Goal: Communication & Community: Answer question/provide support

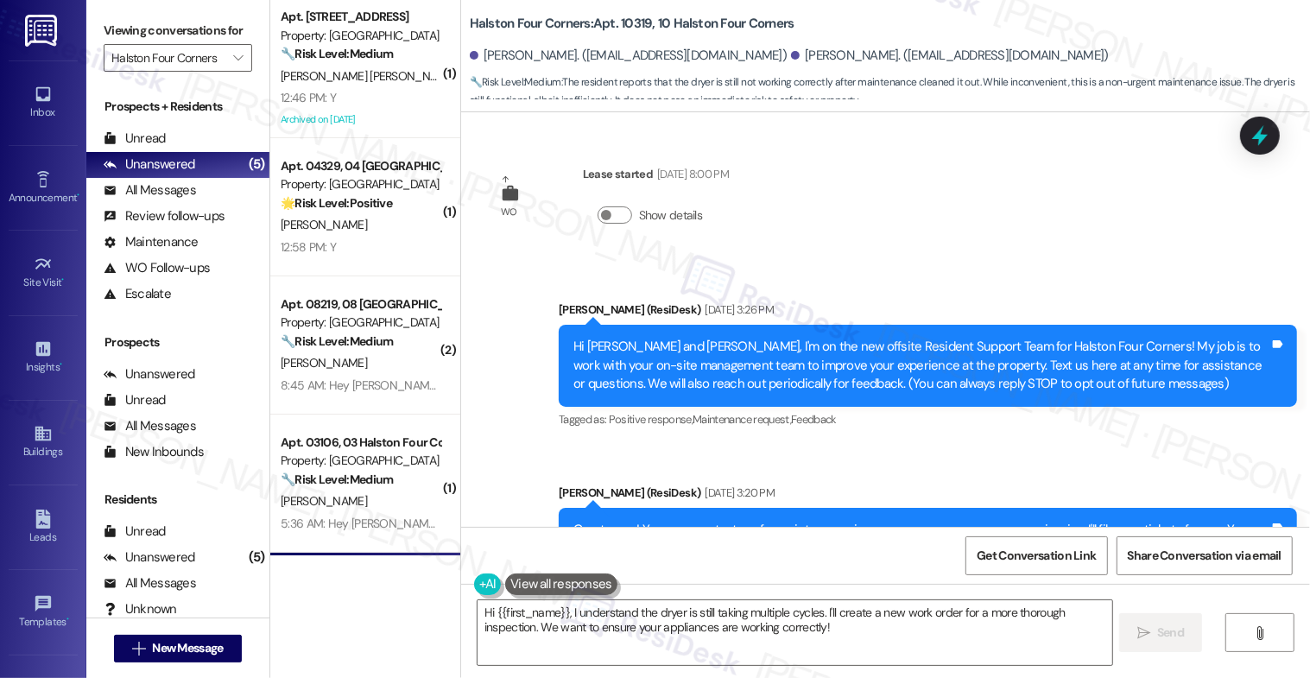
scroll to position [36369, 0]
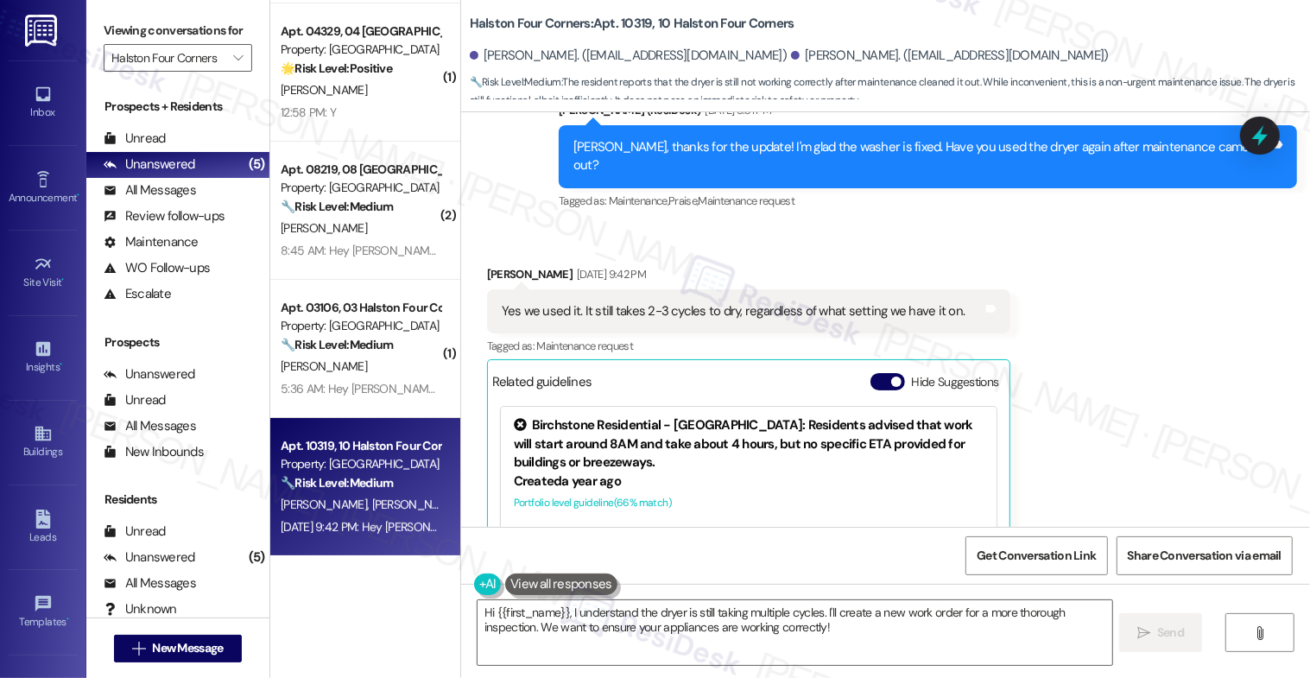
click at [883, 373] on button "Hide Suggestions" at bounding box center [888, 381] width 35 height 17
click at [875, 333] on div "Tagged as: Maintenance request Click to highlight conversations about Maintenan…" at bounding box center [749, 345] width 524 height 25
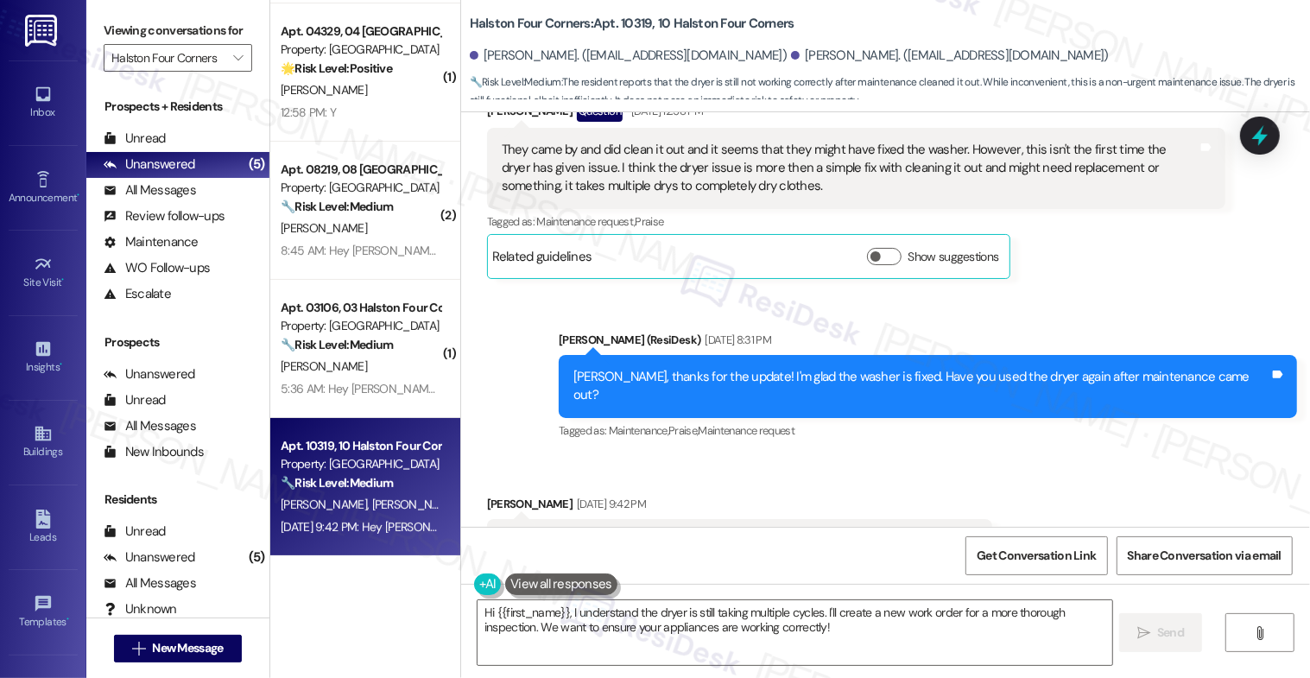
scroll to position [36115, 0]
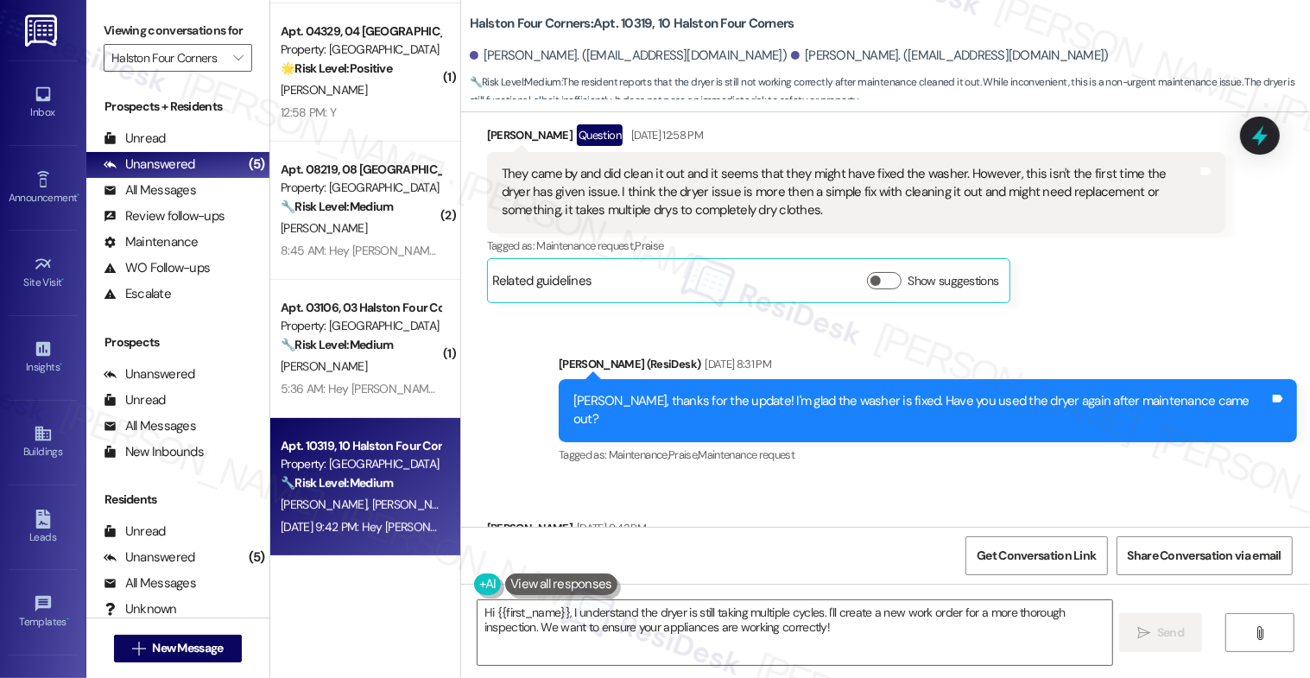
click at [747, 519] on div "Luan Paim Sep 19, 2025 at 9:42 PM" at bounding box center [740, 531] width 506 height 24
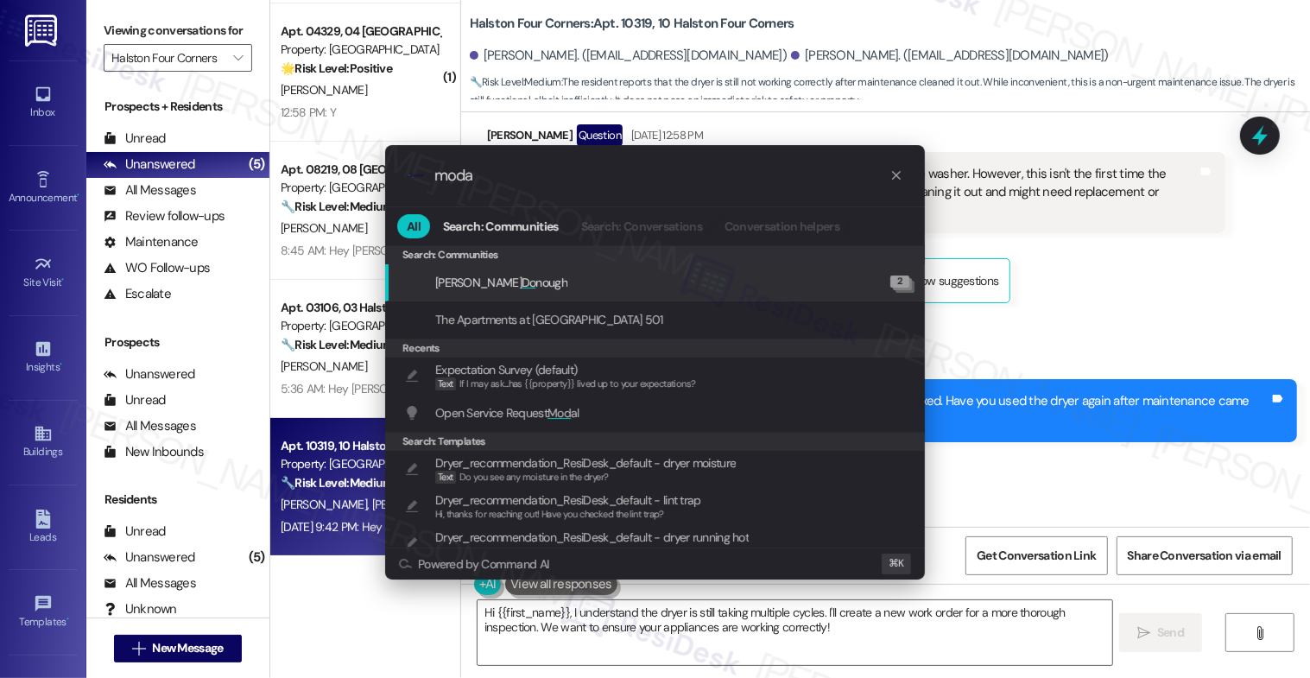
type input "modal"
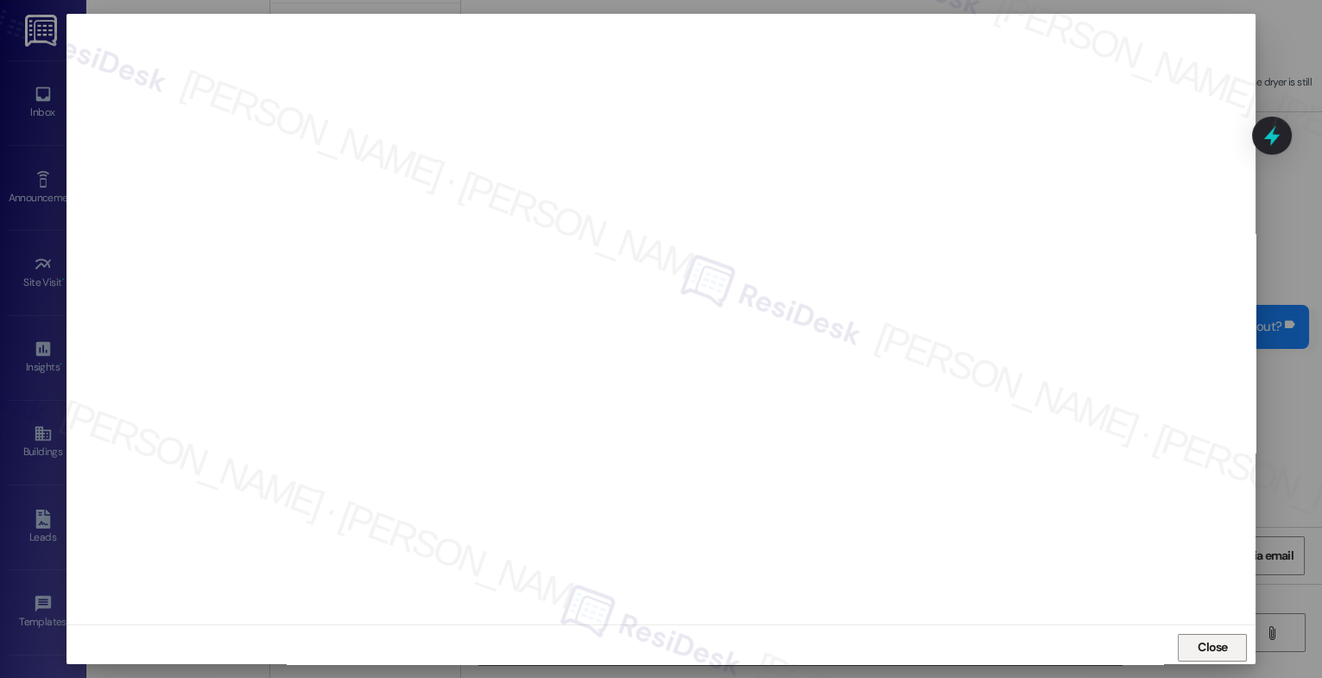
click at [1215, 651] on span "Close" at bounding box center [1213, 647] width 30 height 18
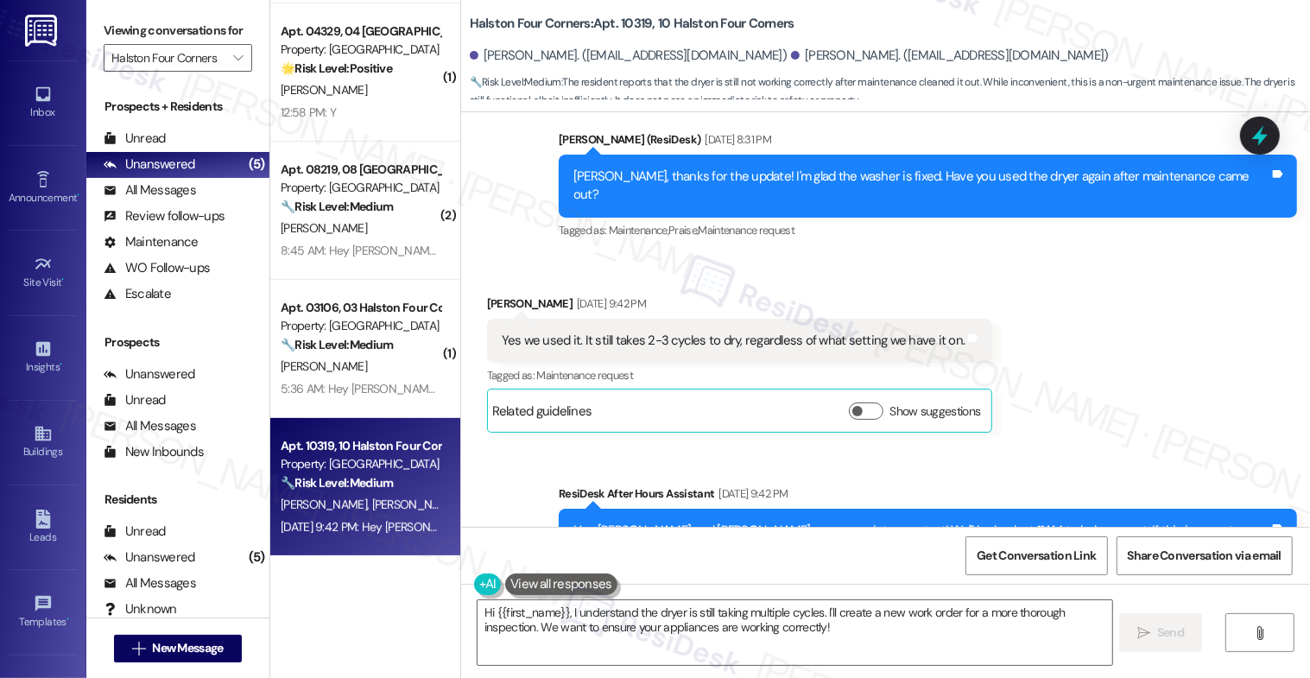
scroll to position [36147, 0]
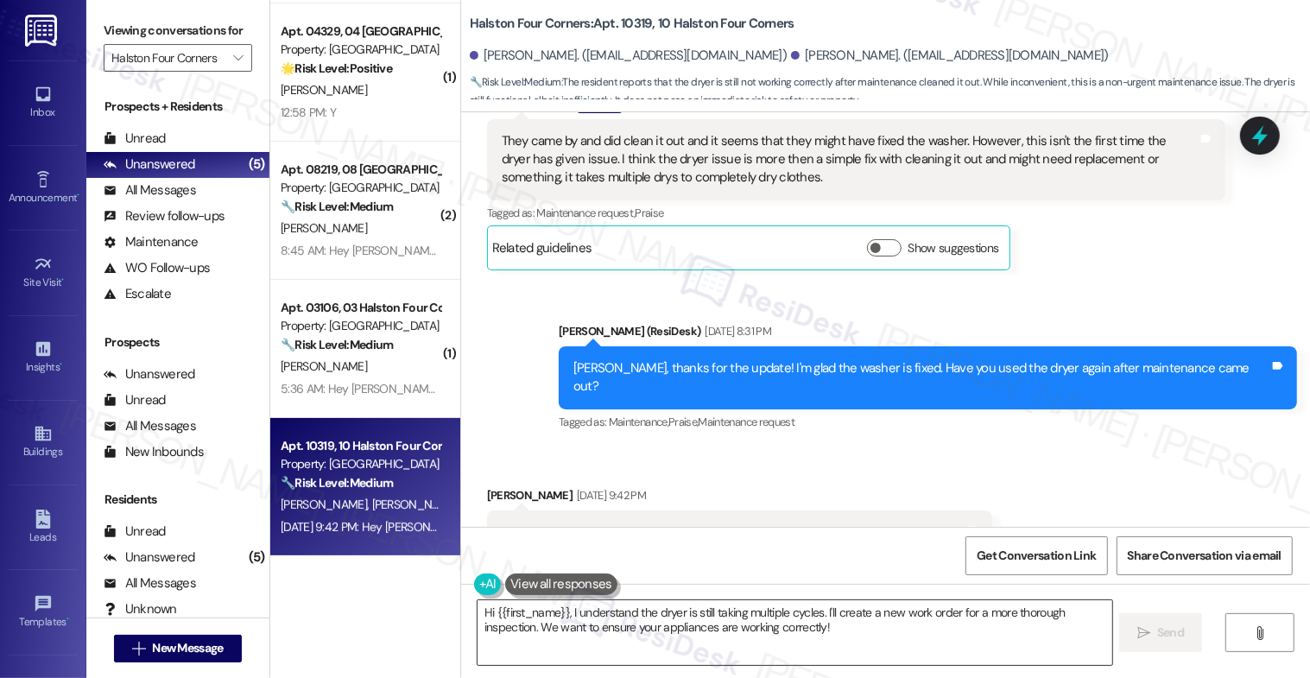
click at [601, 612] on textarea "Hi {{first_name}}, I understand the dryer is still taking multiple cycles. I'll…" at bounding box center [796, 632] width 636 height 65
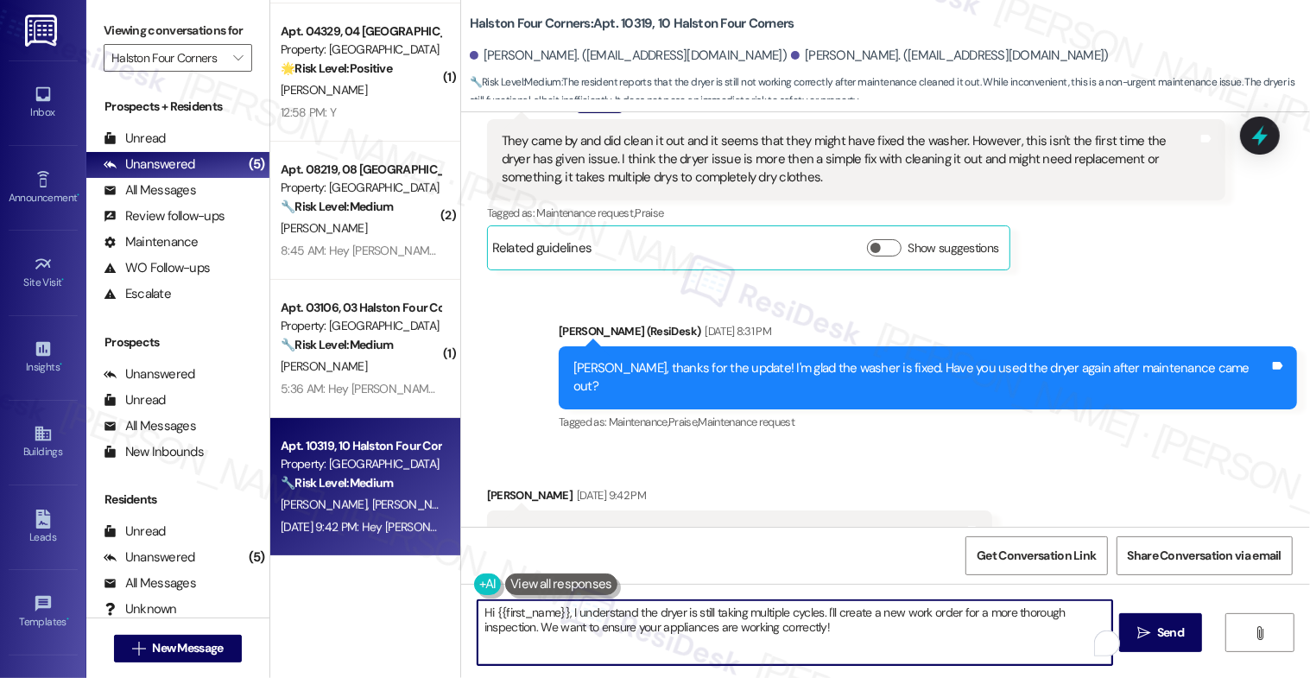
click at [583, 625] on textarea "Hi {{first_name}}, I understand the dryer is still taking multiple cycles. I'll…" at bounding box center [796, 632] width 636 height 65
click at [568, 616] on textarea "Hi {{first_name}}, I understand the dryer is still taking multiple cycles. I'll…" at bounding box center [796, 632] width 636 height 65
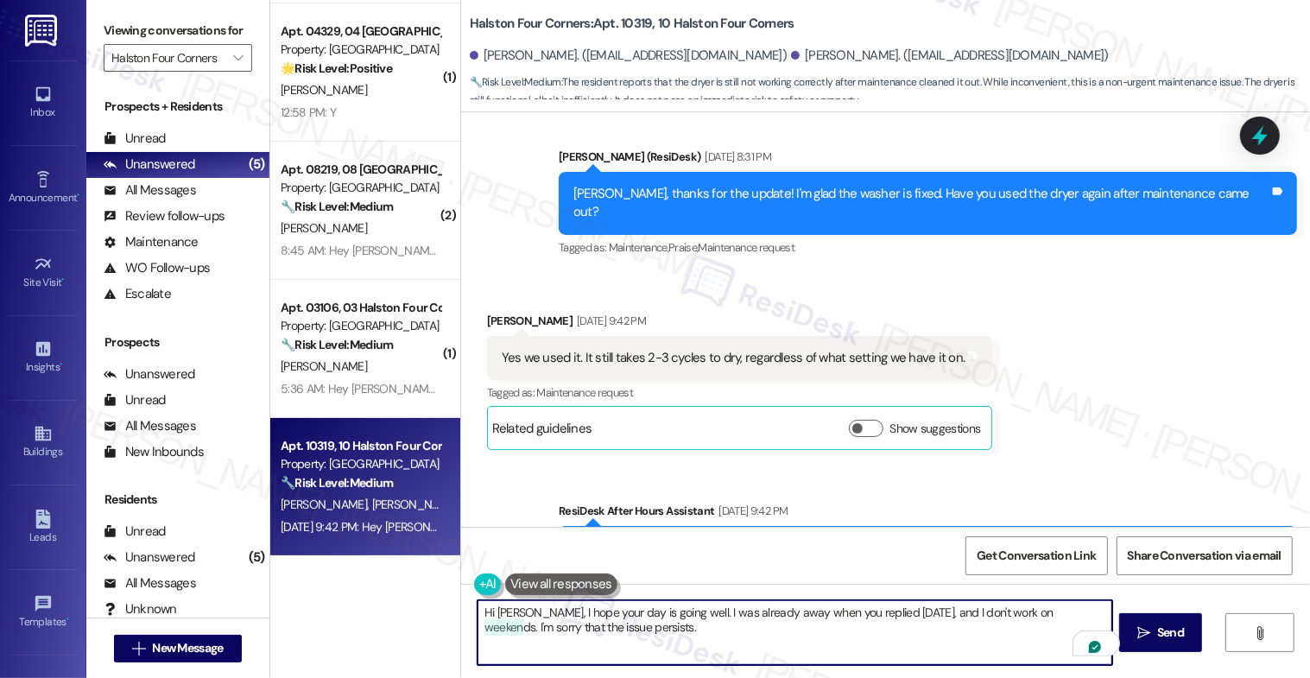
scroll to position [36339, 0]
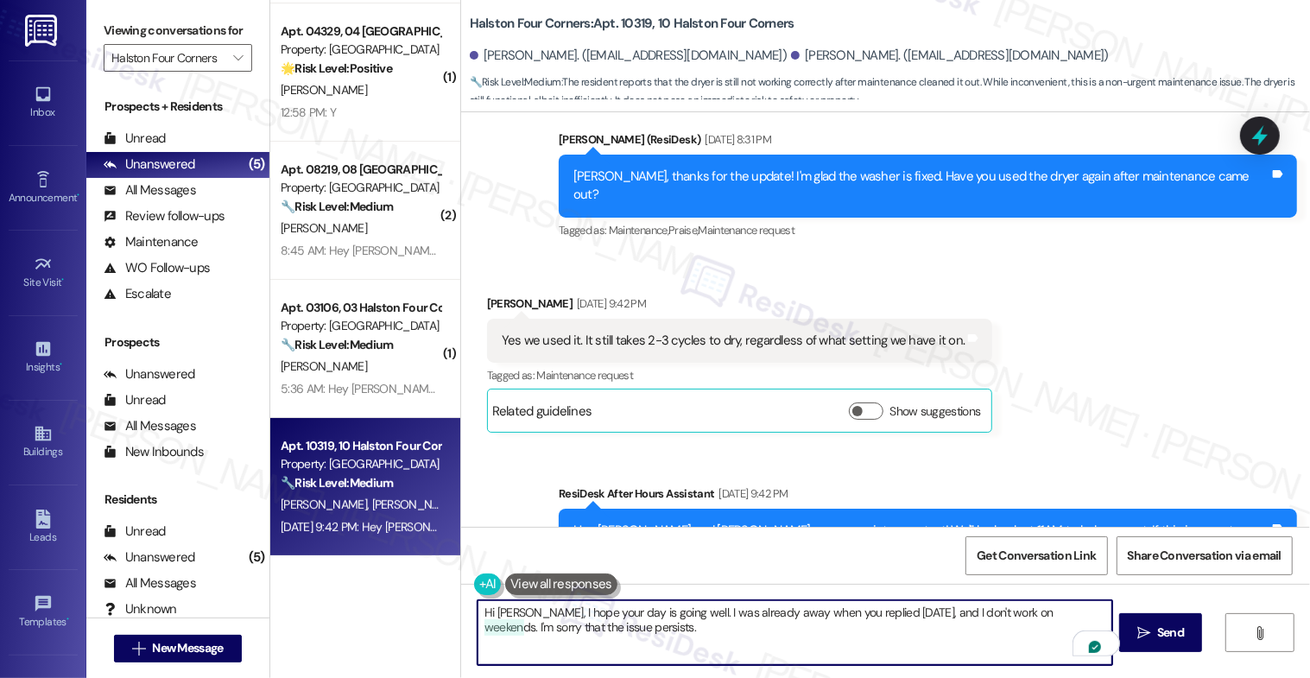
click at [642, 630] on textarea "Hi Luan, I hope your day is going well. I was already away when you replied las…" at bounding box center [796, 632] width 636 height 65
click at [632, 626] on textarea "Hi Luan, I hope your day is going well. I was already away when you replied las…" at bounding box center [796, 632] width 636 height 65
paste textarea "Would you like me to submit a work order on your behalf? Please let me know and…"
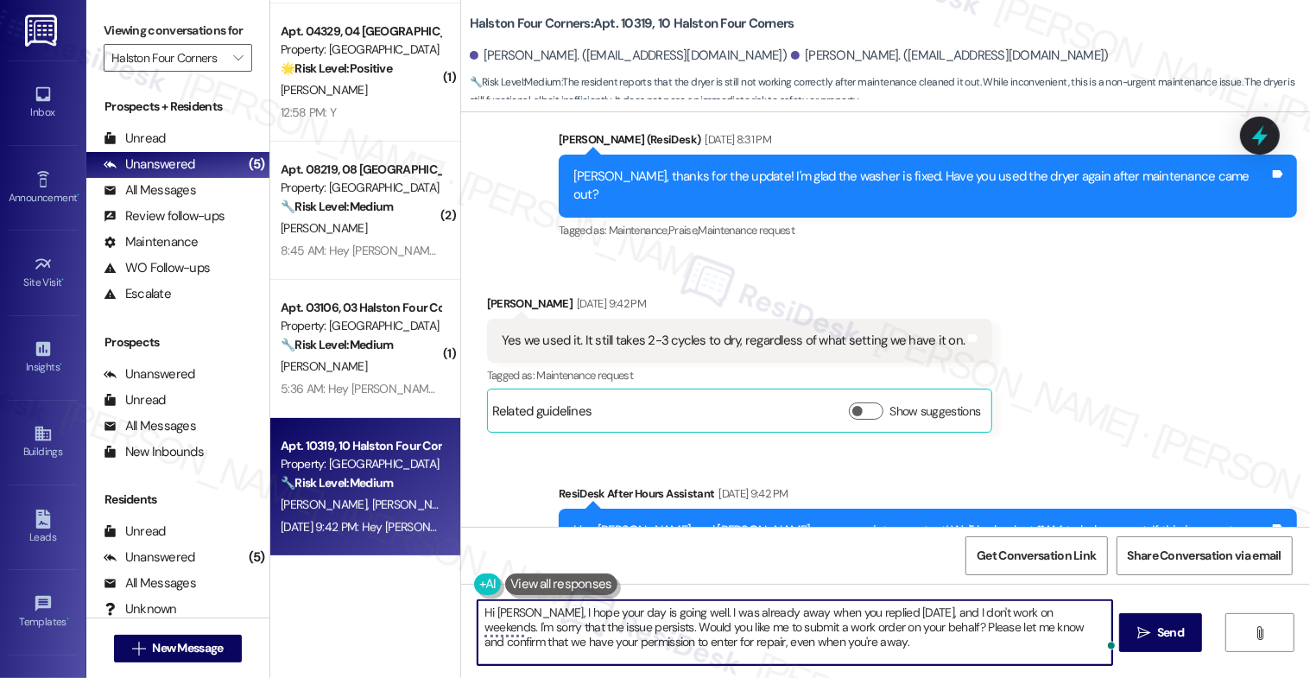
drag, startPoint x: 741, startPoint y: 631, endPoint x: 800, endPoint y: 630, distance: 58.8
click at [741, 631] on textarea "Hi Luan, I hope your day is going well. I was already away when you replied las…" at bounding box center [796, 632] width 636 height 65
click at [875, 648] on textarea "Hi Luan, I hope your day is going well. I was already away when you replied las…" at bounding box center [796, 632] width 636 height 65
type textarea "Hi Luan, I hope your day is going well. I was already away when you replied las…"
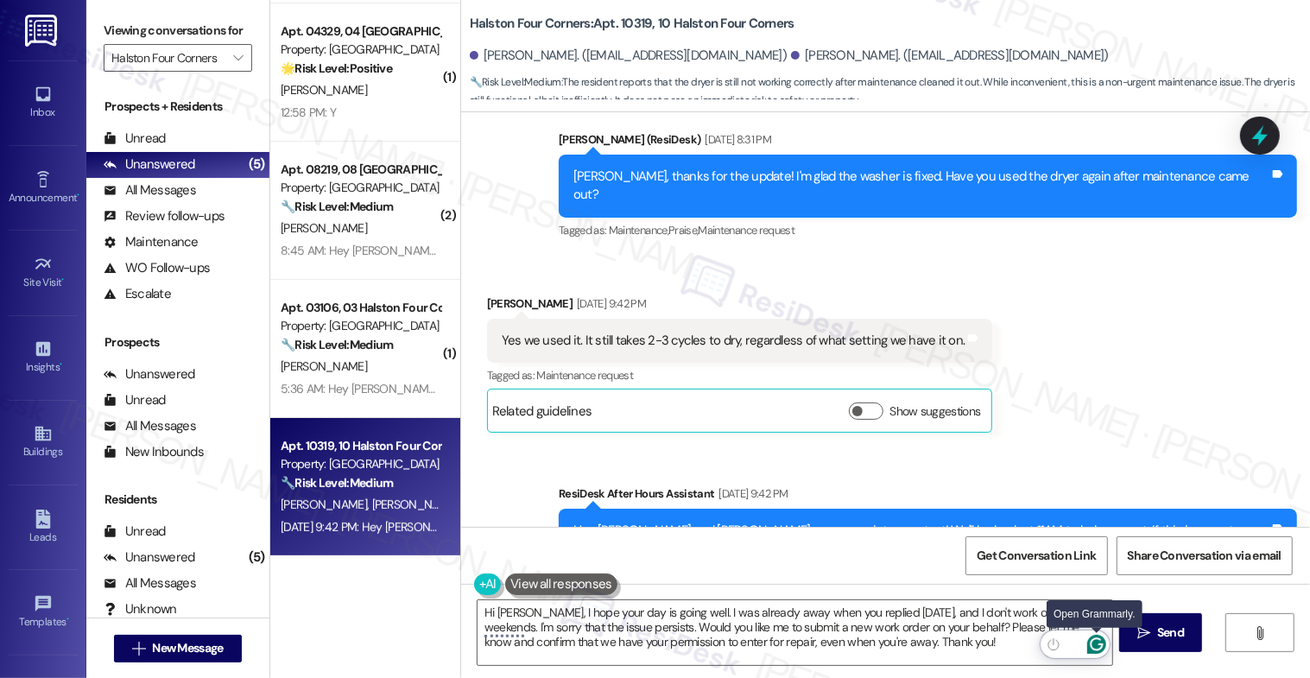
click at [1100, 640] on icon "Open Grammarly. 0 Suggestions." at bounding box center [1097, 644] width 19 height 19
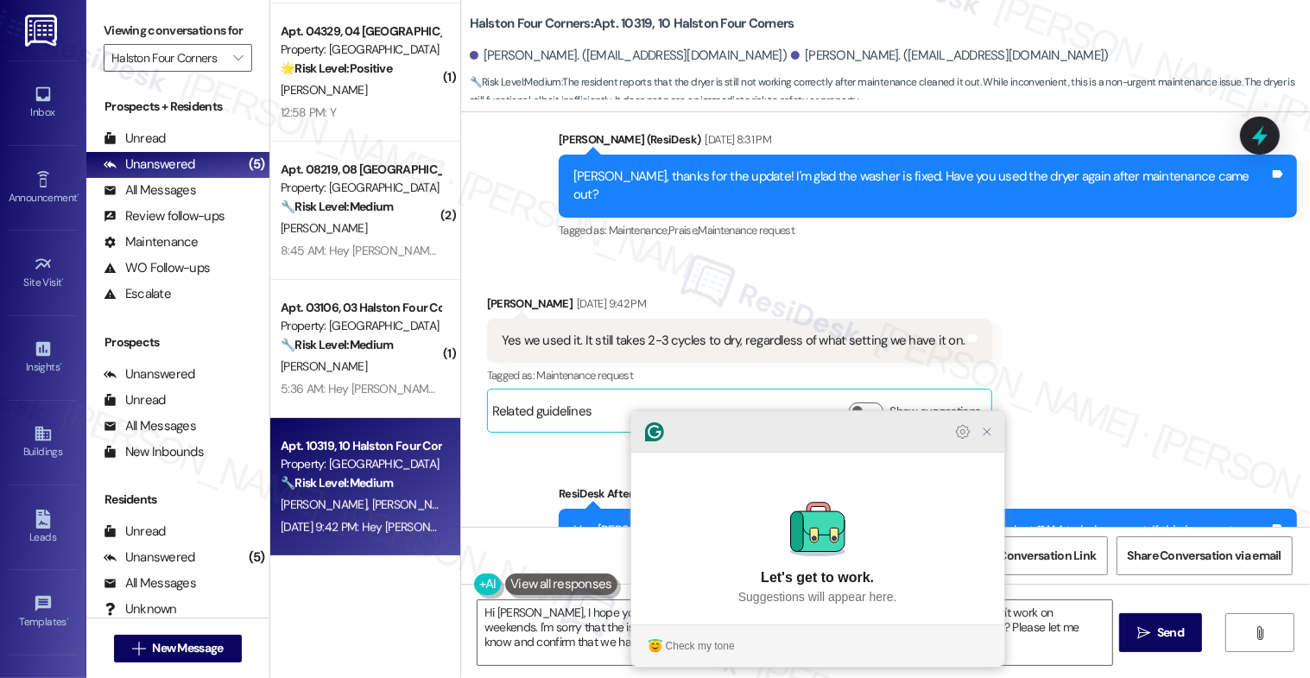
click at [986, 435] on icon "Close Grammarly Assistant" at bounding box center [987, 431] width 7 height 7
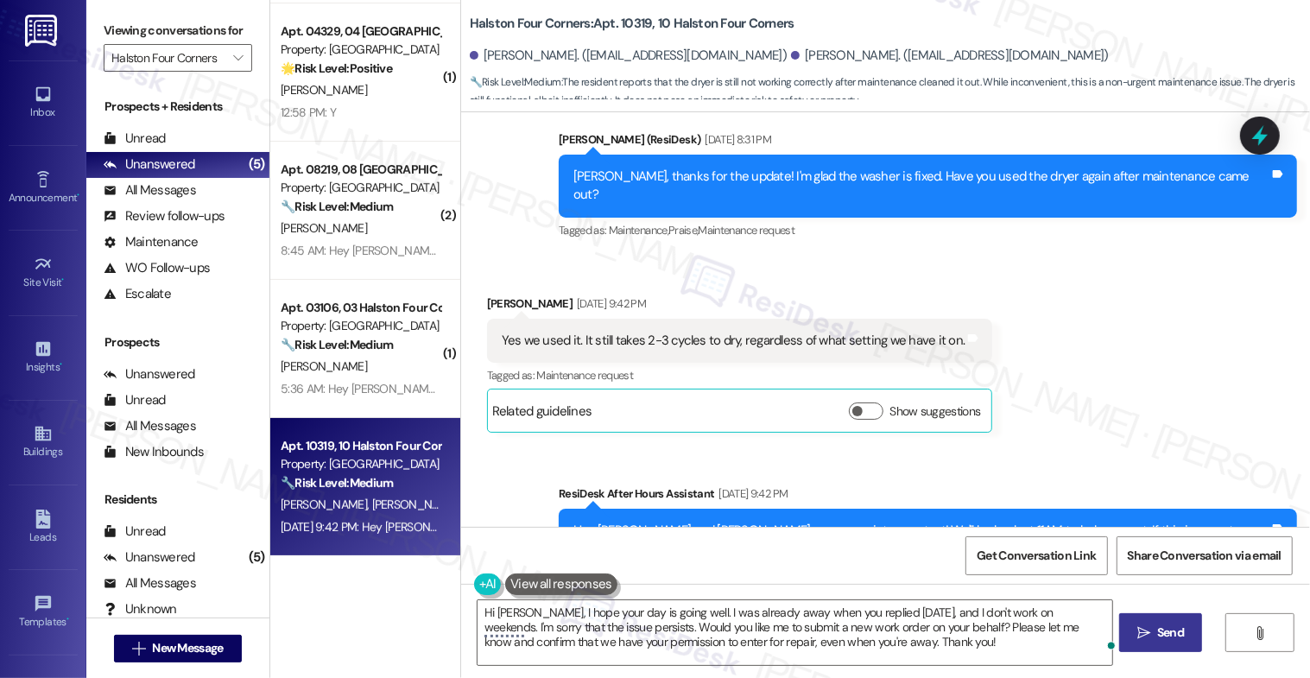
click at [1163, 631] on span "Send" at bounding box center [1171, 633] width 34 height 18
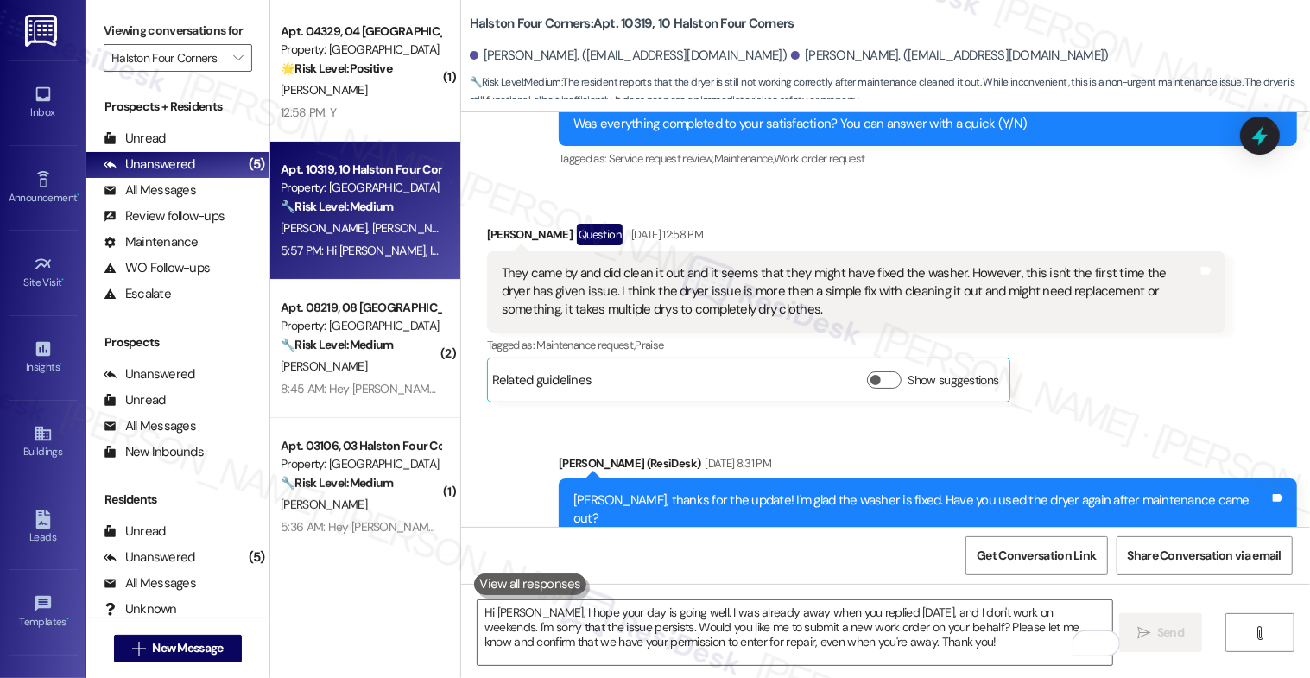
scroll to position [36496, 0]
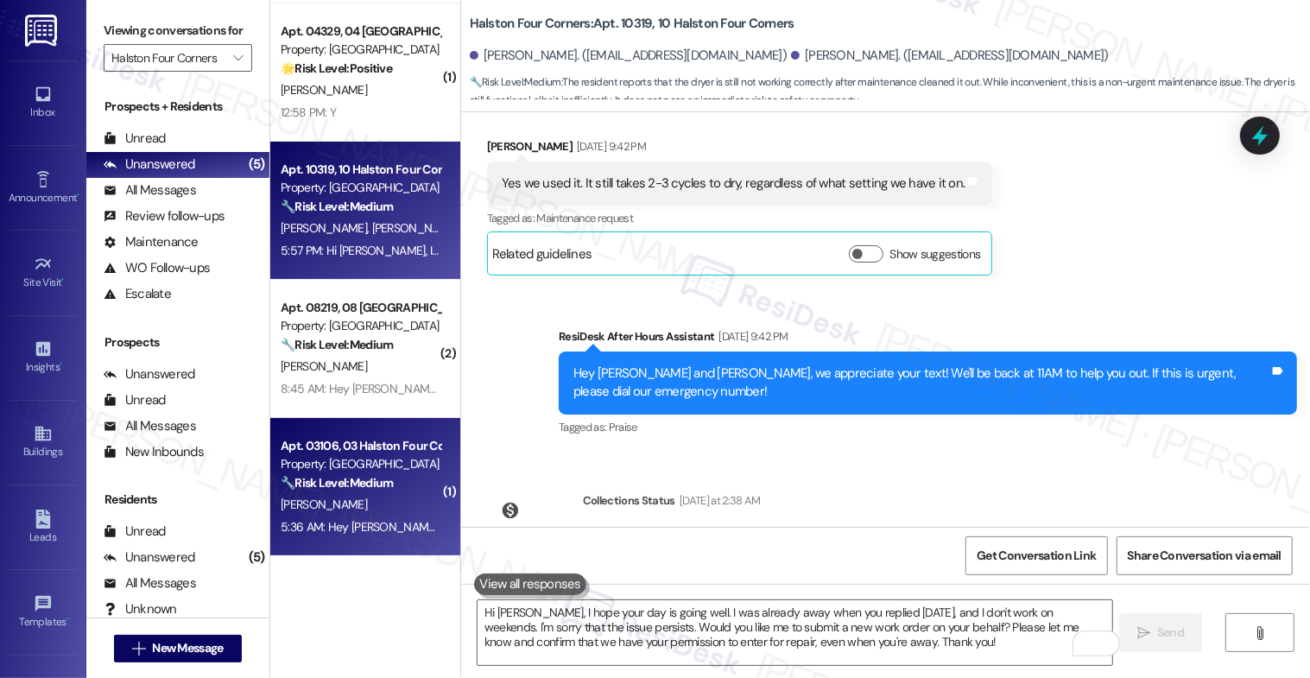
click at [363, 469] on div "Property: Halston Four Corners" at bounding box center [361, 464] width 160 height 18
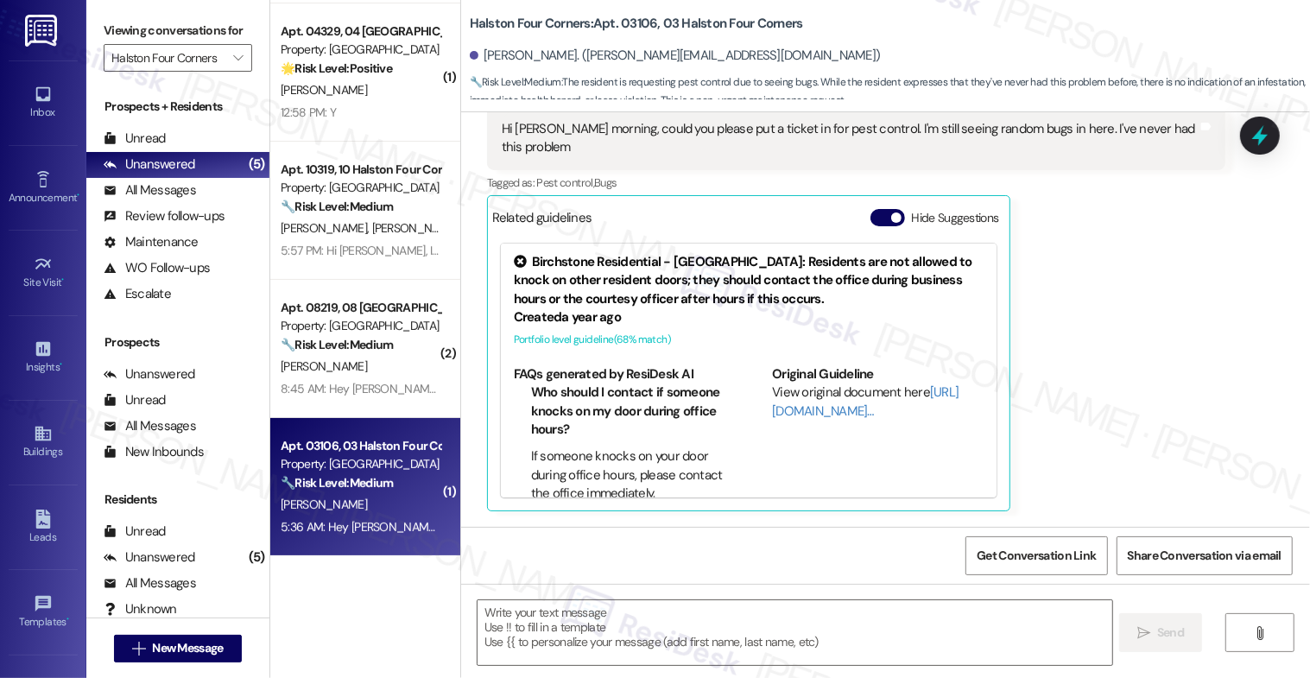
scroll to position [6347, 0]
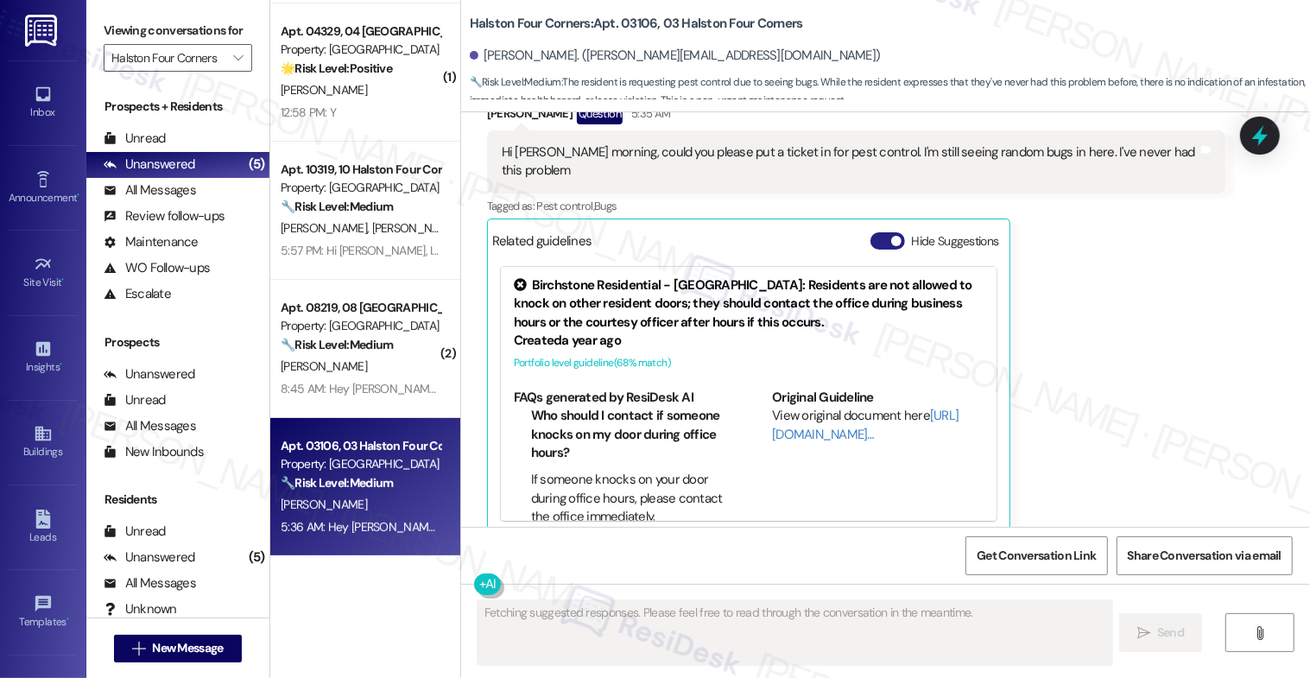
click at [873, 232] on button "Hide Suggestions" at bounding box center [888, 240] width 35 height 17
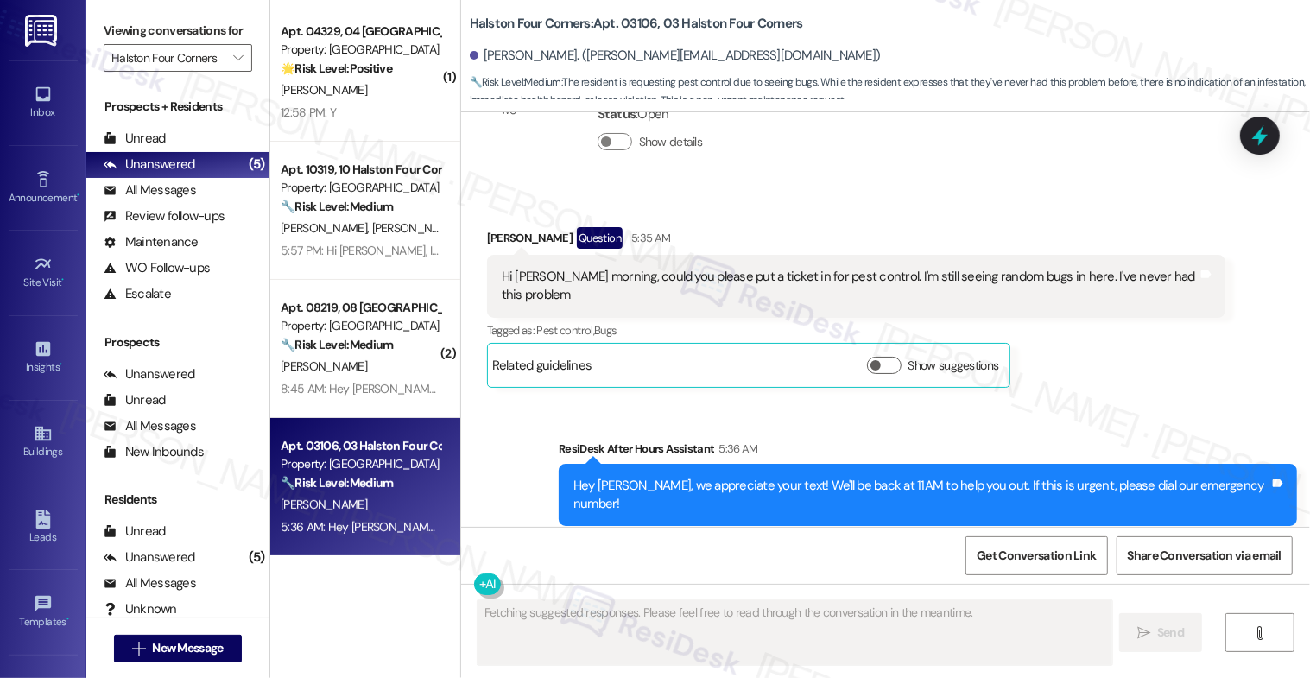
click at [758, 188] on div "Received via SMS Neysha Rivera Question 5:35 AM Hi Sarah good morning, could yo…" at bounding box center [885, 294] width 849 height 212
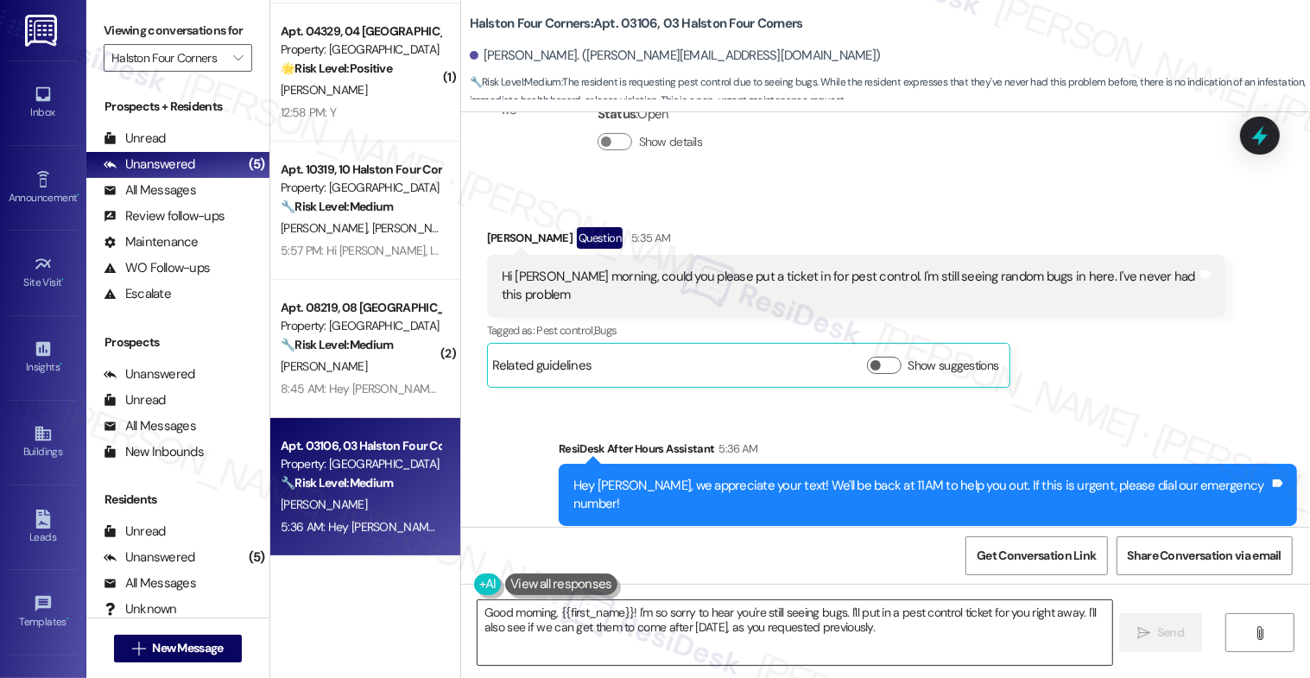
click at [583, 631] on textarea "Good morning, {{first_name}}! I'm so sorry to hear you're still seeing bugs. I'…" at bounding box center [796, 632] width 636 height 65
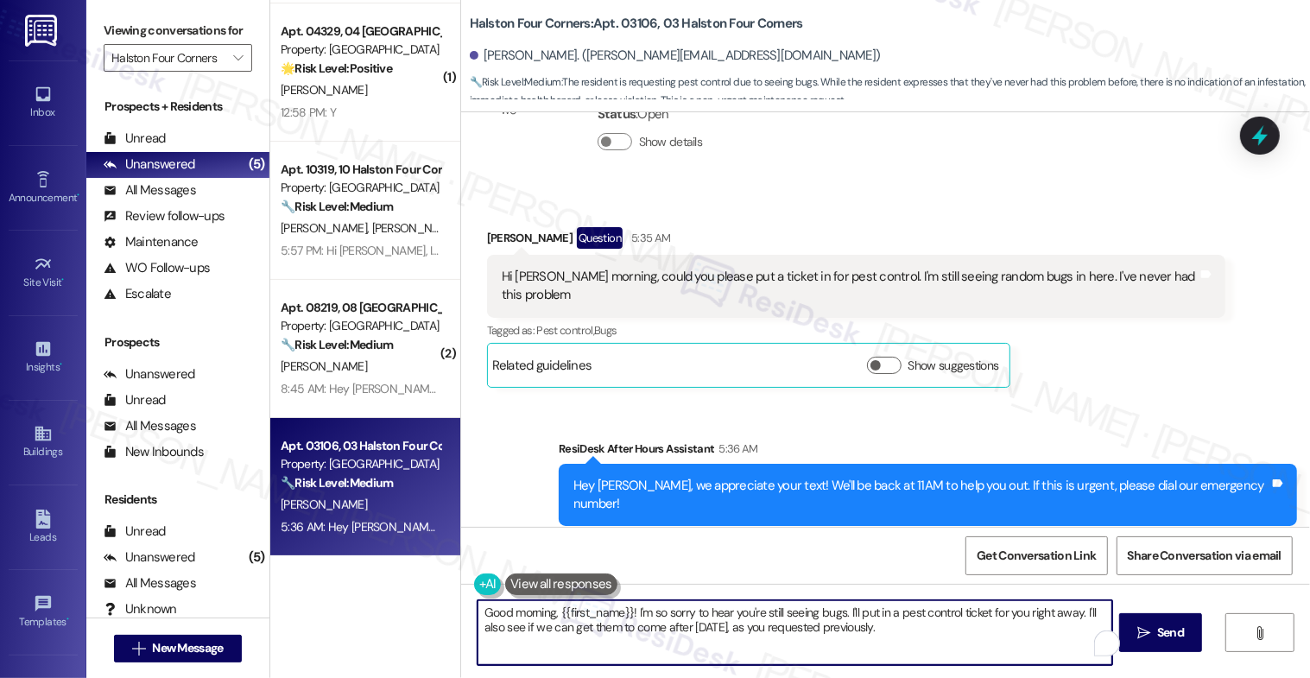
click at [583, 631] on textarea "Good morning, {{first_name}}! I'm so sorry to hear you're still seeing bugs. I'…" at bounding box center [796, 632] width 636 height 65
click at [630, 624] on textarea "Good morning, {{first_name}}! I'm so sorry to hear you're still seeing bugs. I'…" at bounding box center [796, 632] width 636 height 65
drag, startPoint x: 627, startPoint y: 609, endPoint x: 460, endPoint y: 609, distance: 166.7
click at [468, 609] on div "Good morning, {{first_name}}! I'm so sorry to hear you're still seeing bugs. I'…" at bounding box center [786, 632] width 637 height 67
click at [829, 635] on textarea "Hi Neysha, I'm so sorry to hear you're still seeing bugs. I'll put in a pest co…" at bounding box center [796, 632] width 636 height 65
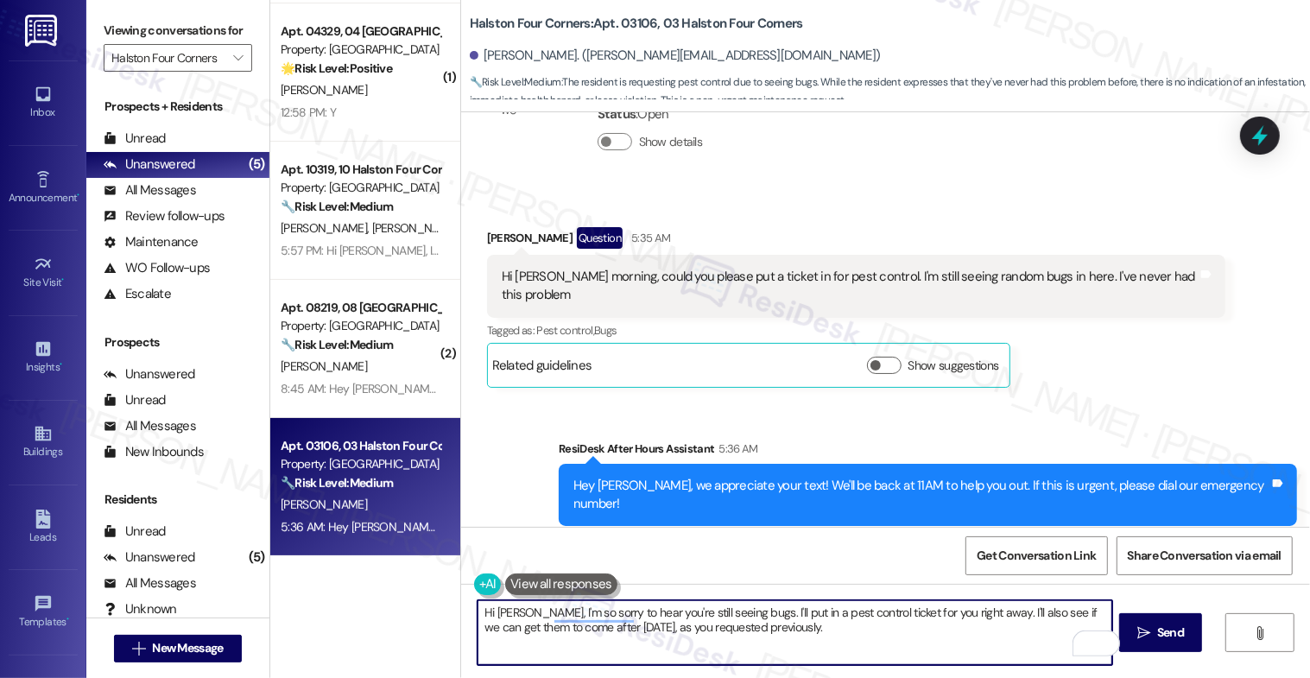
drag, startPoint x: 979, startPoint y: 611, endPoint x: 983, endPoint y: 637, distance: 27.1
click at [983, 637] on textarea "Hi Neysha, I'm so sorry to hear you're still seeing bugs. I'll put in a pest co…" at bounding box center [796, 632] width 636 height 65
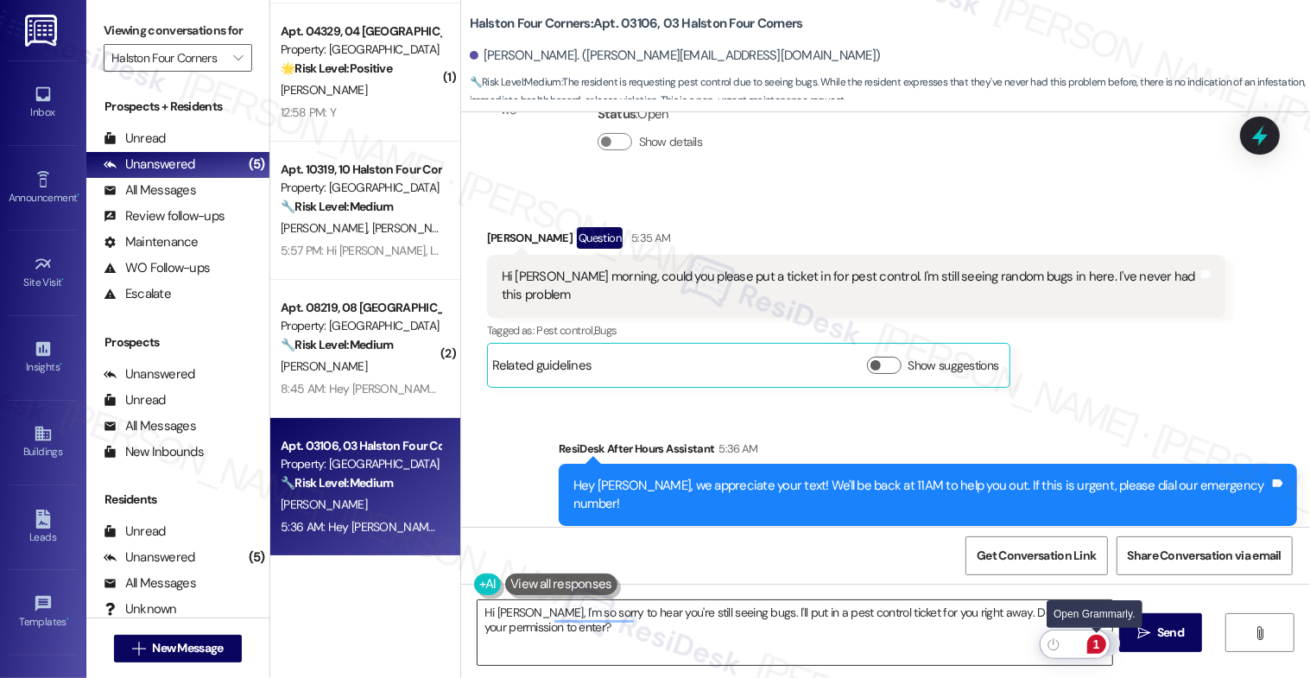
click at [1099, 643] on div "1" at bounding box center [1097, 644] width 19 height 19
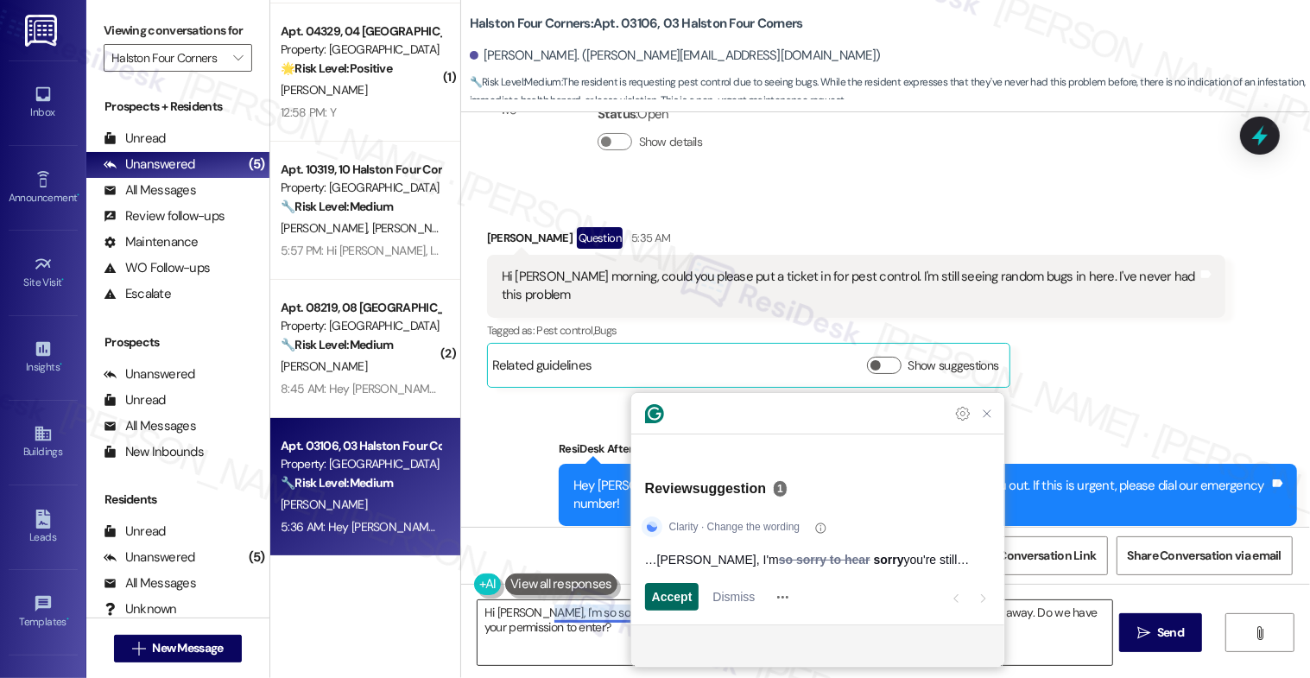
click at [672, 599] on span "Accept" at bounding box center [672, 597] width 41 height 18
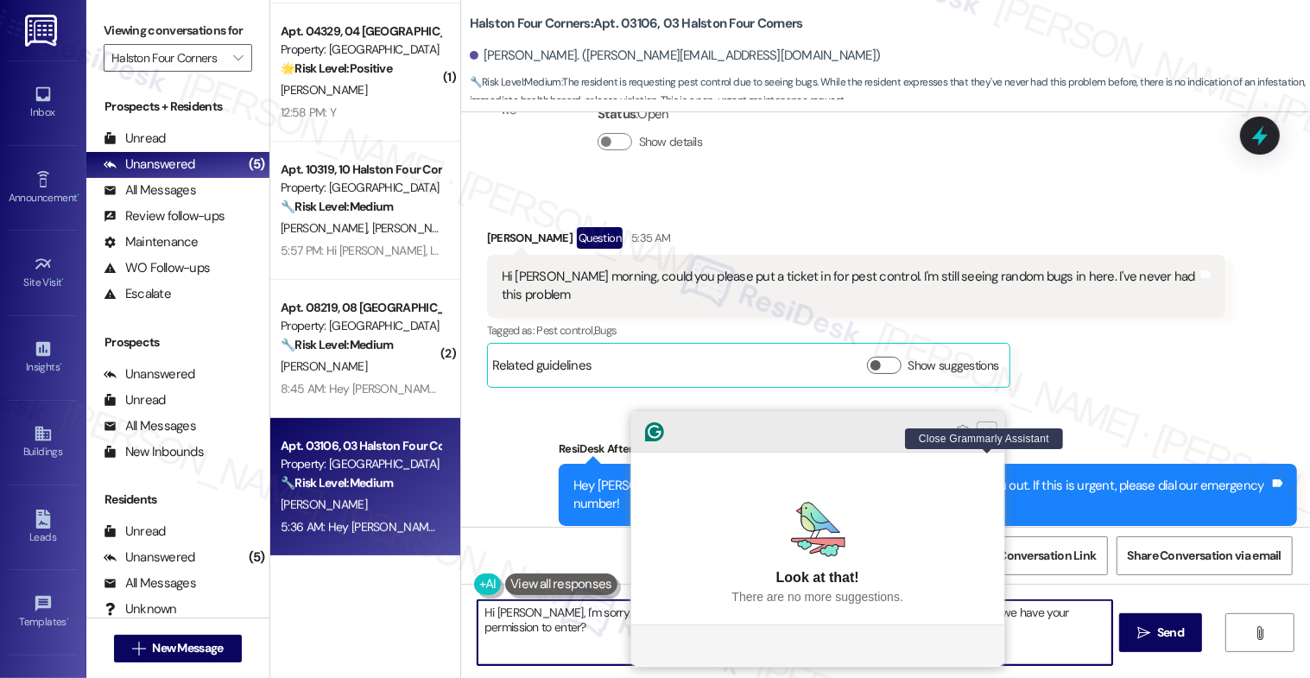
type textarea "Hi Neysha, I'm sorry you're still seeing bugs. I'll put in a pest control ticke…"
click at [982, 439] on icon "Close Grammarly Assistant" at bounding box center [987, 432] width 14 height 14
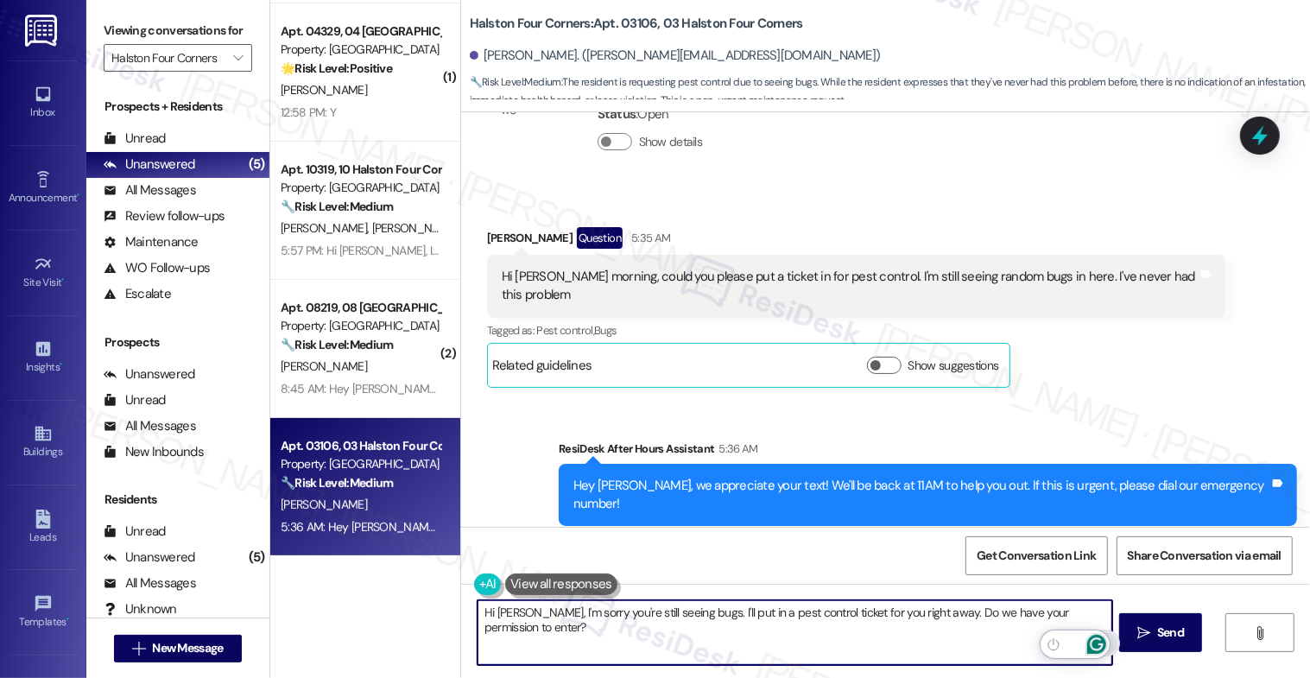
click at [1097, 640] on icon "Open Grammarly. 0 Suggestions." at bounding box center [1097, 644] width 19 height 19
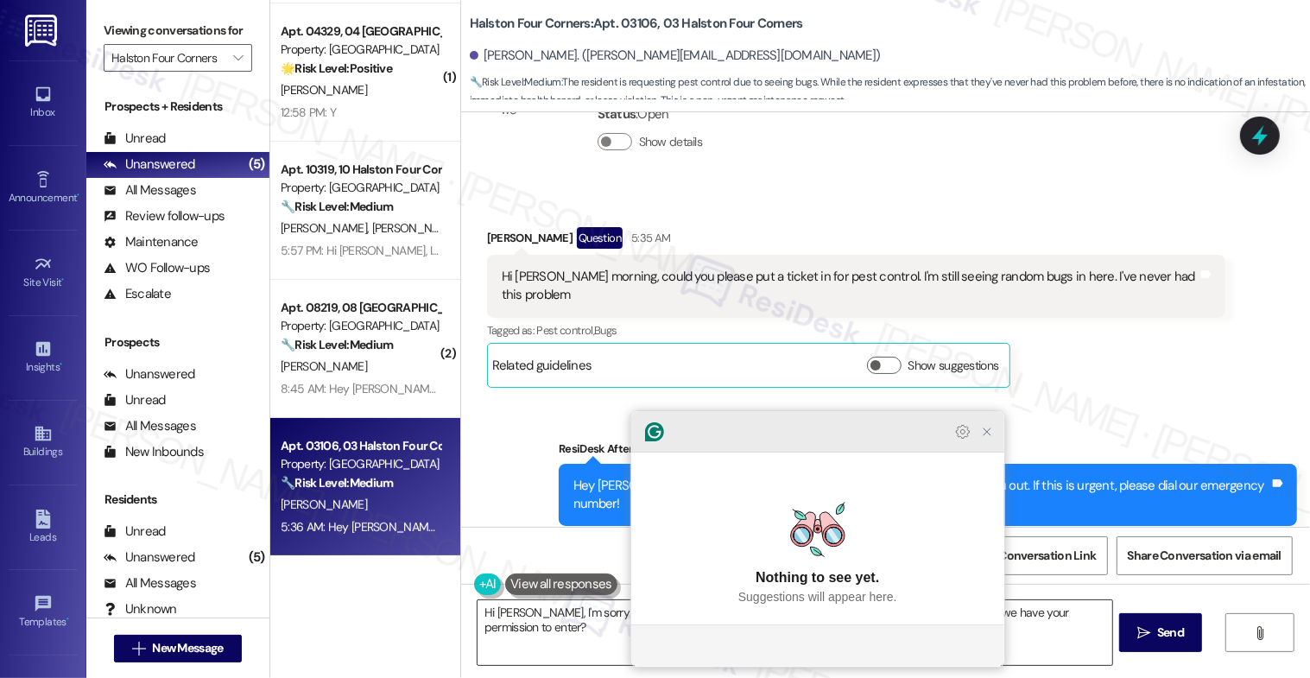
click at [989, 442] on icon "Close Grammarly Assistant" at bounding box center [987, 432] width 21 height 21
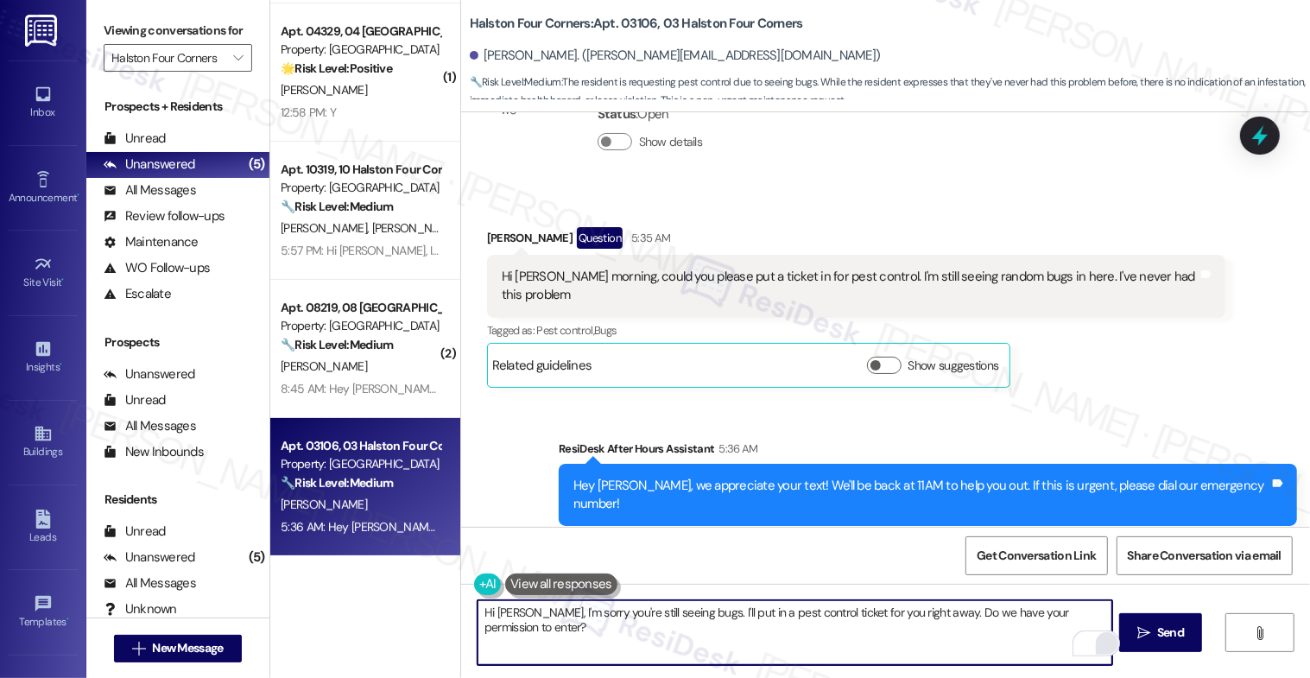
click at [746, 639] on textarea "Hi Neysha, I'm sorry you're still seeing bugs. I'll put in a pest control ticke…" at bounding box center [796, 632] width 636 height 65
click at [1155, 621] on button " Send" at bounding box center [1161, 632] width 84 height 39
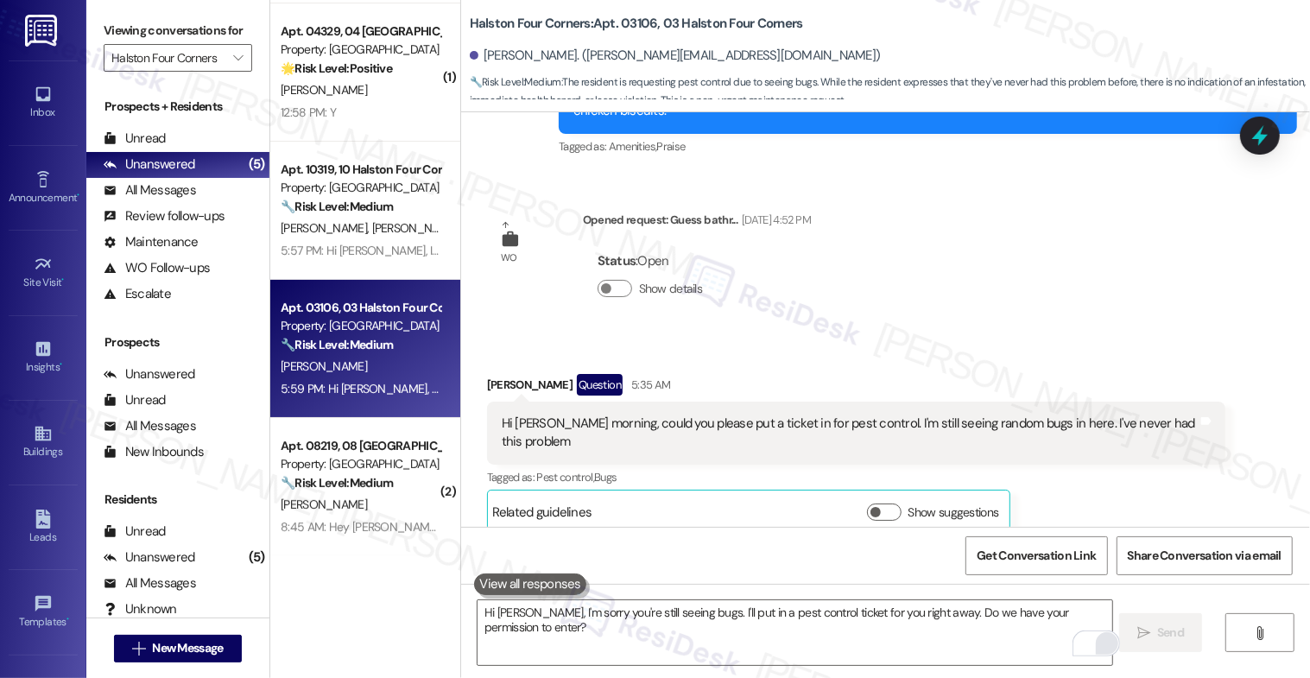
scroll to position [6343, 0]
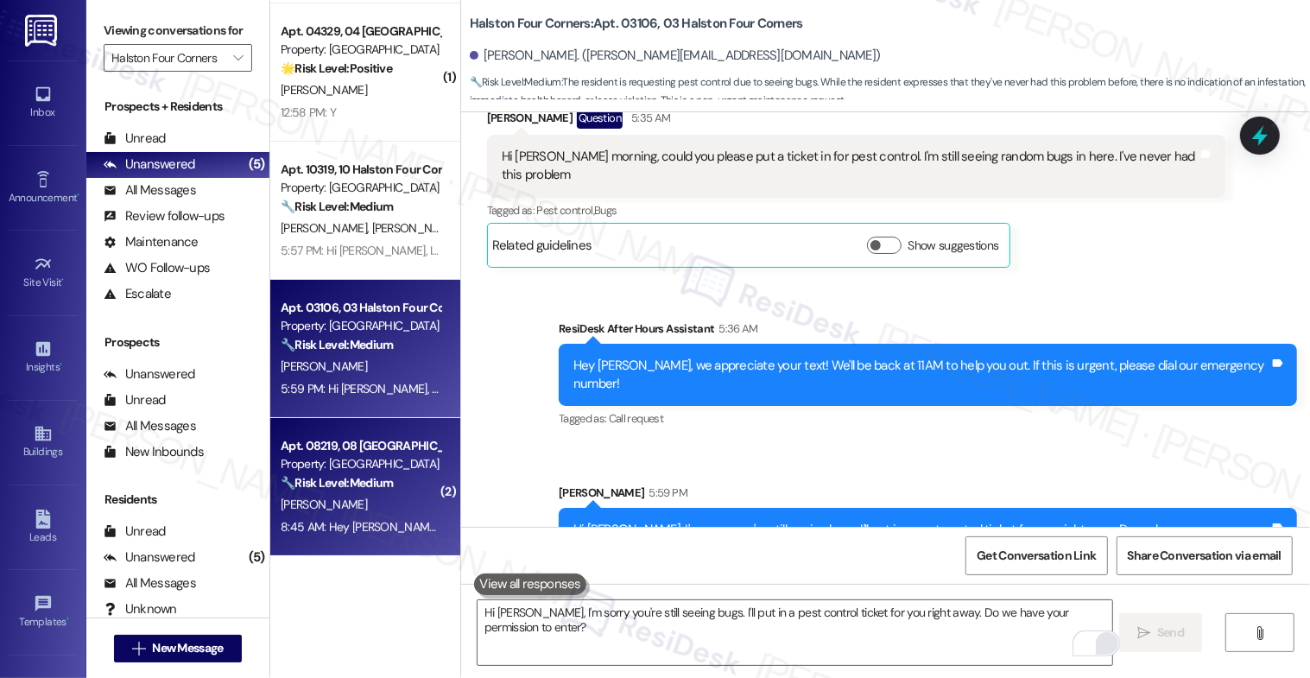
click at [321, 487] on strong "🔧 Risk Level: Medium" at bounding box center [337, 483] width 112 height 16
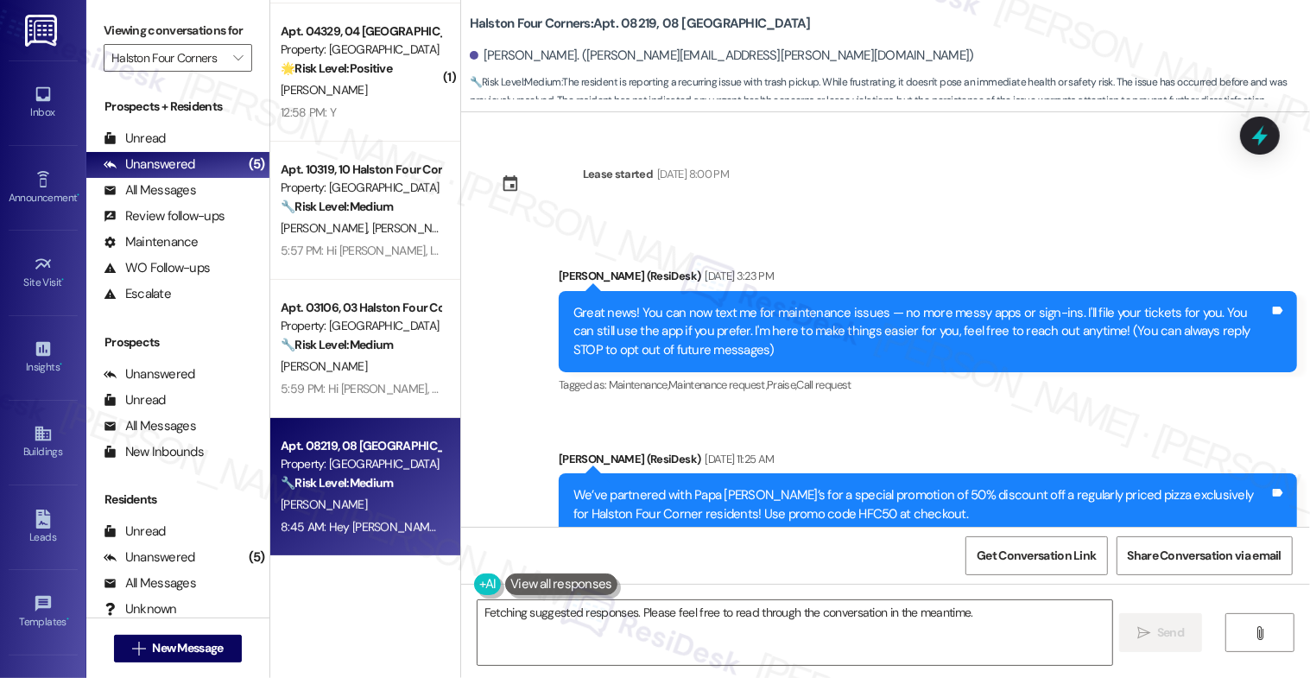
scroll to position [26000, 0]
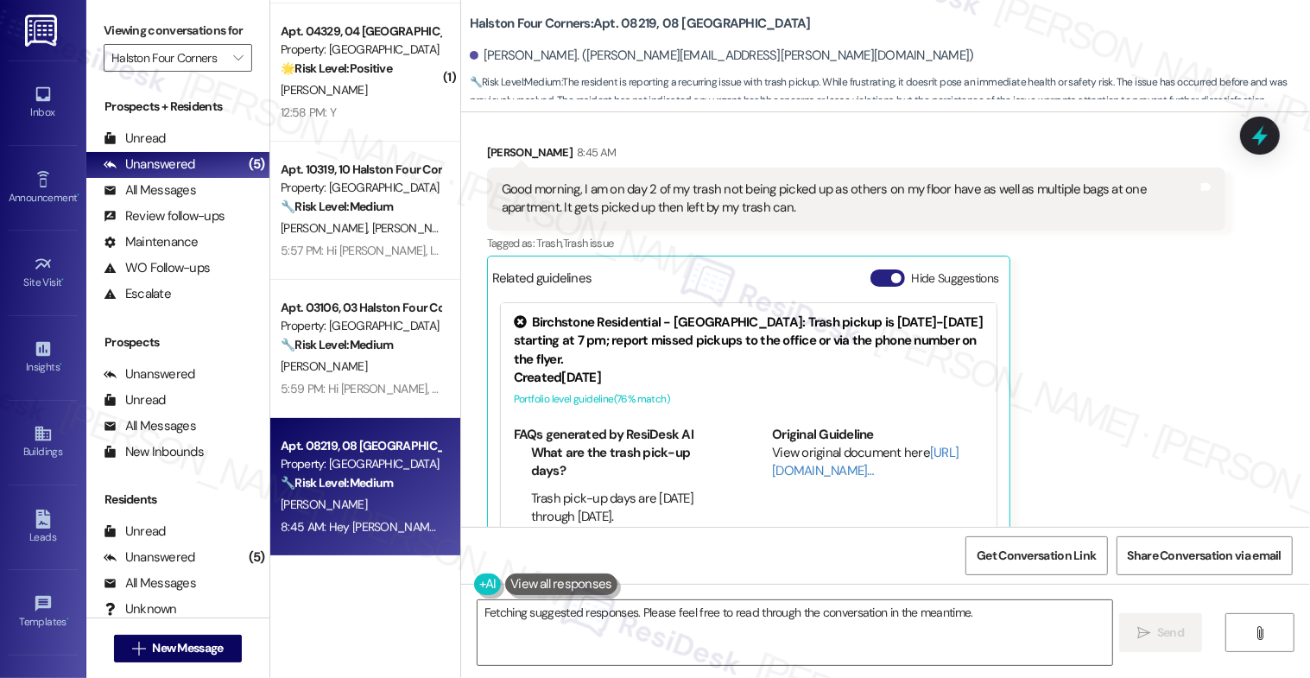
click at [873, 270] on button "Hide Suggestions" at bounding box center [888, 278] width 35 height 17
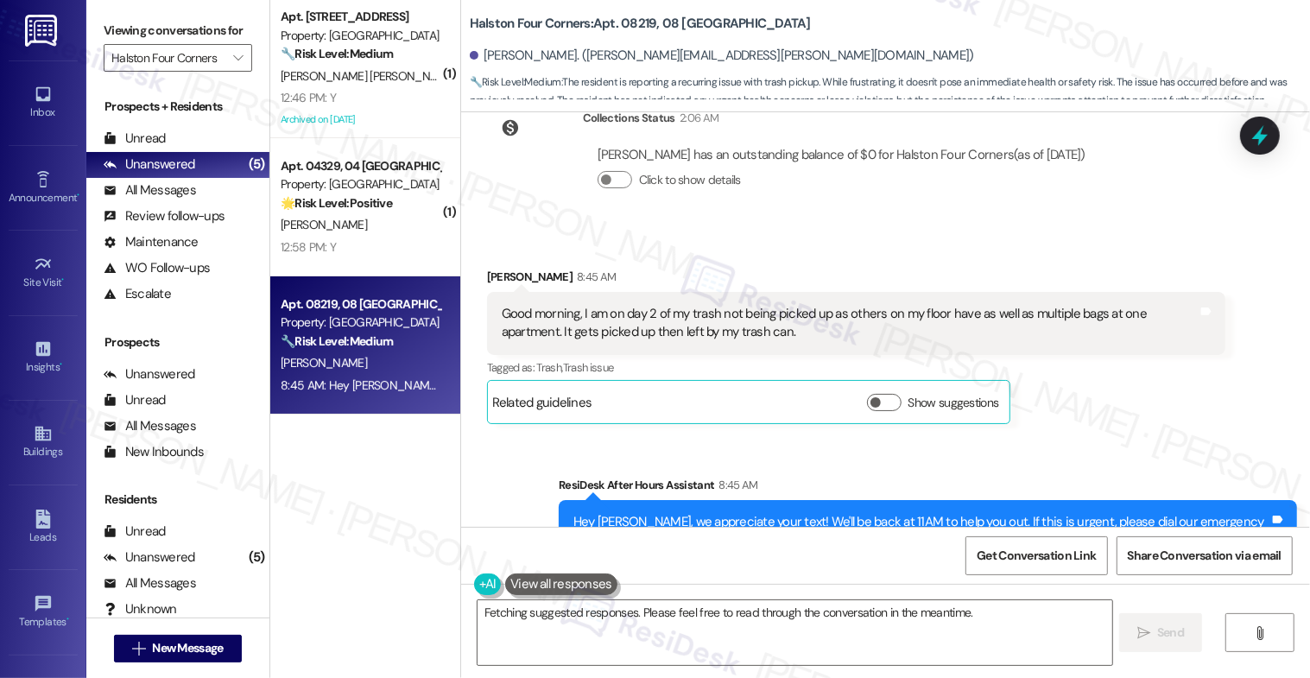
scroll to position [0, 0]
click at [774, 168] on div "Collections Status 2:06 AM Mckenzie Reilly has an outstanding balance of $0 for…" at bounding box center [793, 162] width 639 height 133
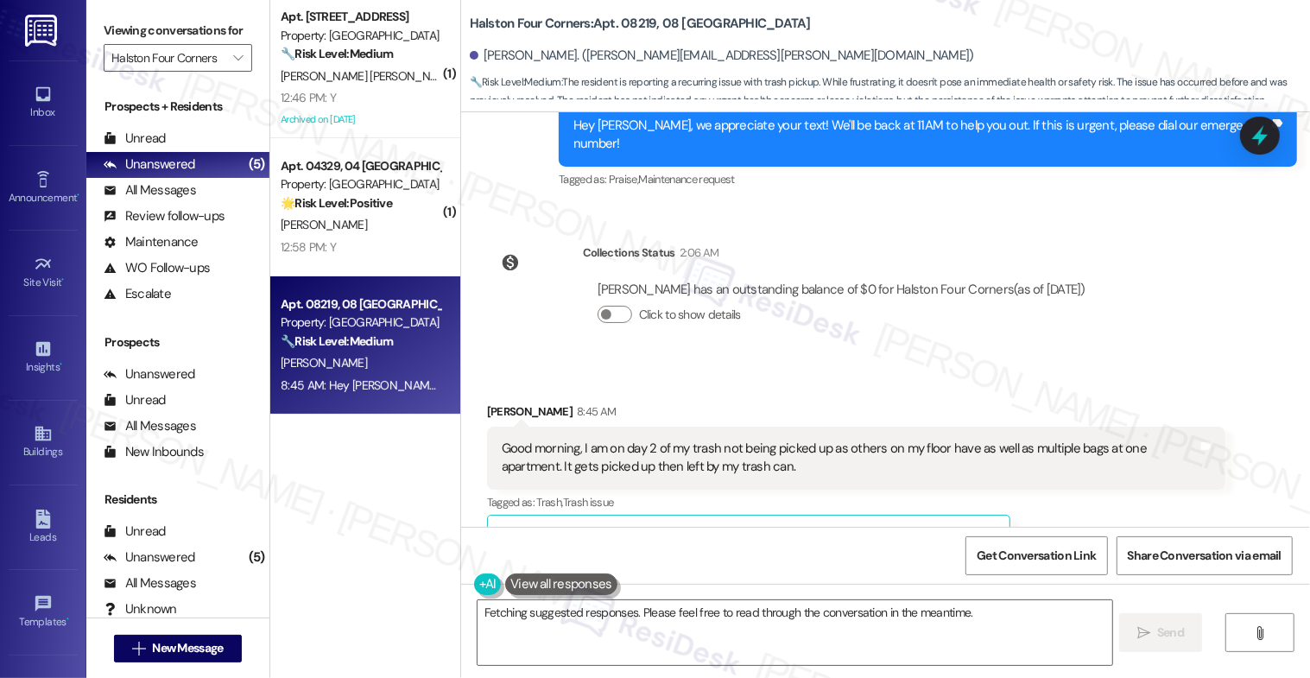
scroll to position [25684, 0]
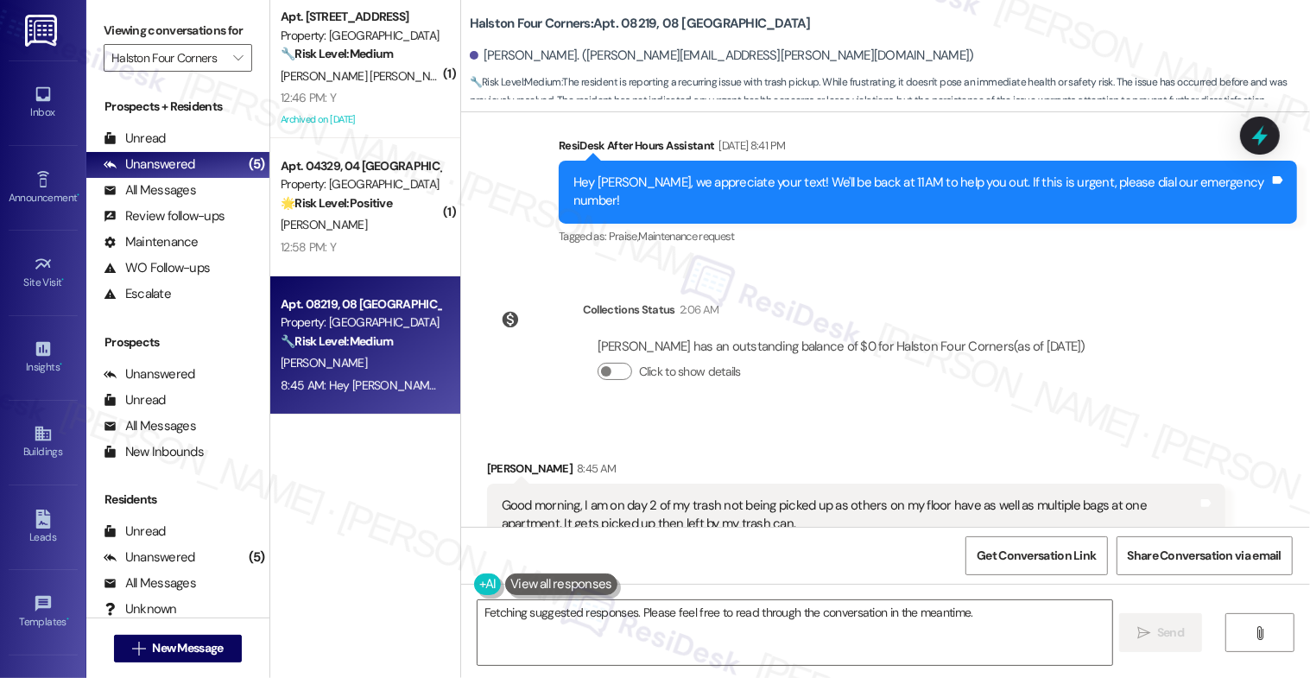
click at [793, 421] on div "Received via SMS Mckenzie Reilly 8:45 AM Good morning, I am on day 2 of my tras…" at bounding box center [885, 525] width 849 height 209
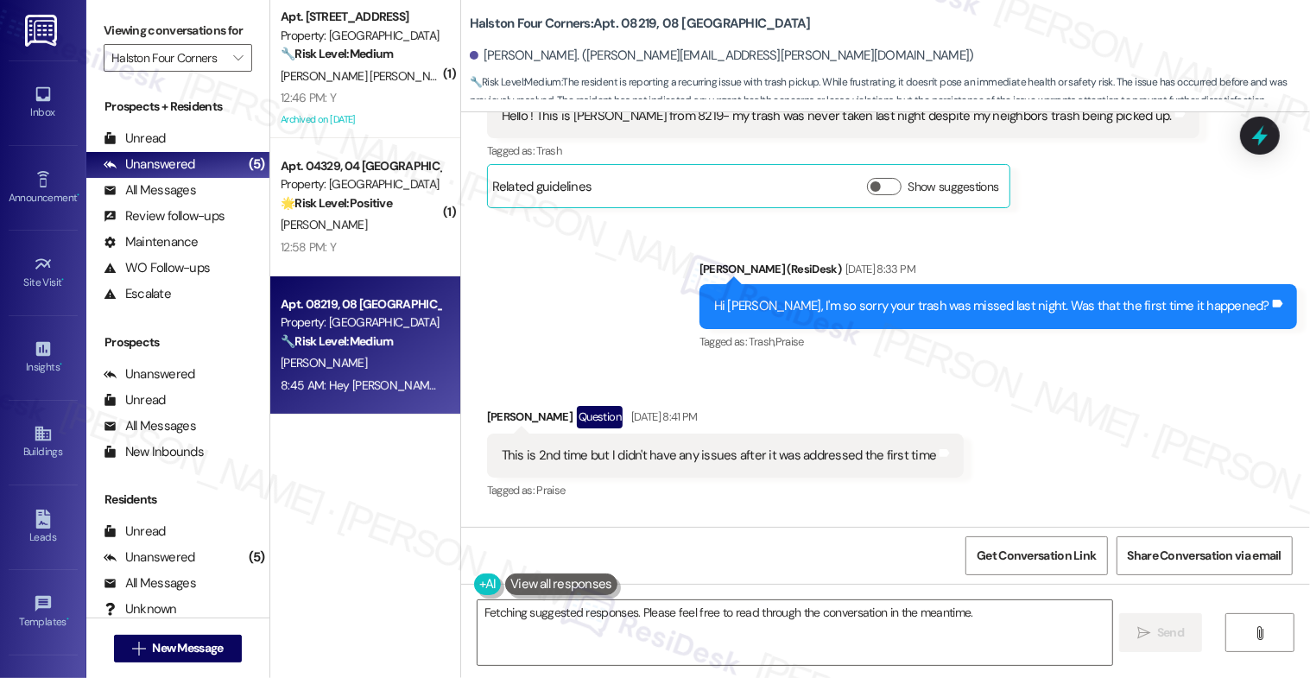
scroll to position [25093, 0]
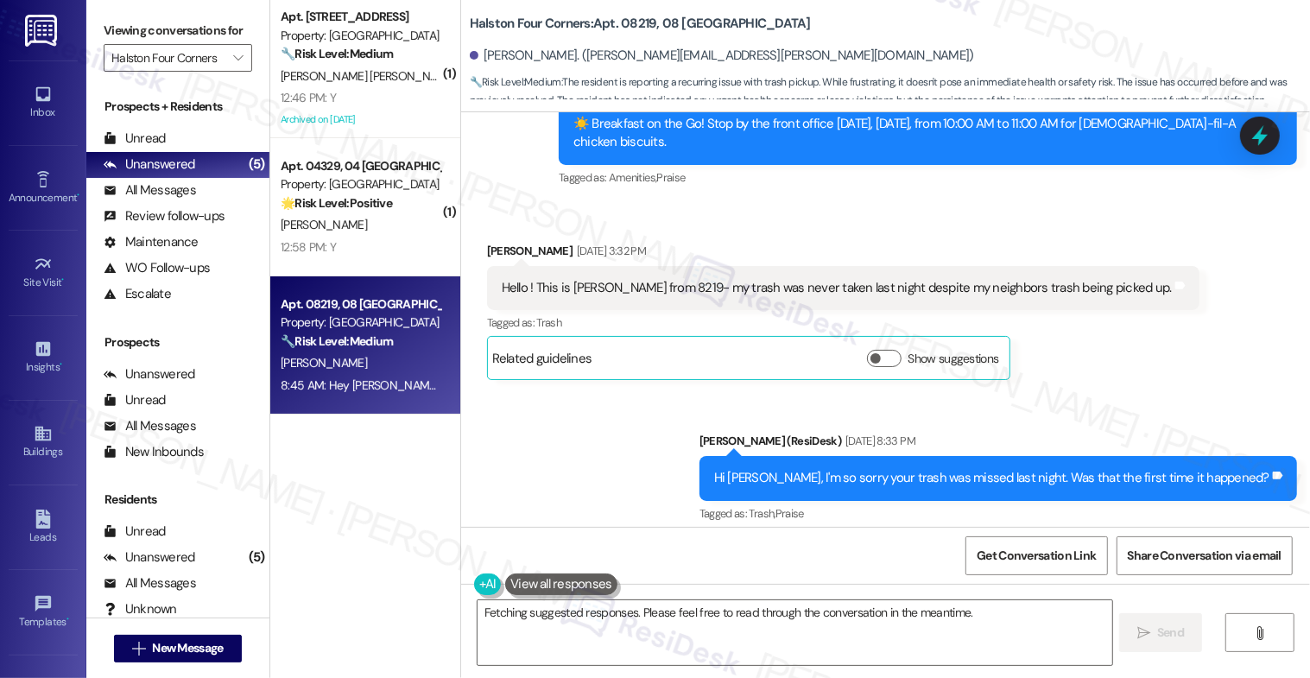
click at [746, 203] on div "Received via SMS Mckenzie Reilly Sep 19, 2025 at 3:32 PM Hello ! This is Mckenz…" at bounding box center [885, 298] width 849 height 190
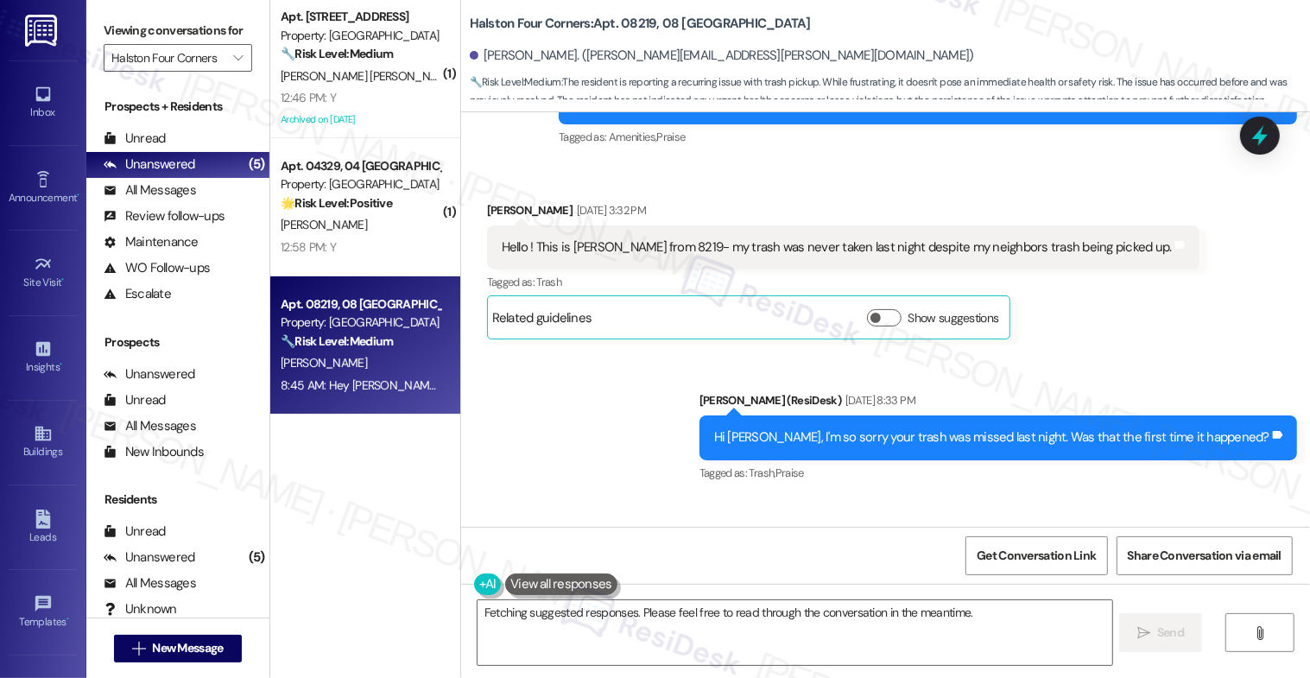
scroll to position [25131, 0]
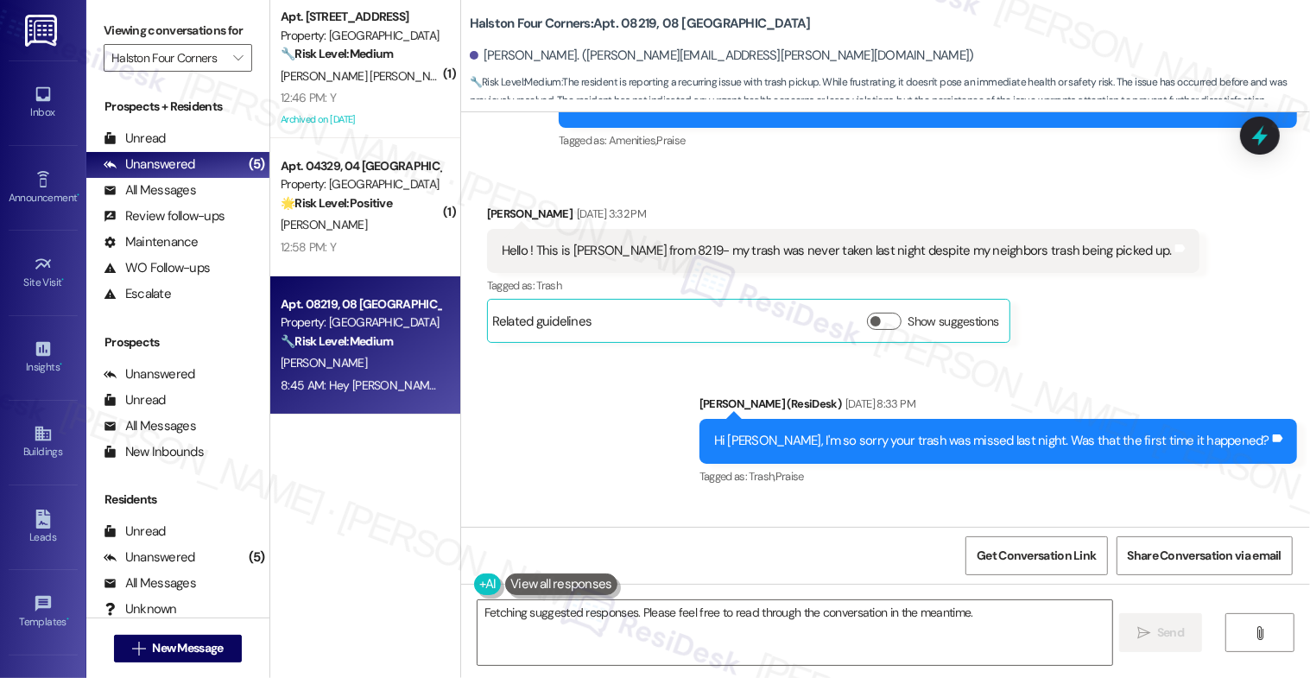
click at [663, 402] on div "Sent via SMS Sarah (ResiDesk) Sep 19, 2025 at 8:33 PM Hi Mckenzie, I'm so sorry…" at bounding box center [885, 429] width 849 height 146
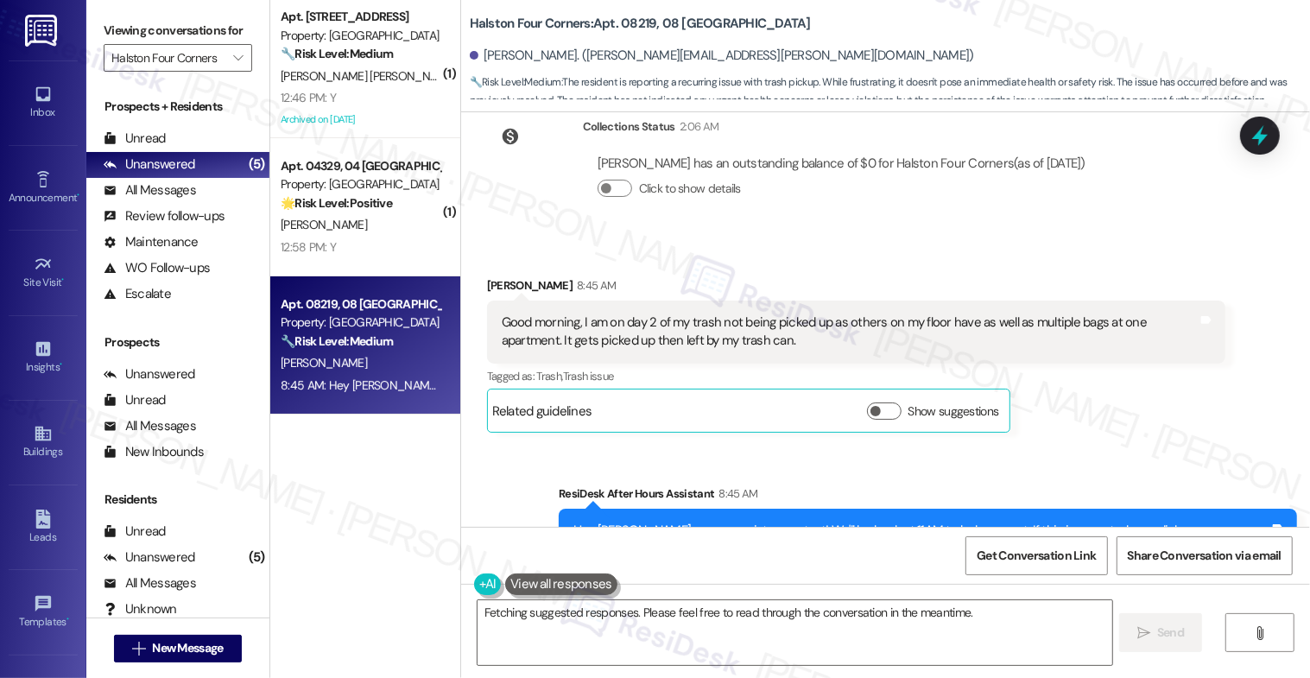
scroll to position [25876, 0]
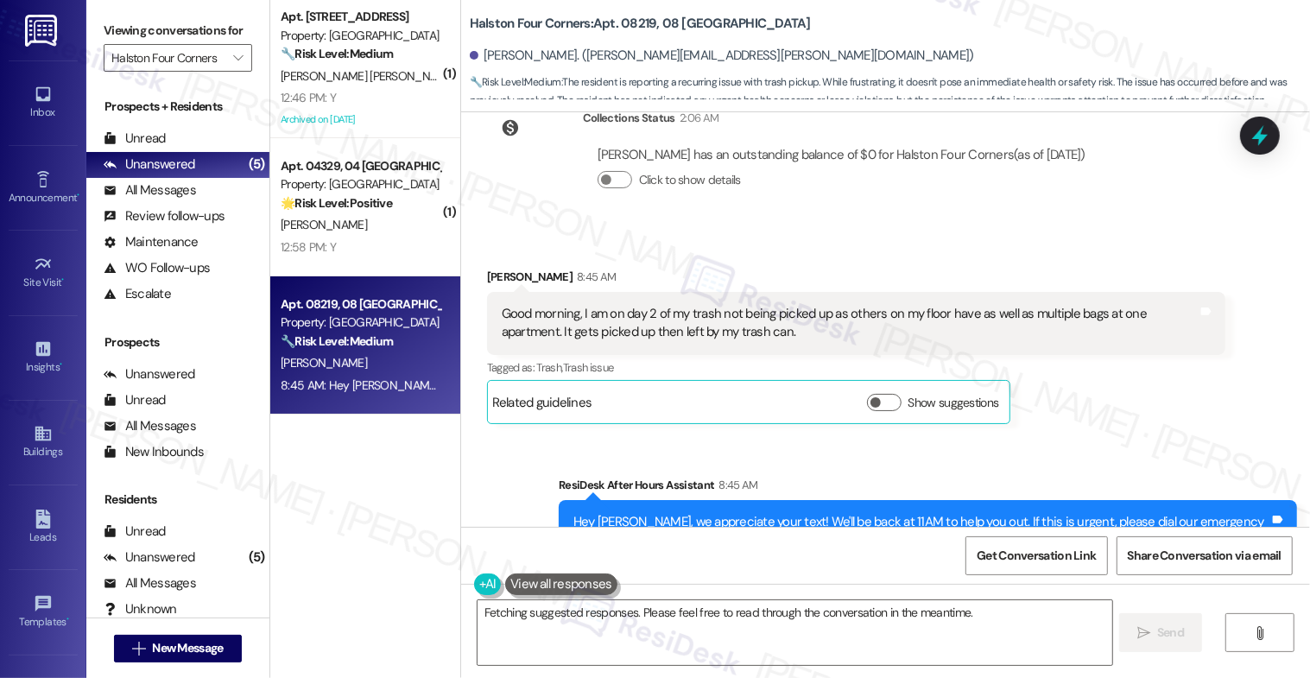
click at [561, 588] on button at bounding box center [561, 585] width 112 height 22
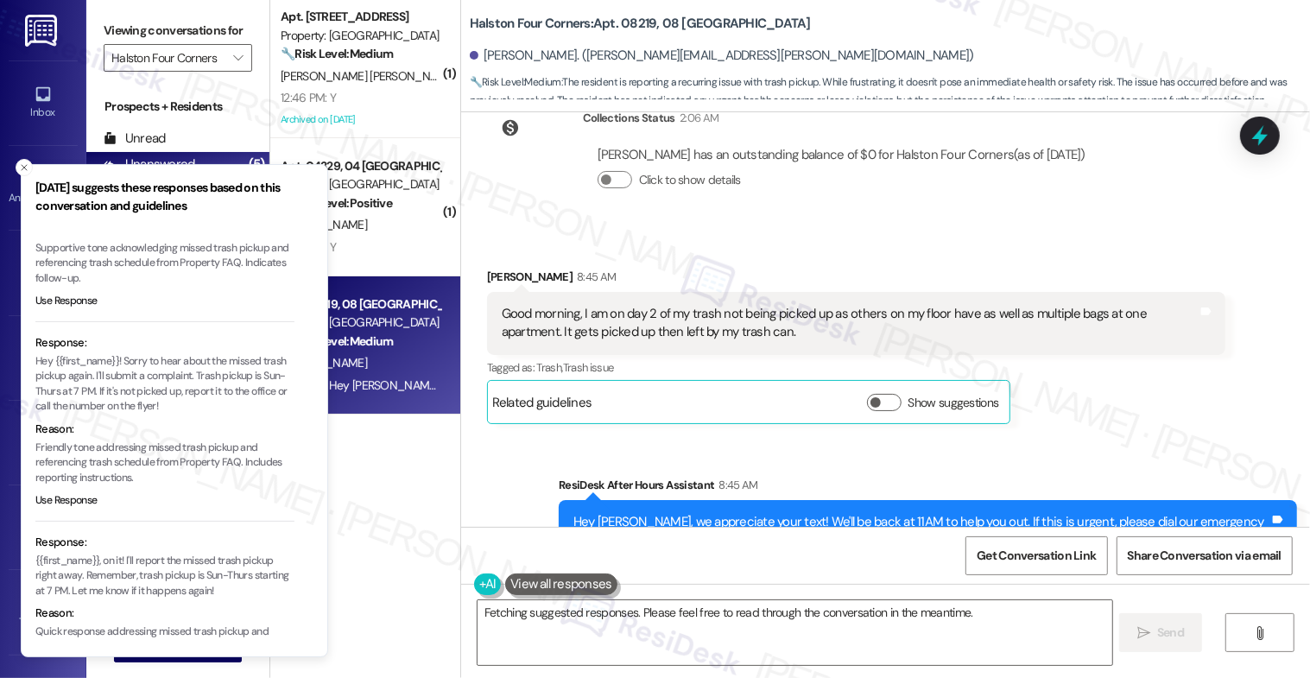
scroll to position [10, 0]
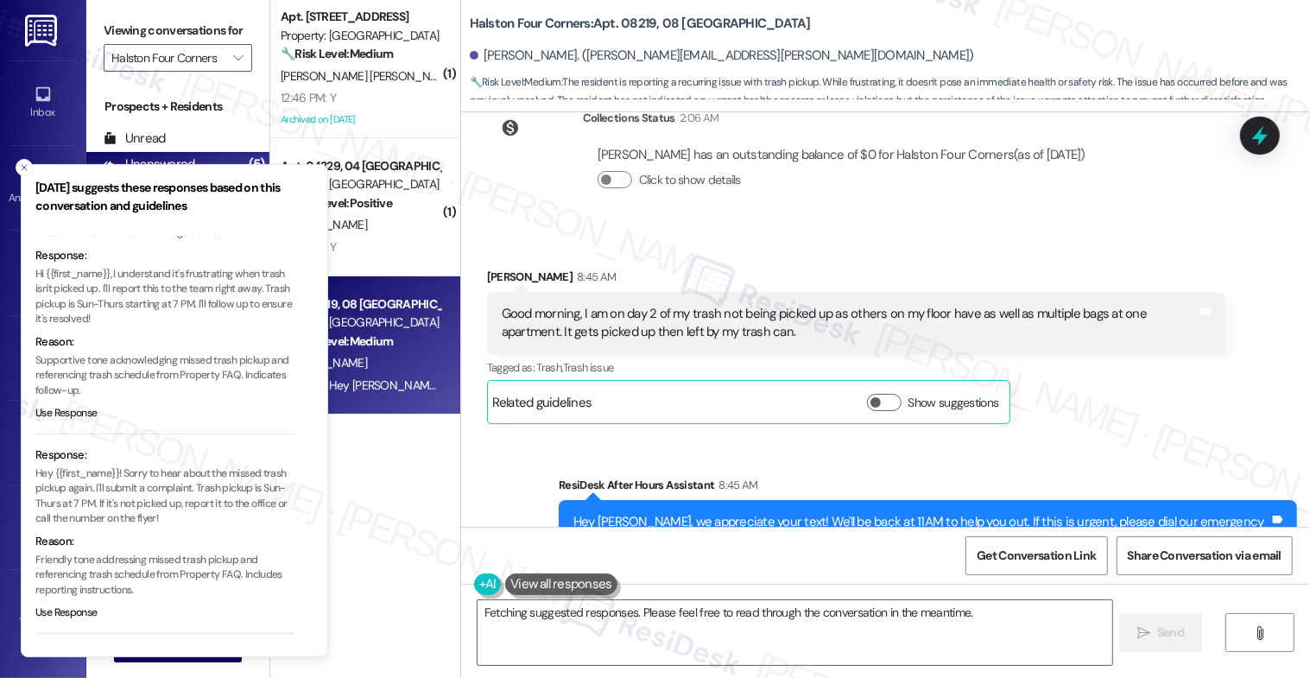
drag, startPoint x: 20, startPoint y: 162, endPoint x: 154, endPoint y: 184, distance: 135.8
click at [20, 162] on button "Close toast" at bounding box center [24, 167] width 17 height 17
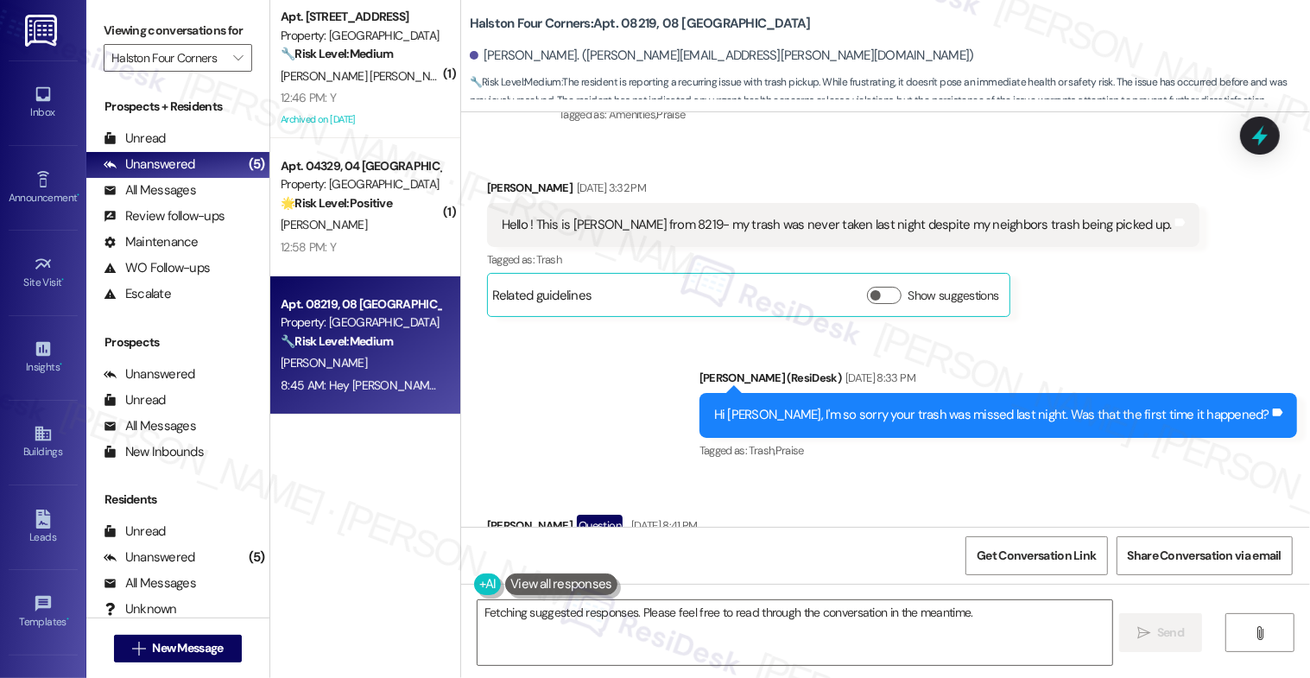
scroll to position [25876, 0]
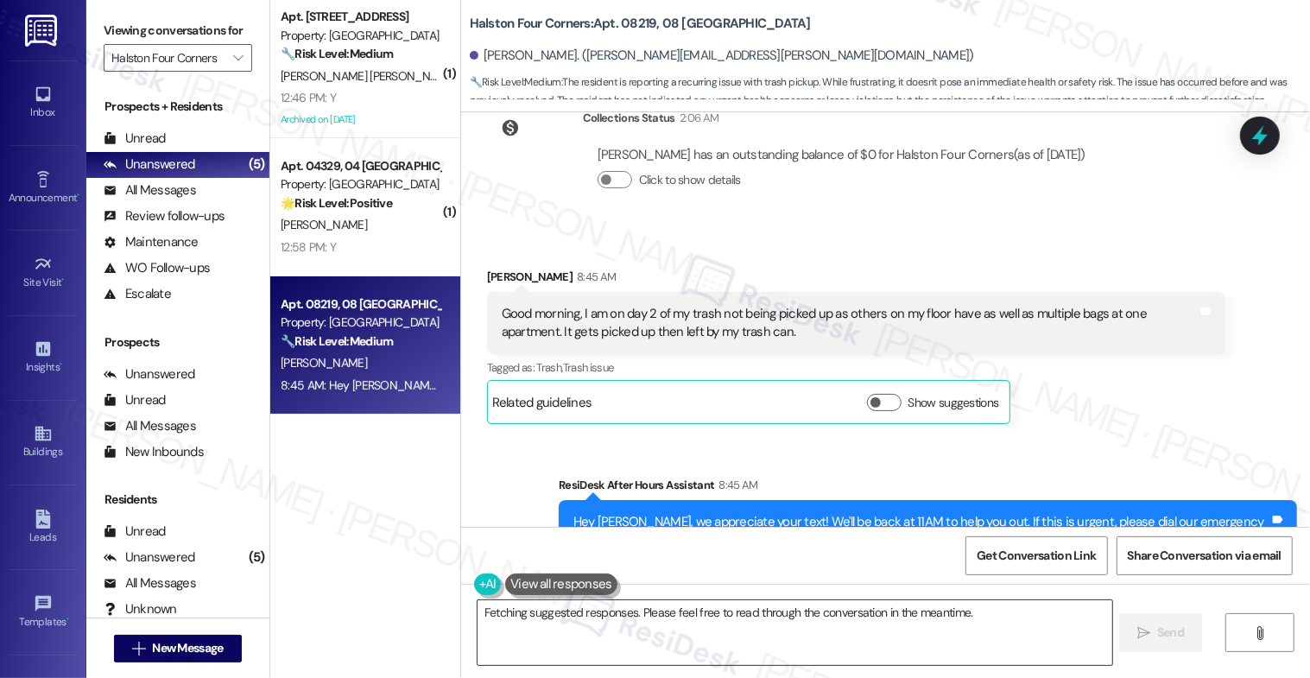
drag, startPoint x: 834, startPoint y: 608, endPoint x: 840, endPoint y: 619, distance: 12.8
click at [856, 645] on textarea "Hi {{first_name}}, I understand it's frustrating when trash isn't picked up. I'…" at bounding box center [796, 632] width 636 height 65
click at [858, 637] on textarea "Hi {{first_name}}, I understand it's frustrating when trash isn't picked up. I'…" at bounding box center [796, 632] width 636 height 65
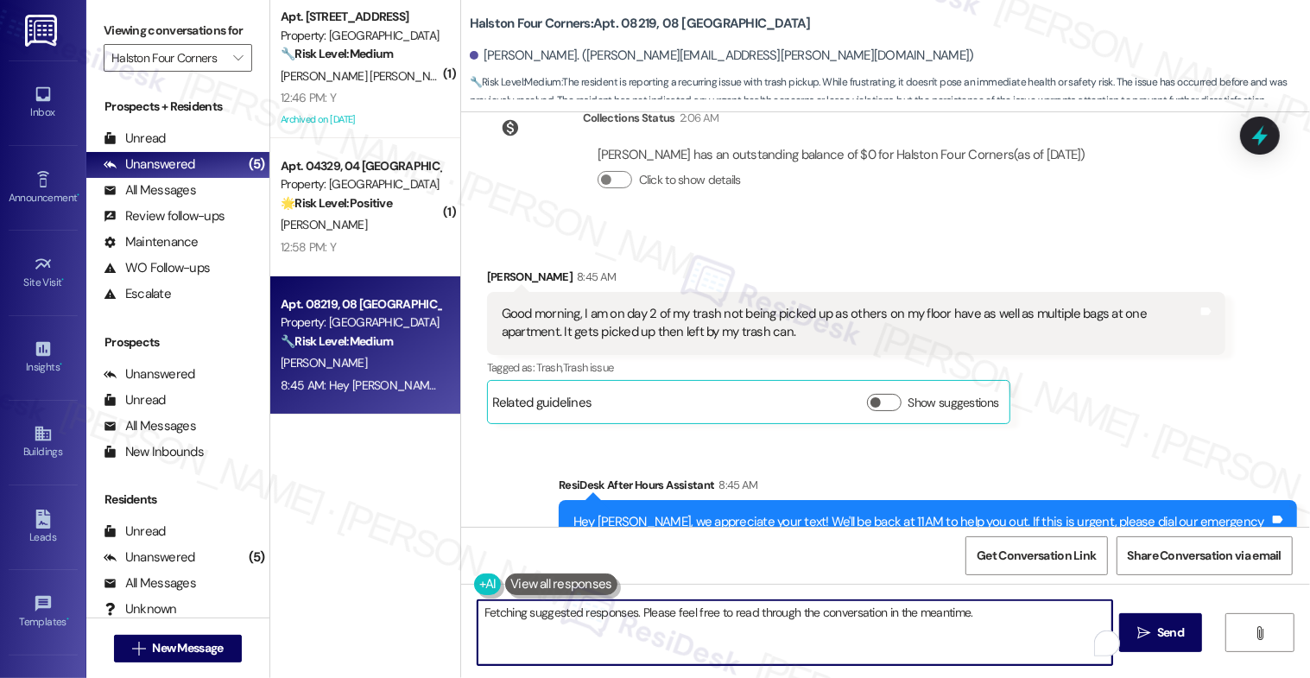
drag, startPoint x: 839, startPoint y: 621, endPoint x: 847, endPoint y: 637, distance: 17.4
click at [847, 637] on textarea "Hi {{first_name}}, I understand it's frustrating when trash isn't picked up. I'…" at bounding box center [796, 632] width 636 height 65
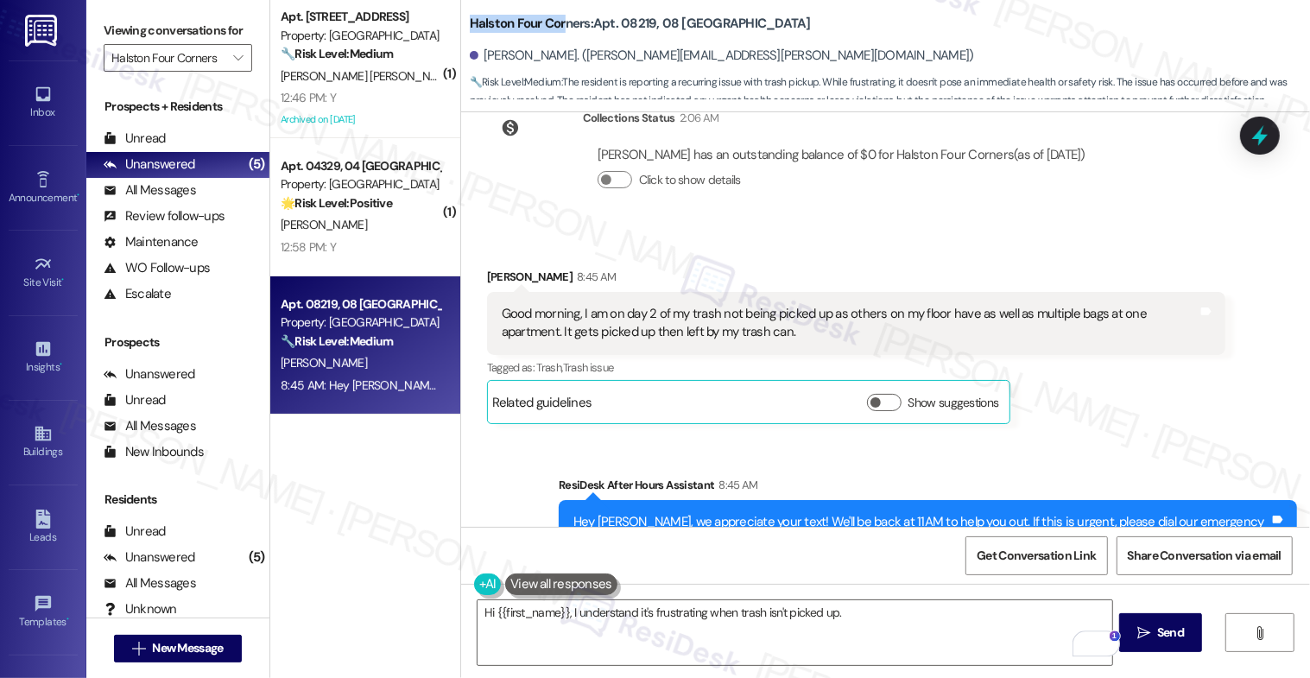
drag, startPoint x: 505, startPoint y: 23, endPoint x: 579, endPoint y: 23, distance: 73.4
click at [579, 23] on b "Halston Four Corners: Apt. 08219, 08 Halston Four Corners" at bounding box center [640, 24] width 341 height 18
click at [562, 611] on textarea "Hi {{first_name}}, I understand it's frustrating when trash isn't picked up." at bounding box center [796, 632] width 636 height 65
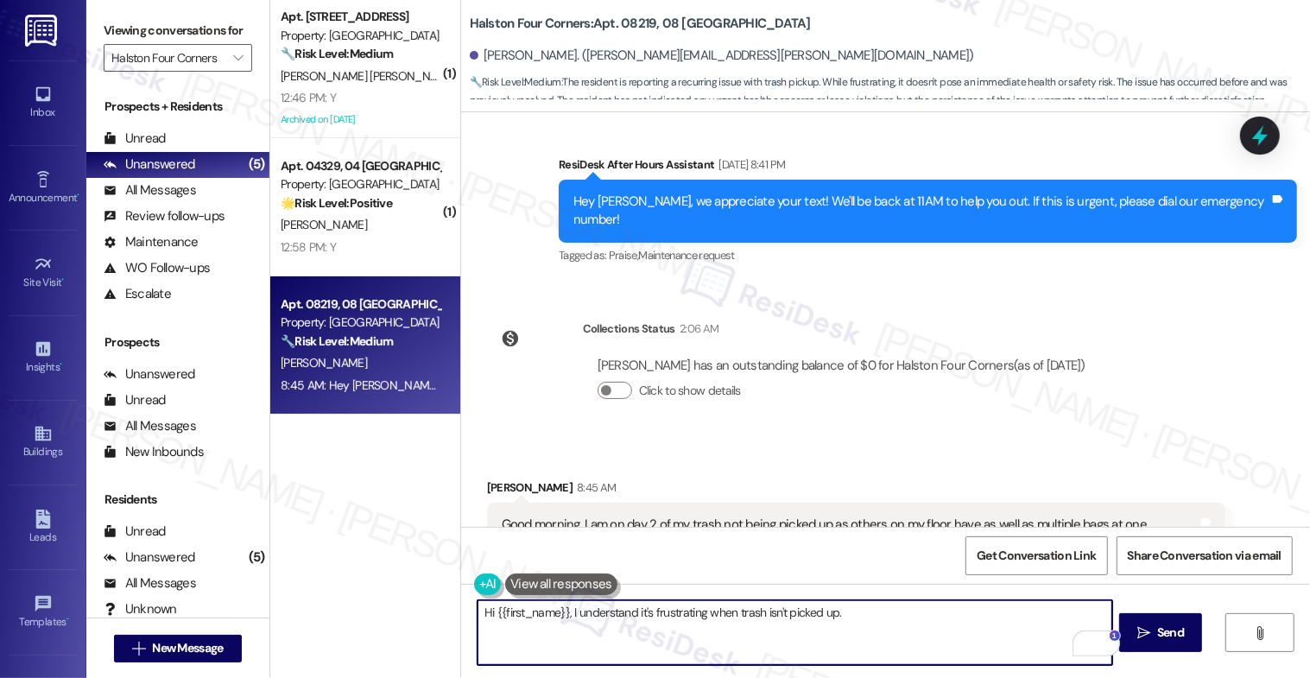
scroll to position [25773, 0]
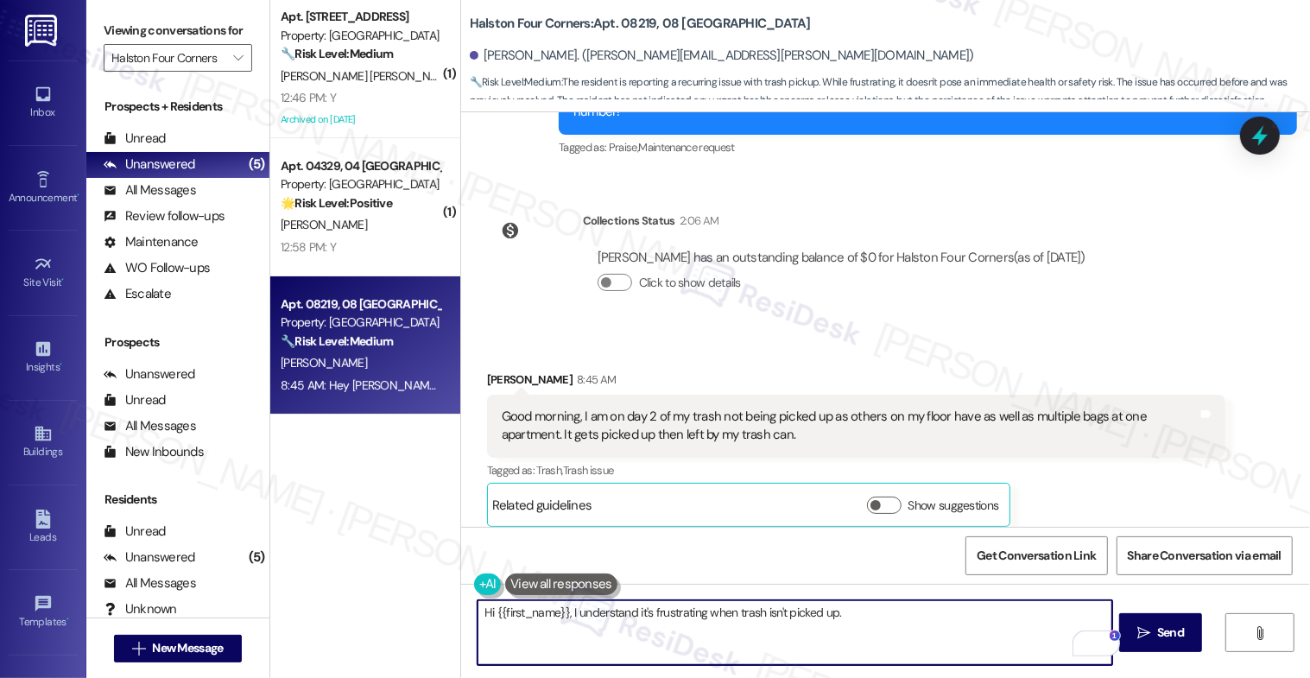
click at [875, 621] on textarea "Hi {{first_name}}, I understand it's frustrating when trash isn't picked up." at bounding box center [796, 632] width 636 height 65
click at [561, 612] on textarea "Hi {{first_name}}, I understand it's frustrating when trash isn't picked up." at bounding box center [796, 632] width 636 height 65
click at [565, 611] on textarea "Hi {{first_name}}, I understand it's frustrating when trash isn't picked up." at bounding box center [796, 632] width 636 height 65
click at [1078, 614] on textarea "Hi {{first_name}}, I sincerely apologize for the inconvenience. I understand it…" at bounding box center [796, 632] width 636 height 65
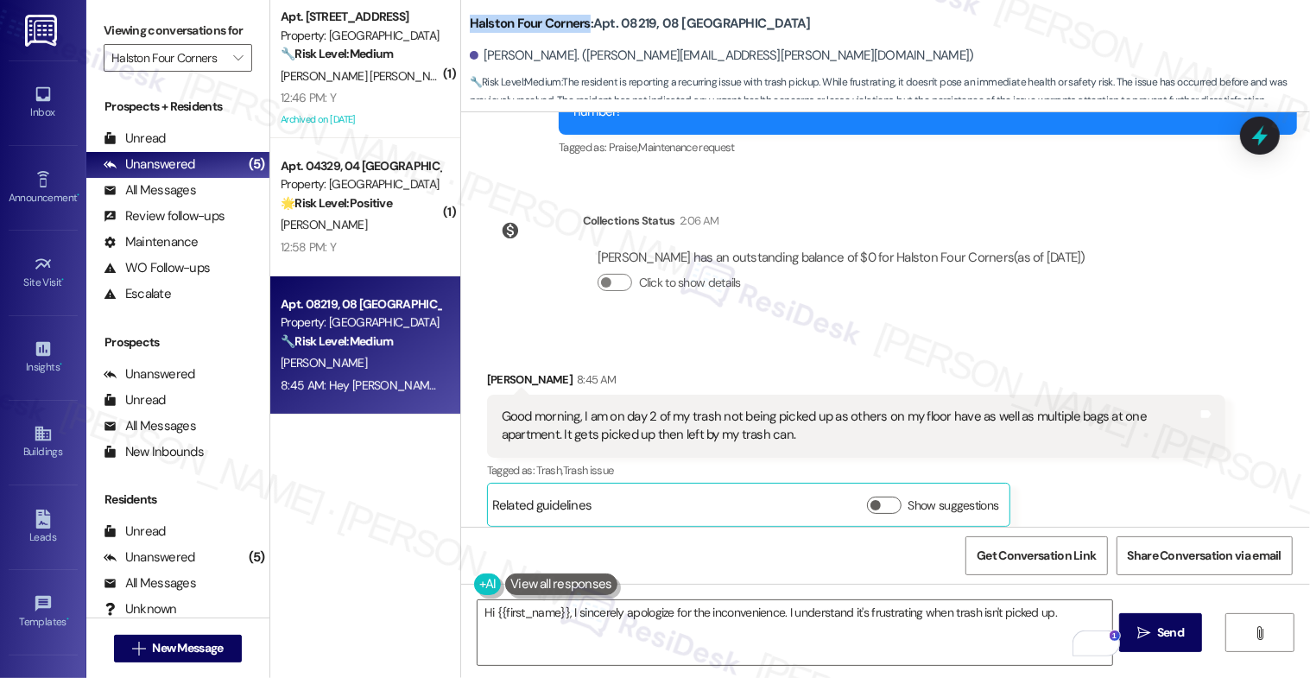
drag, startPoint x: 459, startPoint y: 23, endPoint x: 578, endPoint y: 24, distance: 119.2
click at [578, 24] on b "Halston Four Corners: Apt. 08219, 08 Halston Four Corners" at bounding box center [640, 24] width 341 height 18
copy b "Halston Four Corners"
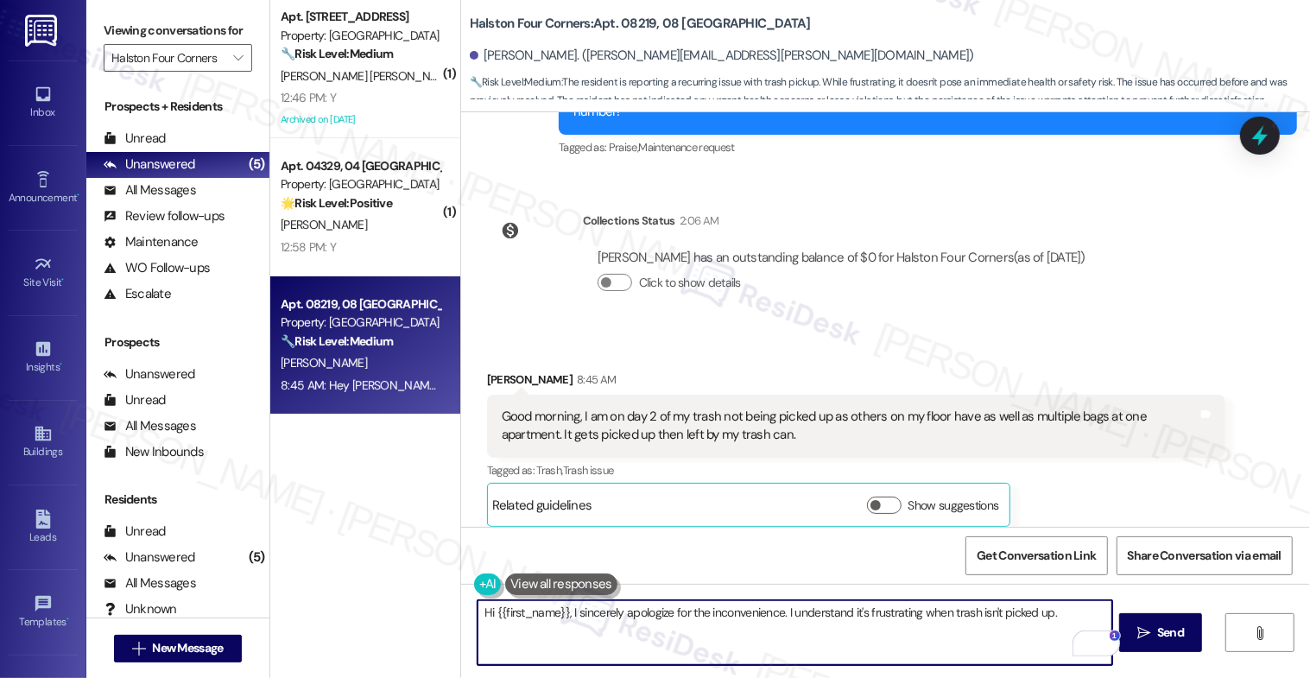
click at [1086, 622] on textarea "Hi {{first_name}}, I sincerely apologize for the inconvenience. I understand it…" at bounding box center [796, 632] width 636 height 65
click at [1062, 610] on textarea "Hi {{first_name}}, I sincerely apologize for the inconvenience. I understand it…" at bounding box center [796, 632] width 636 height 65
paste textarea "they are not picking it up they are to submit a complaint with us in the office…"
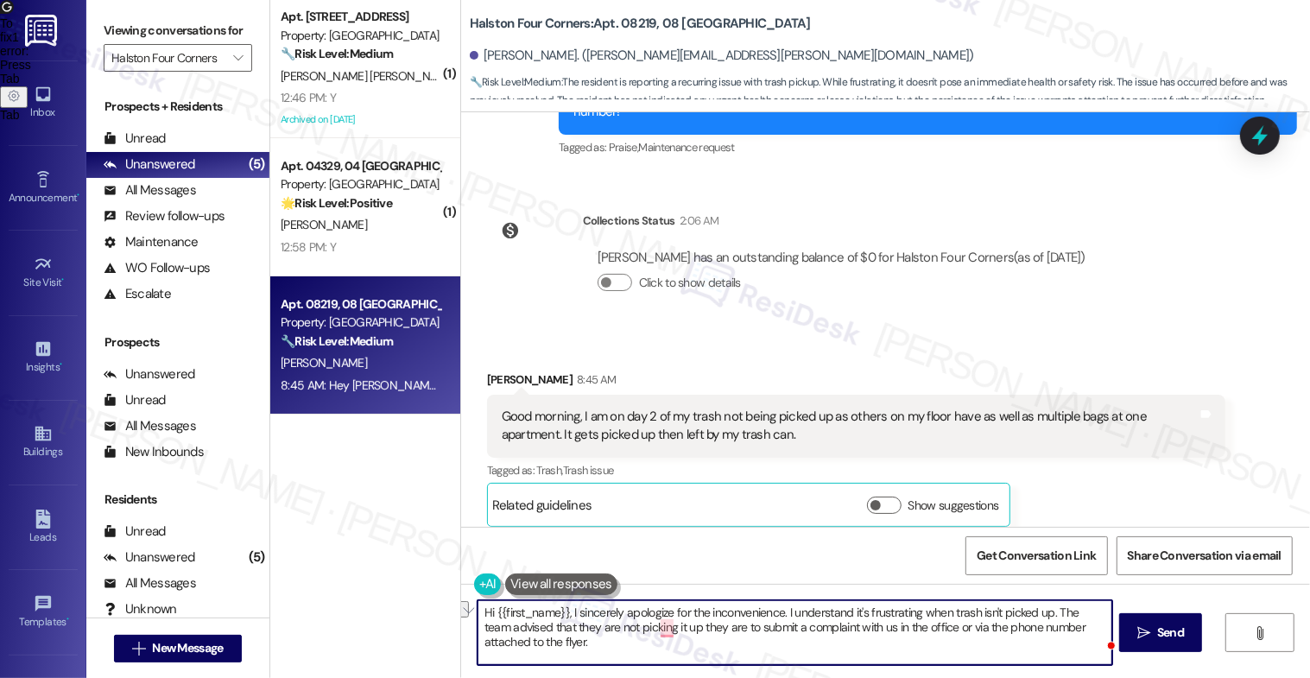
drag, startPoint x: 761, startPoint y: 630, endPoint x: 570, endPoint y: 625, distance: 191.0
click at [564, 629] on textarea "Hi {{first_name}}, I sincerely apologize for the inconvenience. I understand it…" at bounding box center [796, 632] width 636 height 65
drag, startPoint x: 642, startPoint y: 627, endPoint x: 696, endPoint y: 625, distance: 54.5
click at [642, 627] on textarea "Hi {{first_name}}, I sincerely apologize for the inconvenience. I understand it…" at bounding box center [796, 632] width 636 height 65
click at [1014, 633] on textarea "Hi {{first_name}}, I sincerely apologize for the inconvenience. I understand it…" at bounding box center [796, 632] width 636 height 65
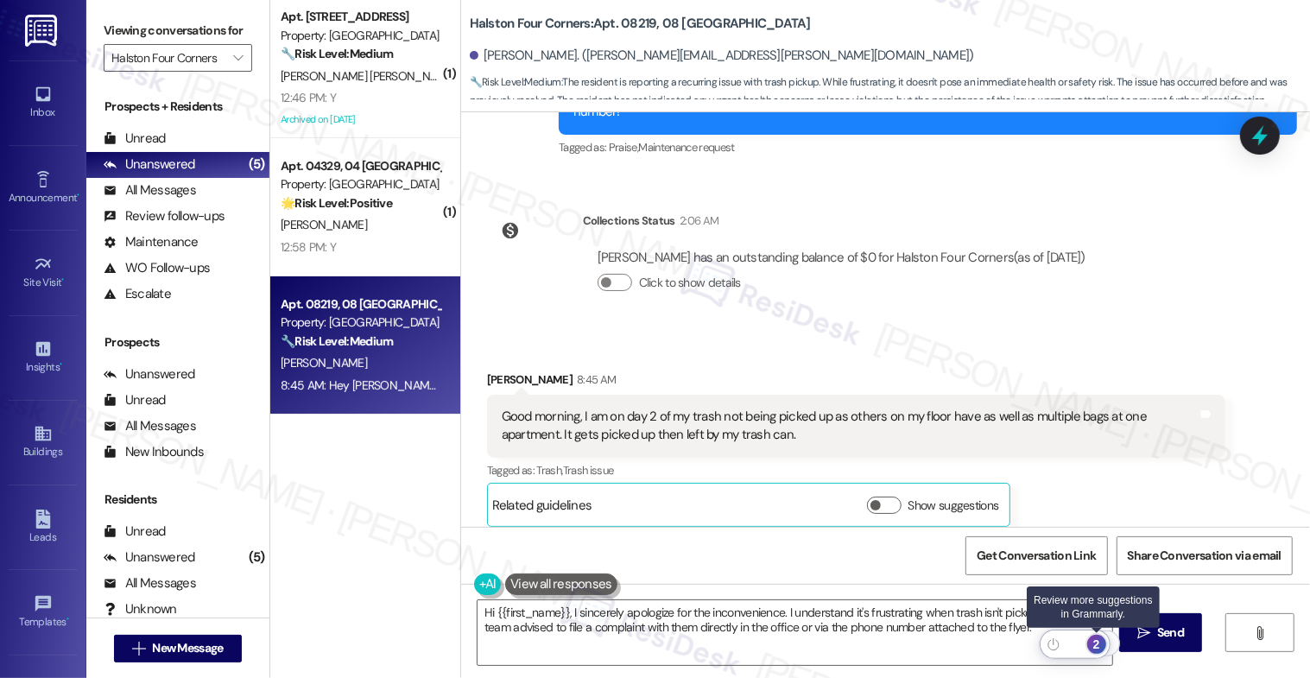
click at [1100, 642] on div "2" at bounding box center [1097, 644] width 19 height 19
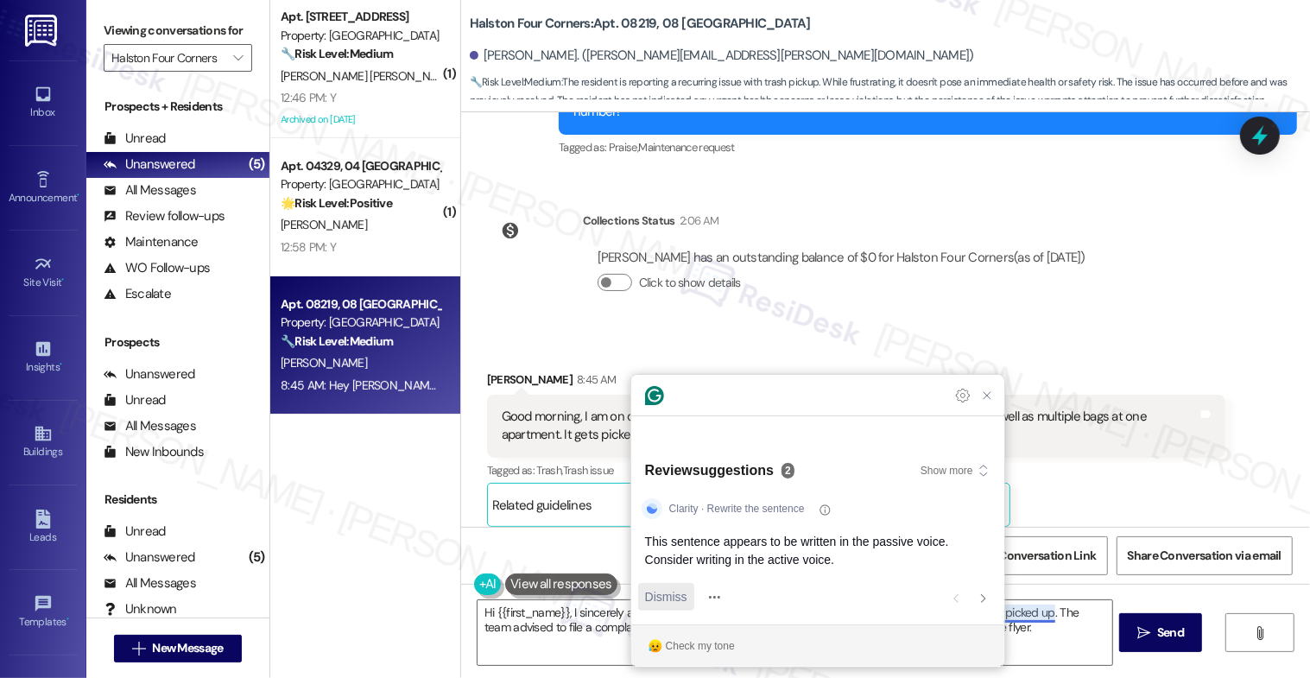
click at [673, 597] on span "Dismiss" at bounding box center [666, 597] width 42 height 18
click at [663, 597] on span "Dismiss" at bounding box center [666, 597] width 42 height 18
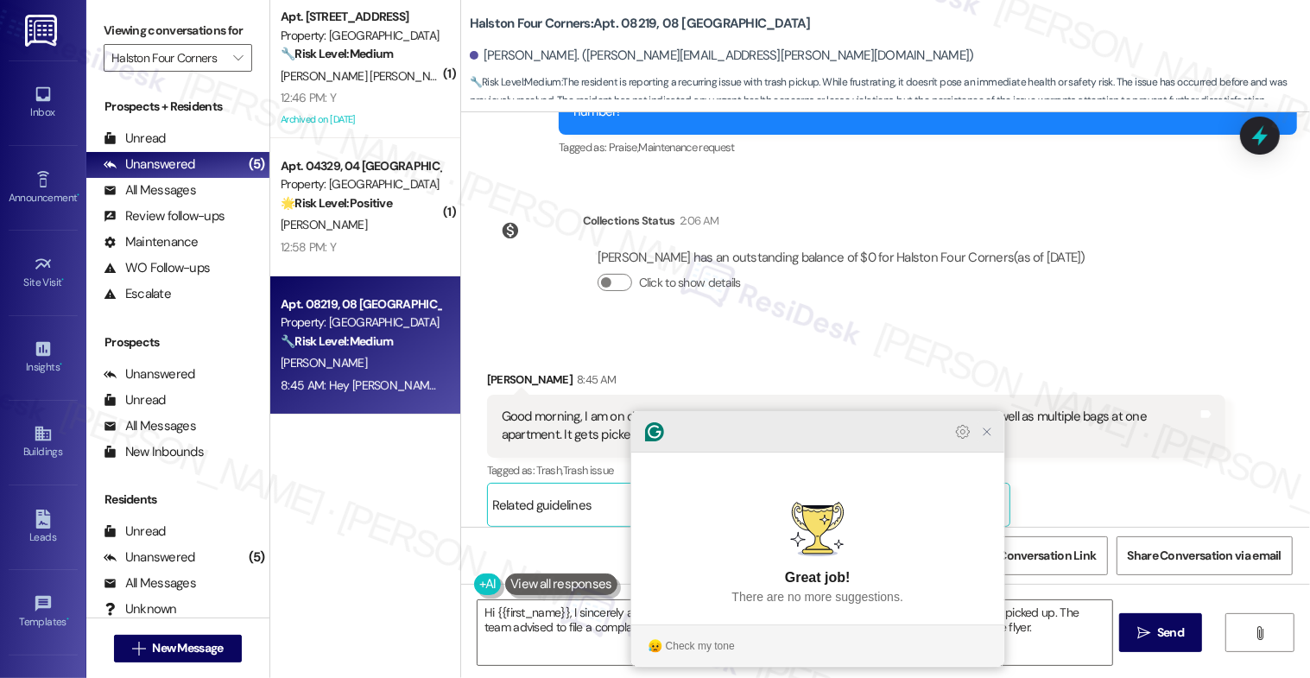
click at [977, 442] on icon "Close Grammarly Assistant" at bounding box center [987, 432] width 21 height 21
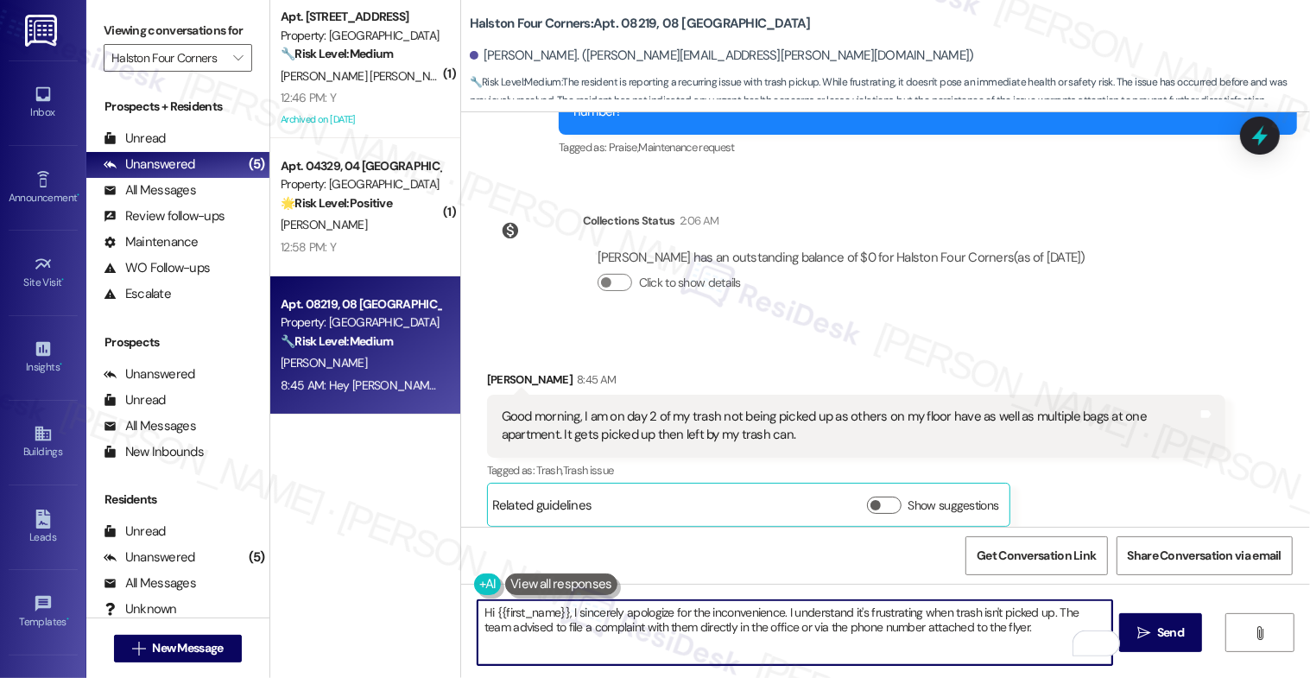
click at [1032, 636] on textarea "Hi {{first_name}}, I sincerely apologize for the inconvenience. I understand it…" at bounding box center [796, 632] width 636 height 65
type textarea "Hi {{first_name}}, I sincerely apologize for the inconvenience. I understand it…"
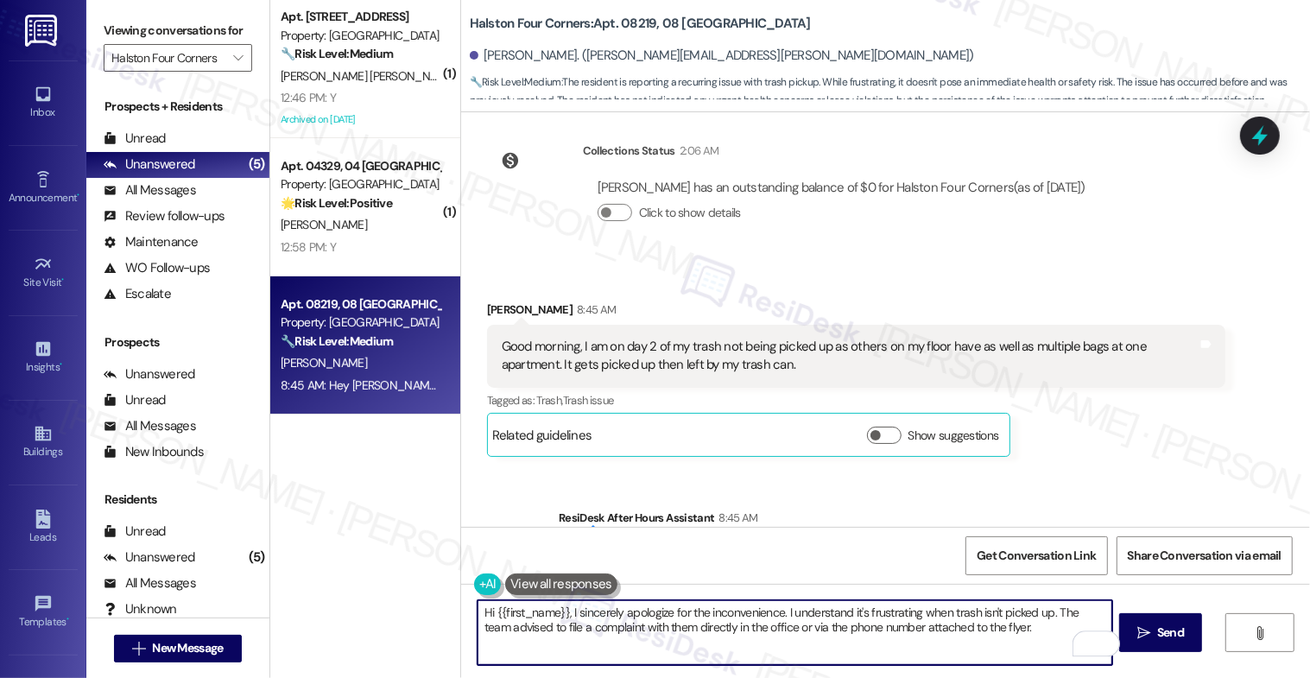
scroll to position [25876, 0]
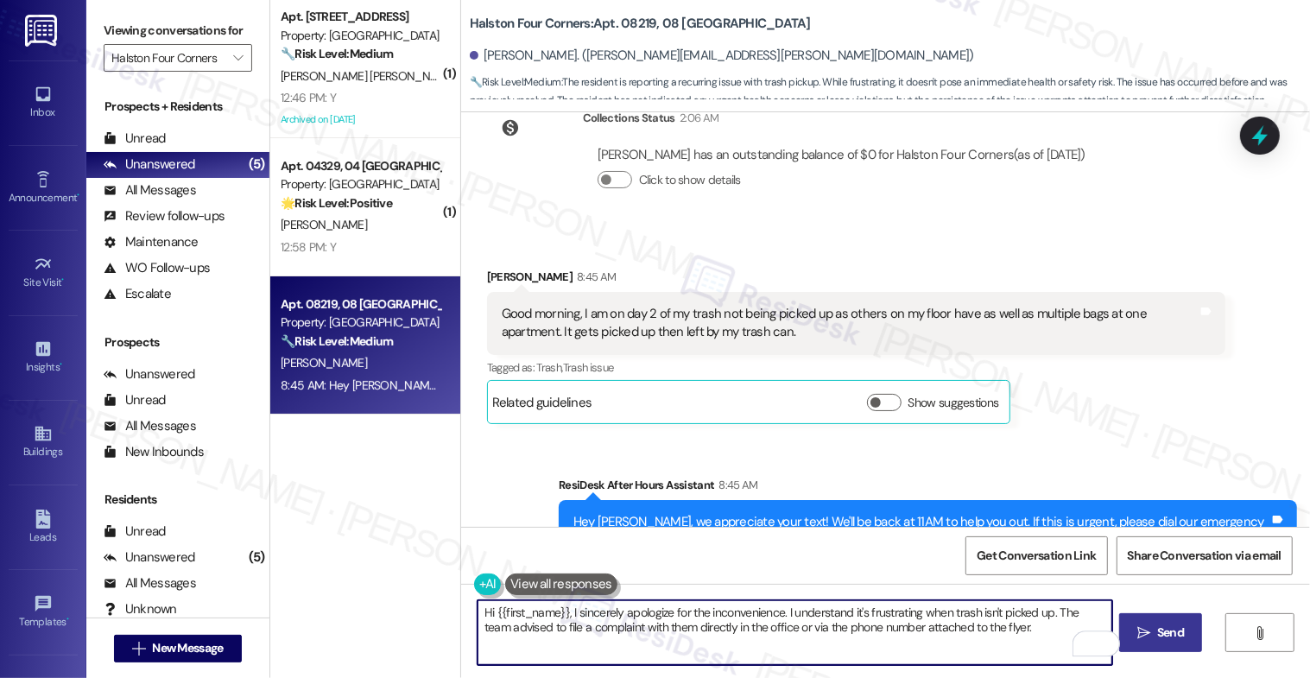
click at [1160, 634] on span " Send" at bounding box center [1161, 633] width 54 height 18
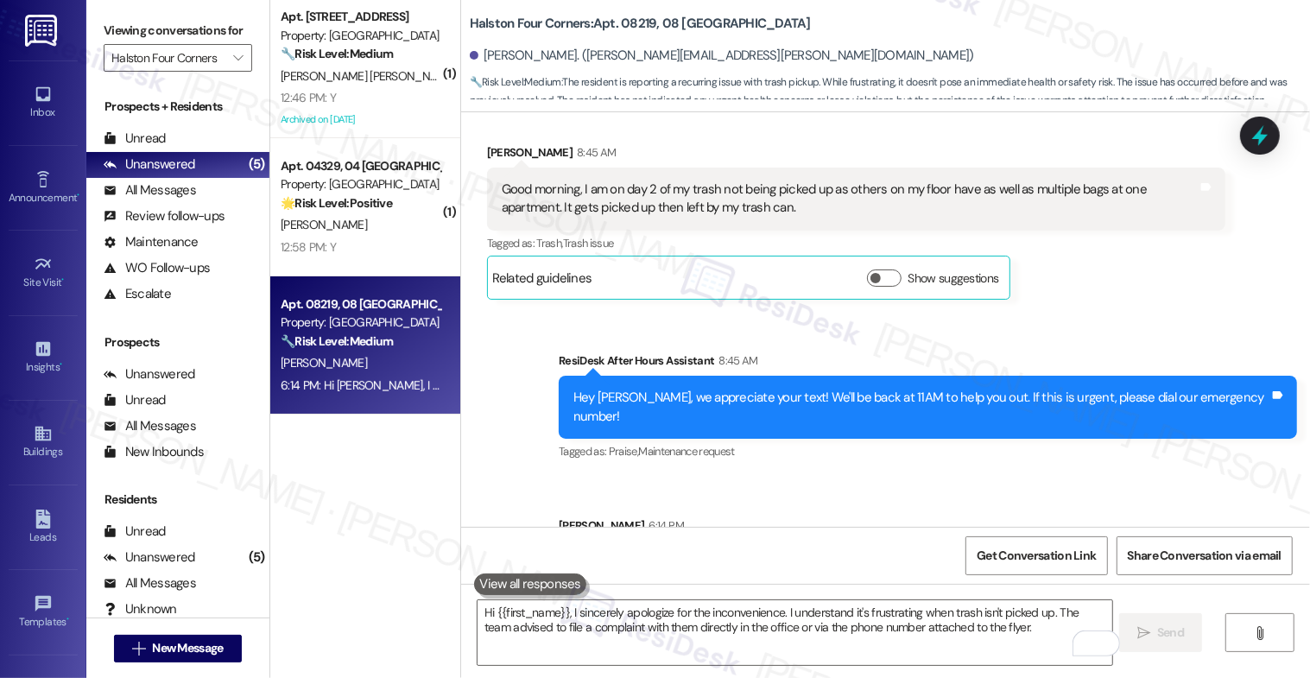
scroll to position [26015, 0]
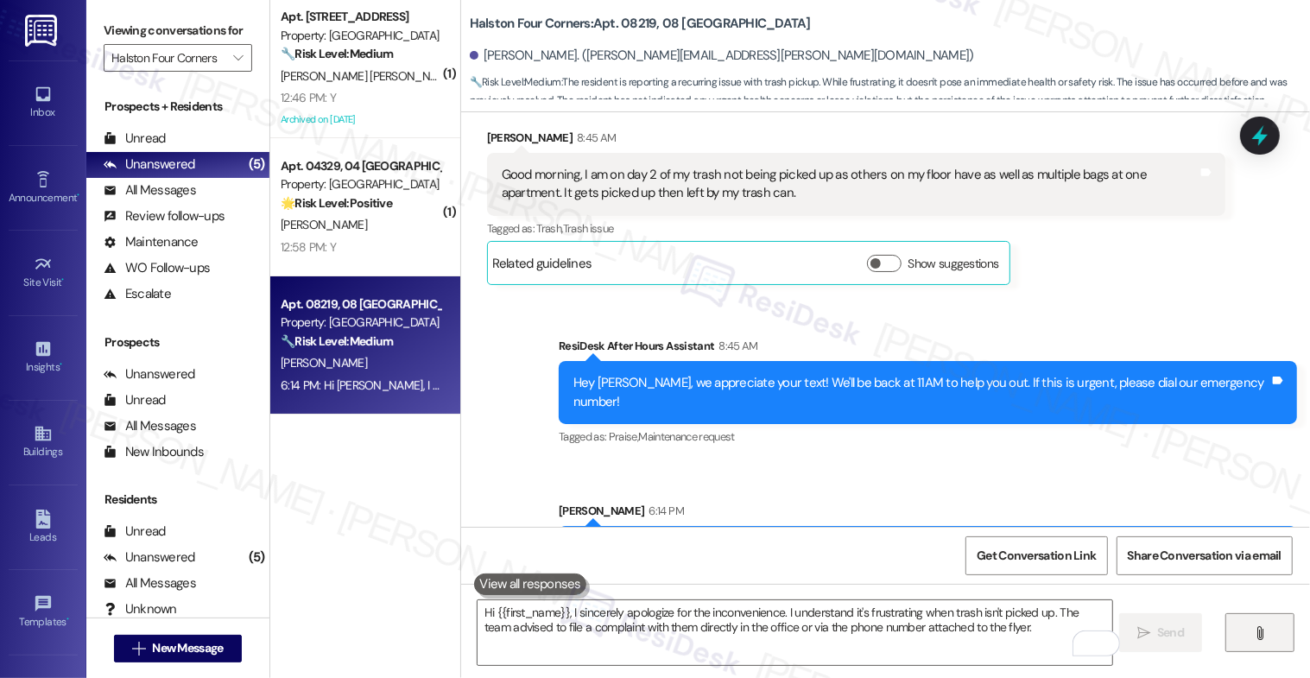
click at [1266, 627] on icon "" at bounding box center [1259, 633] width 13 height 14
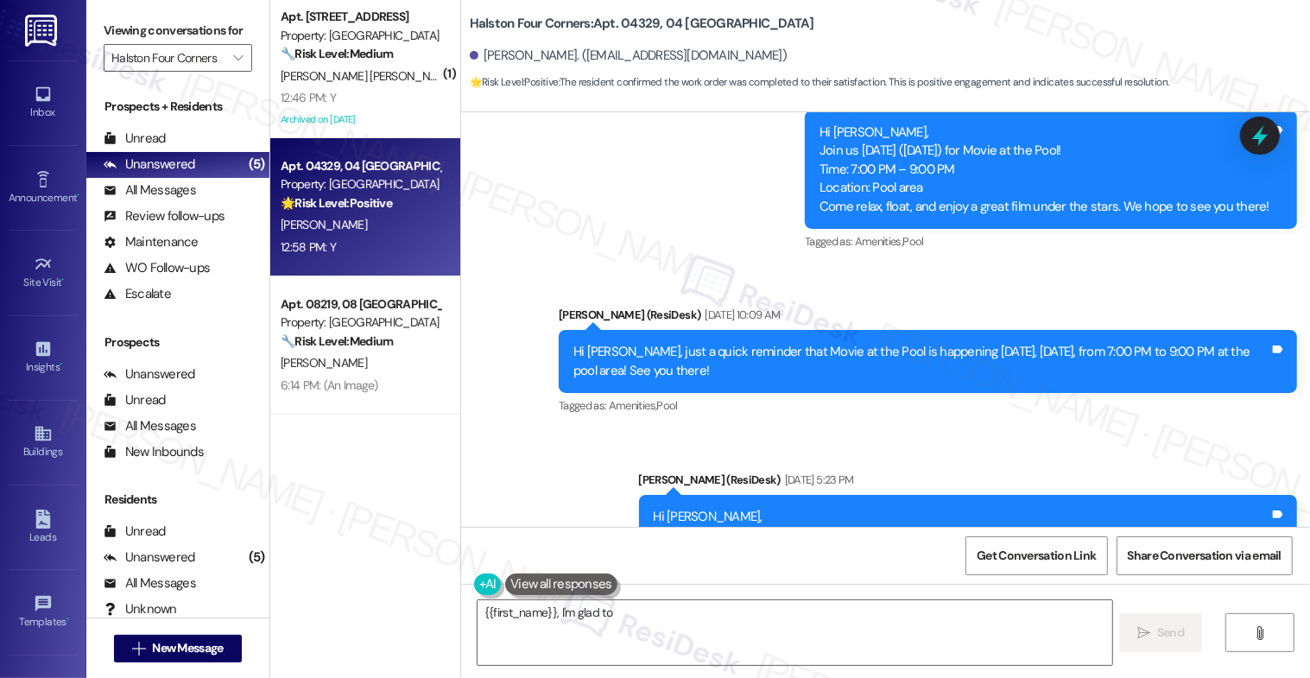
scroll to position [7021, 0]
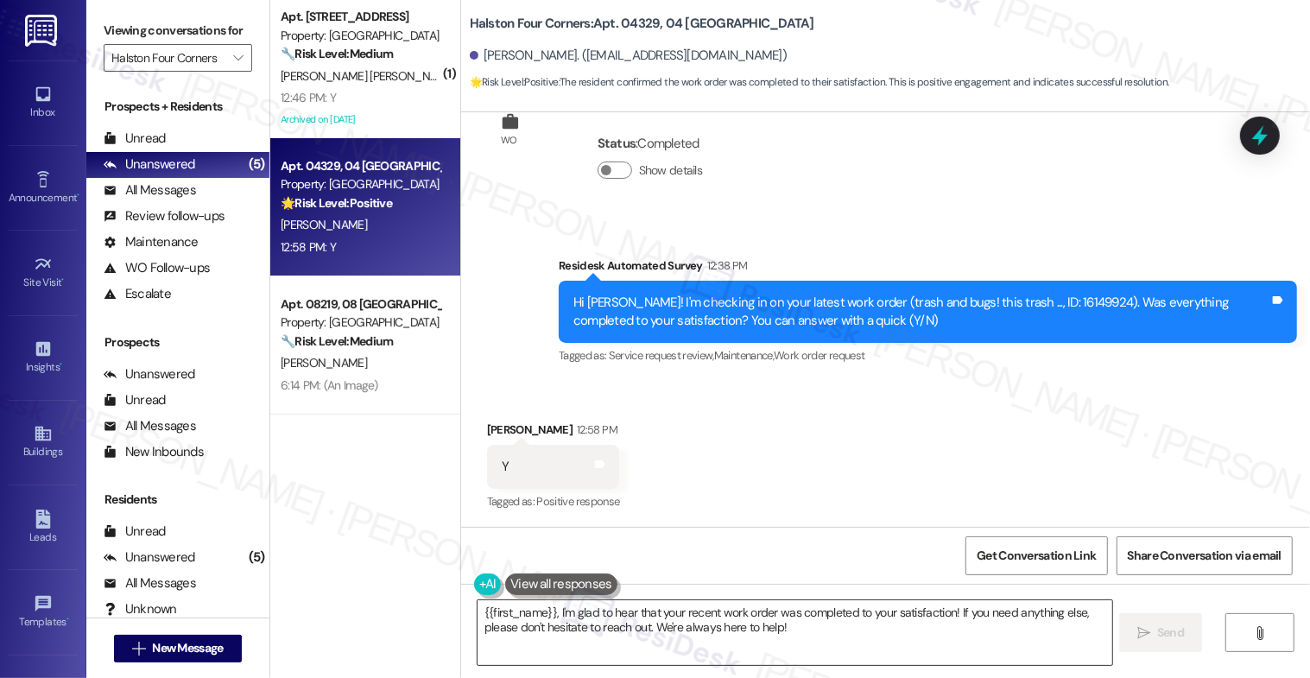
click at [825, 631] on textarea "{{first_name}}, I'm glad to hear that your recent work order was completed to y…" at bounding box center [796, 632] width 636 height 65
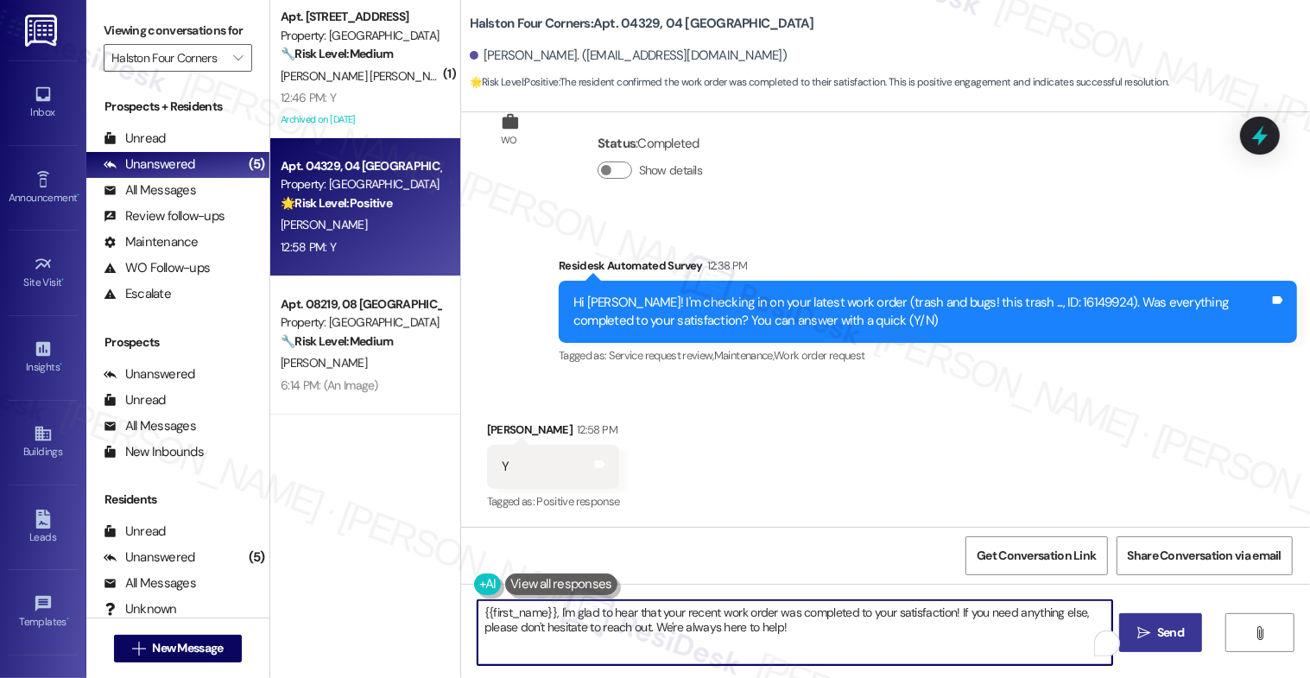
click at [1174, 631] on span "Send" at bounding box center [1170, 633] width 27 height 18
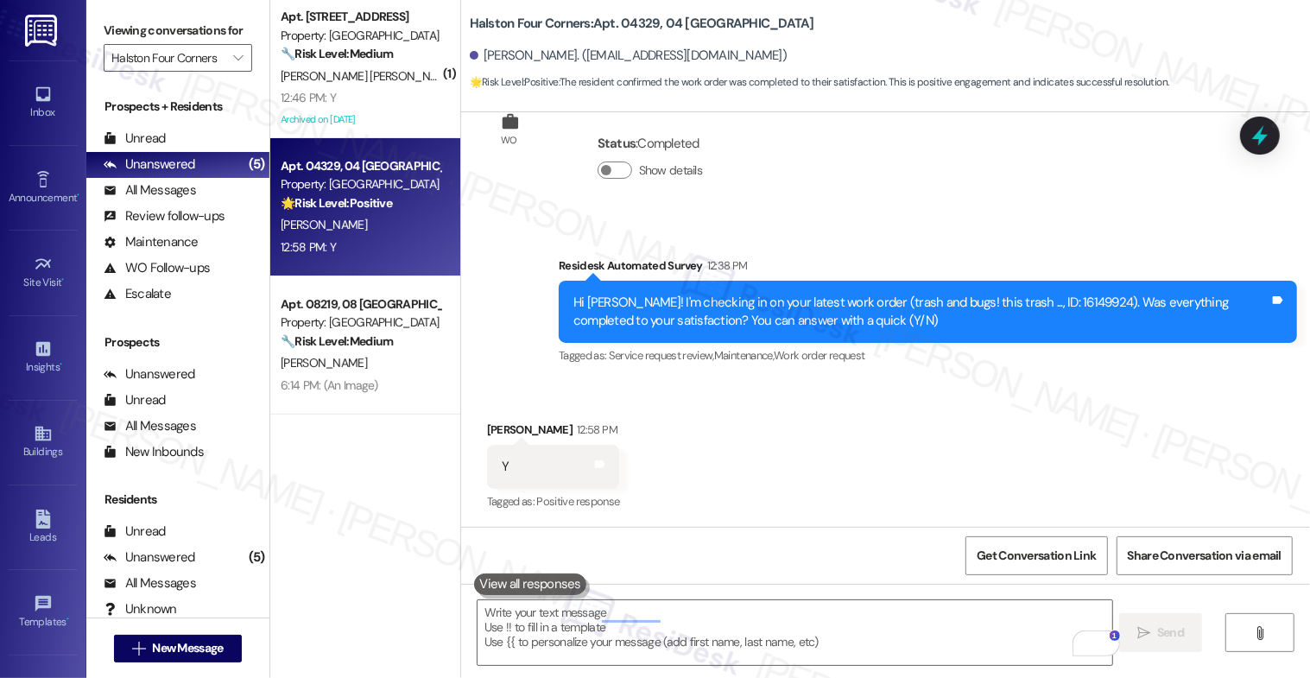
scroll to position [7159, 0]
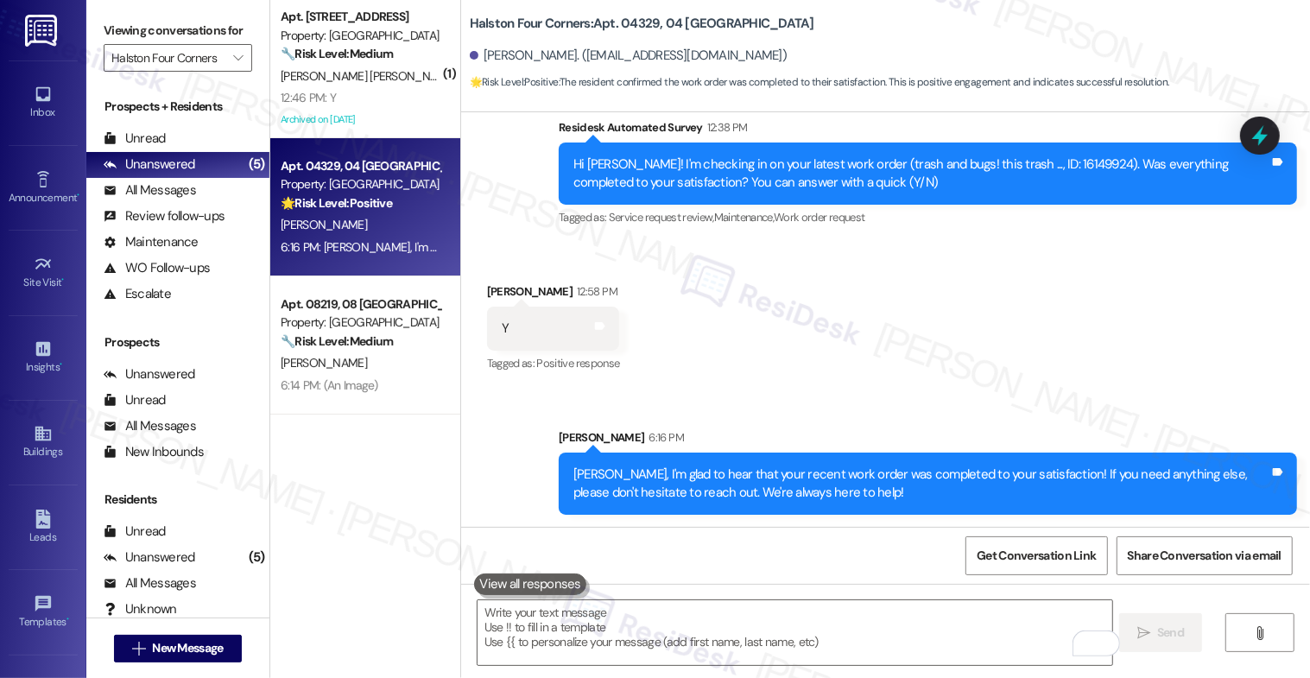
click at [752, 339] on div "Received via SMS Kylie Drumheiser 12:58 PM Y Tags and notes Tagged as: Positive…" at bounding box center [885, 317] width 849 height 146
click at [721, 356] on div "Received via SMS Kylie Drumheiser 12:58 PM Y Tags and notes Tagged as: Positive…" at bounding box center [885, 317] width 849 height 146
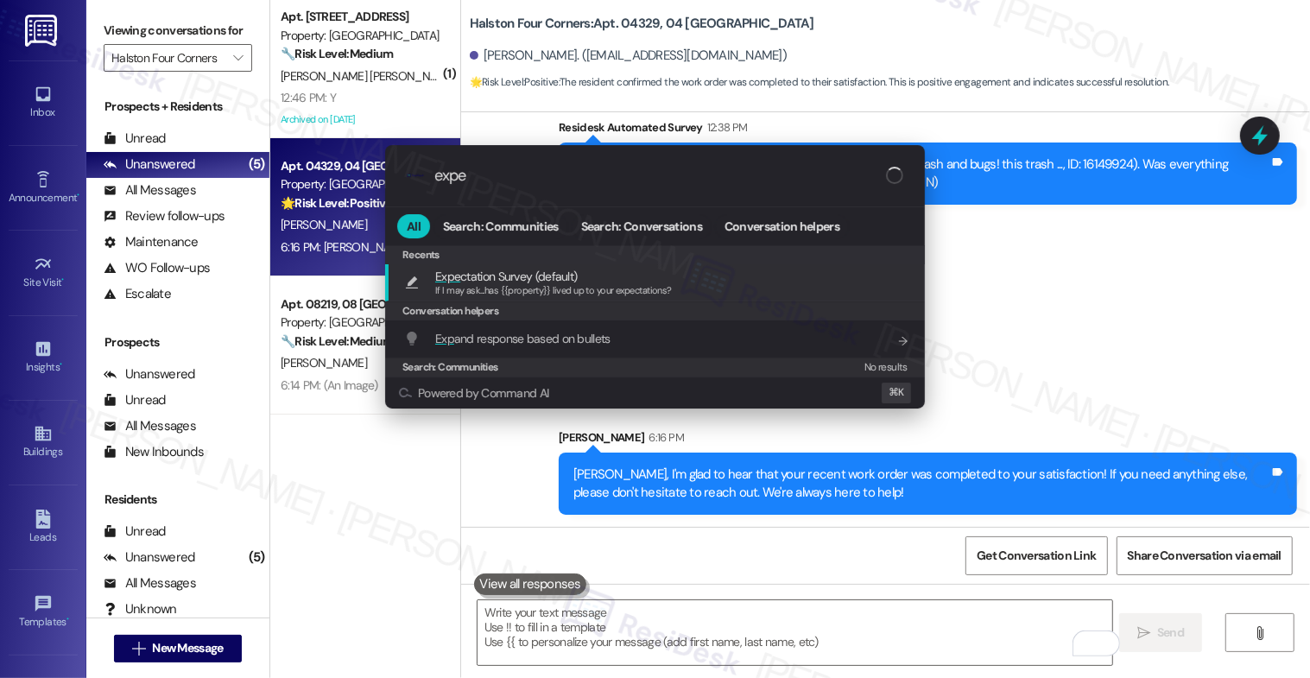
type input "expec"
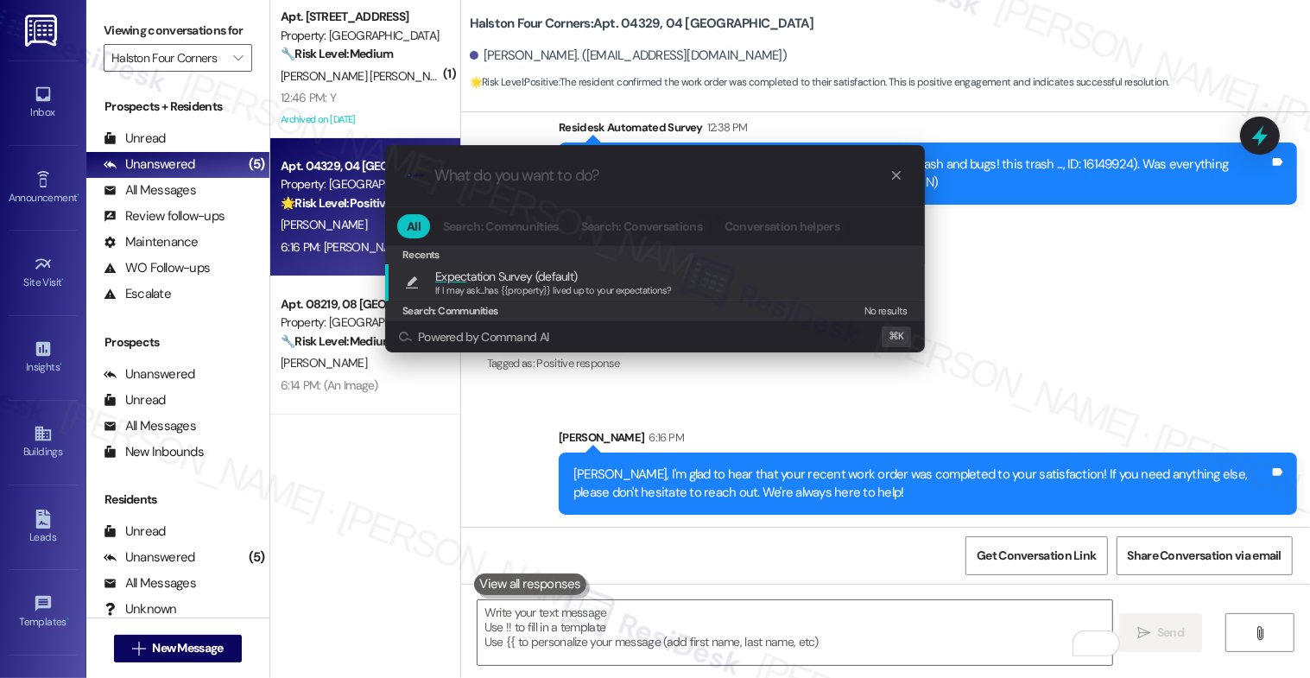
type textarea "If I may ask...has {{property}} lived up to your expectations?"
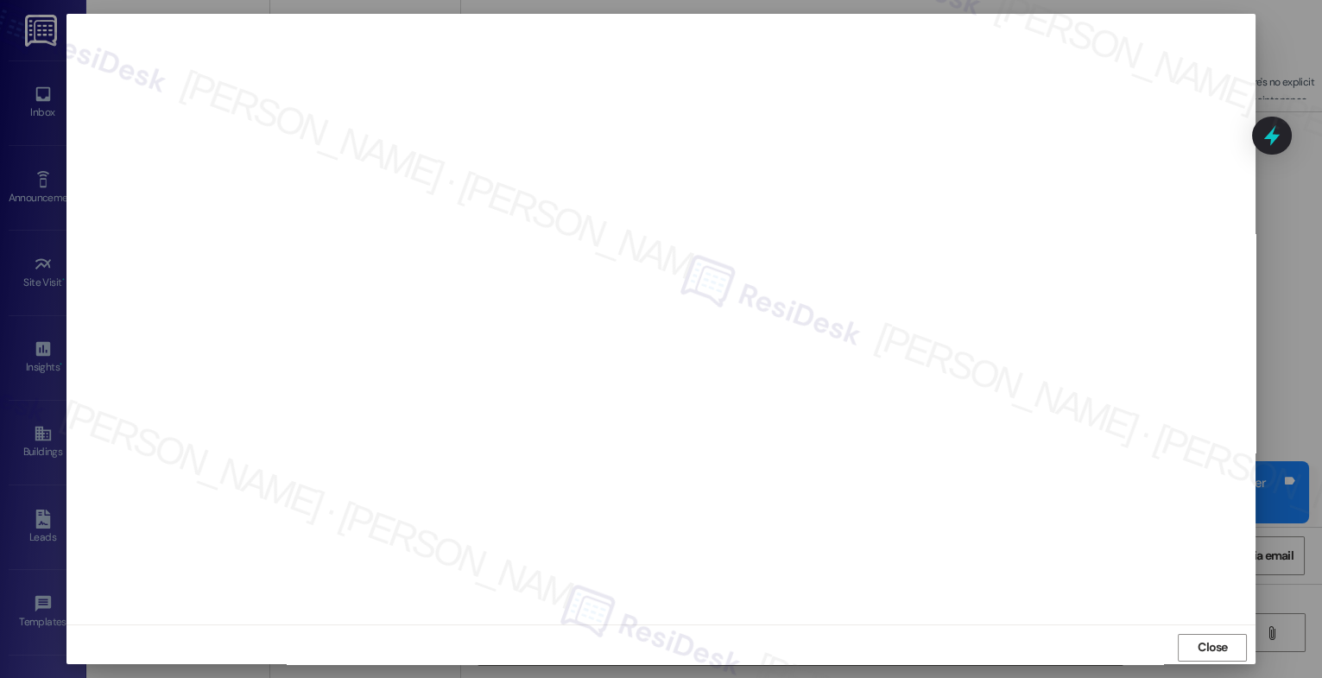
scroll to position [3291, 0]
click at [1199, 642] on span "Close" at bounding box center [1213, 647] width 30 height 18
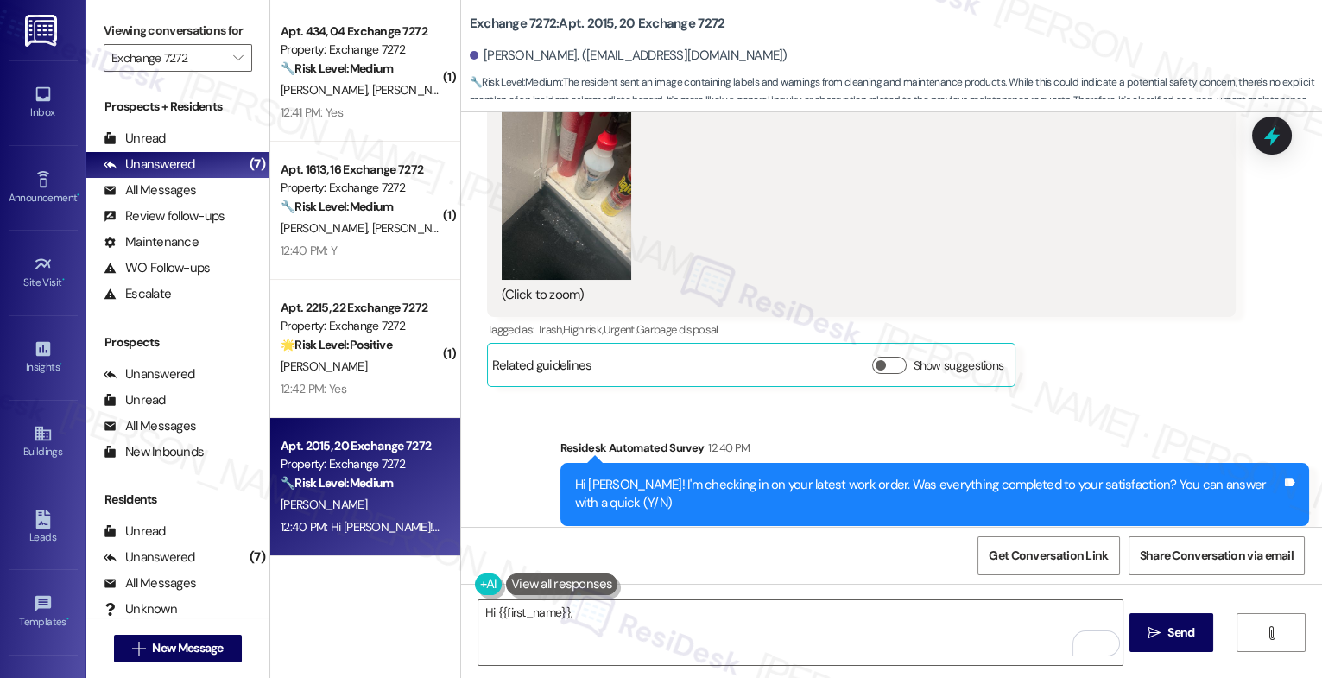
scroll to position [3528, 0]
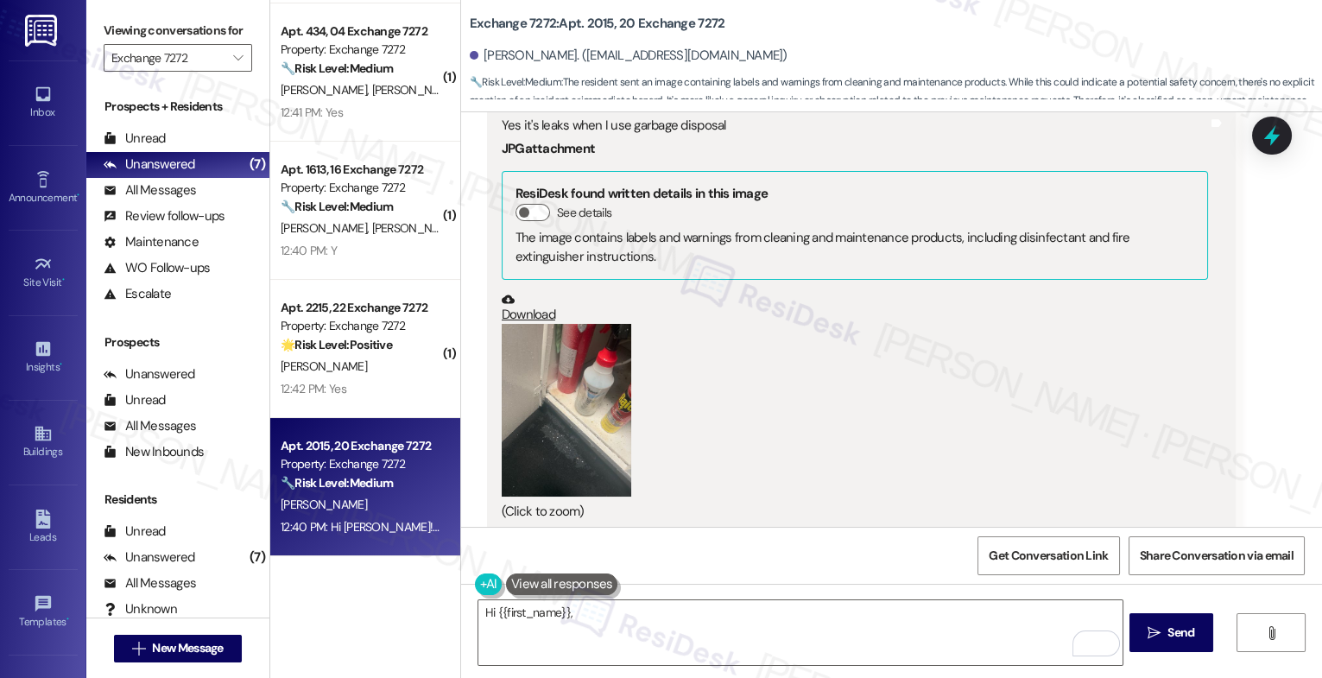
click at [589, 385] on button "Zoom image" at bounding box center [567, 410] width 130 height 173
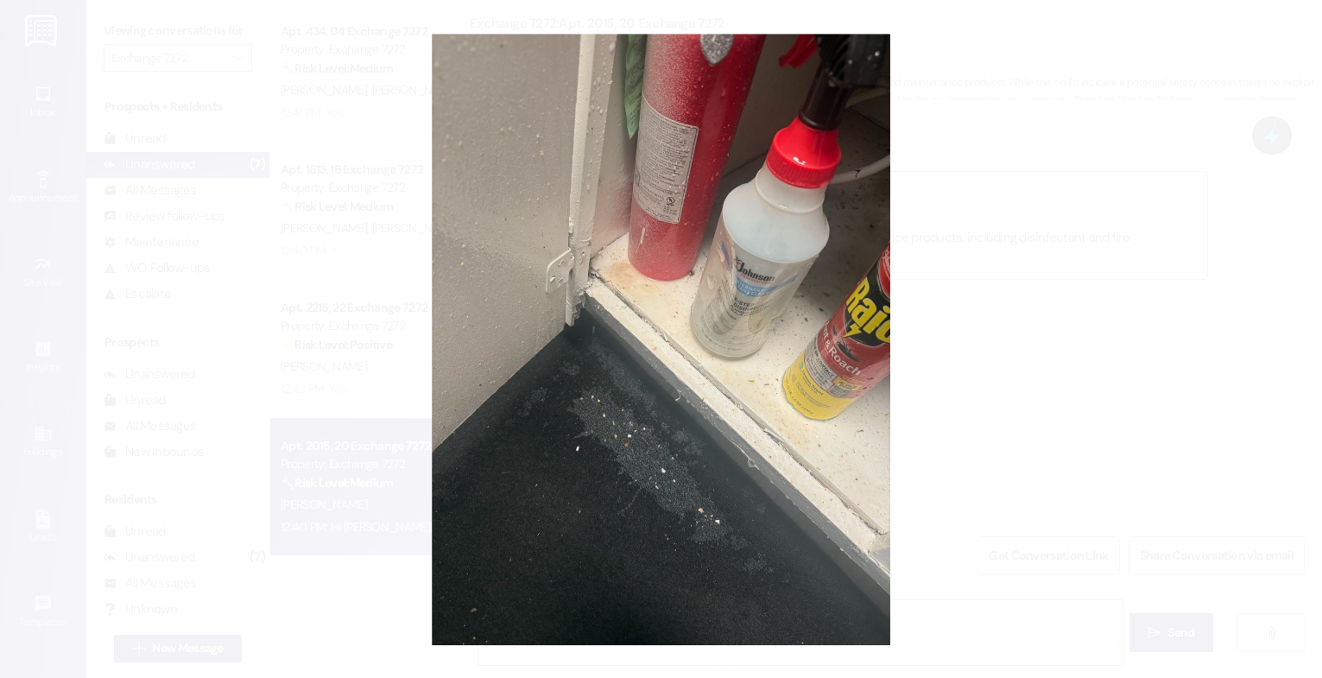
click at [718, 333] on button "Unzoom image" at bounding box center [661, 339] width 1322 height 678
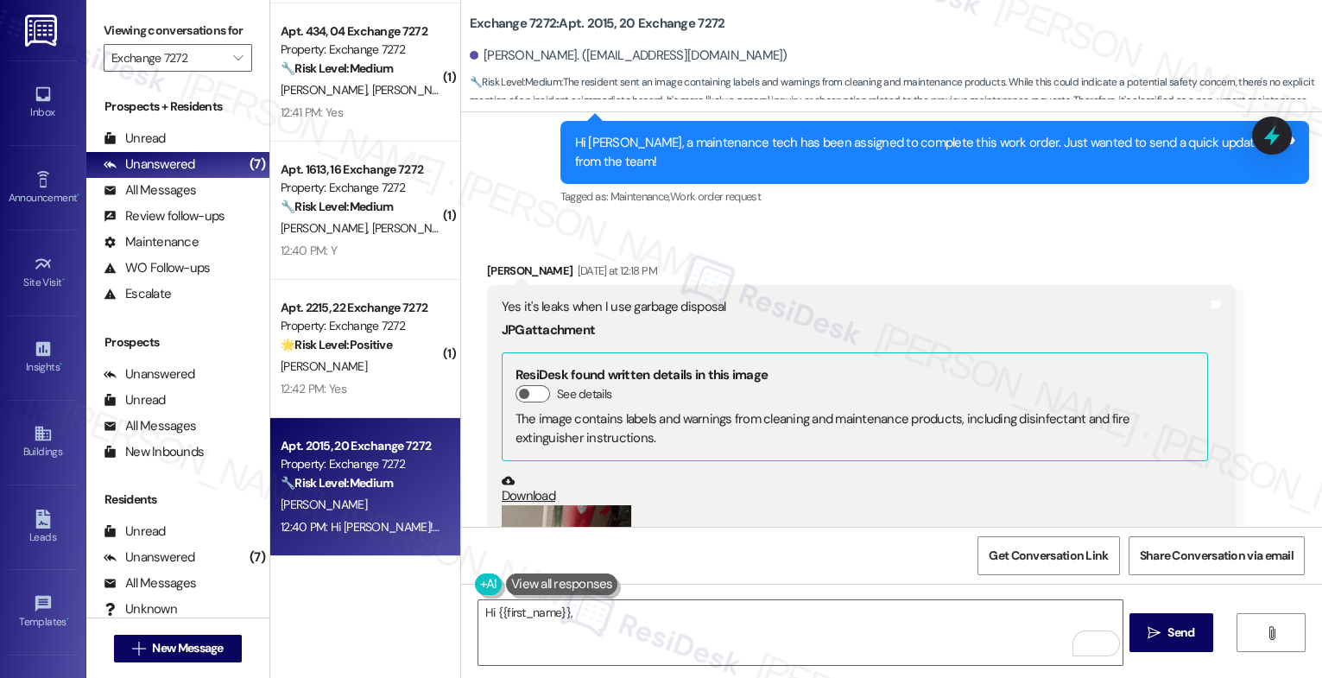
scroll to position [3320, 0]
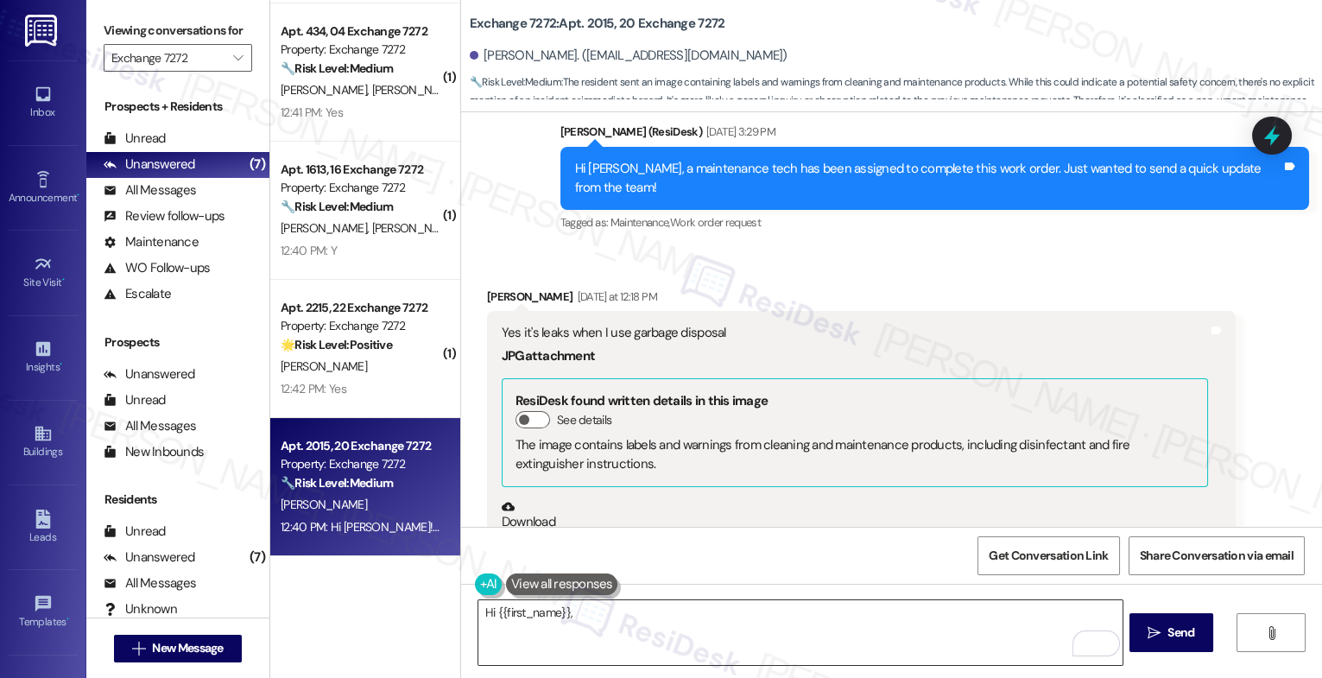
click at [620, 616] on textarea "Hi {{first_name}}," at bounding box center [801, 632] width 644 height 65
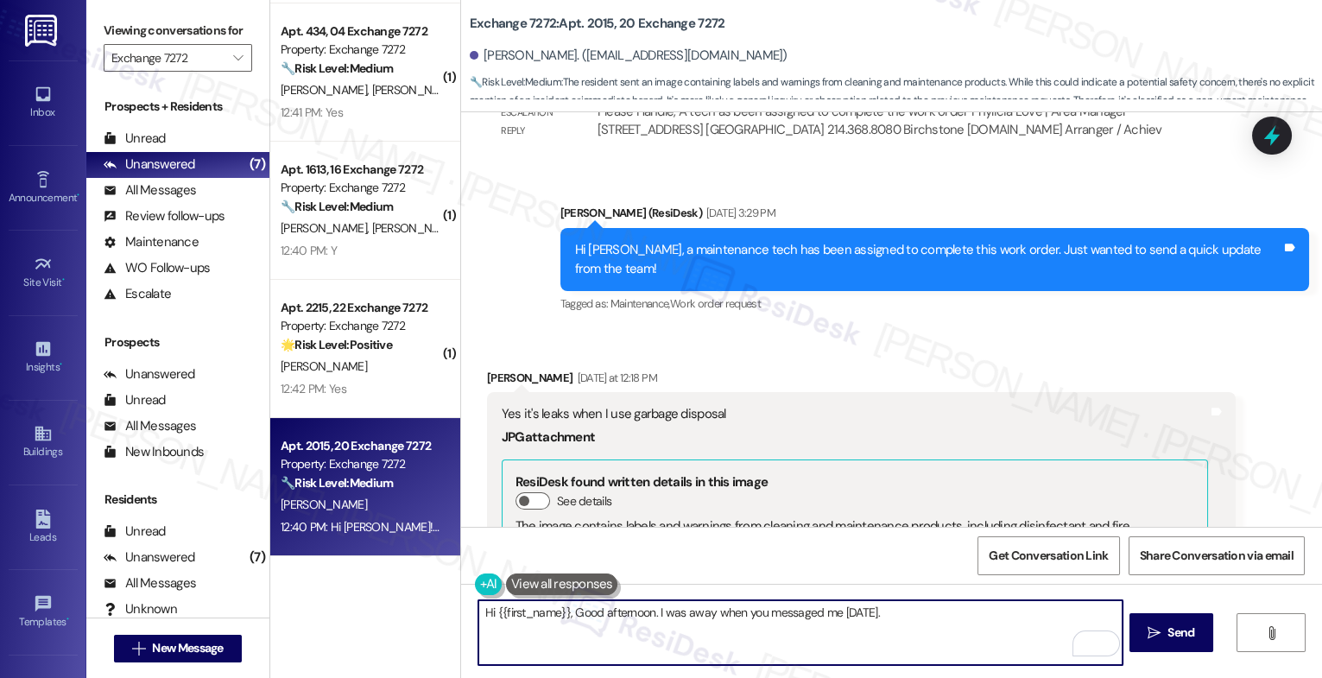
scroll to position [3242, 0]
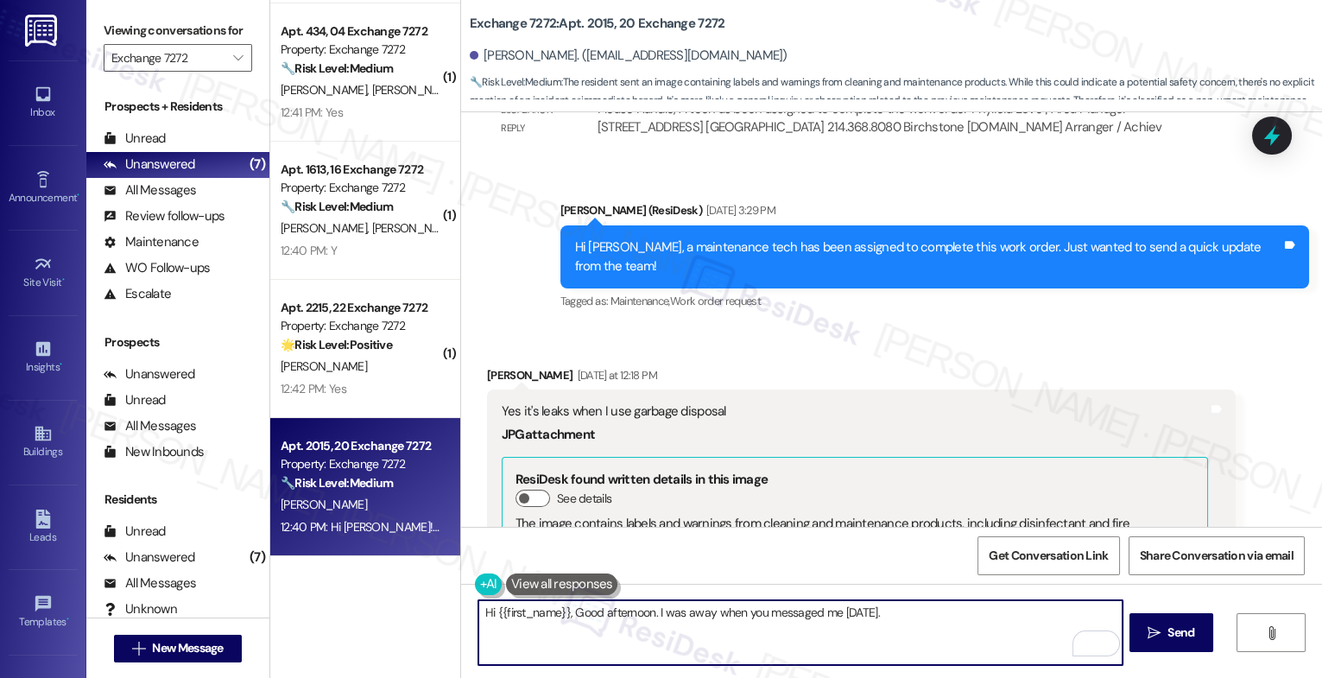
click at [936, 625] on textarea "Hi {{first_name}}, Good afternoon. I was away when you messaged me yesterday." at bounding box center [801, 632] width 644 height 65
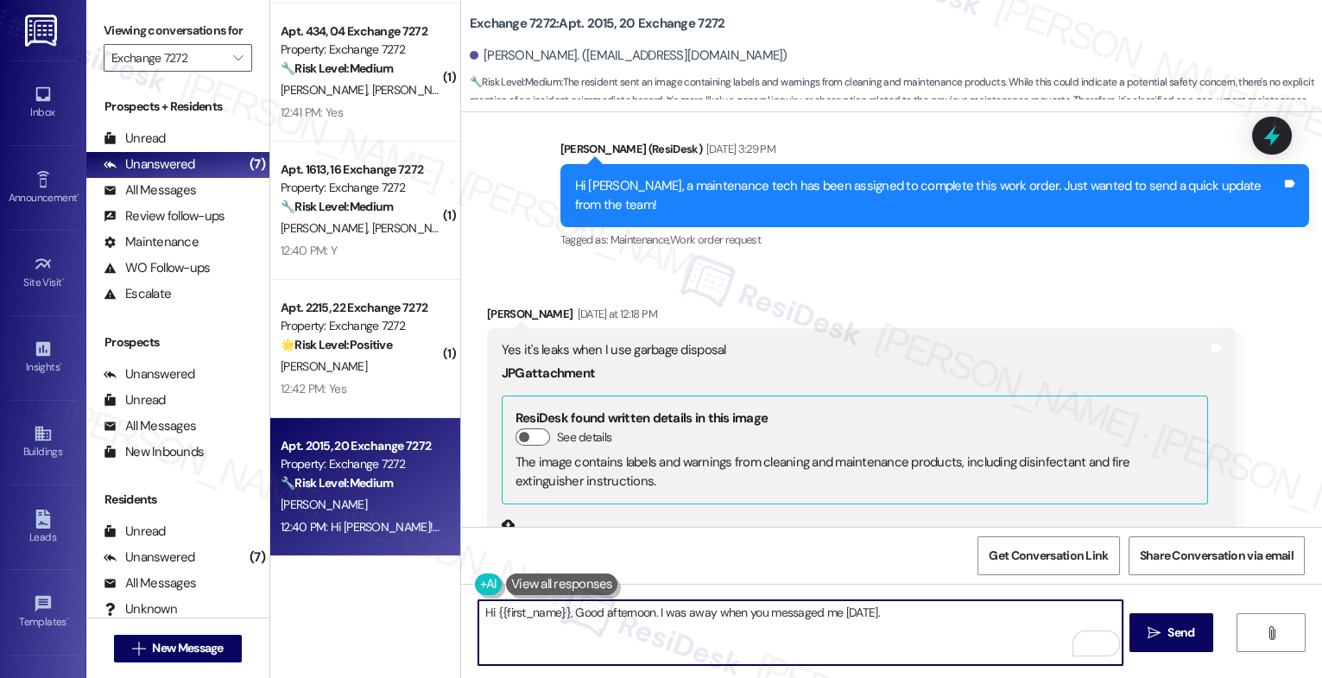
scroll to position [3306, 0]
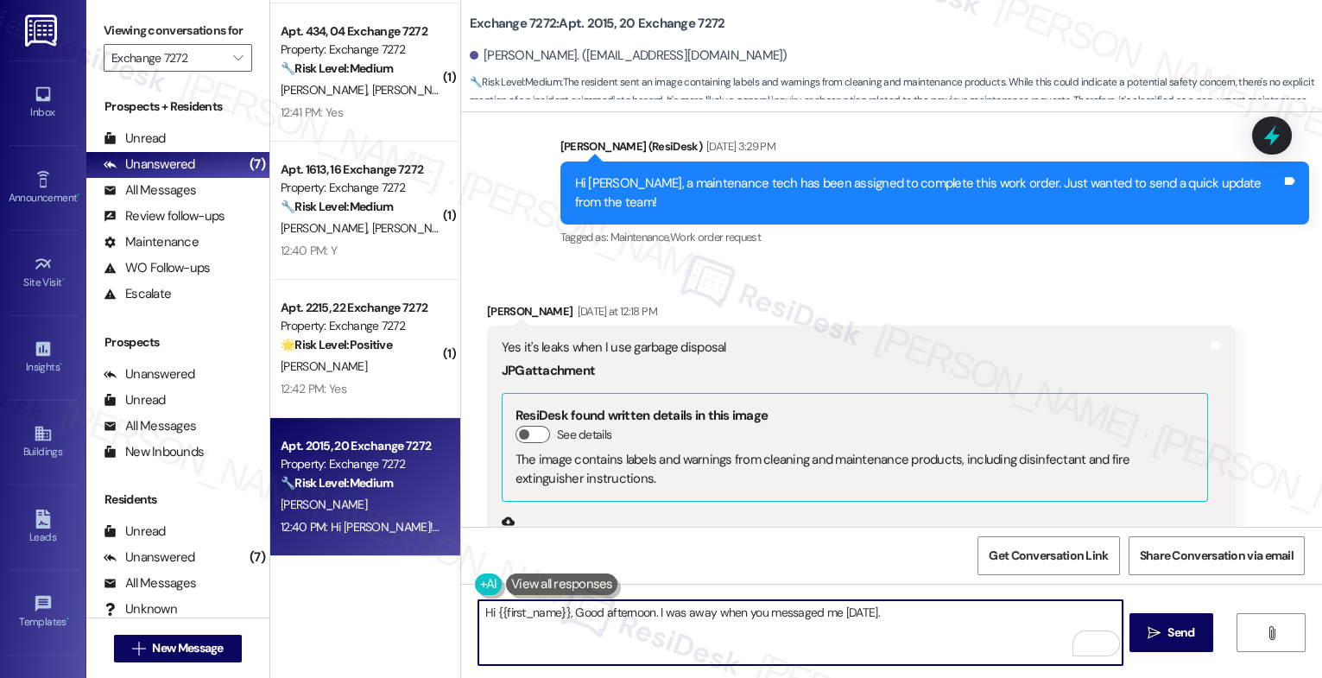
click at [923, 613] on textarea "Hi {{first_name}}, Good afternoon. I was away when you messaged me yesterday." at bounding box center [801, 632] width 644 height 65
type textarea "Hi {{first_name}}, Good afternoon. I was away when you messaged me yesterday."
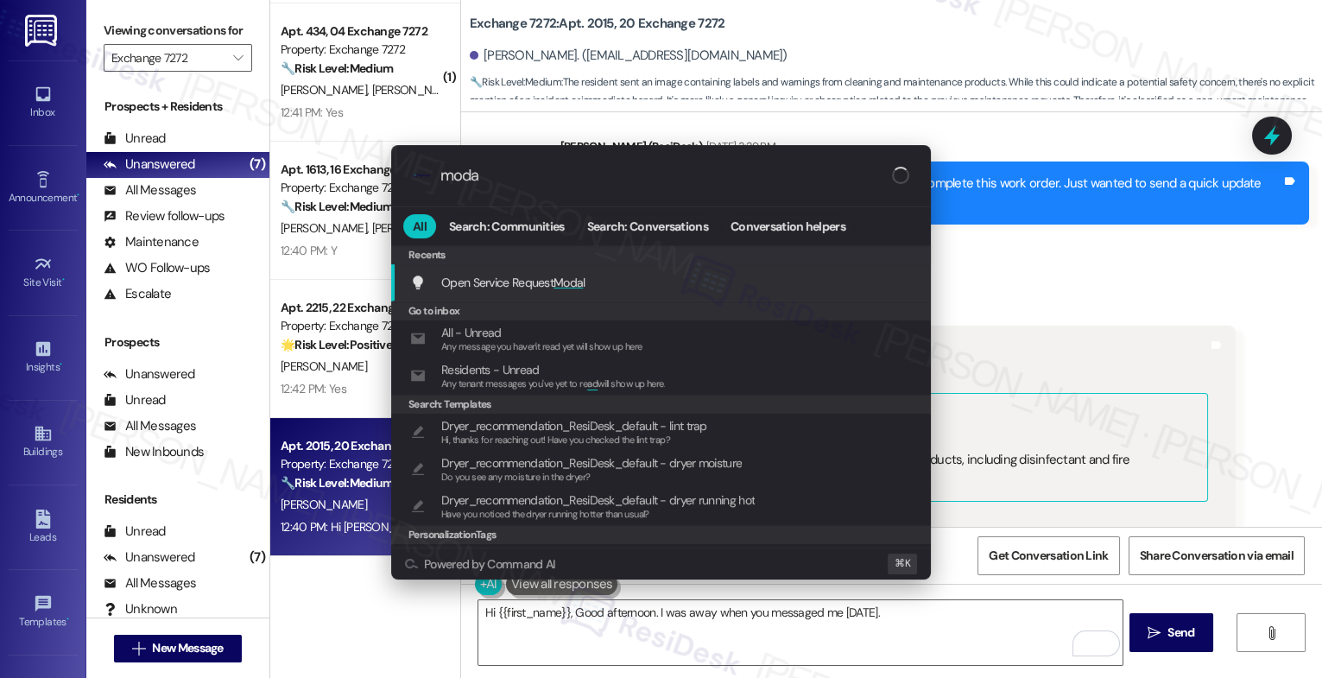
type input "modal"
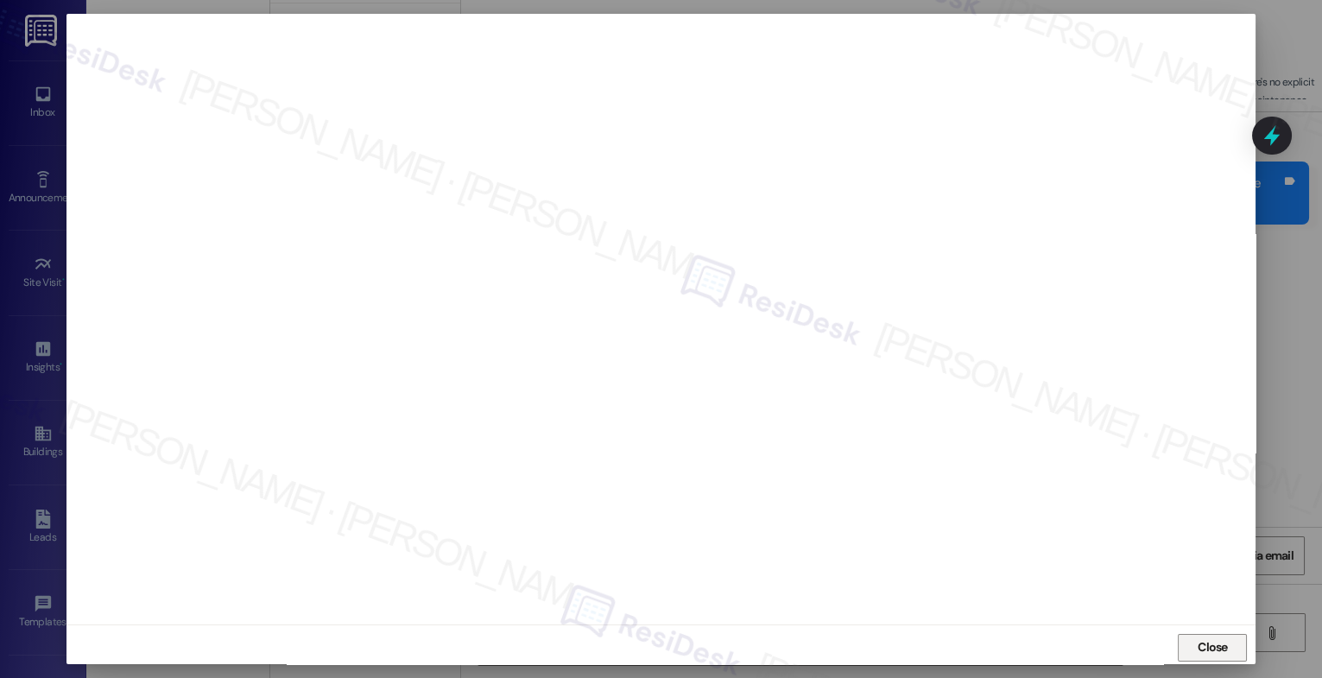
click at [1205, 645] on span "Close" at bounding box center [1213, 647] width 30 height 18
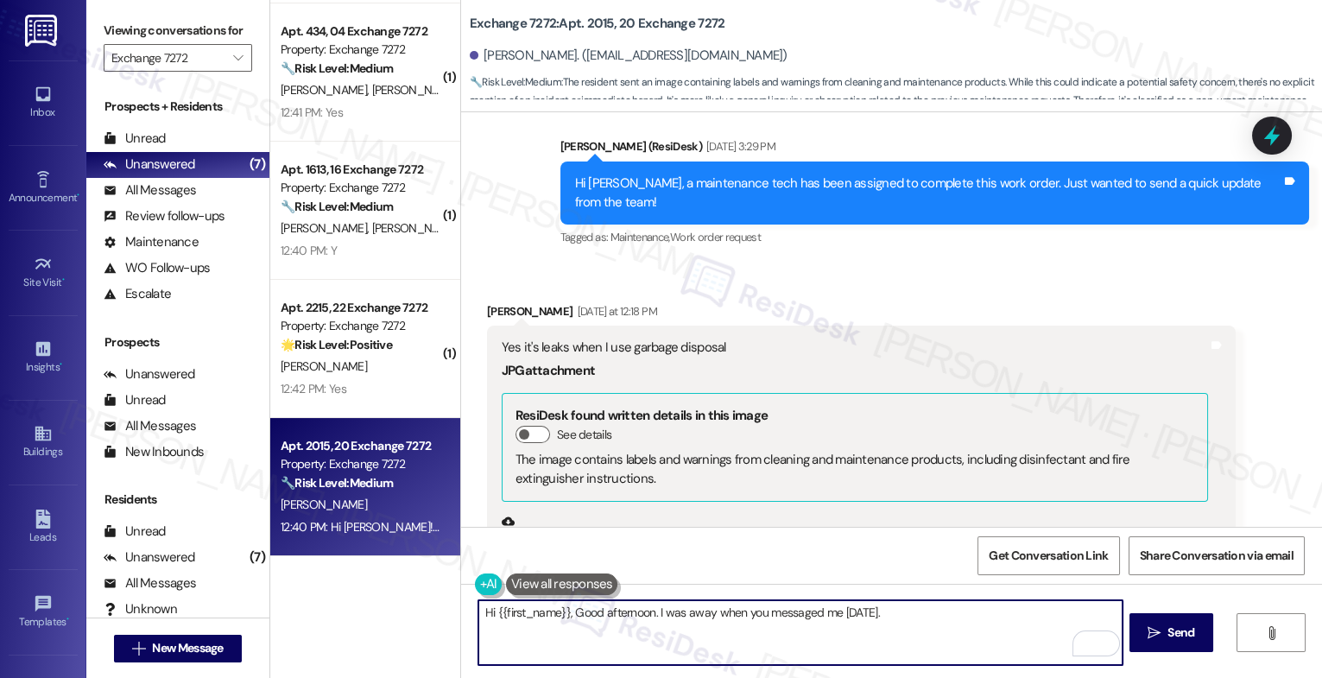
click at [948, 625] on textarea "Hi {{first_name}}, Good afternoon. I was away when you messaged me yesterday." at bounding box center [801, 632] width 644 height 65
click at [940, 612] on textarea "Hi {{first_name}}, Good afternoon. I was away when you messaged me yesterday." at bounding box center [801, 632] width 644 height 65
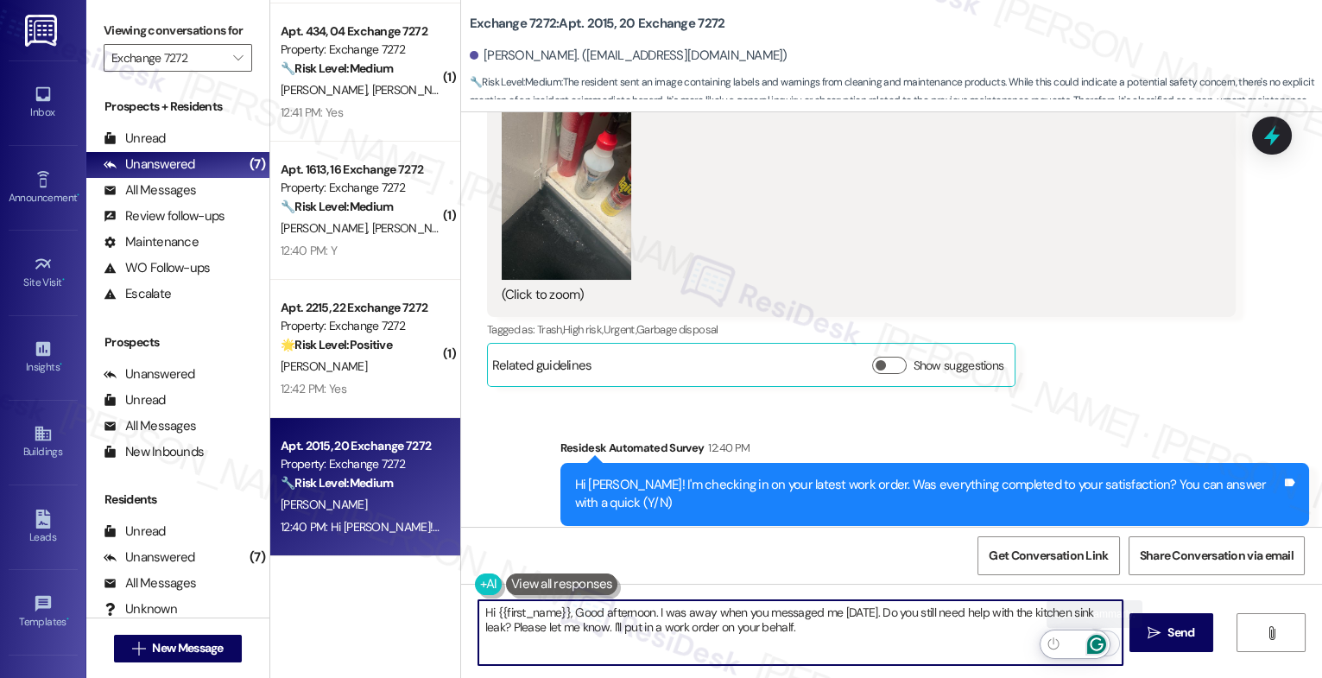
click at [1098, 641] on icon "Open Grammarly. 0 Suggestions." at bounding box center [1097, 644] width 19 height 19
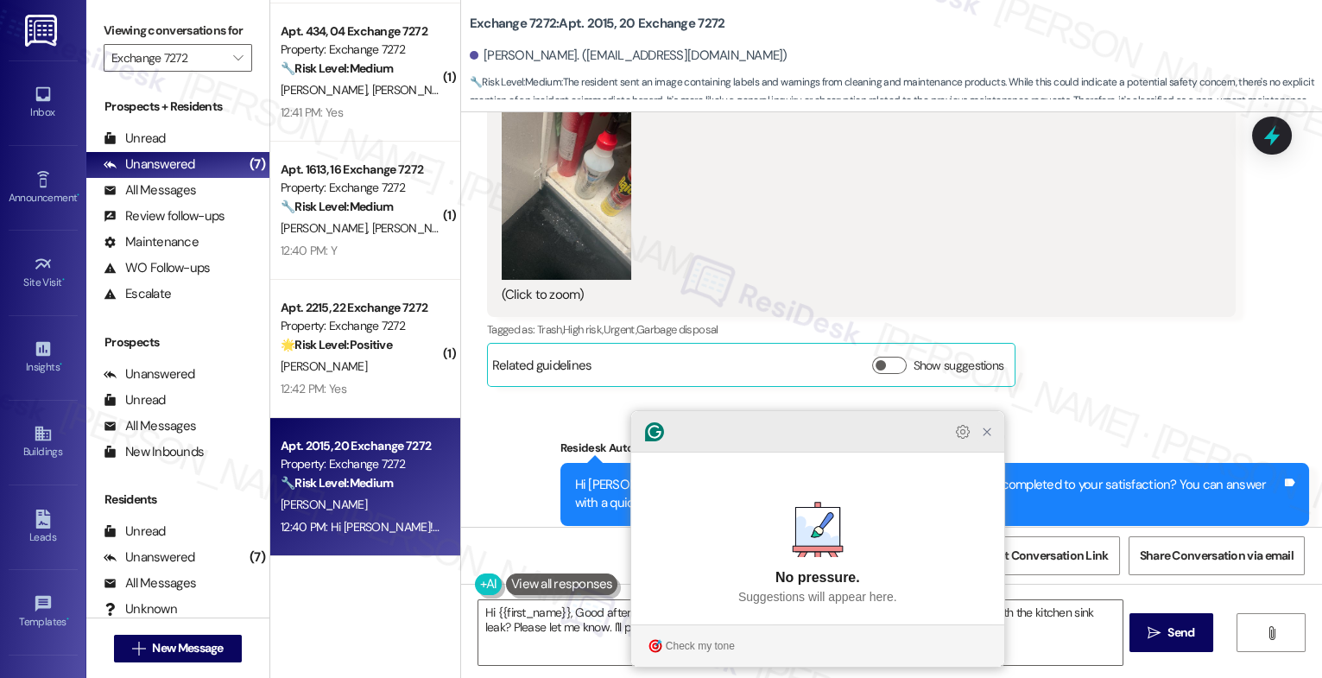
click at [996, 442] on icon "Close Grammarly Assistant" at bounding box center [987, 432] width 21 height 21
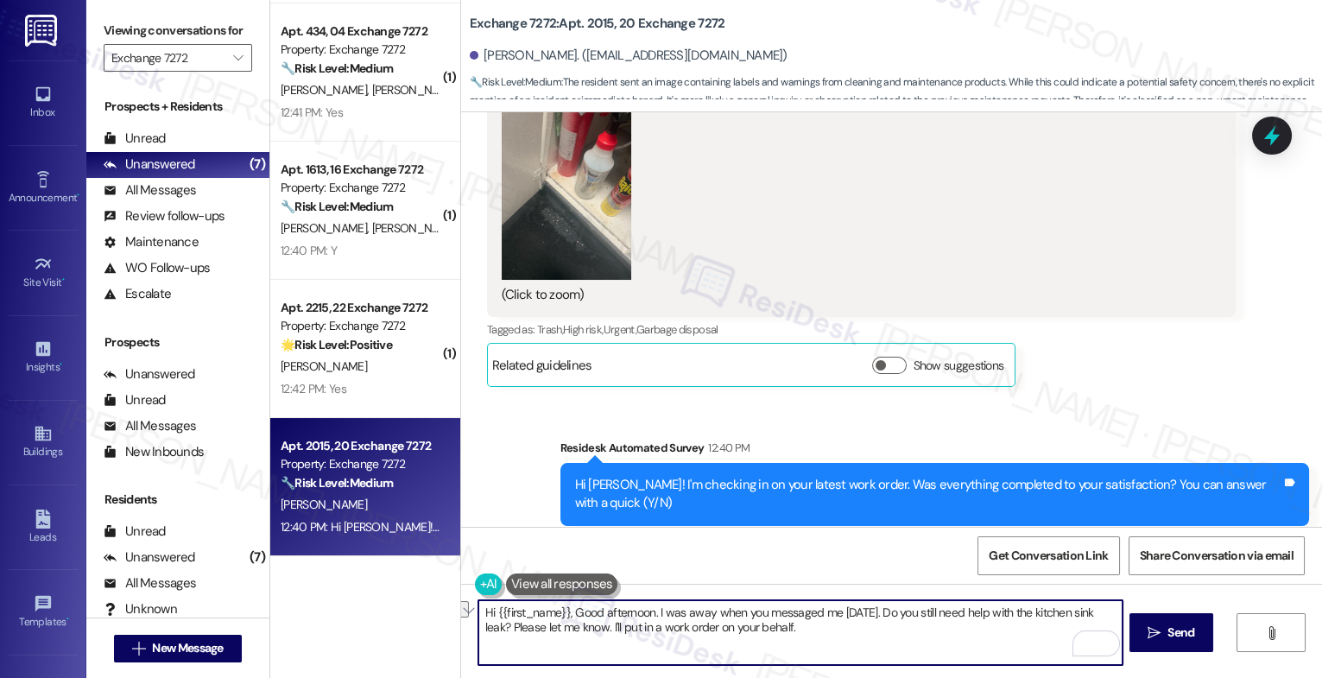
drag, startPoint x: 600, startPoint y: 628, endPoint x: 972, endPoint y: 646, distance: 371.9
click at [972, 646] on textarea "Hi {{first_name}}, Good afternoon. I was away when you messaged me yesterday. D…" at bounding box center [801, 632] width 644 height 65
type textarea "Hi {{first_name}}, Good afternoon. I was away when you messaged me yesterday. D…"
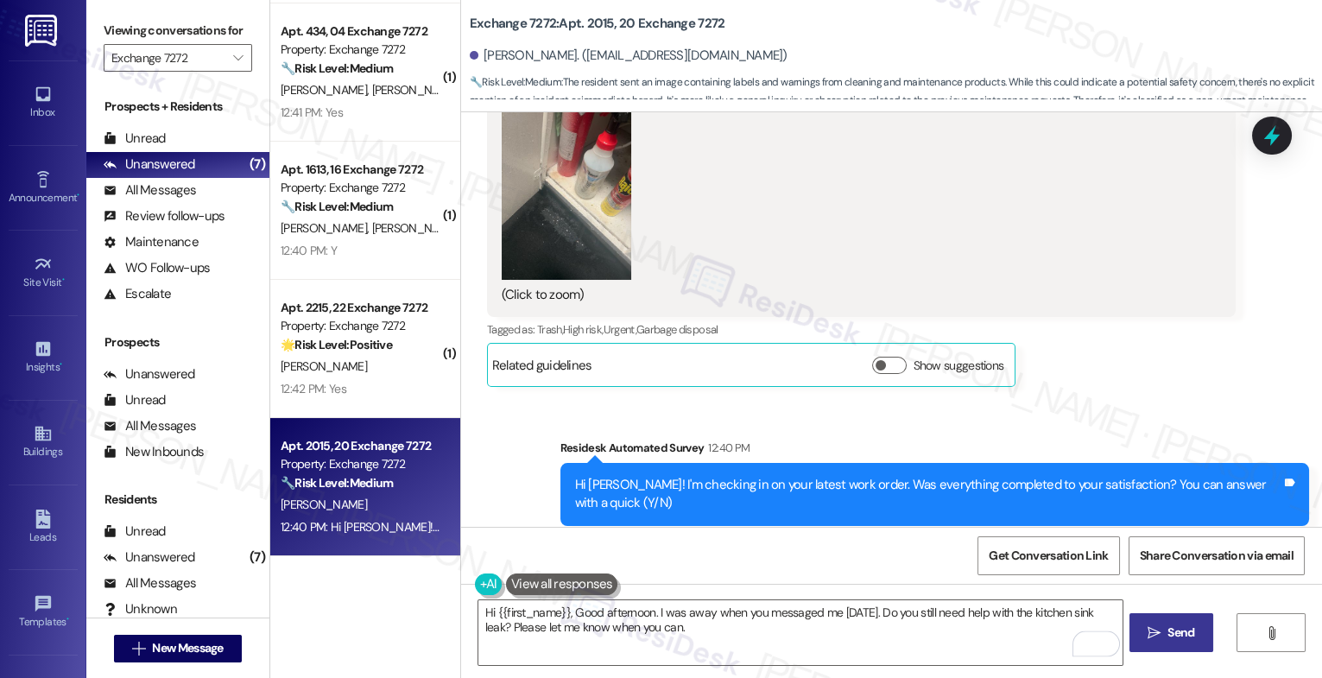
click at [1159, 623] on button " Send" at bounding box center [1172, 632] width 84 height 39
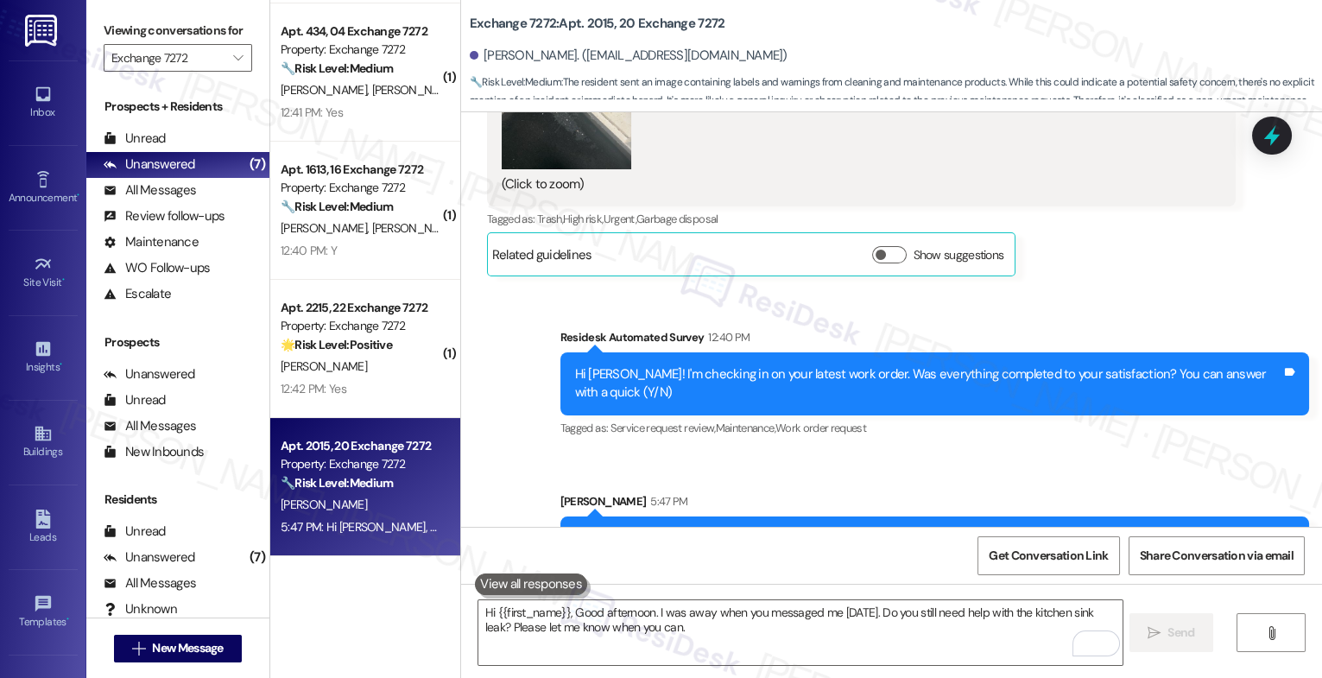
scroll to position [3883, 0]
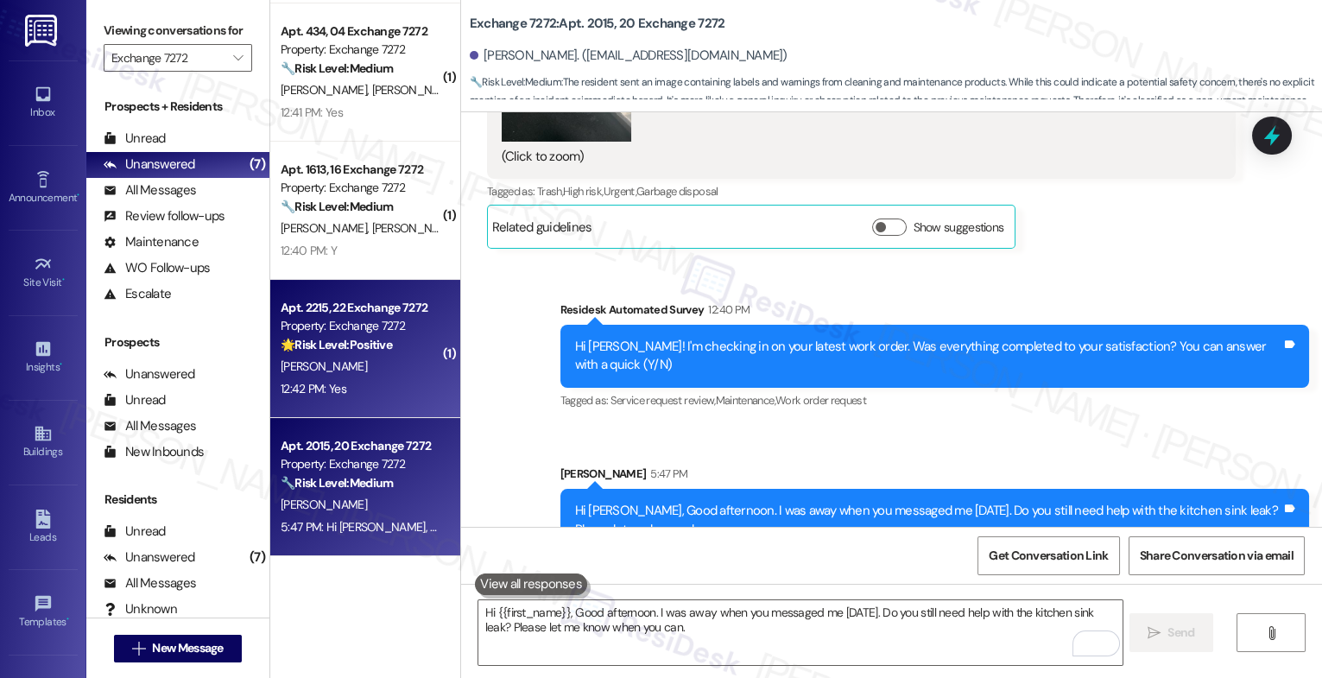
click at [324, 326] on div "Property: Exchange 7272" at bounding box center [361, 326] width 160 height 18
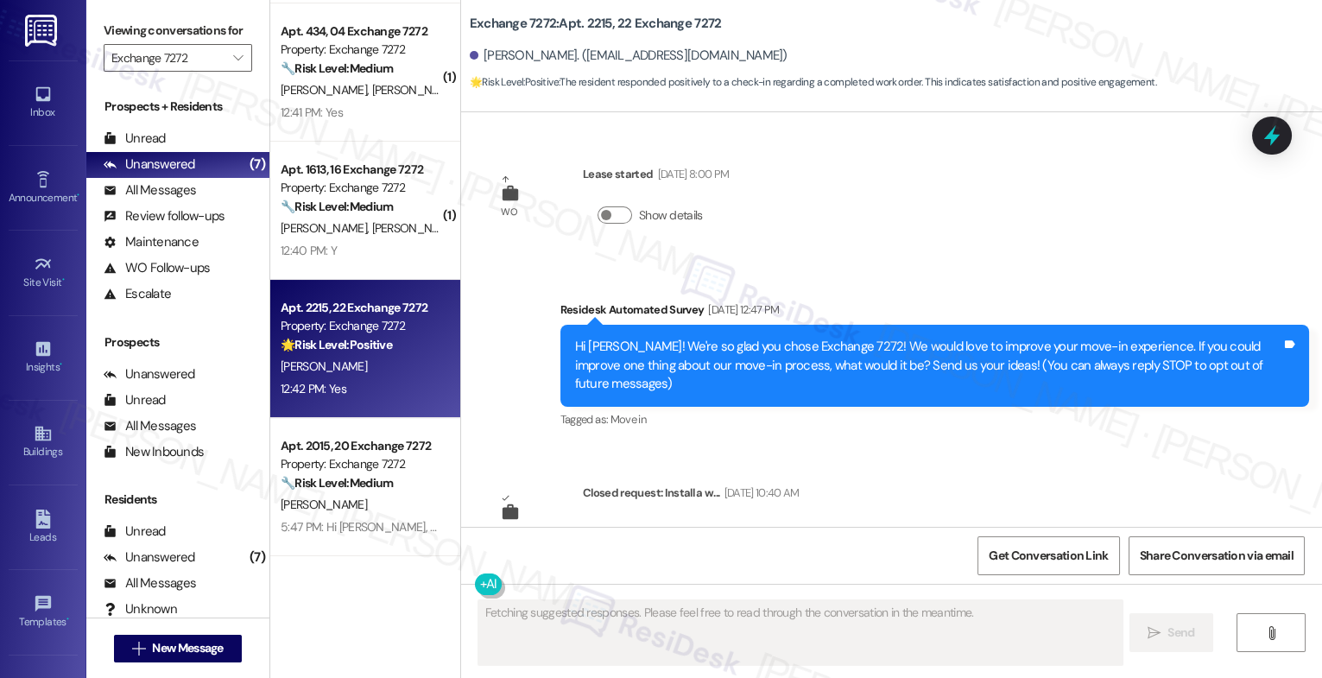
scroll to position [372, 0]
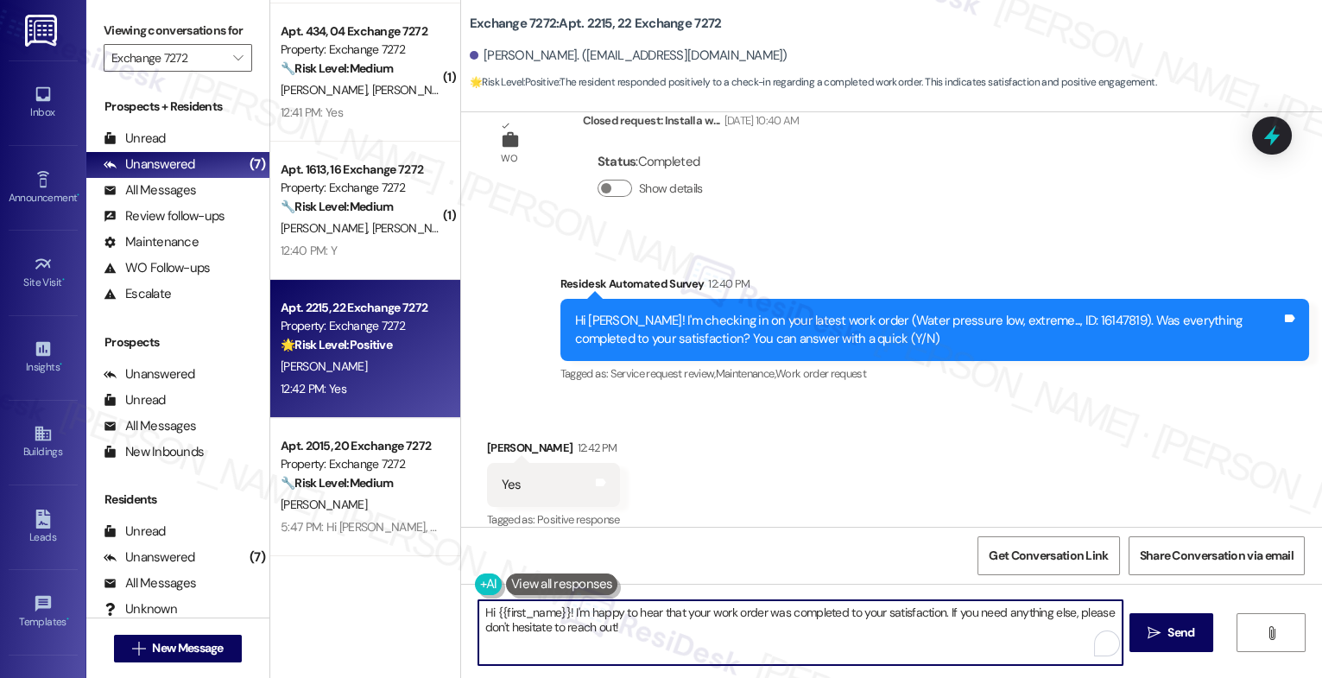
drag, startPoint x: 485, startPoint y: 611, endPoint x: 594, endPoint y: 611, distance: 108.8
click at [485, 610] on textarea "Hi {{first_name}}! I'm happy to hear that your work order was completed to your…" at bounding box center [801, 632] width 644 height 65
type textarea "Hey {{first_name}}! I'm happy to hear that your work order was completed to you…"
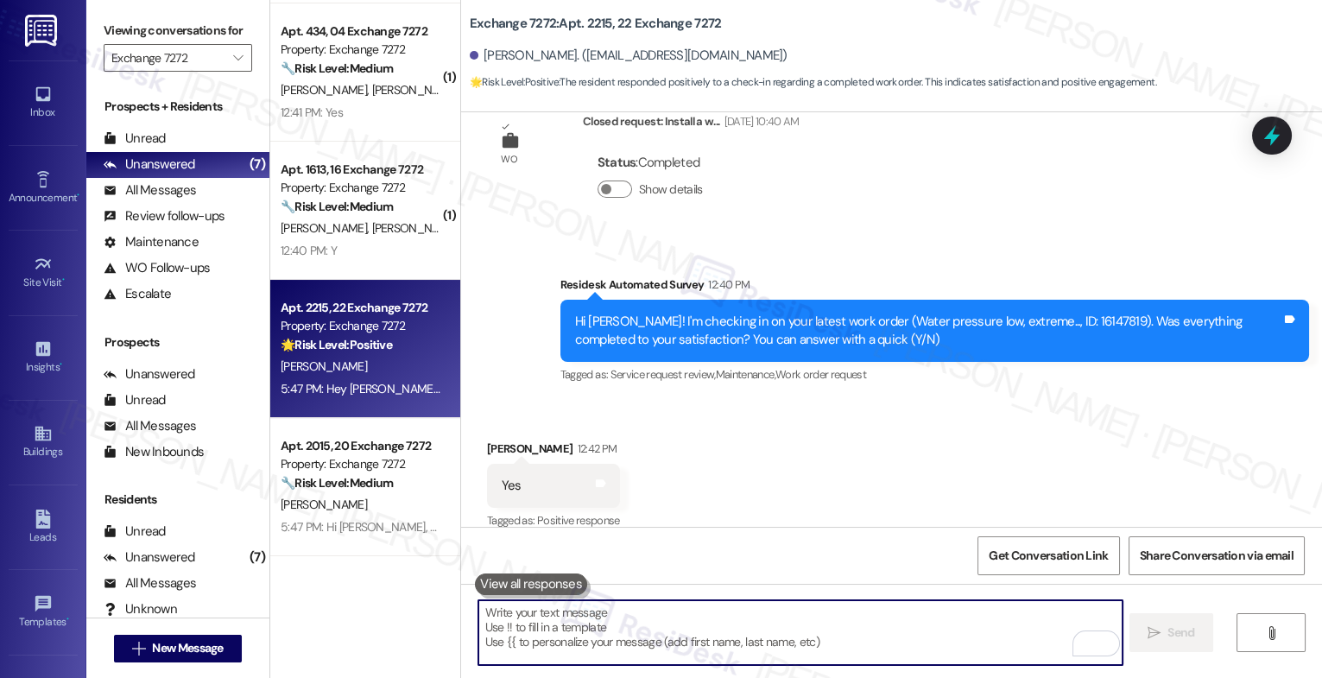
scroll to position [511, 0]
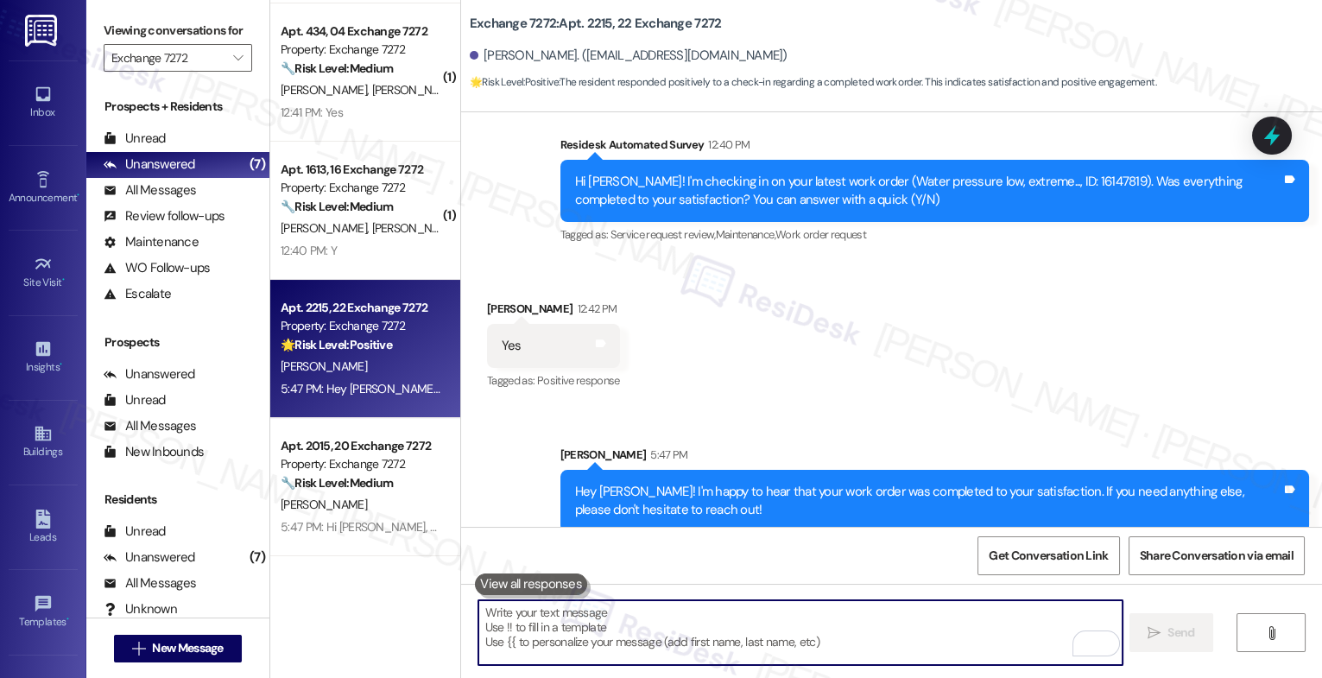
click at [718, 381] on div "Received via SMS Marilyn Mims 12:42 PM Yes Tags and notes Tagged as: Positive r…" at bounding box center [891, 334] width 861 height 146
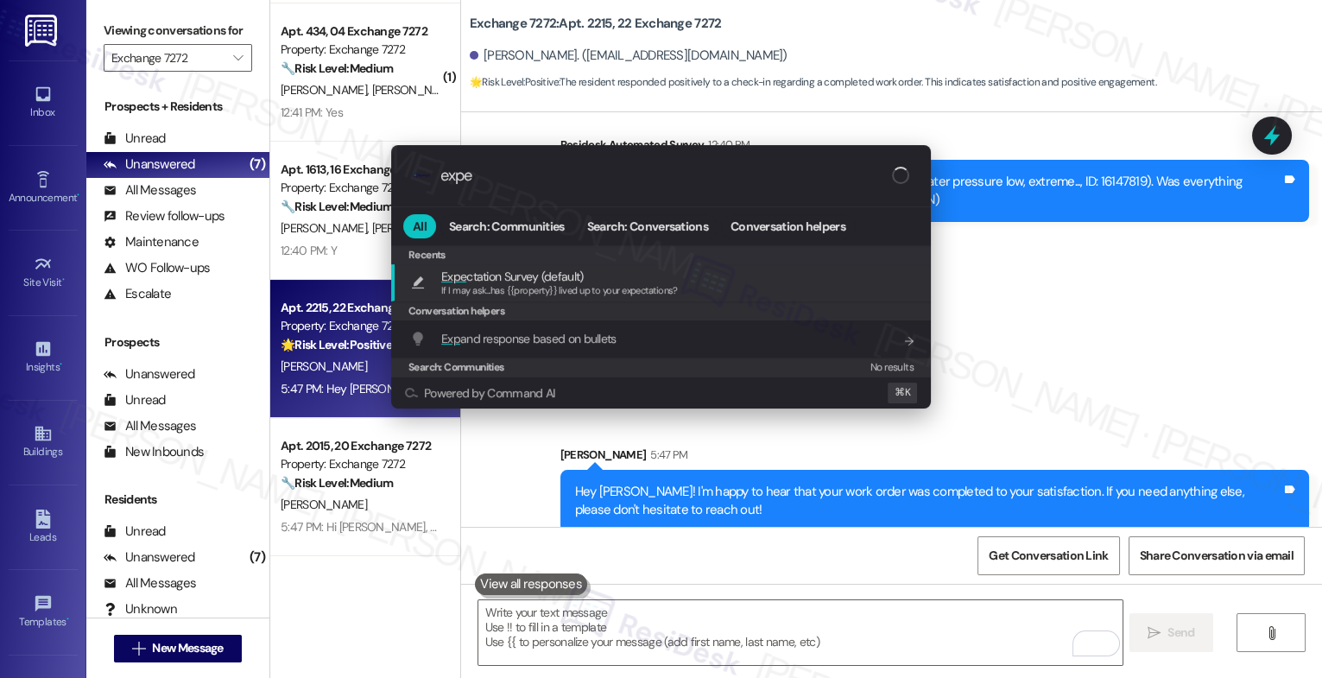
type input "expec"
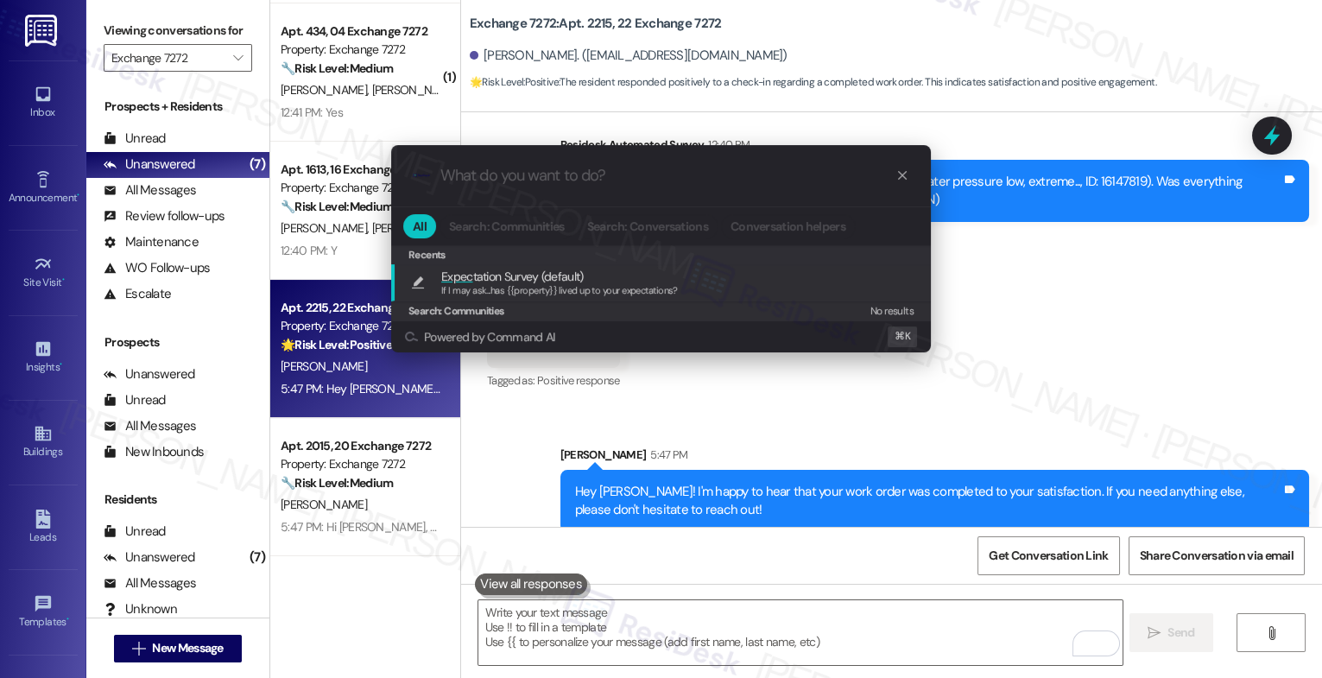
type textarea "If I may ask...has {{property}} lived up to your expectations?"
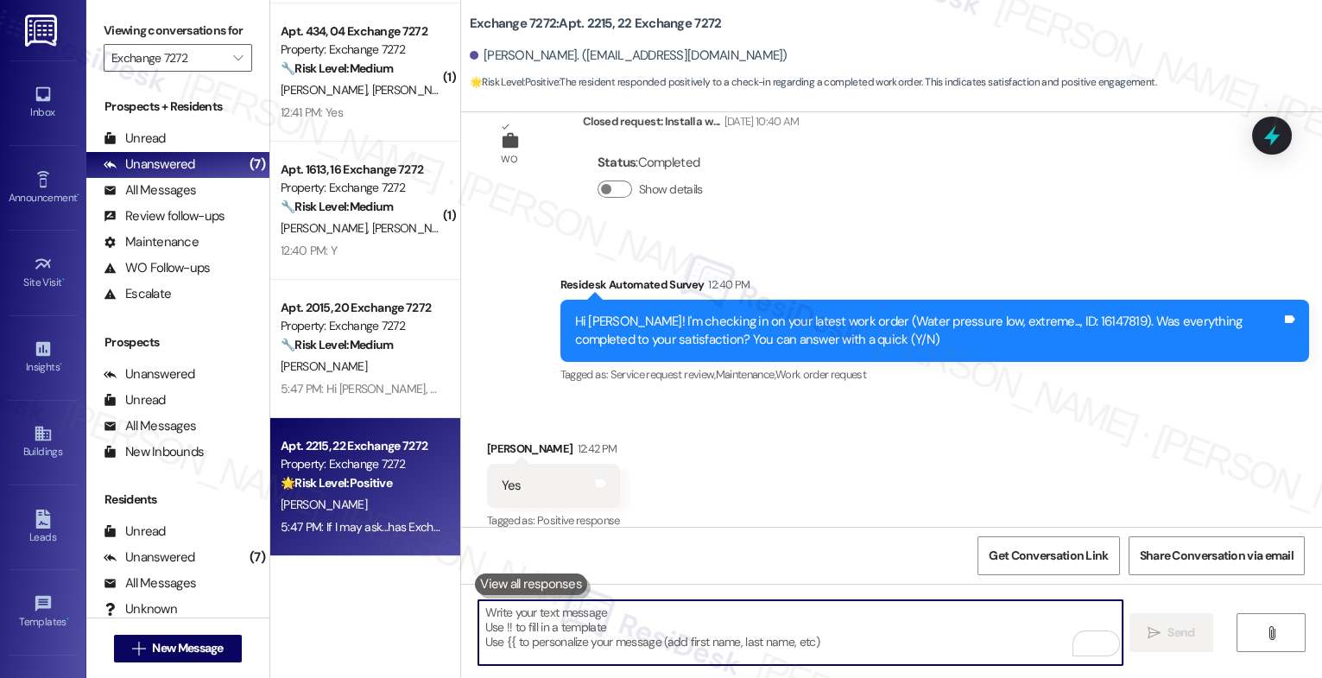
scroll to position [631, 0]
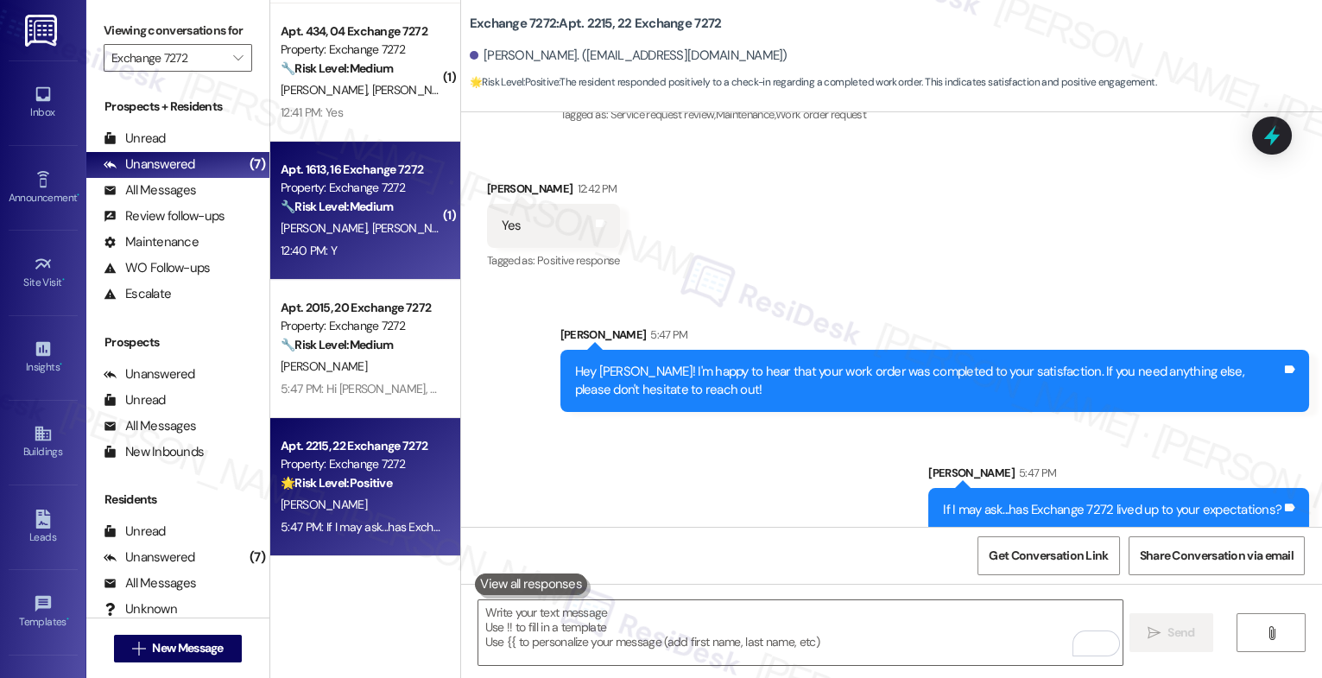
click at [377, 222] on span "L. Melgar" at bounding box center [417, 228] width 92 height 16
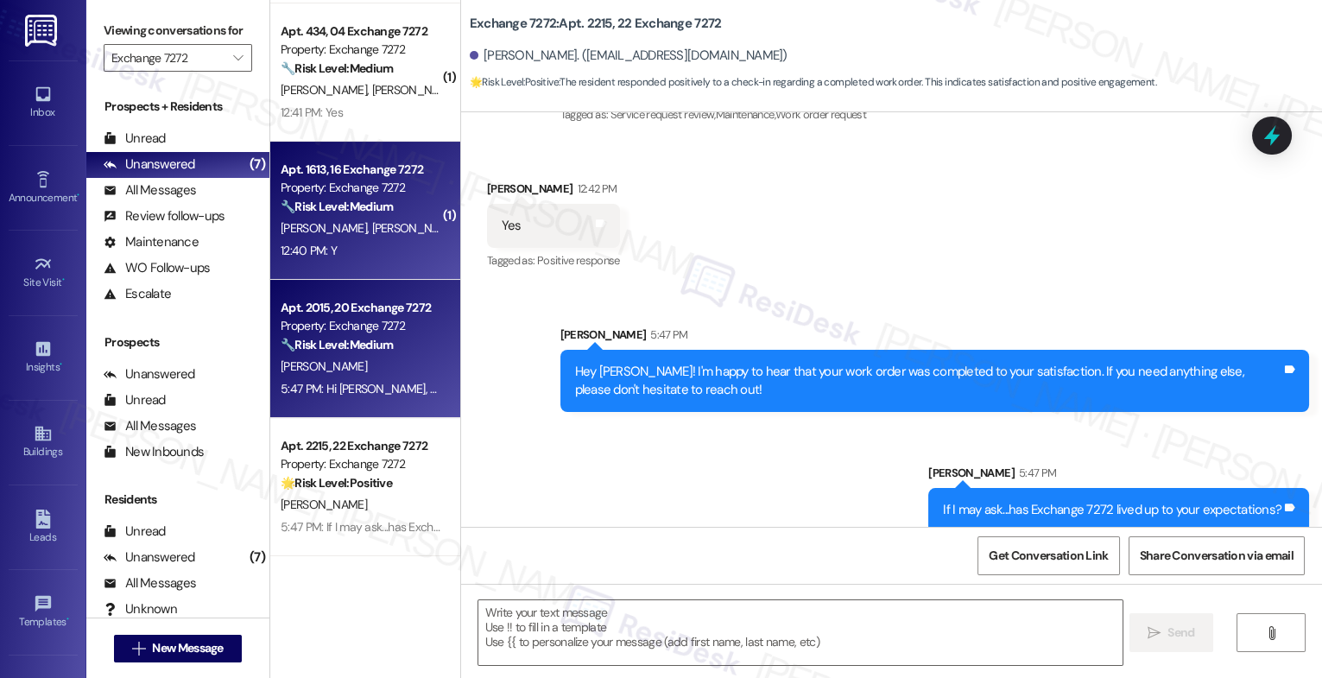
type textarea "Fetching suggested responses. Please feel free to read through the conversation…"
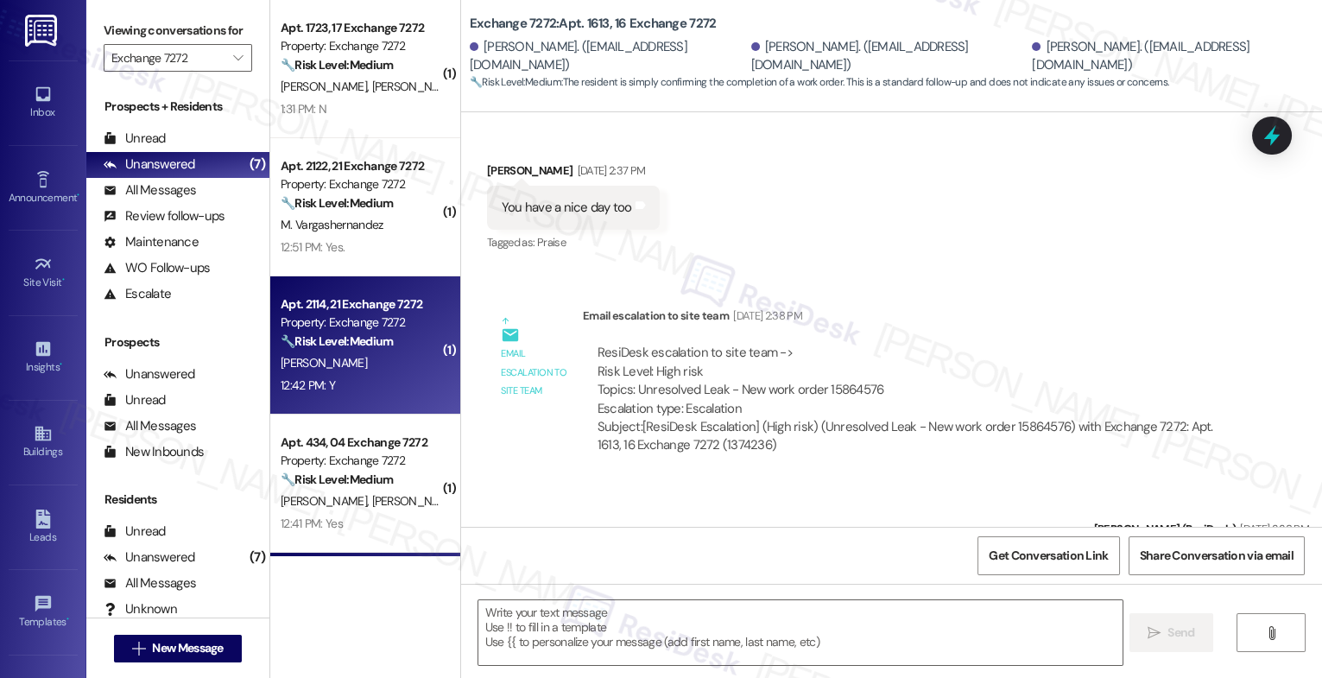
scroll to position [1798, 0]
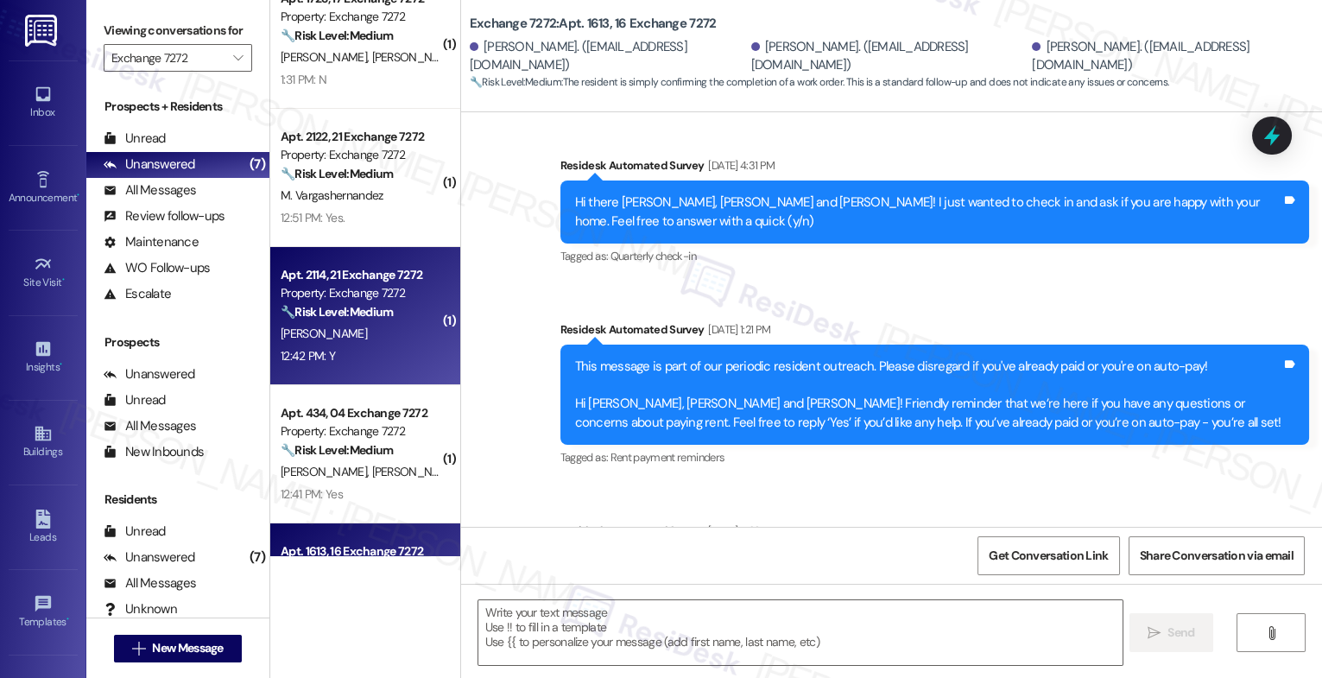
type textarea "Fetching suggested responses. Please feel free to read through the conversation…"
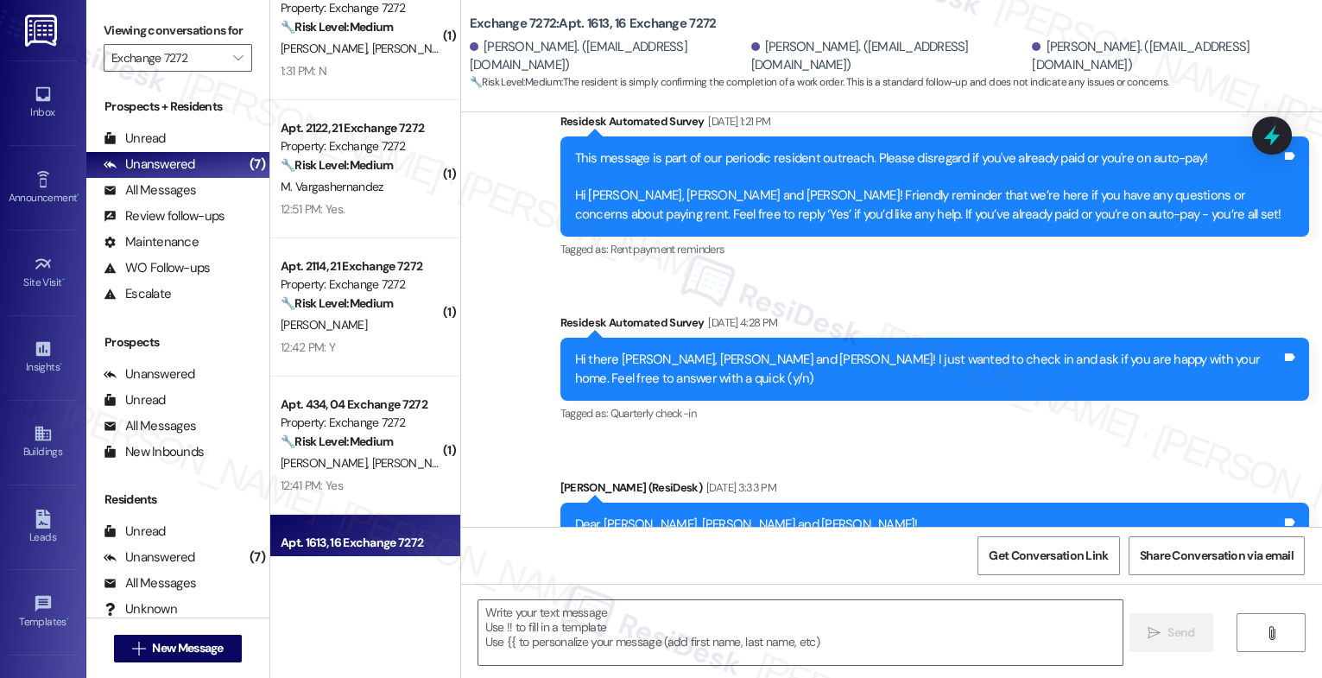
scroll to position [2574, 0]
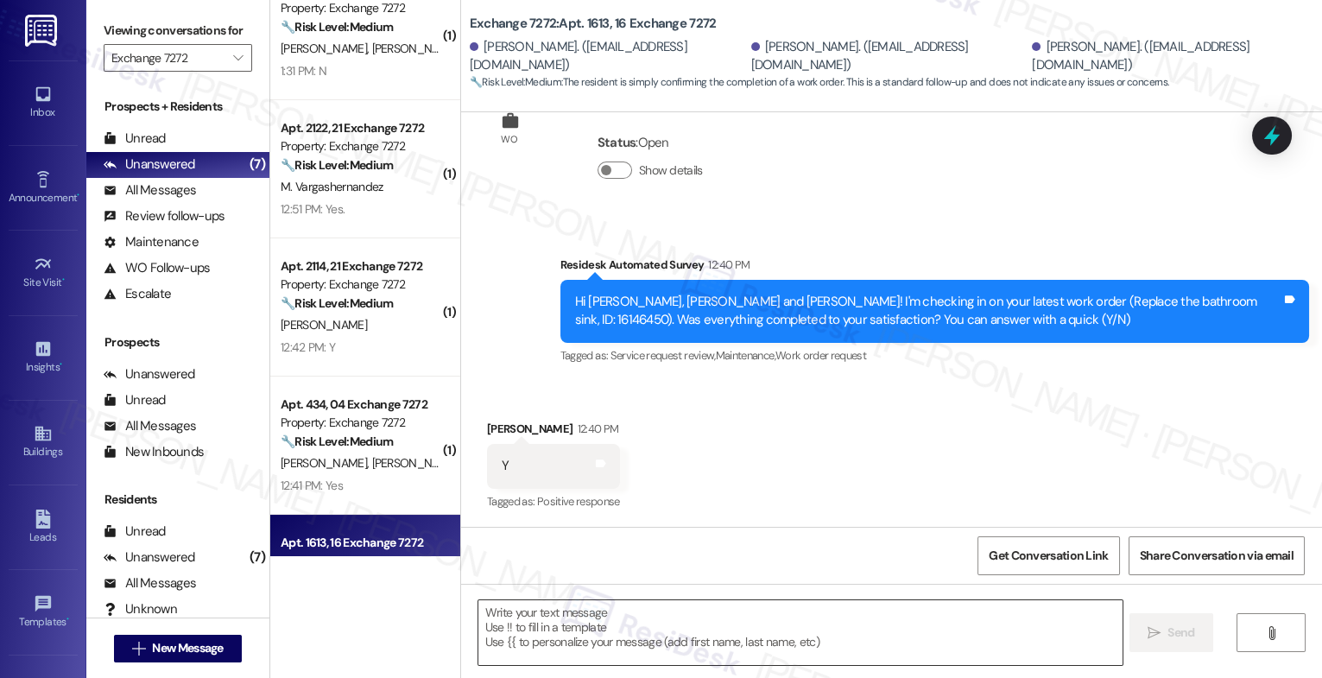
click at [582, 628] on textarea at bounding box center [801, 632] width 644 height 65
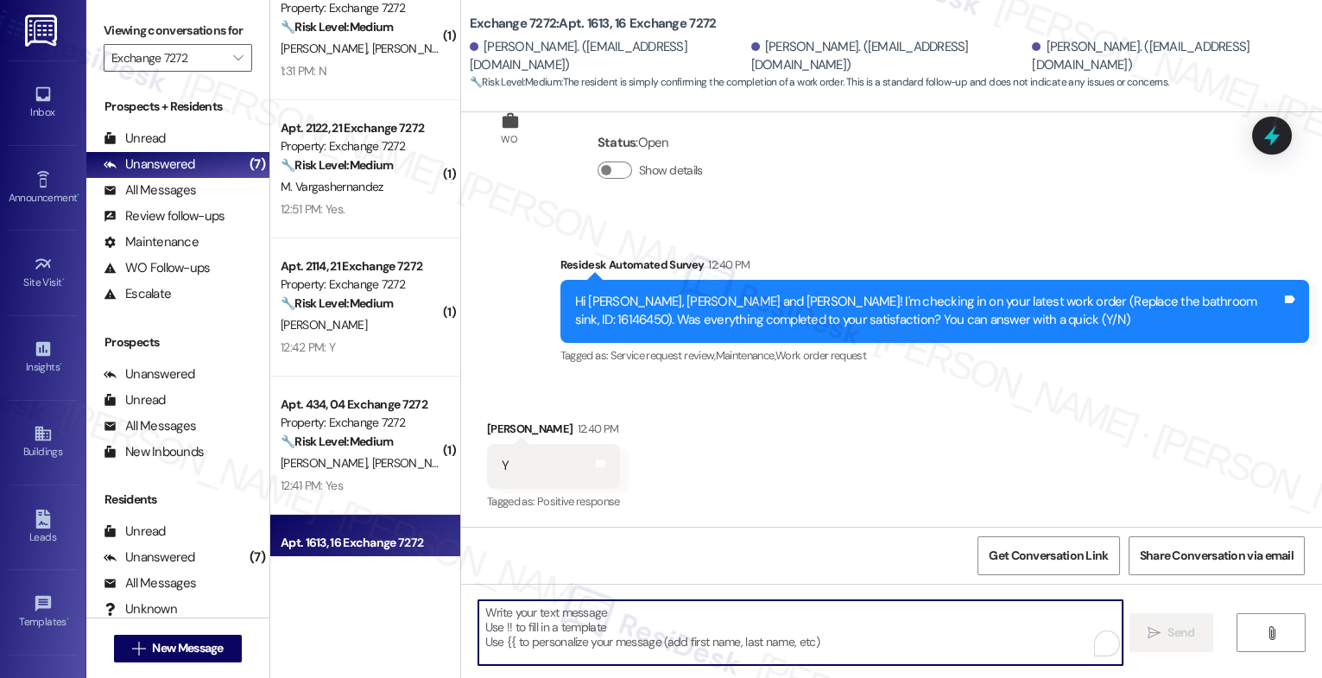
paste textarea "Hey {{first_name}}, that's great news! Thank you for confirming that the work o…"
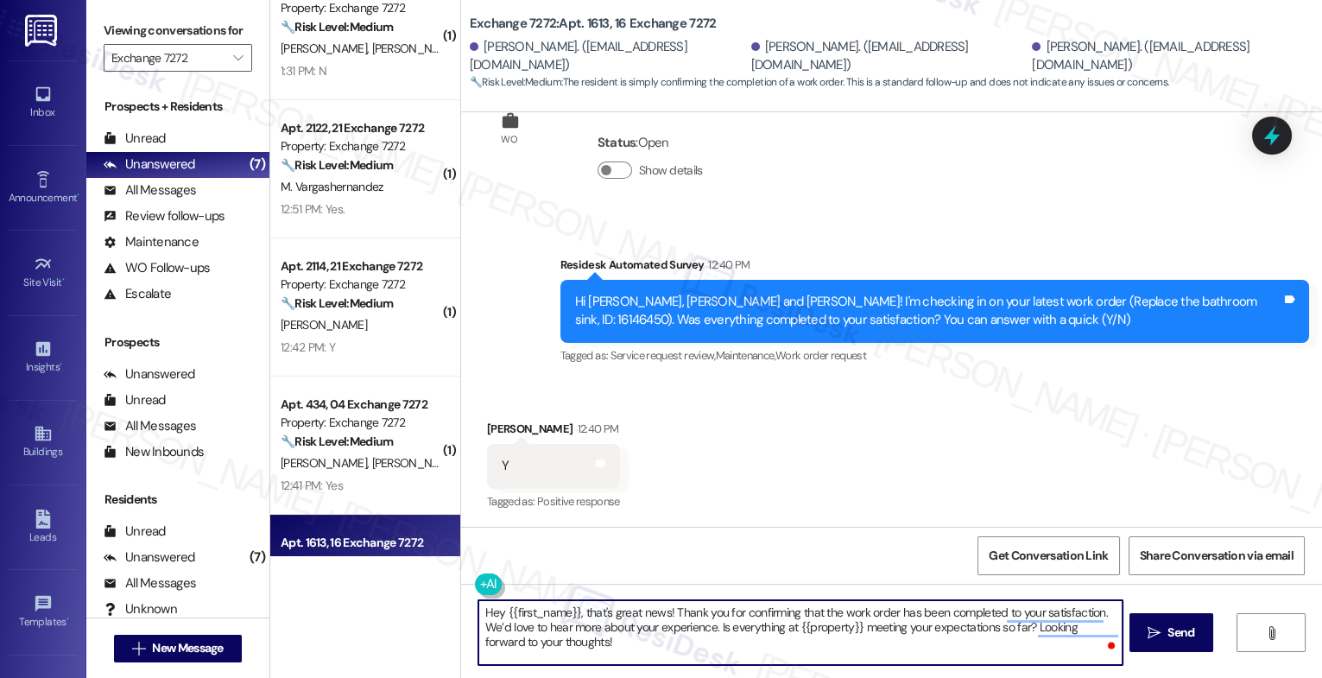
drag, startPoint x: 570, startPoint y: 612, endPoint x: 582, endPoint y: 613, distance: 12.2
click at [558, 611] on textarea "Hey {{first_name}}, that's great news! Thank you for confirming that the work o…" at bounding box center [801, 632] width 644 height 65
drag, startPoint x: 578, startPoint y: 612, endPoint x: 430, endPoint y: 605, distance: 147.9
click at [430, 605] on div "( 1 ) Apt. 1723, 17 Exchange 7272 Property: Exchange 7272 🔧 Risk Level: Medium …" at bounding box center [796, 339] width 1052 height 678
type textarea "That's great news! Thank you for confirming that the work order has been comple…"
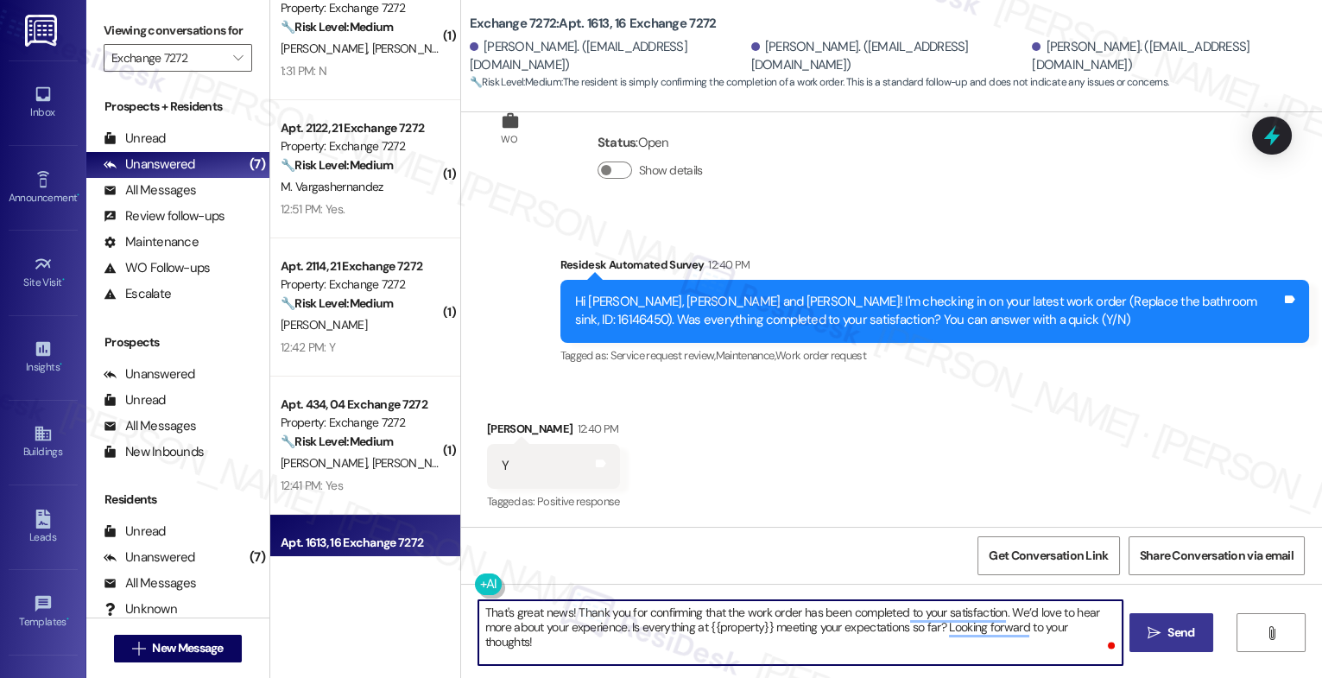
click at [1150, 622] on button " Send" at bounding box center [1172, 632] width 84 height 39
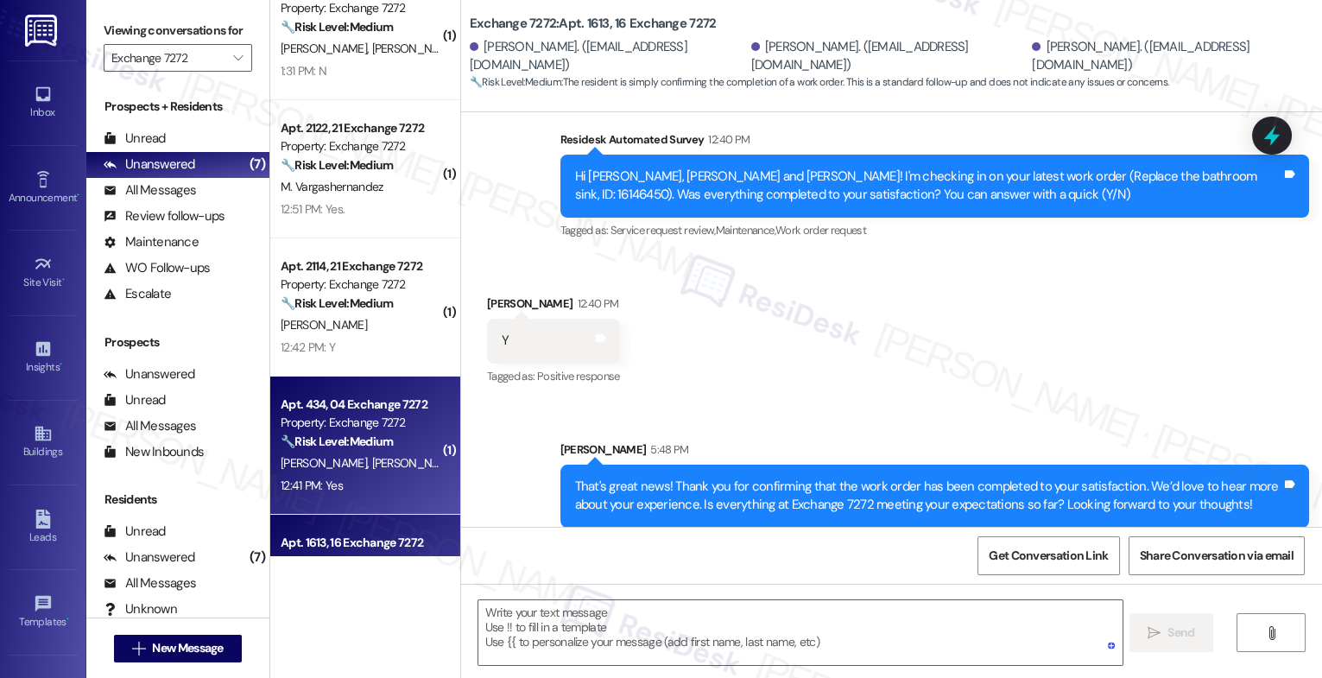
scroll to position [2713, 0]
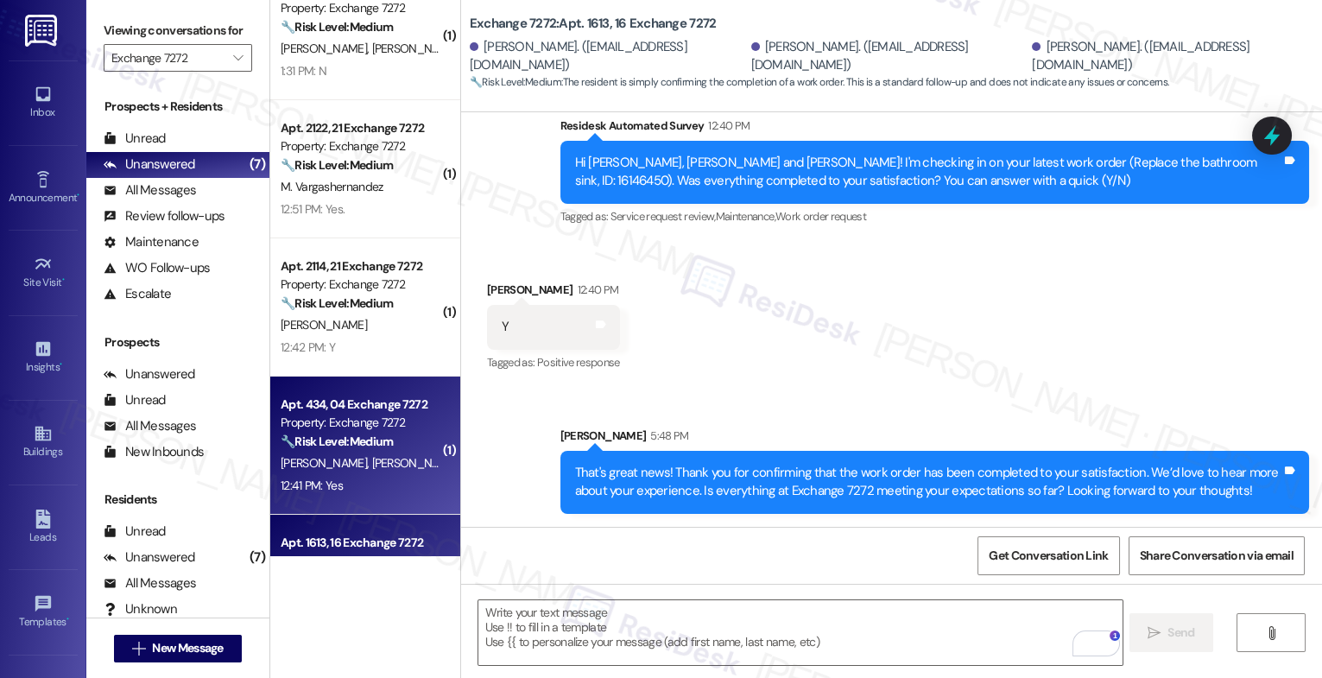
click at [333, 416] on div "Property: Exchange 7272" at bounding box center [361, 423] width 160 height 18
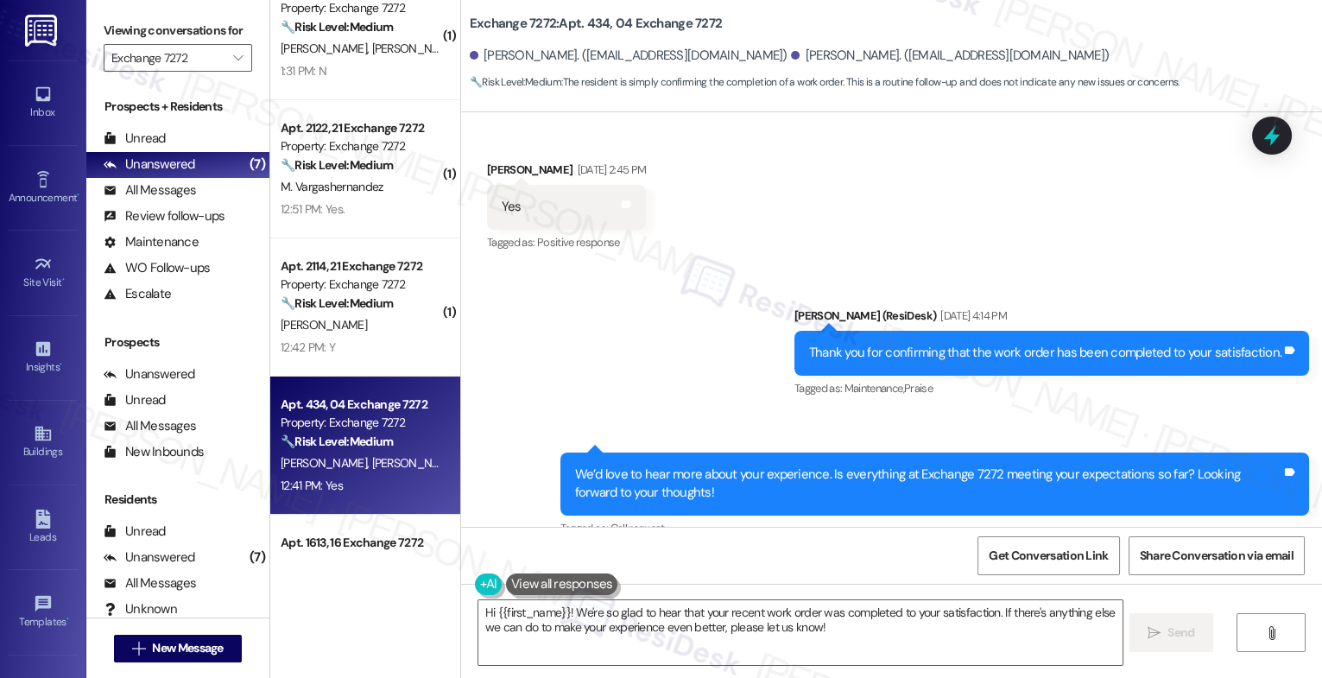
scroll to position [636, 0]
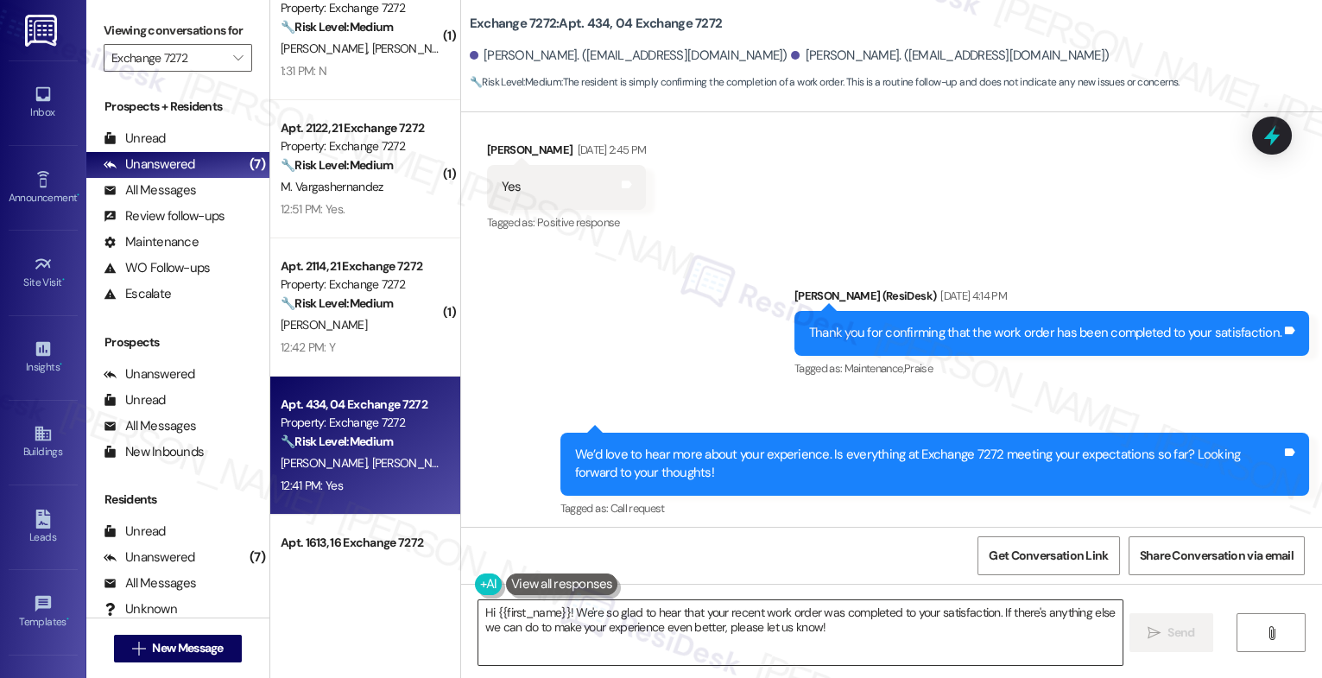
click at [593, 612] on textarea "Hi {{first_name}}! We're so glad to hear that your recent work order was comple…" at bounding box center [801, 632] width 644 height 65
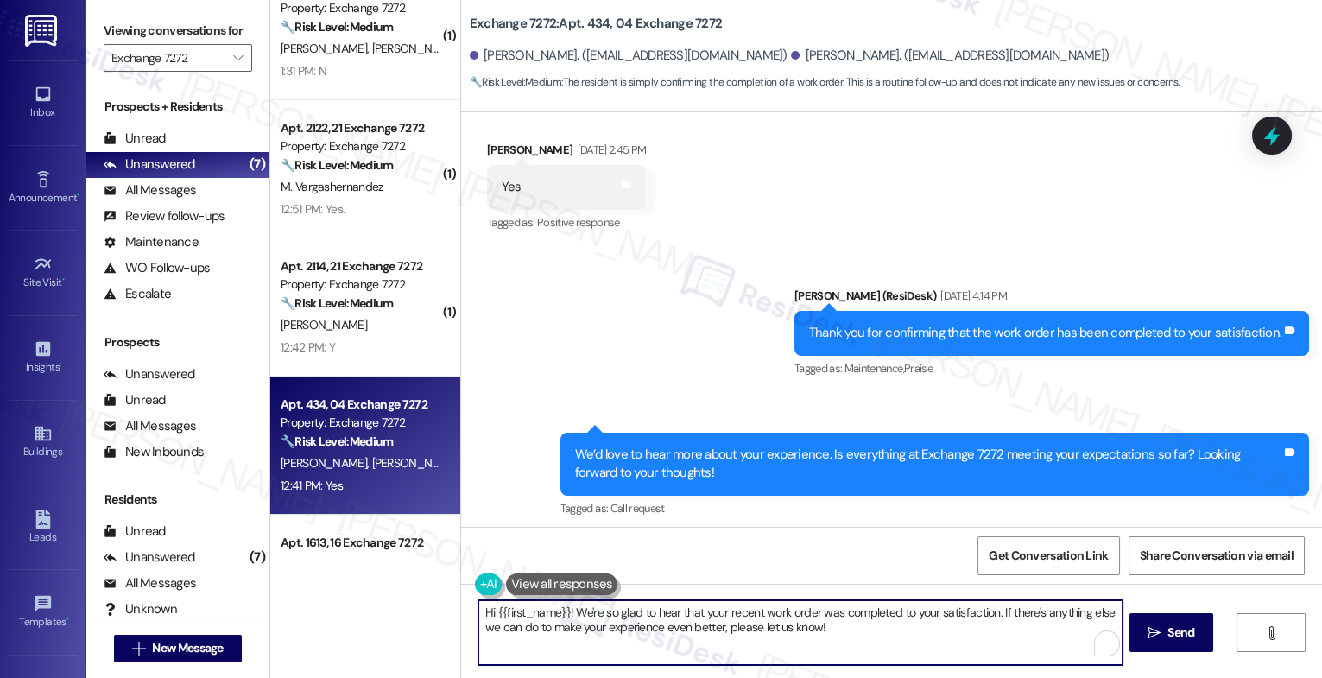
click at [593, 612] on textarea "Hi {{first_name}}! We're so glad to hear that your recent work order was comple…" at bounding box center [801, 632] width 644 height 65
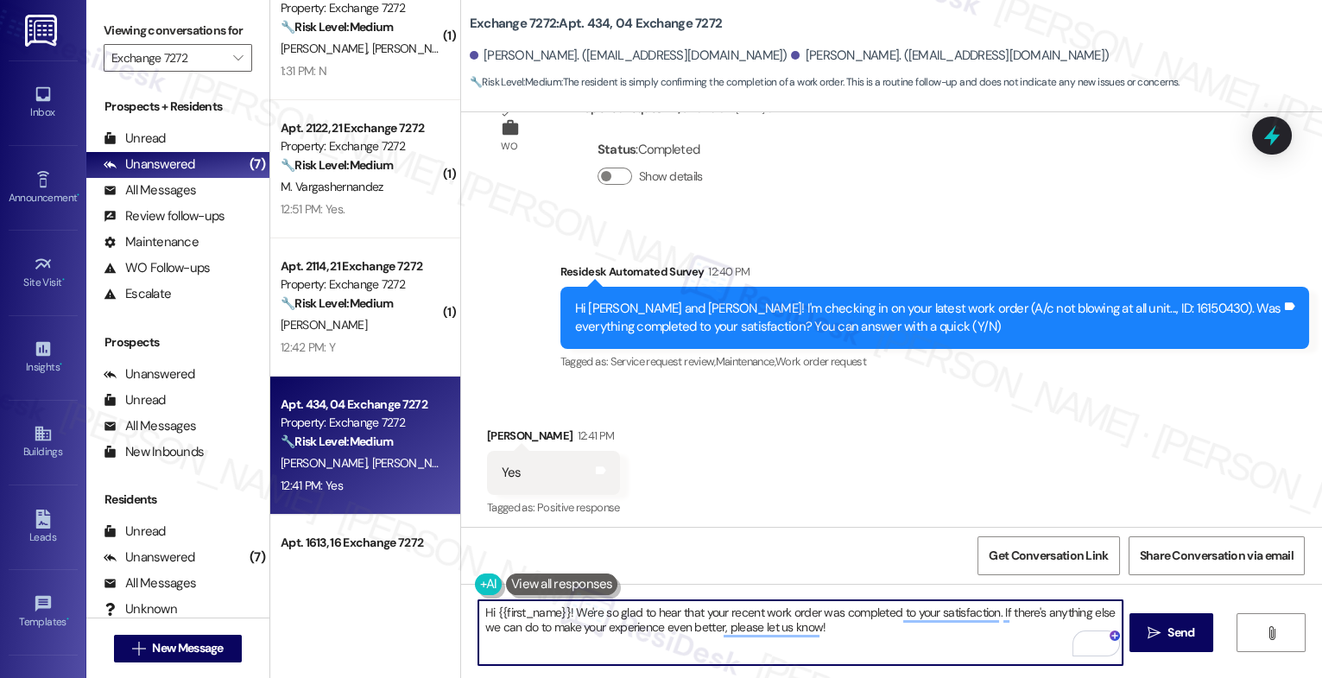
scroll to position [2102, 0]
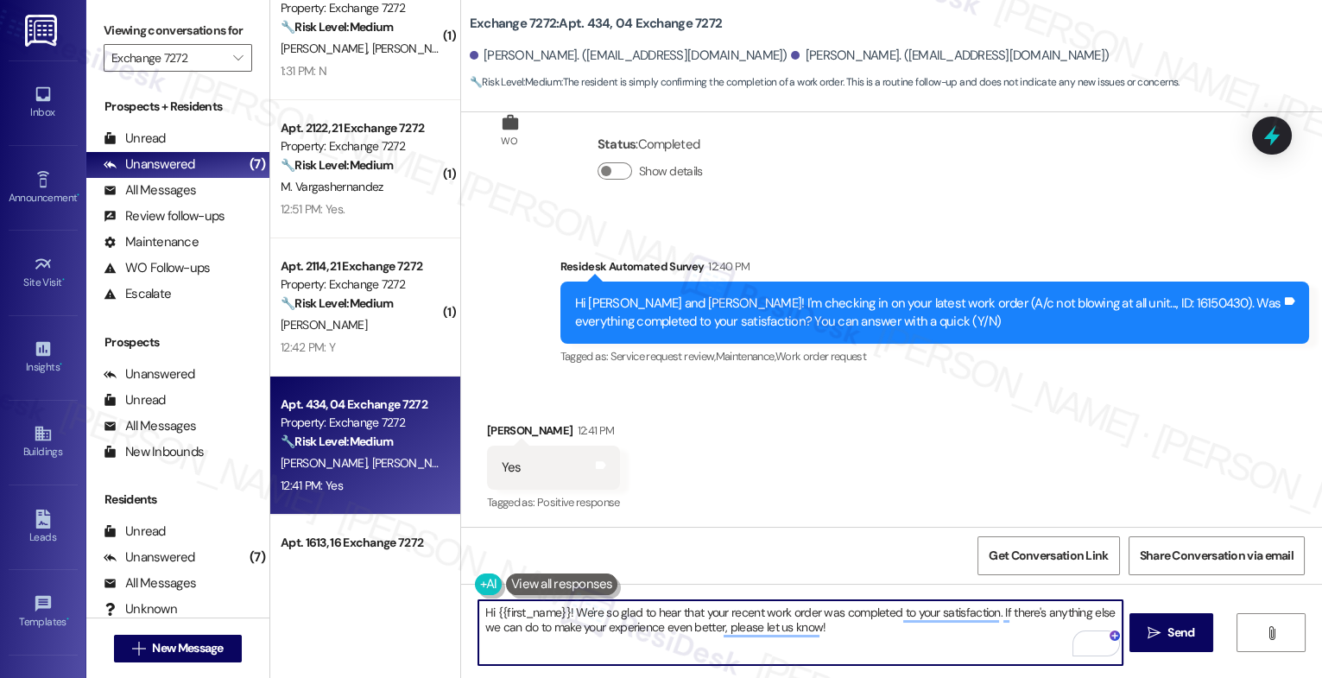
drag, startPoint x: 562, startPoint y: 613, endPoint x: 397, endPoint y: 601, distance: 165.4
click at [397, 601] on div "( 1 ) Apt. 1723, 17 Exchange 7272 Property: Exchange 7272 🔧 Risk Level: Medium …" at bounding box center [796, 339] width 1052 height 678
type textarea "We're so glad to hear that your recent work order was completed to your satisfa…"
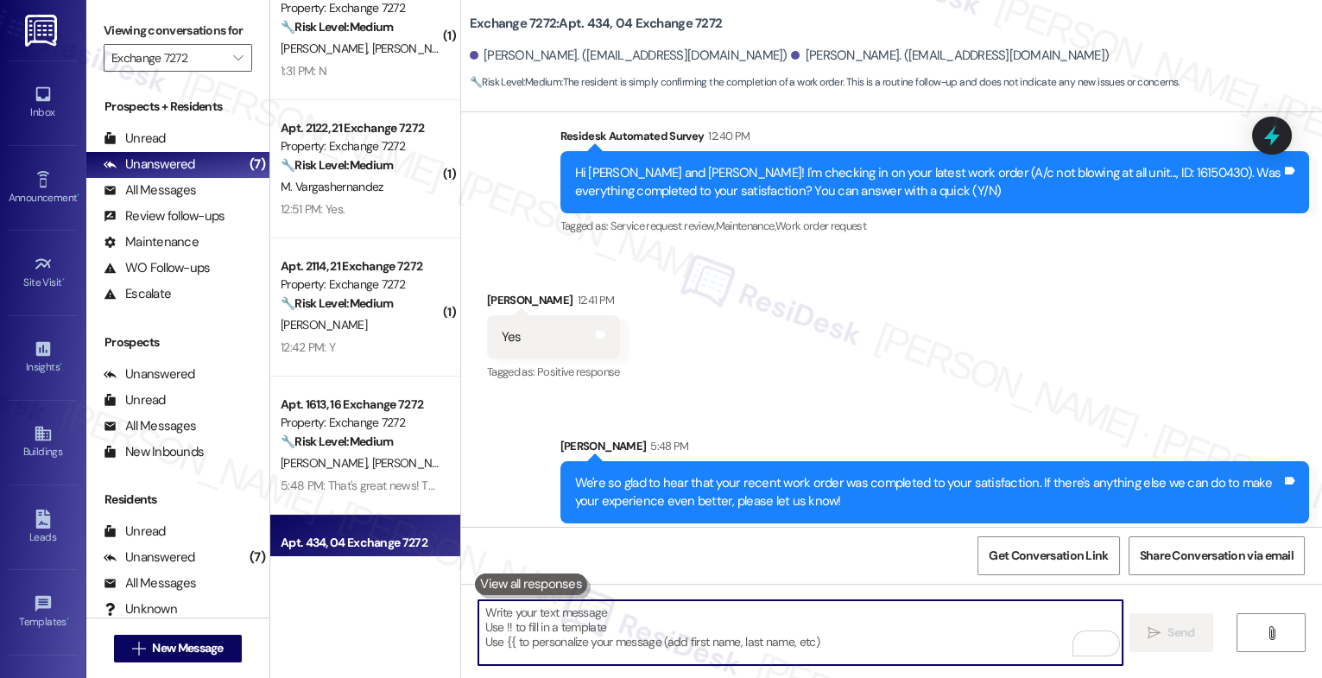
scroll to position [2242, 0]
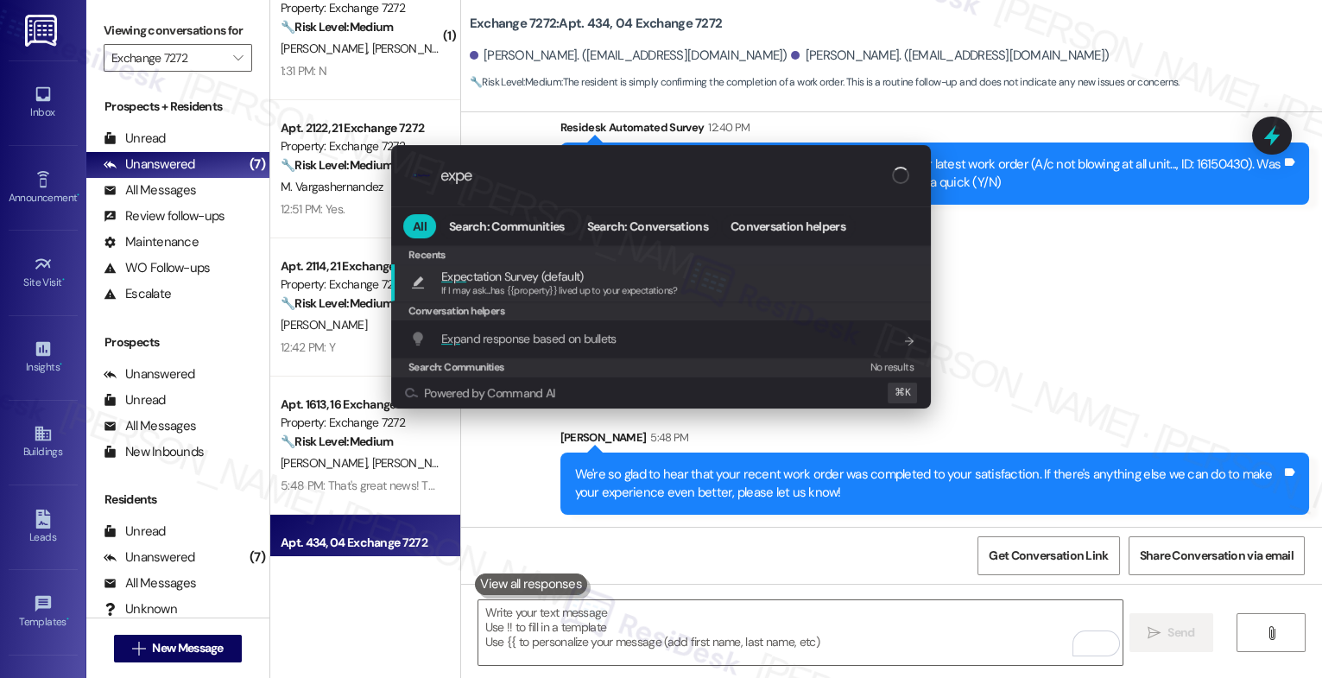
type input "expec"
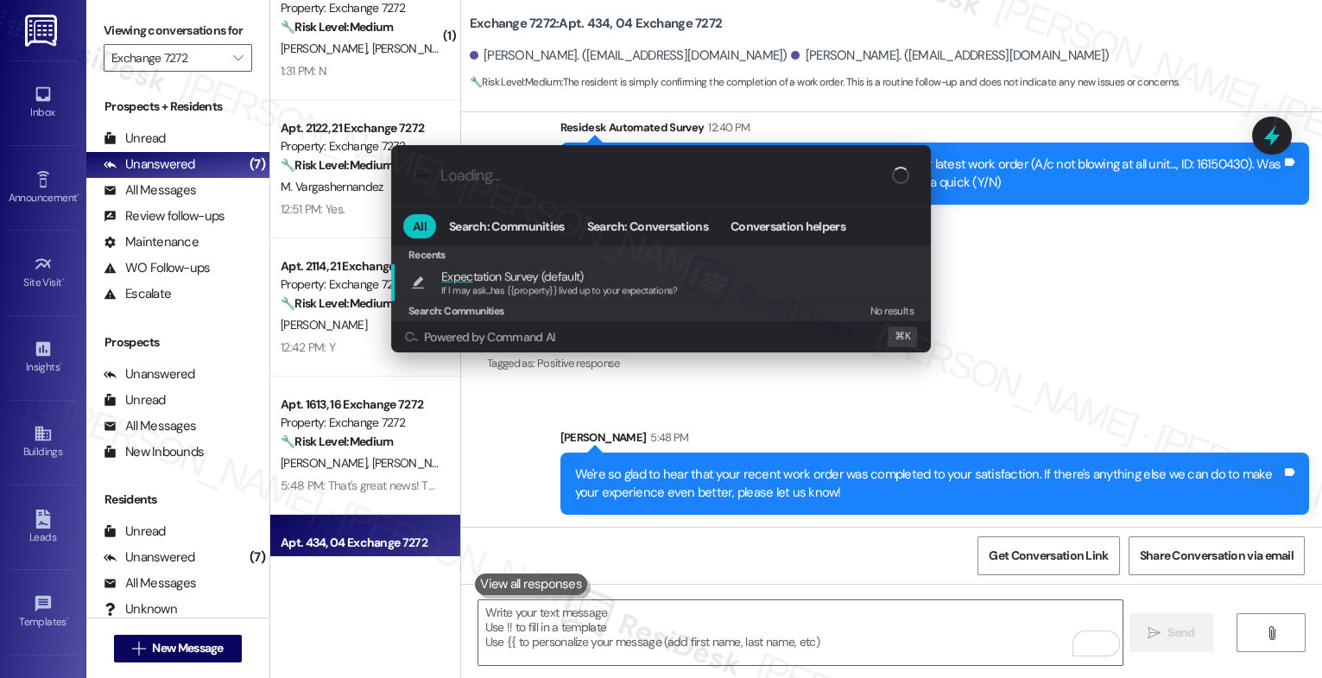
type textarea "If I may ask...has {{property}} lived up to your expectations?"
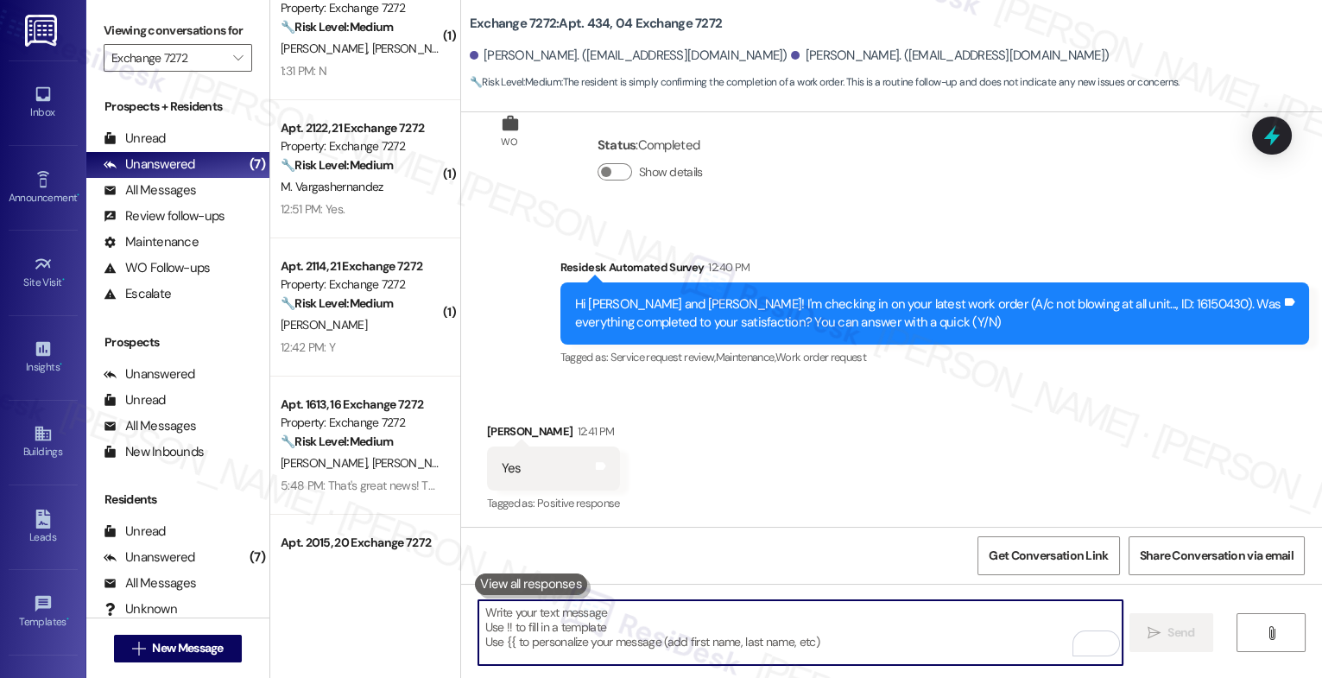
scroll to position [2362, 0]
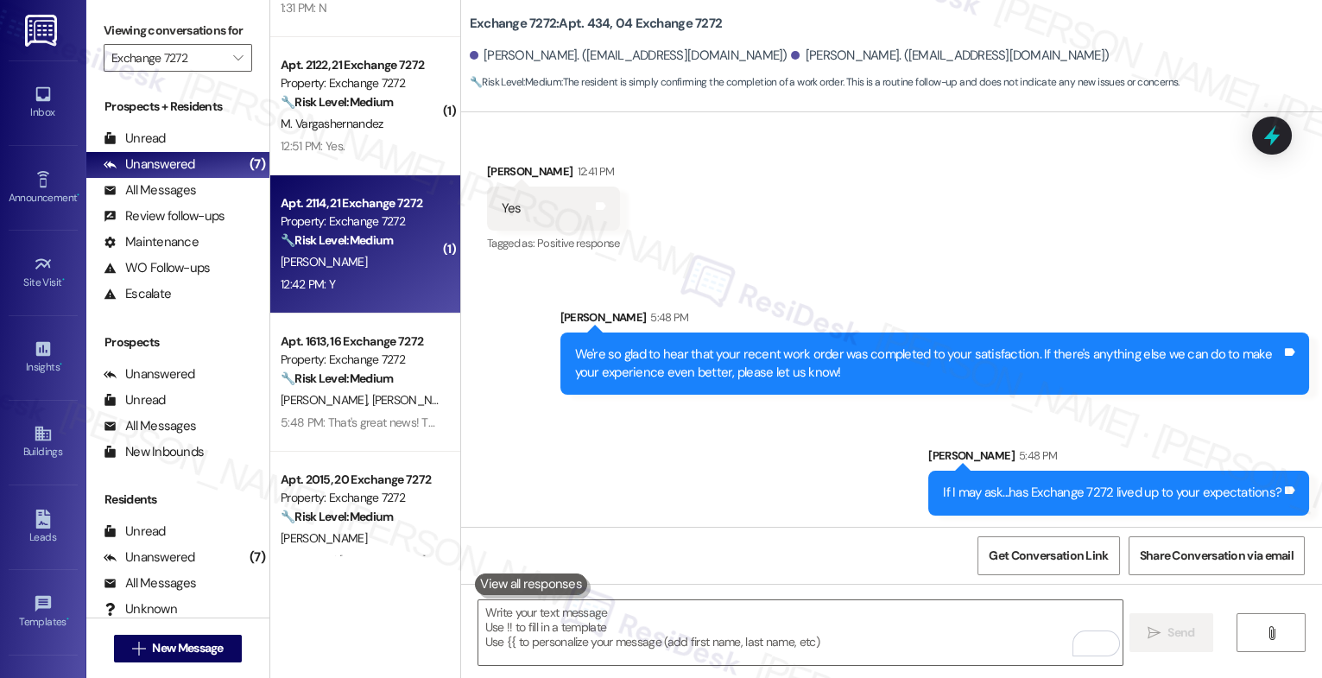
click at [337, 254] on div "G. Johns" at bounding box center [360, 262] width 163 height 22
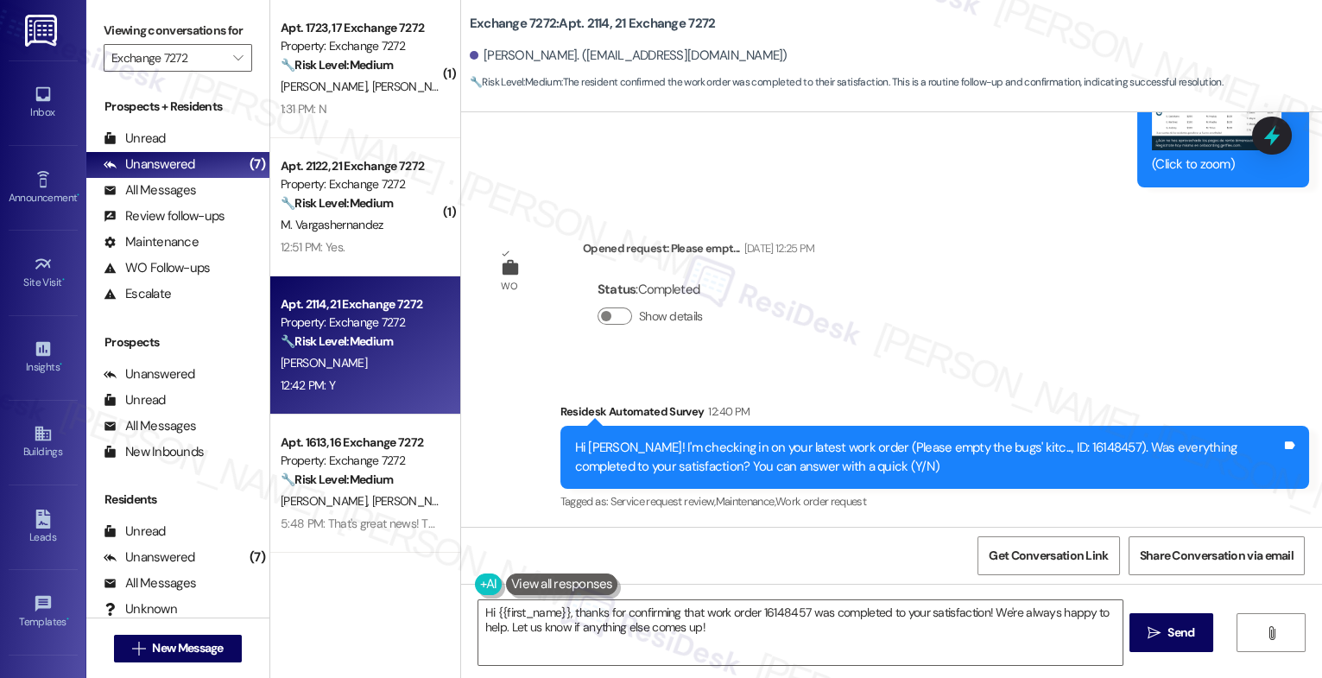
scroll to position [2544, 0]
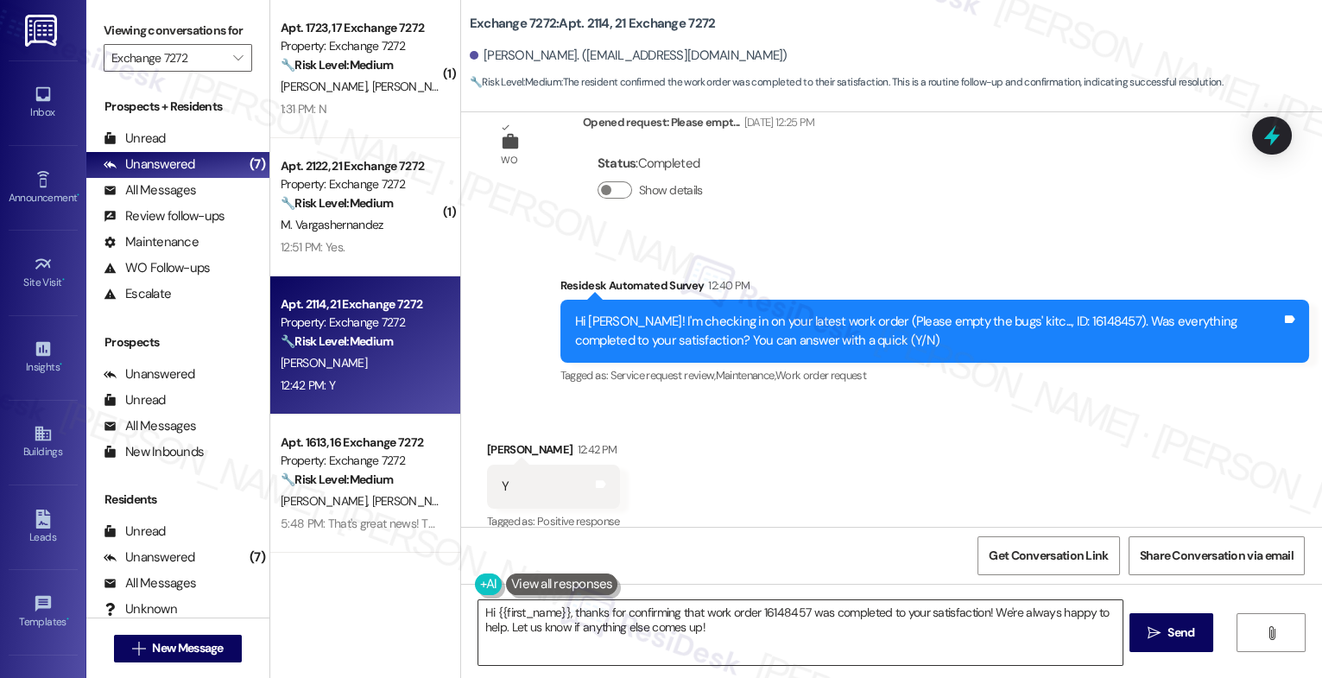
drag, startPoint x: 482, startPoint y: 611, endPoint x: 494, endPoint y: 608, distance: 12.4
click at [482, 611] on textarea "Hi {{first_name}}, thanks for confirming that work order 16148457 was completed…" at bounding box center [801, 632] width 644 height 65
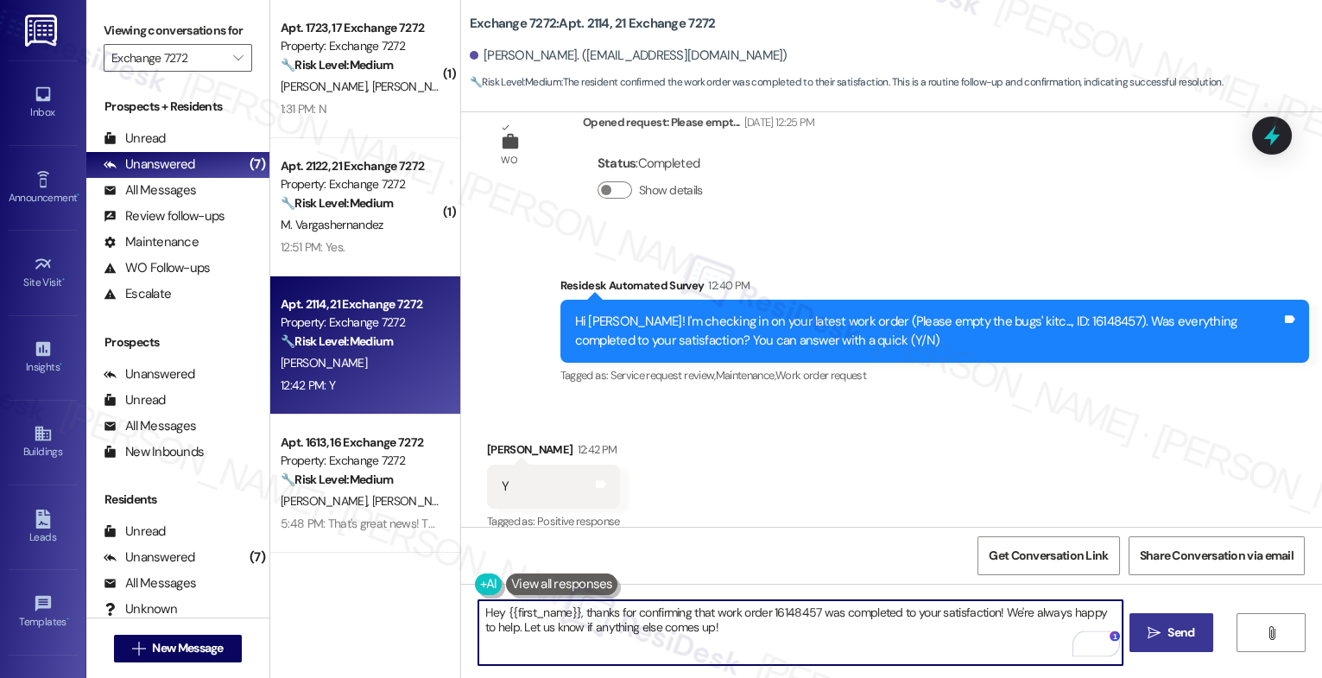
type textarea "Hey {{first_name}}, thanks for confirming that work order 16148457 was complete…"
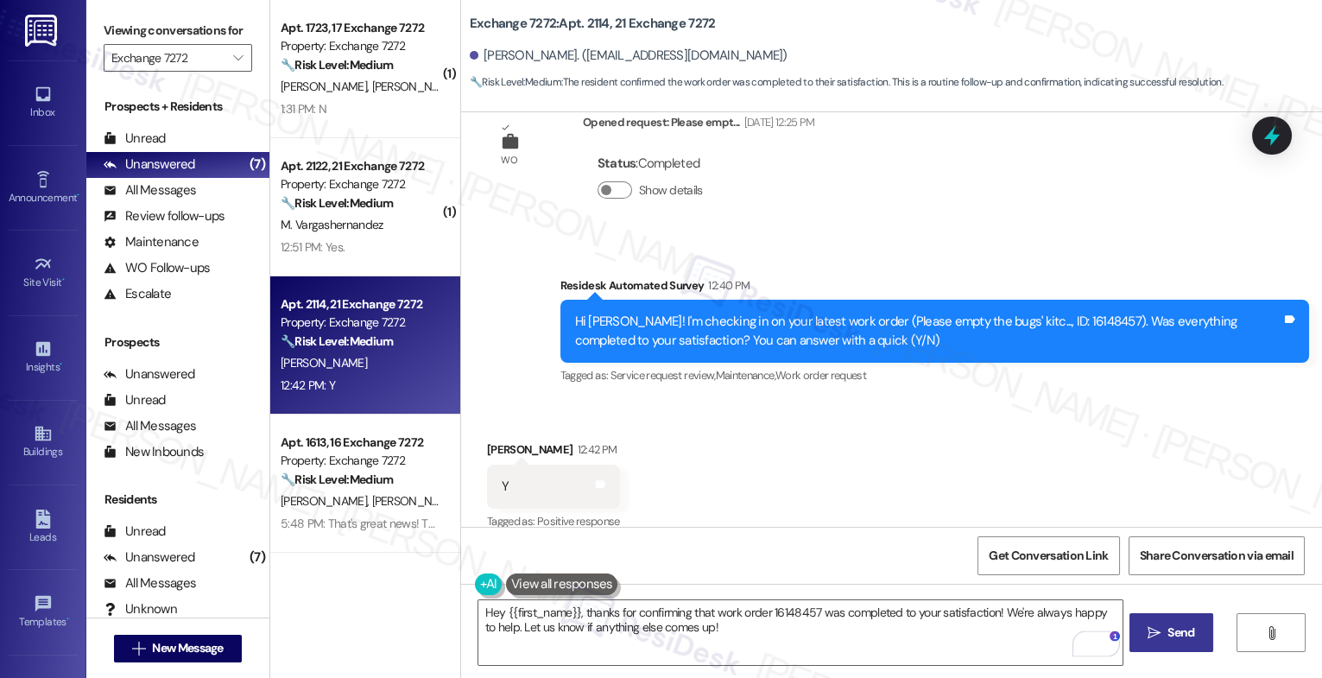
click at [1172, 627] on span "Send" at bounding box center [1181, 633] width 27 height 18
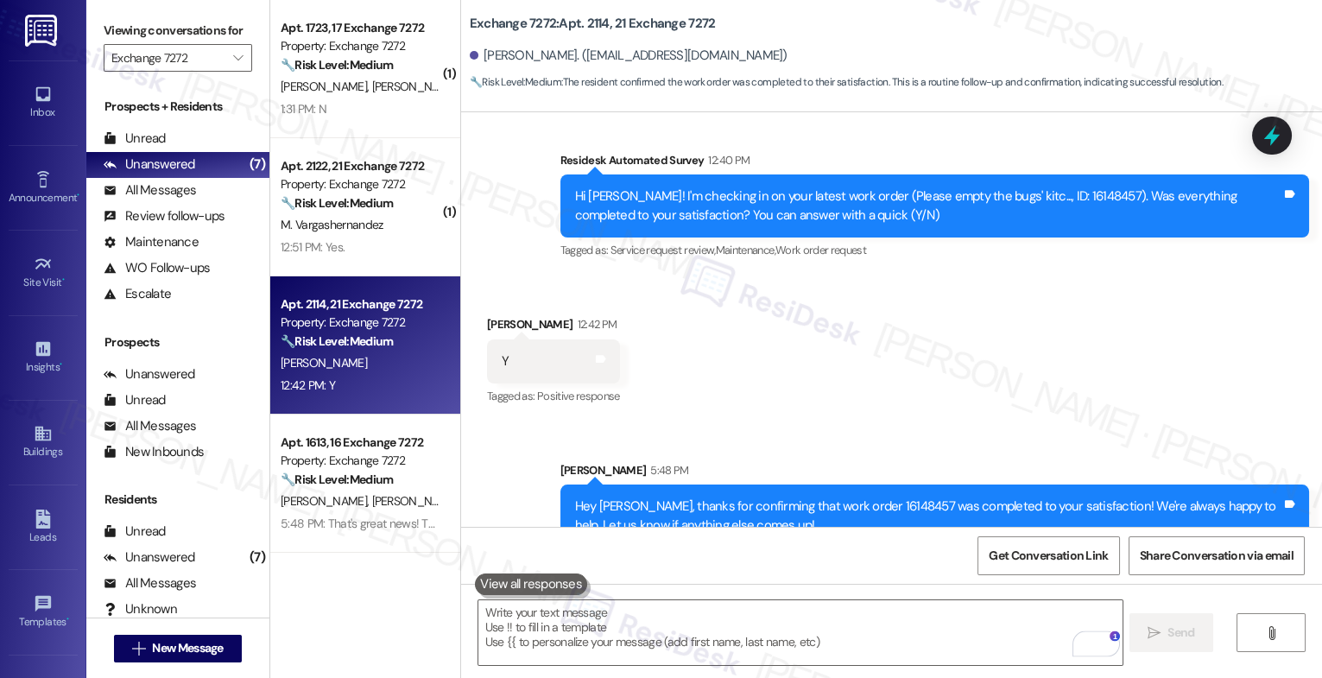
scroll to position [2682, 0]
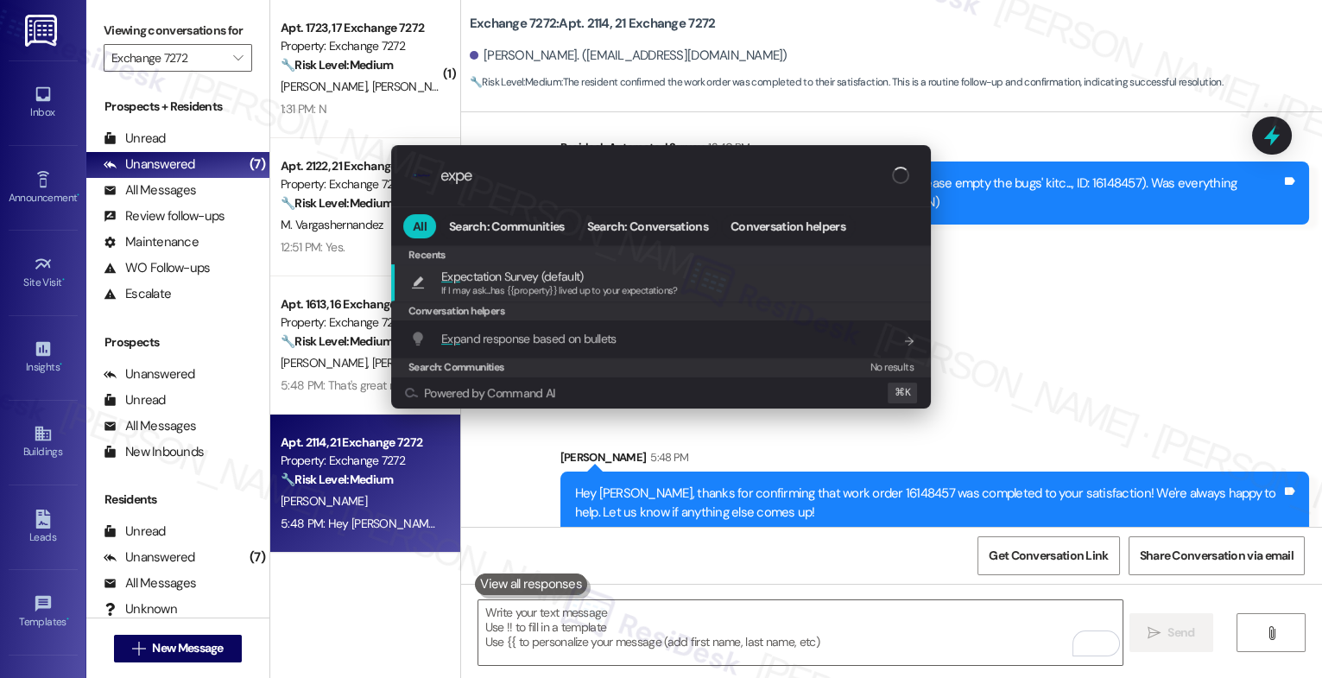
type input "expec"
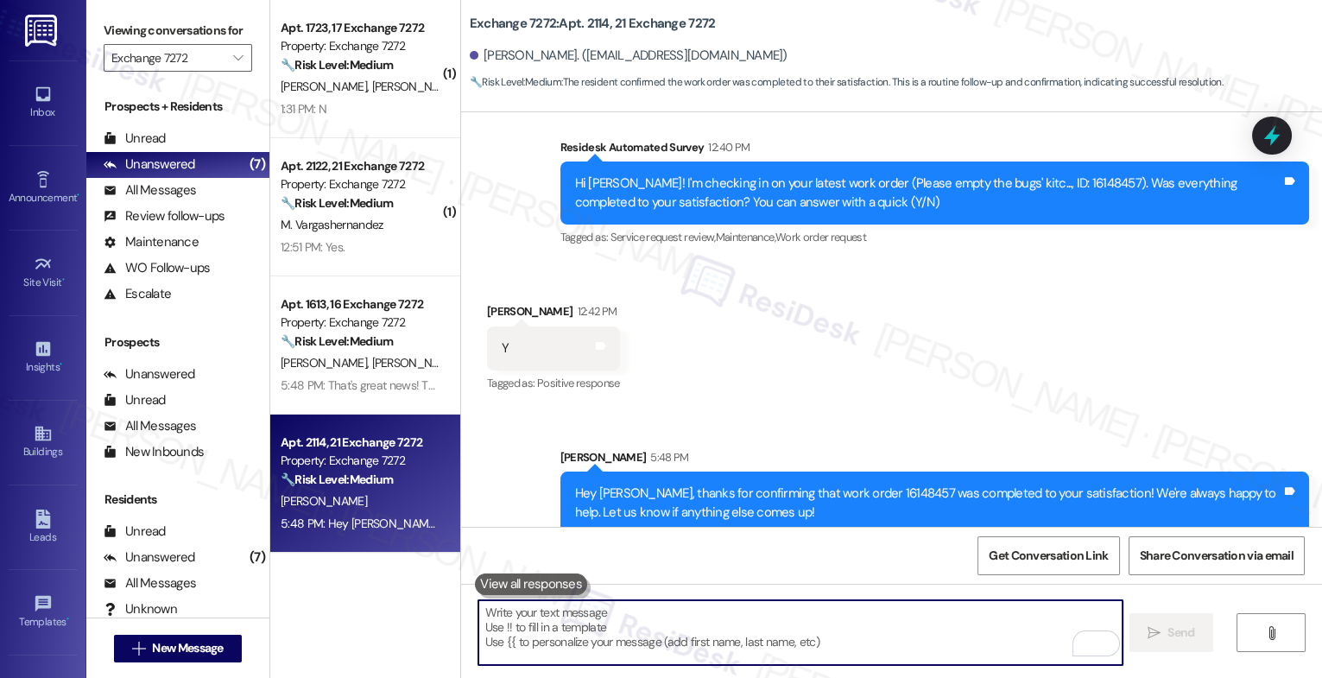
type textarea "If I may ask...has {{property}} lived up to your expectations?"
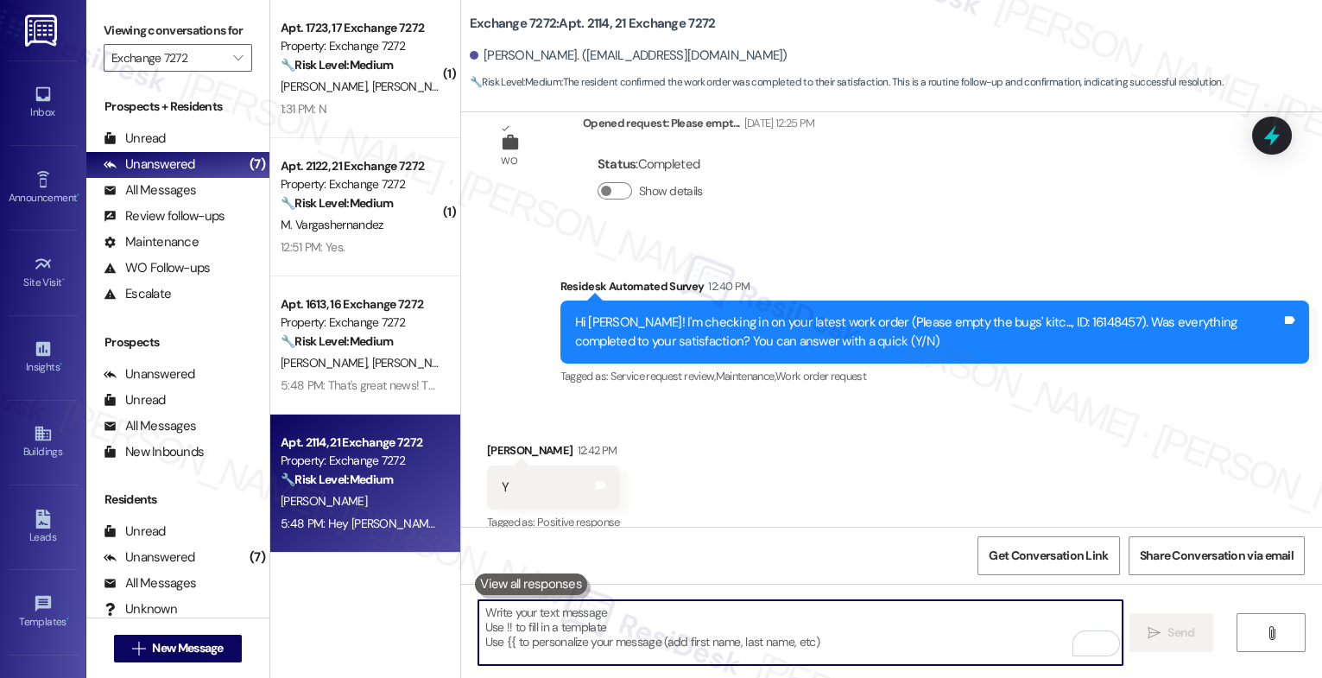
scroll to position [2803, 0]
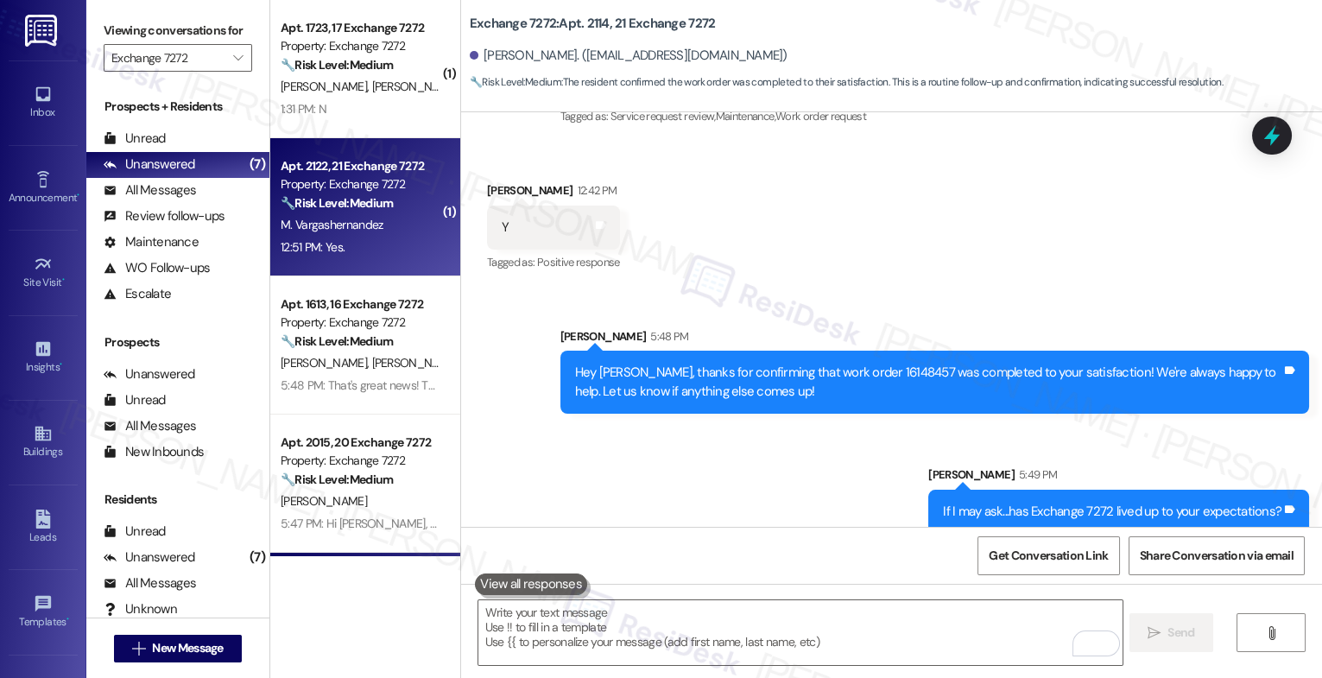
click at [342, 213] on div "Apt. 2122, 21 Exchange 7272 Property: Exchange 7272 🔧 Risk Level: Medium The re…" at bounding box center [360, 184] width 163 height 59
type textarea "Fetching suggested responses. Please feel free to read through the conversation…"
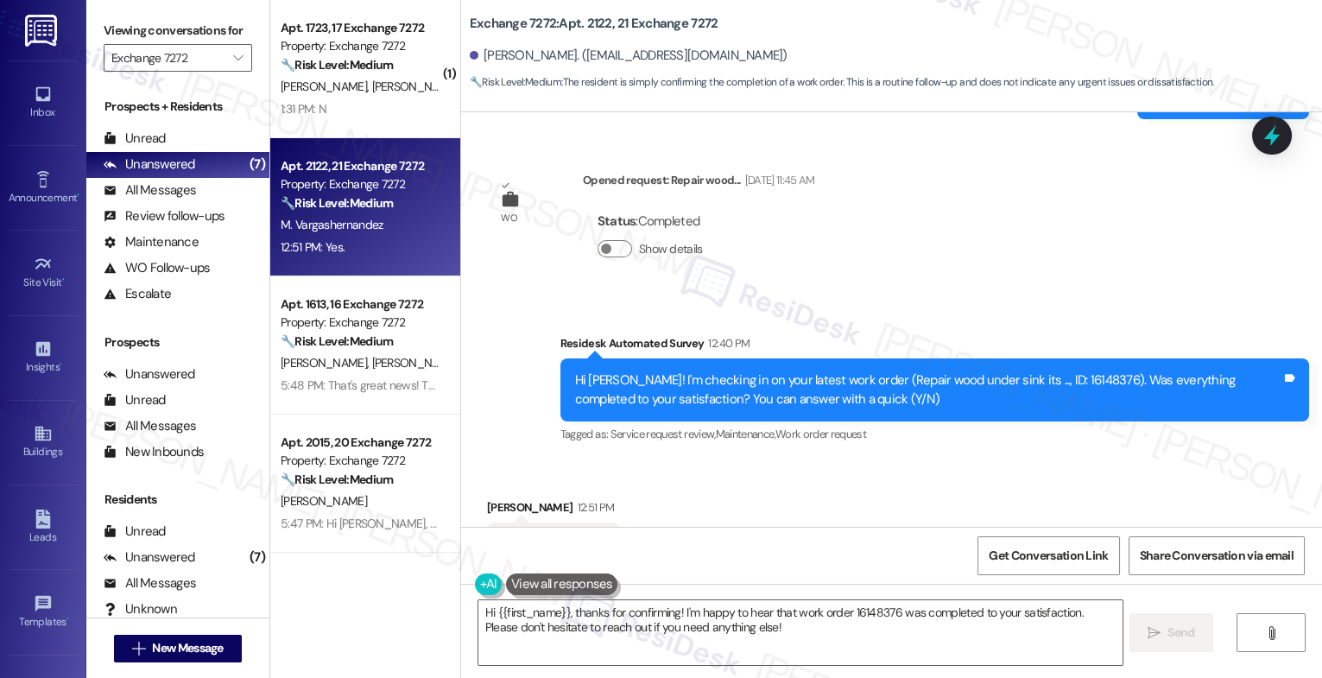
scroll to position [3397, 0]
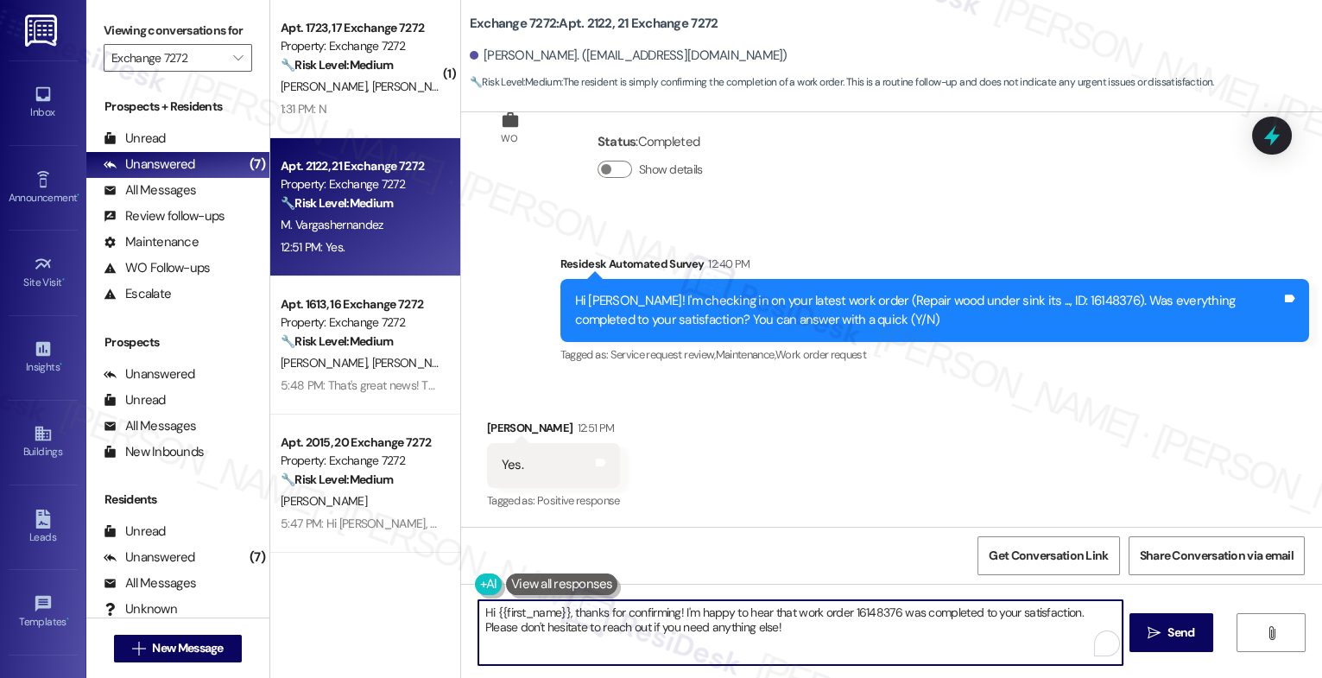
drag, startPoint x: 487, startPoint y: 610, endPoint x: 542, endPoint y: 609, distance: 55.3
click at [492, 610] on textarea "Hi {{first_name}}, thanks for confirming! I'm happy to hear that work order 161…" at bounding box center [801, 632] width 644 height 65
drag, startPoint x: 809, startPoint y: 644, endPoint x: 828, endPoint y: 631, distance: 24.2
click at [809, 644] on textarea "{{first_name}}, thanks for confirming! I'm happy to hear that work order 161483…" at bounding box center [801, 632] width 644 height 65
drag, startPoint x: 806, startPoint y: 634, endPoint x: 1175, endPoint y: 643, distance: 368.9
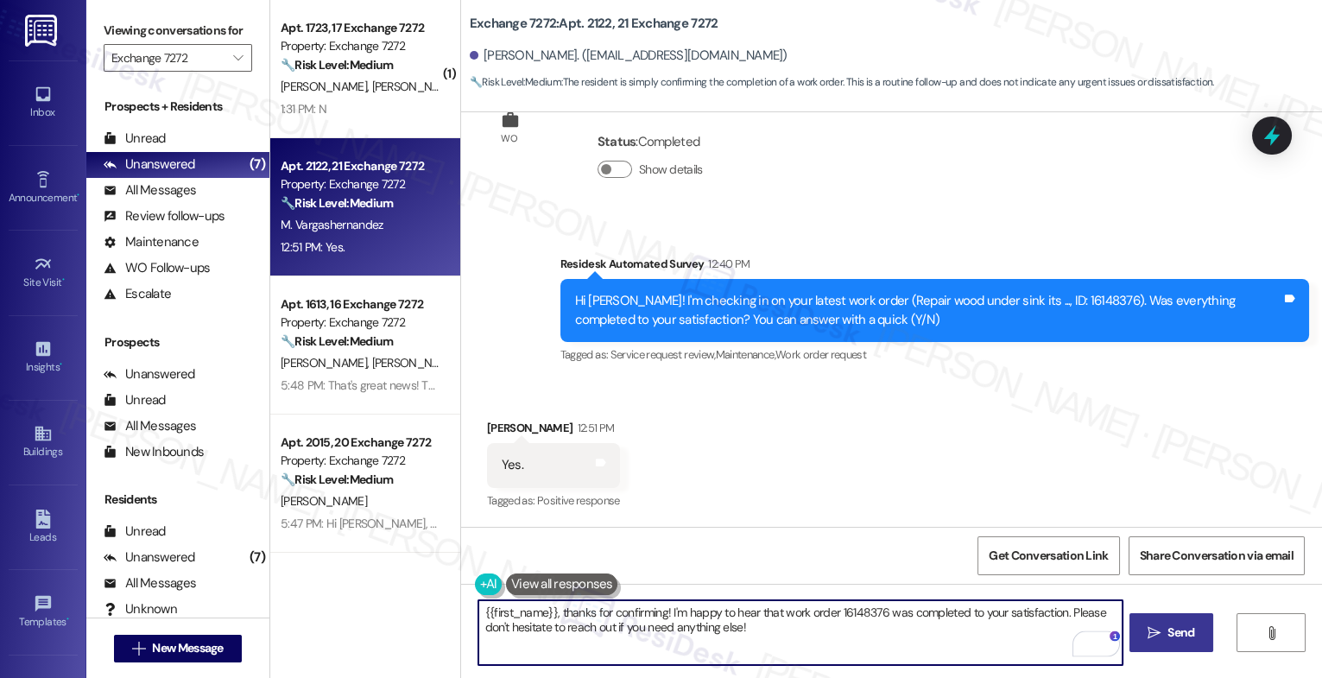
click at [820, 631] on textarea "{{first_name}}, thanks for confirming! I'm happy to hear that work order 161483…" at bounding box center [801, 632] width 644 height 65
type textarea "{{first_name}}, thanks for confirming! I'm happy to hear that work order 161483…"
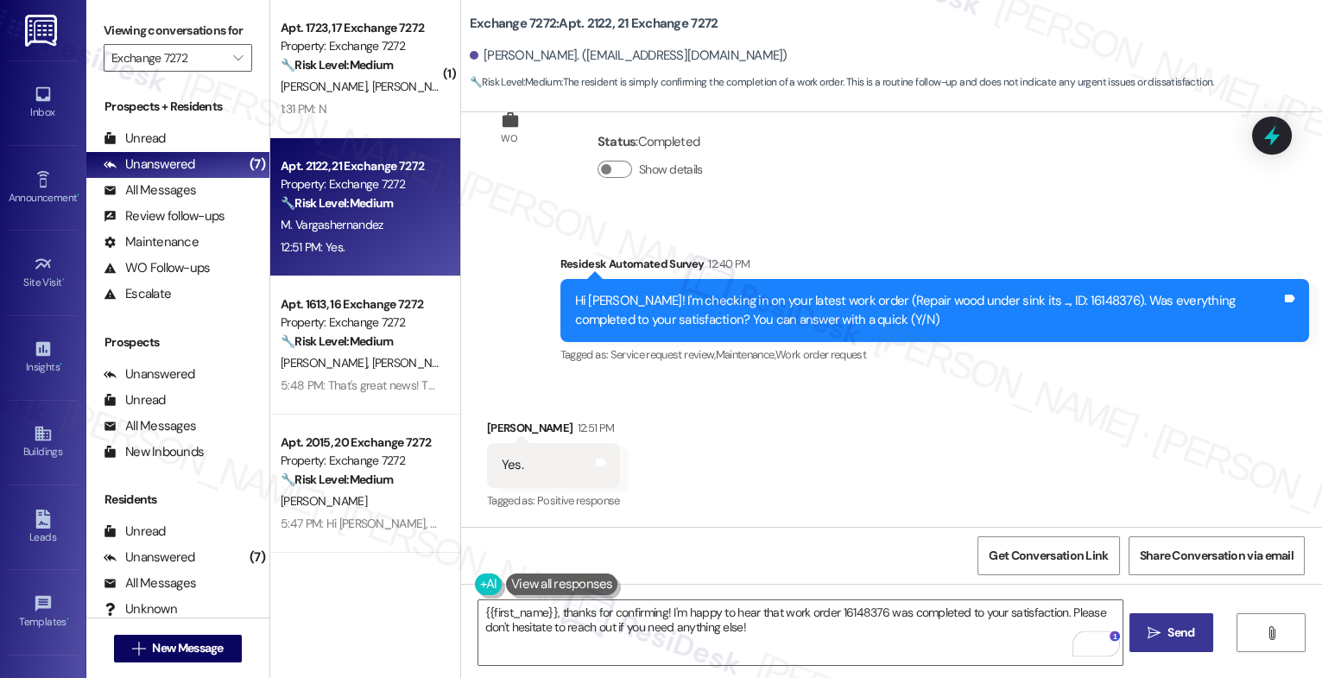
click at [1173, 639] on span "Send" at bounding box center [1181, 633] width 27 height 18
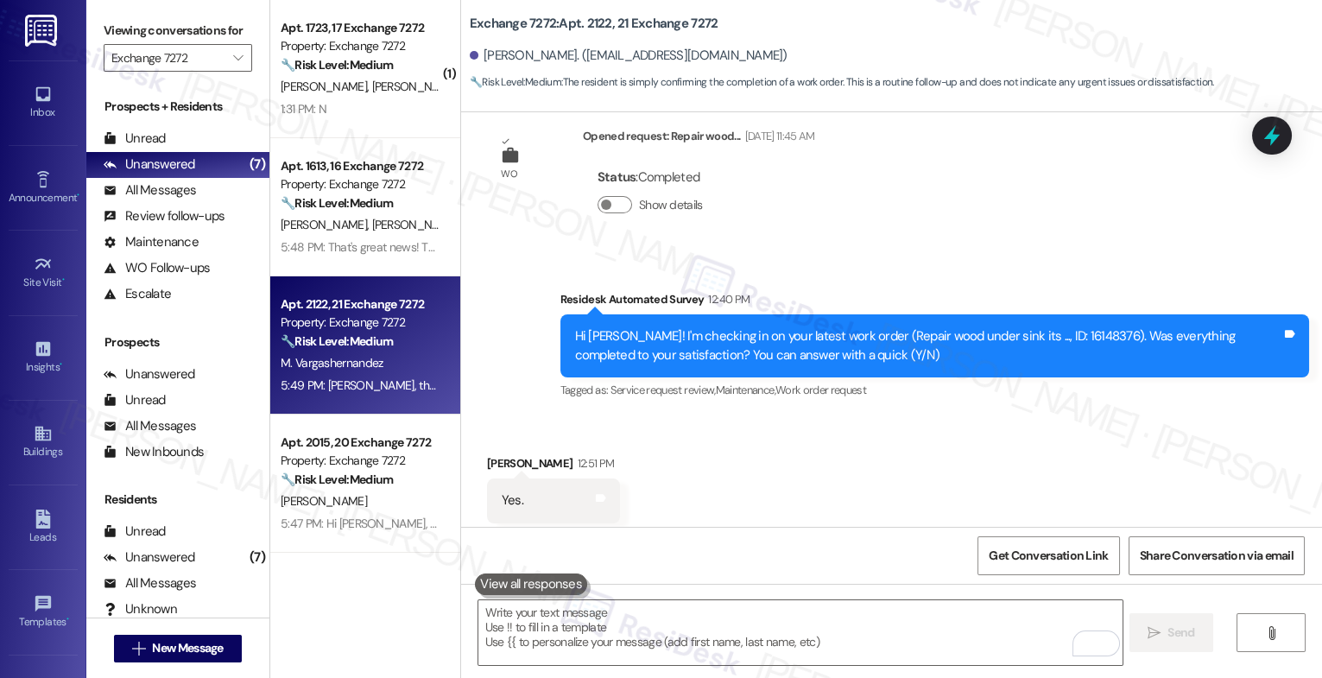
scroll to position [3536, 0]
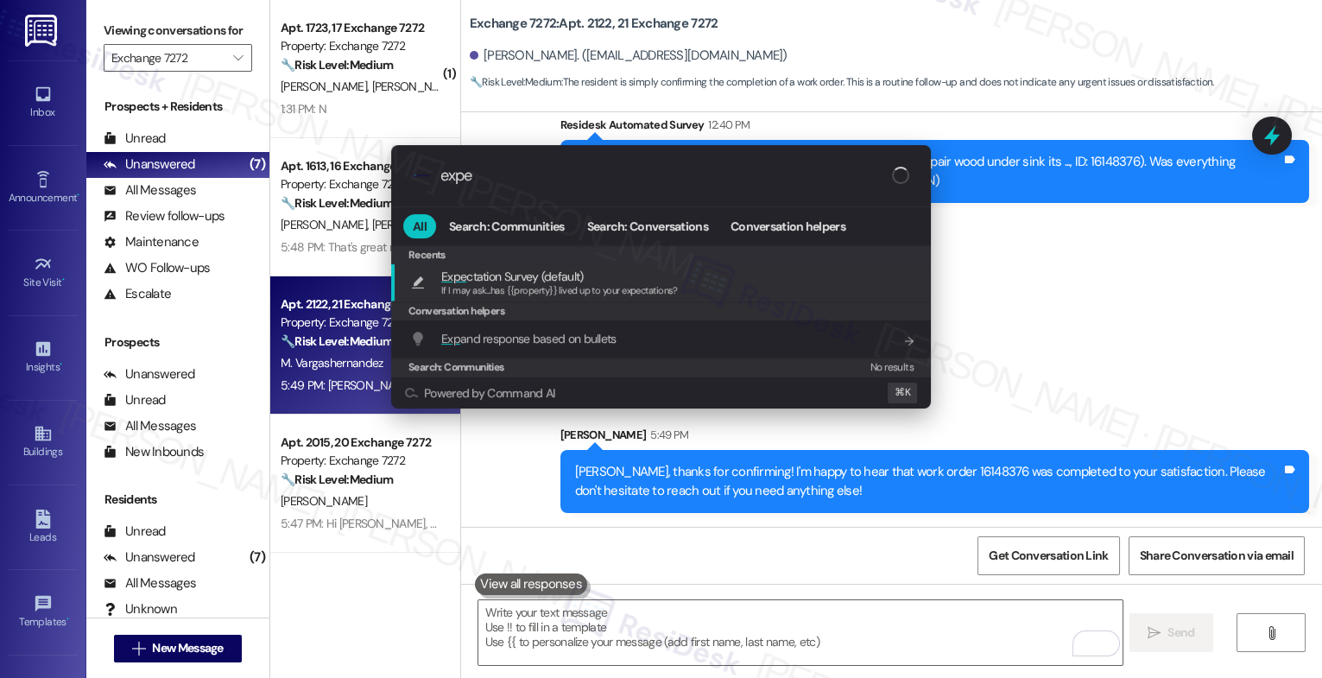
type input "expec"
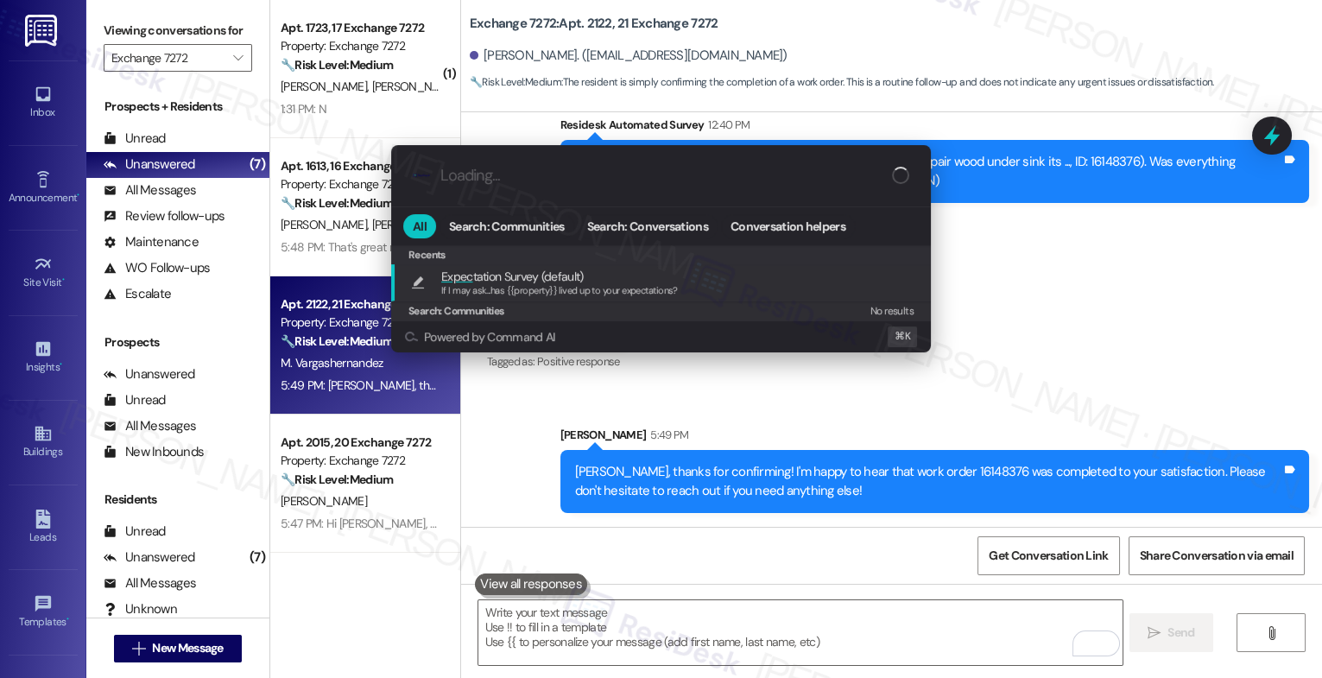
type textarea "If I may ask...has {{property}} lived up to your expectations?"
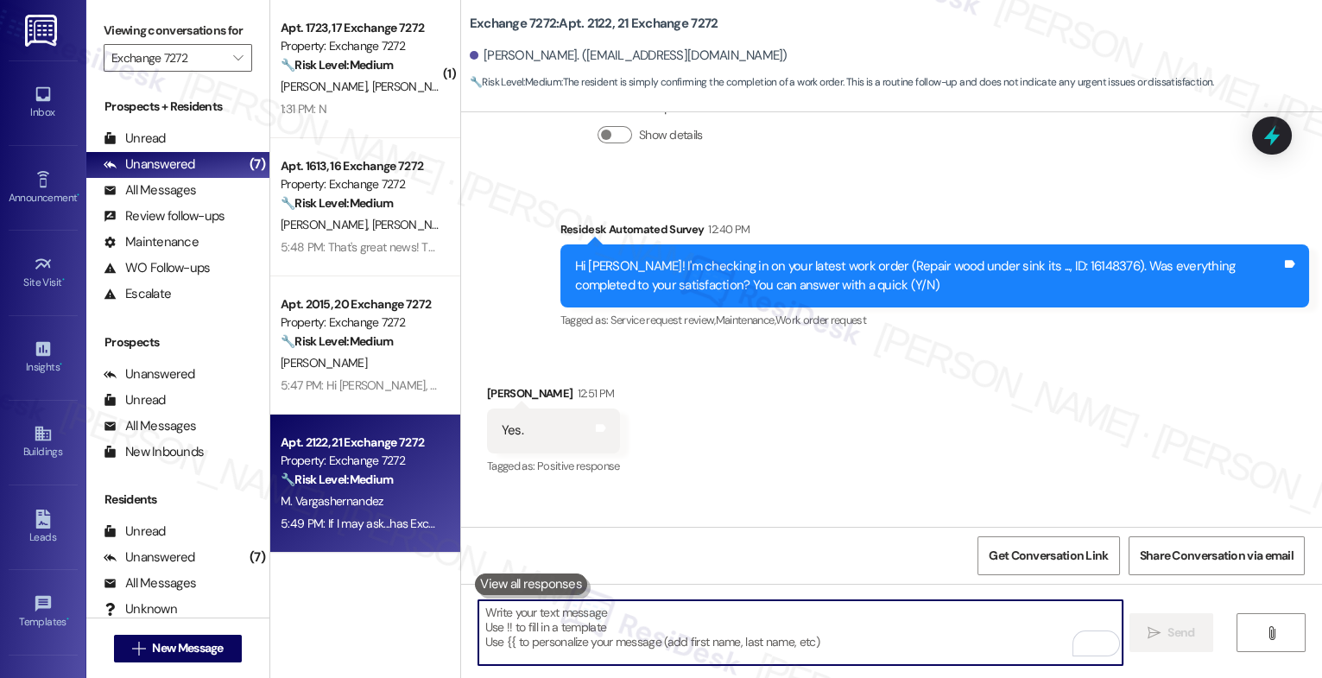
scroll to position [3656, 0]
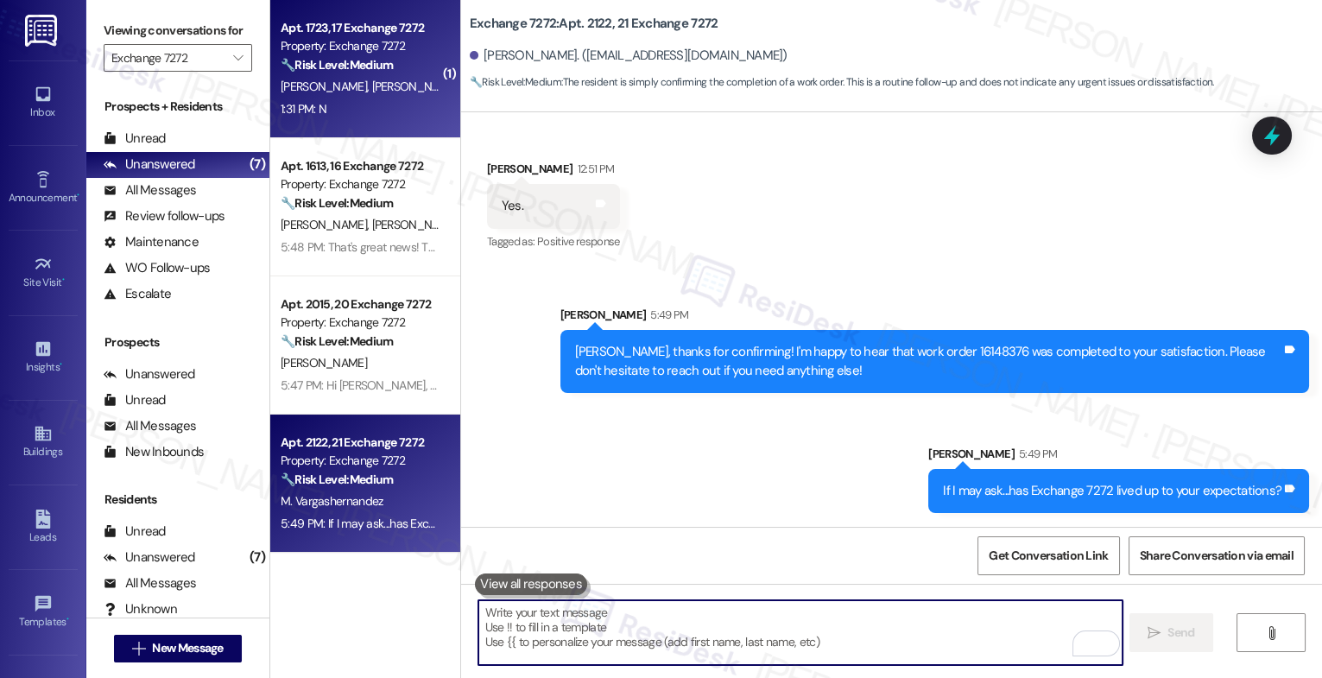
click at [382, 78] on div "P. Adams R. Brown" at bounding box center [360, 87] width 163 height 22
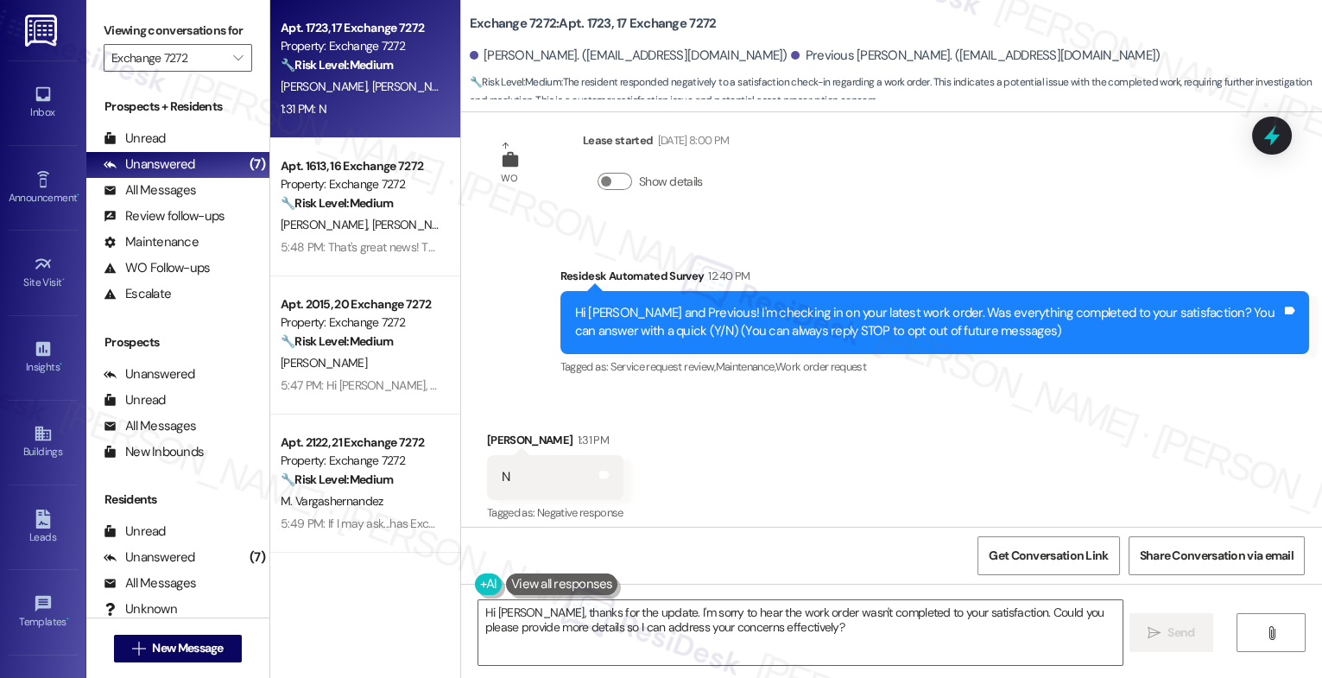
scroll to position [208, 0]
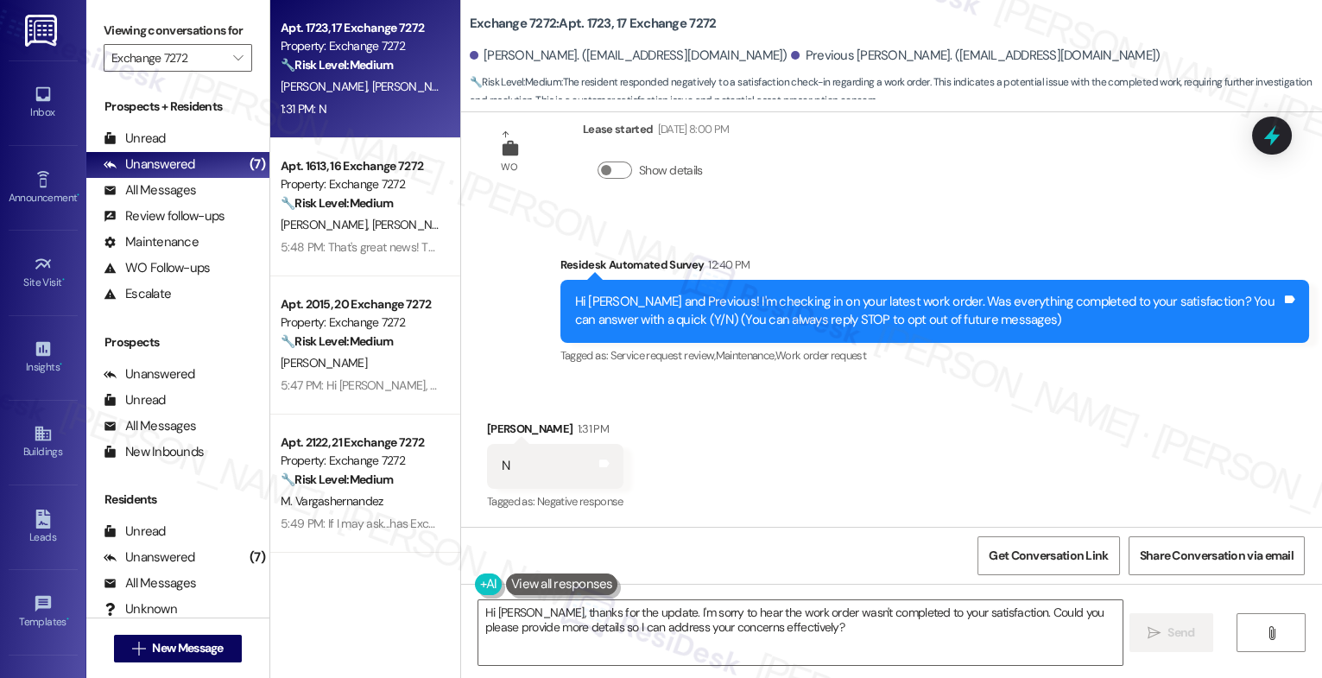
click at [715, 444] on div "Received via SMS Rodney Brown 1:31 PM N Tags and notes Tagged as: Negative resp…" at bounding box center [891, 454] width 861 height 146
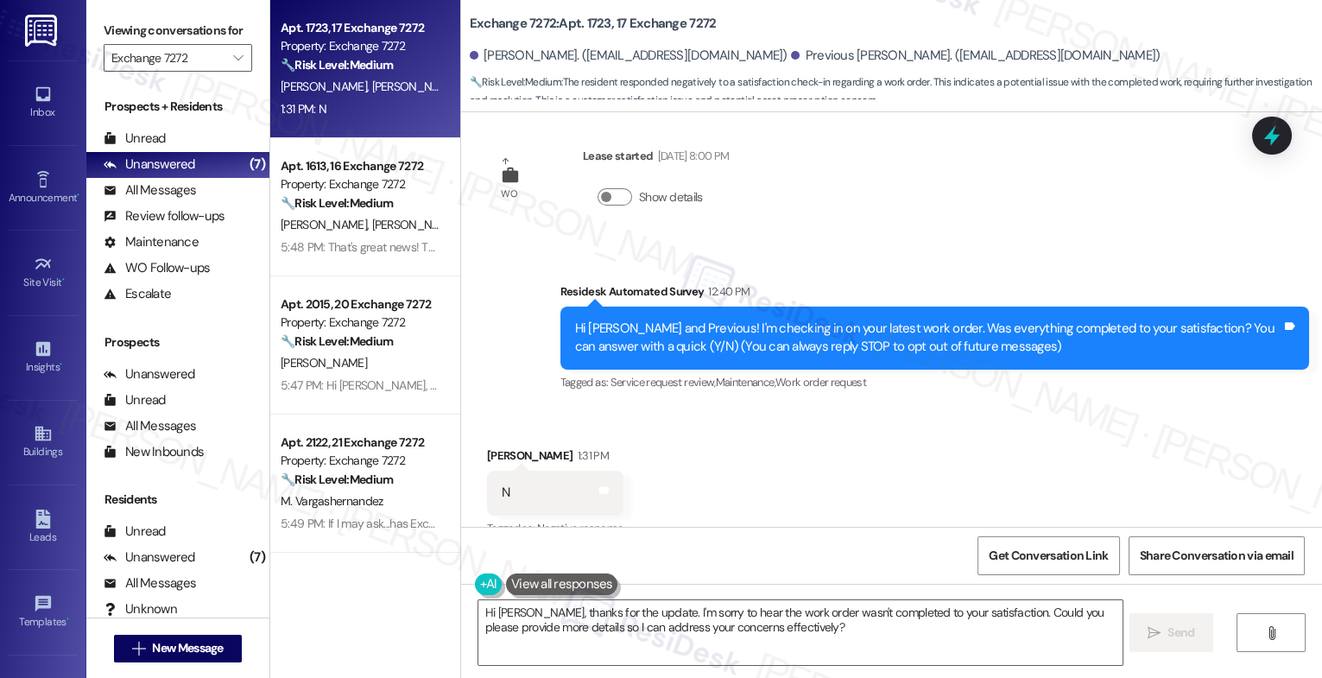
scroll to position [171, 0]
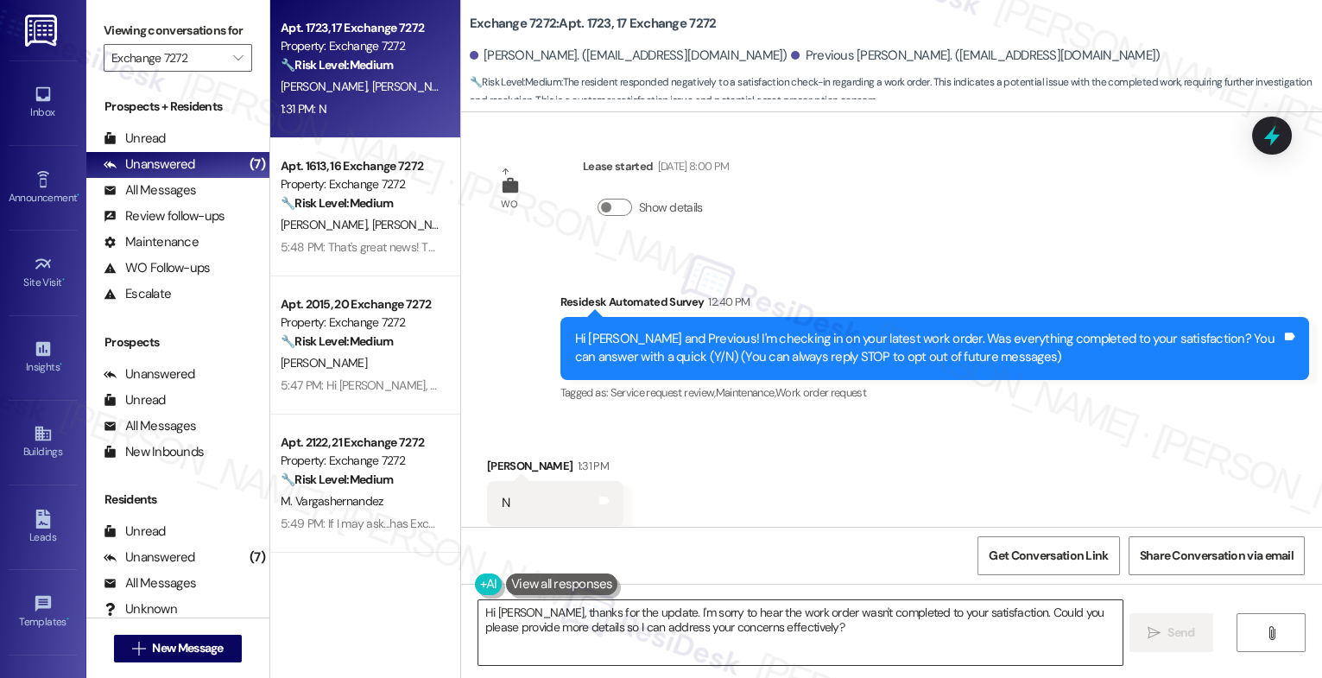
click at [586, 613] on textarea "Hi Rodney, thanks for the update. I'm sorry to hear the work order wasn't compl…" at bounding box center [801, 632] width 644 height 65
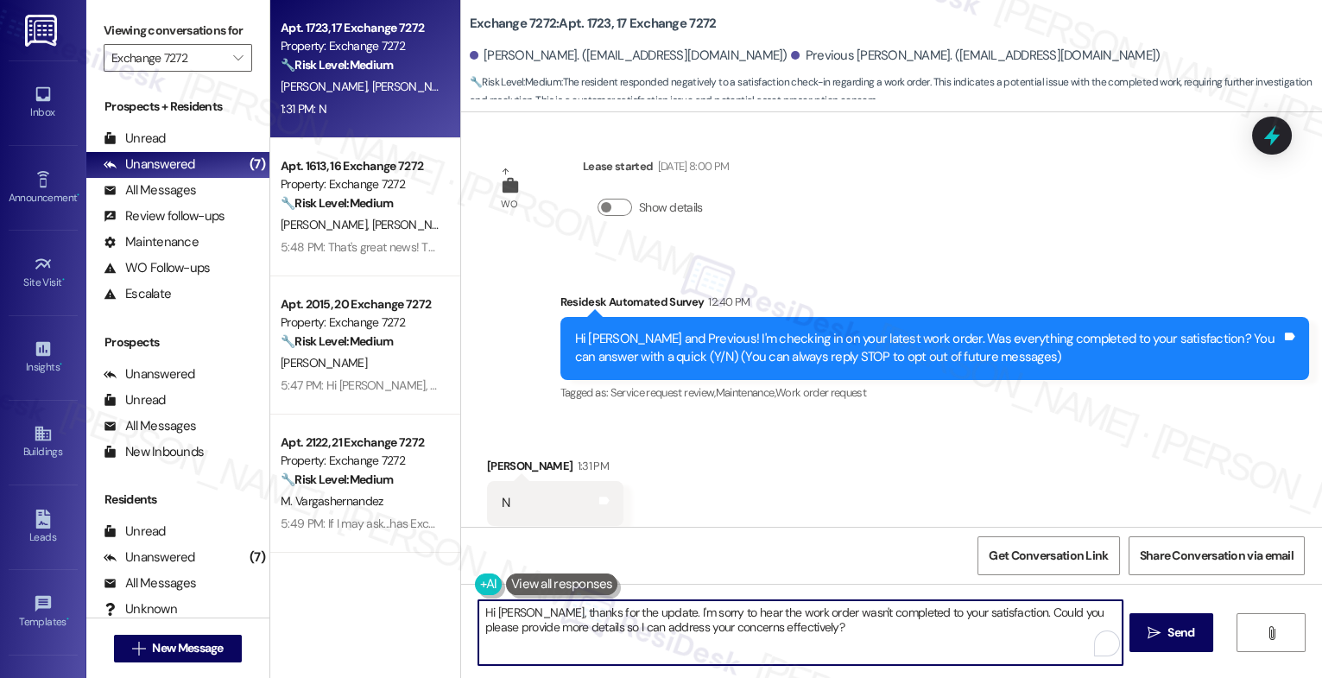
click at [586, 613] on textarea "Hi Rodney, thanks for the update. I'm sorry to hear the work order wasn't compl…" at bounding box center [801, 632] width 644 height 65
paste textarea "I'm sorry to hear that, {{first_name}}. Could you share a bit more about what h…"
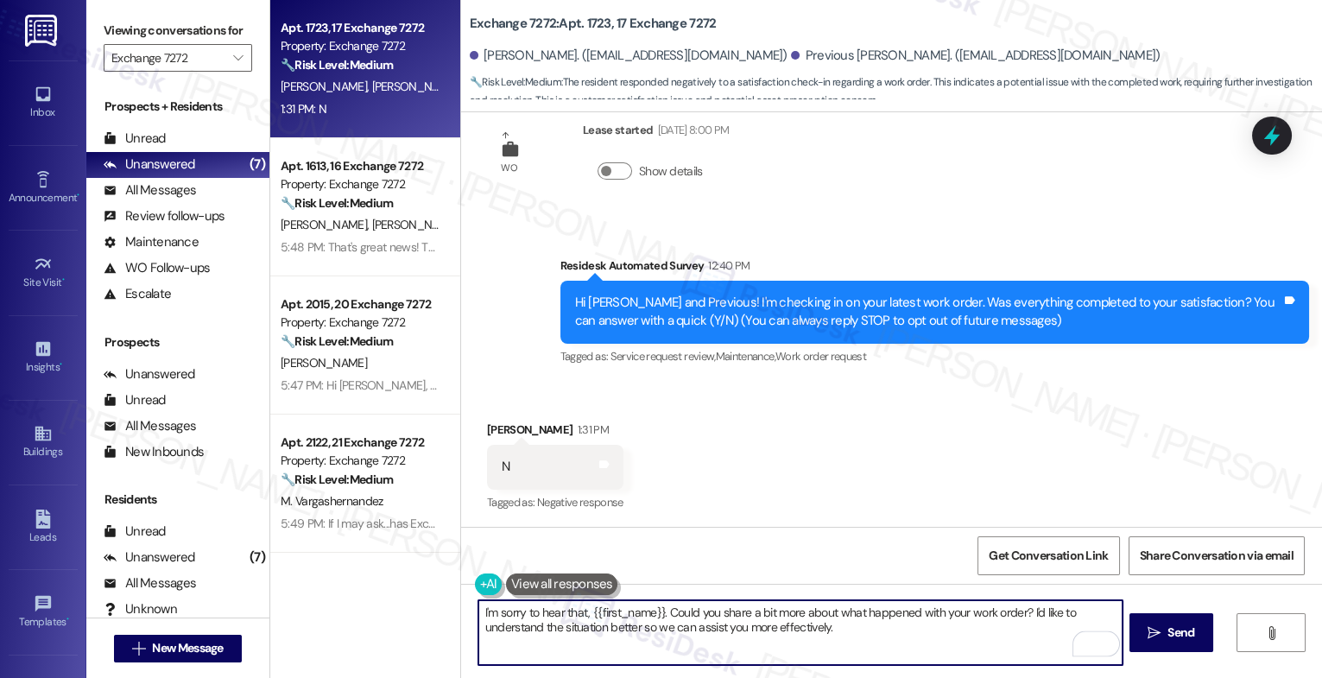
scroll to position [208, 0]
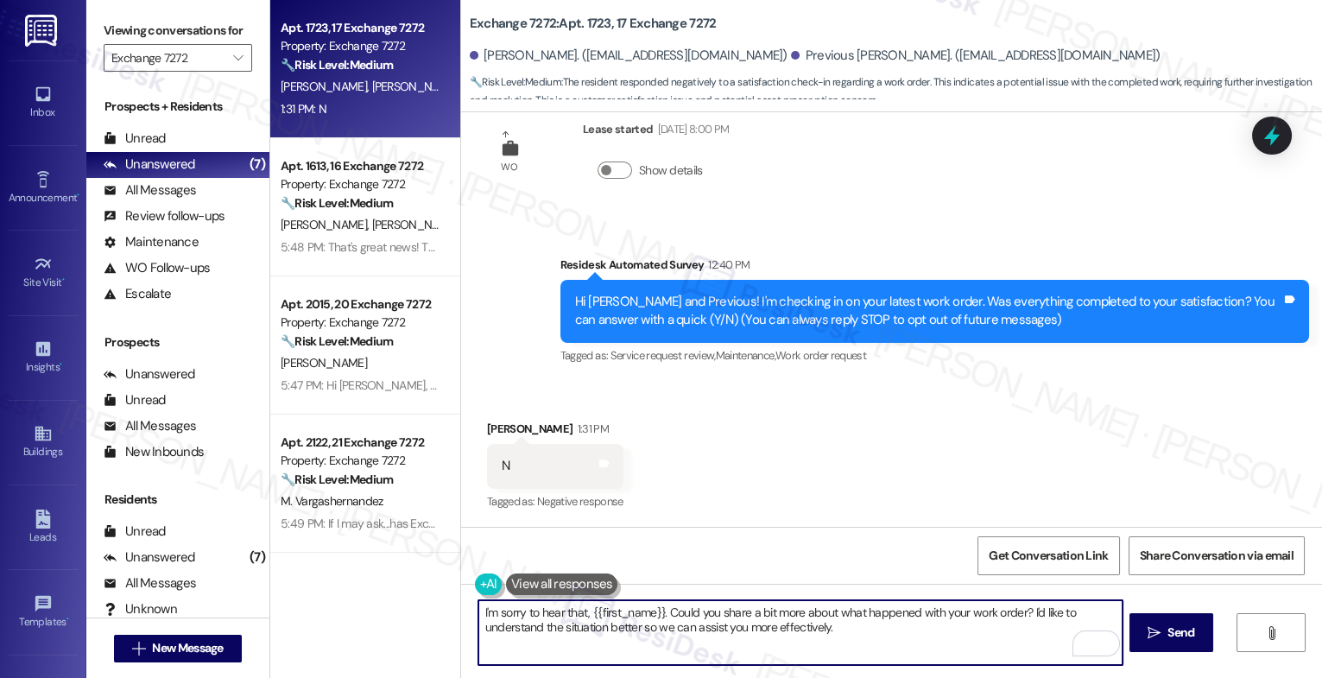
drag, startPoint x: 582, startPoint y: 607, endPoint x: 656, endPoint y: 610, distance: 73.5
click at [656, 610] on textarea "I'm sorry to hear that, {{first_name}}. Could you share a bit more about what h…" at bounding box center [801, 632] width 644 height 65
click at [1170, 641] on span "Send" at bounding box center [1181, 633] width 27 height 18
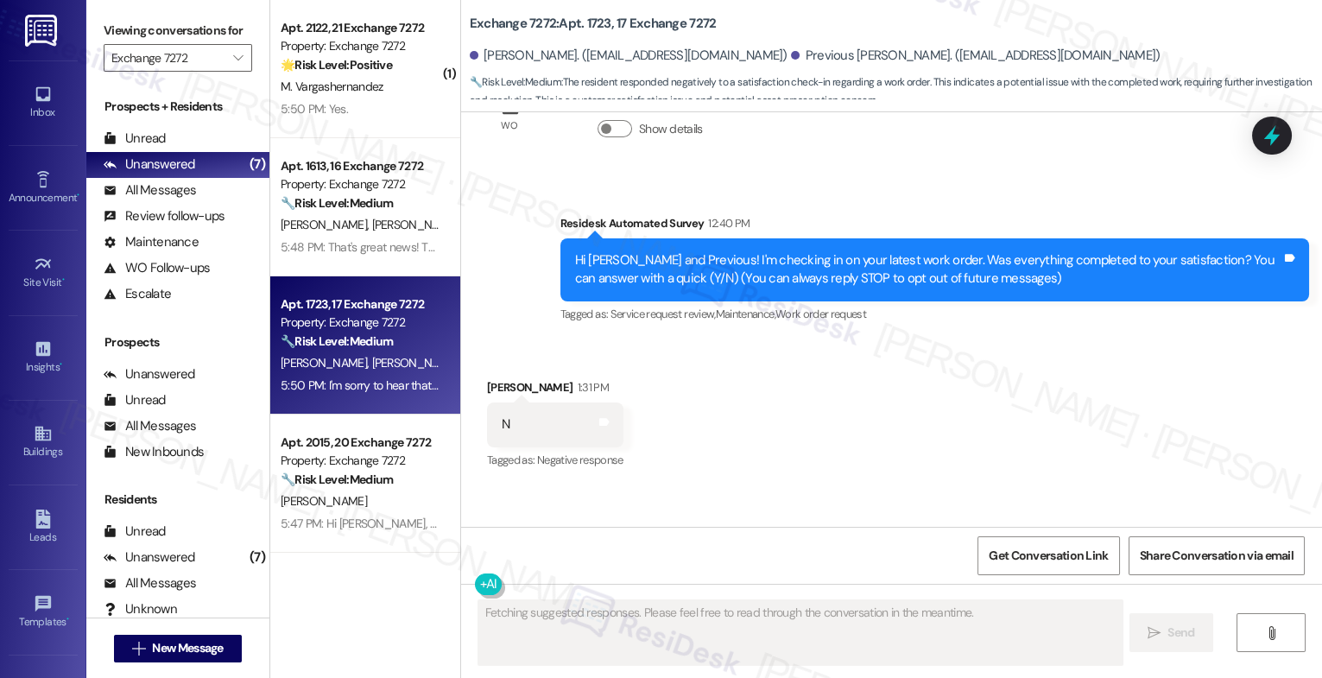
scroll to position [347, 0]
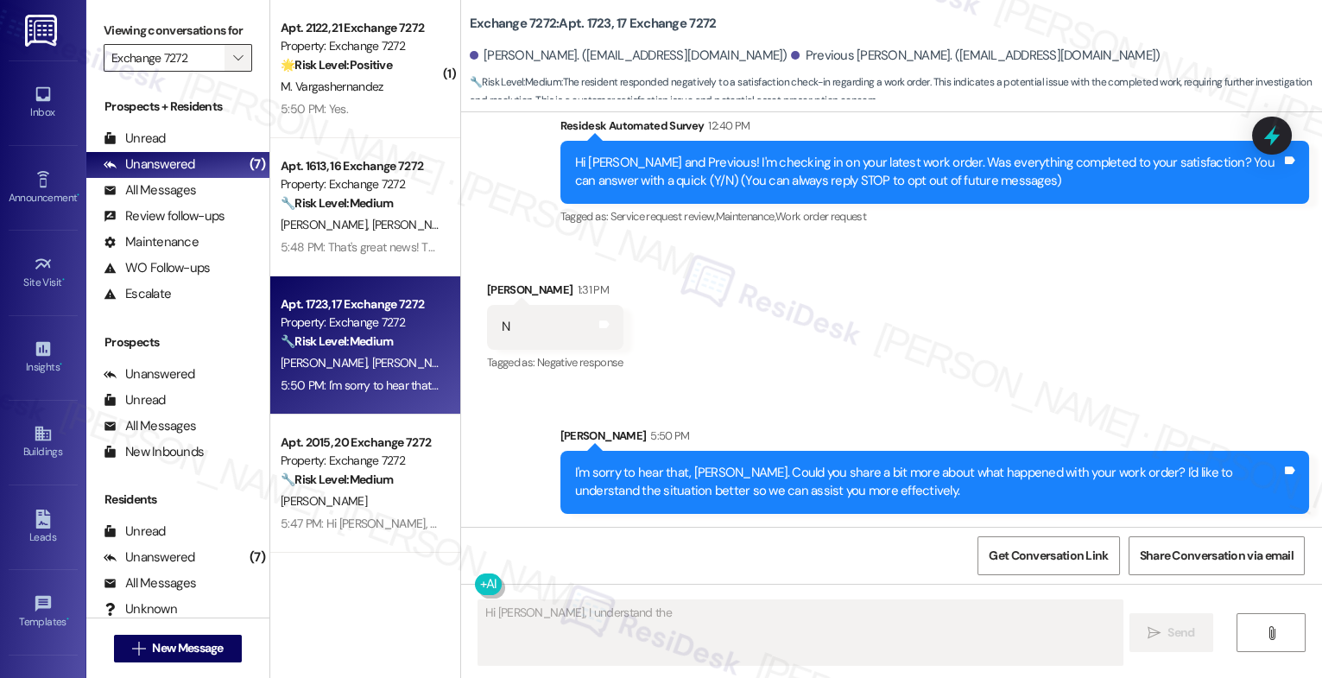
click at [233, 65] on icon "" at bounding box center [238, 58] width 10 height 14
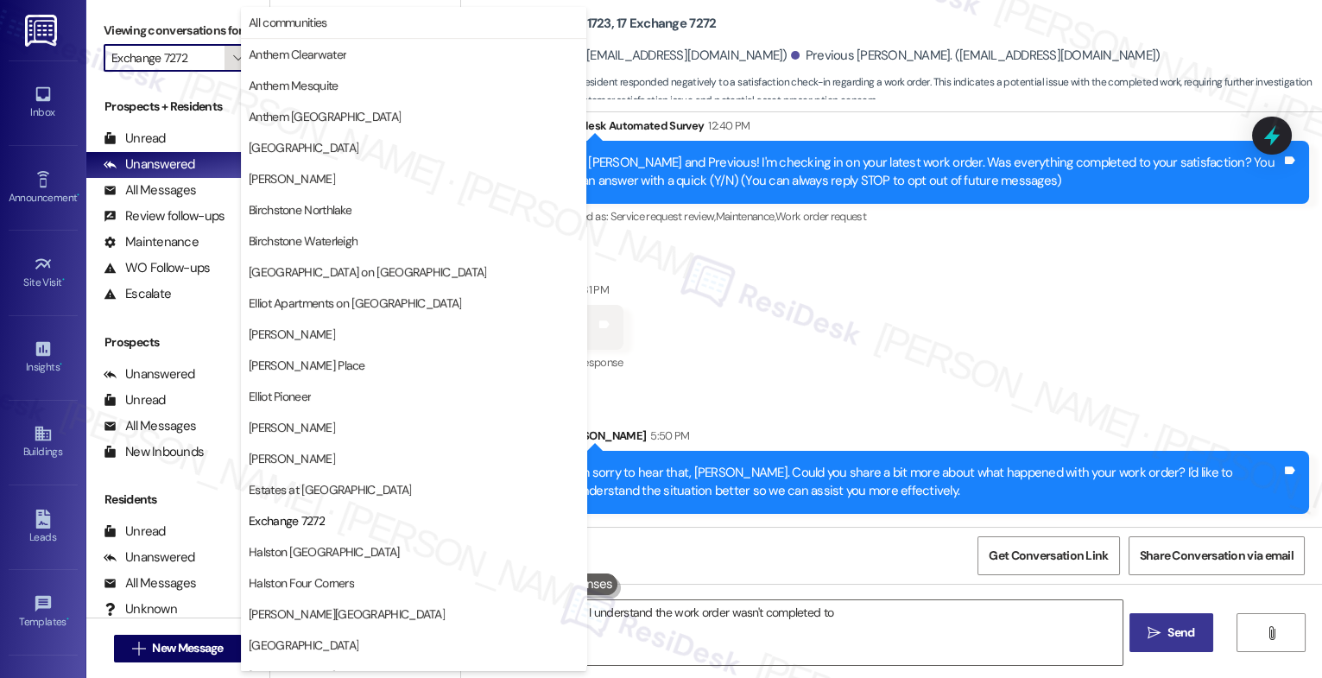
scroll to position [281, 0]
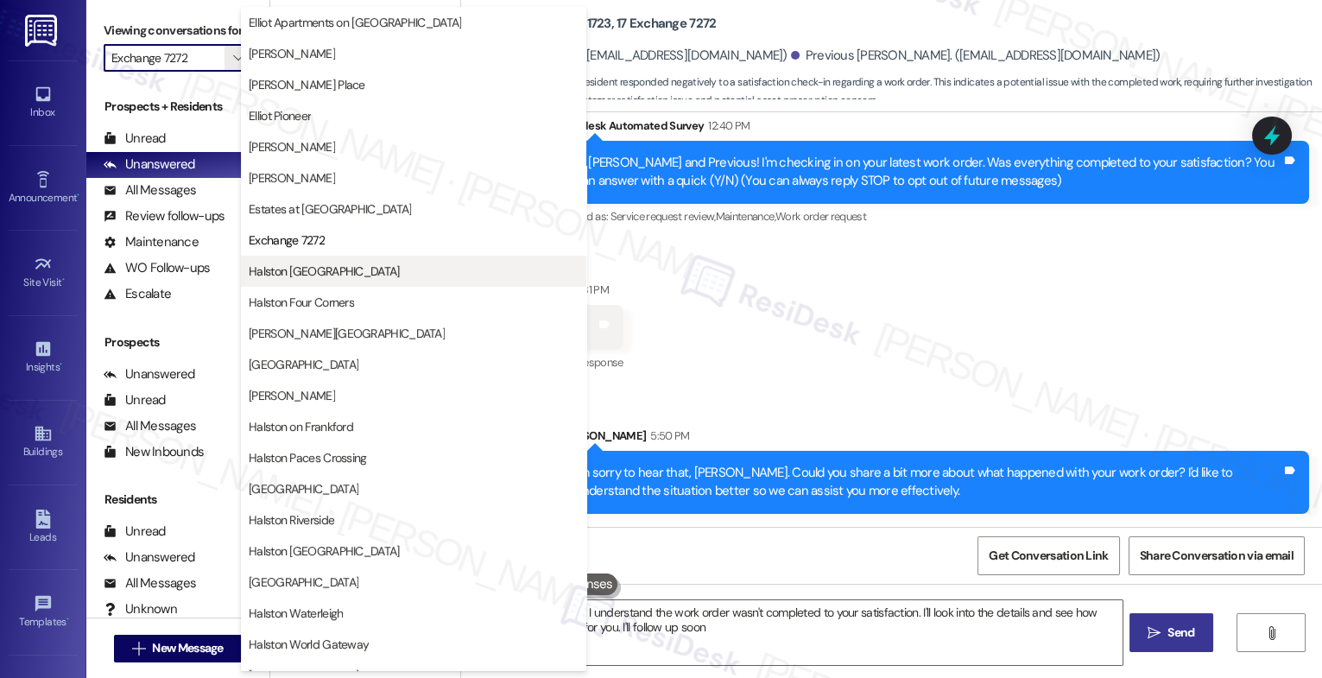
type textarea "Hi Rodney, I understand the work order wasn't completed to your satisfaction. I…"
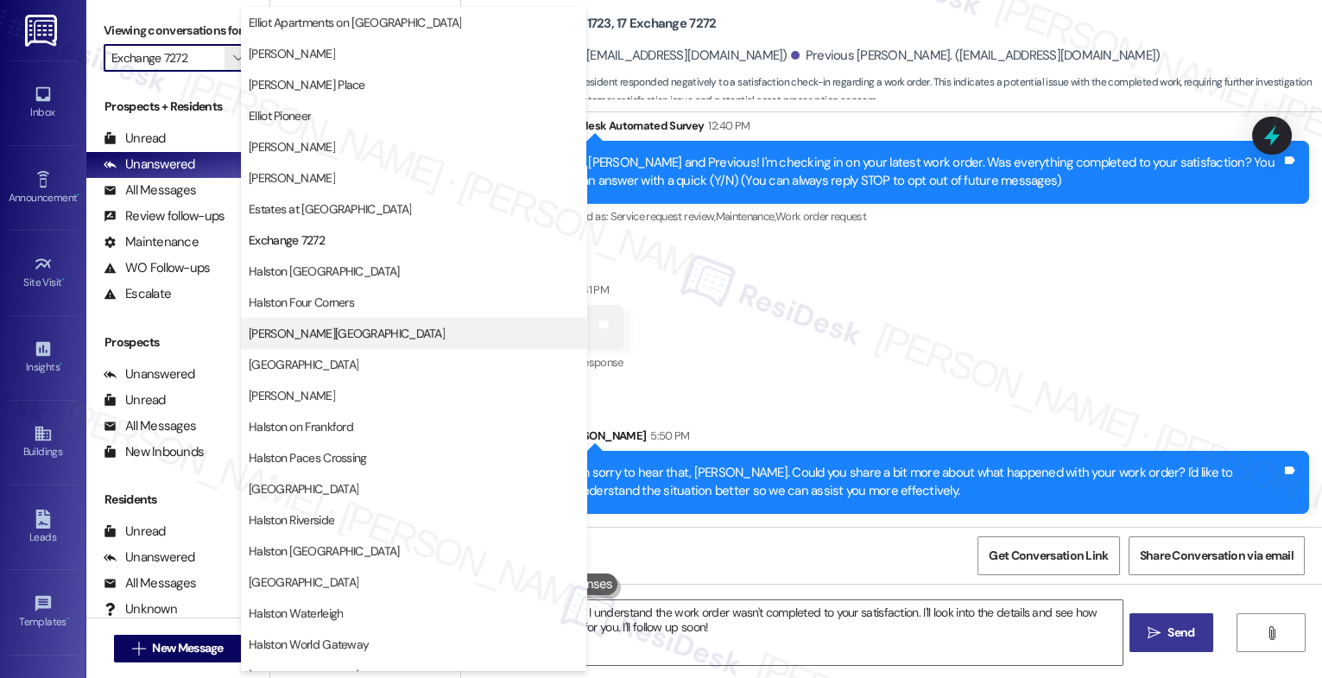
click at [317, 342] on button "[PERSON_NAME][GEOGRAPHIC_DATA]" at bounding box center [414, 333] width 346 height 31
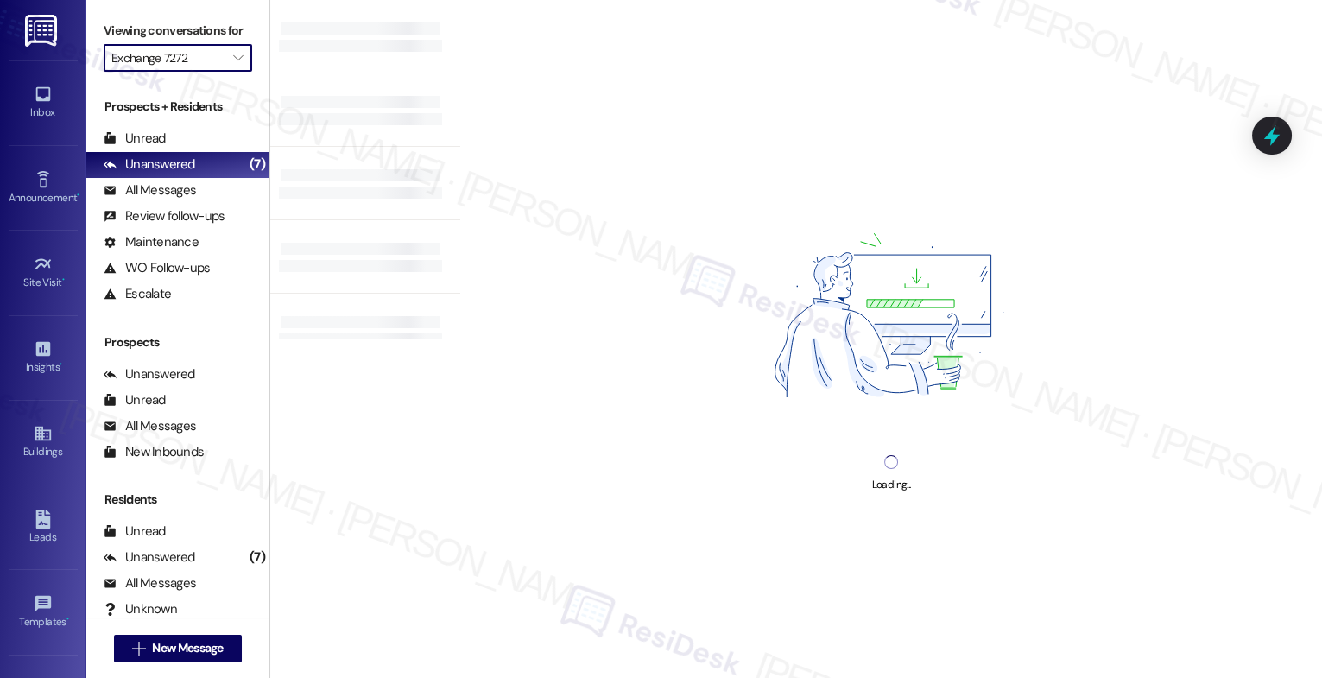
type input "[PERSON_NAME][GEOGRAPHIC_DATA]"
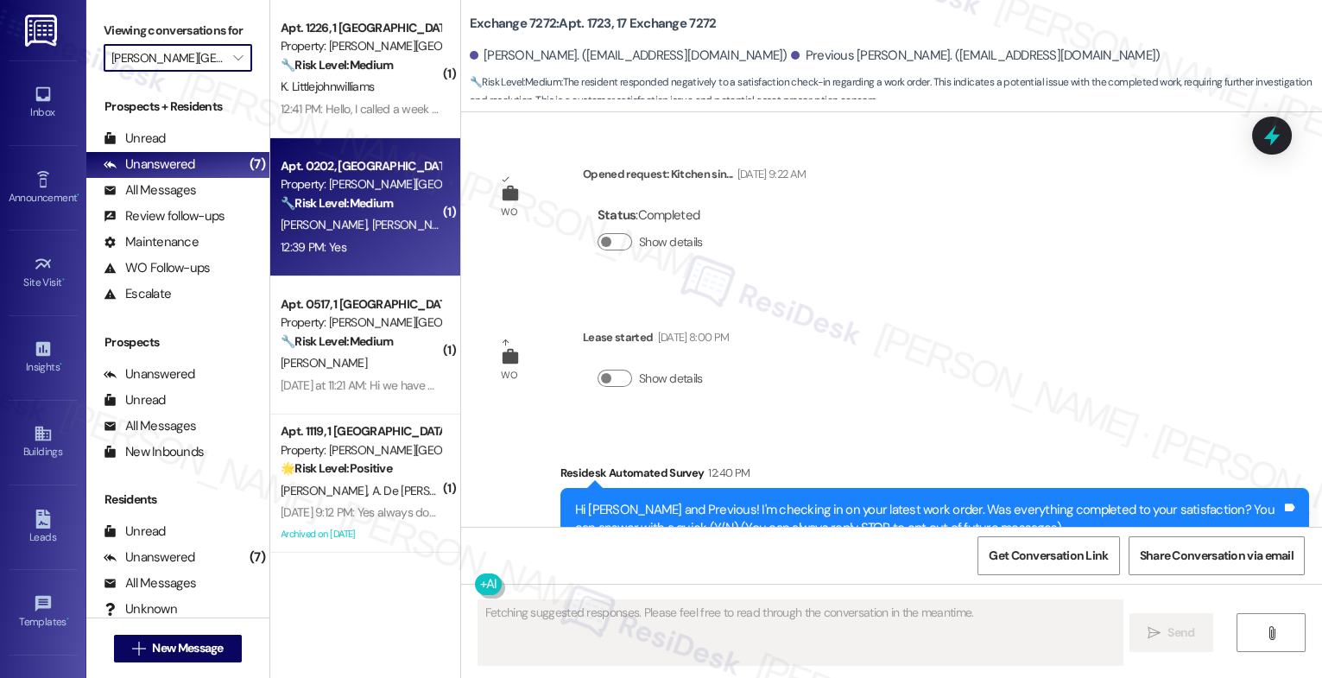
scroll to position [207, 0]
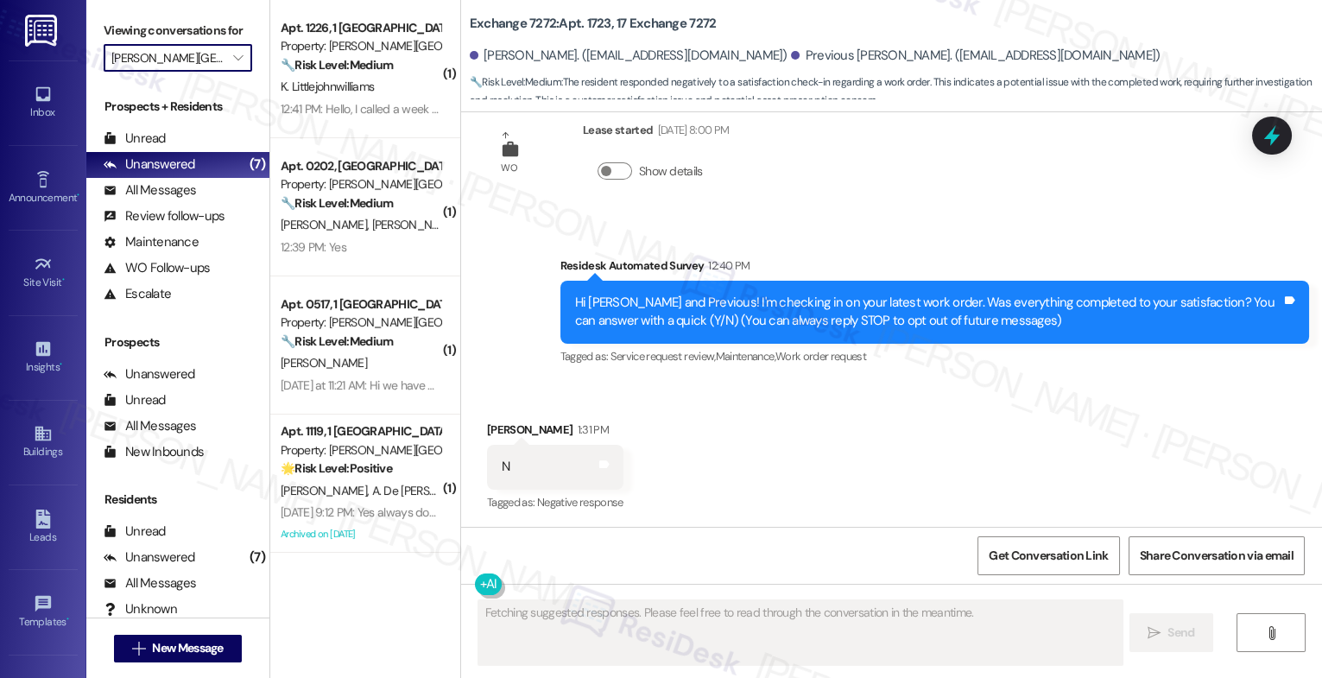
click at [322, 462] on strong "🌟 Risk Level: Positive" at bounding box center [336, 468] width 111 height 16
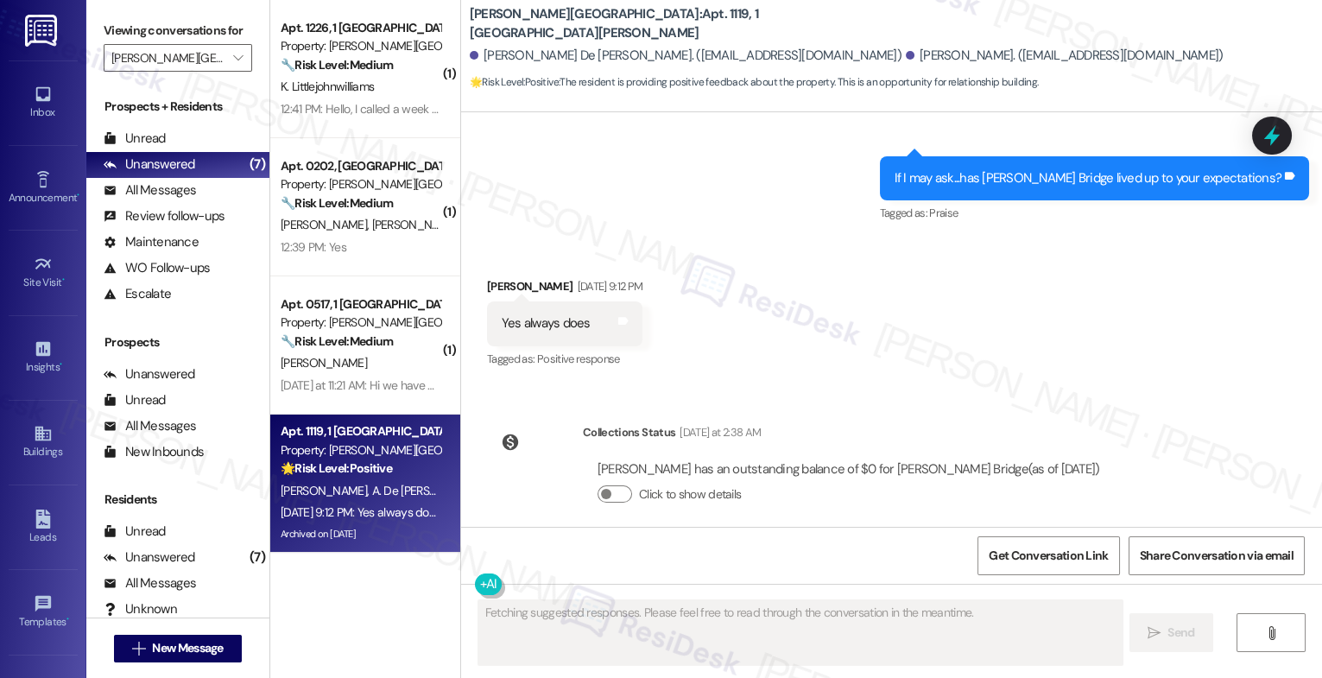
scroll to position [17467, 0]
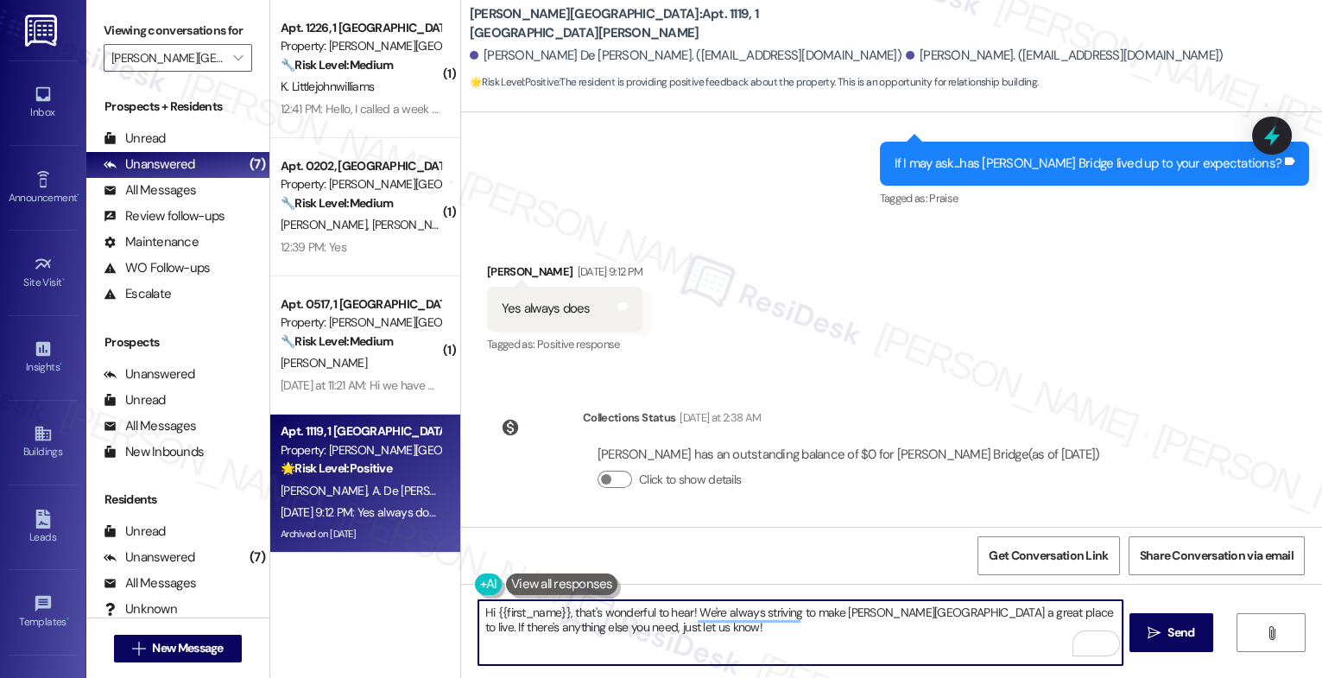
drag, startPoint x: 549, startPoint y: 616, endPoint x: 488, endPoint y: 612, distance: 60.6
click at [488, 612] on textarea "Hi {{first_name}}, that's wonderful to hear! We're always striving to make [PER…" at bounding box center [801, 632] width 644 height 65
click at [692, 625] on textarea "Hi [PERSON_NAME], that's wonderful to hear! We're always striving to make [PERS…" at bounding box center [801, 632] width 644 height 65
type textarea "Hi Alejandro, that's wonderful to hear! We're always striving to make Halston H…"
click at [1177, 635] on span "Send" at bounding box center [1181, 633] width 27 height 18
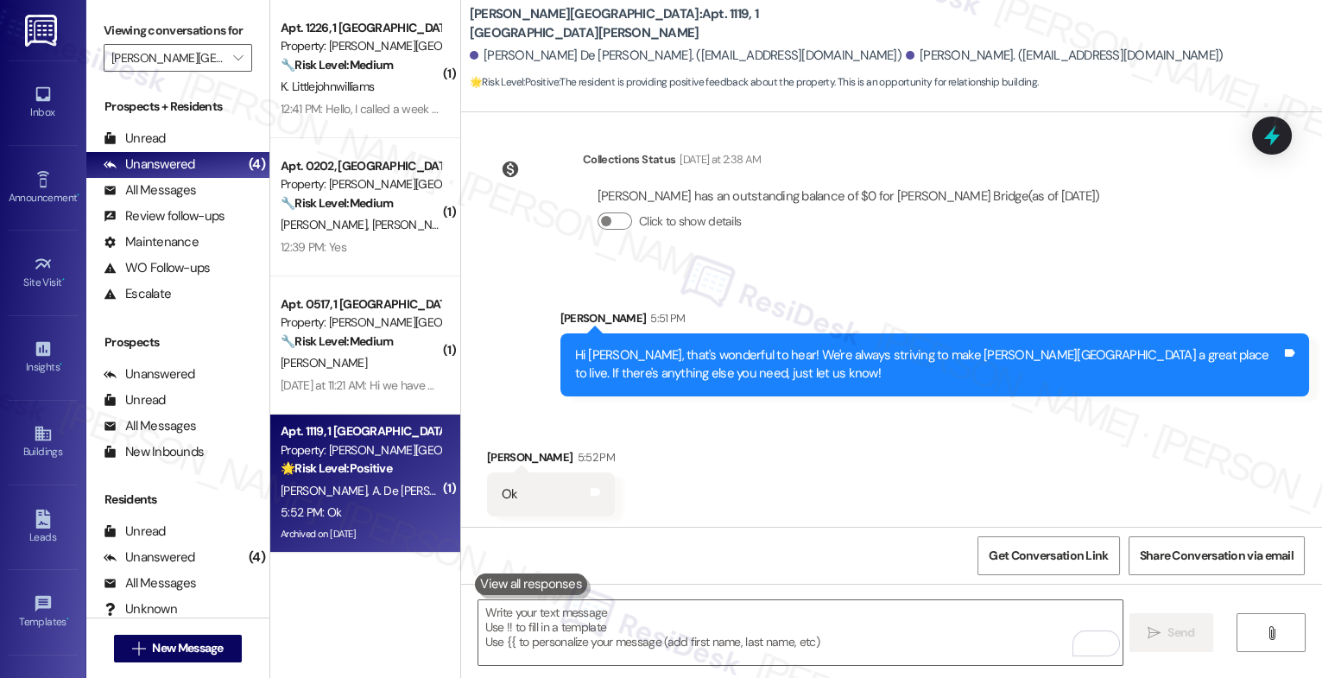
scroll to position [17726, 0]
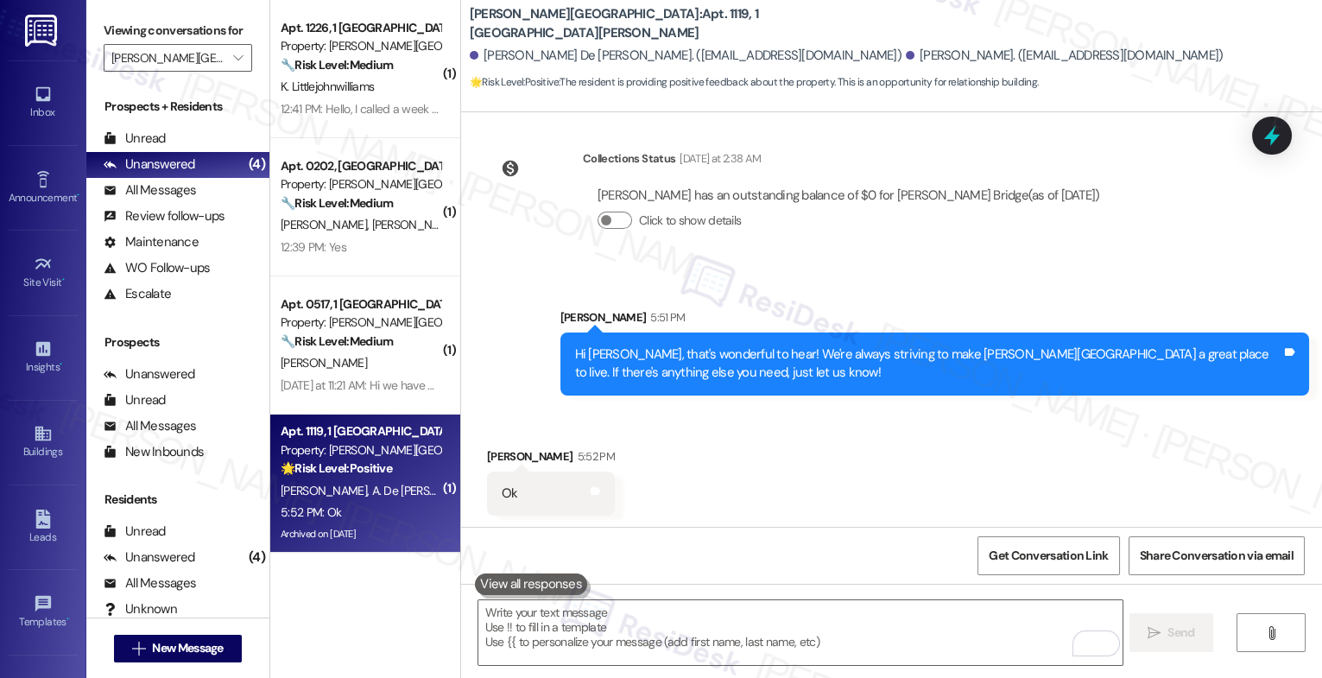
click at [726, 474] on div "Received via SMS Alejandro Ramos 5:52 PM Ok Tags and notes" at bounding box center [891, 469] width 861 height 120
click at [663, 628] on textarea "To enrich screen reader interactions, please activate Accessibility in Grammarl…" at bounding box center [801, 632] width 644 height 65
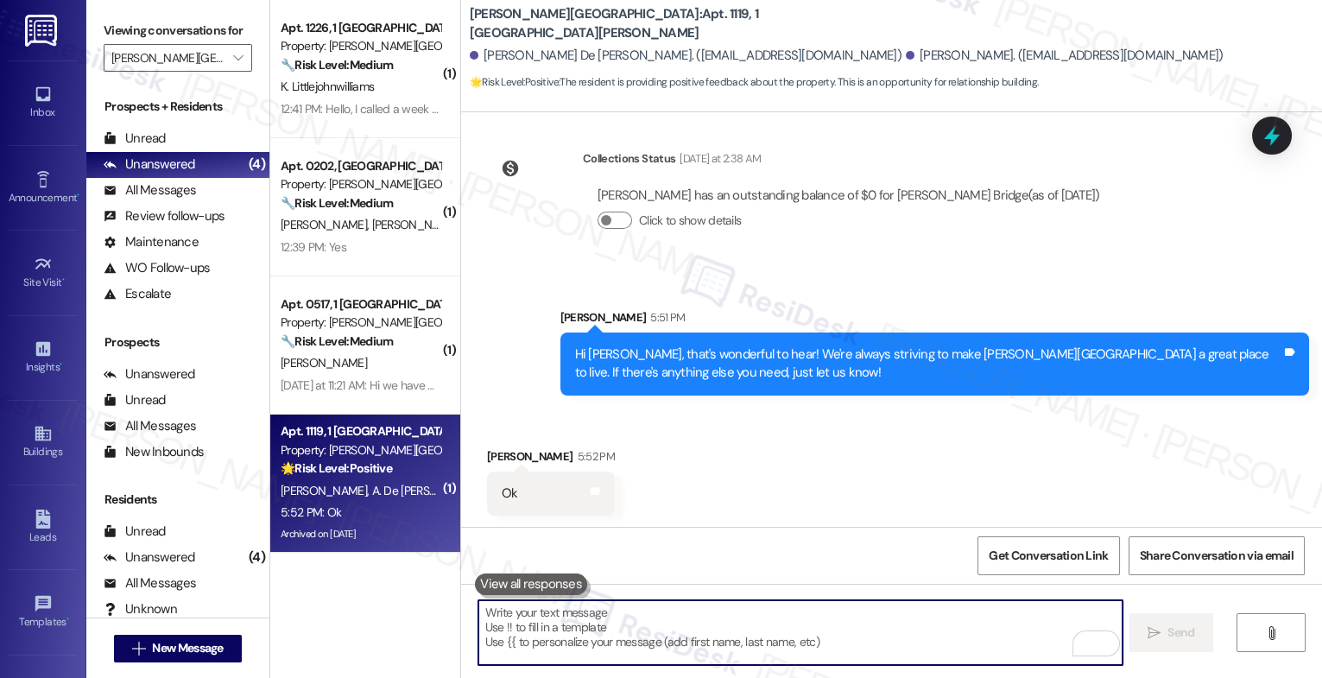
paste textarea "I hope you don't mind me asking. Were you able to write us a Google review?"
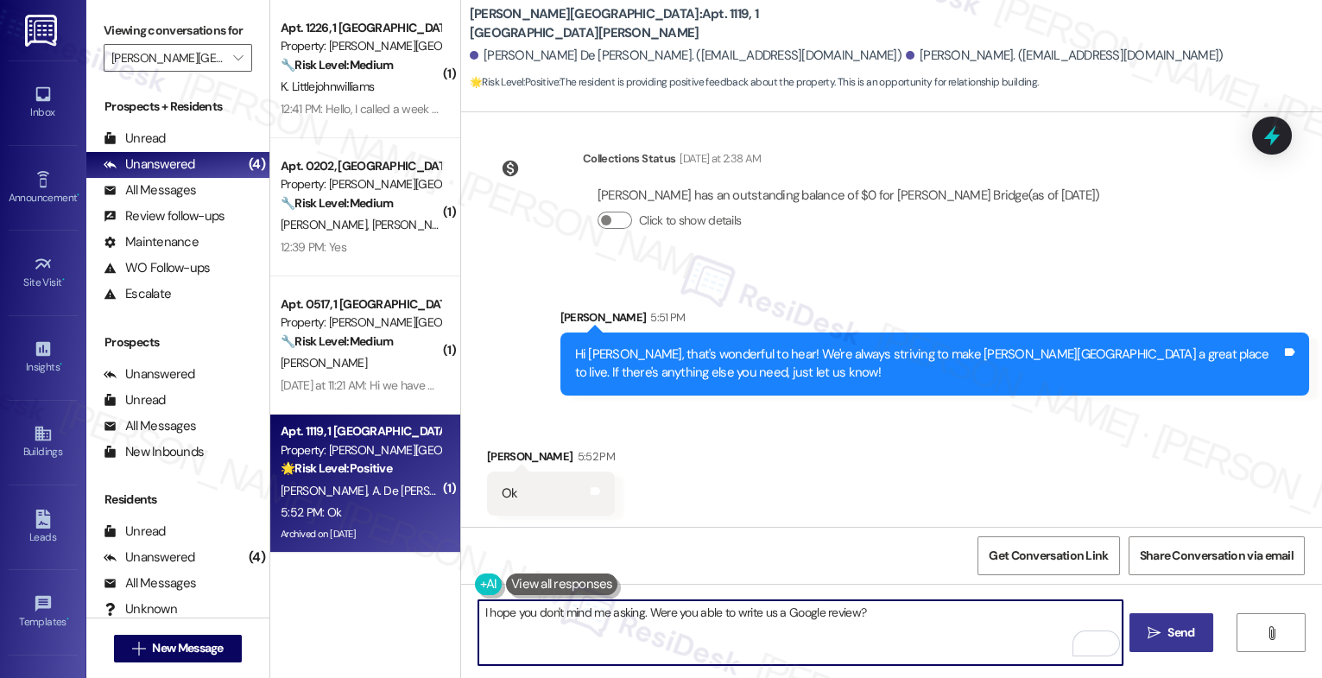
type textarea "I hope you don't mind me asking. Were you able to write us a Google review?"
click at [1184, 629] on span "Send" at bounding box center [1181, 633] width 27 height 18
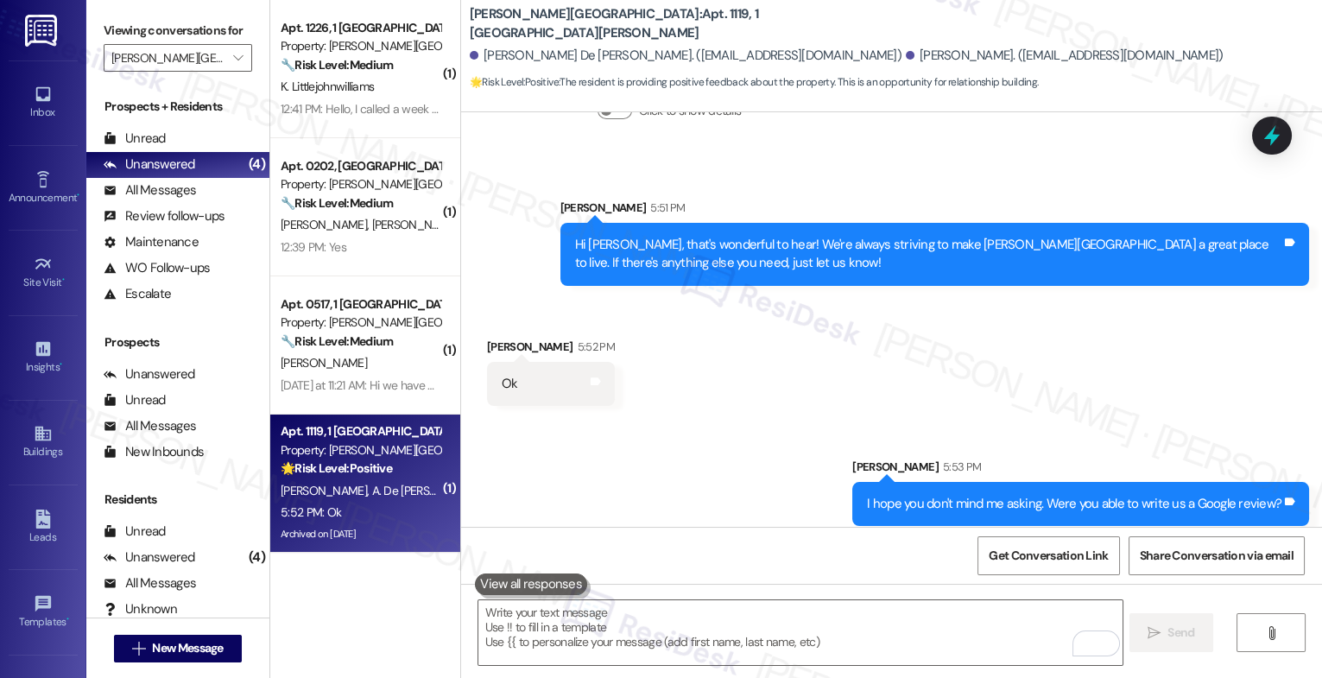
scroll to position [17846, 0]
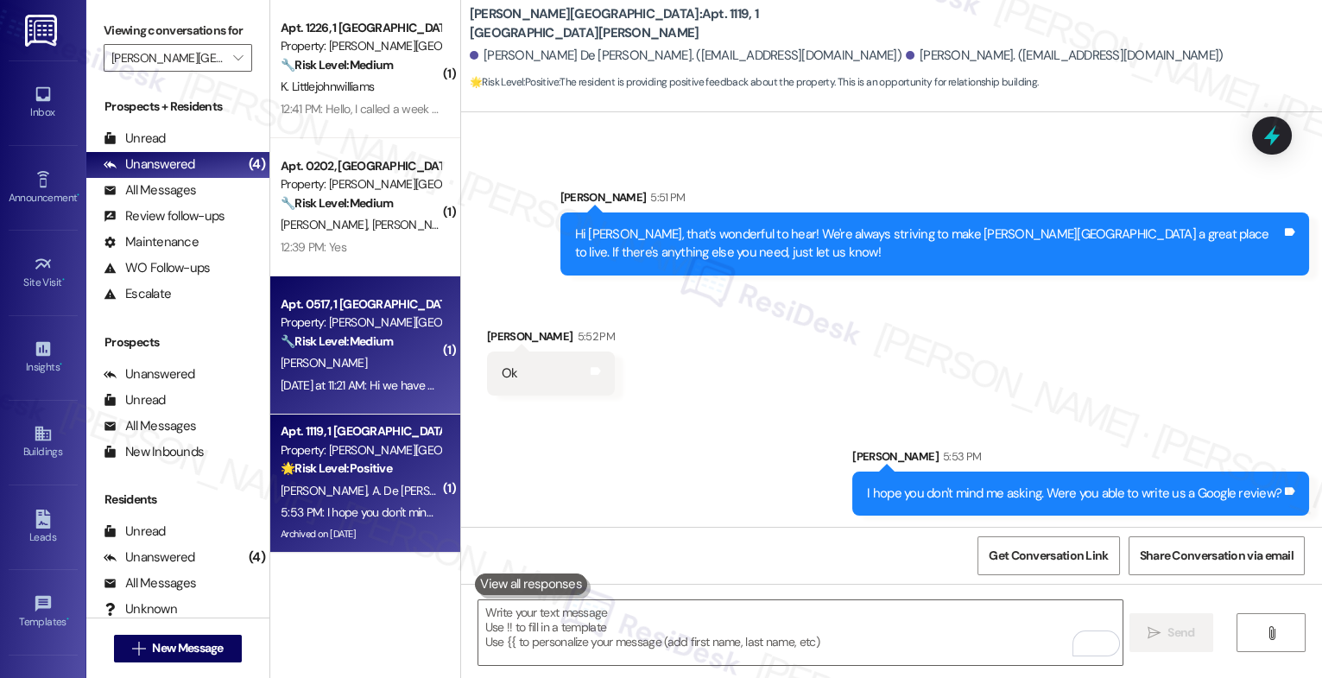
click at [350, 314] on div "Property: [PERSON_NAME][GEOGRAPHIC_DATA]" at bounding box center [361, 323] width 160 height 18
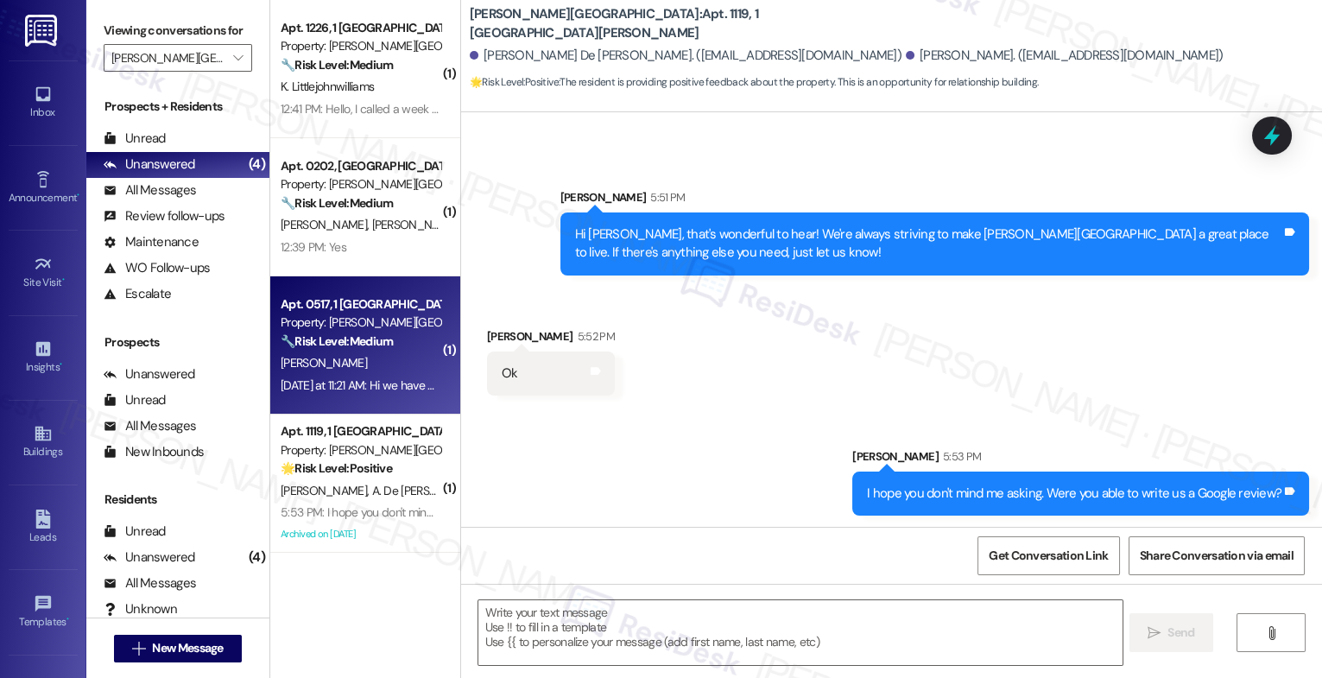
type textarea "Fetching suggested responses. Please feel free to read through the conversation…"
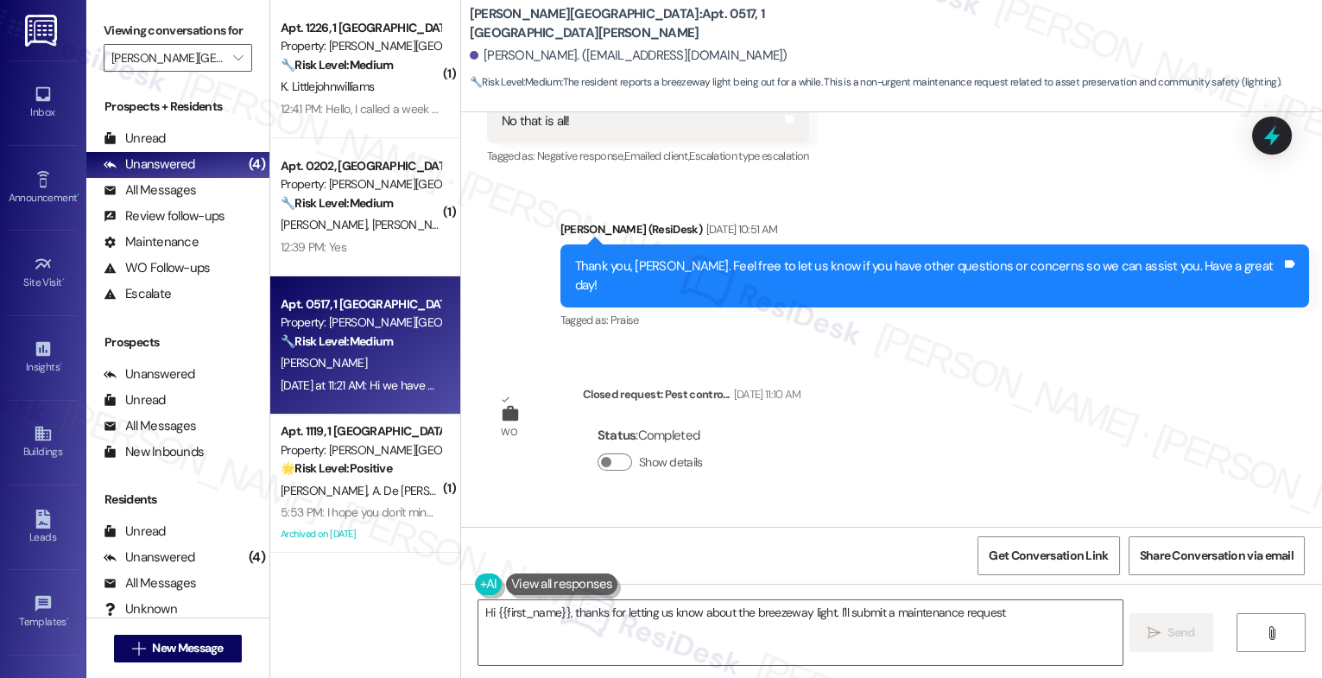
scroll to position [46951, 0]
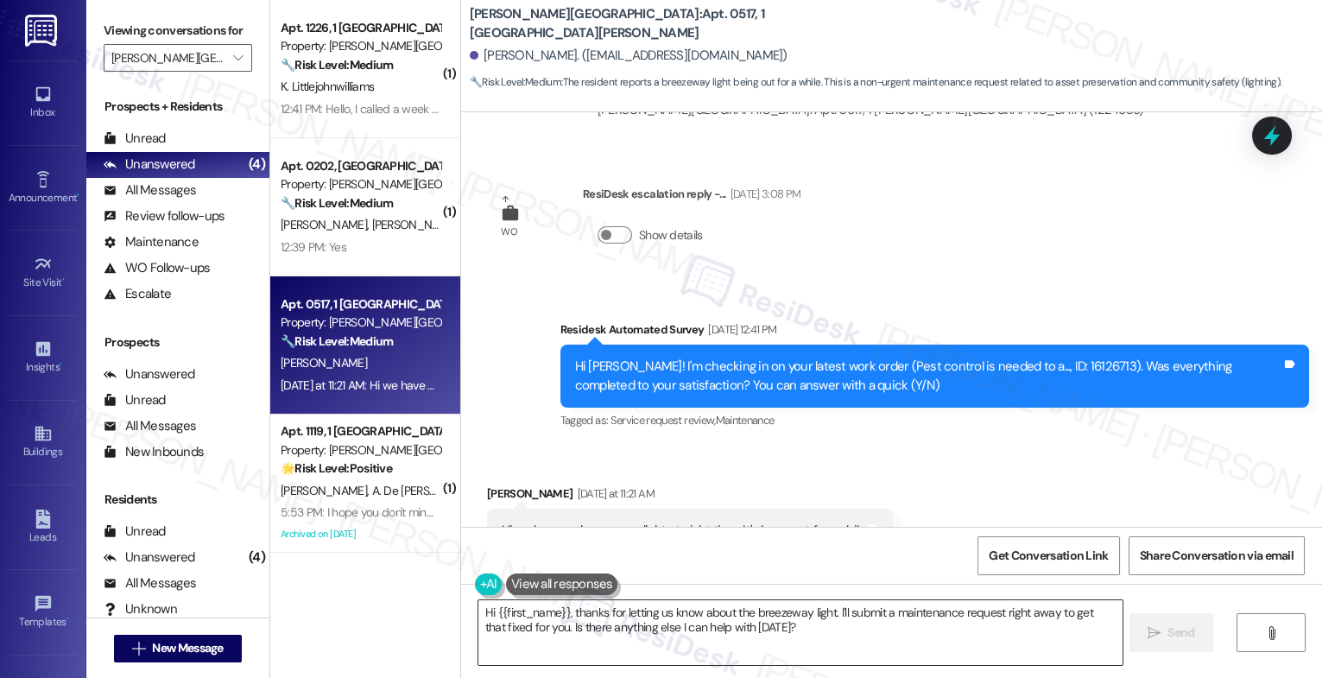
click at [578, 620] on textarea "Hi {{first_name}}, thanks for letting us know about the breezeway light. I'll s…" at bounding box center [801, 632] width 644 height 65
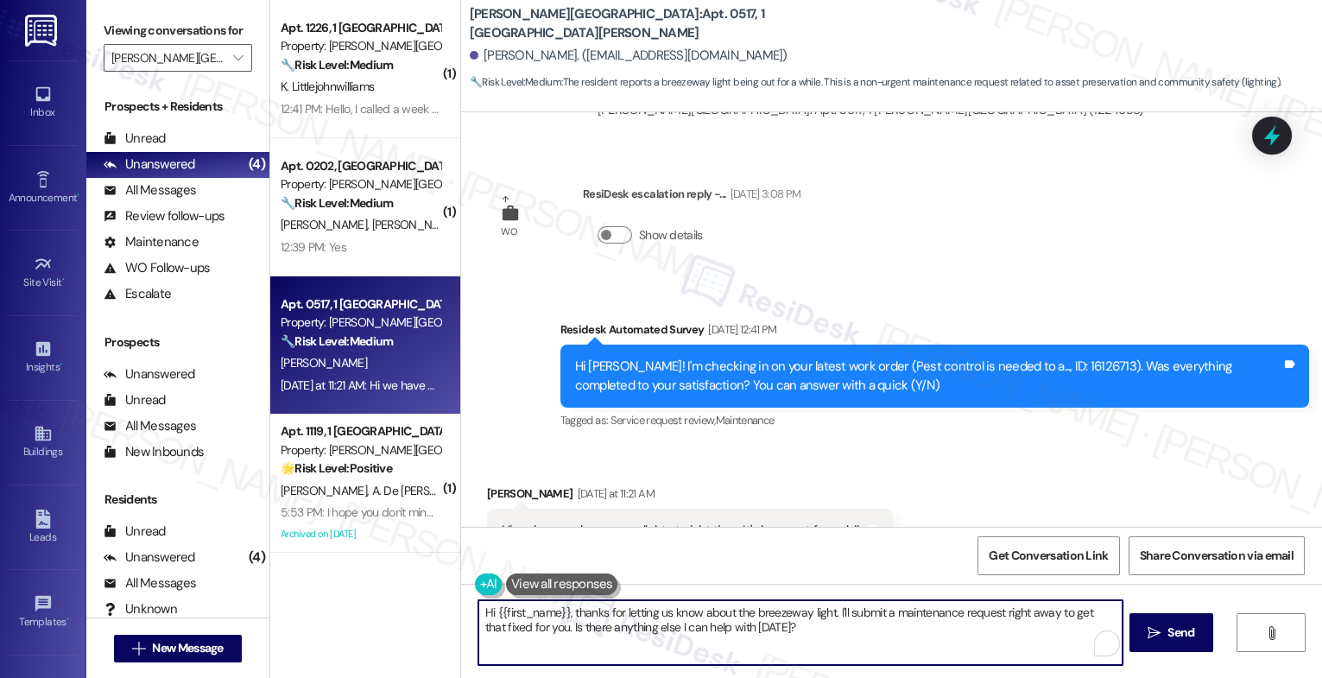
click at [578, 620] on textarea "Hi {{first_name}}, thanks for letting us know about the breezeway light. I'll s…" at bounding box center [801, 632] width 644 height 65
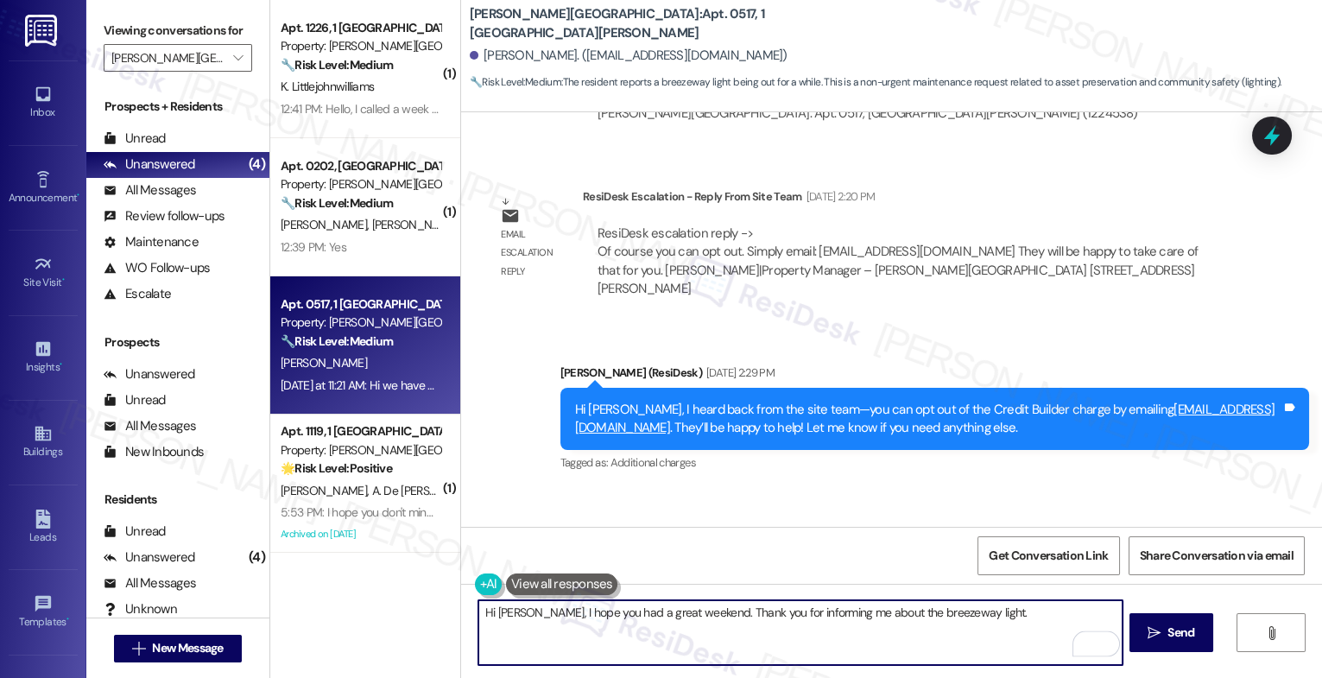
scroll to position [39926, 0]
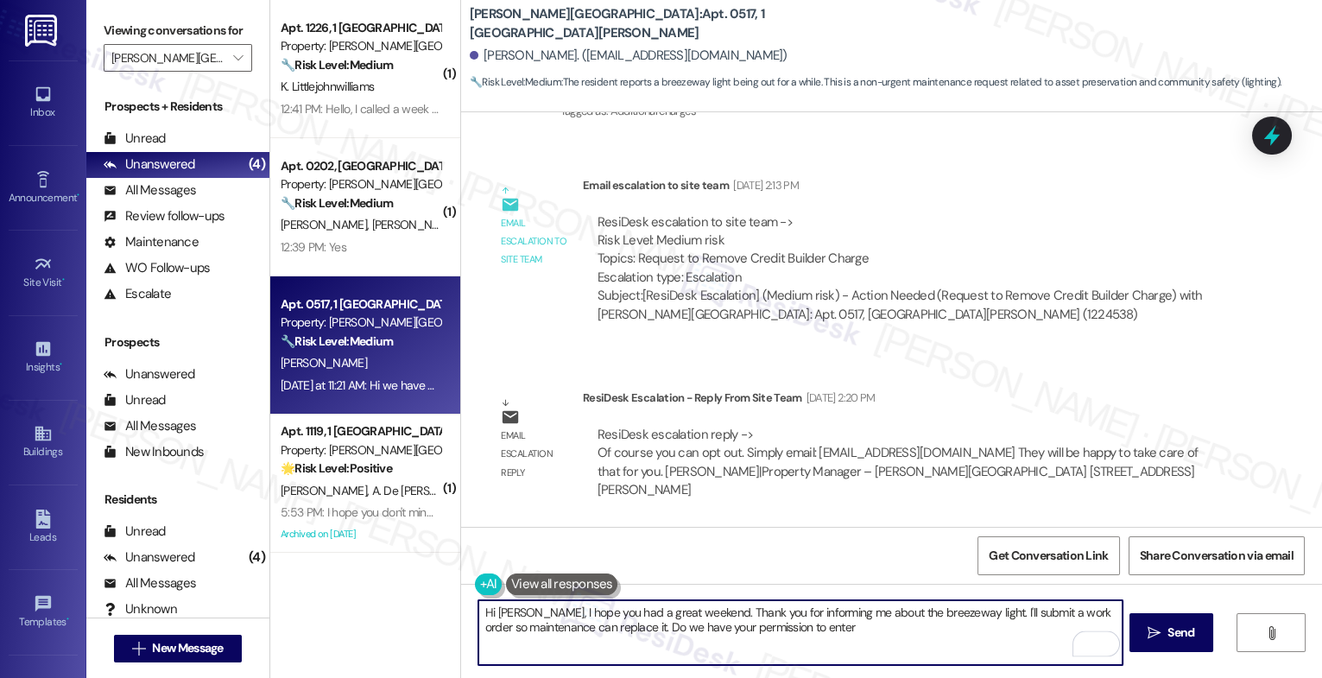
drag, startPoint x: 869, startPoint y: 663, endPoint x: 1002, endPoint y: 664, distance: 133.0
click at [986, 666] on div "Hi Andrea, I hope you had a great weekend. Thank you for informing me about the…" at bounding box center [801, 632] width 646 height 67
type textarea "Hi Andrea, I hope you had a great weekend. Thank you for informing me about the…"
click at [1100, 644] on icon "Open Grammarly. 0 Suggestions." at bounding box center [1096, 643] width 13 height 13
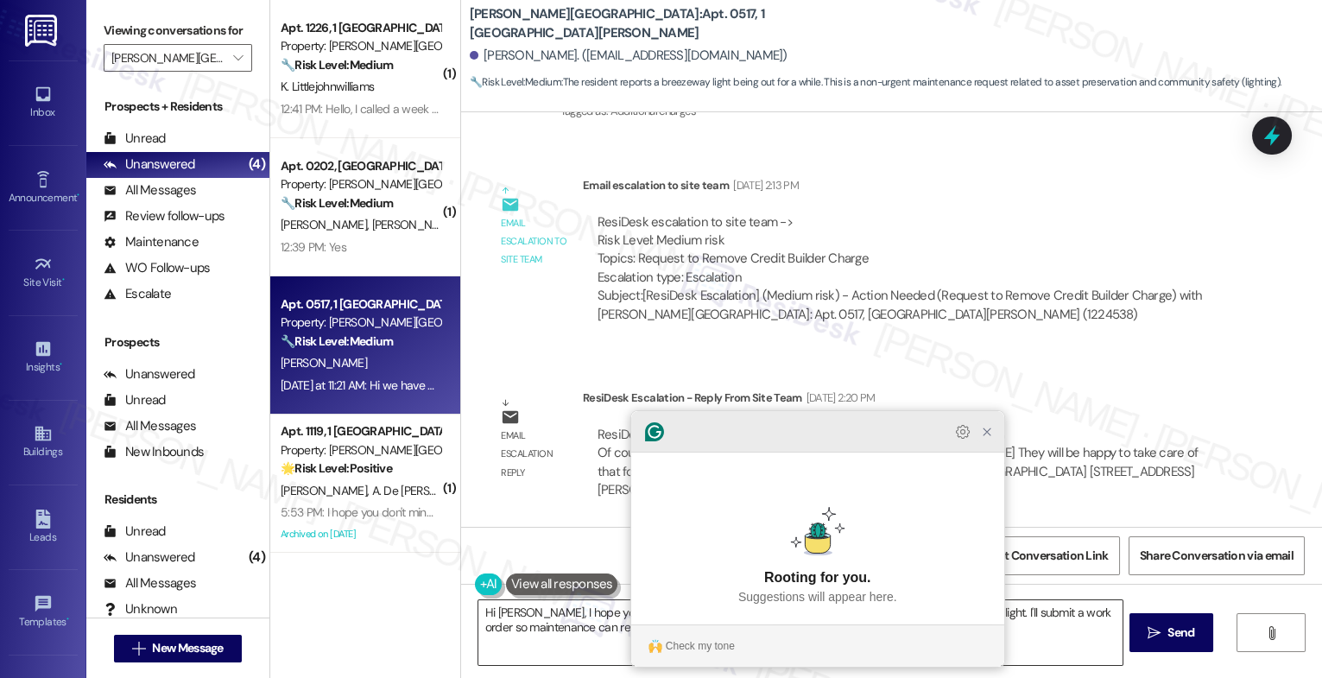
click at [982, 439] on icon "Close Grammarly Assistant" at bounding box center [987, 432] width 14 height 14
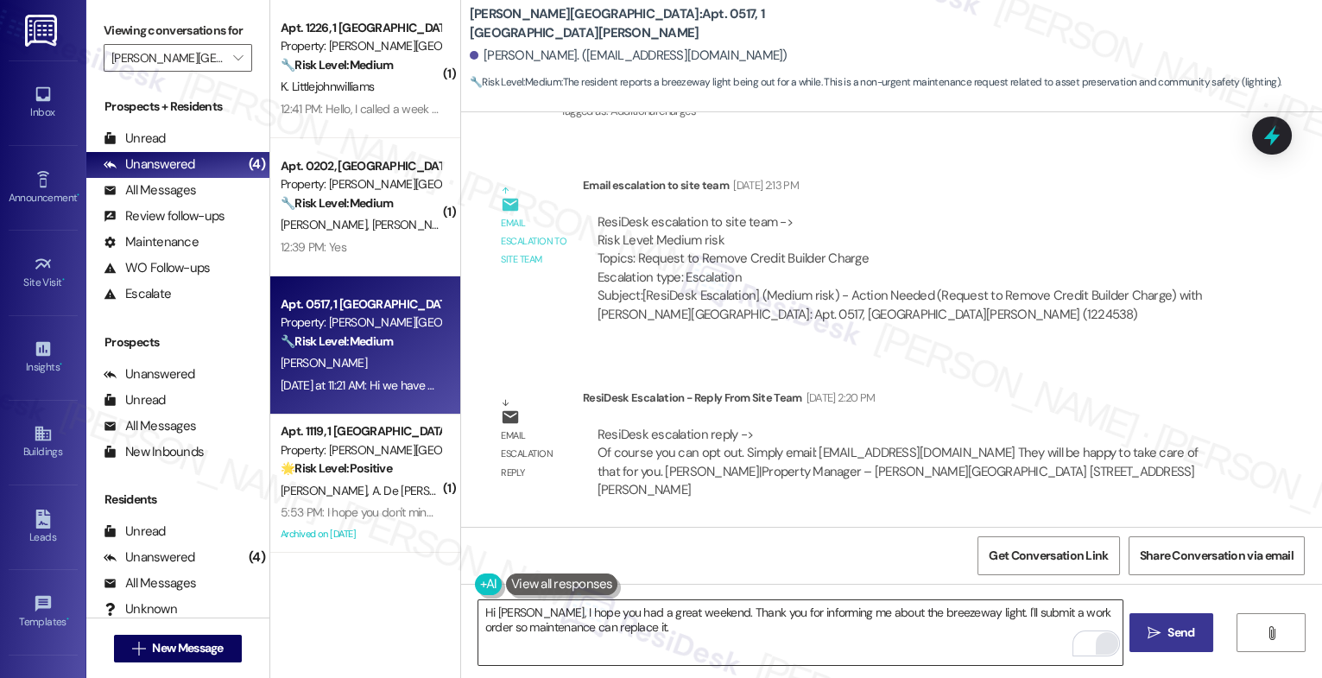
click at [1161, 633] on span " Send" at bounding box center [1172, 633] width 54 height 18
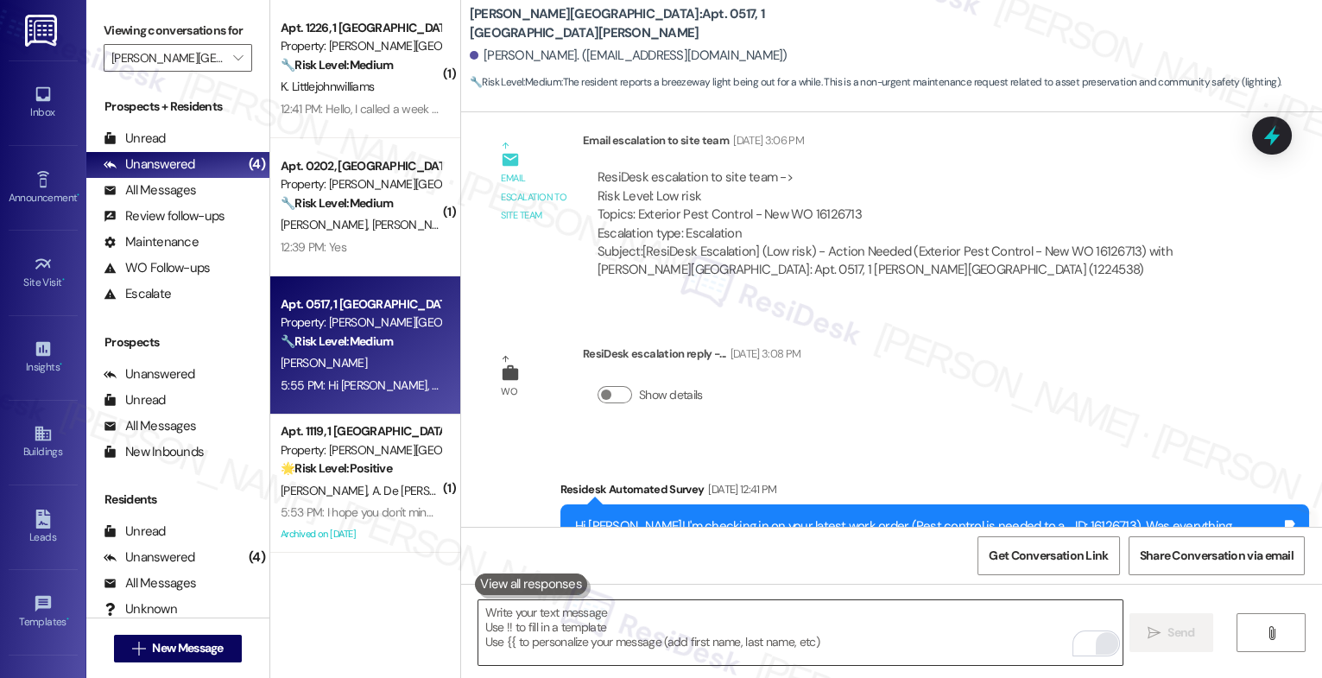
scroll to position [47090, 0]
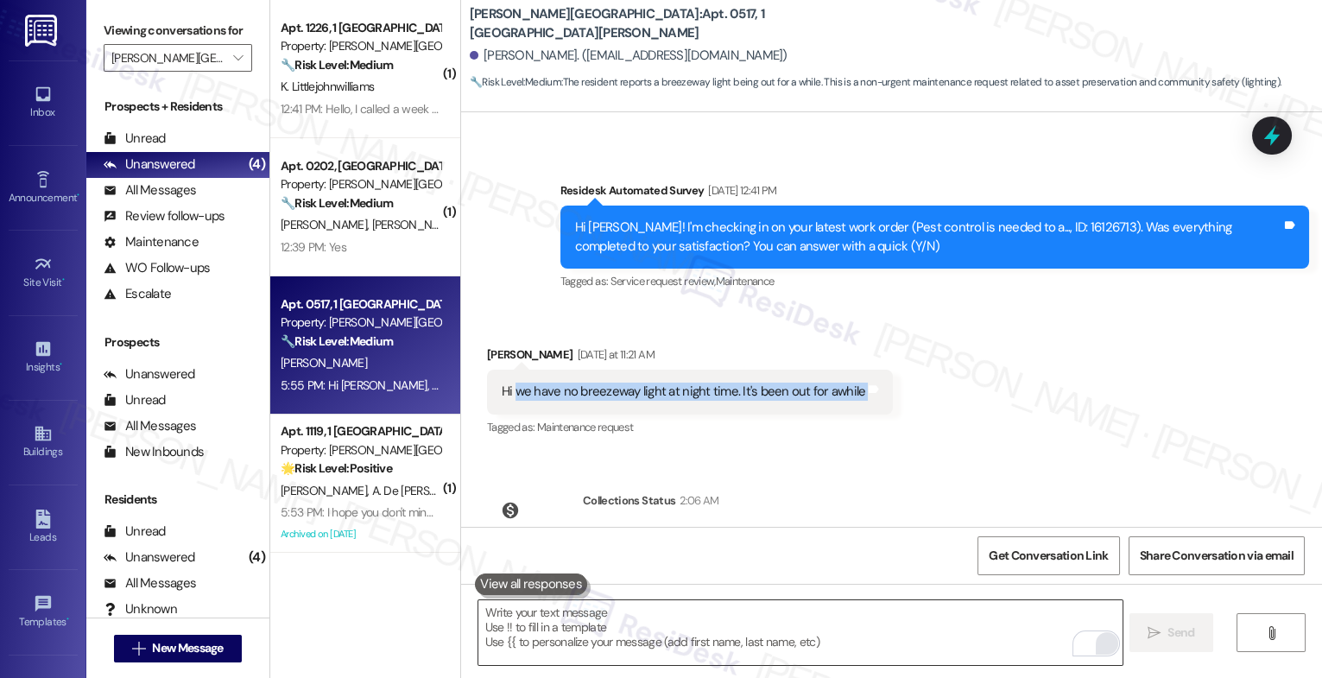
drag, startPoint x: 508, startPoint y: 168, endPoint x: 877, endPoint y: 160, distance: 368.9
click at [877, 333] on div "Received via SMS Andrea Smith Yesterday at 11:21 AM Hi we have no breezeway lig…" at bounding box center [690, 393] width 432 height 120
copy div "we have no breezeway light at night time. It's been out for awhile Tags and not…"
click at [831, 243] on div "Announcement, sent via SMS Sarah (ResiDesk) Aug 06, 2024 at 2:41 PM Great news!…" at bounding box center [891, 319] width 861 height 415
click at [758, 612] on div "Sent via SMS Sarah 5:55 PM Hi Andrea, I hope you had a great weekend. Thank you…" at bounding box center [891, 681] width 861 height 139
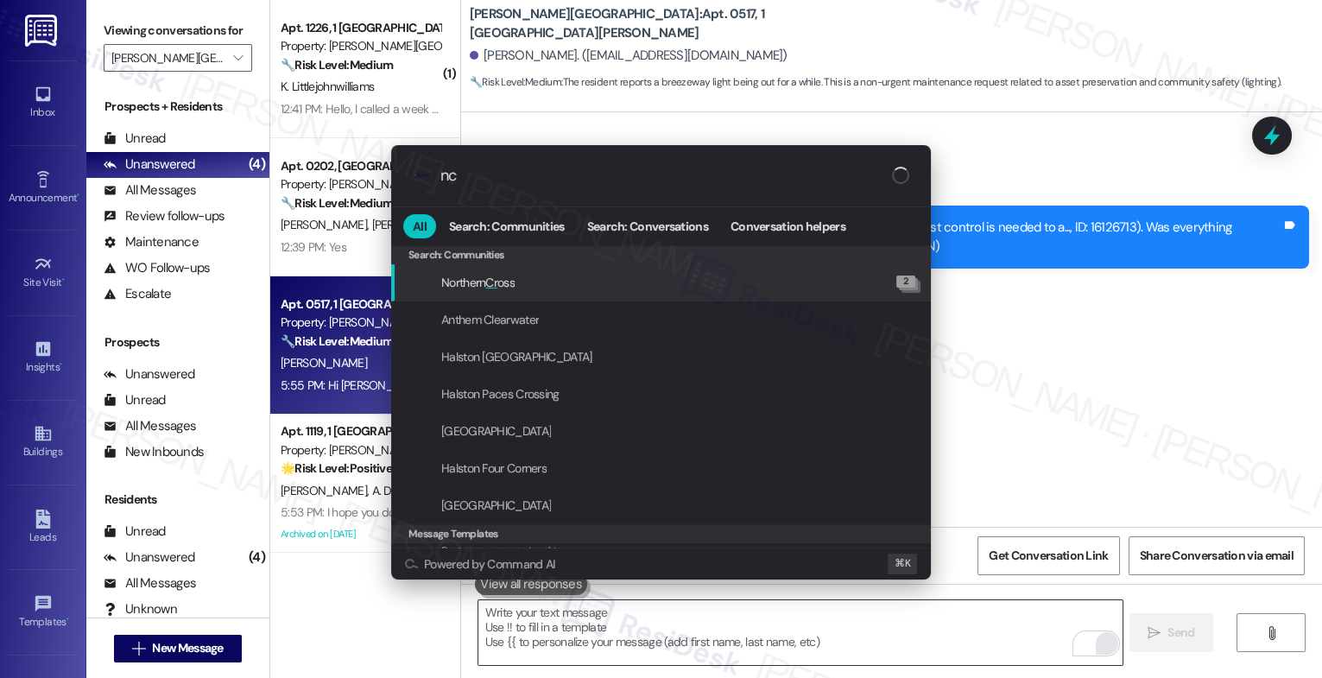
type input "n"
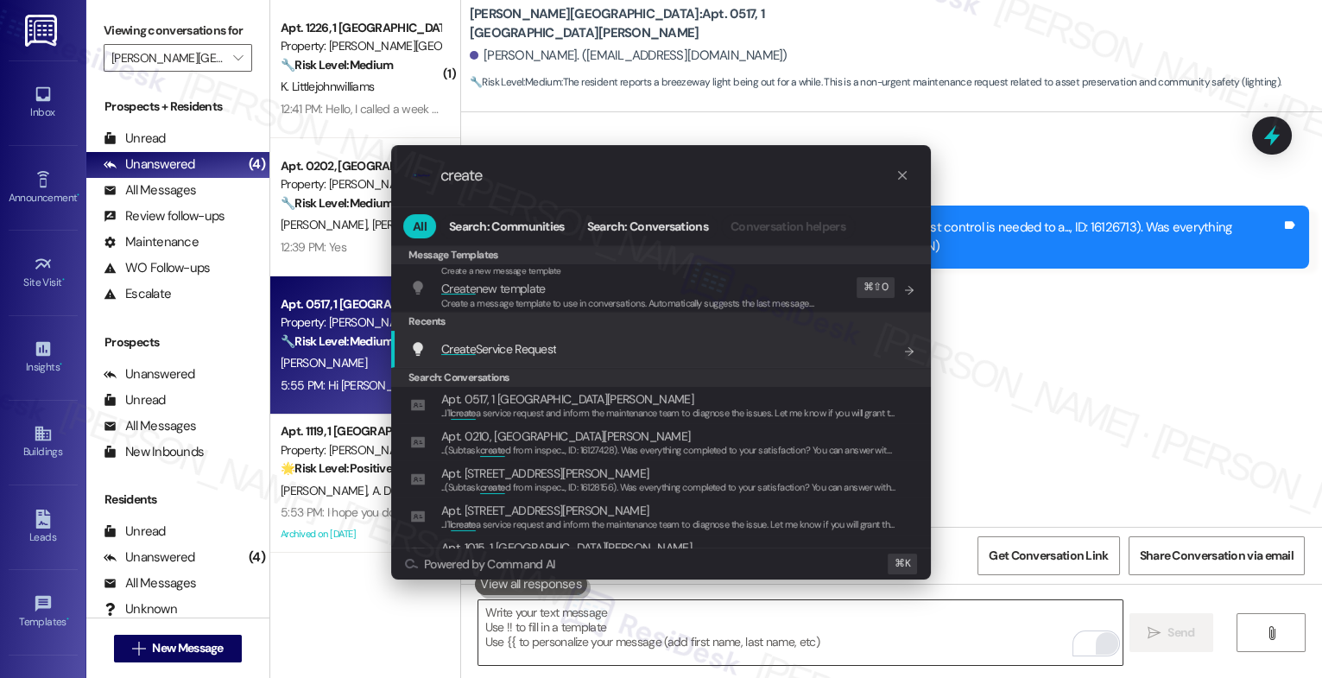
type input "create"
click at [573, 346] on div "Create Service Request Add shortcut" at bounding box center [662, 348] width 505 height 19
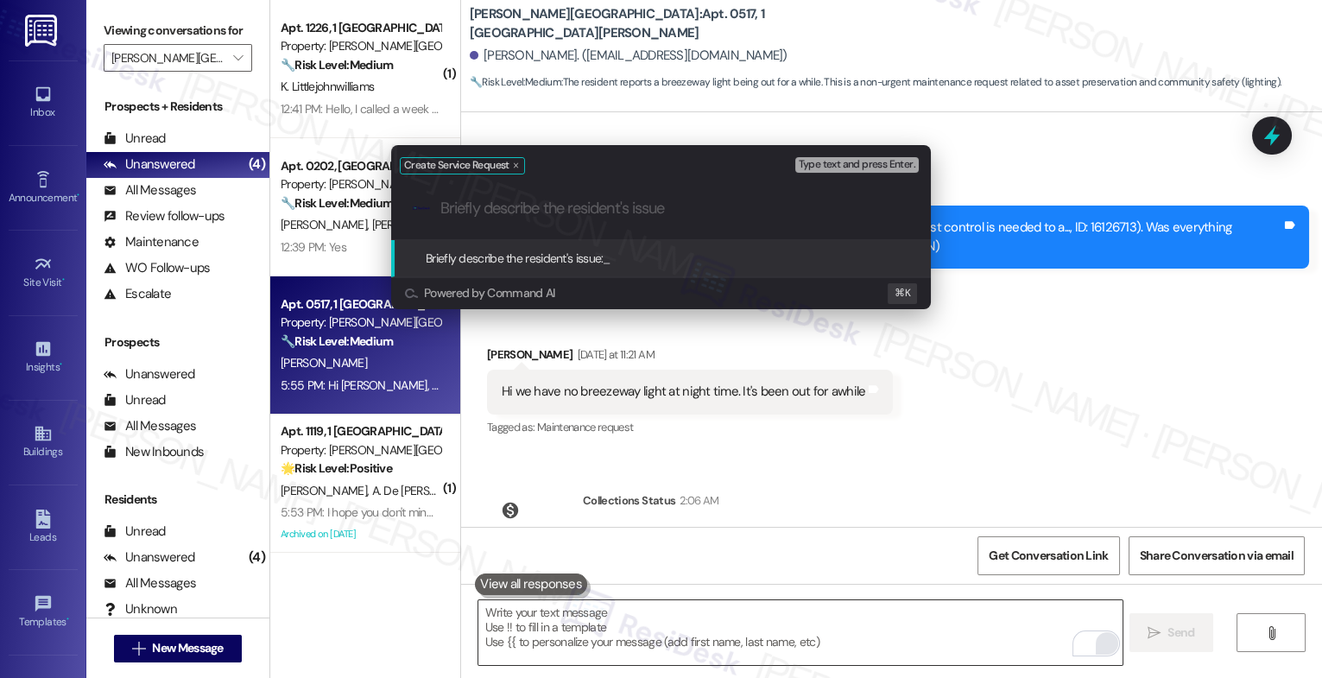
paste input "we have no breezeway light at night time. It's been out for awhile"
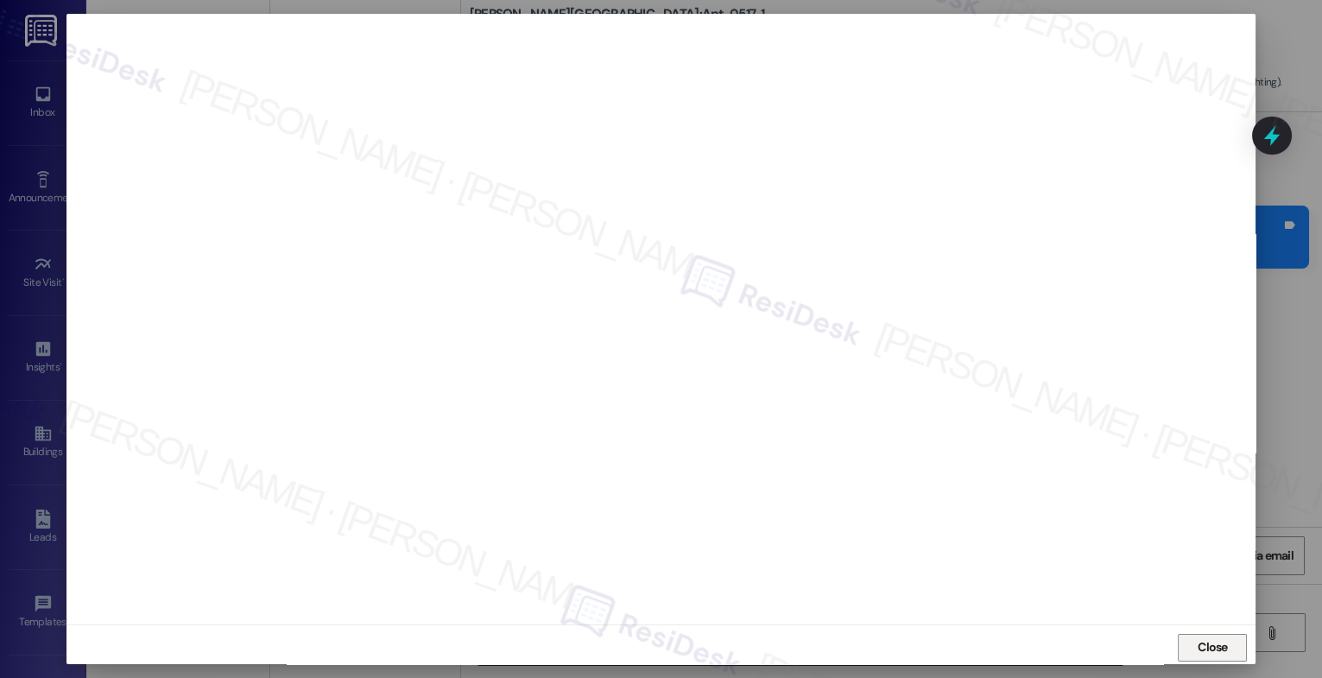
click at [1210, 642] on span "Close" at bounding box center [1213, 647] width 30 height 18
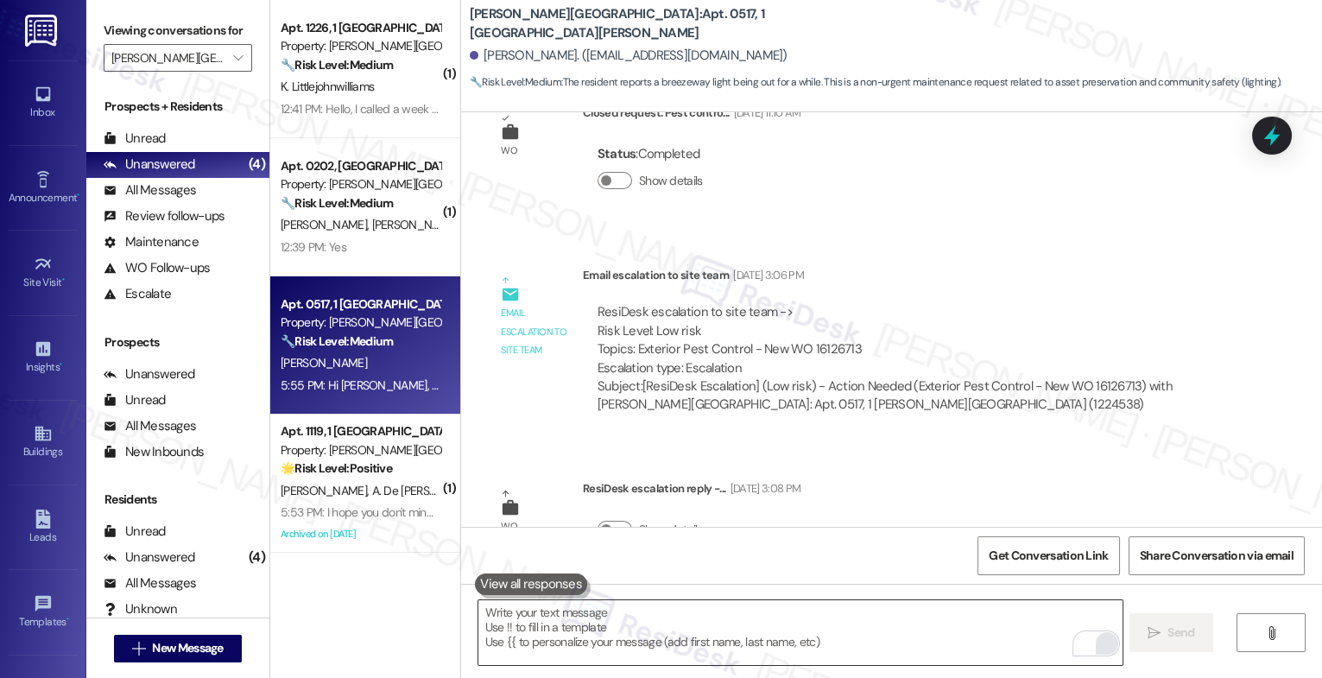
scroll to position [46468, 0]
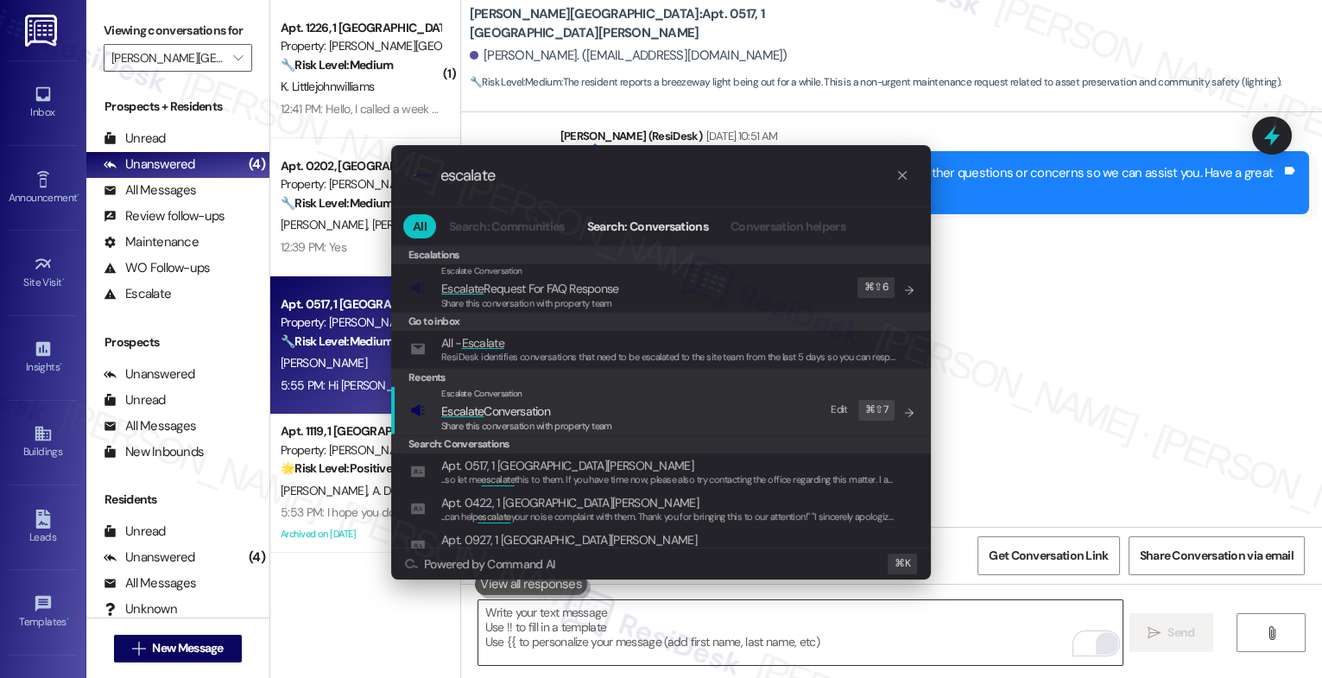
type input "escalate"
click at [515, 414] on span "Escalate Conversation" at bounding box center [495, 411] width 109 height 16
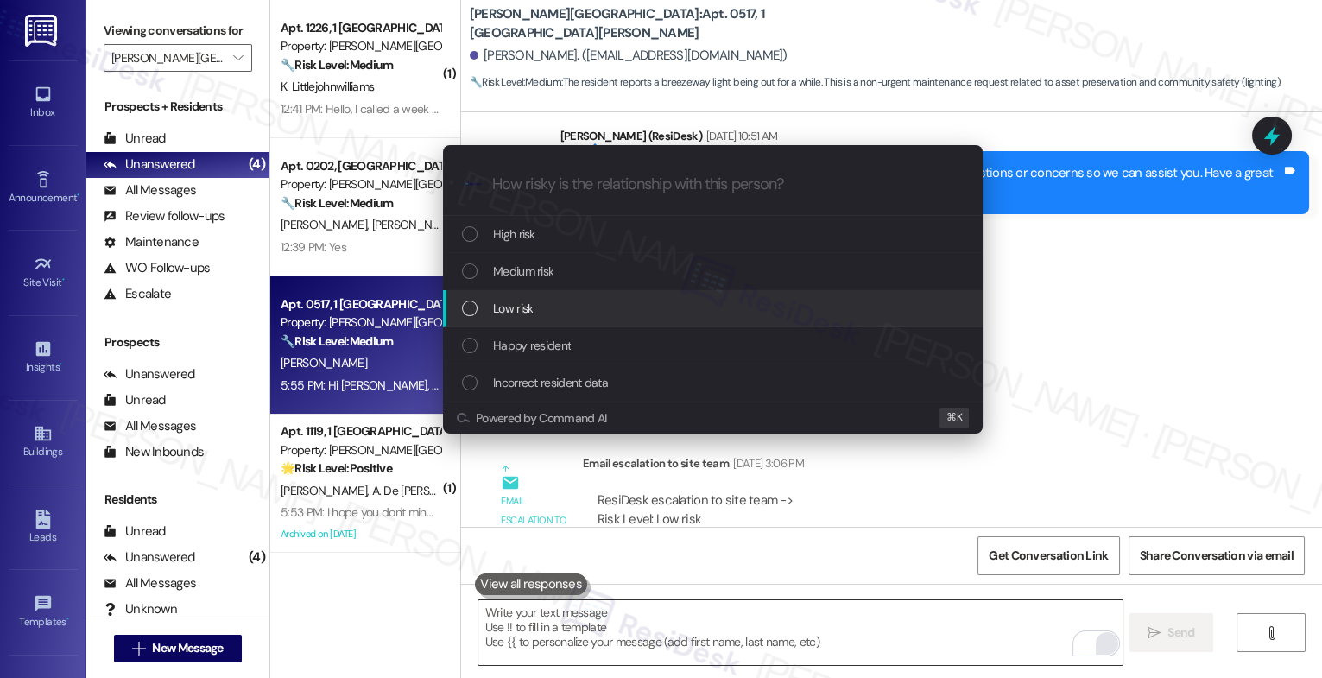
click at [530, 316] on span "Low risk" at bounding box center [513, 308] width 40 height 19
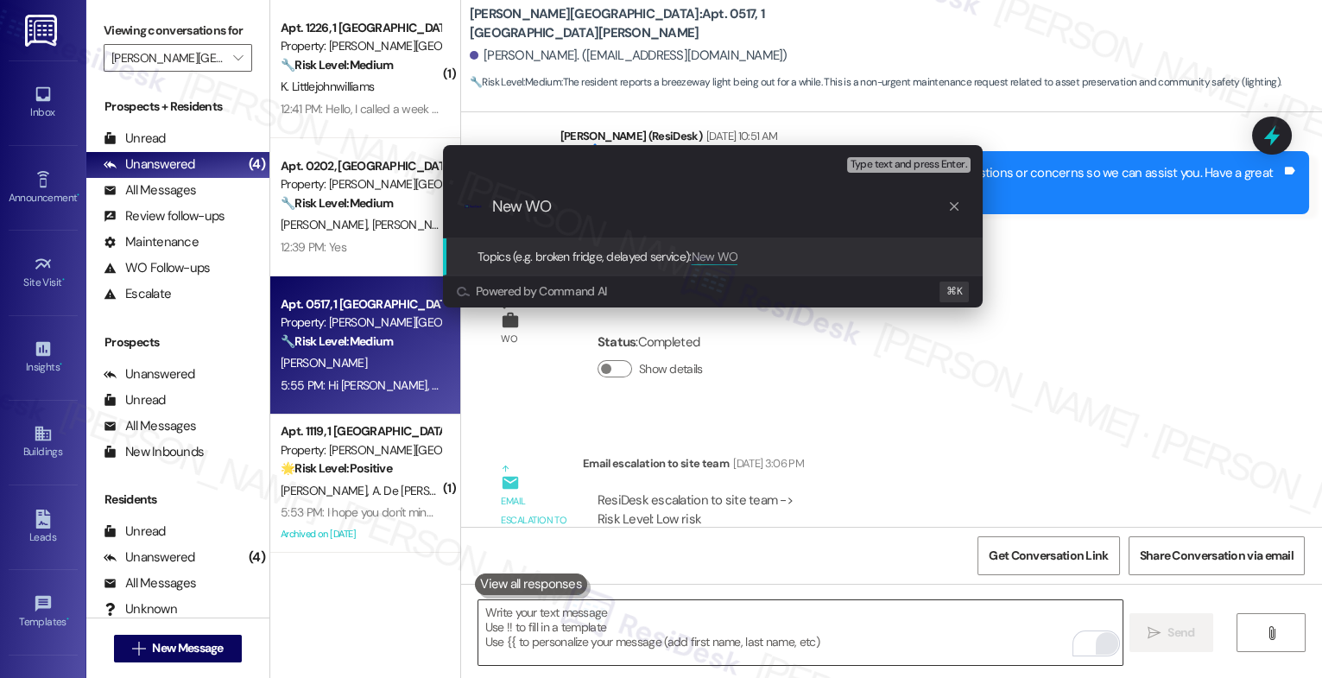
paste input "16156200"
type input "New WO 16156200 filed by ResiDesk"
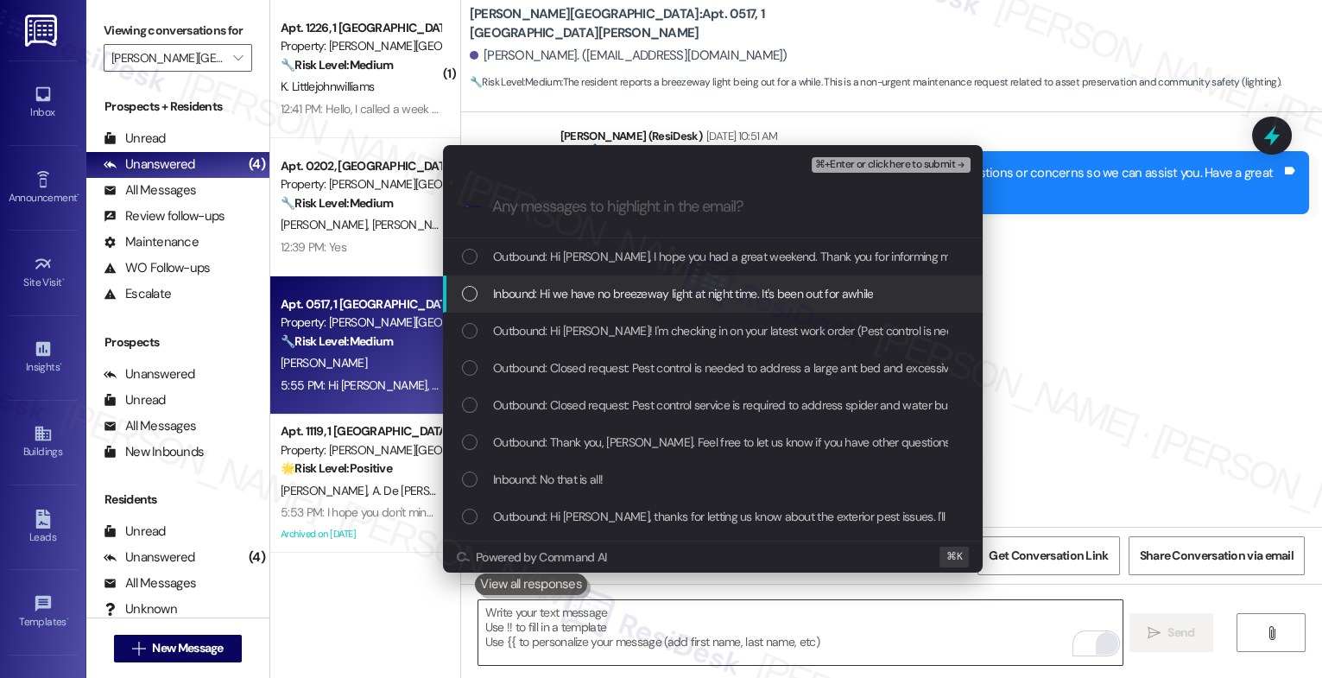
click at [572, 303] on span "Inbound: Hi we have no breezeway light at night time. It's been out for awhile" at bounding box center [683, 293] width 380 height 19
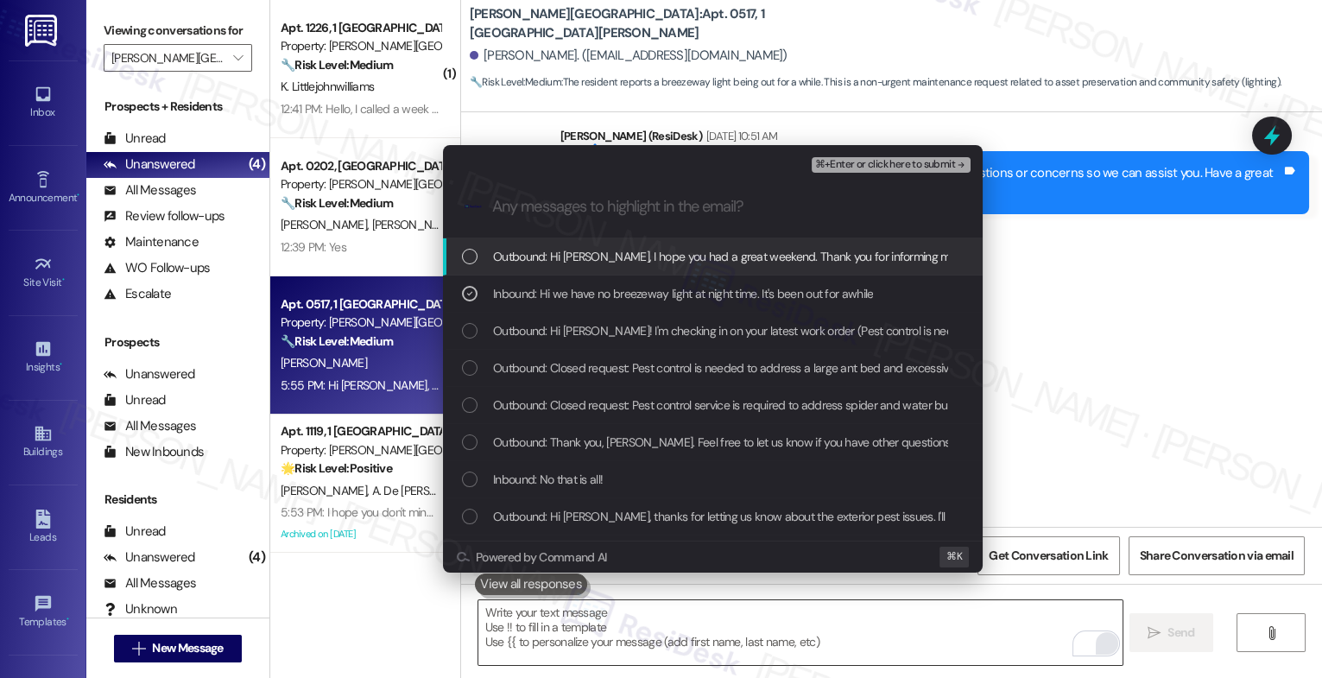
drag, startPoint x: 628, startPoint y: 266, endPoint x: 662, endPoint y: 258, distance: 34.6
click at [629, 266] on div "Outbound: Hi Andrea, I hope you had a great weekend. Thank you for informing me…" at bounding box center [713, 256] width 540 height 37
click at [927, 161] on span "⌘+Enter or click here to submit" at bounding box center [885, 165] width 140 height 12
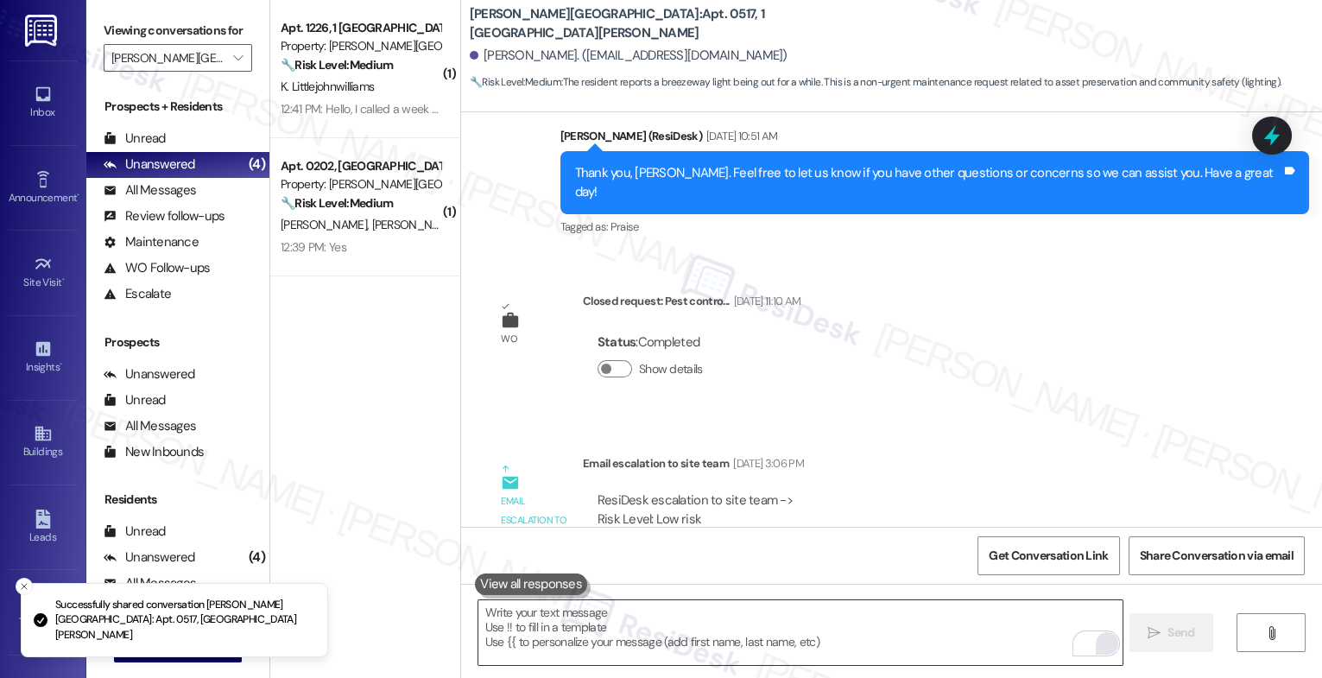
scroll to position [47090, 0]
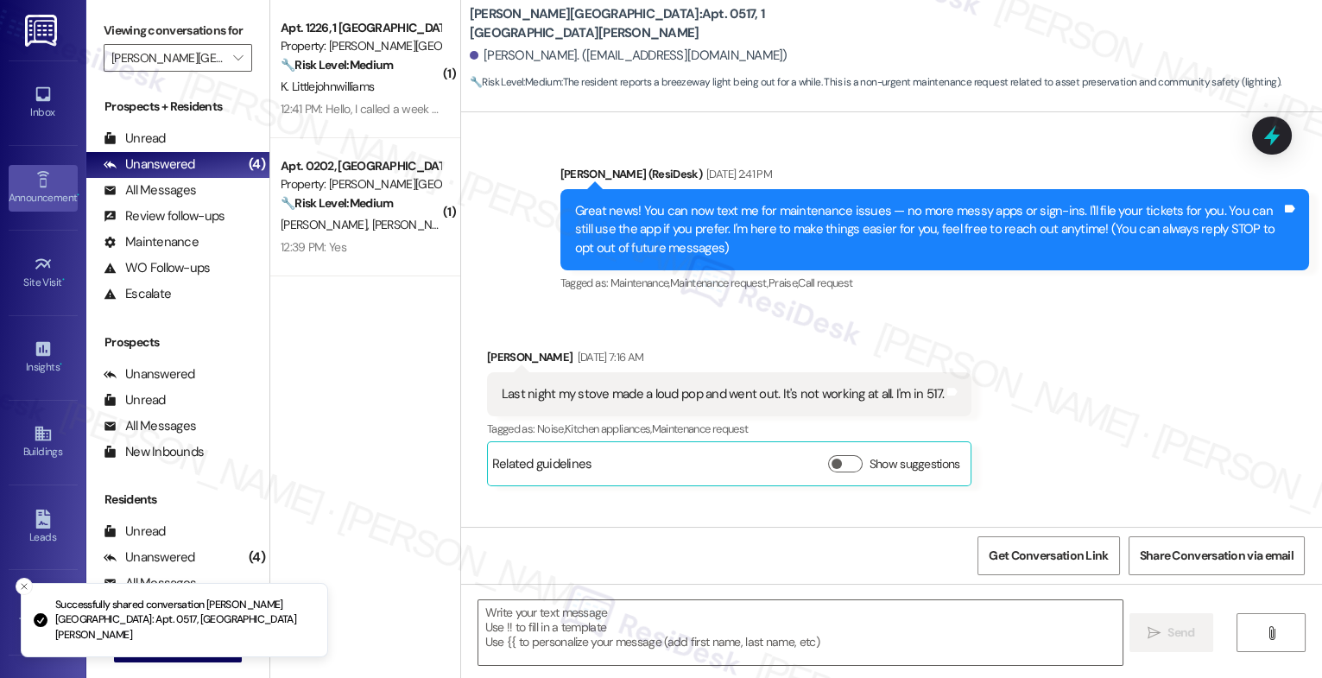
type textarea "Fetching suggested responses. Please feel free to read through the conversation…"
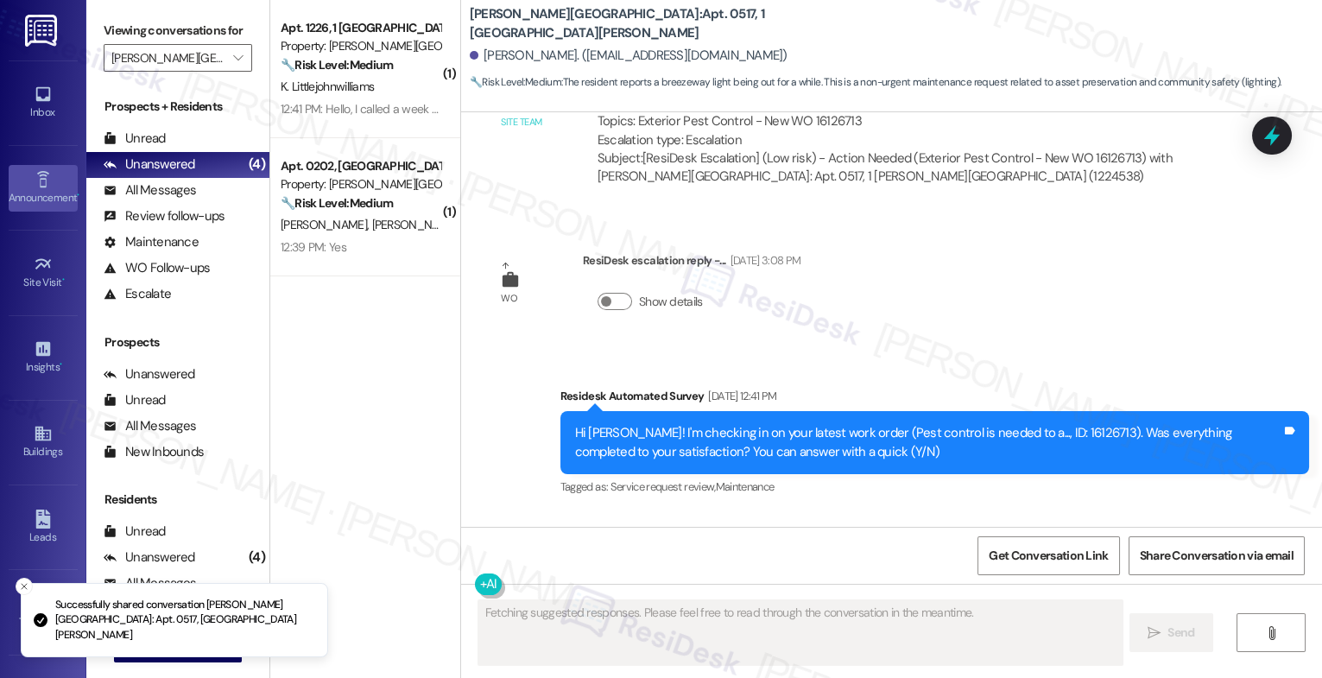
click at [34, 186] on icon at bounding box center [43, 179] width 19 height 19
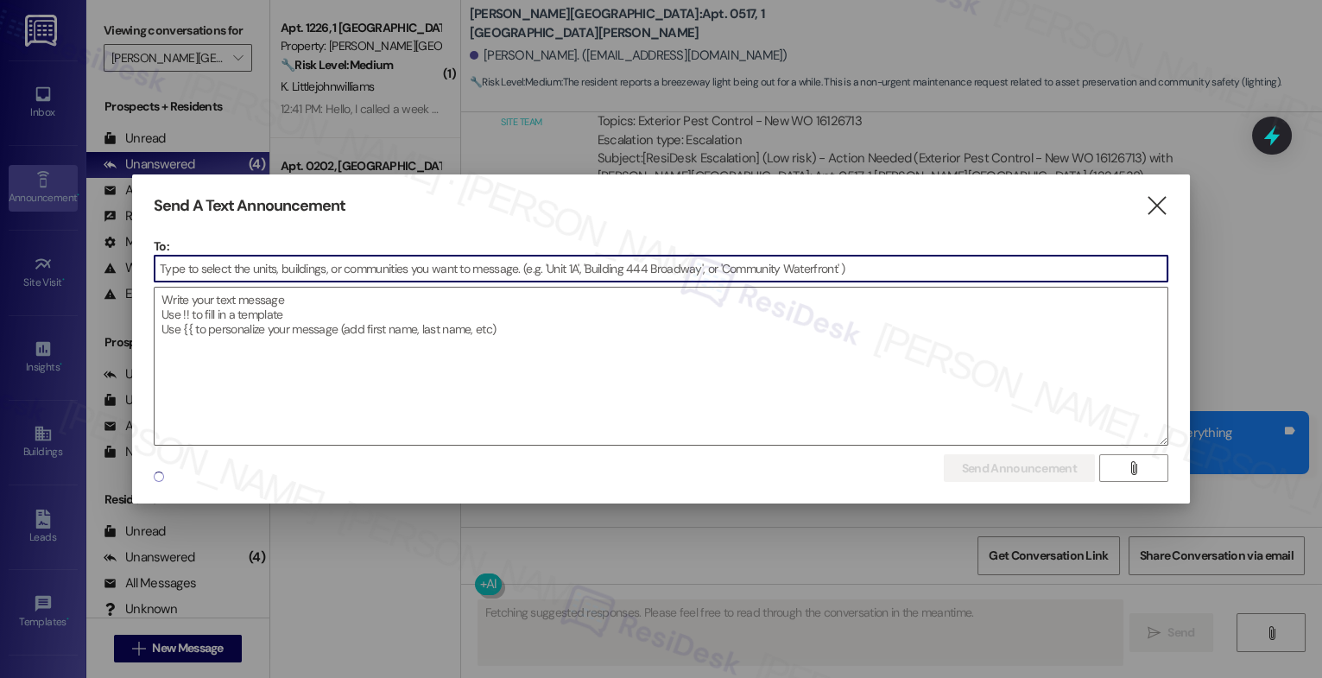
scroll to position [46791, 0]
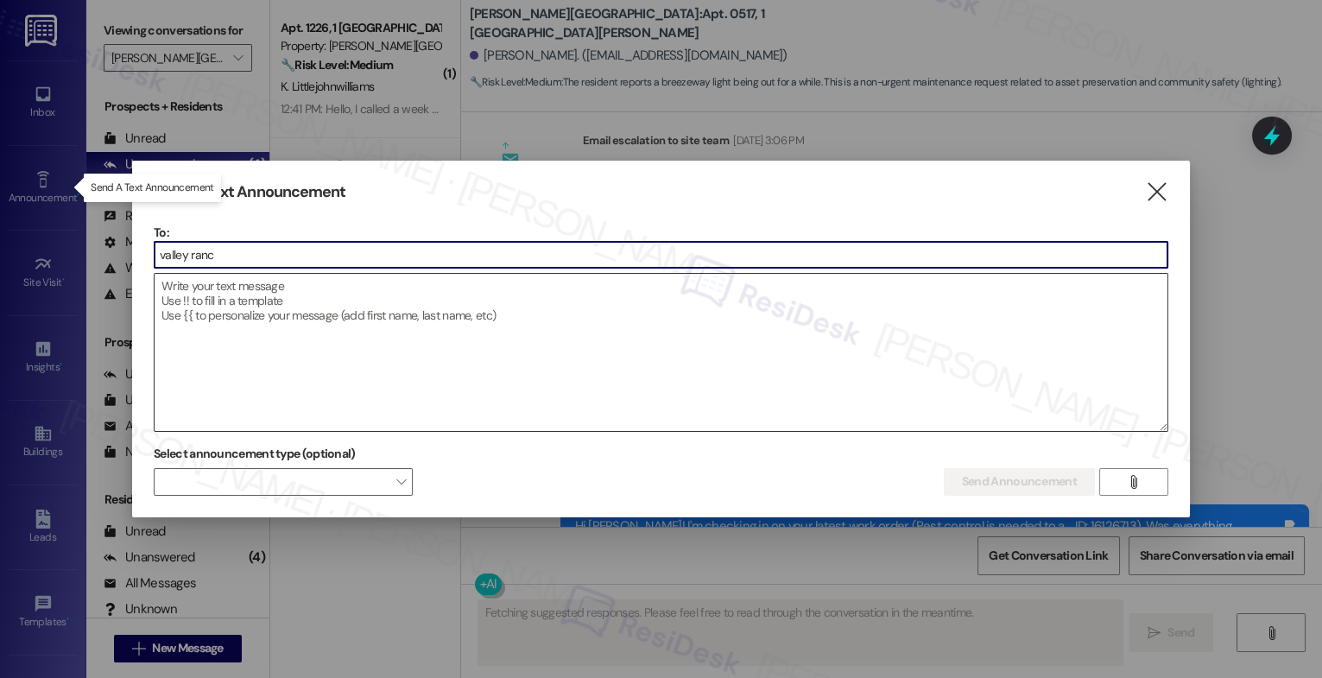
type input "valley ranch"
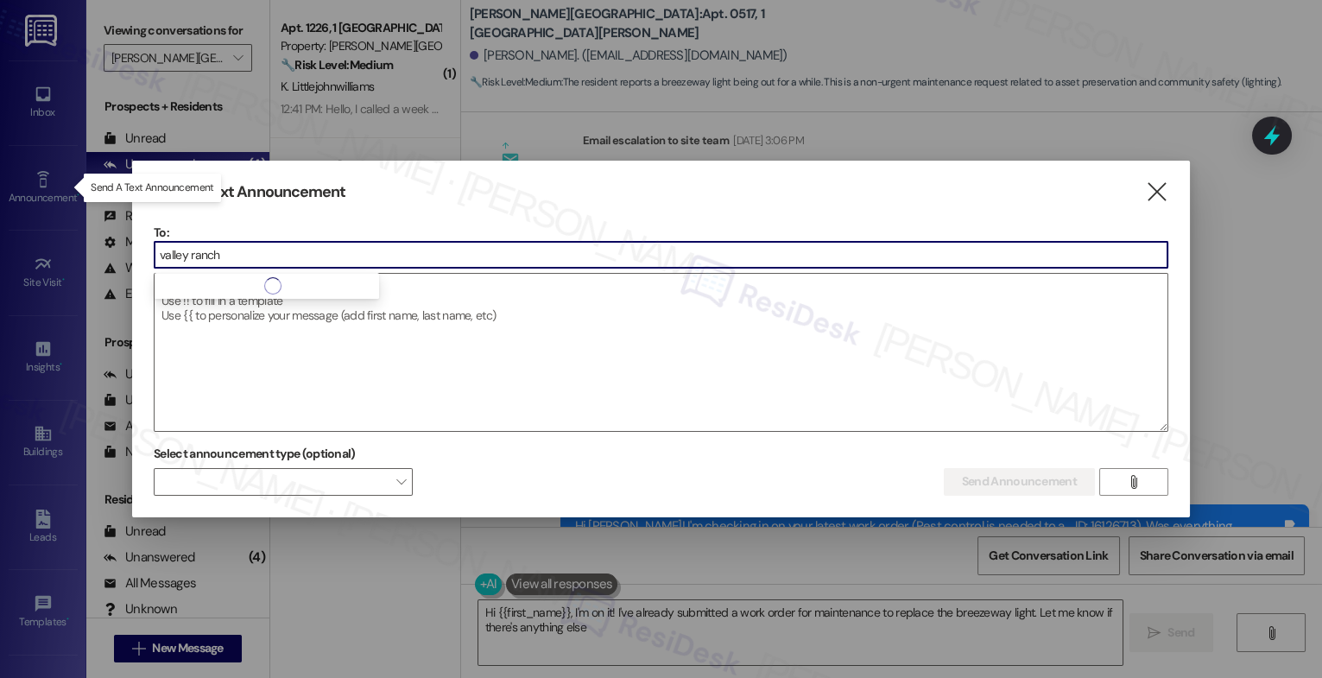
type textarea "Hi {{first_name}}, I'm on it! I've already submitted a work order for maintenan…"
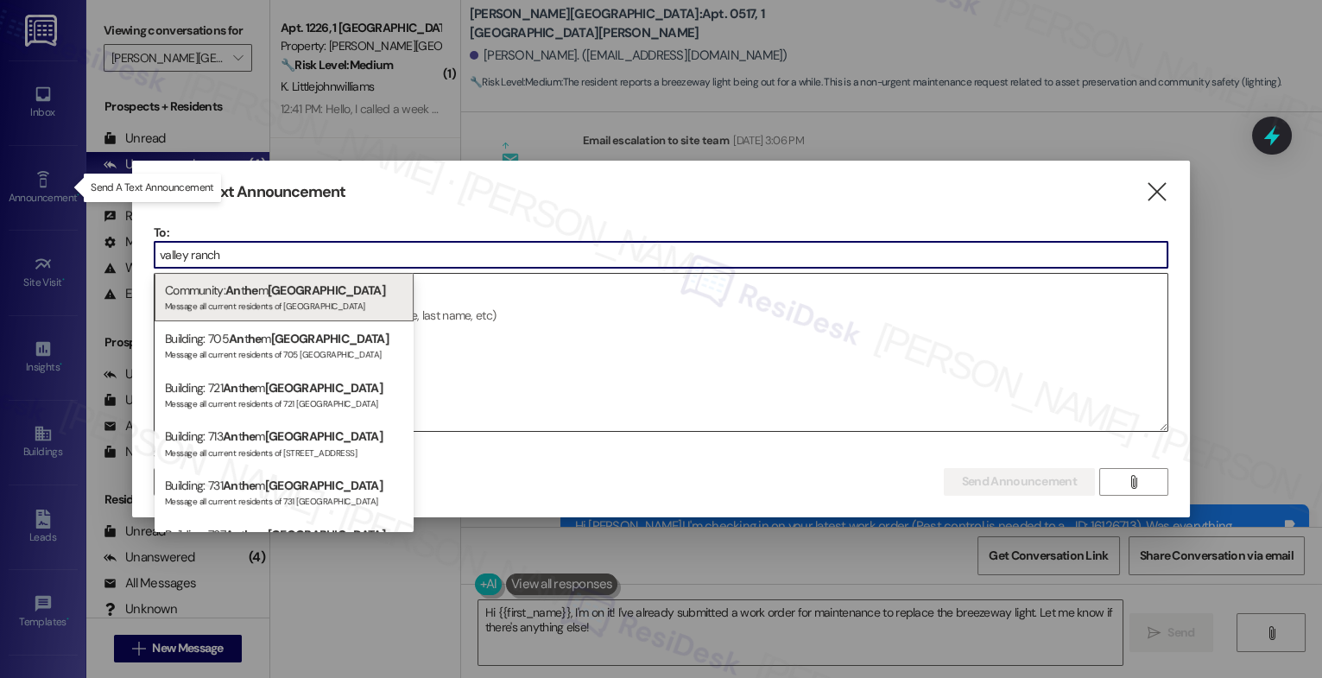
type input "valley ranch"
click at [310, 296] on span "Valley Ranch" at bounding box center [326, 290] width 117 height 16
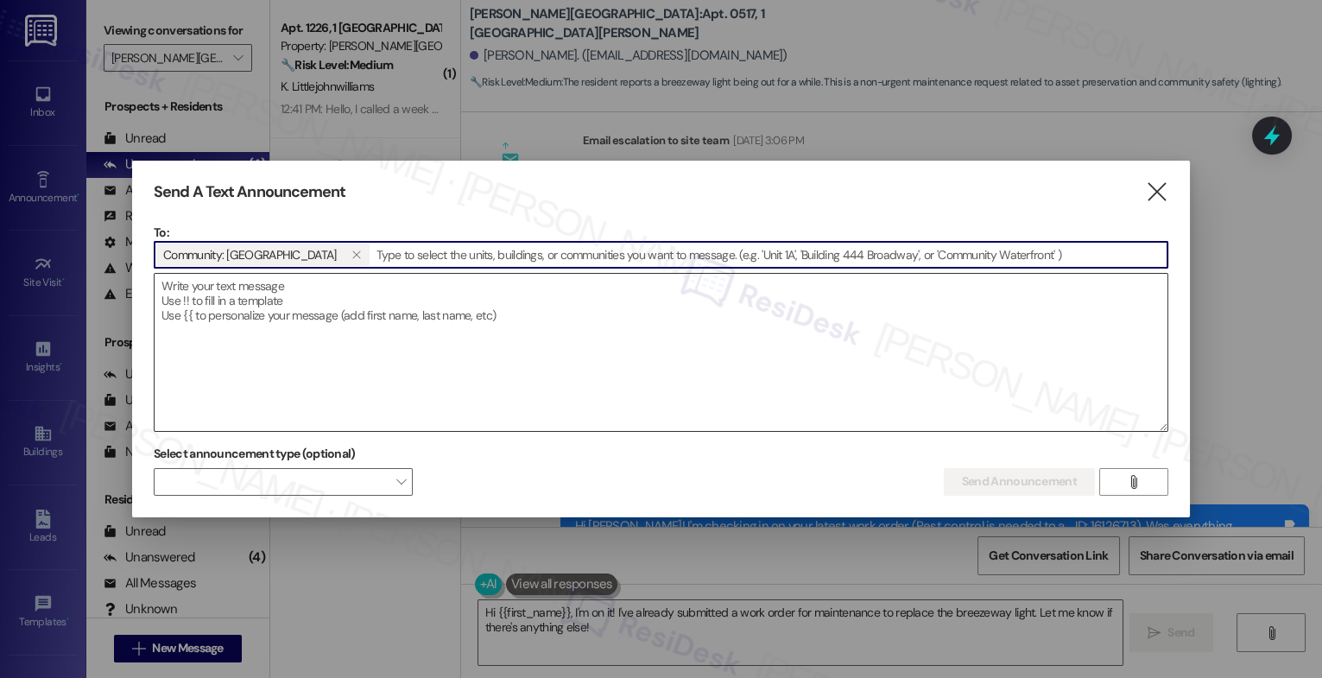
click at [276, 320] on textarea at bounding box center [661, 352] width 1013 height 157
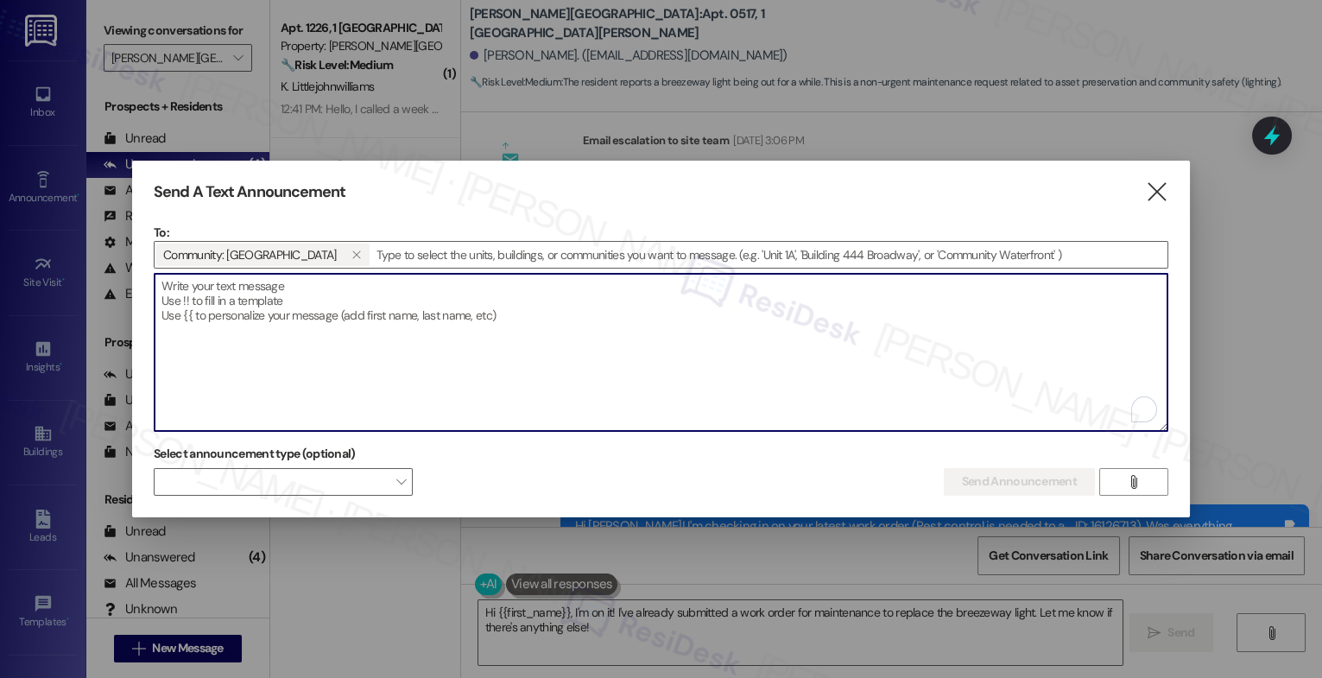
paste textarea "Hi {{first_name}}! 🎶 Ladies Only 18+ 🎶 Get ready to Rhythm & Reset tomorrow, Tu…"
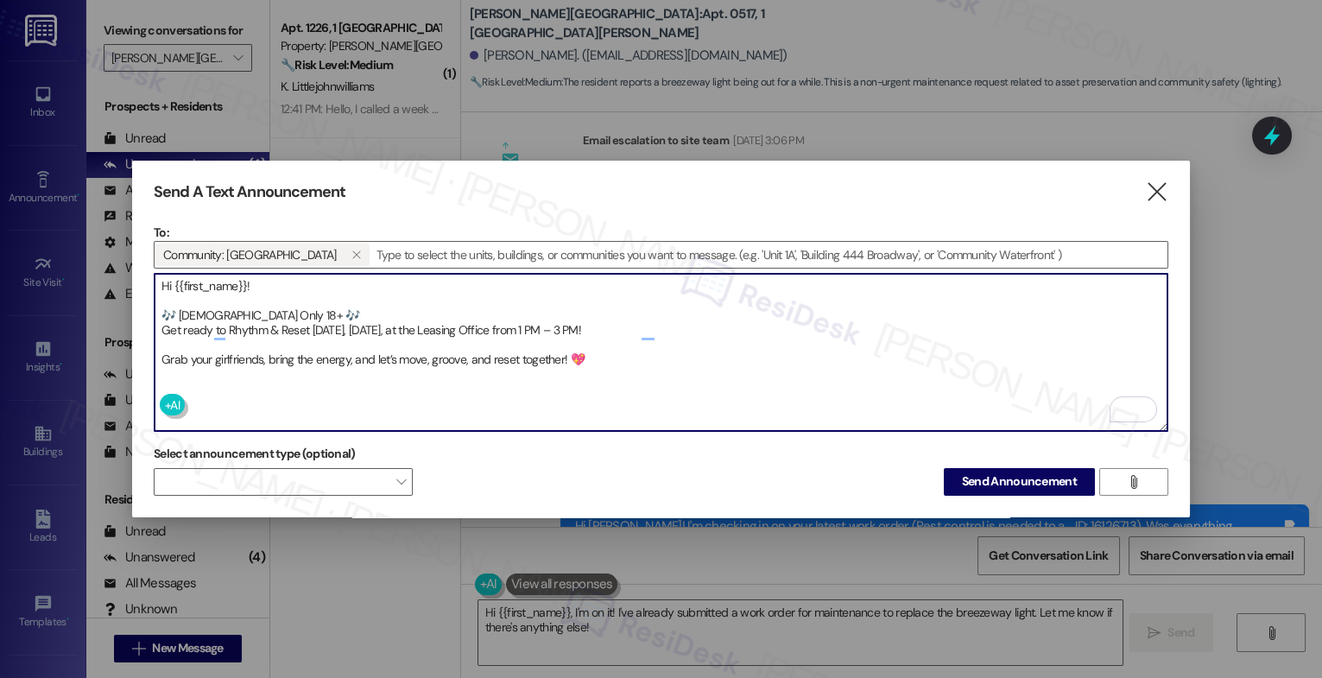
type textarea "Hi {{first_name}}! 🎶 Ladies Only 18+ 🎶 Get ready to Rhythm & Reset tomorrow, Tu…"
click at [999, 483] on span "Send Announcement" at bounding box center [1019, 481] width 115 height 18
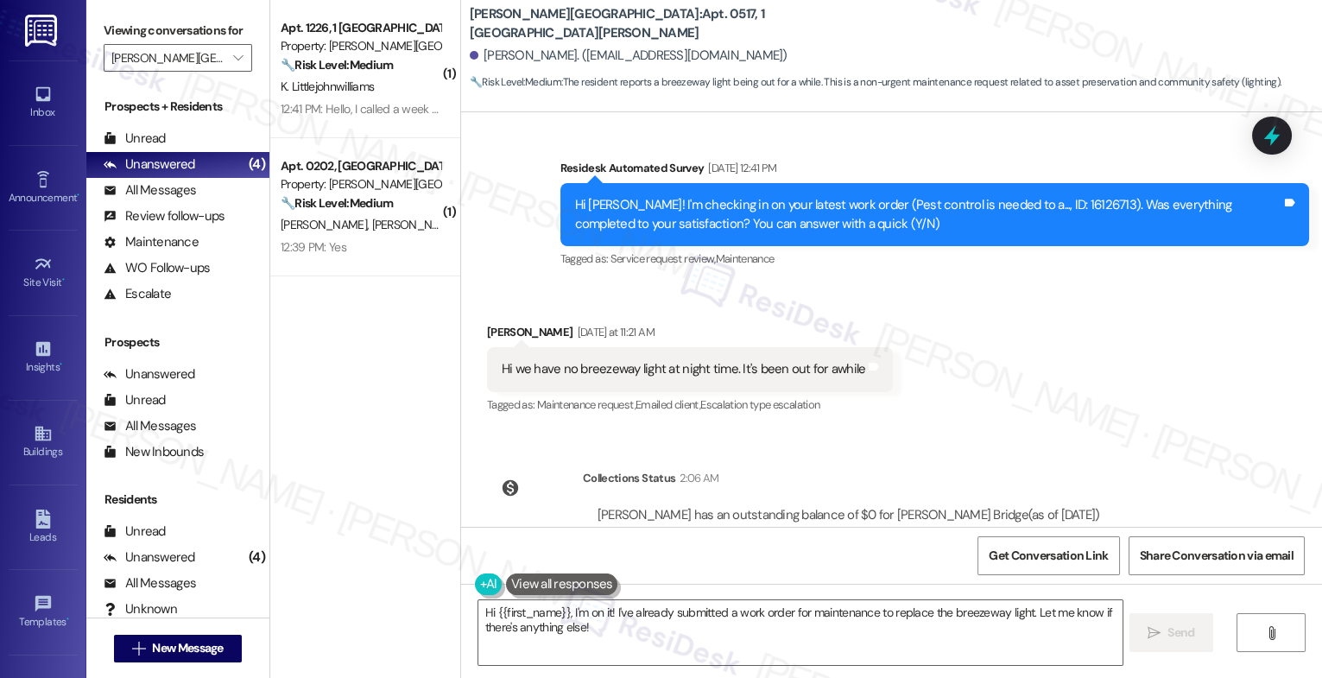
scroll to position [47115, 0]
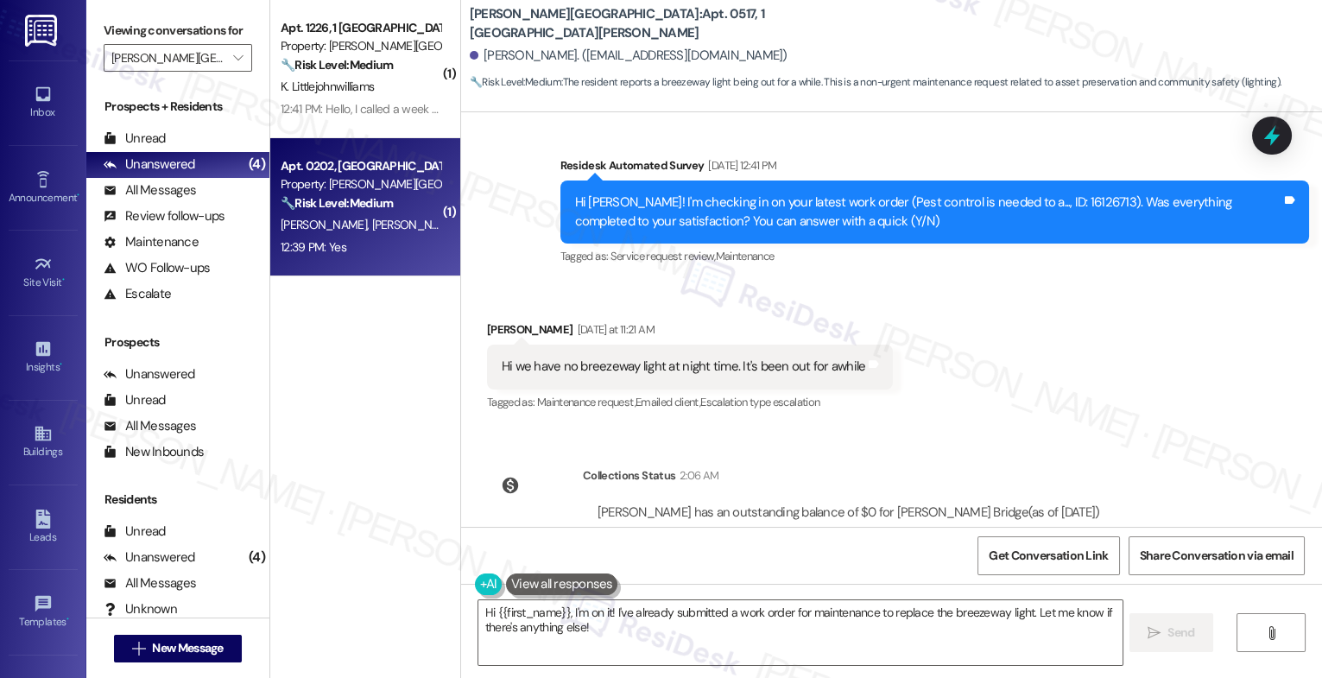
click at [337, 246] on div "12:39 PM: Yes 12:39 PM: Yes" at bounding box center [360, 248] width 163 height 22
type textarea "Fetching suggested responses. Please feel free to read through the conversation…"
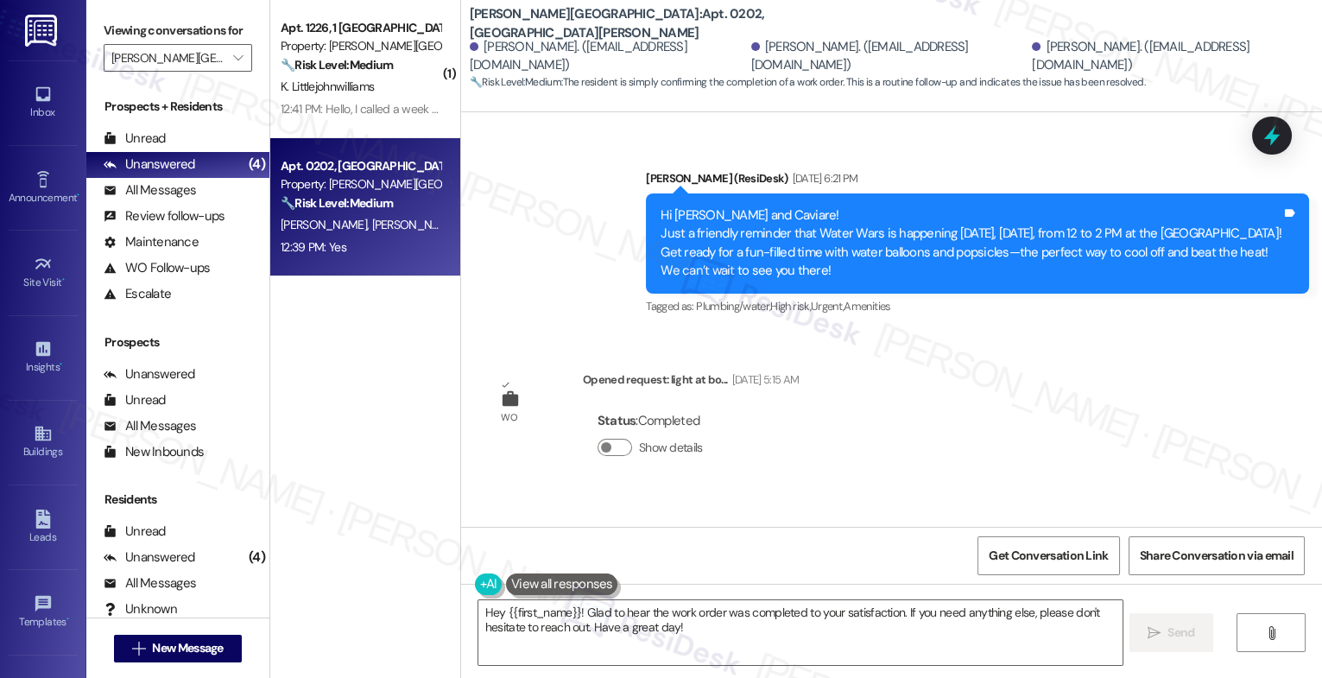
scroll to position [11586, 0]
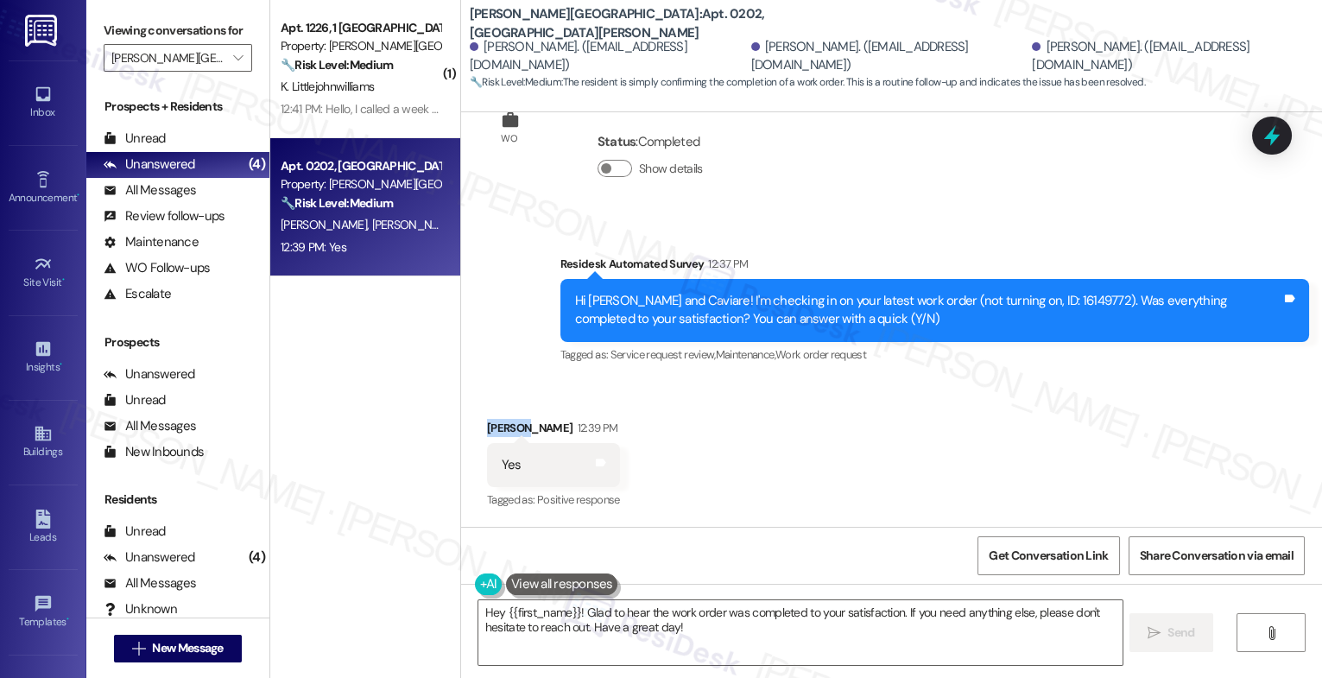
drag, startPoint x: 506, startPoint y: 424, endPoint x: 476, endPoint y: 423, distance: 30.2
click at [487, 423] on div "Caviare Lewis 12:39 PM" at bounding box center [553, 431] width 133 height 24
copy div "Caviare"
click at [542, 636] on textarea "Hey {{first_name}}! Glad to hear the work order was completed to your satisfact…" at bounding box center [801, 632] width 644 height 65
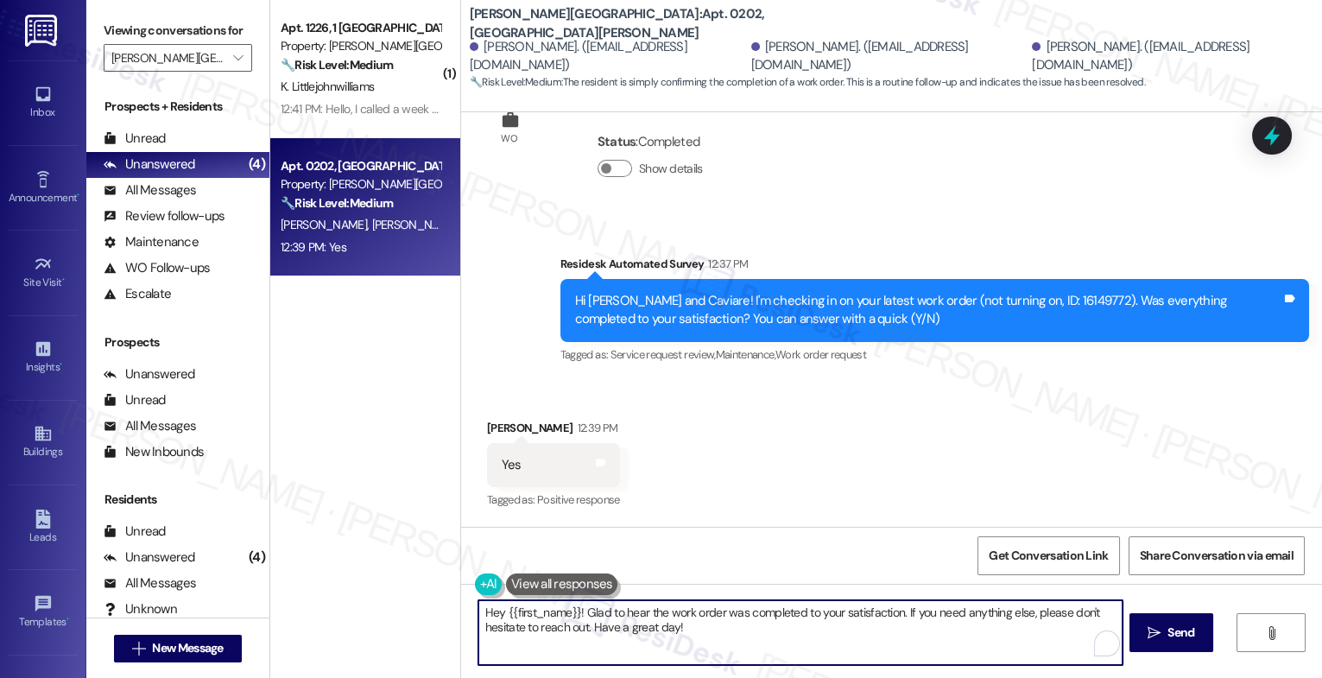
drag, startPoint x: 571, startPoint y: 612, endPoint x: 496, endPoint y: 612, distance: 75.2
click at [496, 612] on textarea "Hey {{first_name}}! Glad to hear the work order was completed to your satisfact…" at bounding box center [801, 632] width 644 height 65
paste textarea "Caviare"
click at [732, 632] on textarea "Hey Caviare! Glad to hear the work order was completed to your satisfaction. If…" at bounding box center [801, 632] width 644 height 65
drag, startPoint x: 529, startPoint y: 625, endPoint x: 769, endPoint y: 627, distance: 240.1
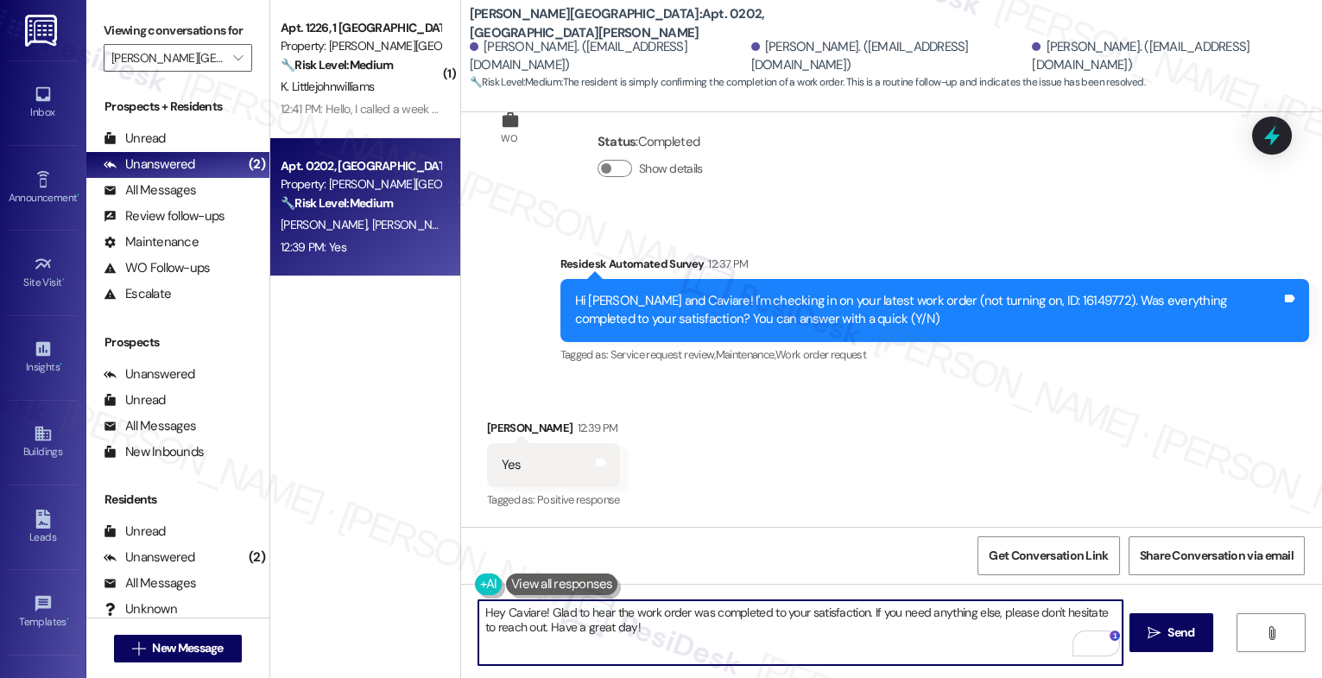
click at [767, 627] on textarea "Hey Caviare! Glad to hear the work order was completed to your satisfaction. If…" at bounding box center [801, 632] width 644 height 65
type textarea "Hey Caviare! Glad to hear the work order was completed to your satisfaction. If…"
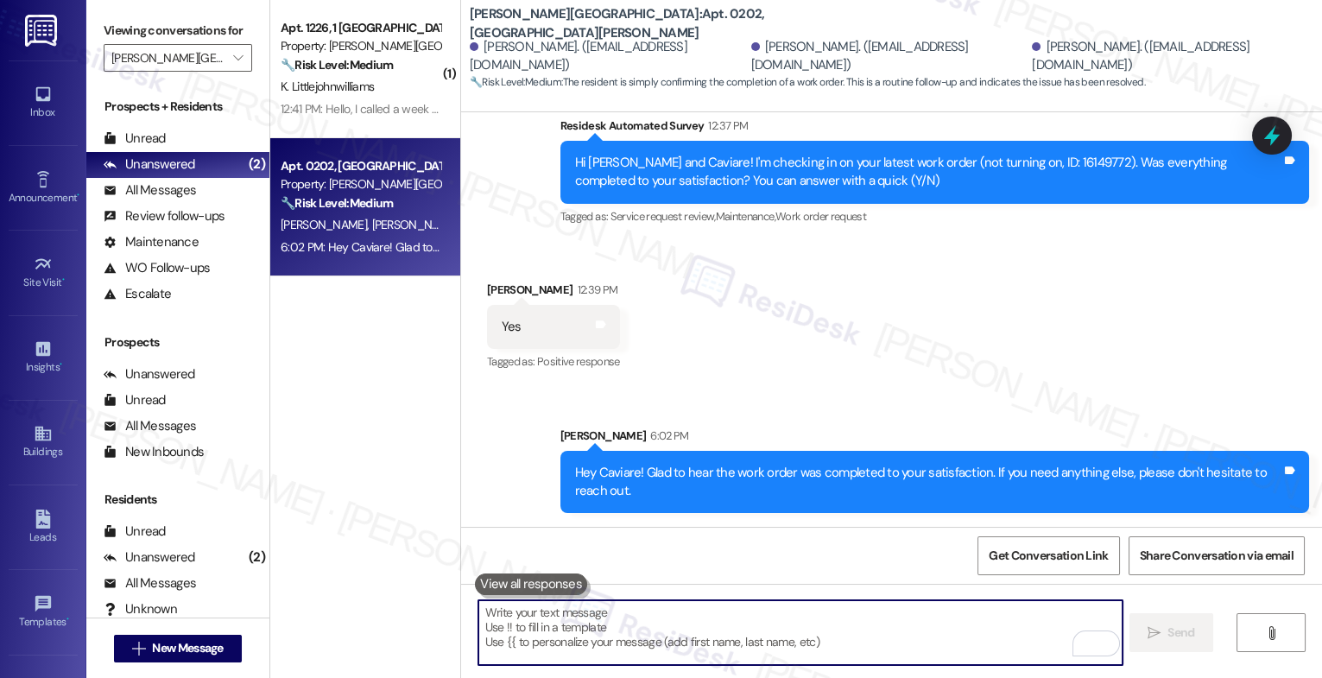
scroll to position [11724, 0]
click at [696, 385] on div "Received via SMS Caviare Lewis 12:39 PM Yes Tags and notes Tagged as: Positive …" at bounding box center [891, 315] width 861 height 146
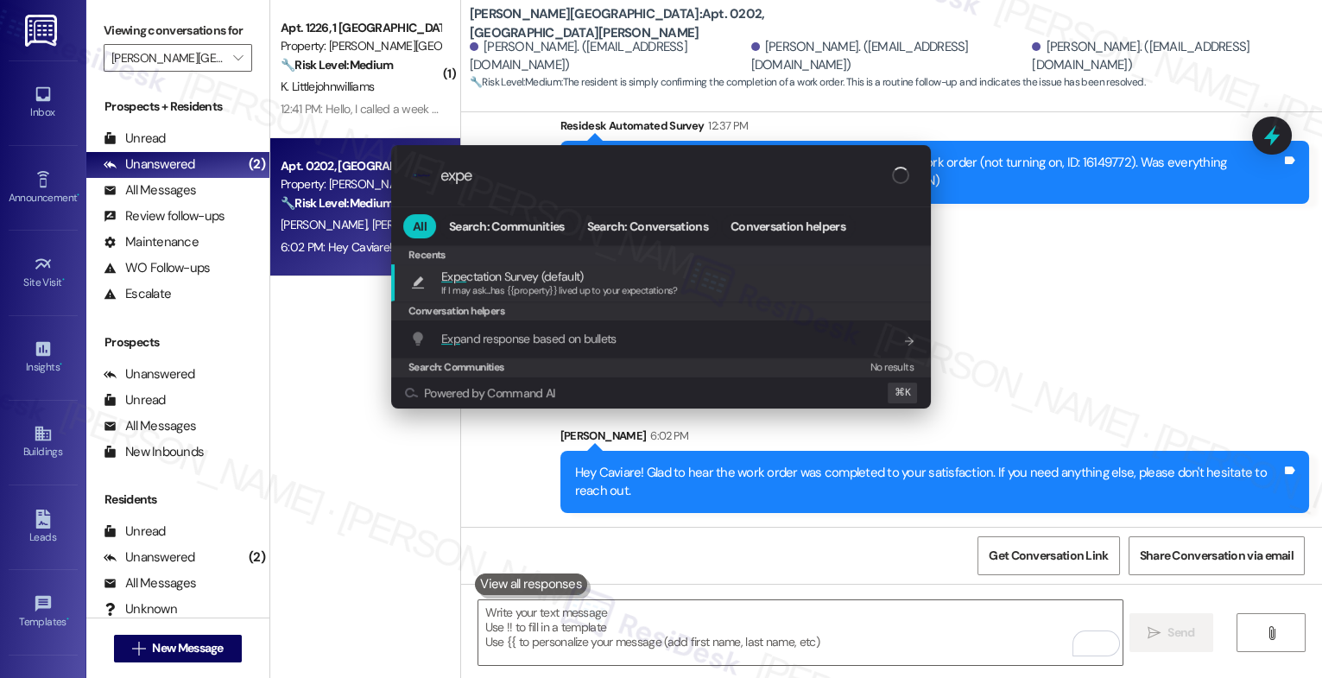
type input "expec"
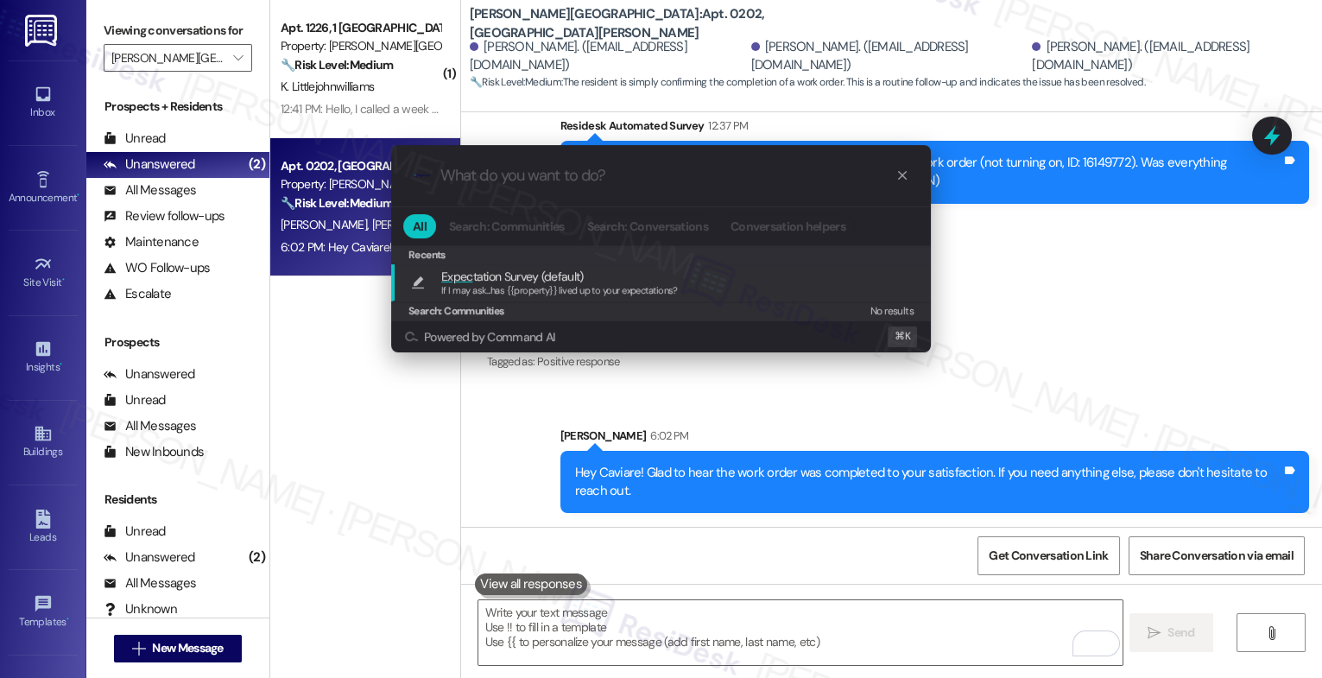
type textarea "If I may ask...has {{property}} lived up to your expectations?"
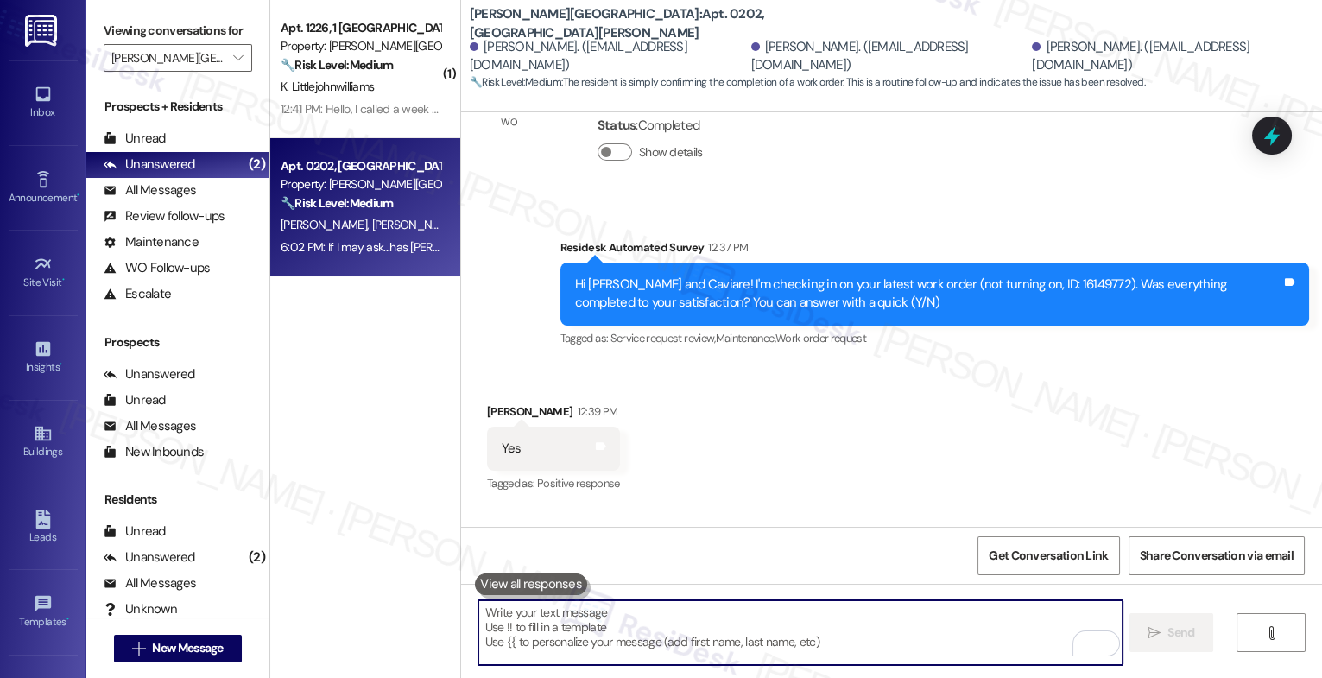
scroll to position [11845, 0]
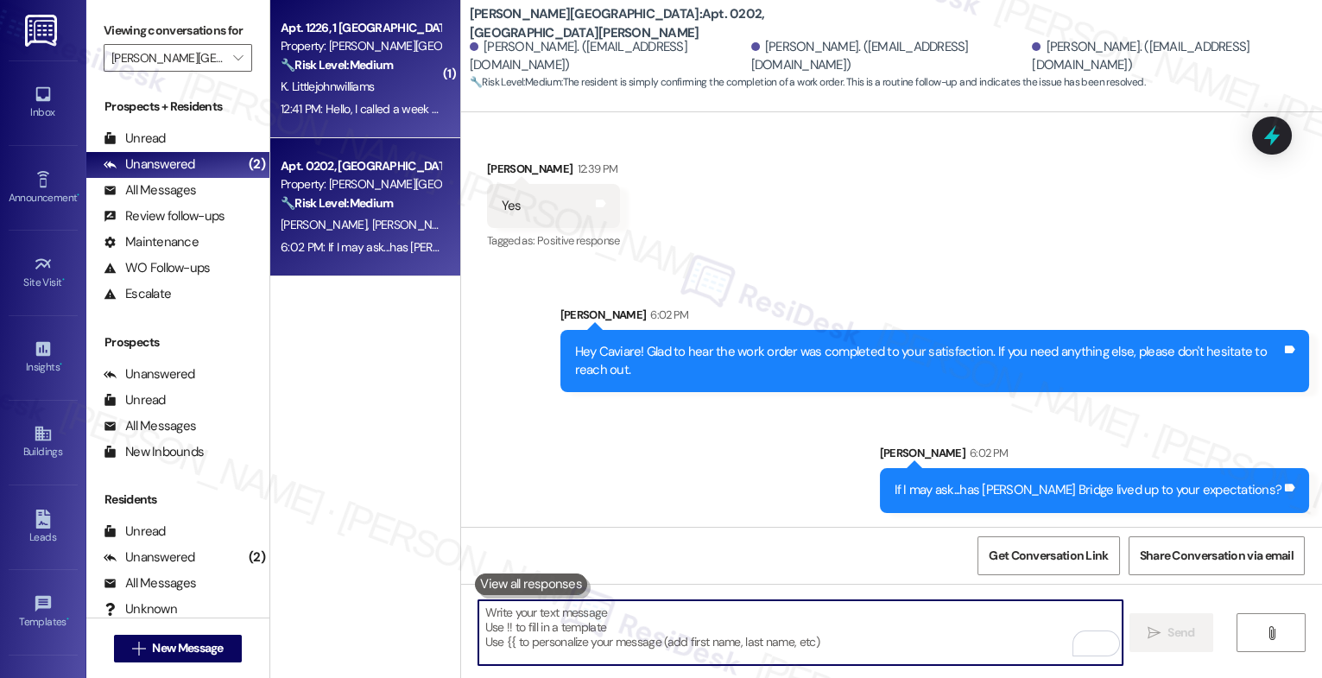
click at [340, 79] on span "K. Littlejohnwilliams" at bounding box center [327, 87] width 93 height 16
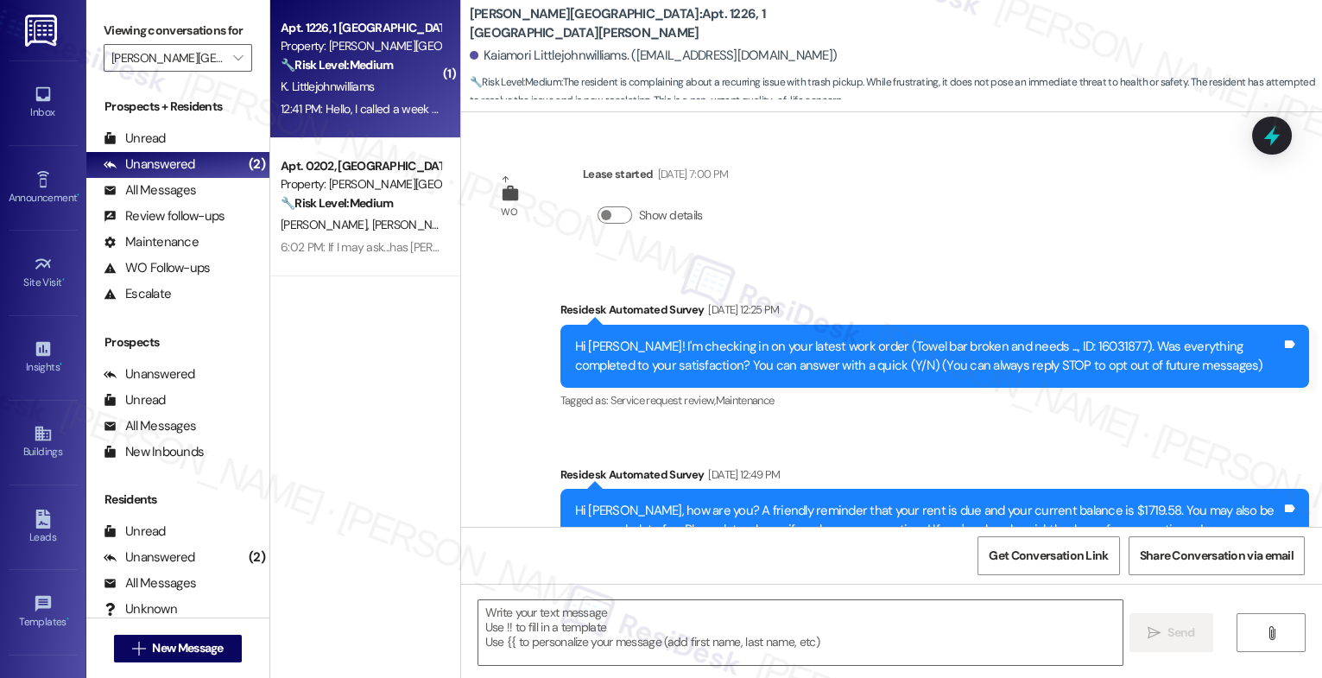
scroll to position [2779, 0]
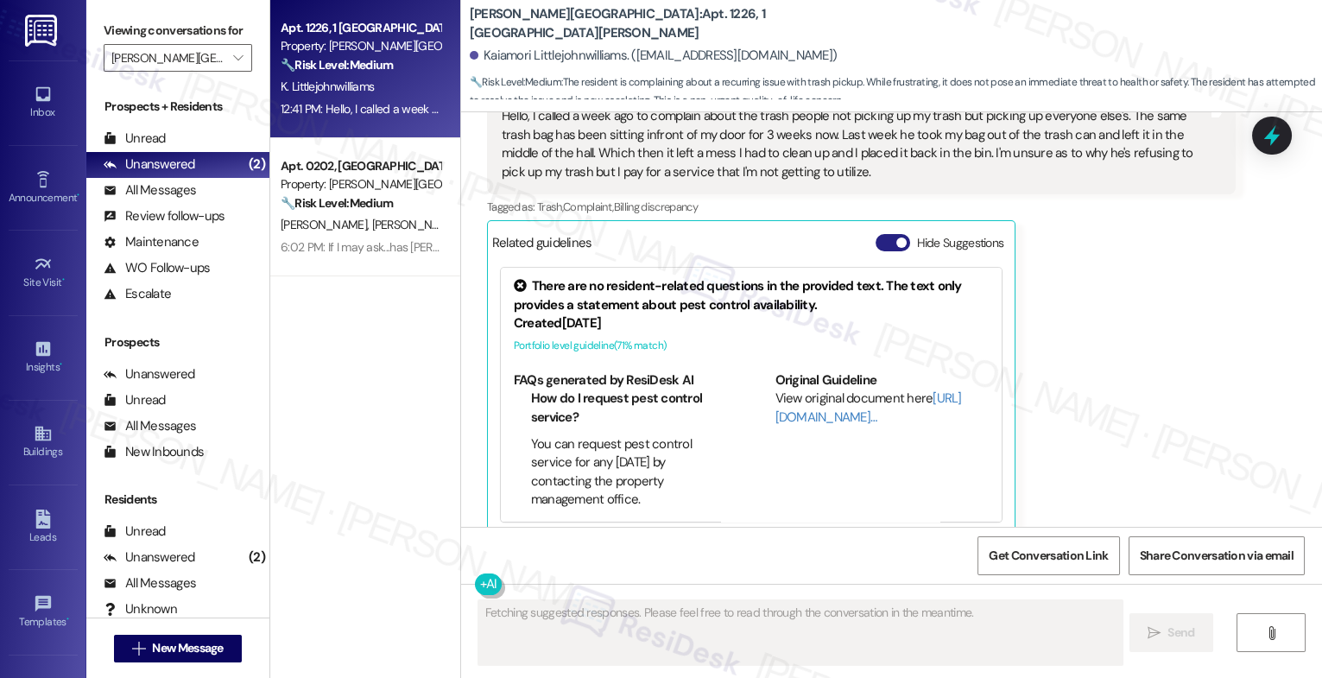
click at [878, 234] on button "Hide Suggestions" at bounding box center [893, 242] width 35 height 17
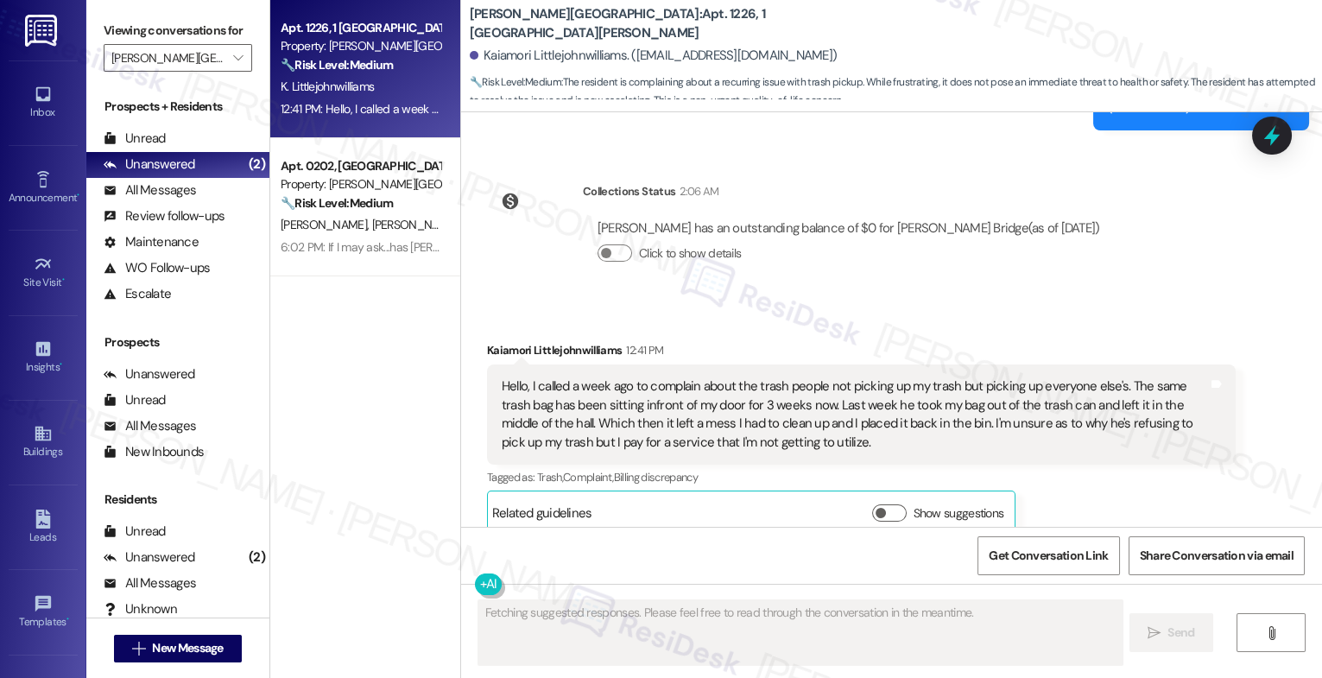
click at [760, 302] on div "Received via SMS Kaiamori Littlejohnwilliams 12:41 PM Hello, I called a week ag…" at bounding box center [891, 424] width 861 height 245
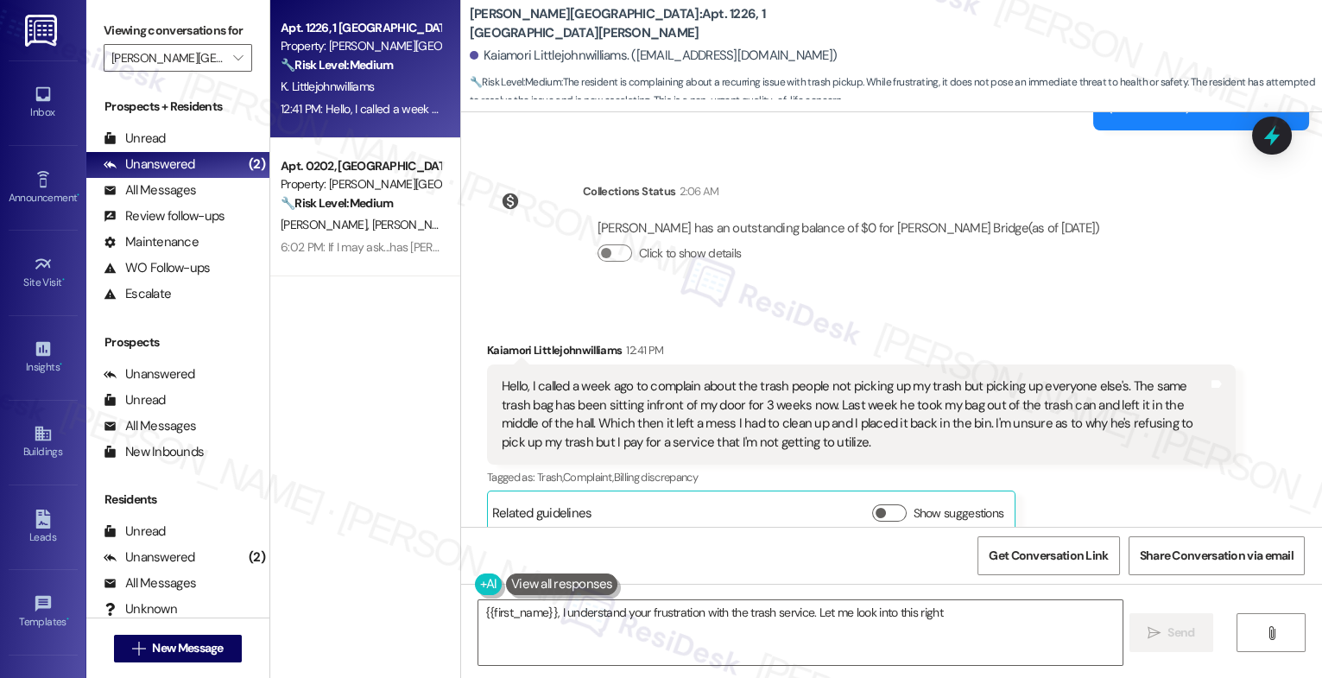
type textarea "{{first_name}}, I understand your frustration with the trash service. Let me lo…"
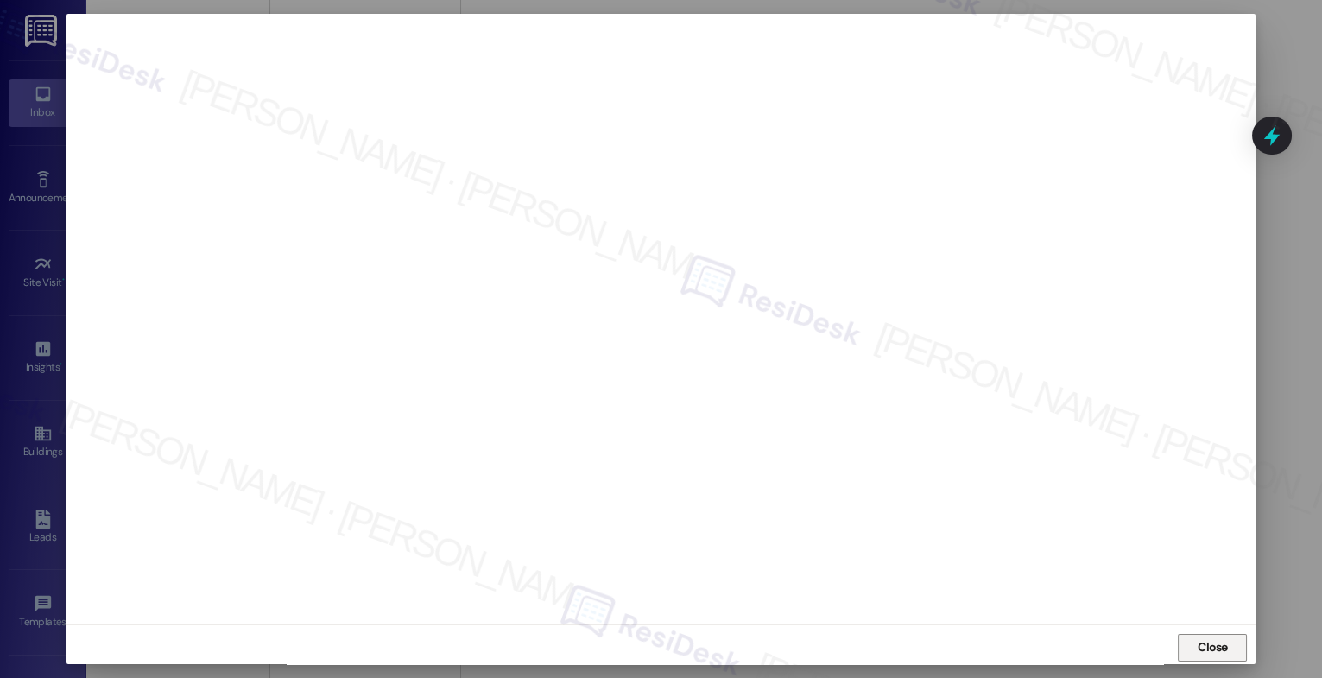
click at [1218, 648] on span "Close" at bounding box center [1213, 647] width 30 height 18
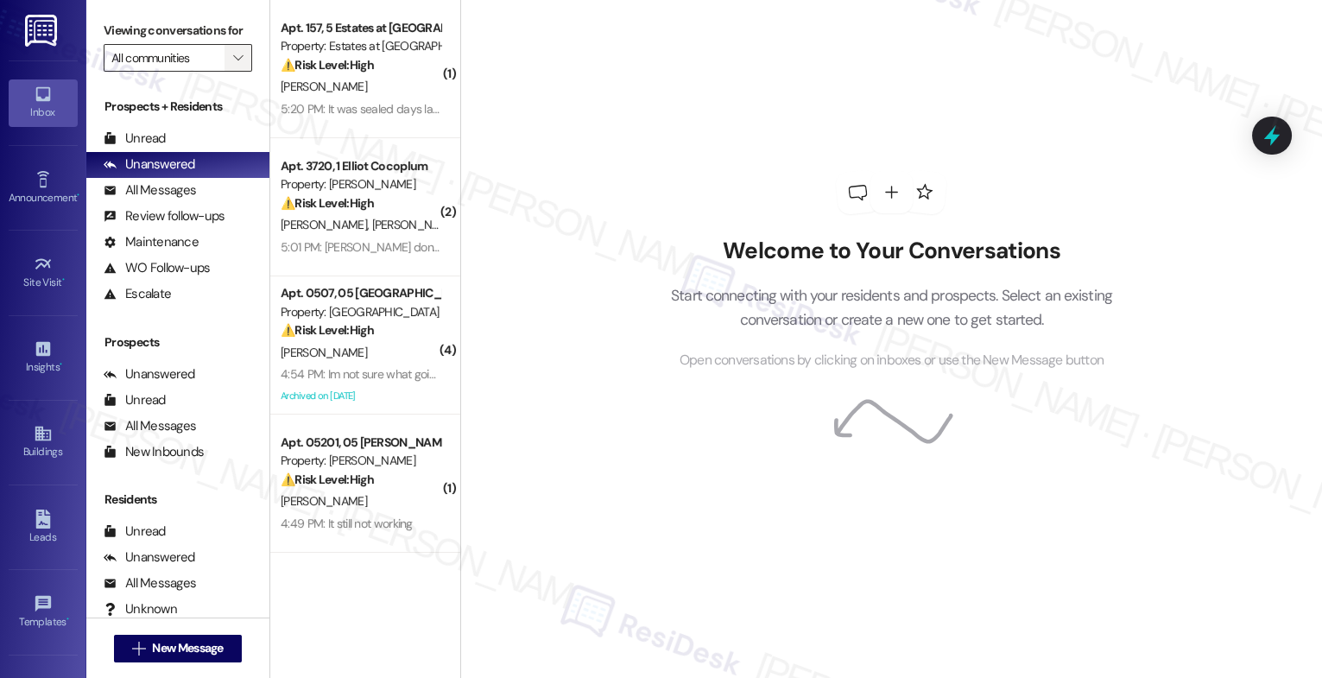
click at [233, 65] on icon "" at bounding box center [238, 58] width 10 height 14
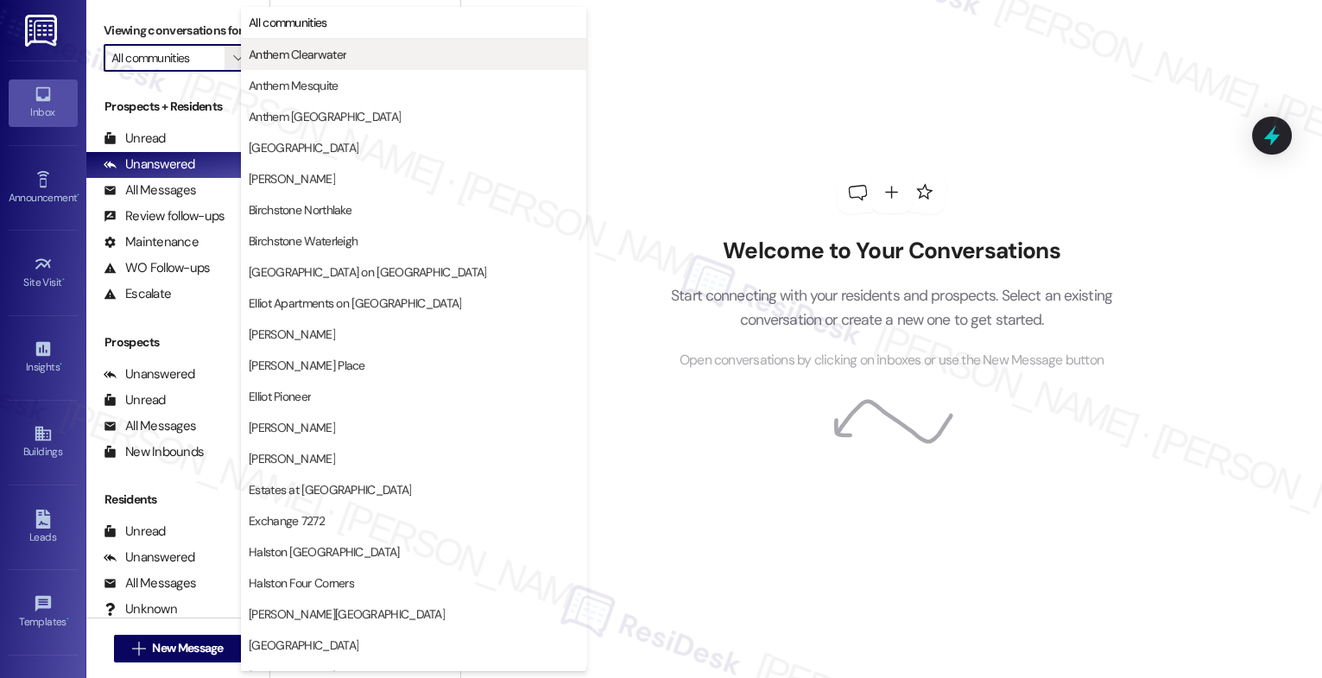
click at [284, 52] on span "Anthem Clearwater" at bounding box center [298, 54] width 98 height 17
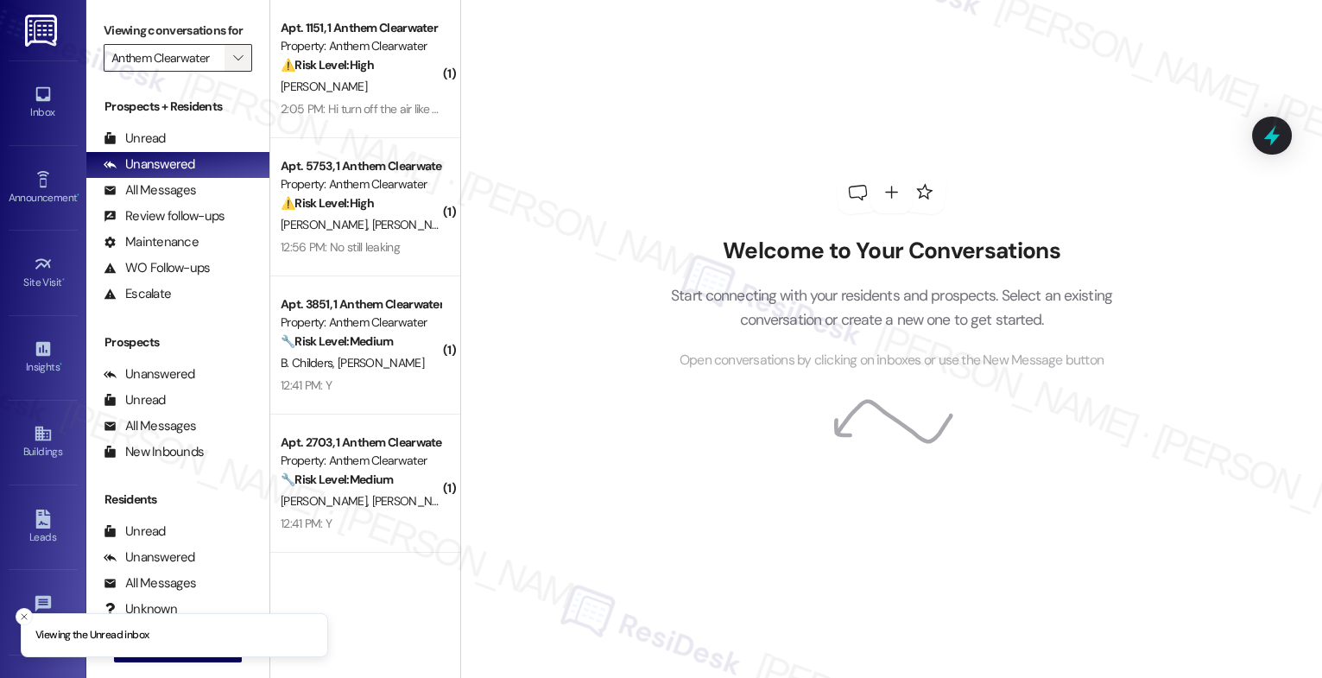
click at [233, 65] on icon "" at bounding box center [238, 58] width 10 height 14
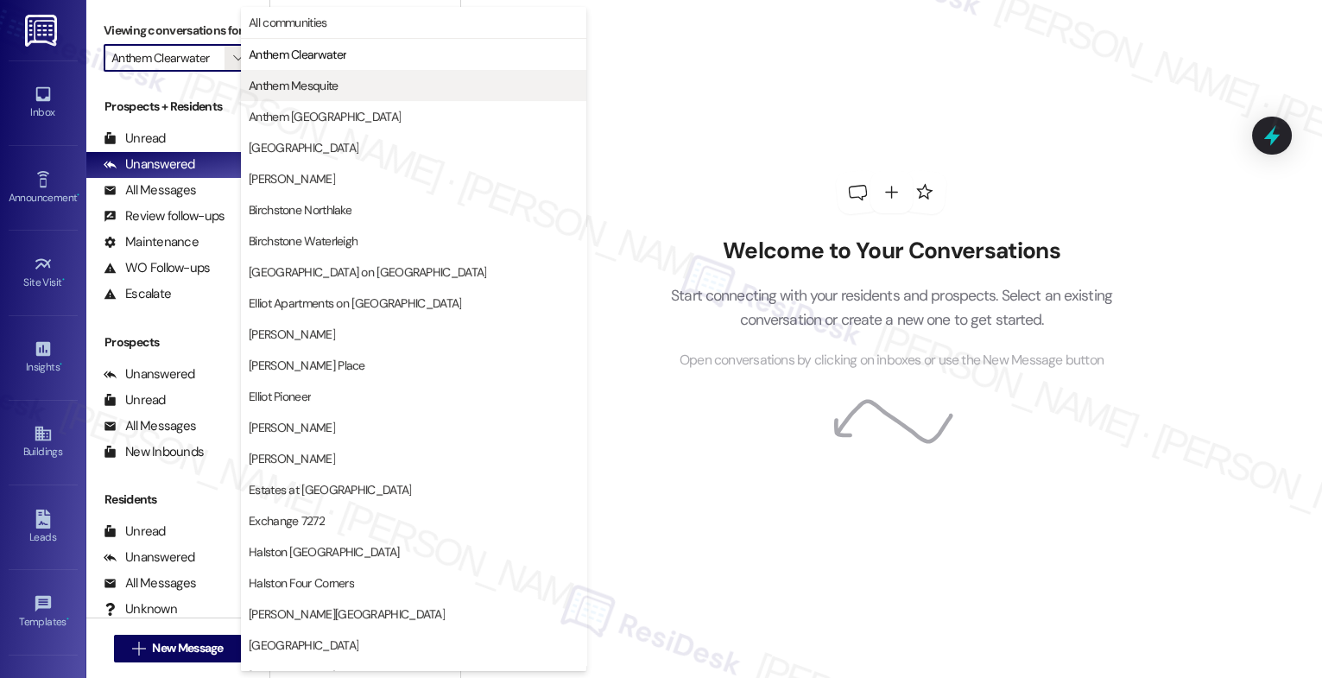
click at [294, 81] on span "Anthem Mesquite" at bounding box center [294, 85] width 90 height 17
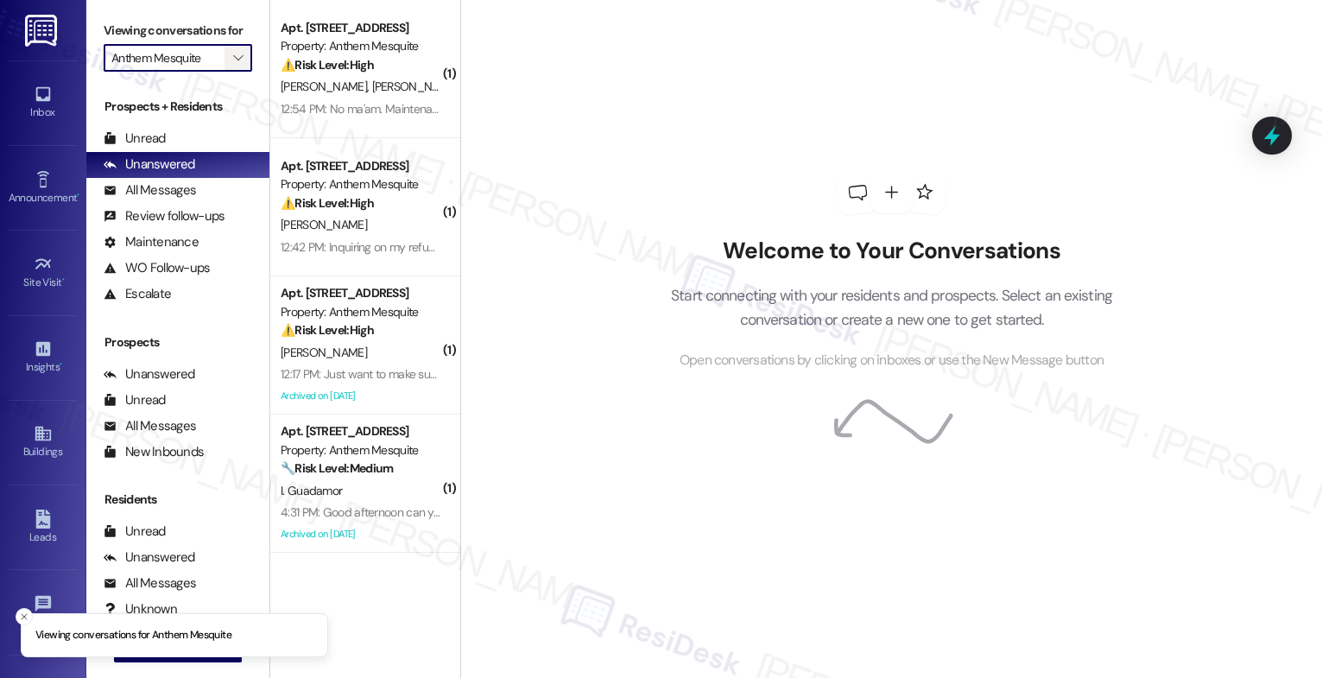
click at [236, 72] on button "" at bounding box center [239, 58] width 28 height 28
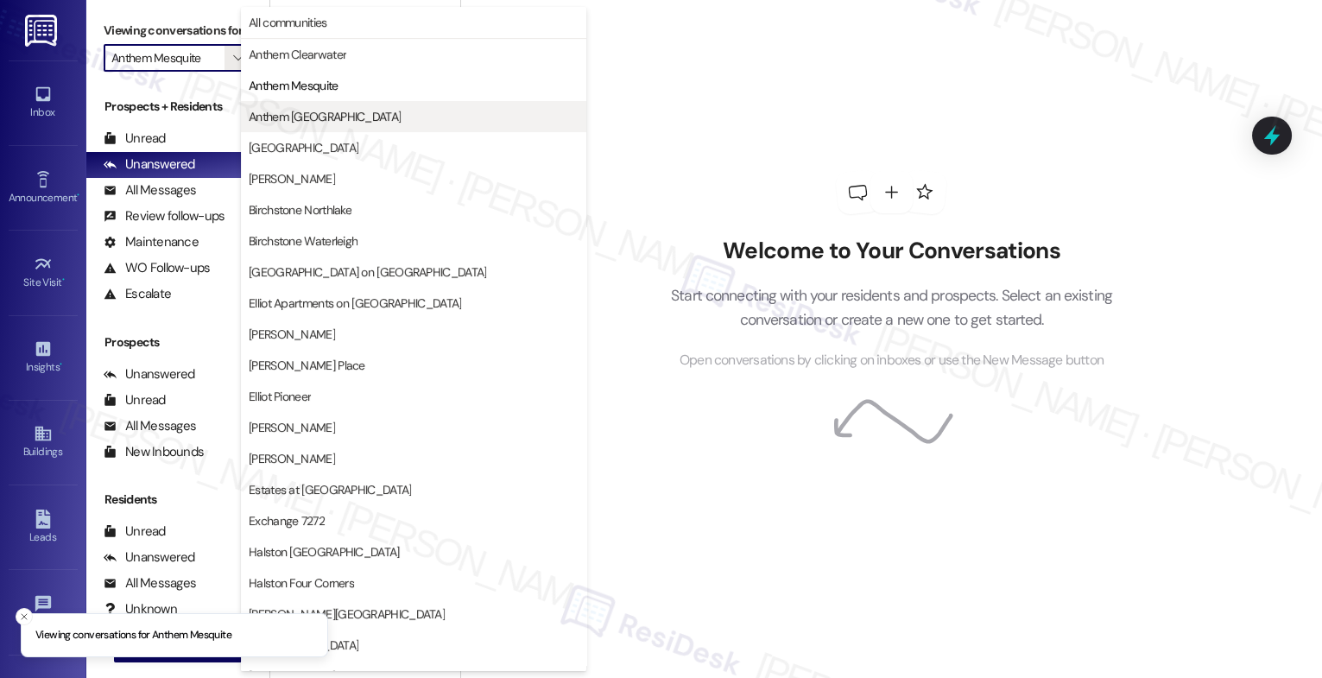
click at [286, 115] on span "Anthem [GEOGRAPHIC_DATA]" at bounding box center [325, 116] width 152 height 17
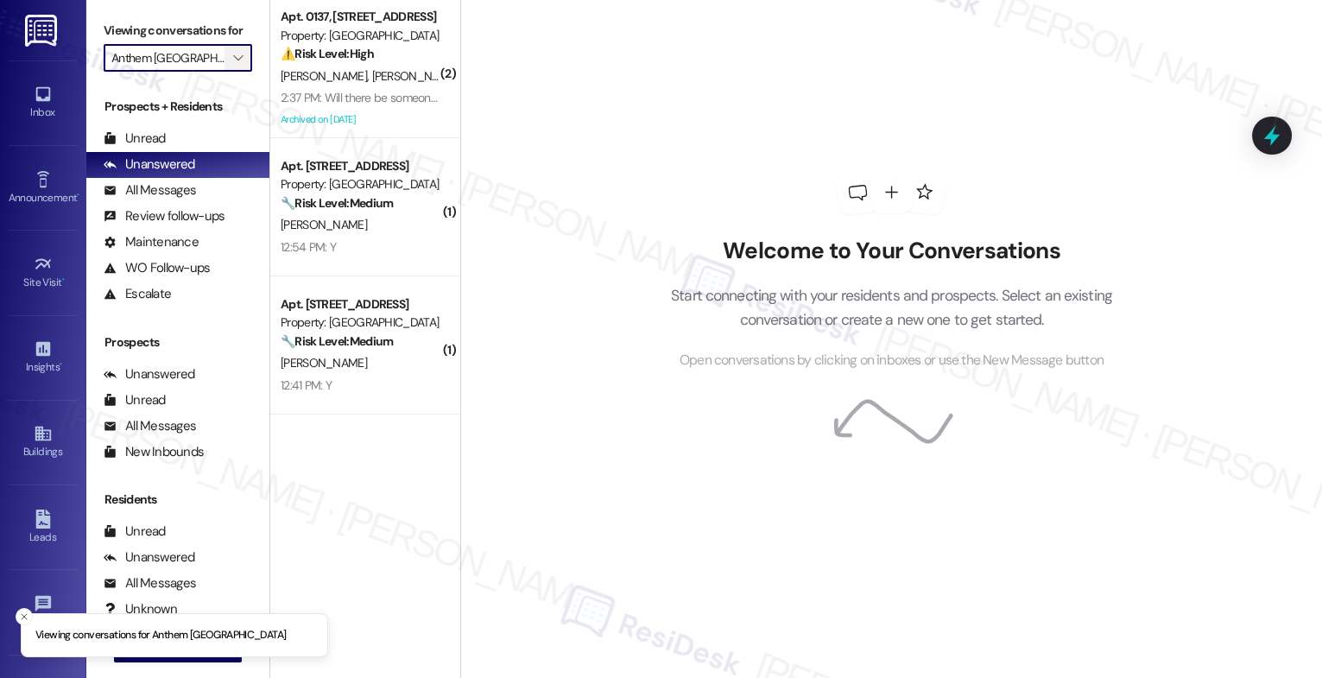
click at [233, 65] on icon "" at bounding box center [238, 58] width 10 height 14
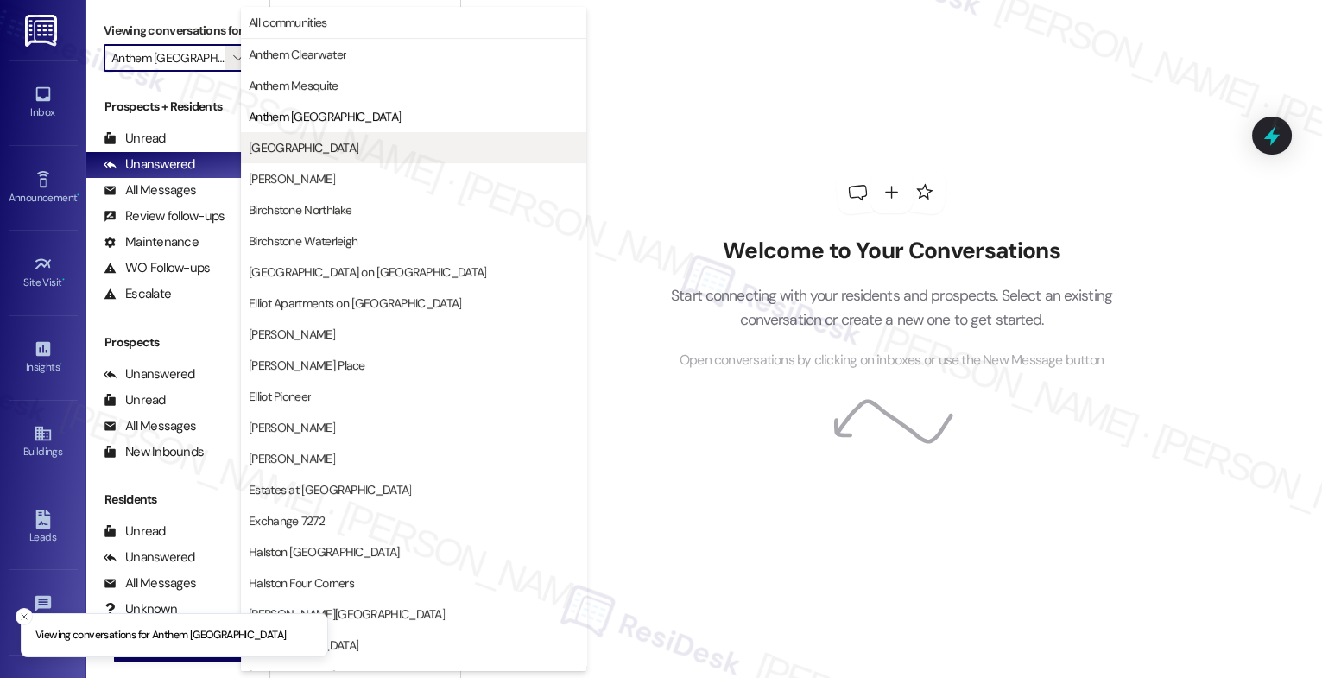
click at [320, 157] on button "[GEOGRAPHIC_DATA]" at bounding box center [414, 147] width 346 height 31
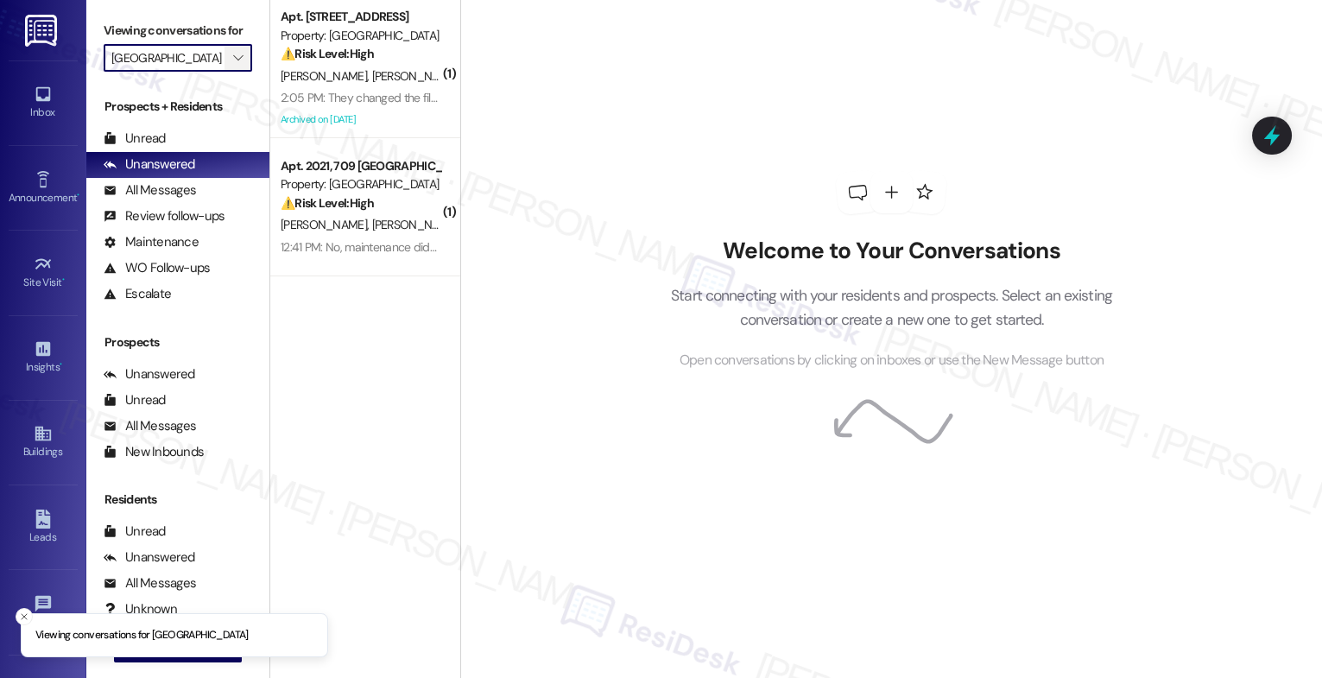
click at [233, 65] on icon "" at bounding box center [238, 58] width 10 height 14
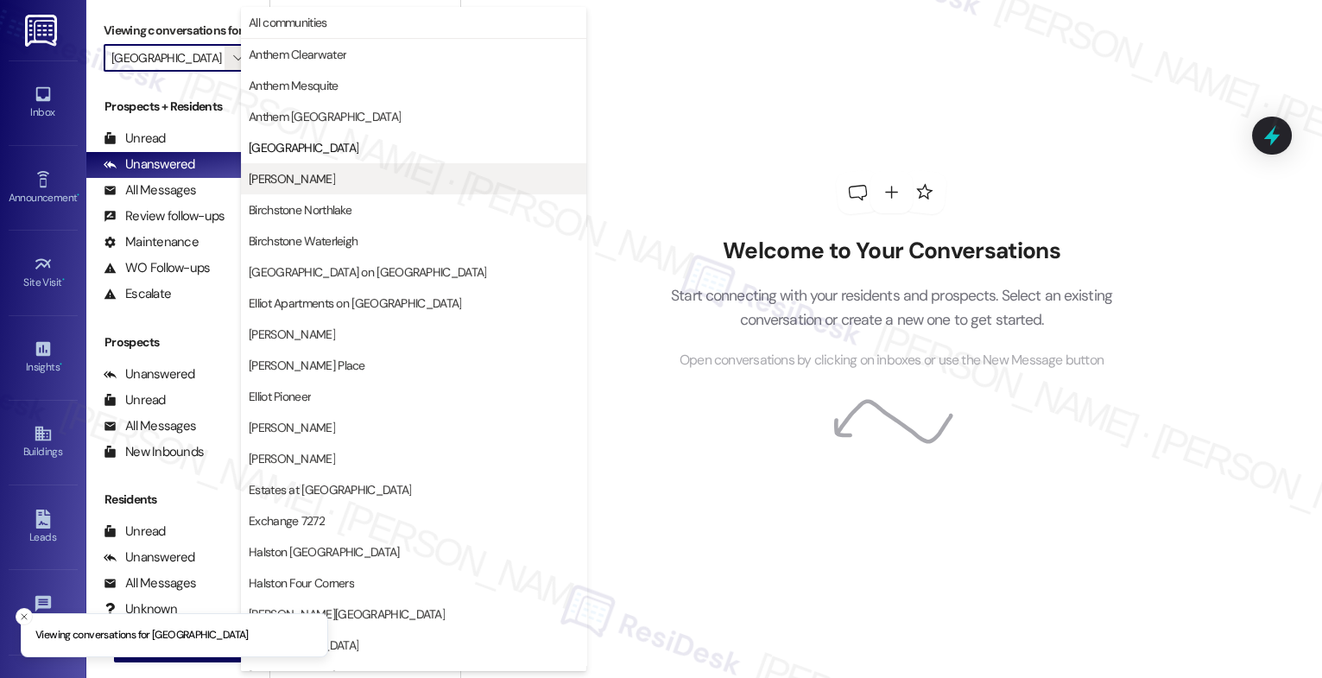
click at [301, 177] on span "Avery" at bounding box center [414, 178] width 330 height 17
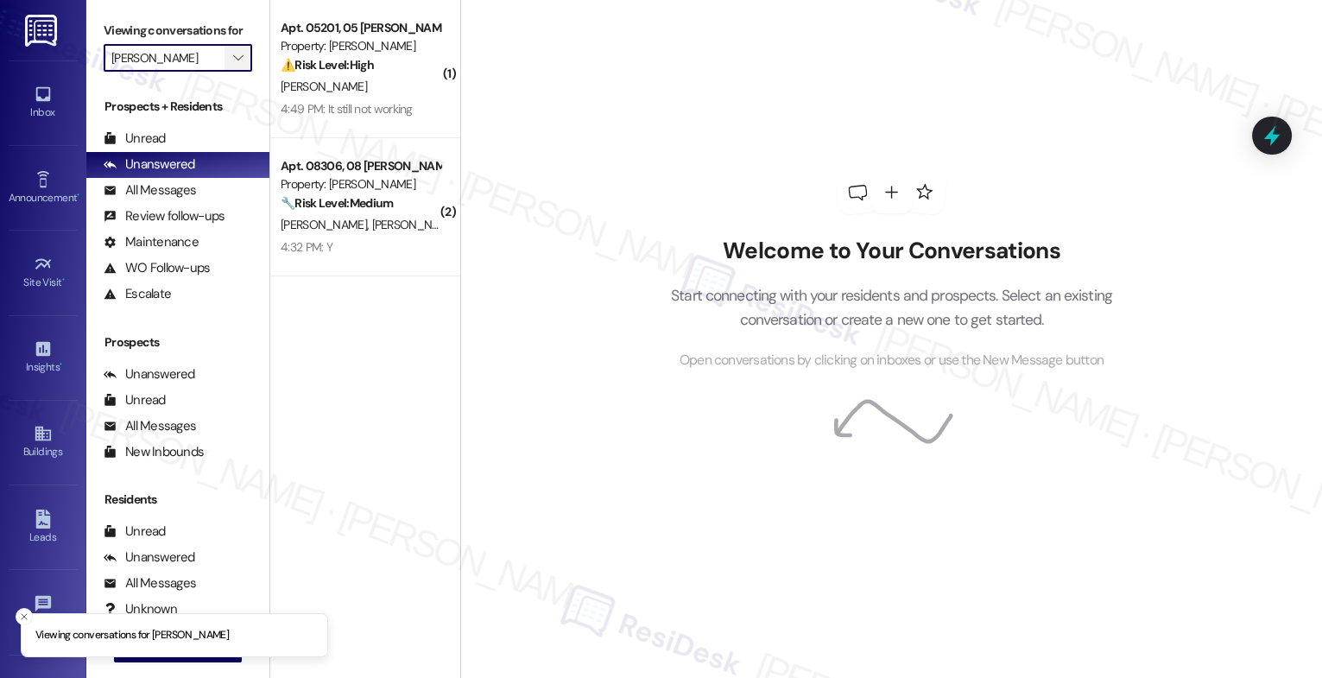
click at [233, 65] on icon "" at bounding box center [238, 58] width 10 height 14
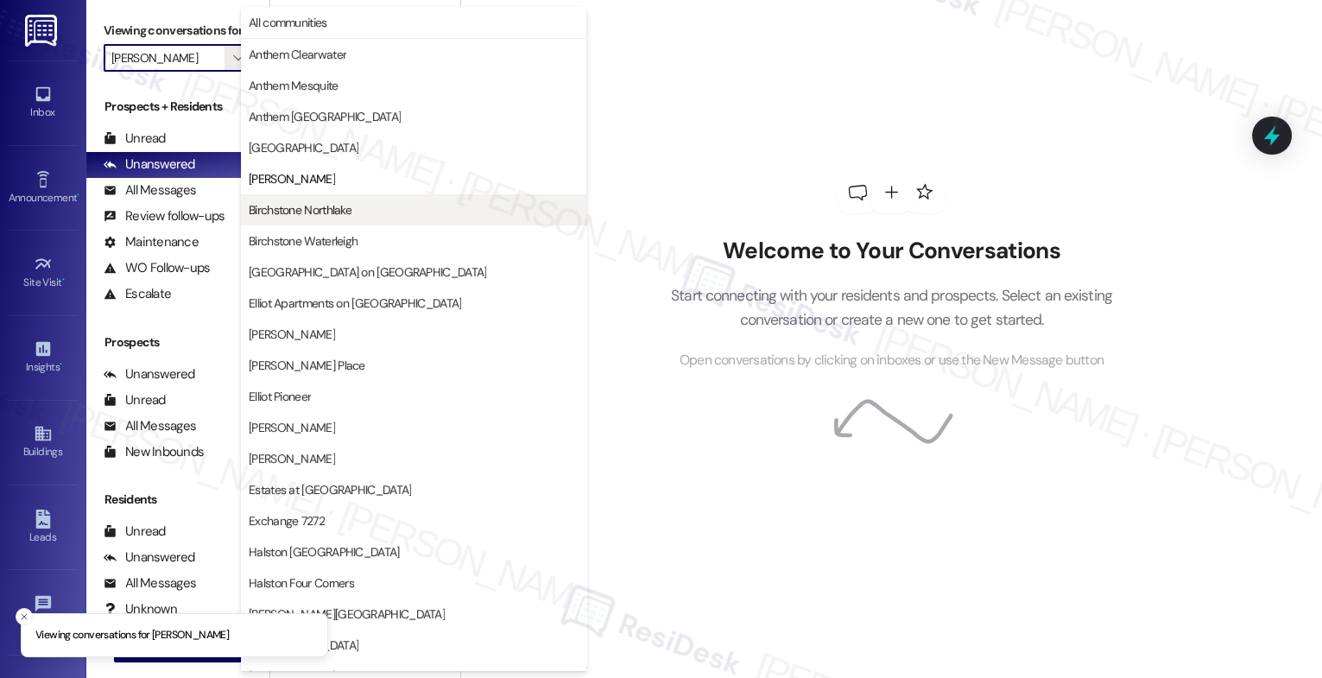
click at [306, 206] on span "Birchstone Northlake" at bounding box center [300, 209] width 103 height 17
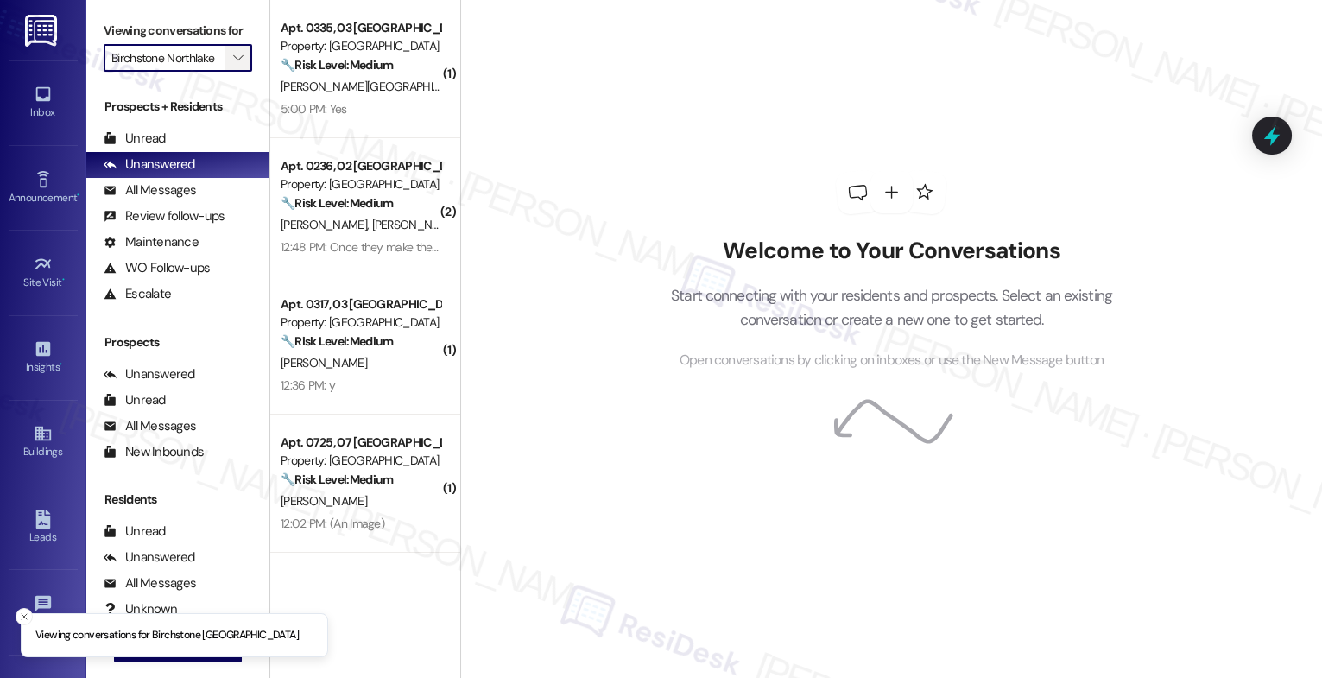
click at [233, 65] on icon "" at bounding box center [238, 58] width 10 height 14
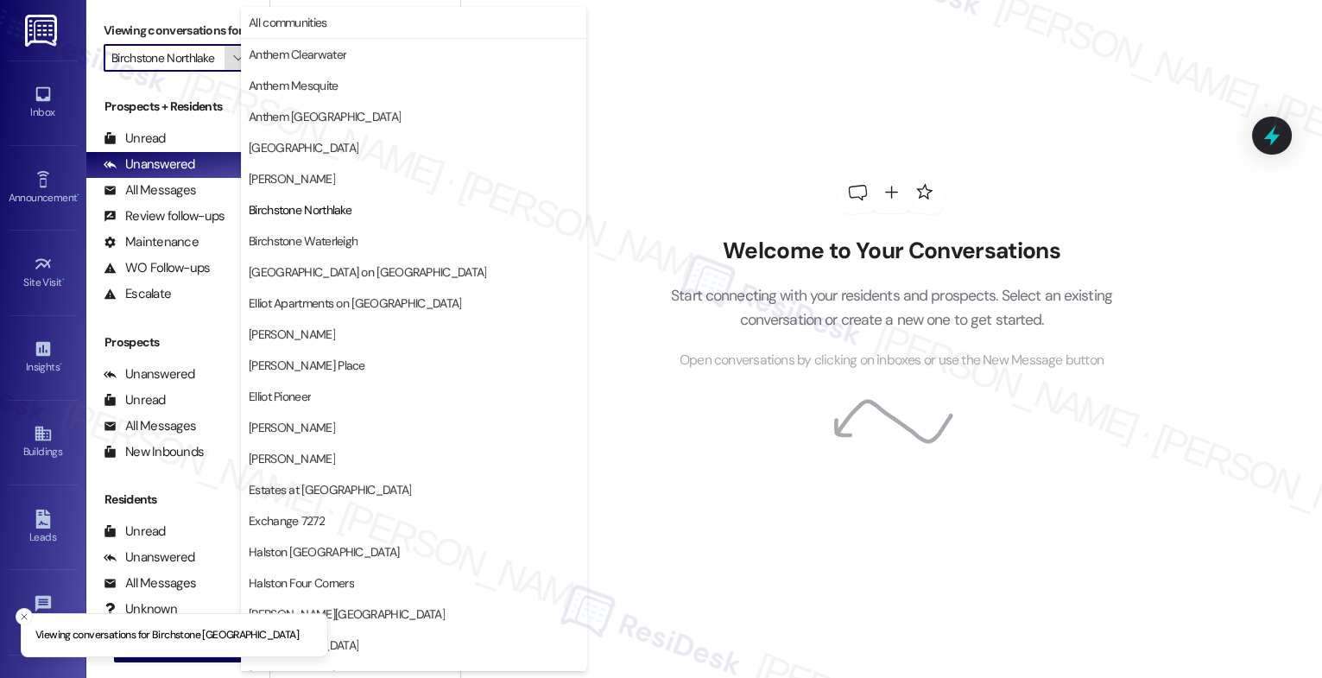
scroll to position [0, 2]
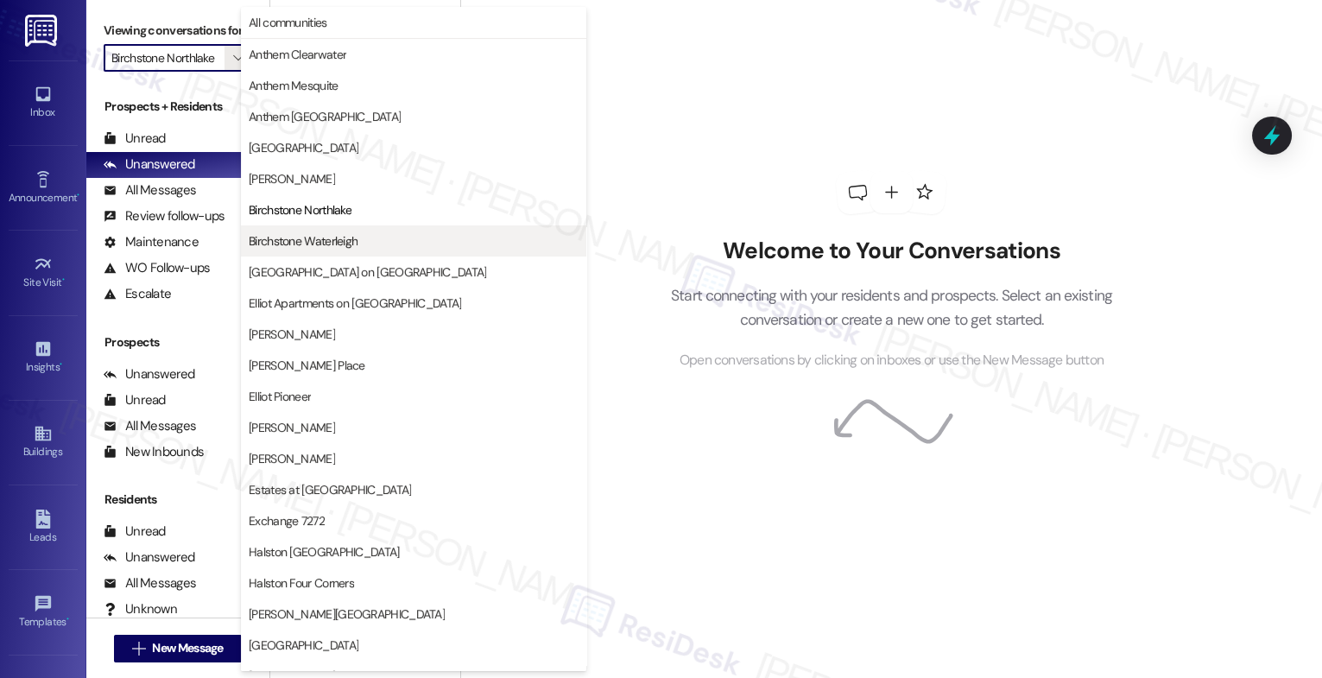
click at [339, 244] on span "Birchstone Waterleigh" at bounding box center [303, 240] width 109 height 17
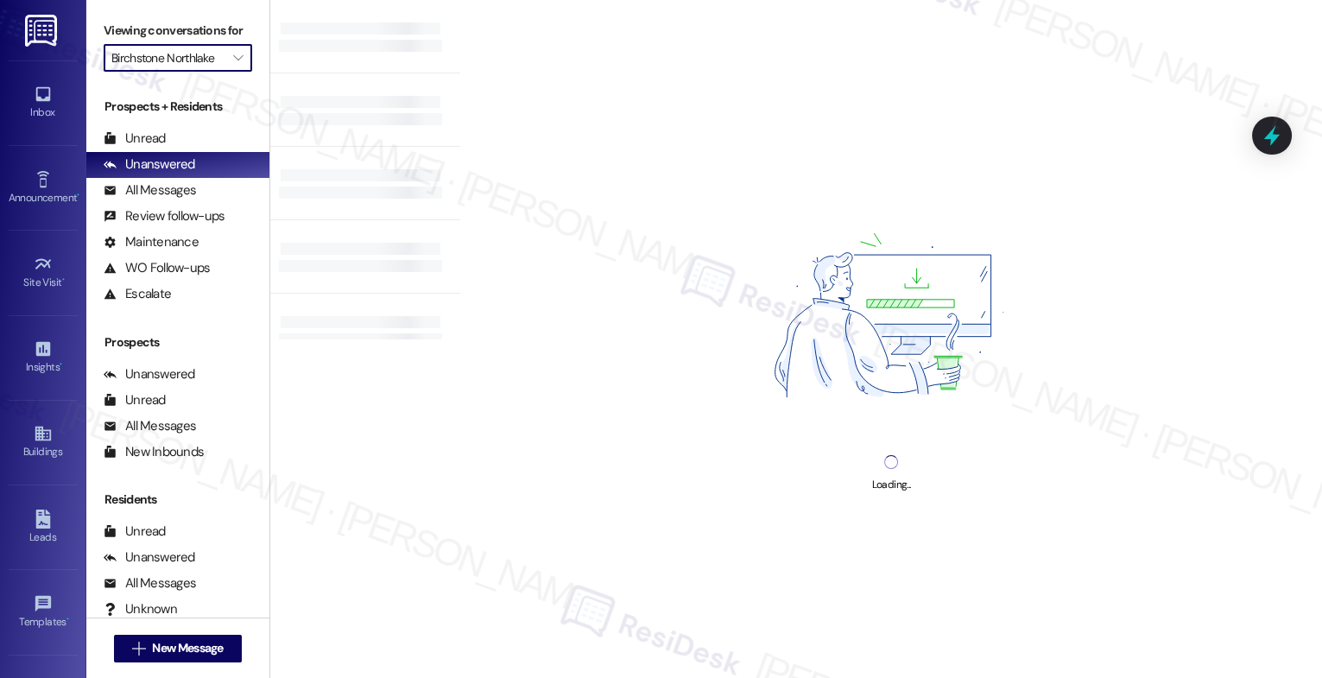
type input "Birchstone Waterleigh"
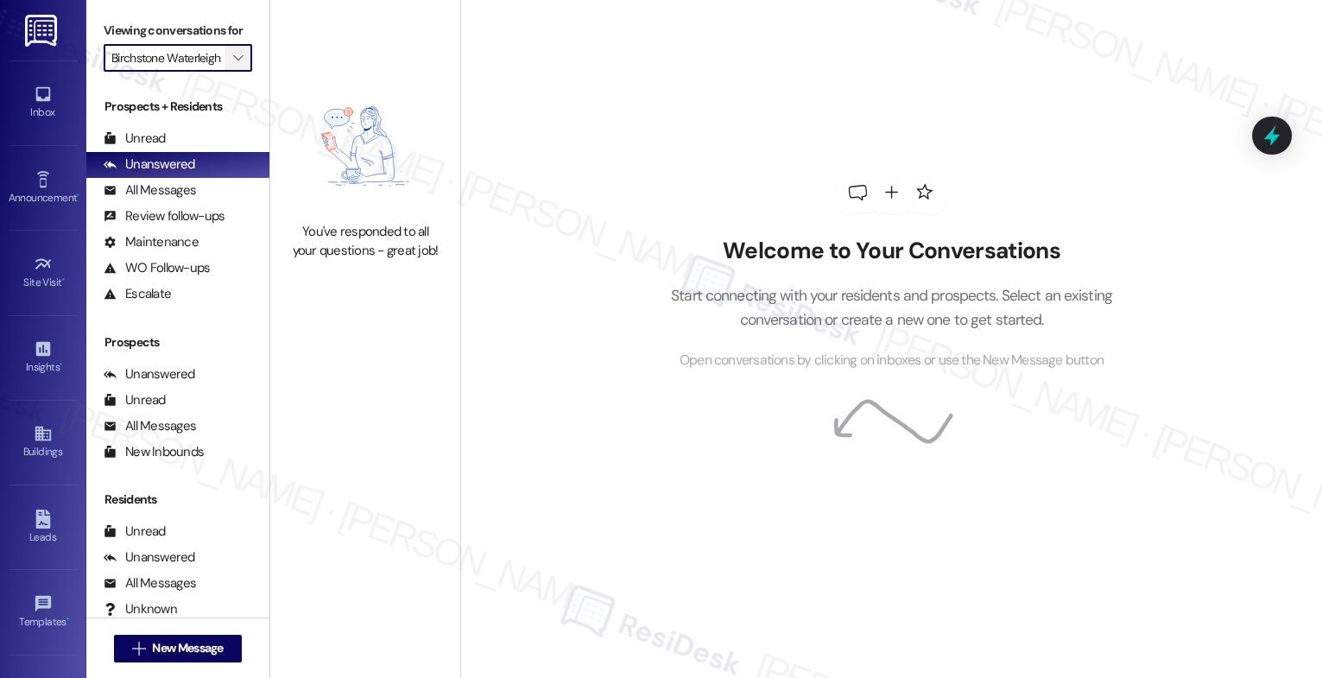
click at [233, 65] on icon "" at bounding box center [238, 58] width 10 height 14
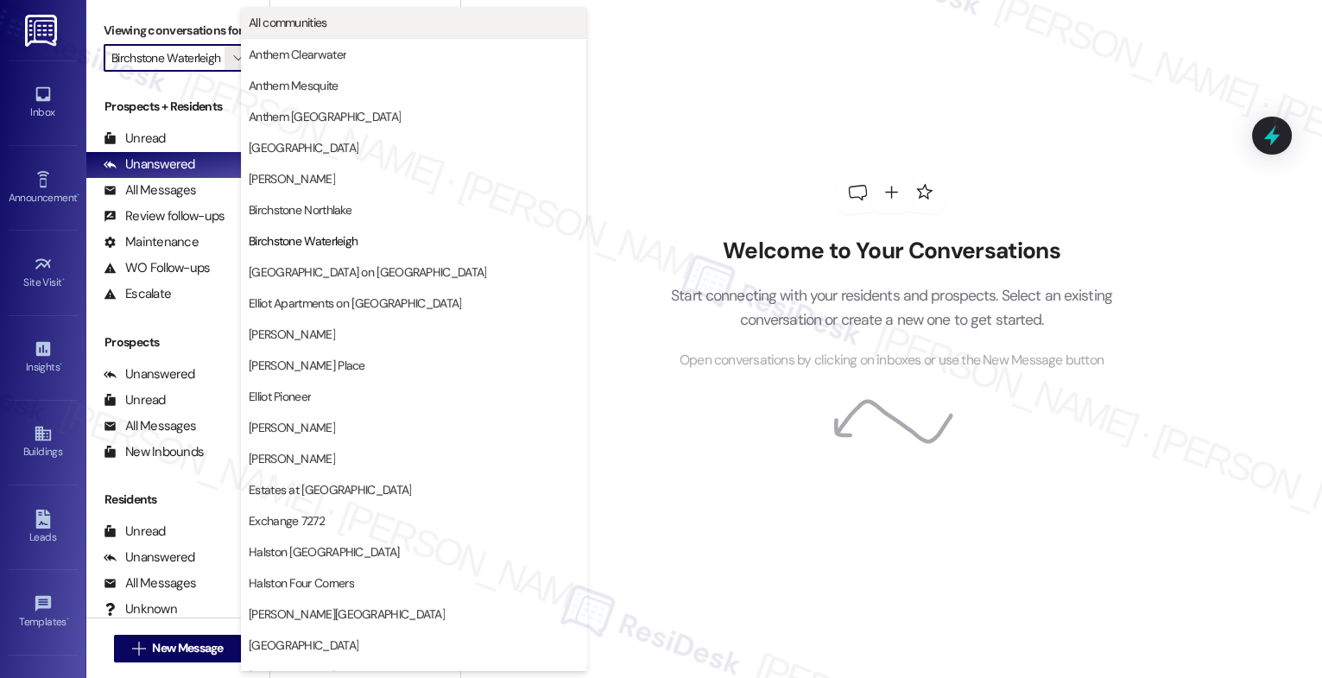
click at [308, 24] on span "All communities" at bounding box center [288, 22] width 79 height 17
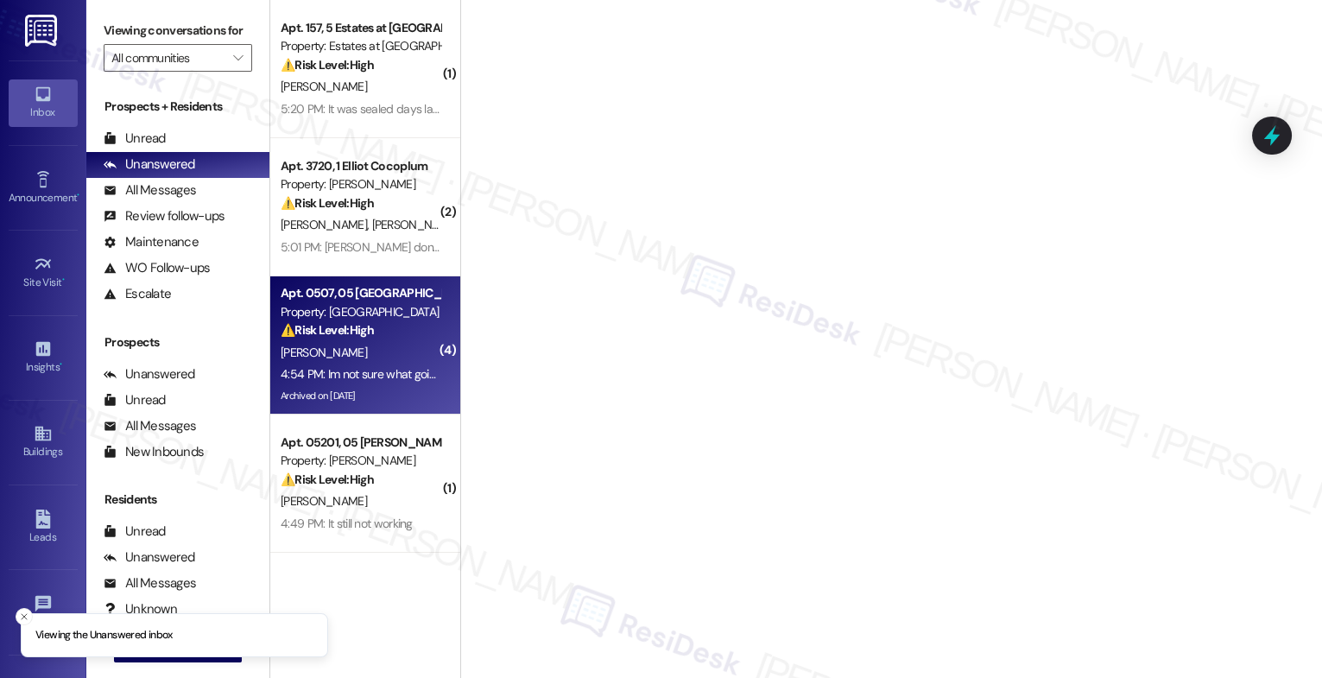
scroll to position [200, 0]
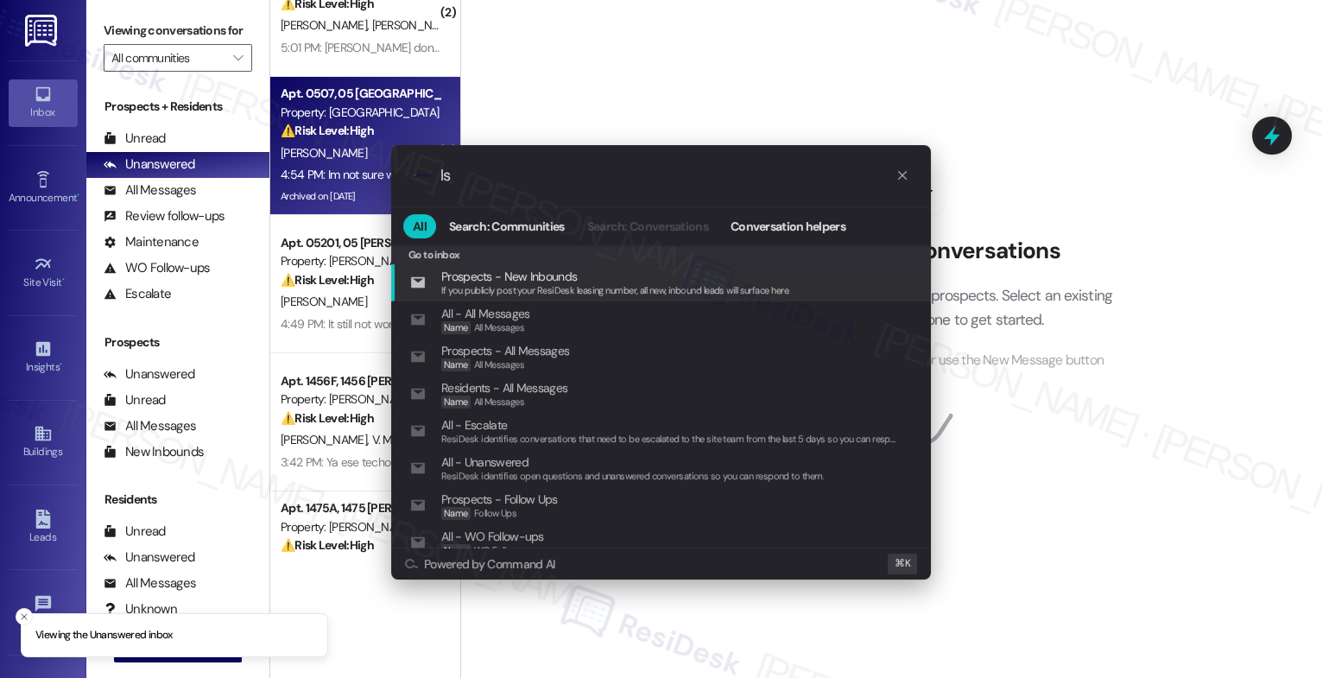
type input "l"
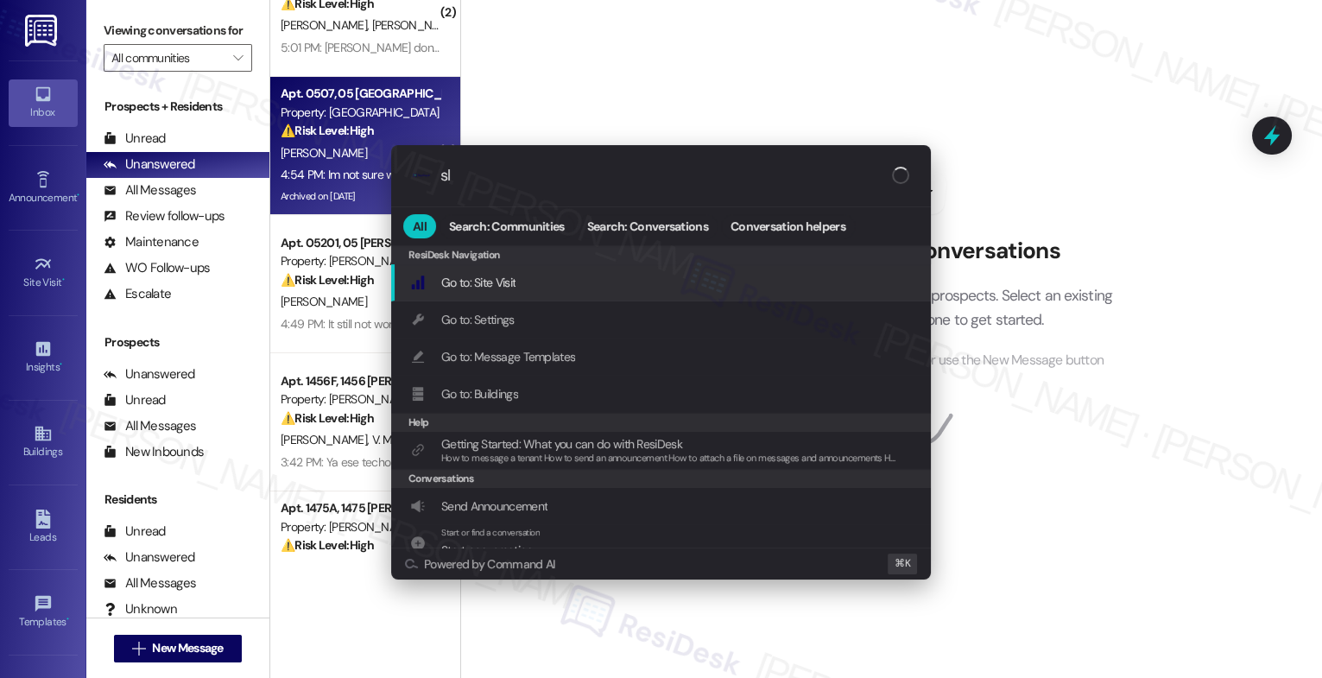
type input "sla"
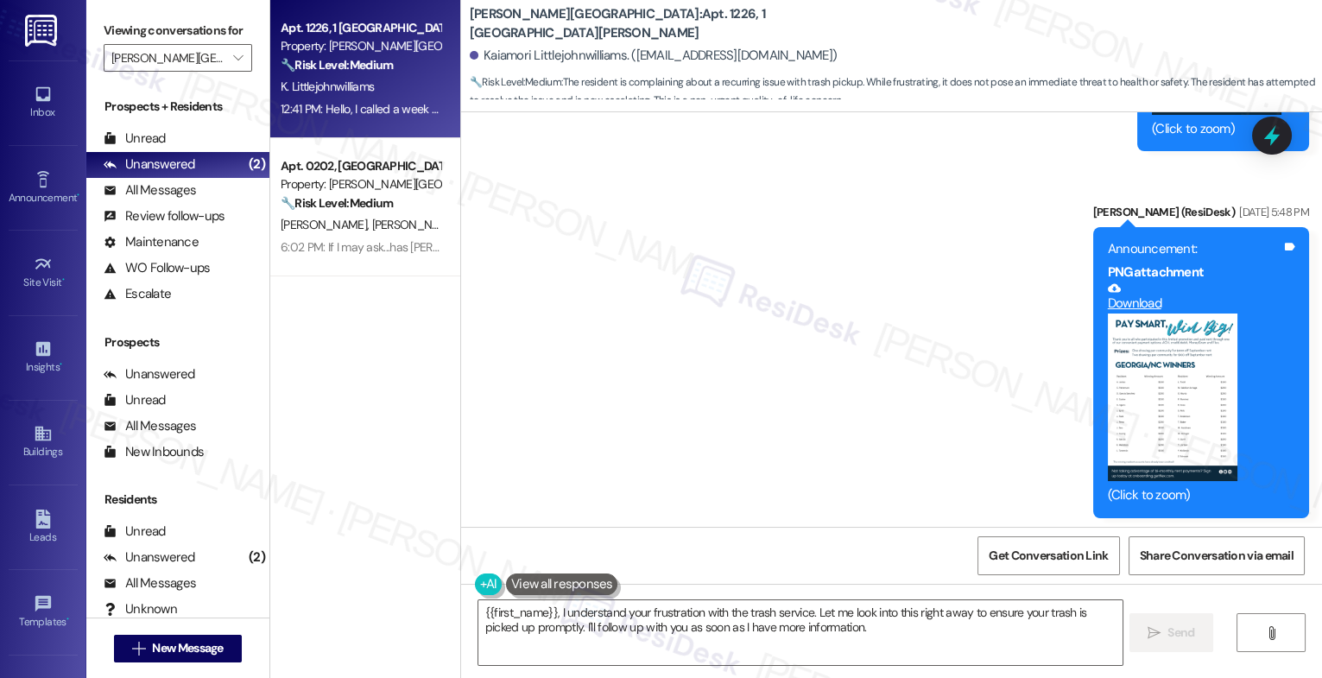
scroll to position [2508, 0]
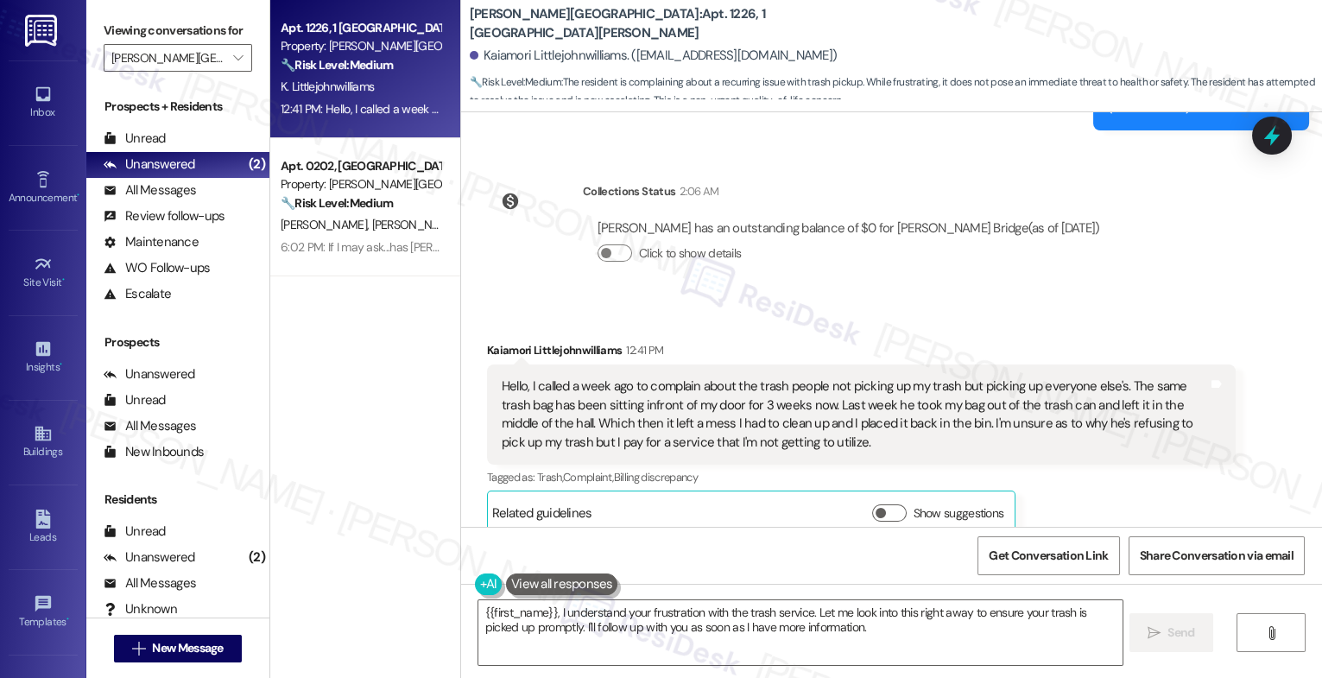
click at [537, 583] on button at bounding box center [562, 585] width 112 height 22
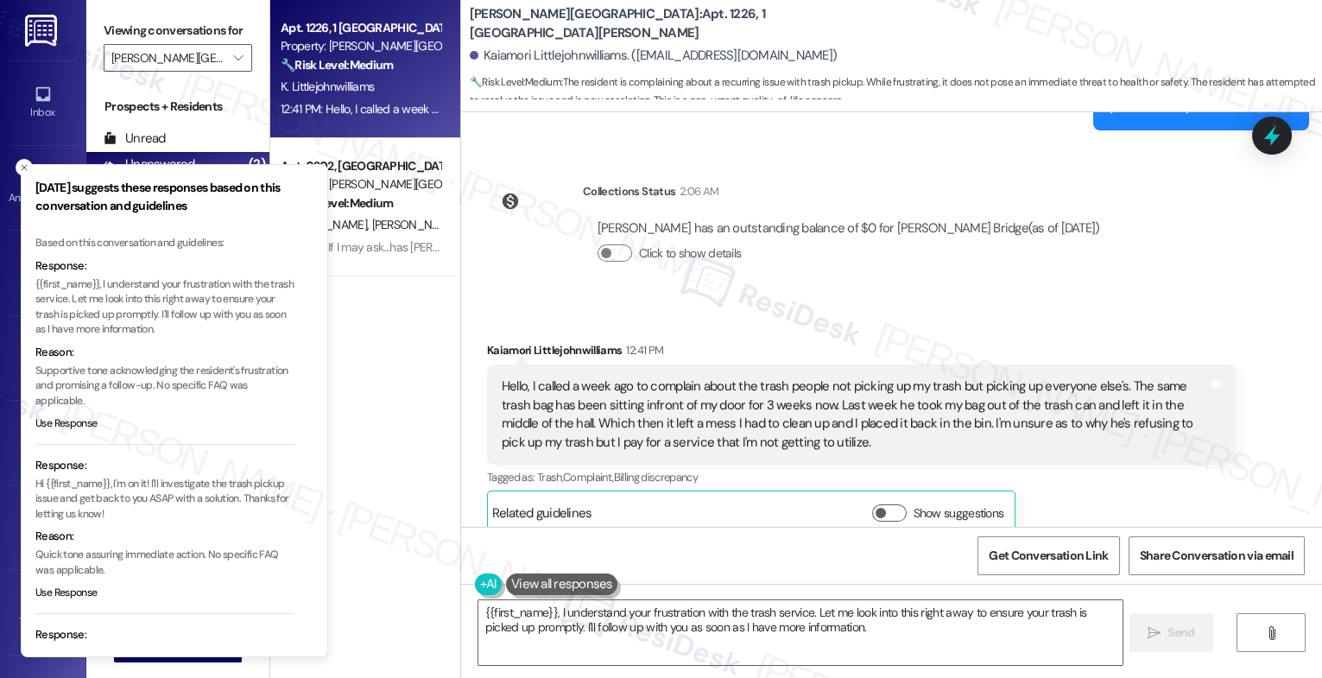
scroll to position [154, 0]
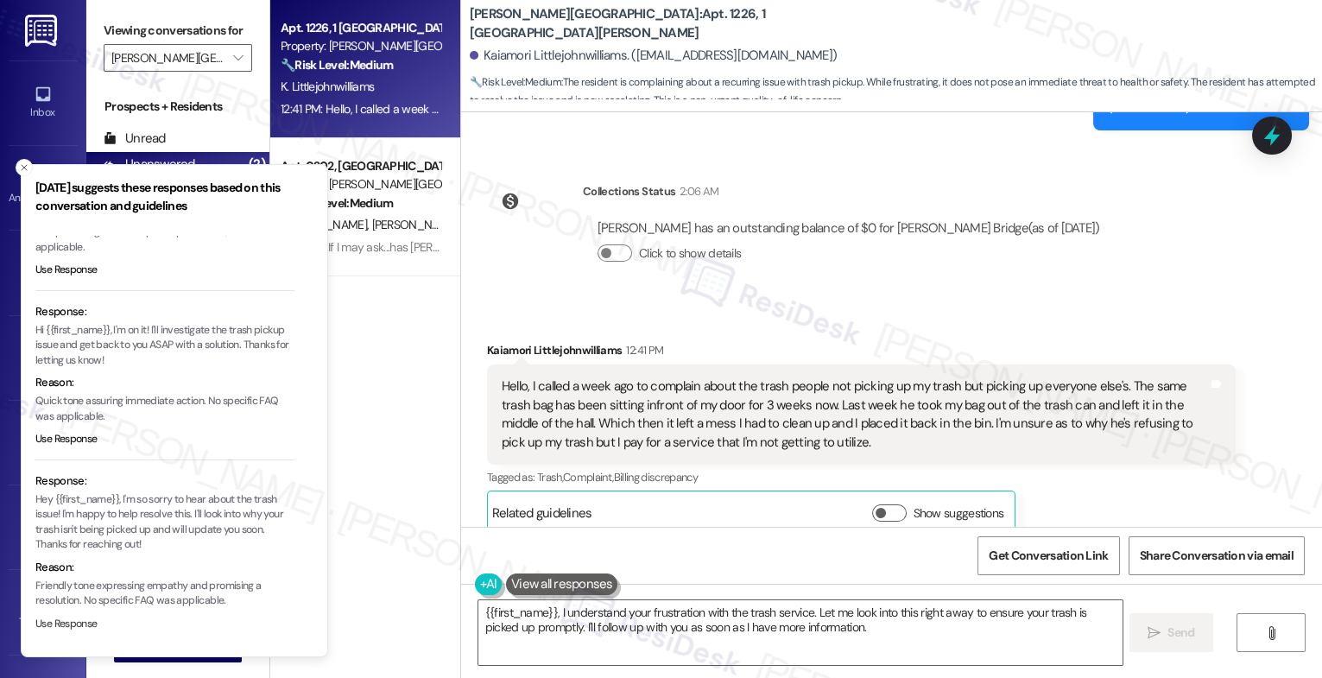
click at [78, 617] on button "Use Response" at bounding box center [66, 625] width 62 height 16
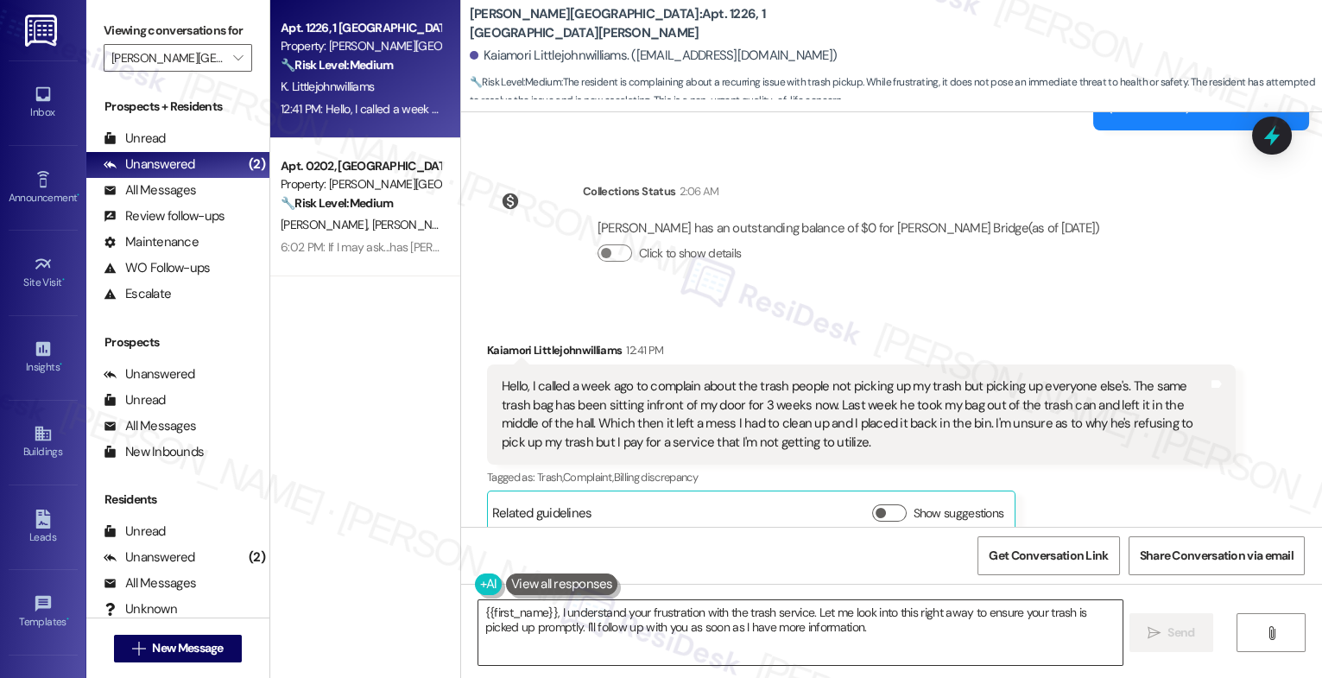
click at [600, 612] on textarea "Hey {{first_name}}, I'm so sorry to hear about the trash issue! I'm happy to he…" at bounding box center [801, 632] width 644 height 65
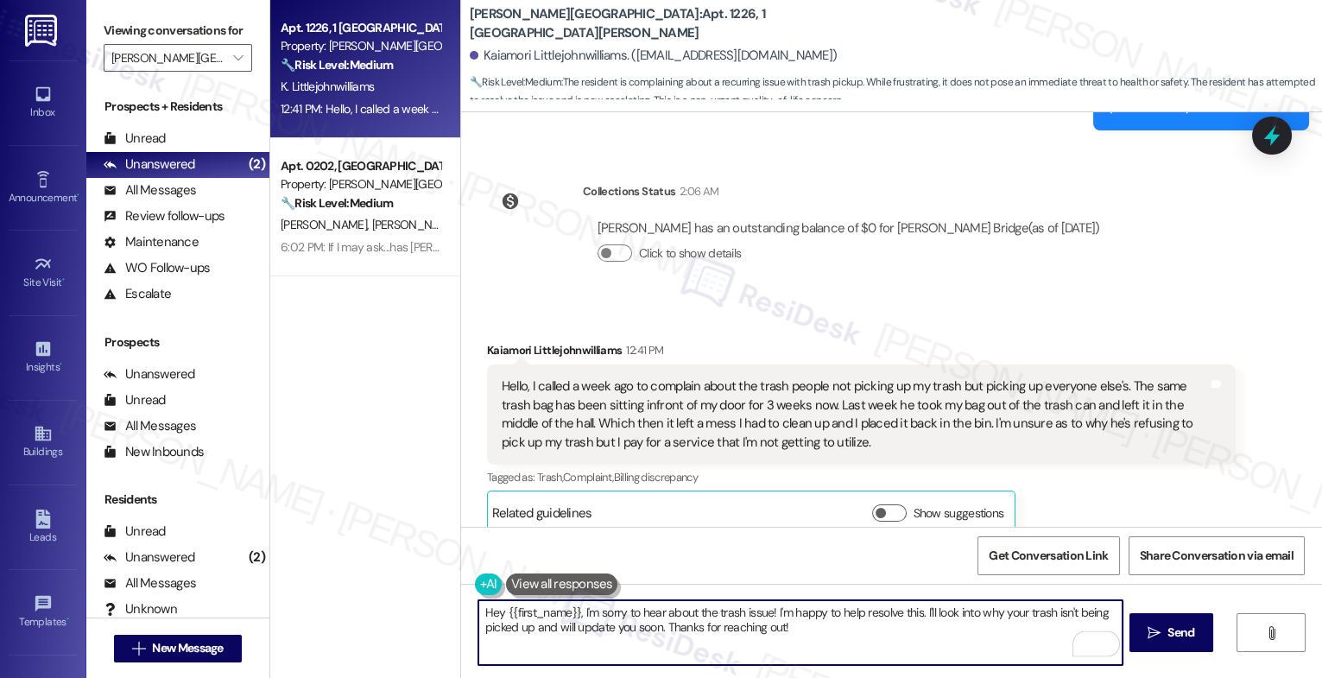
click at [808, 635] on textarea "Hey {{first_name}}, I'm sorry to hear about the trash issue! I'm happy to help …" at bounding box center [801, 632] width 644 height 65
drag, startPoint x: 767, startPoint y: 608, endPoint x: 916, endPoint y: 611, distance: 149.5
click at [916, 611] on textarea "Hey {{first_name}}, I'm sorry to hear about the trash issue! I'm happy to help …" at bounding box center [801, 632] width 644 height 65
click at [494, 625] on textarea "Hey {{first_name}}, I'm sorry to hear about the trash issue! I understand how f…" at bounding box center [801, 632] width 644 height 65
click at [1081, 631] on textarea "Hey {{first_name}}, I'm sorry to hear about the trash issue! I understand how f…" at bounding box center [801, 632] width 644 height 65
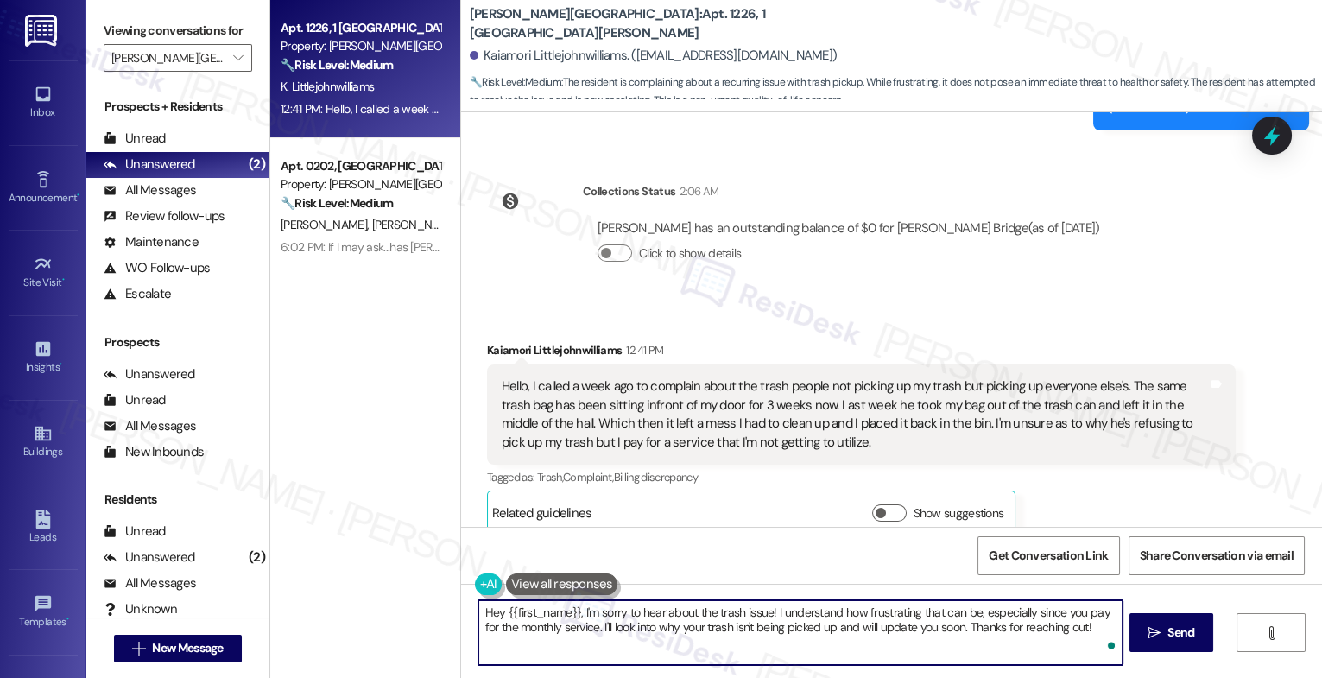
drag, startPoint x: 946, startPoint y: 630, endPoint x: 1102, endPoint y: 637, distance: 156.5
click at [1102, 637] on div "Hey {{first_name}}, I'm sorry to hear about the trash issue! I understand how f…" at bounding box center [801, 632] width 646 height 67
drag, startPoint x: 954, startPoint y: 624, endPoint x: 1157, endPoint y: 622, distance: 203.0
click at [1157, 622] on div "Hey {{first_name}}, I'm sorry to hear about the trash issue! I understand how f…" at bounding box center [891, 649] width 861 height 130
click at [1026, 627] on textarea "Hey {{first_name}}, I'm sorry to hear about the trash issue! I understand how f…" at bounding box center [801, 632] width 644 height 65
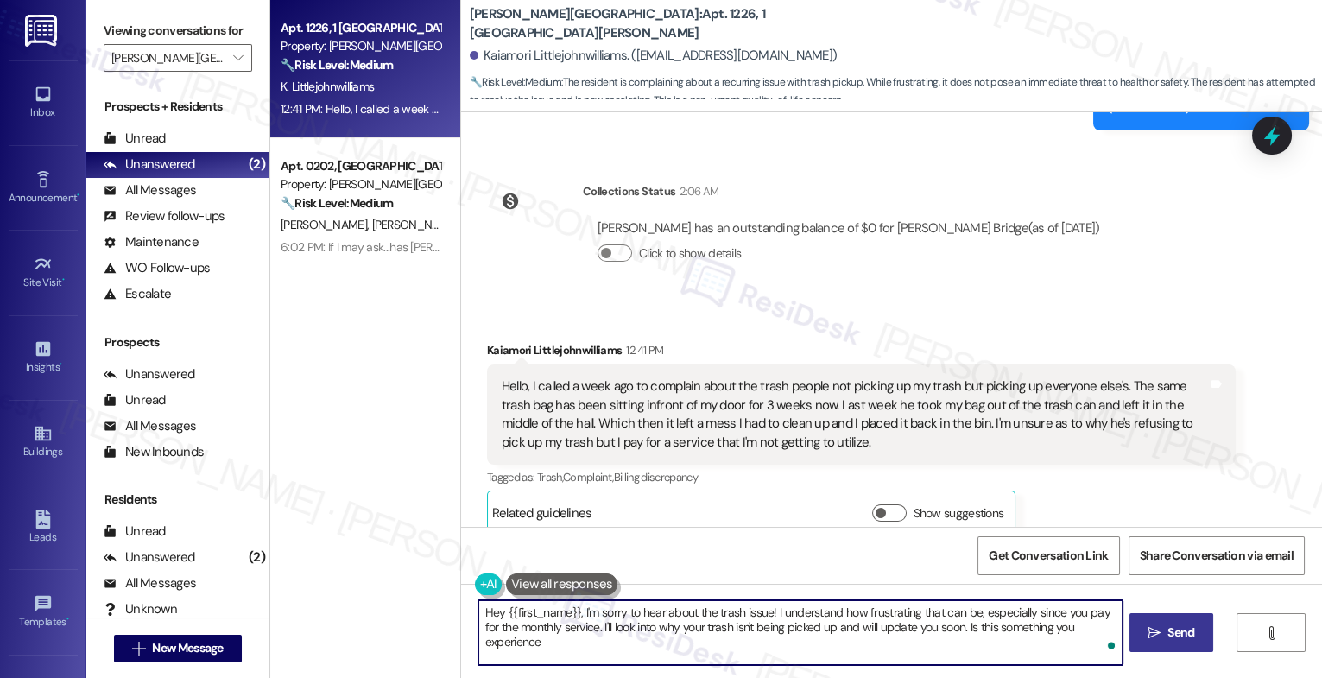
click at [1112, 627] on textarea "Hey {{first_name}}, I'm sorry to hear about the trash issue! I understand how f…" at bounding box center [801, 632] width 644 height 65
drag, startPoint x: 945, startPoint y: 629, endPoint x: 951, endPoint y: 643, distance: 15.1
click at [951, 643] on textarea "Hey {{first_name}}, I'm sorry to hear about the trash issue! I understand how f…" at bounding box center [801, 632] width 644 height 65
click at [965, 647] on textarea "Hey {{first_name}}, I'm sorry to hear about the trash issue! I understand how f…" at bounding box center [801, 632] width 644 height 65
click at [703, 645] on textarea "Hey {{first_name}}, I'm sorry to hear about the trash issue! I understand how f…" at bounding box center [801, 632] width 644 height 65
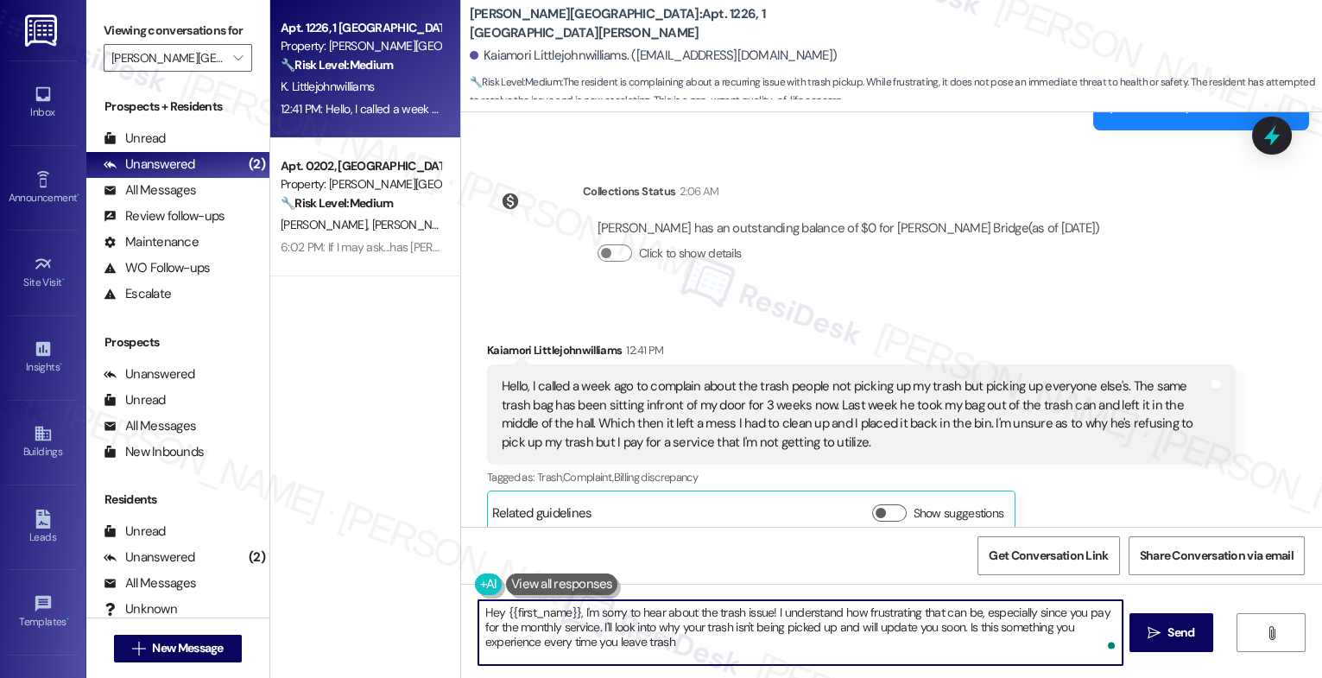
drag, startPoint x: 945, startPoint y: 627, endPoint x: 954, endPoint y: 646, distance: 20.9
click at [954, 646] on textarea "Hey {{first_name}}, I'm sorry to hear about the trash issue! I understand how f…" at bounding box center [801, 632] width 644 height 65
type textarea "Hey {{first_name}}, I'm sorry to hear about the trash issue! I understand how f…"
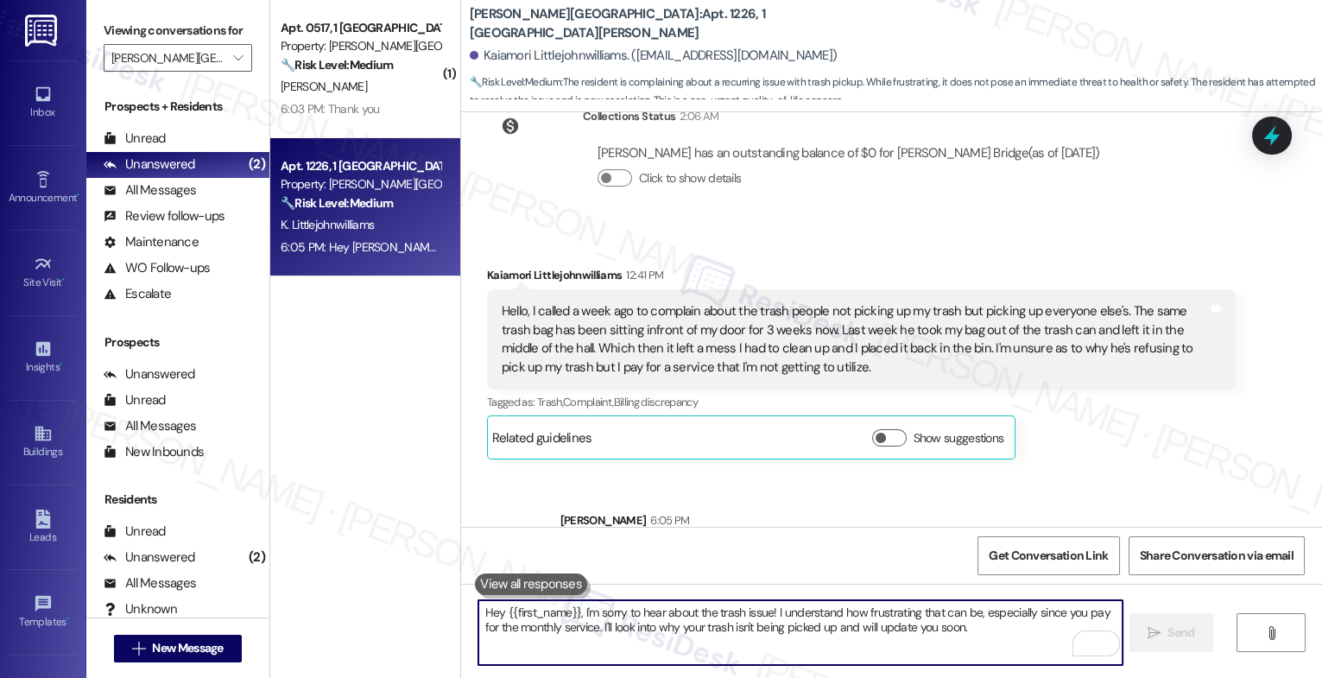
scroll to position [2648, 0]
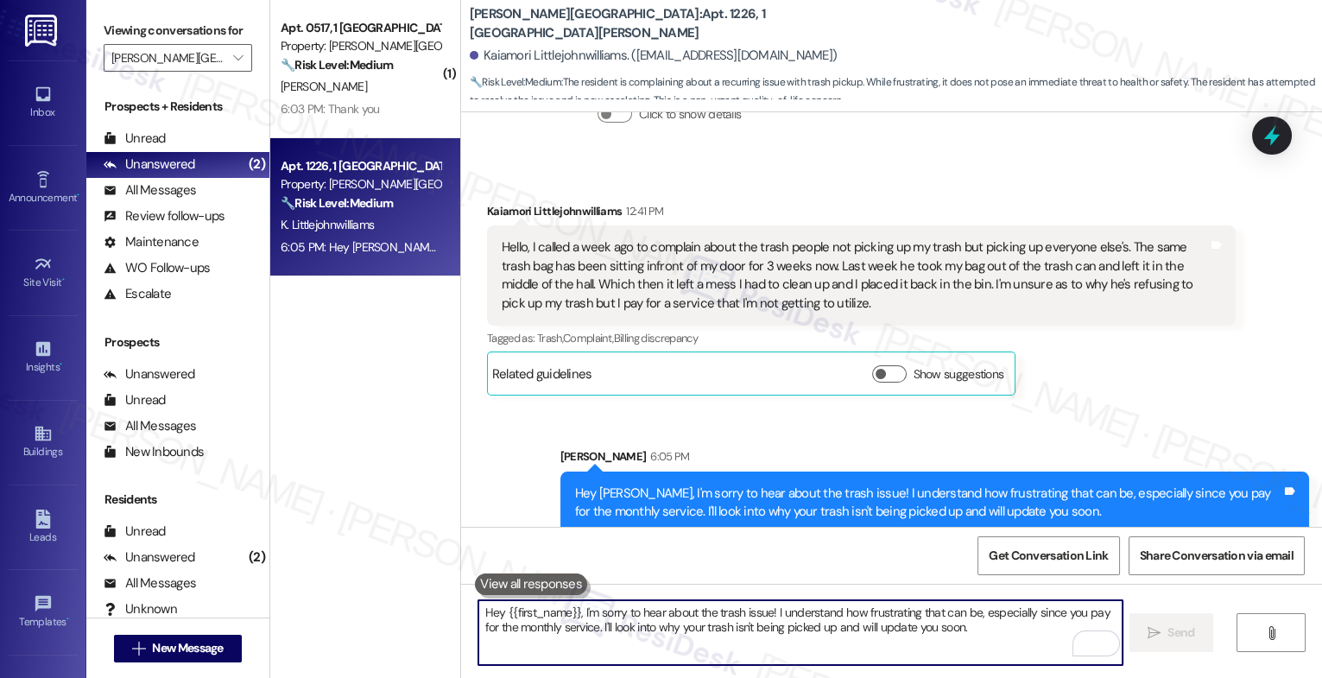
click at [571, 627] on textarea "Hey {{first_name}}, I'm sorry to hear about the trash issue! I understand how f…" at bounding box center [801, 632] width 644 height 65
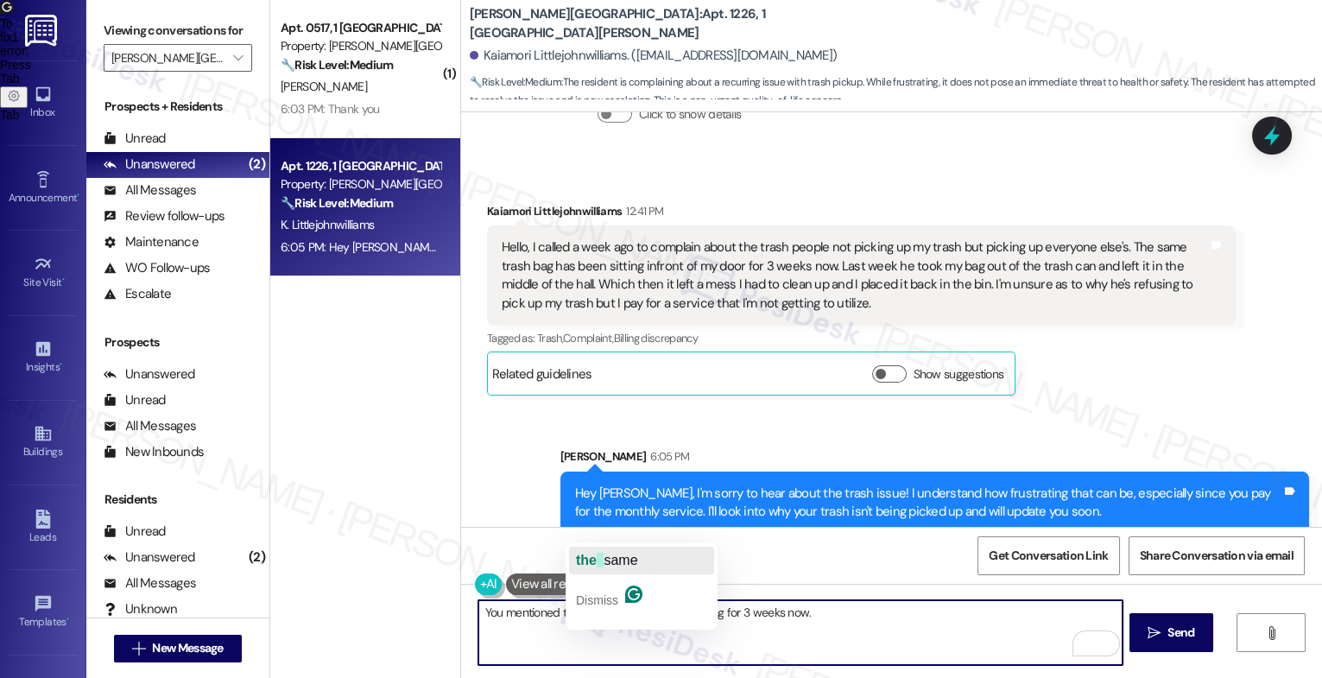
click at [611, 562] on span "same" at bounding box center [621, 560] width 34 height 15
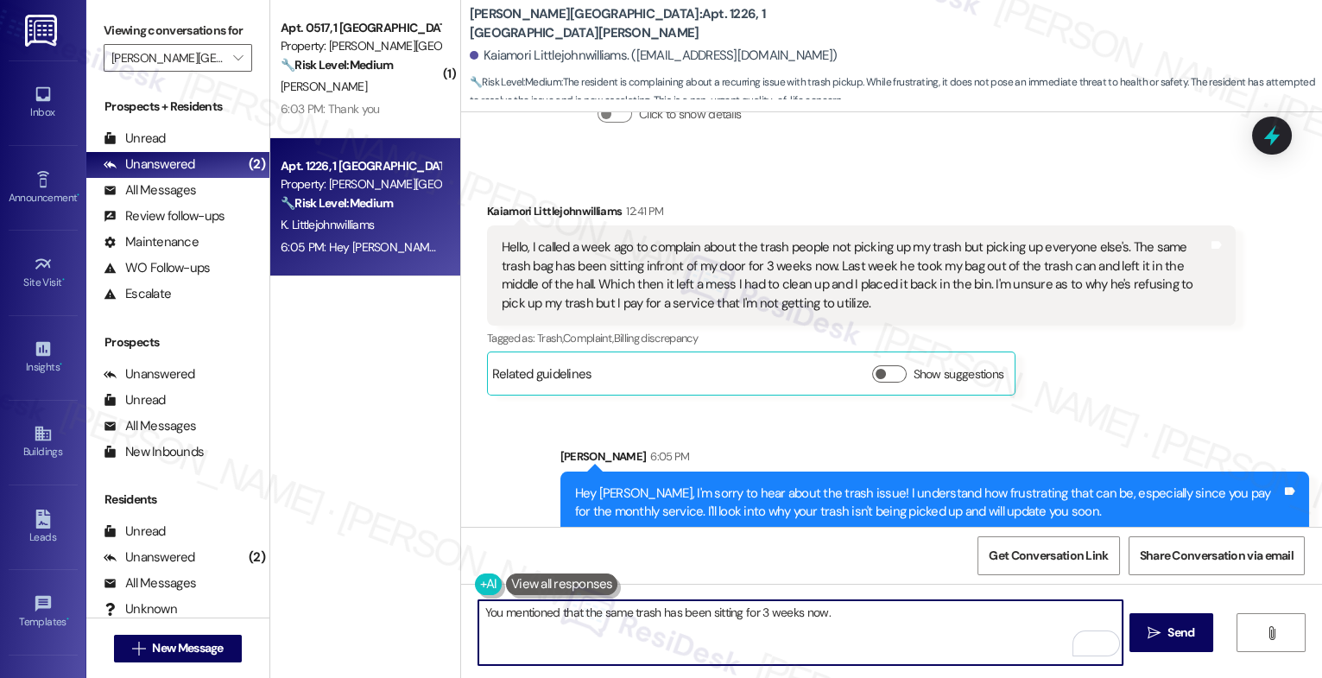
click at [847, 613] on textarea "You mentioned that the same trash has been sitting for 3 weeks now." at bounding box center [801, 632] width 644 height 65
click at [875, 619] on textarea "You mentioned that the same trash has been sitting for 3 weeks now." at bounding box center [801, 632] width 644 height 65
click at [870, 618] on textarea "You mentioned that the same trash has been sitting for 3 weeks now." at bounding box center [801, 632] width 644 height 65
drag, startPoint x: 823, startPoint y: 613, endPoint x: 1031, endPoint y: 616, distance: 207.3
click at [1031, 616] on textarea "You mentioned that the same trash has been sitting for 3 weeks now. Is that the…" at bounding box center [801, 632] width 644 height 65
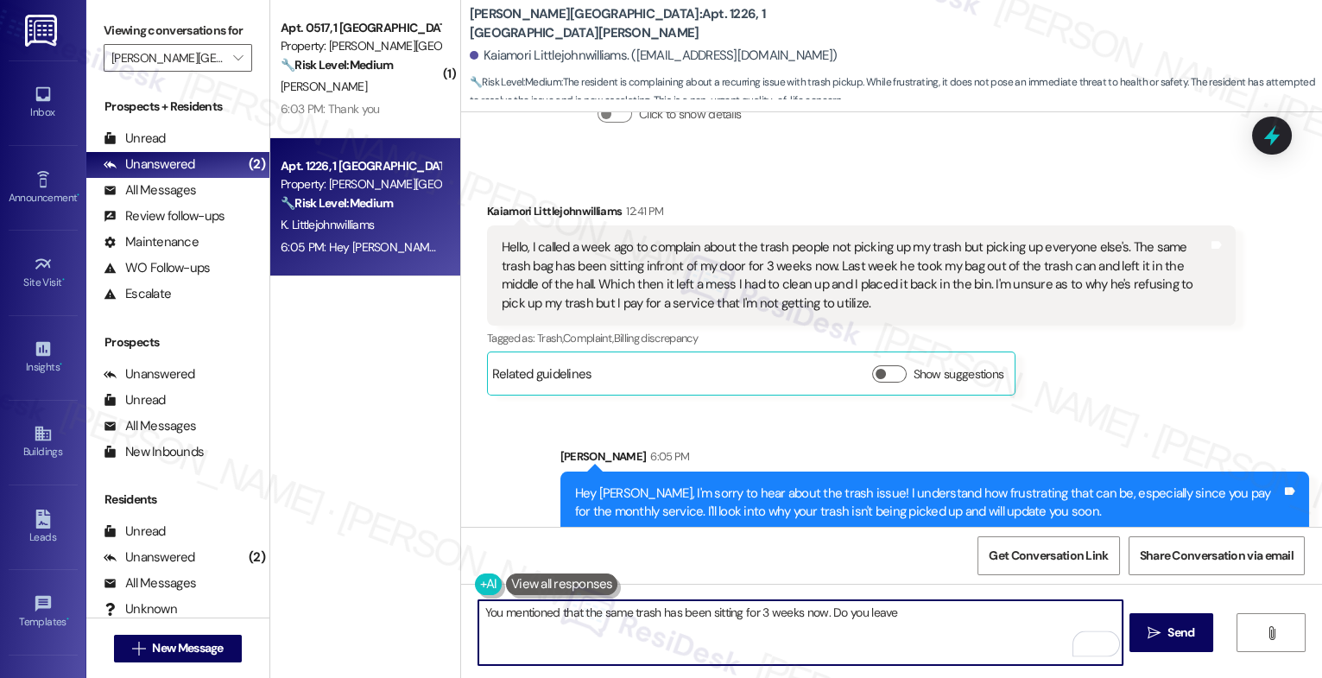
drag, startPoint x: 824, startPoint y: 617, endPoint x: 969, endPoint y: 632, distance: 145.9
click at [969, 632] on textarea "You mentioned that the same trash has been sitting for 3 weeks now. Do you leave" at bounding box center [801, 632] width 644 height 65
click at [913, 621] on textarea "You mentioned that the same trash has been sitting for 3 weeks now. Do you leave" at bounding box center [801, 632] width 644 height 65
drag, startPoint x: 825, startPoint y: 607, endPoint x: 1010, endPoint y: 616, distance: 185.1
click at [1010, 616] on textarea "You mentioned that the same trash has been sitting for 3 weeks now. Do you leav…" at bounding box center [801, 632] width 644 height 65
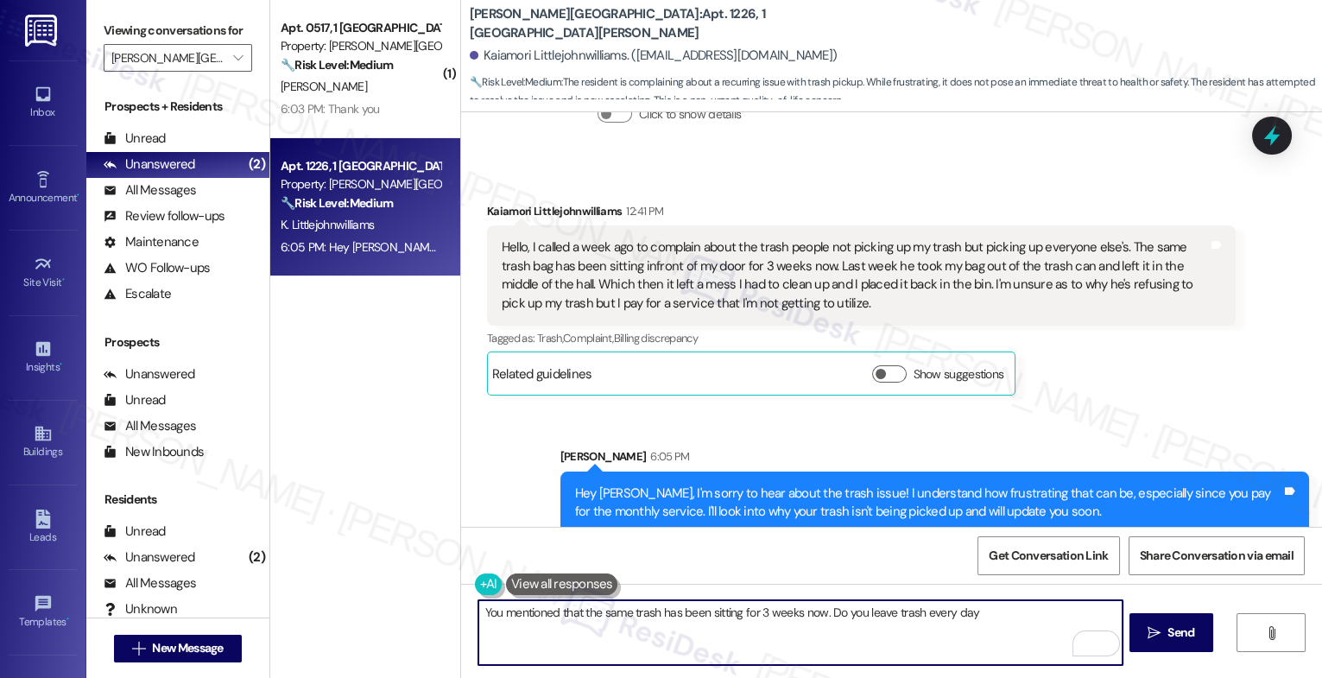
drag, startPoint x: 824, startPoint y: 612, endPoint x: 1046, endPoint y: 621, distance: 222.2
click at [1046, 621] on textarea "You mentioned that the same trash has been sitting for 3 weeks now. Do you leav…" at bounding box center [801, 632] width 644 height 65
drag, startPoint x: 818, startPoint y: 610, endPoint x: 1003, endPoint y: 618, distance: 185.1
click at [1003, 618] on textarea "You mentioned that the same trash has been sitting for 3 weeks now. Is he picki…" at bounding box center [801, 632] width 644 height 65
drag, startPoint x: 821, startPoint y: 611, endPoint x: 1033, endPoint y: 621, distance: 212.7
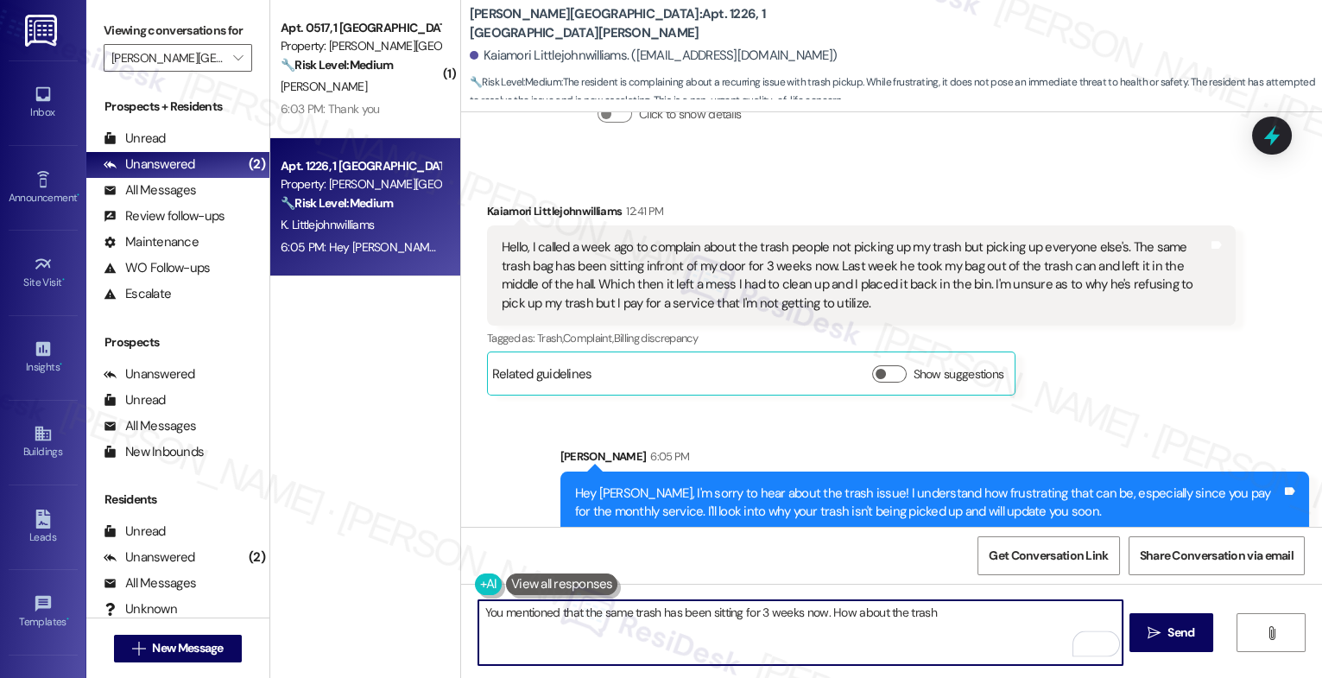
click at [1033, 621] on textarea "You mentioned that the same trash has been sitting for 3 weeks now. How about t…" at bounding box center [801, 632] width 644 height 65
click at [952, 618] on textarea "You mentioned that the same trash has been sitting for 3 weeks now. How about t…" at bounding box center [801, 632] width 644 height 65
click at [896, 608] on textarea "You mentioned that the same trash has been sitting for 3 weeks now. How about t…" at bounding box center [801, 632] width 644 height 65
click at [943, 616] on textarea "You mentioned that the same trash has been sitting for 3 weeks now. How about t…" at bounding box center [801, 632] width 644 height 65
drag, startPoint x: 880, startPoint y: 610, endPoint x: 1013, endPoint y: 618, distance: 133.3
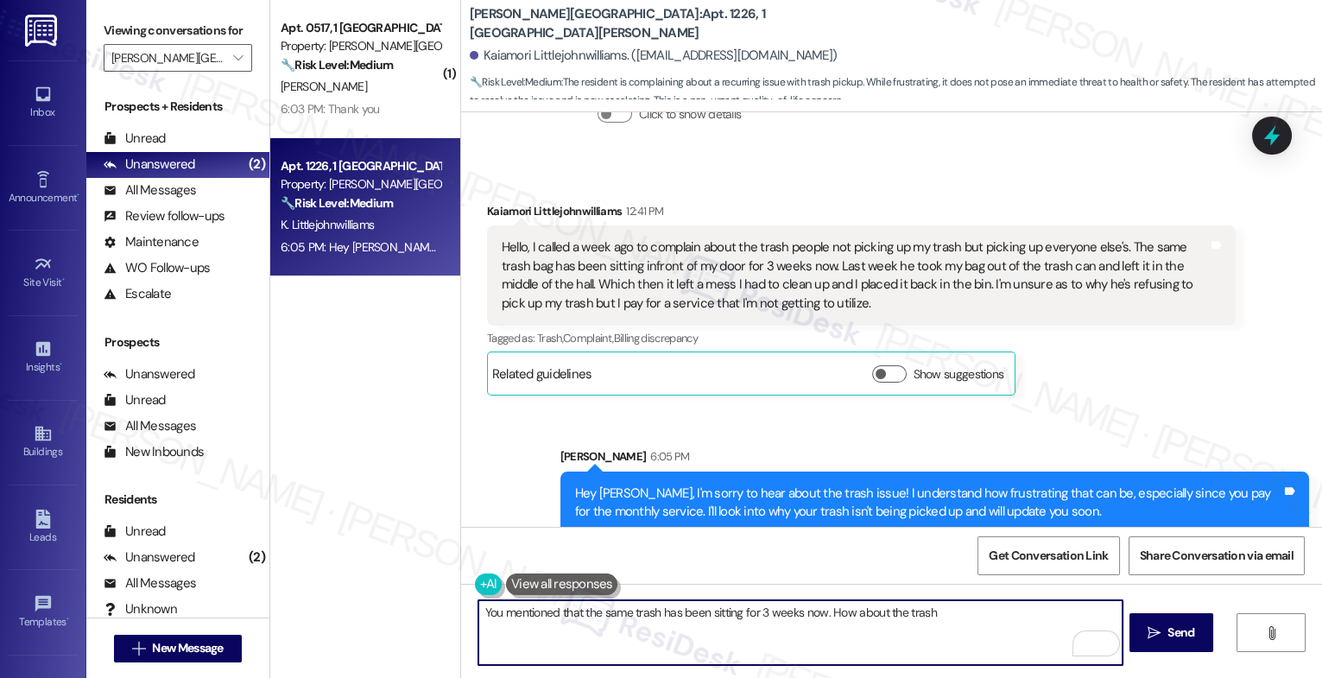
click at [1003, 618] on textarea "You mentioned that the same trash has been sitting for 3 weeks now. How about t…" at bounding box center [801, 632] width 644 height 65
click at [1047, 621] on textarea "You mentioned that the same trash has been sitting for 3 weeks now. How about y…" at bounding box center [801, 632] width 644 height 65
click at [1099, 643] on icon "Open Grammarly. 0 Suggestions." at bounding box center [1097, 644] width 19 height 19
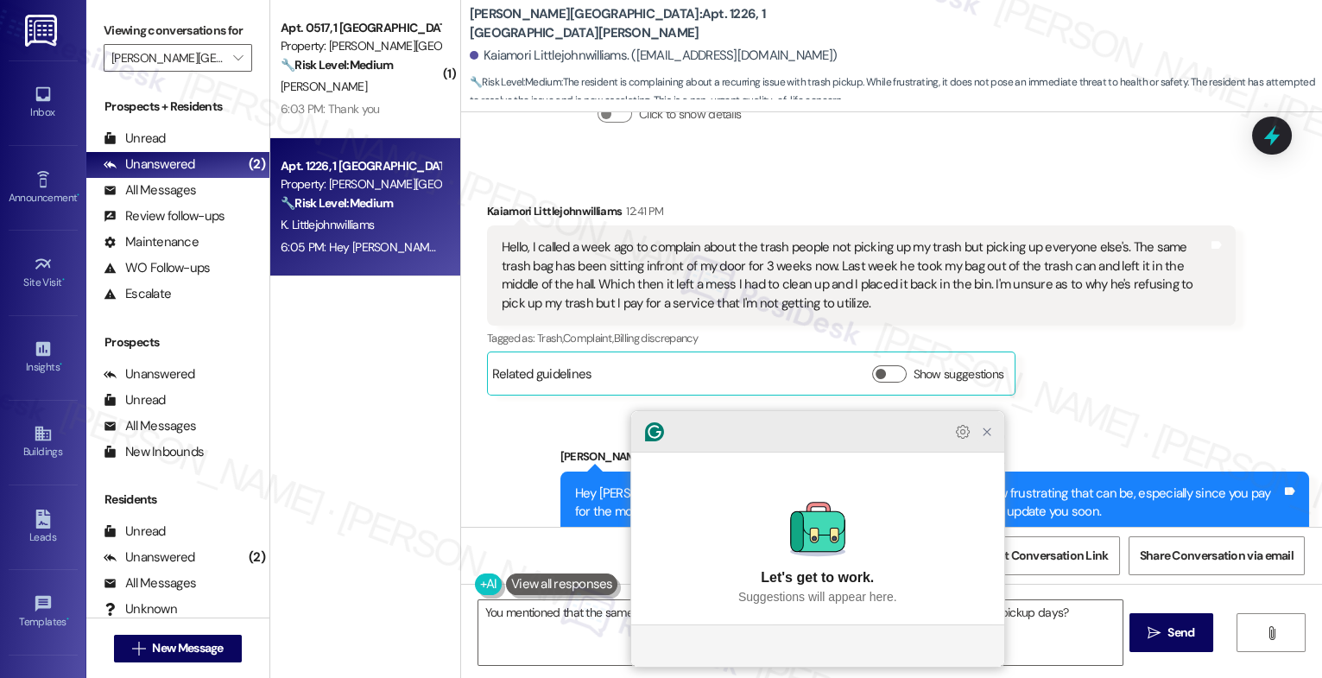
click at [986, 439] on icon "Close Grammarly Assistant" at bounding box center [987, 432] width 14 height 14
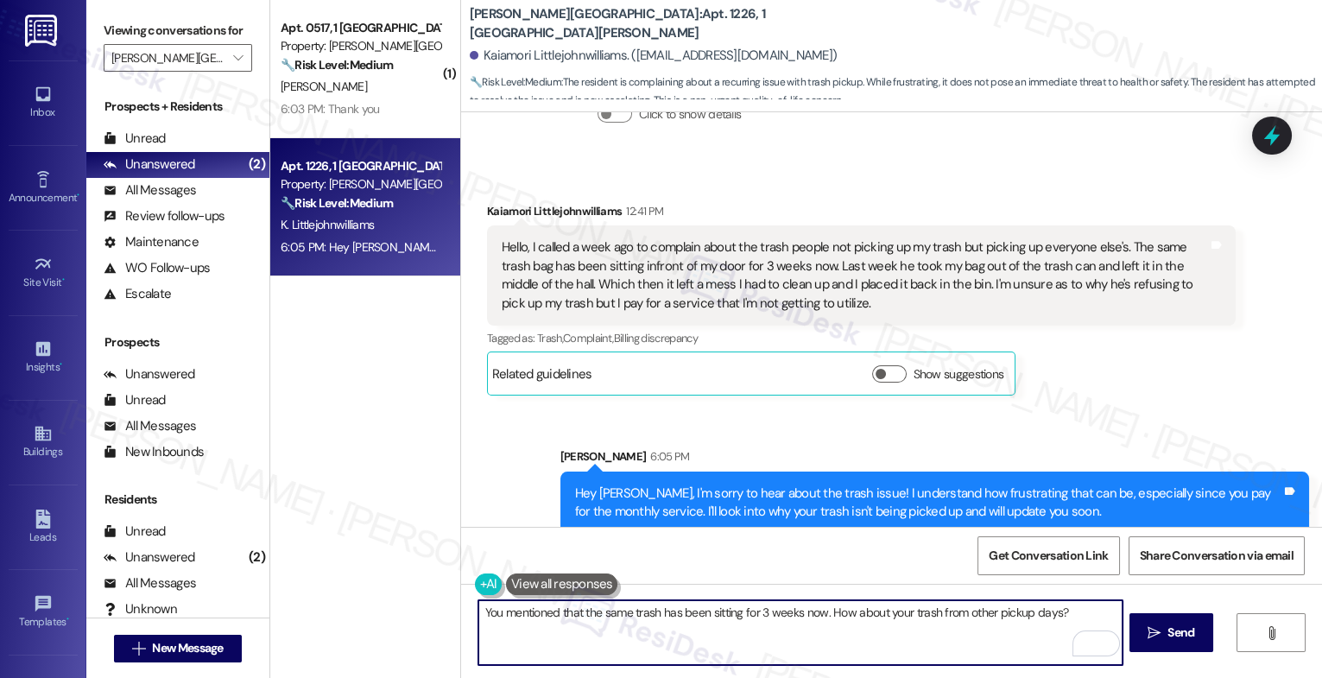
click at [1094, 611] on textarea "You mentioned that the same trash has been sitting for 3 weeks now. How about y…" at bounding box center [801, 632] width 644 height 65
type textarea "You mentioned that the same trash has been sitting for 3 weeks now. How about y…"
click at [1096, 640] on icon "Open Grammarly. 0 Suggestions." at bounding box center [1097, 644] width 19 height 19
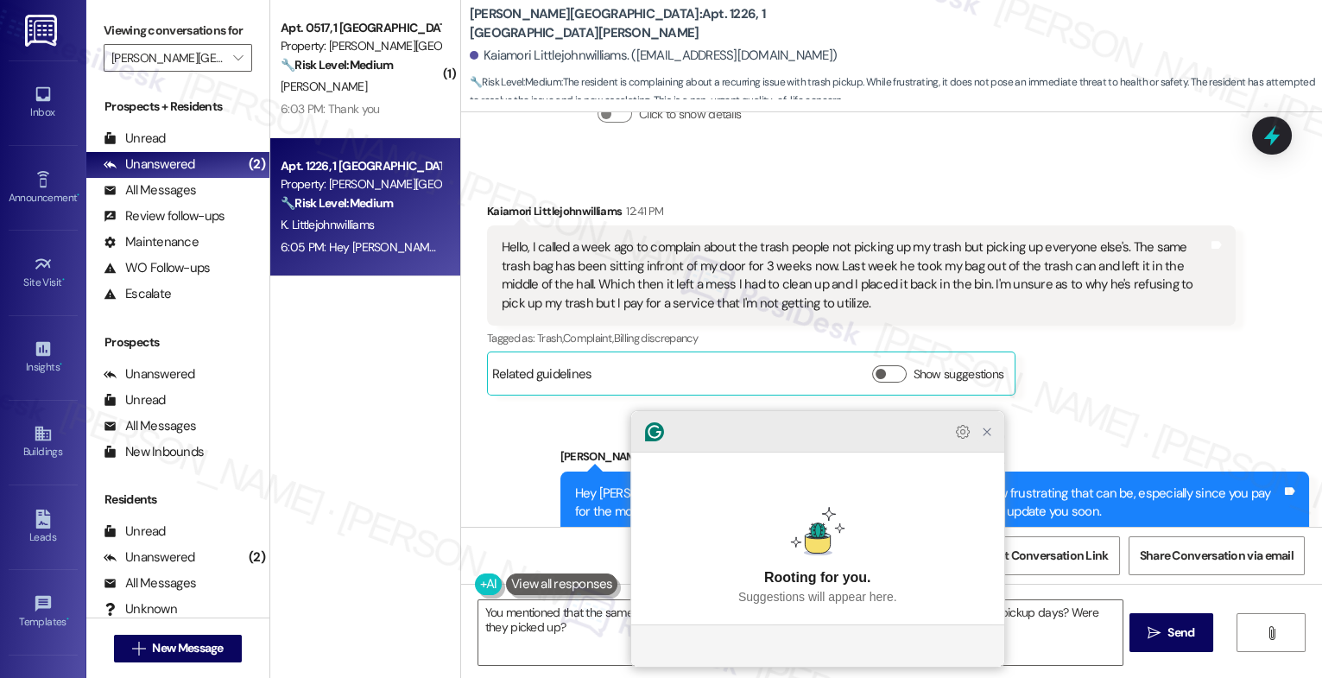
click at [978, 442] on icon "Close Grammarly Assistant" at bounding box center [987, 432] width 21 height 21
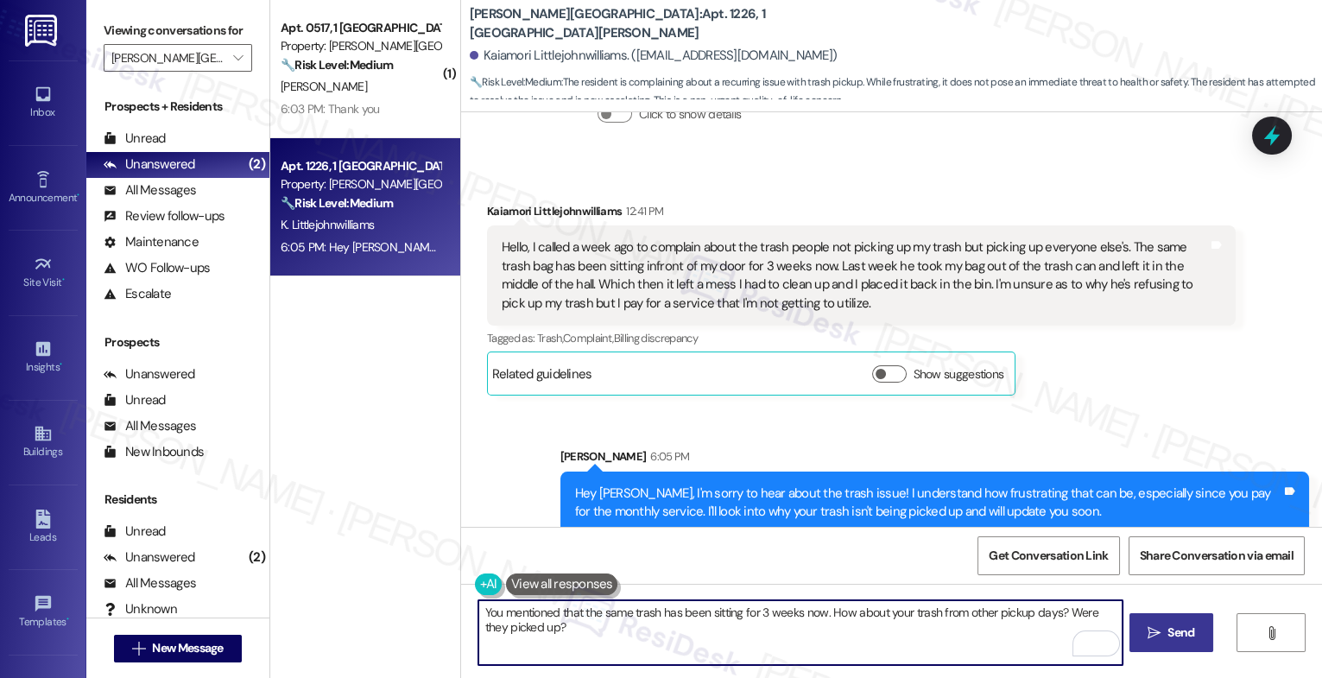
click at [1160, 625] on span " Send" at bounding box center [1172, 633] width 54 height 18
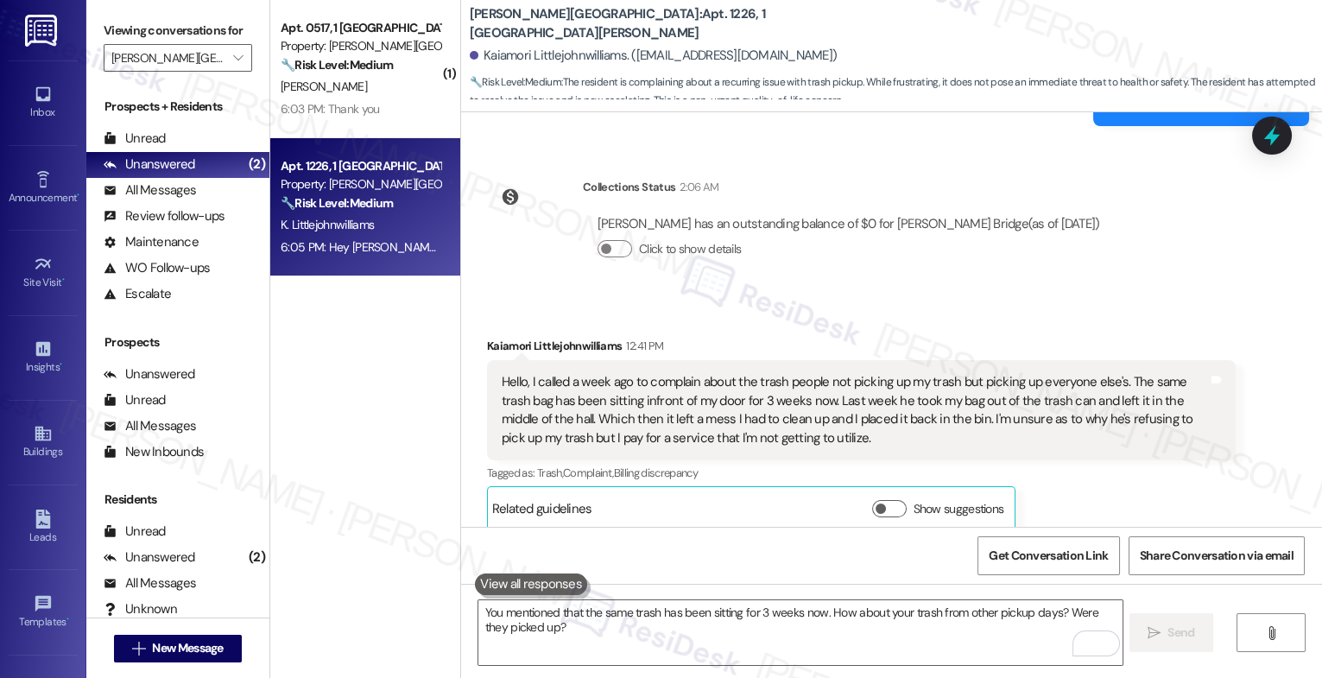
scroll to position [2786, 0]
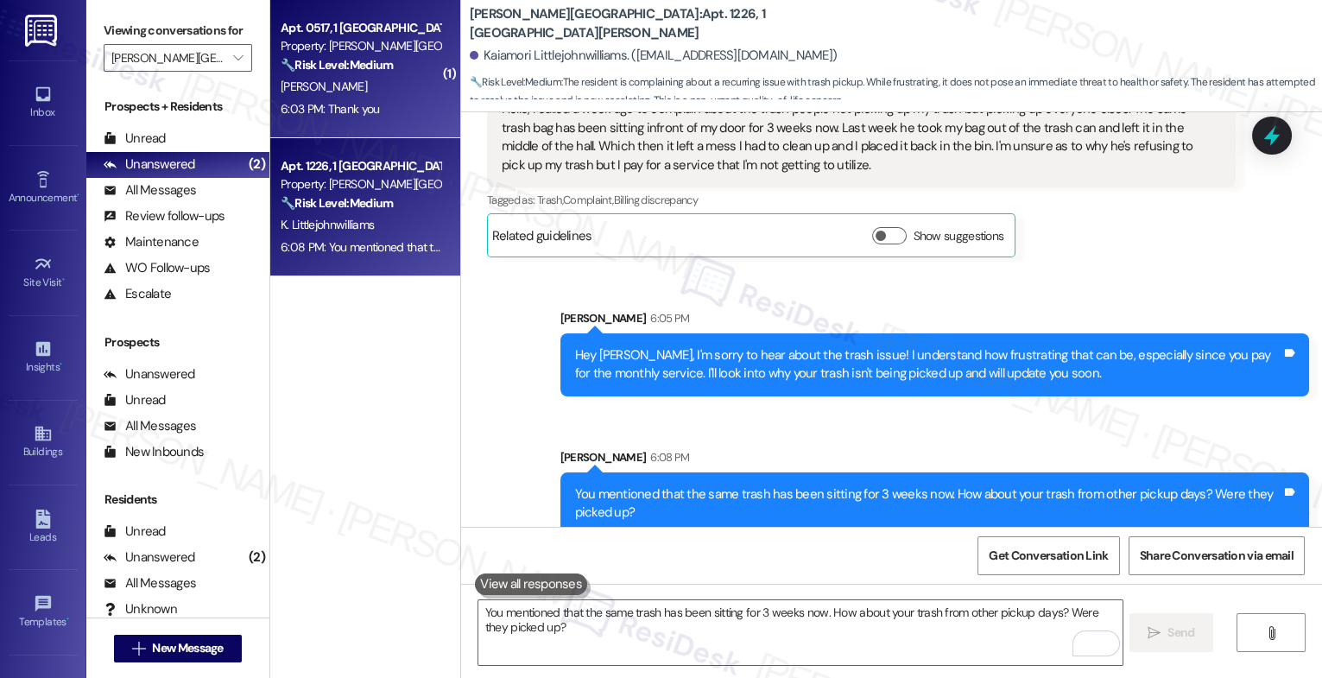
click at [353, 46] on div "Property: [PERSON_NAME][GEOGRAPHIC_DATA]" at bounding box center [361, 46] width 160 height 18
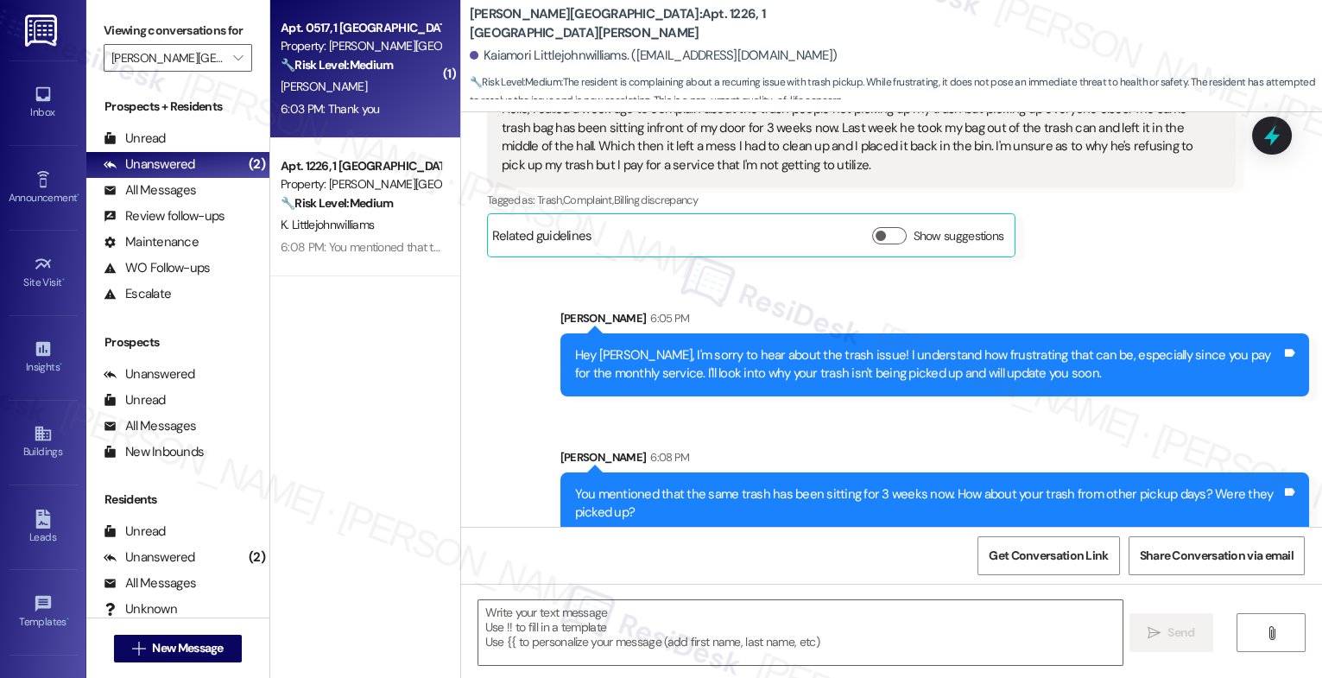
type textarea "Fetching suggested responses. Please feel free to read through the conversation…"
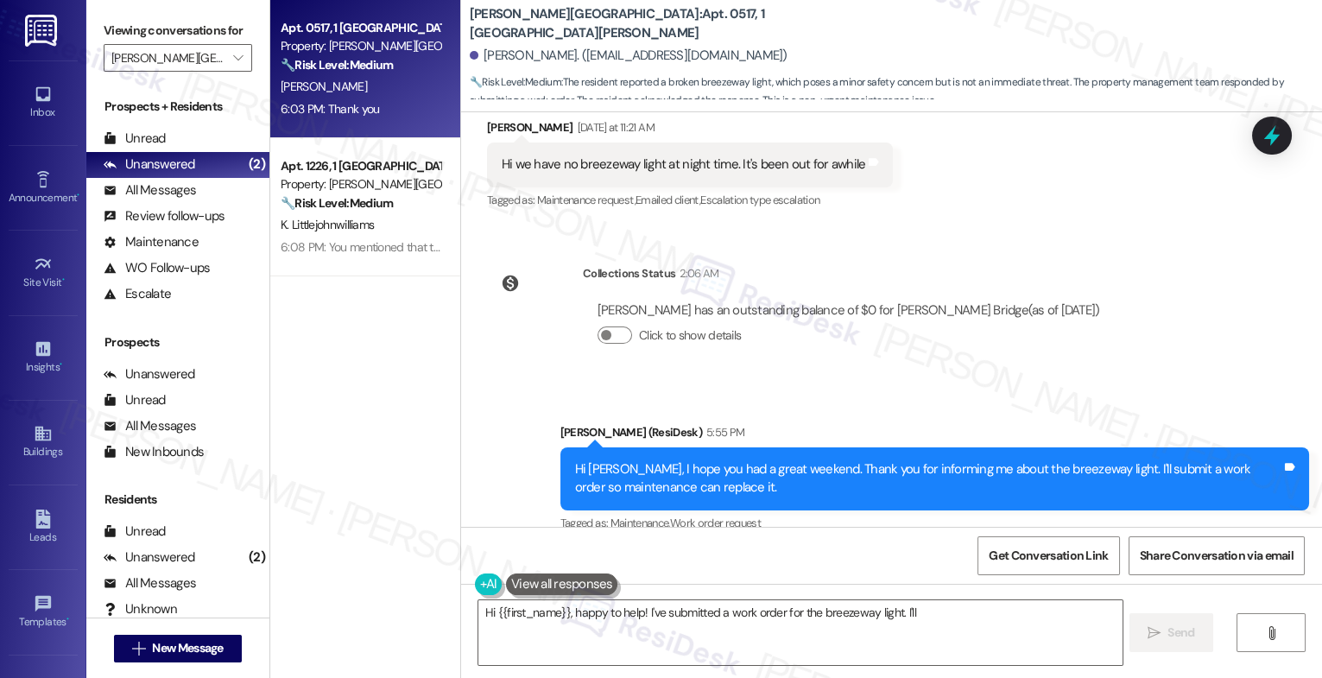
scroll to position [47474, 0]
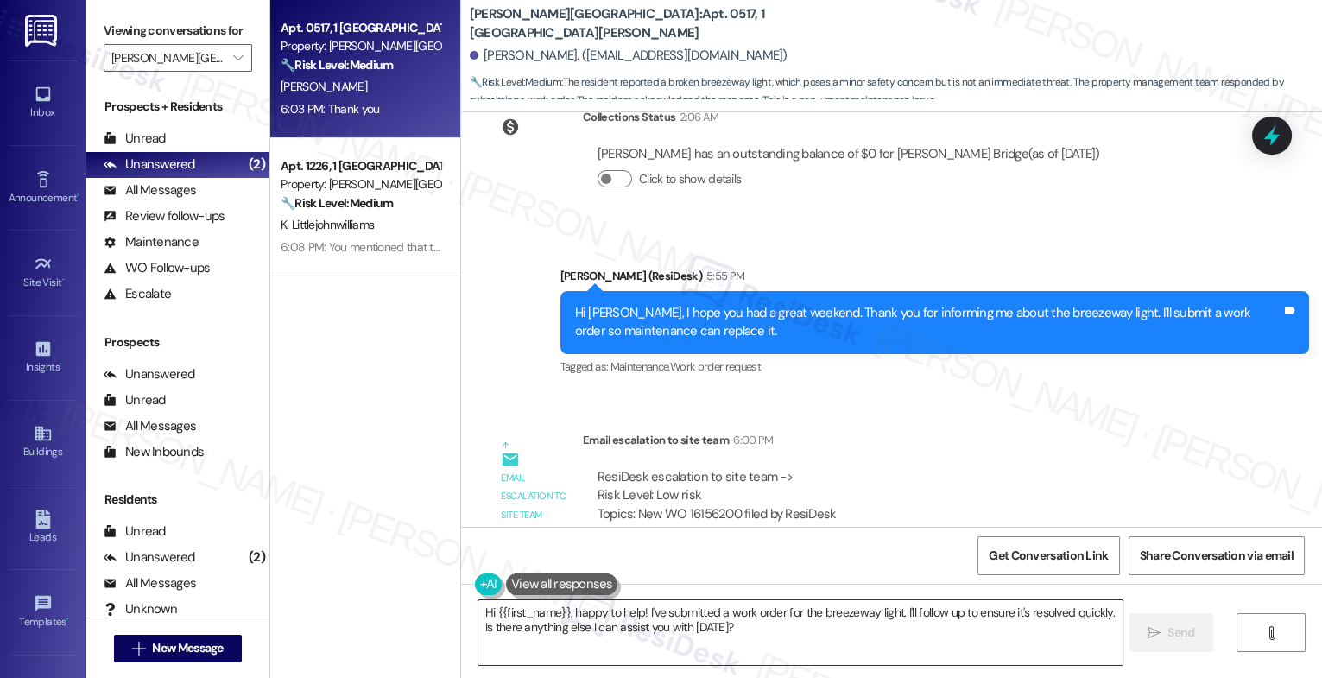
click at [587, 631] on textarea "Hi {{first_name}}, happy to help! I've submitted a work order for the breezeway…" at bounding box center [801, 632] width 644 height 65
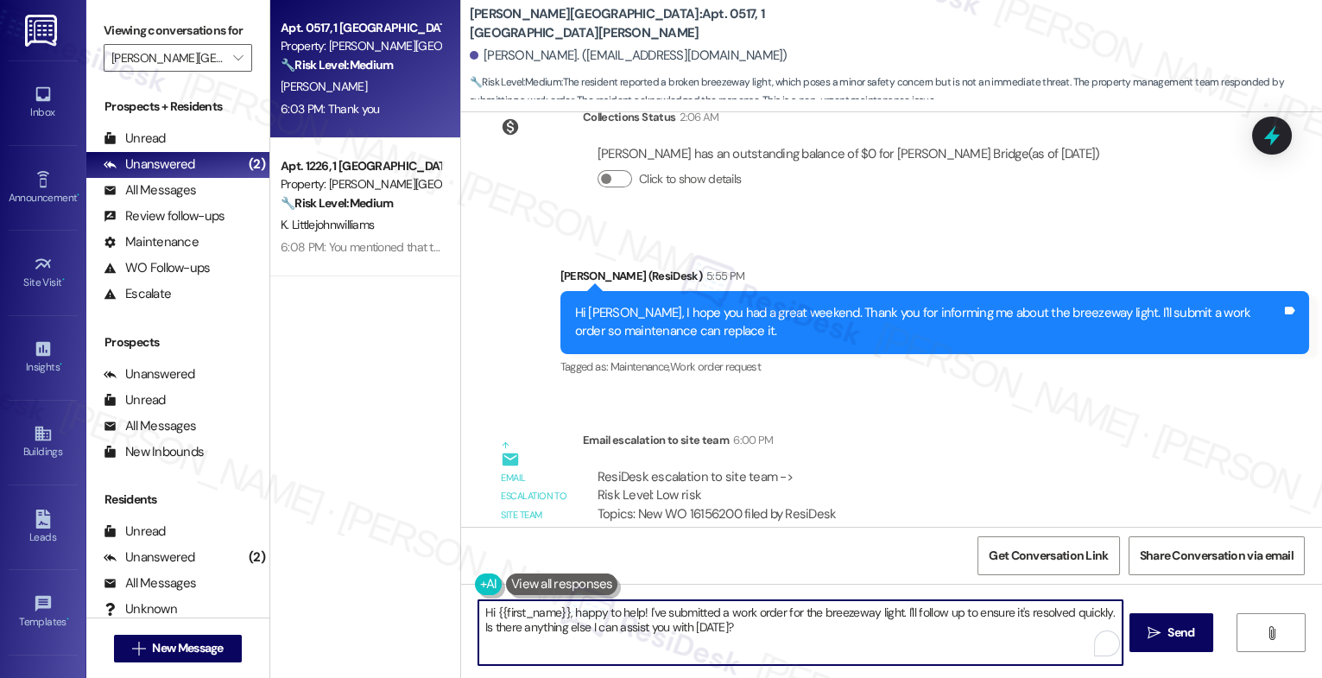
click at [587, 631] on textarea "Hi {{first_name}}, happy to help! I've submitted a work order for the breezeway…" at bounding box center [801, 632] width 644 height 65
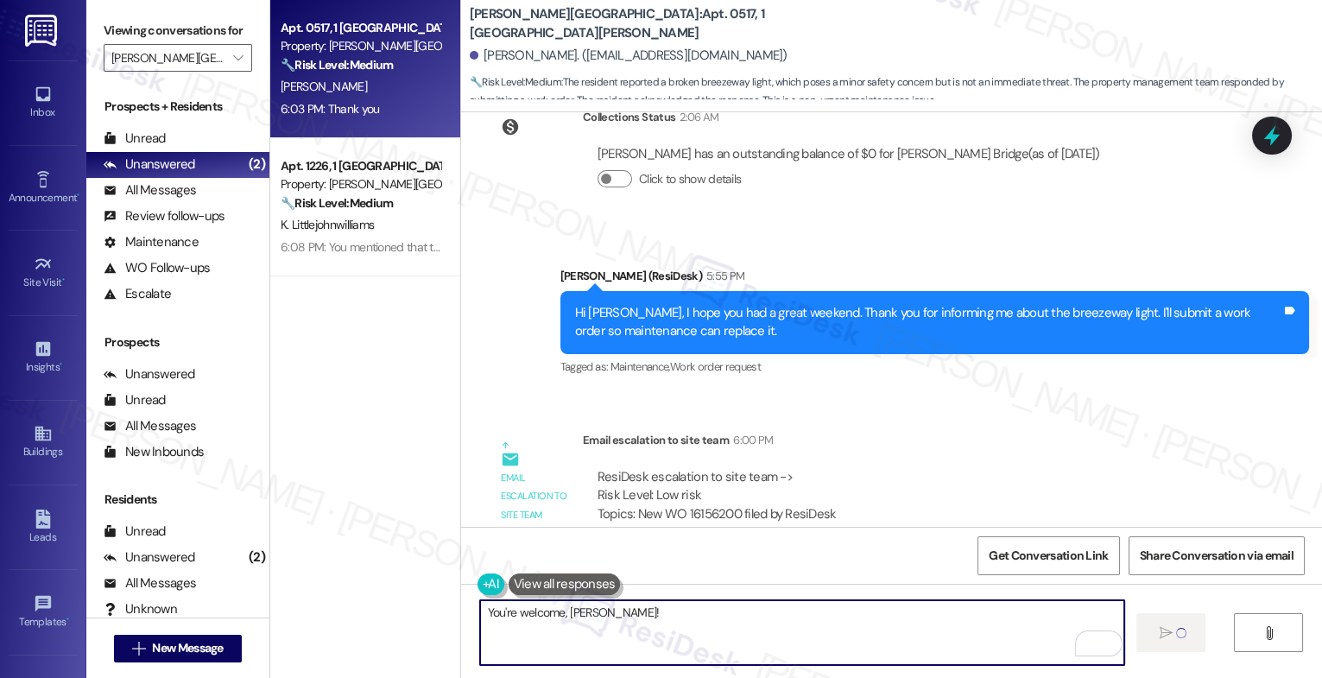
type textarea "You're welcome, Andrea!"
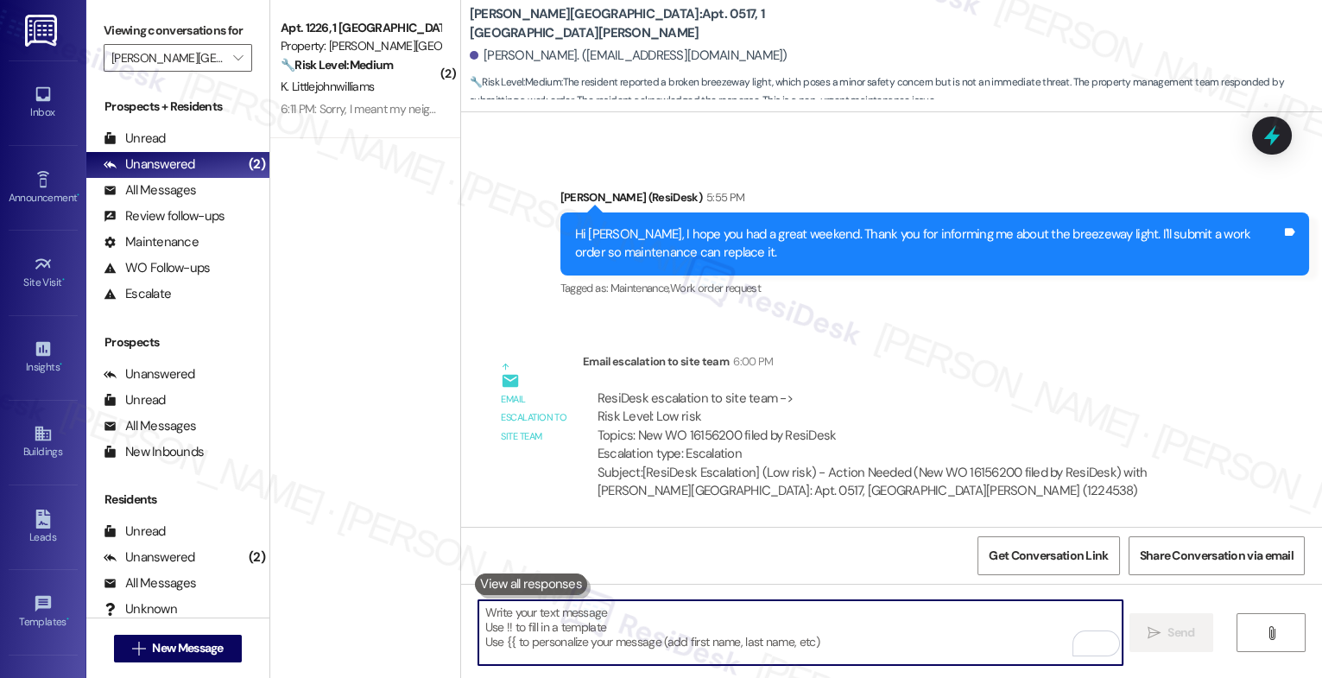
scroll to position [47595, 0]
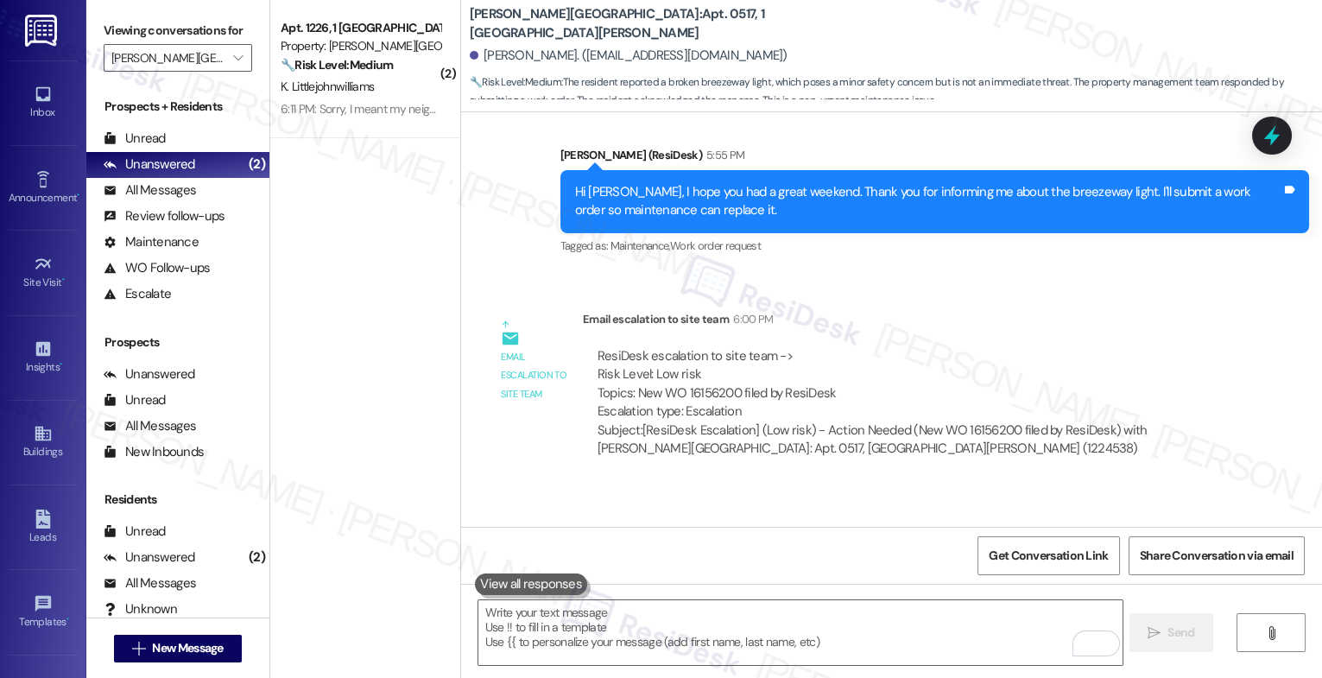
click at [357, 95] on div "K. Littlejohnwilliams" at bounding box center [360, 87] width 163 height 22
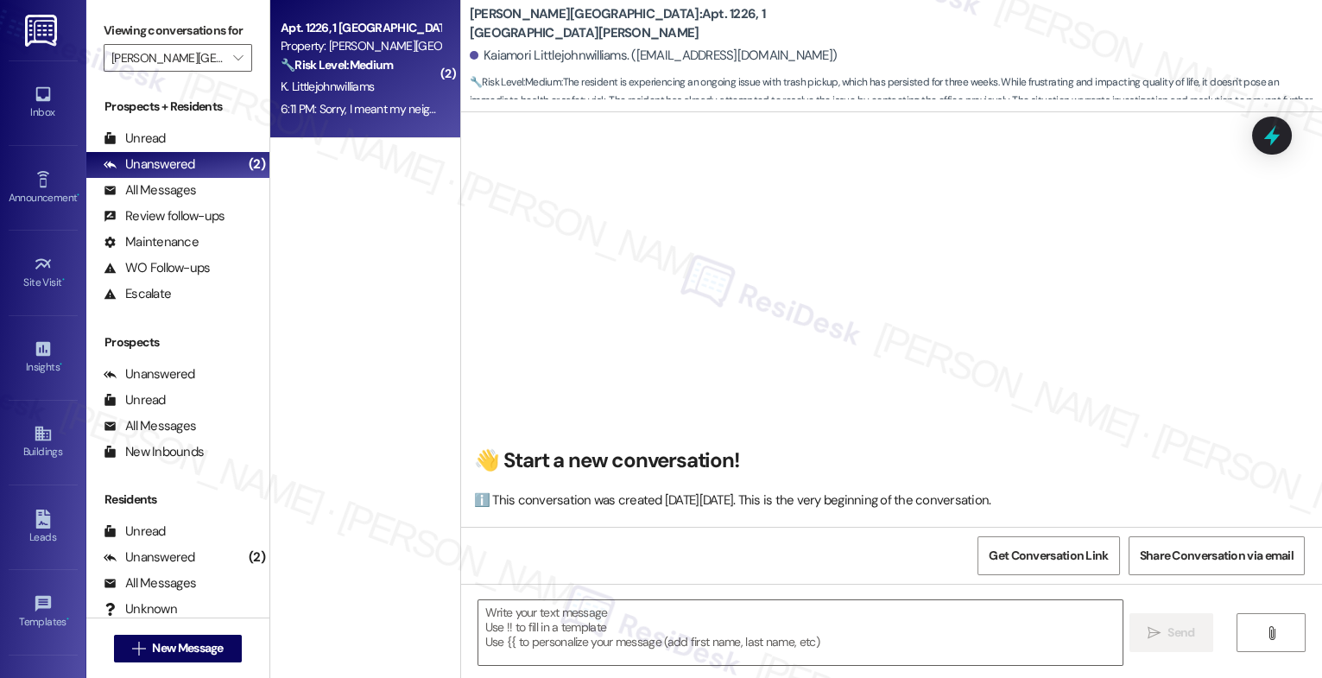
scroll to position [3487, 0]
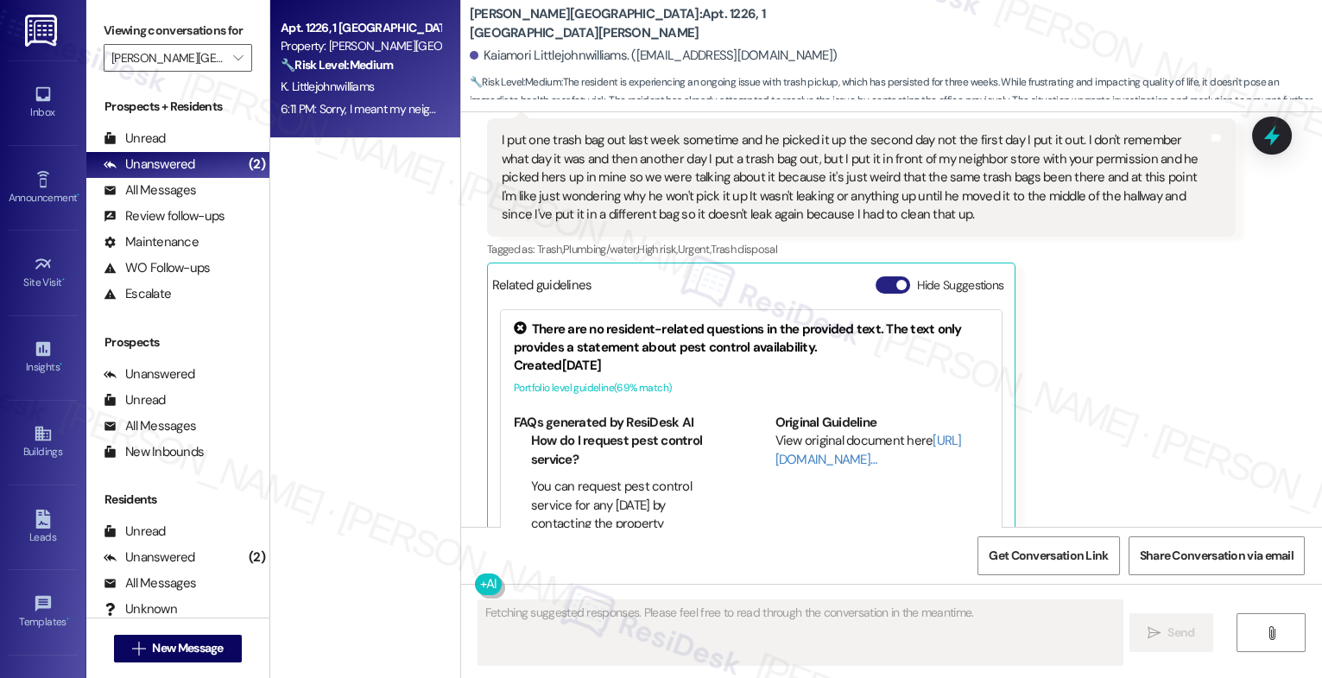
click at [879, 276] on button "Hide Suggestions" at bounding box center [893, 284] width 35 height 17
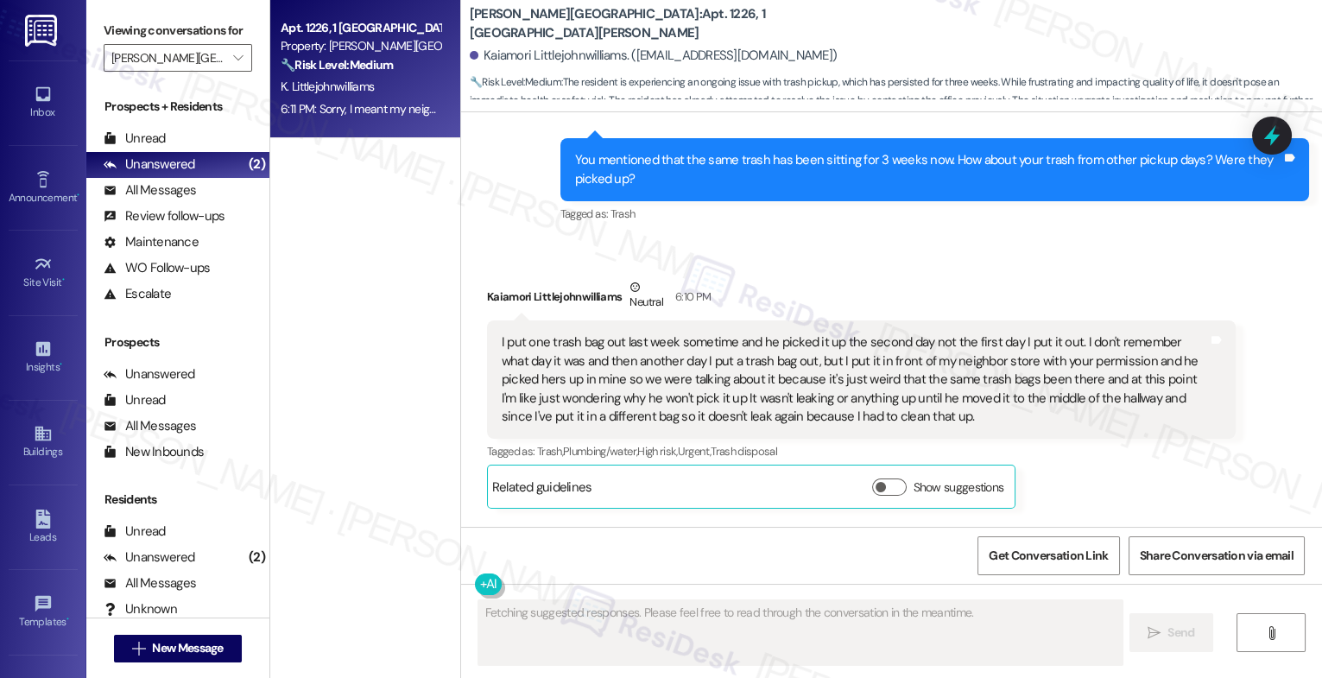
scroll to position [3035, 0]
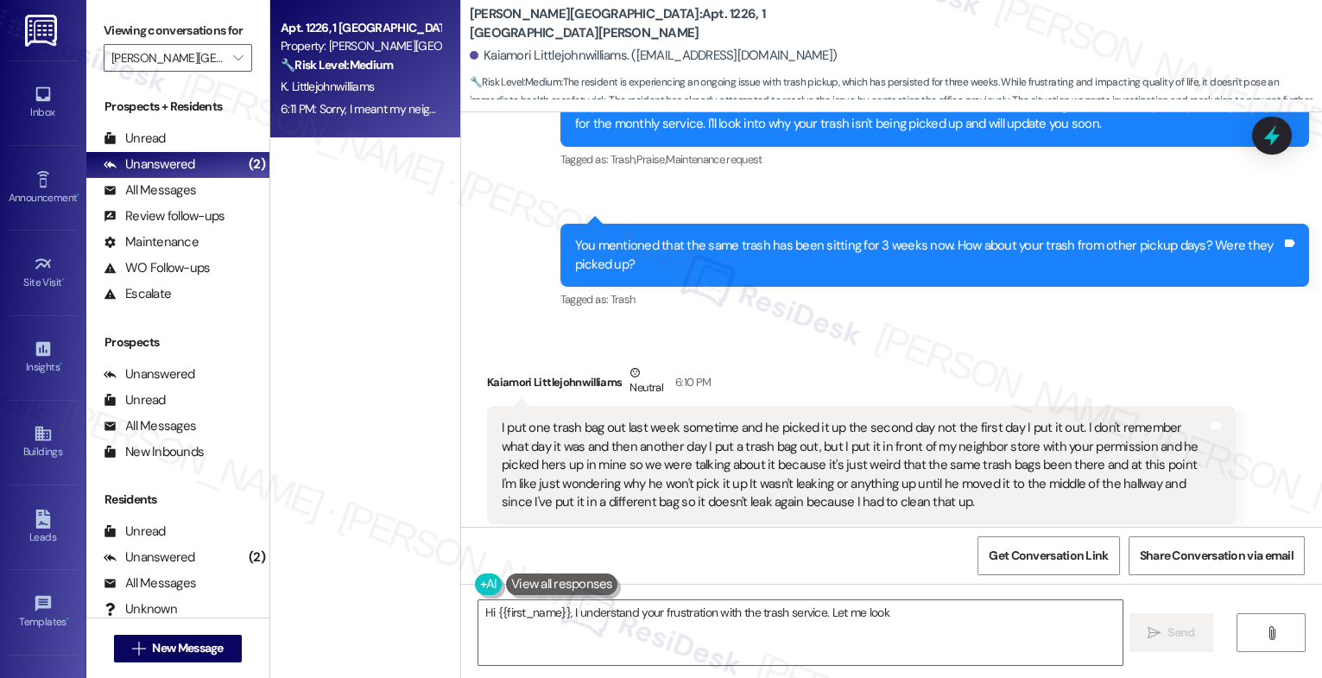
click at [805, 364] on div "Kaiamori Littlejohnwilliams Neutral 6:10 PM" at bounding box center [861, 385] width 749 height 42
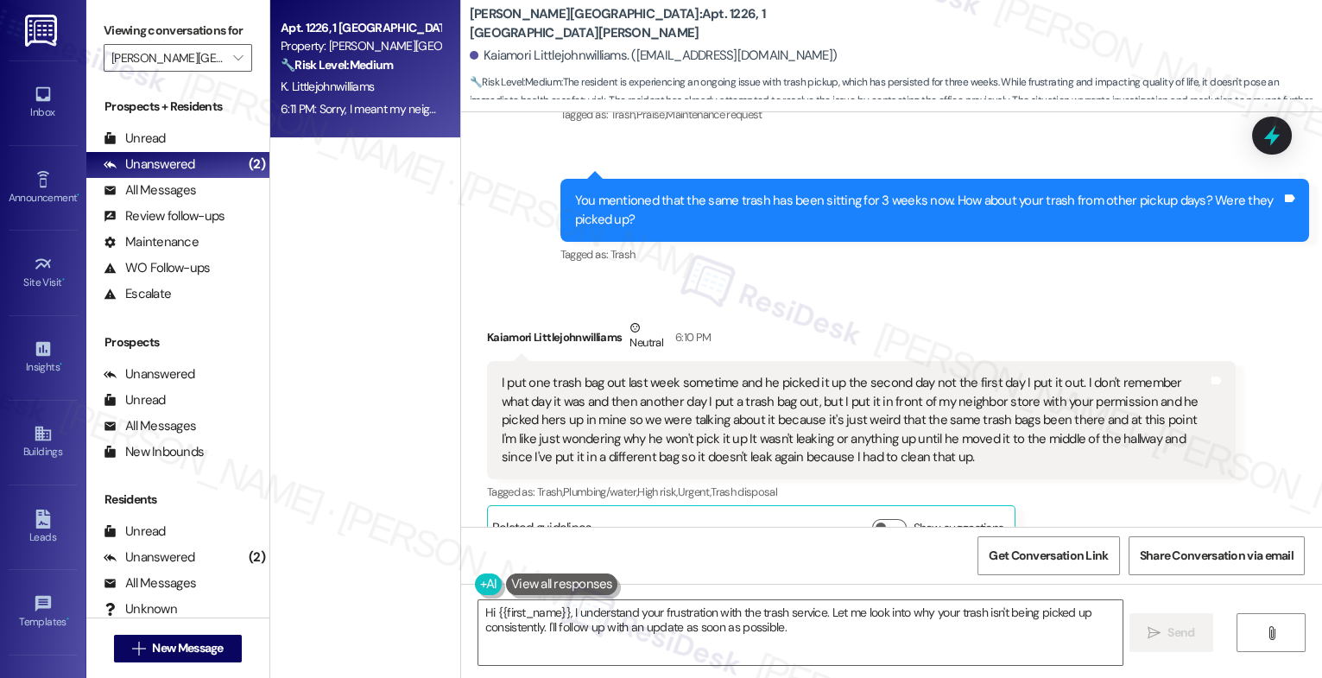
scroll to position [3080, 0]
drag, startPoint x: 456, startPoint y: 22, endPoint x: 577, endPoint y: 24, distance: 120.9
click at [577, 24] on div "Halston Harris Bridge: Apt. 1226, 1 Halston Harris Bridge Kaiamori Littlejohnwi…" at bounding box center [891, 51] width 861 height 95
copy b "Halston Harris Bridge"
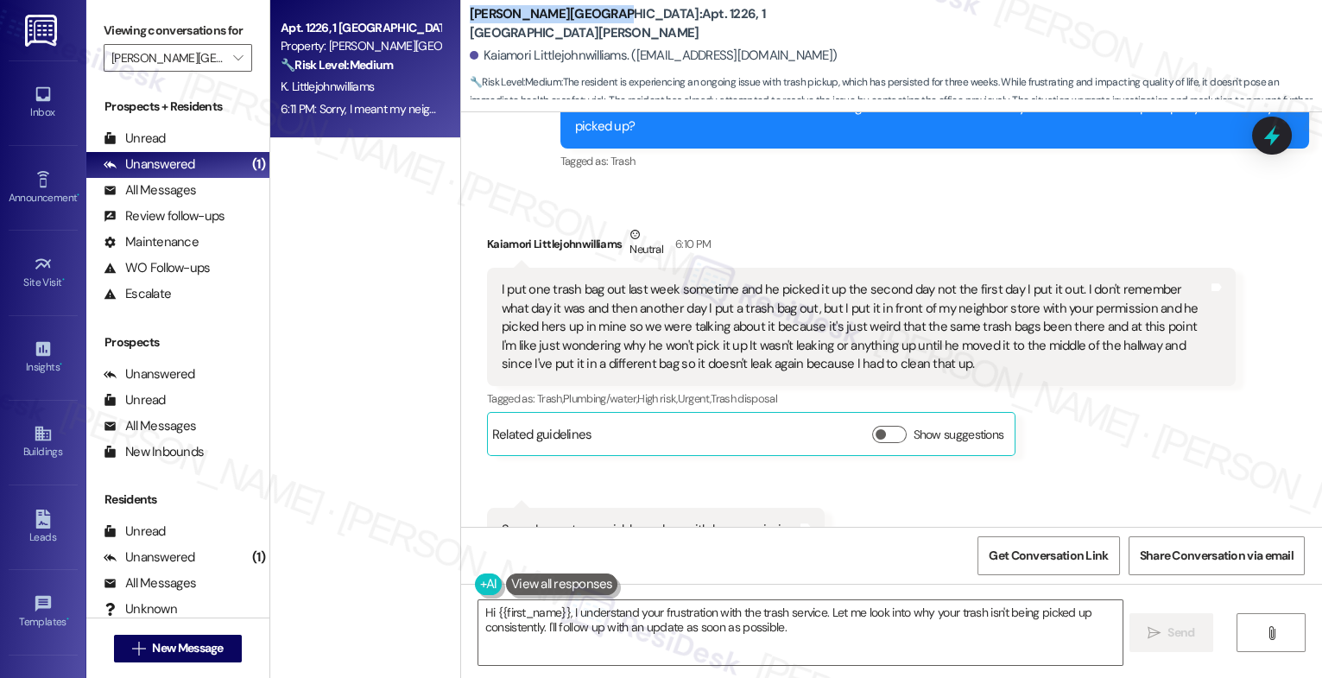
scroll to position [3217, 0]
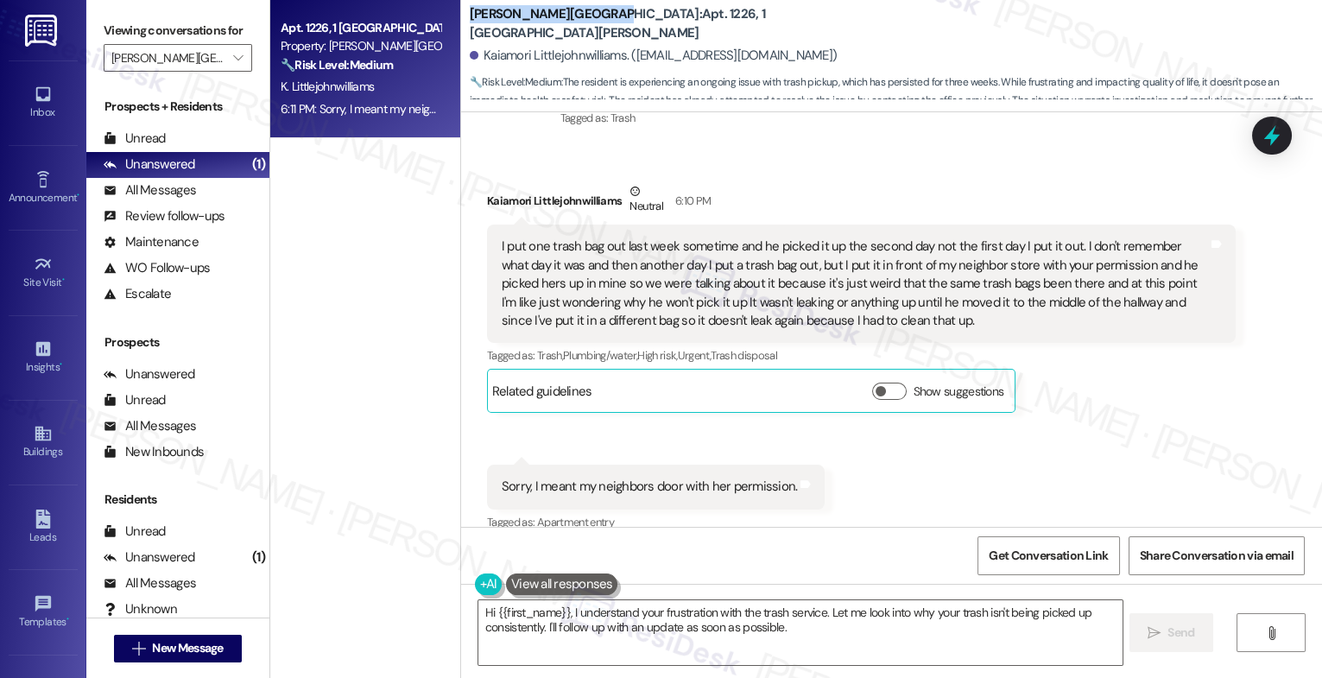
copy b "Halston Harris Bridge"
click at [590, 610] on textarea "Hi {{first_name}}, I understand your frustration with the trash service. Let me…" at bounding box center [801, 632] width 644 height 65
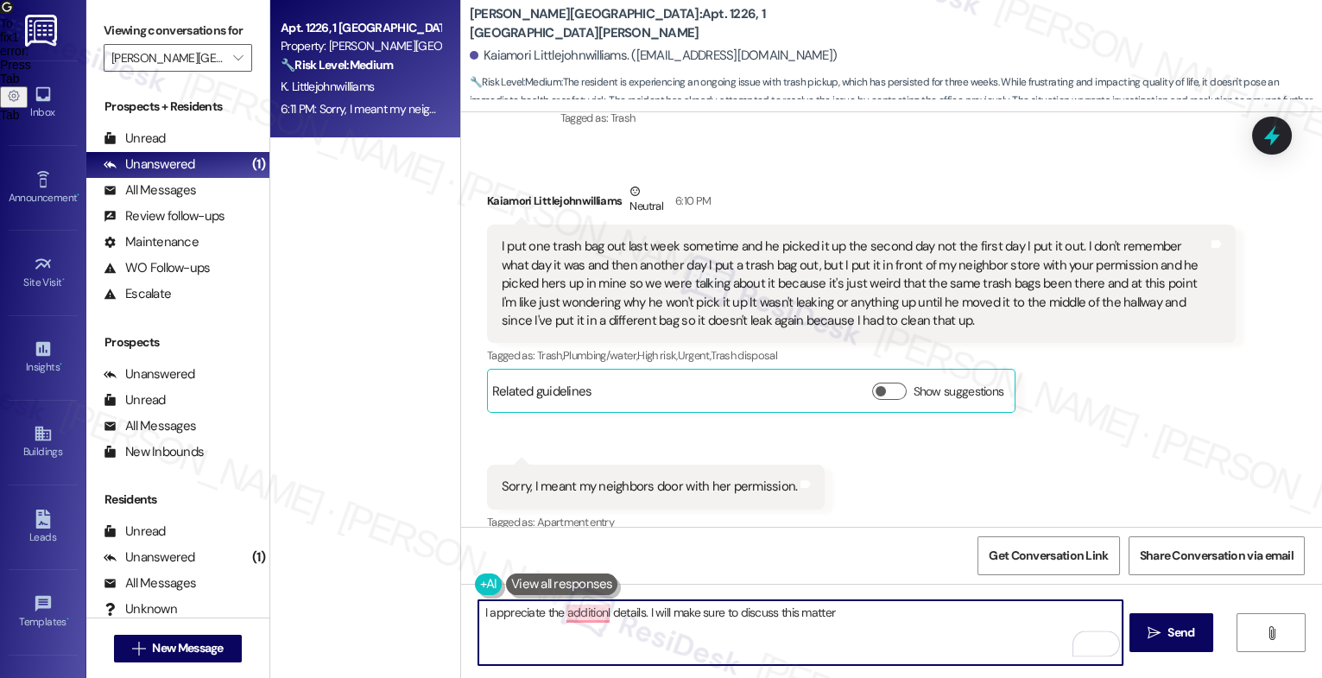
drag, startPoint x: 731, startPoint y: 612, endPoint x: 993, endPoint y: 625, distance: 263.0
click at [993, 625] on textarea "I appreciate the additionl details. I will make sure to discuss this matter" at bounding box center [801, 632] width 644 height 65
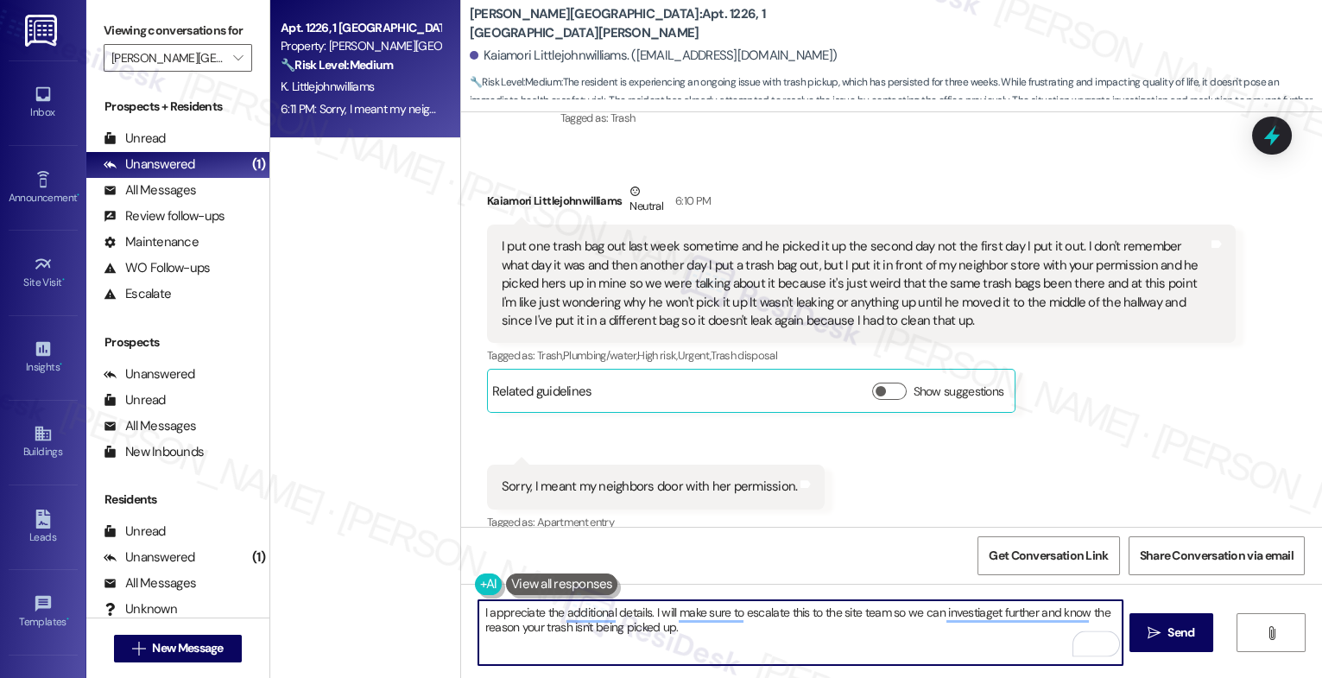
click at [736, 631] on textarea "I appreciate the additional details. I will make sure to escalate this to the s…" at bounding box center [801, 632] width 644 height 65
click at [916, 659] on textarea "I appreciate the additional details. I will make sure to escalate this to the s…" at bounding box center [801, 632] width 644 height 65
drag, startPoint x: 939, startPoint y: 631, endPoint x: 950, endPoint y: 650, distance: 22.8
click at [950, 650] on textarea "I appreciate the additional details. I will make sure to escalate this to the s…" at bounding box center [801, 632] width 644 height 65
click at [1099, 640] on div "1" at bounding box center [1097, 644] width 19 height 19
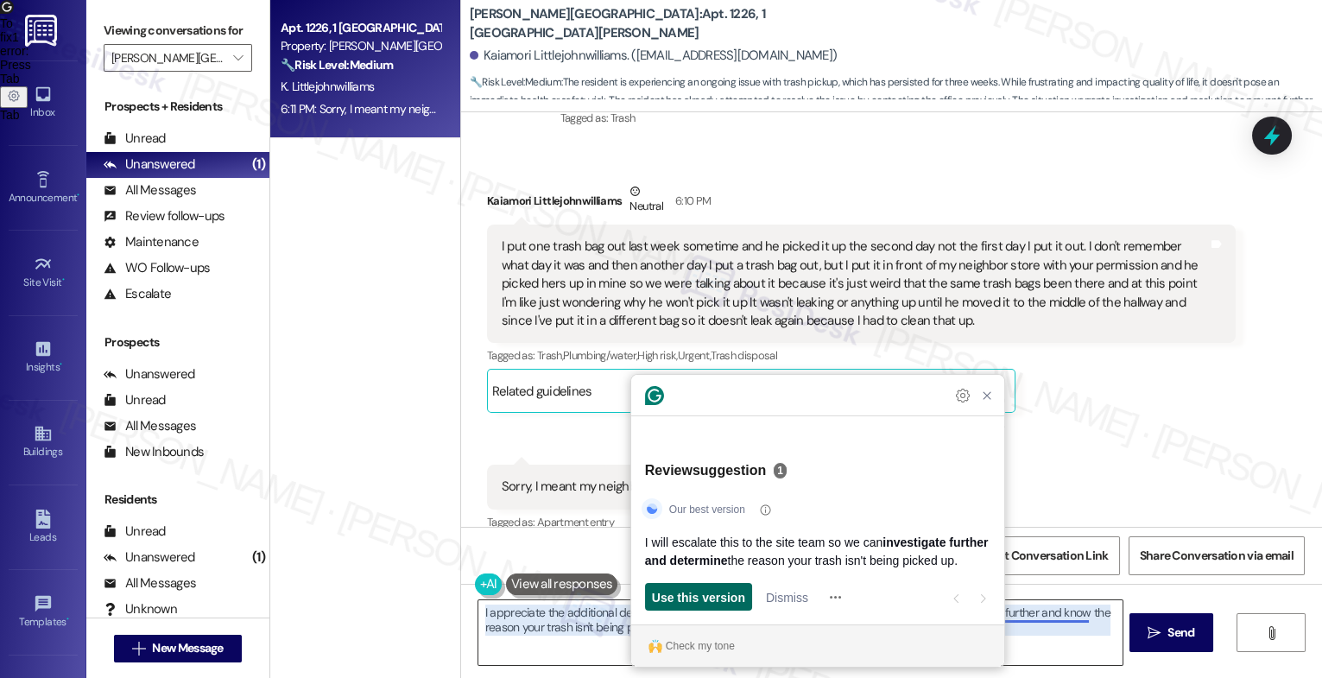
click at [682, 598] on span "Use this version" at bounding box center [698, 597] width 93 height 18
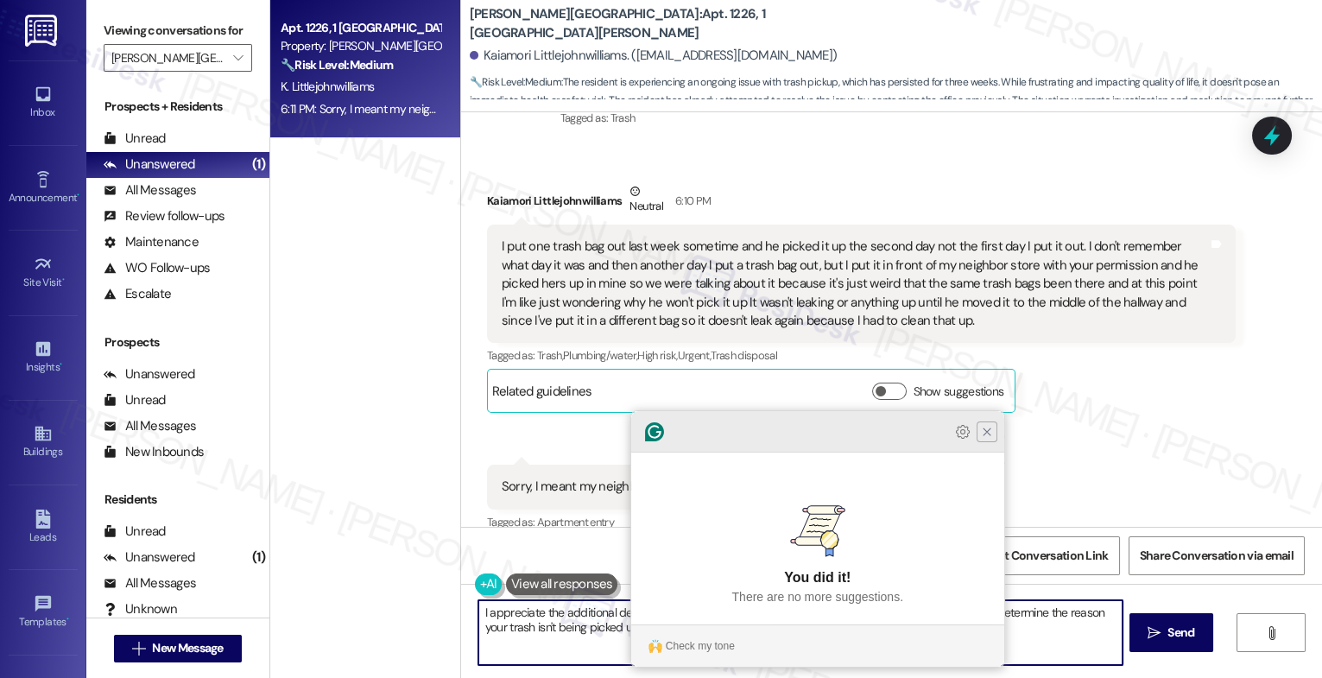
type textarea "I appreciate the additional details. I will escalate this to the site team so w…"
click at [984, 435] on icon "Close Grammarly Assistant" at bounding box center [987, 431] width 7 height 7
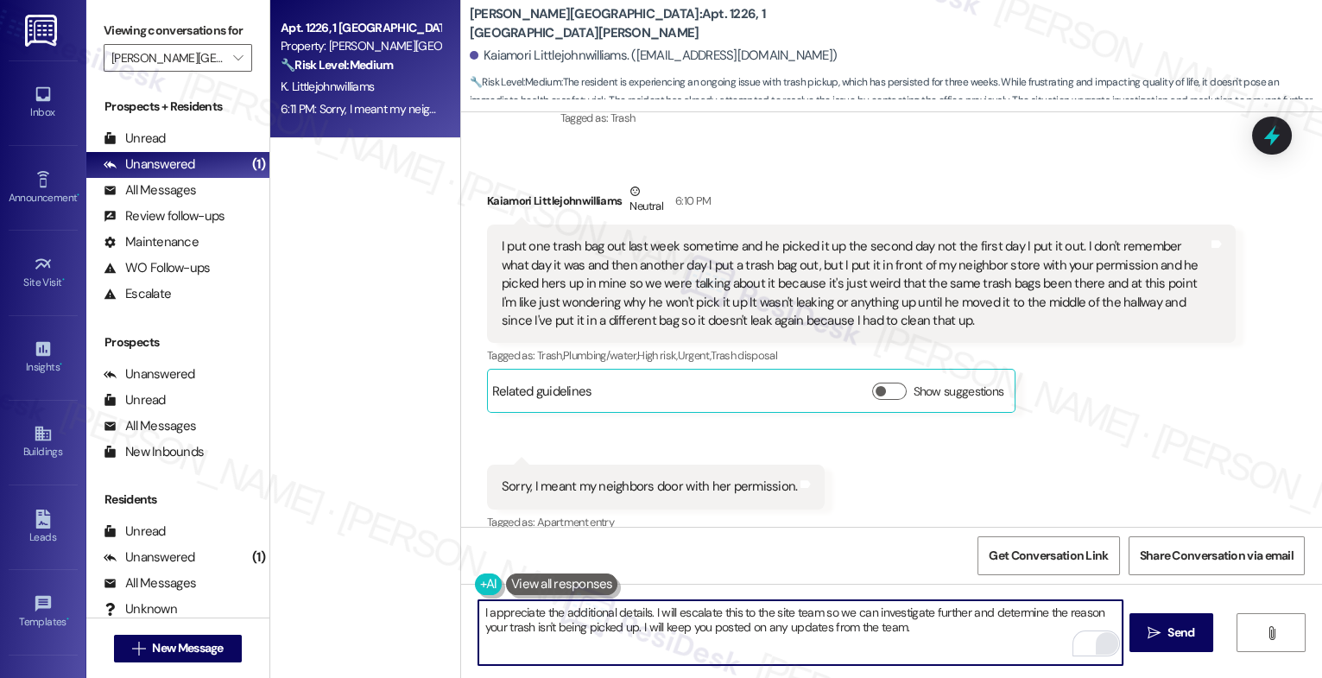
click at [966, 632] on textarea "I appreciate the additional details. I will escalate this to the site team so w…" at bounding box center [801, 632] width 644 height 65
click at [1168, 629] on span "Send" at bounding box center [1181, 633] width 27 height 18
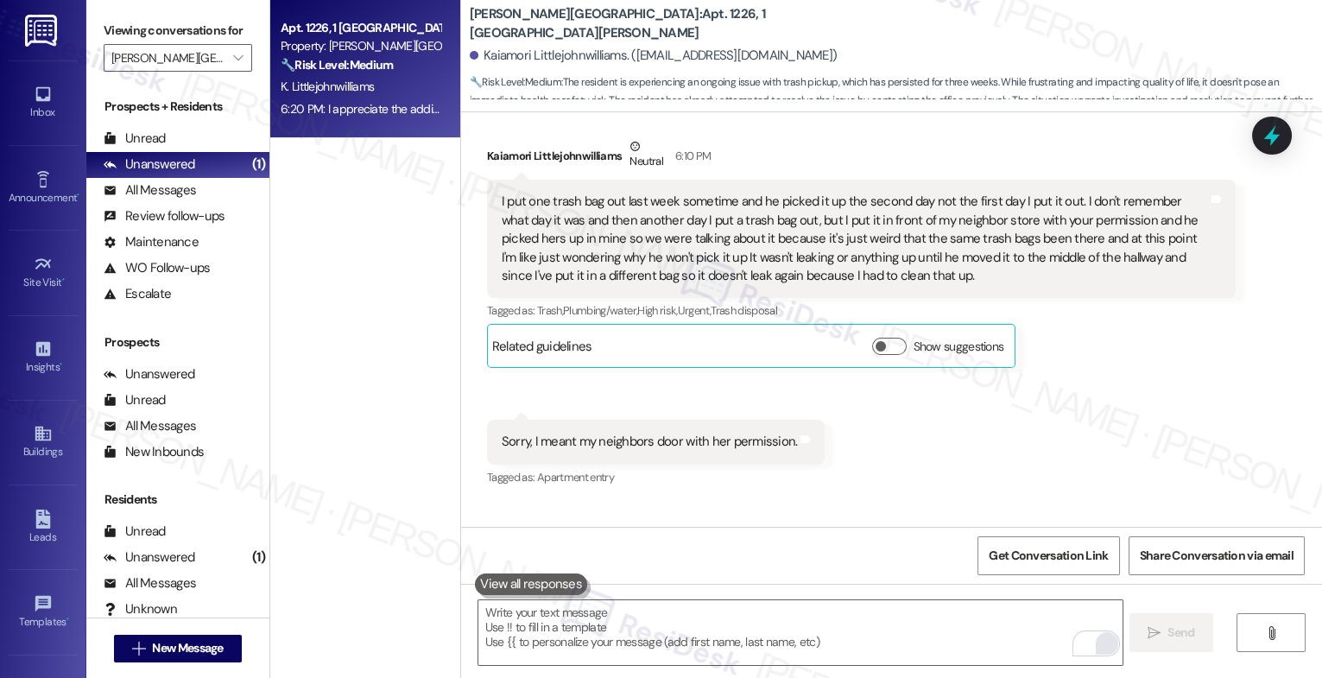
scroll to position [3100, 0]
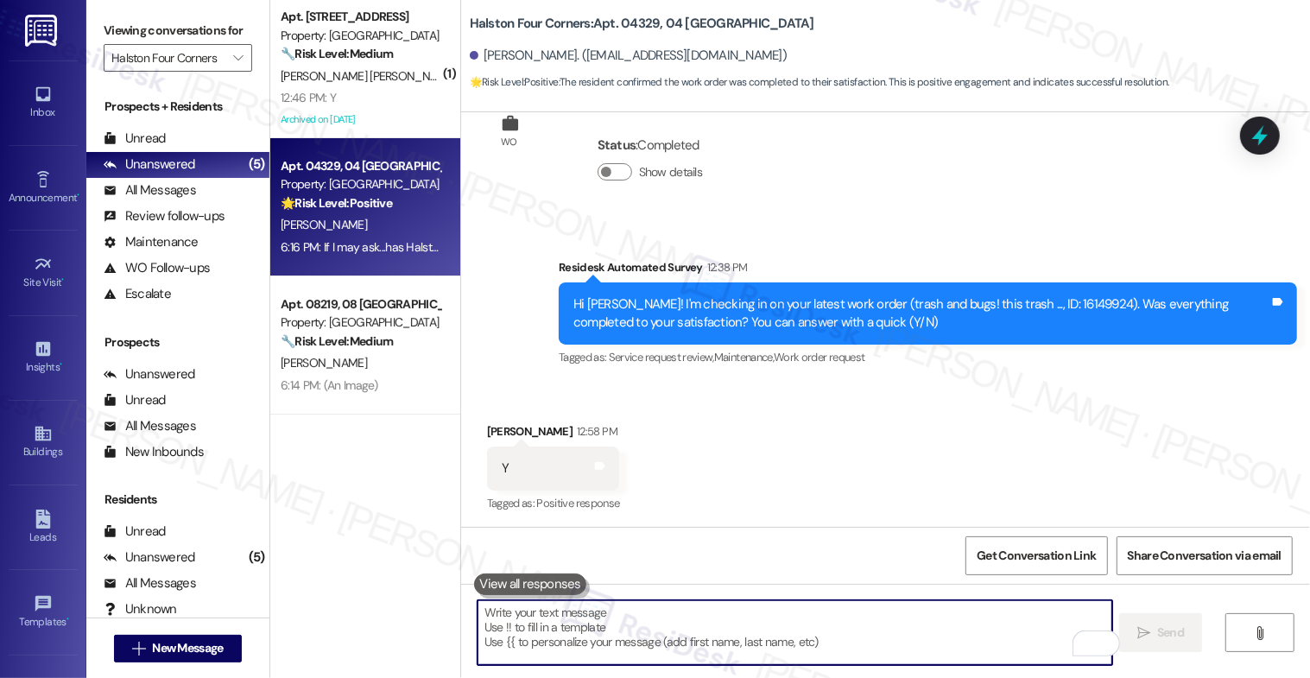
scroll to position [7280, 0]
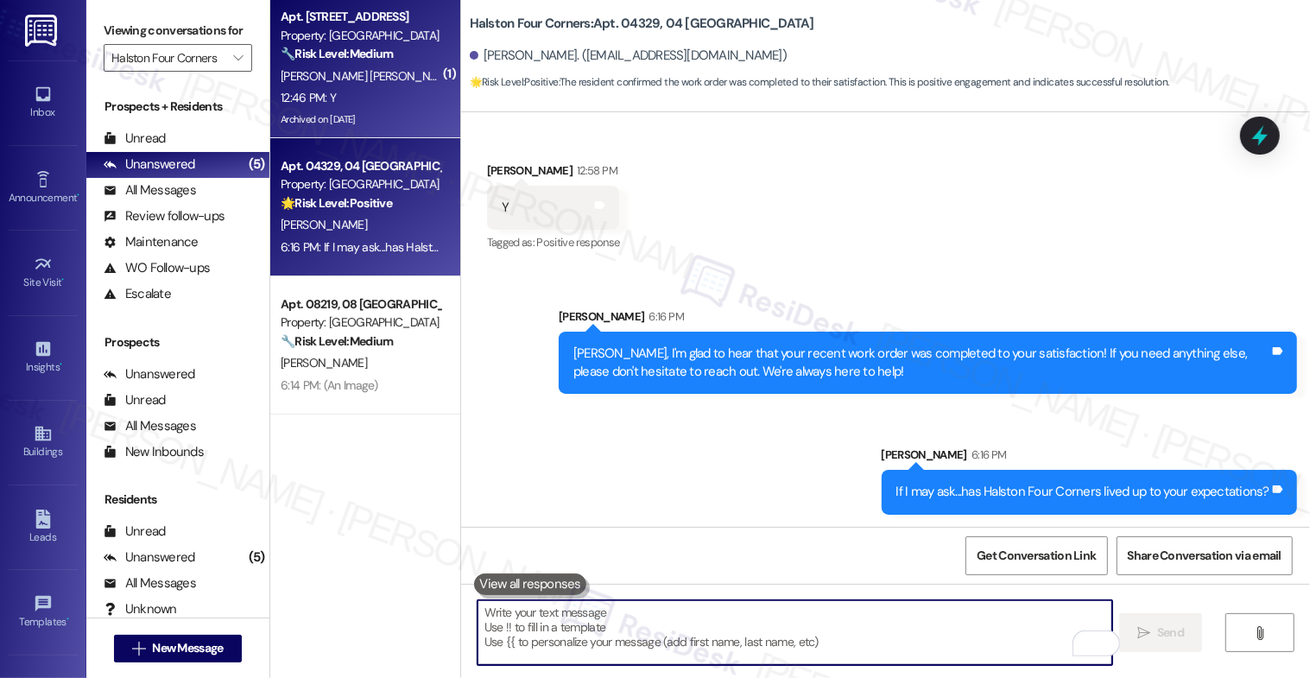
click at [346, 60] on strong "🔧 Risk Level: Medium" at bounding box center [337, 54] width 112 height 16
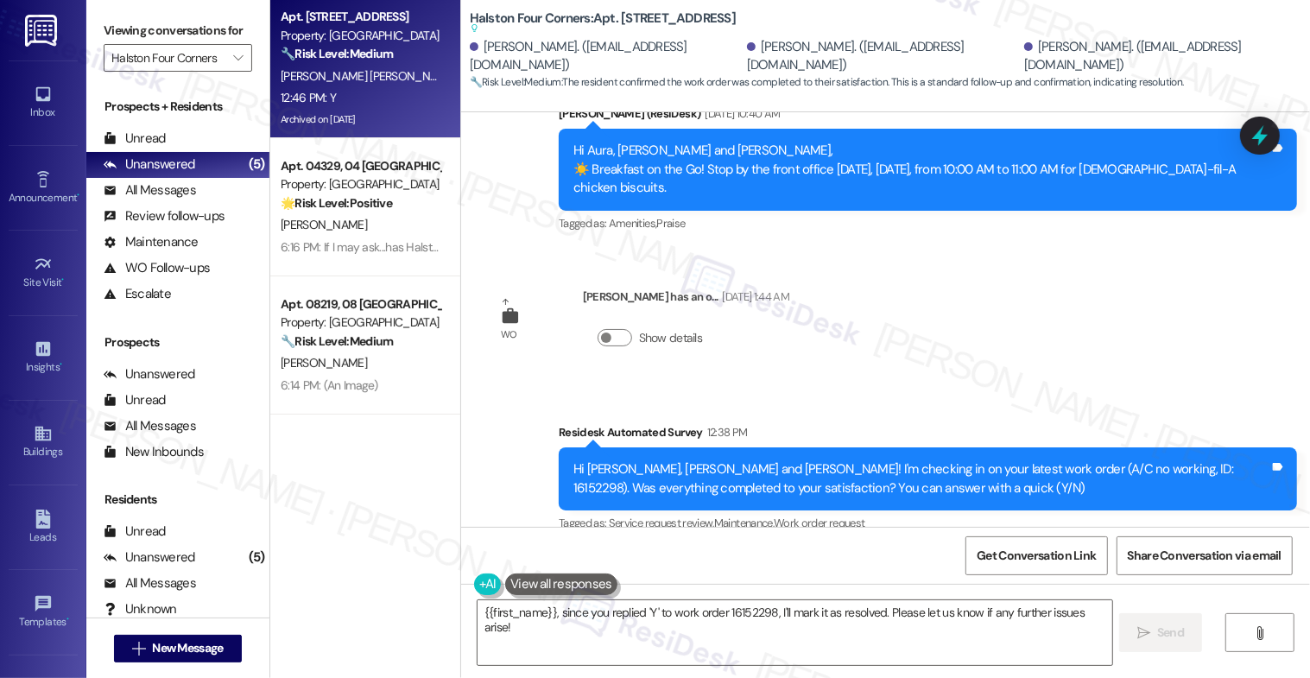
scroll to position [0, 0]
click at [625, 631] on textarea "{{first_name}}, since you replied 'Y' to work order 16152298, I'll mark it as r…" at bounding box center [796, 632] width 636 height 65
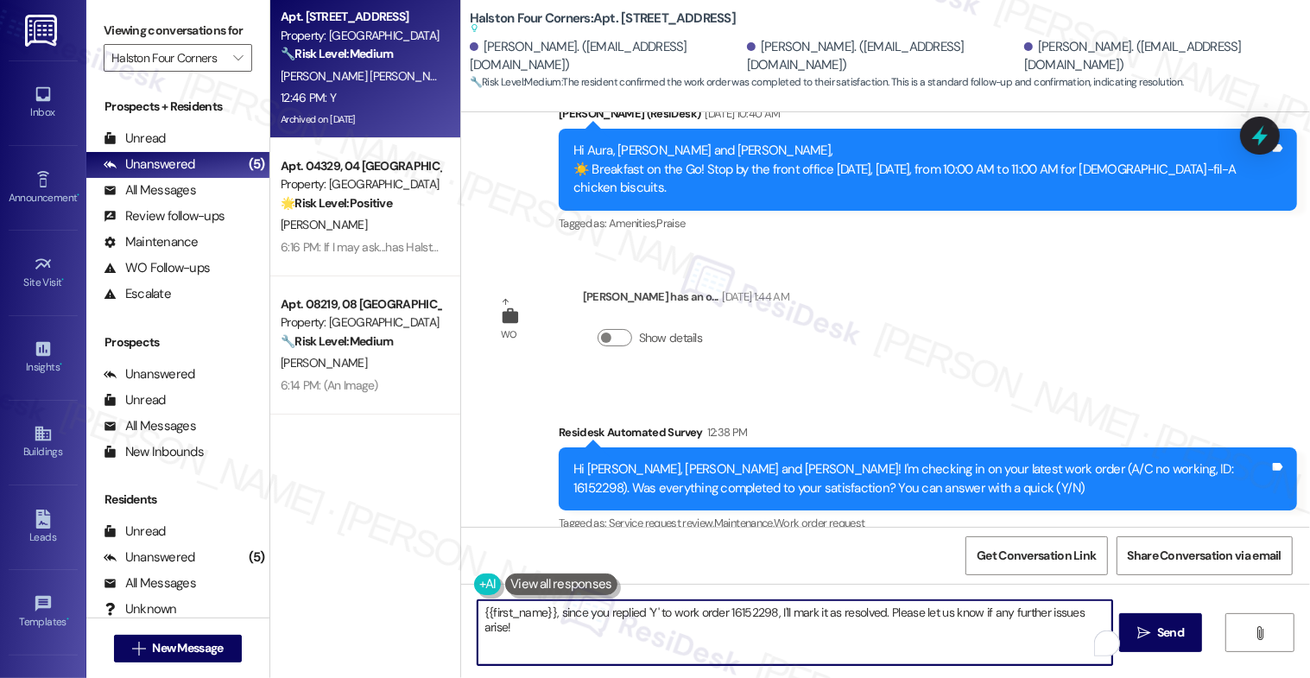
click at [625, 631] on textarea "{{first_name}}, since you replied 'Y' to work order 16152298, I'll mark it as r…" at bounding box center [796, 632] width 636 height 65
paste textarea "That's great to hear! Thank you for confirming the work order was completed to …"
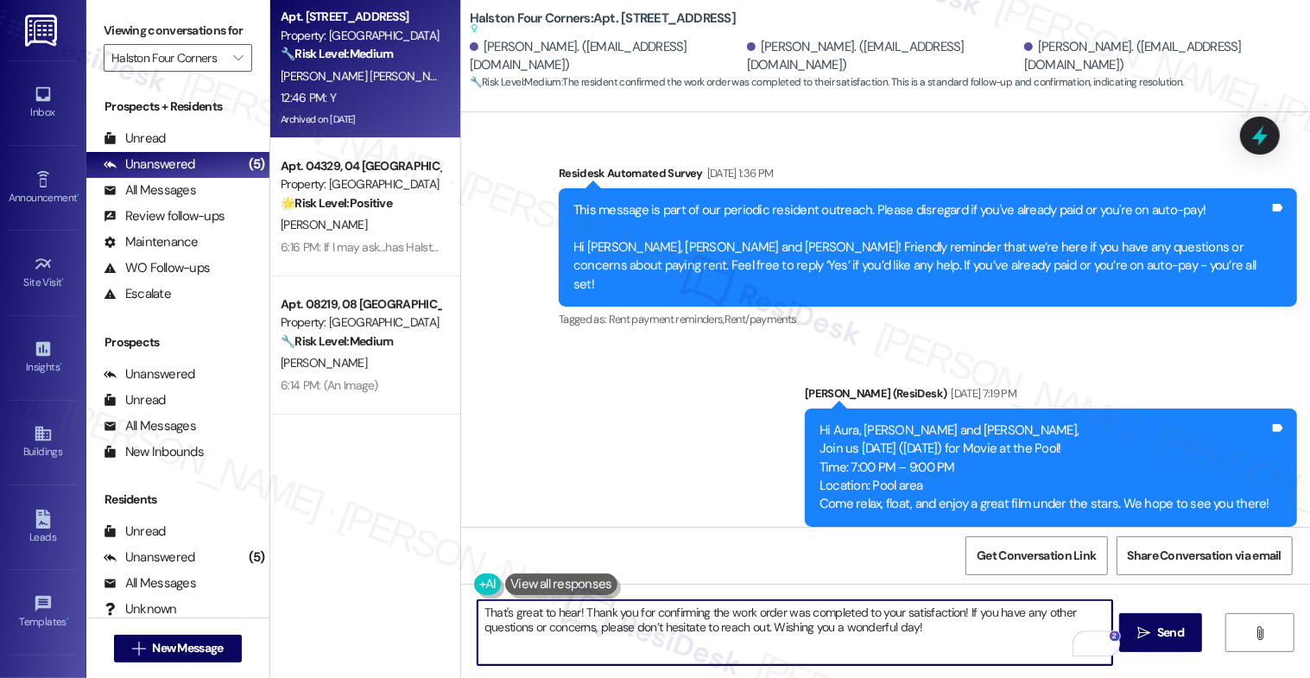
scroll to position [27501, 0]
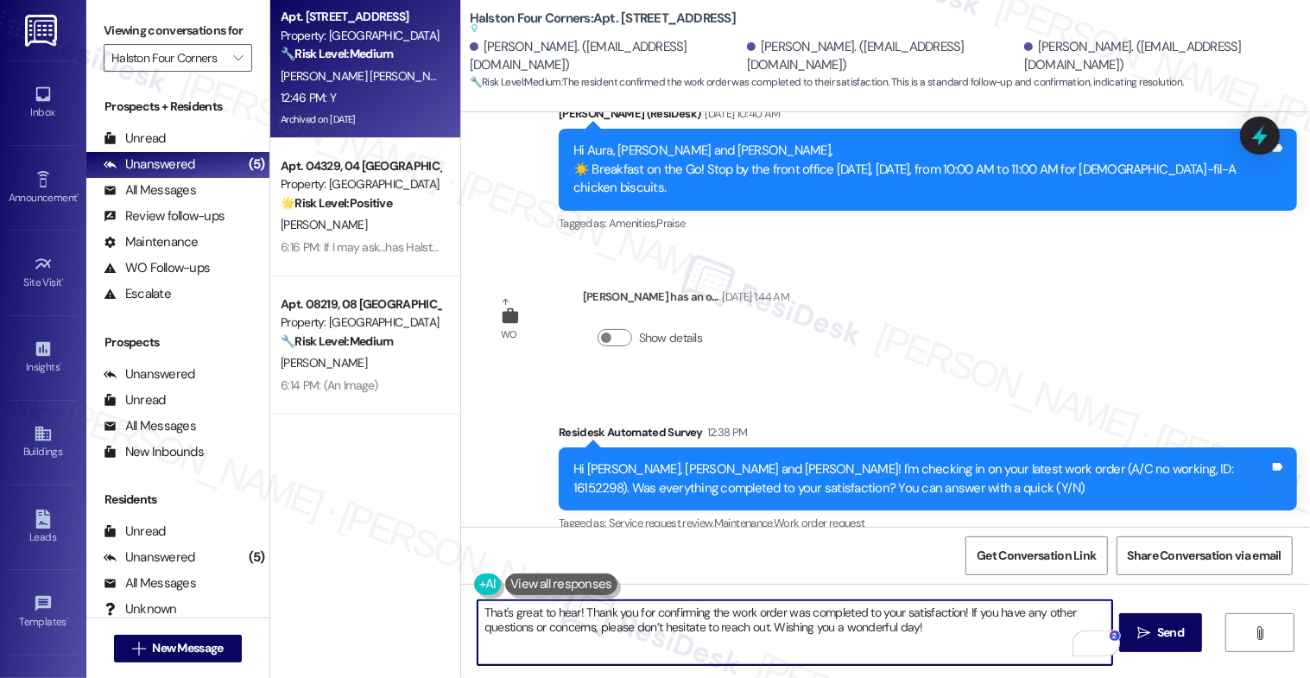
click at [942, 635] on textarea "That's great to hear! Thank you for confirming the work order was completed to …" at bounding box center [796, 632] width 636 height 65
drag, startPoint x: 767, startPoint y: 623, endPoint x: 1036, endPoint y: 625, distance: 268.6
click at [1036, 625] on textarea "That's great to hear! Thank you for confirming the work order was completed to …" at bounding box center [796, 632] width 636 height 65
type textarea "That's great to hear! Thank you for confirming the work order was completed to …"
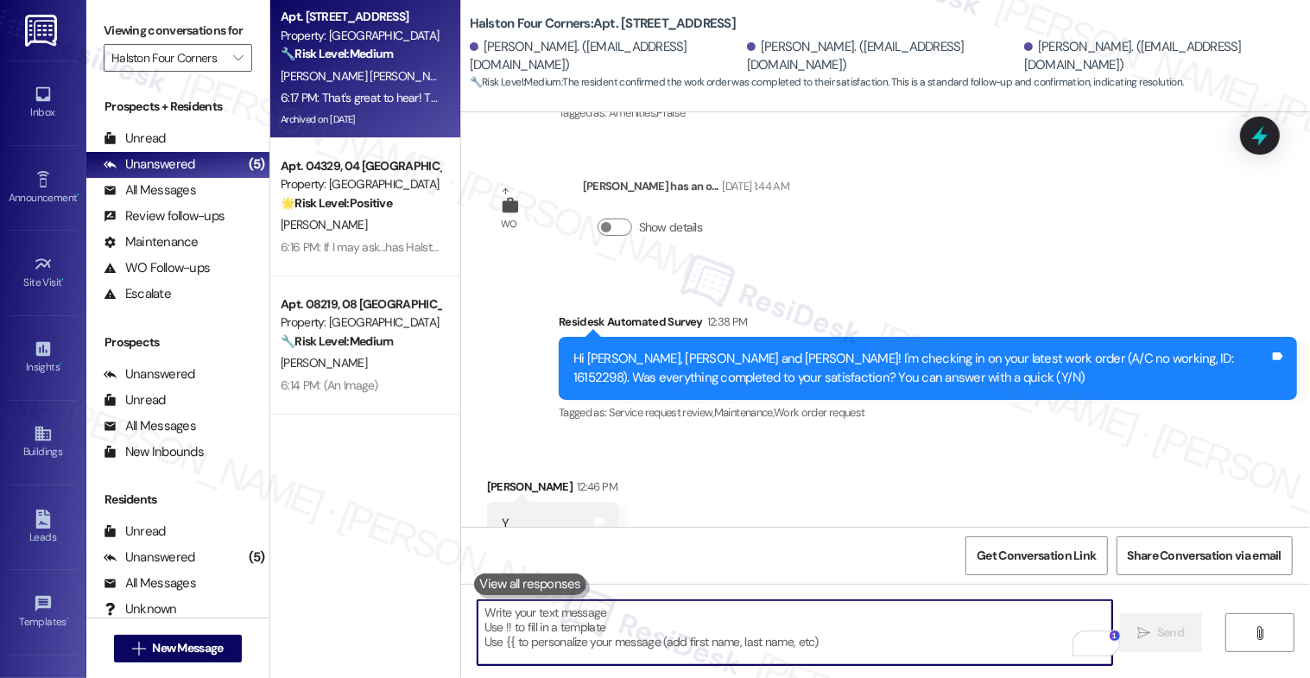
scroll to position [27640, 0]
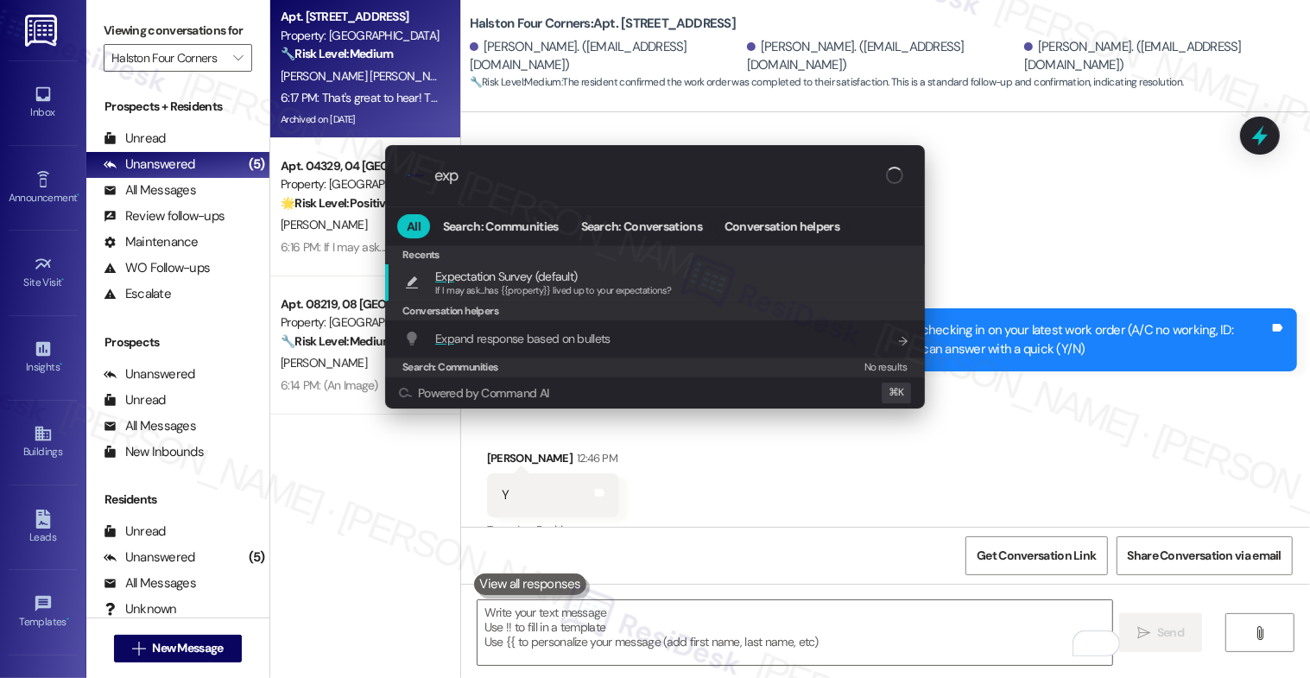
type input "expe"
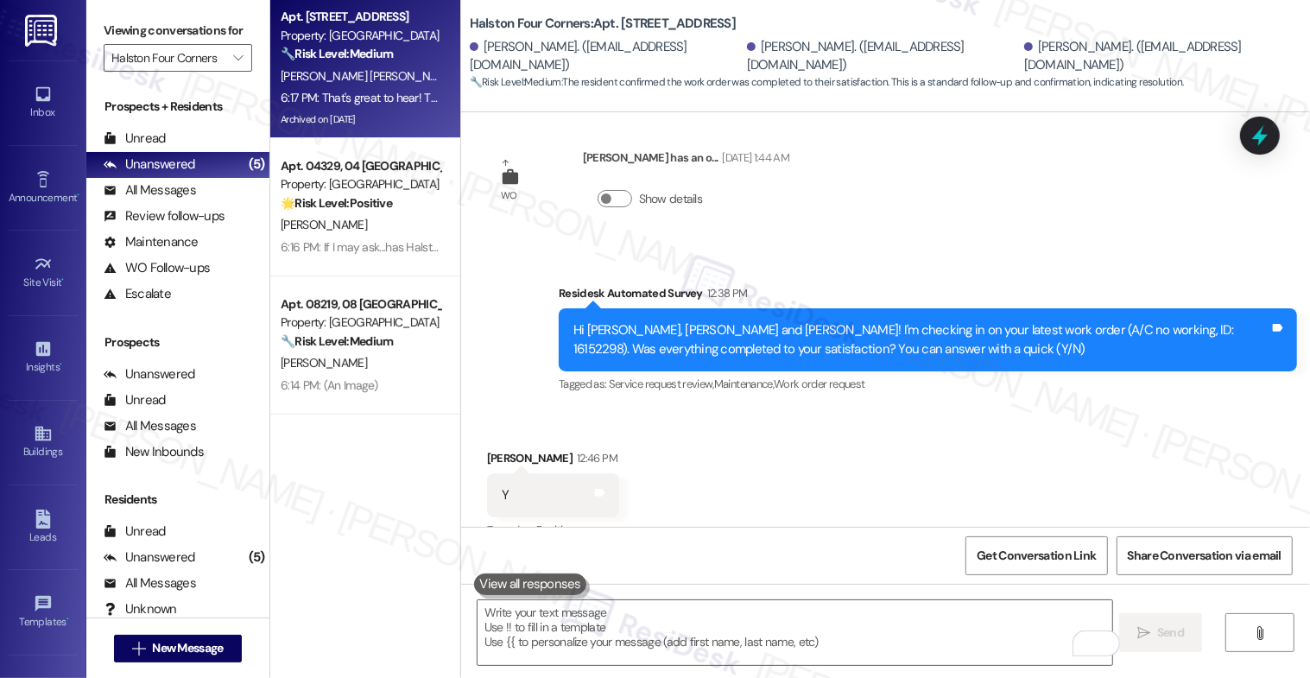
type textarea "If I may ask...has {{property}} lived up to your expectations?"
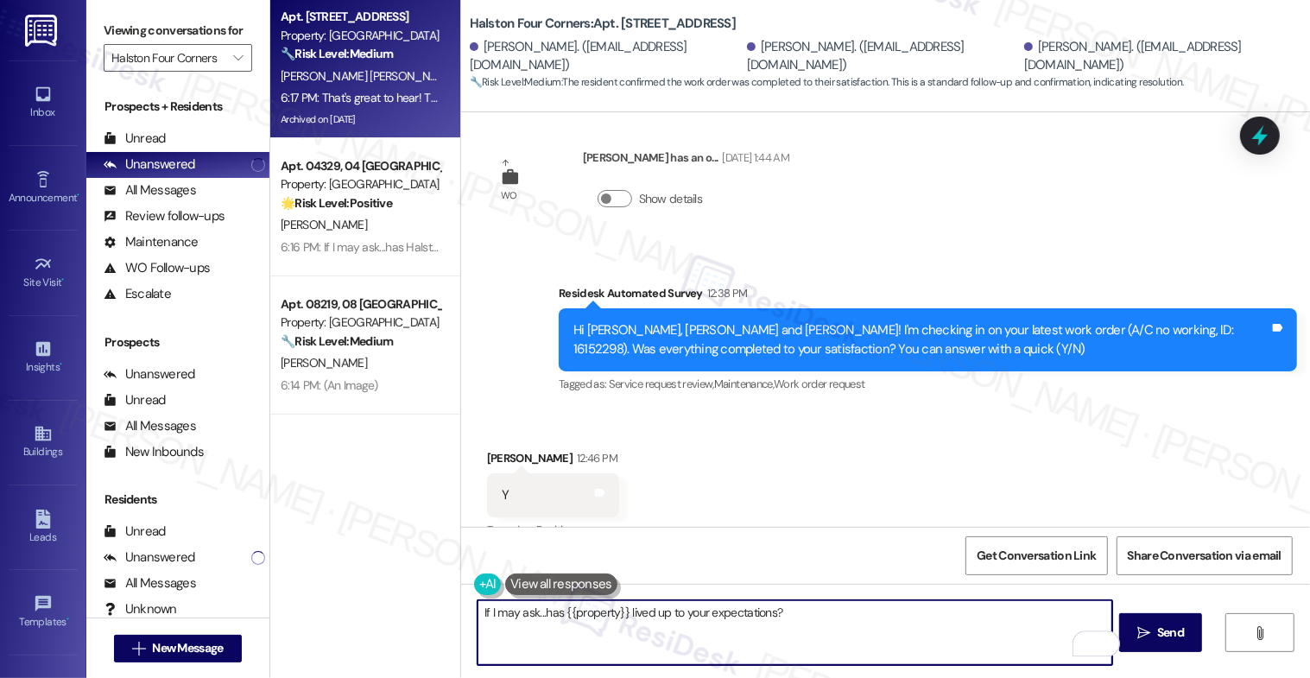
click at [1172, 624] on span "Send" at bounding box center [1170, 633] width 27 height 18
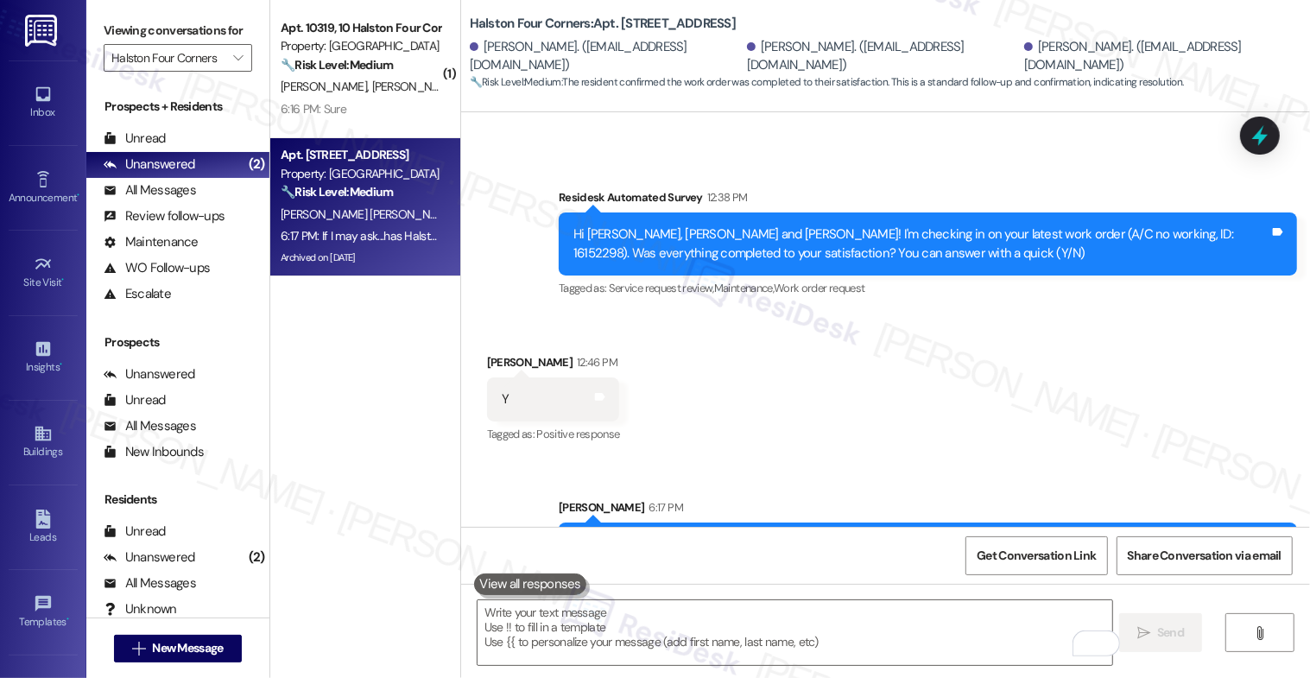
scroll to position [27760, 0]
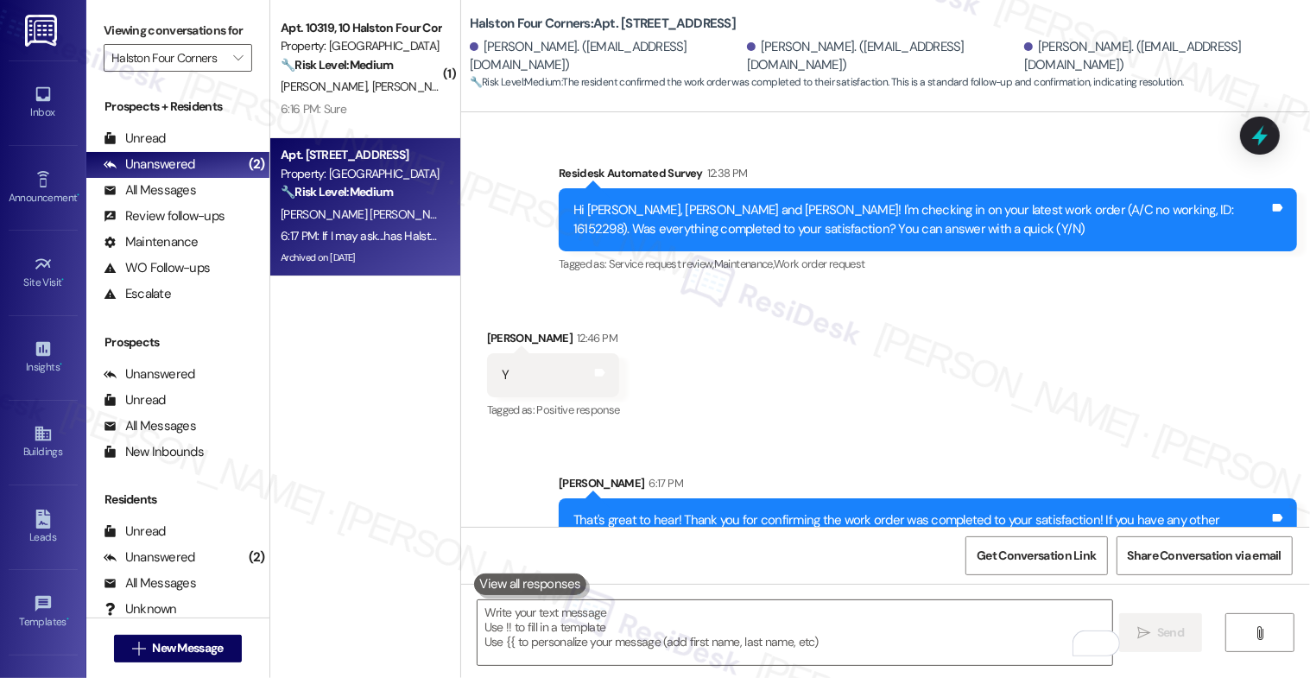
click at [604, 435] on div "Sent via SMS Sarah 6:17 PM That's great to hear! Thank you for confirming the w…" at bounding box center [885, 564] width 849 height 259
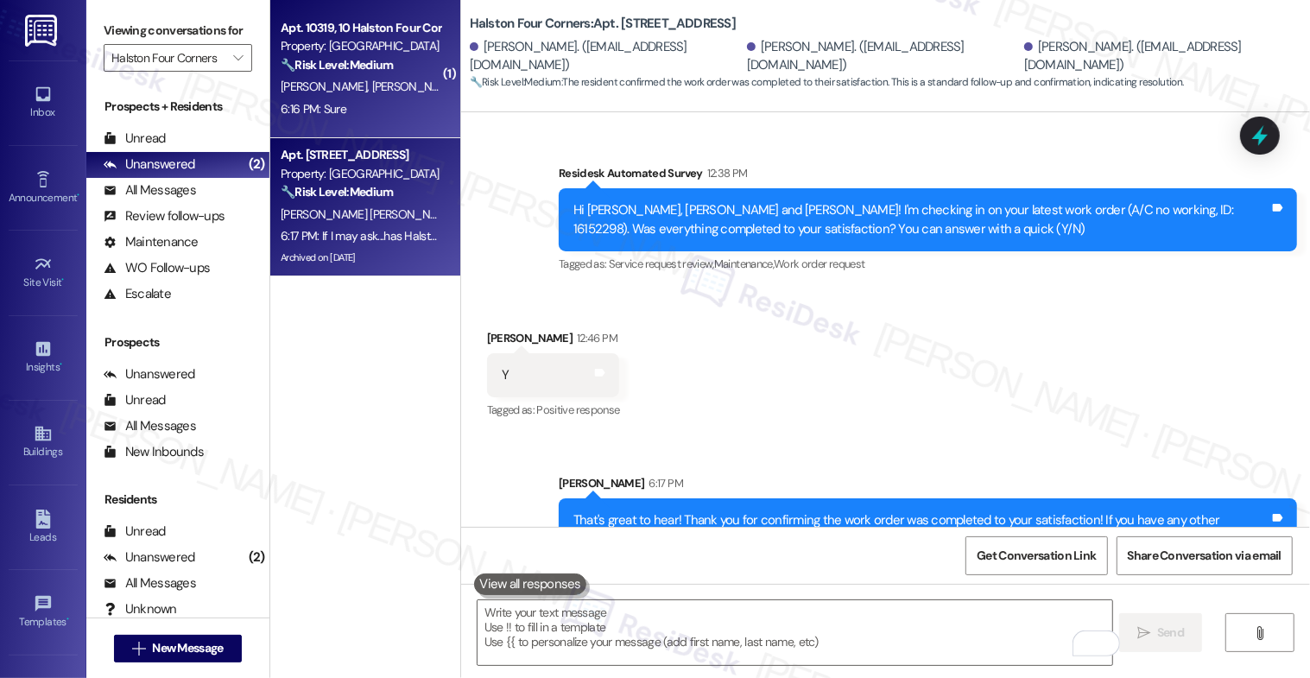
click at [335, 55] on div "Property: Halston Four Corners" at bounding box center [361, 46] width 160 height 18
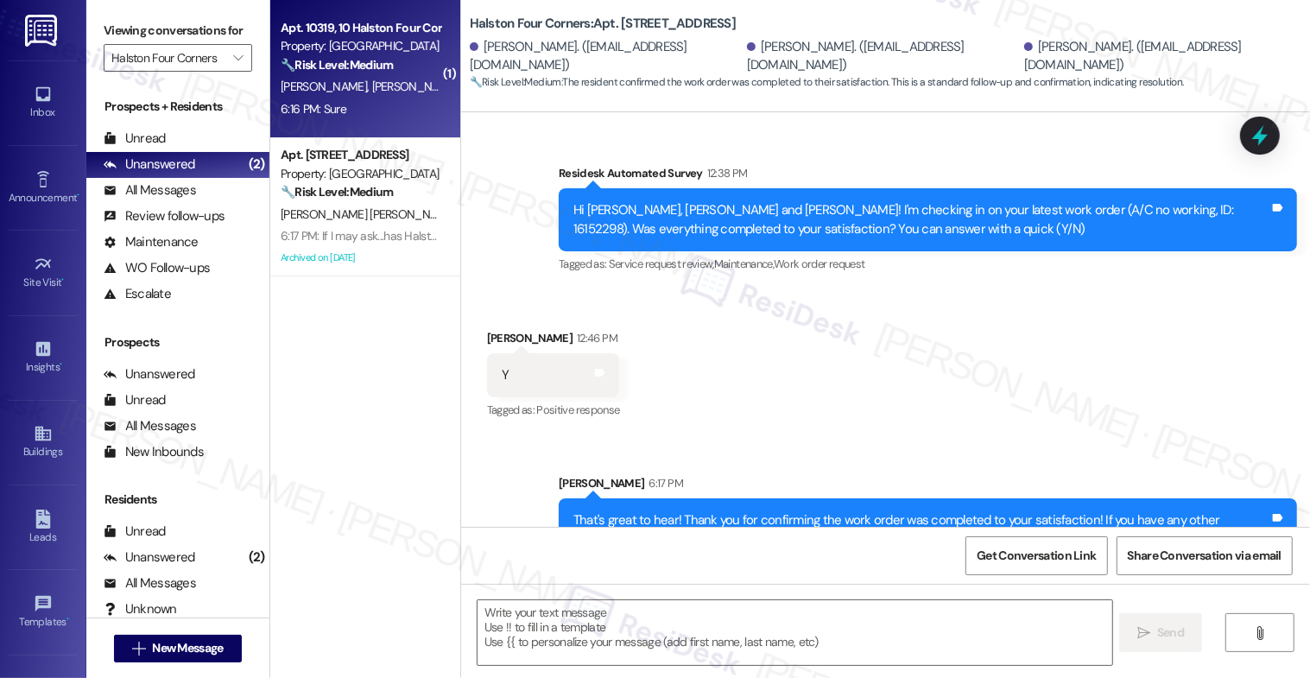
click at [399, 79] on div "C. Fernandez L. Paim" at bounding box center [360, 87] width 163 height 22
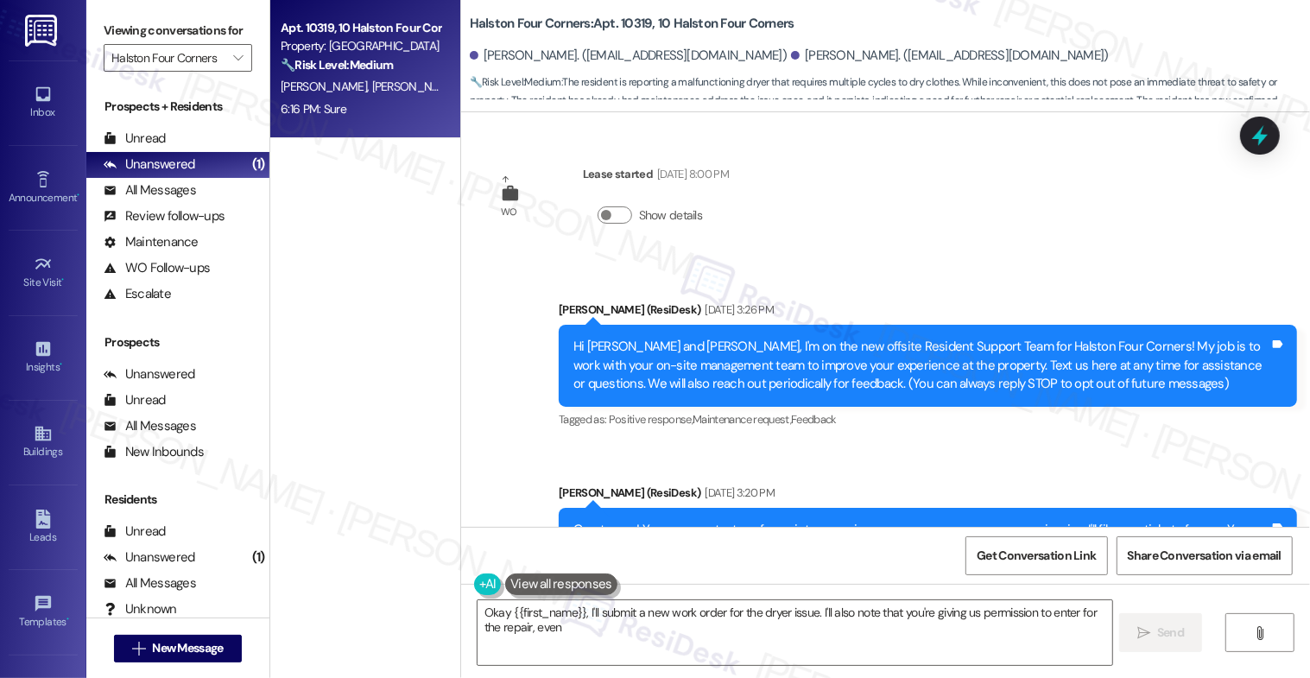
scroll to position [36667, 0]
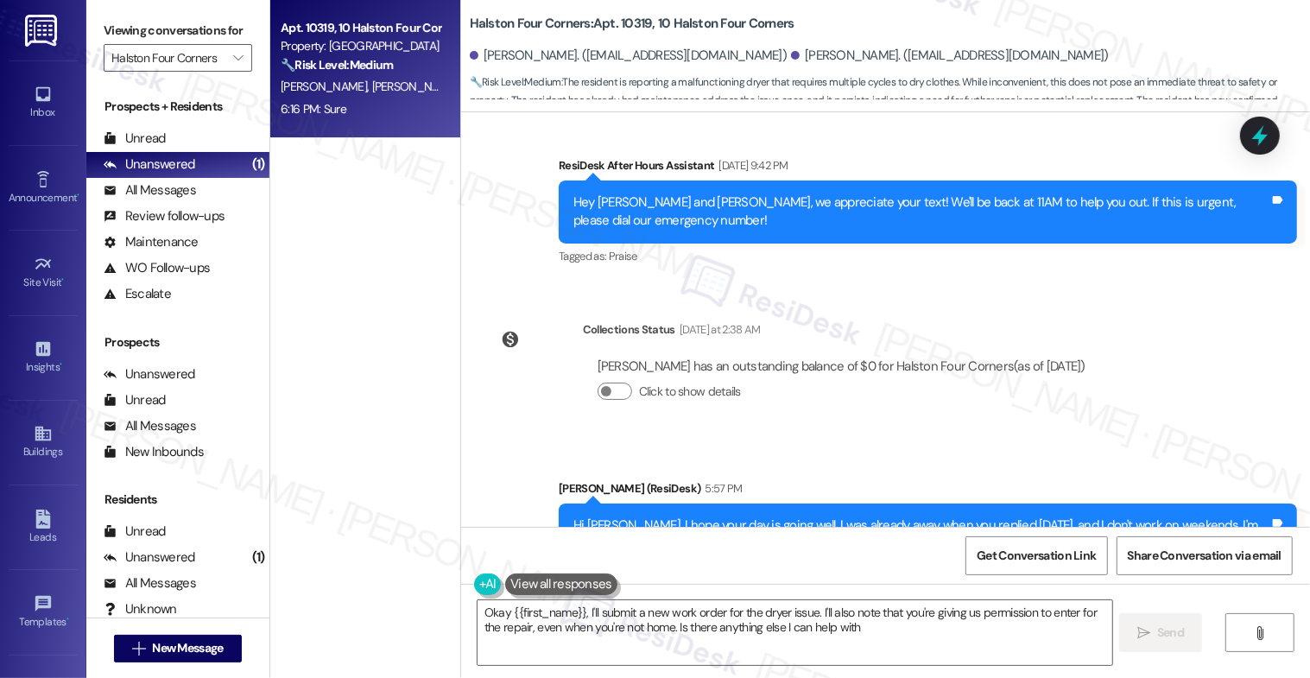
type textarea "Okay {{first_name}}, I'll submit a new work order for the dryer issue. I'll als…"
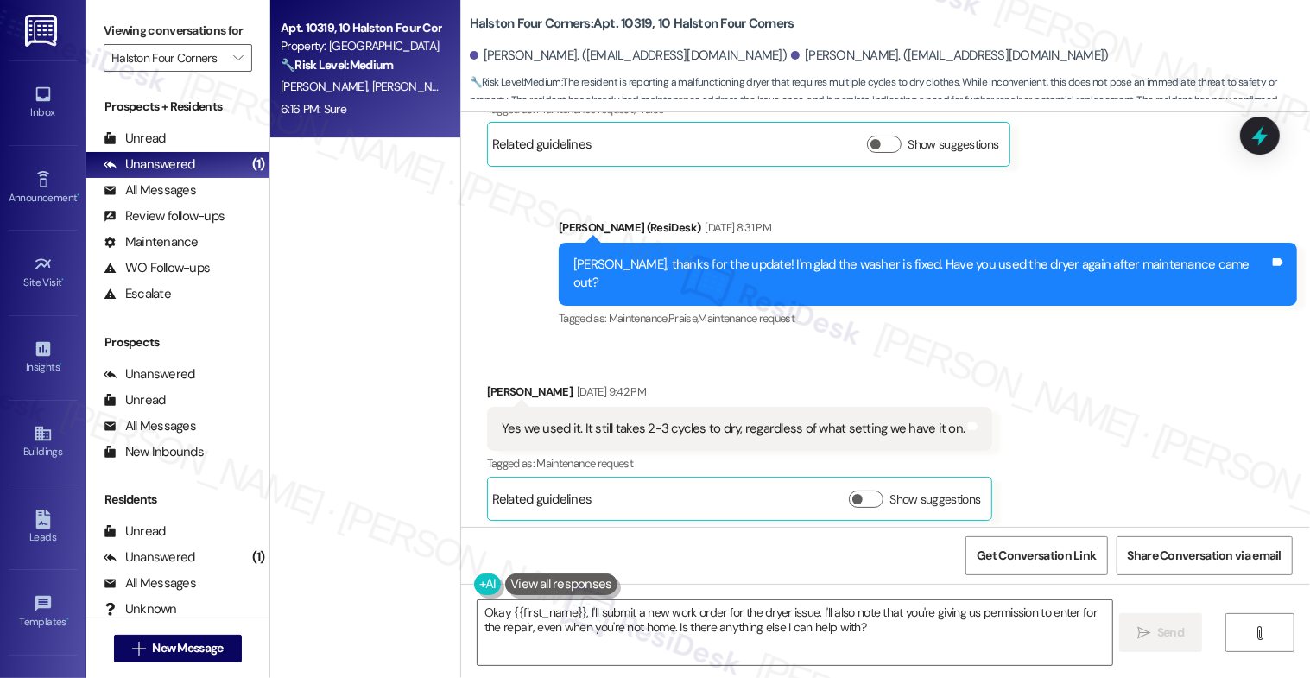
scroll to position [36068, 0]
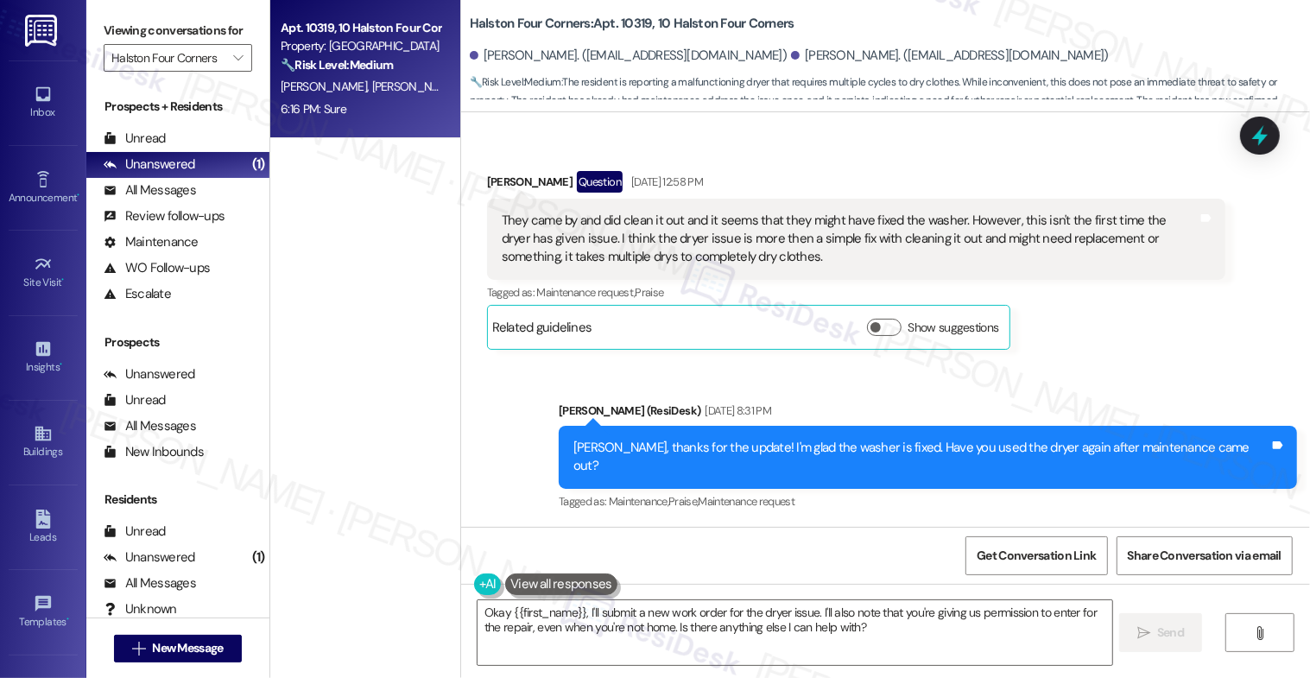
drag, startPoint x: 568, startPoint y: 369, endPoint x: 944, endPoint y: 366, distance: 375.8
click at [944, 590] on div "Yes we used it. It still takes 2-3 cycles to dry, regardless of what setting we…" at bounding box center [740, 612] width 506 height 44
copy div "It still takes 2-3 cycles to dry, regardless of what setting we have it on. Tag…"
click at [749, 389] on div "Sent via SMS Sarah (ResiDesk) Sep 19, 2025 at 8:31 PM Christopher, thanks for t…" at bounding box center [928, 458] width 764 height 138
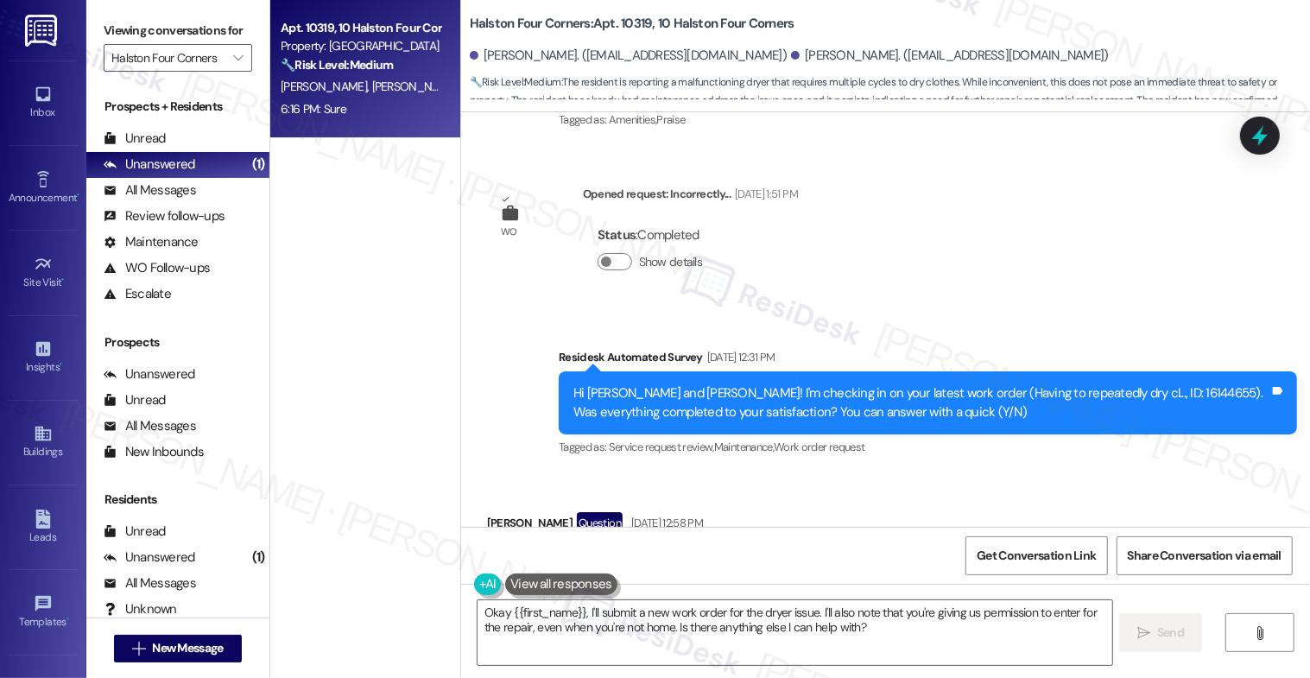
scroll to position [36667, 0]
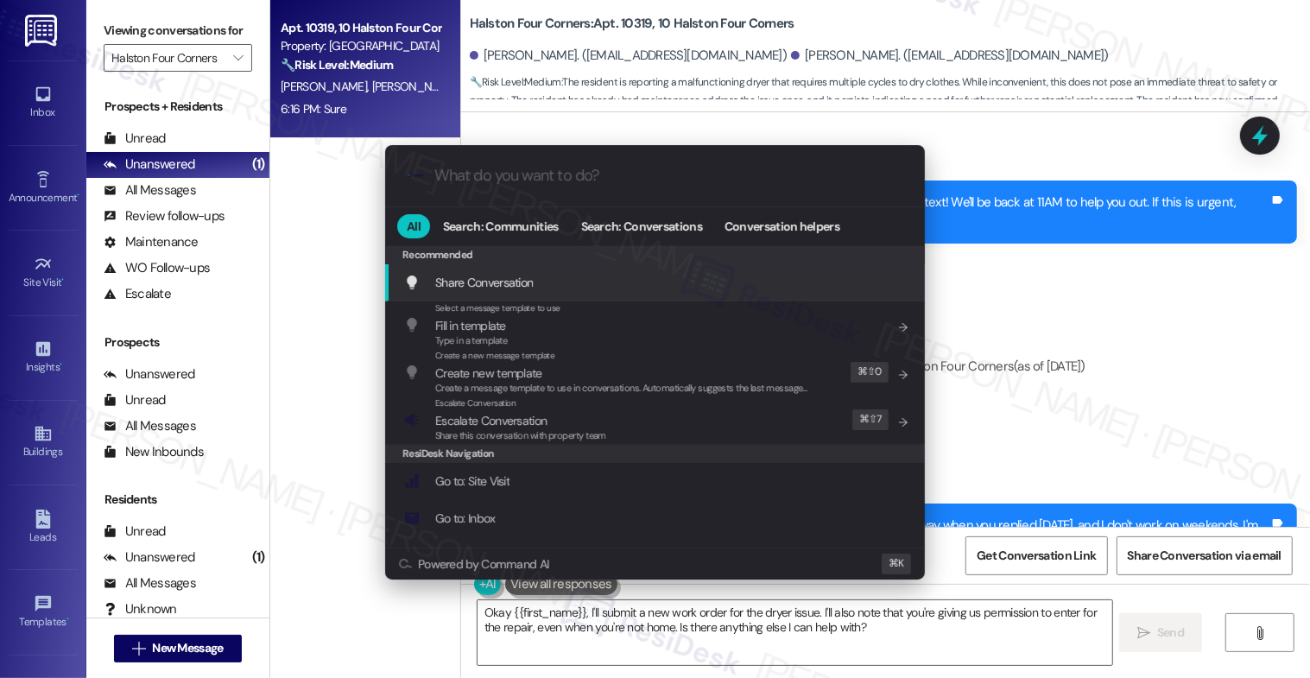
click at [463, 175] on input "What do you want to do?" at bounding box center [668, 176] width 469 height 18
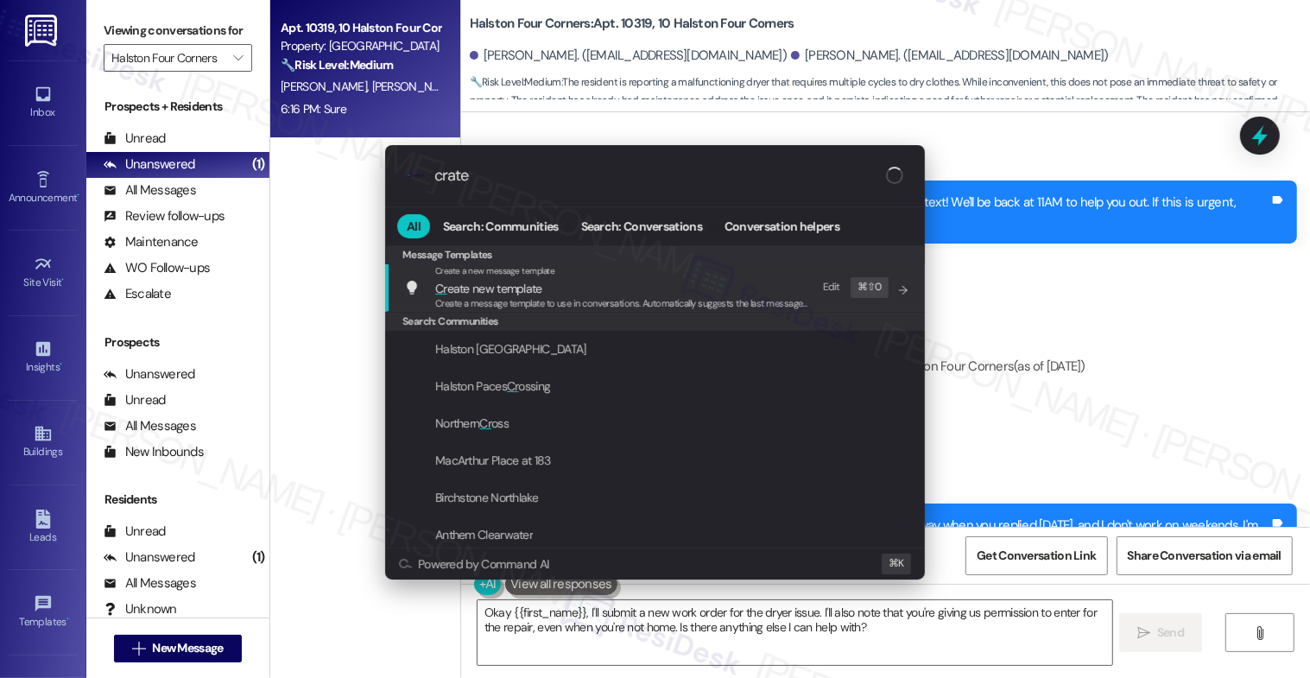
type input "crate"
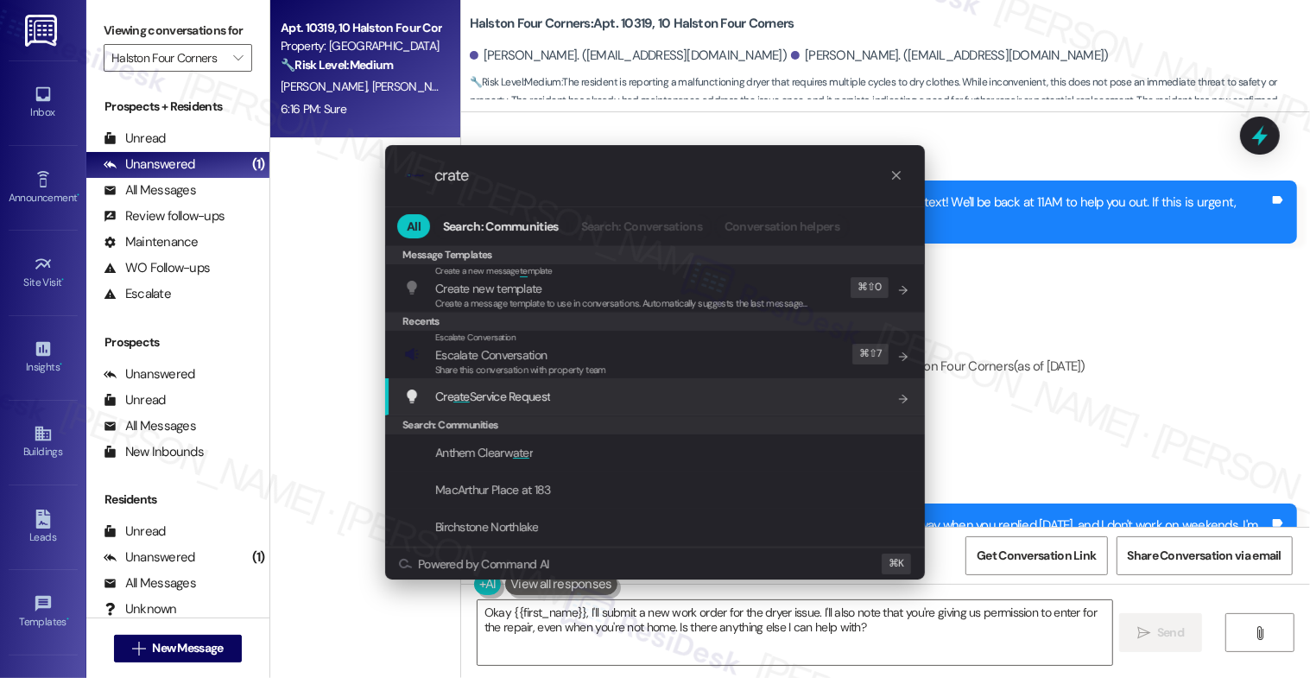
click at [509, 406] on div "Cre ate Service Request Add shortcut" at bounding box center [655, 396] width 540 height 37
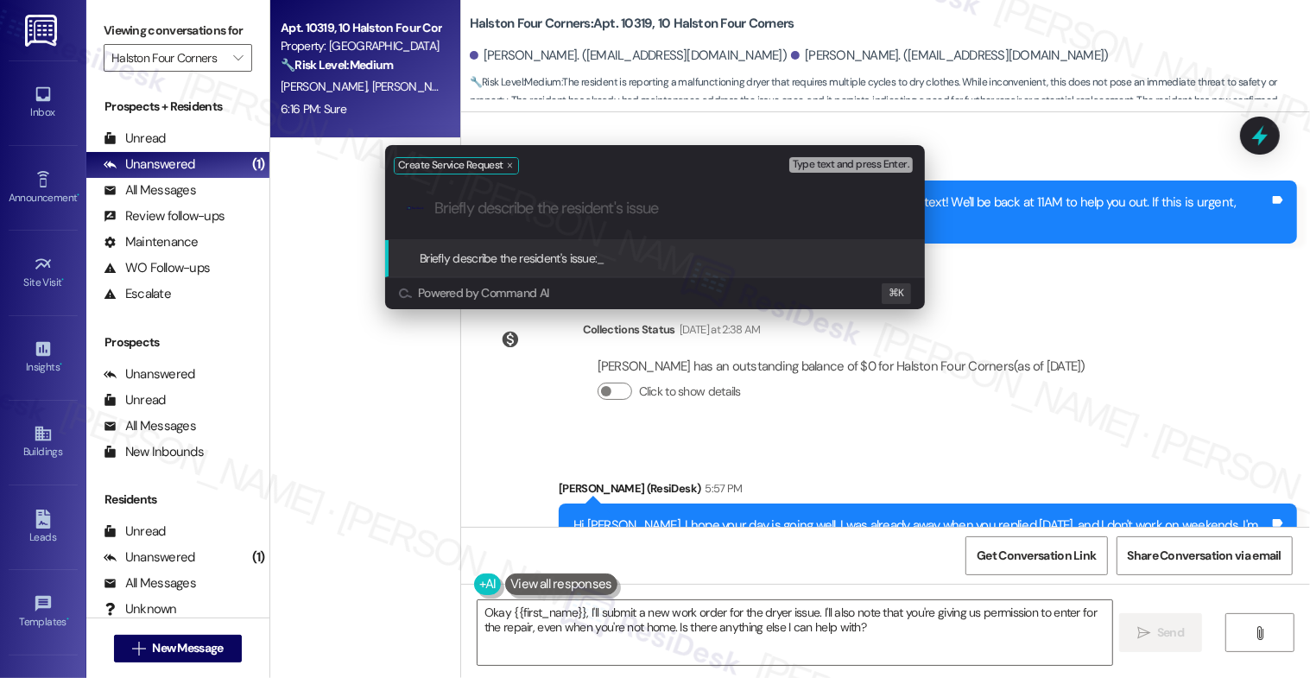
click at [528, 204] on input "Briefly describe the resident's issue" at bounding box center [668, 209] width 469 height 18
paste input "It still takes 2-3 cycles to dry, regardless of what setting we have it on."
click at [444, 206] on input "It still takes 2-3 cycles to dry, regardless of what setting we have it on." at bounding box center [661, 209] width 455 height 18
type input "The drye still takes 2-3 cycles to dry, regardless of what setting we have it o…"
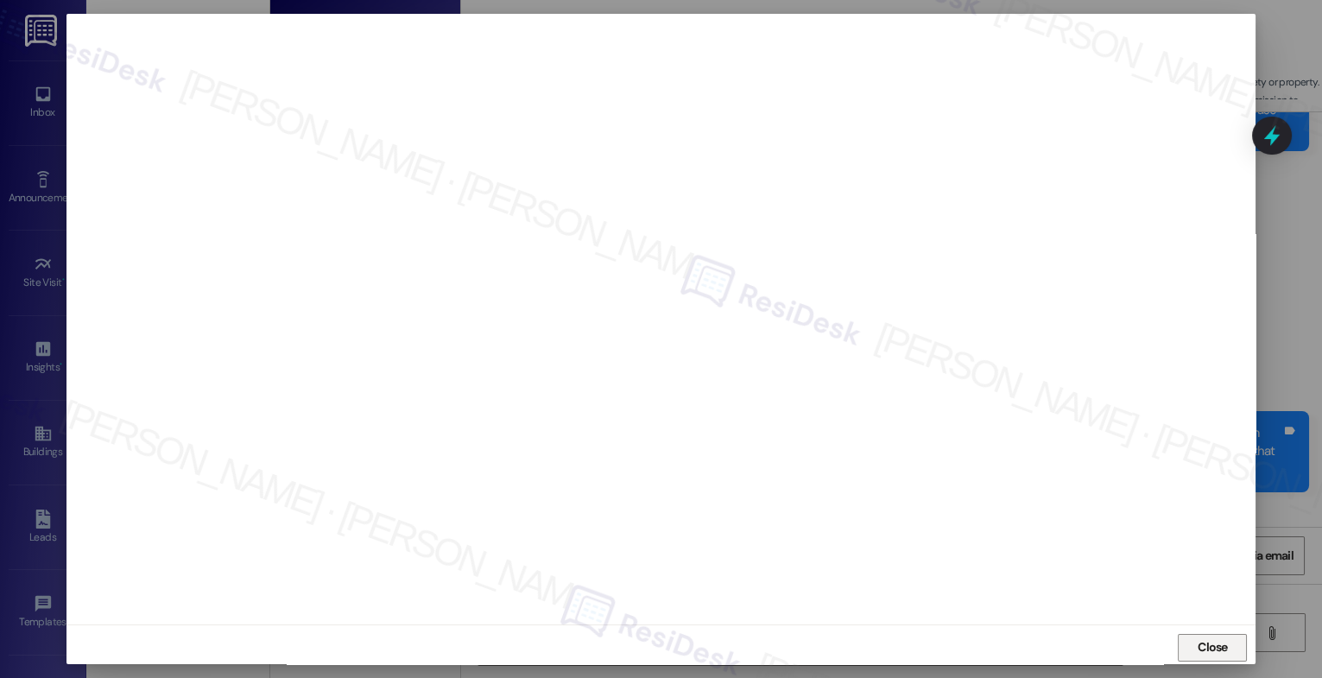
click at [1207, 652] on span "Close" at bounding box center [1213, 647] width 30 height 18
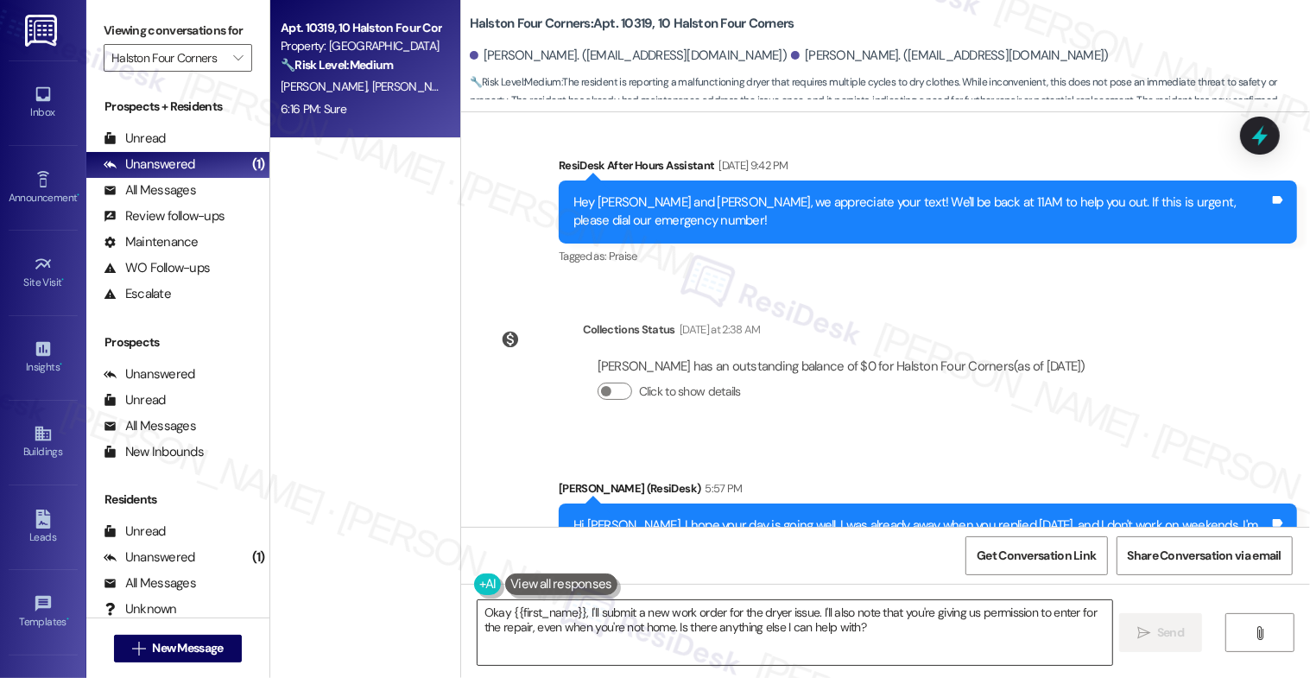
click at [531, 618] on textarea "Okay {{first_name}}, I'll submit a new work order for the dryer issue. I'll als…" at bounding box center [796, 632] width 636 height 65
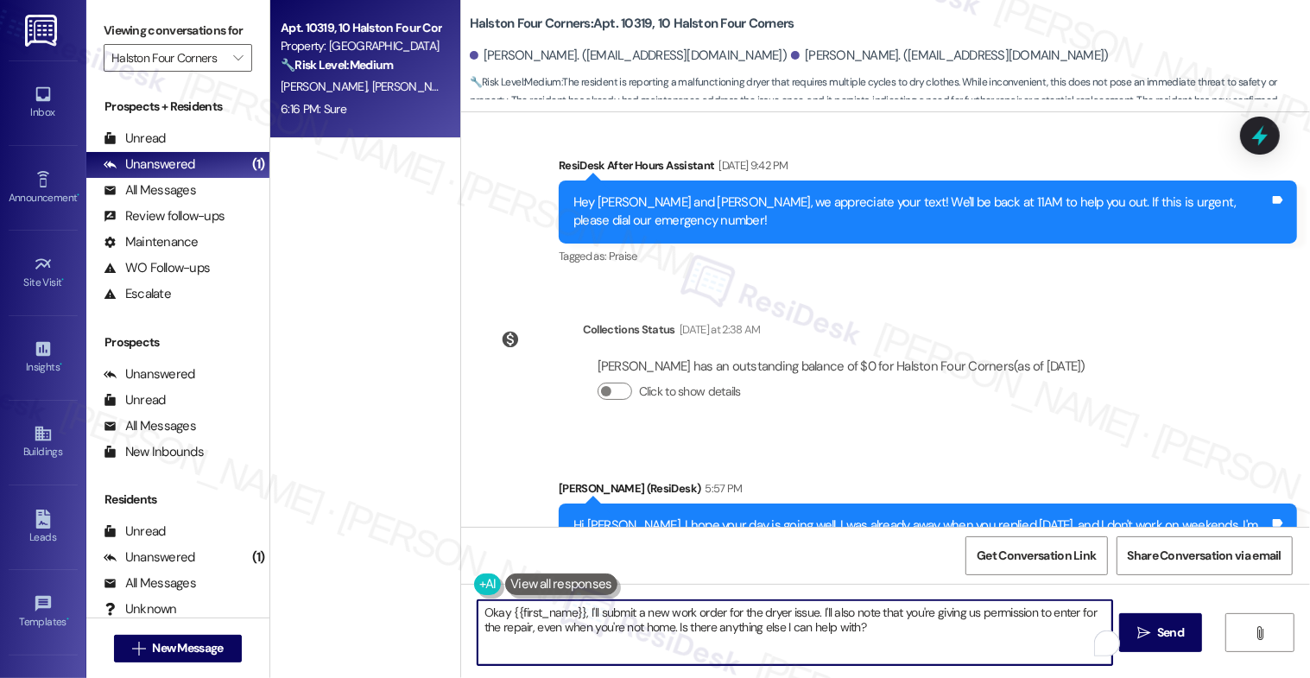
click at [531, 618] on textarea "Okay {{first_name}}, I'll submit a new work order for the dryer issue. I'll als…" at bounding box center [796, 632] width 636 height 65
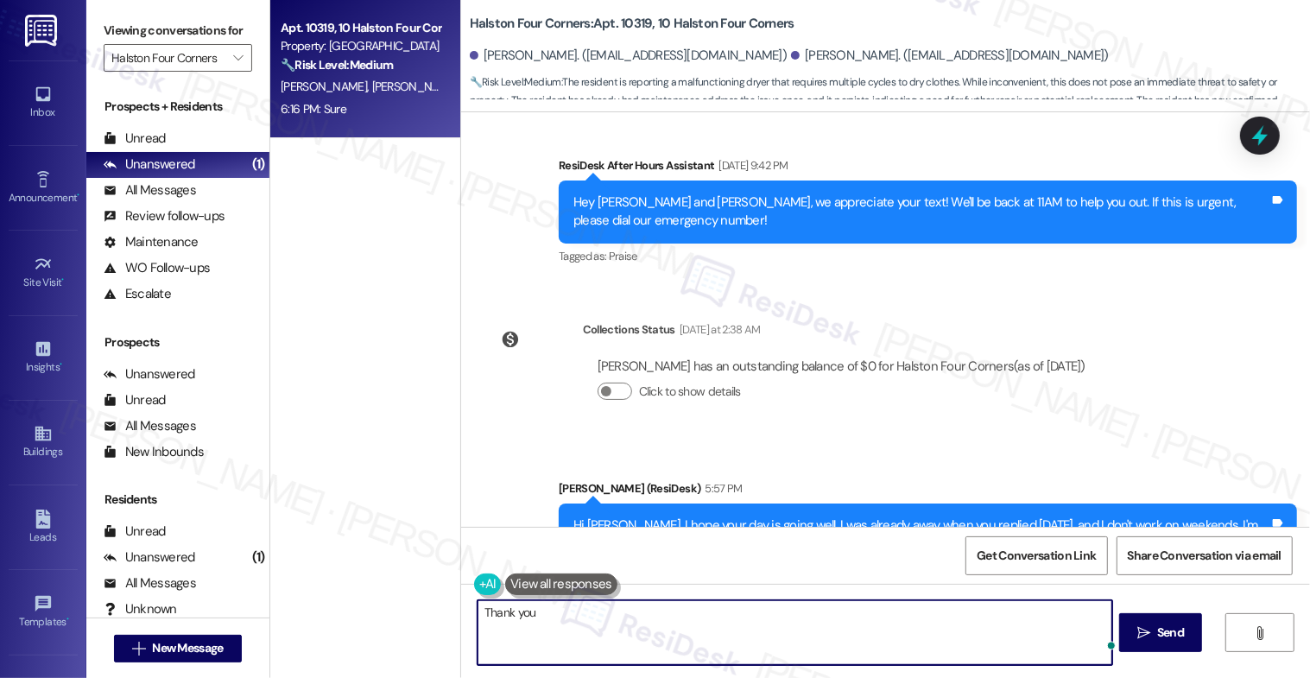
click at [550, 611] on textarea "Thank you" at bounding box center [796, 632] width 636 height 65
drag, startPoint x: 550, startPoint y: 620, endPoint x: 410, endPoint y: 606, distance: 140.6
click at [410, 606] on div "Apt. 10319, 10 Halston Four Corners Property: Halston Four Corners 🔧 Risk Level…" at bounding box center [790, 339] width 1040 height 678
paste textarea "16156276"
click at [815, 619] on textarea "Perfect! I've submitted work order 16156276 to maintenance." at bounding box center [796, 632] width 636 height 65
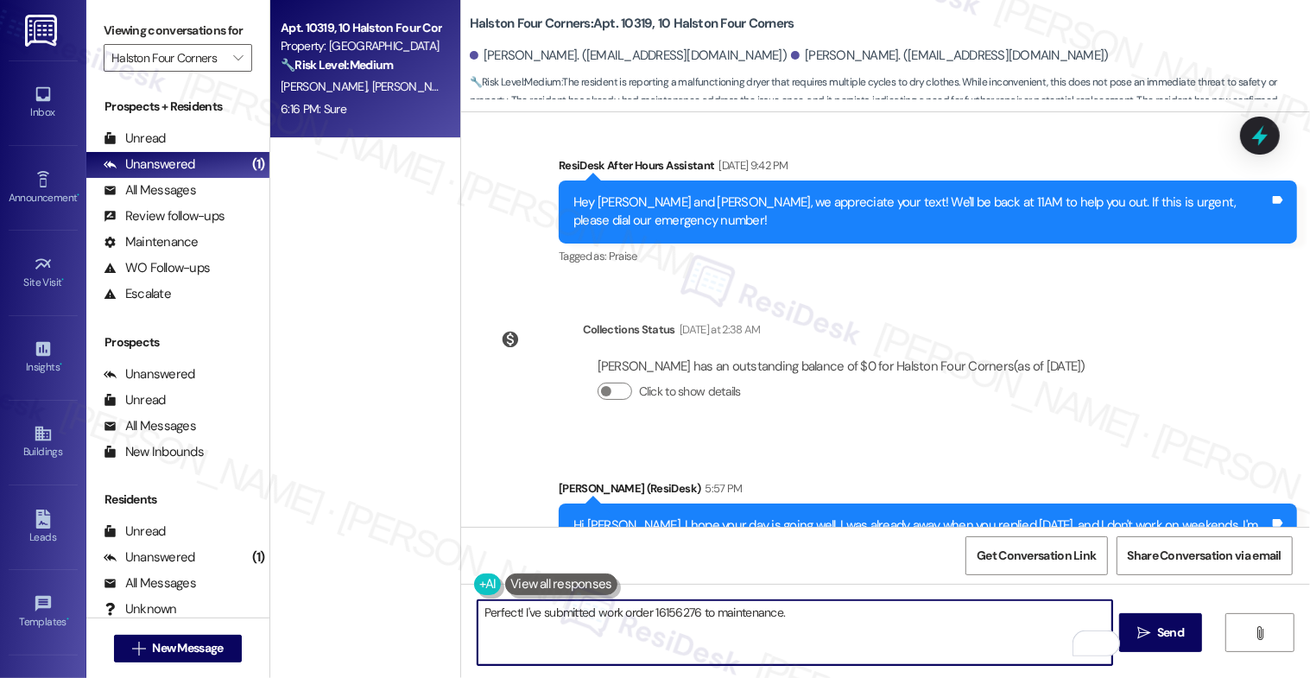
click at [815, 622] on textarea "Perfect! I've submitted work order 16156276 to maintenance." at bounding box center [796, 632] width 636 height 65
click at [810, 618] on textarea "Perfect! I've submitted work order 16156276 to maintenance." at bounding box center [796, 632] width 636 height 65
click at [810, 609] on textarea "Perfect! I've submitted work order 16156276 to maintenance." at bounding box center [796, 632] width 636 height 65
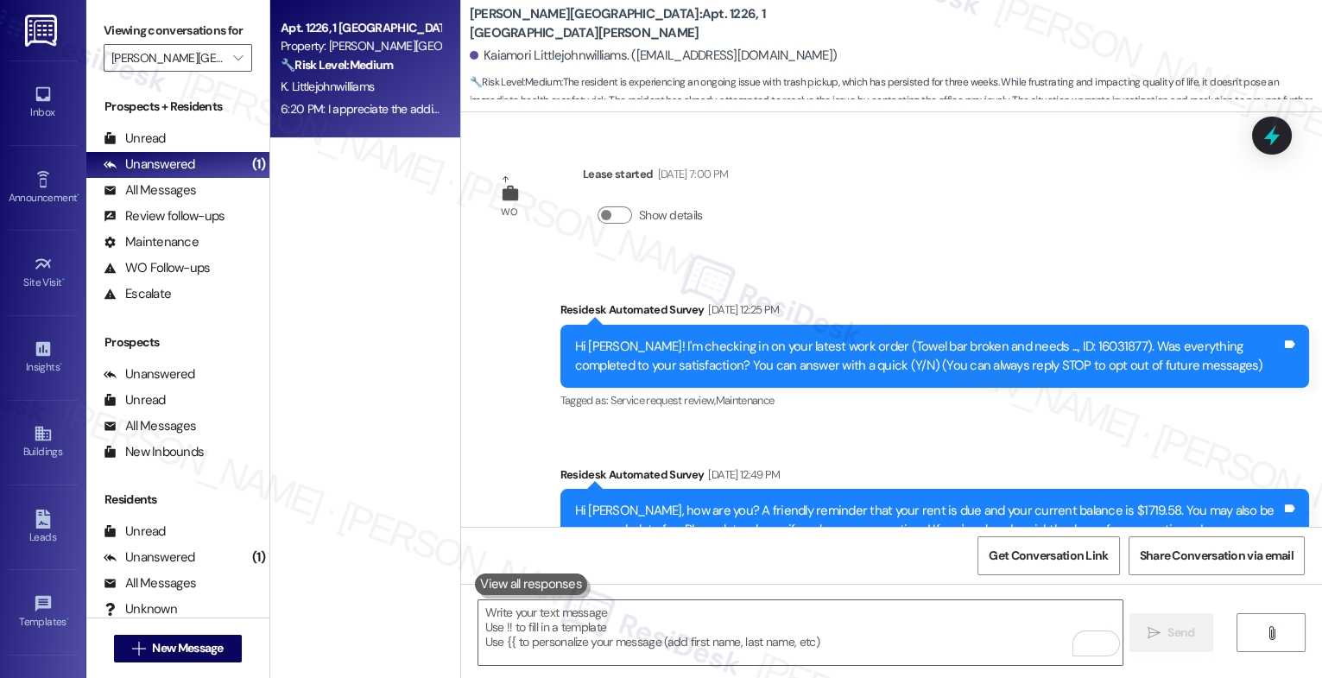
scroll to position [3100, 0]
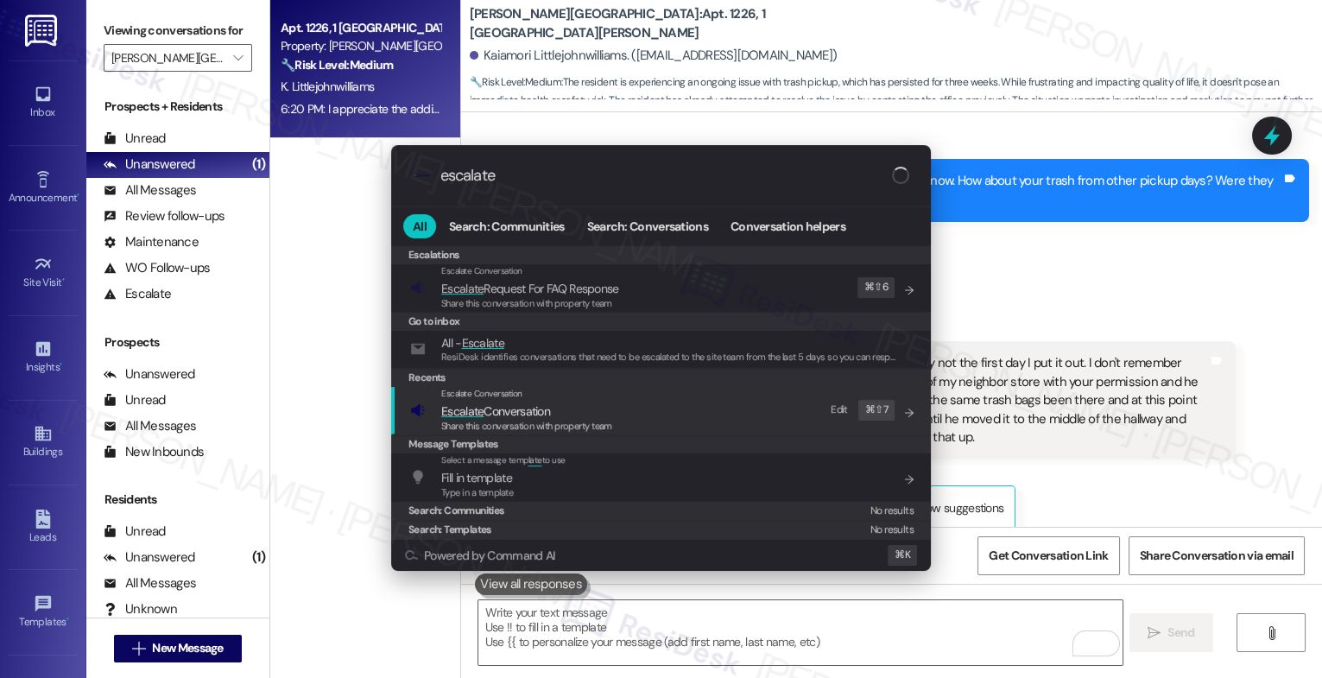
type input "escalate"
click at [516, 405] on span "Escalate Conversation" at bounding box center [495, 411] width 109 height 16
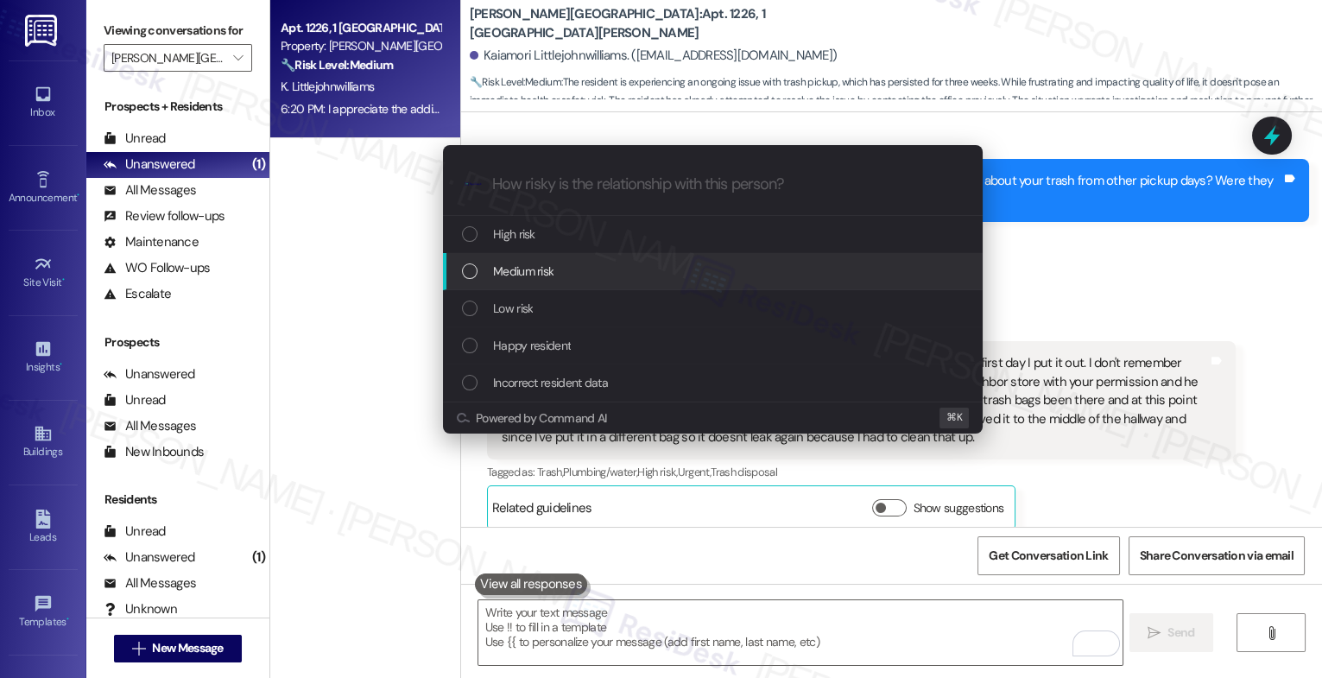
click at [560, 268] on div "Medium risk" at bounding box center [714, 271] width 505 height 19
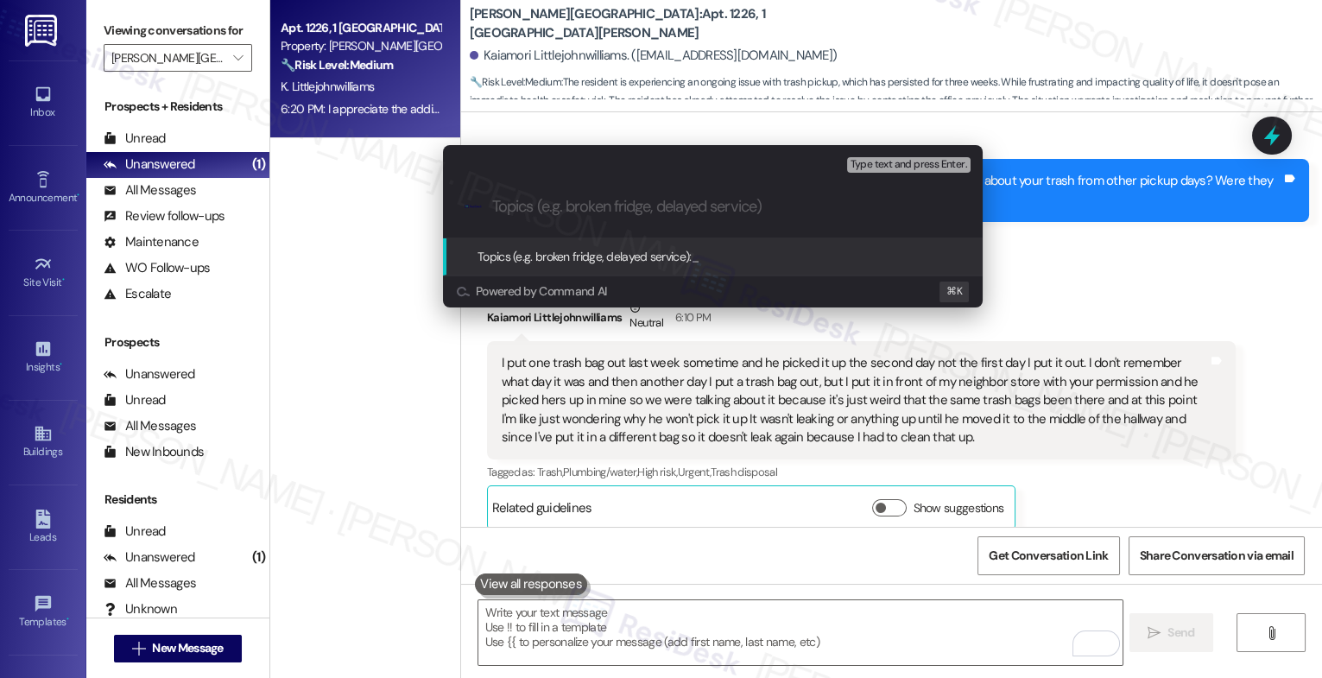
click at [564, 205] on input "Topics (e.g. broken fridge, delayed service)" at bounding box center [726, 207] width 469 height 18
type input "Trash isn't being picked up - Please advise."
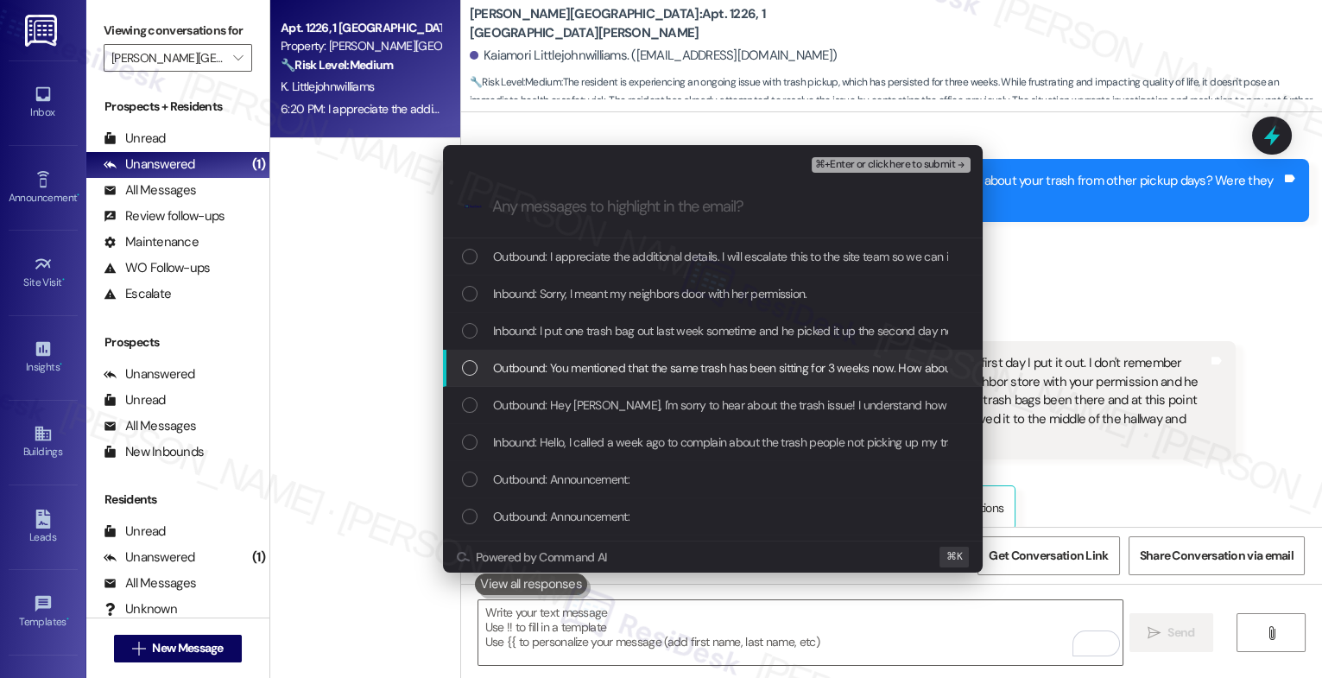
click at [634, 369] on span "Outbound: You mentioned that the same trash has been sitting for 3 weeks now. H…" at bounding box center [870, 367] width 754 height 19
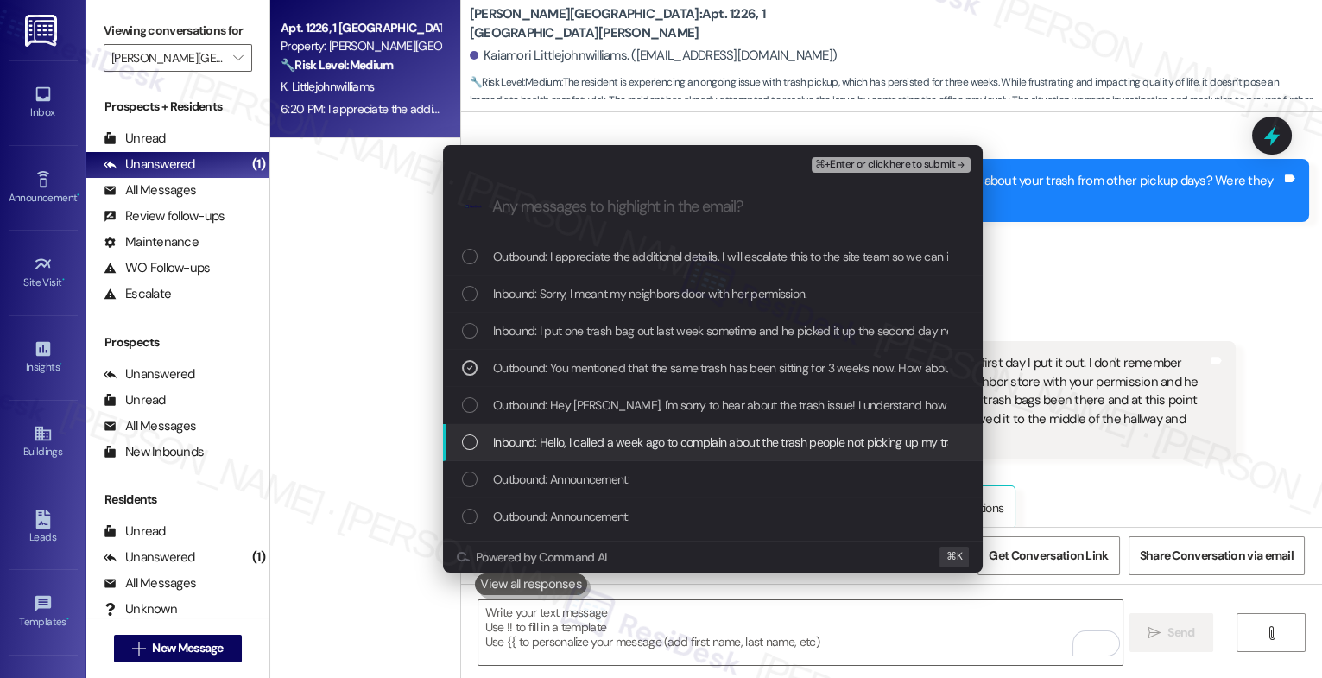
click at [618, 432] on div "Inbound: Hello, I called a week ago to complain about the trash people not pick…" at bounding box center [713, 442] width 540 height 37
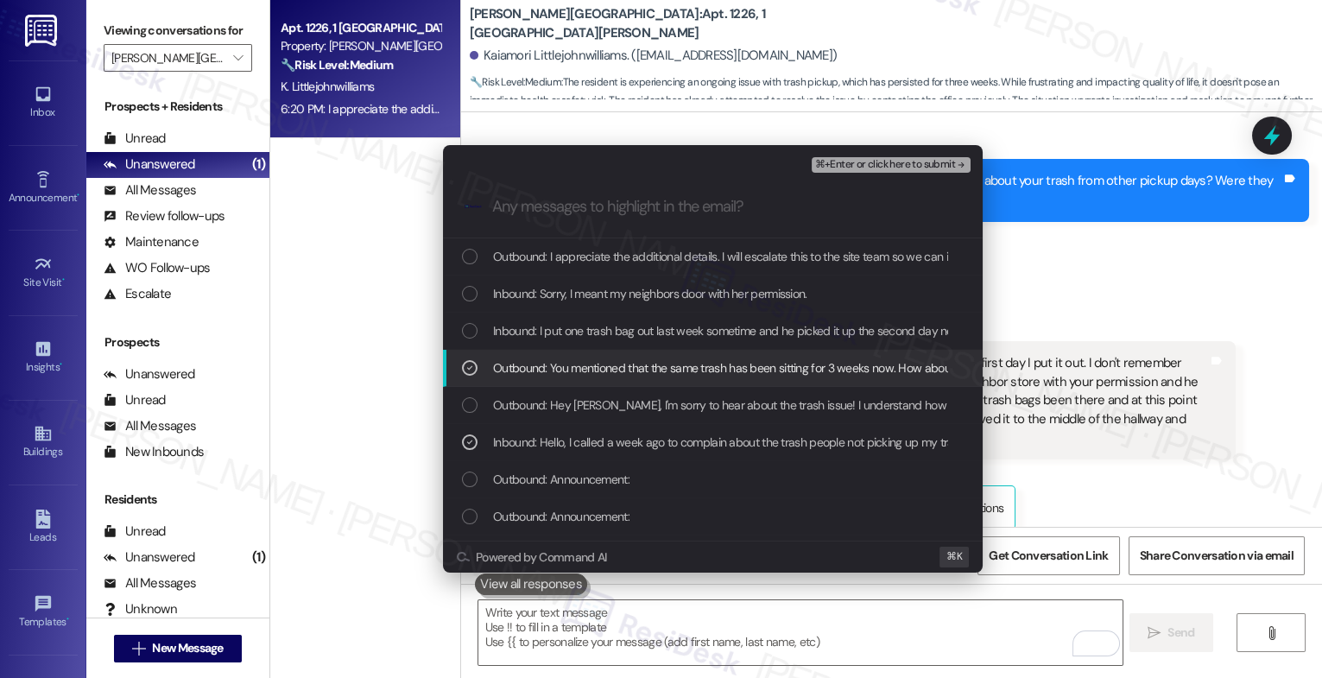
click at [619, 369] on span "Outbound: You mentioned that the same trash has been sitting for 3 weeks now. H…" at bounding box center [870, 367] width 754 height 19
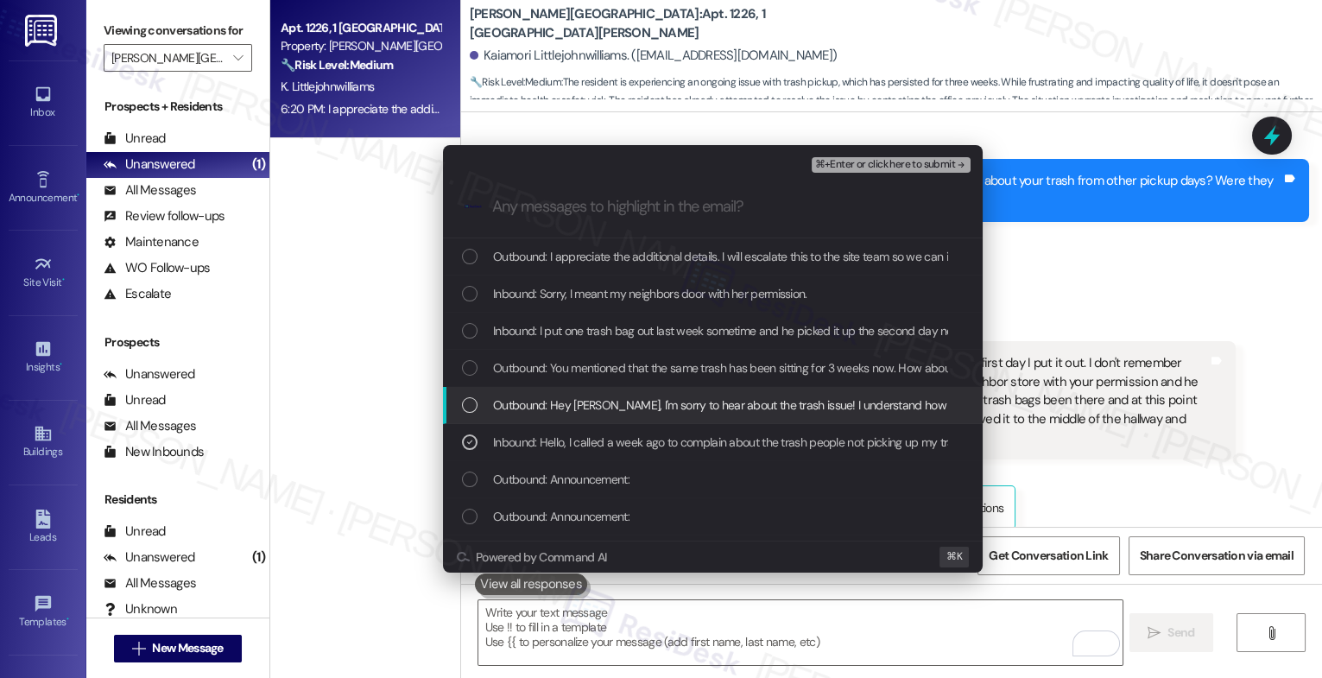
drag, startPoint x: 605, startPoint y: 390, endPoint x: 604, endPoint y: 360, distance: 30.2
click at [605, 390] on div "Outbound: Hey [PERSON_NAME], I'm sorry to hear about the trash issue! I underst…" at bounding box center [713, 405] width 540 height 37
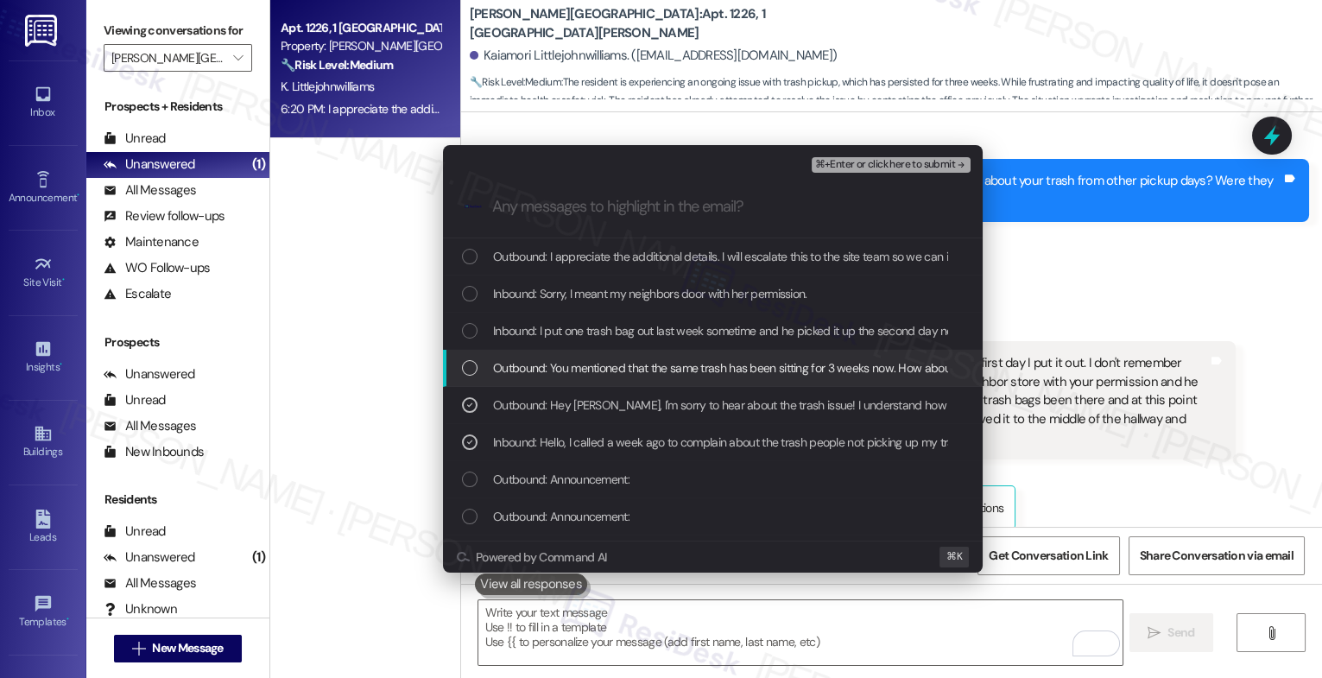
drag, startPoint x: 604, startPoint y: 360, endPoint x: 606, endPoint y: 344, distance: 16.5
click at [604, 360] on span "Outbound: You mentioned that the same trash has been sitting for 3 weeks now. H…" at bounding box center [870, 367] width 754 height 19
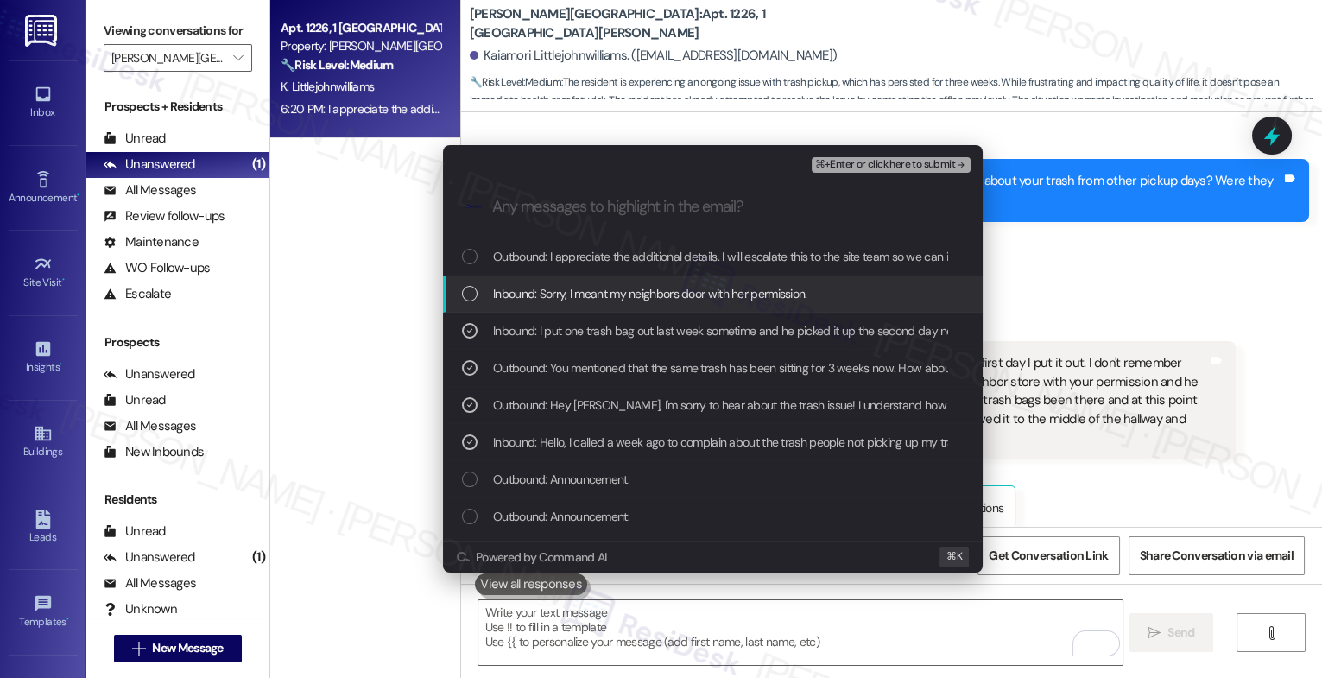
click at [606, 301] on span "Inbound: Sorry, I meant my neighbors door with her permission." at bounding box center [650, 293] width 314 height 19
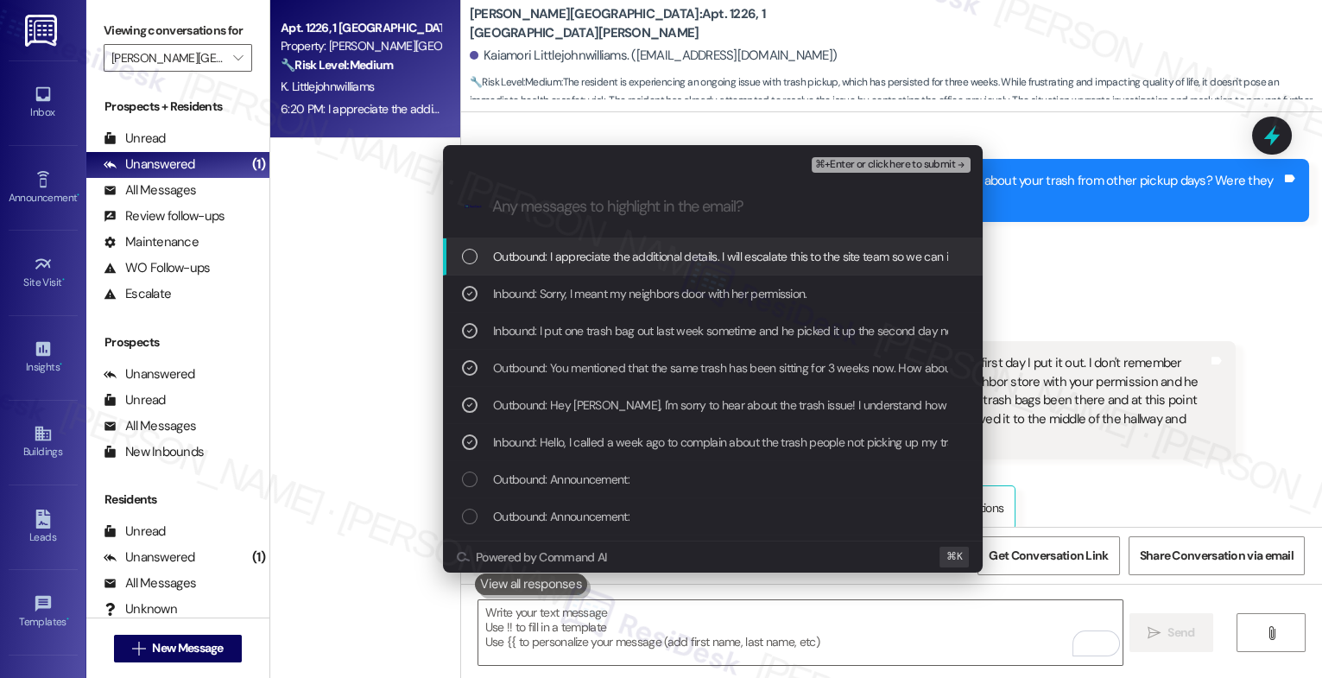
click at [620, 252] on span "Outbound: I appreciate the additional details. I will escalate this to the site…" at bounding box center [1045, 256] width 1105 height 19
click at [933, 162] on span "⌘+Enter or click here to submit" at bounding box center [885, 165] width 140 height 12
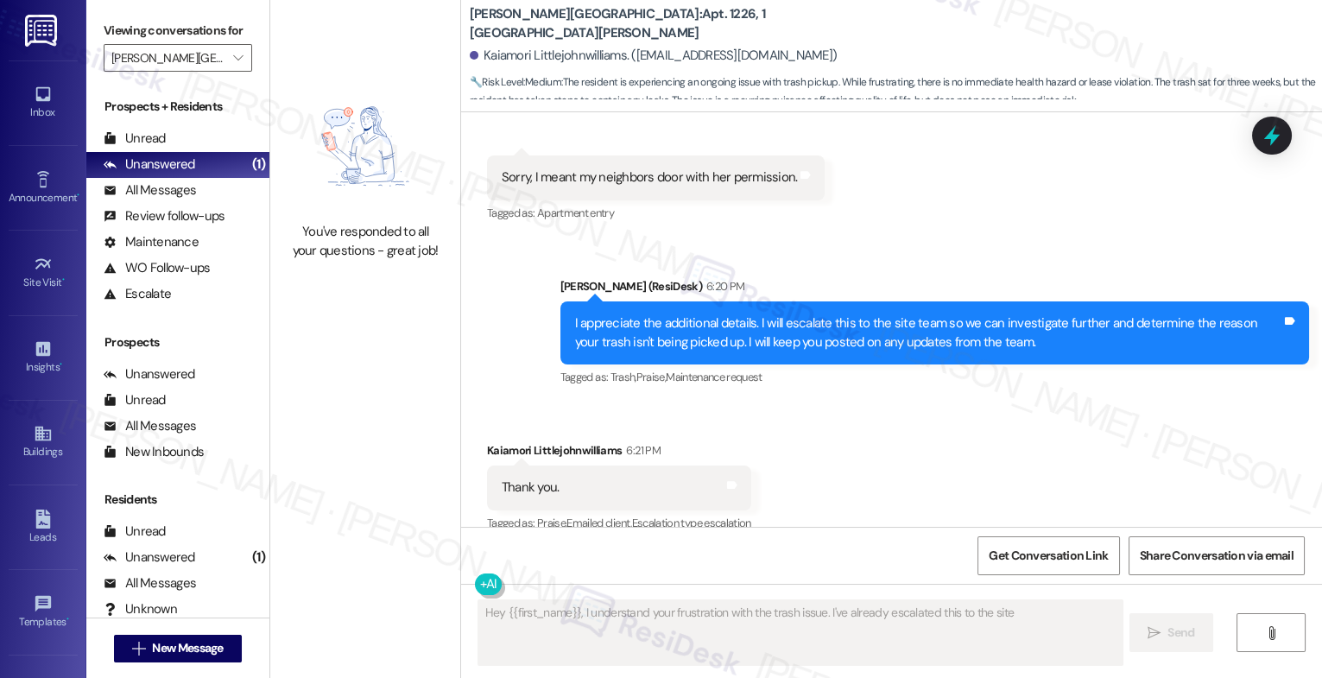
scroll to position [3527, 0]
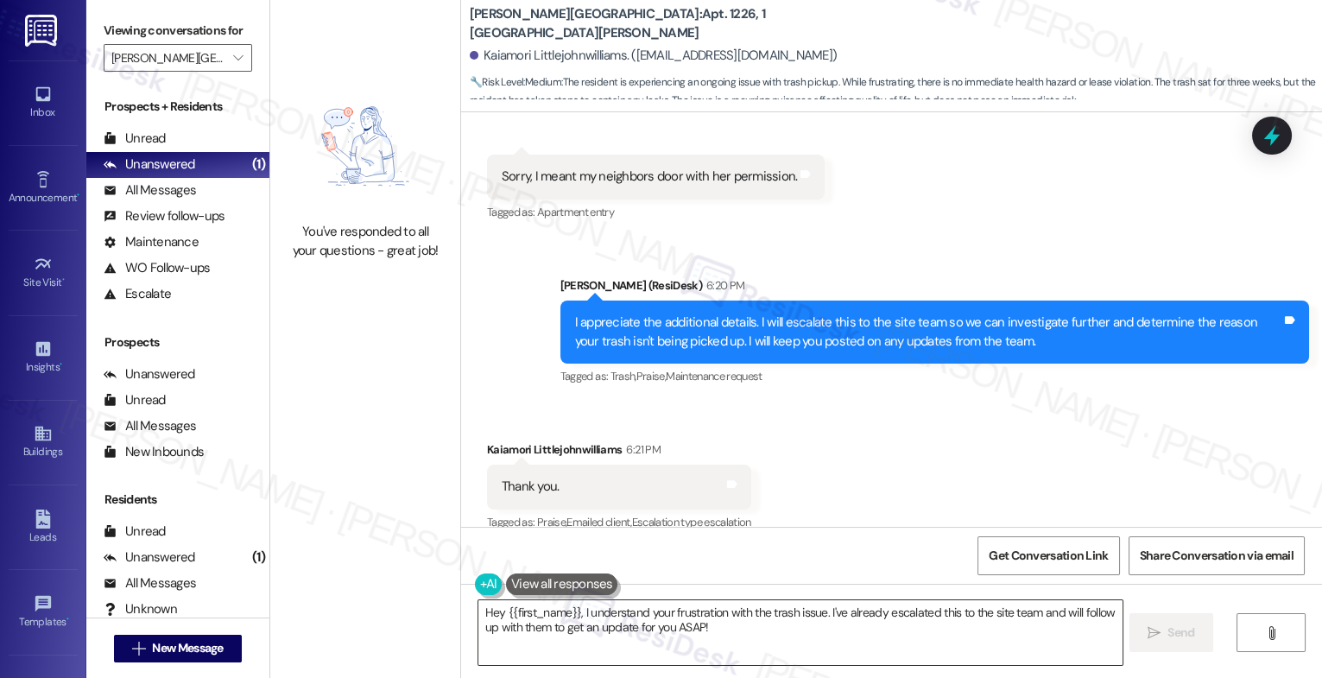
click at [635, 623] on textarea "Hey {{first_name}}, I understand your frustration with the trash issue. I've al…" at bounding box center [801, 632] width 644 height 65
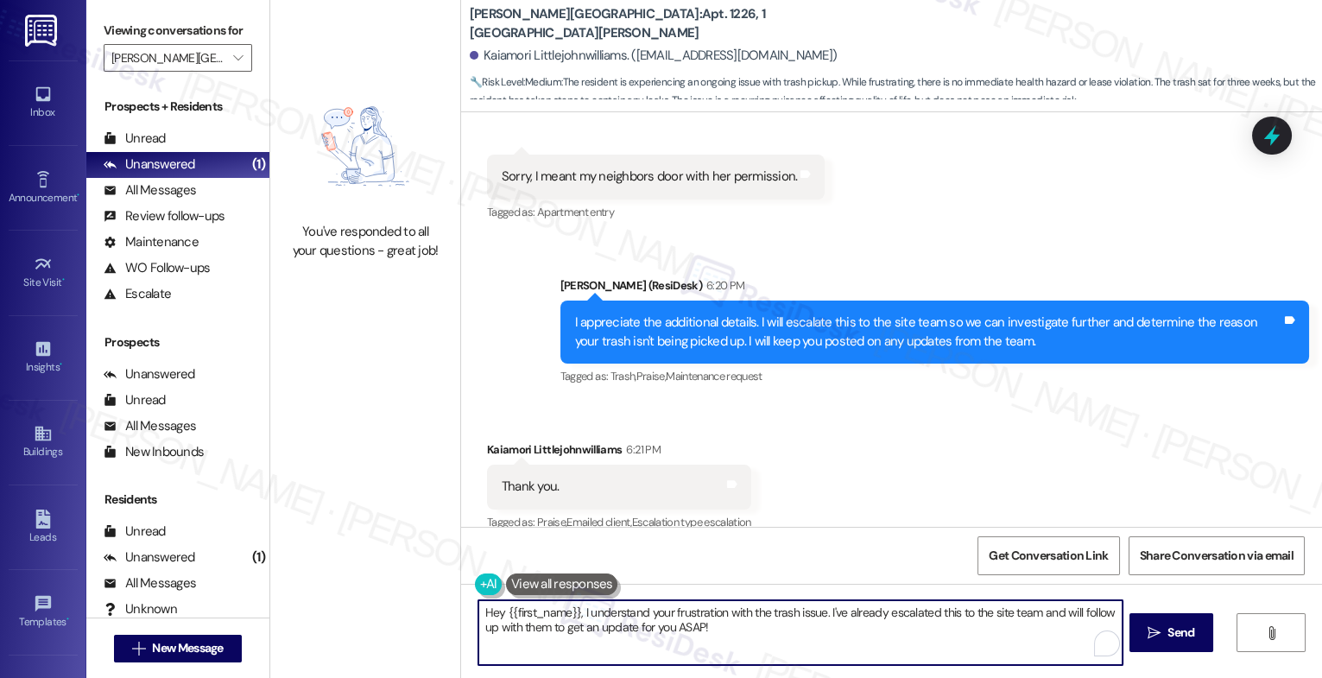
click at [635, 623] on textarea "Hey {{first_name}}, I understand your frustration with the trash issue. I've al…" at bounding box center [801, 632] width 644 height 65
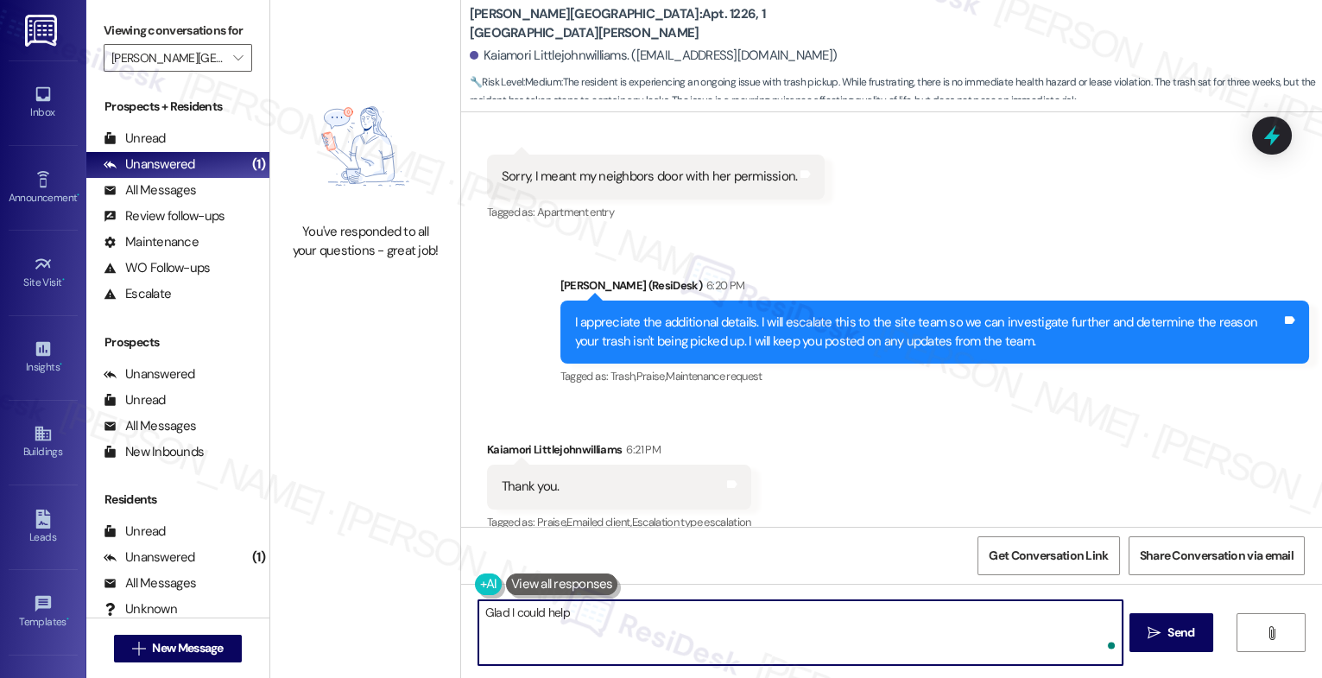
type textarea "Glad I could help!"
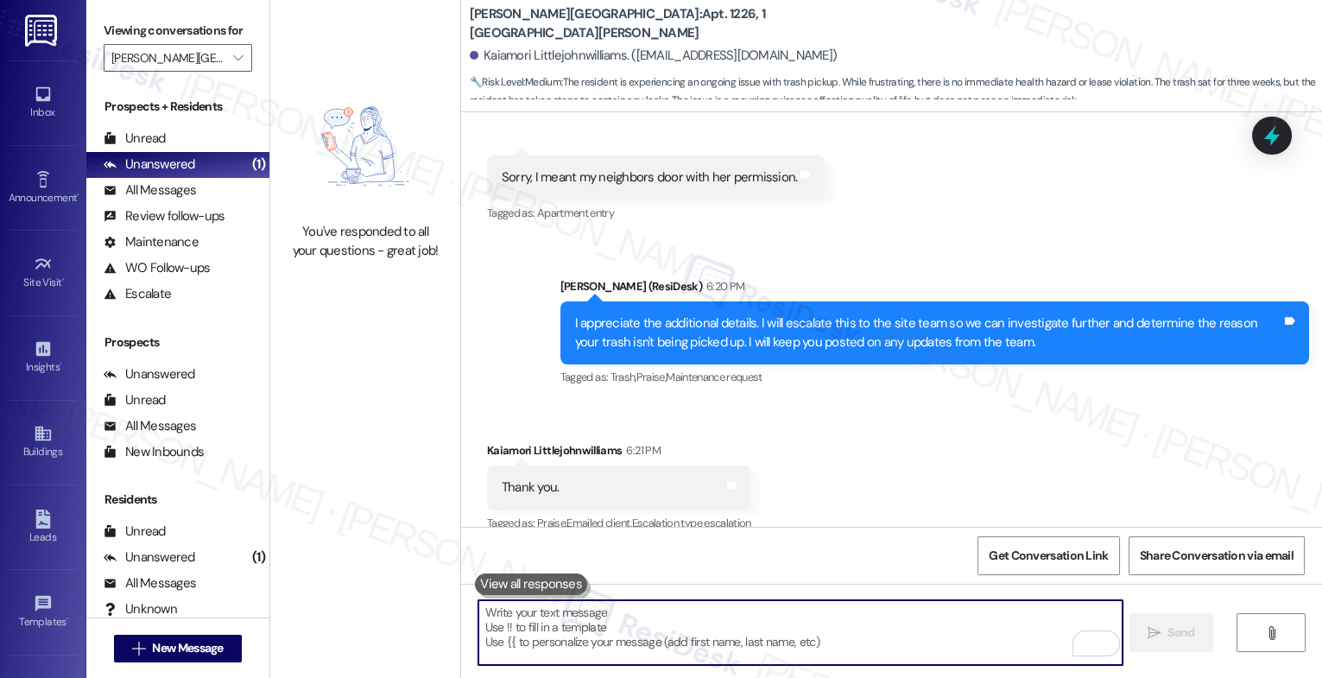
scroll to position [3647, 0]
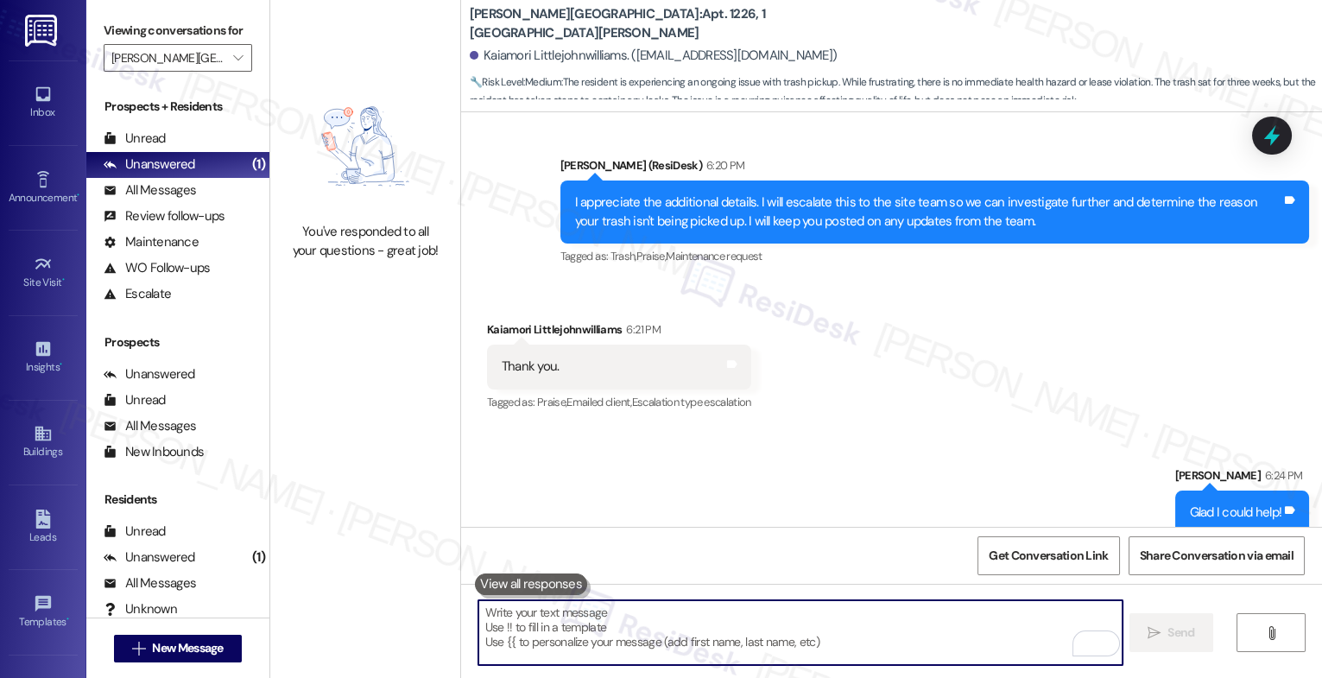
click at [155, 148] on div "Unread" at bounding box center [135, 139] width 62 height 18
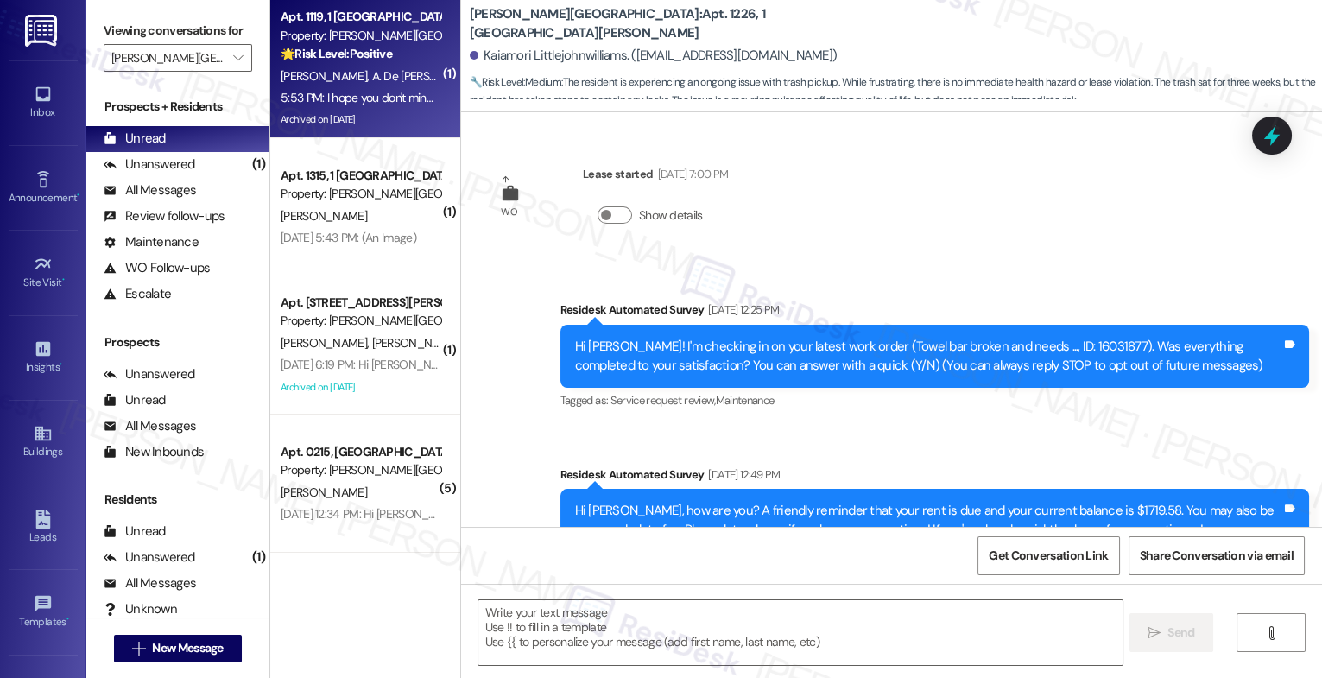
type textarea "Fetching suggested responses. Please feel free to read through the conversation…"
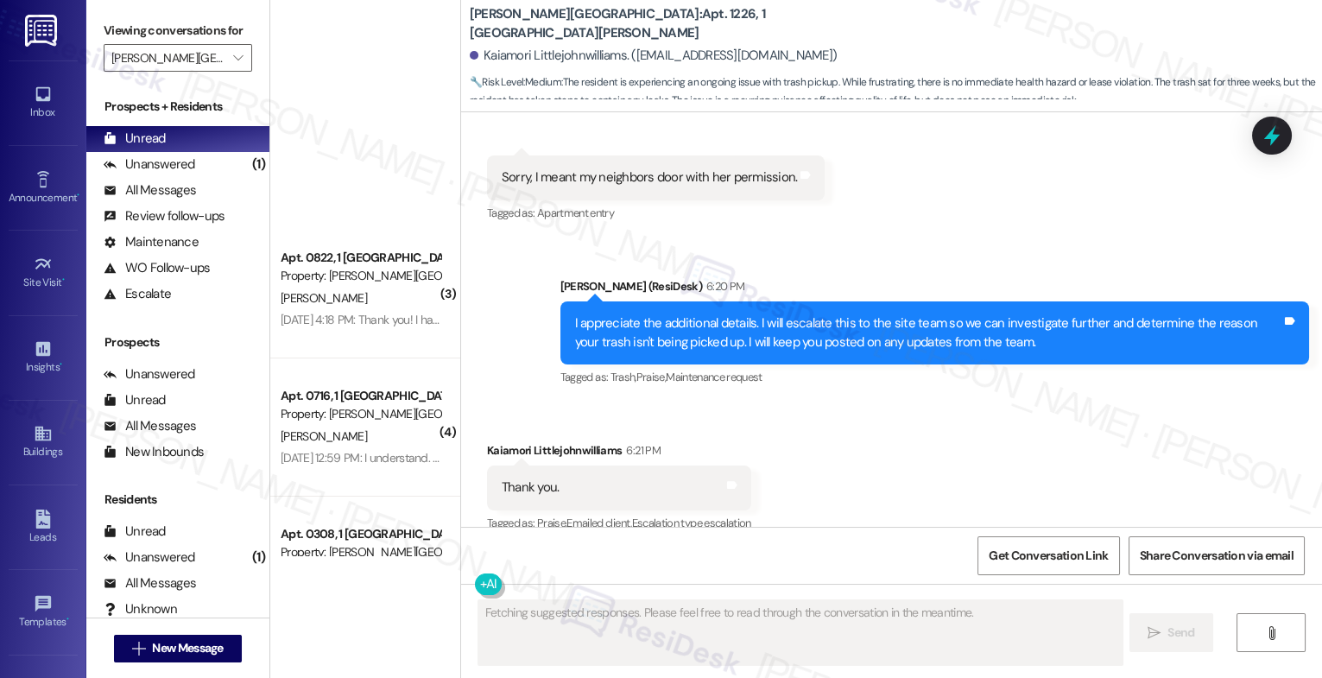
scroll to position [1102, 0]
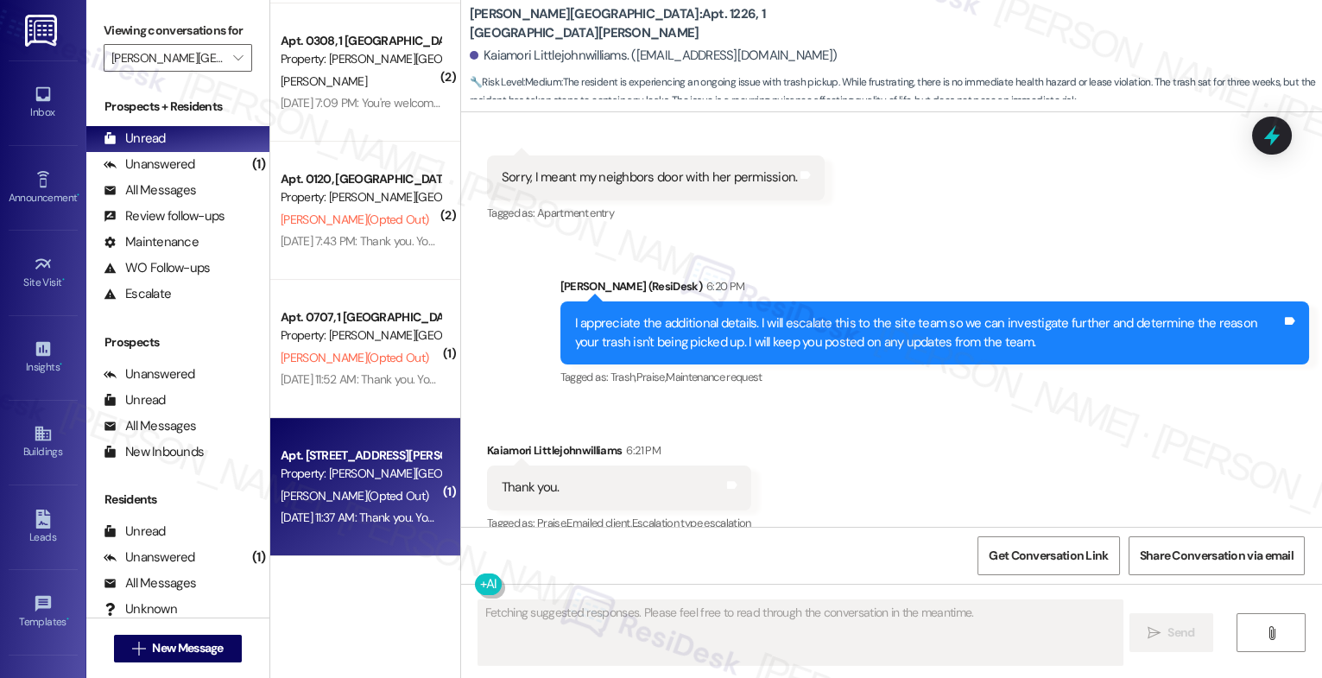
click at [326, 469] on div "Property: [PERSON_NAME][GEOGRAPHIC_DATA]" at bounding box center [361, 474] width 160 height 18
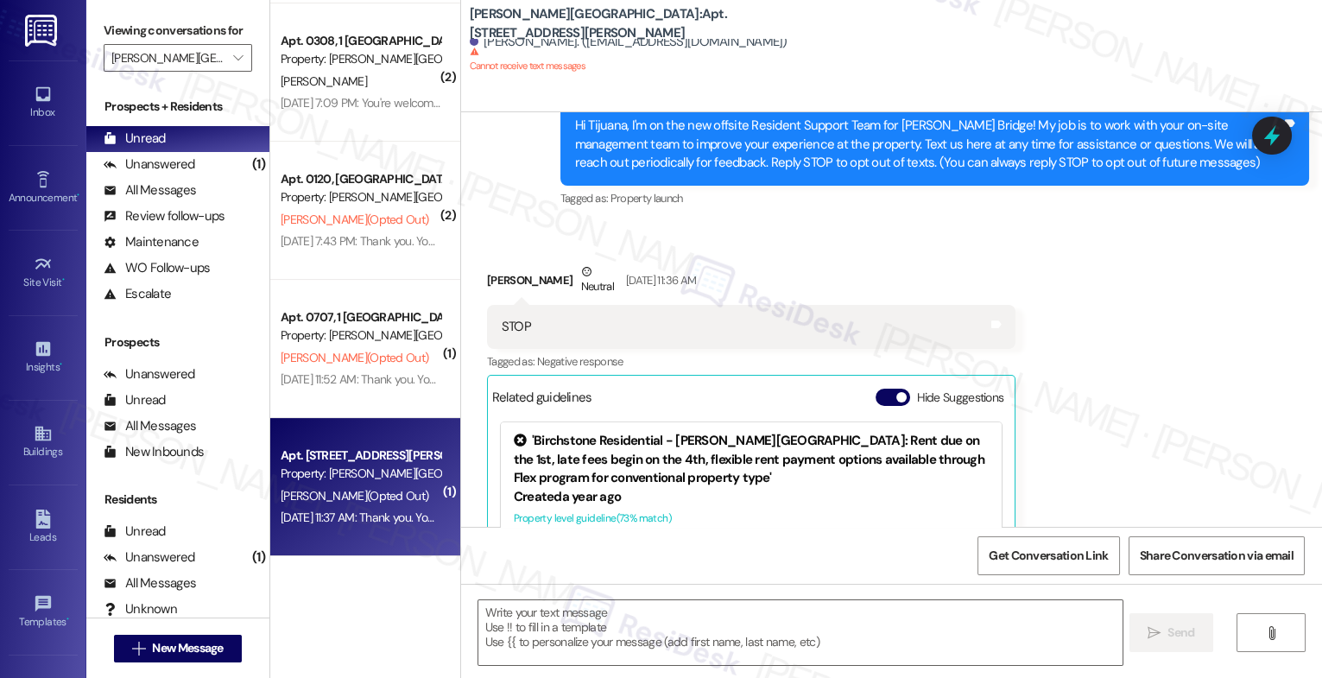
type textarea "Fetching suggested responses. Please feel free to read through the conversation…"
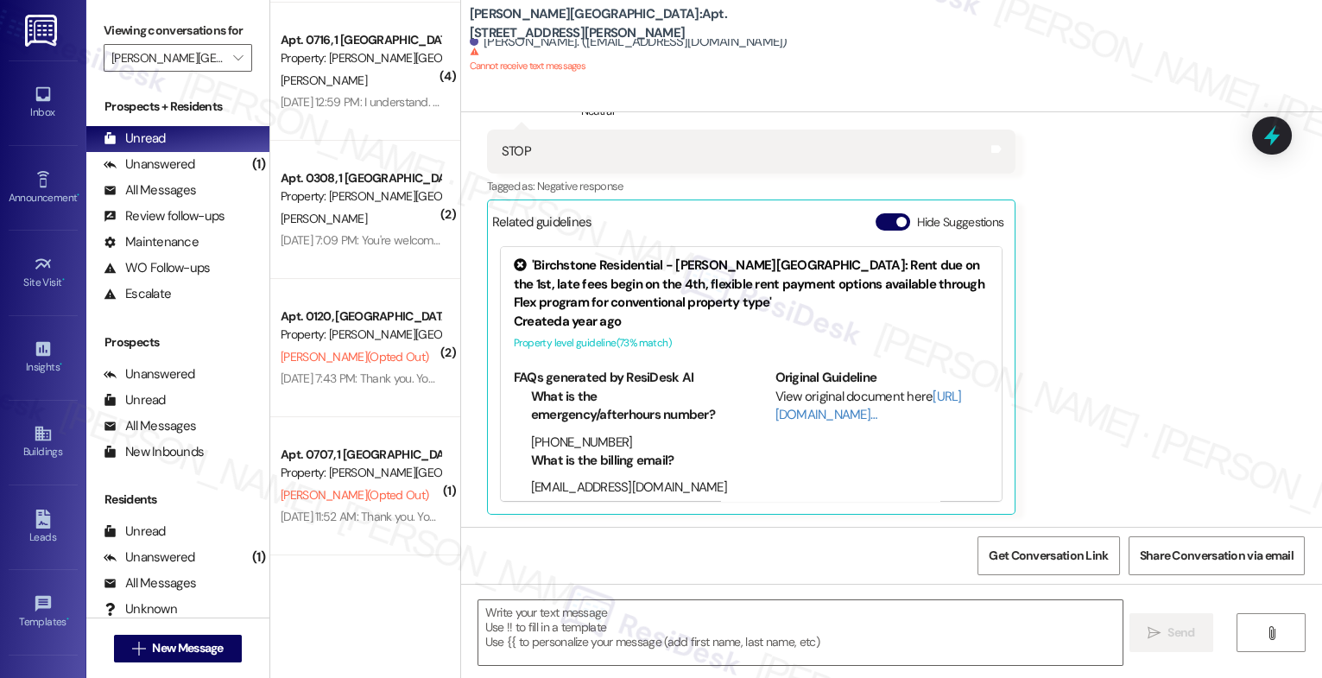
scroll to position [964, 0]
click at [897, 219] on span "button" at bounding box center [902, 222] width 10 height 10
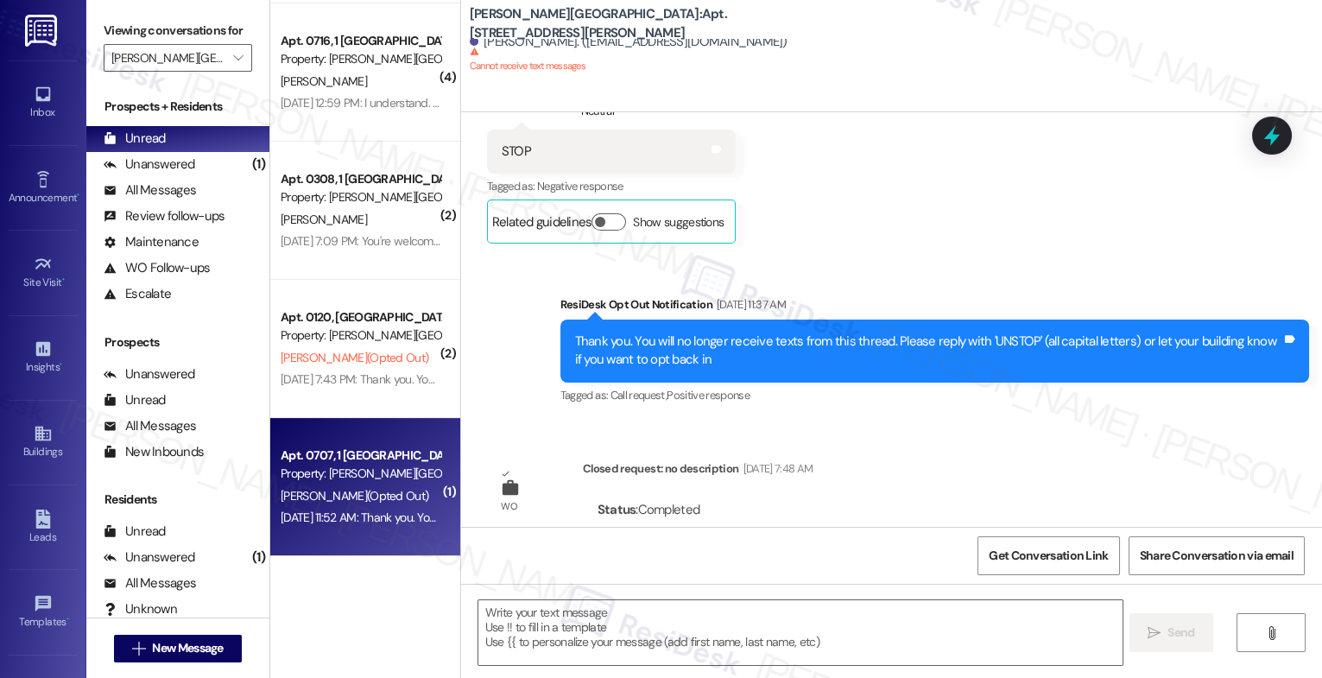
click at [360, 470] on div "Property: [PERSON_NAME][GEOGRAPHIC_DATA]" at bounding box center [361, 474] width 160 height 18
type textarea "Fetching suggested responses. Please feel free to read through the conversation…"
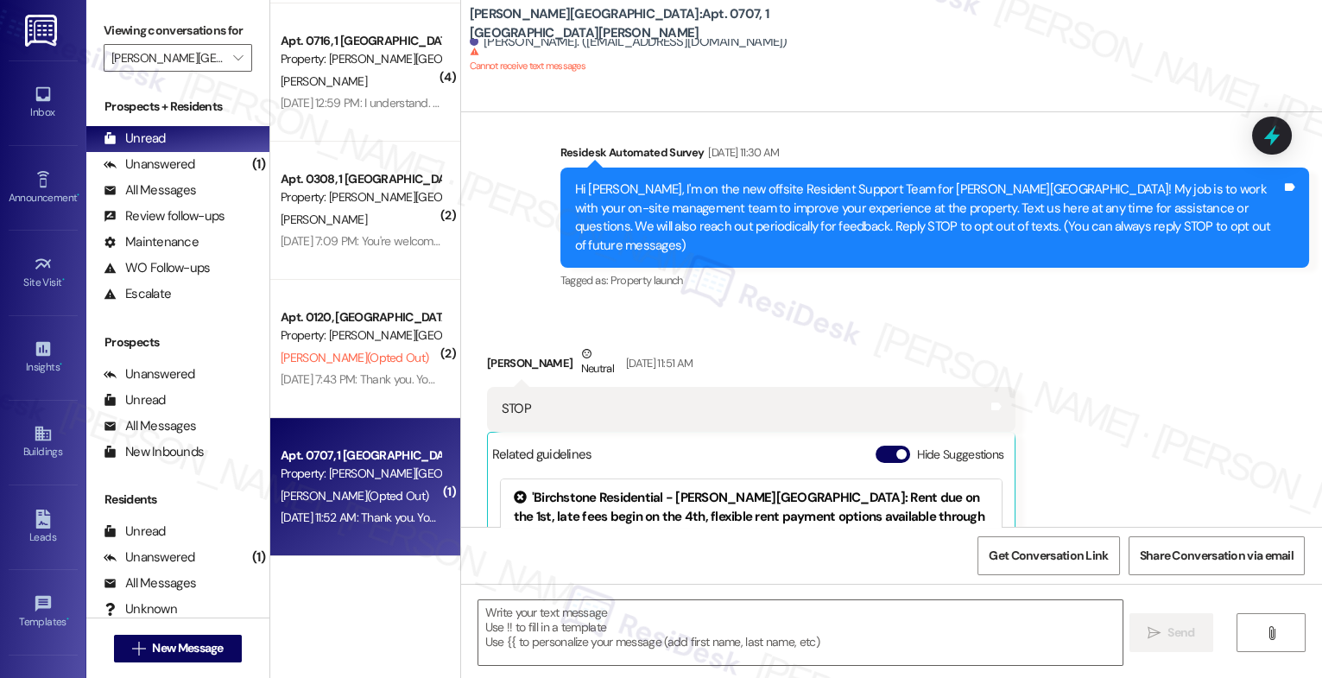
type textarea "Fetching suggested responses. Please feel free to read through the conversation…"
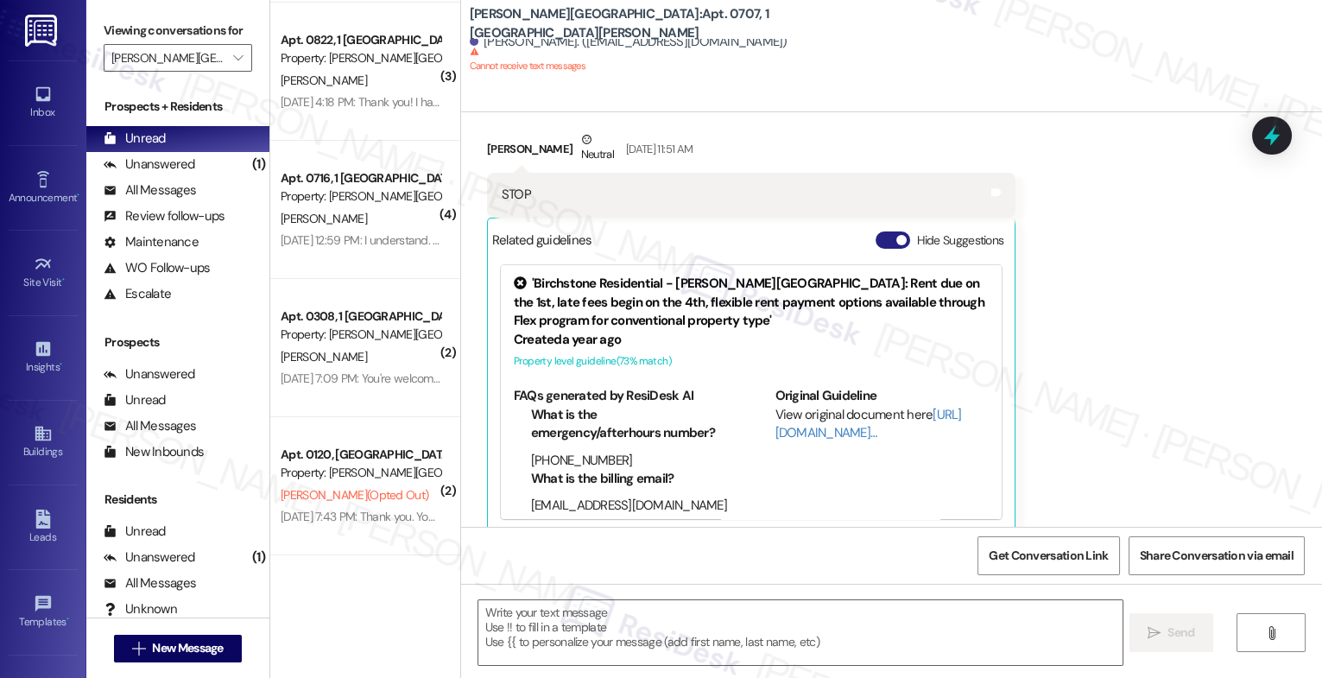
scroll to position [826, 0]
click at [876, 231] on button "Hide Suggestions" at bounding box center [893, 239] width 35 height 17
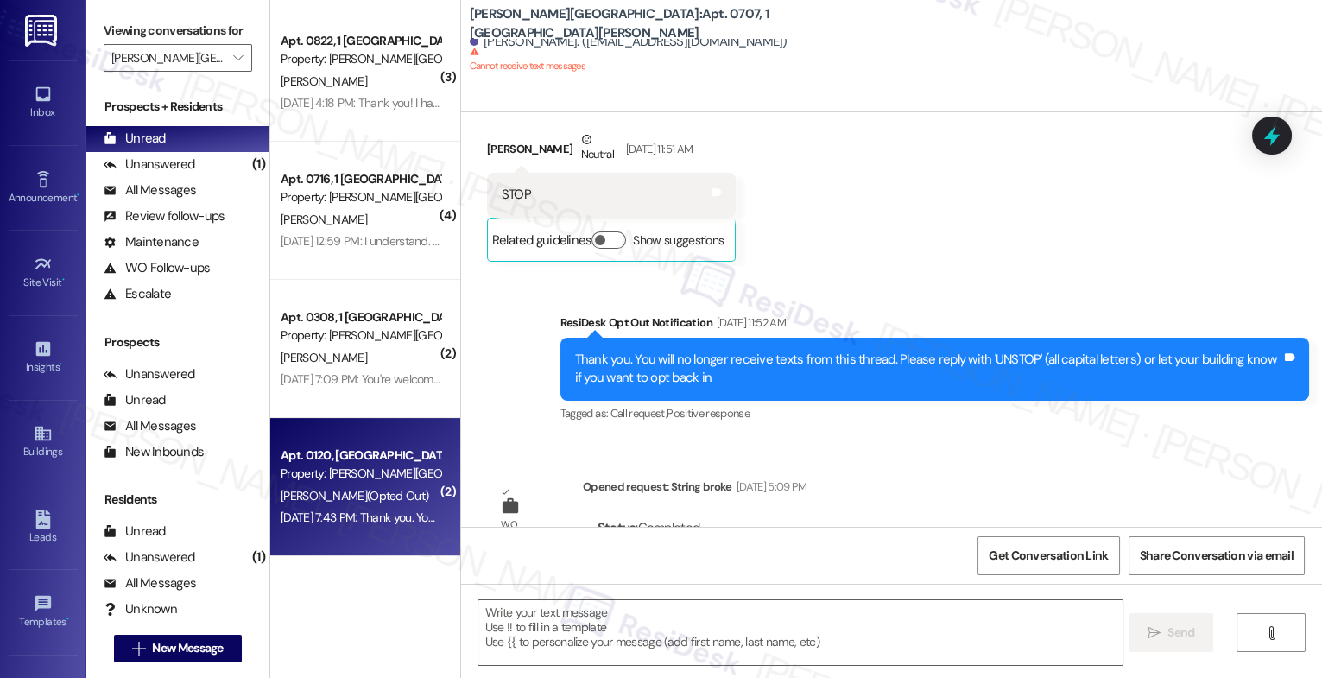
click at [328, 460] on div "Apt. 0120, [GEOGRAPHIC_DATA][PERSON_NAME]" at bounding box center [361, 456] width 160 height 18
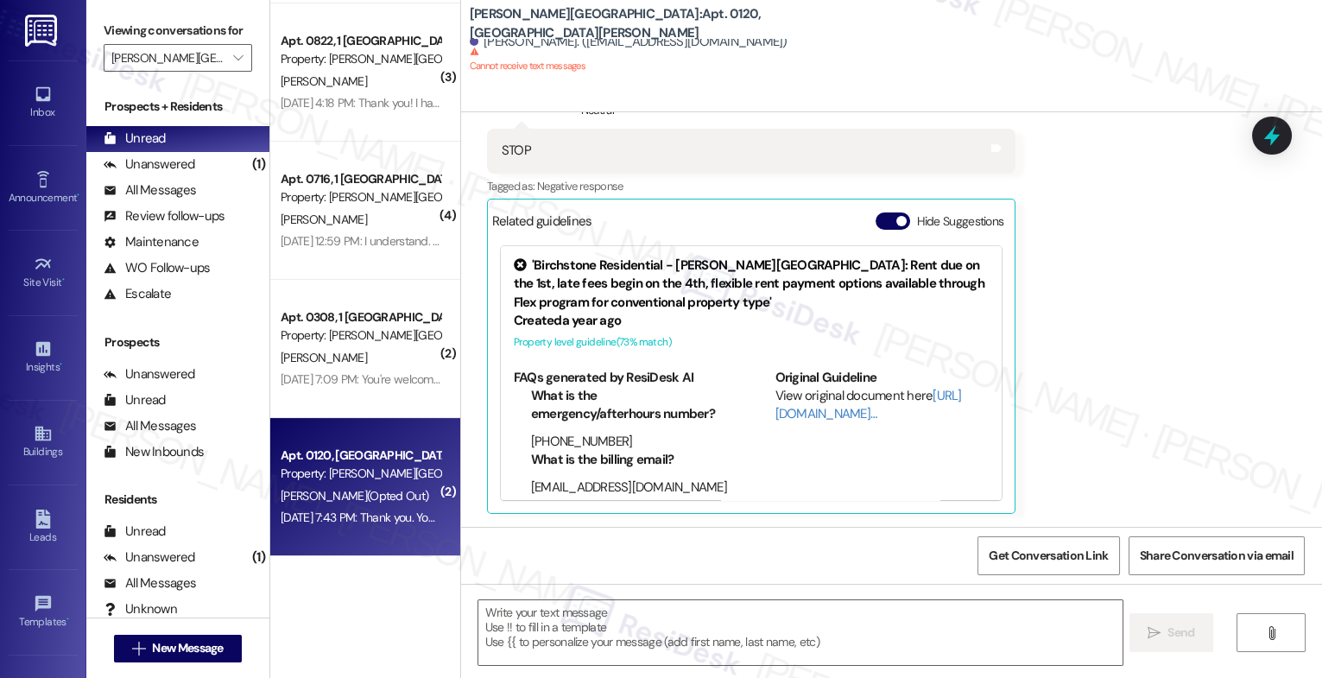
scroll to position [255, 0]
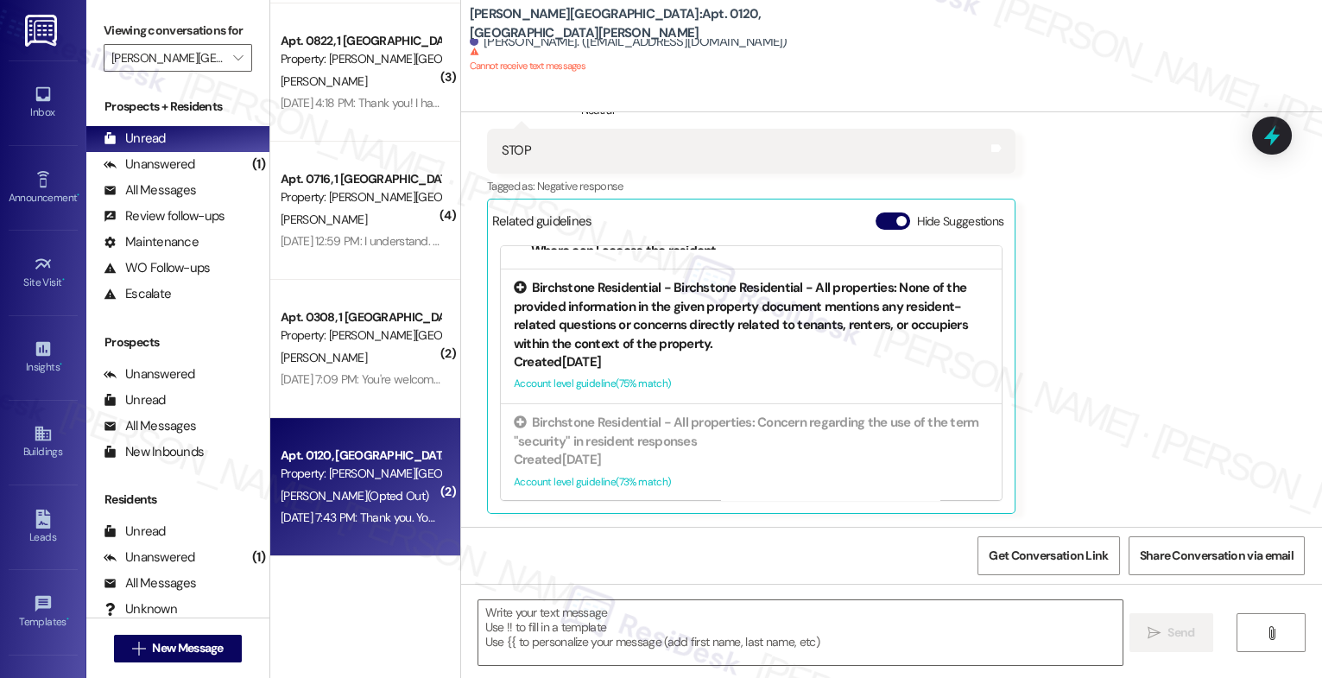
type textarea "Fetching suggested responses. Please feel free to read through the conversation…"
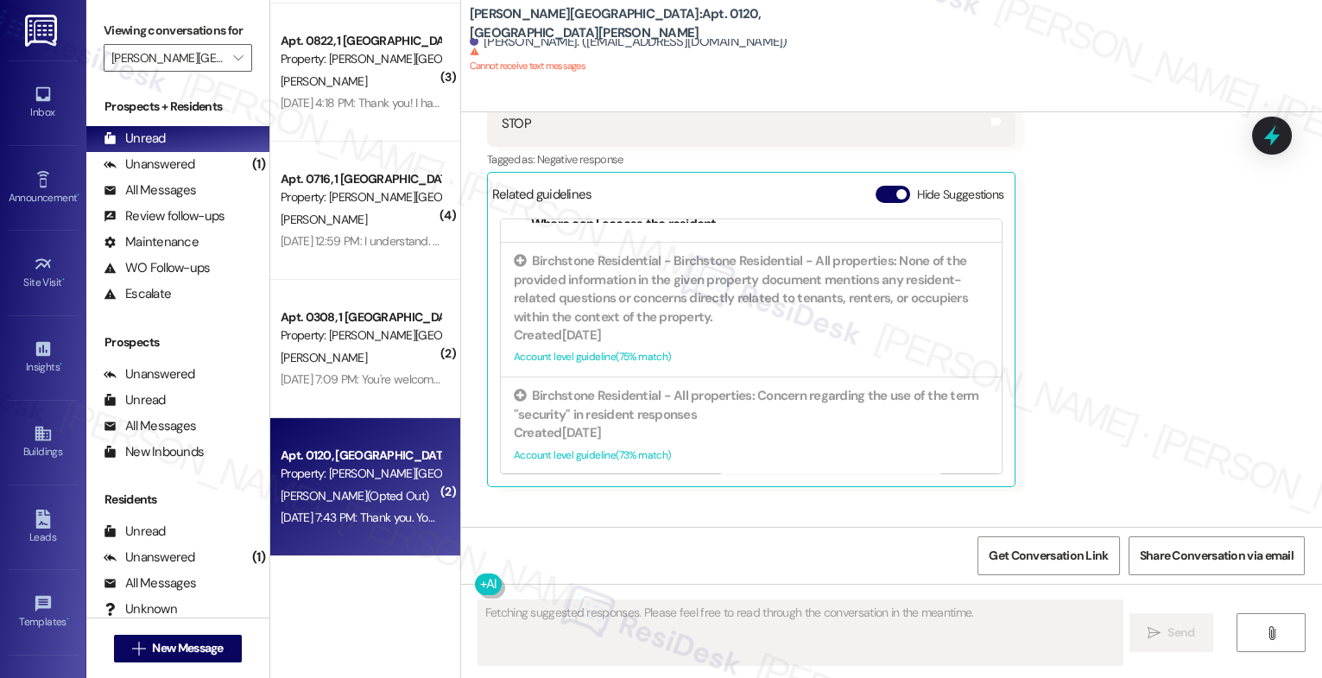
scroll to position [921, 0]
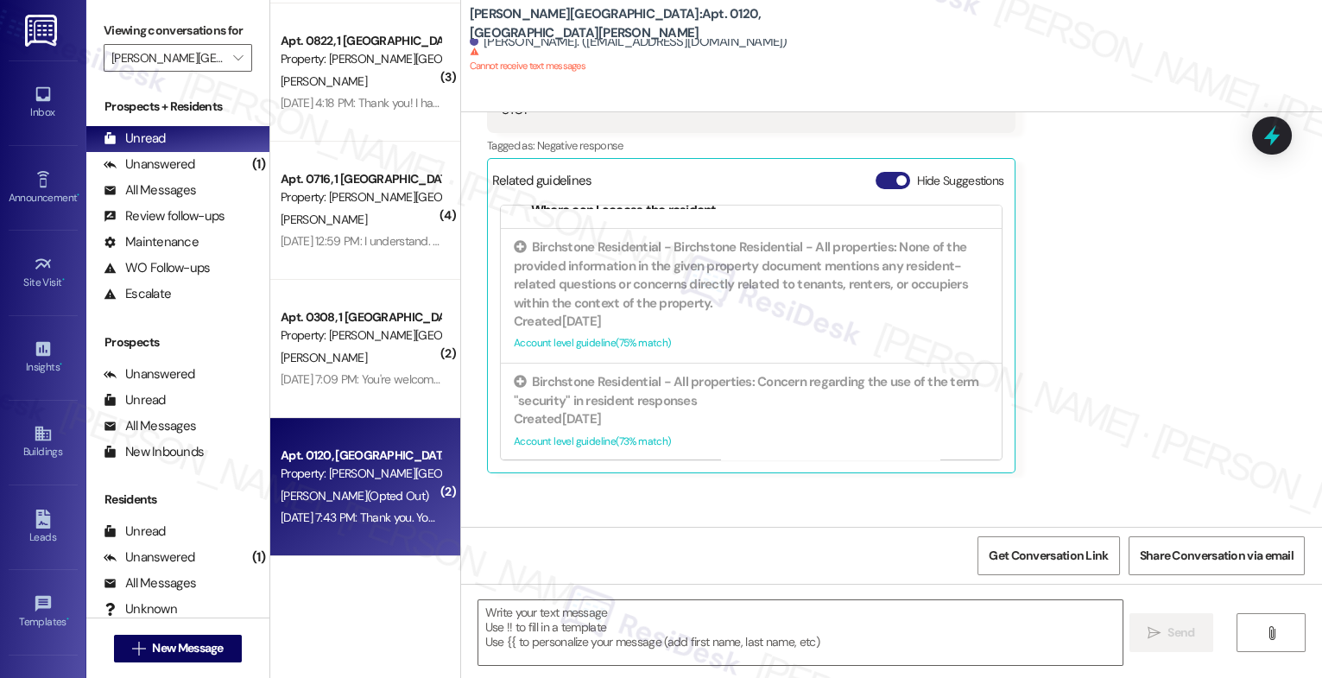
click at [876, 181] on button "Hide Suggestions" at bounding box center [893, 180] width 35 height 17
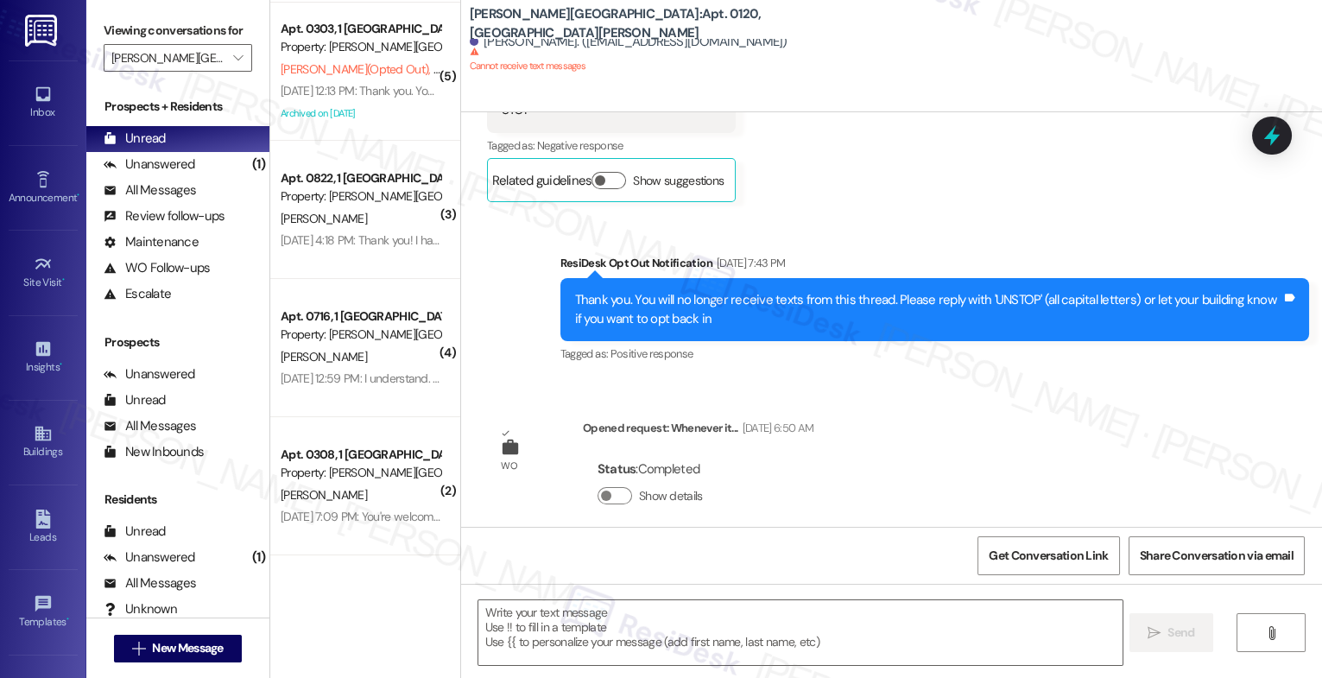
scroll to position [688, 0]
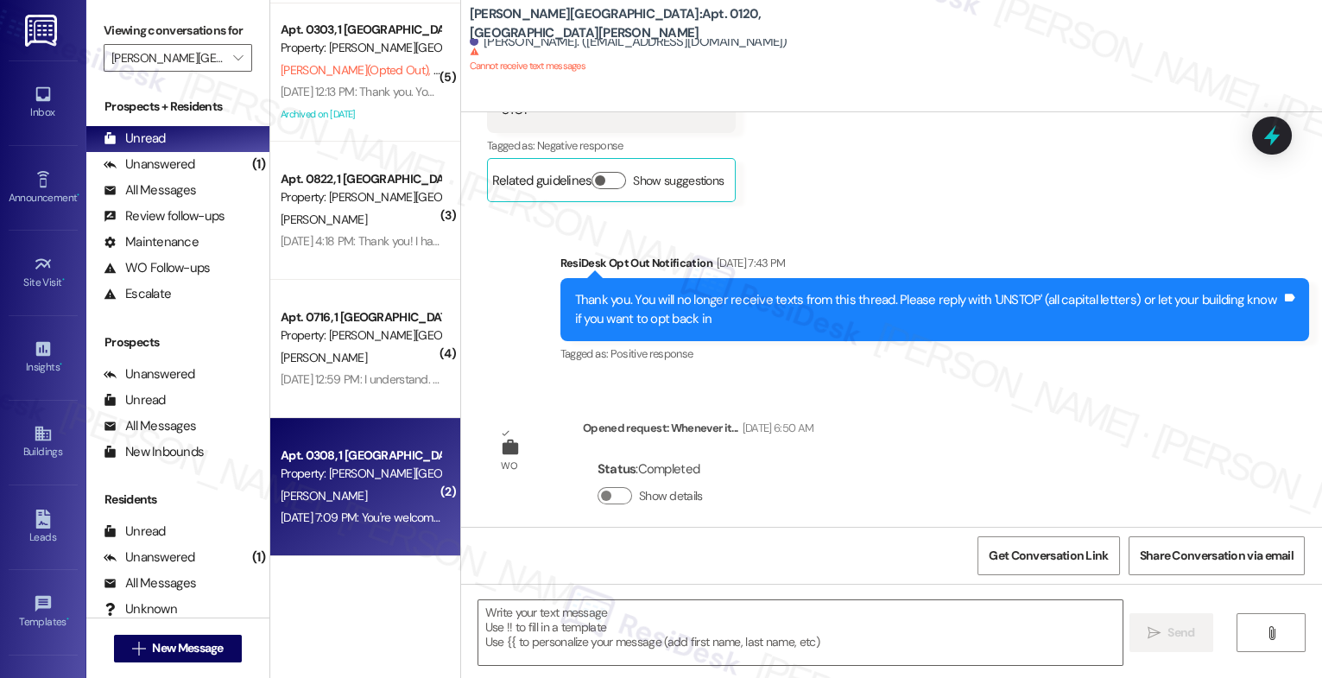
click at [365, 449] on div "Apt. 0308, 1 [GEOGRAPHIC_DATA][PERSON_NAME]" at bounding box center [361, 456] width 160 height 18
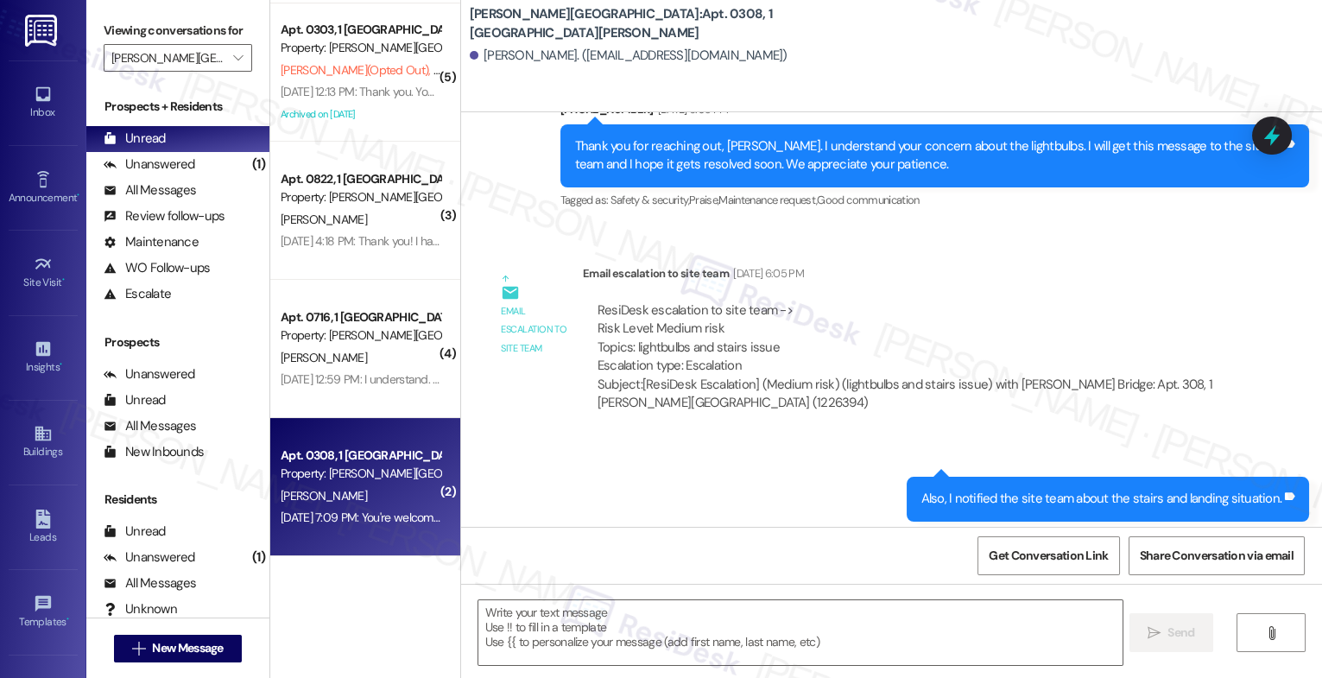
type textarea "Fetching suggested responses. Please feel free to read through the conversation…"
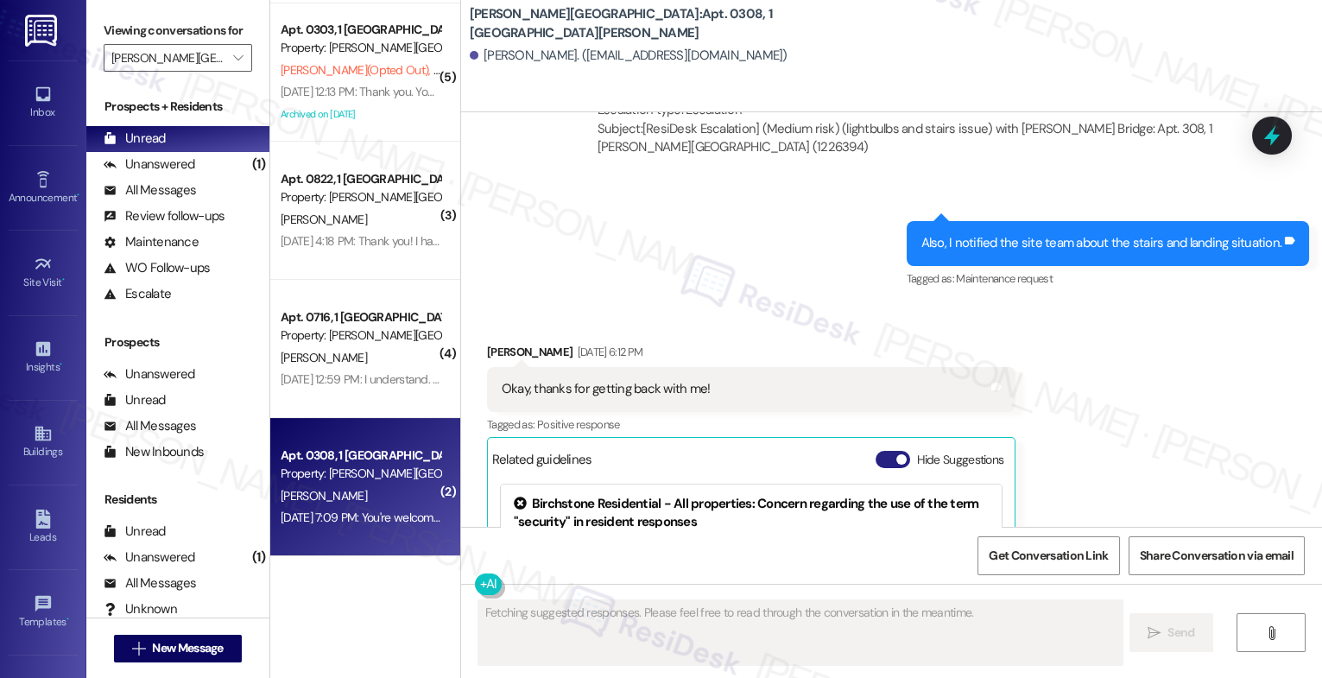
scroll to position [948, 0]
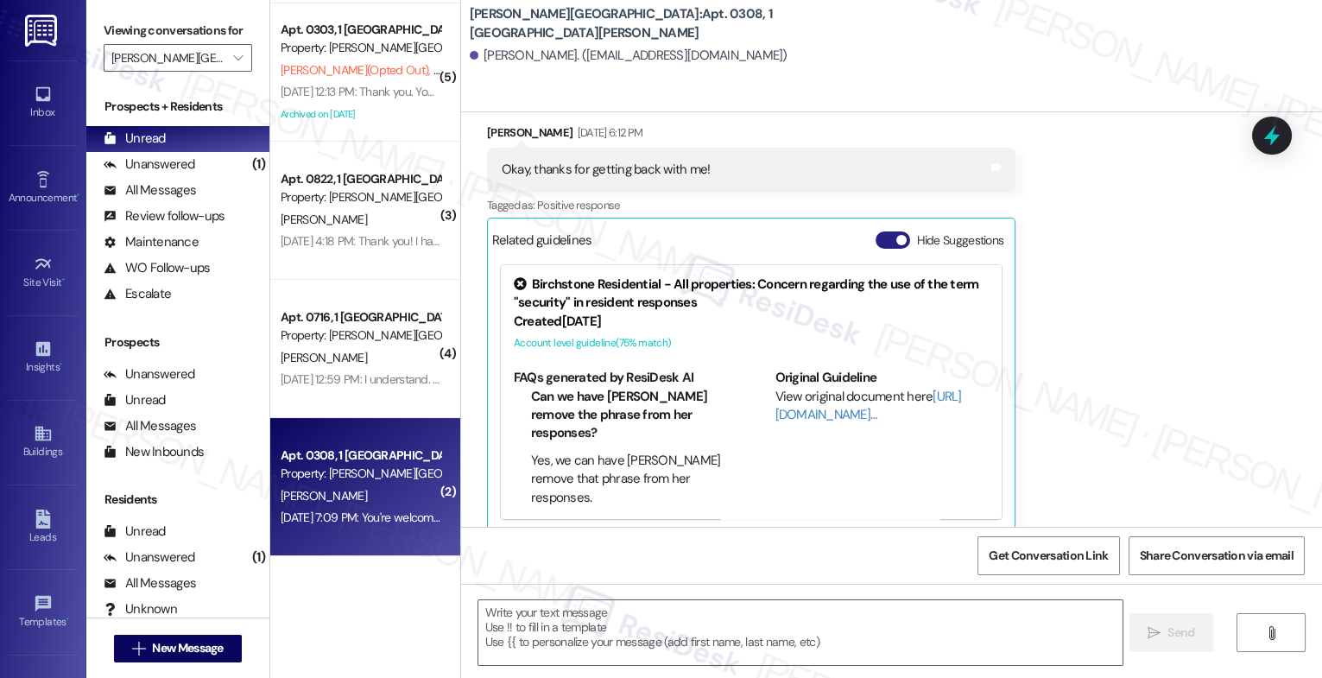
click at [878, 231] on button "Hide Suggestions" at bounding box center [893, 239] width 35 height 17
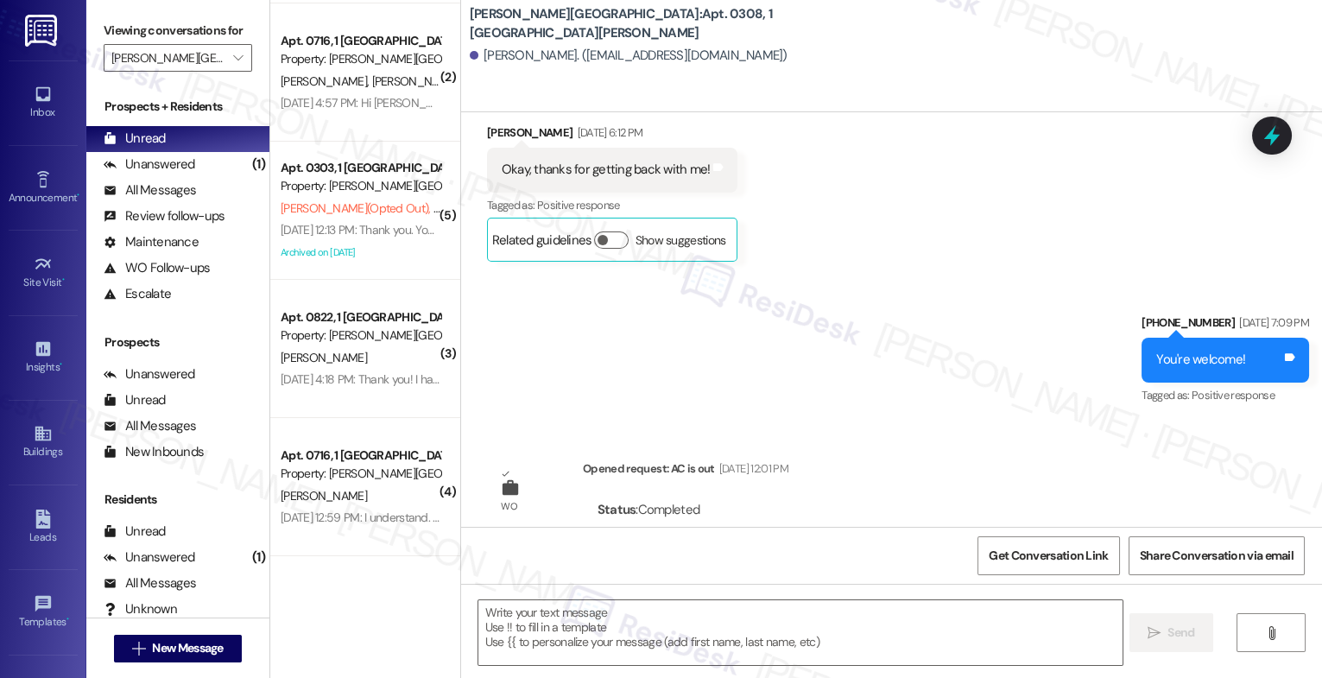
scroll to position [1088, 0]
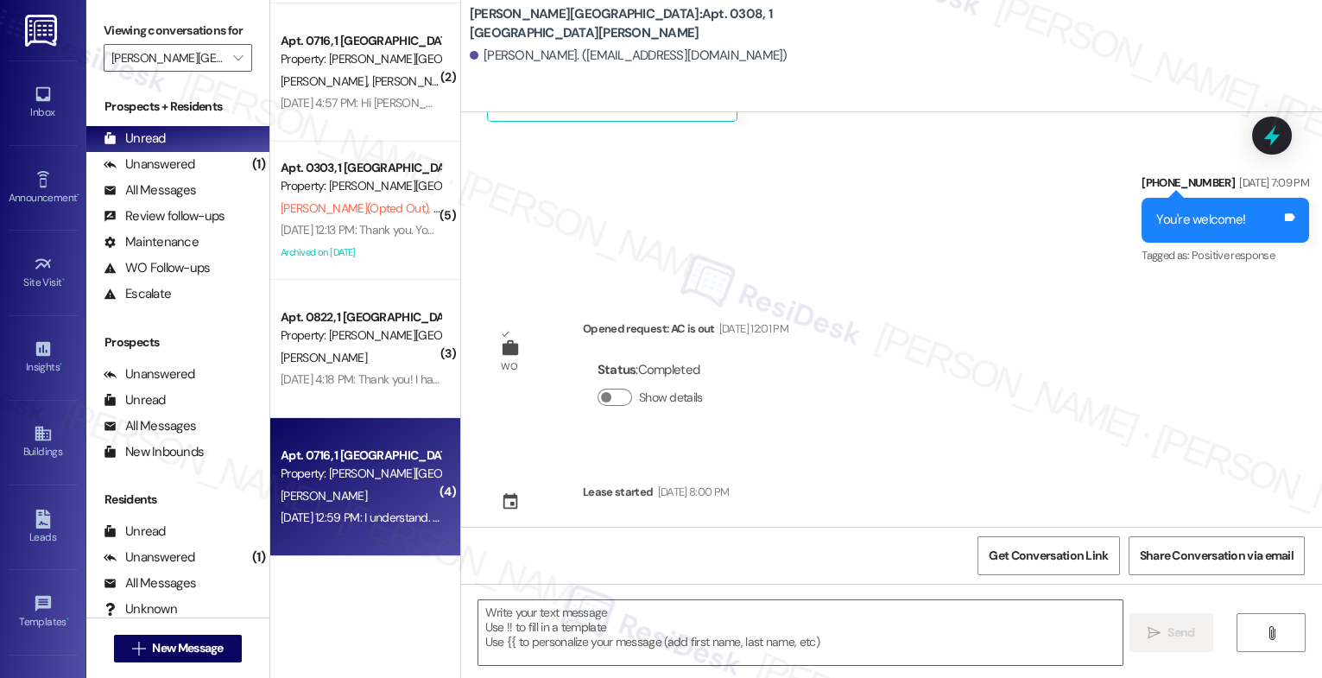
click at [340, 481] on div "Property: [PERSON_NAME][GEOGRAPHIC_DATA]" at bounding box center [361, 474] width 160 height 18
type textarea "Fetching suggested responses. Please feel free to read through the conversation…"
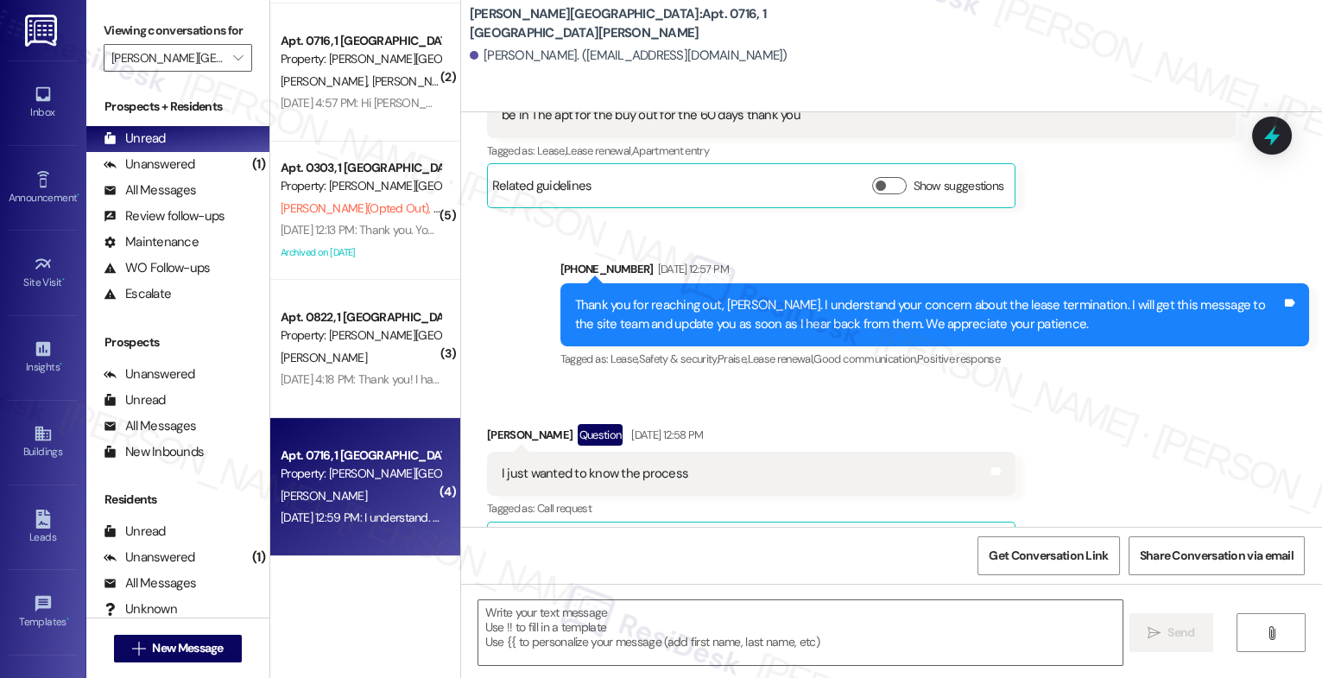
type textarea "Fetching suggested responses. Please feel free to read through the conversation…"
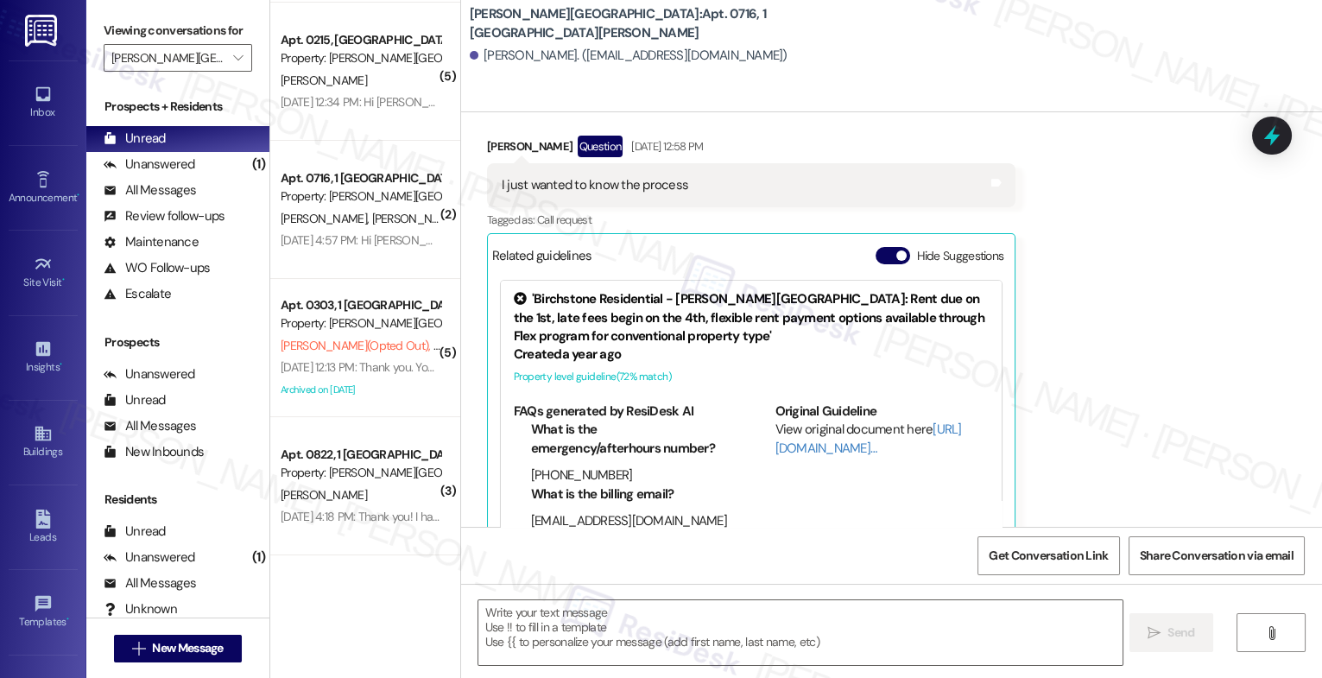
scroll to position [411, 0]
click at [884, 253] on button "Hide Suggestions" at bounding box center [893, 255] width 35 height 17
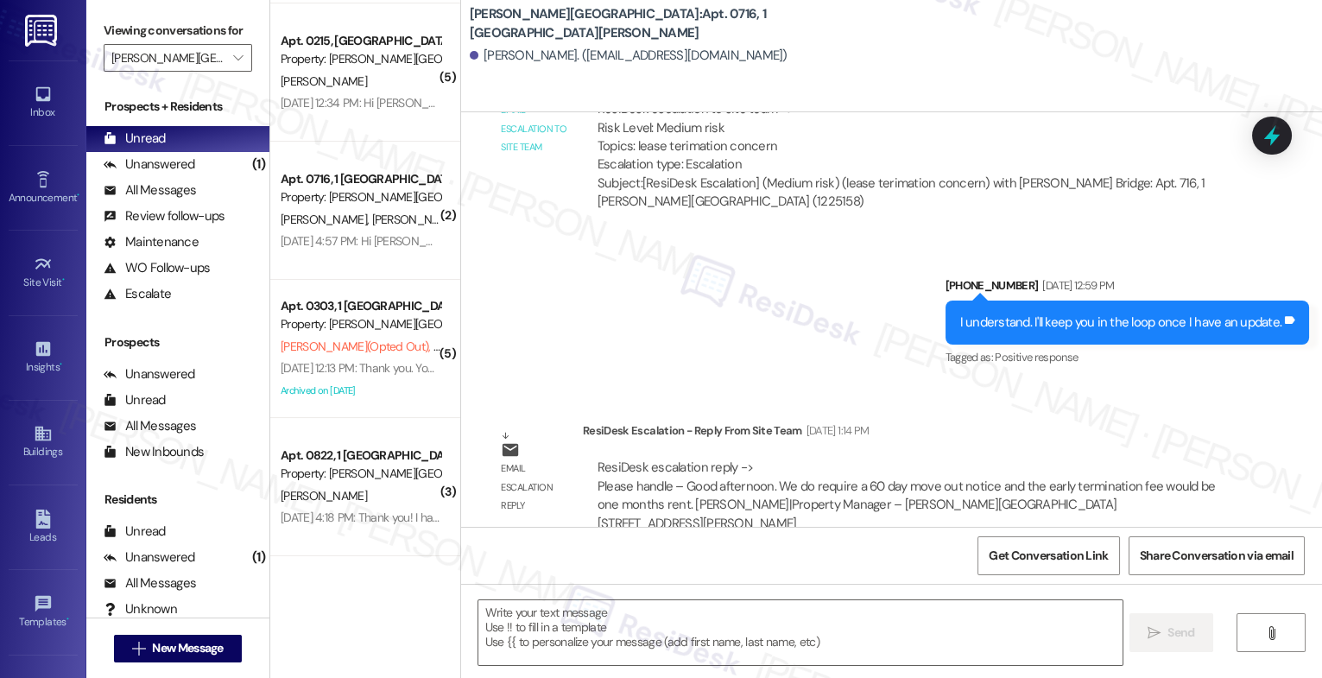
scroll to position [1684, 0]
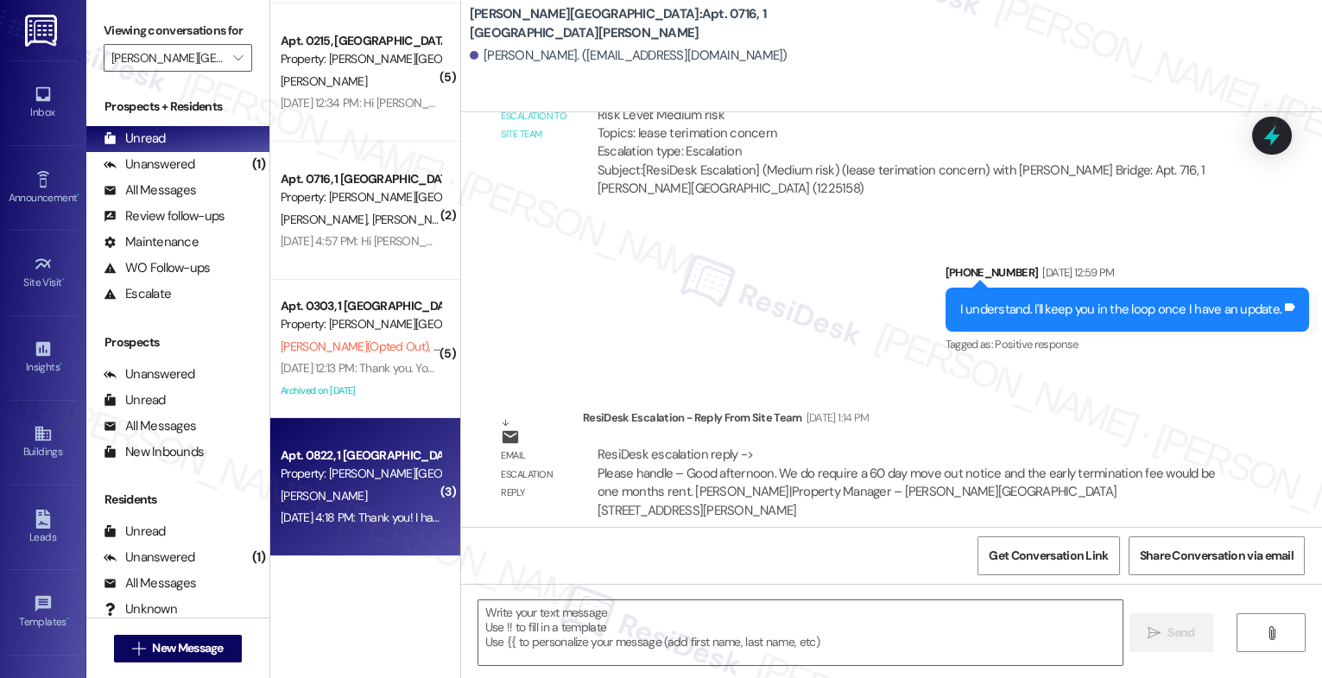
click at [369, 489] on div "[PERSON_NAME]" at bounding box center [360, 496] width 163 height 22
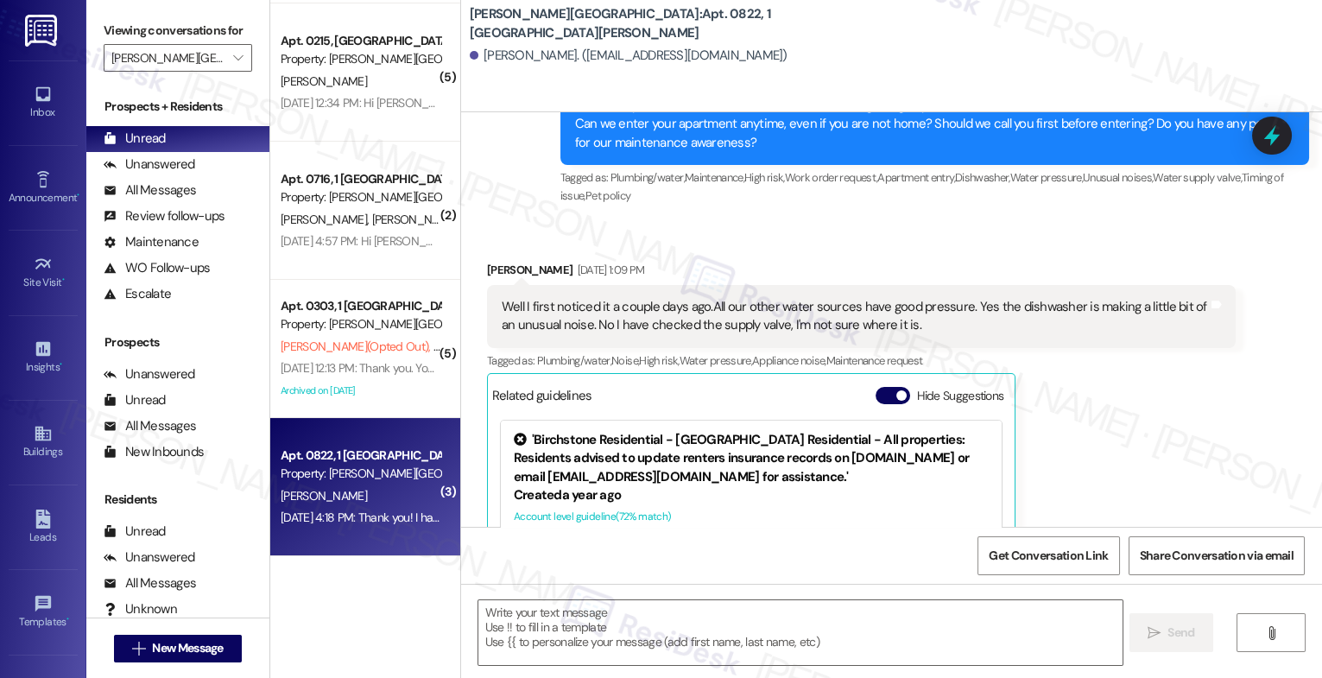
type textarea "Fetching suggested responses. Please feel free to read through the conversation…"
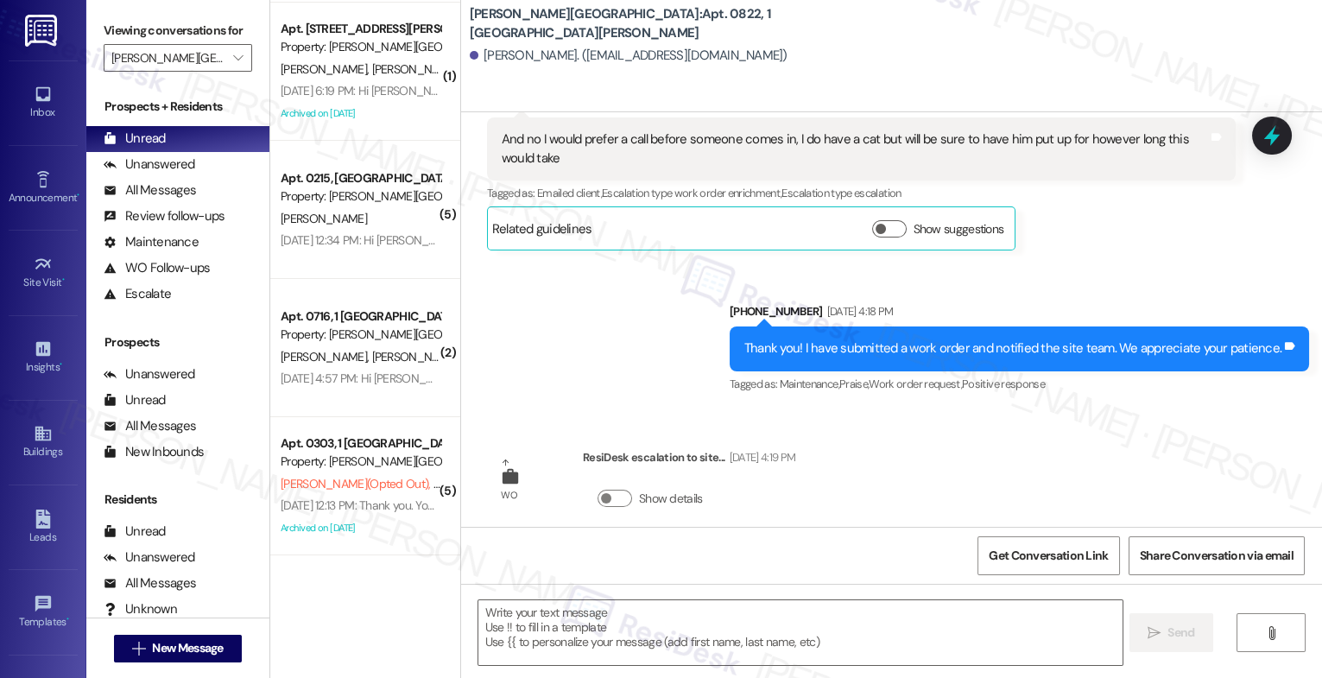
scroll to position [273, 0]
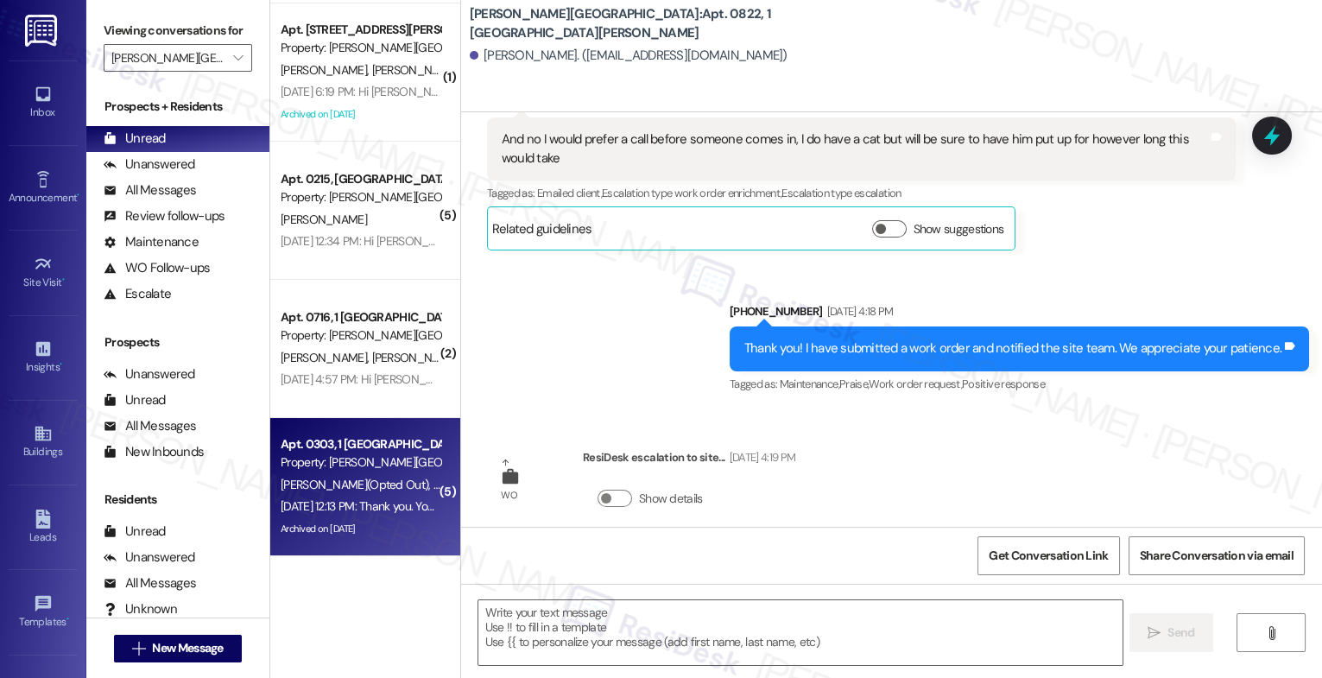
click at [368, 447] on div "Apt. 0303, 1 [GEOGRAPHIC_DATA][PERSON_NAME]" at bounding box center [361, 444] width 160 height 18
type textarea "Fetching suggested responses. Please feel free to read through the conversation…"
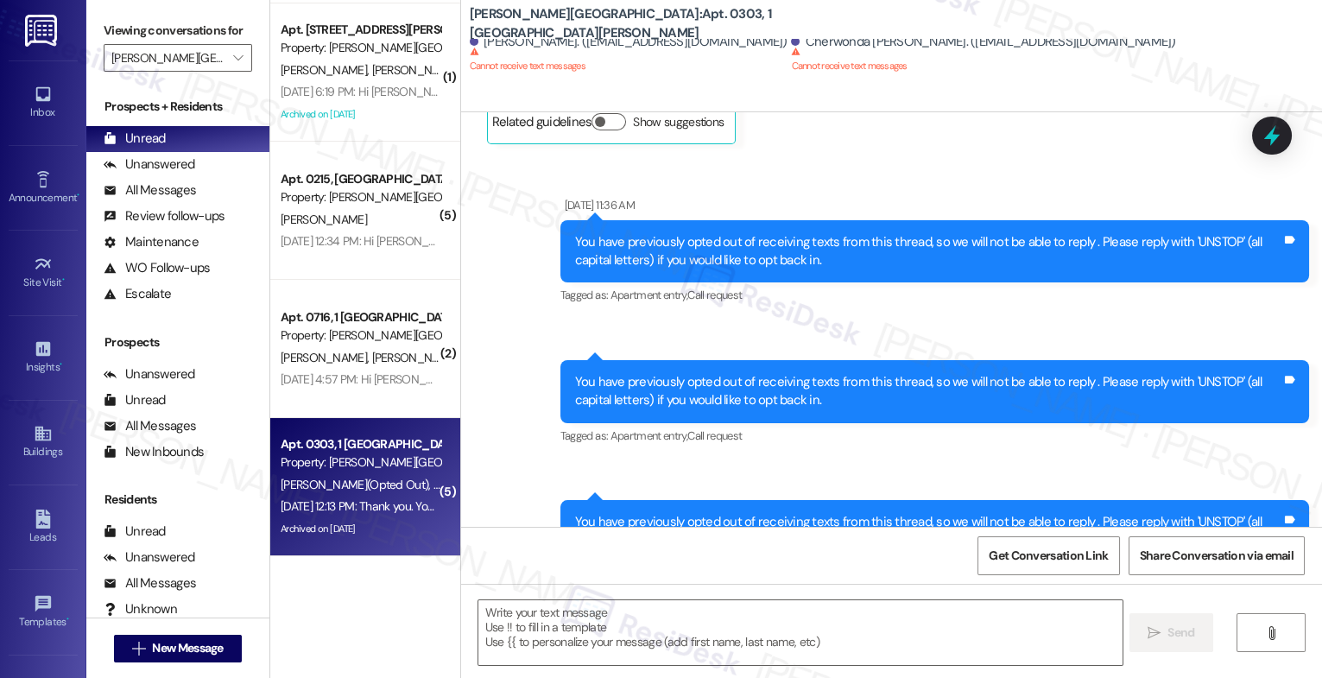
type textarea "Fetching suggested responses. Please feel free to read through the conversation…"
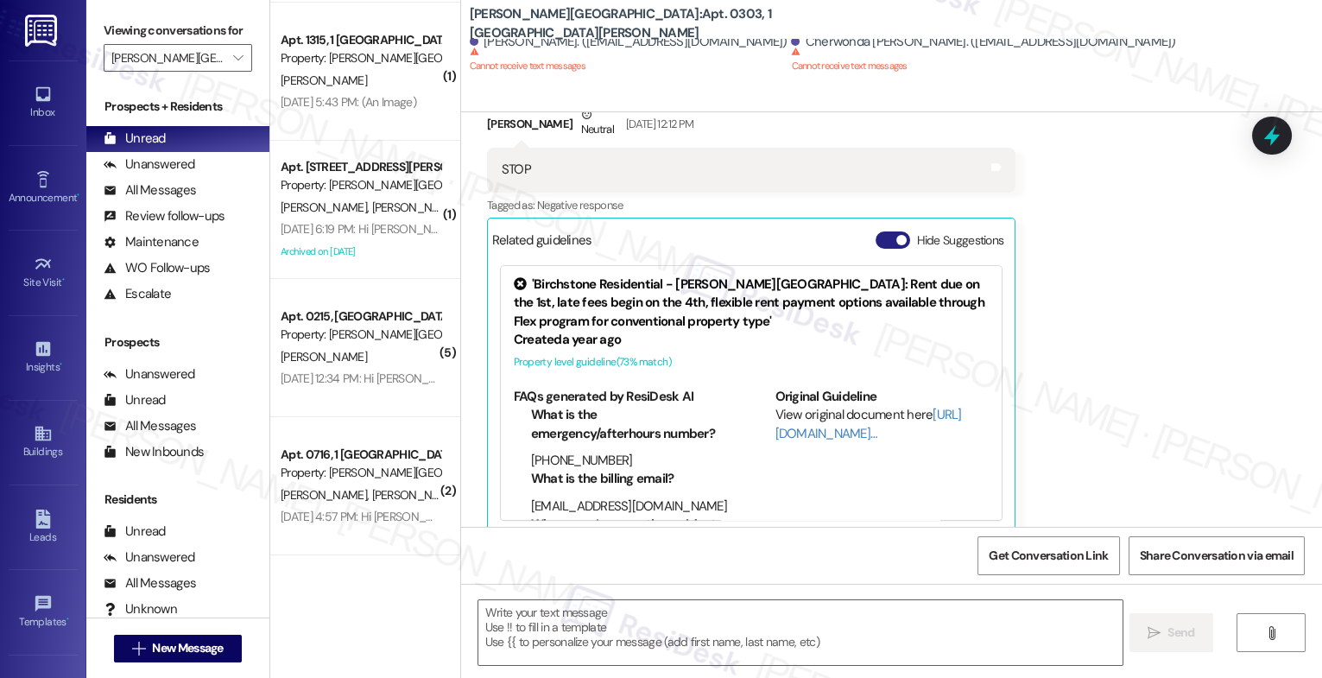
scroll to position [135, 0]
click at [876, 231] on button "Hide Suggestions" at bounding box center [893, 239] width 35 height 17
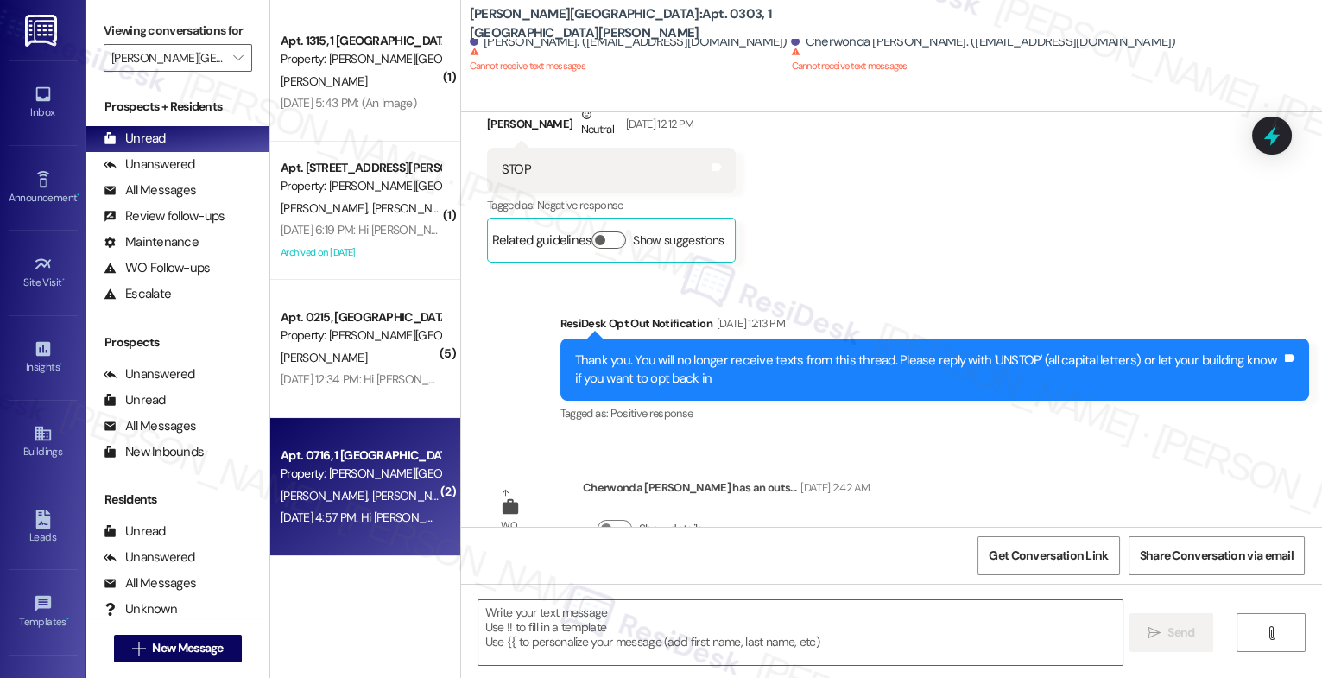
click at [390, 504] on div "E. Martino A. Martino" at bounding box center [360, 496] width 163 height 22
type textarea "Fetching suggested responses. Please feel free to read through the conversation…"
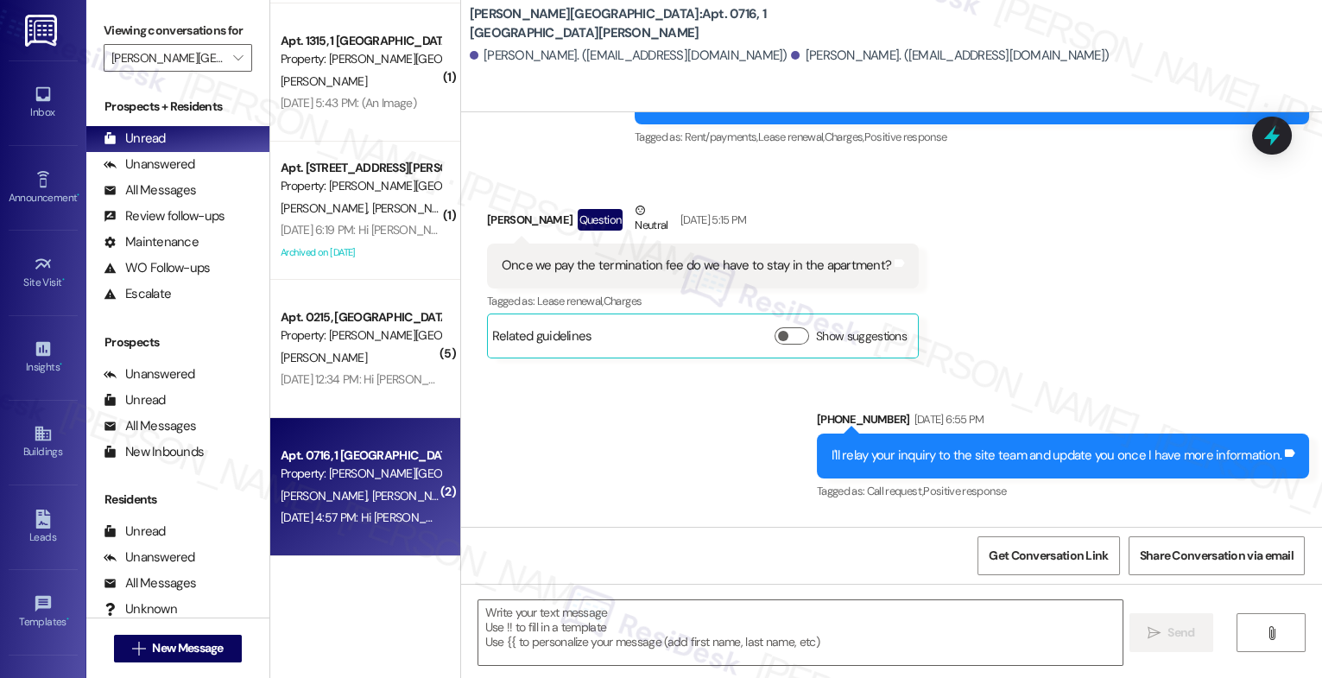
type textarea "Fetching suggested responses. Please feel free to read through the conversation…"
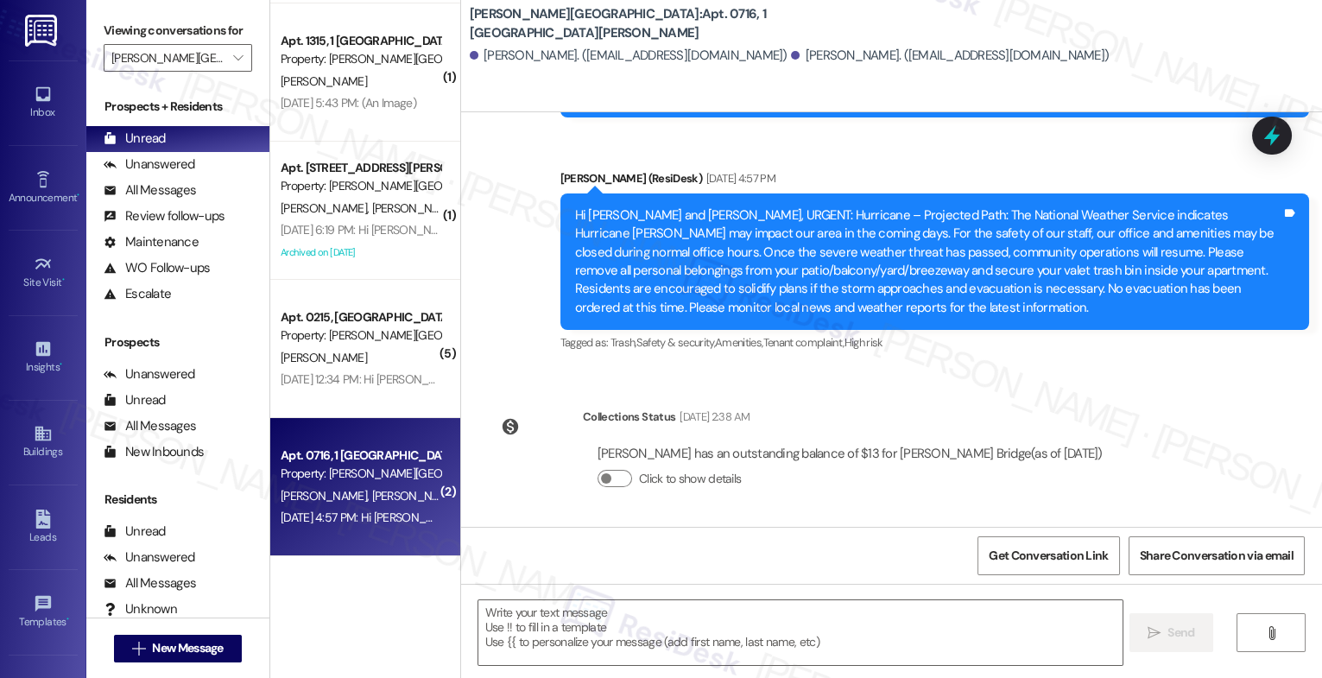
scroll to position [0, 0]
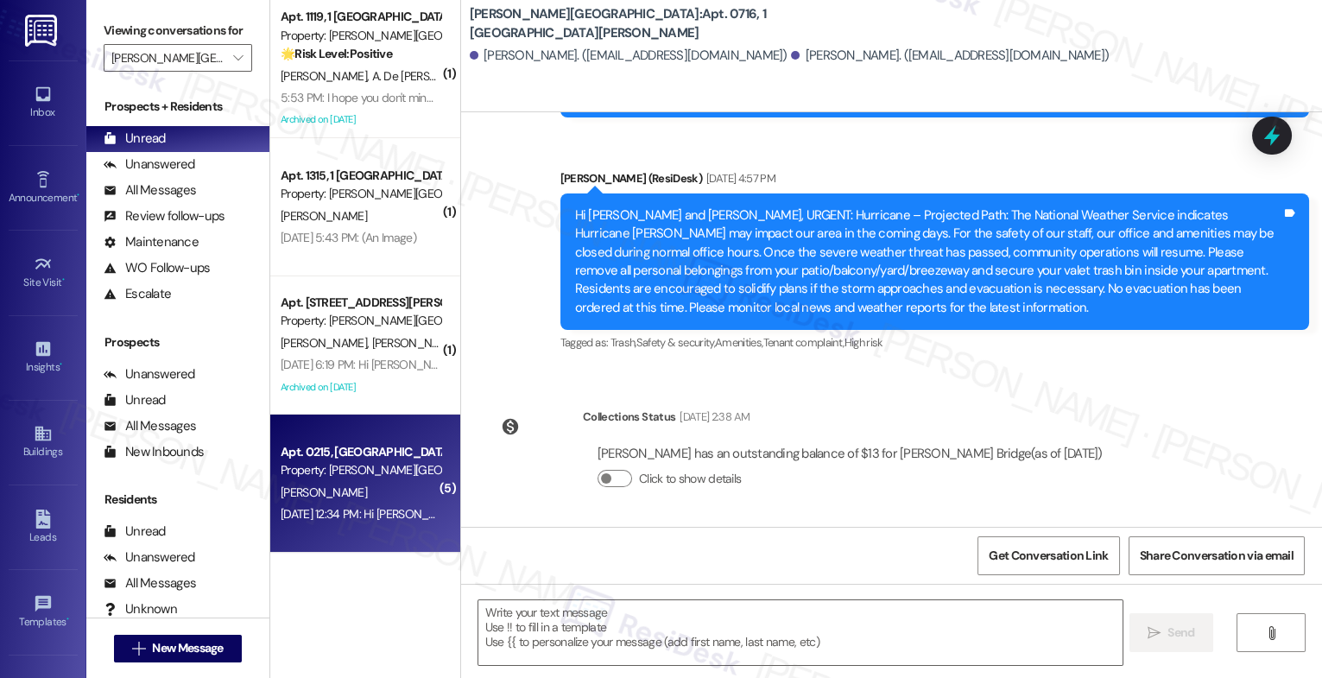
click at [343, 459] on div "Apt. 0215, 1 Halston Harris Bridge" at bounding box center [361, 452] width 160 height 18
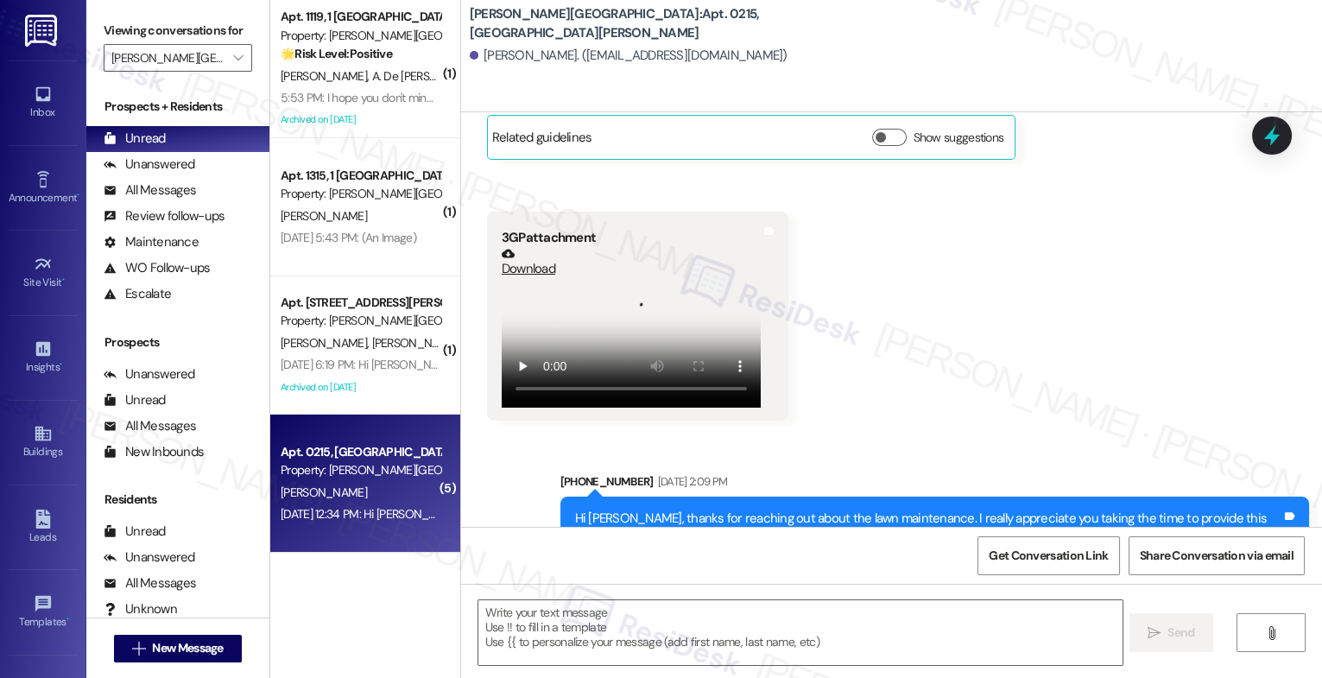
type textarea "Fetching suggested responses. Please feel free to read through the conversation…"
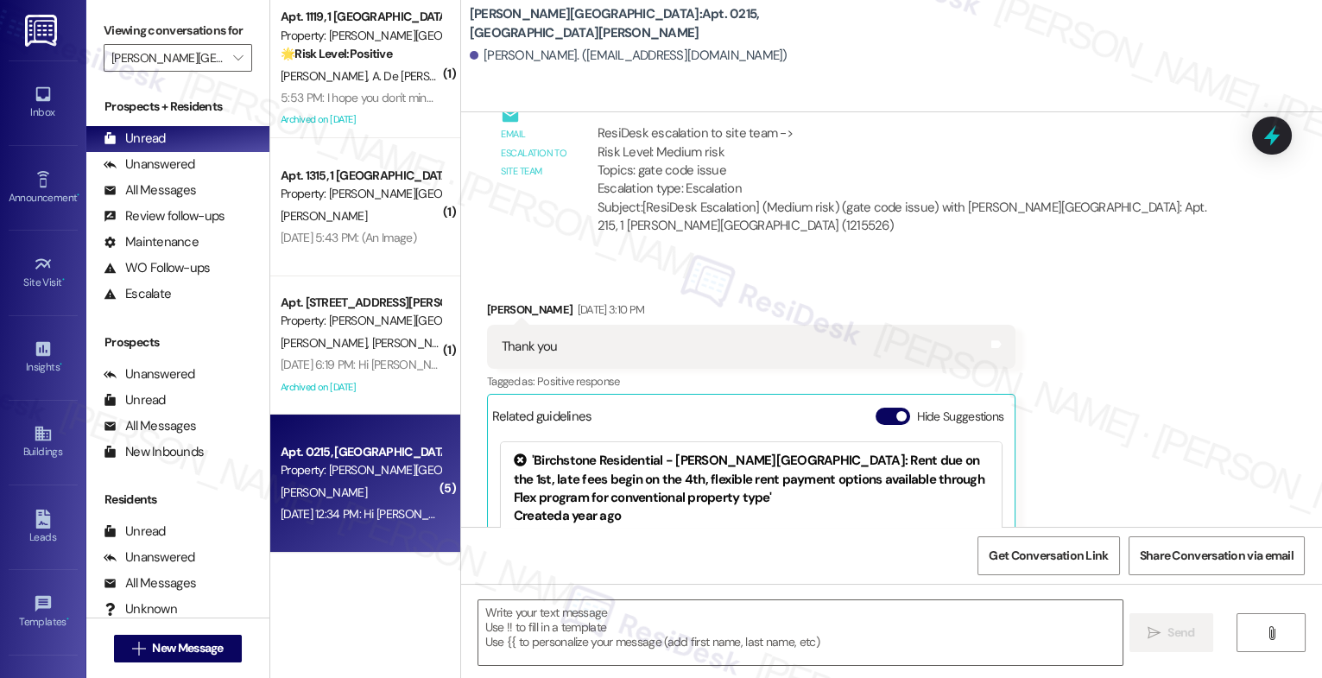
scroll to position [371, 0]
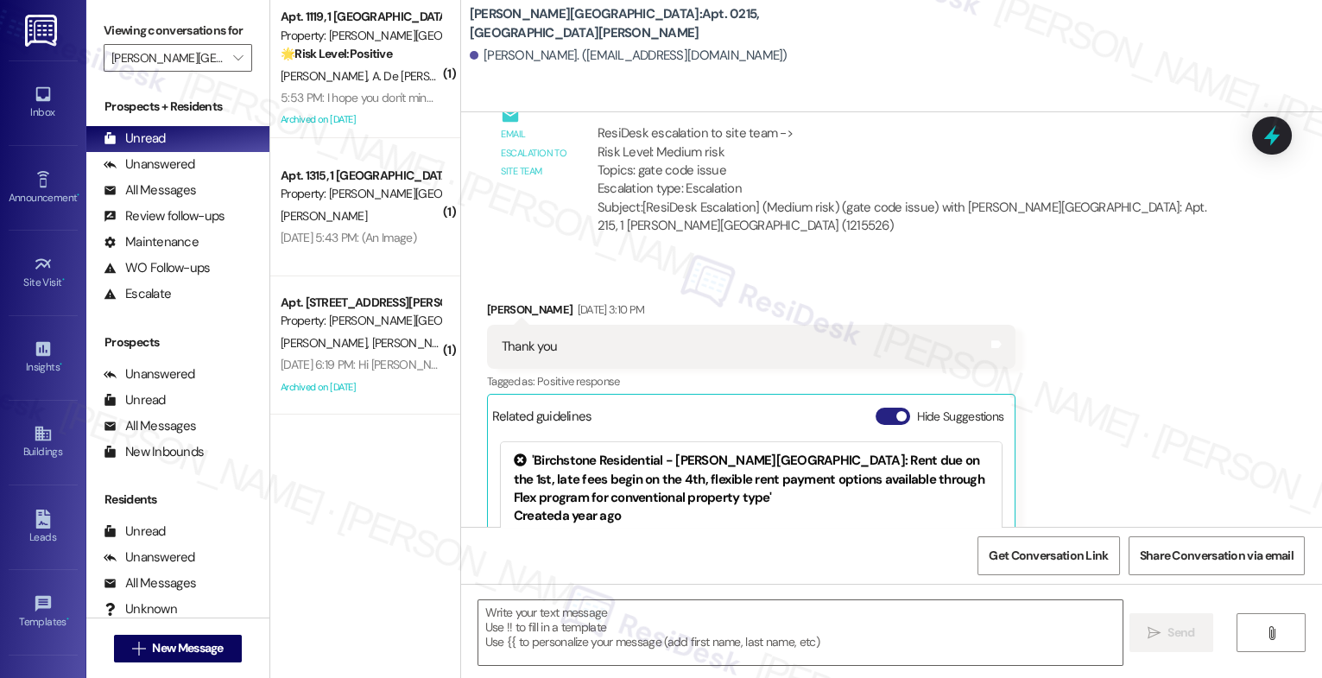
click at [880, 408] on button "Hide Suggestions" at bounding box center [893, 416] width 35 height 17
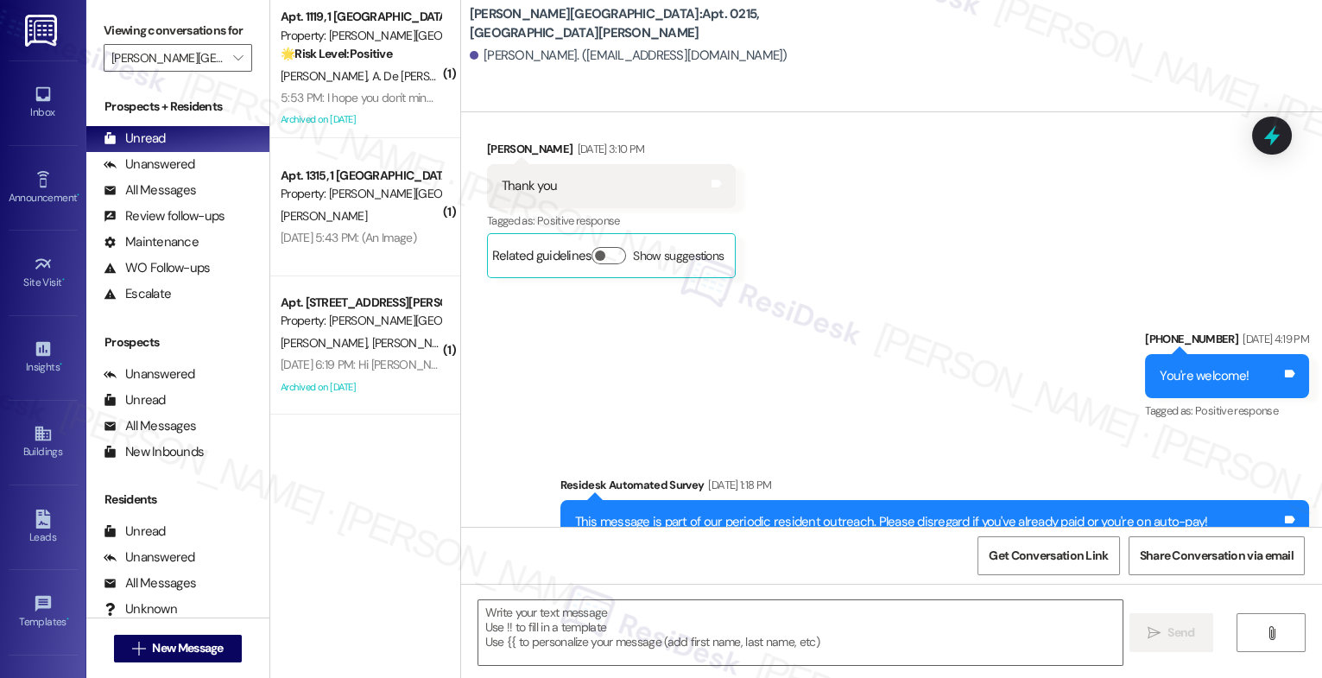
scroll to position [5714, 0]
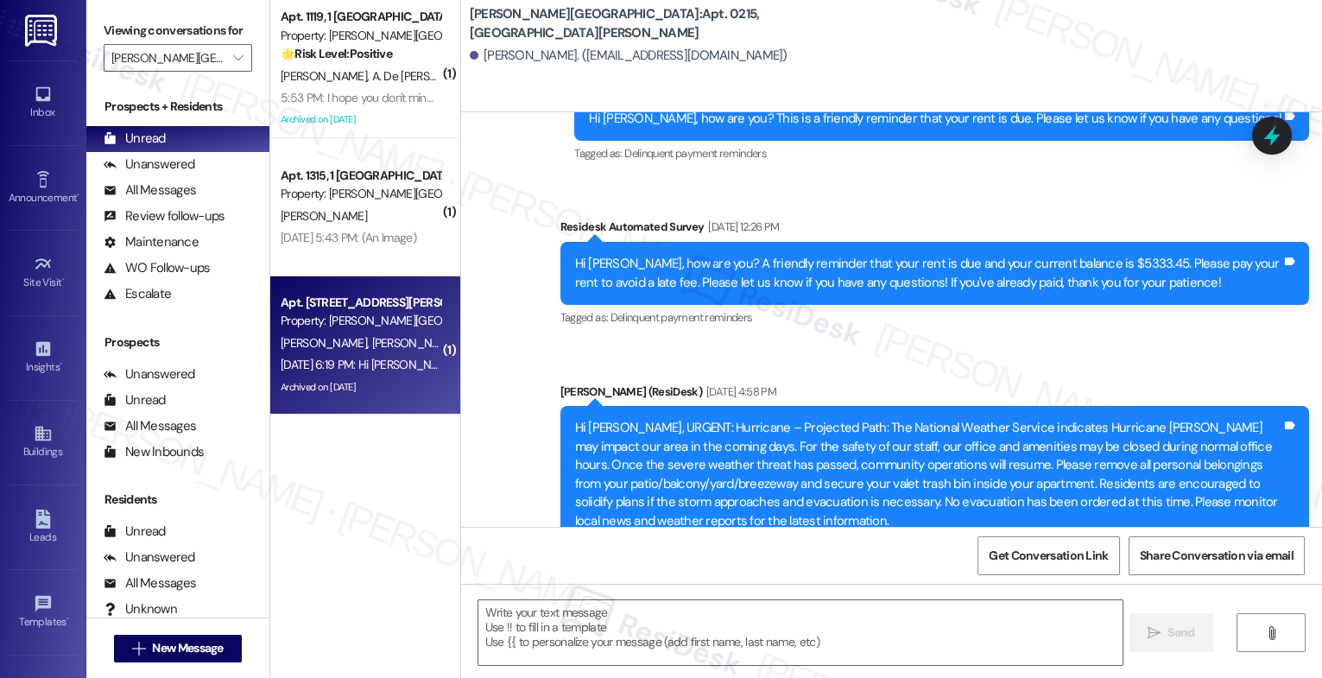
click at [325, 308] on div "Apt. 0612, 1 Halston Harris Bridge" at bounding box center [361, 303] width 160 height 18
type textarea "Fetching suggested responses. Please feel free to read through the conversation…"
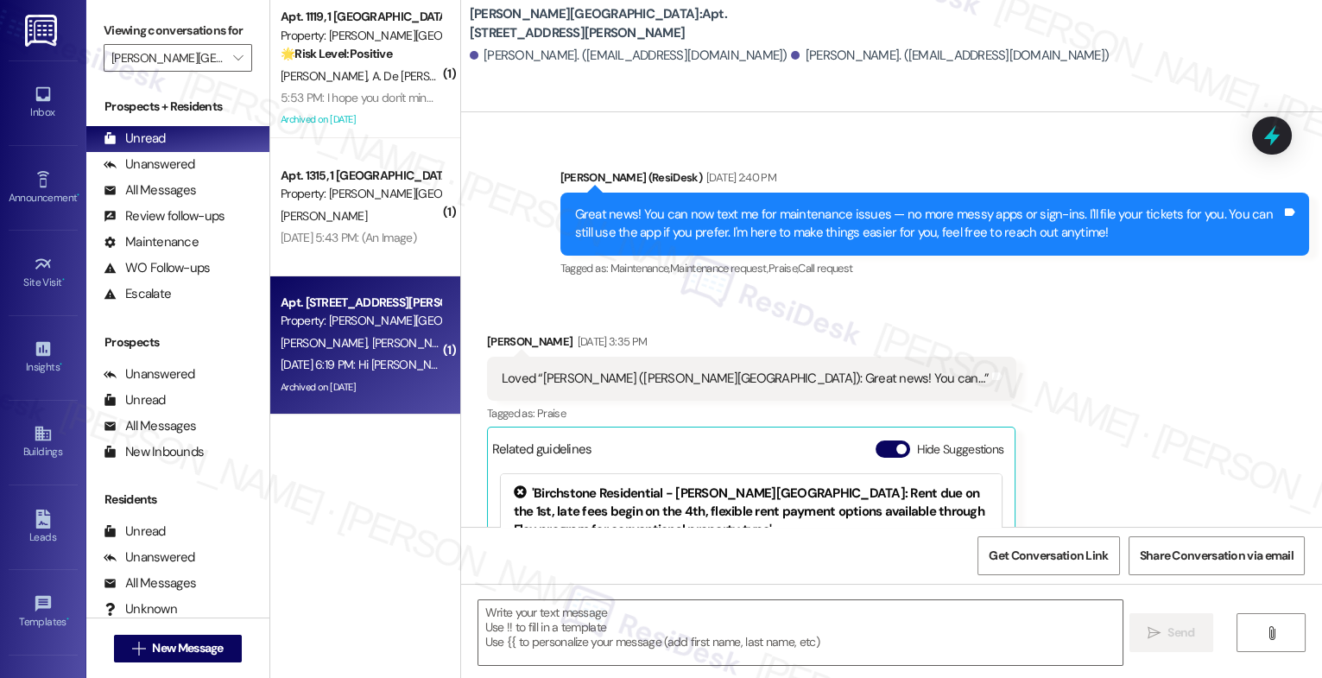
type textarea "Fetching suggested responses. Please feel free to read through the conversation…"
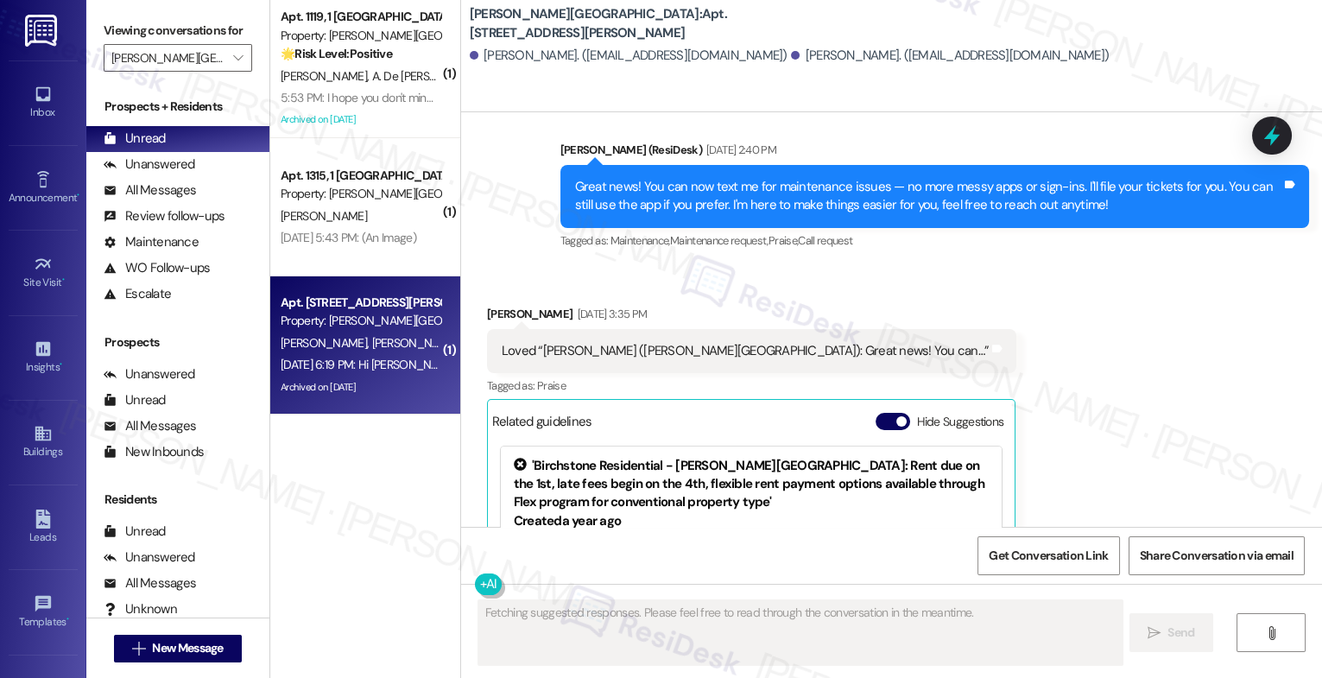
scroll to position [8791, 0]
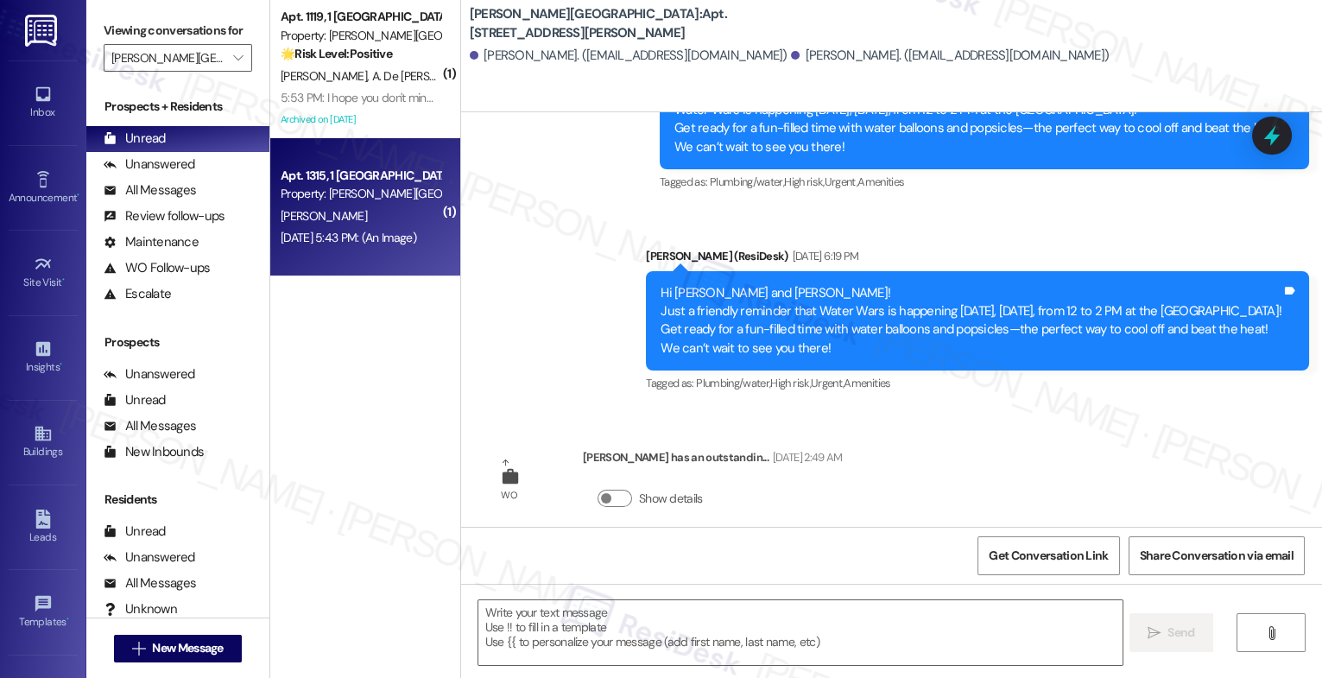
click at [338, 193] on div "Property: Halston Harris Bridge" at bounding box center [361, 194] width 160 height 18
type textarea "Fetching suggested responses. Please feel free to read through the conversation…"
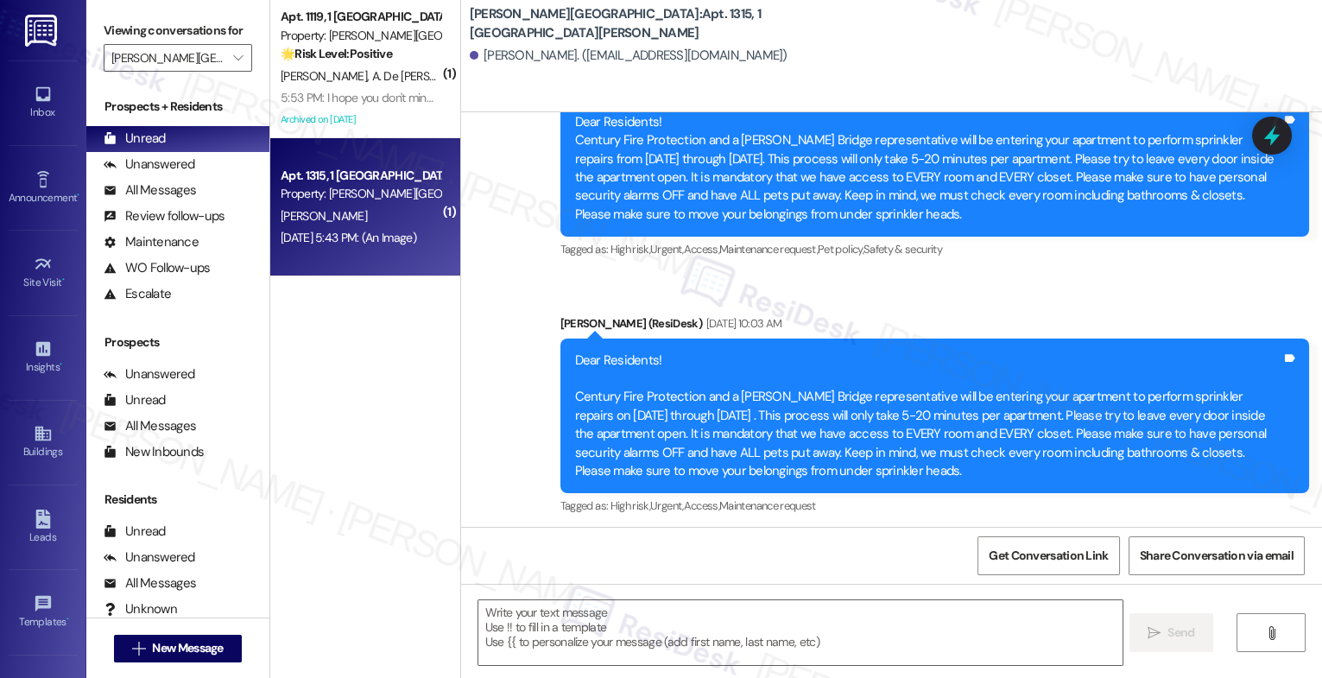
type textarea "Fetching suggested responses. Please feel free to read through the conversation…"
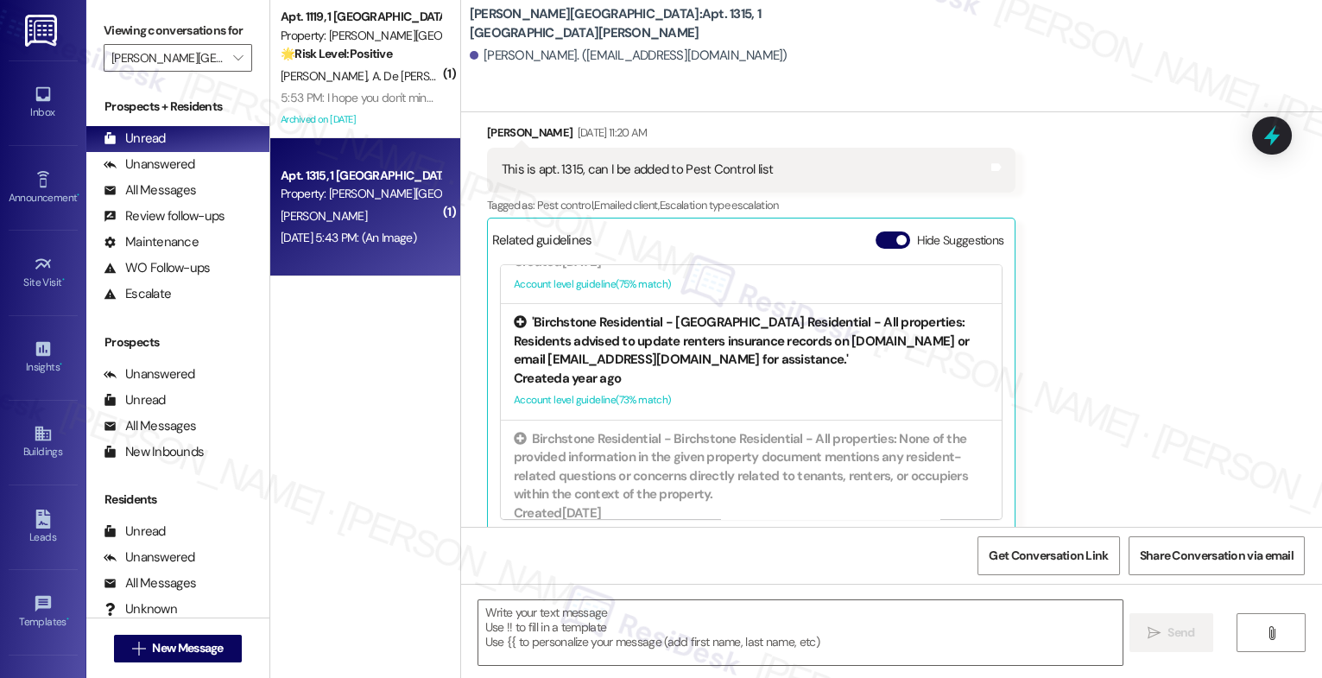
scroll to position [371, 0]
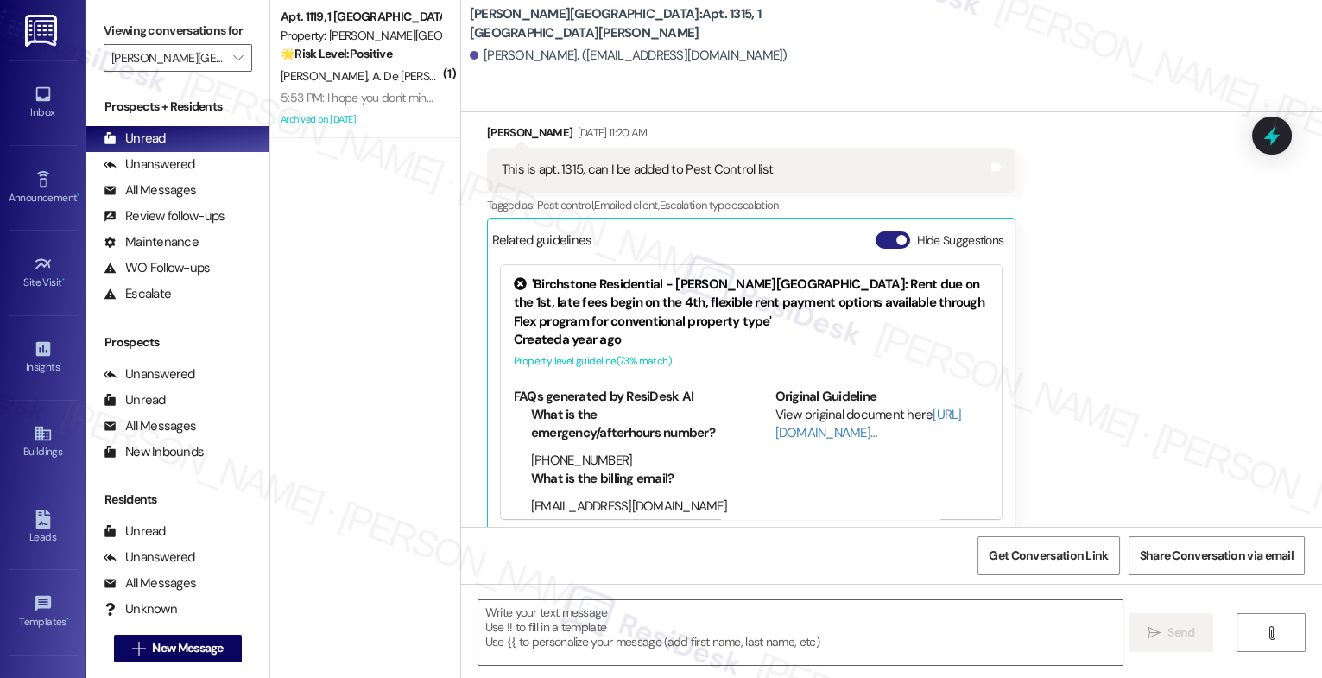
click at [883, 231] on button "Hide Suggestions" at bounding box center [893, 239] width 35 height 17
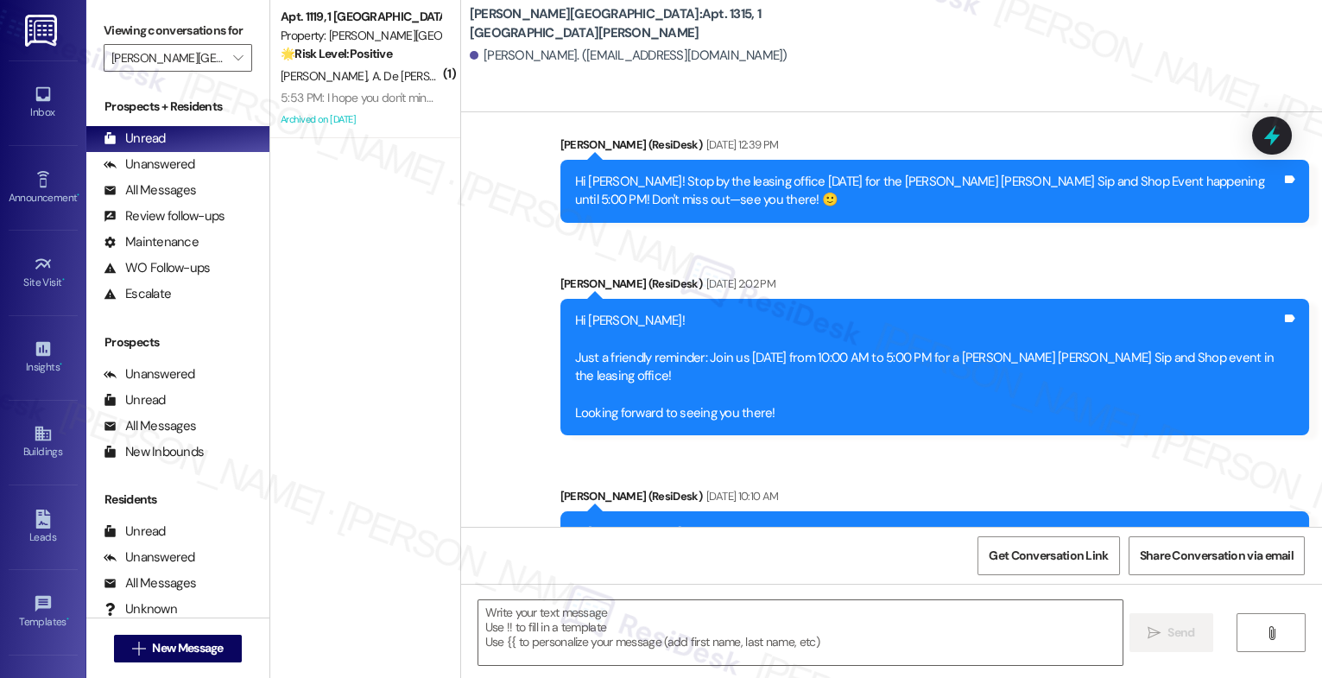
scroll to position [4065, 0]
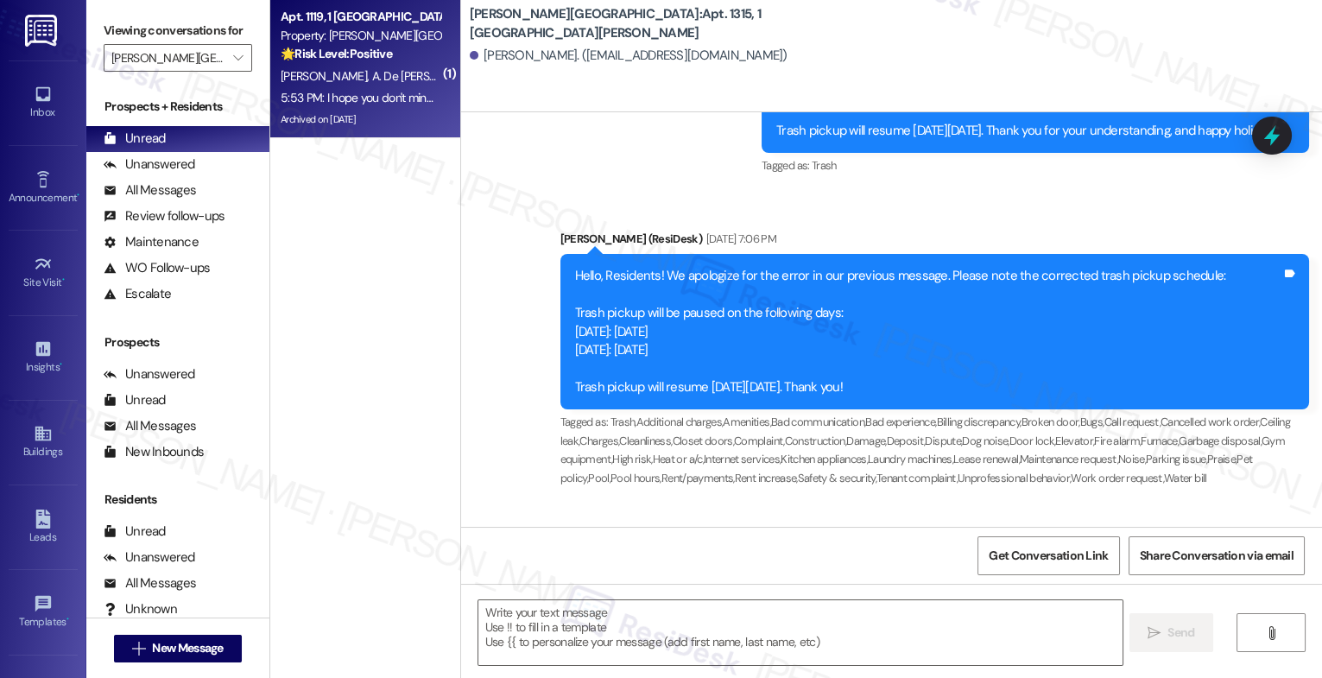
click at [376, 79] on span "A. De La Noval" at bounding box center [429, 76] width 116 height 16
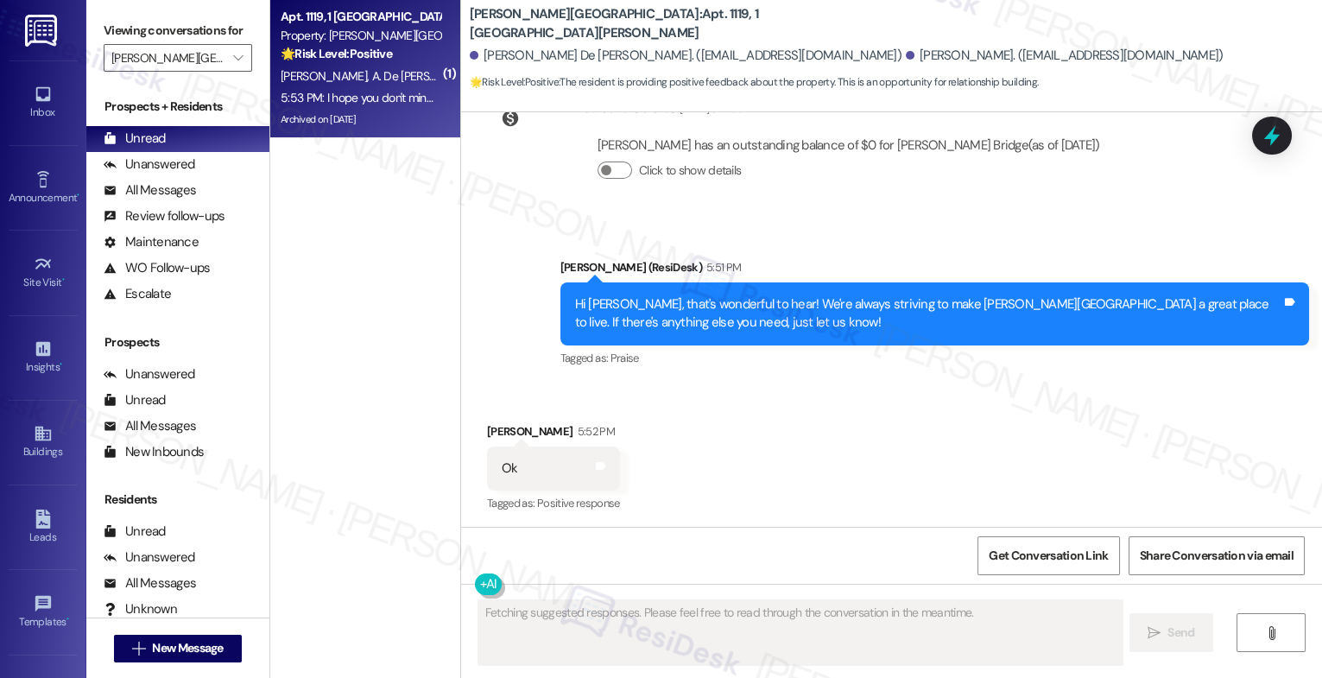
scroll to position [17923, 0]
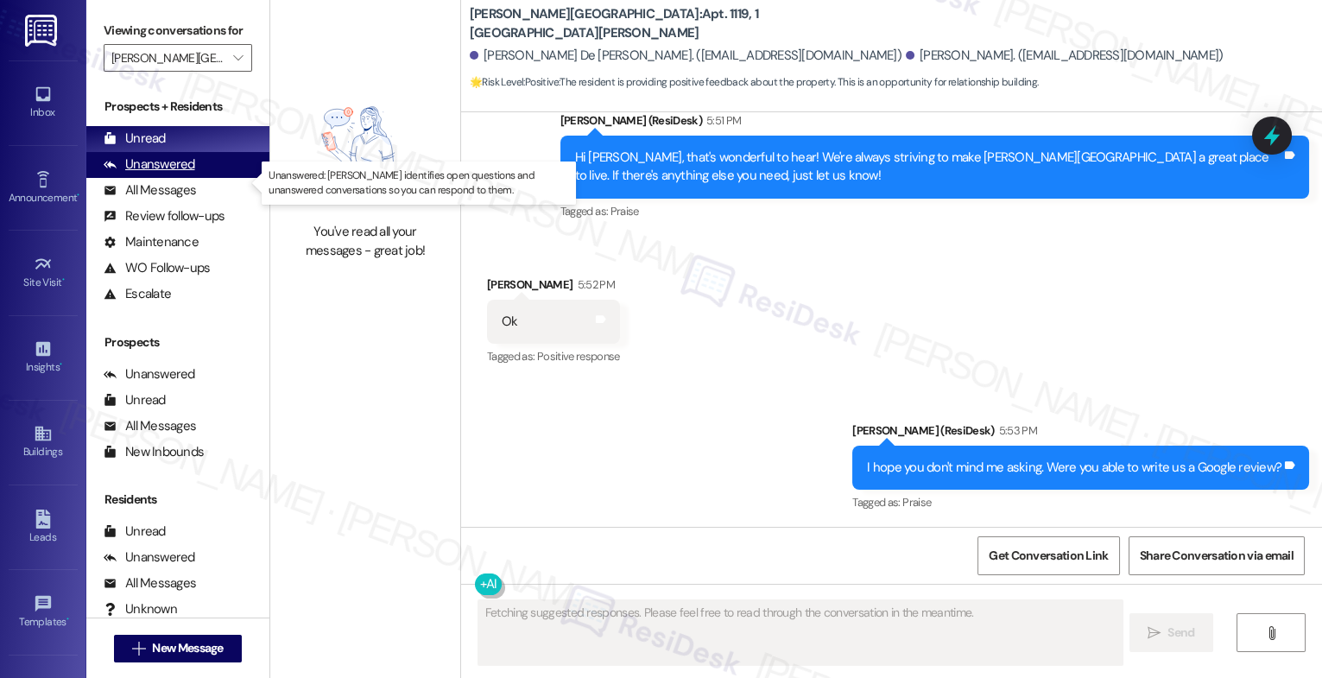
click at [147, 174] on div "Unanswered" at bounding box center [150, 164] width 92 height 18
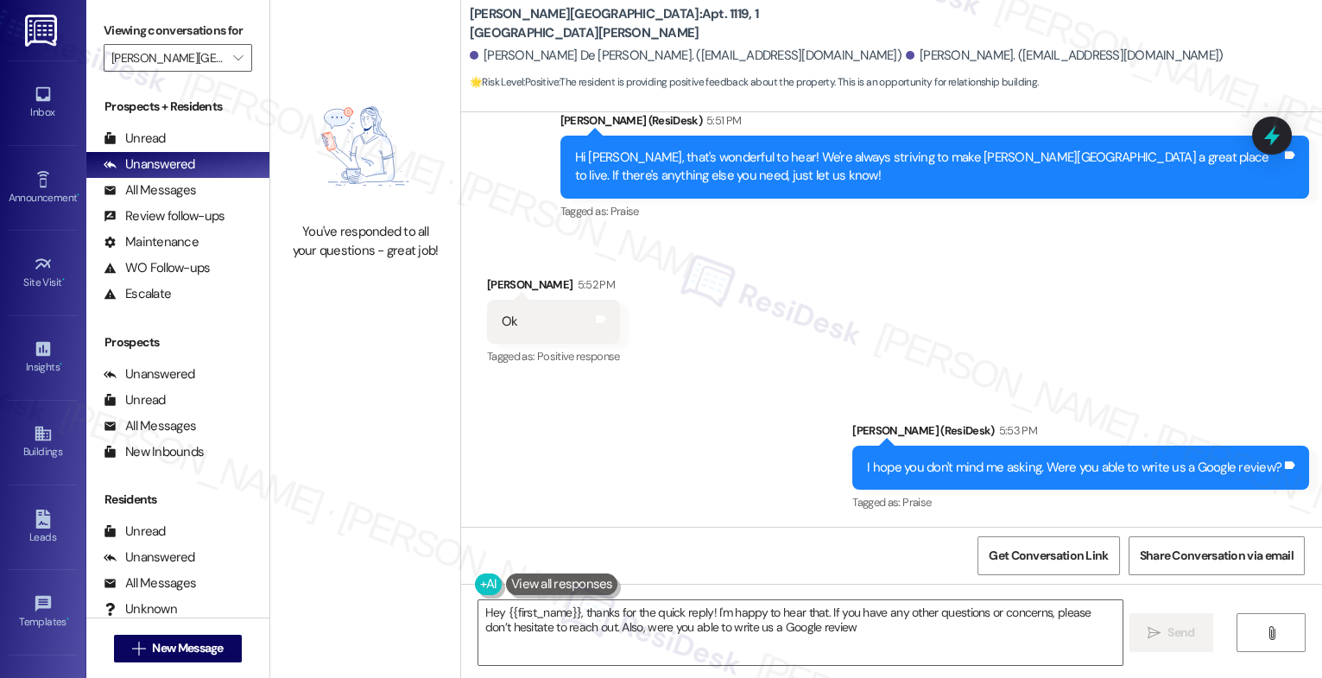
type textarea "Hey {{first_name}}, thanks for the quick reply! I'm happy to hear that. If you …"
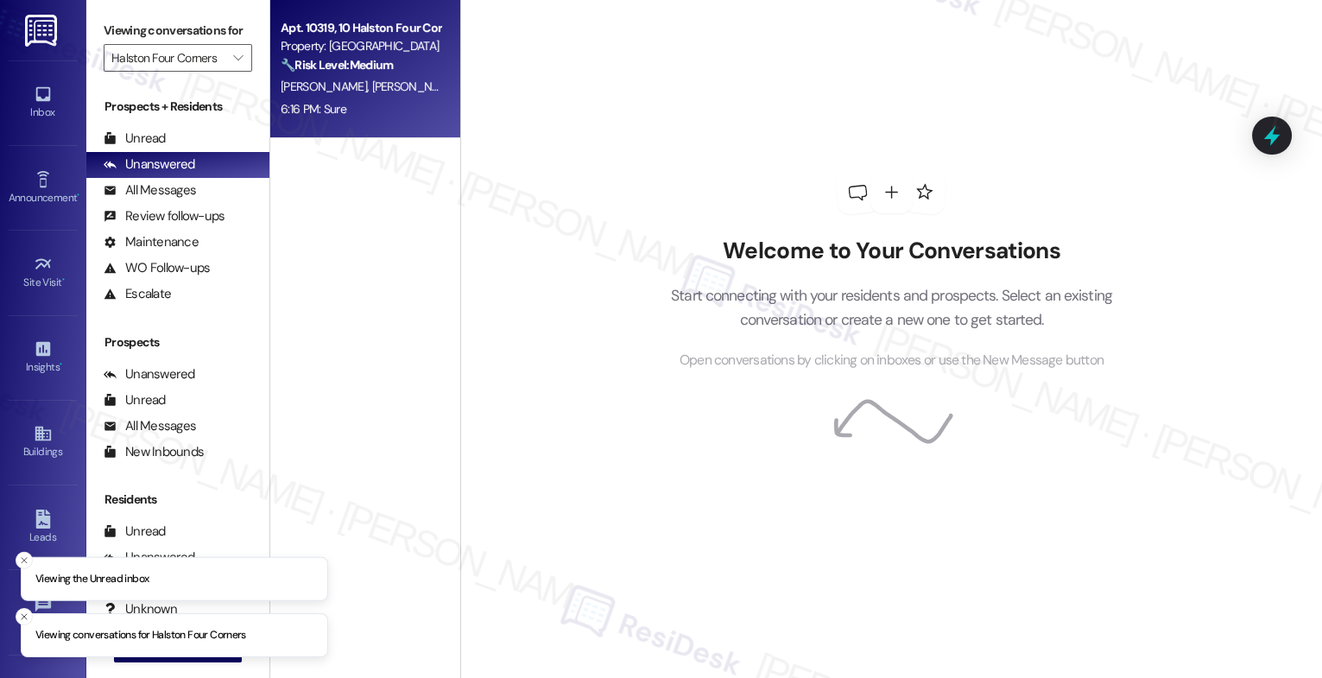
click at [356, 97] on div "[PERSON_NAME] [PERSON_NAME]" at bounding box center [360, 87] width 163 height 22
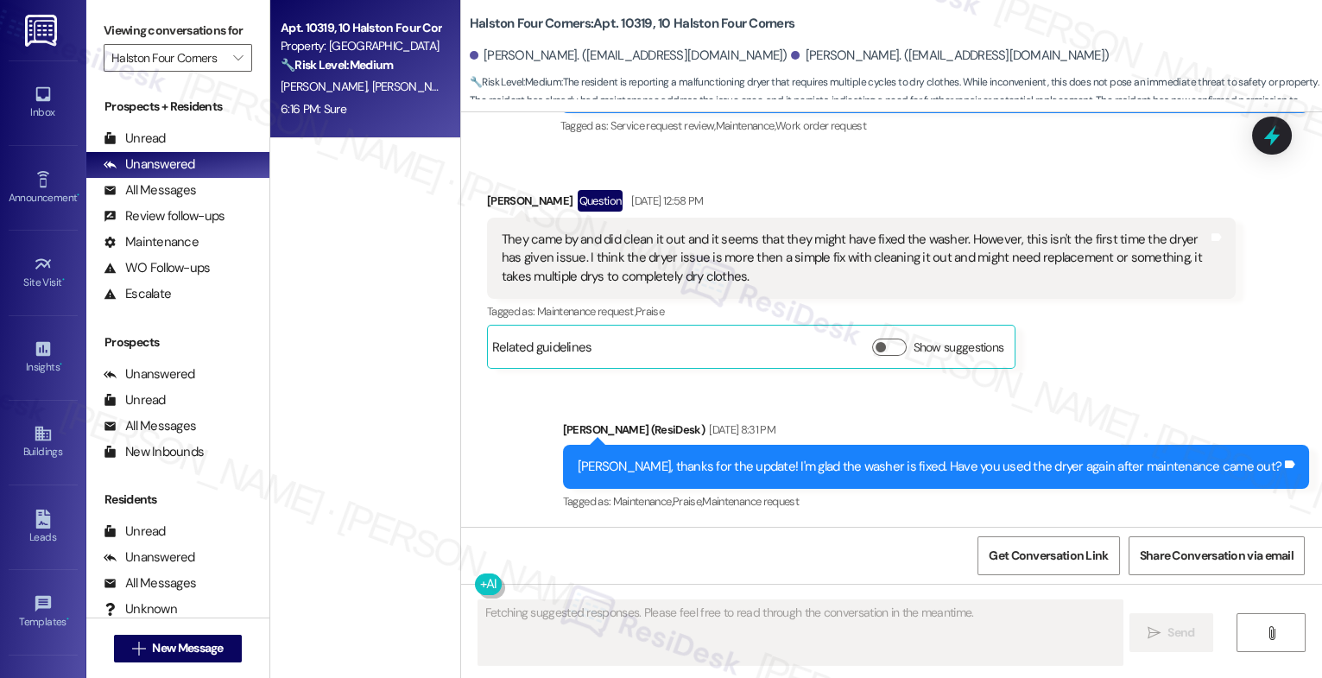
scroll to position [35968, 0]
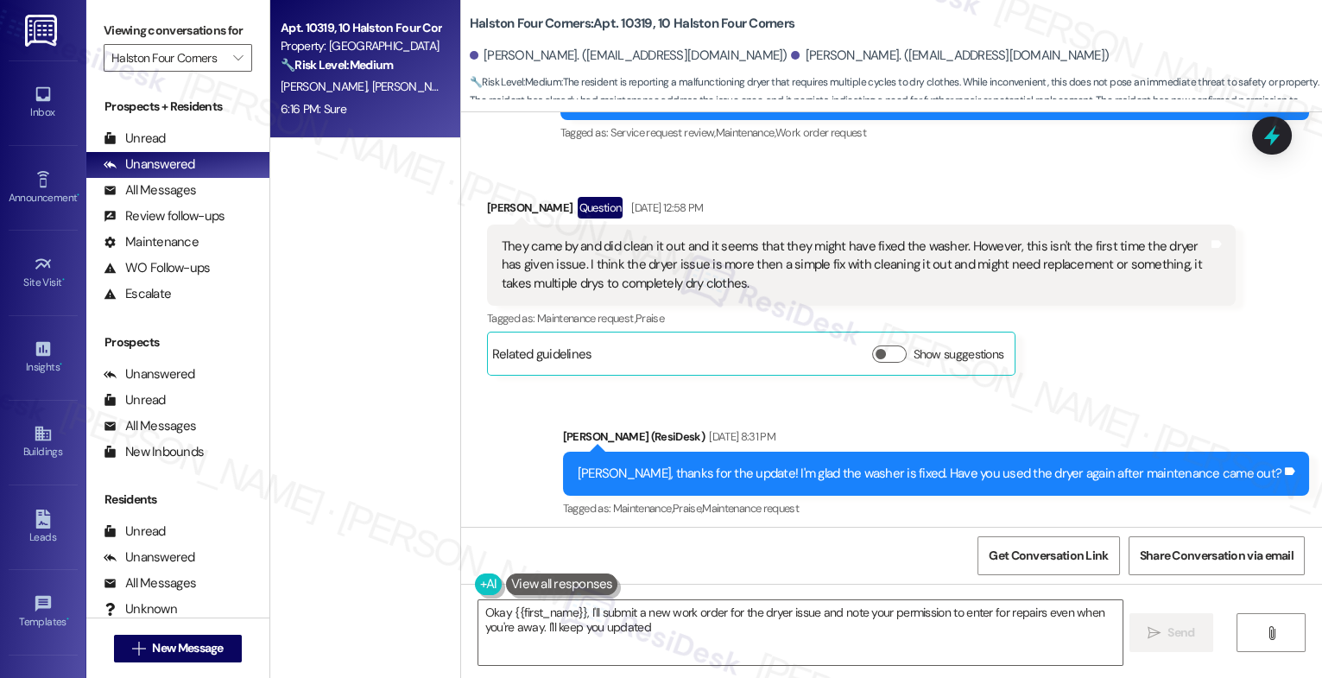
type textarea "Okay {{first_name}}, I'll submit a new work order for the dryer issue and note …"
drag, startPoint x: 583, startPoint y: 470, endPoint x: 724, endPoint y: 466, distance: 140.8
click at [724, 611] on div "Yes we used it. It still takes 2-3 cycles to dry, regardless of what setting we…" at bounding box center [734, 620] width 464 height 18
copy div "still takes 2-3 cycles to dry"
click at [731, 535] on div "Received via SMS [PERSON_NAME] [DATE] 9:42 PM Yes we used it. It still takes 2-…" at bounding box center [891, 630] width 861 height 190
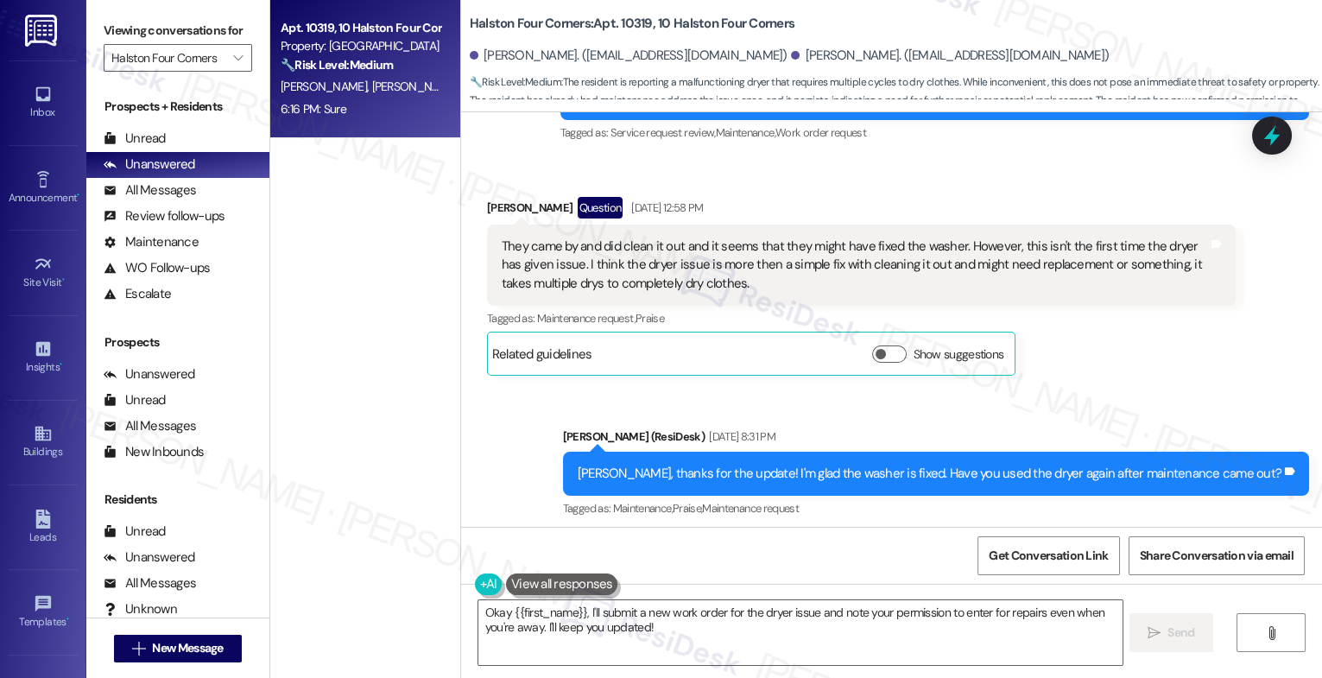
drag, startPoint x: 582, startPoint y: 470, endPoint x: 944, endPoint y: 466, distance: 361.9
click at [944, 598] on div "Yes we used it. It still takes 2-3 cycles to dry, regardless of what setting we…" at bounding box center [740, 620] width 506 height 44
copy div "still takes 2-3 cycles to dry, regardless of what setting we have it on. Tags a…"
click at [790, 535] on div "Received via SMS [PERSON_NAME] [DATE] 9:42 PM Yes we used it. It still takes 2-…" at bounding box center [891, 630] width 861 height 190
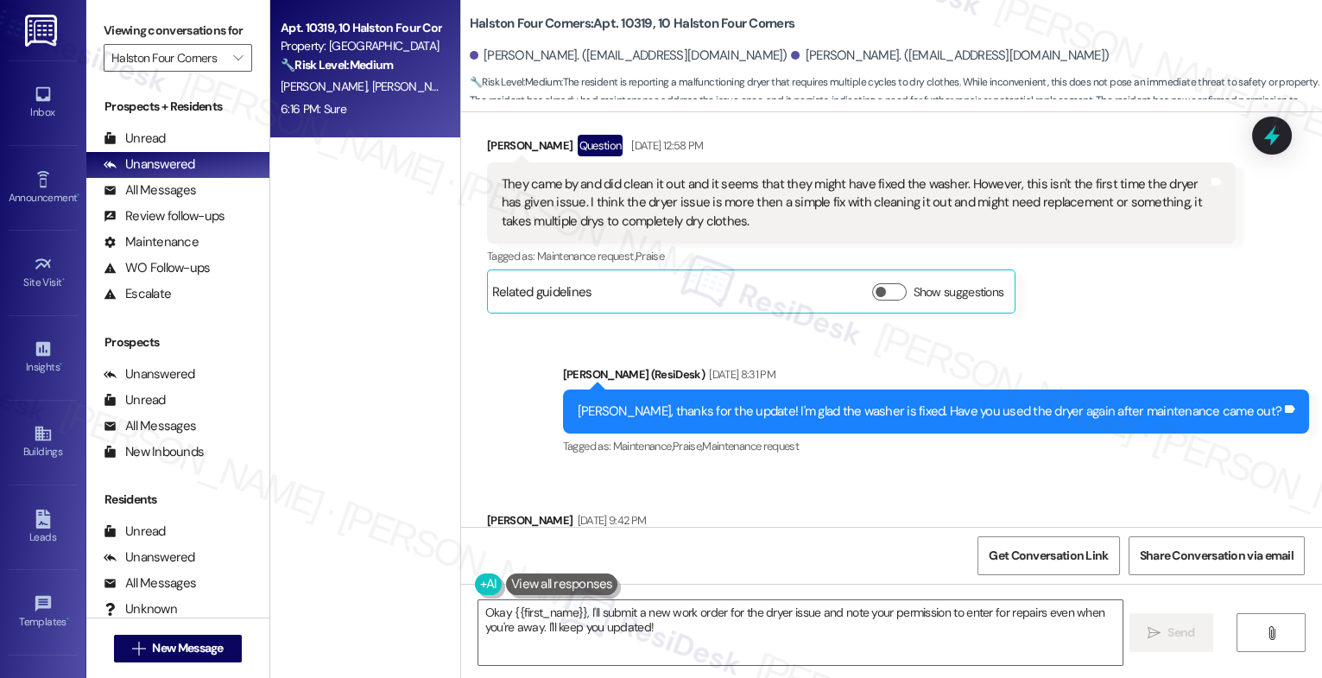
scroll to position [36060, 0]
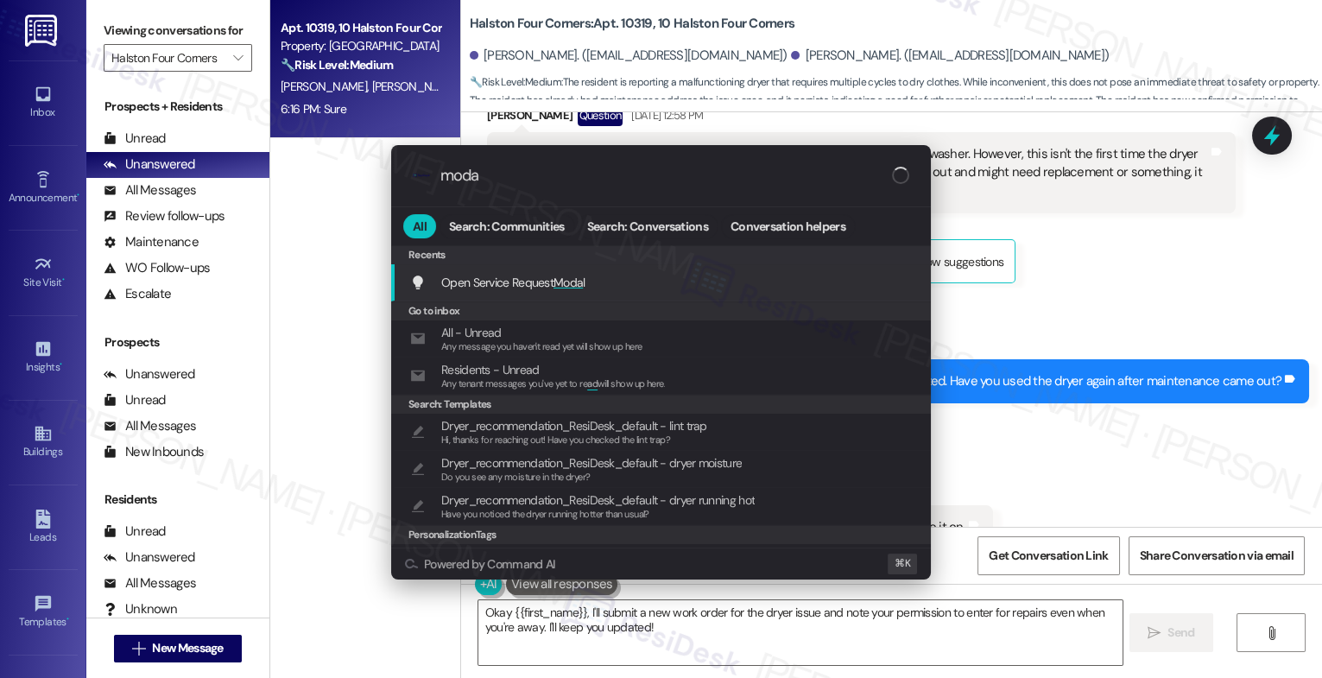
type input "modal"
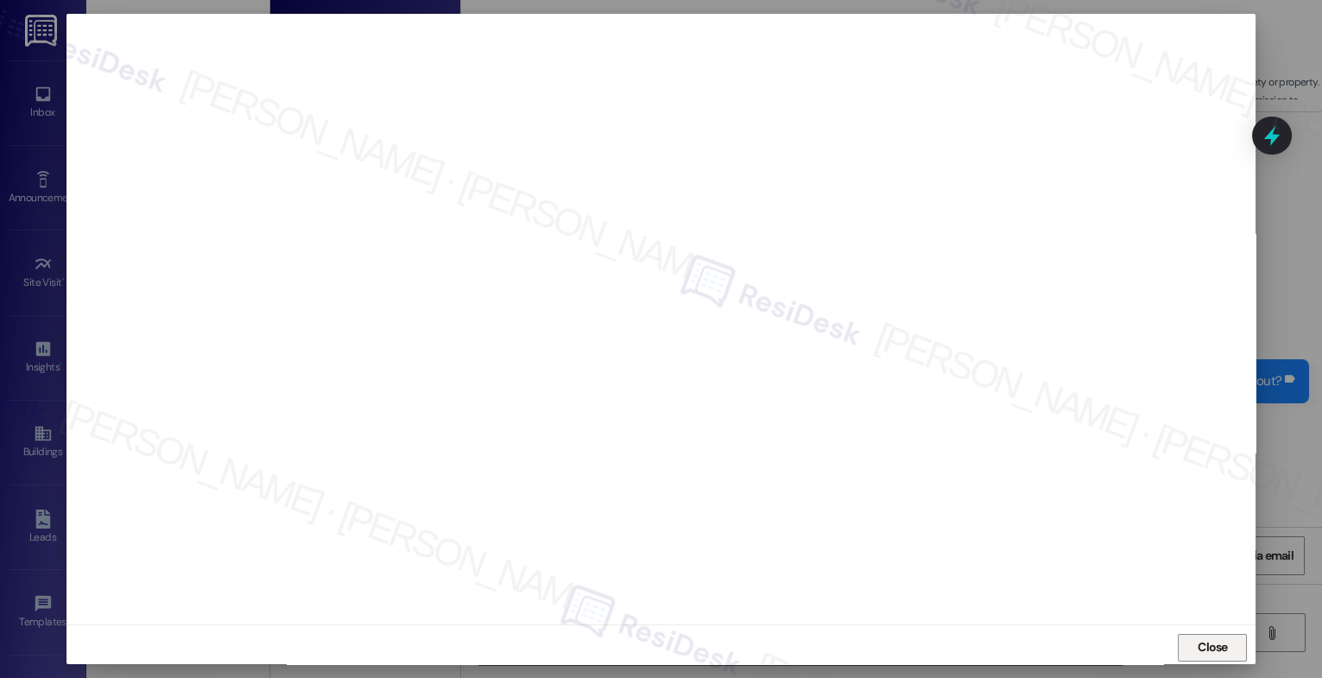
click at [1205, 639] on span "Close" at bounding box center [1213, 647] width 30 height 18
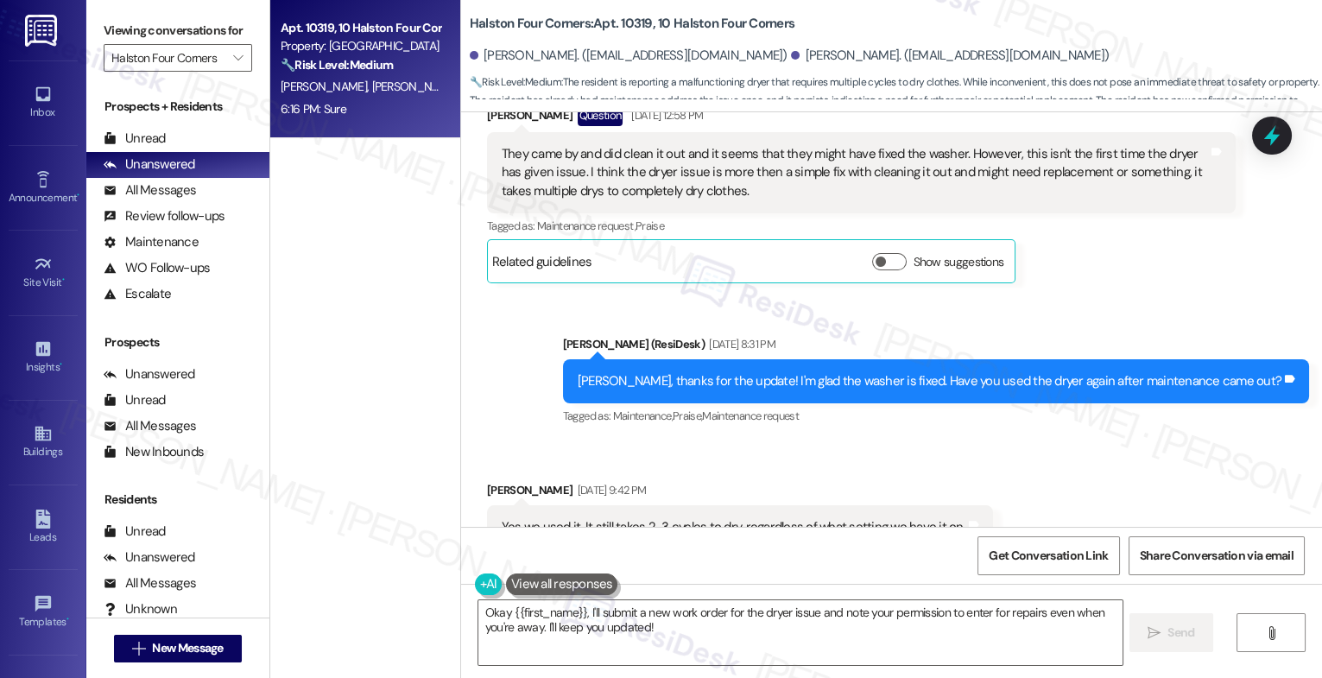
scroll to position [36667, 0]
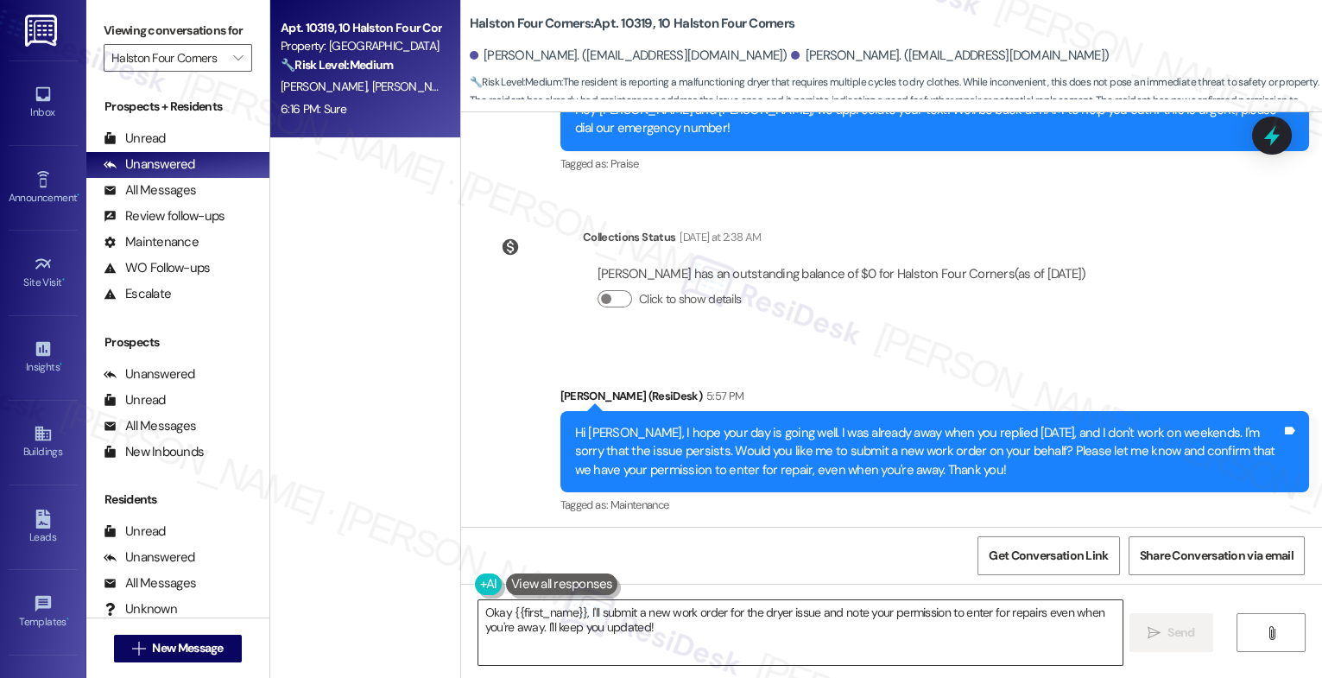
click at [572, 618] on textarea "Okay {{first_name}}, I'll submit a new work order for the dryer issue and note …" at bounding box center [801, 632] width 644 height 65
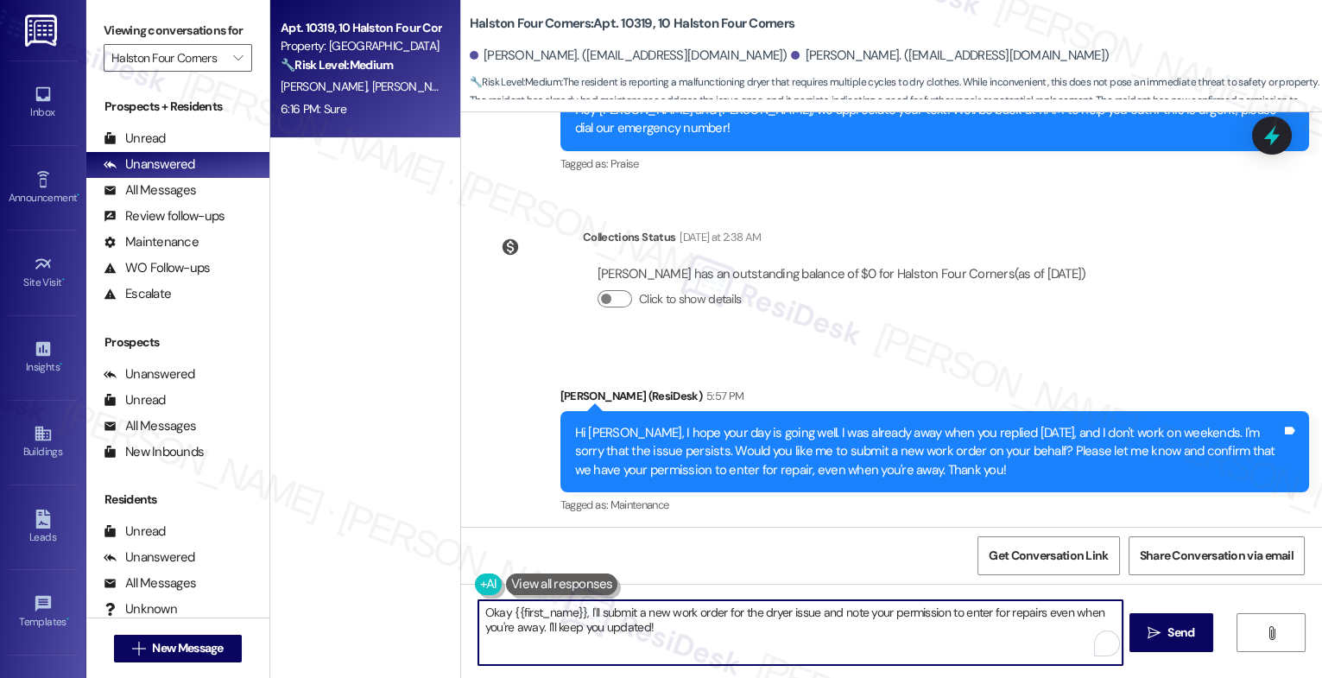
click at [572, 618] on textarea "Okay {{first_name}}, I'll submit a new work order for the dryer issue and note …" at bounding box center [801, 632] width 644 height 65
type textarea "I"
paste textarea "16156285"
type textarea "I appreciate your quick answer. Work Order 16156285 has already been submitted …"
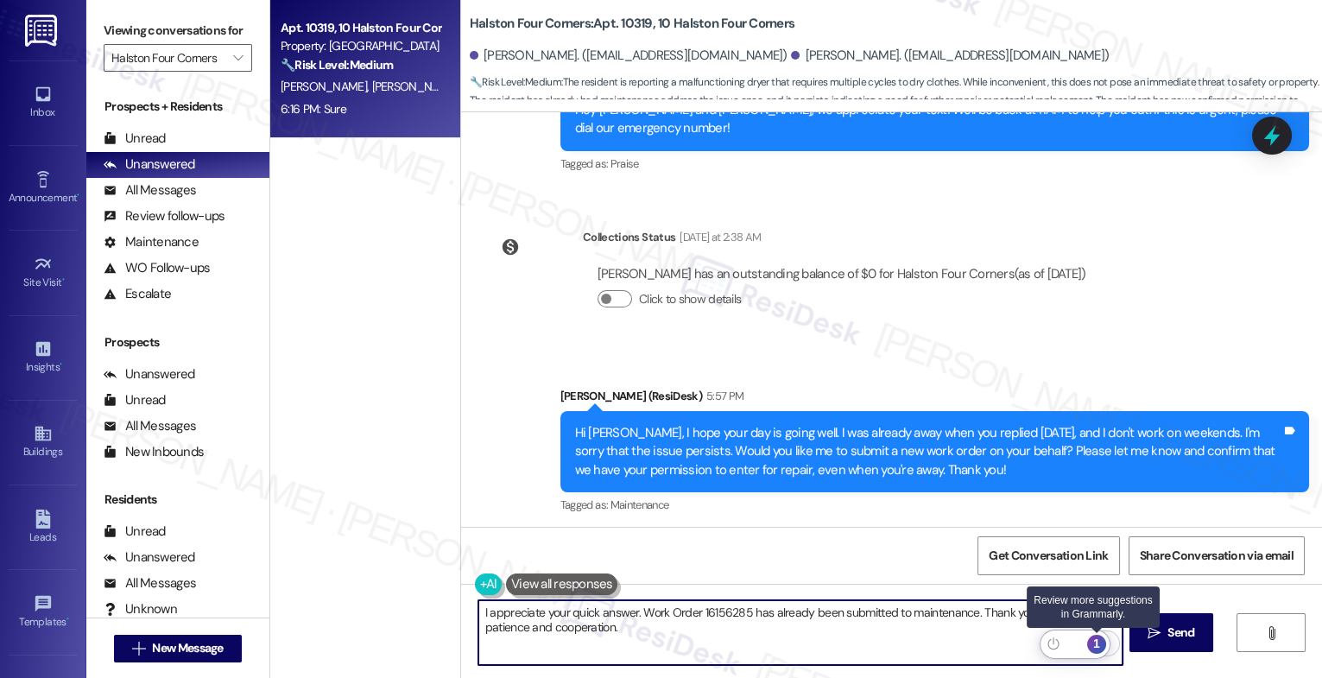
click at [1098, 639] on div "1" at bounding box center [1097, 644] width 19 height 19
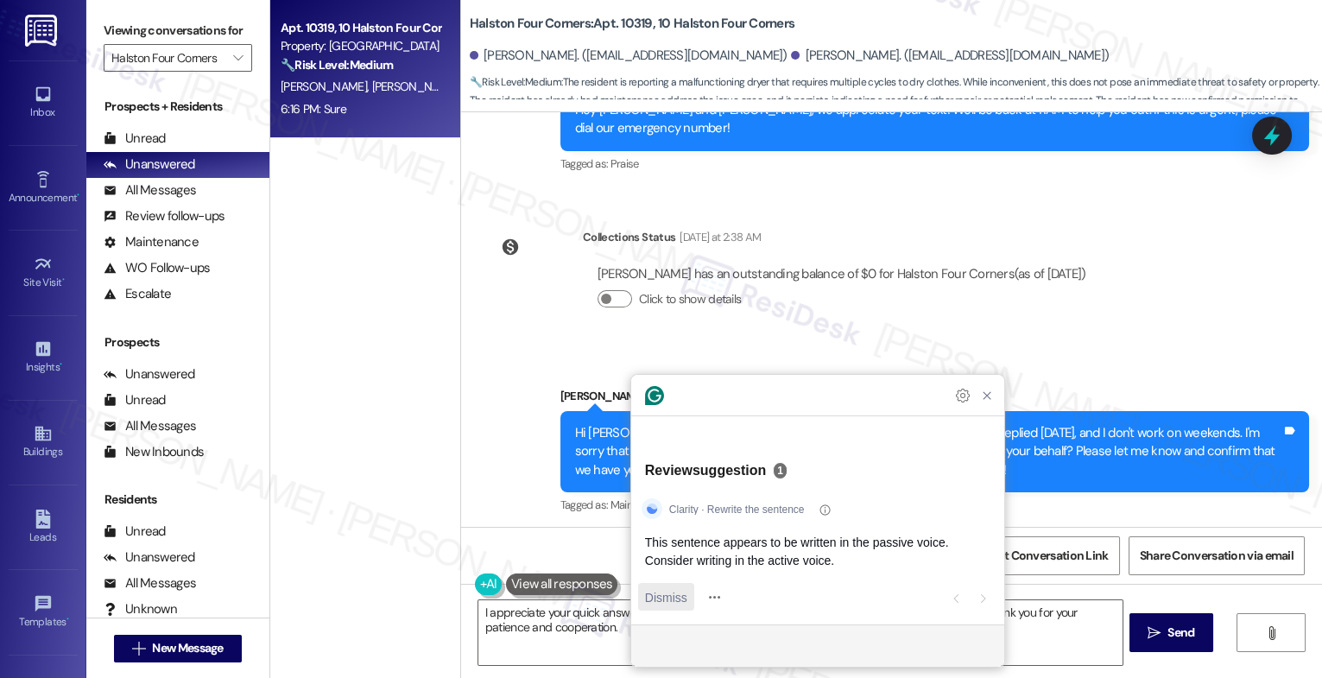
click at [654, 588] on span "Dismiss" at bounding box center [666, 597] width 42 height 18
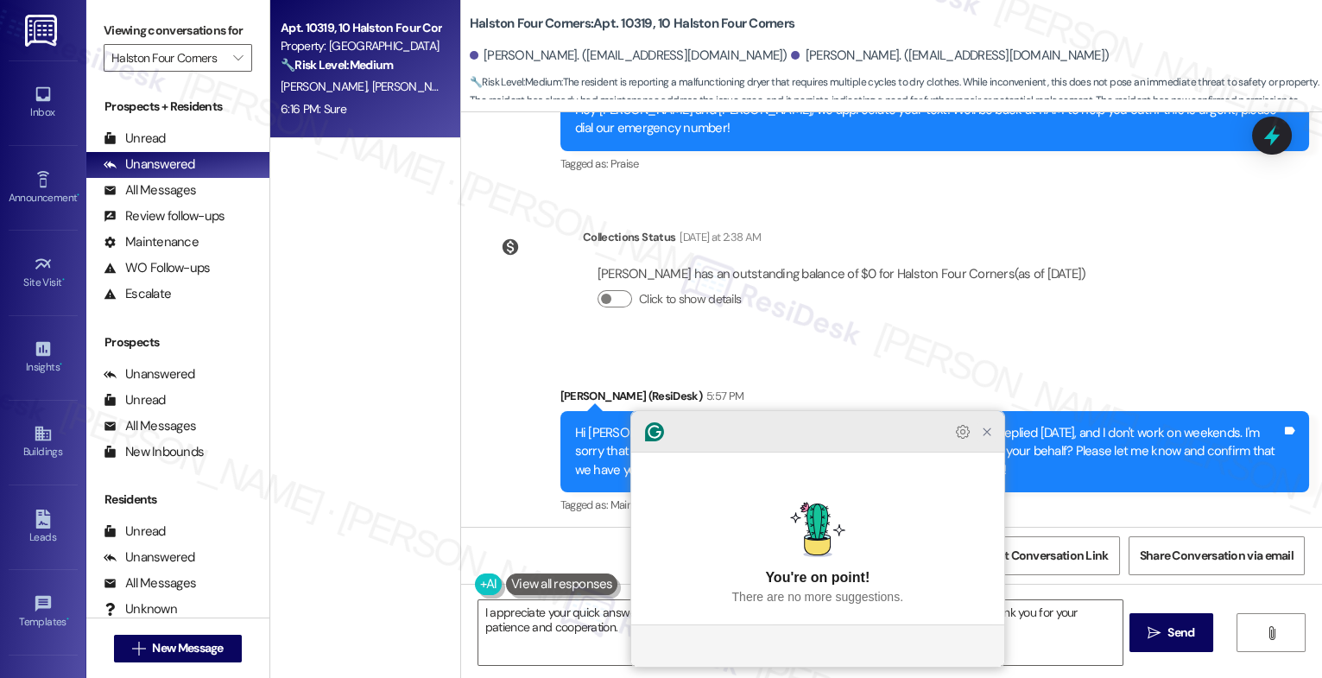
click at [991, 439] on icon "Close Grammarly Assistant" at bounding box center [987, 432] width 14 height 14
click at [986, 439] on icon "Close Grammarly Assistant" at bounding box center [987, 432] width 14 height 14
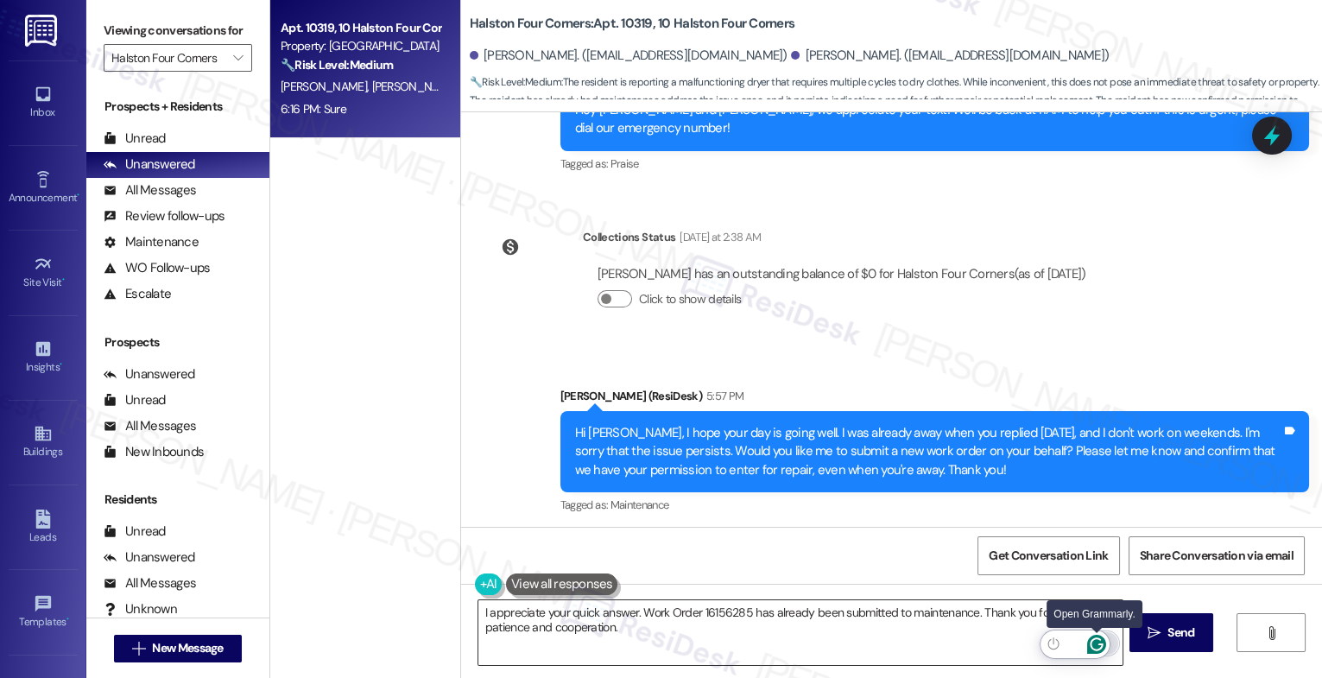
click at [1096, 640] on icon "Open Grammarly. 0 Suggestions." at bounding box center [1097, 644] width 19 height 19
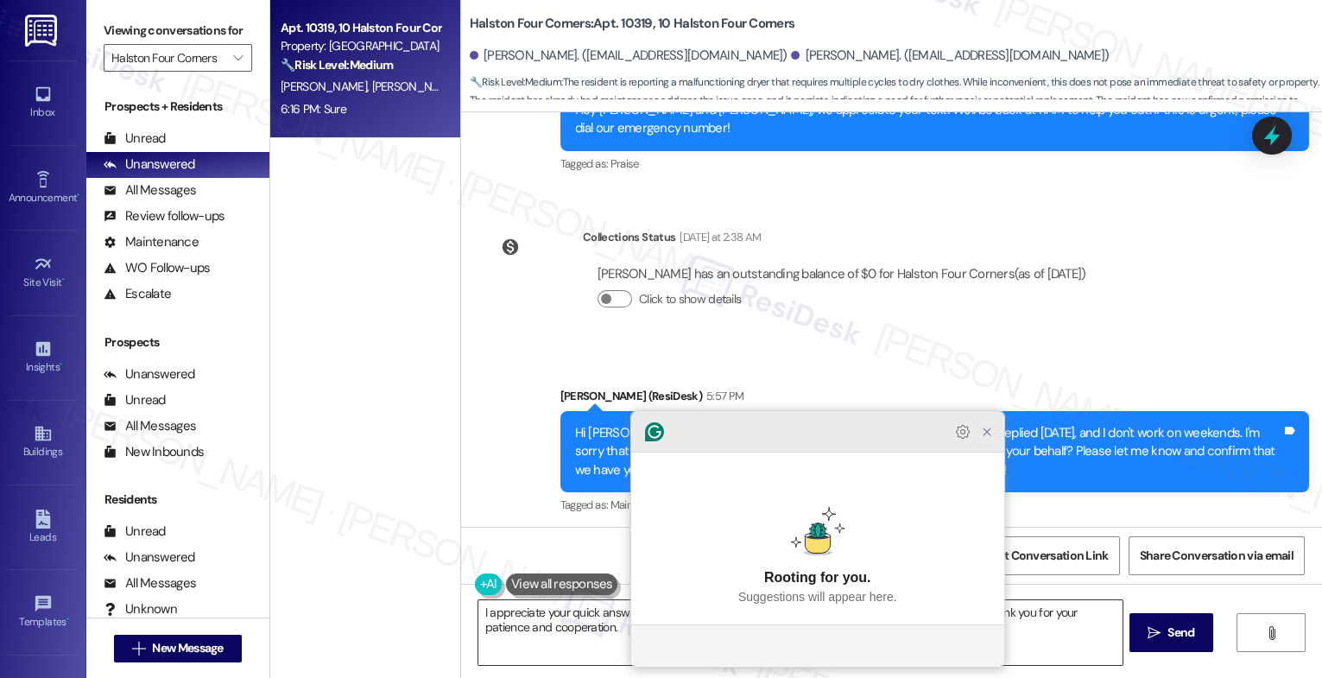
click at [995, 442] on icon "Close Grammarly Assistant" at bounding box center [987, 432] width 21 height 21
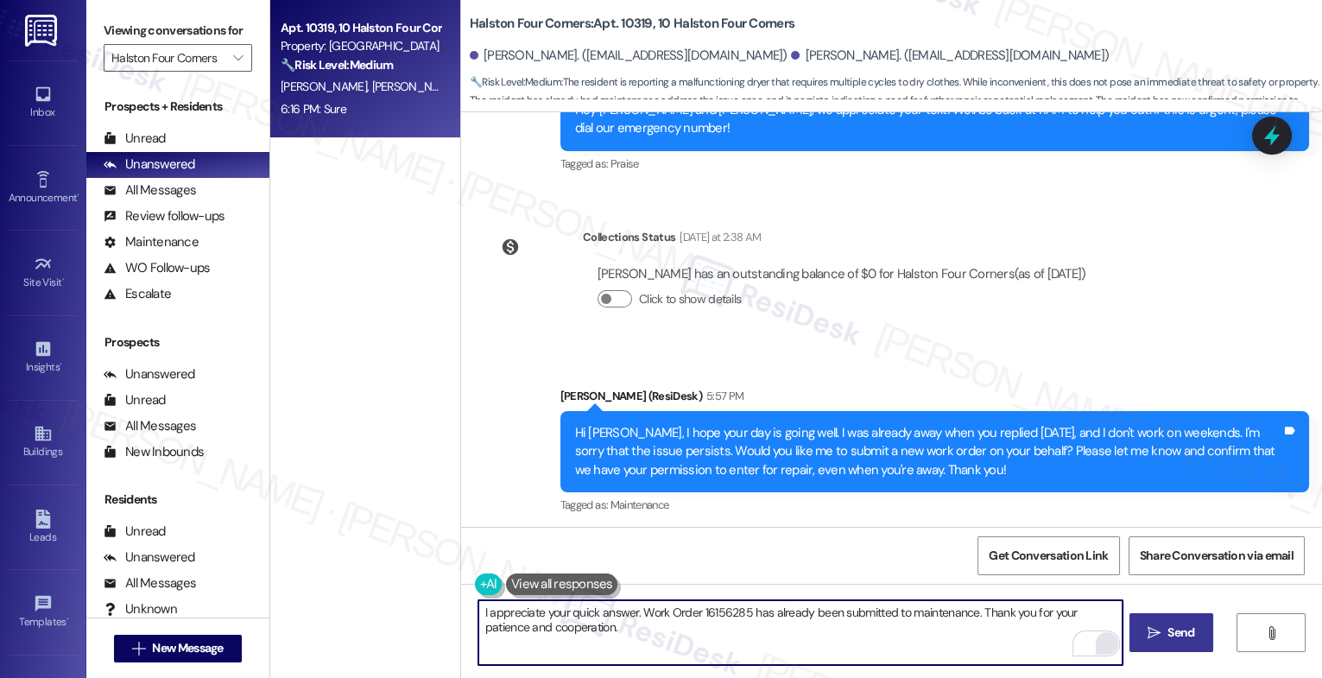
click at [1170, 634] on span "Send" at bounding box center [1181, 633] width 27 height 18
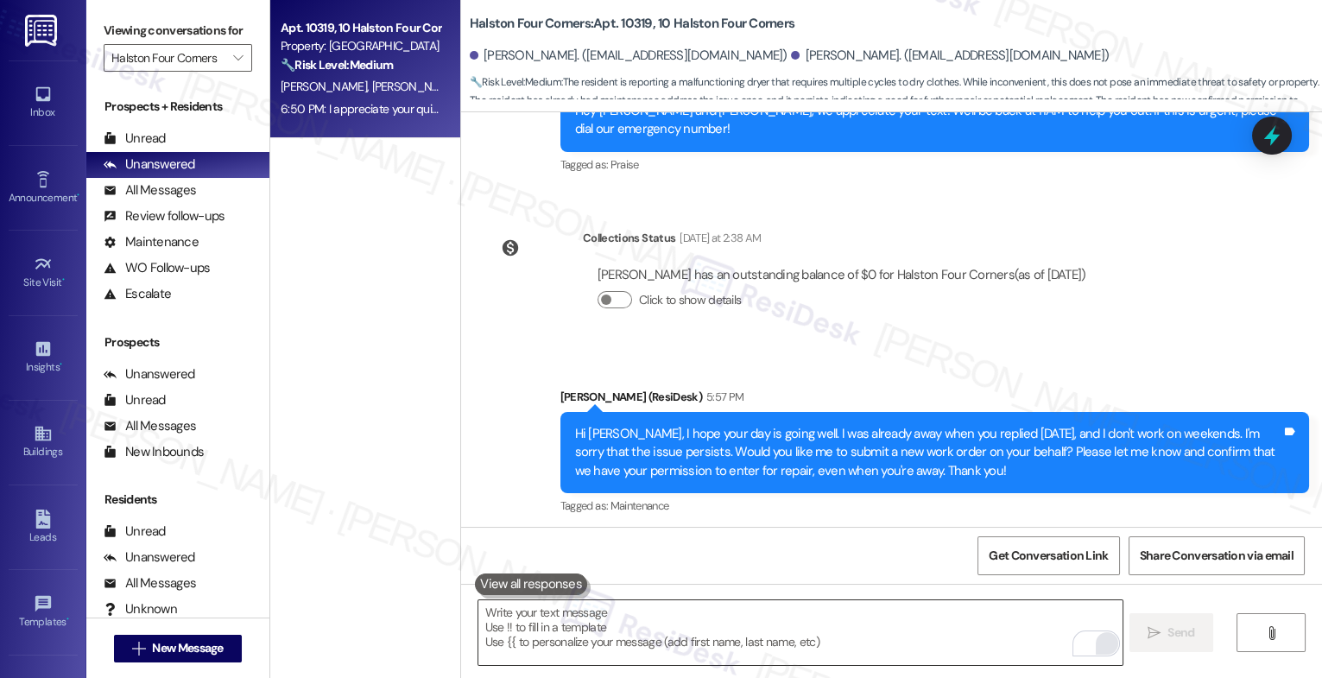
scroll to position [36807, 0]
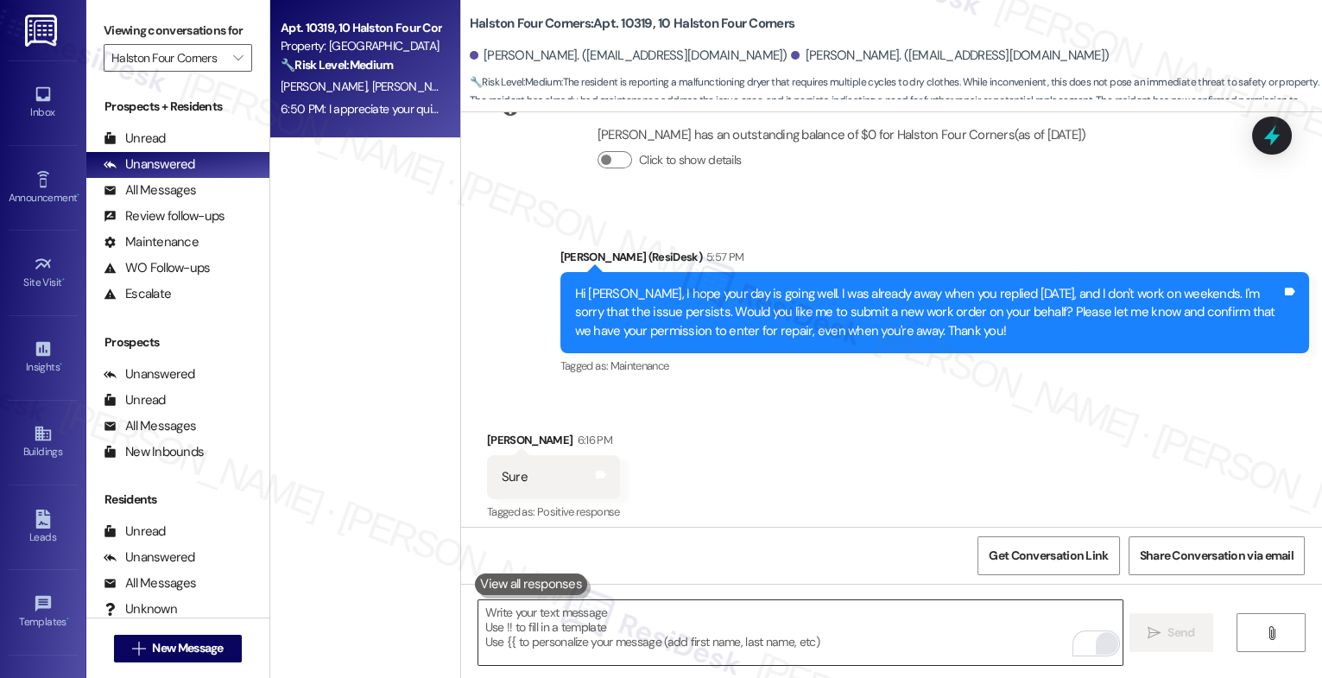
drag, startPoint x: 768, startPoint y: 478, endPoint x: 847, endPoint y: 472, distance: 78.8
click at [847, 613] on div "I appreciate your quick answer. Work Order 16156285 has already been submitted …" at bounding box center [928, 631] width 707 height 37
copy div "Work Order 16156285"
click at [739, 392] on div "Received via SMS Luan Paim 6:16 PM Sure Tags and notes Tagged as: Positive resp…" at bounding box center [891, 465] width 861 height 146
click at [686, 392] on div "Received via SMS Luan Paim 6:16 PM Sure Tags and notes Tagged as: Positive resp…" at bounding box center [891, 465] width 861 height 146
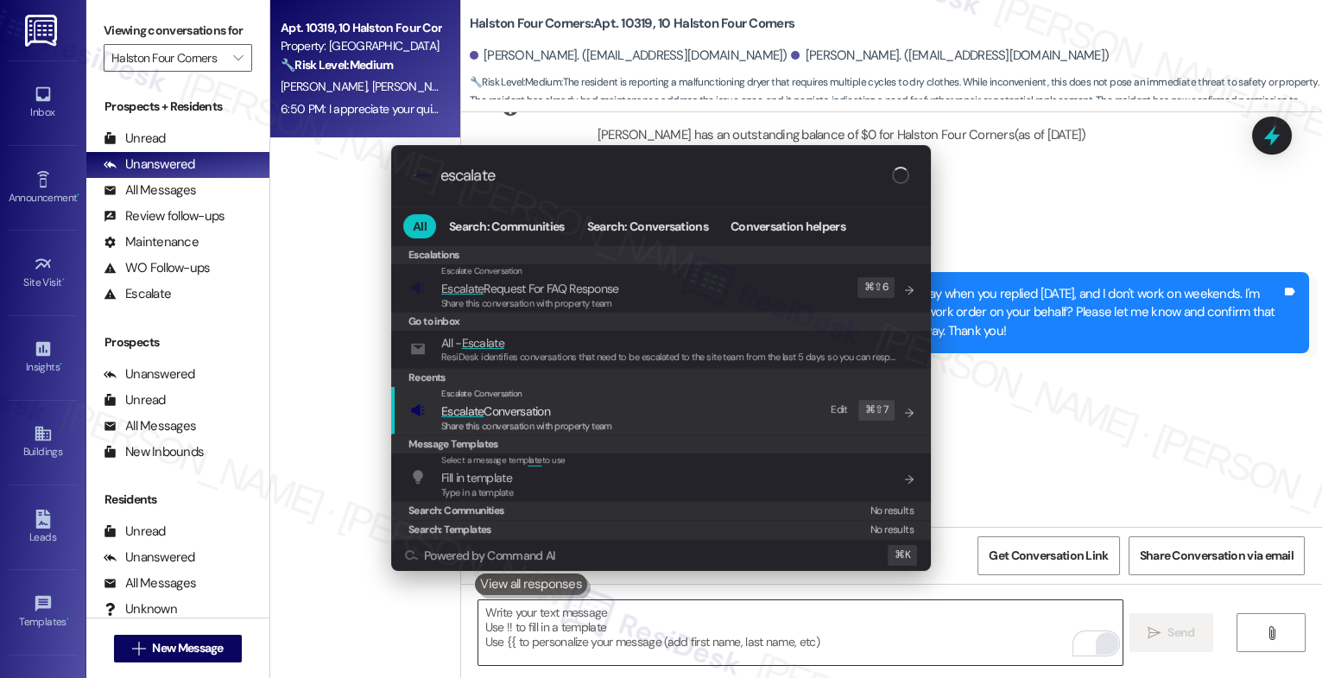
type input "escalate"
click at [538, 404] on span "Escalate Conversation" at bounding box center [495, 411] width 109 height 16
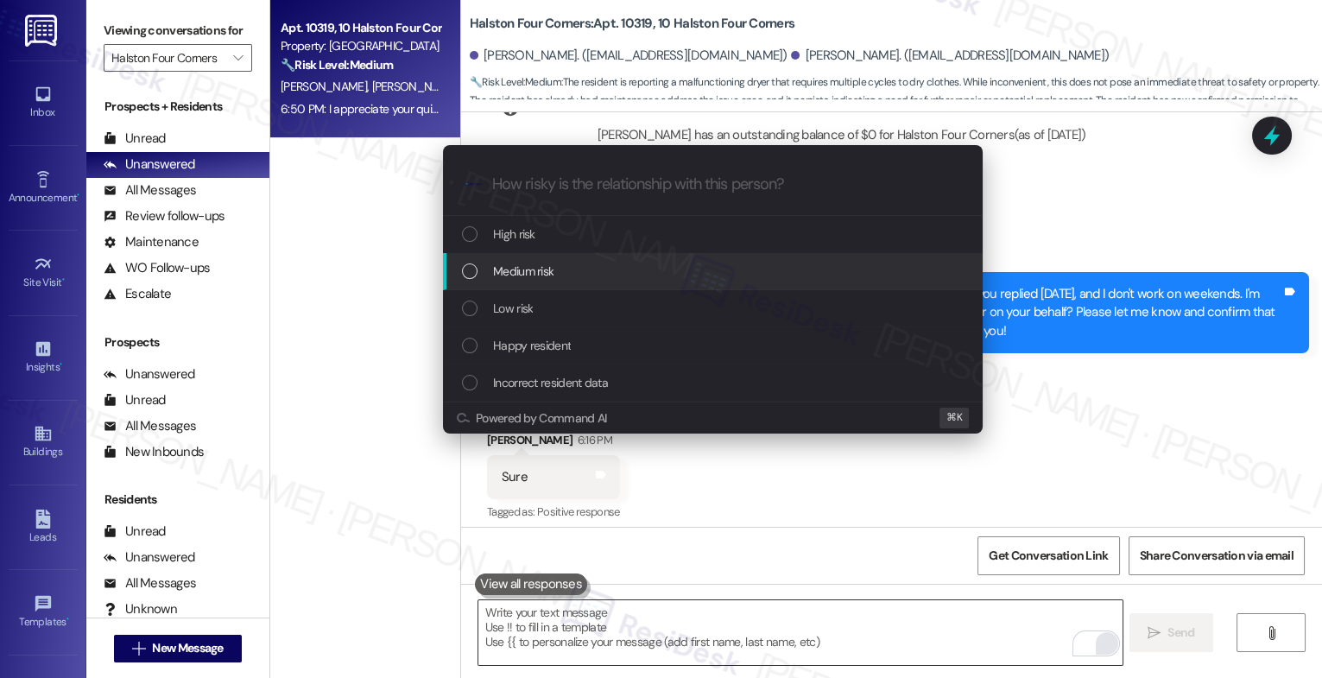
click at [557, 264] on div "Medium risk" at bounding box center [714, 271] width 505 height 19
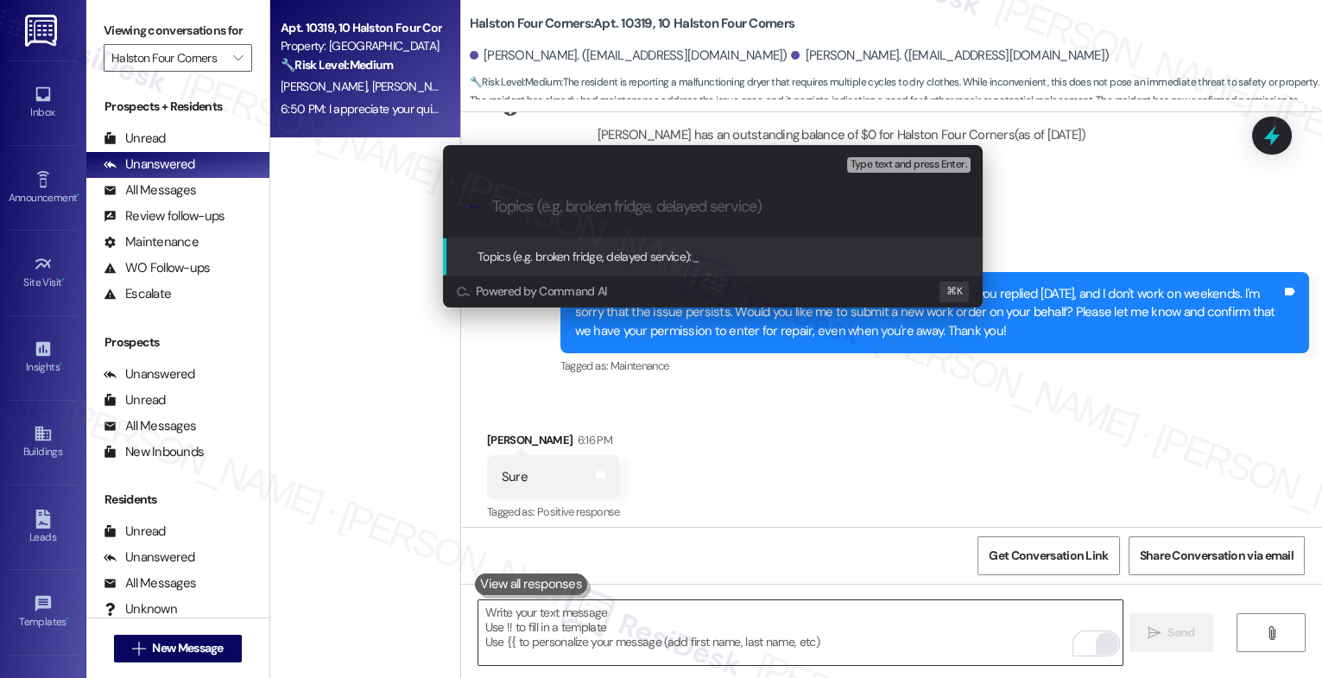
click at [549, 200] on input "Topics (e.g. broken fridge, delayed service)" at bounding box center [726, 207] width 469 height 18
paste input "Work Order 16156285"
type input "Repeated WO for the Dryer - New Work Order 16156285"
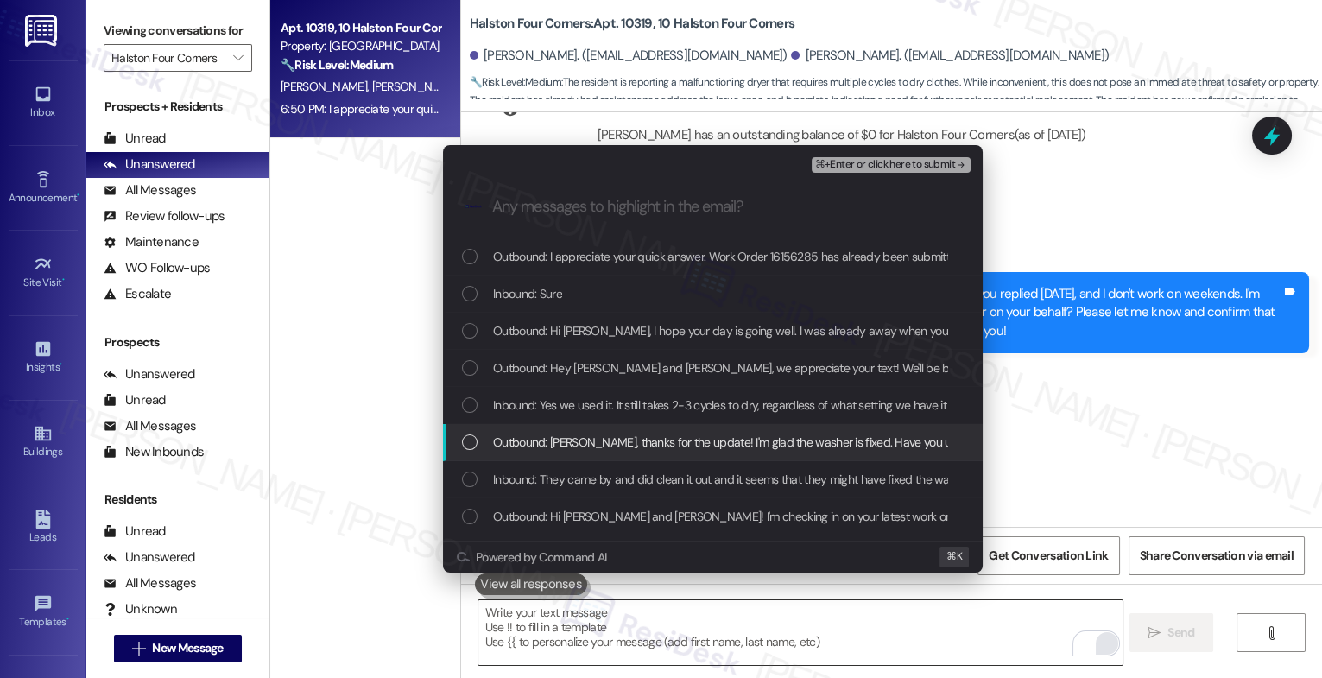
click at [596, 452] on span "Outbound: Christopher, thanks for the update! I'm glad the washer is fixed. Hav…" at bounding box center [846, 442] width 707 height 19
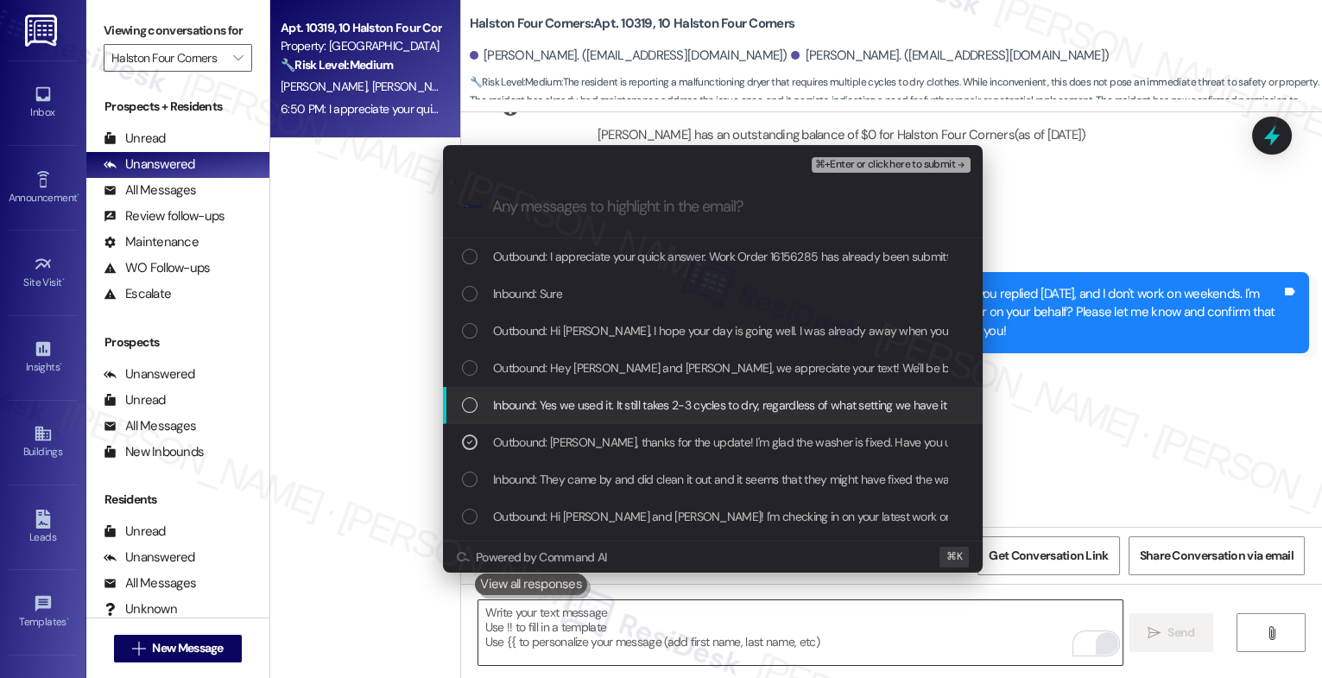
drag, startPoint x: 586, startPoint y: 417, endPoint x: 583, endPoint y: 383, distance: 34.6
click at [586, 409] on div "Inbound: Yes we used it. It still takes 2-3 cycles to dry, regardless of what s…" at bounding box center [713, 405] width 540 height 37
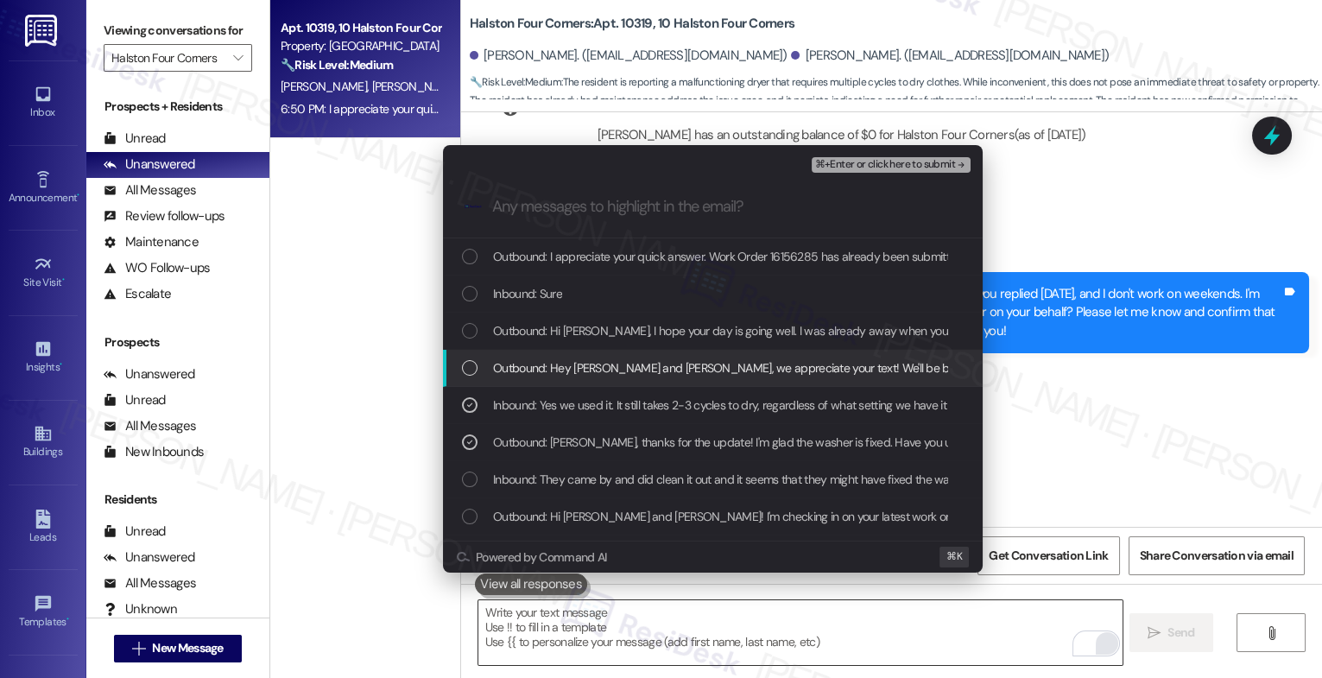
drag, startPoint x: 578, startPoint y: 363, endPoint x: 587, endPoint y: 324, distance: 39.8
click at [581, 352] on div "Outbound: Hey Luan and Christopher, we appreciate your text! We'll be back at 1…" at bounding box center [713, 368] width 540 height 37
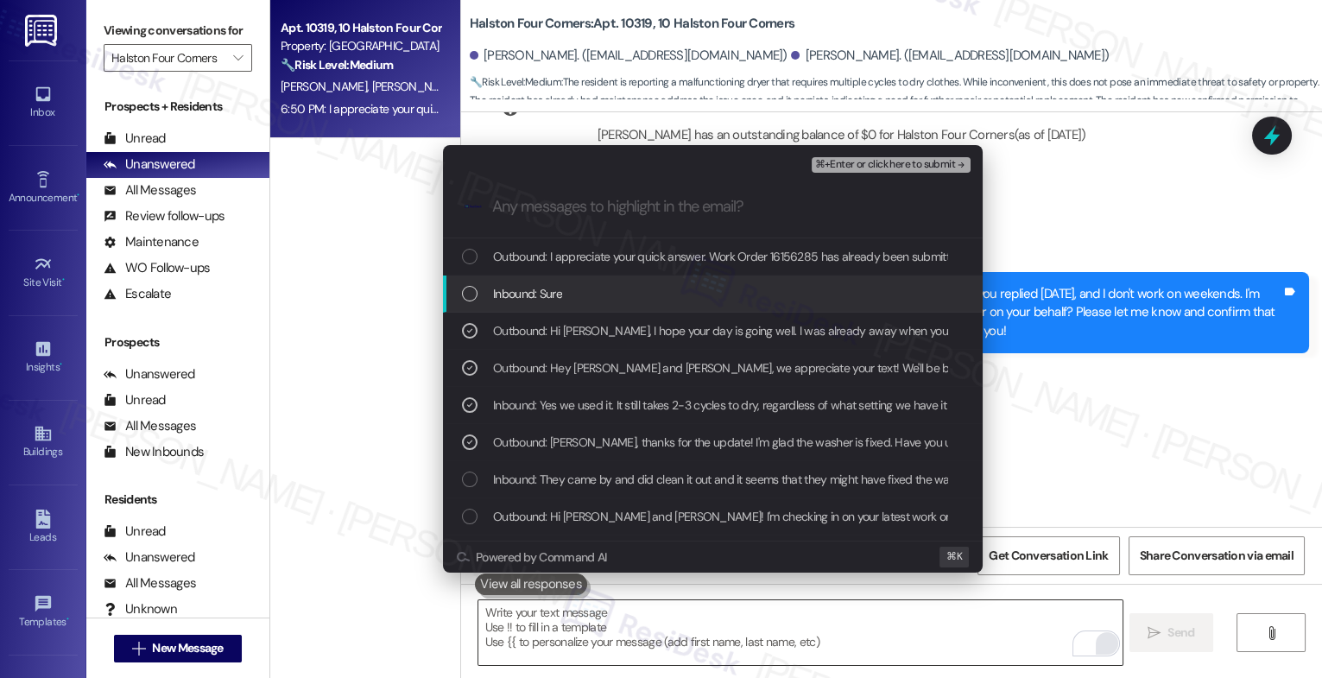
click at [546, 284] on span "Inbound: Sure" at bounding box center [527, 293] width 69 height 19
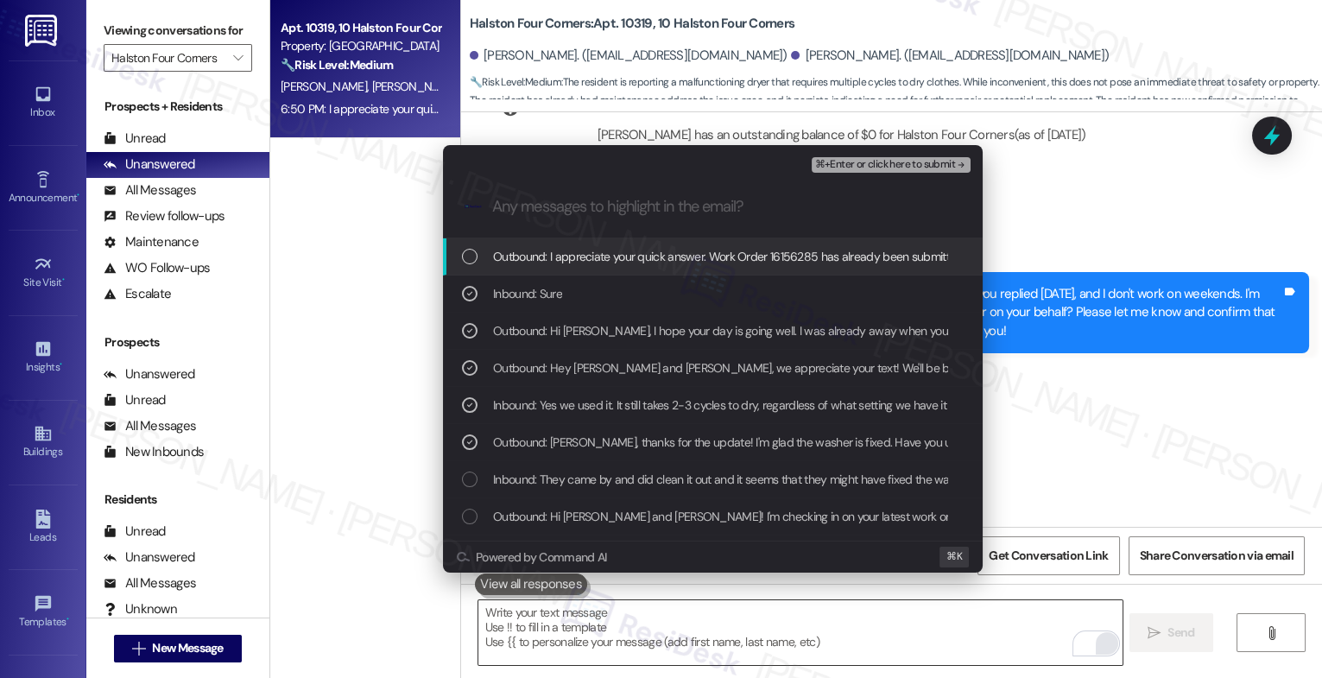
click at [651, 245] on div "Outbound: I appreciate your quick answer. Work Order 16156285 has already been …" at bounding box center [713, 256] width 540 height 37
click at [926, 167] on span "⌘+Enter or click here to submit" at bounding box center [885, 165] width 140 height 12
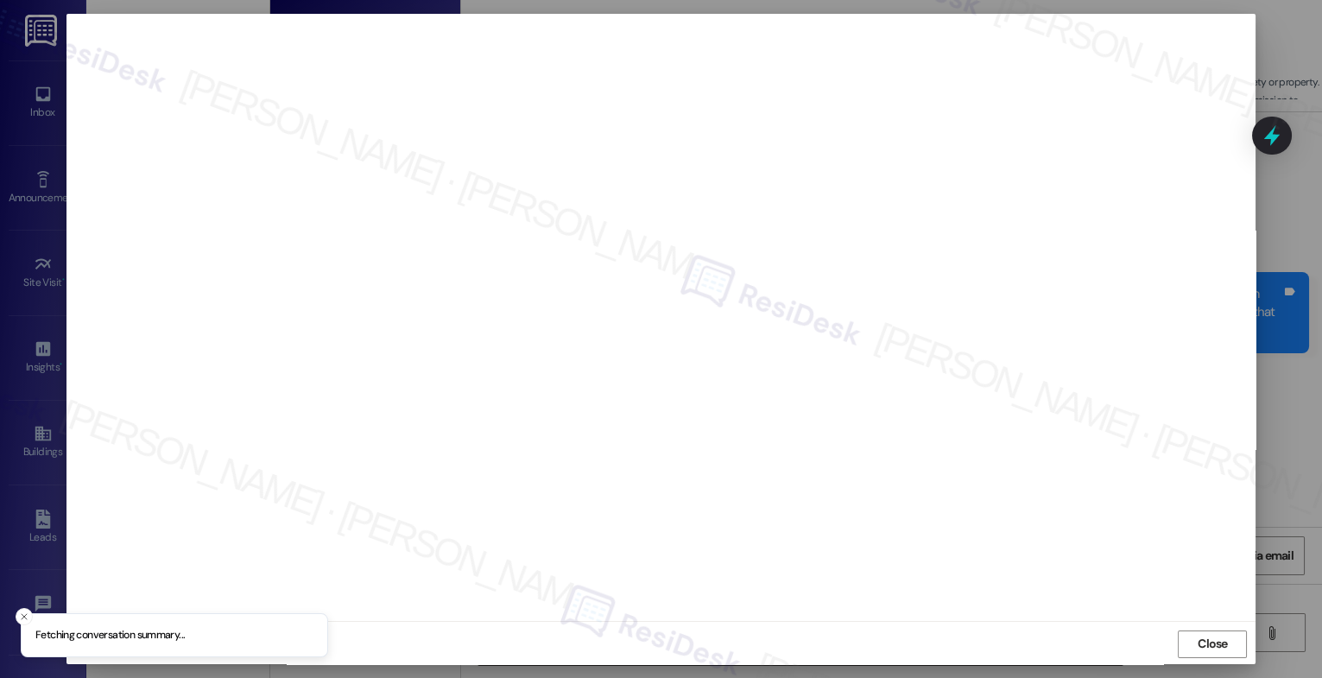
scroll to position [5, 0]
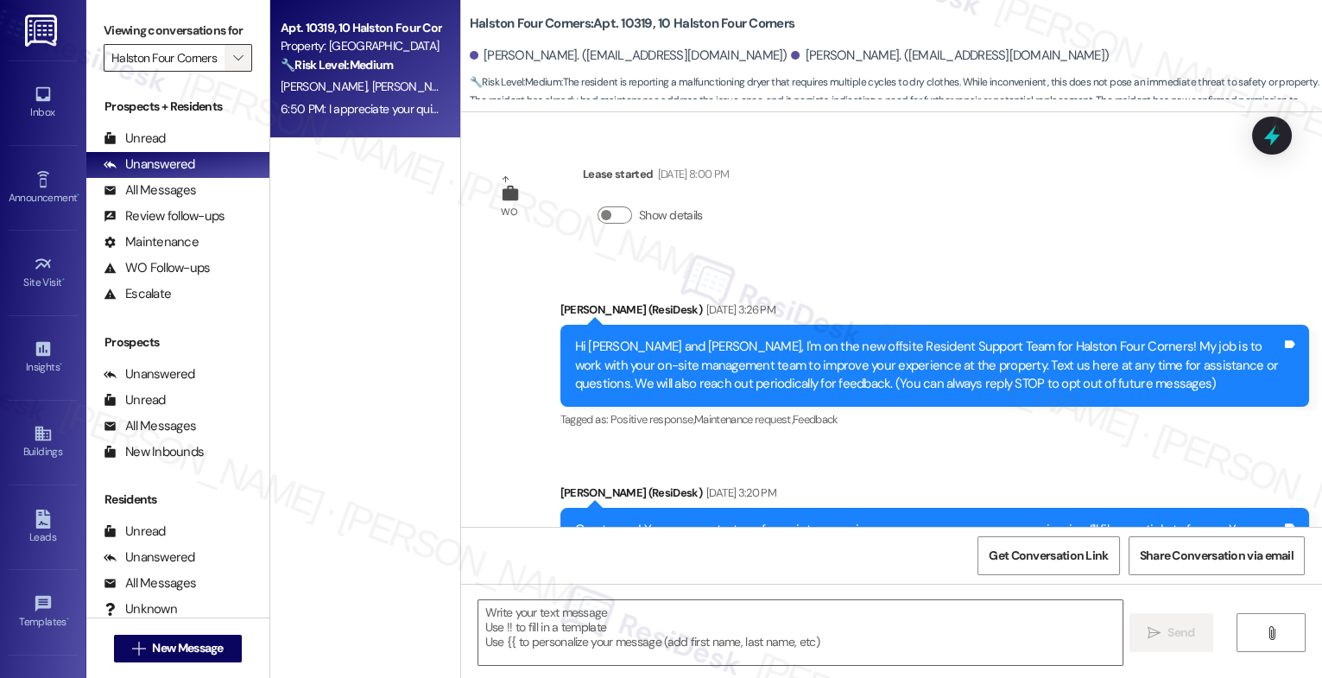
click at [233, 65] on icon "" at bounding box center [238, 58] width 10 height 14
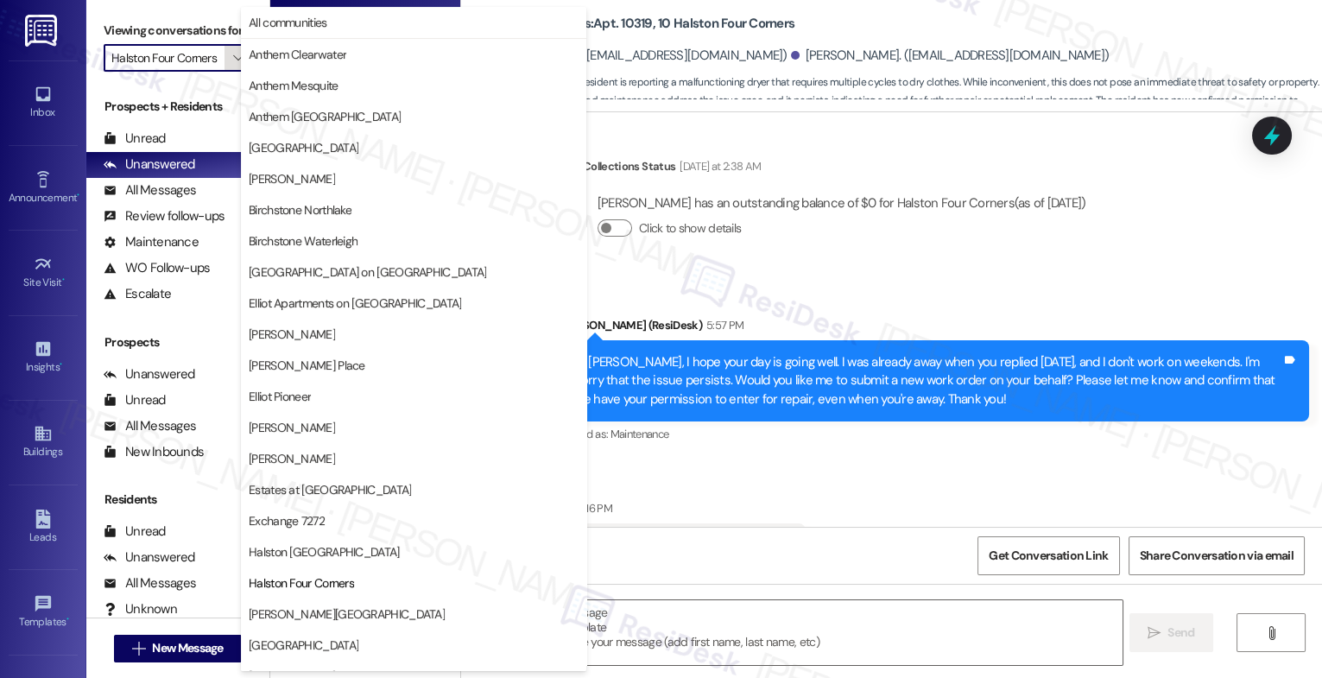
scroll to position [0, 3]
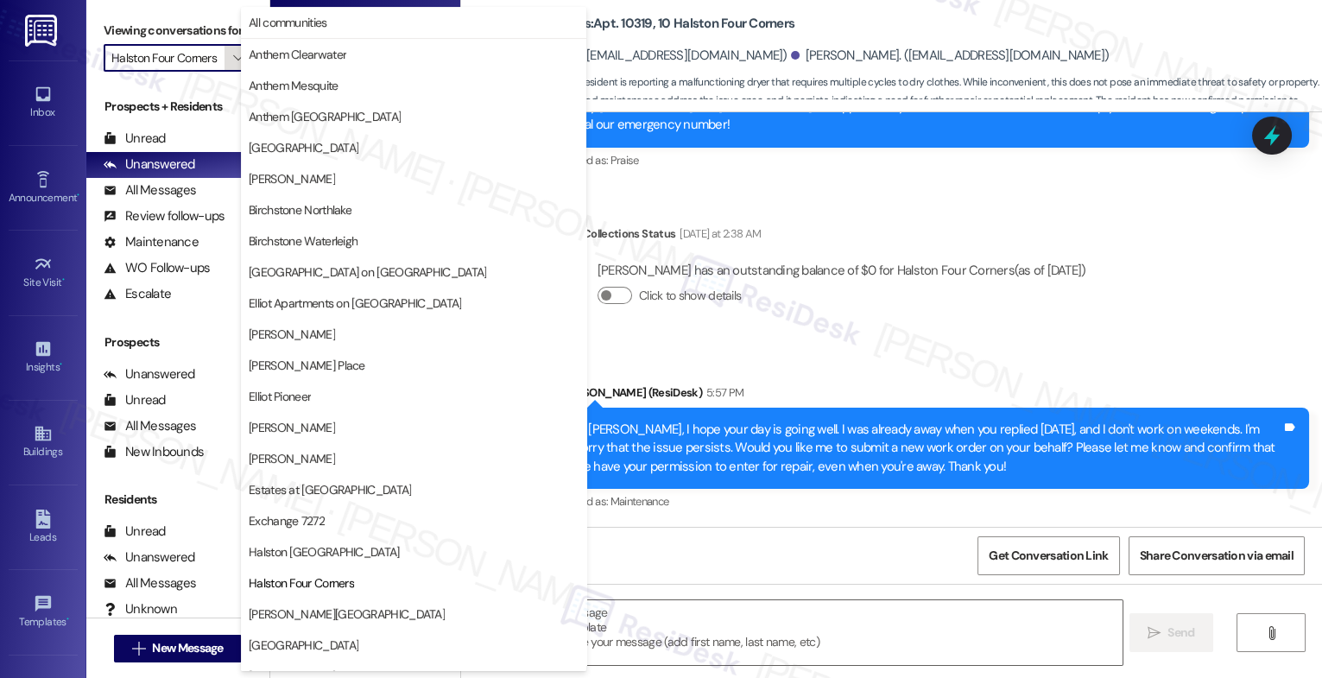
type textarea "Fetching suggested responses. Please feel free to read through the conversation…"
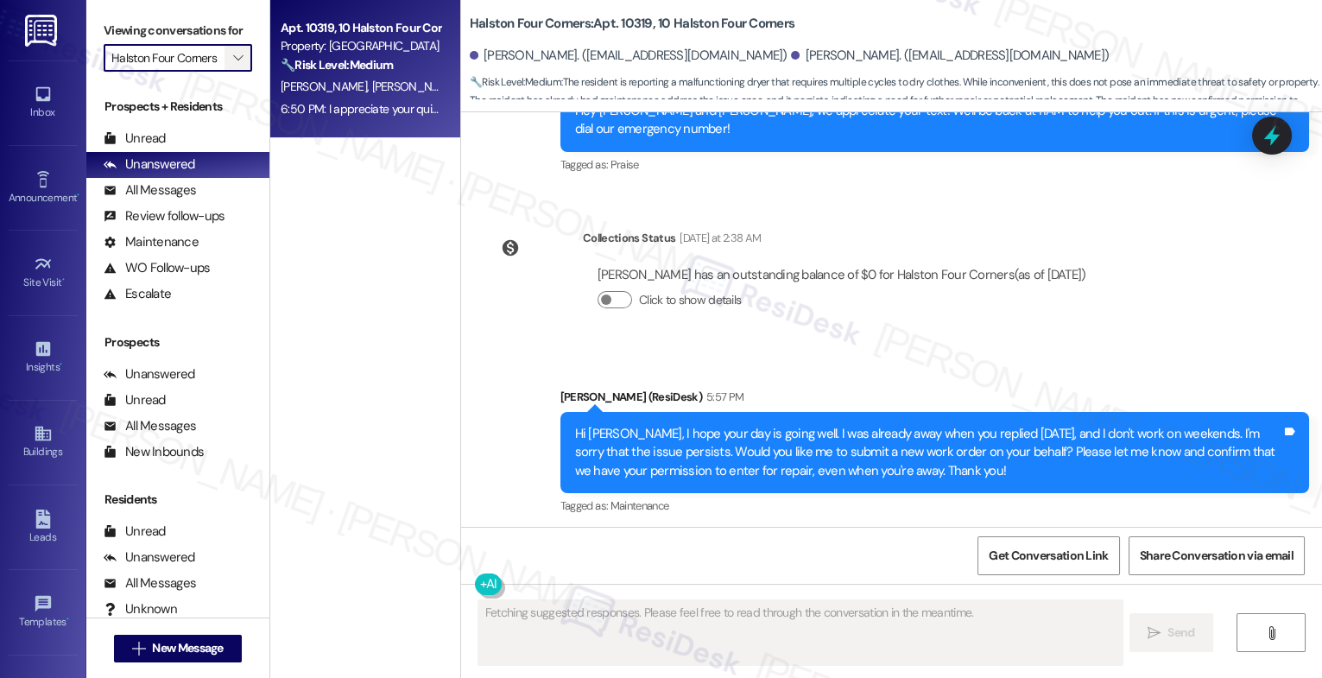
click at [233, 65] on icon "" at bounding box center [238, 58] width 10 height 14
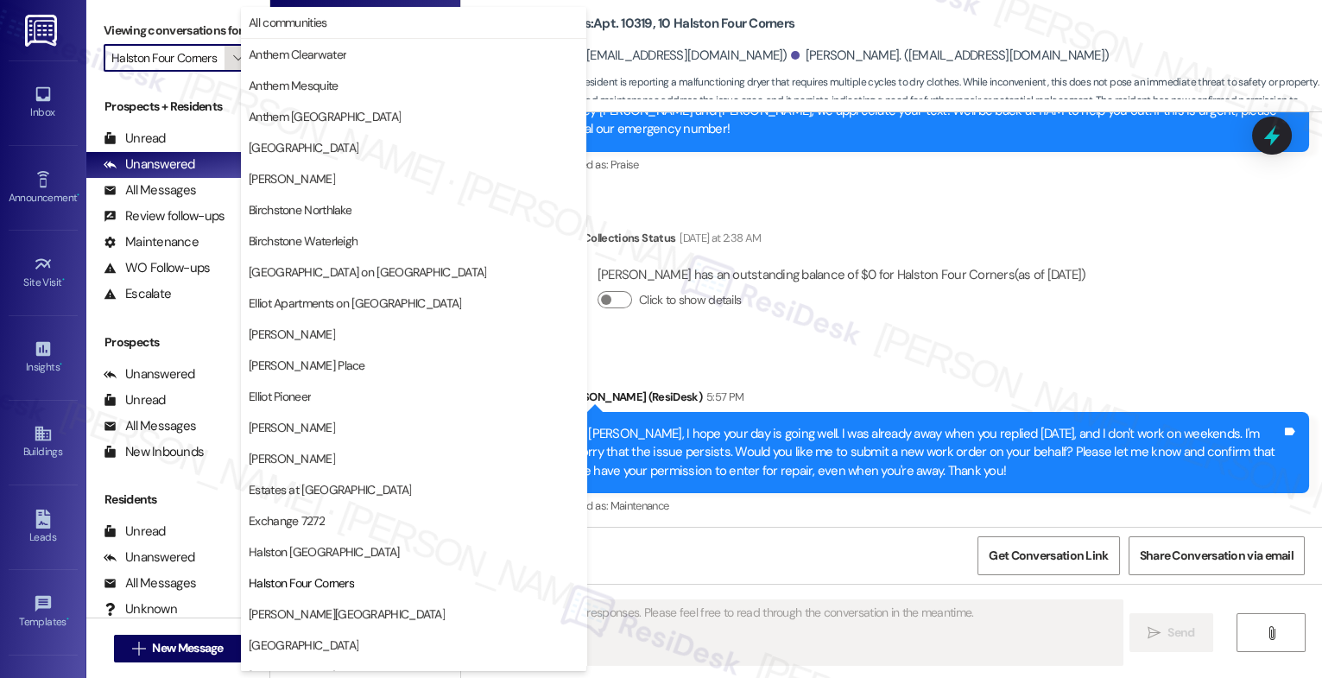
scroll to position [281, 0]
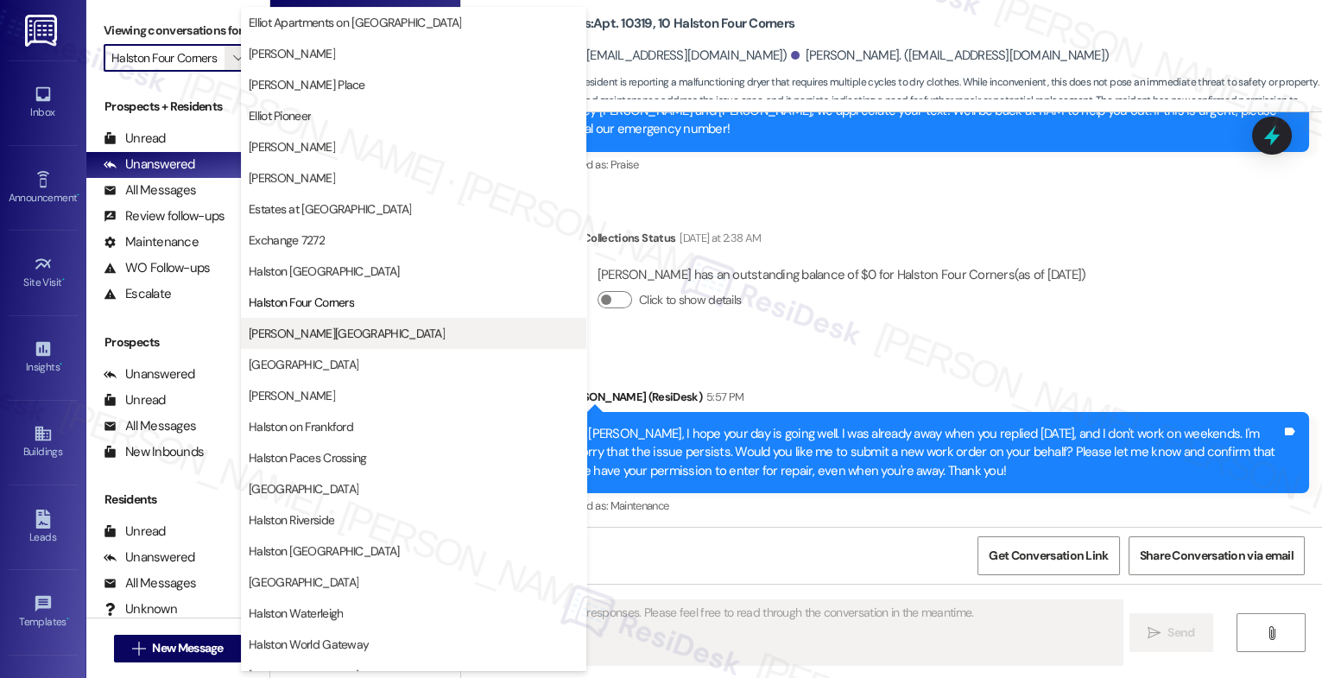
click at [297, 334] on span "[PERSON_NAME][GEOGRAPHIC_DATA]" at bounding box center [347, 333] width 196 height 17
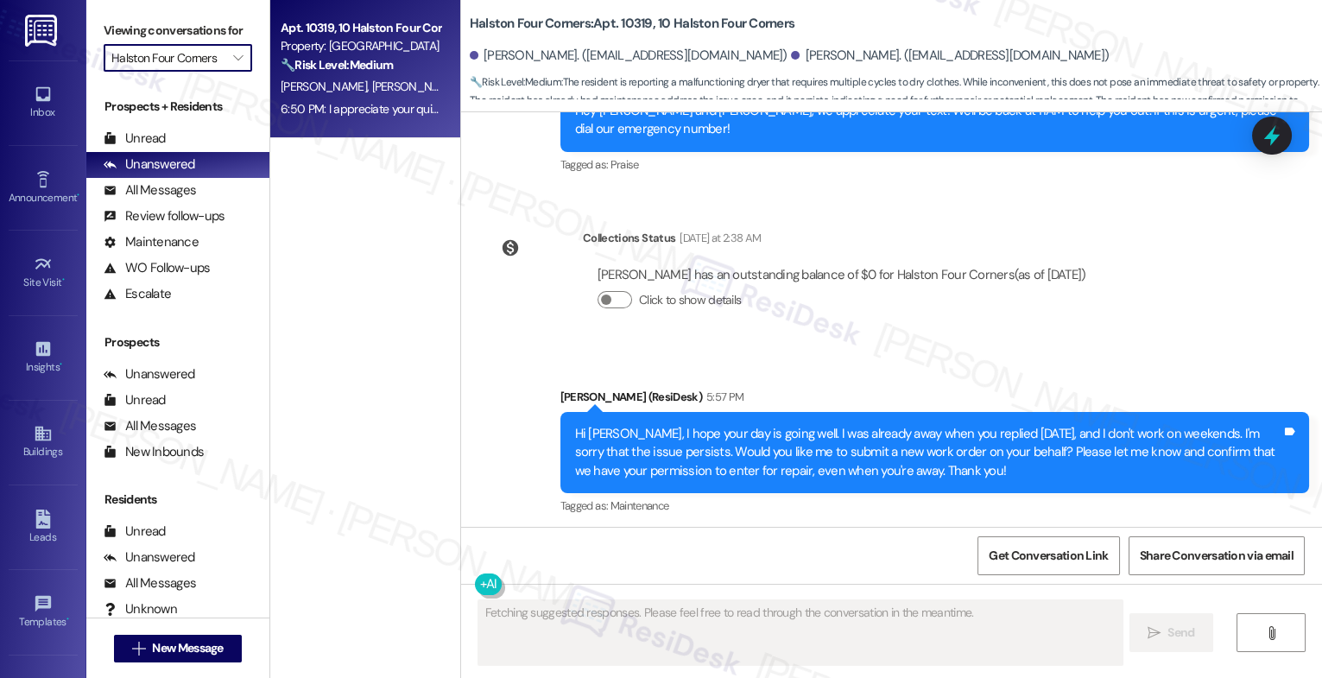
type input "[PERSON_NAME][GEOGRAPHIC_DATA]"
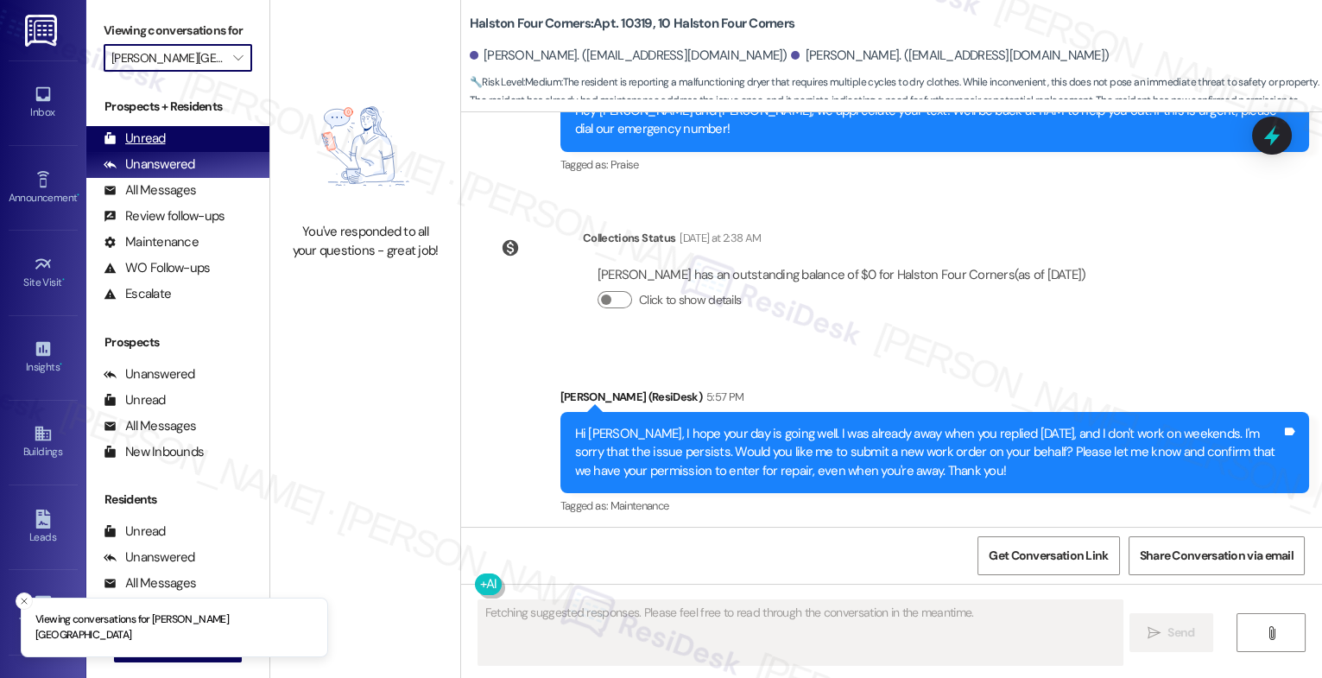
click at [170, 152] on div "Unread (0)" at bounding box center [177, 139] width 183 height 26
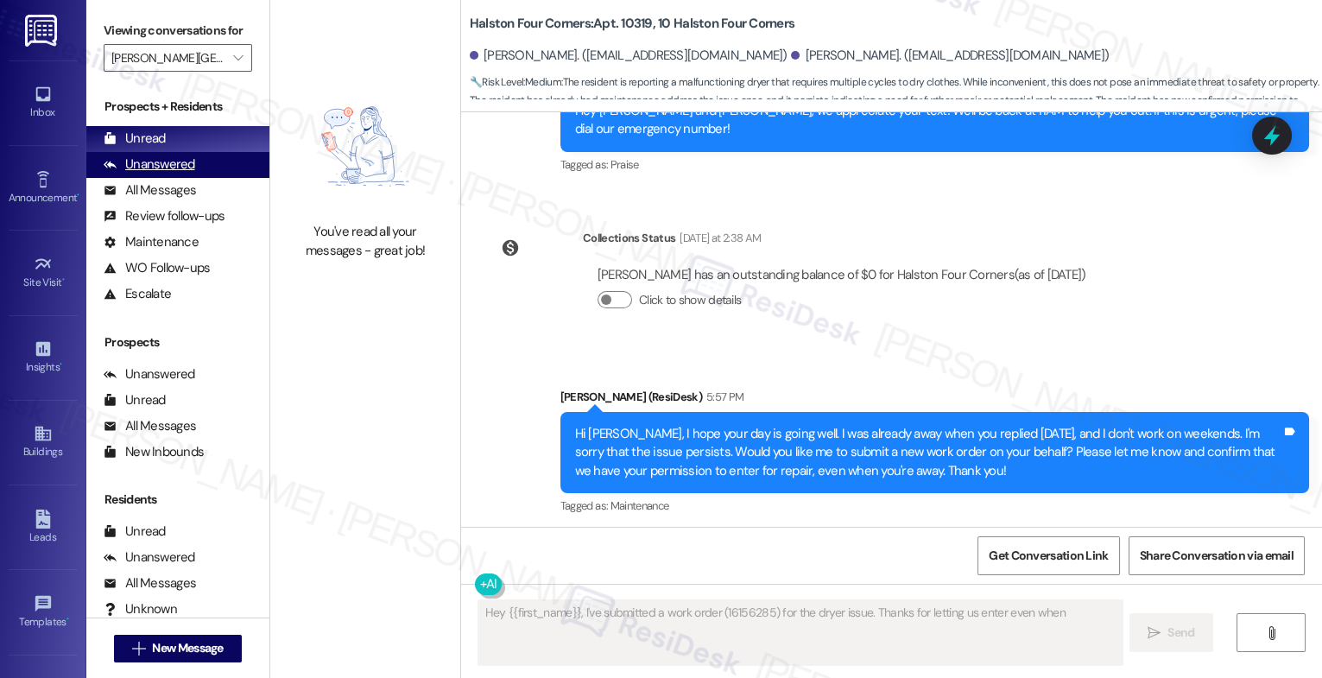
type textarea "Hey {{first_name}}, I've submitted a work order (16156285) for the dryer issue.…"
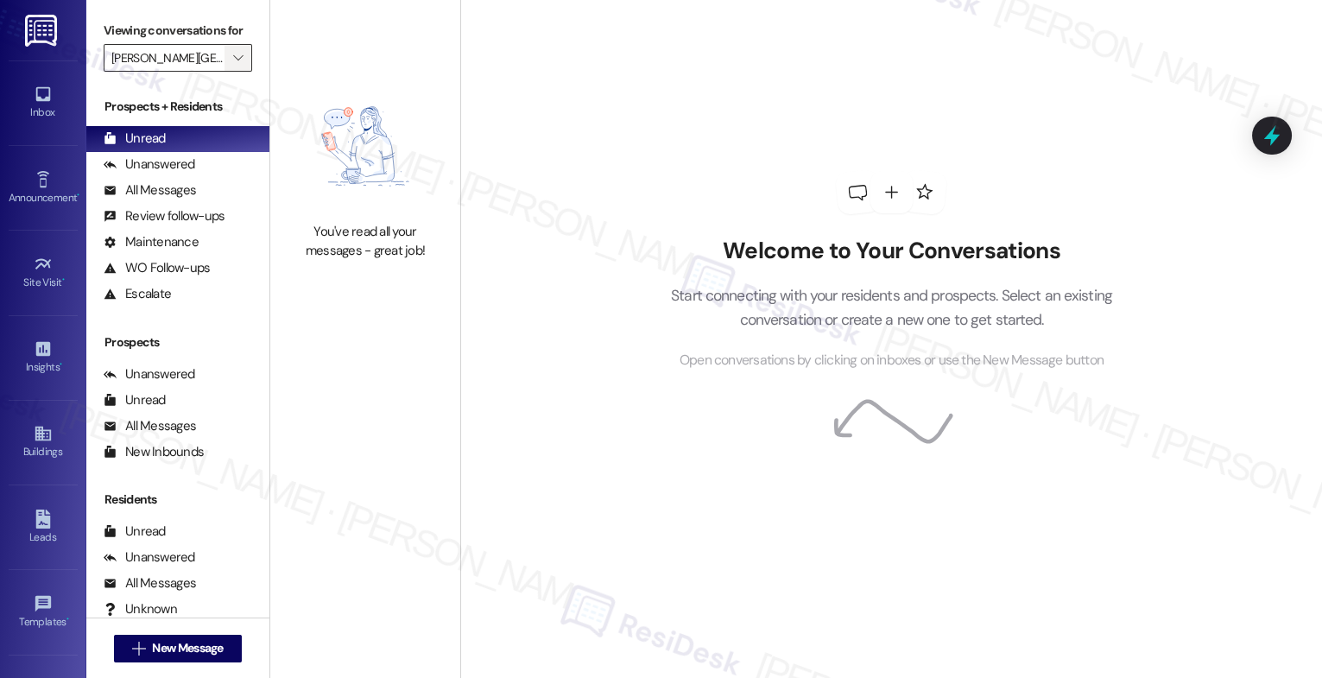
click at [233, 65] on icon "" at bounding box center [238, 58] width 10 height 14
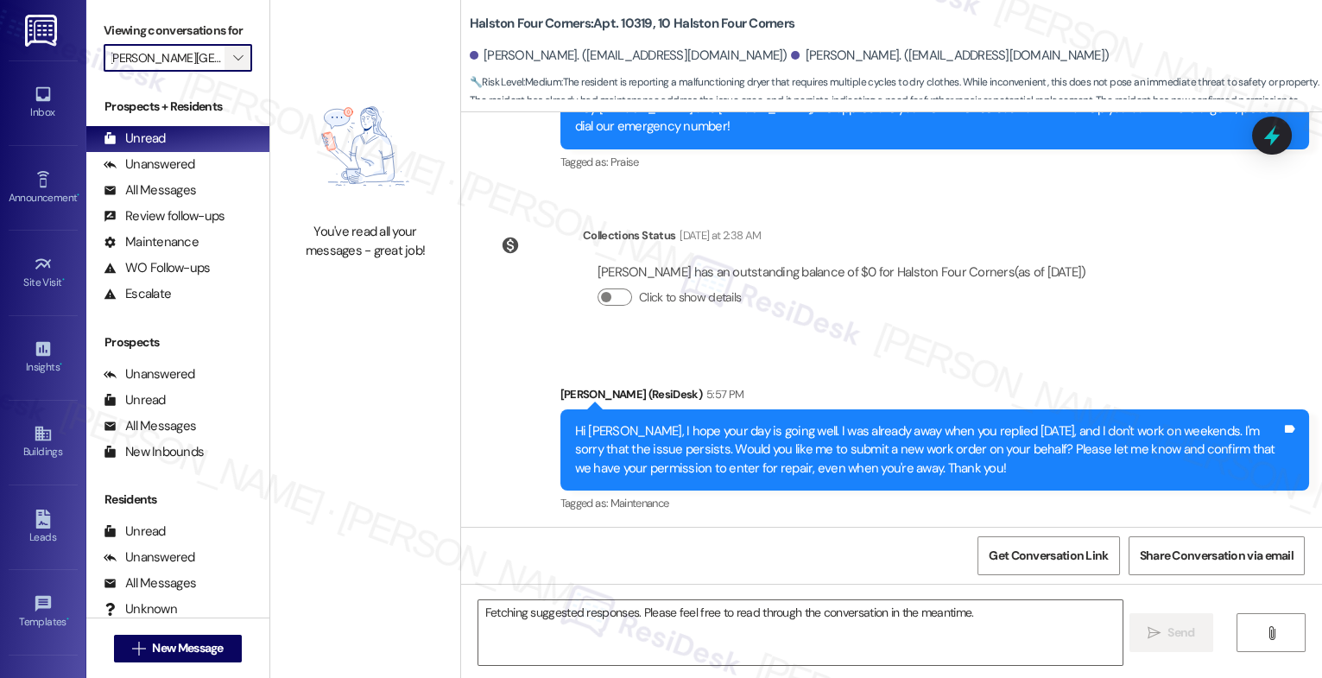
scroll to position [36667, 0]
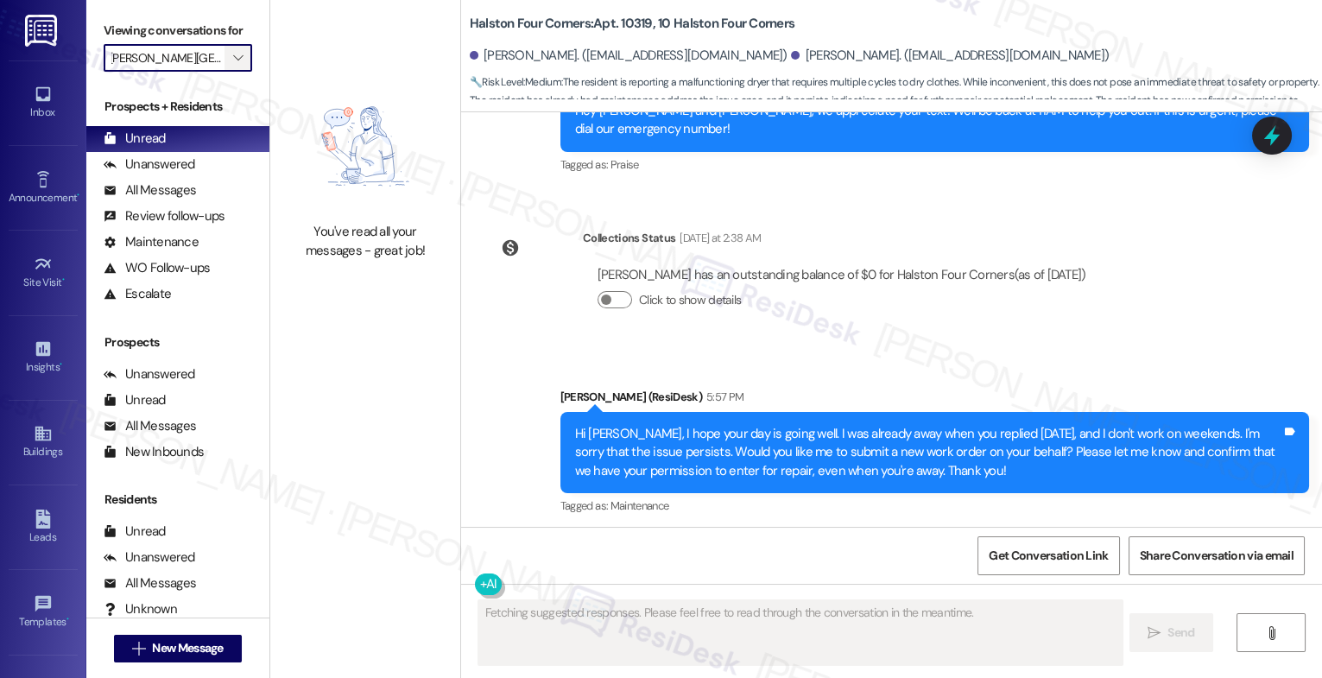
click at [233, 72] on span "" at bounding box center [238, 58] width 16 height 28
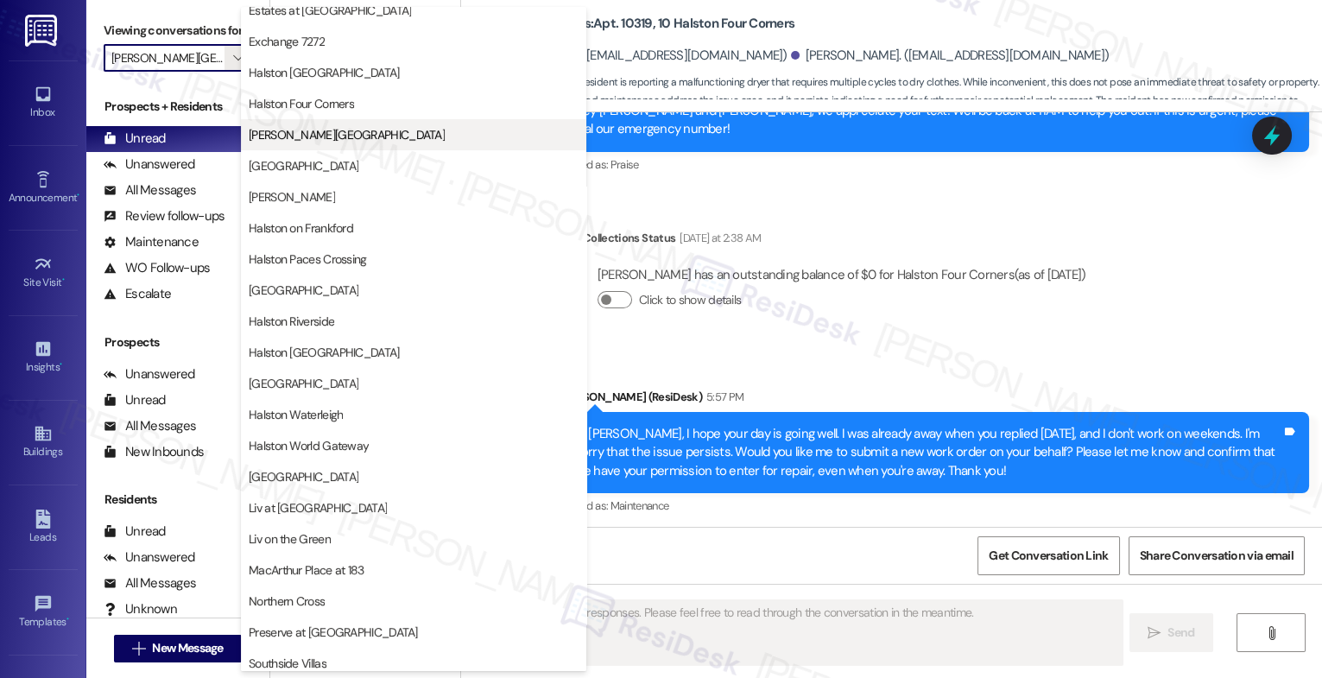
scroll to position [479, 0]
click at [346, 104] on span "Halston Four Corners" at bounding box center [301, 104] width 105 height 17
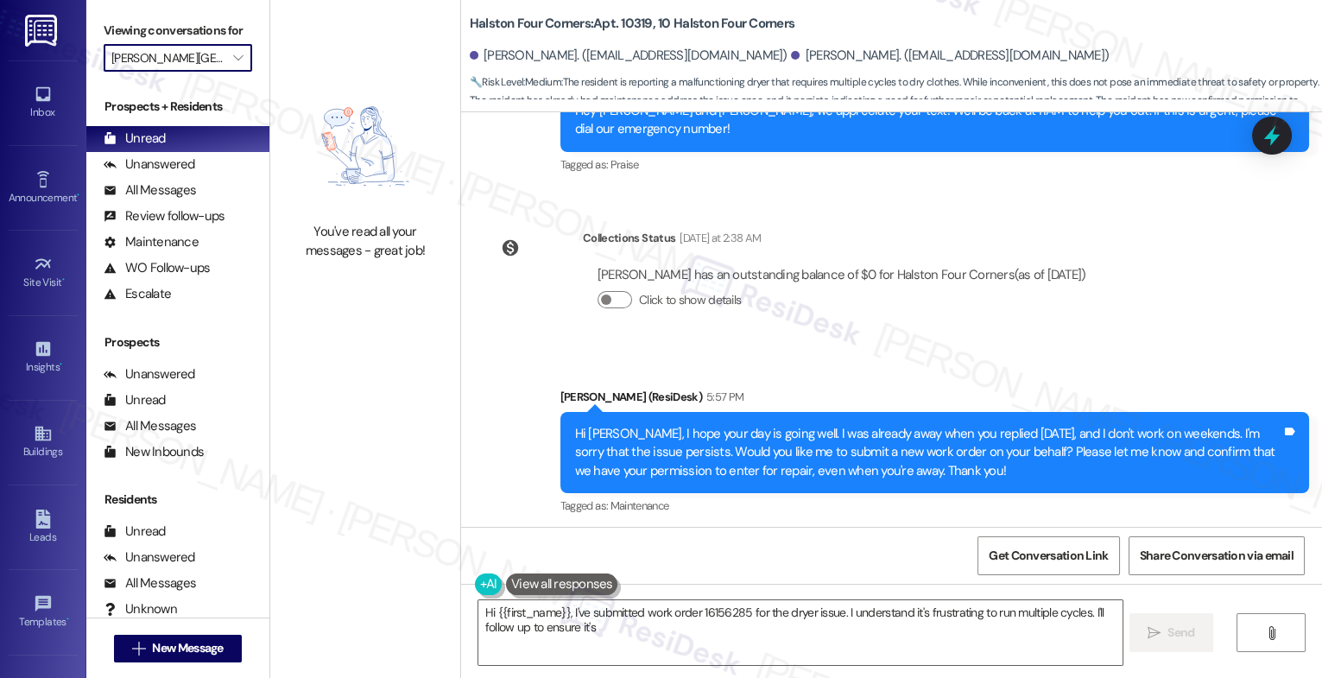
type textarea "Hi {{first_name}}, I've submitted work order 16156285 for the dryer issue. I un…"
type input "Halston Four Corners"
type textarea "Hi {{first_name}}, I've submitted work order 16156285 for the dryer issue. I un…"
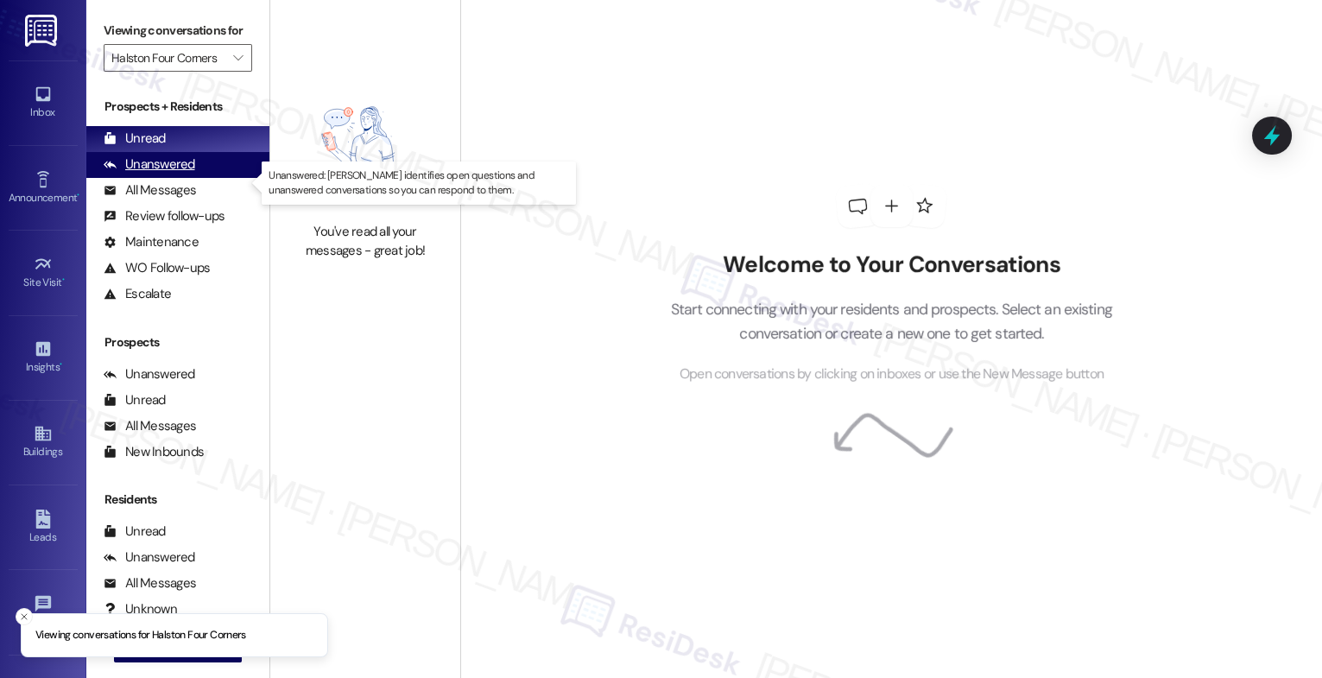
click at [188, 174] on div "Unanswered" at bounding box center [150, 164] width 92 height 18
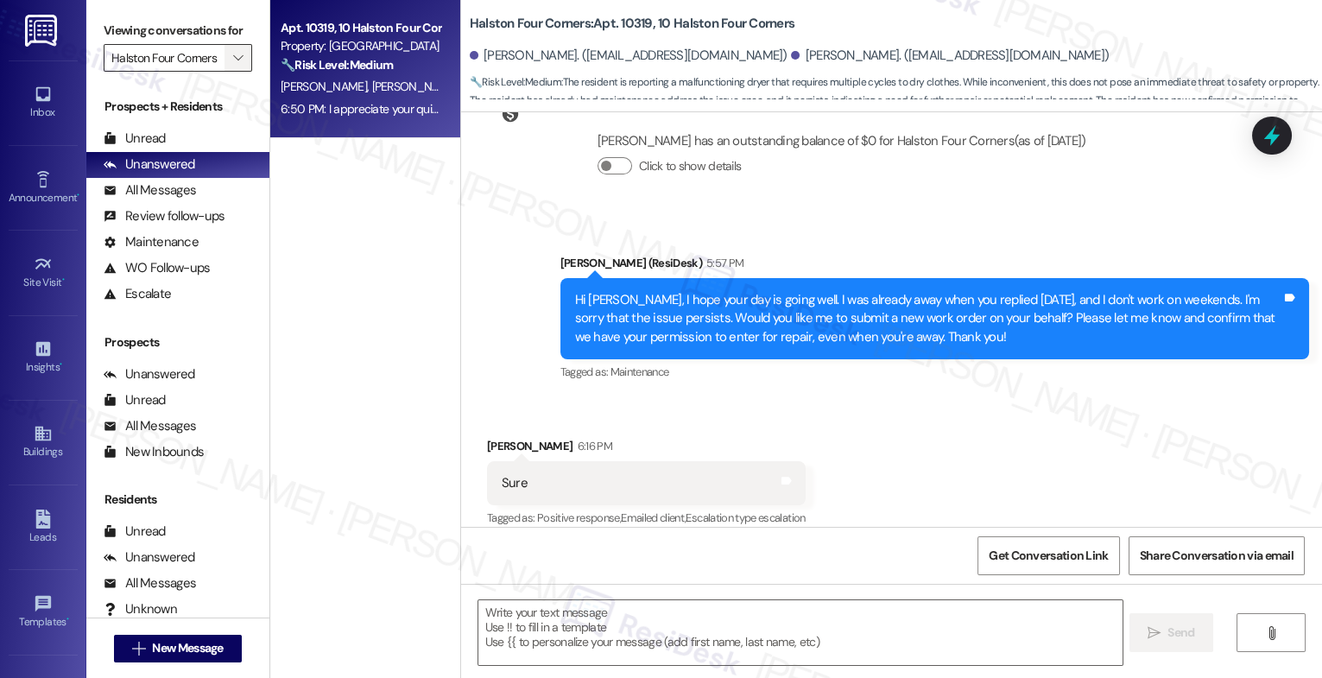
type textarea "Fetching suggested responses. Please feel free to read through the conversation…"
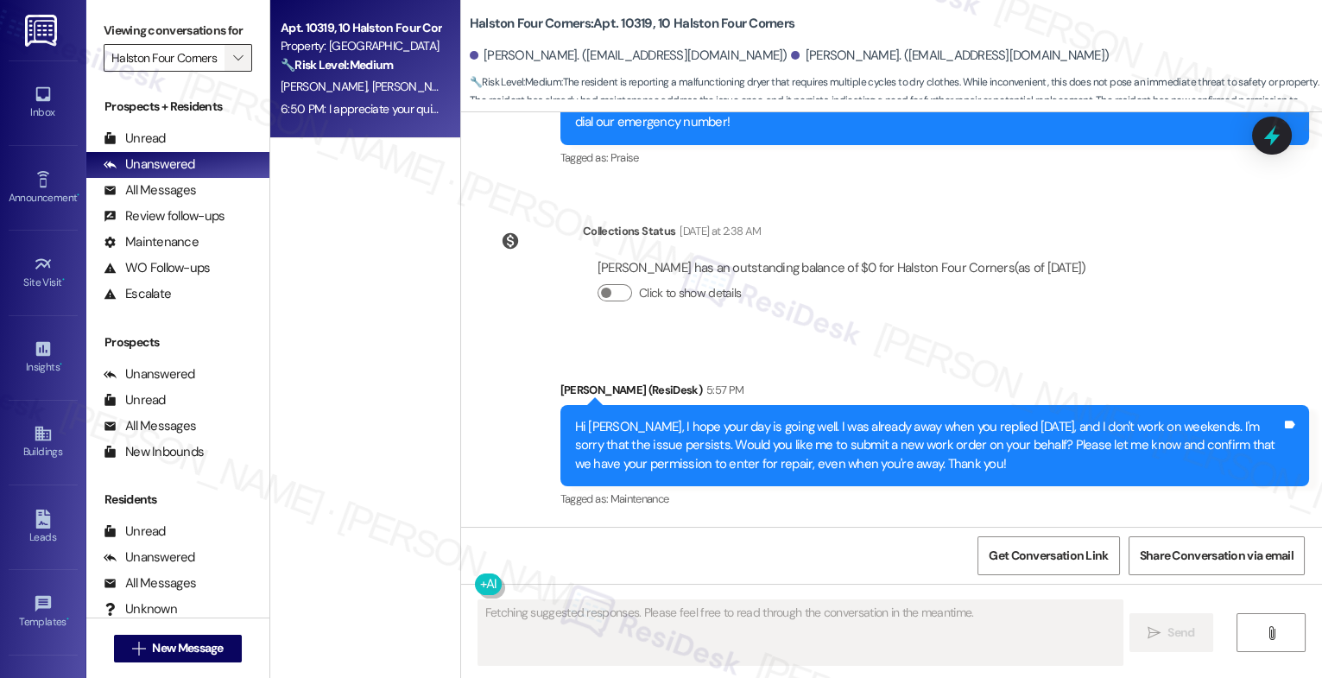
scroll to position [36667, 0]
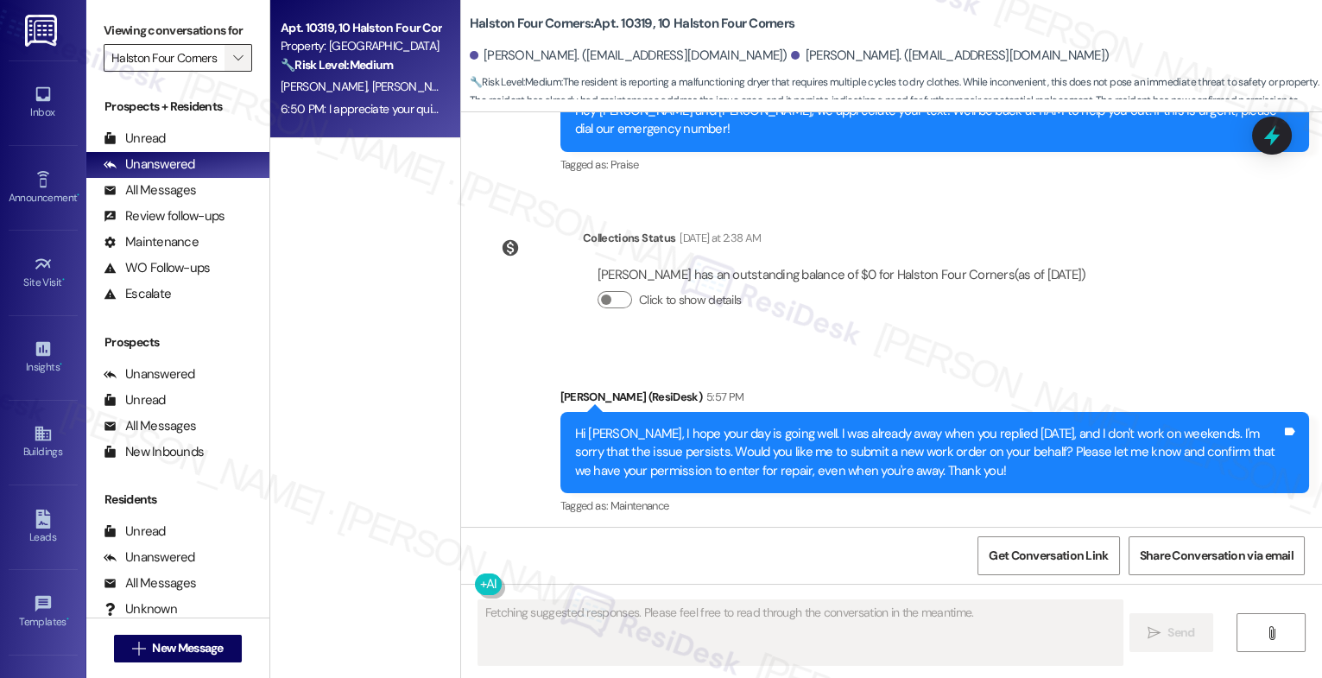
click at [230, 68] on span "" at bounding box center [238, 58] width 16 height 28
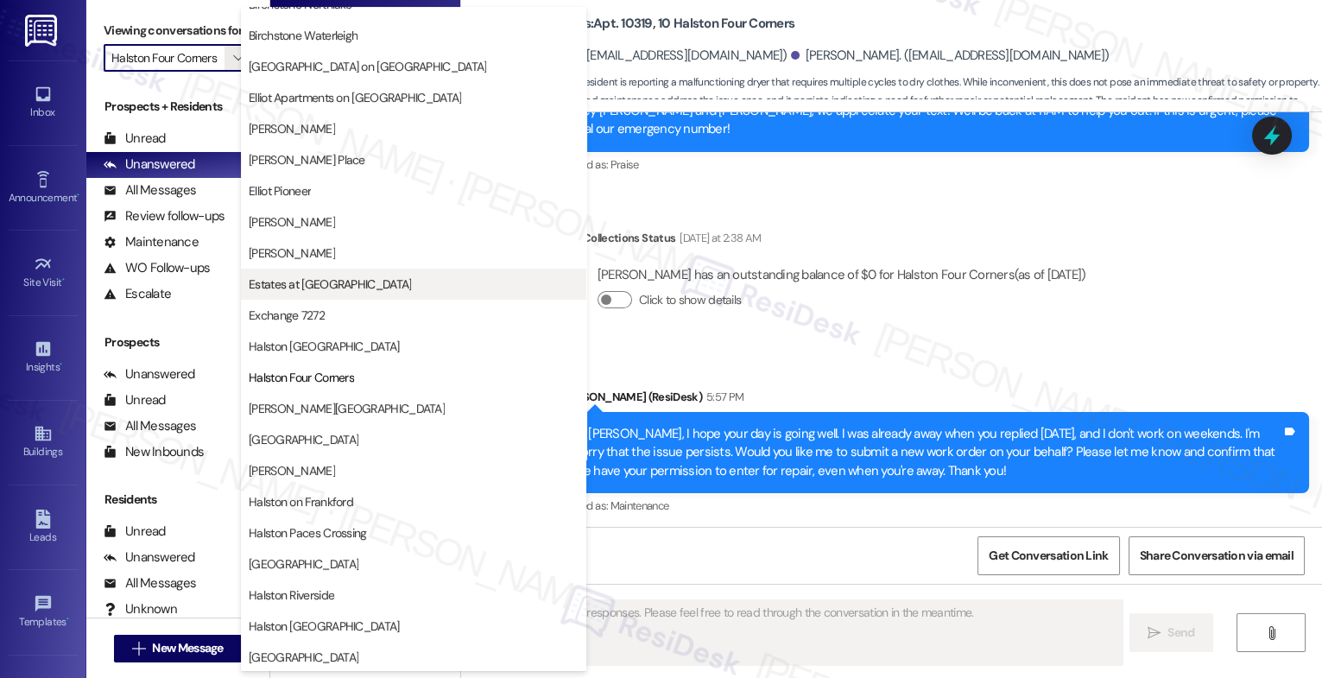
scroll to position [205, 0]
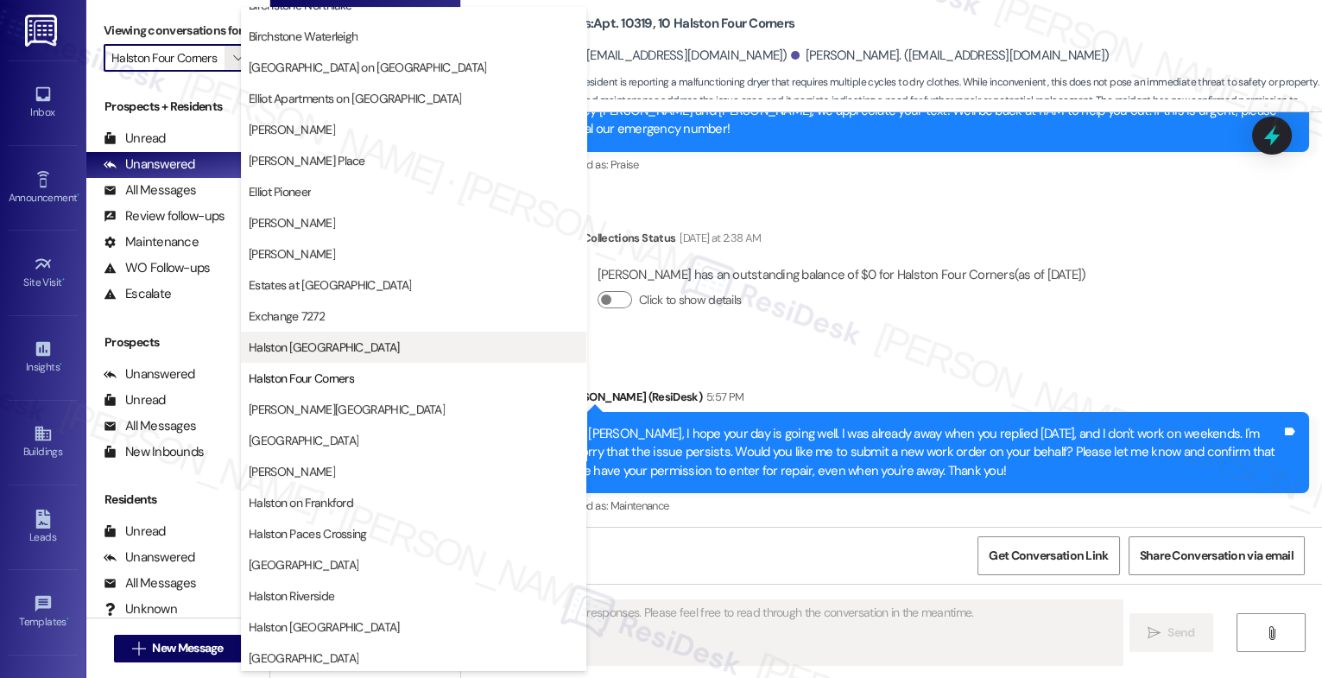
click at [338, 348] on span "Halston [GEOGRAPHIC_DATA]" at bounding box center [324, 347] width 151 height 17
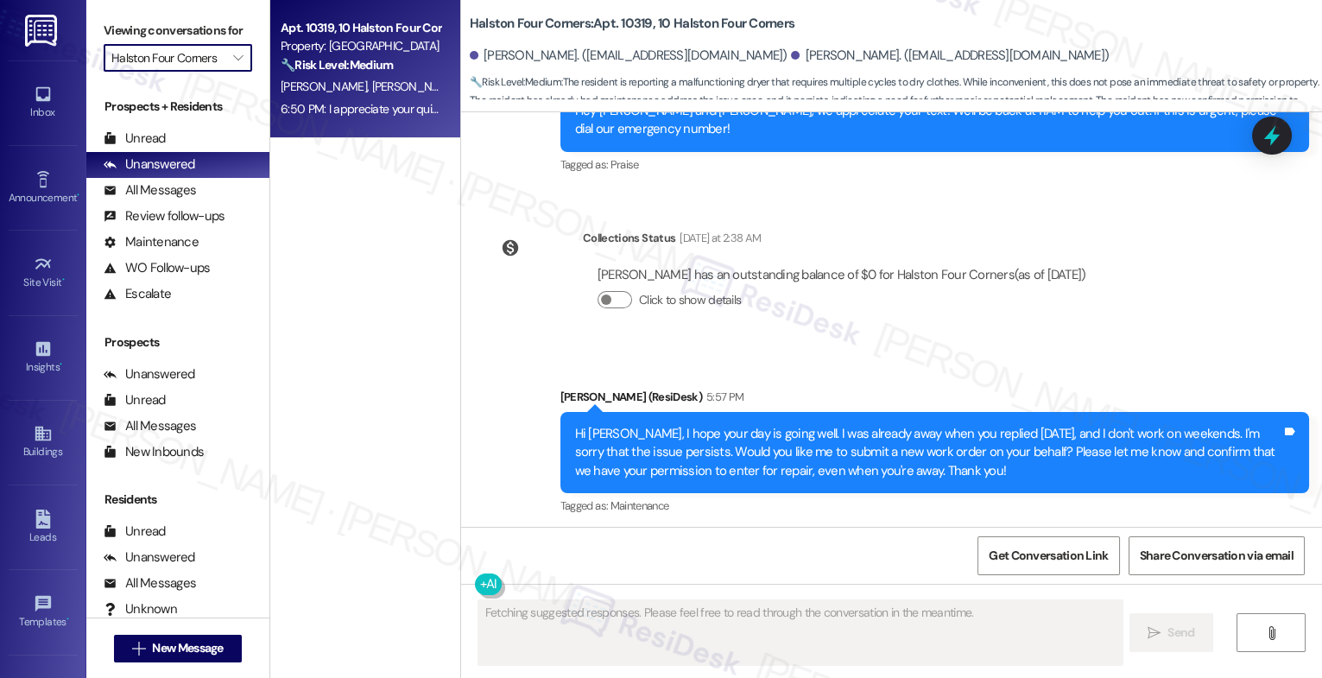
type input "Halston [GEOGRAPHIC_DATA]"
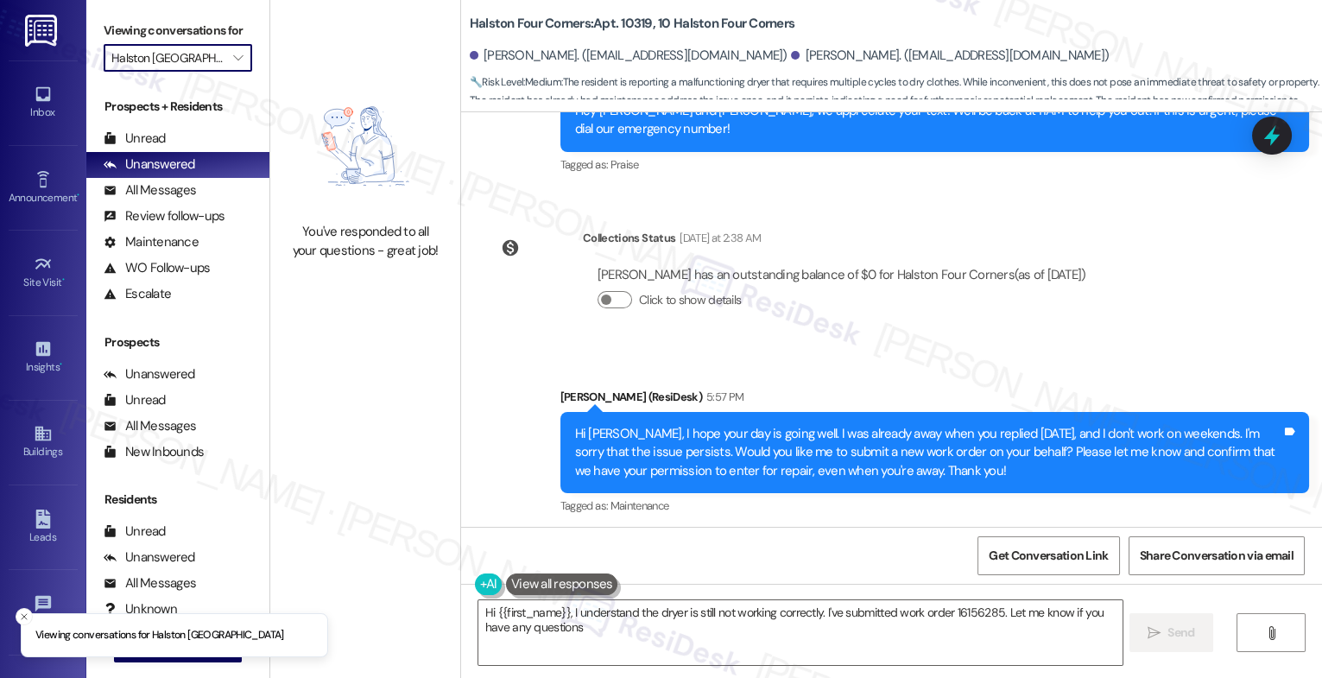
type textarea "Hi {{first_name}}, I understand the dryer is still not working correctly. I've …"
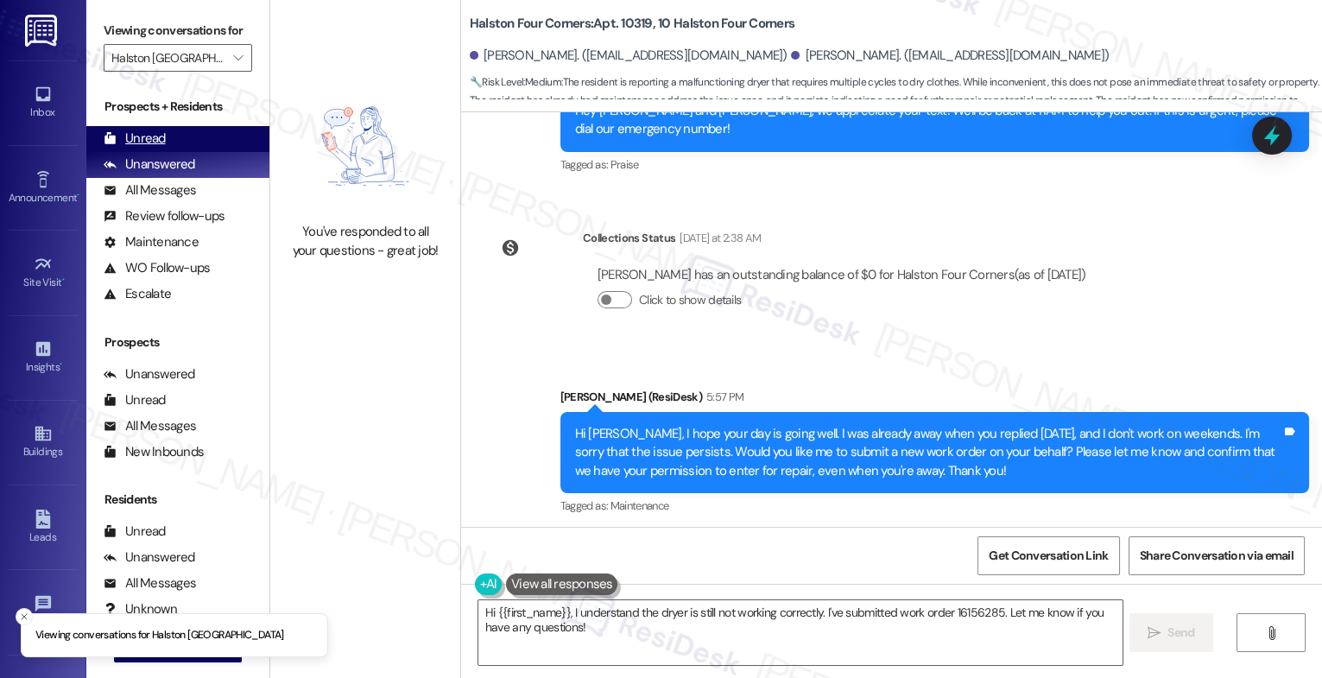
click at [183, 152] on div "Unread (0)" at bounding box center [177, 139] width 183 height 26
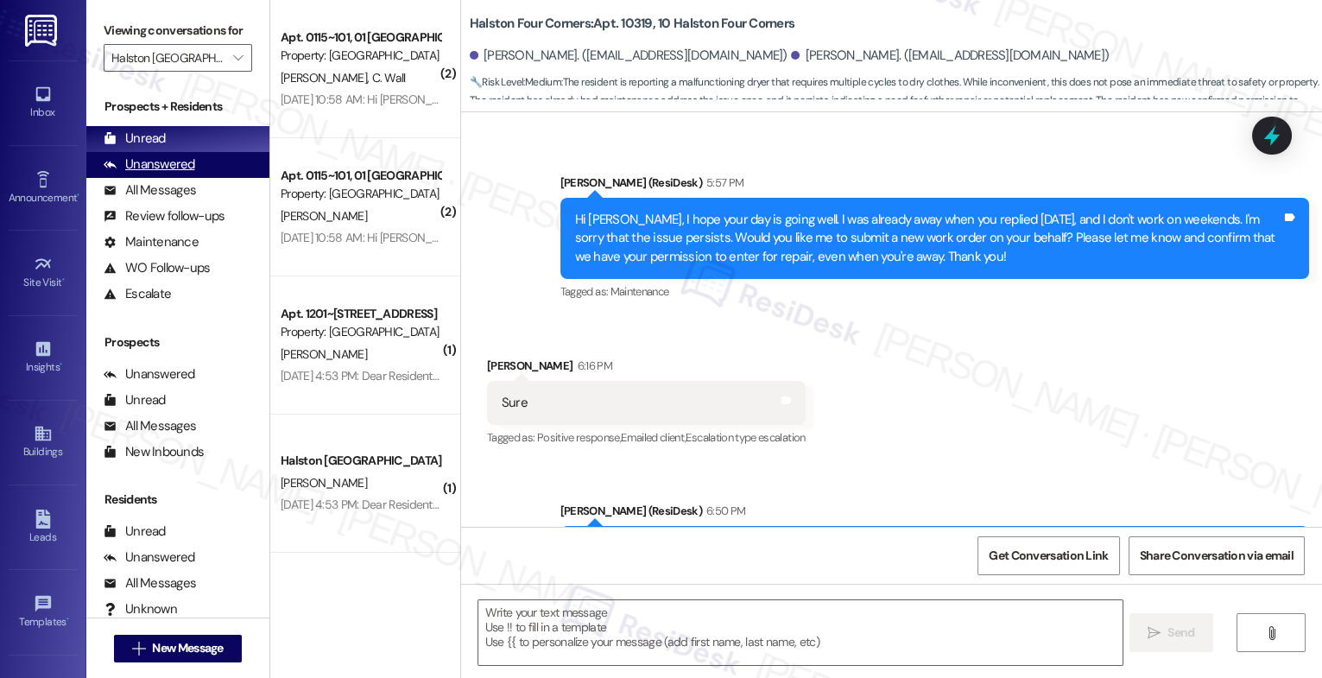
click at [181, 174] on div "Unanswered" at bounding box center [150, 164] width 92 height 18
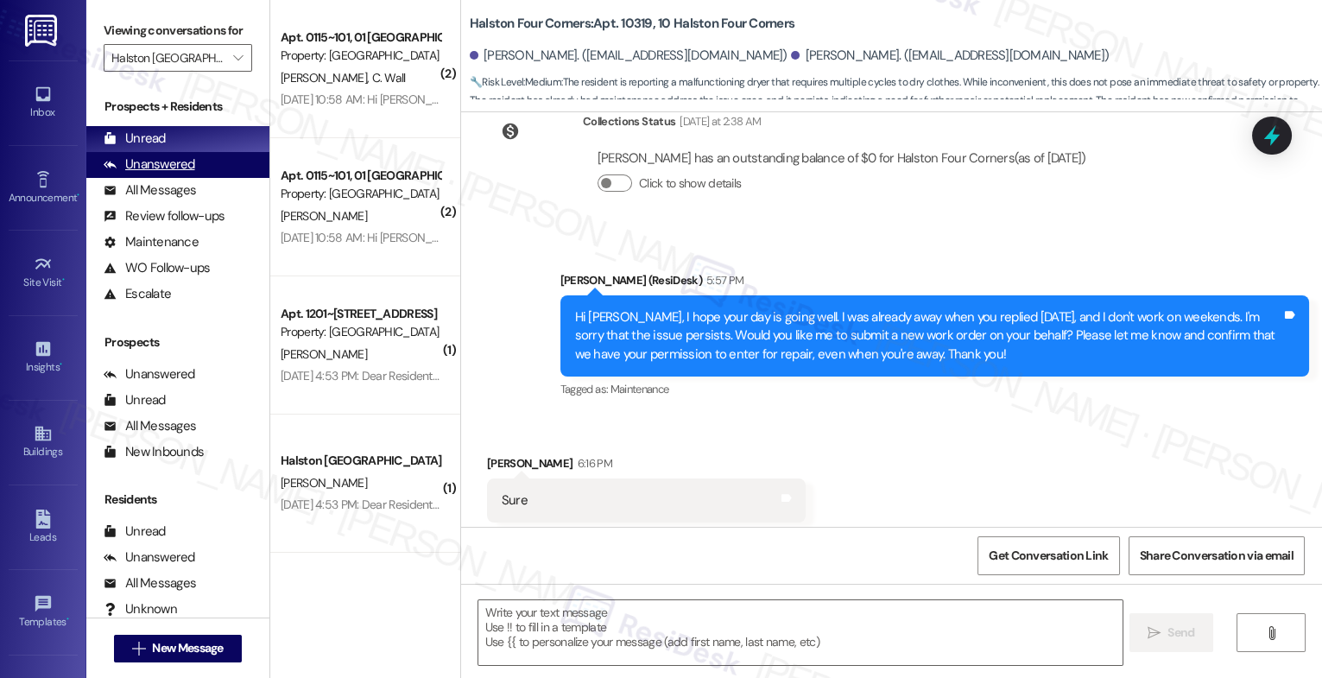
type textarea "Fetching suggested responses. Please feel free to read through the conversation…"
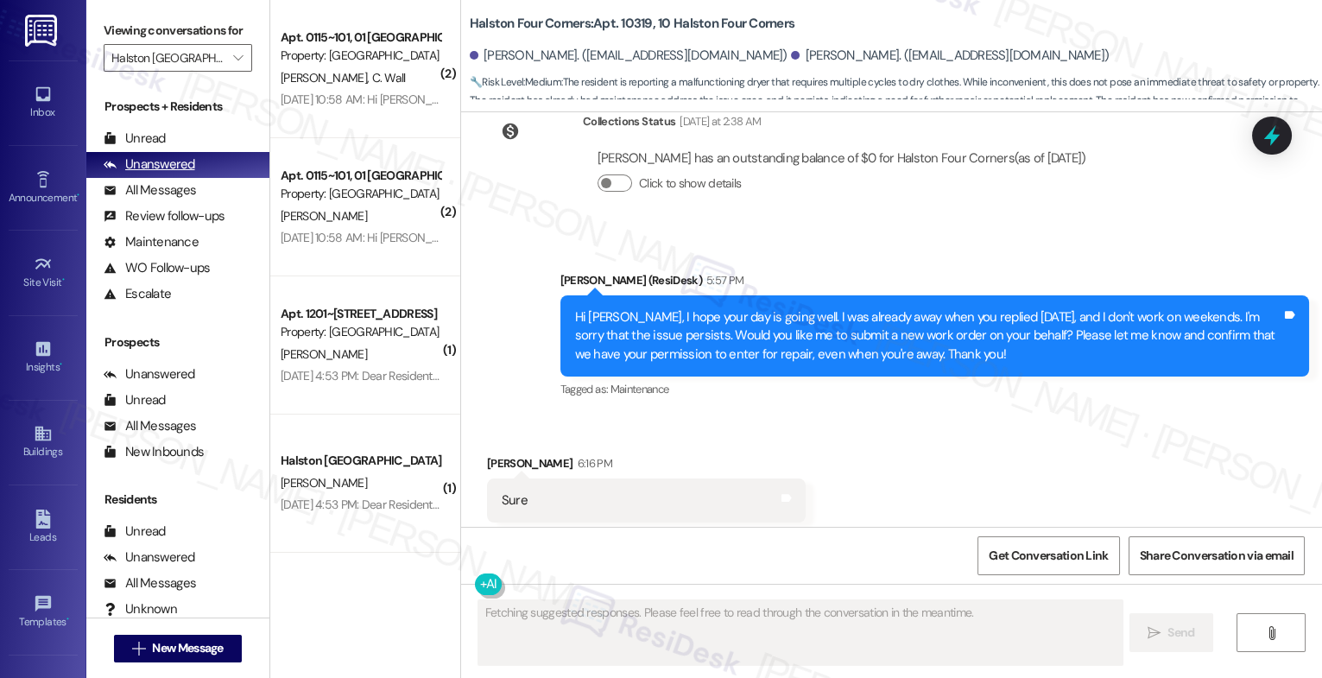
scroll to position [36667, 0]
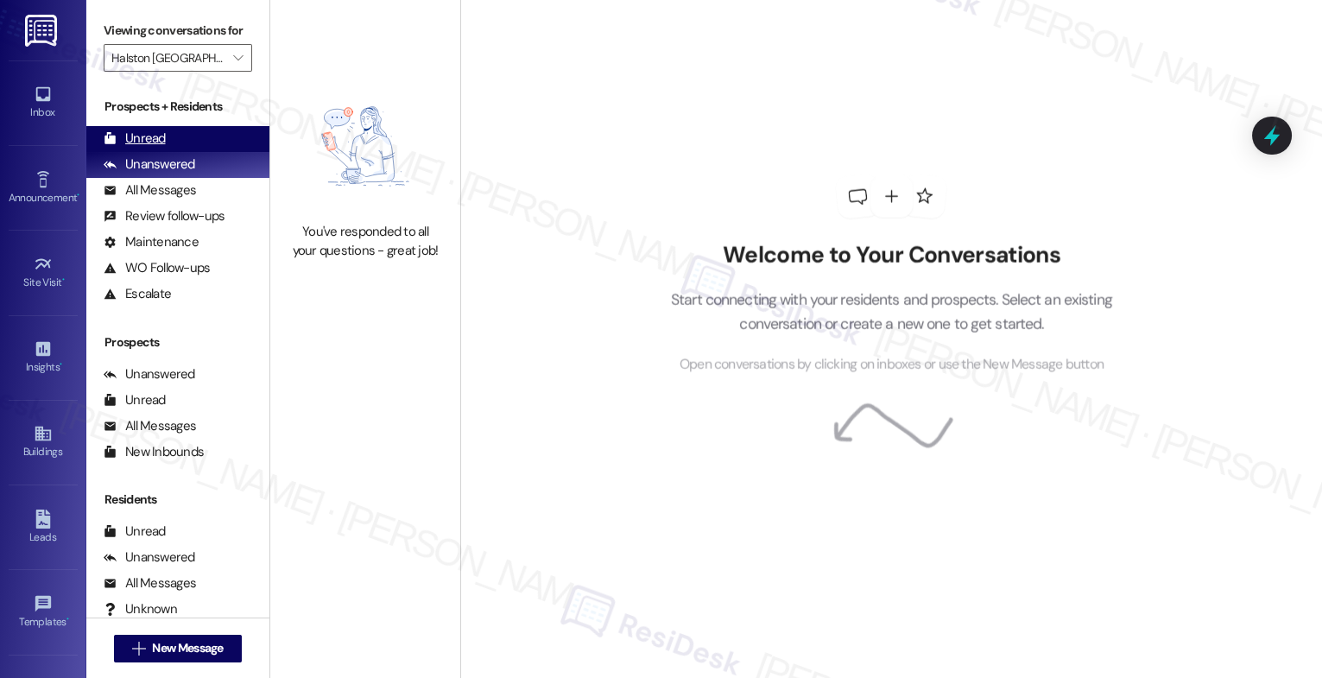
click at [172, 152] on div "Unread (0)" at bounding box center [177, 139] width 183 height 26
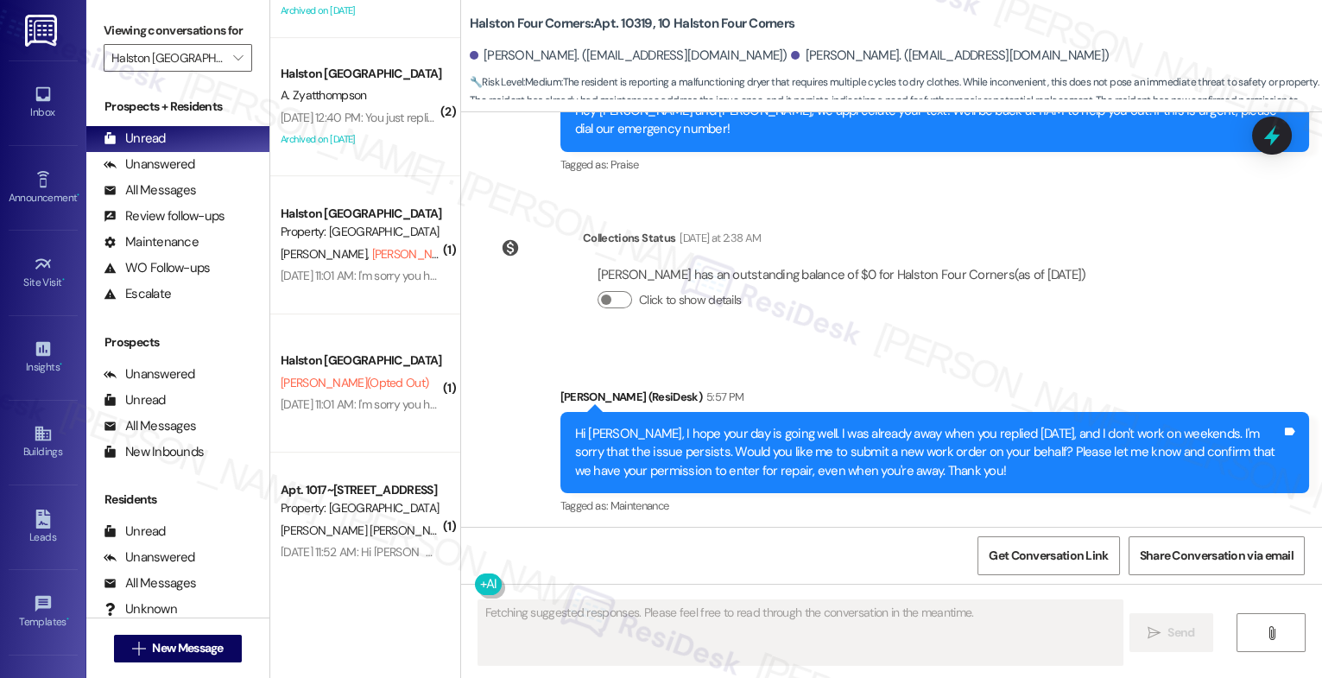
scroll to position [2208, 0]
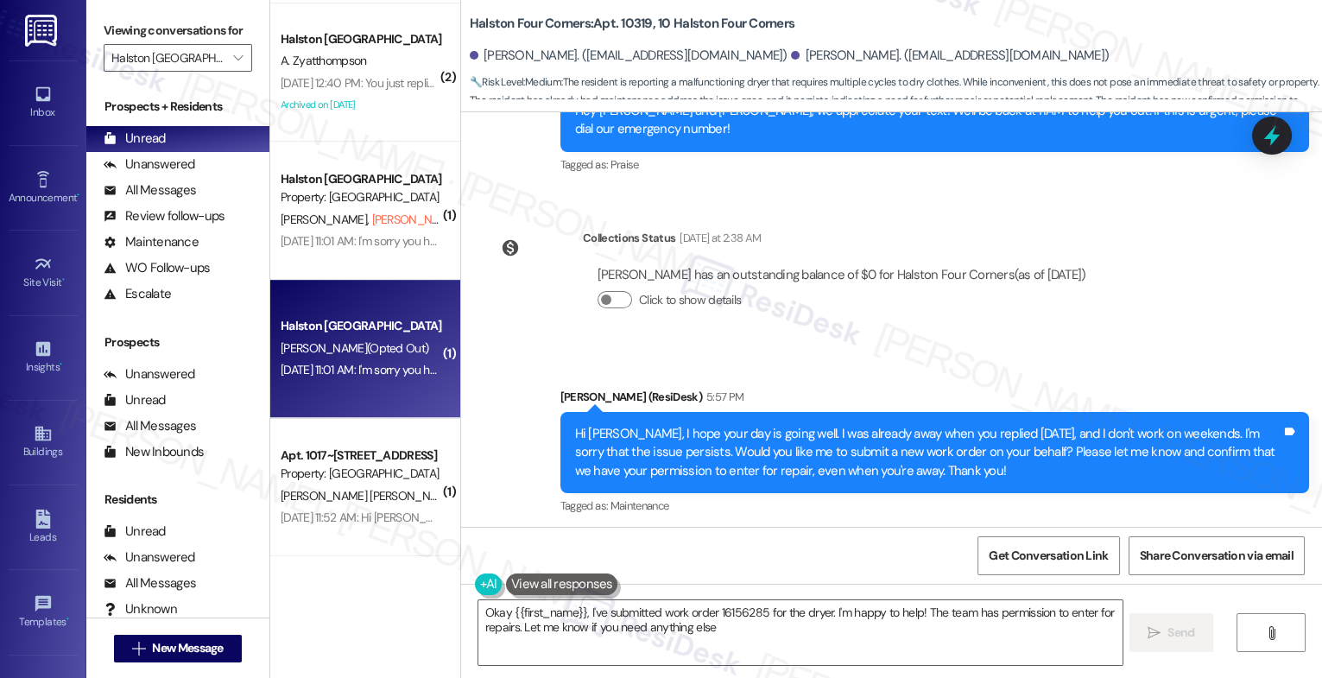
type textarea "Okay {{first_name}}, I've submitted work order 16156285 for the dryer. I'm happ…"
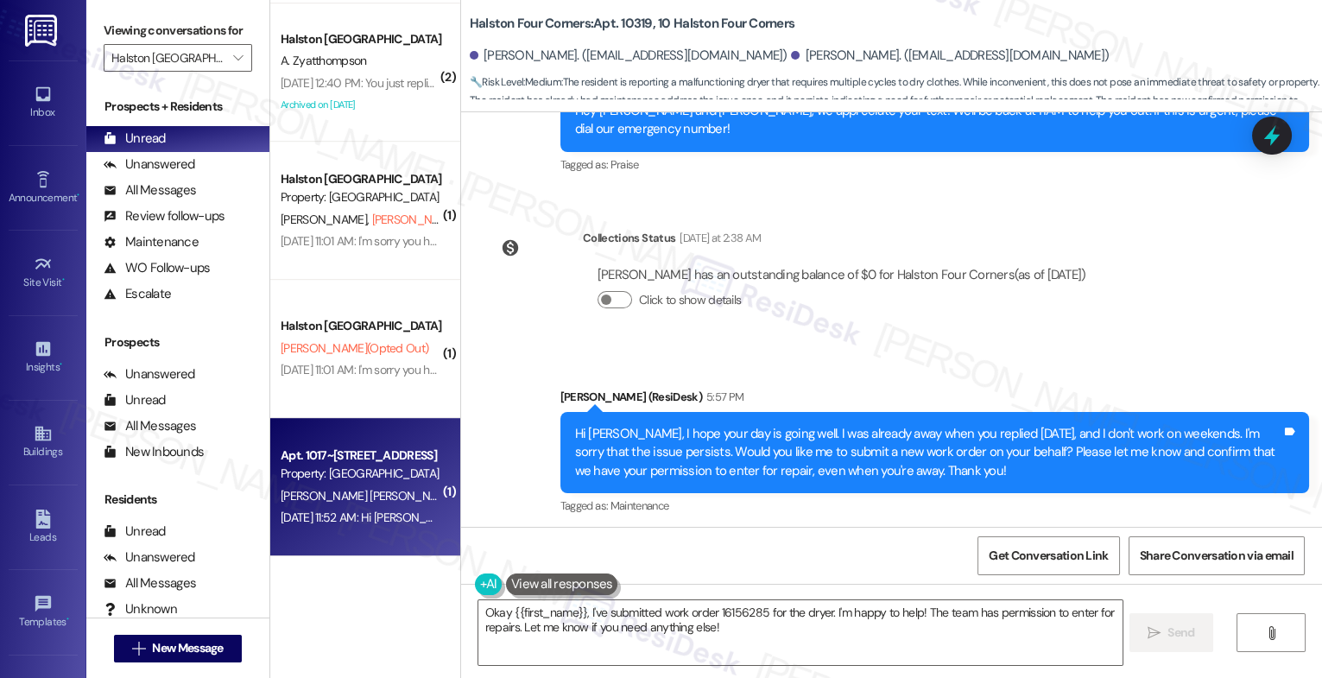
click at [335, 474] on div "Property: Halston Citrus Ridge" at bounding box center [361, 474] width 160 height 18
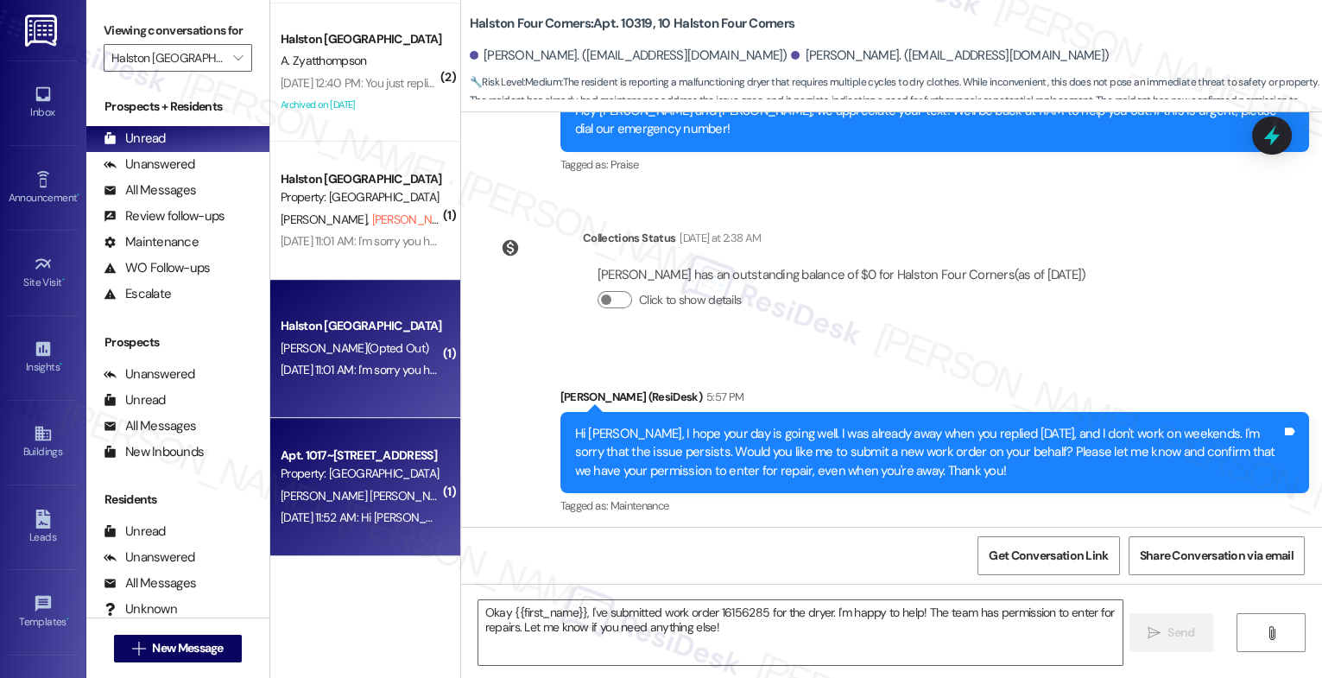
type textarea "Fetching suggested responses. Please feel free to read through the conversation…"
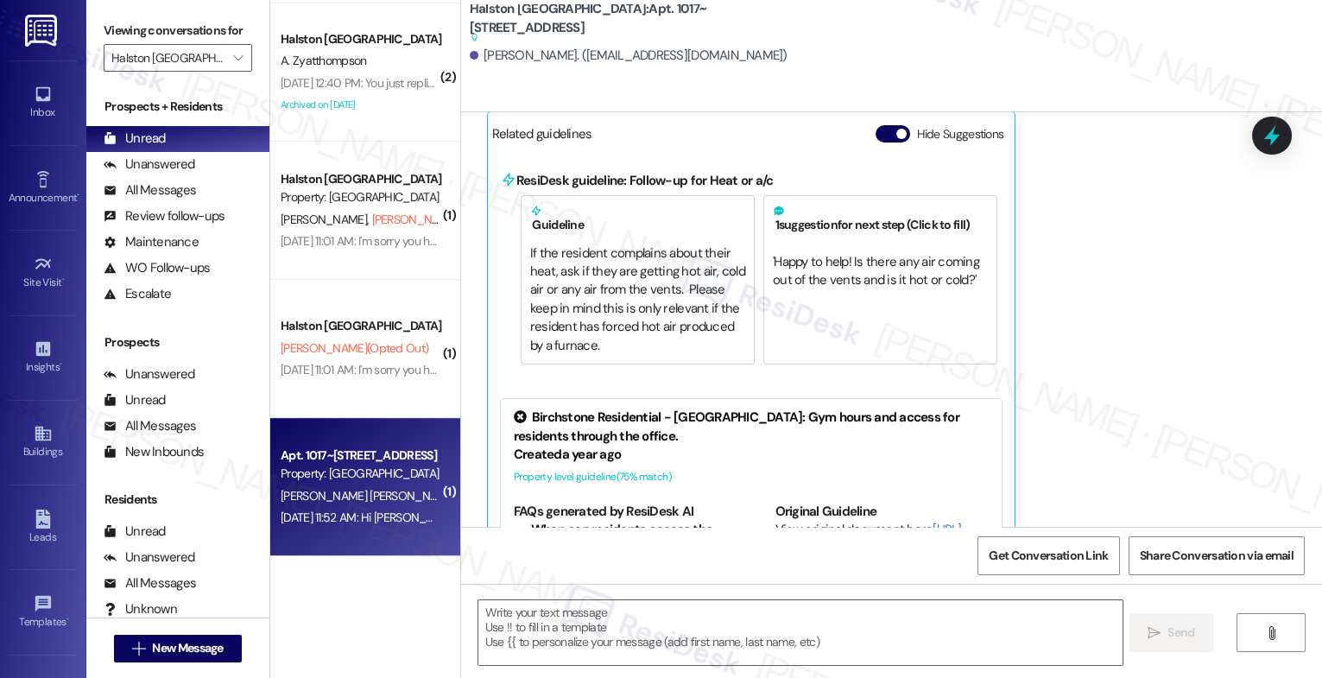
scroll to position [2070, 0]
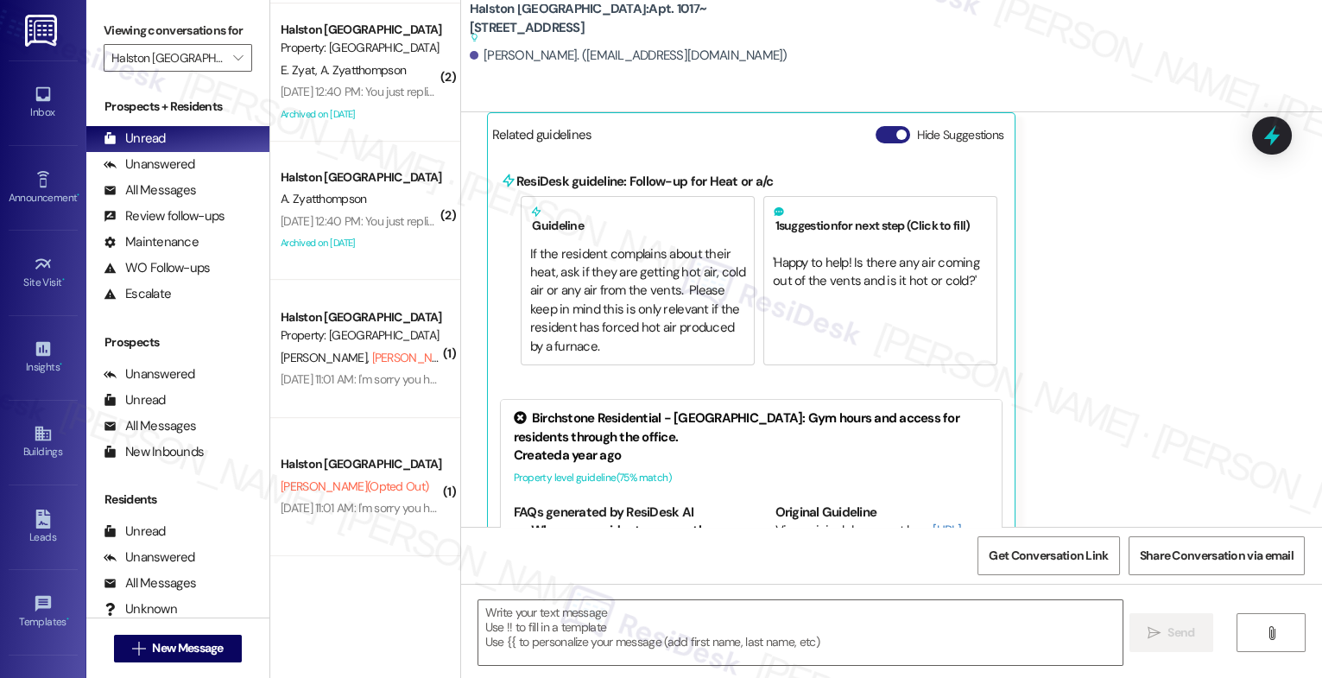
click at [884, 132] on button "Hide Suggestions" at bounding box center [893, 134] width 35 height 17
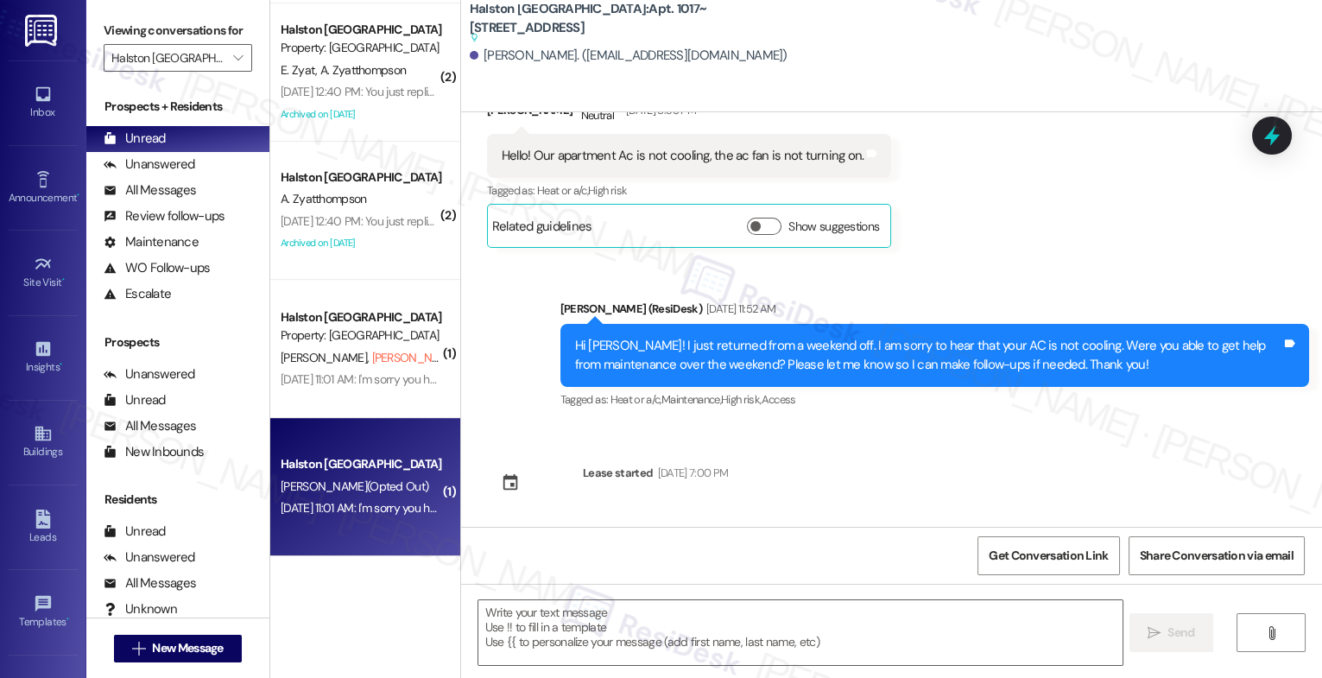
click at [348, 476] on div "J. Mejias (Opted Out)" at bounding box center [360, 487] width 163 height 22
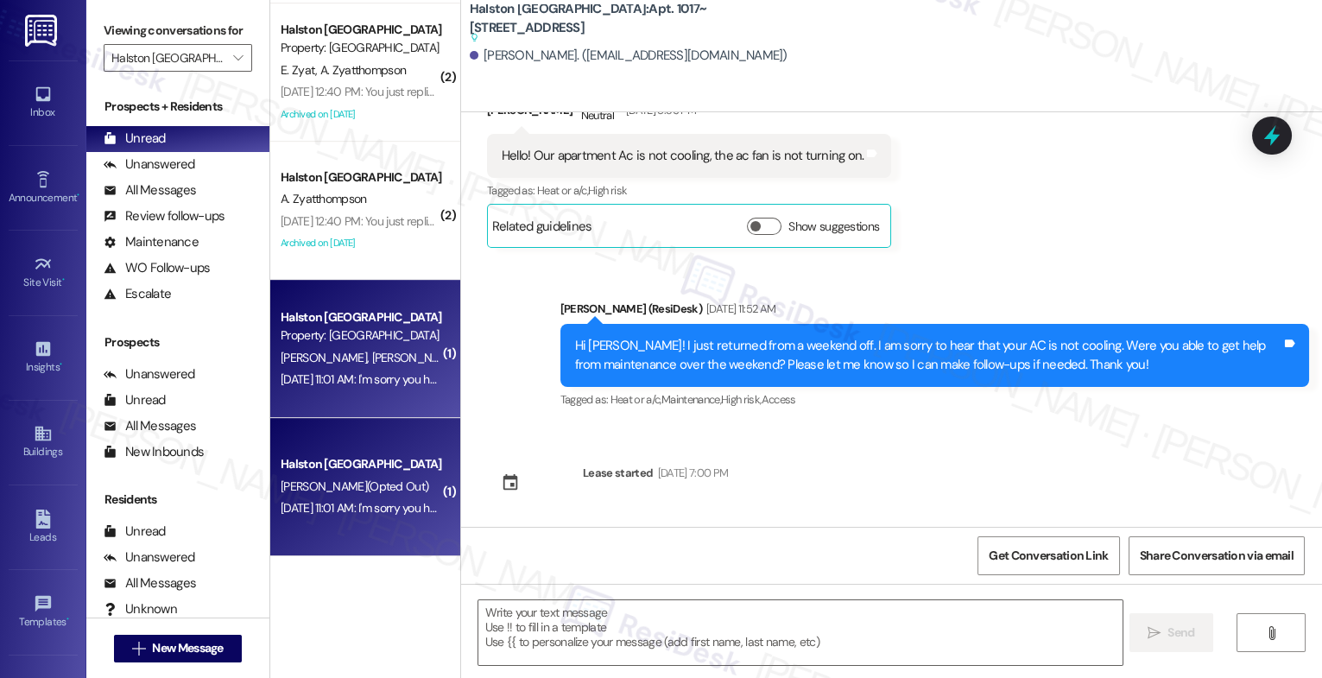
type textarea "Fetching suggested responses. Please feel free to read through the conversation…"
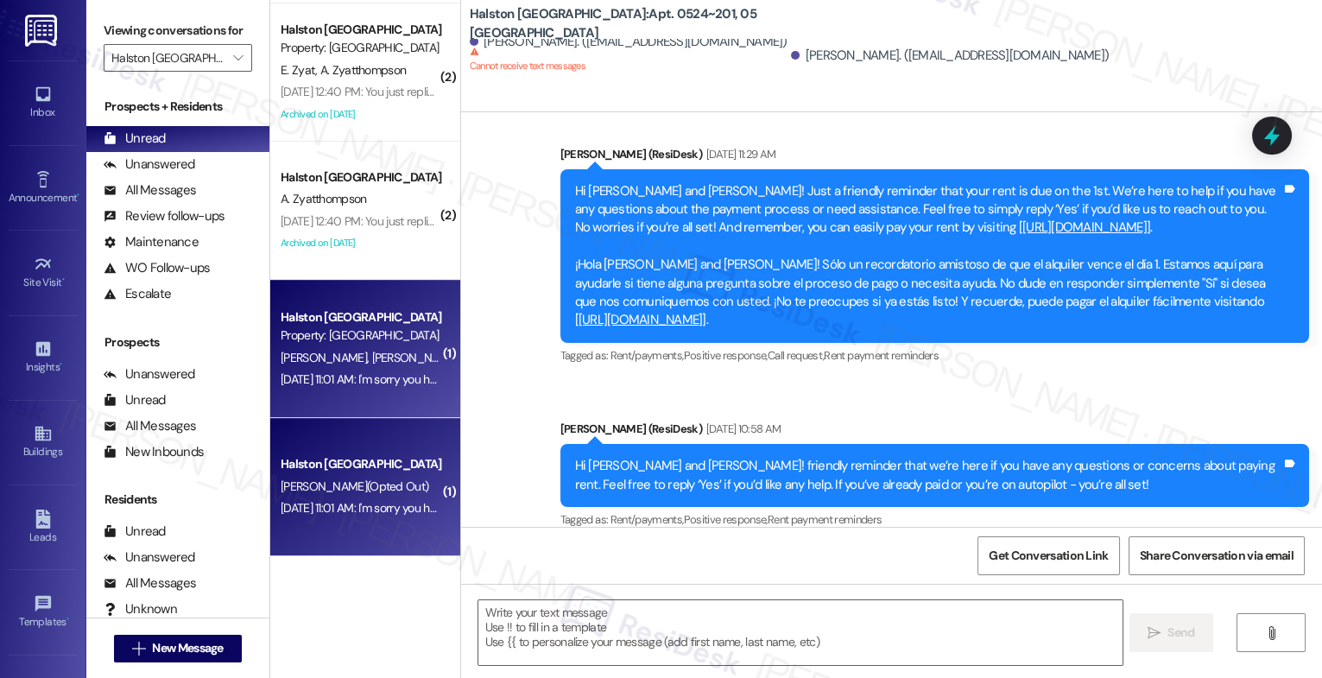
type textarea "Fetching suggested responses. Please feel free to read through the conversation…"
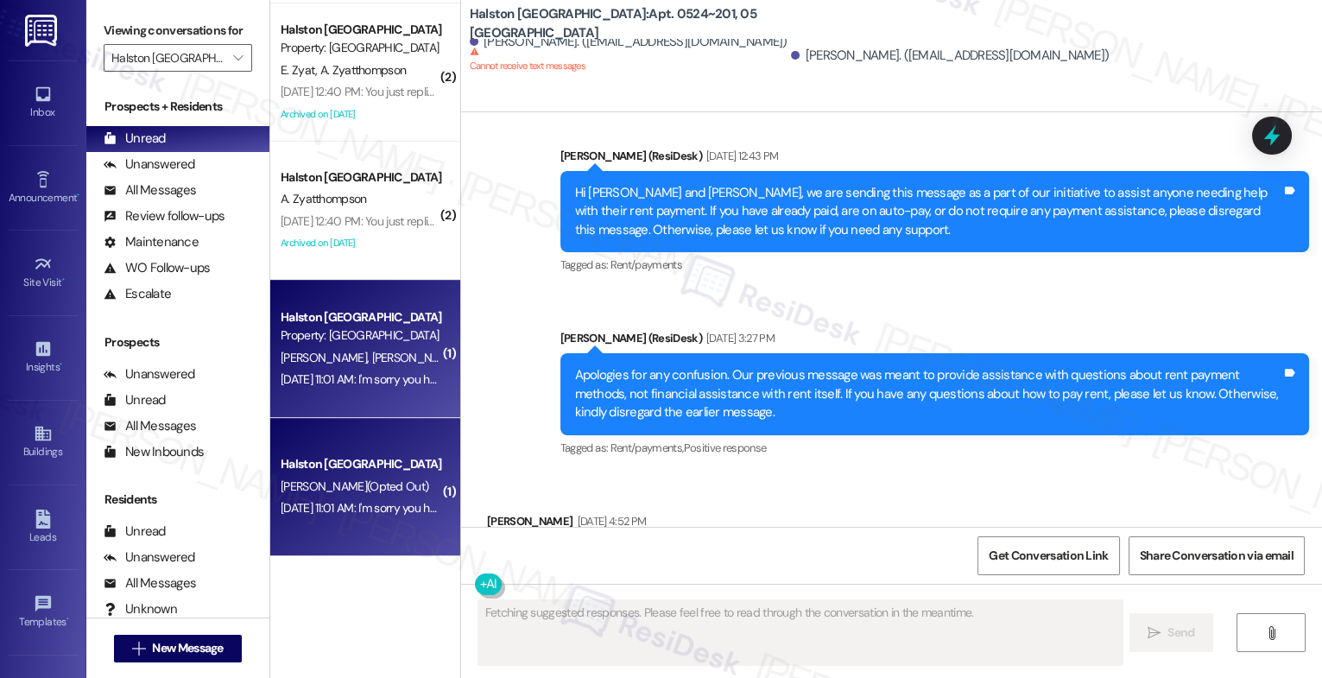
scroll to position [3542, 0]
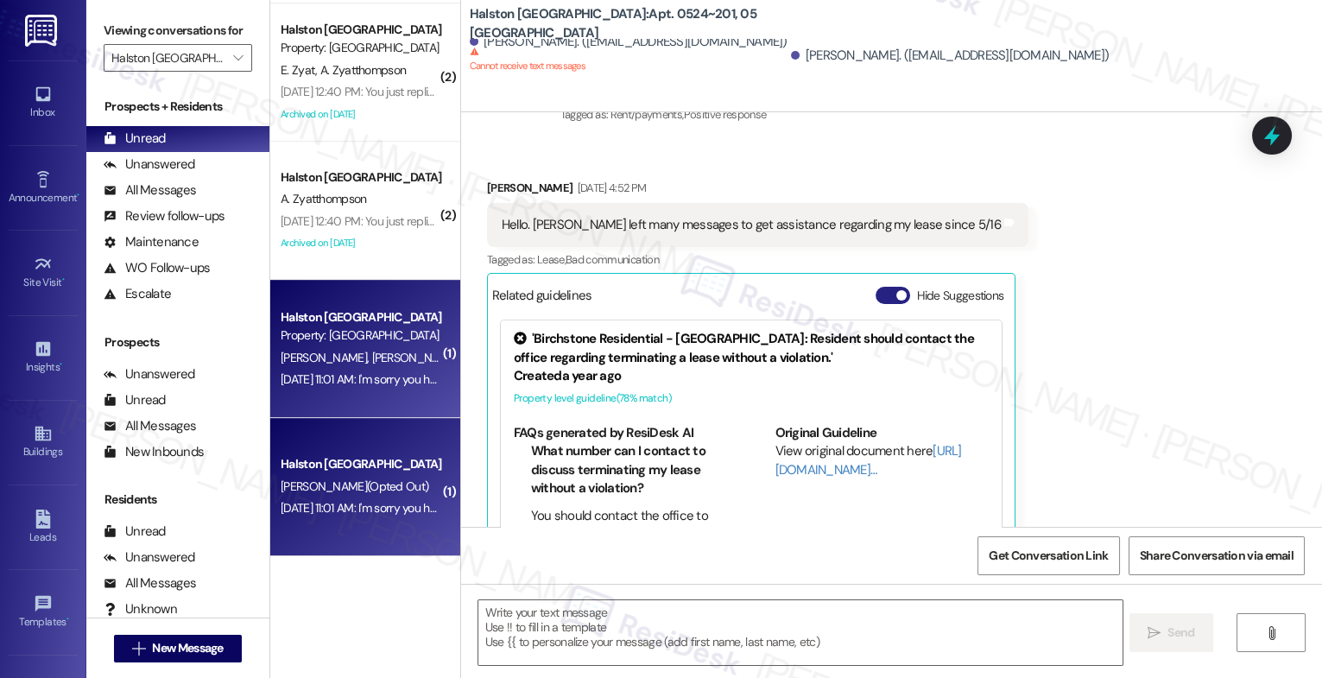
click at [885, 287] on button "Hide Suggestions" at bounding box center [893, 295] width 35 height 17
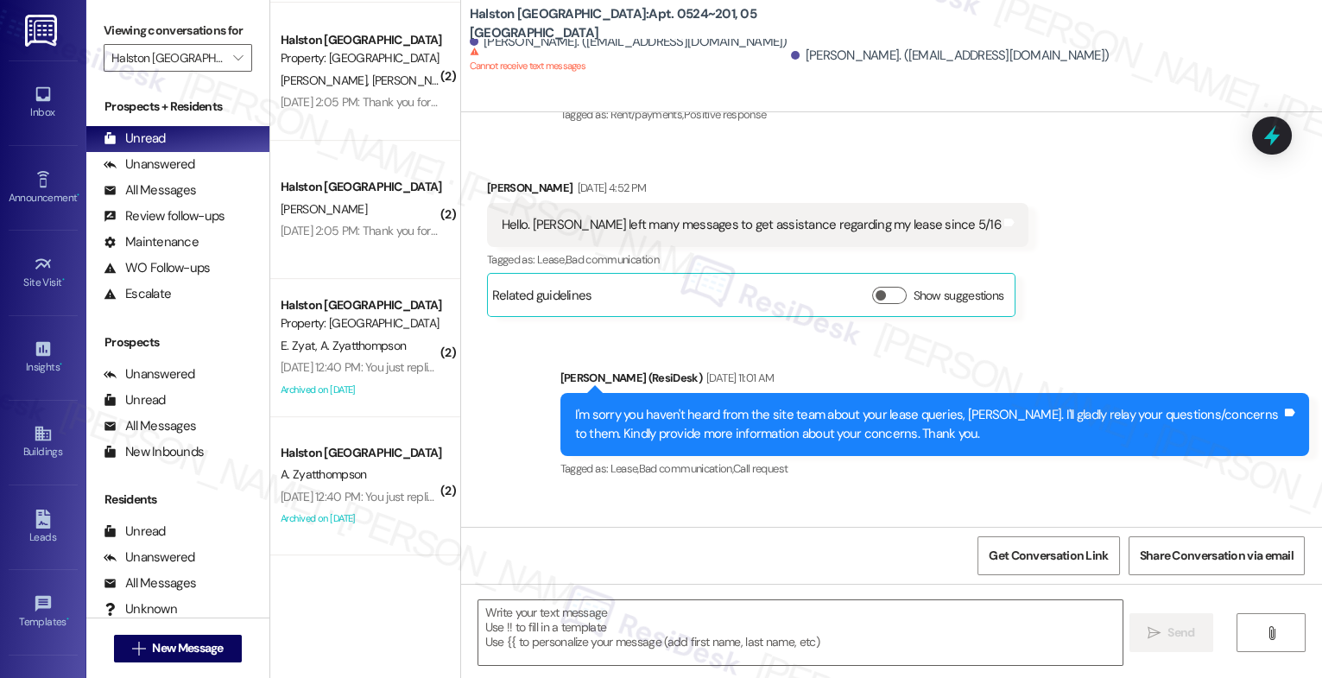
scroll to position [0, 0]
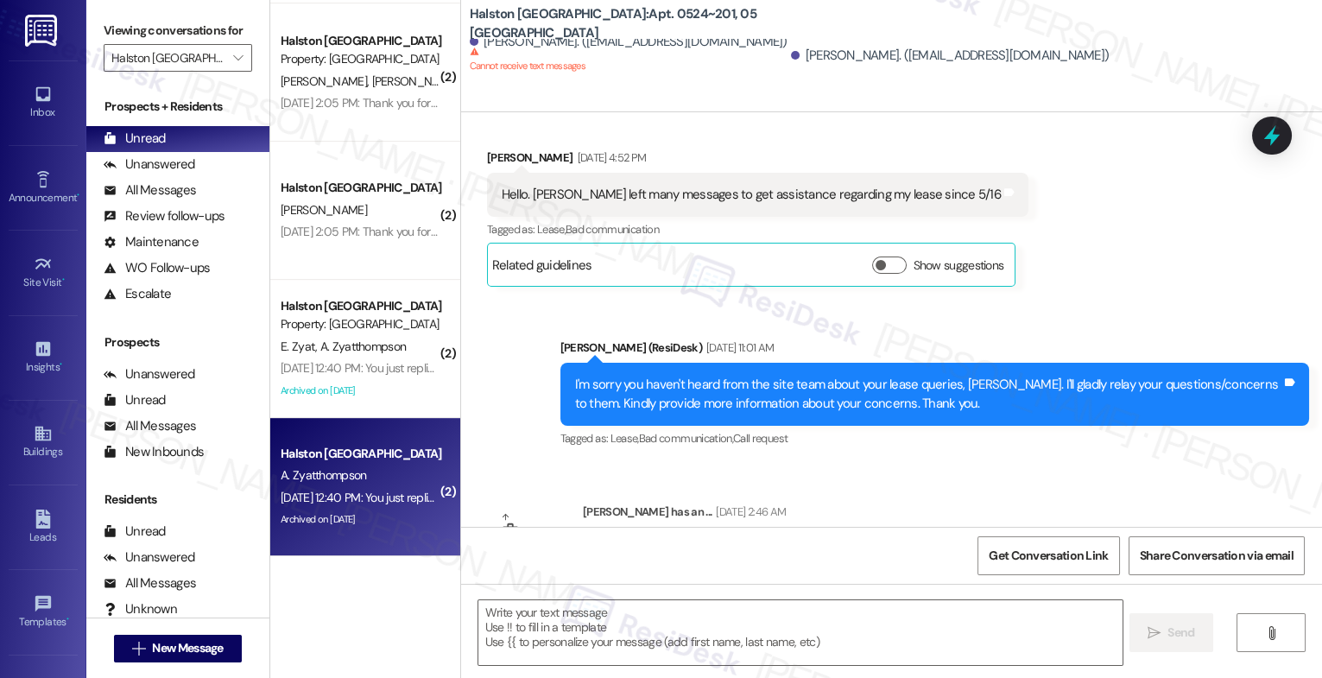
click at [390, 466] on div "A. Zyatthompson" at bounding box center [360, 476] width 163 height 22
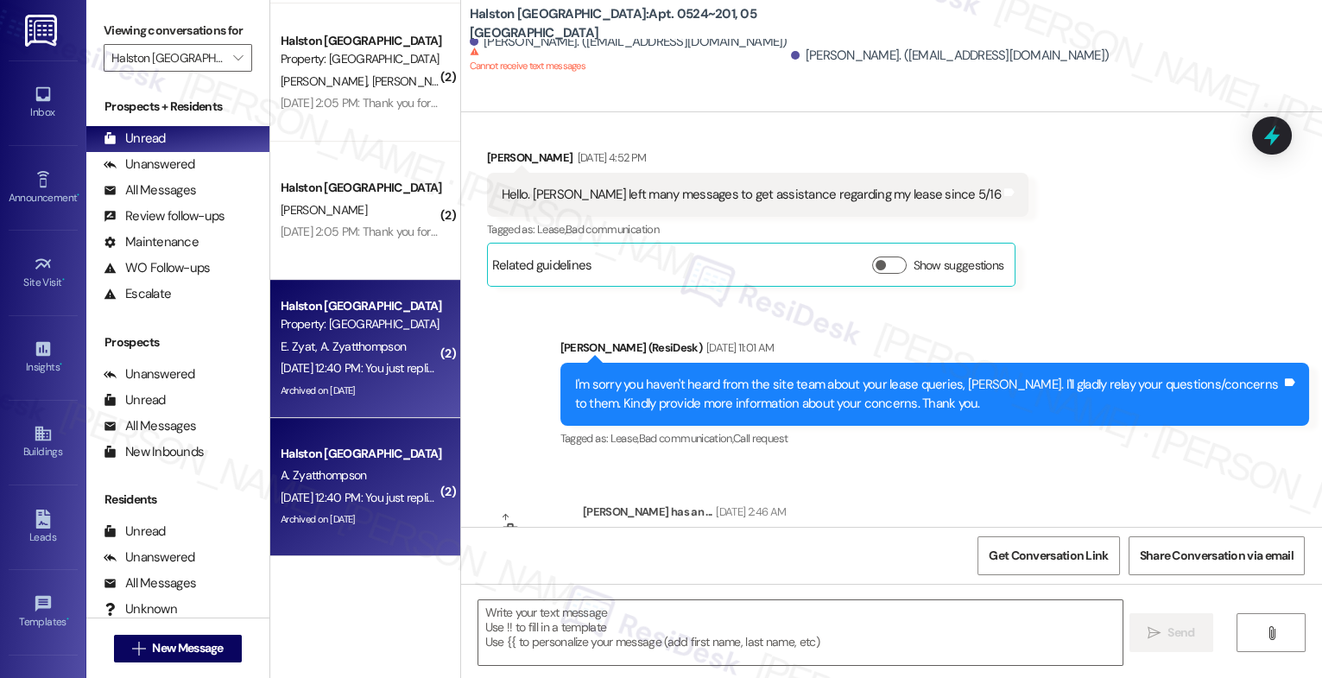
type textarea "Fetching suggested responses. Please feel free to read through the conversation…"
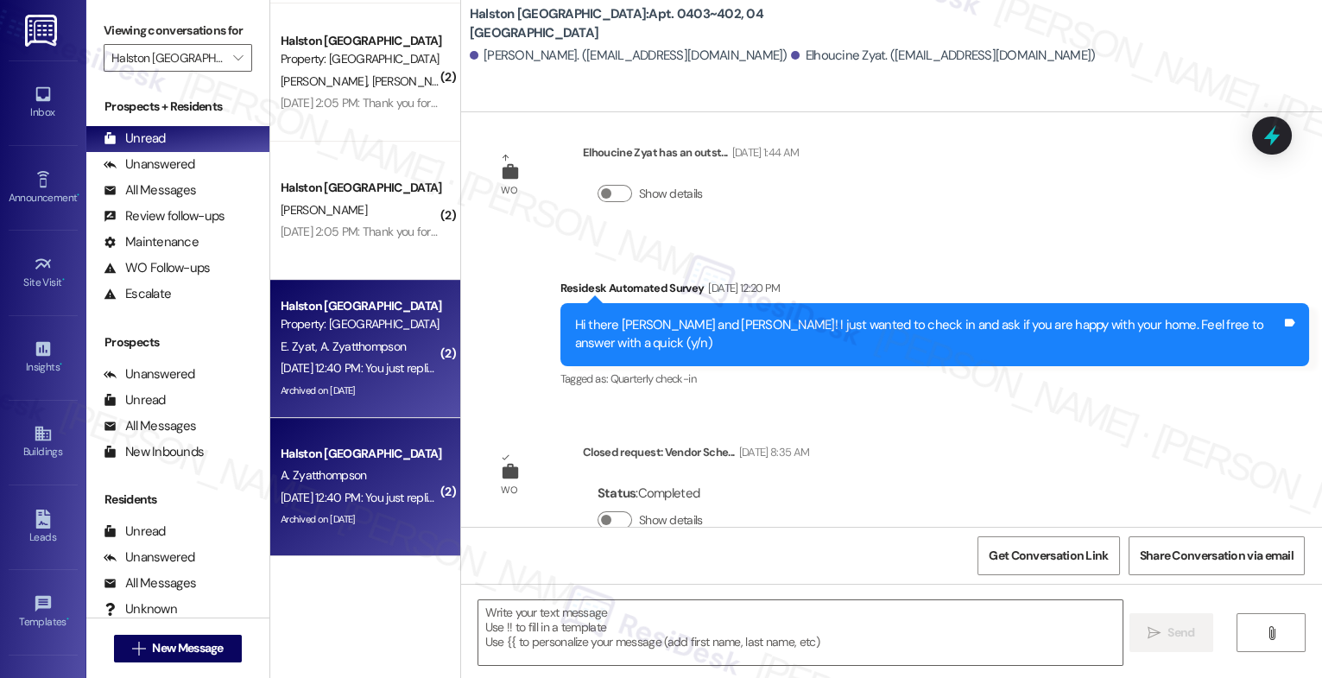
type textarea "Fetching suggested responses. Please feel free to read through the conversation…"
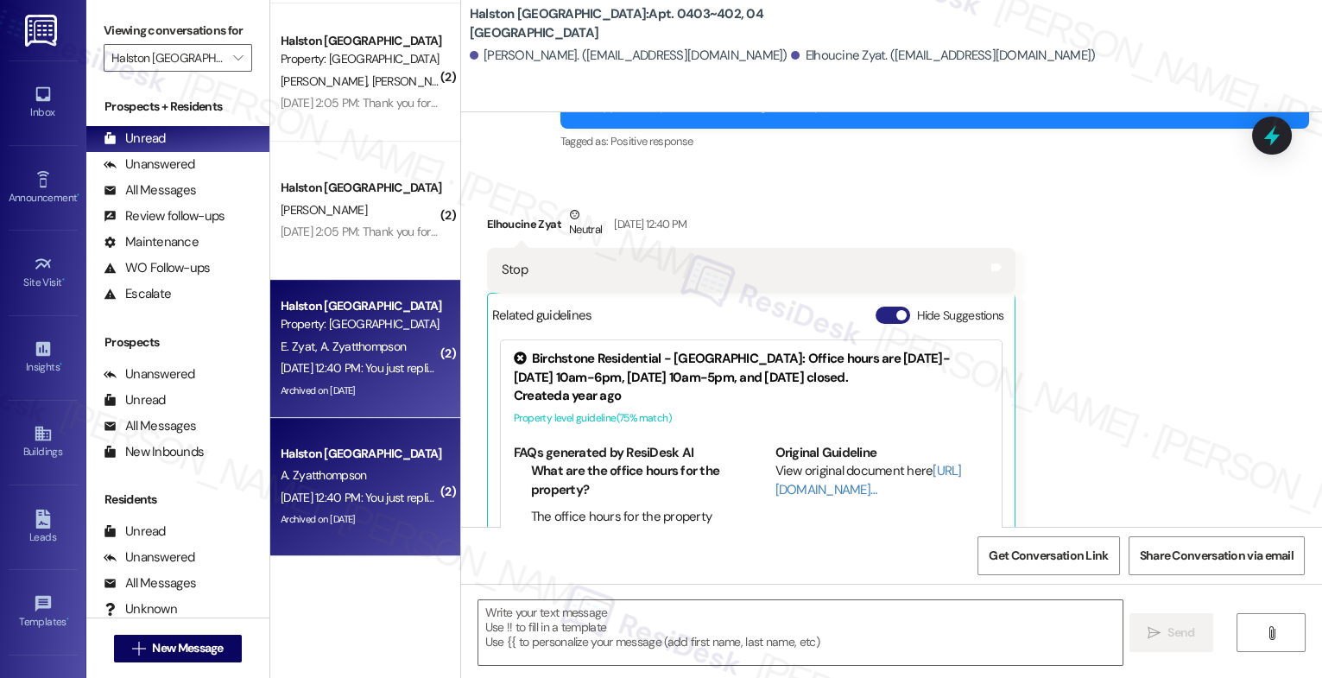
click at [879, 307] on button "Hide Suggestions" at bounding box center [893, 315] width 35 height 17
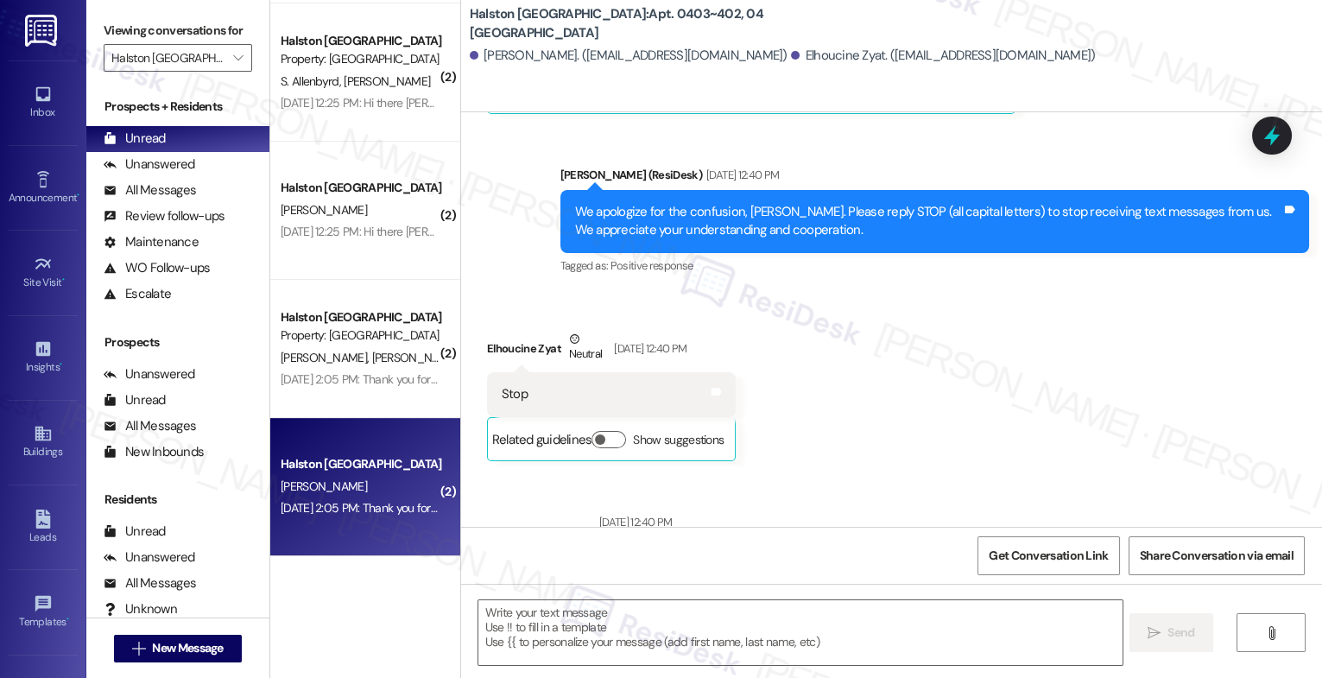
click at [365, 485] on div "M. Hampton" at bounding box center [360, 487] width 163 height 22
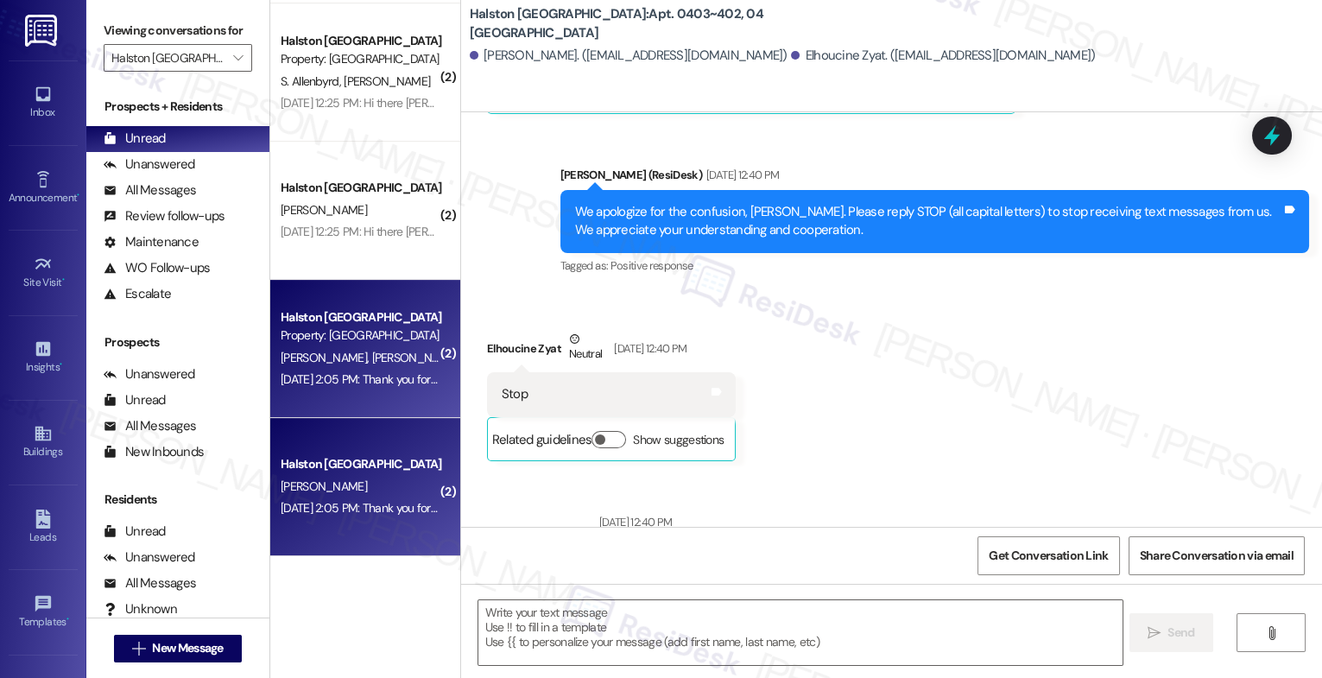
type textarea "Fetching suggested responses. Please feel free to read through the conversation…"
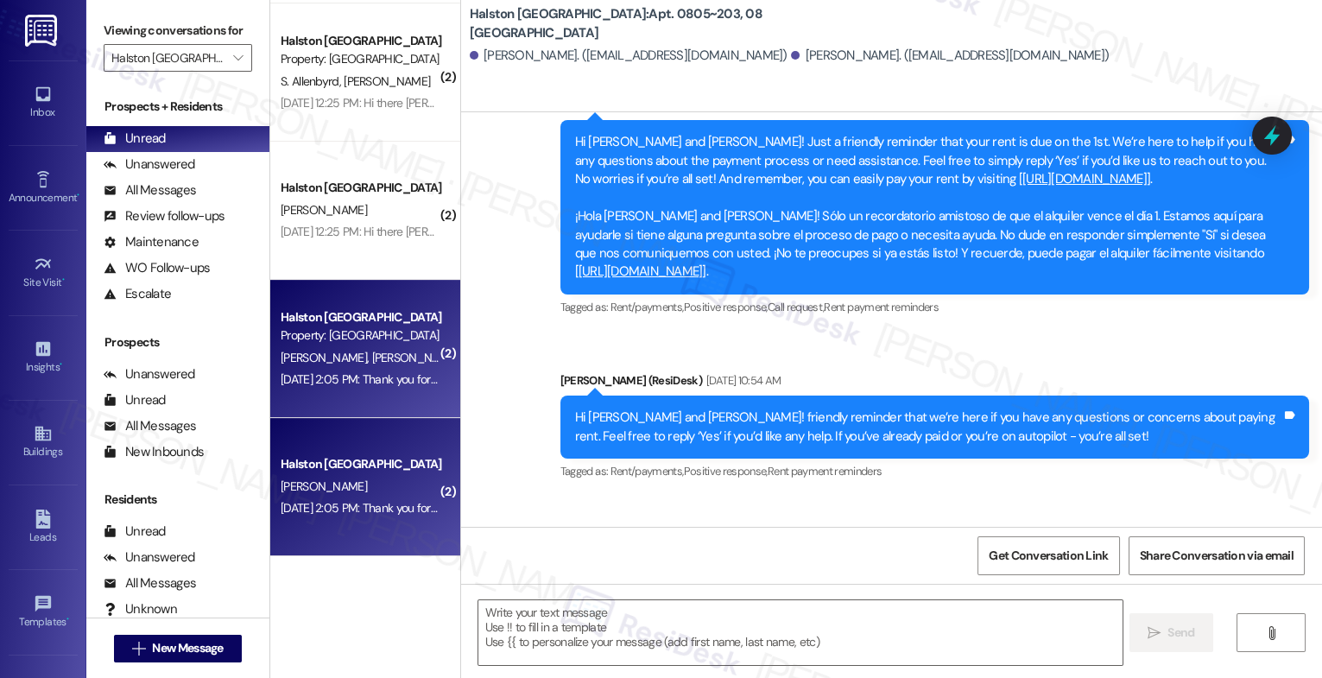
type textarea "Fetching suggested responses. Please feel free to read through the conversation…"
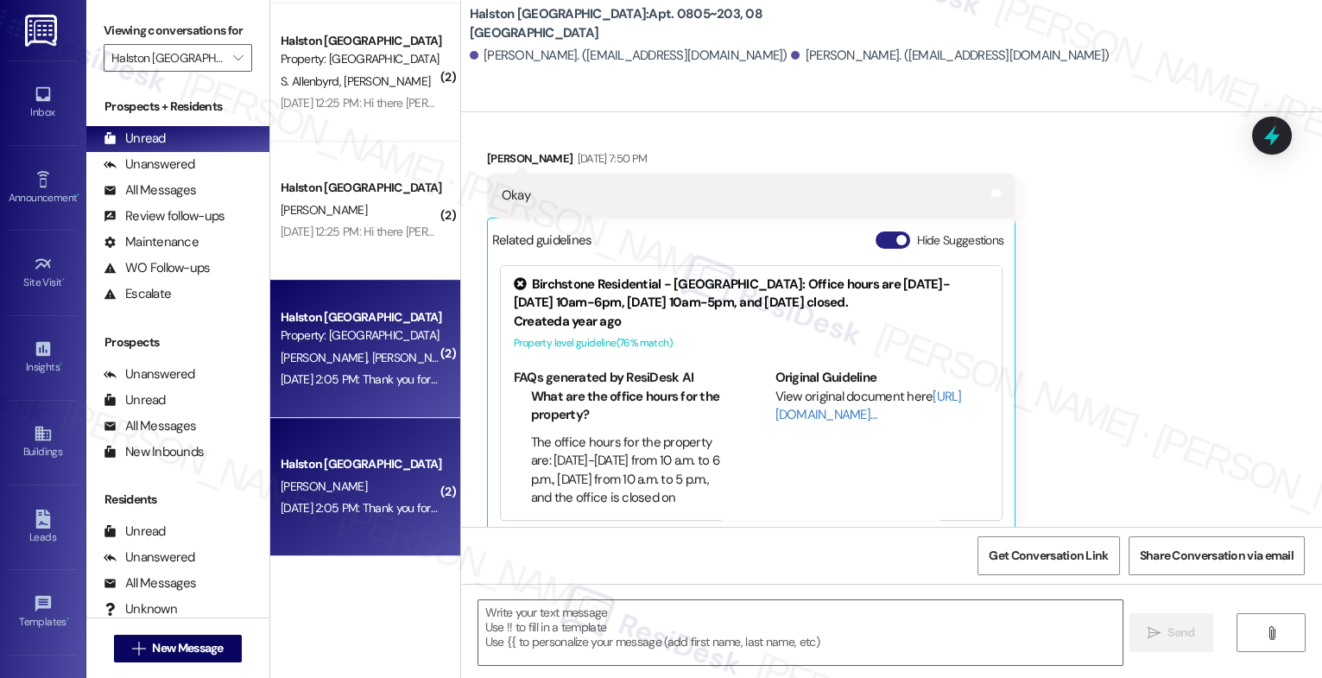
click at [877, 231] on button "Hide Suggestions" at bounding box center [893, 239] width 35 height 17
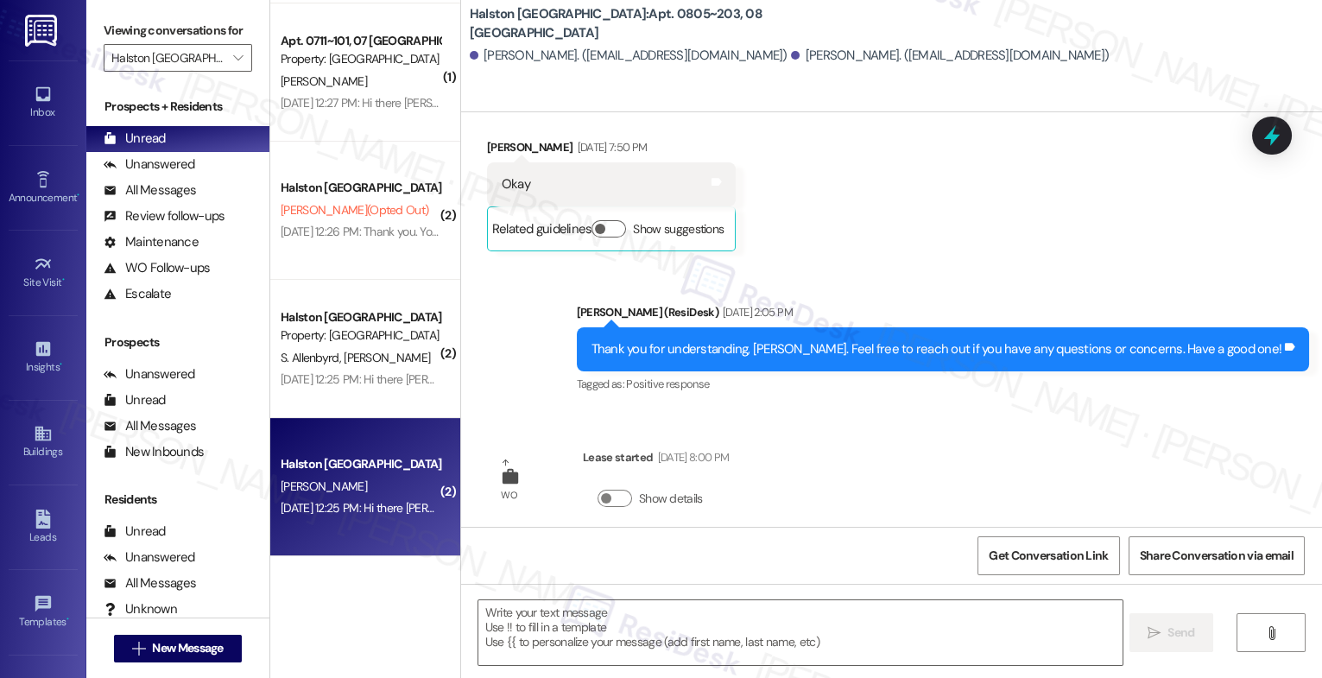
click at [309, 448] on div "Halston Citrus Ridge Prospect I. Alexander Jul 08, 2024 at 12:25 PM: Hi there I…" at bounding box center [365, 487] width 190 height 138
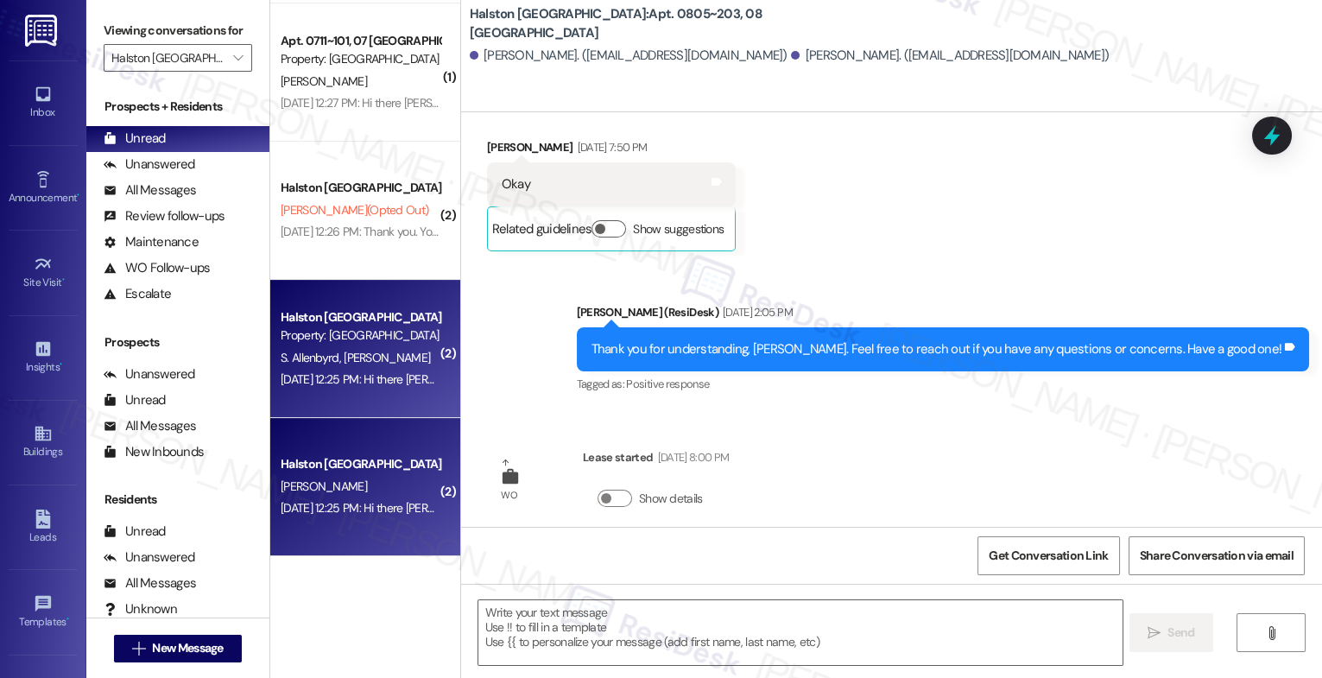
type textarea "Fetching suggested responses. Please feel free to read through the conversation…"
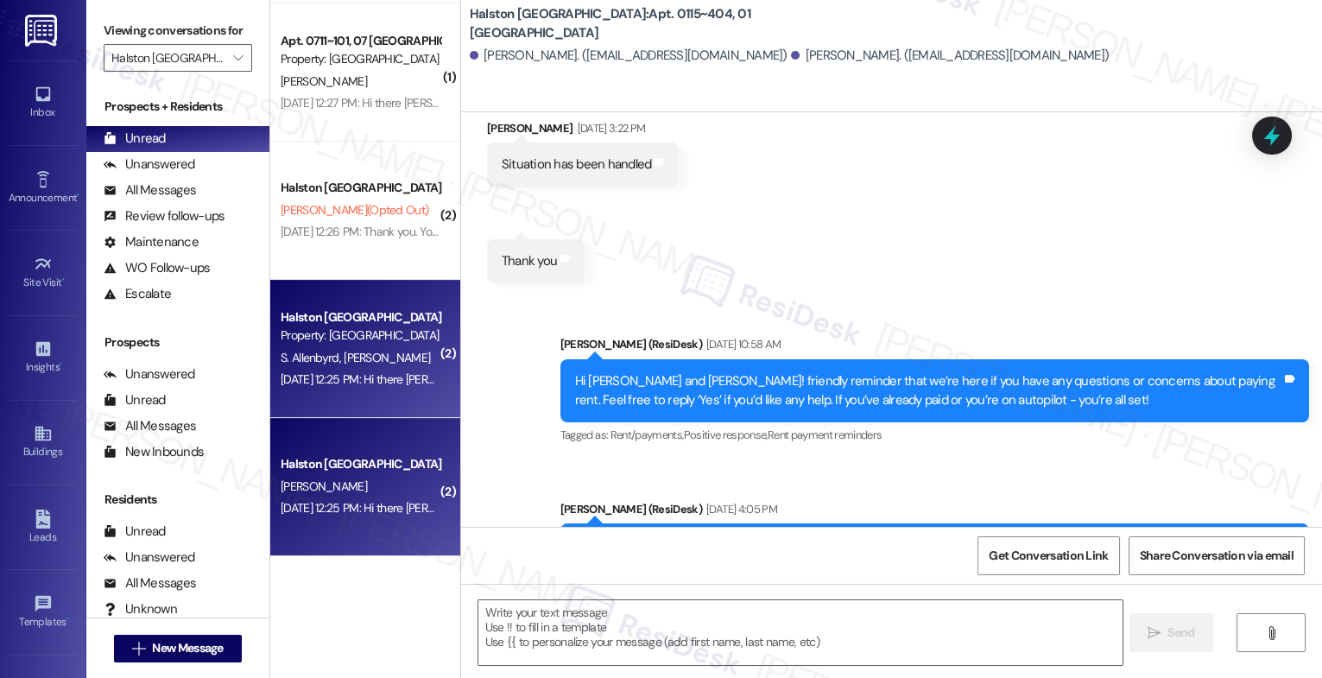
type textarea "Fetching suggested responses. Please feel free to read through the conversation…"
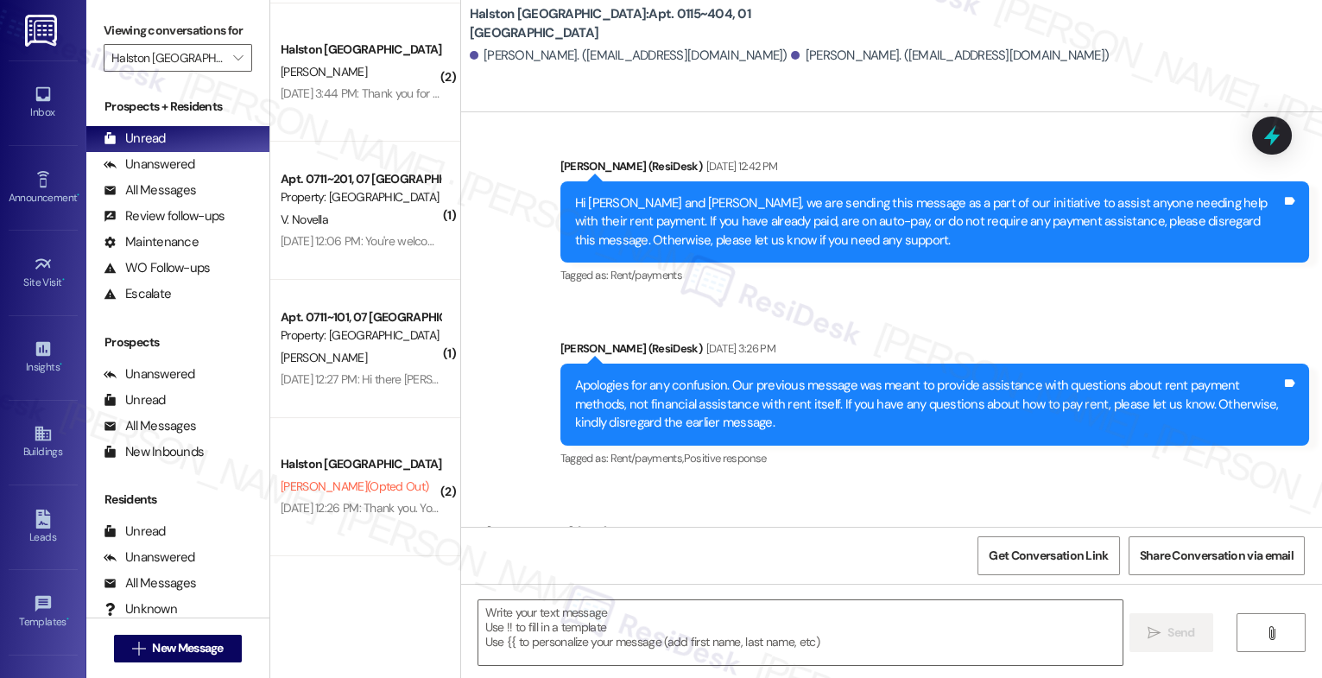
click at [881, 631] on button "Hide Suggestions" at bounding box center [893, 639] width 35 height 17
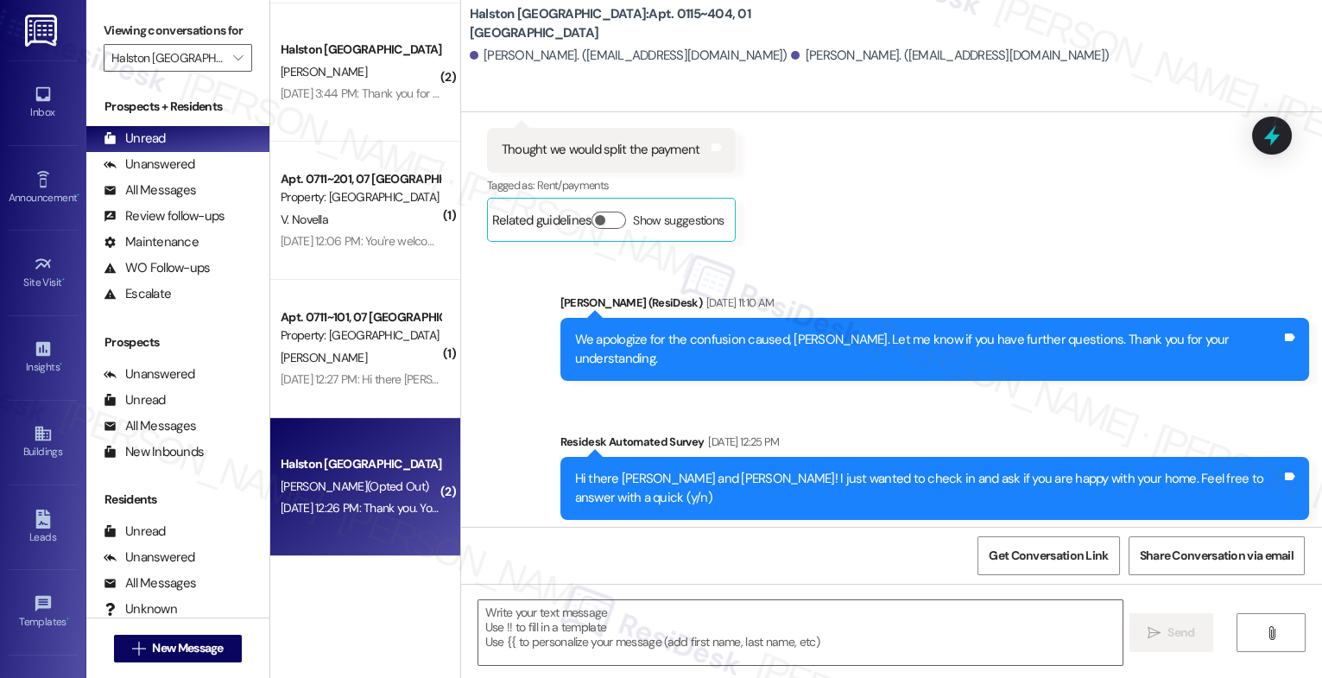
click at [379, 460] on div "Halston Citrus Ridge Prospect" at bounding box center [361, 464] width 160 height 18
type textarea "Fetching suggested responses. Please feel free to read through the conversation…"
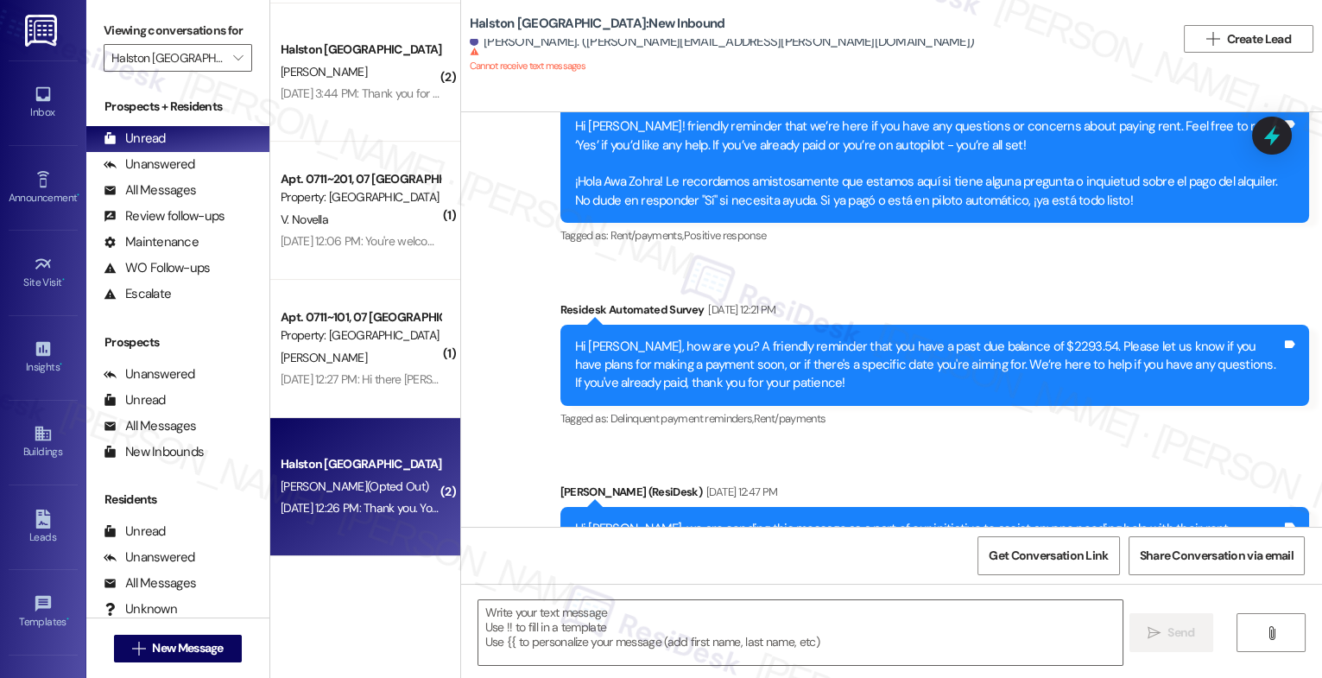
type textarea "Fetching suggested responses. Please feel free to read through the conversation…"
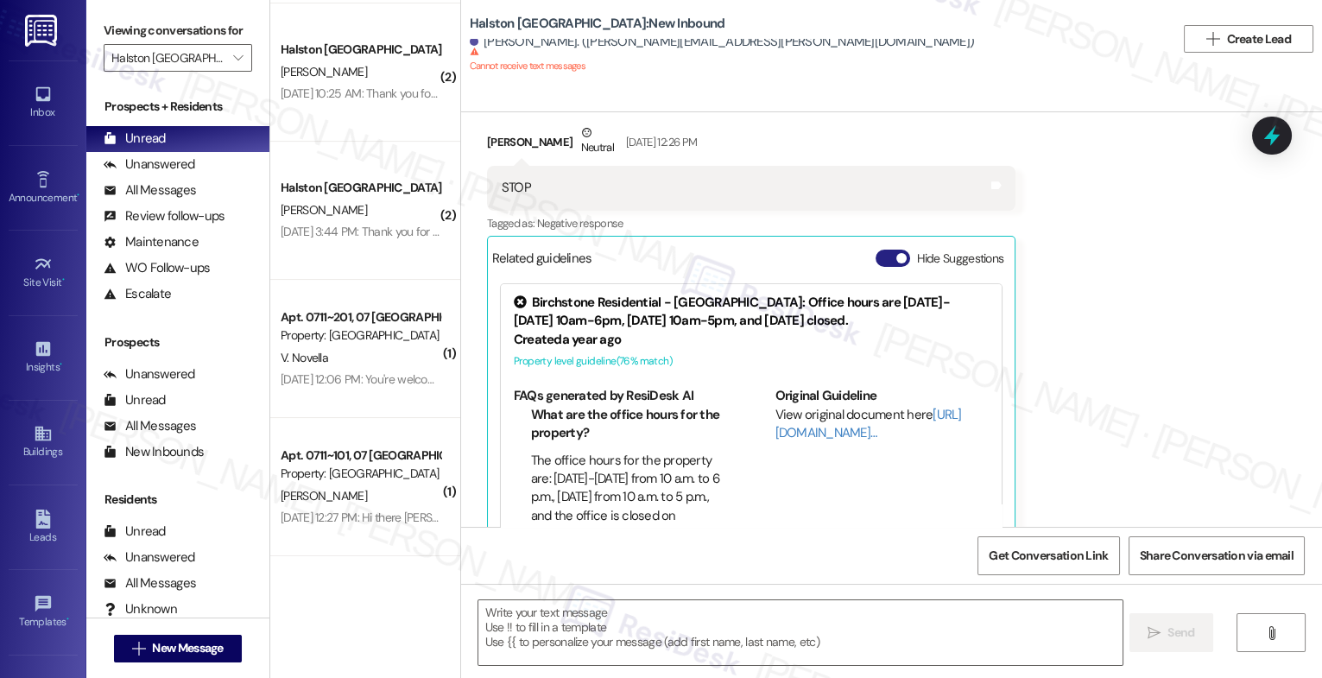
click at [876, 250] on button "Hide Suggestions" at bounding box center [893, 258] width 35 height 17
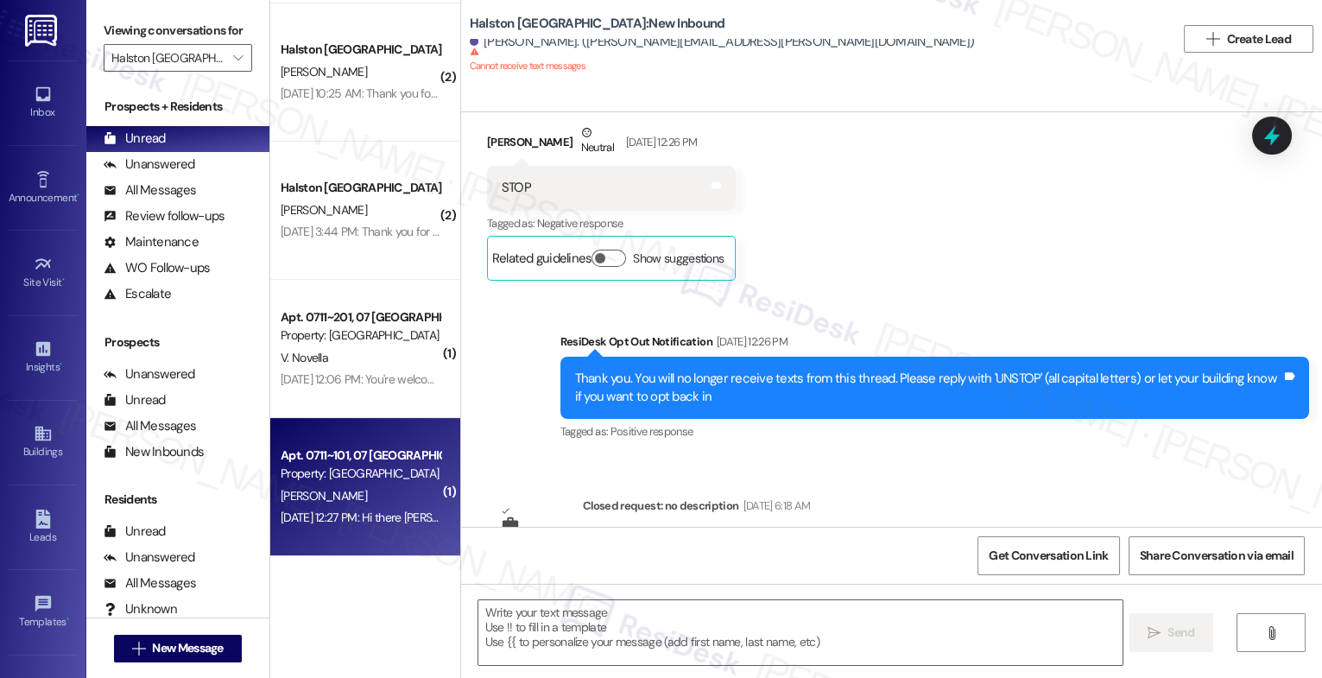
click at [338, 508] on div "Jul 09, 2024 at 12:27 PM: Hi there Orville! I just wanted to check in and ask i…" at bounding box center [360, 518] width 163 height 22
type textarea "Fetching suggested responses. Please feel free to read through the conversation…"
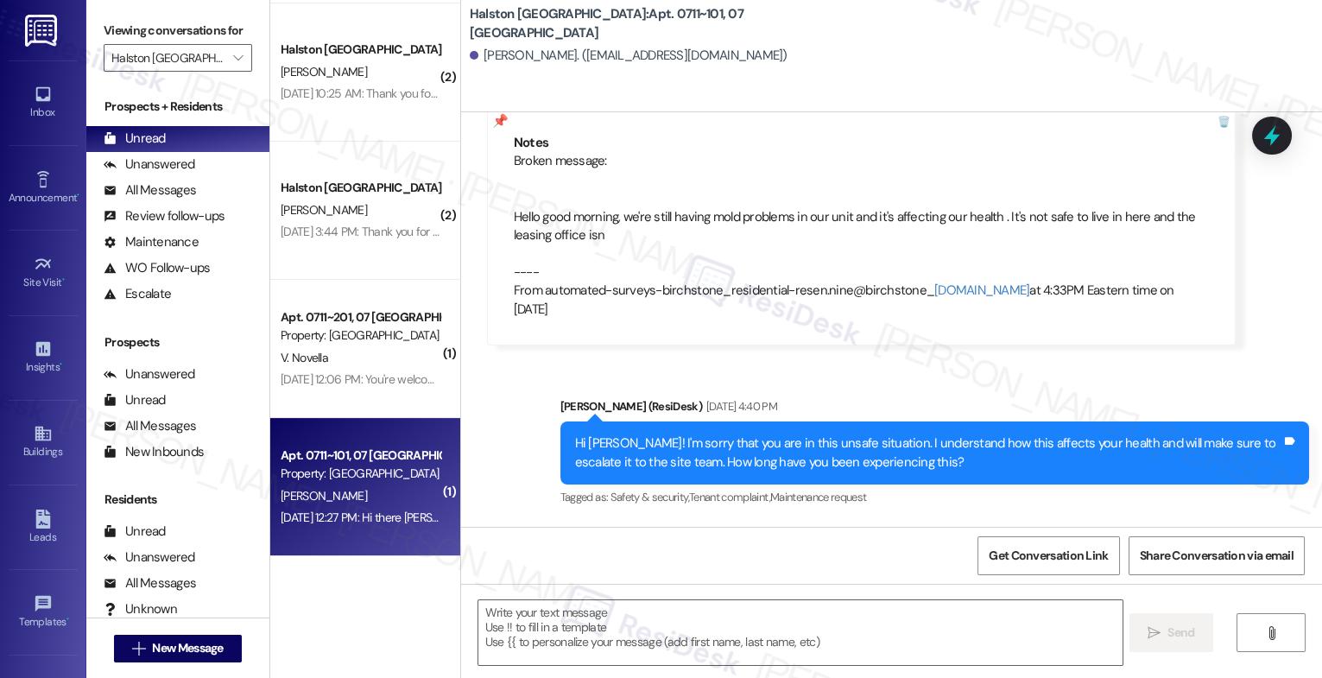
type textarea "Fetching suggested responses. Please feel free to read through the conversation…"
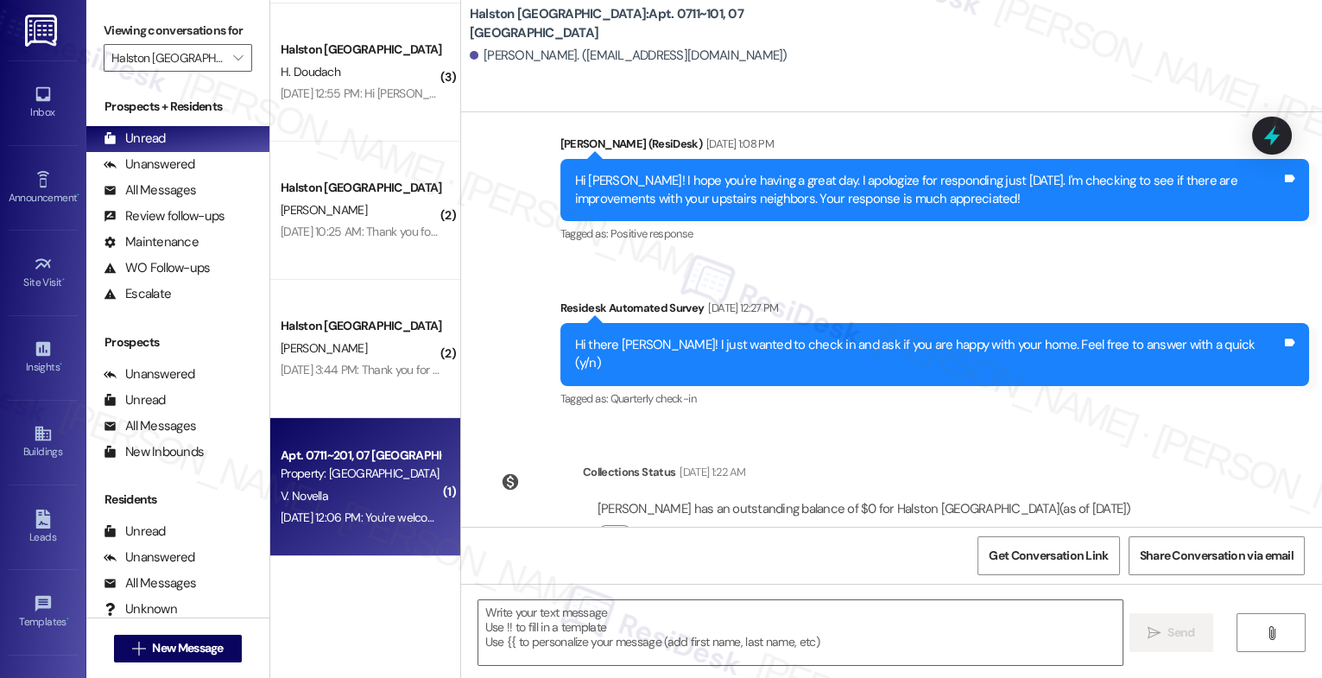
click at [324, 459] on div "Apt. 0711~201, 07 Halston Citrus Ridge" at bounding box center [361, 456] width 160 height 18
type textarea "Fetching suggested responses. Please feel free to read through the conversation…"
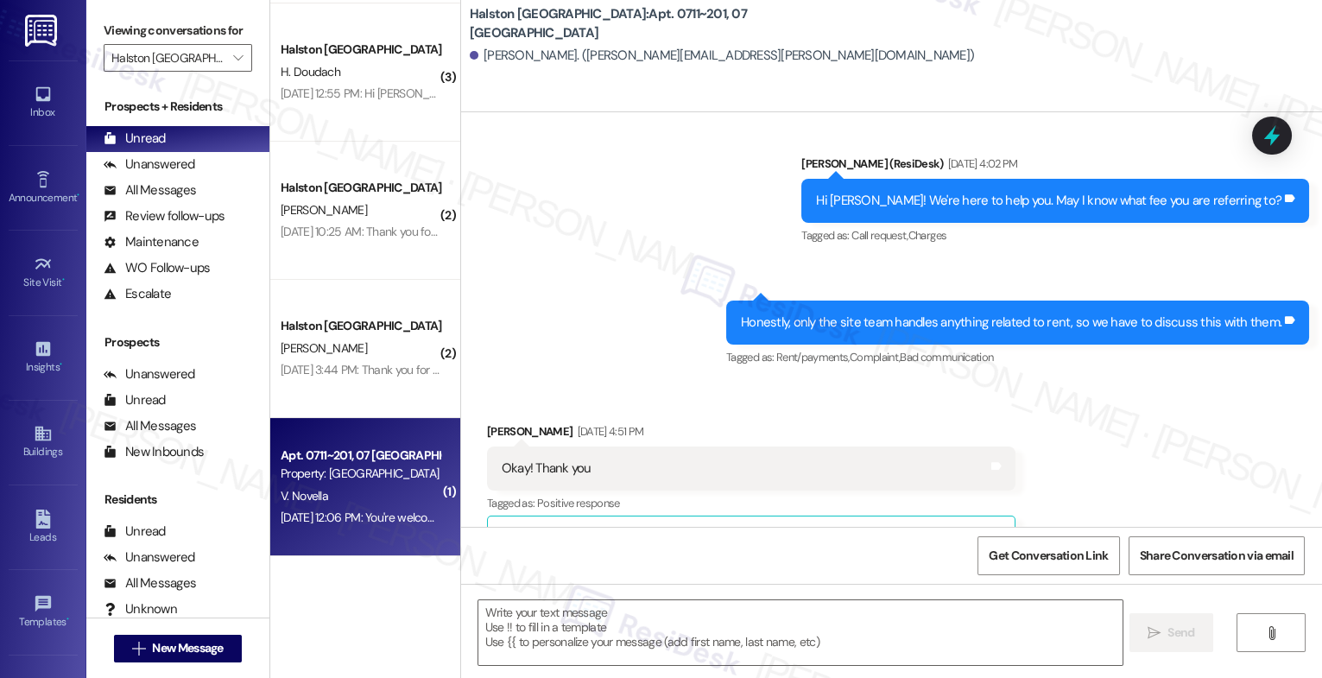
type textarea "Fetching suggested responses. Please feel free to read through the conversation…"
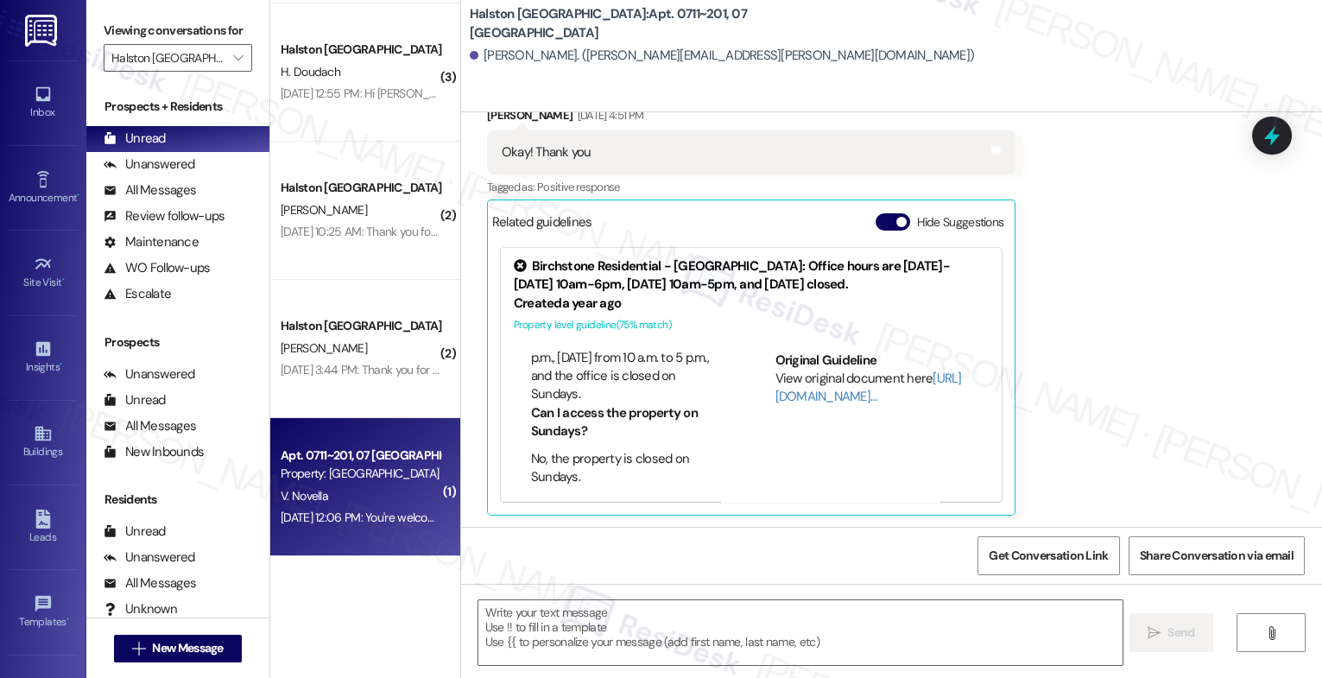
click at [867, 209] on div "Related guidelines Hide Suggestions" at bounding box center [751, 222] width 518 height 34
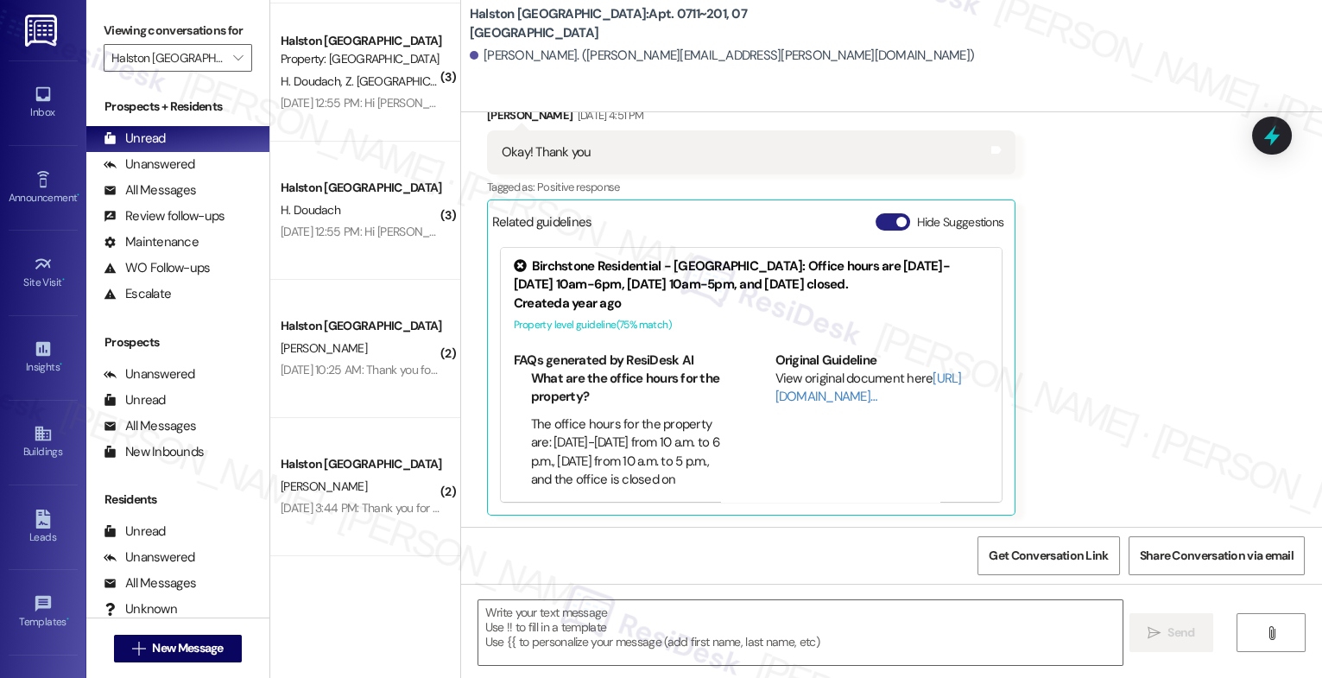
click at [876, 218] on button "Hide Suggestions" at bounding box center [893, 221] width 35 height 17
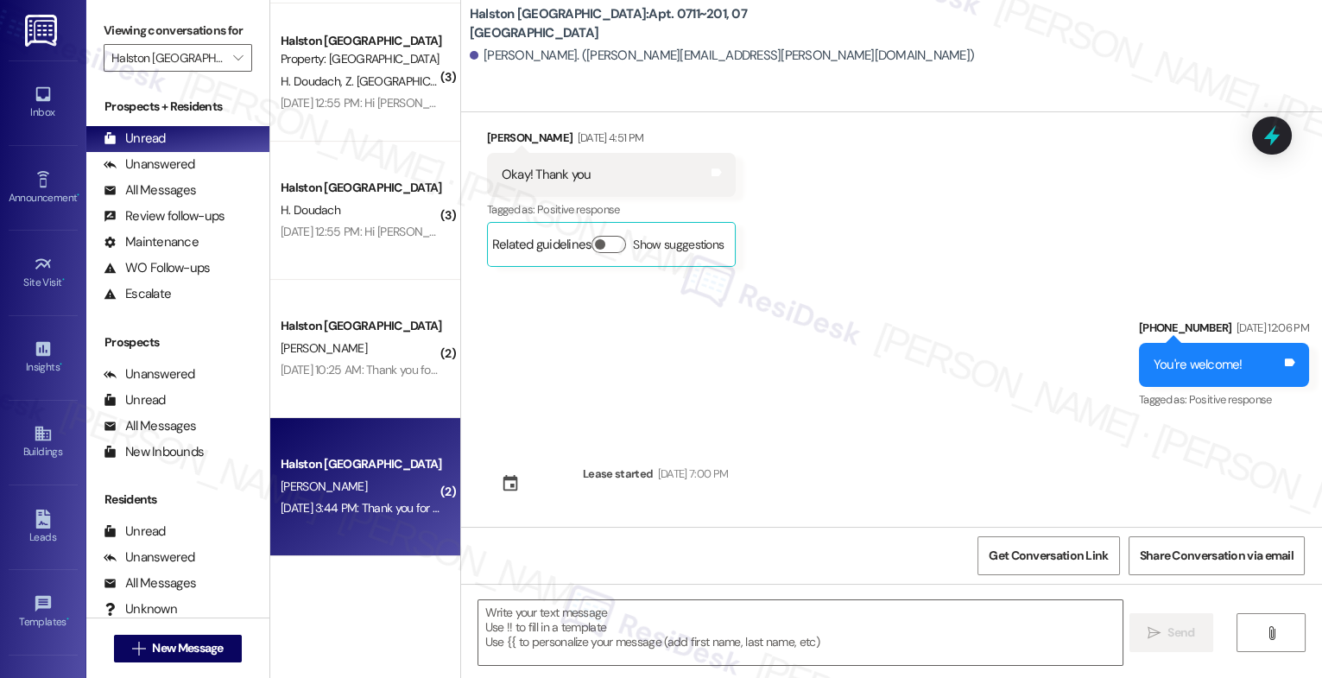
click at [323, 449] on div "Halston Citrus Ridge Prospect B. Quiles Aug 12, 2024 at 3:44 PM: Thank you for …" at bounding box center [365, 487] width 190 height 138
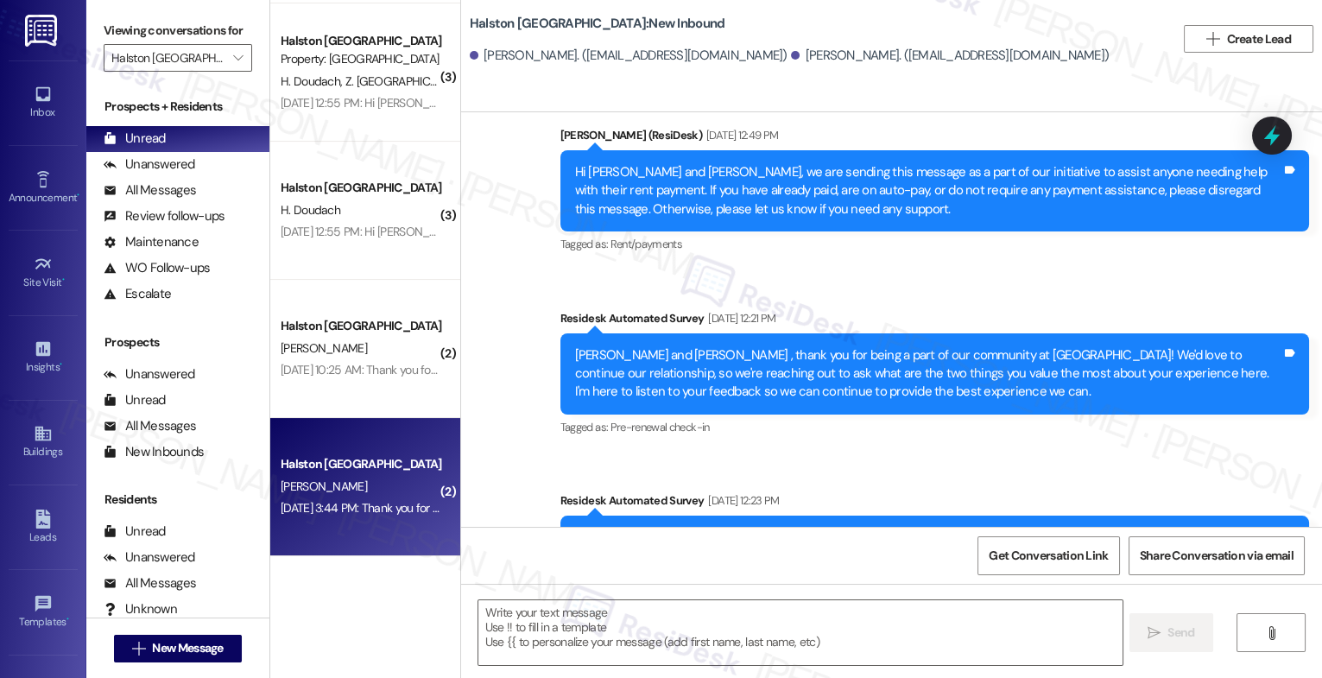
type textarea "Fetching suggested responses. Please feel free to read through the conversation…"
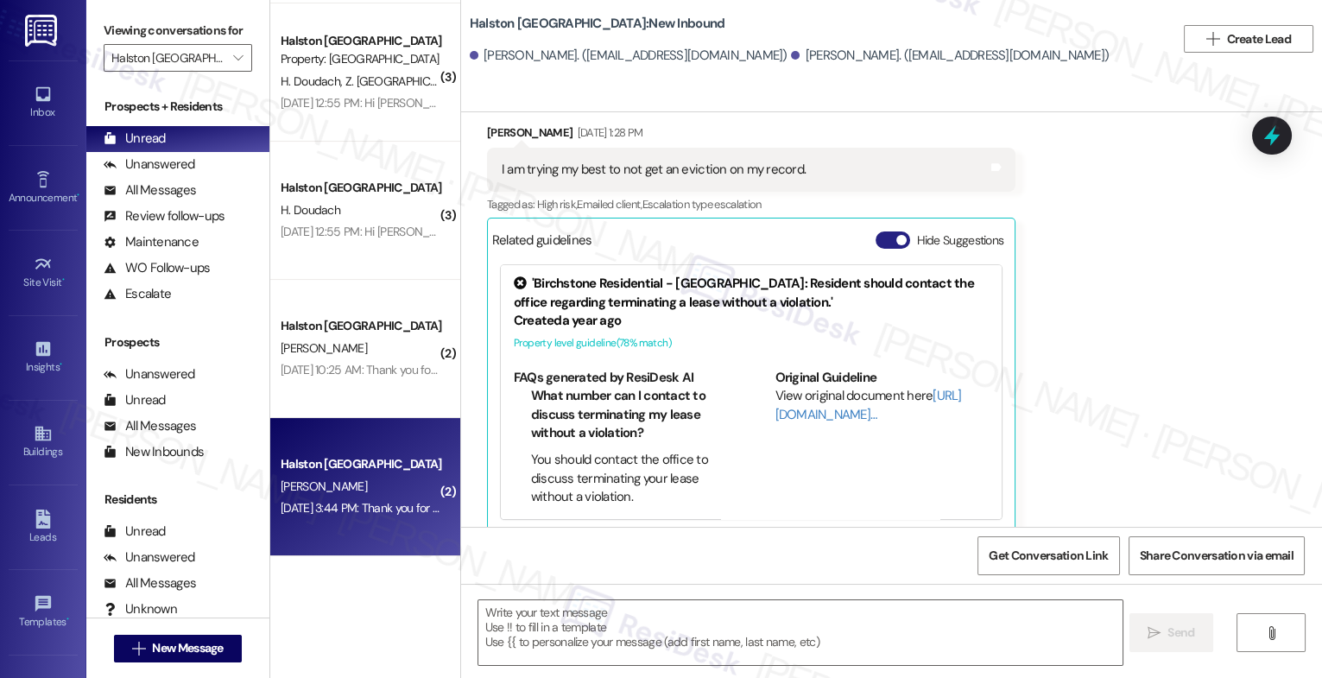
click at [876, 231] on button "Hide Suggestions" at bounding box center [893, 239] width 35 height 17
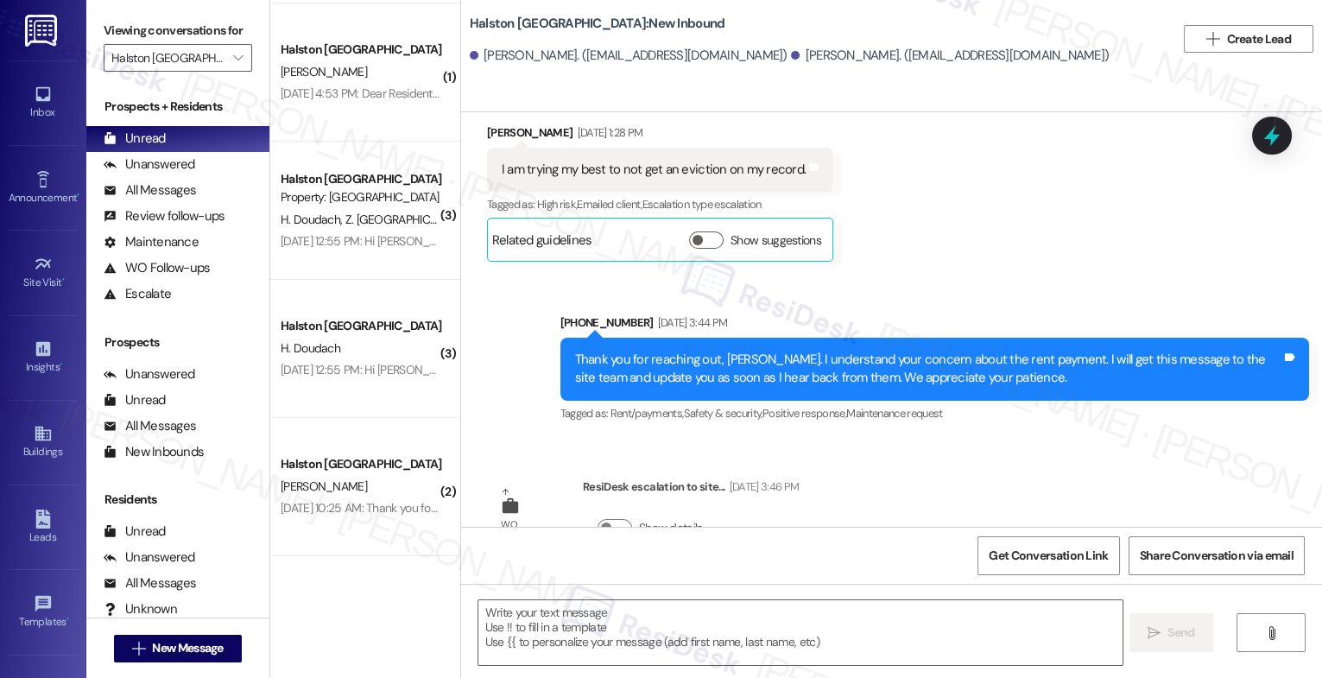
click at [314, 373] on div "Feb 07, 2025 at 12:55 PM: Hi Zainab and Hassane, how are you? We're checking in…" at bounding box center [1047, 370] width 1533 height 16
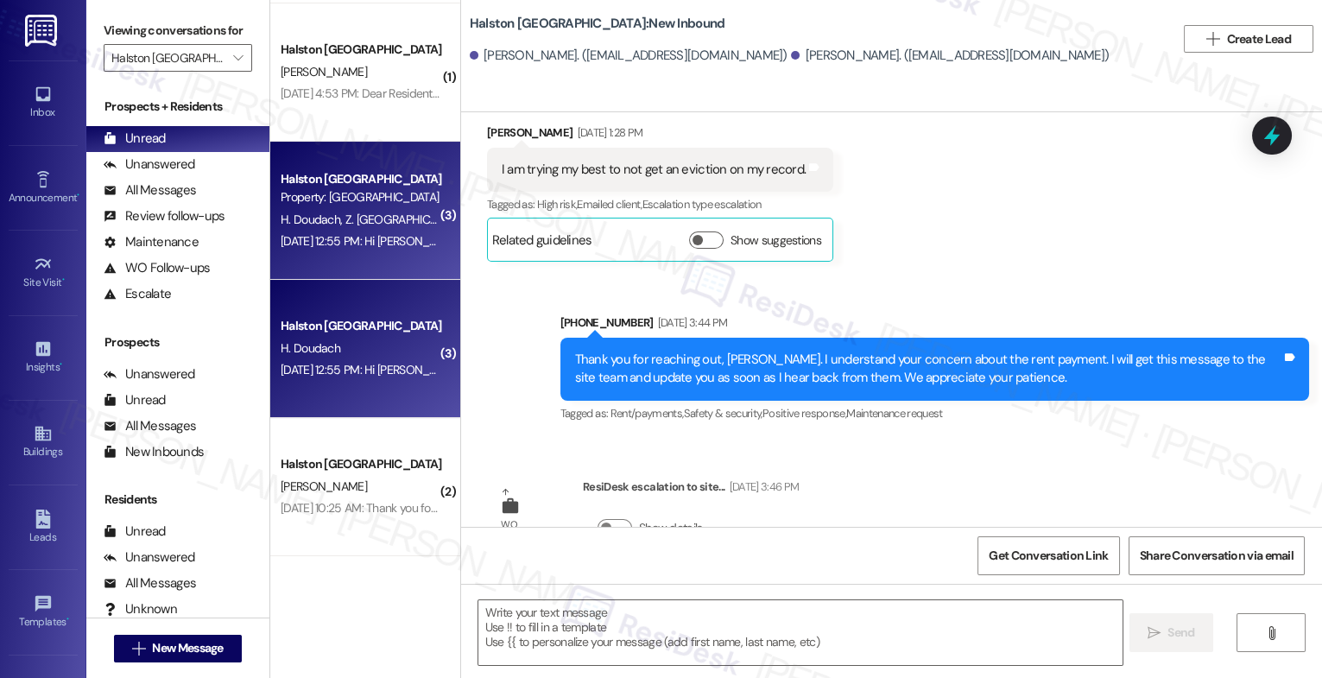
type textarea "Fetching suggested responses. Please feel free to read through the conversation…"
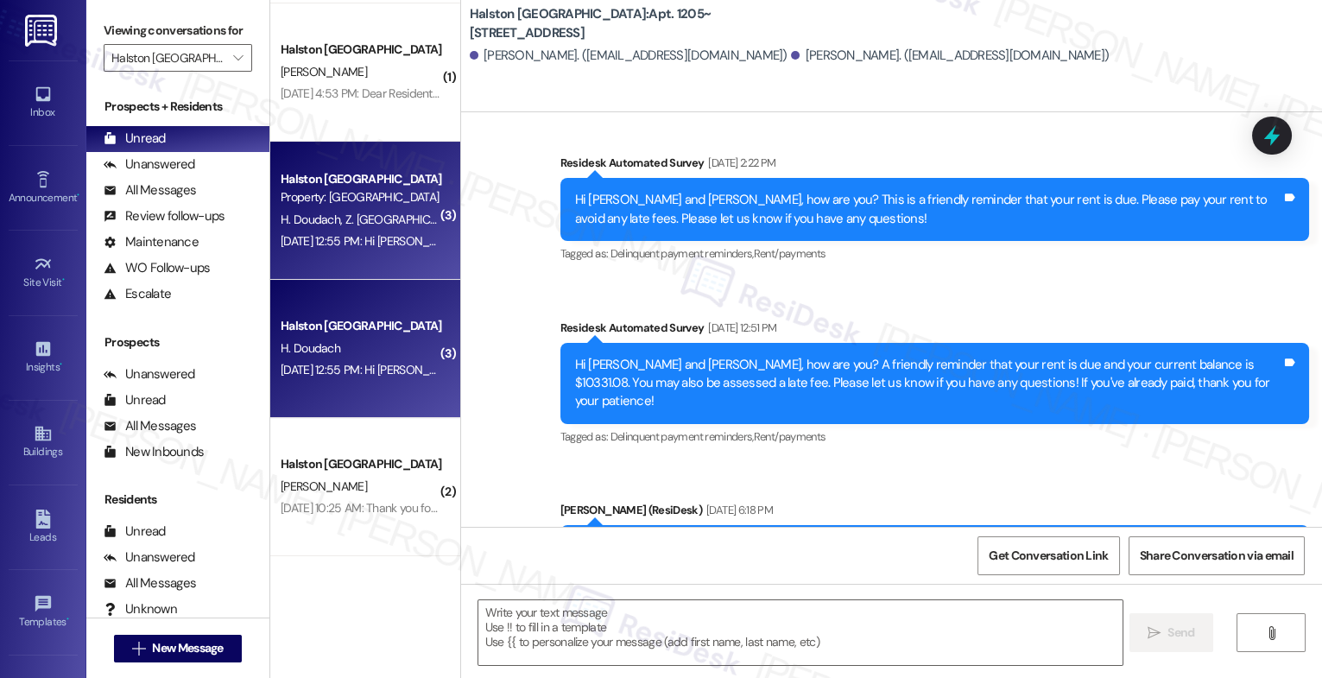
type textarea "Fetching suggested responses. Please feel free to read through the conversation…"
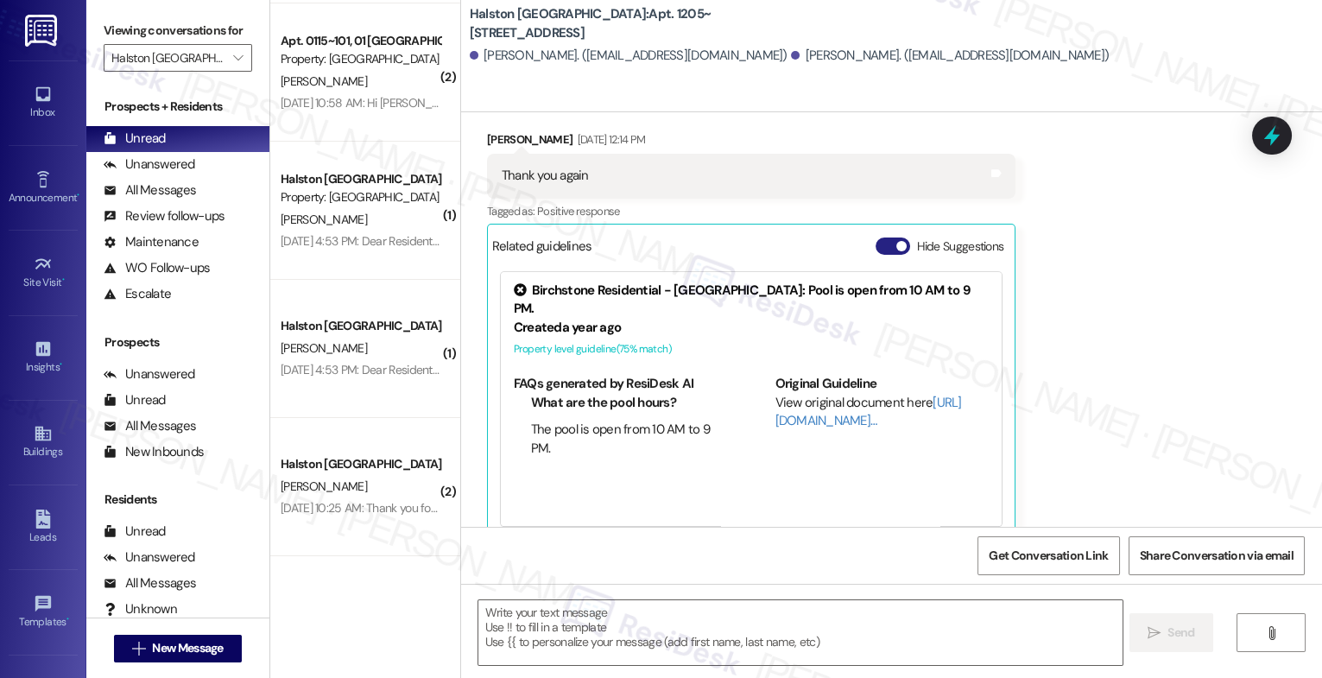
click at [880, 247] on button "Hide Suggestions" at bounding box center [893, 246] width 35 height 17
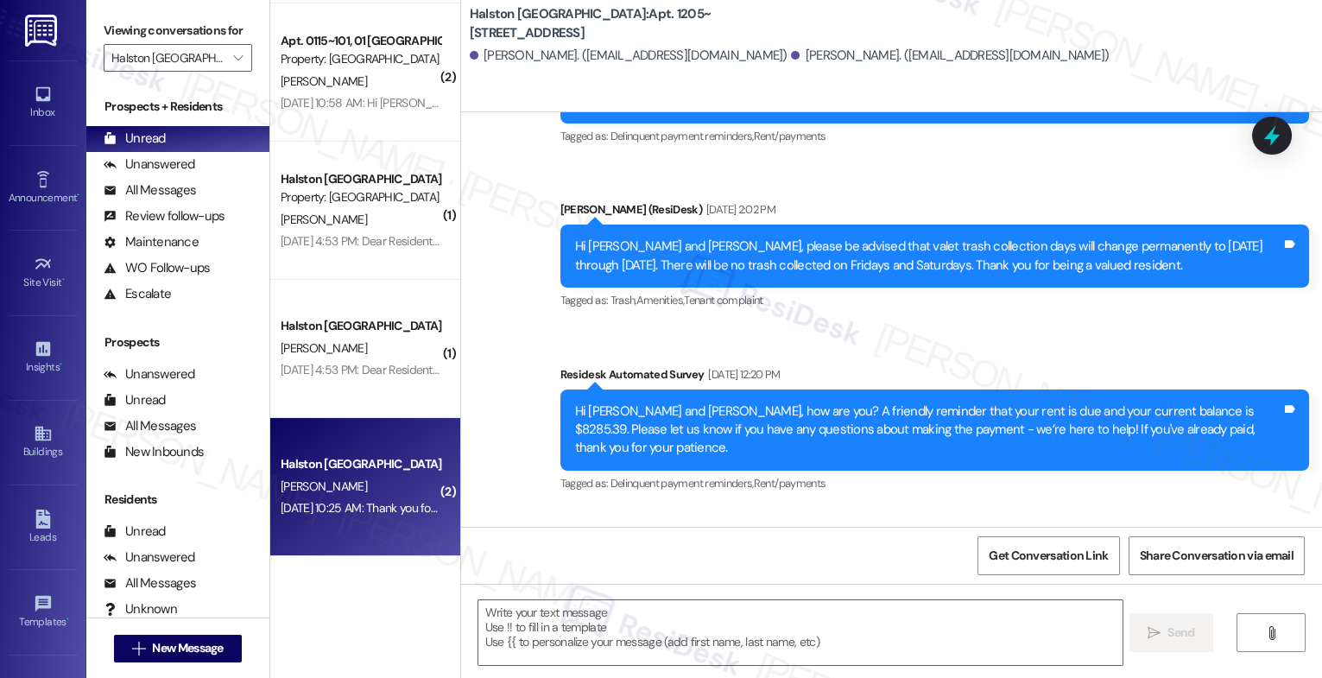
click at [317, 498] on div "Aug 13, 2024 at 10:25 AM: Thank you for reaching out, Bert. I’m truly sorry to …" at bounding box center [360, 509] width 163 height 22
type textarea "Fetching suggested responses. Please feel free to read through the conversation…"
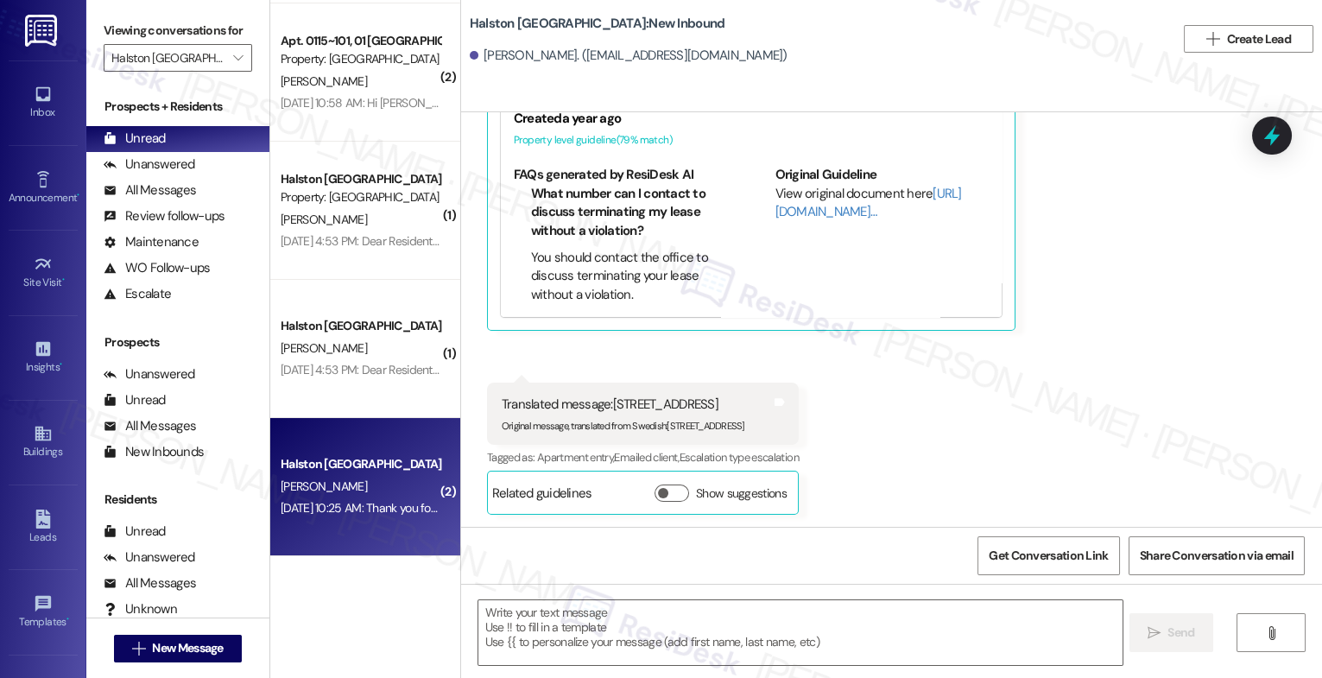
type textarea "Fetching suggested responses. Please feel free to read through the conversation…"
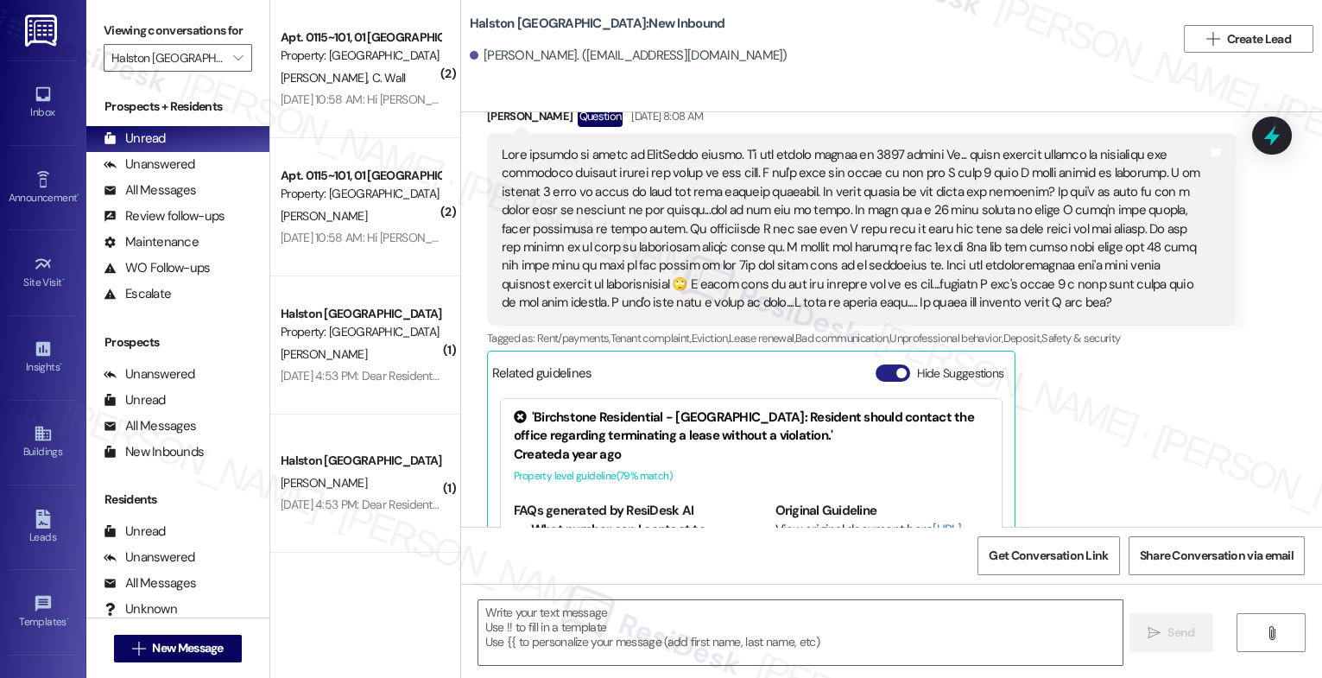
click at [885, 367] on button "Hide Suggestions" at bounding box center [893, 373] width 35 height 17
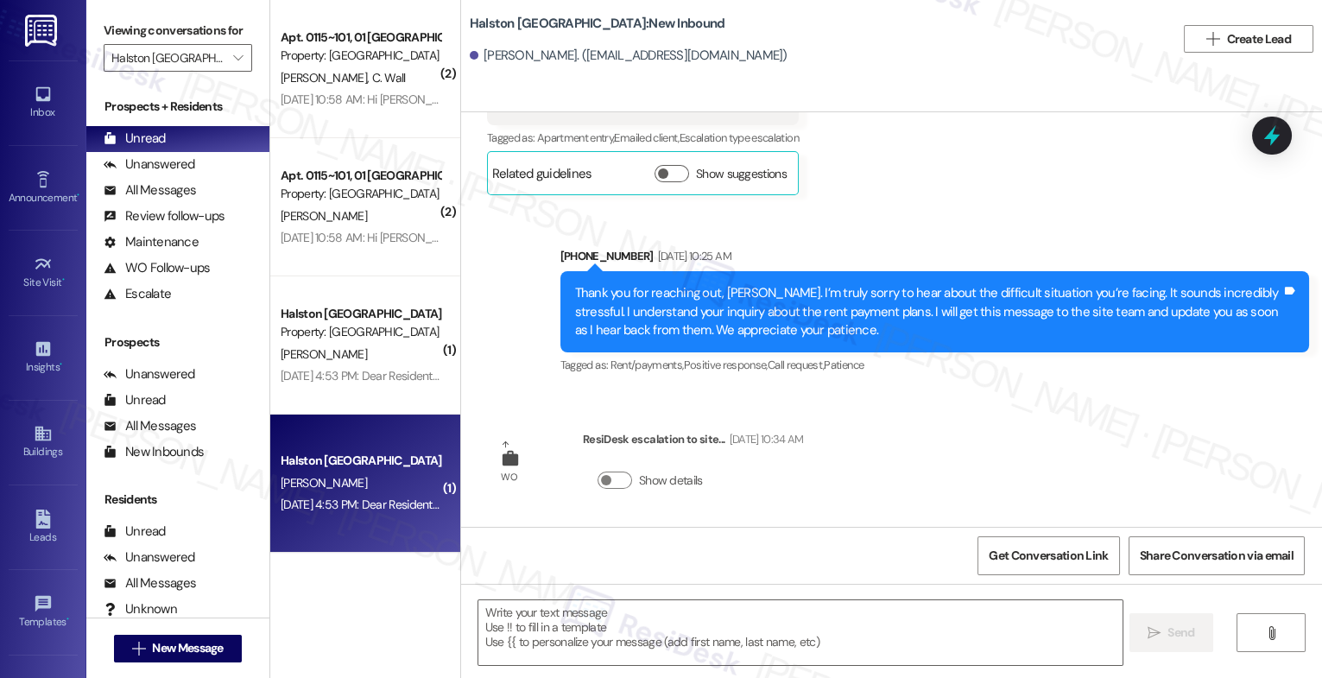
click at [365, 482] on div "C. Tormo" at bounding box center [360, 483] width 163 height 22
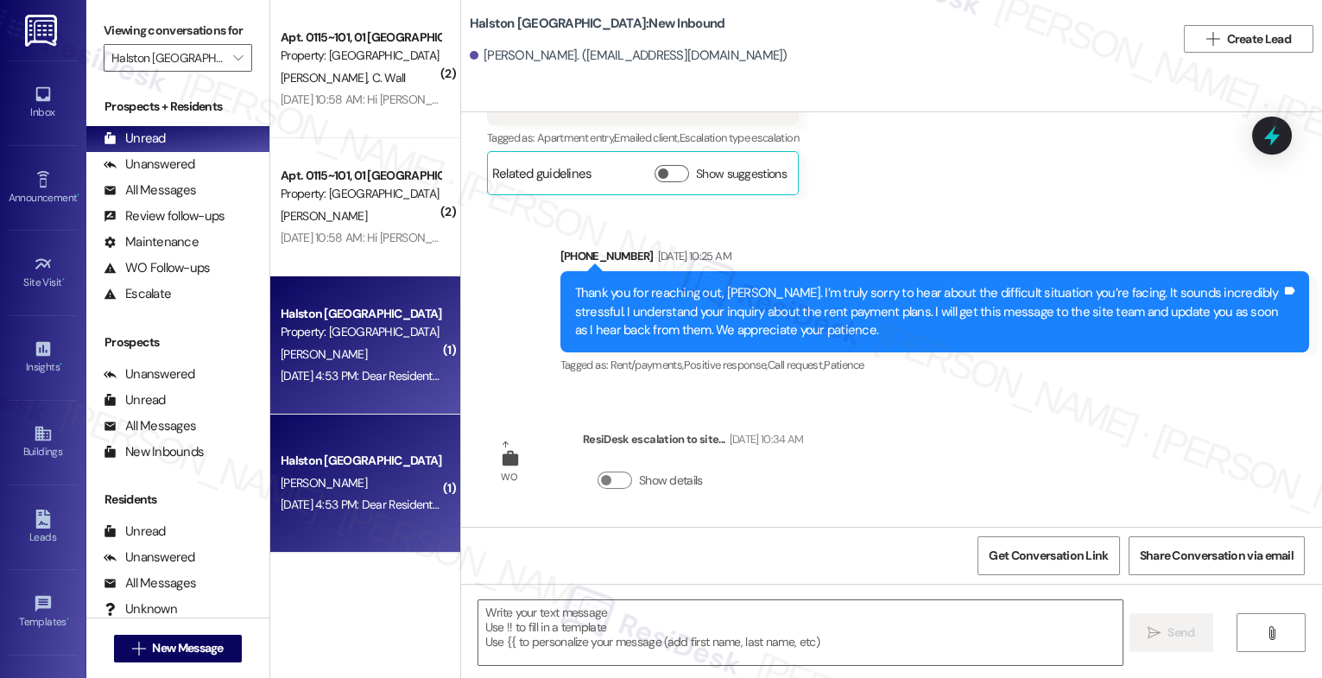
type textarea "Fetching suggested responses. Please feel free to read through the conversation…"
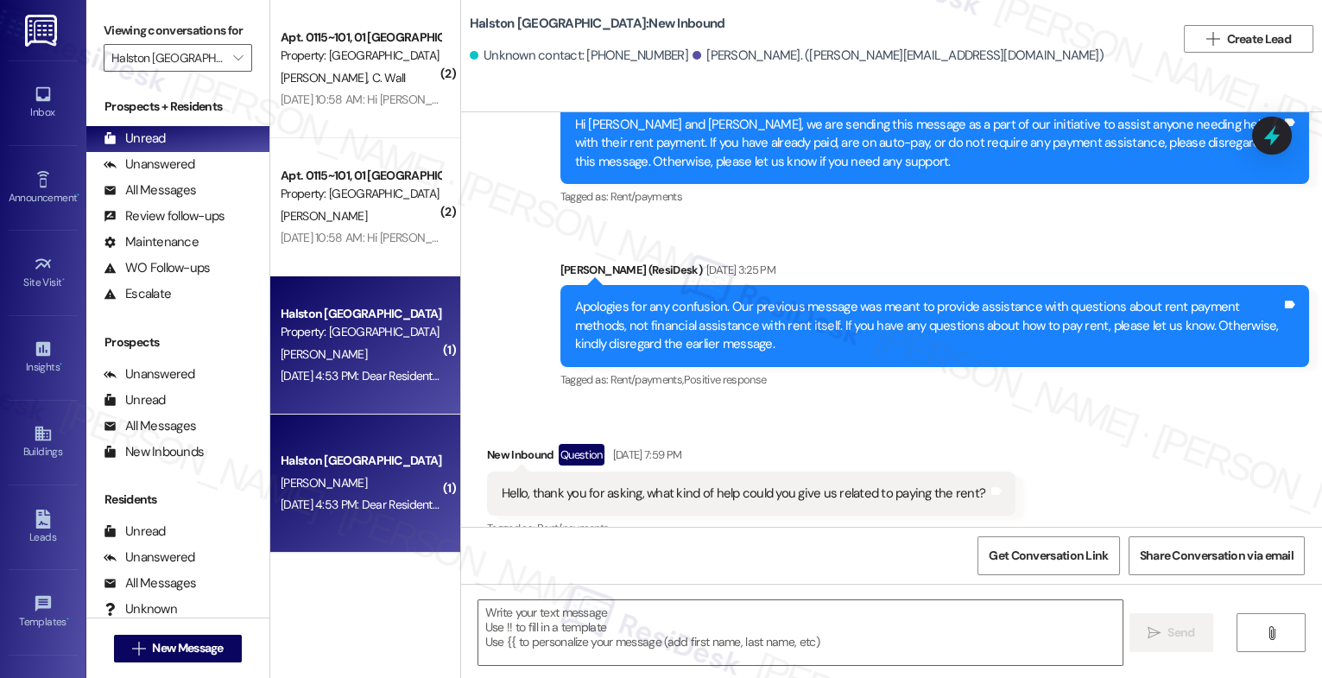
type textarea "Fetching suggested responses. Please feel free to read through the conversation…"
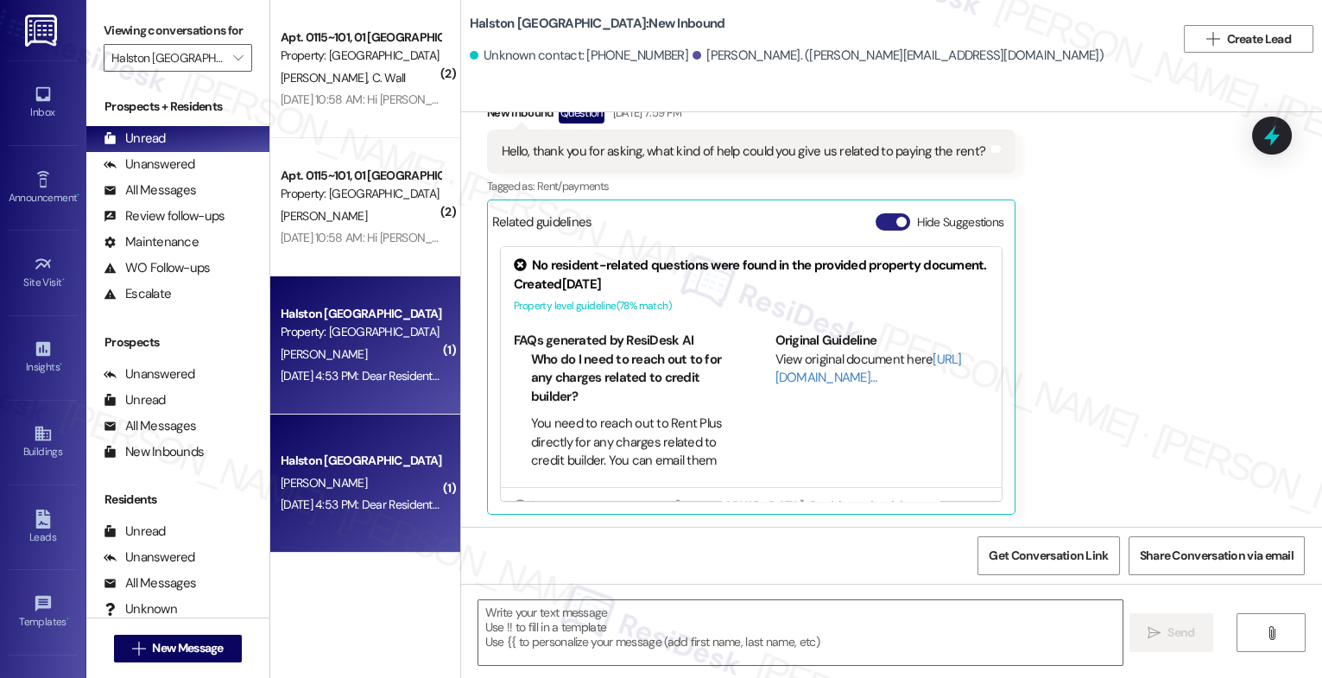
click at [876, 214] on button "Hide Suggestions" at bounding box center [893, 221] width 35 height 17
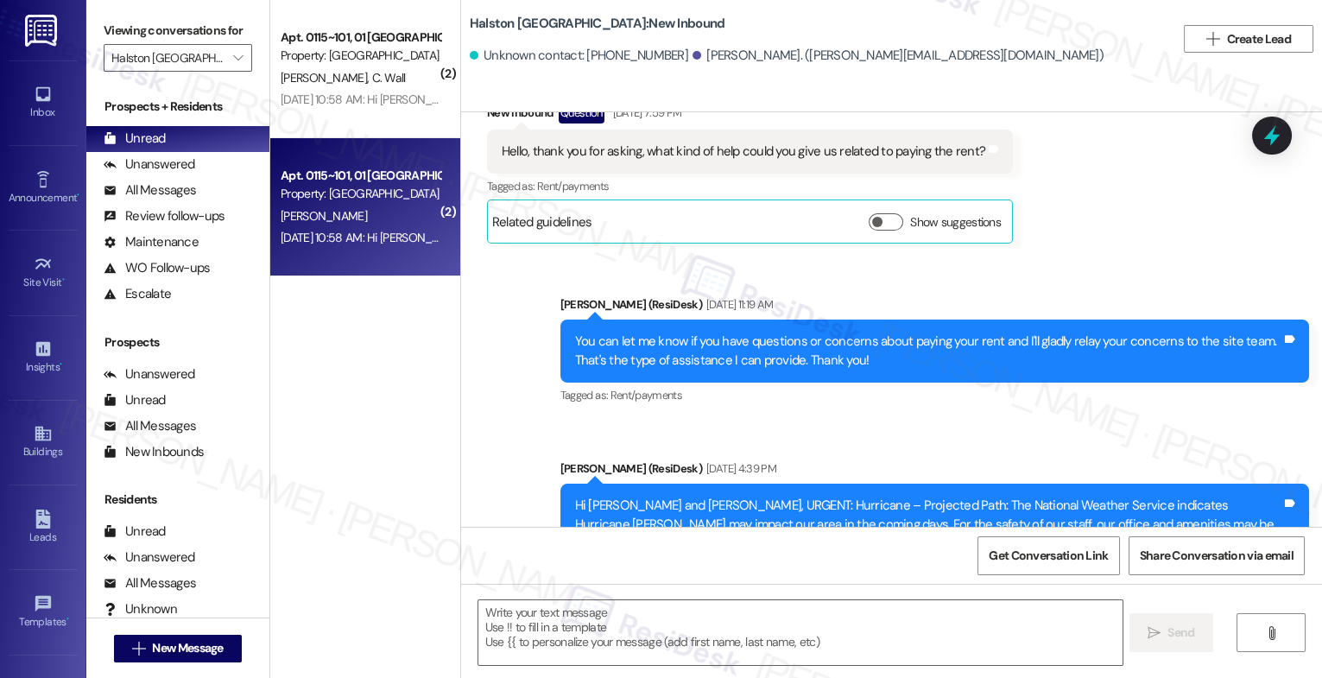
click at [367, 212] on div "G. Saxton" at bounding box center [360, 217] width 163 height 22
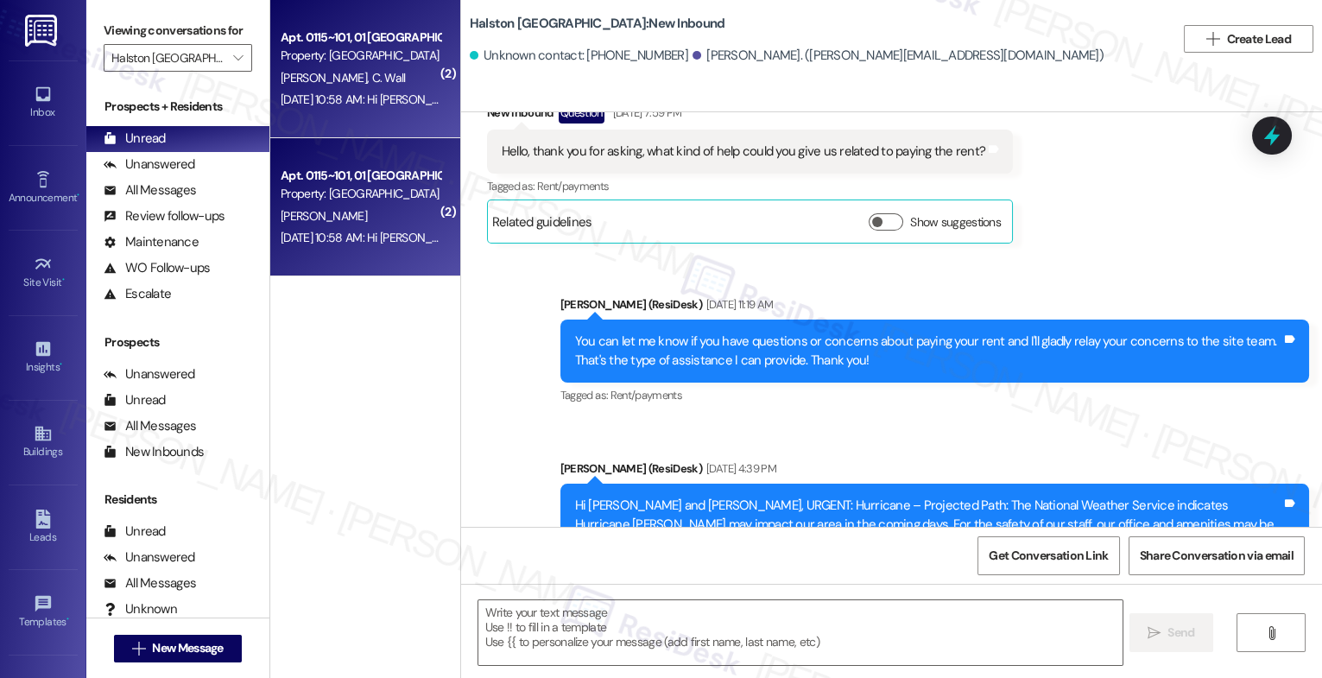
type textarea "Fetching suggested responses. Please feel free to read through the conversation…"
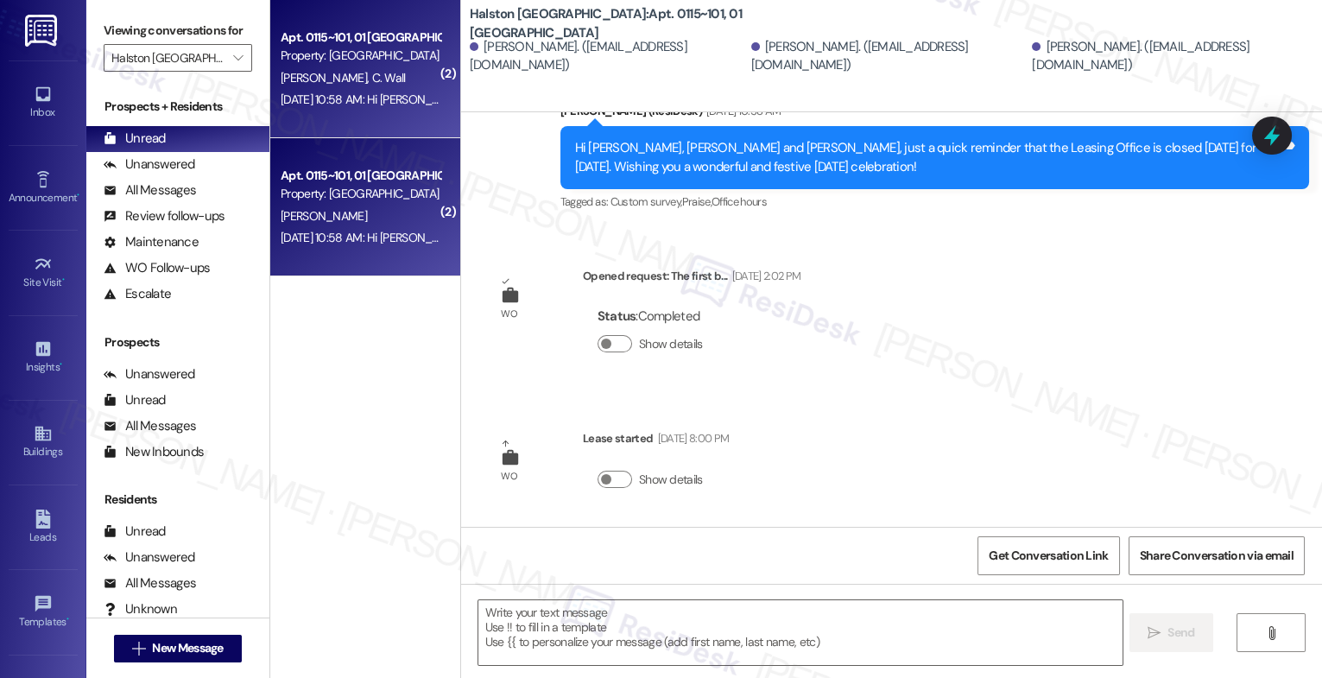
type textarea "Fetching suggested responses. Please feel free to read through the conversation…"
click at [353, 89] on div "Jul 04, 2025 at 10:58 AM: Hi Gina, Vincent and Cecilia, just a quick reminder t…" at bounding box center [360, 100] width 163 height 22
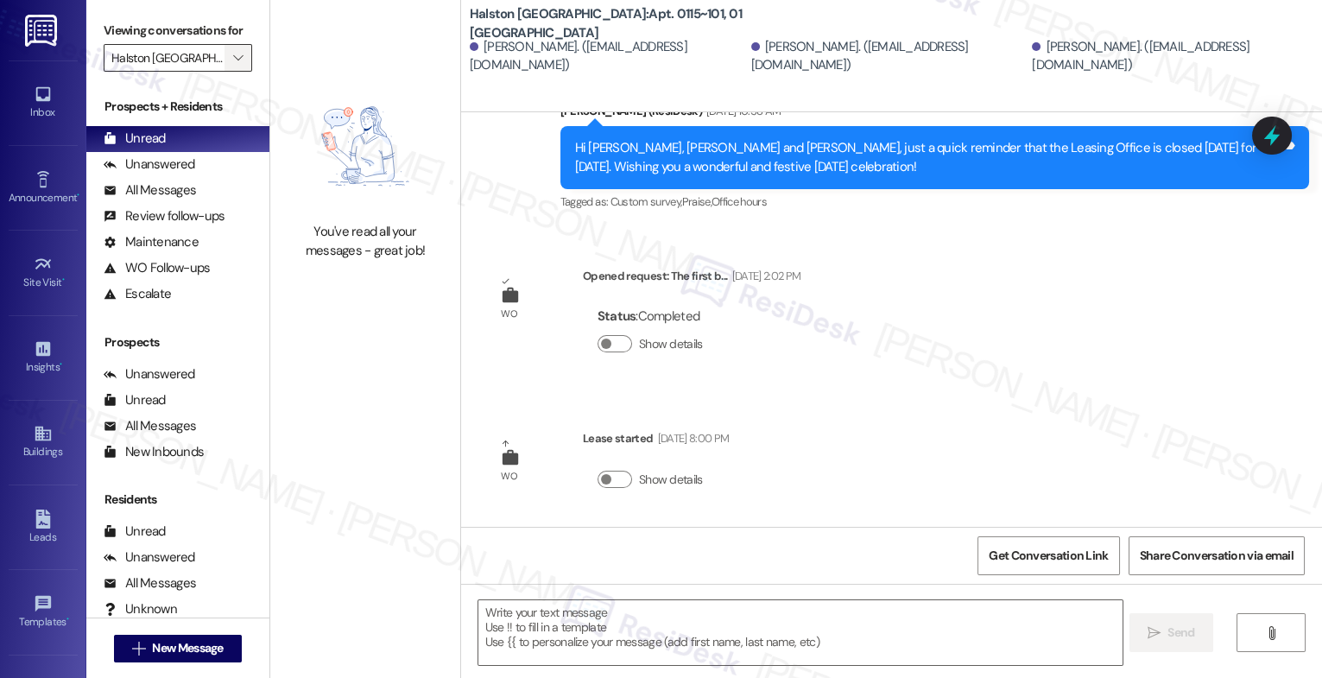
click at [233, 65] on icon "" at bounding box center [238, 58] width 10 height 14
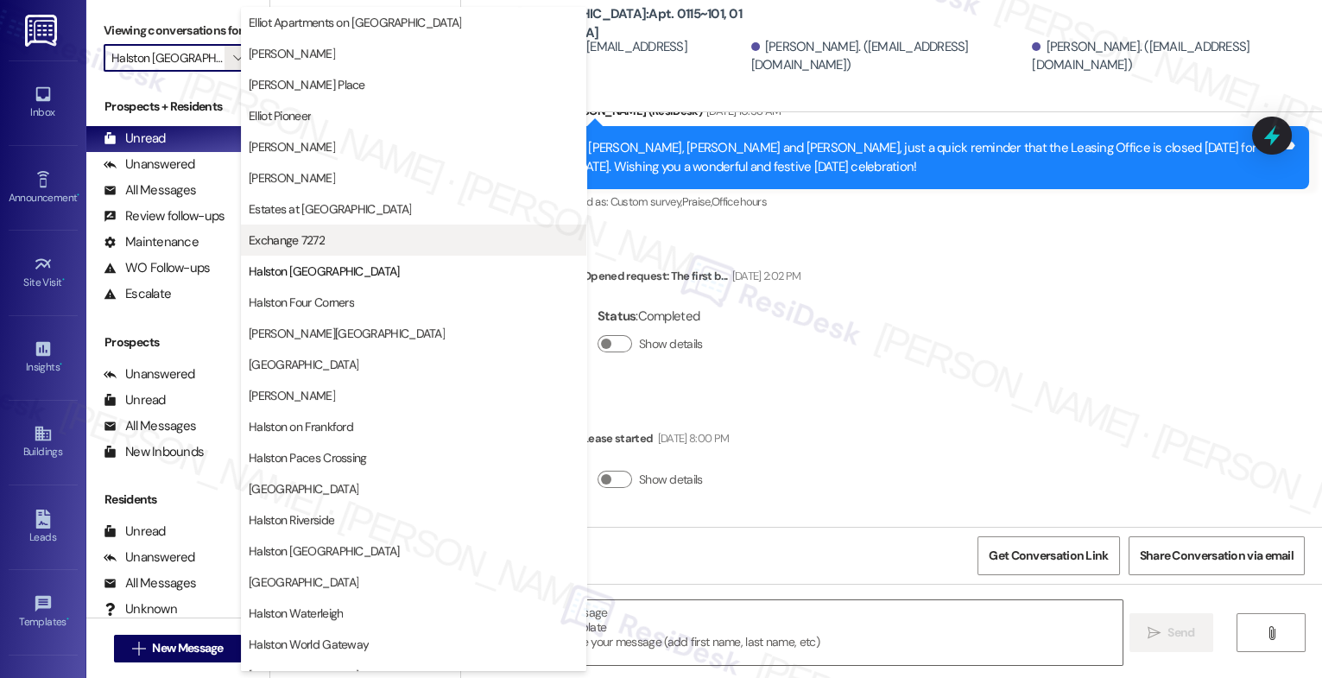
click at [329, 242] on span "Exchange 7272" at bounding box center [414, 239] width 330 height 17
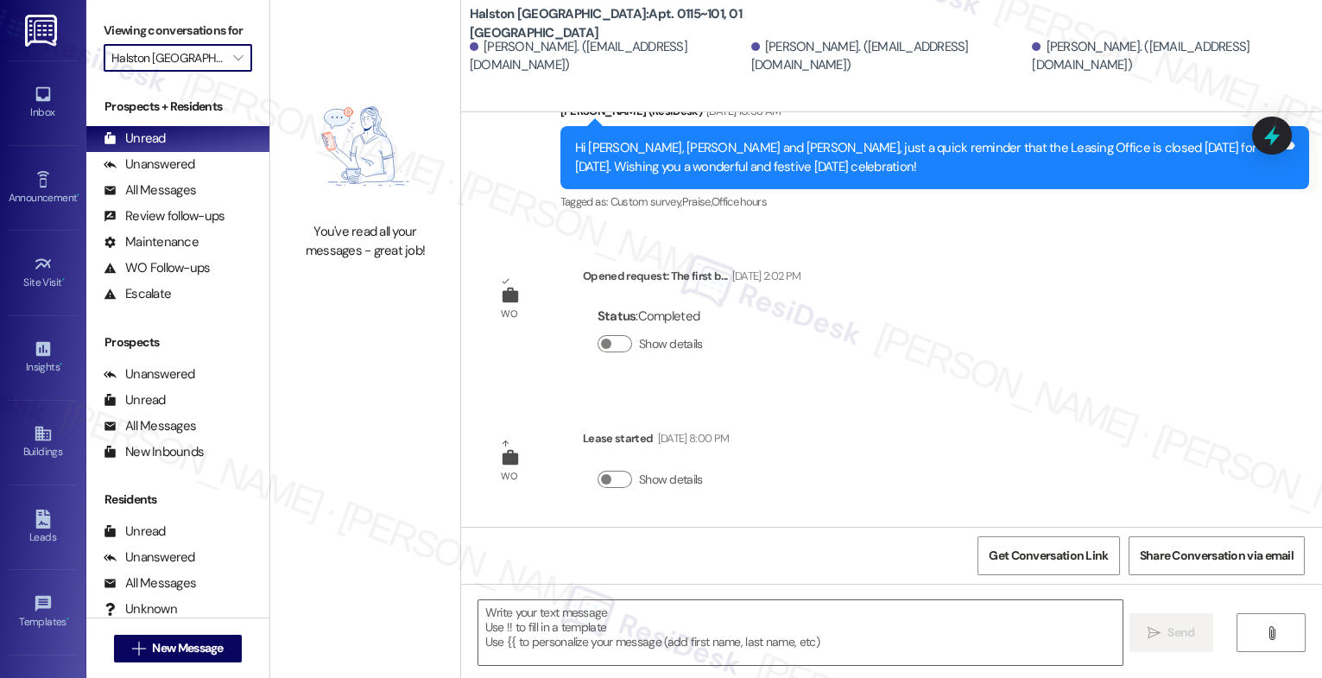
type input "Exchange 7272"
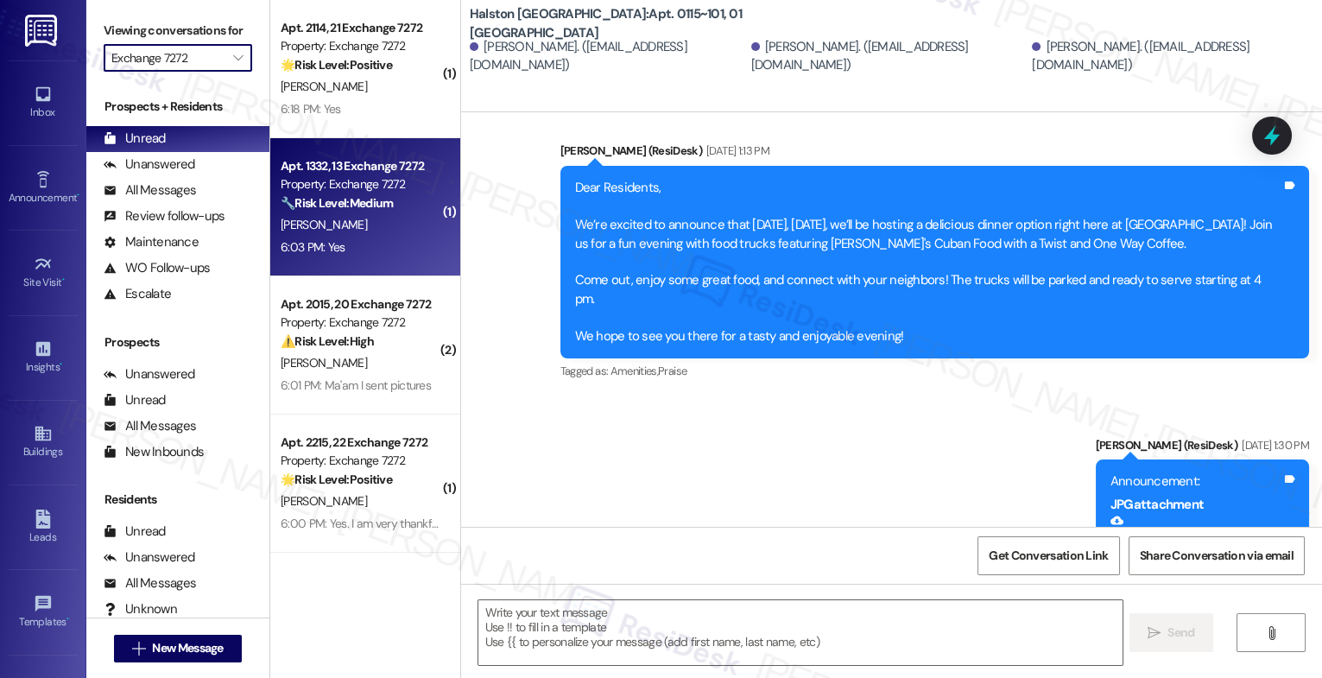
type textarea "Fetching suggested responses. Please feel free to read through the conversation…"
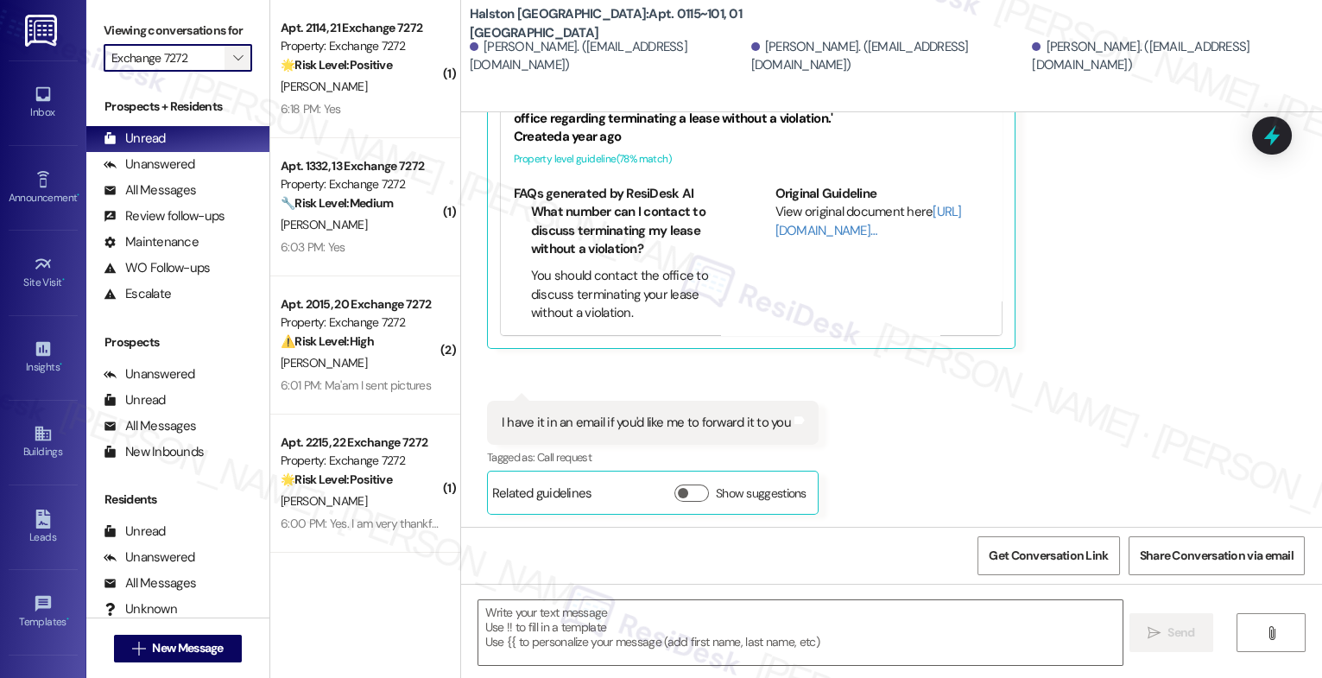
click at [233, 65] on icon "" at bounding box center [238, 58] width 10 height 14
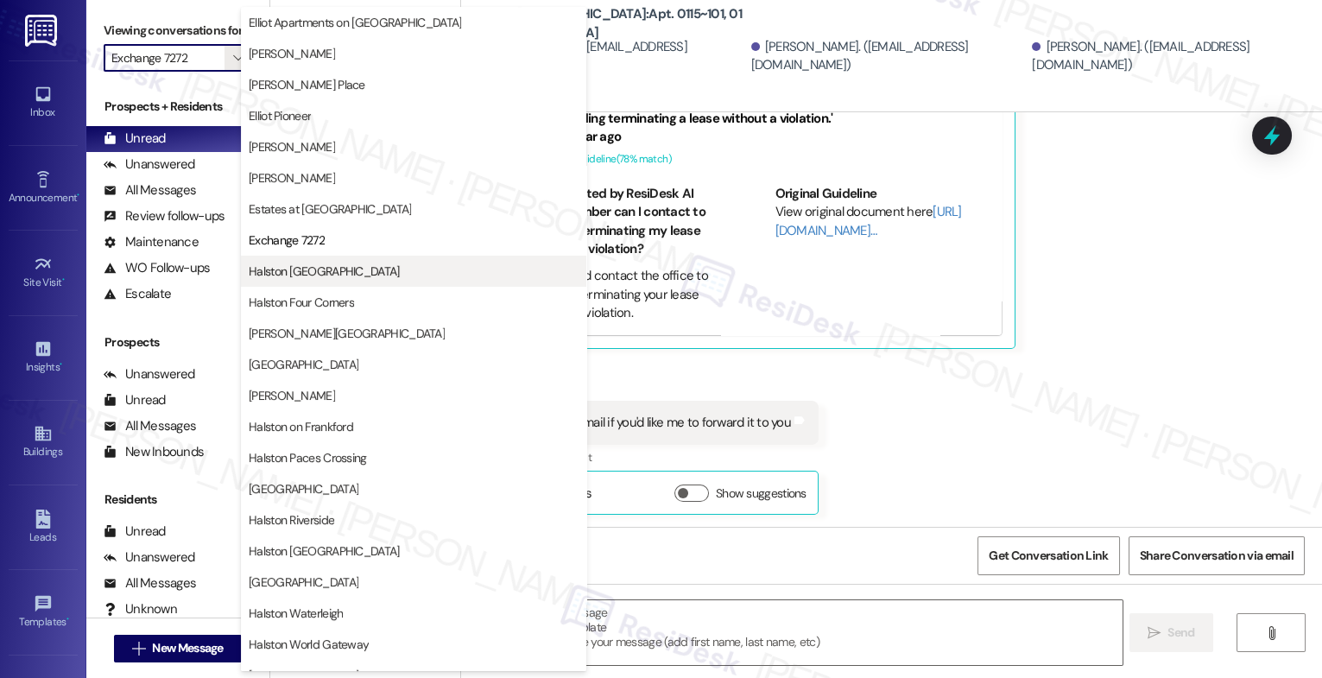
click at [314, 270] on span "Halston [GEOGRAPHIC_DATA]" at bounding box center [324, 271] width 151 height 17
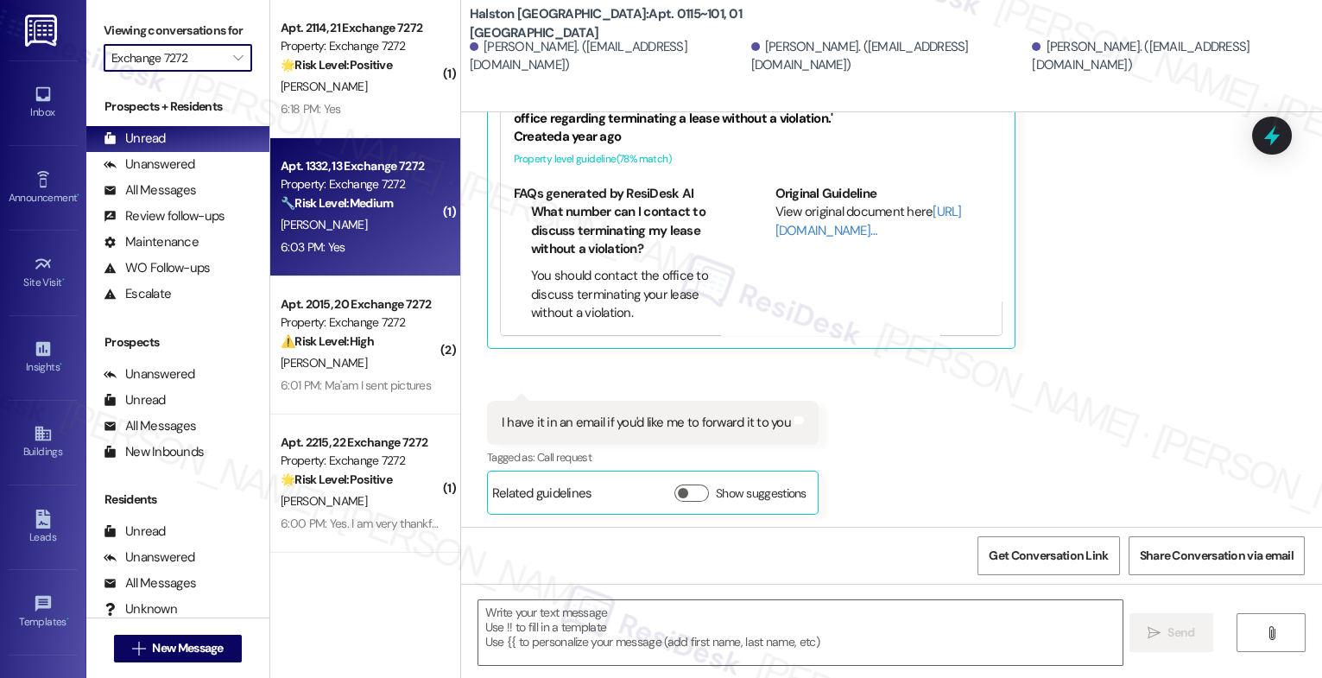
type input "Halston [GEOGRAPHIC_DATA]"
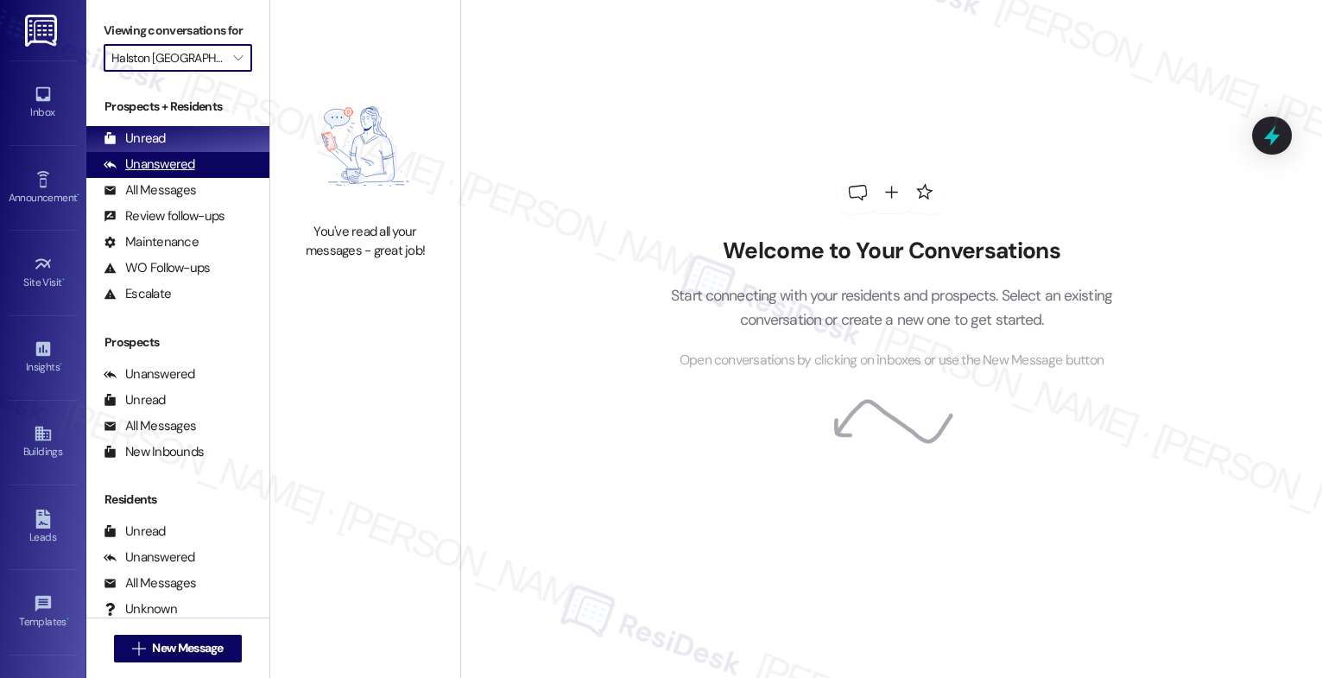
click at [189, 174] on div "Unanswered" at bounding box center [150, 164] width 92 height 18
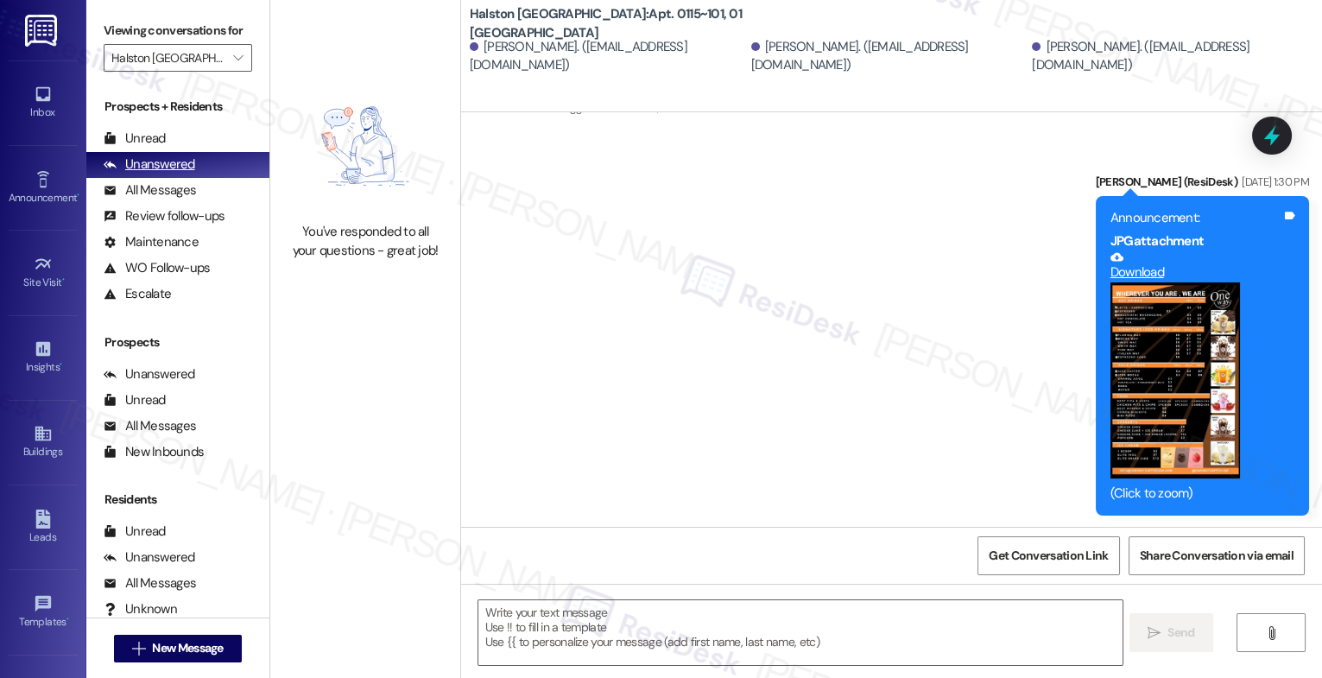
type textarea "Fetching suggested responses. Please feel free to read through the conversation…"
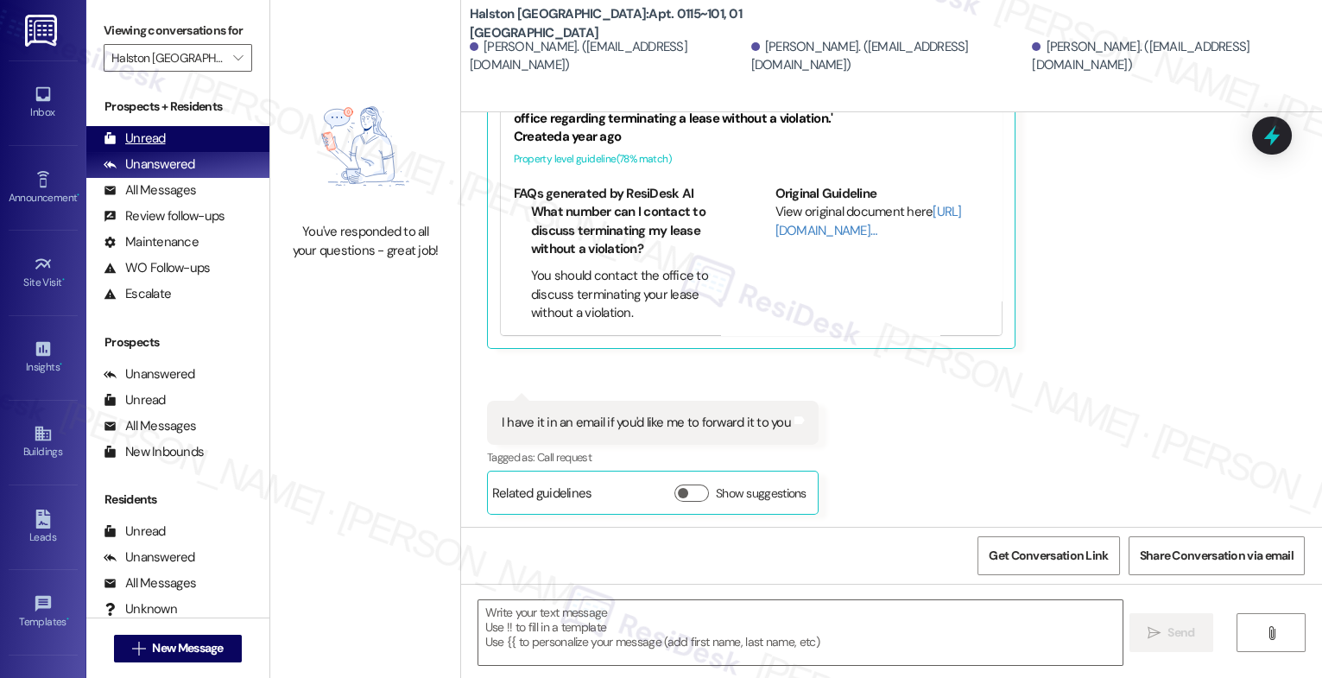
click at [194, 152] on div "Unread (0)" at bounding box center [177, 139] width 183 height 26
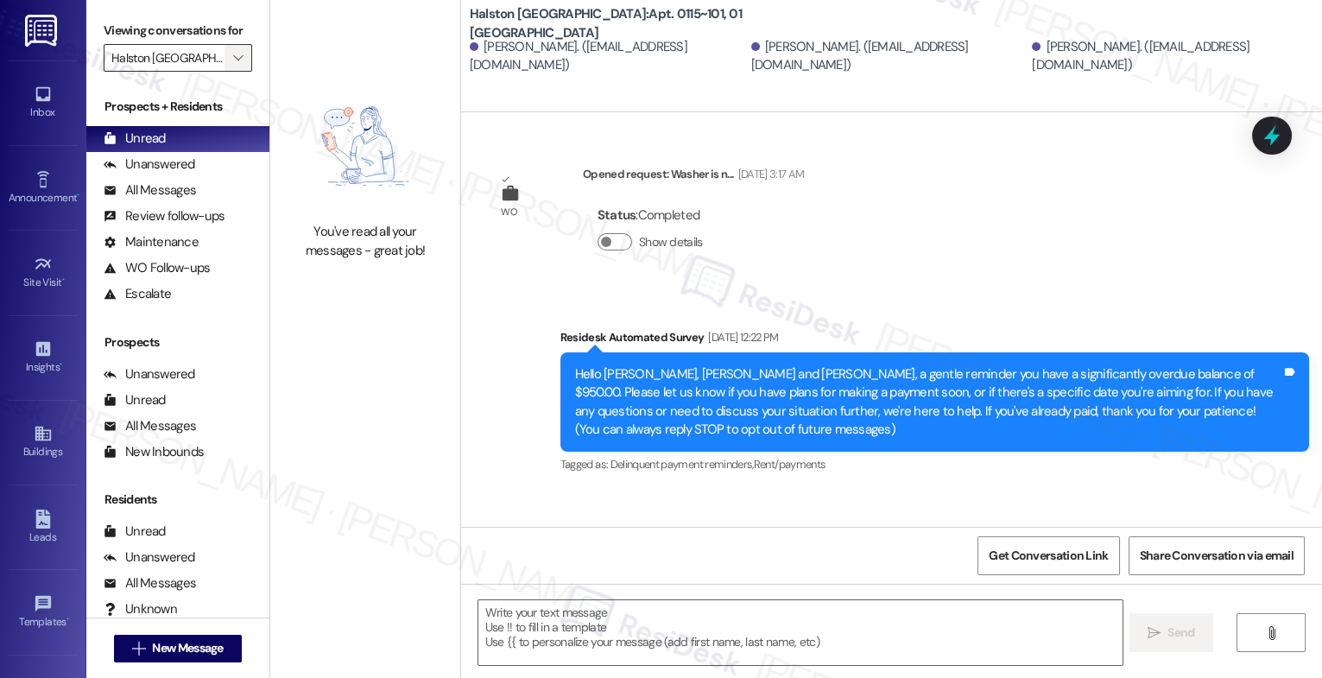
click at [233, 65] on icon "" at bounding box center [238, 58] width 10 height 14
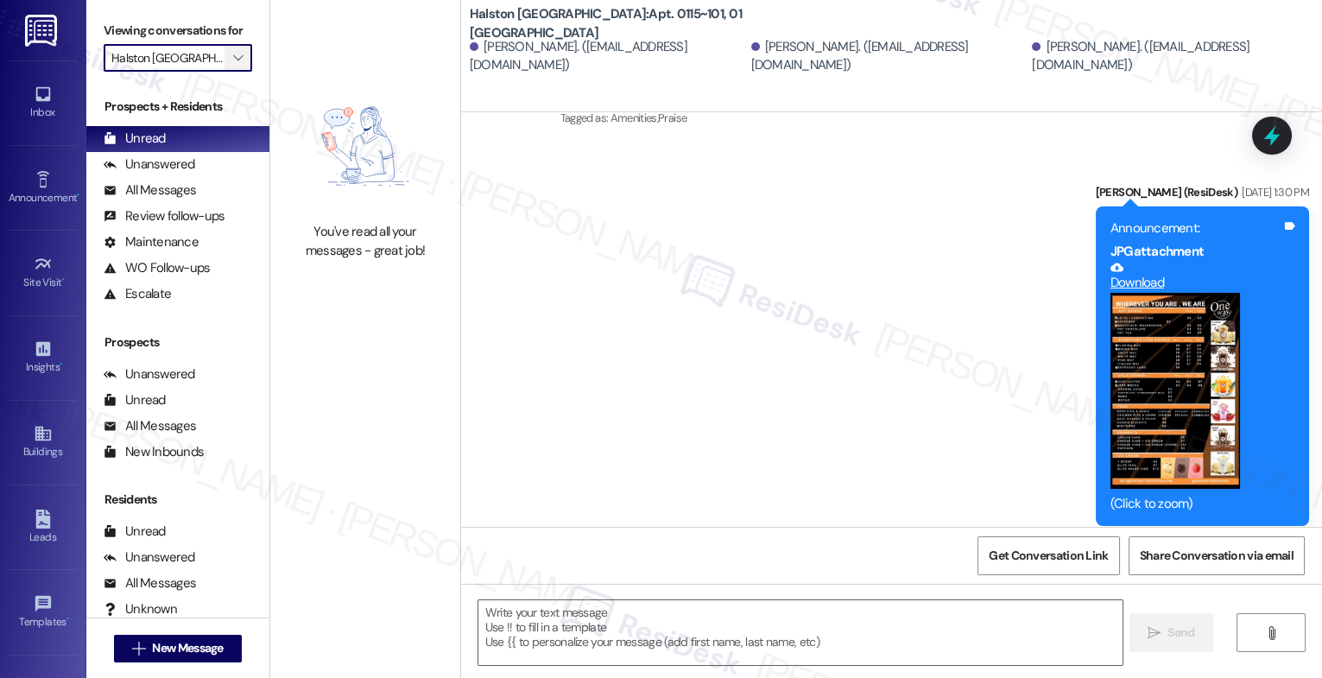
type textarea "Fetching suggested responses. Please feel free to read through the conversation…"
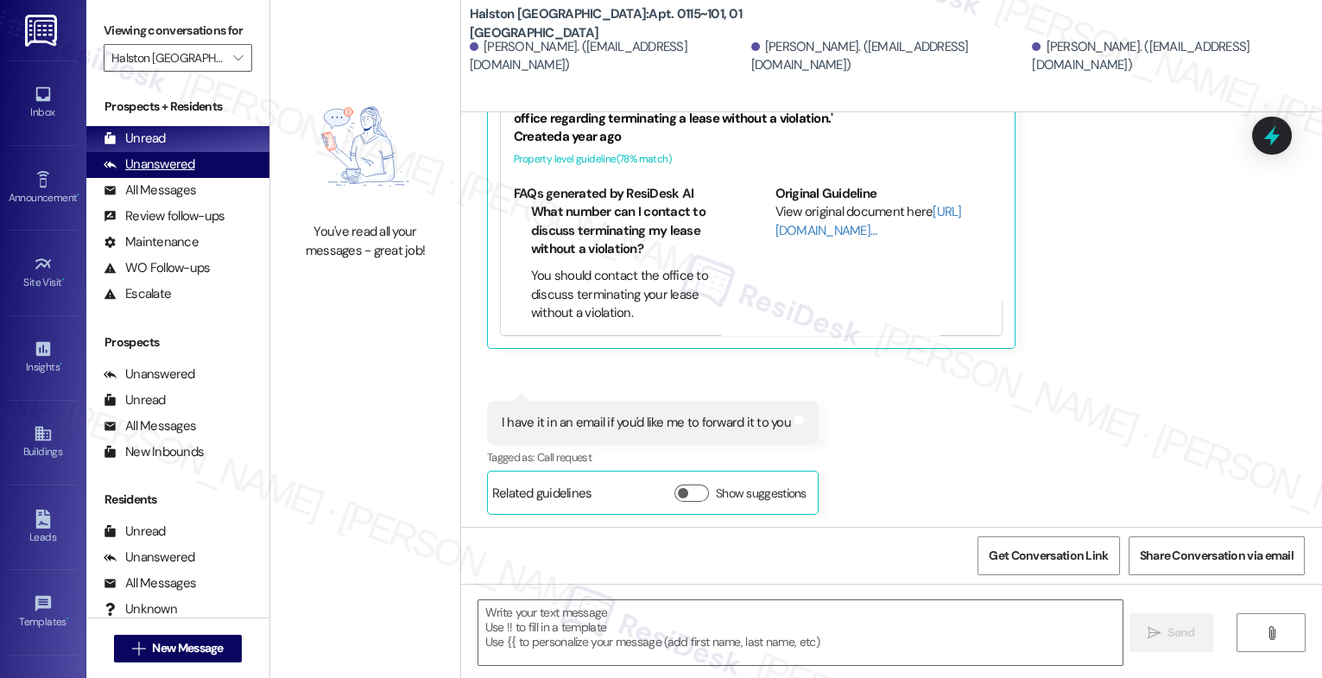
click at [181, 178] on div "Unanswered (0)" at bounding box center [177, 165] width 183 height 26
click at [189, 152] on div "Unread (0)" at bounding box center [177, 139] width 183 height 26
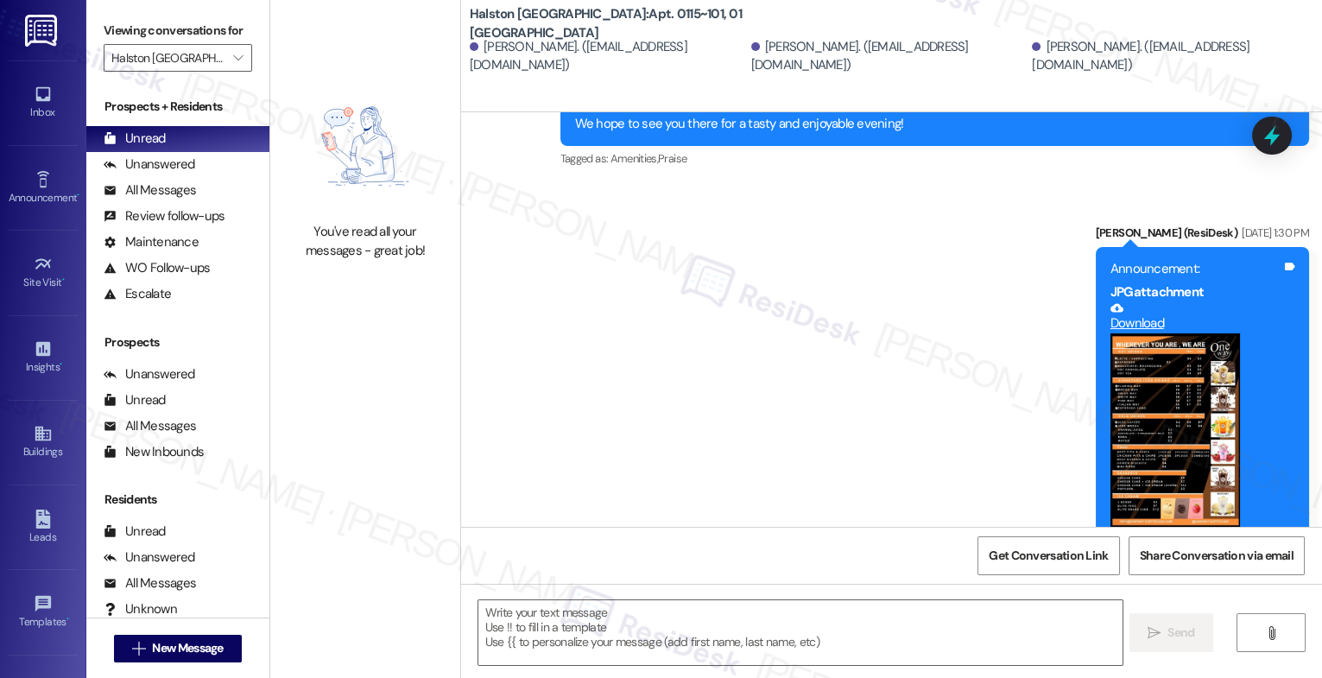
type textarea "Fetching suggested responses. Please feel free to read through the conversation…"
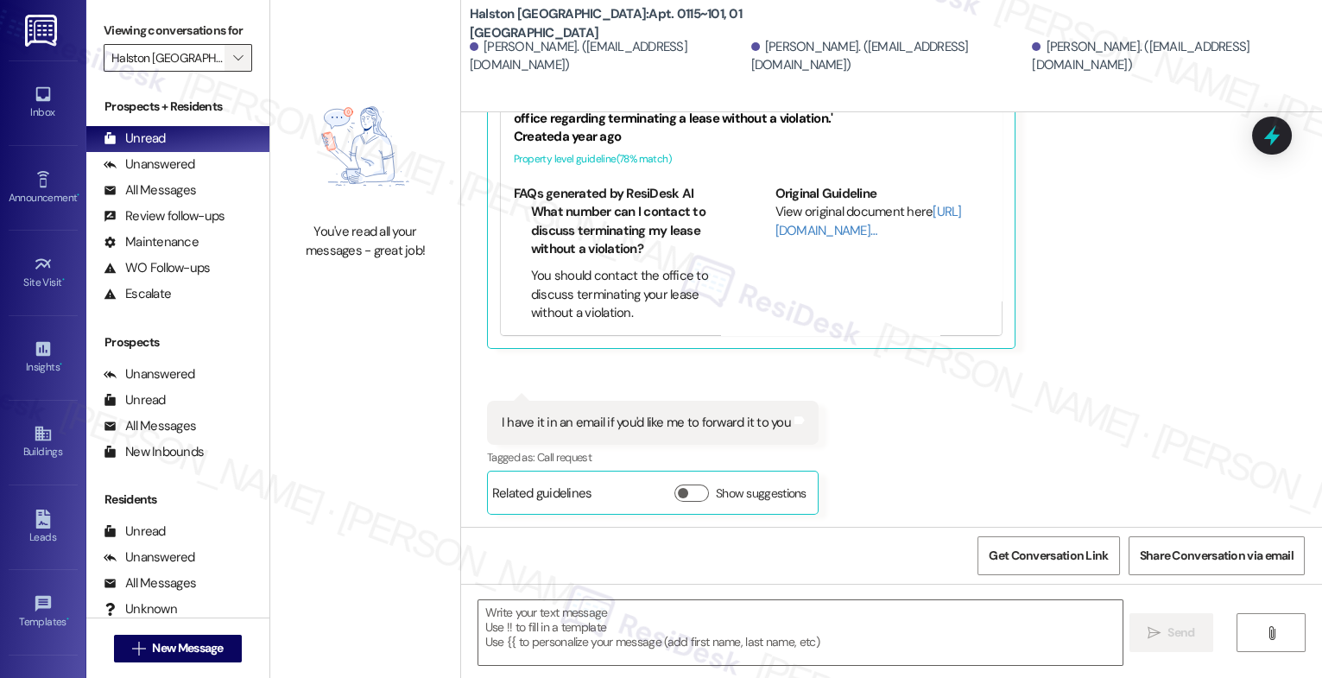
click at [233, 65] on icon "" at bounding box center [238, 58] width 10 height 14
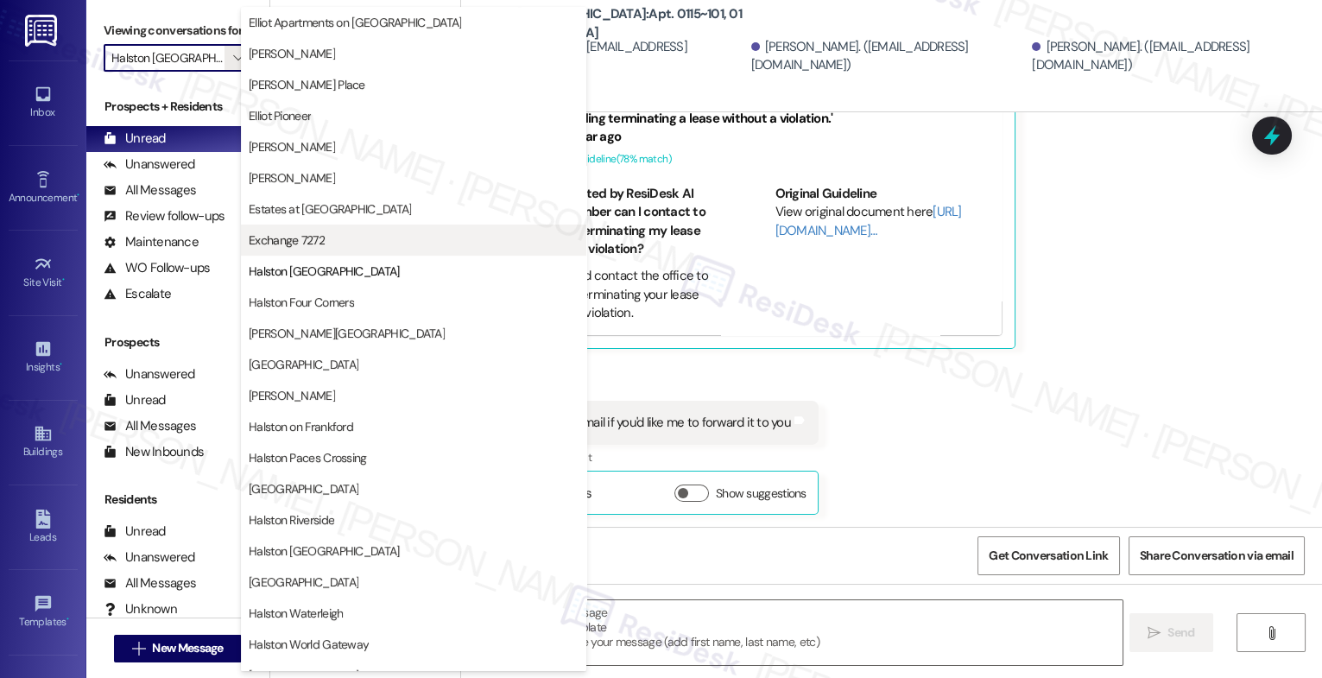
click at [278, 236] on span "Exchange 7272" at bounding box center [287, 239] width 76 height 17
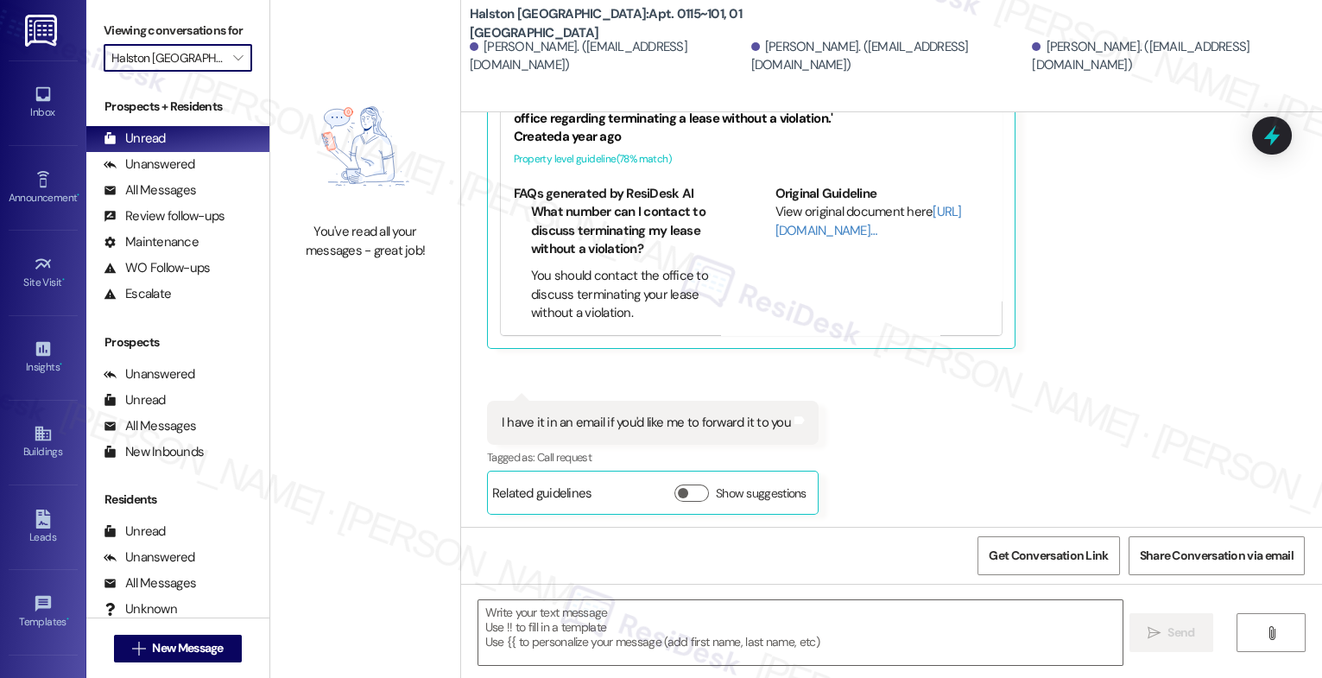
type input "Exchange 7272"
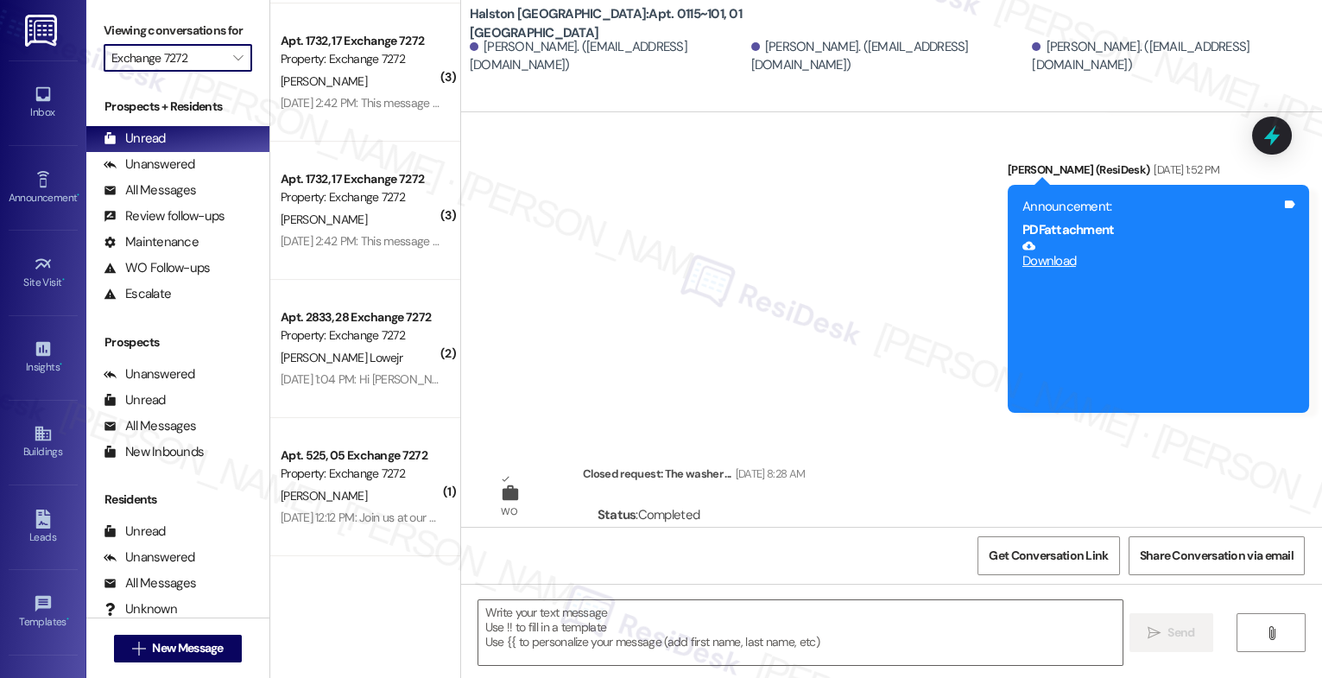
type textarea "Fetching suggested responses. Please feel free to read through the conversation…"
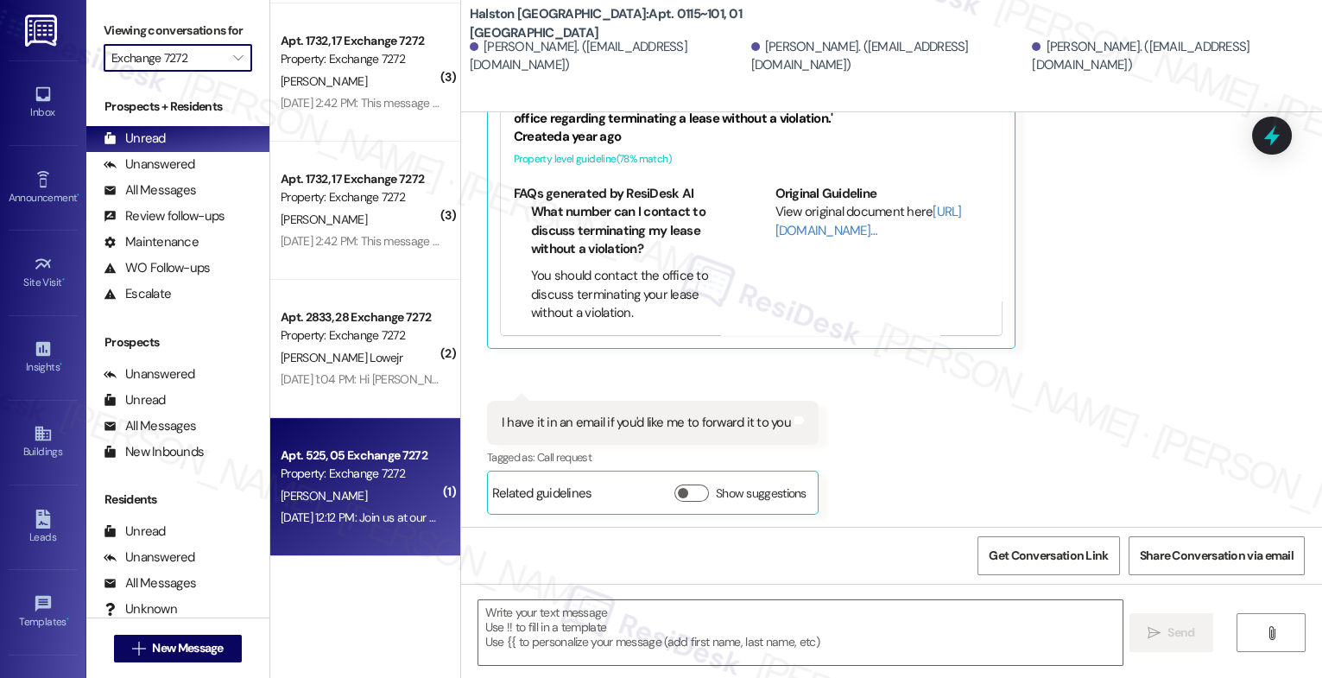
click at [365, 487] on div "J. Gomez" at bounding box center [360, 496] width 163 height 22
type textarea "Fetching suggested responses. Please feel free to read through the conversation…"
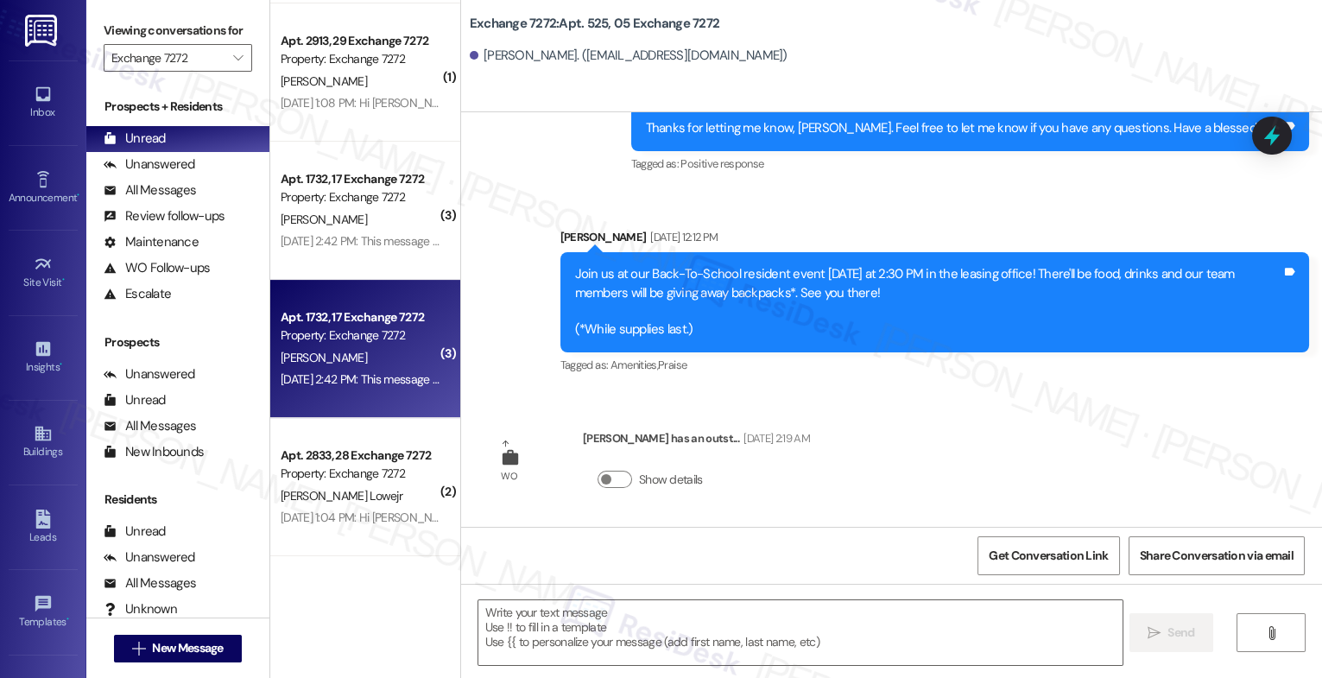
click at [332, 371] on div "Dec 30, 2024 at 2:42 PM: This message is part of our periodic resident outreach…" at bounding box center [1206, 379] width 1850 height 16
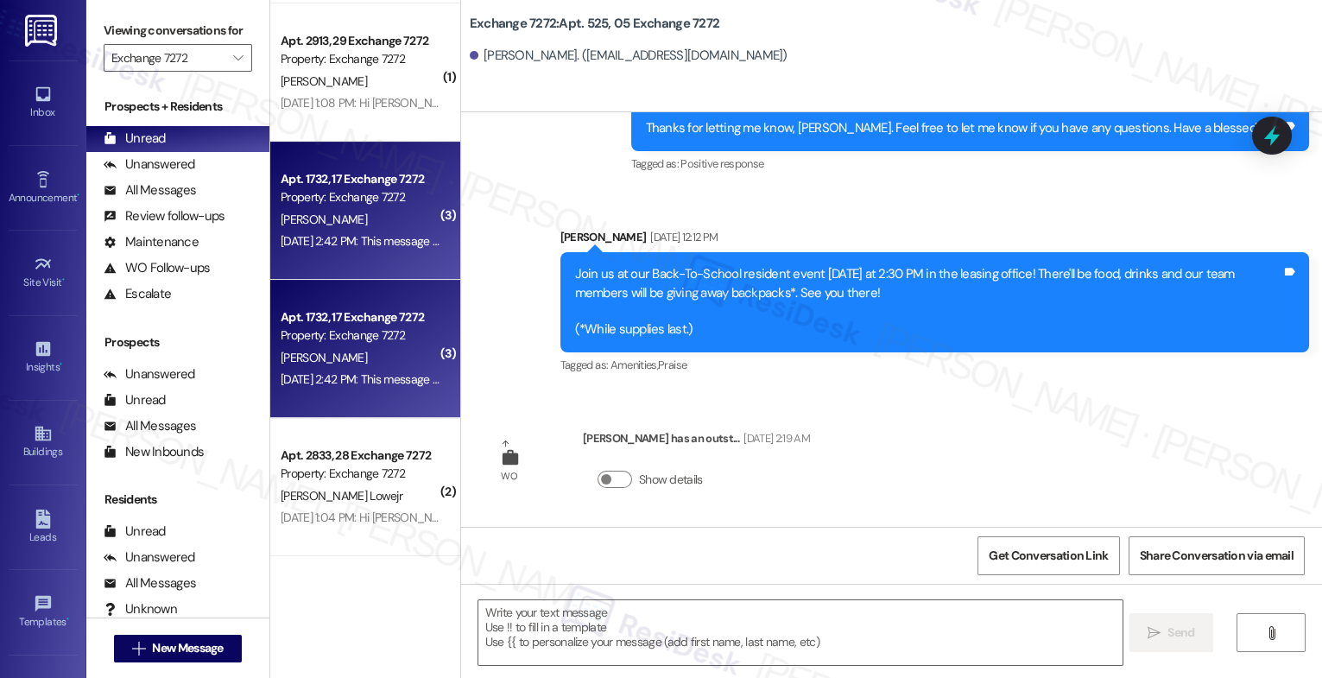
type textarea "Fetching suggested responses. Please feel free to read through the conversation…"
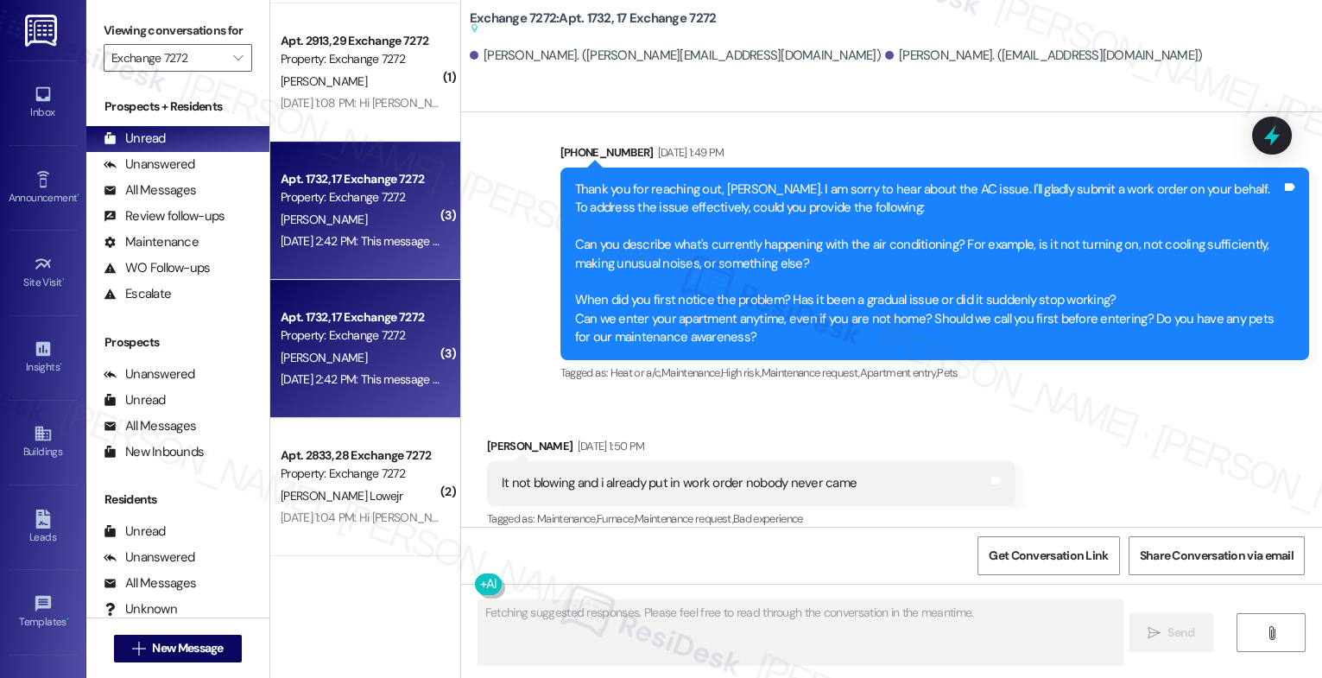
type textarea "Fetching suggested responses. Please feel free to read through the conversation…"
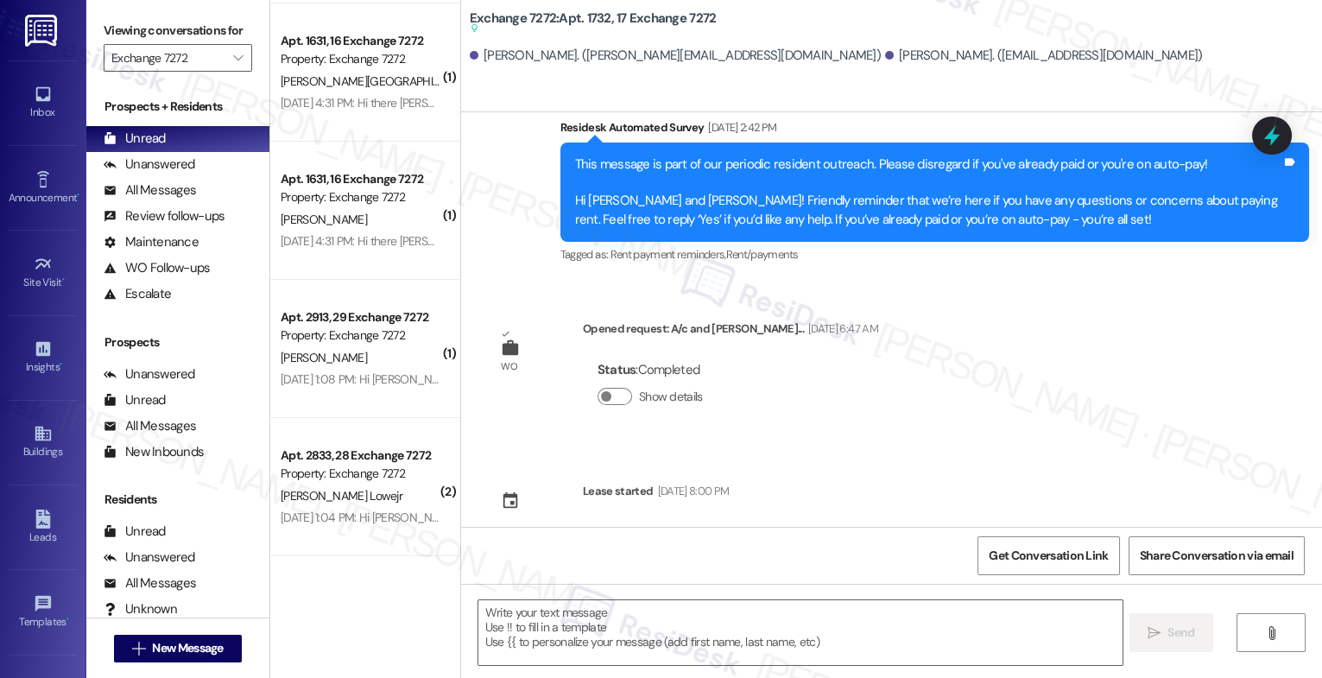
click at [329, 493] on div "( 1 ) Apt. 2122, 21 Exchange 7272 Property: Exchange 7272 🌟 Risk Level: Positiv…" at bounding box center [365, 277] width 190 height 555
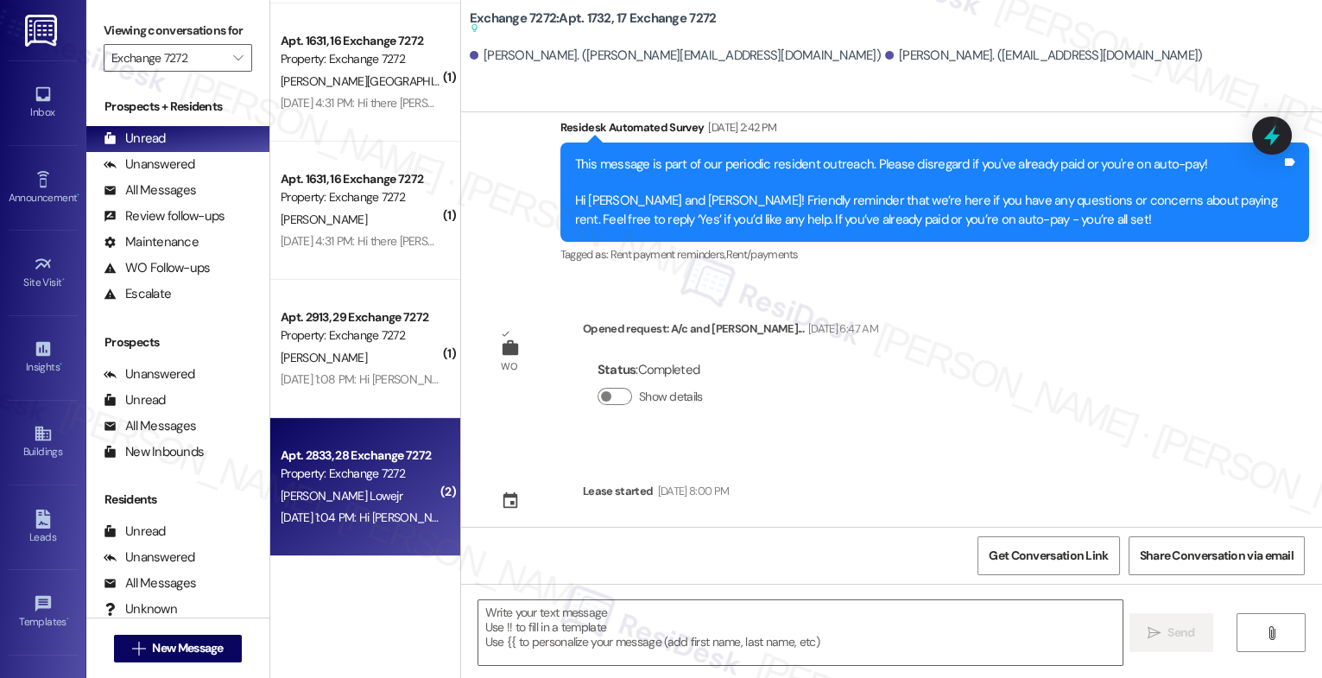
click at [351, 484] on div "Apt. 2833, 28 Exchange 7272 Property: Exchange 7272" at bounding box center [360, 465] width 163 height 41
type textarea "Fetching suggested responses. Please feel free to read through the conversation…"
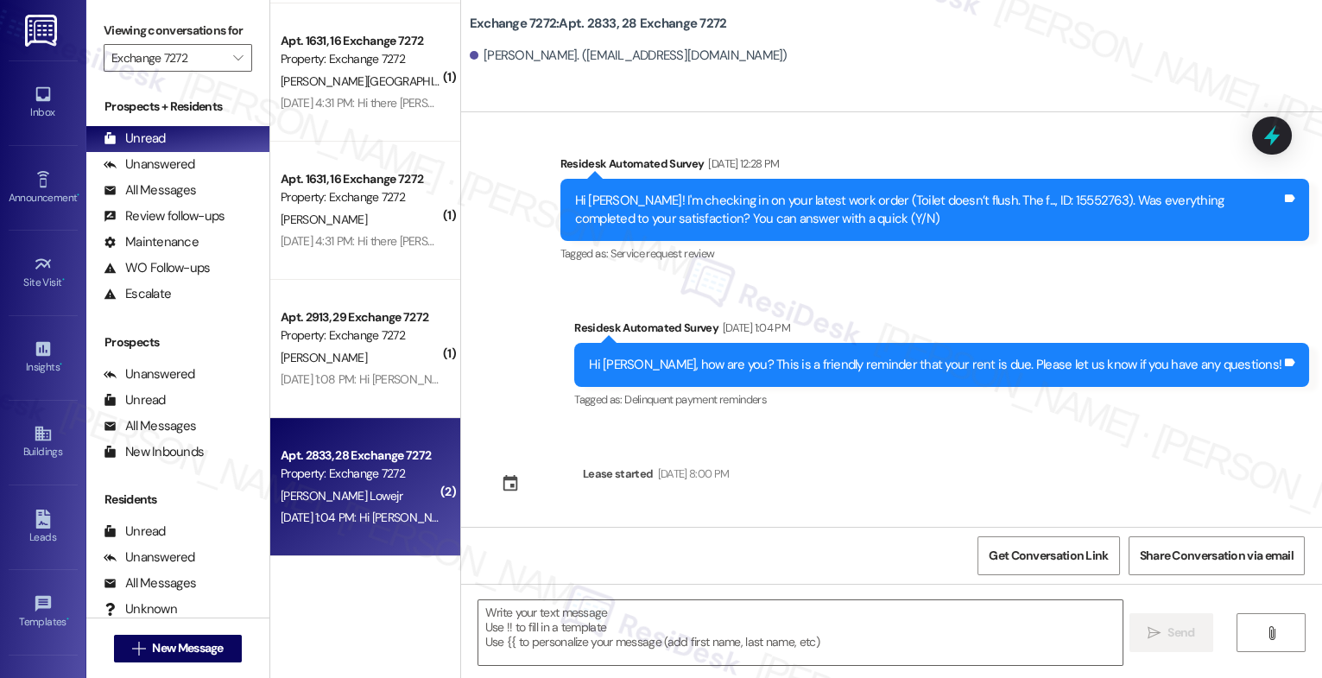
type textarea "Fetching suggested responses. Please feel free to read through the conversation…"
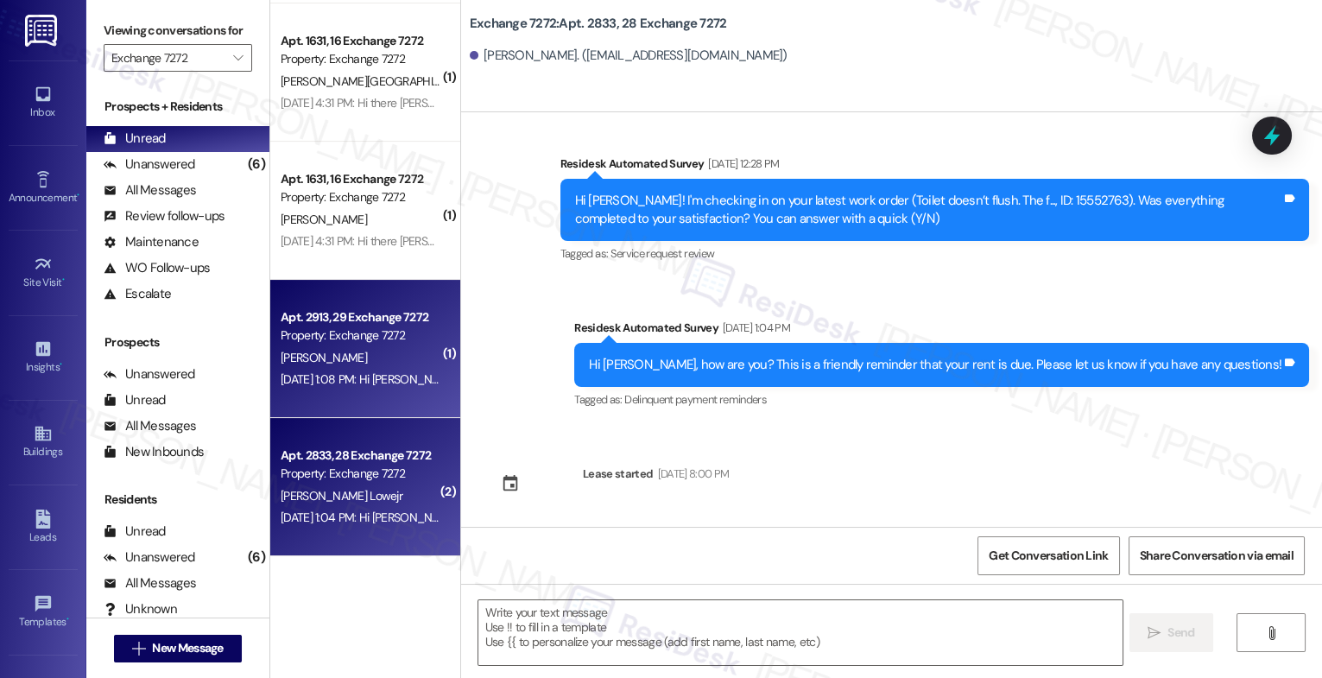
click at [335, 327] on div "Property: Exchange 7272" at bounding box center [361, 336] width 160 height 18
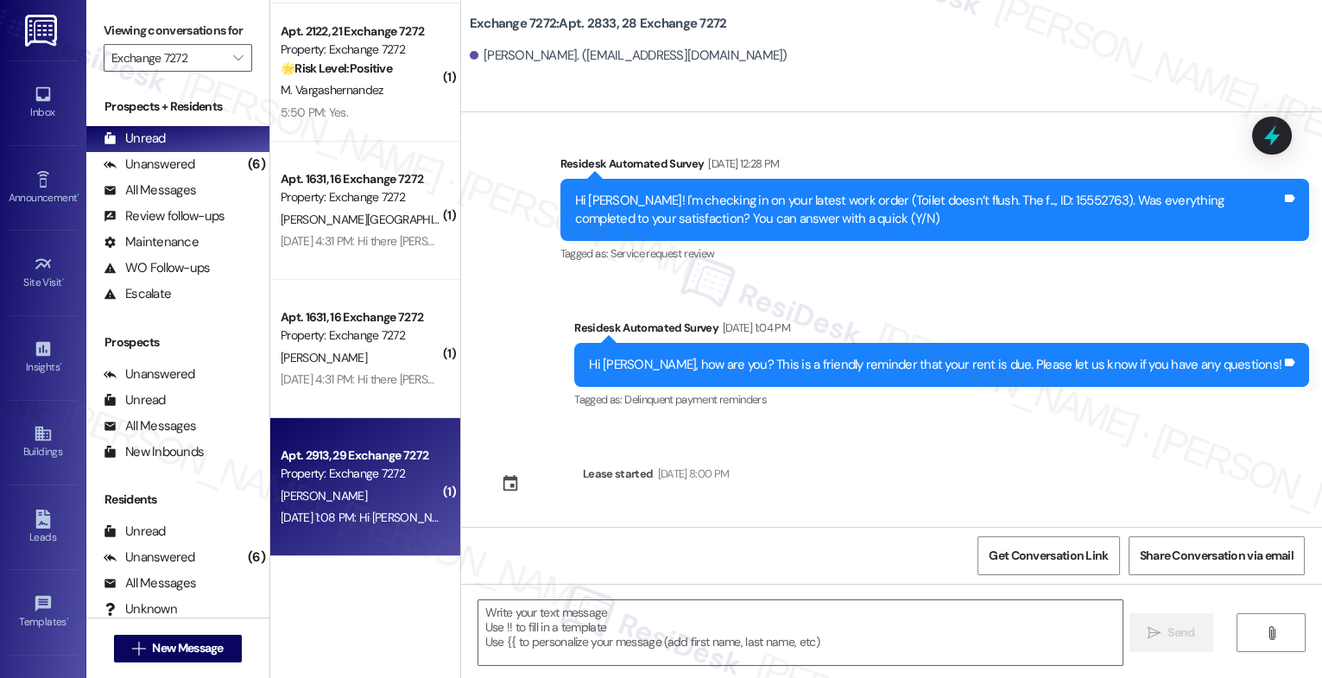
type textarea "Fetching suggested responses. Please feel free to read through the conversation…"
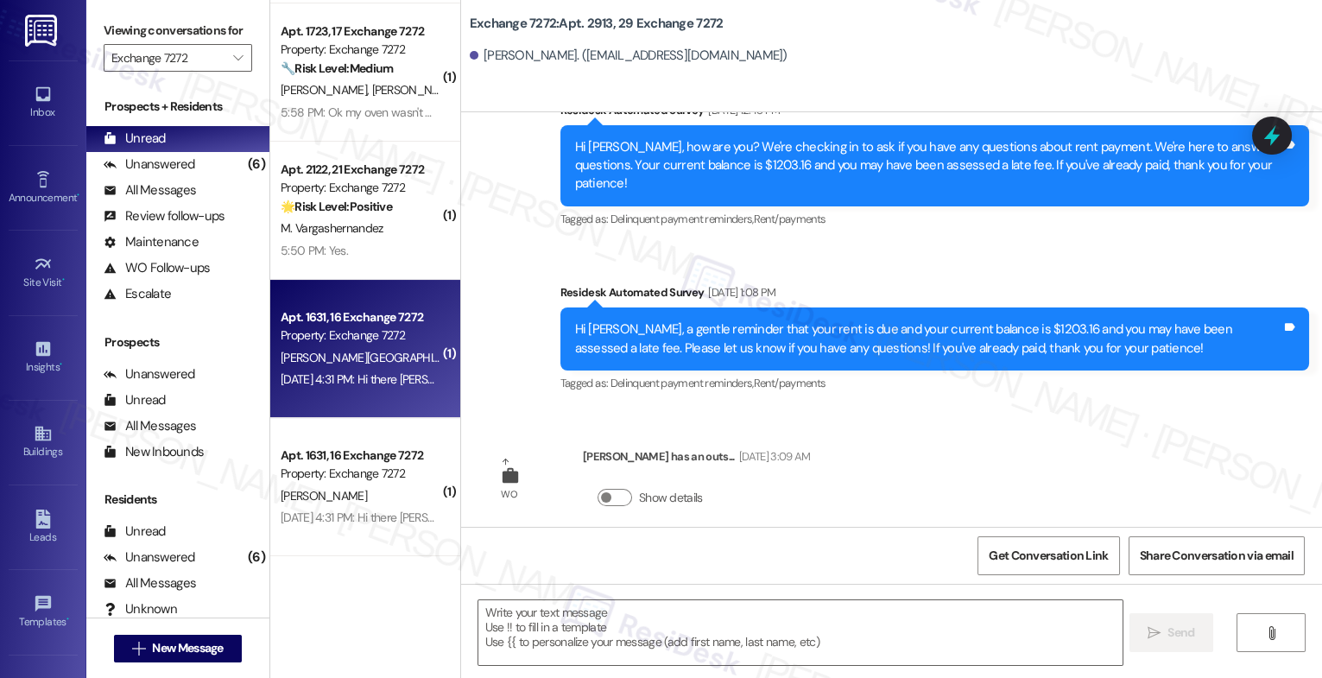
click at [320, 343] on div "Property: Exchange 7272" at bounding box center [361, 336] width 160 height 18
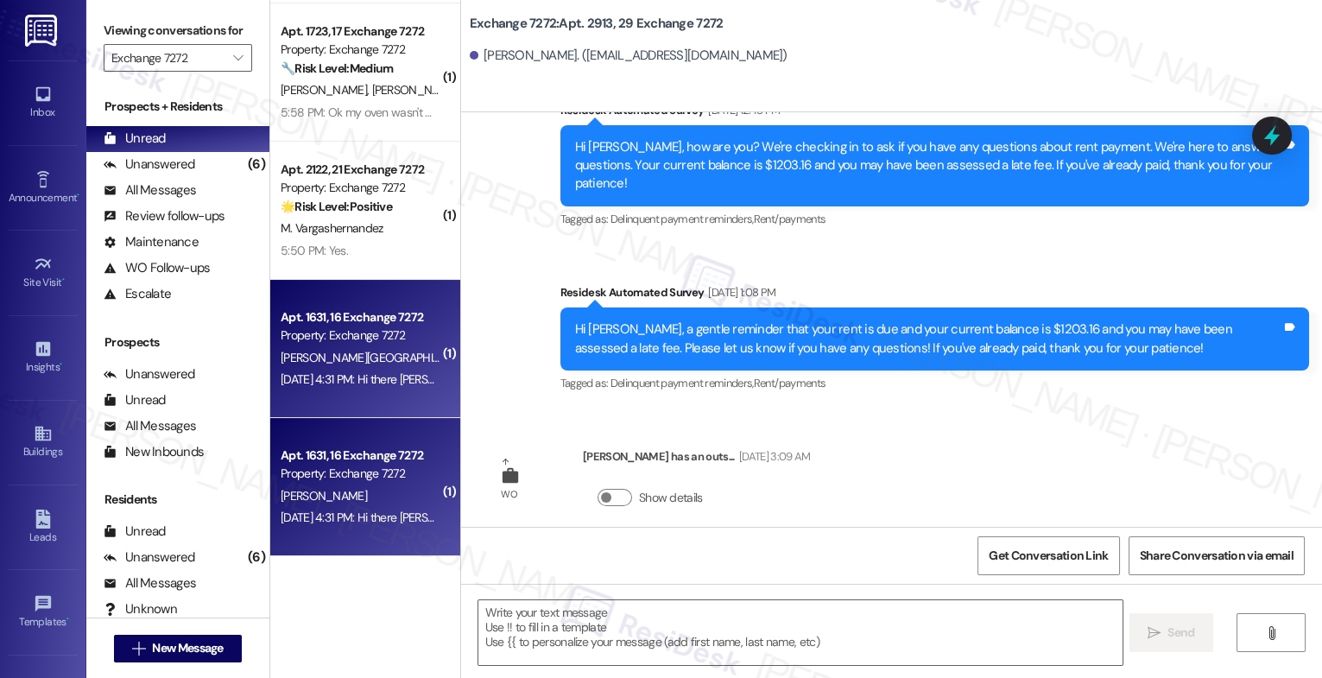
type textarea "Fetching suggested responses. Please feel free to read through the conversation…"
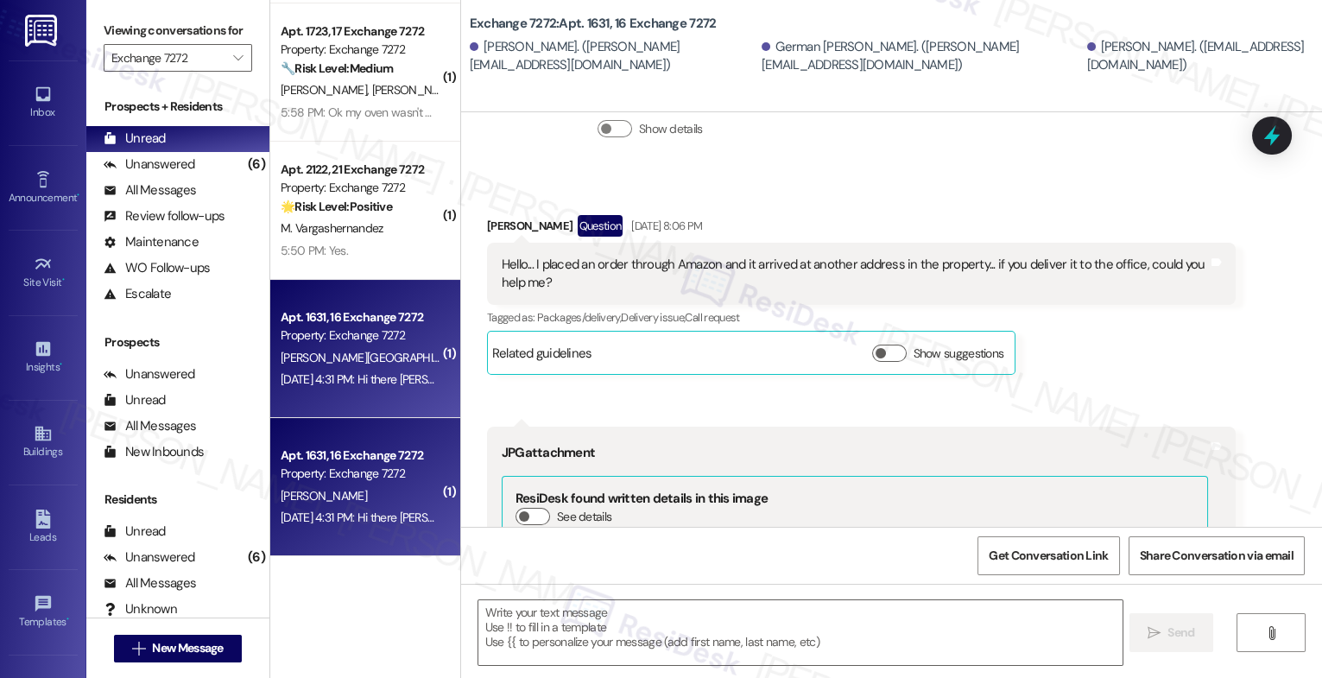
type textarea "Fetching suggested responses. Please feel free to read through the conversation…"
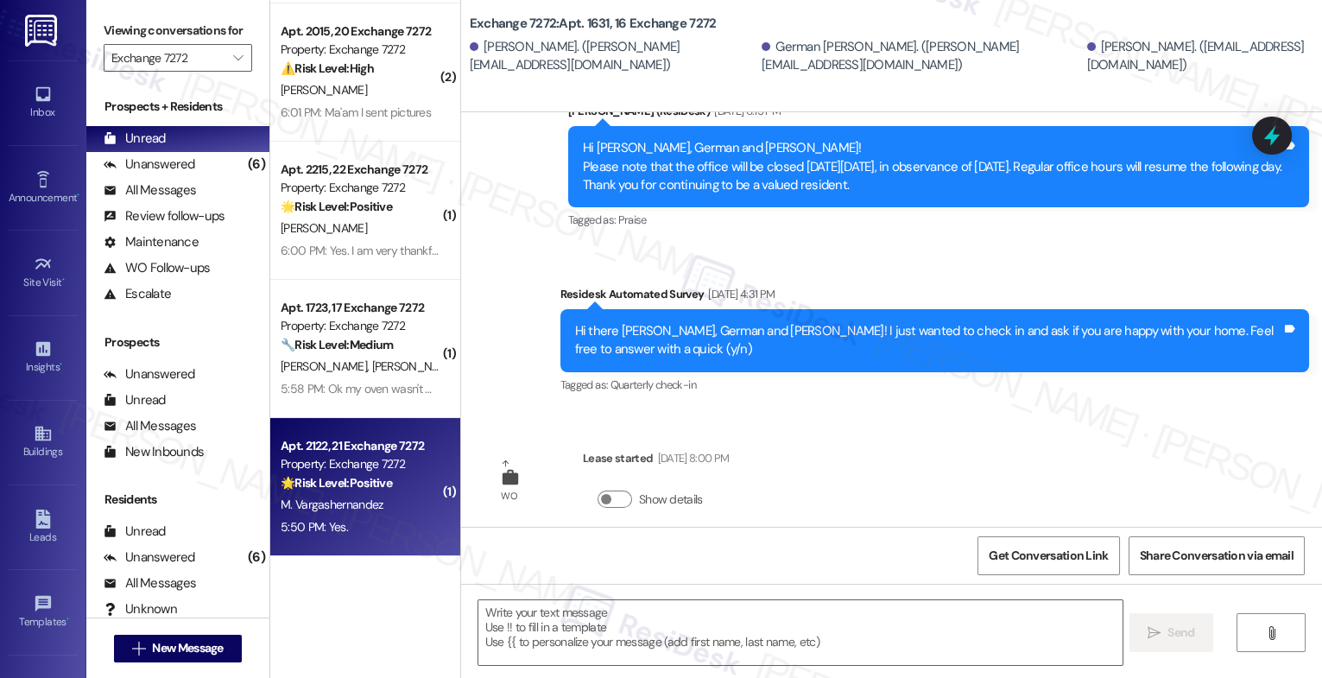
click at [375, 464] on div "Property: Exchange 7272" at bounding box center [361, 464] width 160 height 18
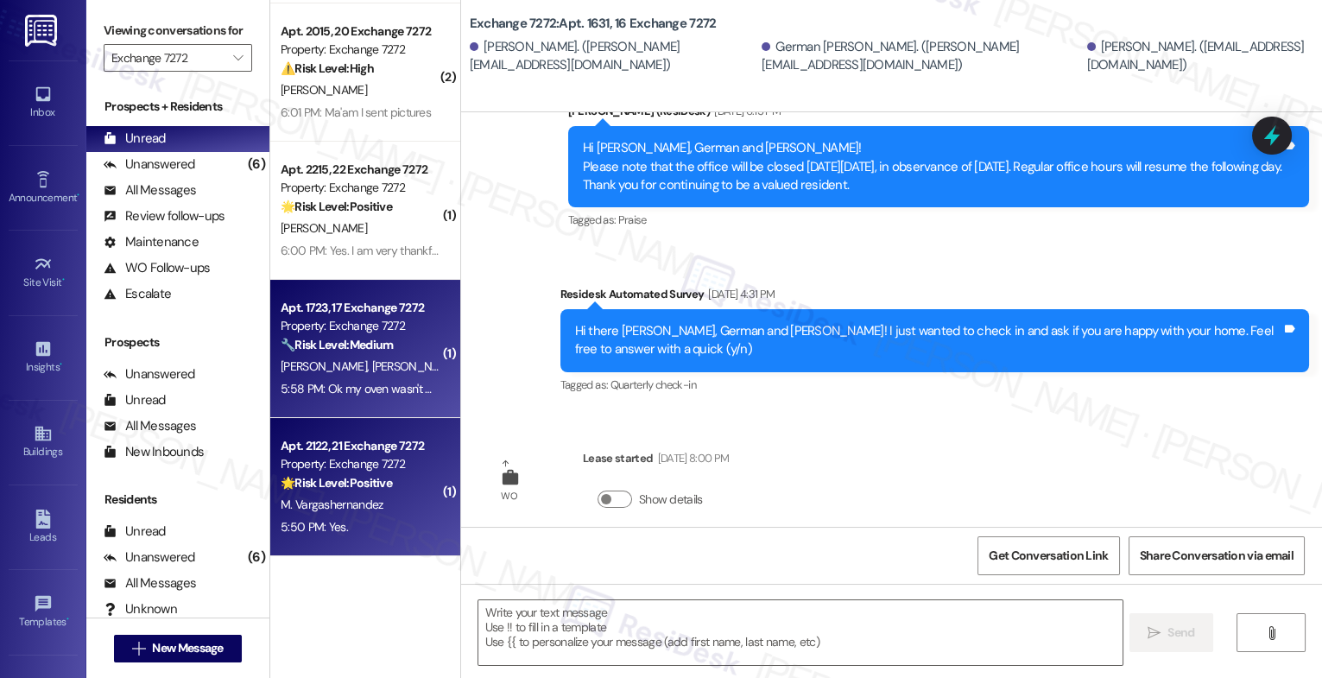
type textarea "Fetching suggested responses. Please feel free to read through the conversation…"
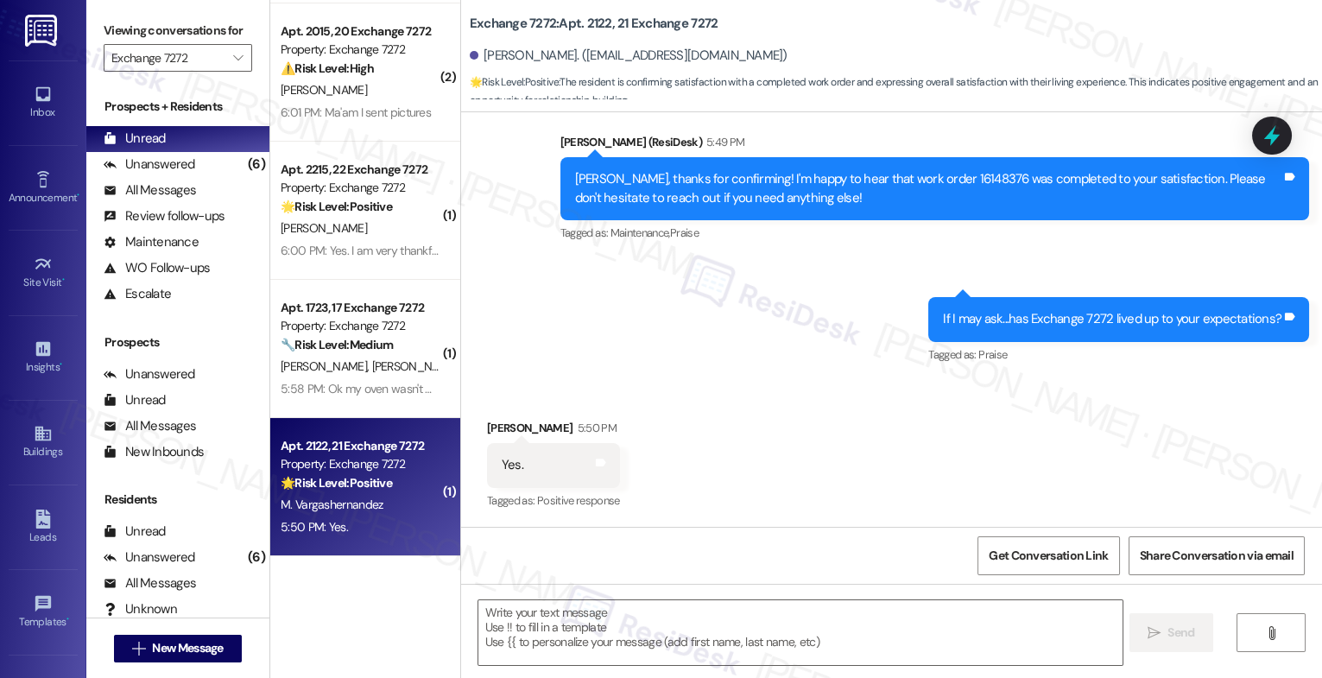
type textarea "Fetching suggested responses. Please feel free to read through the conversation…"
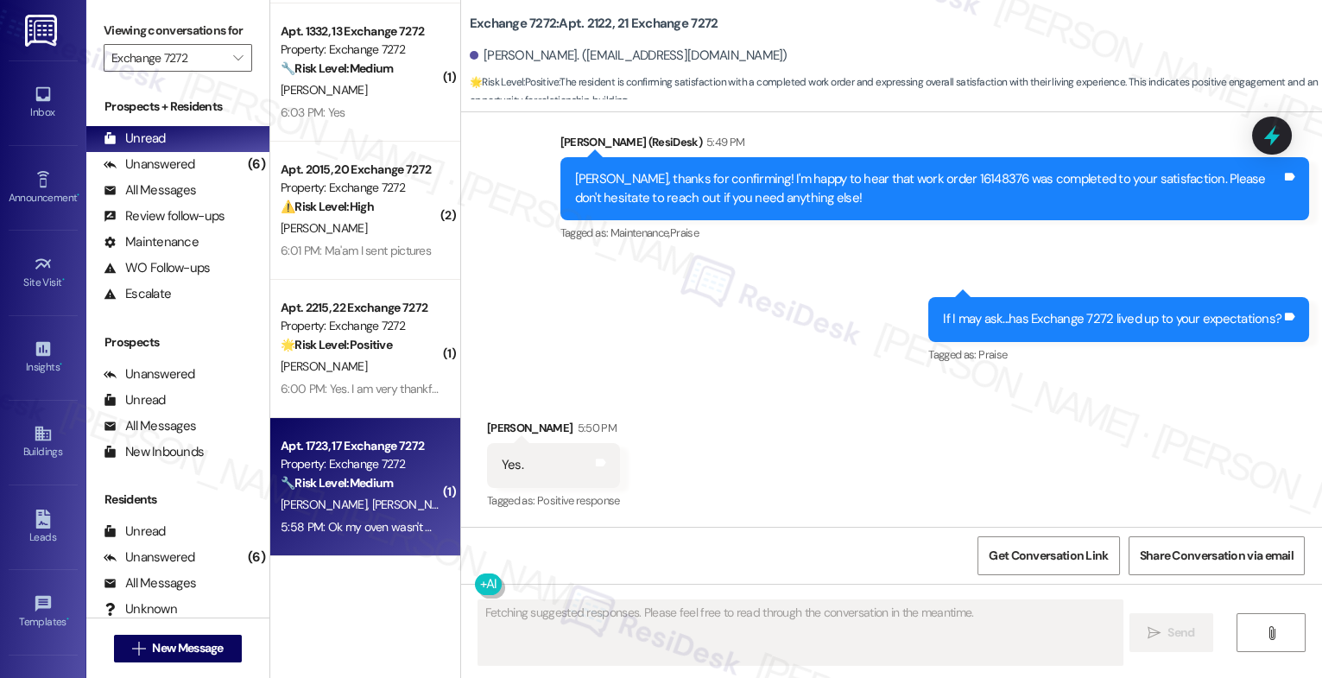
click at [352, 482] on strong "🔧 Risk Level: Medium" at bounding box center [337, 483] width 112 height 16
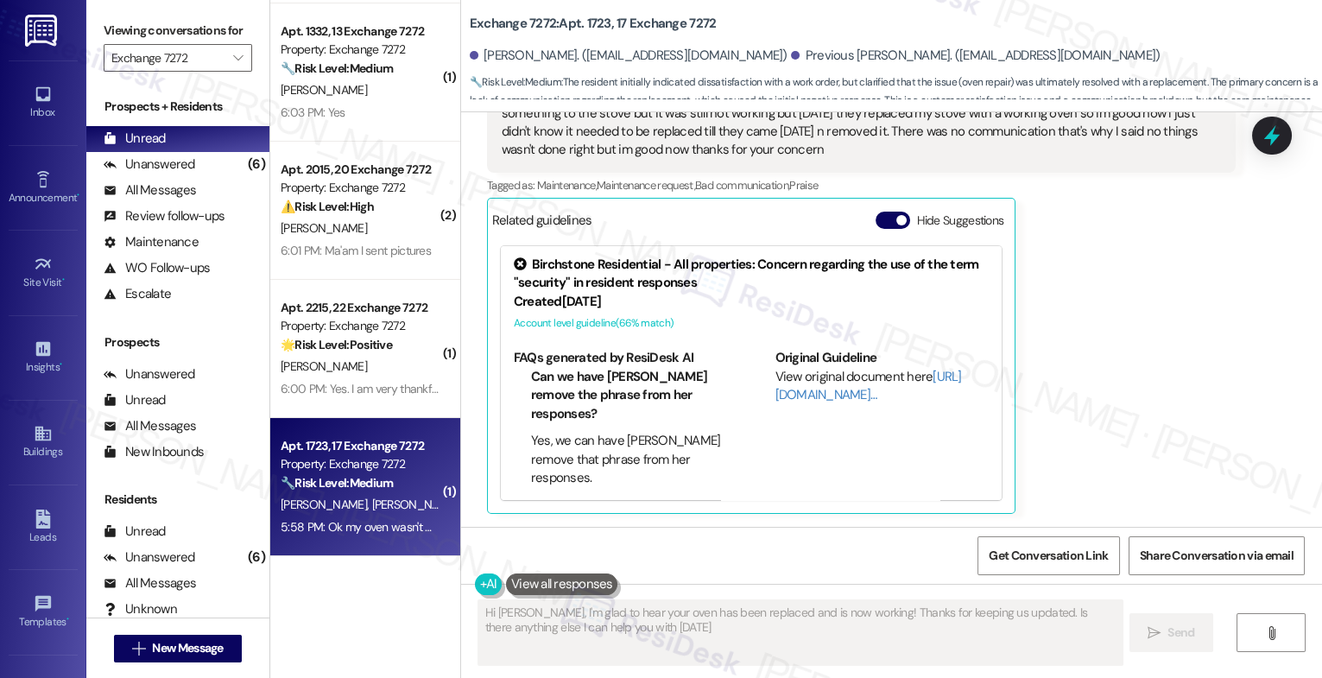
type textarea "Hi Rodney, I'm glad to hear your oven has been replaced and is now working! Tha…"
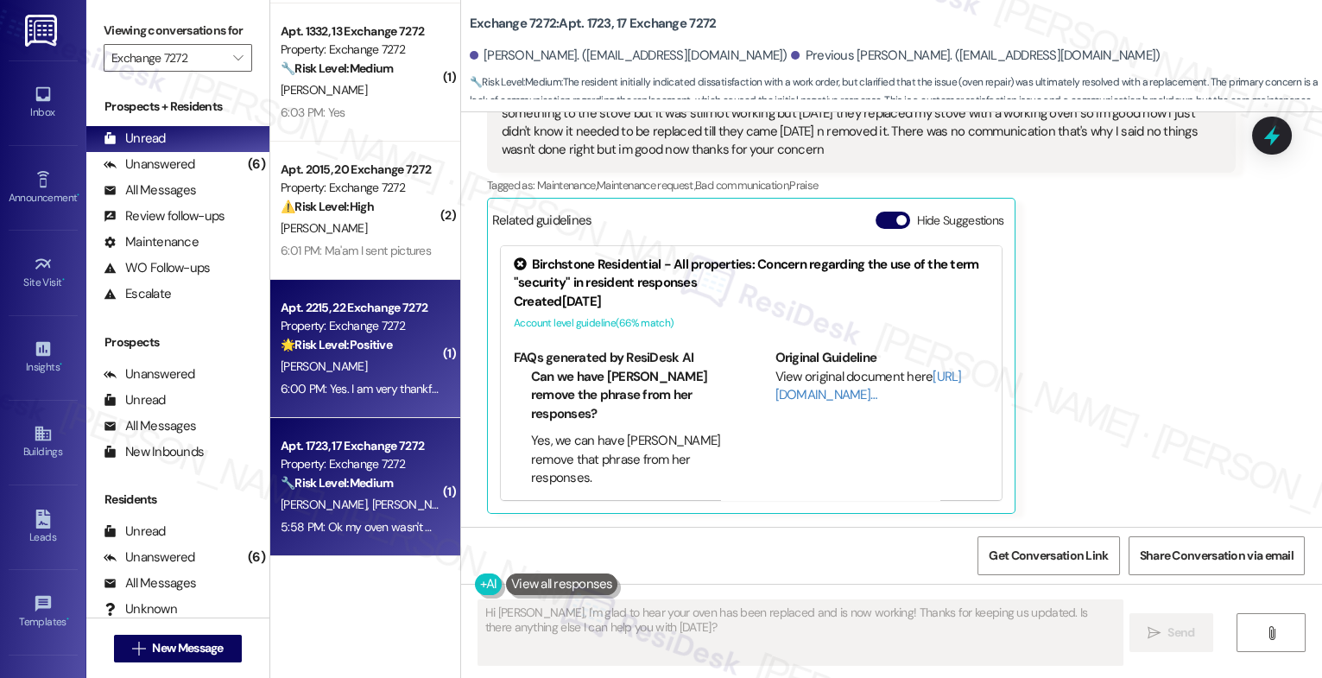
click at [371, 383] on div "6:00 PM: Yes. I am very thankful. 6:00 PM: Yes. I am very thankful." at bounding box center [362, 389] width 162 height 16
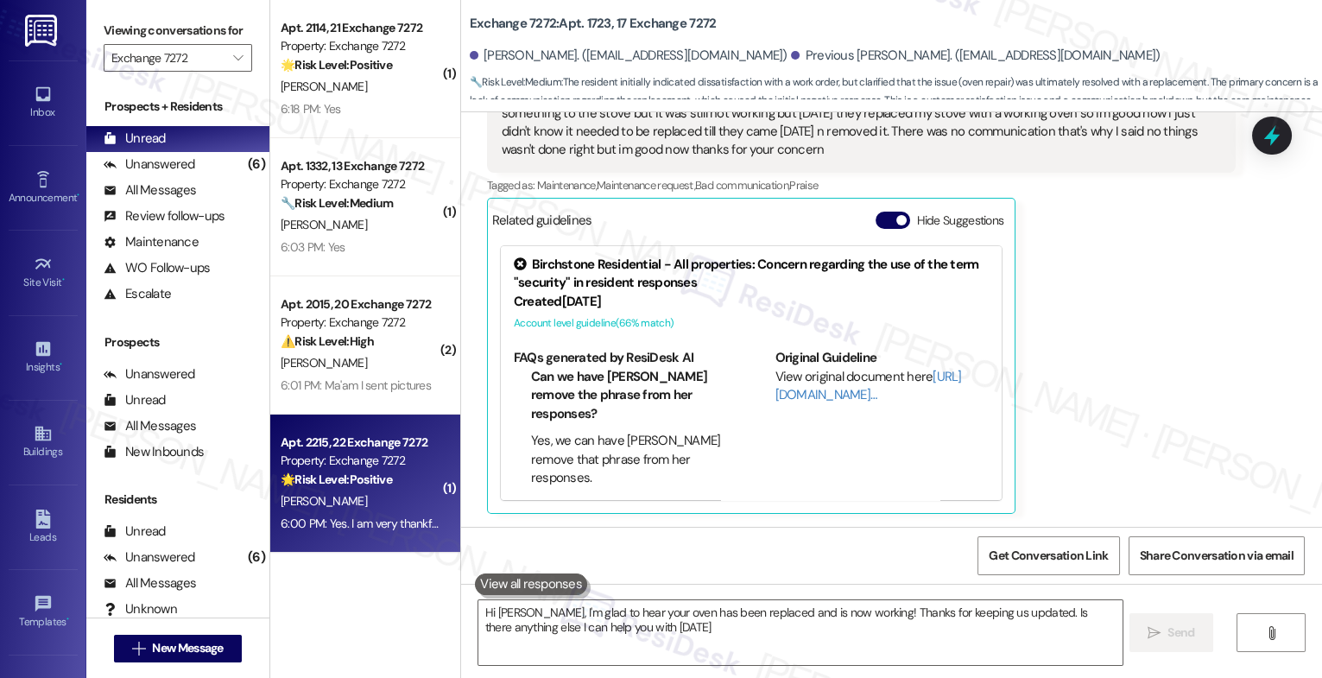
type textarea "Hi Rodney, I'm glad to hear your oven has been replaced and is now working! Tha…"
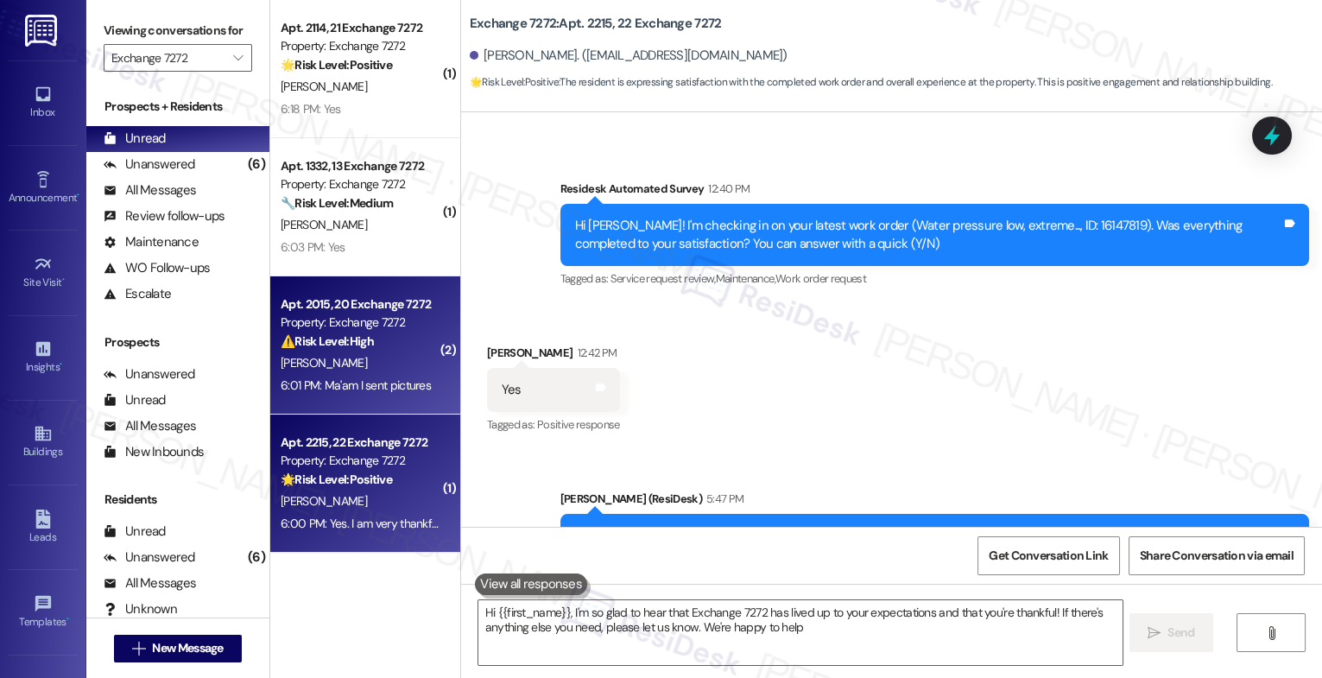
type textarea "Hi {{first_name}}, I'm so glad to hear that Exchange 7272 has lived up to your …"
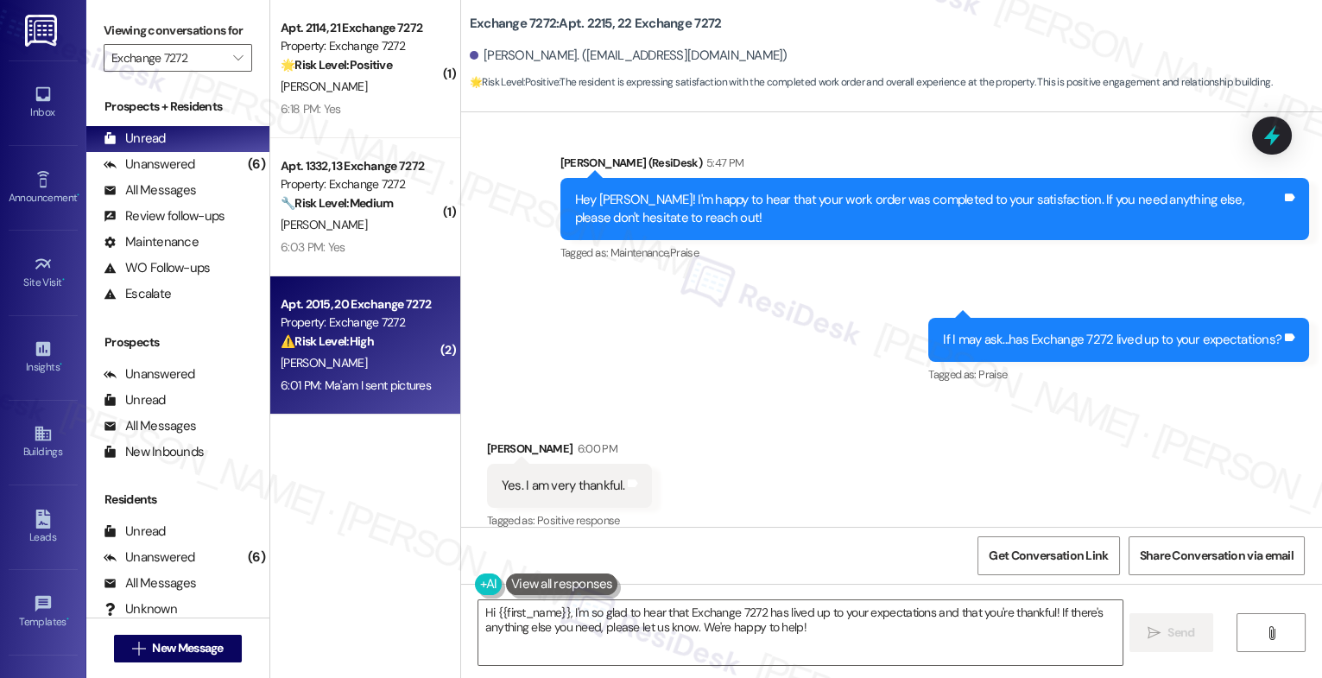
click at [335, 360] on div "D. Wilson" at bounding box center [360, 363] width 163 height 22
type textarea "Hi {{first_name}}, I'm so glad to hear that Exchange 7272 has lived up to your …"
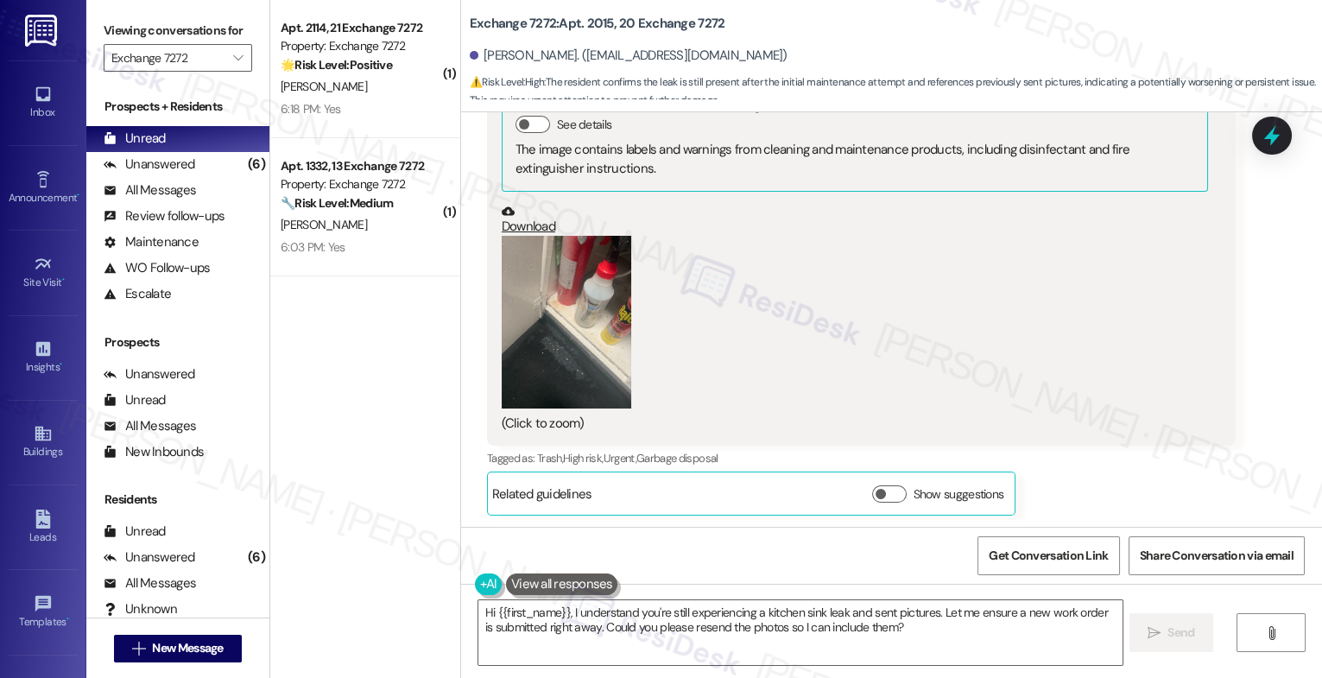
click at [579, 294] on button "Zoom image" at bounding box center [567, 322] width 130 height 173
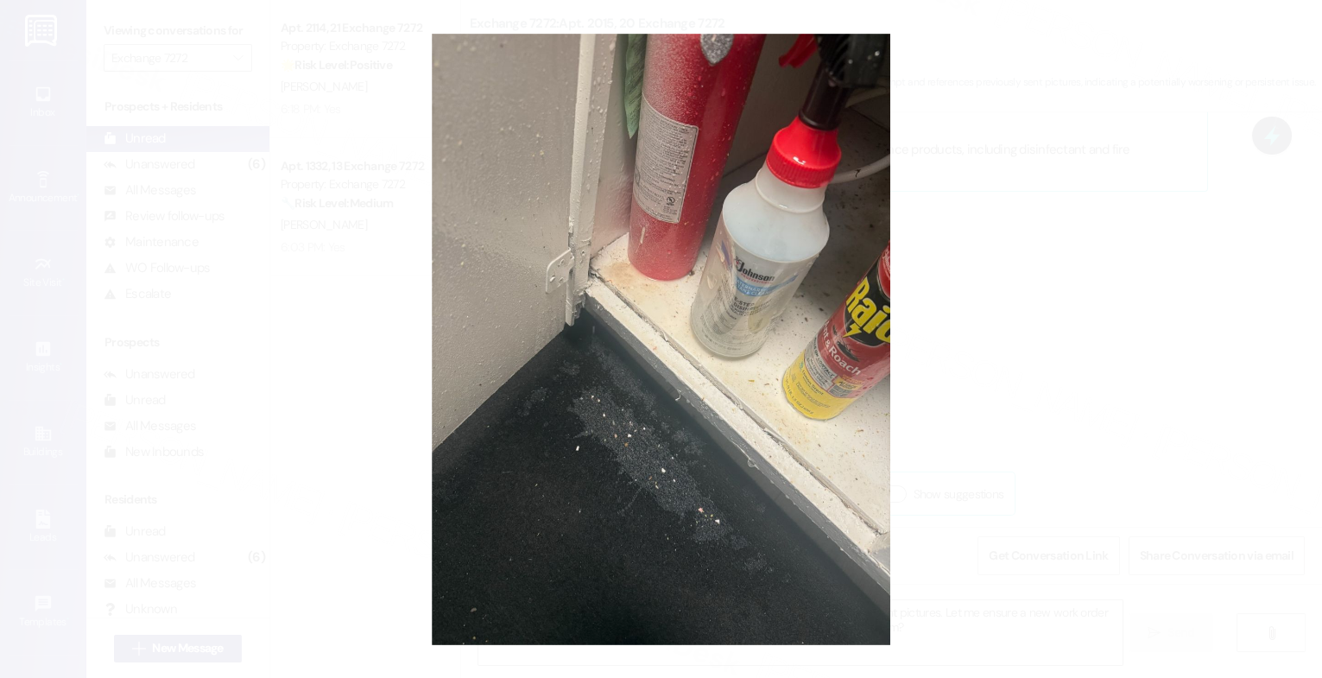
click at [796, 484] on button "Unzoom image" at bounding box center [661, 339] width 1322 height 678
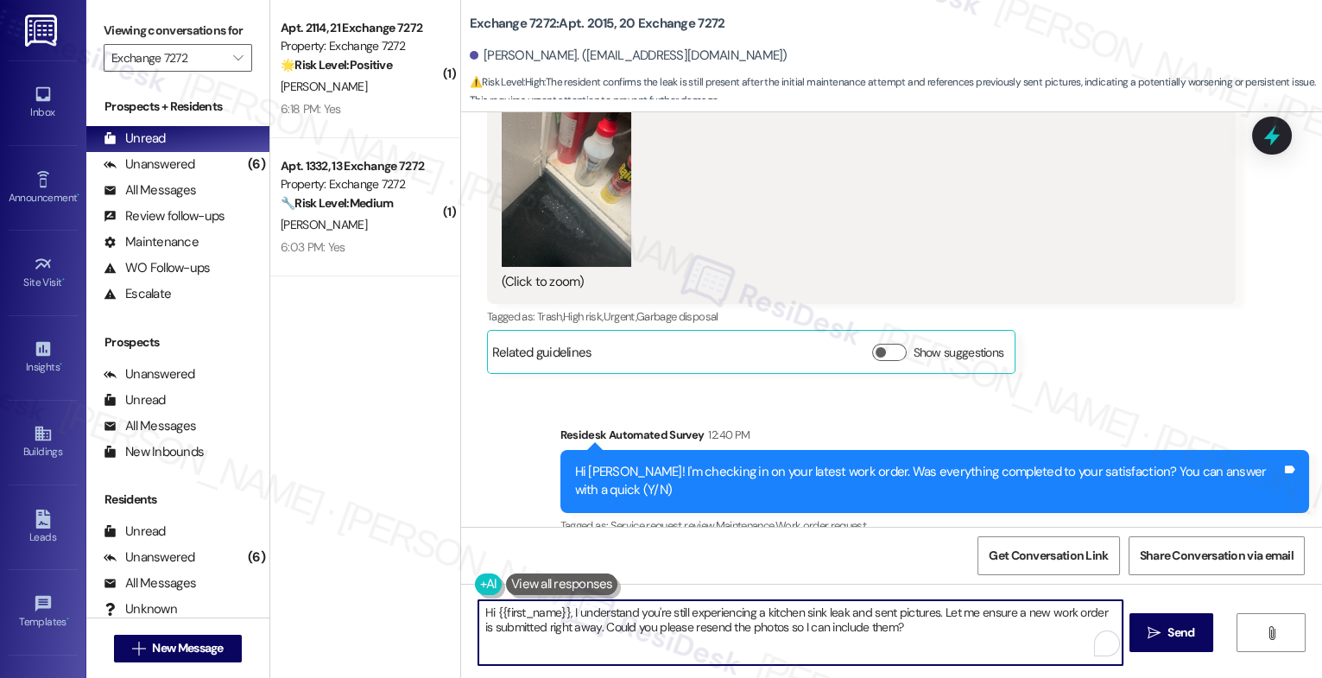
click at [596, 629] on textarea "Hi {{first_name}}, I understand you're still experiencing a kitchen sink leak a…" at bounding box center [801, 632] width 644 height 65
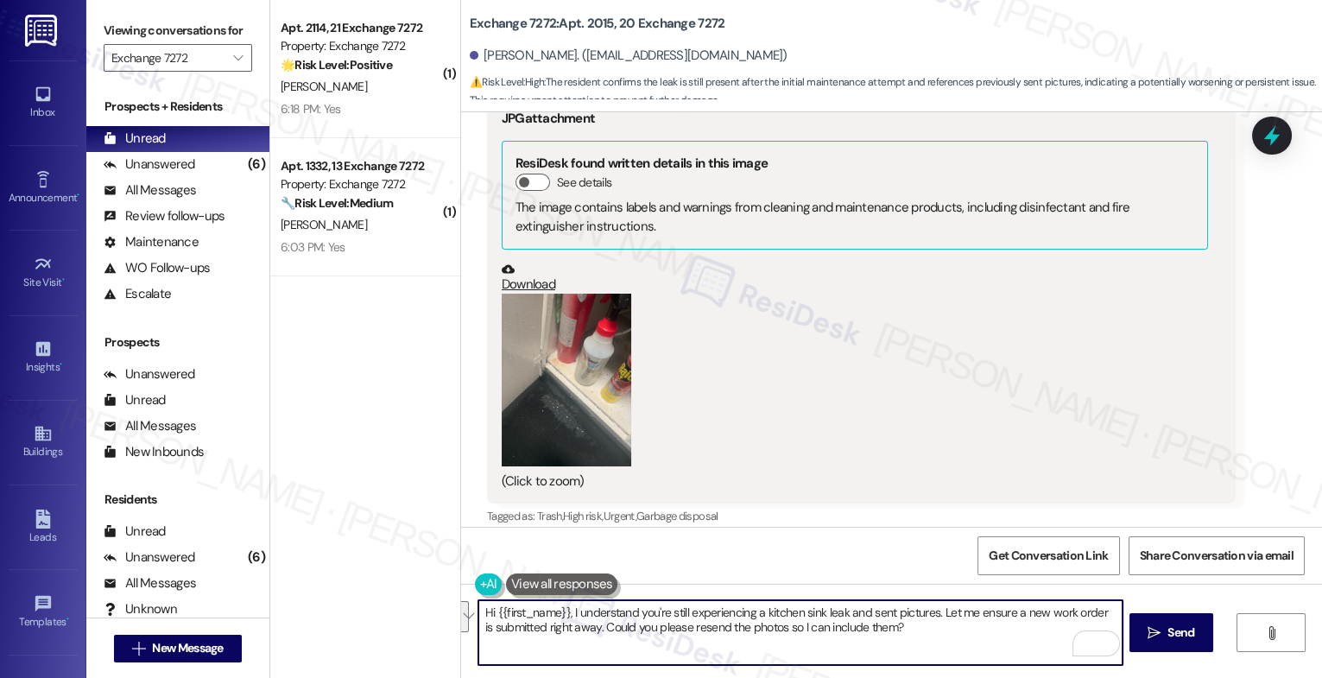
click at [553, 365] on button "Zoom image" at bounding box center [567, 380] width 130 height 173
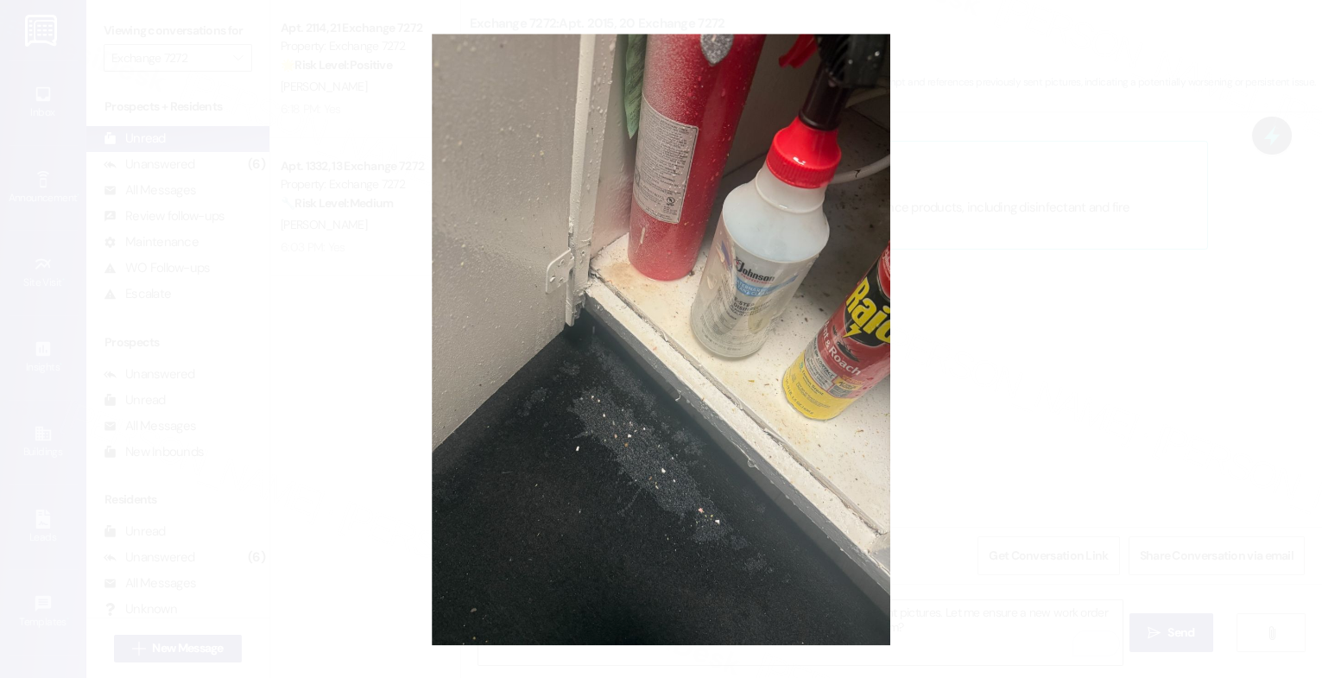
click at [824, 358] on button "Unzoom image" at bounding box center [661, 339] width 1322 height 678
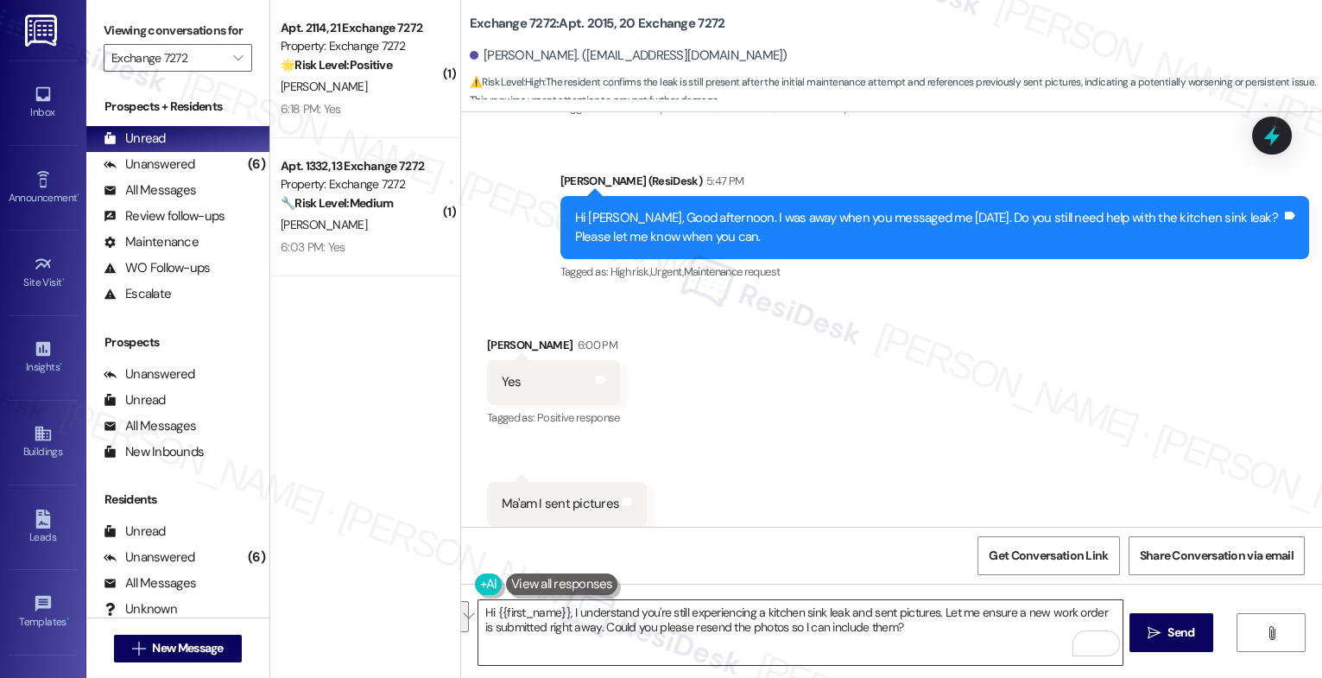
click at [623, 631] on textarea "Hi {{first_name}}, I understand you're still experiencing a kitchen sink leak a…" at bounding box center [801, 632] width 644 height 65
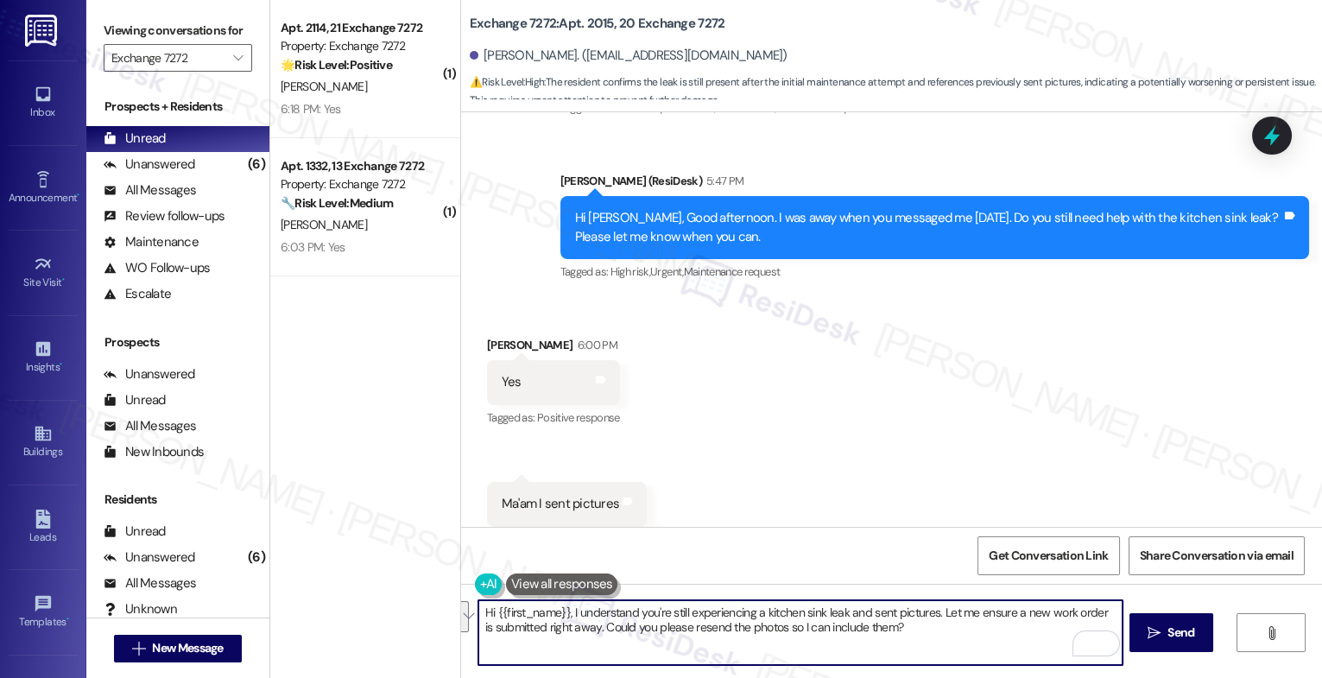
click at [623, 631] on textarea "Hi {{first_name}}, I understand you're still experiencing a kitchen sink leak a…" at bounding box center [801, 632] width 644 height 65
type textarea "O"
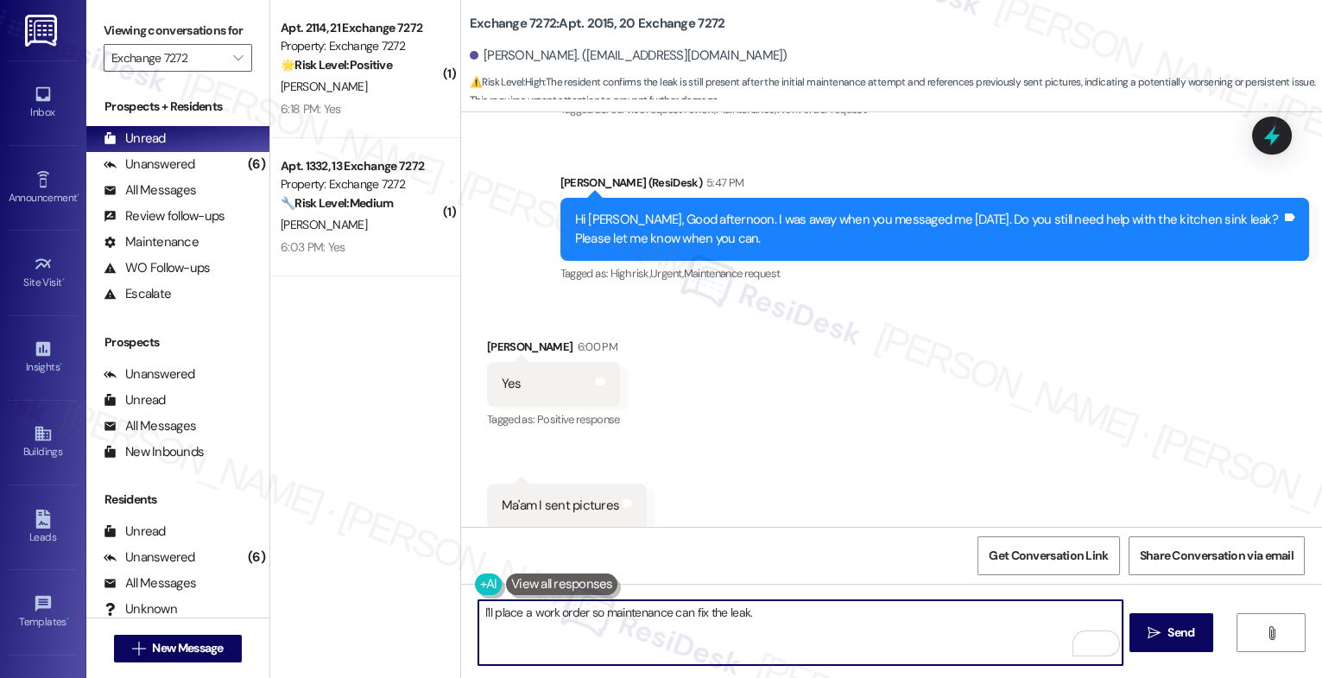
scroll to position [4176, 0]
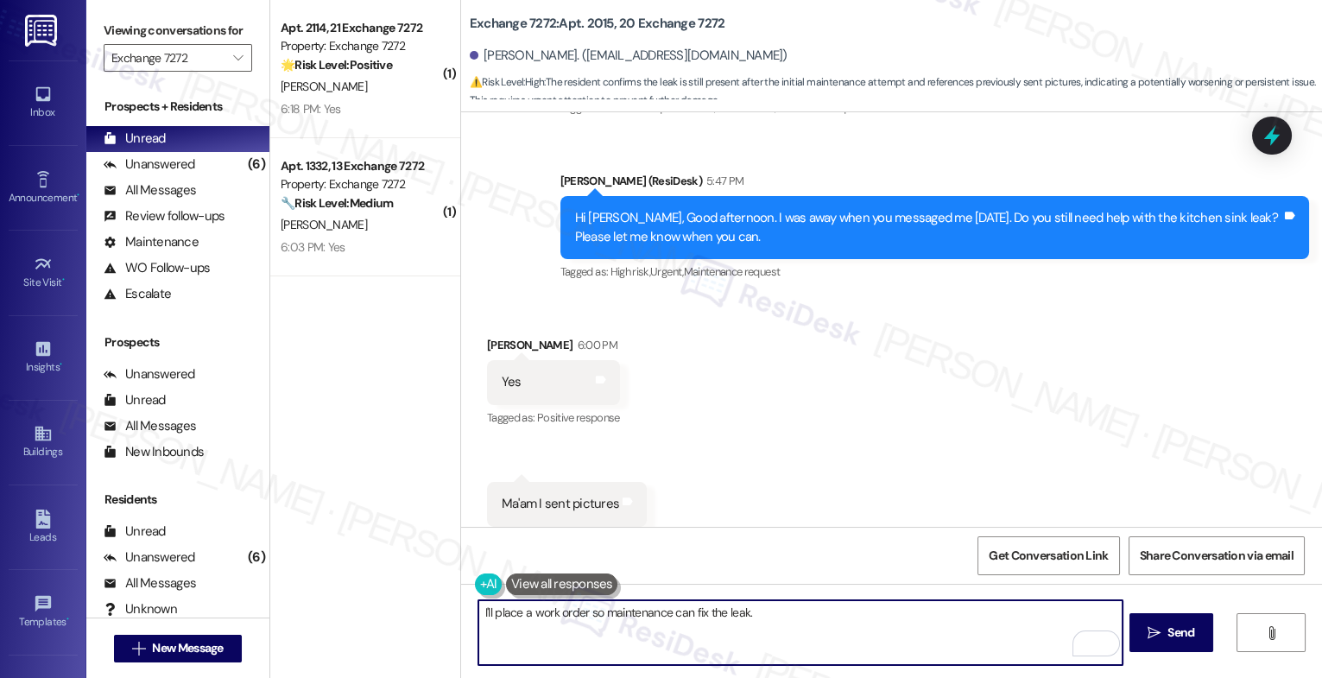
click at [479, 613] on textarea "I'll place a work order so maintenance can fix the leak." at bounding box center [801, 632] width 644 height 65
click at [828, 625] on textarea "Got it! I'll place a work order so maintenance can fix the leak." at bounding box center [801, 632] width 644 height 65
click at [994, 627] on textarea "Got it! I'll place a work order so maintenance can fix the leak. Do we have you…" at bounding box center [801, 632] width 644 height 65
click at [1014, 617] on textarea "Got it! I'll place a work order so maintenance can fix the leak. Do we have you…" at bounding box center [801, 632] width 644 height 65
type textarea "Got it! I'll place a work order so maintenance can fix the leak. Do we have you…"
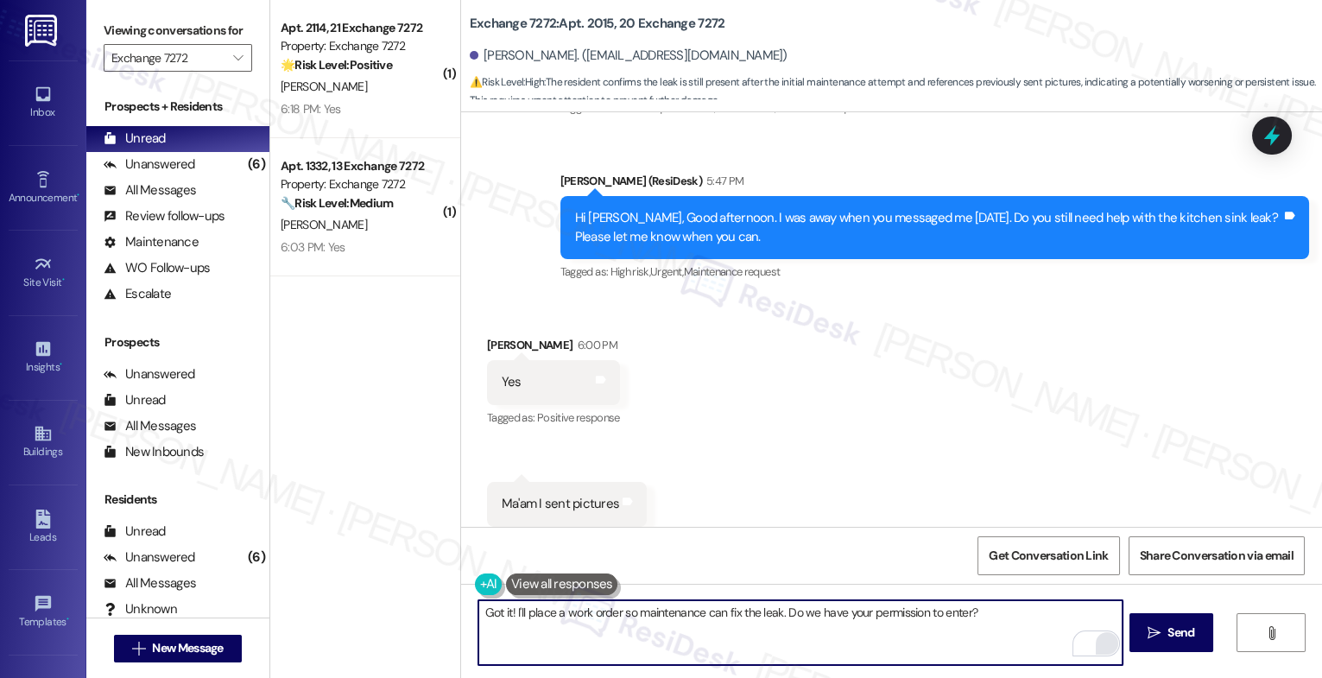
click at [1098, 648] on html "Inbox Go to Inbox Announcement • Send A Text Announcement Site Visit • Go to Si…" at bounding box center [661, 339] width 1322 height 678
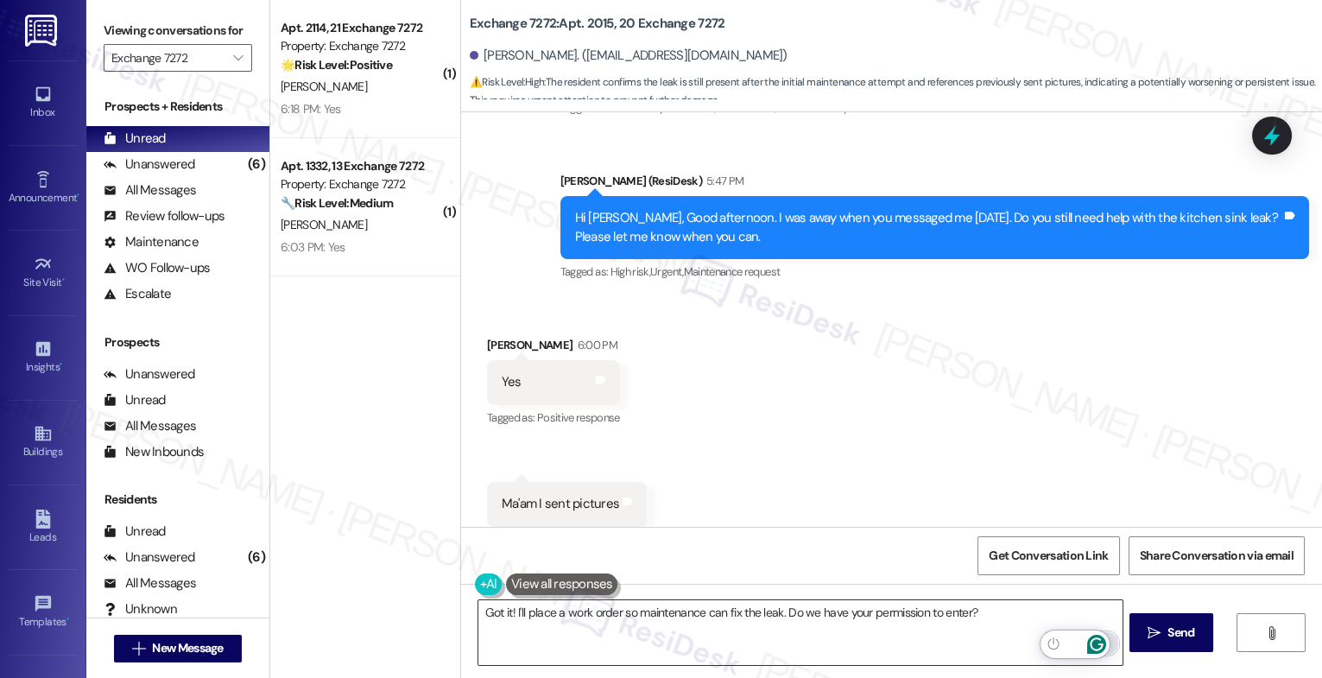
click at [1097, 637] on icon "Open Grammarly. 0 Suggestions." at bounding box center [1096, 643] width 13 height 13
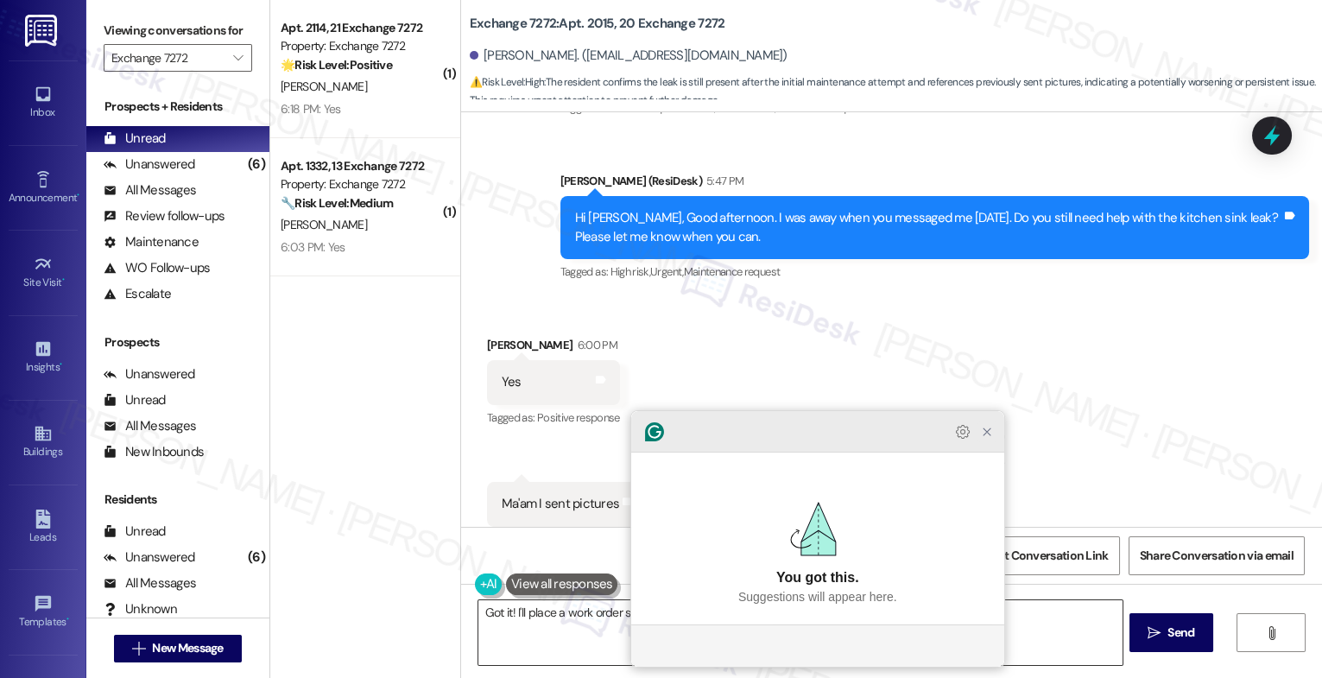
click at [987, 442] on icon "Close Grammarly Assistant" at bounding box center [987, 432] width 21 height 21
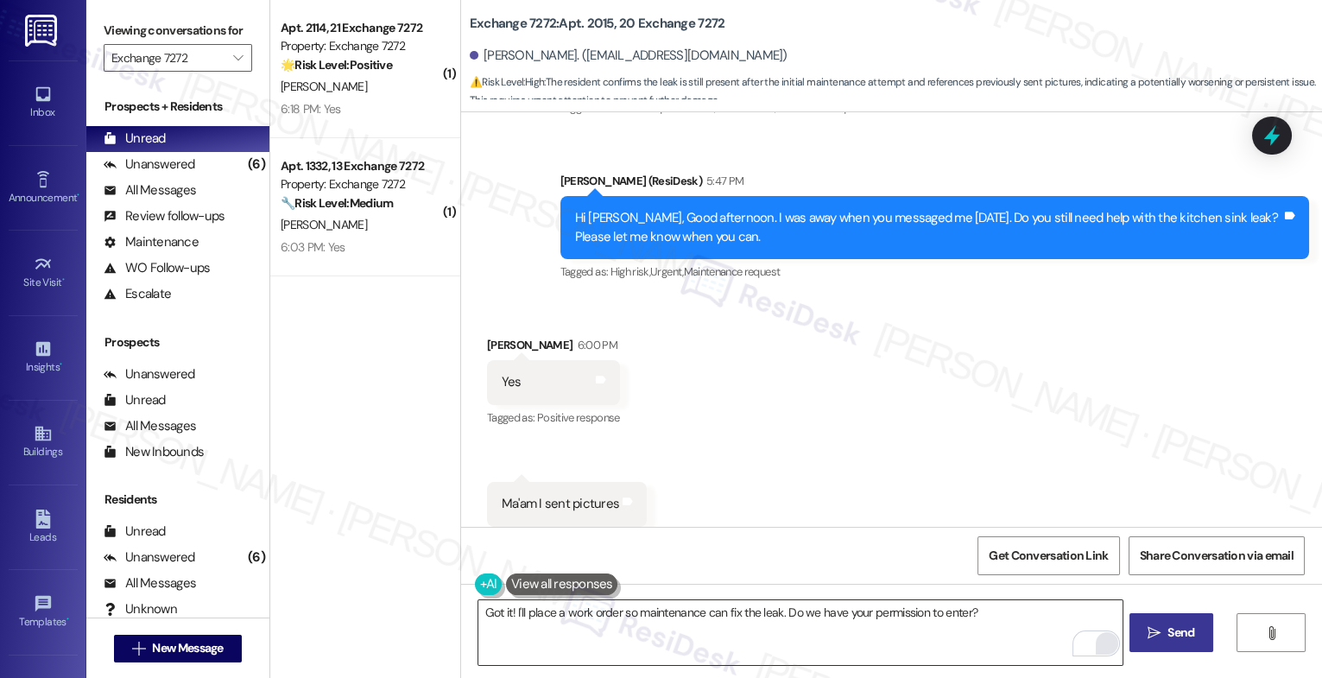
click at [1157, 642] on span " Send" at bounding box center [1172, 633] width 54 height 18
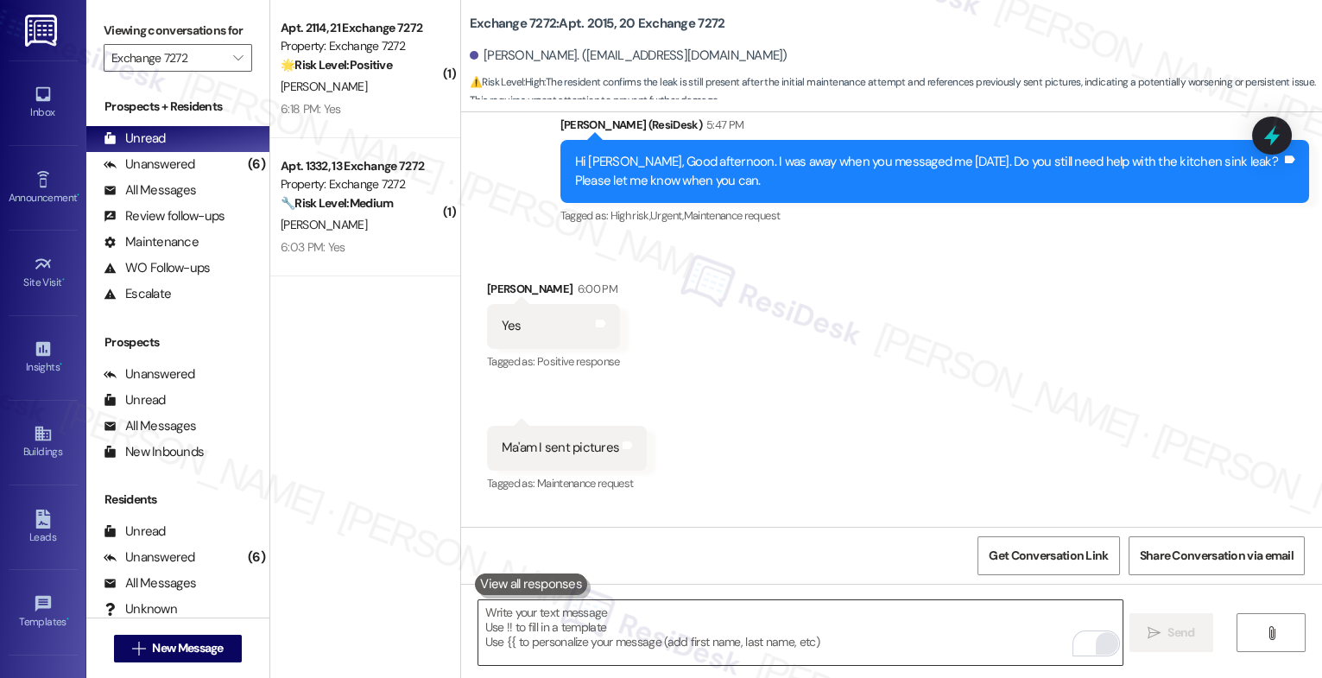
scroll to position [4297, 0]
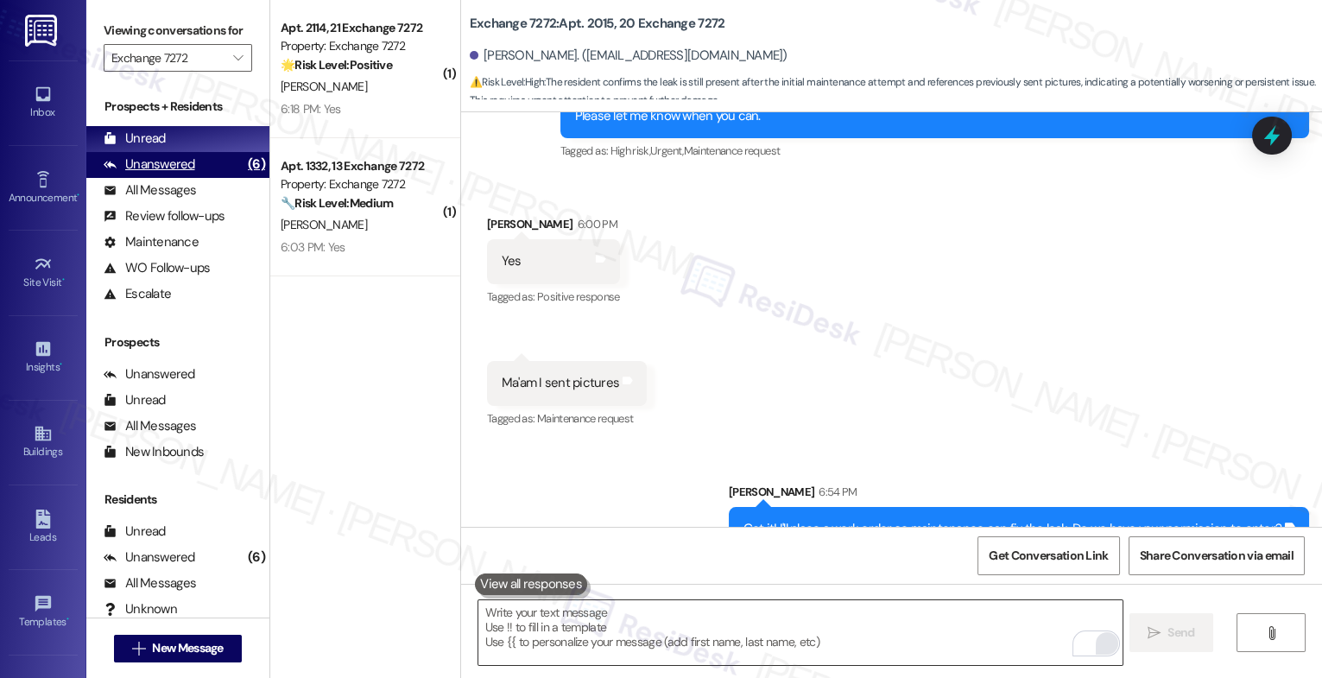
click at [183, 174] on div "Unanswered" at bounding box center [150, 164] width 92 height 18
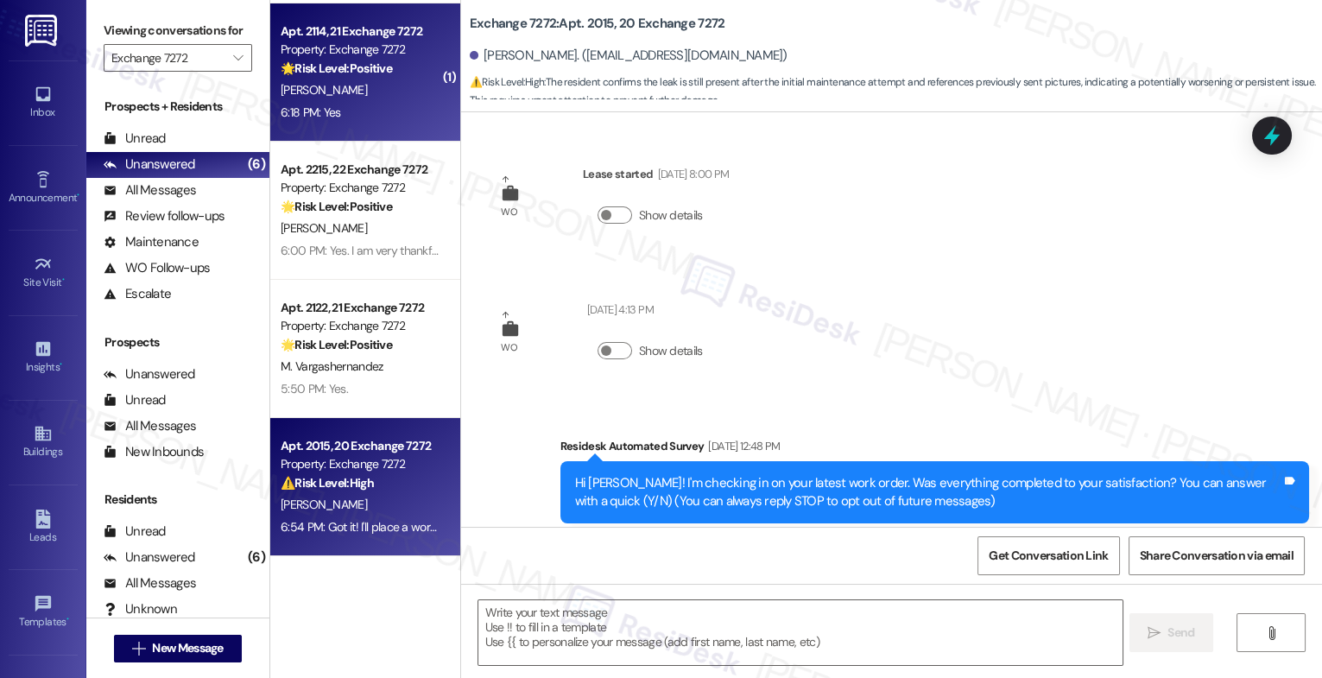
scroll to position [4175, 0]
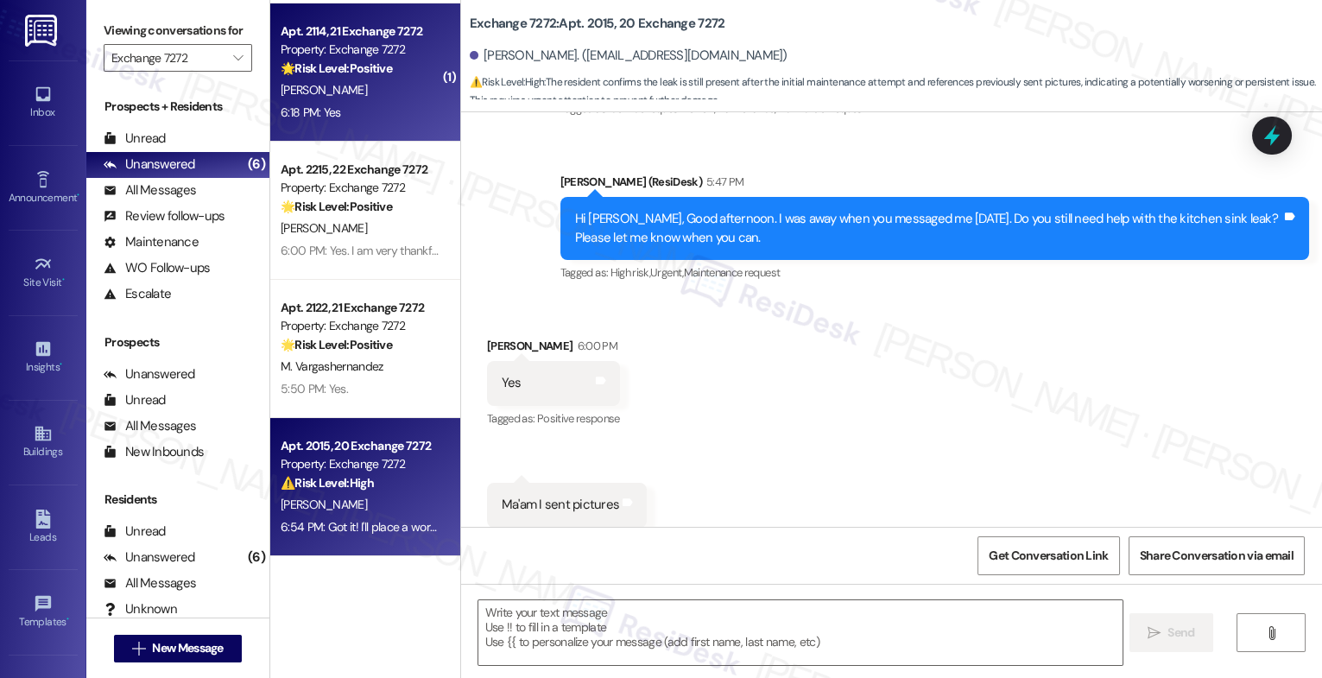
type textarea "Fetching suggested responses. Please feel free to read through the conversation…"
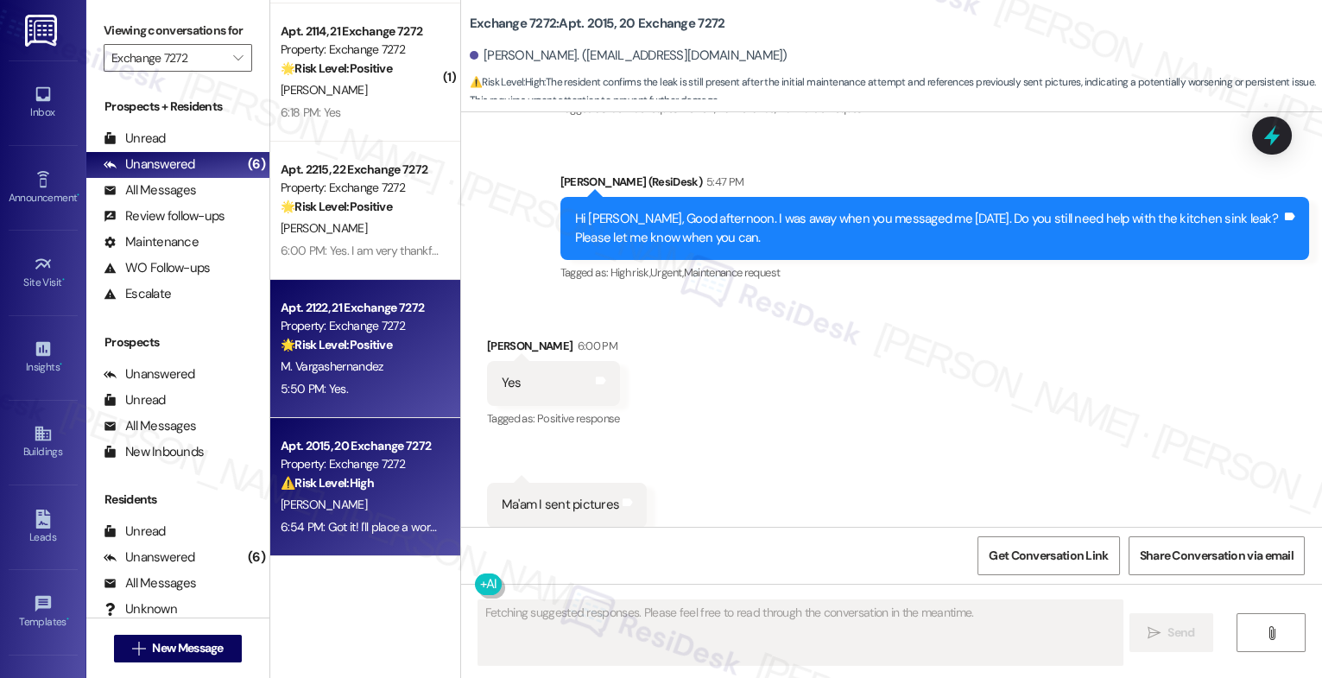
click at [388, 306] on div "Apt. 2122, 21 Exchange 7272" at bounding box center [361, 308] width 160 height 18
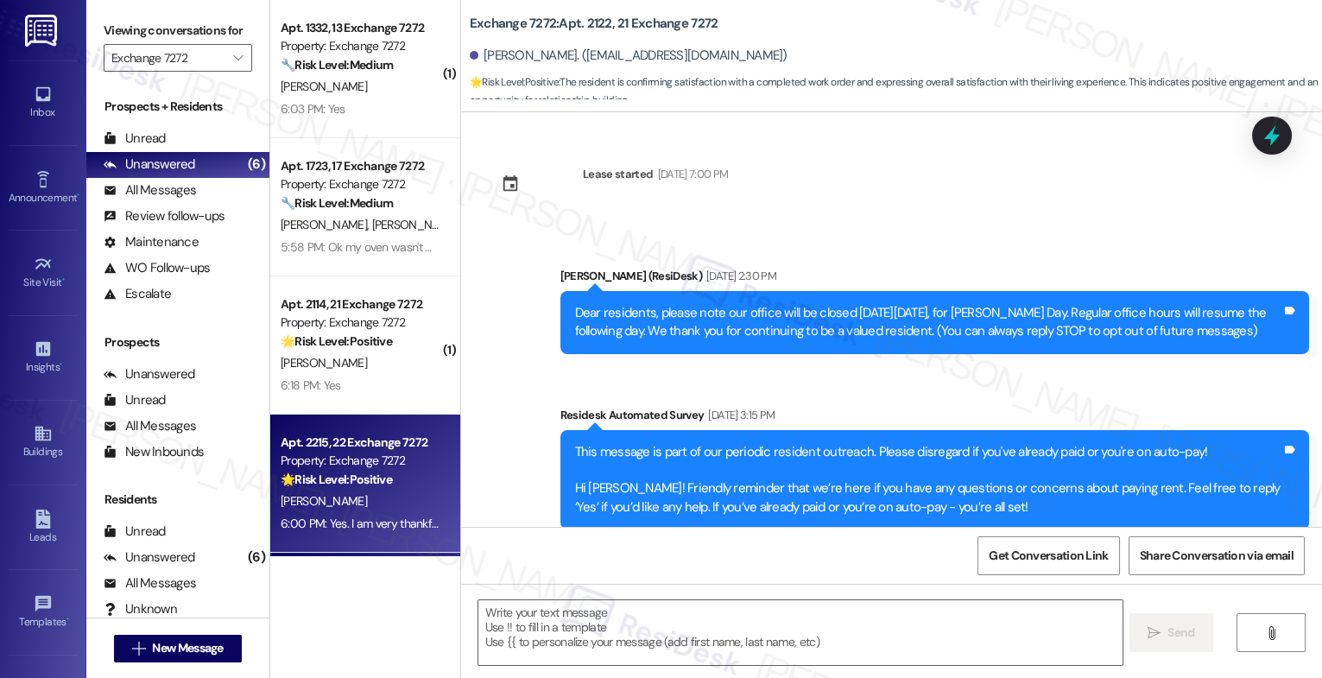
scroll to position [3829, 0]
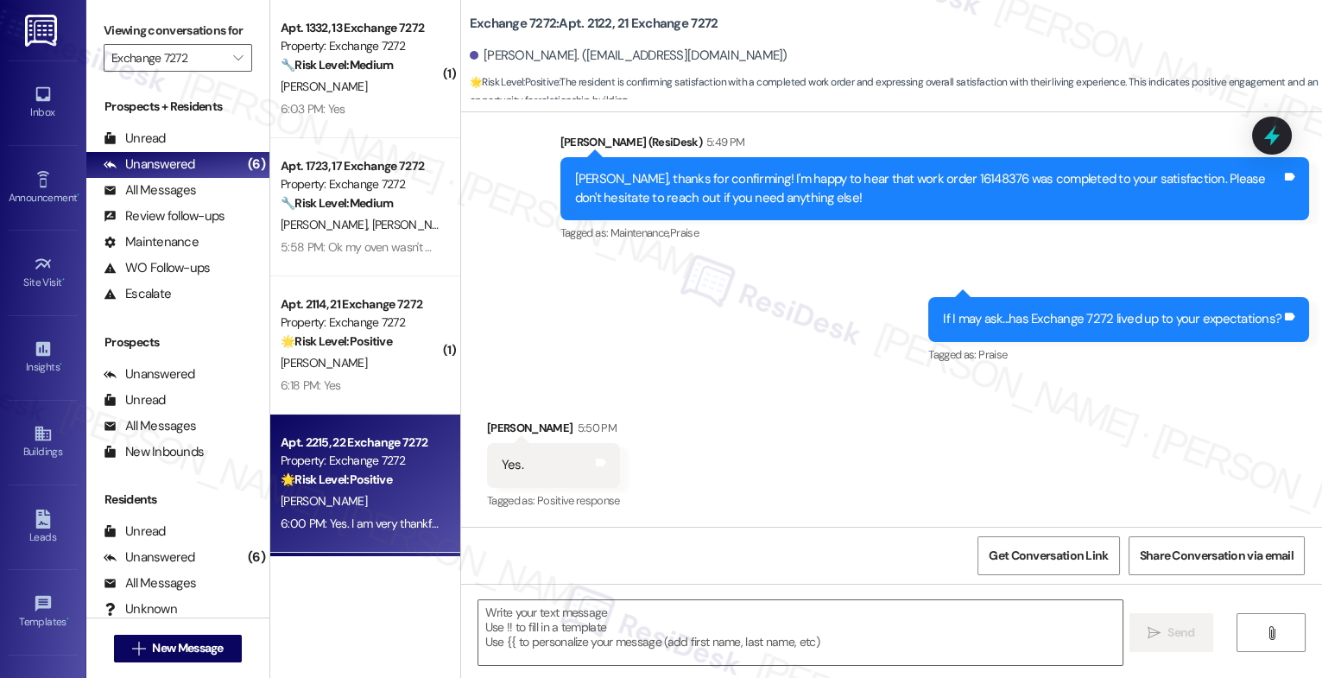
type textarea "Fetching suggested responses. Please feel free to read through the conversation…"
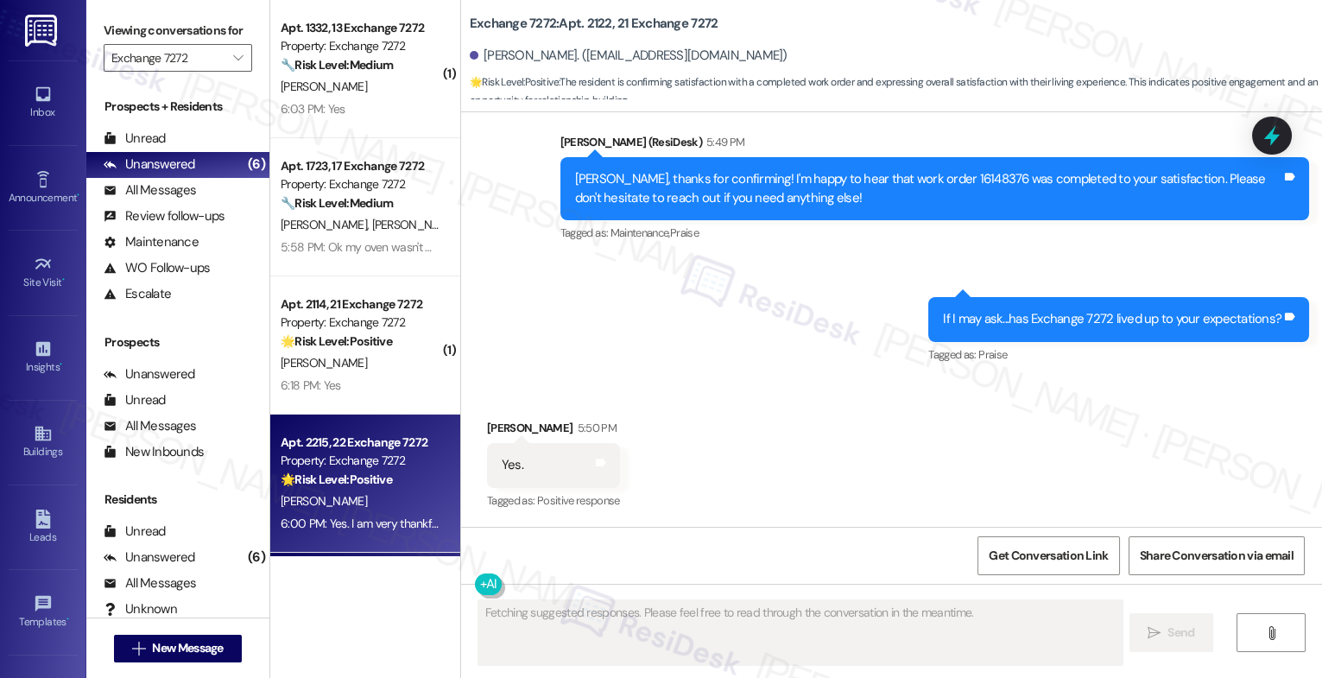
click at [352, 485] on strong "🌟 Risk Level: Positive" at bounding box center [336, 480] width 111 height 16
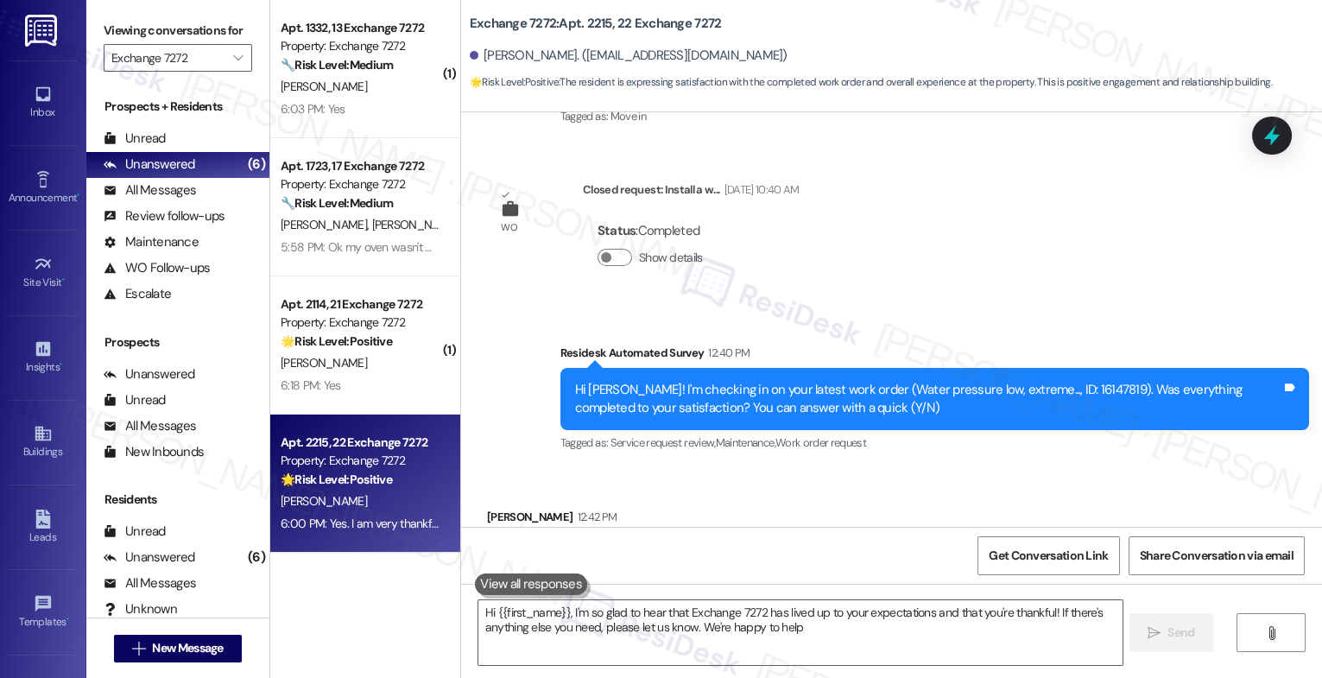
type textarea "Hi {{first_name}}, I'm so glad to hear that Exchange 7272 has lived up to your …"
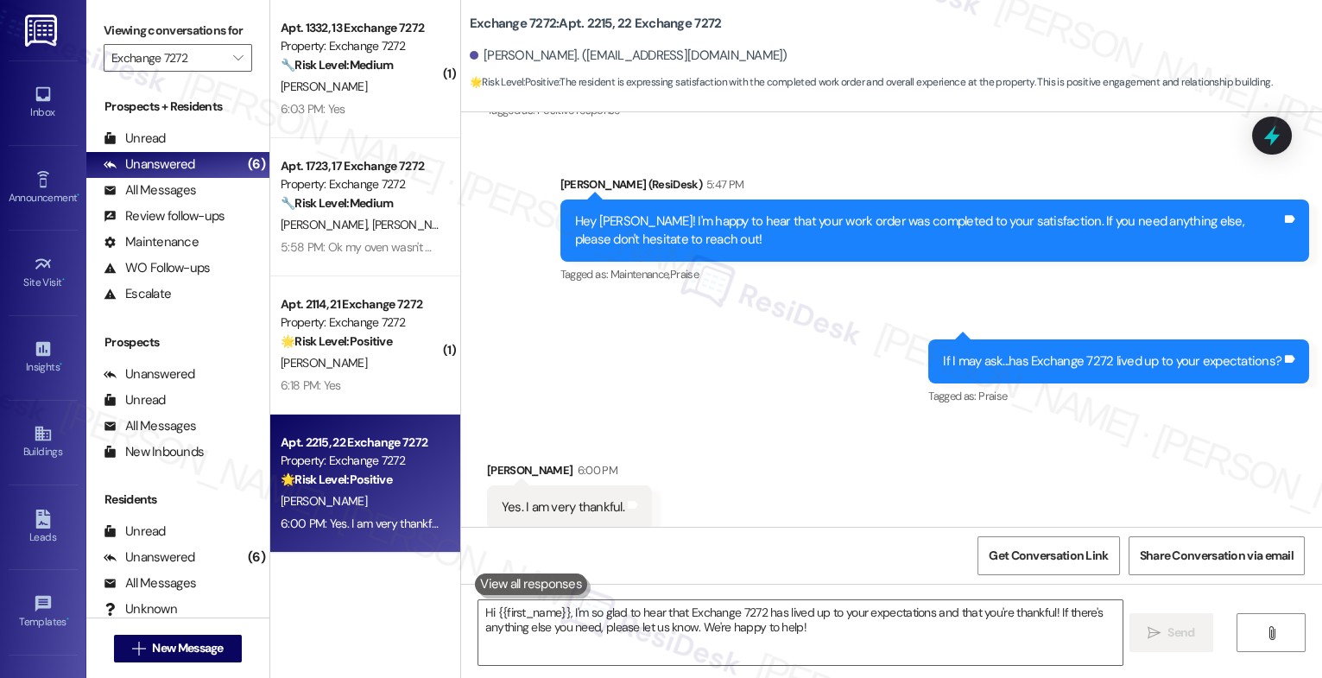
scroll to position [803, 0]
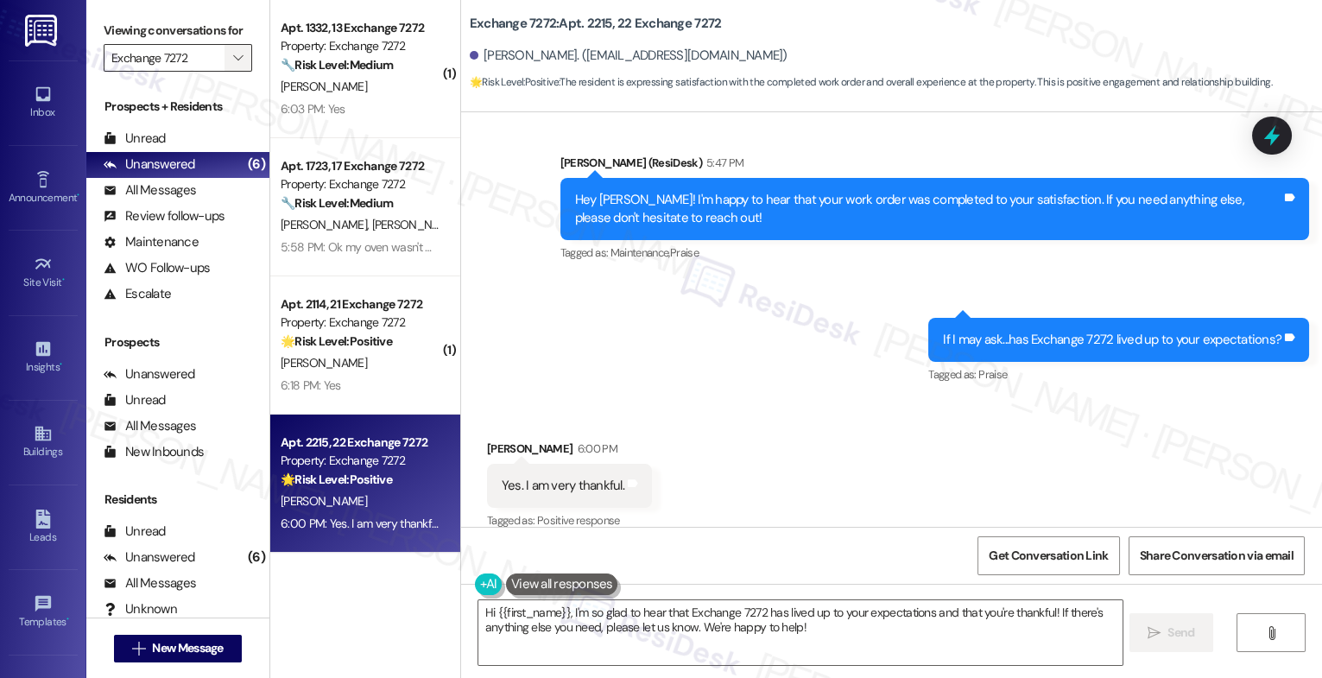
click at [233, 65] on icon "" at bounding box center [238, 58] width 10 height 14
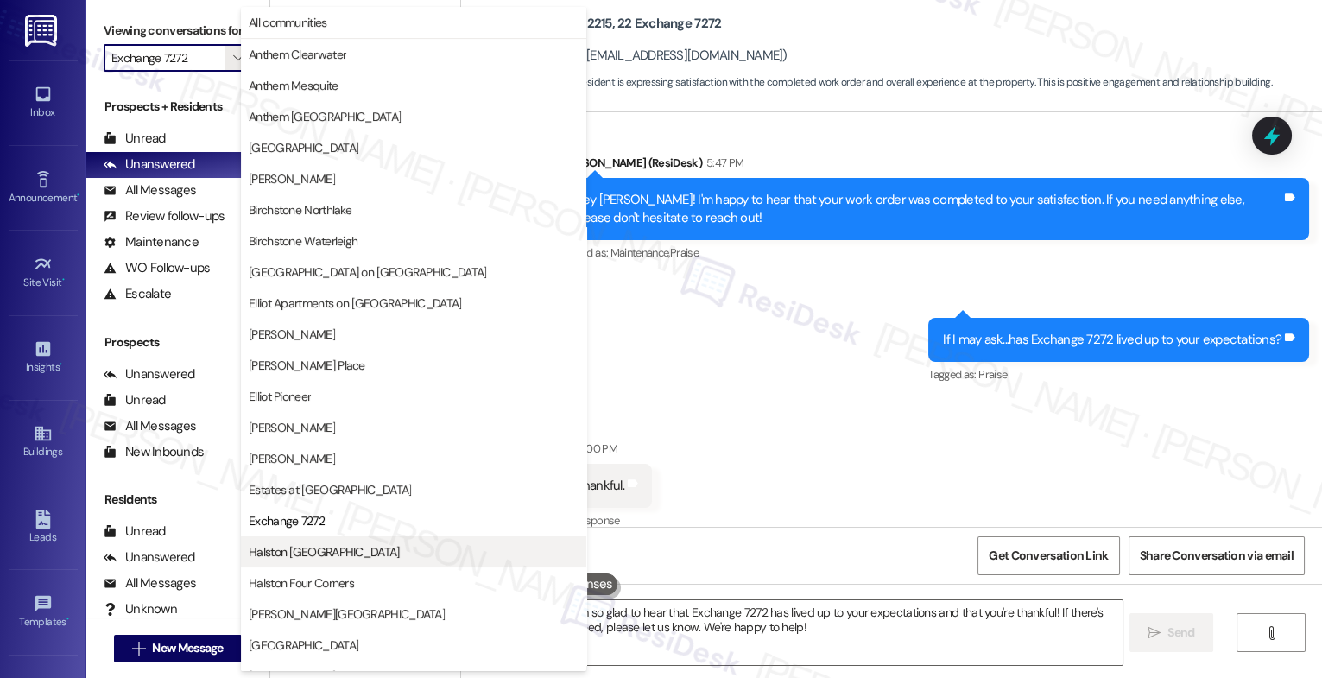
scroll to position [281, 0]
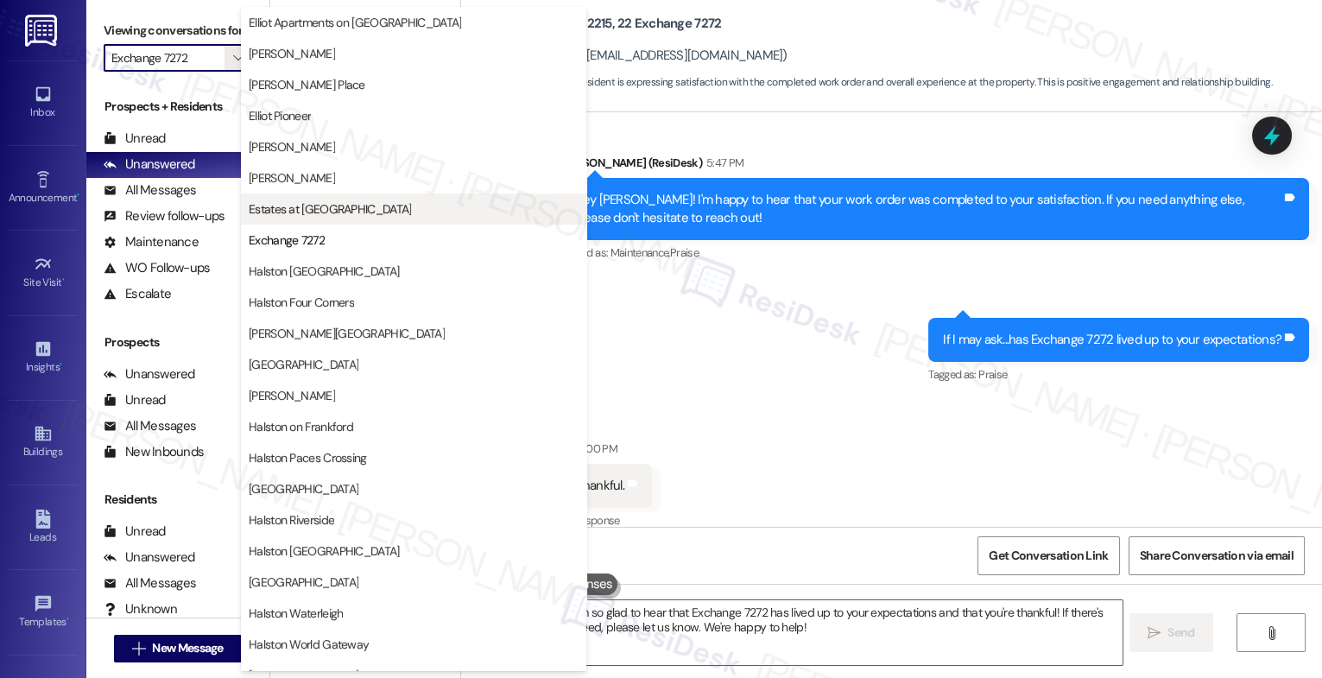
click at [330, 203] on span "Estates at [GEOGRAPHIC_DATA]" at bounding box center [330, 208] width 162 height 17
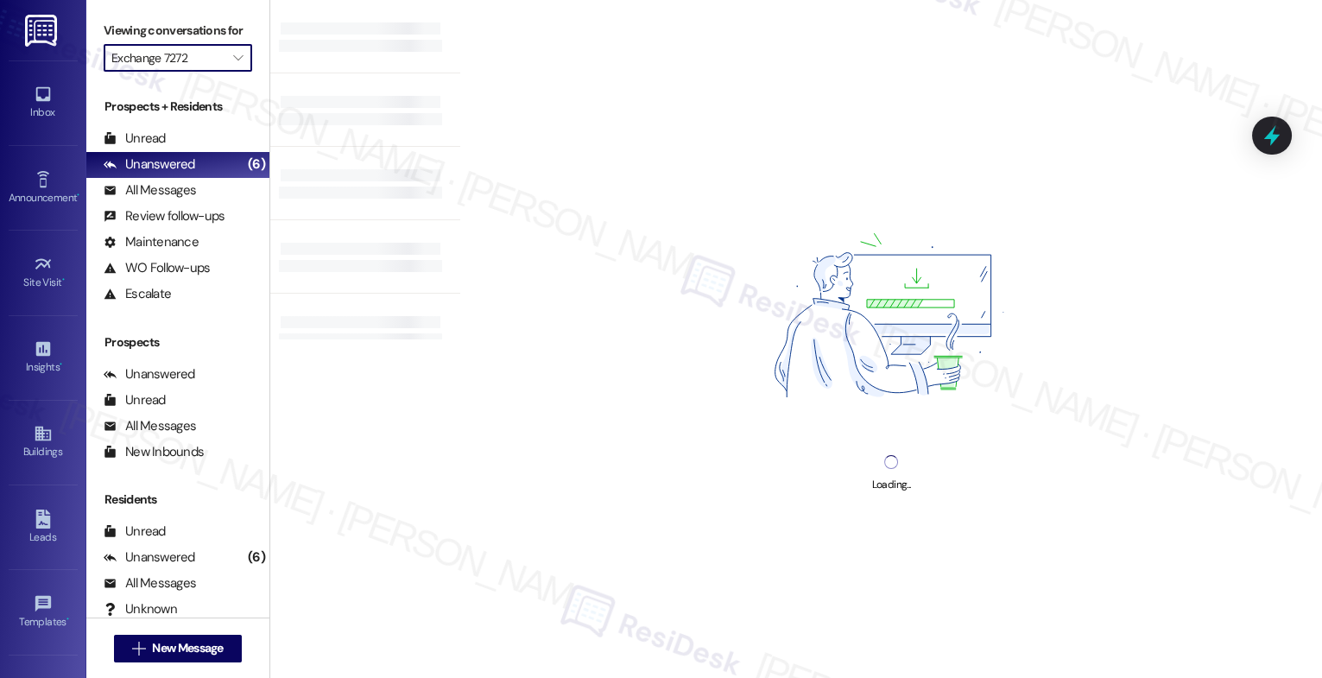
type input "Estates at [GEOGRAPHIC_DATA]"
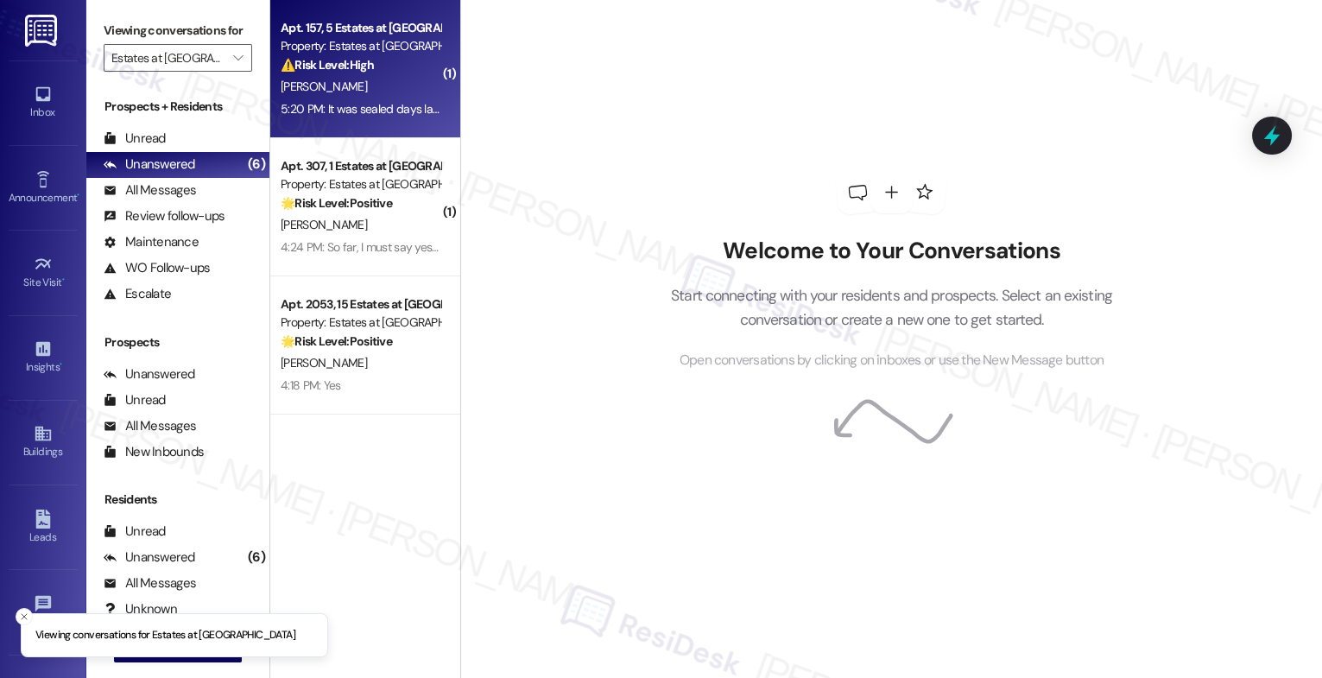
click at [368, 68] on div "⚠️ Risk Level: High The resident reports that the tub sealing repair failed sho…" at bounding box center [361, 65] width 160 height 18
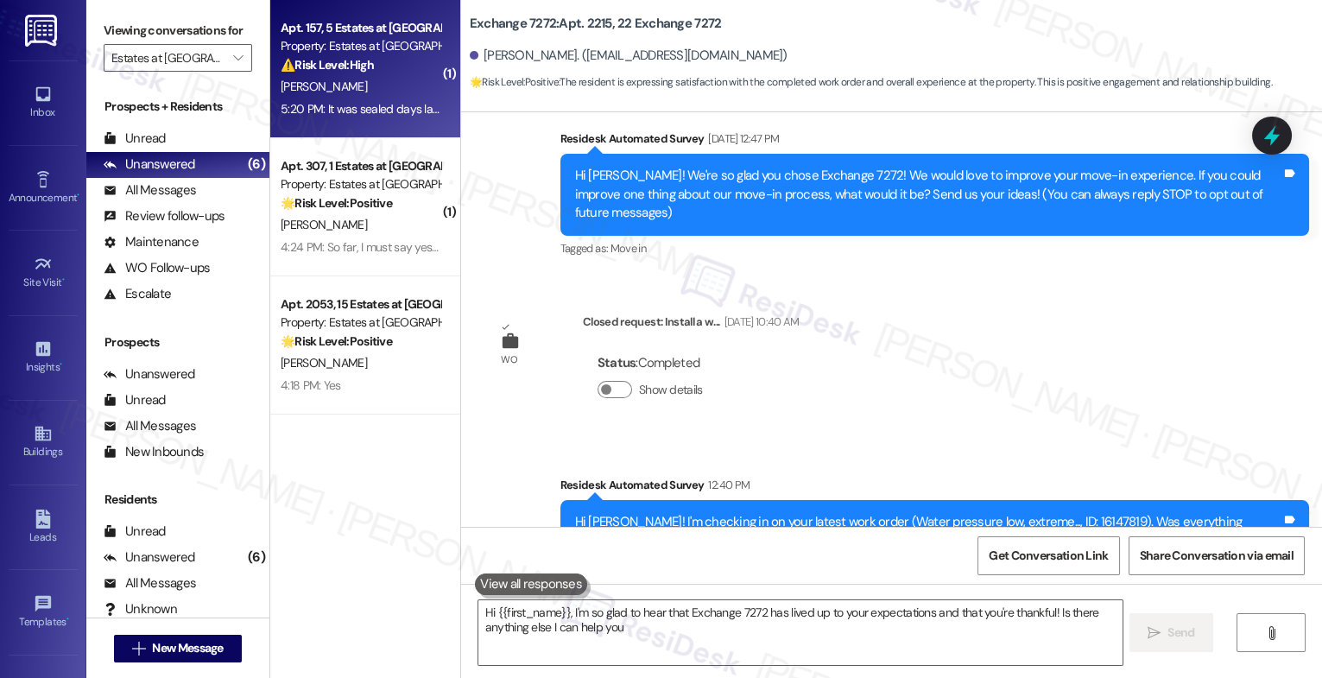
type textarea "Hi {{first_name}}, I'm so glad to hear that Exchange 7272 has lived up to your …"
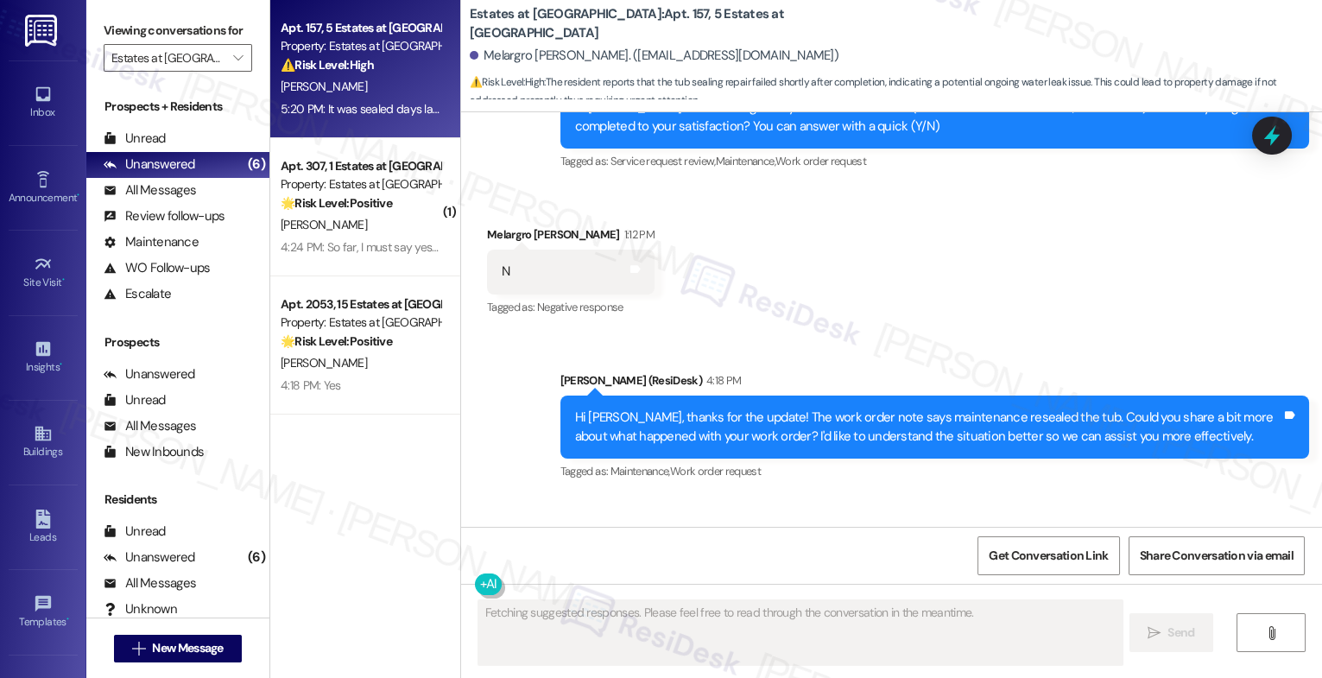
scroll to position [13572, 0]
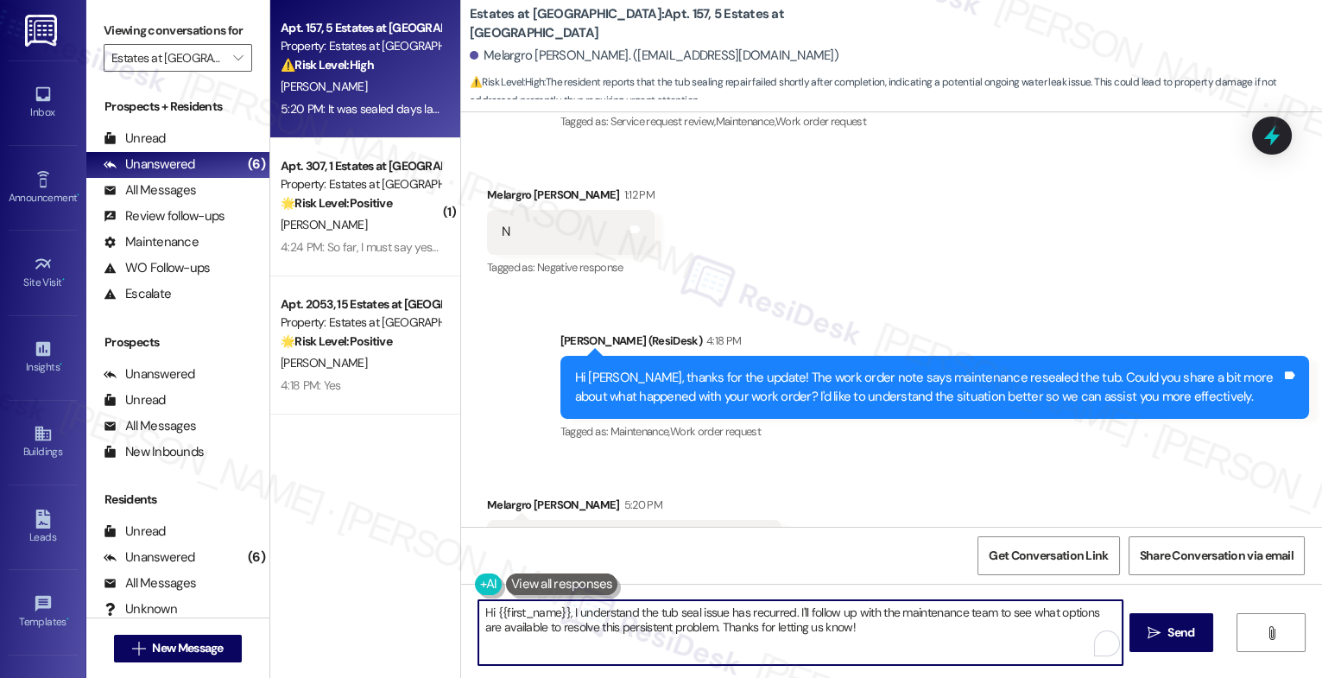
click at [568, 619] on textarea "Hi {{first_name}}, I understand the tub seal issue has recurred. I'll follow up…" at bounding box center [801, 632] width 644 height 65
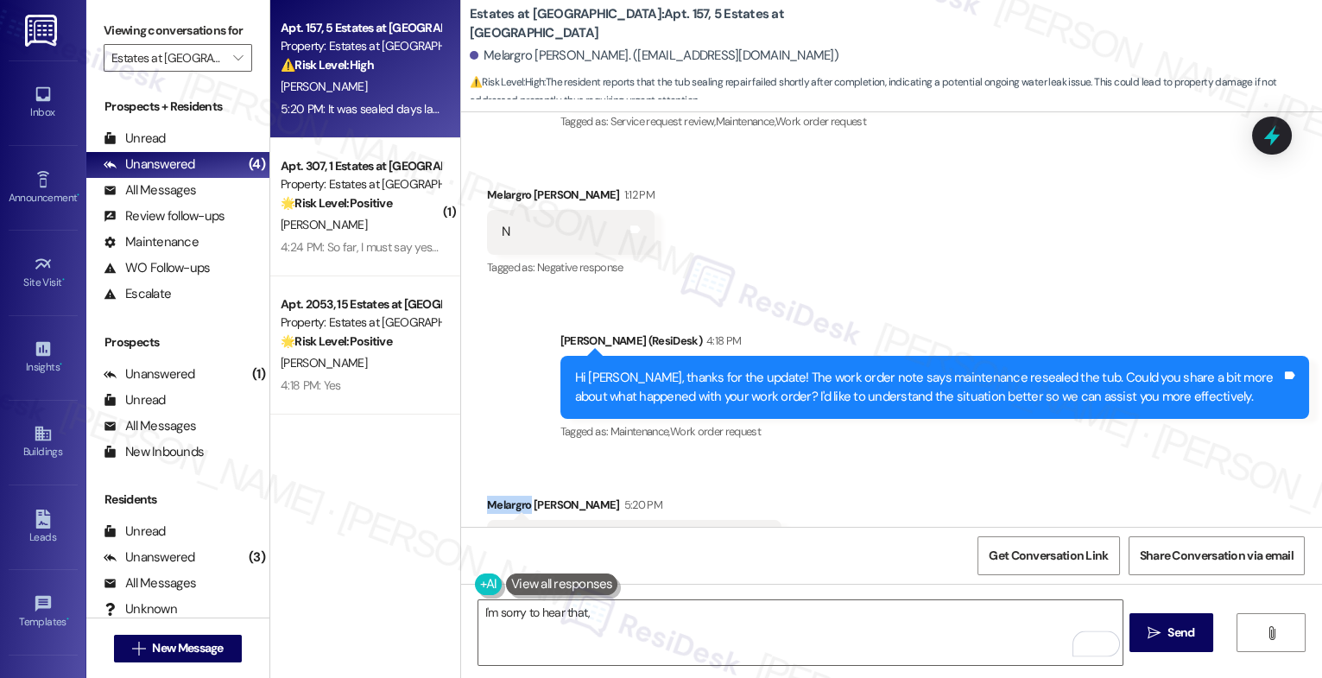
drag, startPoint x: 501, startPoint y: 426, endPoint x: 472, endPoint y: 422, distance: 29.6
click at [474, 483] on div "Received via SMS Melargro Carpenter 5:20 PM It was sealed days later it's back …" at bounding box center [634, 543] width 320 height 120
copy div "Melargro"
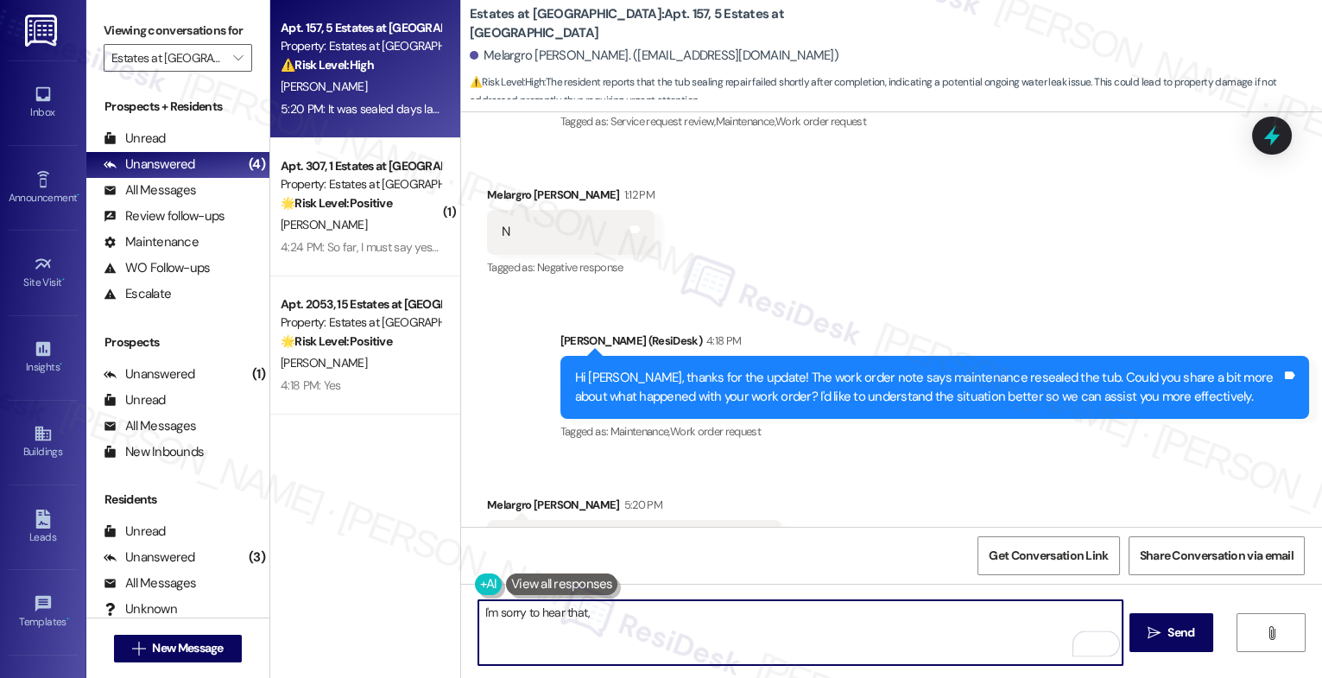
click at [629, 608] on textarea "I'm sorry to hear that," at bounding box center [801, 632] width 644 height 65
paste textarea "Melargro"
type textarea "I'm sorry to hear that, Melargro. Could you please share pictures when you get …"
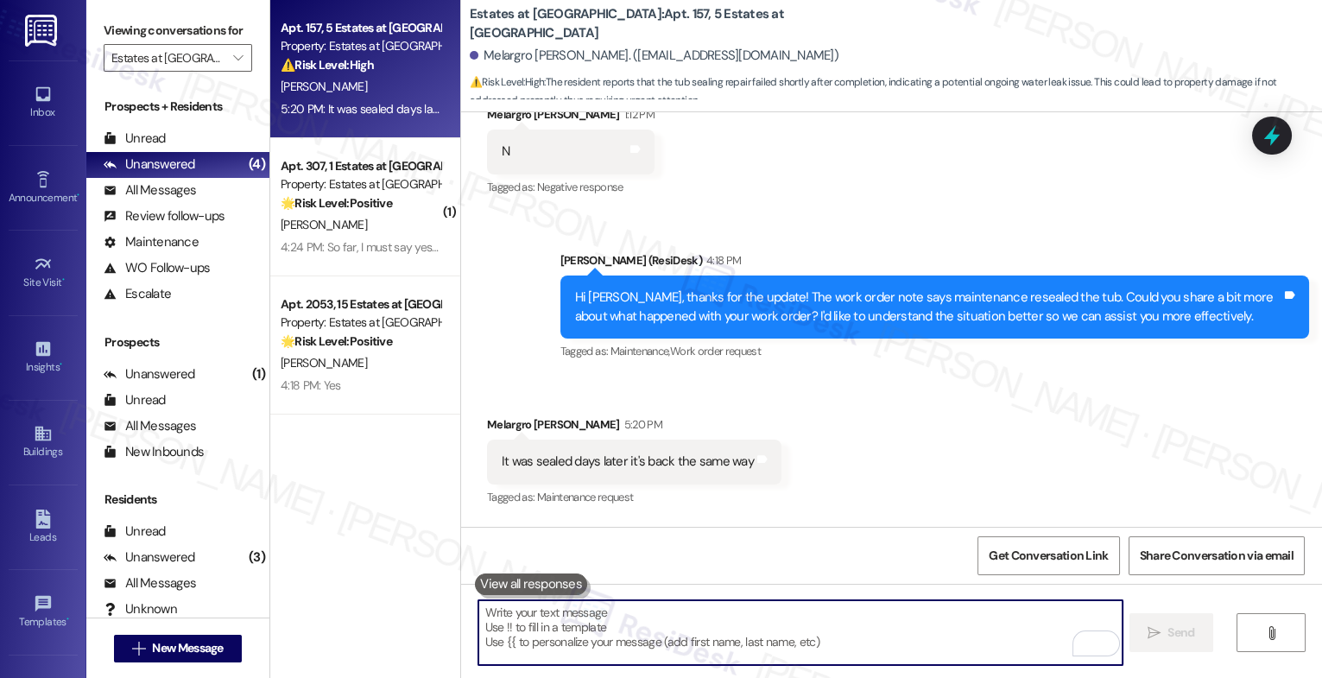
scroll to position [13692, 0]
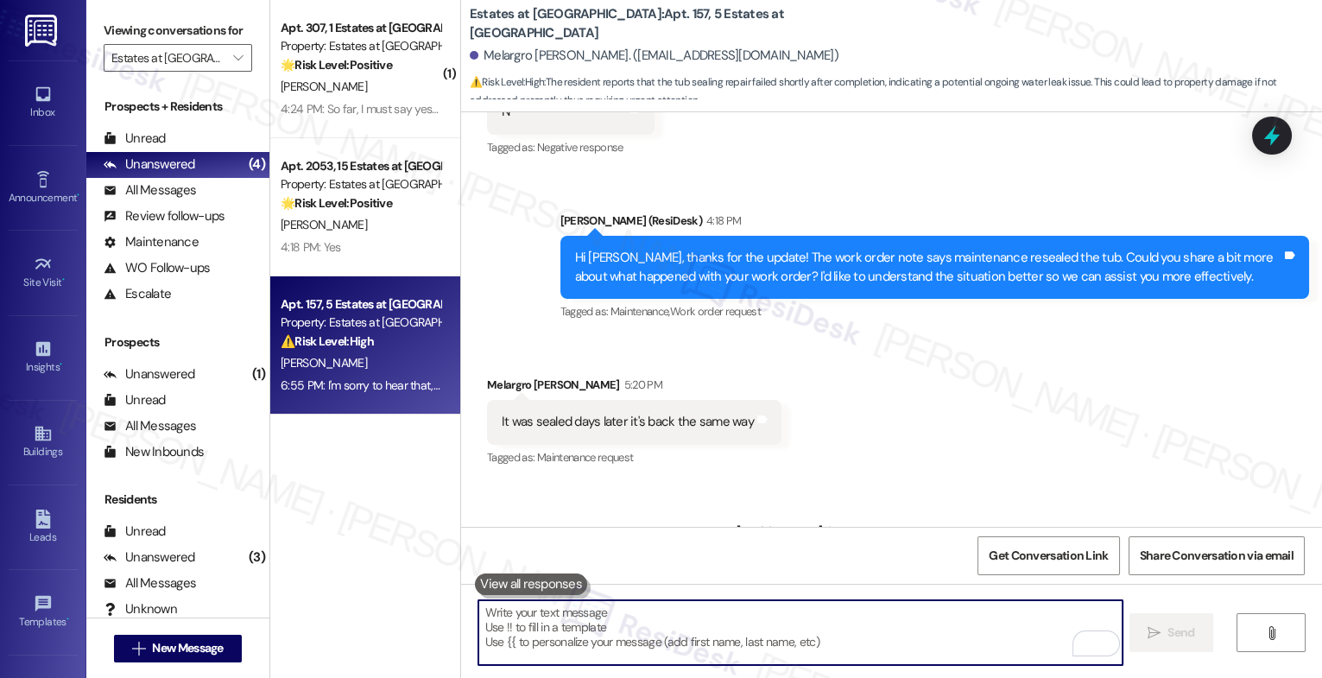
click at [575, 644] on textarea "To enrich screen reader interactions, please activate Accessibility in Grammarl…" at bounding box center [801, 632] width 644 height 65
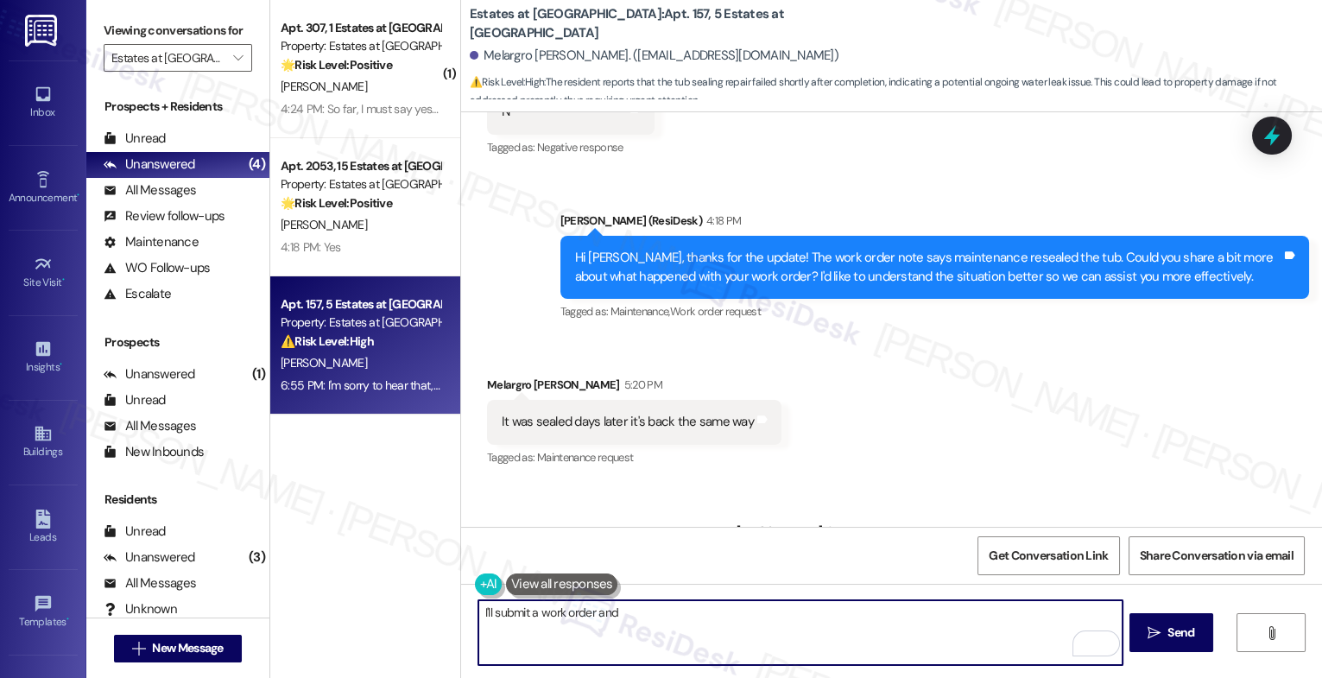
drag, startPoint x: 589, startPoint y: 610, endPoint x: 743, endPoint y: 618, distance: 154.0
click at [736, 618] on textarea "I'll submit a work order and" at bounding box center [801, 632] width 644 height 65
click at [530, 612] on textarea "I'll submit a work order on your behalf." at bounding box center [801, 632] width 644 height 65
click at [613, 615] on textarea "I'll submit a new work order on your behalf." at bounding box center [801, 632] width 644 height 65
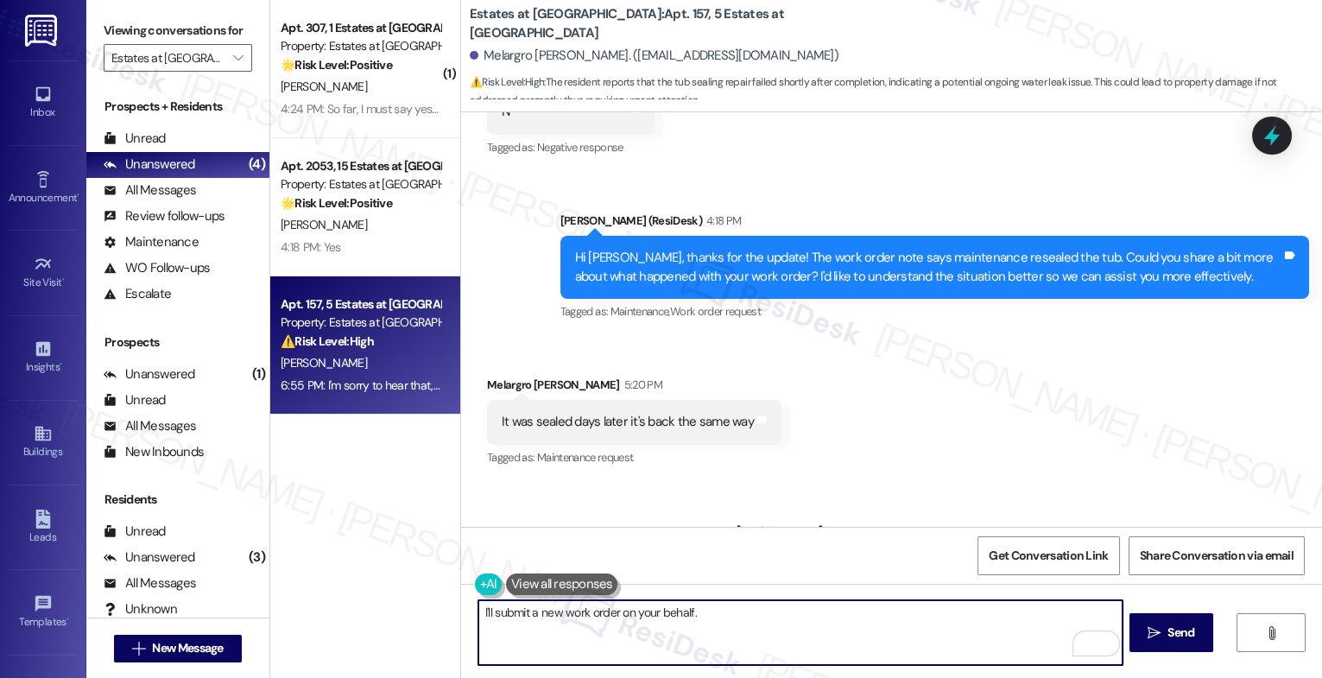
click at [613, 615] on textarea "I'll submit a new work order on your behalf." at bounding box center [801, 632] width 644 height 65
drag, startPoint x: 609, startPoint y: 610, endPoint x: 896, endPoint y: 618, distance: 286.9
click at [895, 618] on textarea "I'll submit a new work order on your behalf." at bounding box center [801, 632] width 644 height 65
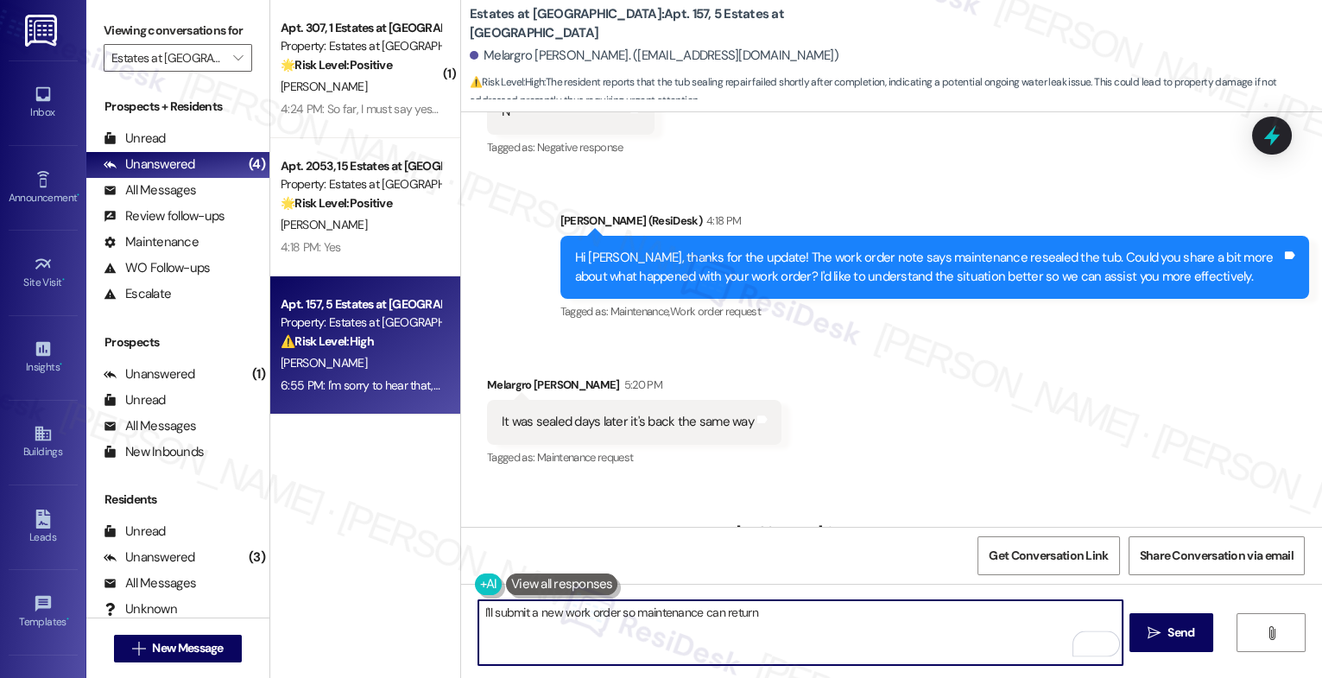
click at [542, 610] on textarea "I'll submit a new work order so maintenance can return" at bounding box center [801, 632] width 644 height 65
click at [751, 618] on textarea "I can help submit a new work order on your behalf." at bounding box center [801, 632] width 644 height 65
type textarea "I can help submit a new work order on your behalf. 🙂"
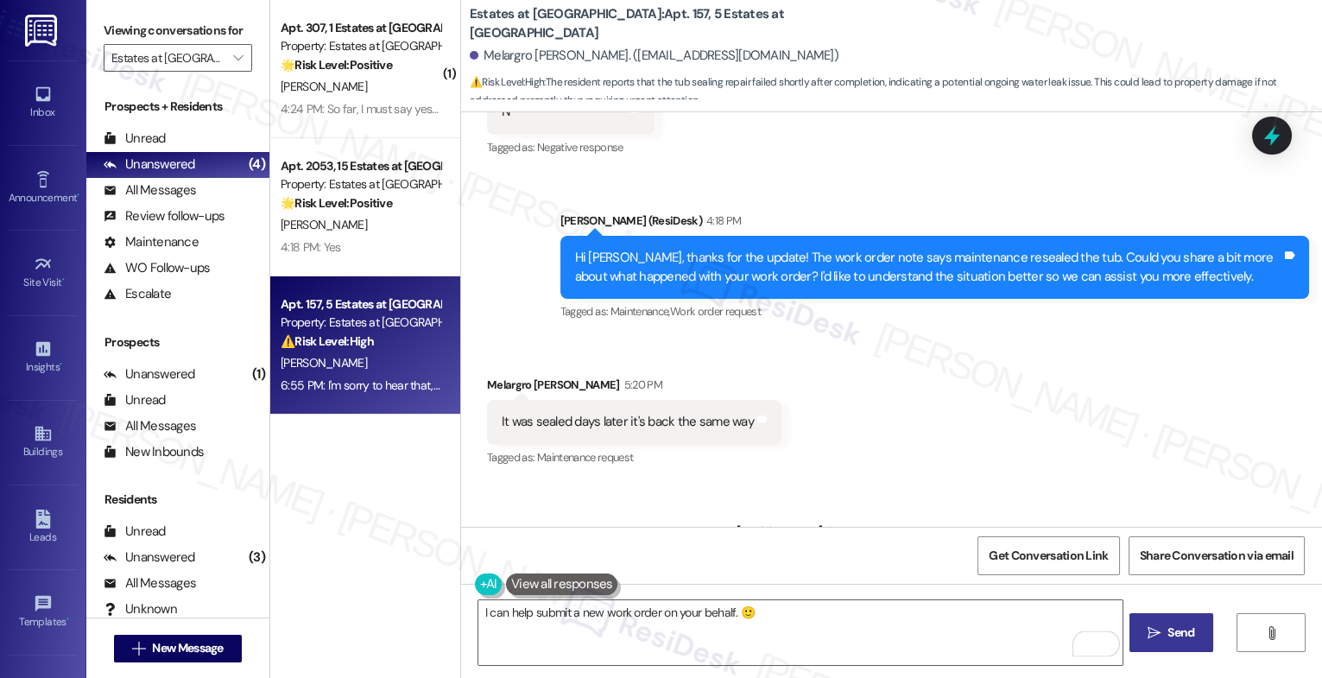
click at [1170, 633] on span "Send" at bounding box center [1181, 633] width 27 height 18
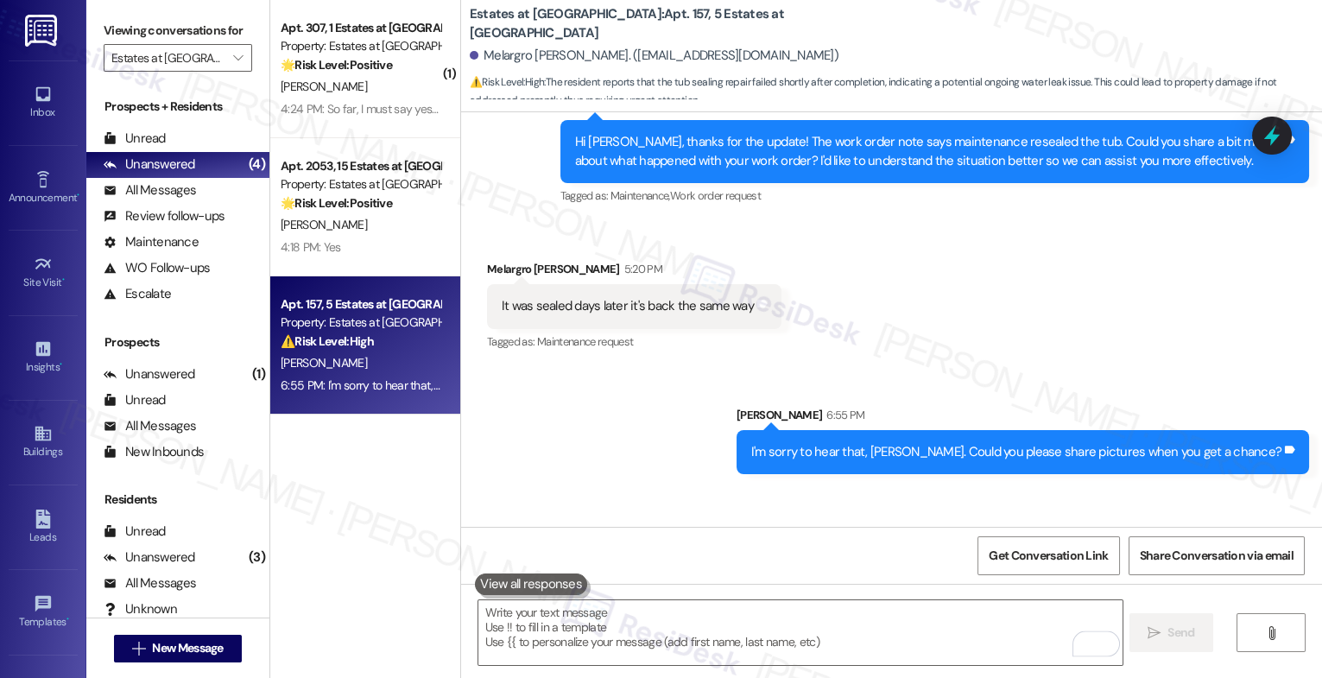
scroll to position [13813, 0]
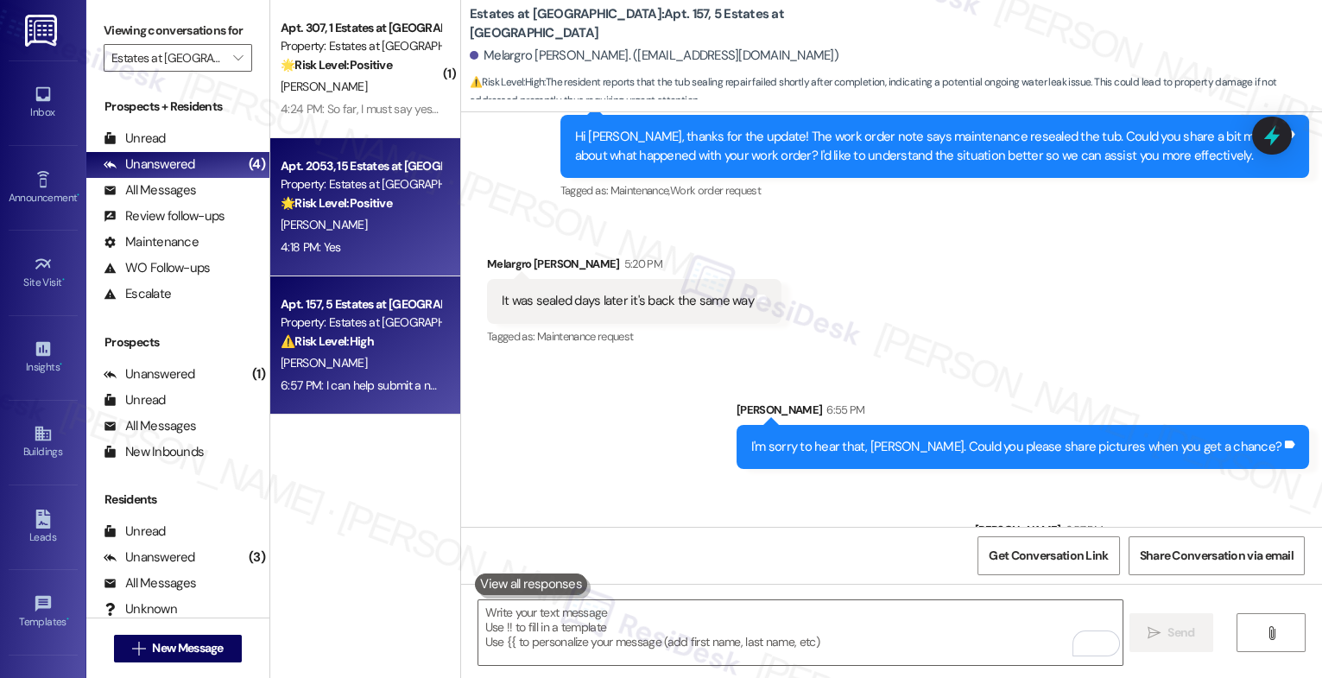
click at [369, 195] on strong "🌟 Risk Level: Positive" at bounding box center [336, 203] width 111 height 16
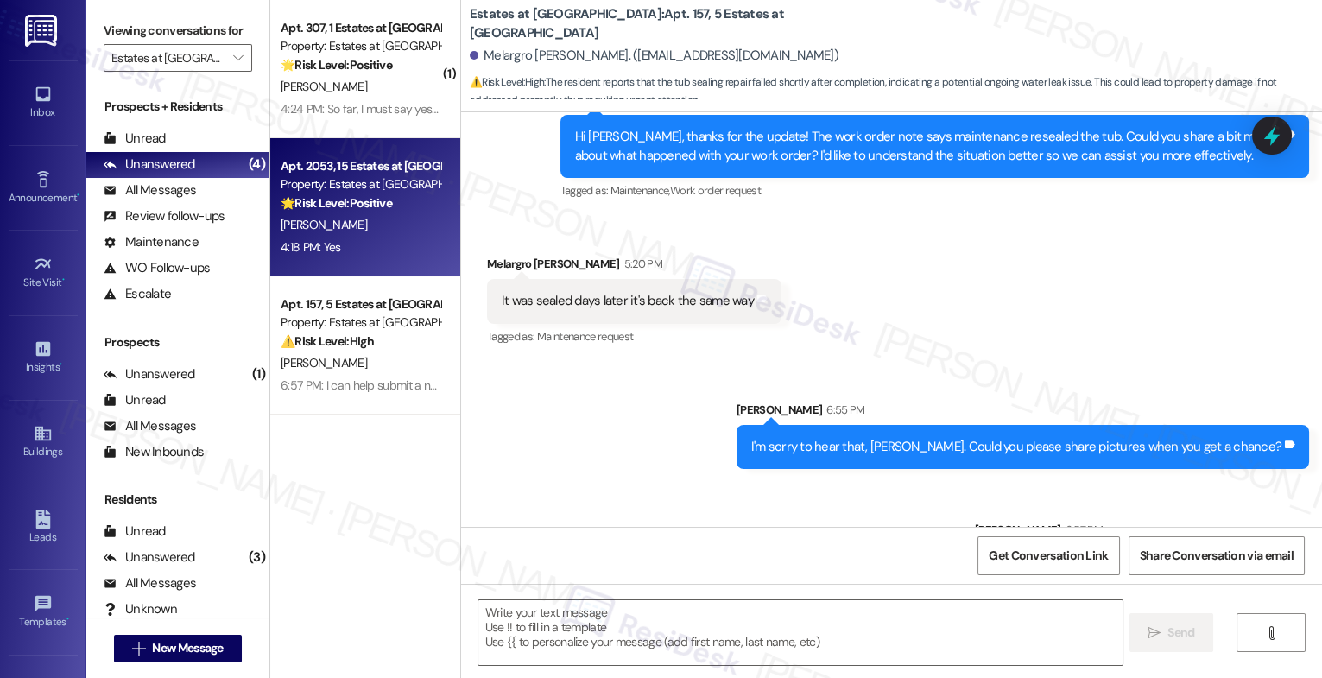
type textarea "Fetching suggested responses. Please feel free to read through the conversation…"
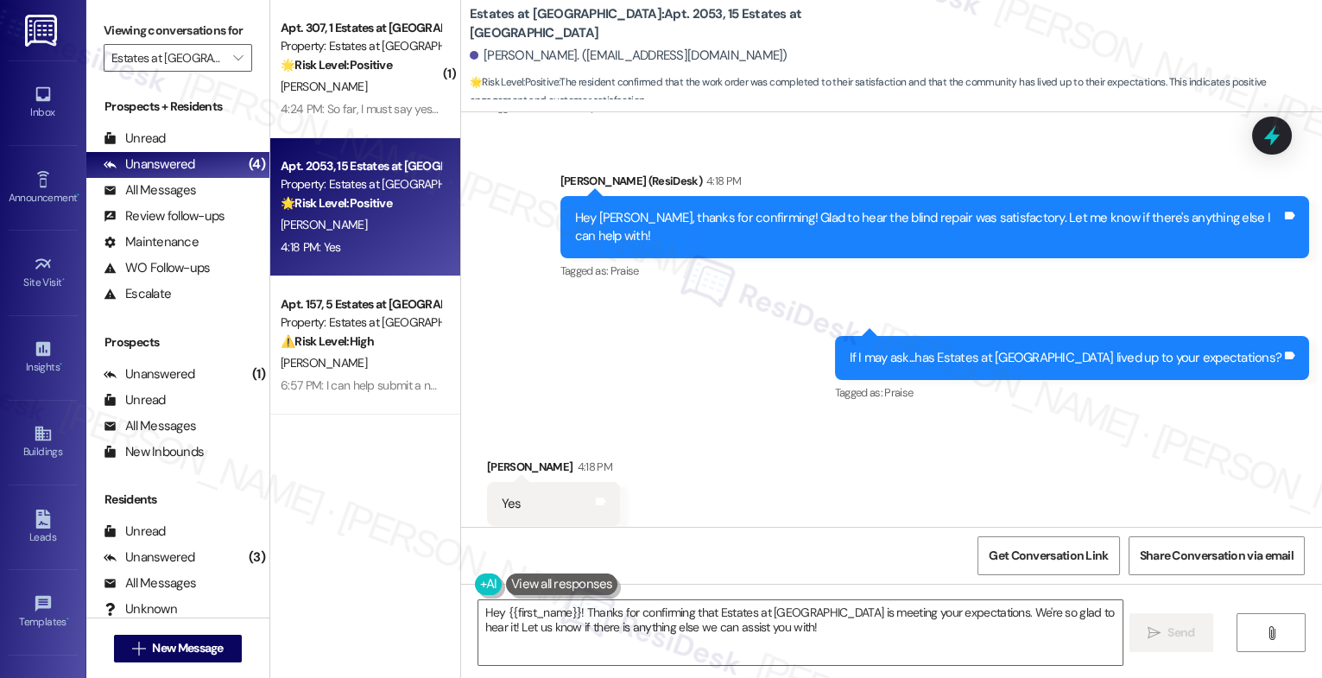
scroll to position [5880, 0]
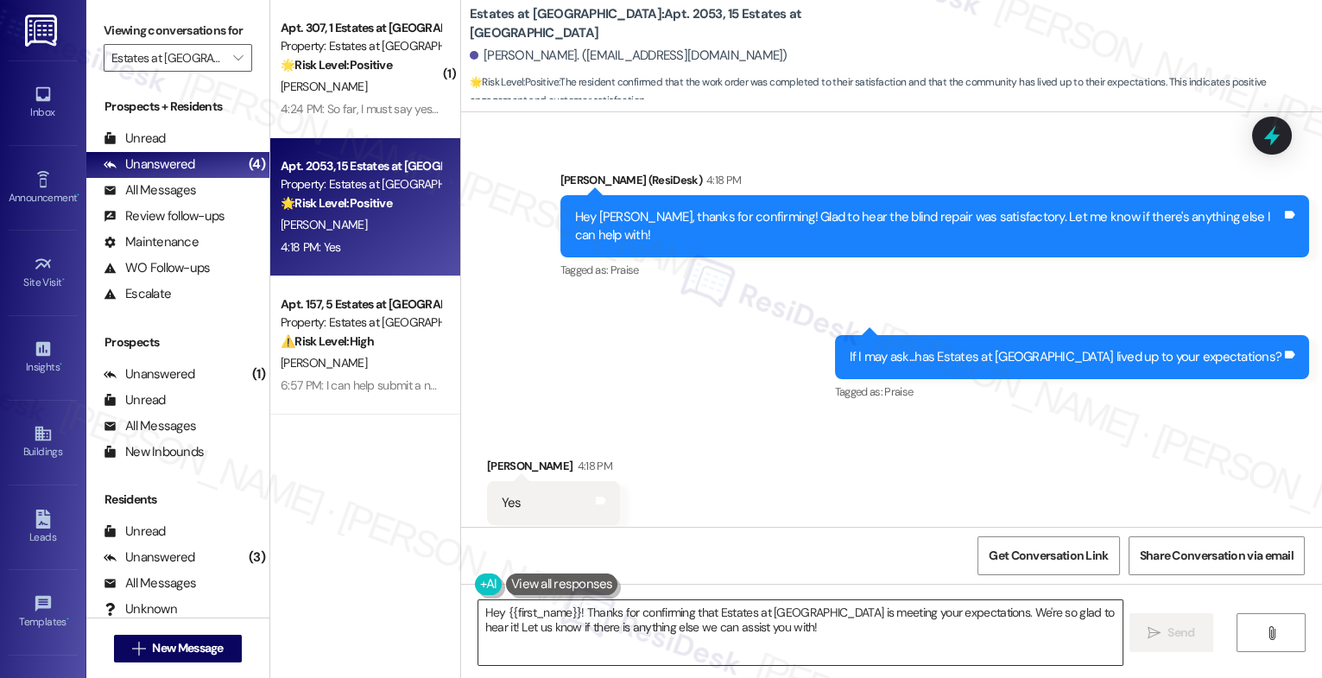
click at [636, 625] on textarea "Hey {{first_name}}! Thanks for confirming that Estates at Las Colinas is meetin…" at bounding box center [801, 632] width 644 height 65
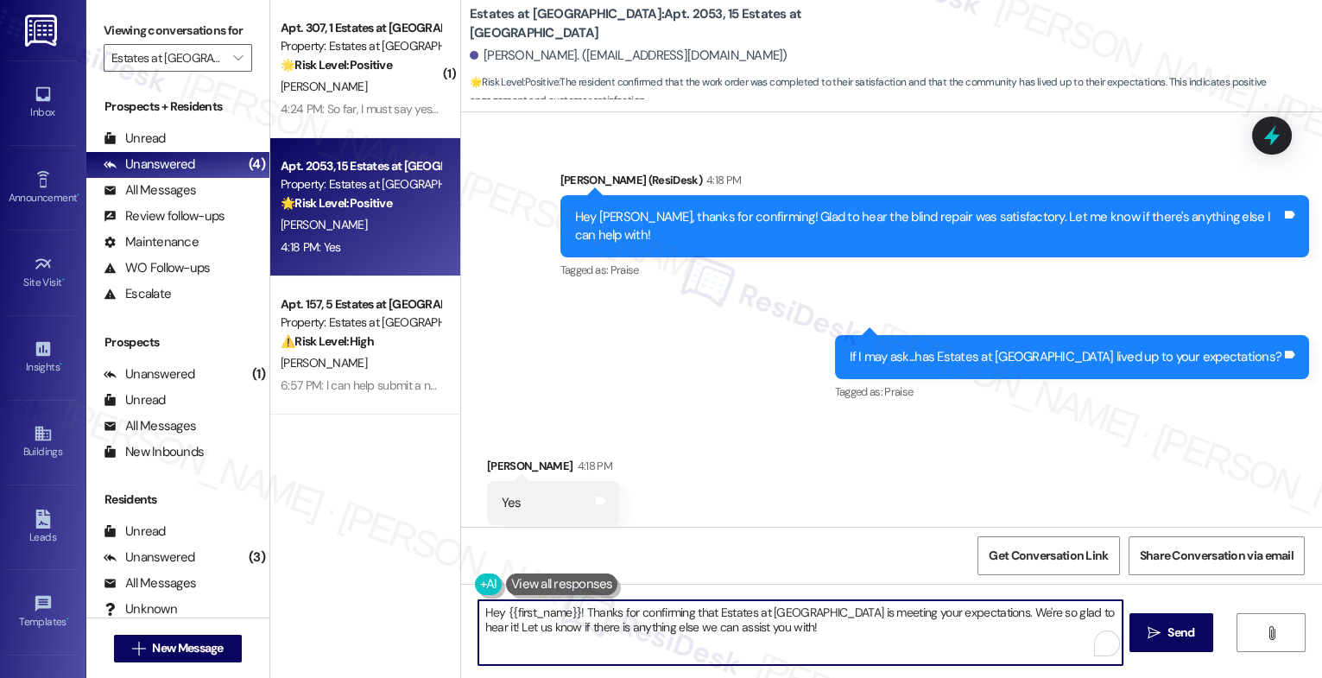
click at [636, 625] on textarea "Hey {{first_name}}! Thanks for confirming that Estates at Las Colinas is meetin…" at bounding box center [801, 632] width 644 height 65
paste textarea "We couldn’t be happier to know we’ve met your expectations. We absolutely love …"
drag, startPoint x: 508, startPoint y: 615, endPoint x: 362, endPoint y: 611, distance: 146.0
click at [362, 611] on div "( 1 ) Apt. 307, 1 Estates at Las Colinas Property: Estates at Las Colinas 🌟 Ris…" at bounding box center [796, 339] width 1052 height 678
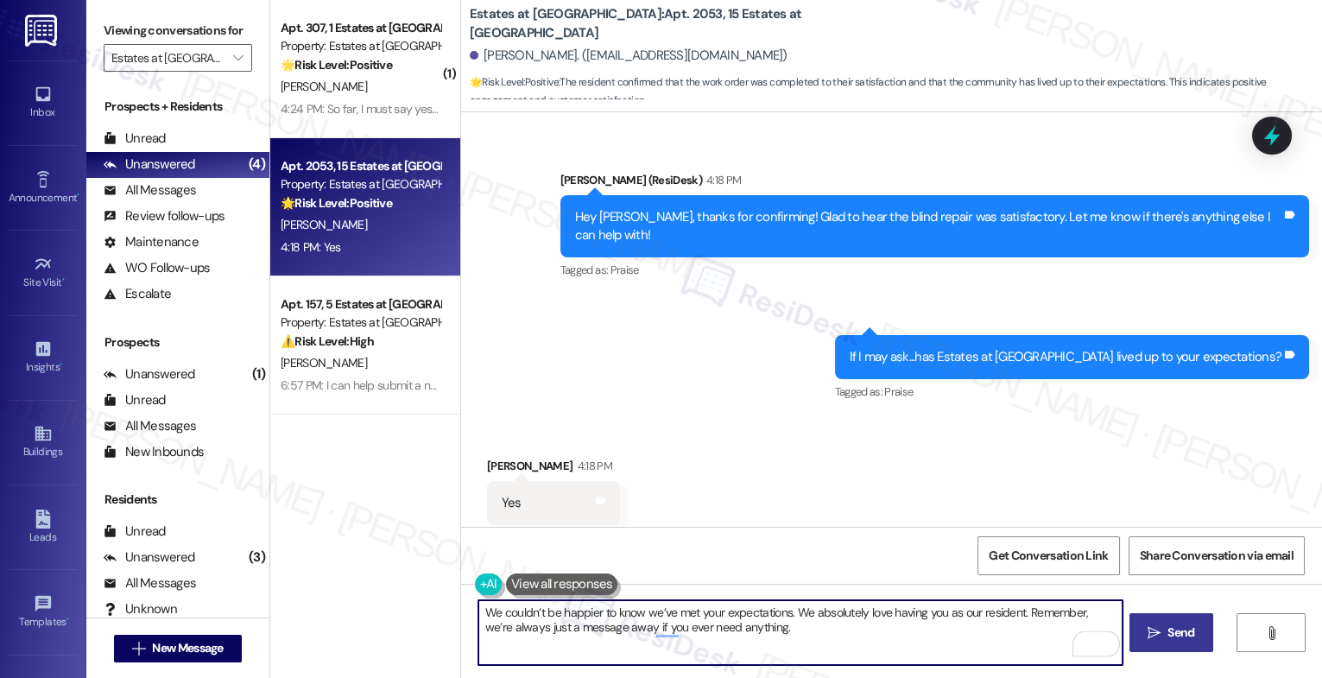
type textarea "We couldn’t be happier to know we’ve met your expectations. We absolutely love …"
click at [1162, 631] on span " Send" at bounding box center [1172, 633] width 54 height 18
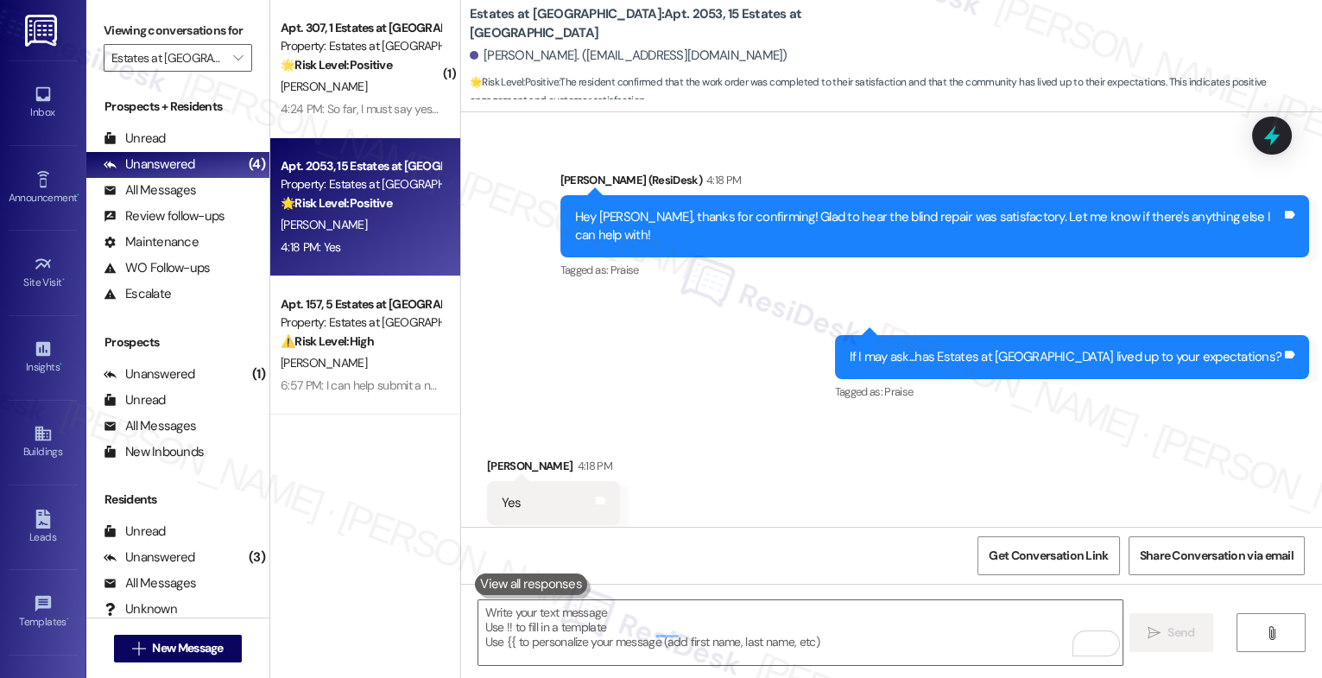
scroll to position [6019, 0]
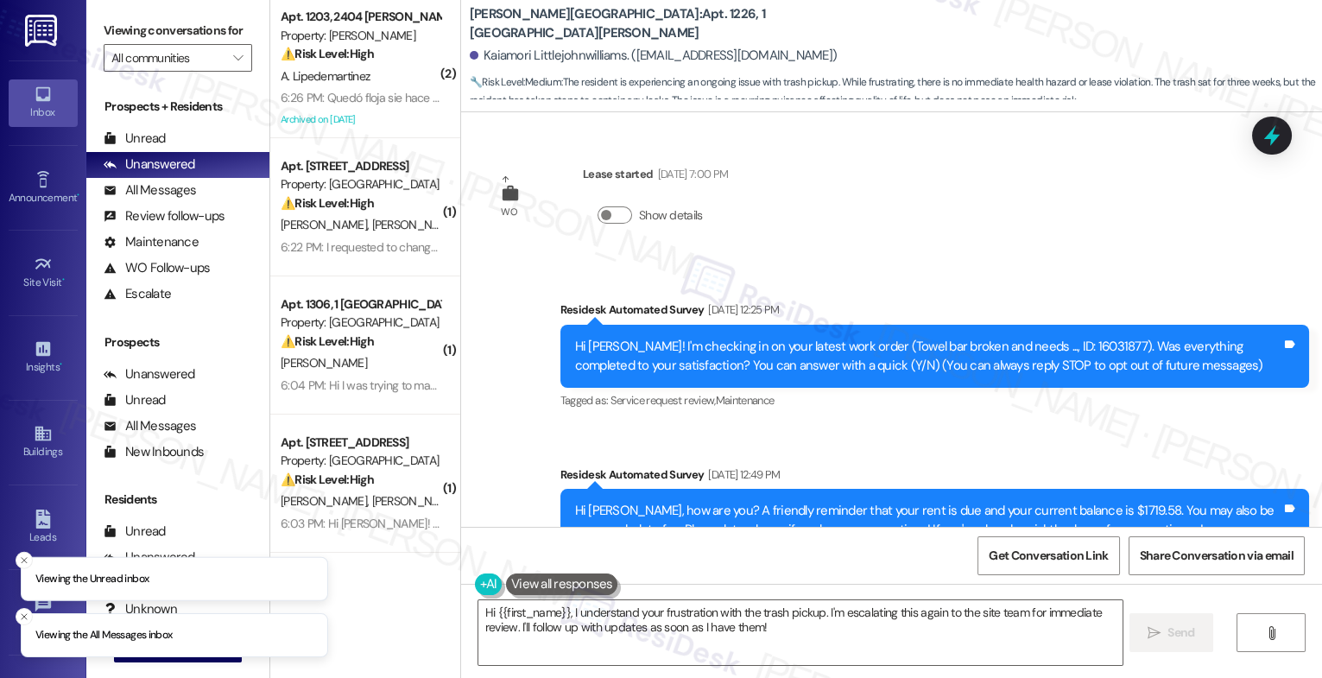
scroll to position [4043, 0]
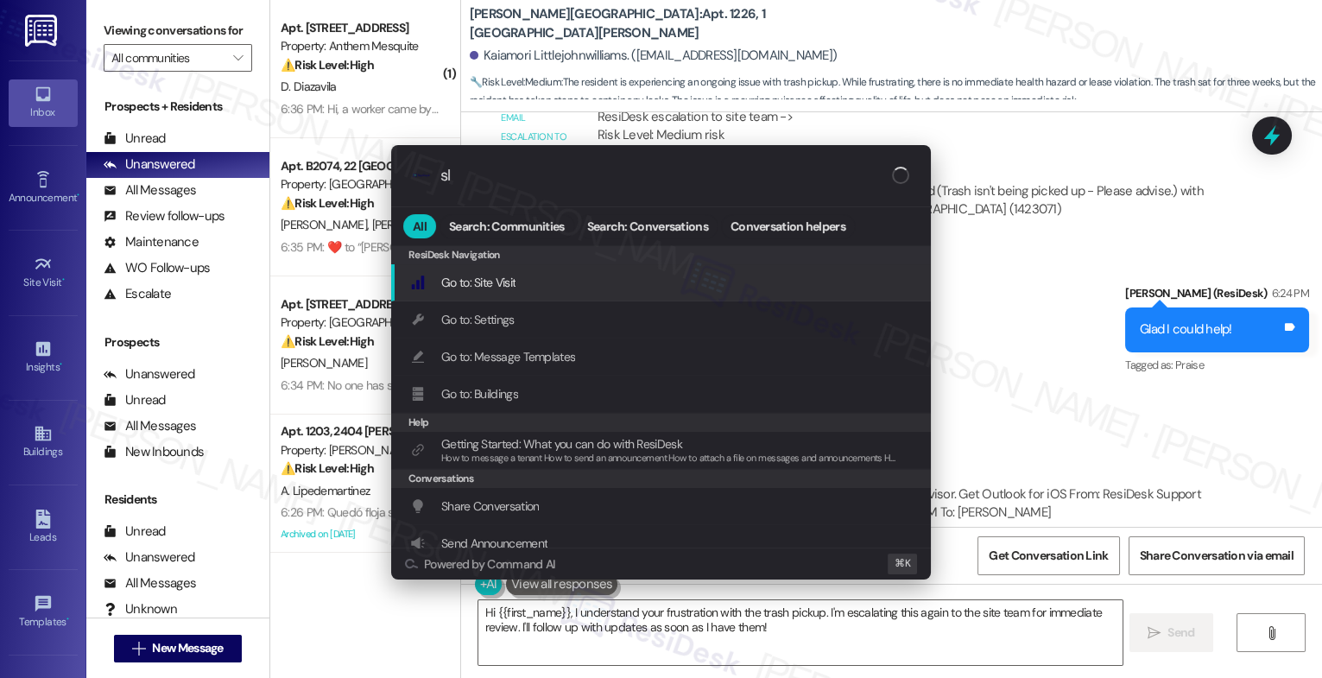
type input "sla"
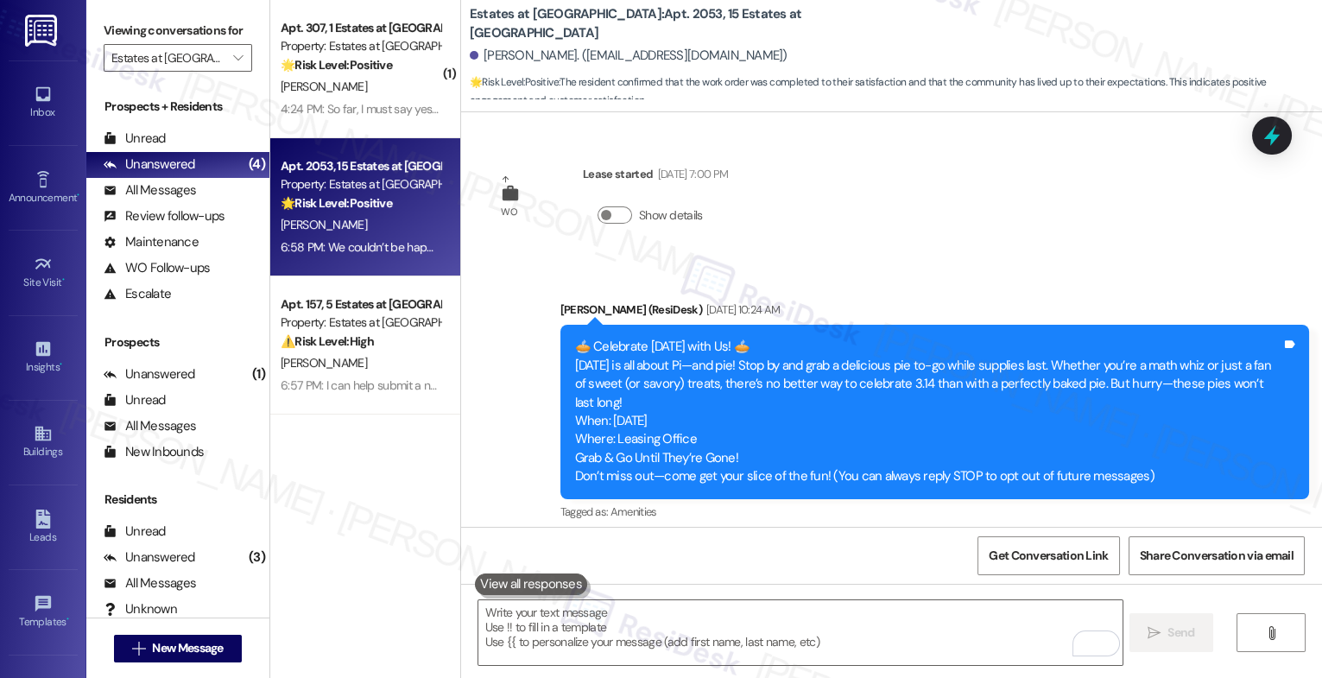
scroll to position [6019, 0]
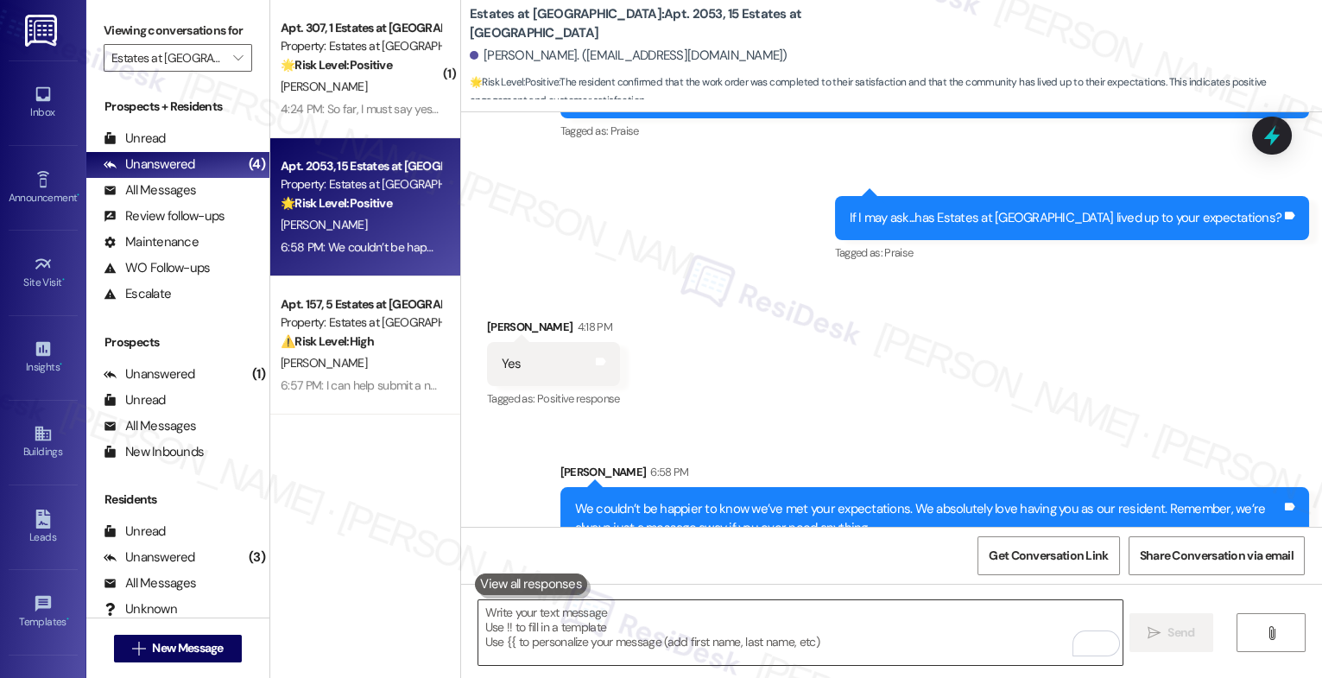
click at [562, 621] on textarea "To enrich screen reader interactions, please activate Accessibility in Grammarl…" at bounding box center [801, 632] width 644 height 65
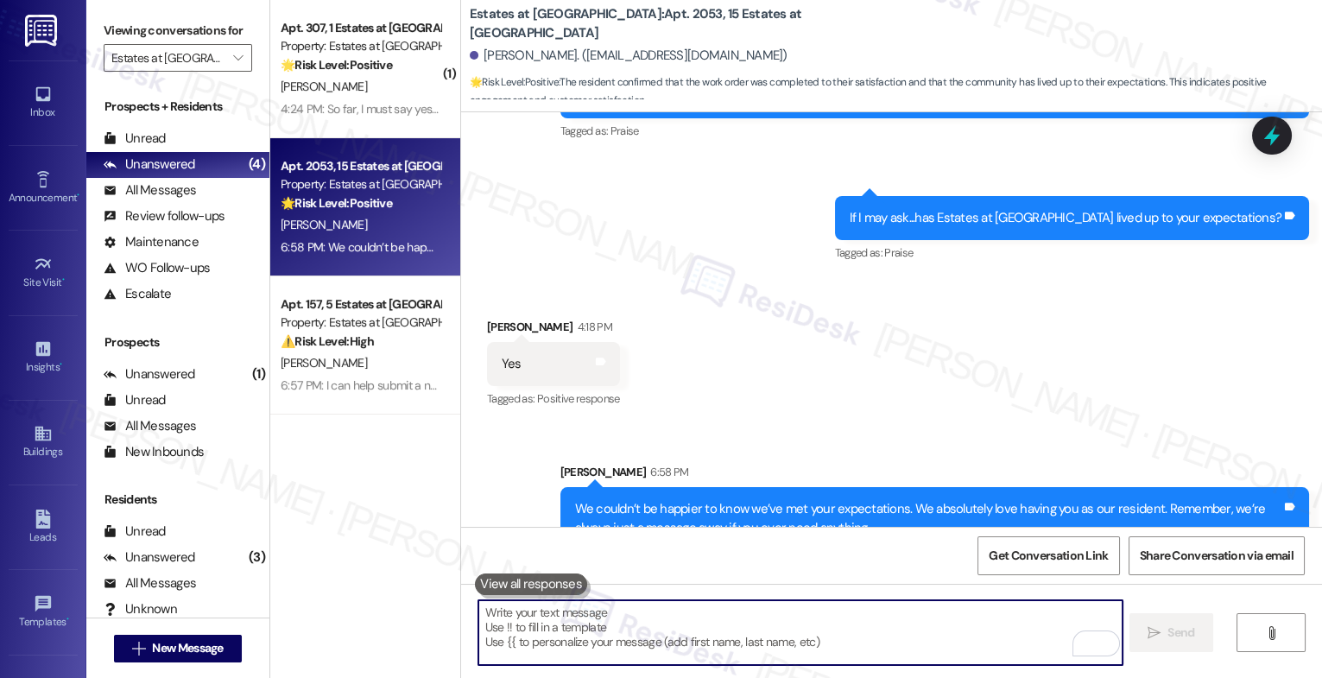
paste textarea "Would it be okay to ask a quick favor? If you're open to it, could you share yo…"
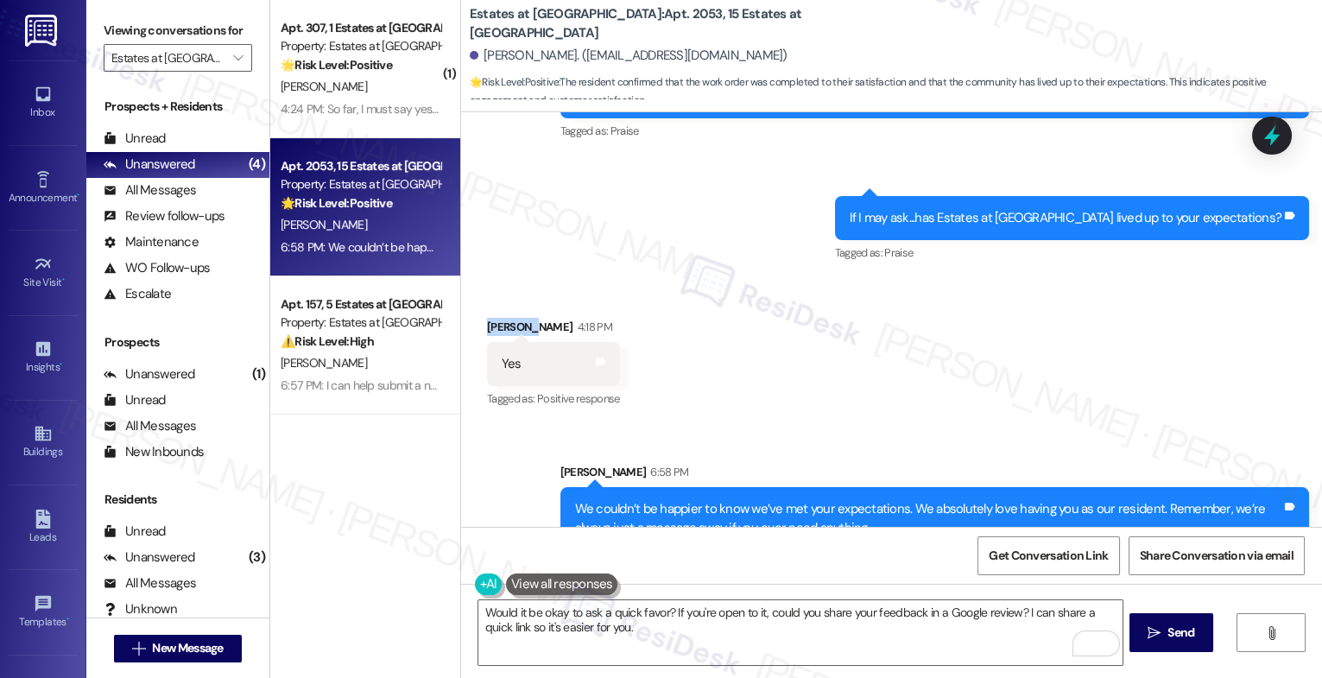
drag, startPoint x: 523, startPoint y: 287, endPoint x: 468, endPoint y: 283, distance: 55.4
click at [474, 305] on div "Received via SMS [PERSON_NAME] 4:18 PM Yes Tags and notes Tagged as: Positive r…" at bounding box center [553, 365] width 159 height 120
copy div "[PERSON_NAME]"
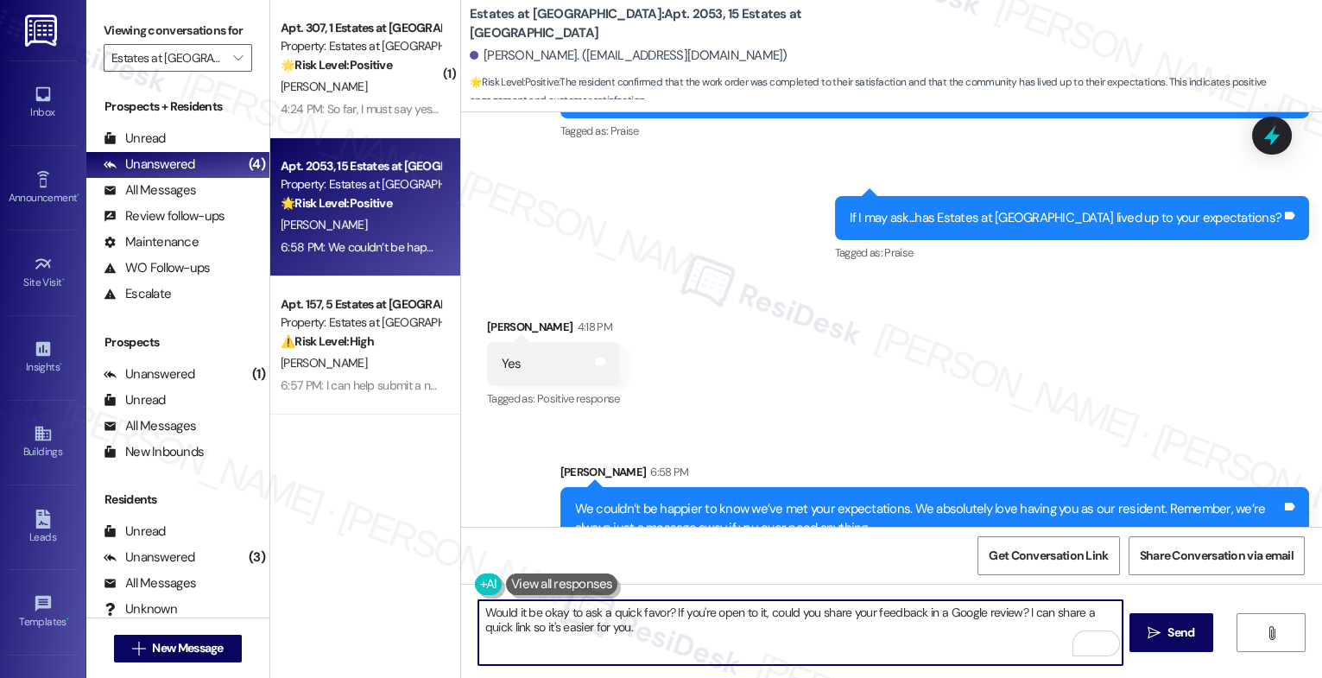
click at [479, 604] on textarea "Would it be okay to ask a quick favor? If you're open to it, could you share yo…" at bounding box center [801, 632] width 644 height 65
paste textarea "[PERSON_NAME]"
type textarea "[PERSON_NAME], would it be okay to ask a quick favor? If you're open to it, cou…"
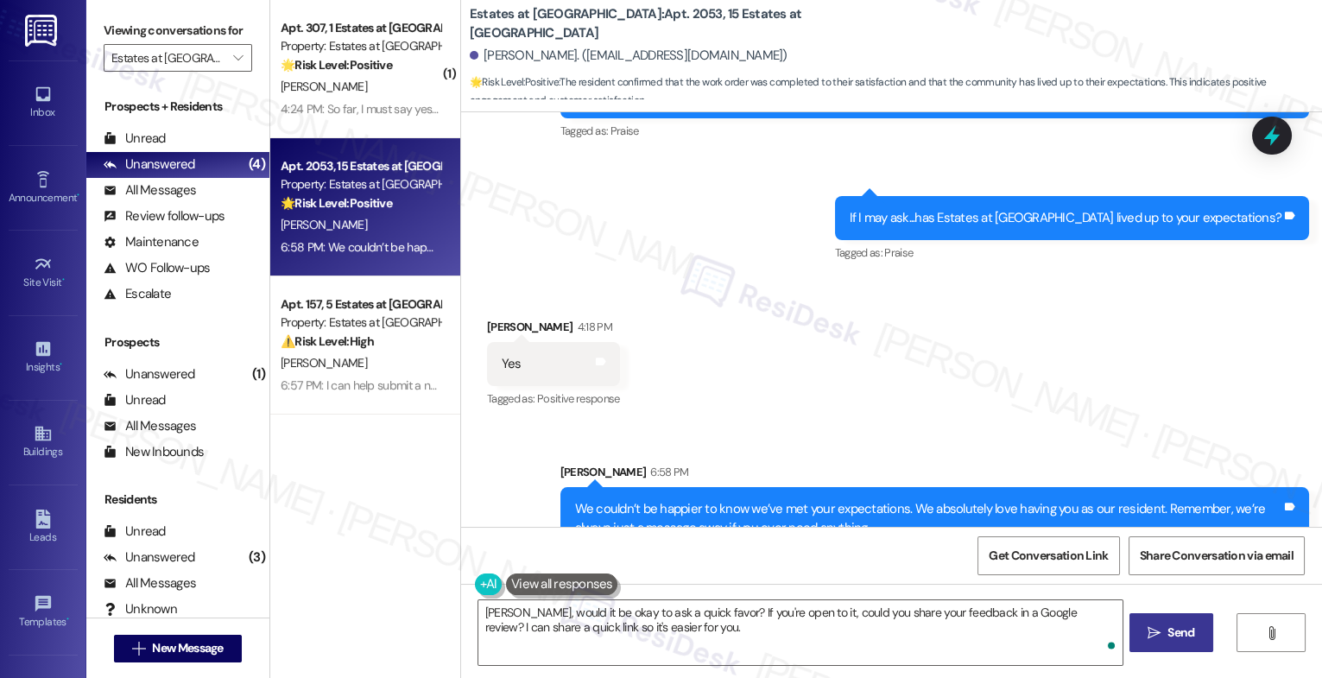
click at [1159, 629] on span " Send" at bounding box center [1172, 633] width 54 height 18
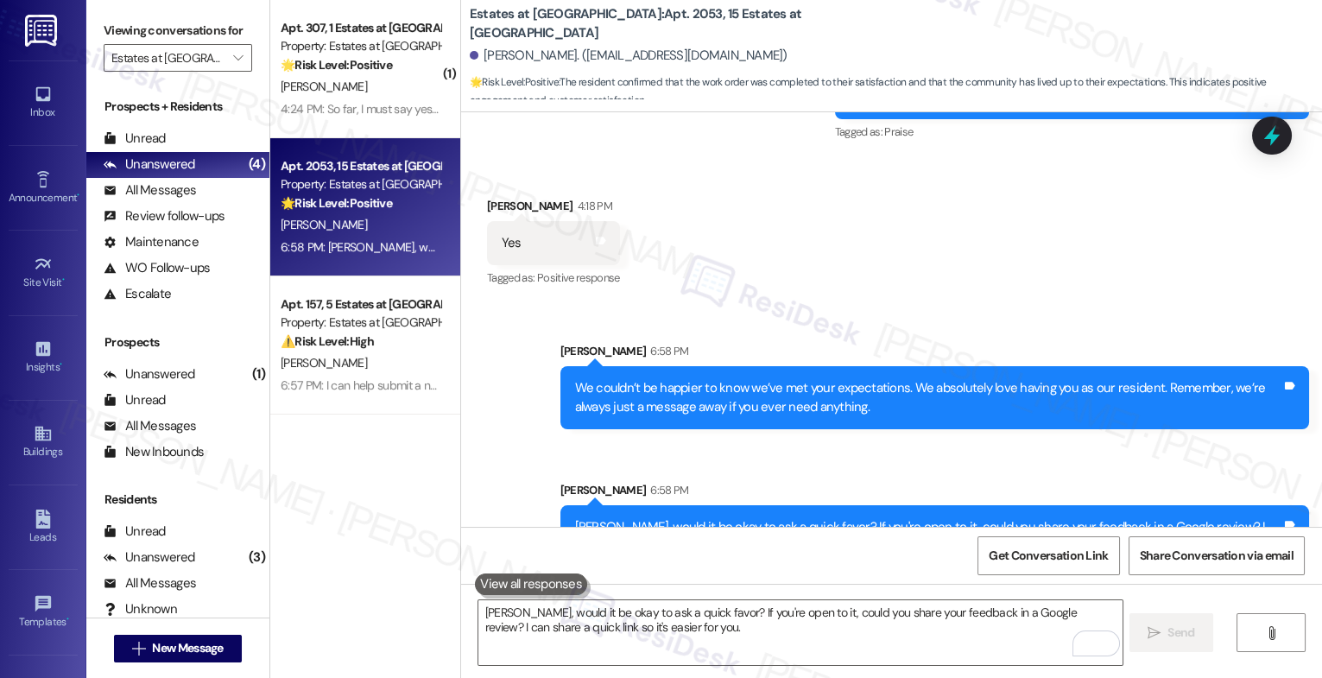
scroll to position [6120, 0]
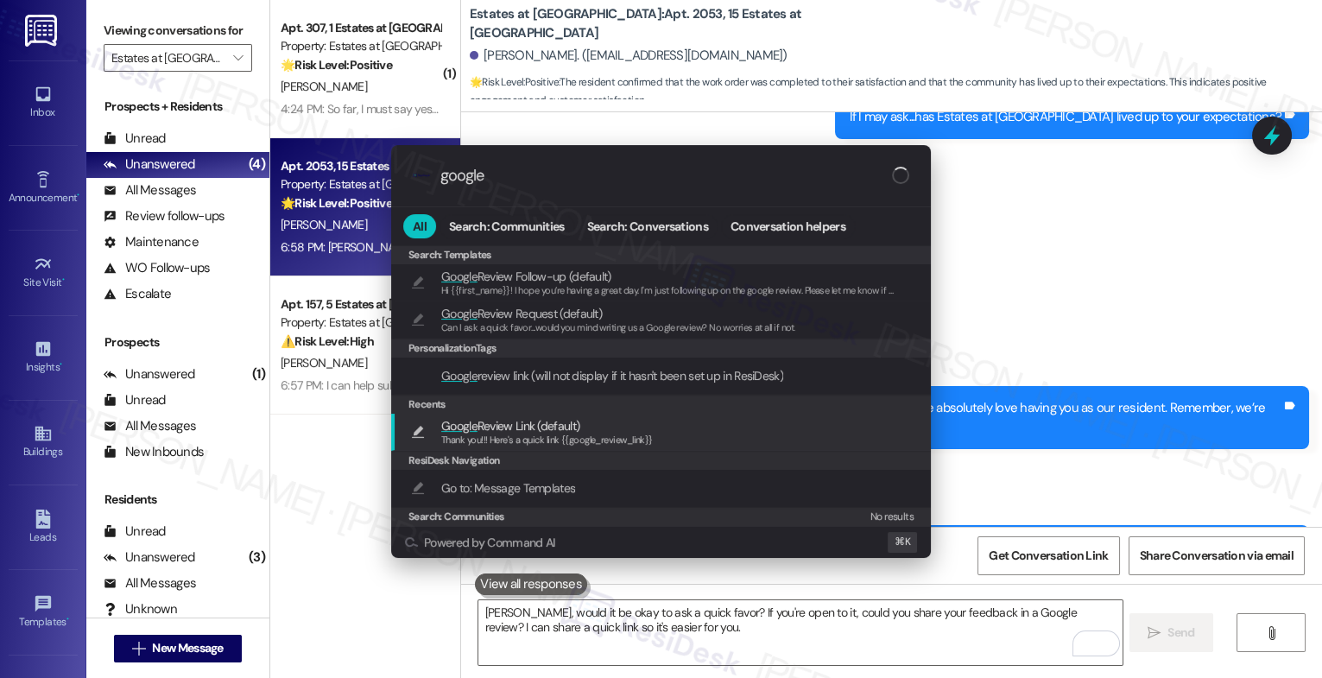
type input "google"
click at [497, 433] on div "Thank you!!! Here's a quick link {{google_review_link}}" at bounding box center [547, 441] width 212 height 16
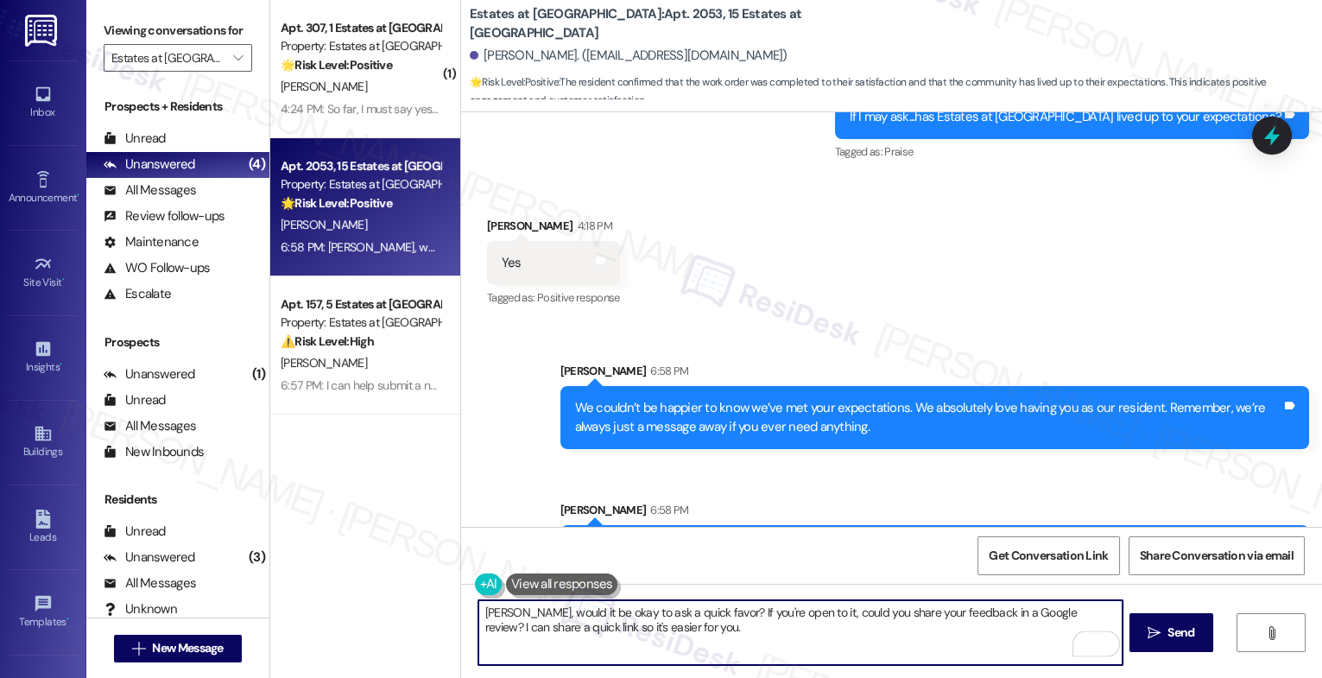
click at [524, 613] on textarea "Thank you!!! Here's a quick link {{google_review_link}}" at bounding box center [801, 632] width 644 height 65
type textarea "Thank you in advance!!! Here's a quick link {{google_review_link}}"
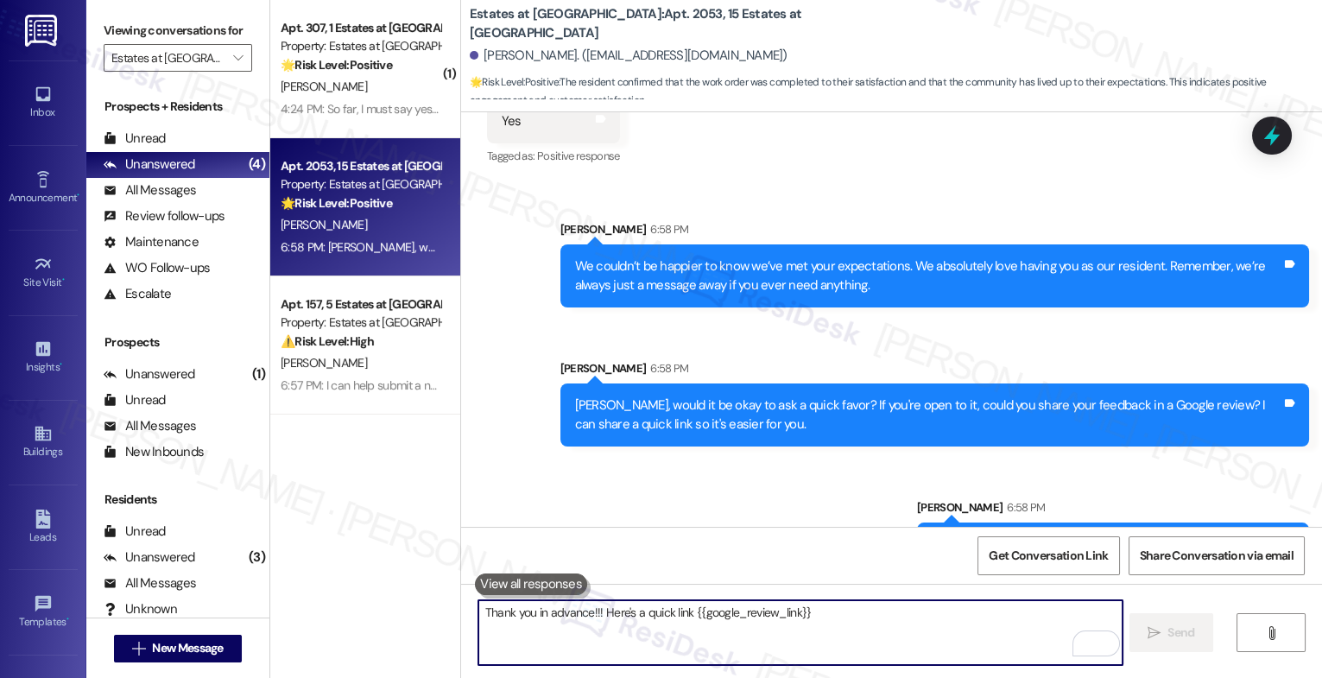
scroll to position [6278, 0]
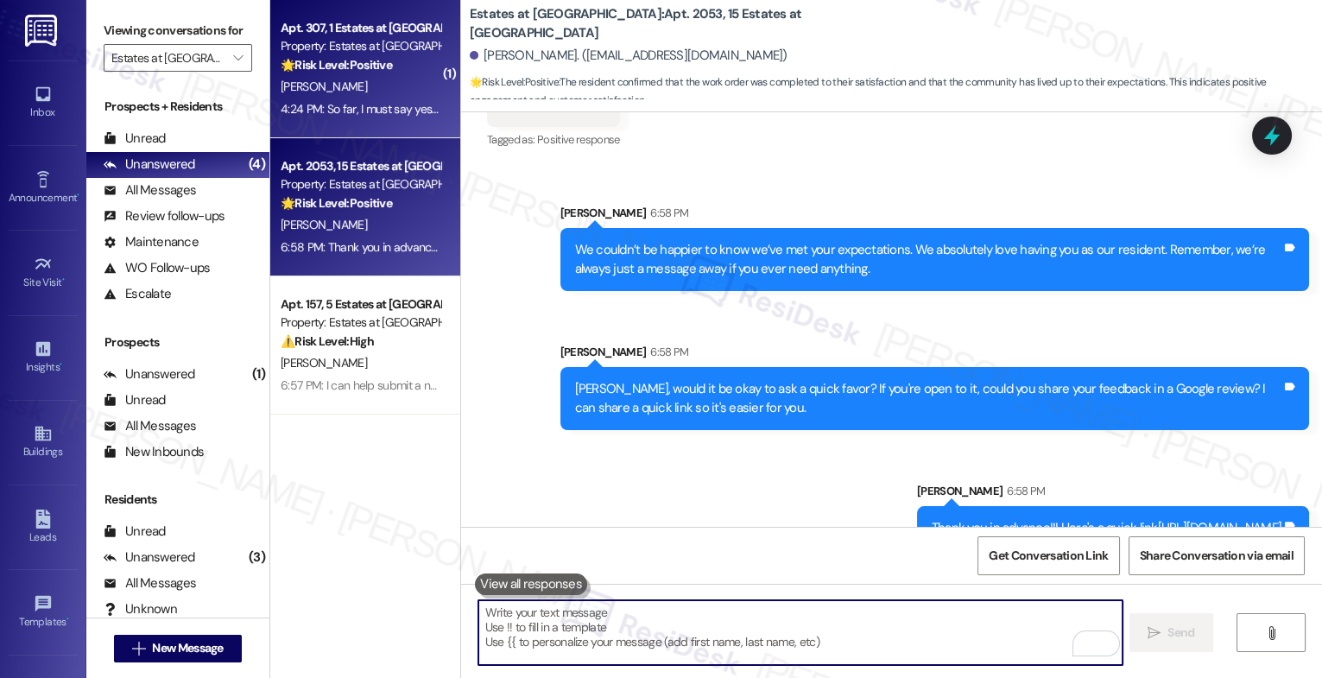
click at [346, 87] on div "[PERSON_NAME]" at bounding box center [360, 87] width 163 height 22
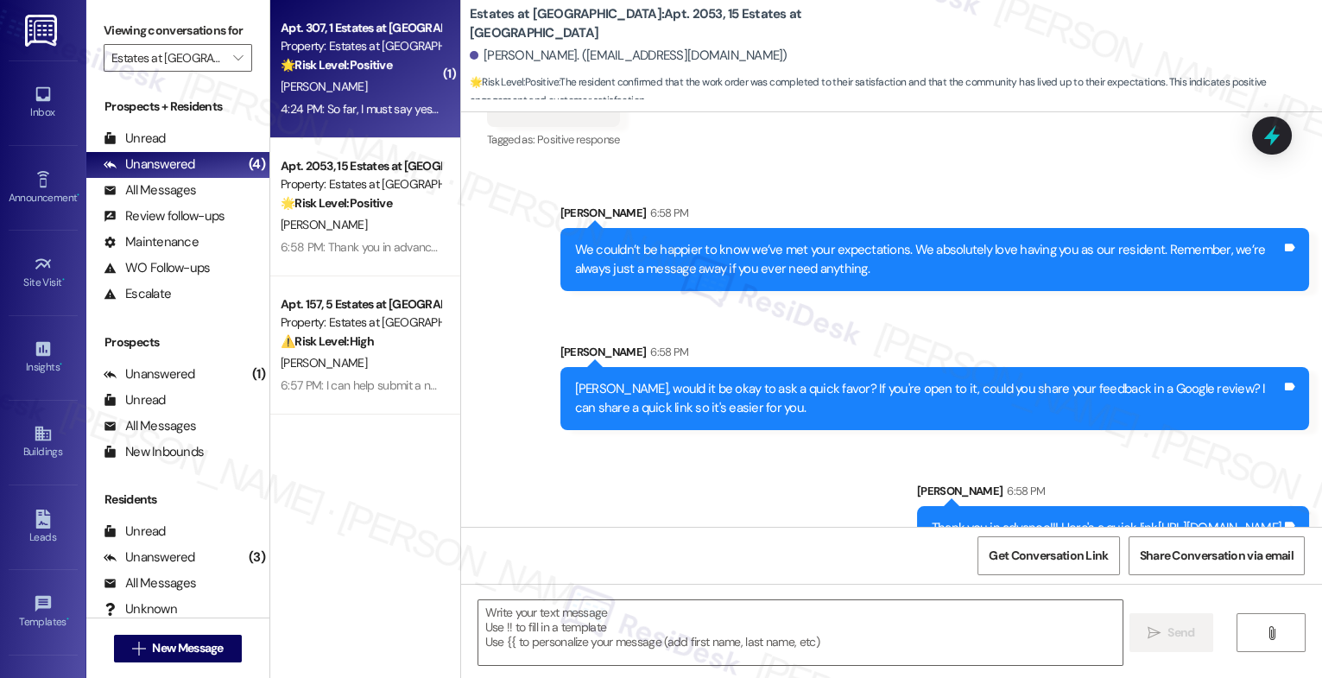
type textarea "Fetching suggested responses. Please feel free to read through the conversation…"
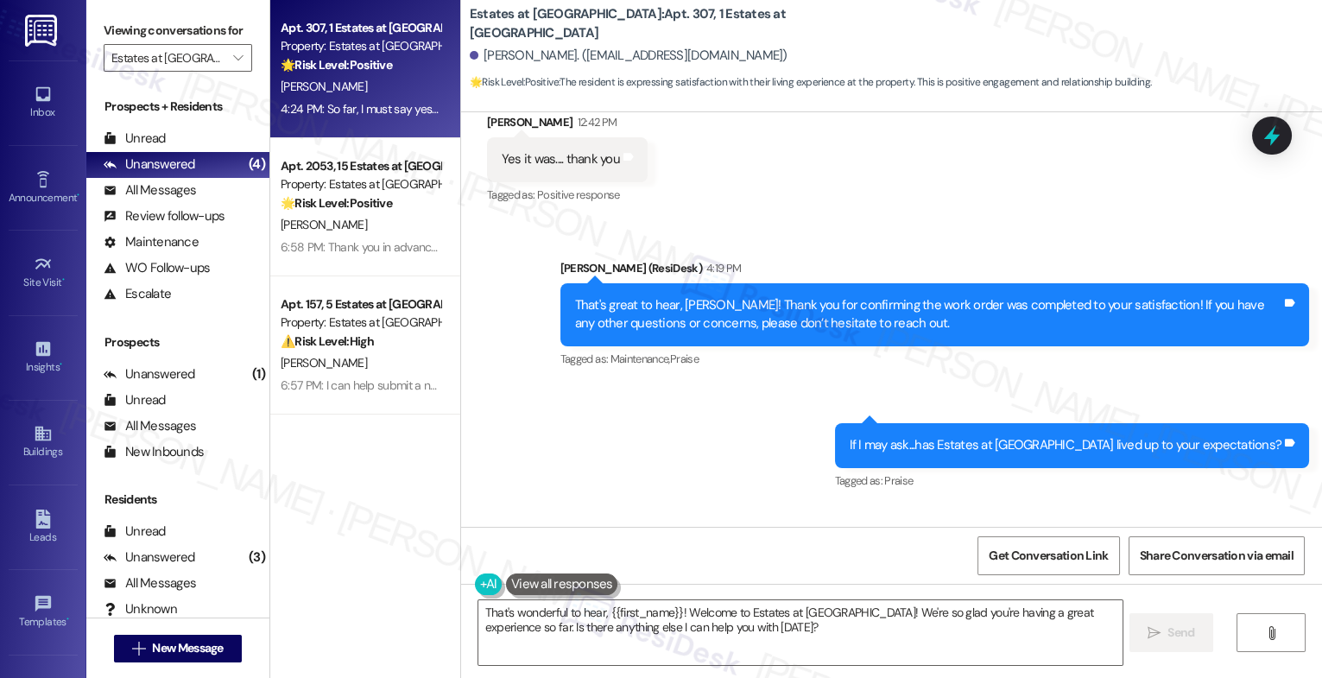
scroll to position [6303, 0]
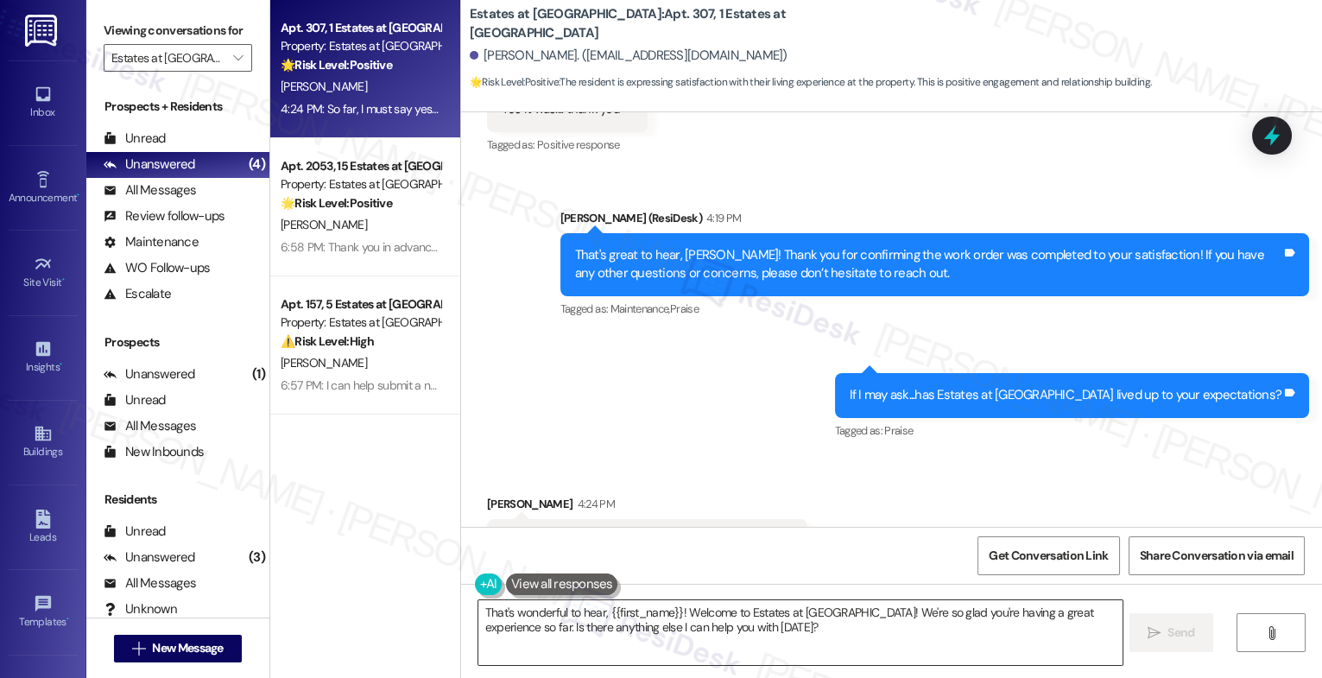
click at [786, 632] on textarea "That's wonderful to hear, {{first_name}}! Welcome to Estates at [GEOGRAPHIC_DAT…" at bounding box center [801, 632] width 644 height 65
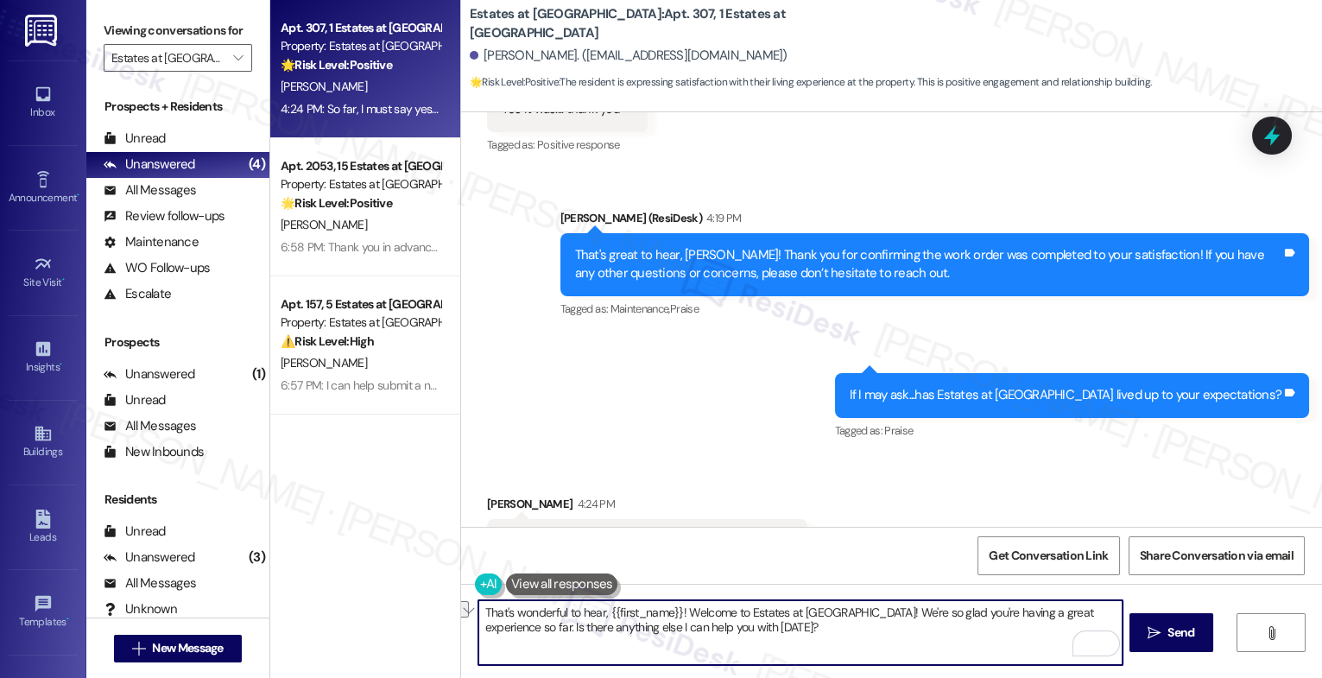
drag, startPoint x: 490, startPoint y: 625, endPoint x: 881, endPoint y: 641, distance: 391.6
click at [881, 641] on textarea "That's wonderful to hear, {{first_name}}! Welcome to Estates at [GEOGRAPHIC_DAT…" at bounding box center [801, 632] width 644 height 65
paste textarea "[PERSON_NAME]"
paste textarea "Remember, we’re always just a message away if you ever need anything."
click at [895, 631] on textarea "That's wonderful to hear, {{first_name}}! Welcome to Estates at [GEOGRAPHIC_DAT…" at bounding box center [801, 632] width 644 height 65
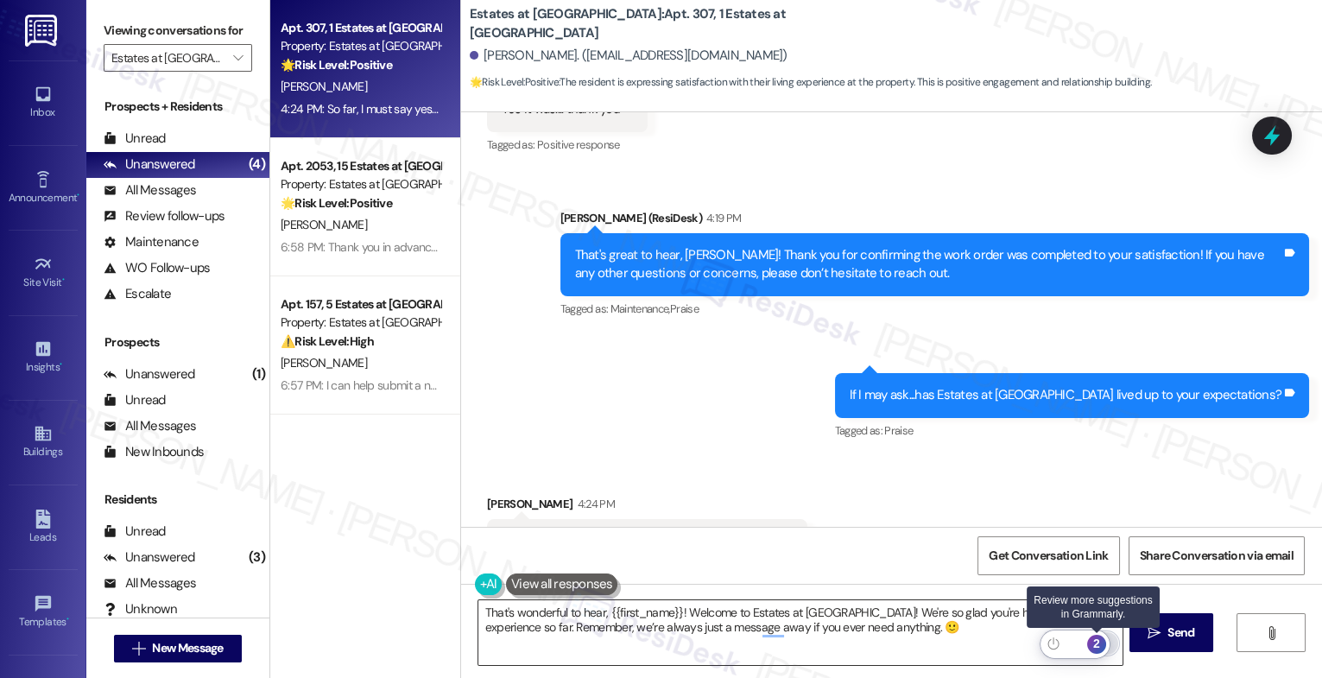
click at [1100, 638] on div "2" at bounding box center [1097, 644] width 19 height 19
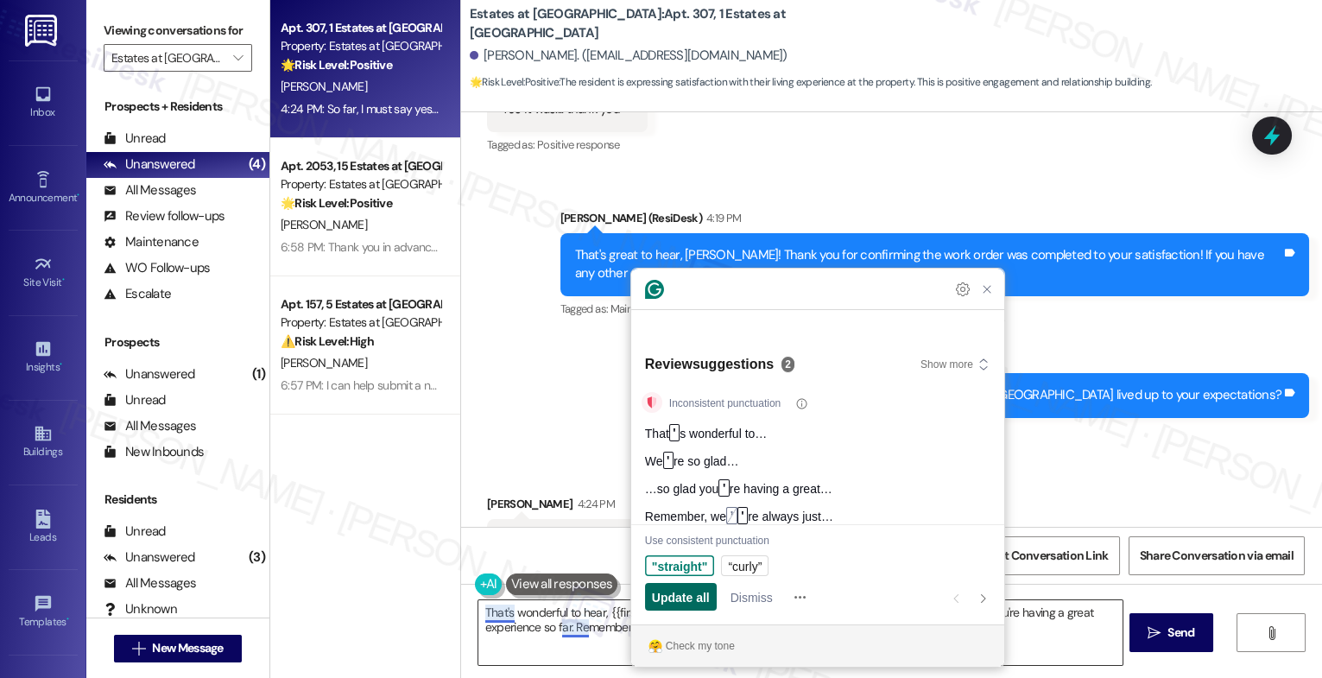
click at [688, 601] on span "Update all" at bounding box center [681, 597] width 58 height 18
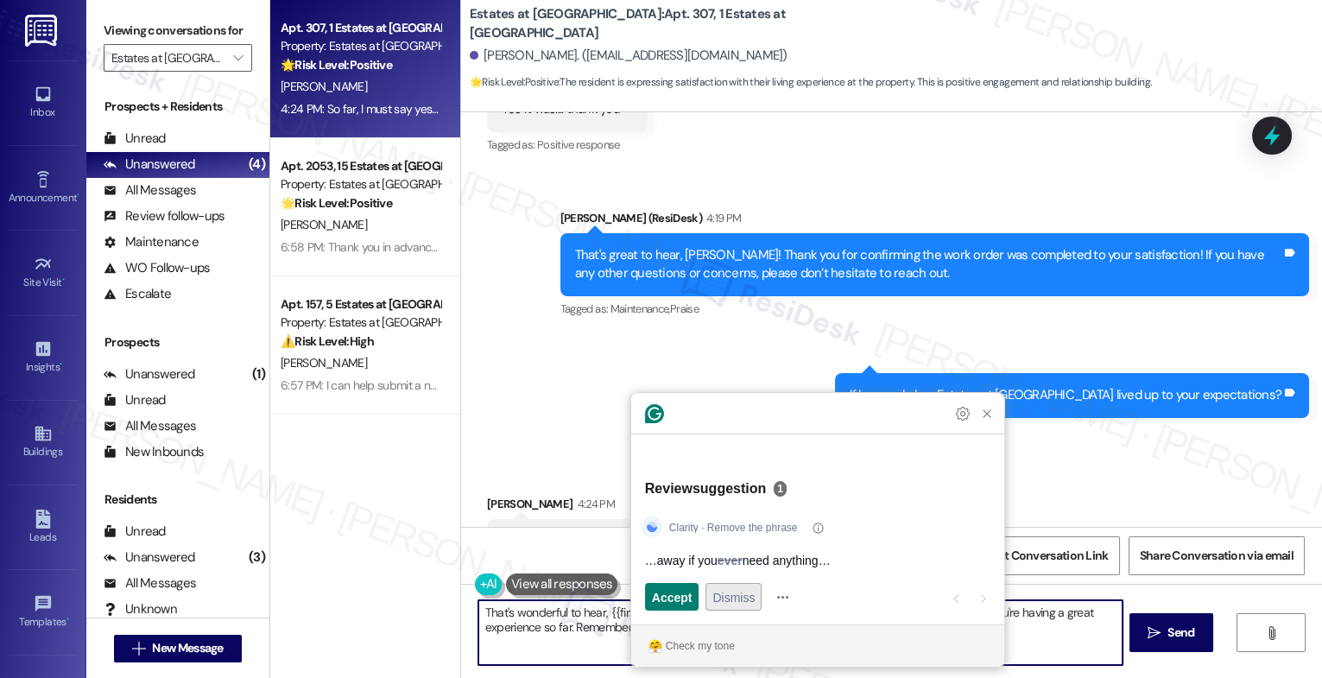
type textarea "That's wonderful to hear, {{first_name}}! Welcome to Estates at [GEOGRAPHIC_DAT…"
click at [735, 602] on span "Dismiss" at bounding box center [734, 597] width 42 height 18
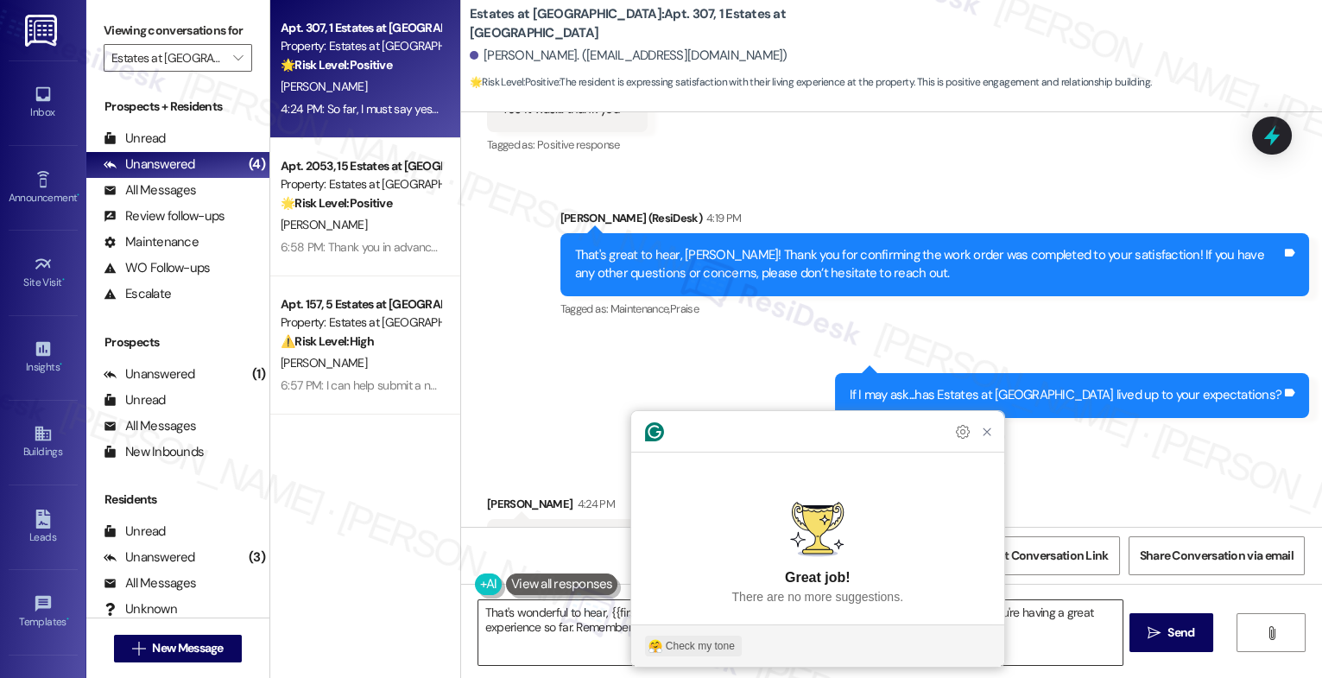
click at [706, 643] on div "Check my tone" at bounding box center [700, 646] width 69 height 16
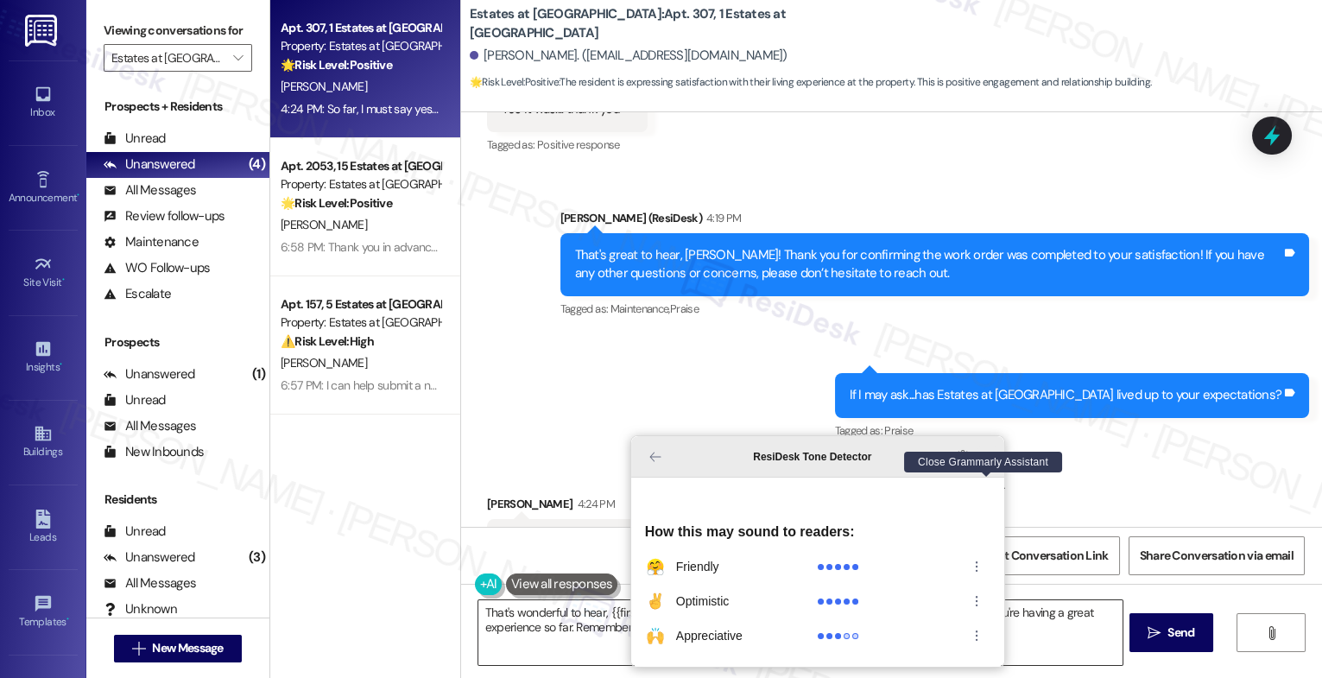
click at [989, 464] on icon "Close Grammarly Assistant" at bounding box center [987, 457] width 14 height 14
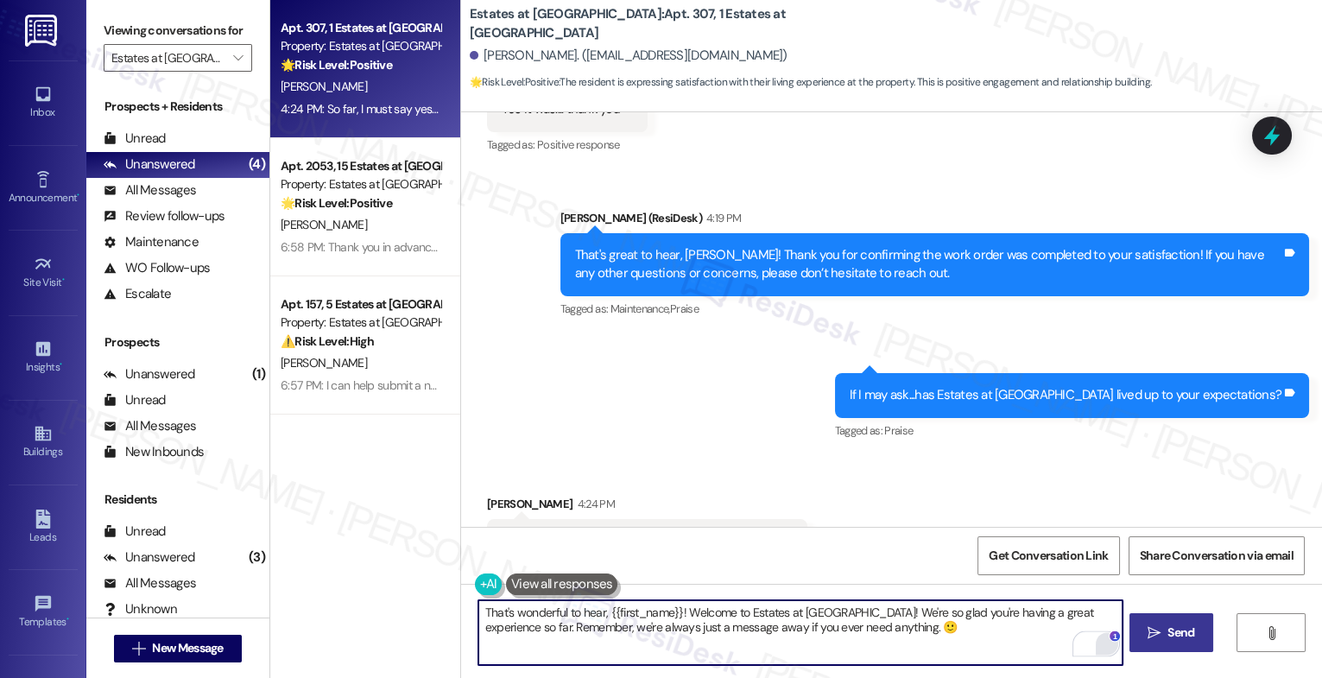
click at [1172, 625] on span "Send" at bounding box center [1181, 633] width 27 height 18
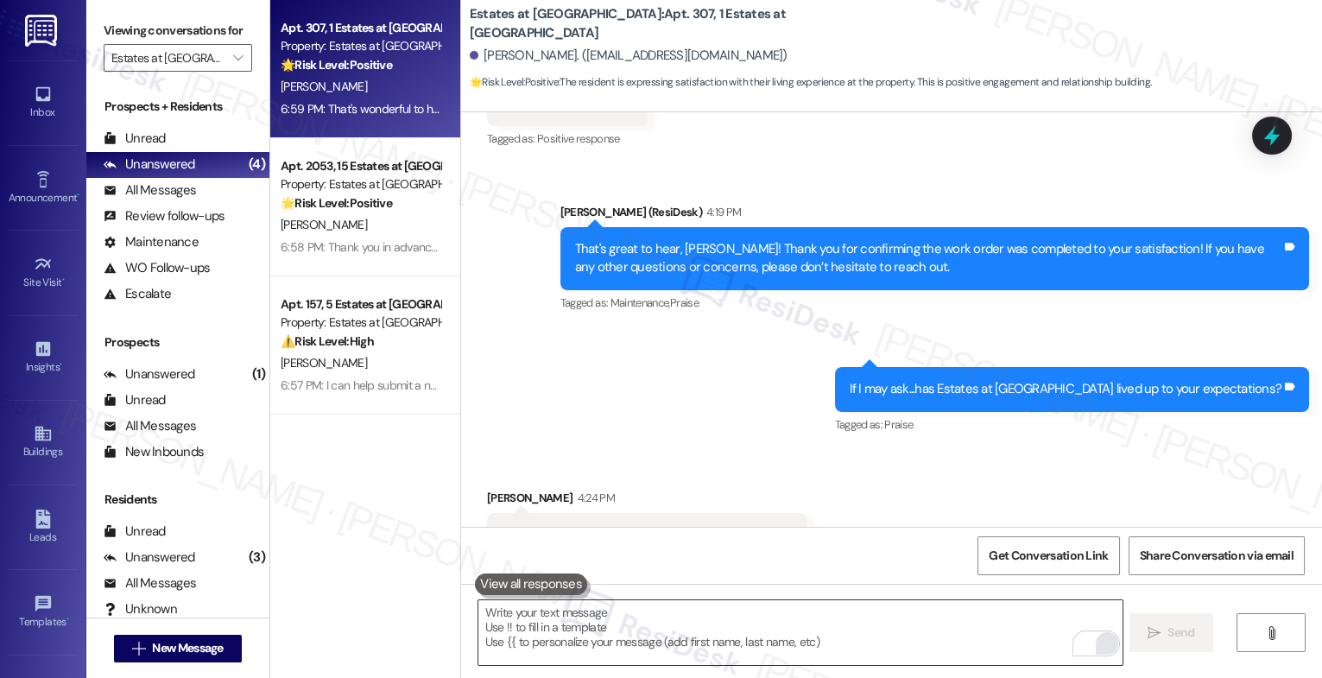
scroll to position [6442, 0]
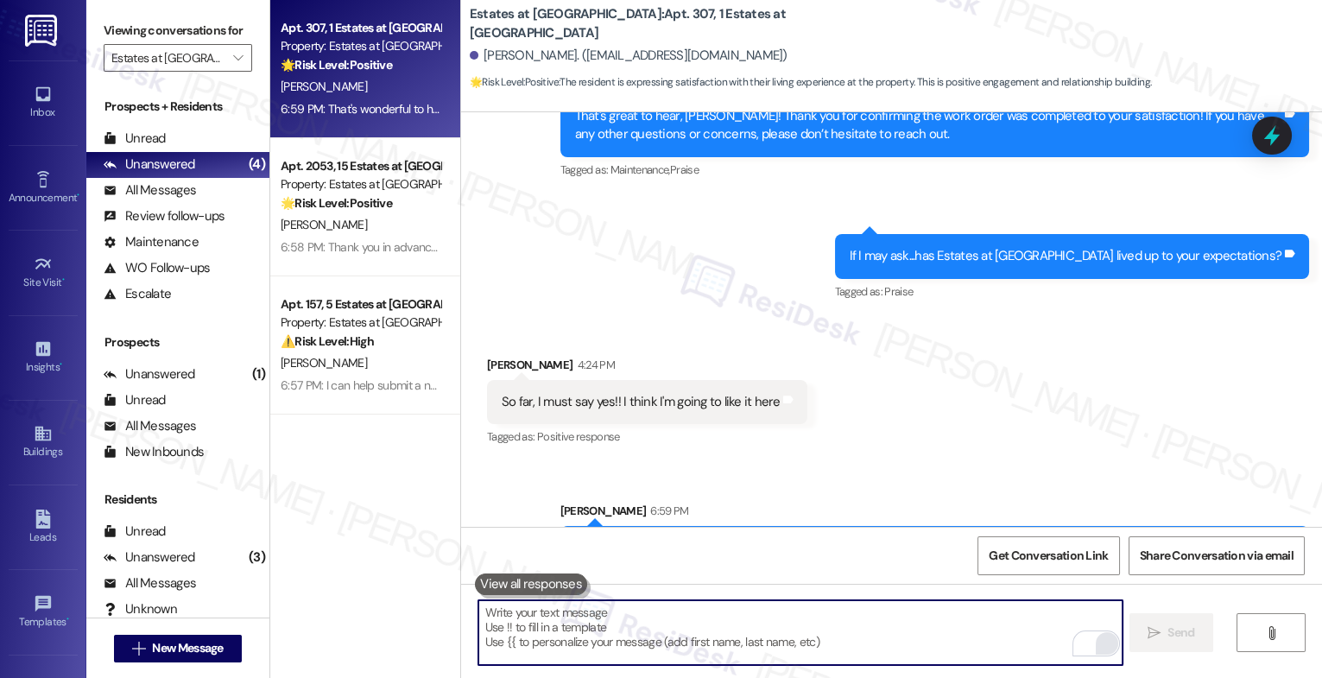
click at [547, 623] on textarea "To enrich screen reader interactions, please activate Accessibility in Grammarl…" at bounding box center [801, 632] width 644 height 65
paste textarea "Would it be okay to ask a quick favor? If you're open to it, could you share yo…"
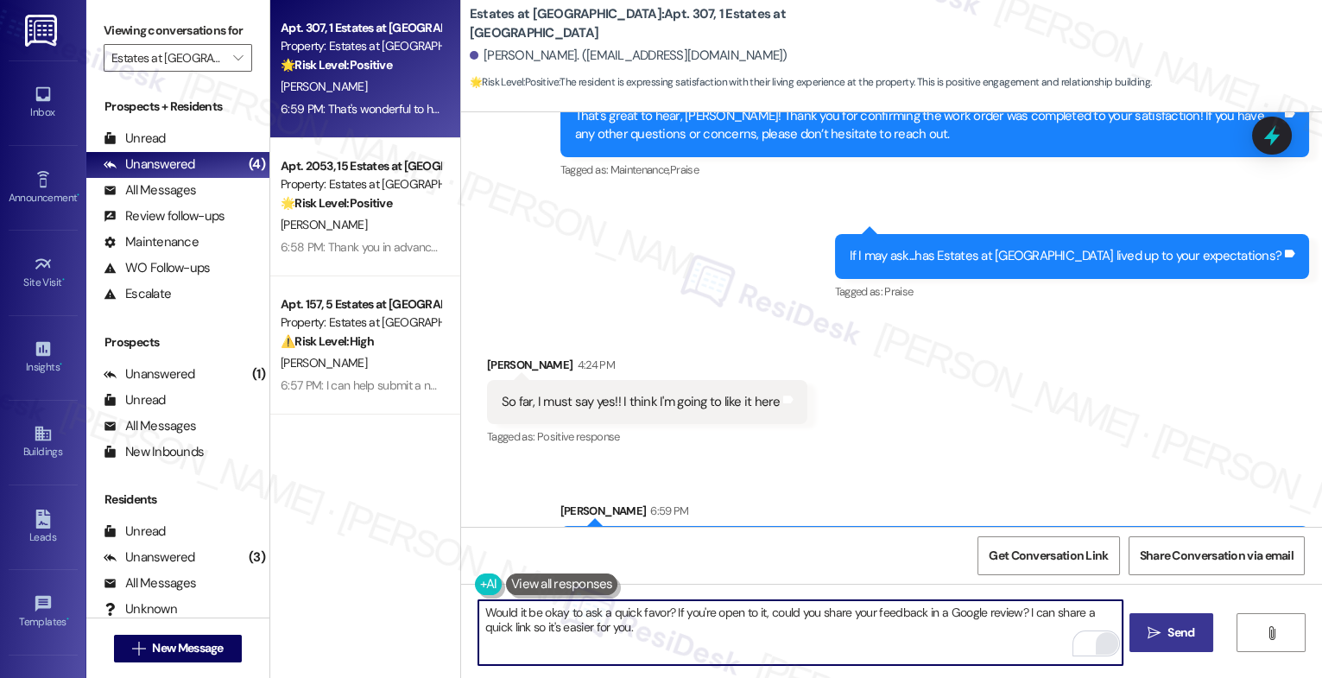
drag, startPoint x: 863, startPoint y: 613, endPoint x: 893, endPoint y: 618, distance: 30.5
click at [840, 613] on textarea "Would it be okay to ask a quick favor? If you're open to it, could you share yo…" at bounding box center [801, 632] width 644 height 65
click at [820, 634] on textarea "Would it be okay to ask a quick favor? If you're open to it, could you share a …" at bounding box center [801, 632] width 644 height 65
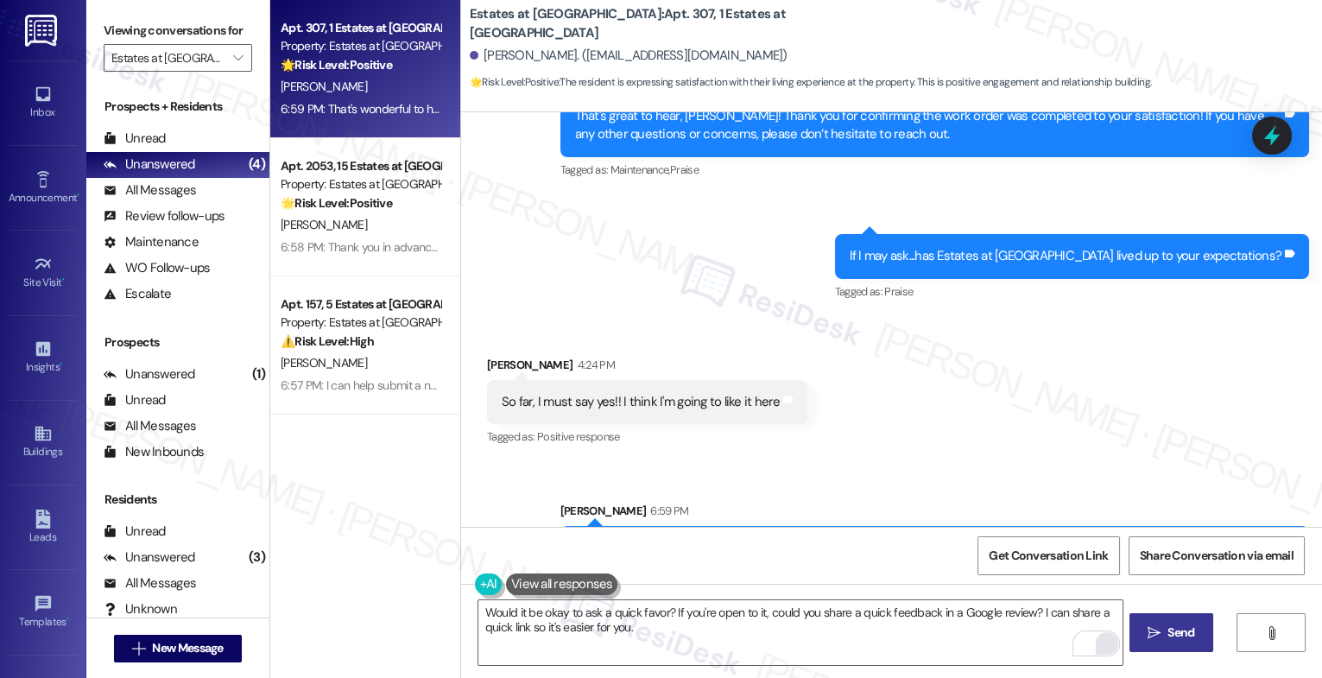
click at [1095, 641] on div at bounding box center [1095, 641] width 0 height 0
click at [1099, 0] on div at bounding box center [661, 0] width 1322 height 0
click at [885, 557] on span "quick" at bounding box center [897, 560] width 32 height 15
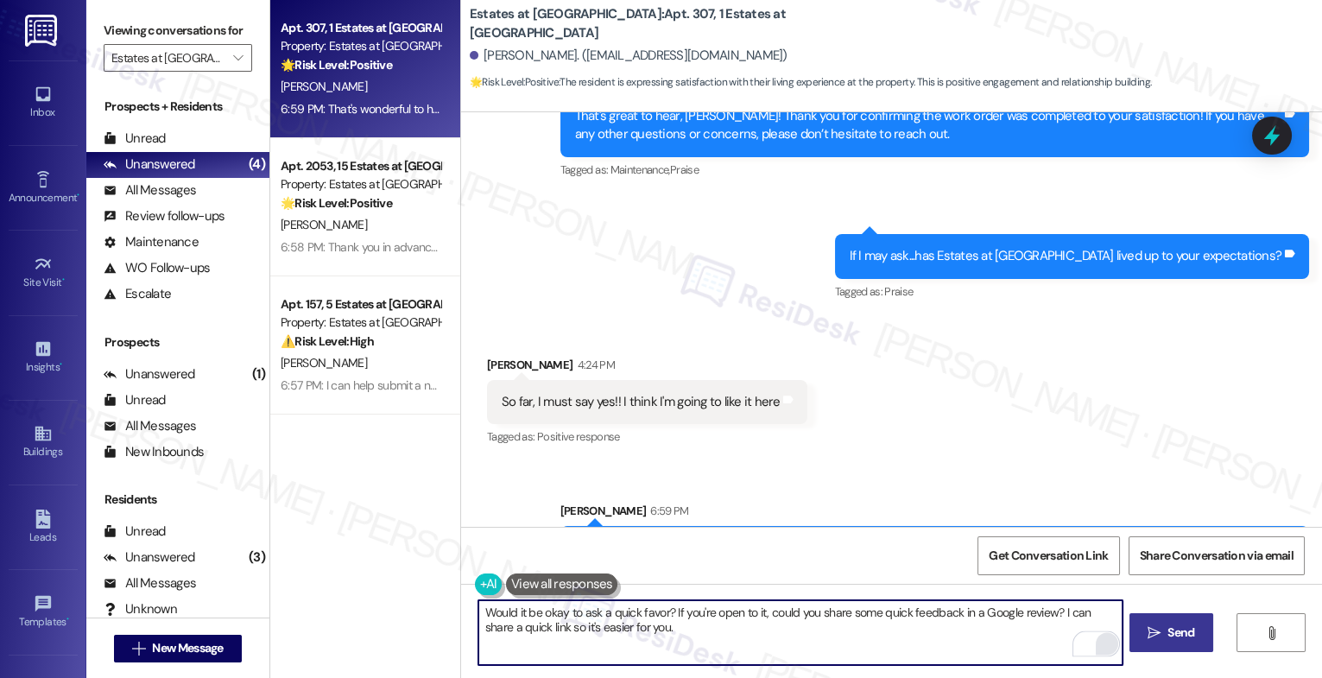
click at [872, 631] on textarea "Would it be okay to ask a quick favor? If you're open to it, could you share so…" at bounding box center [801, 632] width 644 height 65
type textarea "Would it be okay to ask a quick favor? If you're open to it, could you share so…"
click at [1102, 643] on icon "Open Grammarly. 0 Suggestions." at bounding box center [1096, 643] width 13 height 13
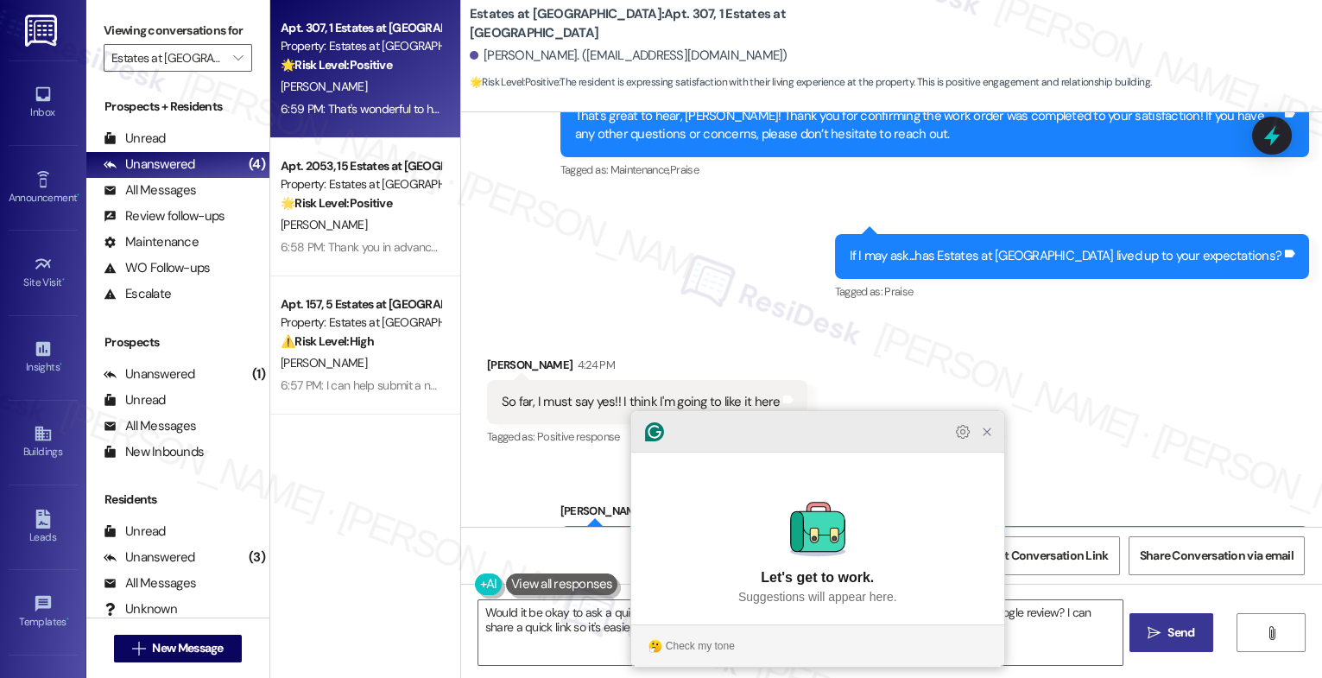
click at [982, 439] on icon "Close Grammarly Assistant" at bounding box center [987, 432] width 14 height 14
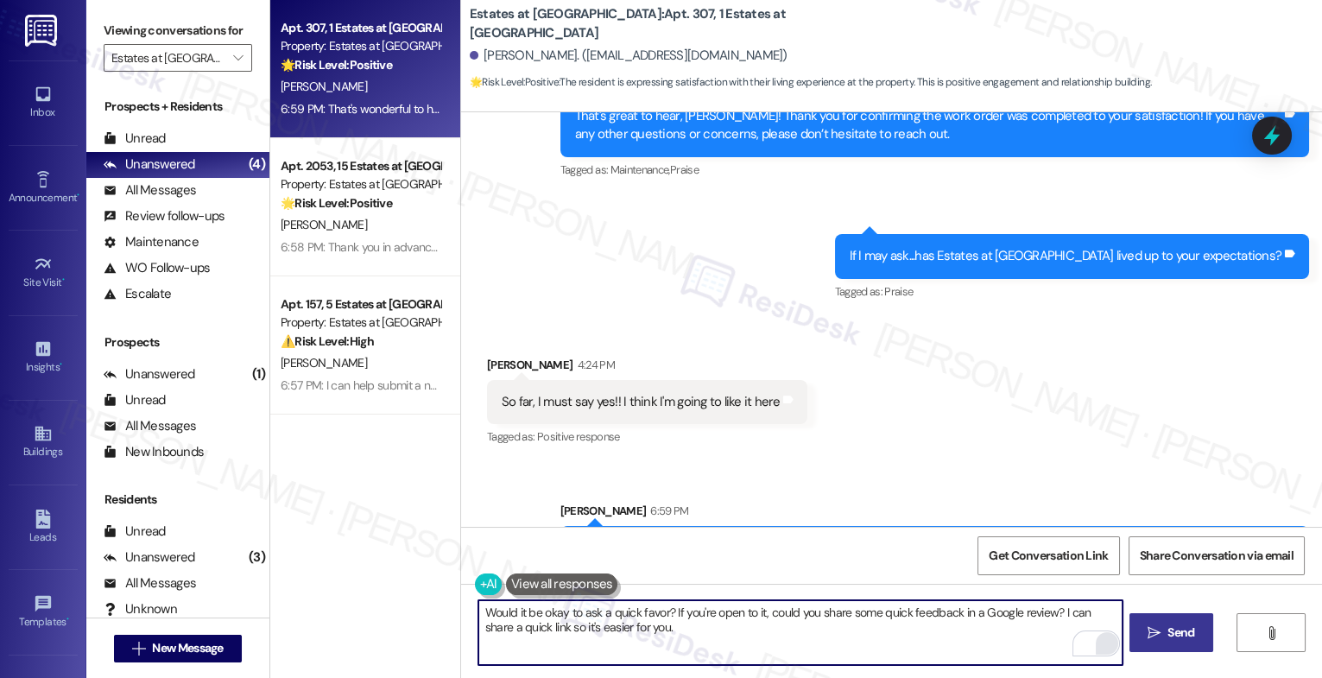
click at [1188, 640] on span "Send" at bounding box center [1181, 633] width 27 height 18
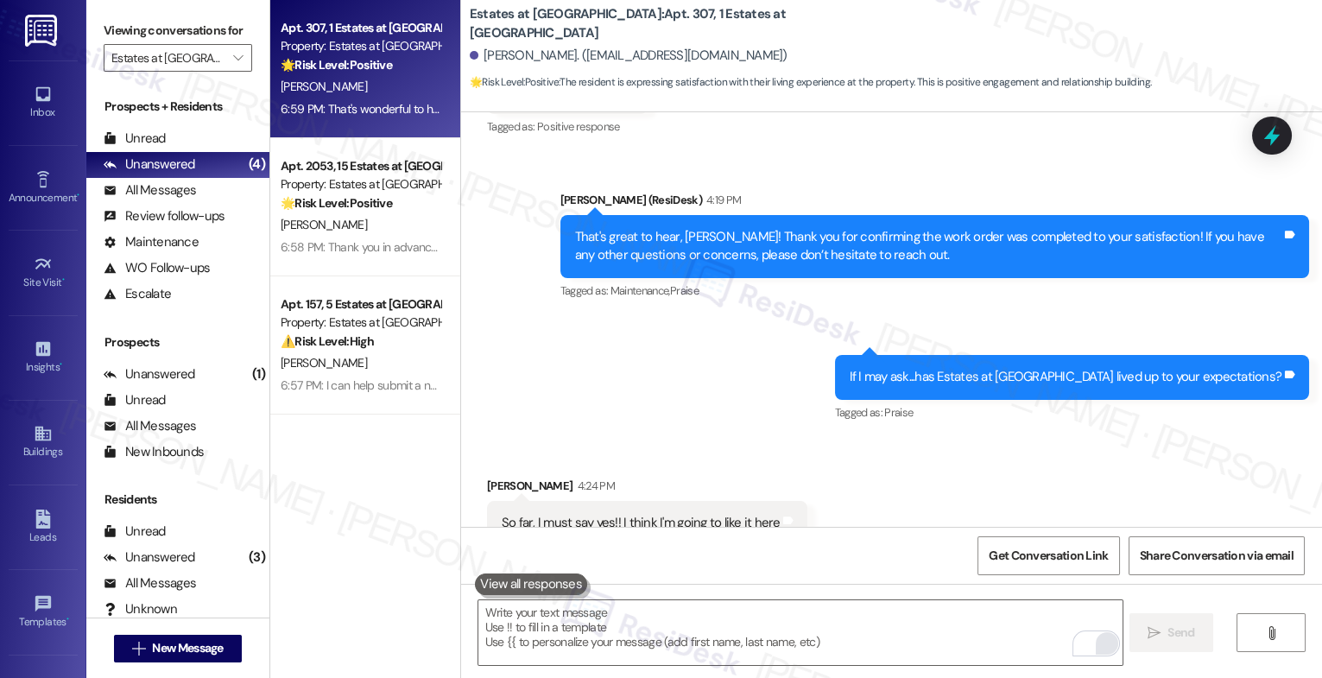
scroll to position [6302, 0]
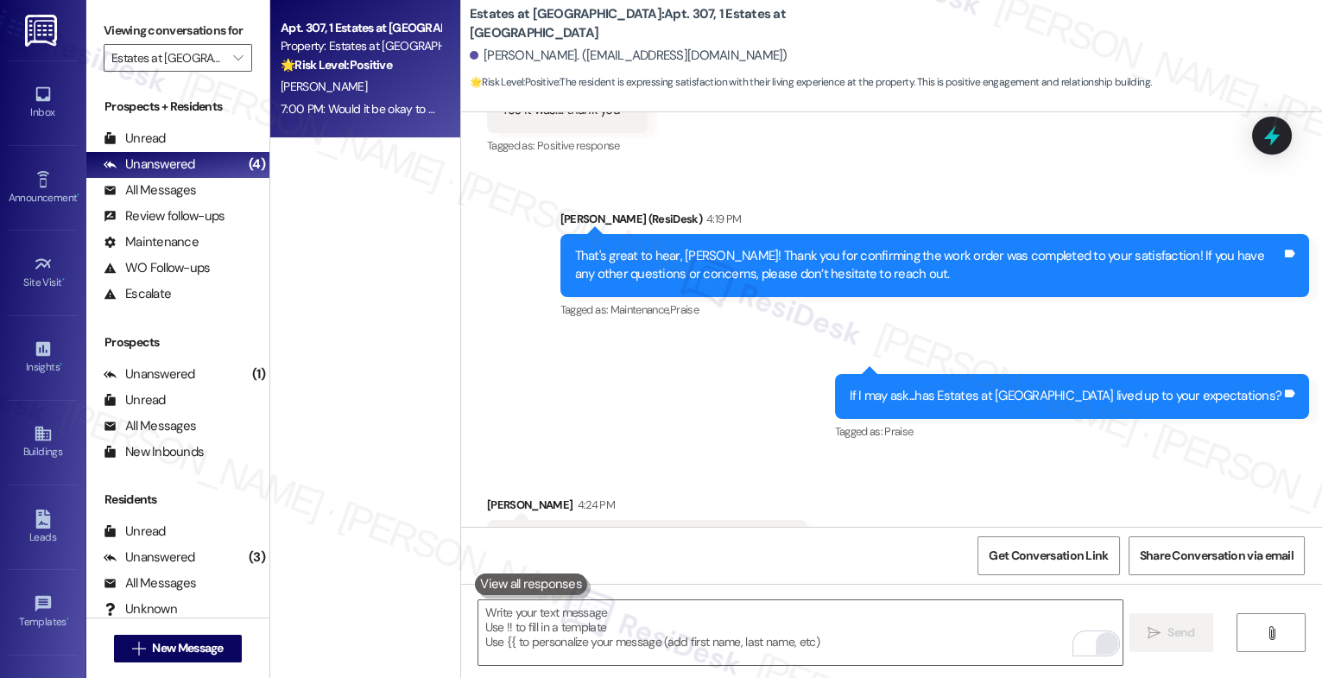
click at [783, 536] on icon at bounding box center [788, 540] width 10 height 8
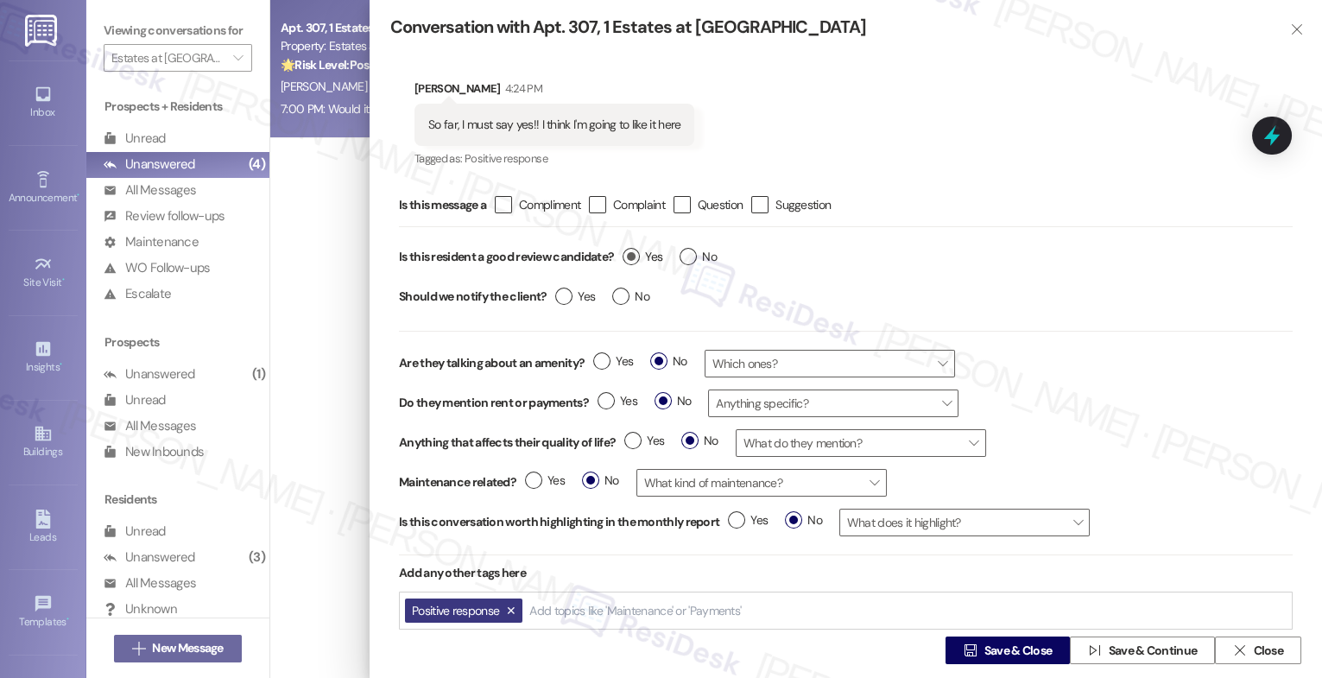
click at [626, 257] on label "Yes" at bounding box center [643, 257] width 40 height 18
click at [626, 257] on input "Yes" at bounding box center [643, 259] width 40 height 22
radio input "true"
click at [986, 643] on span "Save & Close" at bounding box center [1019, 651] width 68 height 18
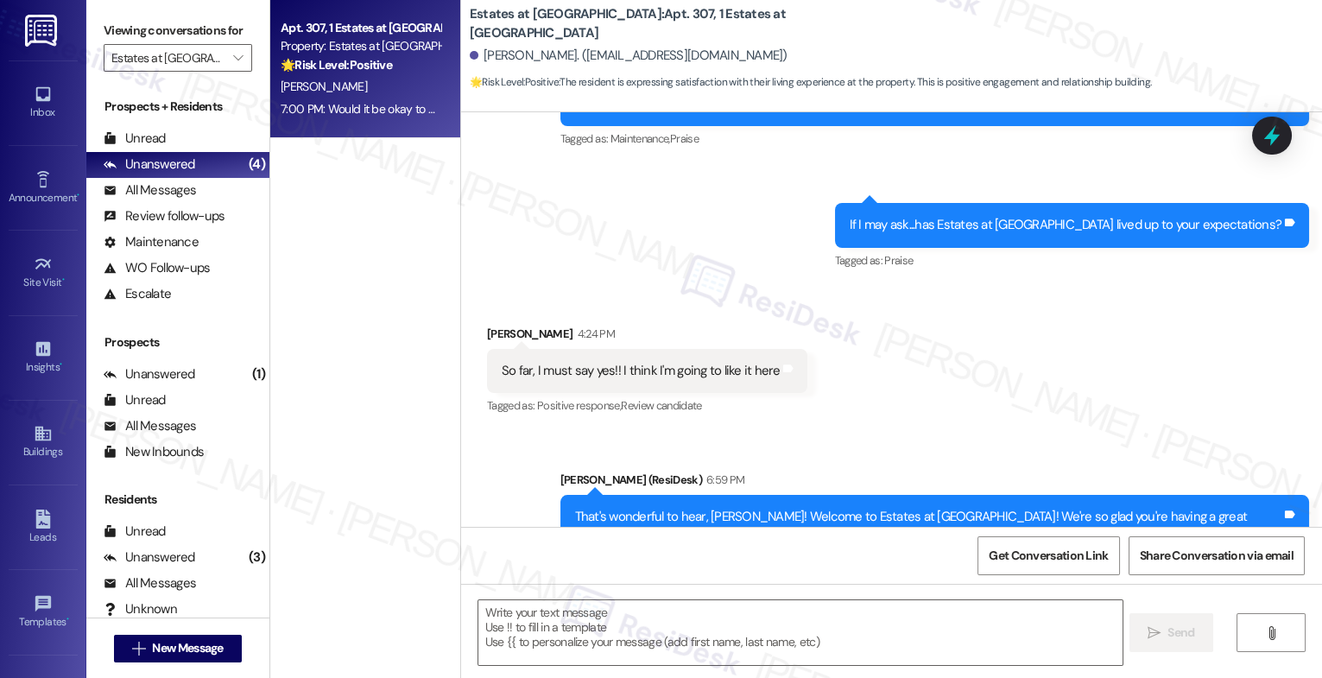
type textarea "Fetching suggested responses. Please feel free to read through the conversation…"
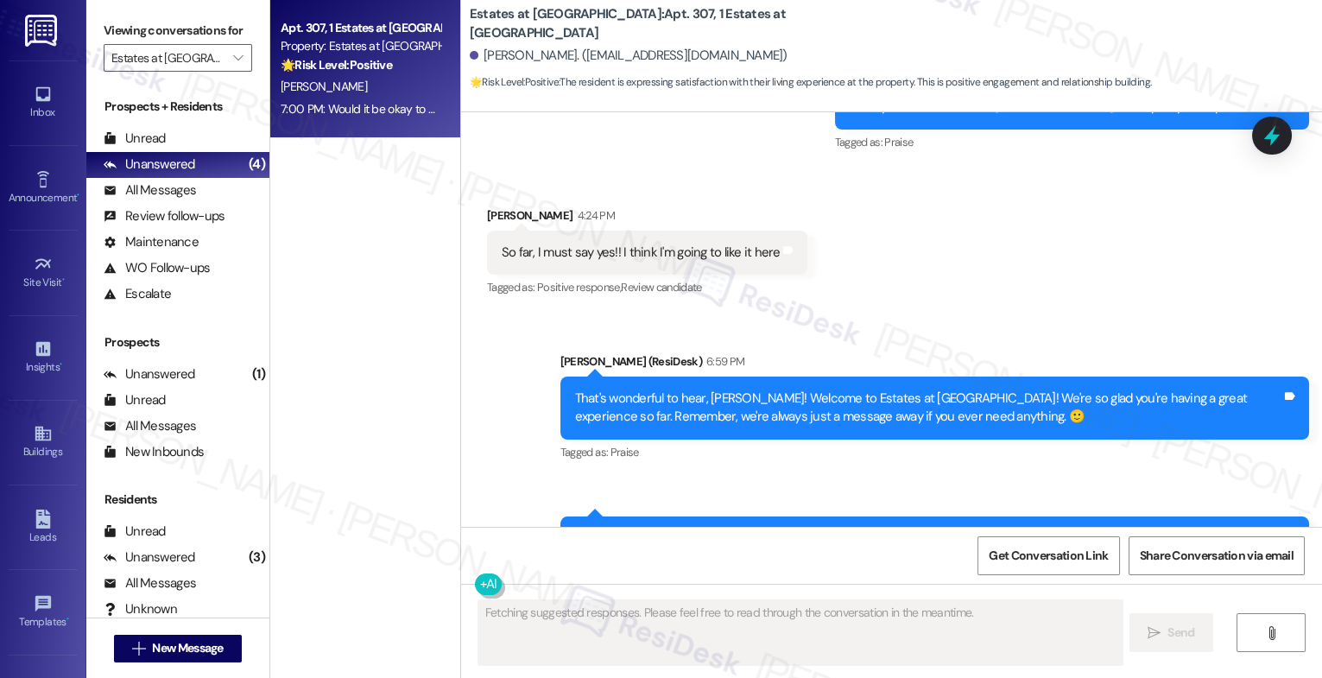
scroll to position [6608, 0]
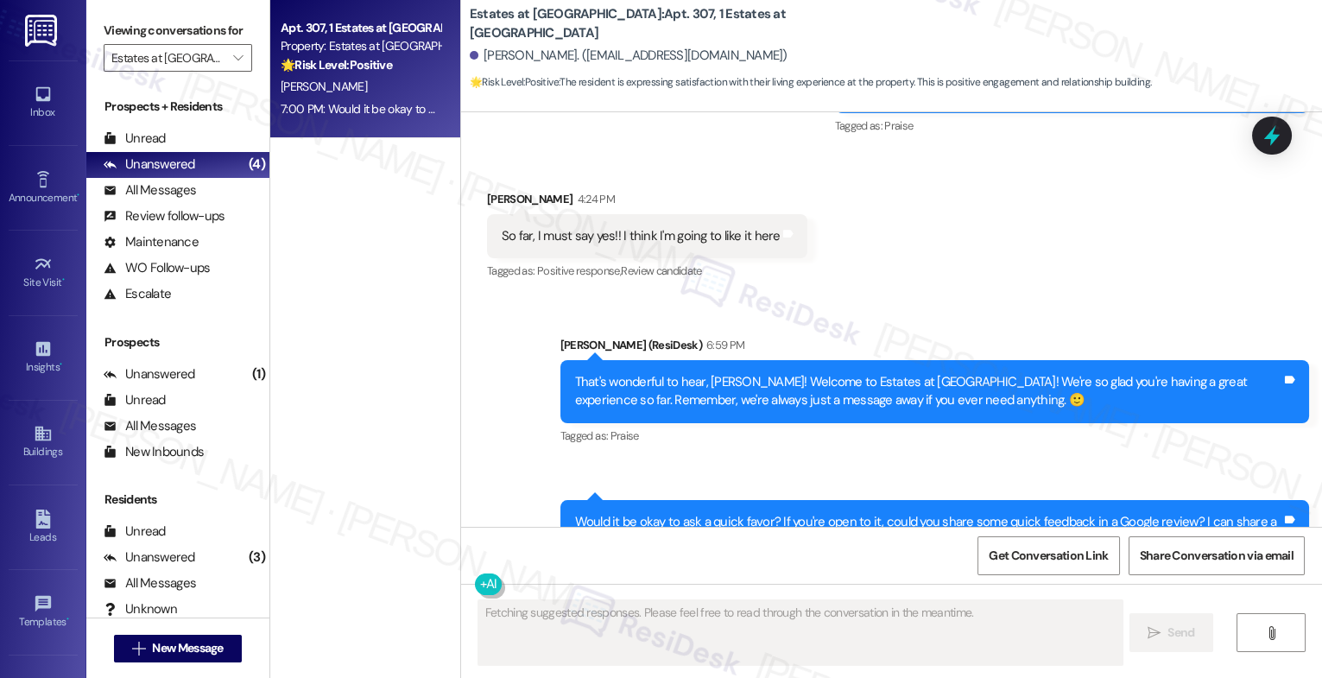
click at [222, 44] on label "Viewing conversations for" at bounding box center [178, 30] width 149 height 27
click at [233, 65] on icon "" at bounding box center [238, 58] width 10 height 14
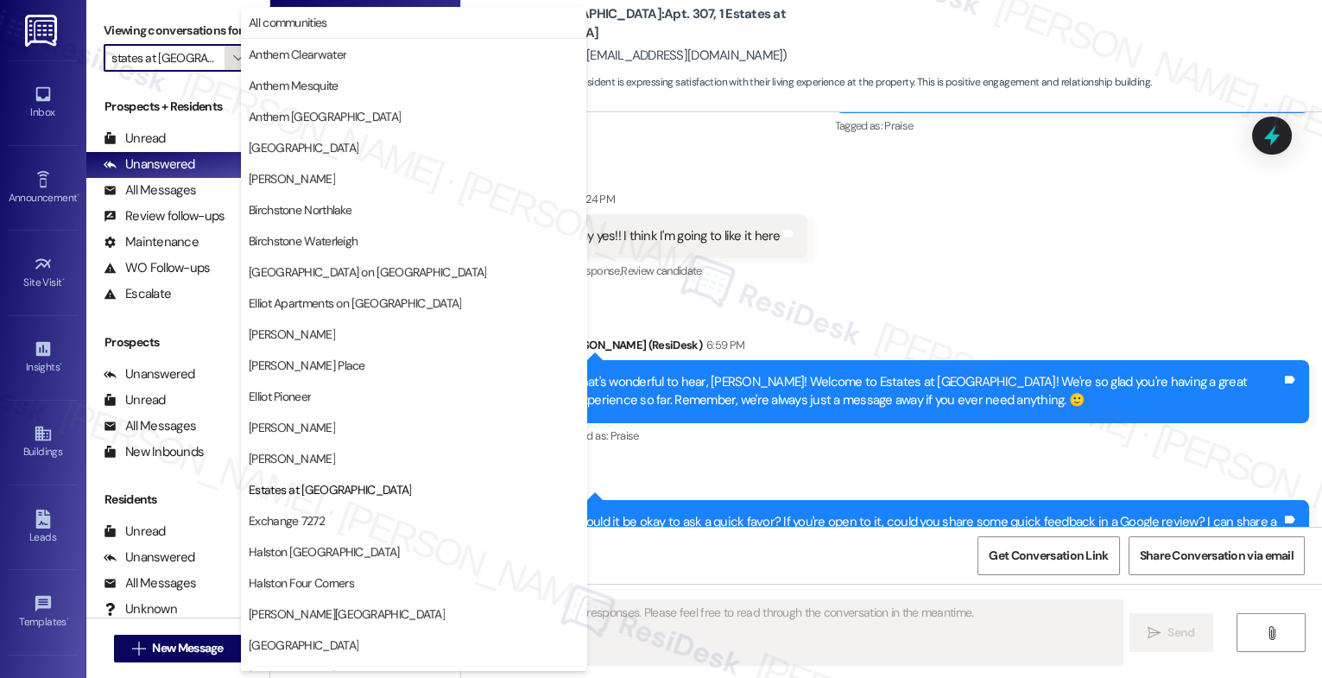
scroll to position [281, 0]
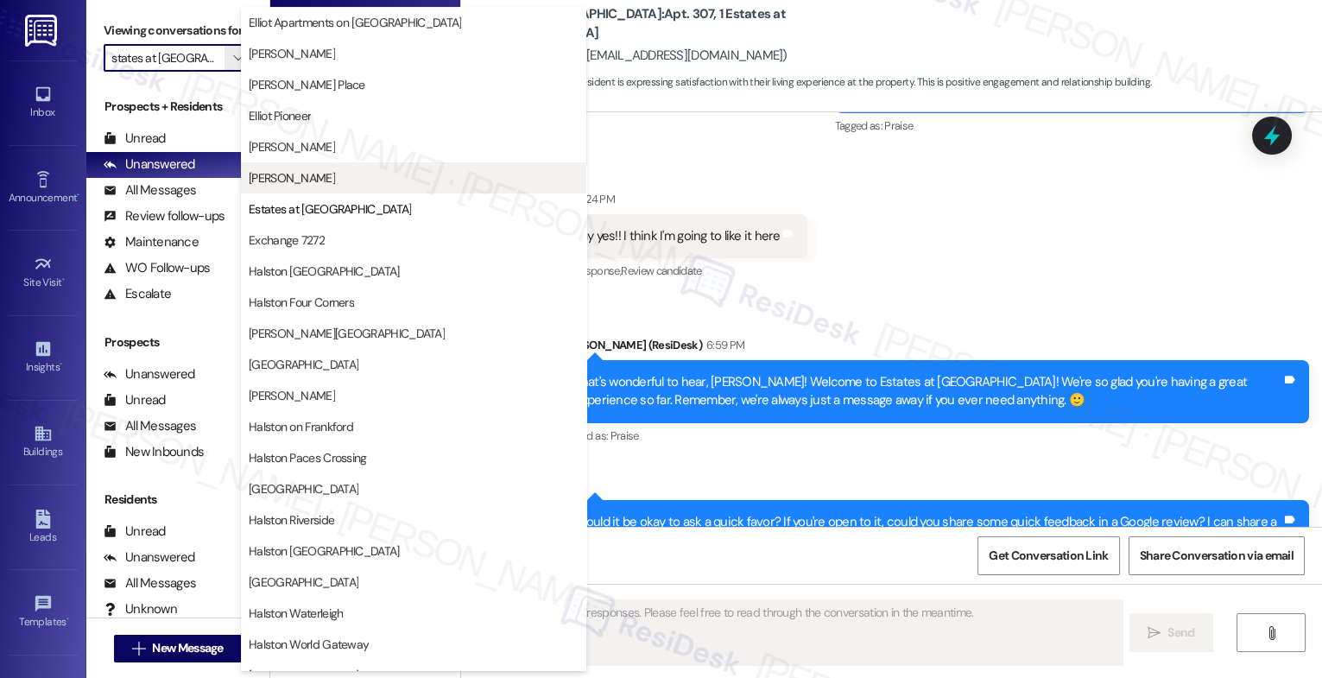
click at [308, 165] on button "[PERSON_NAME]" at bounding box center [414, 177] width 346 height 31
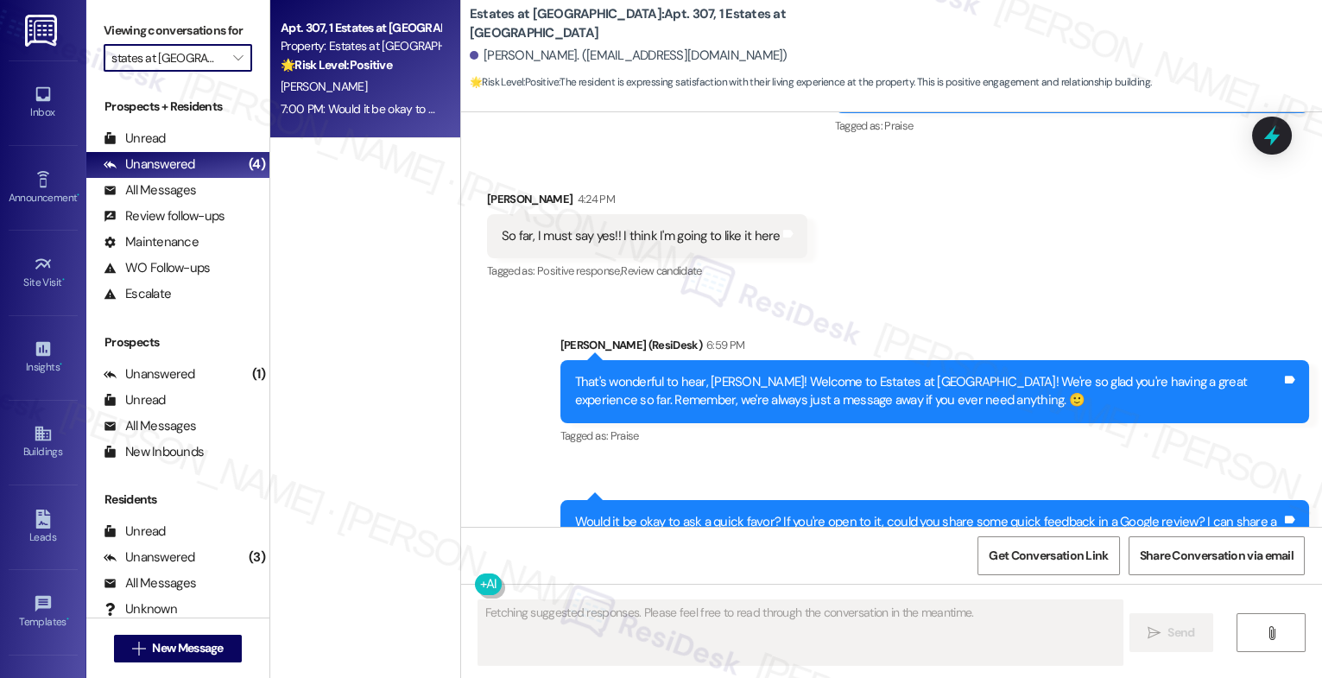
type input "[PERSON_NAME]"
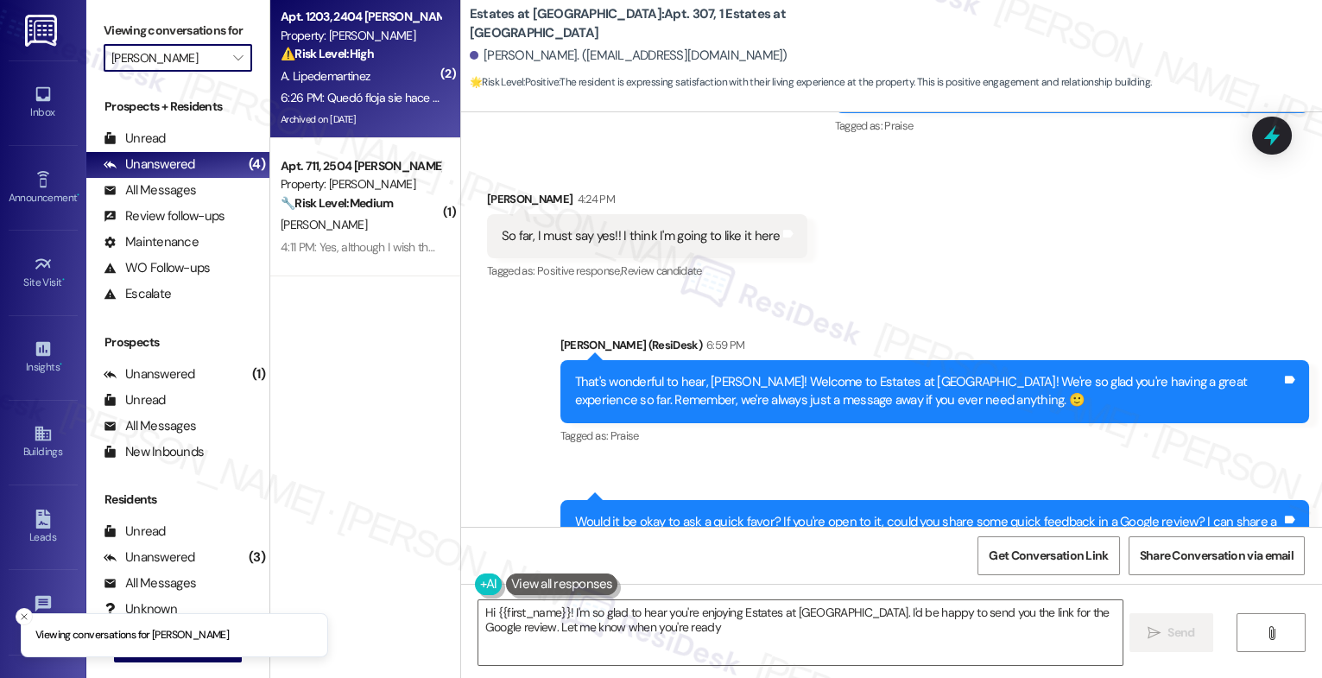
type textarea "Hi {{first_name}}! I'm so glad to hear you're enjoying Estates at Las Colinas. …"
click at [357, 55] on strong "⚠️ Risk Level: High" at bounding box center [327, 54] width 93 height 16
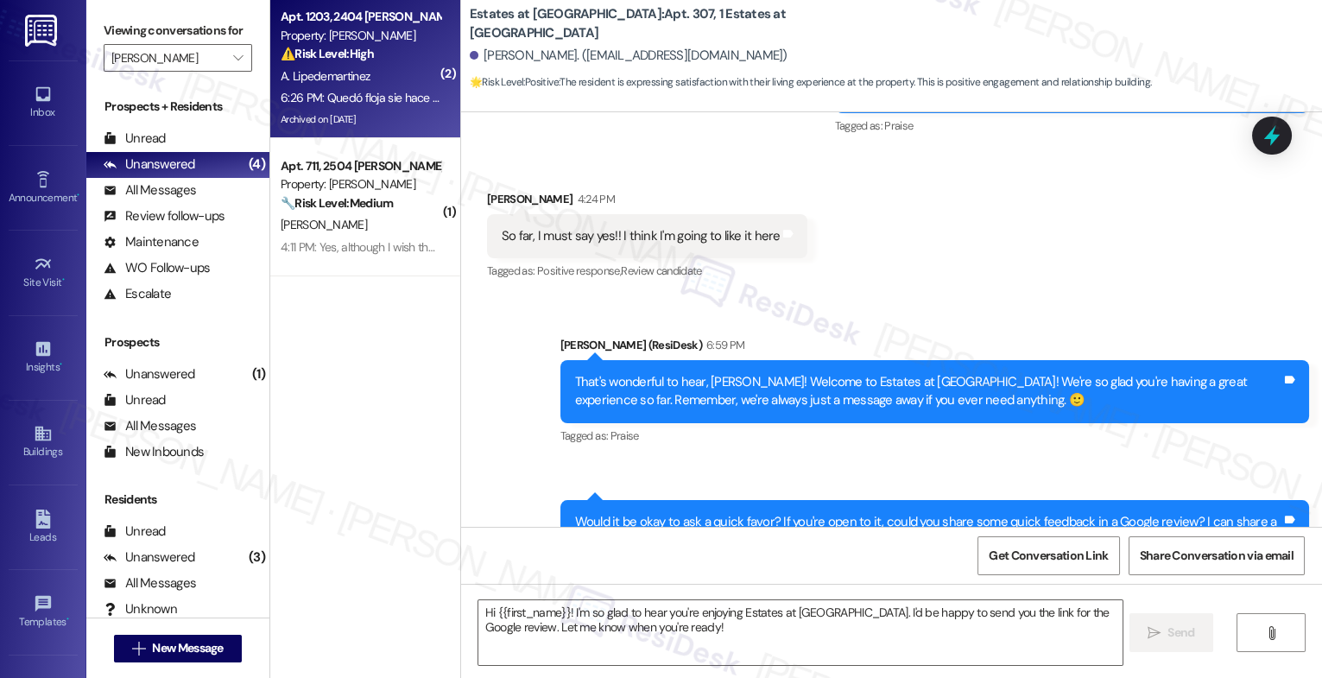
type textarea "Fetching suggested responses. Please feel free to read through the conversation…"
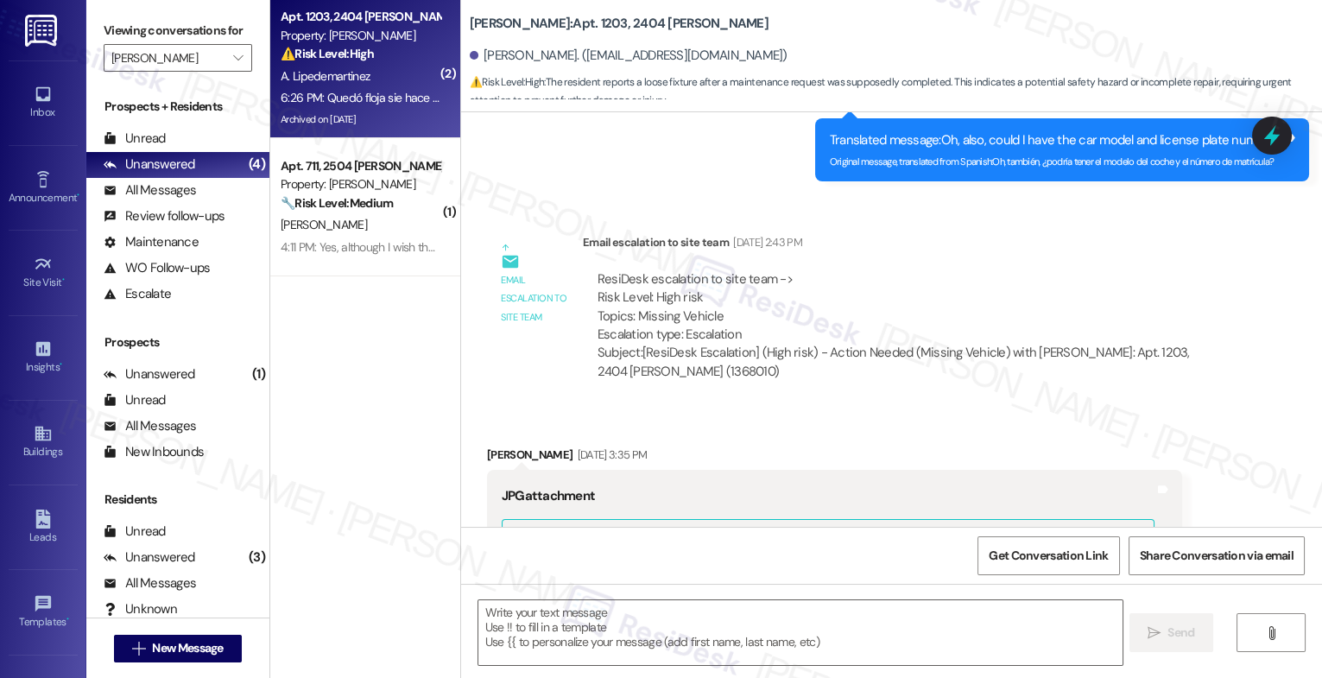
type textarea "Fetching suggested responses. Please feel free to read through the conversation…"
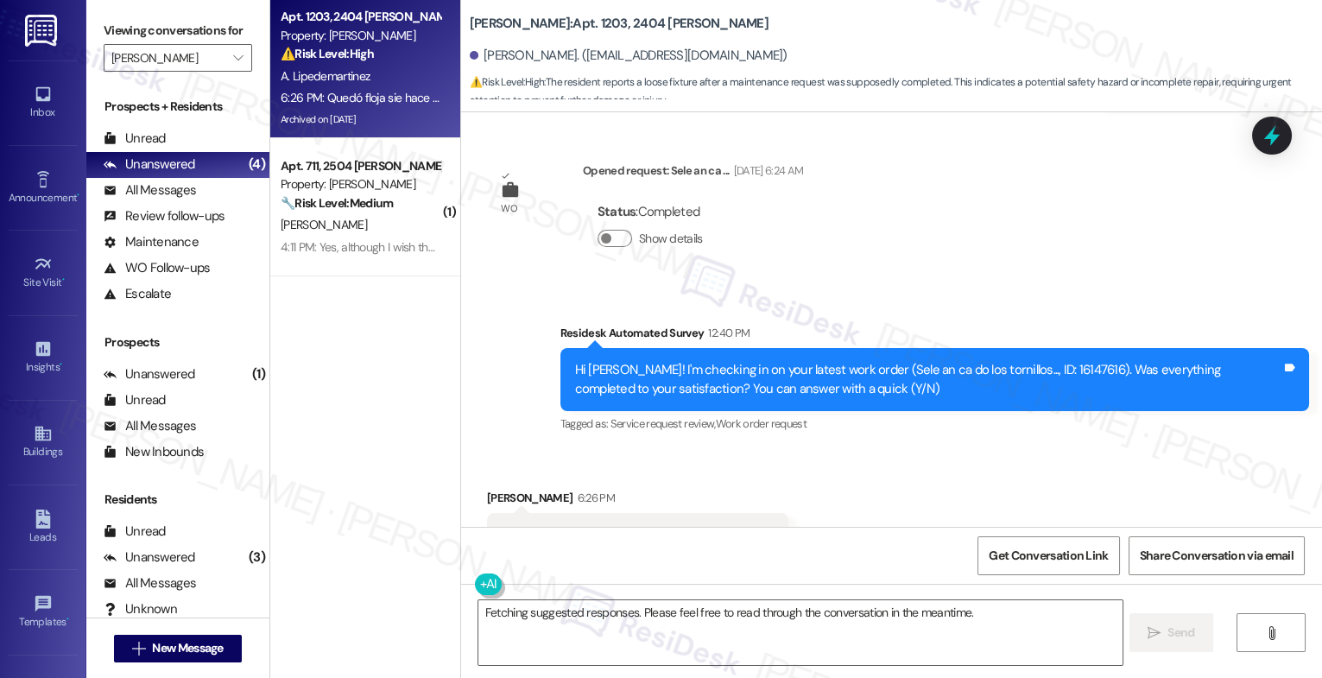
scroll to position [45689, 0]
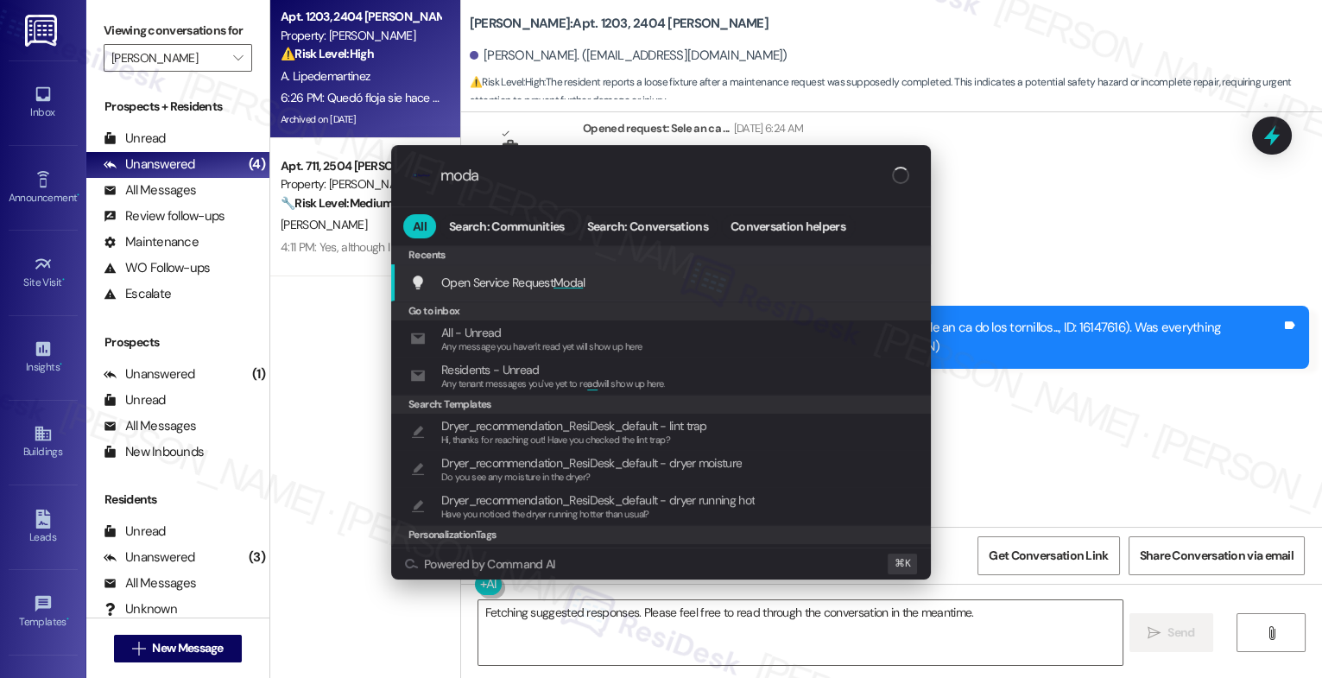
type input "modal"
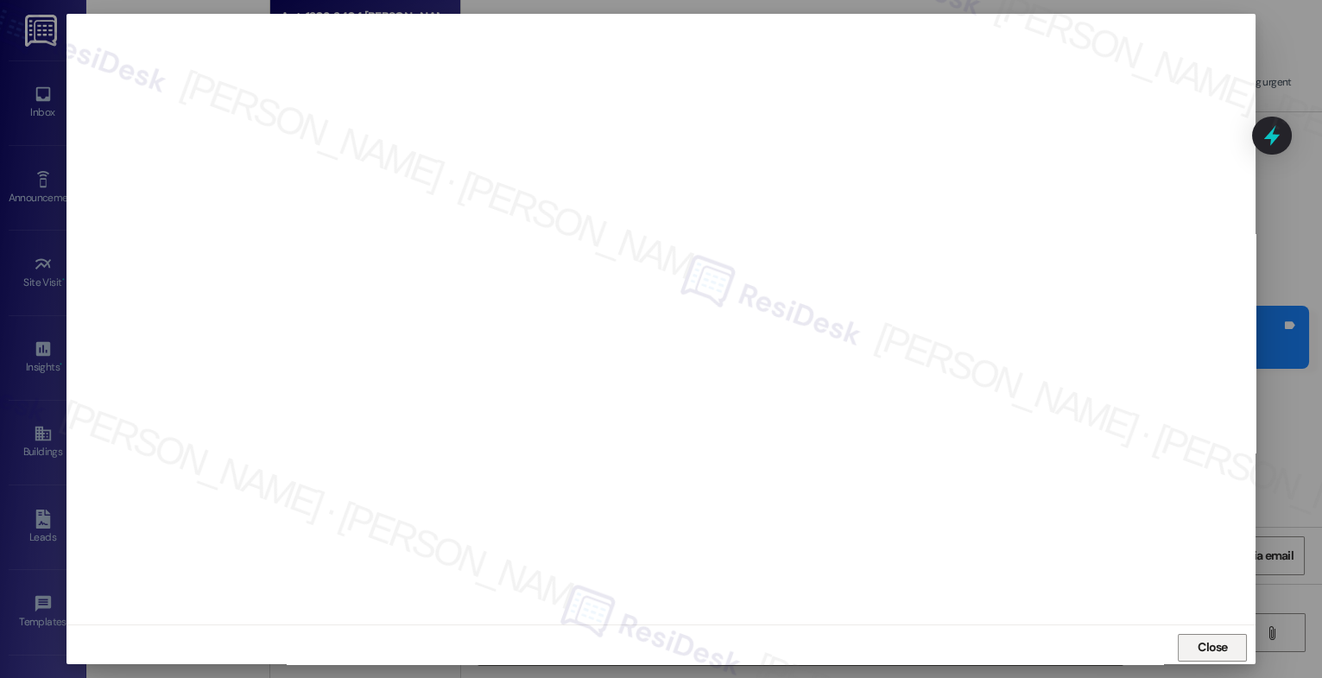
click at [1183, 638] on button "Close" at bounding box center [1212, 648] width 69 height 28
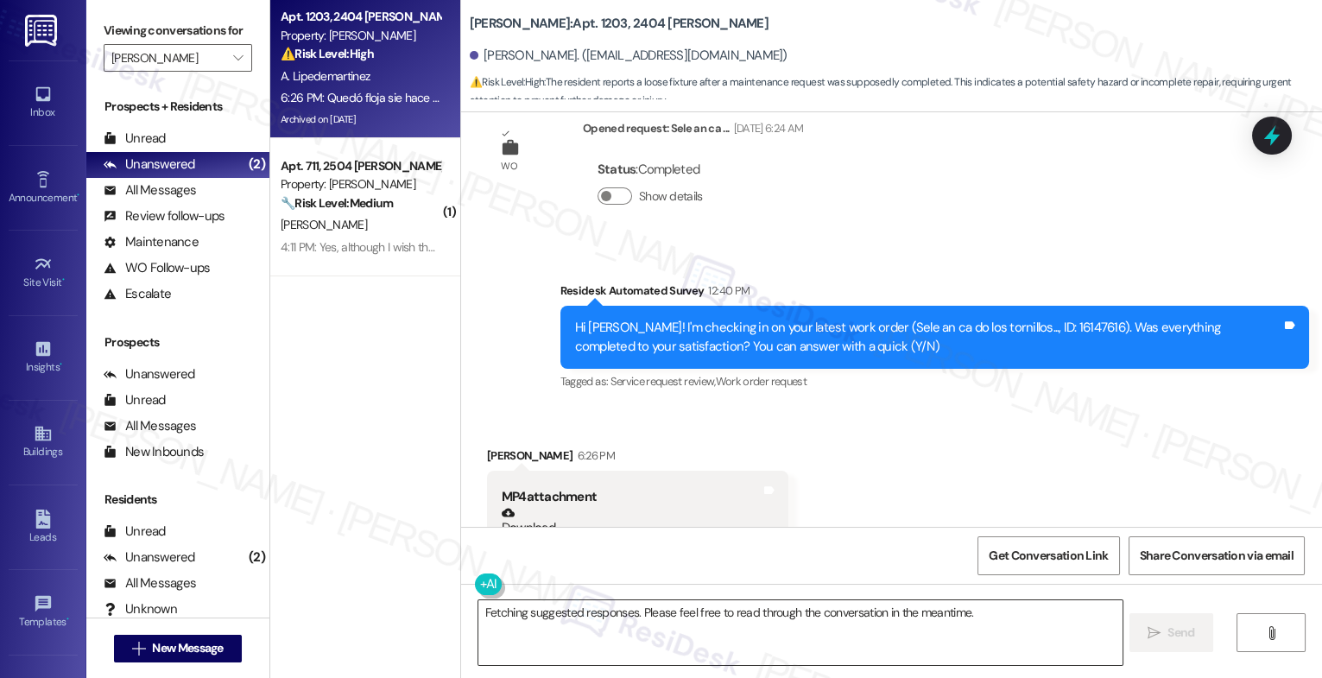
click at [618, 625] on textarea "Fetching suggested responses. Please feel free to read through the conversation…" at bounding box center [801, 632] width 644 height 65
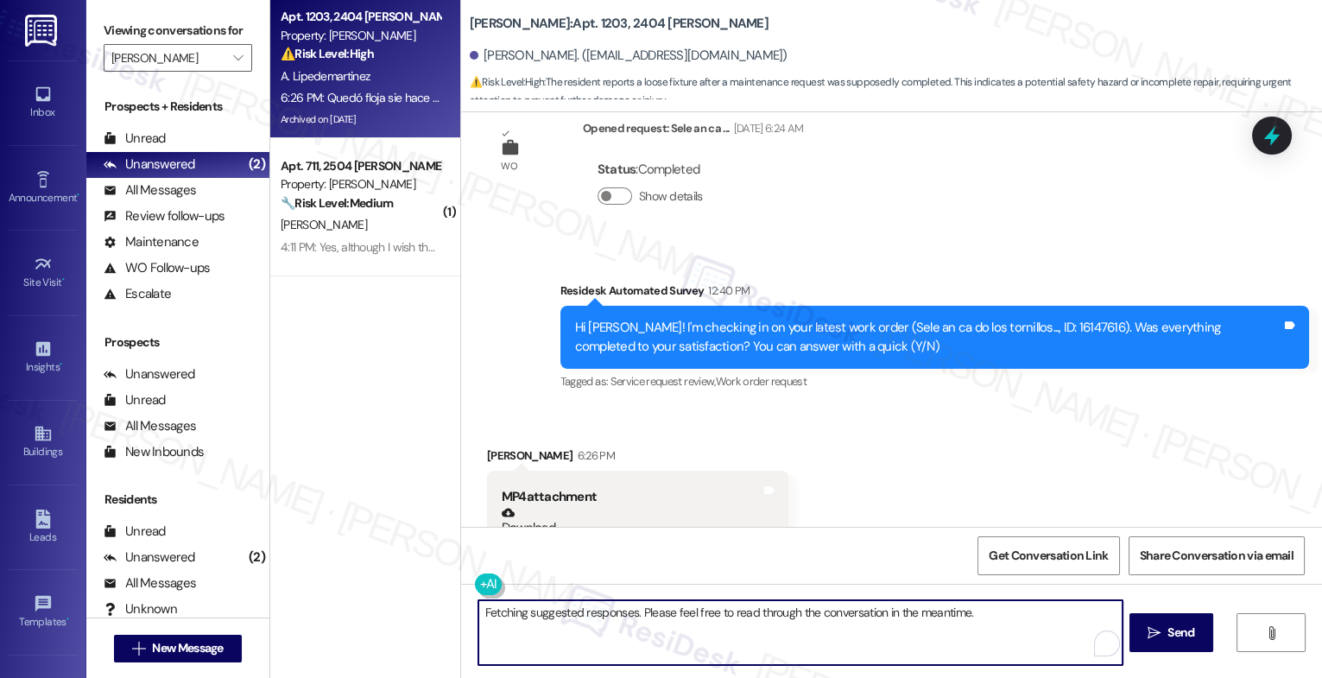
click at [618, 625] on textarea "Fetching suggested responses. Please feel free to read through the conversation…" at bounding box center [801, 632] width 644 height 65
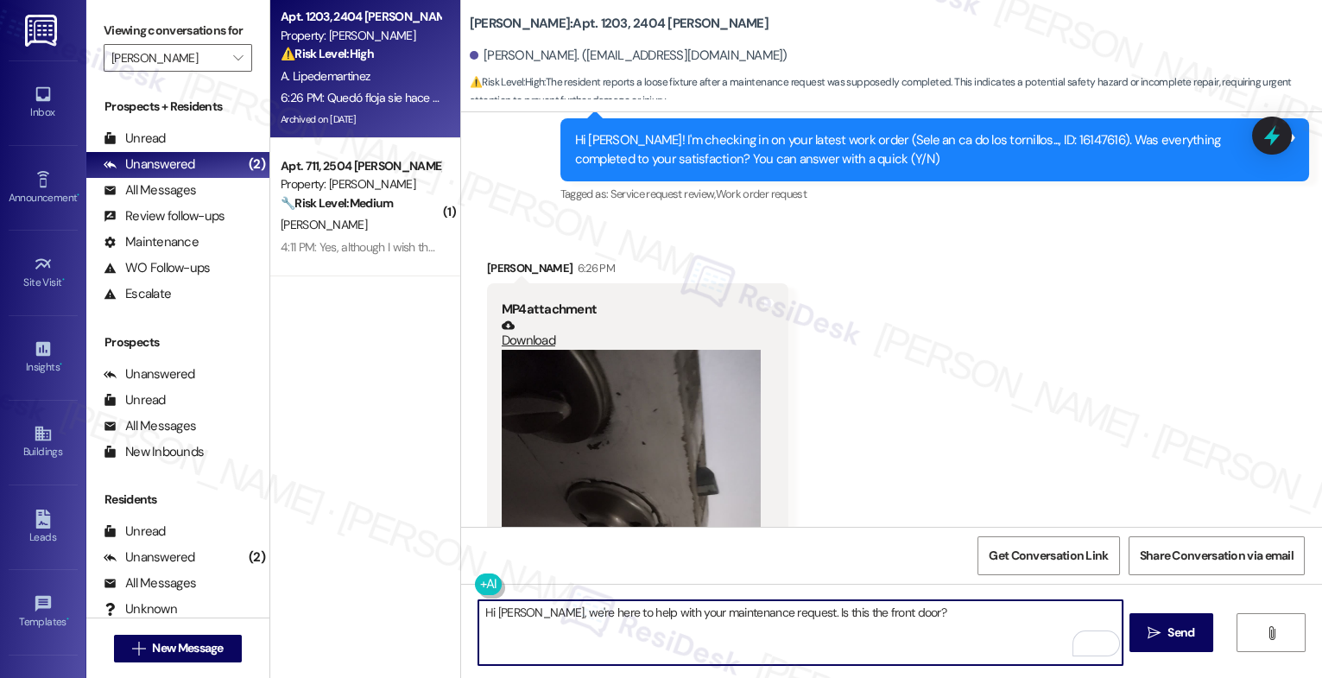
scroll to position [45914, 0]
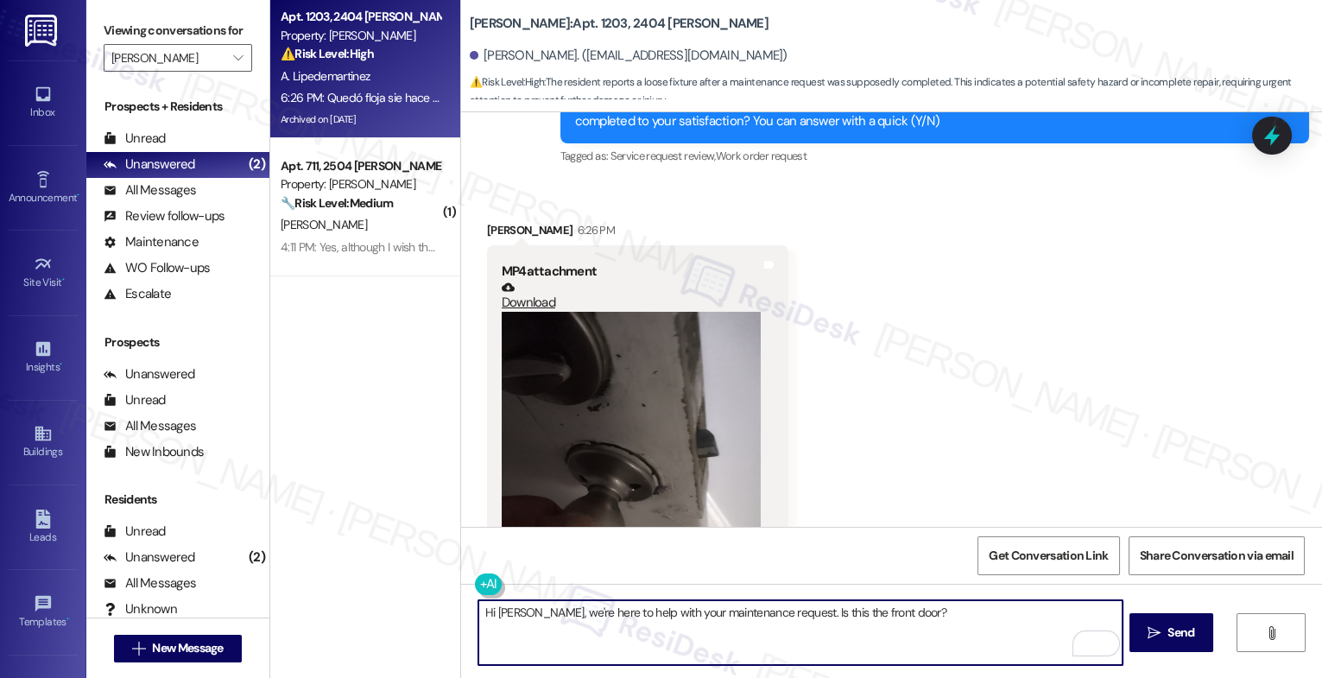
type textarea "Hi Ana, we're here to help with your maintenance request. Is this the front doo…"
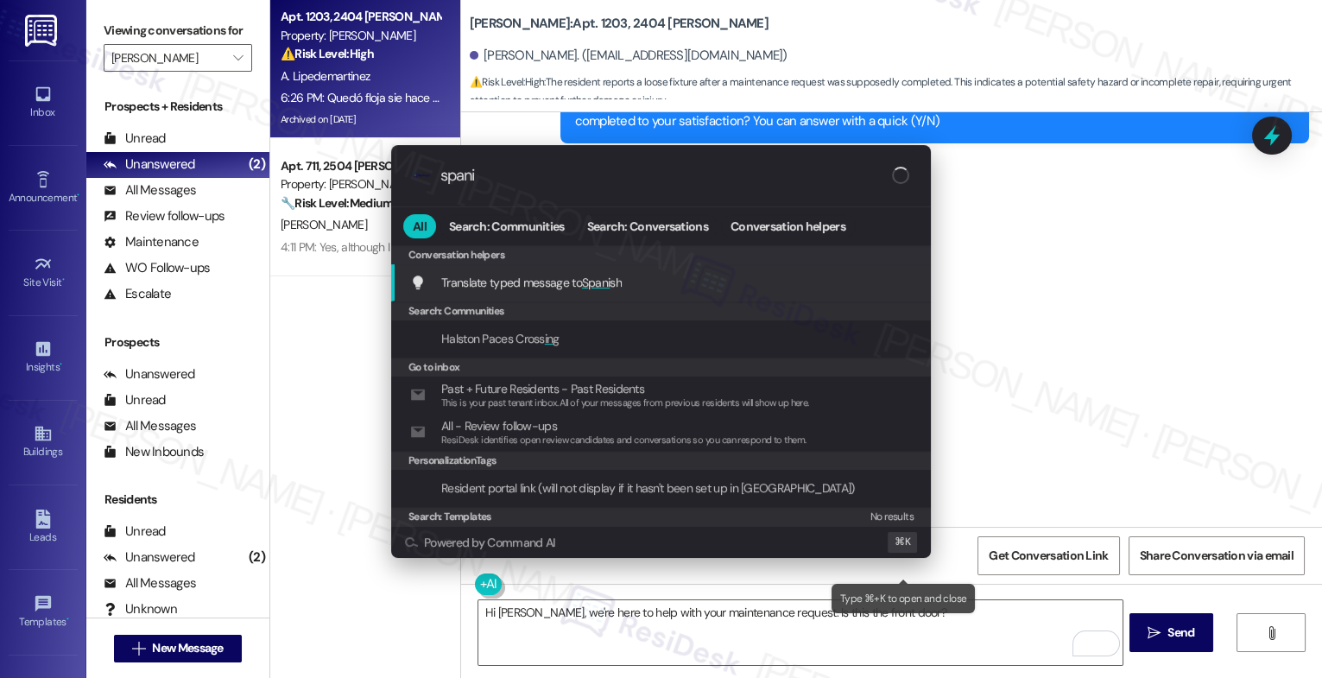
type input "spanis"
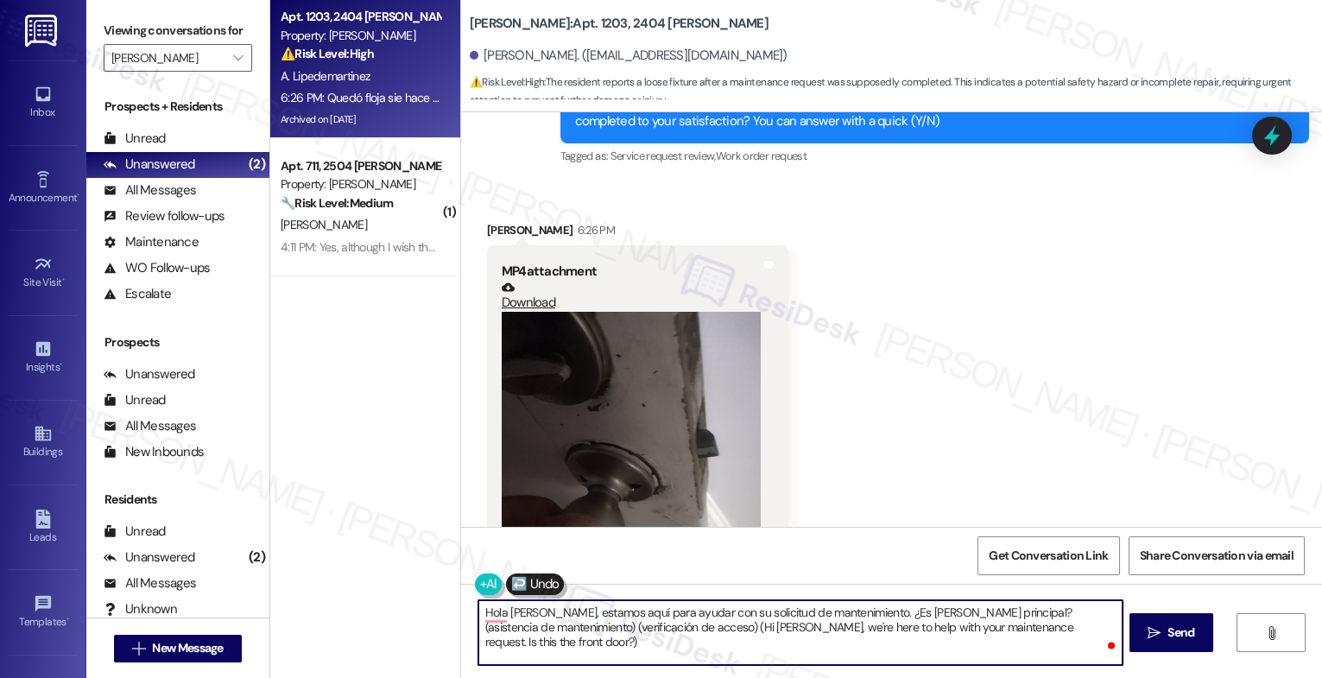
drag, startPoint x: 978, startPoint y: 611, endPoint x: 1094, endPoint y: 623, distance: 116.4
click at [1094, 623] on textarea "Hola Ana, estamos aquí para ayudar con su solicitud de mantenimiento. ¿Es esta …" at bounding box center [801, 632] width 644 height 65
type textarea "Hola Ana, estamos aquí para ayudar con su solicitud de mantenimiento. ¿Es esta …"
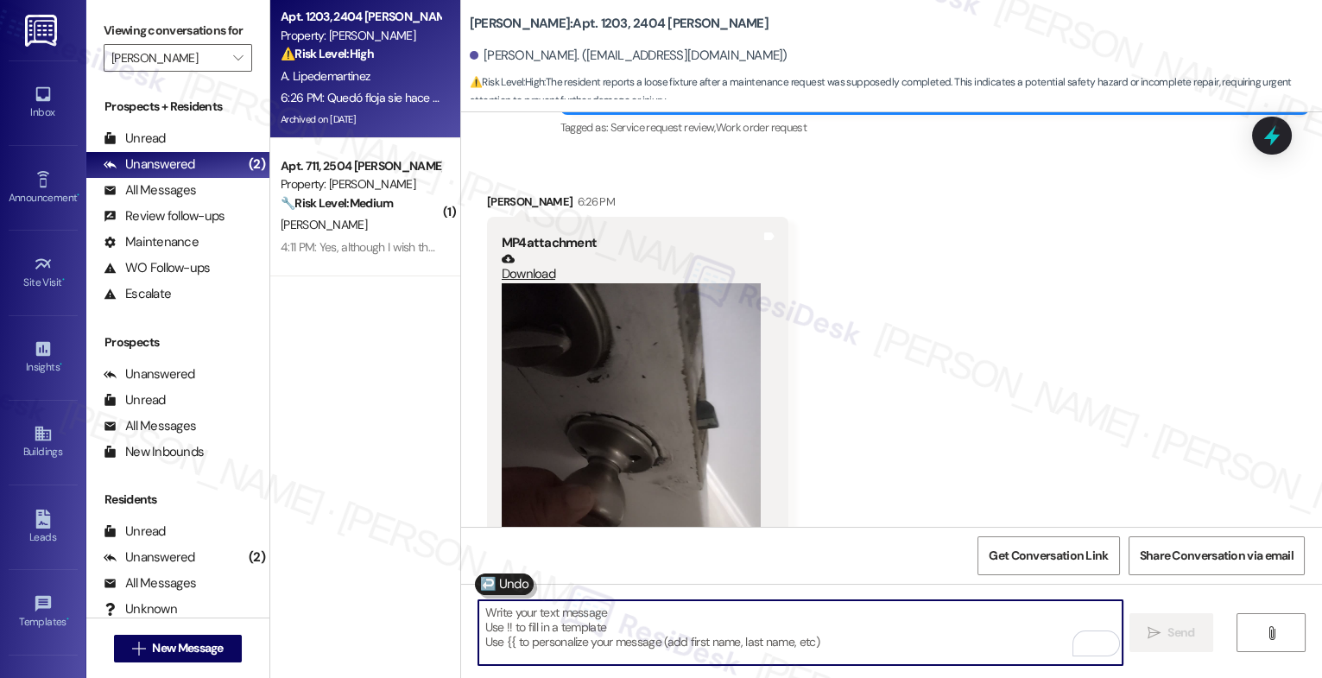
scroll to position [46035, 0]
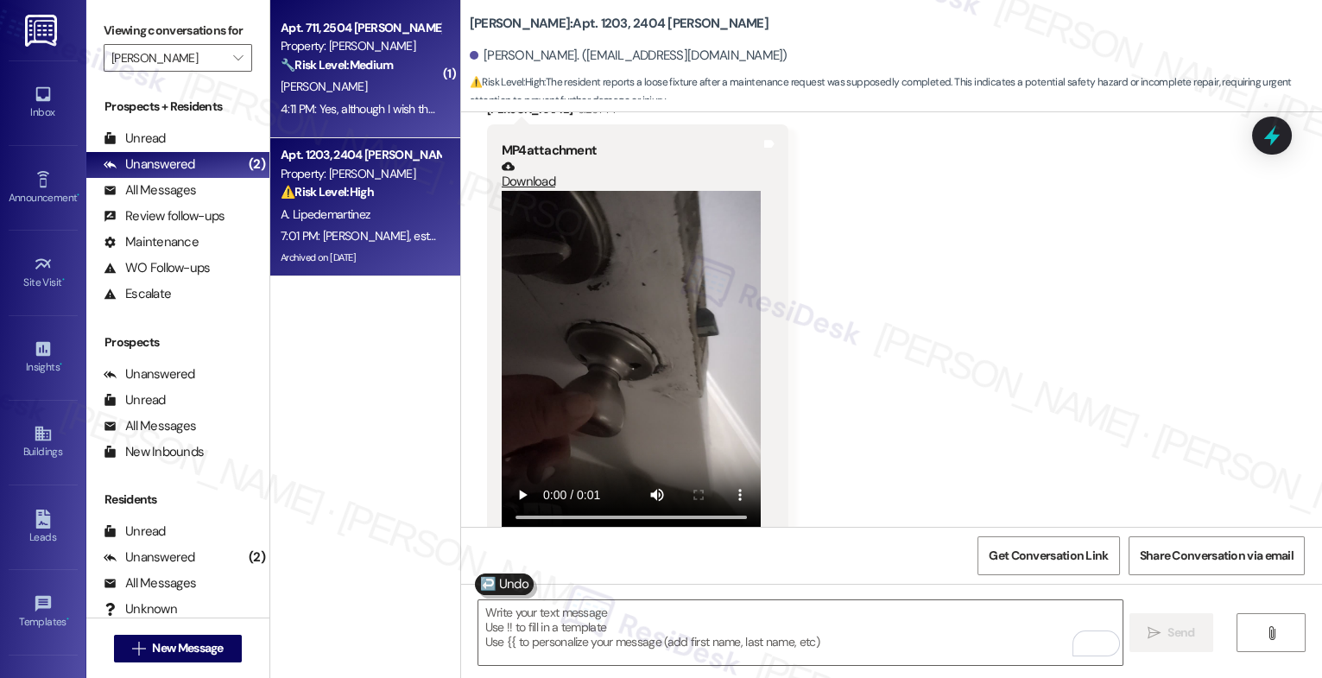
click at [340, 86] on div "S. Barron" at bounding box center [360, 87] width 163 height 22
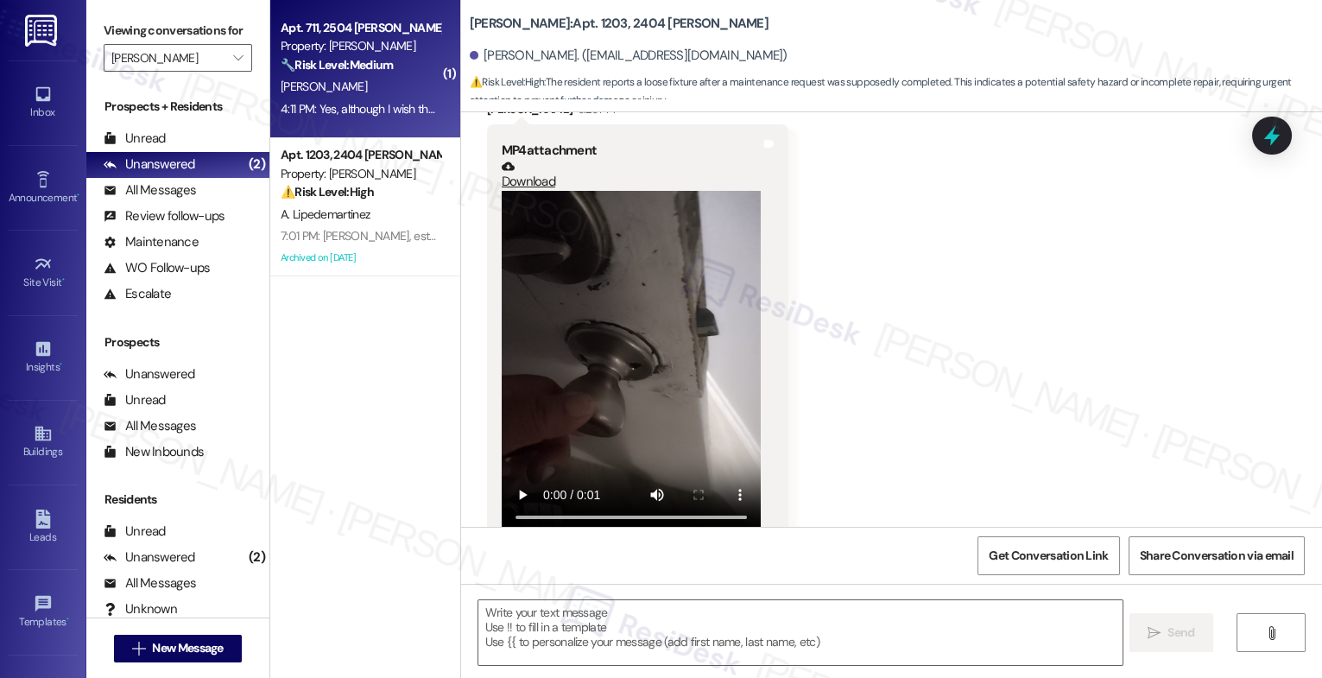
type textarea "Fetching suggested responses. Please feel free to read through the conversation…"
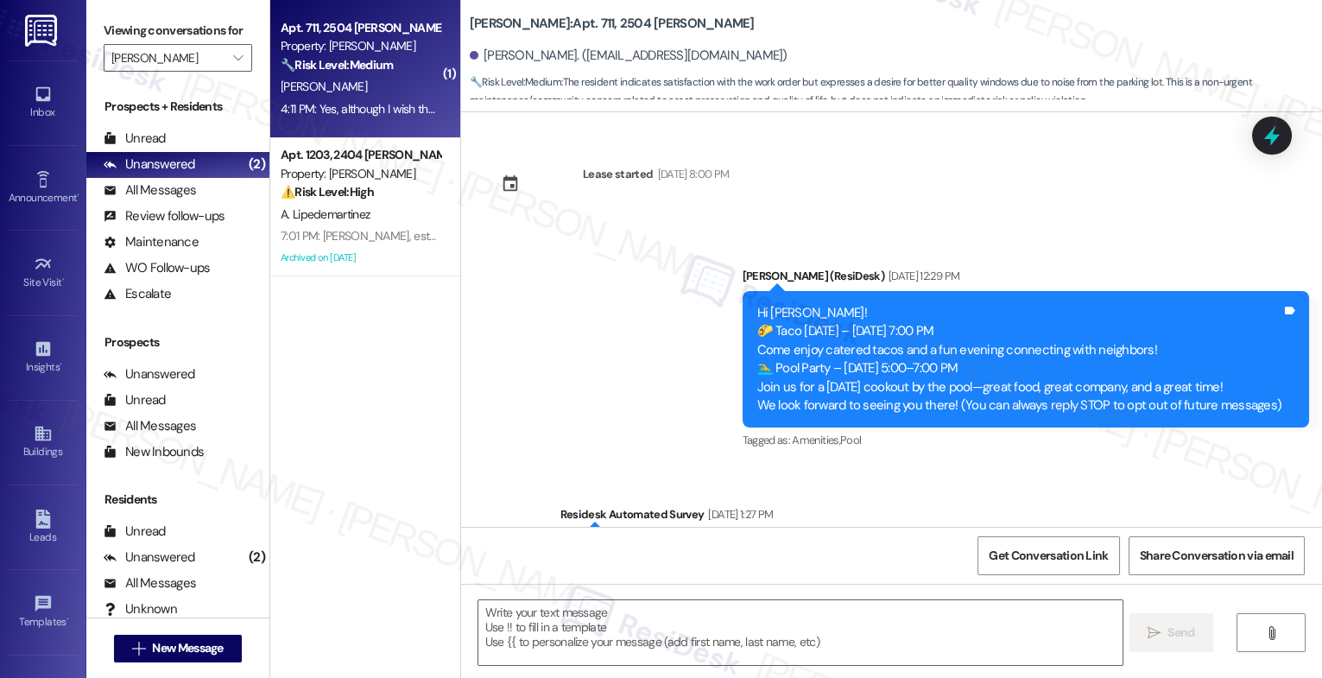
scroll to position [6557, 0]
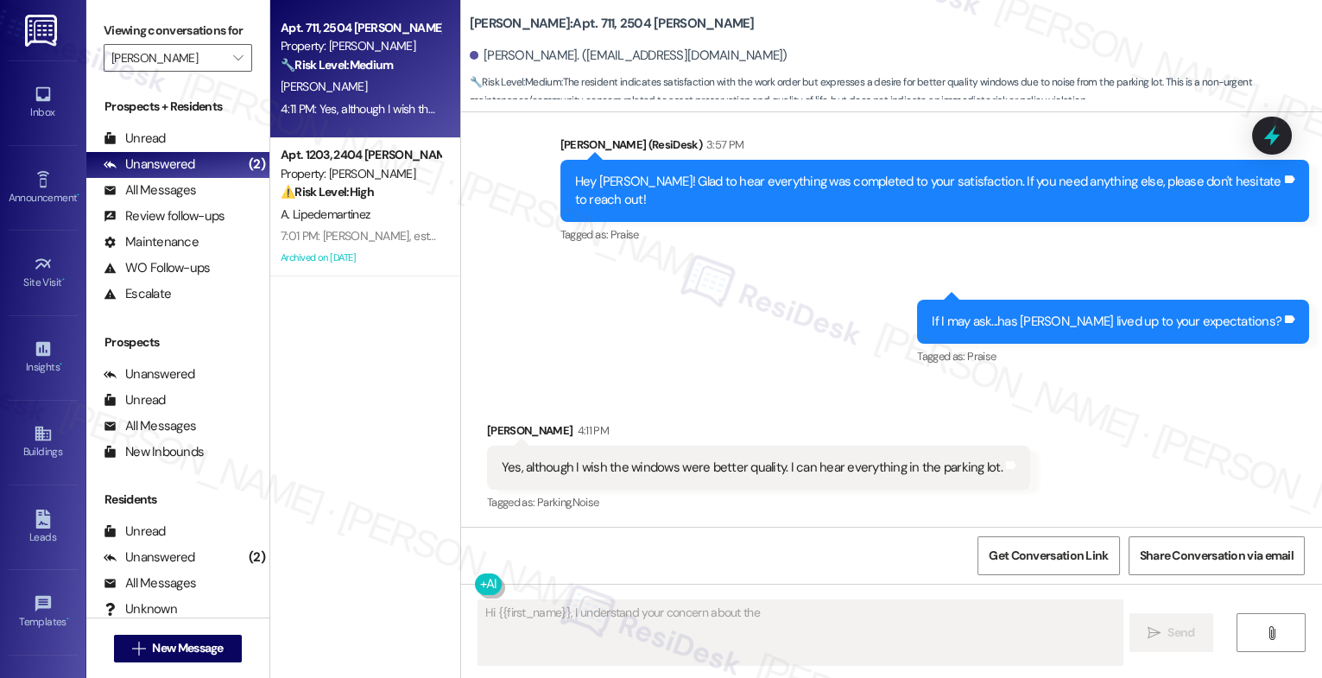
type textarea "Hi {{first_name}}, I understand your concern about the"
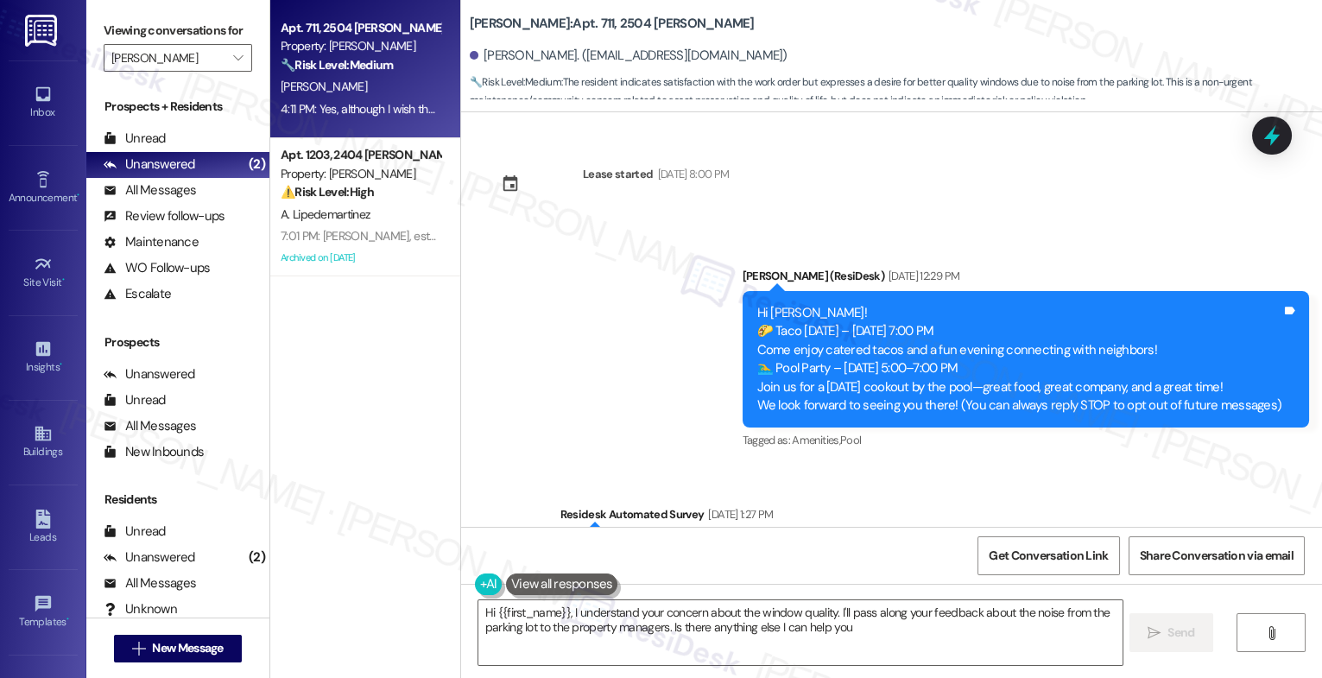
scroll to position [6557, 0]
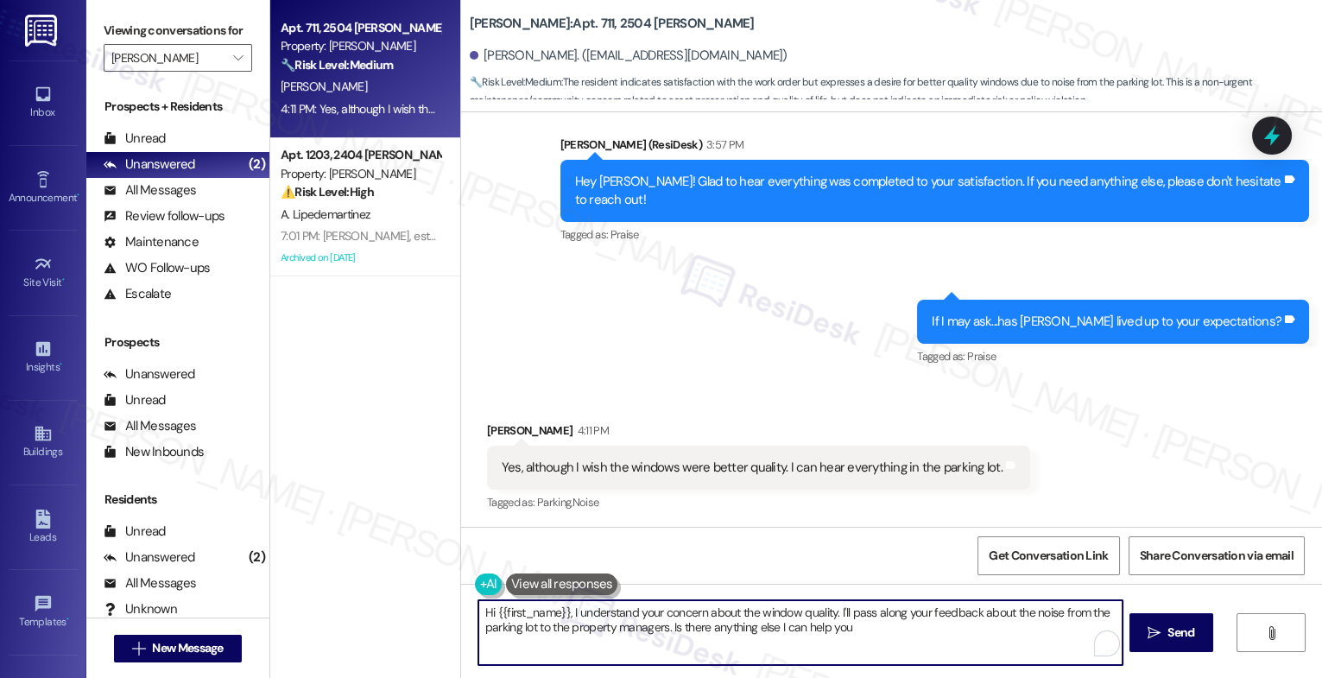
drag, startPoint x: 826, startPoint y: 612, endPoint x: 466, endPoint y: 612, distance: 359.3
click at [479, 612] on textarea "Hi {{first_name}}, I understand your concern about the window quality. I'll pas…" at bounding box center [801, 632] width 644 height 65
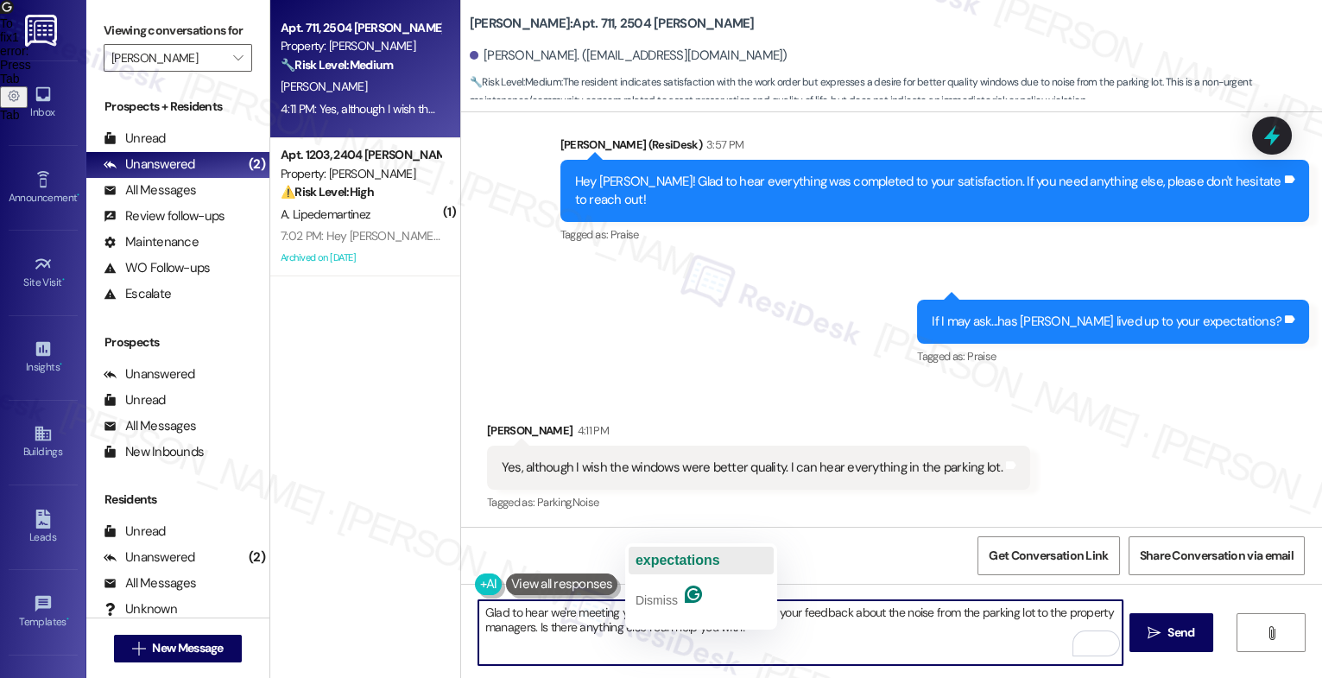
click at [694, 555] on span "expectations" at bounding box center [678, 560] width 85 height 15
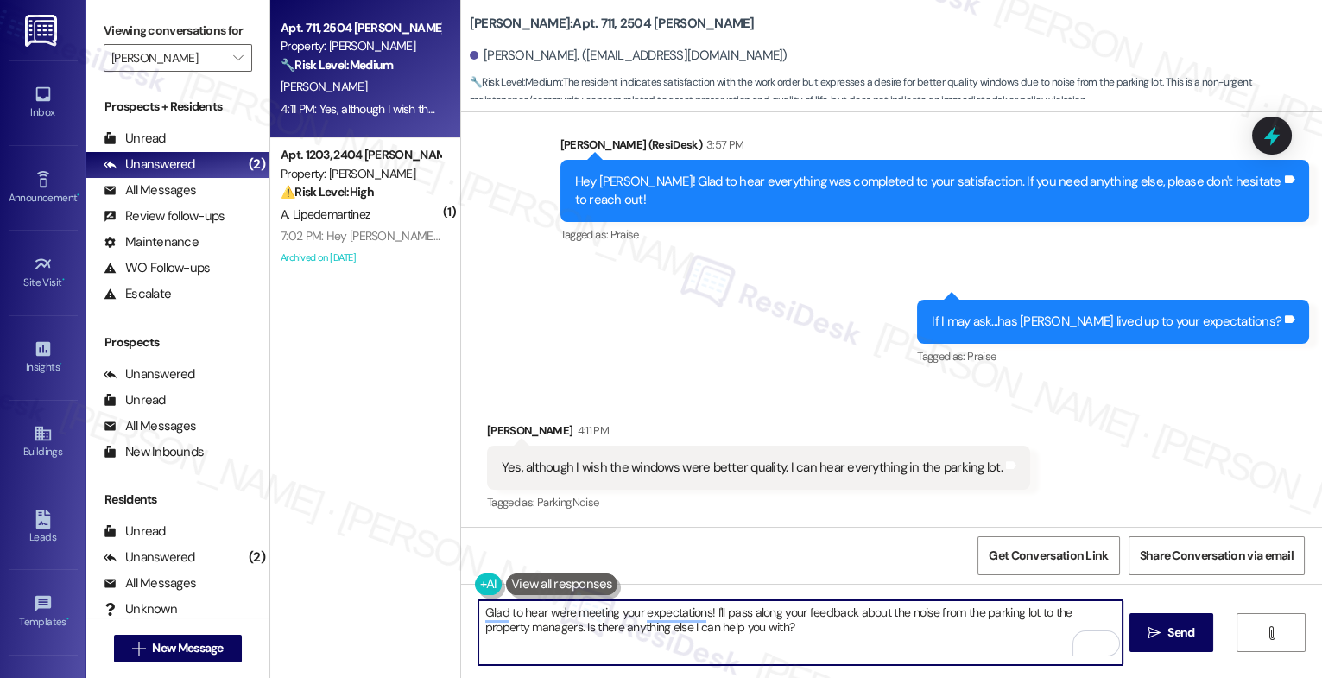
click at [808, 636] on textarea "Glad to hear we're meeting your expectations! I'll pass along your feedback abo…" at bounding box center [801, 632] width 644 height 65
drag, startPoint x: 882, startPoint y: 614, endPoint x: 891, endPoint y: 633, distance: 20.9
click at [891, 633] on textarea "Glad to hear we're meeting your expectations! I'll pass along your feedback abo…" at bounding box center [801, 632] width 644 height 65
drag, startPoint x: 881, startPoint y: 613, endPoint x: 894, endPoint y: 626, distance: 18.3
click at [894, 626] on textarea "Glad to hear we're meeting your expectations! I'll pass along your feedback abo…" at bounding box center [801, 632] width 644 height 65
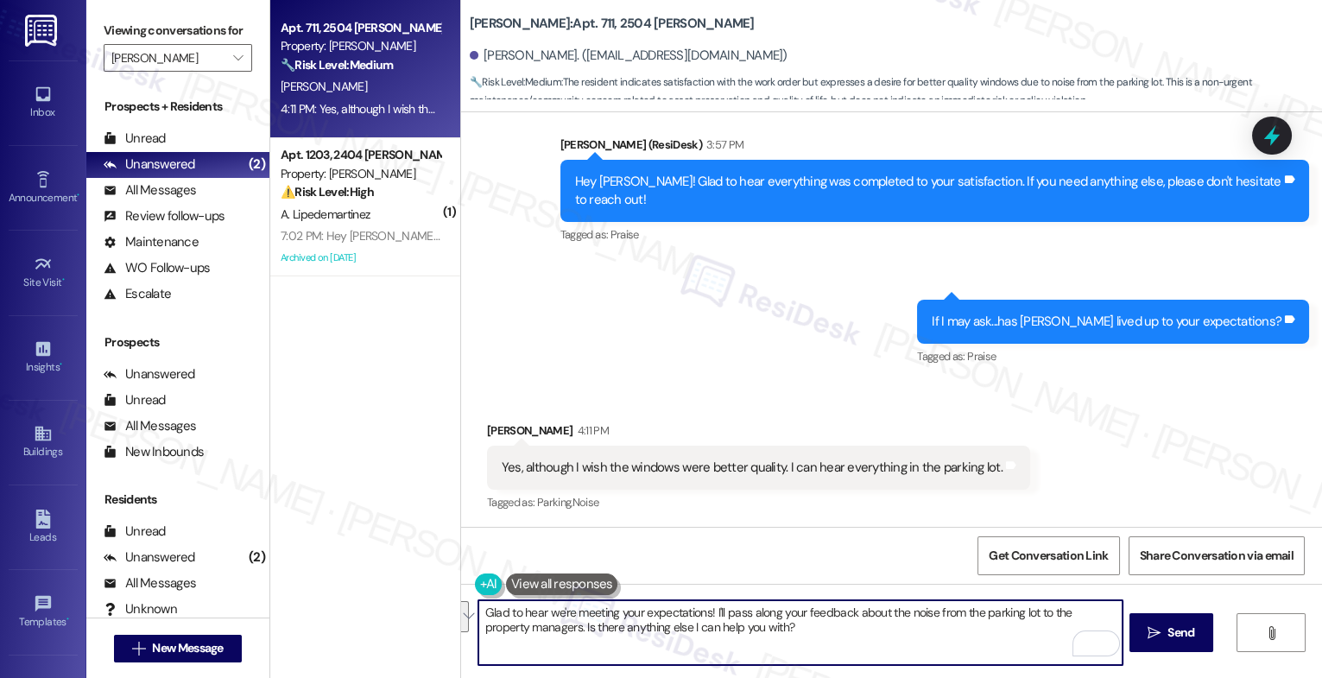
click at [881, 634] on textarea "Glad to hear we're meeting your expectations! I'll pass along your feedback abo…" at bounding box center [801, 632] width 644 height 65
drag, startPoint x: 900, startPoint y: 611, endPoint x: 923, endPoint y: 639, distance: 36.8
click at [923, 639] on textarea "Glad to hear we're meeting your expectations! I'll pass along your feedback abo…" at bounding box center [801, 632] width 644 height 65
click at [718, 612] on textarea "Glad to hear we're meeting your expectations! I'll pass along your feedback abo…" at bounding box center [801, 632] width 644 height 65
click at [1019, 618] on textarea "Glad to hear we're meeting your expectations! I'll pass along your feedback abo…" at bounding box center [801, 632] width 644 height 65
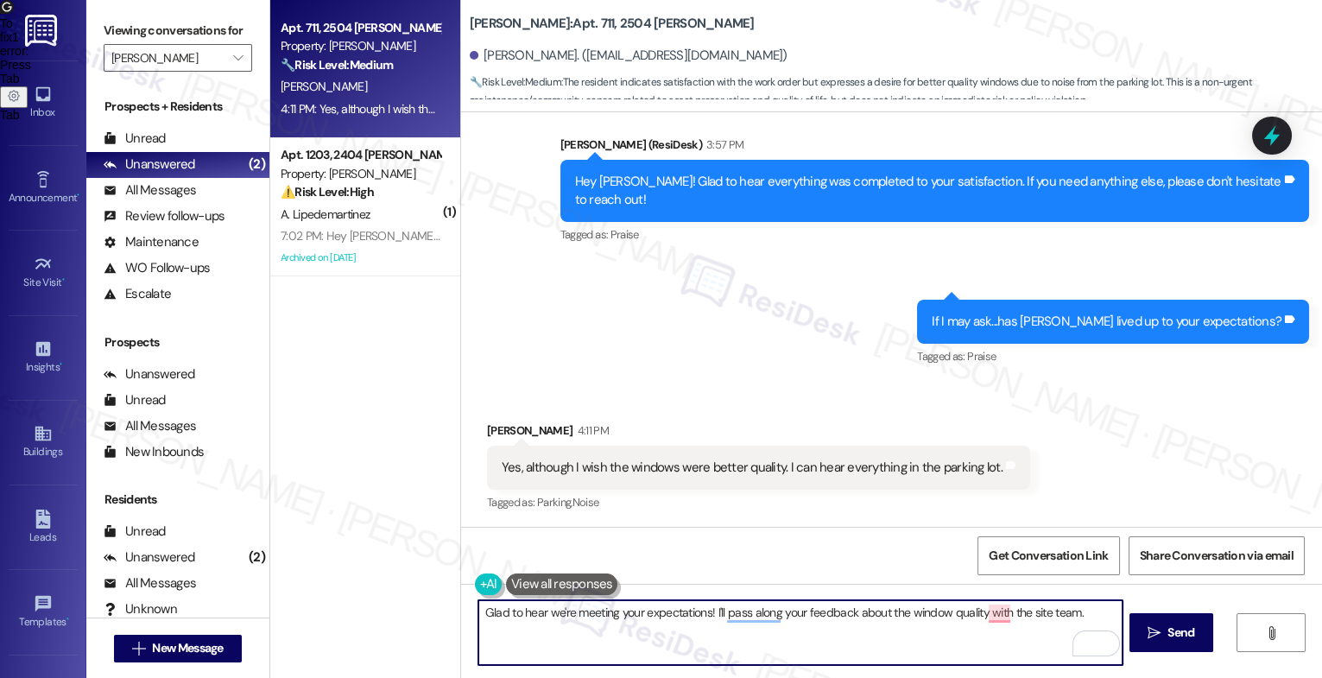
paste textarea "Feel free to let us know if you have other questions or concerns so we can assi…"
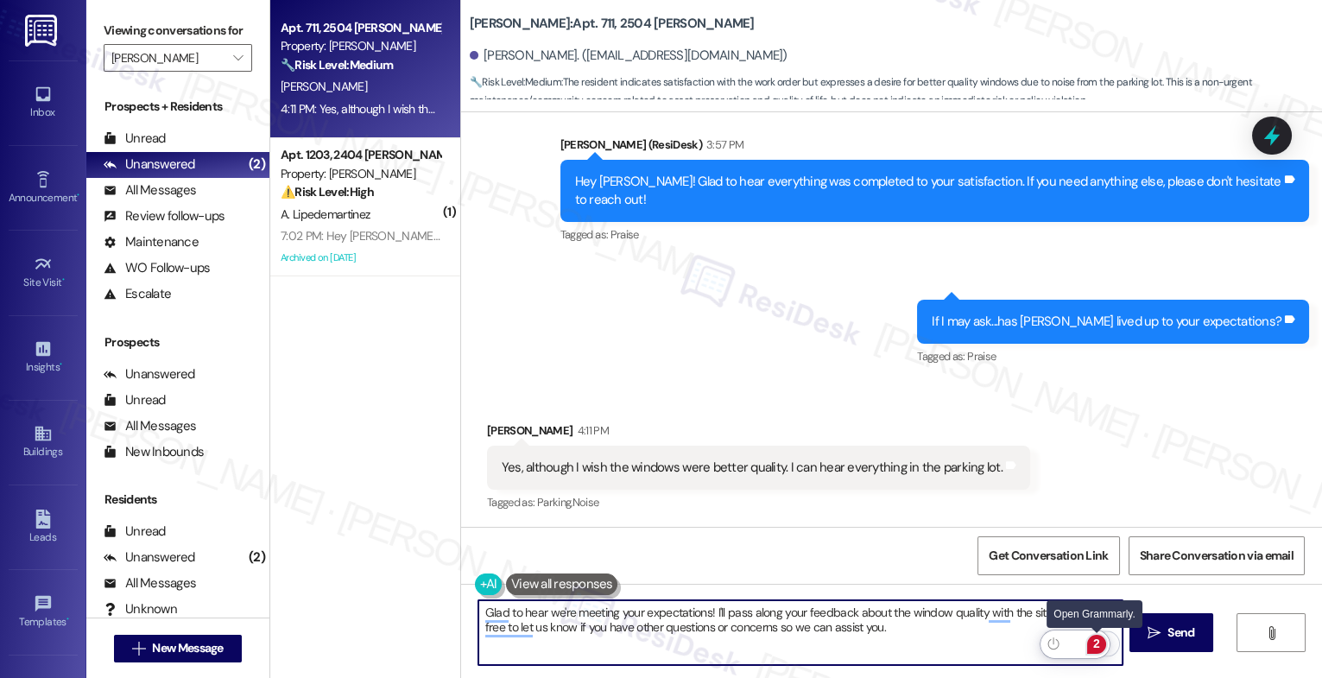
click at [1096, 642] on div "2" at bounding box center [1097, 644] width 19 height 19
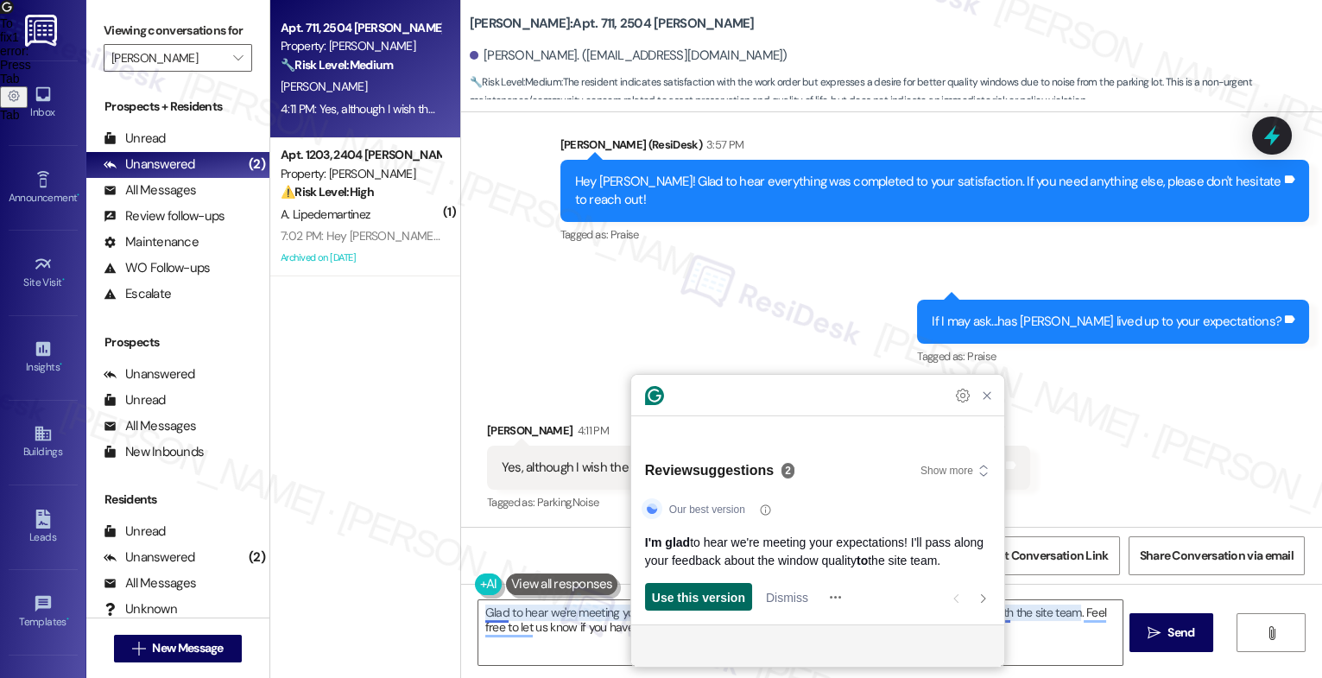
click at [696, 589] on span "Use this version" at bounding box center [698, 597] width 93 height 18
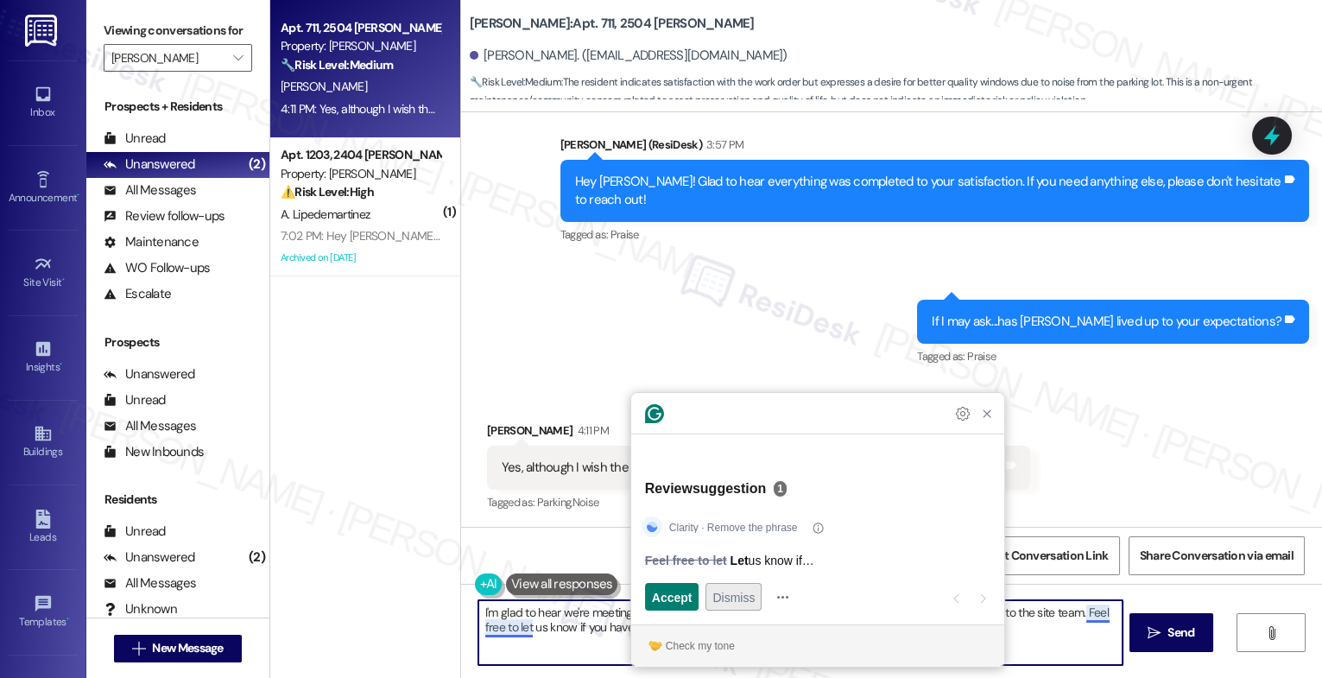
type textarea "I'm glad to hear we're meeting your expectations! I'll pass along your feedback…"
click at [742, 603] on span "Dismiss" at bounding box center [734, 597] width 42 height 18
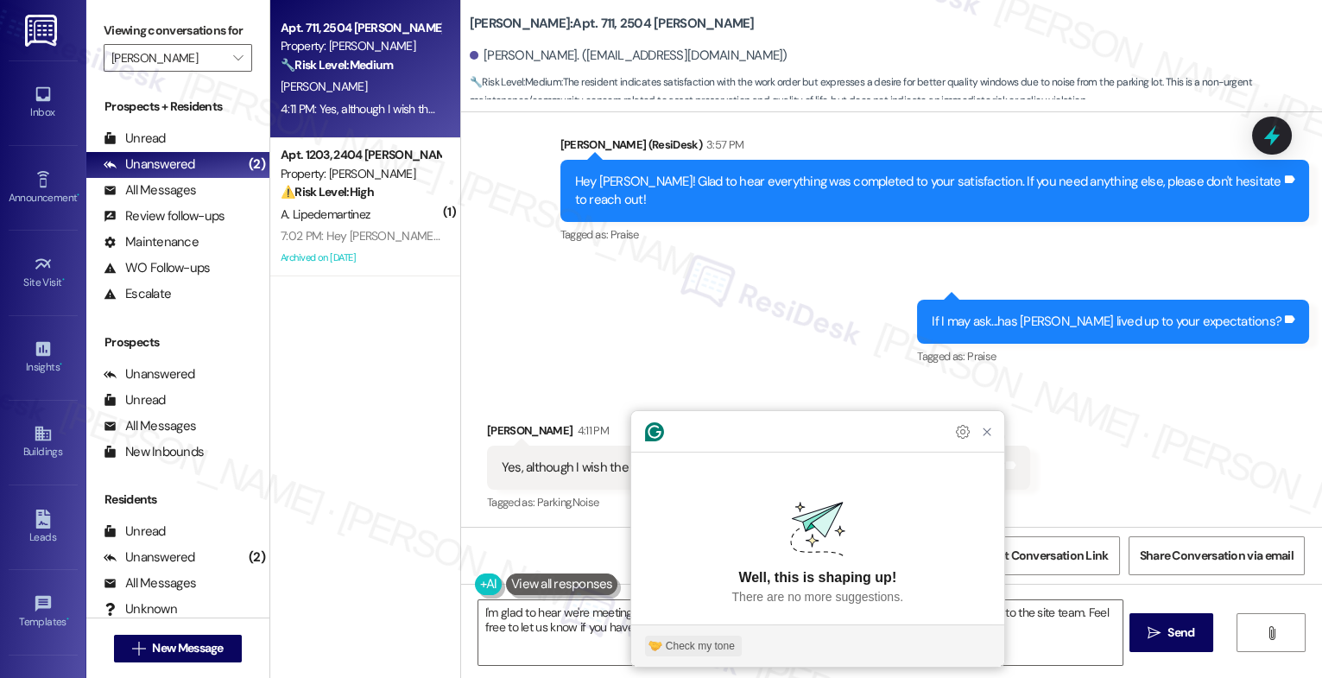
click at [677, 641] on div "Check my tone" at bounding box center [700, 646] width 69 height 16
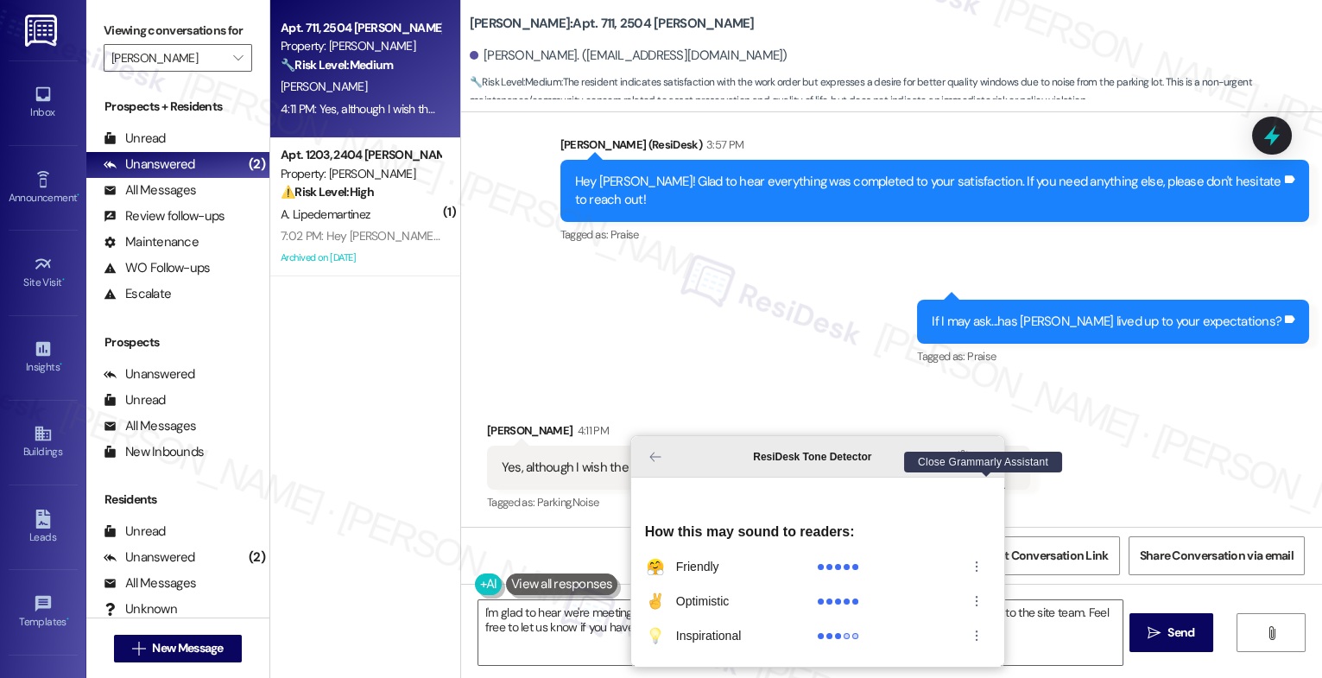
click at [986, 464] on icon "Close Grammarly Assistant" at bounding box center [987, 457] width 14 height 14
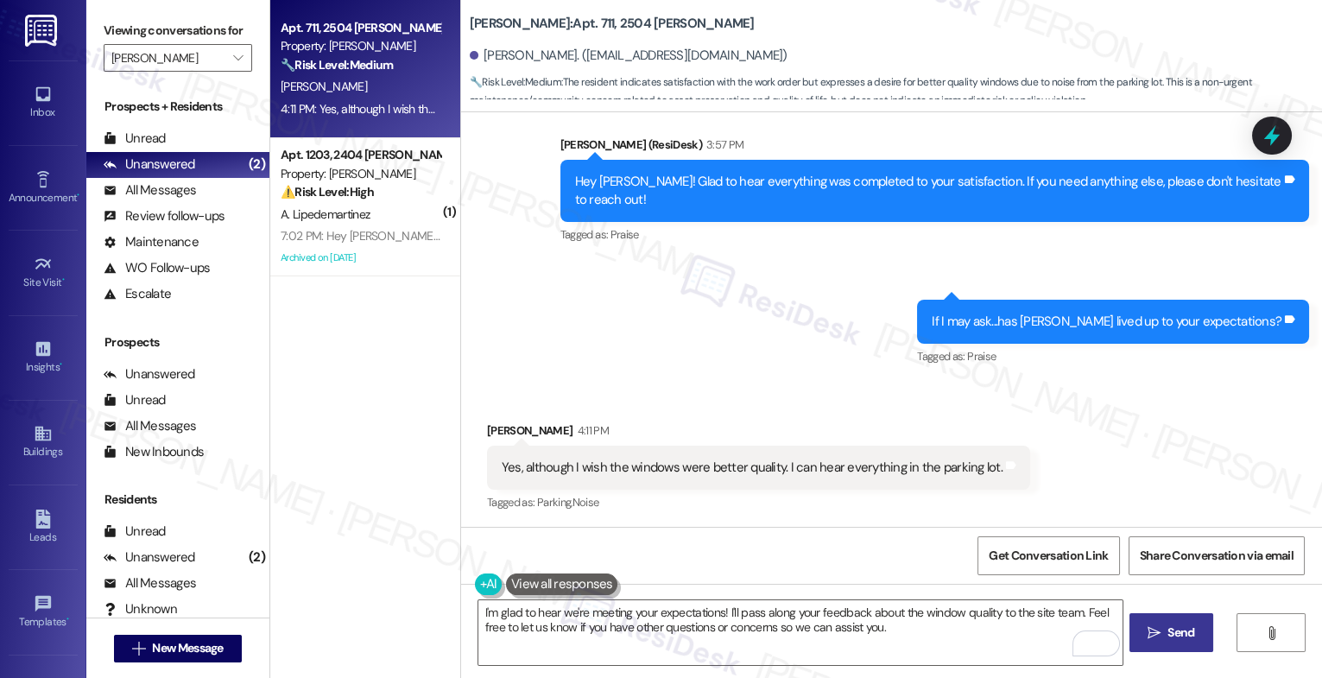
click at [1169, 637] on span "Send" at bounding box center [1181, 633] width 27 height 18
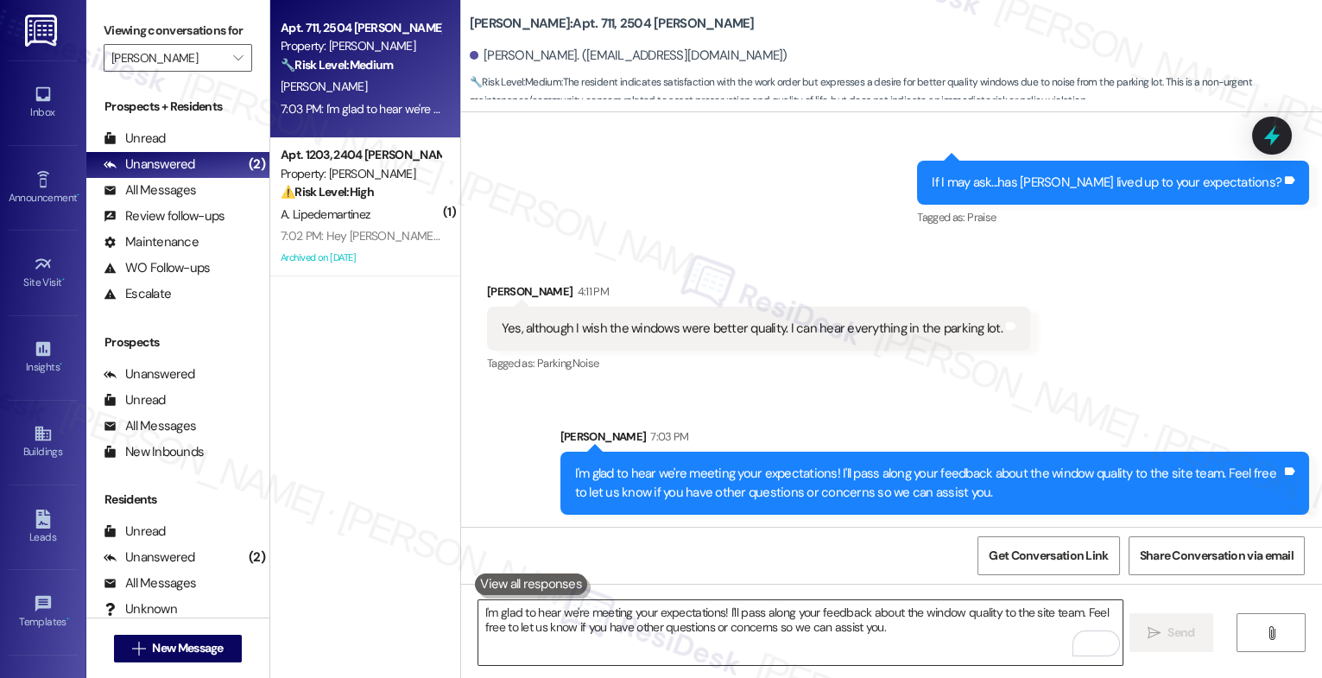
click at [577, 635] on textarea "I'm glad to hear we're meeting your expectations! I'll pass along your feedback…" at bounding box center [801, 632] width 644 height 65
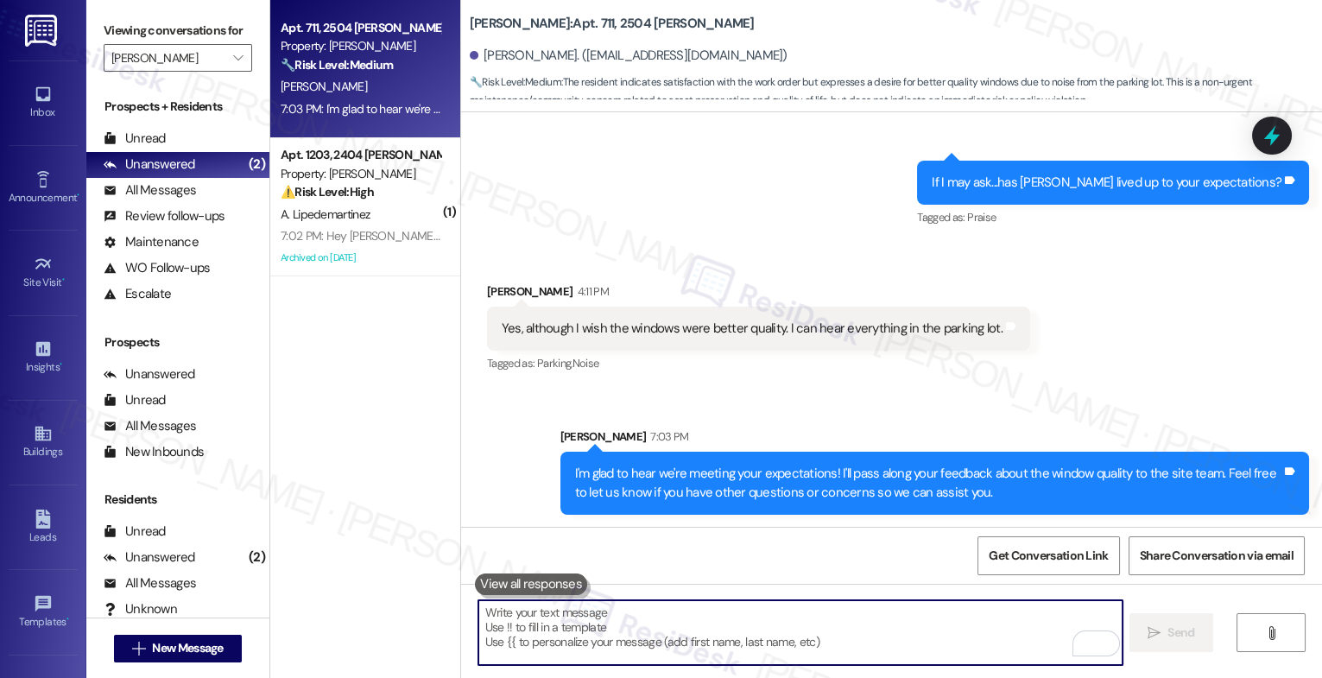
paste textarea "Would it be okay to ask a quick favor? If you're open to it, could you share yo…"
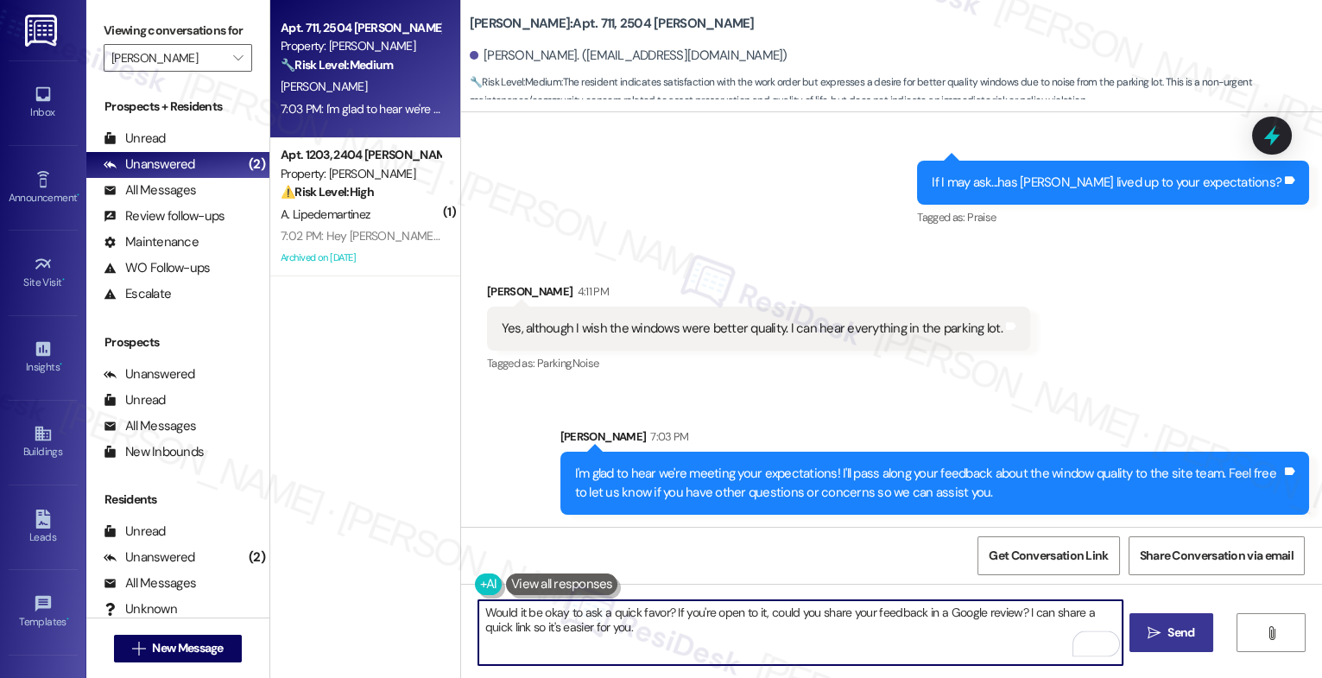
drag, startPoint x: 1016, startPoint y: 613, endPoint x: 1026, endPoint y: 679, distance: 66.5
click at [1026, 677] on html "Inbox Go to Inbox Announcement • Send A Text Announcement Site Visit • Go to Si…" at bounding box center [661, 339] width 1322 height 678
type textarea "Would it be okay to ask a quick favor? If you're open to it, could you share yo…"
click at [1098, 640] on icon "Open Grammarly. 0 Suggestions." at bounding box center [1097, 644] width 19 height 19
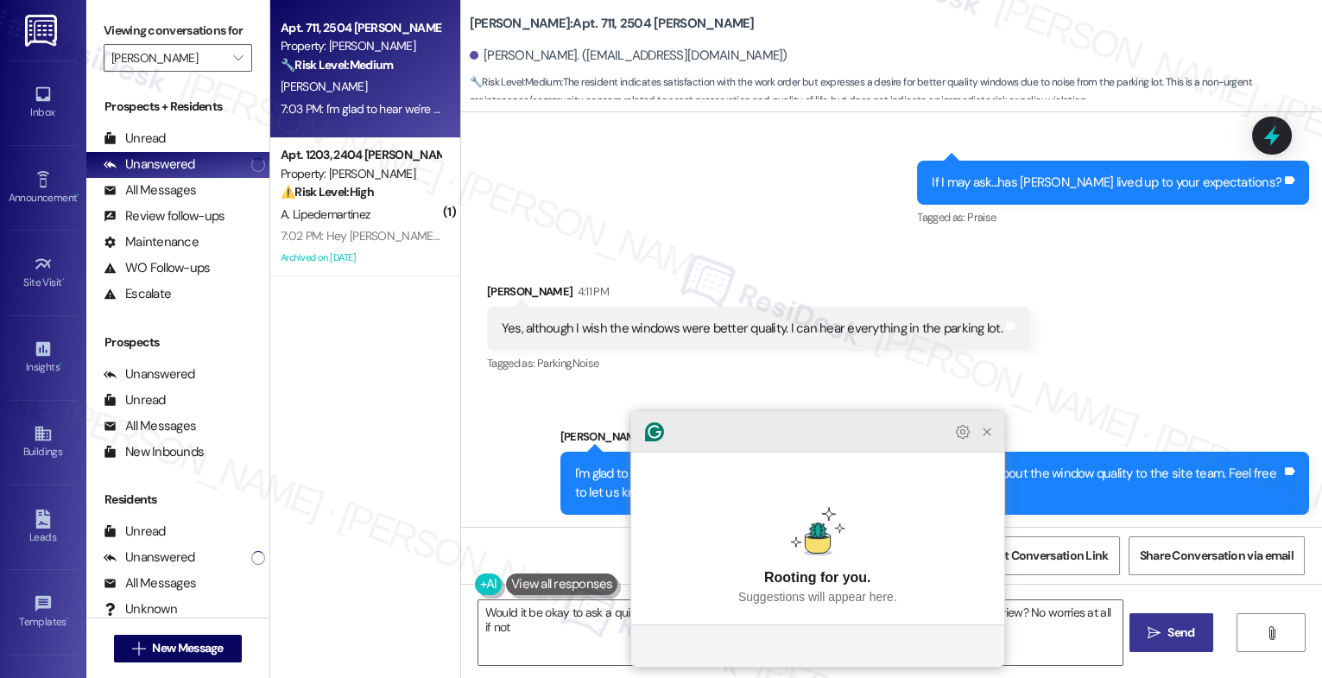
click at [990, 439] on icon "Close Grammarly Assistant" at bounding box center [987, 432] width 14 height 14
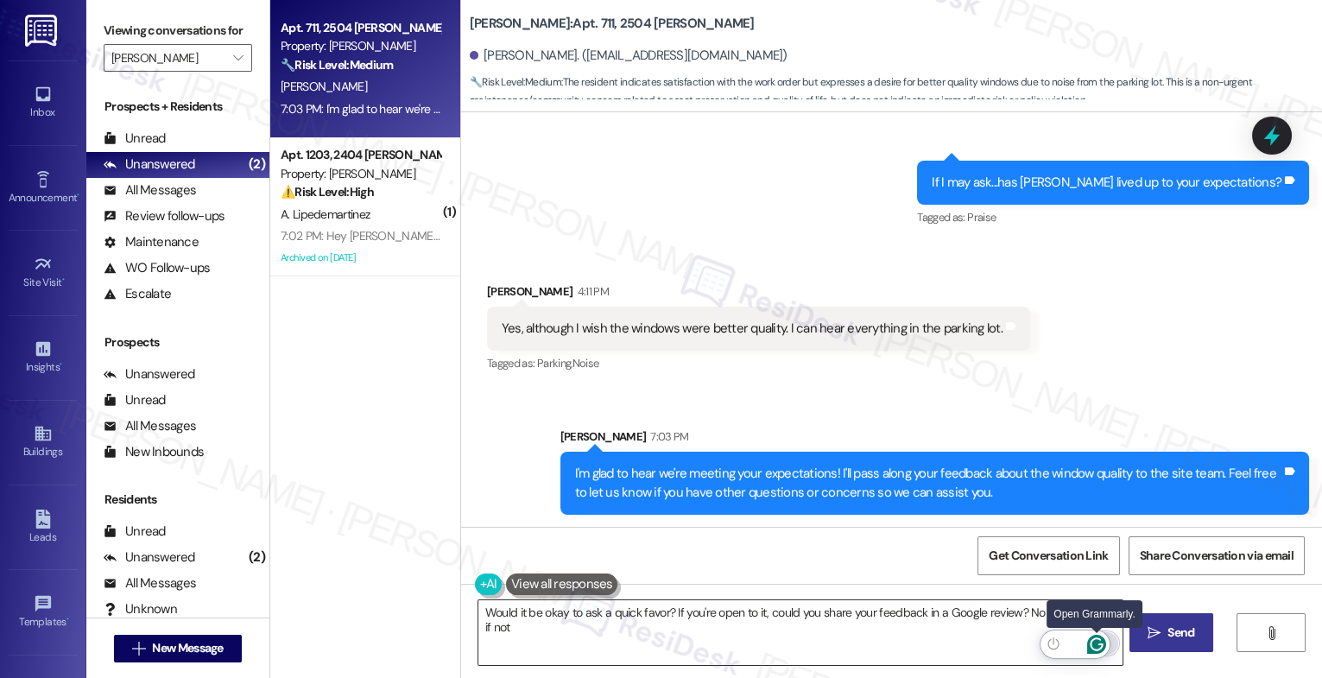
click at [1098, 636] on icon "Open Grammarly. 0 Suggestions." at bounding box center [1097, 644] width 19 height 19
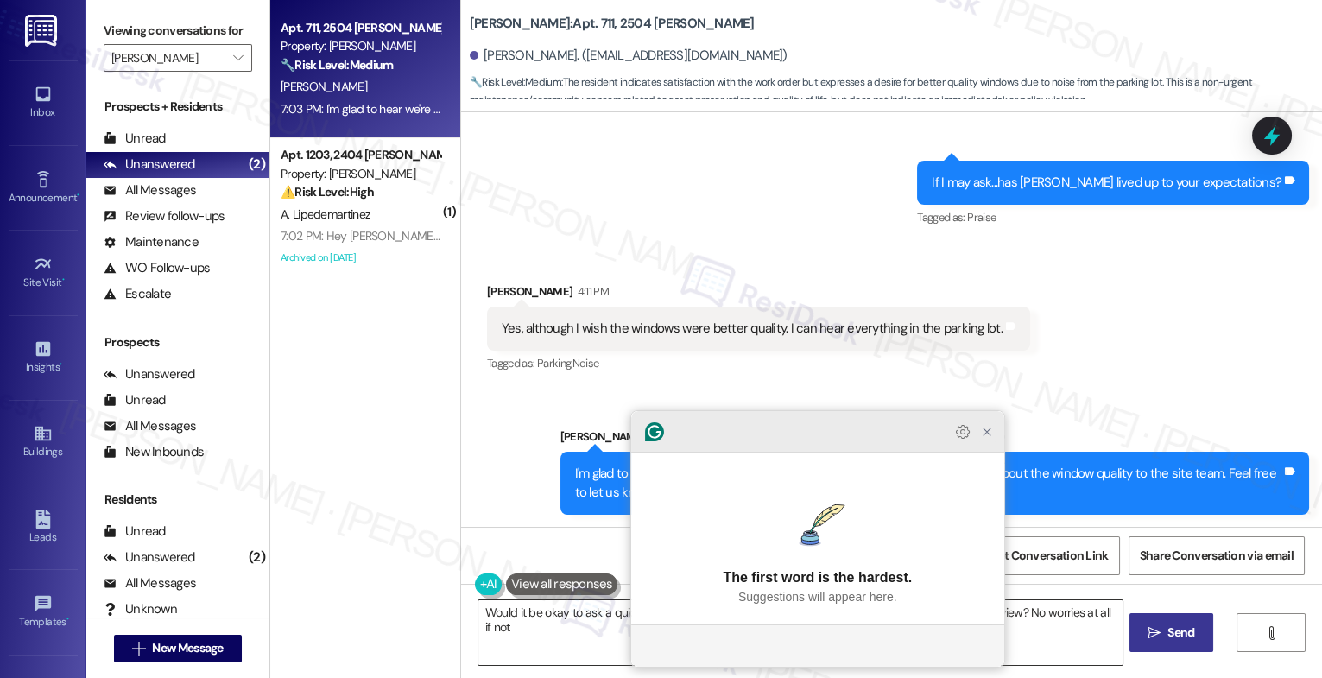
click at [980, 442] on icon "Close Grammarly Assistant" at bounding box center [987, 432] width 21 height 21
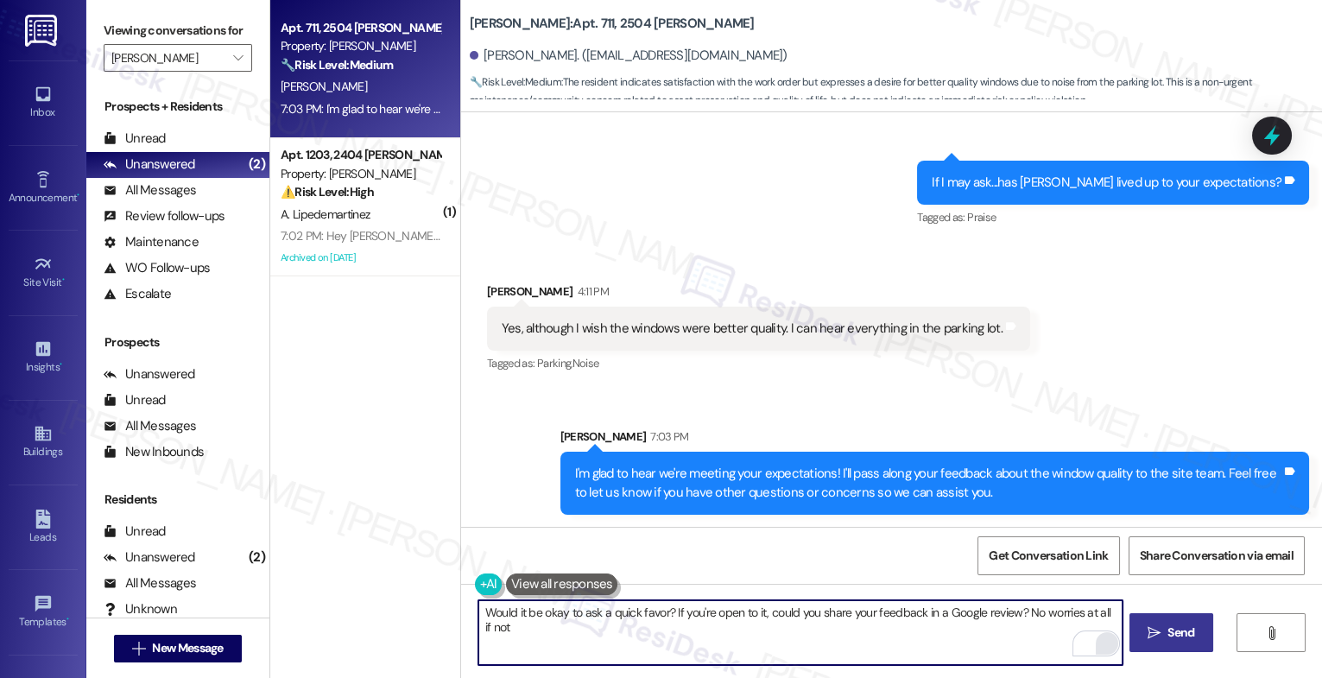
click at [1182, 637] on span "Send" at bounding box center [1181, 633] width 27 height 18
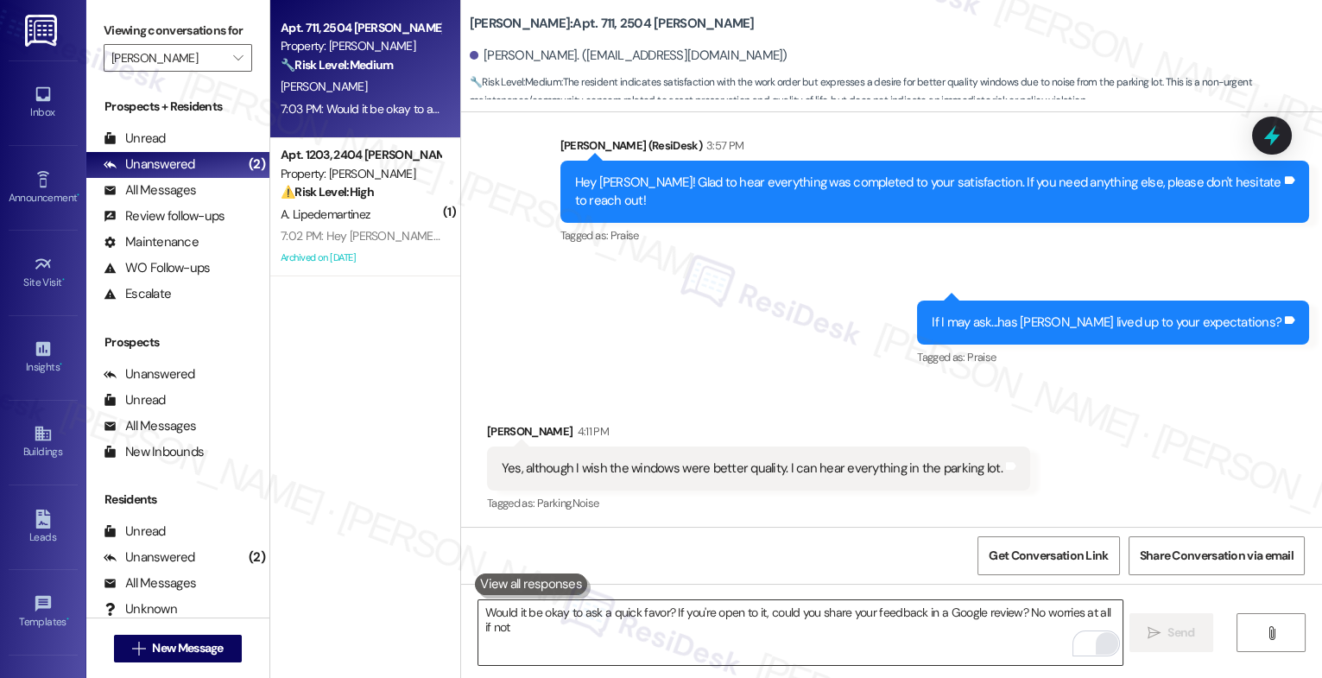
scroll to position [6816, 0]
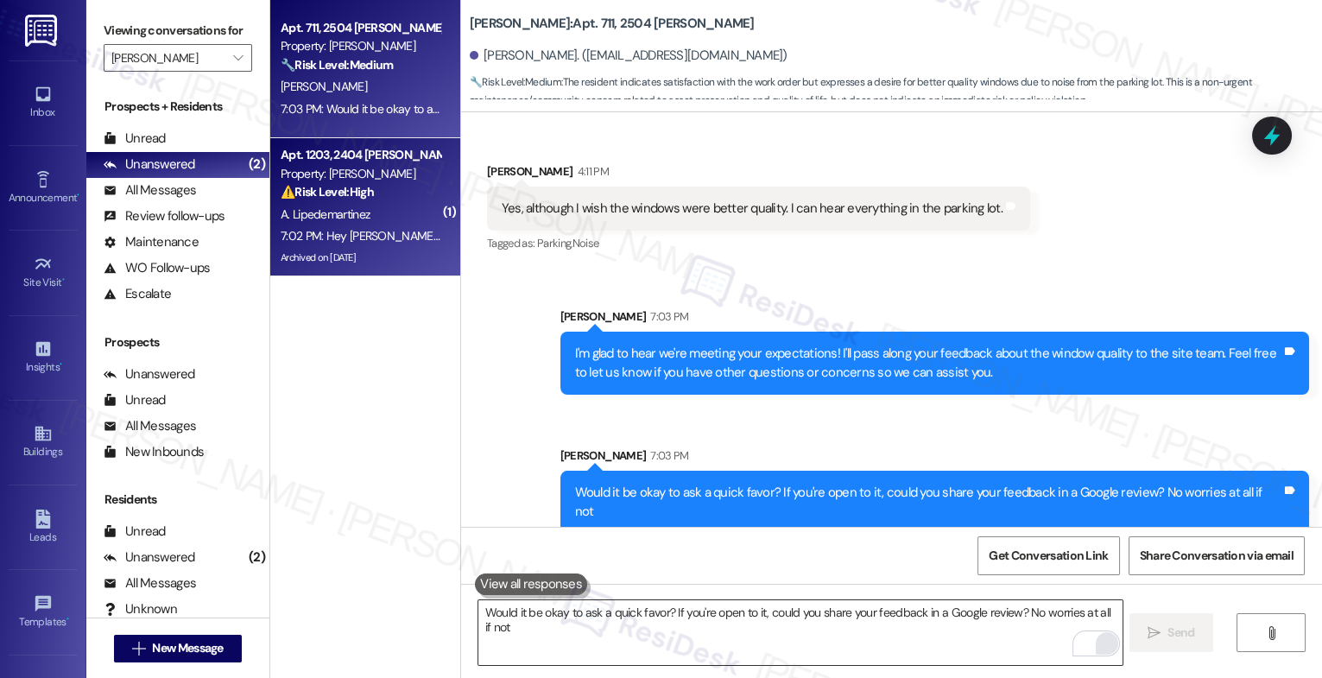
click at [365, 172] on div "Property: [PERSON_NAME]" at bounding box center [361, 174] width 160 height 18
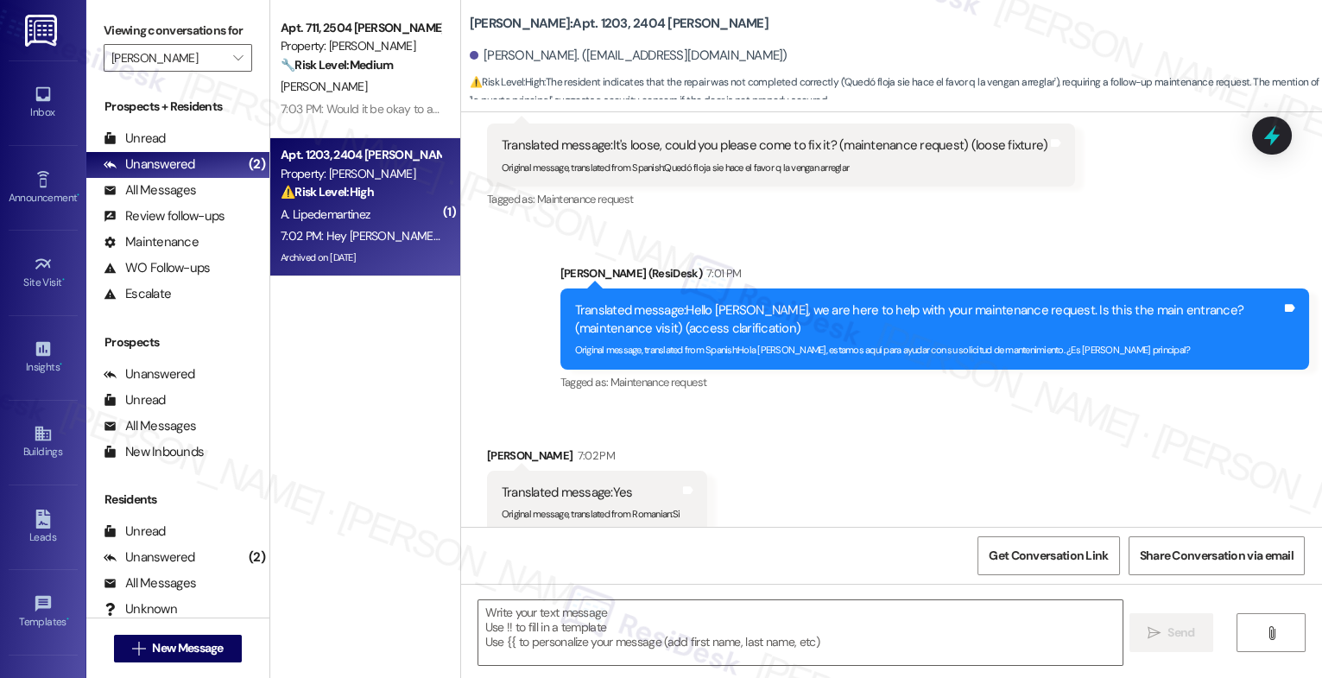
type textarea "Fetching suggested responses. Please feel free to read through the conversation…"
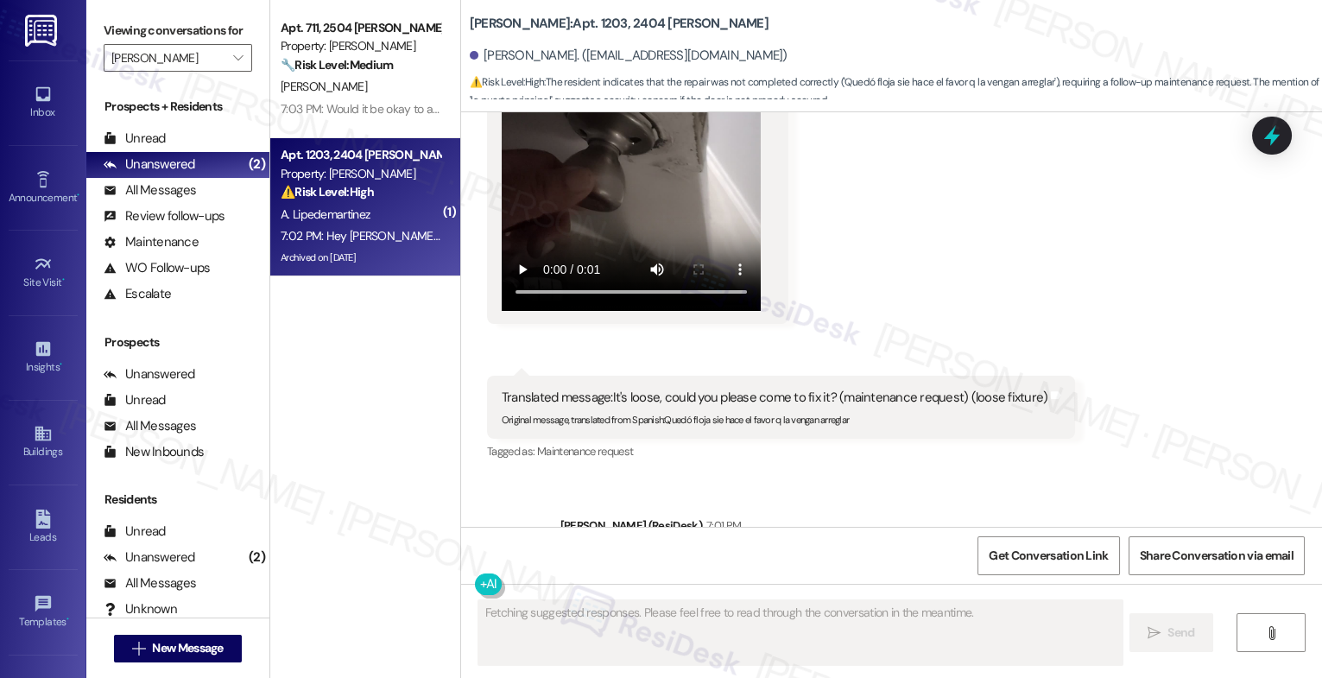
scroll to position [46408, 0]
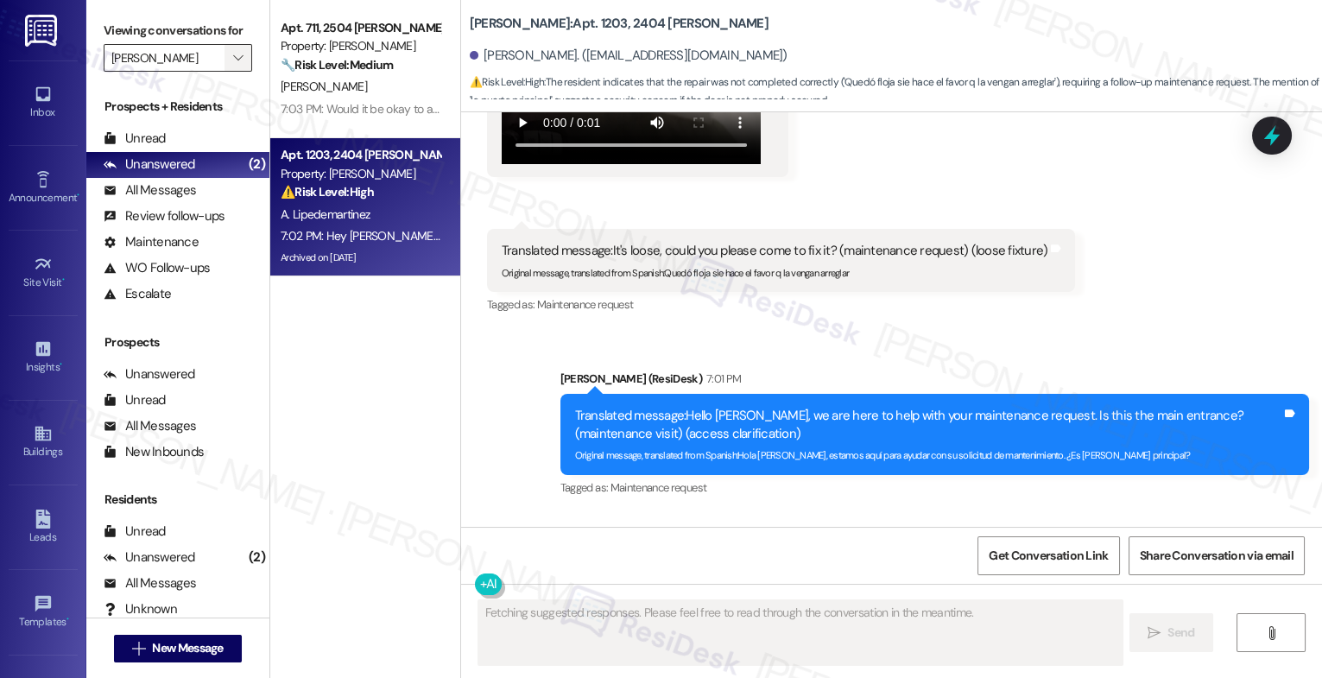
click at [233, 65] on icon "" at bounding box center [238, 58] width 10 height 14
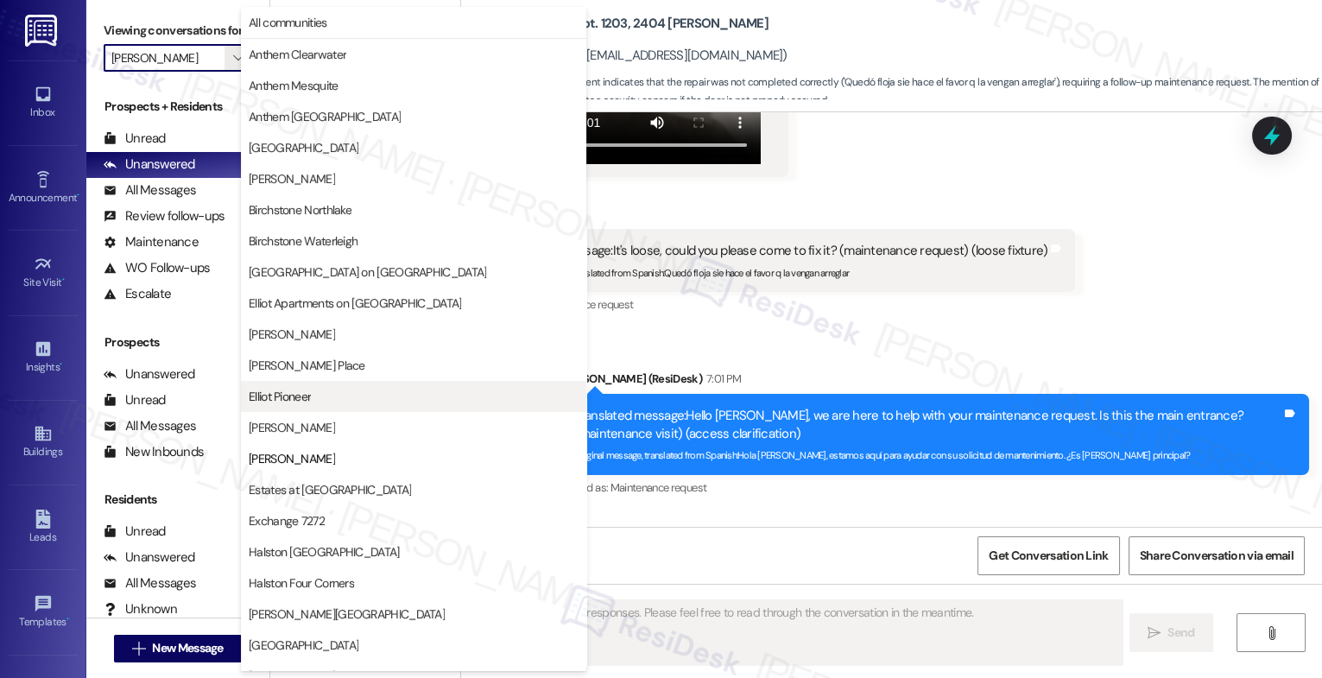
scroll to position [281, 0]
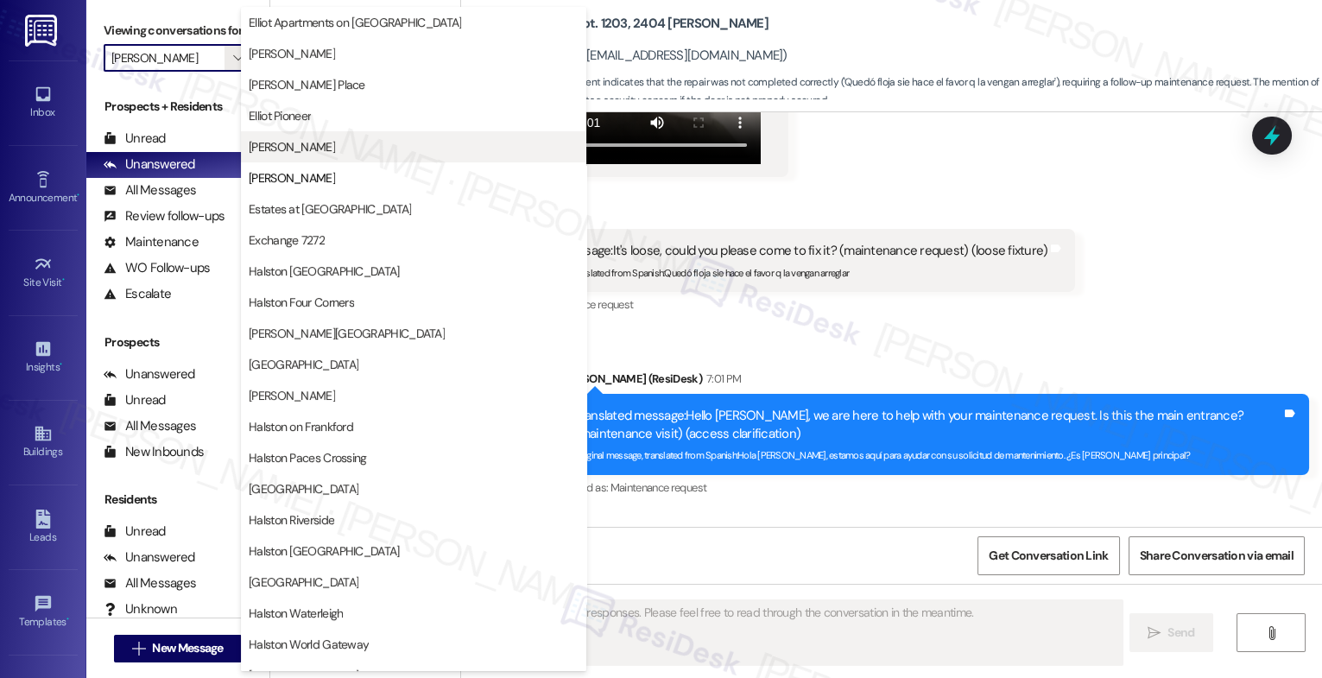
click at [313, 154] on span "[PERSON_NAME]" at bounding box center [414, 146] width 330 height 17
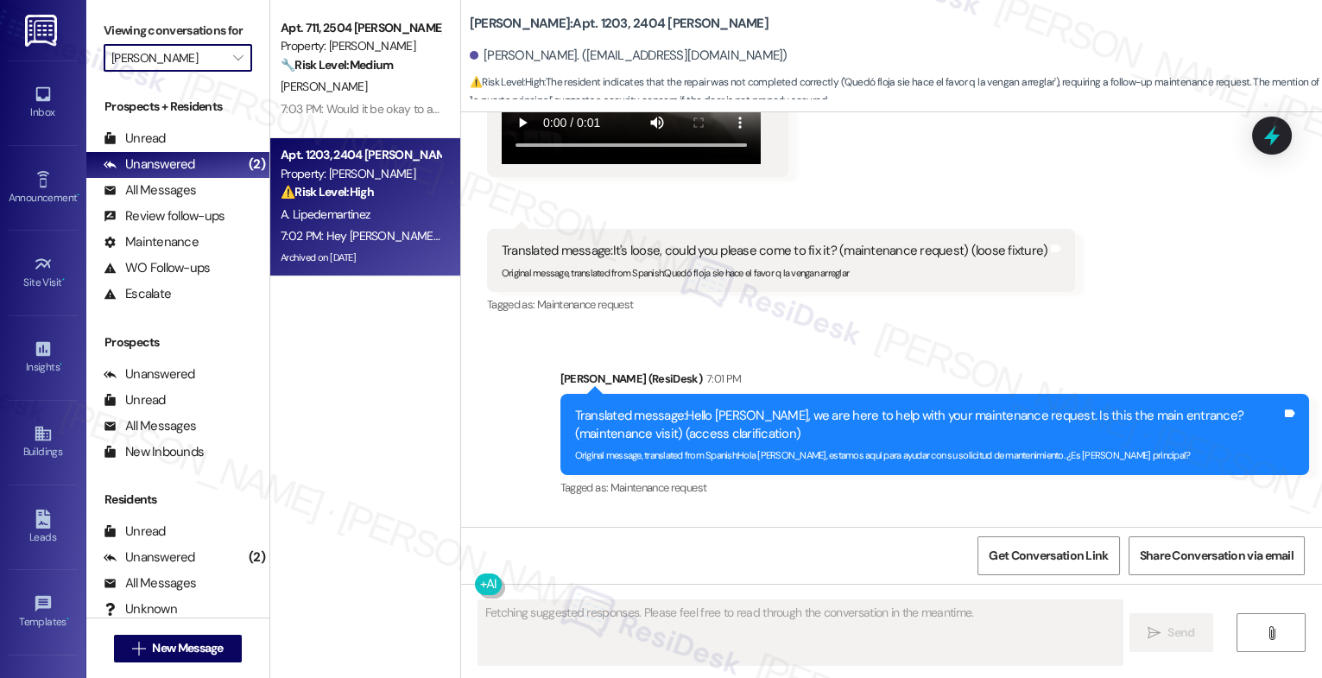
type input "[PERSON_NAME]"
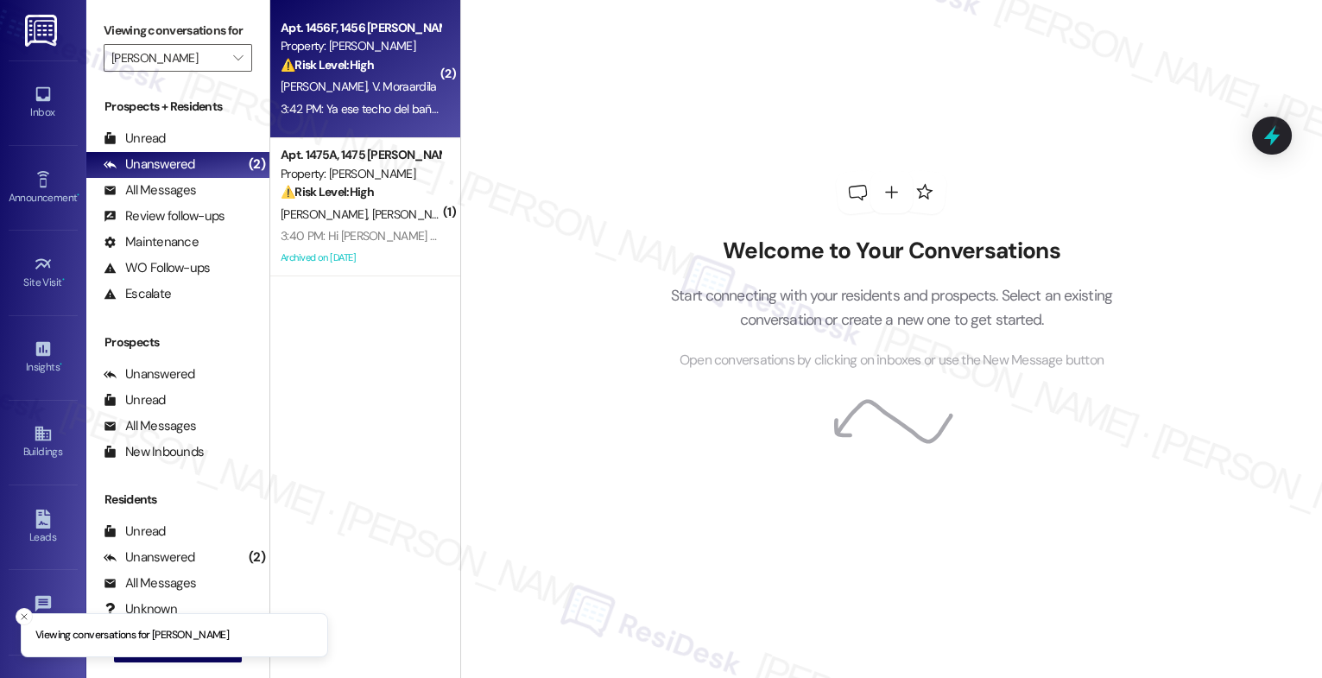
click at [371, 89] on span "V. Moraardila" at bounding box center [403, 87] width 65 height 16
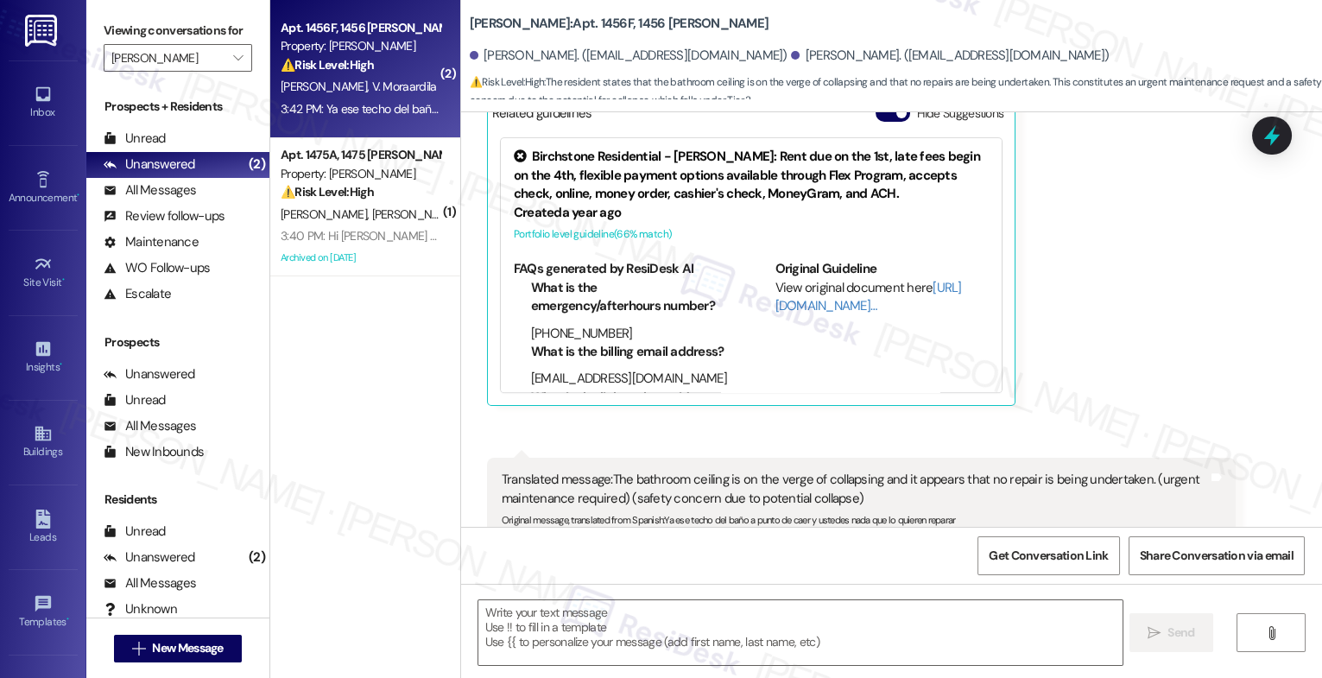
type textarea "Fetching suggested responses. Please feel free to read through the conversation…"
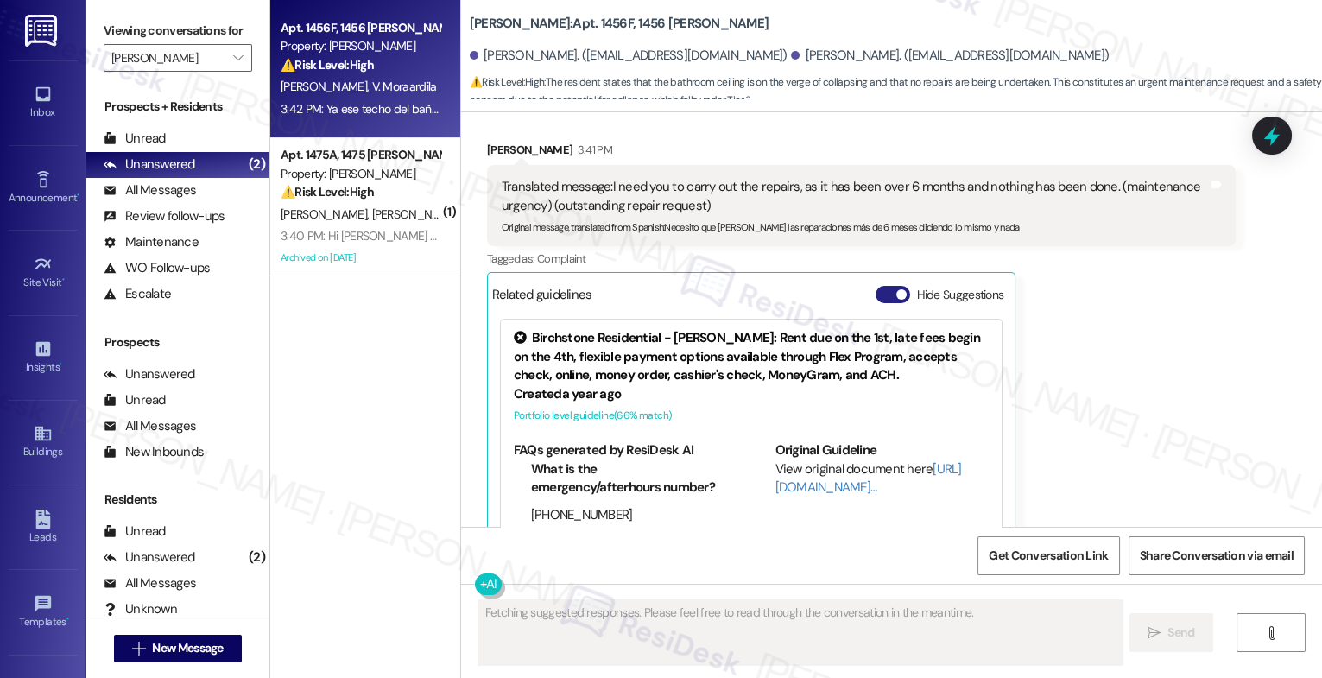
click at [885, 286] on button "Hide Suggestions" at bounding box center [893, 294] width 35 height 17
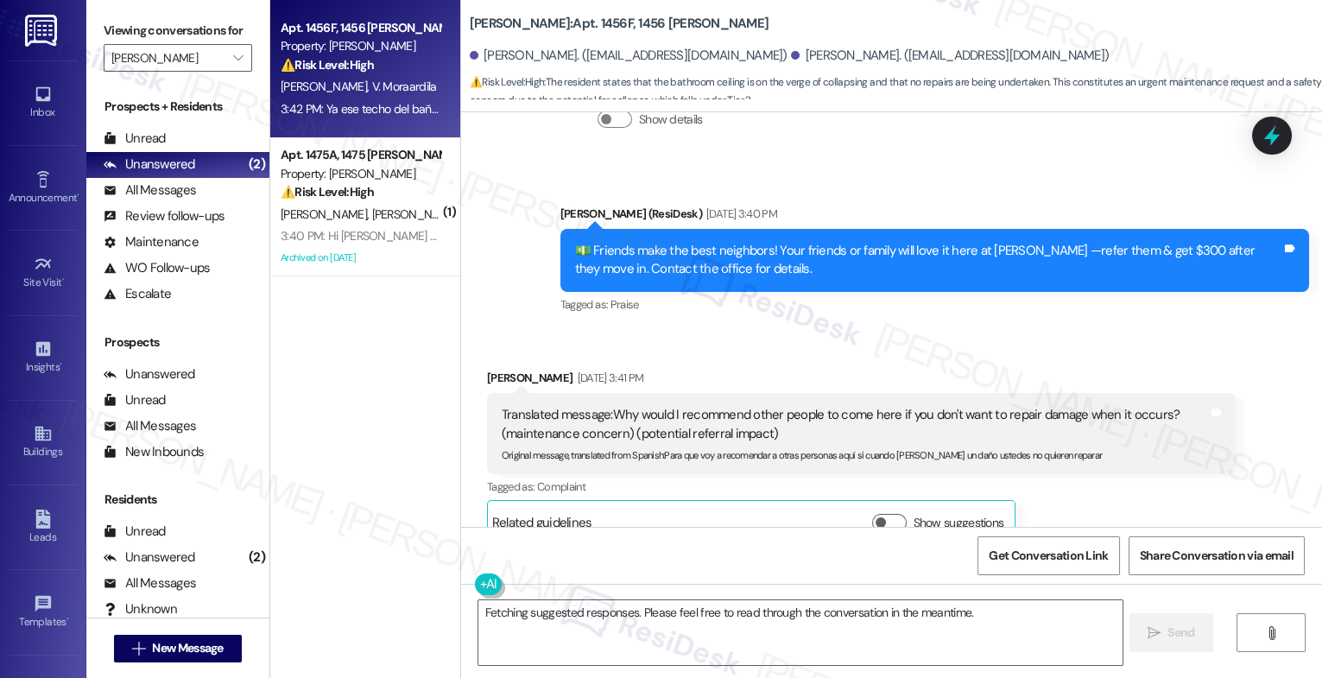
scroll to position [6961, 0]
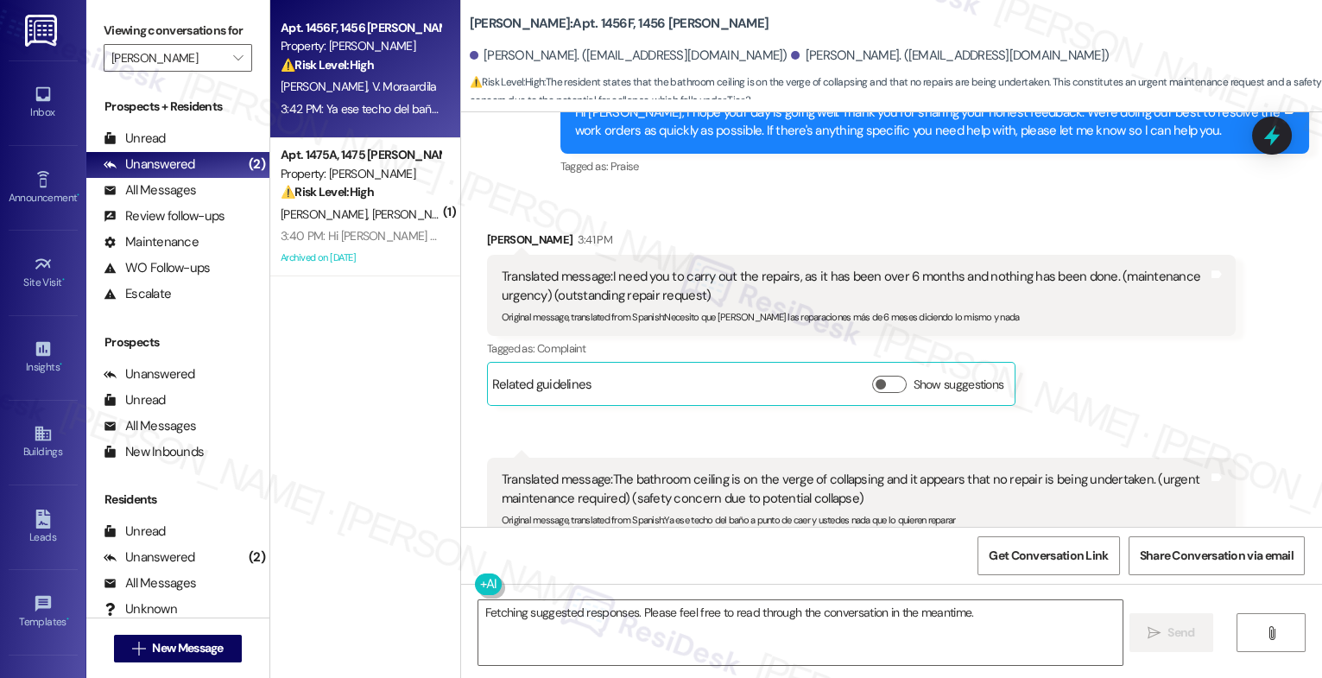
click at [688, 333] on div "Received via SMS [PERSON_NAME] 3:41 PM Translated message: I need you to carry …" at bounding box center [891, 407] width 861 height 430
click at [677, 344] on div "Received via SMS [PERSON_NAME] 3:41 PM Translated message: I need you to carry …" at bounding box center [891, 407] width 861 height 430
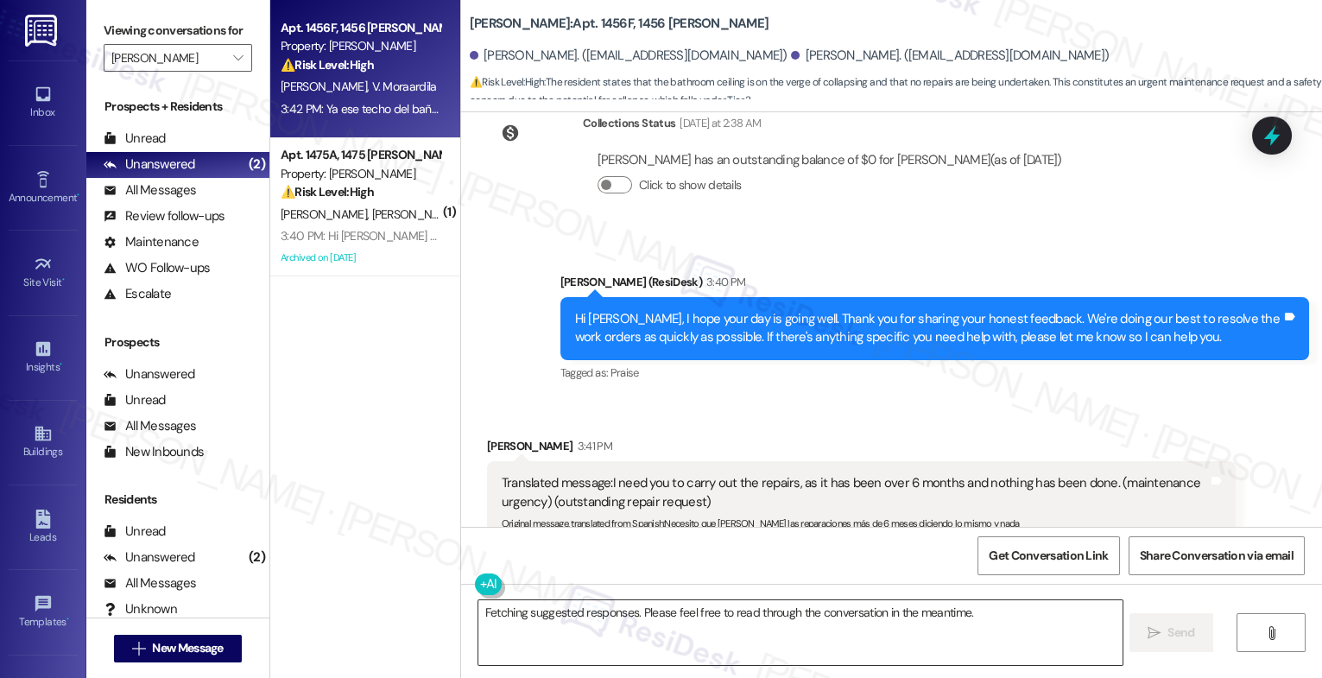
click at [591, 624] on textarea "Fetching suggested responses. Please feel free to read through the conversation…" at bounding box center [801, 632] width 644 height 65
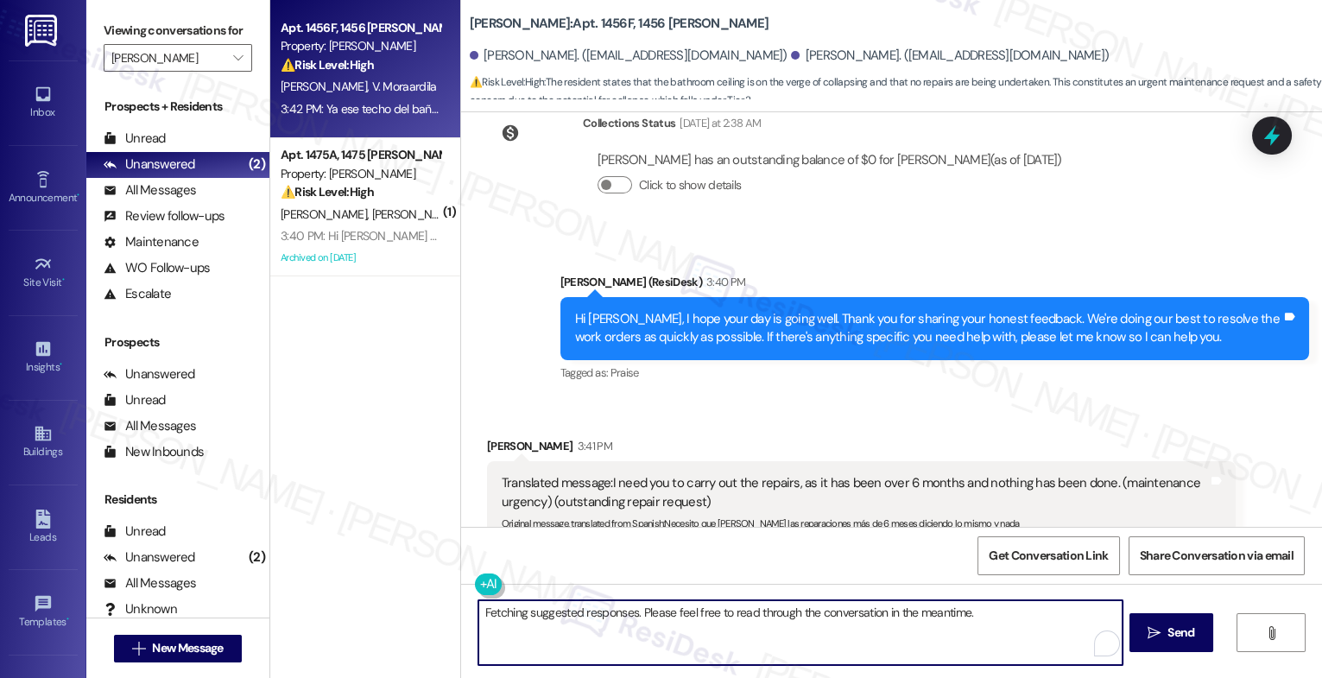
click at [591, 624] on textarea "Fetching suggested responses. Please feel free to read through the conversation…" at bounding box center [801, 632] width 644 height 65
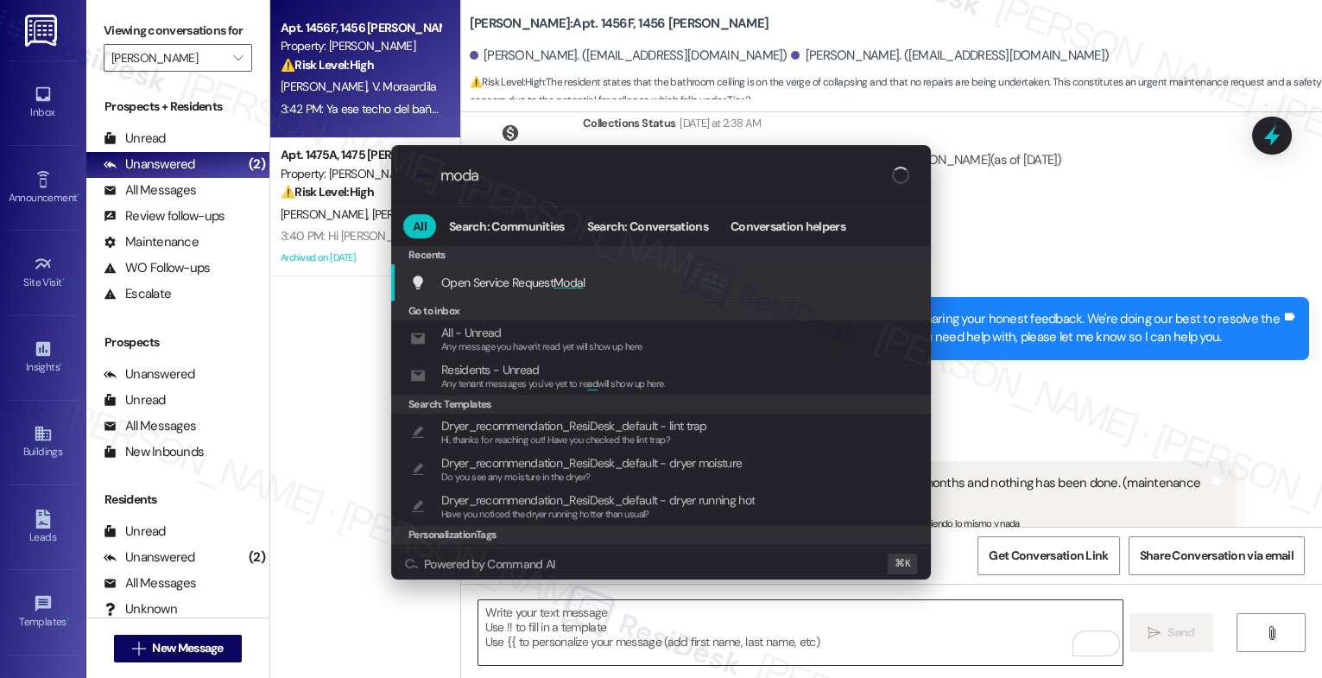
type input "modal"
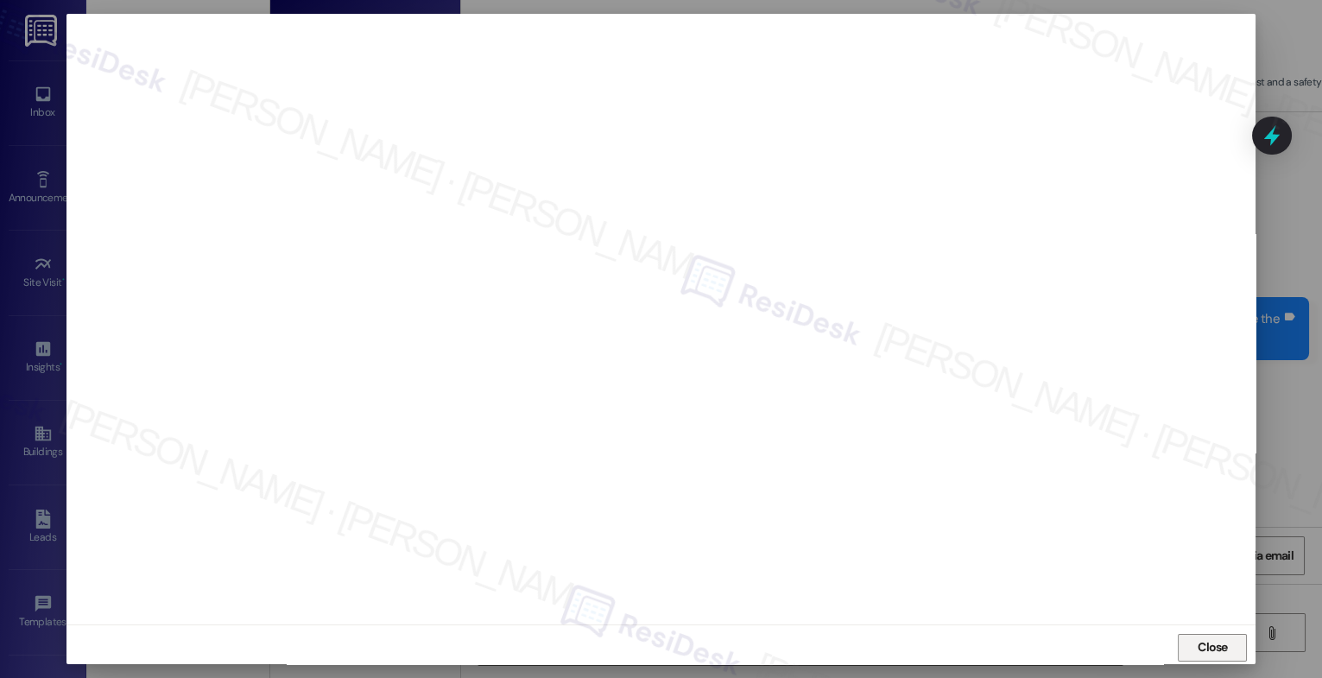
click at [1186, 640] on button "Close" at bounding box center [1212, 648] width 69 height 28
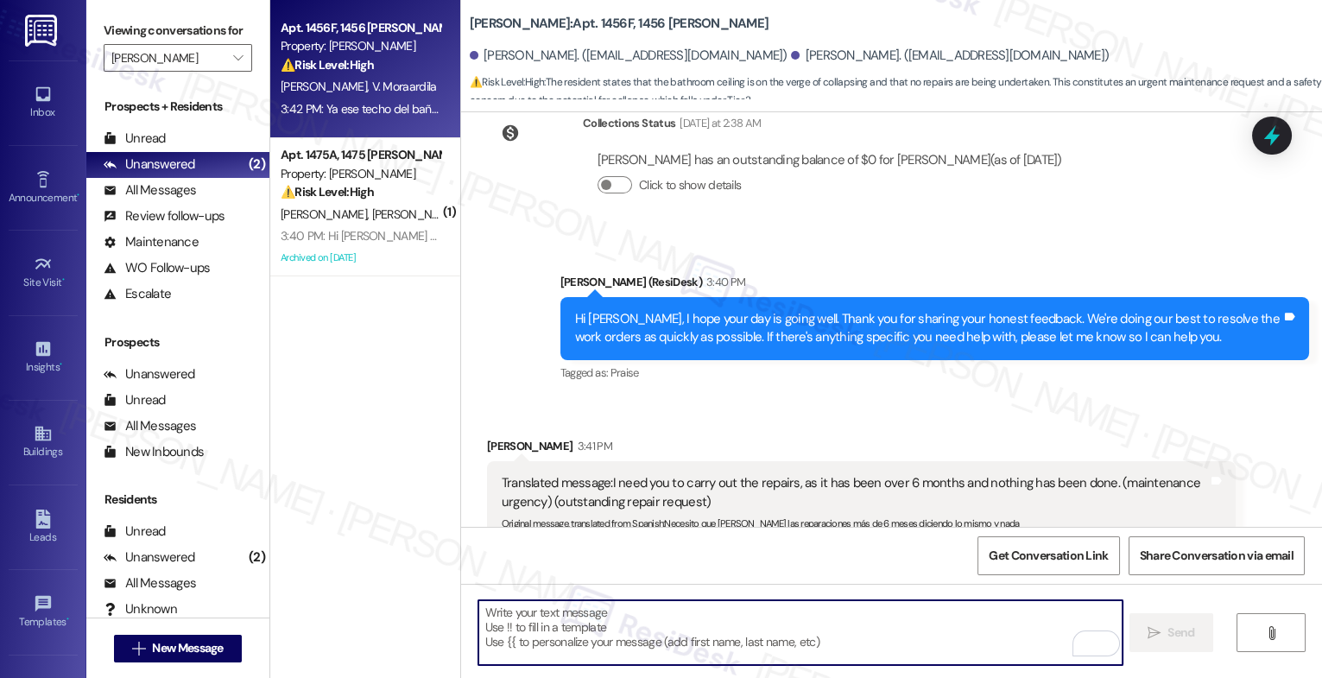
scroll to position [6961, 0]
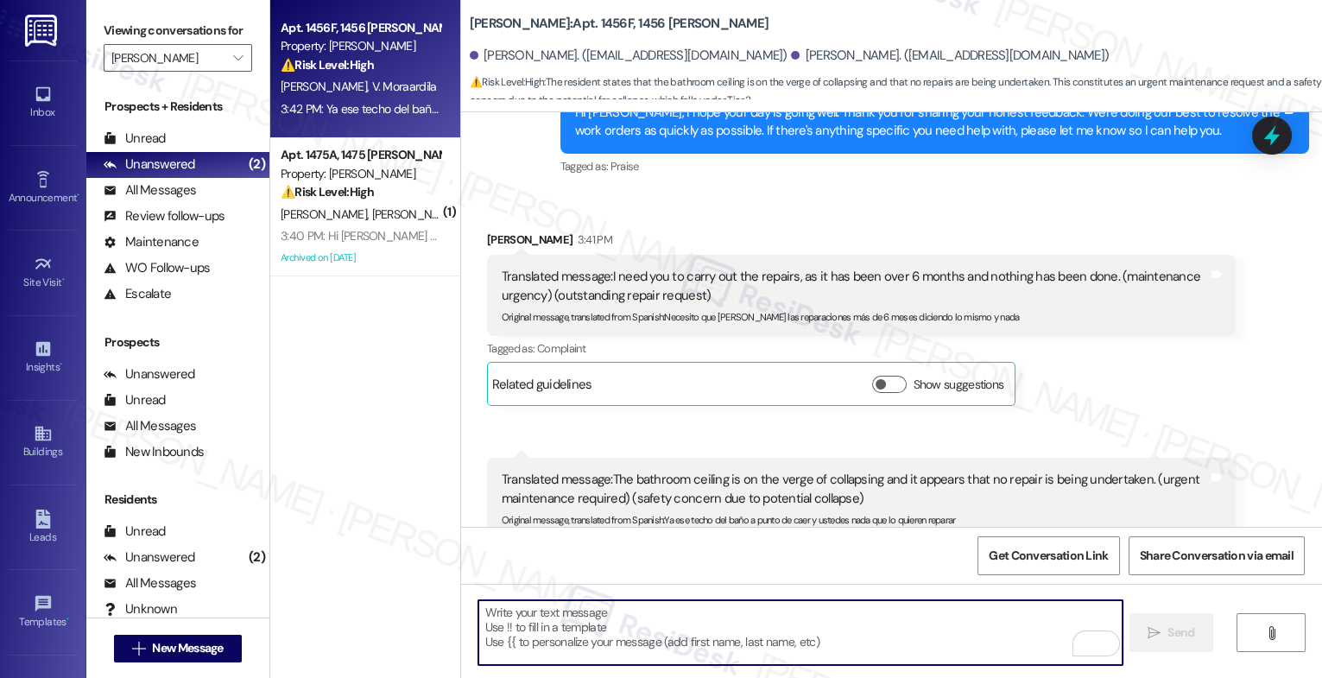
click at [580, 637] on textarea "To enrich screen reader interactions, please activate Accessibility in Grammarl…" at bounding box center [801, 632] width 644 height 65
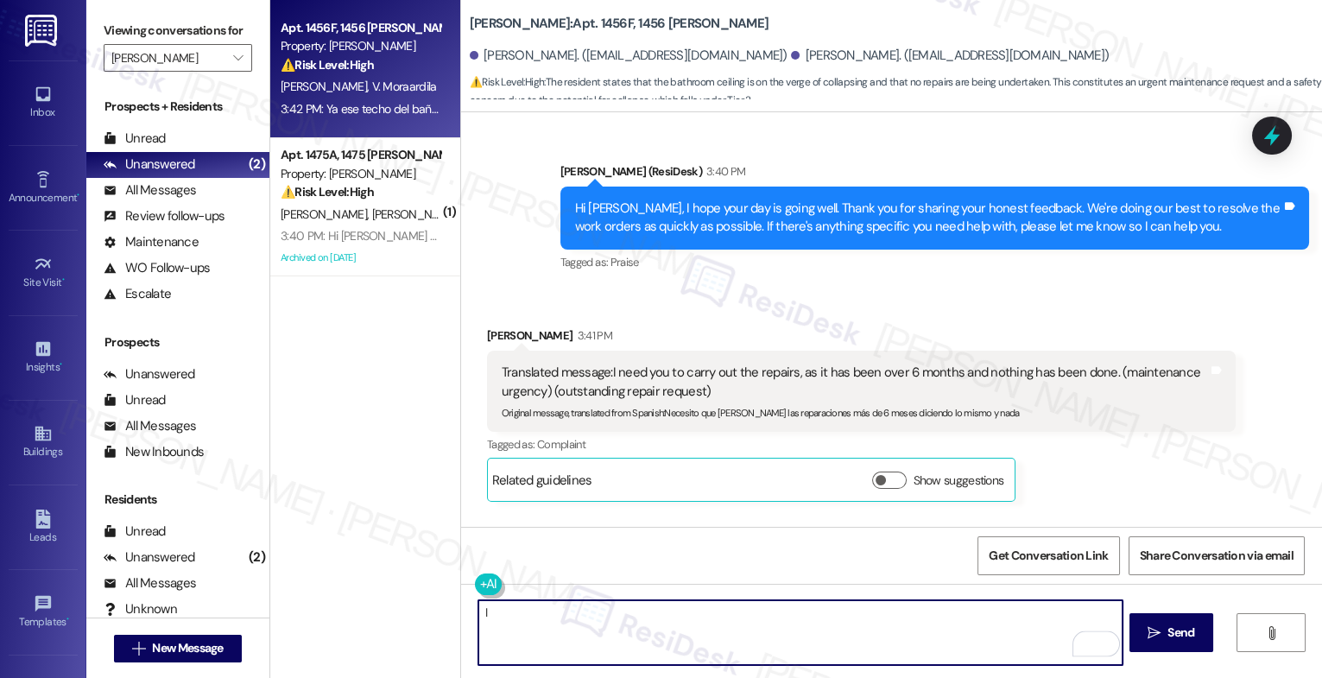
scroll to position [6802, 0]
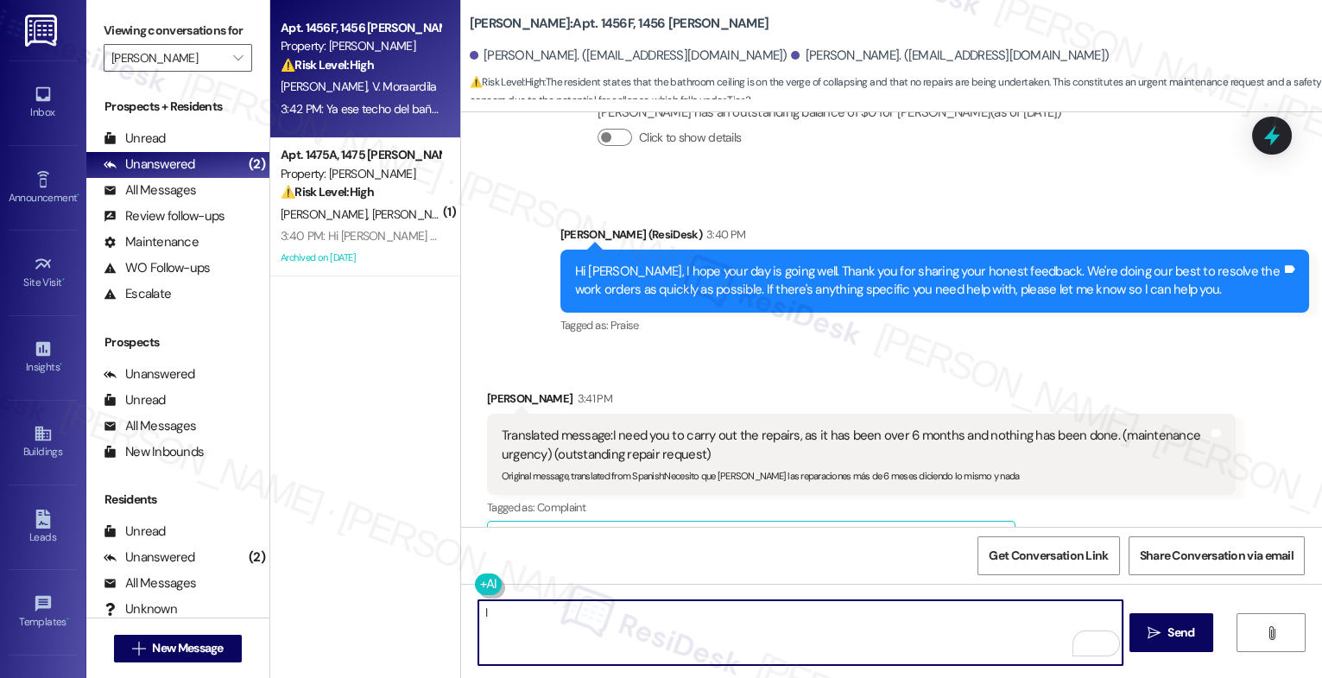
type textarea "I"
click at [560, 612] on textarea "We're here for you. I'll submit a work order" at bounding box center [801, 632] width 644 height 65
click at [753, 621] on textarea "We're here for you, [PERSON_NAME]. I'll submit a work order" at bounding box center [801, 632] width 644 height 65
drag, startPoint x: 615, startPoint y: 610, endPoint x: 635, endPoint y: 609, distance: 19.9
click at [619, 610] on textarea "We're here for you, [PERSON_NAME]. I'll submit a work order" at bounding box center [801, 632] width 644 height 65
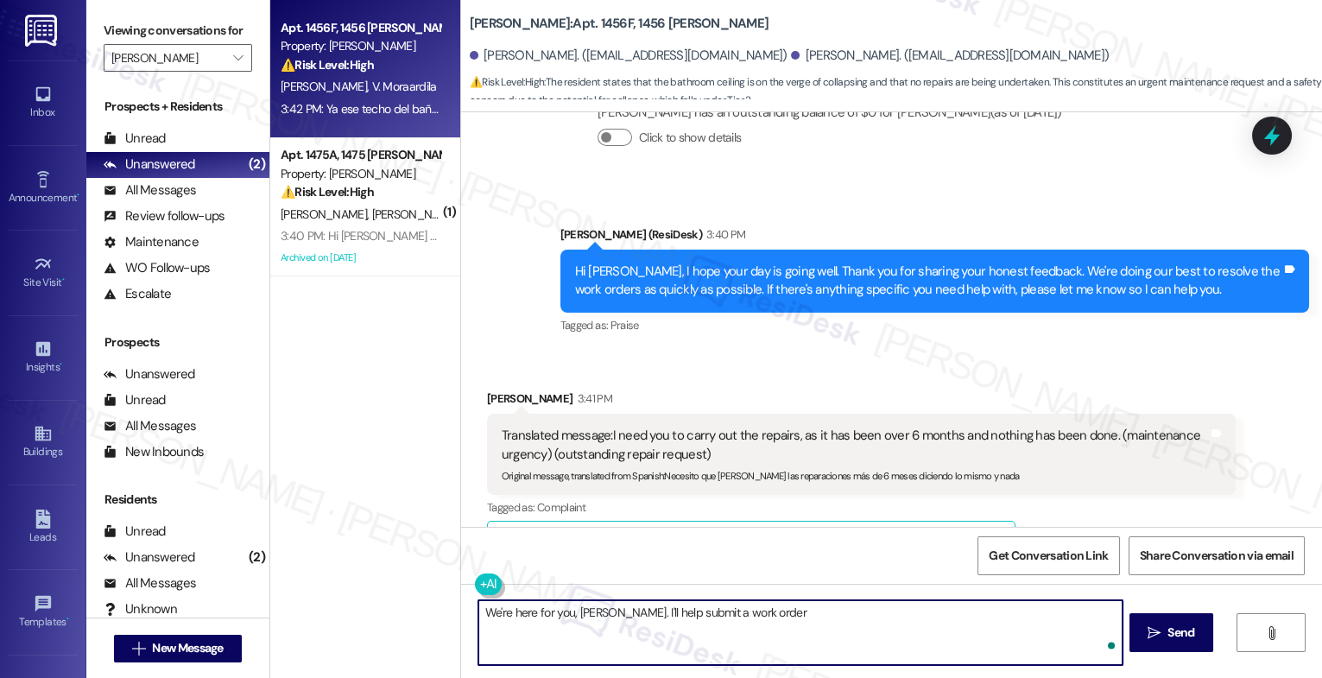
click at [795, 613] on textarea "We're here for you, [PERSON_NAME]. I'll help submit a work order" at bounding box center [801, 632] width 644 height 65
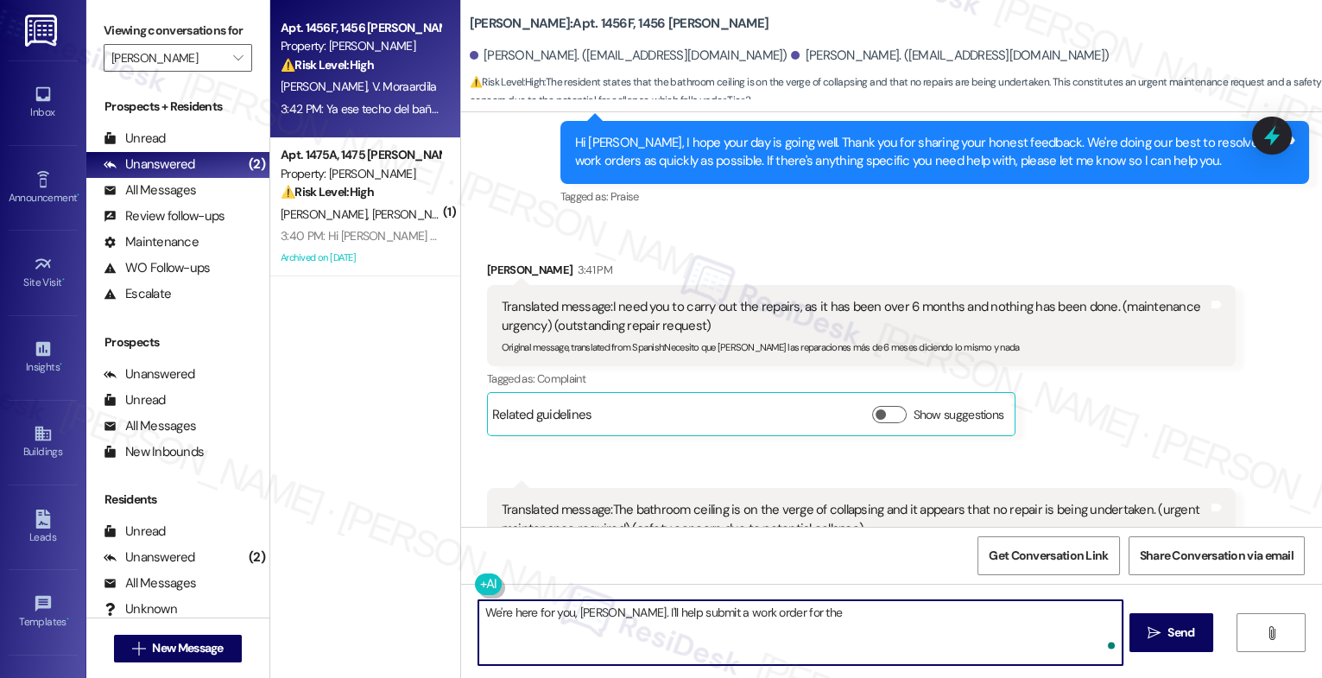
scroll to position [6961, 0]
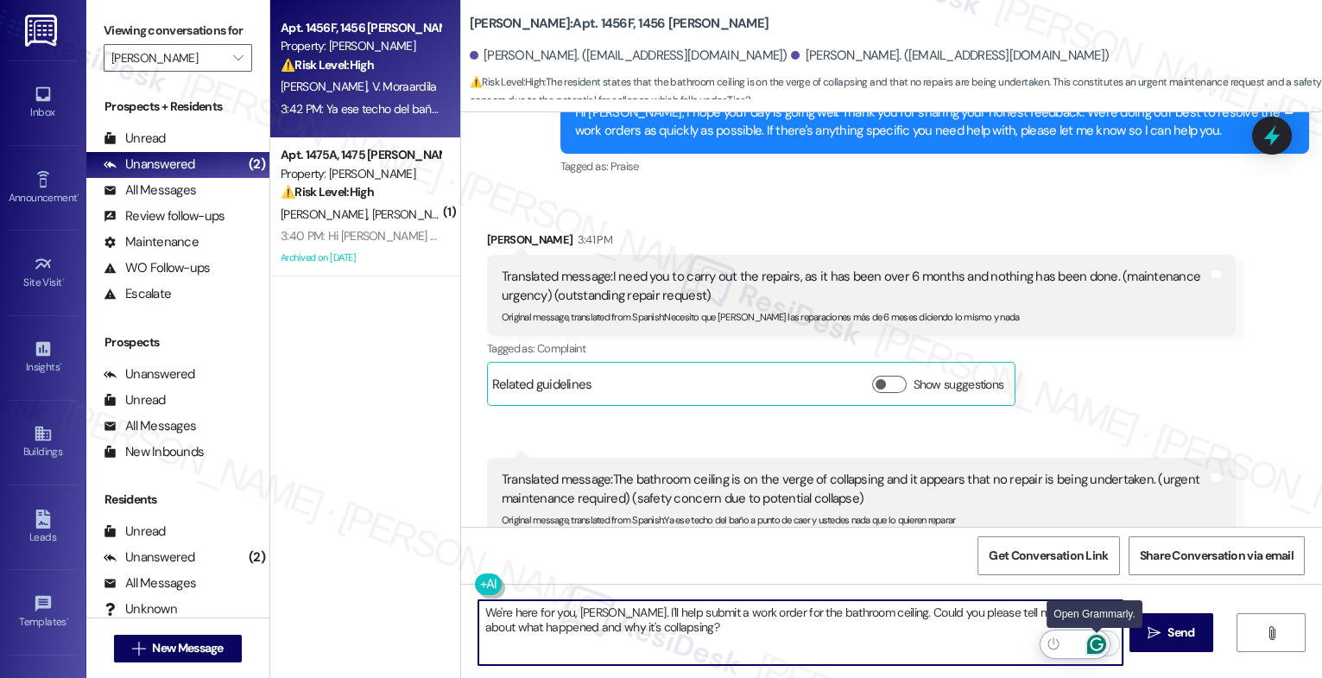
type textarea "We're here for you, [PERSON_NAME]. I'll help submit a work order for the bathro…"
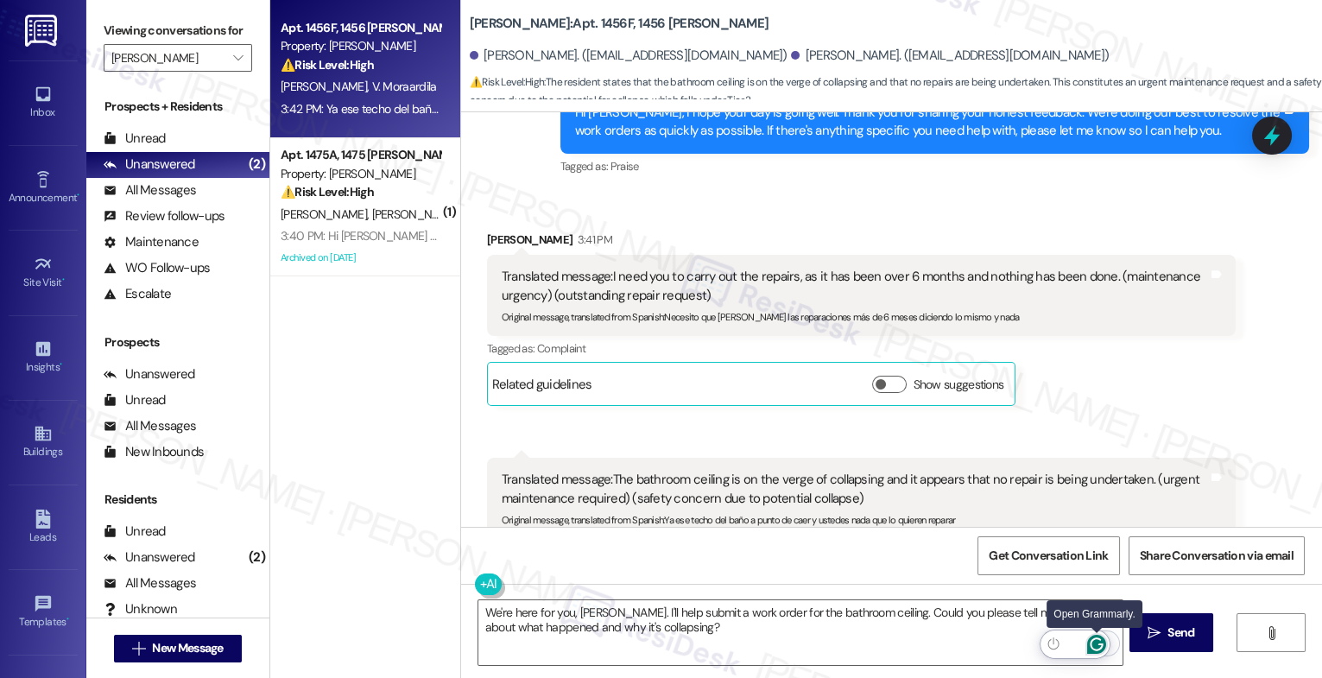
click at [1094, 639] on icon "Open Grammarly. 0 Suggestions." at bounding box center [1096, 643] width 13 height 13
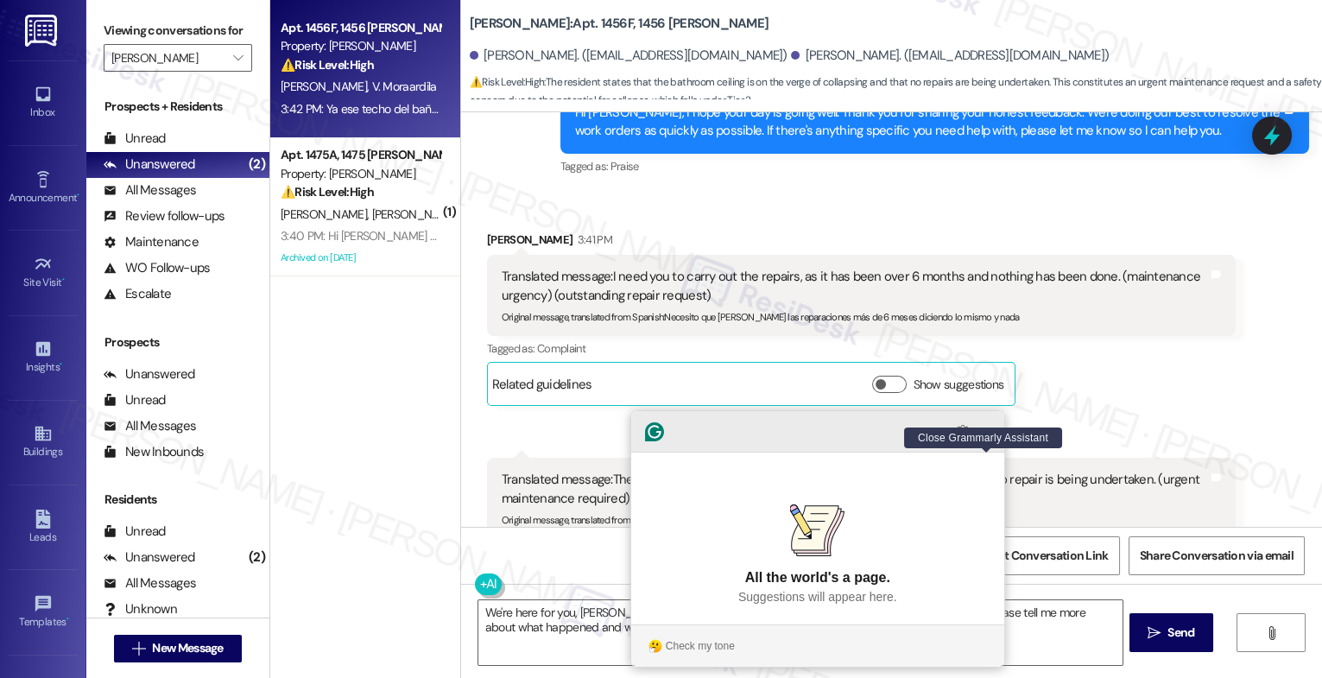
click at [985, 439] on icon "Close Grammarly Assistant" at bounding box center [987, 432] width 14 height 14
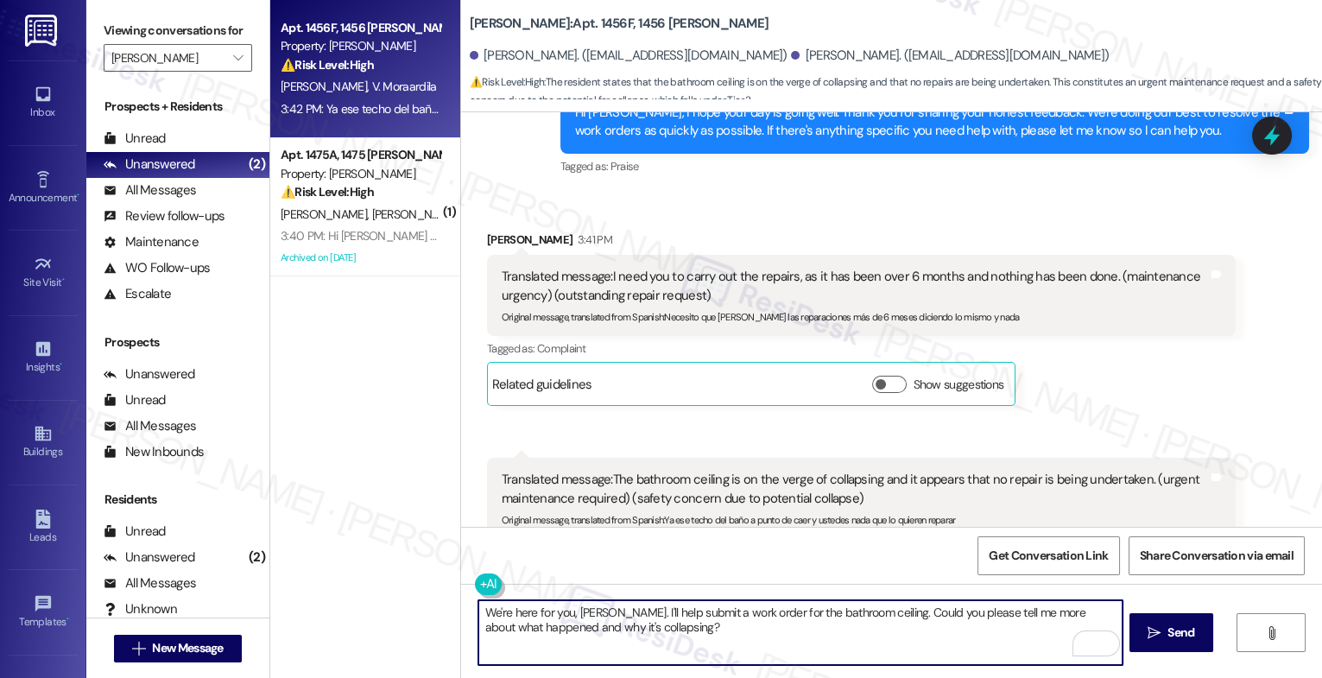
click at [724, 637] on textarea "We're here for you, [PERSON_NAME]. I'll help submit a work order for the bathro…" at bounding box center [801, 632] width 644 height 65
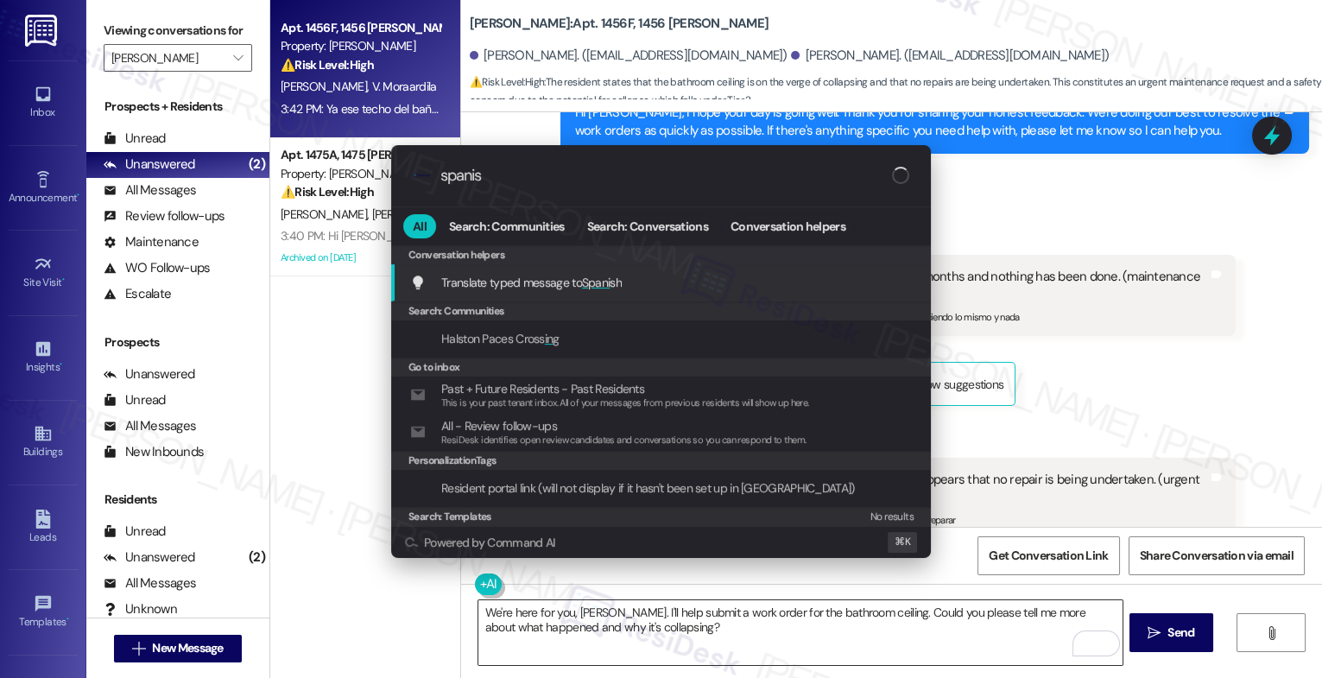
type input "spanish"
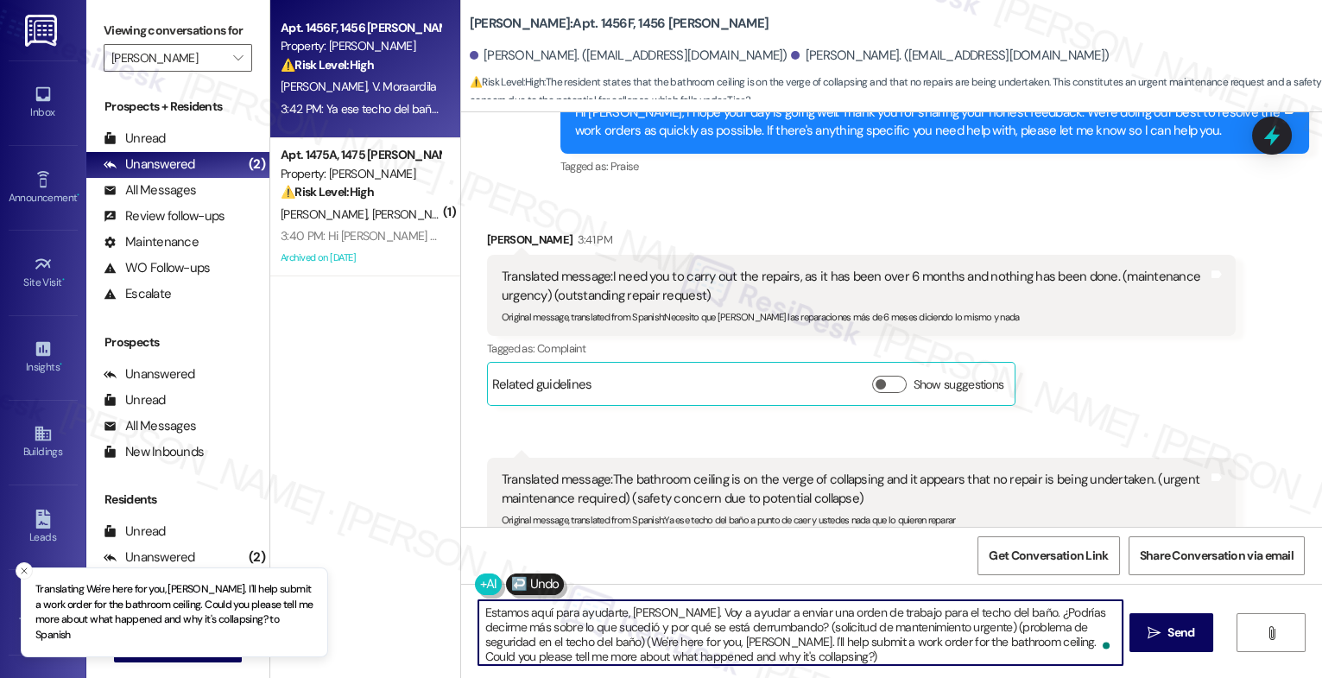
drag, startPoint x: 752, startPoint y: 629, endPoint x: 759, endPoint y: 654, distance: 26.2
click at [764, 663] on textarea "Estamos aquí para ayudarte, [PERSON_NAME]. Voy a ayudar a enviar una orden de t…" at bounding box center [801, 632] width 644 height 65
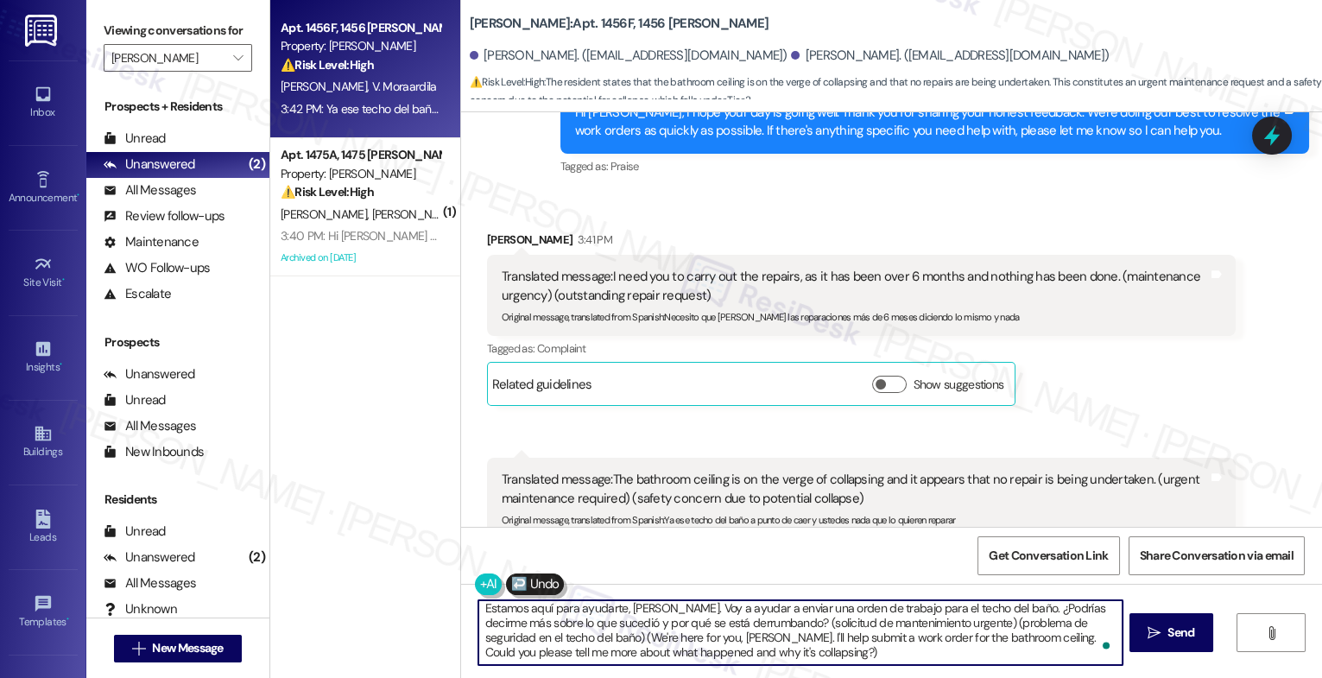
scroll to position [4, 0]
drag, startPoint x: 751, startPoint y: 629, endPoint x: 763, endPoint y: 669, distance: 42.4
click at [763, 669] on div "Estamos aquí para ayudarte, [PERSON_NAME]. Voy a ayudar a enviar una orden de t…" at bounding box center [891, 649] width 861 height 130
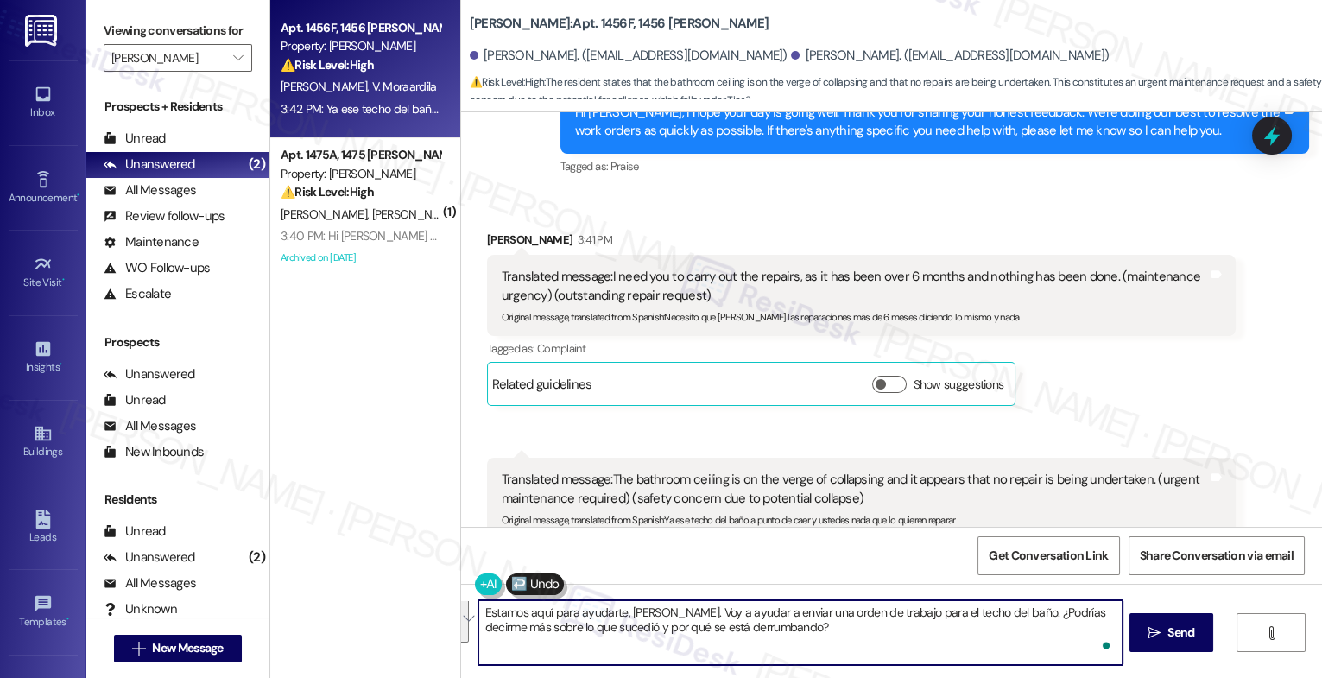
scroll to position [0, 0]
type textarea "Estamos aquí para ayudarte, [PERSON_NAME]. Voy a ayudar a enviar una orden de t…"
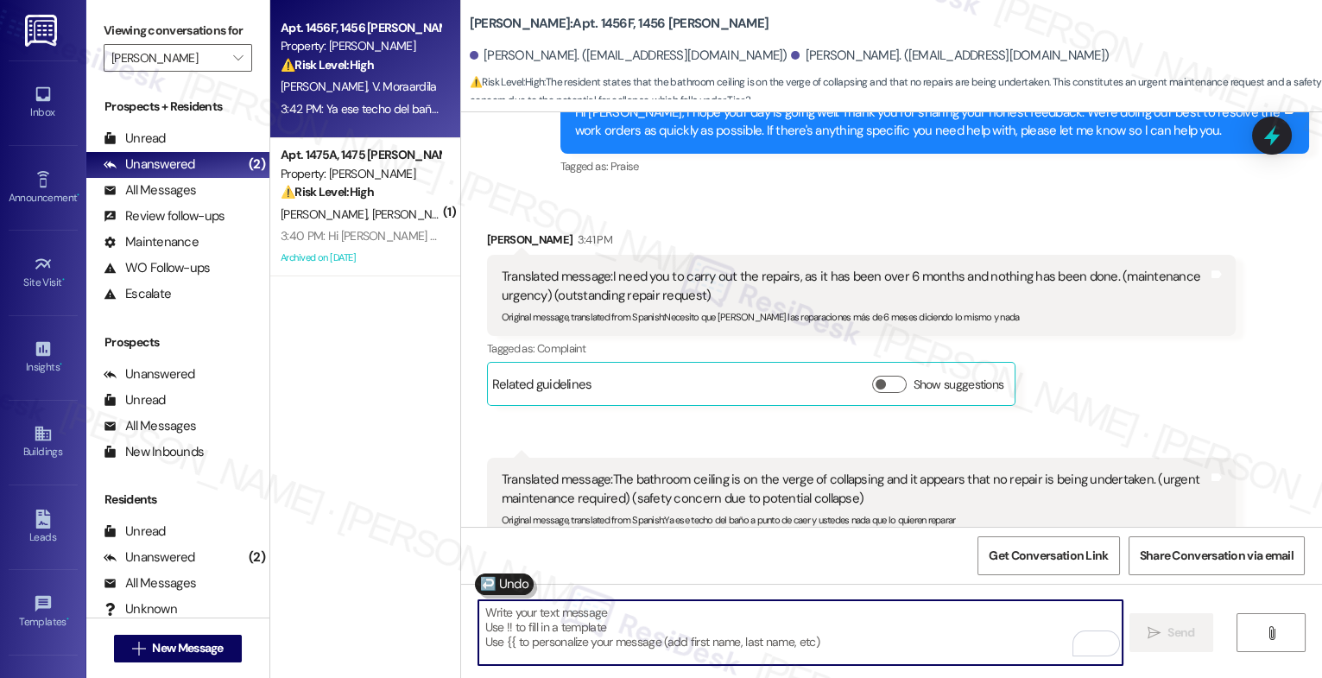
click at [500, 583] on button at bounding box center [504, 585] width 59 height 22
type textarea "We're here for you, [PERSON_NAME]. I'll help submit a work order for the bathro…"
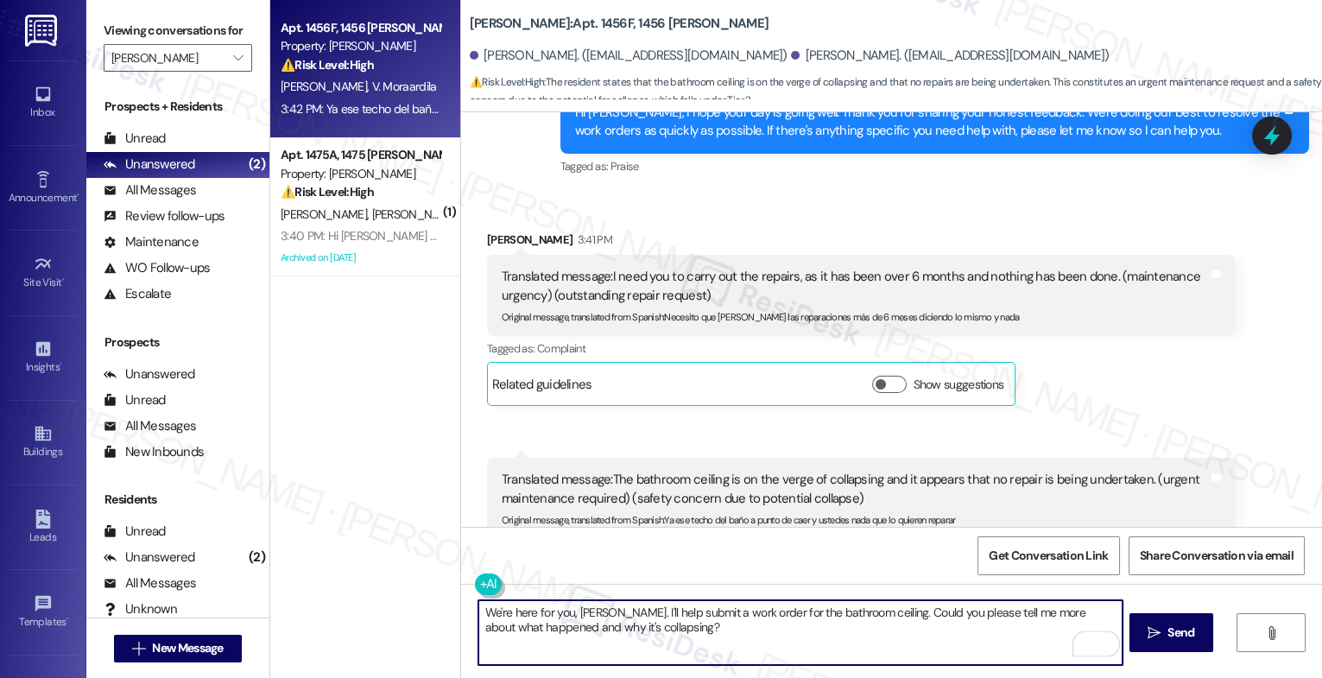
click at [725, 640] on textarea "We're here for you, [PERSON_NAME]. I'll help submit a work order for the bathro…" at bounding box center [801, 632] width 644 height 65
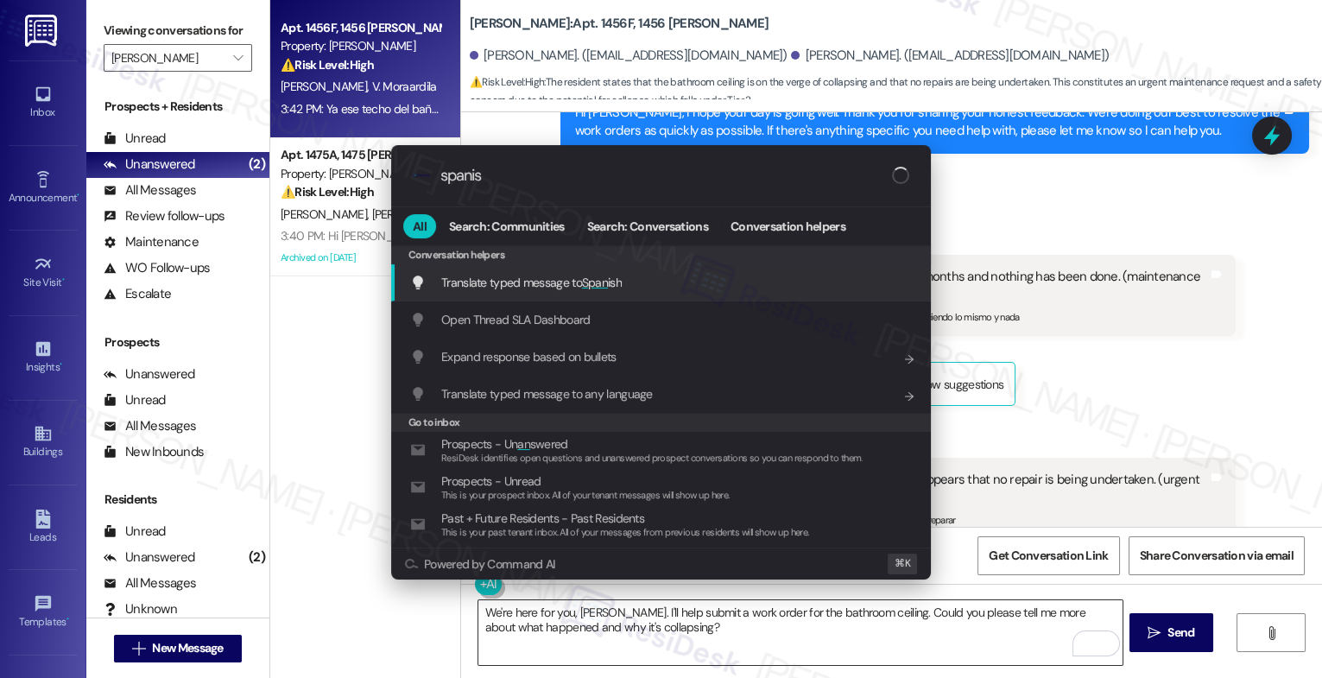
type input "spanish"
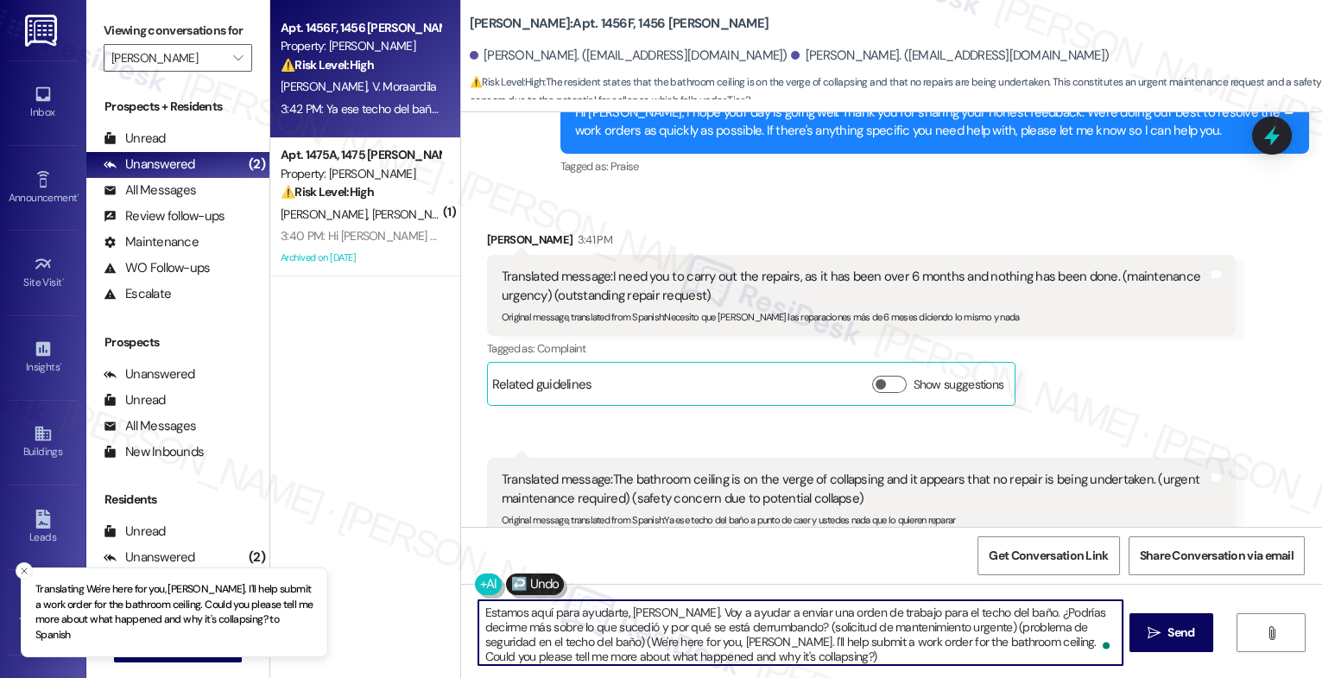
scroll to position [4, 0]
drag, startPoint x: 750, startPoint y: 631, endPoint x: 783, endPoint y: 684, distance: 62.8
click at [783, 677] on html "Translating We're here for you, [PERSON_NAME]. I'll help submit a work order fo…" at bounding box center [661, 339] width 1322 height 678
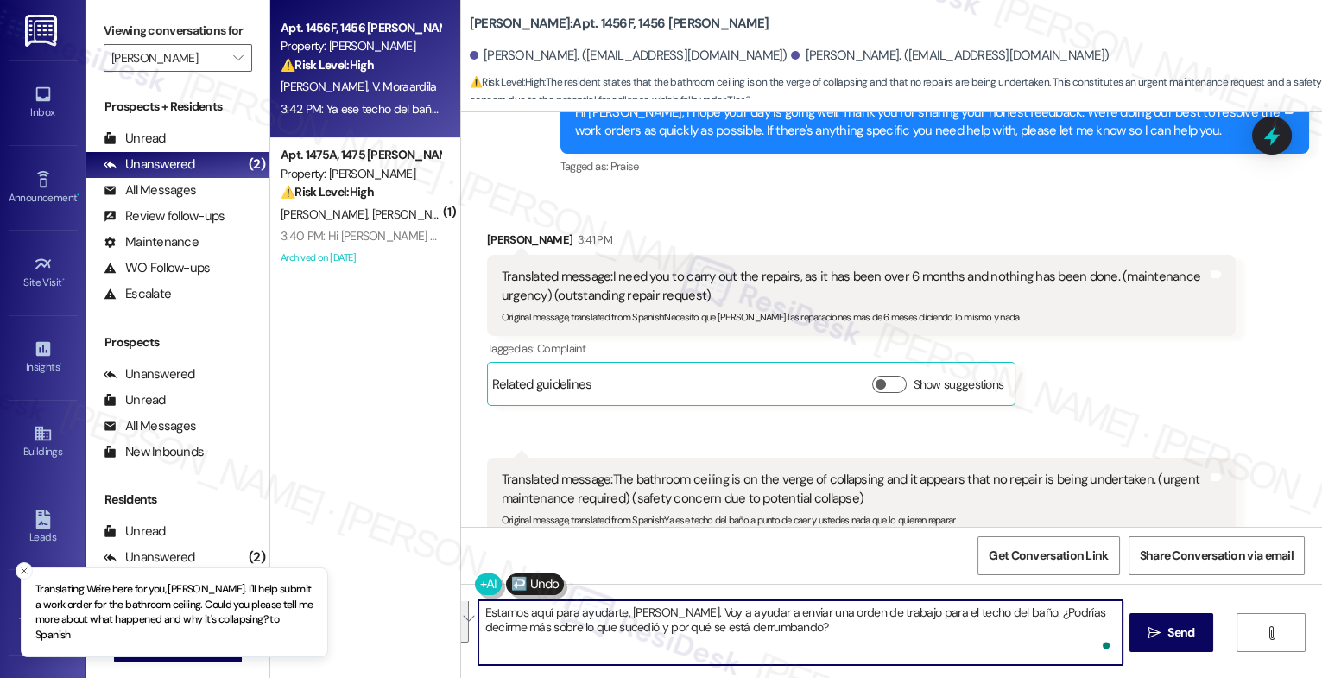
scroll to position [0, 0]
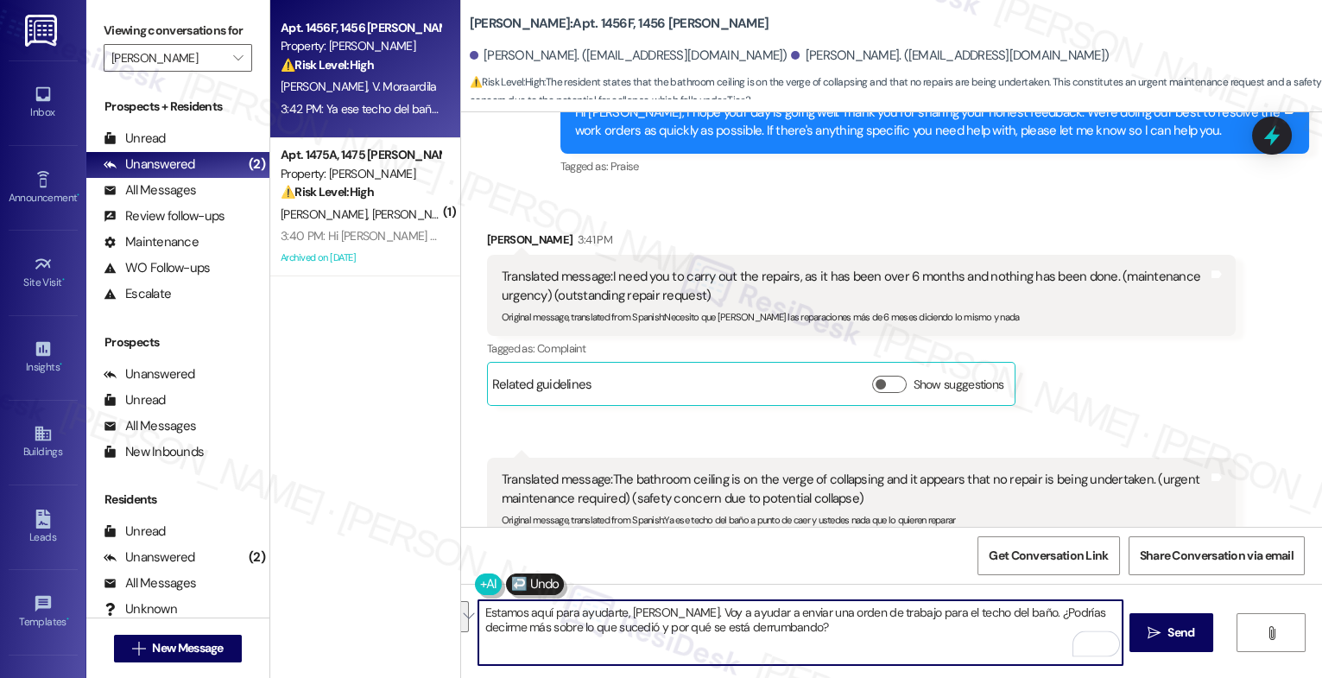
click at [844, 641] on textarea "Estamos aquí para ayudarte, [PERSON_NAME]. Voy a ayudar a enviar una orden de t…" at bounding box center [801, 632] width 644 height 65
type textarea "Estamos aquí para ayudarte, [PERSON_NAME]. Voy a ayudar a enviar una orden de t…"
click at [1170, 625] on span "Send" at bounding box center [1181, 633] width 27 height 18
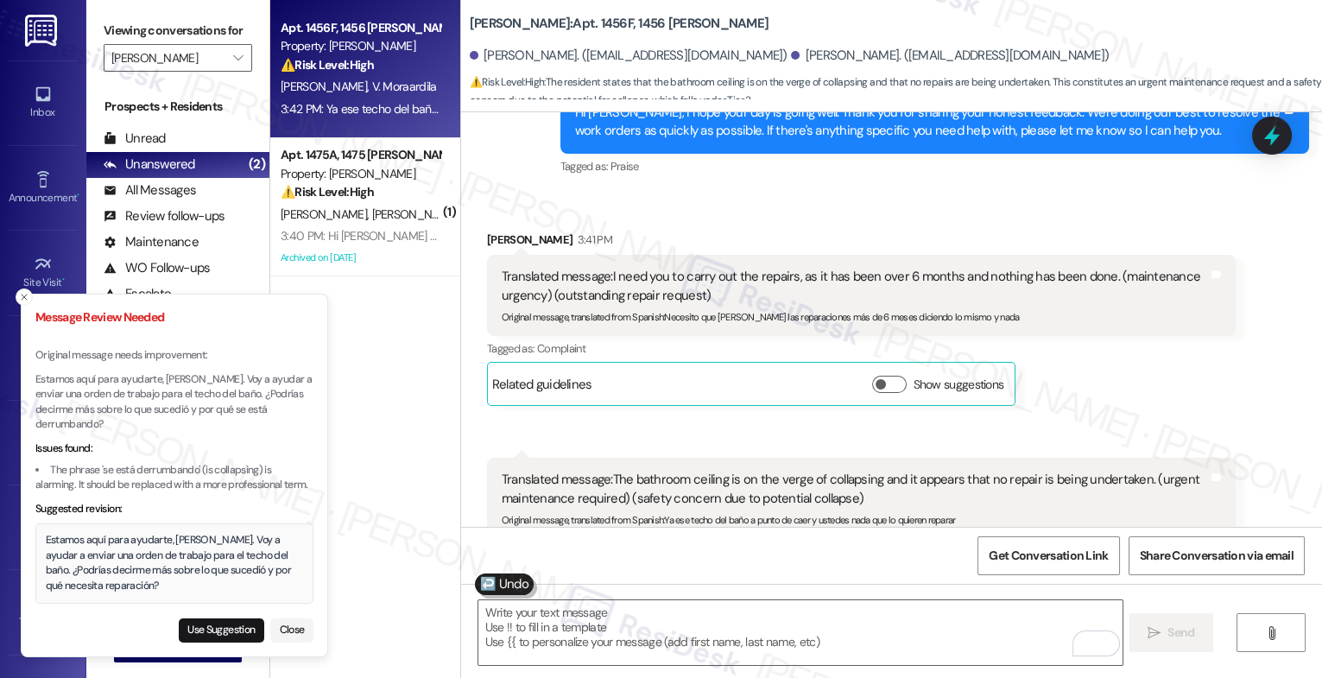
click at [503, 581] on button at bounding box center [504, 585] width 59 height 22
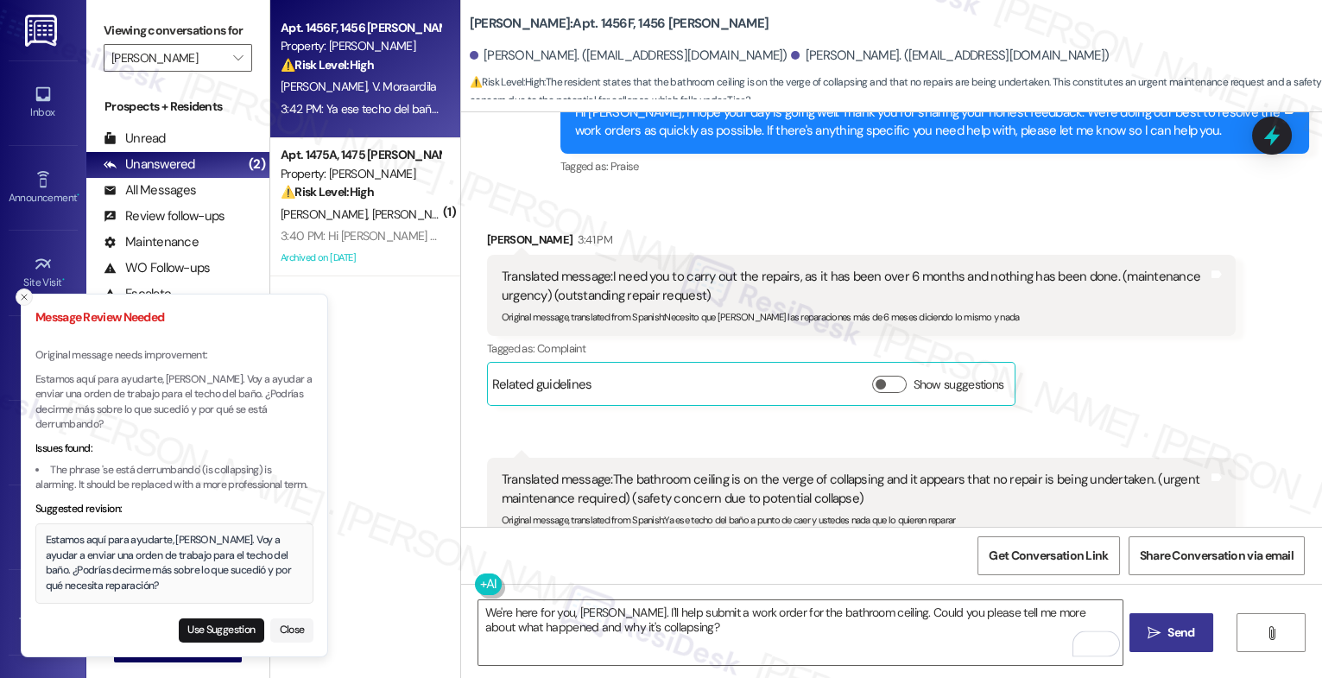
click at [19, 302] on icon "Close toast" at bounding box center [24, 297] width 10 height 10
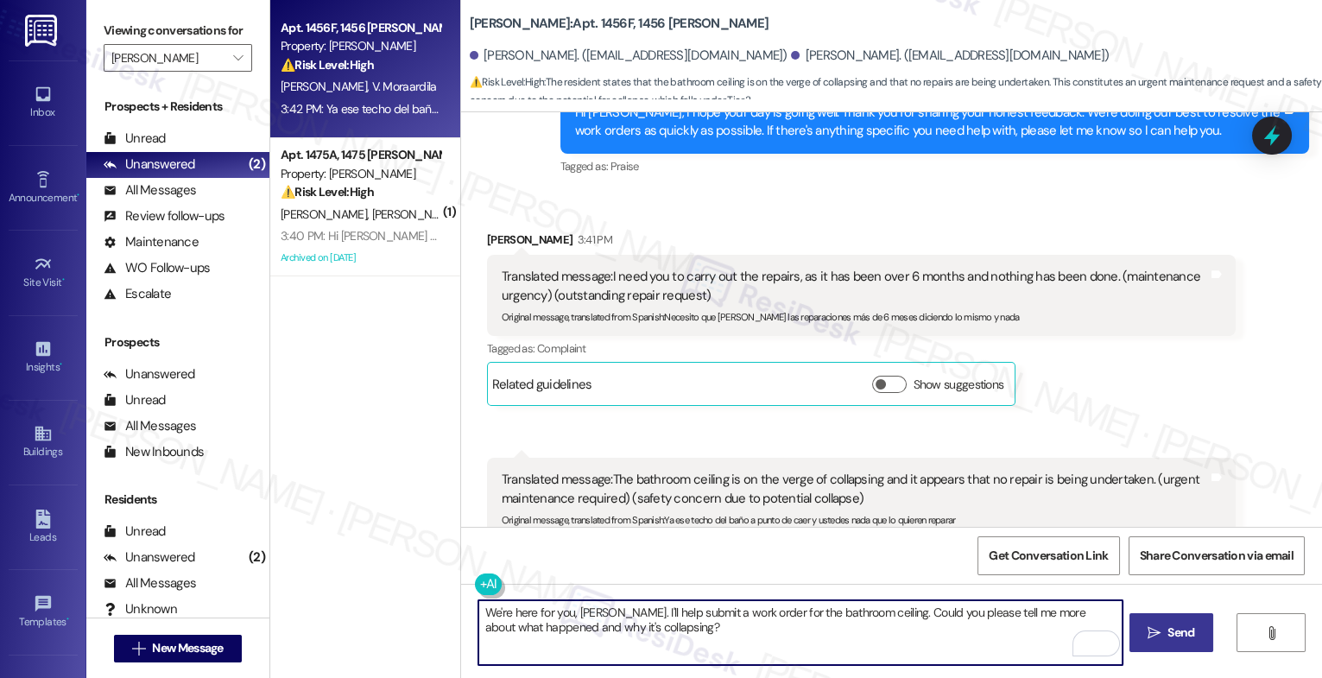
drag, startPoint x: 529, startPoint y: 625, endPoint x: 750, endPoint y: 627, distance: 221.1
click at [750, 627] on textarea "We're here for you, [PERSON_NAME]. I'll help submit a work order for the bathro…" at bounding box center [801, 632] width 644 height 65
click at [814, 636] on textarea "We're here for you, [PERSON_NAME]. I'll help submit a work order for the bathro…" at bounding box center [801, 632] width 644 height 65
type textarea "We're here for you, [PERSON_NAME]. I'll help submit a work order for the bathro…"
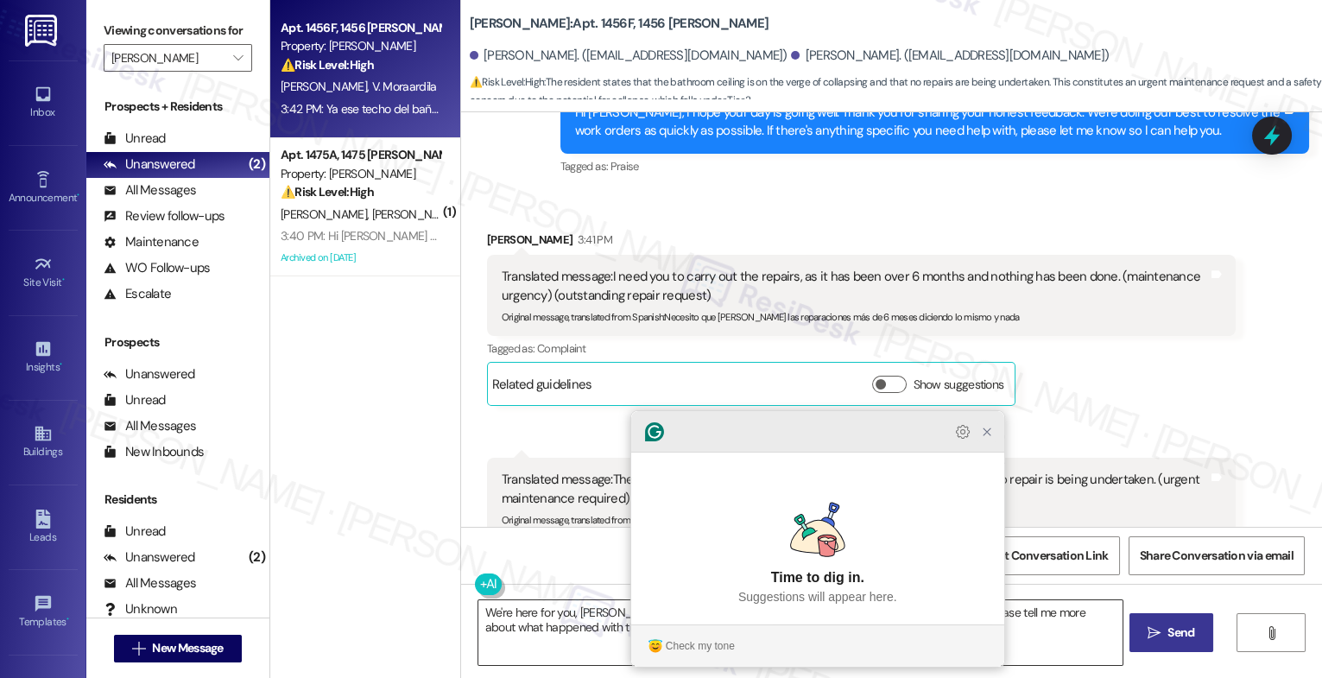
click at [986, 435] on icon "Close Grammarly Assistant" at bounding box center [987, 431] width 7 height 7
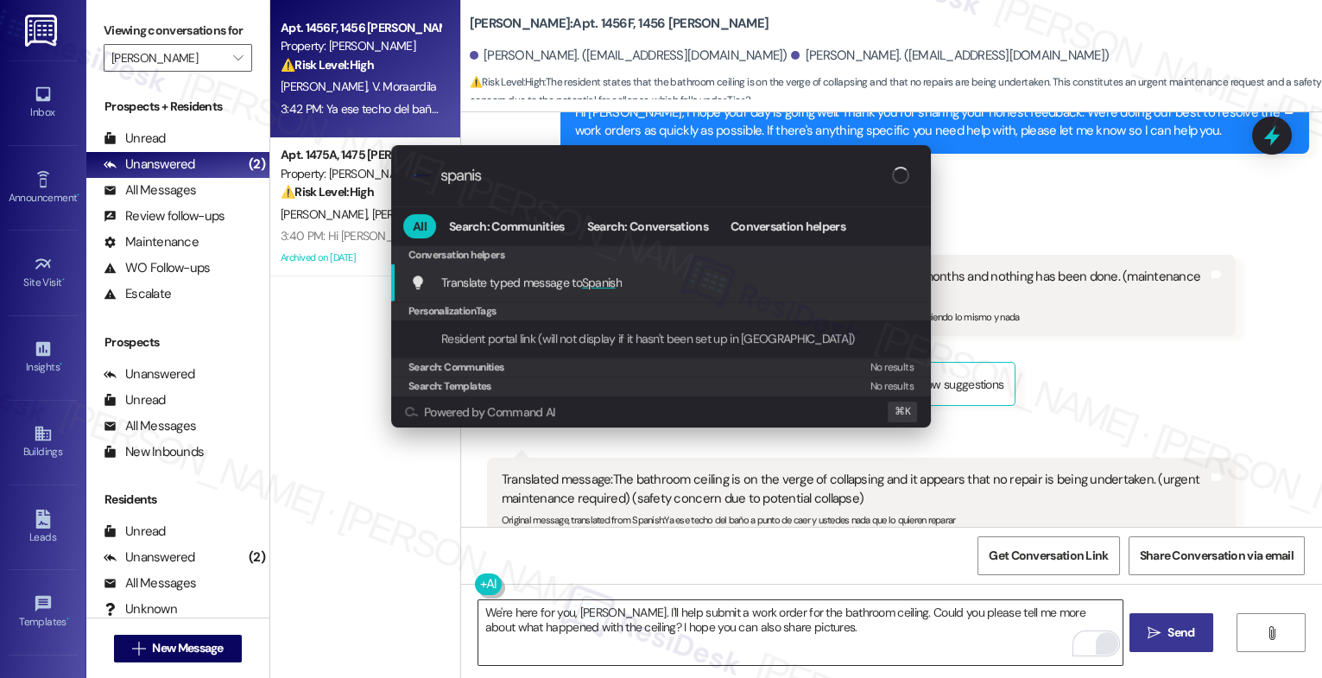
type input "spanish"
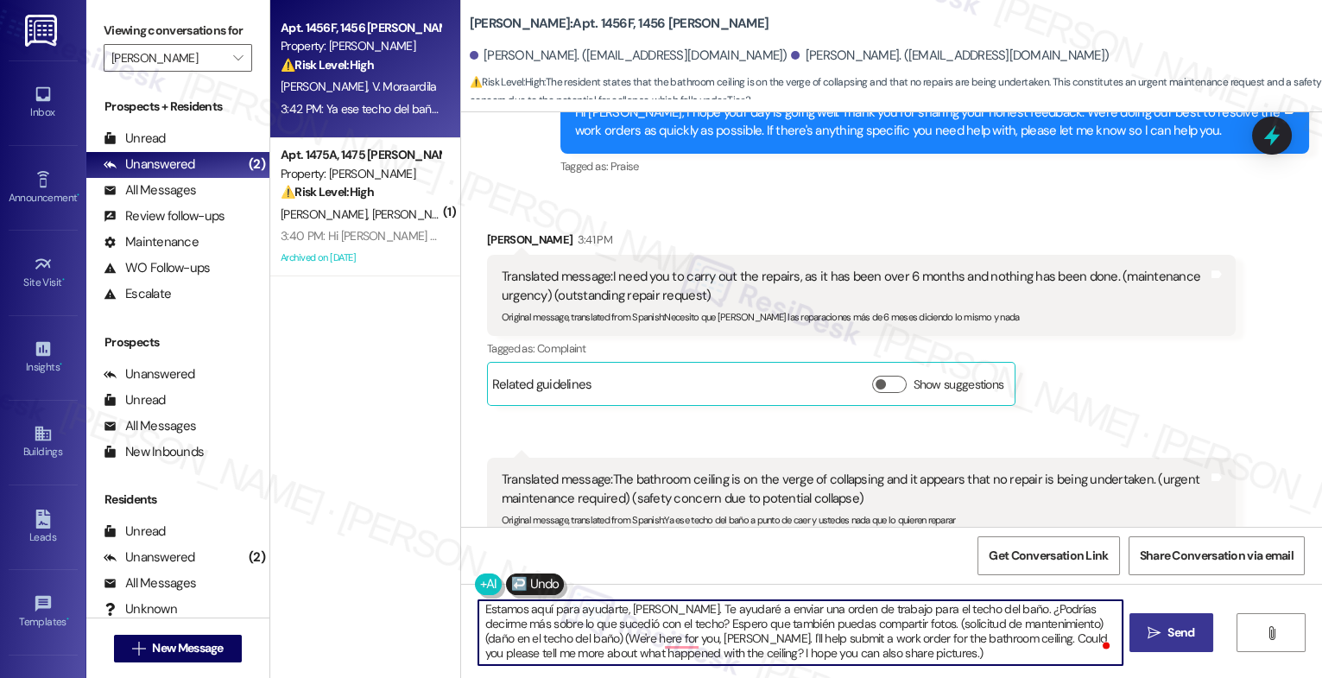
scroll to position [4, 0]
drag, startPoint x: 880, startPoint y: 625, endPoint x: 894, endPoint y: 679, distance: 55.3
click at [894, 677] on html "Inbox Go to Inbox Announcement • Send A Text Announcement Site Visit • Go to Si…" at bounding box center [661, 339] width 1322 height 678
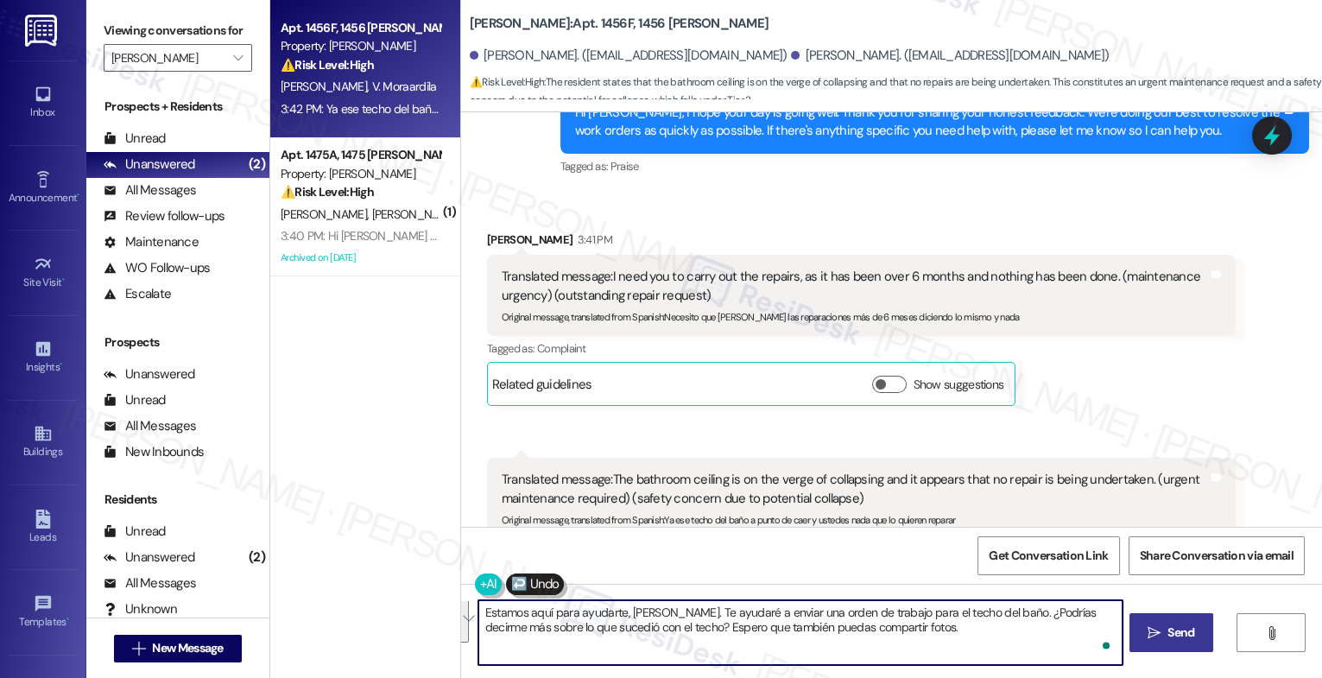
scroll to position [0, 0]
type textarea "Estamos aquí para ayudarte, [PERSON_NAME]. Te ayudaré a enviar una orden de tra…"
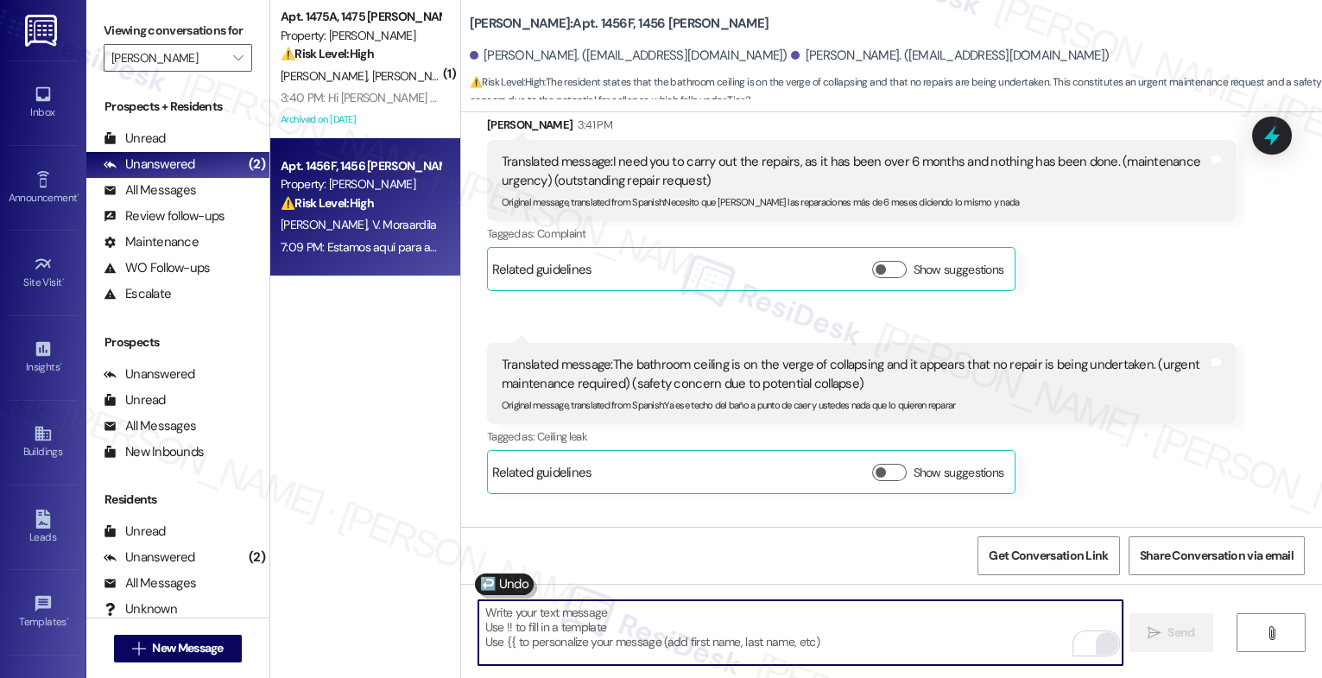
scroll to position [7100, 0]
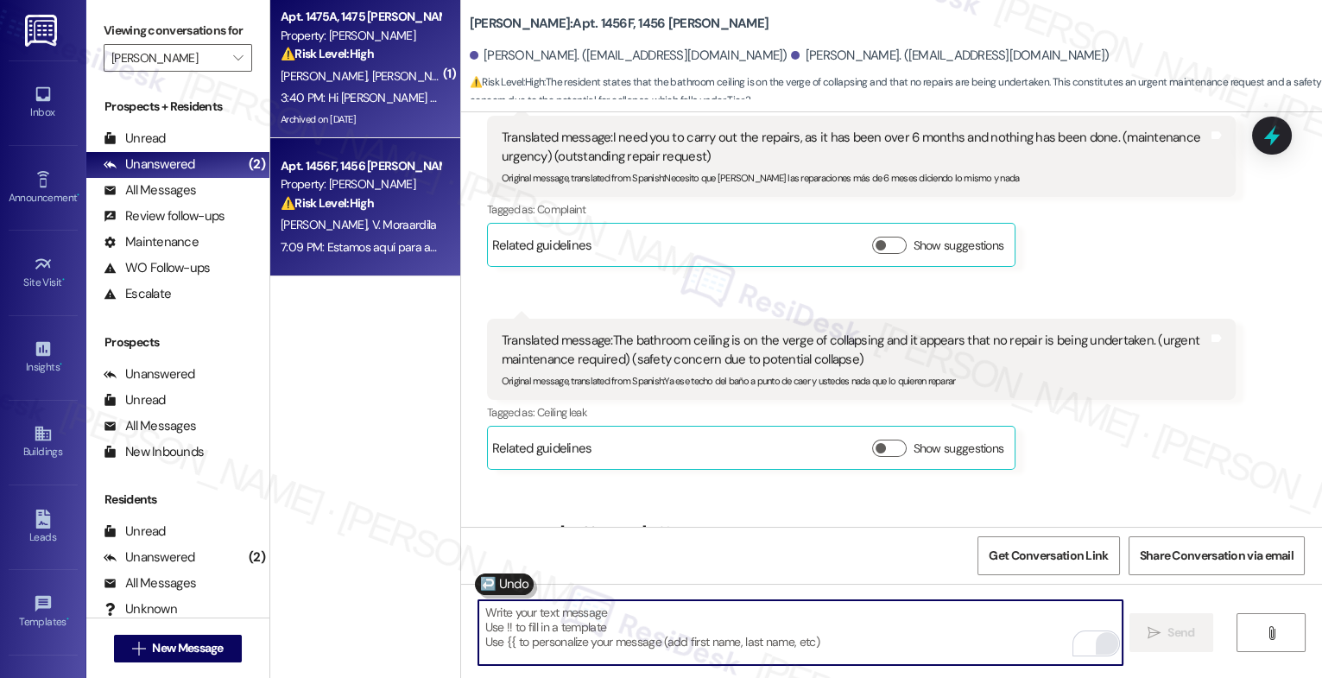
click at [403, 70] on div "[PERSON_NAME] [PERSON_NAME]" at bounding box center [360, 77] width 163 height 22
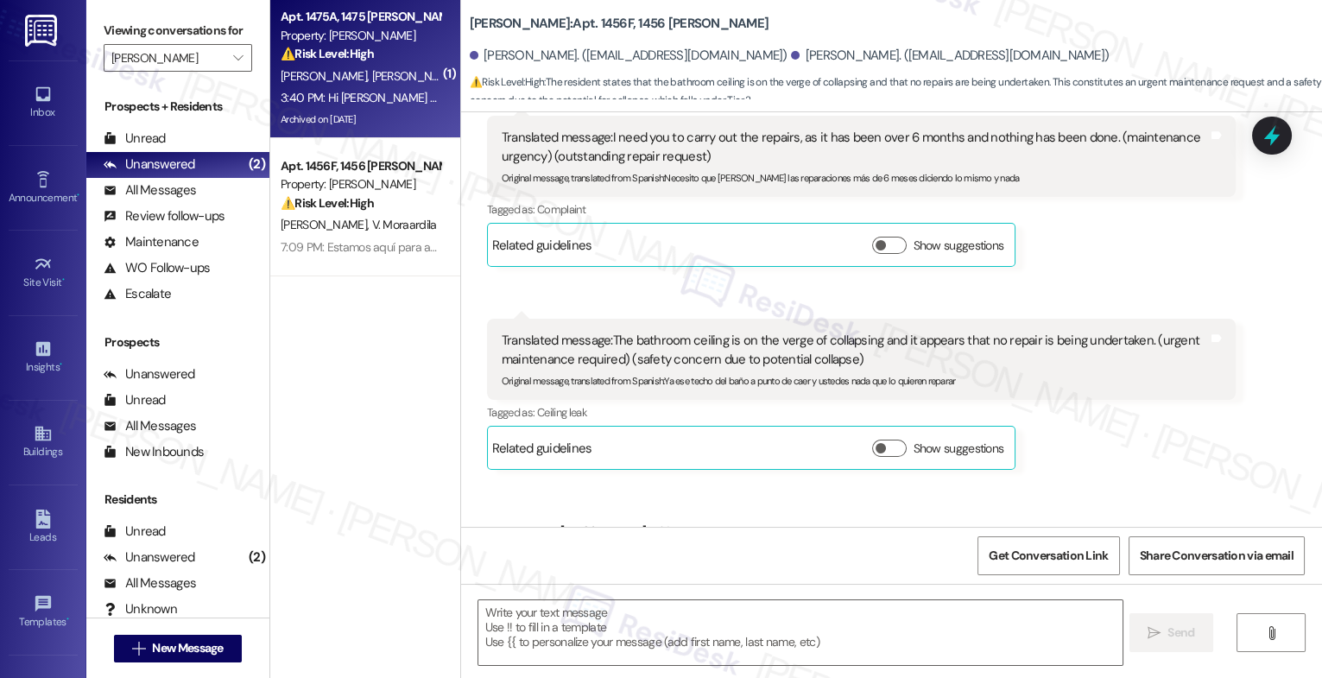
type textarea "Fetching suggested responses. Please feel free to read through the conversation…"
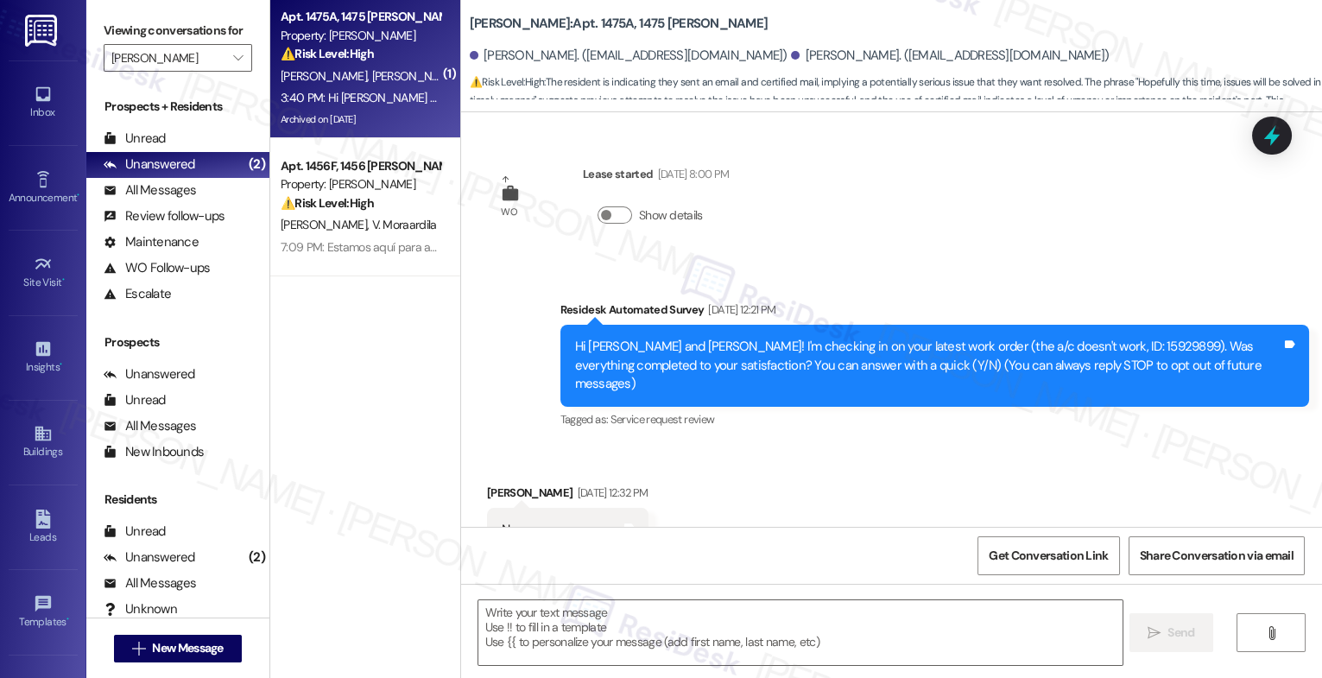
scroll to position [26531, 0]
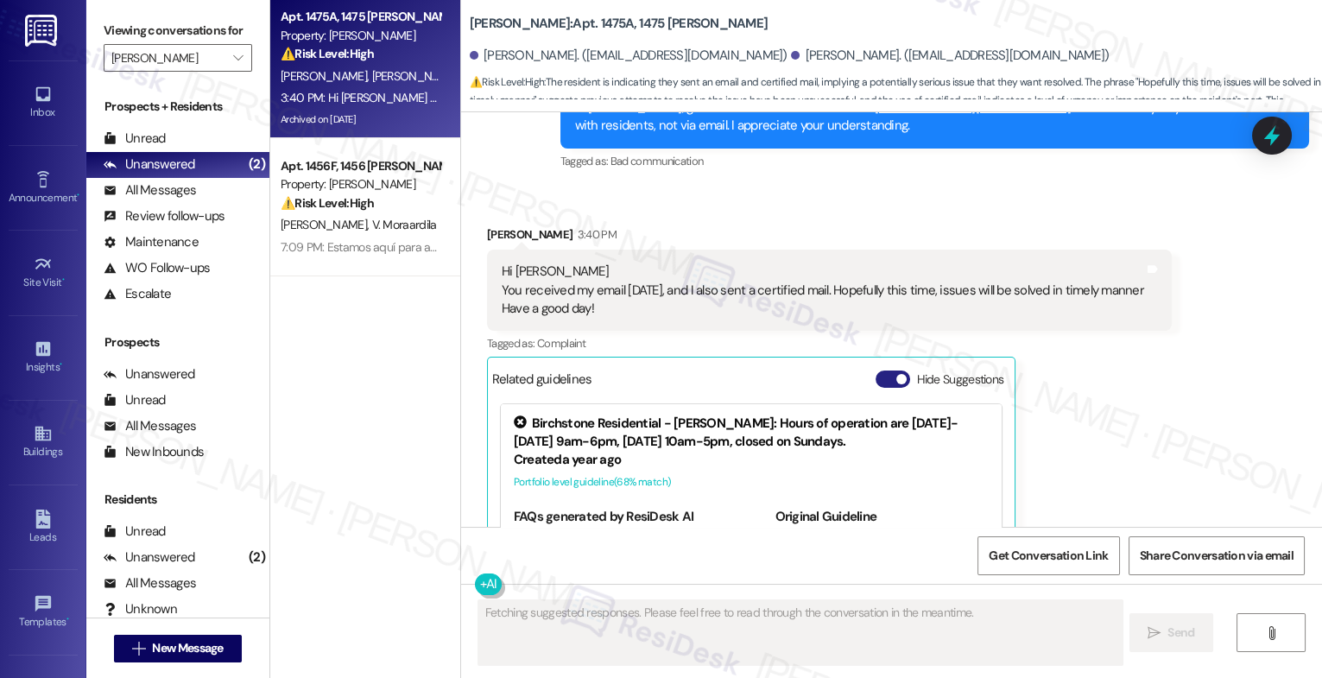
click at [876, 371] on button "Hide Suggestions" at bounding box center [893, 379] width 35 height 17
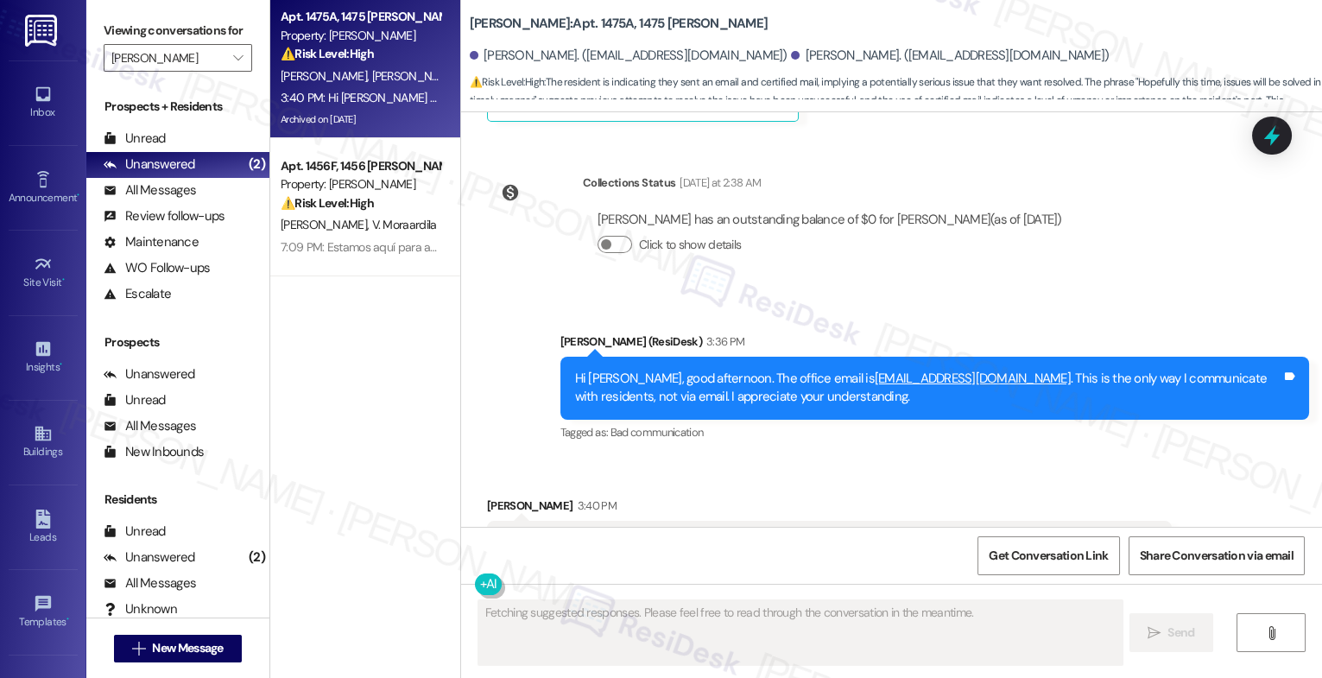
click at [710, 458] on div "Received via SMS [PERSON_NAME] 3:40 PM Hi [PERSON_NAME] You received my email […" at bounding box center [891, 571] width 861 height 227
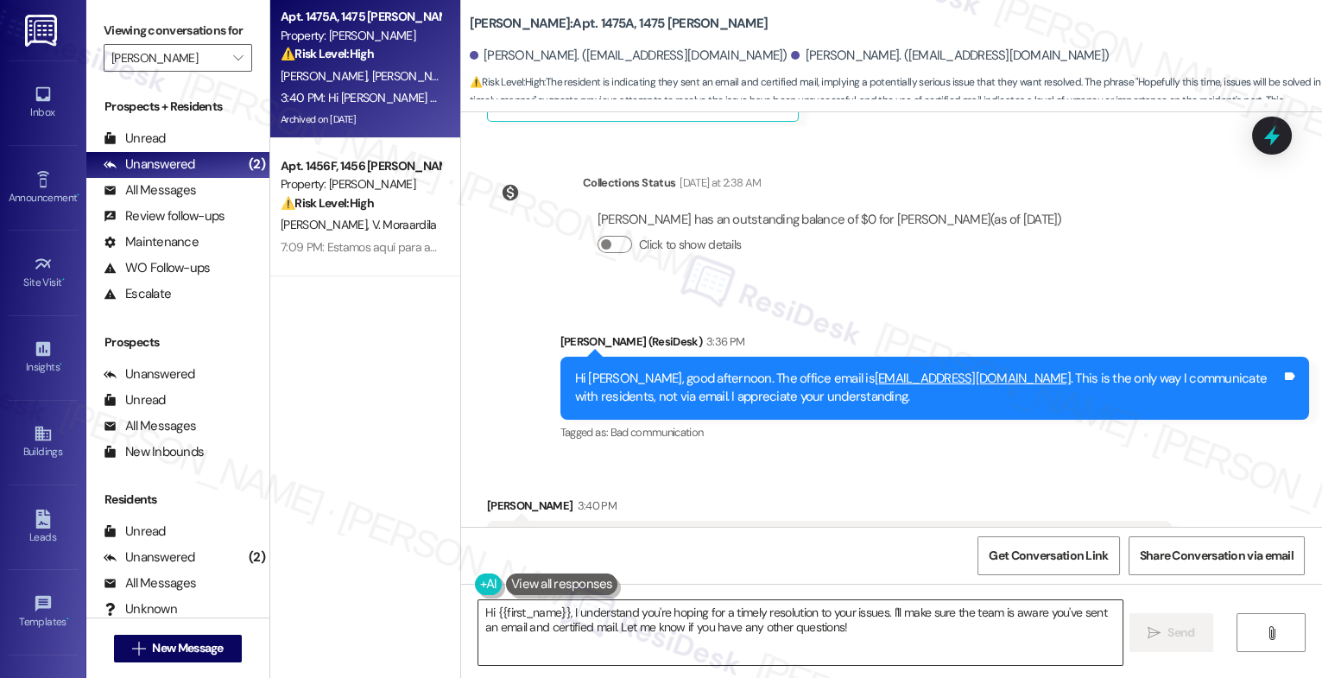
click at [583, 615] on textarea "Hi {{first_name}}, I understand you're hoping for a timely resolution to your i…" at bounding box center [801, 632] width 644 height 65
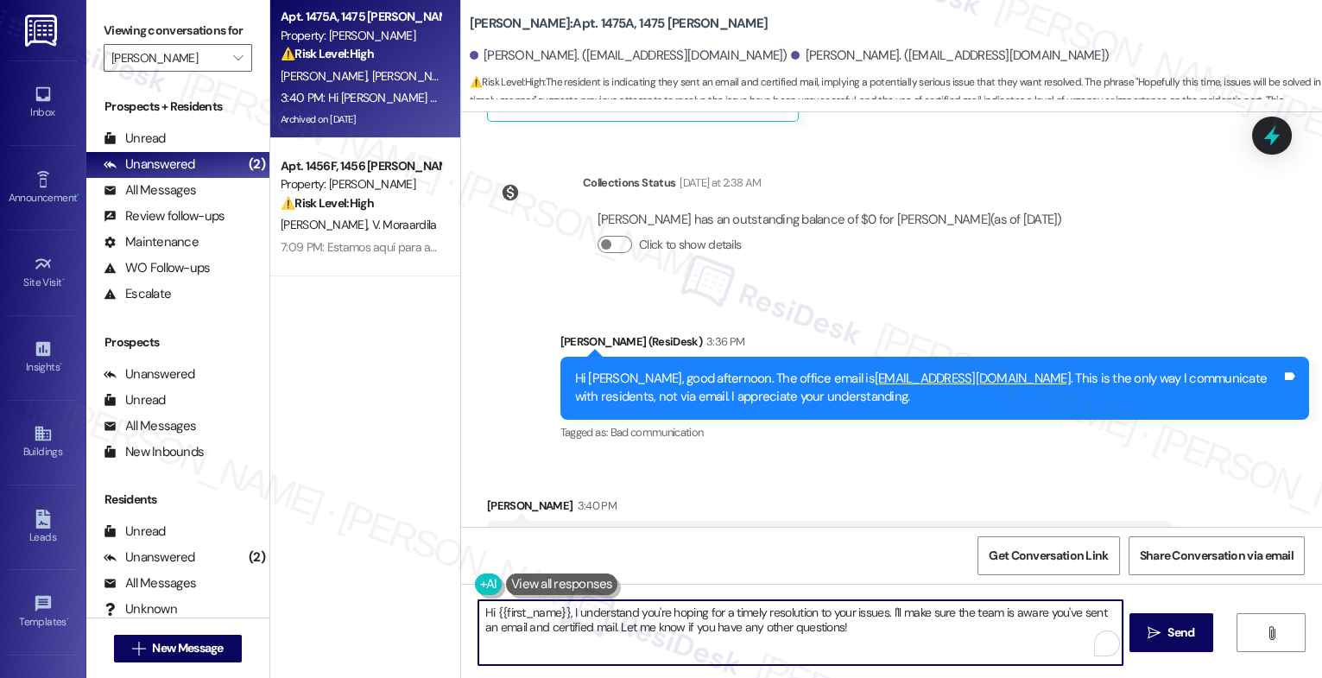
click at [583, 615] on textarea "Hi {{first_name}}, I understand you're hoping for a timely resolution to your i…" at bounding box center [801, 632] width 644 height 65
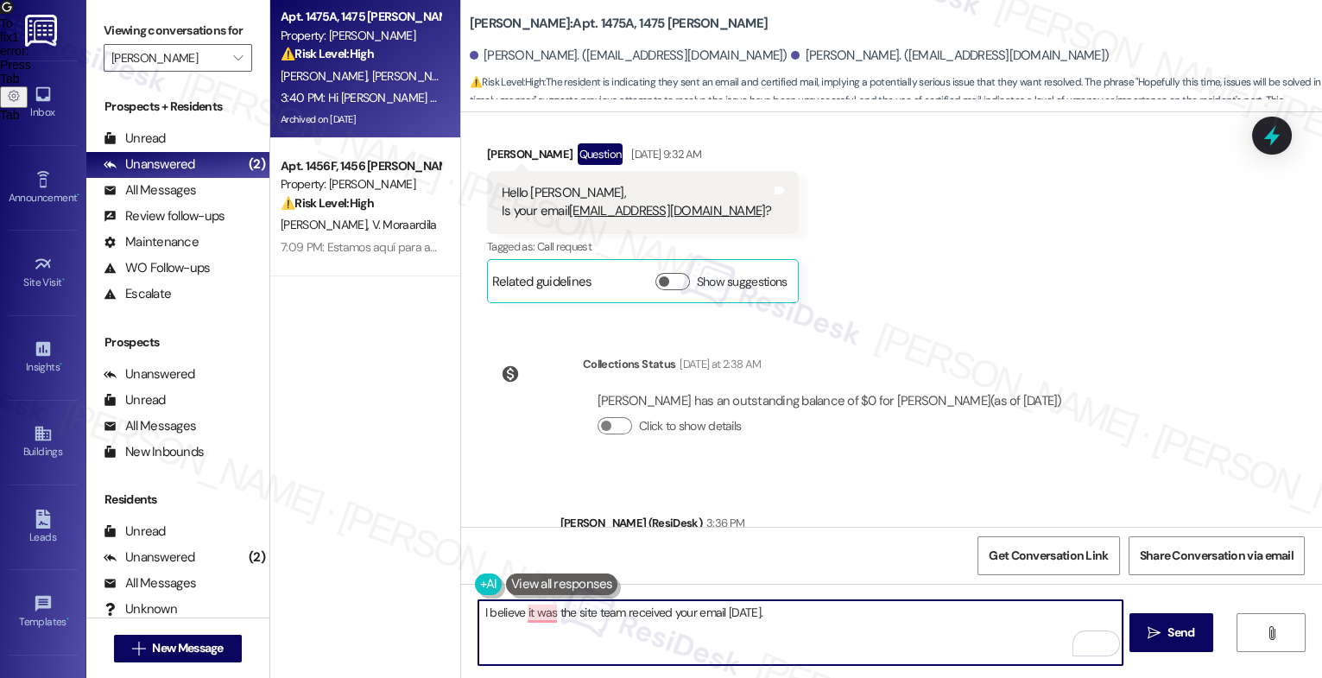
scroll to position [25655, 0]
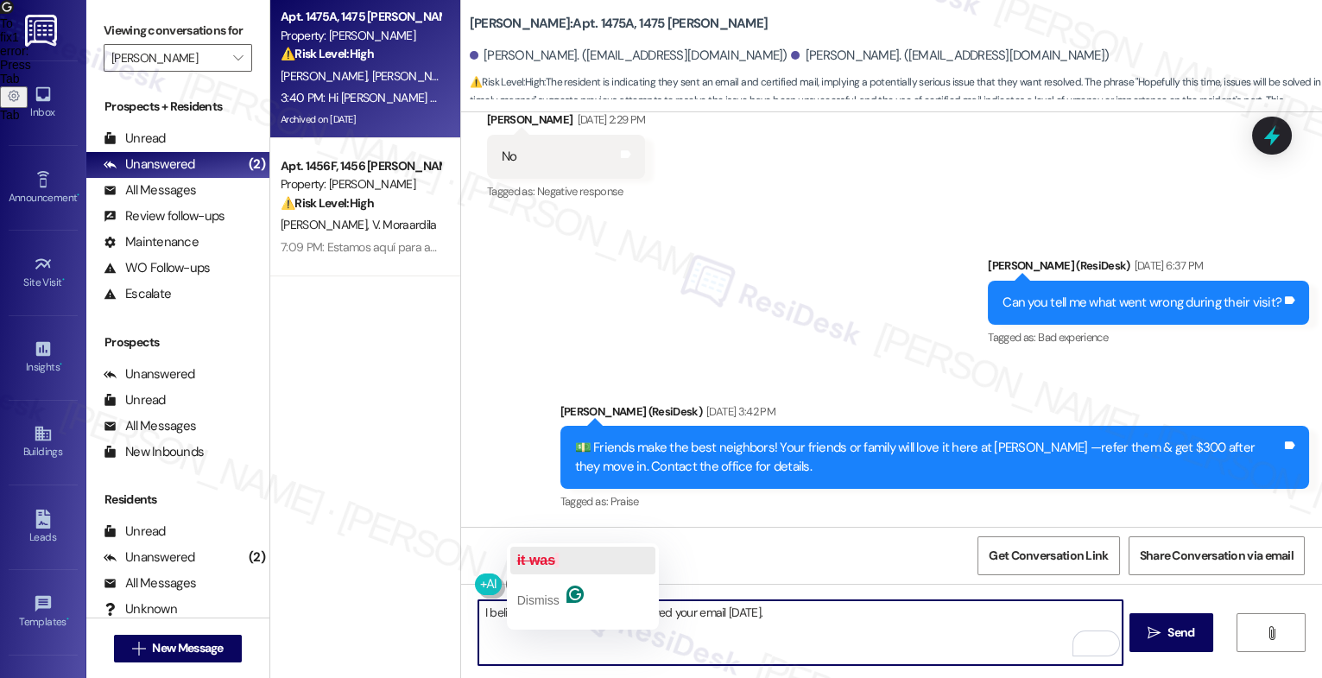
click at [564, 557] on button "it was" at bounding box center [583, 561] width 145 height 28
type textarea "I believe the site team received your email [DATE]."
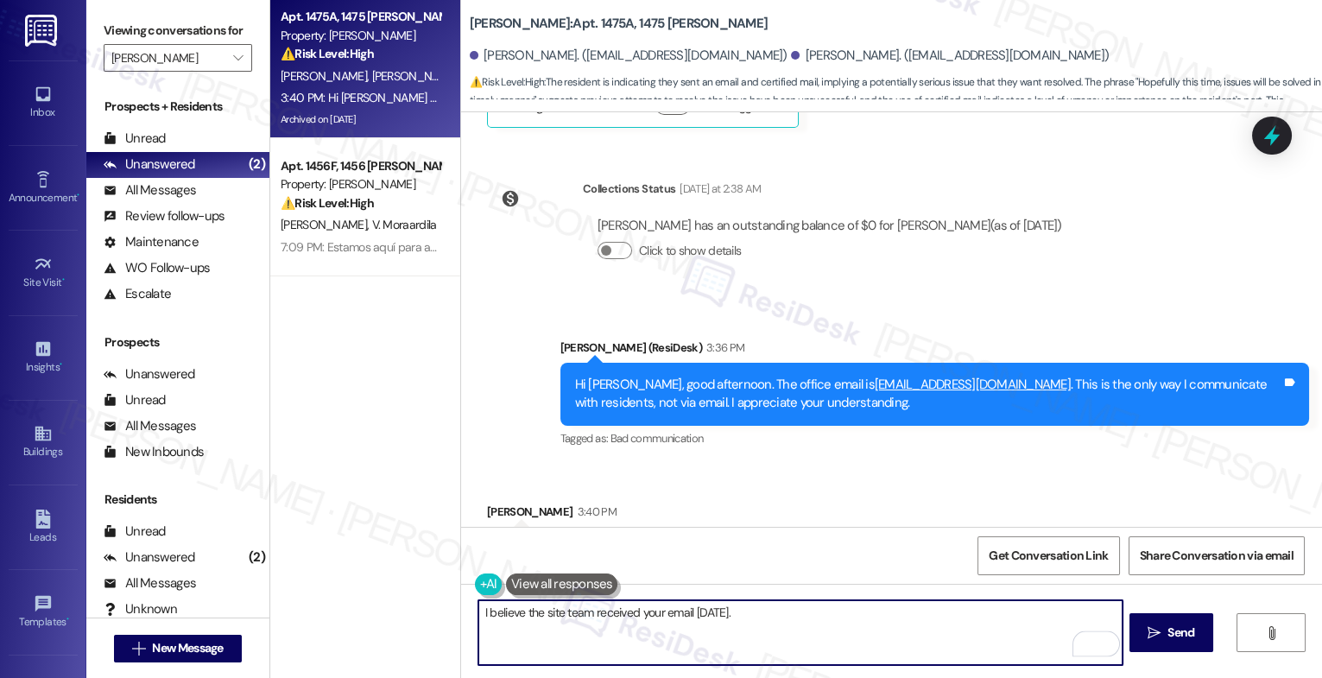
scroll to position [26260, 0]
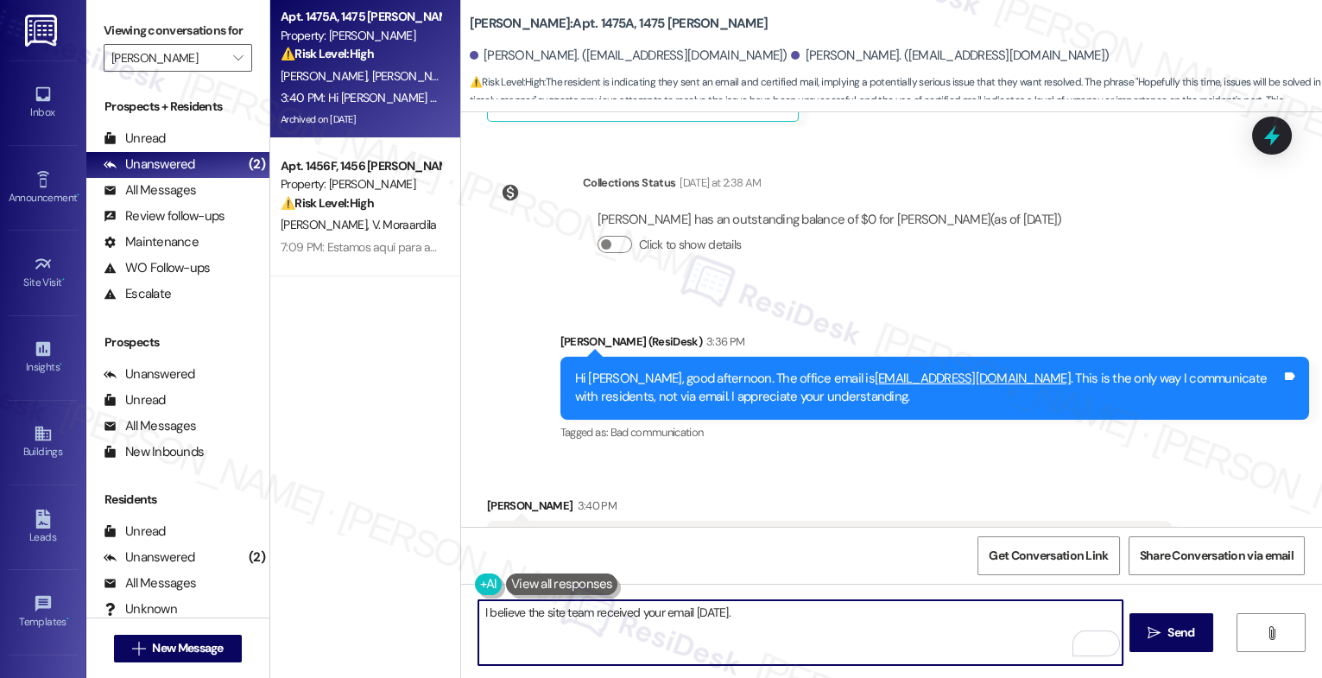
click at [778, 619] on textarea "I believe the site team received your email [DATE]." at bounding box center [801, 632] width 644 height 65
click at [587, 613] on textarea "I believe the site team received your email [DATE]." at bounding box center [801, 632] width 644 height 65
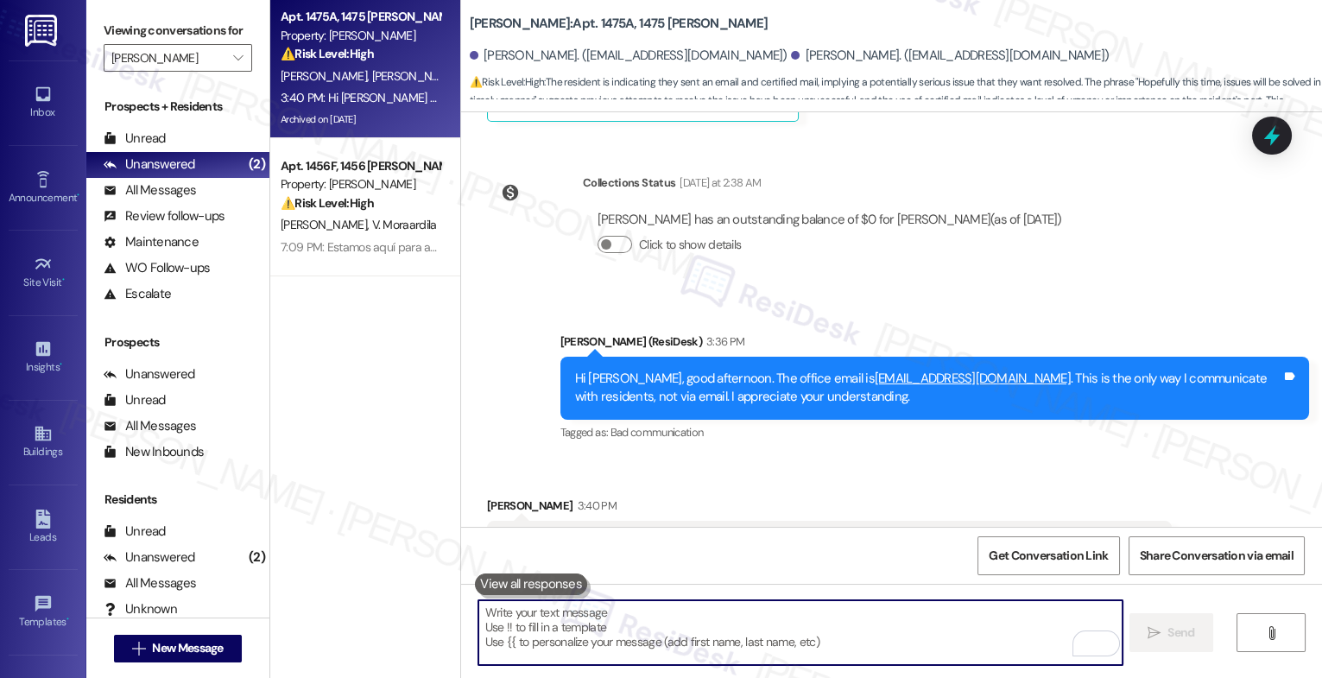
click at [574, 624] on textarea "To enrich screen reader interactions, please activate Accessibility in Grammarl…" at bounding box center [801, 632] width 644 height 65
click at [596, 626] on textarea "To enrich screen reader interactions, please activate Accessibility in Grammarl…" at bounding box center [801, 632] width 644 height 65
click at [584, 630] on textarea "To enrich screen reader interactions, please activate Accessibility in Grammarl…" at bounding box center [801, 632] width 644 height 65
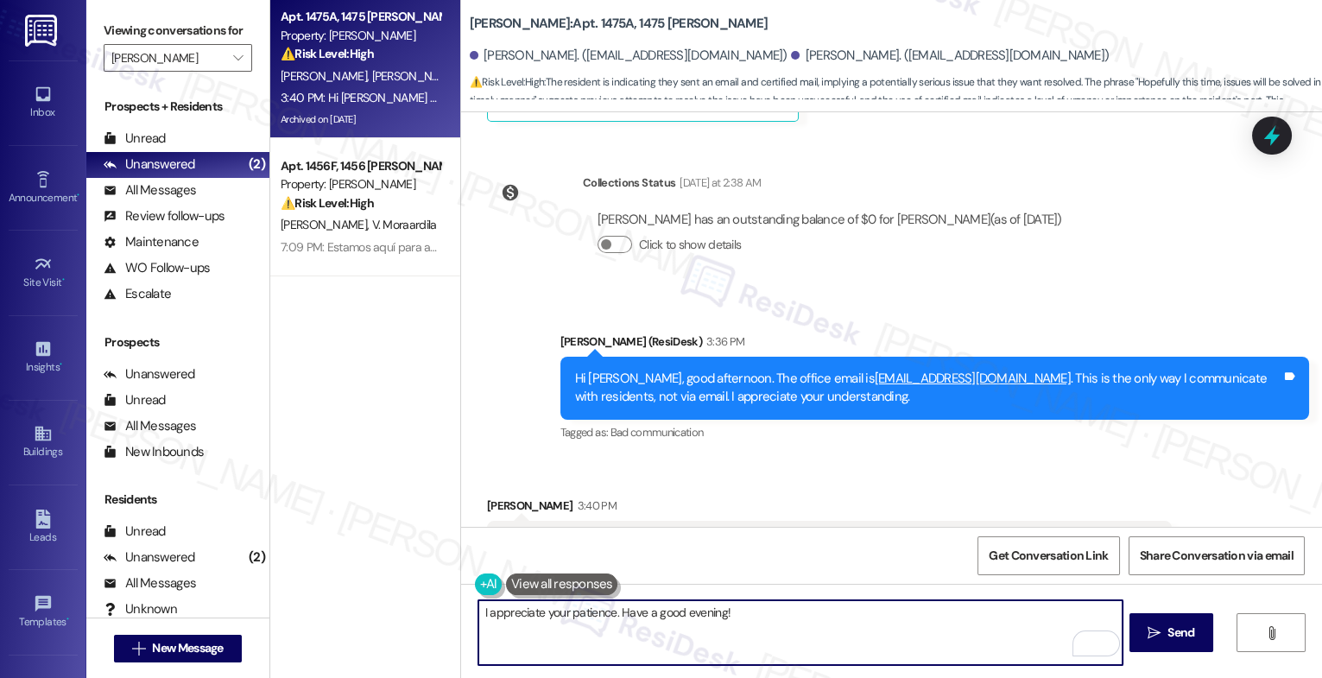
click at [479, 612] on textarea "I appreciate your patience. Have a good evening!" at bounding box center [801, 632] width 644 height 65
type textarea "It looks like the site team haI appreciate your patience. Have a good evening!"
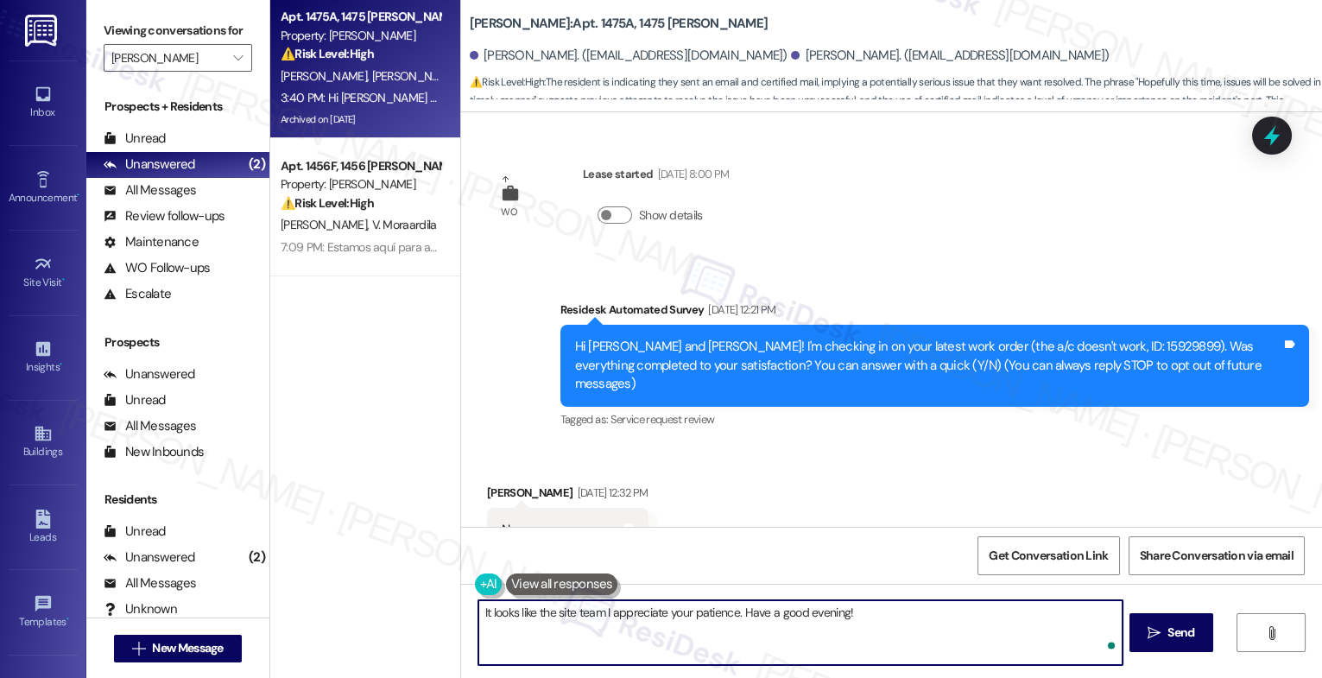
scroll to position [26260, 0]
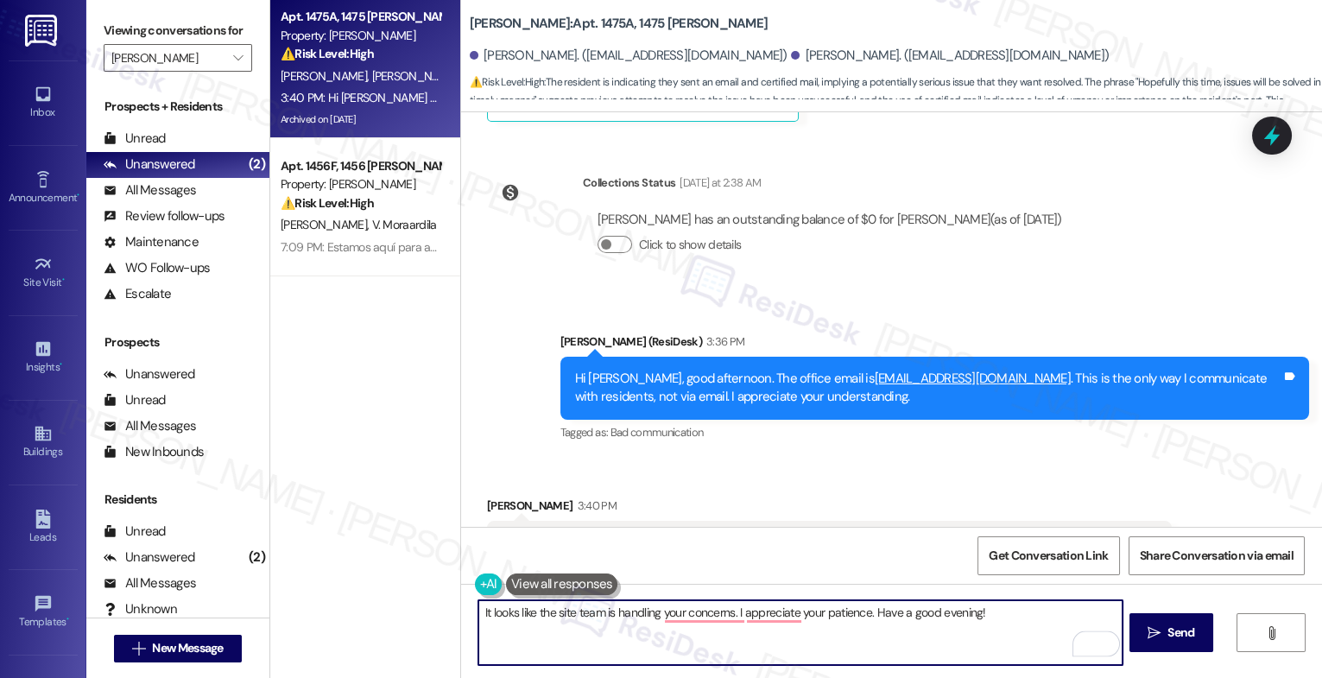
click at [1010, 618] on textarea "It looks like the site team is handling your concerns. I appreciate your patien…" at bounding box center [801, 632] width 644 height 65
click at [738, 606] on textarea "It looks like the site team is handling your concerns. I appreciate your patien…" at bounding box center [801, 632] width 644 height 65
click at [1037, 619] on textarea "It looks like the site team is handling your concerns. I really appreciate your…" at bounding box center [801, 632] width 644 height 65
click at [1097, 642] on icon "Open Grammarly. 0 Suggestions." at bounding box center [1097, 644] width 19 height 19
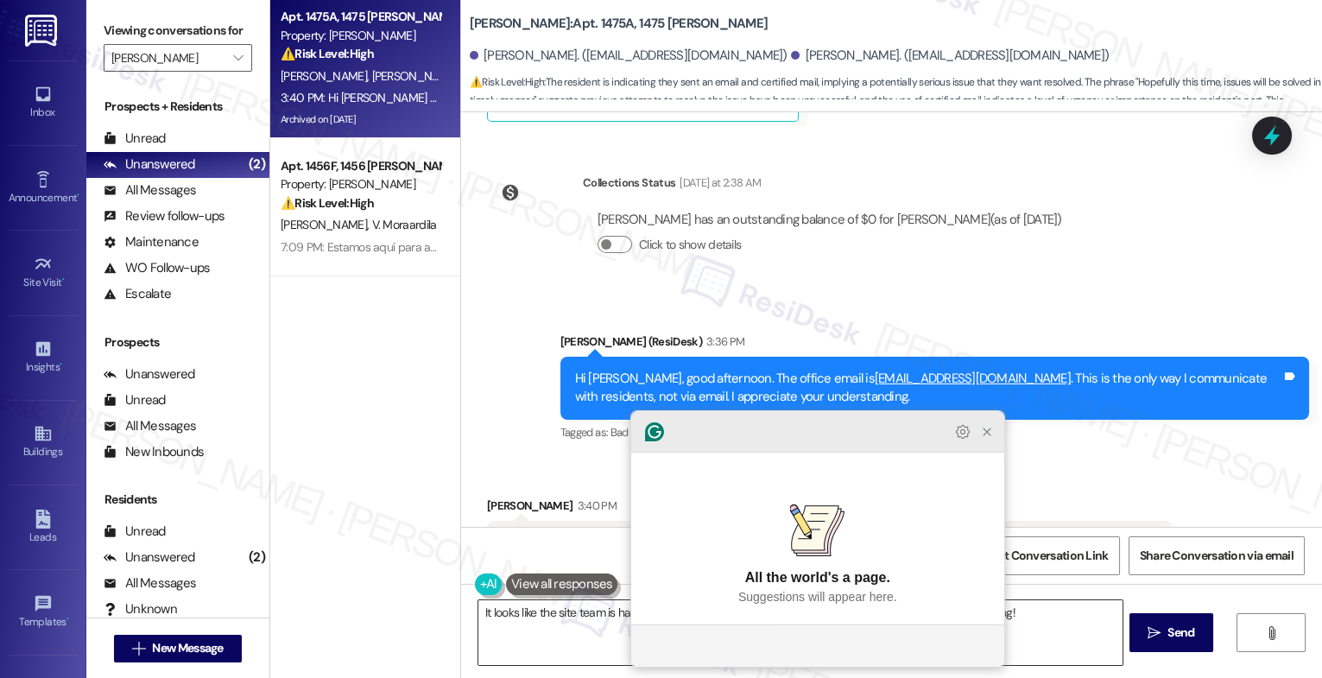
click at [992, 439] on icon "Close Grammarly Assistant" at bounding box center [987, 432] width 14 height 14
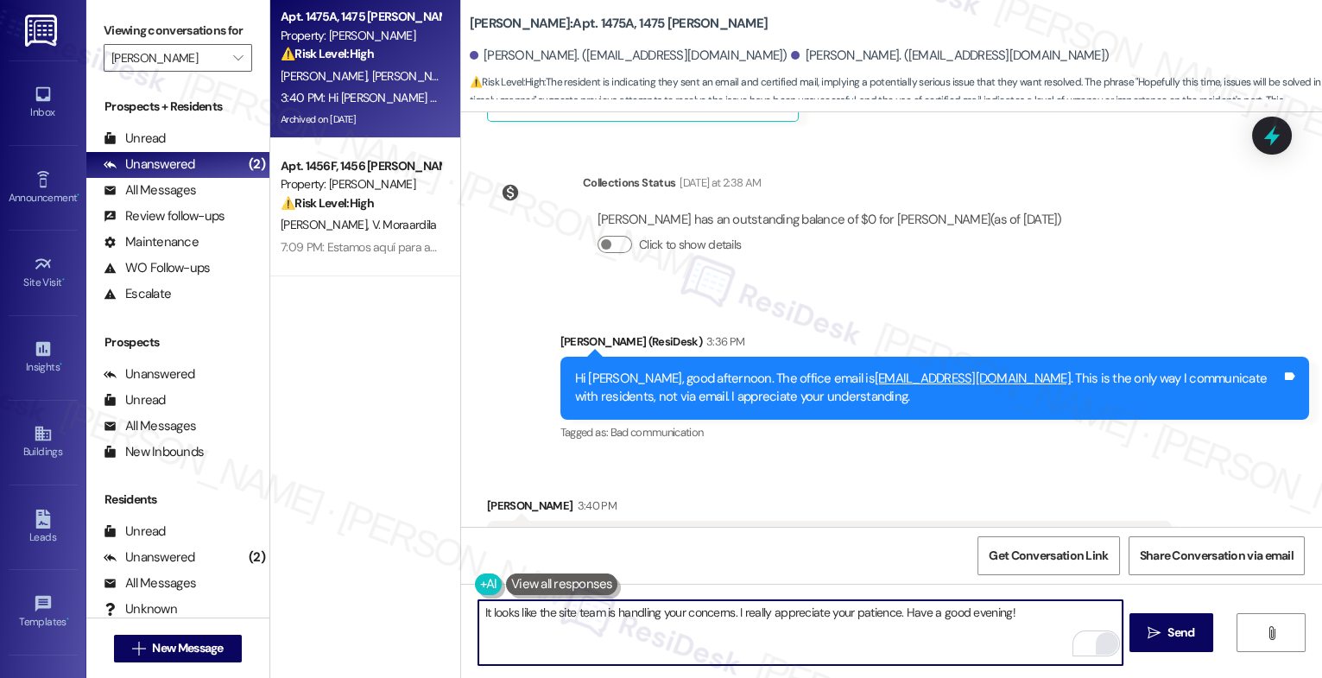
click at [478, 609] on div "It looks like the site team is handling your concerns. I really appreciate your…" at bounding box center [801, 632] width 646 height 67
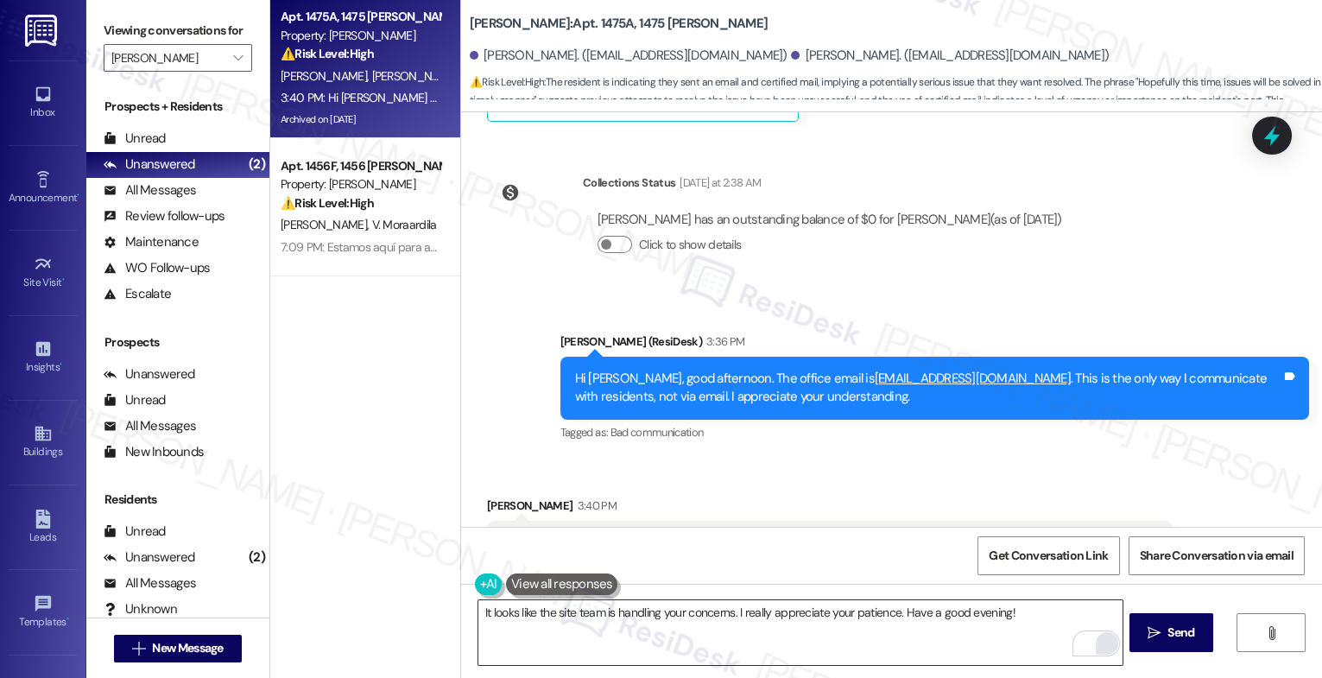
click at [478, 609] on div "It looks like the site team is handling your concerns. I really appreciate your…" at bounding box center [801, 632] width 646 height 67
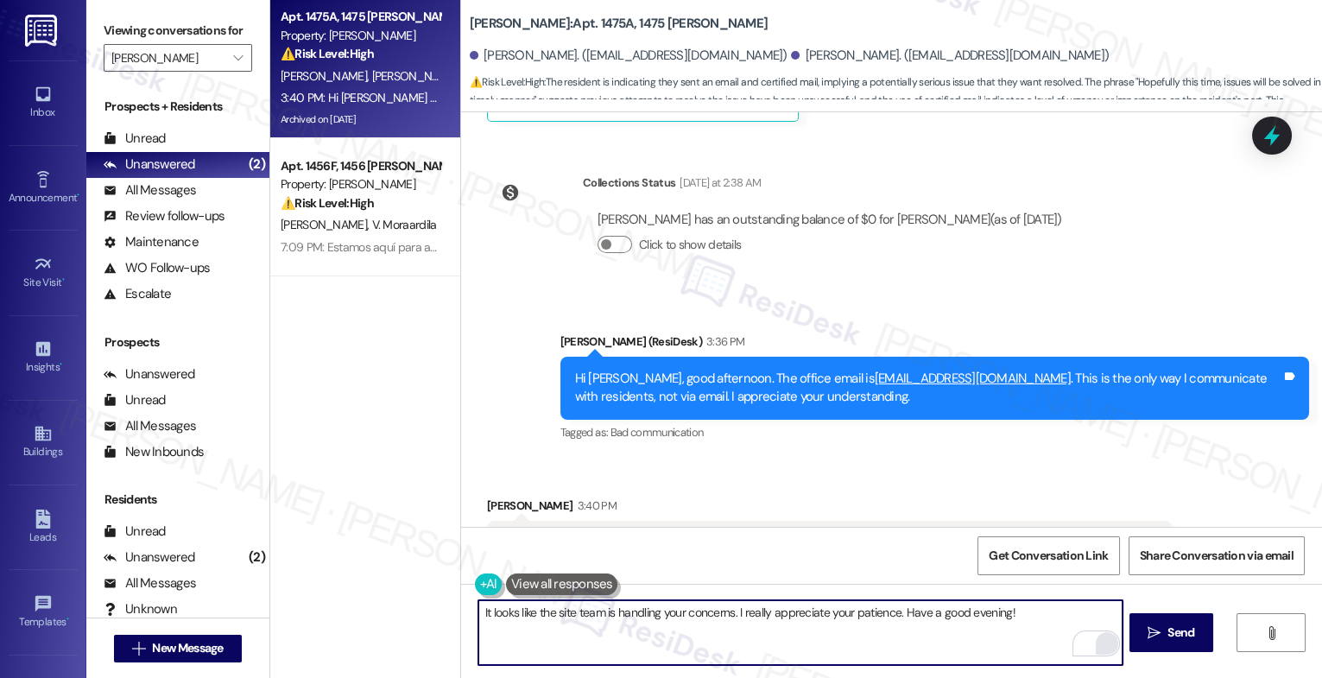
click at [1042, 611] on textarea "It looks like the site team is handling your concerns. I really appreciate your…" at bounding box center [801, 632] width 644 height 65
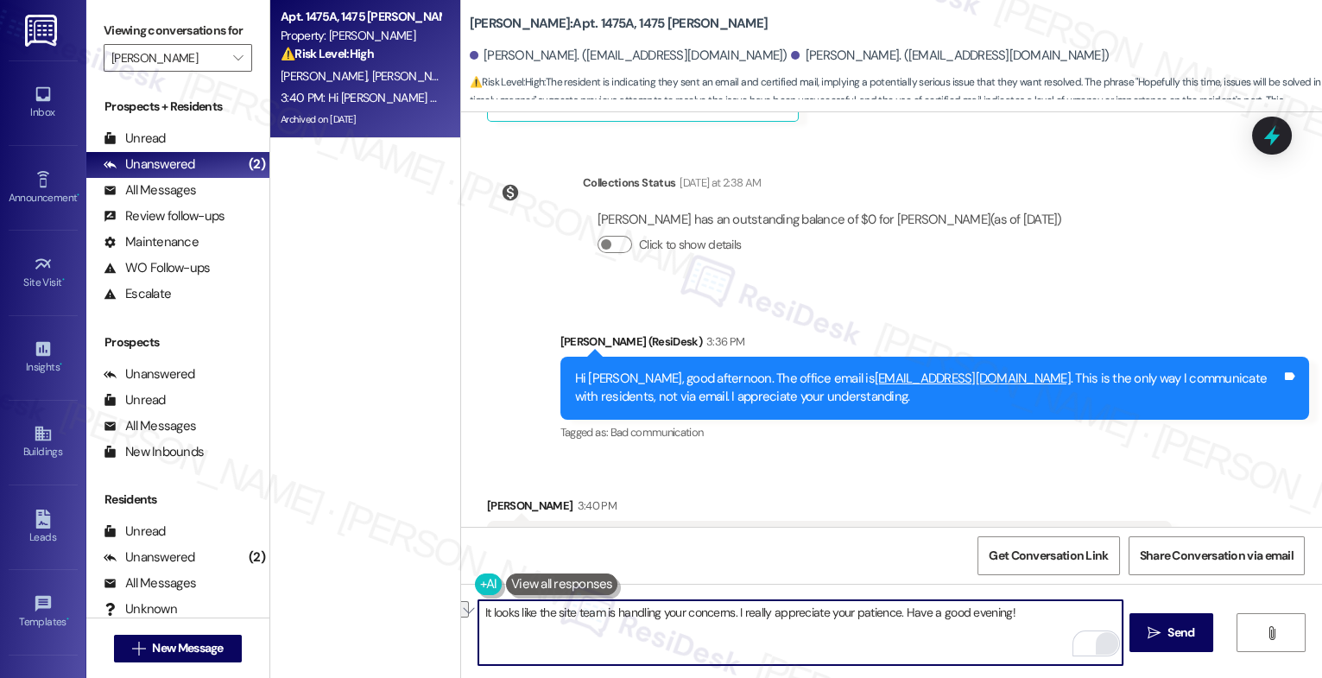
drag, startPoint x: 739, startPoint y: 609, endPoint x: 1031, endPoint y: 610, distance: 292.0
click at [1031, 610] on textarea "It looks like the site team is handling your concerns. I really appreciate your…" at bounding box center [801, 632] width 644 height 65
type textarea "It looks like the site team is handling your concerns. Thank you for being so p…"
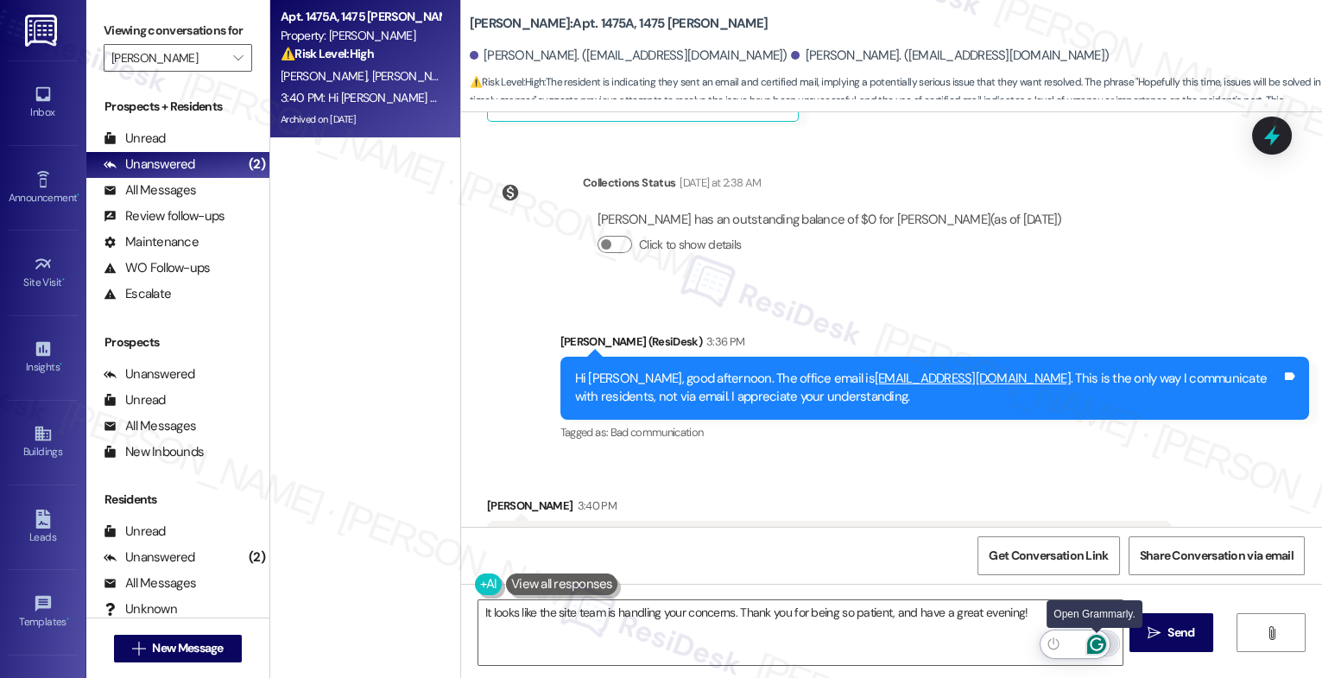
click at [1103, 642] on icon "Open Grammarly. 0 Suggestions." at bounding box center [1097, 644] width 19 height 19
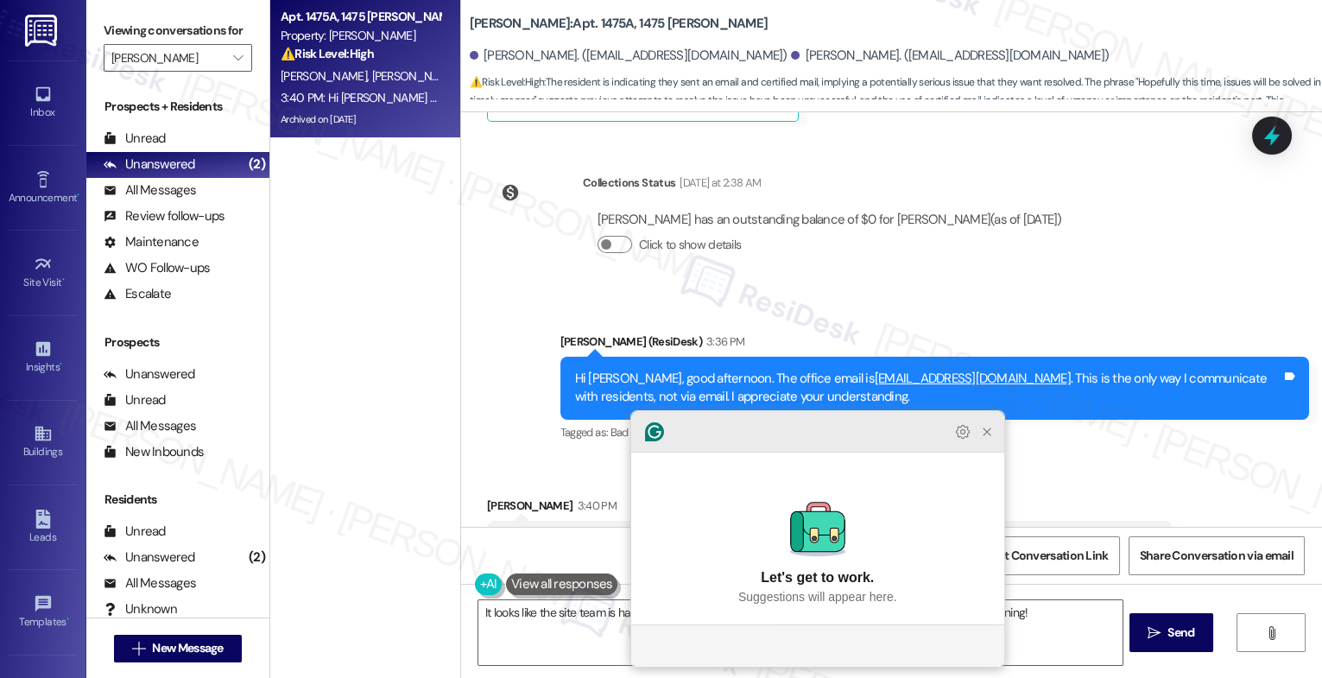
click at [996, 442] on icon "Close Grammarly Assistant" at bounding box center [987, 432] width 21 height 21
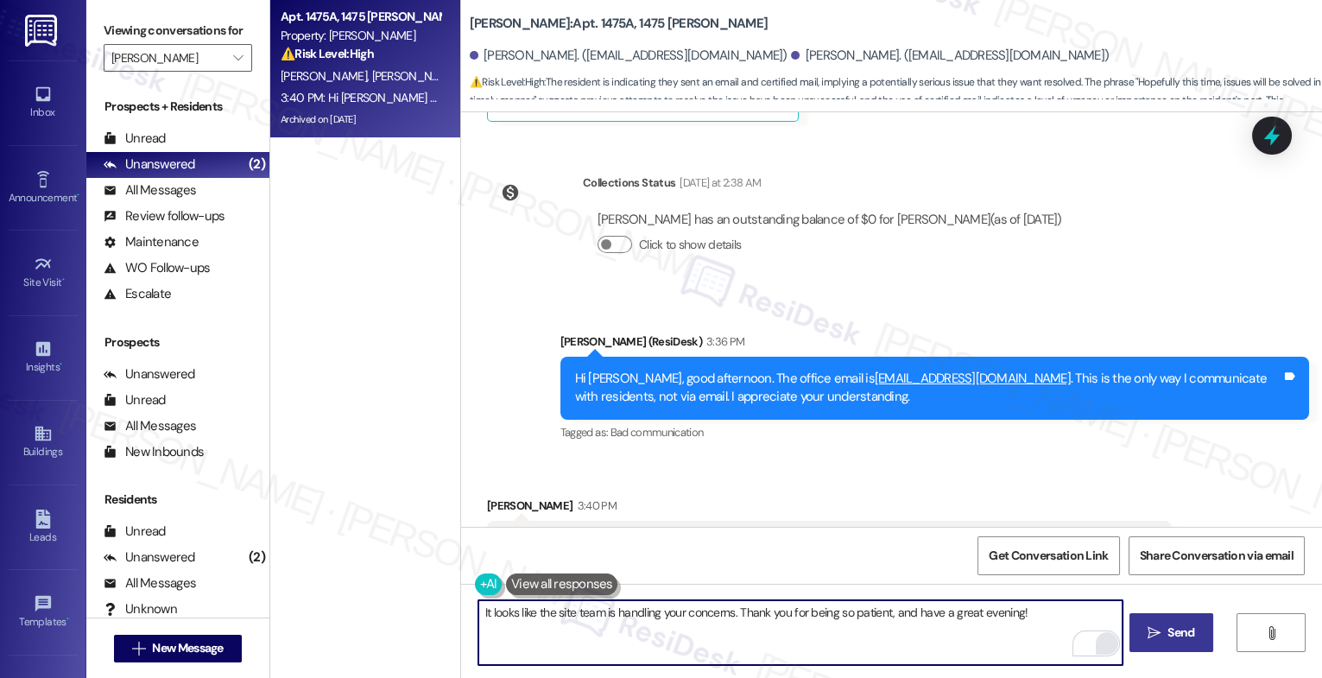
click at [1178, 620] on button " Send" at bounding box center [1172, 632] width 84 height 39
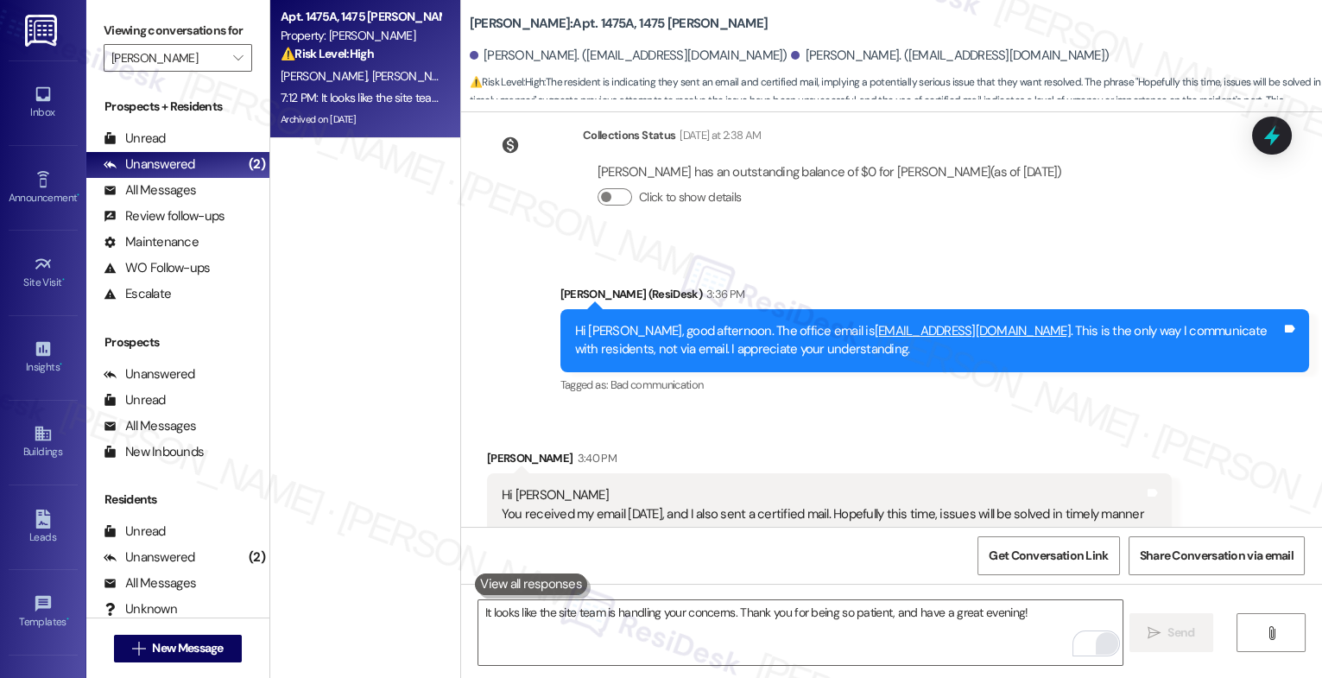
scroll to position [26380, 0]
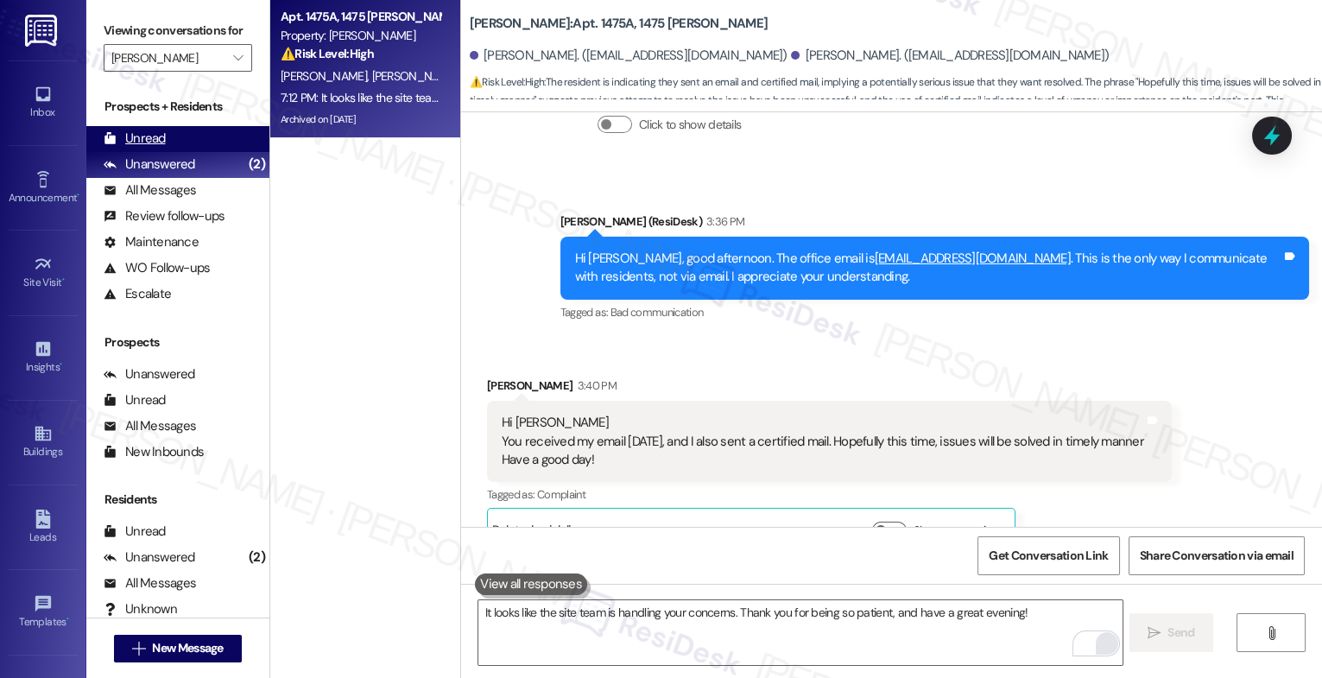
click at [174, 152] on div "Unread (0)" at bounding box center [177, 139] width 183 height 26
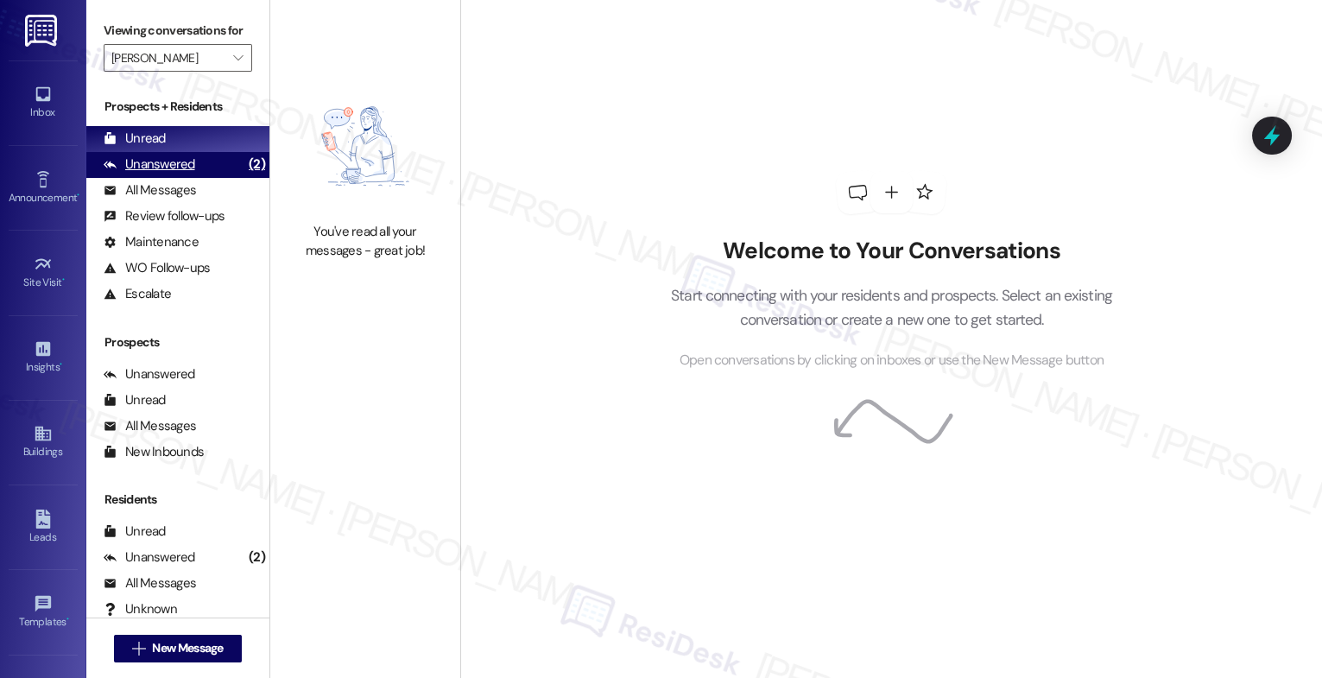
click at [180, 174] on div "Unanswered" at bounding box center [150, 164] width 92 height 18
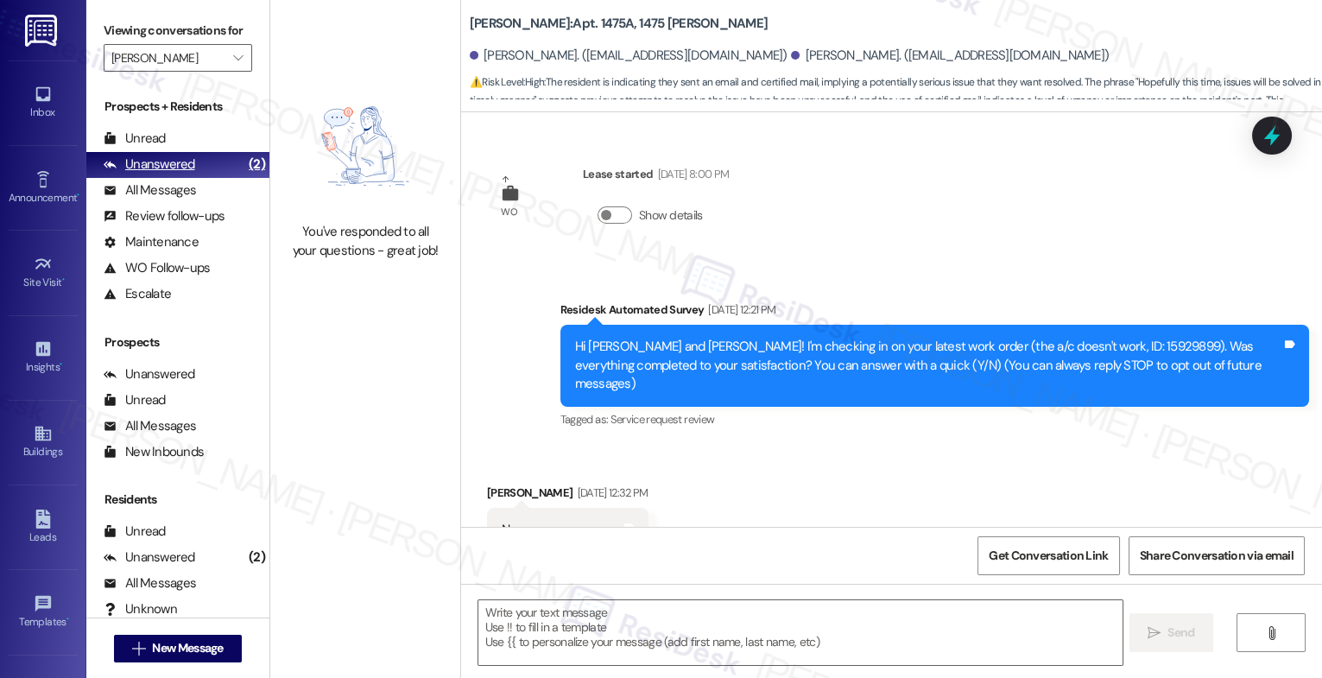
scroll to position [26676, 0]
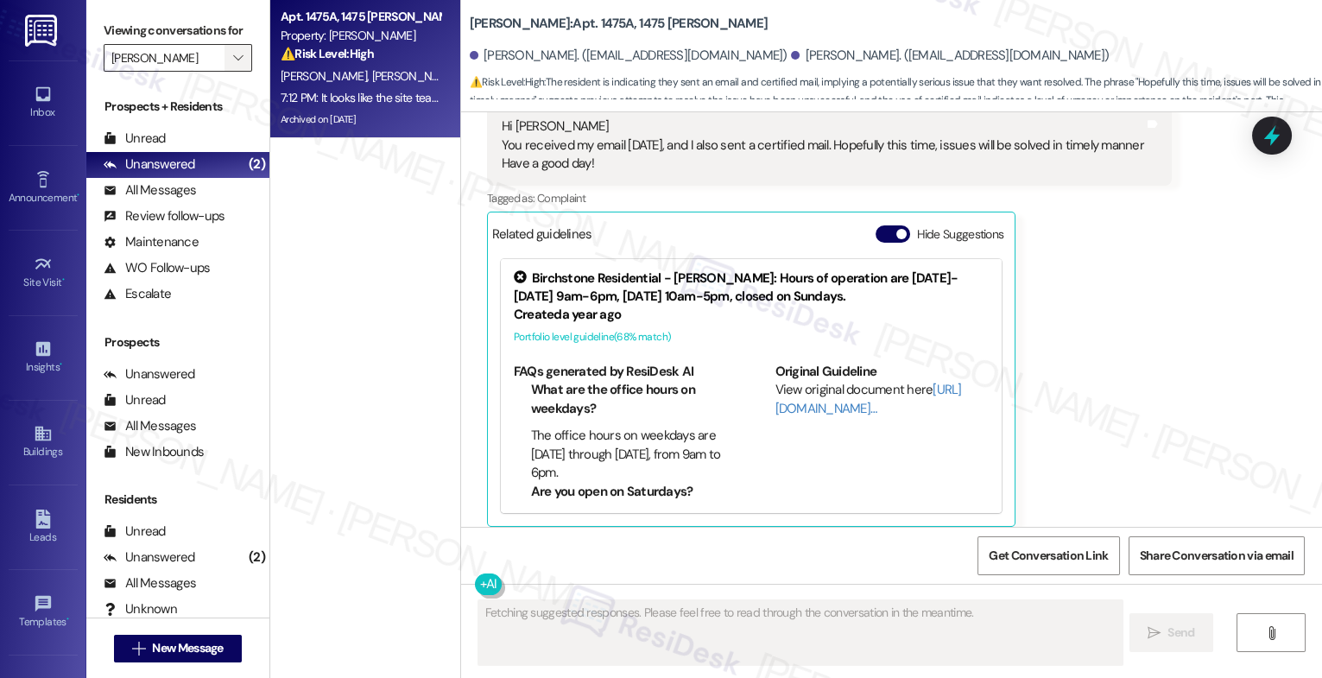
click at [233, 65] on icon "" at bounding box center [238, 58] width 10 height 14
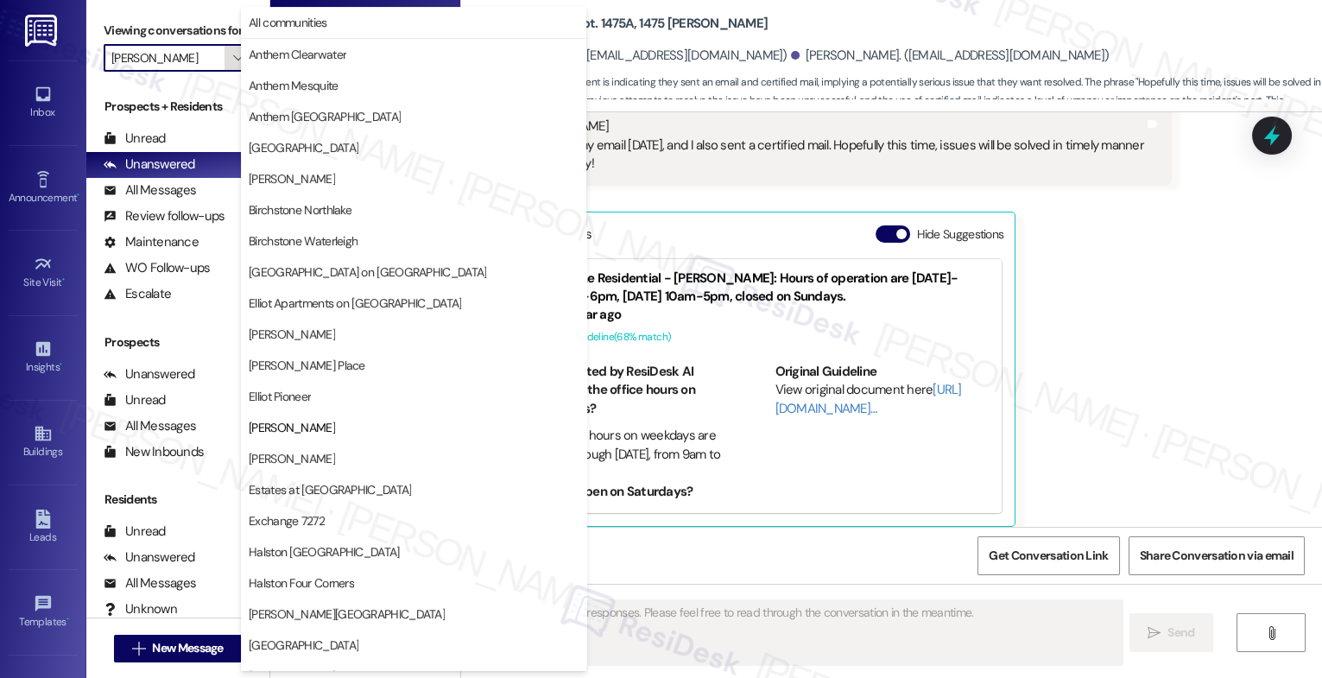
scroll to position [281, 0]
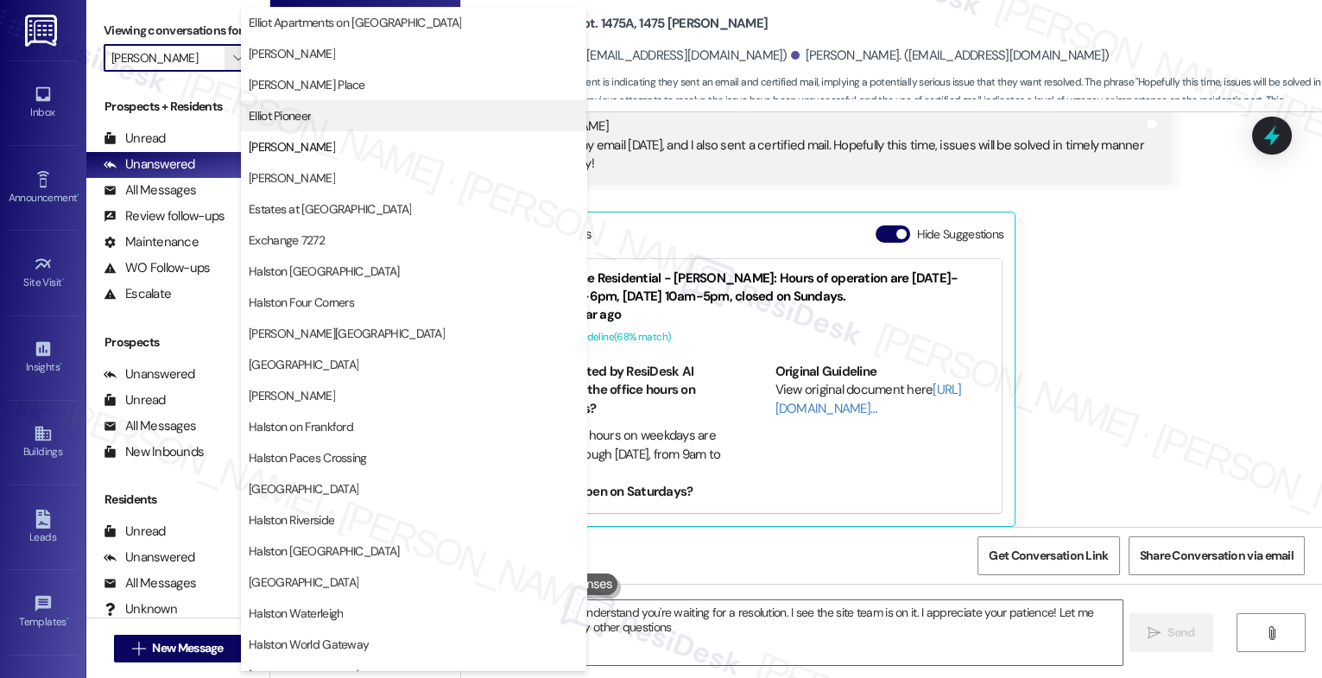
type textarea "Hi {{first_name}}, I understand you're waiting for a resolution. I see the site…"
click at [313, 112] on span "Elliot Pioneer" at bounding box center [414, 115] width 330 height 17
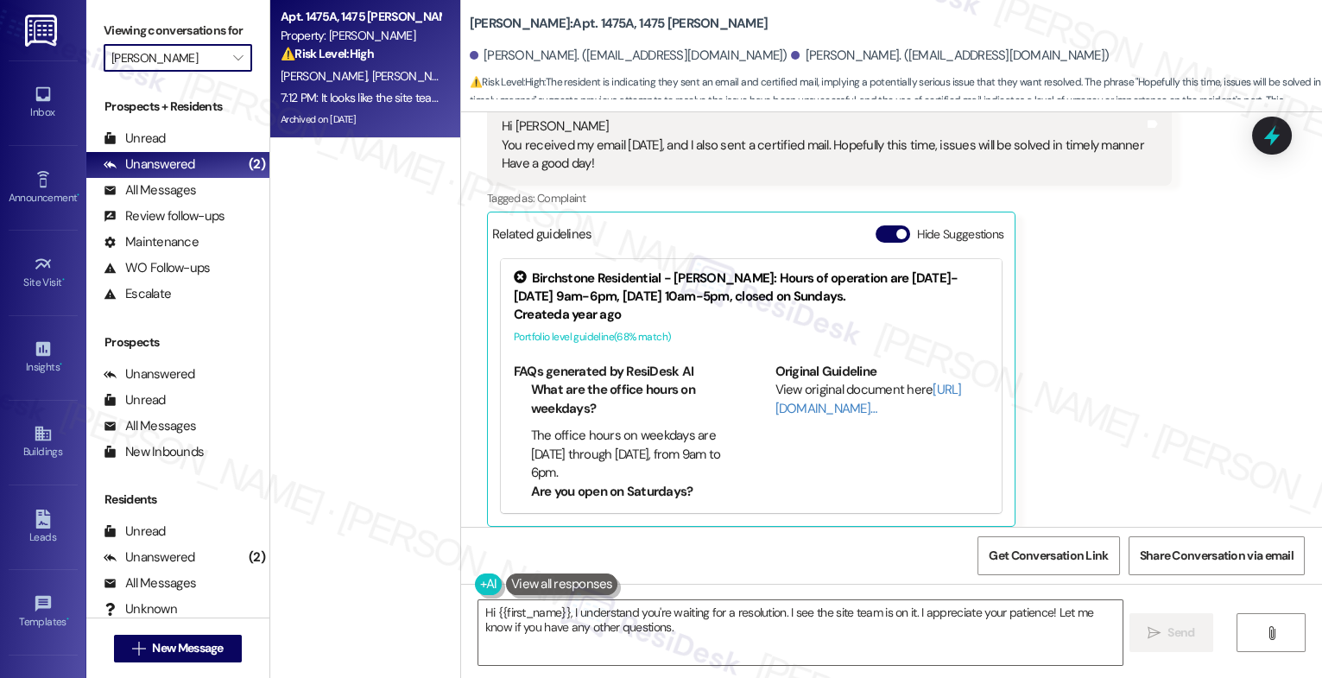
type input "Elliot Pioneer"
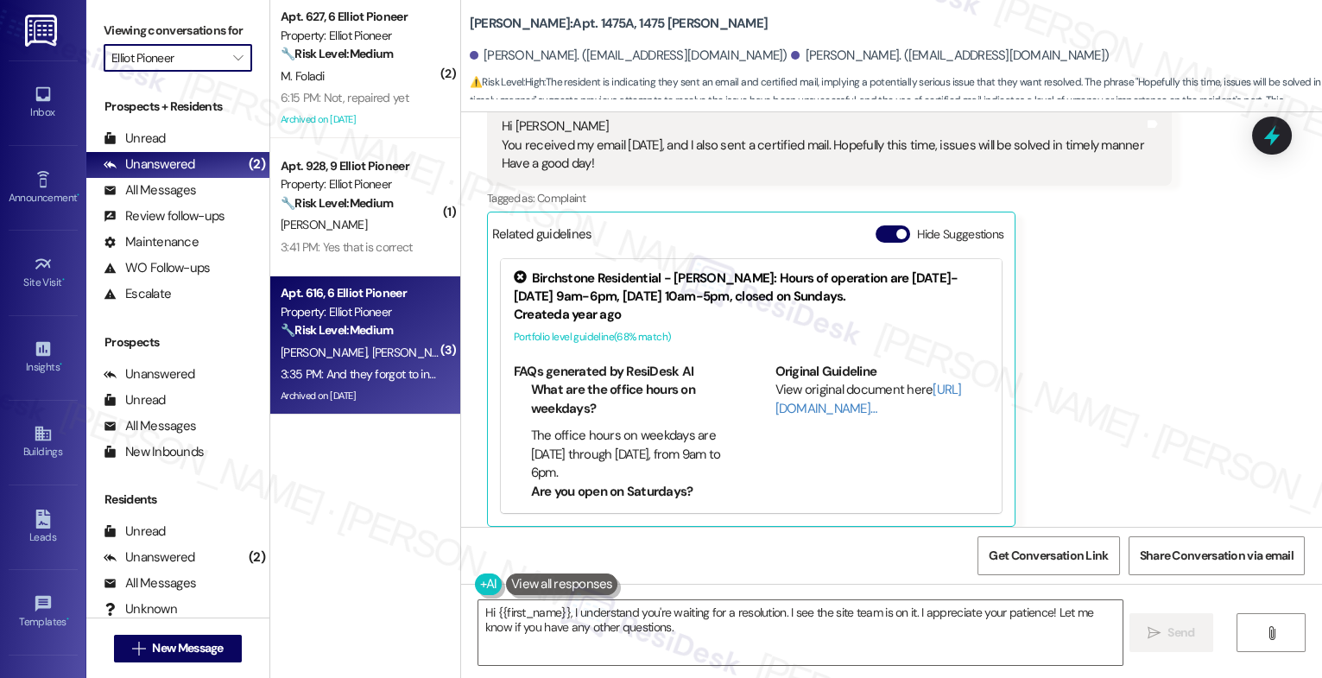
click at [371, 348] on span "[PERSON_NAME]" at bounding box center [414, 353] width 86 height 16
type textarea "Fetching suggested responses. Please feel free to read through the conversation…"
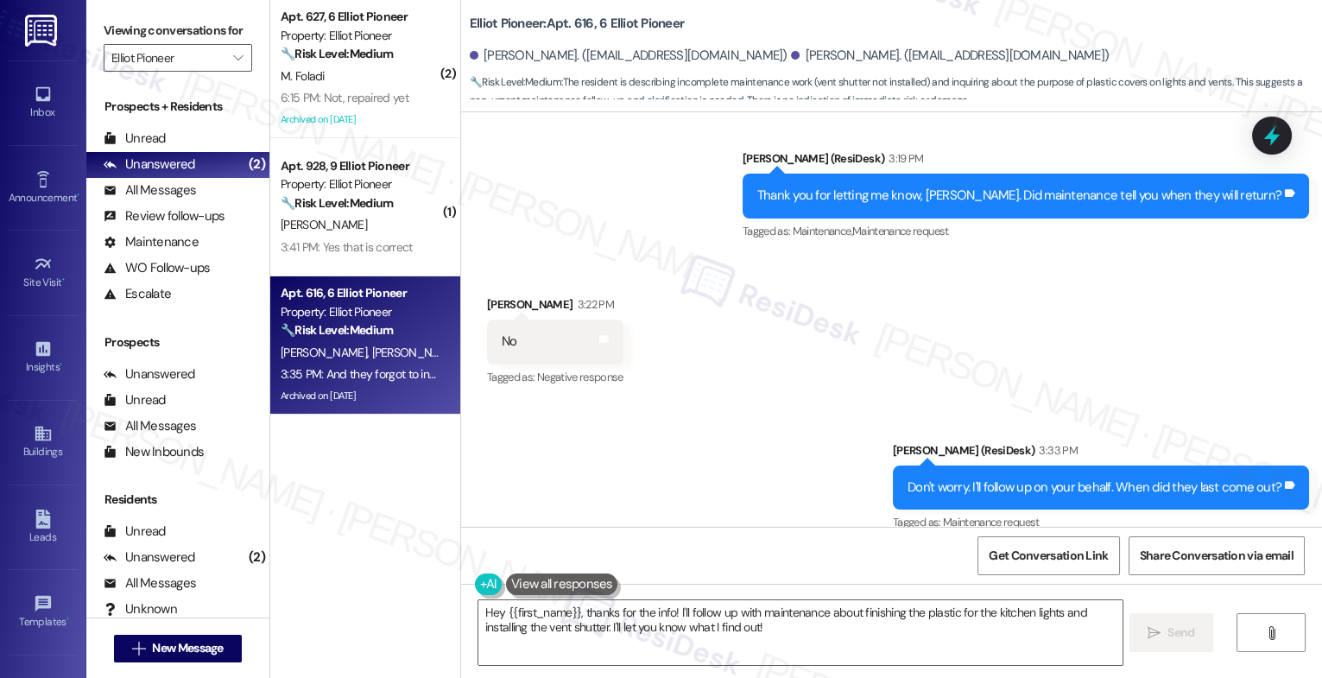
scroll to position [9375, 0]
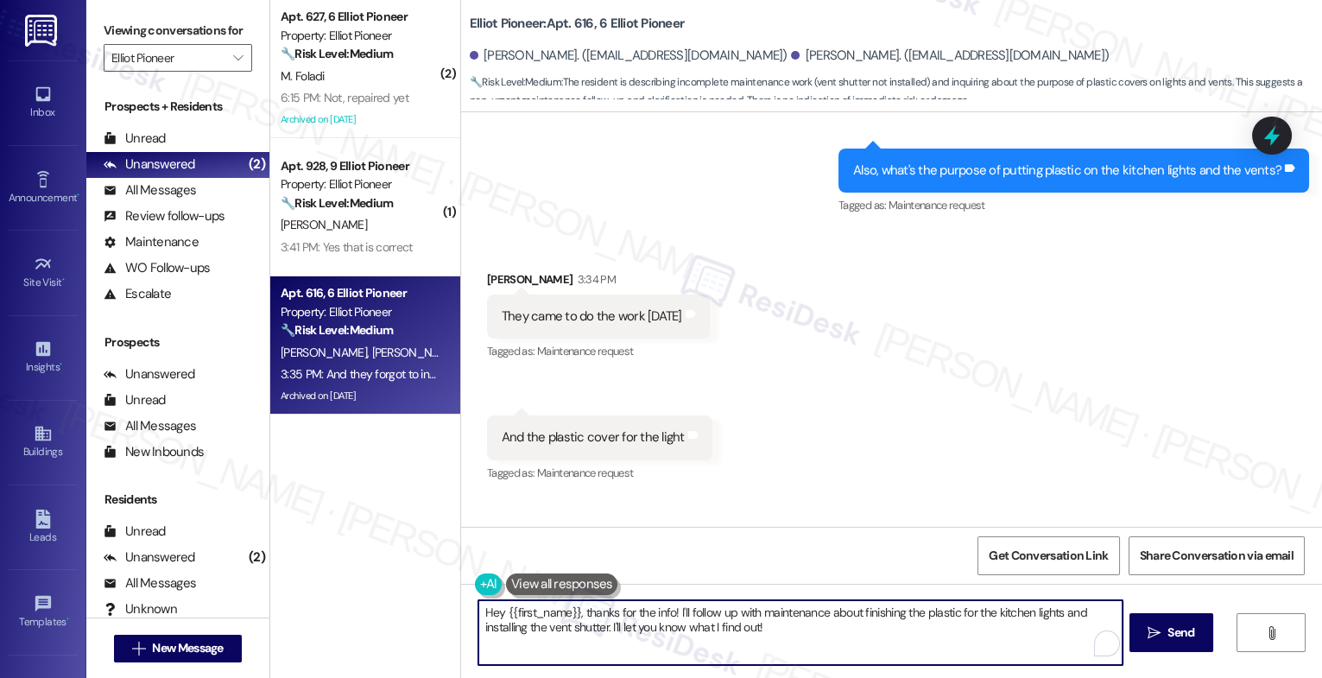
click at [632, 621] on textarea "Hey {{first_name}}, thanks for the info! I'll follow up with maintenance about …" at bounding box center [801, 632] width 644 height 65
click at [597, 644] on textarea "Hey {{first_name}}, thanks for the info! I'll follow up with maintenance about …" at bounding box center [801, 632] width 644 height 65
drag, startPoint x: 577, startPoint y: 613, endPoint x: 443, endPoint y: 608, distance: 134.0
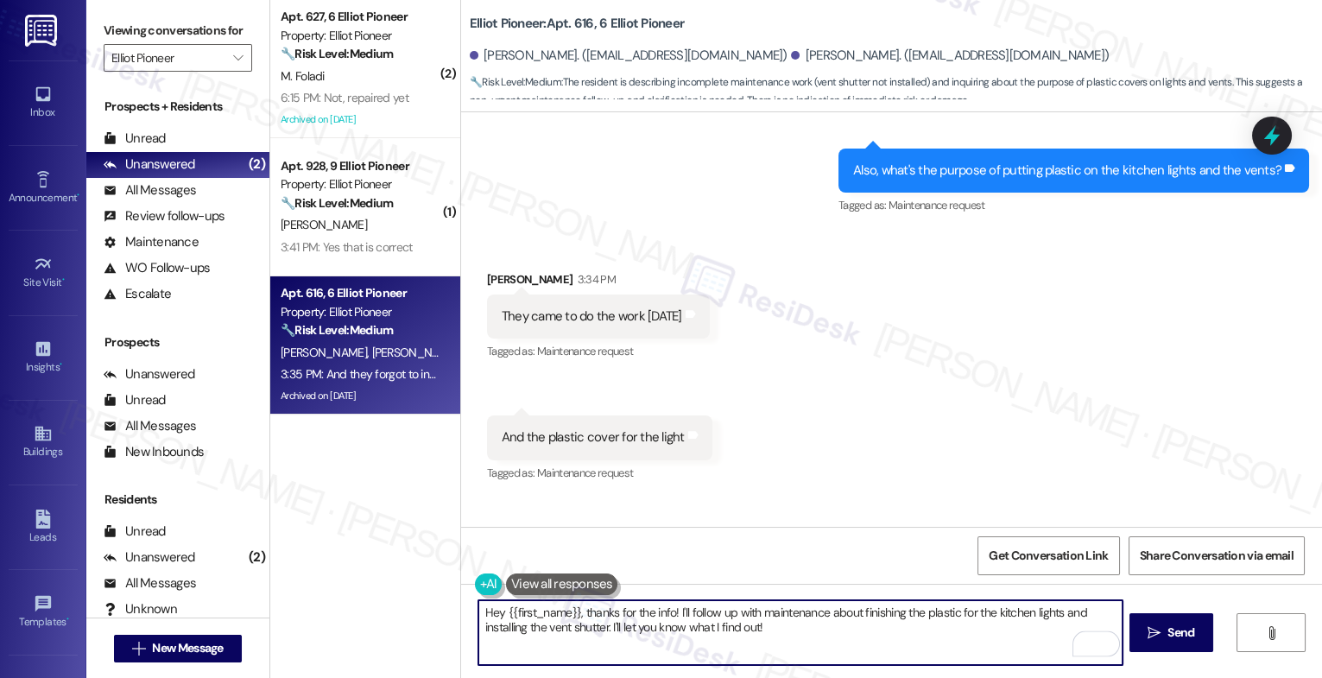
click at [443, 608] on div "( 2 ) Apt. 627, 6 Elliot Pioneer Property: Elliot Pioneer 🔧 Risk Level: Medium …" at bounding box center [796, 339] width 1052 height 678
click at [694, 638] on textarea "Thanks for the info! I'll follow up with maintenance about finishing the plasti…" at bounding box center [801, 632] width 644 height 65
type textarea "Thanks for the info! I'll follow up with maintenance about finishing the plasti…"
click at [1168, 638] on span "Send" at bounding box center [1181, 633] width 27 height 18
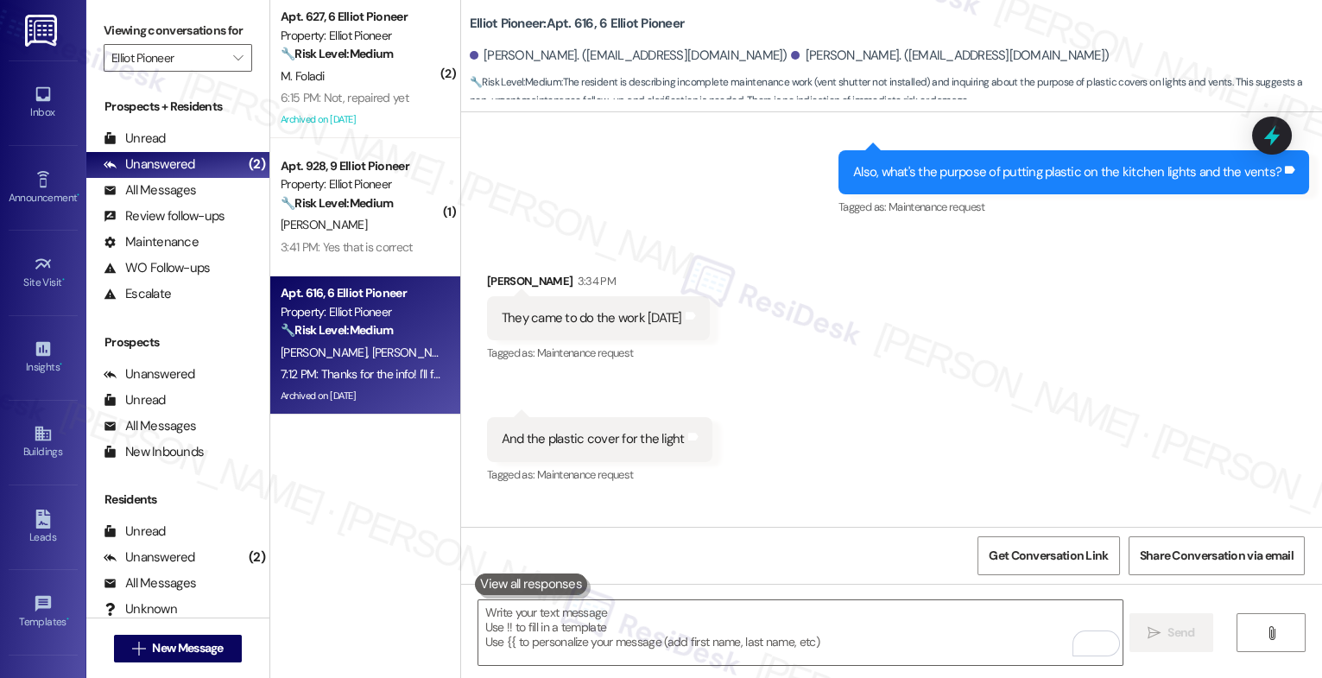
scroll to position [9513, 0]
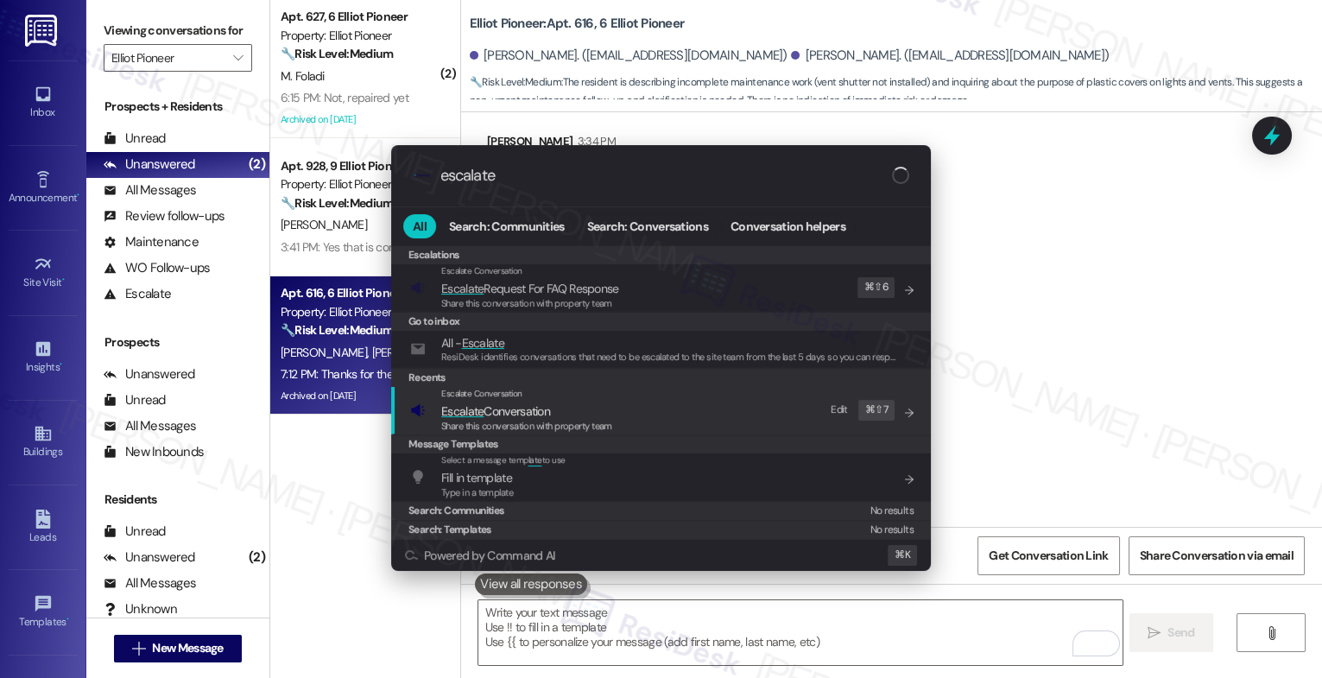
type input "escalate"
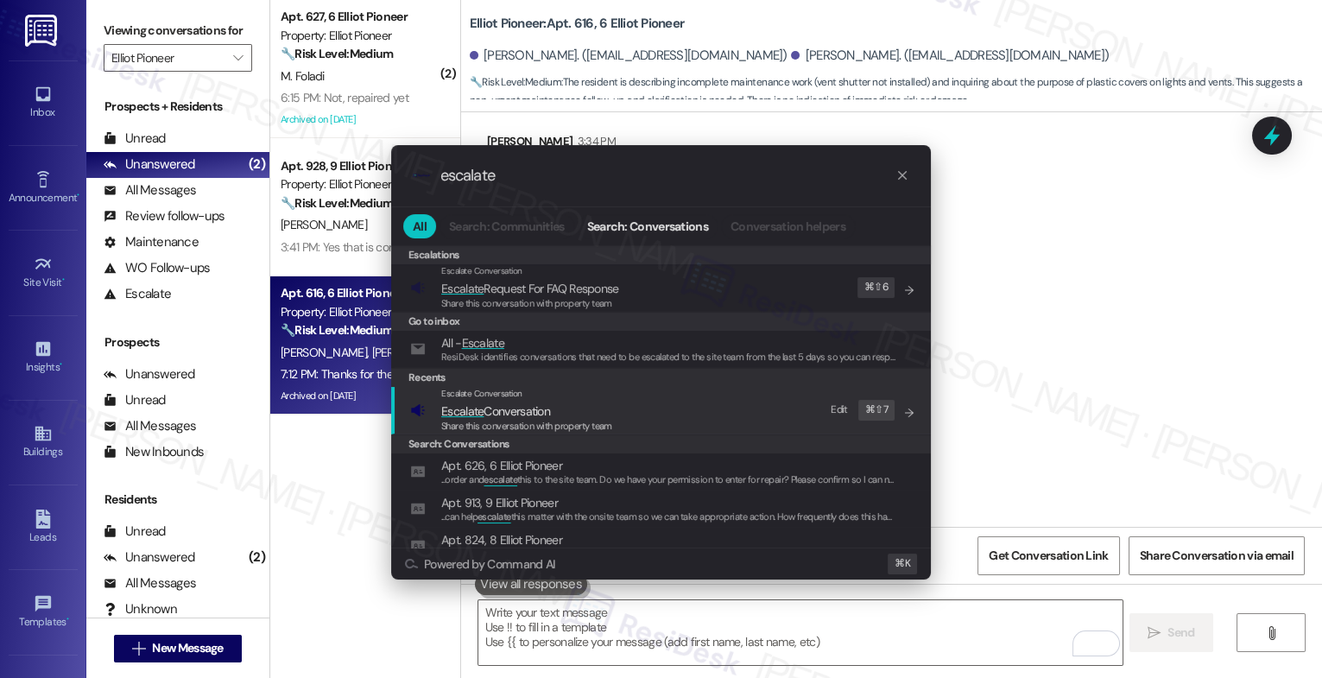
click at [557, 412] on span "Escalate Conversation" at bounding box center [526, 411] width 171 height 19
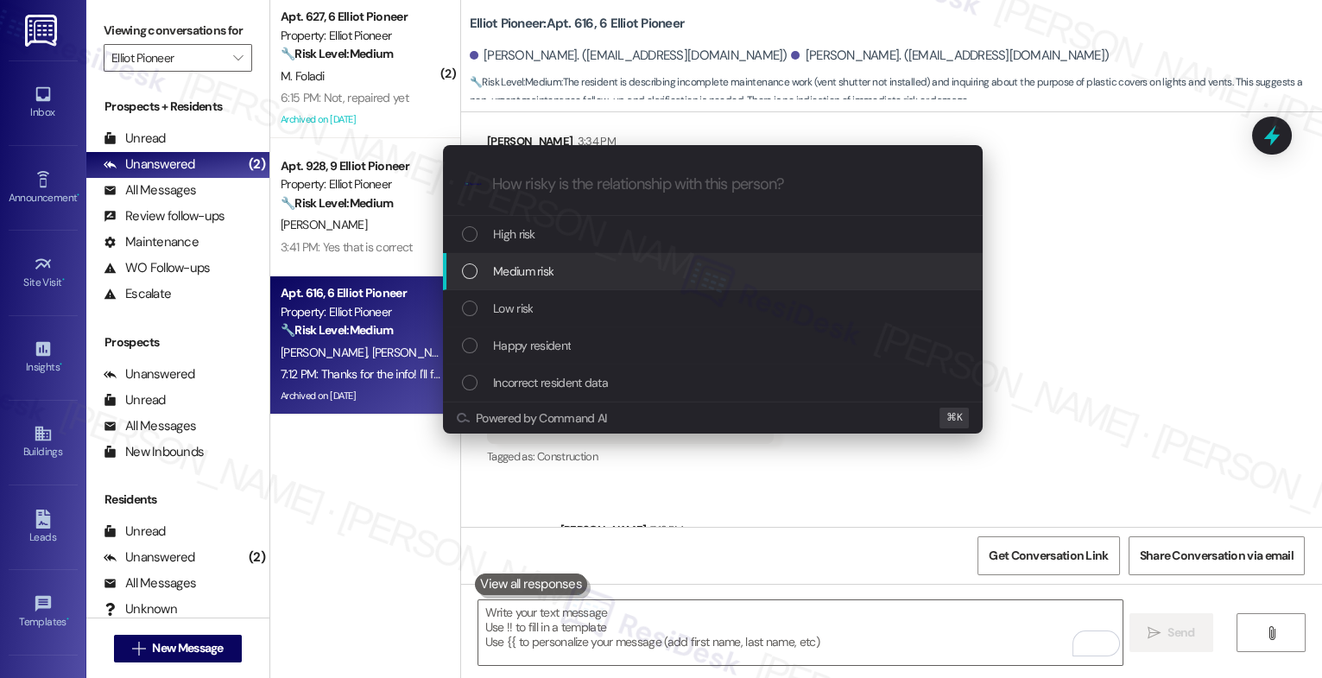
click at [563, 263] on div "Medium risk" at bounding box center [714, 271] width 505 height 19
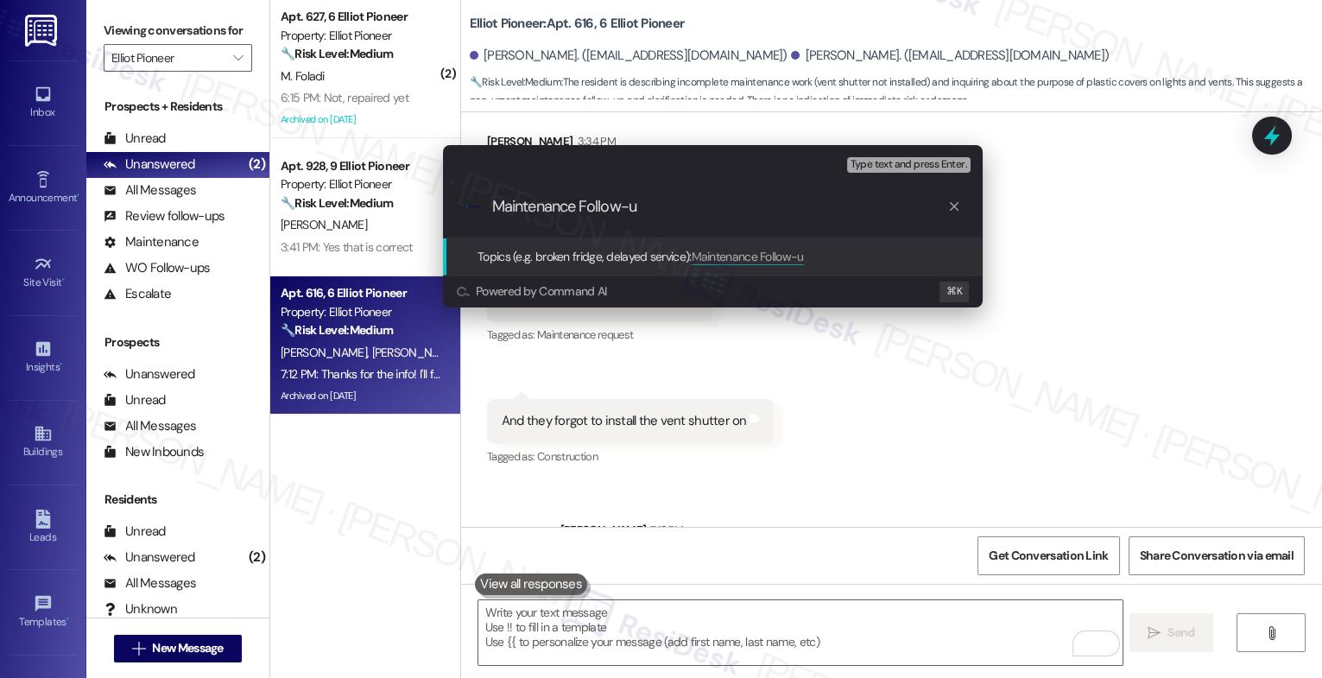
type input "Maintenance Follow-up"
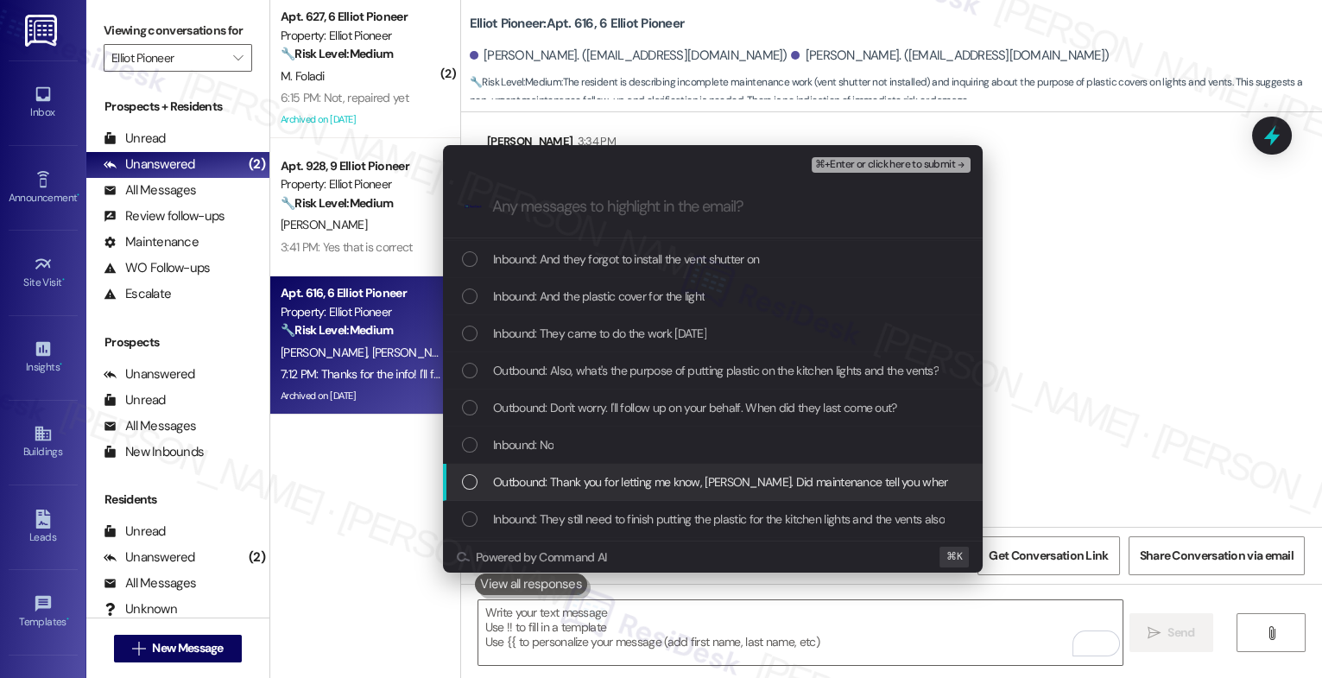
scroll to position [35, 0]
click at [593, 476] on span "Outbound: Thank you for letting me know, [PERSON_NAME]. Did maintenance tell yo…" at bounding box center [762, 481] width 539 height 19
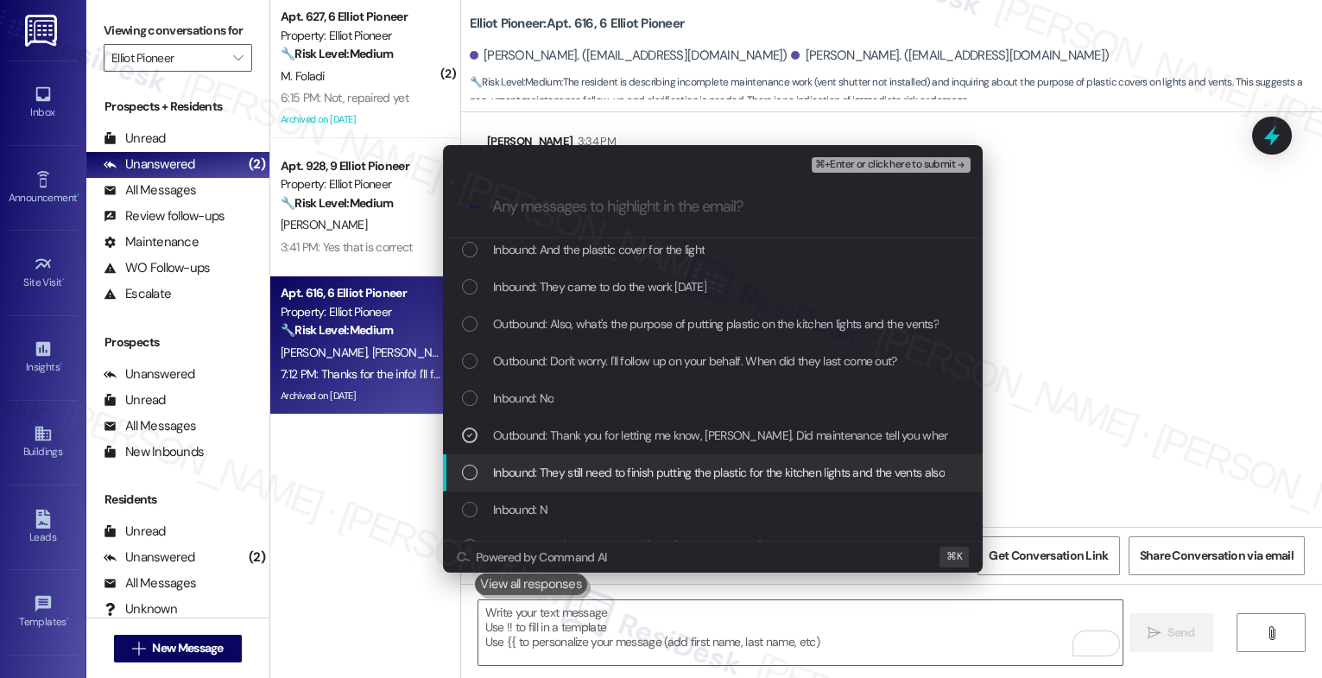
drag, startPoint x: 585, startPoint y: 467, endPoint x: 562, endPoint y: 401, distance: 70.2
click at [584, 456] on div "Inbound: They still need to finish putting the plastic for the kitchen lights a…" at bounding box center [713, 472] width 540 height 37
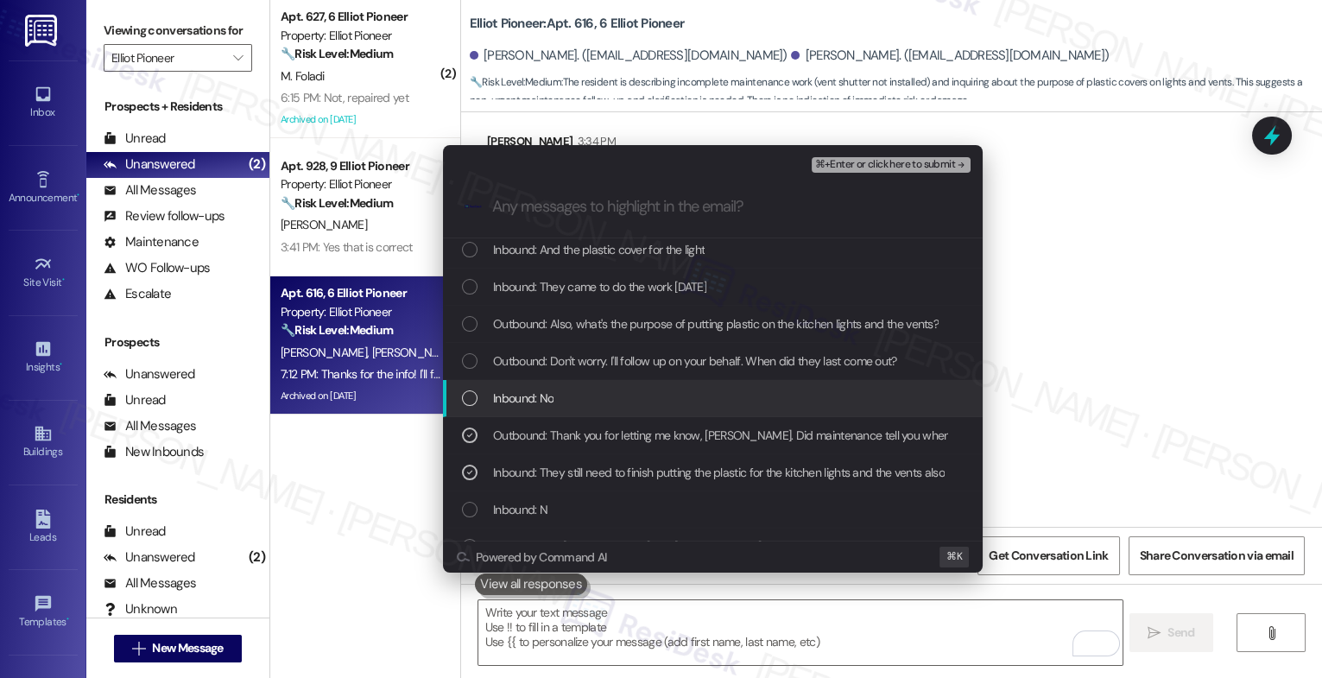
drag, startPoint x: 542, startPoint y: 399, endPoint x: 563, endPoint y: 353, distance: 50.6
click at [542, 396] on span "Inbound: No" at bounding box center [523, 398] width 60 height 19
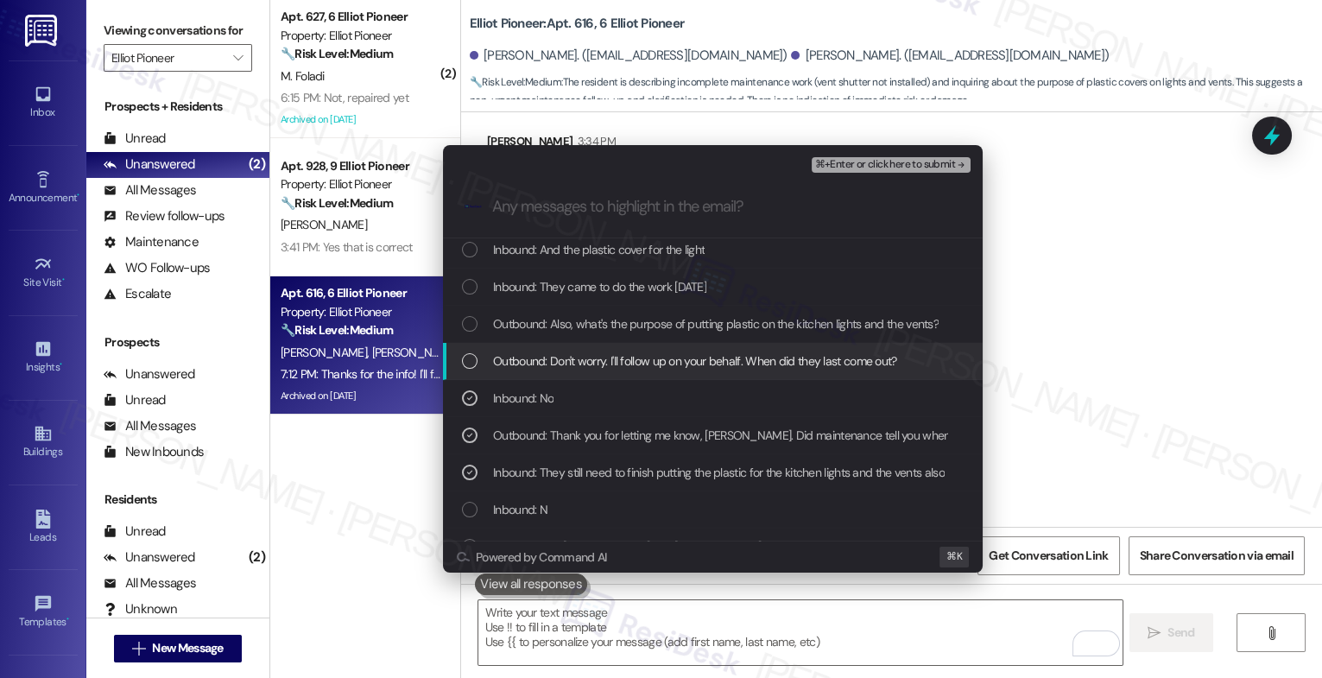
click at [562, 353] on span "Outbound: Don't worry. I'll follow up on your behalf. When did they last come o…" at bounding box center [695, 361] width 404 height 19
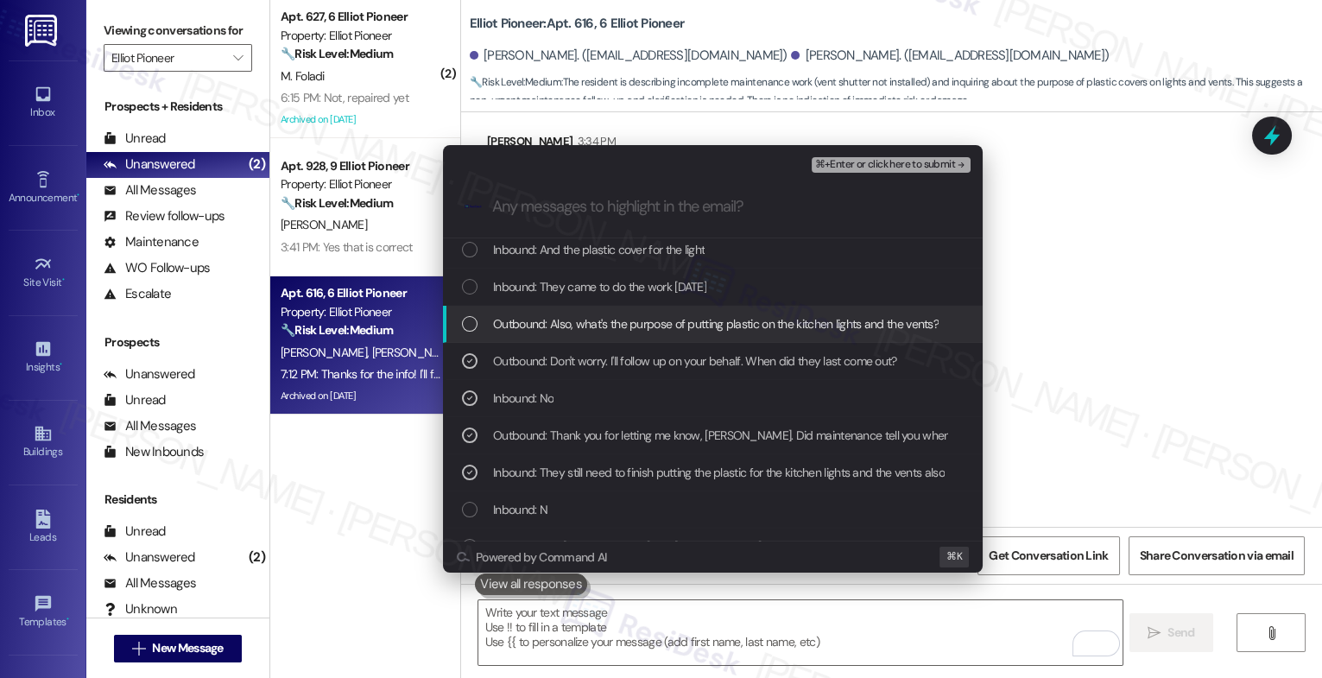
click at [574, 306] on div "Outbound: Also, what's the purpose of putting plastic on the kitchen lights and…" at bounding box center [713, 324] width 540 height 37
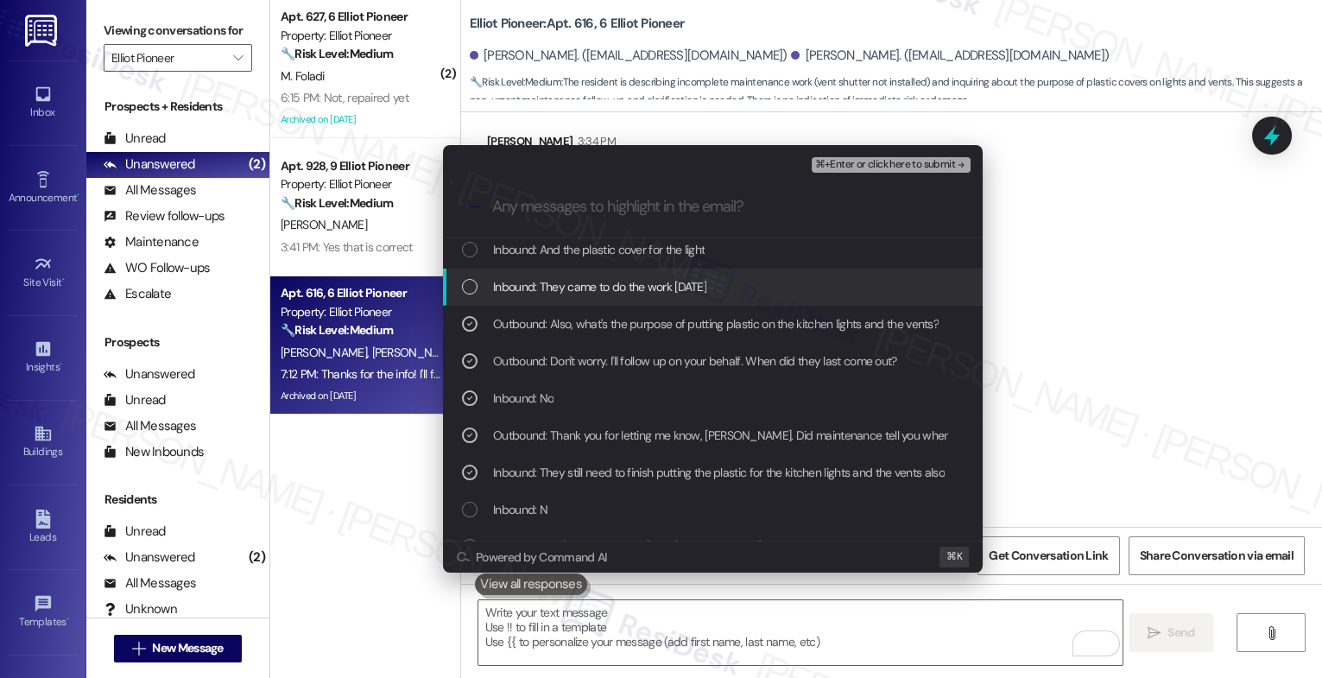
drag, startPoint x: 577, startPoint y: 277, endPoint x: 592, endPoint y: 255, distance: 26.8
click at [578, 277] on span "Inbound: They came to do the work [DATE]" at bounding box center [599, 286] width 213 height 19
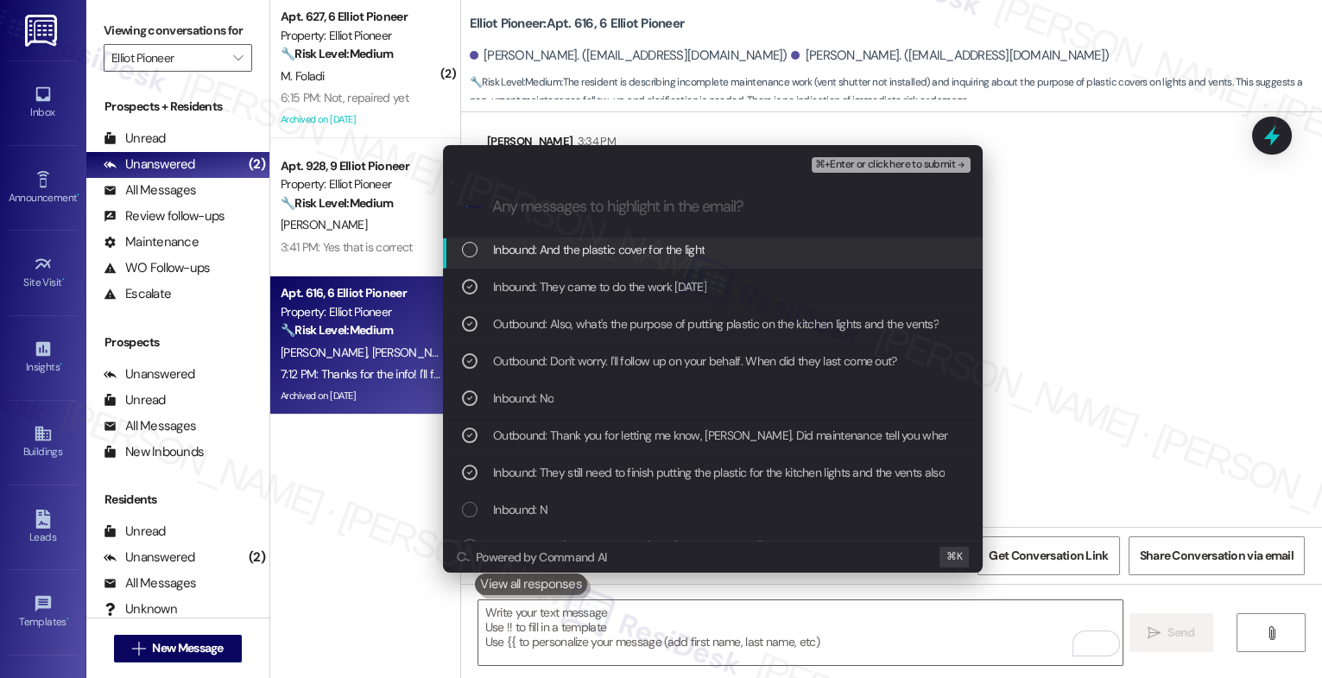
click at [597, 244] on span "Inbound: And the plastic cover for the light" at bounding box center [599, 249] width 212 height 19
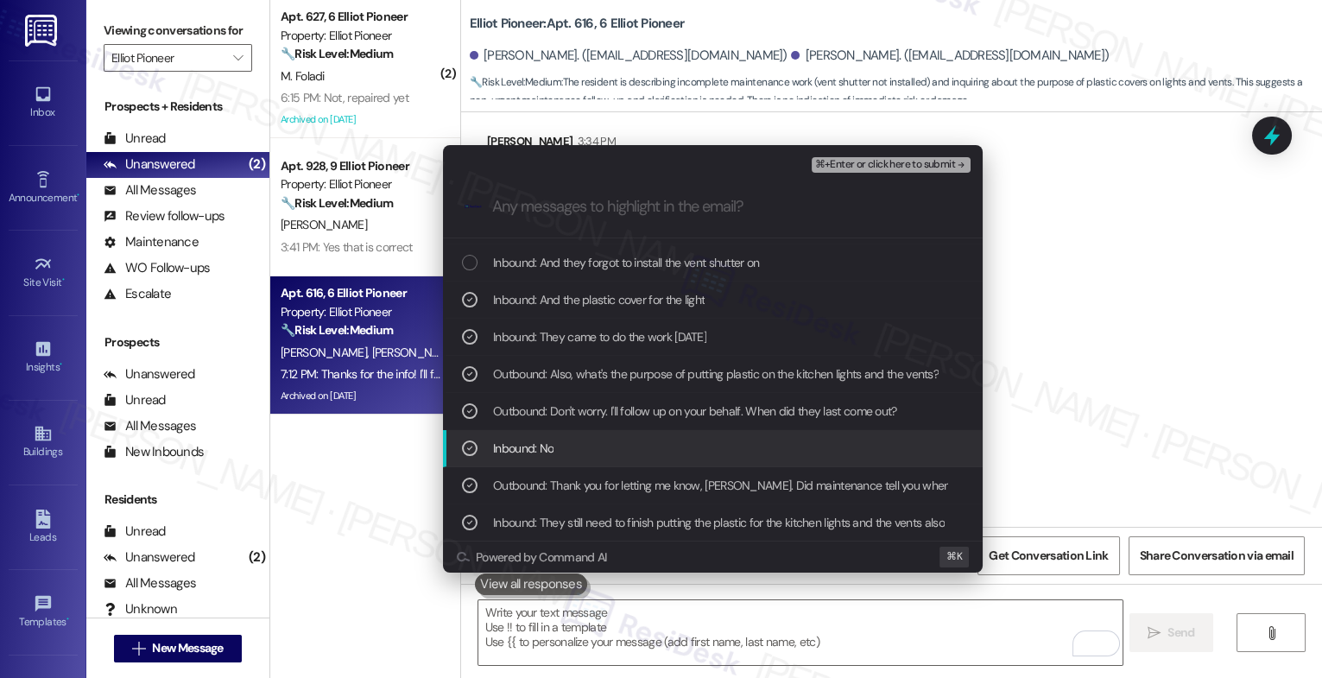
scroll to position [0, 0]
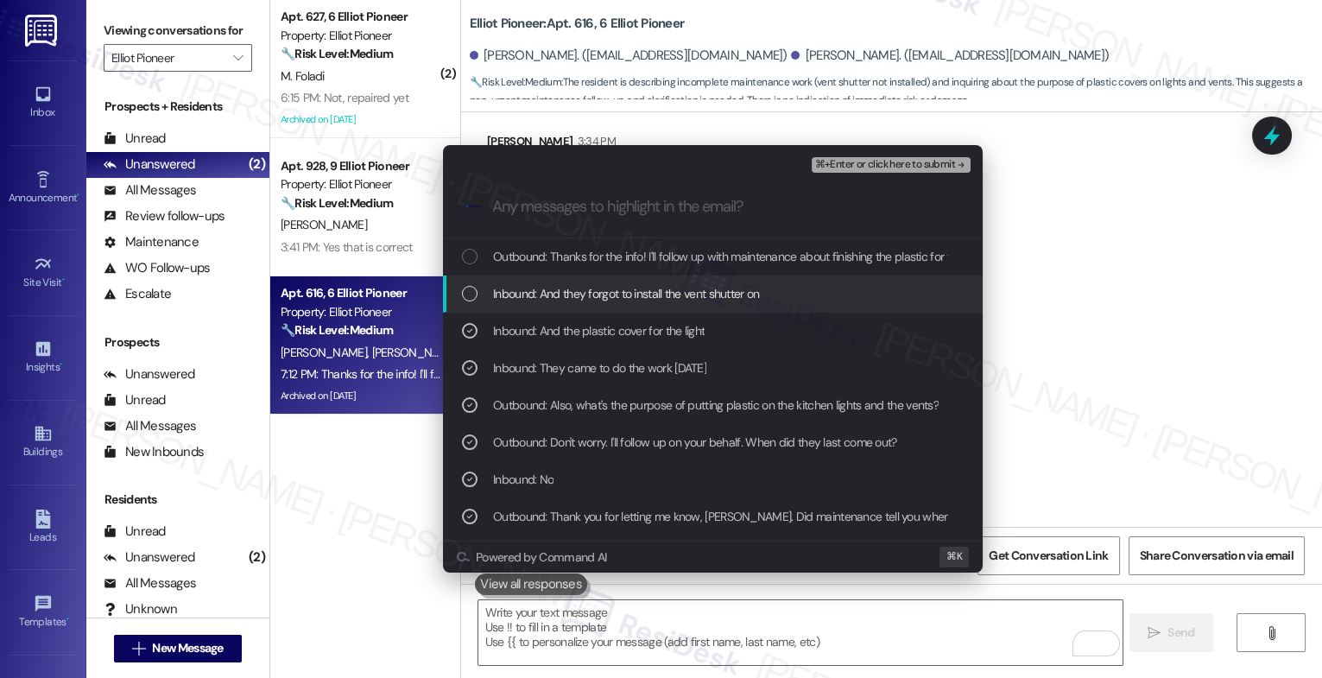
drag, startPoint x: 580, startPoint y: 292, endPoint x: 592, endPoint y: 265, distance: 29.0
click at [580, 292] on span "Inbound: And they forgot to install the vent shutter on" at bounding box center [626, 293] width 267 height 19
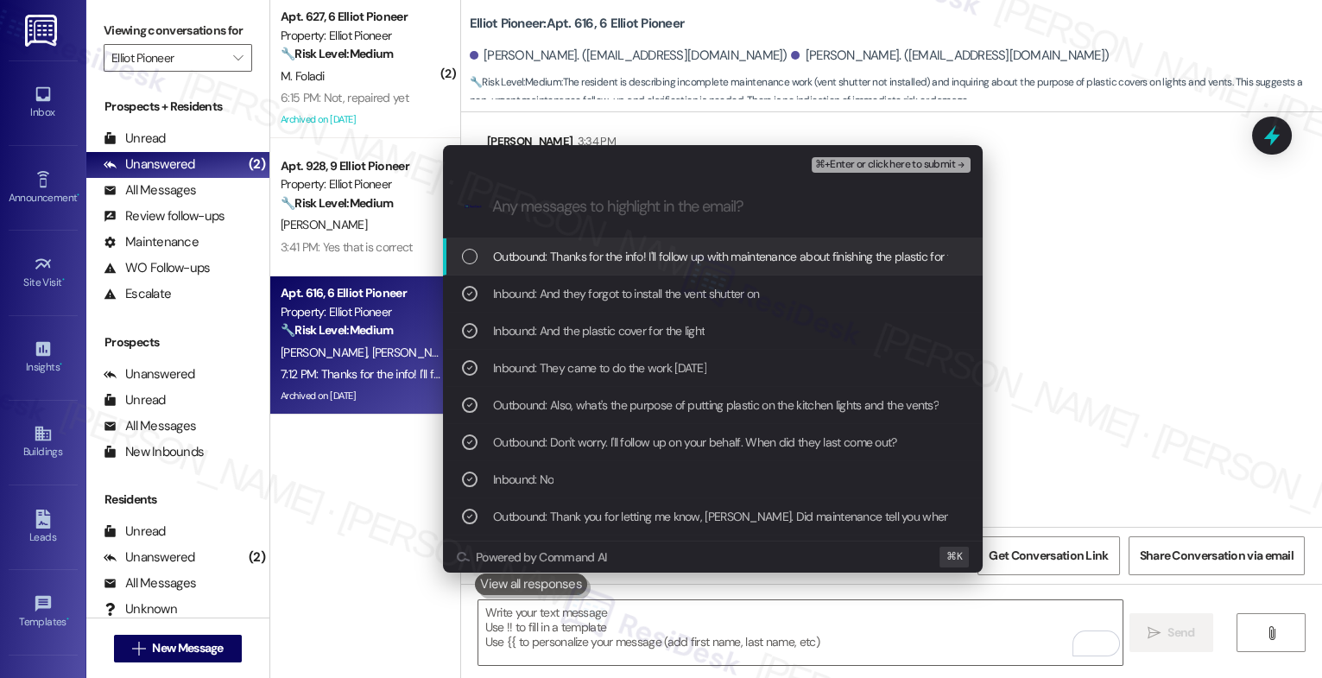
click at [592, 264] on span "Outbound: Thanks for the info! I'll follow up with maintenance about finishing …" at bounding box center [913, 256] width 841 height 19
click at [919, 159] on span "⌘+Enter or click here to submit" at bounding box center [885, 165] width 140 height 12
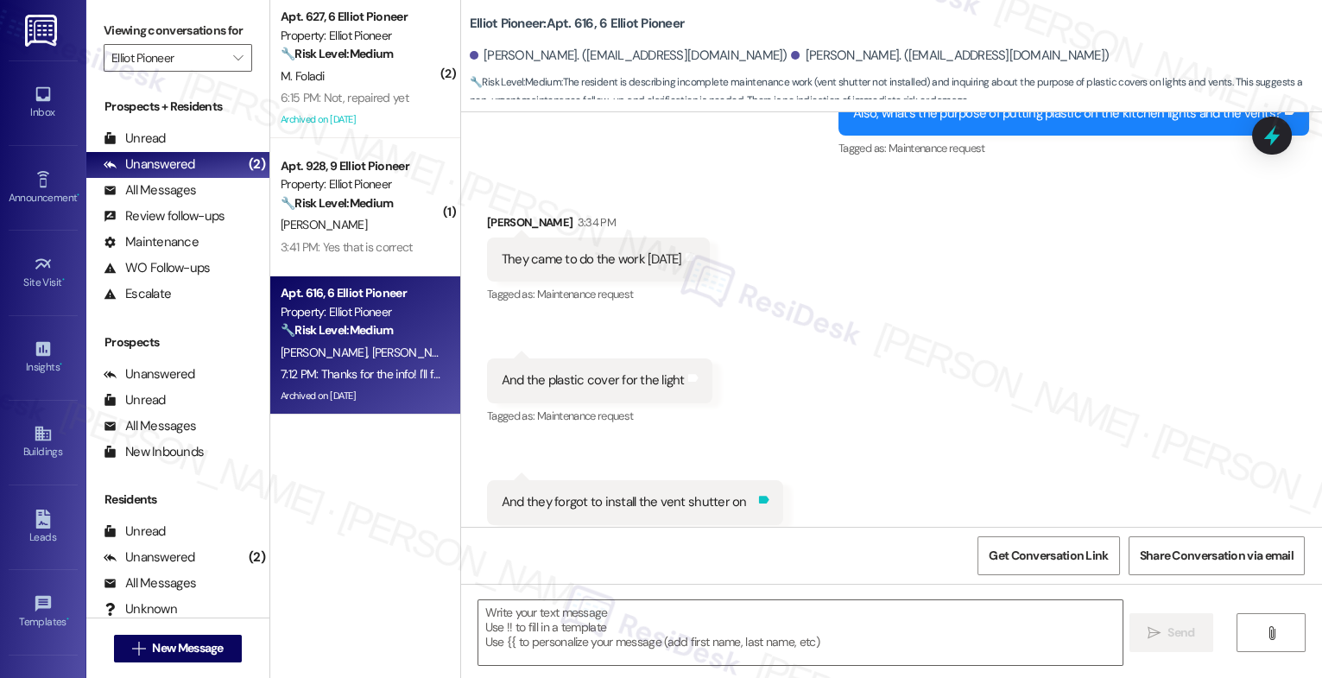
scroll to position [9539, 0]
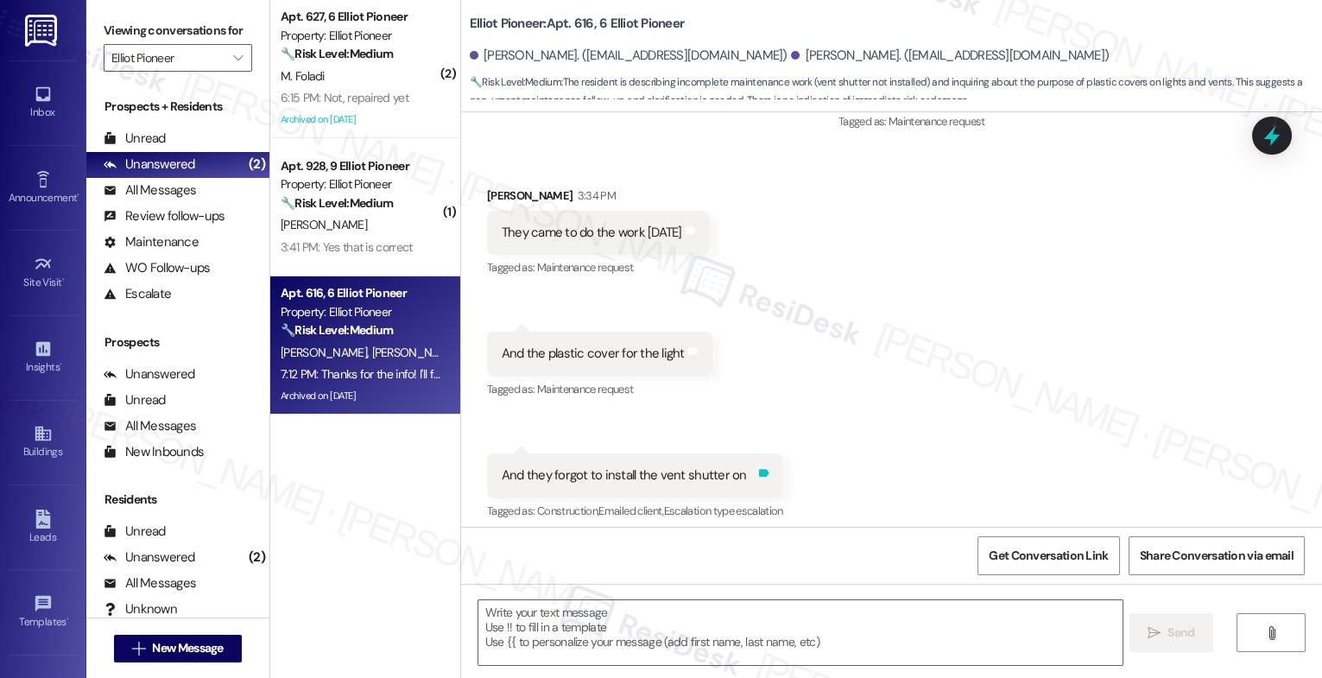
type textarea "Fetching suggested responses. Please feel free to read through the conversation…"
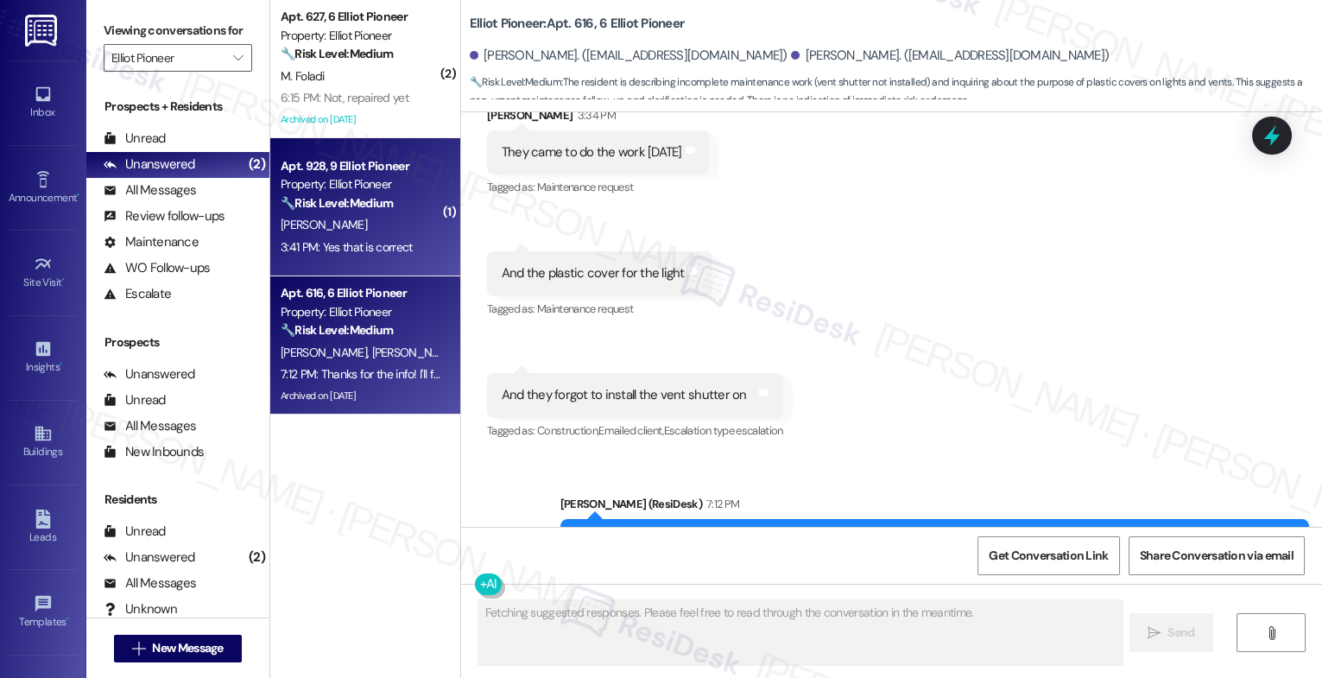
click at [345, 205] on strong "🔧 Risk Level: Medium" at bounding box center [337, 203] width 112 height 16
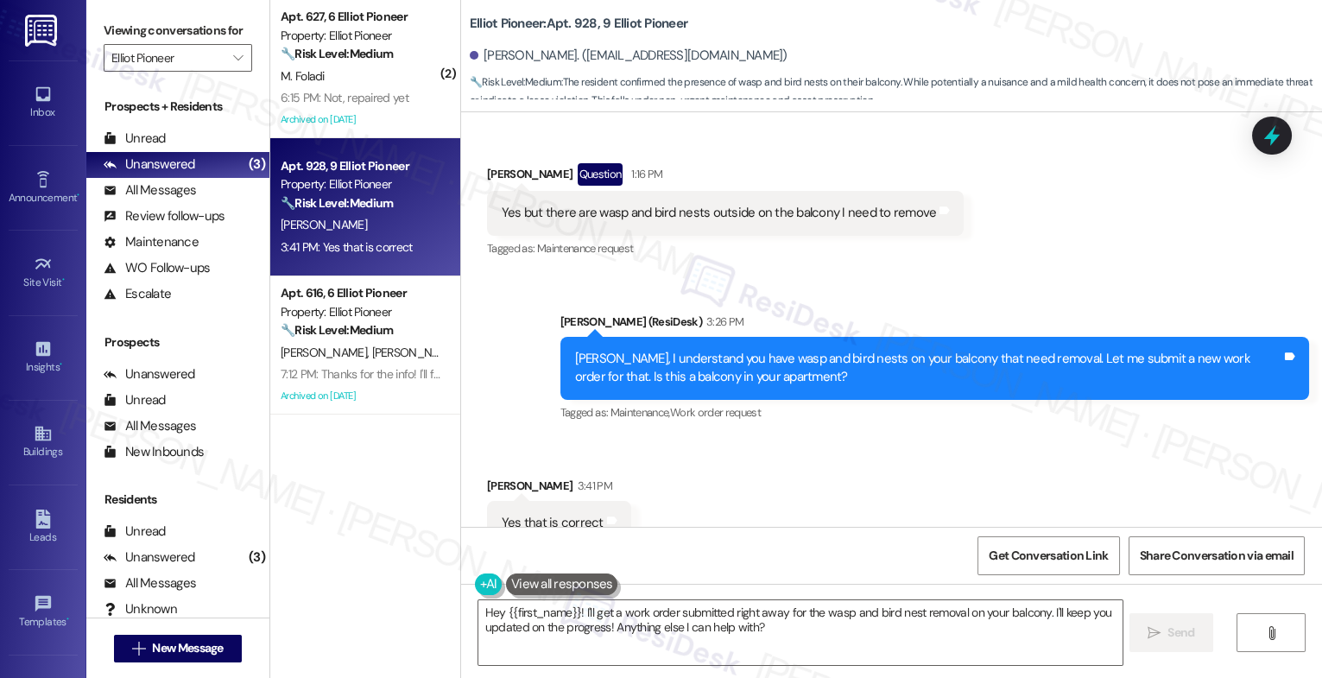
scroll to position [12190, 0]
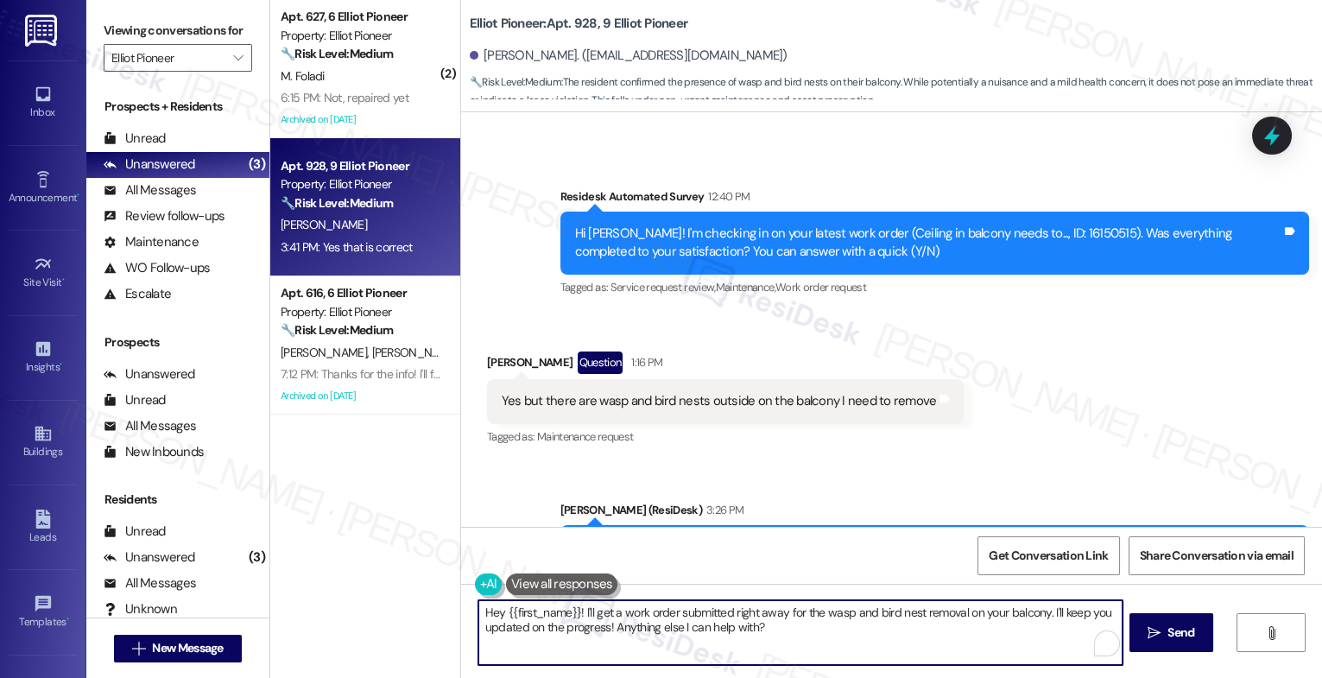
click at [593, 626] on textarea "Hey {{first_name}}! I'll get a work order submitted right away for the wasp and…" at bounding box center [801, 632] width 644 height 65
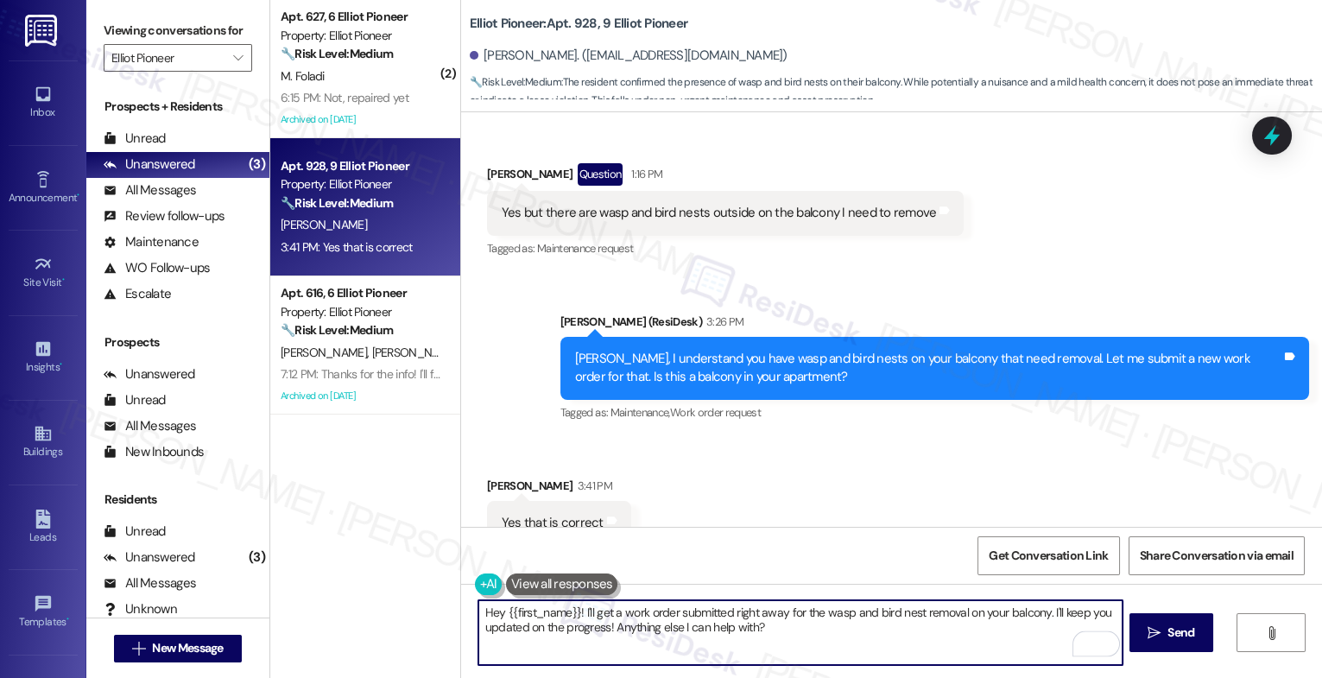
click at [609, 636] on textarea "Hey {{first_name}}! I'll get a work order submitted right away for the wasp and…" at bounding box center [801, 632] width 644 height 65
drag, startPoint x: 573, startPoint y: 612, endPoint x: 437, endPoint y: 605, distance: 135.8
click at [438, 606] on div "( 2 ) Apt. 627, 6 Elliot Pioneer Property: Elliot Pioneer 🔧 Risk Level: Medium …" at bounding box center [796, 339] width 1052 height 678
drag, startPoint x: 790, startPoint y: 614, endPoint x: 744, endPoint y: 610, distance: 46.8
click at [744, 610] on textarea "Thanks for confirming! I'll get a work order submitted right away for the wasp …" at bounding box center [801, 632] width 644 height 65
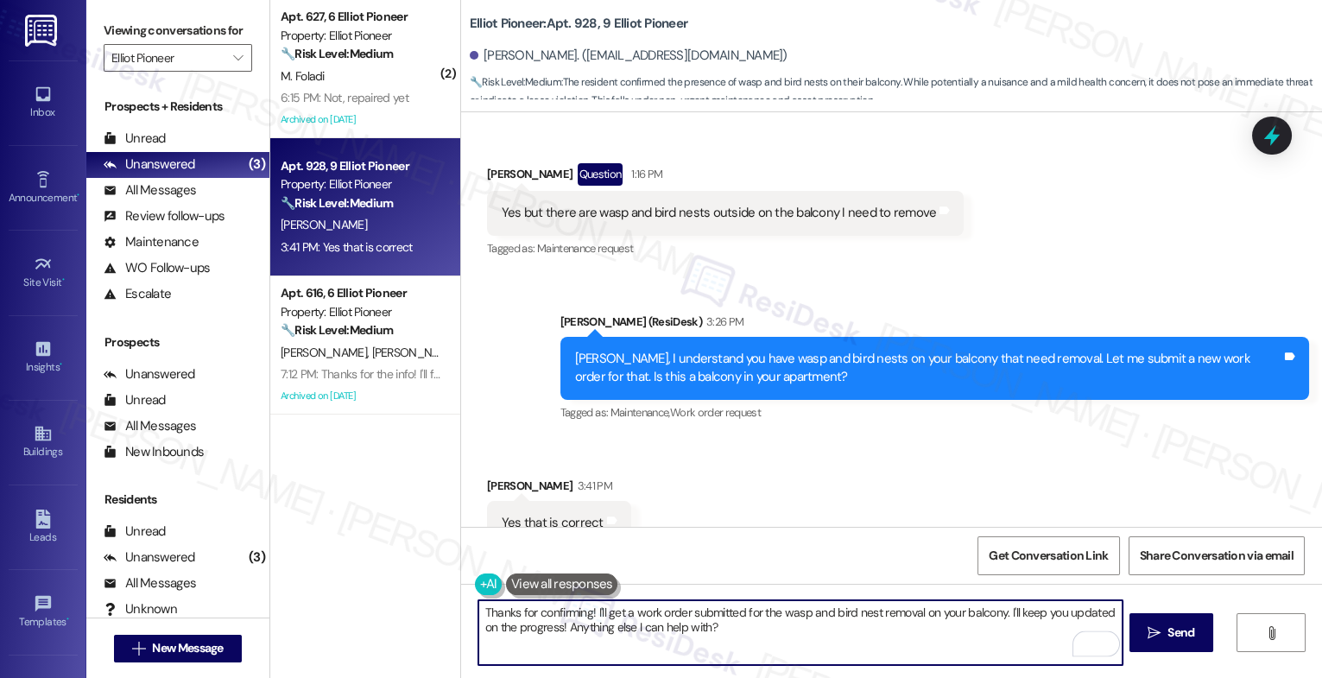
drag, startPoint x: 996, startPoint y: 614, endPoint x: 1007, endPoint y: 651, distance: 38.8
click at [1007, 651] on textarea "Thanks for confirming! I'll get a work order submitted for the wasp and bird ne…" at bounding box center [801, 632] width 644 height 65
drag, startPoint x: 999, startPoint y: 613, endPoint x: 1009, endPoint y: 641, distance: 29.5
click at [1009, 641] on textarea "Thanks for confirming! I'll get a work order submitted for the wasp and bird ne…" at bounding box center [801, 632] width 644 height 65
drag, startPoint x: 999, startPoint y: 616, endPoint x: 1008, endPoint y: 636, distance: 21.7
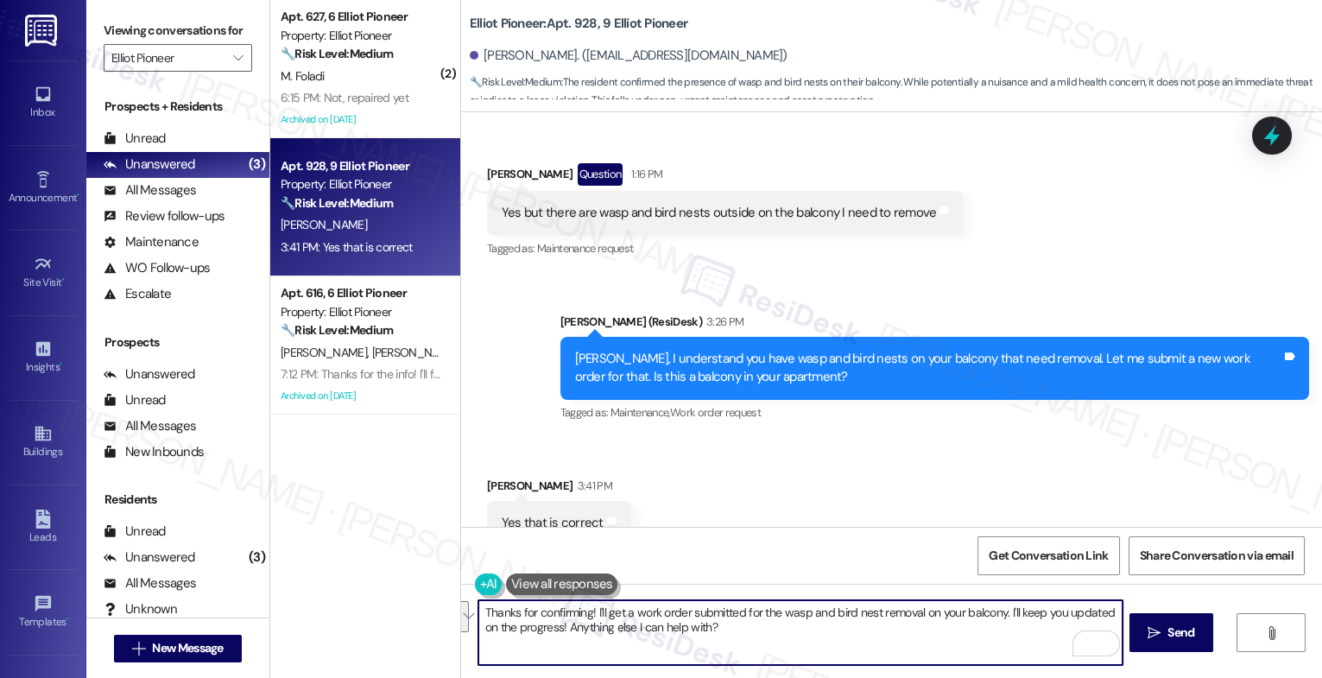
click at [1008, 636] on textarea "Thanks for confirming! I'll get a work order submitted for the wasp and bird ne…" at bounding box center [801, 632] width 644 height 65
type textarea "Thanks for confirming! I'll get a work order submitted for the wasp and bird ne…"
click at [1164, 631] on span "Send" at bounding box center [1181, 633] width 34 height 18
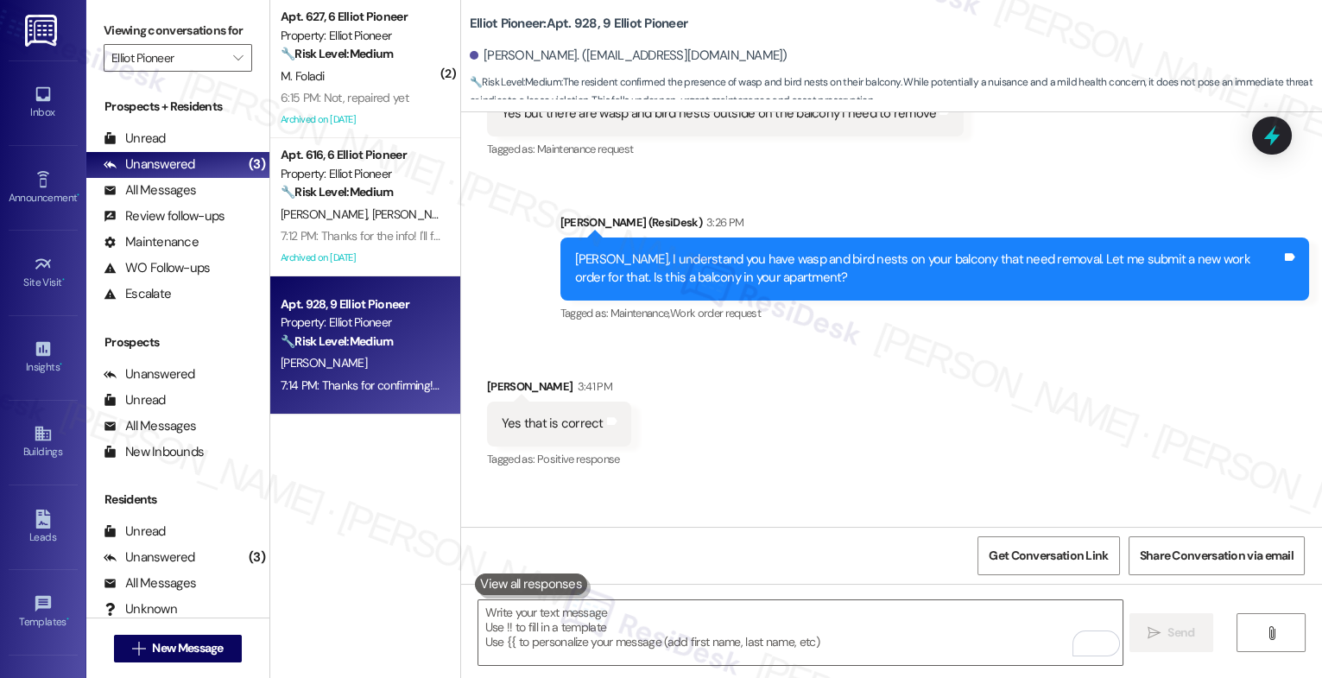
scroll to position [12516, 0]
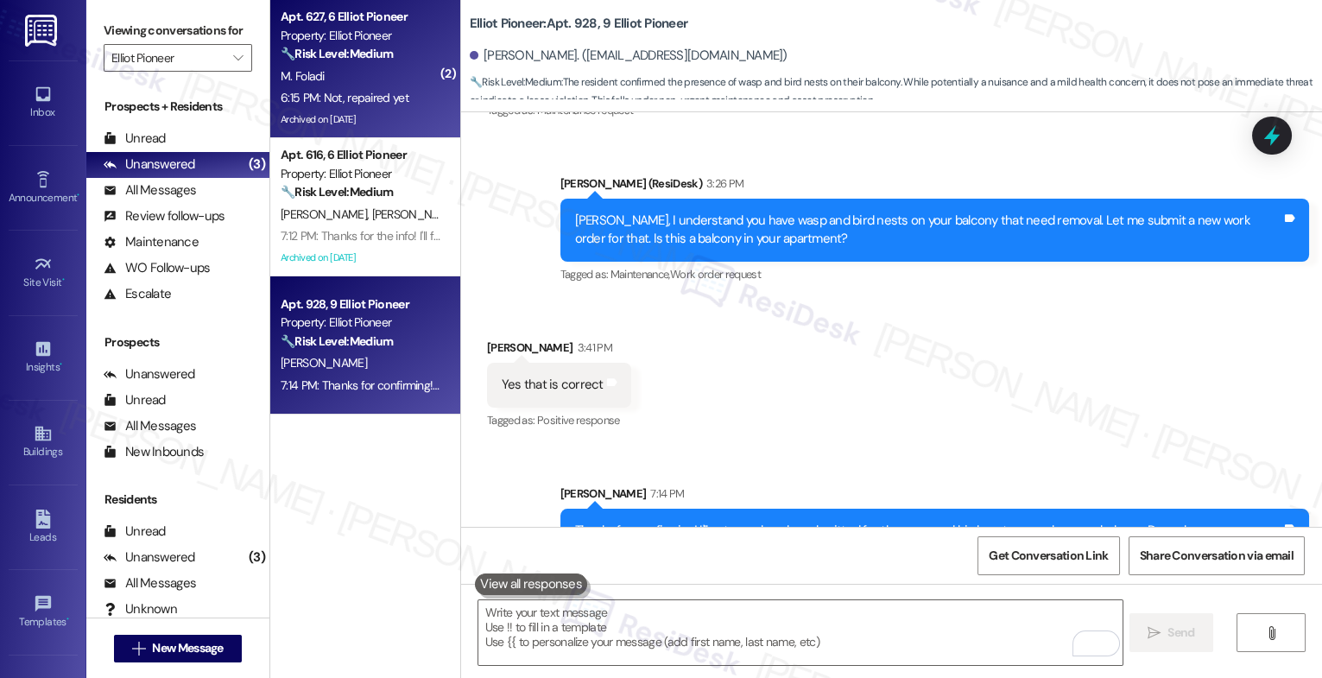
click at [395, 118] on div "Archived on [DATE]" at bounding box center [360, 120] width 163 height 22
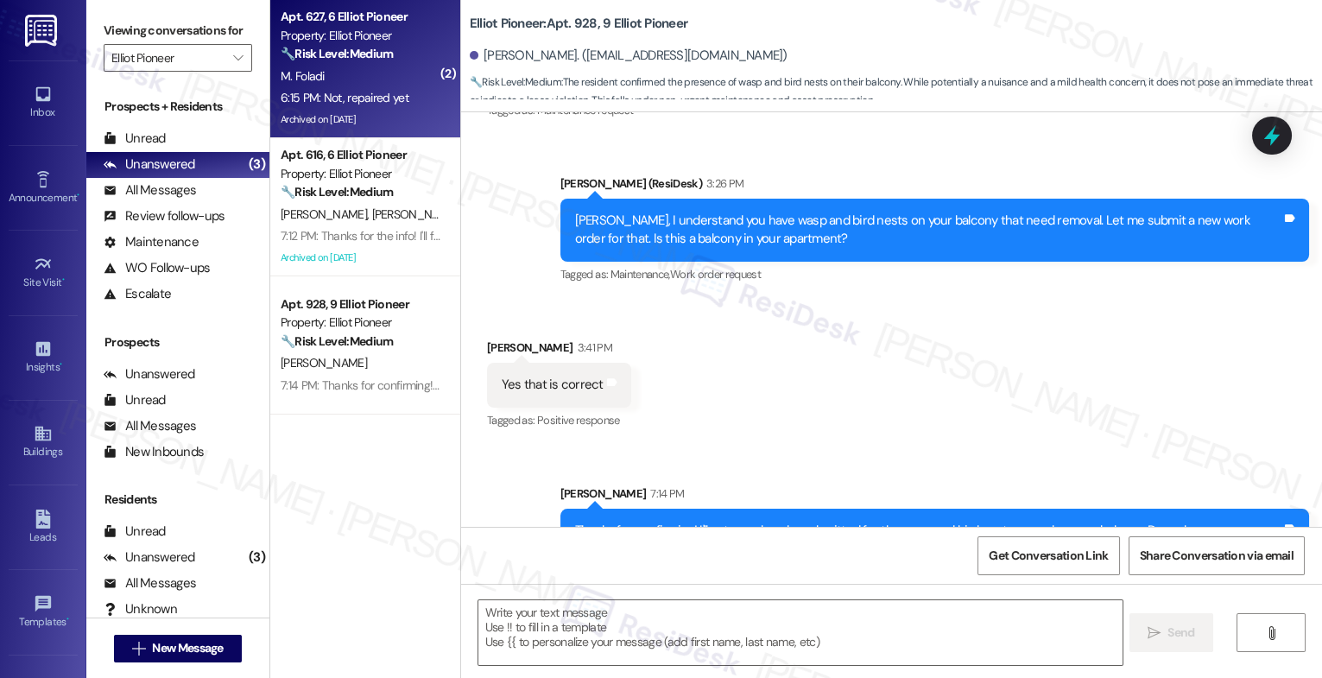
type textarea "Fetching suggested responses. Please feel free to read through the conversation…"
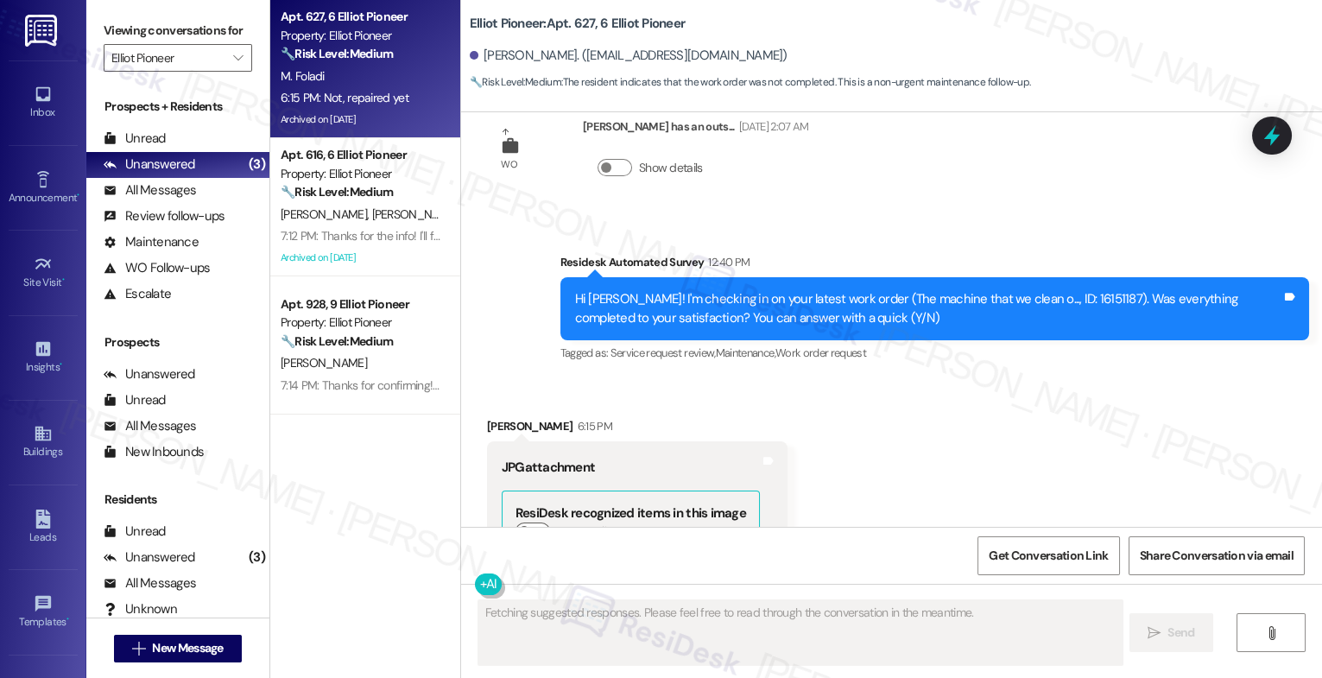
scroll to position [5815, 0]
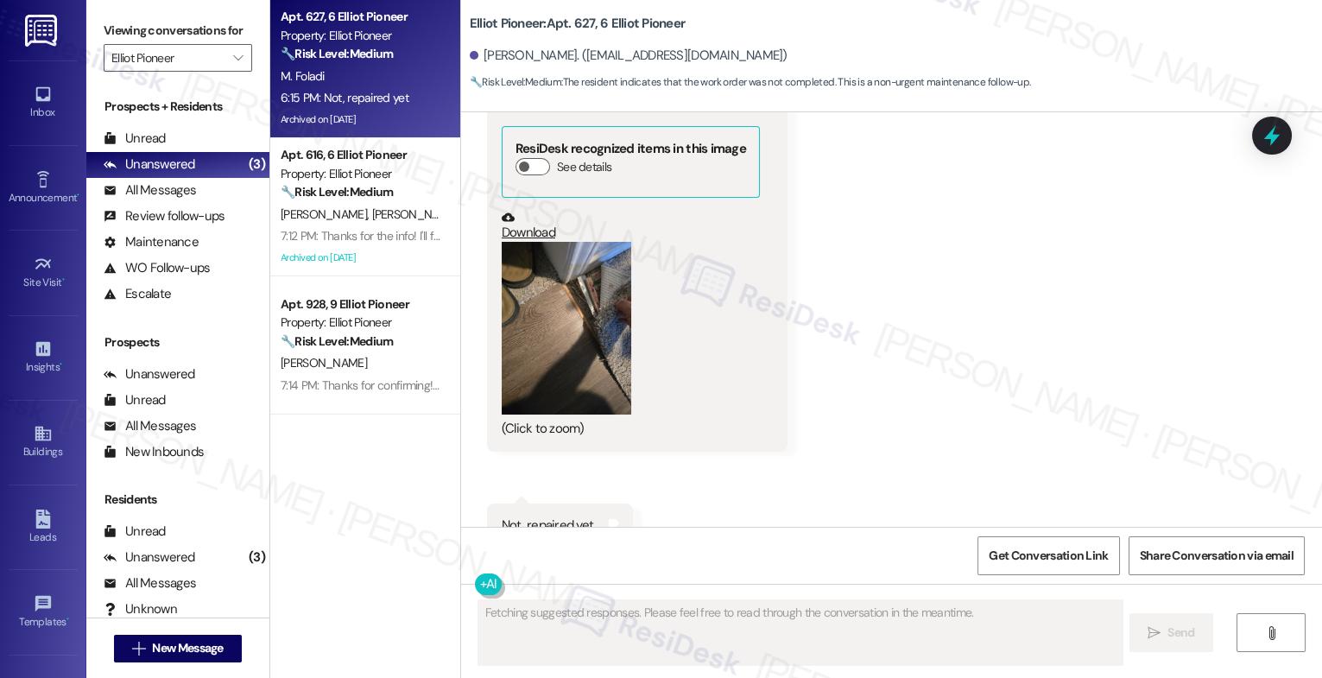
click at [579, 296] on button "Zoom image" at bounding box center [567, 328] width 130 height 173
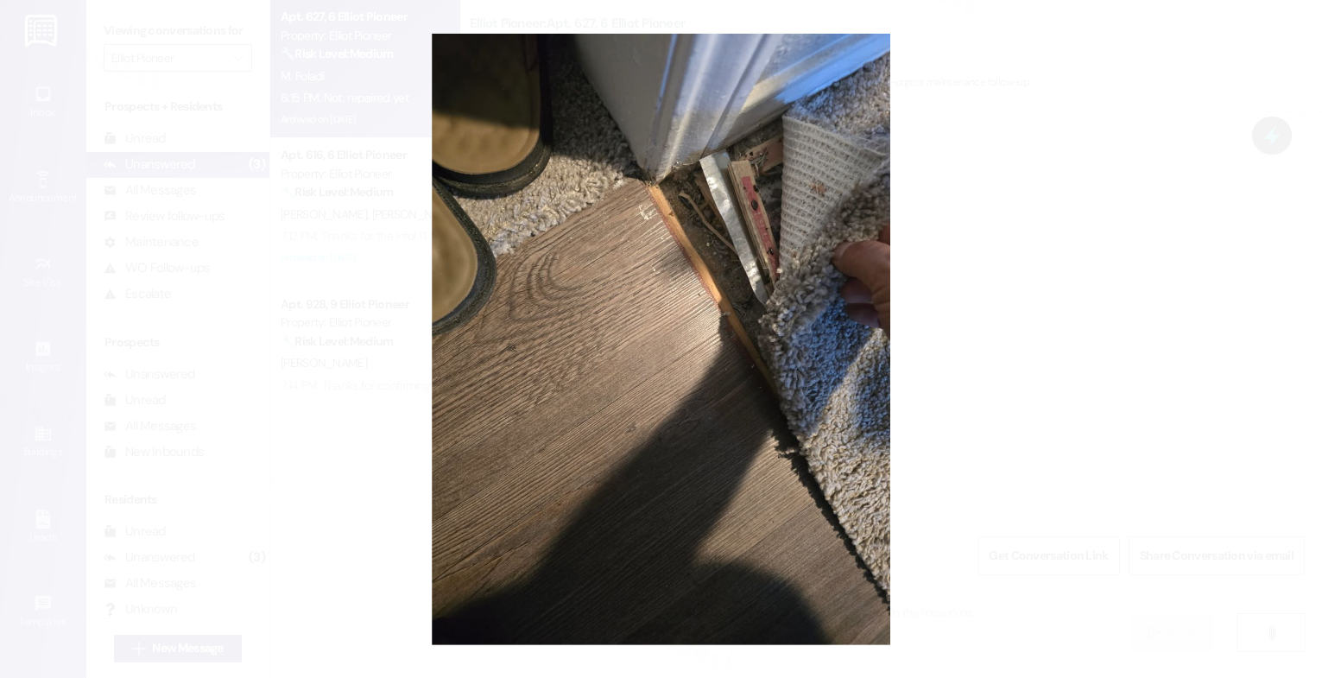
click at [759, 414] on button "Unzoom image" at bounding box center [661, 339] width 1322 height 678
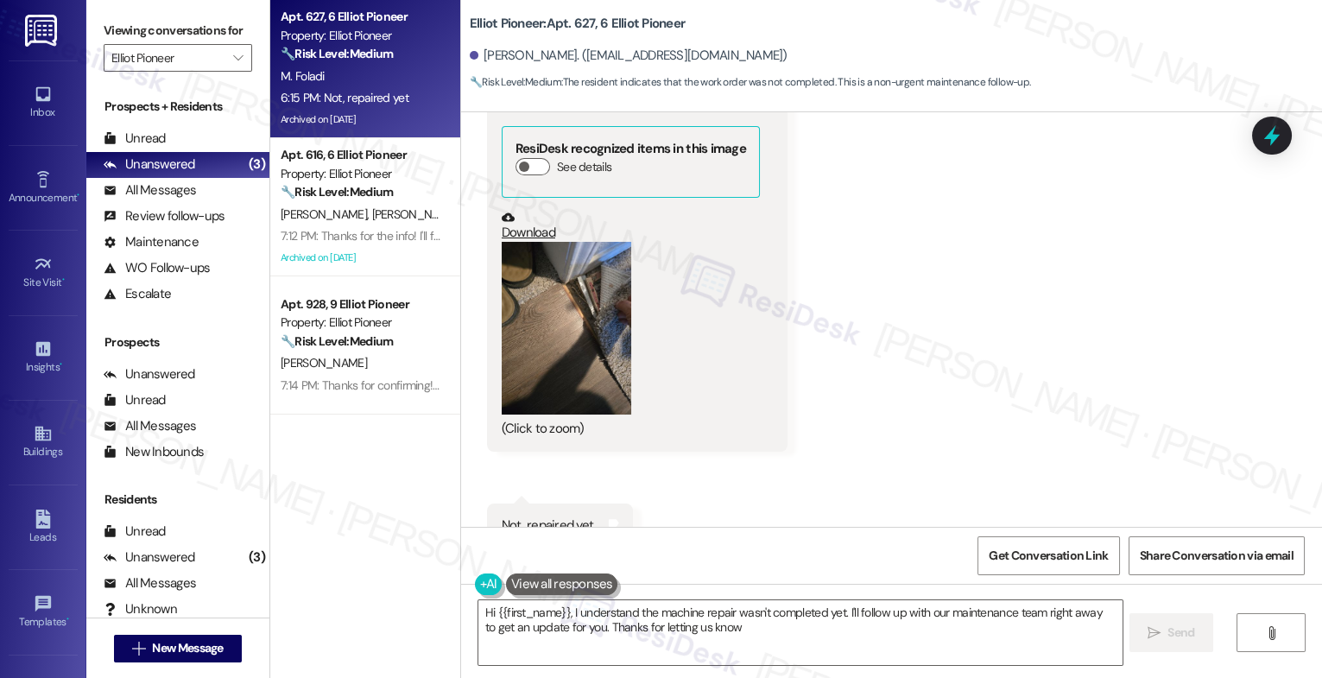
type textarea "Hi {{first_name}}, I understand the machine repair wasn't completed yet. I'll f…"
click at [549, 273] on button "Zoom image" at bounding box center [567, 328] width 130 height 173
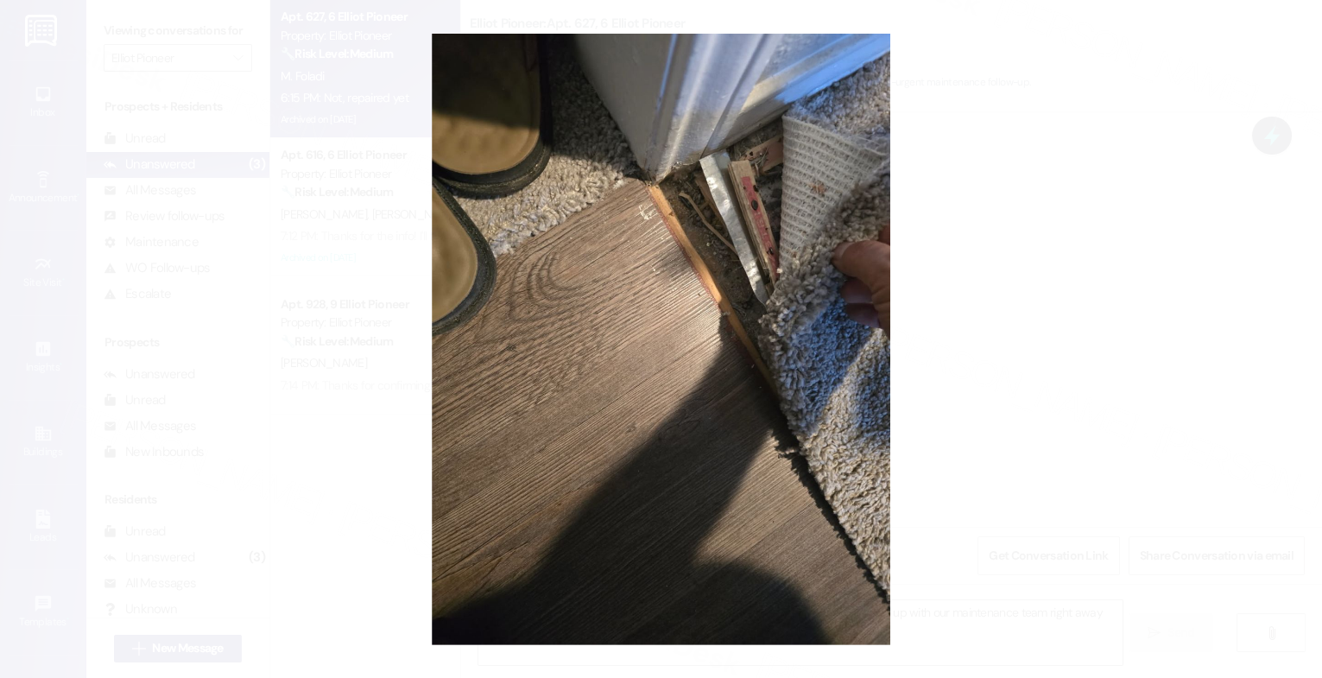
click at [745, 340] on button "Unzoom image" at bounding box center [661, 339] width 1322 height 678
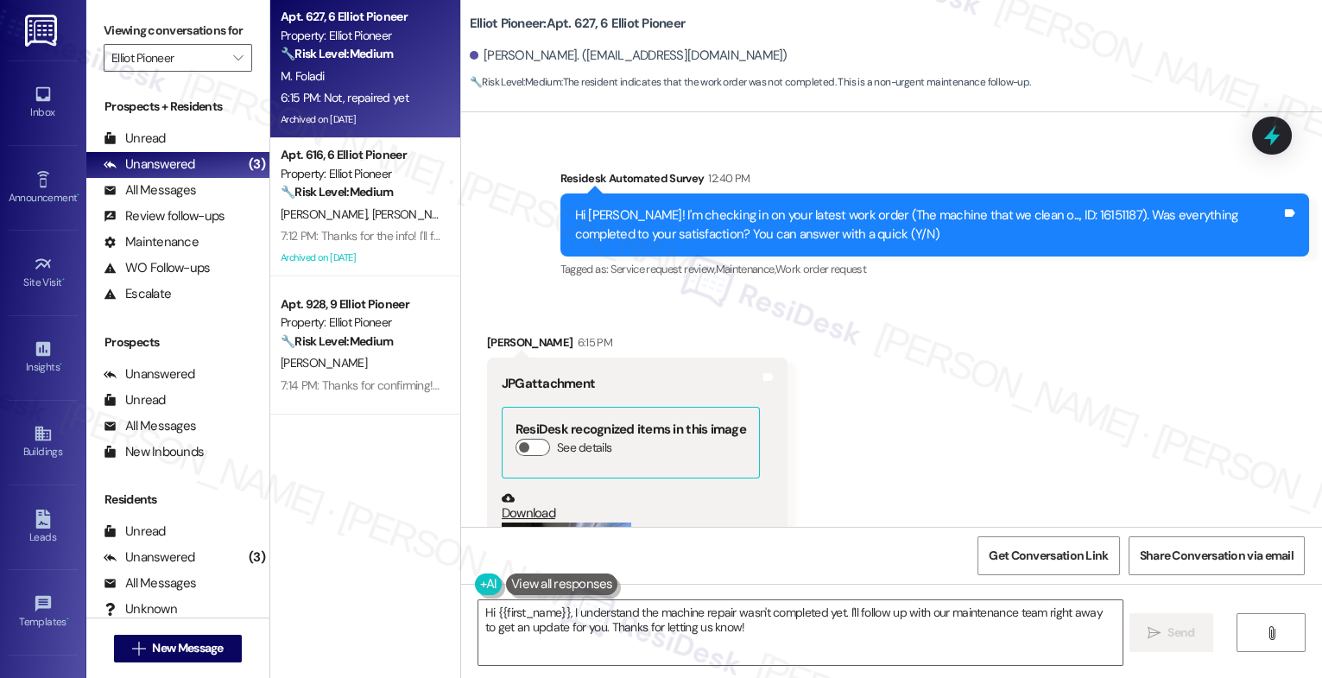
scroll to position [5533, 0]
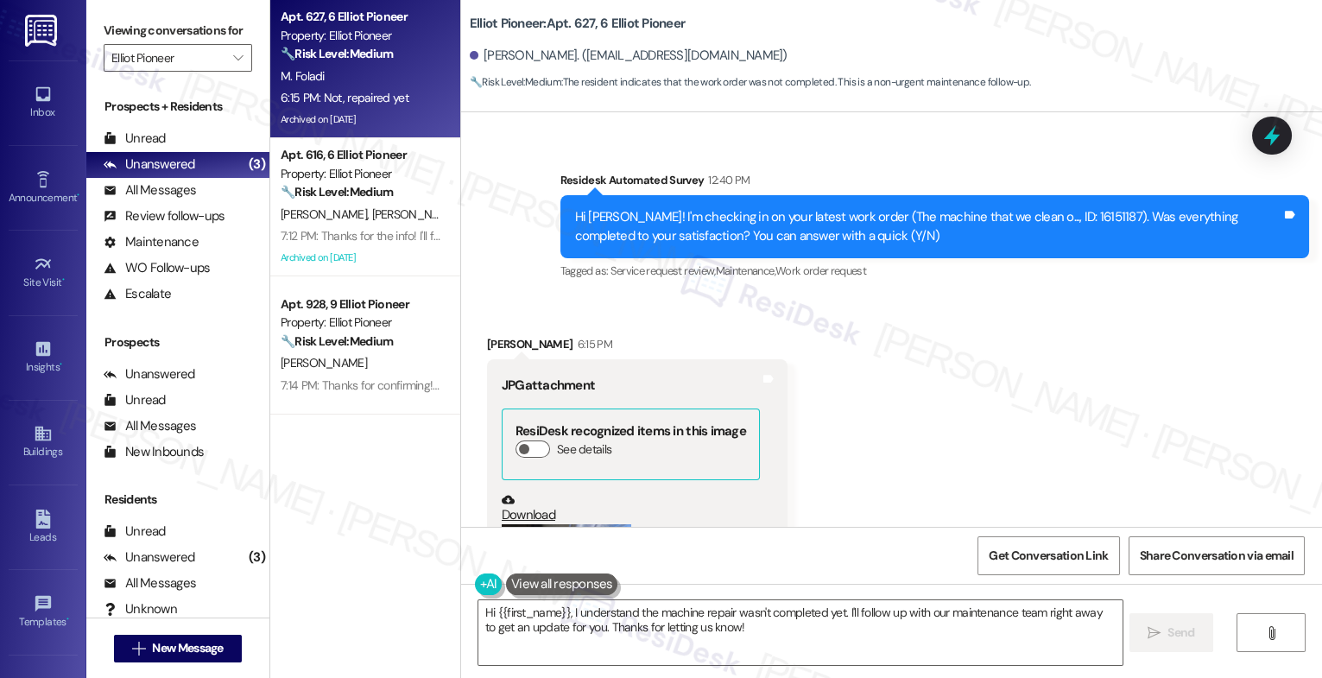
click at [821, 419] on div "Received via SMS [PERSON_NAME] 6:15 PM JPG attachment ResiDesk recognized items…" at bounding box center [891, 582] width 861 height 572
click at [889, 375] on div "Received via SMS [PERSON_NAME] 6:15 PM JPG attachment ResiDesk recognized items…" at bounding box center [891, 582] width 861 height 572
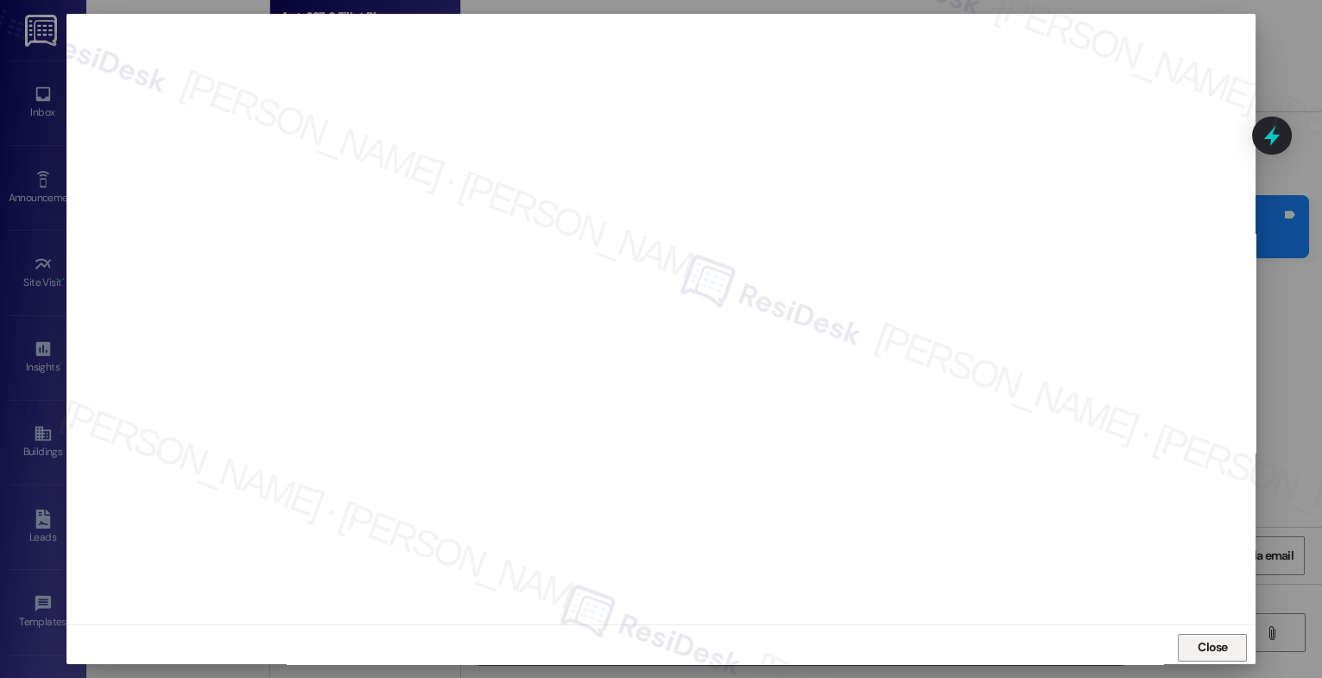
click at [1199, 638] on span "Close" at bounding box center [1213, 647] width 30 height 18
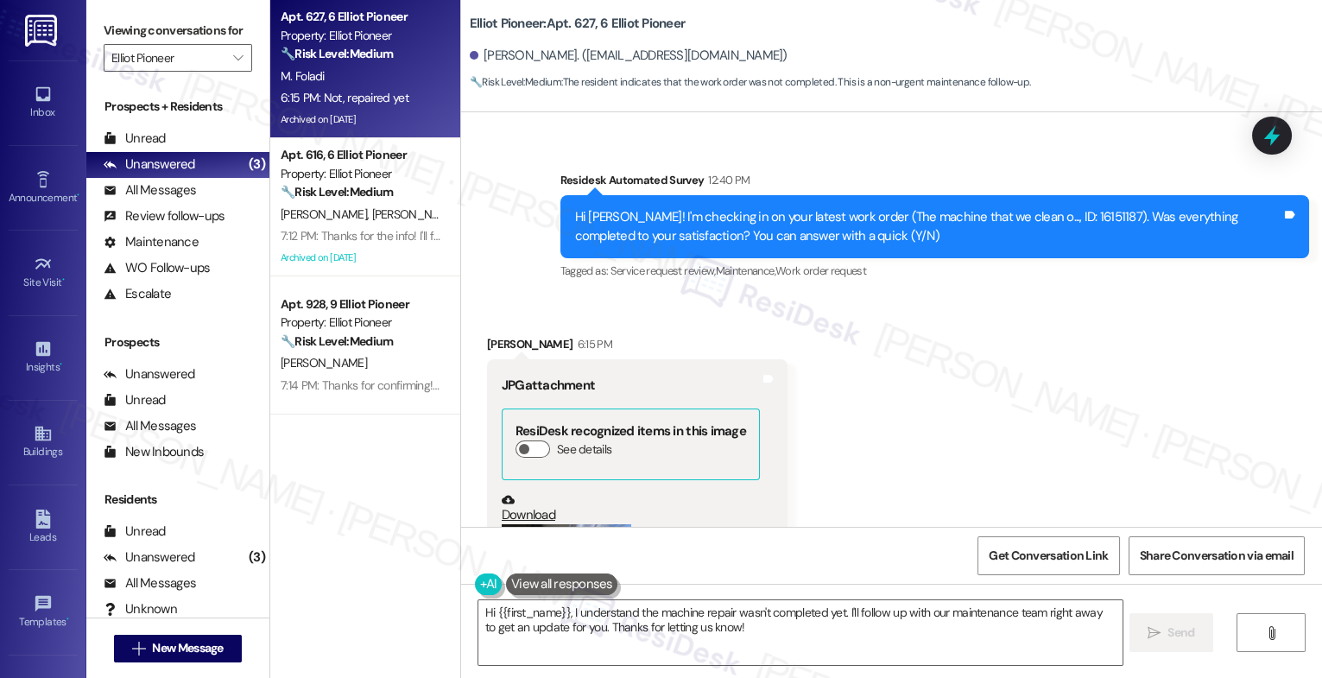
click at [910, 378] on div "Received via SMS [PERSON_NAME] 6:15 PM JPG attachment ResiDesk recognized items…" at bounding box center [891, 582] width 861 height 572
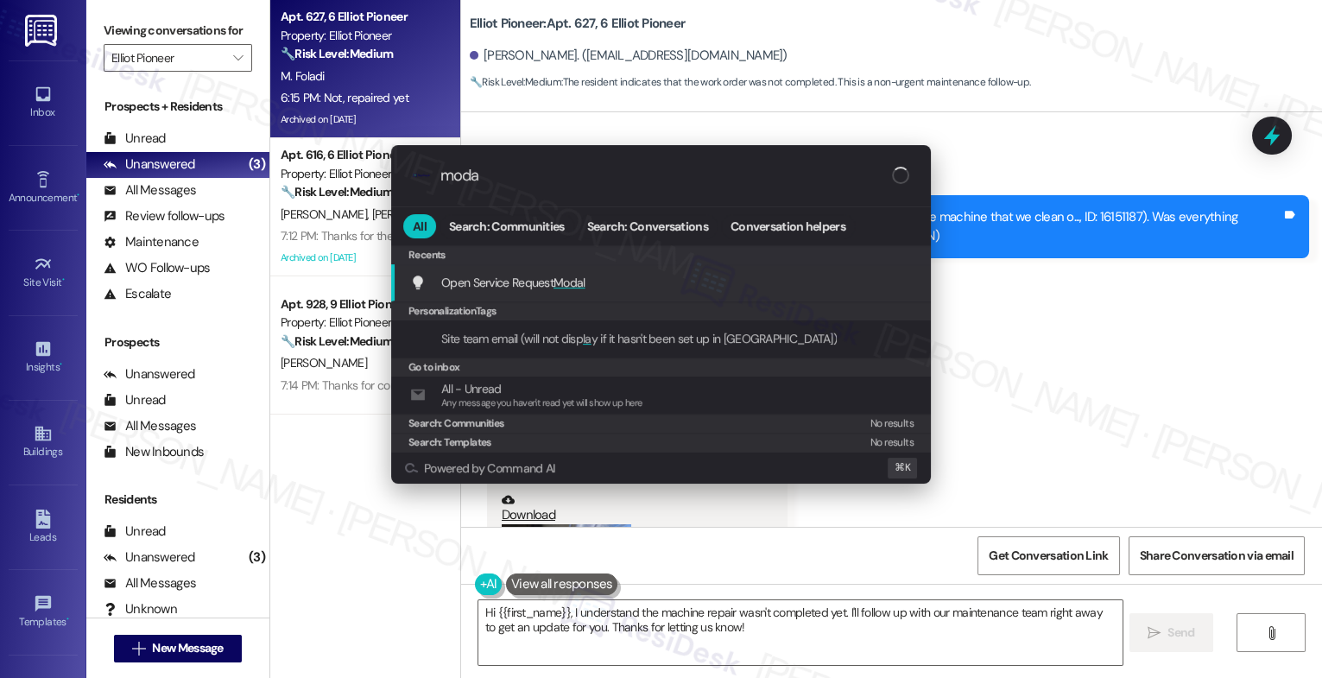
type input "modal"
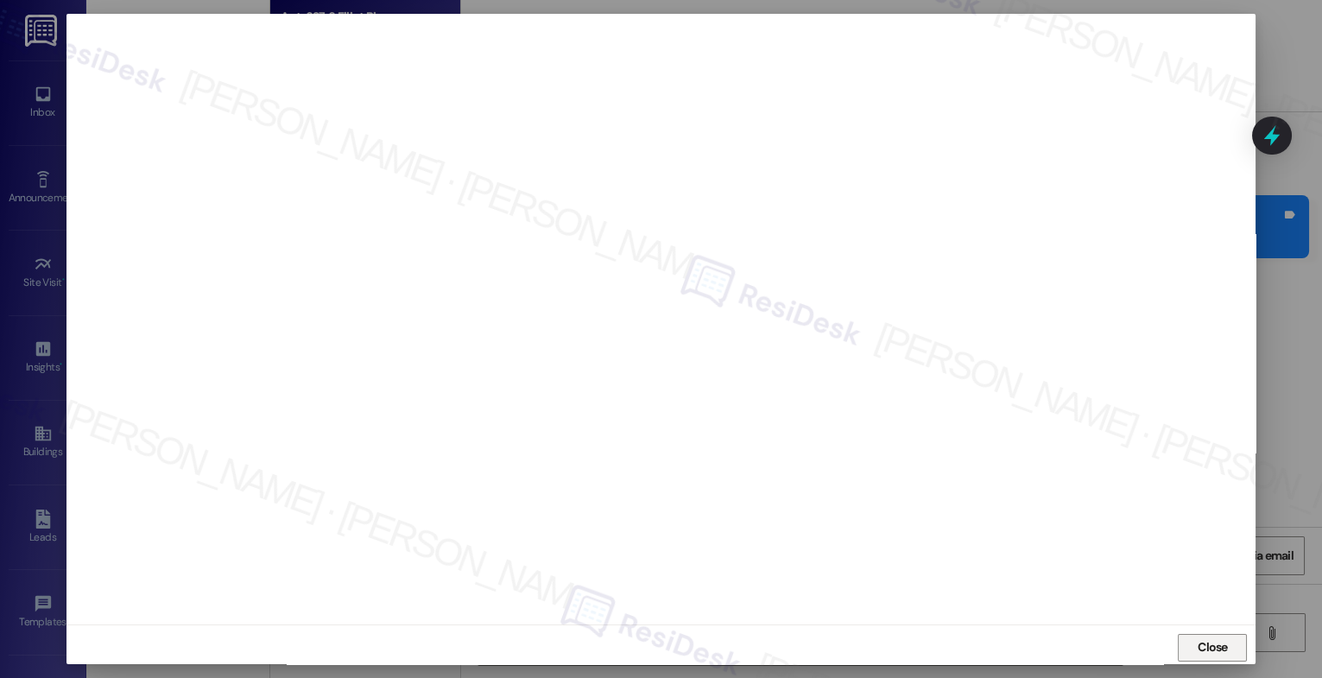
click at [1203, 644] on span "Close" at bounding box center [1213, 647] width 30 height 18
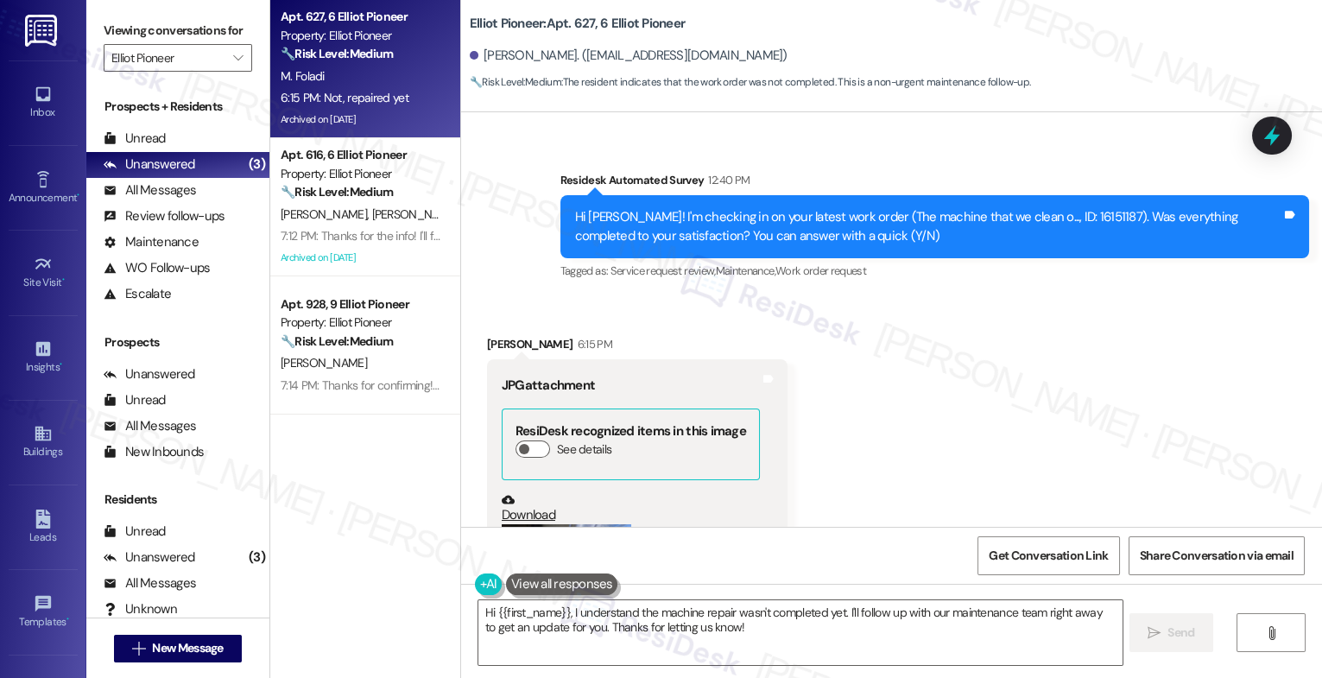
click at [583, 524] on button "Zoom image" at bounding box center [567, 610] width 130 height 173
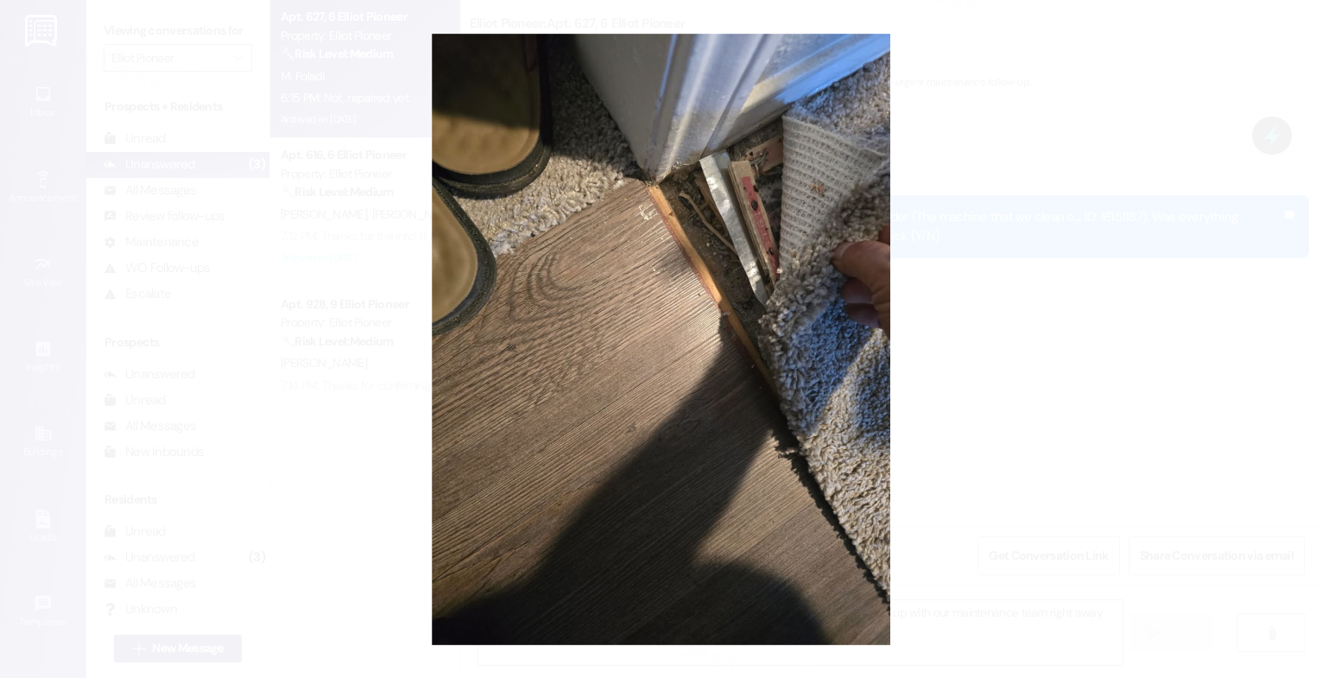
click at [689, 412] on button "Unzoom image" at bounding box center [661, 339] width 1322 height 678
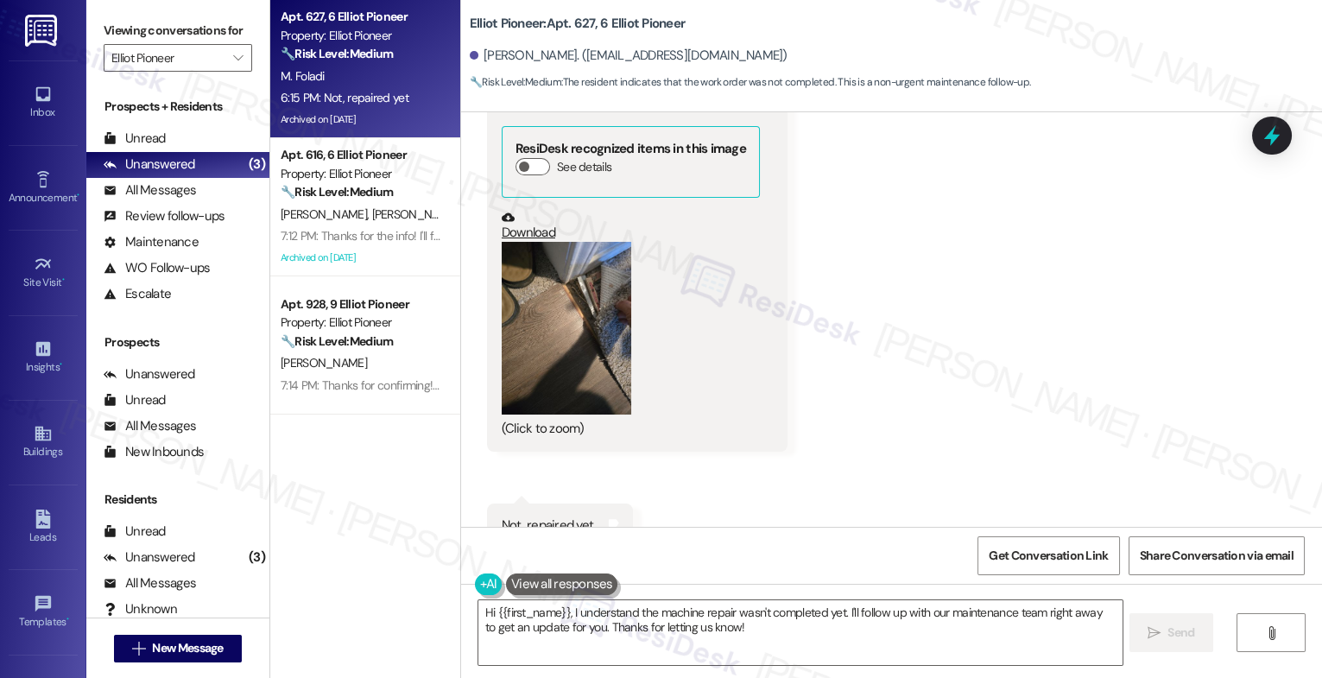
scroll to position [5617, 0]
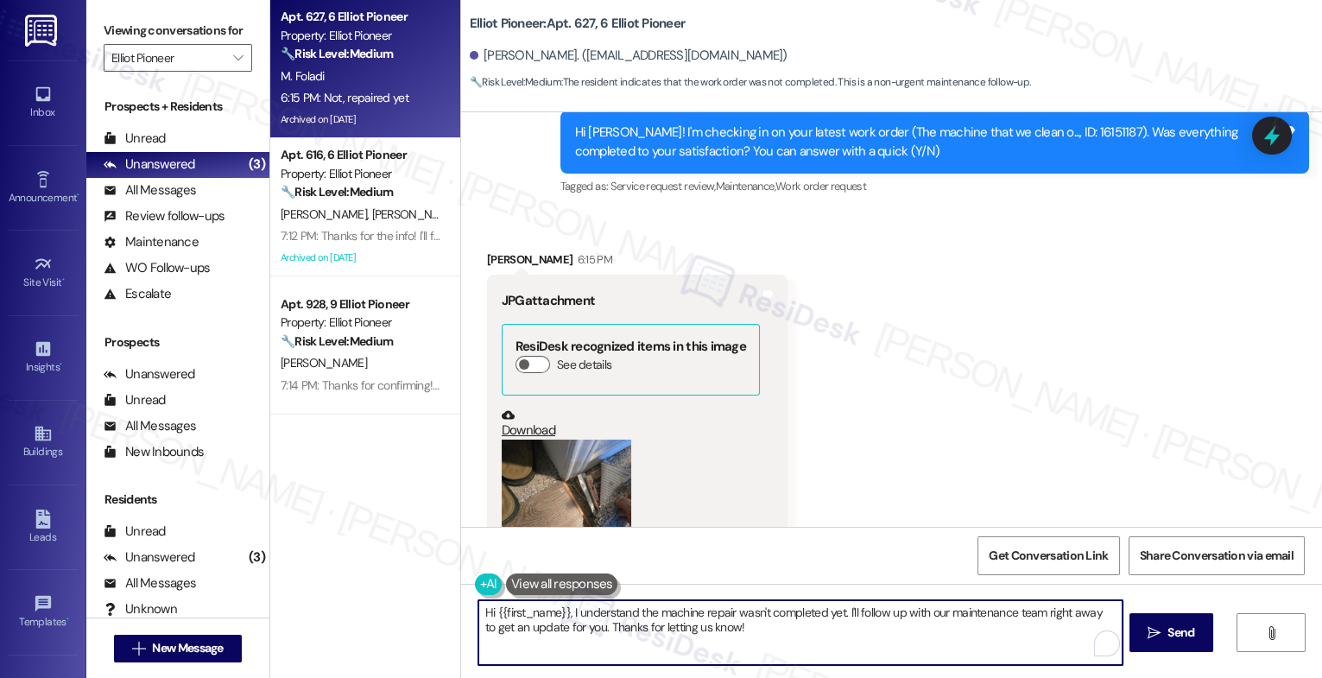
drag, startPoint x: 570, startPoint y: 611, endPoint x: 877, endPoint y: 656, distance: 309.9
click at [876, 656] on textarea "Hi {{first_name}}, I understand the machine repair wasn't completed yet. I'll f…" at bounding box center [801, 632] width 644 height 65
paste textarea "16152288"
drag, startPoint x: 641, startPoint y: 612, endPoint x: 599, endPoint y: 611, distance: 41.5
click at [599, 611] on textarea "Hi {{first_name}}, I see a pending work order for the carpet. The one you submi…" at bounding box center [801, 632] width 644 height 65
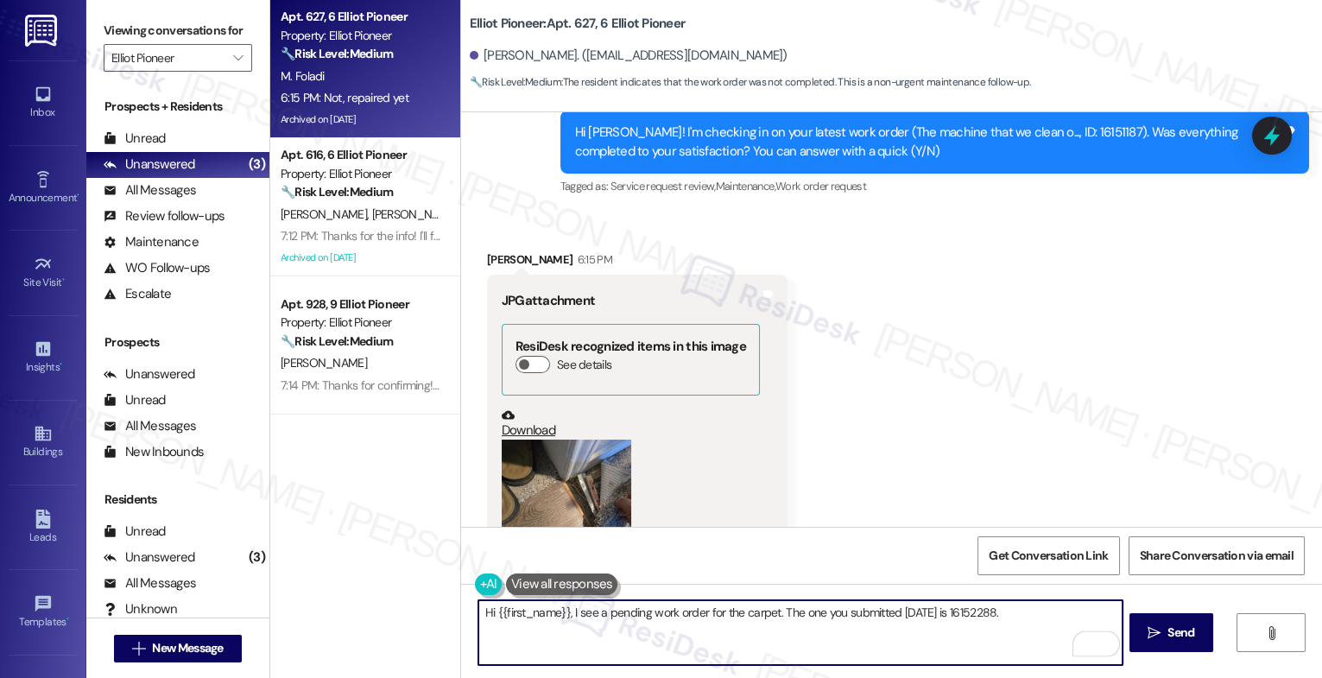
click at [775, 616] on textarea "Hi {{first_name}}, I see a pending work order for the carpet. The one you submi…" at bounding box center [801, 632] width 644 height 65
click at [1031, 612] on textarea "Hi {{first_name}}, I see a pending work order for the carpet. The one you submi…" at bounding box center [801, 632] width 644 height 65
drag, startPoint x: 1016, startPoint y: 614, endPoint x: 1114, endPoint y: 615, distance: 98.5
click at [1114, 615] on textarea "Hi {{first_name}}, I see a pending work order for the carpet. The one you submi…" at bounding box center [801, 632] width 644 height 65
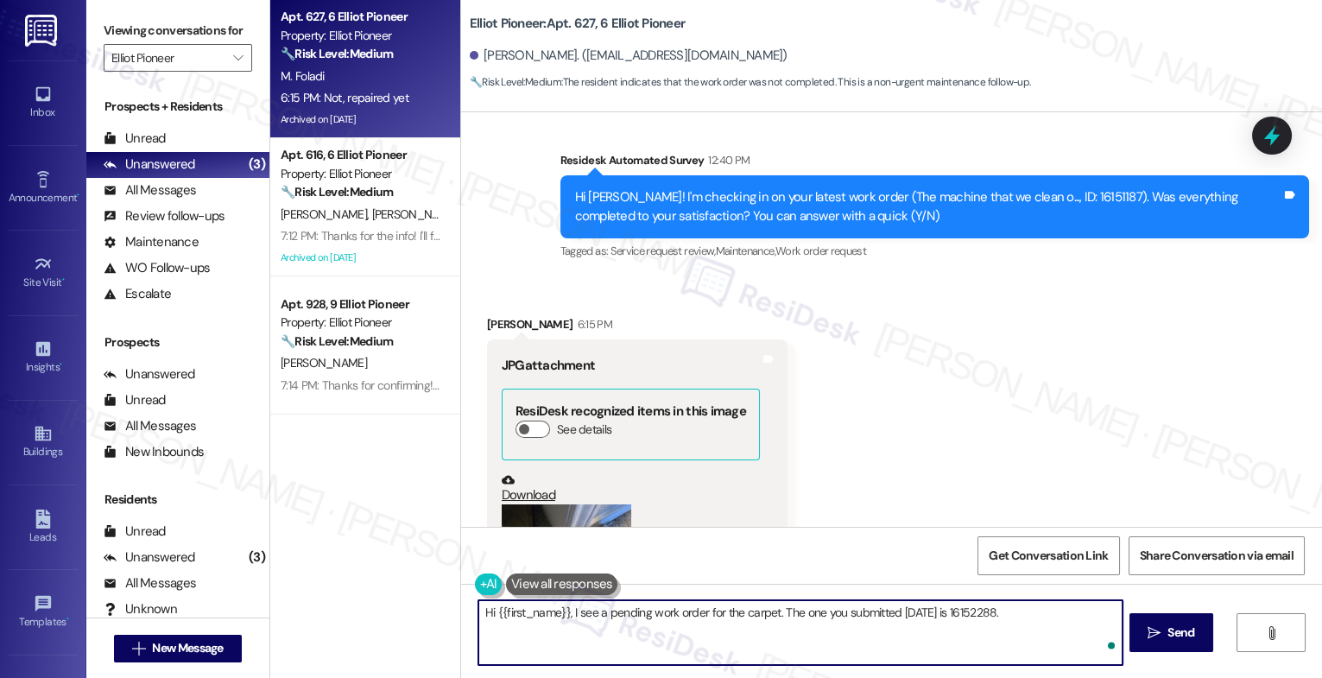
scroll to position [5534, 0]
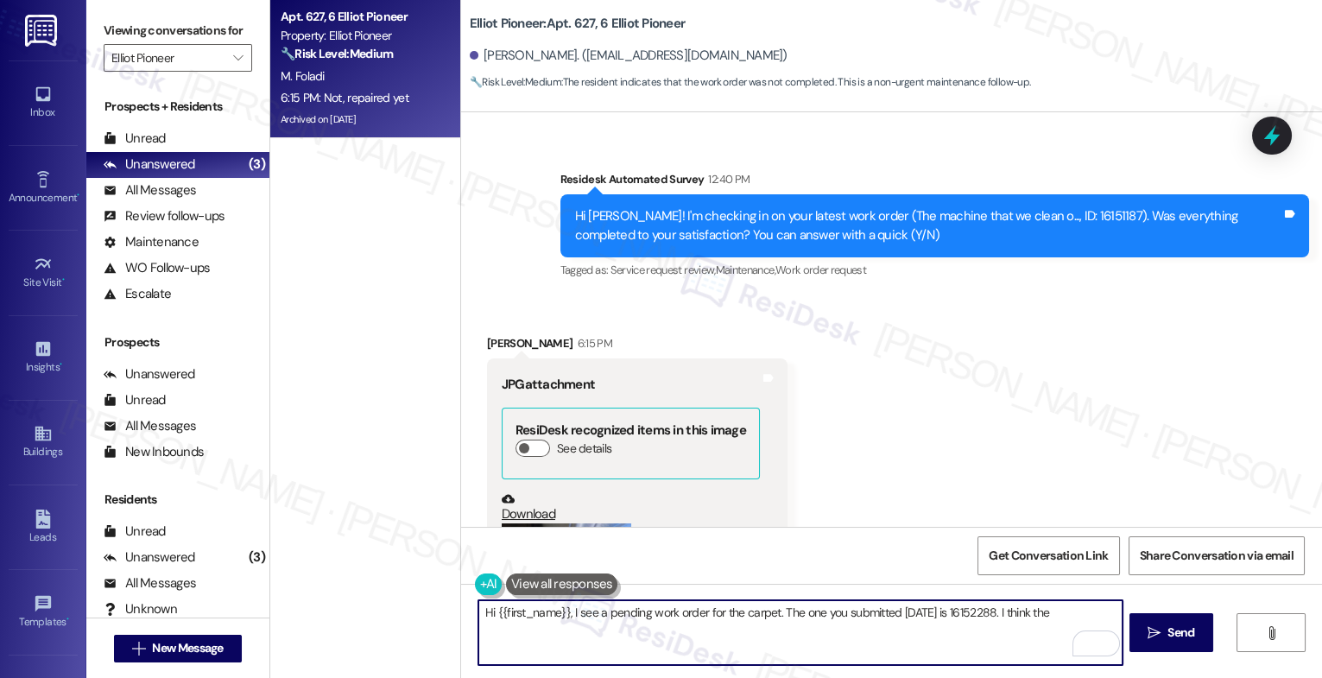
drag, startPoint x: 1015, startPoint y: 610, endPoint x: 1090, endPoint y: 612, distance: 75.2
click at [1090, 612] on textarea "Hi {{first_name}}, I see a pending work order for the carpet. The one you submi…" at bounding box center [801, 632] width 644 height 65
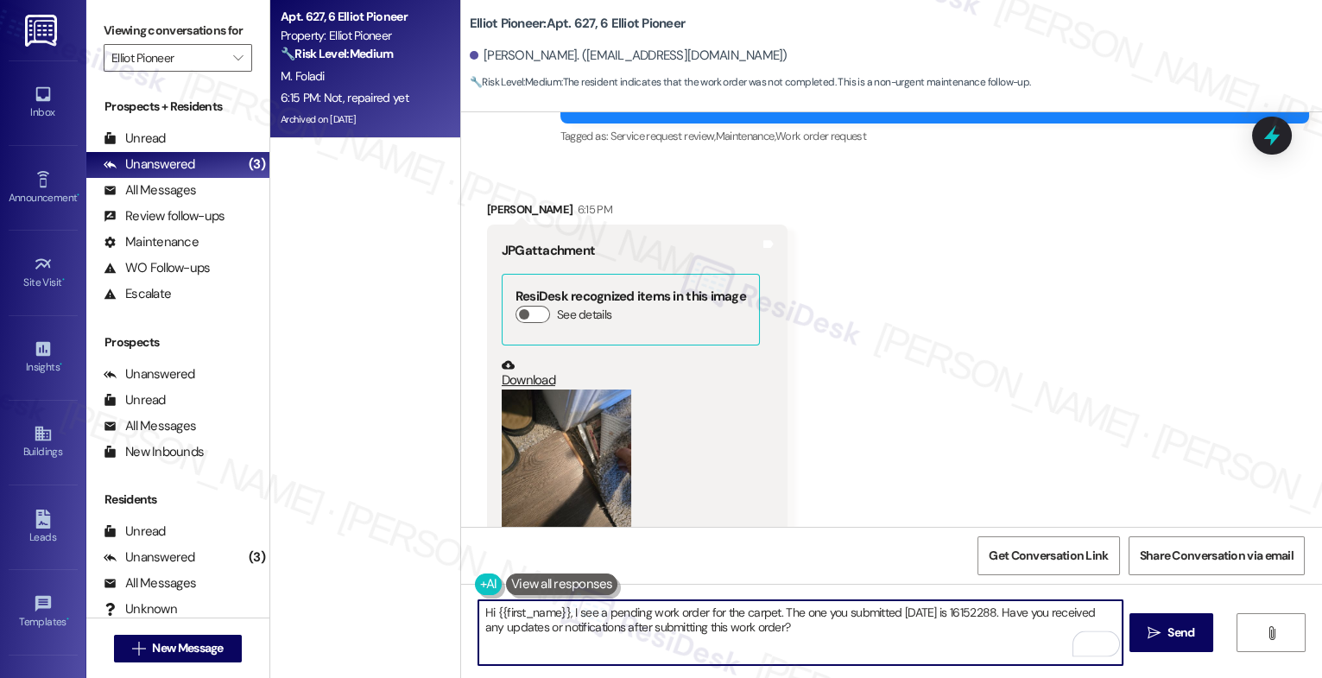
scroll to position [5735, 0]
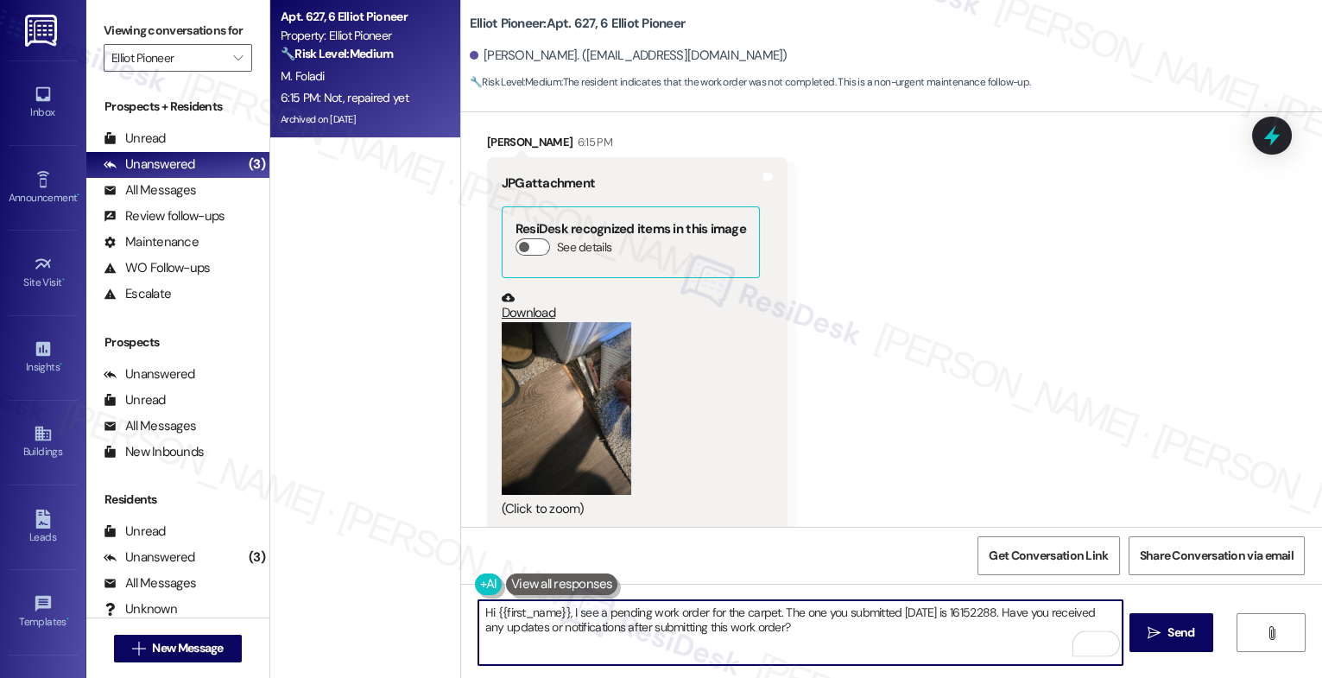
type textarea "Hi {{first_name}}, I see a pending work order for the carpet. The one you submi…"
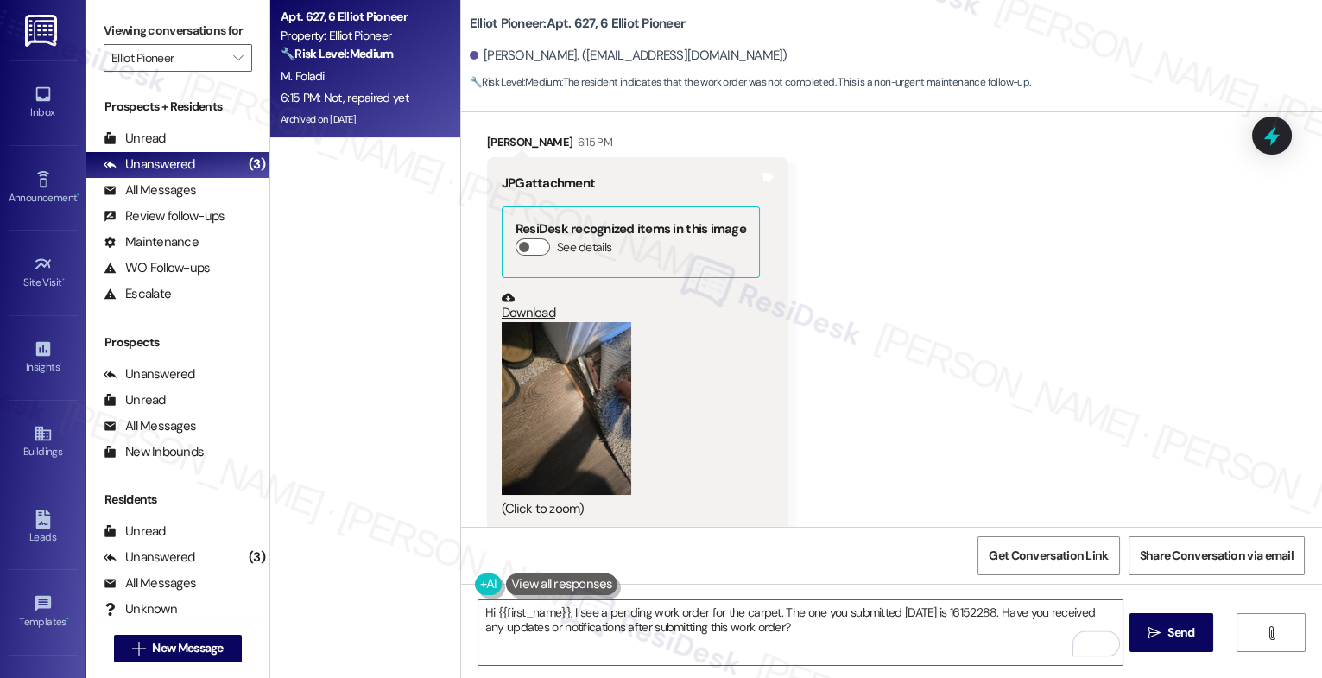
click at [558, 376] on button "Zoom image" at bounding box center [567, 408] width 130 height 173
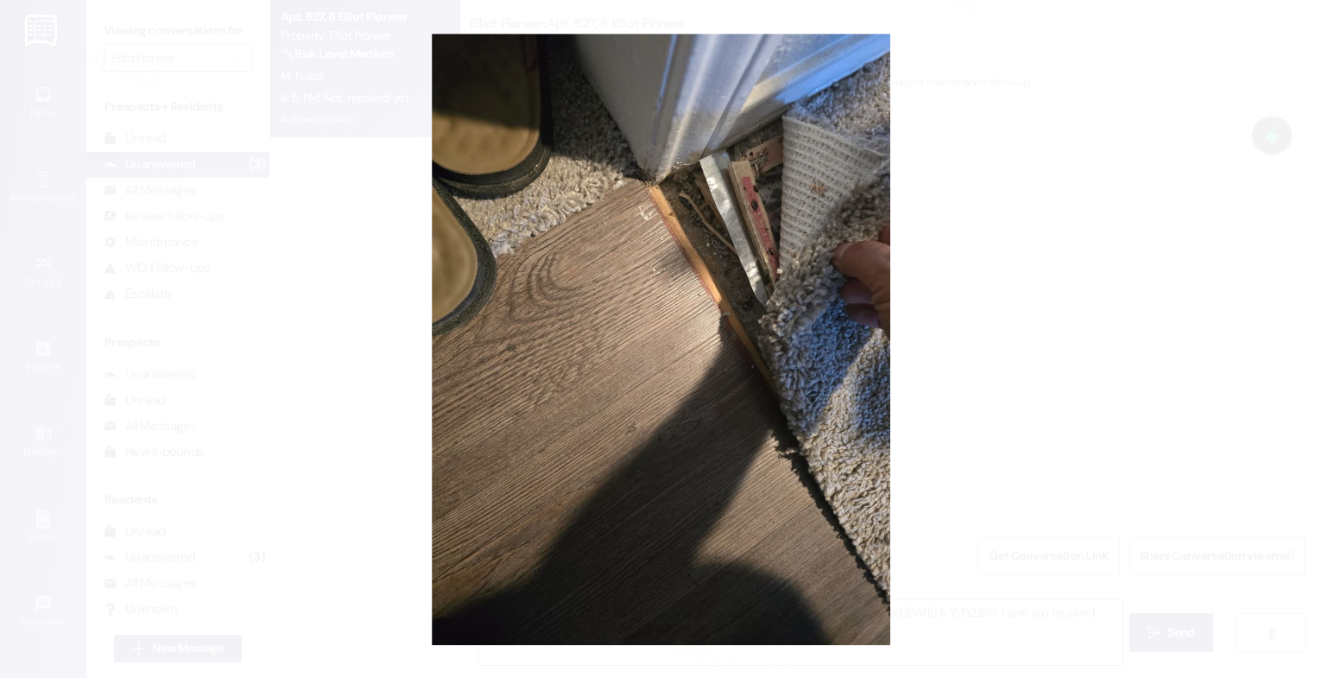
click at [662, 273] on button "Unzoom image" at bounding box center [661, 339] width 1322 height 678
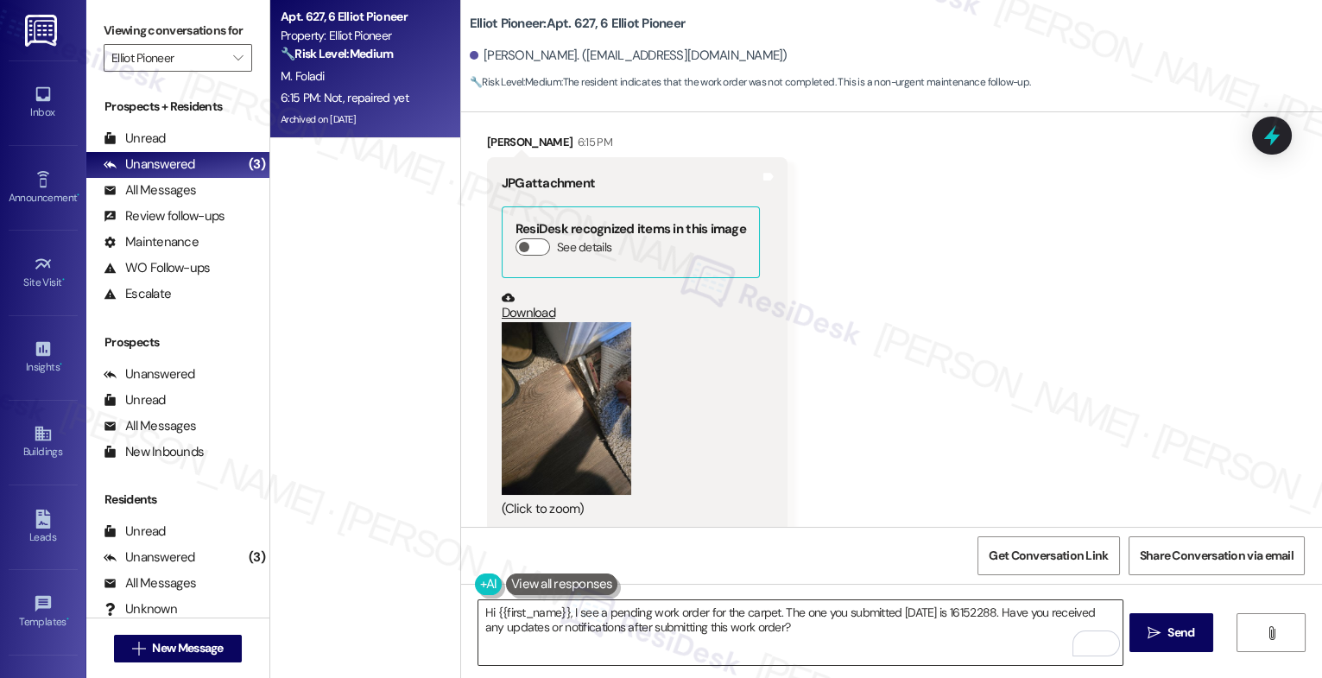
click at [815, 637] on textarea "Hi {{first_name}}, I see a pending work order for the carpet. The one you submi…" at bounding box center [801, 632] width 644 height 65
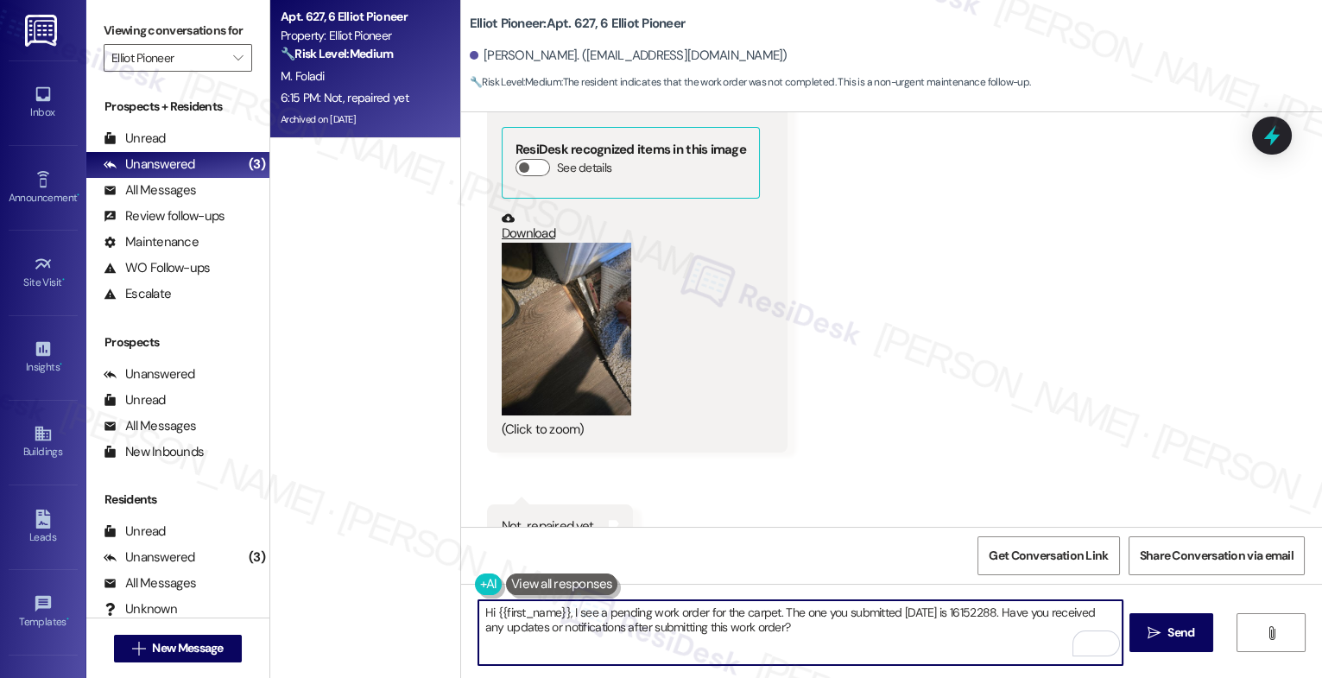
scroll to position [5815, 0]
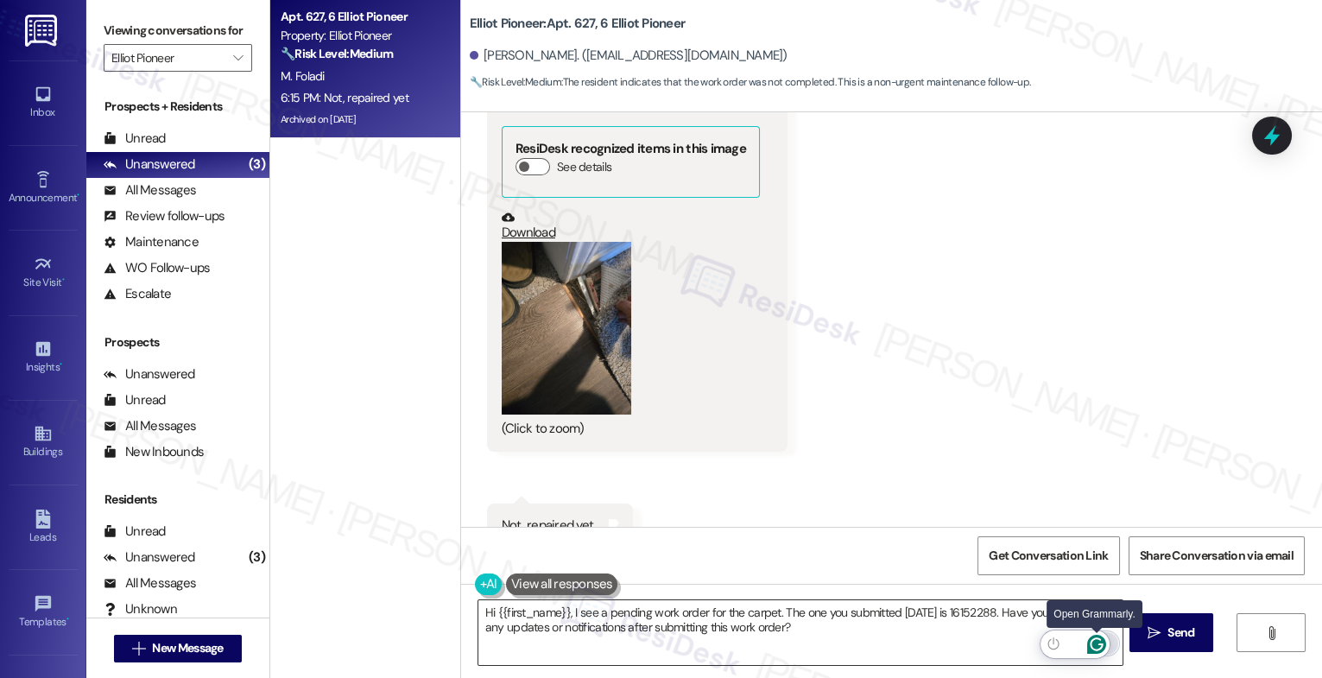
click at [1097, 642] on icon "Open Grammarly. 0 Suggestions." at bounding box center [1097, 644] width 19 height 19
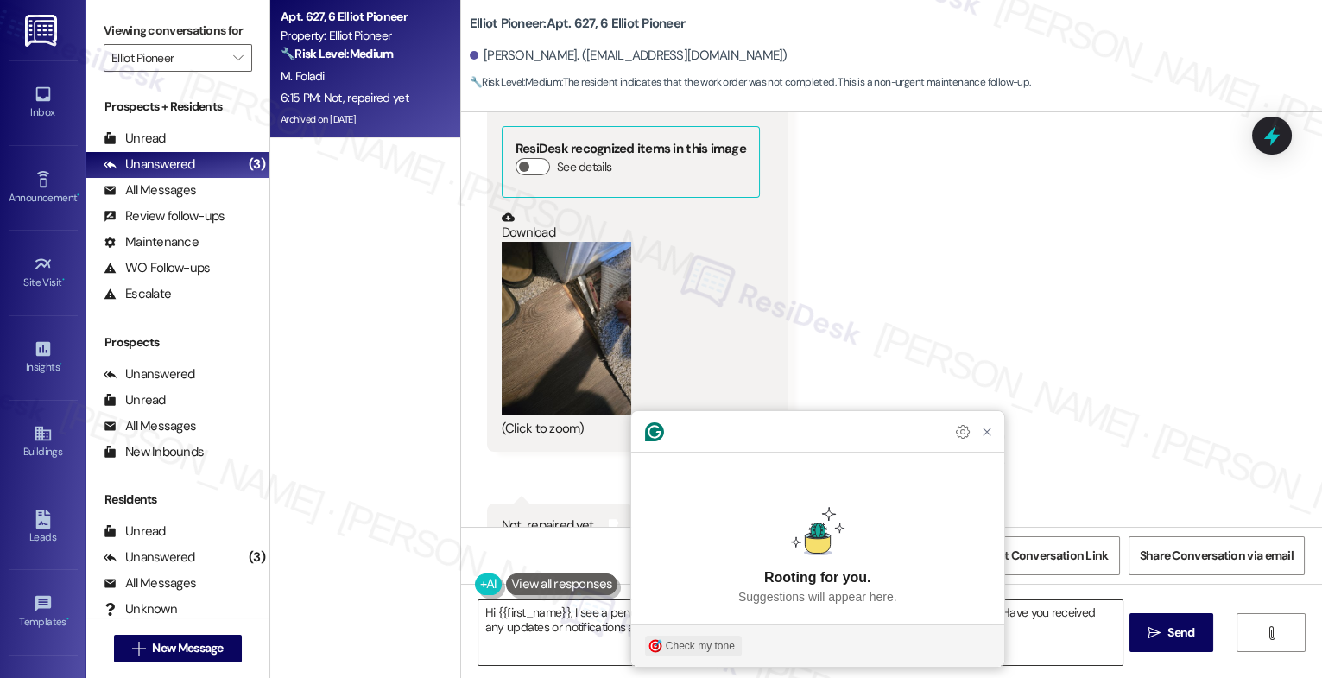
click at [669, 653] on div "Check my tone" at bounding box center [700, 646] width 69 height 16
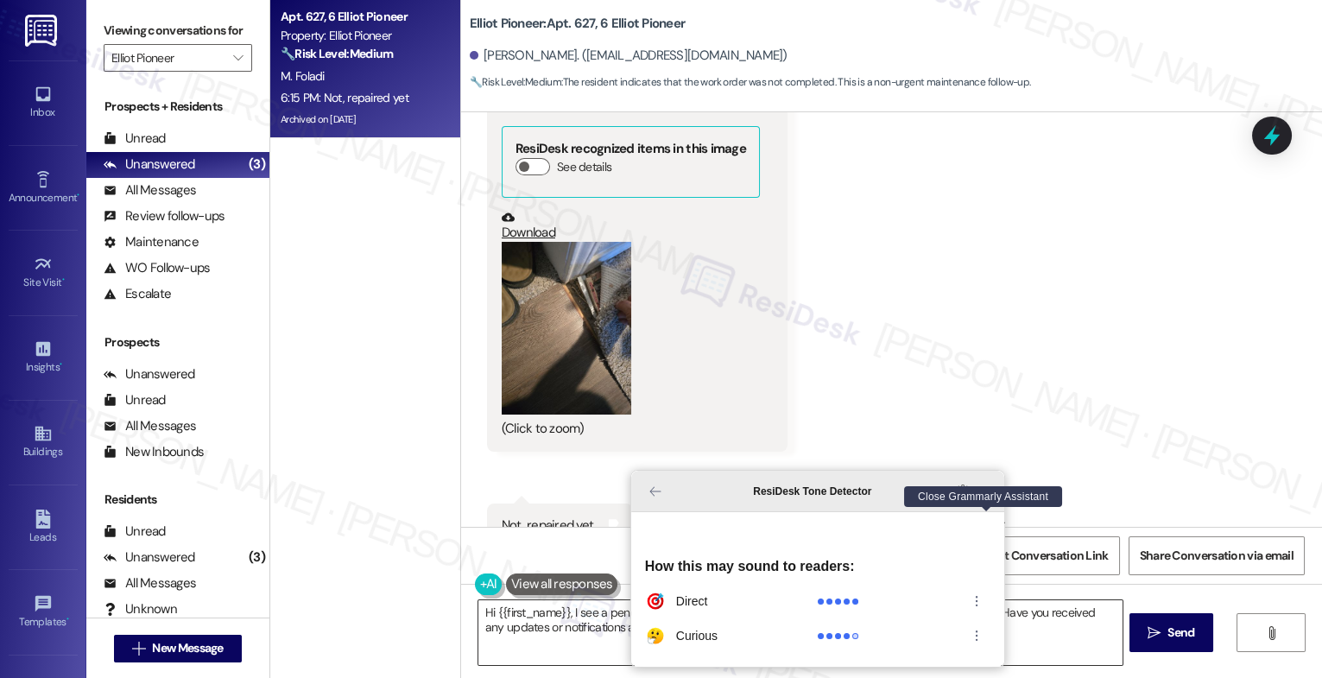
click at [982, 498] on icon "Close Grammarly Assistant" at bounding box center [987, 492] width 14 height 14
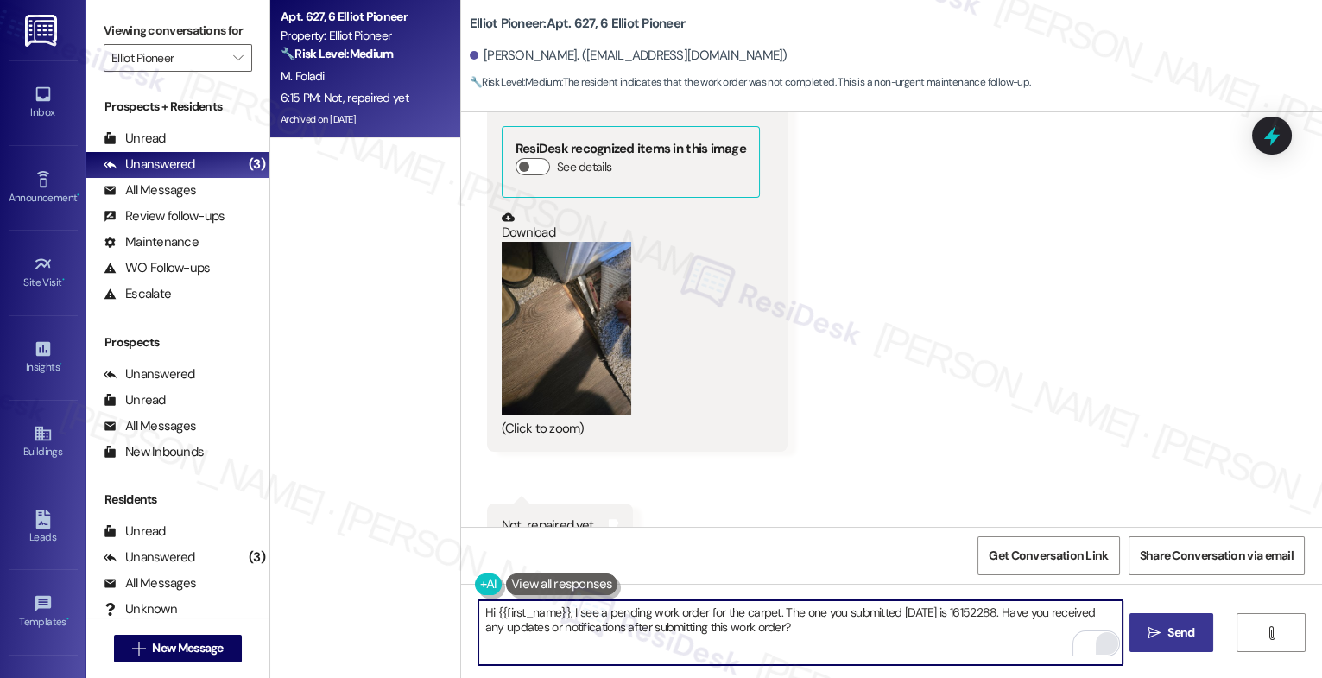
click at [1138, 643] on button " Send" at bounding box center [1172, 632] width 84 height 39
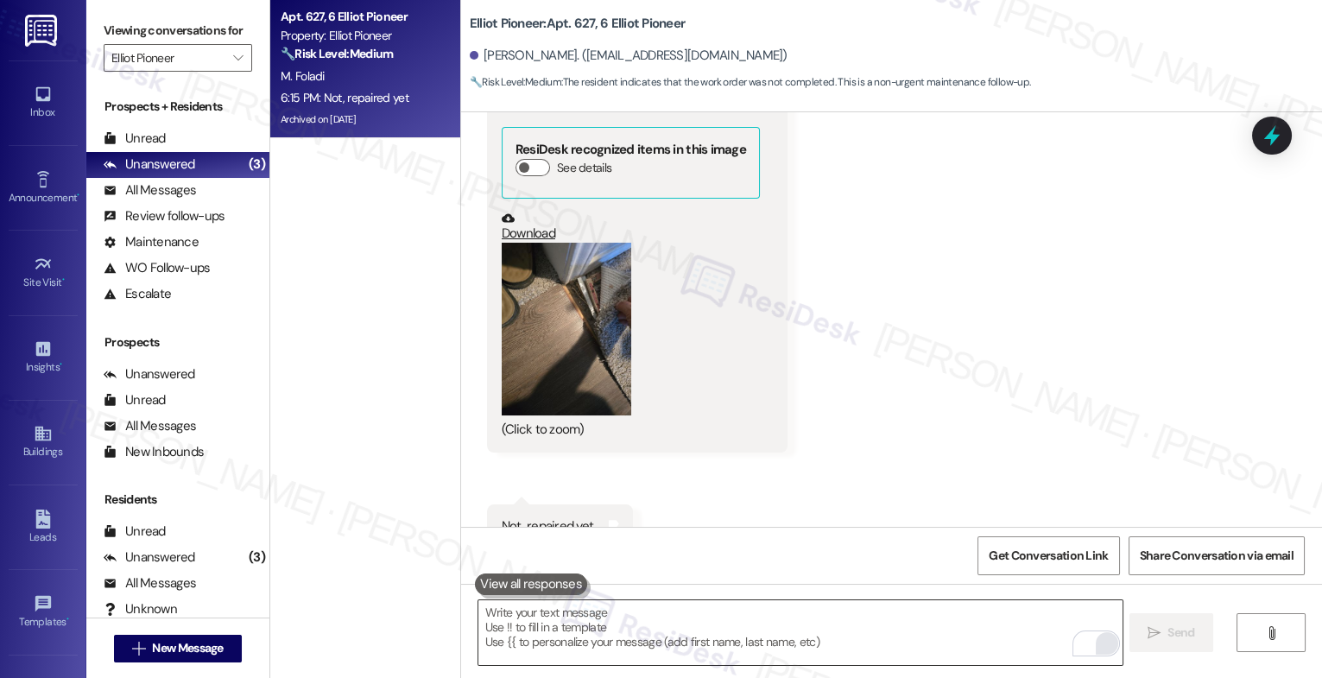
scroll to position [5954, 0]
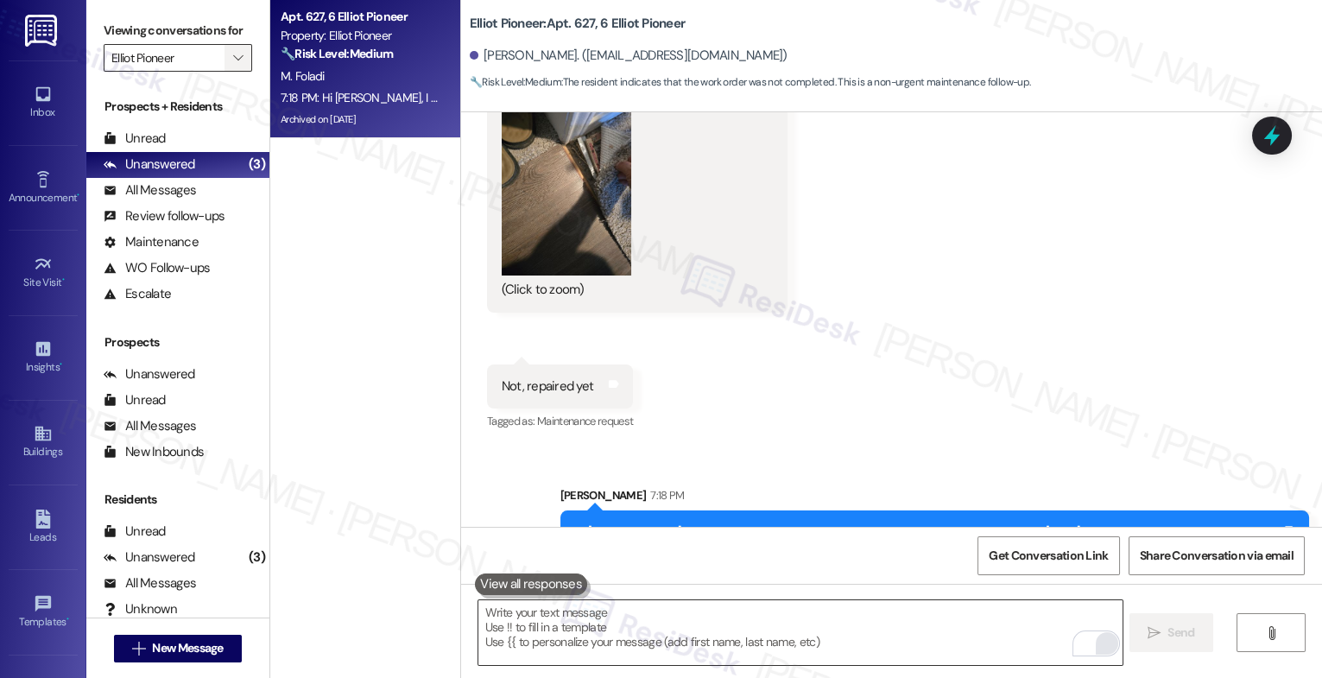
click at [233, 72] on span "" at bounding box center [238, 58] width 16 height 28
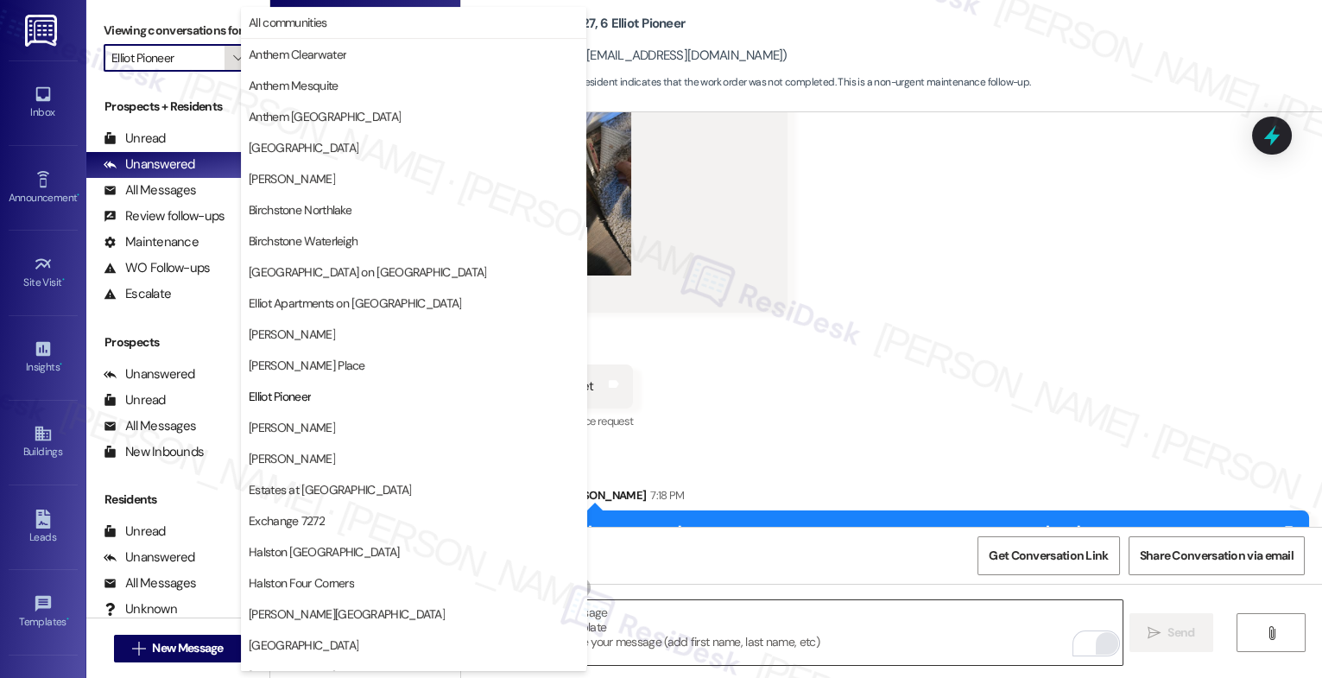
scroll to position [281, 0]
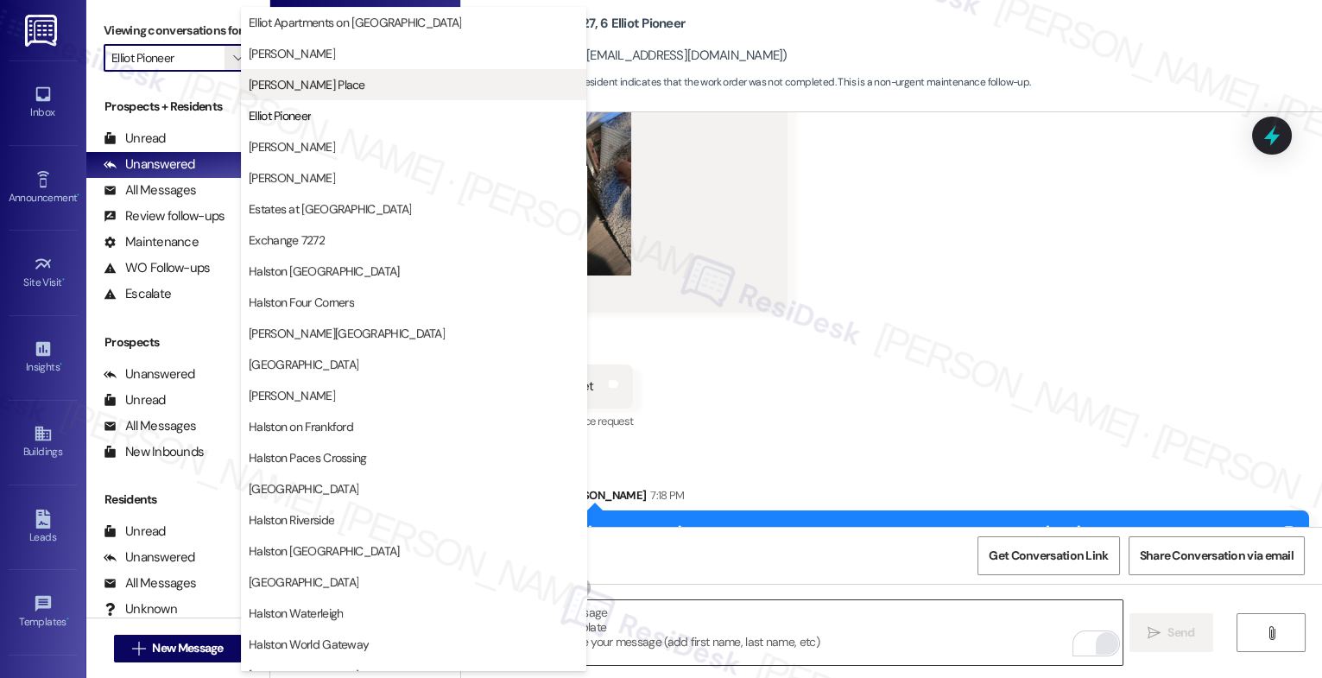
click at [327, 79] on span "[PERSON_NAME] Place" at bounding box center [307, 84] width 117 height 17
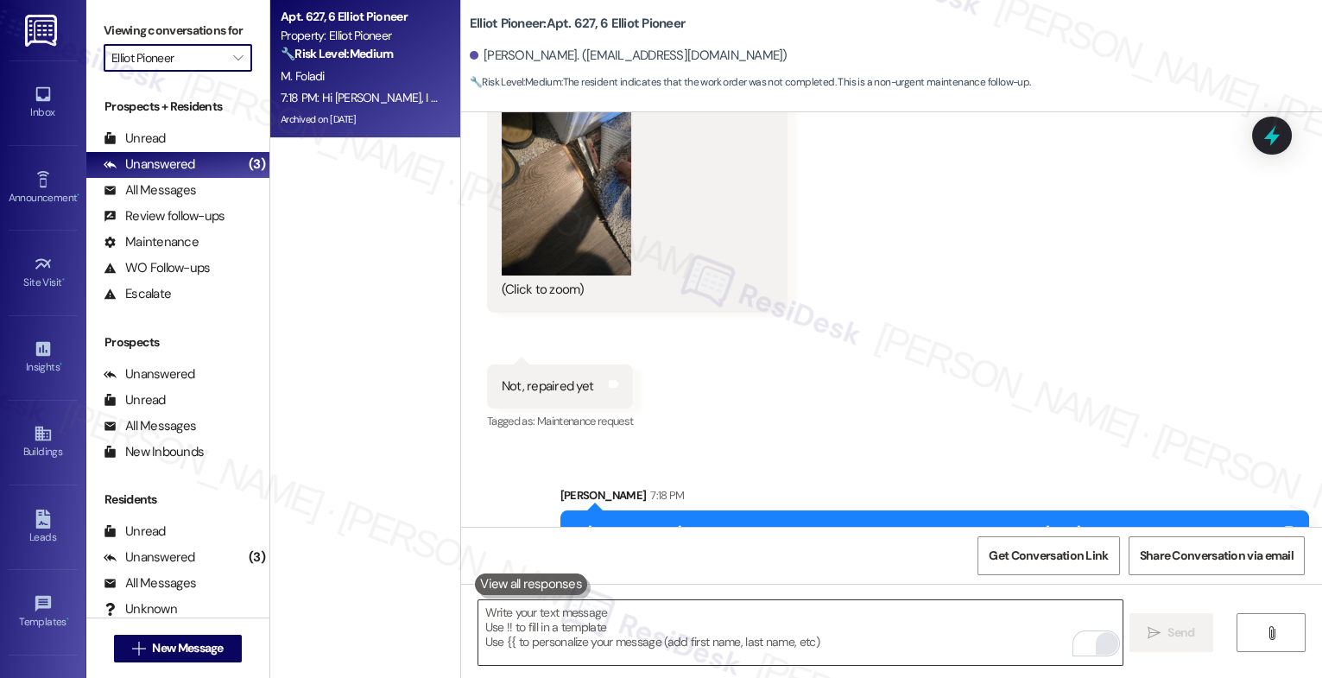
type input "[PERSON_NAME] Place"
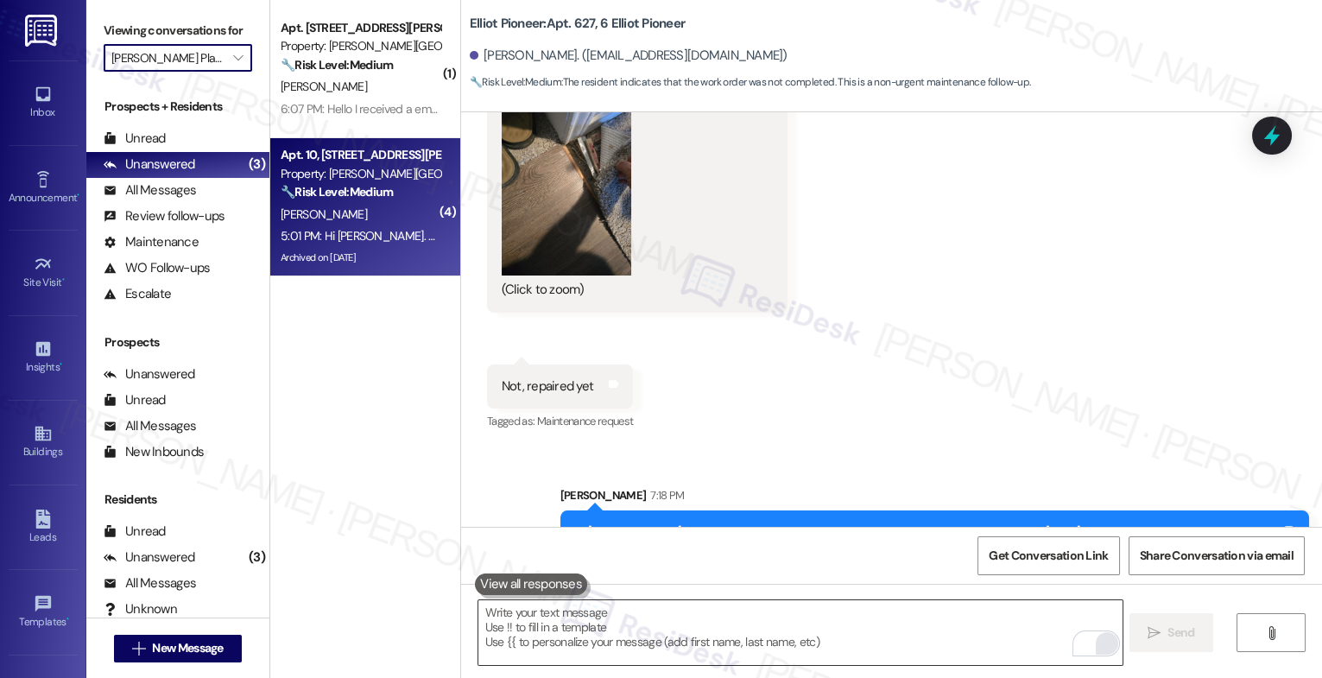
click at [343, 209] on div "[PERSON_NAME]" at bounding box center [360, 215] width 163 height 22
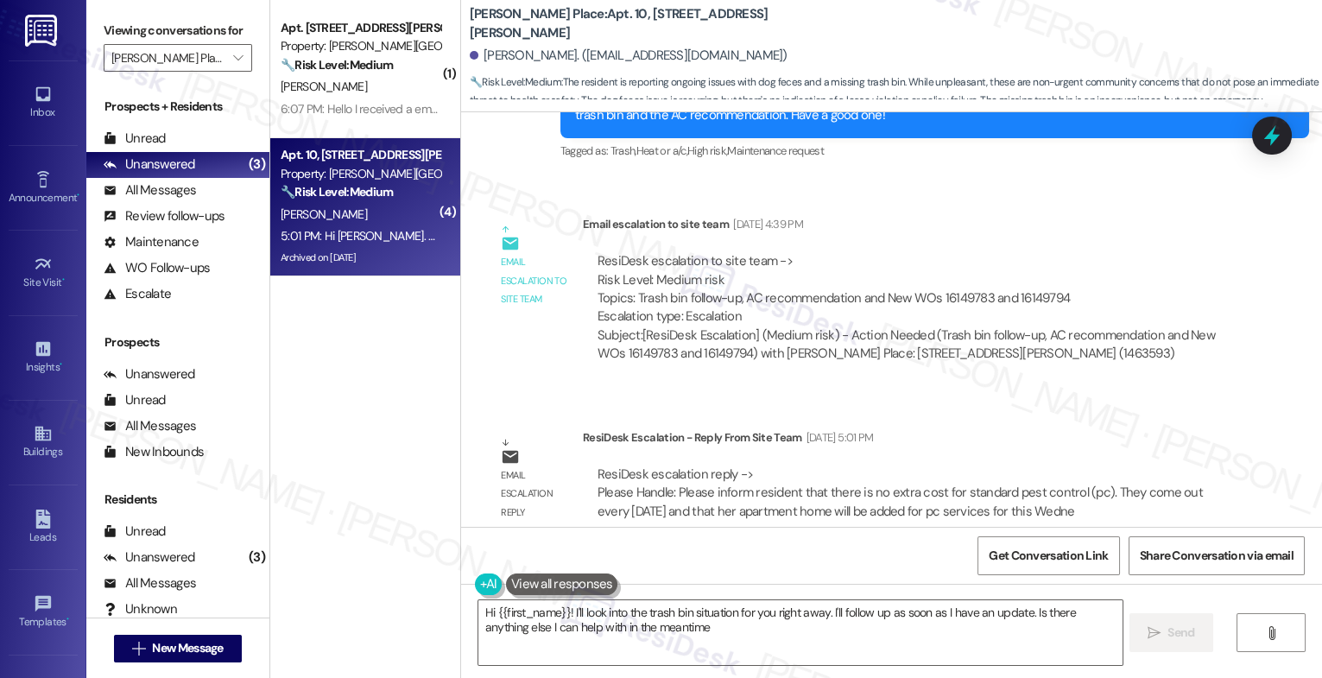
type textarea "Hi {{first_name}}! I'll look into the trash bin situation for you right away. I…"
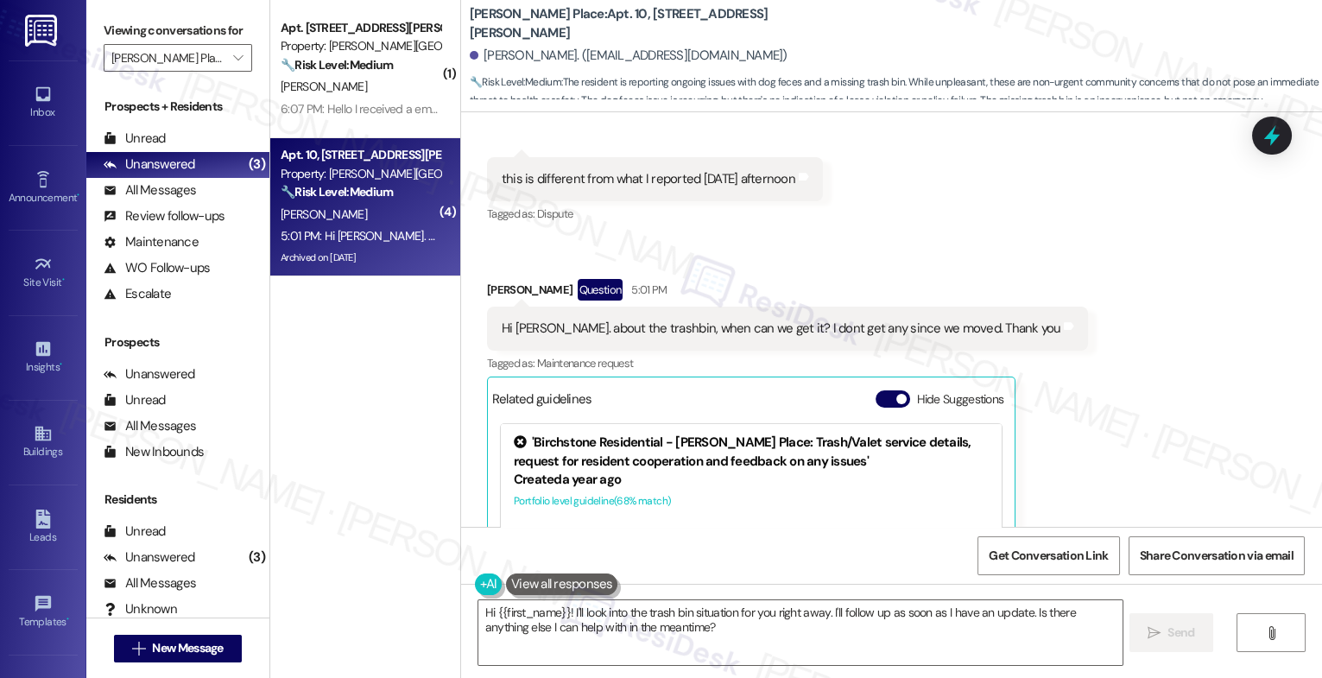
scroll to position [8743, 0]
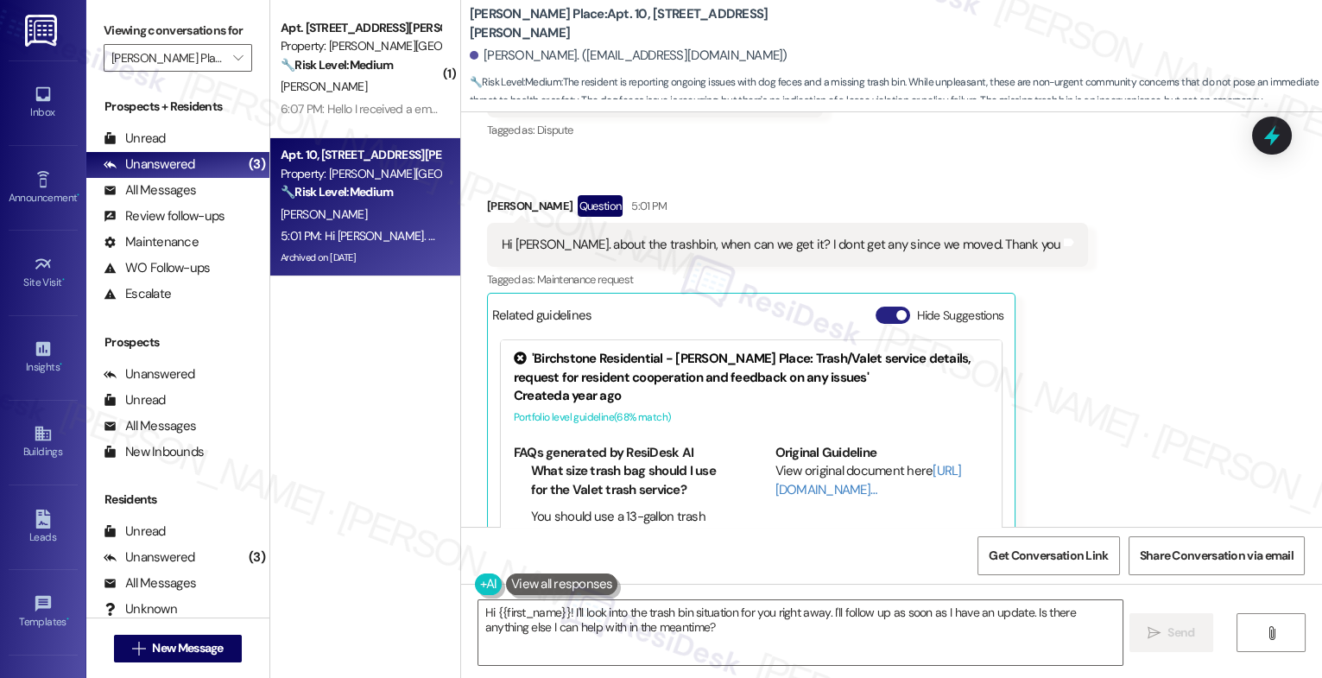
click at [877, 307] on button "Hide Suggestions" at bounding box center [893, 315] width 35 height 17
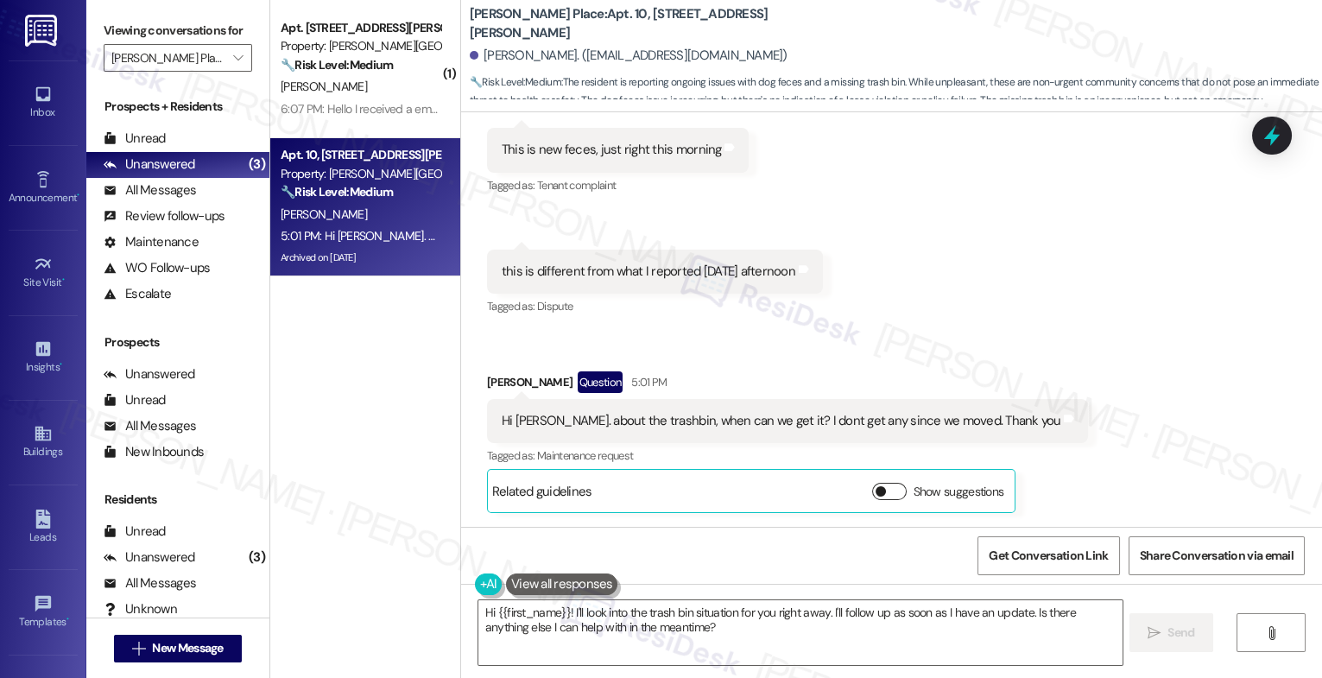
scroll to position [8472, 0]
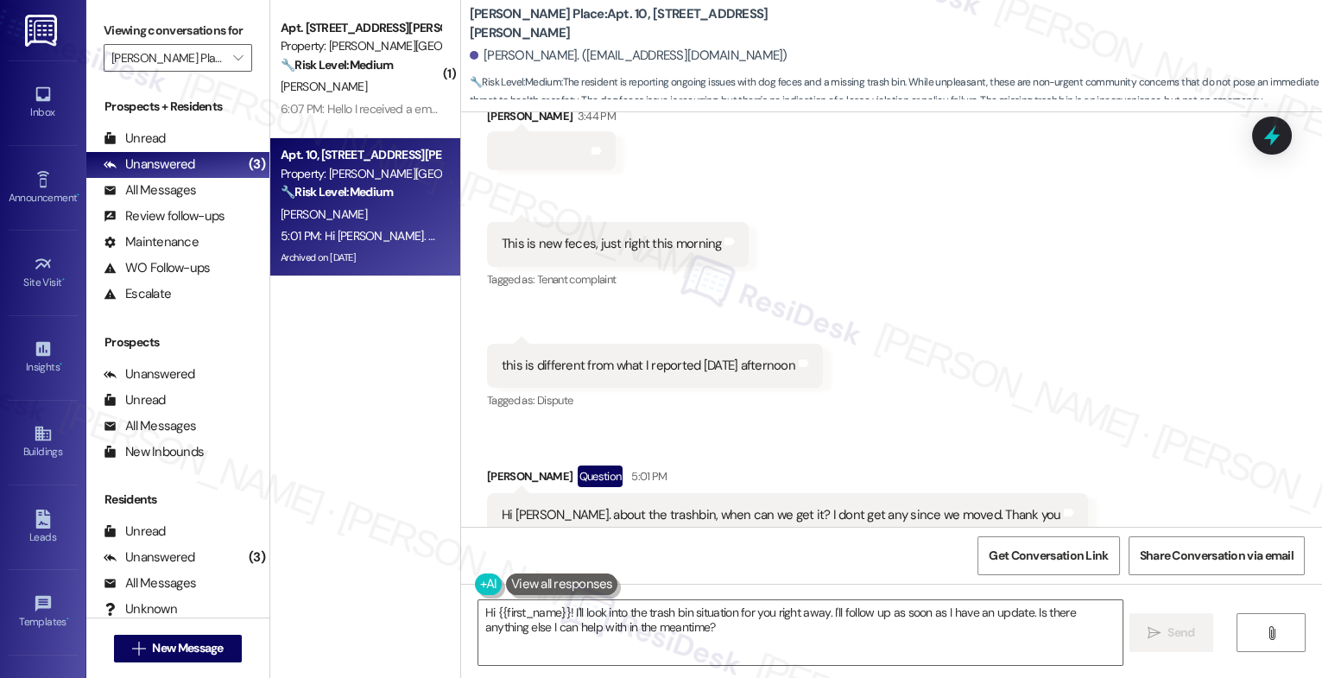
click at [750, 337] on div "Received via SMS Karmela Guimmayen 3:44 PM Tags and notes Received via SMS 3:44…" at bounding box center [891, 344] width 861 height 552
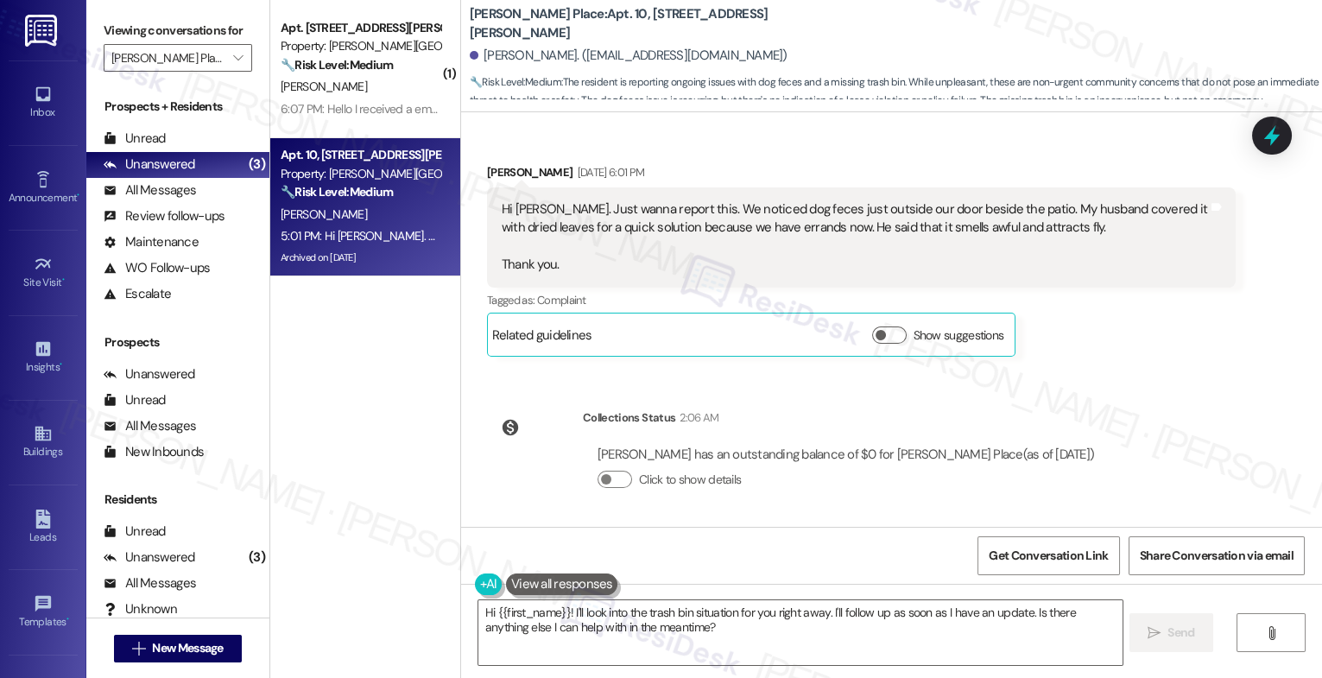
scroll to position [7299, 0]
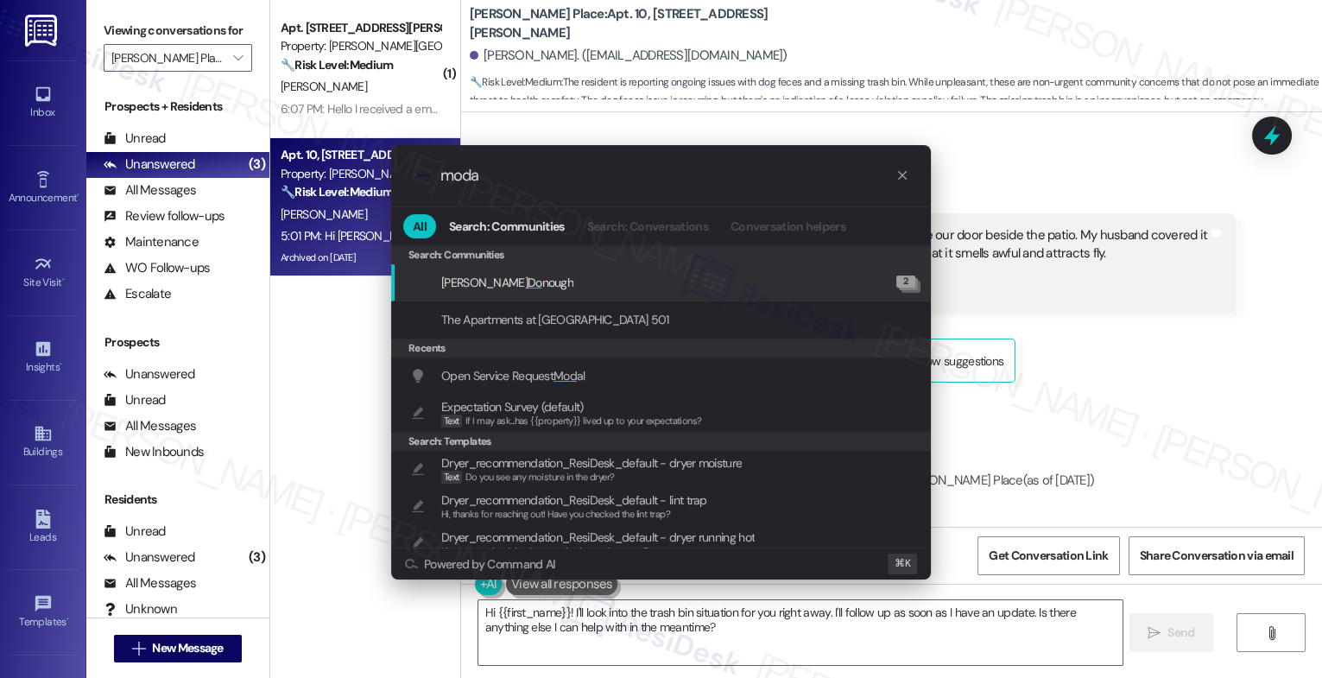
type input "modal"
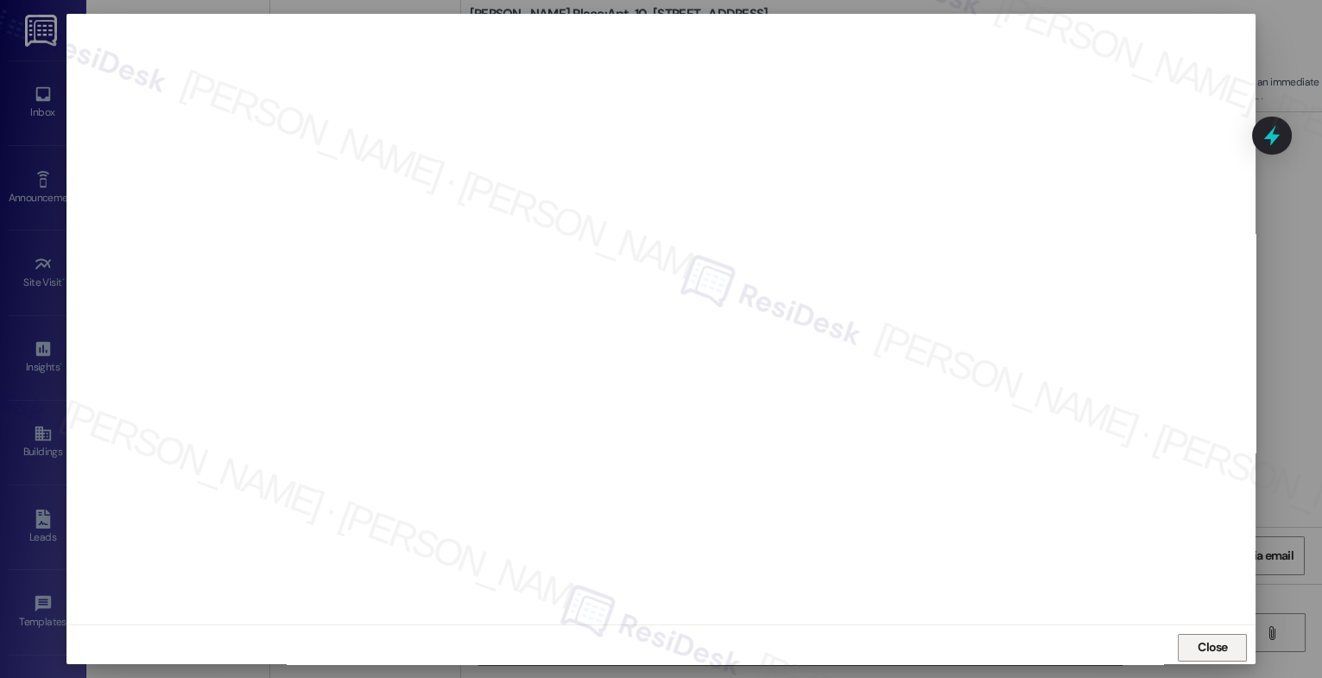
click at [1208, 646] on span "Close" at bounding box center [1213, 647] width 30 height 18
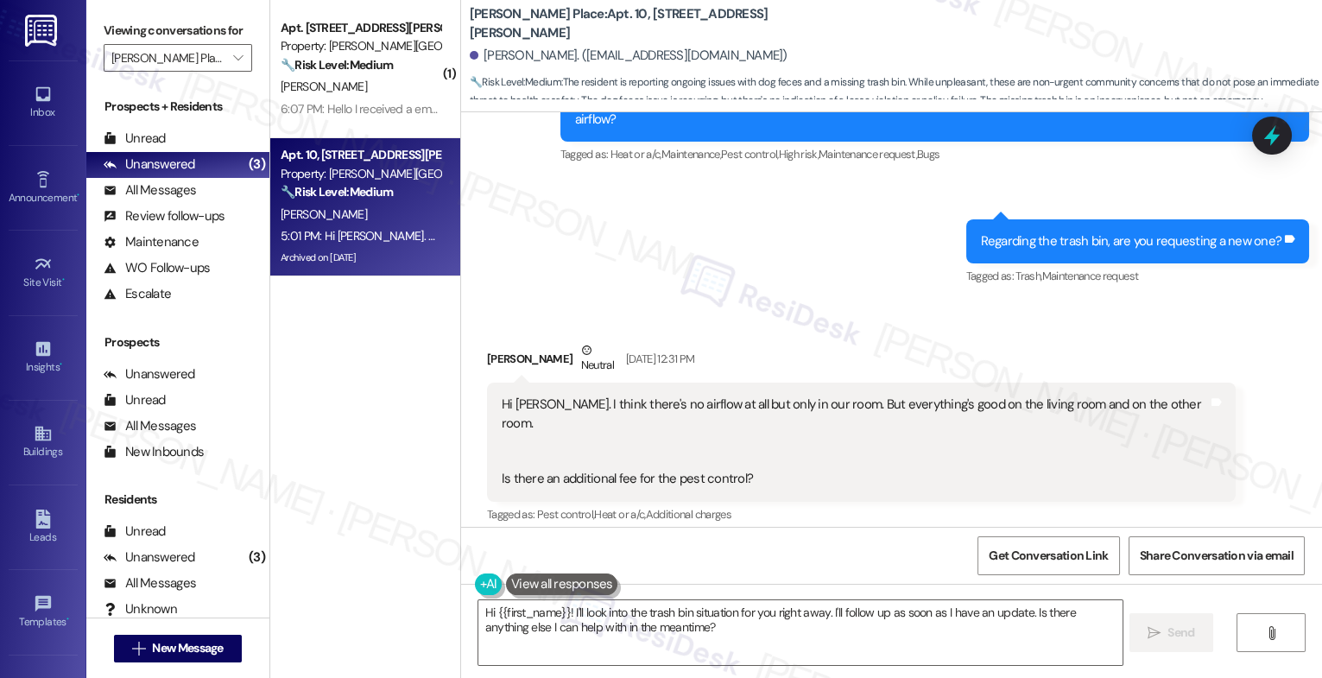
scroll to position [3808, 0]
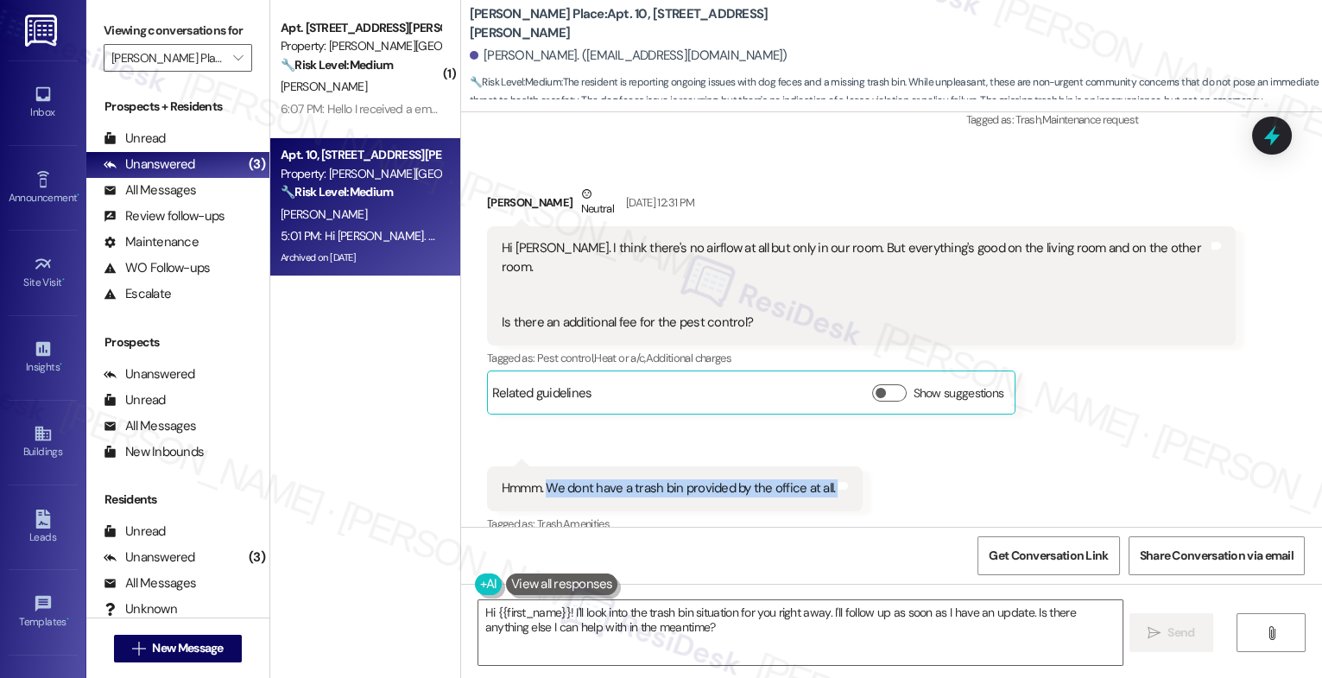
drag, startPoint x: 540, startPoint y: 430, endPoint x: 887, endPoint y: 436, distance: 347.3
click at [887, 436] on div "Received via SMS Karmela Guimmayen Neutral Sep 18, 2025 at 12:31 PM Hi Sarah. I…" at bounding box center [891, 520] width 861 height 749
copy div "We dont have a trash bin provided by the office at all. Tags and notes"
click at [912, 404] on div "Received via SMS Karmela Guimmayen Neutral Sep 18, 2025 at 12:31 PM Hi Sarah. I…" at bounding box center [891, 520] width 861 height 749
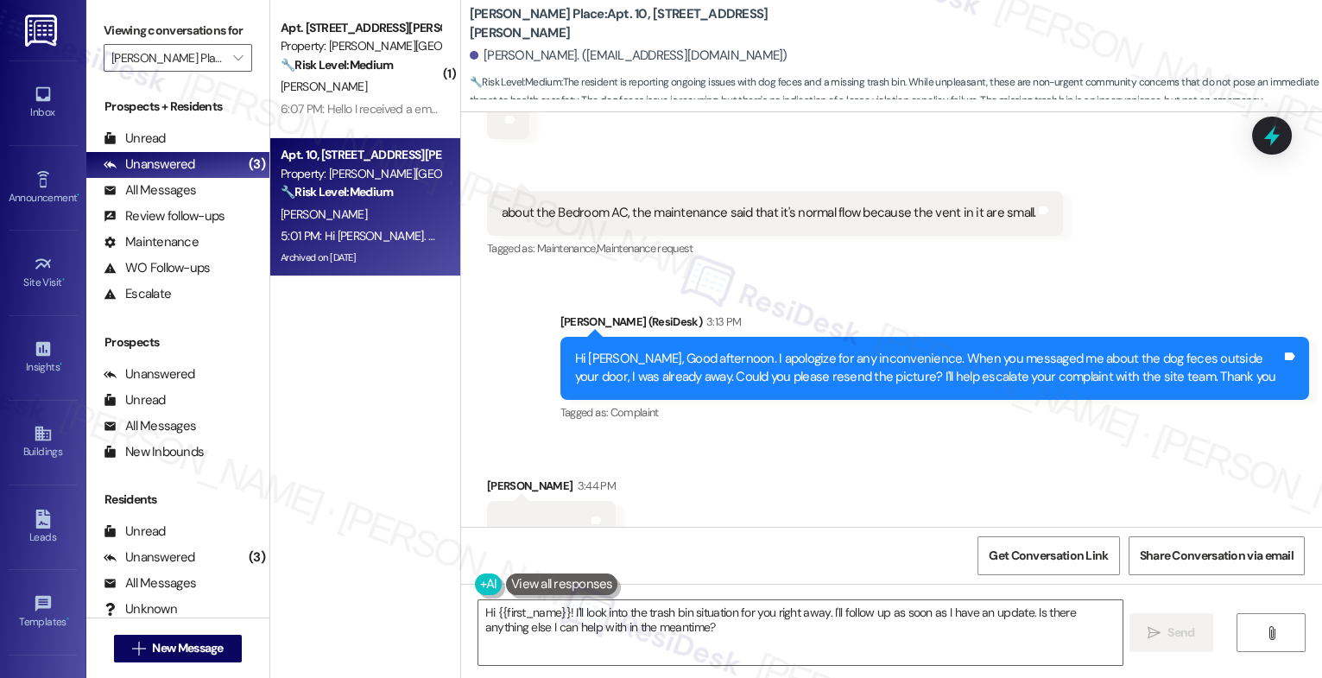
scroll to position [7909, 0]
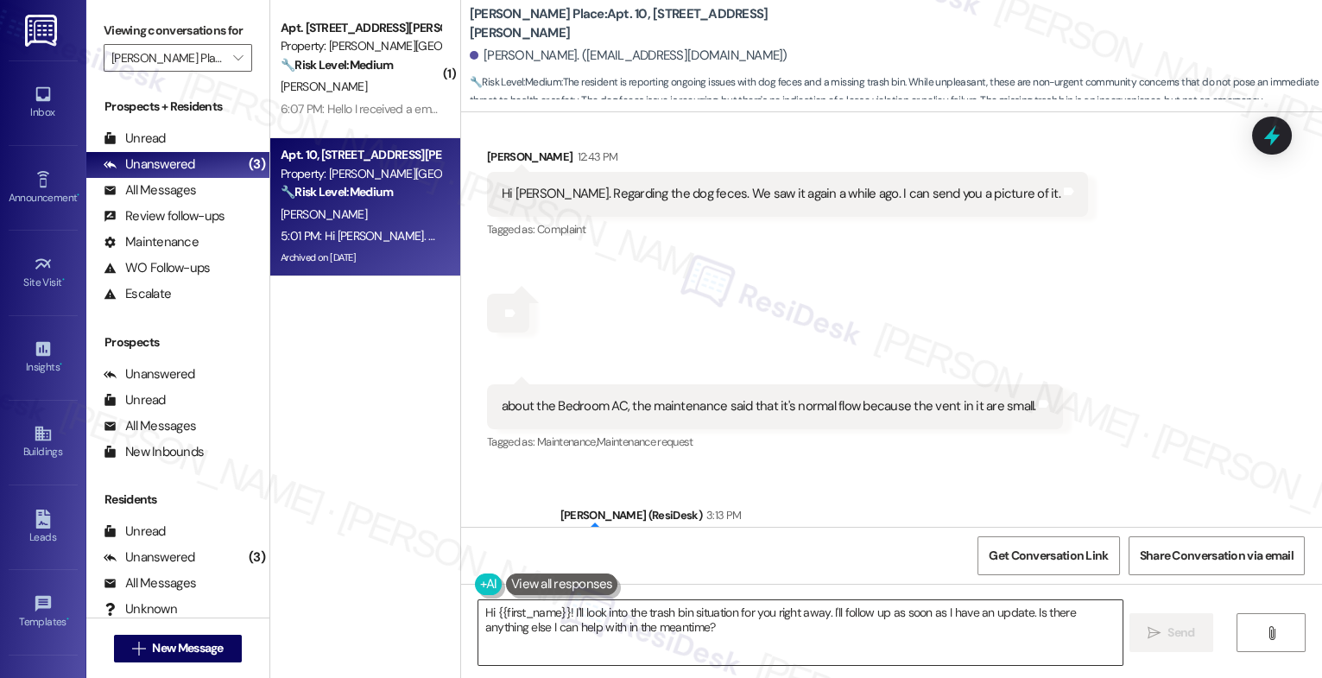
click at [601, 633] on textarea "Hi {{first_name}}! I'll look into the trash bin situation for you right away. I…" at bounding box center [801, 632] width 644 height 65
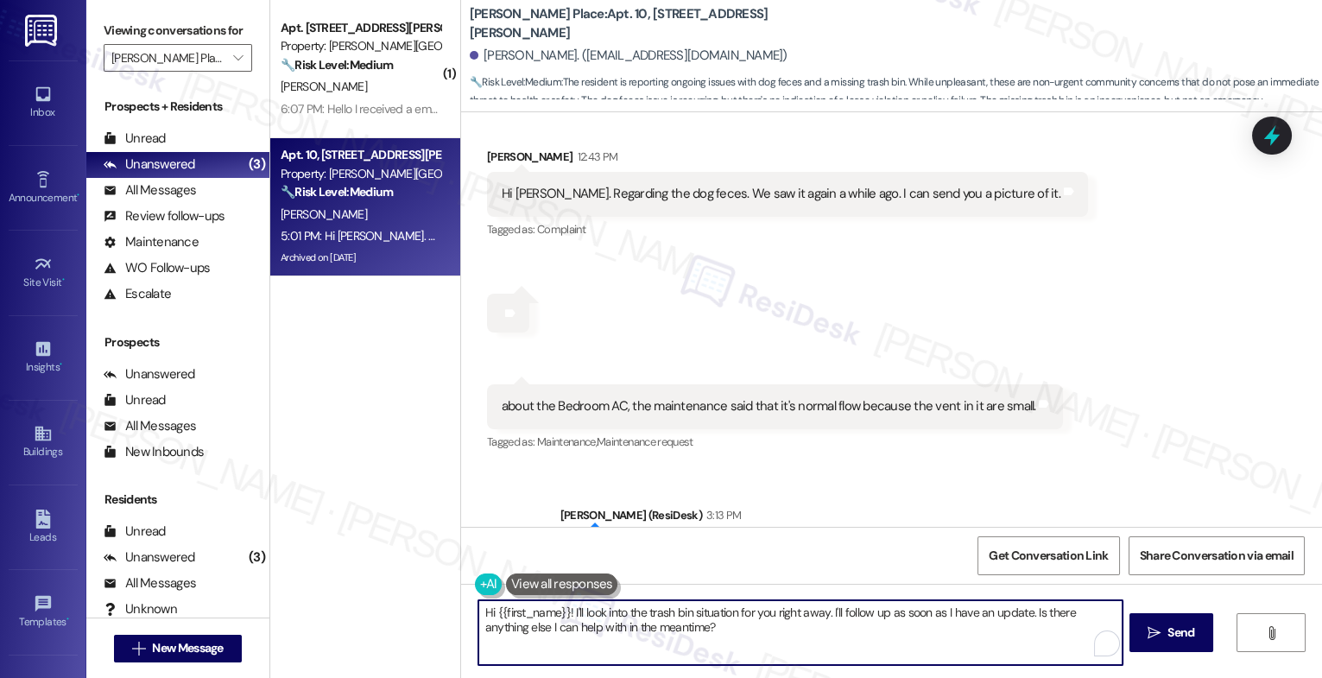
click at [602, 631] on textarea "Hi {{first_name}}! I'll look into the trash bin situation for you right away. I…" at bounding box center [801, 632] width 644 height 65
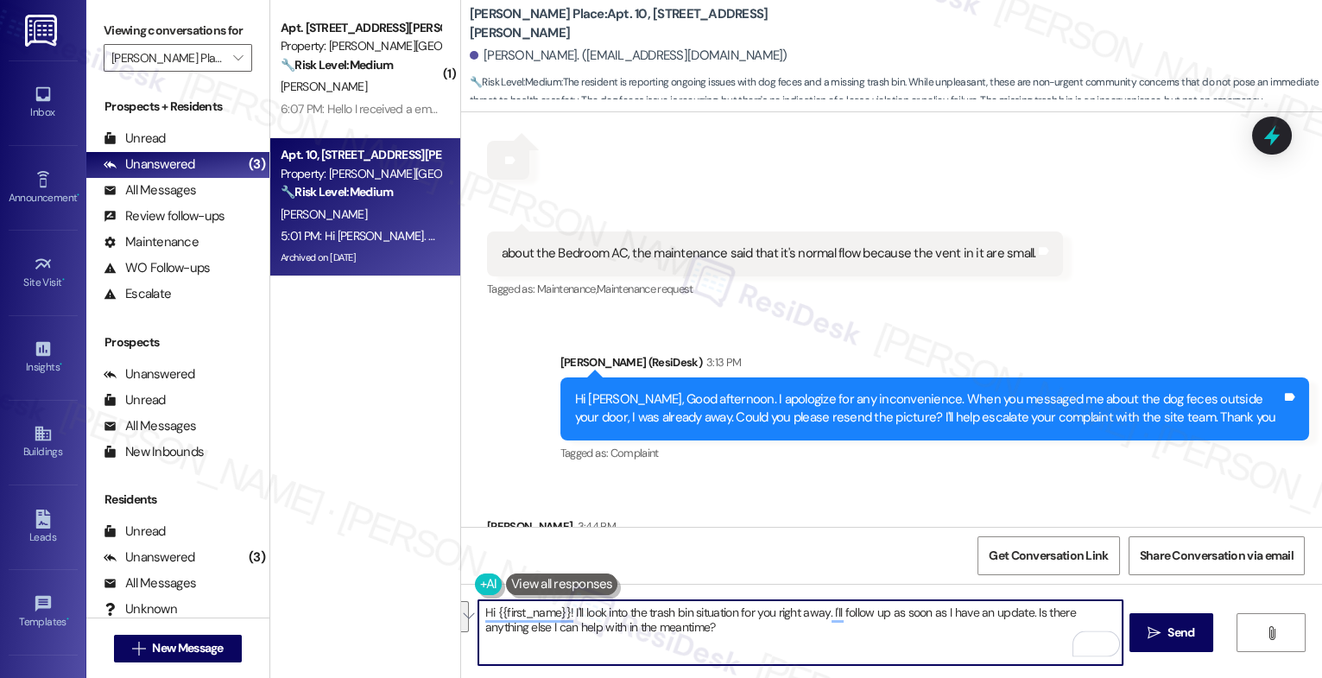
scroll to position [8154, 0]
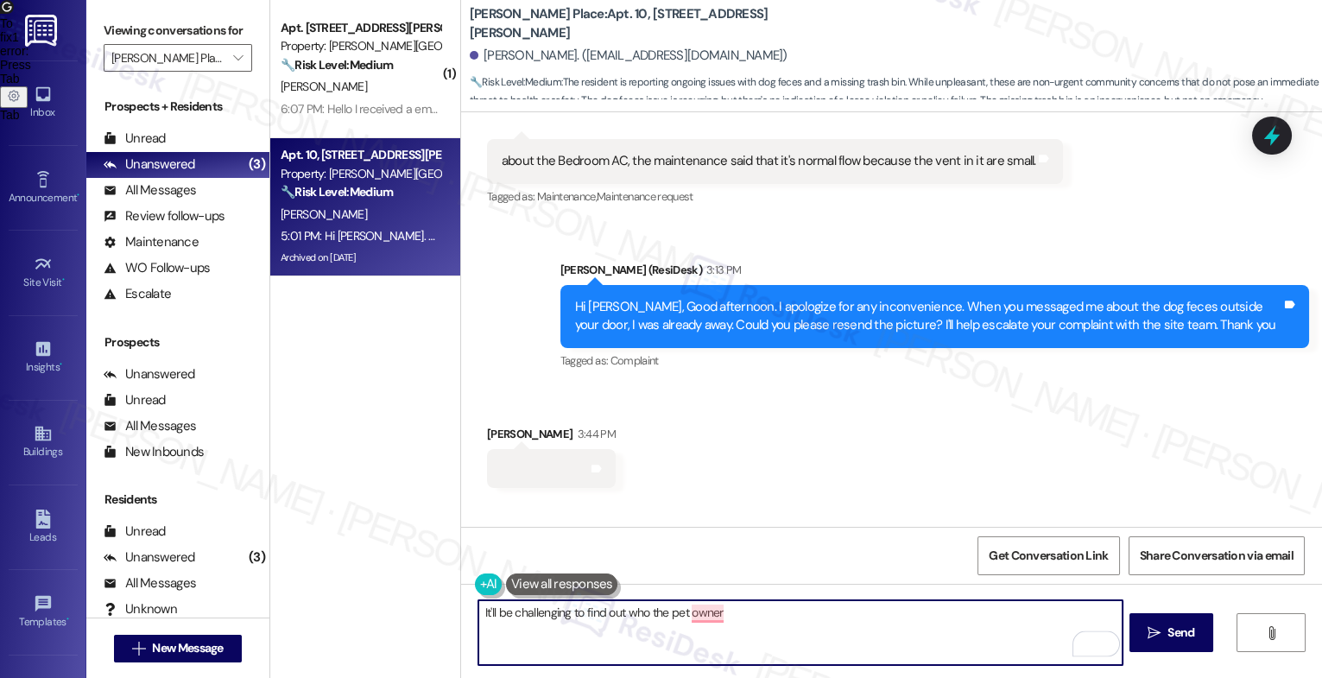
drag, startPoint x: 615, startPoint y: 612, endPoint x: 923, endPoint y: 622, distance: 308.6
click at [923, 622] on textarea "It'll be challenging to find out who the pet owner" at bounding box center [801, 632] width 644 height 65
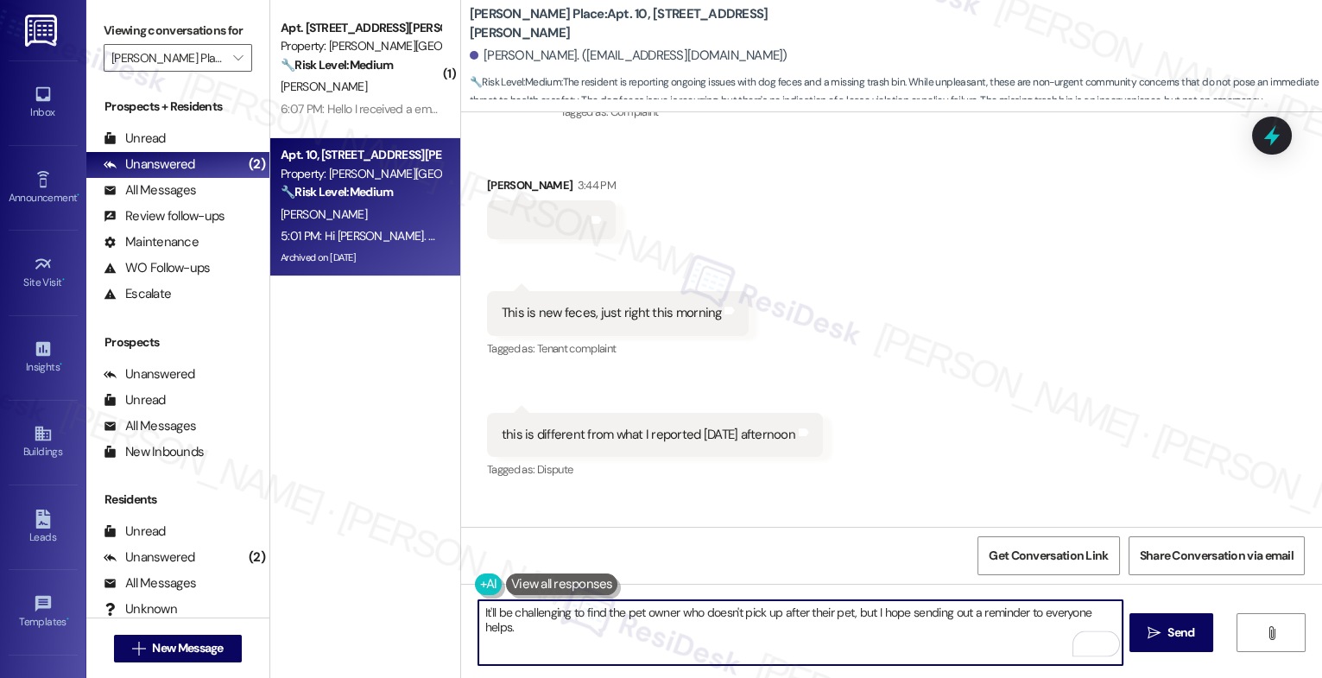
scroll to position [8472, 0]
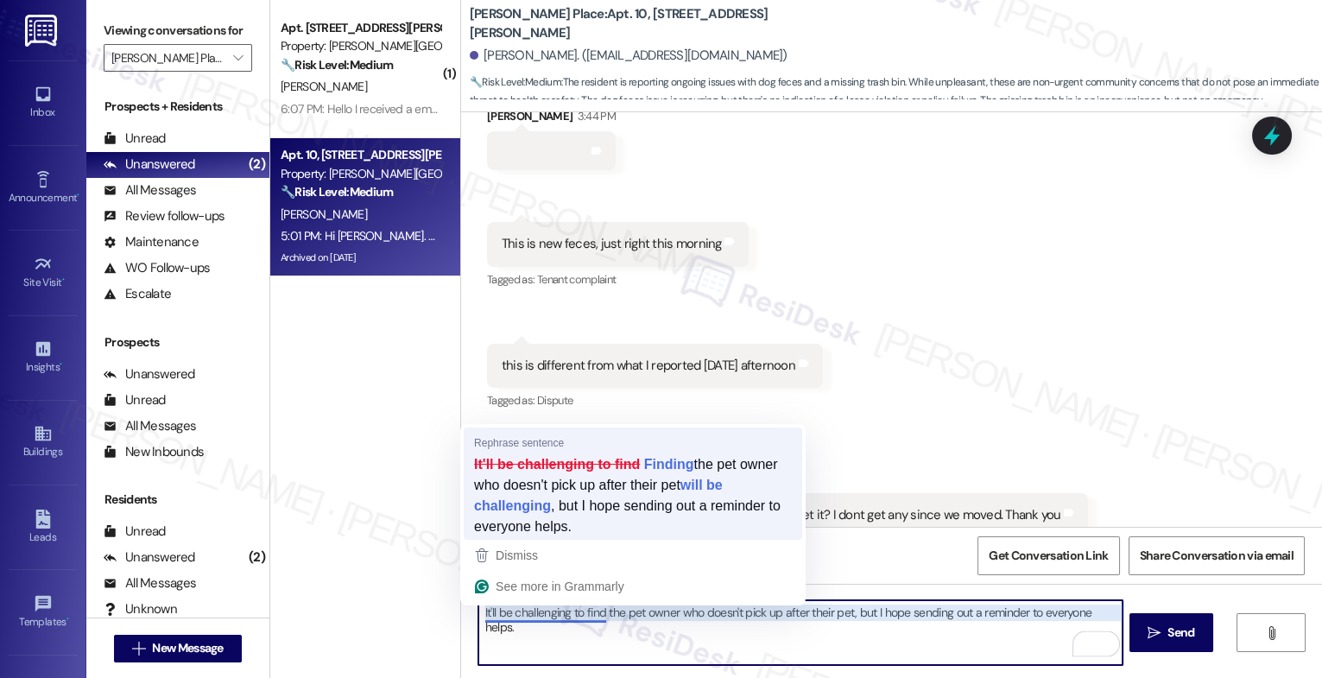
type textarea "Finding the pet owner who doesn't pick up after their pet will be challenging, …"
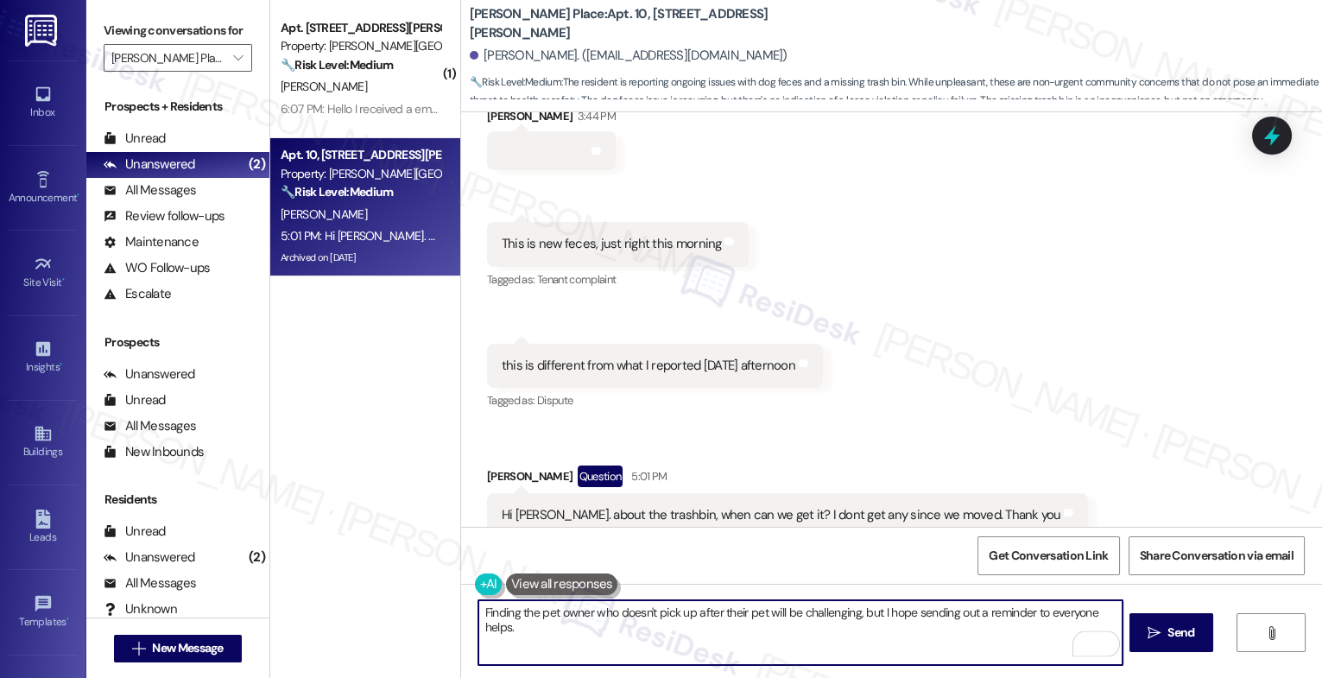
click at [659, 633] on textarea "Finding the pet owner who doesn't pick up after their pet will be challenging, …" at bounding box center [801, 632] width 644 height 65
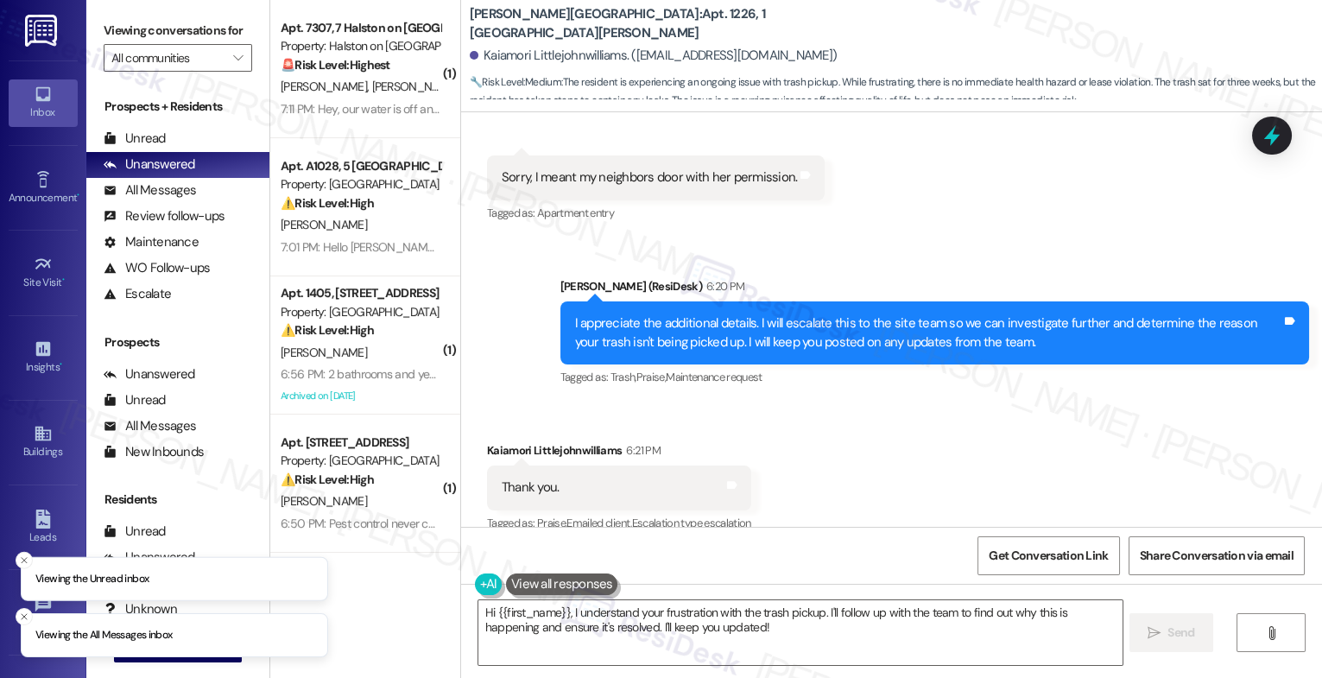
scroll to position [4043, 0]
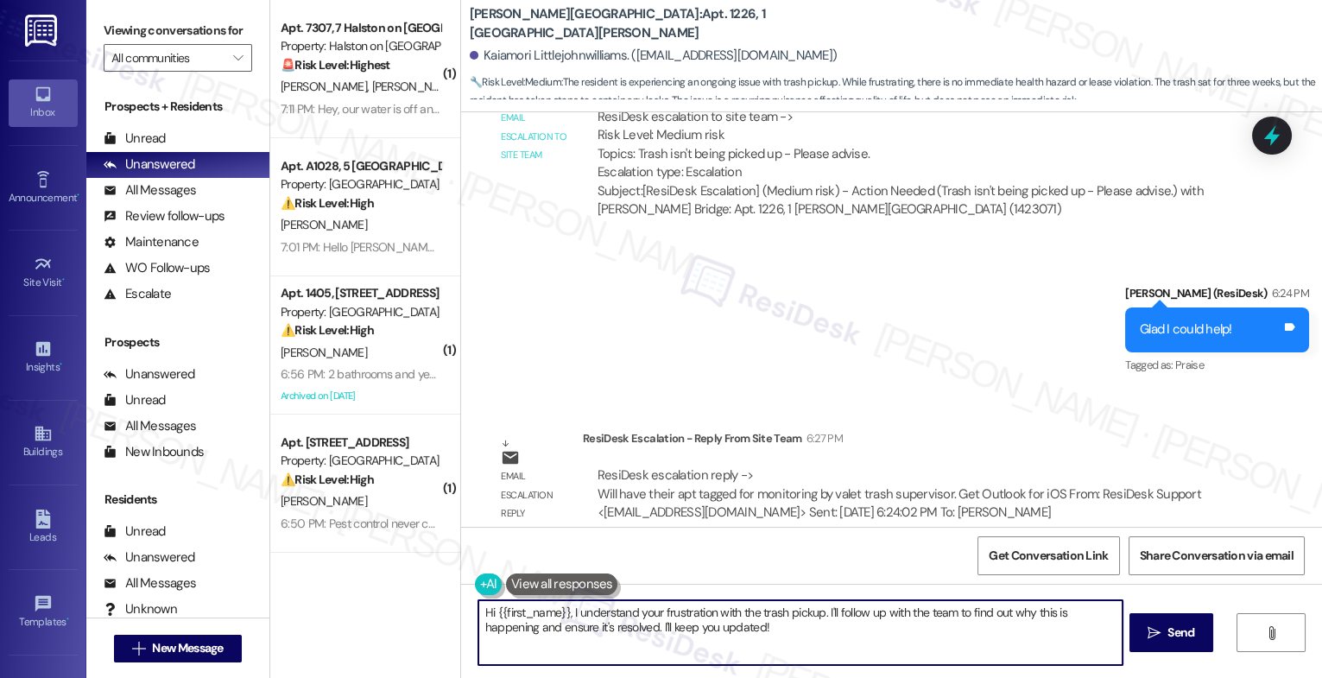
click at [568, 608] on textarea "Hi {{first_name}}, I understand your frustration with the trash pickup. I'll fo…" at bounding box center [801, 632] width 644 height 65
drag, startPoint x: 571, startPoint y: 610, endPoint x: 845, endPoint y: 654, distance: 277.3
click at [845, 654] on textarea "Hi {{first_name}}, I understand your frustration with the trash pickup. I'll fo…" at bounding box center [801, 632] width 644 height 65
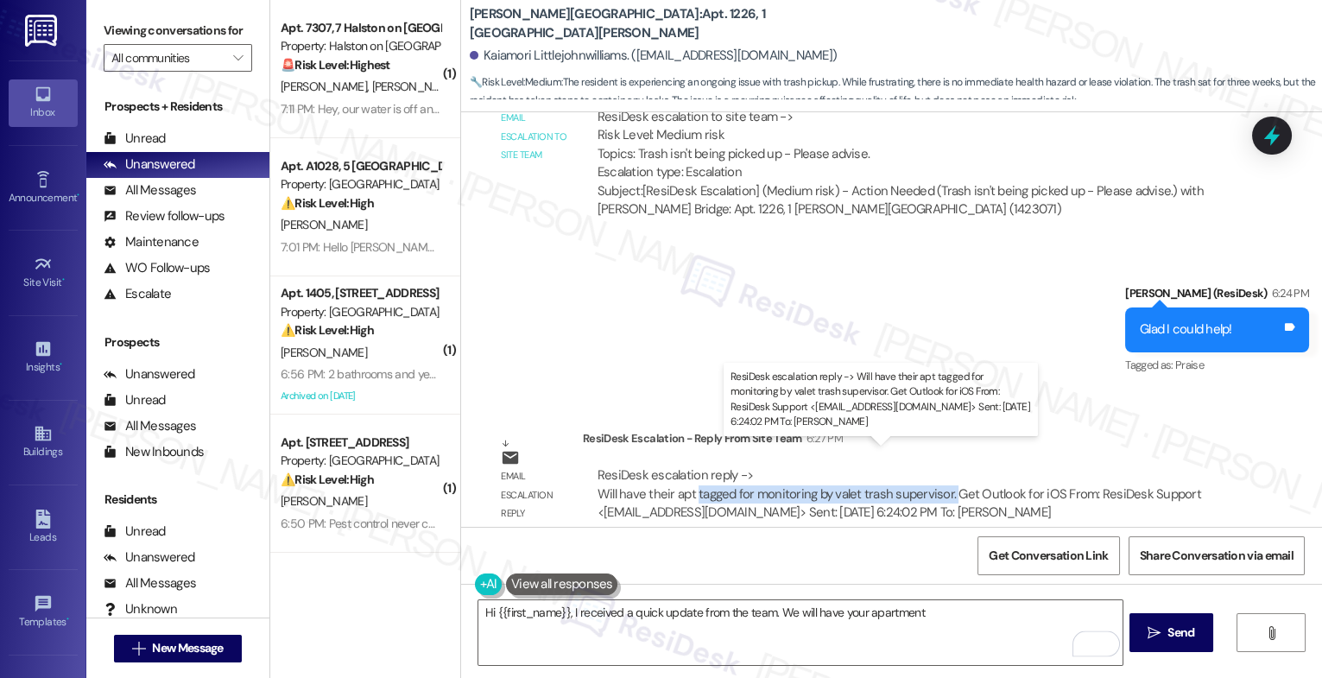
drag, startPoint x: 685, startPoint y: 469, endPoint x: 942, endPoint y: 470, distance: 256.6
click at [942, 470] on div "ResiDesk escalation reply -> Will have their apt tagged for monitoring by valet…" at bounding box center [900, 493] width 604 height 54
copy div "tagged for monitoring by valet trash supervisor."
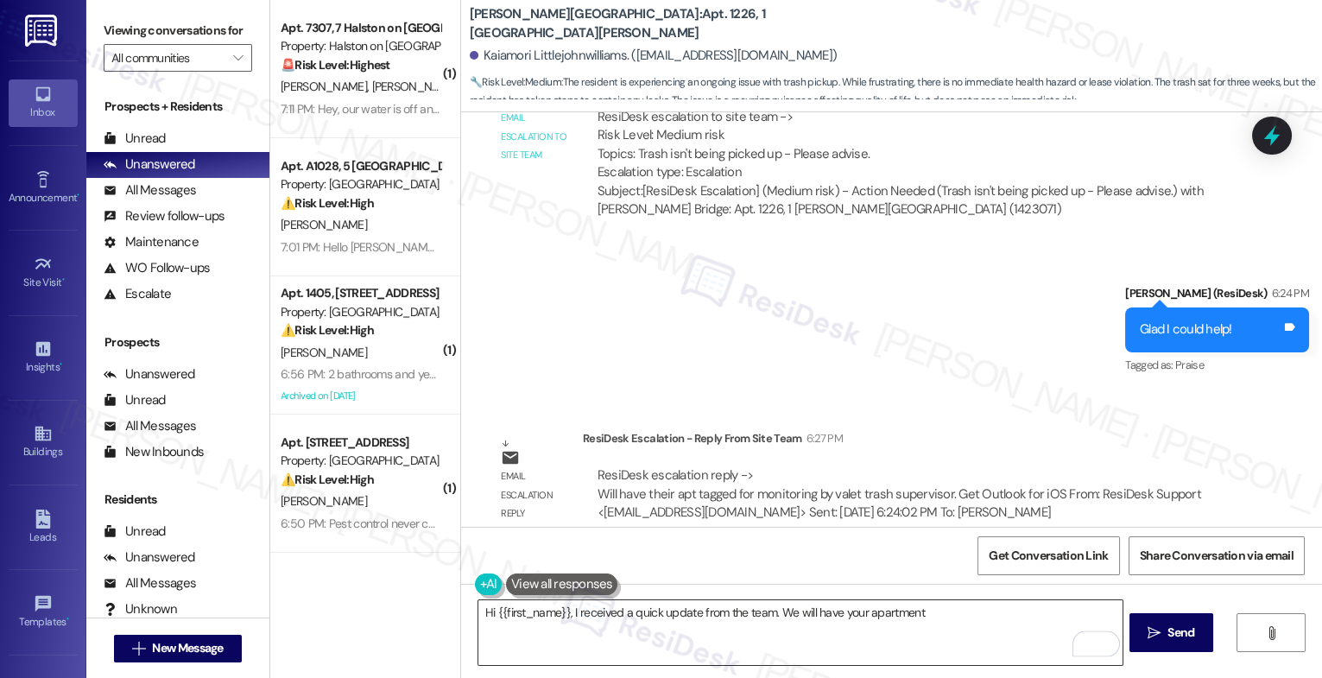
click at [952, 621] on textarea "Hi {{first_name}}, I received a quick update from the team. We will have your a…" at bounding box center [801, 632] width 644 height 65
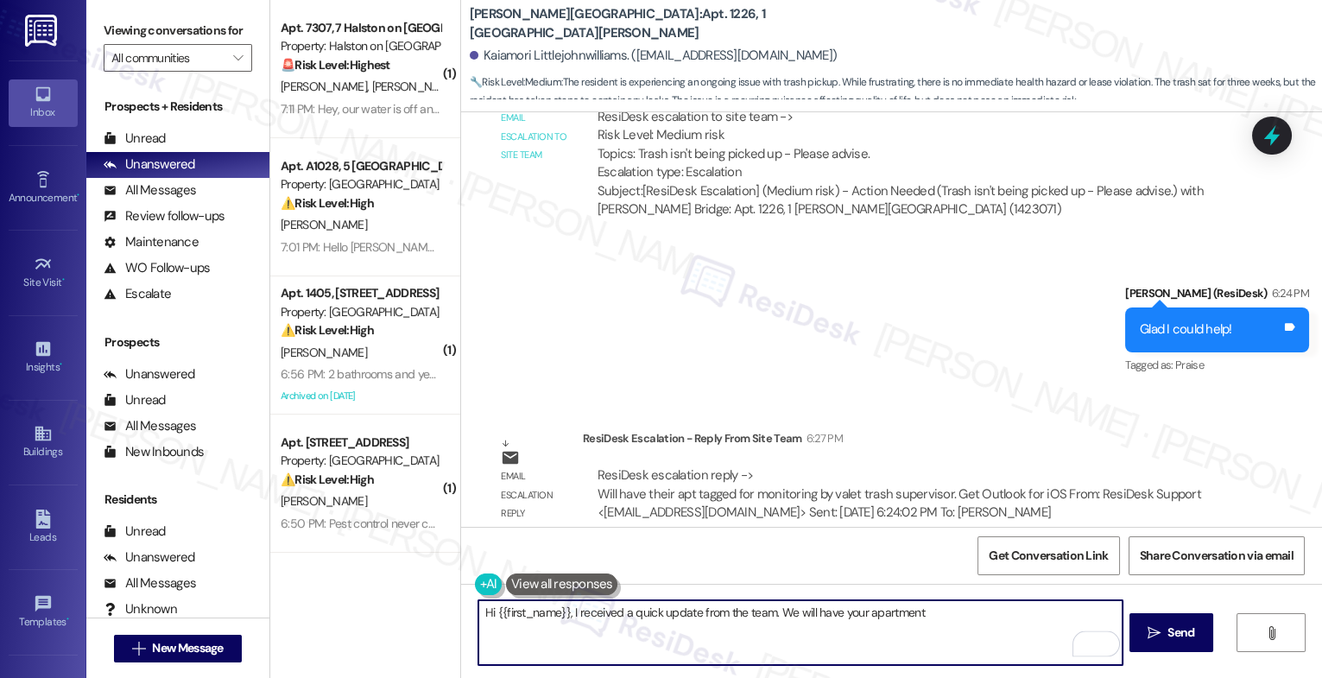
paste textarea "tagged for monitoring by valet trash supervisor."
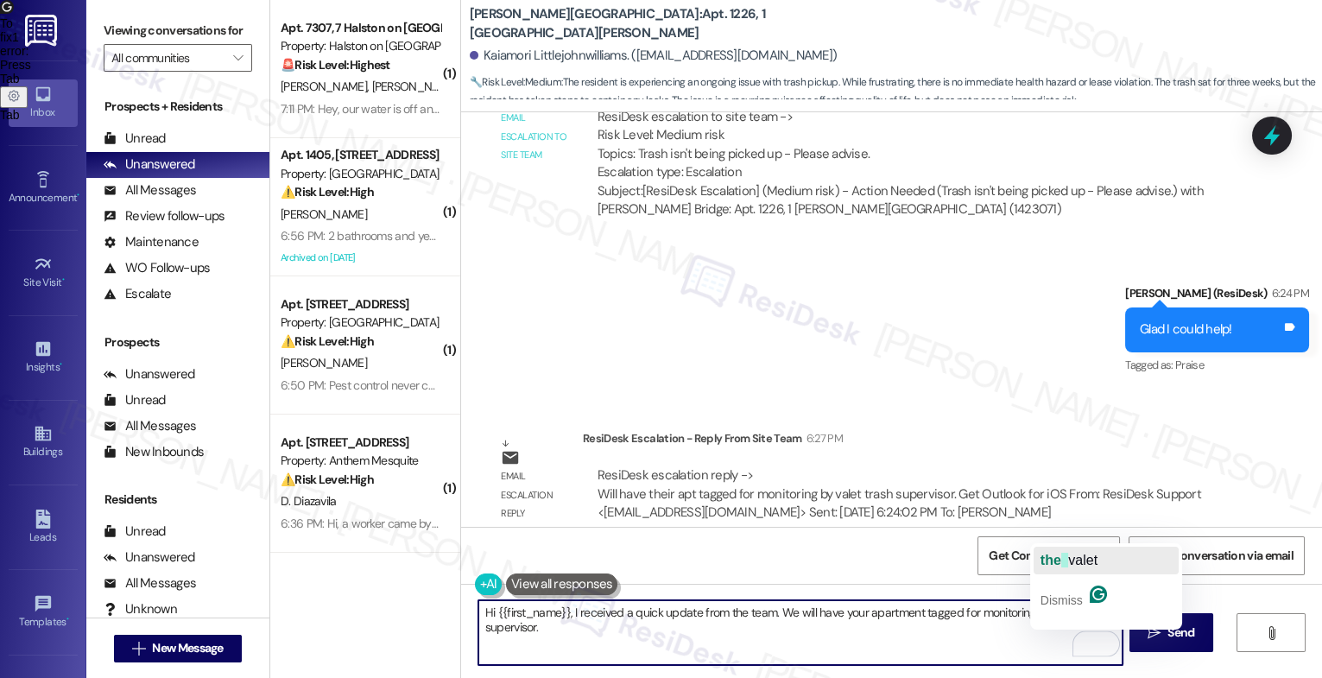
click at [1087, 553] on span "valet" at bounding box center [1083, 560] width 29 height 15
click at [576, 627] on textarea "Hi {{first_name}}, I received a quick update from the team. We will have your a…" at bounding box center [801, 632] width 644 height 65
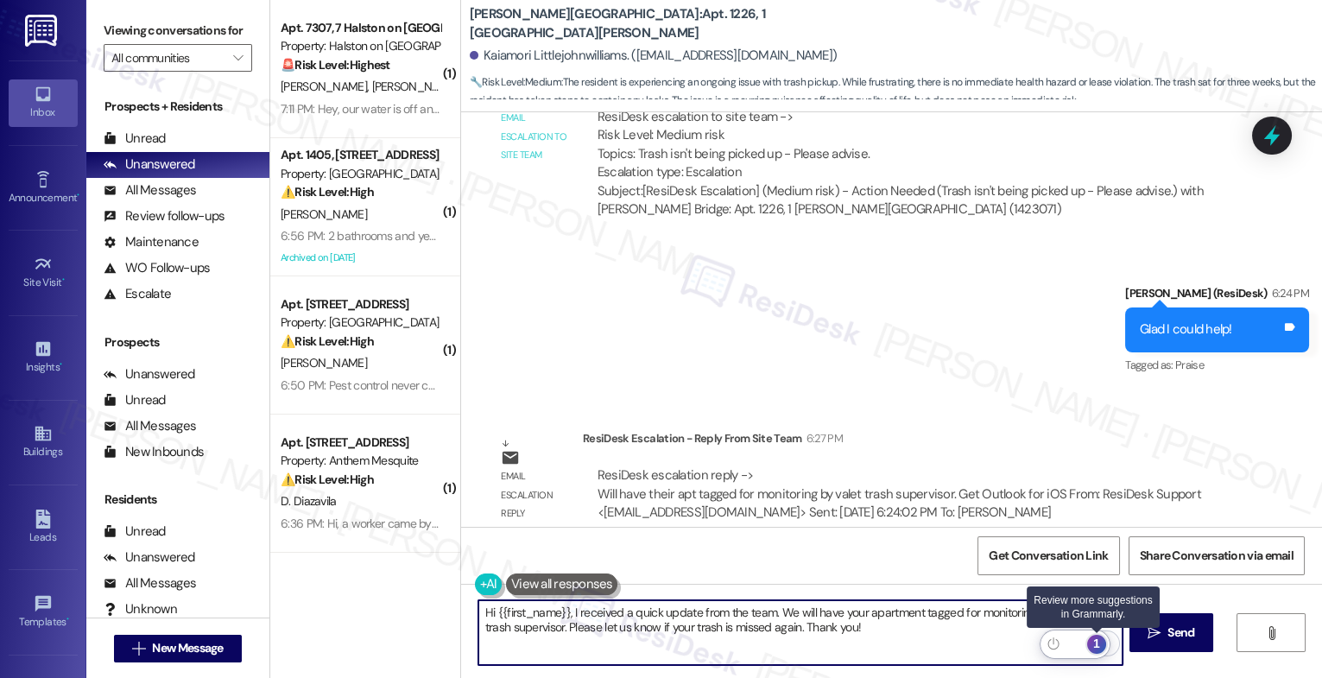
type textarea "Hi {{first_name}}, I received a quick update from the team. We will have your a…"
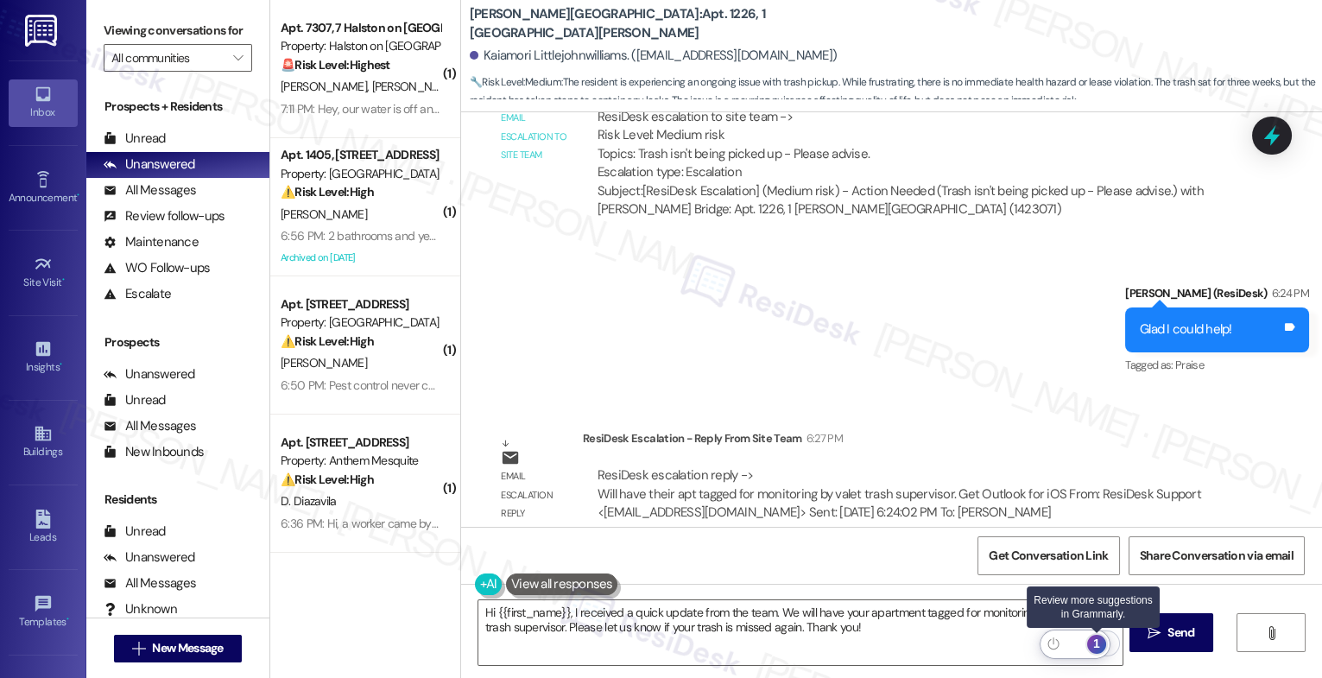
click at [1100, 642] on div "1" at bounding box center [1097, 644] width 19 height 19
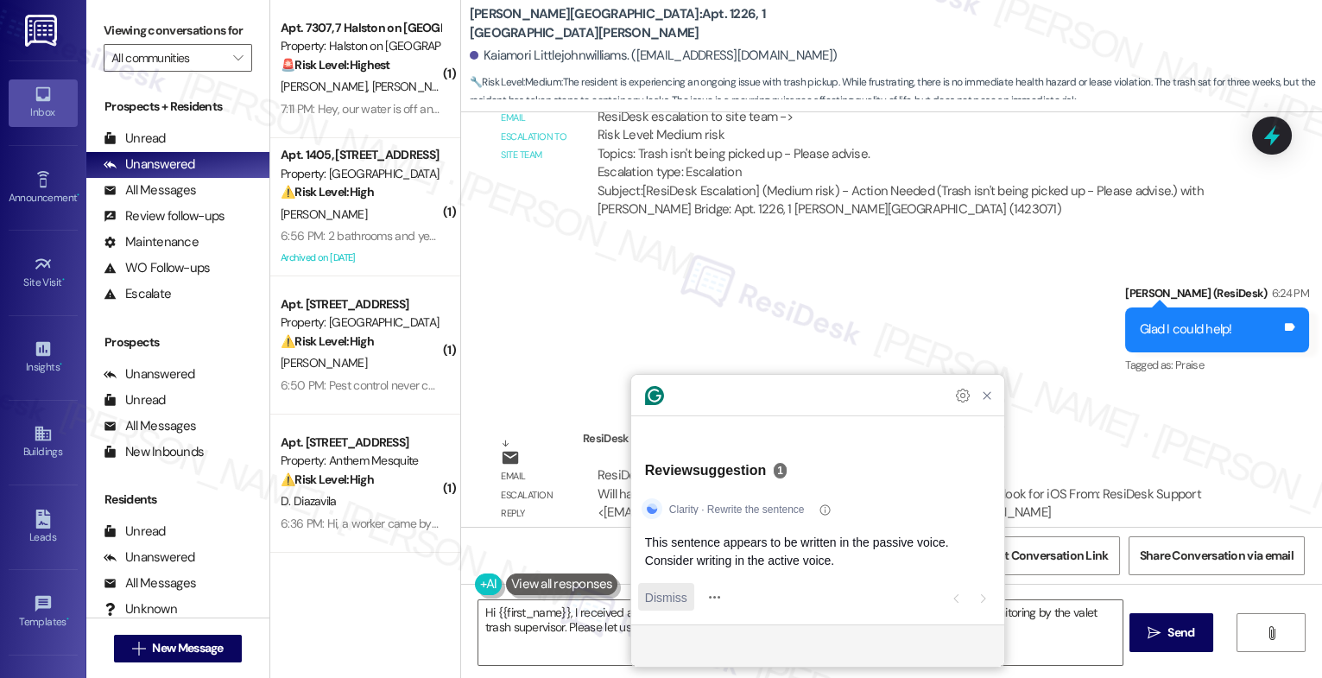
click at [675, 599] on span "Dismiss" at bounding box center [666, 597] width 42 height 18
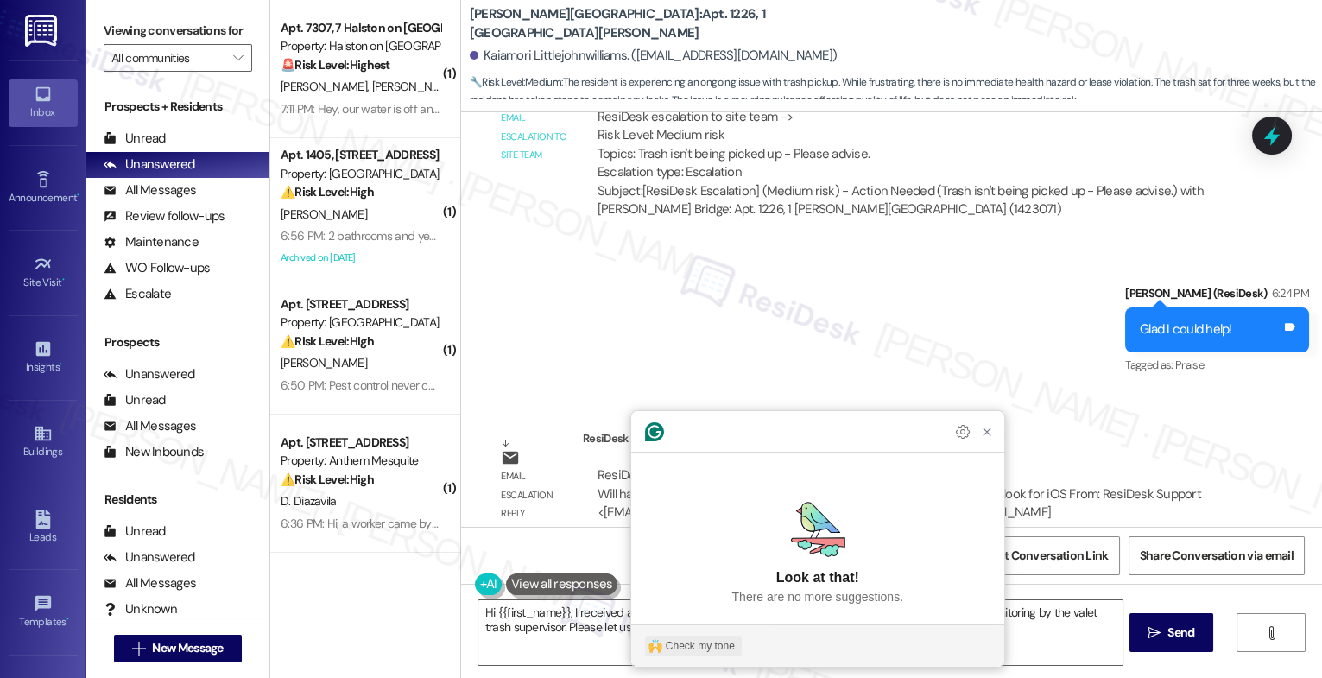
click at [701, 647] on div "Check my tone" at bounding box center [700, 646] width 69 height 16
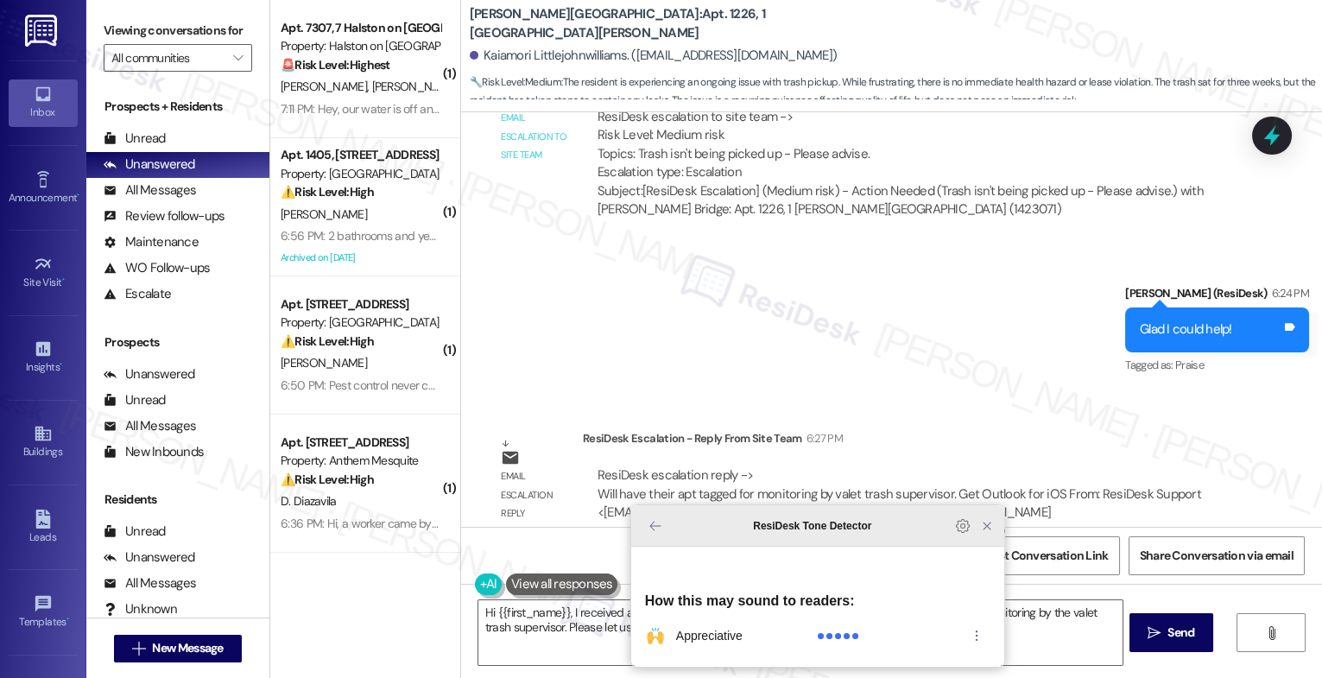
drag, startPoint x: 982, startPoint y: 557, endPoint x: 1089, endPoint y: 612, distance: 120.1
click at [982, 533] on icon "Close Grammarly Assistant" at bounding box center [987, 526] width 14 height 14
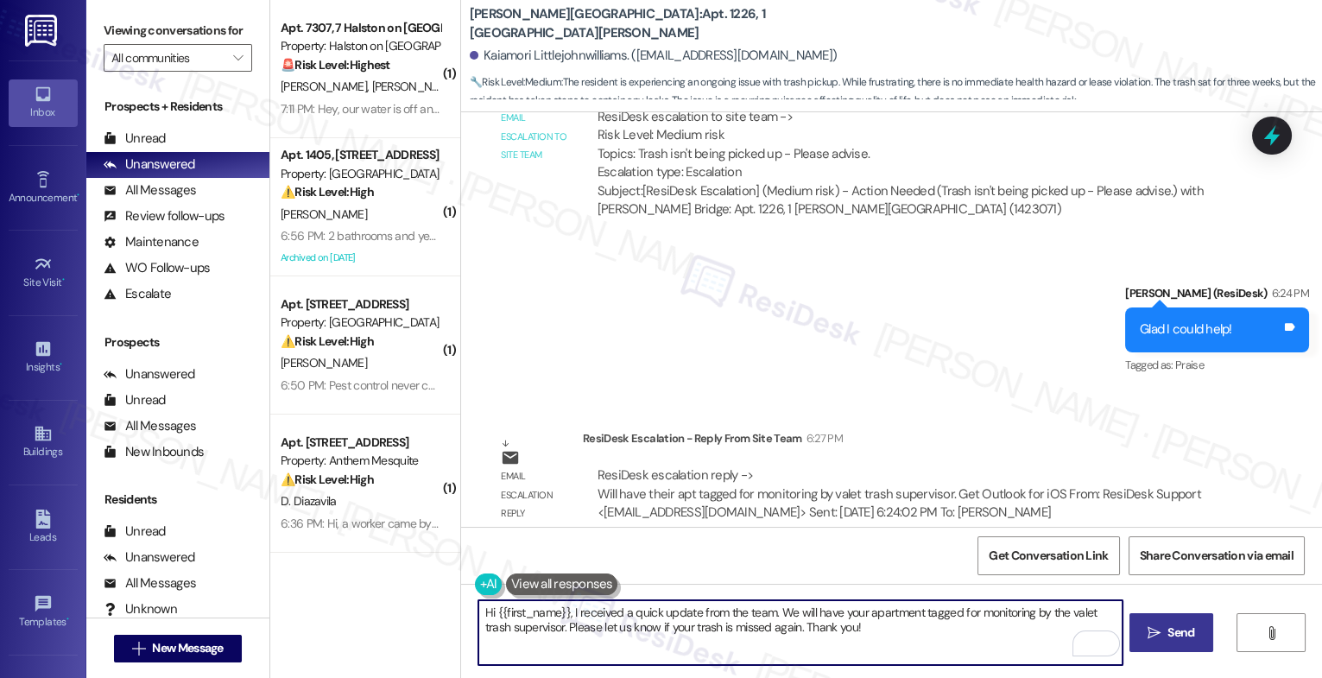
click at [1164, 624] on span "Send" at bounding box center [1181, 633] width 34 height 18
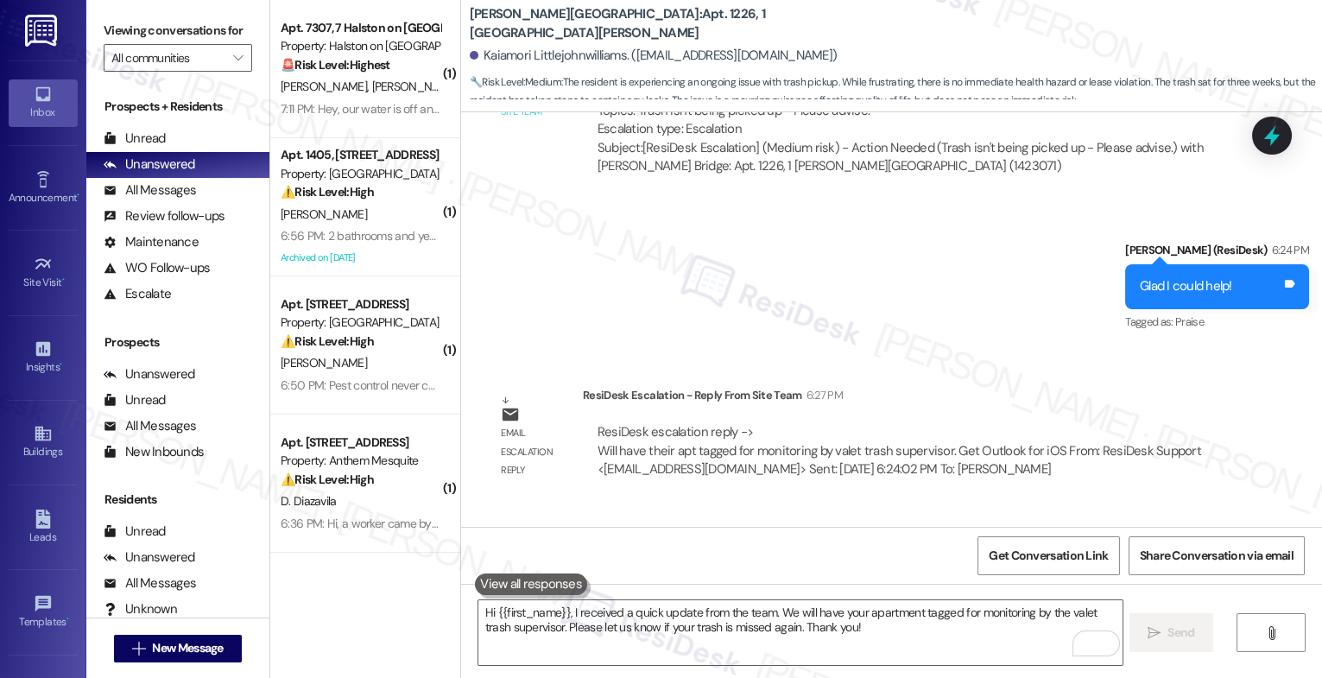
scroll to position [4182, 0]
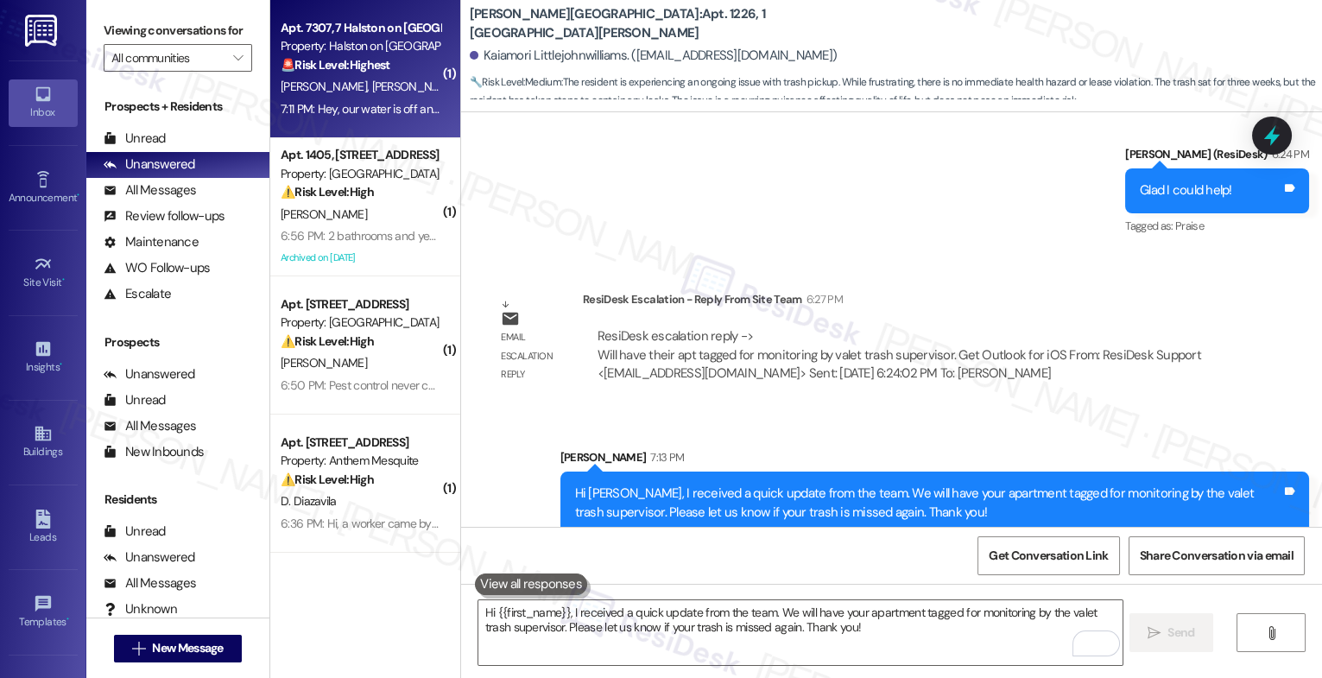
click at [328, 77] on div "T. Moss J. Allen" at bounding box center [360, 87] width 163 height 22
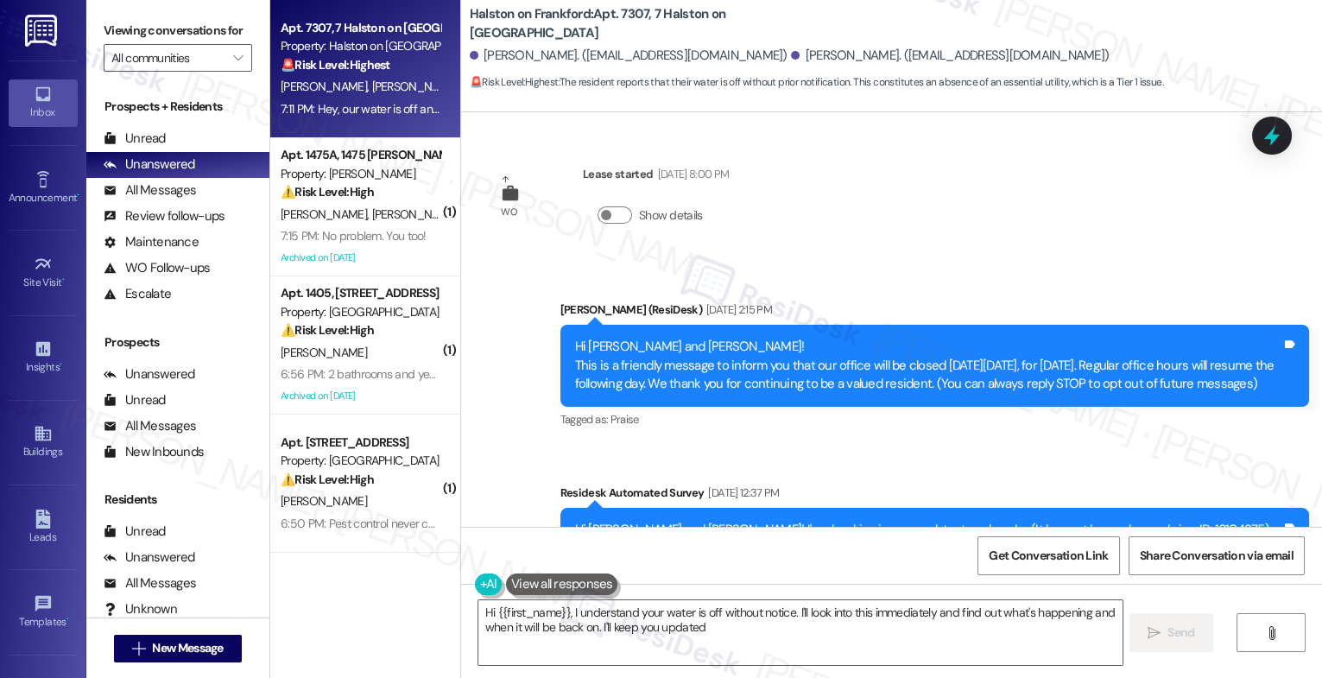
type textarea "Hi {{first_name}}, I understand your water is off without notice. I'll look int…"
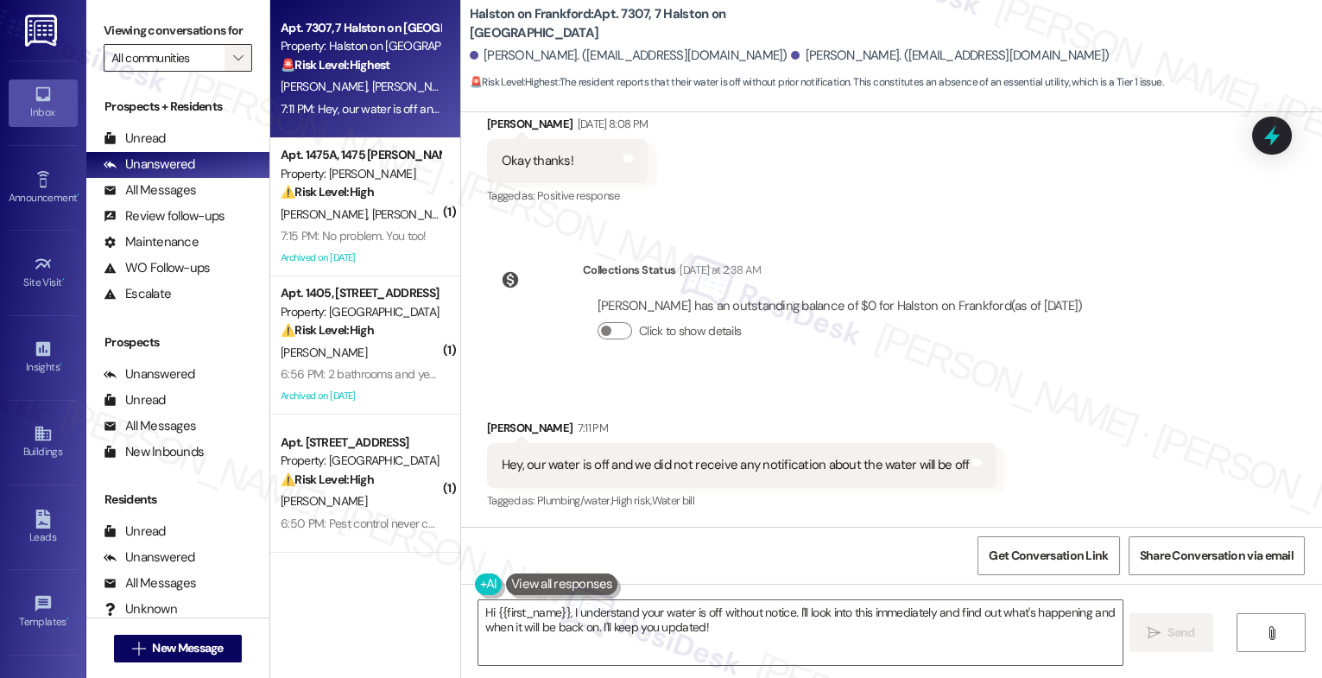
click at [233, 65] on icon "" at bounding box center [238, 58] width 10 height 14
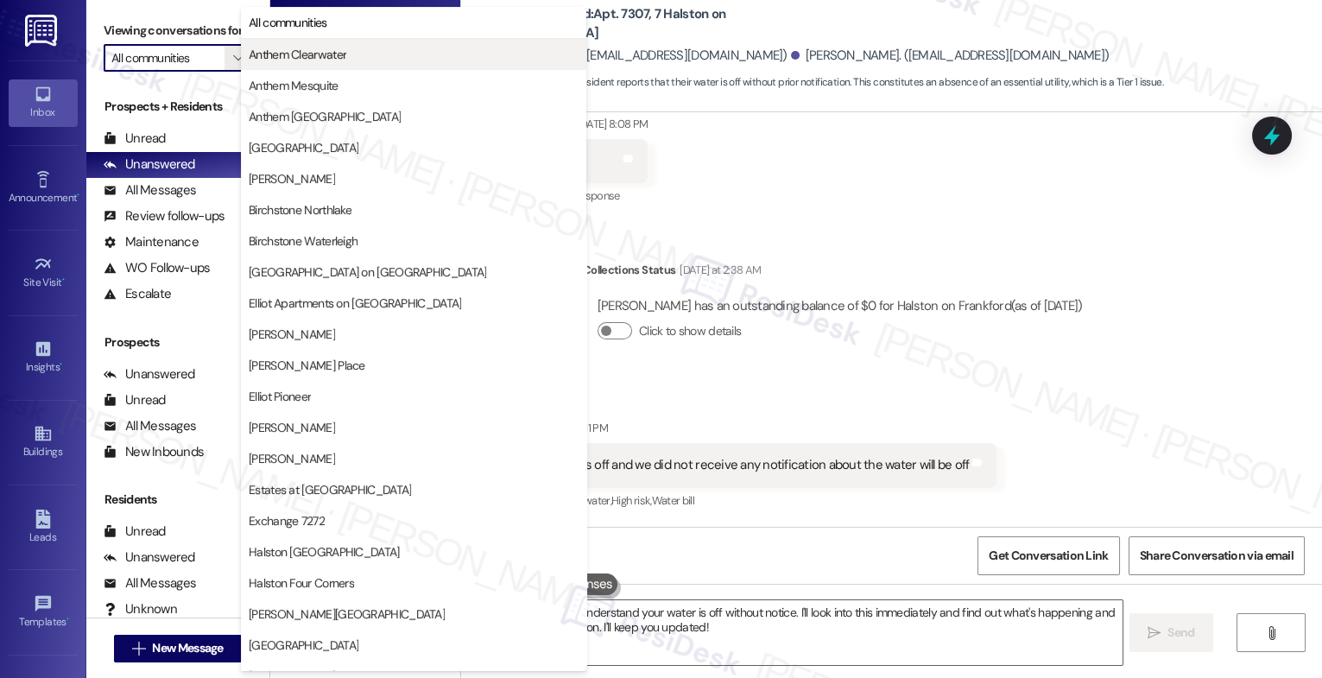
click at [268, 54] on span "Anthem Clearwater" at bounding box center [298, 54] width 98 height 17
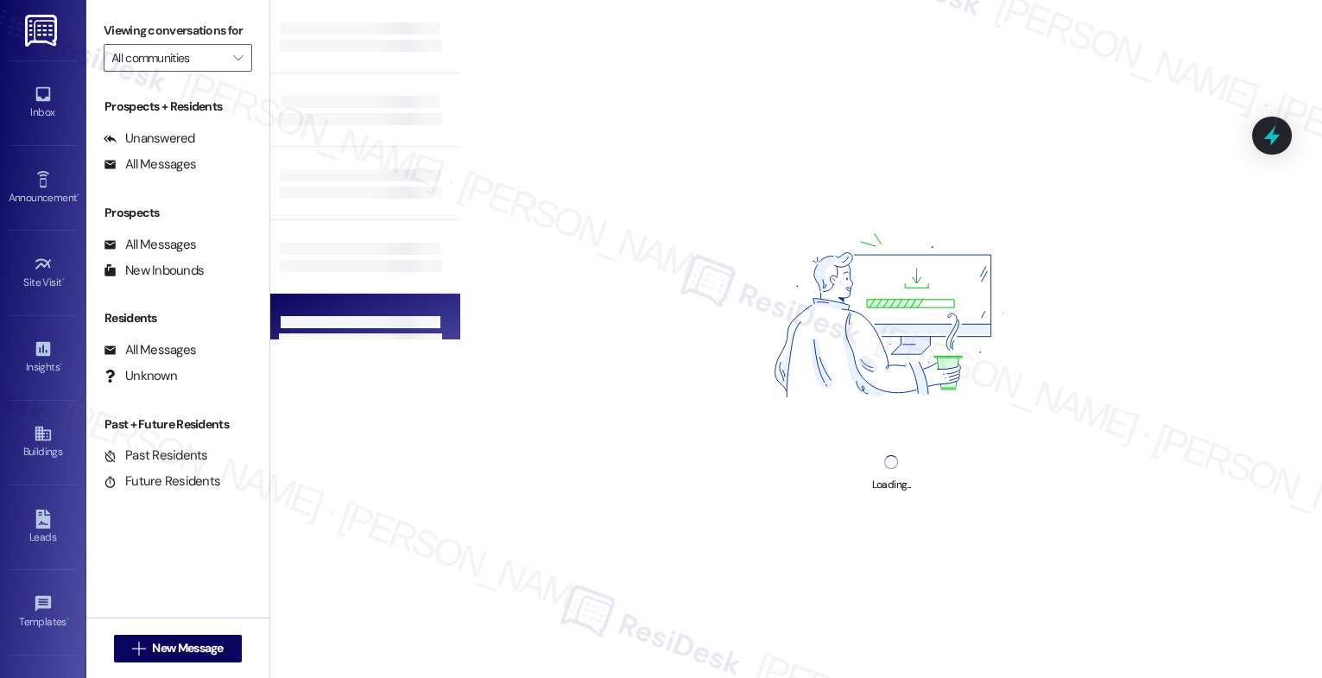
type input "Anthem Clearwater"
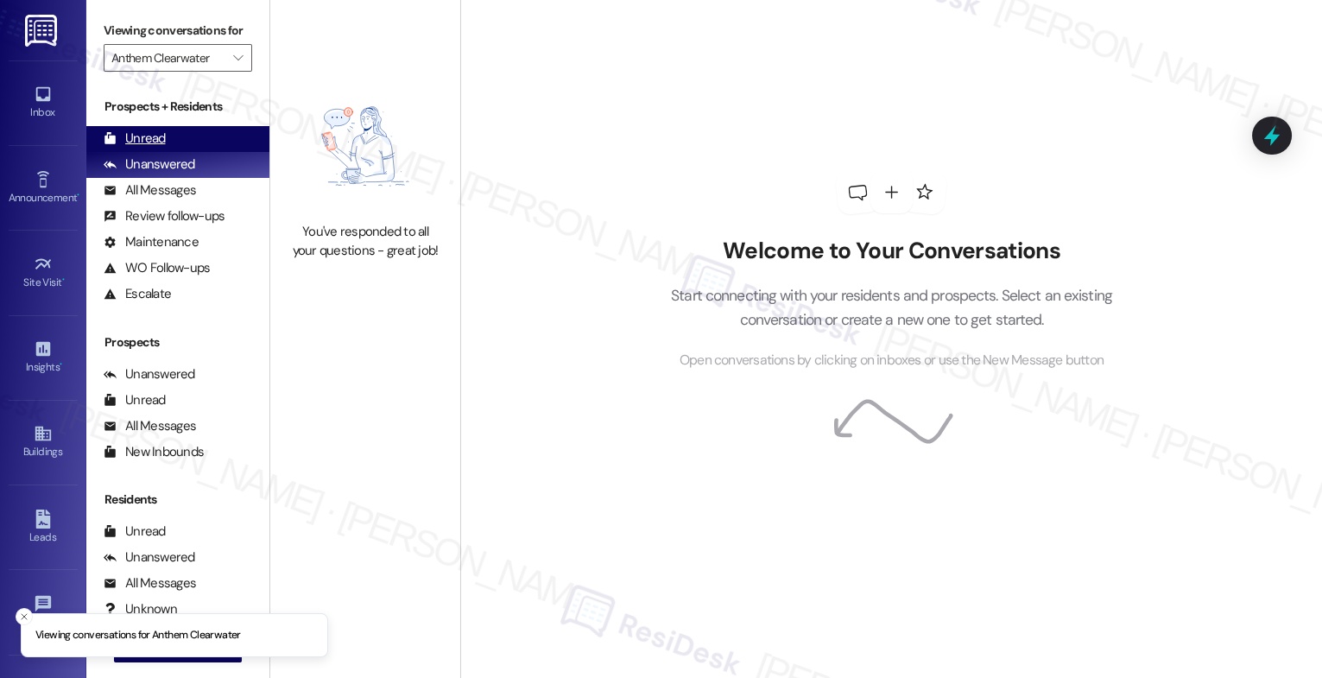
click at [182, 152] on div "Unread (0)" at bounding box center [177, 139] width 183 height 26
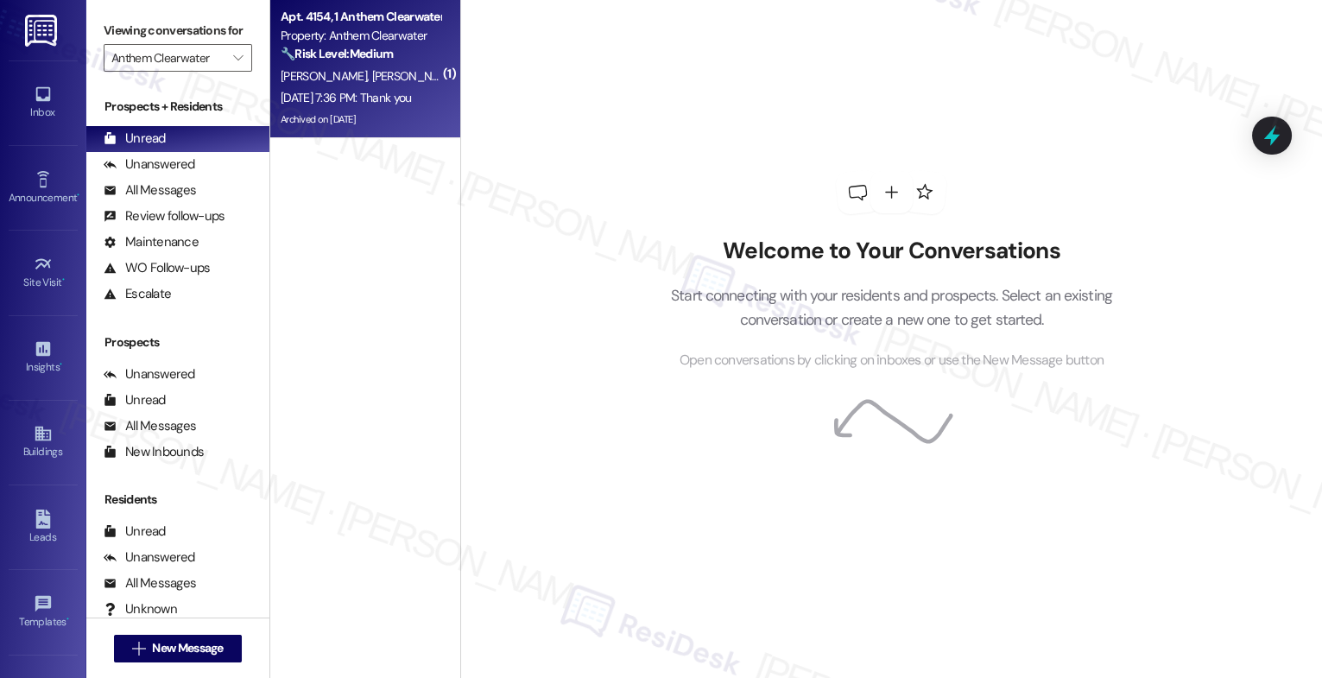
click at [351, 54] on strong "🔧 Risk Level: Medium" at bounding box center [337, 54] width 112 height 16
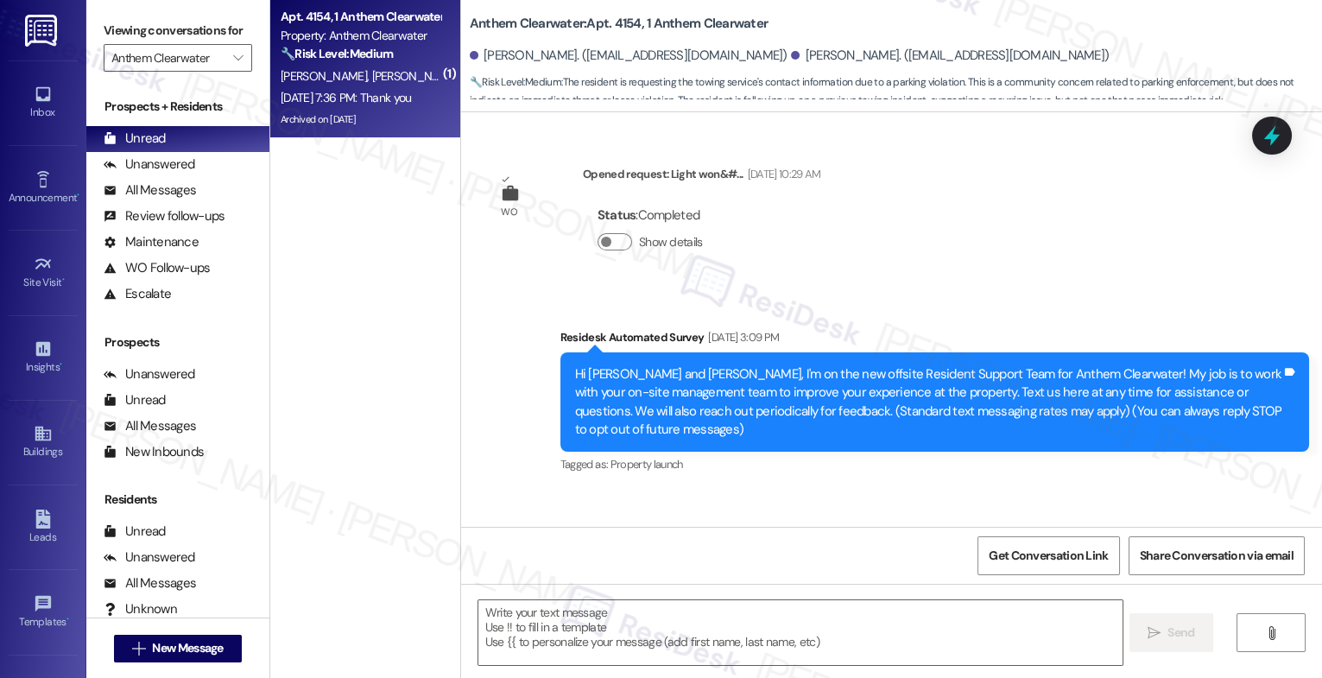
scroll to position [58298, 0]
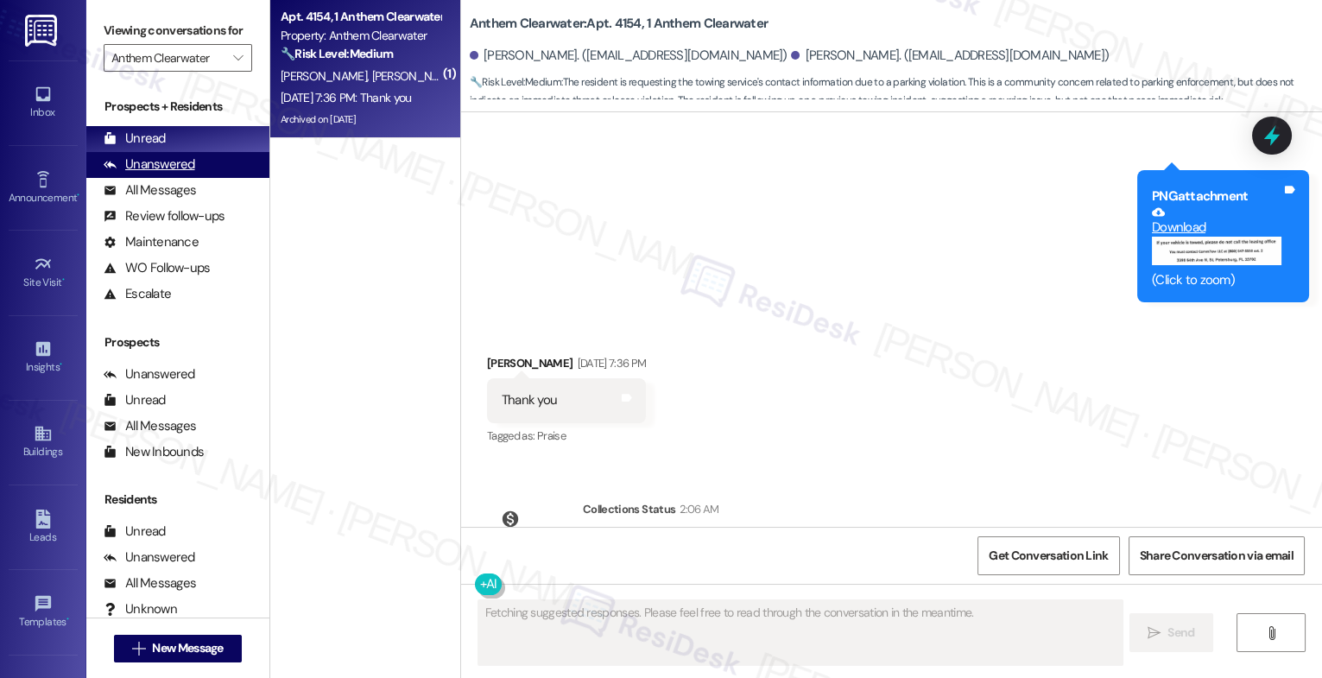
click at [186, 174] on div "Unanswered" at bounding box center [150, 164] width 92 height 18
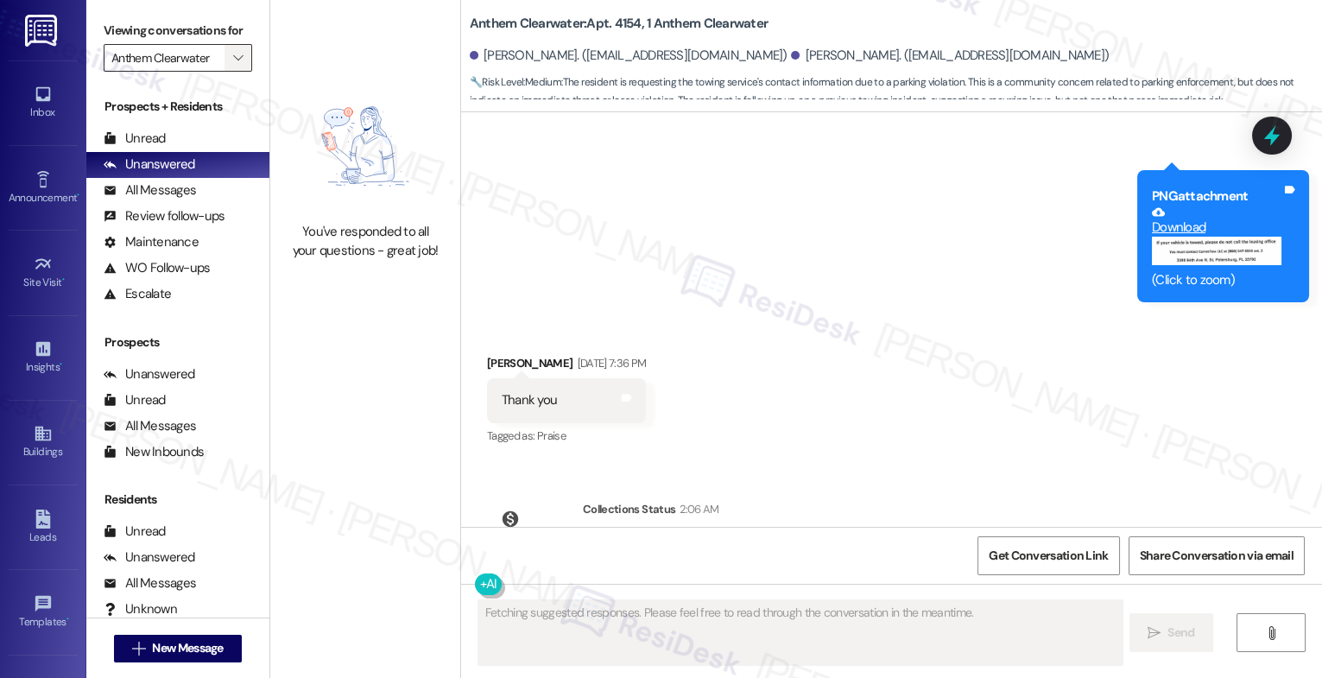
click at [233, 65] on icon "" at bounding box center [238, 58] width 10 height 14
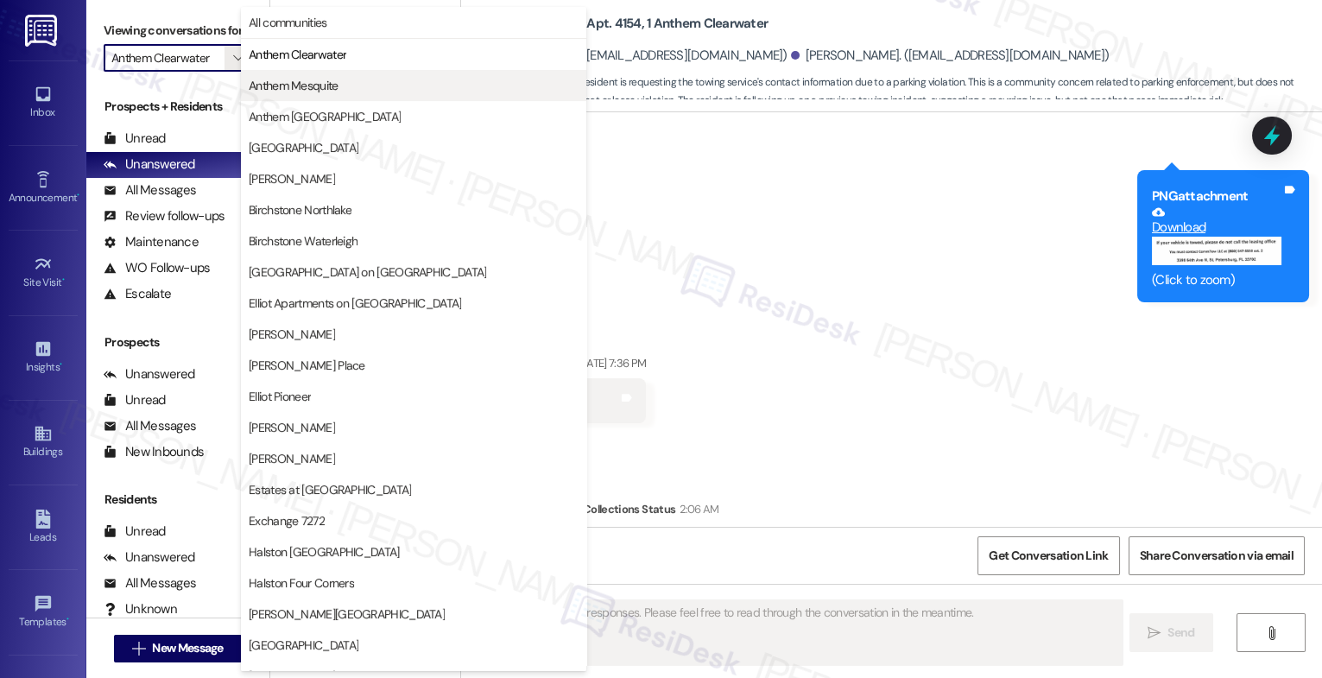
click at [261, 85] on span "Anthem Mesquite" at bounding box center [294, 85] width 90 height 17
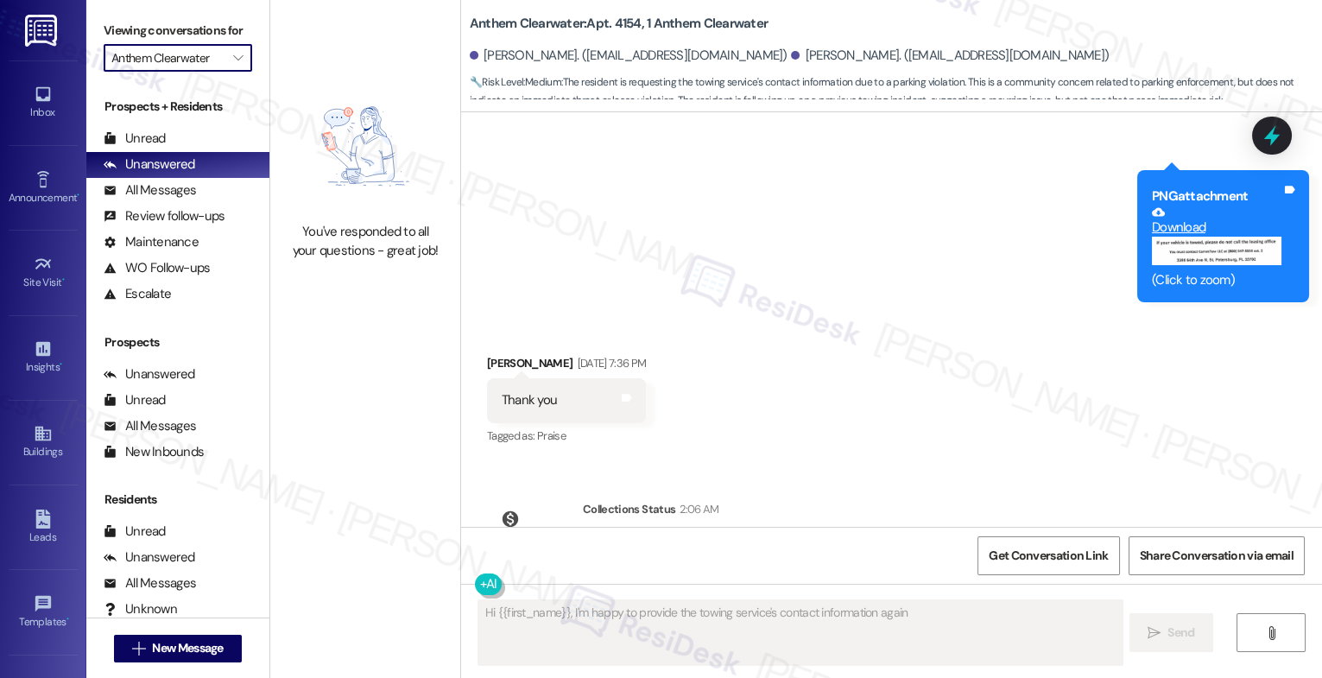
type textarea "Hi {{first_name}}, I'm happy to provide the towing service's contact informatio…"
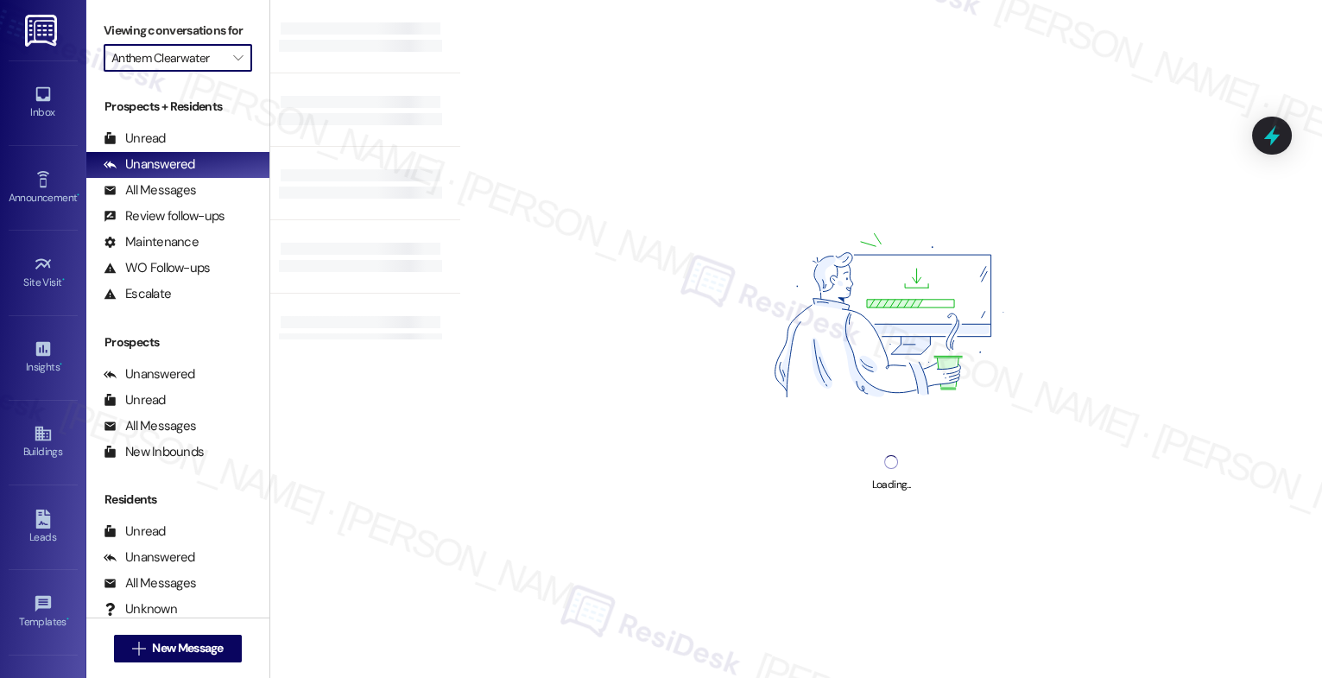
type input "Anthem Mesquite"
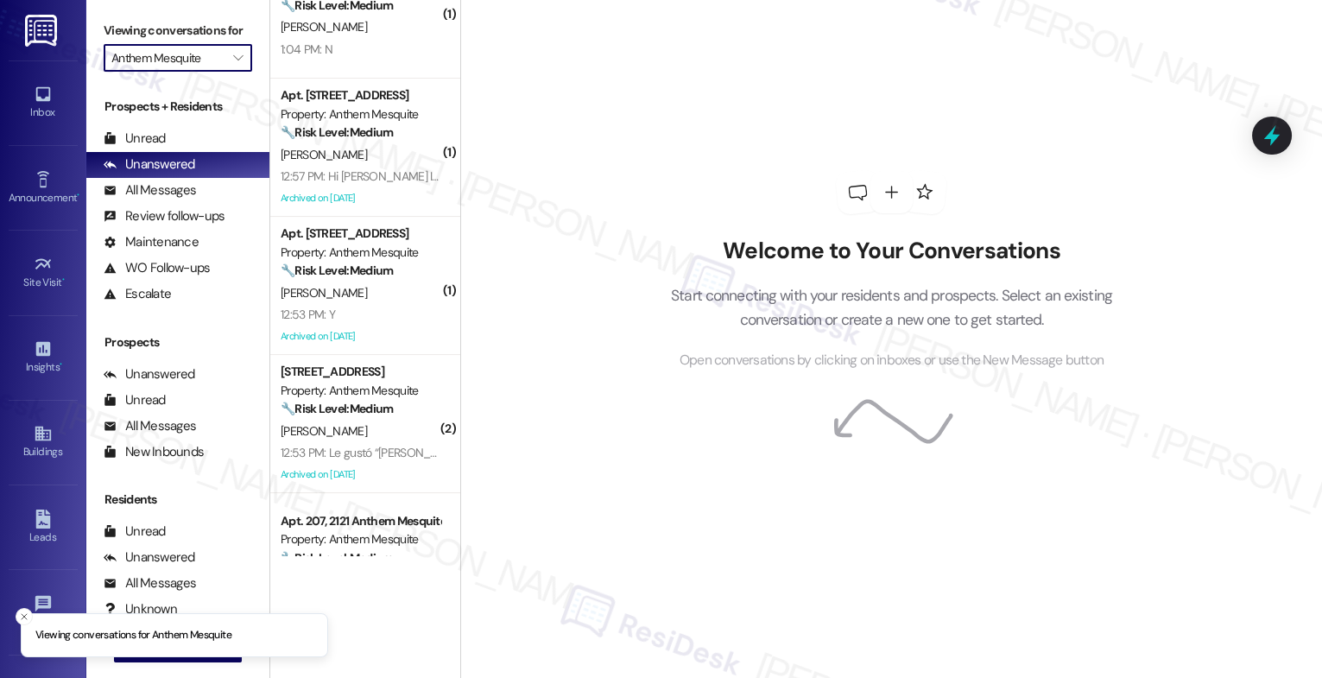
scroll to position [964, 0]
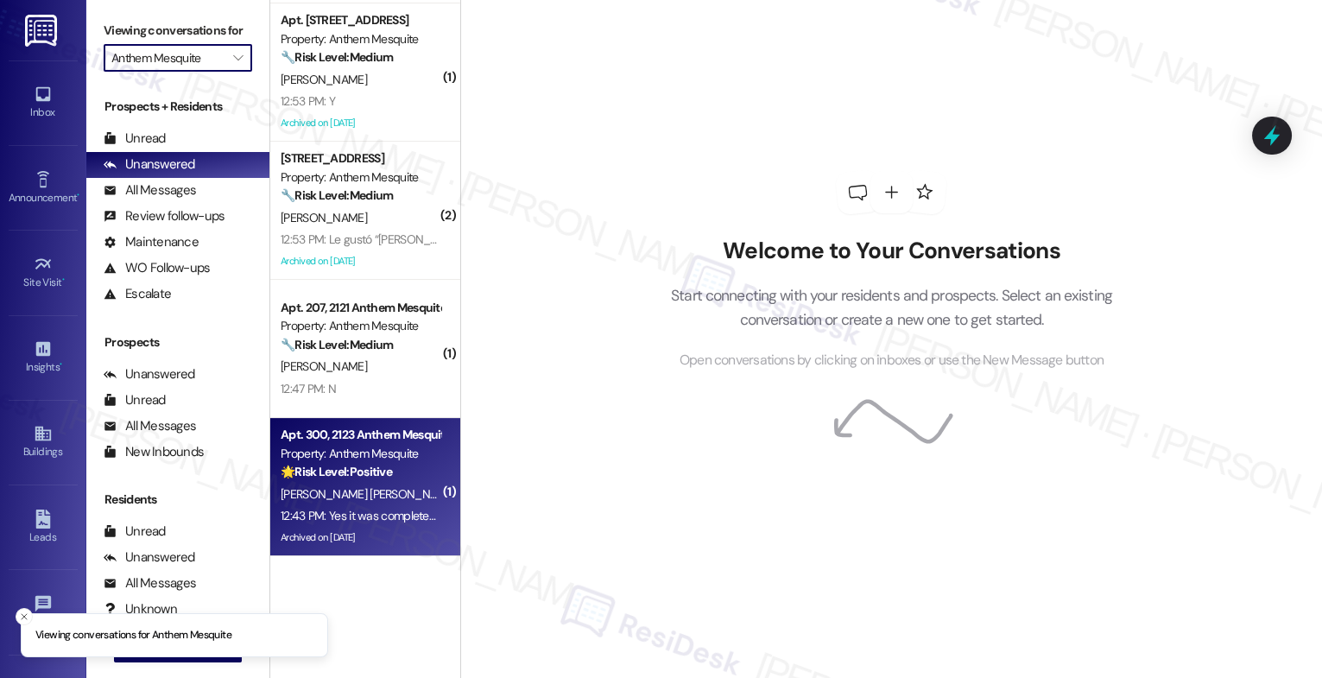
click at [344, 461] on div "Property: Anthem Mesquite" at bounding box center [361, 454] width 160 height 18
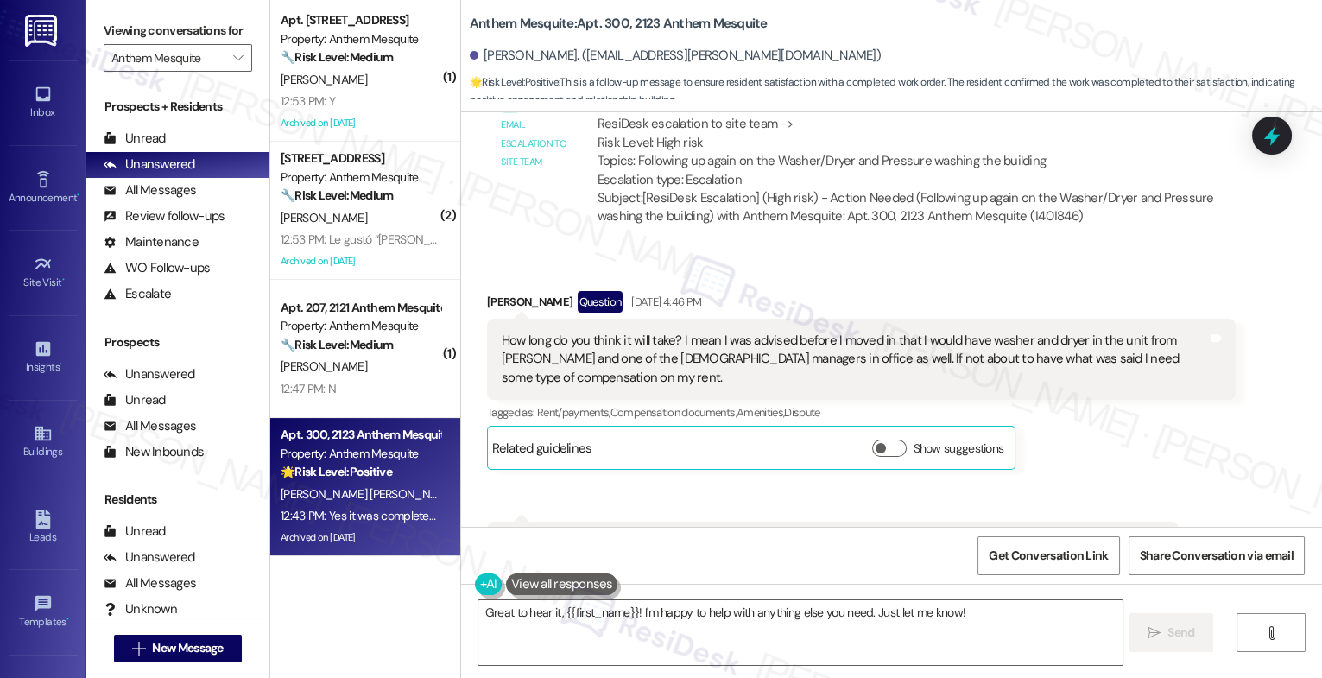
scroll to position [4216, 0]
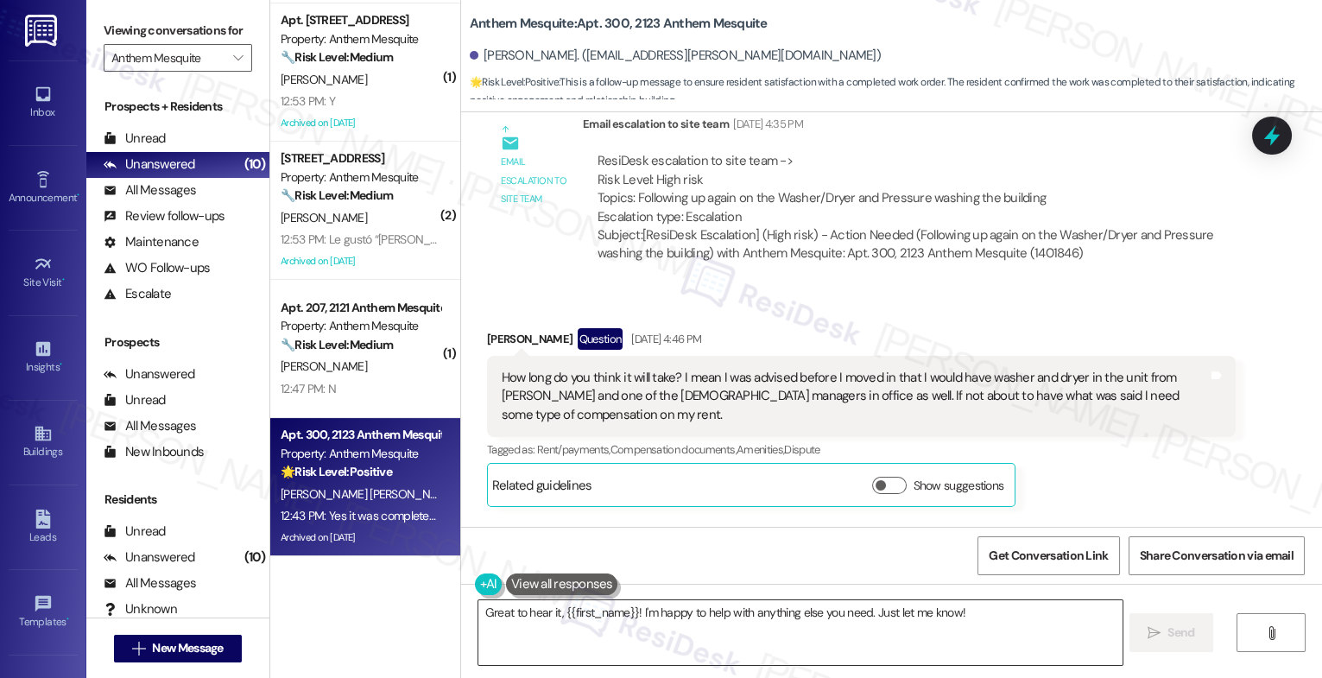
click at [611, 631] on textarea "Great to hear it, {{first_name}}! I'm happy to help with anything else you need…" at bounding box center [801, 632] width 644 height 65
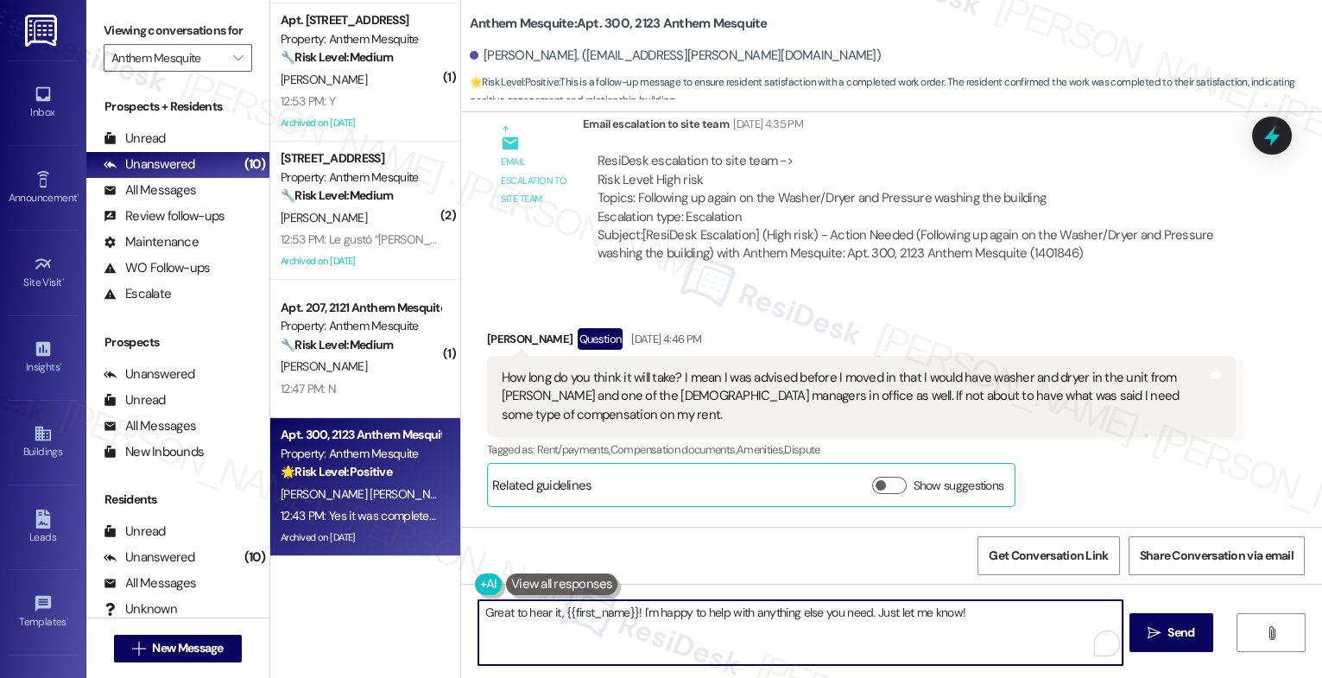
click at [611, 631] on textarea "Great to hear it, {{first_name}}! I'm happy to help with anything else you need…" at bounding box center [801, 632] width 644 height 65
paste textarea "That's great to hear! Thank you for confirming the work order was completed to …"
click at [569, 618] on textarea "That's great to hear! Thank you for confirming the work order was completed to …" at bounding box center [801, 632] width 644 height 65
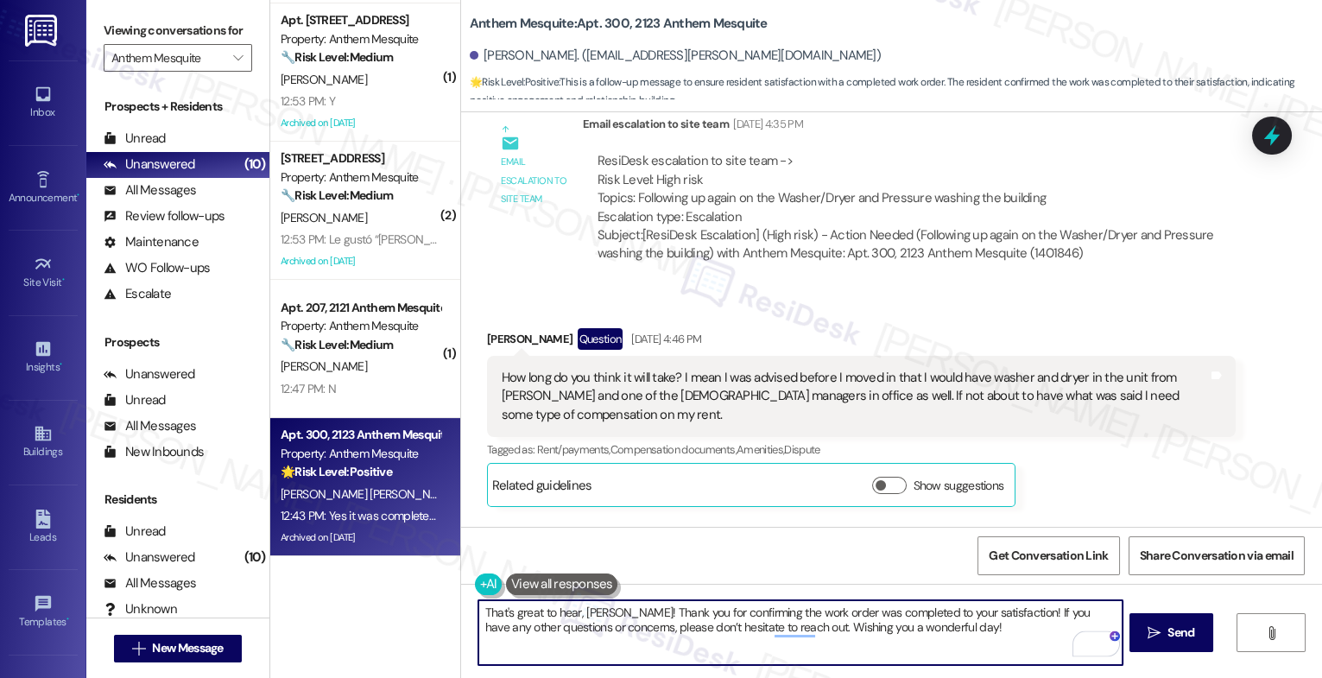
drag, startPoint x: 891, startPoint y: 634, endPoint x: 1011, endPoint y: 645, distance: 119.7
click at [1007, 645] on textarea "That's great to hear, Naja! Thank you for confirming the work order was complet…" at bounding box center [801, 632] width 644 height 65
type textarea "That's great to hear, Naja! Thank you for confirming the work order was complet…"
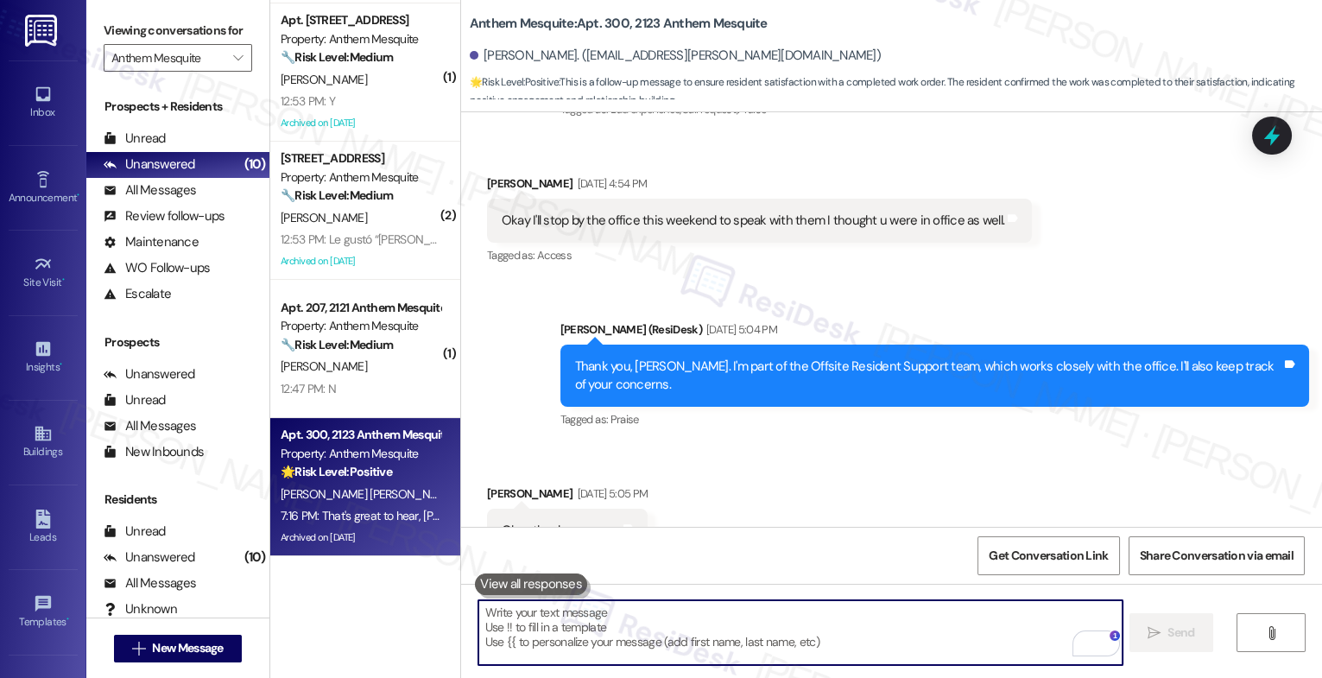
scroll to position [6692, 0]
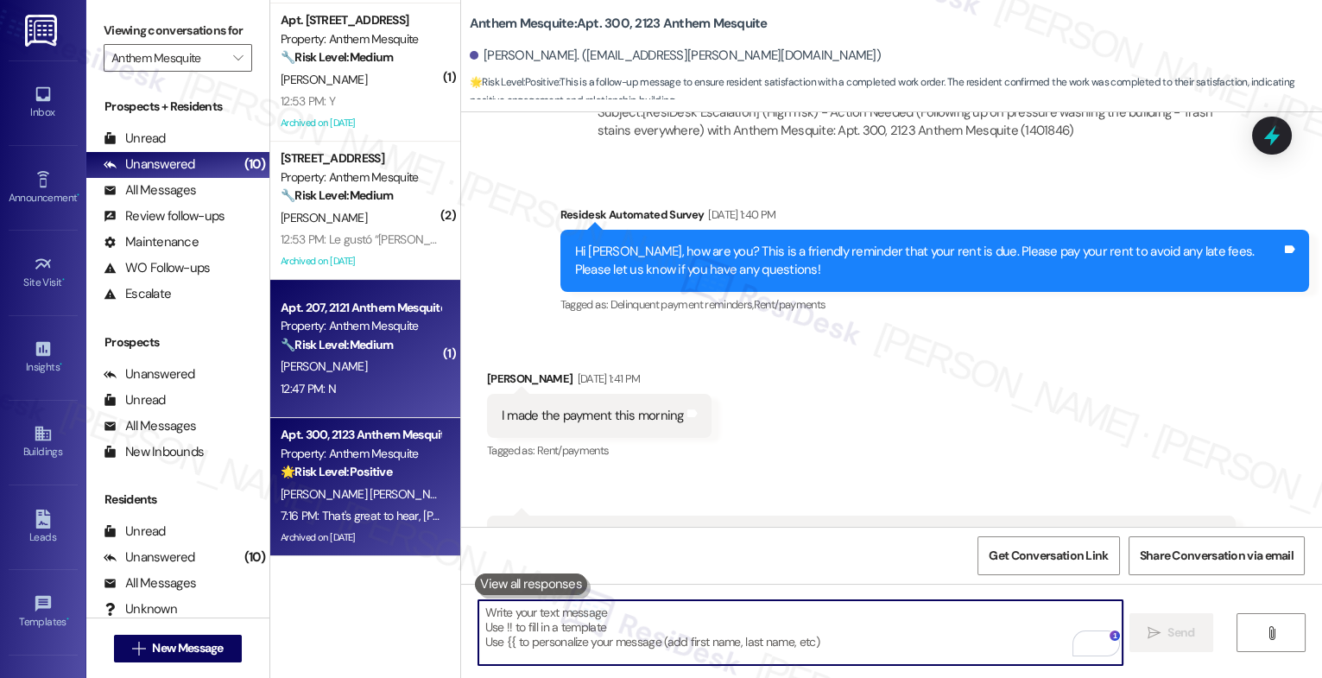
click at [340, 339] on strong "🔧 Risk Level: Medium" at bounding box center [337, 345] width 112 height 16
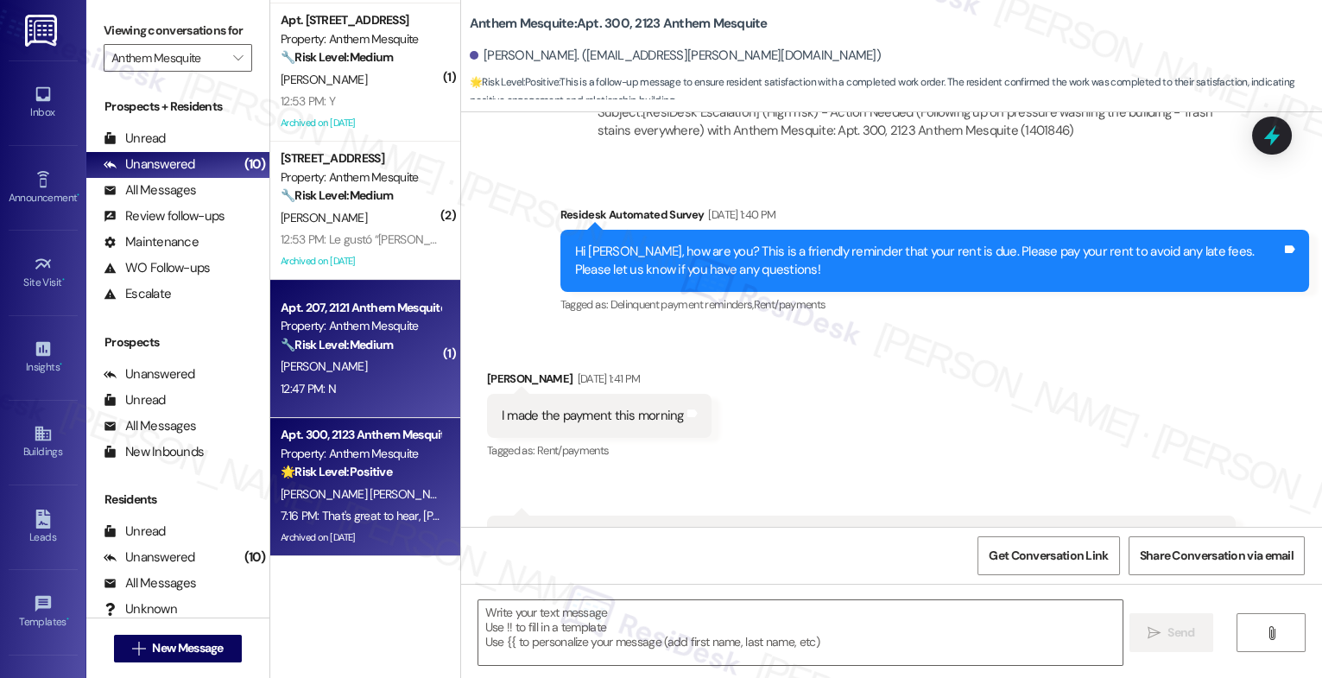
type textarea "Fetching suggested responses. Please feel free to read through the conversation…"
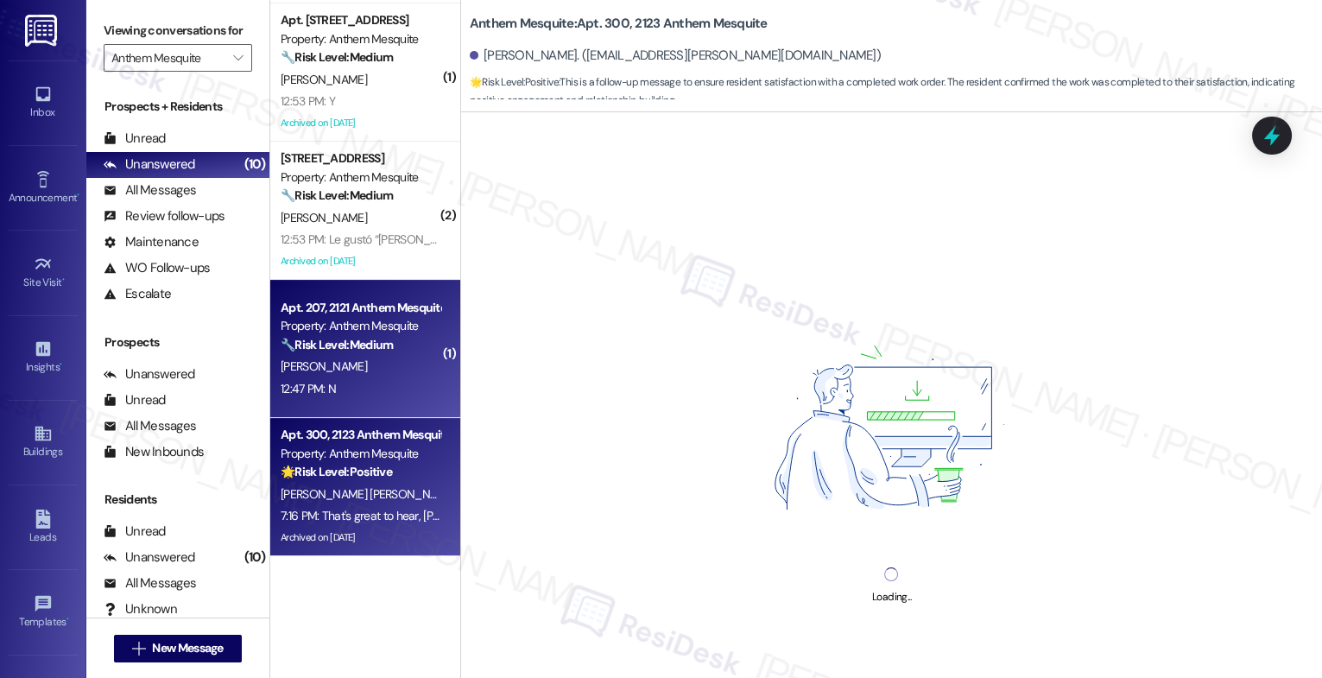
scroll to position [927, 0]
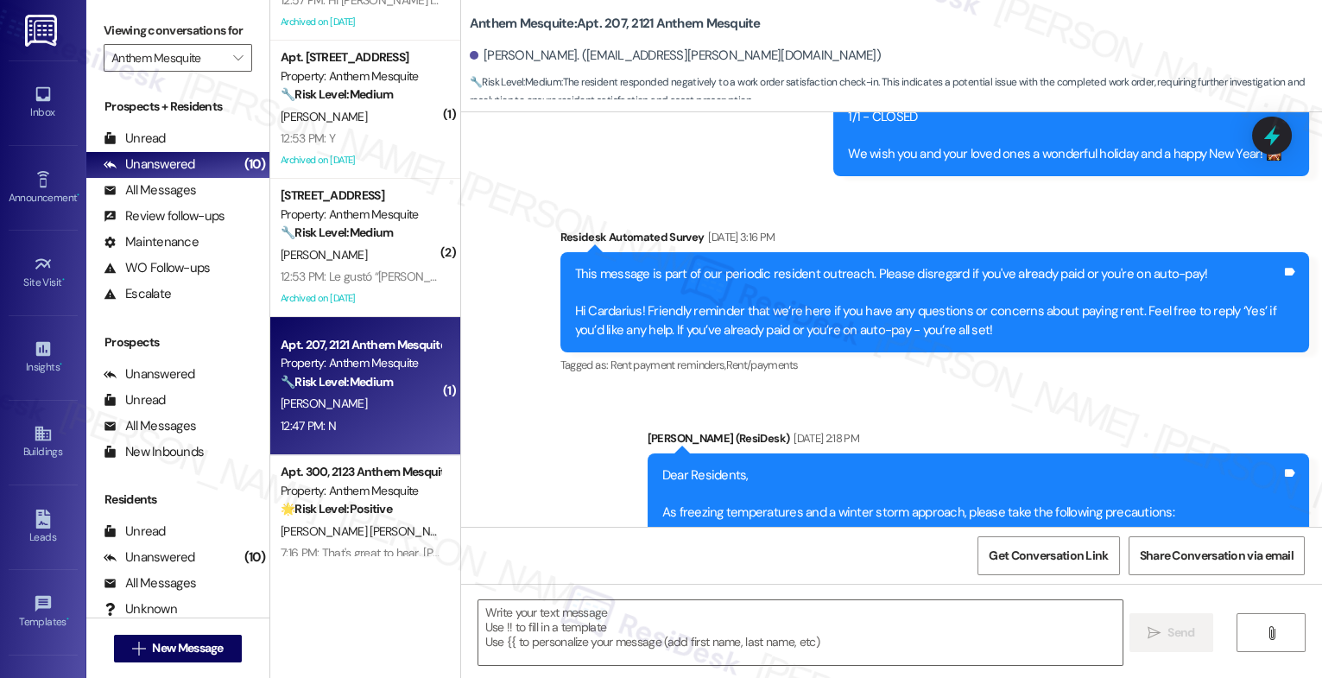
type textarea "Fetching suggested responses. Please feel free to read through the conversation…"
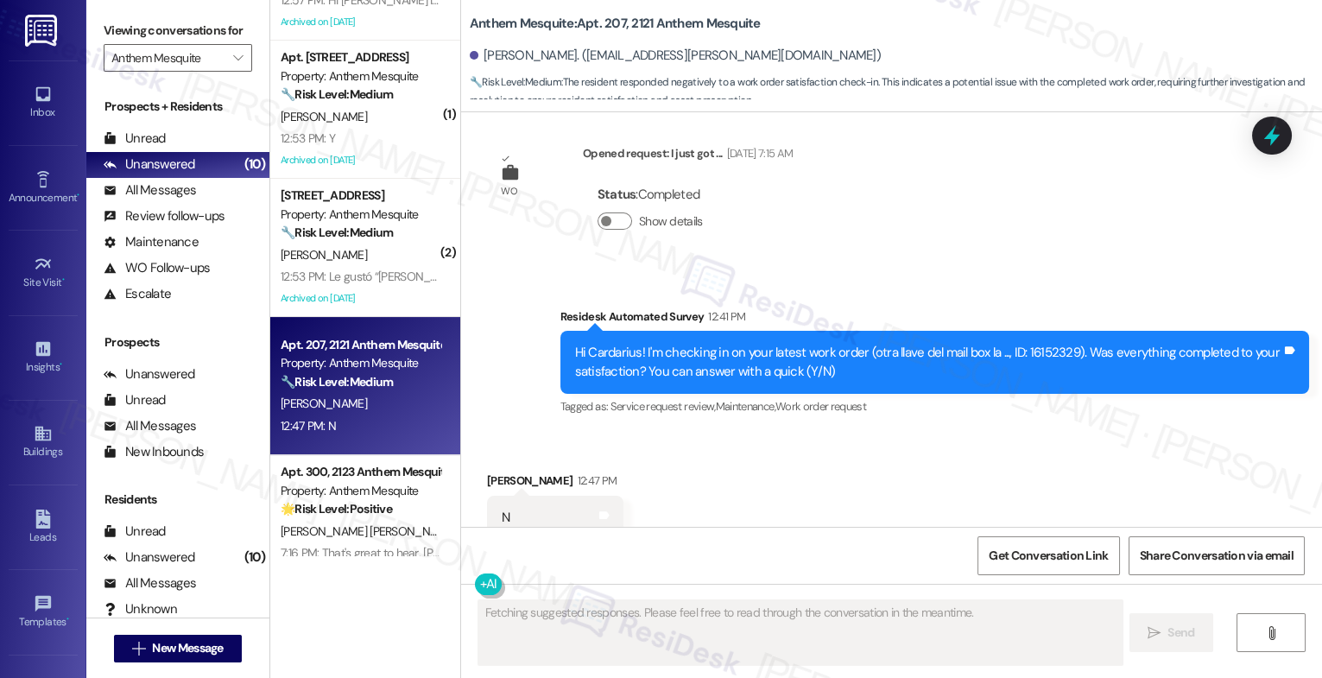
scroll to position [8837, 0]
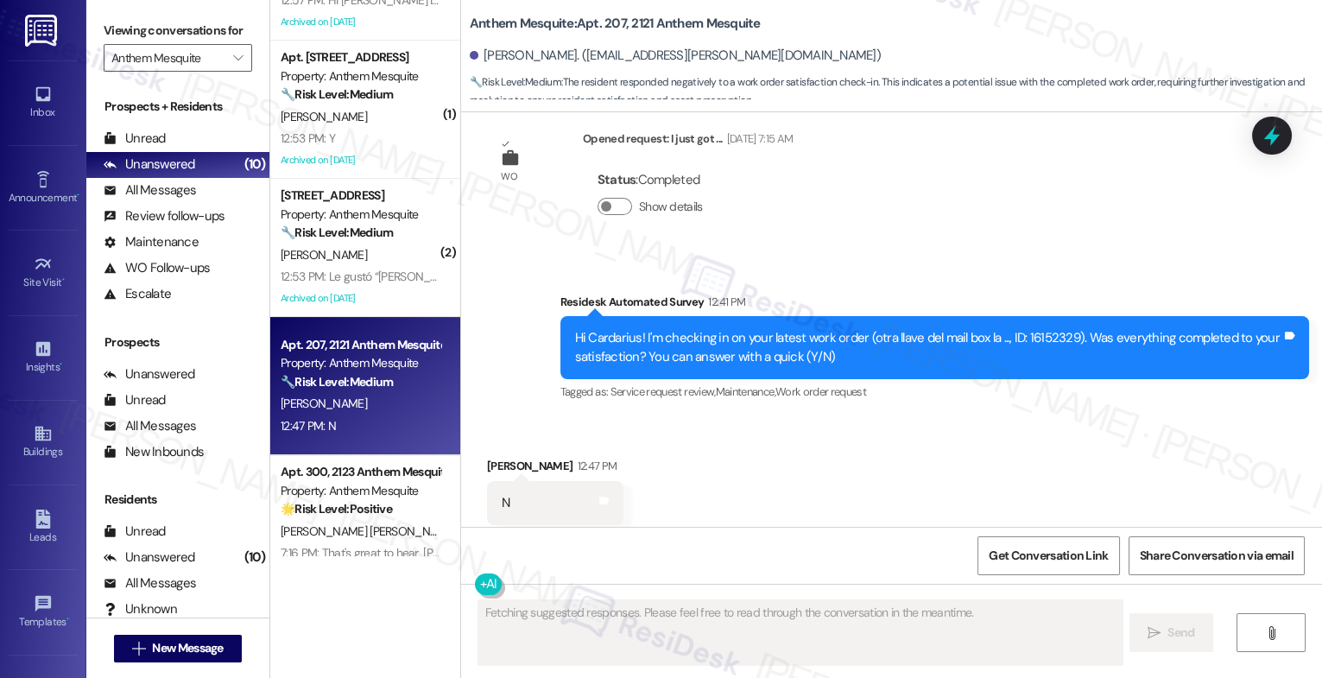
click at [726, 429] on div "Received via SMS Cardarius Patterson 12:47 PM N Tags and notes Tagged as: Negat…" at bounding box center [891, 491] width 861 height 146
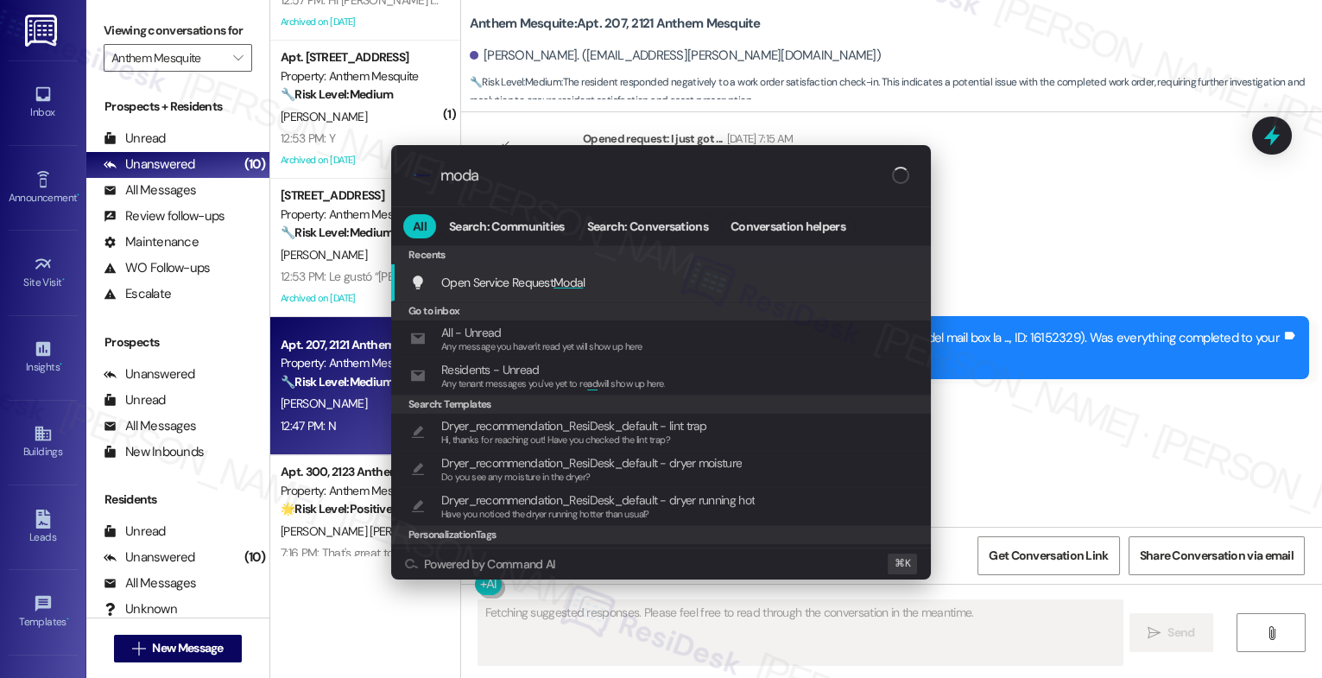
type input "modal"
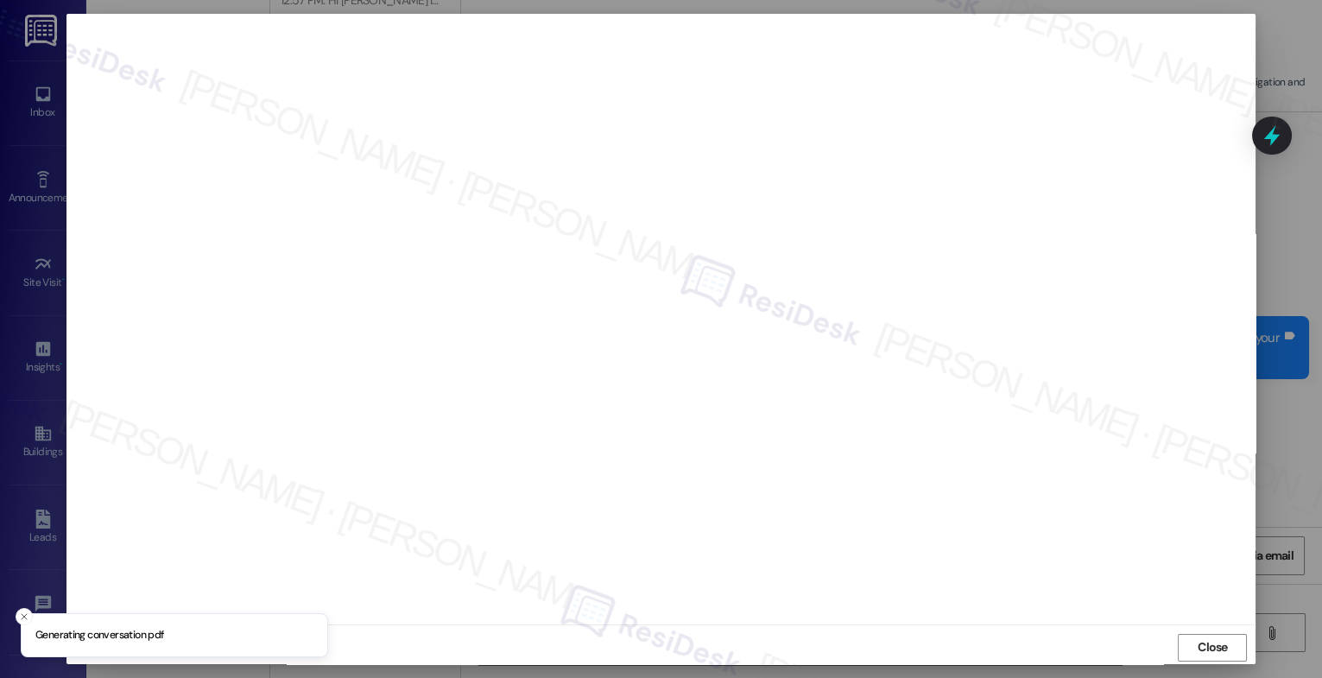
type textarea "Hey {{first_name}}, thanks for the update. I'm sorry to hear the work order was…"
click at [1195, 645] on span "Close" at bounding box center [1213, 647] width 37 height 18
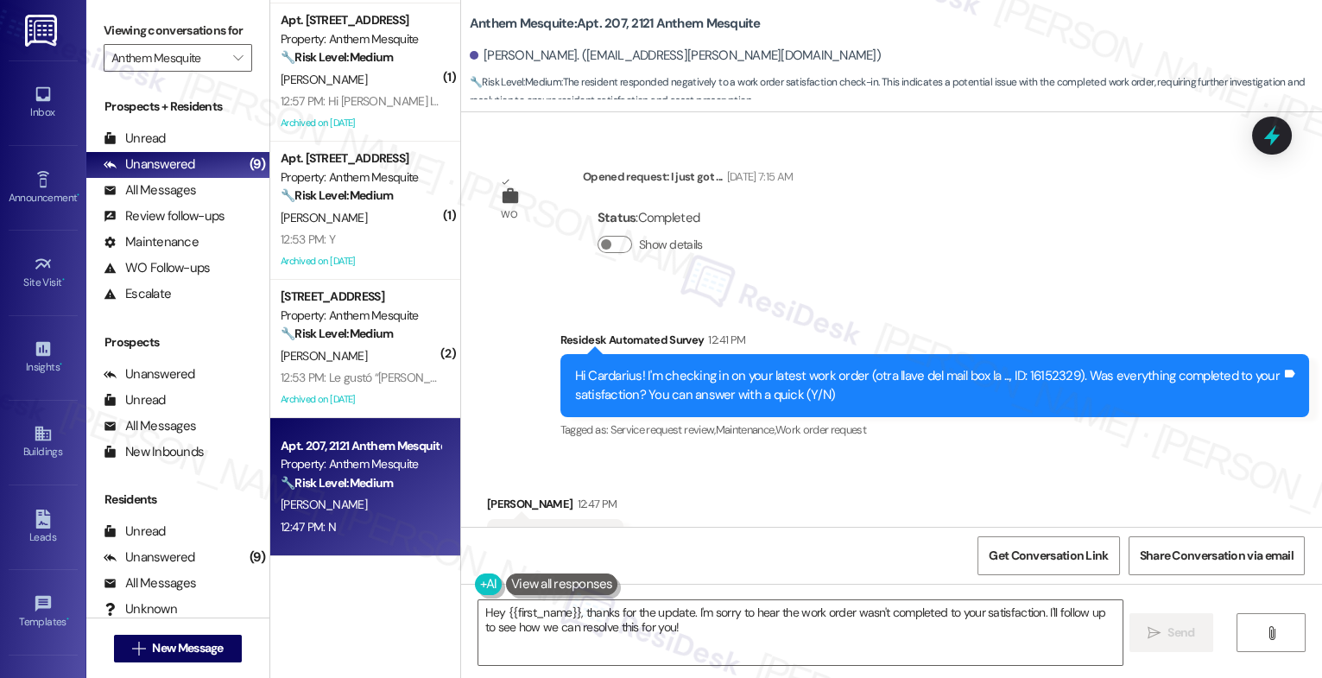
scroll to position [8837, 0]
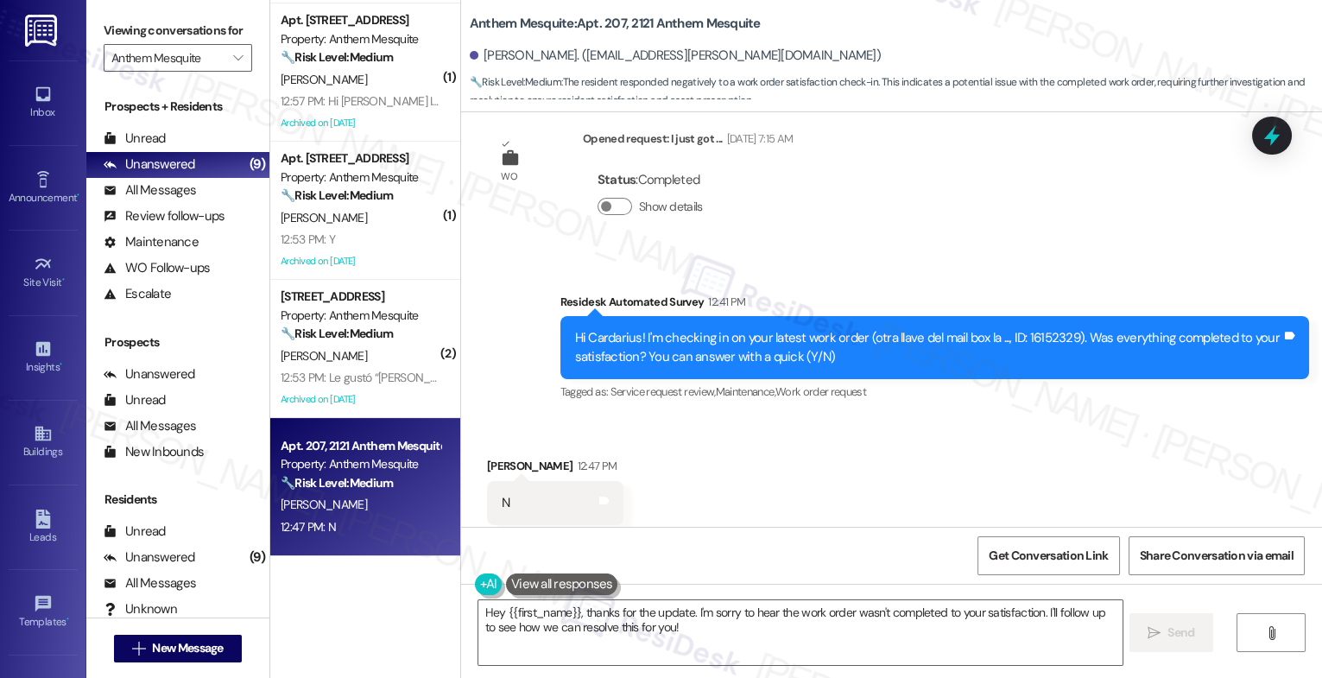
click at [807, 481] on div "Received via SMS Cardarius Patterson 12:47 PM N Tags and notes Tagged as: Negat…" at bounding box center [891, 491] width 861 height 146
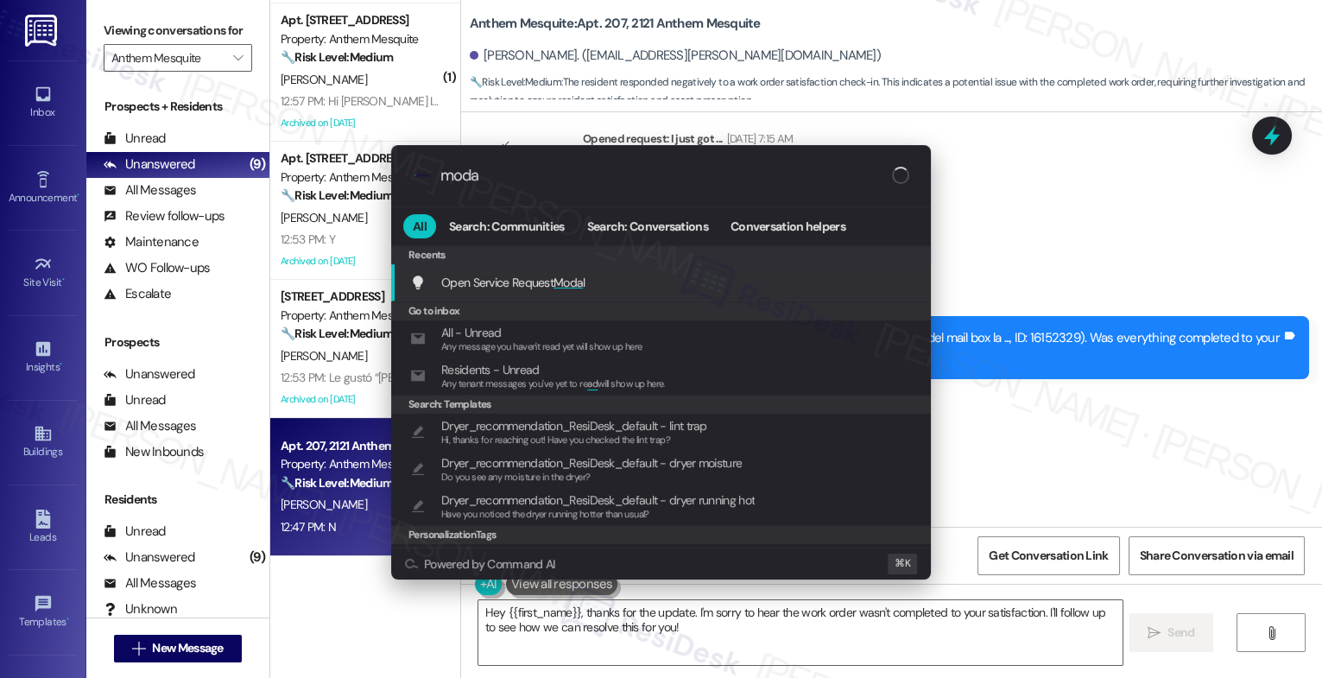
type input "modal"
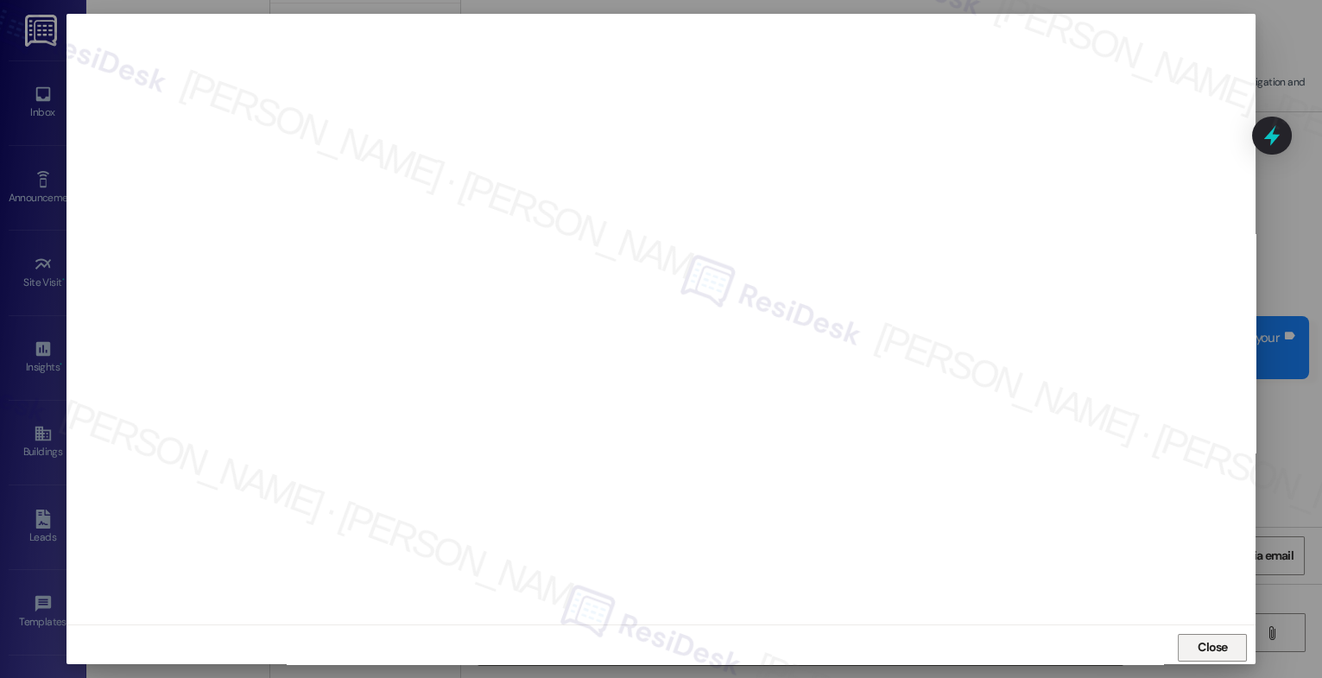
click at [1202, 642] on span "Close" at bounding box center [1213, 647] width 30 height 18
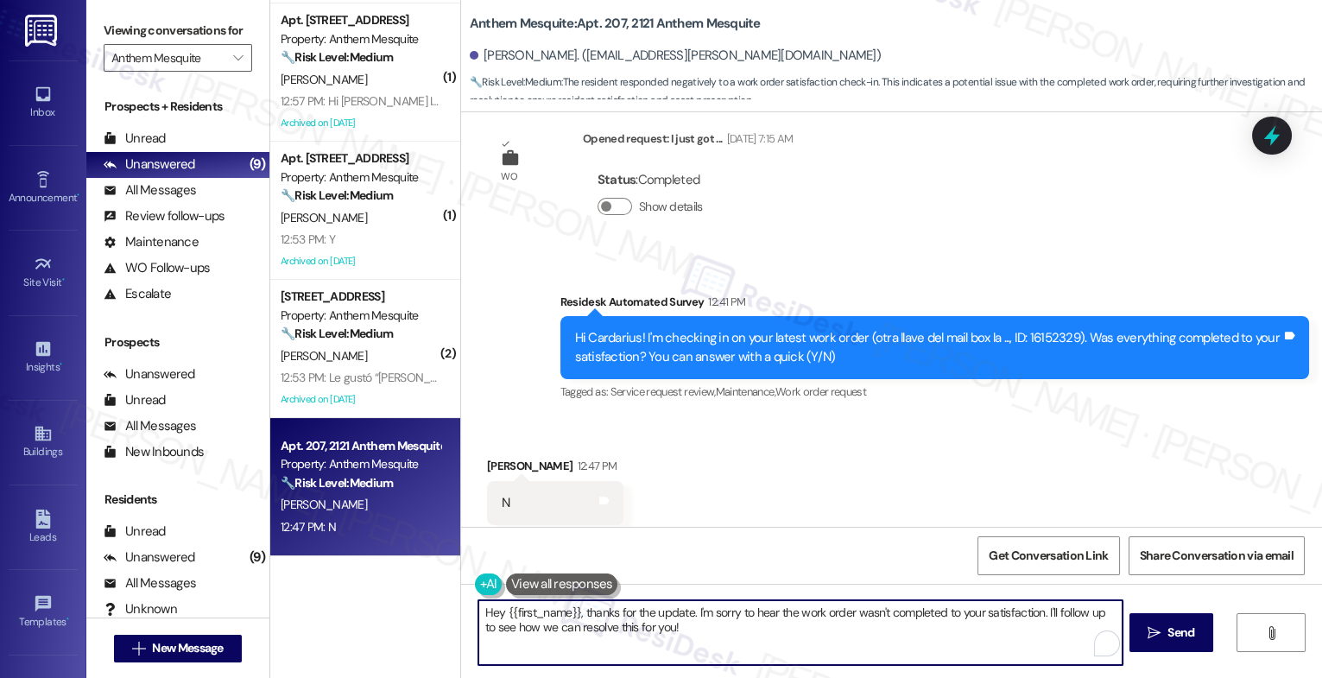
click at [610, 630] on textarea "Hey {{first_name}}, thanks for the update. I'm sorry to hear the work order was…" at bounding box center [801, 632] width 644 height 65
paste textarea "I'm sorry to hear that, {{first_name}}. Could you share a bit more about what h…"
type textarea "I'm sorry to hear that, {{first_name}}. Could you share a bit more about what h…"
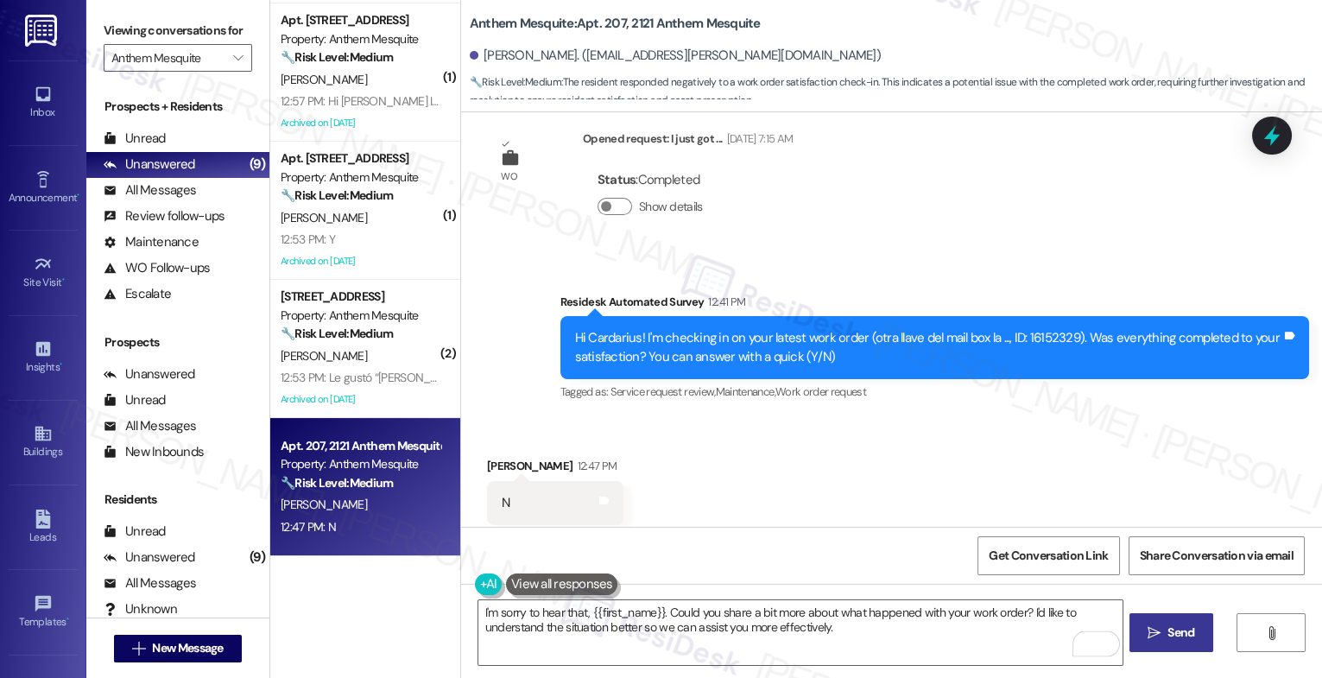
click at [1172, 636] on span "Send" at bounding box center [1181, 633] width 27 height 18
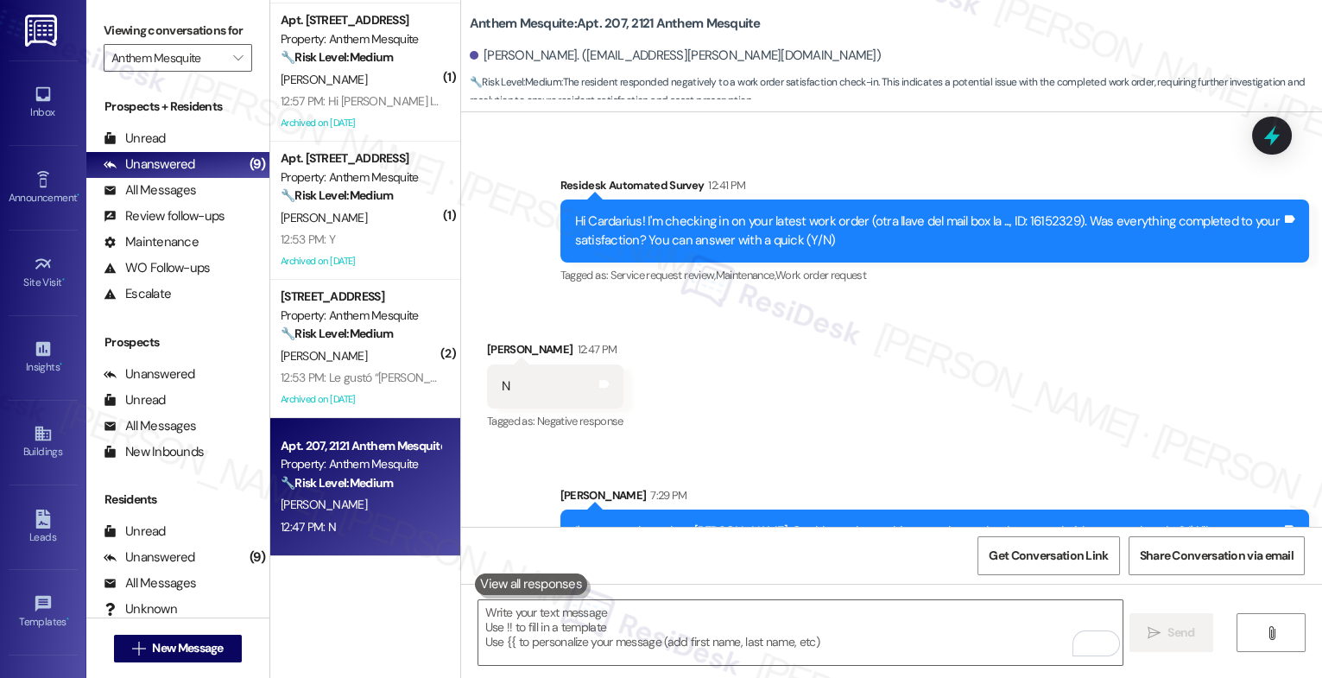
scroll to position [8975, 0]
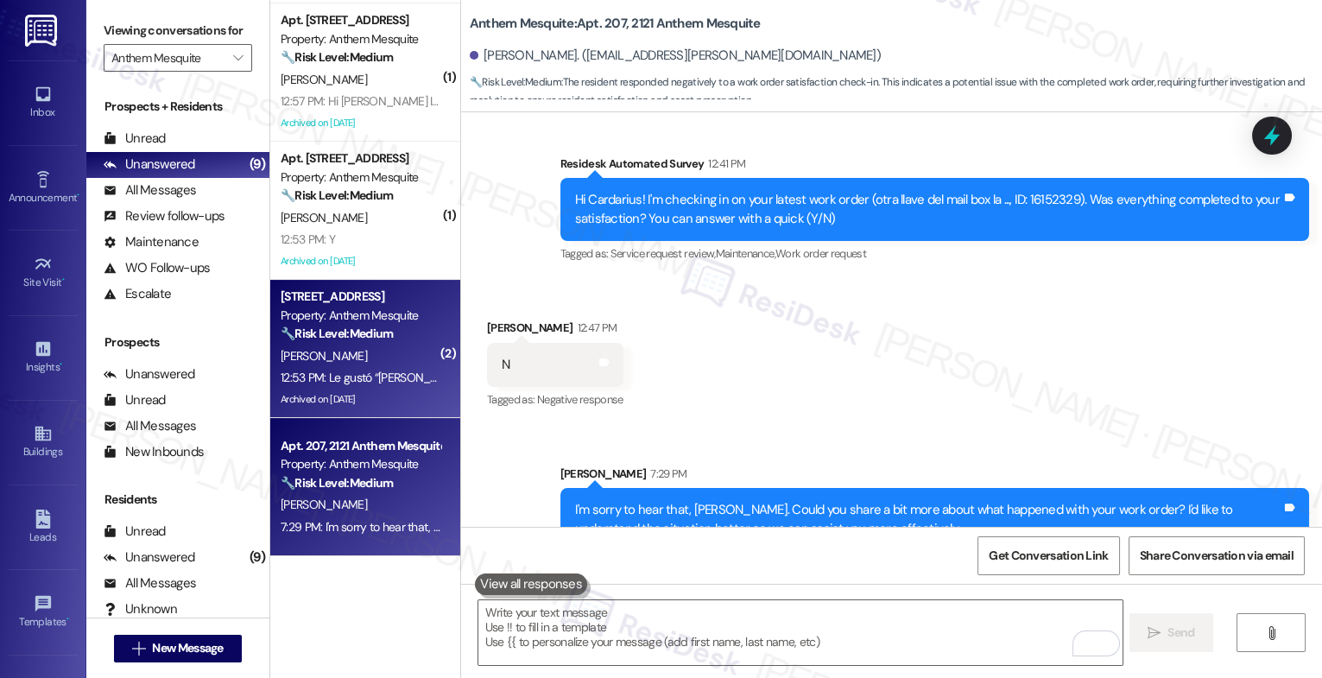
click at [337, 362] on div "[PERSON_NAME]" at bounding box center [360, 357] width 163 height 22
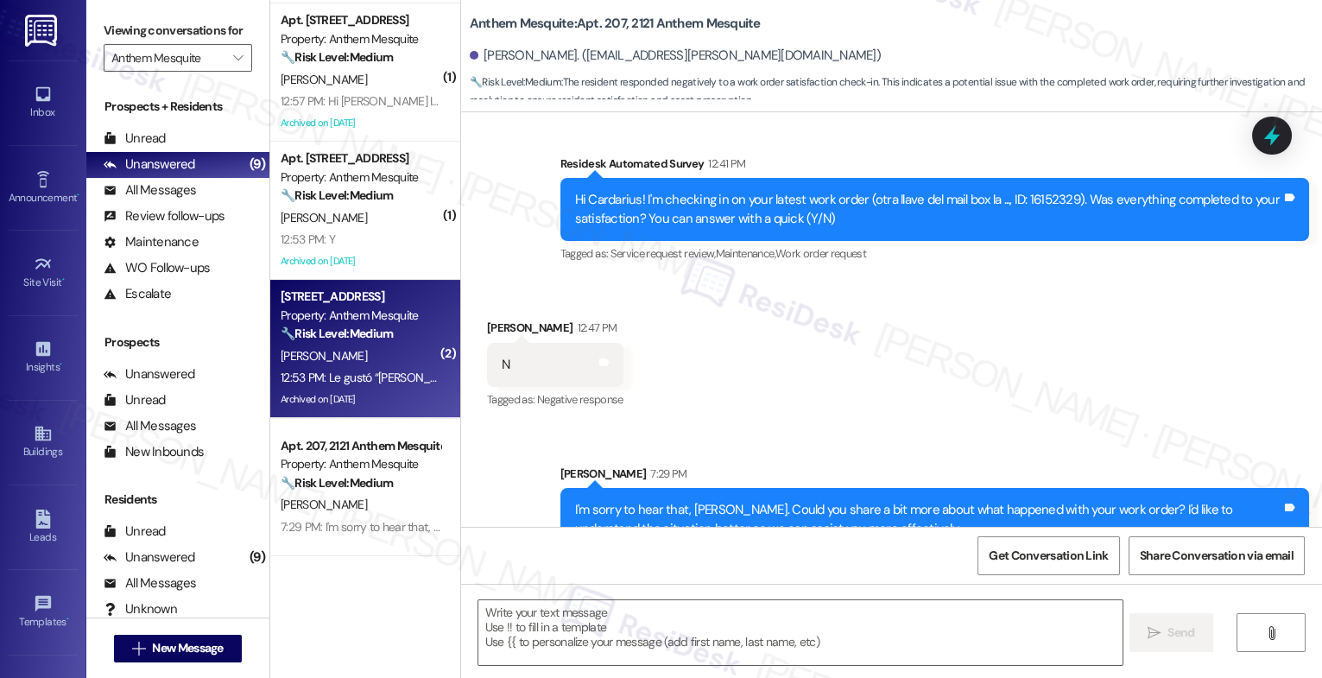
type textarea "Fetching suggested responses. Please feel free to read through the conversation…"
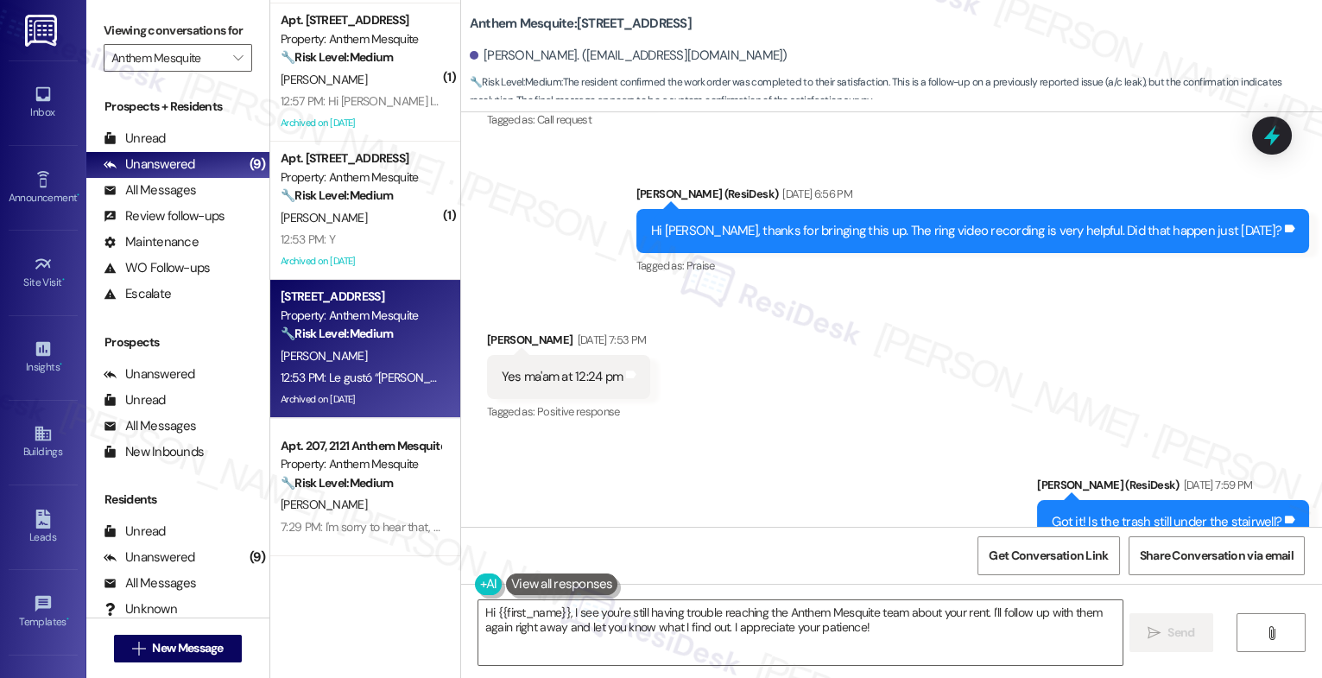
scroll to position [23830, 0]
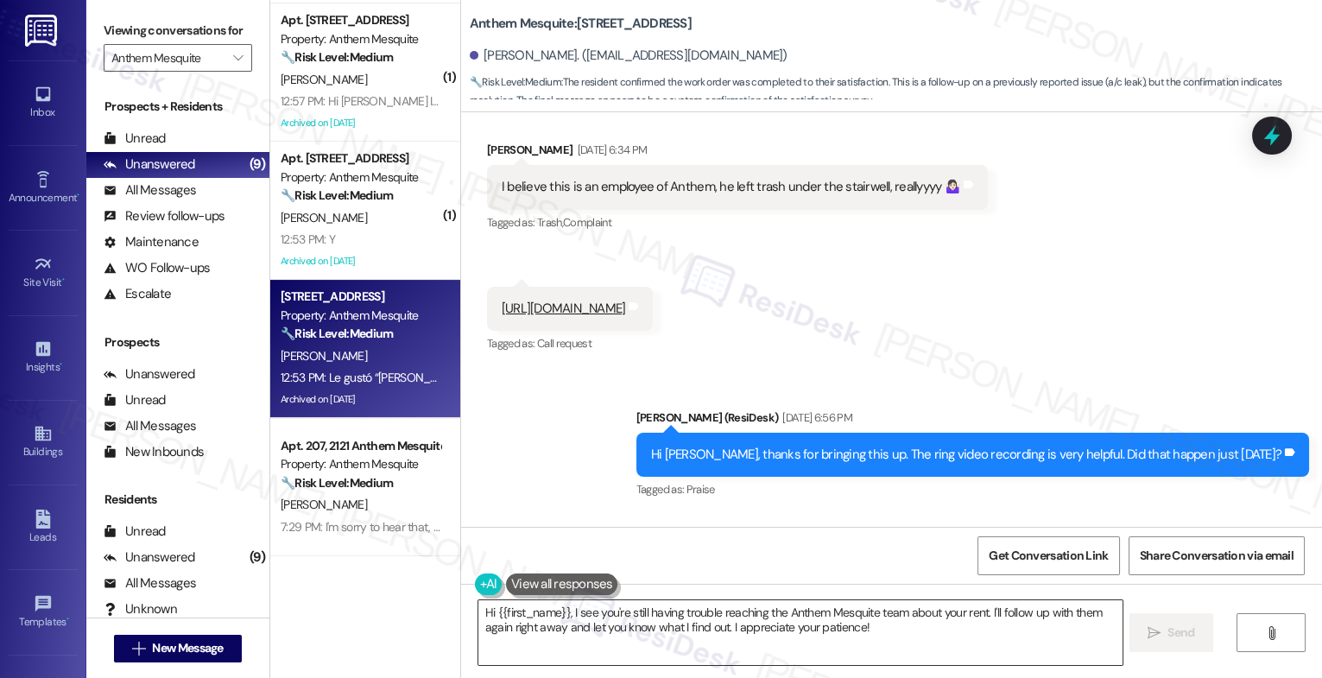
click at [577, 630] on textarea "Hi {{first_name}}, I see you're still having trouble reaching the Anthem Mesqui…" at bounding box center [801, 632] width 644 height 65
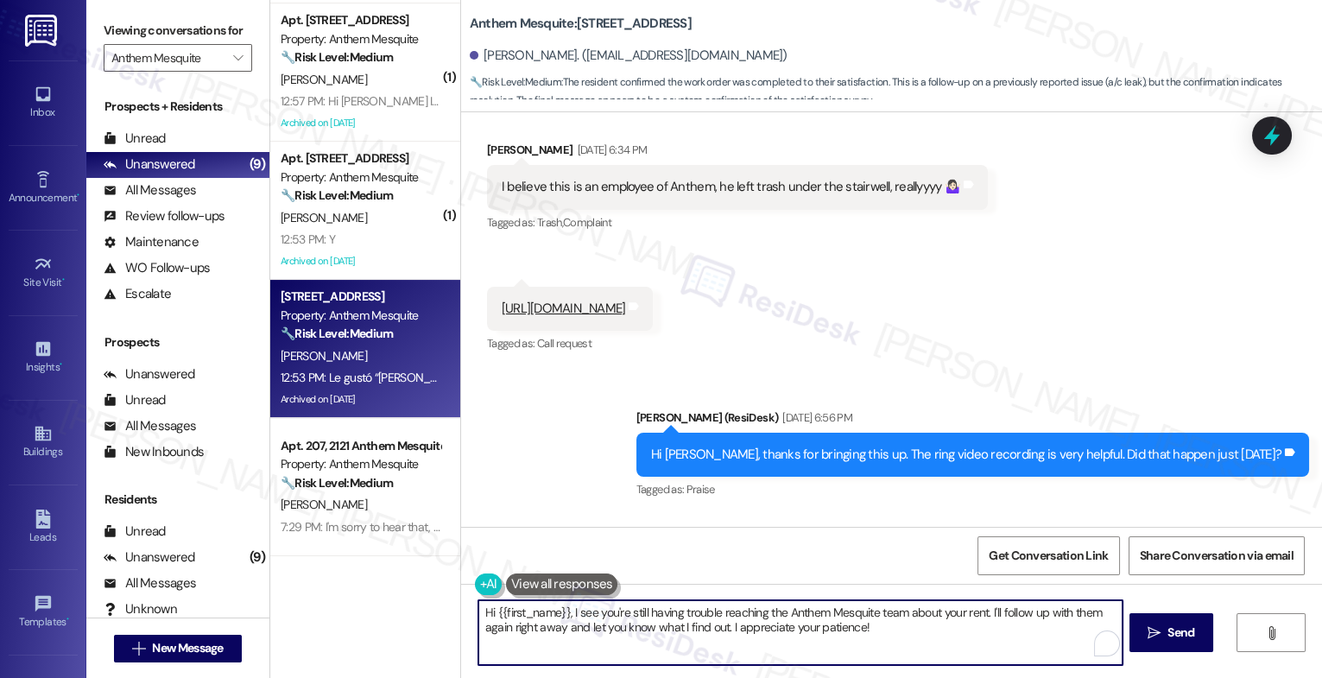
click at [577, 630] on textarea "Hi {{first_name}}, I see you're still having trouble reaching the Anthem Mesqui…" at bounding box center [801, 632] width 644 height 65
paste textarea "That's great to hear! Thank you for confirming the work order was completed to …"
drag, startPoint x: 891, startPoint y: 631, endPoint x: 1002, endPoint y: 641, distance: 111.9
click at [994, 640] on textarea "That's great to hear! Thank you for confirming the work order was completed to …" at bounding box center [801, 632] width 644 height 65
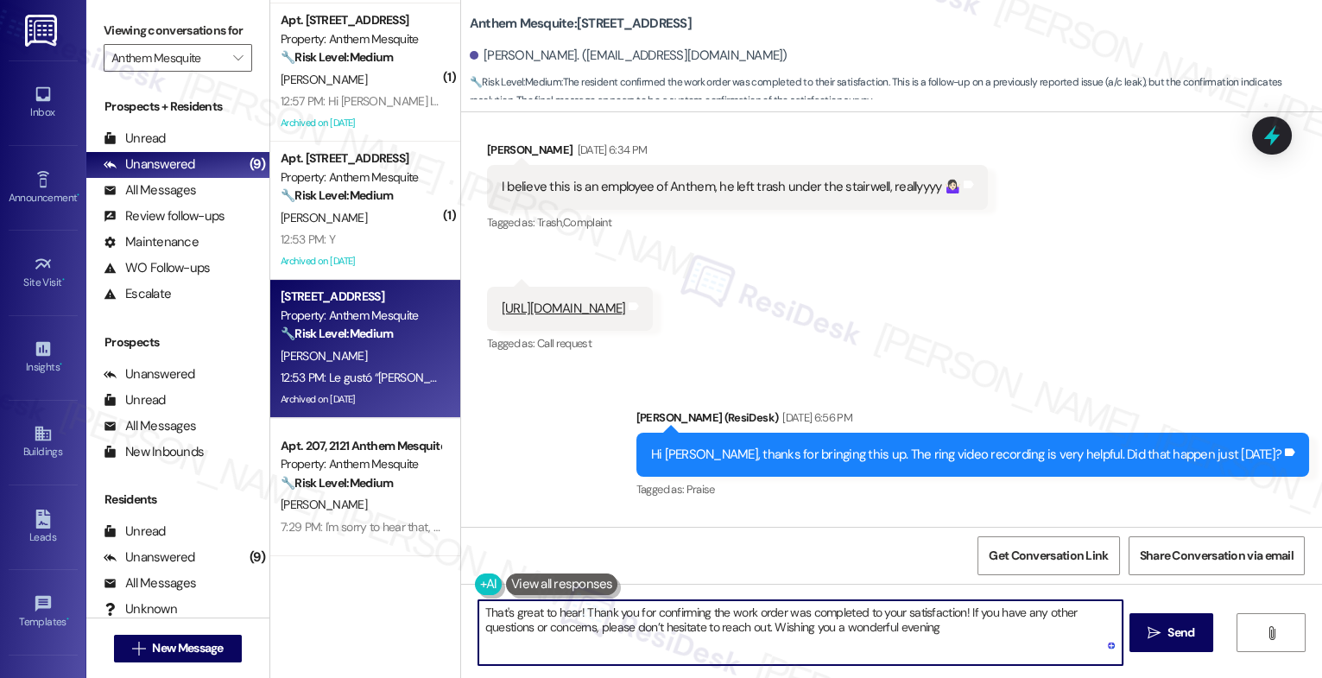
type textarea "That's great to hear! Thank you for confirming the work order was completed to …"
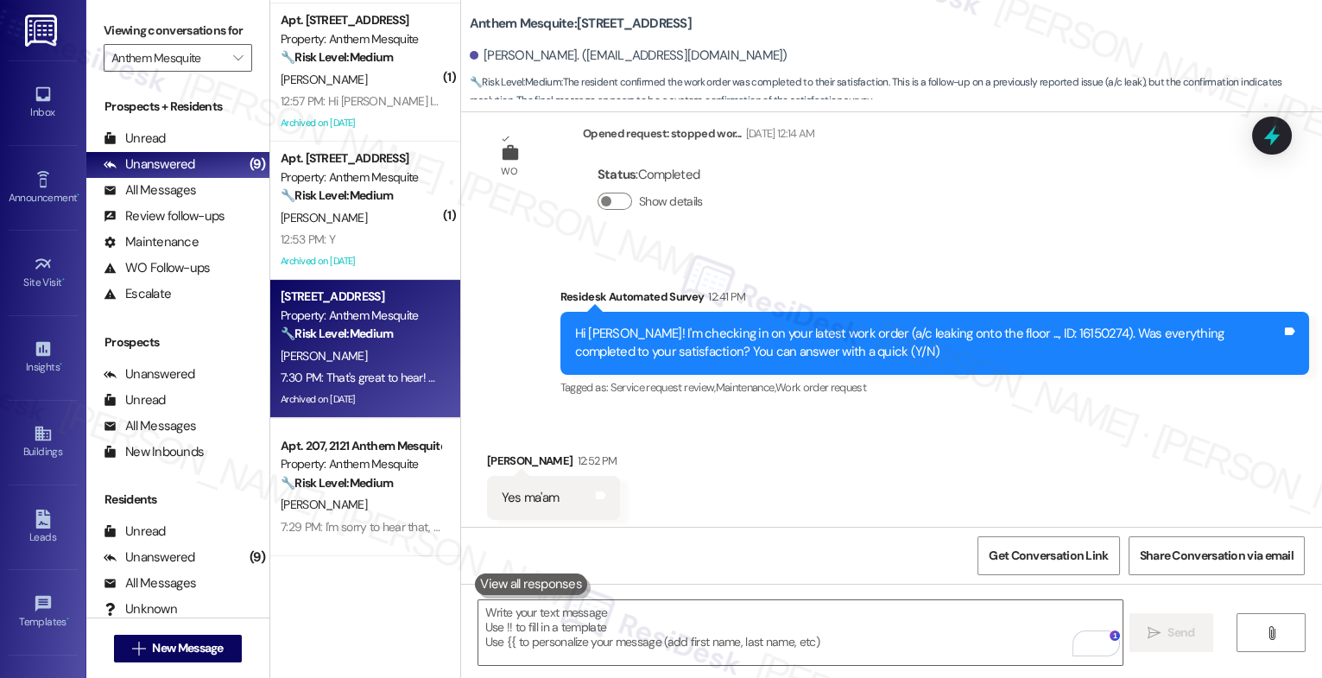
scroll to position [29779, 0]
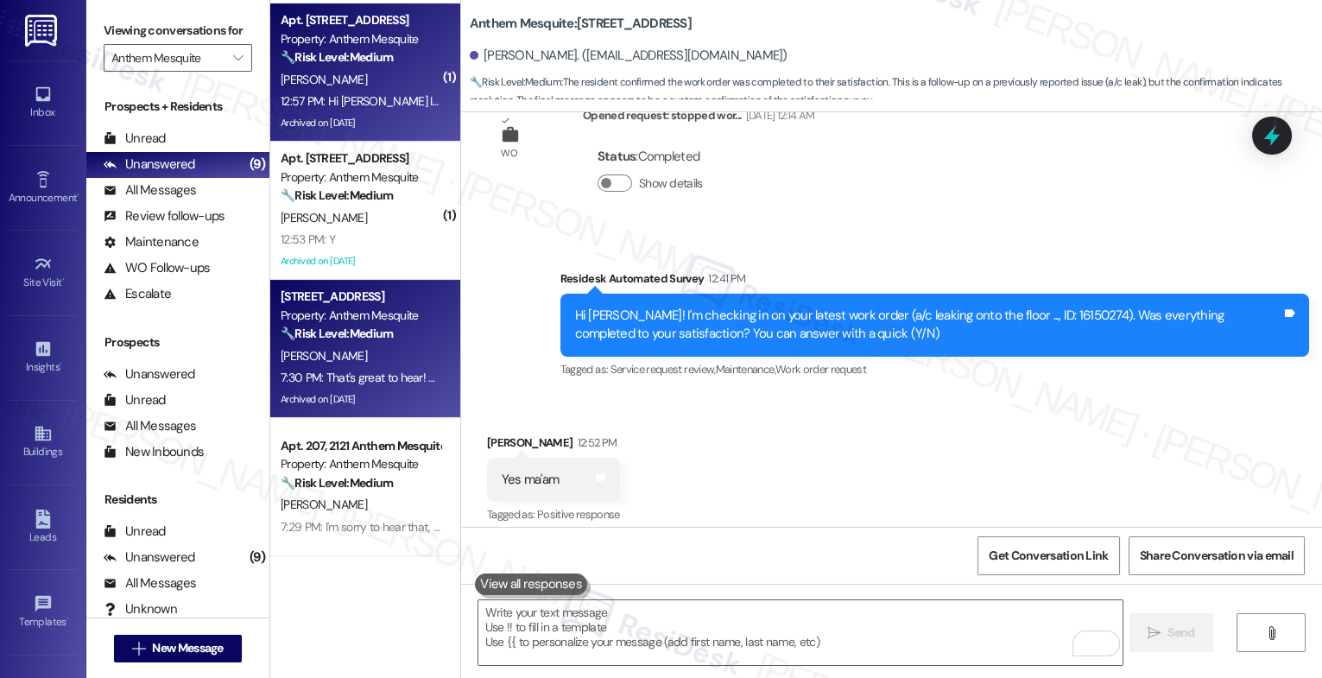
click at [361, 39] on div "Property: Anthem Mesquite" at bounding box center [361, 39] width 160 height 18
type textarea "Fetching suggested responses. Please feel free to read through the conversation…"
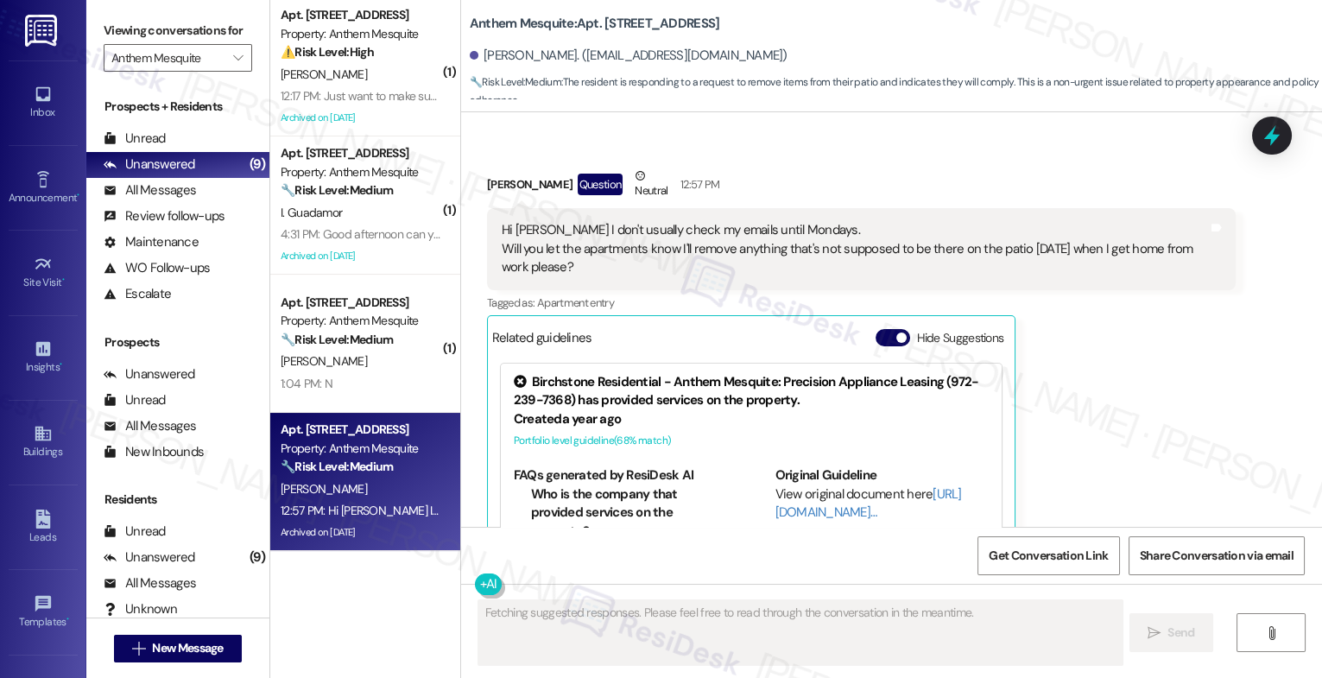
scroll to position [589, 0]
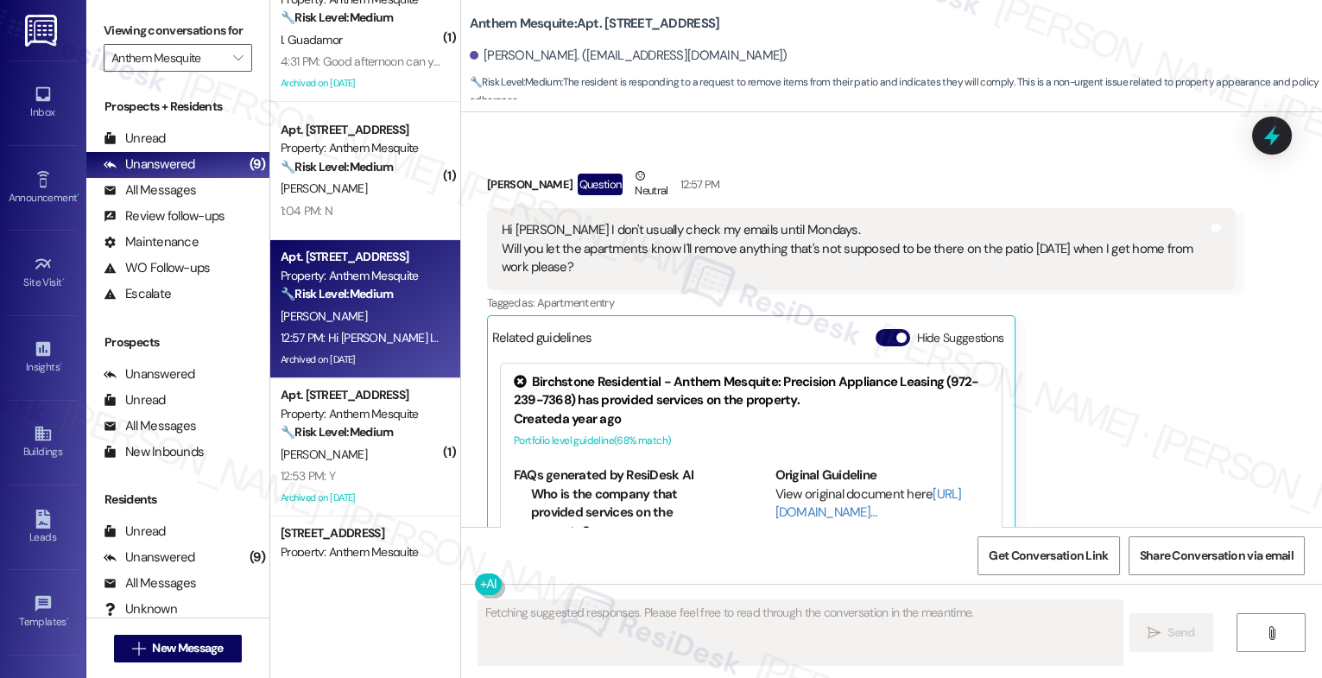
click at [876, 329] on button "Hide Suggestions" at bounding box center [893, 337] width 35 height 17
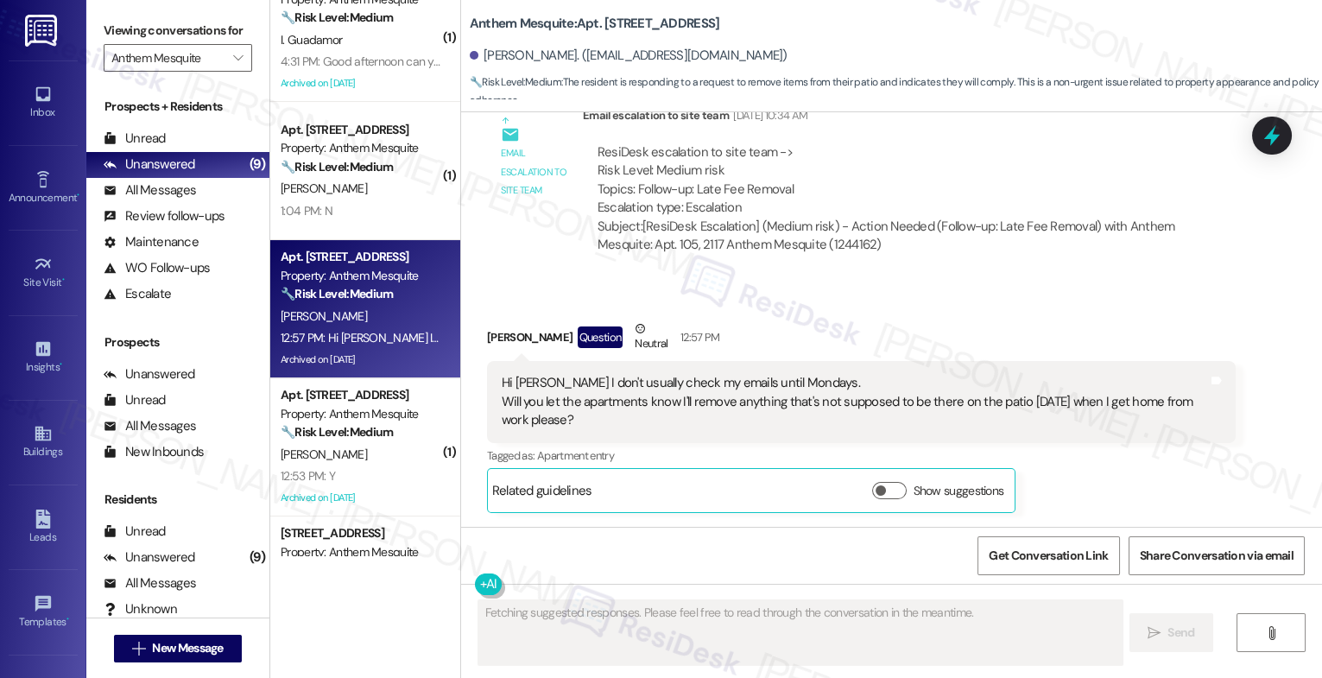
scroll to position [19784, 0]
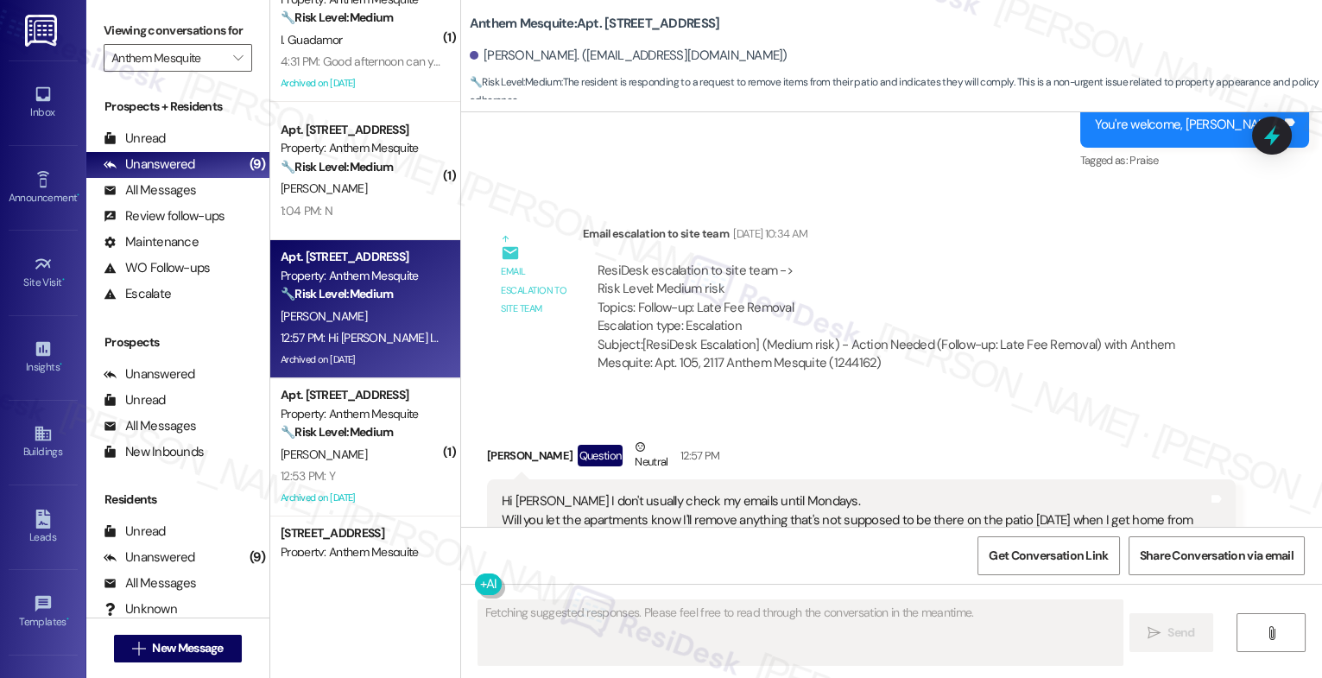
click at [848, 425] on div "Received via SMS Michael Enriquez Question Neutral 12:57 PM Hi Sarah I don't us…" at bounding box center [861, 534] width 775 height 219
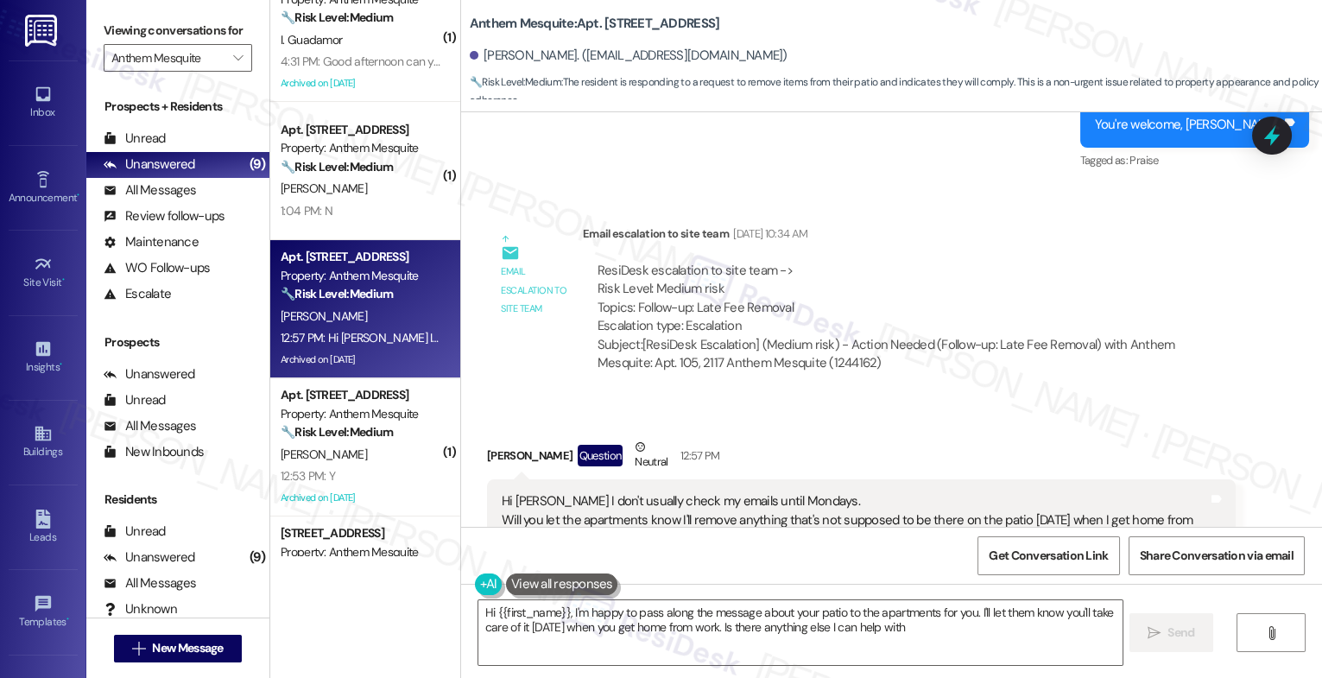
type textarea "Hi {{first_name}}, I'm happy to pass along the message about your patio to the …"
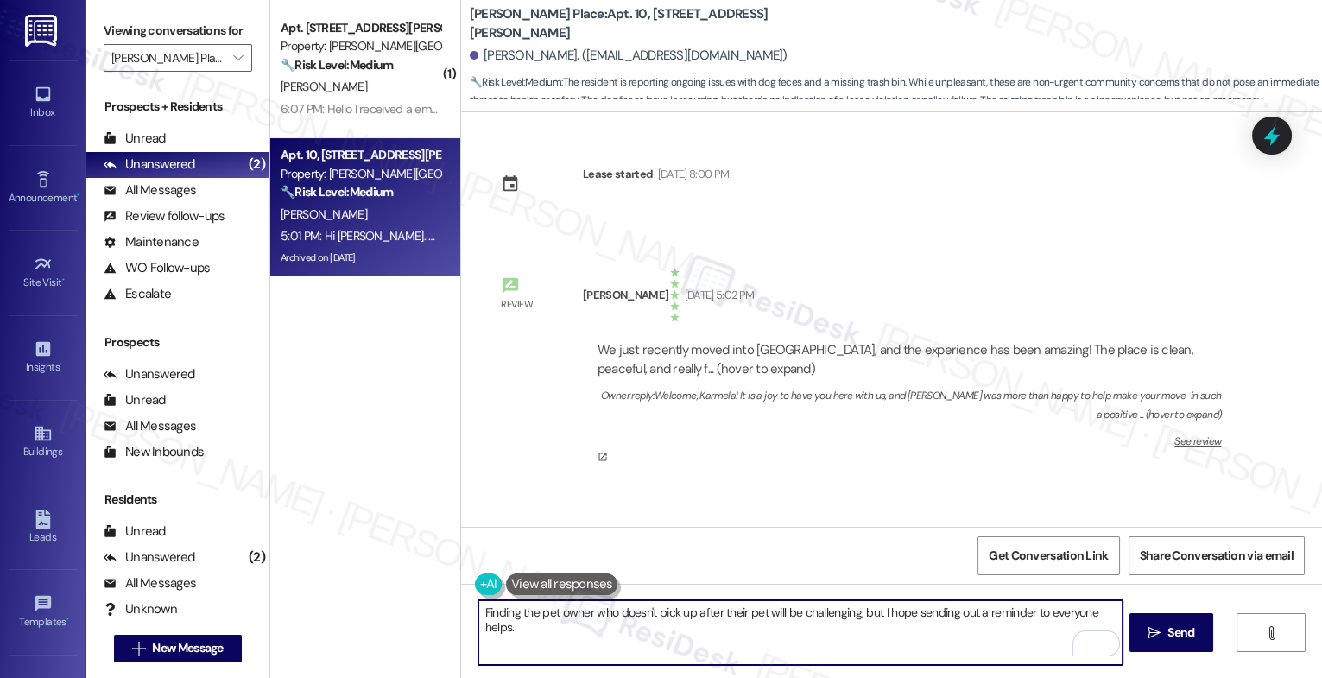
scroll to position [8472, 0]
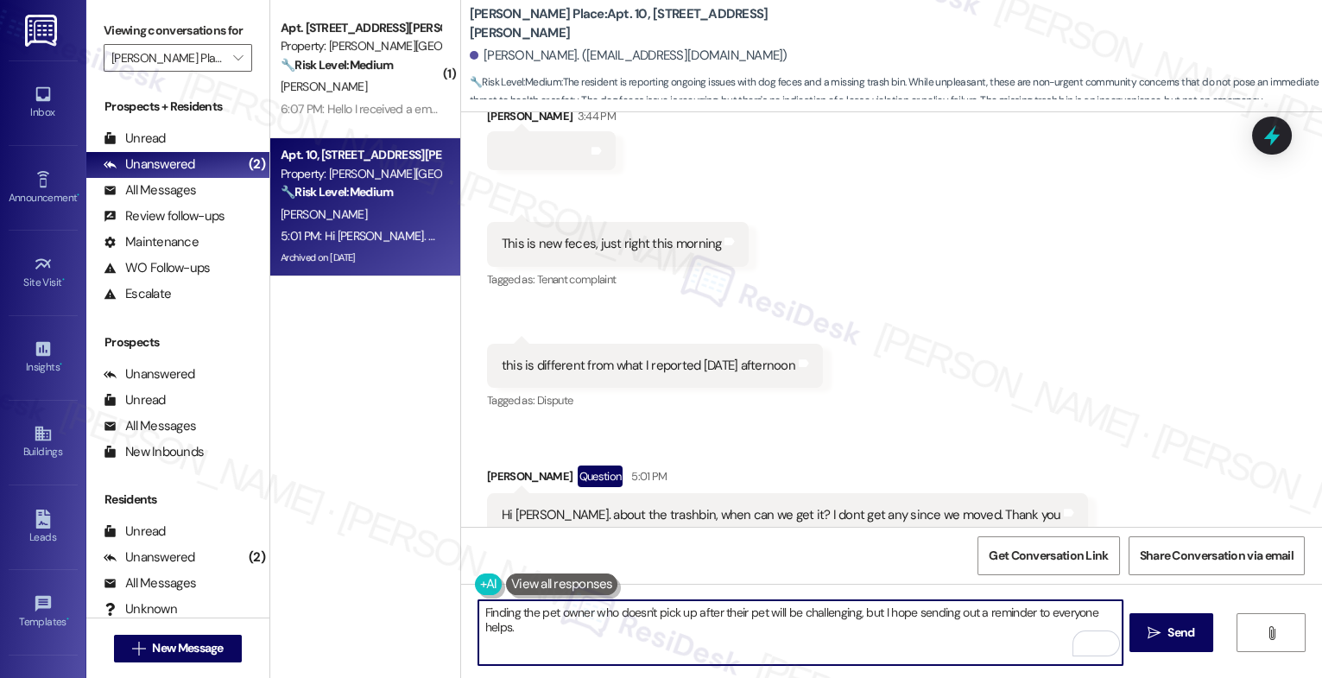
click at [592, 634] on textarea "Finding the pet owner who doesn't pick up after their pet will be challenging, …" at bounding box center [801, 632] width 644 height 65
click at [594, 637] on textarea "Finding the pet owner who doesn't pick up after their pet will be challenging, …" at bounding box center [801, 632] width 644 height 65
drag, startPoint x: 932, startPoint y: 625, endPoint x: 1020, endPoint y: 628, distance: 88.2
click at [1020, 628] on textarea "Finding the pet owner who doesn't pick up after their pet will be challenging, …" at bounding box center [801, 632] width 644 height 65
drag, startPoint x: 928, startPoint y: 625, endPoint x: 1045, endPoint y: 627, distance: 117.5
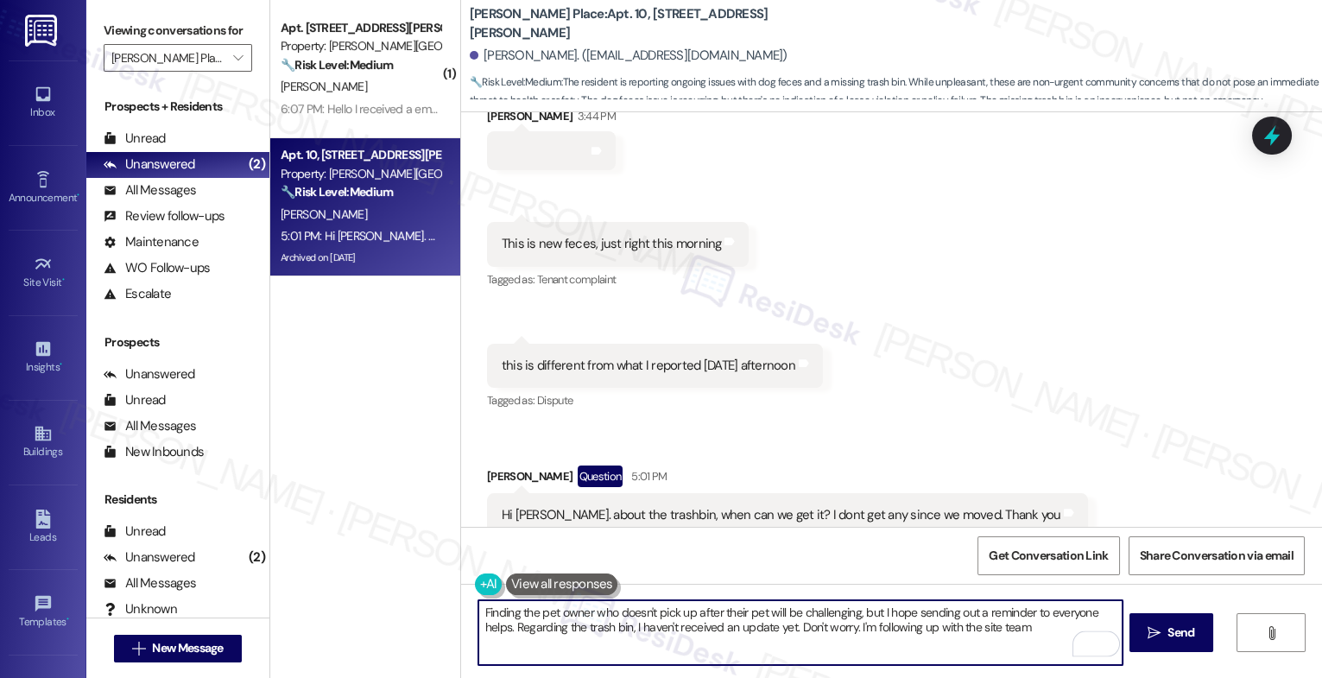
click at [1045, 627] on textarea "Finding the pet owner who doesn't pick up after their pet will be challenging, …" at bounding box center [801, 632] width 644 height 65
drag, startPoint x: 975, startPoint y: 627, endPoint x: 1119, endPoint y: 629, distance: 144.3
click at [1119, 629] on div "Finding the pet owner who doesn't pick up after their pet will be challenging, …" at bounding box center [801, 632] width 646 height 67
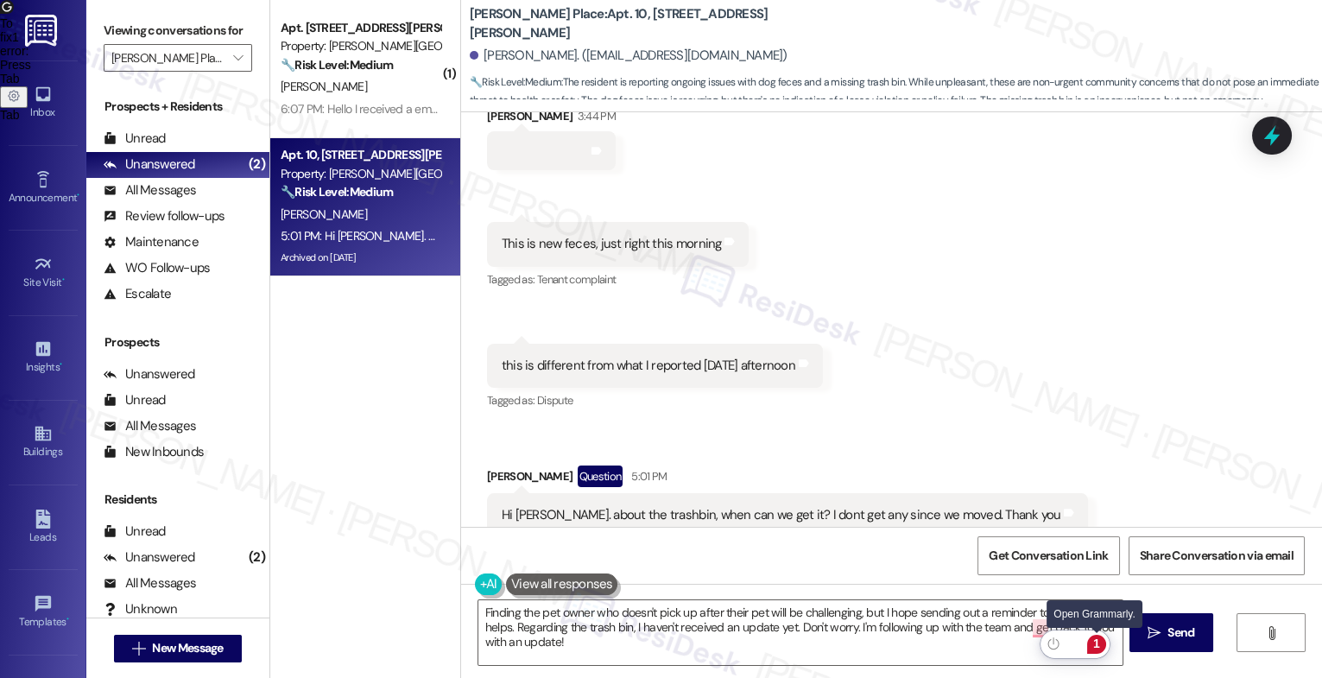
click at [1099, 644] on div "1" at bounding box center [1097, 644] width 19 height 19
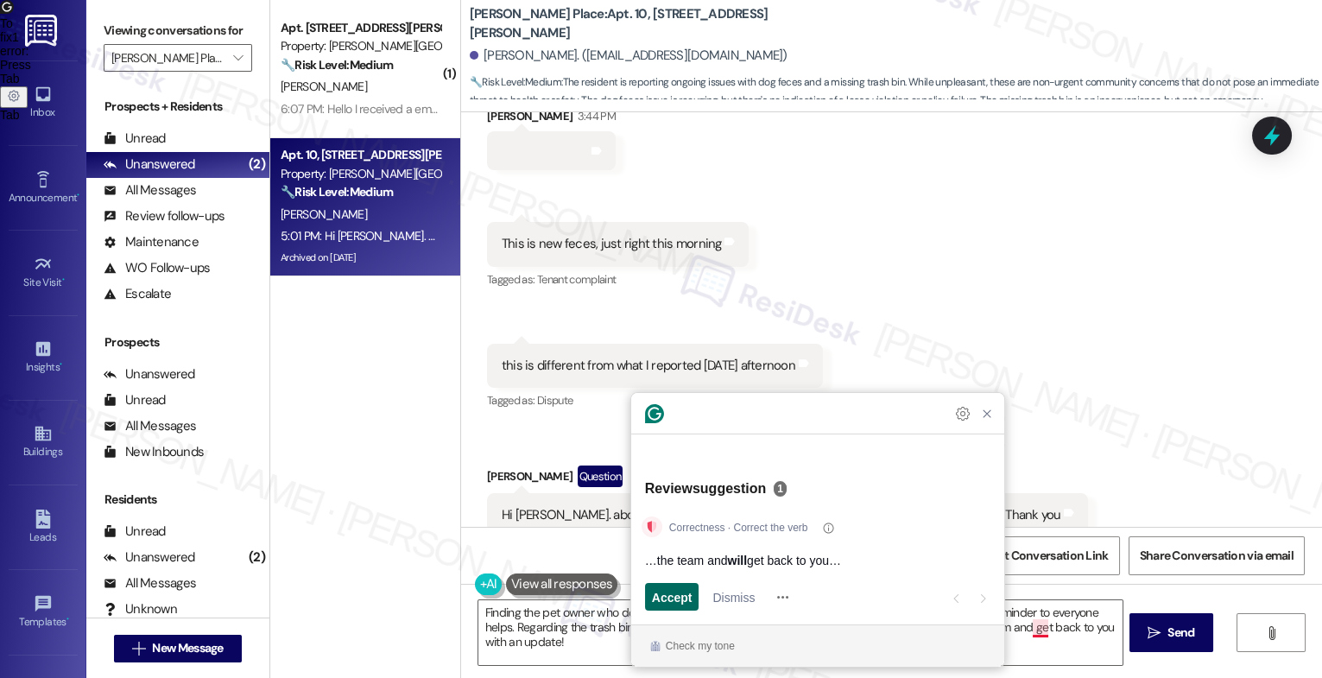
click at [669, 597] on span "Accept" at bounding box center [672, 597] width 41 height 18
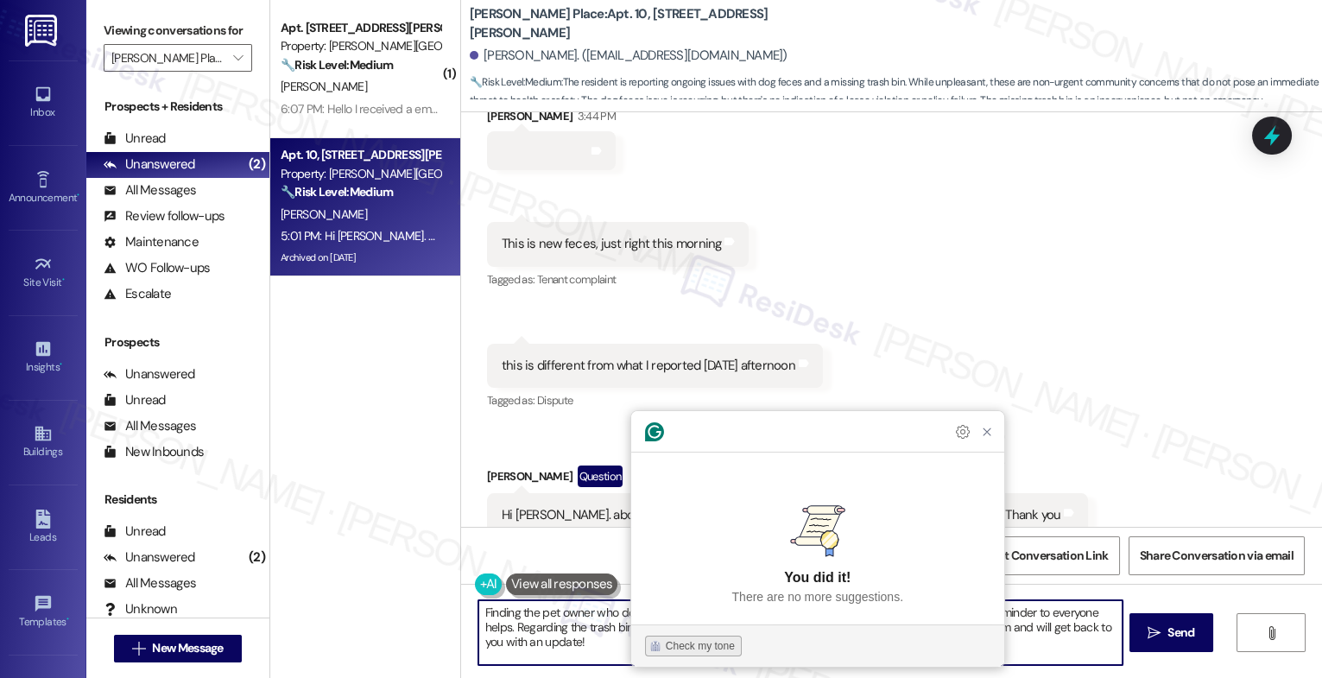
type textarea "Finding the pet owner who doesn't pick up after their pet will be challenging, …"
click at [695, 646] on div "Check my tone" at bounding box center [700, 646] width 69 height 16
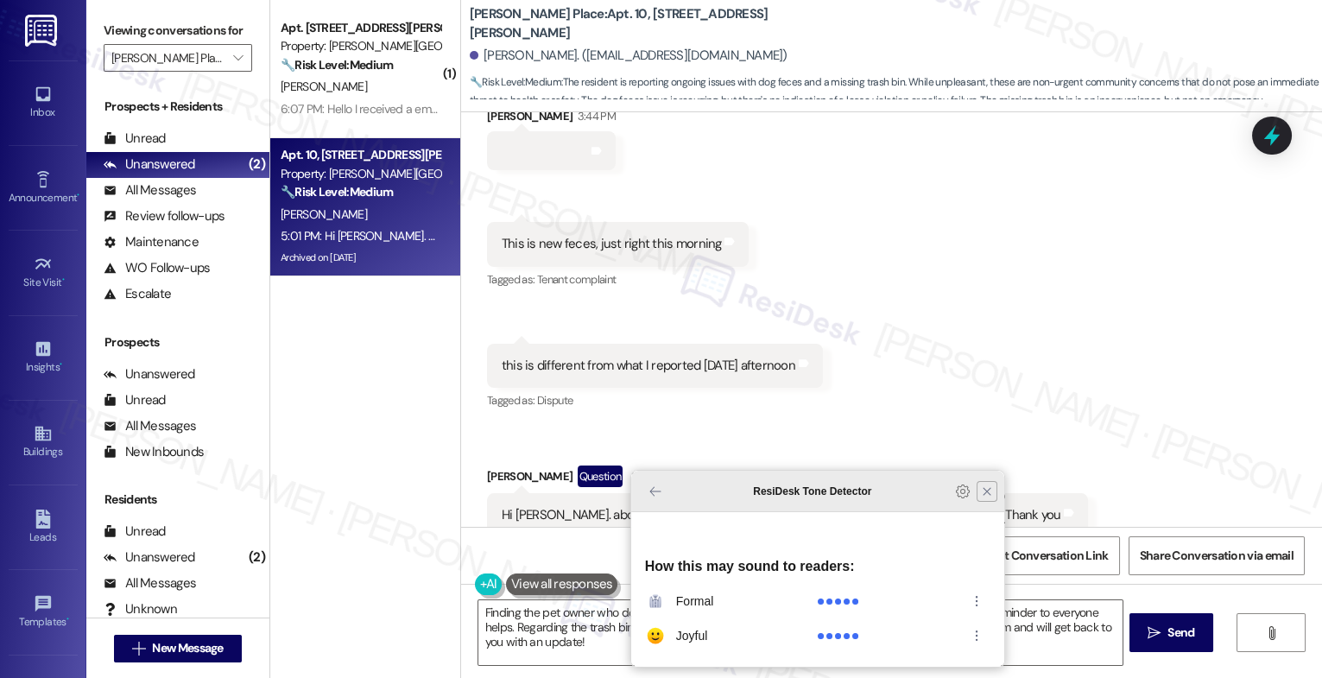
click at [982, 542] on article "How this may sound to readers: formal joyful" at bounding box center [817, 604] width 373 height 124
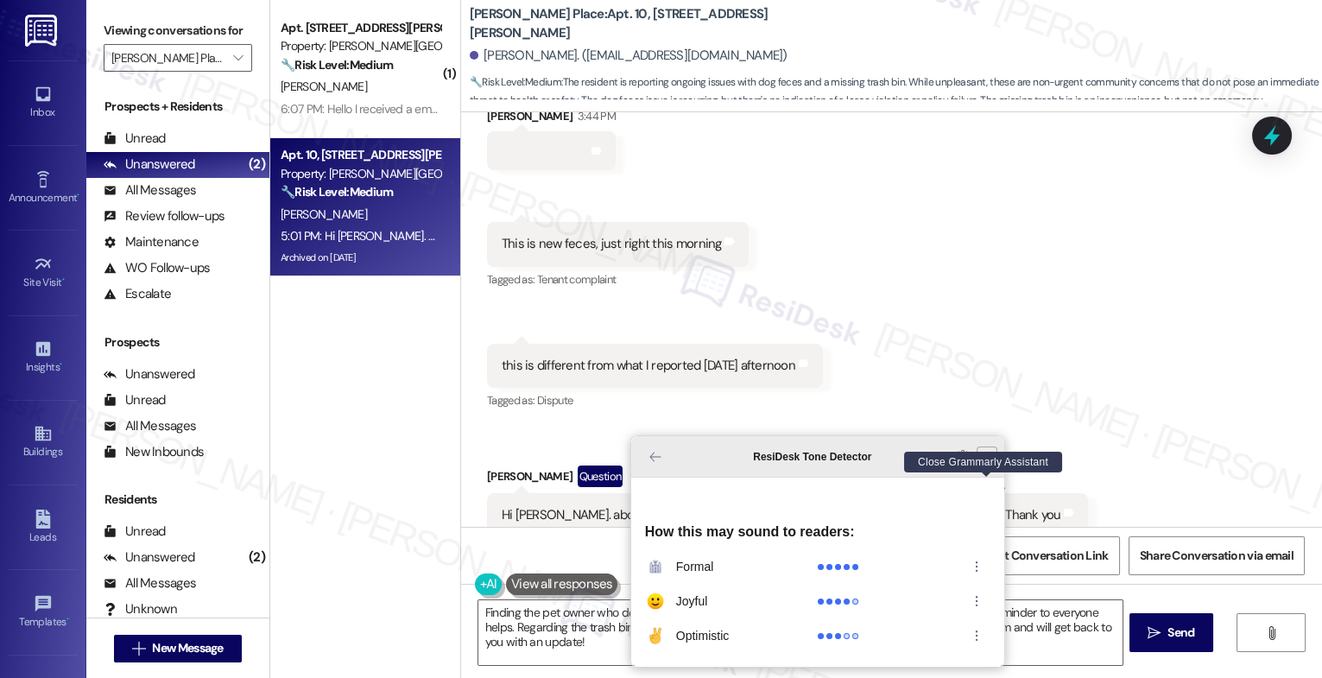
click at [983, 464] on icon "Close Grammarly Assistant" at bounding box center [987, 457] width 14 height 14
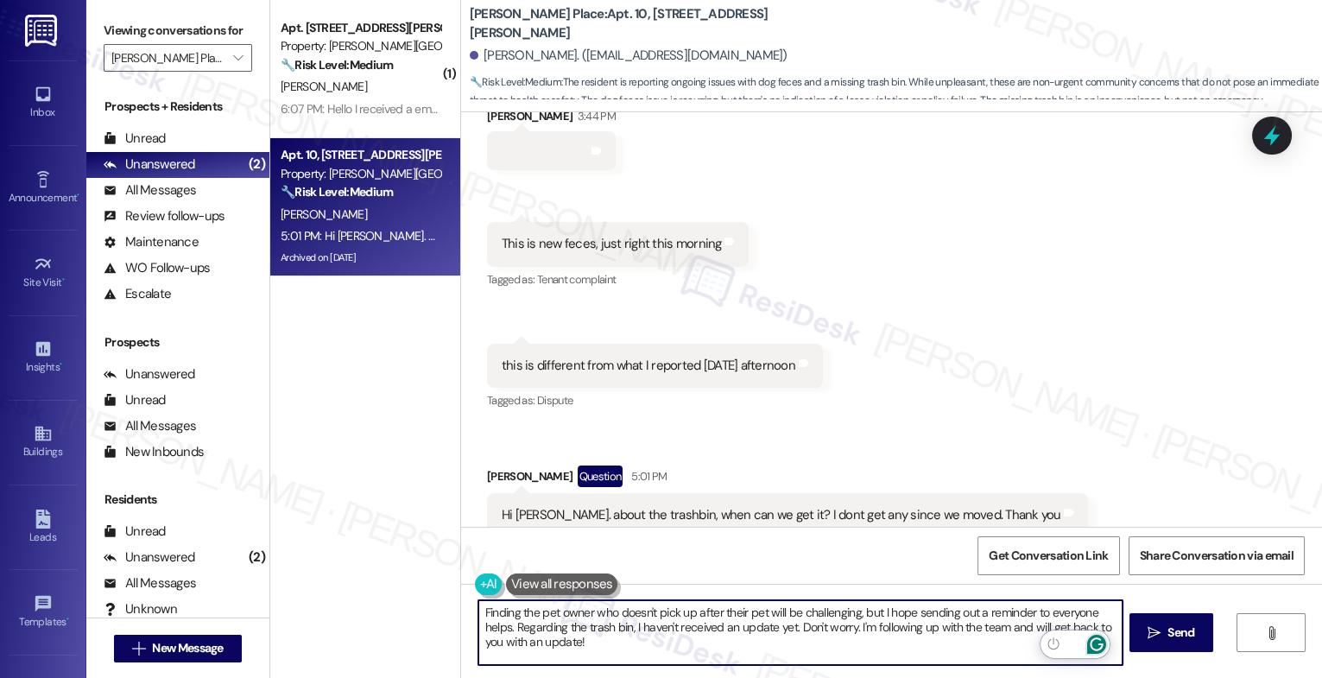
click at [1100, 640] on icon "Open Grammarly. 0 Suggestions." at bounding box center [1097, 644] width 19 height 19
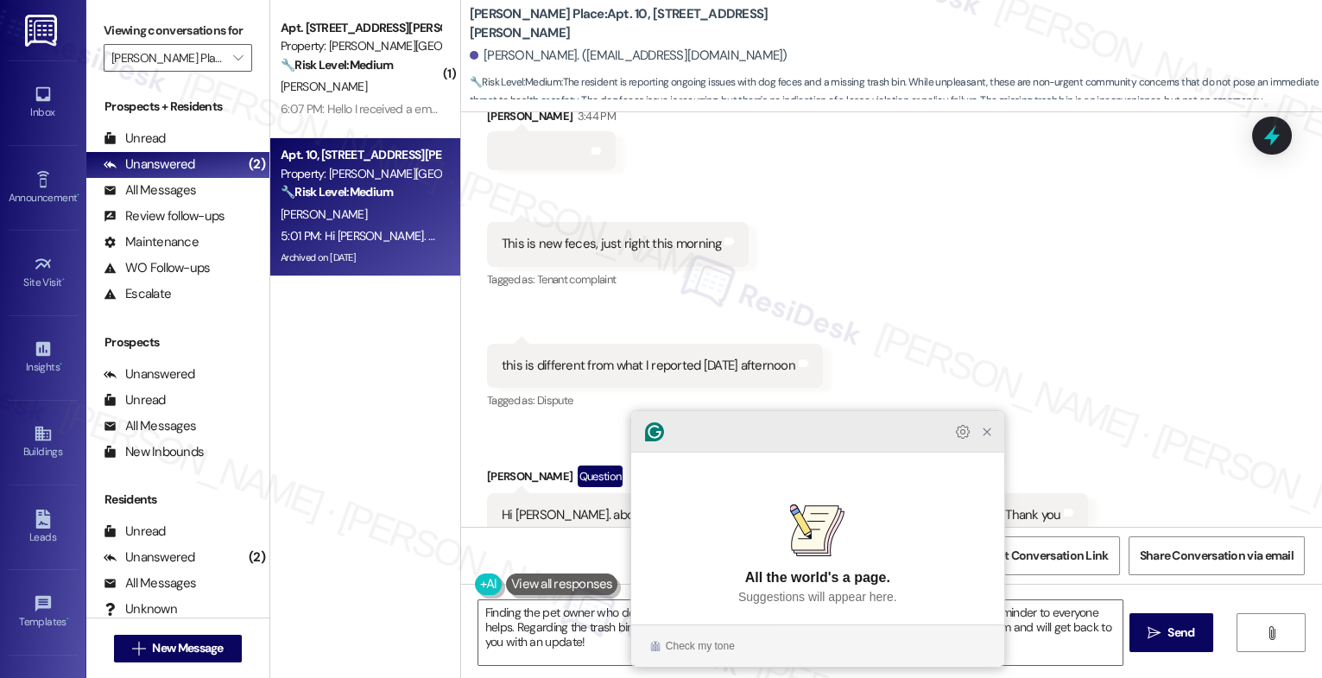
click at [988, 439] on icon "Close Grammarly Assistant" at bounding box center [987, 432] width 14 height 14
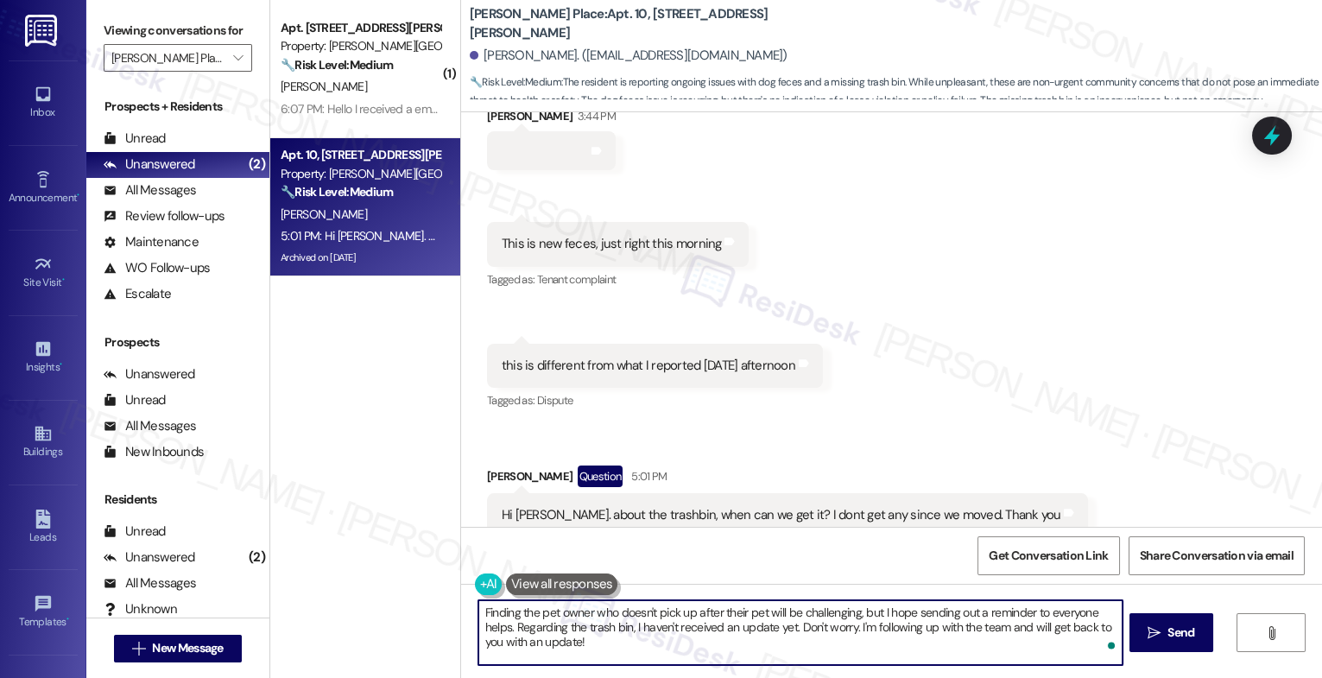
click at [620, 645] on textarea "Finding the pet owner who doesn't pick up after their pet will be challenging, …" at bounding box center [801, 632] width 644 height 65
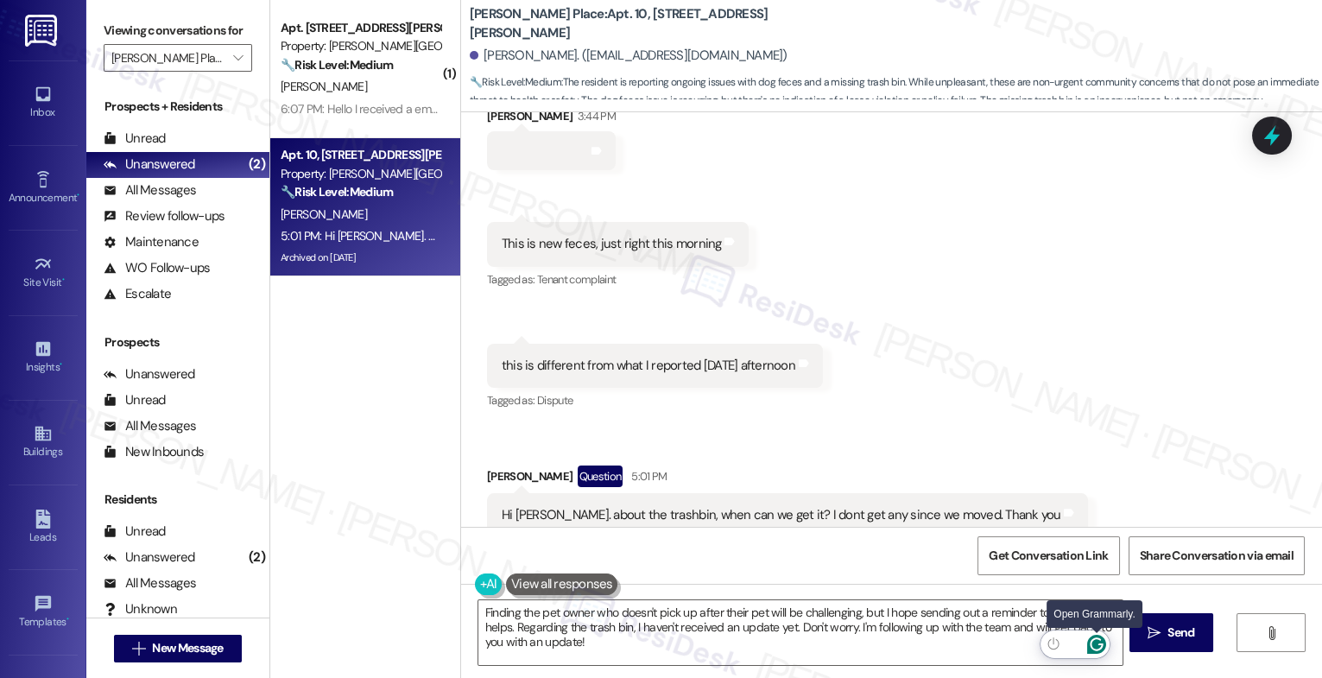
click at [1099, 642] on icon "Open Grammarly. 0 Suggestions." at bounding box center [1097, 644] width 19 height 19
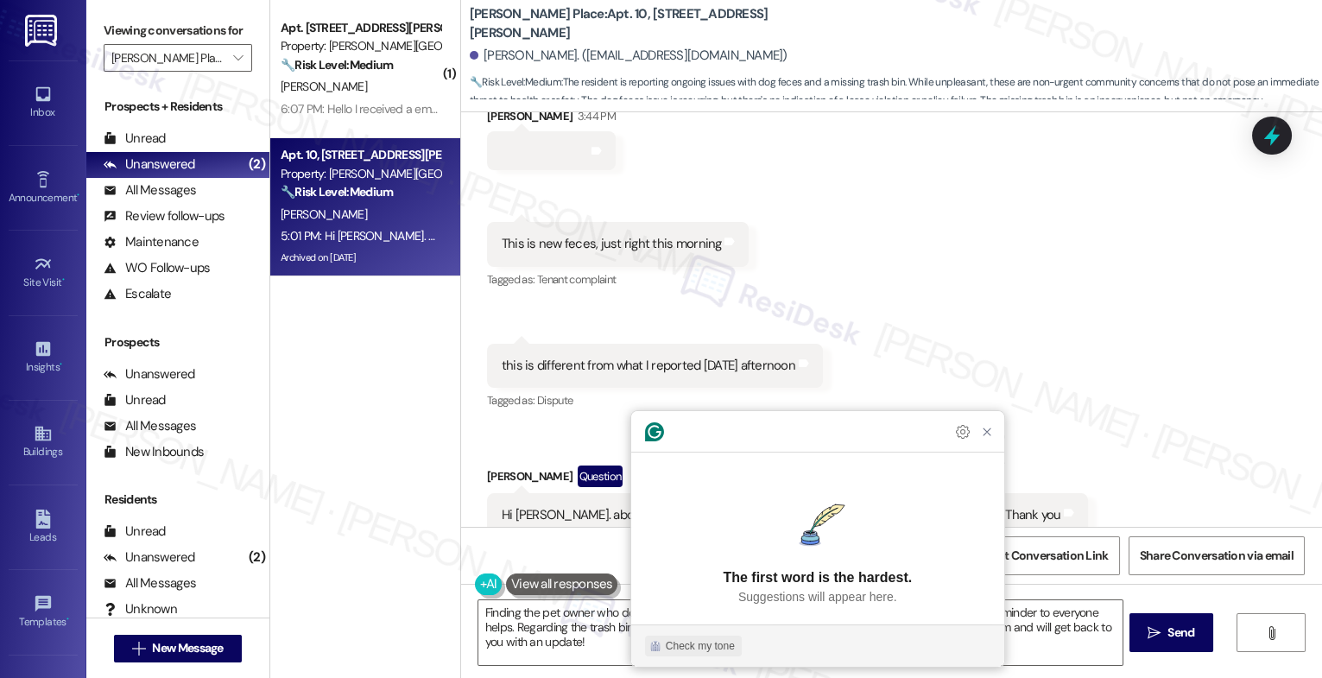
click at [694, 637] on button "Check my tone" at bounding box center [693, 646] width 97 height 21
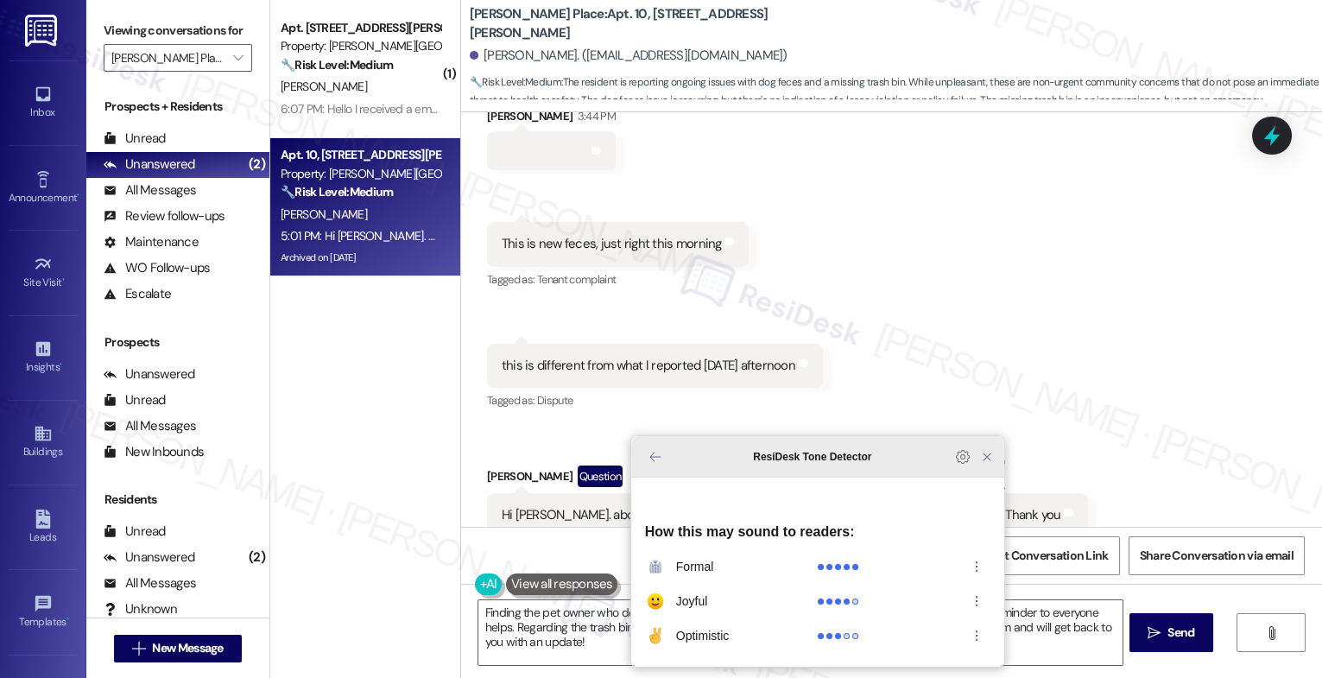
click at [979, 467] on icon "Close Grammarly Assistant" at bounding box center [987, 457] width 21 height 21
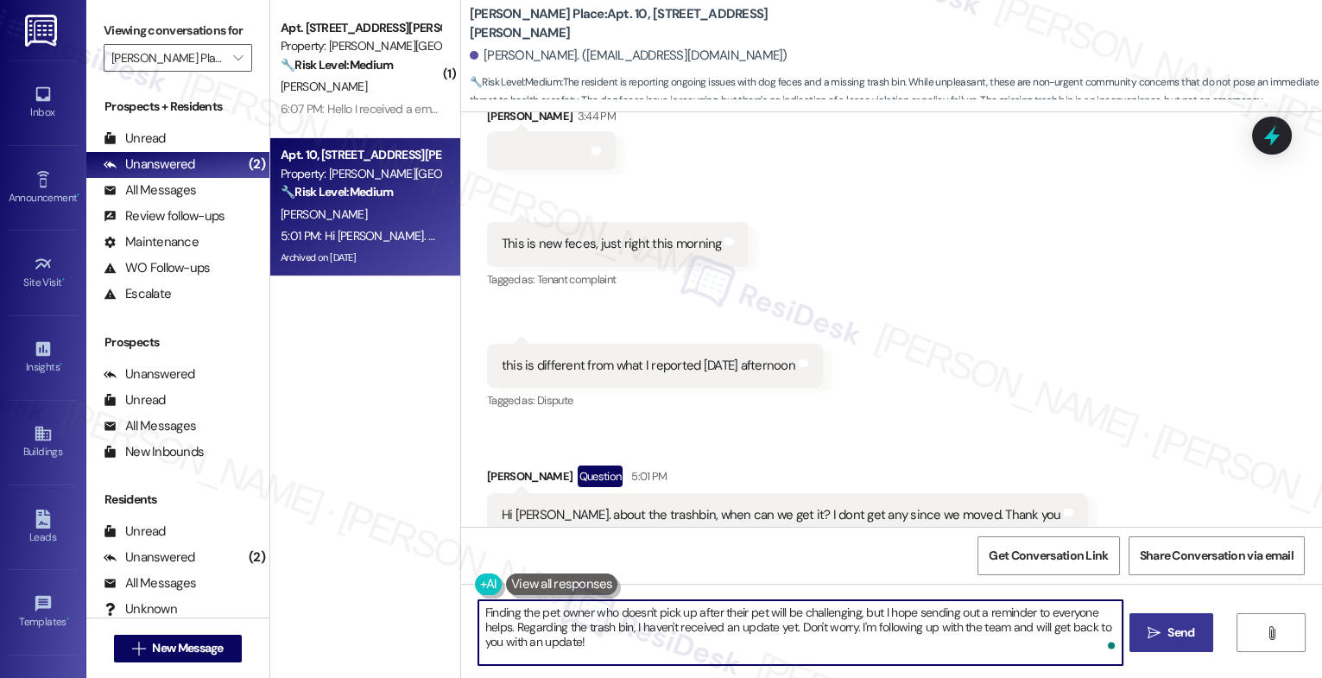
click at [1148, 624] on span " Send" at bounding box center [1172, 633] width 54 height 18
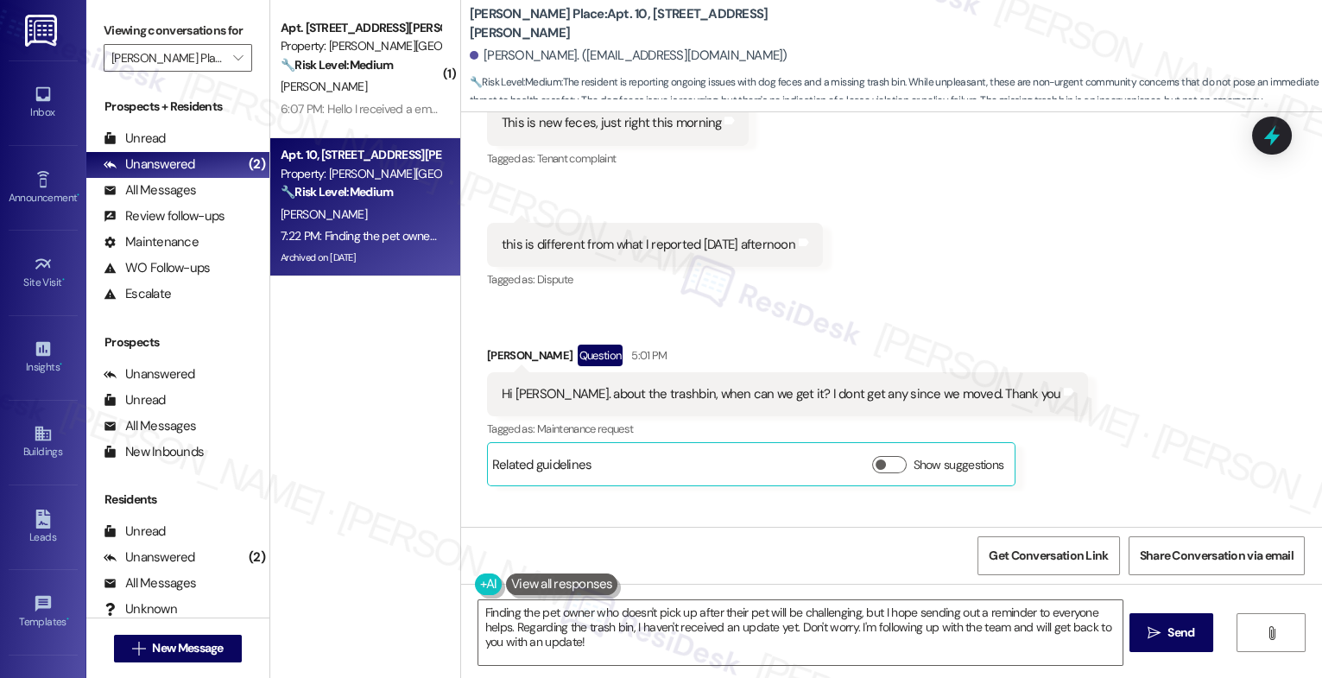
scroll to position [8591, 0]
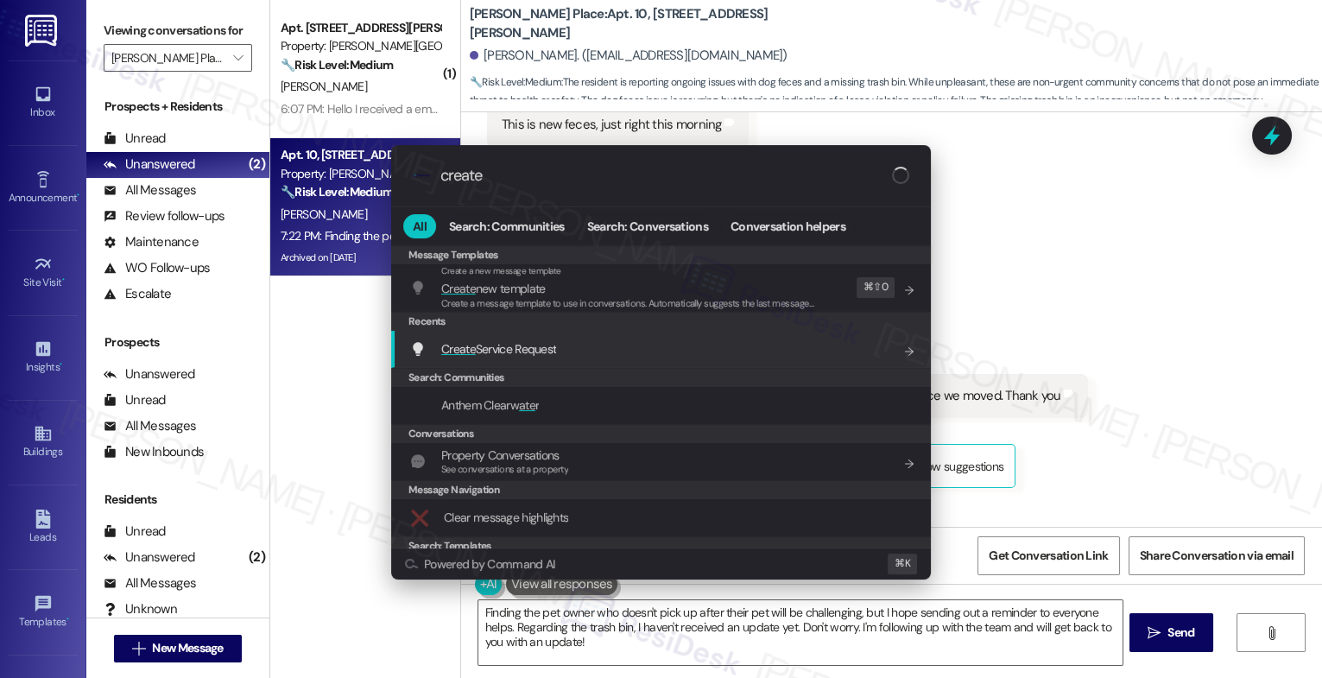
type input "create"
click at [549, 350] on span "Create Service Request" at bounding box center [498, 349] width 115 height 16
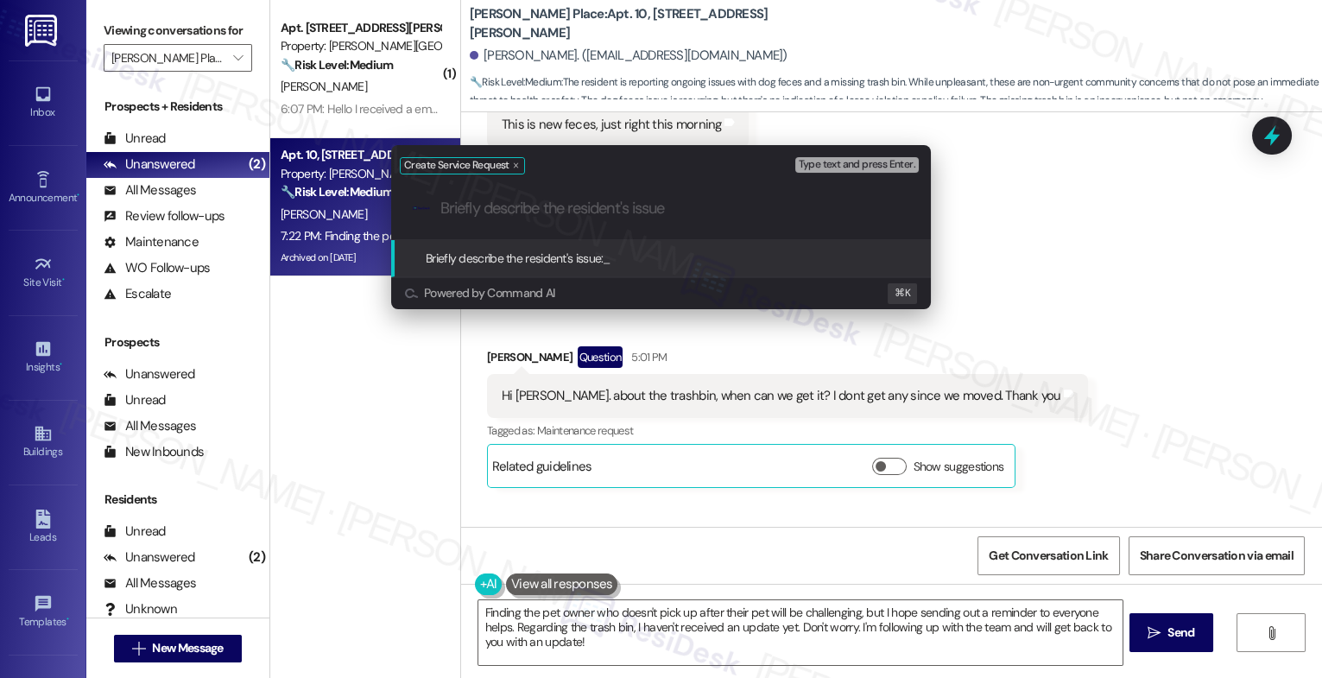
paste input "We dont have a trash bin provided by the office at all."
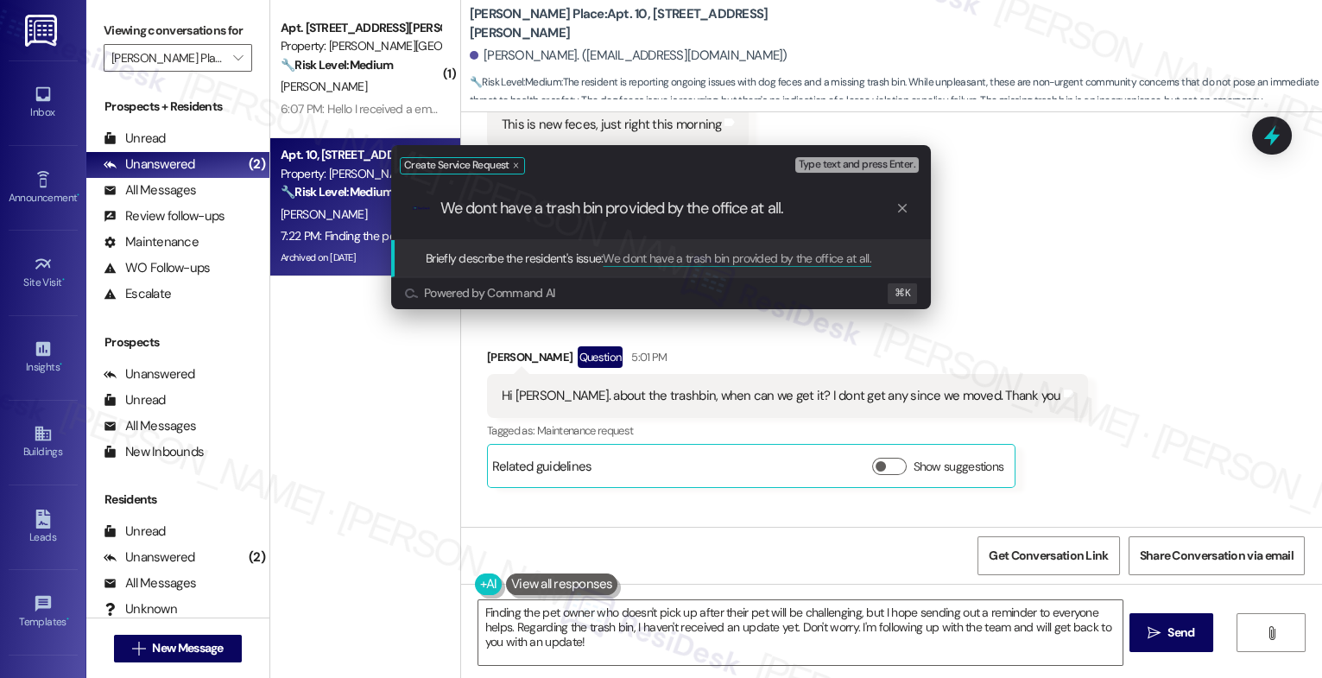
click at [821, 215] on input "We dont have a trash bin provided by the office at all." at bounding box center [668, 209] width 455 height 18
click at [493, 206] on input "We dont have a trash bin provided by the office at all." at bounding box center [668, 209] width 455 height 18
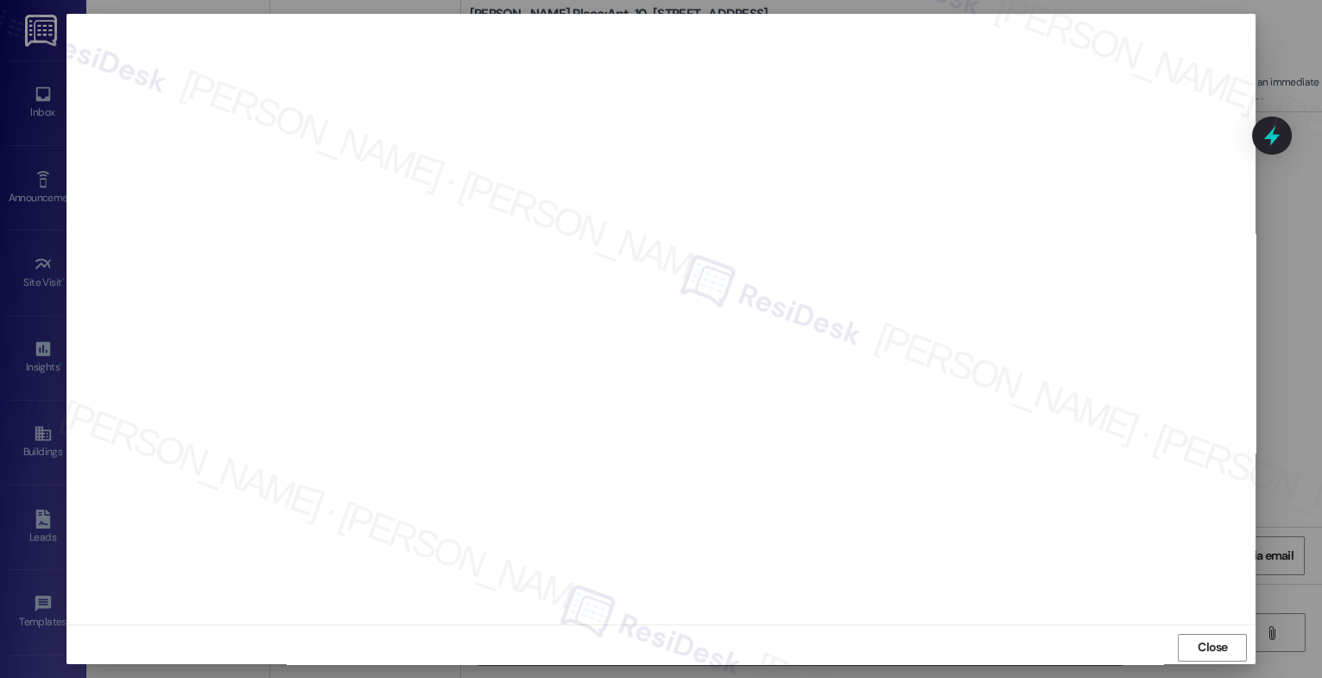
click at [1301, 328] on div at bounding box center [661, 339] width 1322 height 678
click at [1216, 644] on span "Close" at bounding box center [1213, 647] width 30 height 18
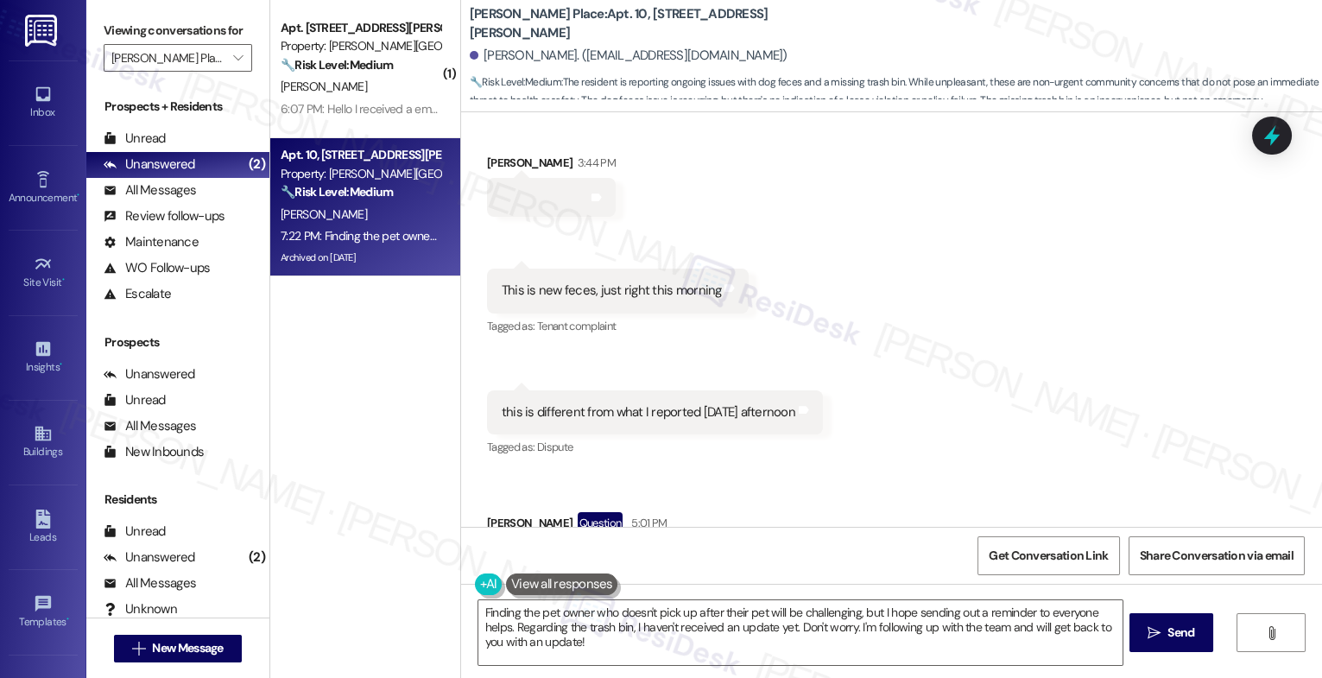
scroll to position [8629, 0]
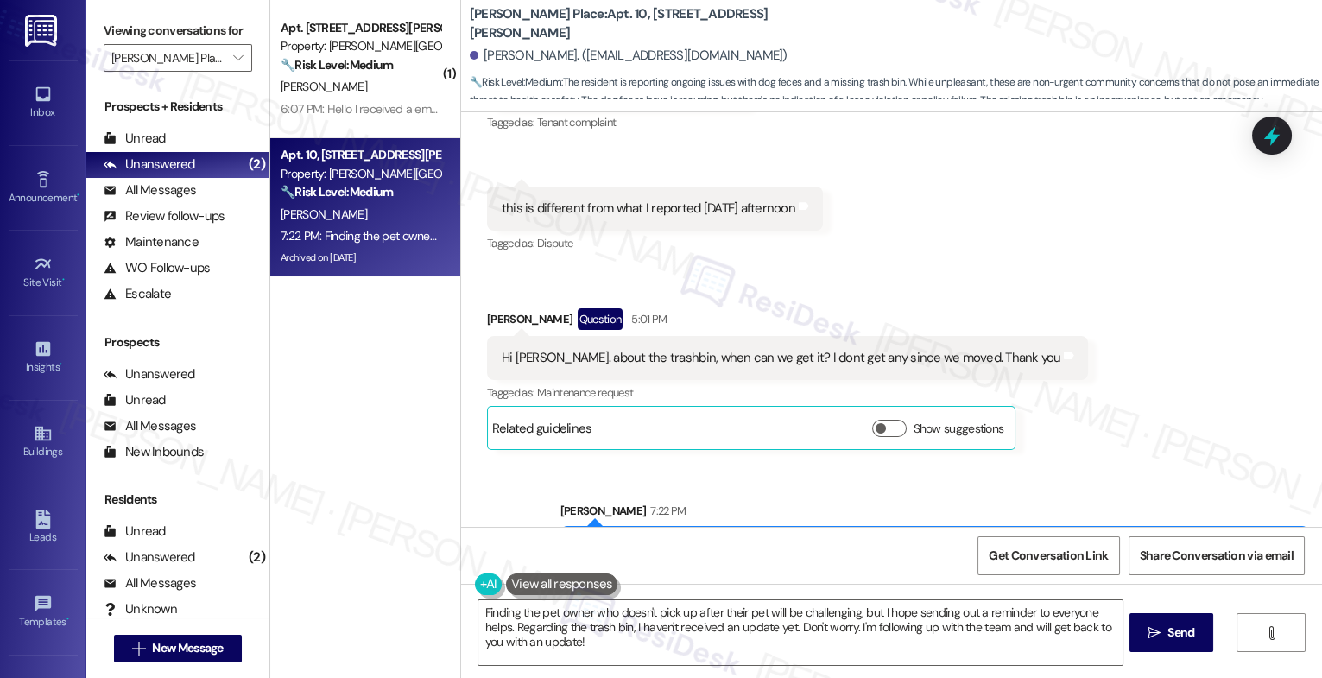
click at [710, 463] on div "Sent via SMS [PERSON_NAME] 7:22 PM Finding the pet owner who doesn't pick up af…" at bounding box center [891, 541] width 861 height 157
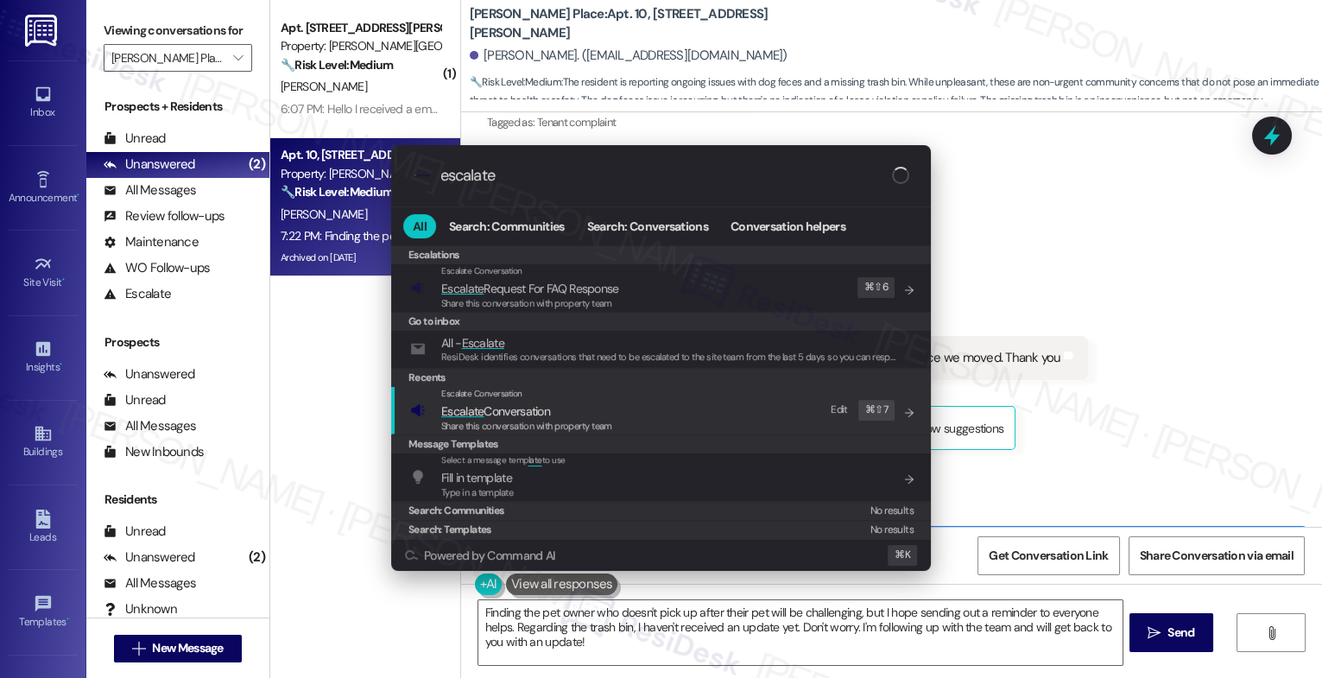
type input "escalate"
click at [549, 410] on span "Escalate Conversation" at bounding box center [495, 411] width 109 height 16
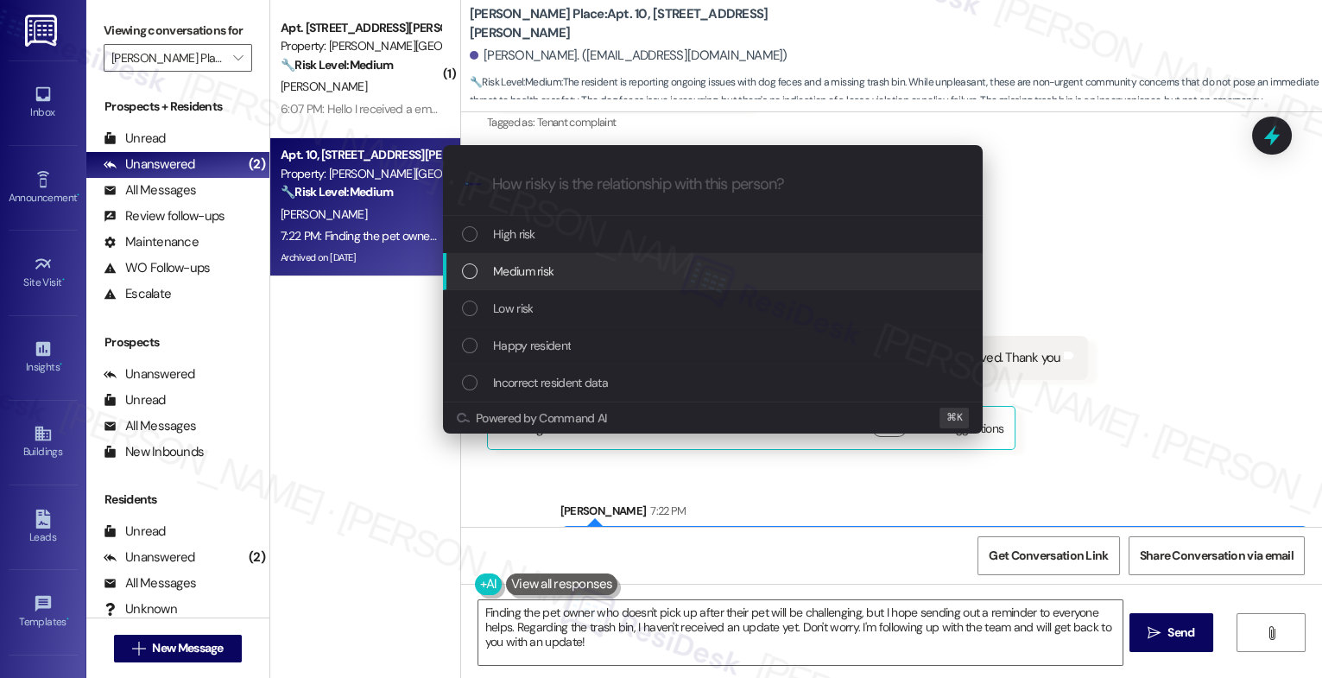
click at [542, 287] on div "Medium risk" at bounding box center [713, 271] width 540 height 37
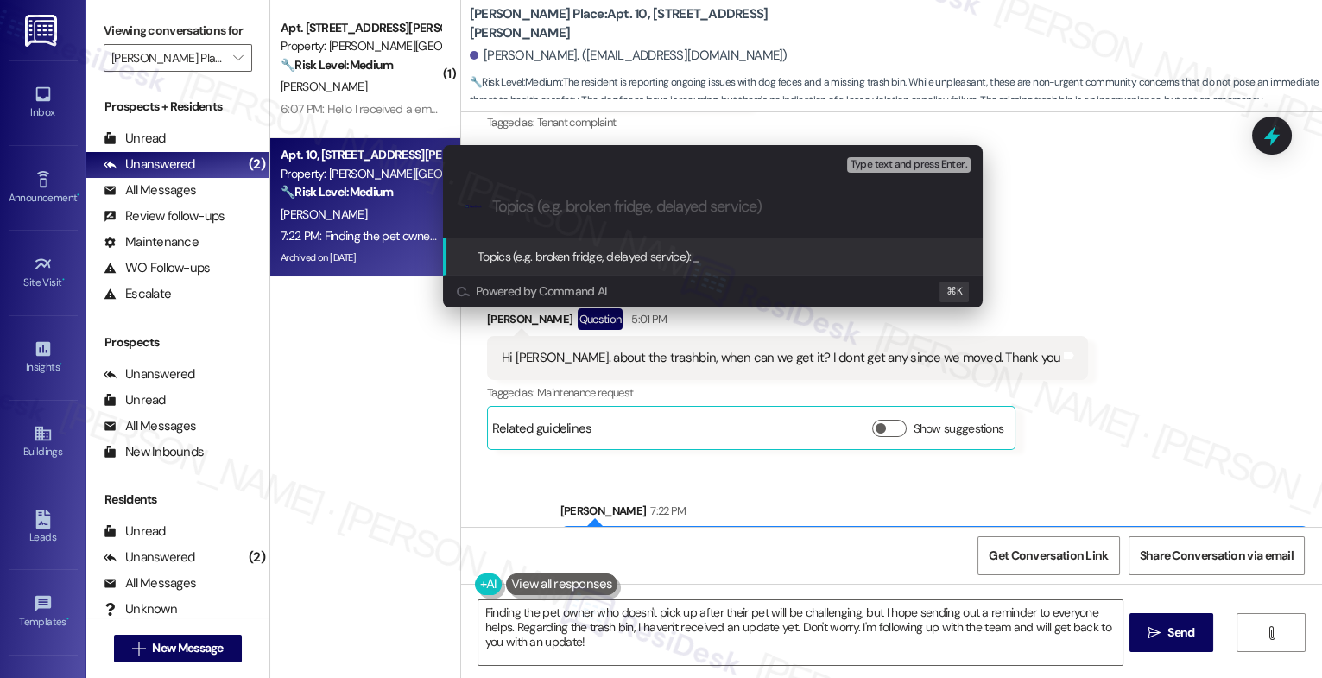
click at [543, 202] on input "Topics (e.g. broken fridge, delayed service)" at bounding box center [726, 207] width 469 height 18
click at [566, 209] on input "Follow-up: [PERSON_NAME] and" at bounding box center [719, 207] width 455 height 18
click at [715, 208] on input "Follow-up on the Trash bin and" at bounding box center [719, 207] width 455 height 18
click at [668, 208] on input "Follow-up on the Trash bin and" at bounding box center [719, 207] width 455 height 18
click at [744, 211] on input "Follow-up on the Trash bin and" at bounding box center [719, 207] width 455 height 18
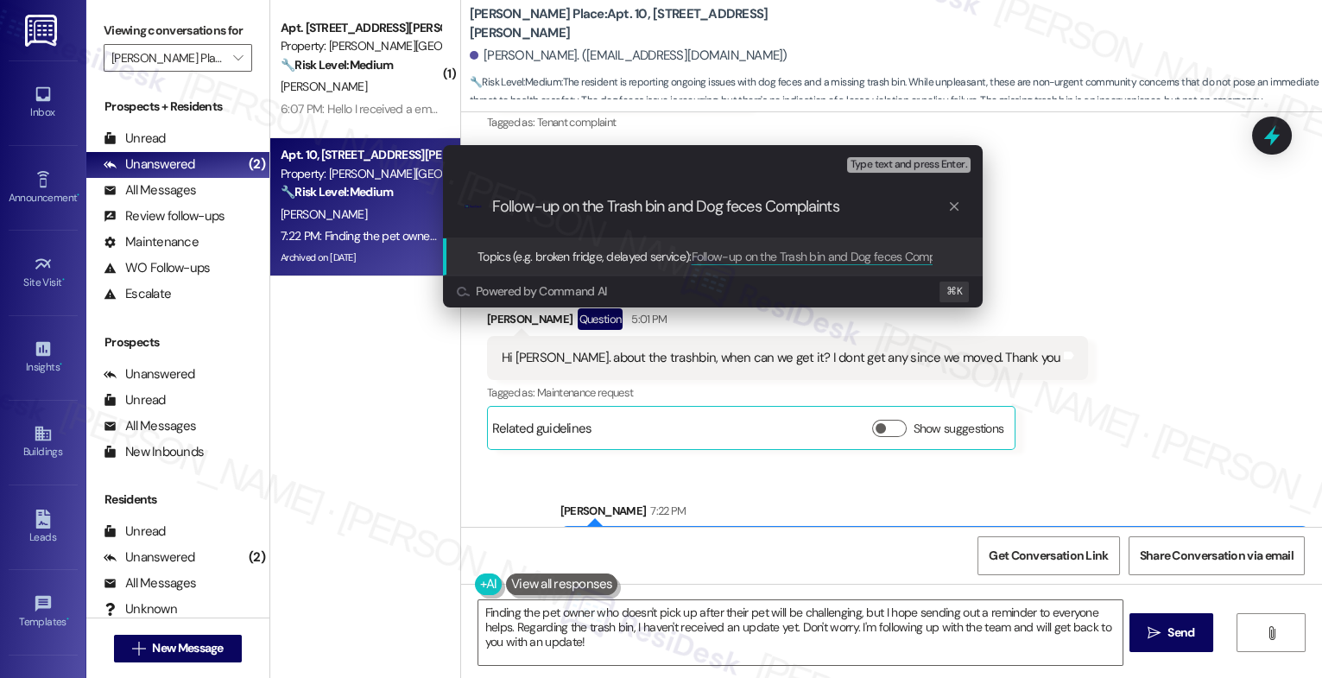
type input "Follow-up on the Trash bin and Dog feces Complaint"
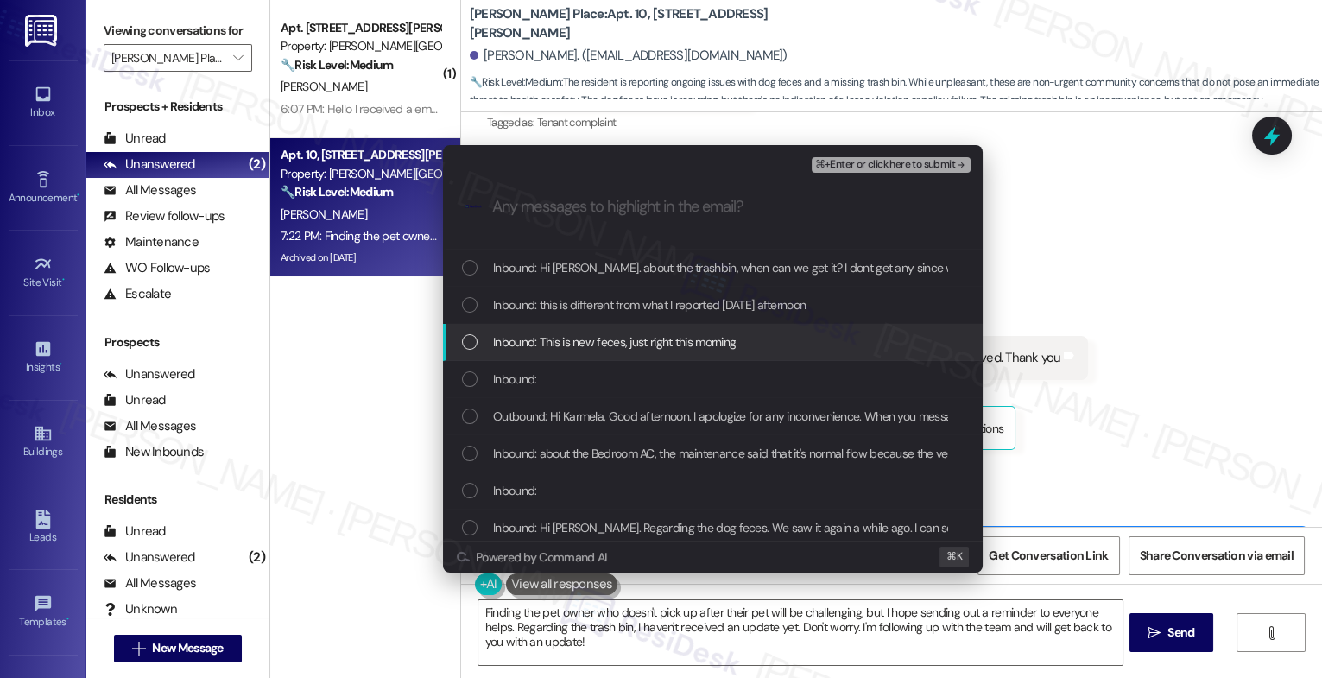
scroll to position [40, 0]
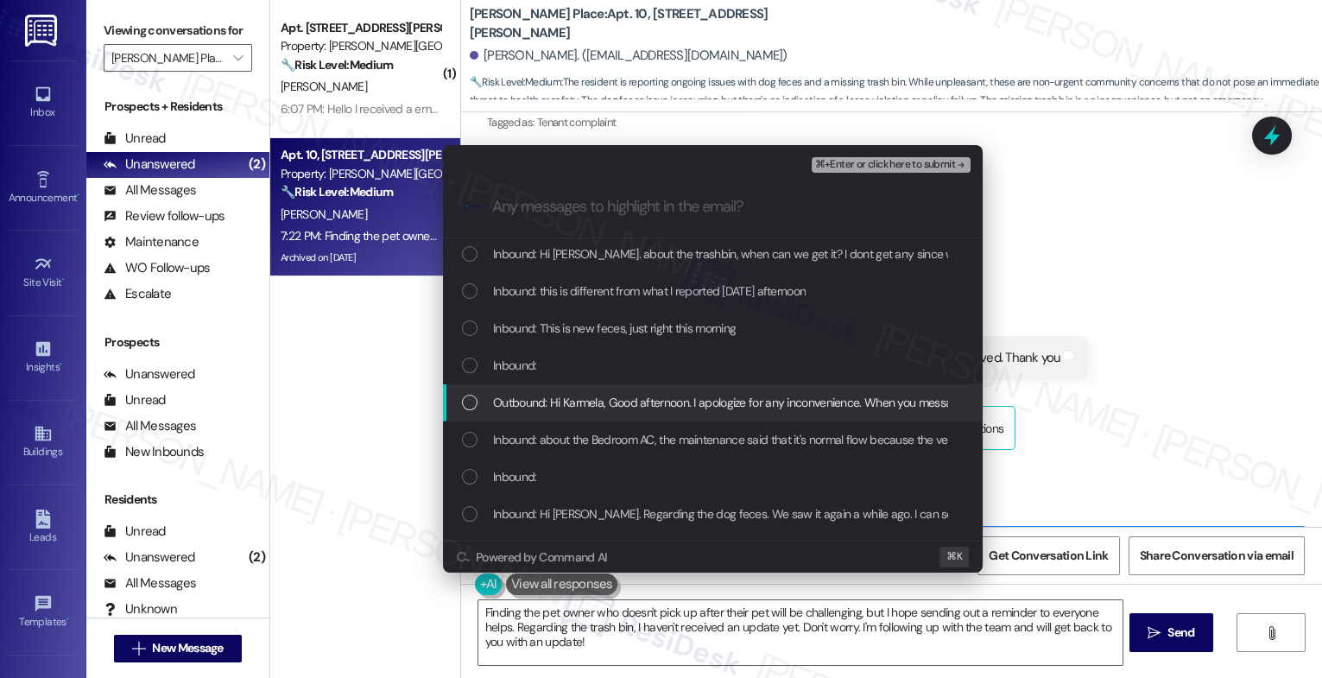
click at [663, 397] on span "Outbound: Hi Karmela, Good afternoon. I apologize for any inconvenience. When y…" at bounding box center [1140, 402] width 1294 height 19
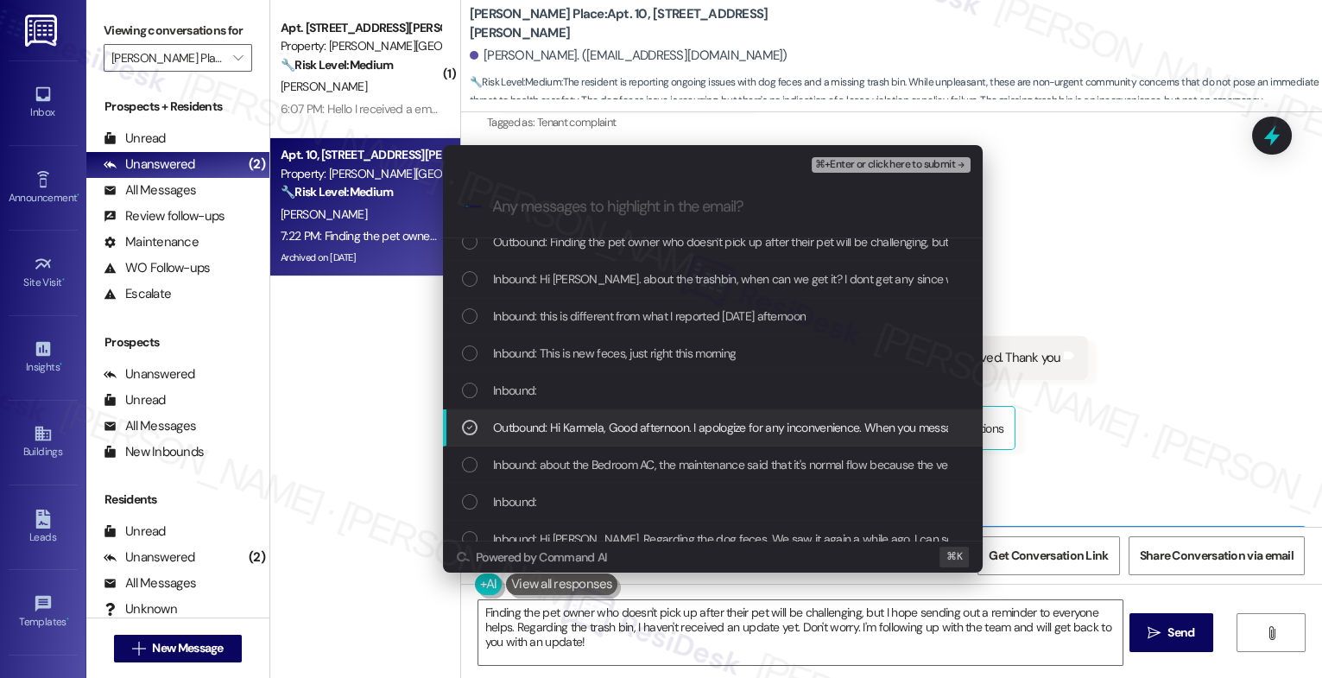
scroll to position [2, 0]
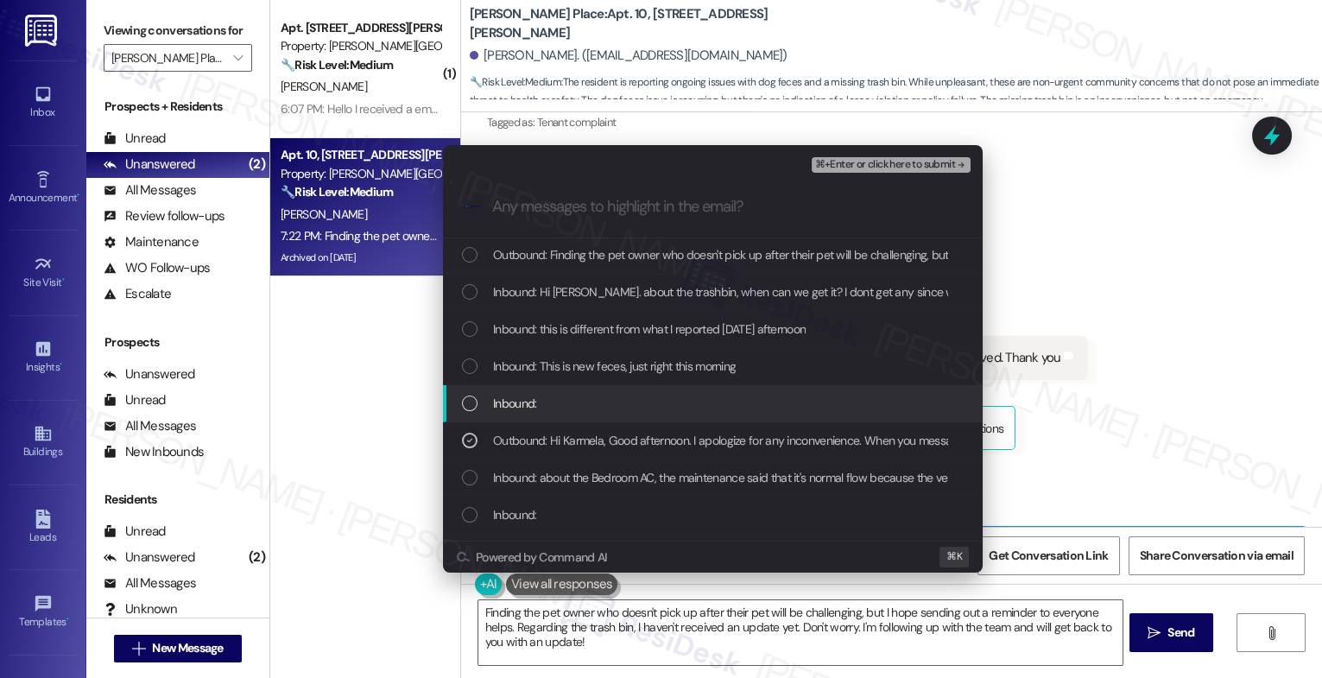
click at [567, 398] on div "Inbound:" at bounding box center [714, 403] width 505 height 19
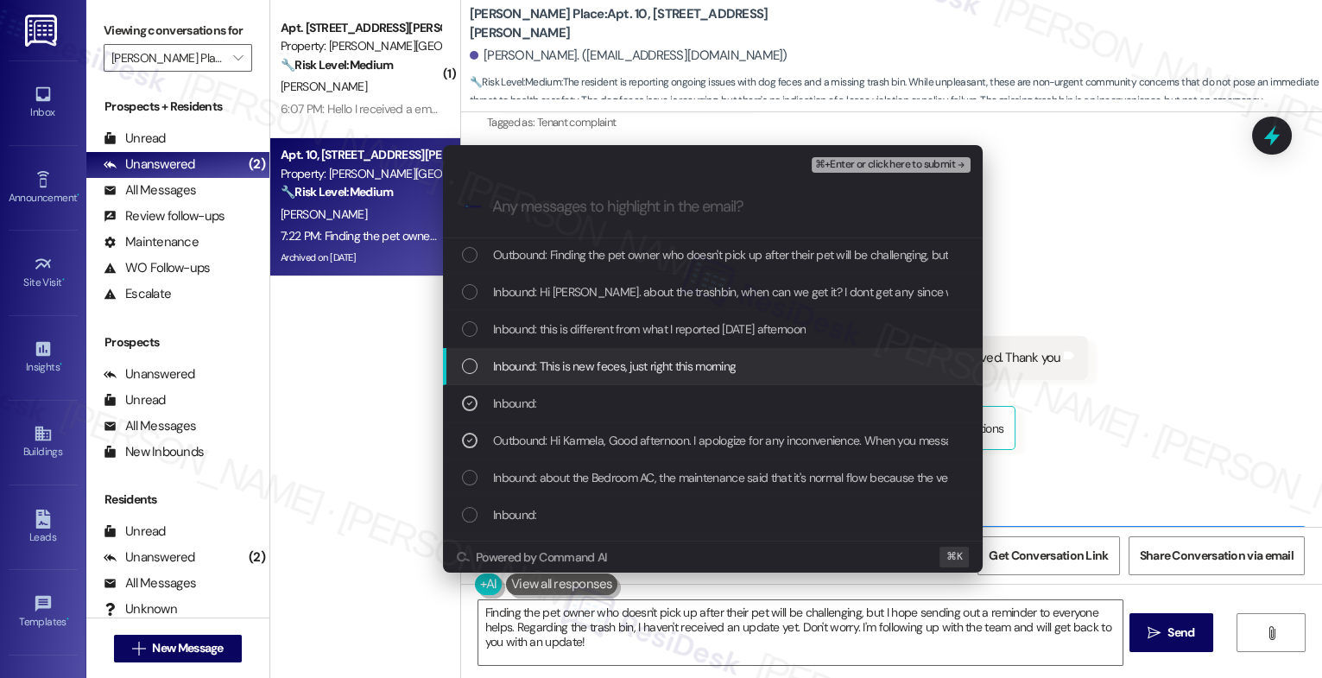
drag, startPoint x: 579, startPoint y: 371, endPoint x: 588, endPoint y: 334, distance: 38.3
click at [582, 359] on span "Inbound: This is new feces, just right this morning" at bounding box center [614, 366] width 243 height 19
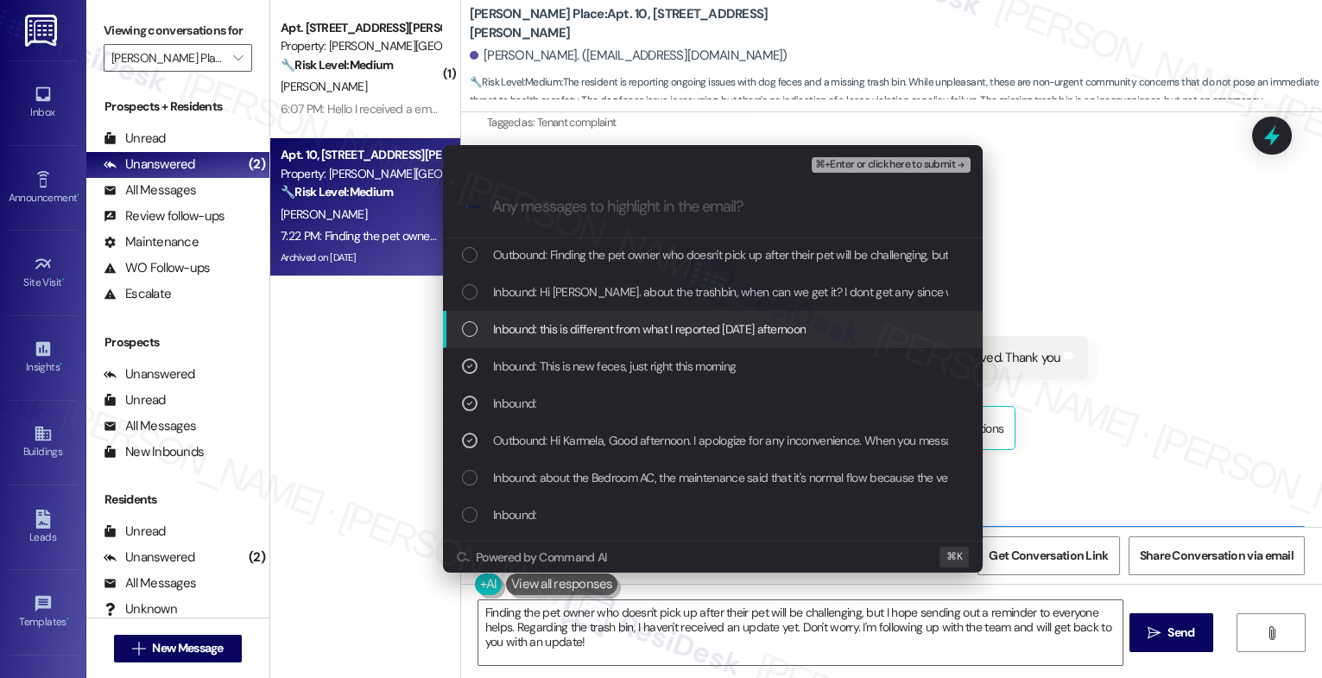
drag, startPoint x: 588, startPoint y: 334, endPoint x: 596, endPoint y: 301, distance: 33.7
click at [590, 326] on span "Inbound: this is different from what I reported last Friday afternoon" at bounding box center [649, 329] width 313 height 19
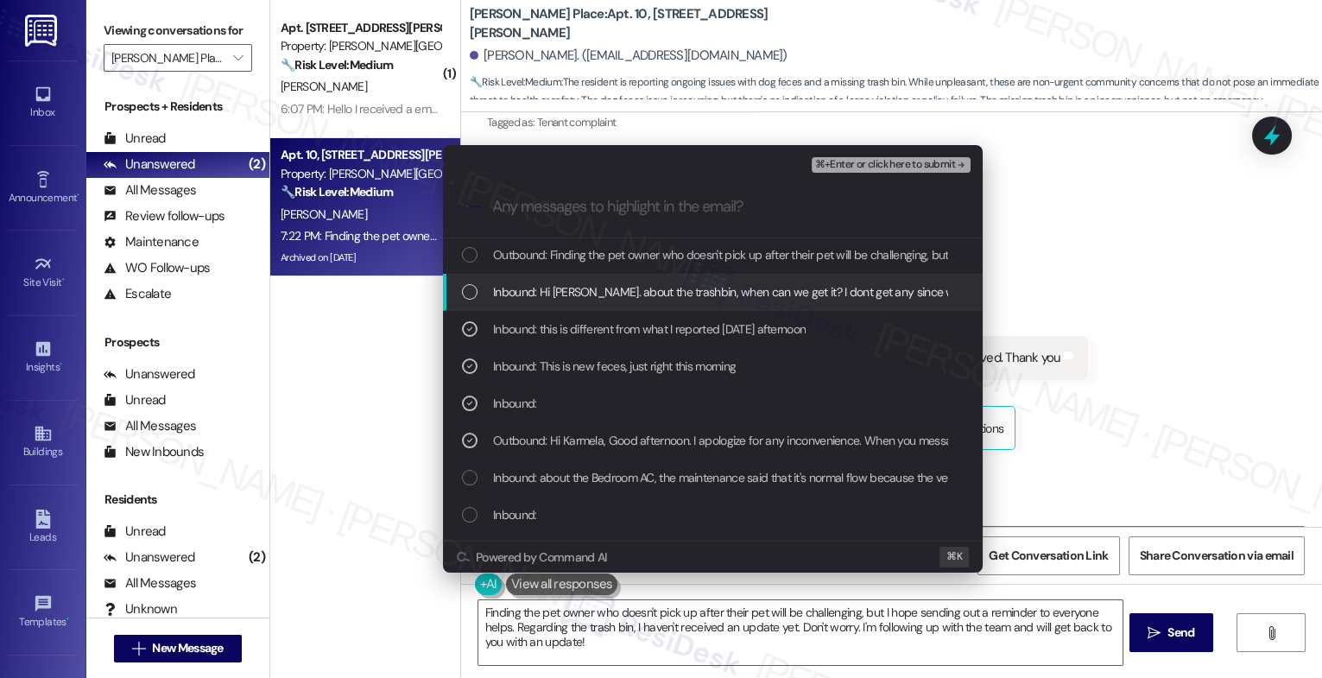
drag, startPoint x: 597, startPoint y: 295, endPoint x: 604, endPoint y: 281, distance: 16.2
click at [599, 291] on span "Inbound: Hi Sarah. about the trashbin, when can we get it? I dont get any since…" at bounding box center [774, 291] width 562 height 19
click at [618, 251] on span "Outbound: Finding the pet owner who doesn't pick up after their pet will be cha…" at bounding box center [1194, 254] width 1403 height 19
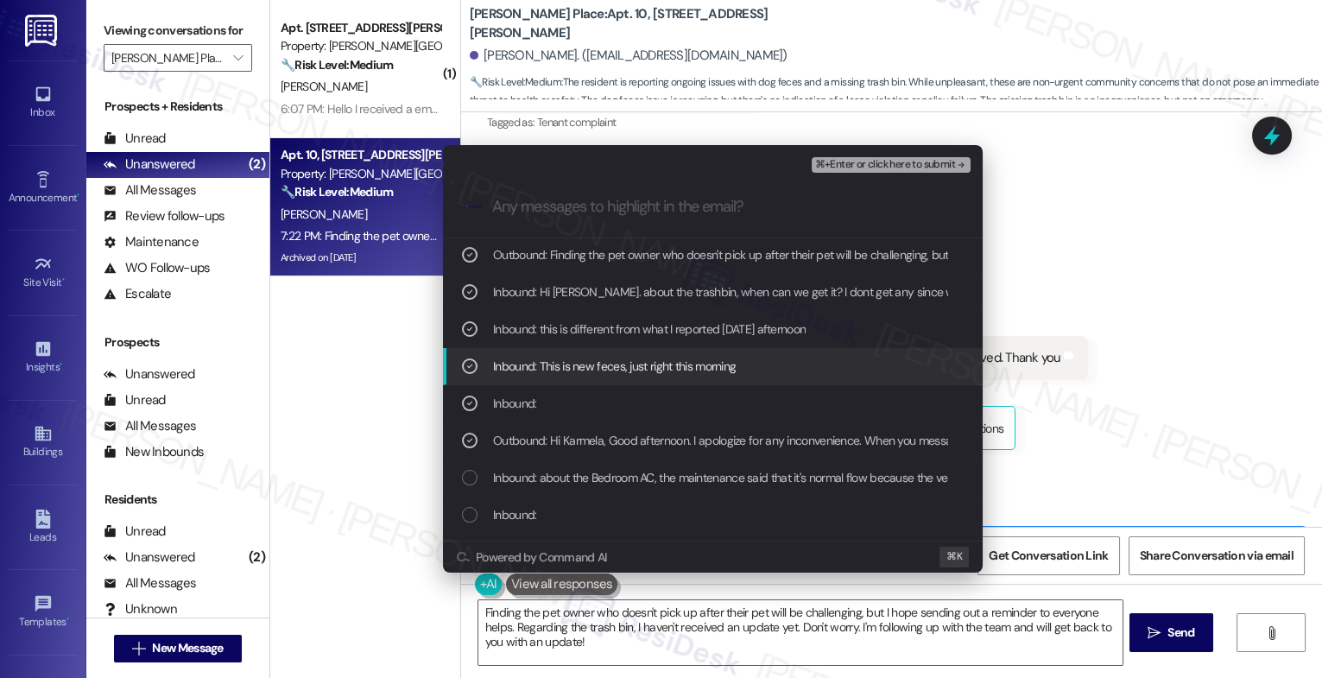
scroll to position [0, 0]
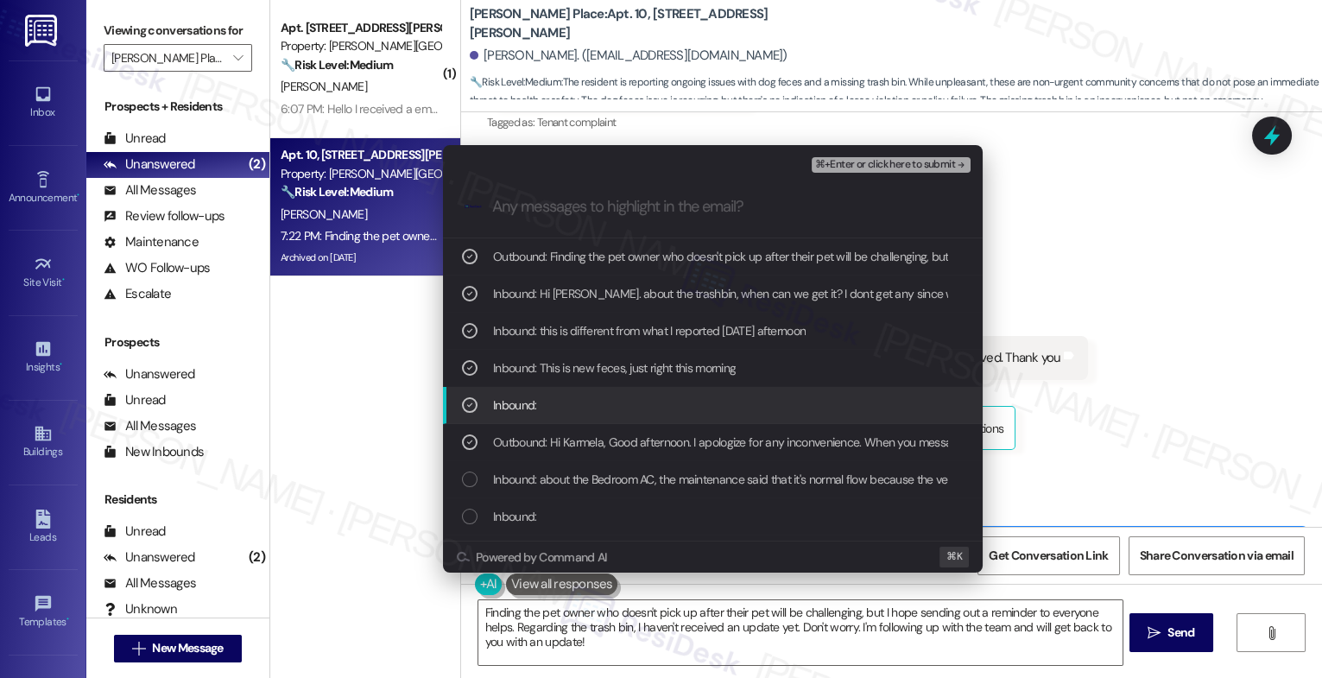
click at [596, 406] on div "Inbound:" at bounding box center [714, 405] width 505 height 19
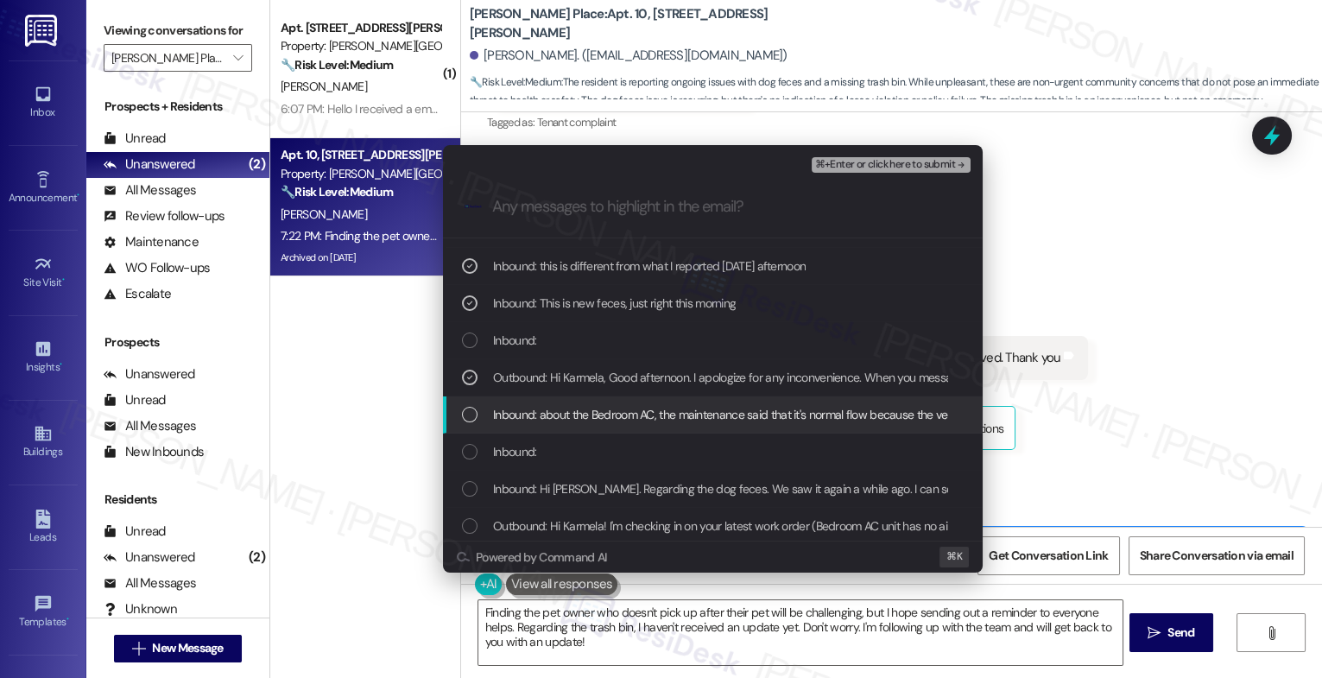
scroll to position [71, 0]
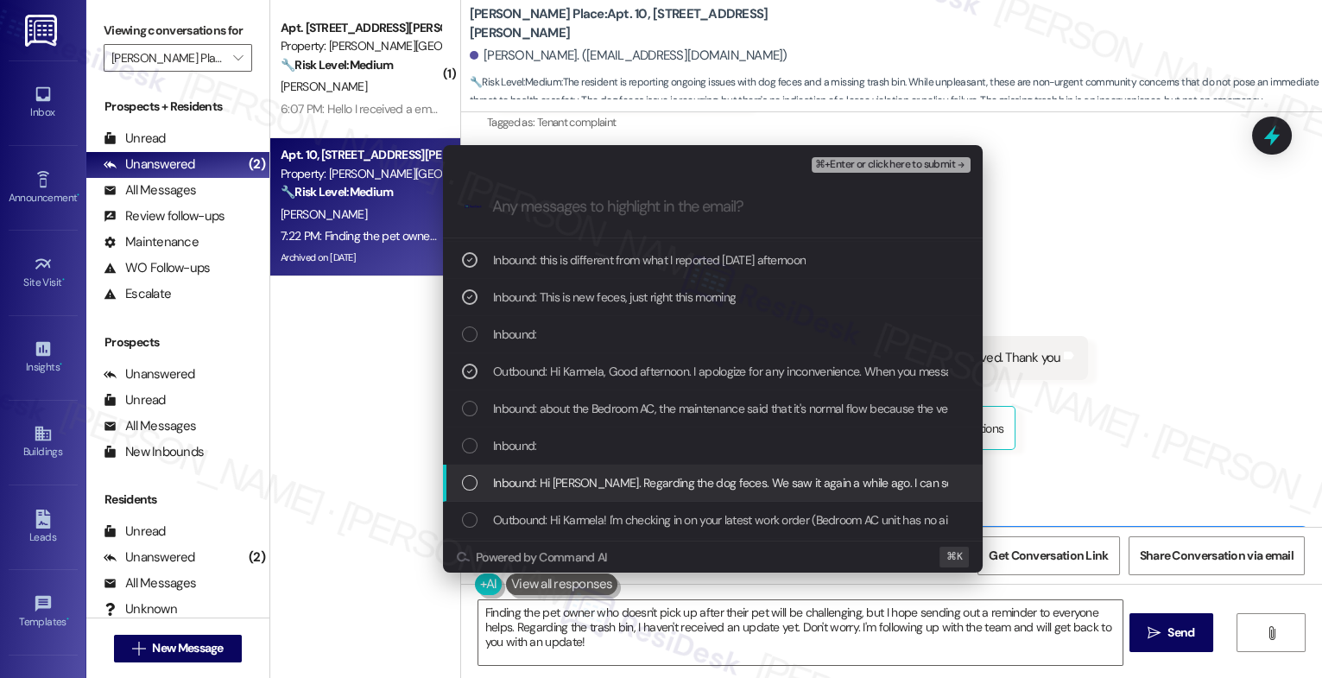
click at [650, 481] on span "Inbound: Hi Sarah. Regarding the dog feces. We saw it again a while ago. I can …" at bounding box center [776, 482] width 566 height 19
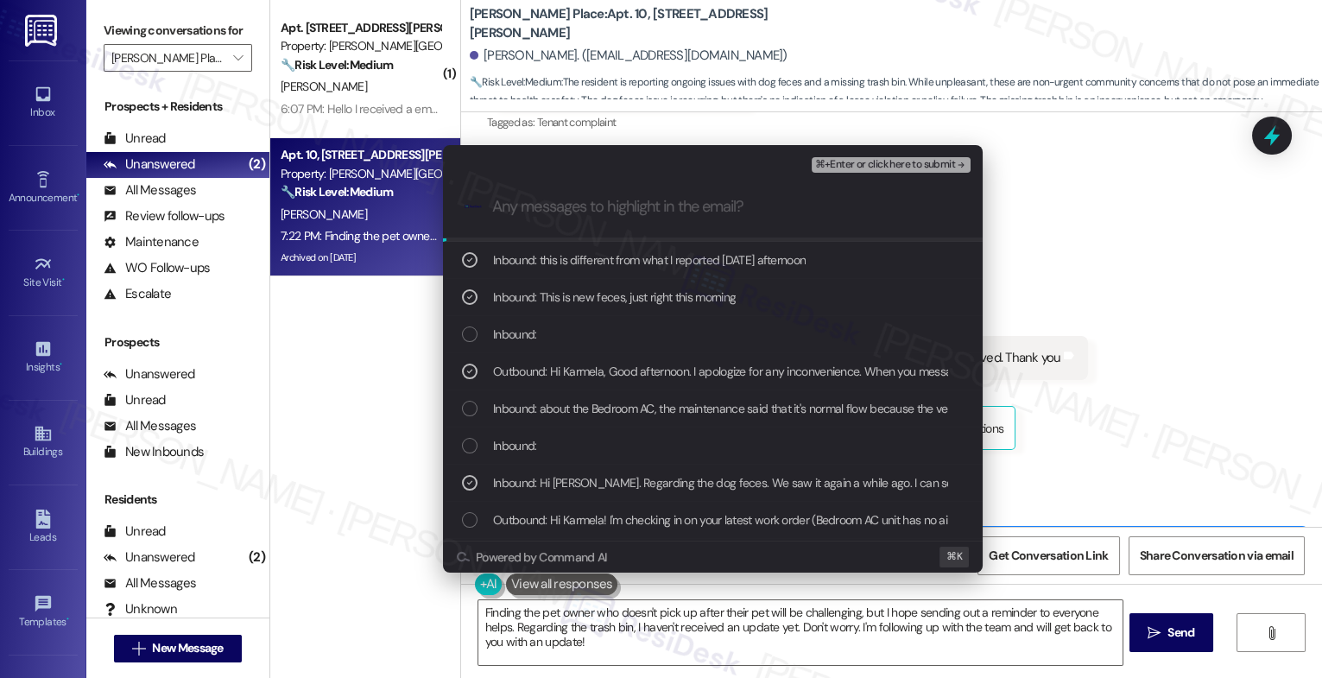
click at [910, 167] on span "⌘+Enter or click here to submit" at bounding box center [885, 165] width 140 height 12
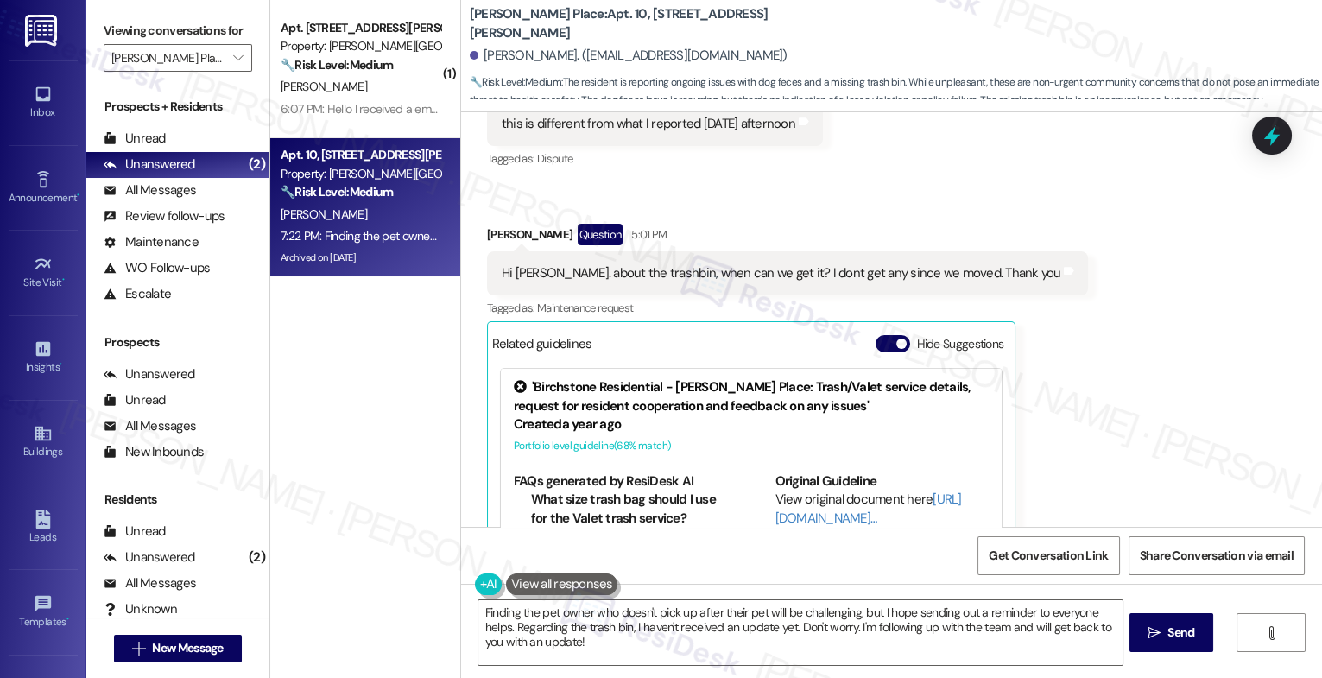
scroll to position [8743, 0]
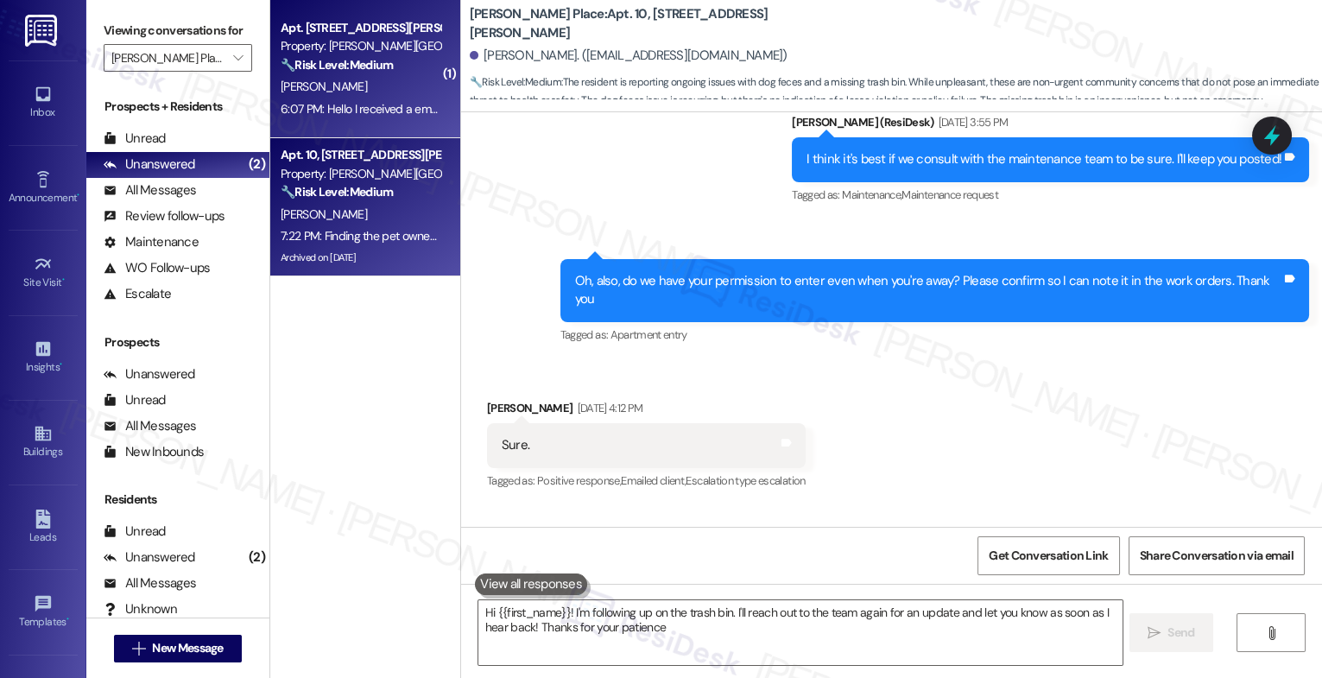
type textarea "Hi {{first_name}}! I'm following up on the trash bin. I'll reach out to the tea…"
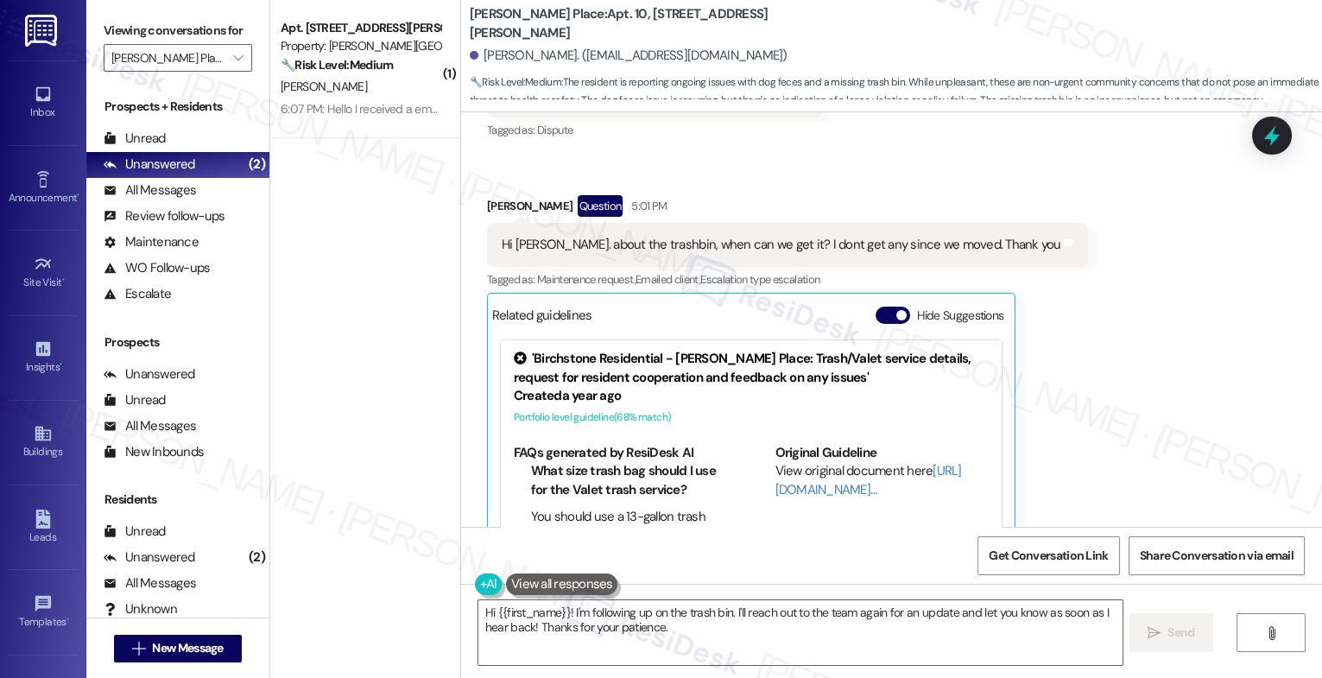
click at [353, 66] on strong "🔧 Risk Level: Medium" at bounding box center [337, 65] width 112 height 16
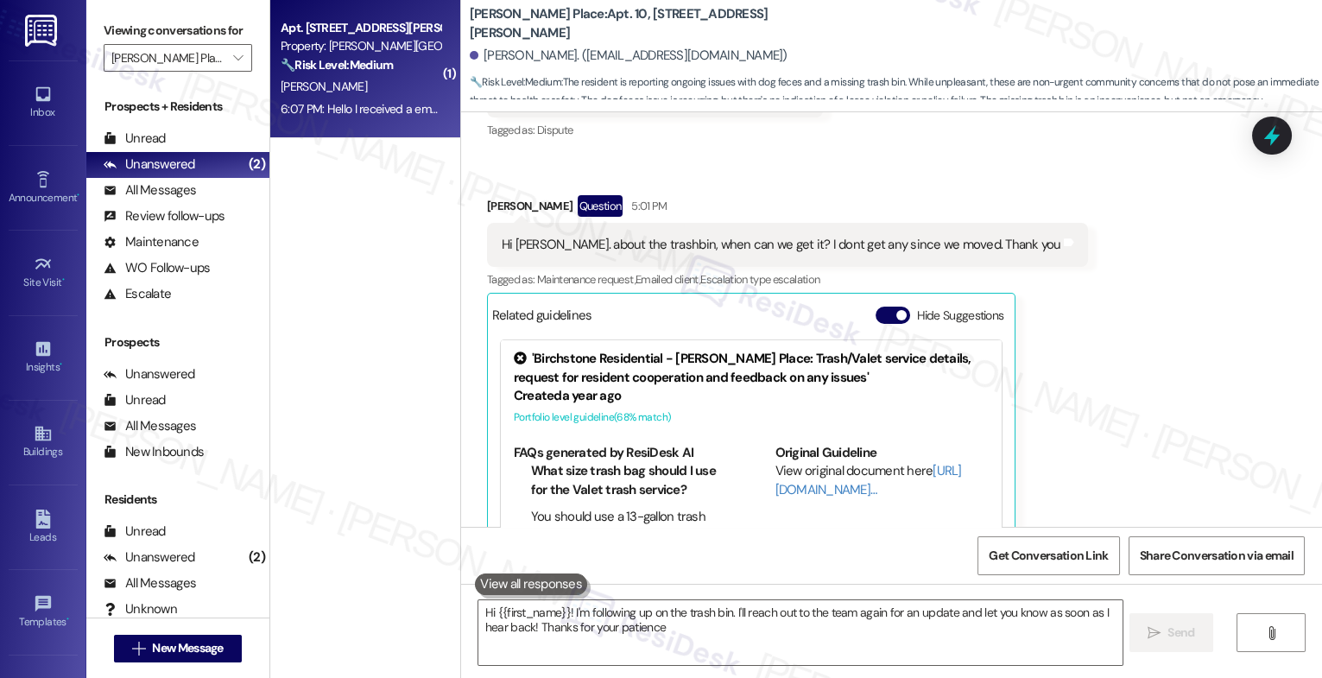
type textarea "Hi {{first_name}}! I'm following up on the trash bin. I'll reach out to the tea…"
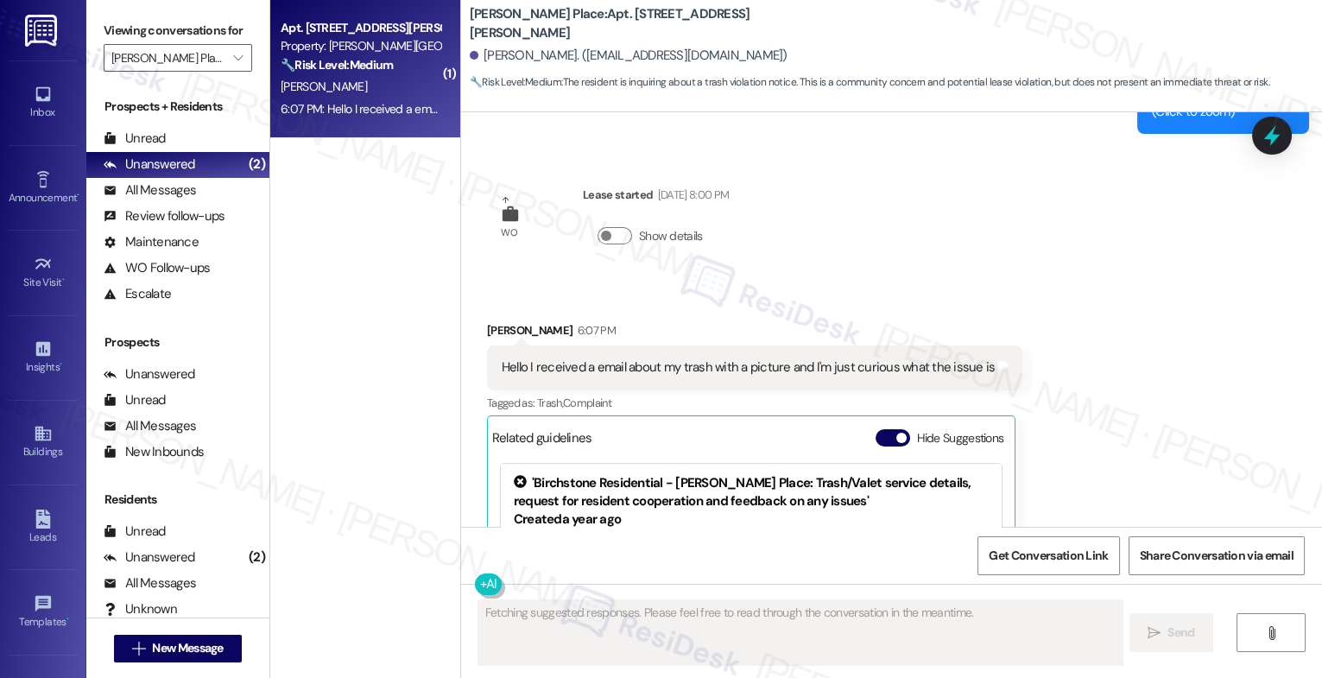
scroll to position [9998, 0]
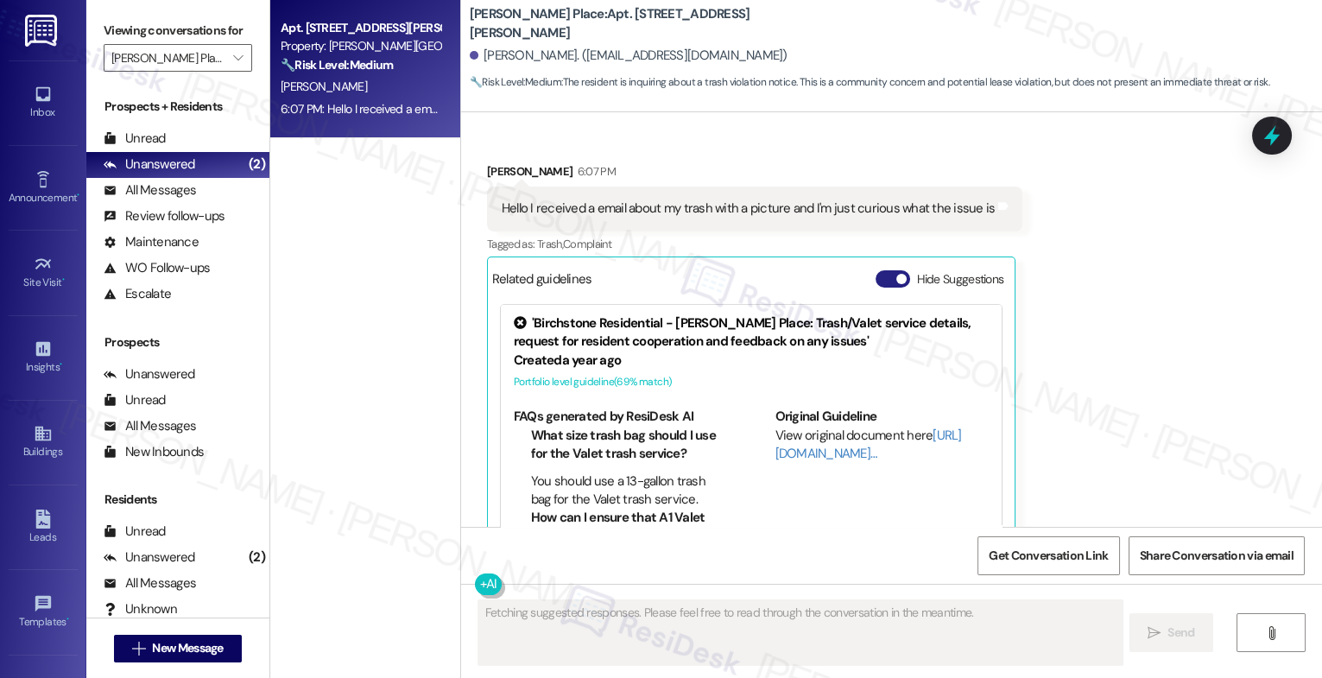
click at [877, 270] on button "Hide Suggestions" at bounding box center [893, 278] width 35 height 17
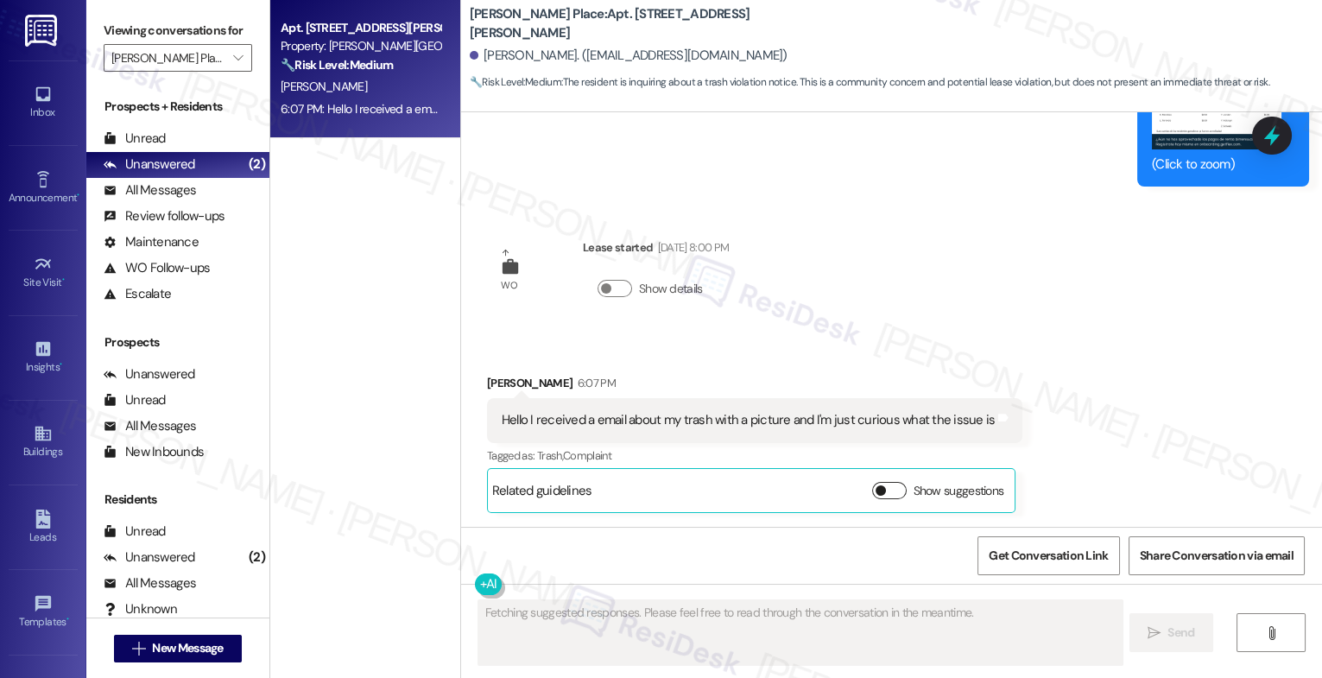
scroll to position [9726, 0]
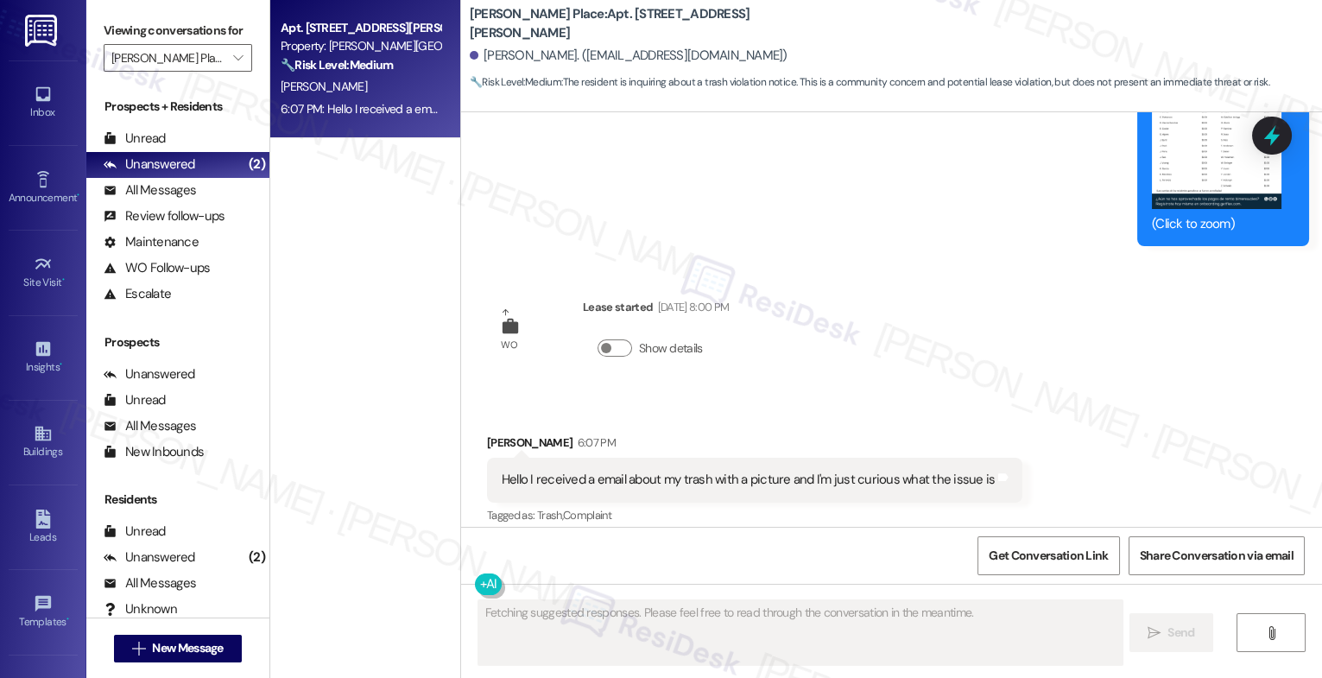
click at [766, 395] on div "Received via SMS Joshua Jarrell 6:07 PM Hello I received a email about my trash…" at bounding box center [891, 490] width 861 height 190
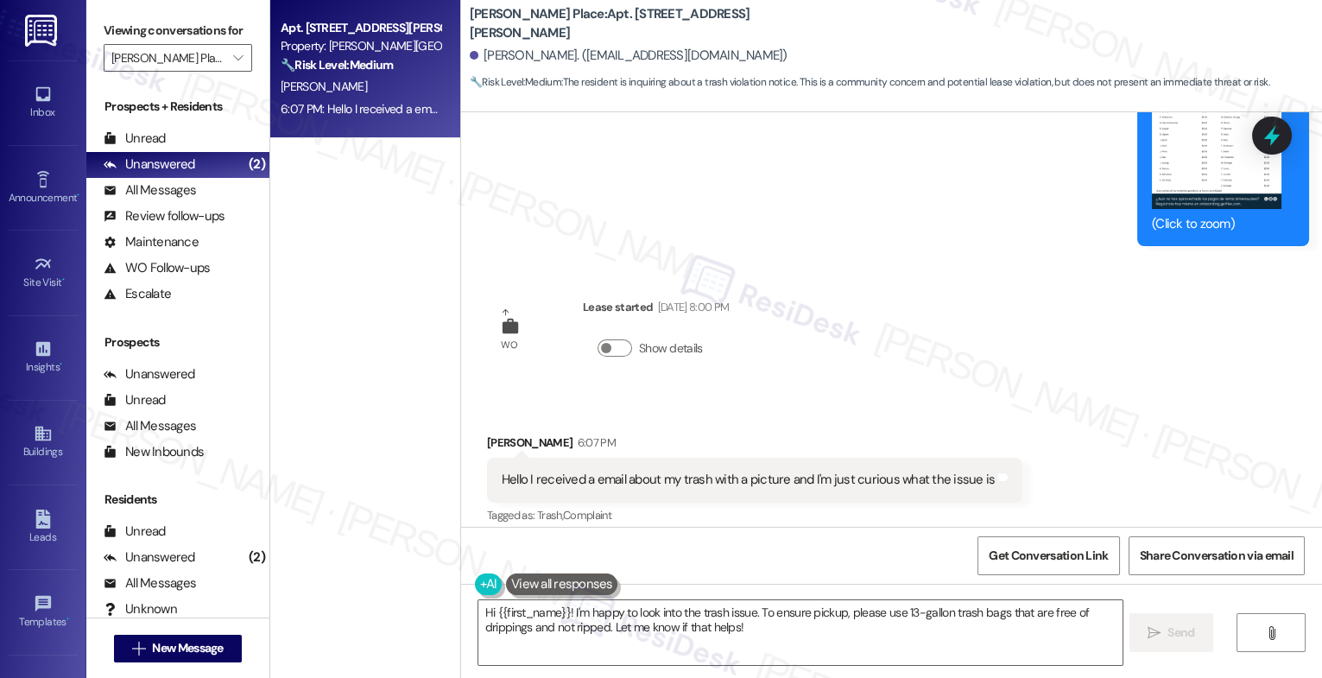
click at [775, 395] on div "Received via SMS Joshua Jarrell 6:07 PM Hello I received a email about my trash…" at bounding box center [891, 490] width 861 height 190
click at [629, 612] on textarea "Hi {{first_name}}! I'm happy to look into the trash issue. To ensure pickup, pl…" at bounding box center [801, 632] width 644 height 65
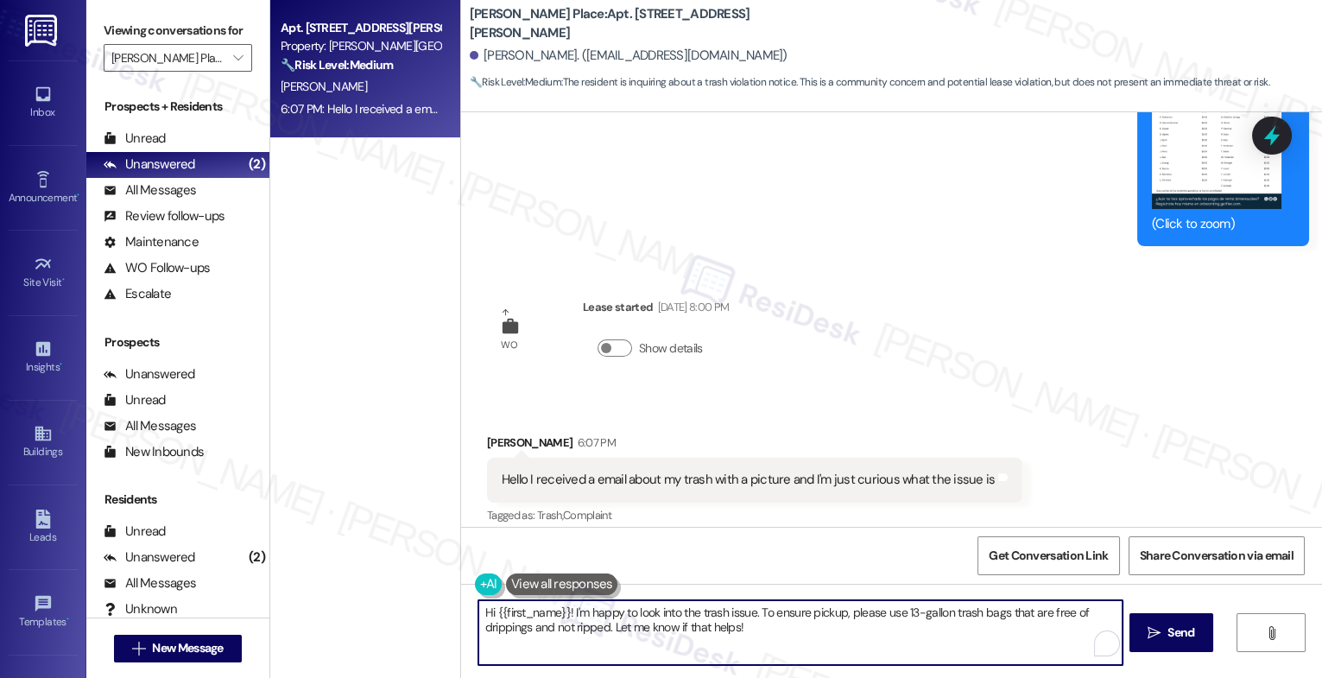
click at [629, 612] on textarea "Hi {{first_name}}! I'm happy to look into the trash issue. To ensure pickup, pl…" at bounding box center [801, 632] width 644 height 65
drag, startPoint x: 763, startPoint y: 613, endPoint x: 788, endPoint y: 611, distance: 25.2
click at [763, 613] on textarea "Hi Joshua, thank you for reaching out. Is the email about a violation?" at bounding box center [801, 632] width 644 height 65
click at [901, 600] on textarea "Hi Joshua, thank you for reaching out. Is the email about a trash violation?" at bounding box center [801, 632] width 644 height 65
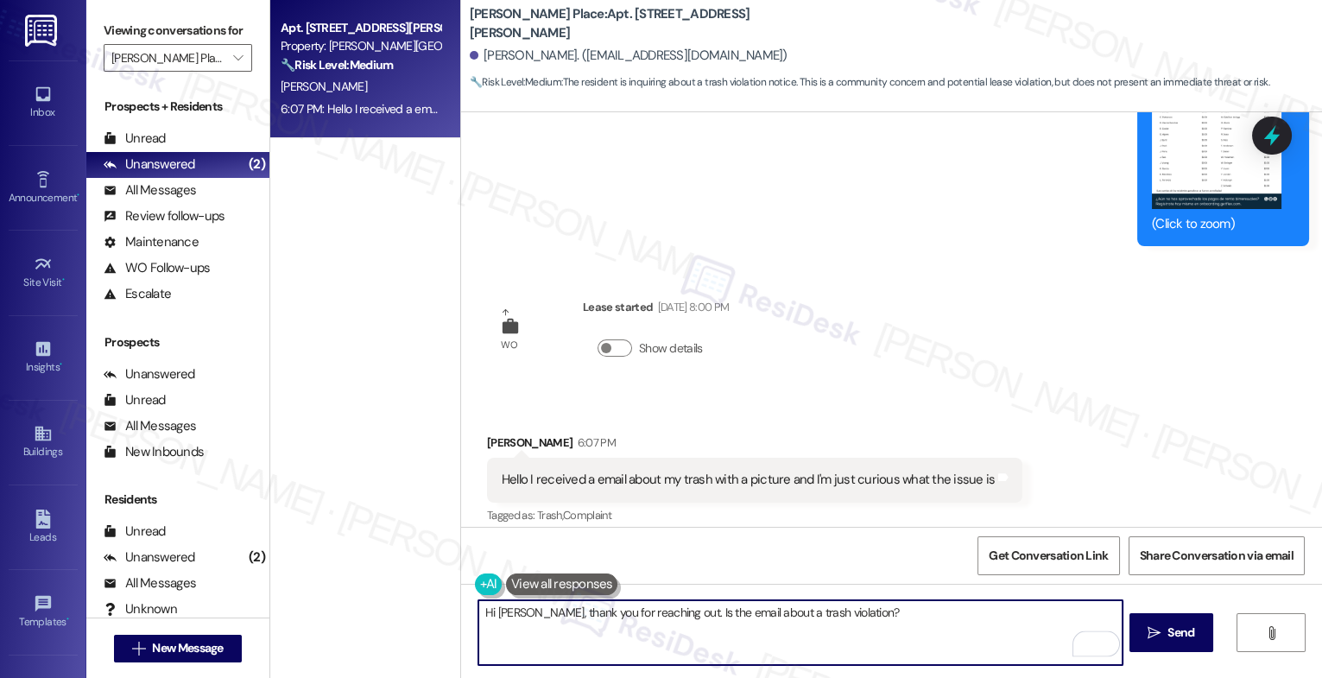
click at [912, 624] on textarea "Hi Joshua, thank you for reaching out. Is the email about a trash violation?" at bounding box center [801, 632] width 644 height 65
drag, startPoint x: 943, startPoint y: 613, endPoint x: 885, endPoint y: 610, distance: 58.0
click at [885, 610] on textarea "Hi Joshua, thank you for reaching out. Is the email about a trash violation? If…" at bounding box center [801, 632] width 644 height 65
type textarea "Hi Joshua, thank you for reaching out. Is the email about a trash violation? If…"
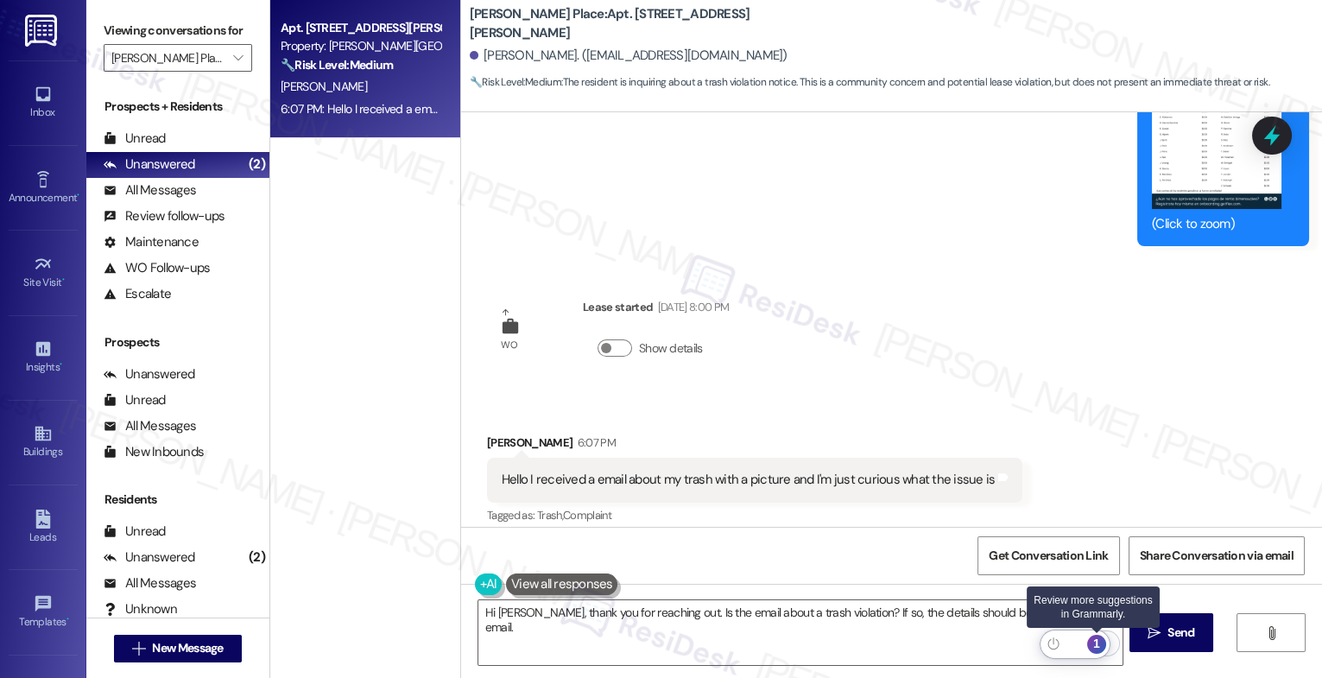
click at [1102, 642] on div "1" at bounding box center [1097, 644] width 19 height 19
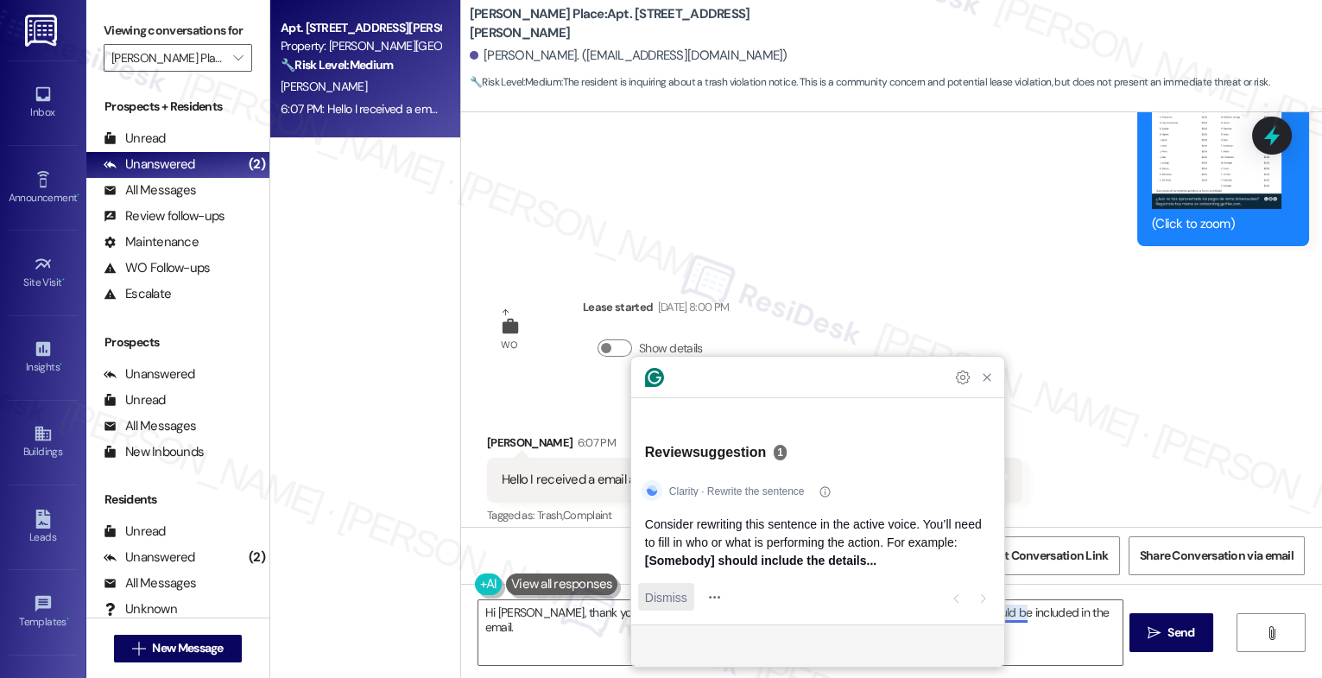
click at [664, 587] on div "Dismiss" at bounding box center [666, 597] width 42 height 28
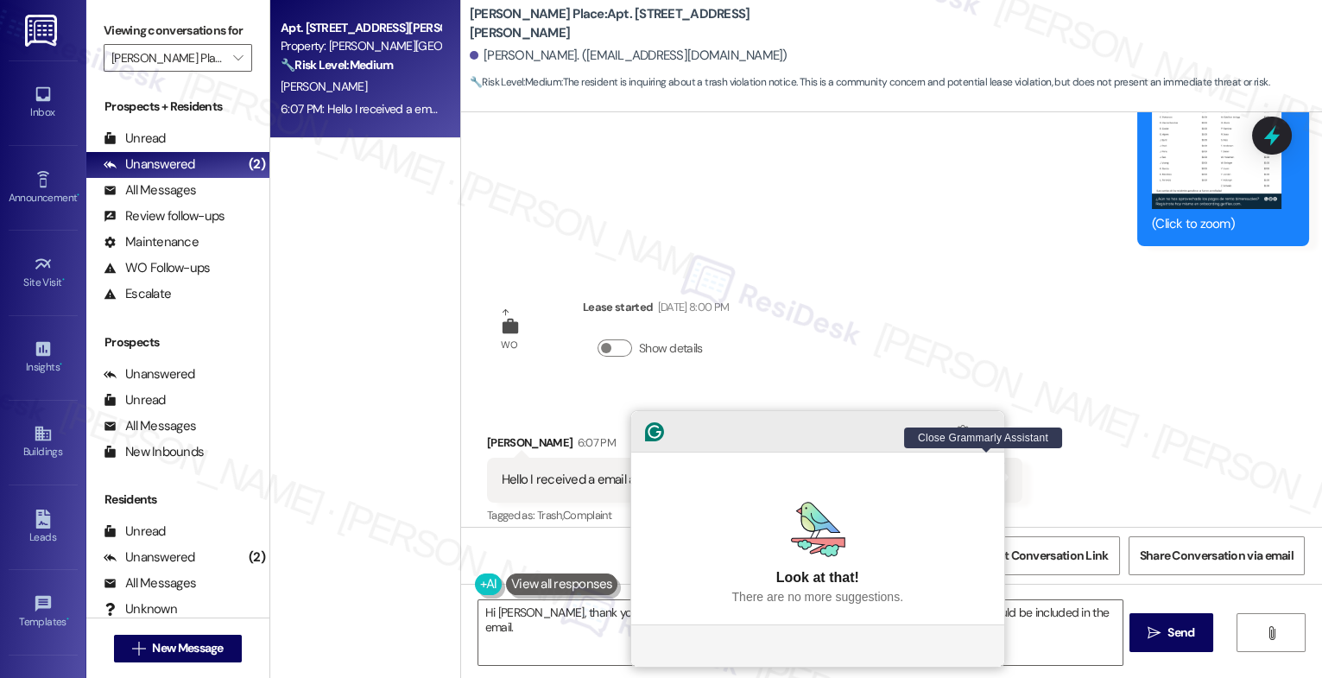
click at [979, 442] on icon "Close Grammarly Assistant" at bounding box center [987, 432] width 21 height 21
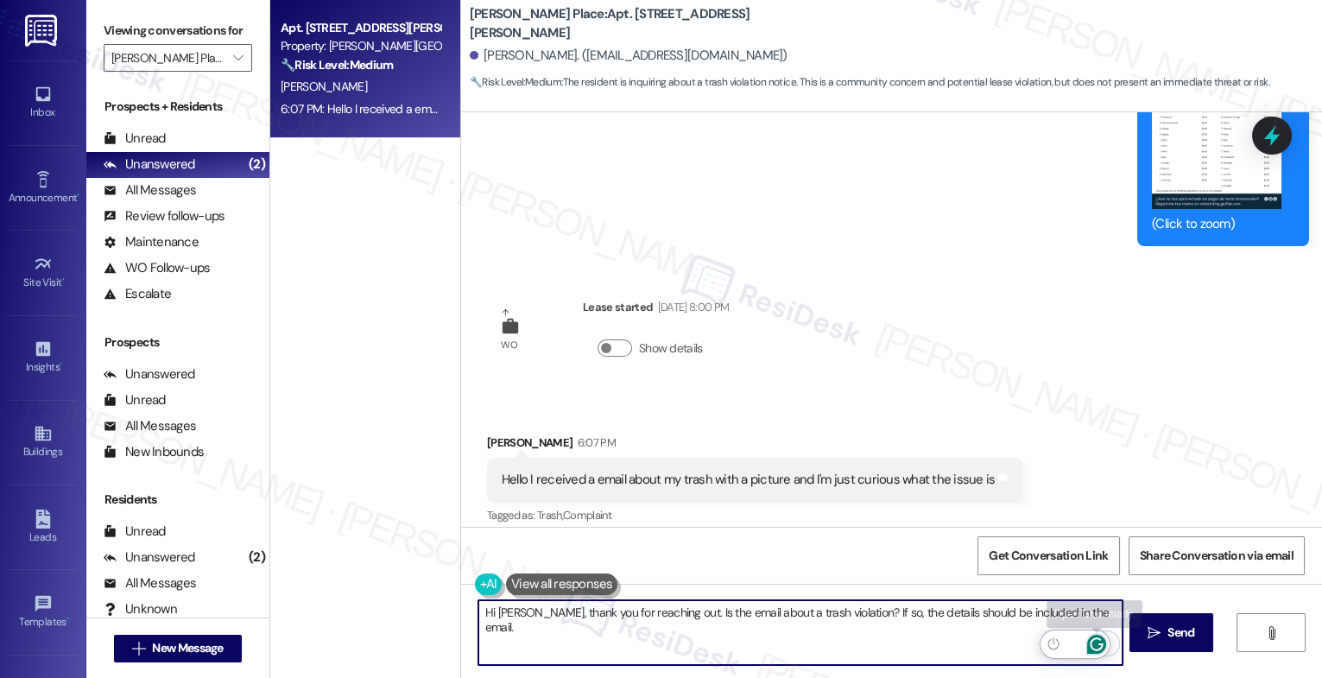
click at [1094, 642] on icon "Open Grammarly. 0 Suggestions." at bounding box center [1097, 644] width 19 height 19
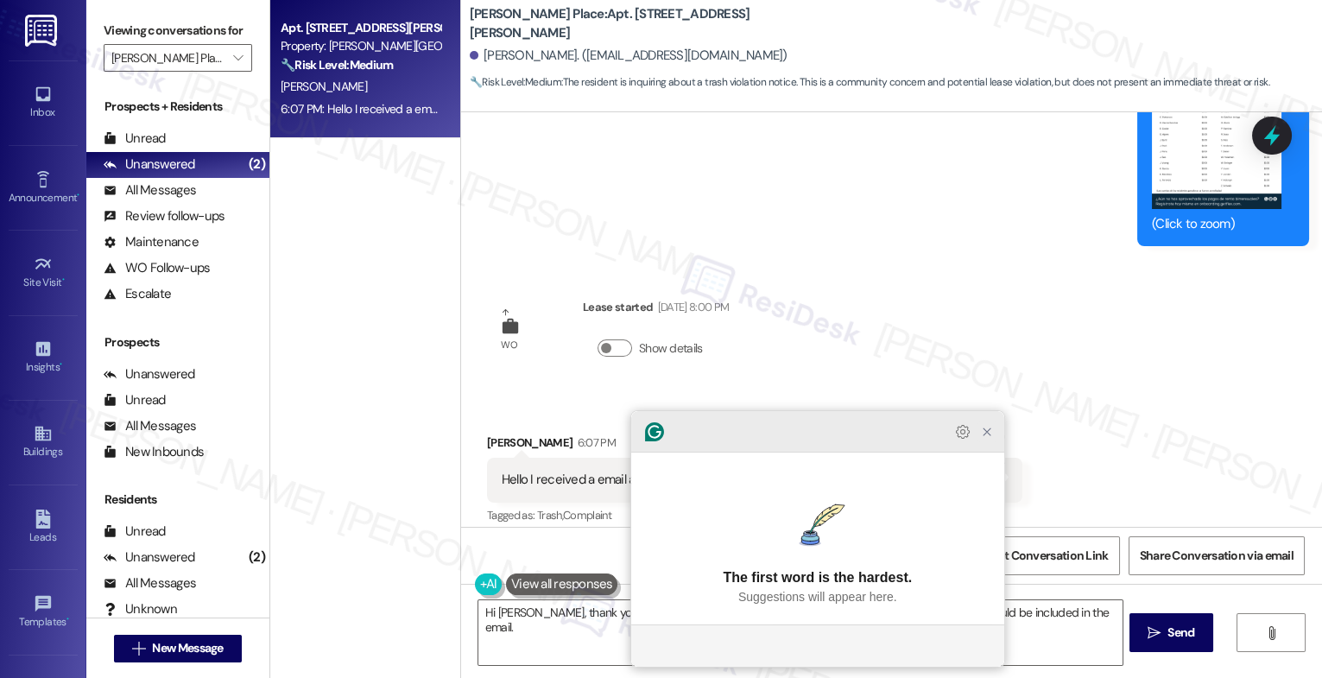
click at [991, 439] on icon "Close Grammarly Assistant" at bounding box center [987, 432] width 14 height 14
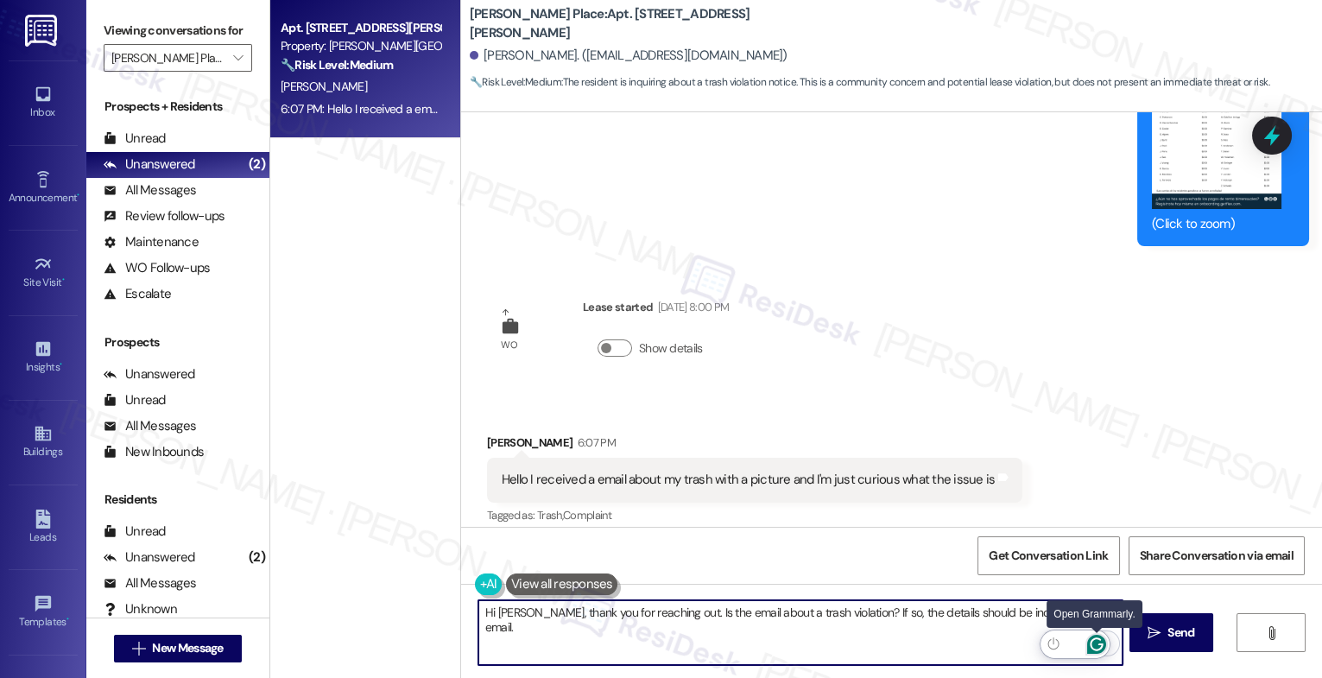
click at [1092, 640] on icon "Open Grammarly. 0 Suggestions." at bounding box center [1096, 643] width 13 height 13
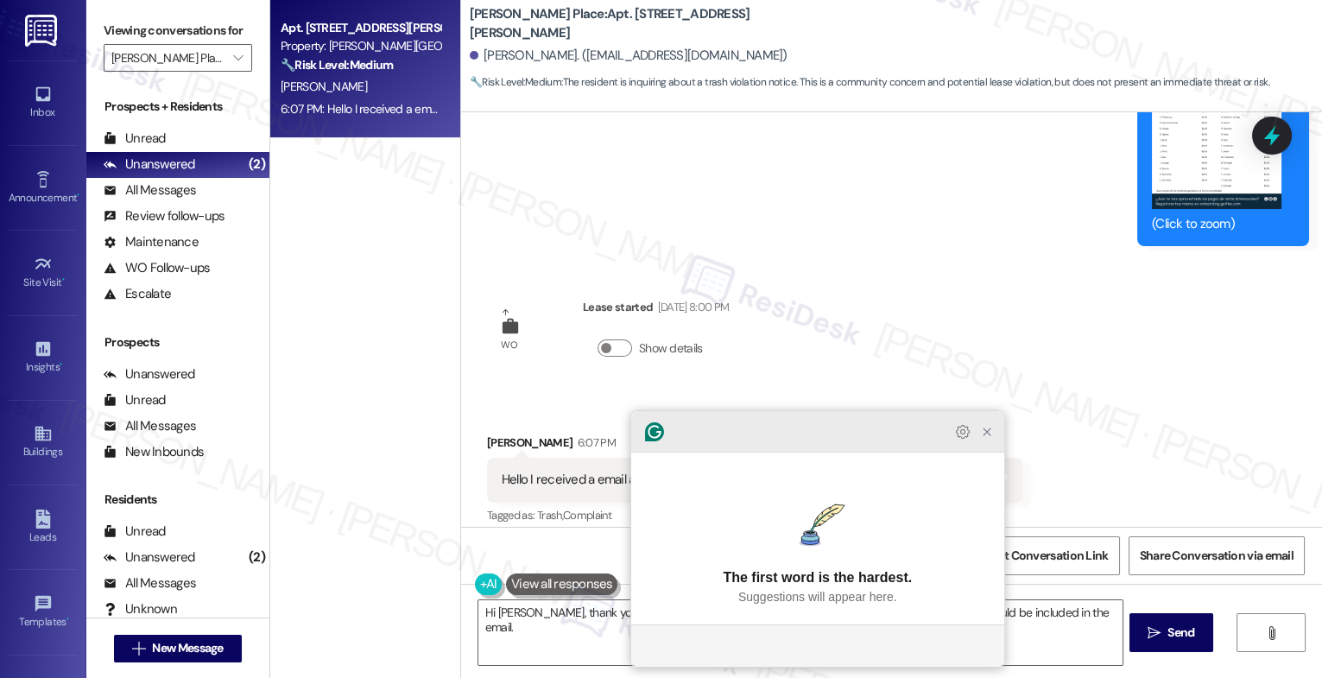
click at [978, 442] on icon "Close Grammarly Assistant" at bounding box center [987, 432] width 21 height 21
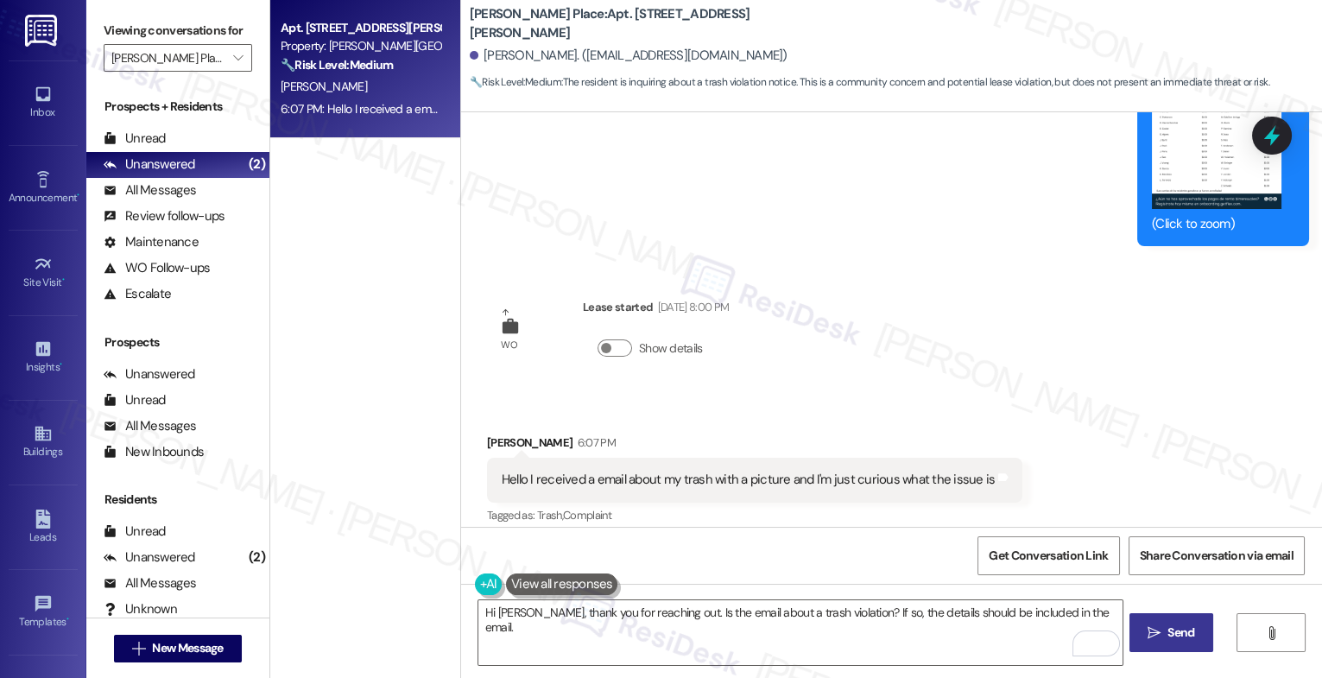
click at [1160, 630] on span " Send" at bounding box center [1172, 633] width 54 height 18
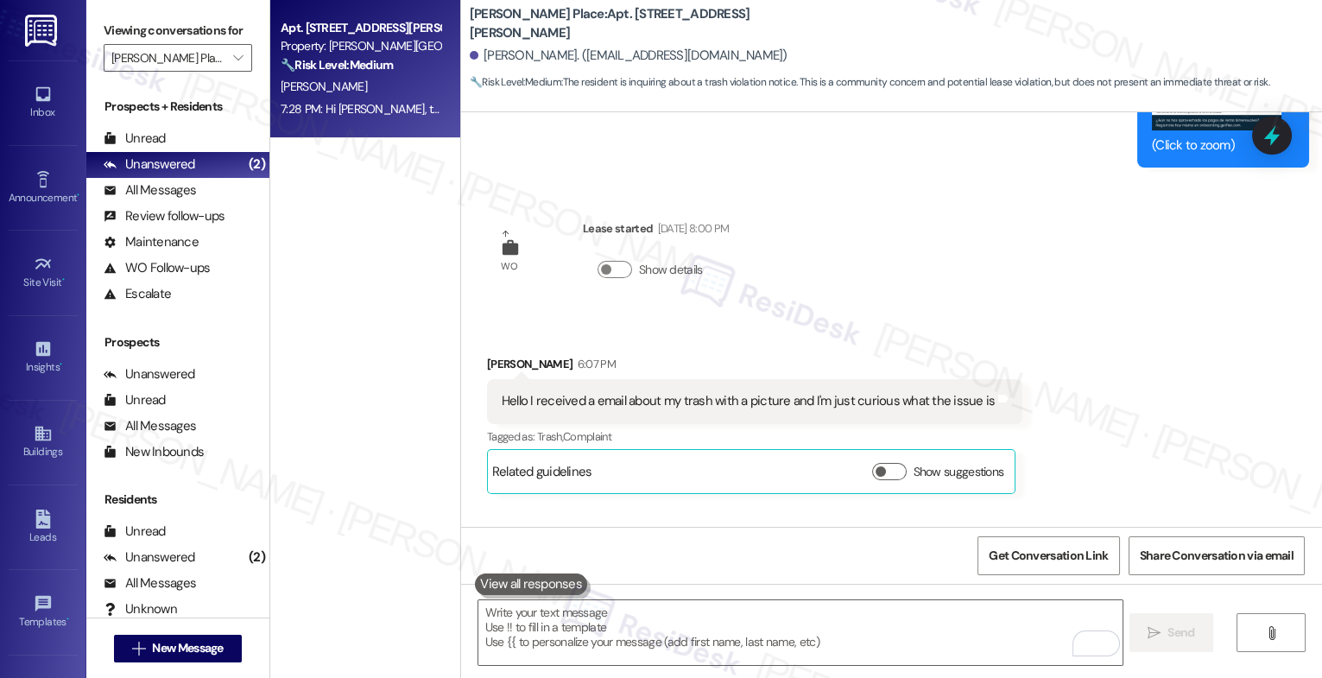
scroll to position [9846, 0]
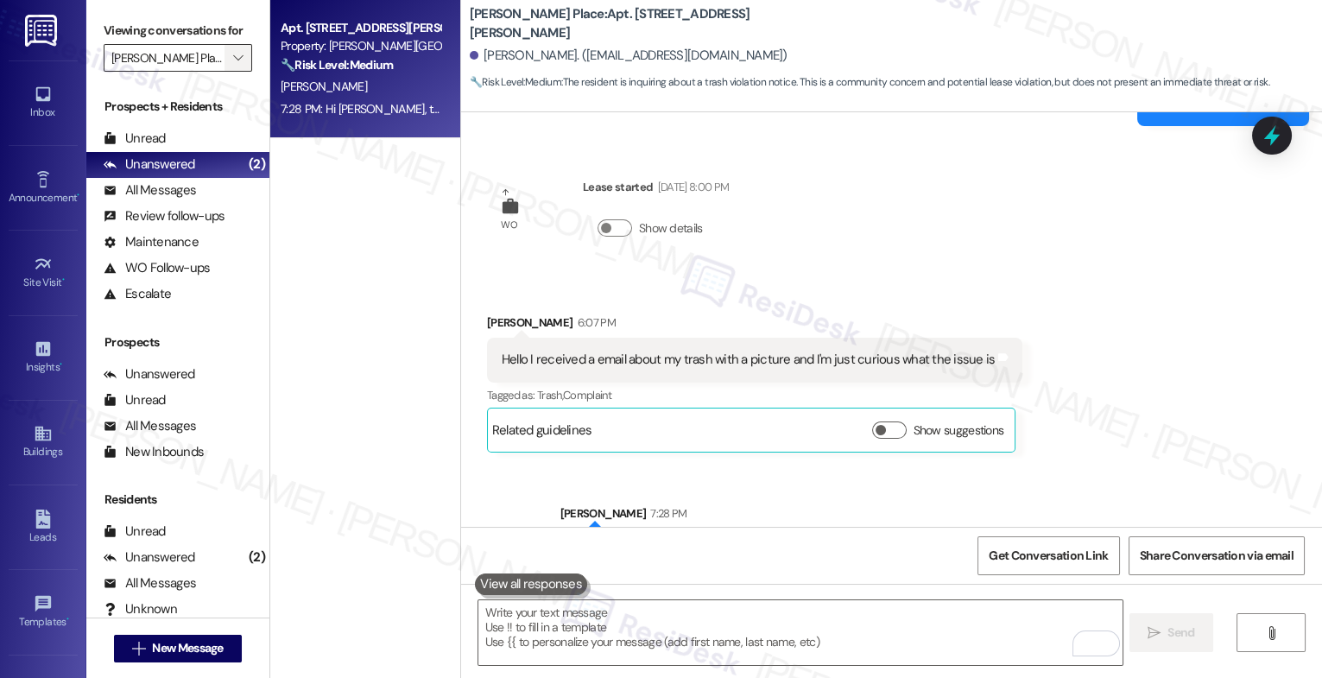
click at [232, 69] on span "" at bounding box center [238, 58] width 16 height 28
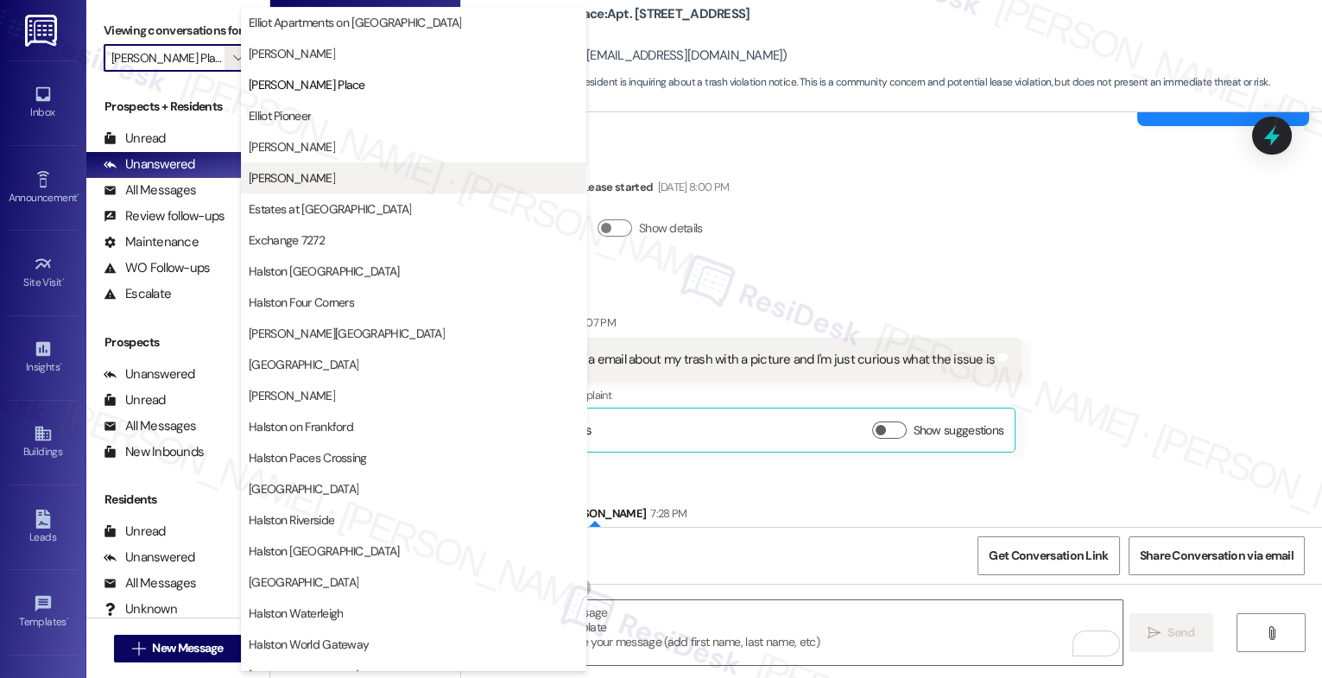
scroll to position [243, 0]
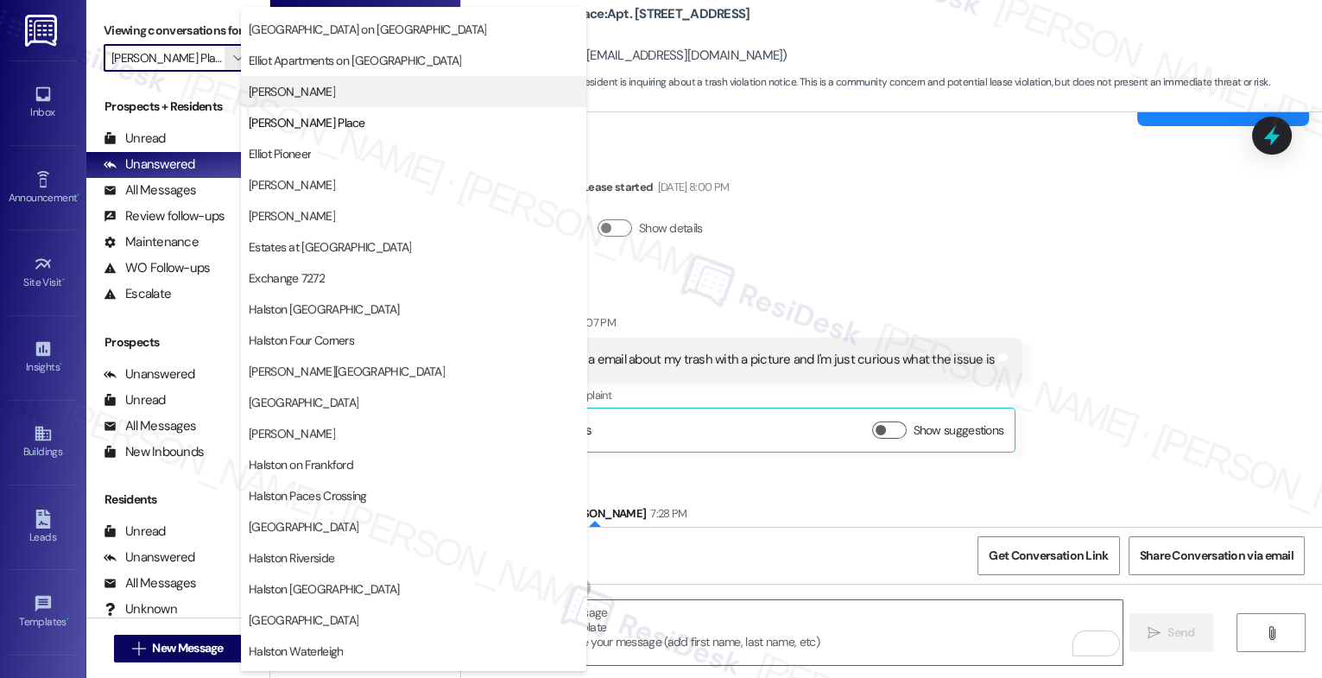
click at [329, 87] on span "[PERSON_NAME]" at bounding box center [414, 91] width 330 height 17
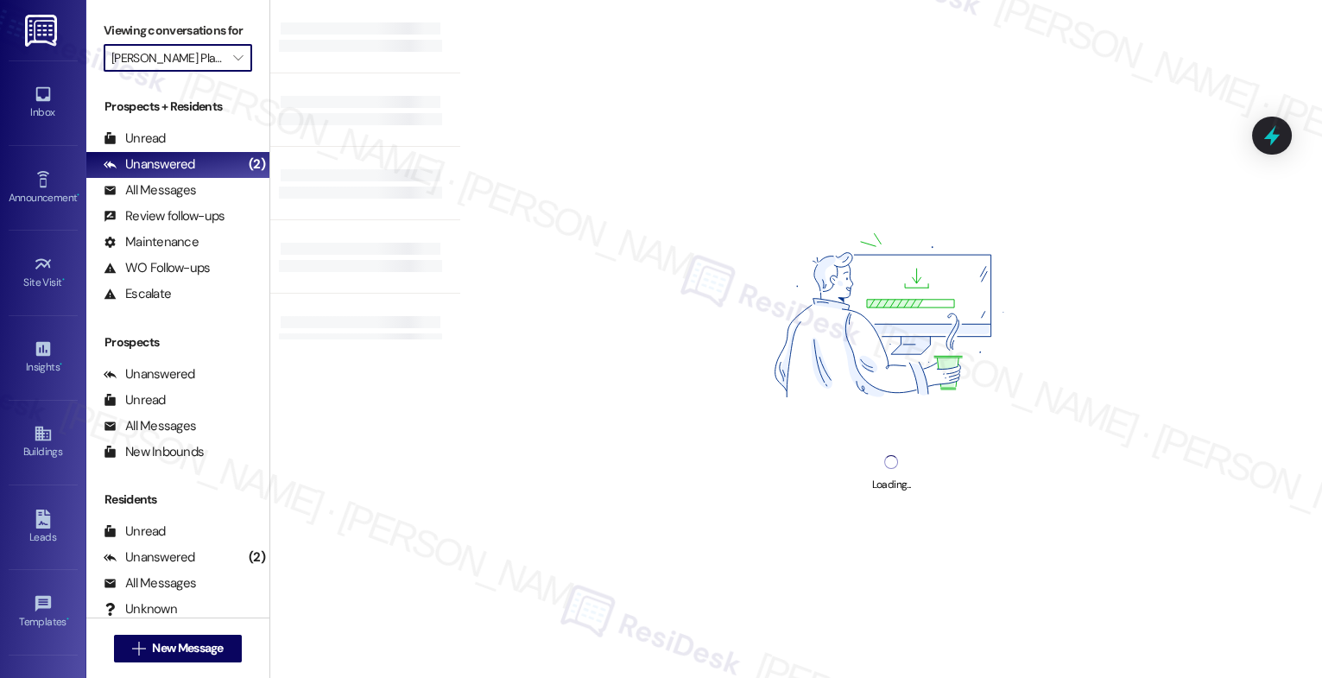
type input "[PERSON_NAME]"
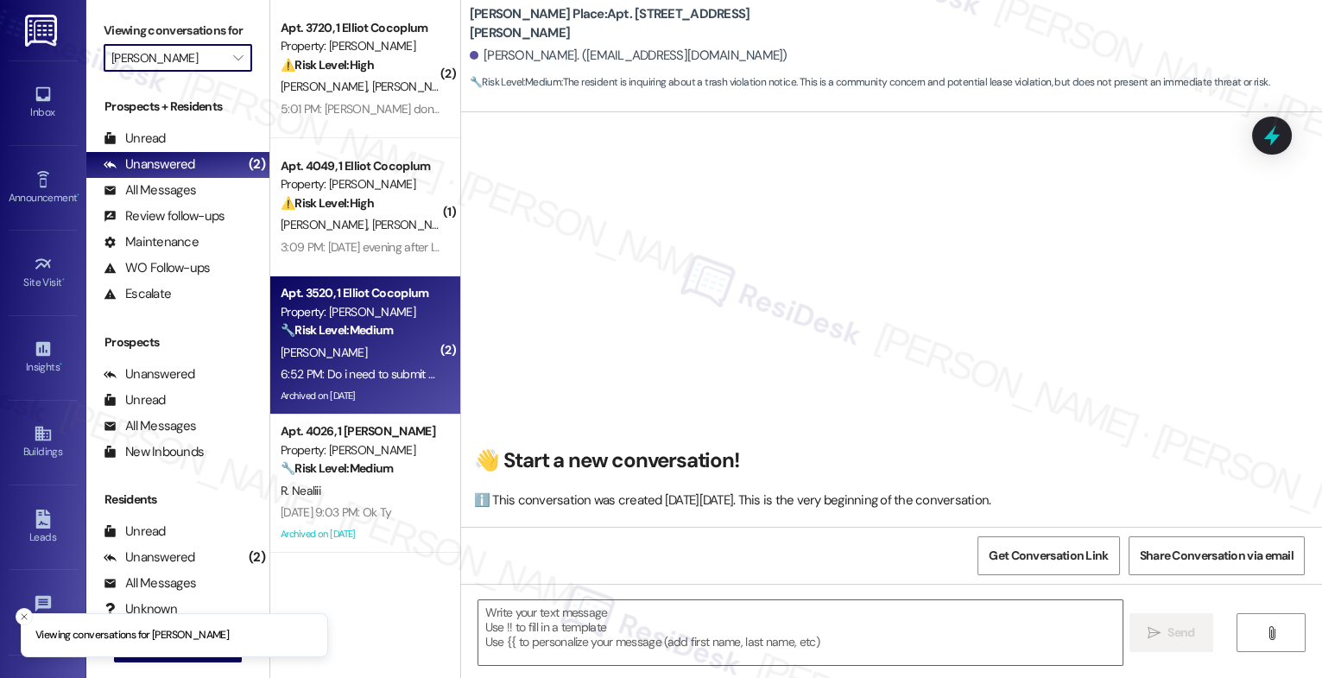
scroll to position [135, 0]
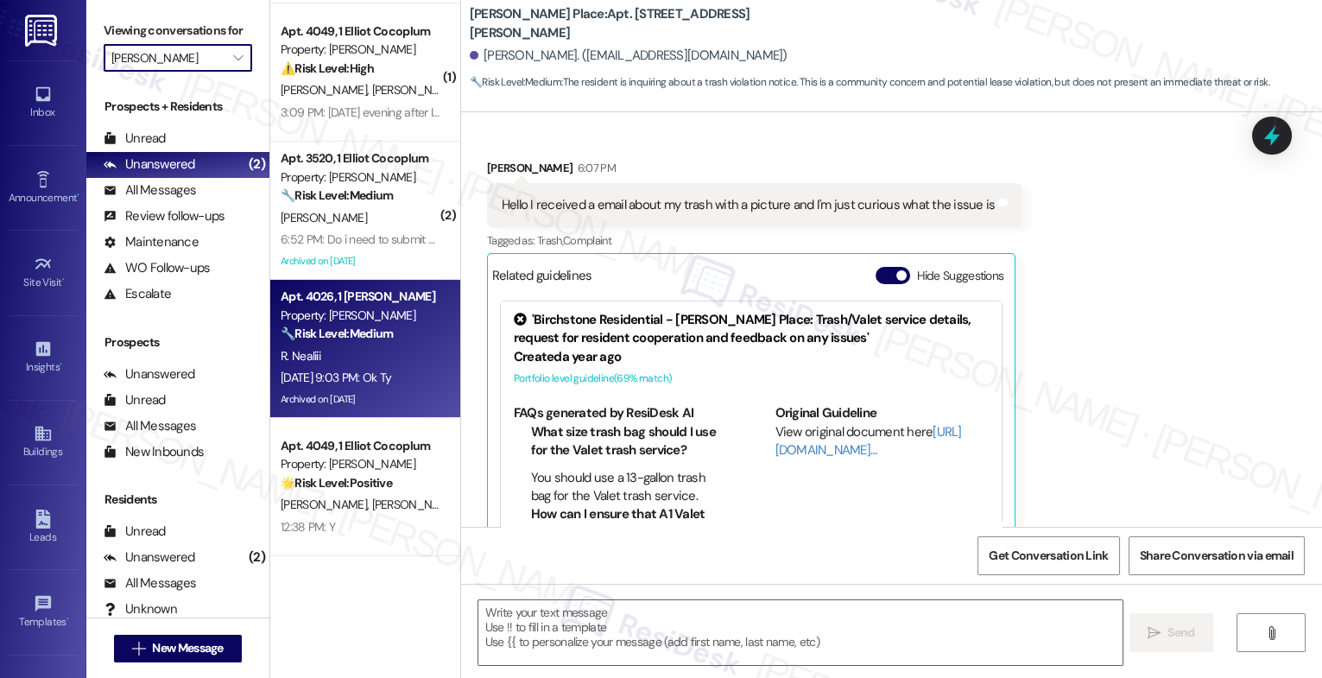
type textarea "Fetching suggested responses. Please feel free to read through the conversation…"
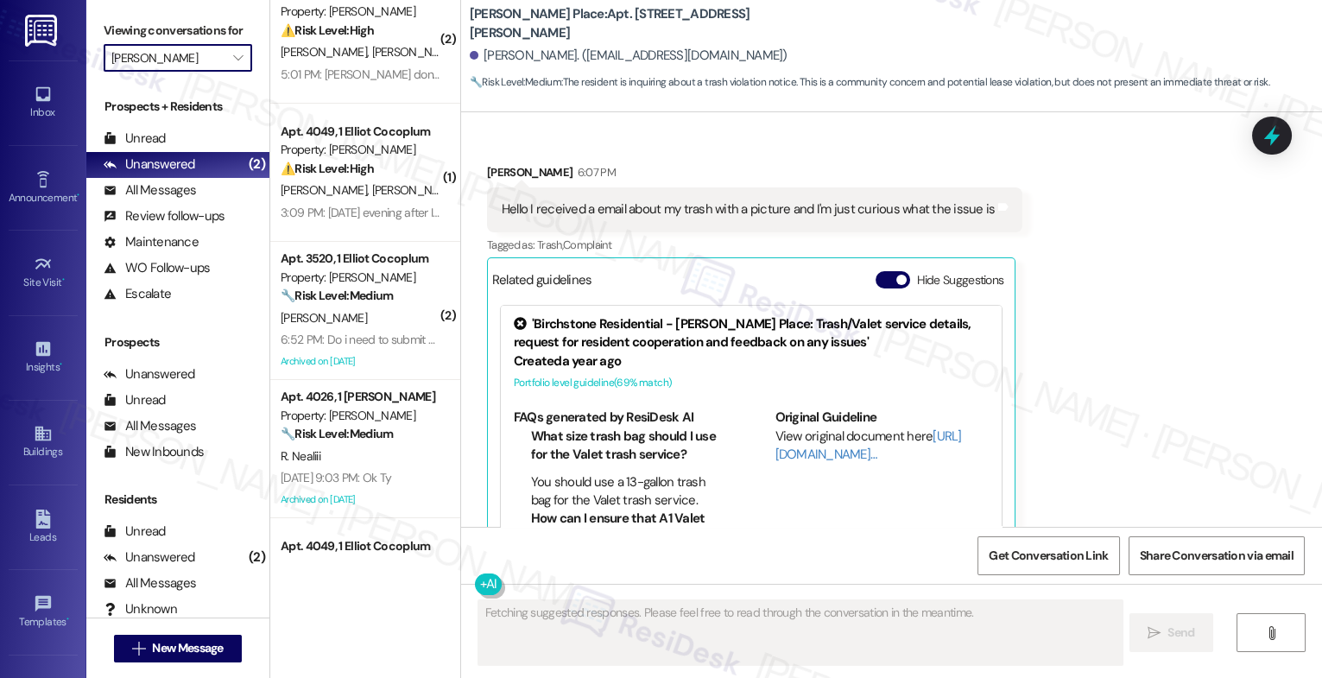
scroll to position [0, 0]
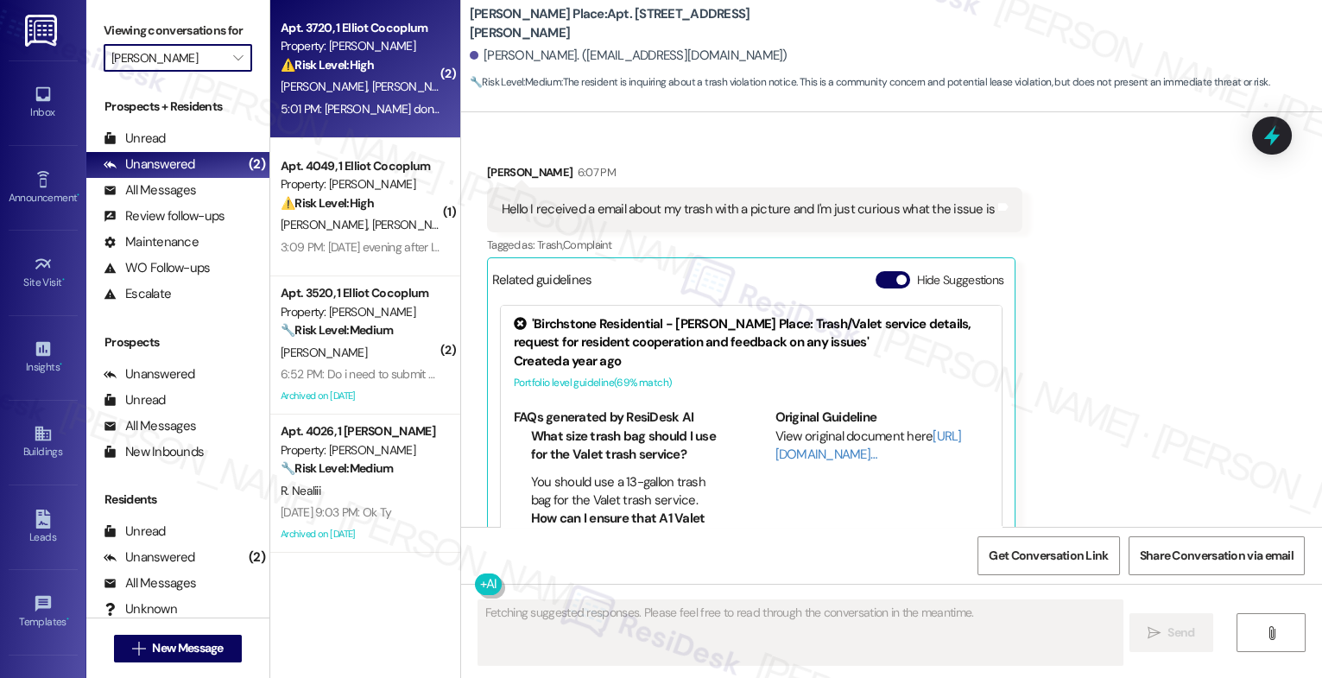
click at [353, 74] on div "⚠️ Risk Level: High The resident reports that the AC is dripping again after a …" at bounding box center [361, 65] width 160 height 18
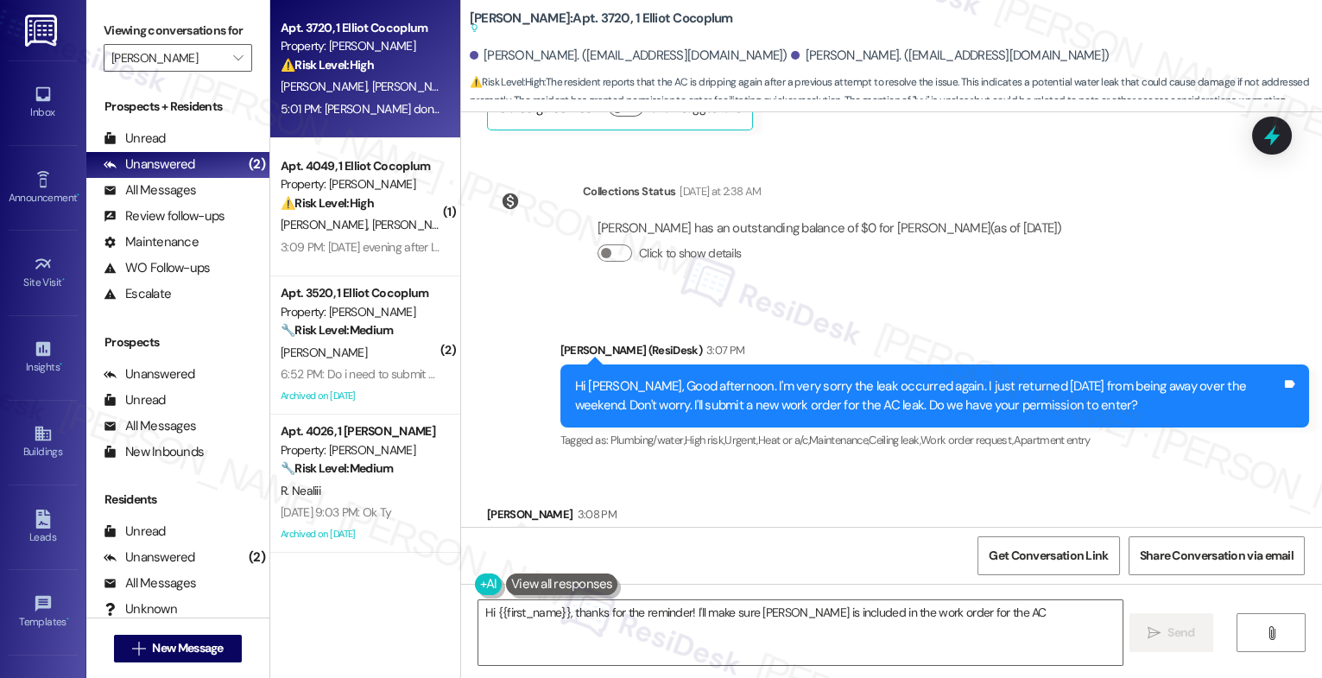
scroll to position [14983, 0]
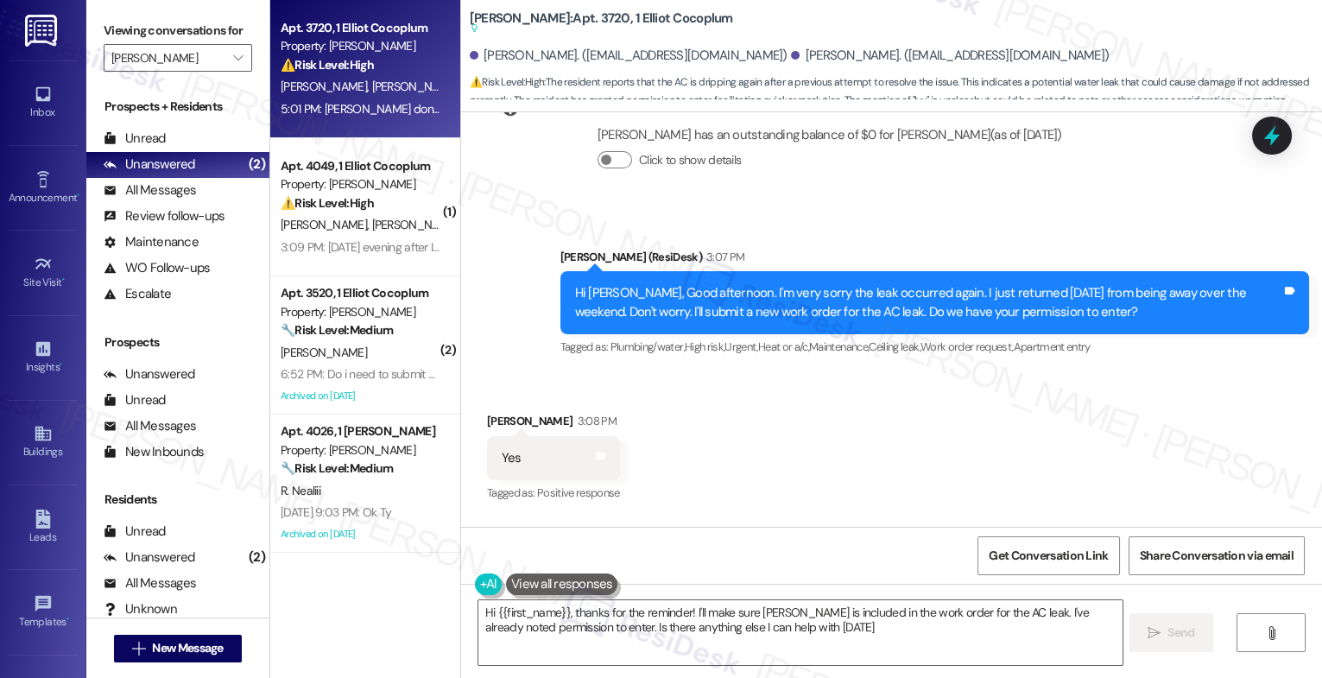
type textarea "Hi {{first_name}}, thanks for the reminder! I'll make sure Ivy is included in t…"
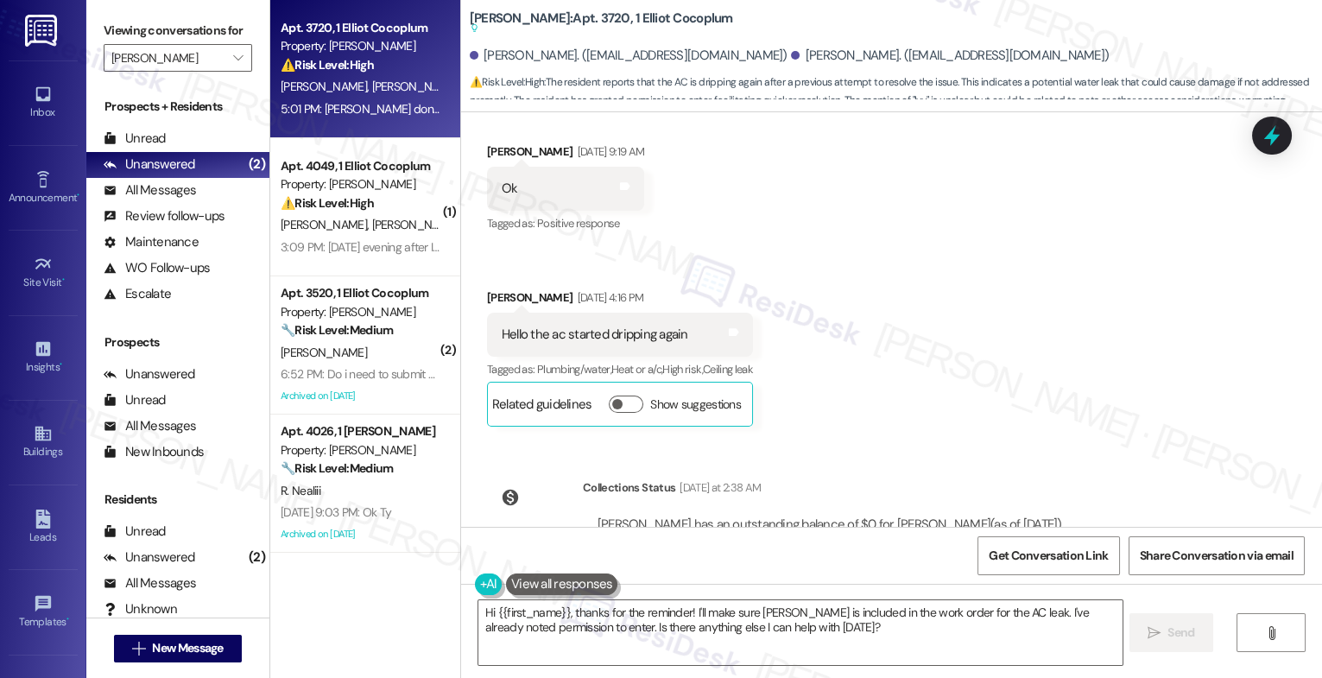
scroll to position [14592, 0]
drag, startPoint x: 519, startPoint y: 219, endPoint x: 728, endPoint y: 222, distance: 209.1
click at [728, 314] on div "Hello the ac started dripping again Tags and notes" at bounding box center [620, 336] width 266 height 44
copy div "the ac started dripping again Tags and notes"
click at [531, 466] on div "Collections Status Yesterday at 2:38 AM Suzette Bodden has an outstanding balan…" at bounding box center [782, 532] width 616 height 133
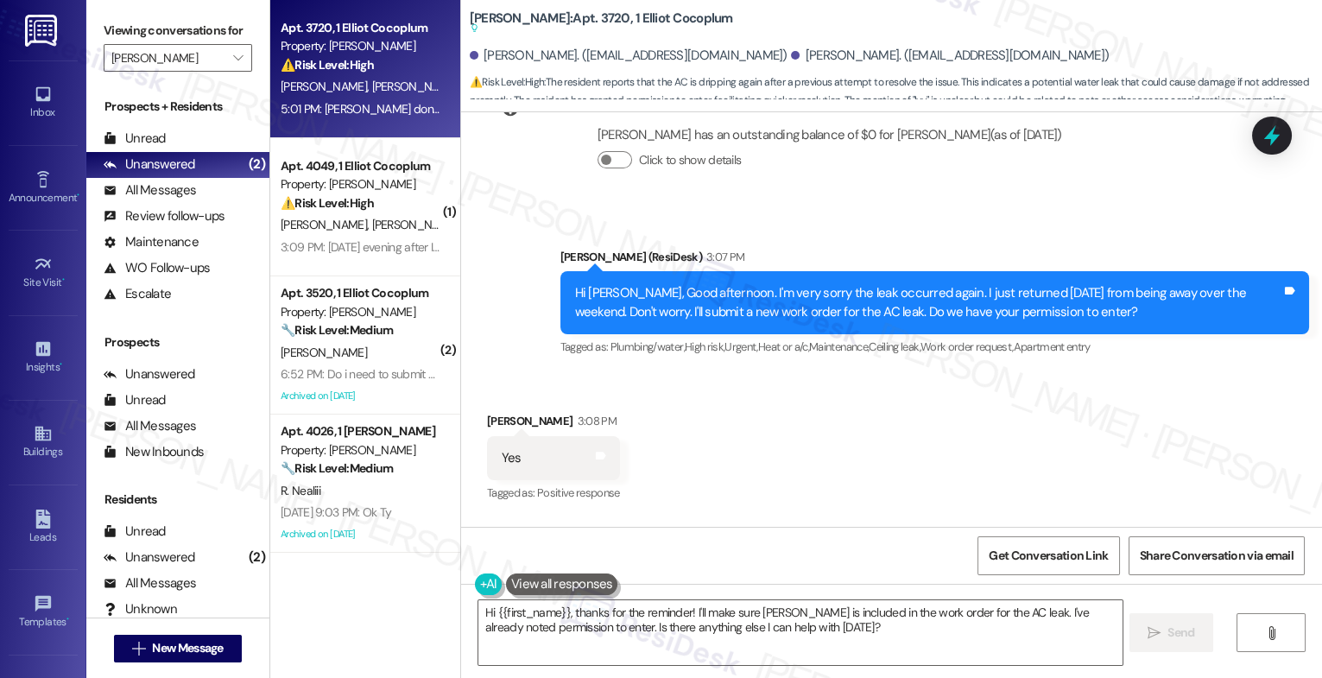
scroll to position [14983, 0]
click at [697, 422] on div "Received via SMS Suzette Bodden 3:08 PM Yes Tags and notes Tagged as: Positive …" at bounding box center [891, 506] width 861 height 266
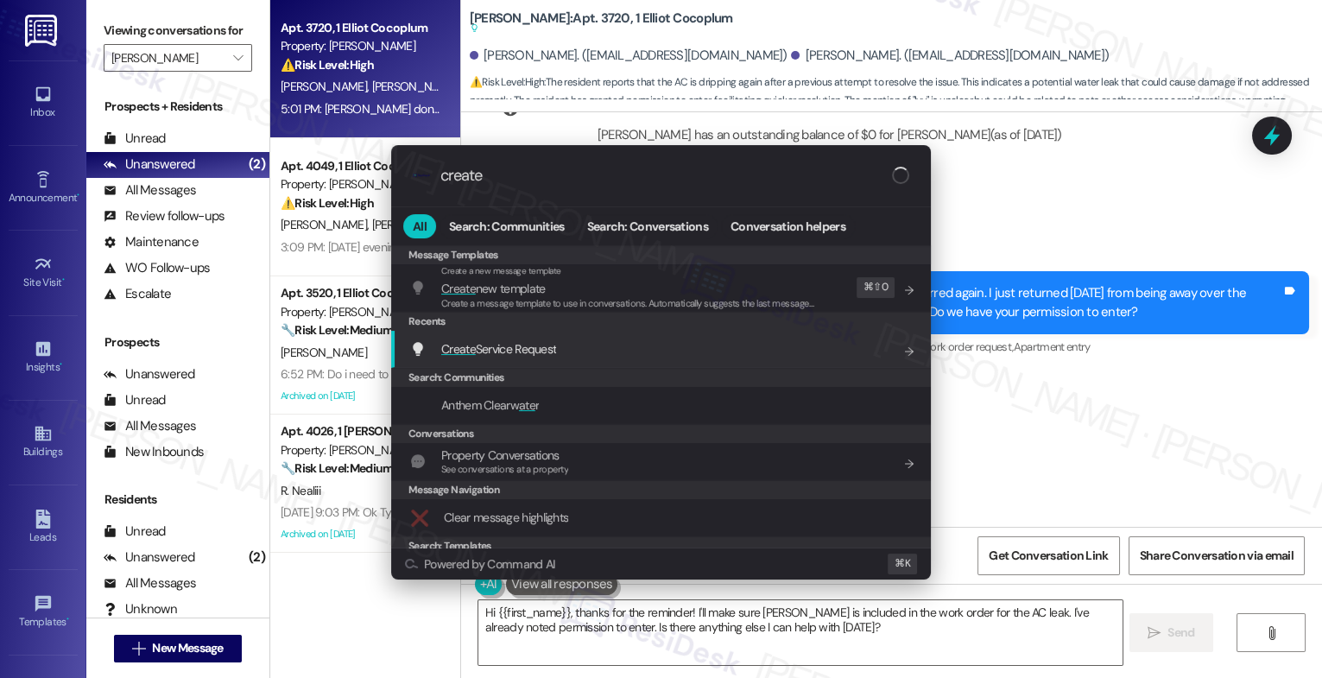
type input "create"
click at [523, 358] on span "Create Service Request" at bounding box center [498, 348] width 115 height 19
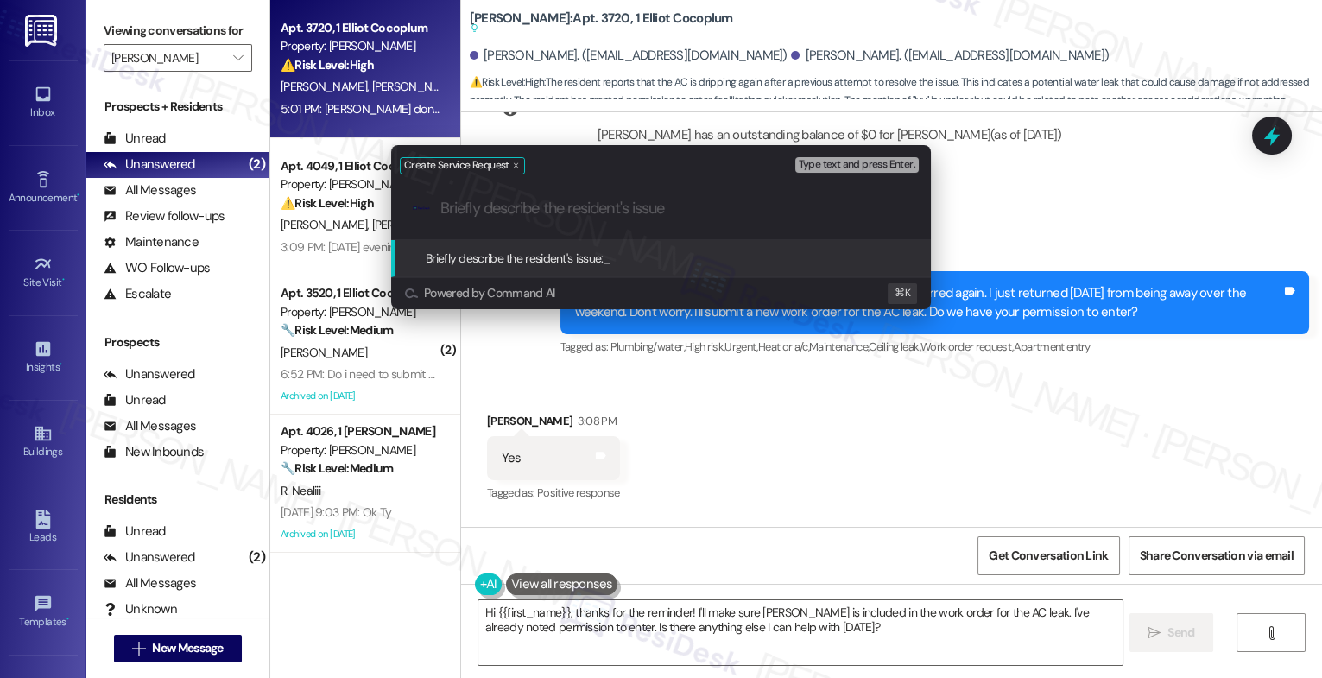
click at [528, 204] on input "Briefly describe the resident's issue" at bounding box center [675, 209] width 469 height 18
paste input "the ac started dripping again"
type input "the ac started dripping again"
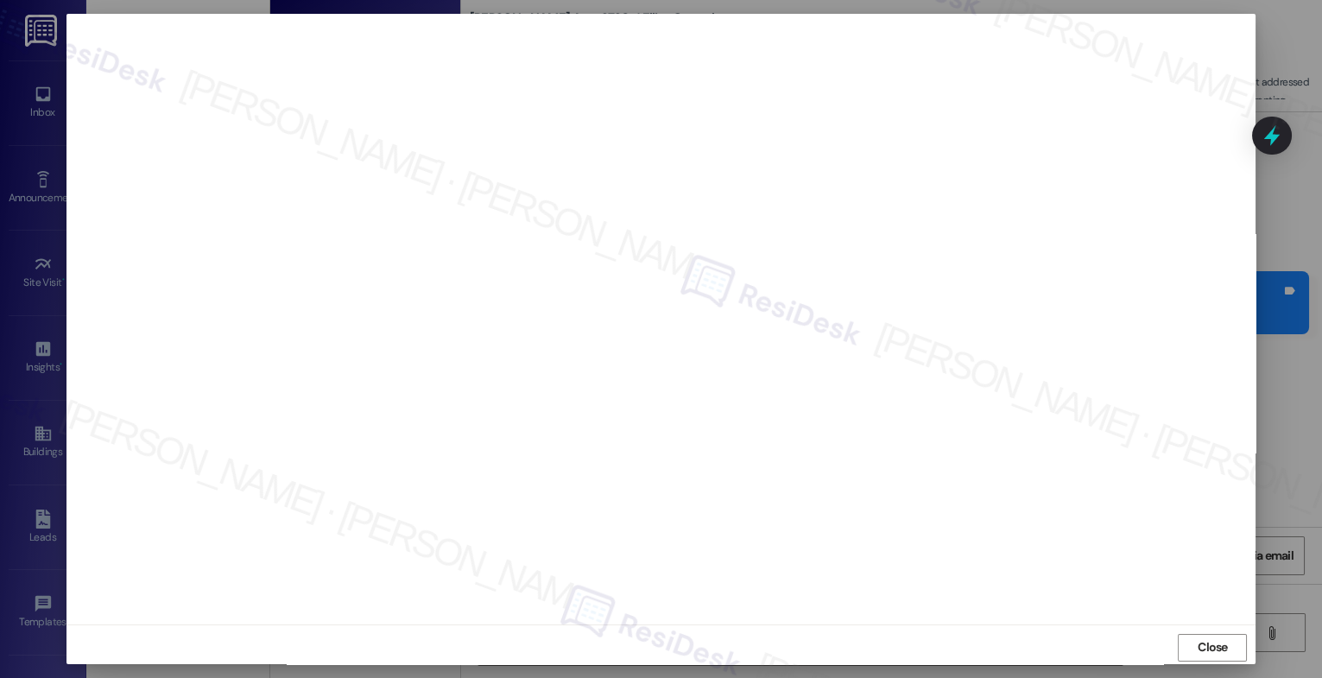
scroll to position [5, 0]
click at [1215, 634] on span "Close" at bounding box center [1213, 642] width 30 height 18
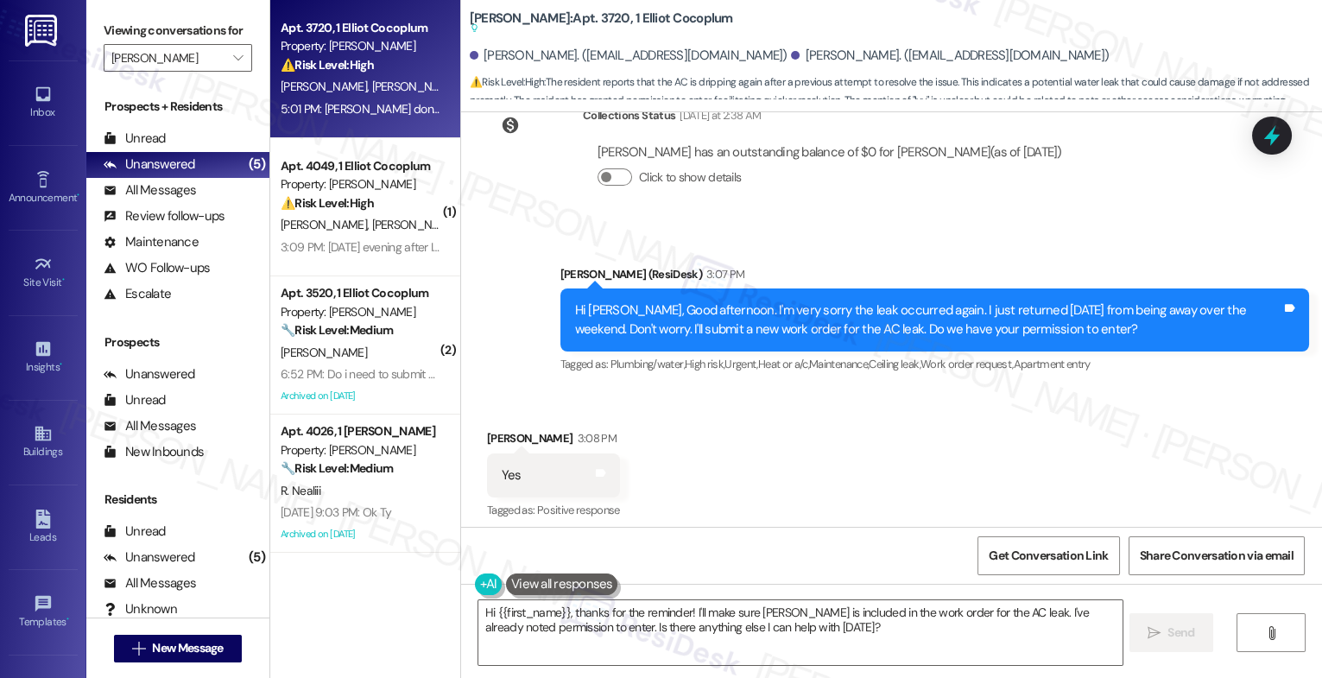
scroll to position [14983, 0]
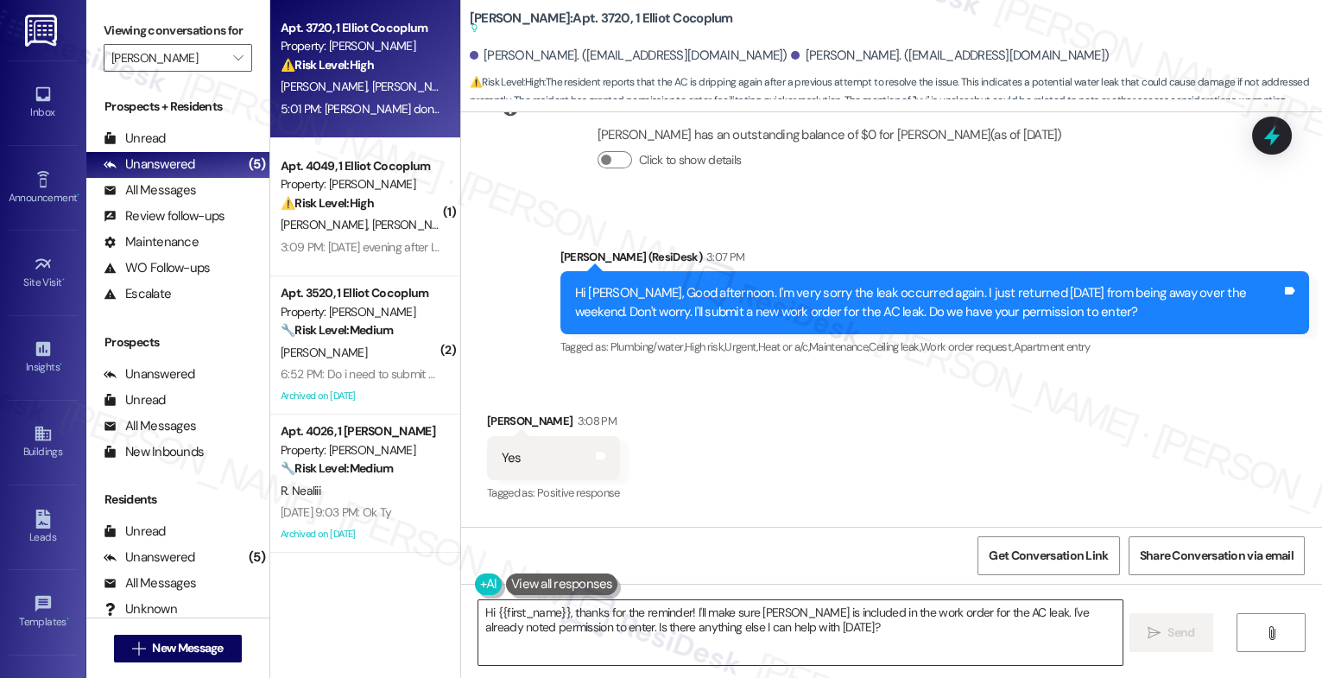
click at [616, 615] on textarea "Hi {{first_name}}, thanks for the reminder! I'll make sure Ivy is included in t…" at bounding box center [801, 632] width 644 height 65
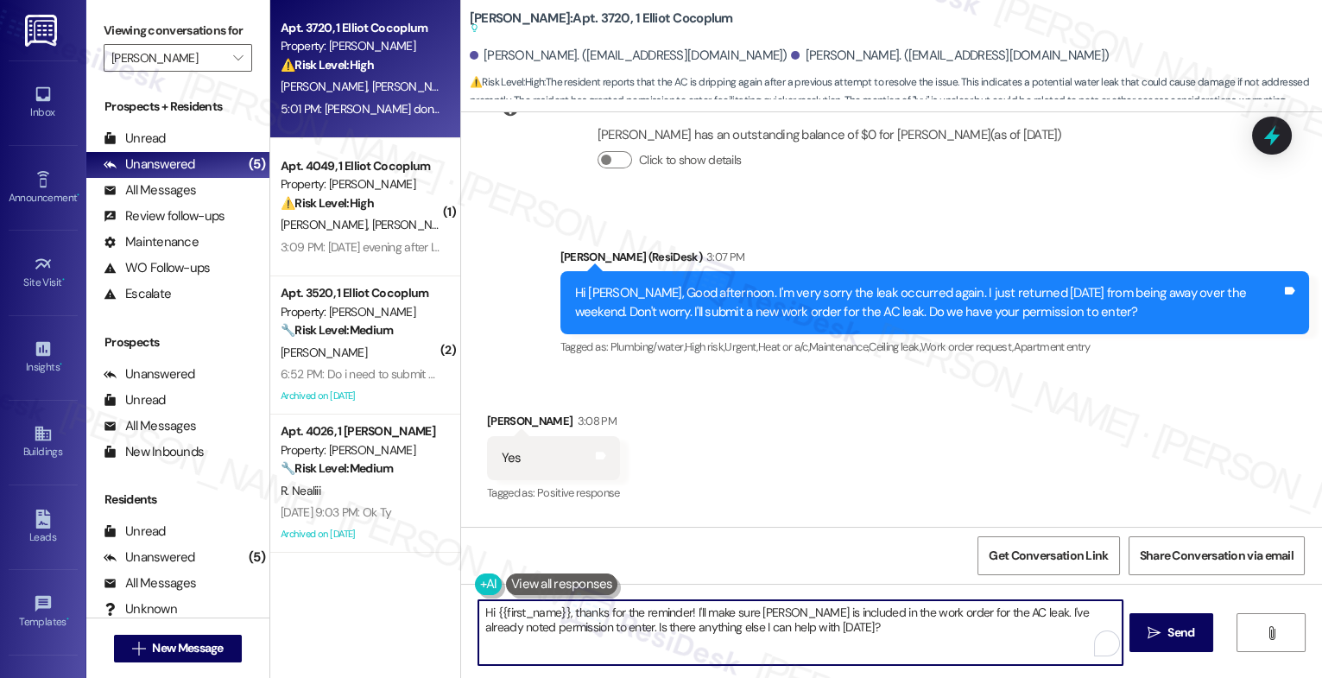
click at [616, 615] on textarea "Hi {{first_name}}, thanks for the reminder! I'll make sure Ivy is included in t…" at bounding box center [801, 632] width 644 height 65
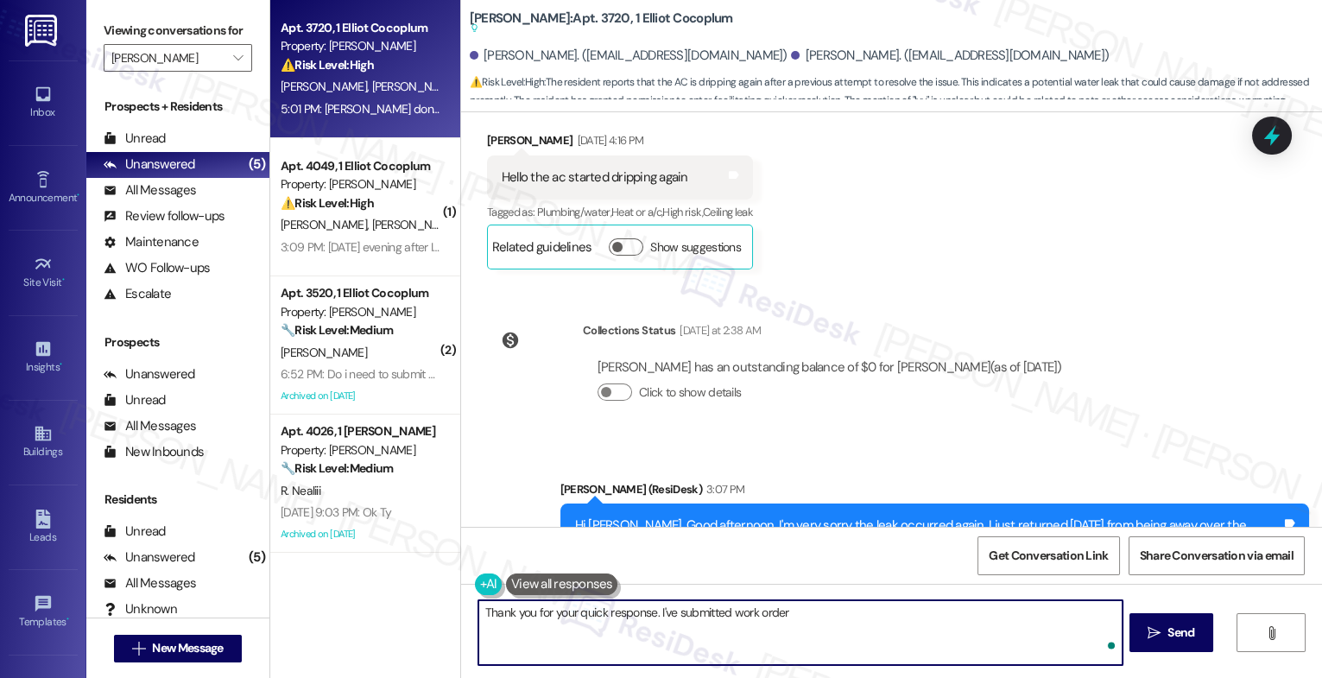
paste textarea "16156298"
paste textarea "If anything else comes up or you have more questions, feel free to reach out an…"
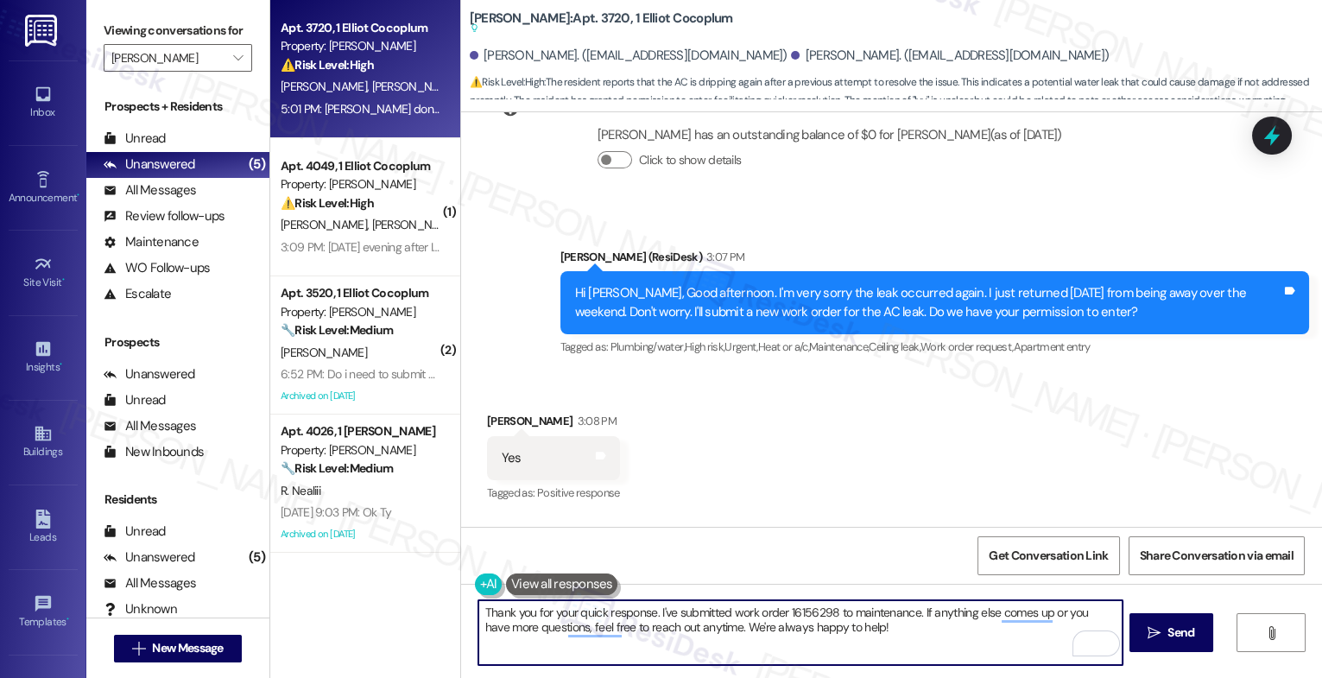
drag, startPoint x: 713, startPoint y: 627, endPoint x: 949, endPoint y: 633, distance: 235.9
click at [949, 633] on textarea "Thank you for your quick response. I've submitted work order 16156298 to mainte…" at bounding box center [801, 632] width 644 height 65
type textarea "Thank you for your quick response. I've submitted work order 16156298 to mainte…"
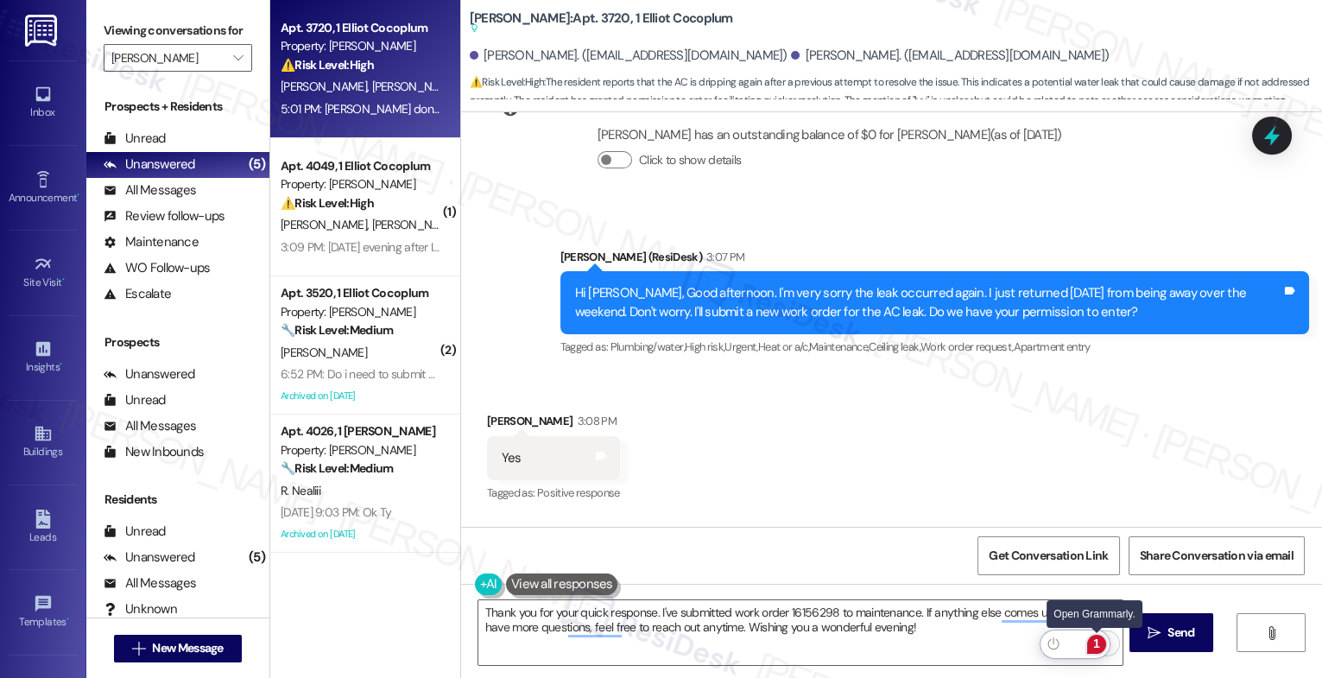
click at [1098, 642] on div "1" at bounding box center [1097, 644] width 19 height 19
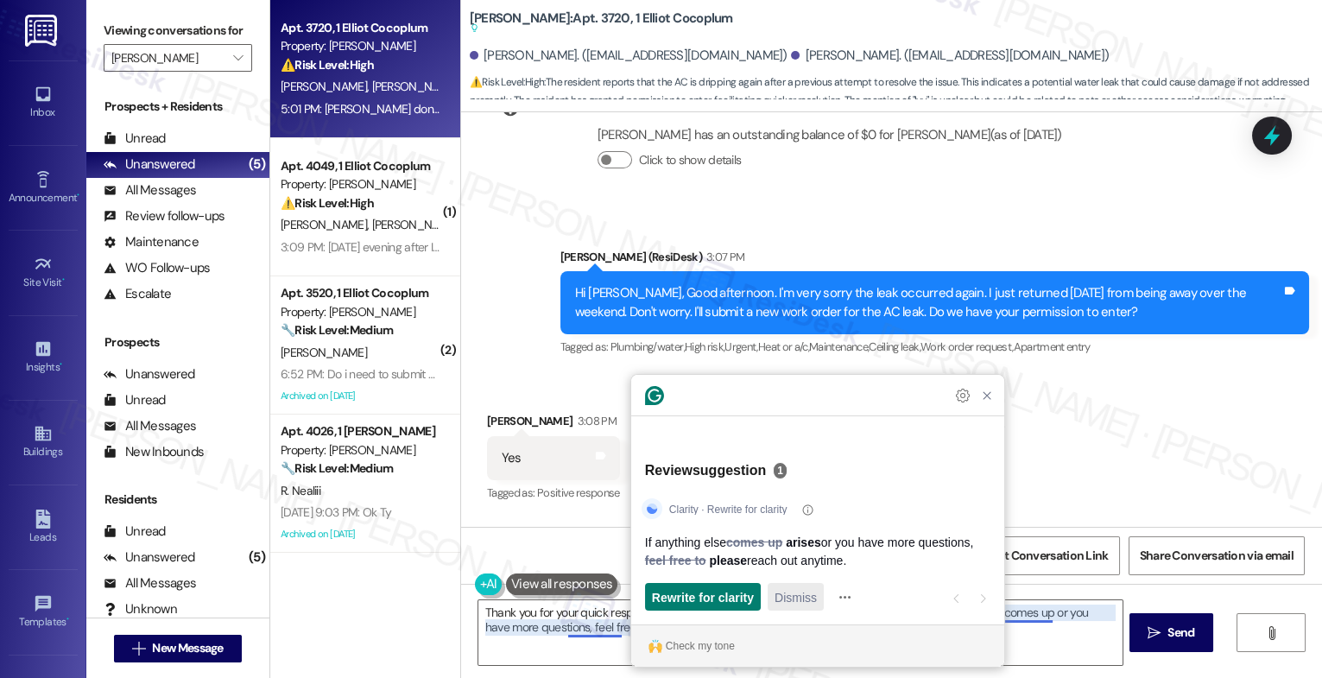
click at [810, 598] on span "Dismiss" at bounding box center [796, 597] width 42 height 18
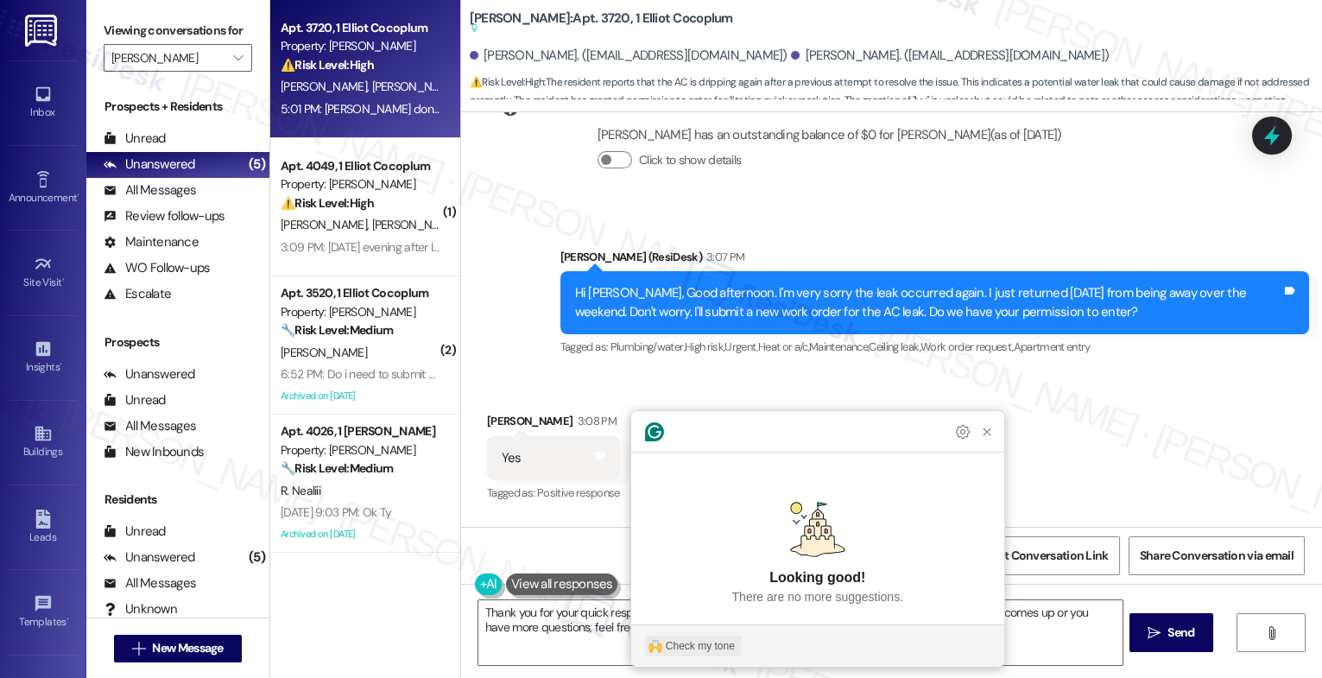
click at [719, 650] on div "Check my tone" at bounding box center [700, 646] width 69 height 16
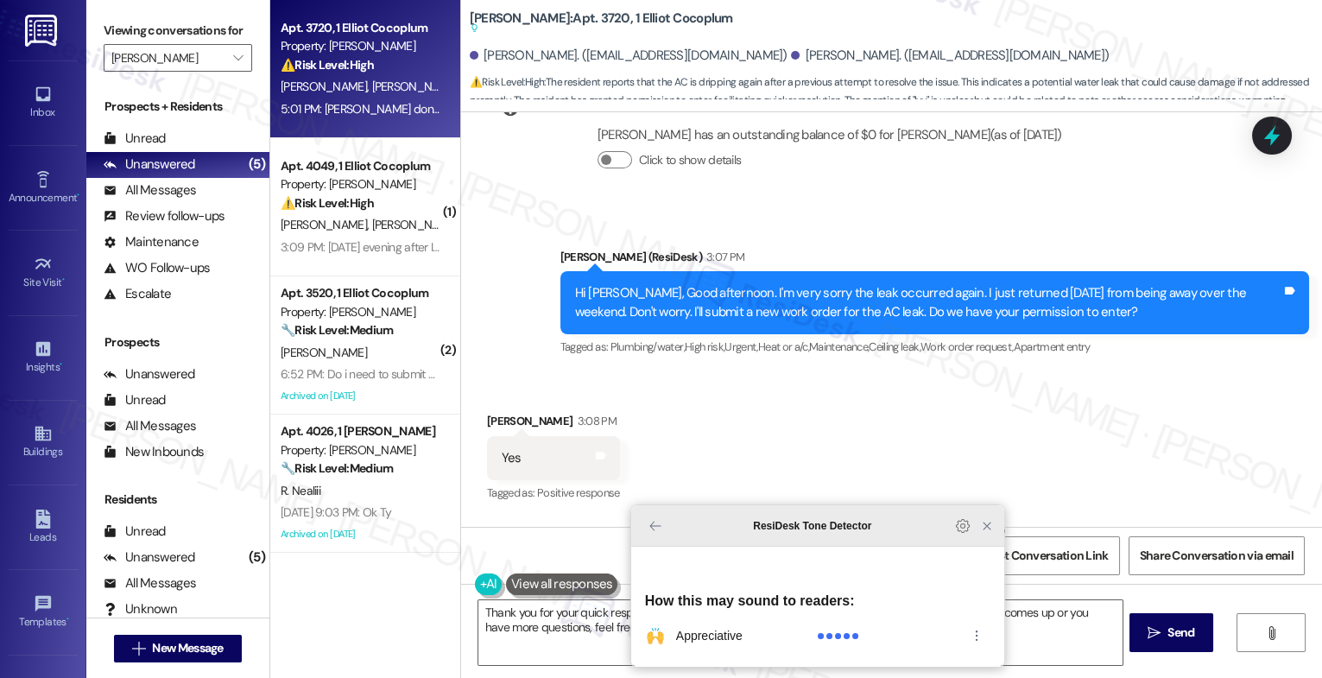
click at [986, 530] on icon "Close Grammarly Assistant" at bounding box center [987, 526] width 7 height 7
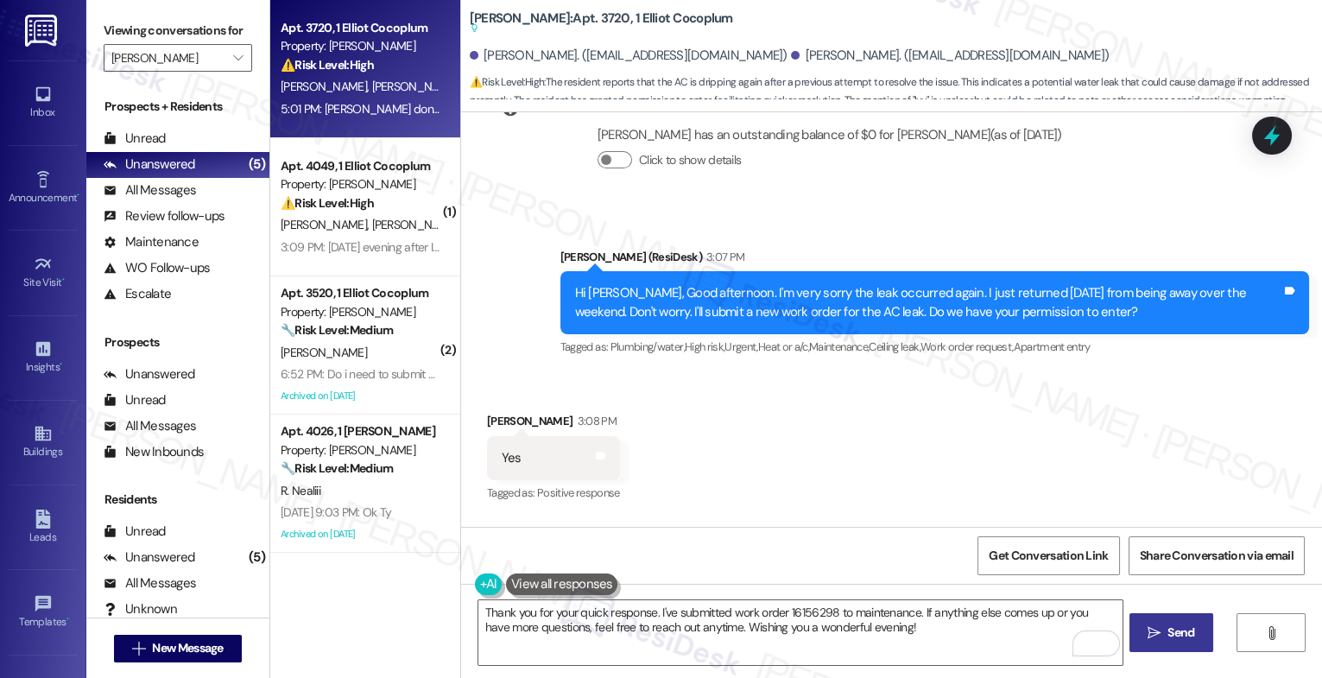
click at [1182, 625] on span "Send" at bounding box center [1181, 633] width 27 height 18
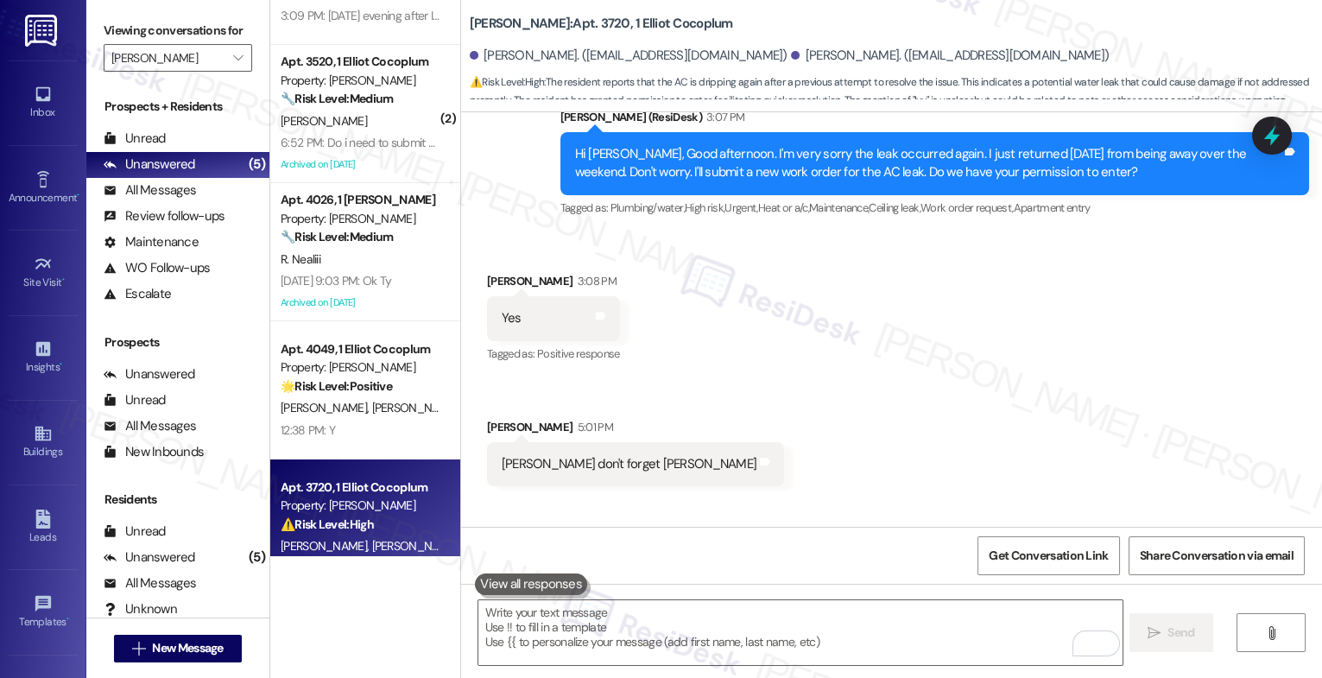
scroll to position [135, 0]
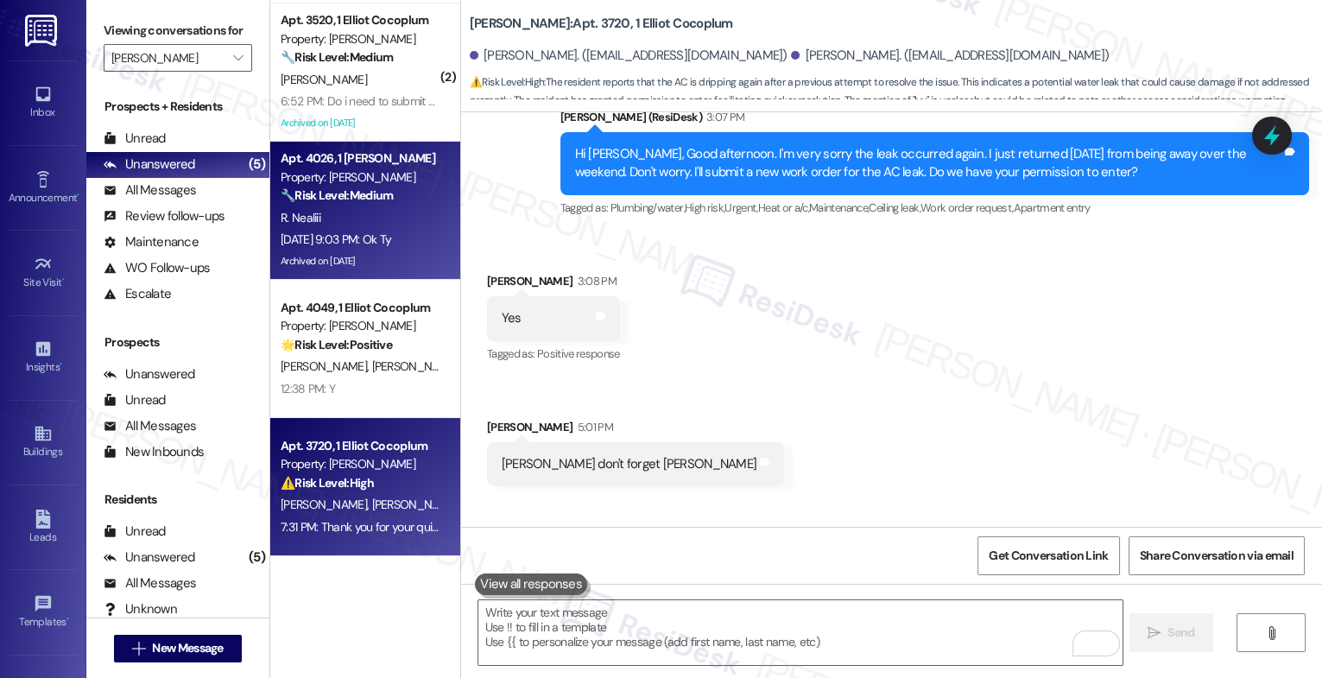
click at [366, 241] on div "Sep 19, 2025 at 9:03 PM: Ok Ty Sep 19, 2025 at 9:03 PM: Ok Ty" at bounding box center [336, 239] width 111 height 16
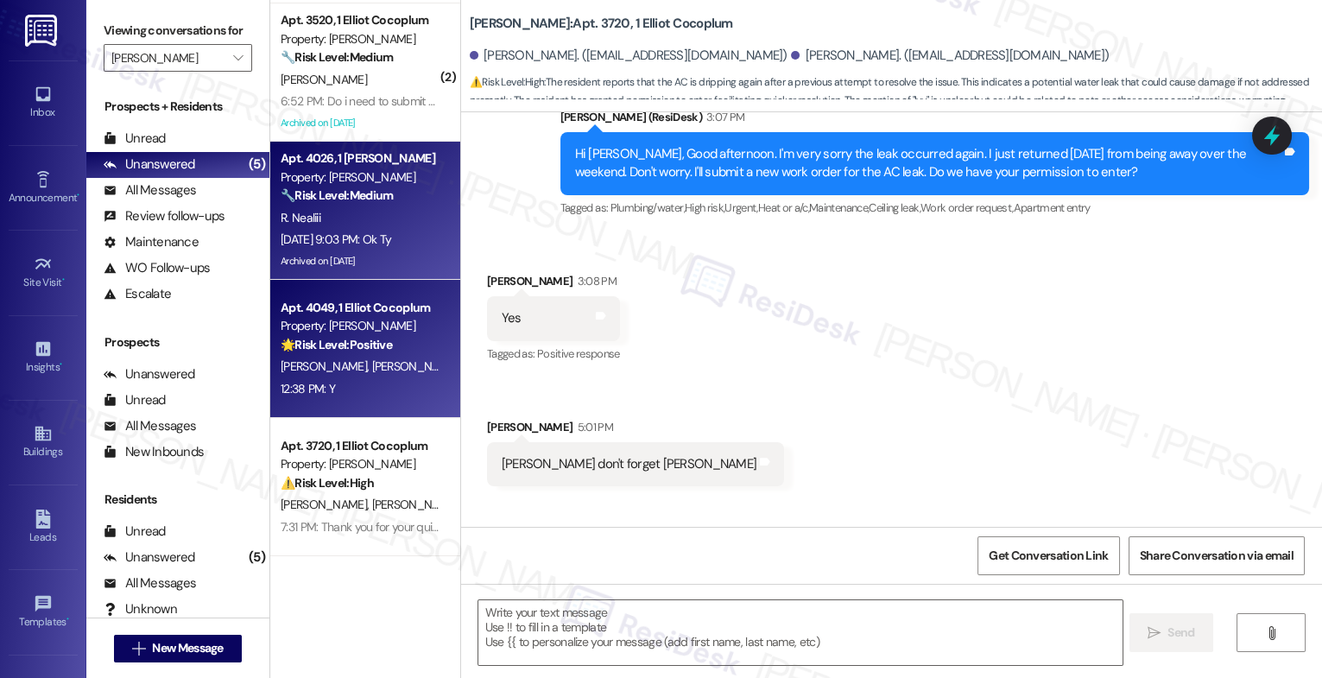
type textarea "Fetching suggested responses. Please feel free to read through the conversation…"
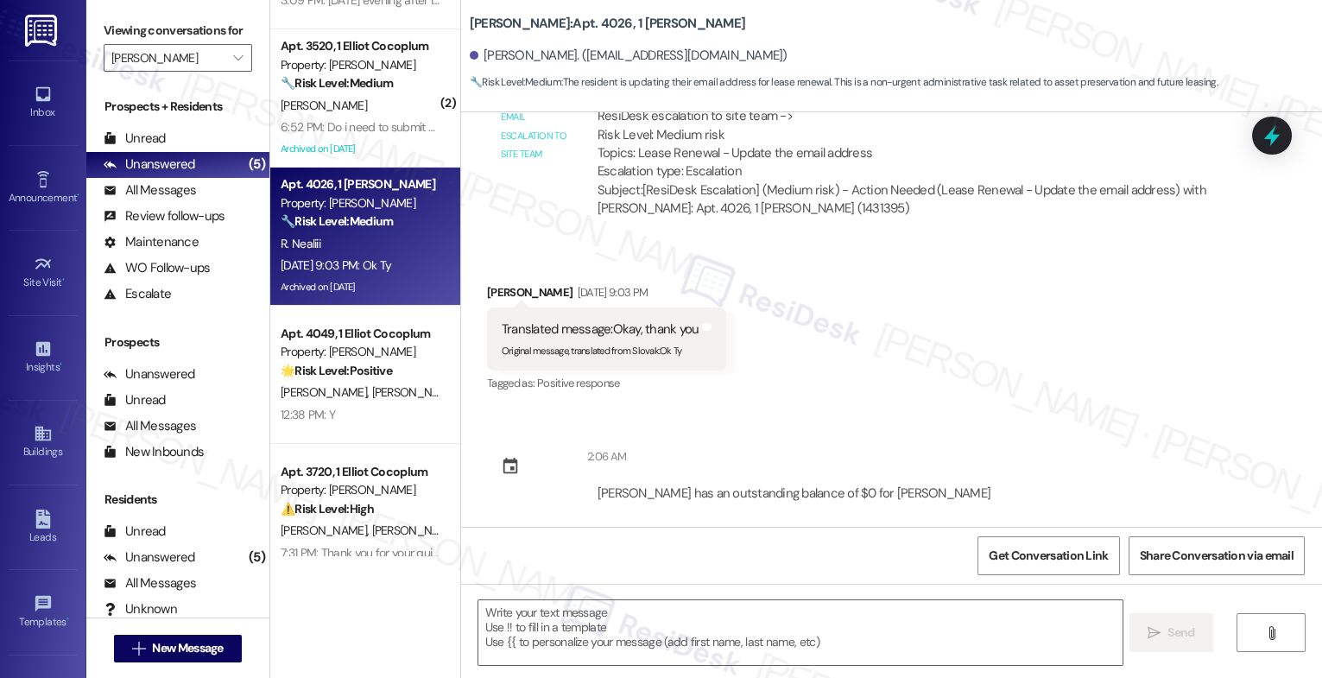
scroll to position [62, 0]
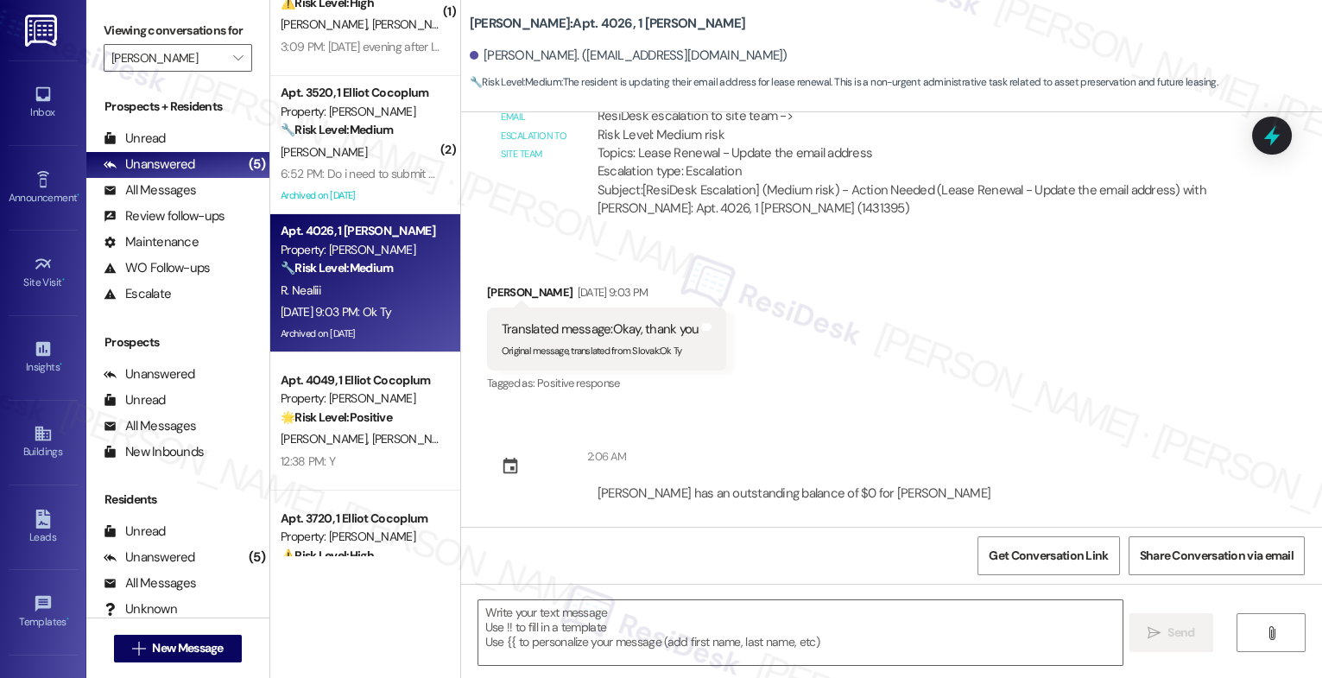
type textarea "Fetching suggested responses. Please feel free to read through the conversation…"
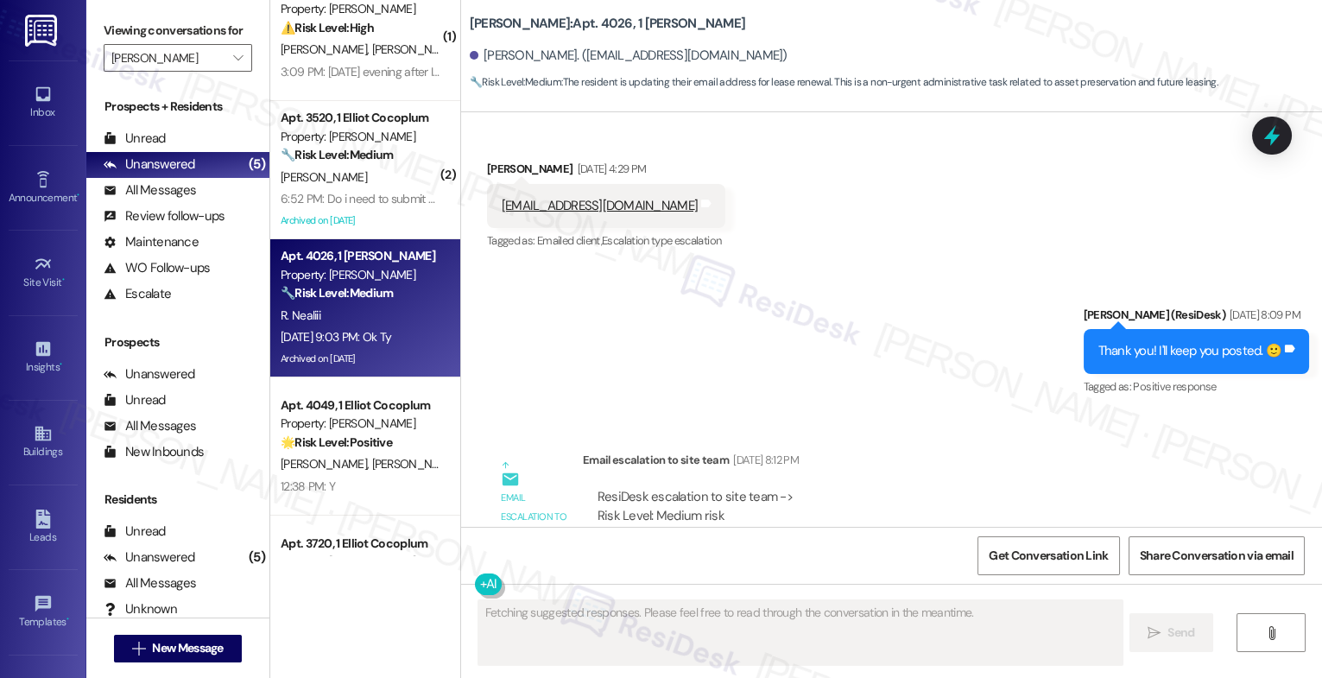
scroll to position [0, 0]
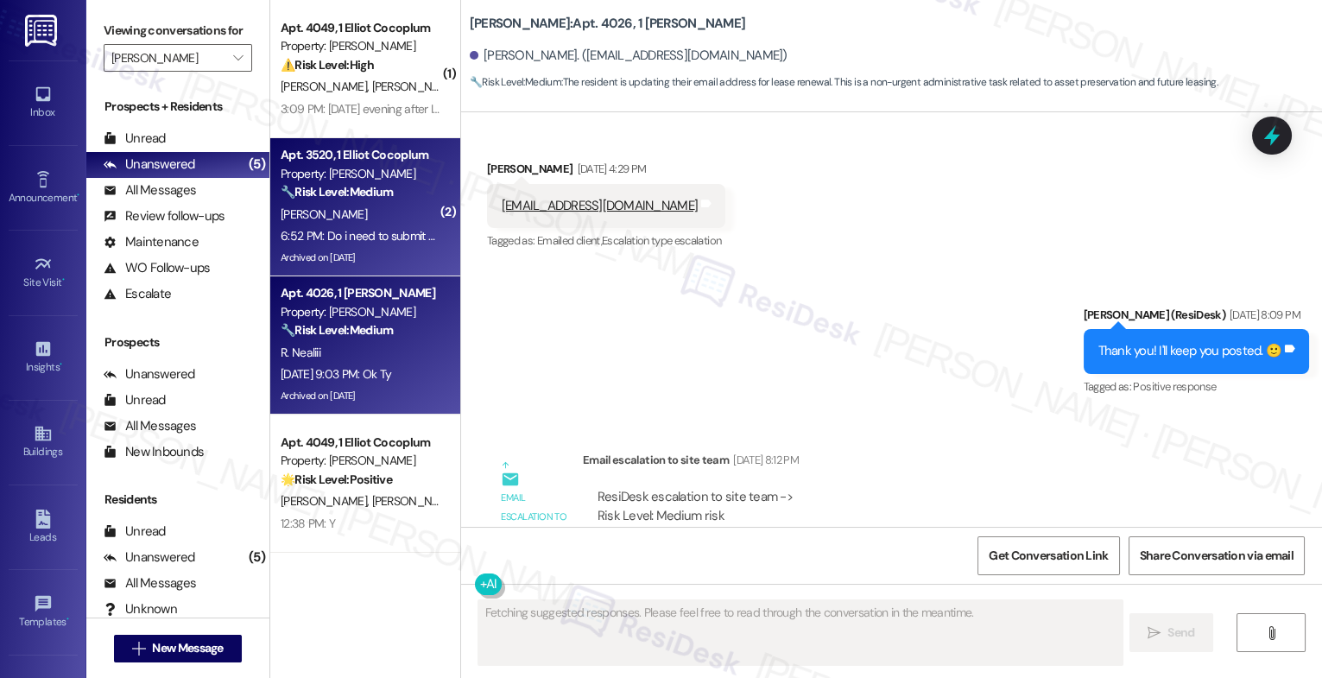
click at [367, 212] on div "[PERSON_NAME]" at bounding box center [360, 215] width 163 height 22
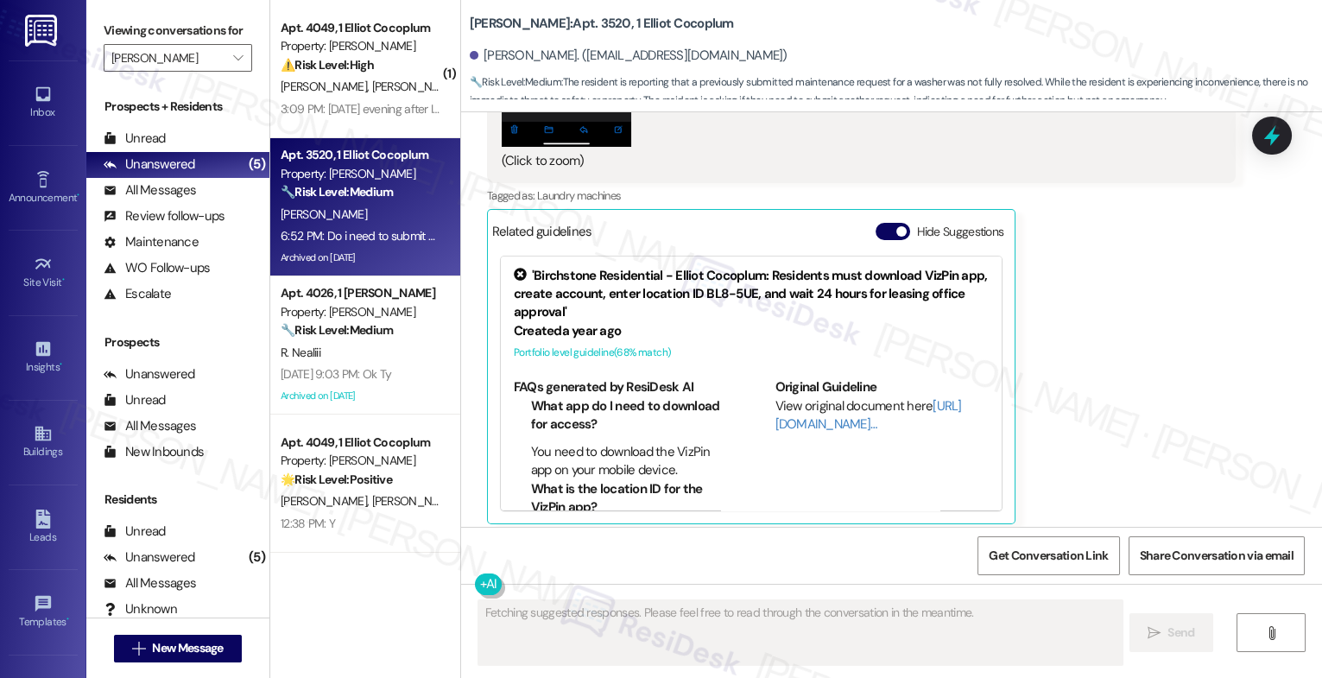
click at [886, 397] on div "View original document here http://res.cl…" at bounding box center [883, 415] width 214 height 37
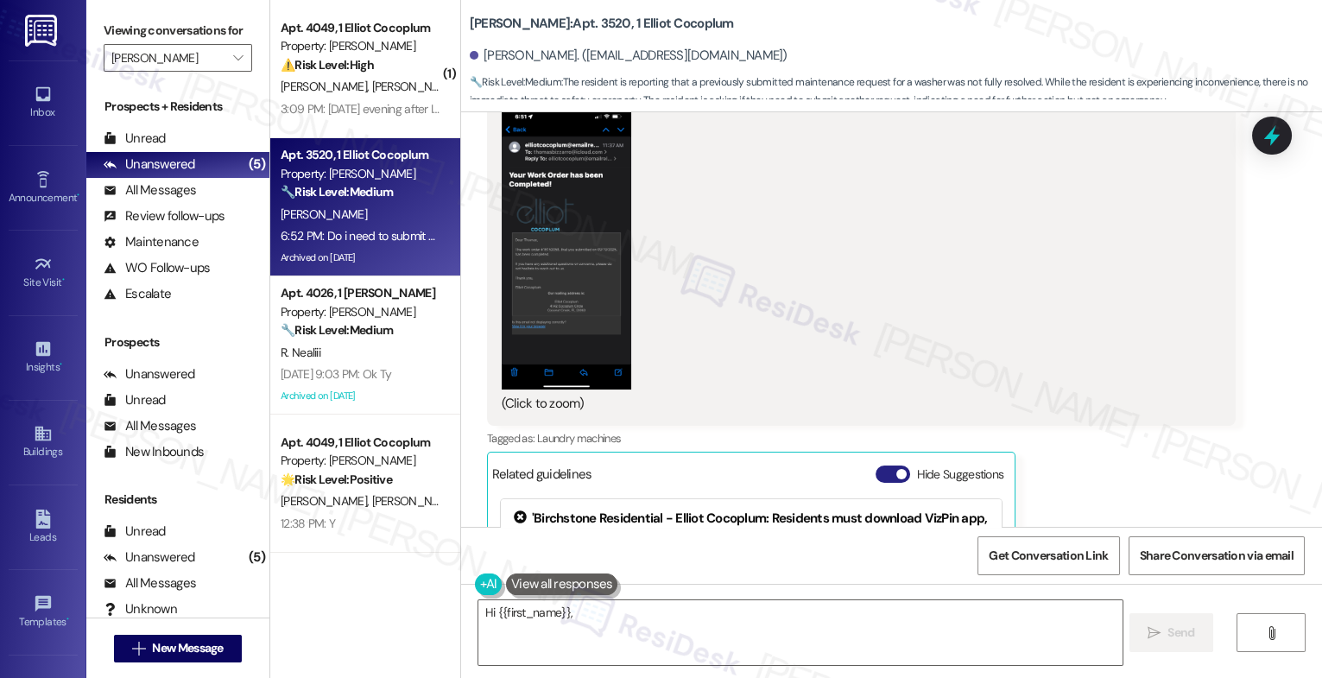
click at [876, 466] on button "Hide Suggestions" at bounding box center [893, 474] width 35 height 17
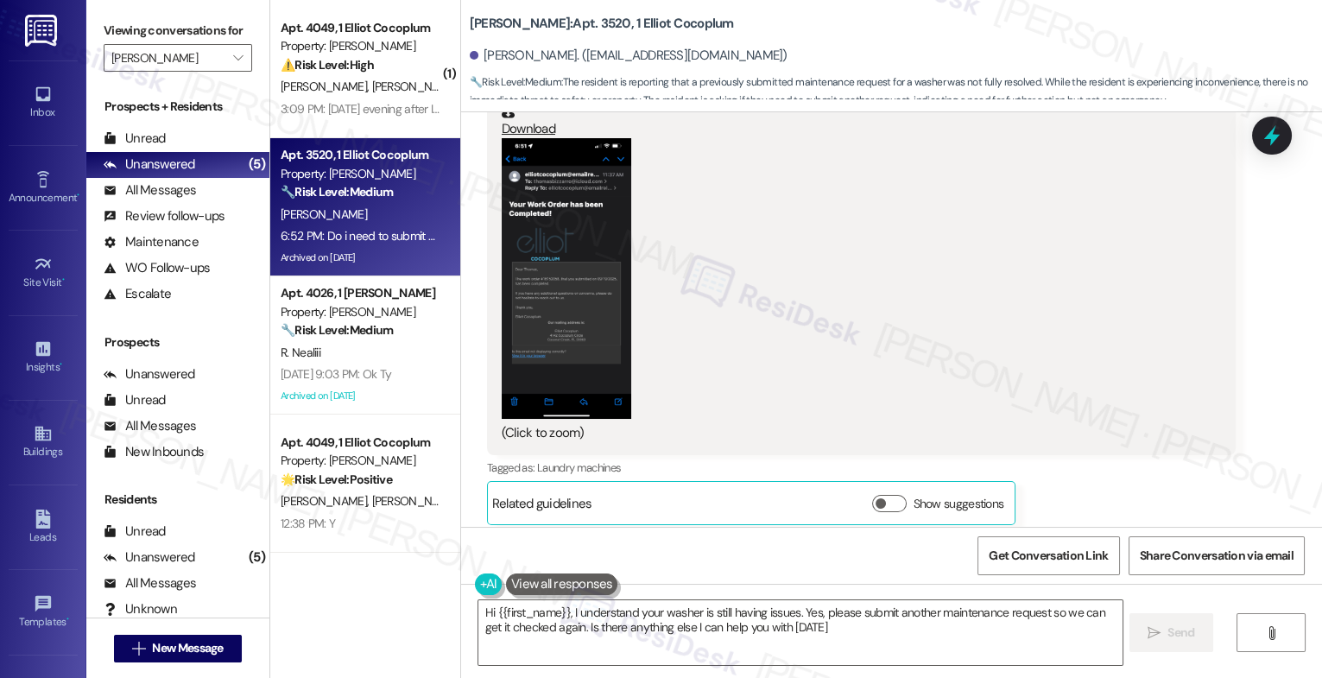
type textarea "Hi {{first_name}}, I understand your washer is still having issues. Yes, please…"
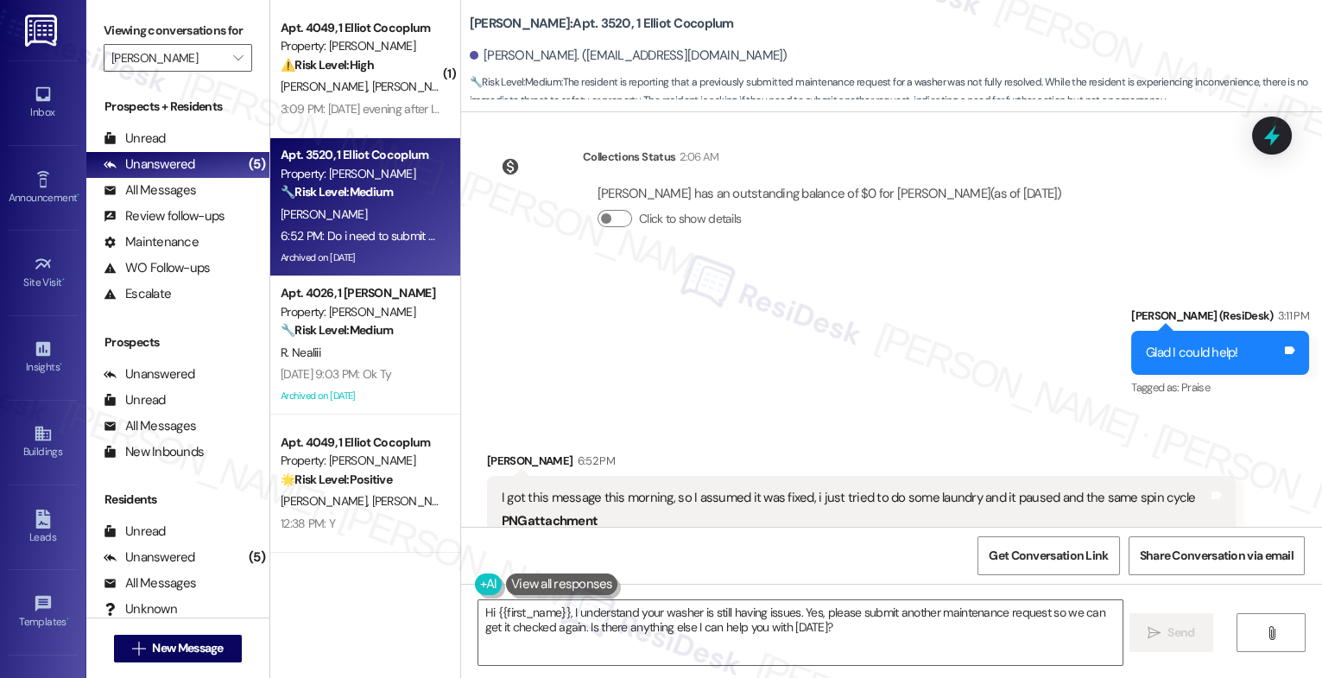
scroll to position [14797, 0]
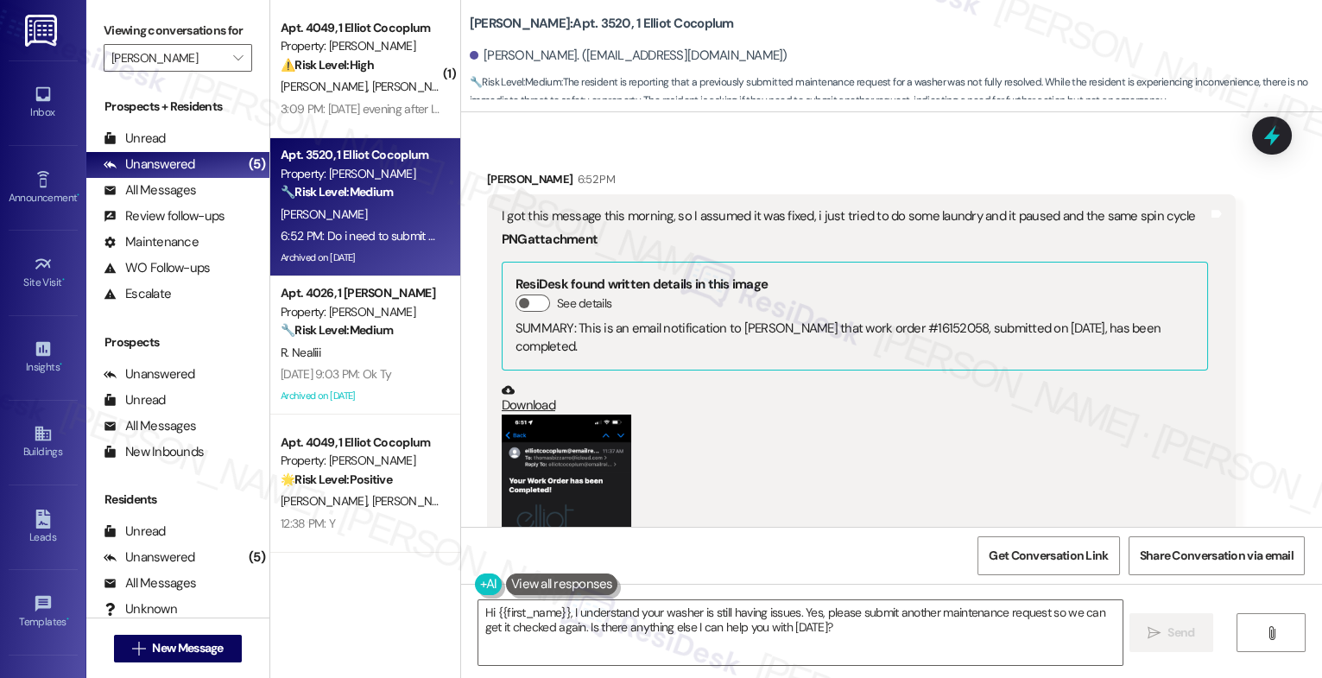
click at [560, 431] on button "Zoom image" at bounding box center [567, 555] width 130 height 280
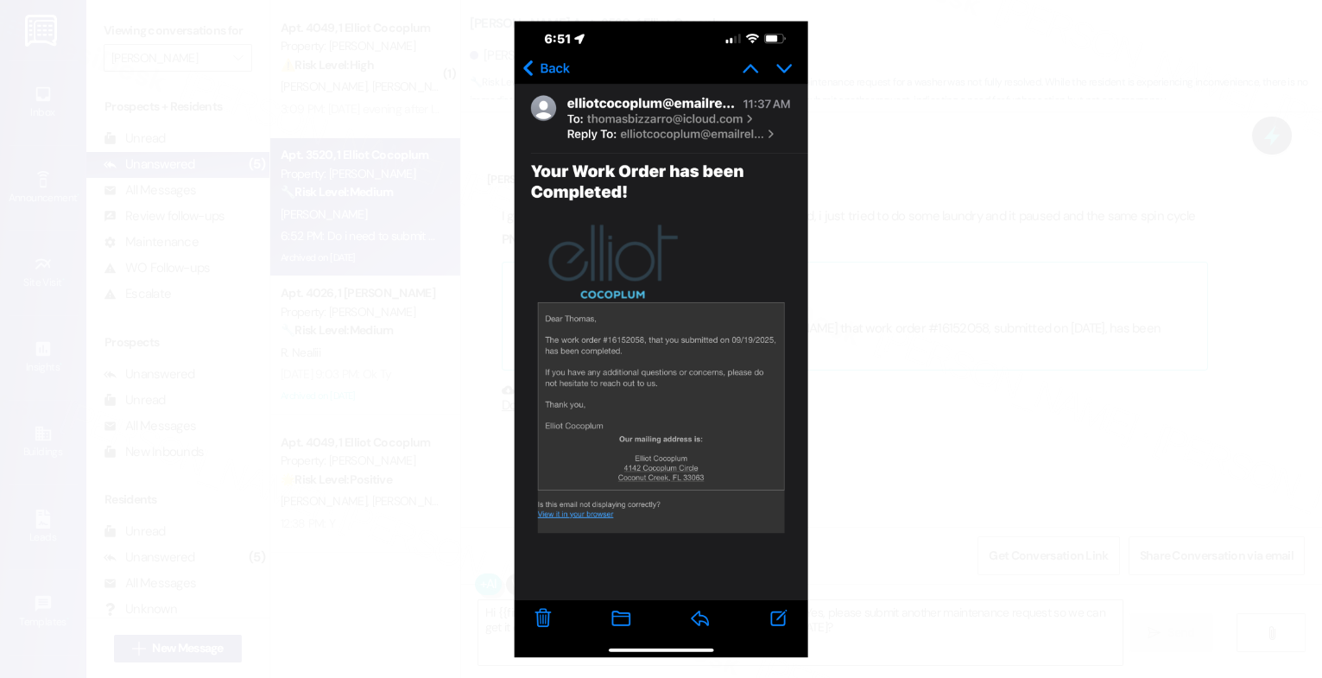
click at [729, 261] on button "Unzoom image" at bounding box center [661, 339] width 1322 height 678
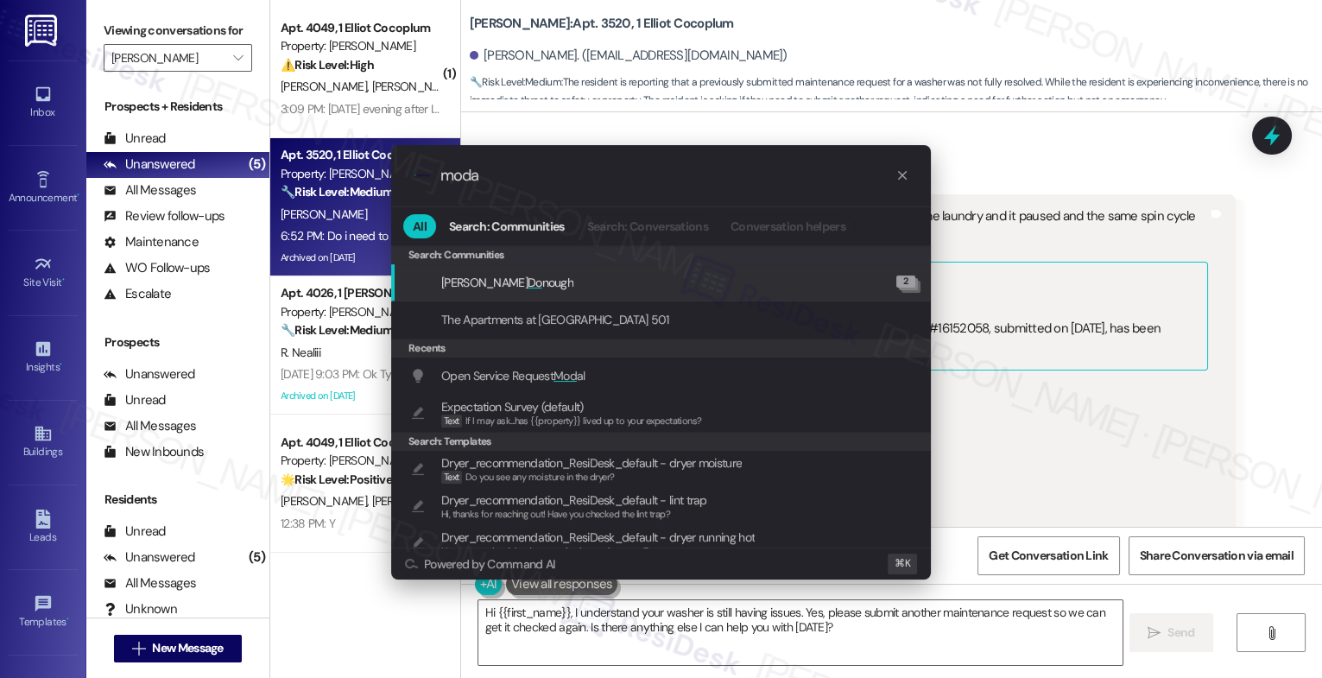
type input "modal"
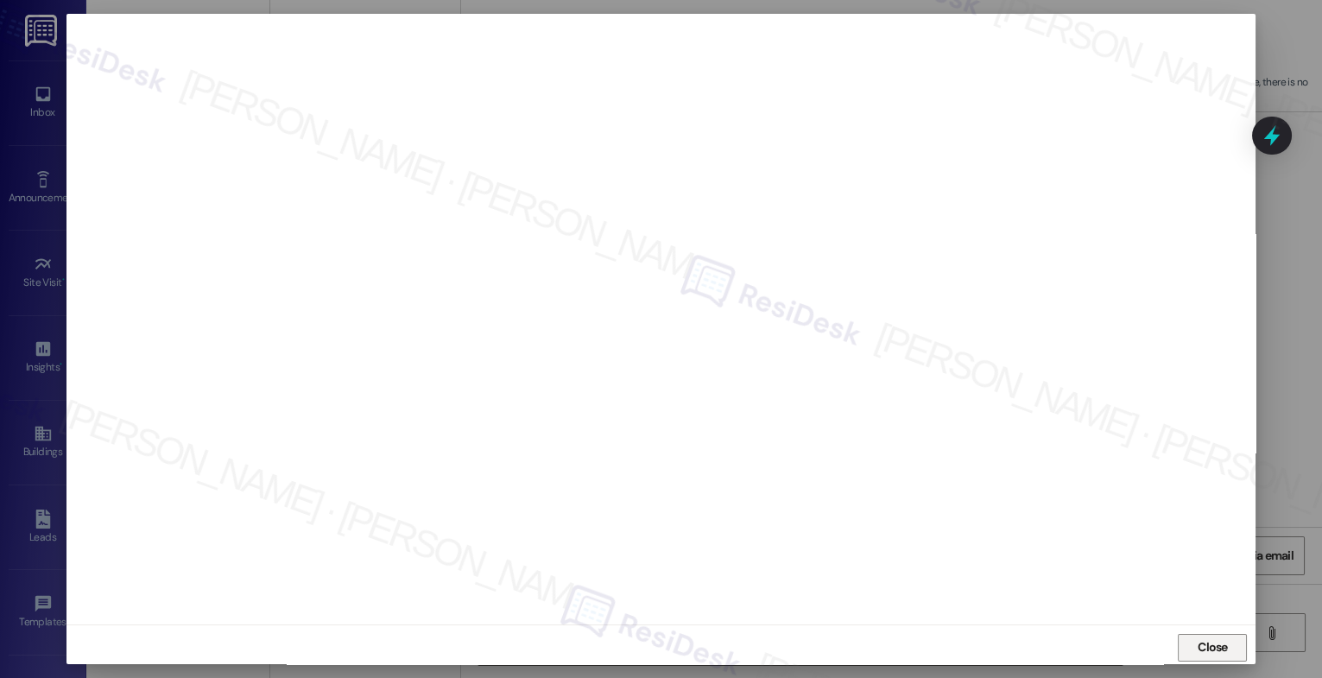
click at [1216, 645] on span "Close" at bounding box center [1213, 647] width 30 height 18
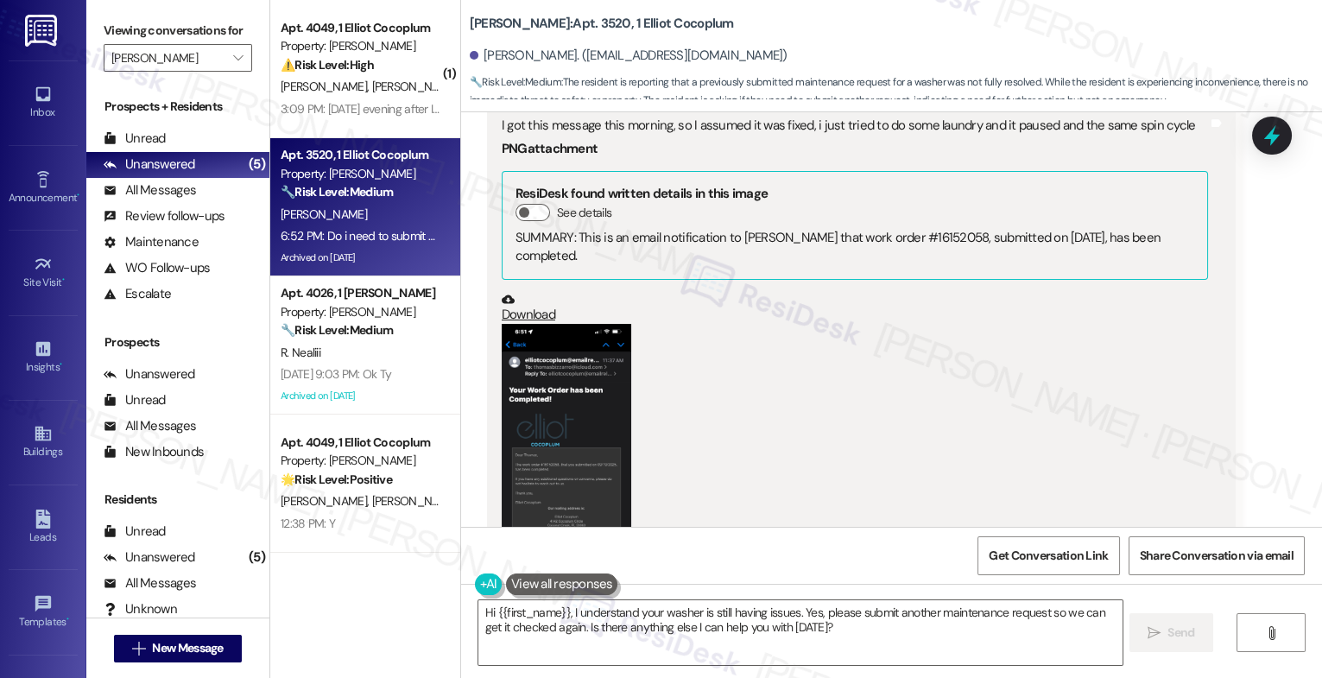
scroll to position [14877, 0]
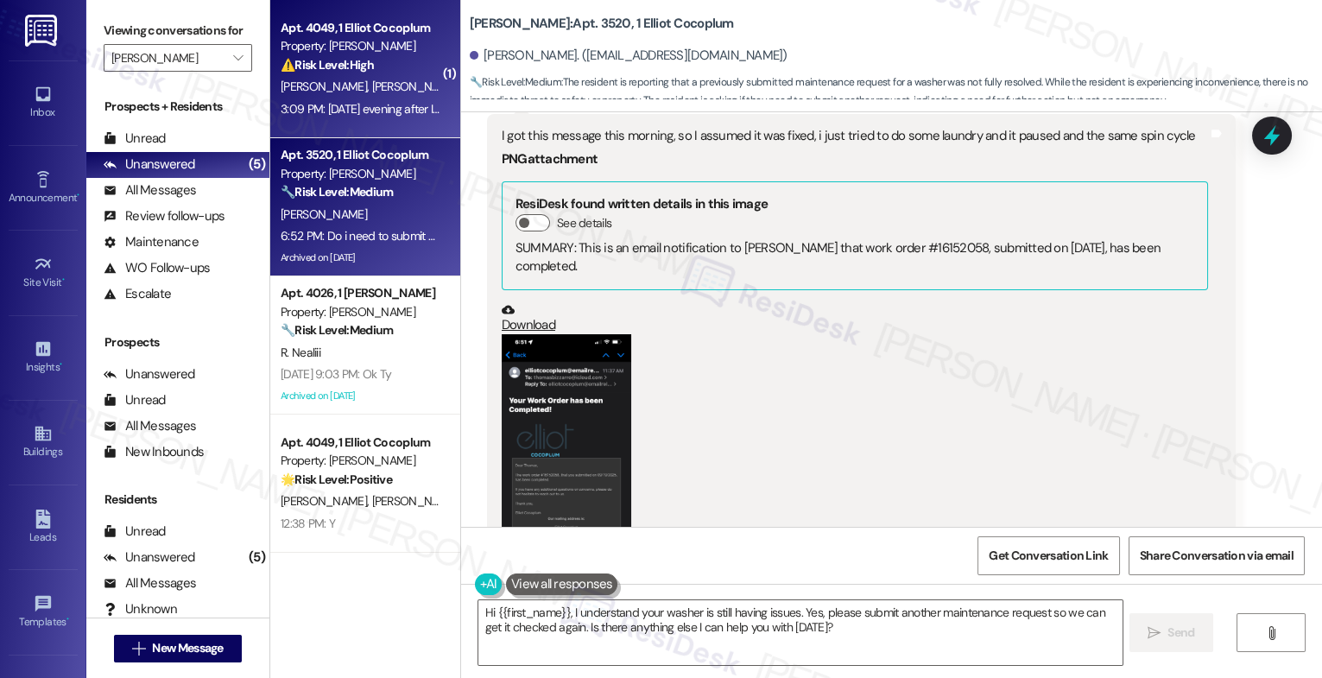
click at [377, 101] on div "3:09 PM: On Friday evening after I put a a few clothes to wash, I noticed that …" at bounding box center [817, 109] width 1072 height 16
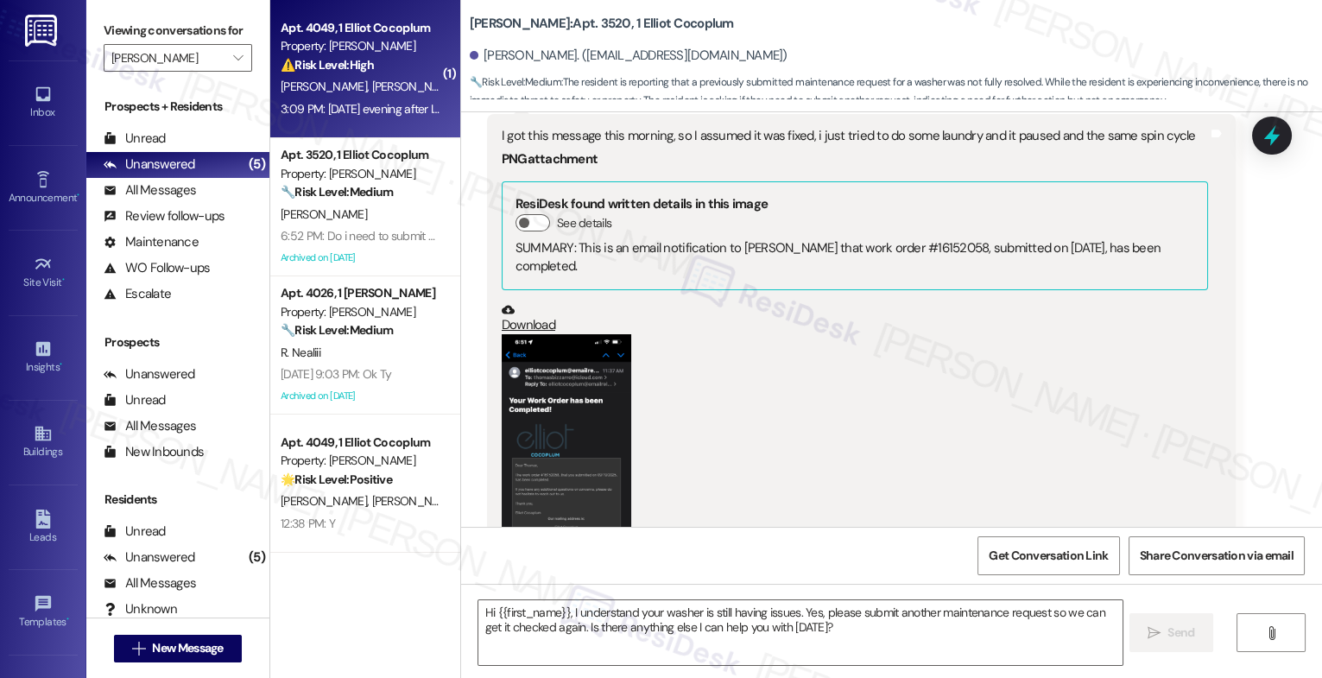
type textarea "Fetching suggested responses. Please feel free to read through the conversation…"
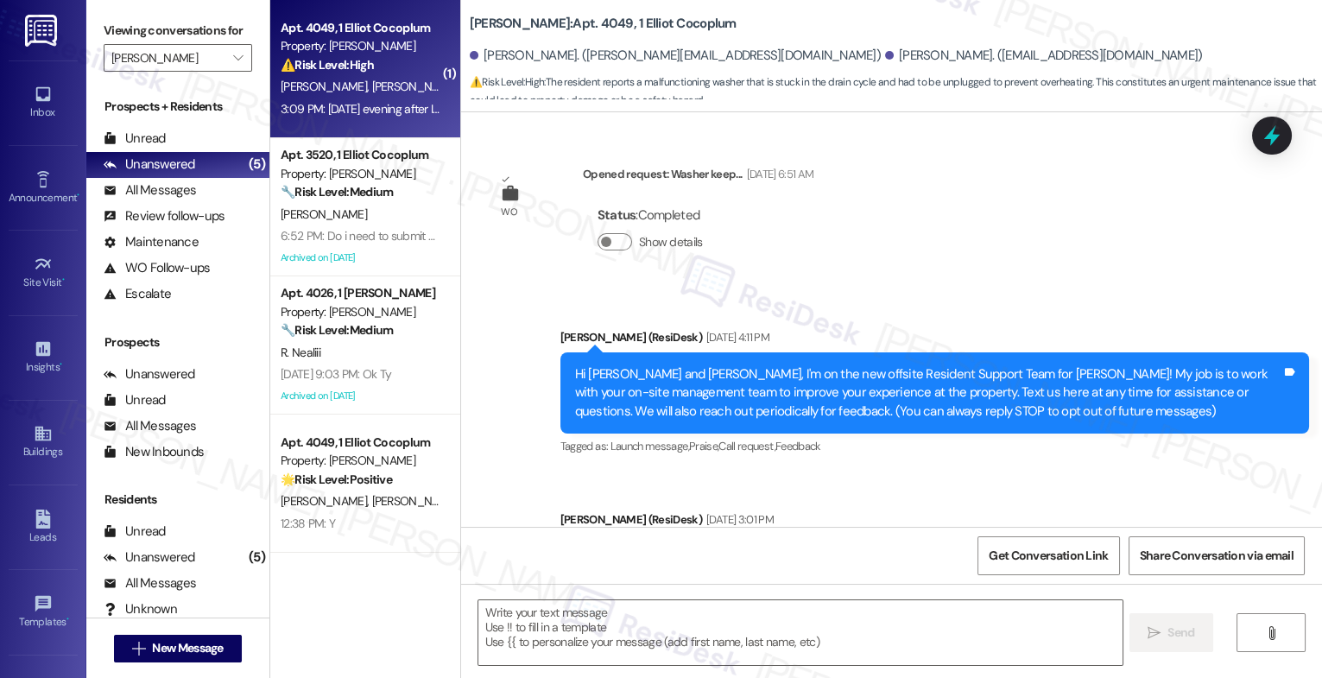
scroll to position [18757, 0]
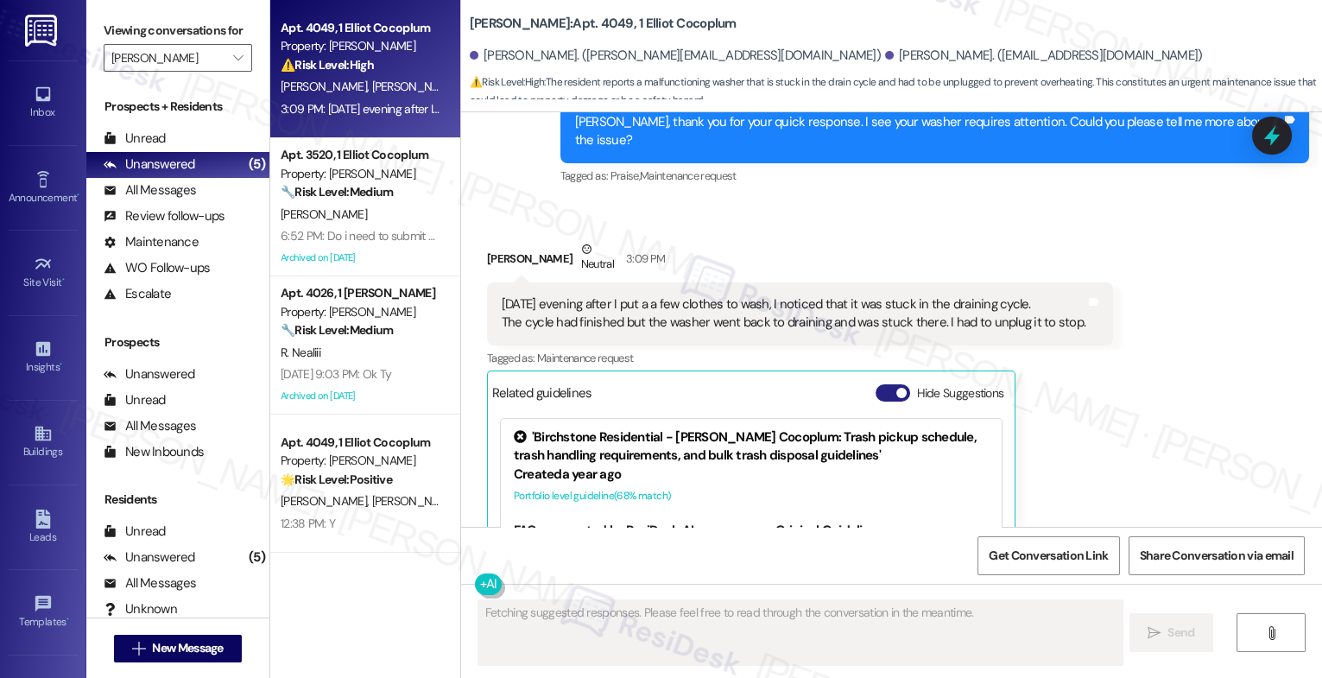
click at [876, 384] on button "Hide Suggestions" at bounding box center [893, 392] width 35 height 17
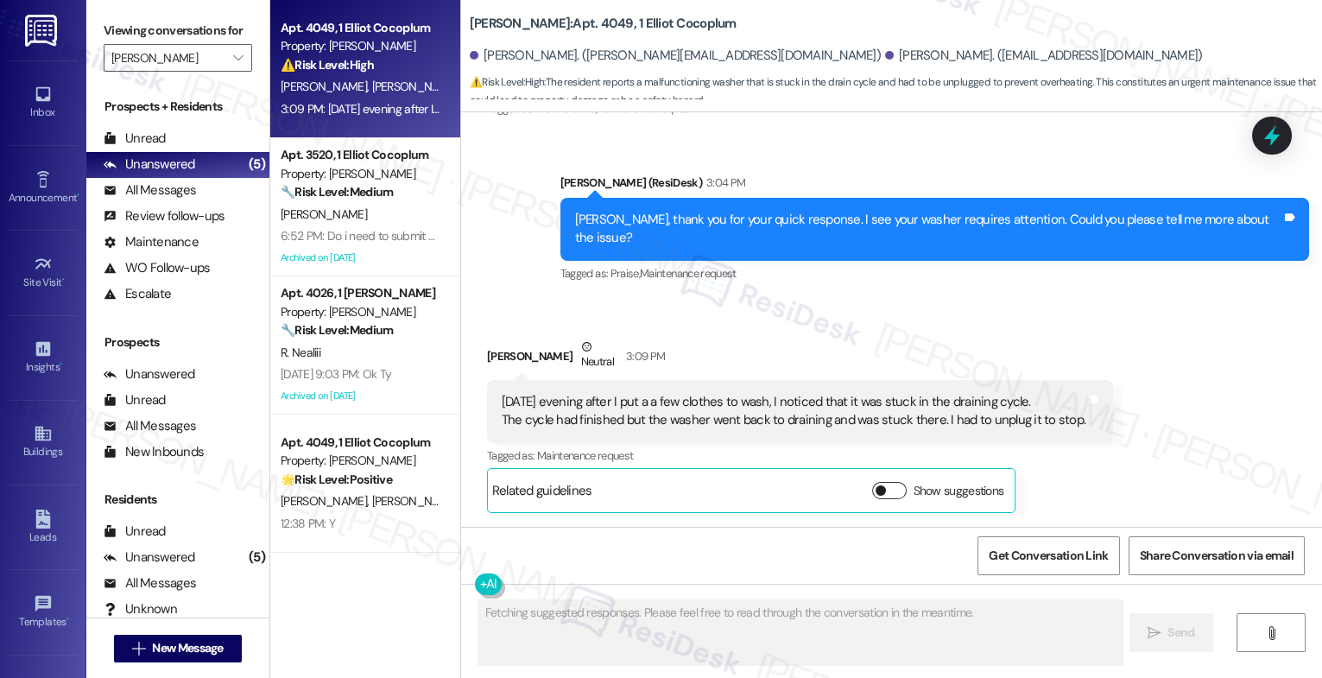
scroll to position [18486, 0]
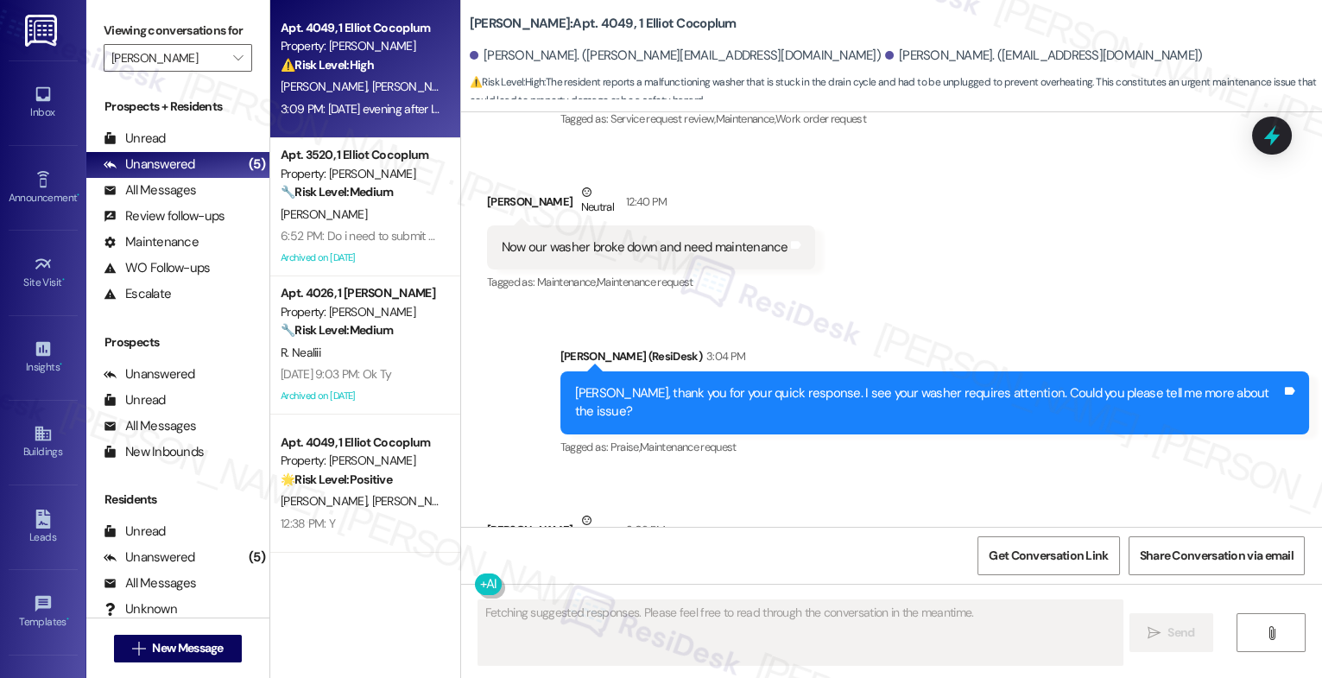
click at [733, 498] on div "Received via SMS Monica Godinho Neutral 3:09 PM On Friday evening after I put a…" at bounding box center [800, 598] width 652 height 201
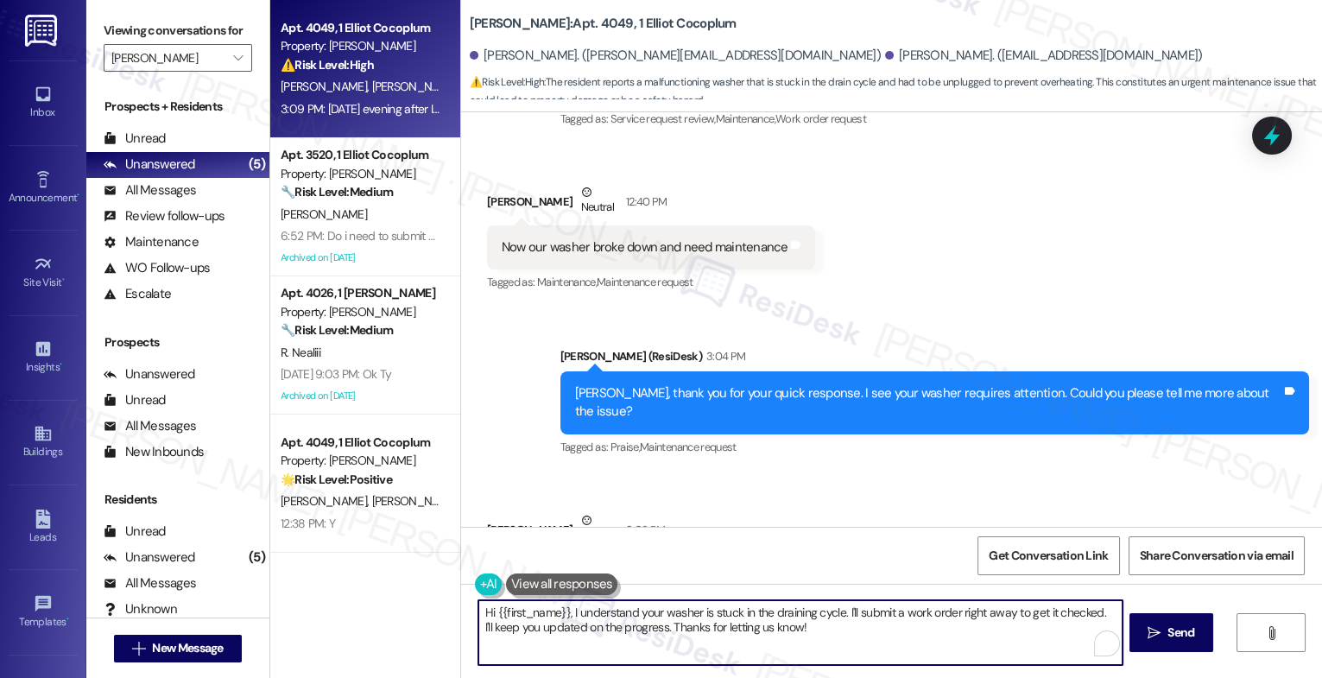
click at [587, 625] on textarea "Hi {{first_name}}, I understand your washer is stuck in the draining cycle. I'l…" at bounding box center [801, 632] width 644 height 65
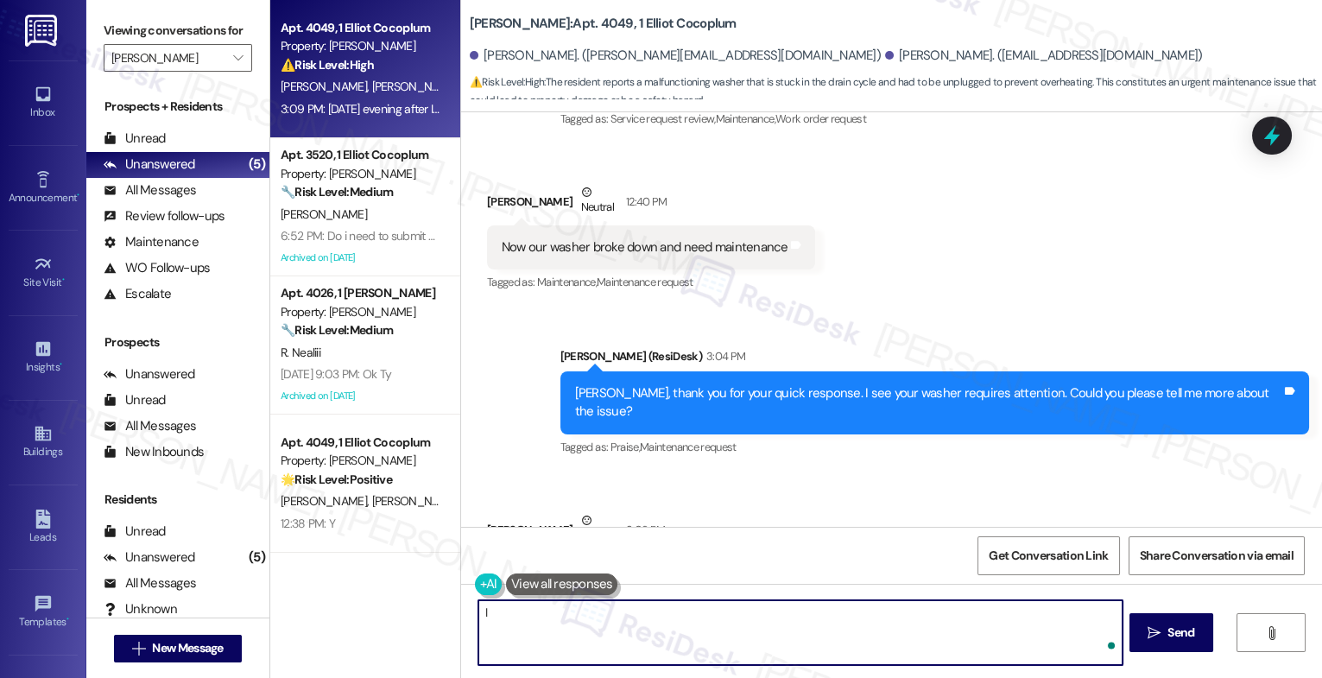
type textarea "I"
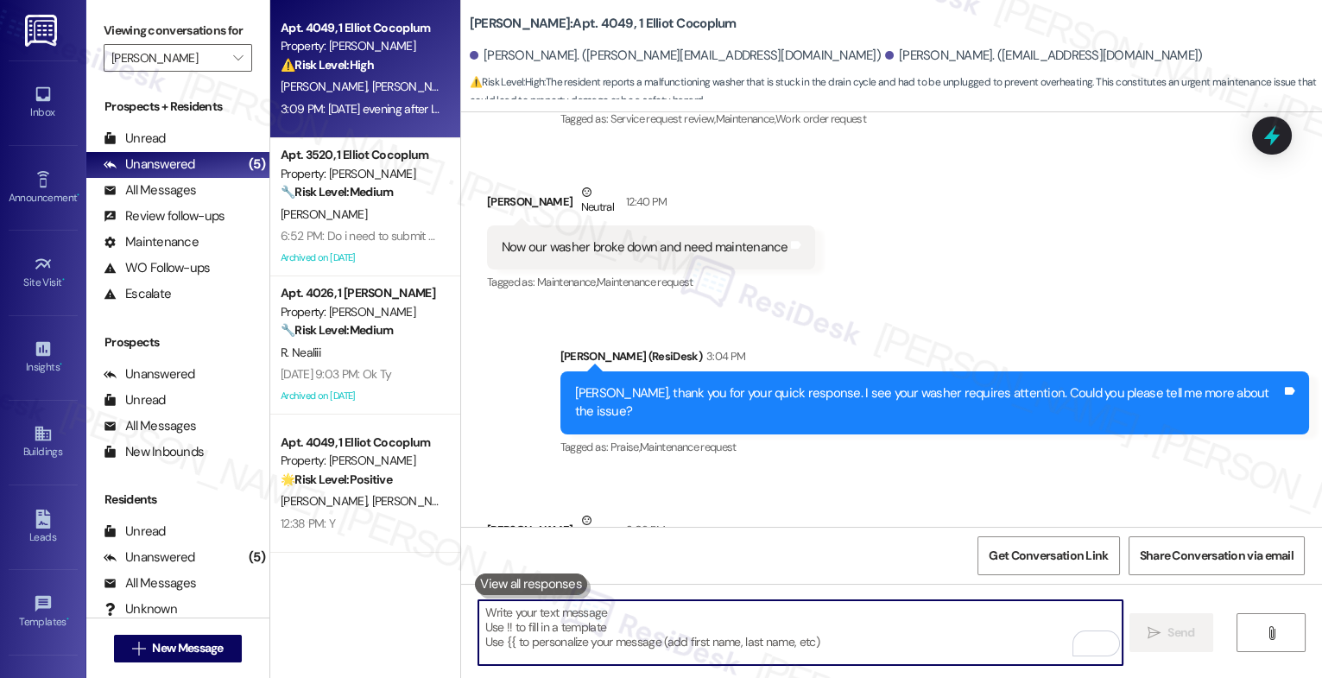
click at [609, 625] on textarea "To enrich screen reader interactions, please activate Accessibility in Grammarl…" at bounding box center [801, 632] width 644 height 65
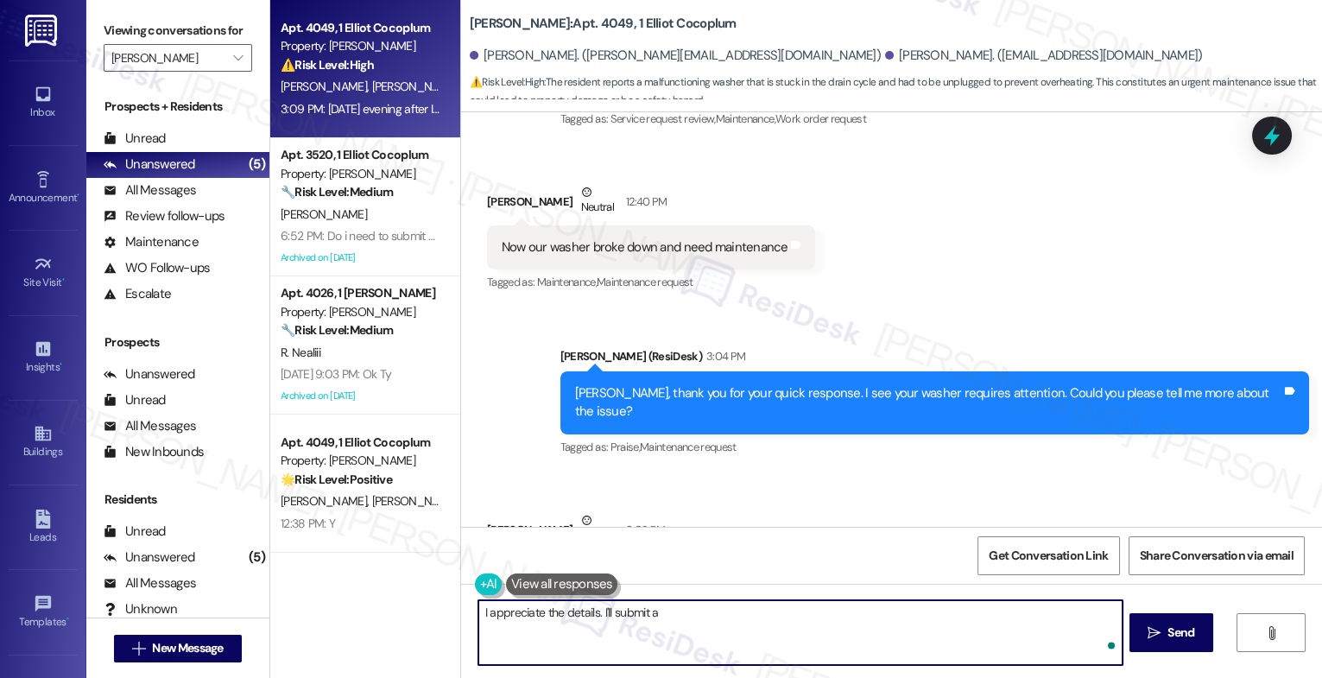
type textarea "I appreciate the details. I'll submit a"
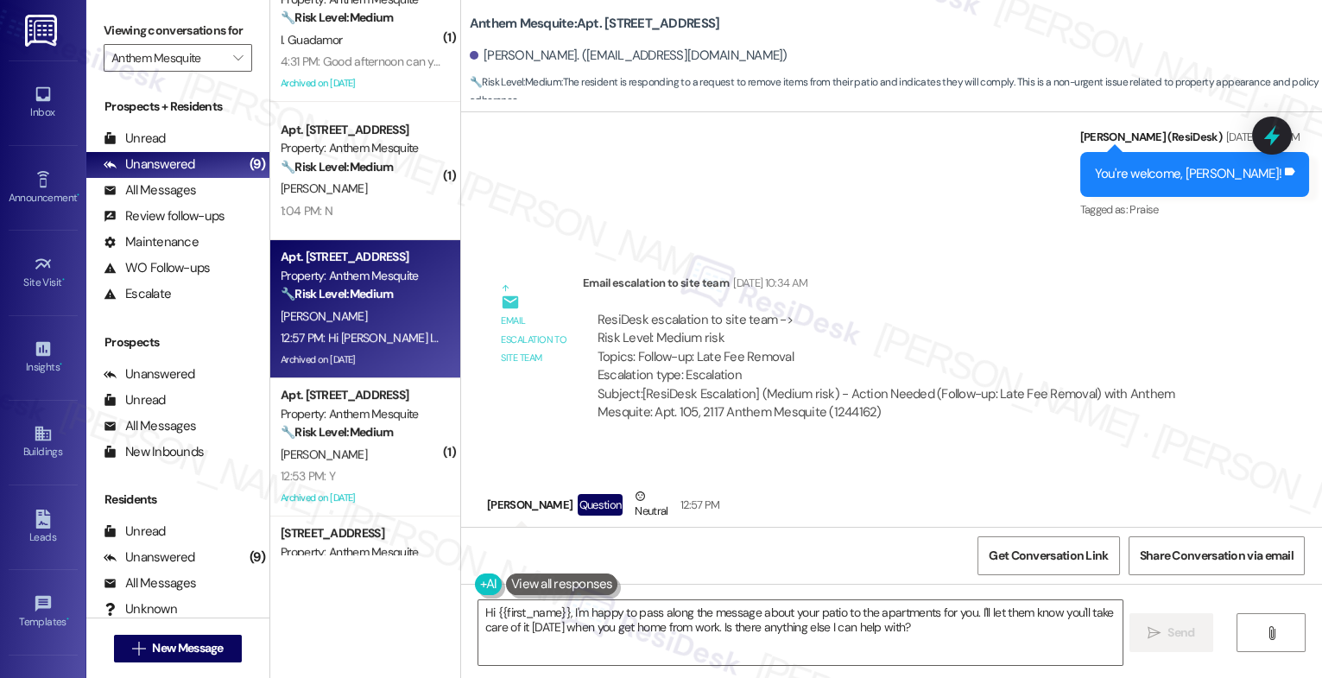
scroll to position [19784, 0]
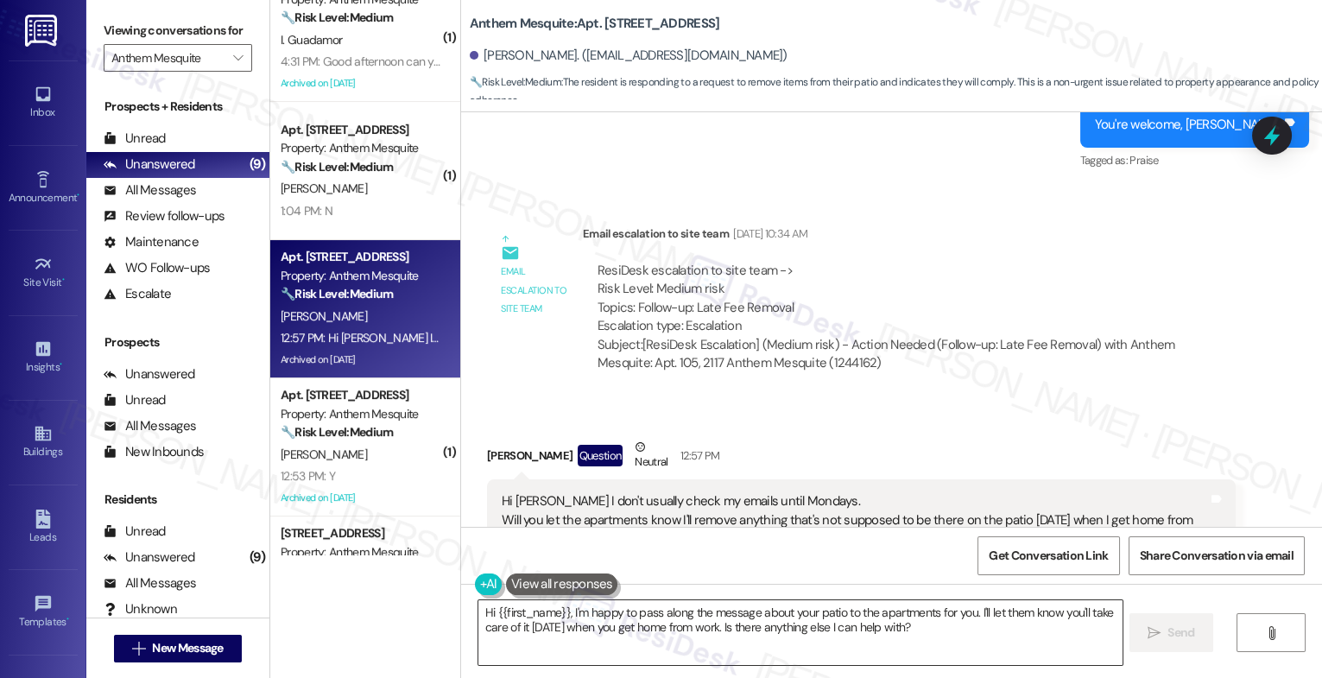
click at [943, 635] on textarea "Hi {{first_name}}, I'm happy to pass along the message about your patio to the …" at bounding box center [801, 632] width 644 height 65
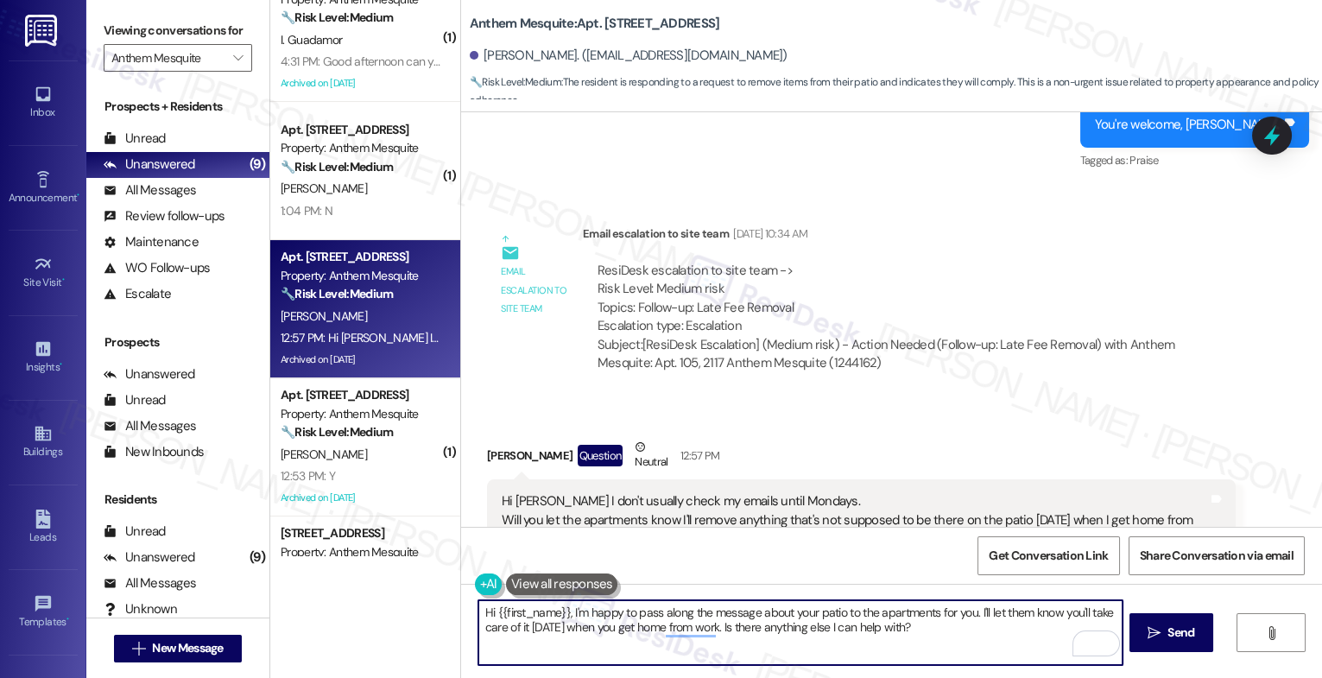
drag, startPoint x: 934, startPoint y: 633, endPoint x: 878, endPoint y: 635, distance: 55.3
click at [878, 635] on textarea "Hi {{first_name}}, I'm happy to pass along the message about your patio to the …" at bounding box center [801, 632] width 644 height 65
click at [943, 631] on textarea "Hi {{first_name}}, I'm happy to pass along the message about your patio to the …" at bounding box center [801, 632] width 644 height 65
click at [1152, 631] on icon "" at bounding box center [1154, 633] width 13 height 14
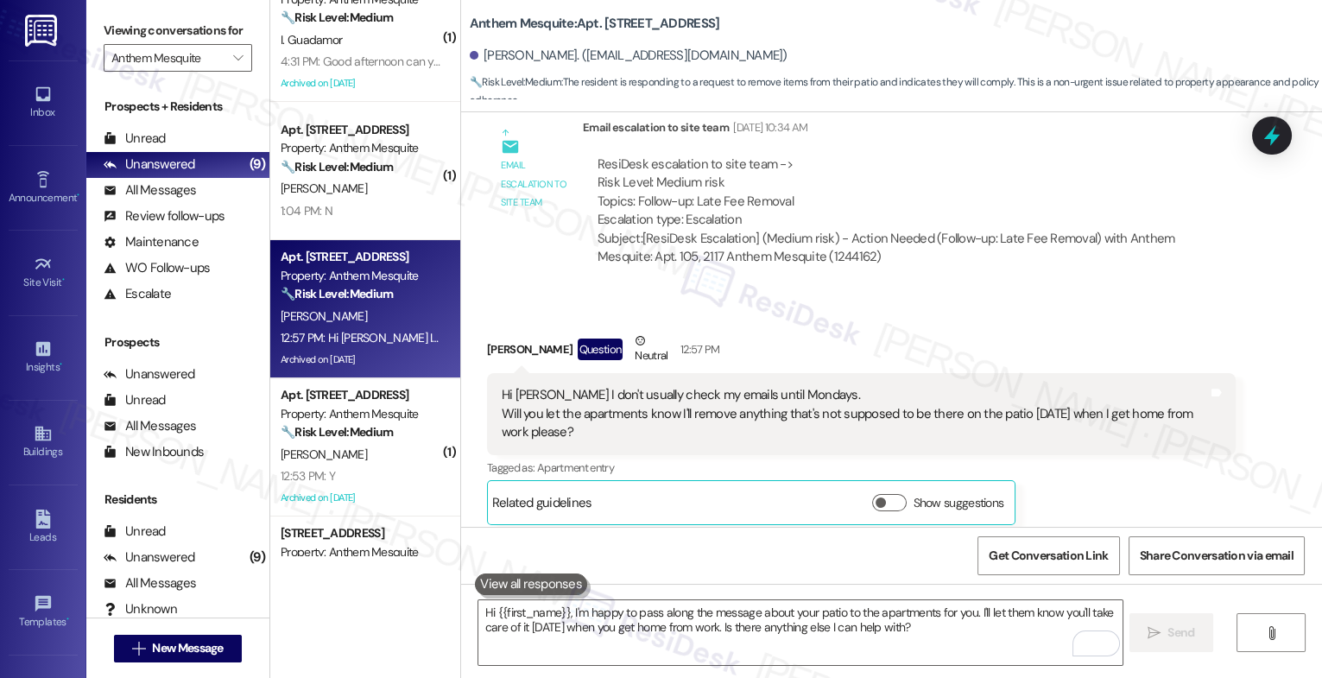
scroll to position [19924, 0]
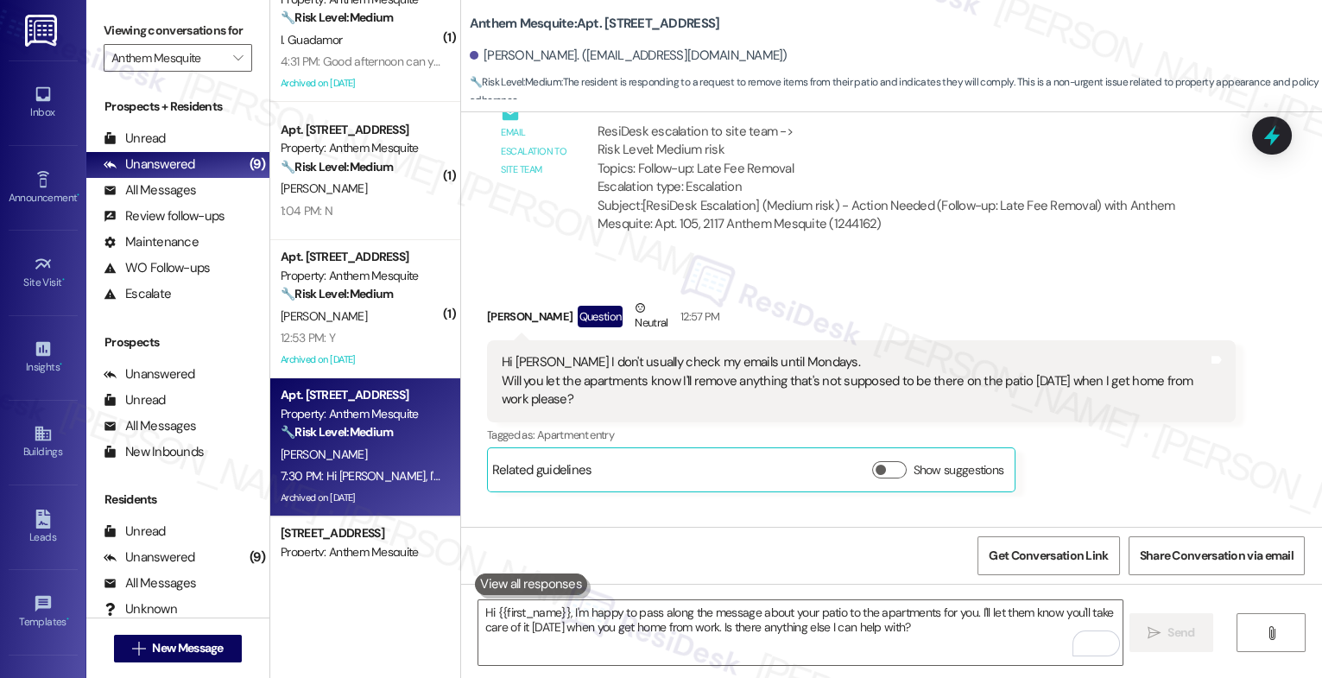
click at [687, 531] on div "Sent via SMS [PERSON_NAME] 7:30 PM Hi [PERSON_NAME], I'm happy to pass along th…" at bounding box center [935, 587] width 775 height 113
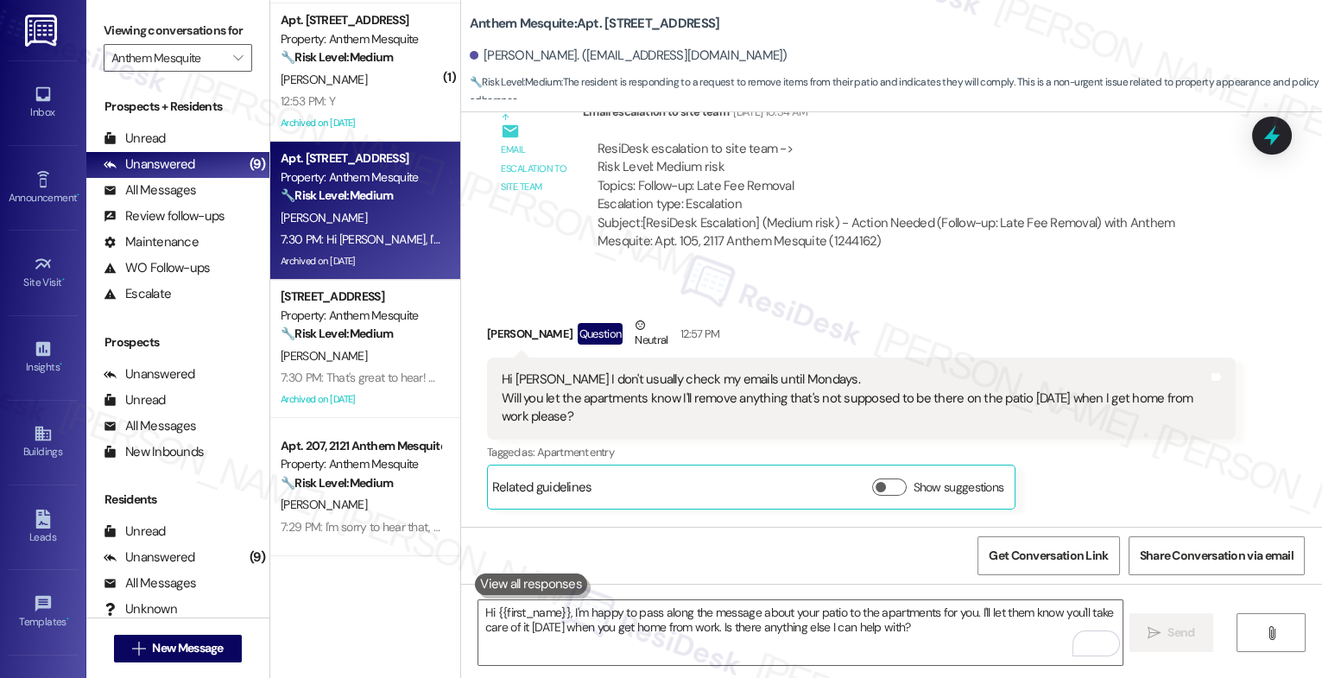
scroll to position [19886, 0]
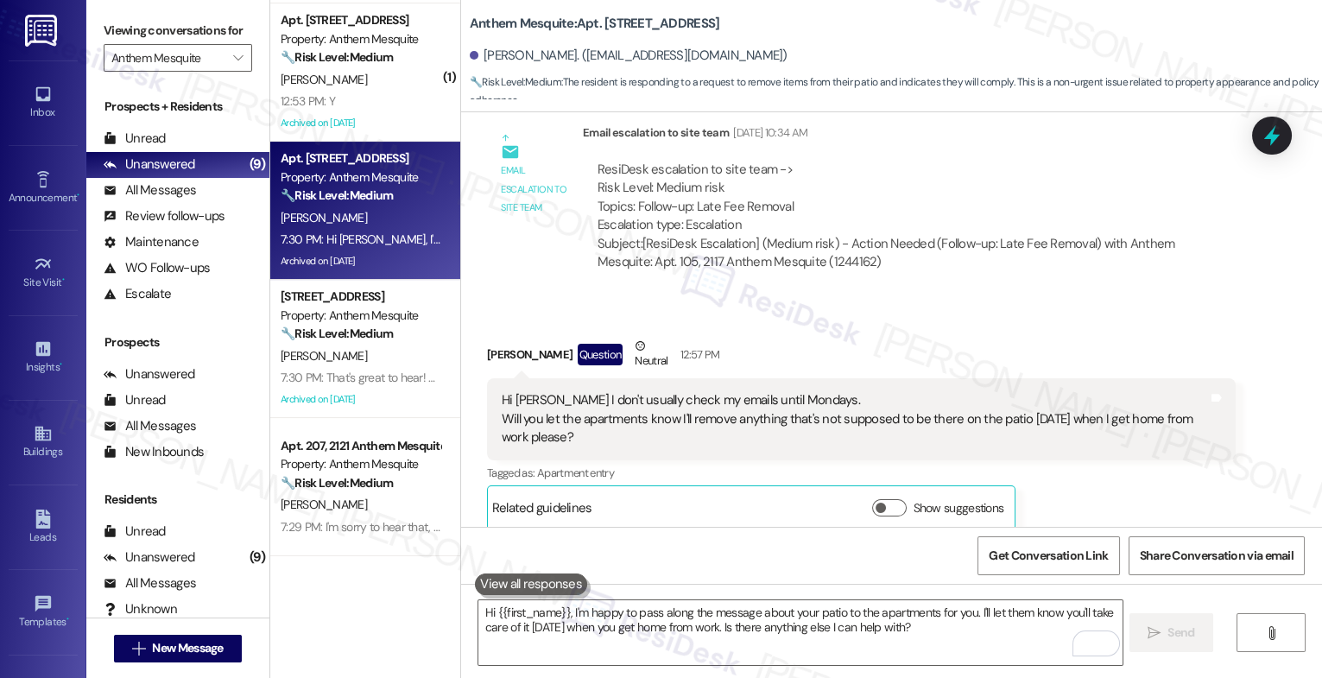
click at [815, 337] on div "[PERSON_NAME] Question Neutral 12:57 PM" at bounding box center [861, 358] width 749 height 42
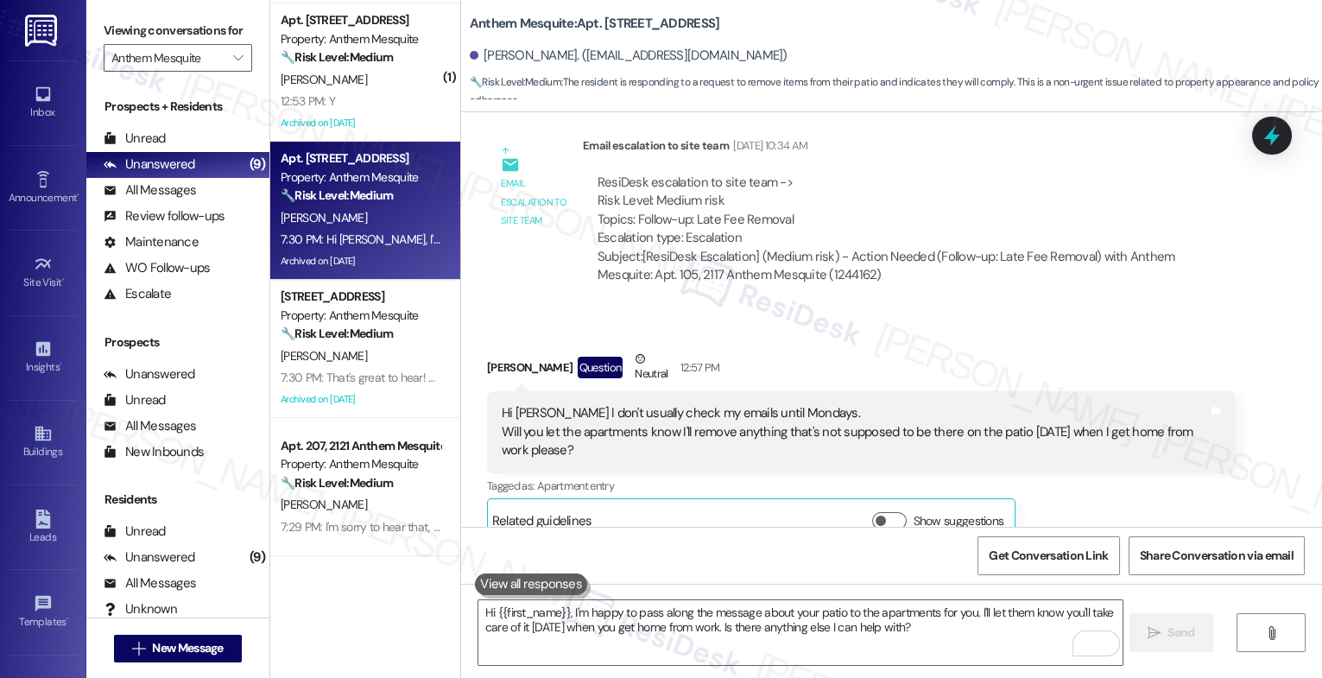
scroll to position [19854, 0]
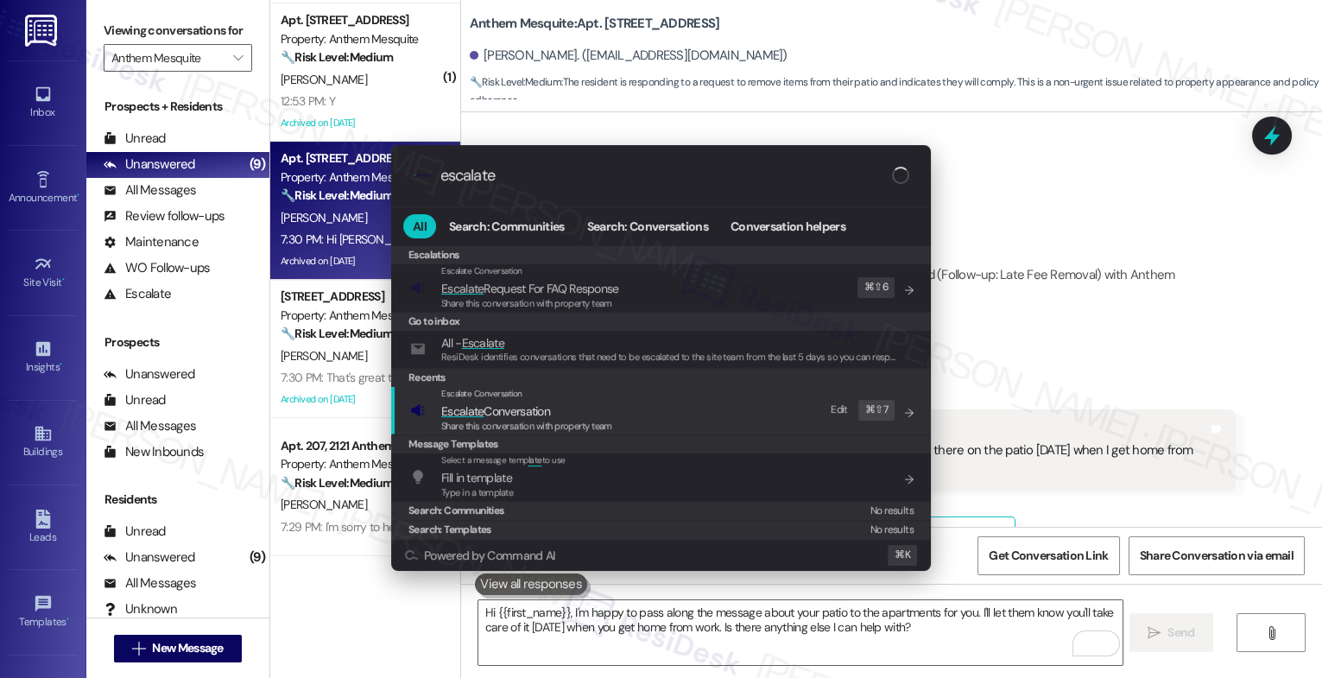
type input "escalate"
click at [492, 415] on span "Escalate Conversation" at bounding box center [495, 411] width 109 height 16
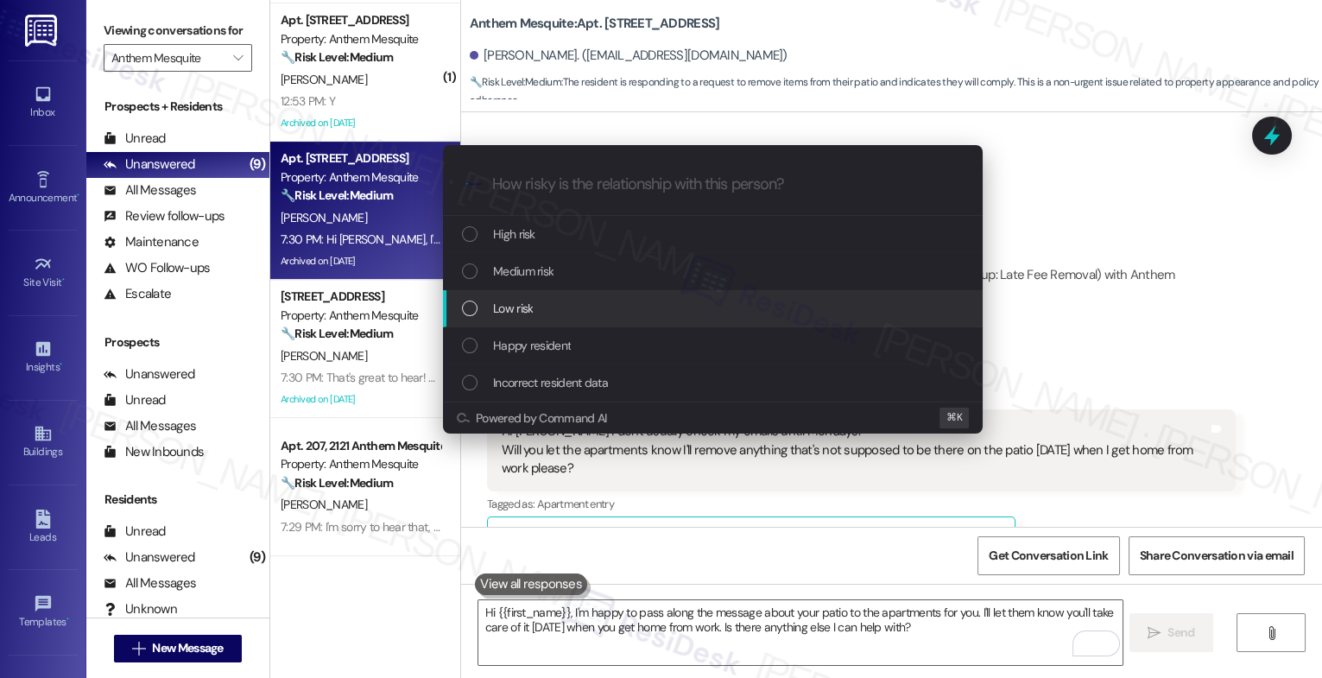
click at [525, 305] on span "Low risk" at bounding box center [513, 308] width 40 height 19
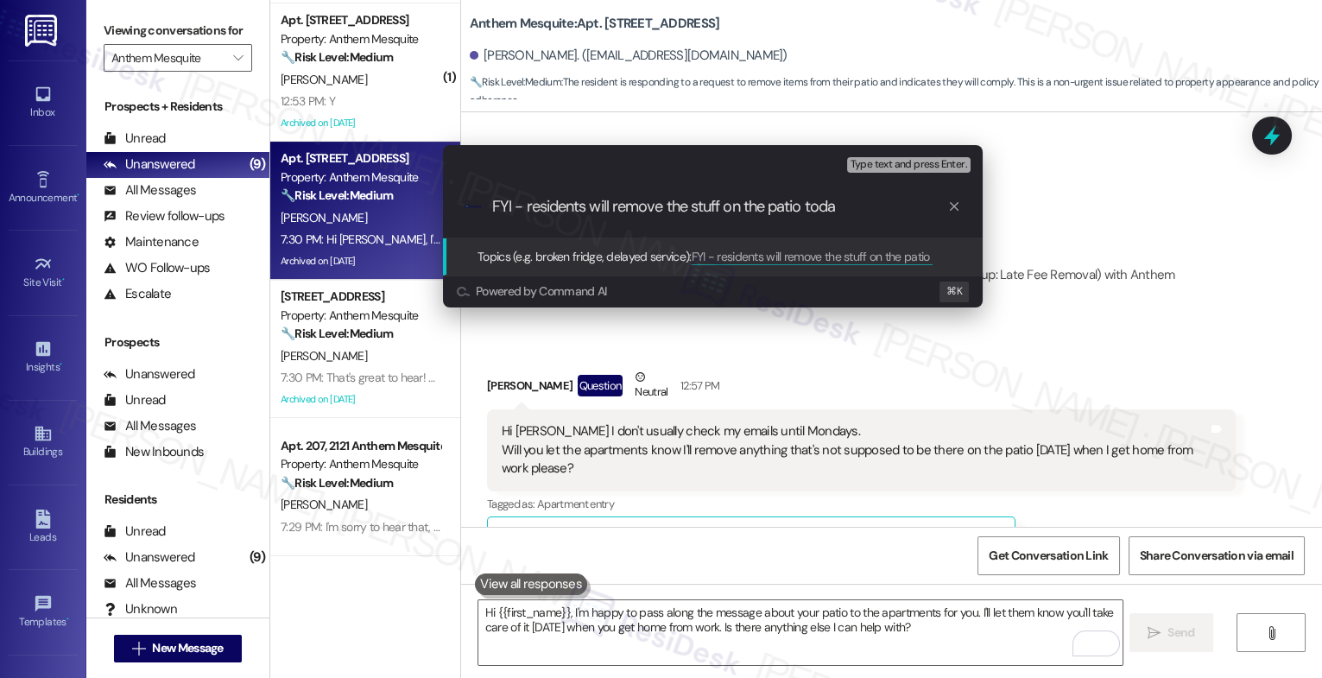
type input "FYI - residents will remove the stuff on the patio [DATE]"
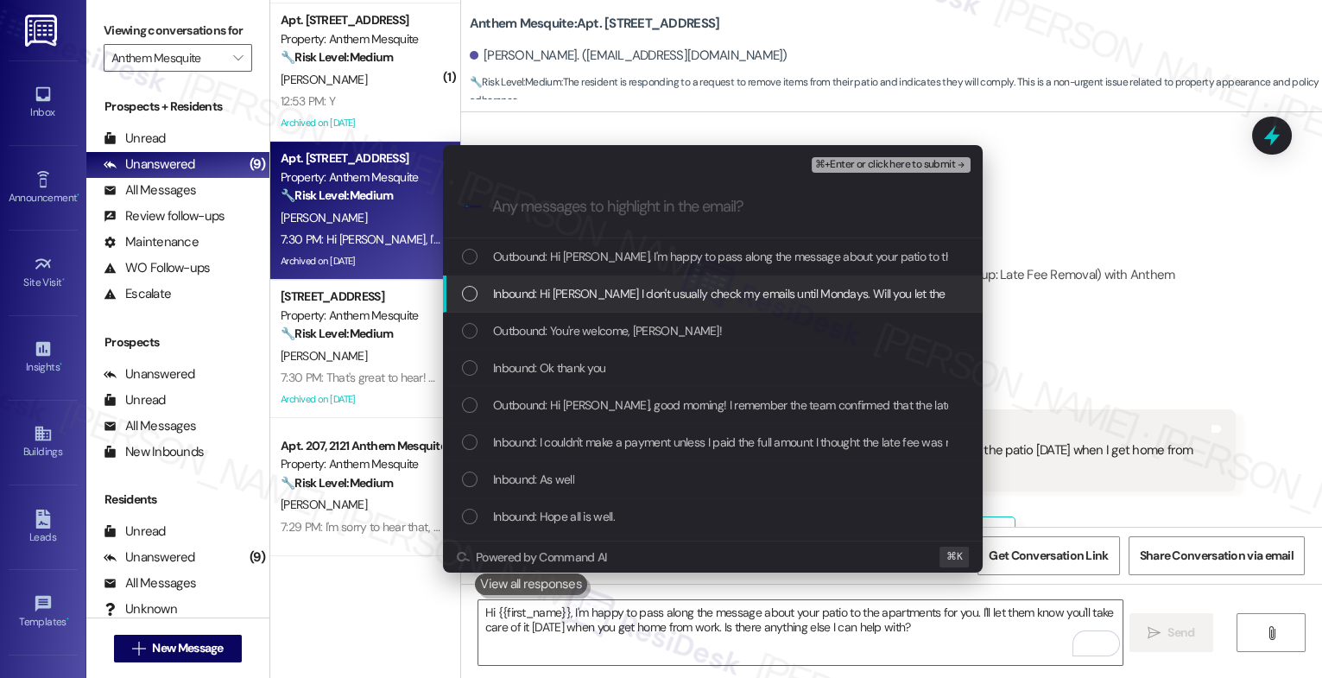
click at [555, 294] on span "Inbound: Hi [PERSON_NAME] I don't usually check my emails until Mondays. Will y…" at bounding box center [1033, 293] width 1081 height 19
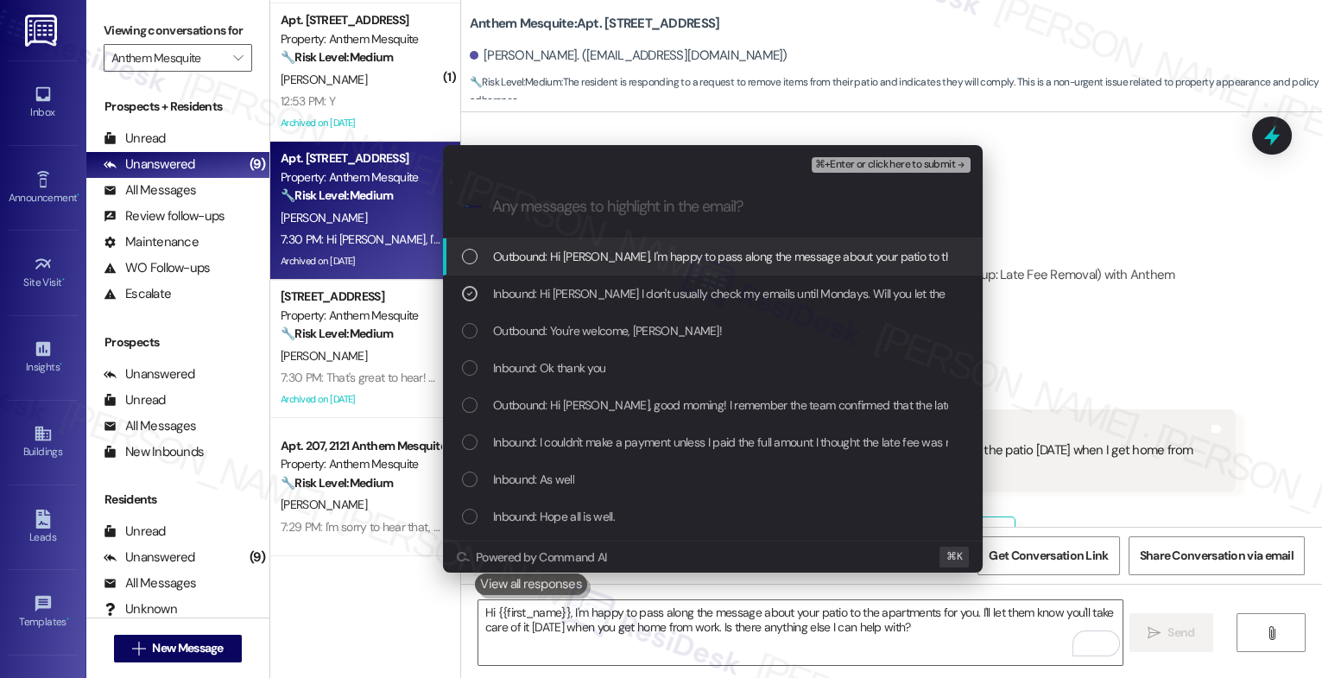
click at [917, 165] on span "⌘+Enter or click here to submit" at bounding box center [885, 165] width 140 height 12
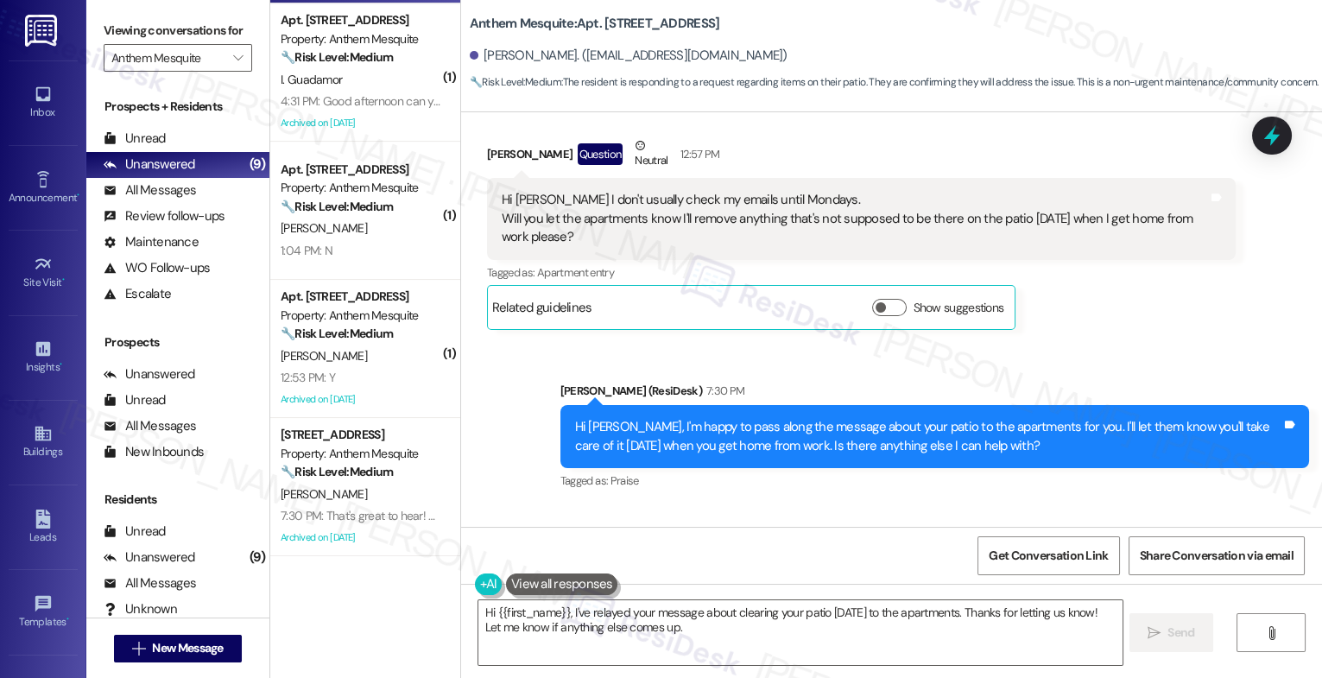
scroll to position [20113, 0]
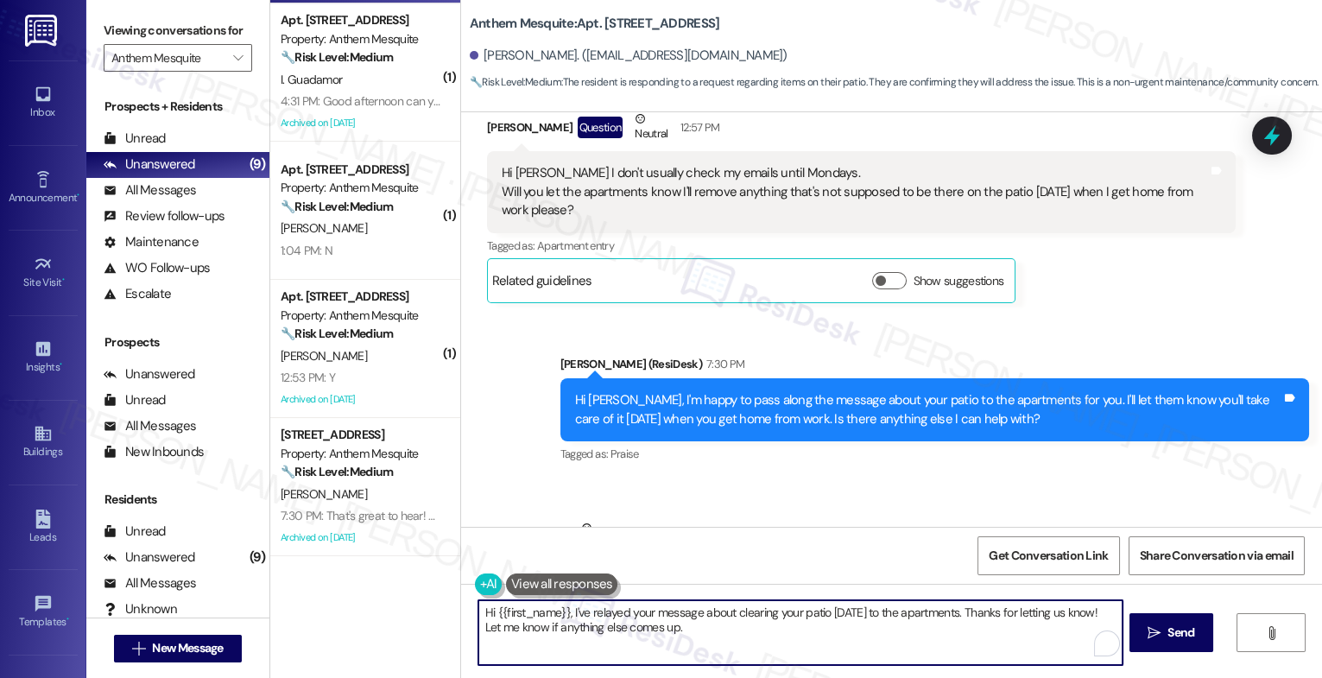
click at [599, 630] on textarea "Hi {{first_name}}, I've relayed your message about clearing your patio [DATE] t…" at bounding box center [801, 632] width 644 height 65
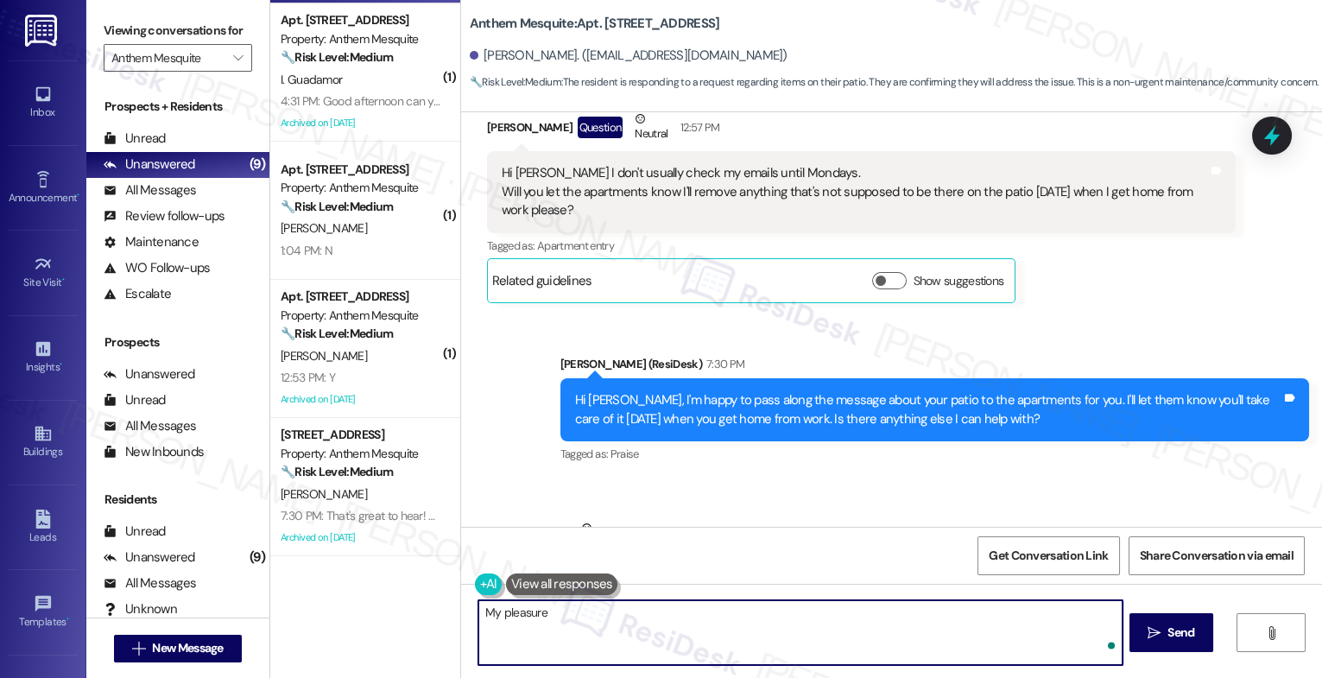
type textarea "My pleasure!"
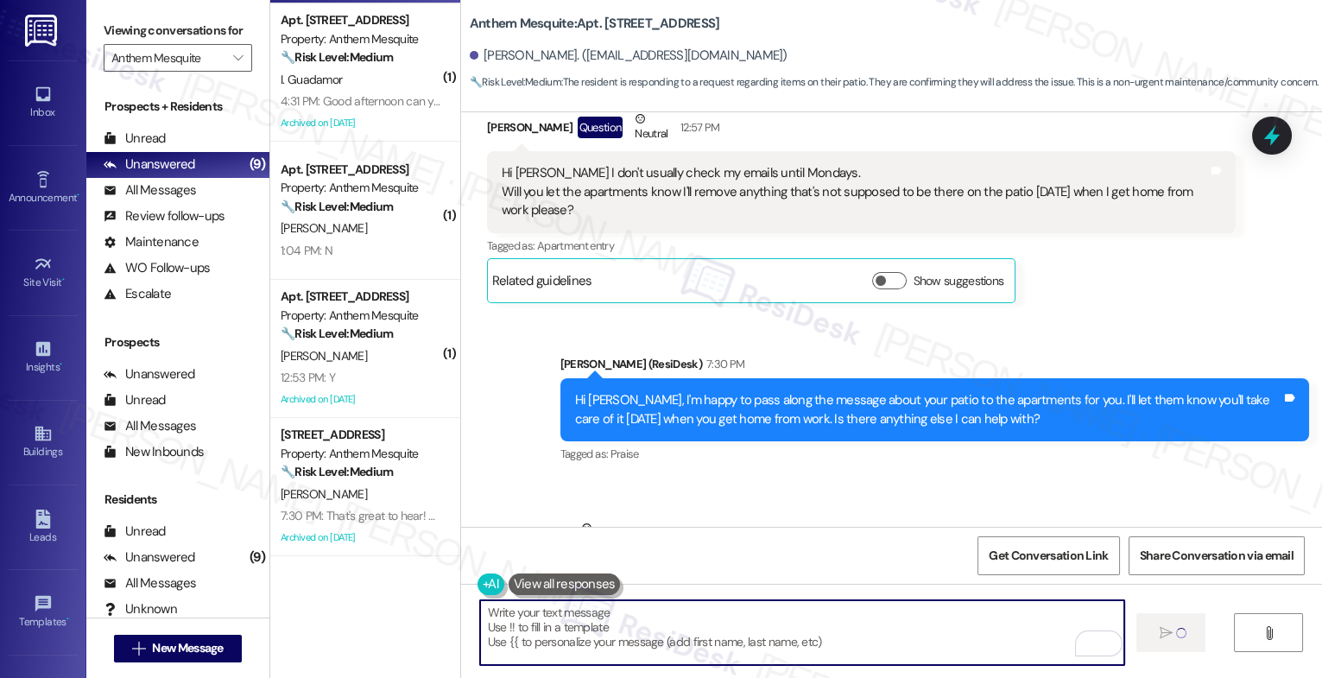
scroll to position [20112, 0]
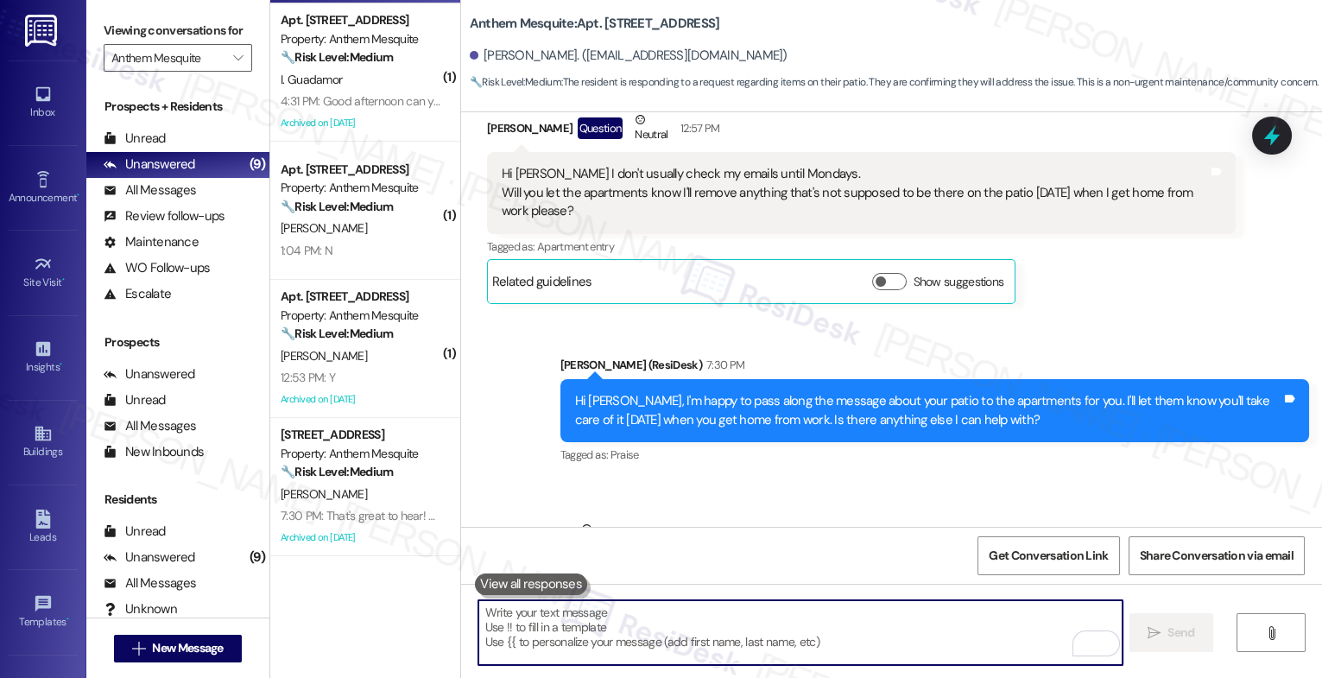
click at [599, 627] on textarea "To enrich screen reader interactions, please activate Accessibility in Grammarl…" at bounding box center [801, 632] width 644 height 65
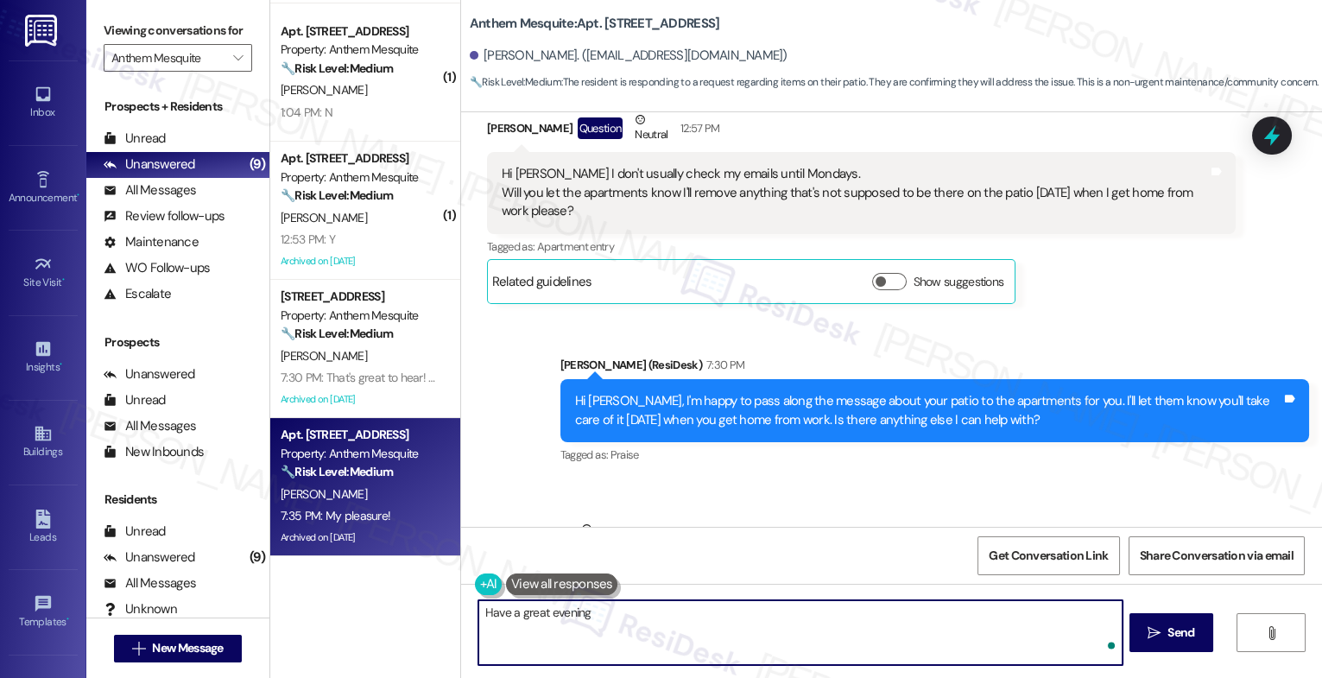
type textarea "Have a great evening!"
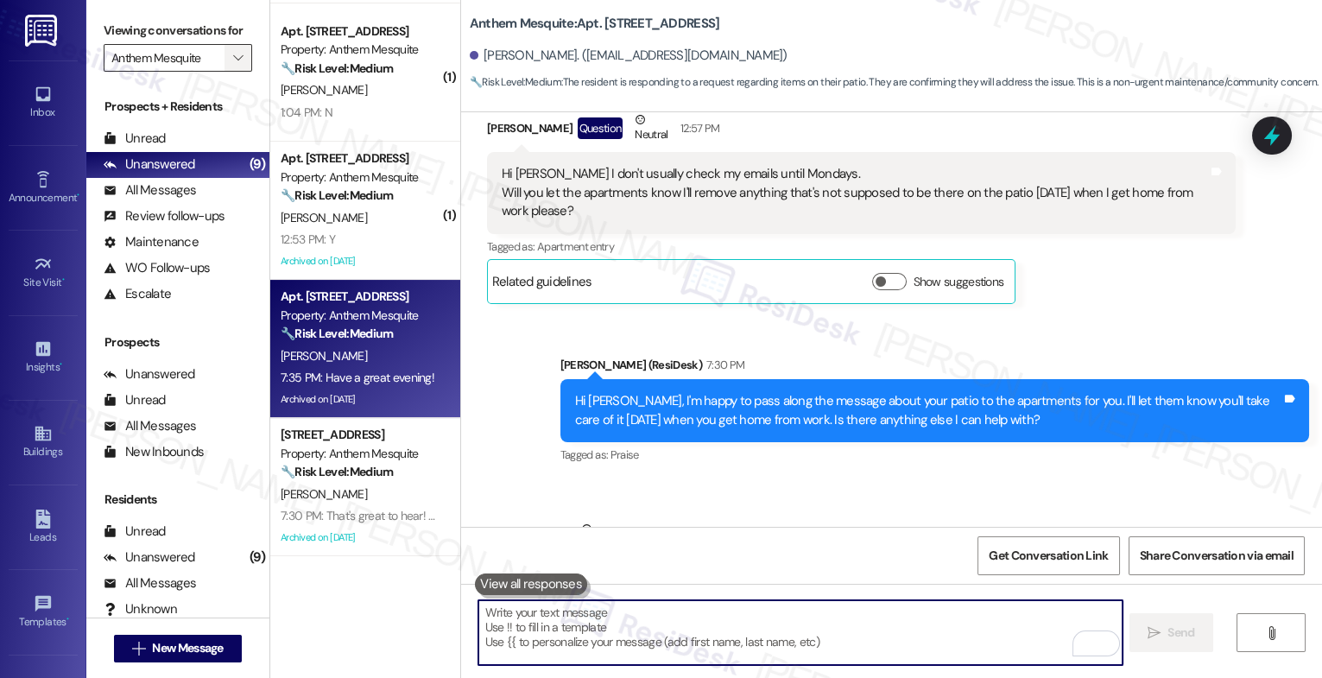
click at [233, 65] on icon "" at bounding box center [238, 58] width 10 height 14
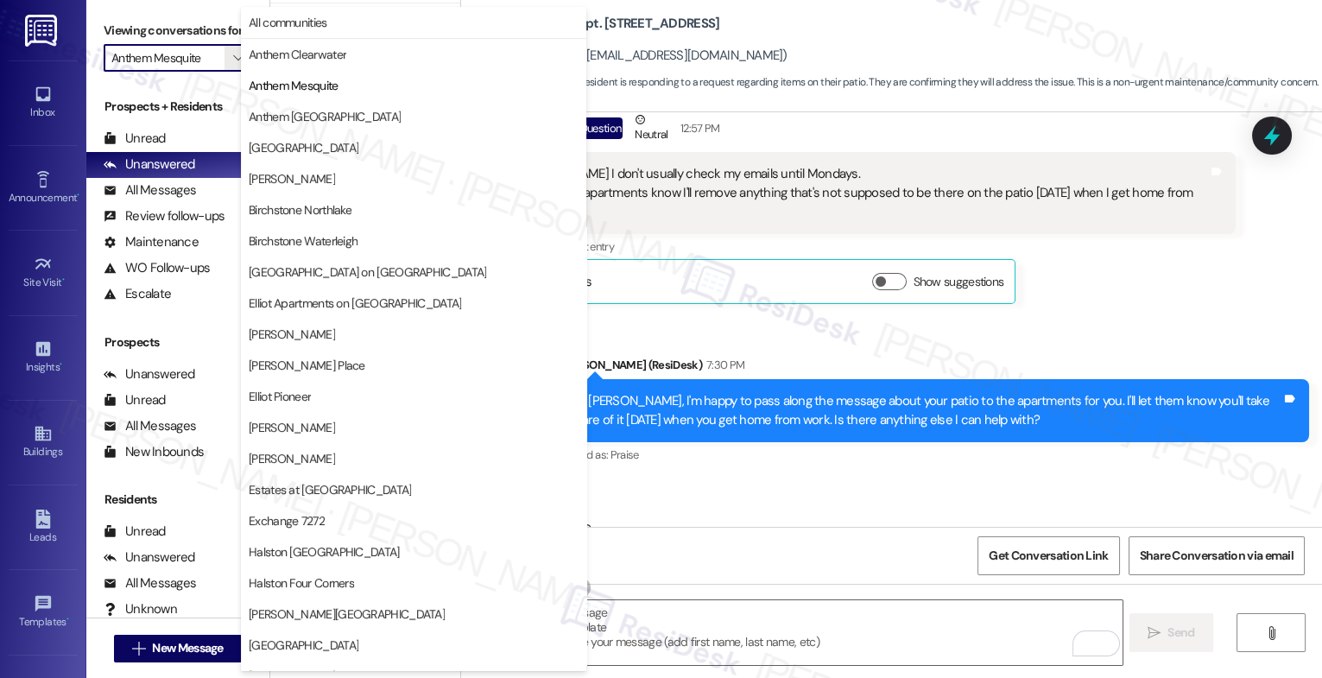
click at [727, 343] on div "Sent via SMS [PERSON_NAME] (ResiDesk) 7:30 PM Hi [PERSON_NAME], I'm happy to pa…" at bounding box center [935, 412] width 775 height 138
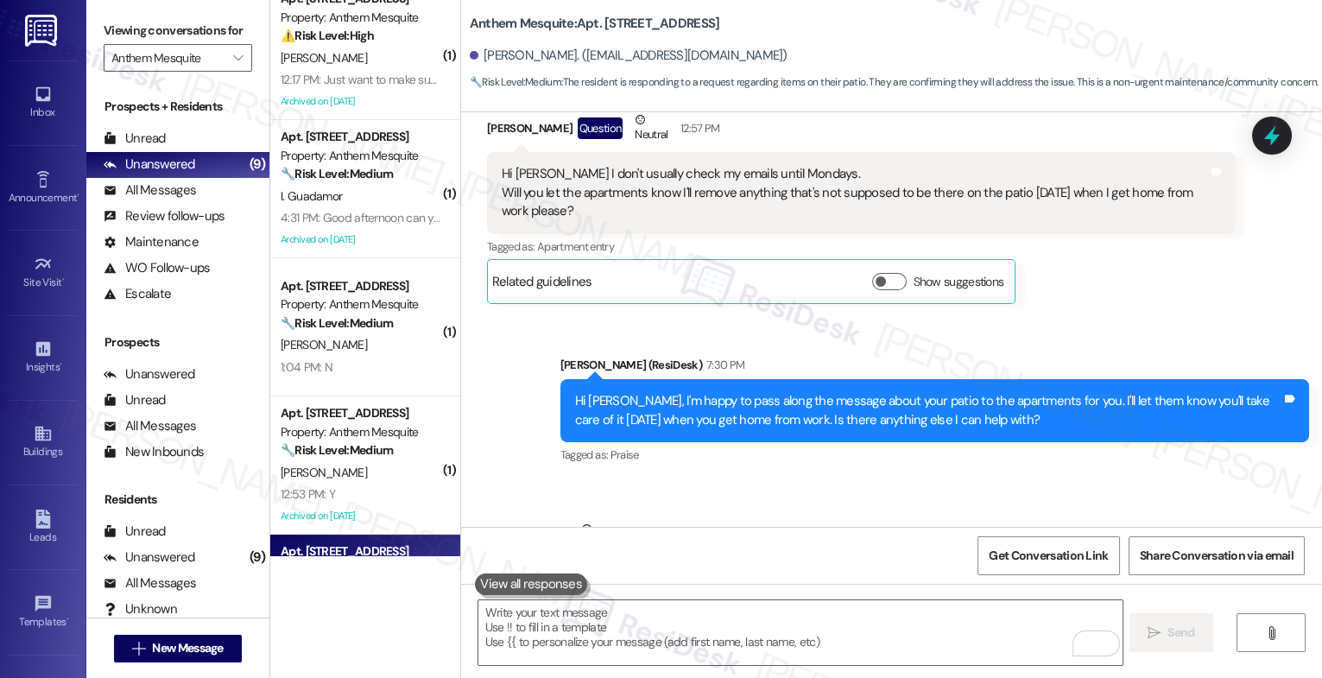
scroll to position [826, 0]
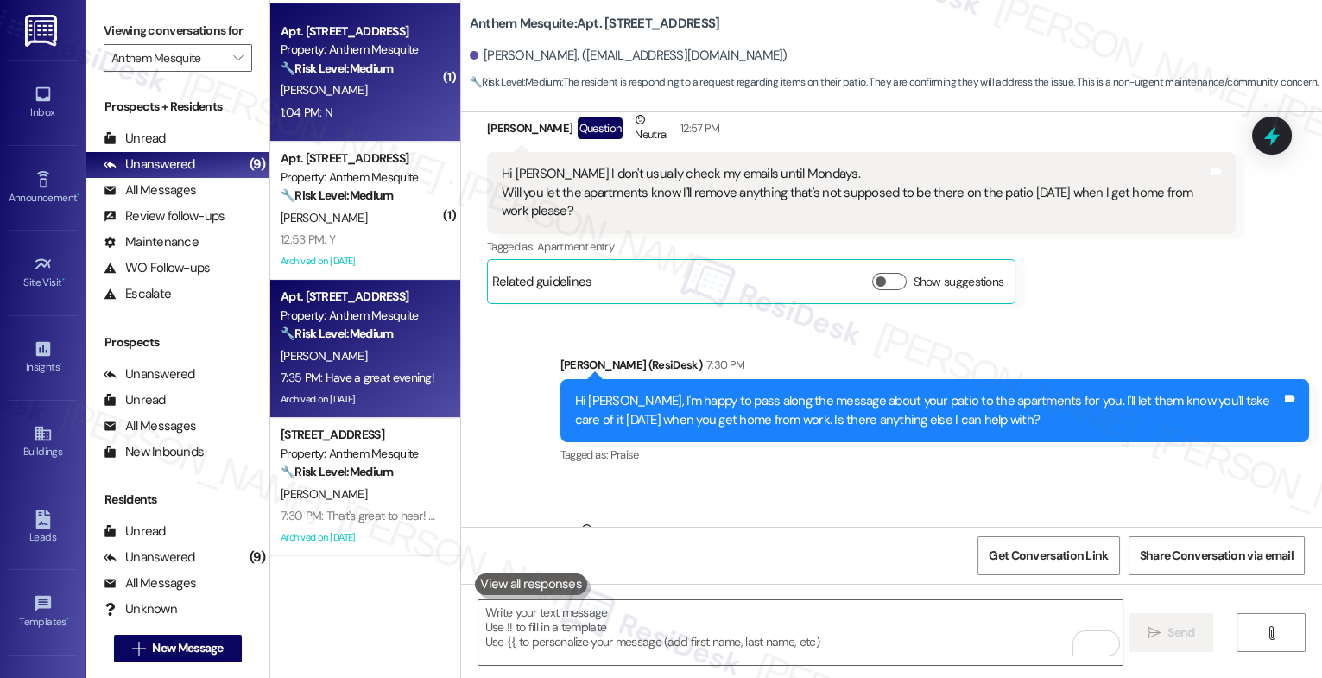
click at [364, 105] on div "1:04 PM: N 1:04 PM: N" at bounding box center [360, 113] width 163 height 22
type textarea "Fetching suggested responses. Please feel free to read through the conversation…"
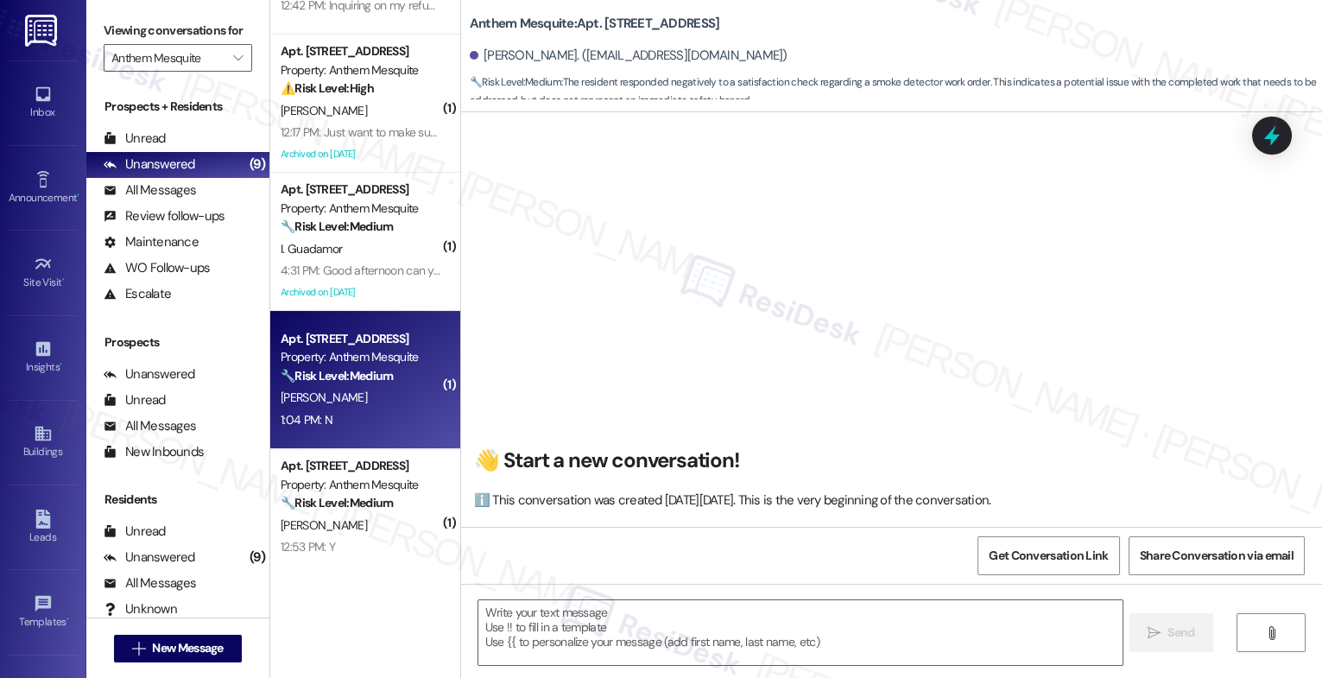
scroll to position [364, 0]
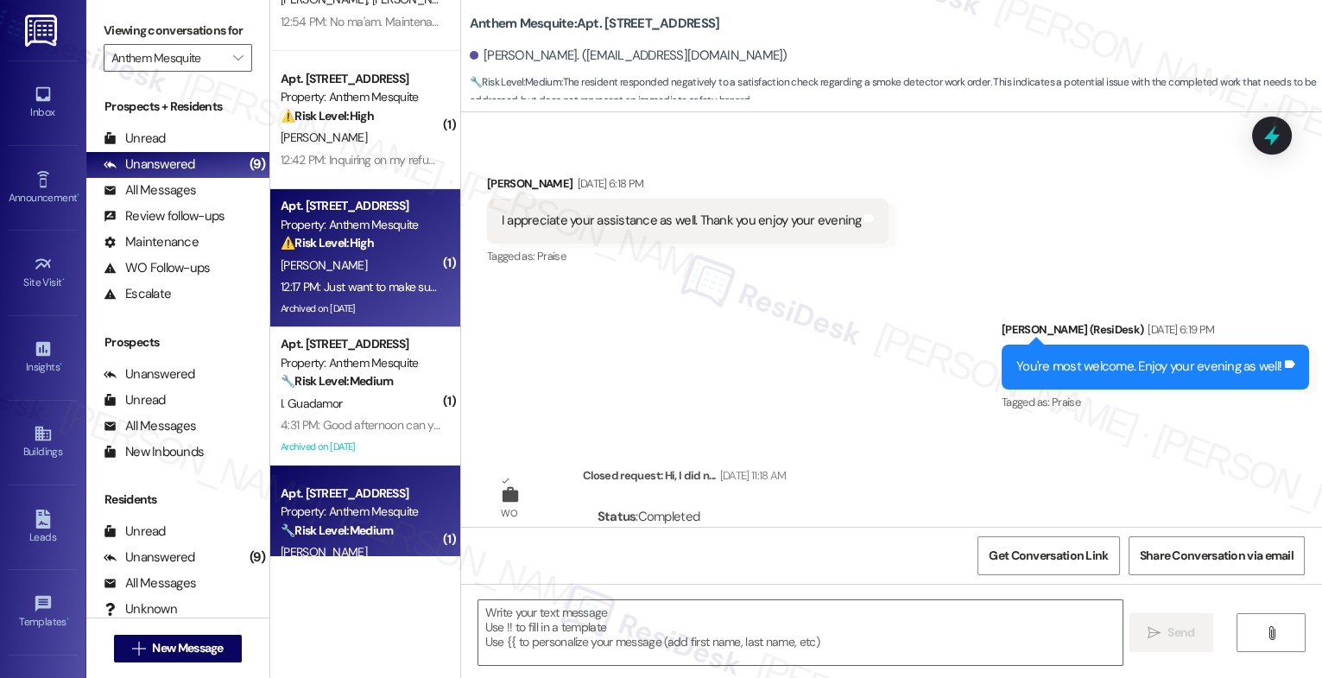
type textarea "Fetching suggested responses. Please feel free to read through the conversation…"
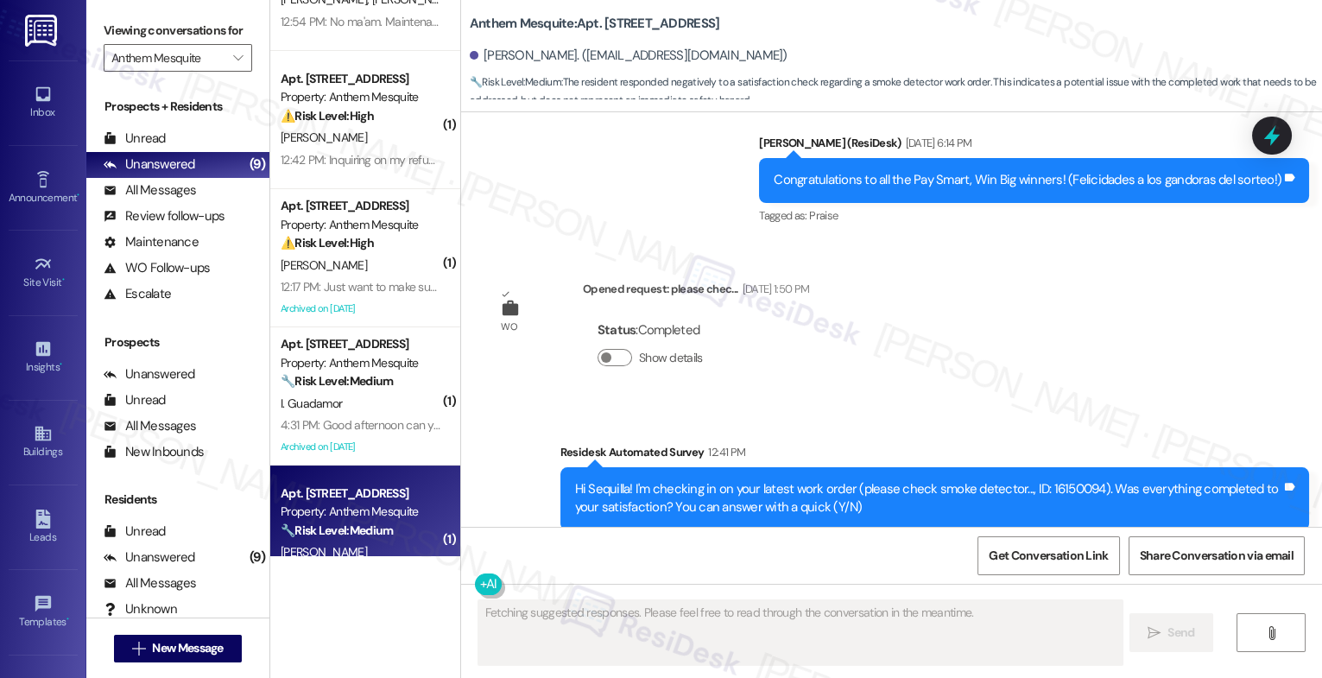
scroll to position [2681, 0]
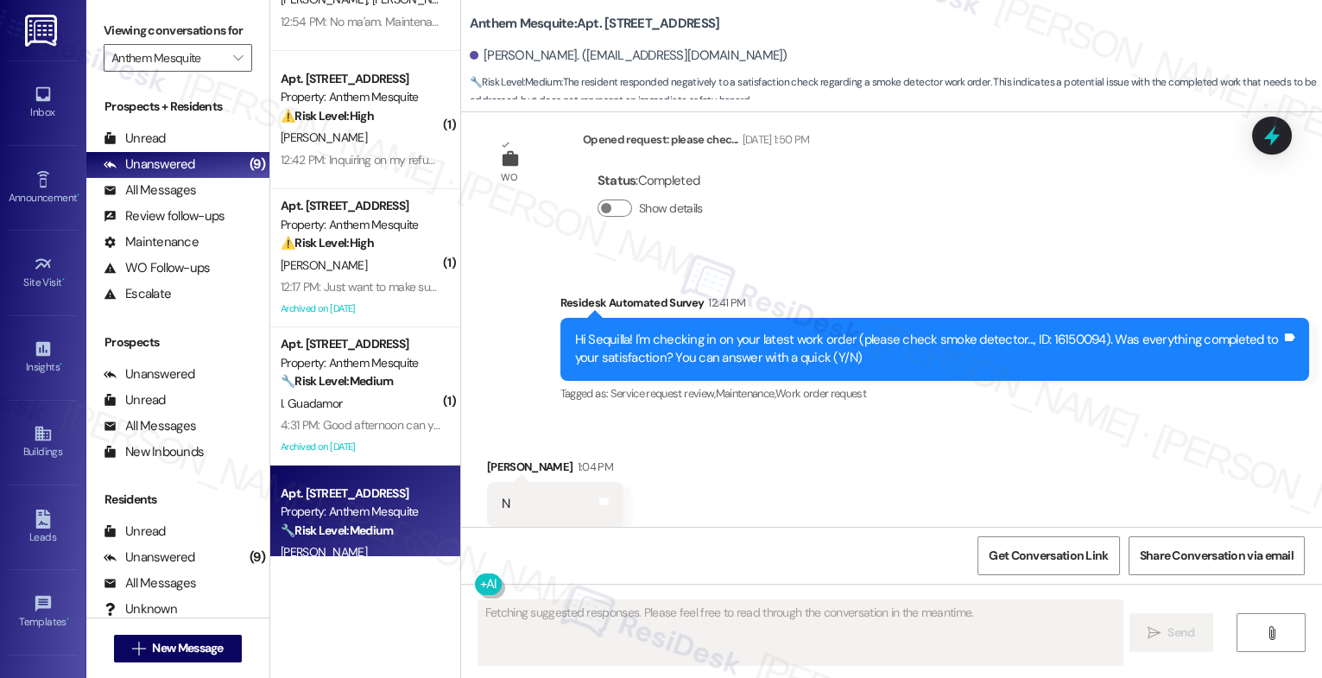
click at [714, 451] on div "Received via SMS [PERSON_NAME] 1:04 PM N Tags and notes Tagged as: Negative res…" at bounding box center [891, 492] width 861 height 146
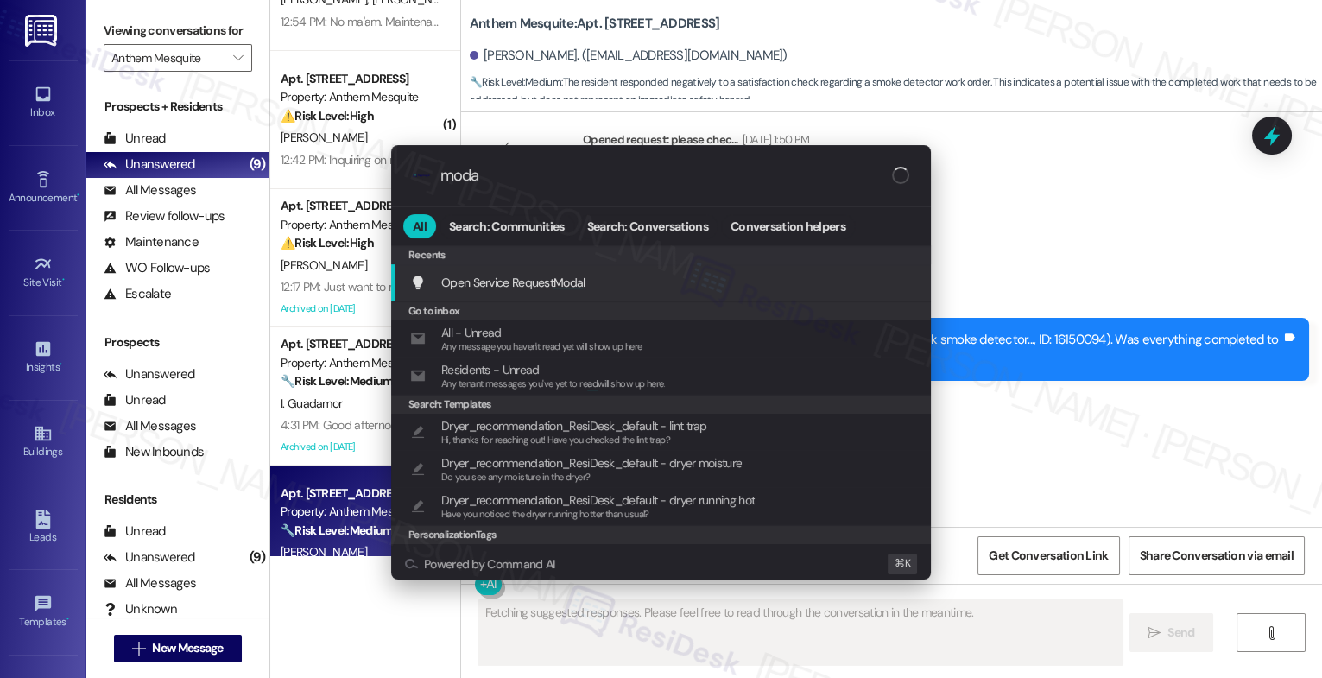
type input "modal"
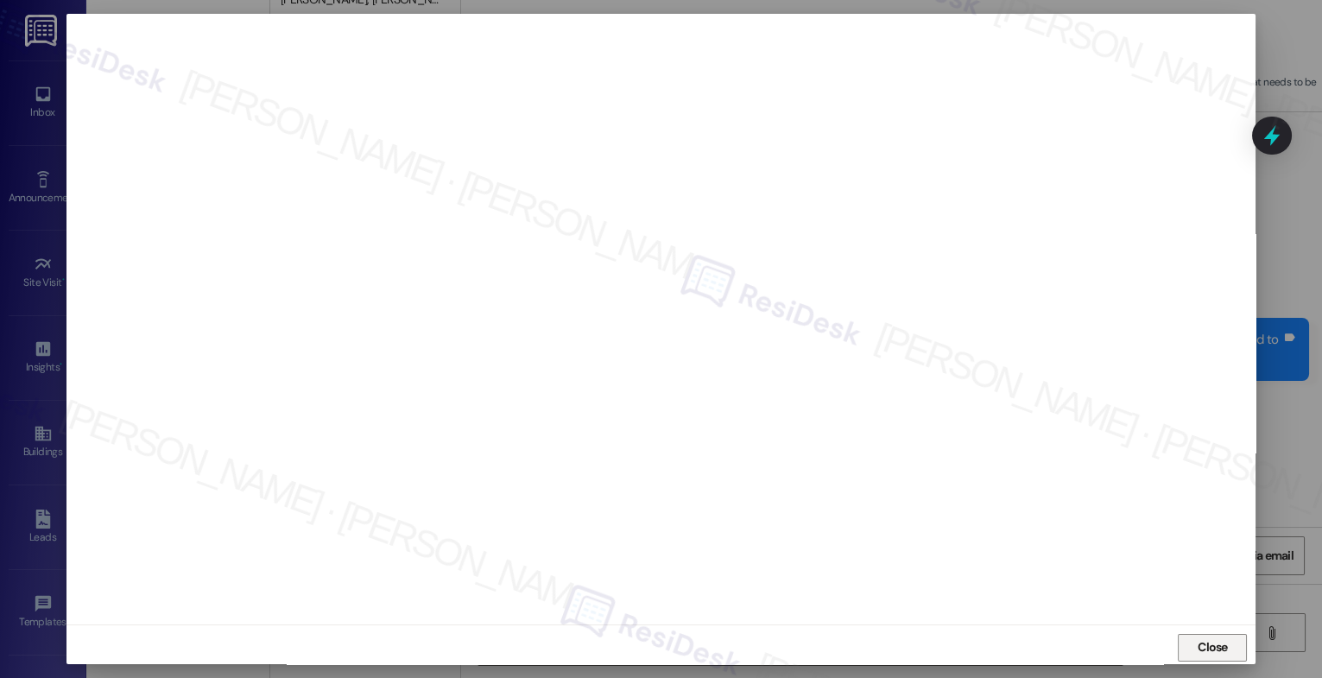
click at [1203, 655] on span "Close" at bounding box center [1213, 647] width 30 height 18
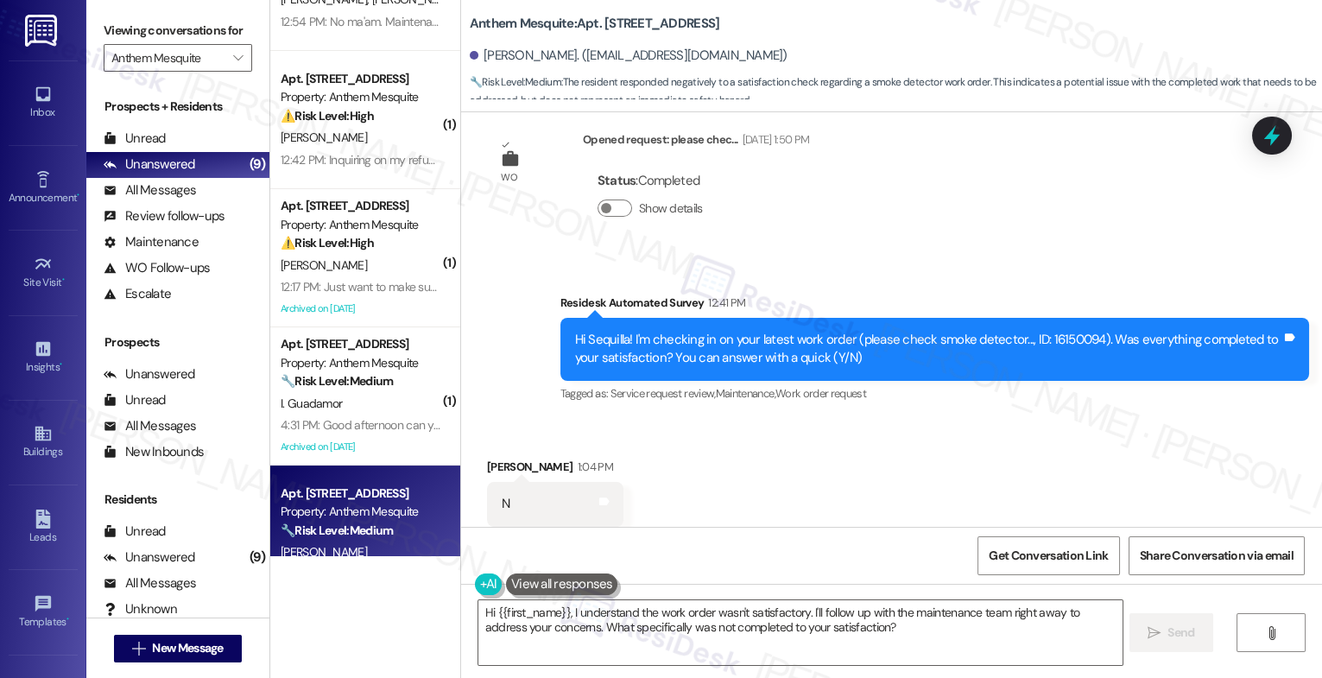
scroll to position [2682, 0]
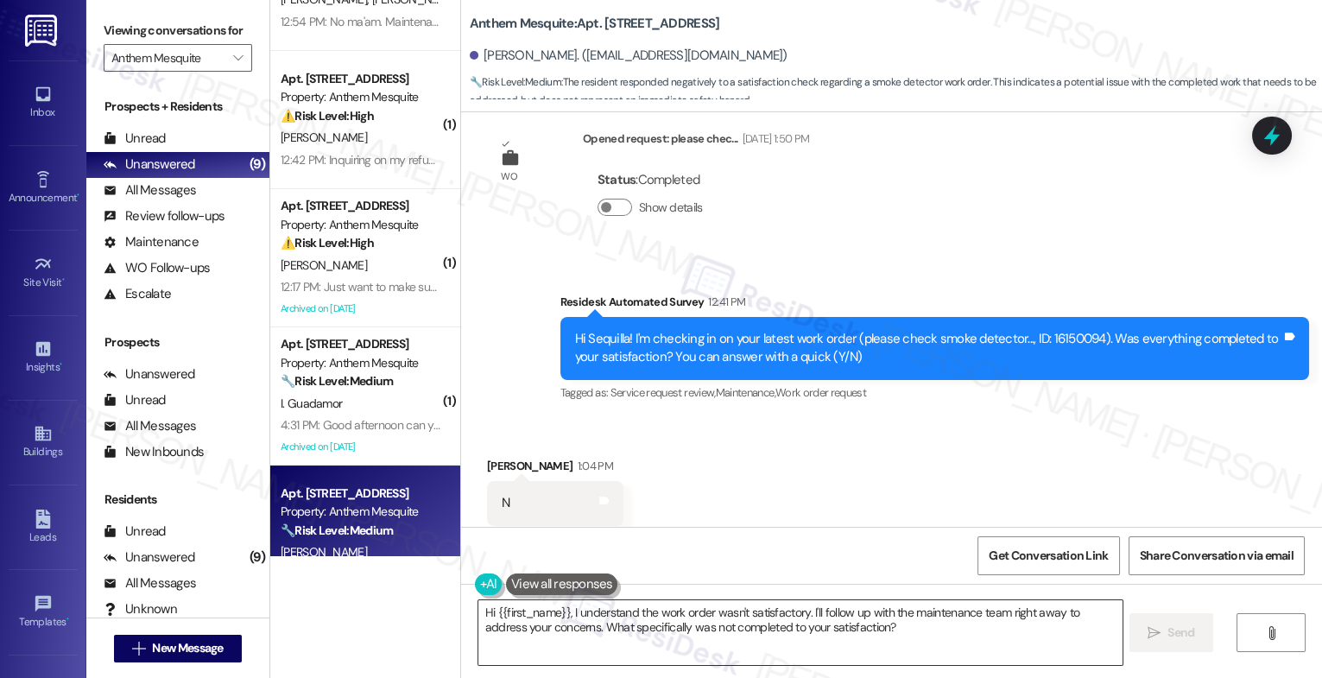
click at [582, 634] on textarea "Hi {{first_name}}, I understand the work order wasn't satisfactory. I'll follow…" at bounding box center [801, 632] width 644 height 65
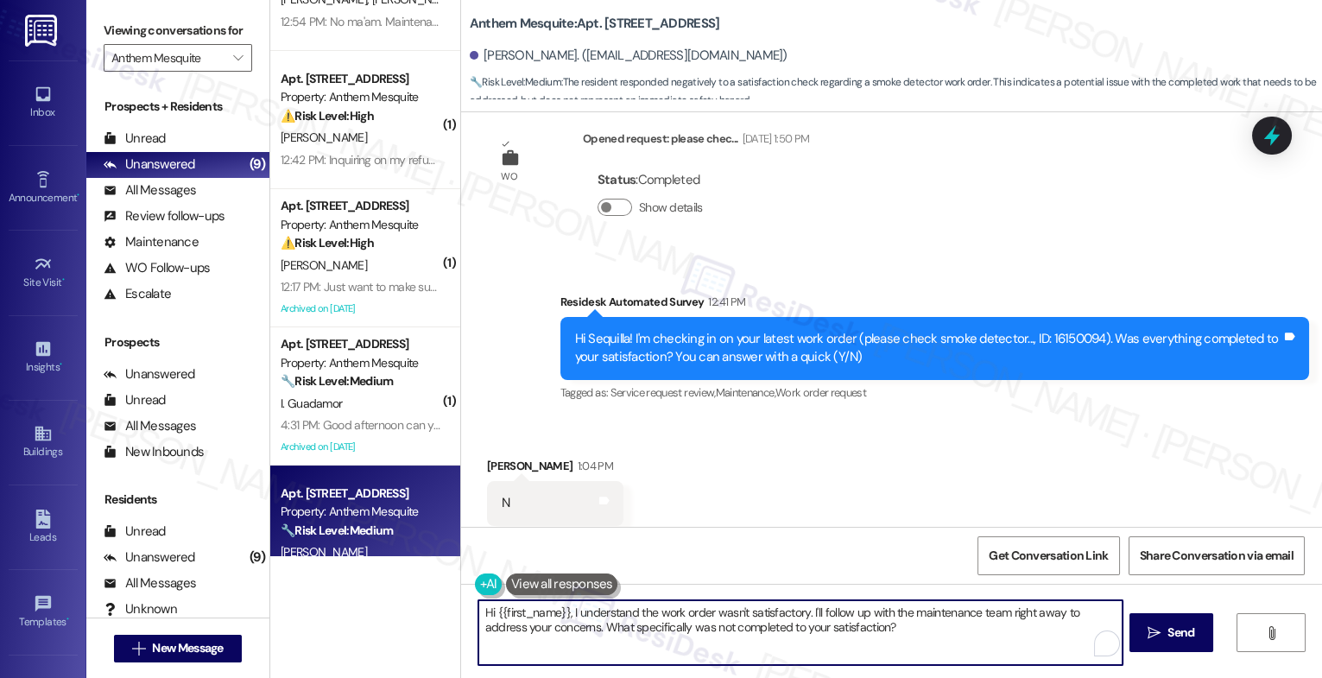
click at [582, 634] on textarea "Hi {{first_name}}, I understand the work order wasn't satisfactory. I'll follow…" at bounding box center [801, 632] width 644 height 65
paste textarea "I'm sorry to hear that, {{first_name}}. Could you share a bit more about what h…"
type textarea "I'm sorry to hear that, {{first_name}}. Could you share a bit more about what h…"
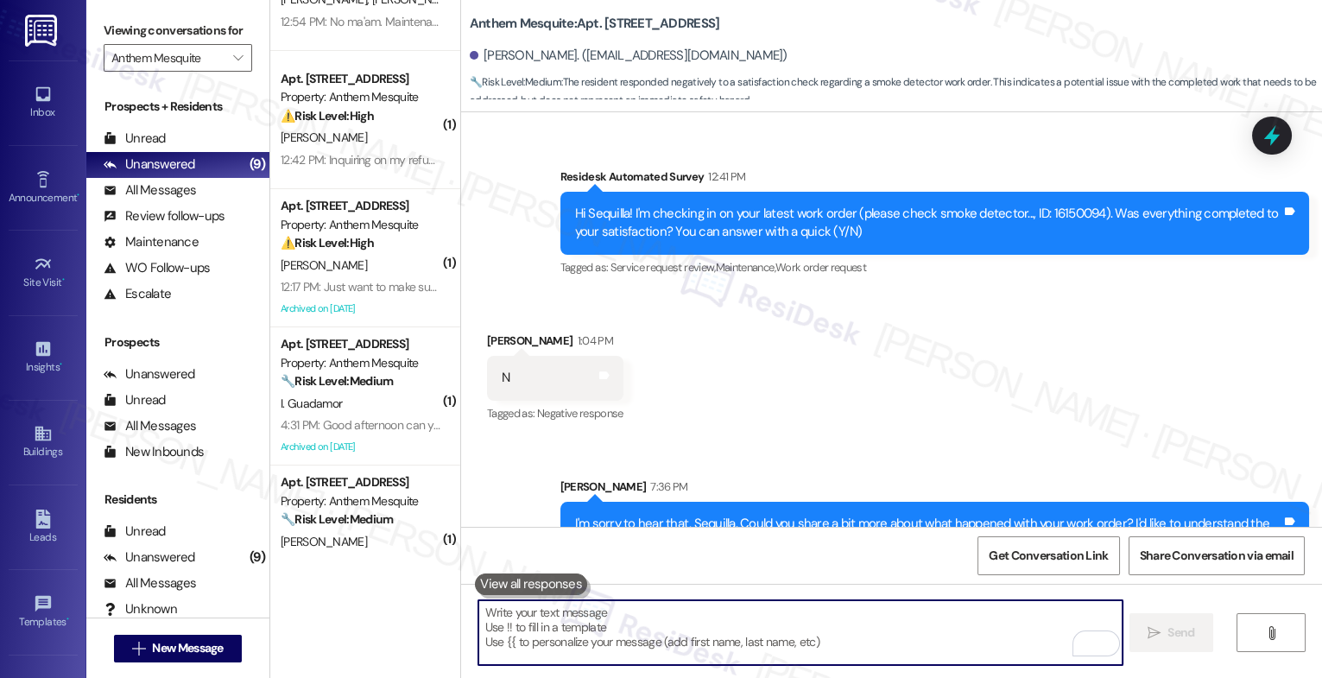
scroll to position [2821, 0]
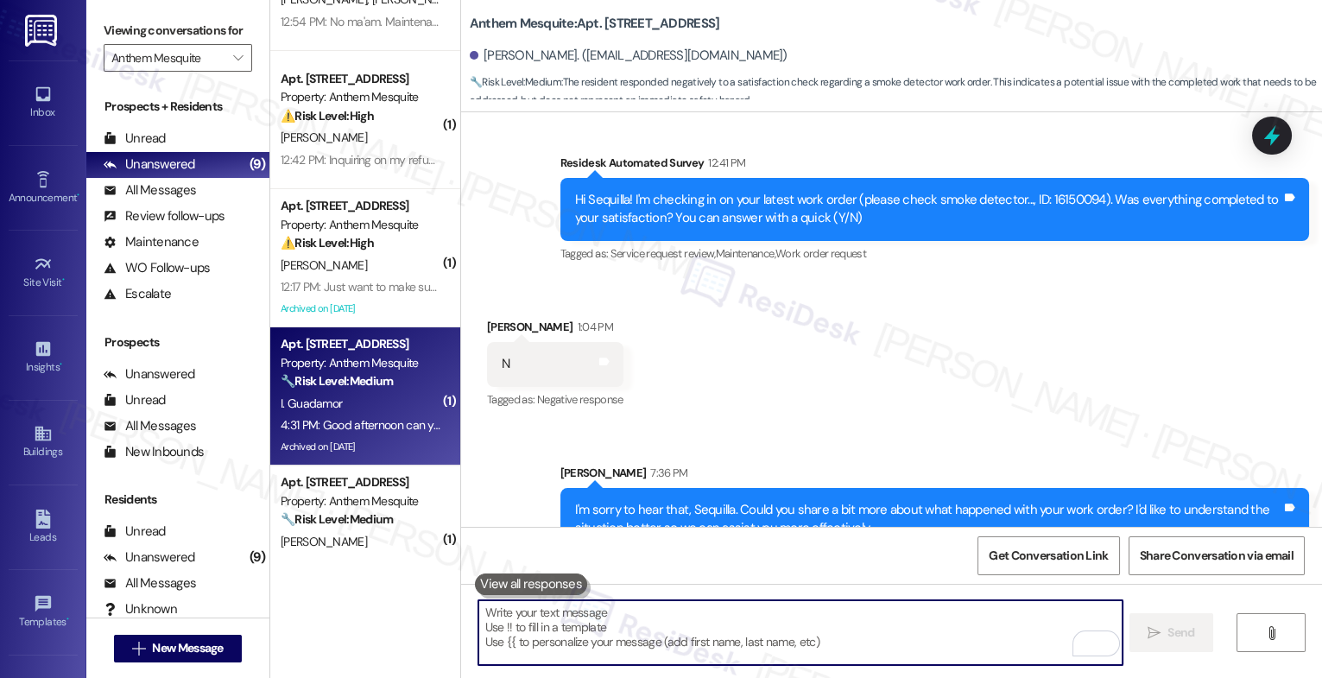
click at [336, 380] on strong "🔧 Risk Level: Medium" at bounding box center [337, 381] width 112 height 16
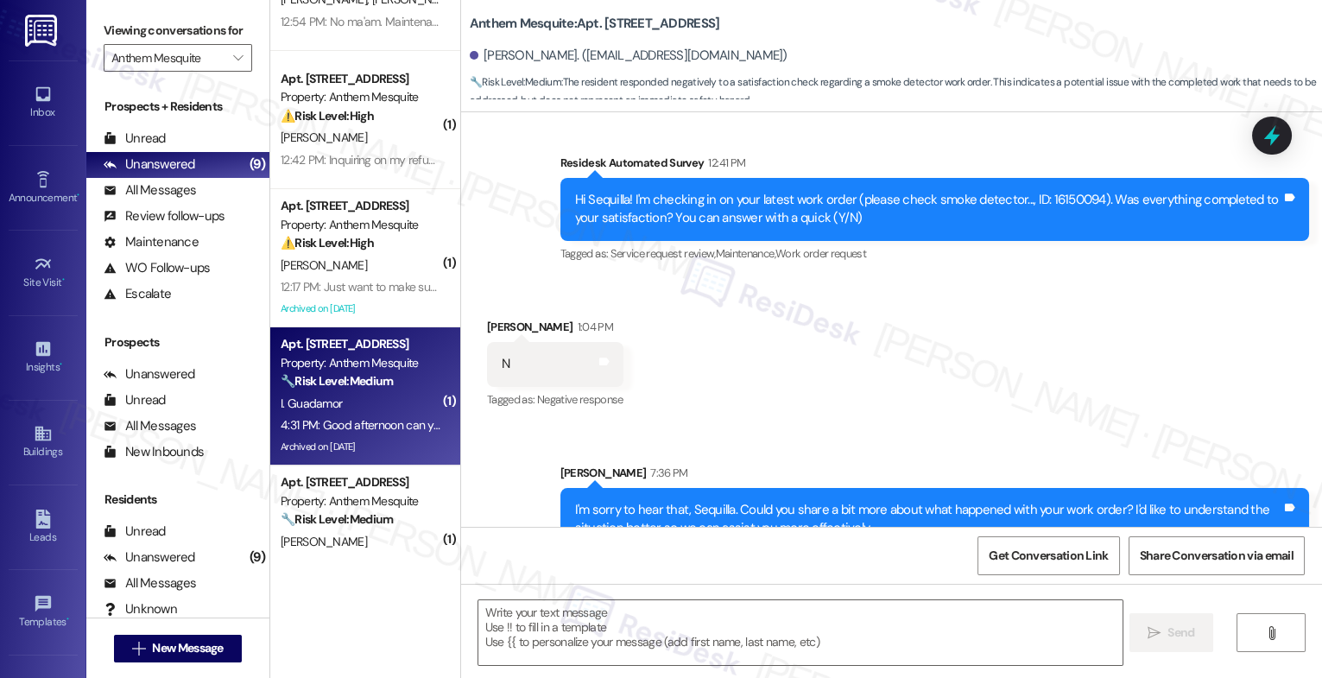
type textarea "Fetching suggested responses. Please feel free to read through the conversation…"
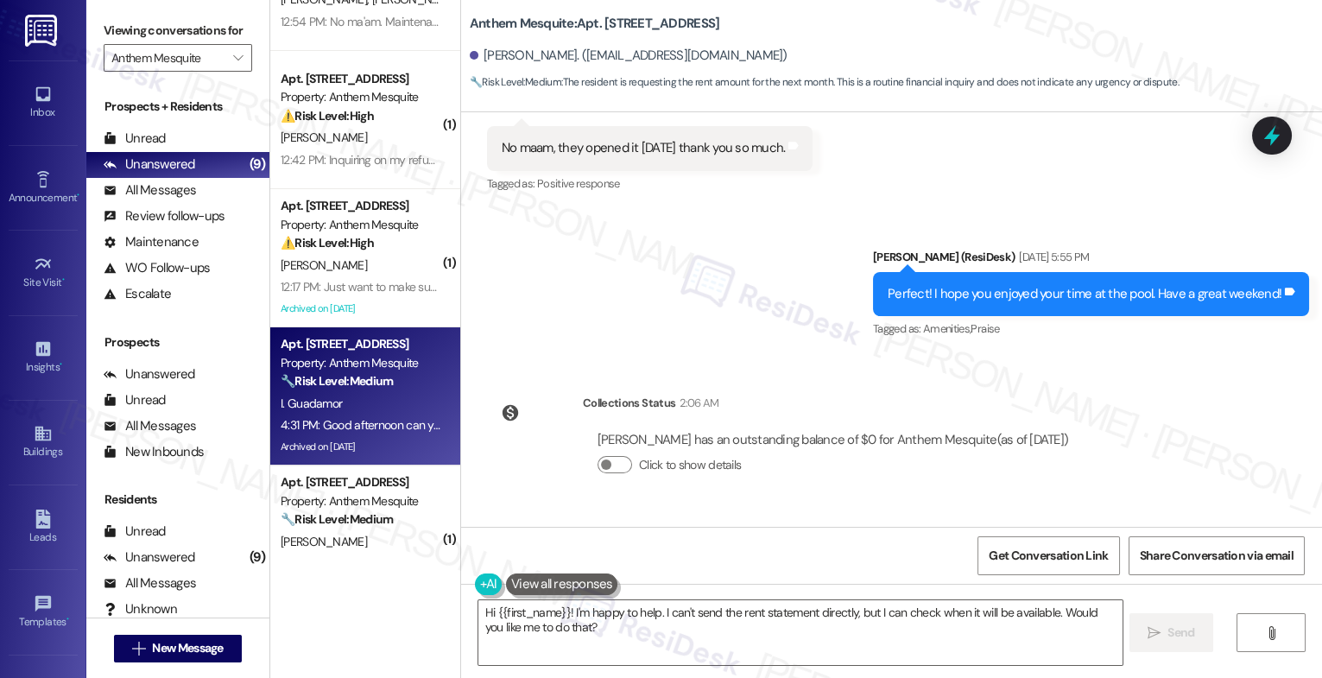
scroll to position [17857, 0]
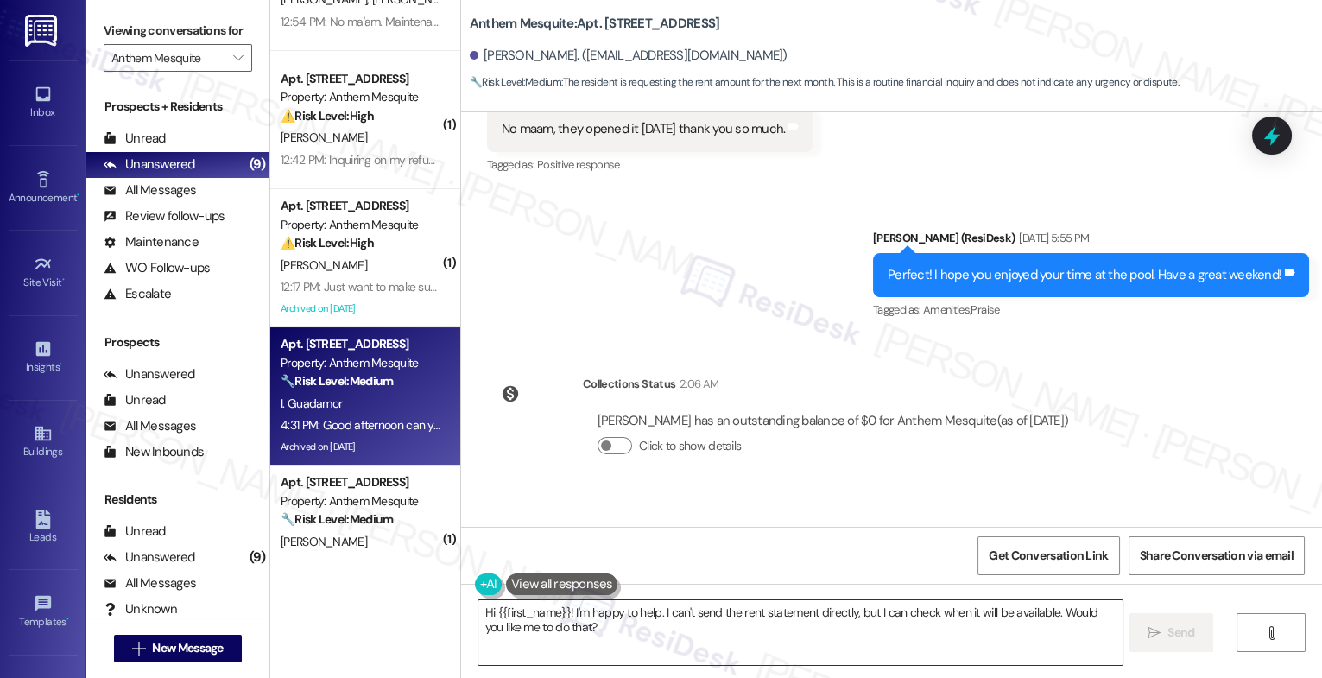
click at [581, 641] on textarea "Hi {{first_name}}! I'm happy to help. I can't send the rent statement directly,…" at bounding box center [801, 632] width 644 height 65
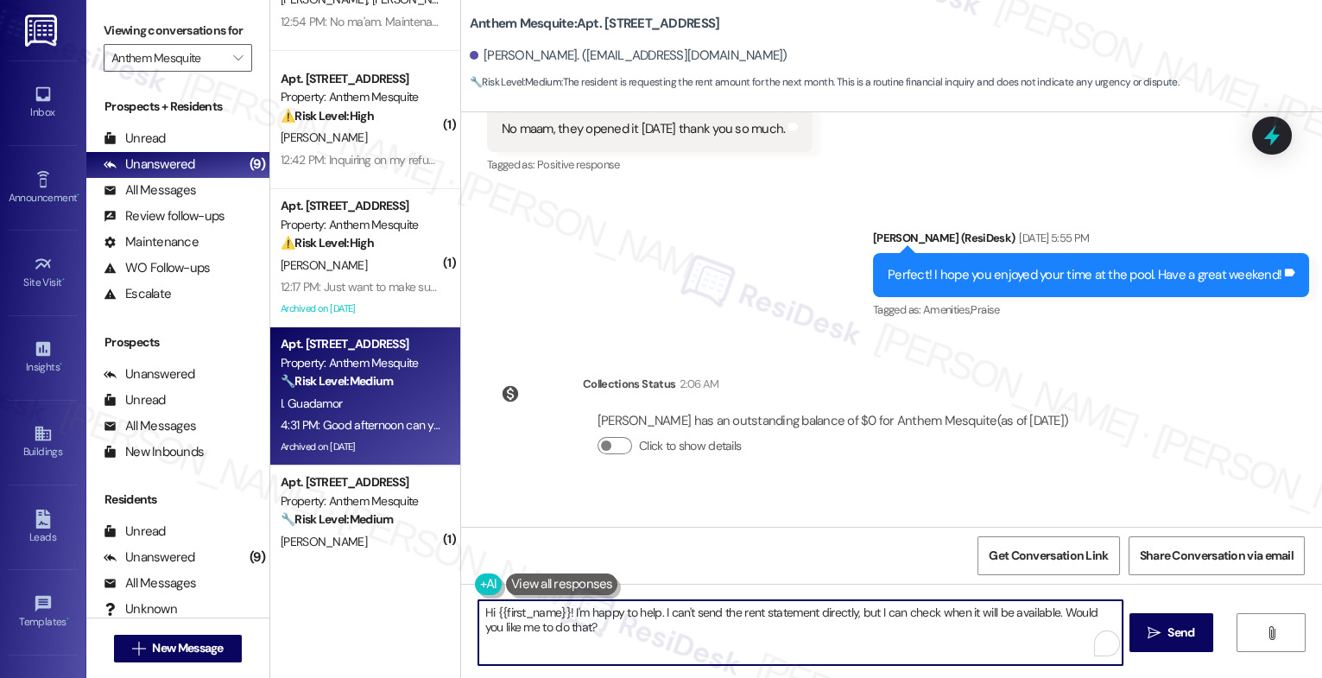
click at [581, 641] on textarea "Hi {{first_name}}! I'm happy to help. I can't send the rent statement directly,…" at bounding box center [801, 632] width 644 height 65
click at [589, 590] on button at bounding box center [562, 585] width 112 height 22
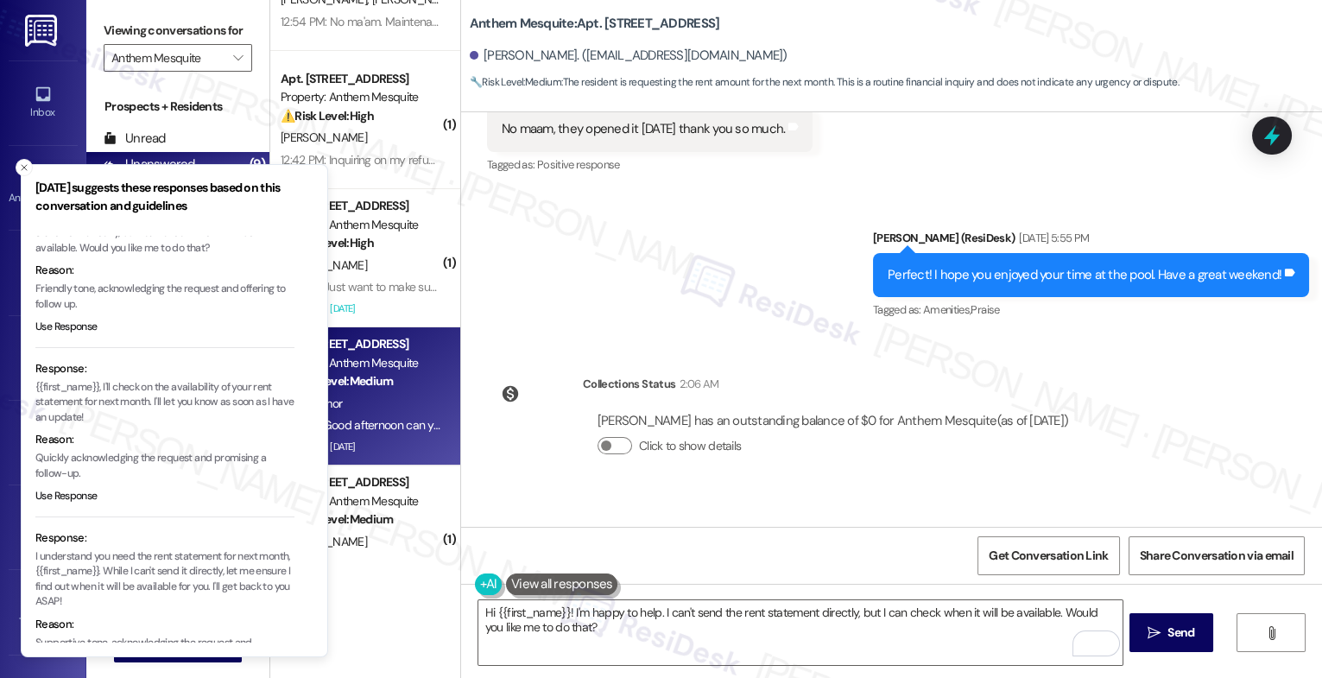
scroll to position [124, 0]
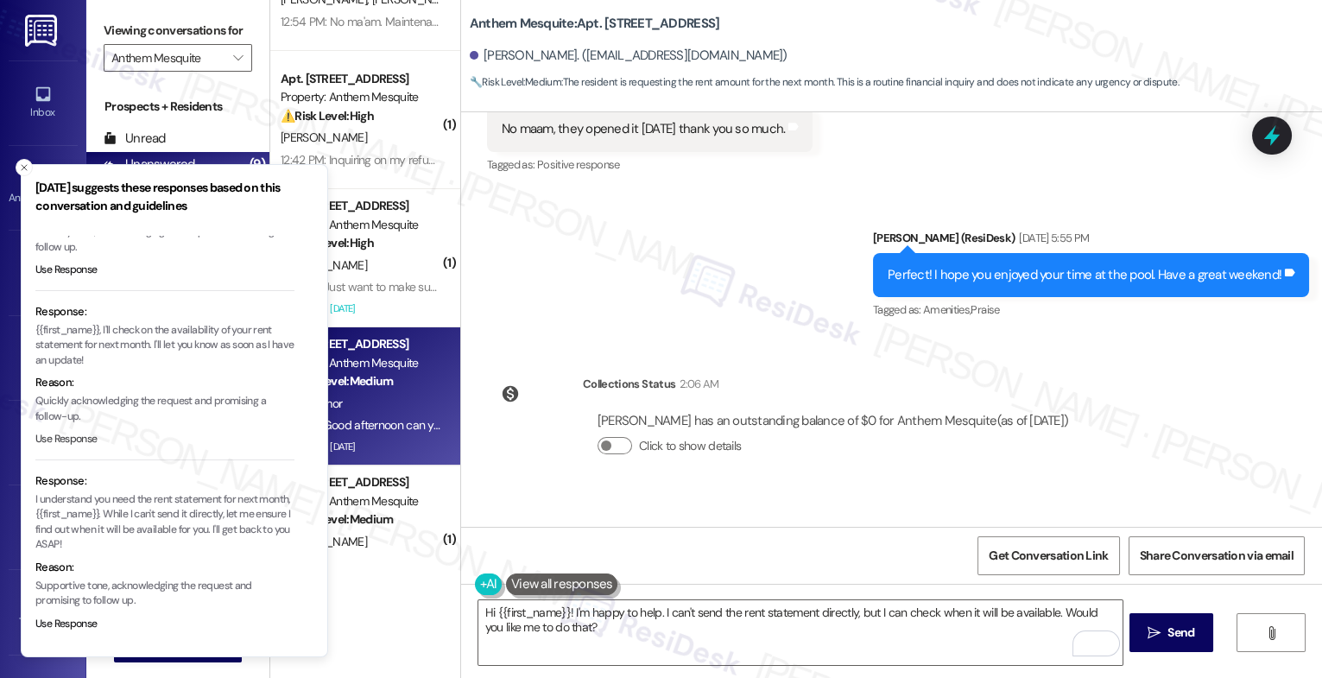
click at [72, 436] on button "Use Response" at bounding box center [66, 440] width 62 height 16
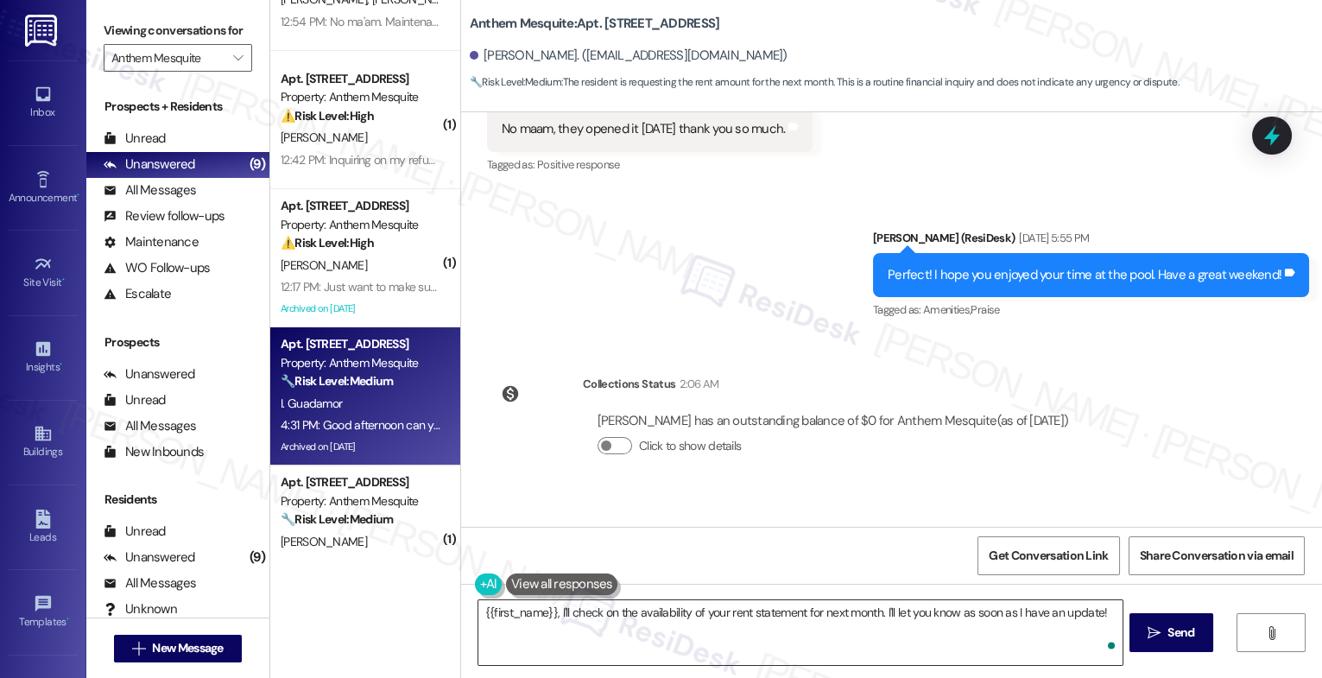
click at [479, 610] on textarea "{{first_name}}, I'll check on the availability of your rent statement for next …" at bounding box center [801, 632] width 644 height 65
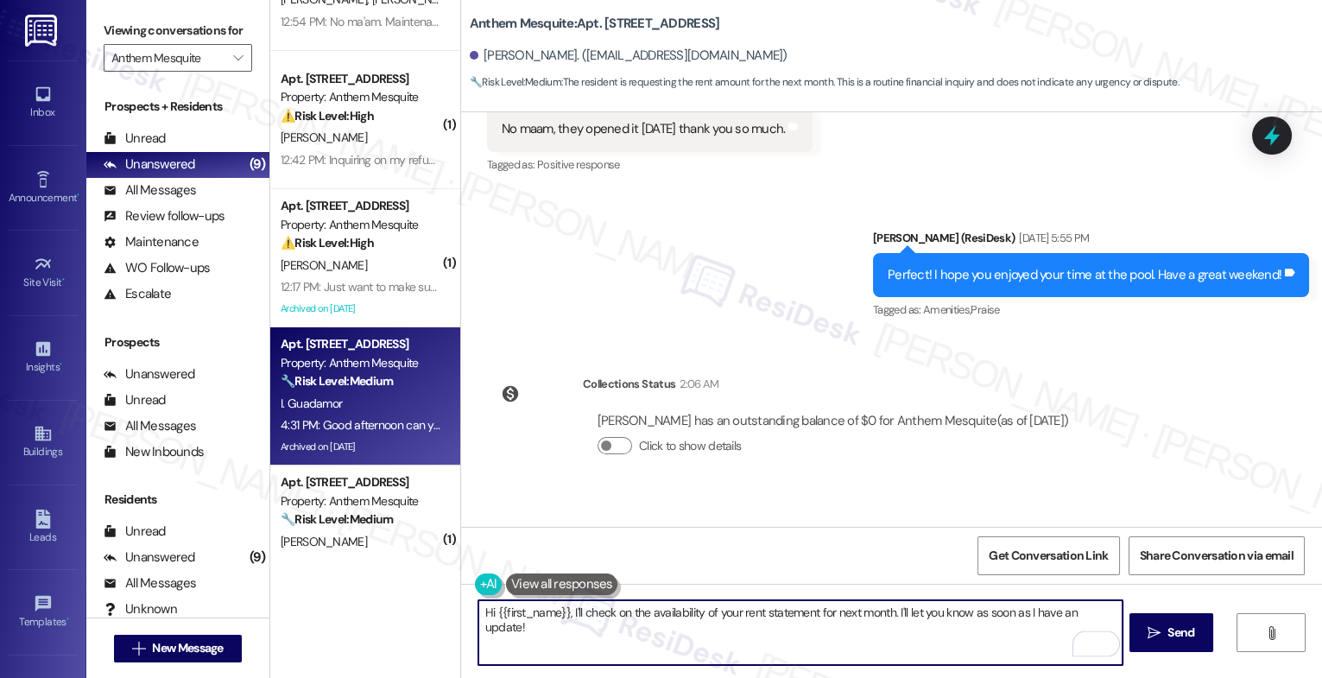
drag, startPoint x: 565, startPoint y: 612, endPoint x: 660, endPoint y: 598, distance: 96.1
click at [565, 612] on textarea "Hi {{first_name}}, I'll check on the availability of your rent statement for ne…" at bounding box center [801, 632] width 644 height 65
click at [1115, 613] on textarea "Hi {{first_name}}, I'll check on the availability of your rent statement for ne…" at bounding box center [801, 632] width 644 height 65
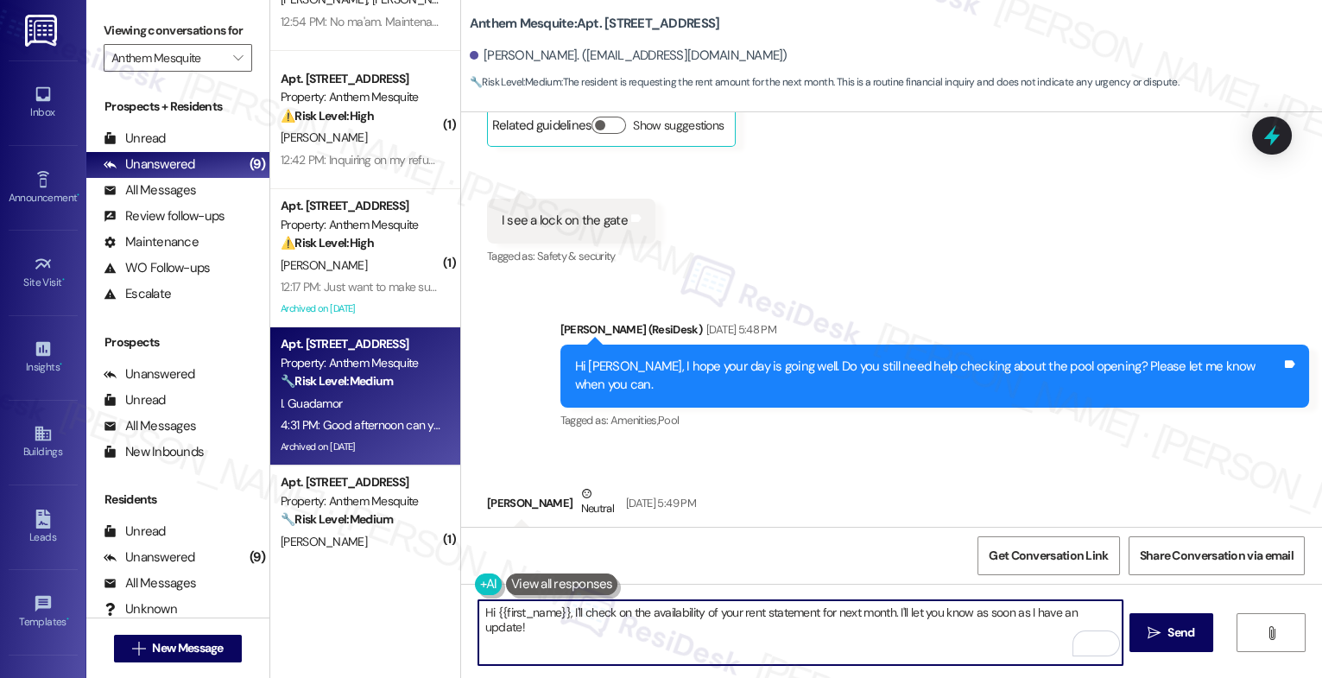
scroll to position [17436, 0]
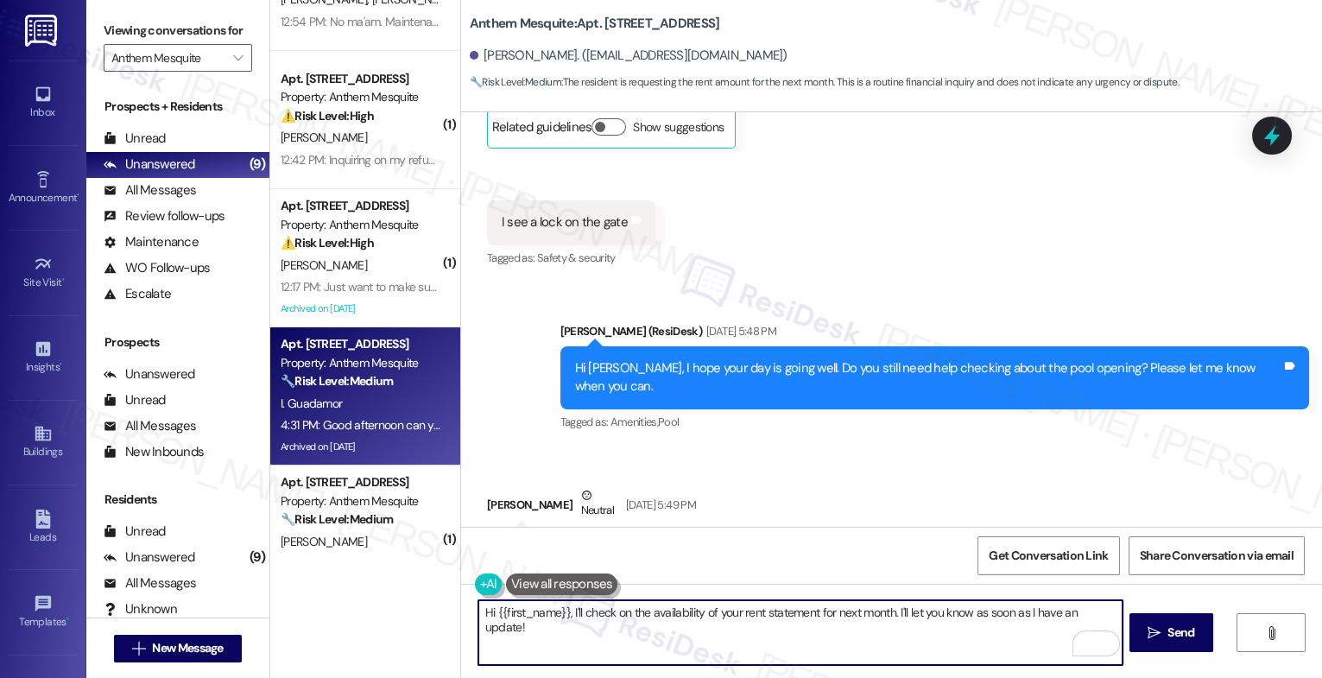
click at [562, 607] on textarea "Hi {{first_name}}, I'll check on the availability of your rent statement for ne…" at bounding box center [801, 632] width 644 height 65
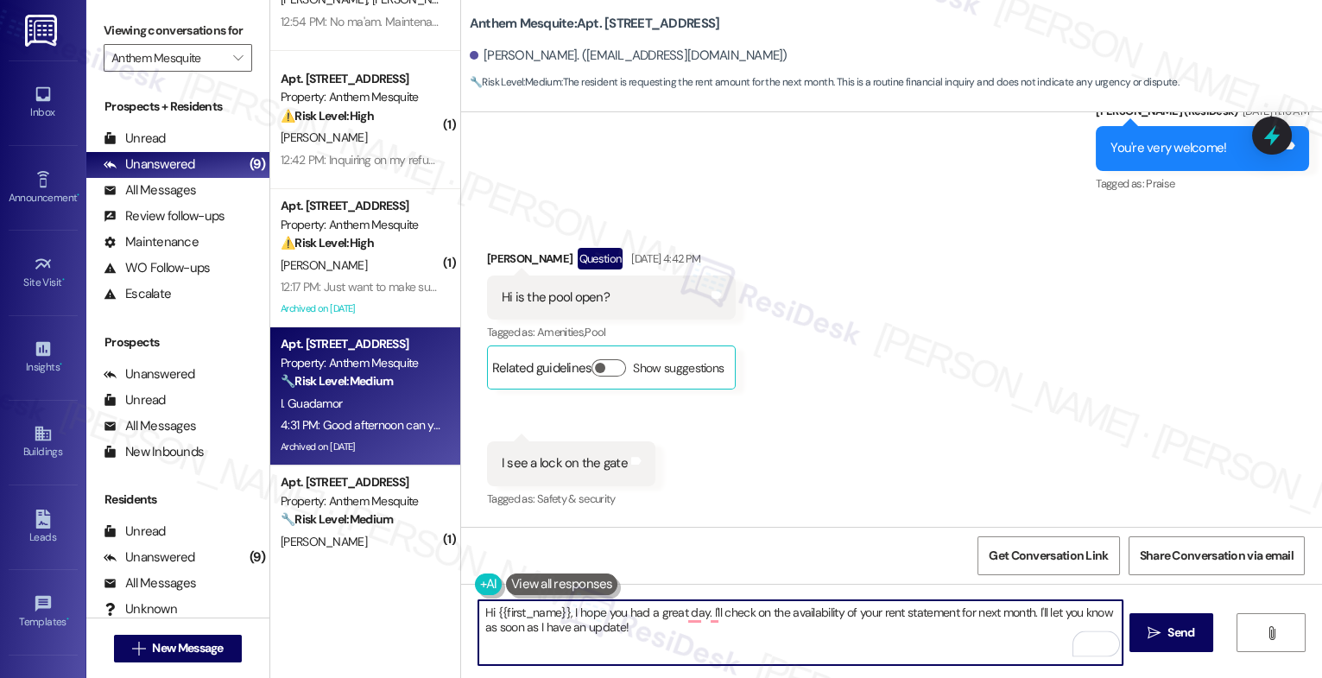
click at [713, 625] on textarea "Hi {{first_name}}, I hope you had a great day. I'll check on the availability o…" at bounding box center [801, 632] width 644 height 65
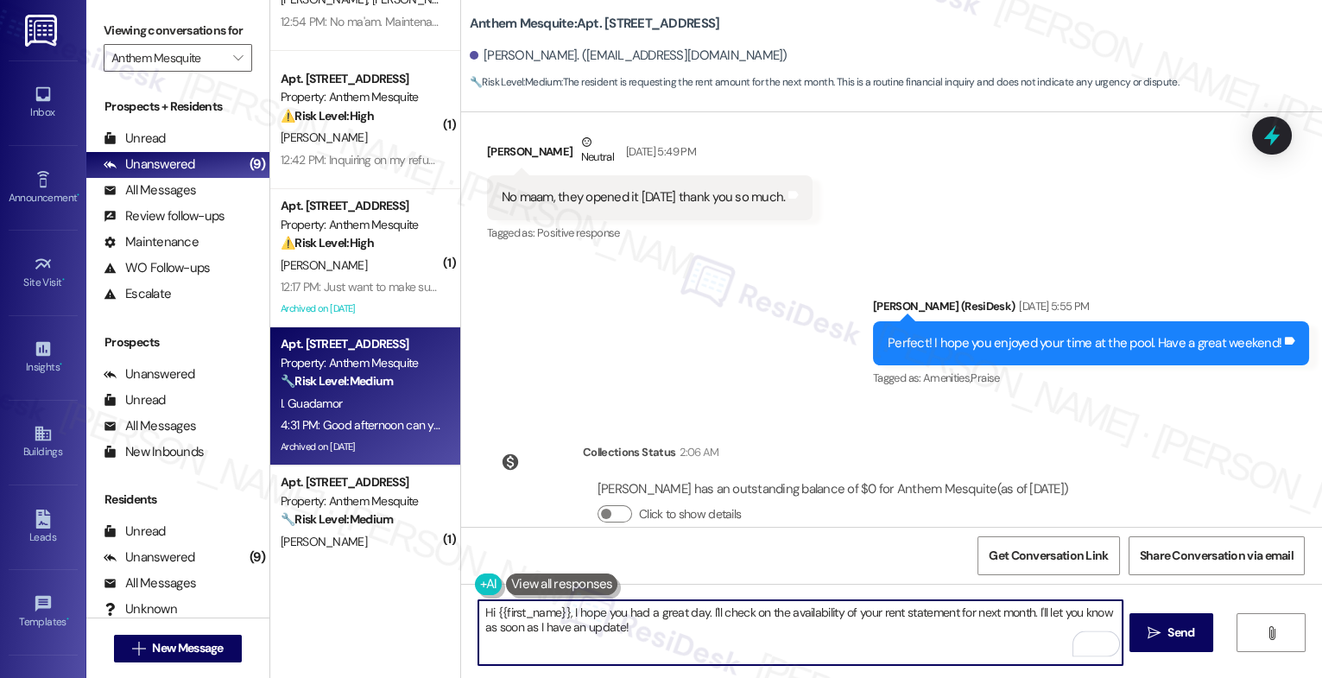
scroll to position [17857, 0]
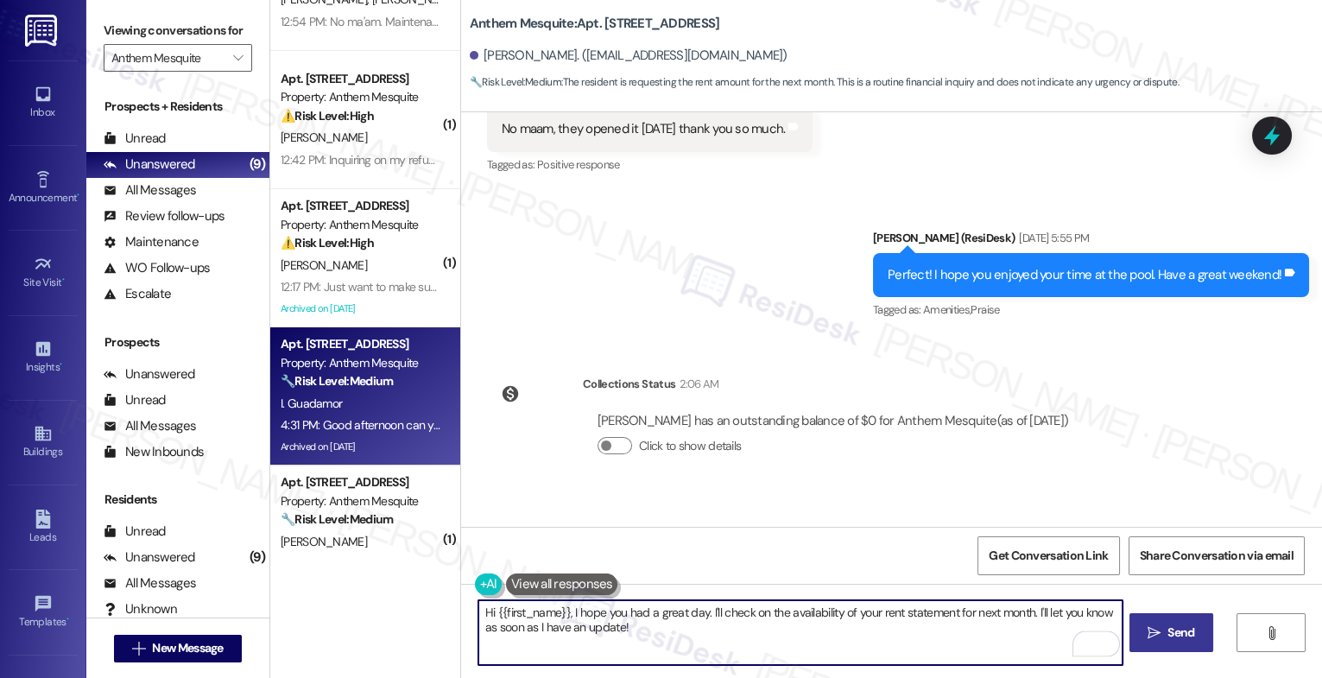
type textarea "Hi {{first_name}}, I hope you had a great day. I'll check on the availability o…"
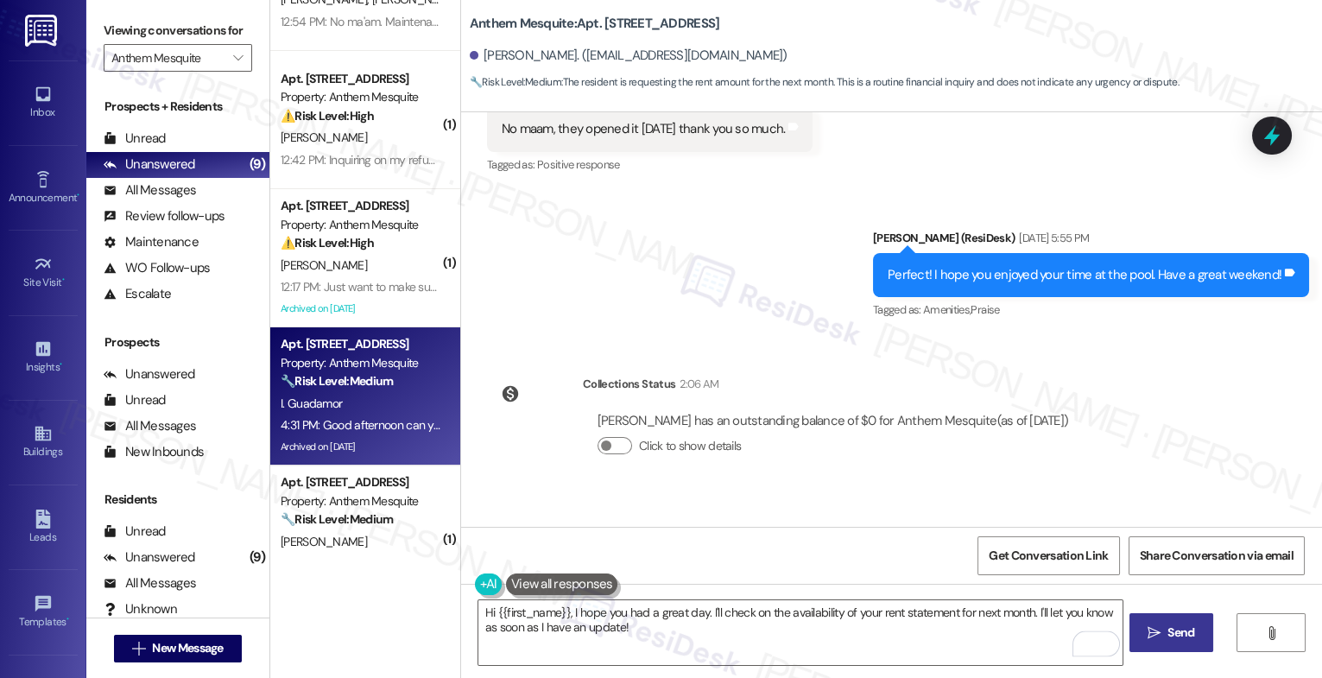
click at [1164, 630] on span "Send" at bounding box center [1181, 633] width 34 height 18
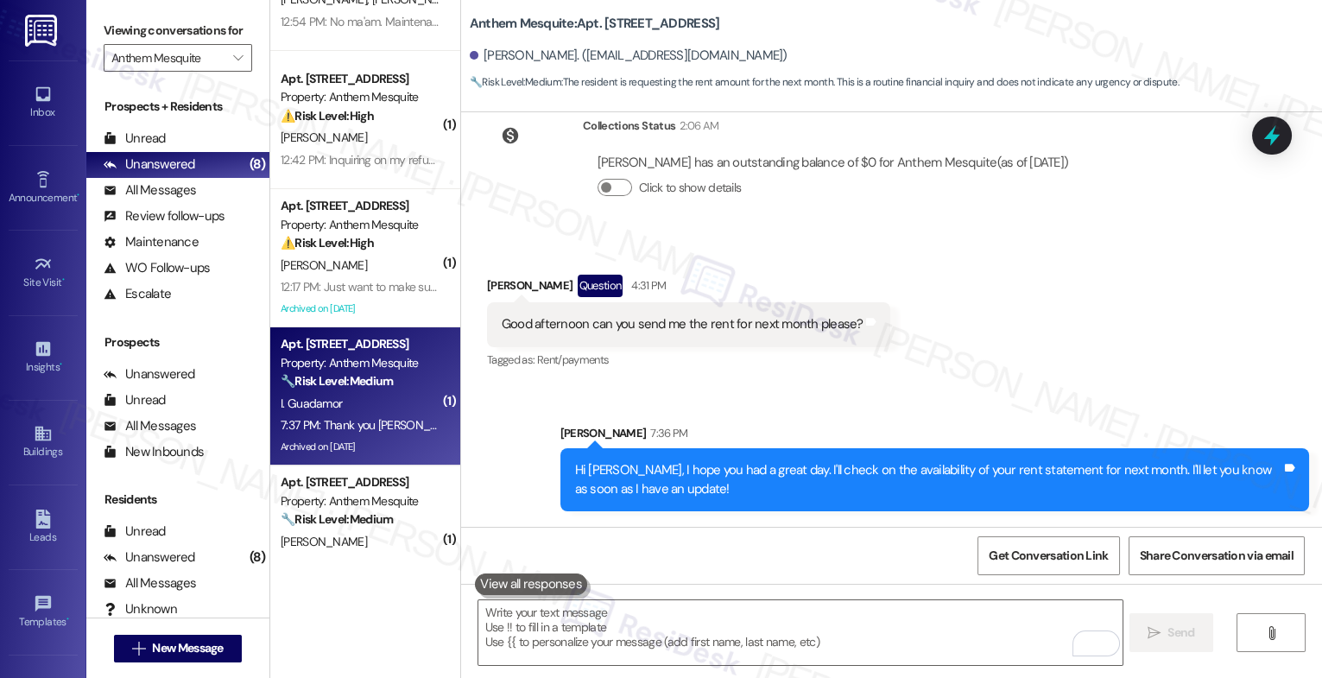
scroll to position [18116, 0]
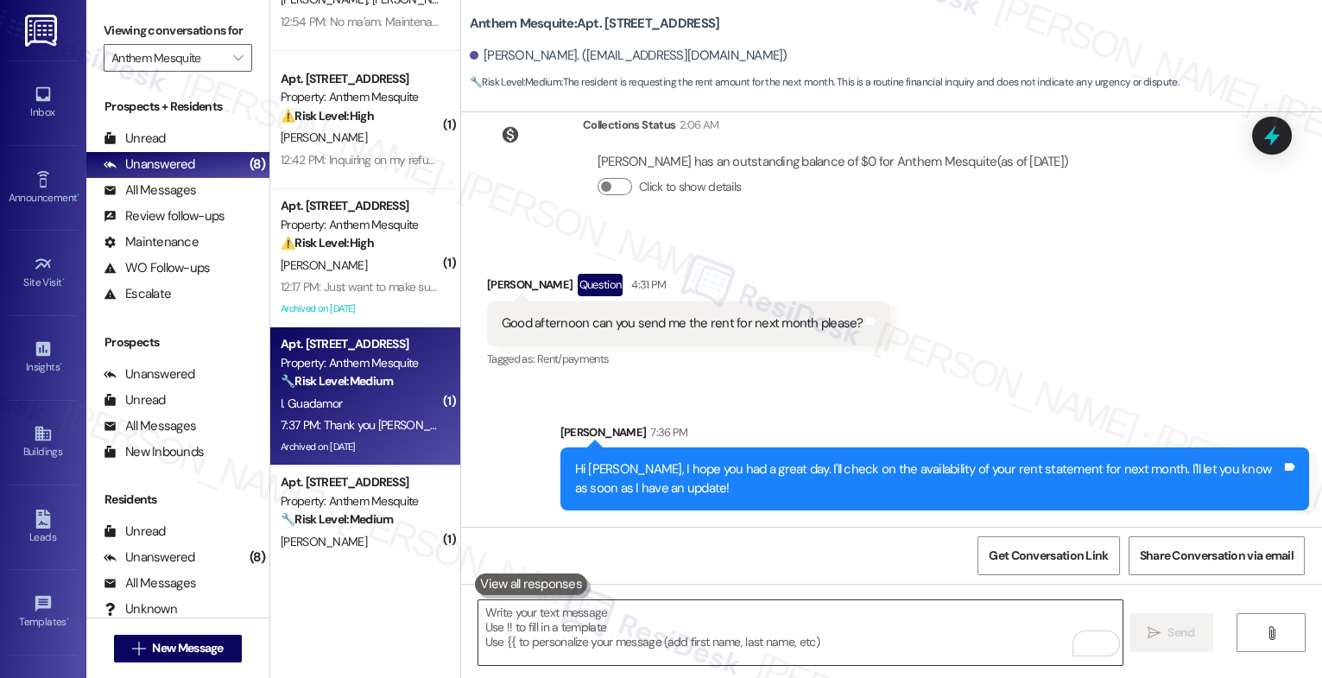
click at [619, 621] on textarea "To enrich screen reader interactions, please activate Accessibility in Grammarl…" at bounding box center [801, 632] width 644 height 65
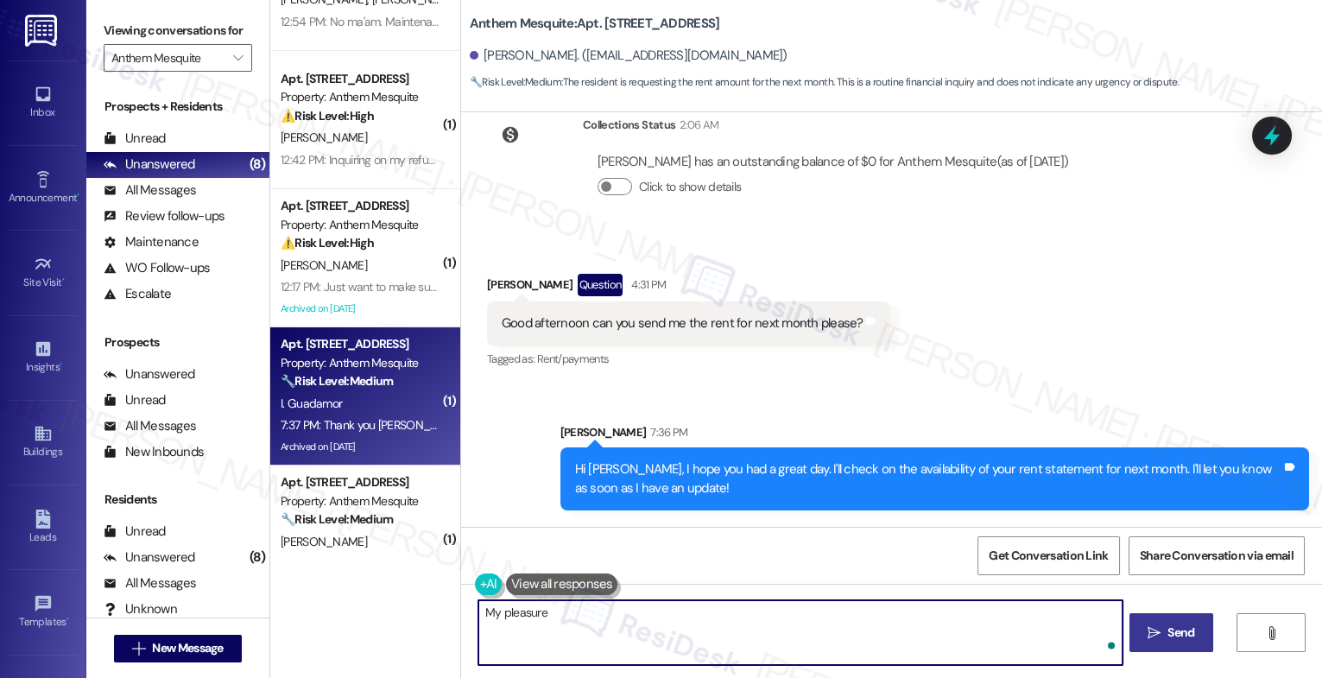
type textarea "My pleasure!"
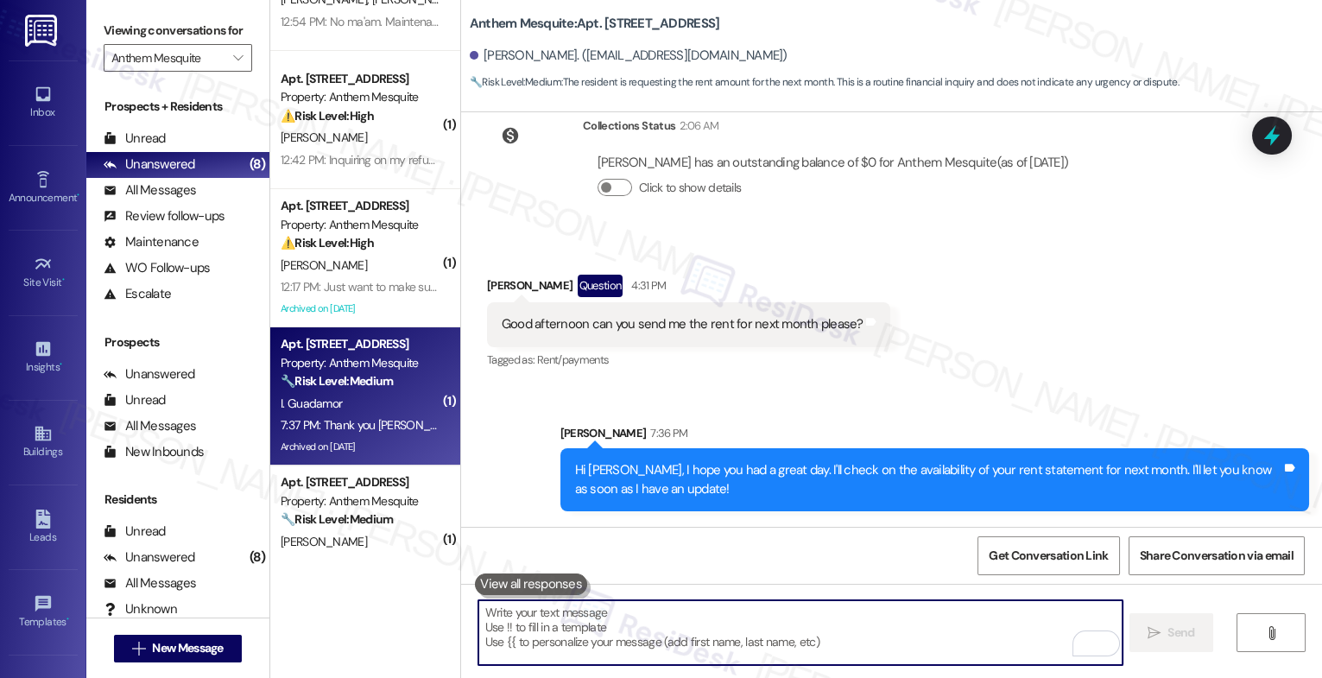
scroll to position [18237, 0]
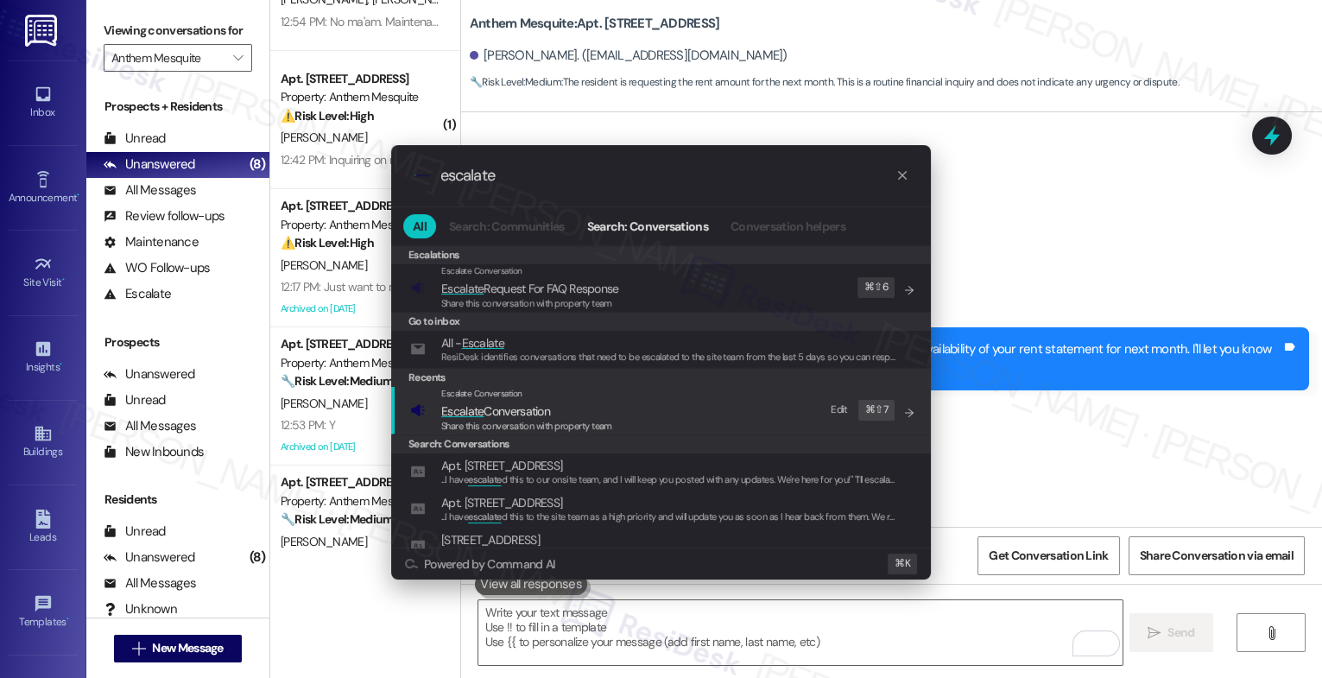
type input "escalate"
click at [522, 410] on span "Escalate Conversation" at bounding box center [495, 411] width 109 height 16
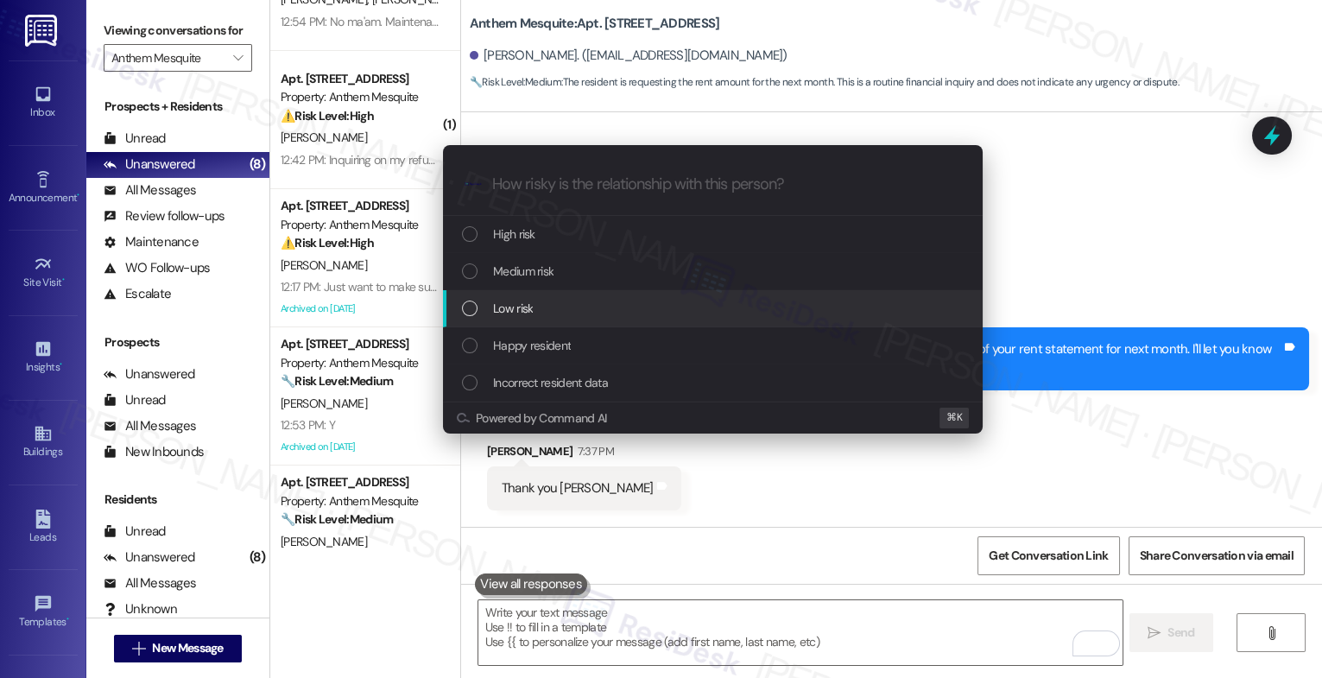
click at [536, 301] on div "Low risk" at bounding box center [714, 308] width 505 height 19
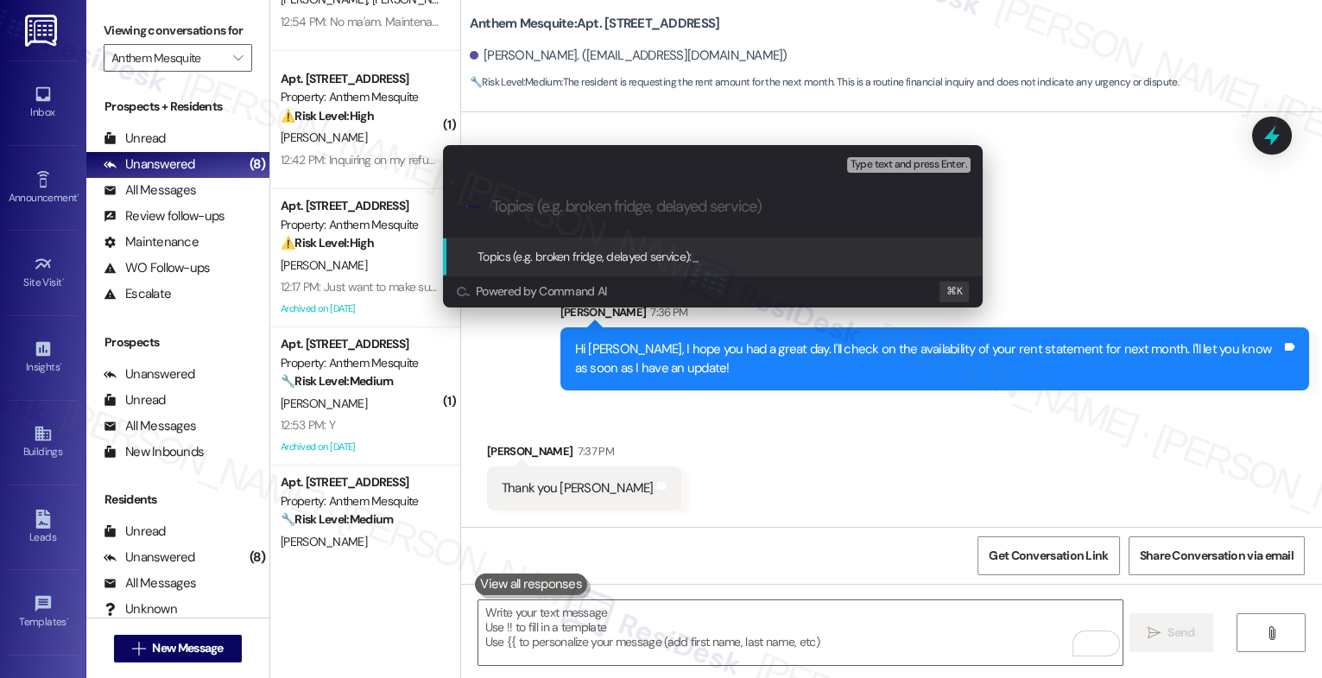
click at [538, 218] on div ".cls-1{fill:#0a055f;}.cls-2{fill:#0cc4c4;} resideskLogoBlueOrange" at bounding box center [713, 206] width 540 height 61
click at [568, 195] on div ".cls-1{fill:#0a055f;}.cls-2{fill:#0cc4c4;} resideskLogoBlueOrange" at bounding box center [713, 206] width 540 height 61
click at [550, 210] on input "Topics (e.g. broken fridge, delayed service)" at bounding box center [726, 207] width 469 height 18
type input "Rent Statement for October"
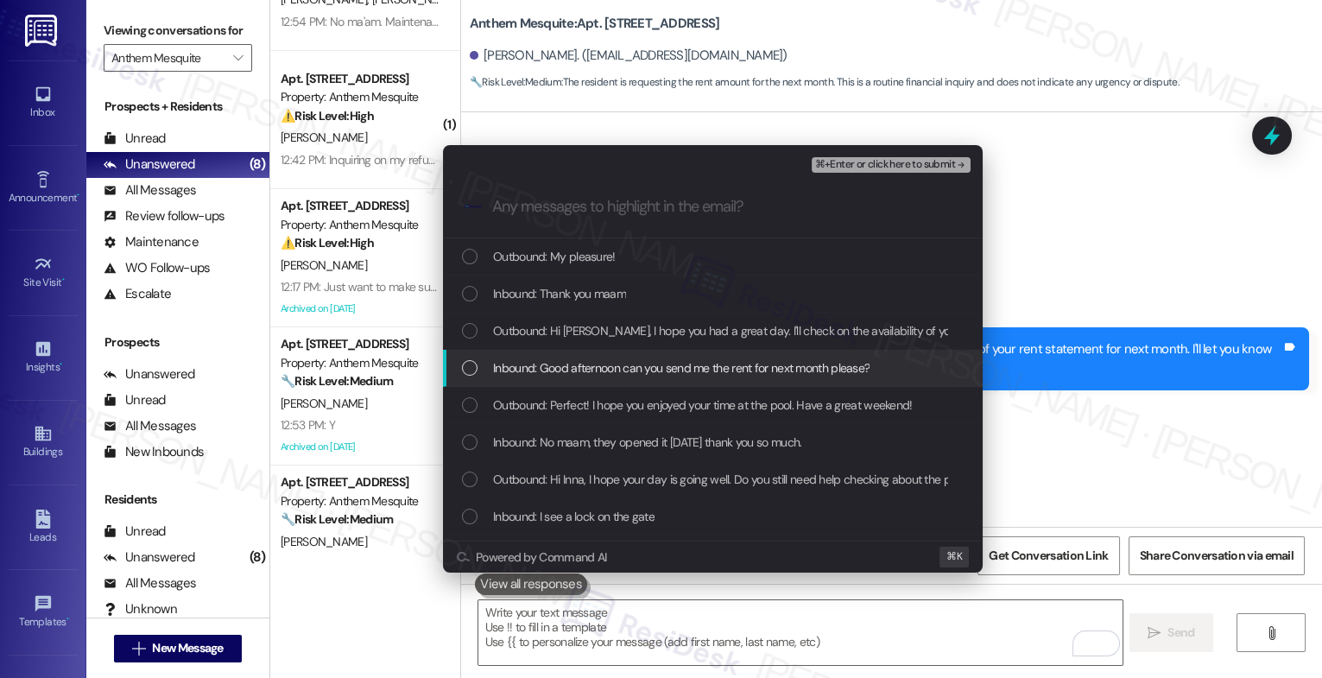
drag, startPoint x: 591, startPoint y: 375, endPoint x: 592, endPoint y: 329, distance: 45.8
click at [591, 374] on span "Inbound: Good afternoon can you send me the rent for next month please?" at bounding box center [681, 367] width 377 height 19
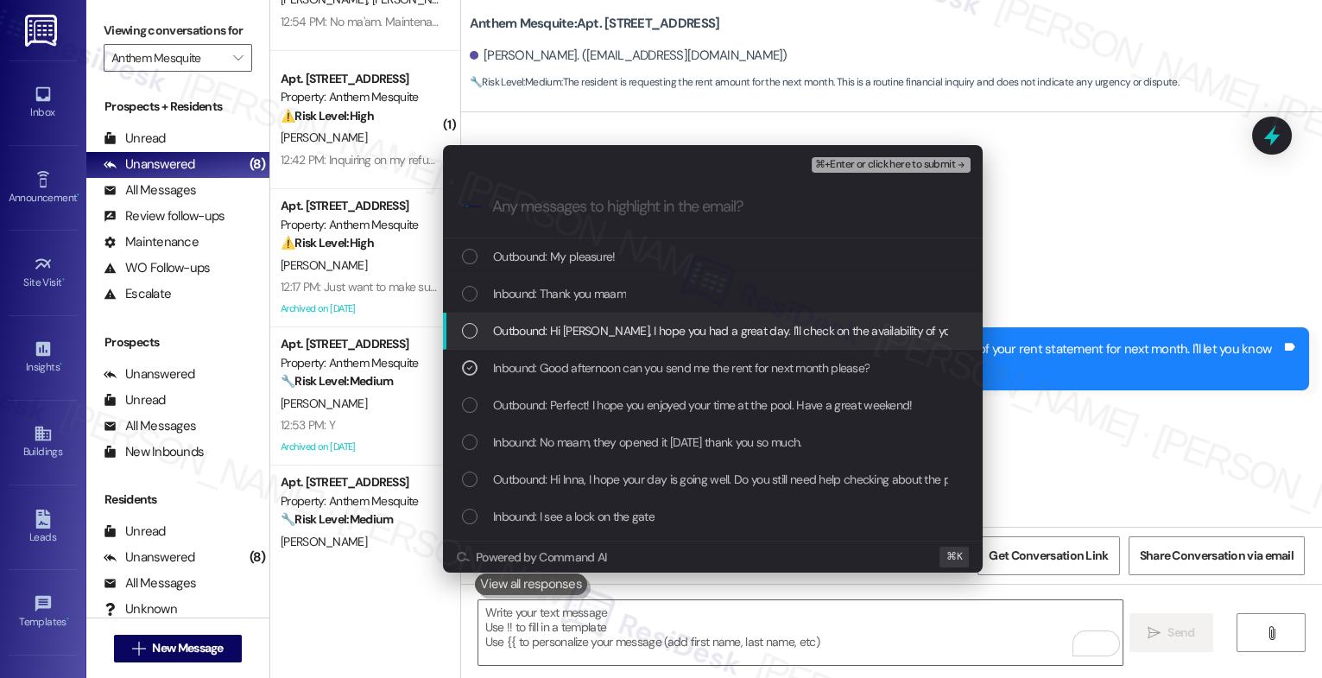
drag, startPoint x: 592, startPoint y: 329, endPoint x: 582, endPoint y: 295, distance: 35.0
click at [591, 324] on span "Outbound: Hi Inna, I hope you had a great day. I'll check on the availability o…" at bounding box center [916, 330] width 846 height 19
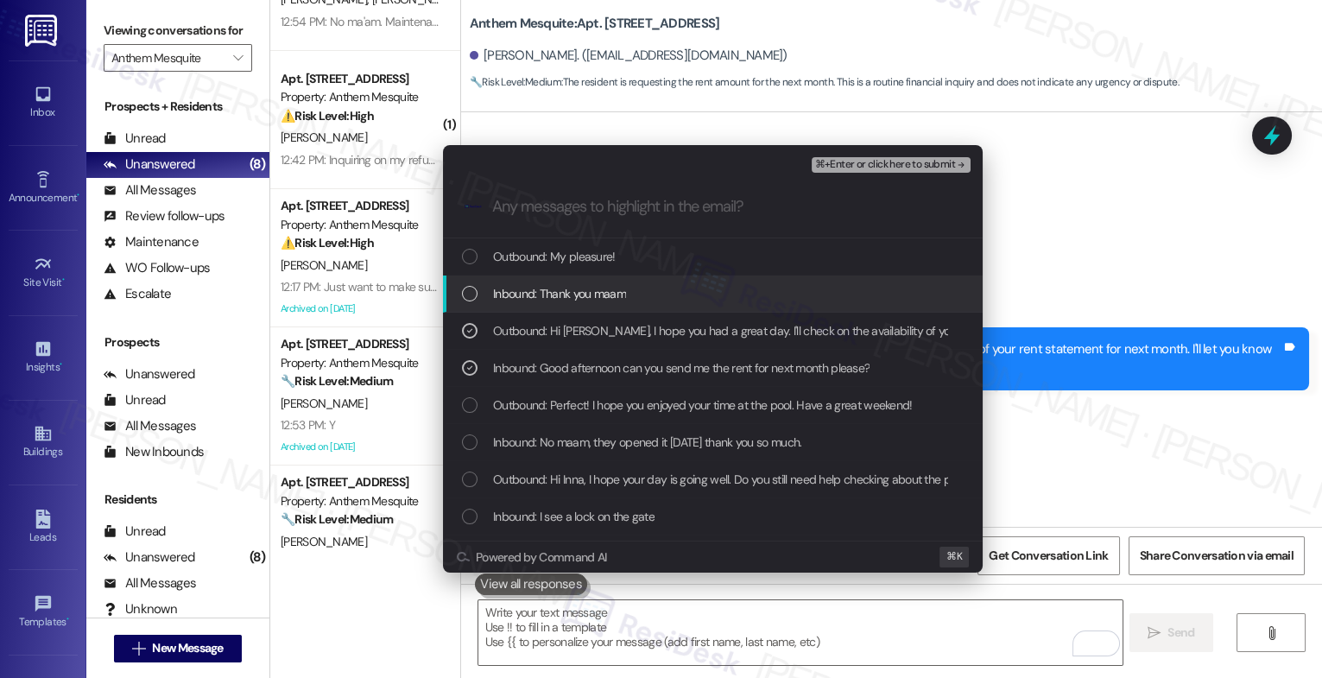
click at [582, 295] on span "Inbound: Thank you maam" at bounding box center [559, 293] width 133 height 19
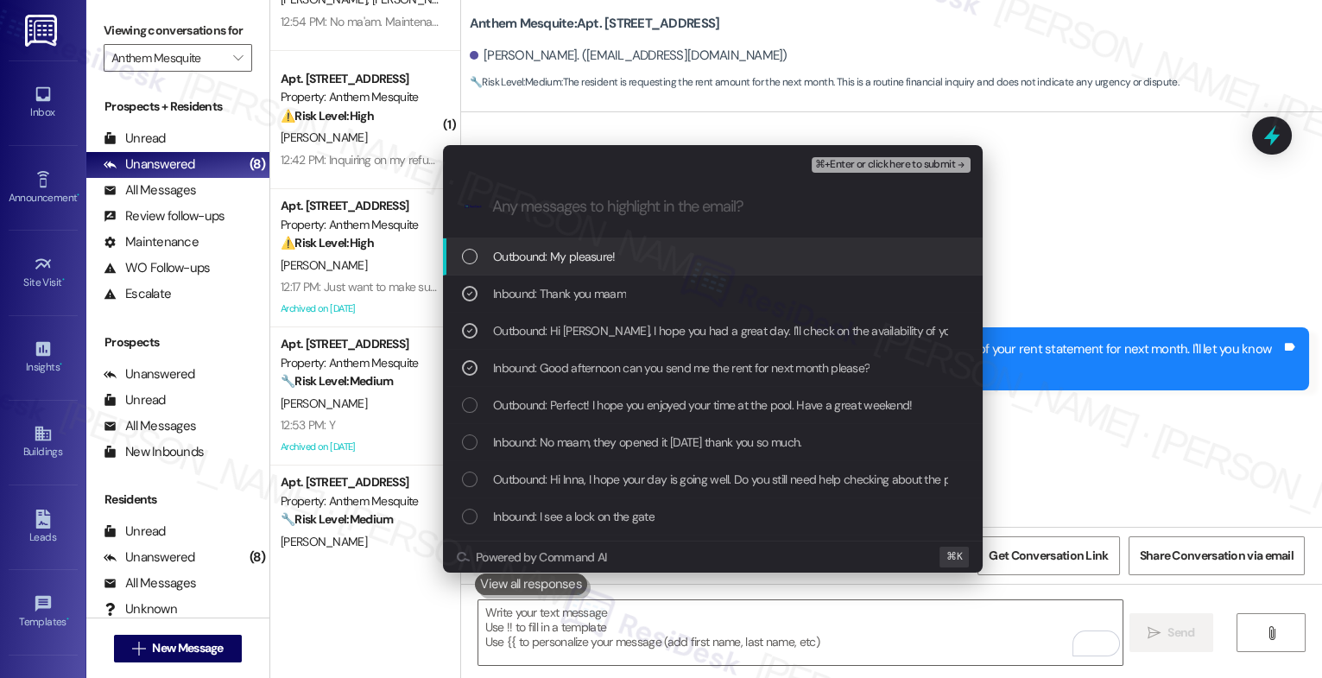
click at [930, 164] on span "⌘+Enter or click here to submit" at bounding box center [885, 165] width 140 height 12
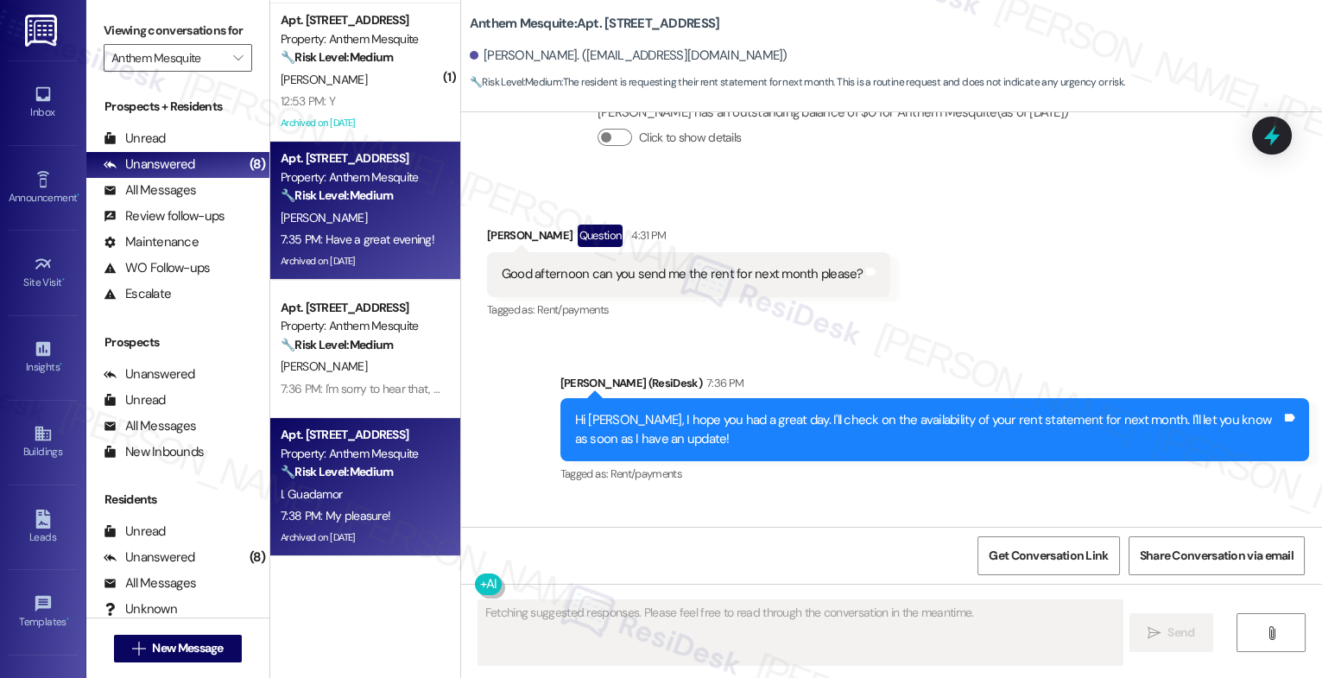
scroll to position [542, 0]
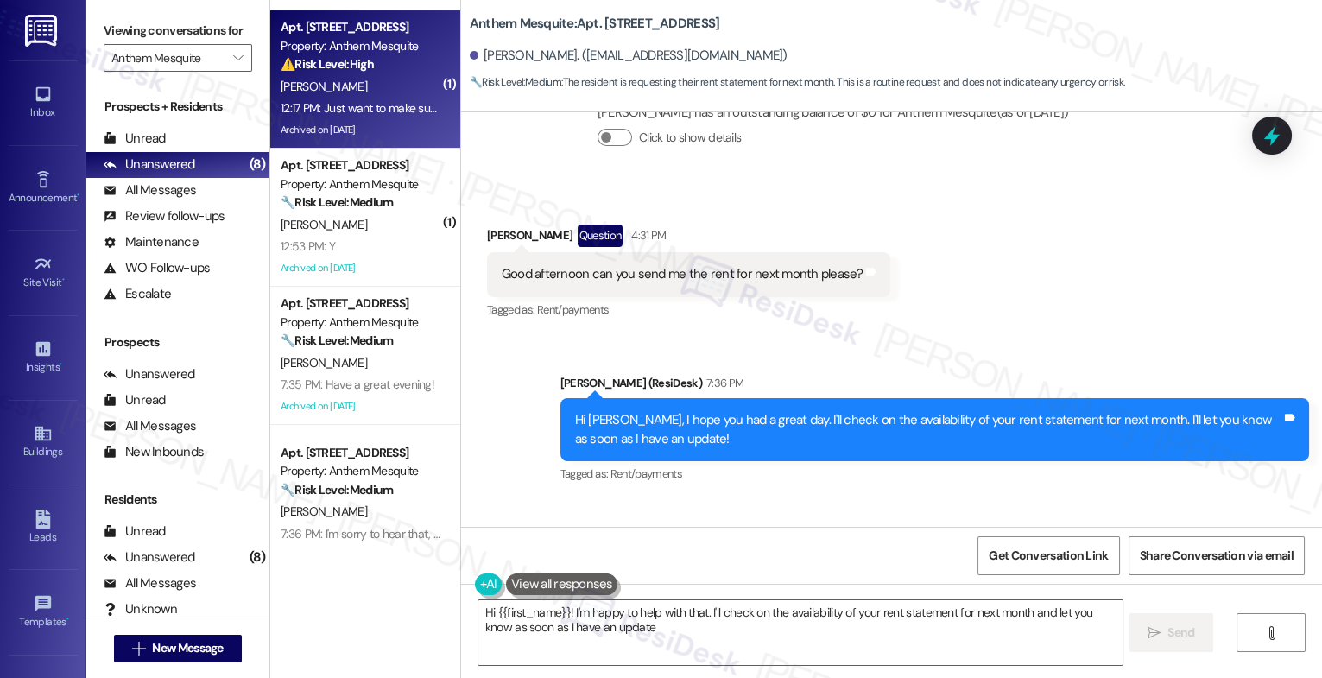
type textarea "Hi {{first_name}}! I'm happy to help with that. I'll check on the availability …"
click at [357, 105] on div "12:17 PM: Just want to make sure they should be there 12:17 PM: Just want to ma…" at bounding box center [414, 108] width 267 height 16
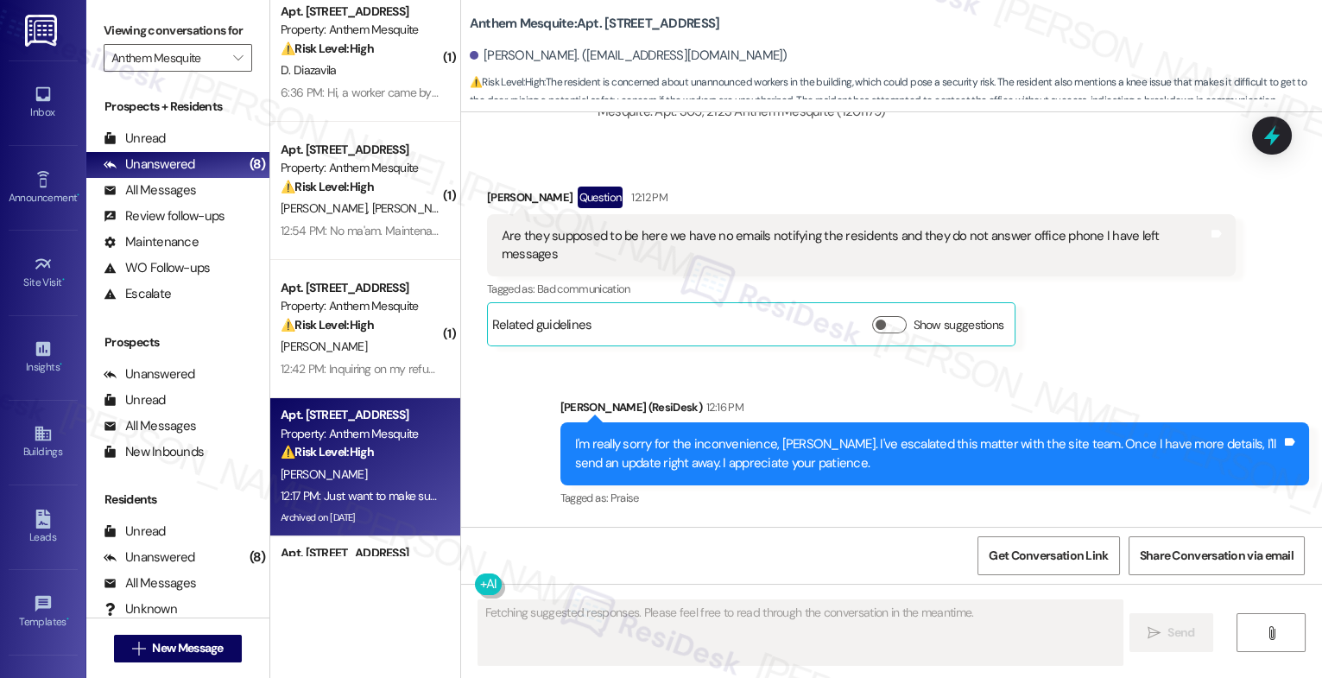
scroll to position [27944, 0]
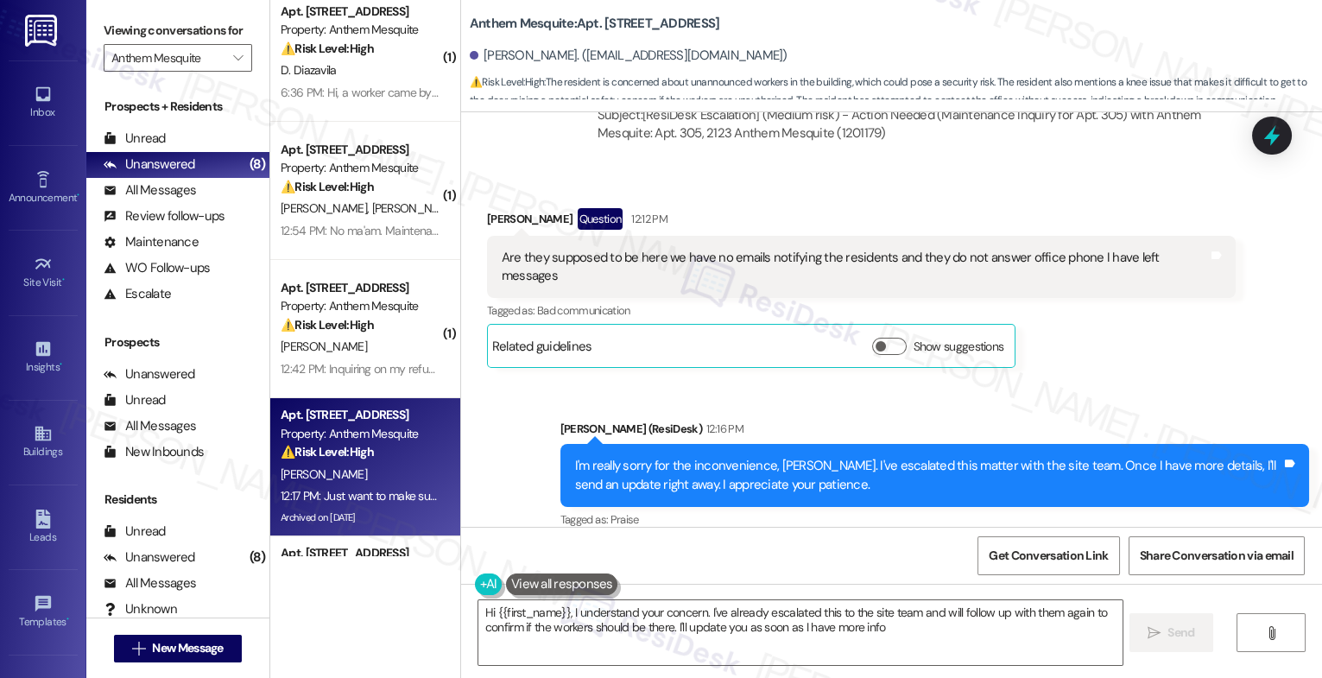
type textarea "Hi {{first_name}}, I understand your concern. I've already escalated this to th…"
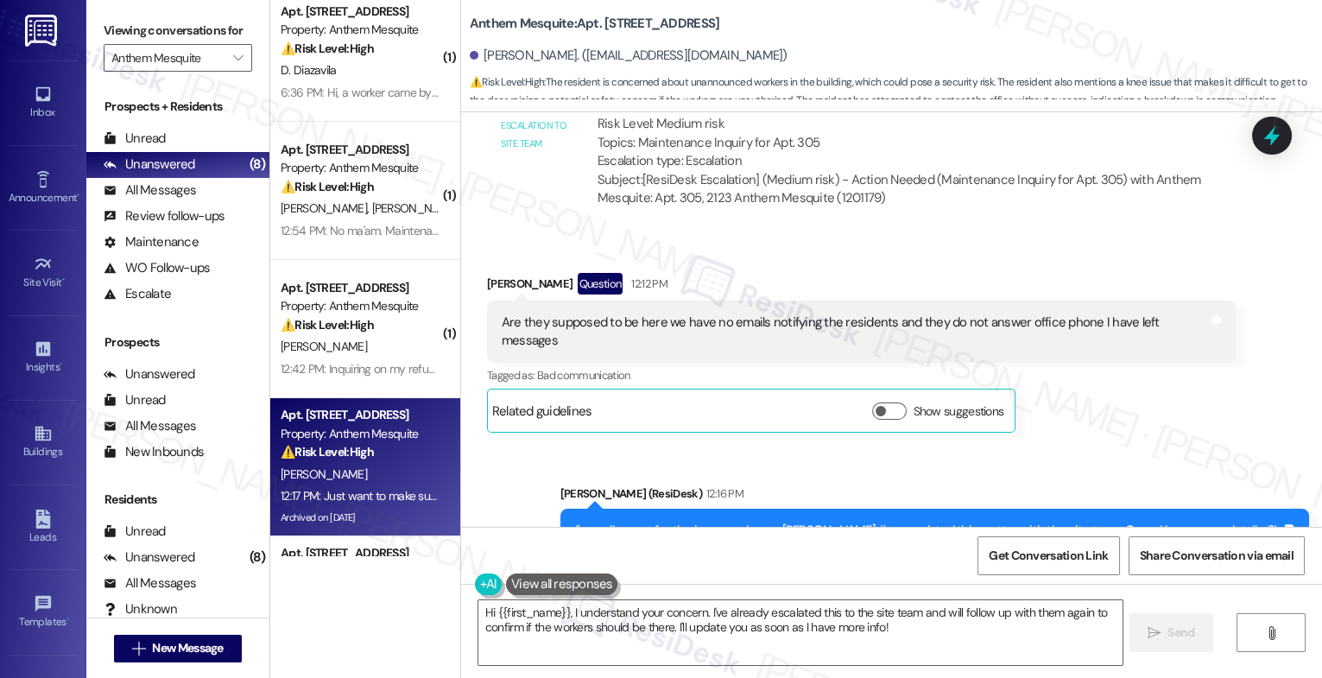
scroll to position [27858, 0]
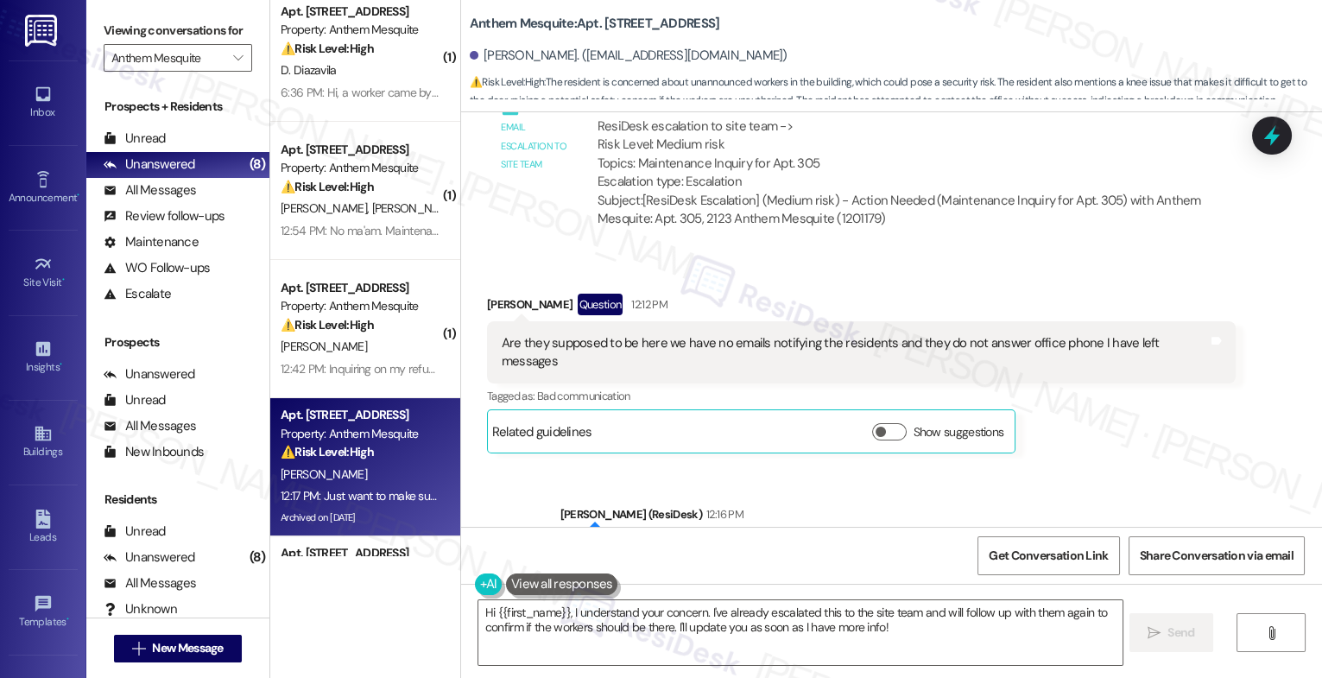
click at [772, 294] on div "Anne Ramirez Question 12:12 PM" at bounding box center [861, 308] width 749 height 28
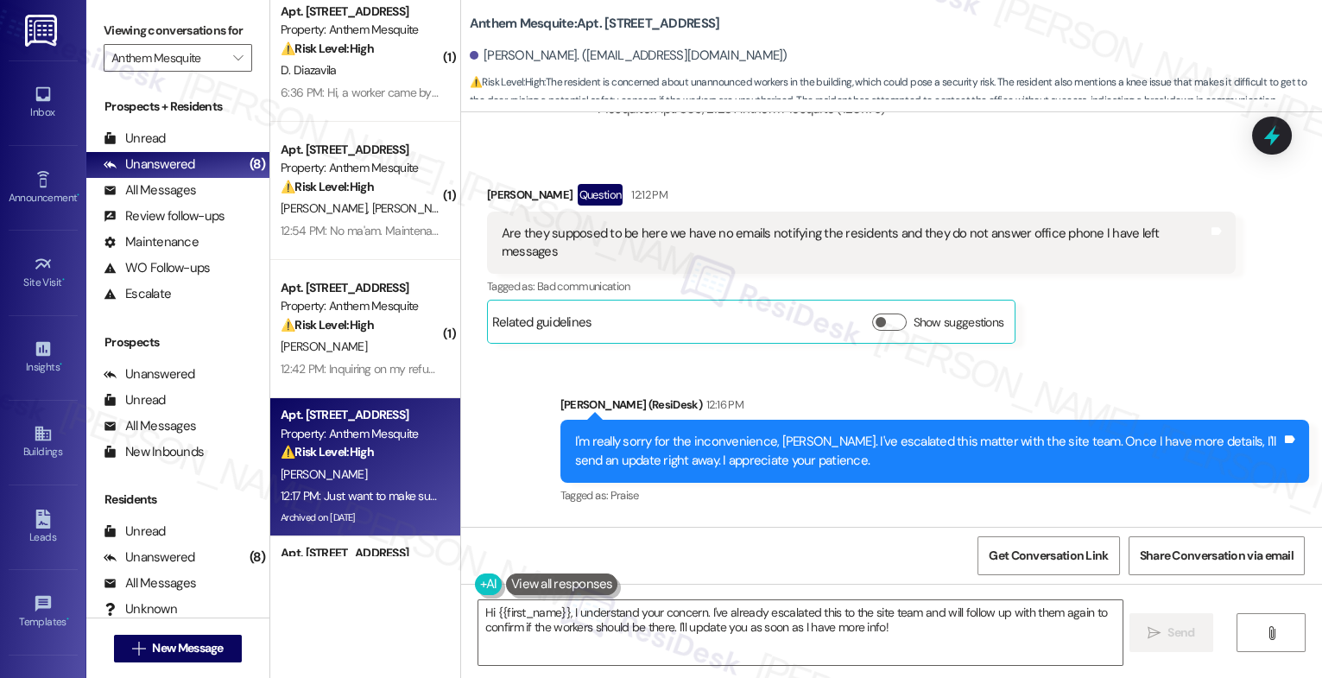
scroll to position [27991, 0]
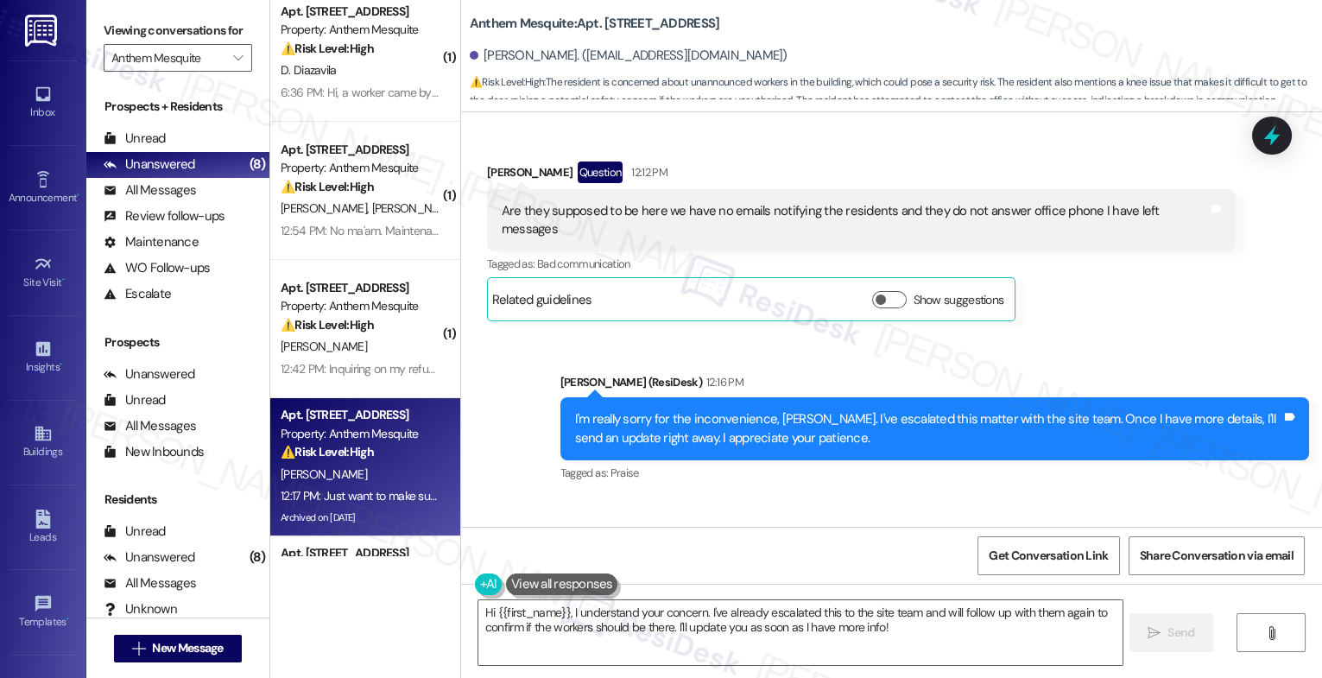
click at [800, 498] on div "Received via SMS Anne Ramirez Question 12:17 PM Just want to make sure they sho…" at bounding box center [891, 572] width 861 height 149
click at [637, 631] on textarea "Hi {{first_name}}, I understand your concern. I've already escalated this to th…" at bounding box center [801, 632] width 644 height 65
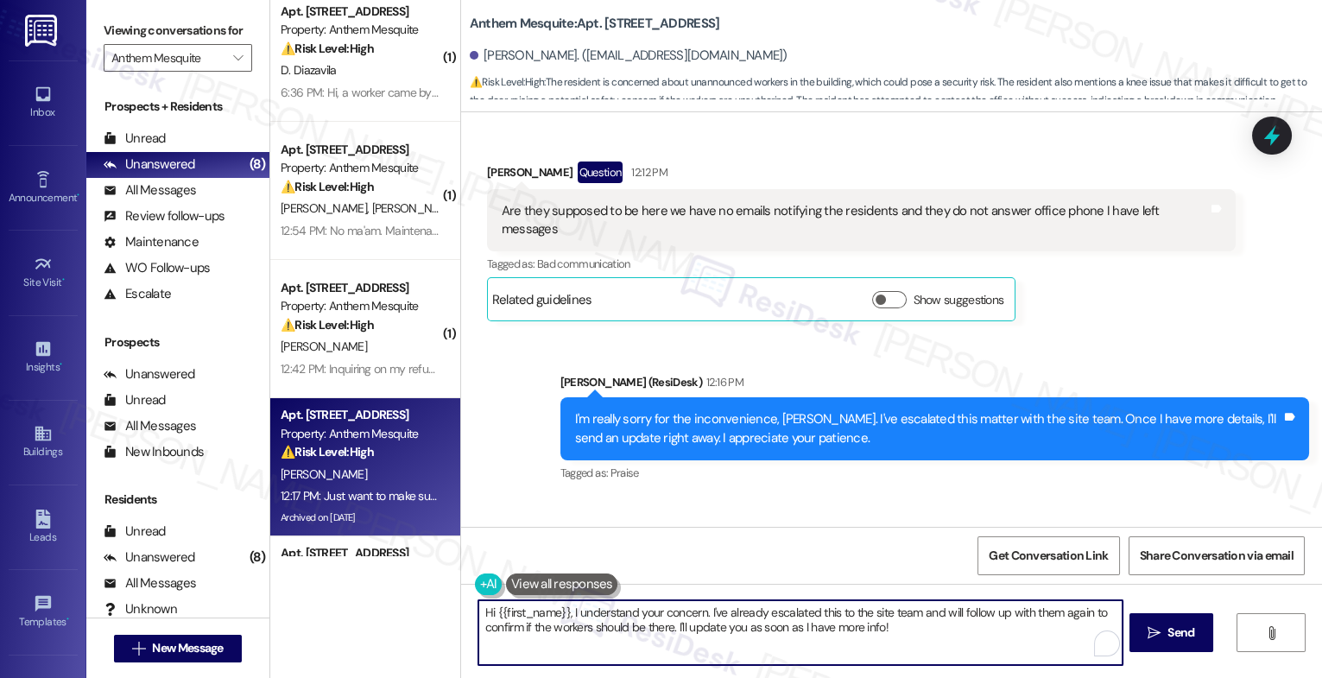
click at [637, 631] on textarea "Hi {{first_name}}, I understand your concern. I've already escalated this to th…" at bounding box center [801, 632] width 644 height 65
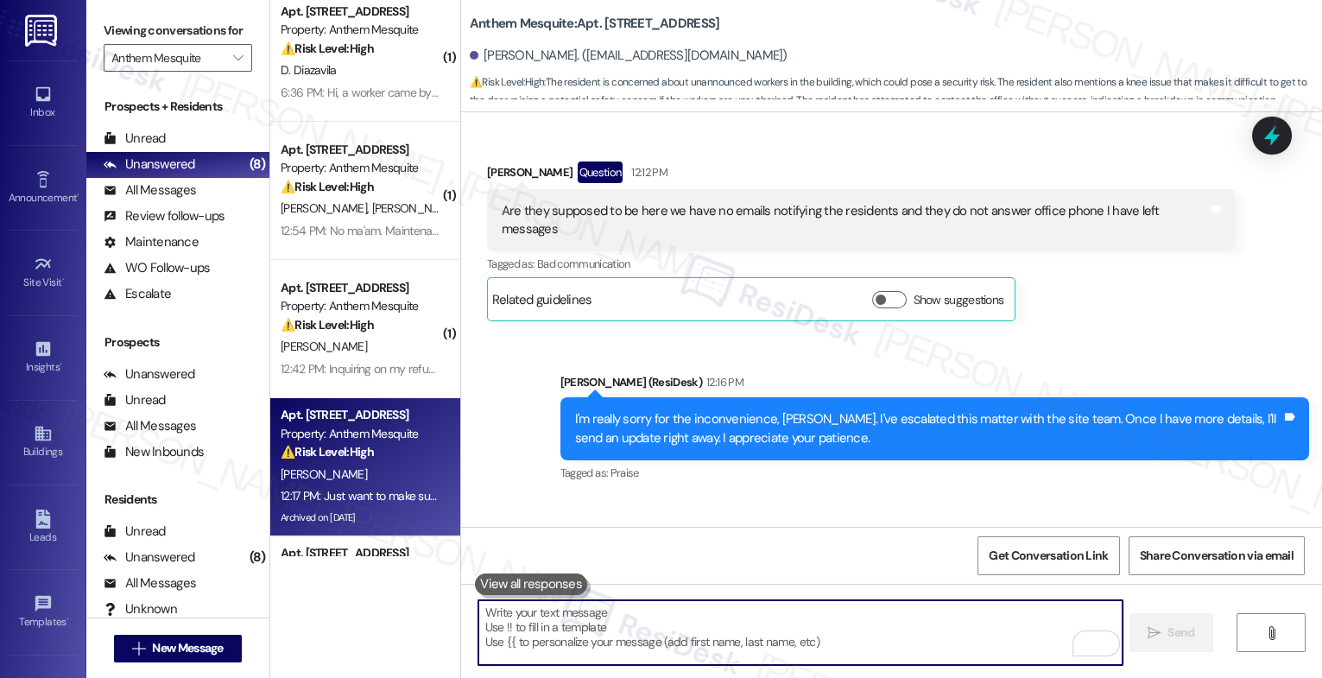
click at [576, 622] on textarea "To enrich screen reader interactions, please activate Accessibility in Grammarl…" at bounding box center [801, 632] width 644 height 65
click at [798, 498] on div "Received via SMS Anne Ramirez Question 12:17 PM Just want to make sure they sho…" at bounding box center [891, 572] width 861 height 149
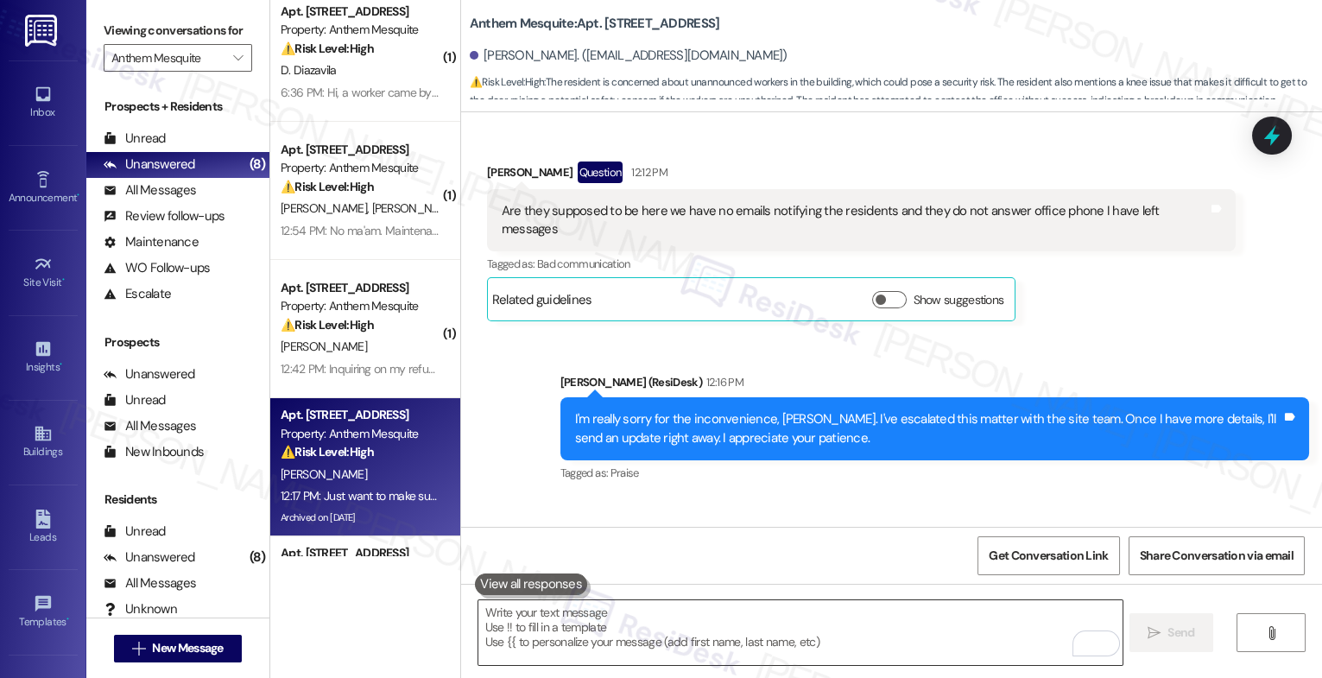
click at [574, 635] on textarea "To enrich screen reader interactions, please activate Accessibility in Grammarl…" at bounding box center [801, 632] width 644 height 65
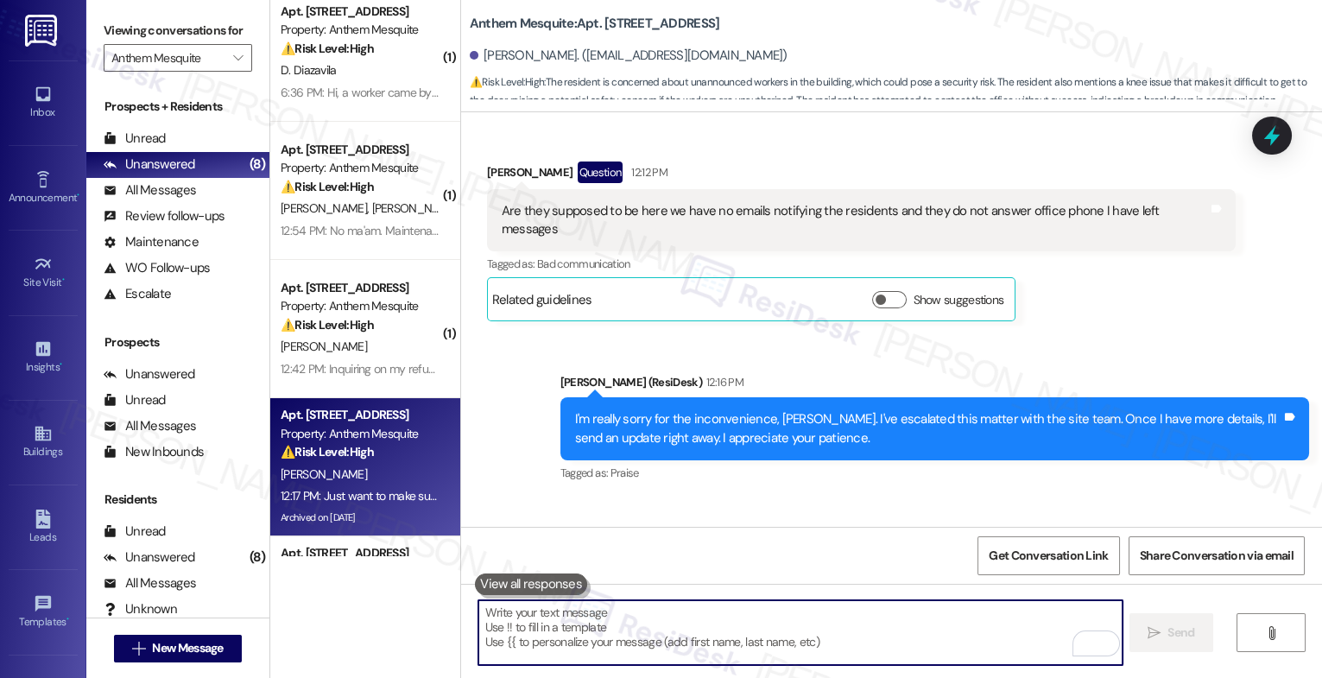
click at [584, 630] on textarea "To enrich screen reader interactions, please activate Accessibility in Grammarl…" at bounding box center [801, 632] width 644 height 65
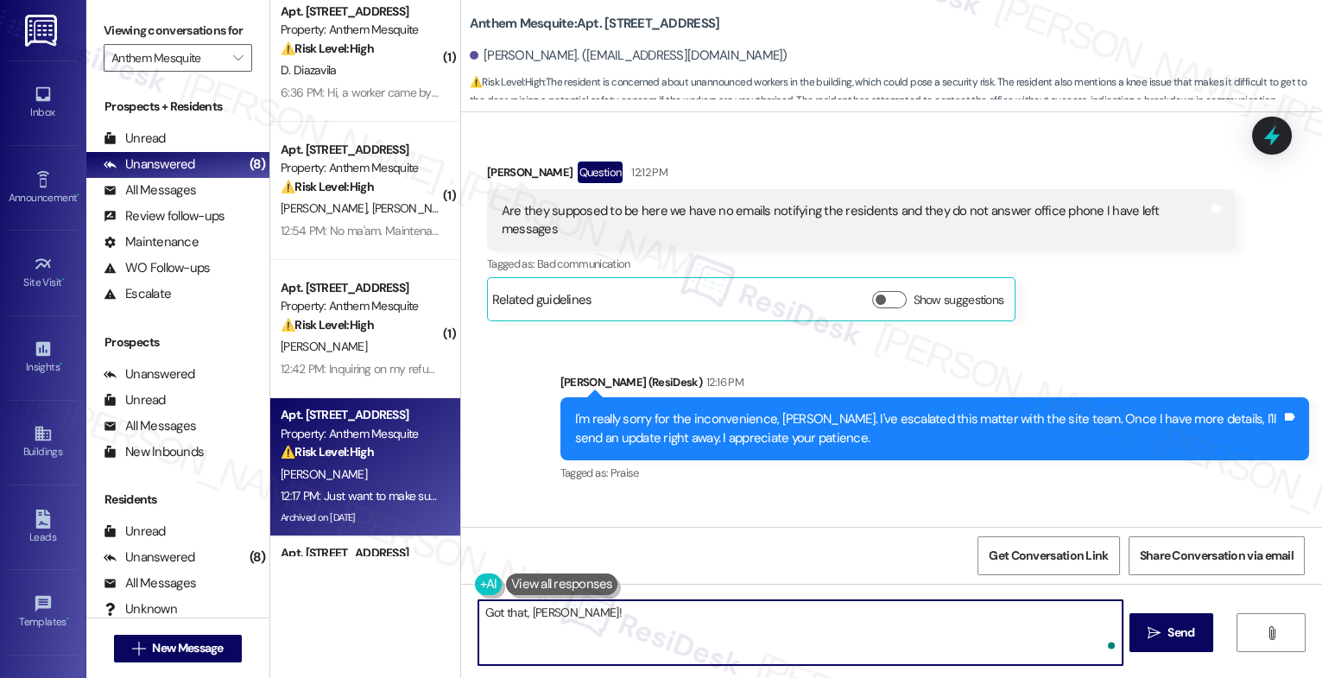
type textarea "Got that, [PERSON_NAME]!"
click at [607, 626] on textarea "Got that, [PERSON_NAME]!" at bounding box center [801, 632] width 644 height 65
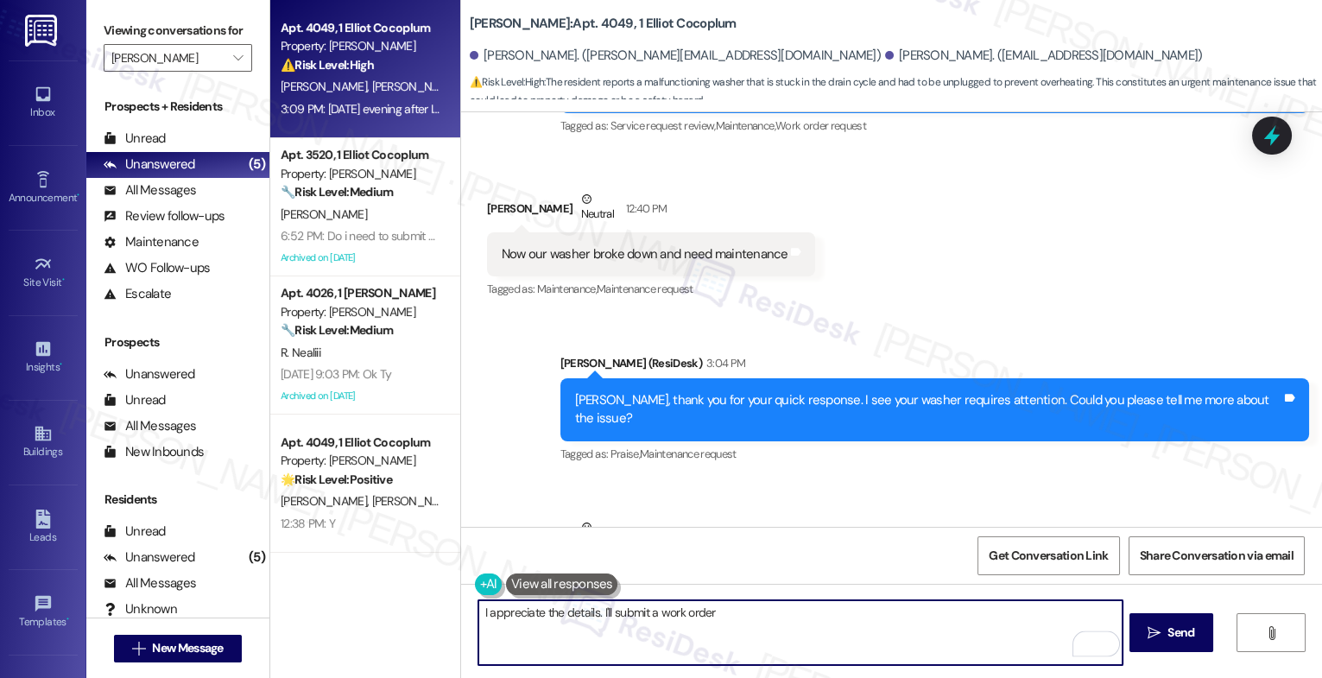
scroll to position [18486, 0]
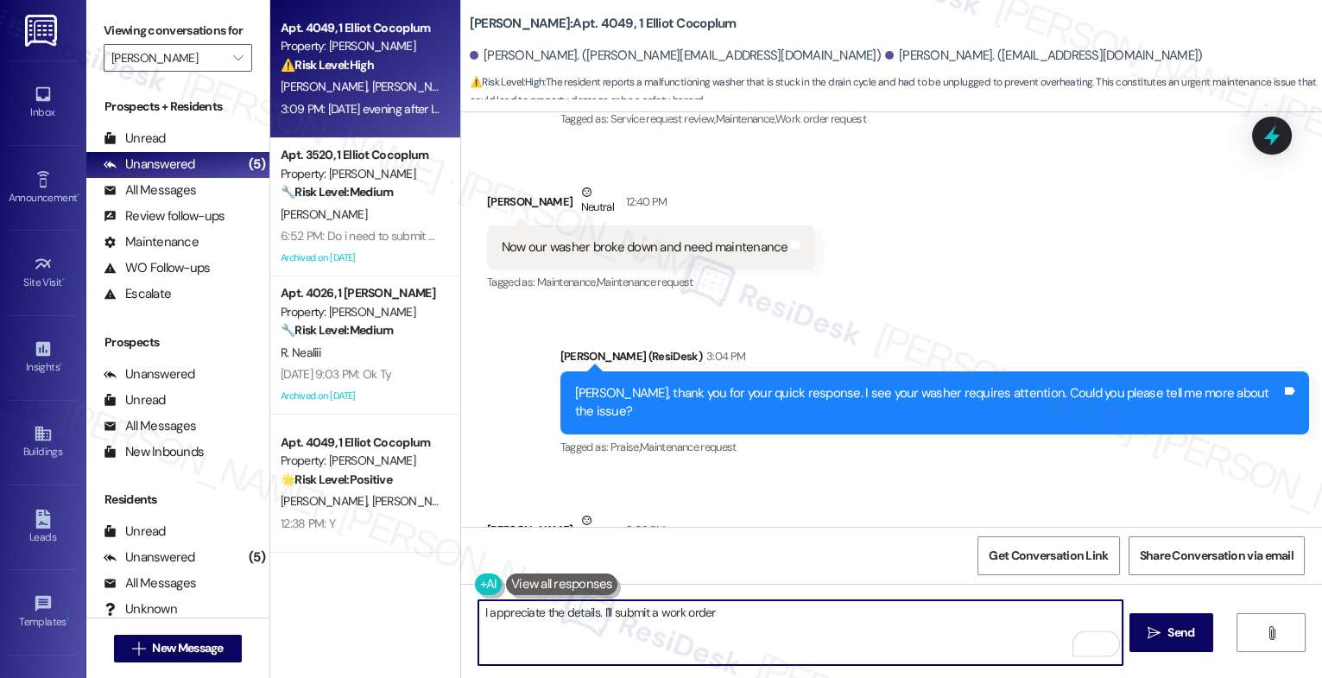
click at [558, 612] on textarea "I appreciate the details. I'll submit a work order" at bounding box center [801, 632] width 644 height 65
click at [778, 610] on textarea "I appreciate the all these details. I'll submit a work order" at bounding box center [801, 632] width 644 height 65
click at [702, 634] on textarea "I appreciate all these details. I'll submit a work order so maintenance can sch…" at bounding box center [801, 632] width 644 height 65
type textarea "I appreciate all these details. I'll submit a work order so maintenance can sch…"
click at [1099, 640] on icon "Open Grammarly. 0 Suggestions." at bounding box center [1097, 644] width 19 height 19
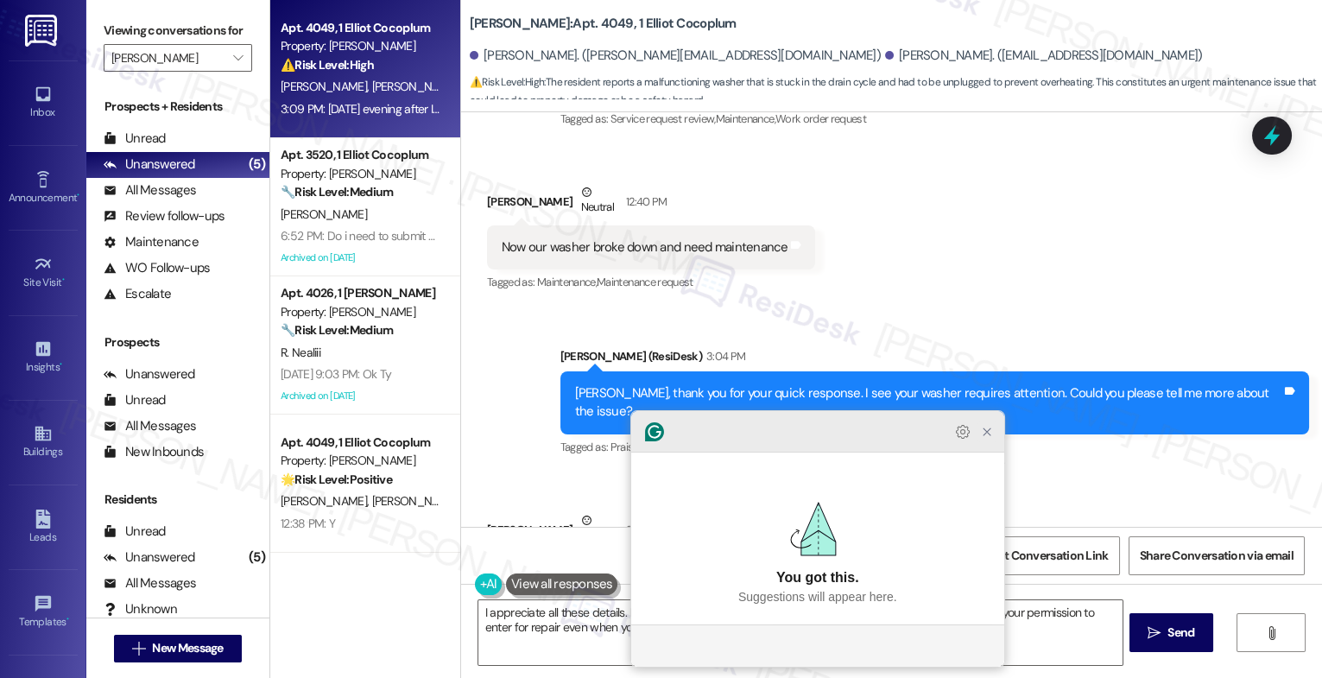
click at [992, 439] on icon "Close Grammarly Assistant" at bounding box center [987, 432] width 14 height 14
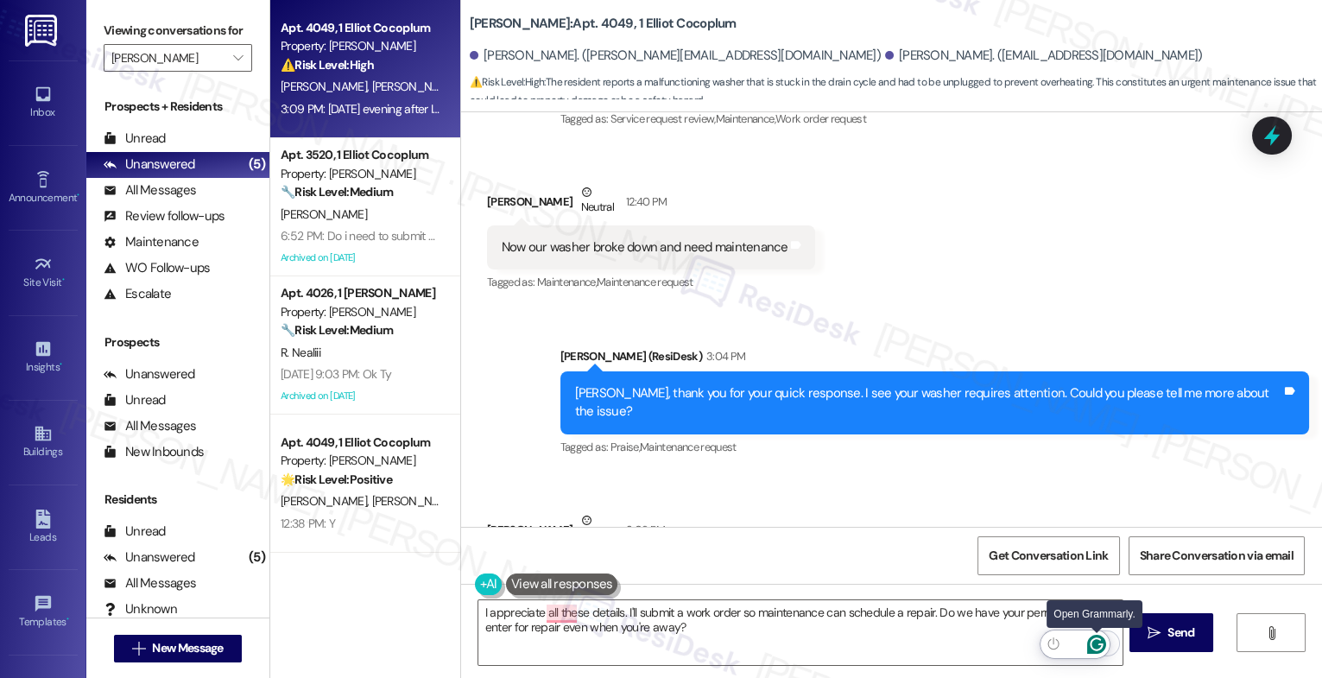
click at [1096, 644] on icon "Open Grammarly. 0 Suggestions." at bounding box center [1097, 644] width 19 height 19
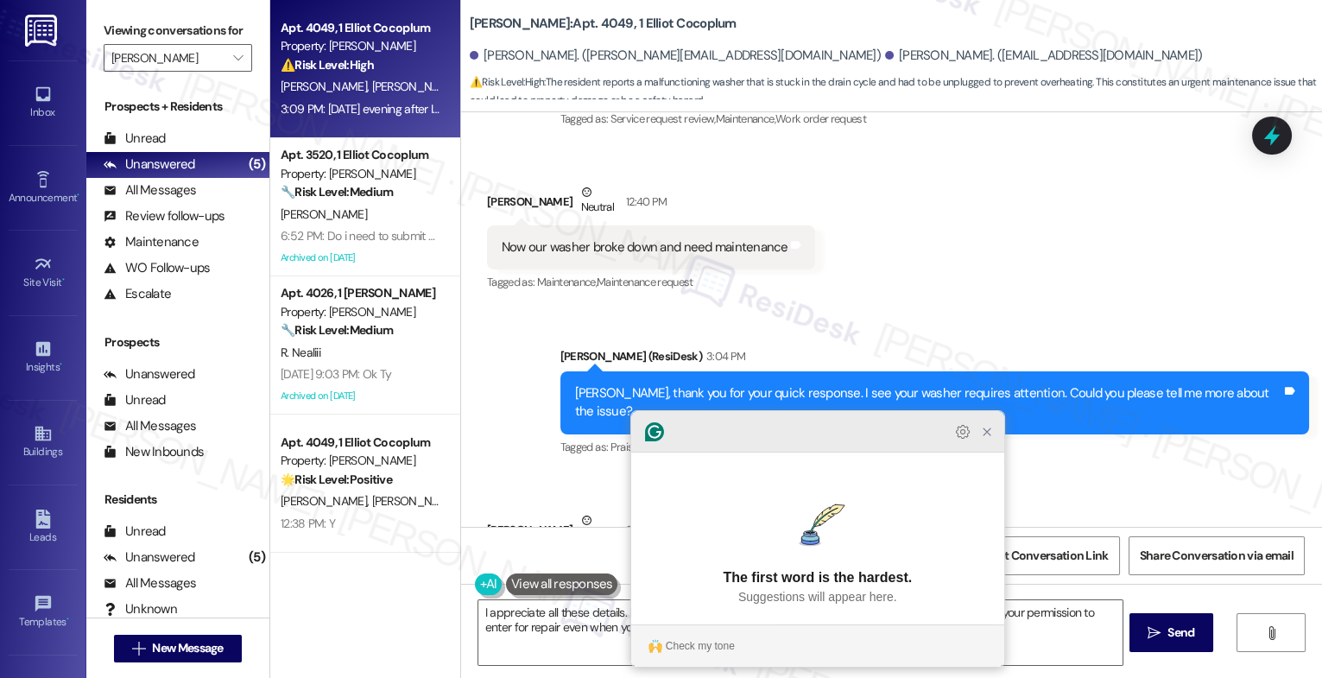
click at [982, 439] on icon "Close Grammarly Assistant" at bounding box center [987, 432] width 14 height 14
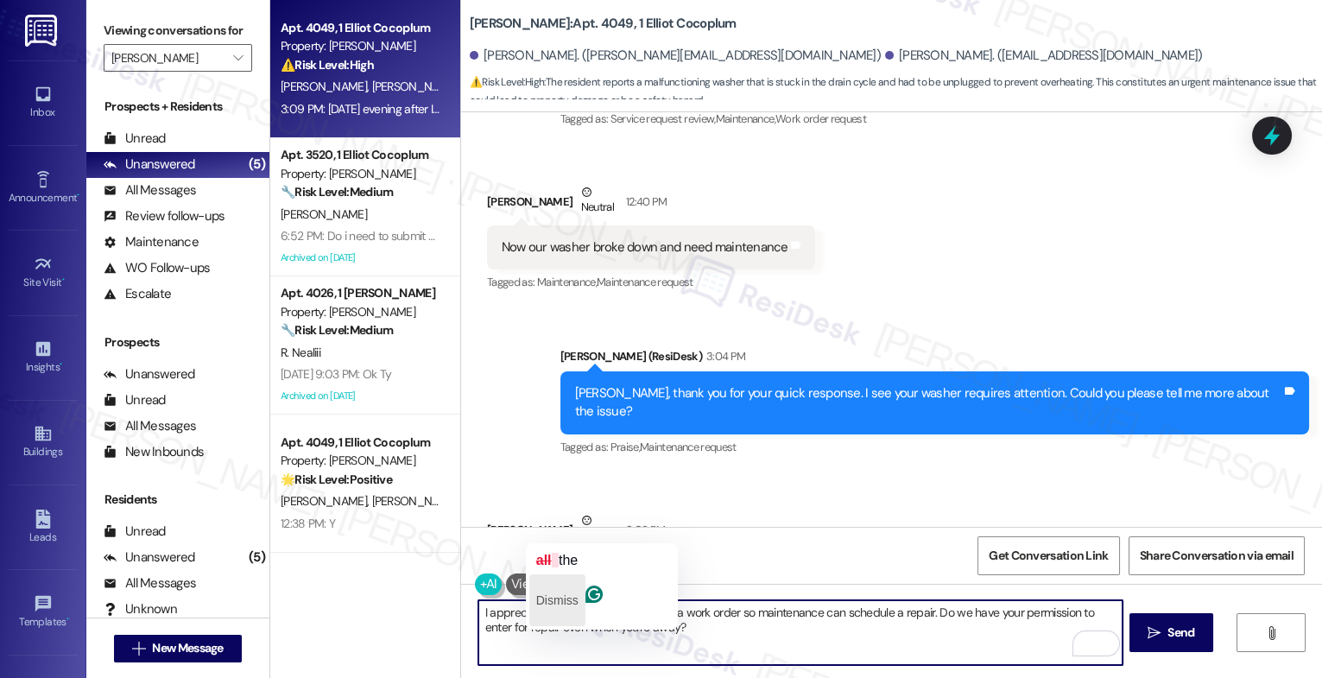
click at [564, 587] on p "Dismiss" at bounding box center [557, 601] width 42 height 28
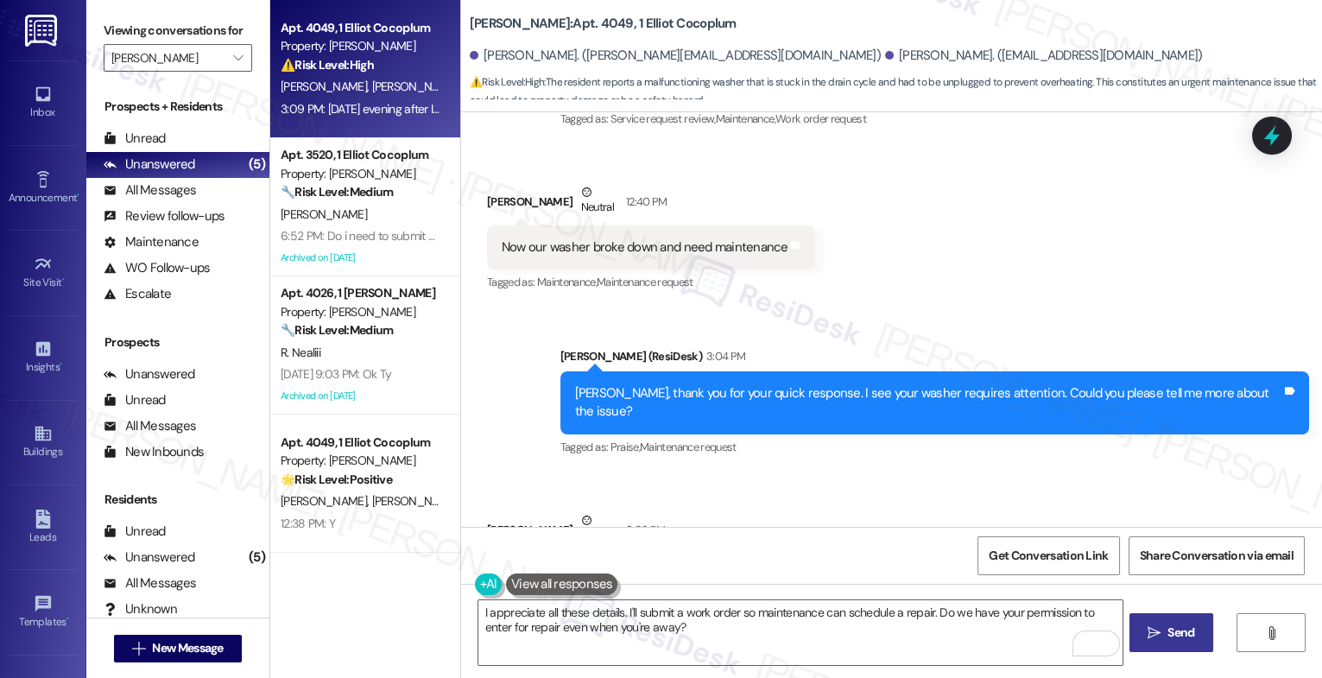
click at [1169, 634] on span "Send" at bounding box center [1181, 633] width 27 height 18
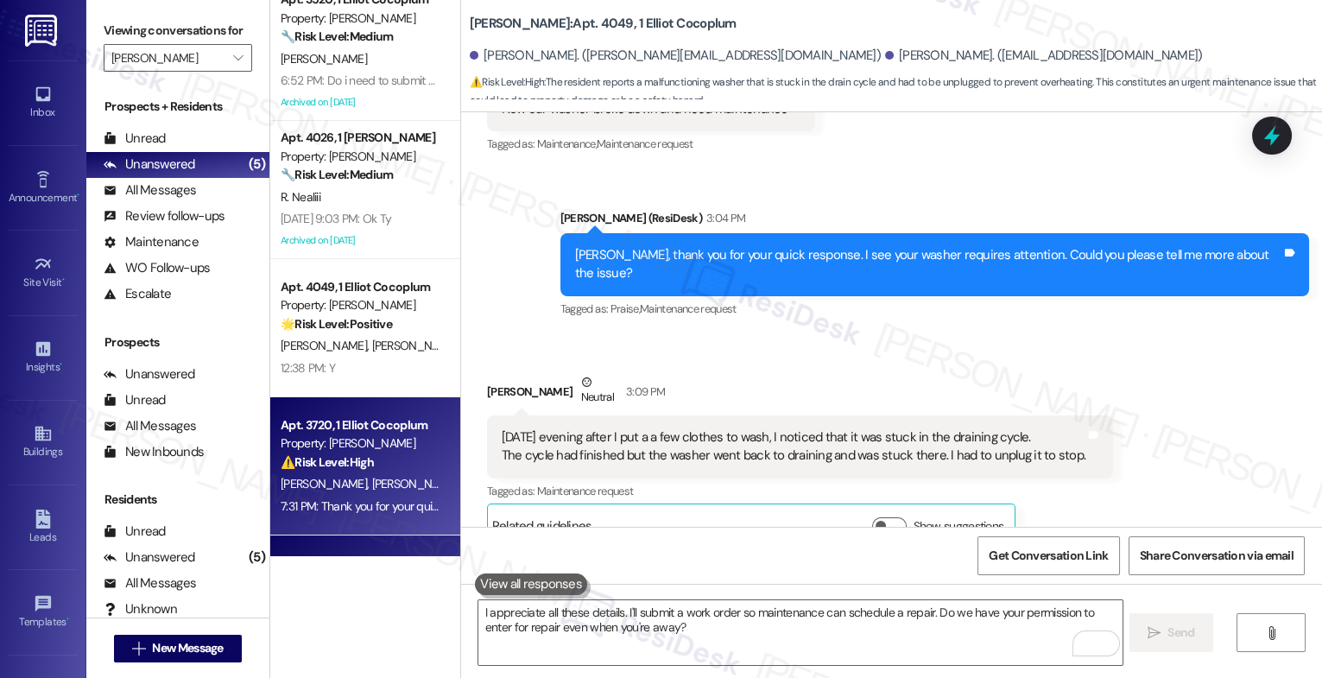
scroll to position [0, 0]
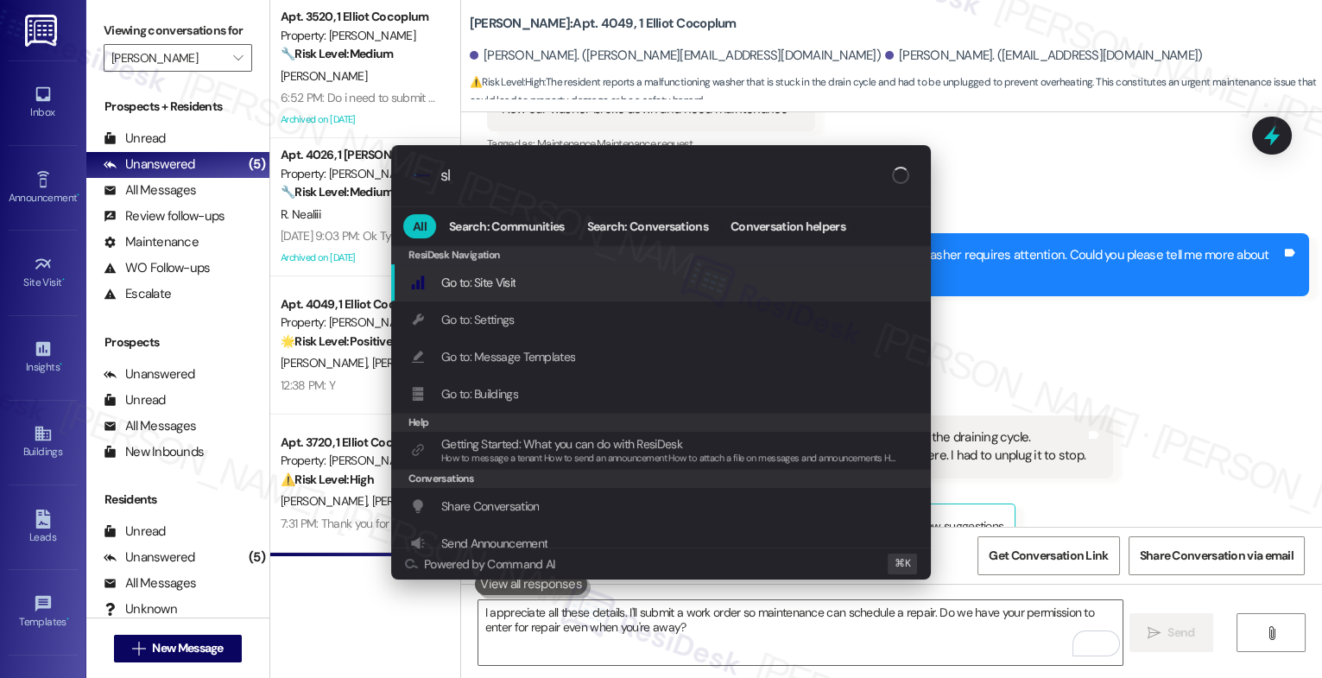
type input "sla"
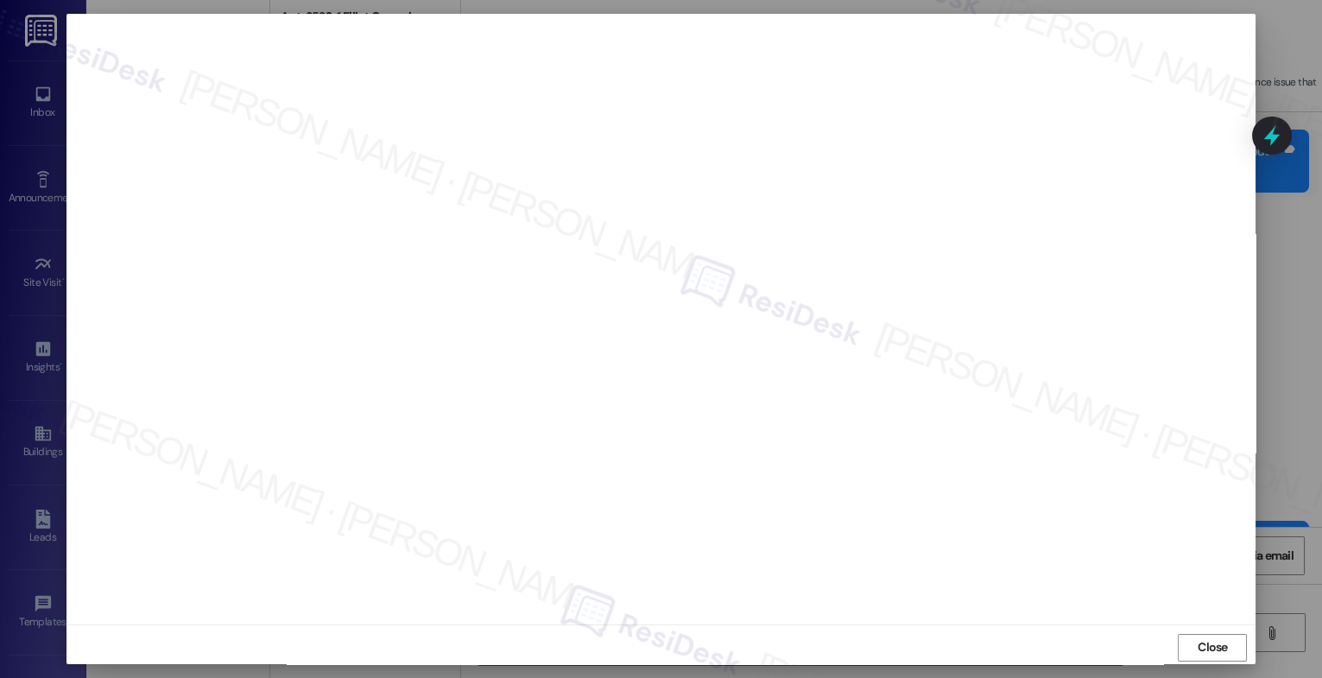
scroll to position [18744, 0]
click at [1207, 640] on span "Close" at bounding box center [1213, 647] width 30 height 18
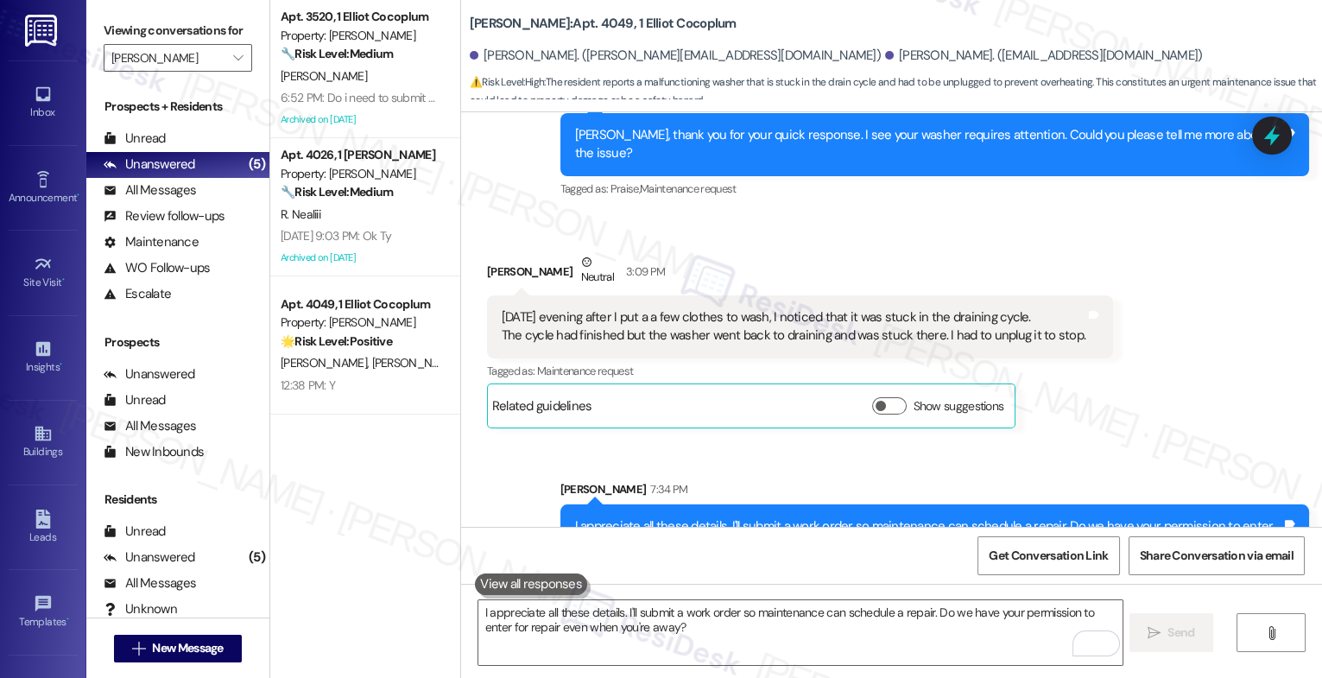
scroll to position [18745, 0]
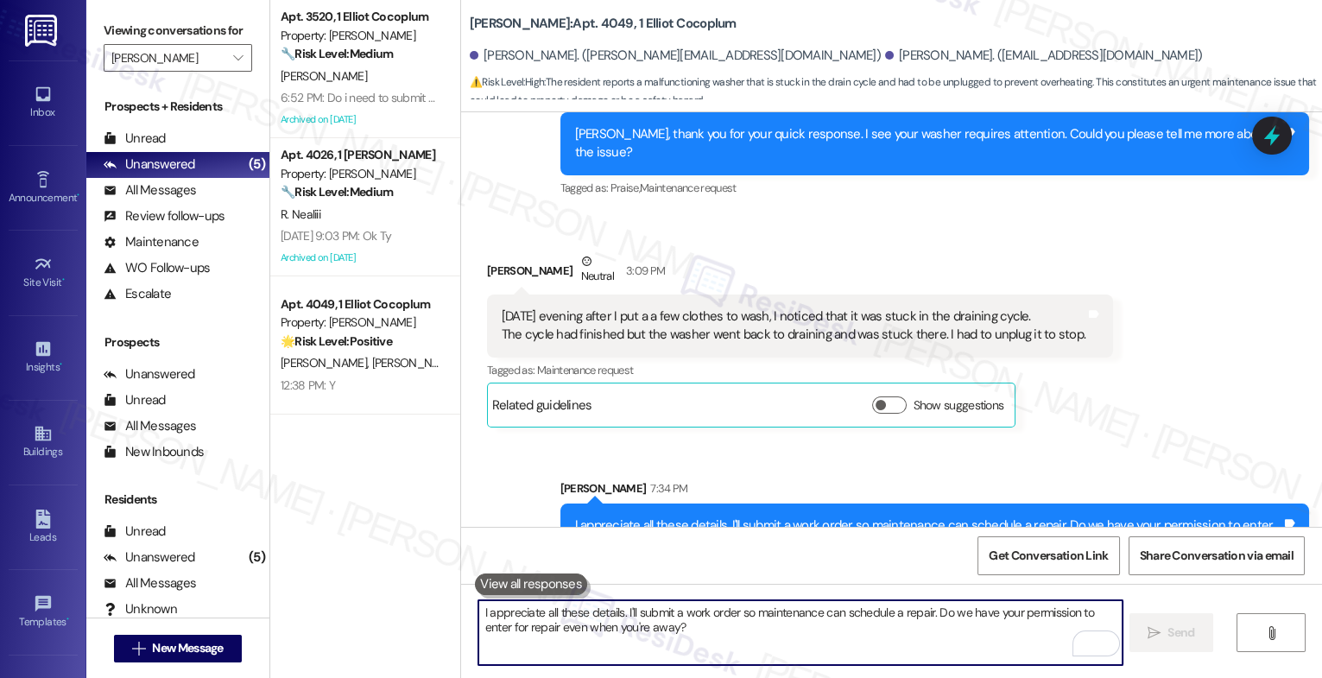
click at [631, 621] on textarea "I appreciate all these details. I'll submit a work order so maintenance can sch…" at bounding box center [801, 632] width 644 height 65
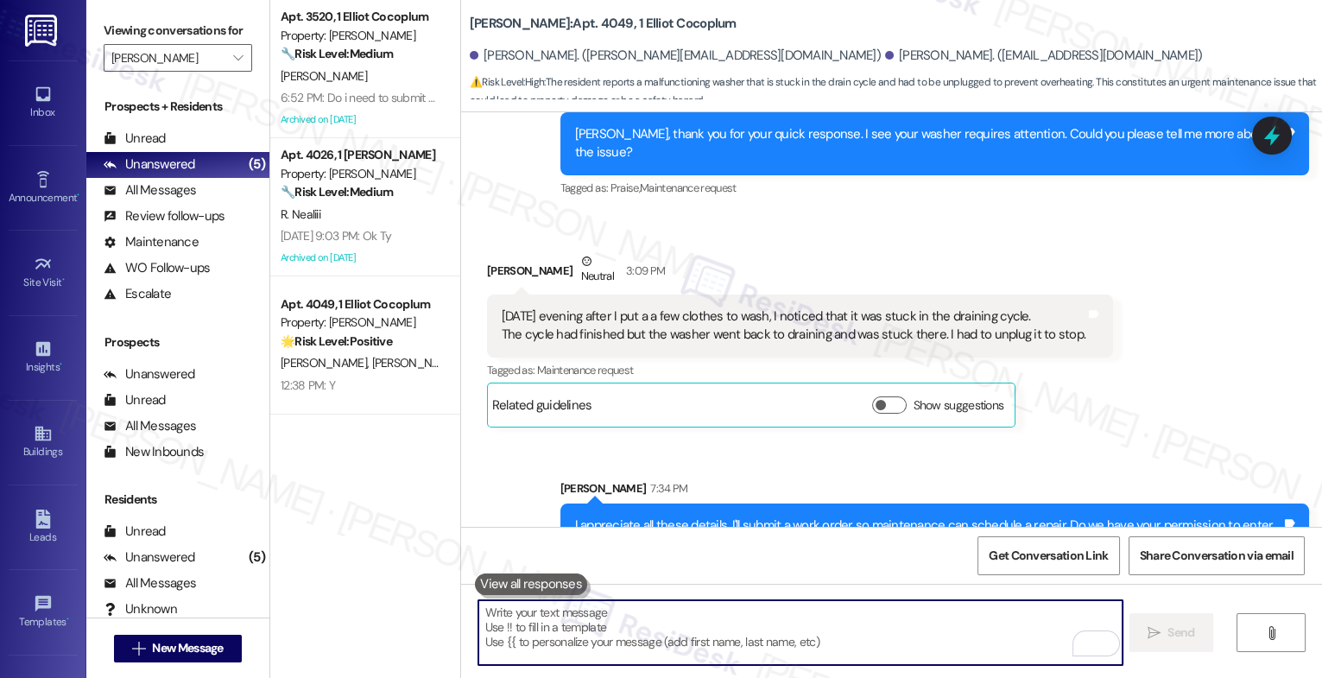
paste textarea "Maintenance is scheduled and will be in your apartment tomorrow to complete the…"
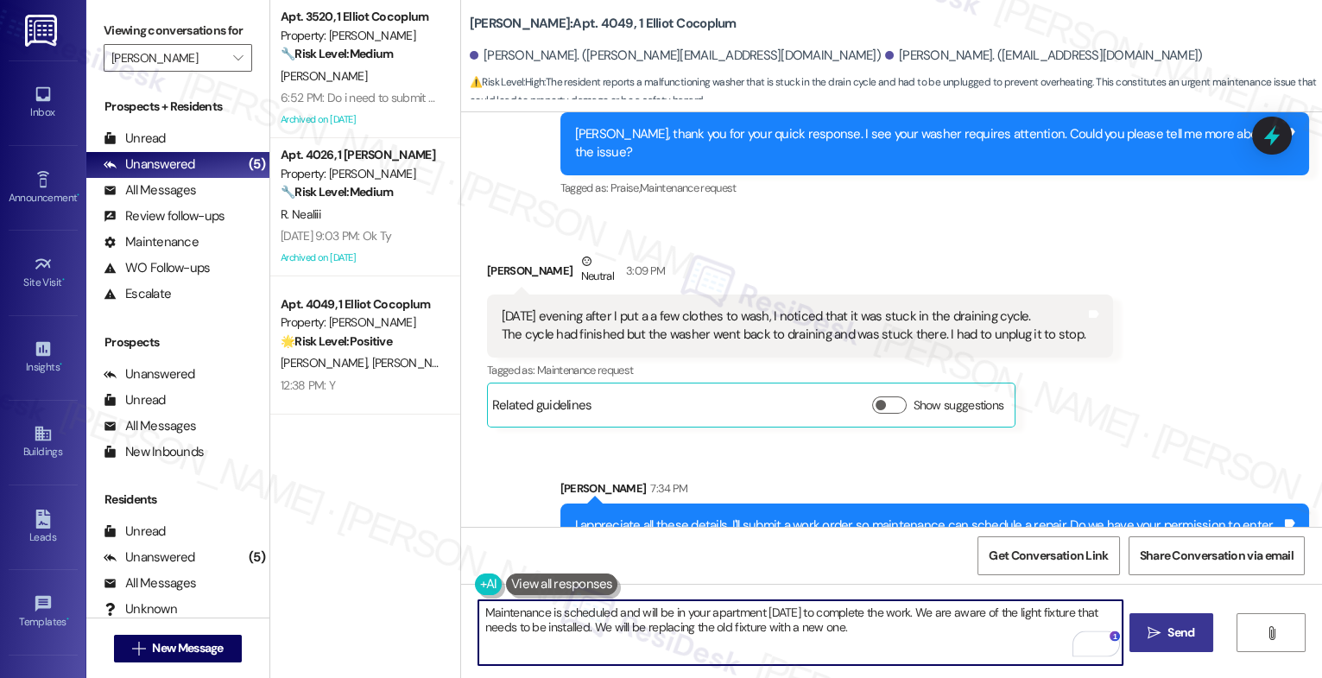
type textarea "Maintenance is scheduled and will be in your apartment tomorrow to complete the…"
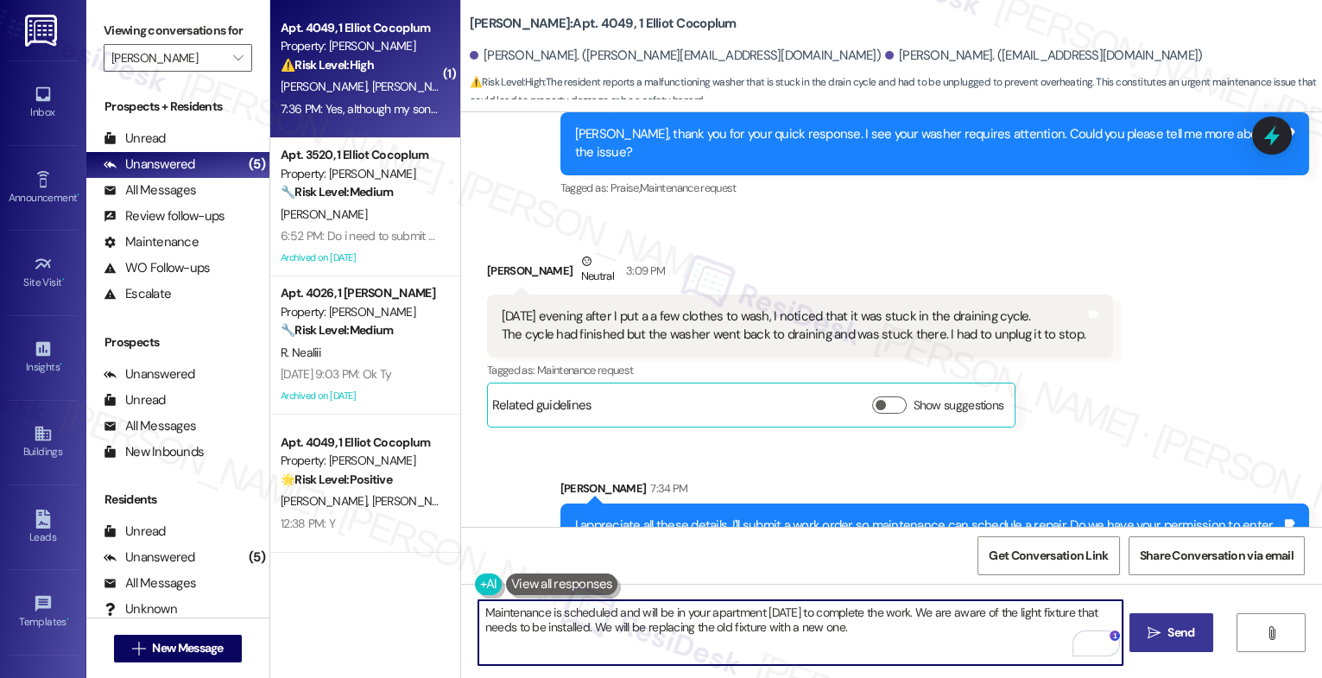
click at [587, 620] on textarea "Maintenance is scheduled and will be in your apartment tomorrow to complete the…" at bounding box center [801, 632] width 644 height 65
click at [882, 579] on div "Received via SMS Monica Godinho 7:36 PM Yes, although my son is always home as …" at bounding box center [891, 639] width 861 height 120
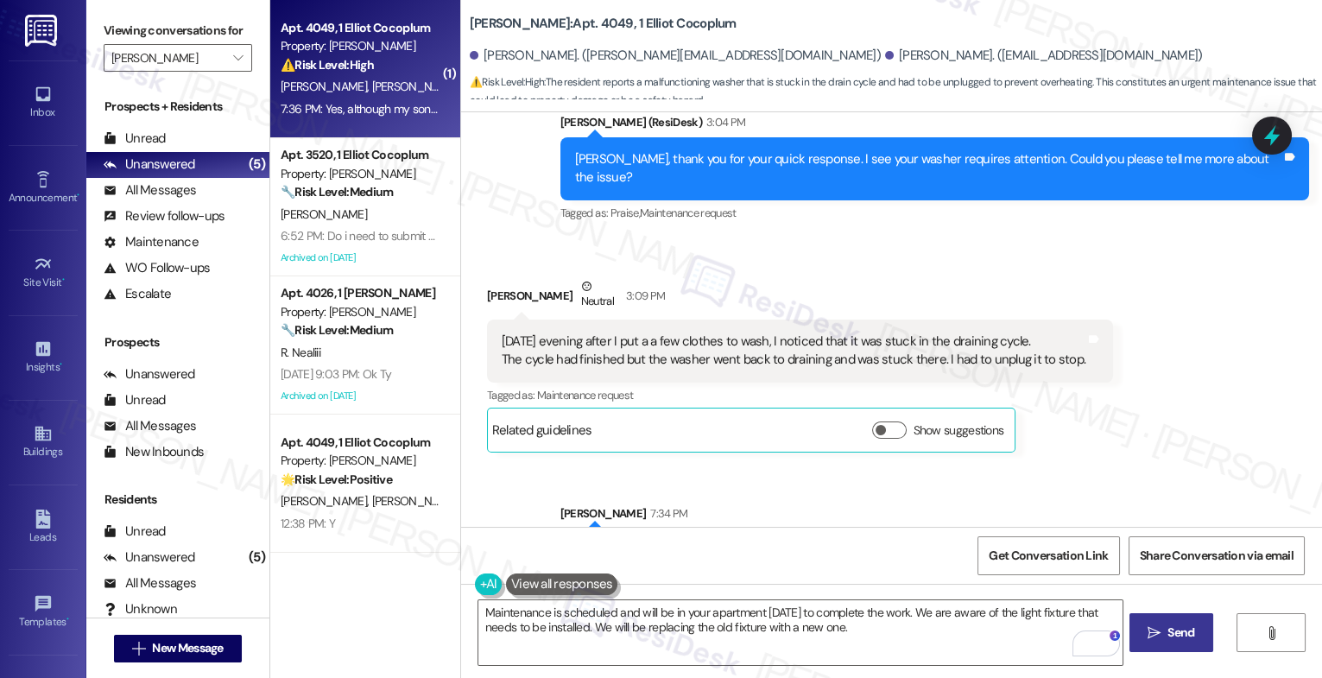
scroll to position [18707, 0]
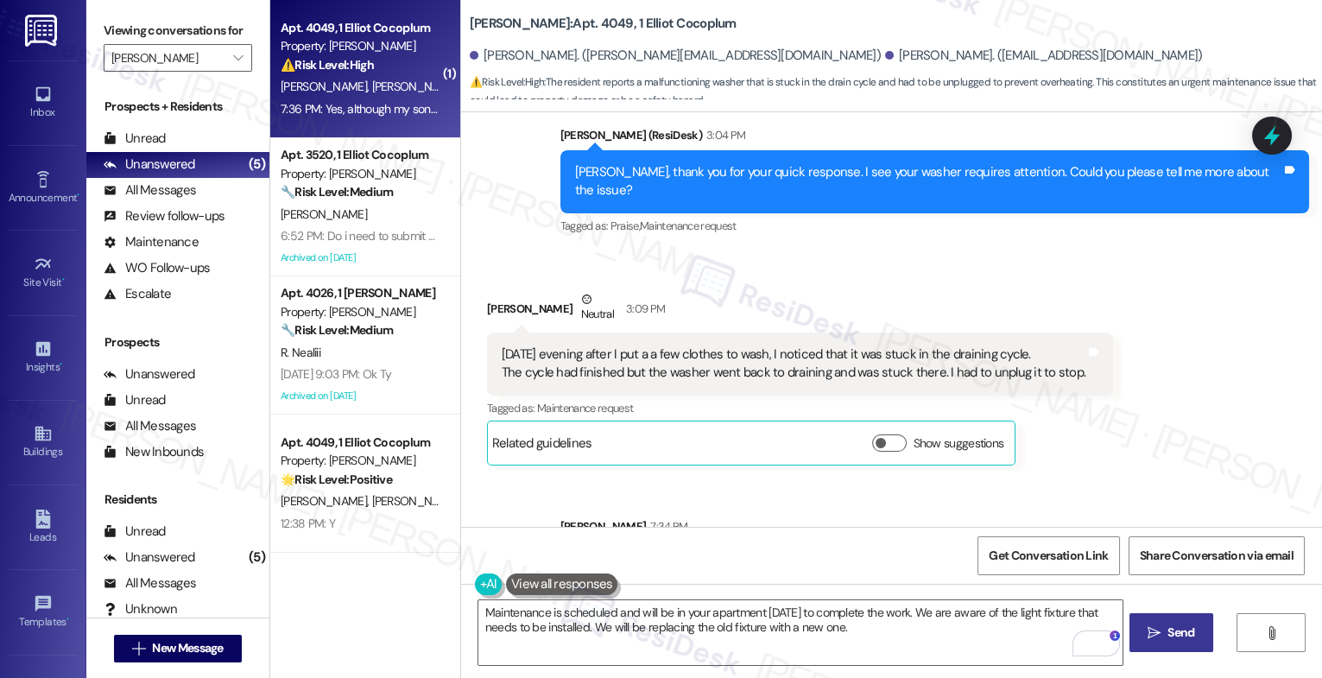
click at [609, 346] on div "On Friday evening after I put a a few clothes to wash, I noticed that it was st…" at bounding box center [794, 364] width 584 height 37
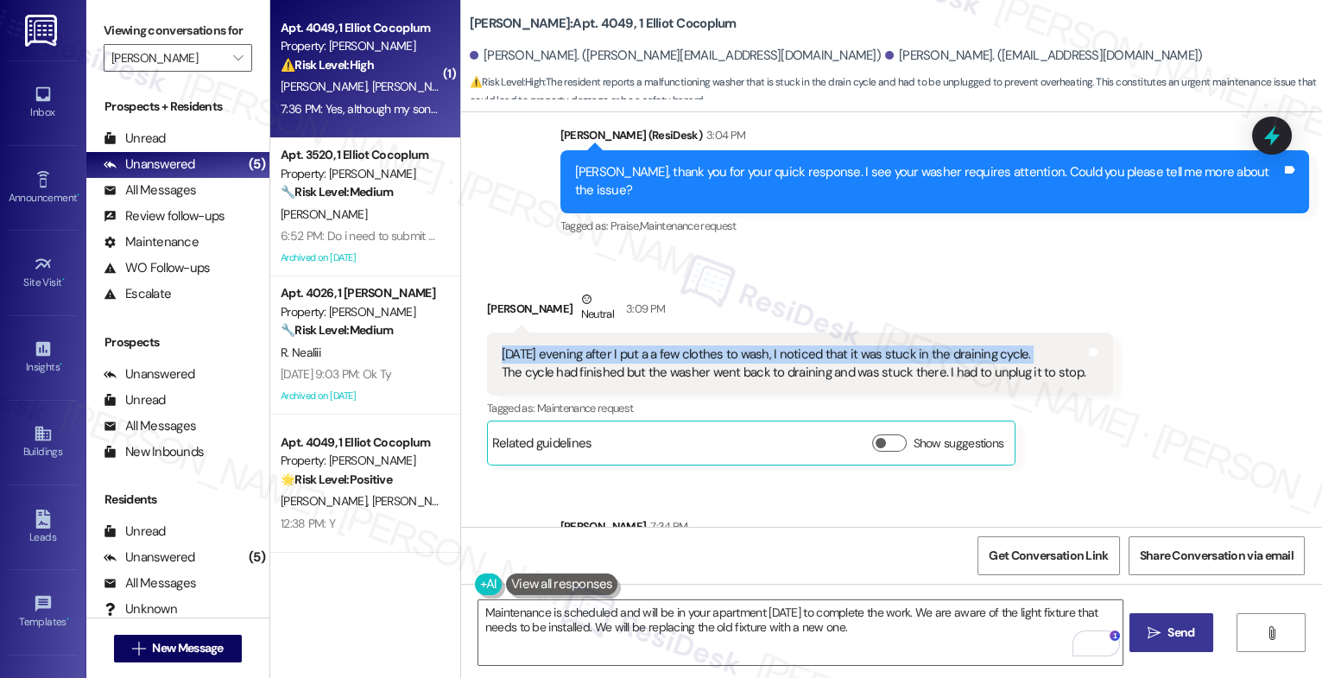
click at [609, 346] on div "On Friday evening after I put a a few clothes to wash, I noticed that it was st…" at bounding box center [794, 364] width 584 height 37
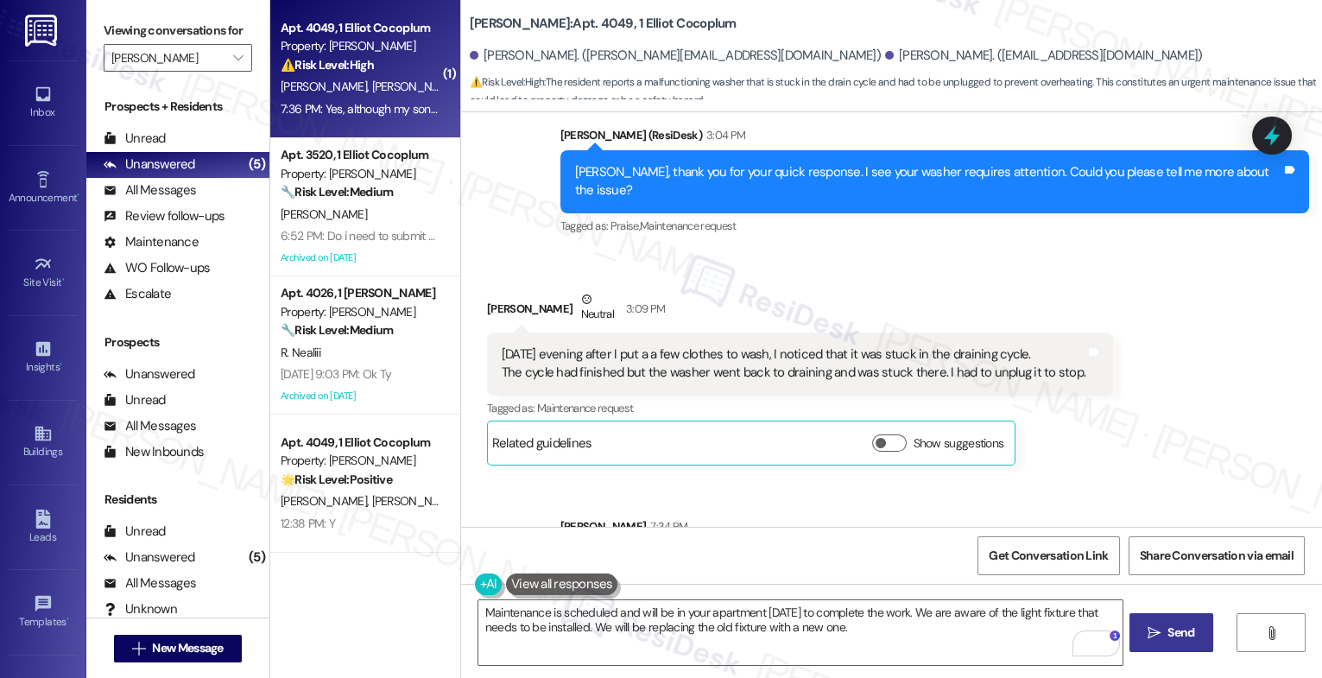
click at [604, 346] on div "On Friday evening after I put a a few clothes to wash, I noticed that it was st…" at bounding box center [794, 364] width 584 height 37
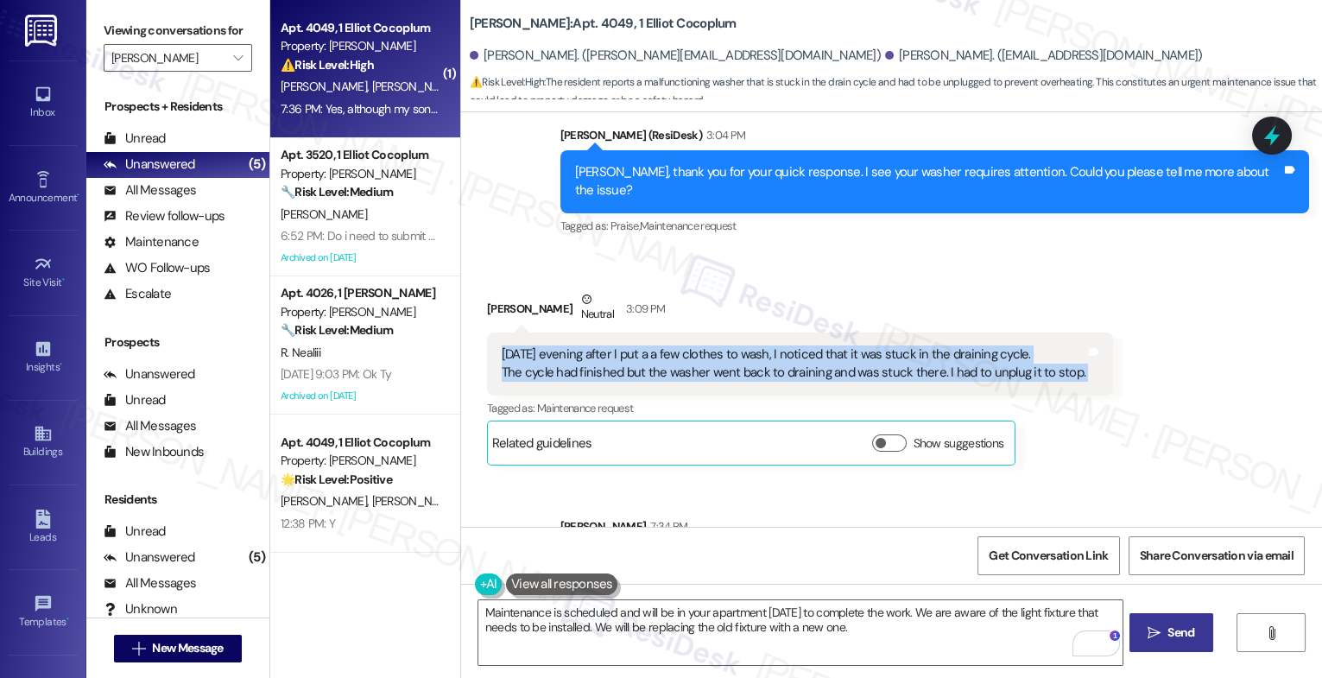
drag, startPoint x: 1069, startPoint y: 202, endPoint x: 479, endPoint y: 181, distance: 589.5
click at [487, 333] on div "On Friday evening after I put a a few clothes to wash, I noticed that it was st…" at bounding box center [800, 364] width 626 height 63
copy div "On Friday evening after I put a a few clothes to wash, I noticed that it was st…"
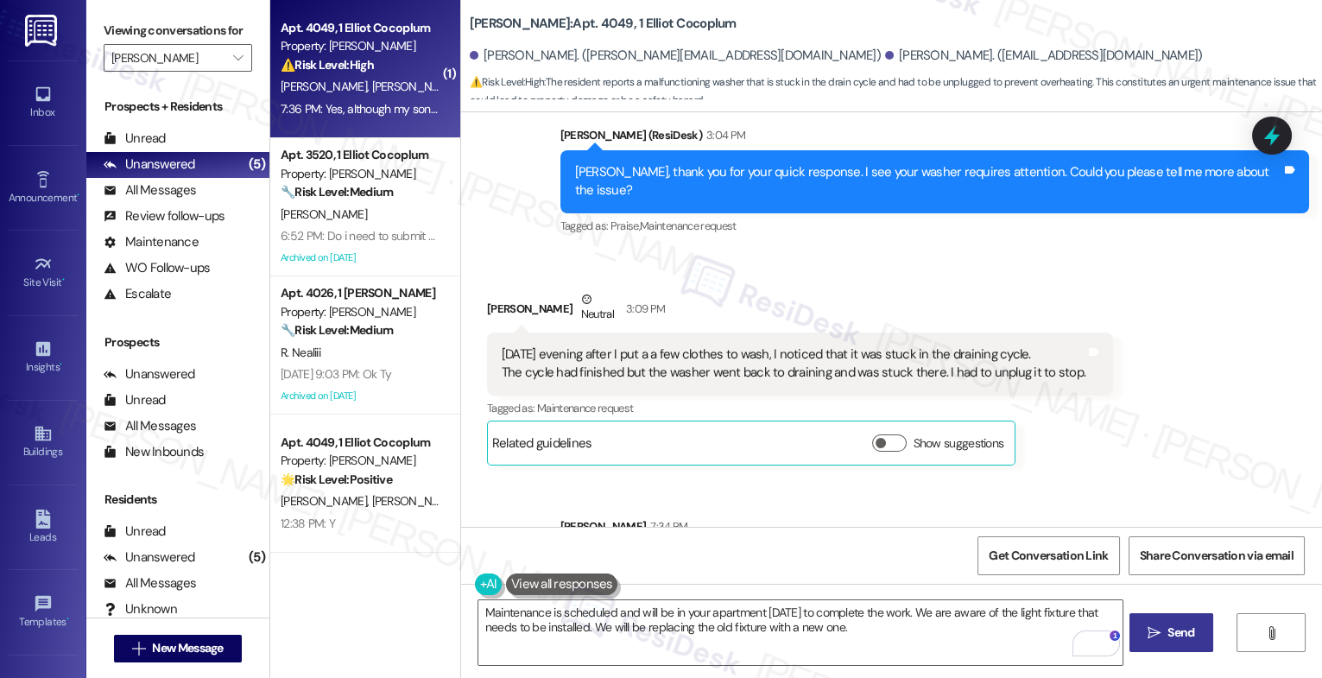
click at [732, 479] on div "Sent via SMS Sarah 7:34 PM I appreciate all these details. I'll submit a work o…" at bounding box center [891, 548] width 861 height 139
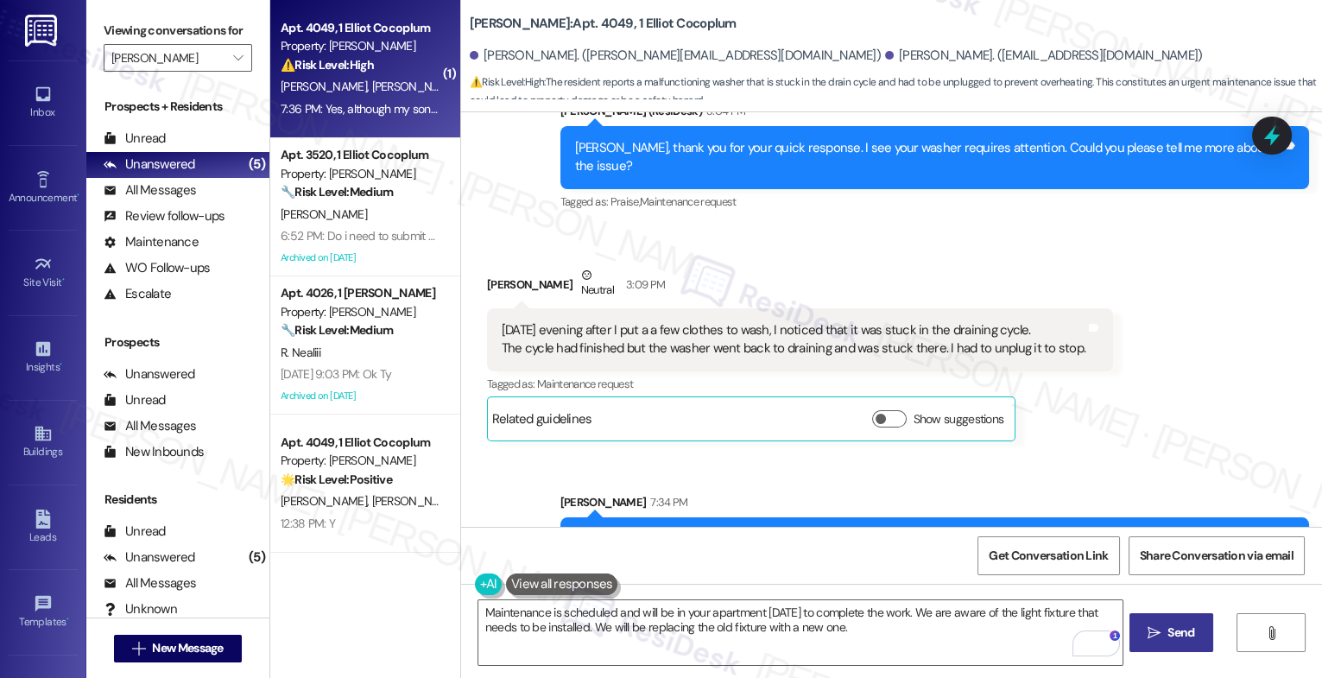
scroll to position [18745, 0]
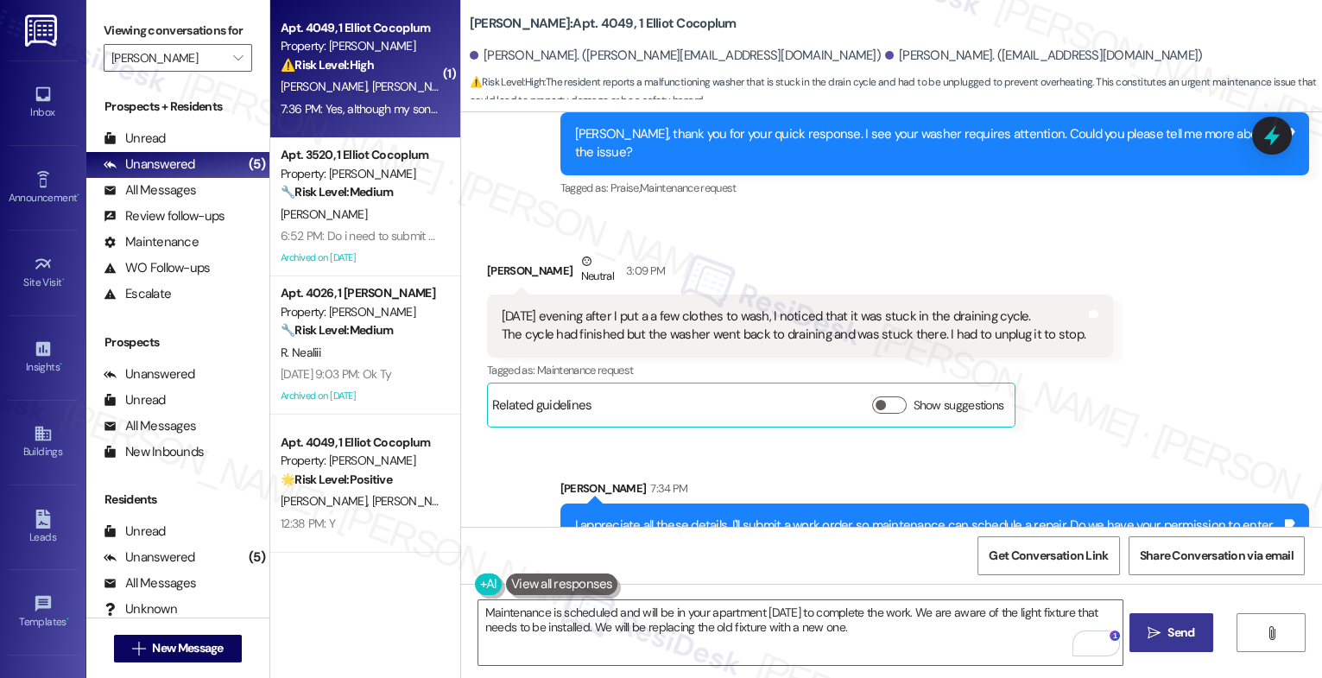
click at [805, 579] on div "Received via SMS Monica Godinho 7:36 PM Yes, although my son is always home as …" at bounding box center [891, 639] width 861 height 120
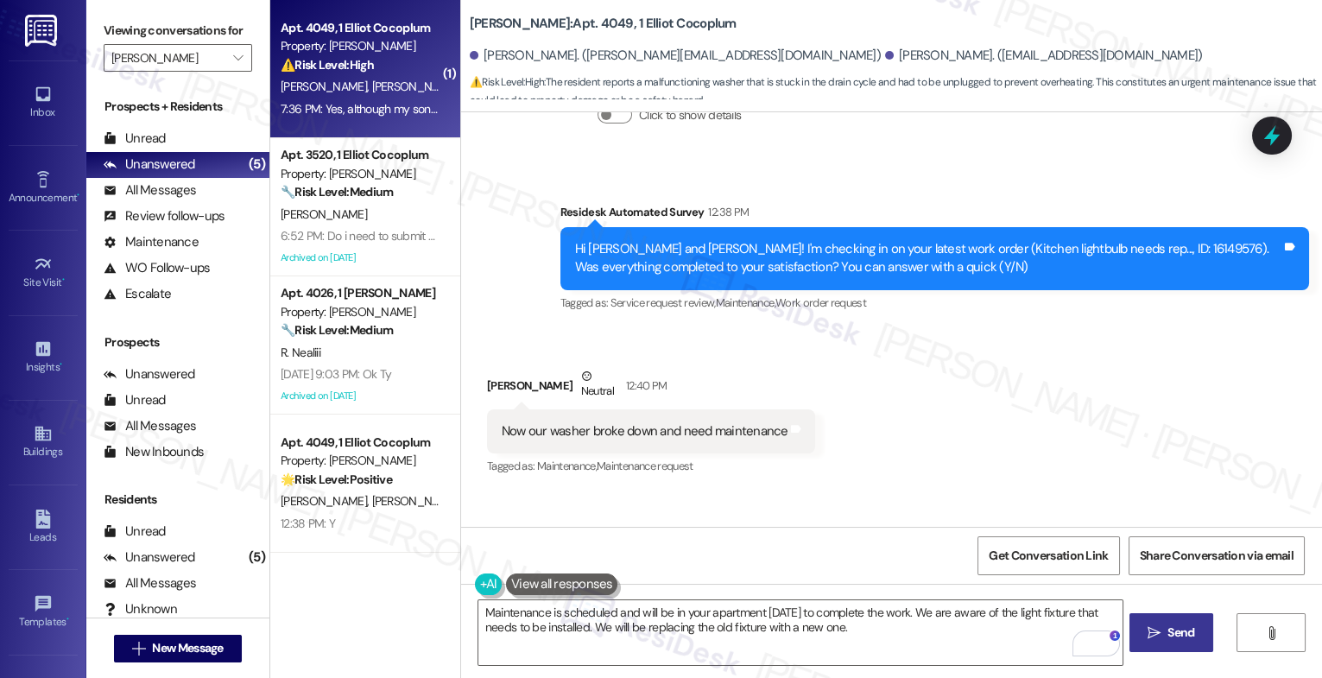
scroll to position [18211, 0]
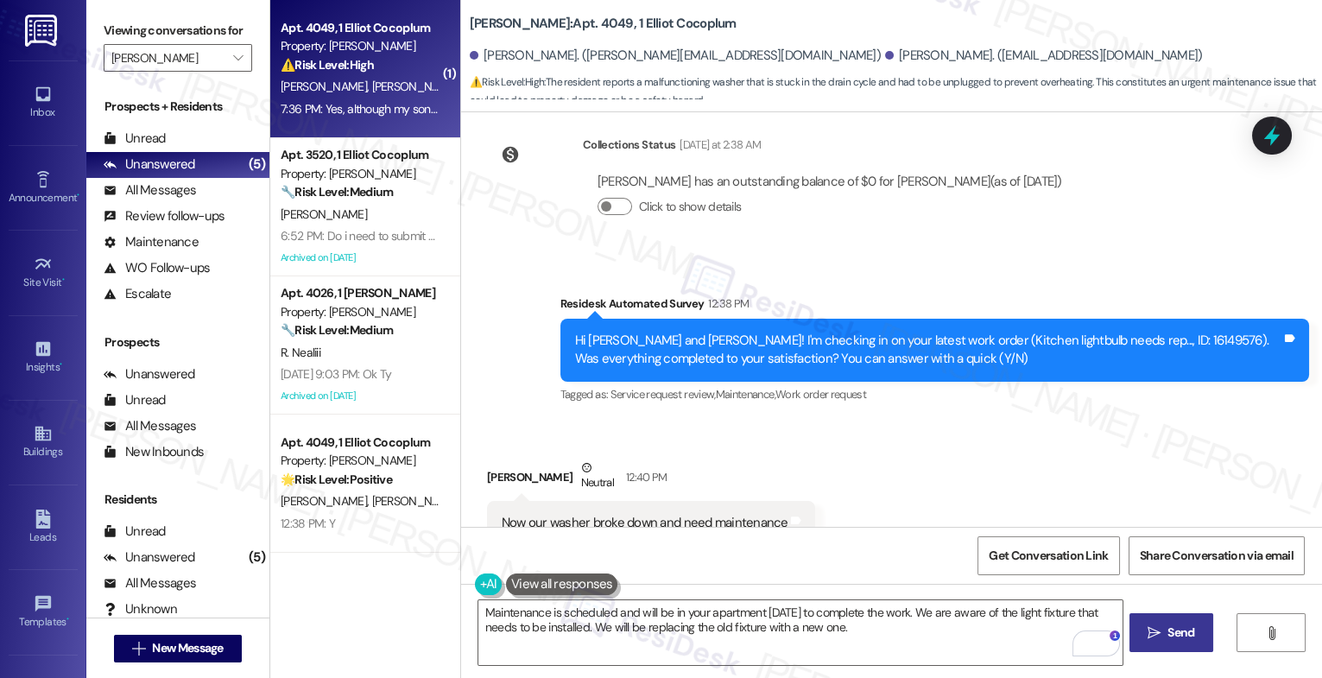
click at [904, 420] on div "Received via SMS Monica Godinho Neutral 12:40 PM Now our washer broke down and …" at bounding box center [891, 502] width 861 height 164
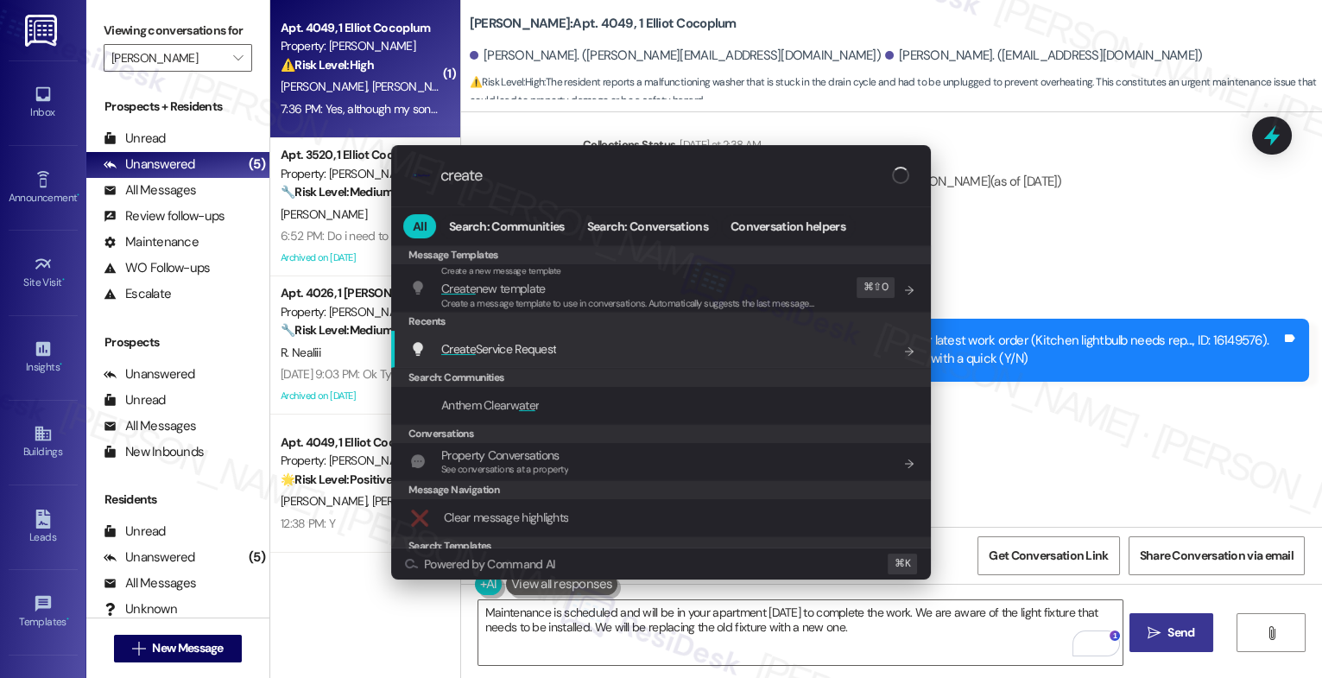
type input "create"
click at [553, 337] on div "Create Service Request Add shortcut" at bounding box center [661, 349] width 540 height 37
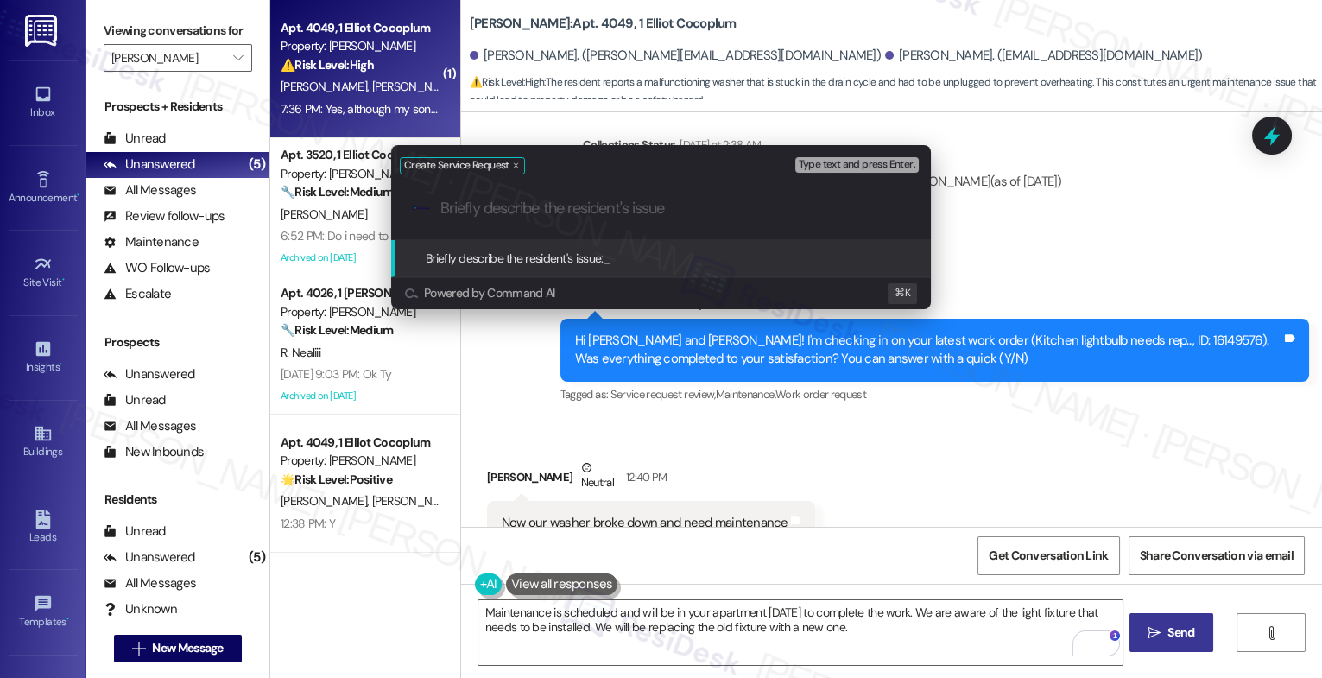
click at [508, 212] on input "Briefly describe the resident's issue" at bounding box center [675, 209] width 469 height 18
paste input "On Friday evening after I put a a few clothes to wash, I noticed that it was st…"
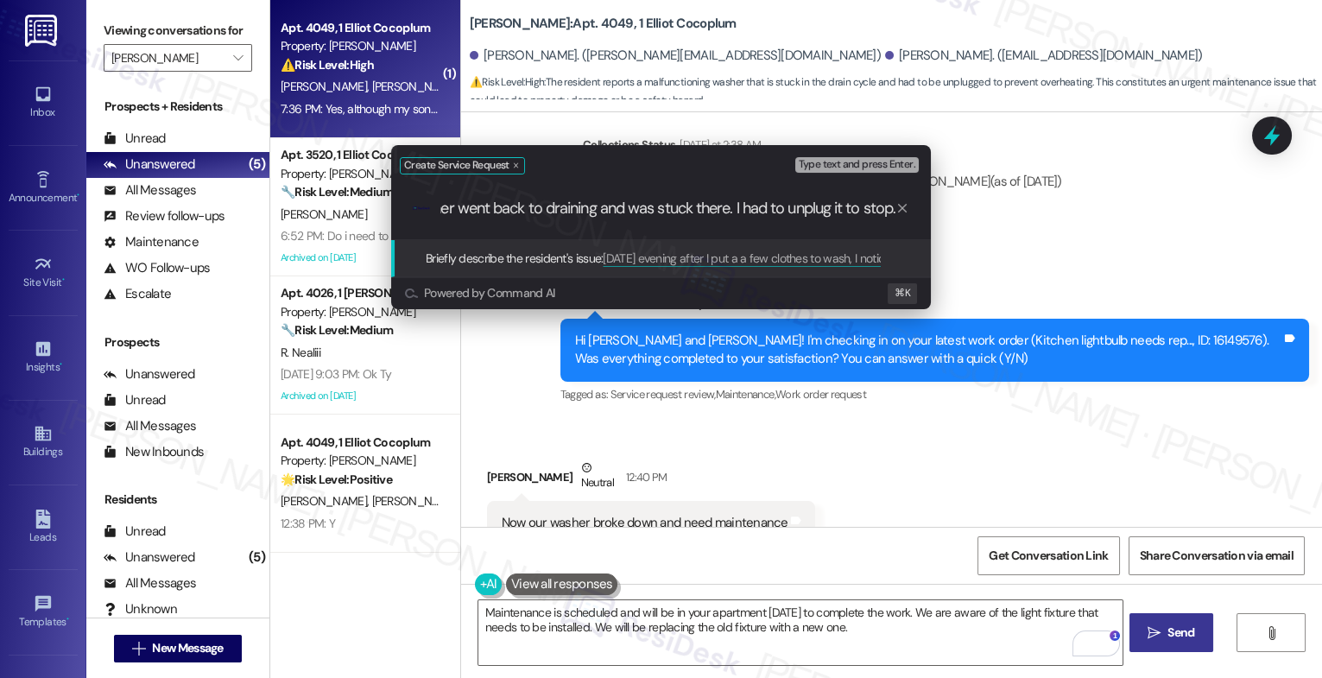
scroll to position [0, 886]
drag, startPoint x: 537, startPoint y: 212, endPoint x: 228, endPoint y: 206, distance: 309.3
click at [228, 206] on div "Create Service Request Type text and press Enter. .cls-1{fill:#0a055f;}.cls-2{f…" at bounding box center [661, 339] width 1322 height 678
type input "On Friday evening after I put a a few clothes to wash, I noticed that it was st…"
click at [491, 221] on div ".cls-1{fill:#0a055f;}.cls-2{fill:#0cc4c4;} resideskLogoBlueOrange On Friday eve…" at bounding box center [661, 208] width 540 height 61
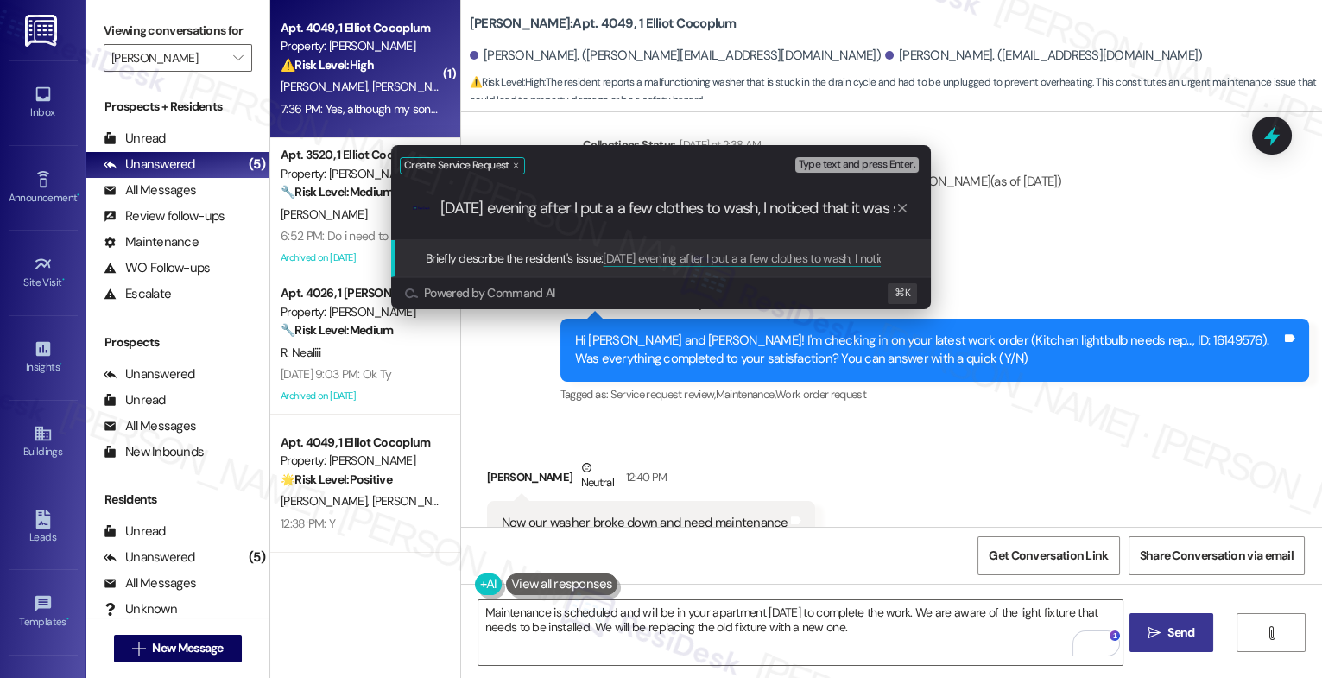
drag, startPoint x: 488, startPoint y: 211, endPoint x: 324, endPoint y: 201, distance: 164.4
click at [324, 201] on div "Create Service Request Type text and press Enter. .cls-1{fill:#0a055f;}.cls-2{f…" at bounding box center [661, 339] width 1322 height 678
click at [618, 209] on input "On Friday evening after I put a a few clothes to wash, I noticed that it was st…" at bounding box center [668, 209] width 455 height 18
click at [538, 206] on input "On Friday evening after I put a a few clothes to wash, I noticed that it was st…" at bounding box center [668, 209] width 455 height 18
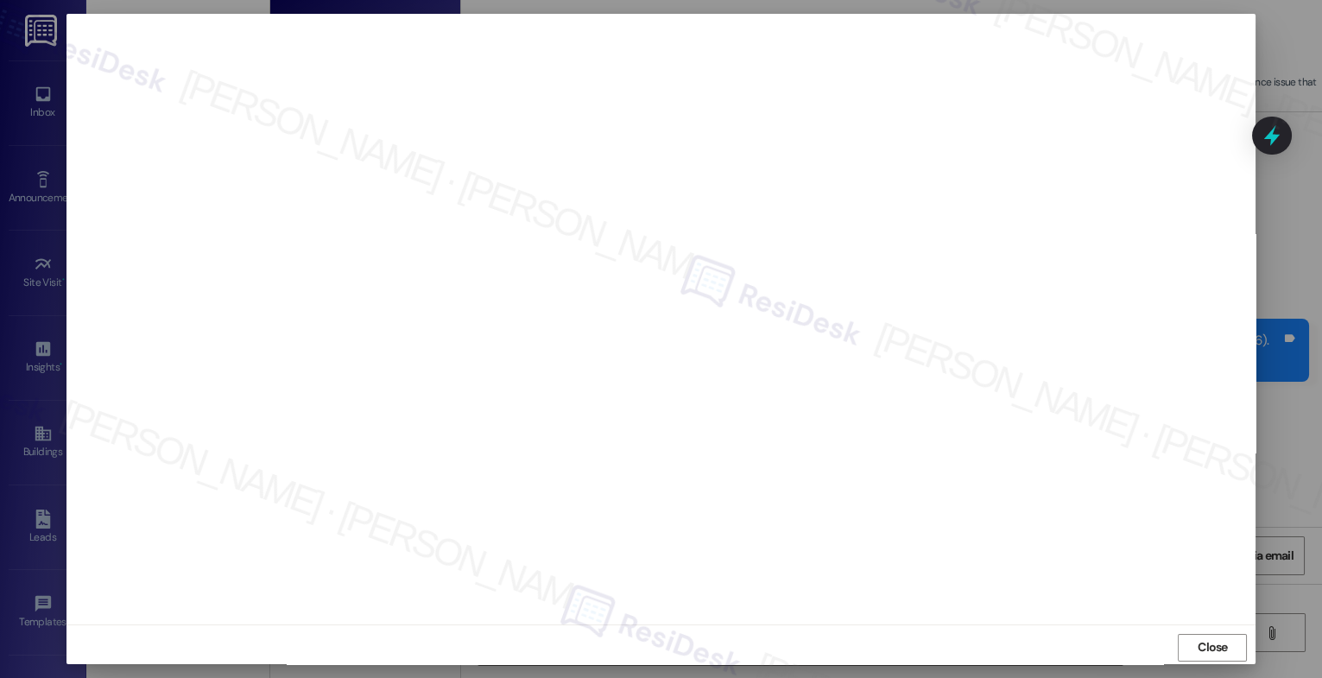
click at [1212, 645] on span "Close" at bounding box center [1213, 647] width 30 height 18
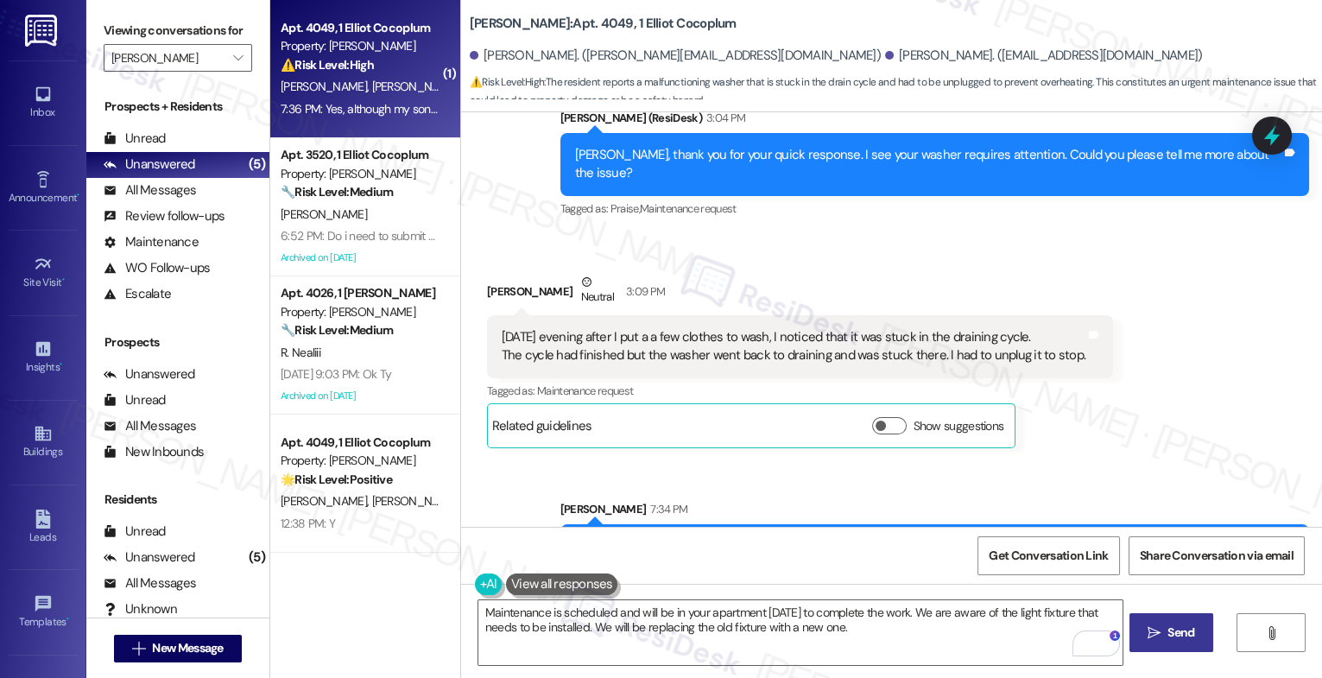
scroll to position [18745, 0]
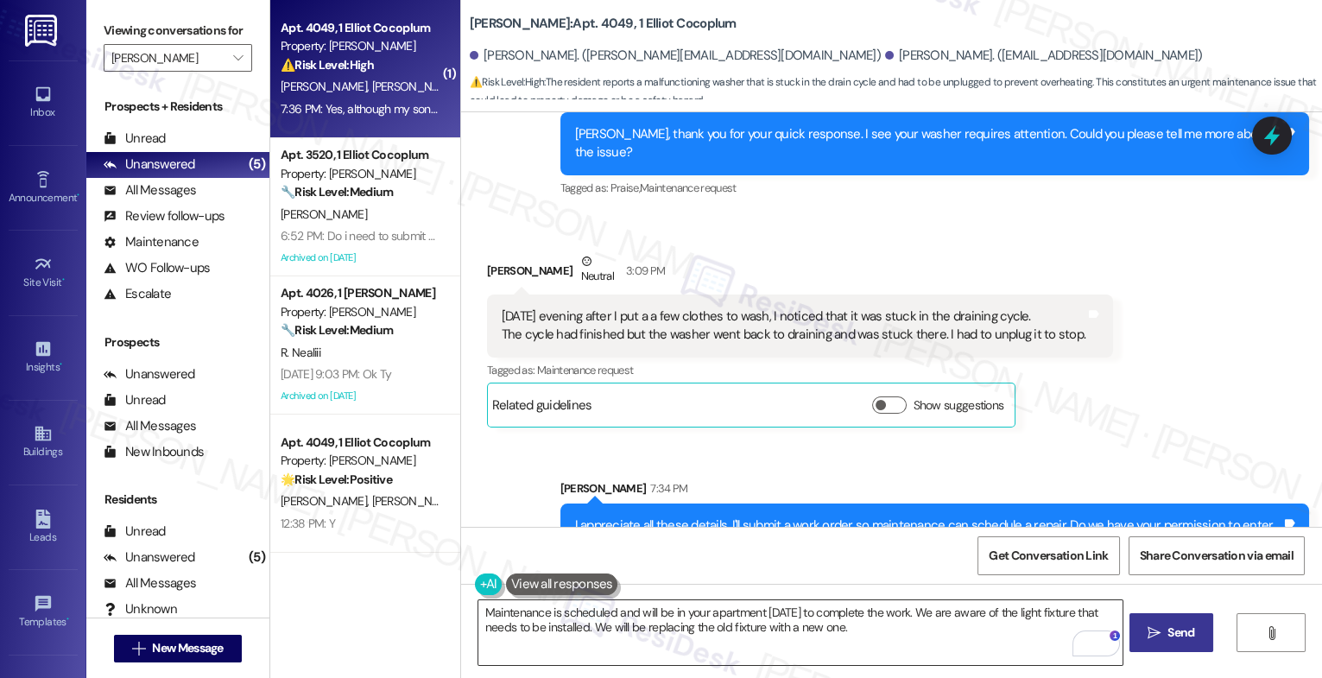
click at [607, 624] on textarea "Maintenance is scheduled and will be in your apartment tomorrow to complete the…" at bounding box center [801, 632] width 644 height 65
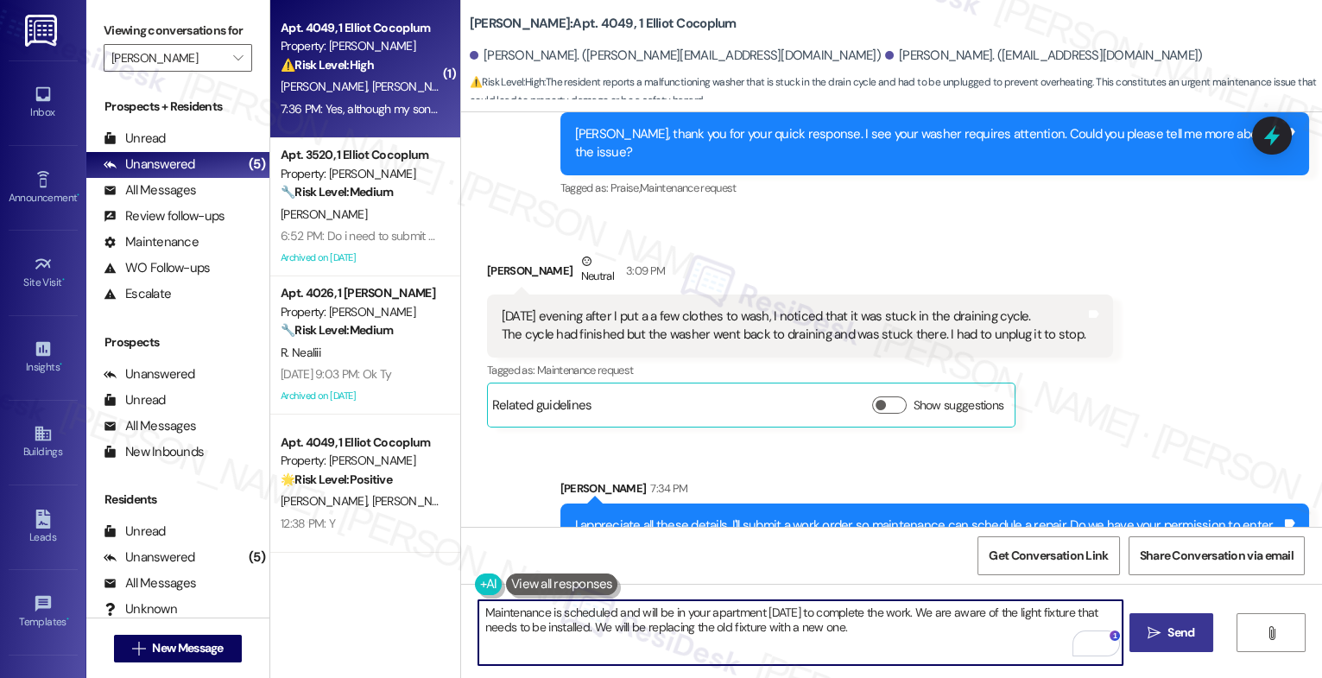
click at [607, 624] on textarea "Maintenance is scheduled and will be in your apartment tomorrow to complete the…" at bounding box center [801, 632] width 644 height 65
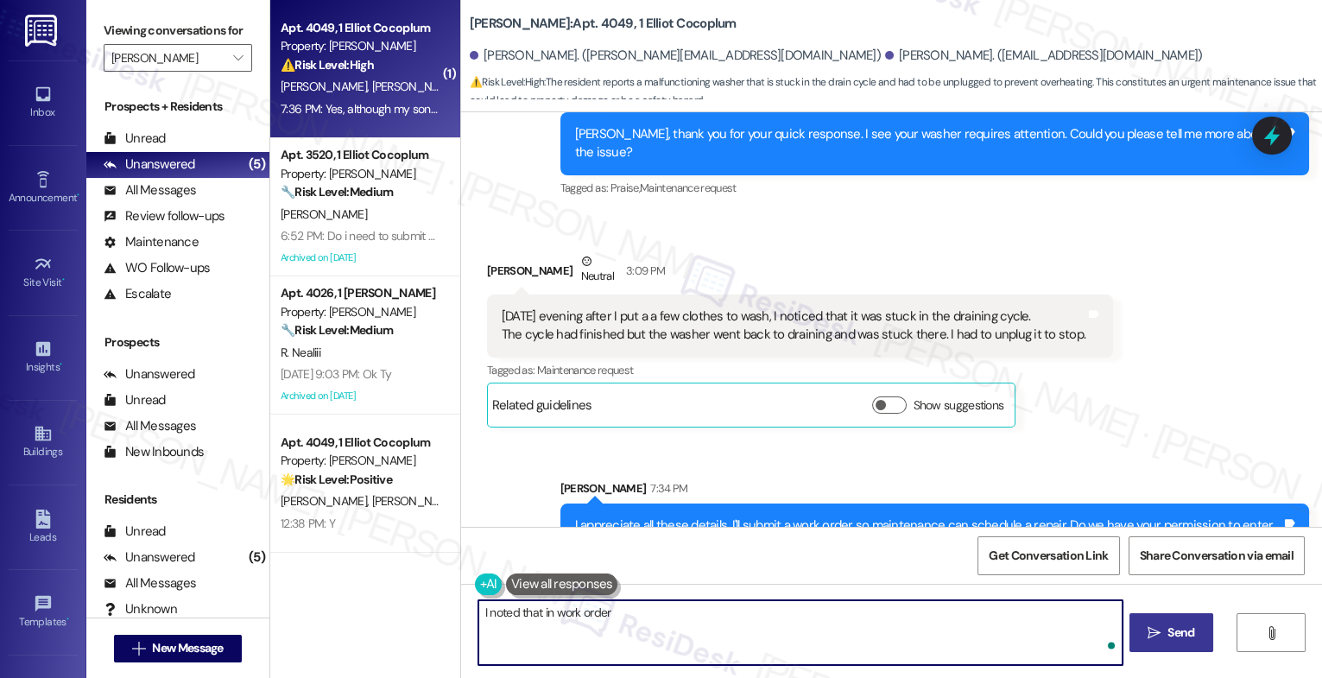
paste textarea "16156302"
click at [600, 611] on textarea "I noted that in work order 16156302" at bounding box center [801, 632] width 644 height 65
click at [895, 612] on textarea "I noted that in work order, and the reference number is 16156302" at bounding box center [801, 632] width 644 height 65
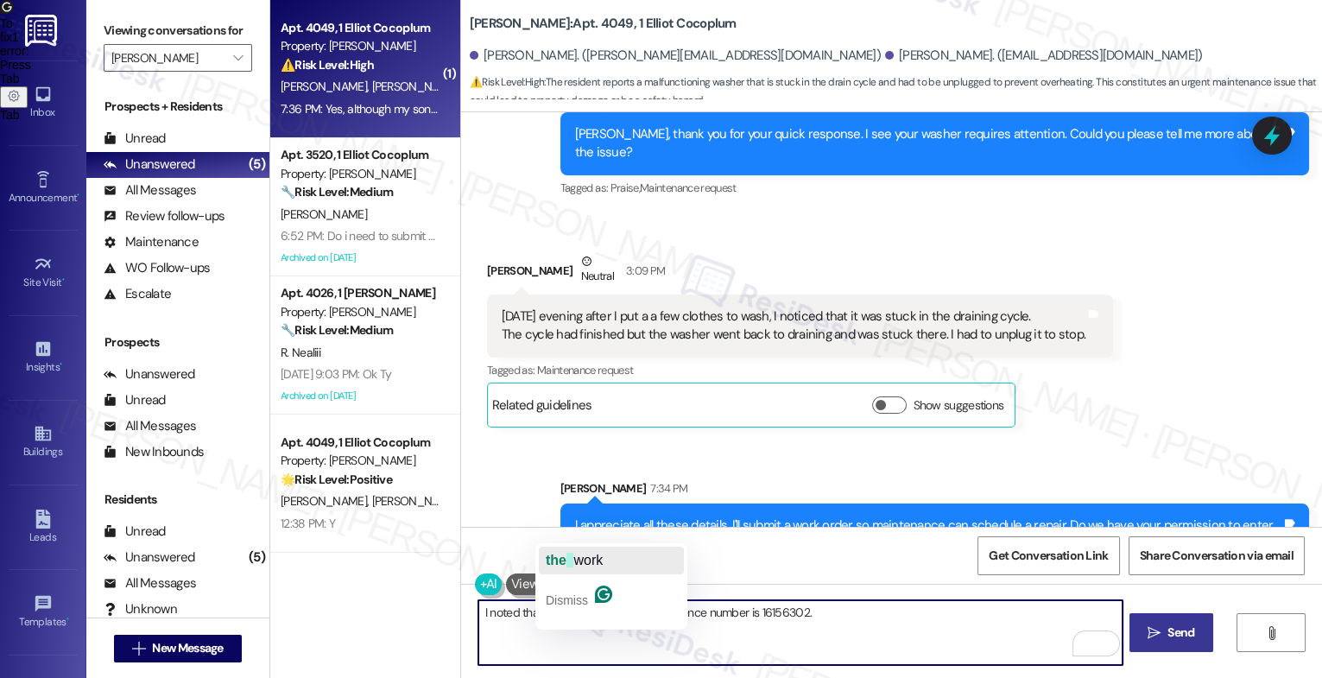
click at [584, 556] on span "work" at bounding box center [588, 560] width 29 height 15
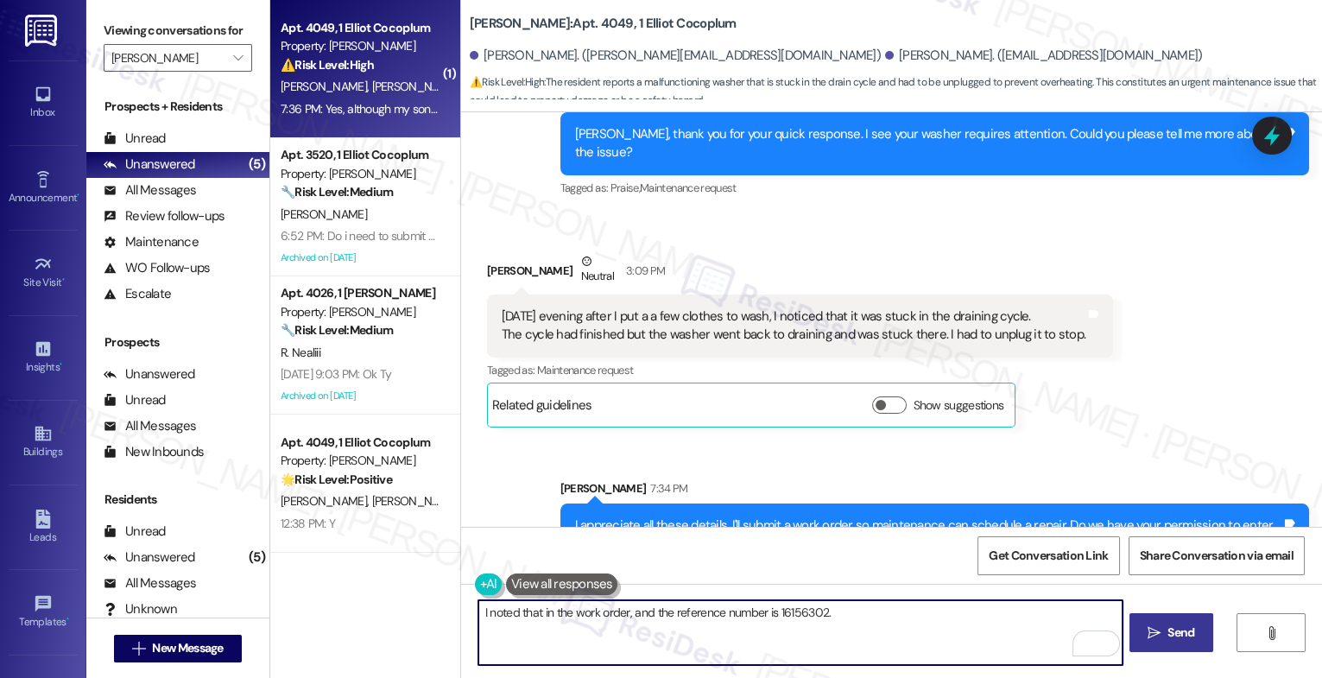
click at [848, 611] on textarea "I noted that in the work order, and the reference number is 16156302." at bounding box center [801, 632] width 644 height 65
click at [479, 613] on textarea "I noted that in the work order, and the reference number is 16156302." at bounding box center [801, 632] width 644 height 65
click at [996, 615] on textarea "Thanks for your quick response! I noted that in the work order, and the referen…" at bounding box center [801, 632] width 644 height 65
type textarea "Thanks for your quick response! I noted that in the work order, and the referen…"
click at [1170, 628] on span "Send" at bounding box center [1181, 633] width 27 height 18
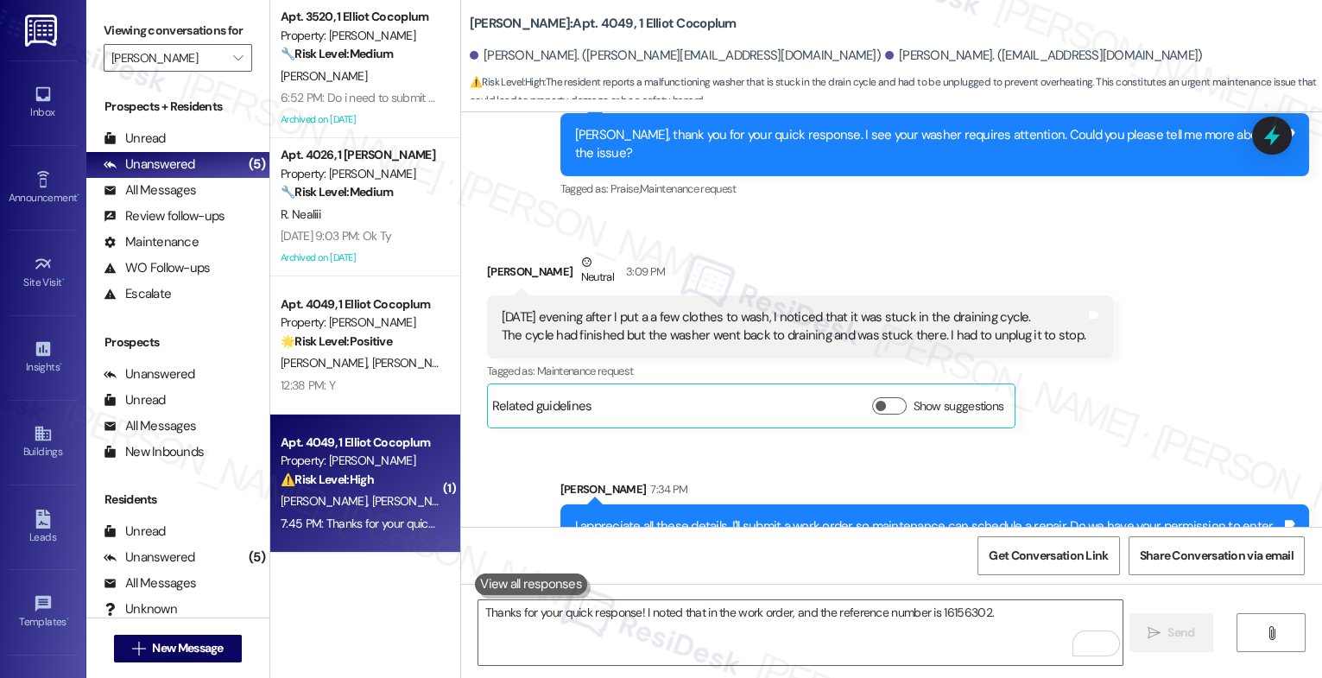
scroll to position [18865, 0]
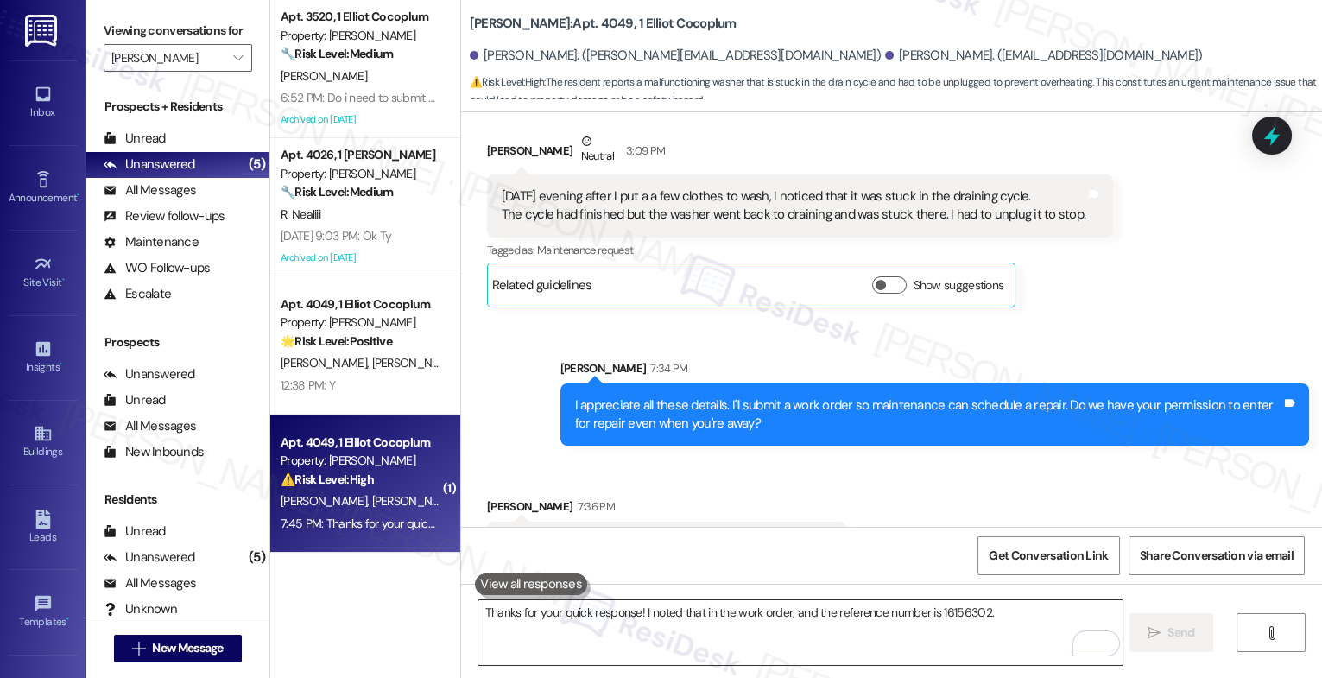
click at [608, 625] on textarea "Thanks for your quick response! I noted that in the work order, and the referen…" at bounding box center [801, 632] width 644 height 65
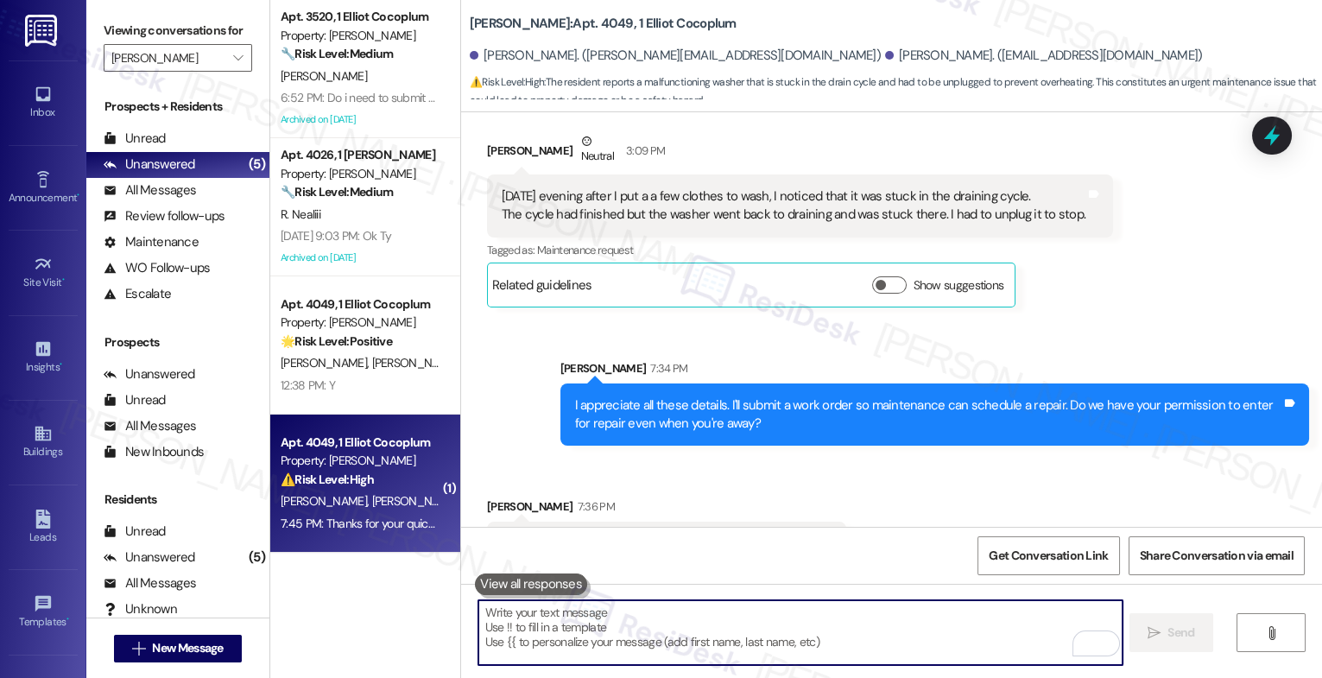
paste textarea "If anything else comes up or you have more questions, feel free to reach out an…"
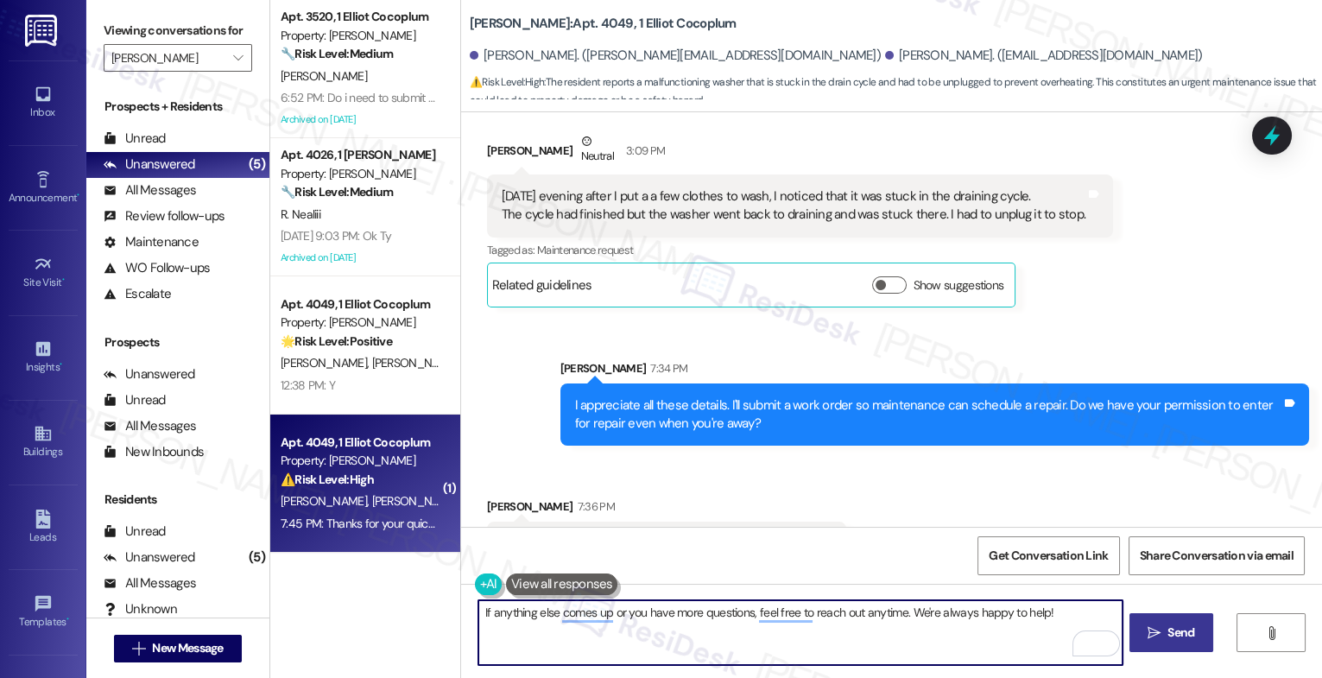
type textarea "If anything else comes up or you have more questions, feel free to reach out an…"
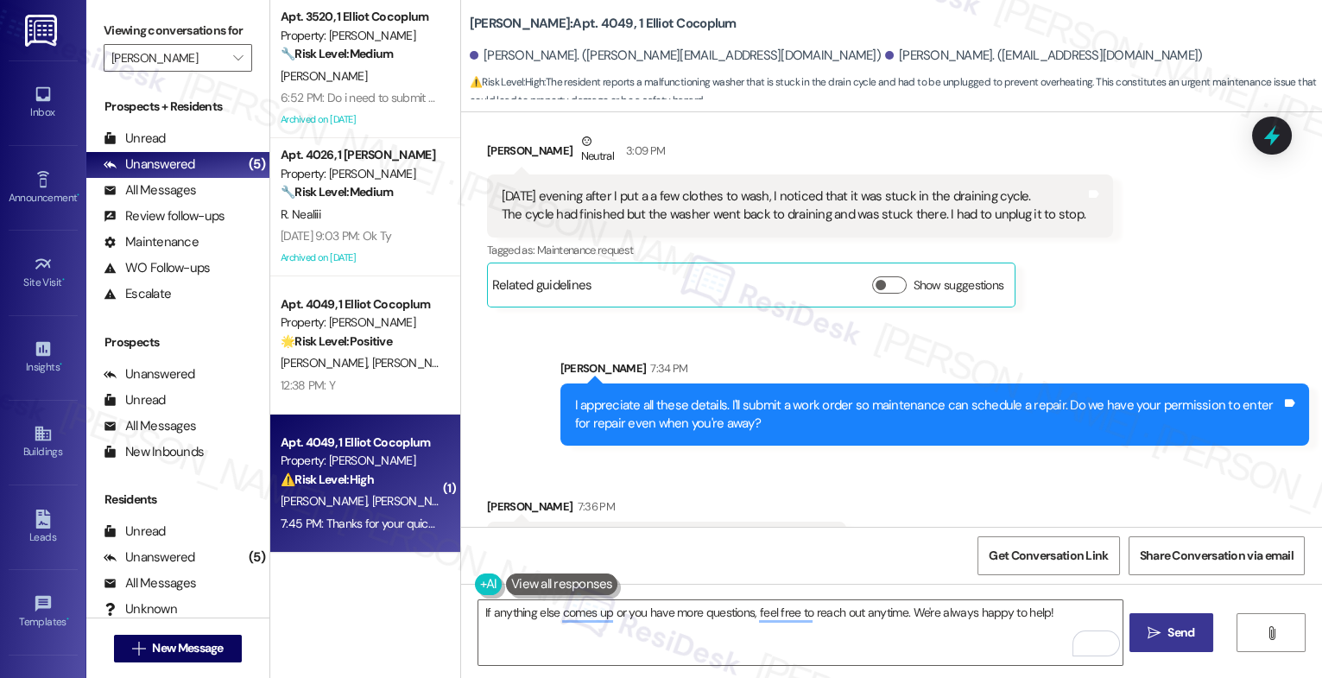
click at [1153, 629] on icon "" at bounding box center [1154, 633] width 13 height 14
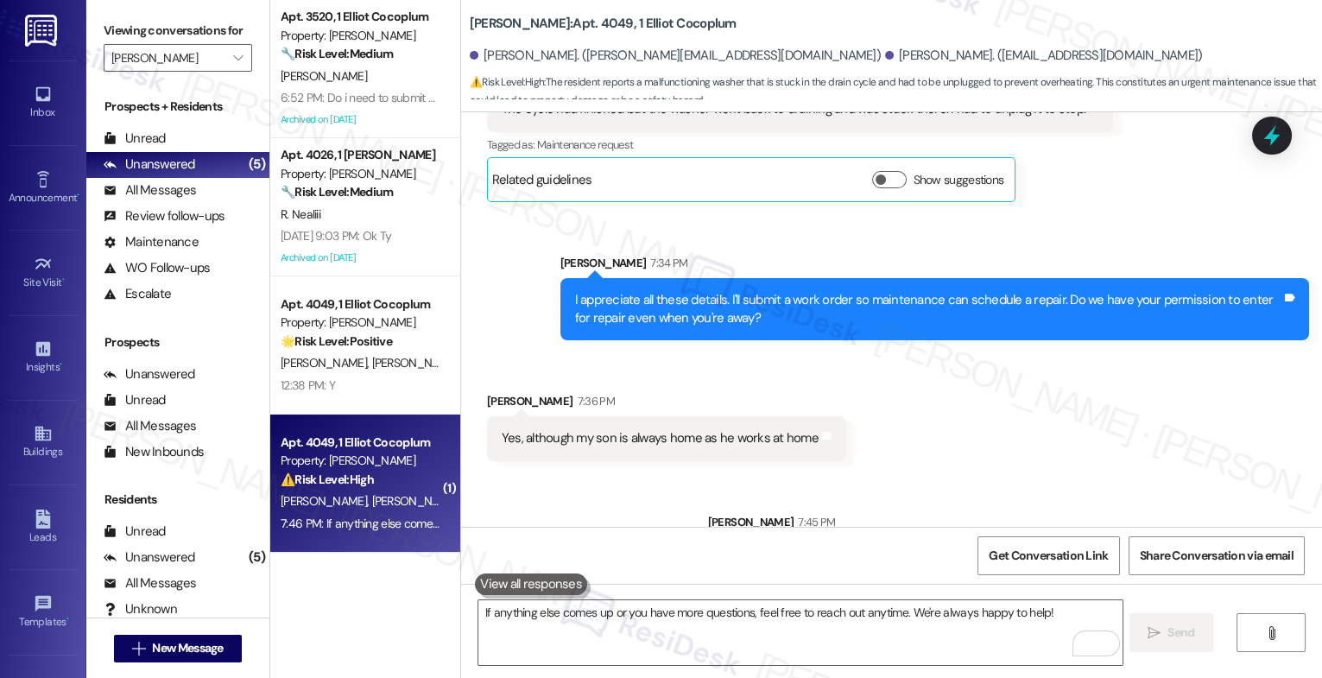
scroll to position [18986, 0]
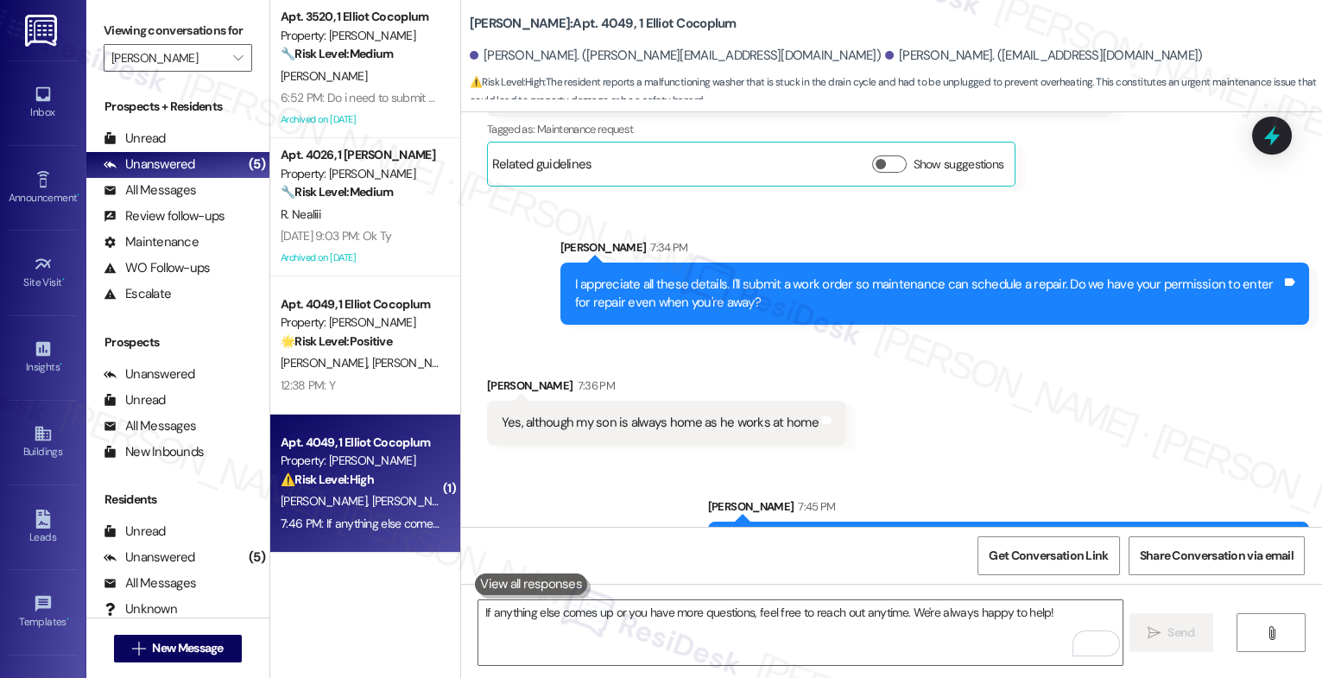
drag, startPoint x: 1223, startPoint y: 371, endPoint x: 1272, endPoint y: 371, distance: 48.4
click at [1272, 535] on div "Thanks for your quick response! I noted that in the work order, and the referen…" at bounding box center [1002, 544] width 559 height 18
copy div "16156302"
click at [593, 459] on div "Sent via SMS Sarah 7:45 PM Thanks for your quick response! I noted that in the …" at bounding box center [891, 579] width 861 height 241
click at [578, 459] on div "Sent via SMS Sarah 7:45 PM Thanks for your quick response! I noted that in the …" at bounding box center [891, 579] width 861 height 241
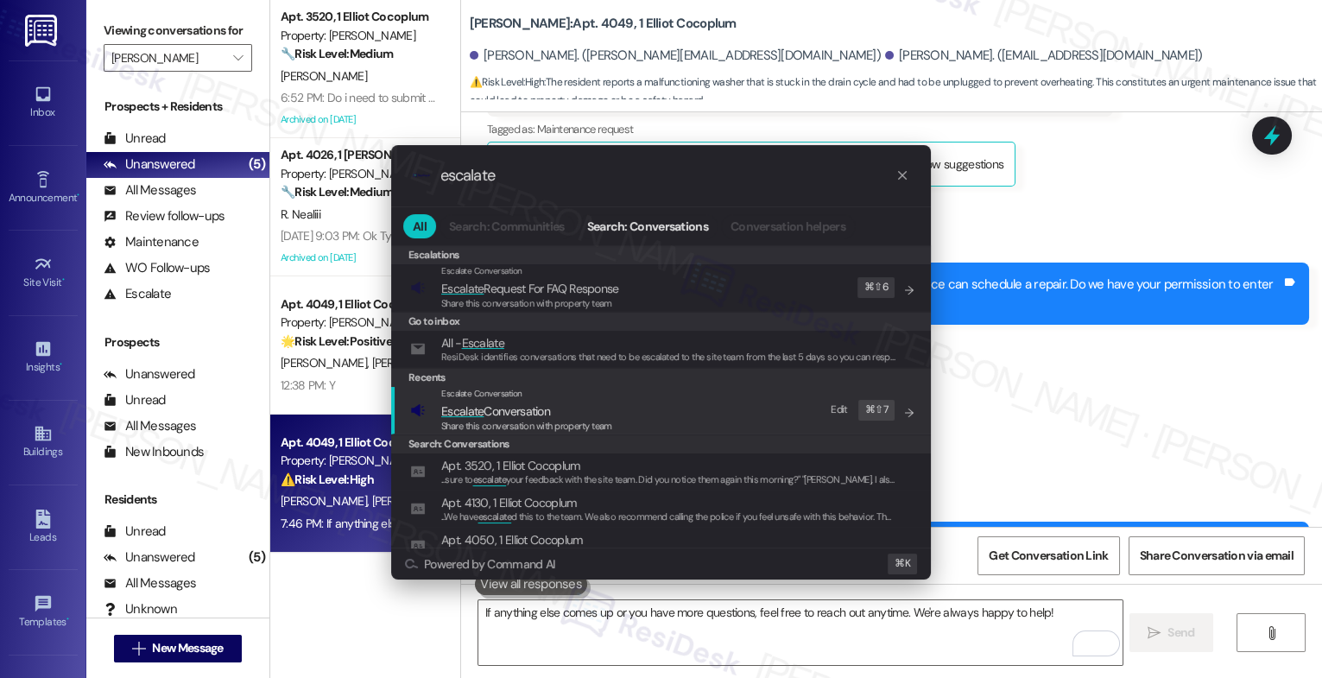
type input "escalate"
click at [563, 406] on span "Escalate Conversation" at bounding box center [526, 411] width 171 height 19
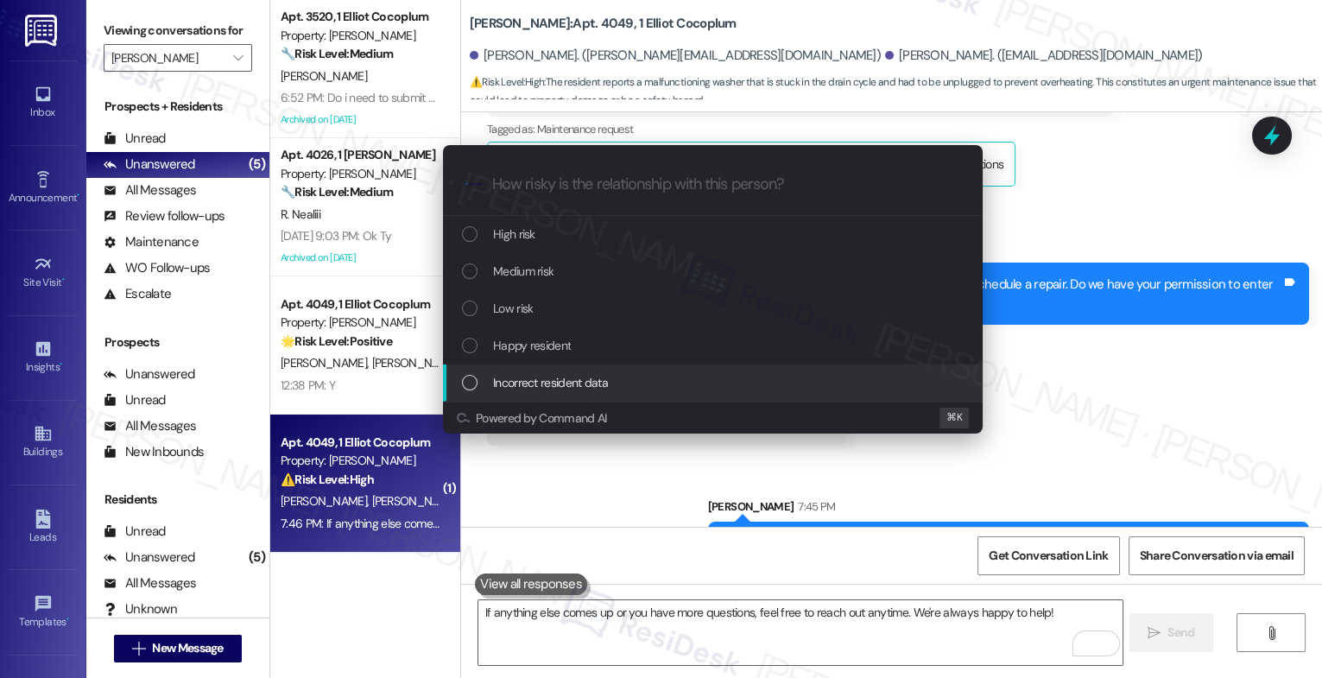
click at [546, 460] on div "Escalate Conversation How risky is the relationship with this person? Topics (e…" at bounding box center [661, 339] width 1322 height 678
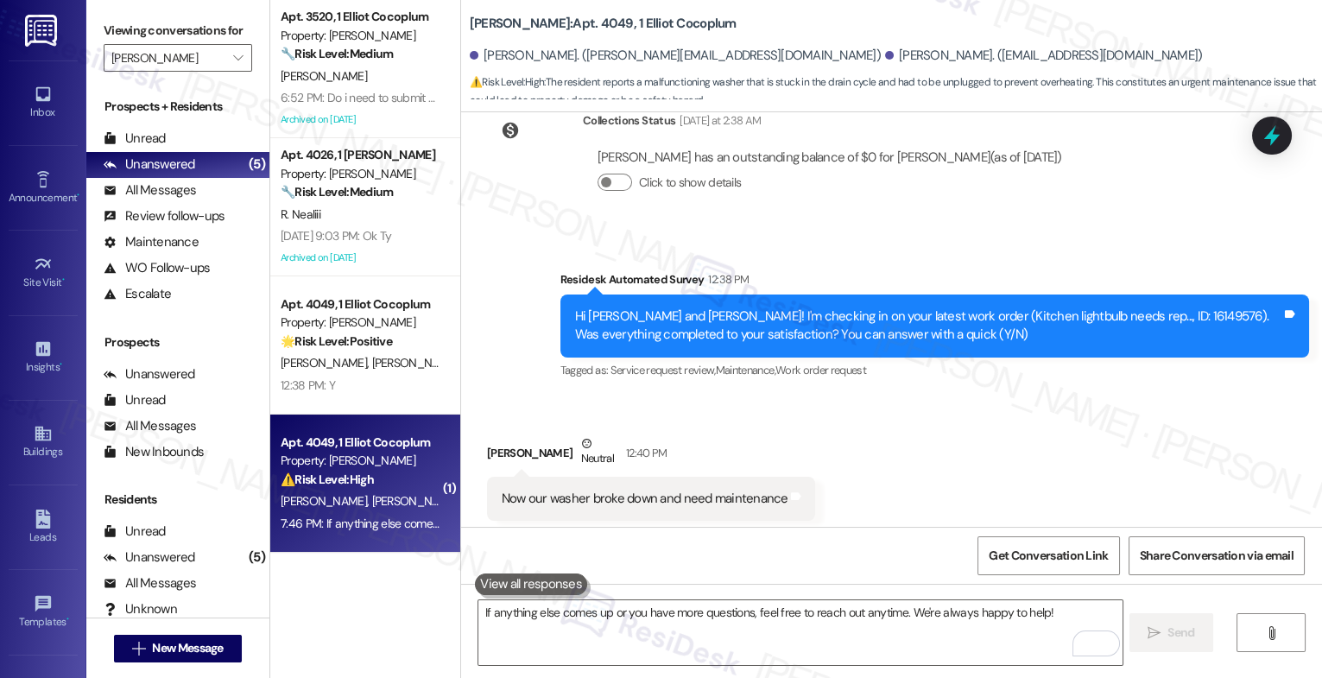
scroll to position [18223, 0]
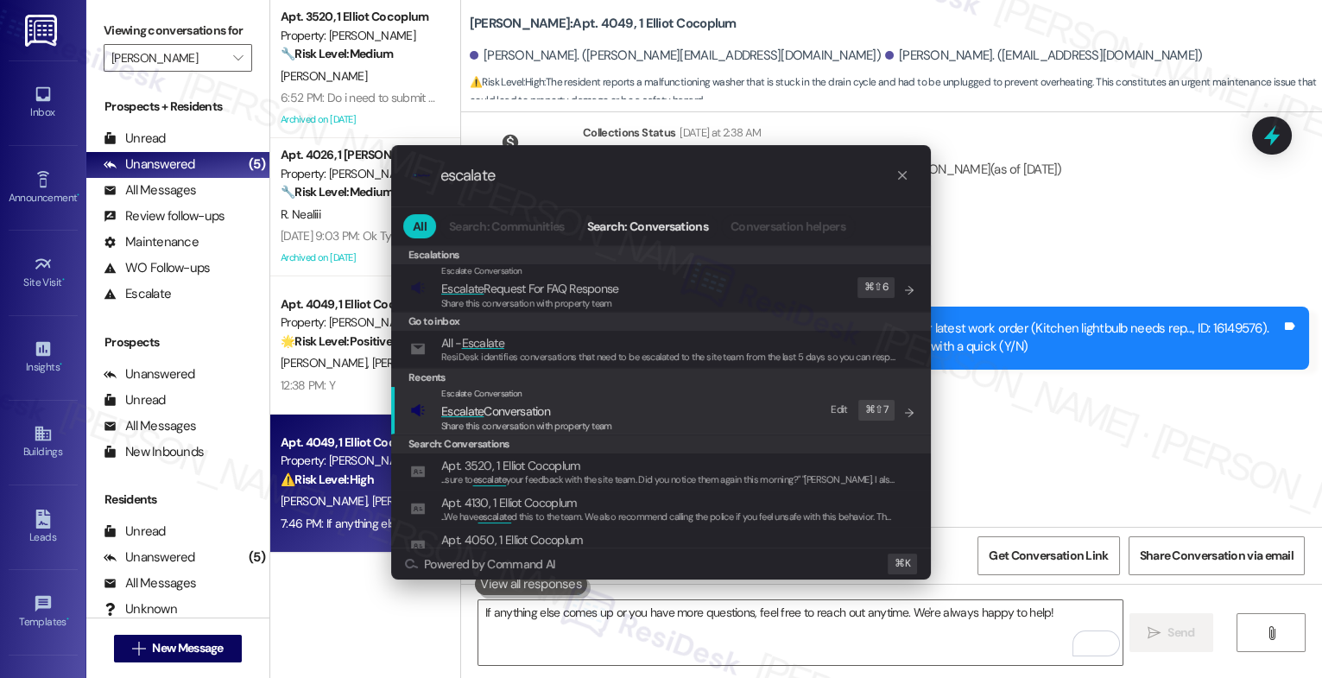
type input "escalate"
click at [508, 404] on span "Escalate Conversation" at bounding box center [495, 411] width 109 height 16
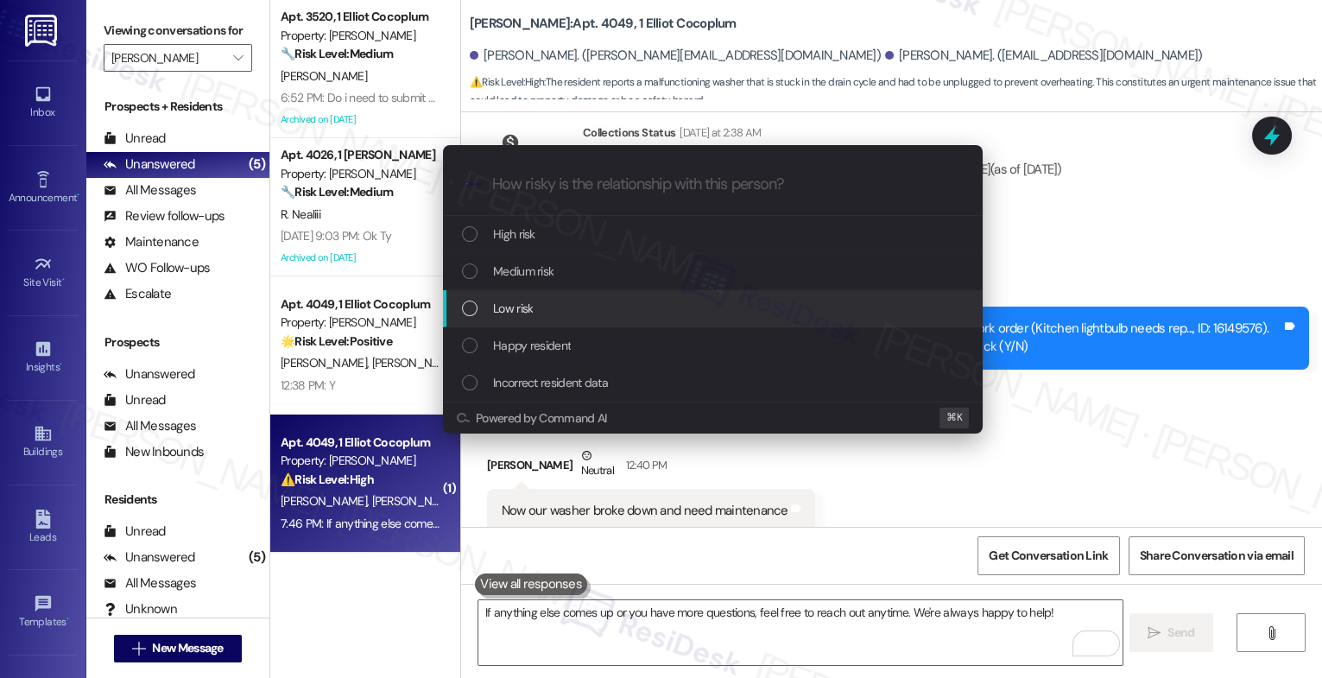
click at [533, 298] on div "Low risk" at bounding box center [713, 308] width 540 height 37
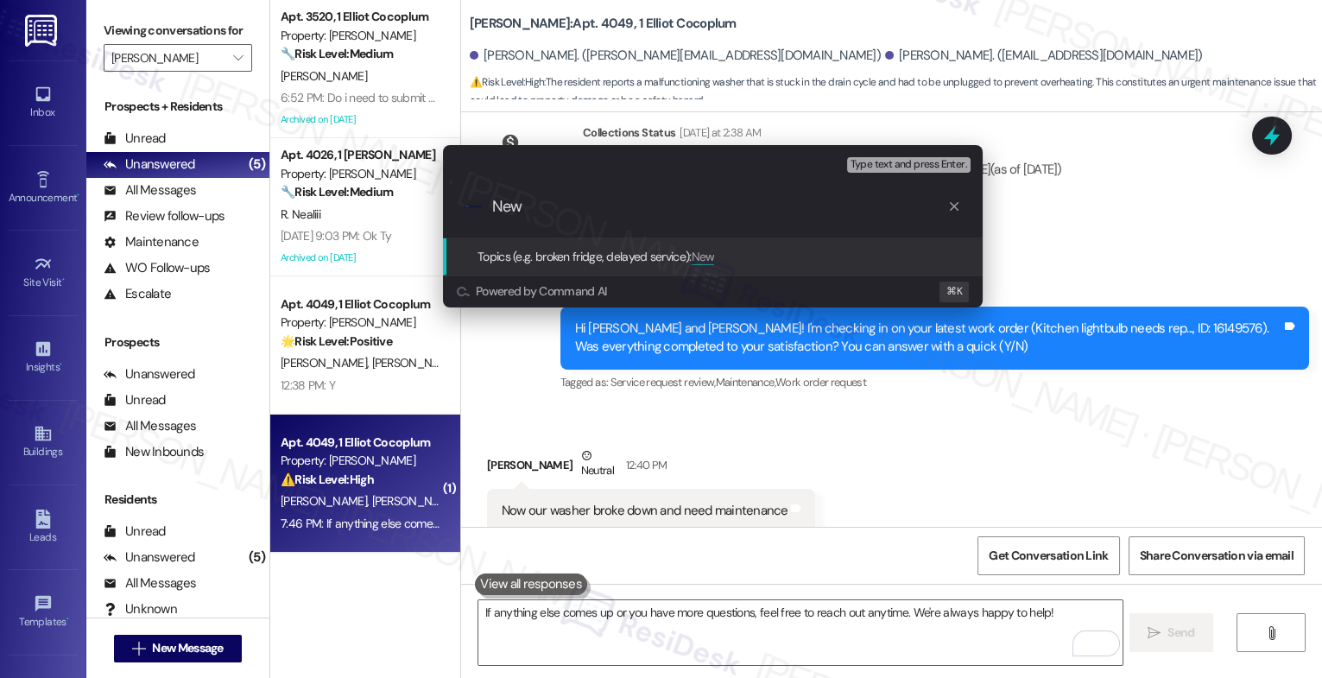
paste input "16156302"
click at [521, 209] on input "New 16156302" at bounding box center [719, 207] width 455 height 18
click at [768, 221] on div ".cls-1{fill:#0a055f;}.cls-2{fill:#0cc4c4;} resideskLogoBlueOrange New work orde…" at bounding box center [713, 206] width 540 height 61
click at [764, 200] on input "New work order 16156302" at bounding box center [719, 207] width 455 height 18
type input "New work order 16156302 filed by ResiDesk"
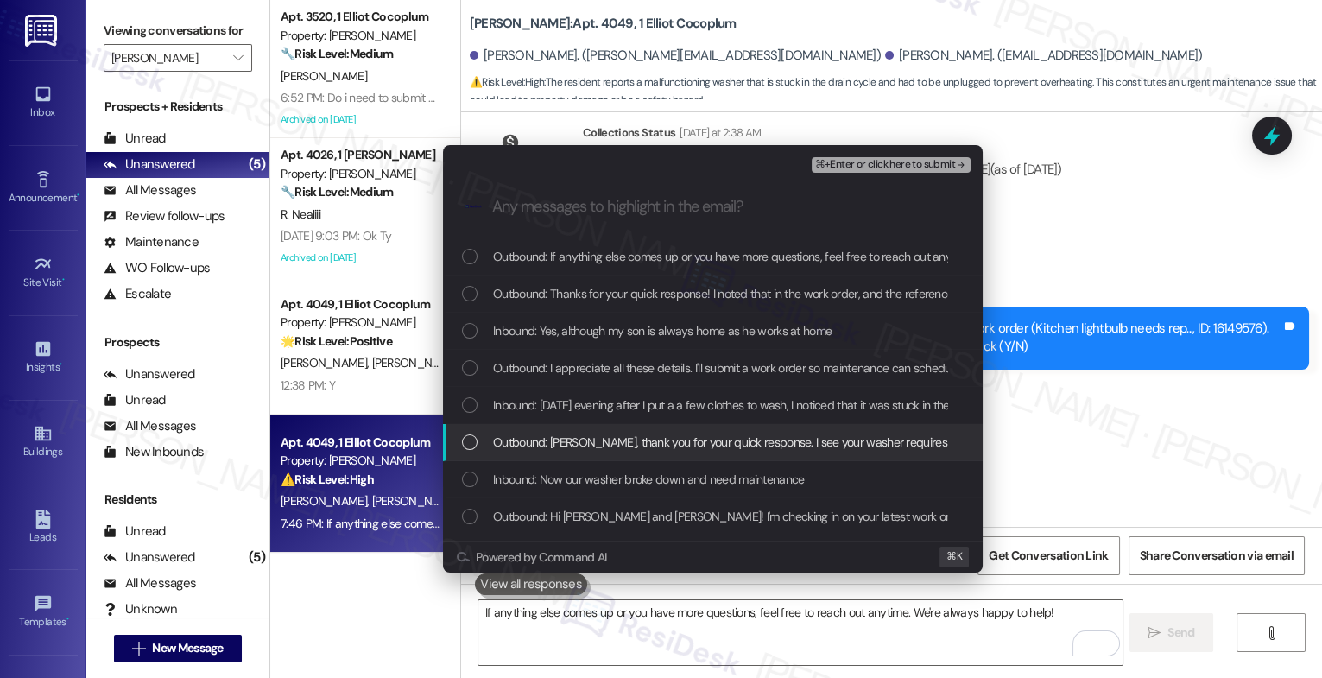
click at [683, 440] on span "Outbound: Monica, thank you for your quick response. I see your washer requires…" at bounding box center [865, 442] width 744 height 19
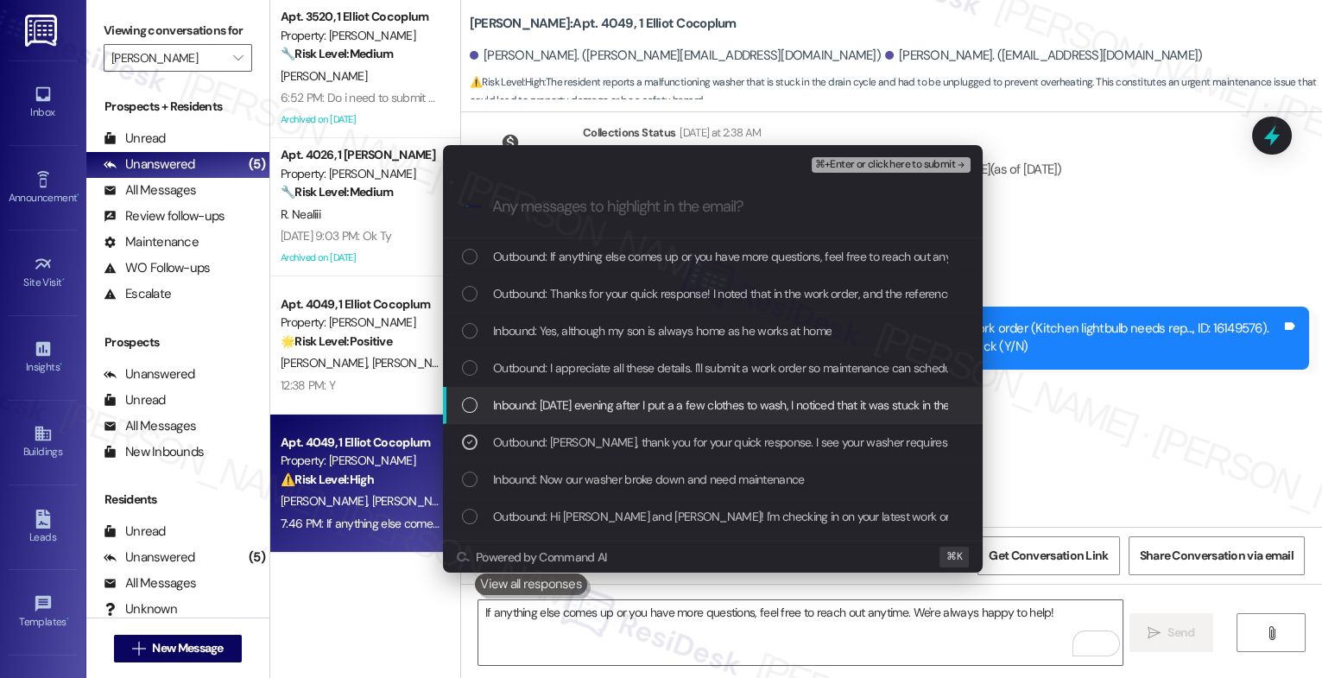
click at [674, 402] on span "Inbound: On Friday evening after I put a a few clothes to wash, I noticed that …" at bounding box center [1028, 405] width 1071 height 19
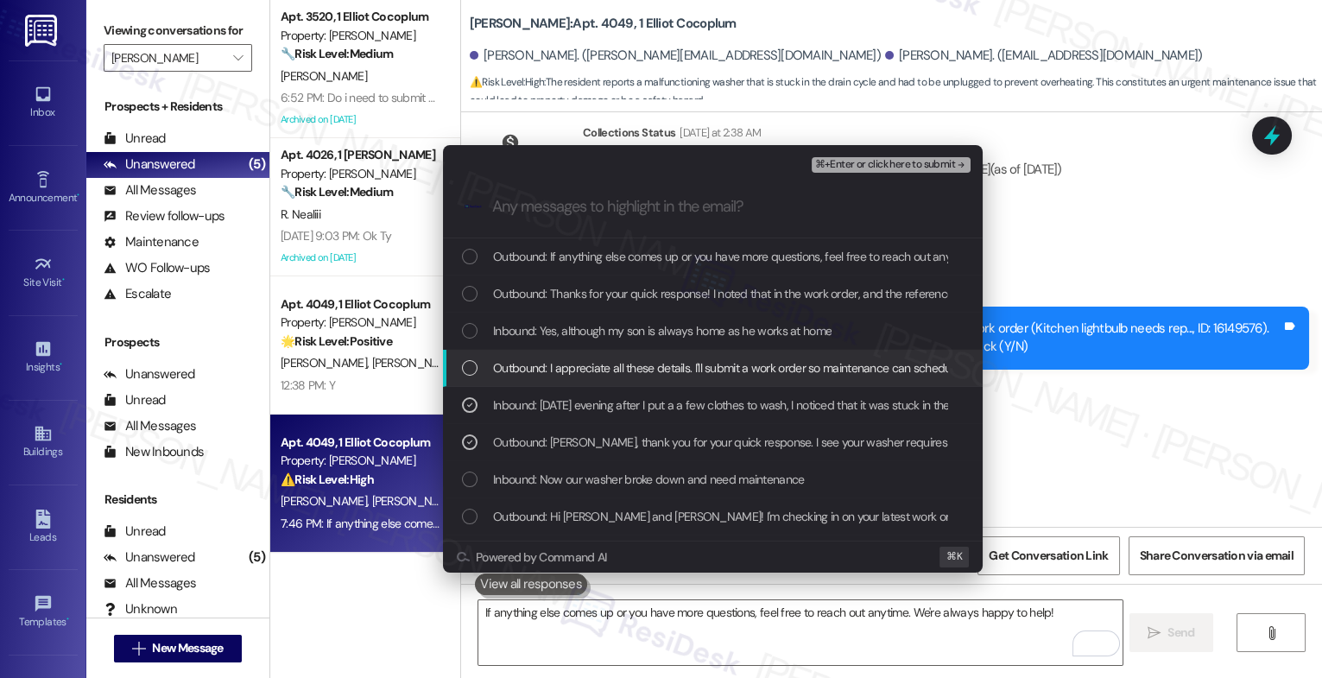
drag, startPoint x: 657, startPoint y: 365, endPoint x: 642, endPoint y: 334, distance: 34.8
click at [657, 365] on span "Outbound: I appreciate all these details. I'll submit a work order so maintenan…" at bounding box center [928, 367] width 870 height 19
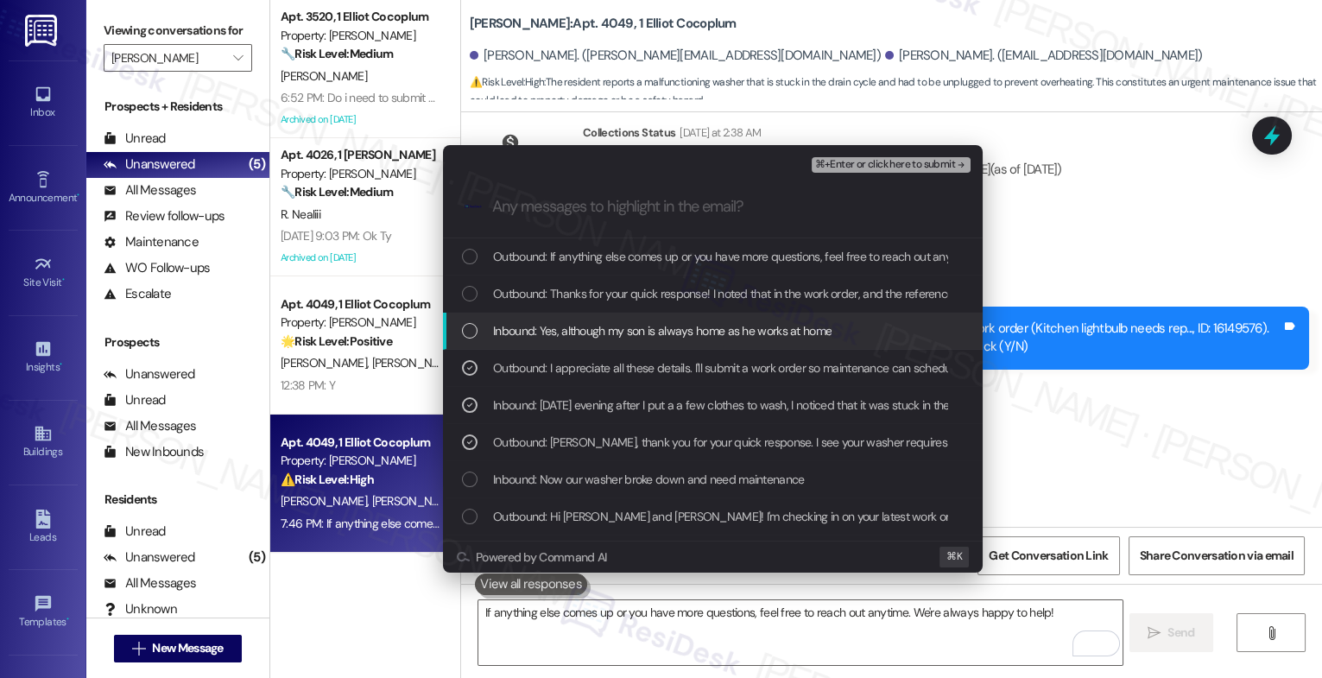
drag, startPoint x: 641, startPoint y: 333, endPoint x: 641, endPoint y: 320, distance: 13.8
click at [641, 331] on span "Inbound: Yes, although my son is always home as he works at home" at bounding box center [662, 330] width 339 height 19
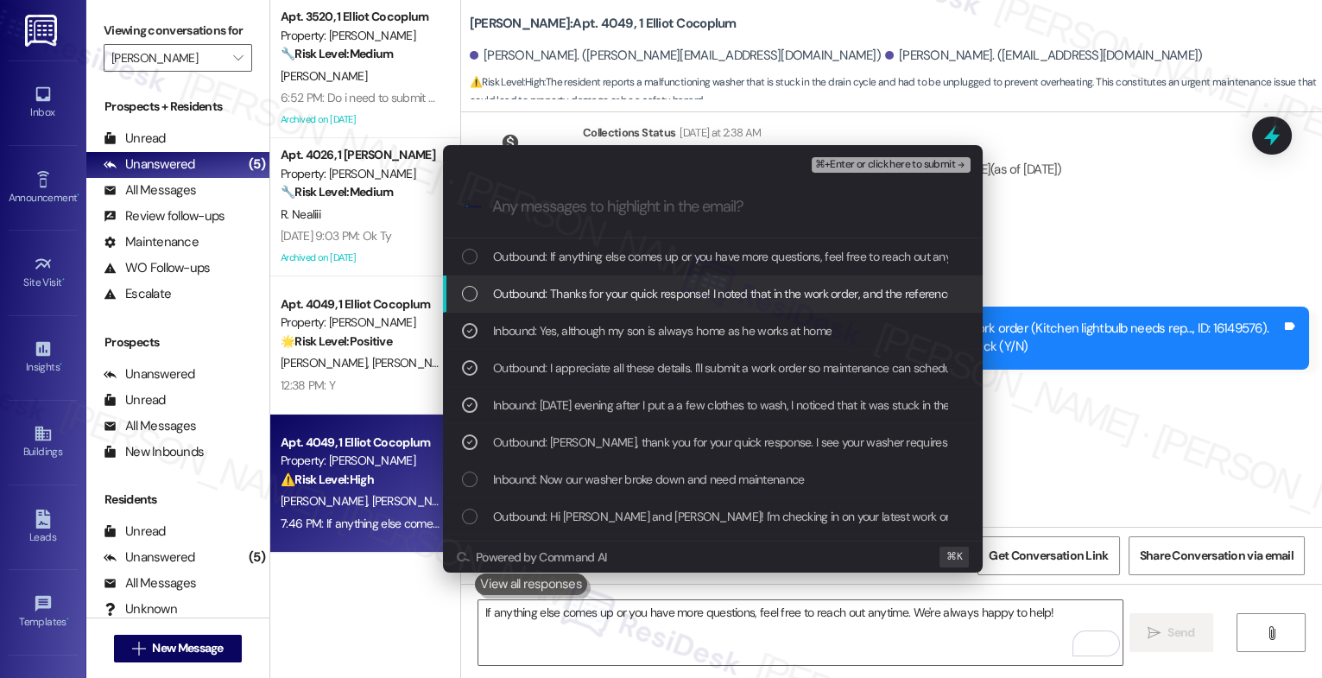
drag, startPoint x: 638, startPoint y: 307, endPoint x: 644, endPoint y: 258, distance: 48.6
click at [639, 303] on div "Outbound: Thanks for your quick response! I noted that in the work order, and t…" at bounding box center [713, 294] width 540 height 37
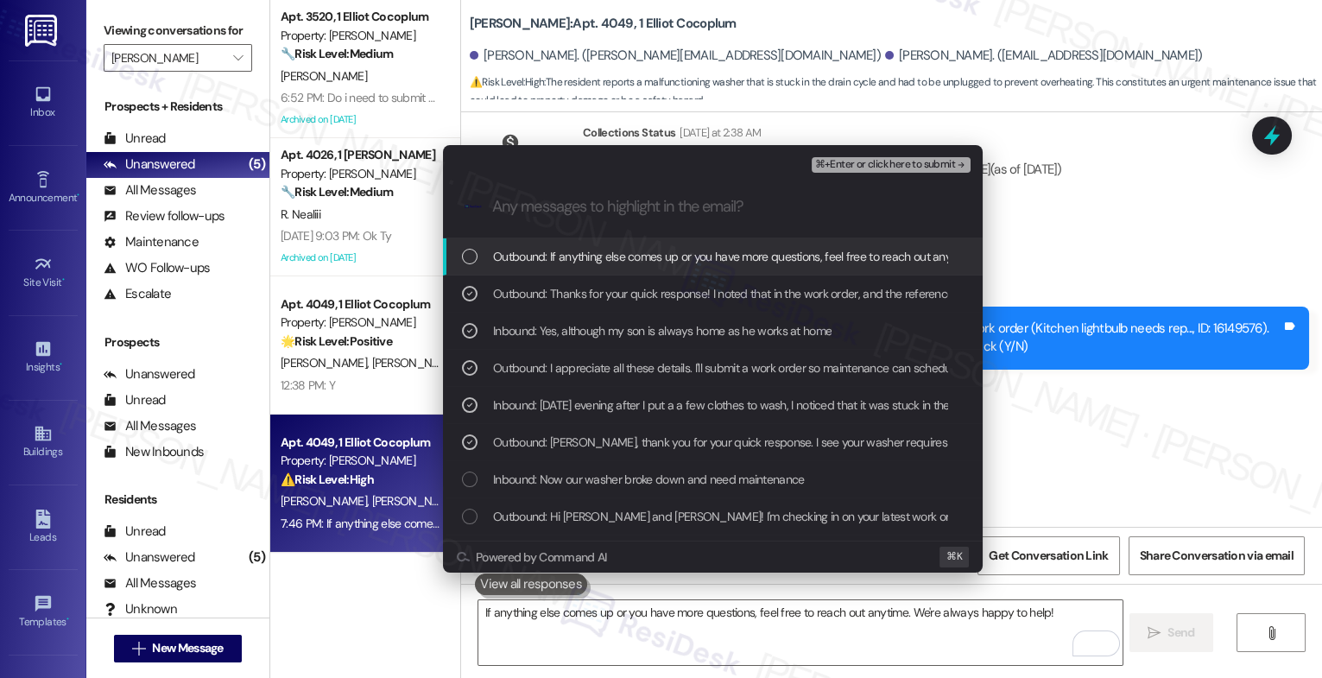
click at [644, 253] on span "Outbound: If anything else comes up or you have more questions, feel free to re…" at bounding box center [806, 256] width 626 height 19
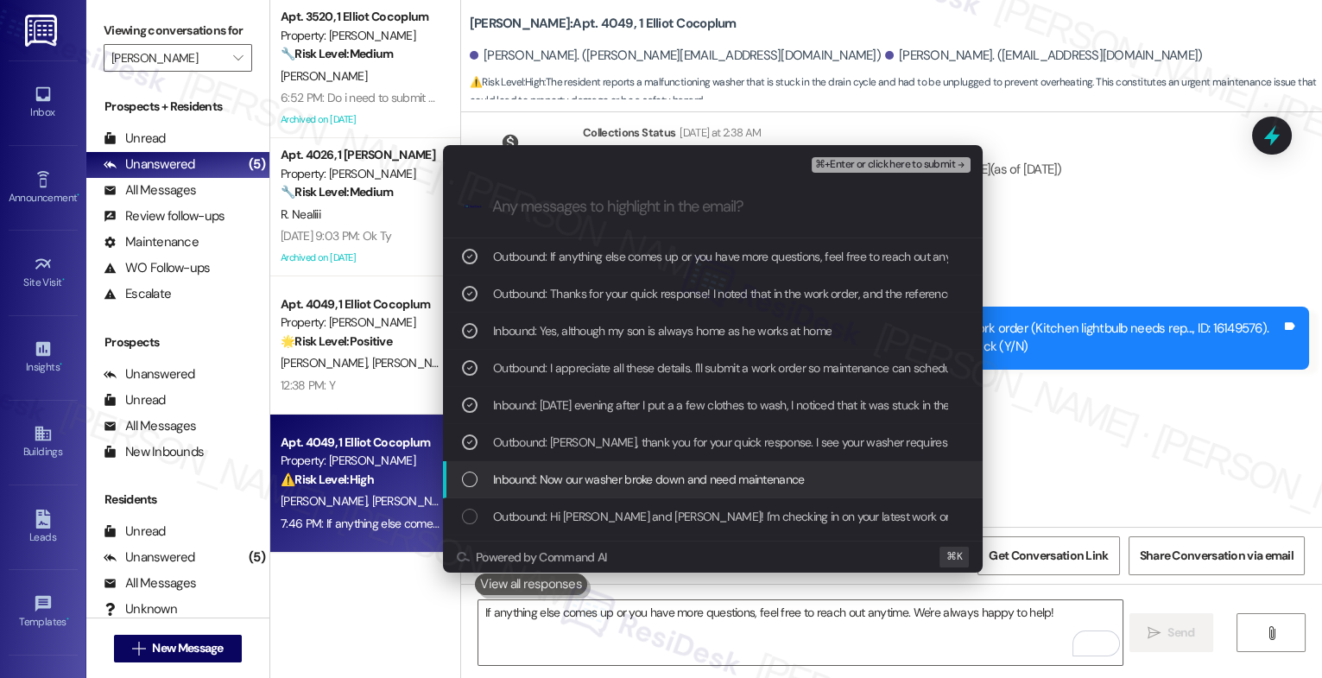
click at [737, 489] on span "Inbound: Now our washer broke down and need maintenance" at bounding box center [649, 479] width 312 height 19
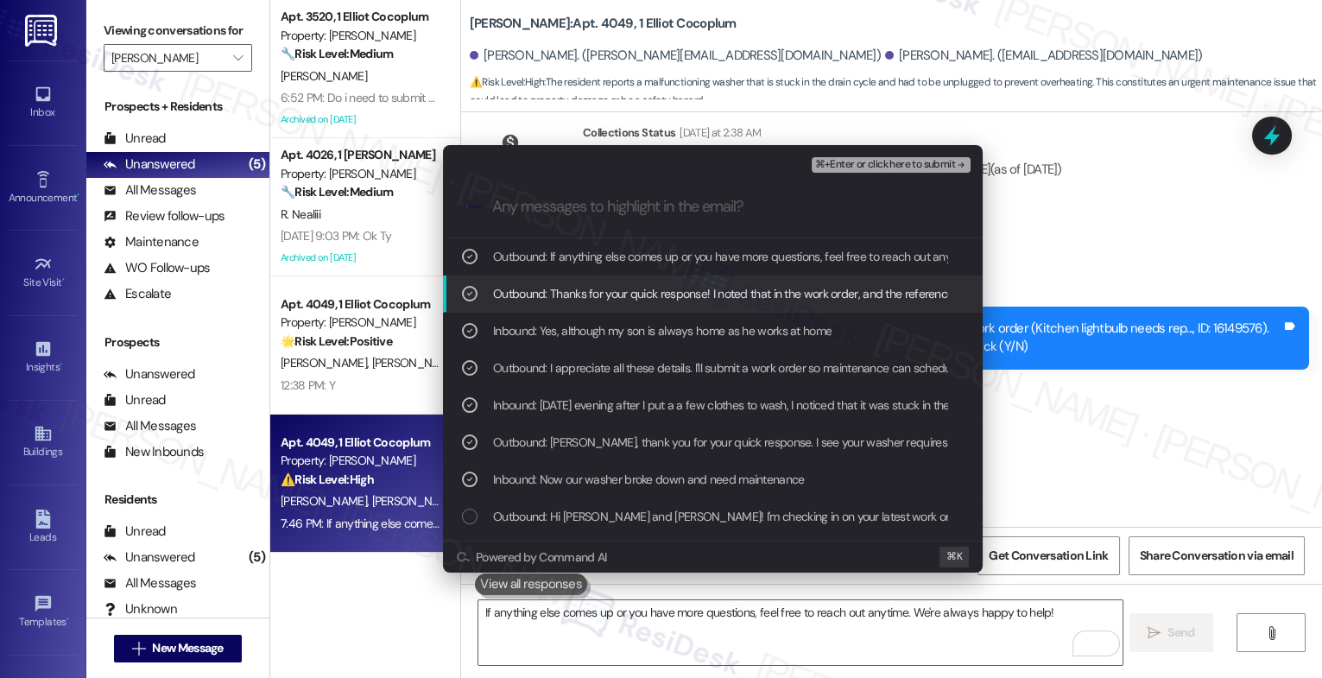
click at [935, 160] on span "⌘+Enter or click here to submit" at bounding box center [885, 165] width 140 height 12
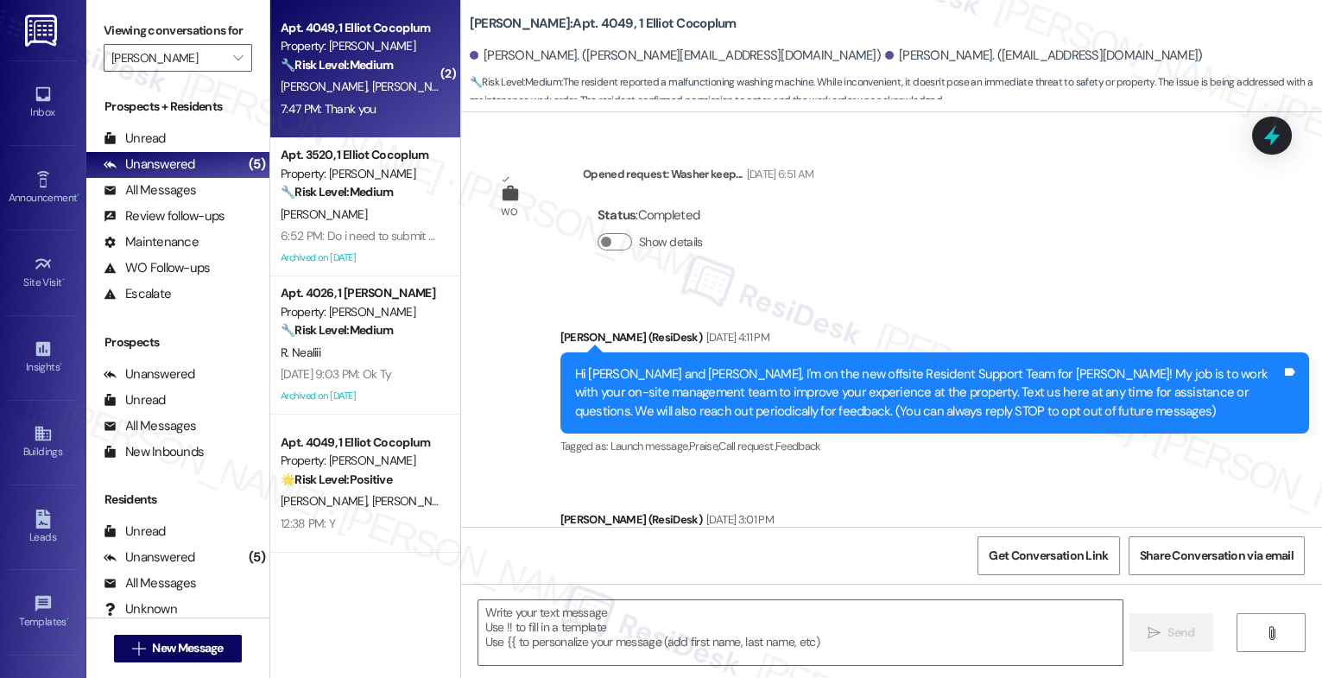
scroll to position [19208, 0]
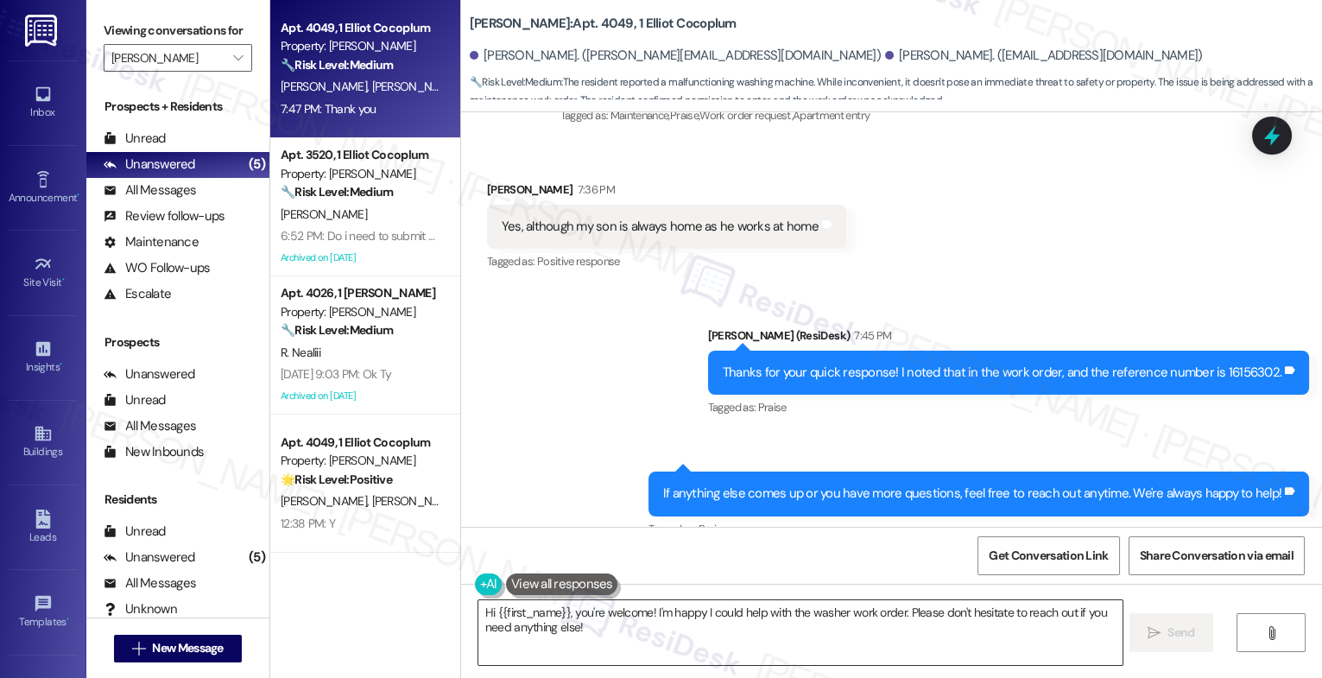
click at [562, 629] on textarea "Hi {{first_name}}, you're welcome! I'm happy I could help with the washer work …" at bounding box center [801, 632] width 644 height 65
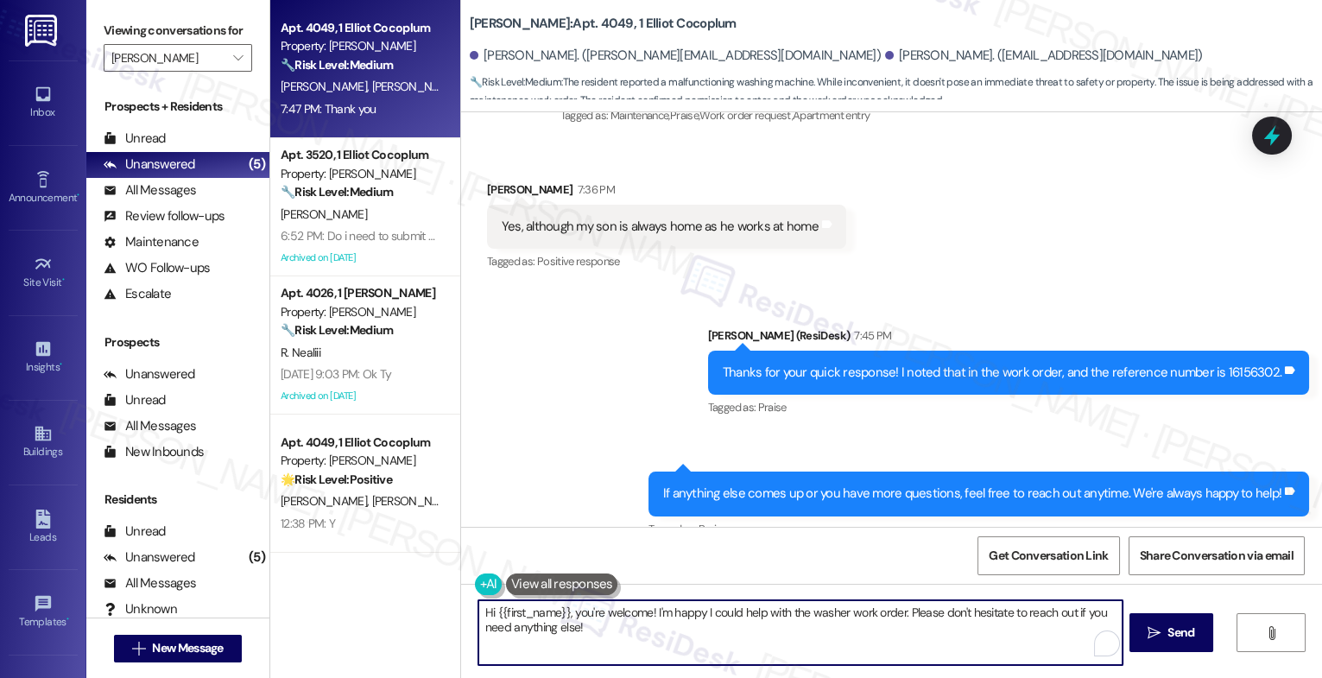
click at [562, 629] on textarea "Hi {{first_name}}, you're welcome! I'm happy I could help with the washer work …" at bounding box center [801, 632] width 644 height 65
type textarea "You're welcome. Have a great evening!"
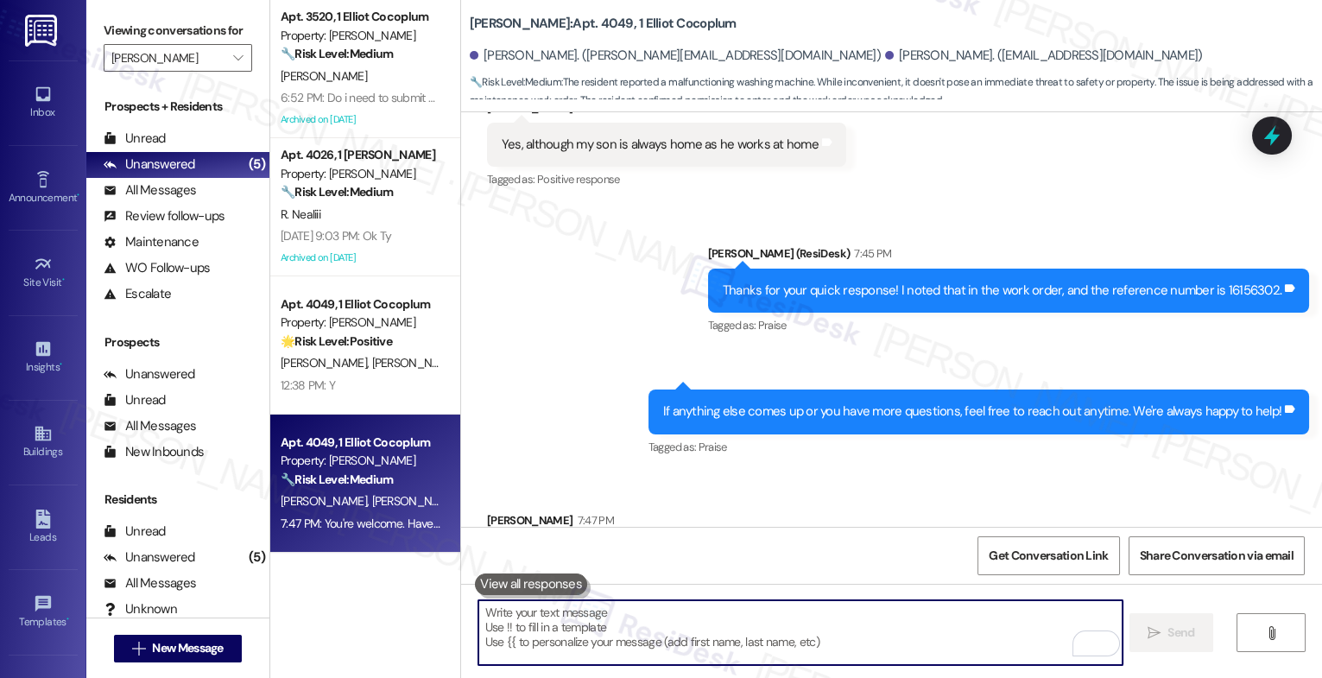
scroll to position [19329, 0]
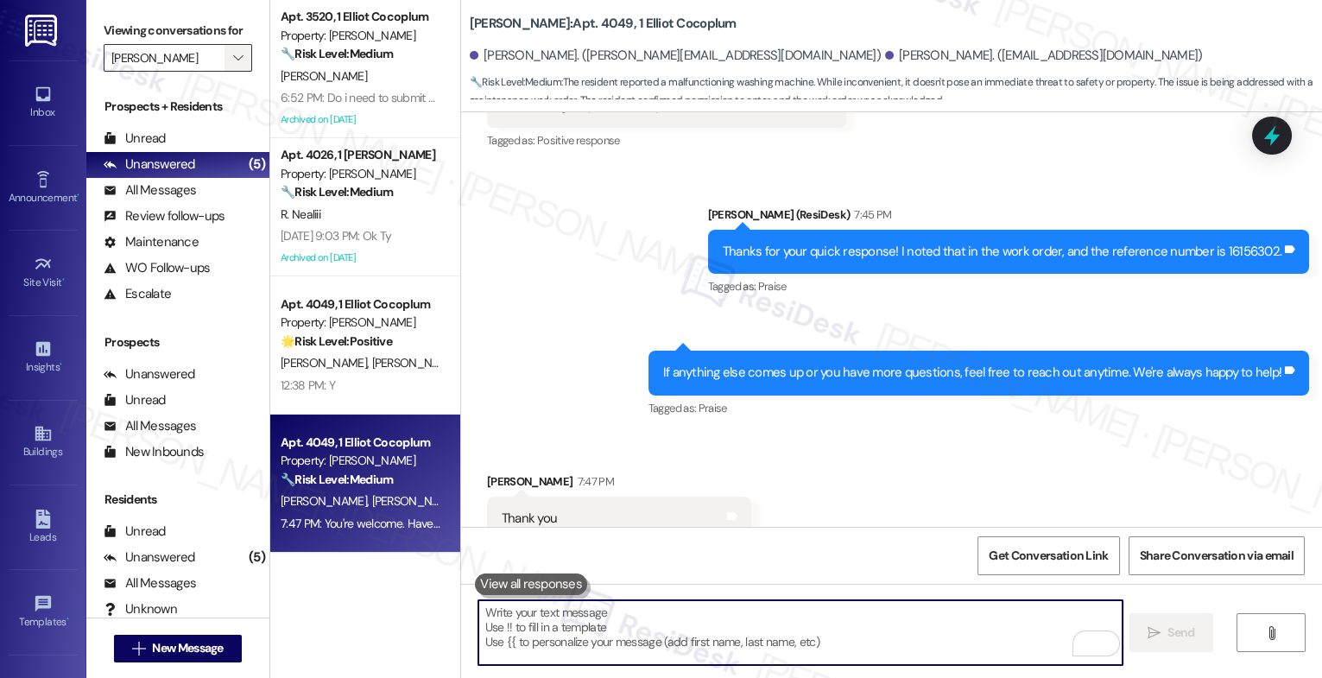
click at [232, 72] on span "" at bounding box center [238, 58] width 16 height 28
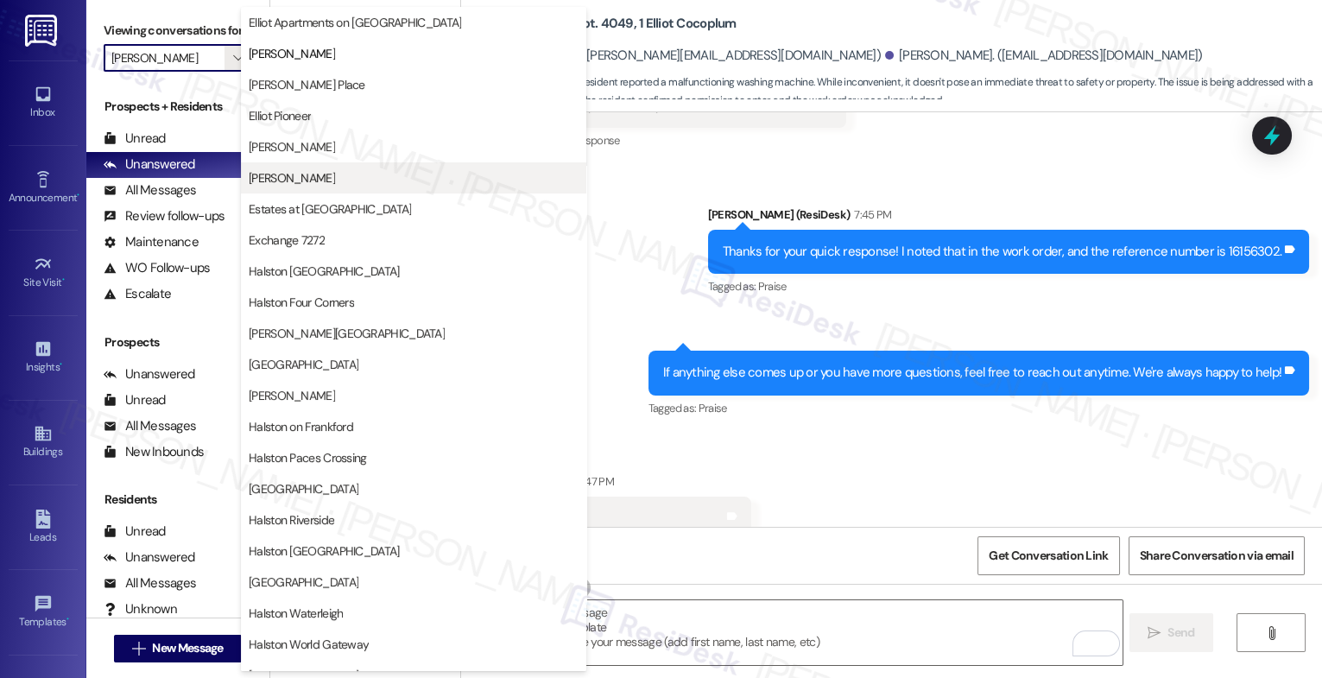
scroll to position [234, 0]
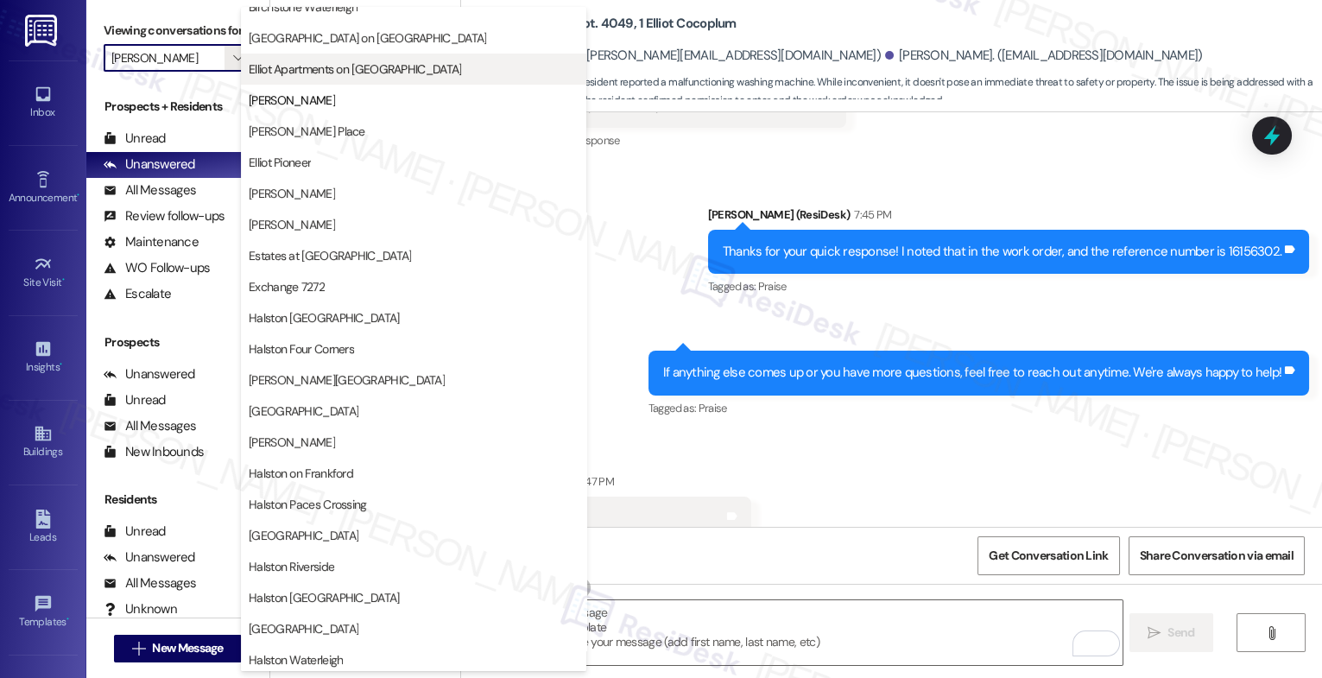
click at [359, 72] on span "Elliot Apartments on Abernathy" at bounding box center [355, 68] width 212 height 17
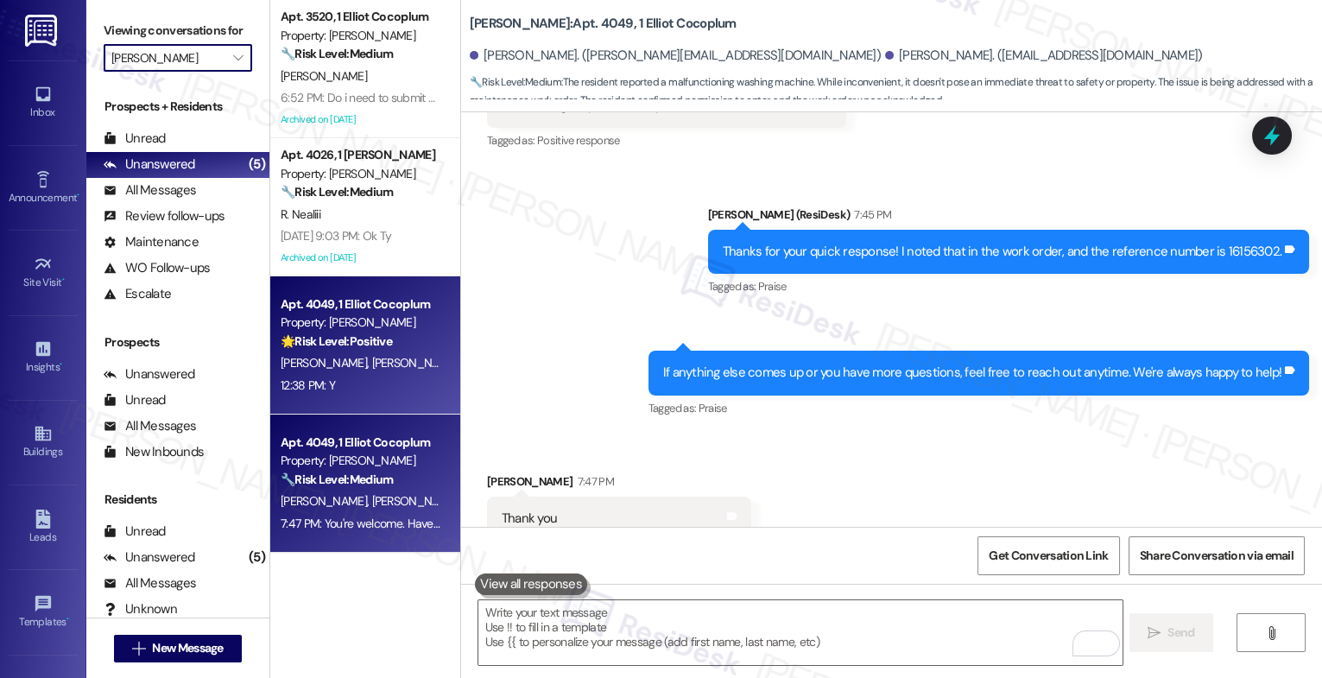
type input "Elliot Apartments on Abernathy"
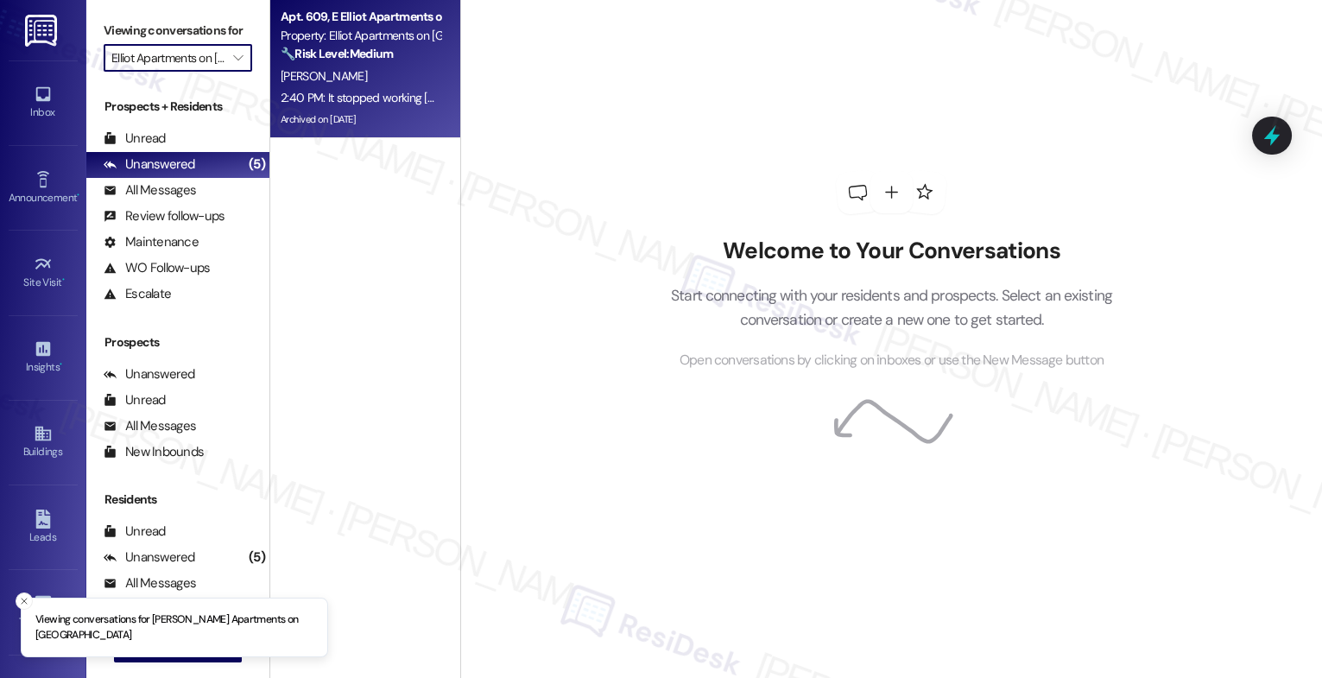
click at [371, 82] on div "J. Yepez" at bounding box center [360, 77] width 163 height 22
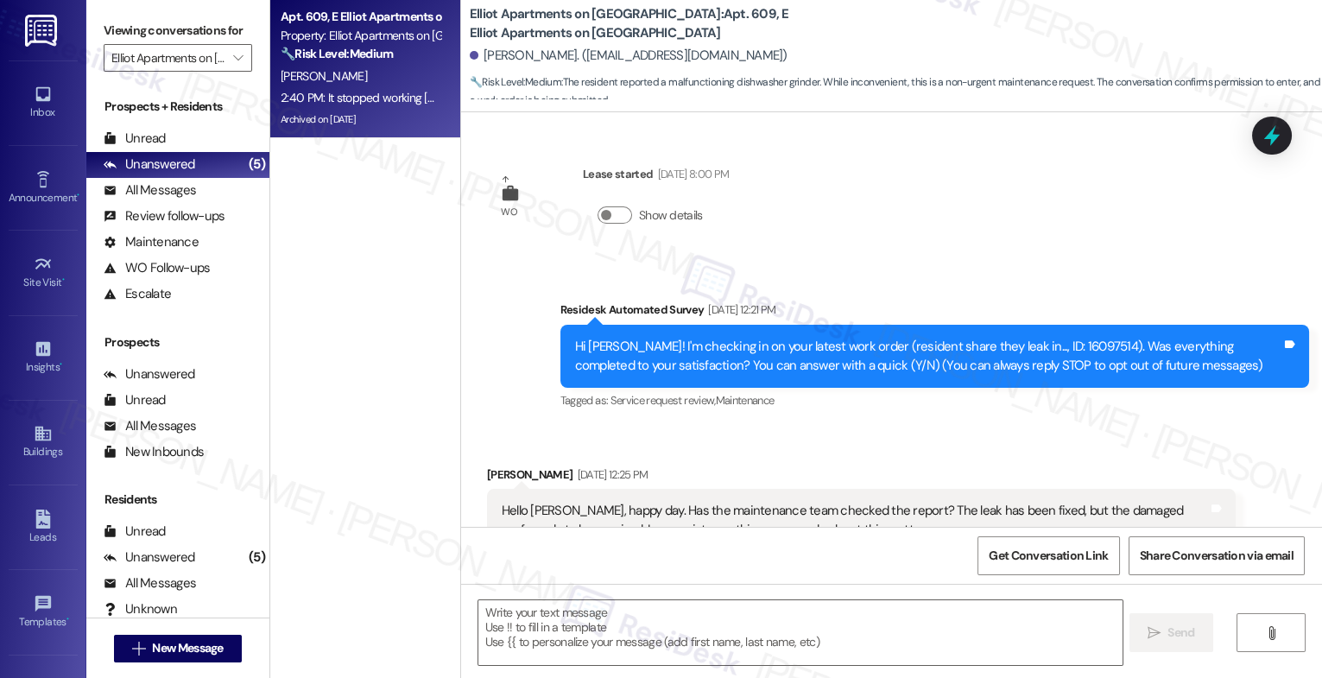
scroll to position [14208, 0]
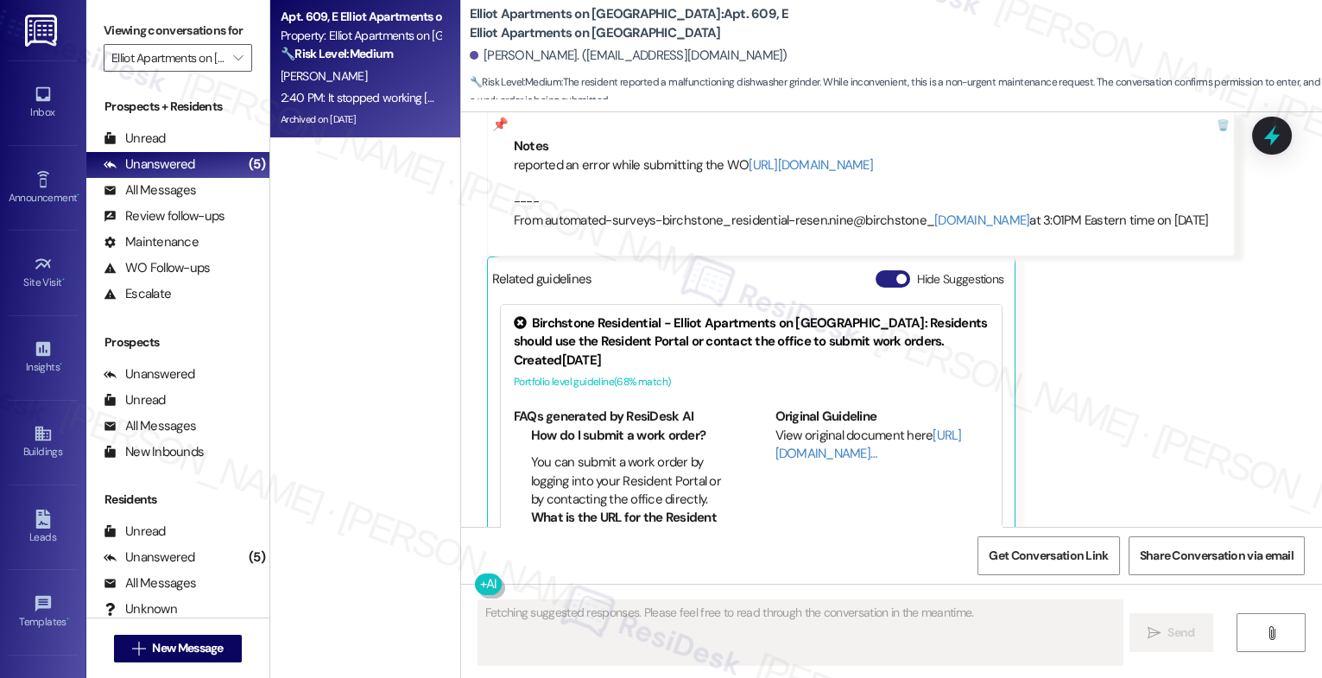
click at [878, 270] on button "Hide Suggestions" at bounding box center [893, 278] width 35 height 17
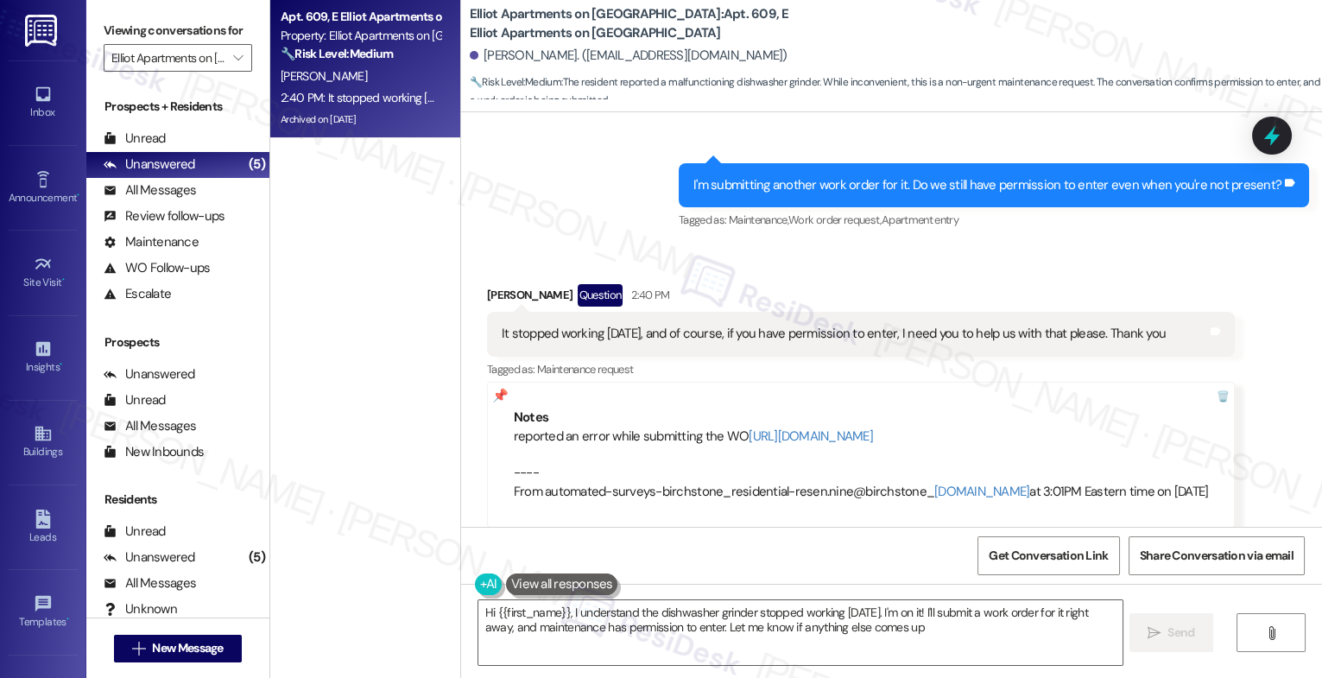
type textarea "Hi {{first_name}}, I understand the dishwasher grinder stopped working yesterda…"
click at [612, 625] on textarea "Hi {{first_name}}, I understand the dishwasher grinder stopped working yesterda…" at bounding box center [801, 632] width 644 height 65
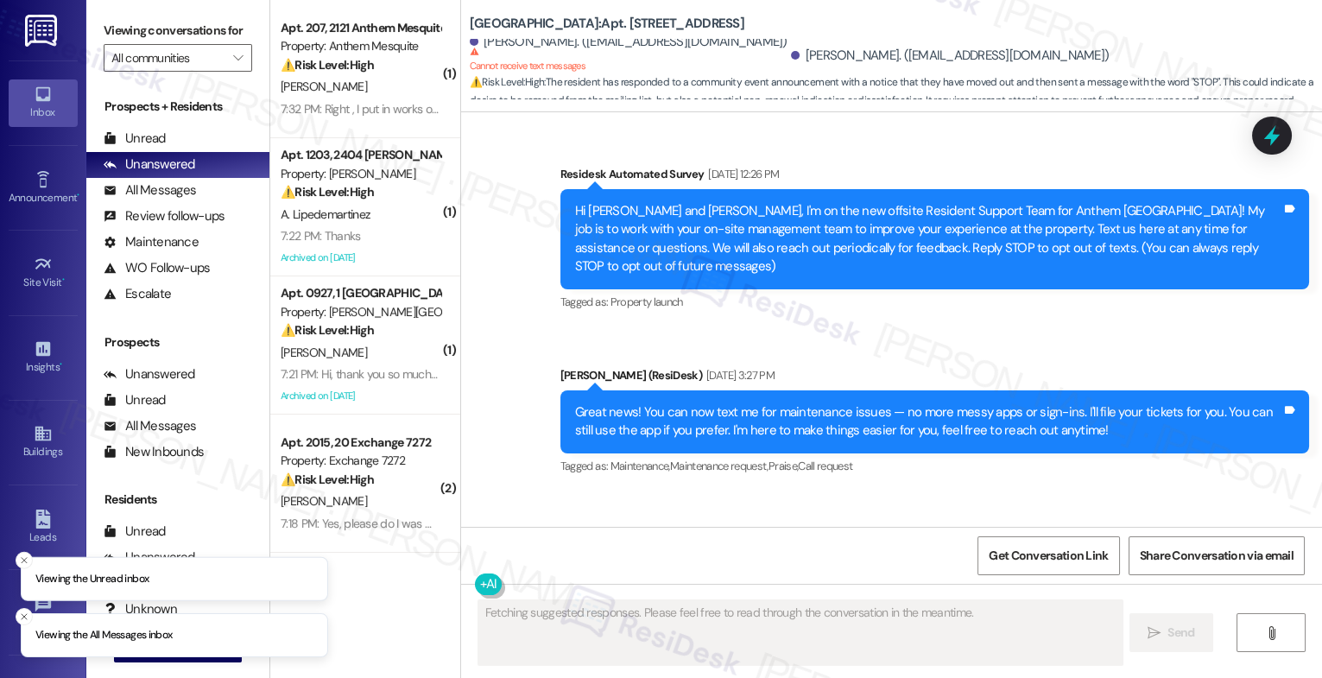
scroll to position [9644, 0]
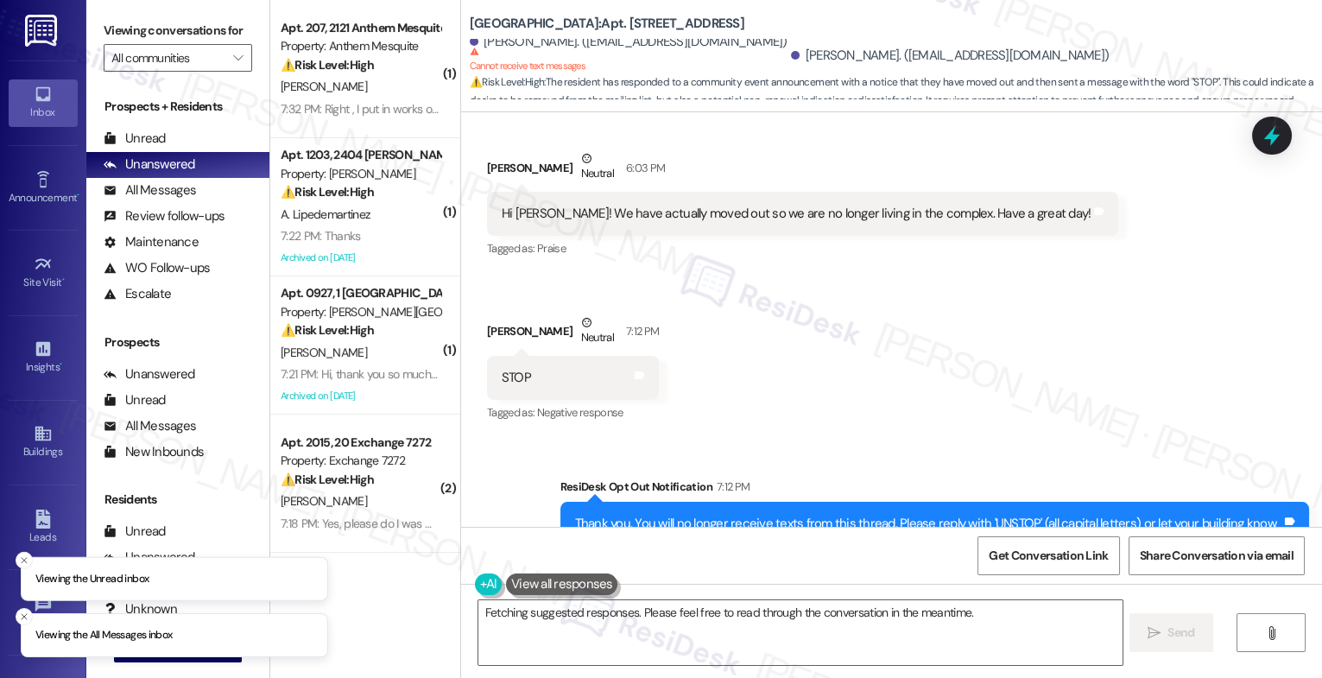
click at [788, 276] on div "Received via SMS [PERSON_NAME] Neutral 6:03 PM Hi [PERSON_NAME]! We have actual…" at bounding box center [891, 275] width 861 height 328
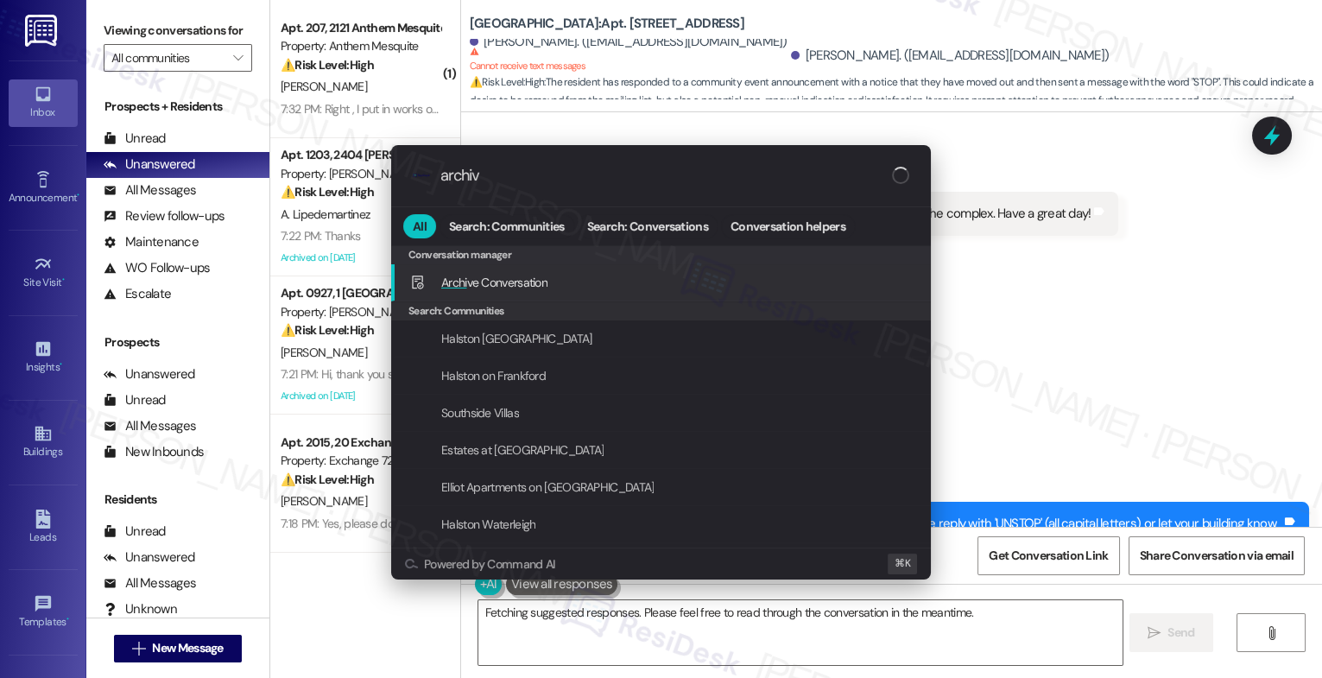
type input "archive"
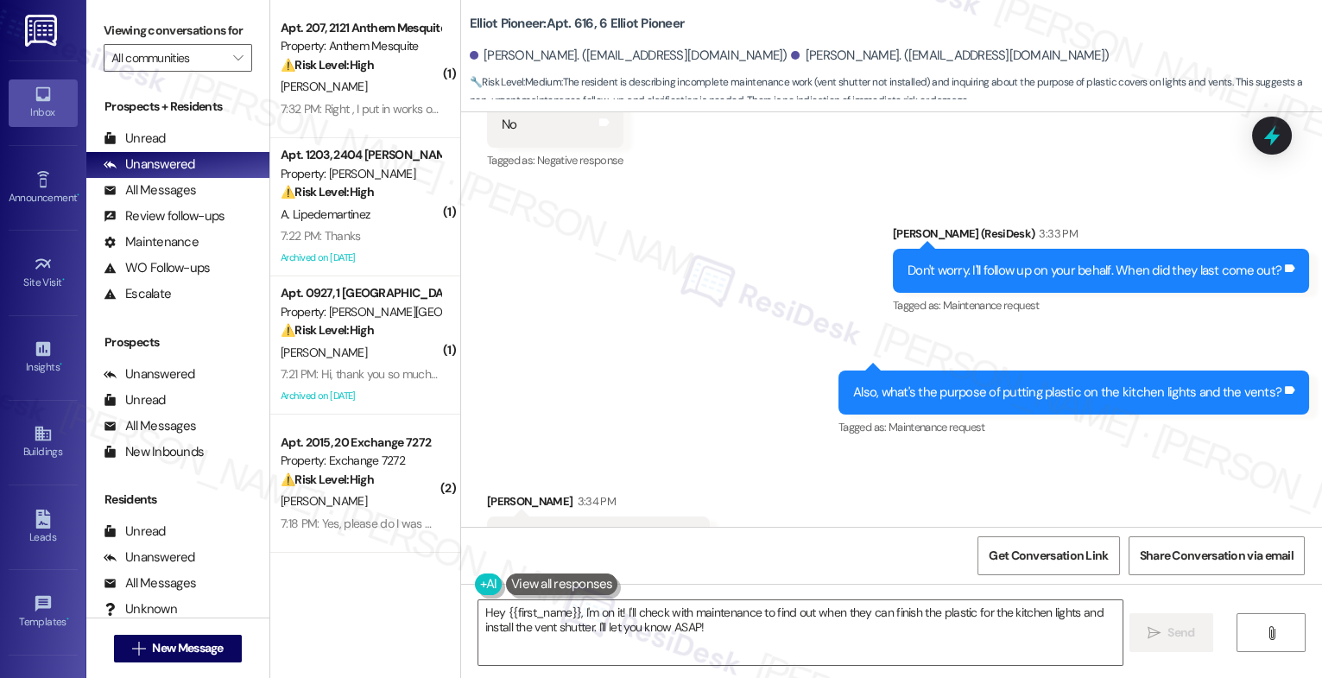
scroll to position [9060, 0]
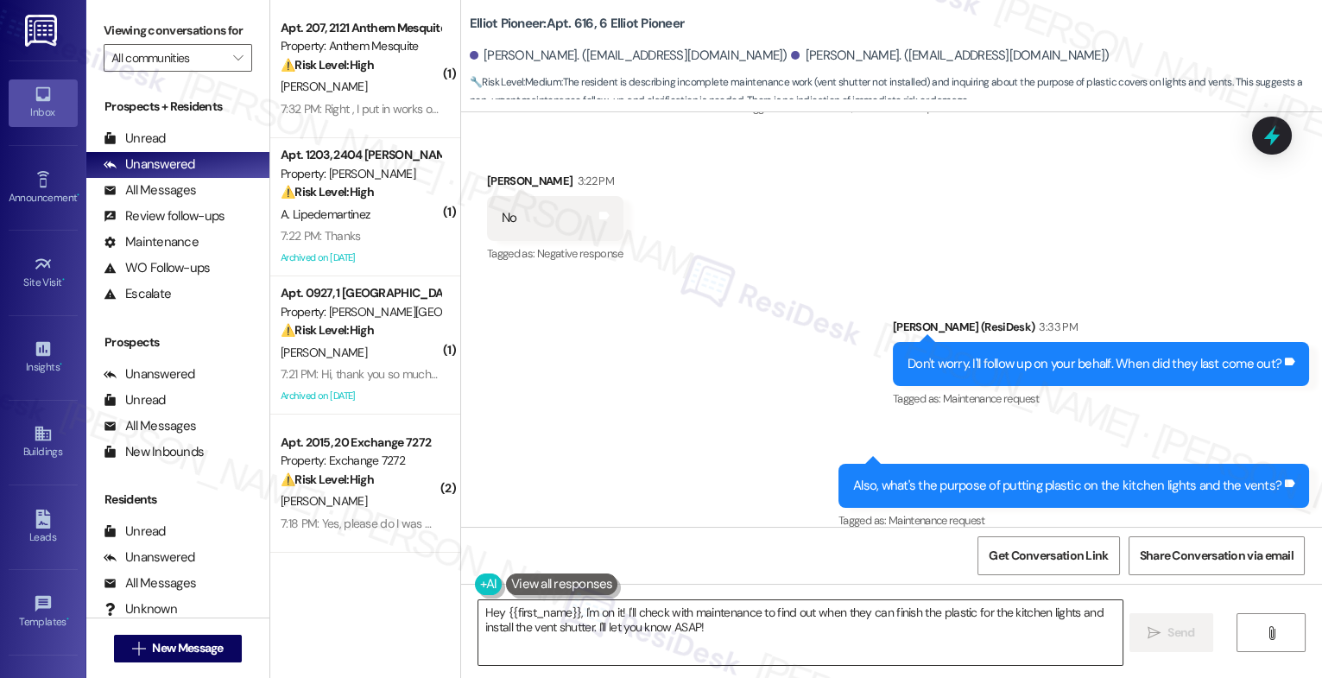
click at [588, 623] on textarea "Hey {{first_name}}, I'm on it! I'll check with maintenance to find out when the…" at bounding box center [801, 632] width 644 height 65
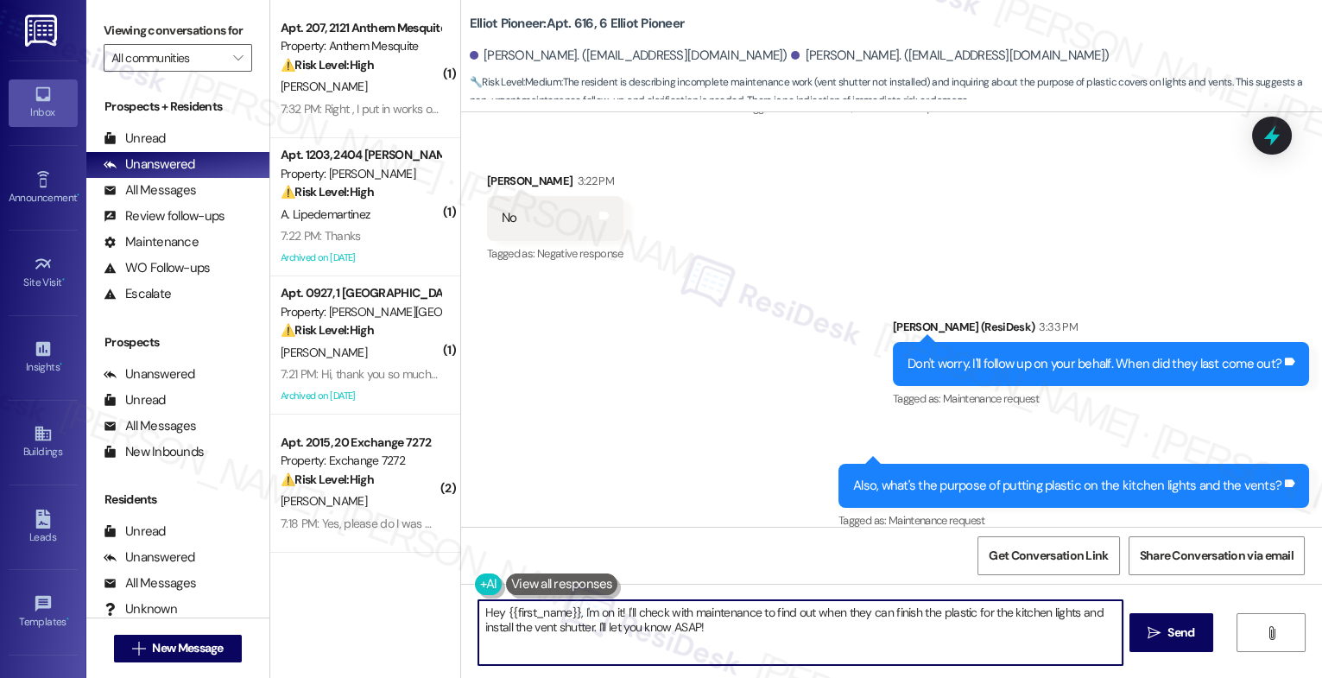
click at [588, 623] on textarea "Hey {{first_name}}, I'm on it! I'll check with maintenance to find out when the…" at bounding box center [801, 632] width 644 height 65
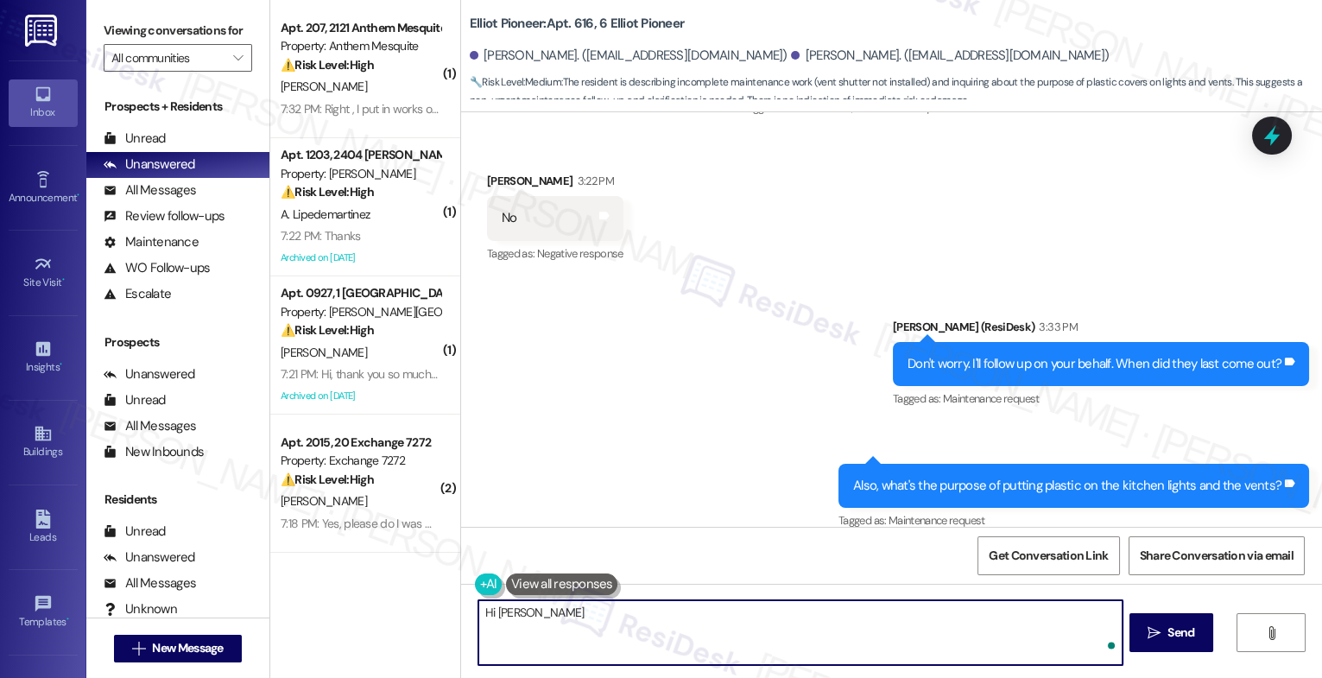
type textarea "Hi [PERSON_NAME],"
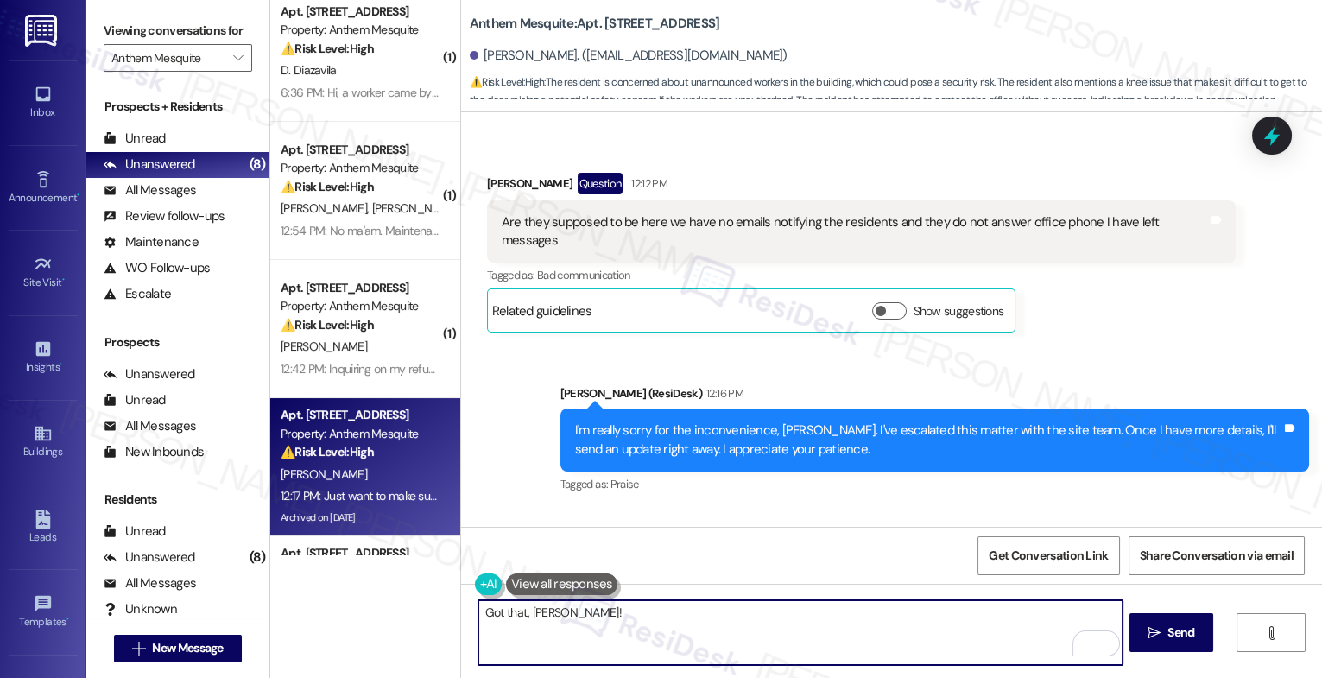
scroll to position [27991, 0]
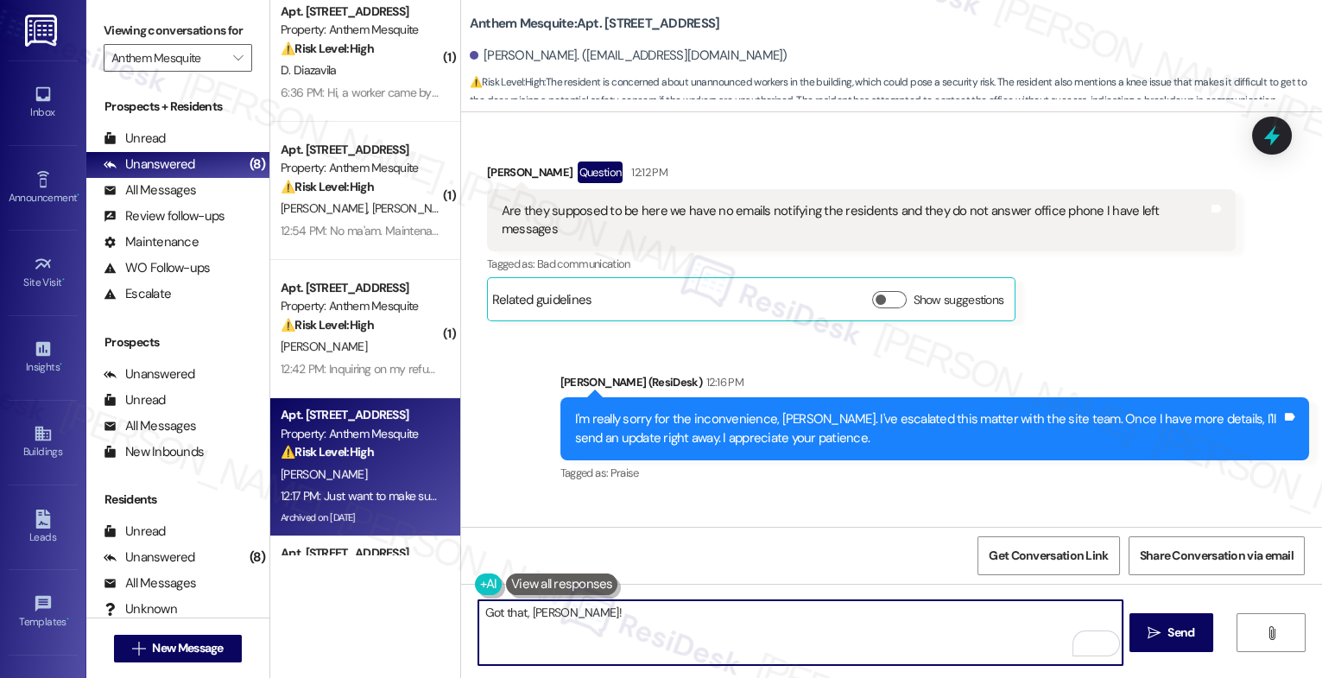
click at [569, 619] on textarea "Got that, [PERSON_NAME]!" at bounding box center [801, 632] width 644 height 65
drag, startPoint x: 569, startPoint y: 619, endPoint x: 484, endPoint y: 615, distance: 85.6
click at [485, 615] on textarea "Got that, [PERSON_NAME]!" at bounding box center [801, 632] width 644 height 65
click at [607, 625] on textarea "Got that, [PERSON_NAME]!" at bounding box center [801, 632] width 644 height 65
click at [530, 618] on textarea "Got that, [PERSON_NAME]!" at bounding box center [801, 632] width 644 height 65
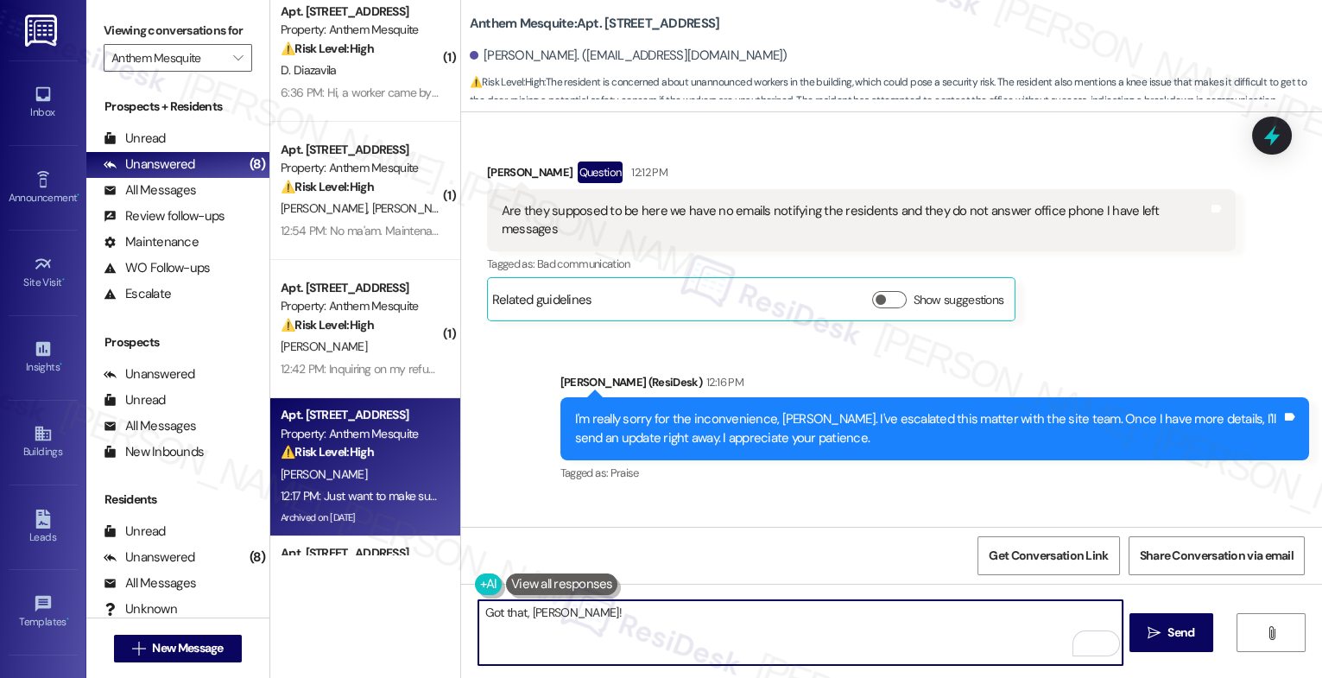
click at [530, 618] on textarea "Got that, Anne!" at bounding box center [801, 632] width 644 height 65
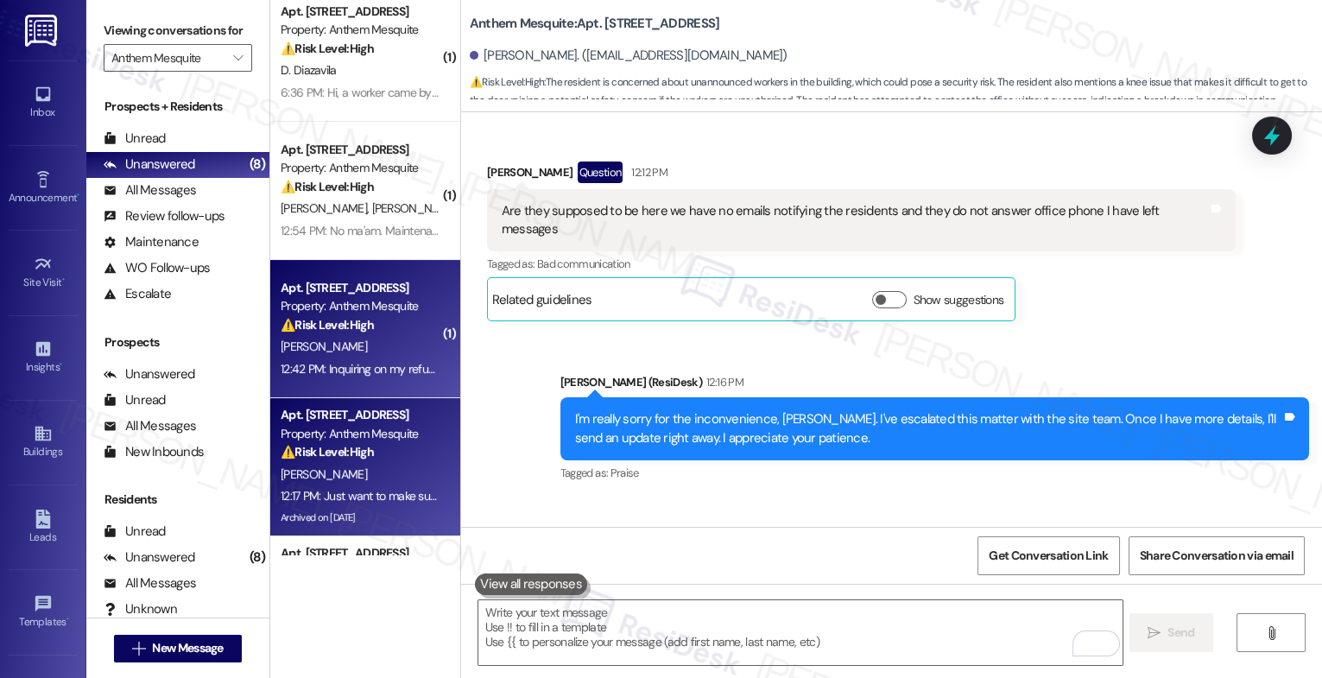
click at [373, 302] on div "Property: Anthem Mesquite" at bounding box center [361, 306] width 160 height 18
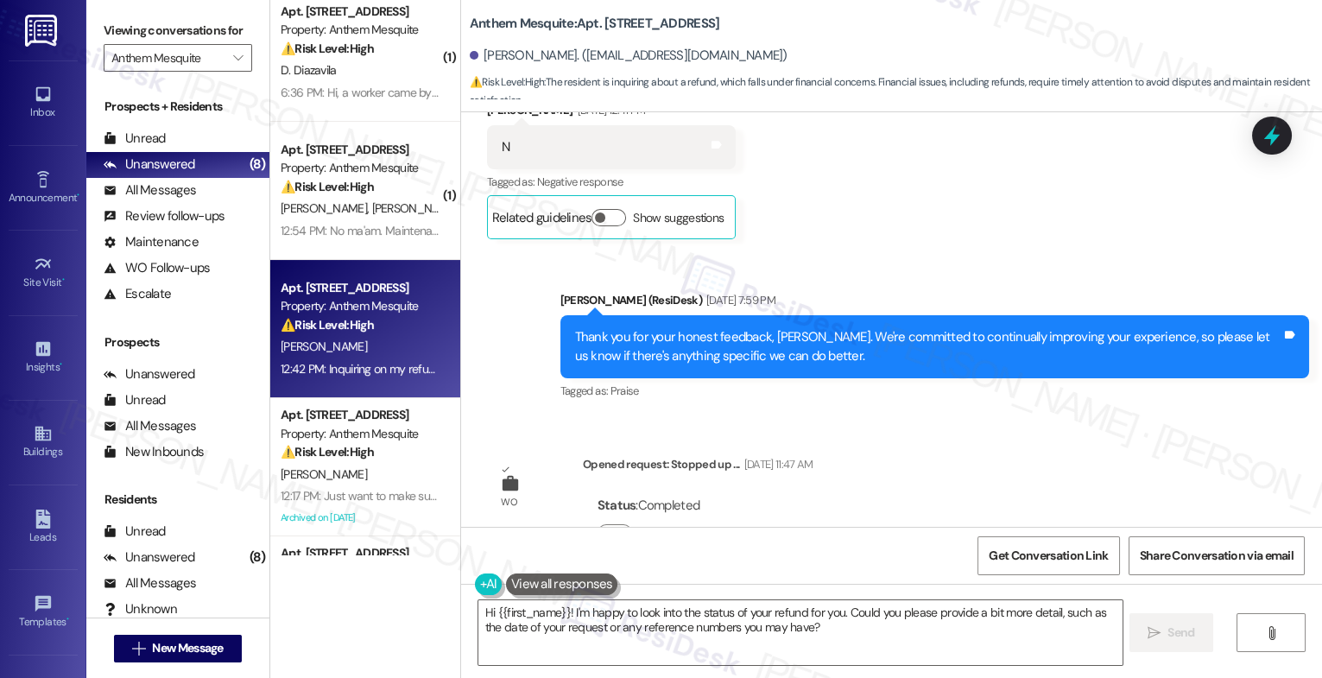
scroll to position [9373, 0]
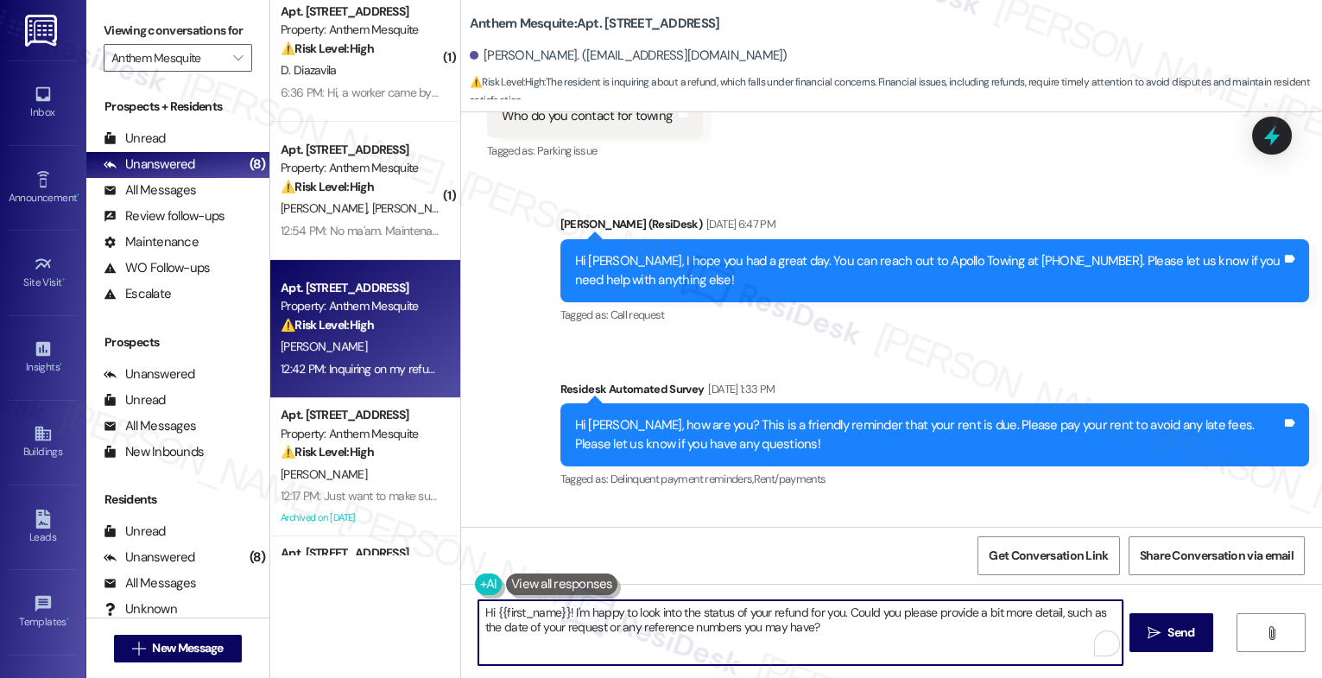
drag, startPoint x: 564, startPoint y: 609, endPoint x: 916, endPoint y: 663, distance: 355.6
click at [914, 663] on textarea "Hi {{first_name}}! I'm happy to look into the status of your refund for you. Co…" at bounding box center [801, 632] width 644 height 65
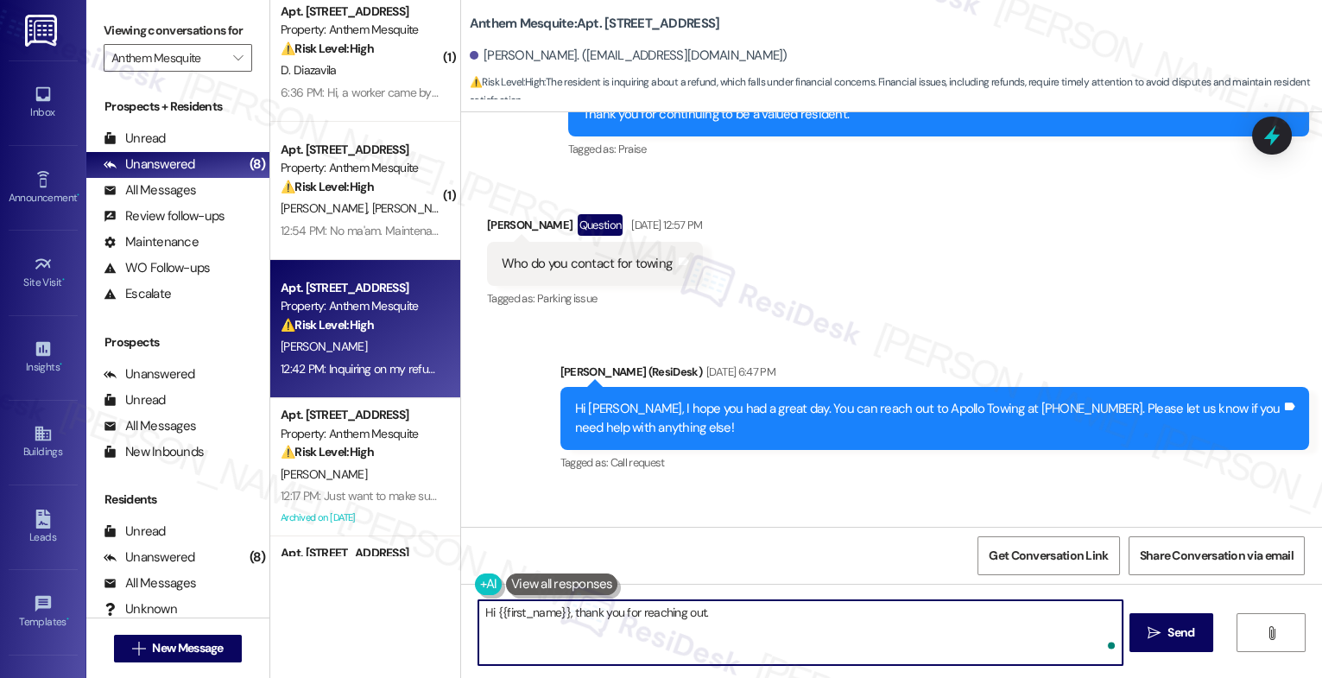
scroll to position [9886, 0]
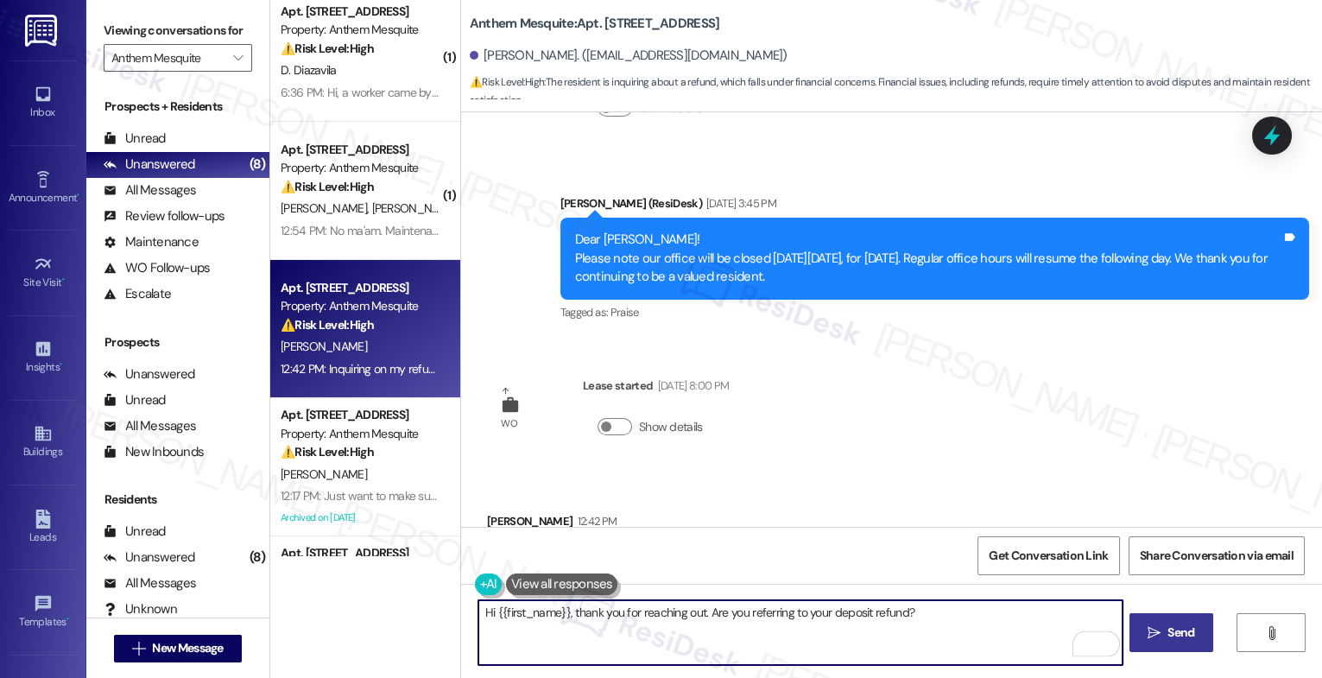
type textarea "Hi {{first_name}}, thank you for reaching out. Are you referring to your deposi…"
click at [1181, 633] on span "Send" at bounding box center [1181, 633] width 27 height 18
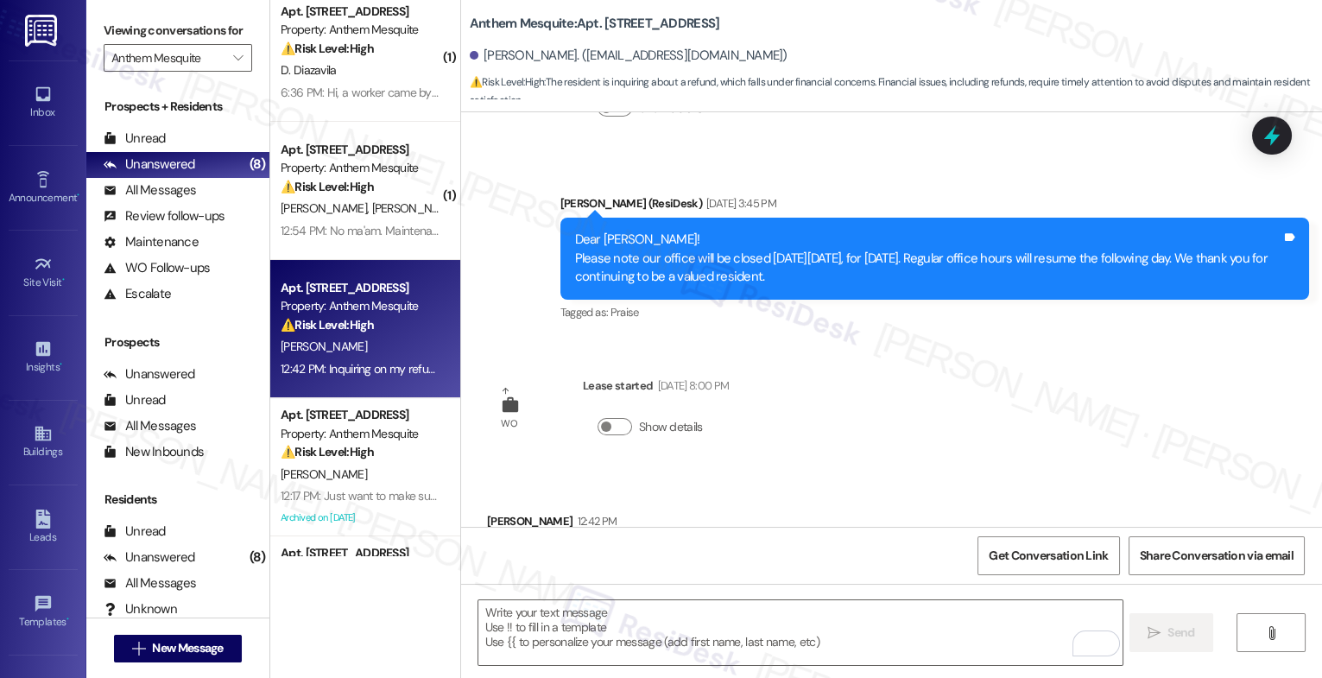
type textarea "Fetching suggested responses. Please feel free to read through the conversation…"
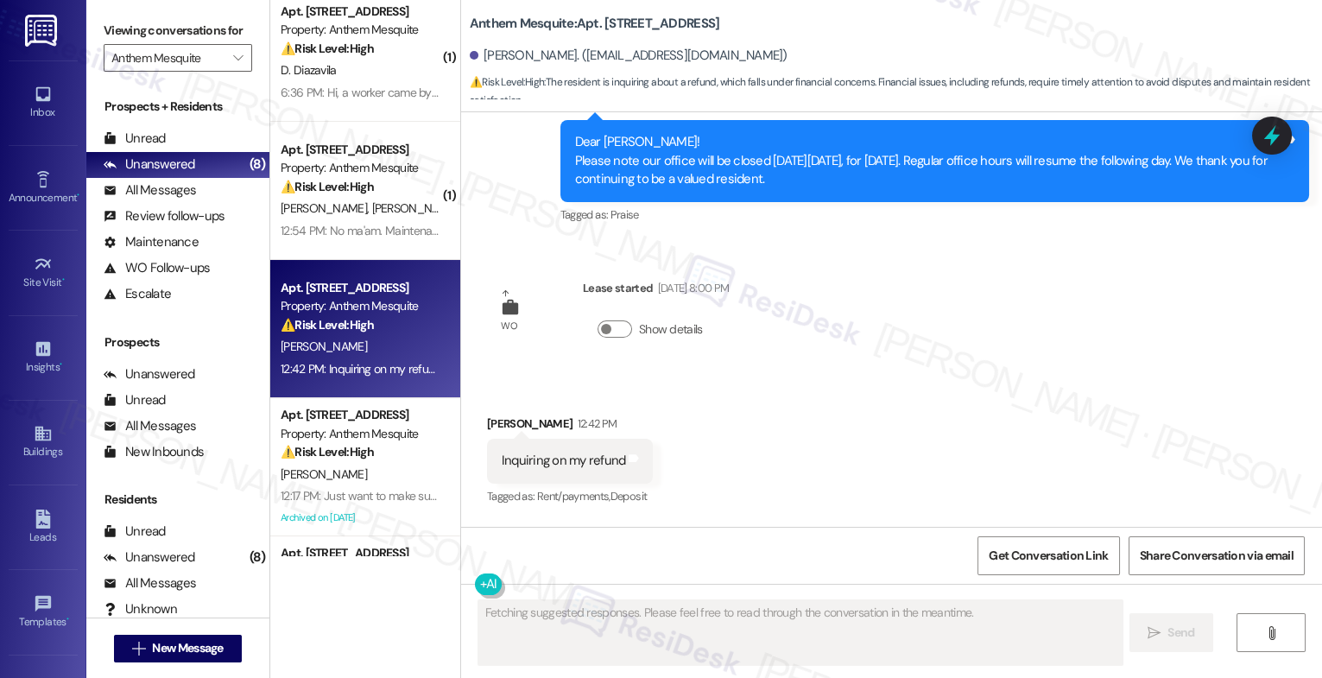
scroll to position [10006, 0]
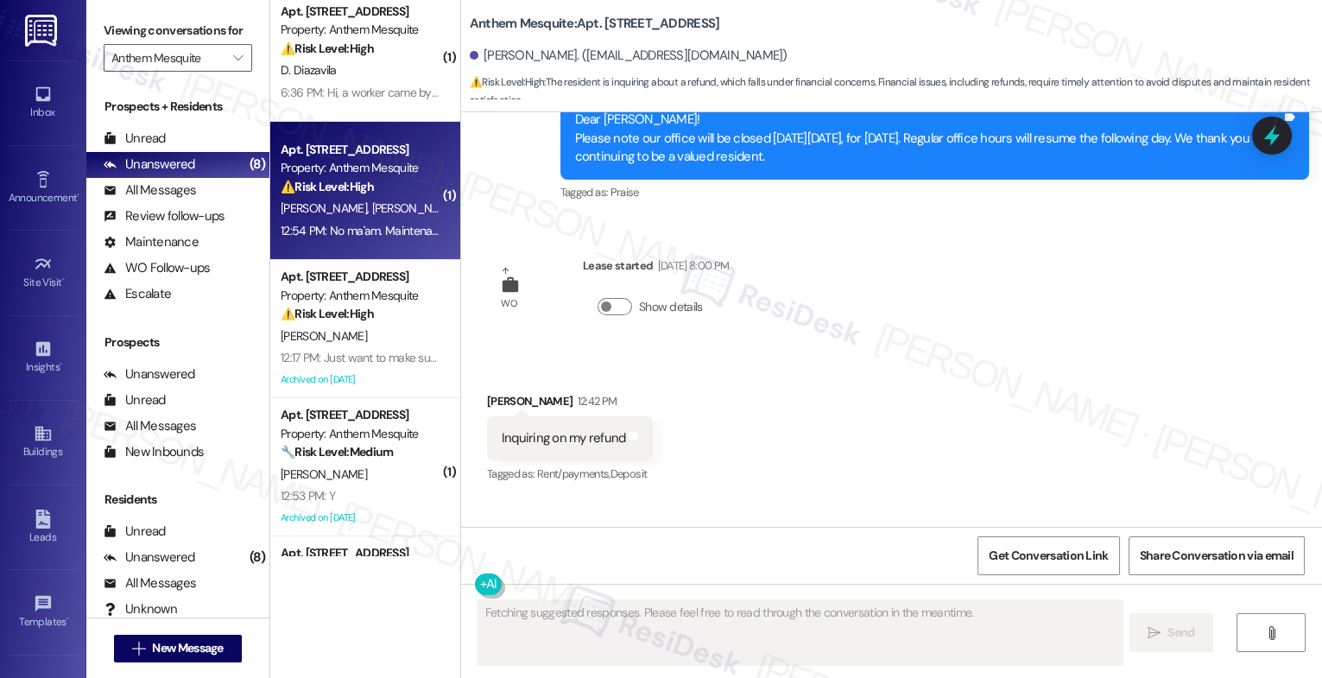
click at [371, 202] on span "J. Stuart" at bounding box center [414, 208] width 86 height 16
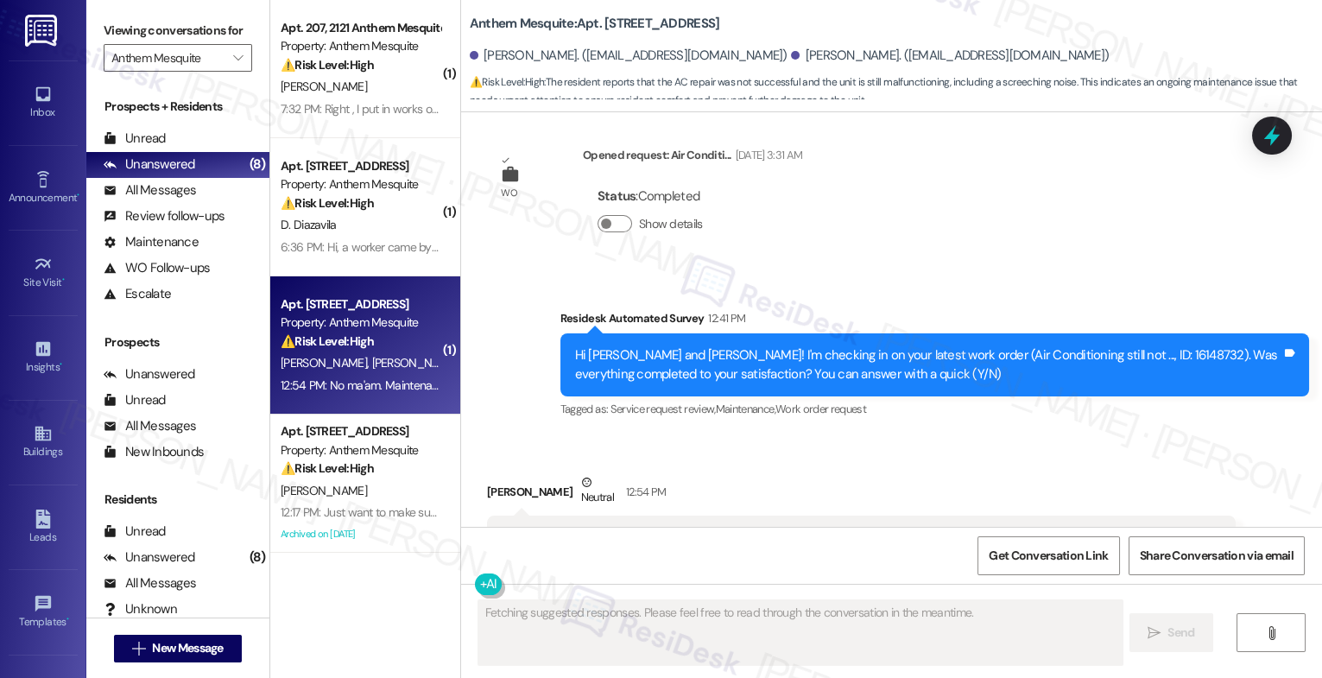
scroll to position [6794, 0]
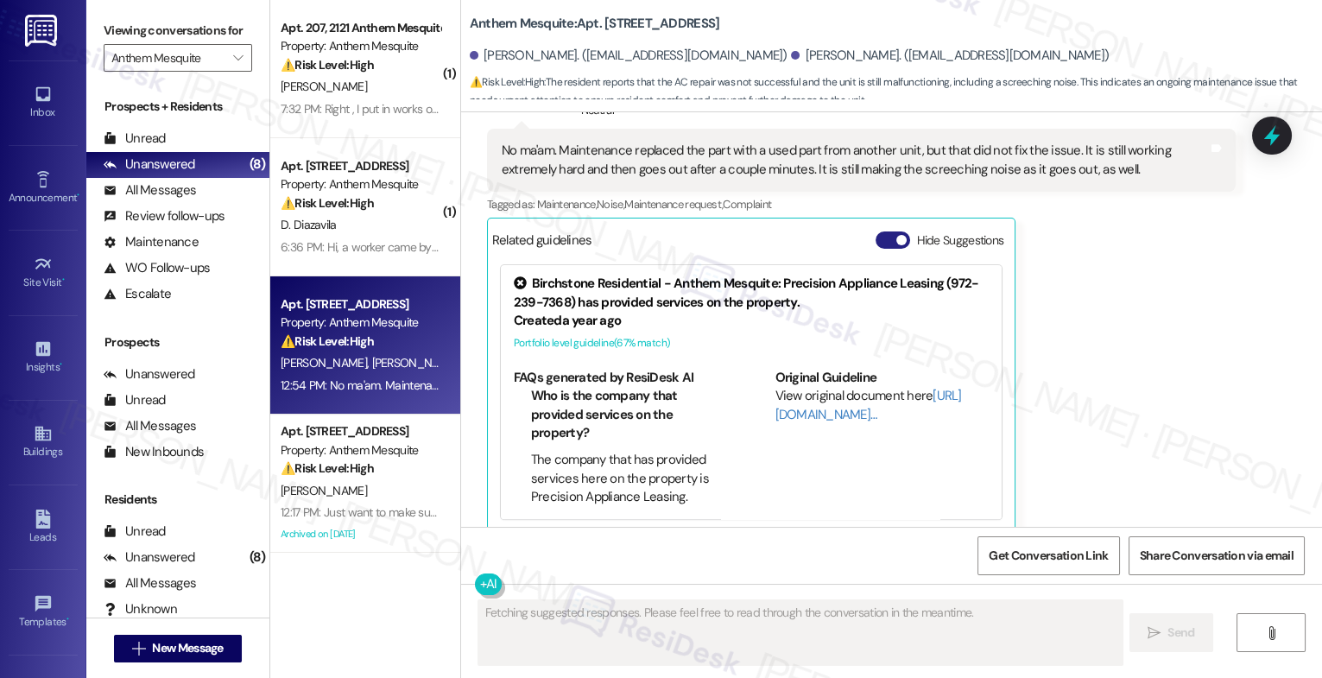
click at [881, 231] on button "Hide Suggestions" at bounding box center [893, 239] width 35 height 17
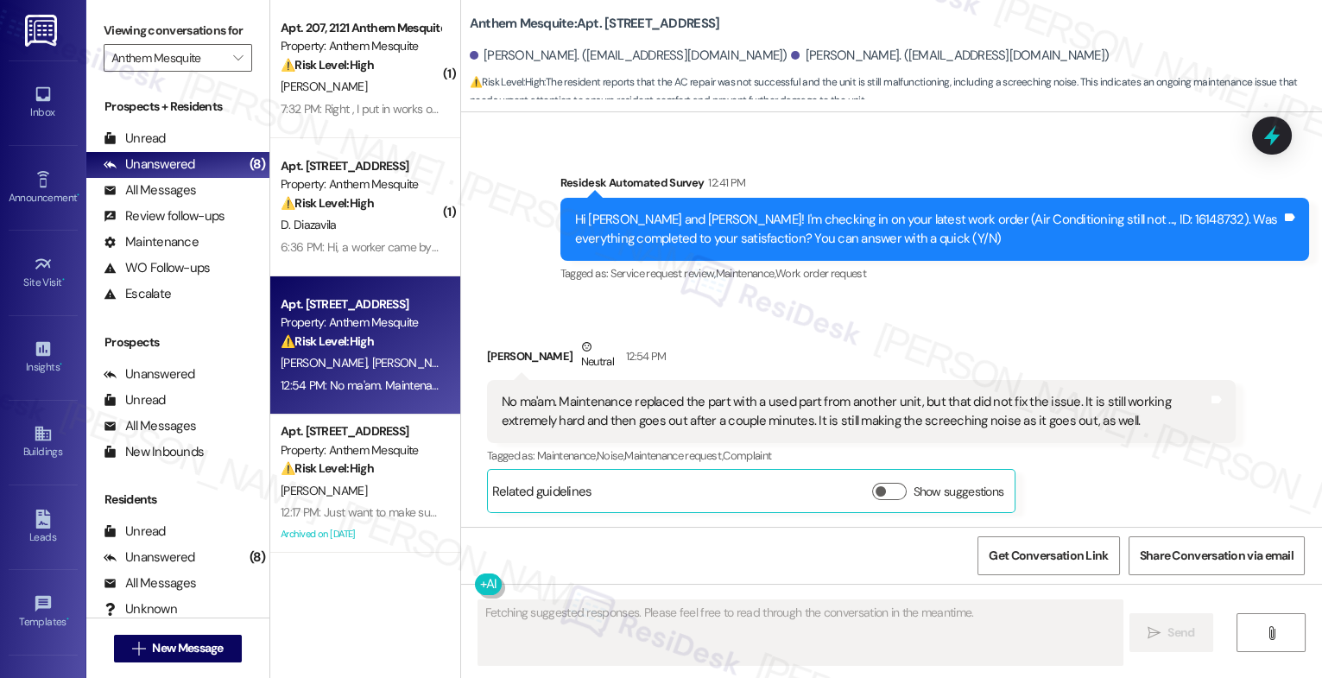
scroll to position [6523, 0]
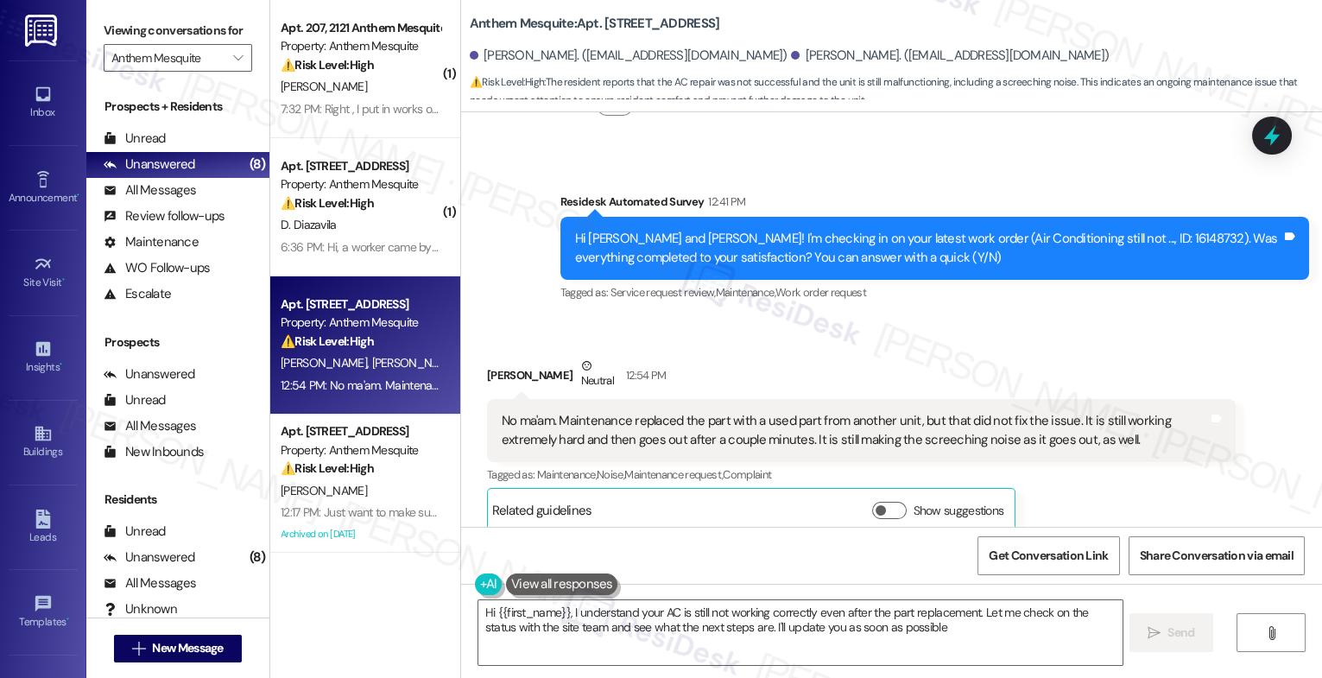
type textarea "Hi {{first_name}}, I understand your AC is still not working correctly even aft…"
click at [747, 360] on div "Shelby Maes Neutral 12:54 PM" at bounding box center [861, 378] width 749 height 42
click at [762, 344] on div "Received via SMS Shelby Maes Neutral 12:54 PM No ma'am. Maintenance replaced th…" at bounding box center [861, 444] width 775 height 201
click at [716, 344] on div "Received via SMS Shelby Maes Neutral 12:54 PM No ma'am. Maintenance replaced th…" at bounding box center [861, 444] width 775 height 201
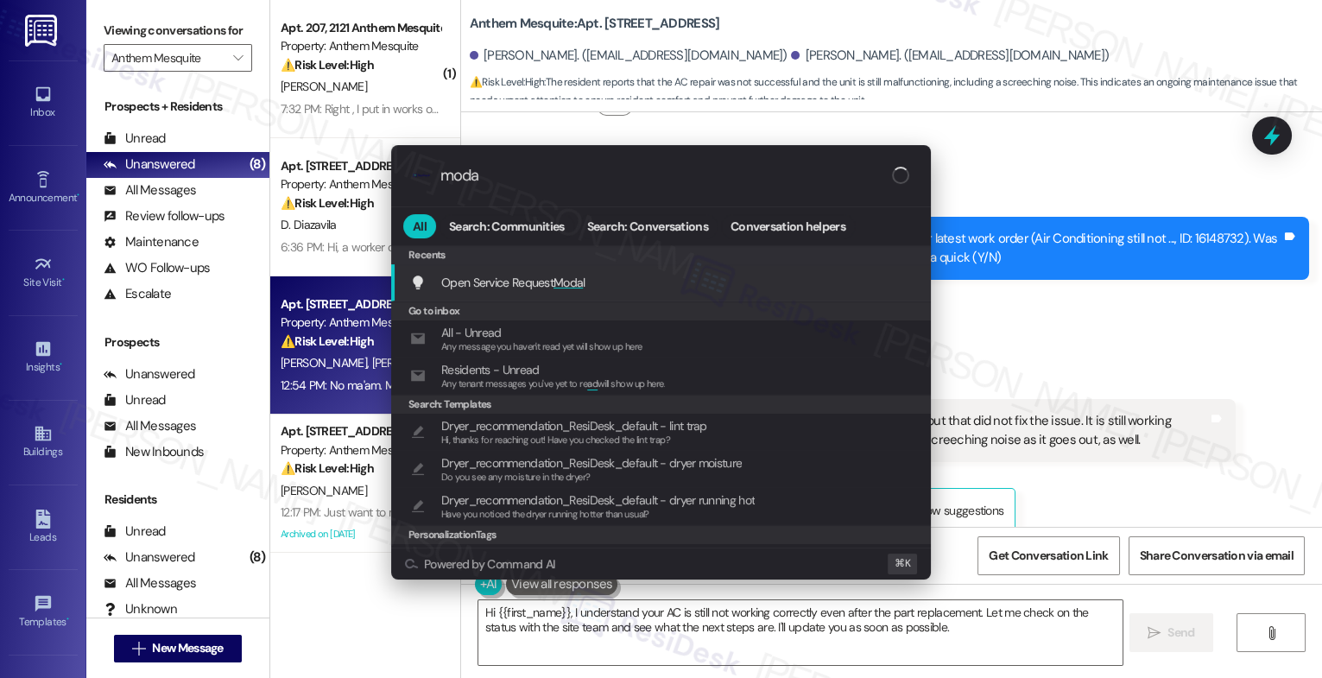
type input "modal"
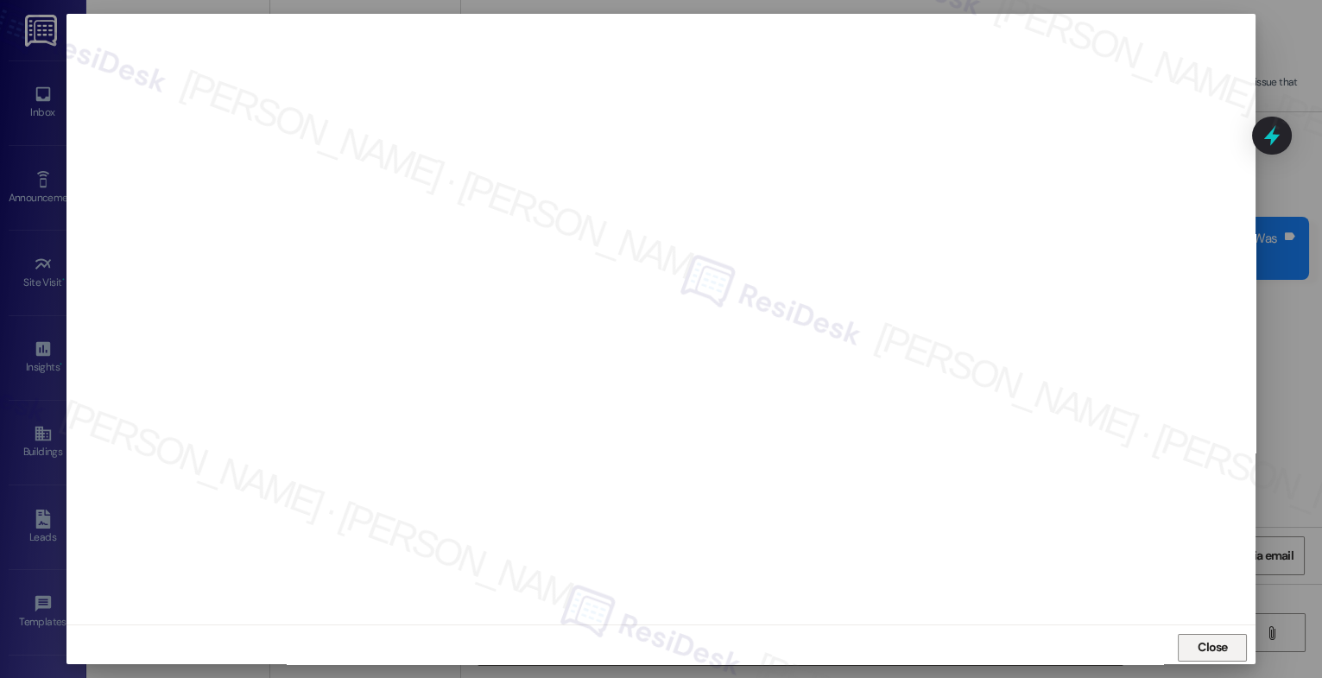
click at [1221, 647] on span "Close" at bounding box center [1213, 647] width 30 height 18
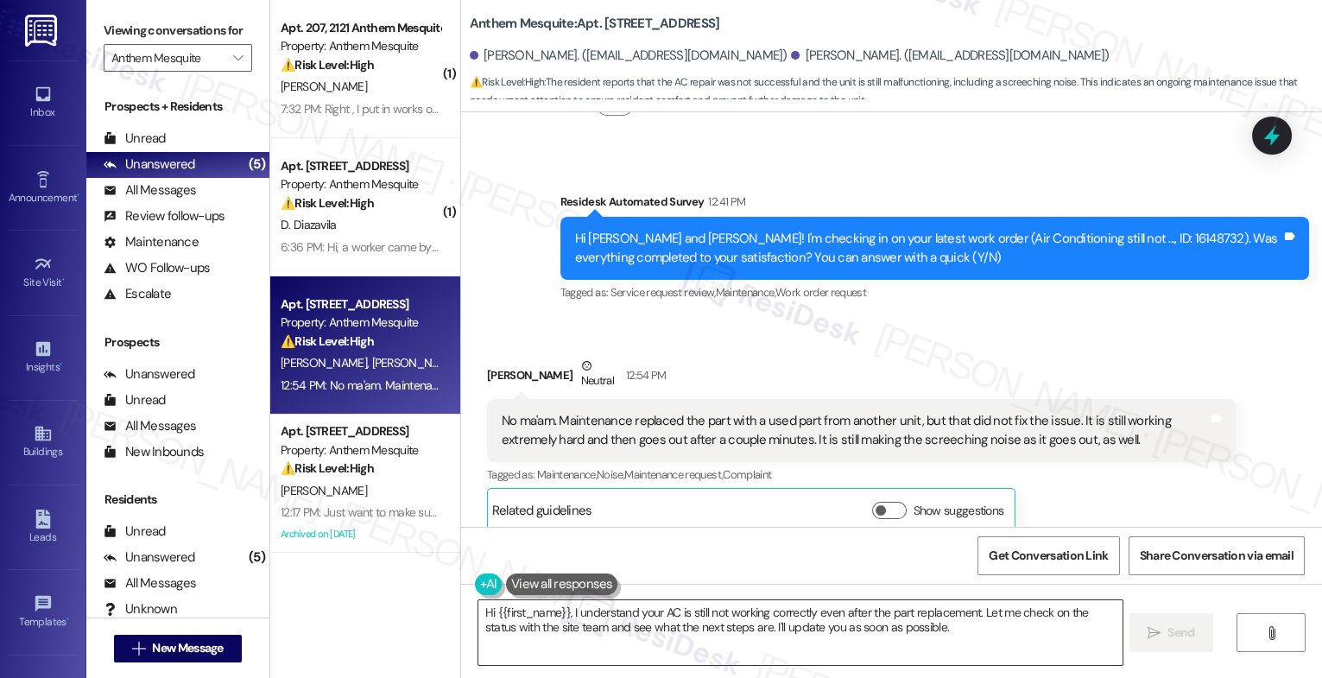
click at [536, 625] on textarea "Hi {{first_name}}, I understand your AC is still not working correctly even aft…" at bounding box center [801, 632] width 644 height 65
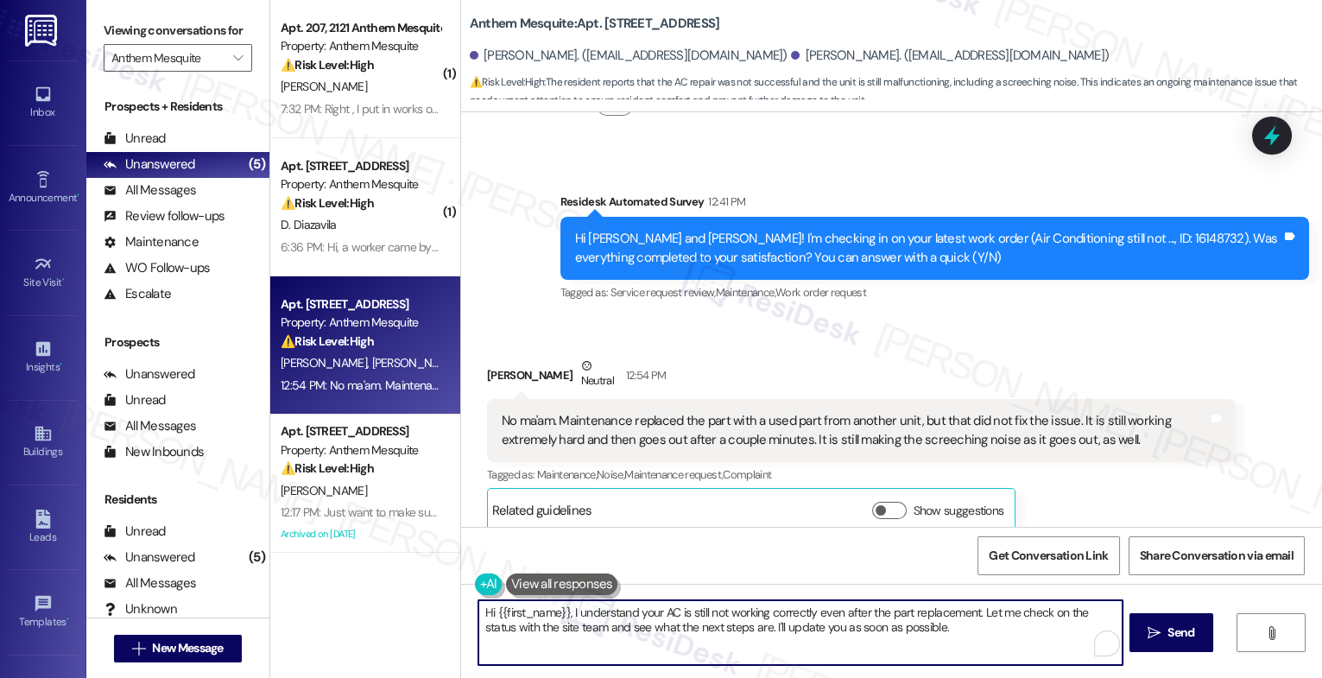
click at [536, 625] on textarea "Hi {{first_name}}, I understand your AC is still not working correctly even aft…" at bounding box center [801, 632] width 644 height 65
drag, startPoint x: 559, startPoint y: 612, endPoint x: 434, endPoint y: 613, distance: 124.4
click at [434, 613] on div "( 1 ) Apt. 207, 2121 Anthem Mesquite Property: Anthem Mesquite ⚠️ Risk Level: H…" at bounding box center [796, 339] width 1052 height 678
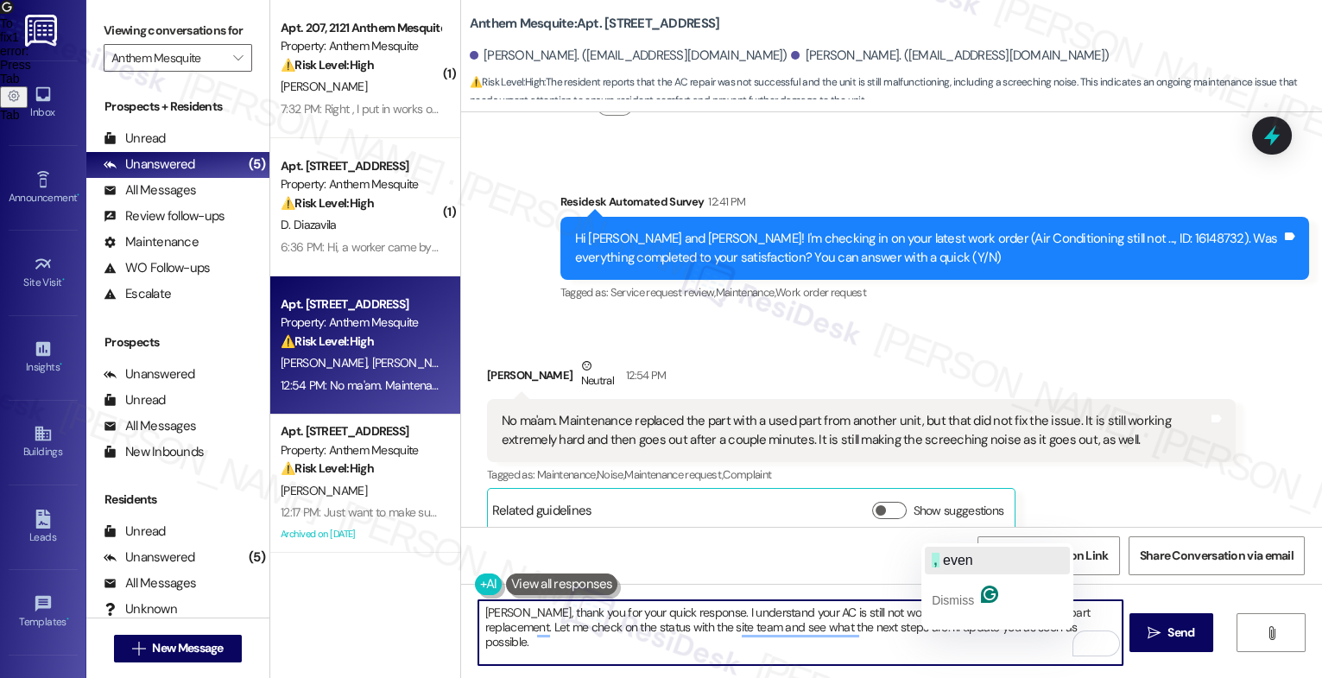
click at [966, 562] on span "even" at bounding box center [958, 560] width 30 height 15
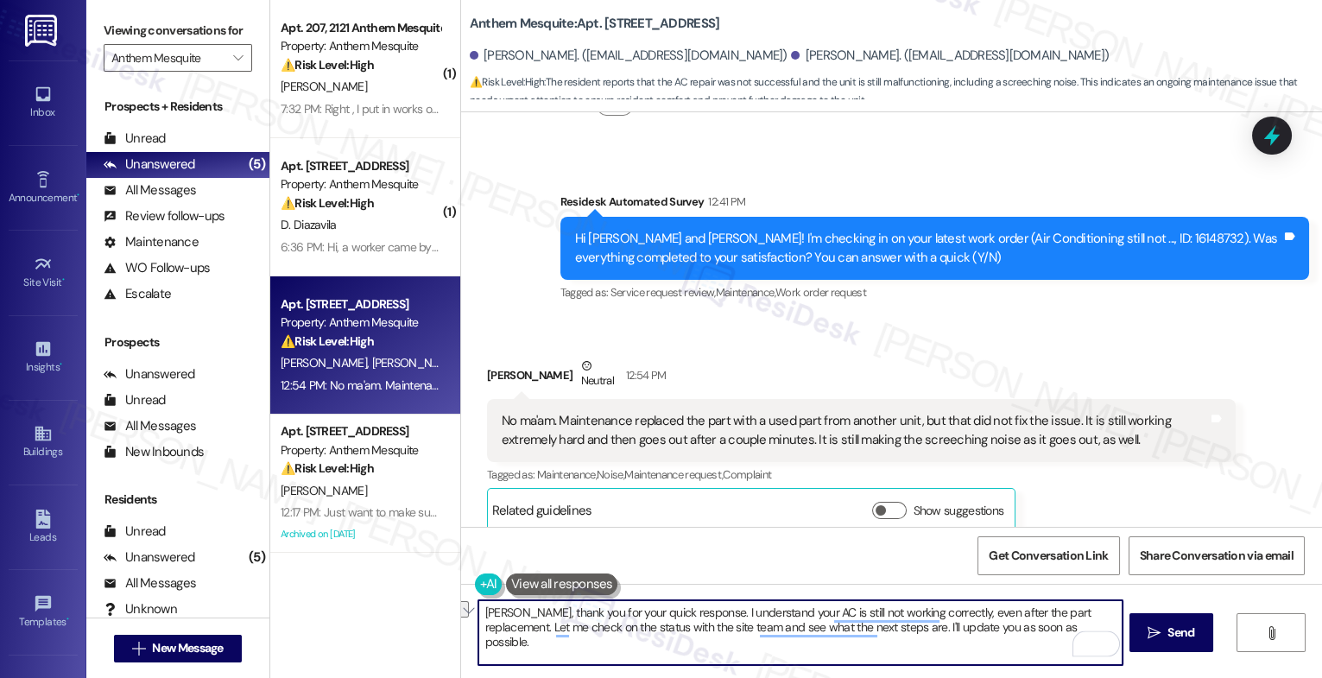
drag, startPoint x: 1038, startPoint y: 632, endPoint x: 479, endPoint y: 627, distance: 559.8
click at [466, 626] on div "Shelby, thank you for your quick response. I understand your AC is still not wo…" at bounding box center [891, 649] width 861 height 130
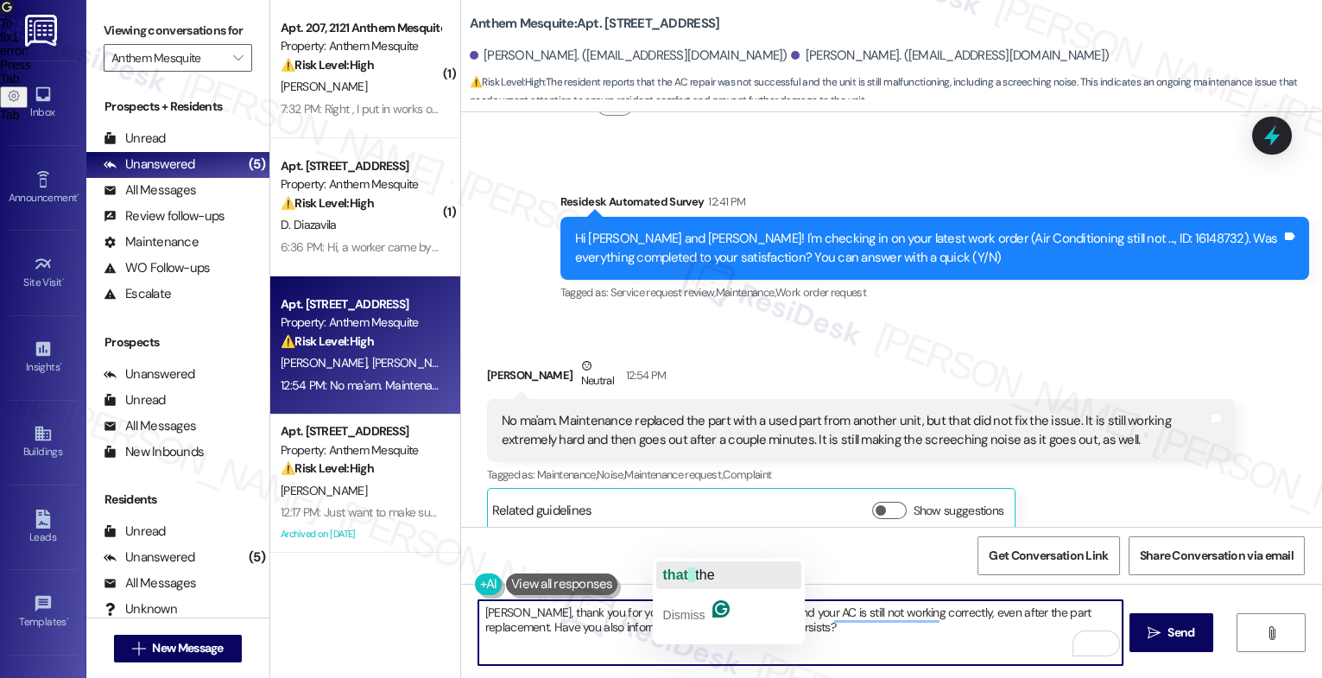
click at [688, 568] on span "that" at bounding box center [675, 575] width 25 height 15
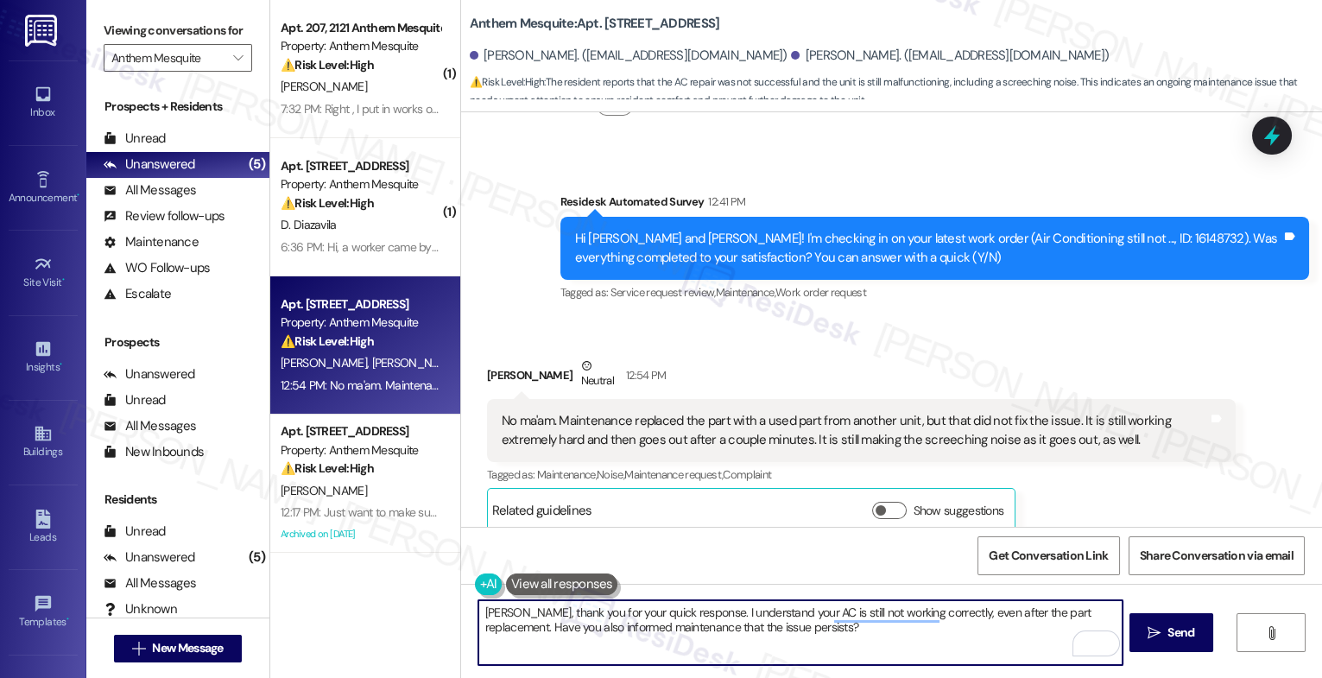
click at [841, 639] on textarea "Shelby, thank you for your quick response. I understand your AC is still not wo…" at bounding box center [801, 632] width 644 height 65
type textarea "Shelby, thank you for your quick response. I understand your AC is still not wo…"
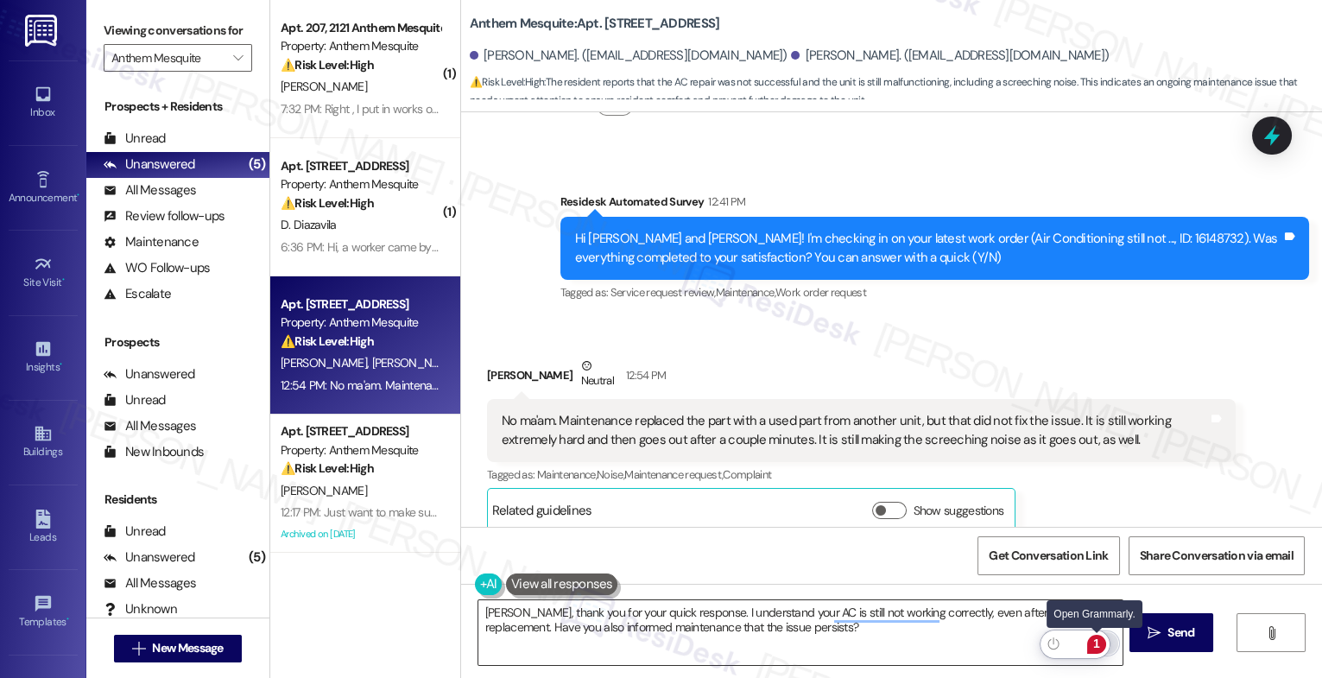
click at [1093, 639] on div "1" at bounding box center [1097, 644] width 19 height 19
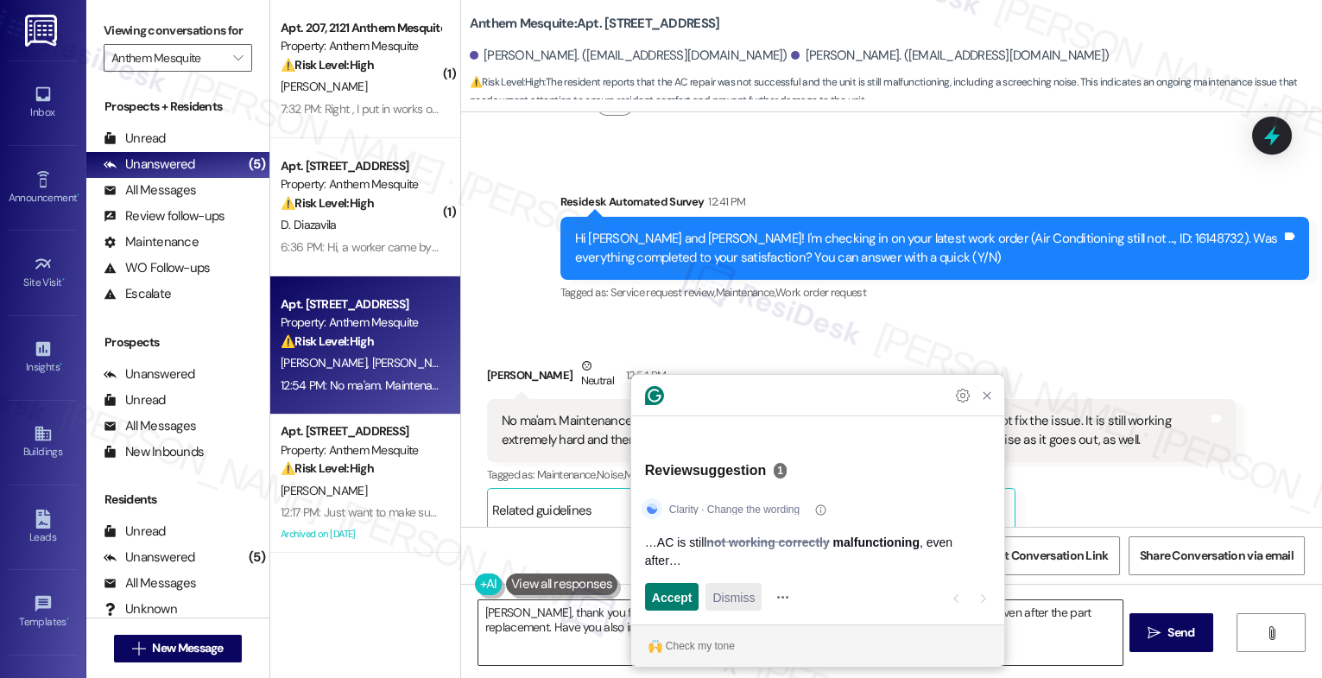
click at [736, 601] on span "Dismiss" at bounding box center [734, 597] width 42 height 18
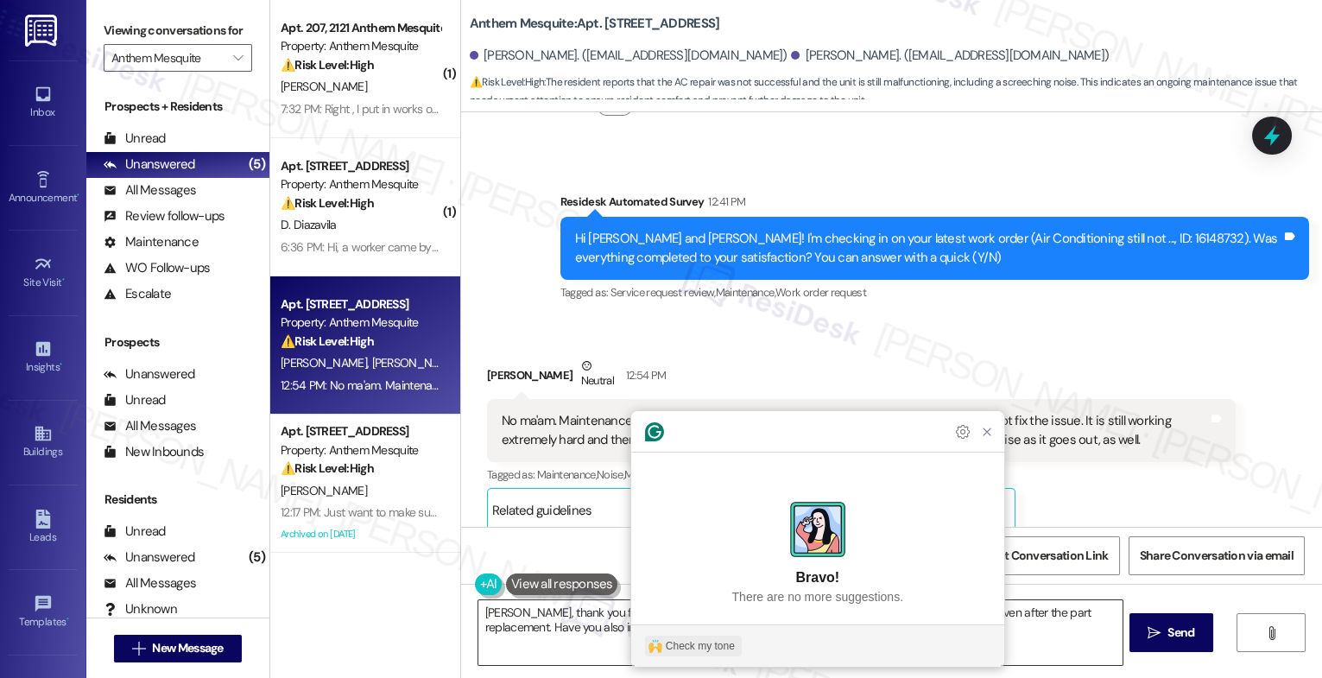
click at [717, 646] on div "Check my tone" at bounding box center [700, 646] width 69 height 16
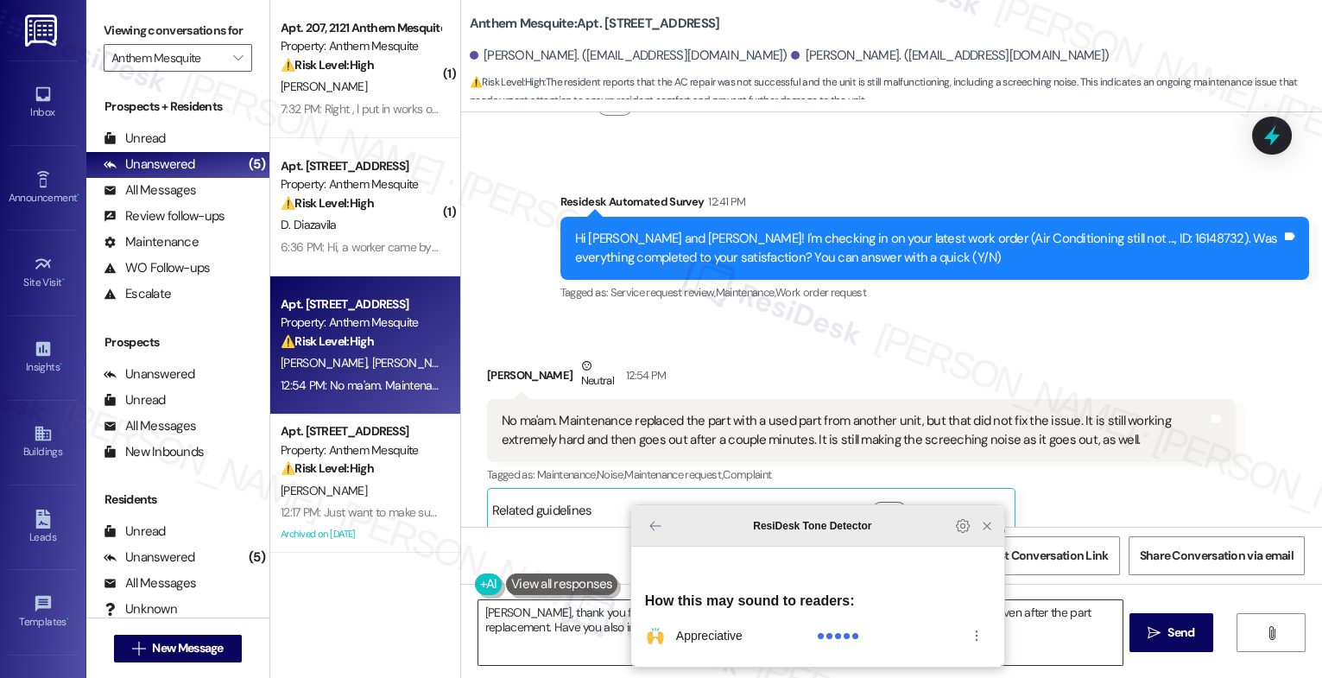
click at [985, 536] on icon "Close Grammarly Assistant" at bounding box center [987, 526] width 21 height 21
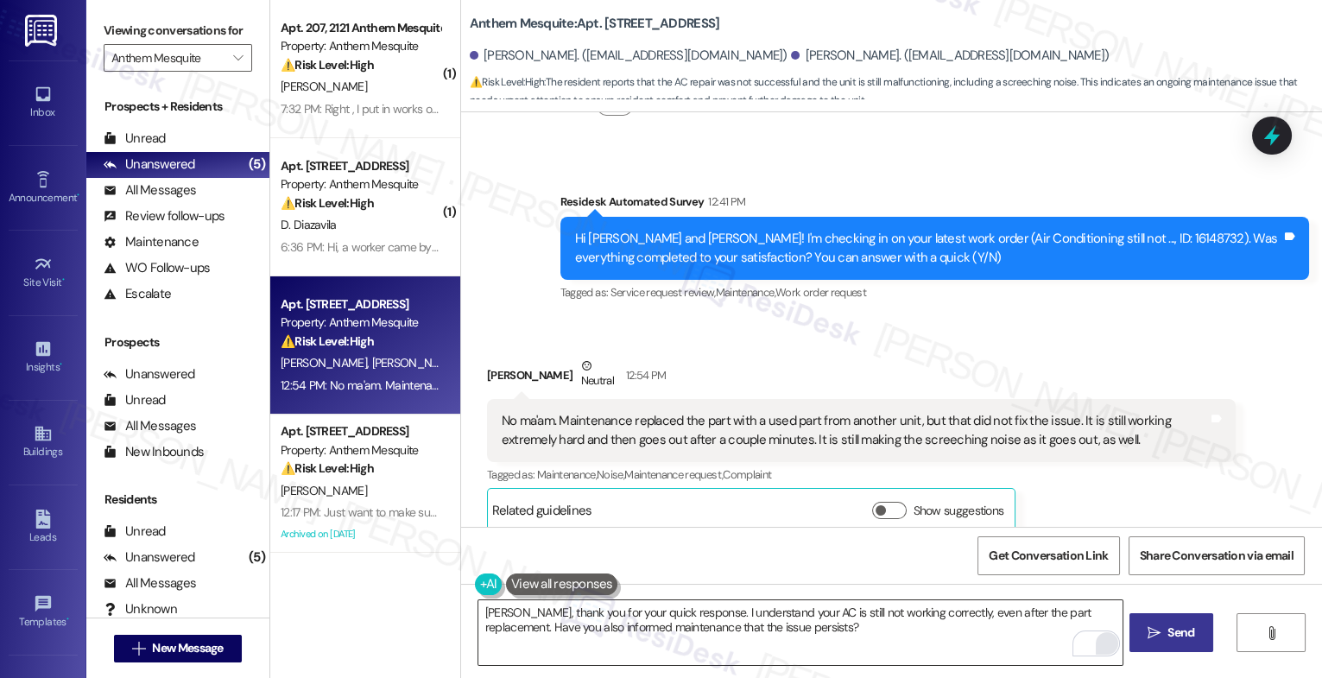
click at [1157, 625] on span " Send" at bounding box center [1172, 633] width 54 height 18
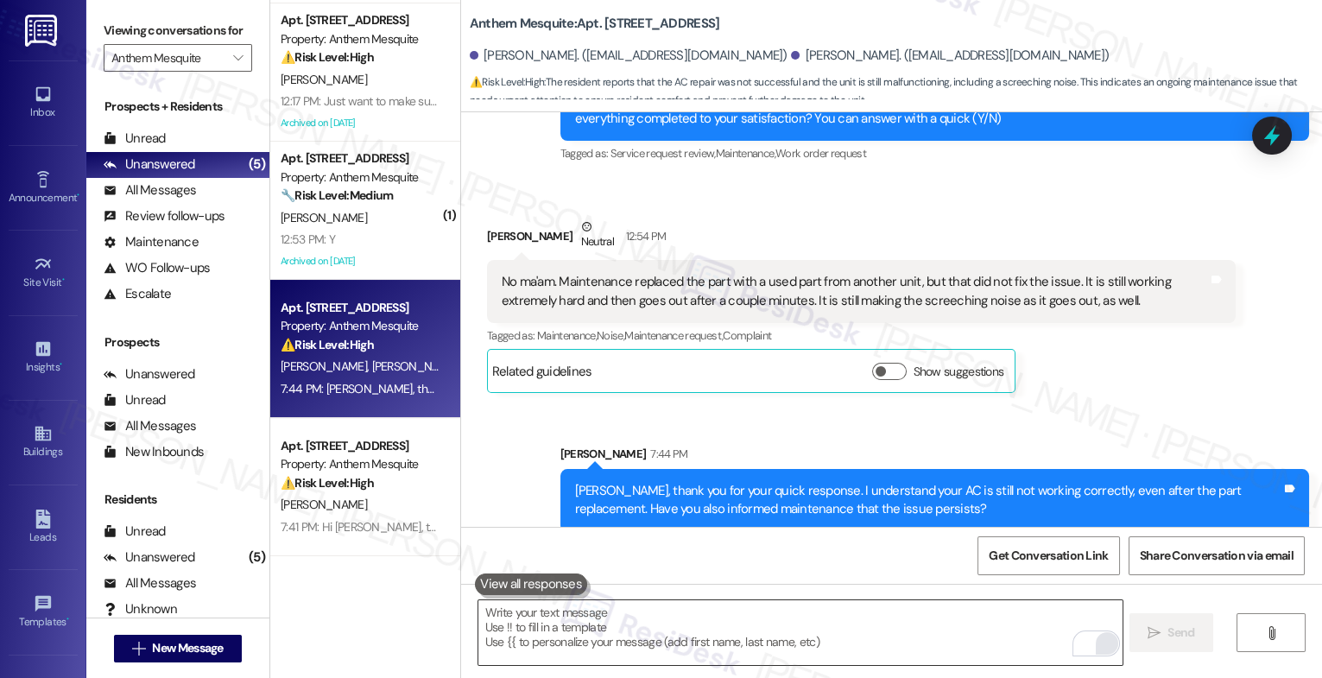
scroll to position [73, 0]
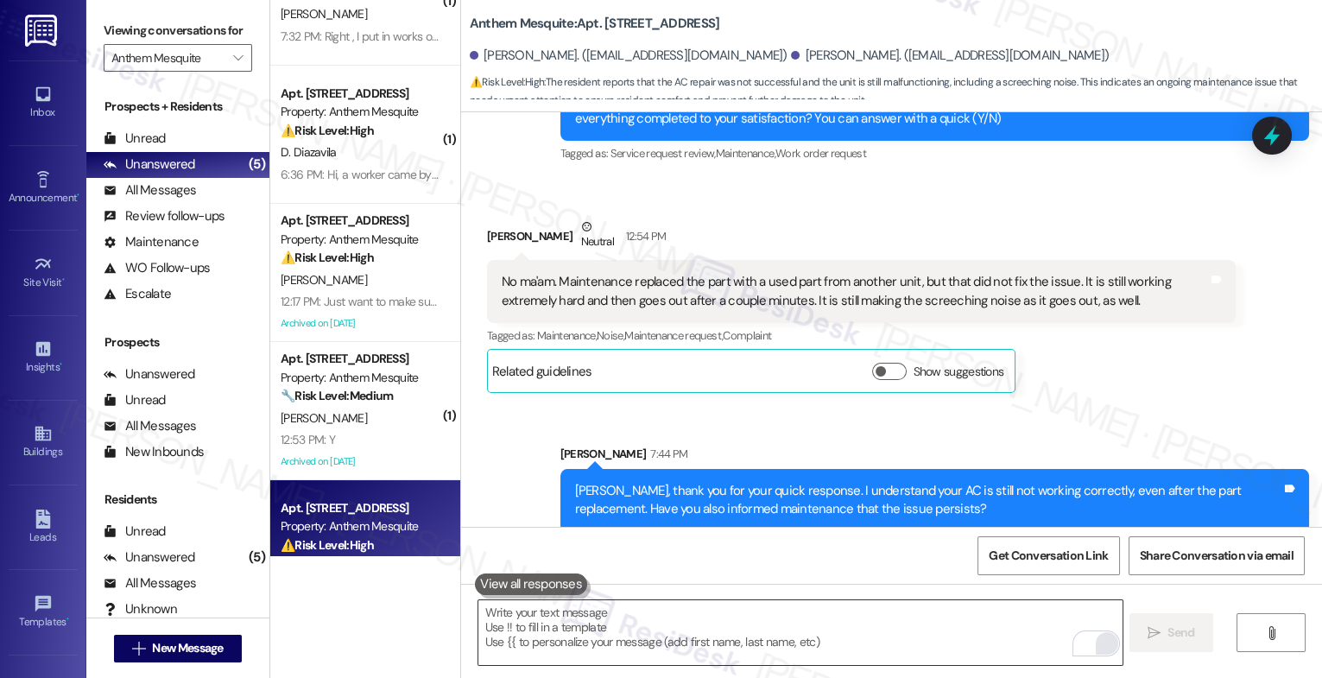
click at [568, 623] on textarea "To enrich screen reader interactions, please activate Accessibility in Grammarl…" at bounding box center [801, 632] width 644 height 65
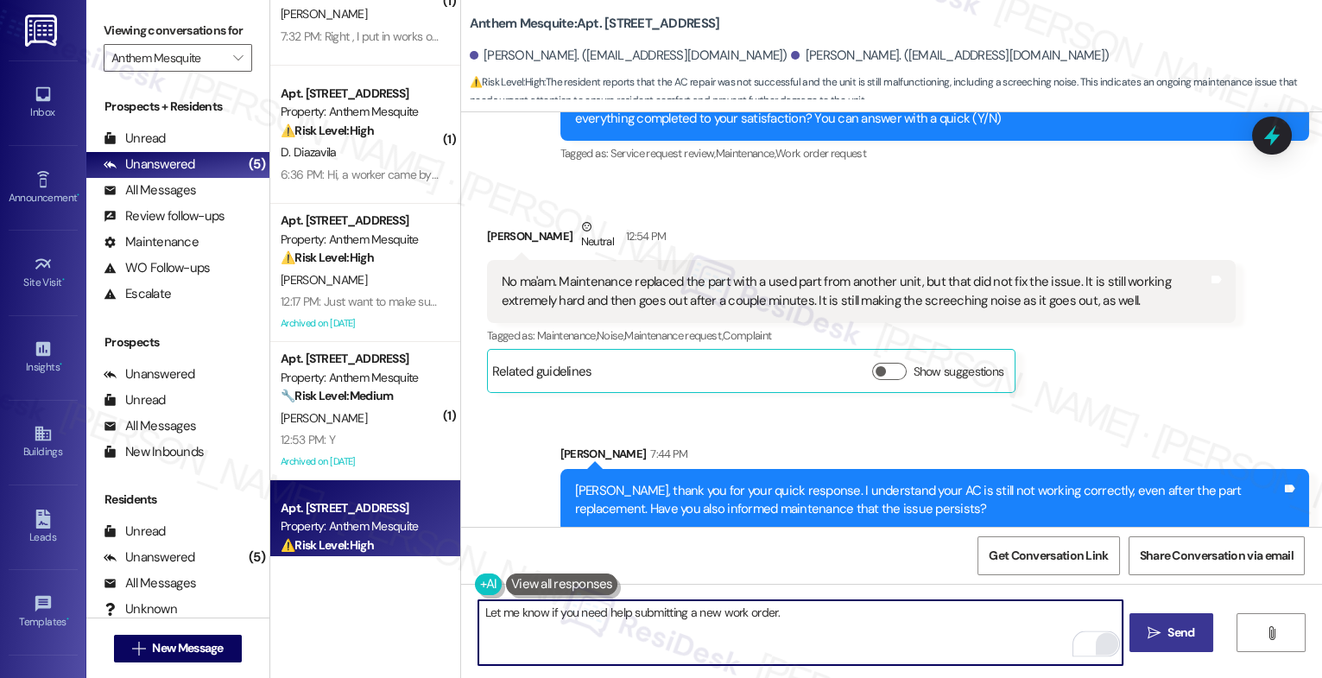
type textarea "Let me know if you need help submitting a new work order."
click at [1162, 631] on span " Send" at bounding box center [1172, 633] width 54 height 18
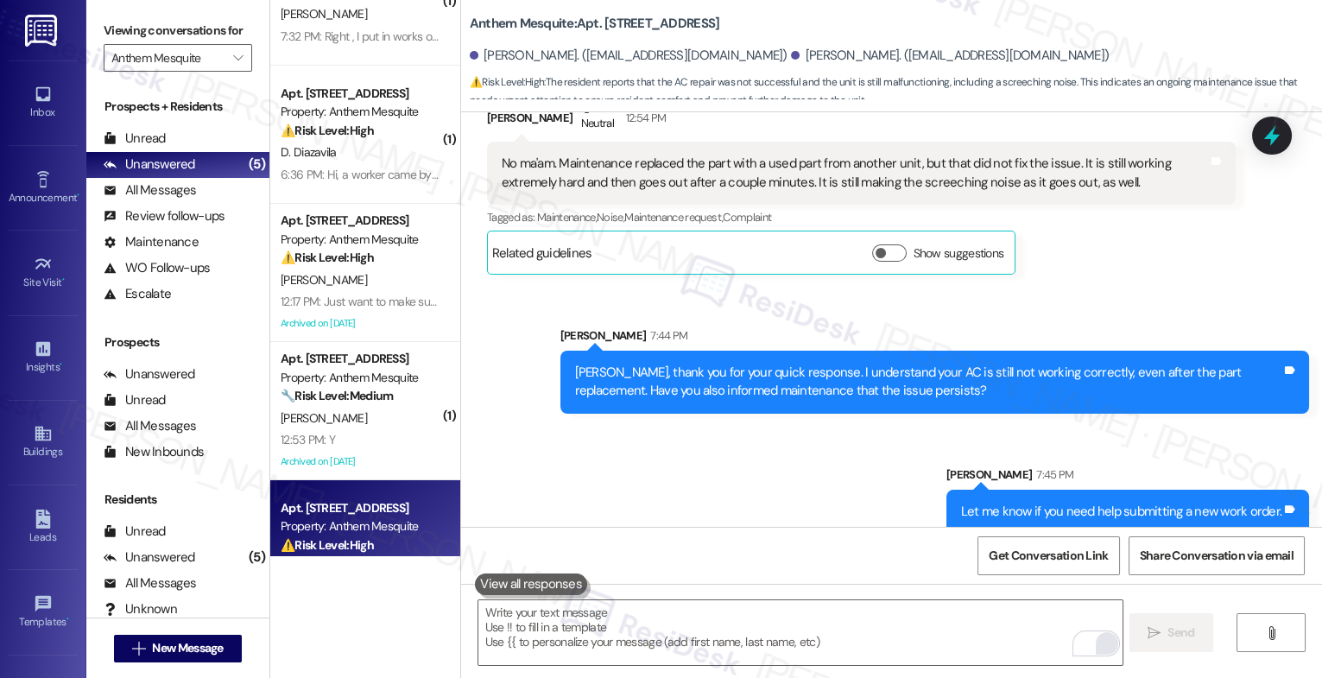
scroll to position [6783, 0]
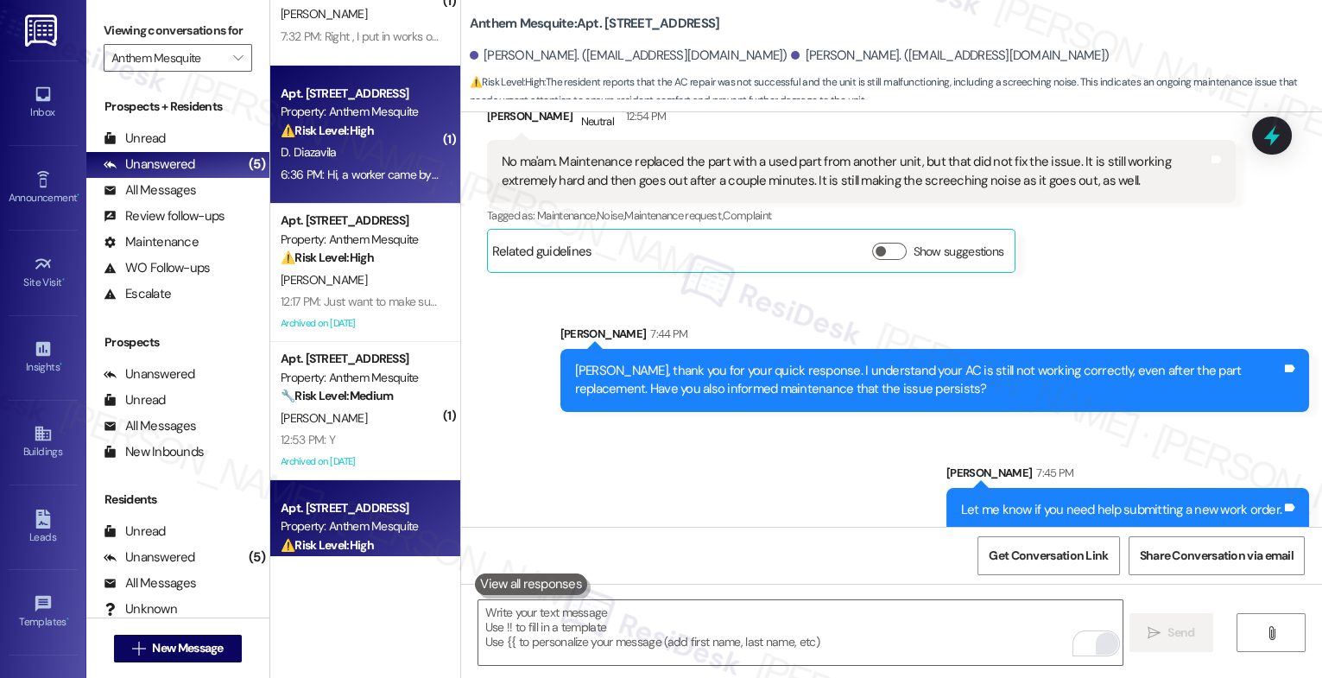
click at [356, 144] on div "D. Diazavila" at bounding box center [360, 153] width 163 height 22
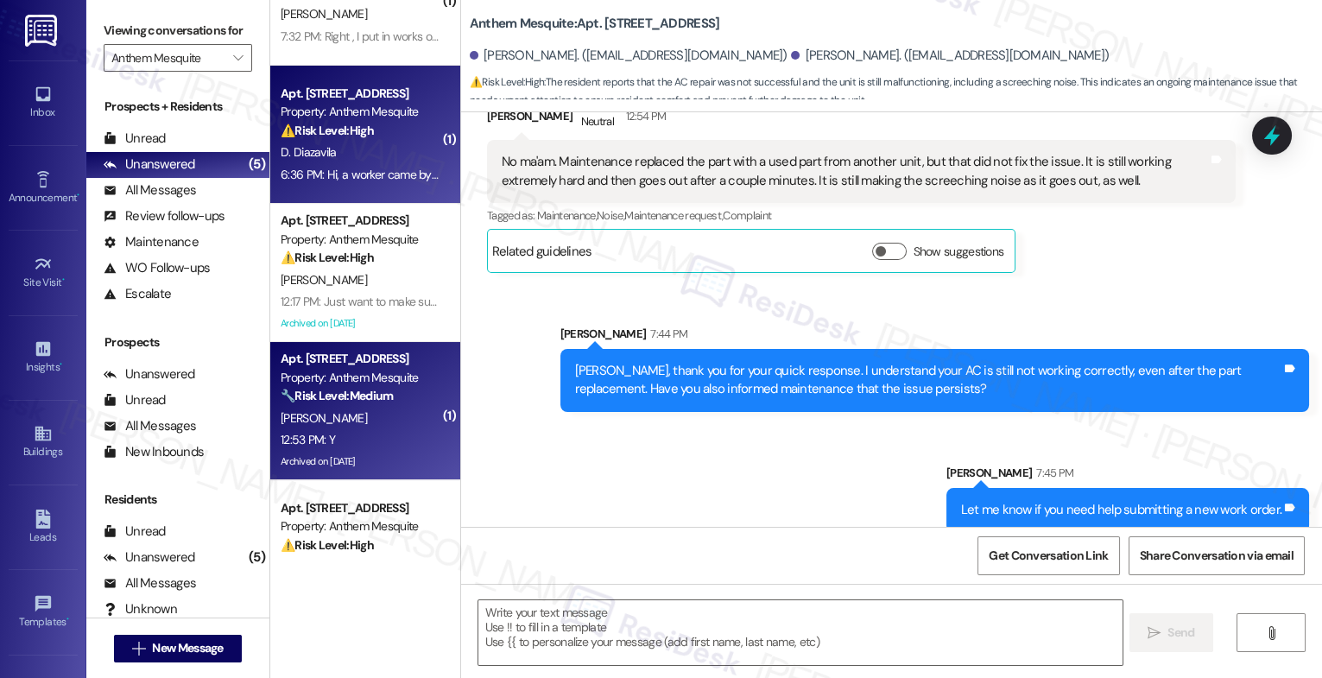
type textarea "Fetching suggested responses. Please feel free to read through the conversation…"
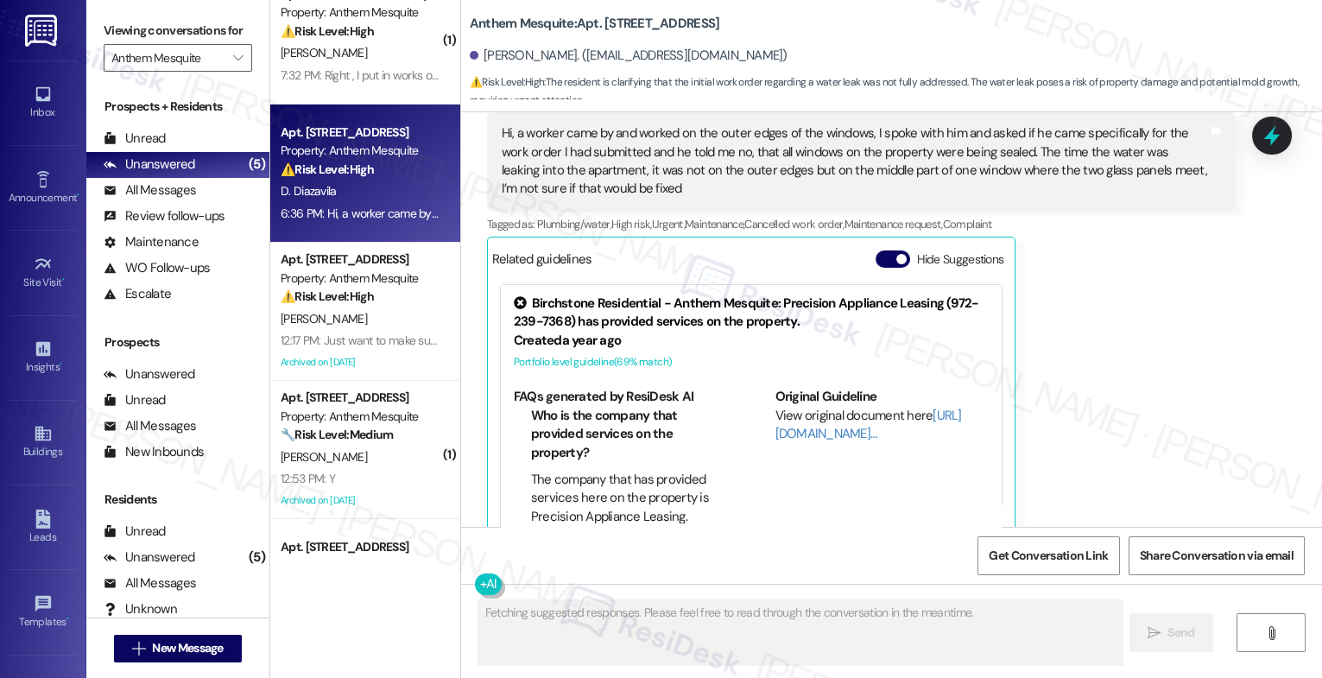
scroll to position [0, 0]
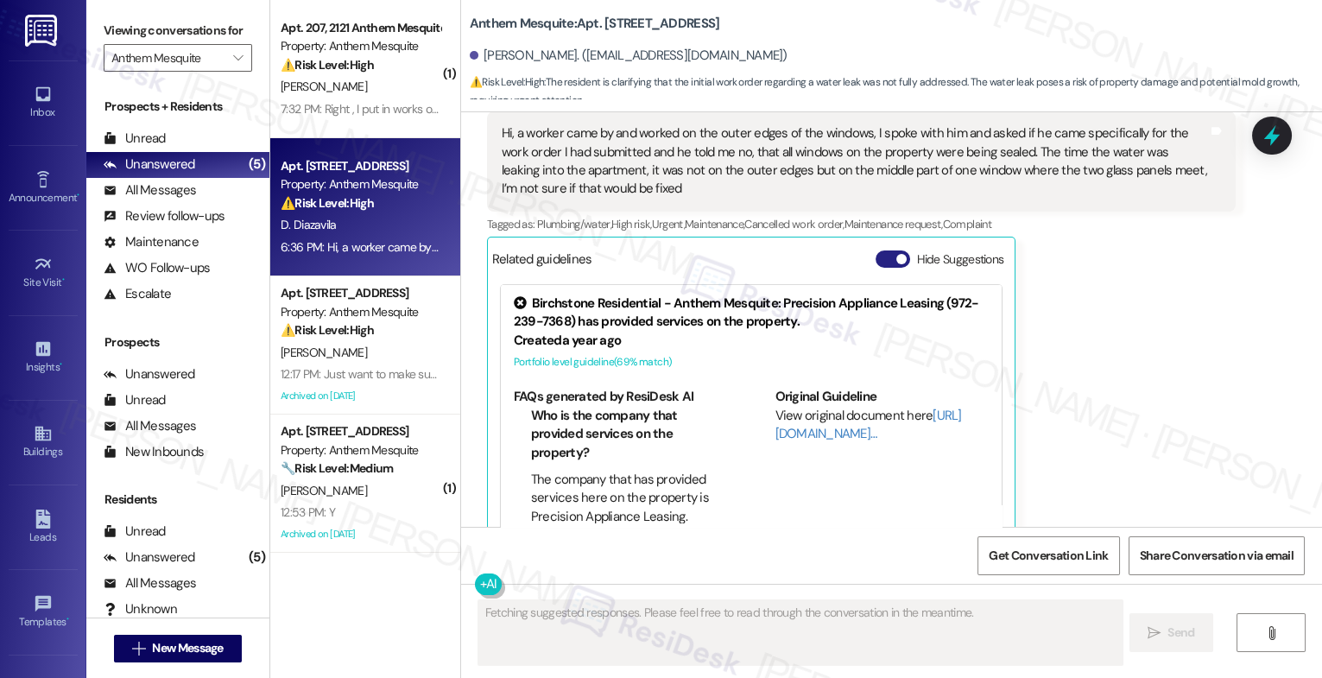
click at [876, 251] on button "Hide Suggestions" at bounding box center [893, 259] width 35 height 17
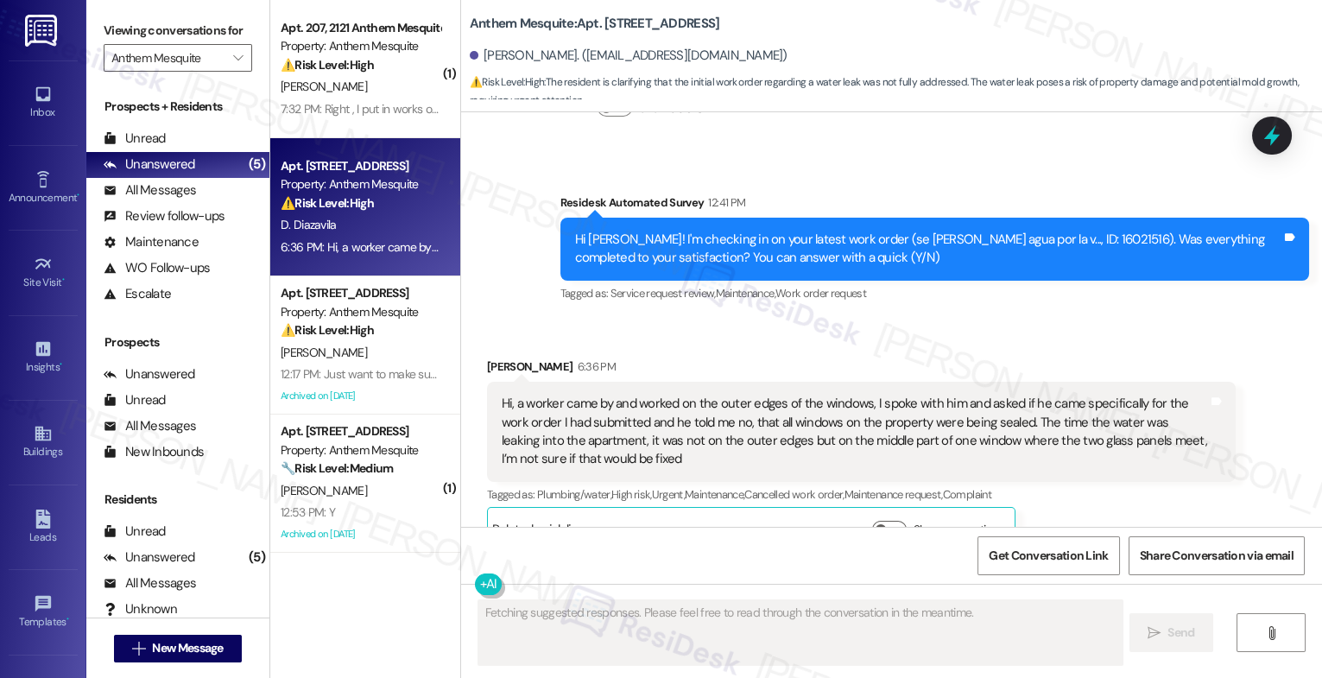
click at [753, 358] on div "Diana Diazavila 6:36 PM" at bounding box center [861, 370] width 749 height 24
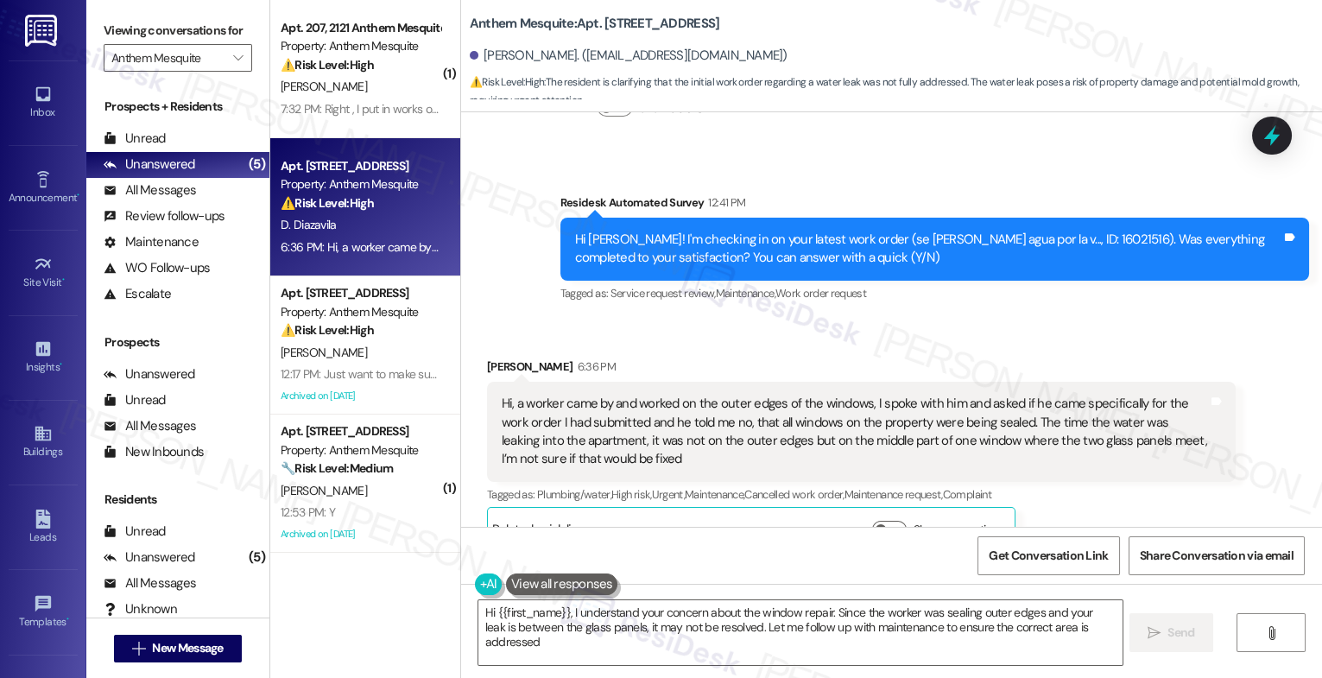
type textarea "Hi {{first_name}}, I understand your concern about the window repair. Since the…"
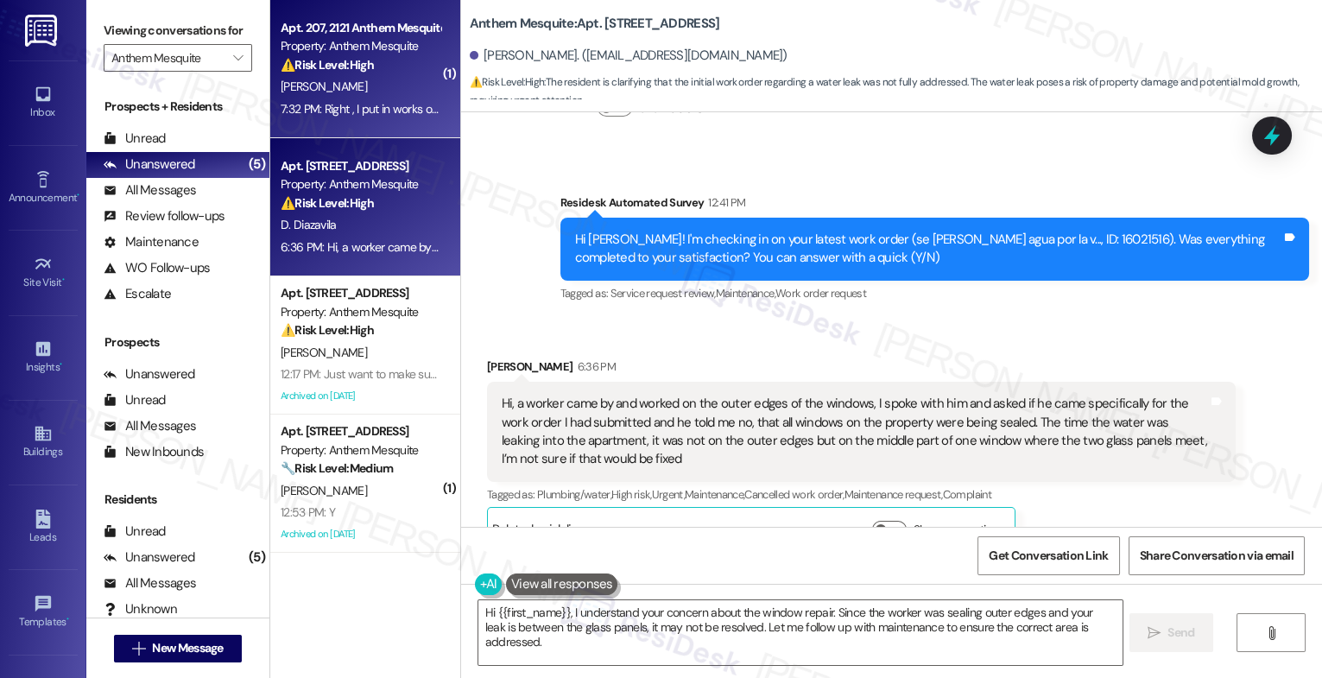
click at [352, 95] on div "C. Patterson" at bounding box center [360, 87] width 163 height 22
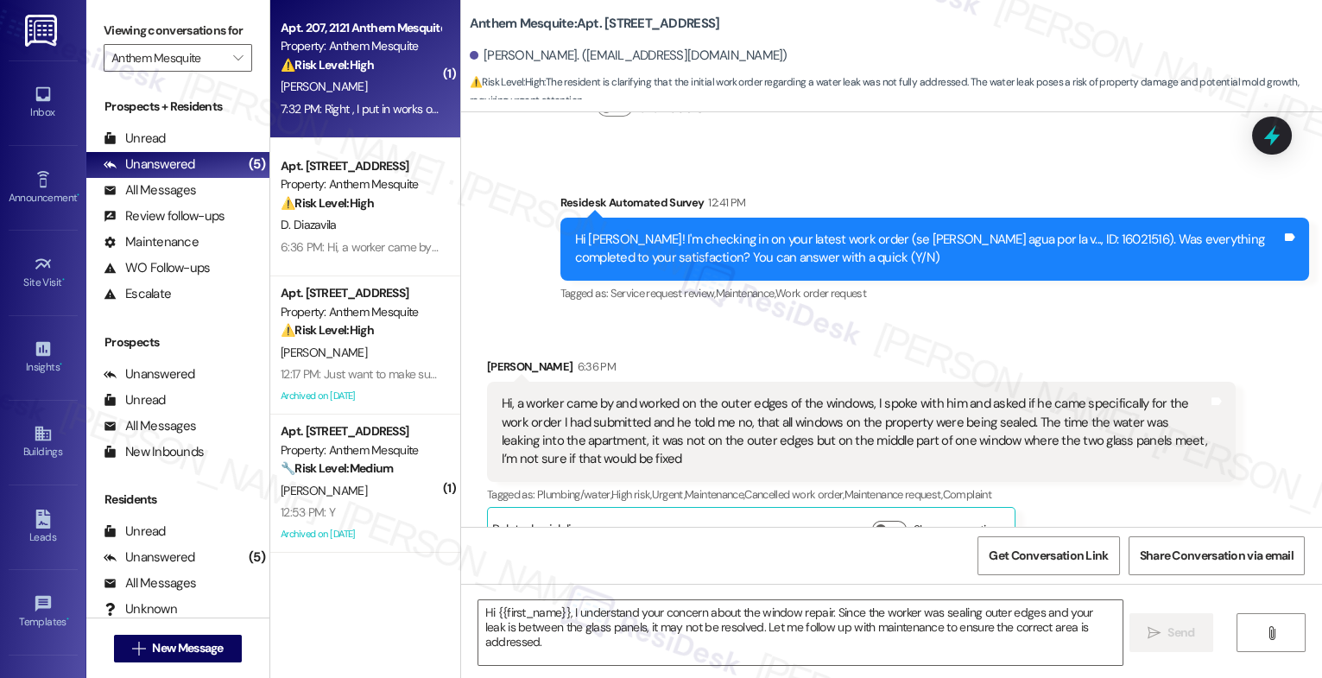
type textarea "Fetching suggested responses. Please feel free to read through the conversation…"
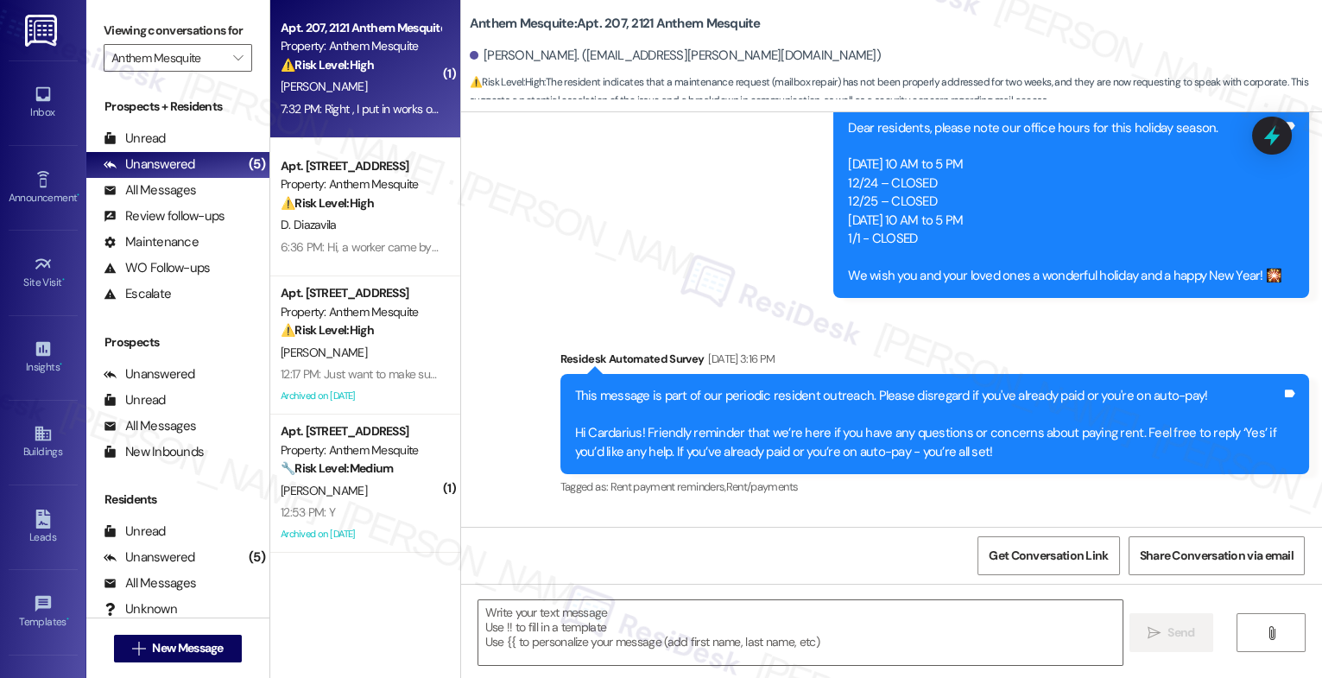
type textarea "Fetching suggested responses. Please feel free to read through the conversation…"
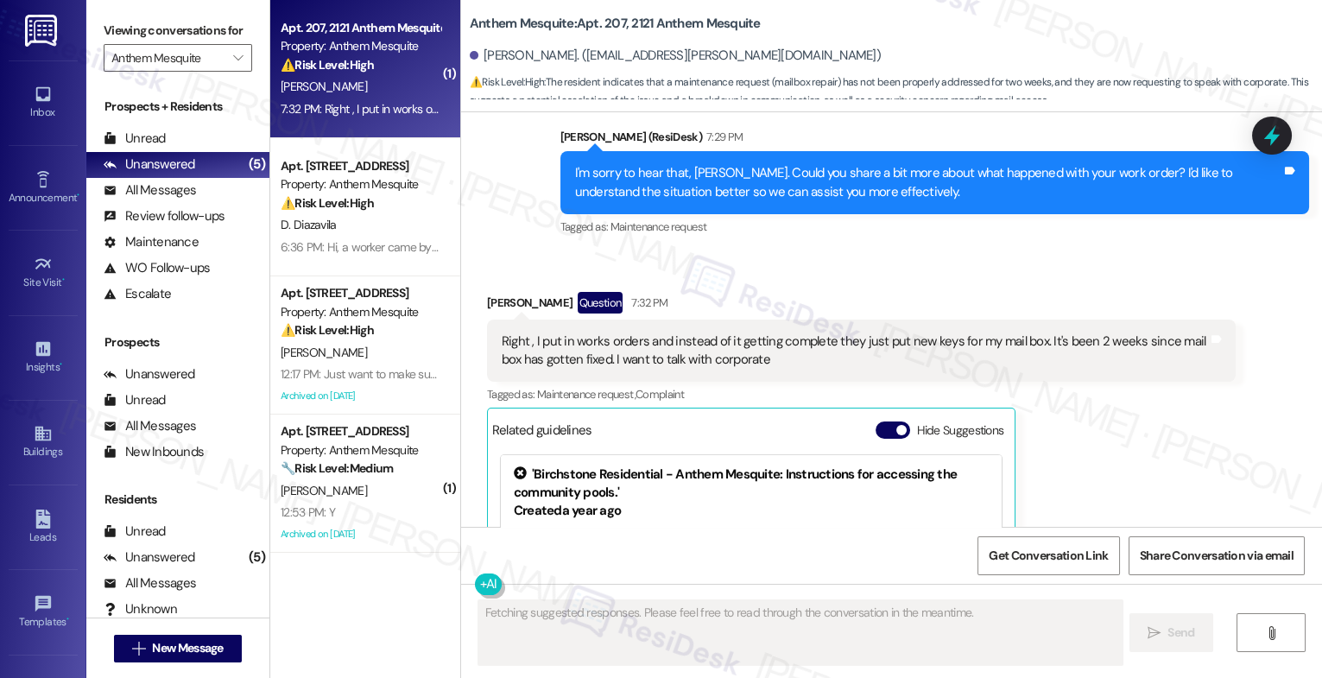
scroll to position [9484, 0]
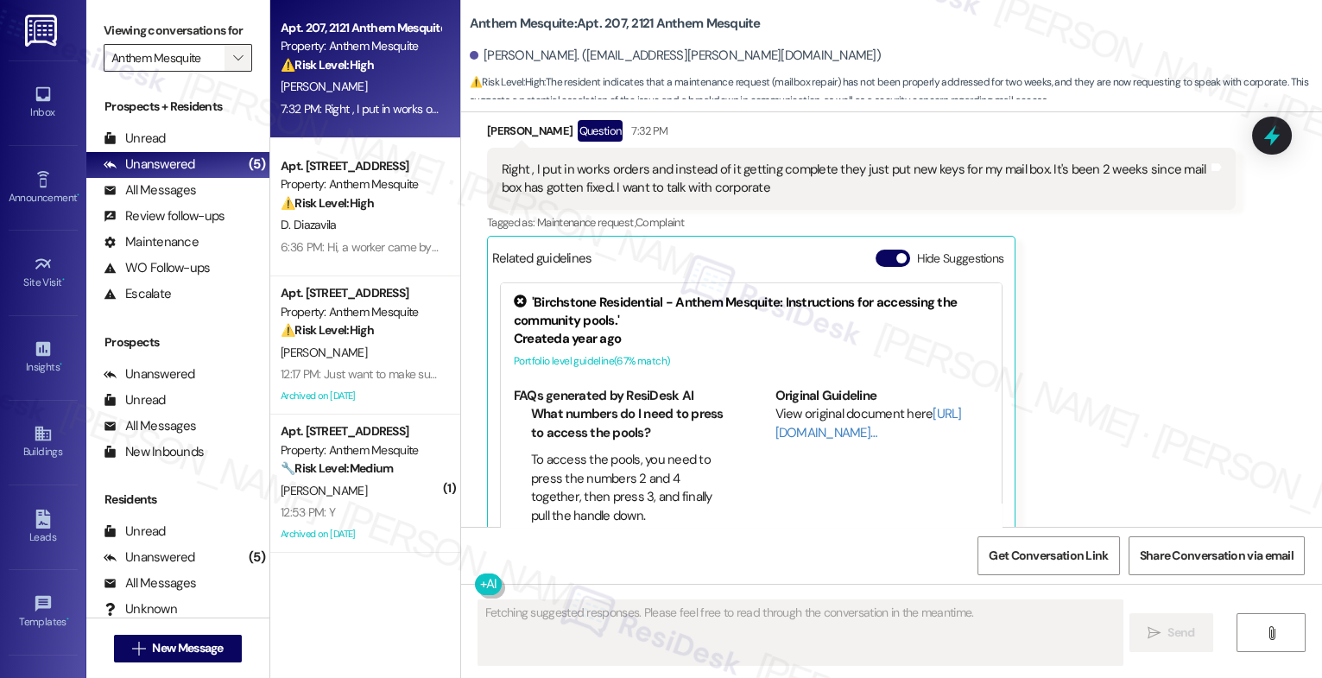
click at [230, 65] on span "" at bounding box center [238, 58] width 16 height 28
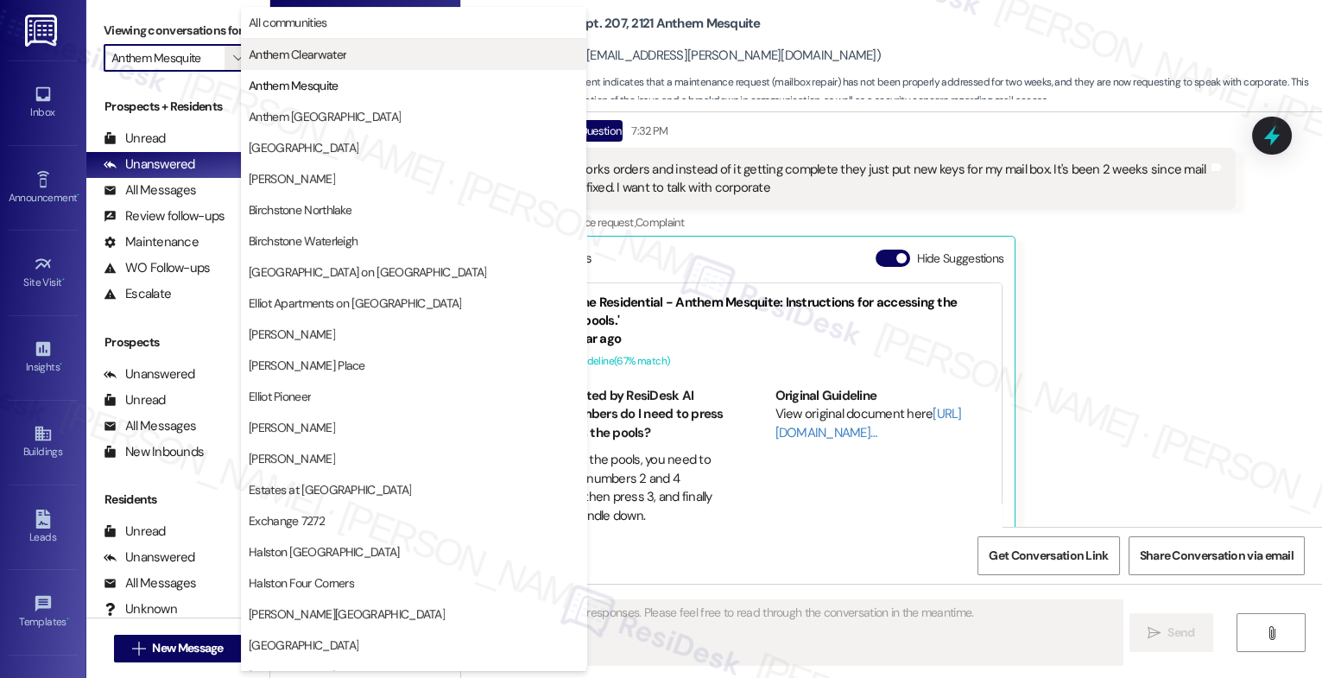
click at [303, 46] on span "Anthem Clearwater" at bounding box center [298, 54] width 98 height 17
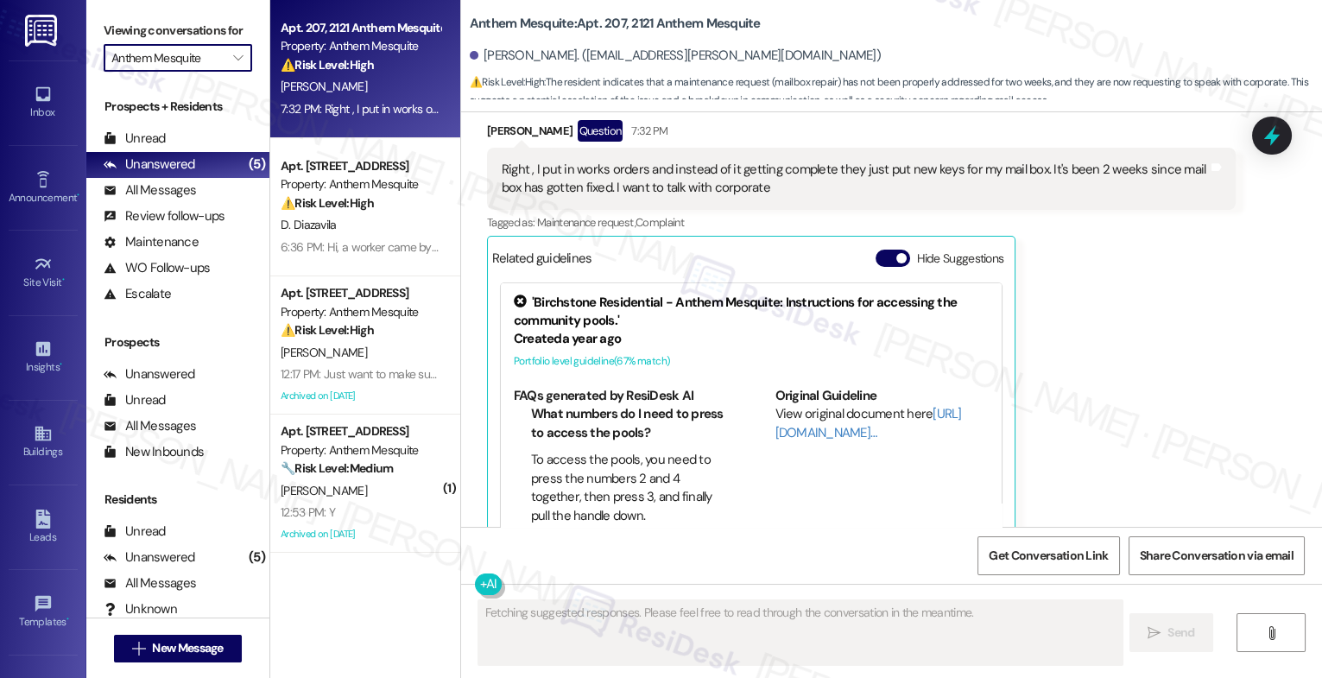
type input "Anthem Clearwater"
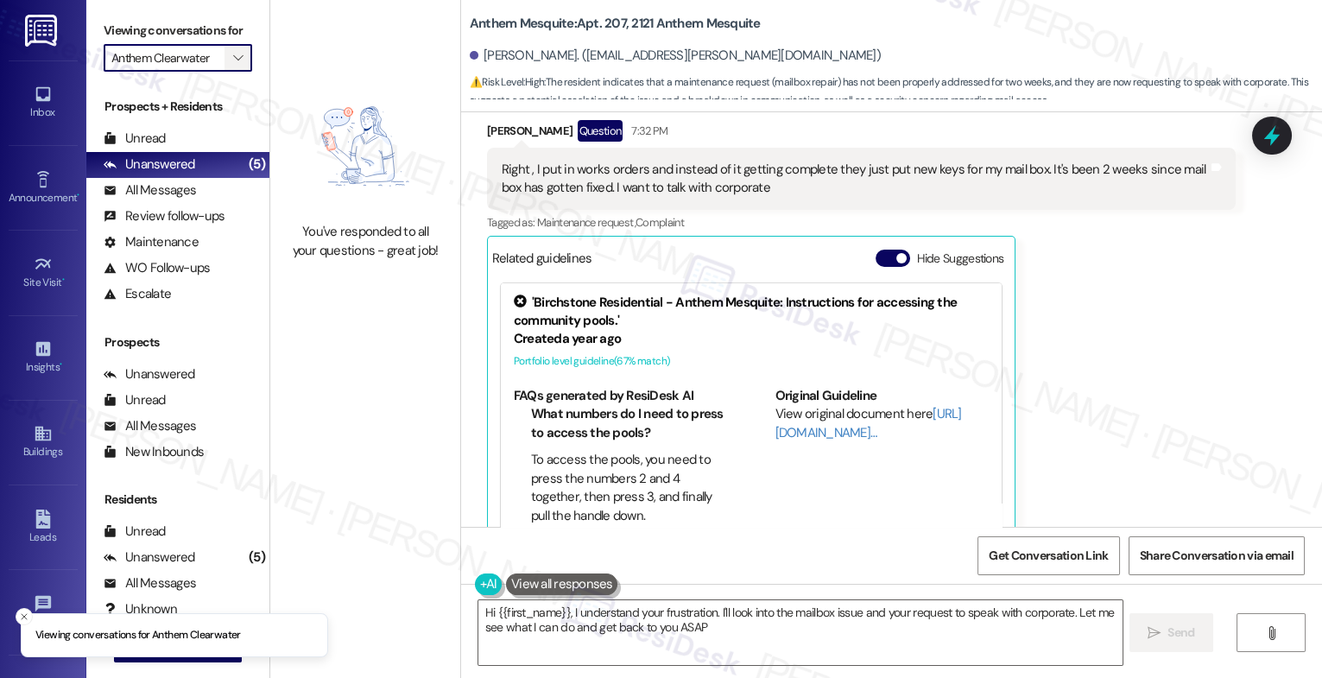
type textarea "Hi {{first_name}}, I understand your frustration. I'll look into the mailbox is…"
click at [233, 65] on icon "" at bounding box center [238, 58] width 10 height 14
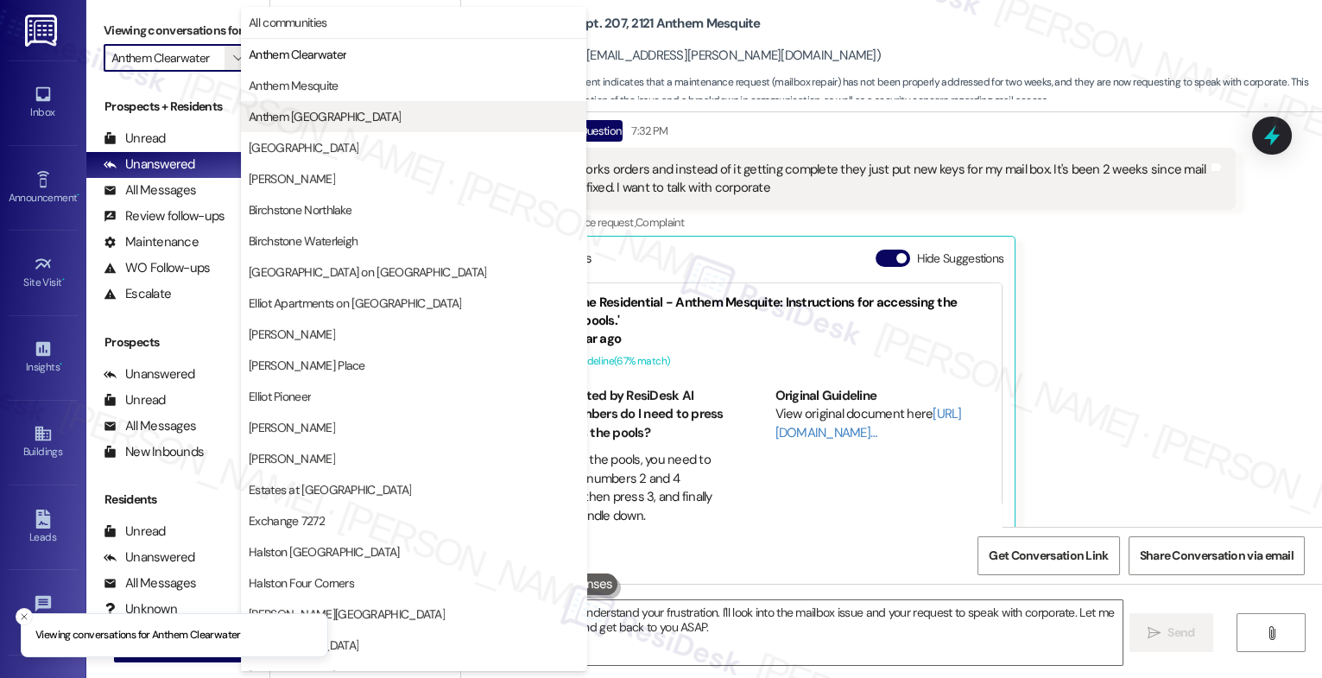
click at [333, 116] on span "Anthem [GEOGRAPHIC_DATA]" at bounding box center [325, 116] width 152 height 17
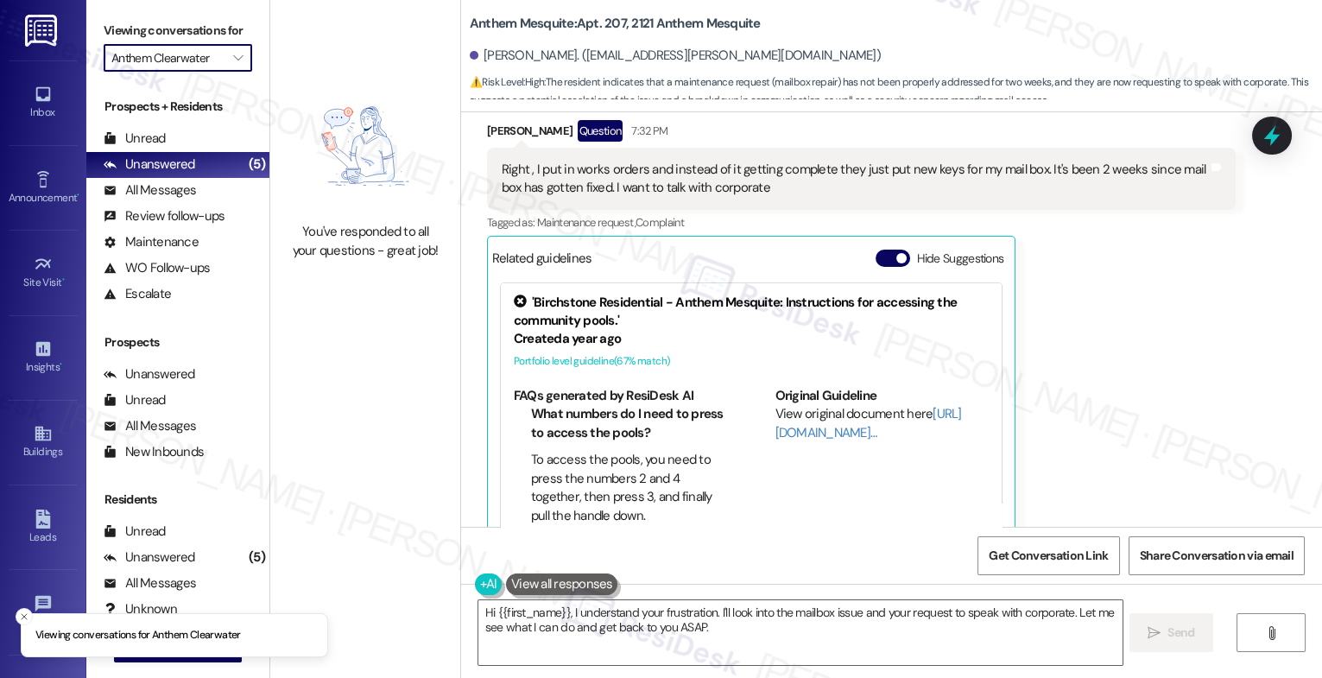
type input "Anthem [GEOGRAPHIC_DATA]"
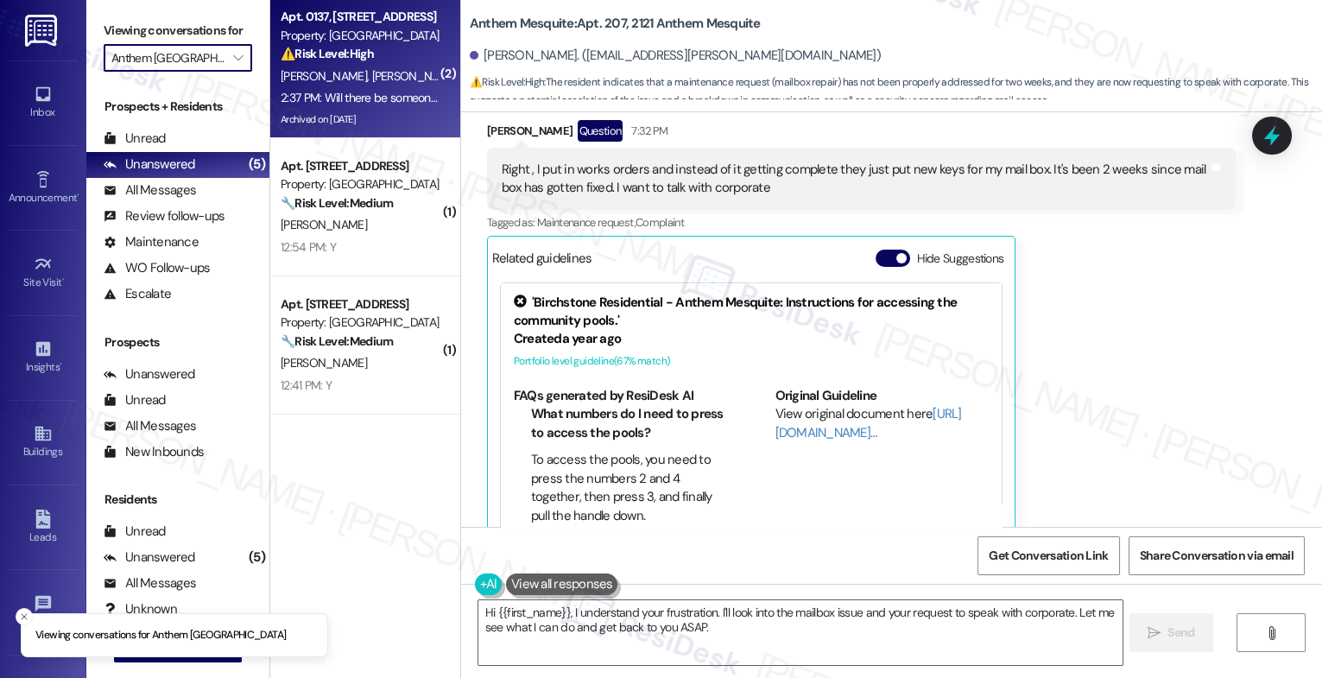
click at [371, 75] on span "S. Farley" at bounding box center [414, 76] width 86 height 16
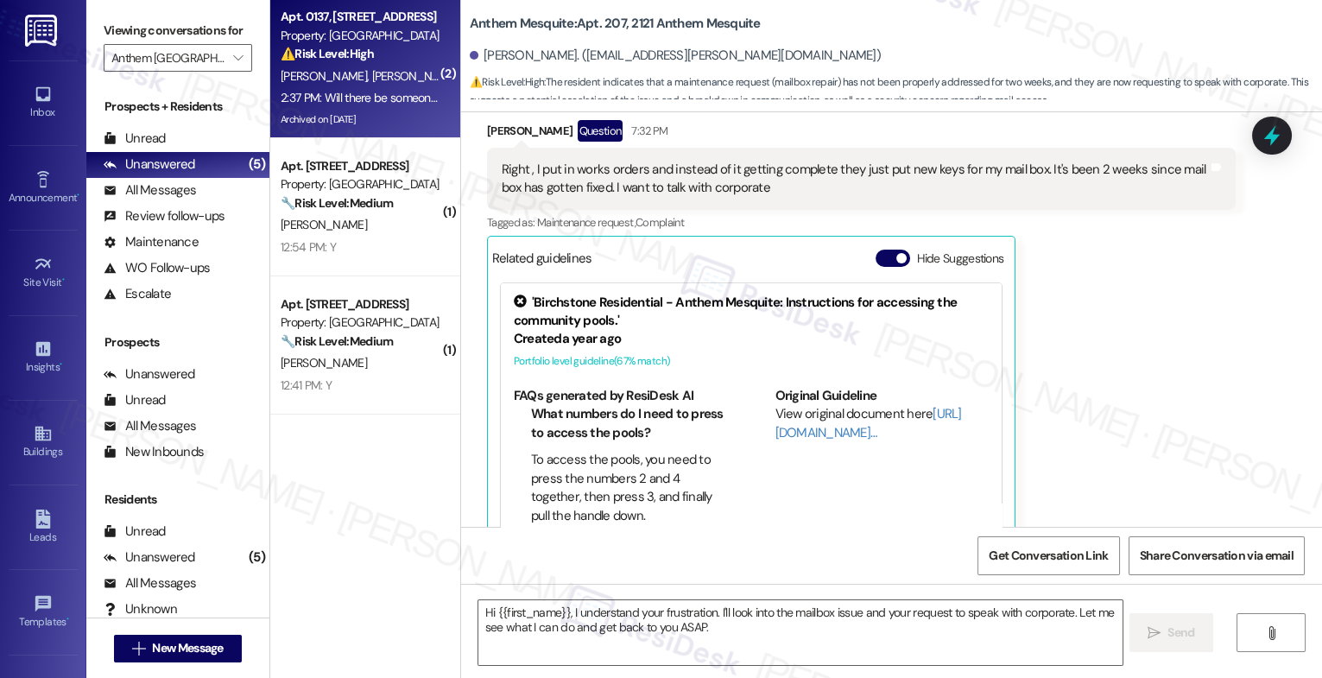
type textarea "Fetching suggested responses. Please feel free to read through the conversation…"
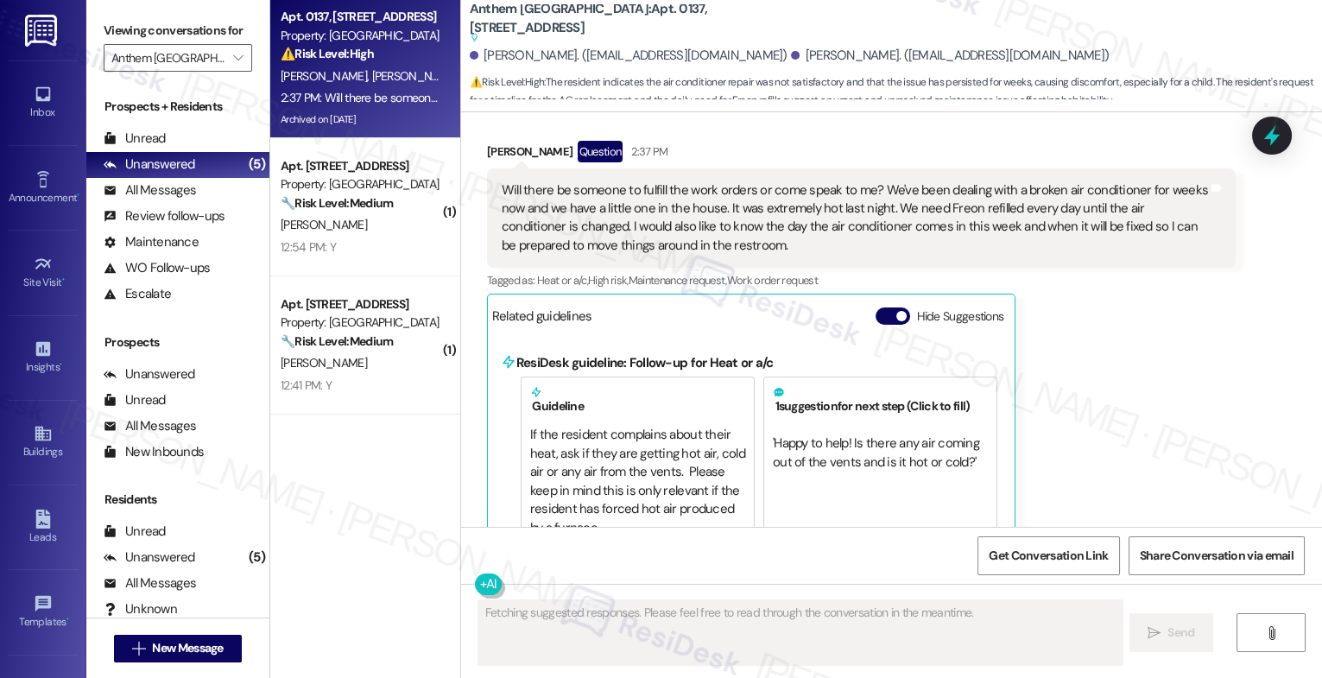
scroll to position [15224, 0]
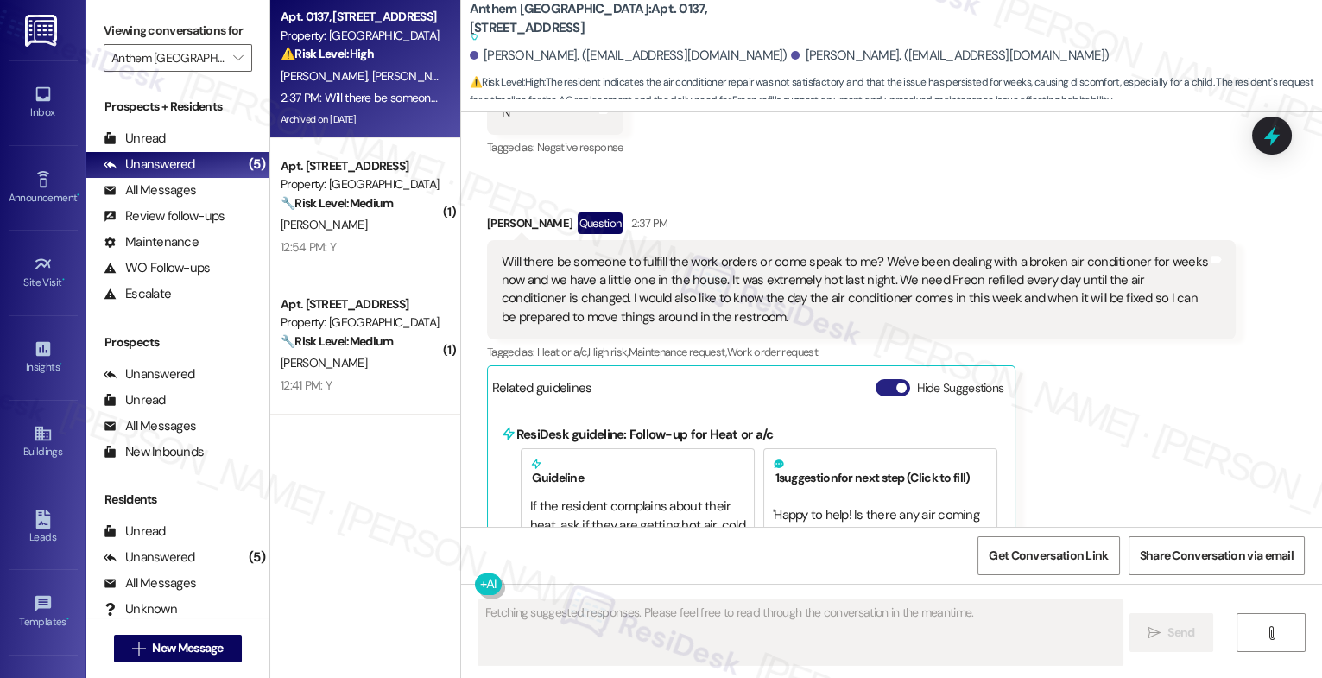
click at [878, 379] on button "Hide Suggestions" at bounding box center [893, 387] width 35 height 17
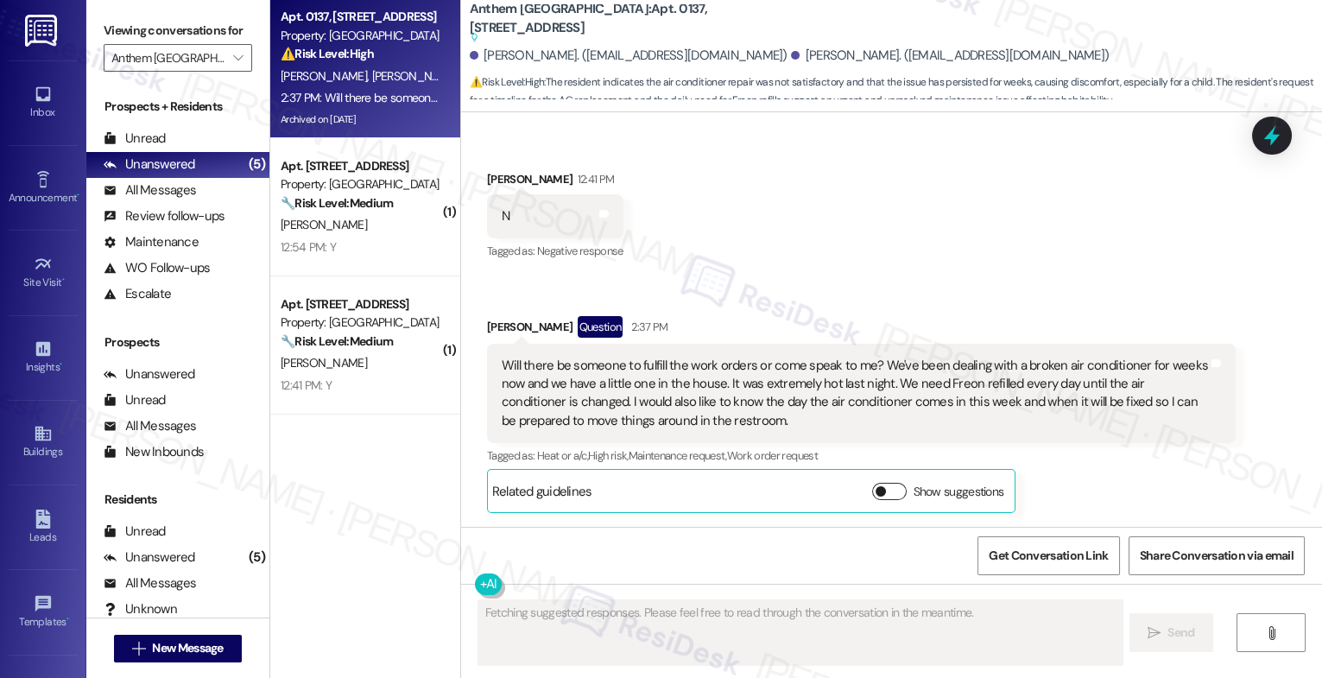
scroll to position [15060, 0]
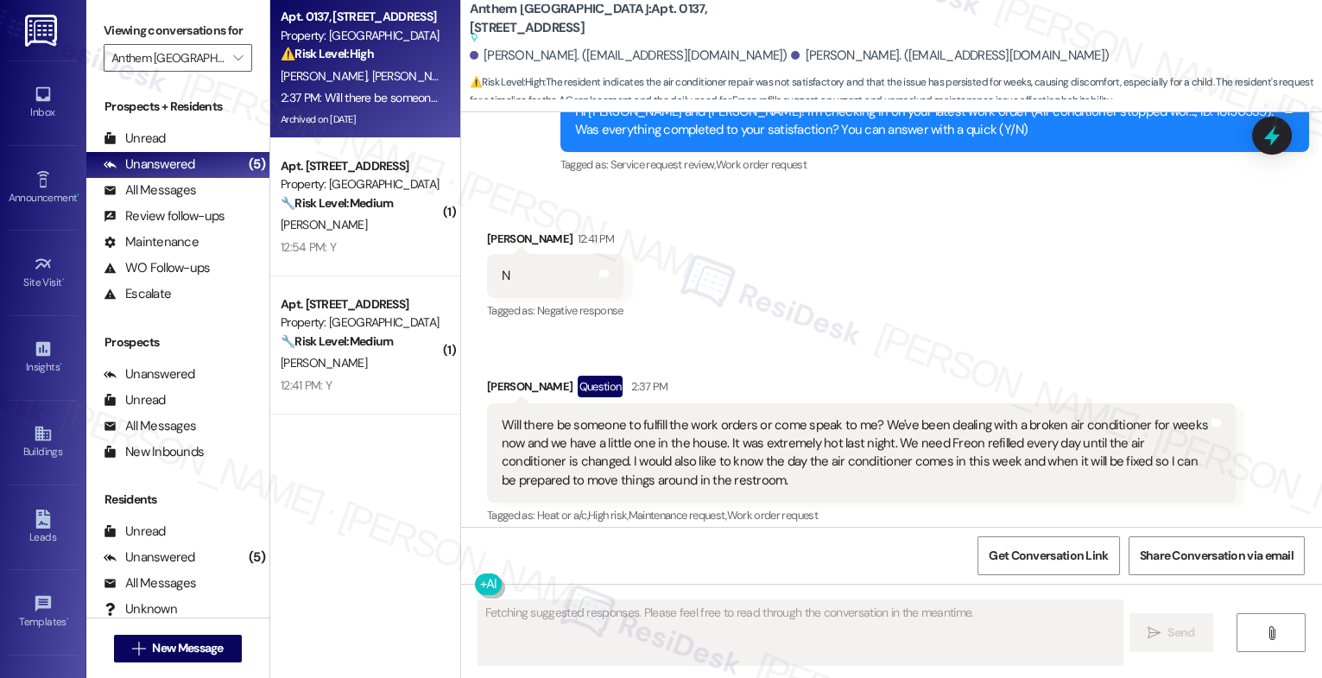
click at [816, 264] on div "Received via SMS Monica Farley 12:41 PM N Tags and notes Tagged as: Negative re…" at bounding box center [891, 388] width 861 height 395
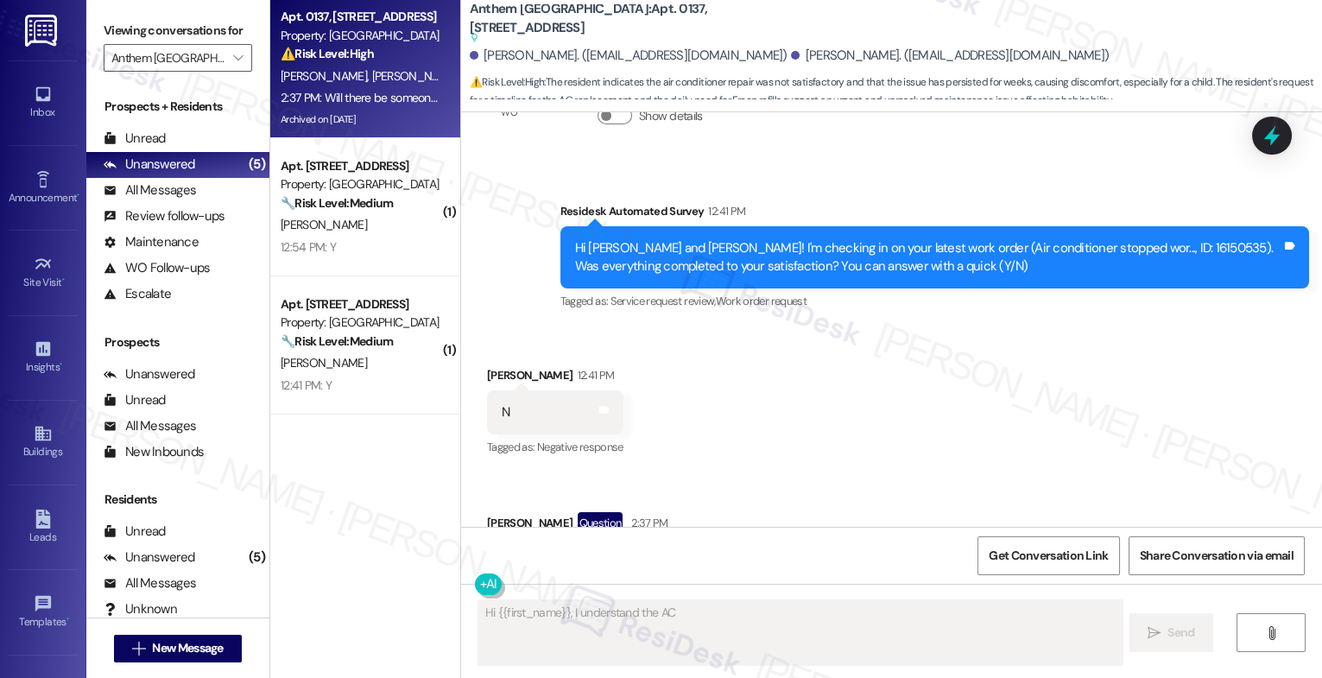
scroll to position [14921, 0]
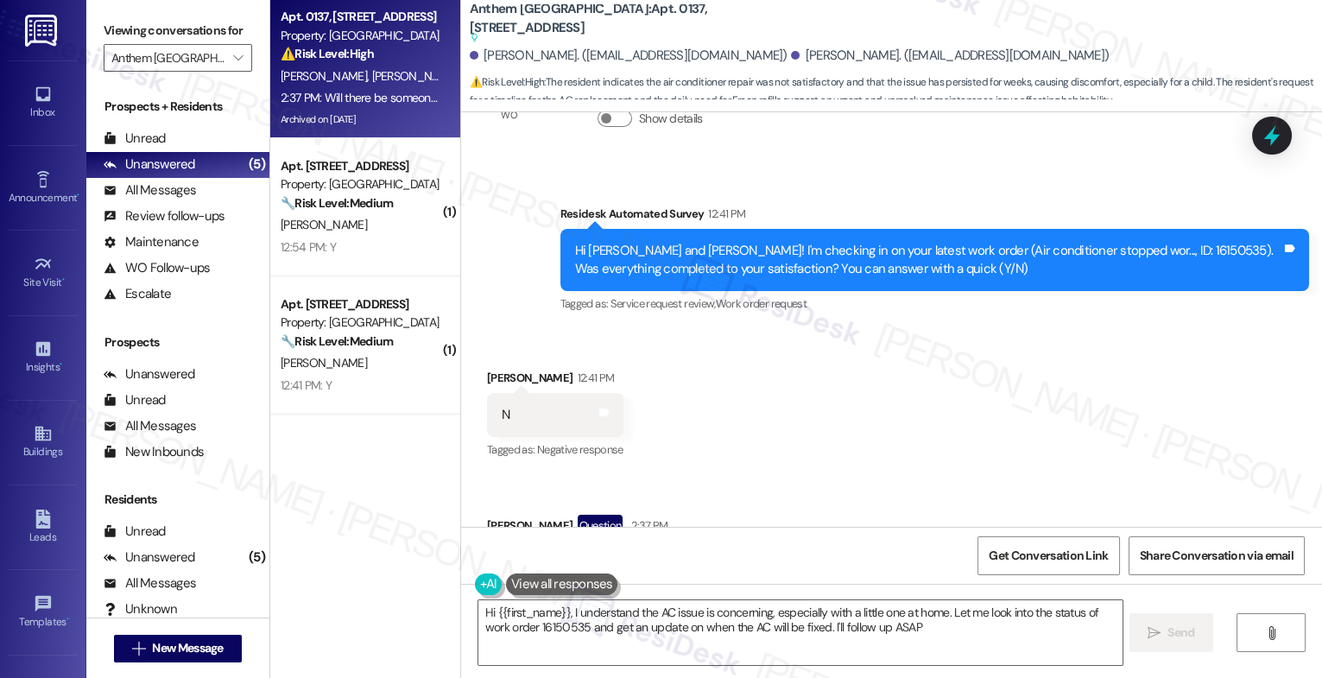
type textarea "Hi {{first_name}}, I understand the AC issue is concerning, especially with a l…"
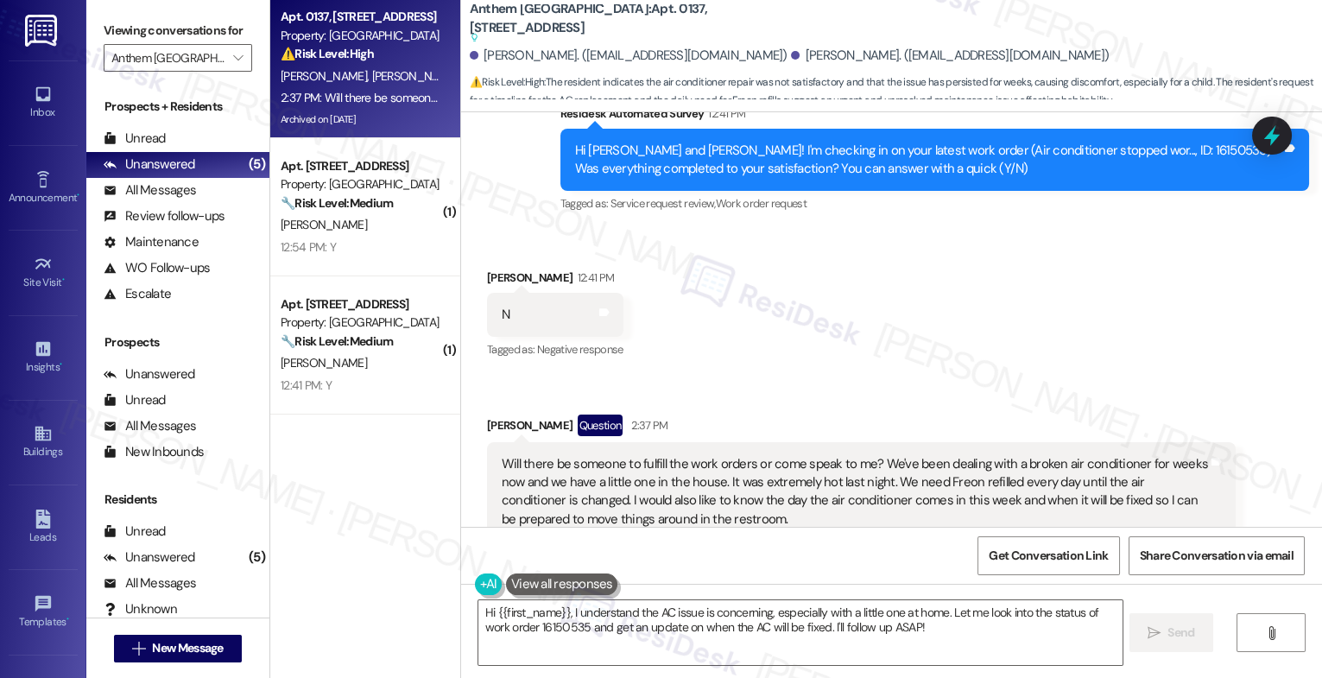
scroll to position [14981, 0]
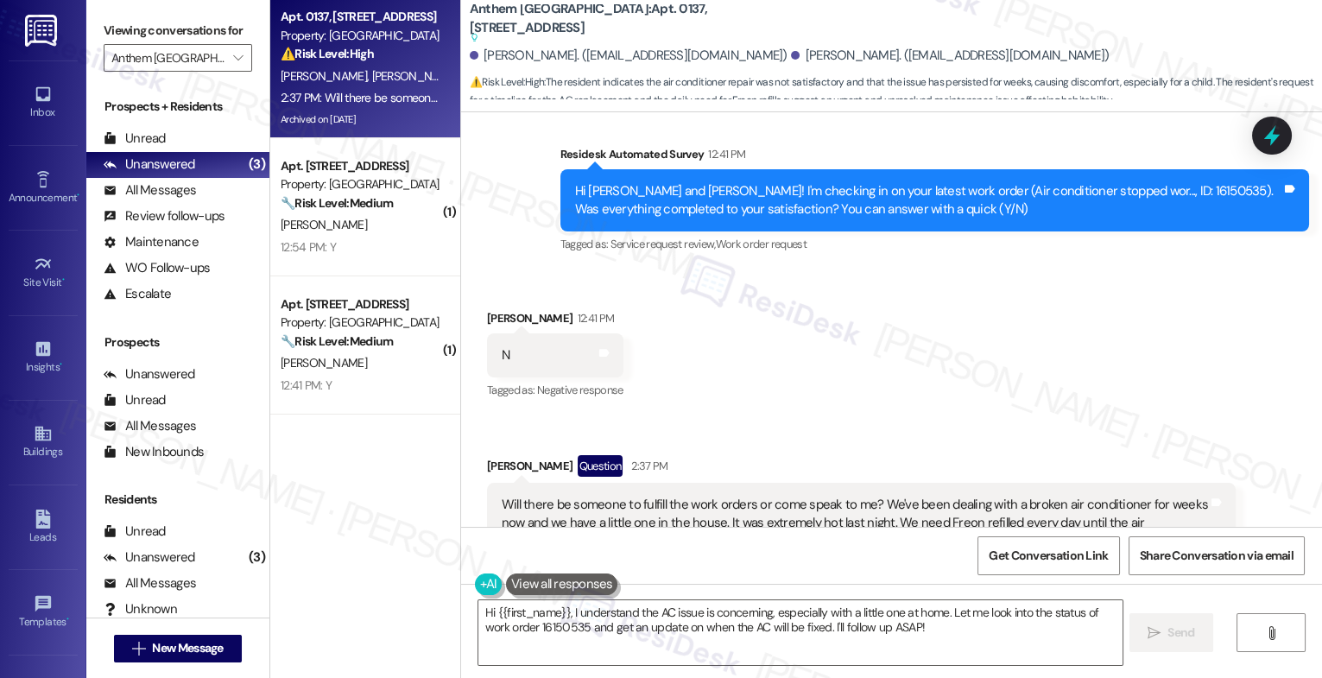
click at [825, 349] on div "Received via SMS Monica Farley 12:41 PM N Tags and notes Tagged as: Negative re…" at bounding box center [891, 467] width 861 height 395
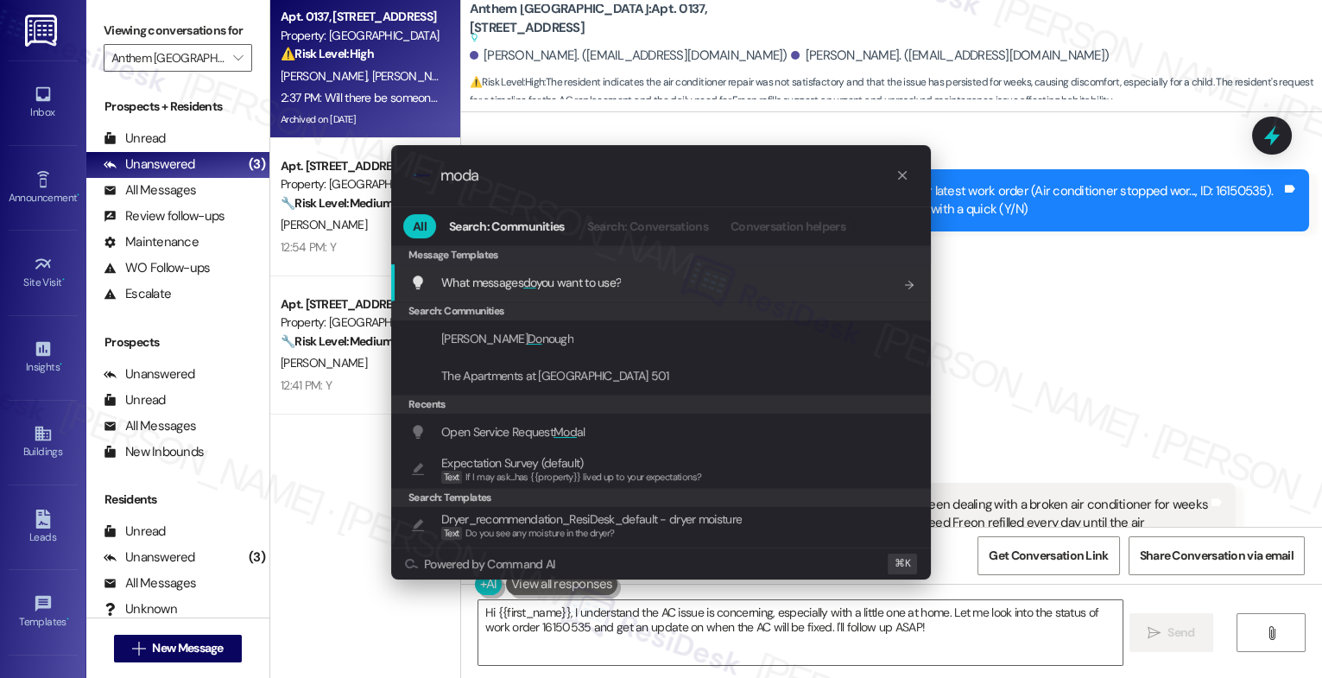
type input "modal"
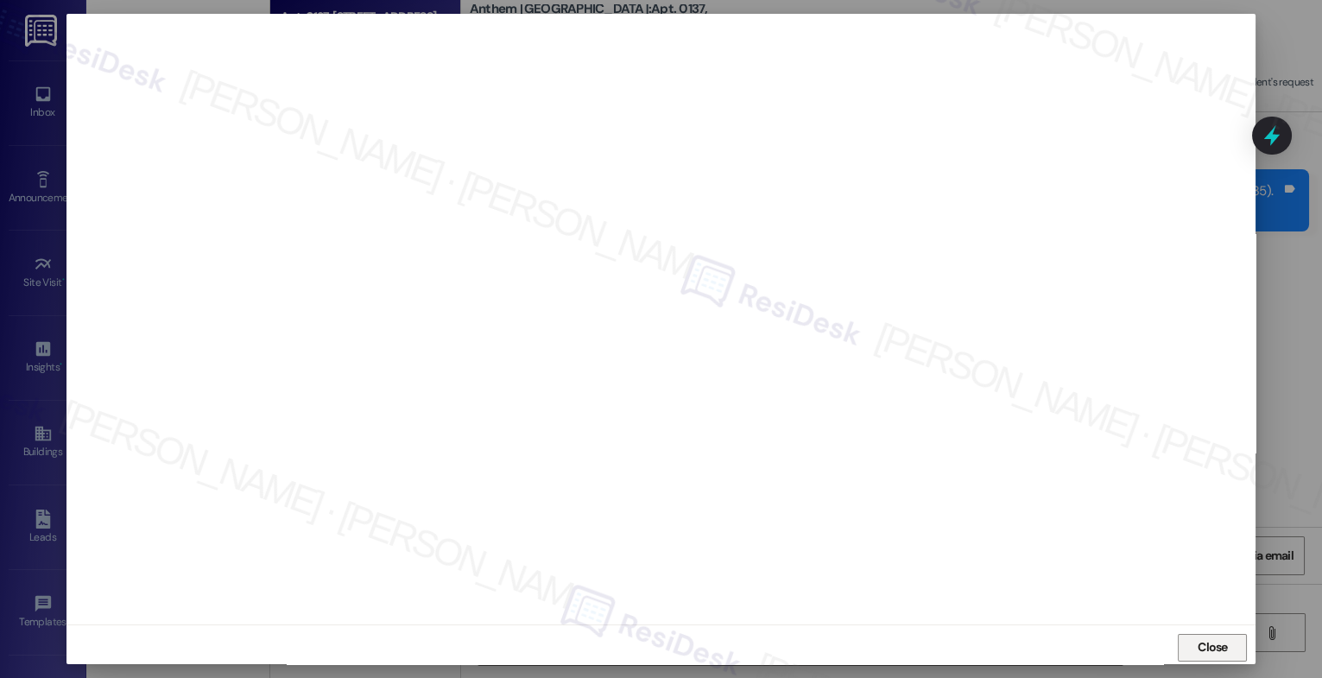
click at [1226, 649] on span "Close" at bounding box center [1213, 647] width 37 height 18
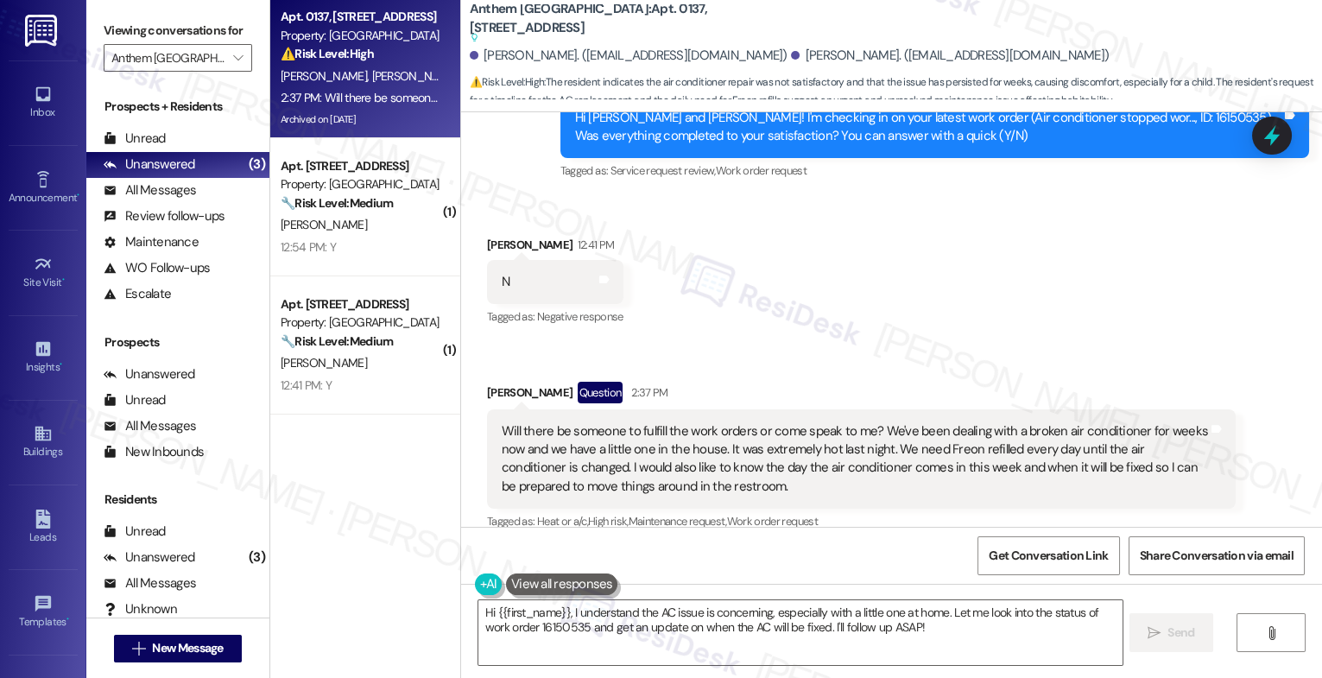
scroll to position [15060, 0]
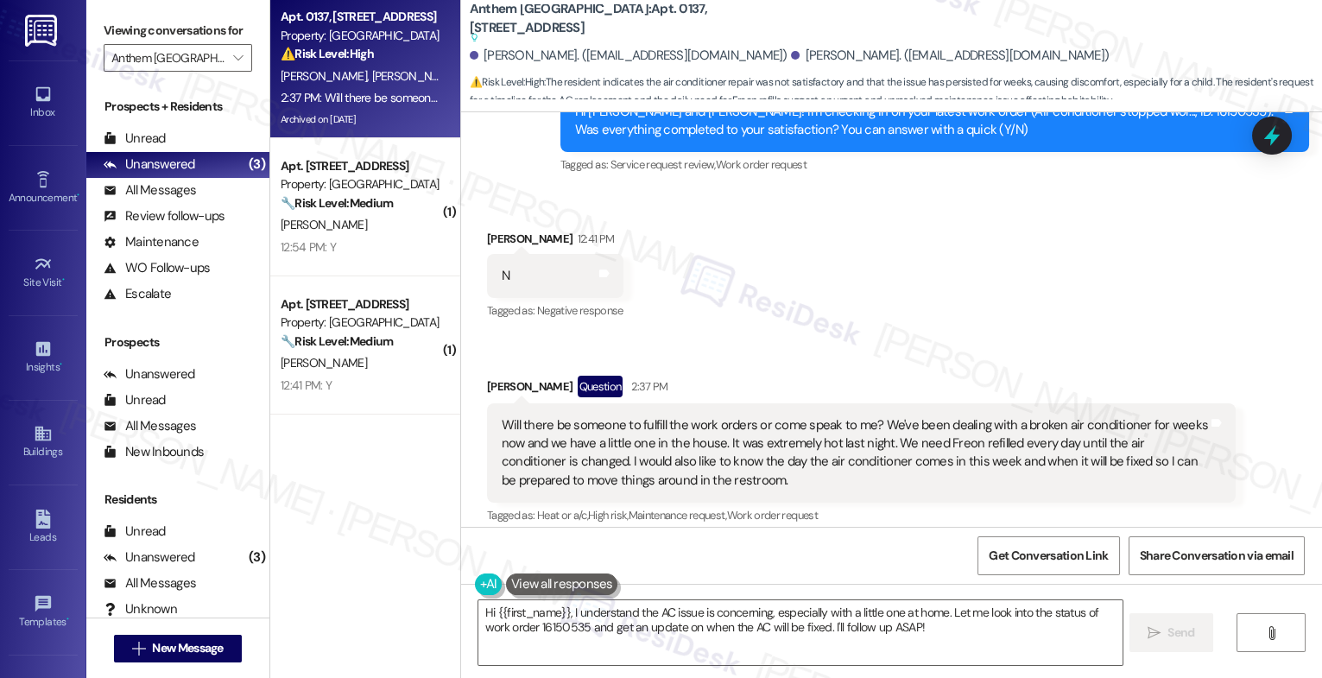
click at [562, 574] on button at bounding box center [562, 585] width 112 height 22
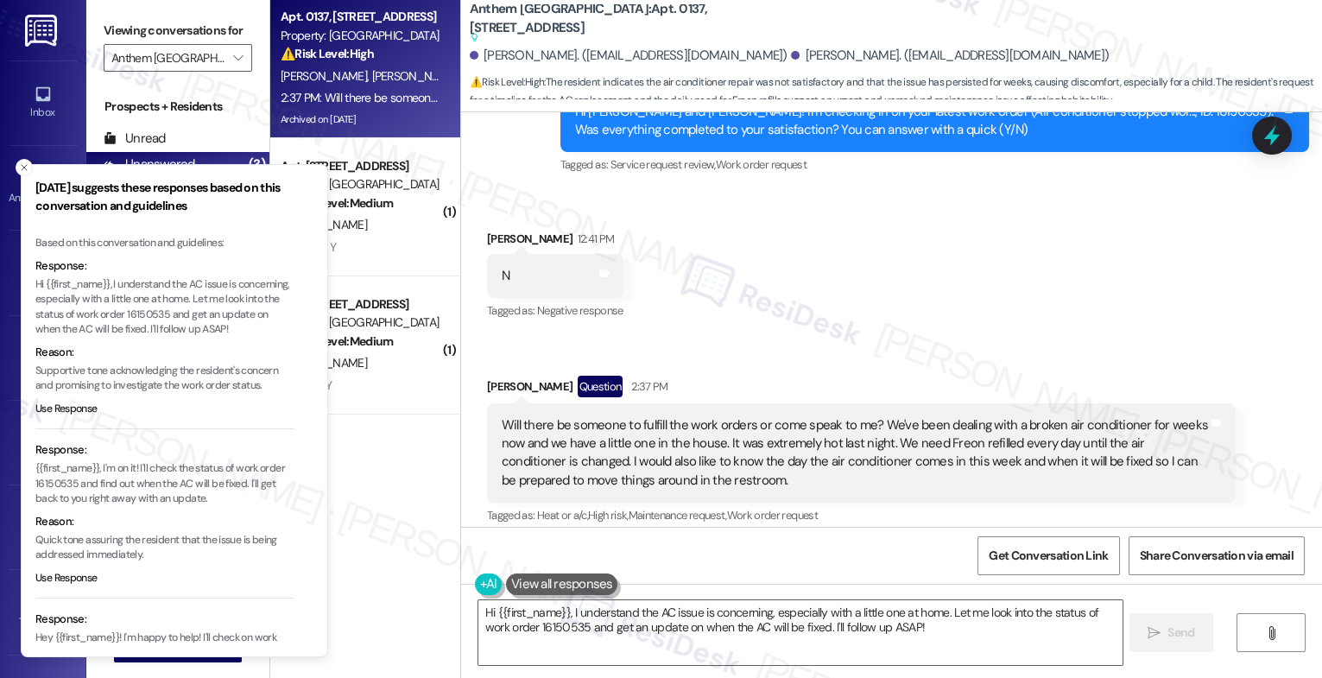
scroll to position [138, 0]
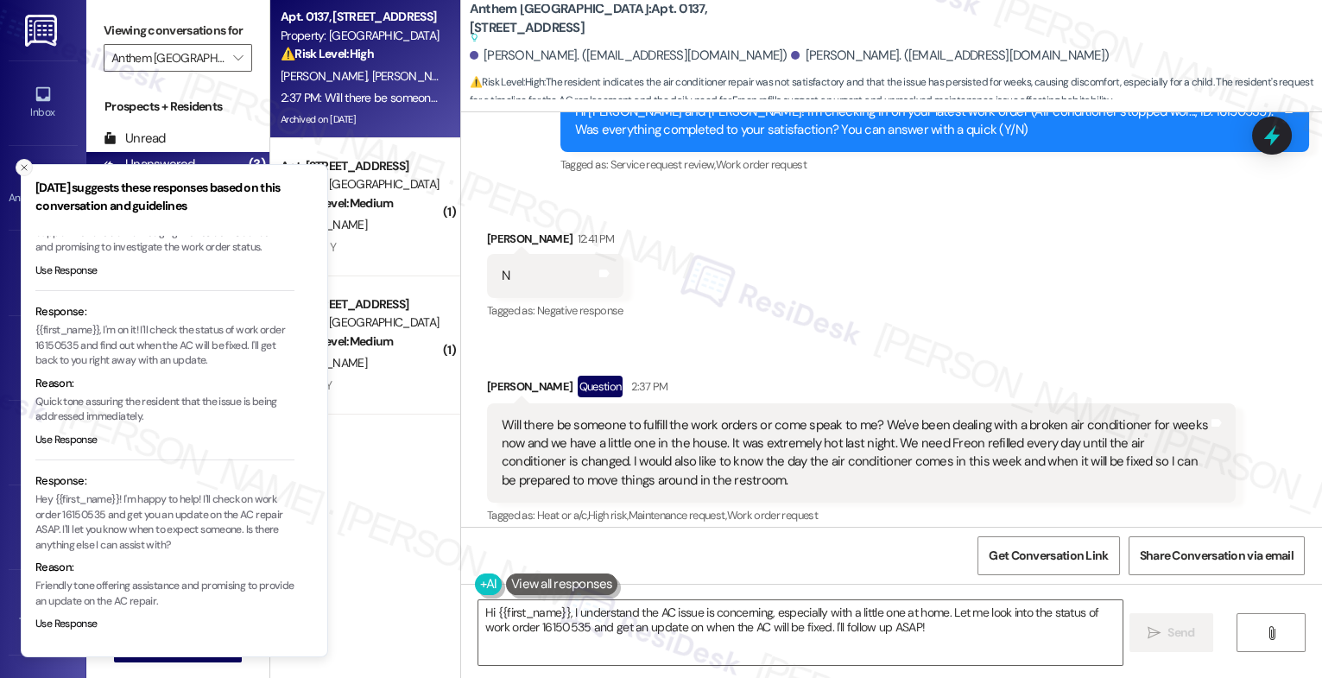
click at [19, 162] on icon "Close toast" at bounding box center [24, 167] width 10 height 10
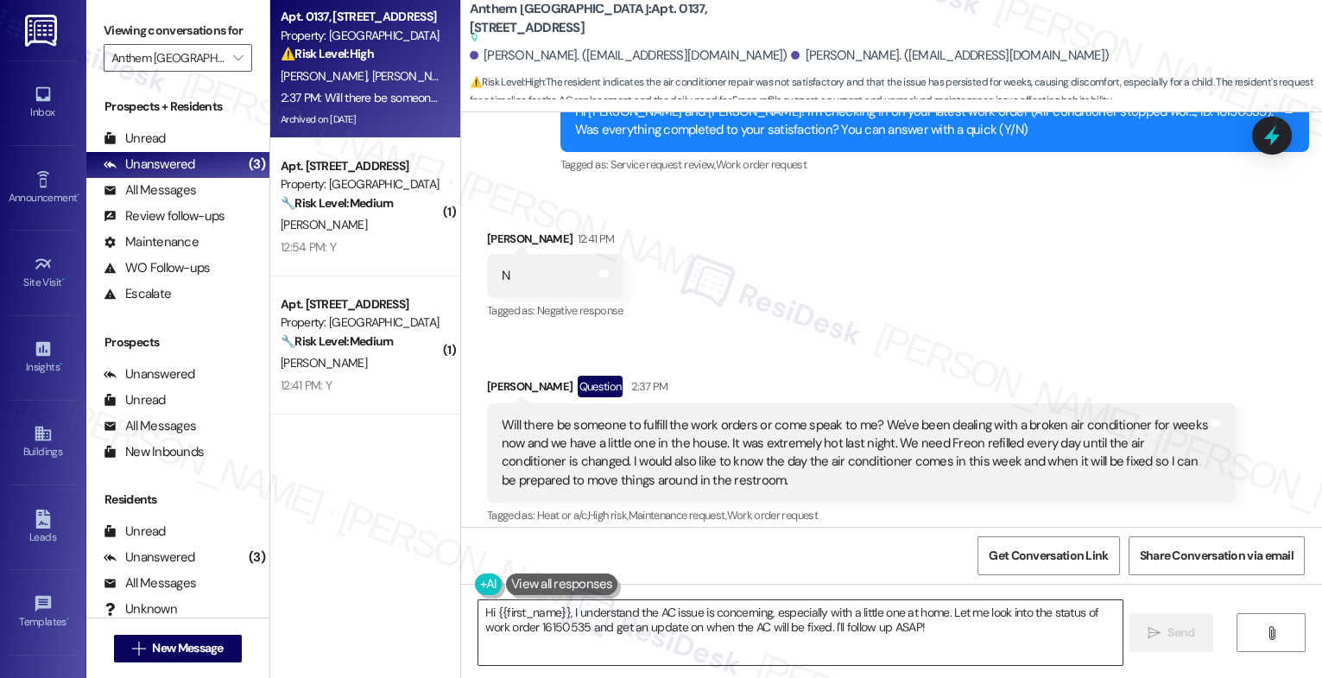
click at [562, 608] on textarea "Hi {{first_name}}, I understand the AC issue is concerning, especially with a l…" at bounding box center [801, 632] width 644 height 65
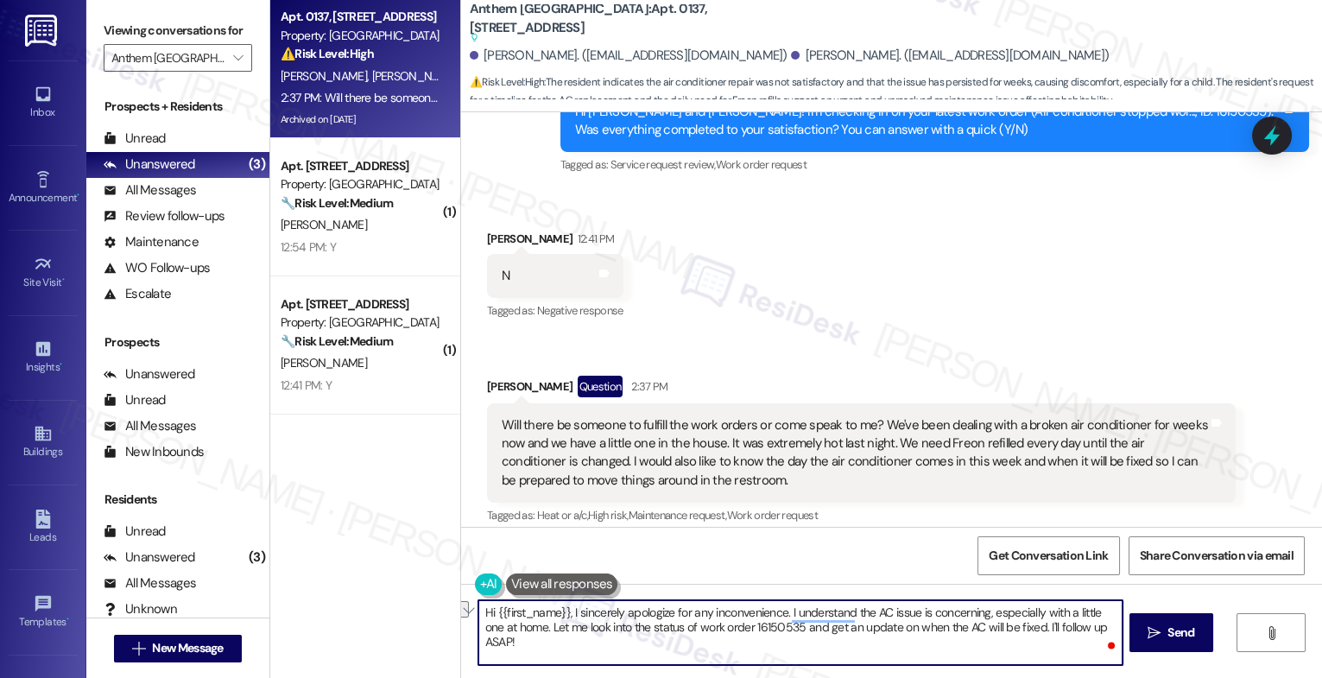
drag, startPoint x: 561, startPoint y: 613, endPoint x: 451, endPoint y: 612, distance: 109.7
click at [461, 612] on div "Hi {{first_name}}, I sincerely apologize for any inconvenience. I understand th…" at bounding box center [891, 649] width 861 height 130
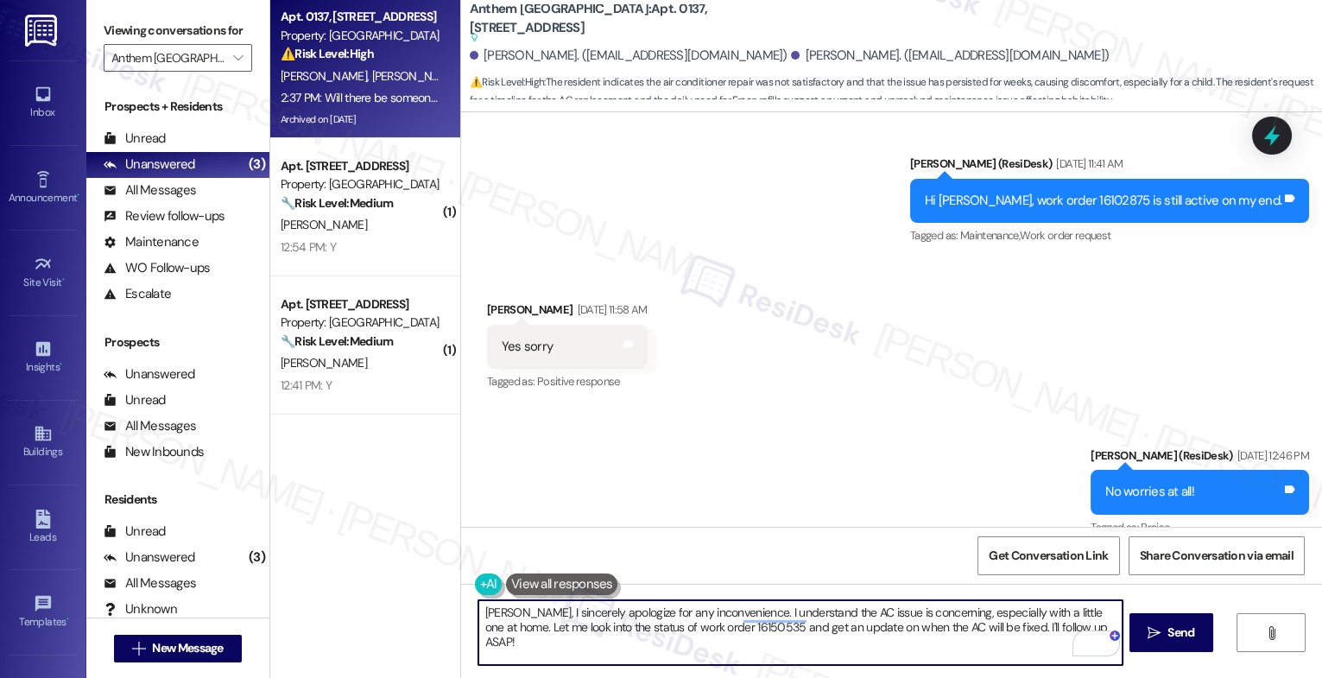
scroll to position [15060, 0]
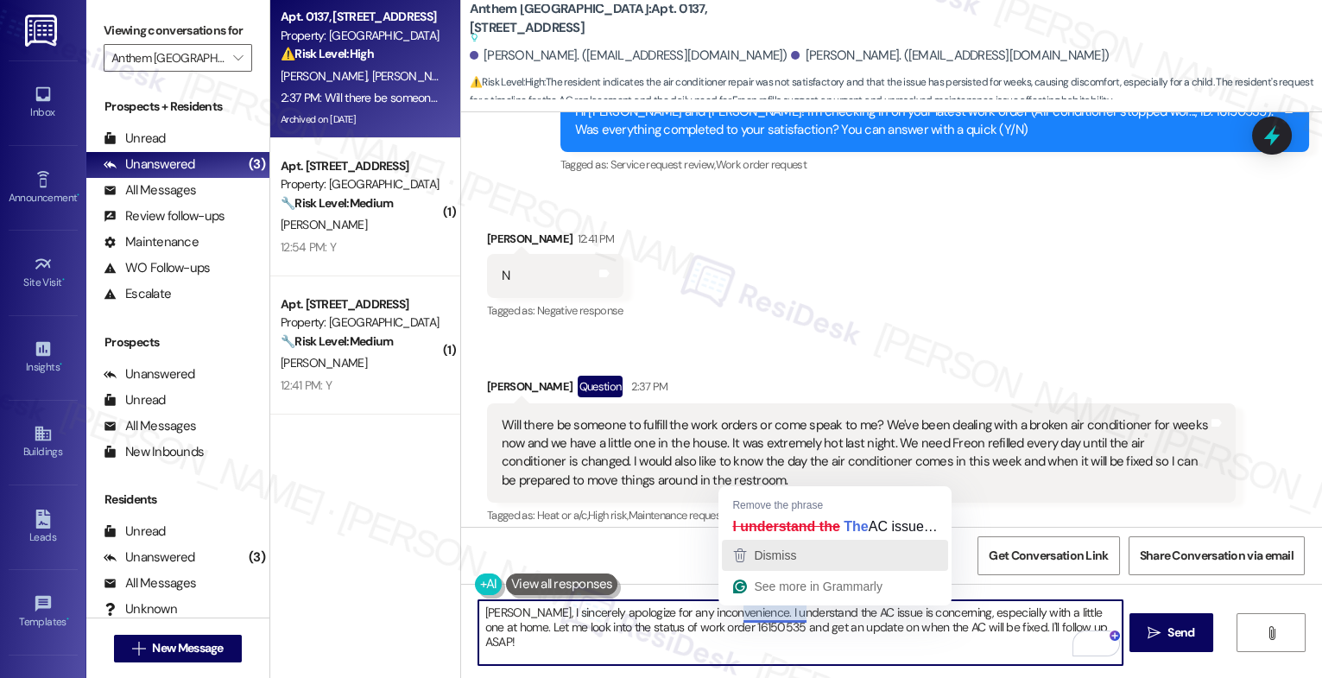
click at [795, 562] on div "Dismiss" at bounding box center [774, 555] width 46 height 26
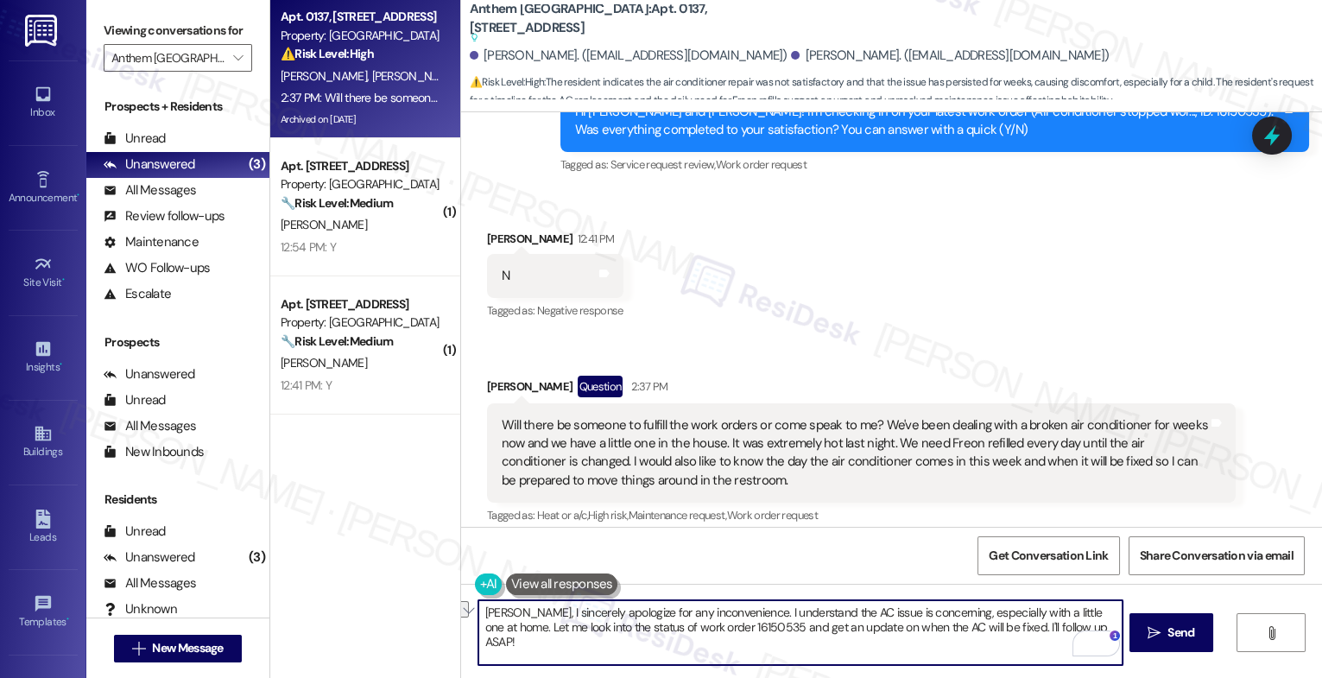
drag, startPoint x: 1005, startPoint y: 626, endPoint x: 468, endPoint y: 627, distance: 537.3
click at [468, 627] on div "Monica, I sincerely apologize for any inconvenience. I understand the AC issue …" at bounding box center [891, 649] width 861 height 130
click at [1100, 644] on icon "Open Grammarly. 0 Suggestions." at bounding box center [1096, 643] width 13 height 13
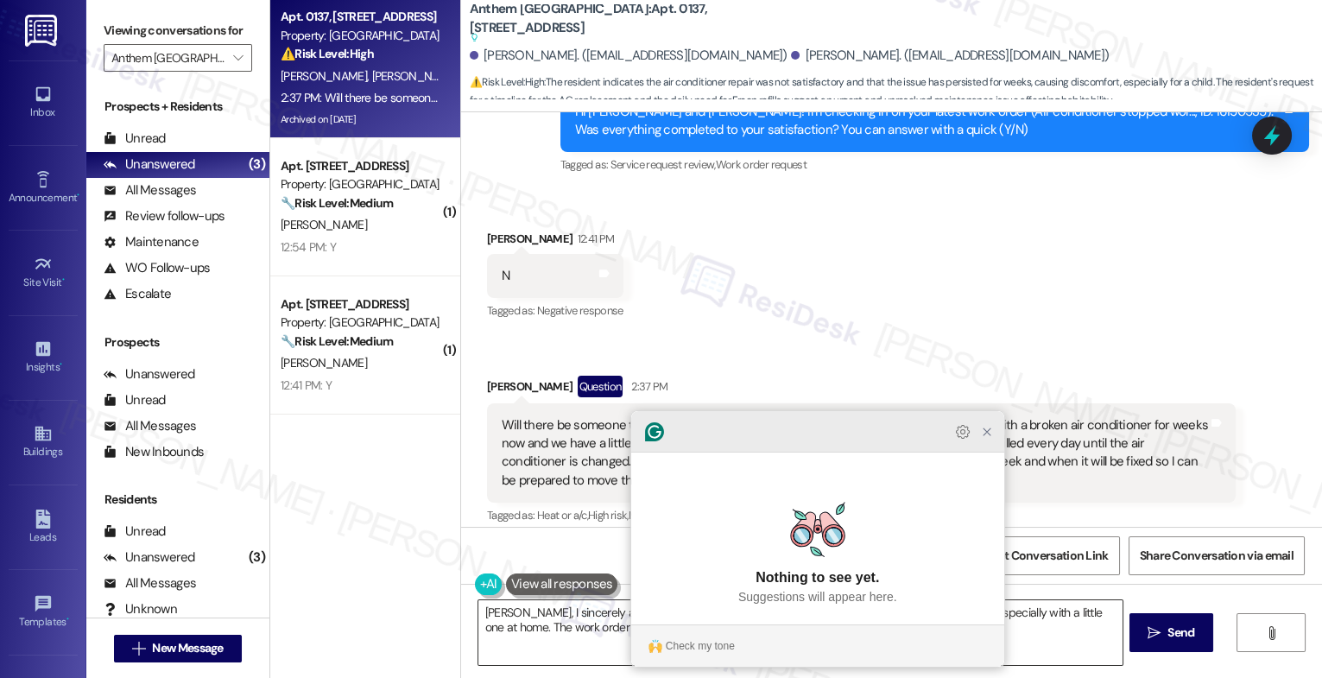
click at [990, 435] on icon "Close Grammarly Assistant" at bounding box center [987, 431] width 7 height 7
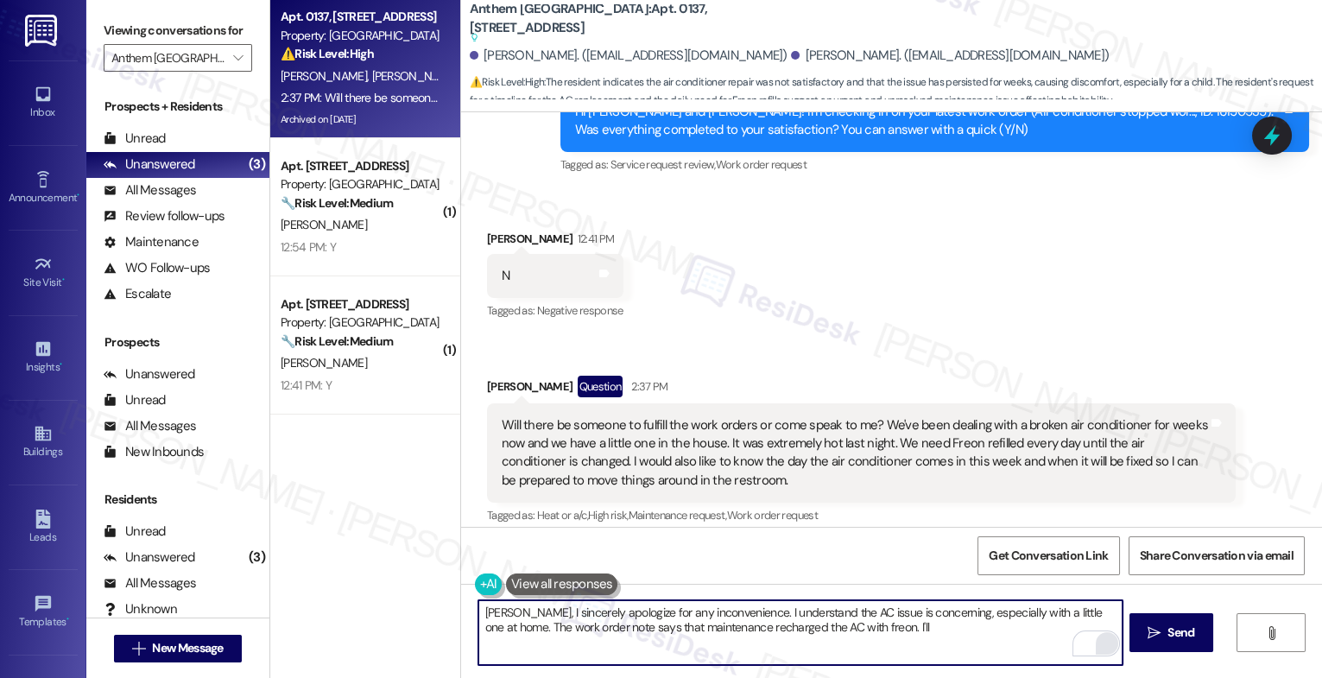
click at [876, 632] on textarea "Monica, I sincerely apologize for any inconvenience. I understand the AC issue …" at bounding box center [801, 632] width 644 height 65
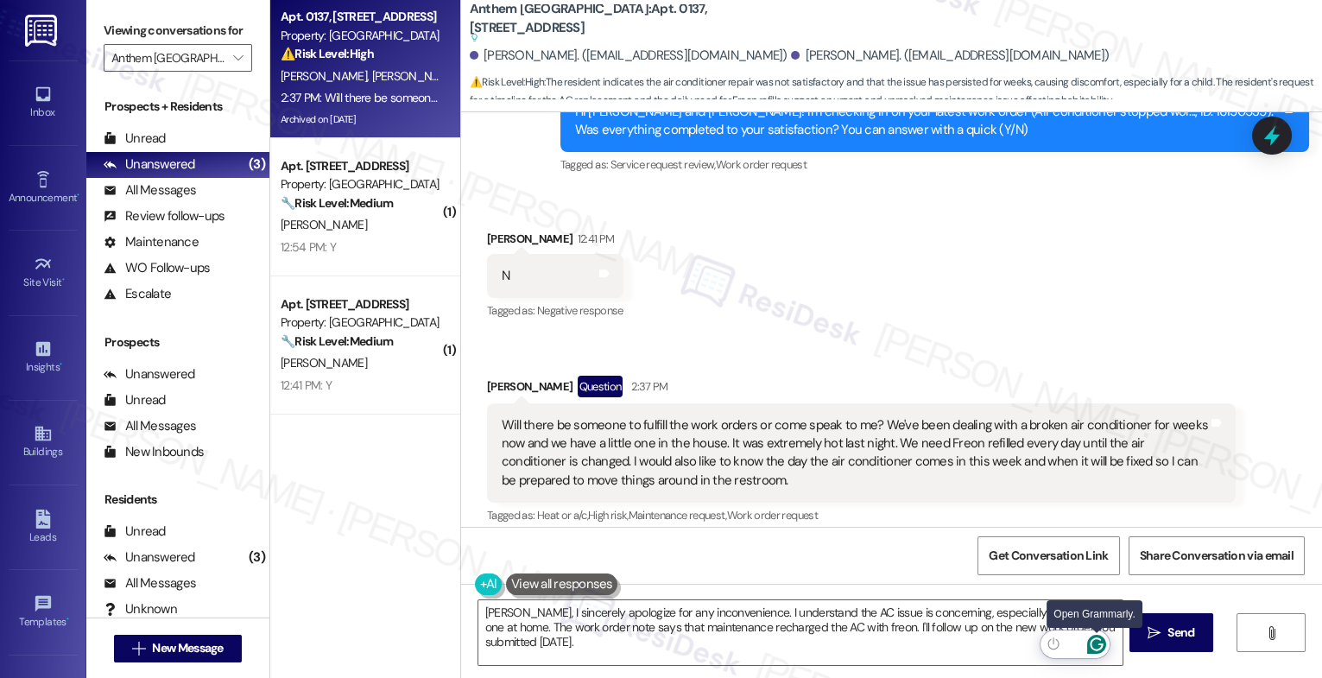
click at [1100, 642] on icon "Open Grammarly. 0 Suggestions." at bounding box center [1097, 644] width 19 height 19
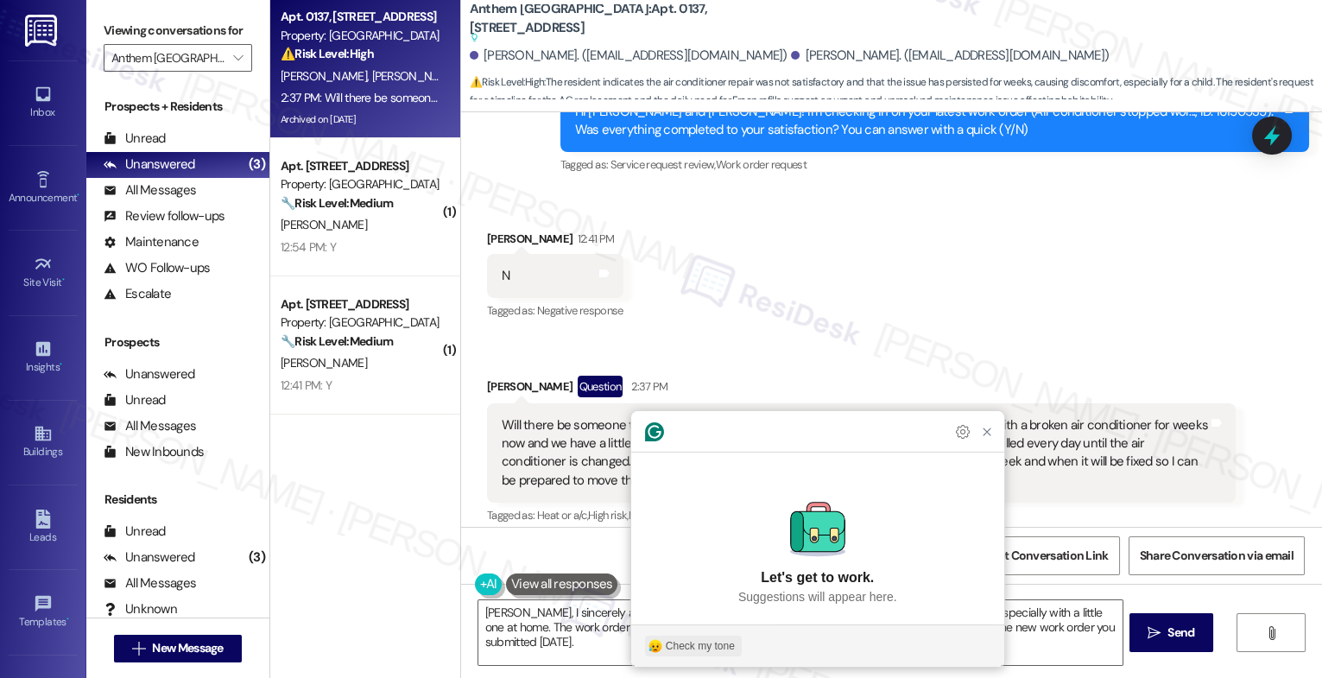
click at [679, 647] on div "Check my tone" at bounding box center [700, 646] width 69 height 16
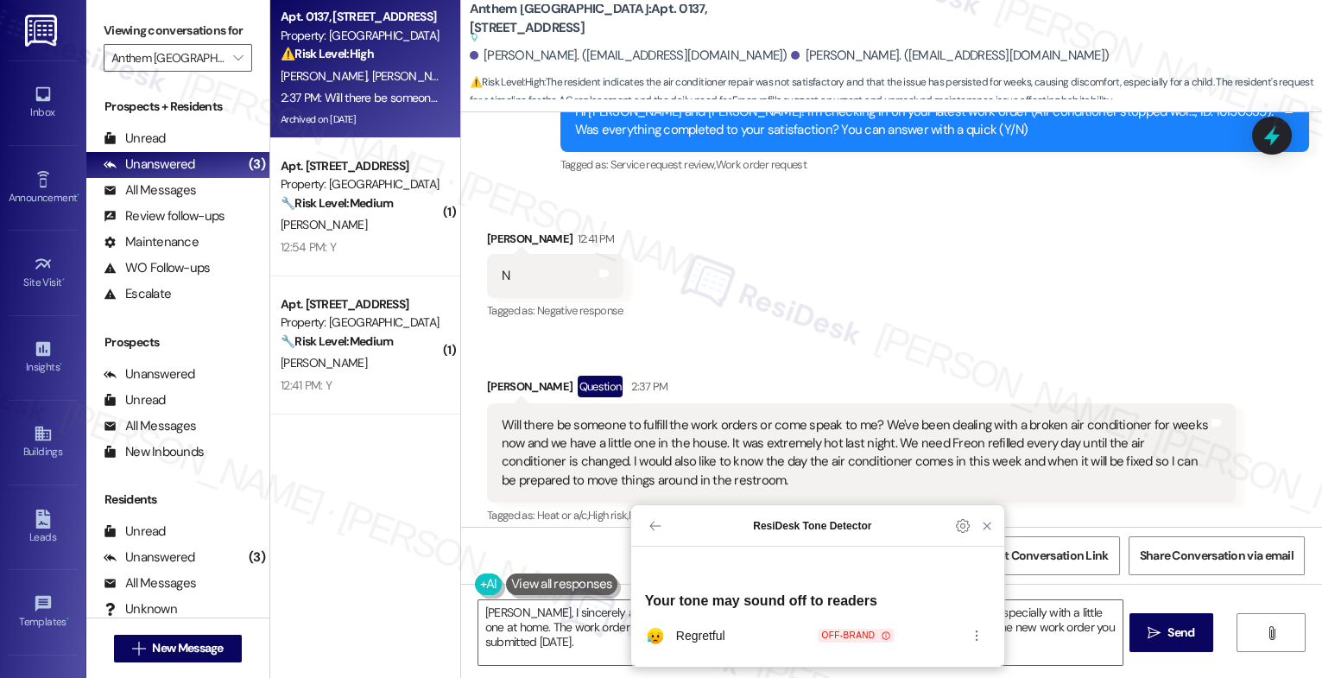
click at [883, 632] on icon at bounding box center [886, 635] width 9 height 9
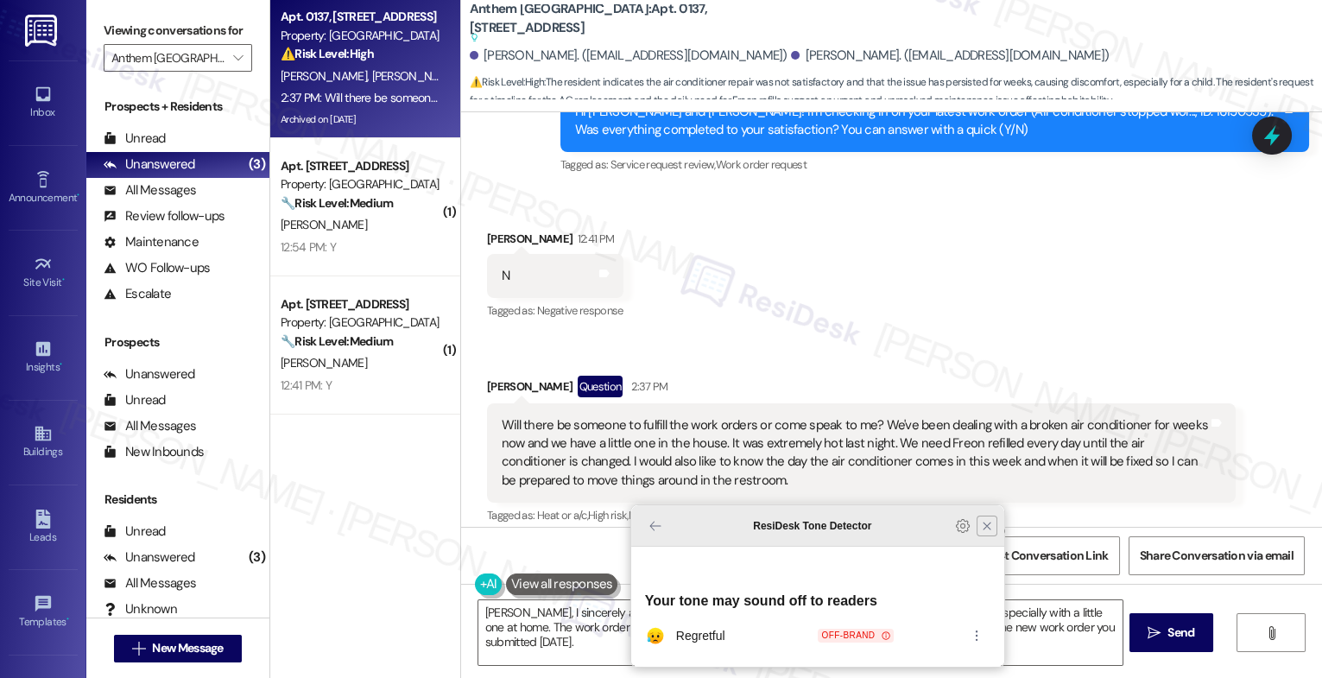
click at [986, 536] on icon "Close Grammarly Assistant" at bounding box center [987, 526] width 21 height 21
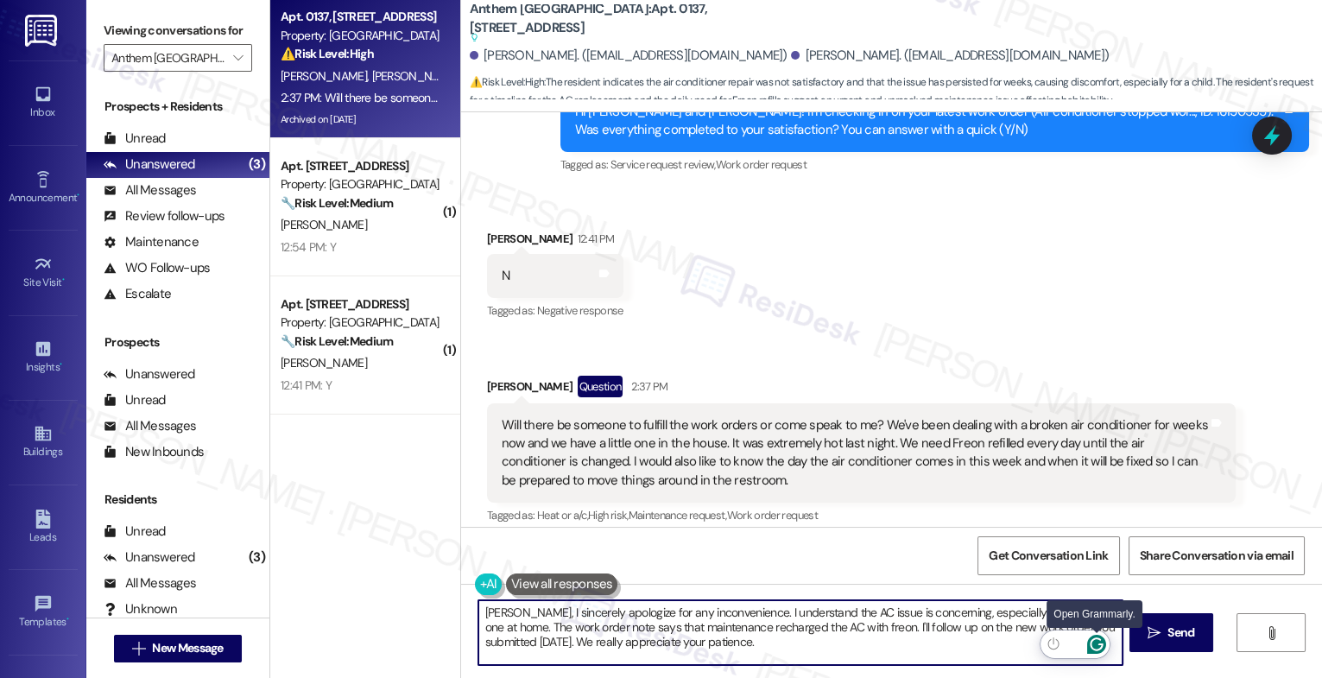
type textarea "Monica, I sincerely apologize for any inconvenience. I understand the AC issue …"
click at [1101, 642] on icon "Open Grammarly. 0 Suggestions." at bounding box center [1097, 644] width 19 height 19
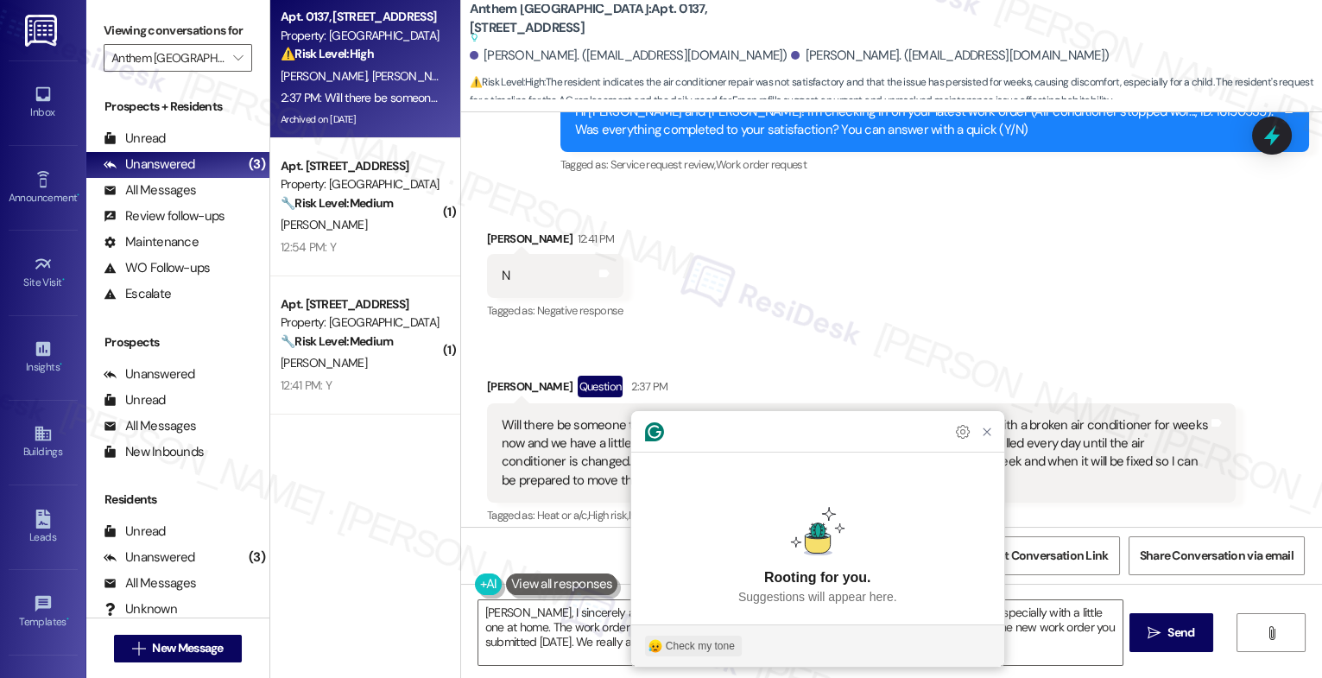
click at [693, 650] on div "Check my tone" at bounding box center [700, 646] width 69 height 16
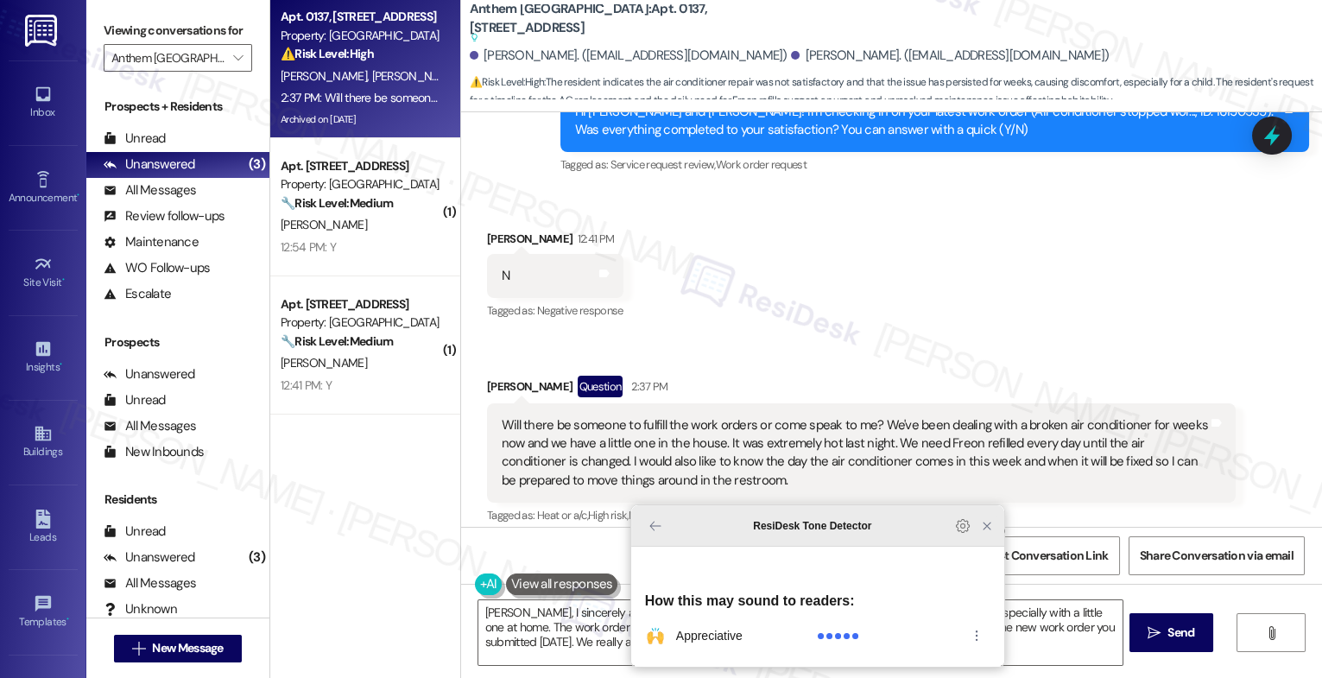
click at [990, 533] on icon "Close Grammarly Assistant" at bounding box center [987, 526] width 14 height 14
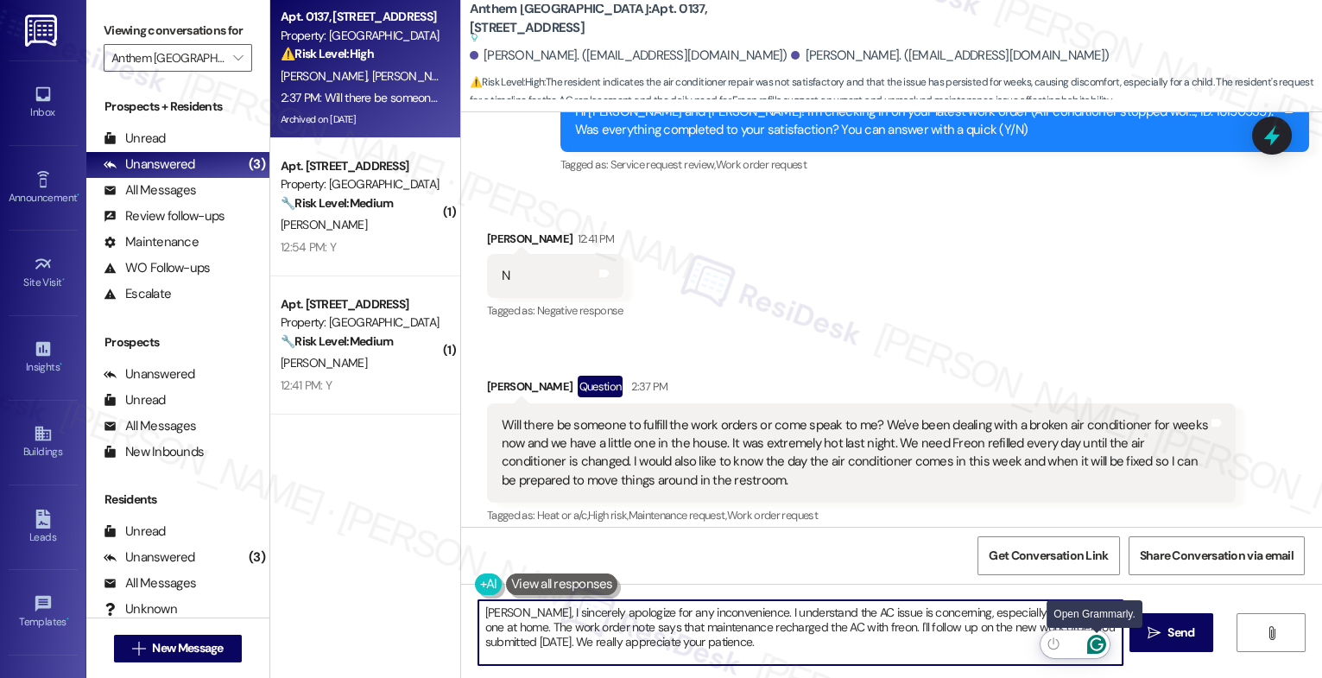
click at [1100, 642] on icon "Open Grammarly. 0 Suggestions." at bounding box center [1097, 644] width 19 height 19
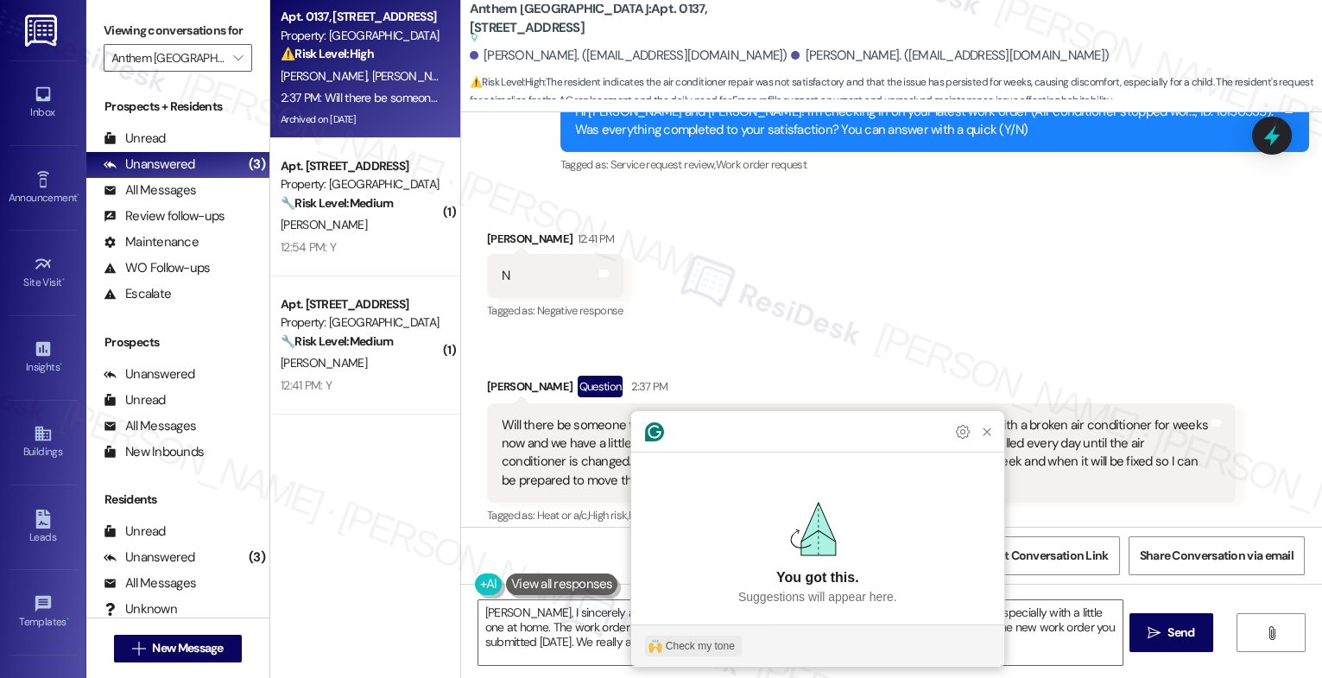
click at [714, 646] on div "Check my tone" at bounding box center [700, 646] width 69 height 16
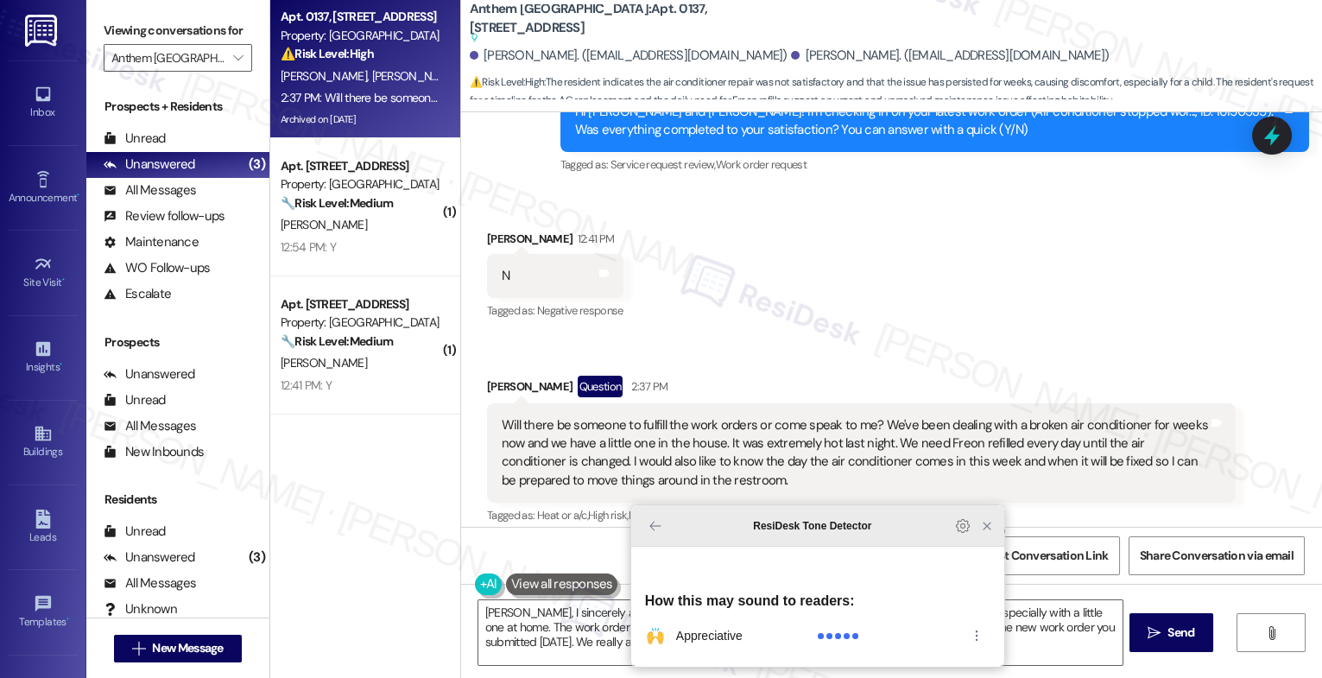
click at [984, 536] on icon "Close Grammarly Assistant" at bounding box center [987, 526] width 21 height 21
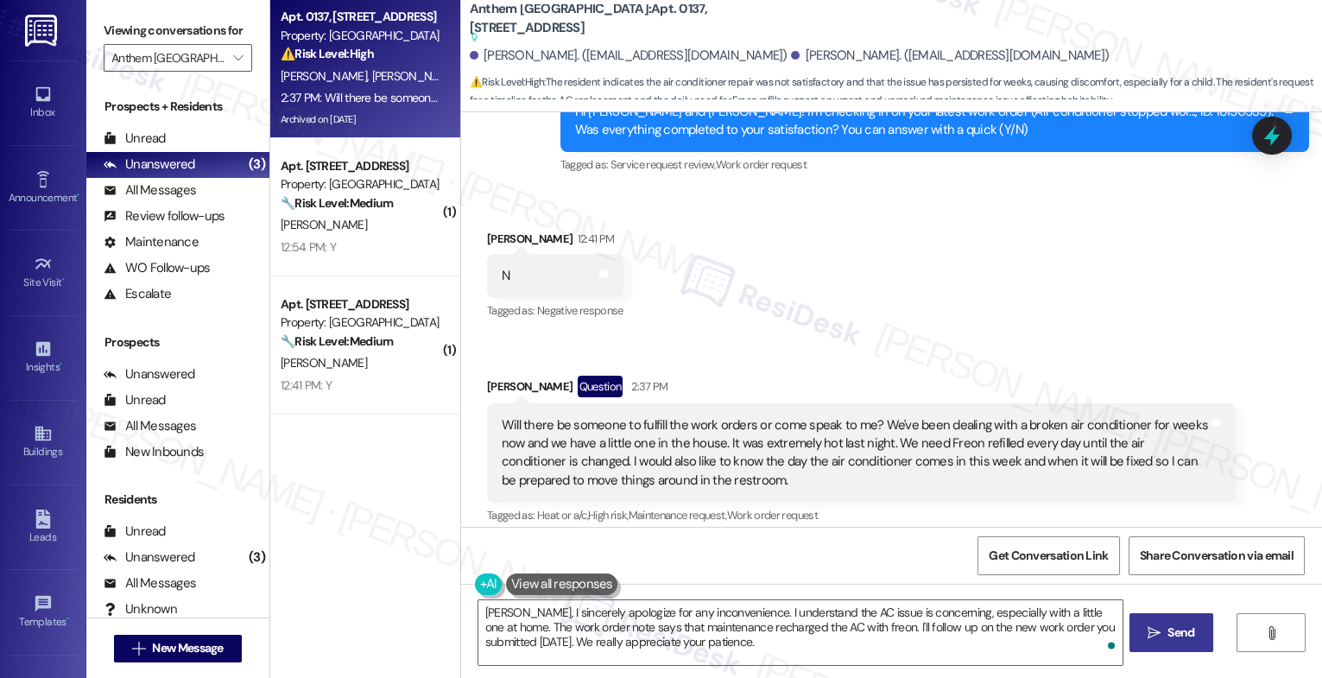
click at [1162, 639] on span " Send" at bounding box center [1172, 633] width 54 height 18
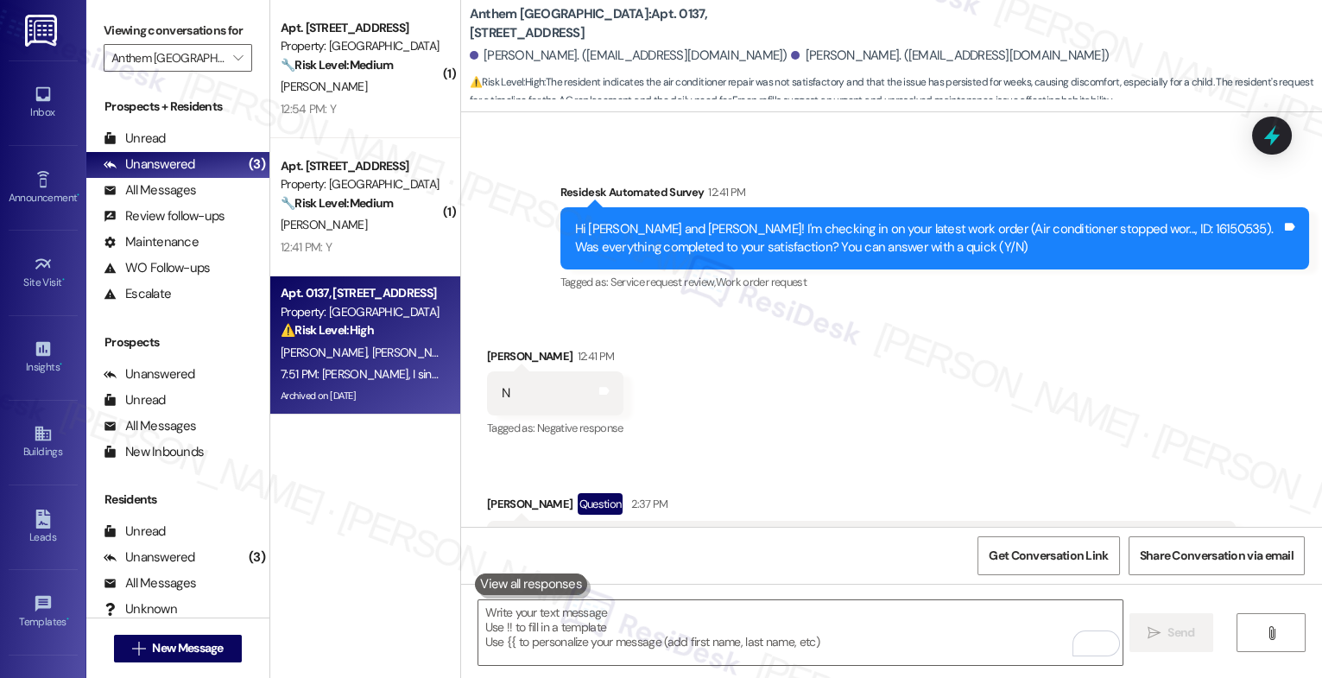
scroll to position [15218, 0]
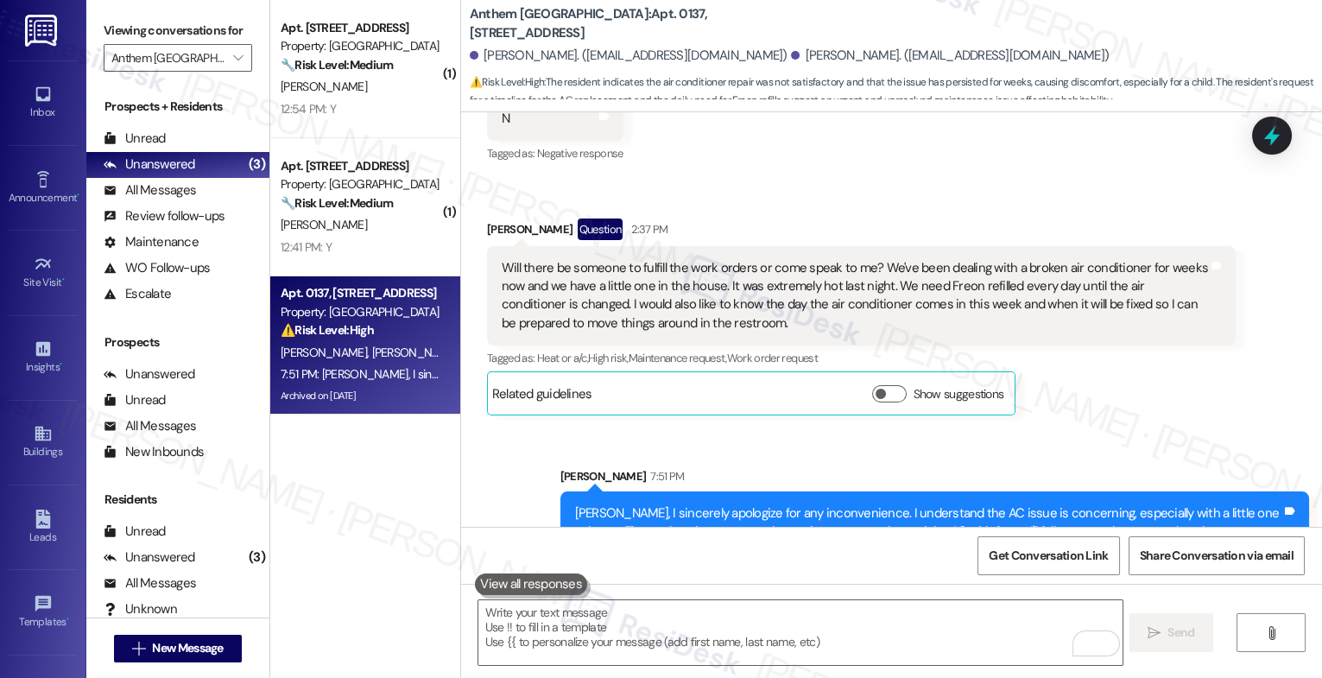
click at [642, 454] on div "Sent via SMS Sarah 7:51 PM Monica, I sincerely apologize for any inconvenience.…" at bounding box center [935, 519] width 775 height 131
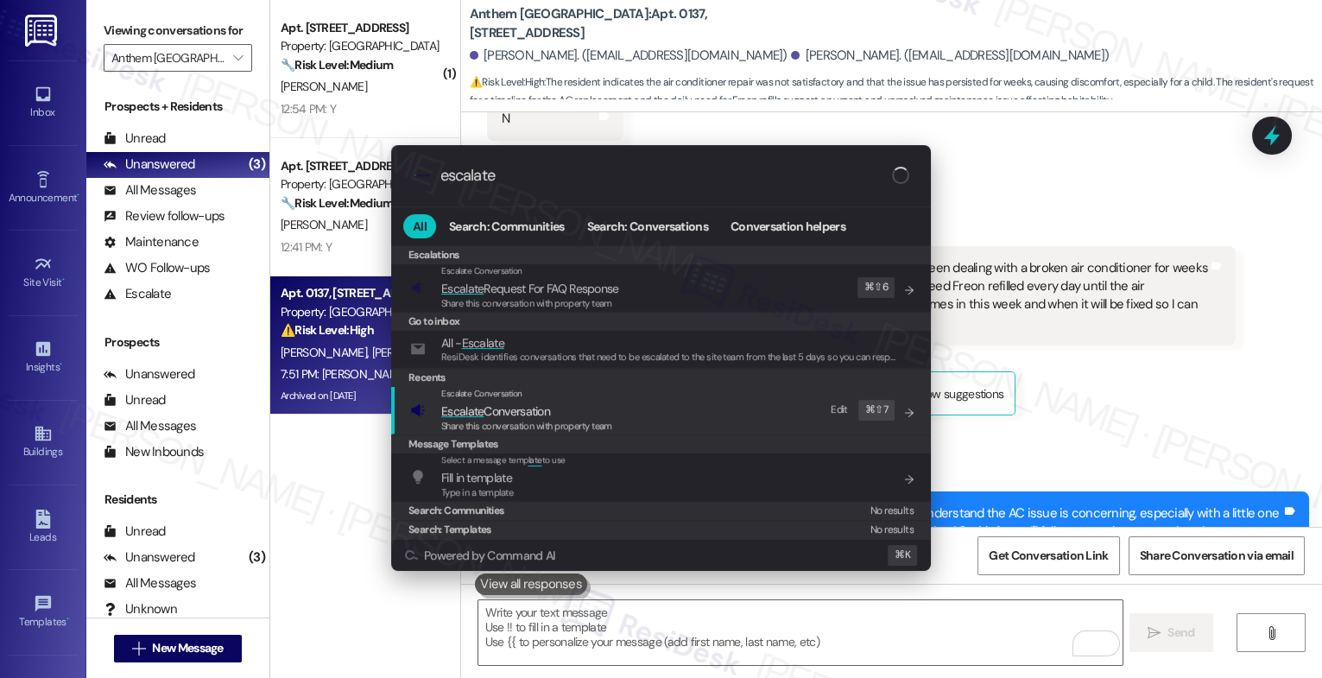
type input "escalate"
click at [542, 406] on span "Escalate Conversation" at bounding box center [495, 411] width 109 height 16
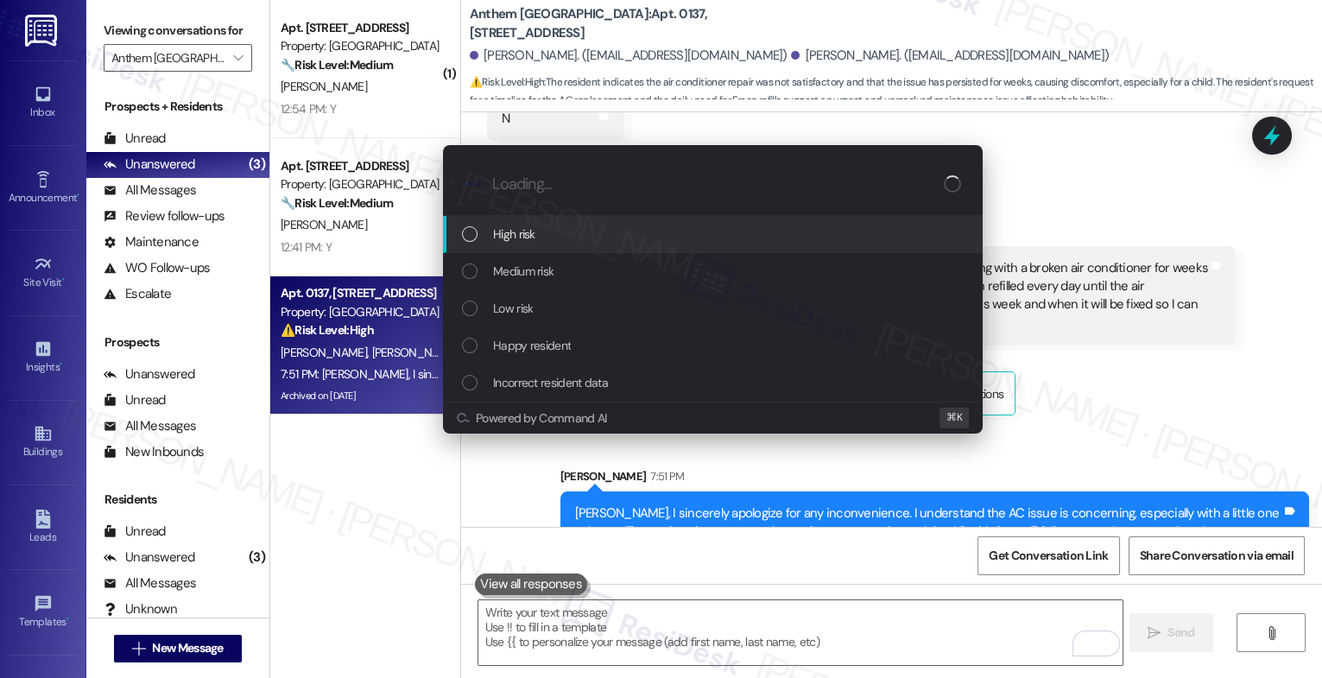
click at [554, 227] on div "High risk" at bounding box center [714, 234] width 505 height 19
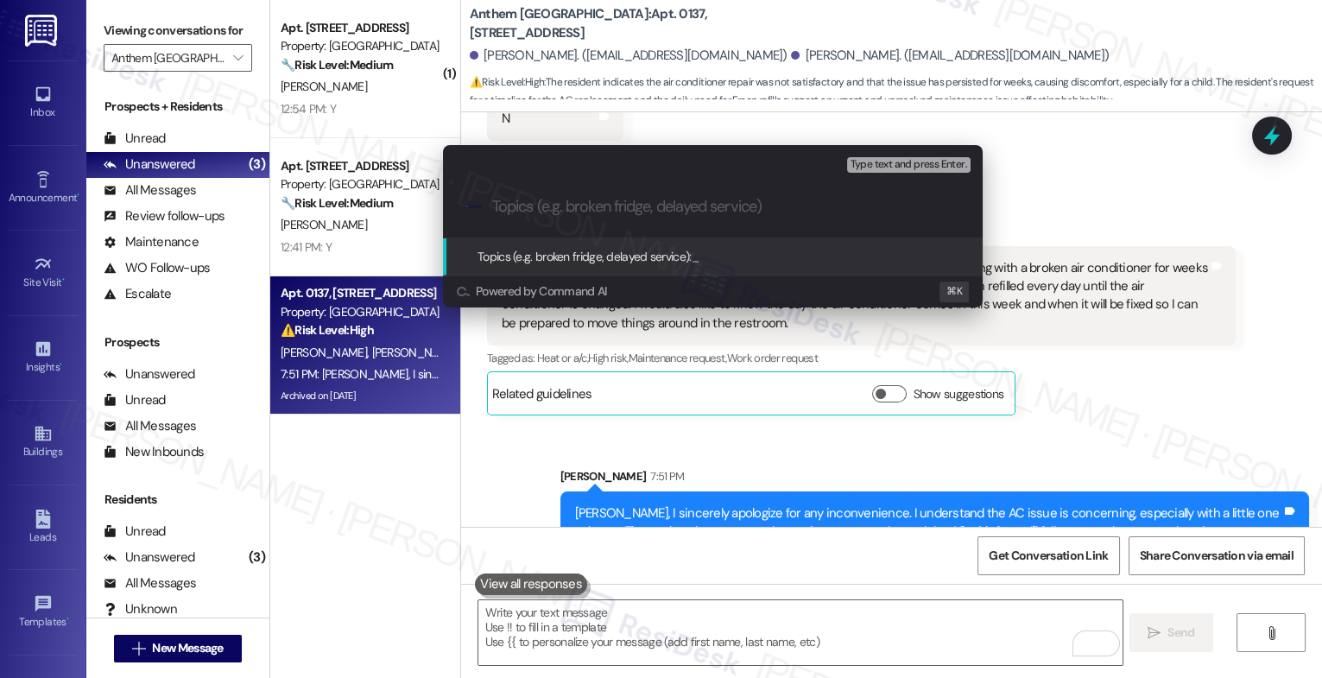
click at [551, 200] on input "Topics (e.g. broken fridge, delayed service)" at bounding box center [726, 207] width 469 height 18
type input "A"
type input "f"
paste input "16153009"
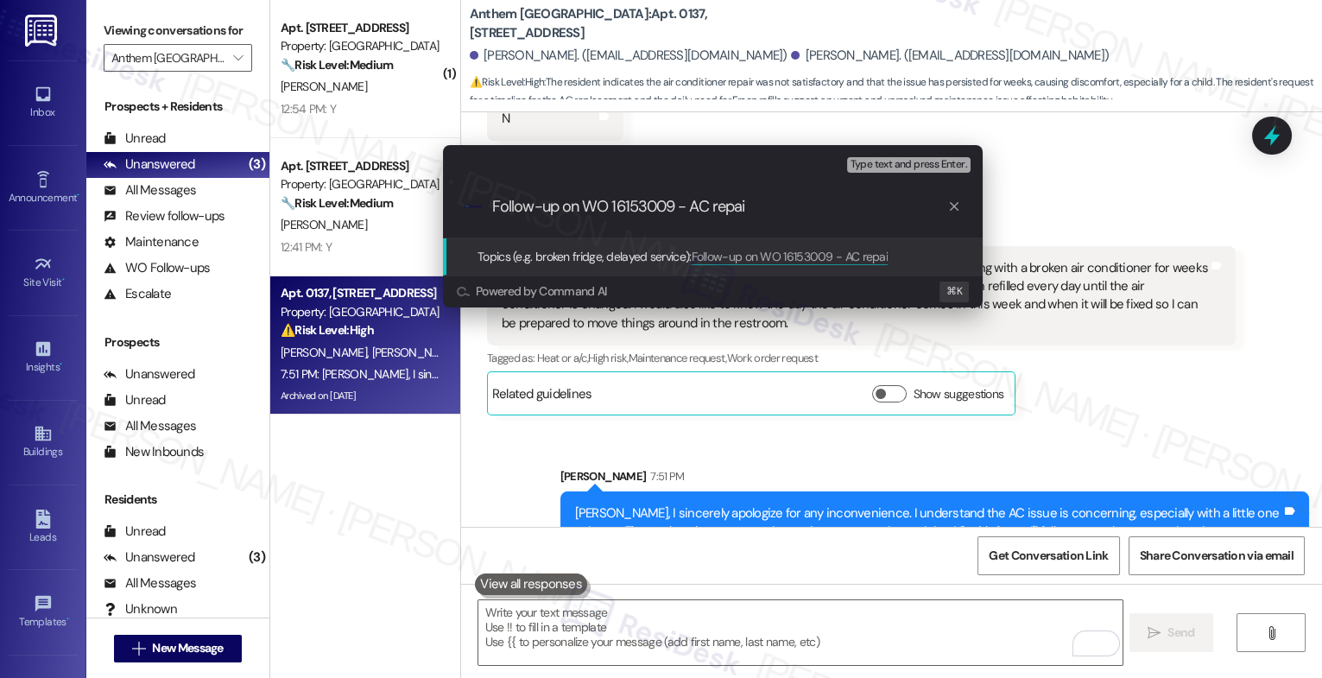
type input "Follow-up on WO 16153009 - AC repair"
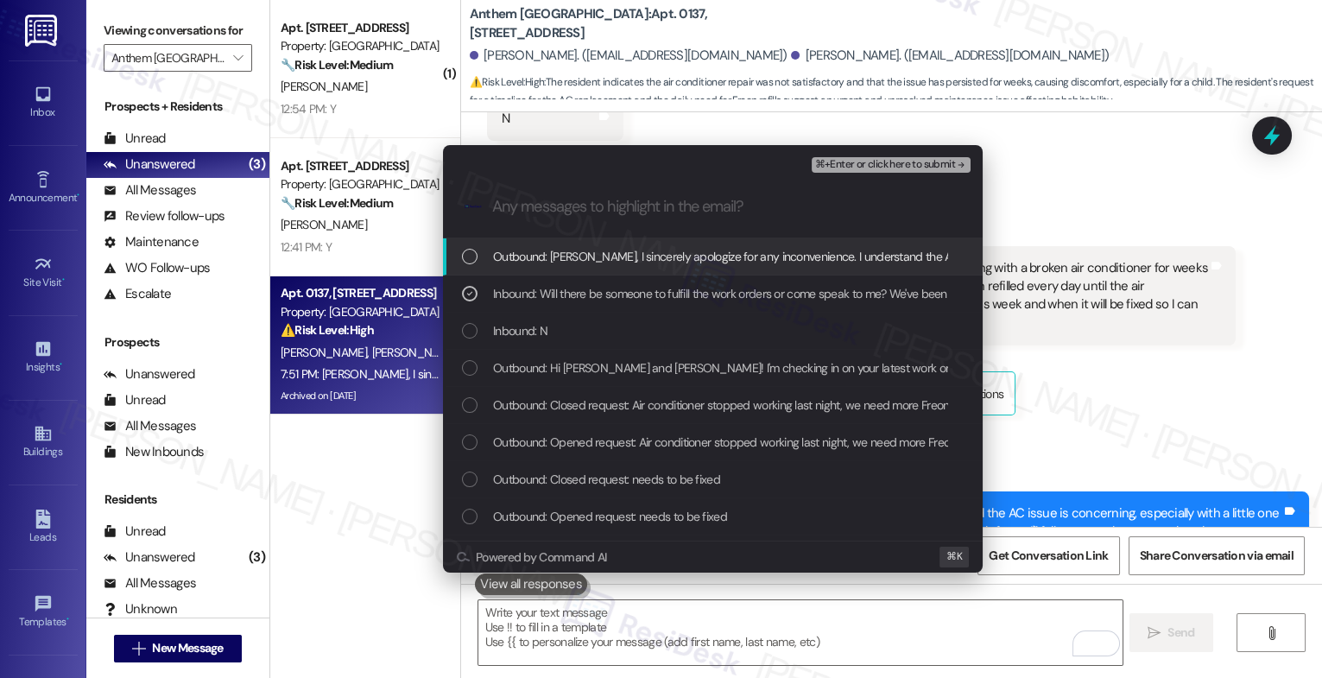
click at [631, 270] on div "Outbound: Monica, I sincerely apologize for any inconvenience. I understand the…" at bounding box center [713, 256] width 540 height 37
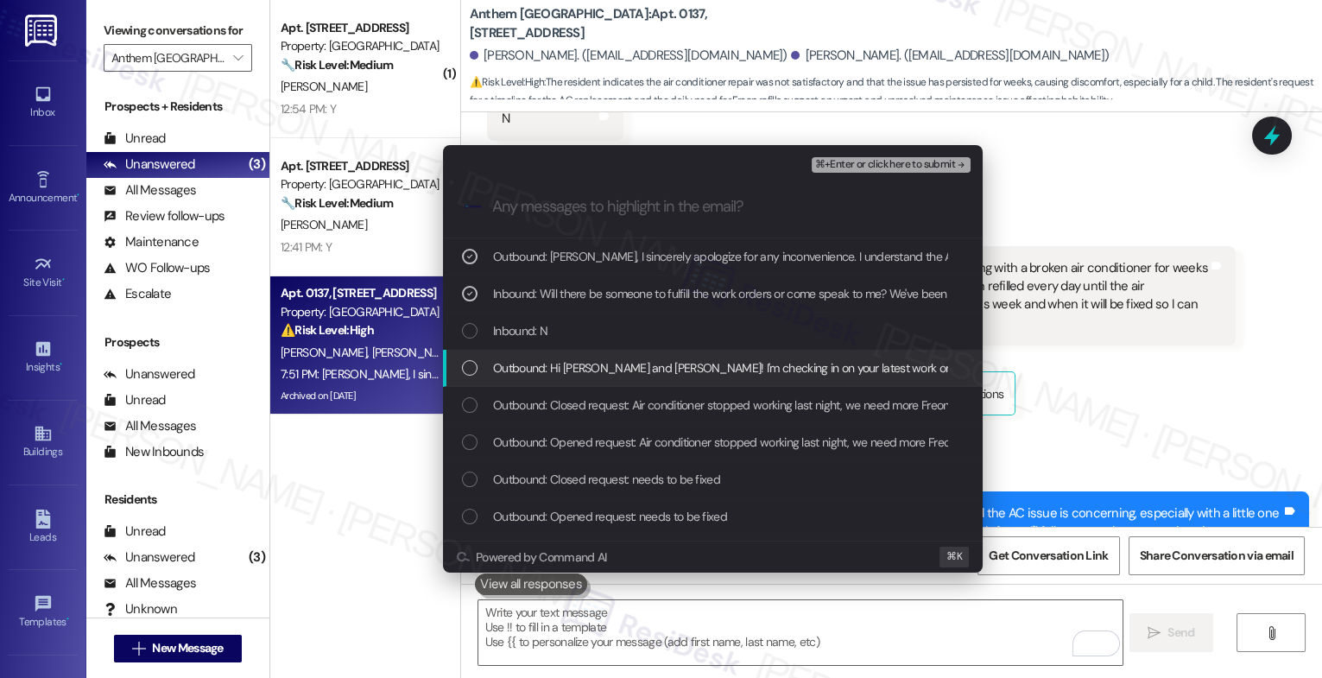
click at [634, 358] on span "Outbound: Hi Samuel and Monica! I'm checking in on your latest work order (Air …" at bounding box center [1050, 367] width 1115 height 19
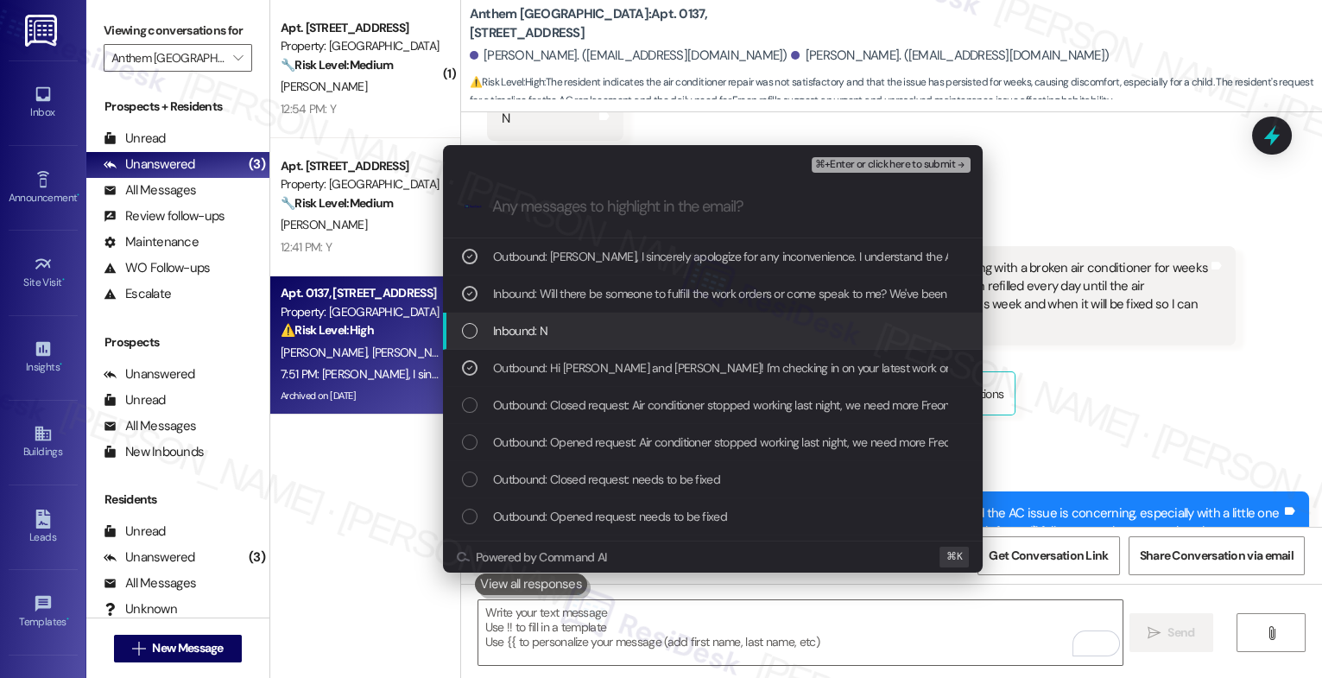
click at [651, 324] on div "Inbound: N" at bounding box center [714, 330] width 505 height 19
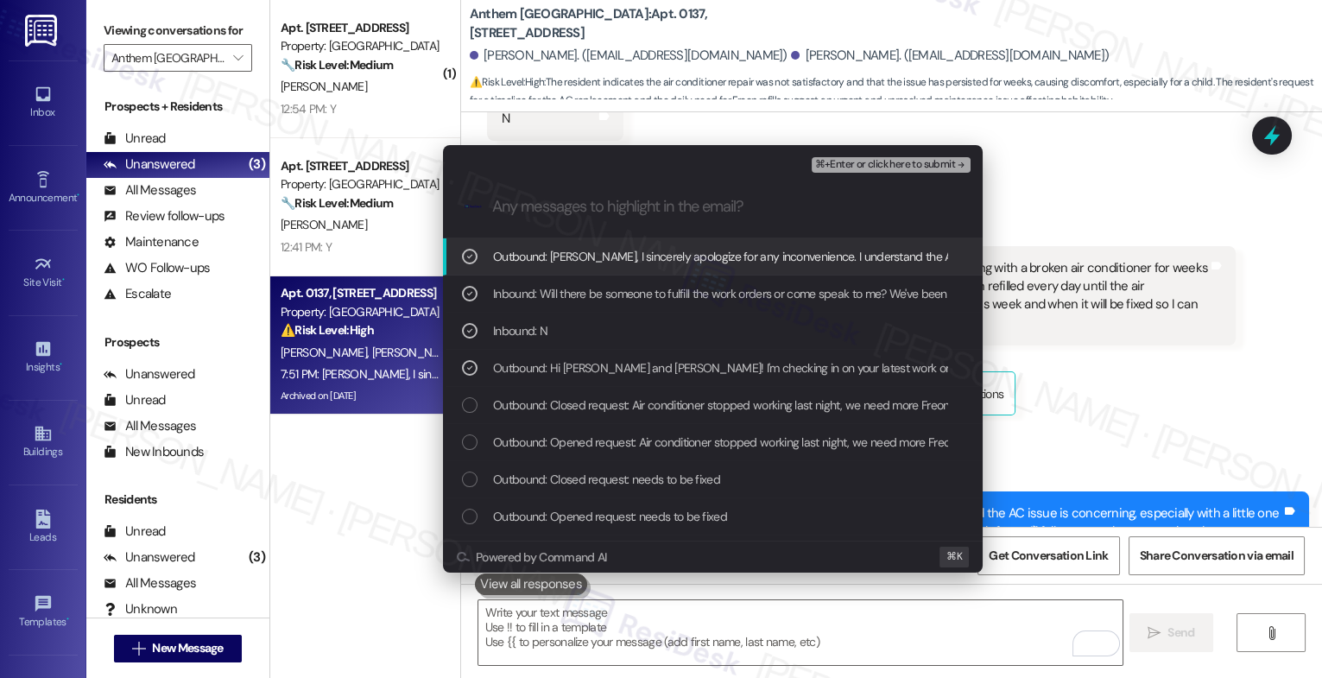
click at [943, 163] on span "⌘+Enter or click here to submit" at bounding box center [885, 165] width 140 height 12
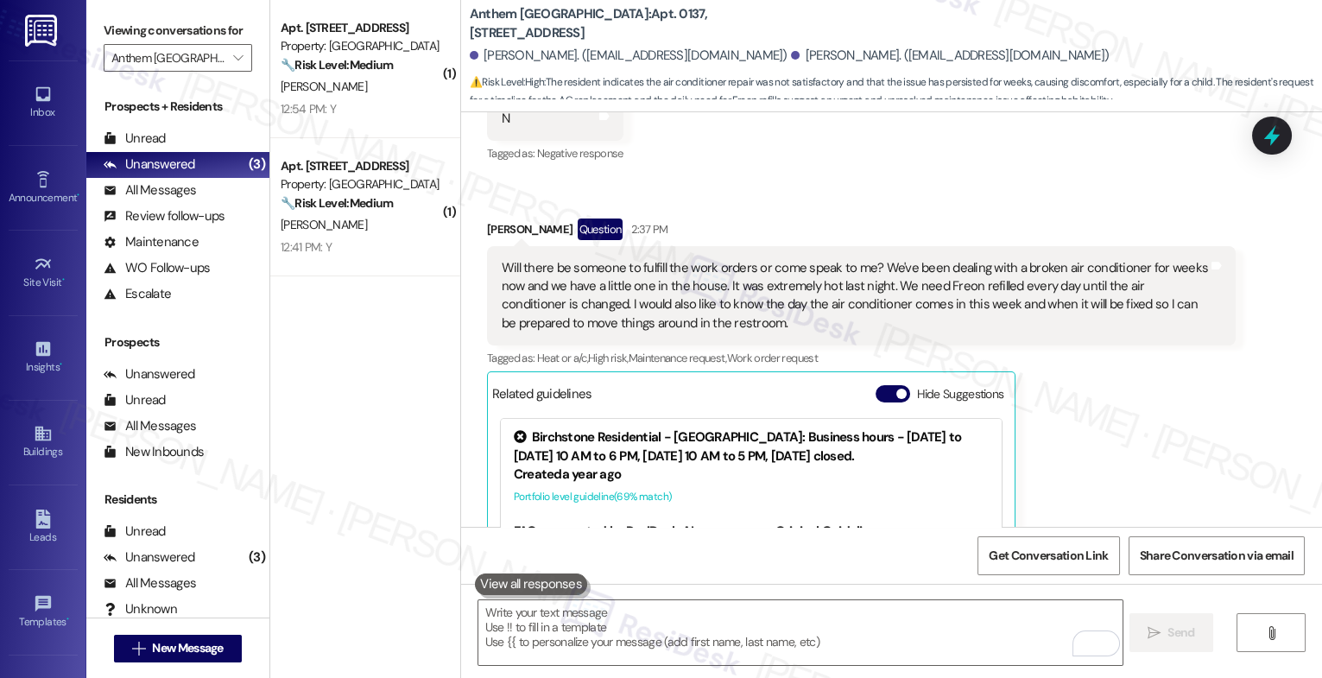
scroll to position [15489, 0]
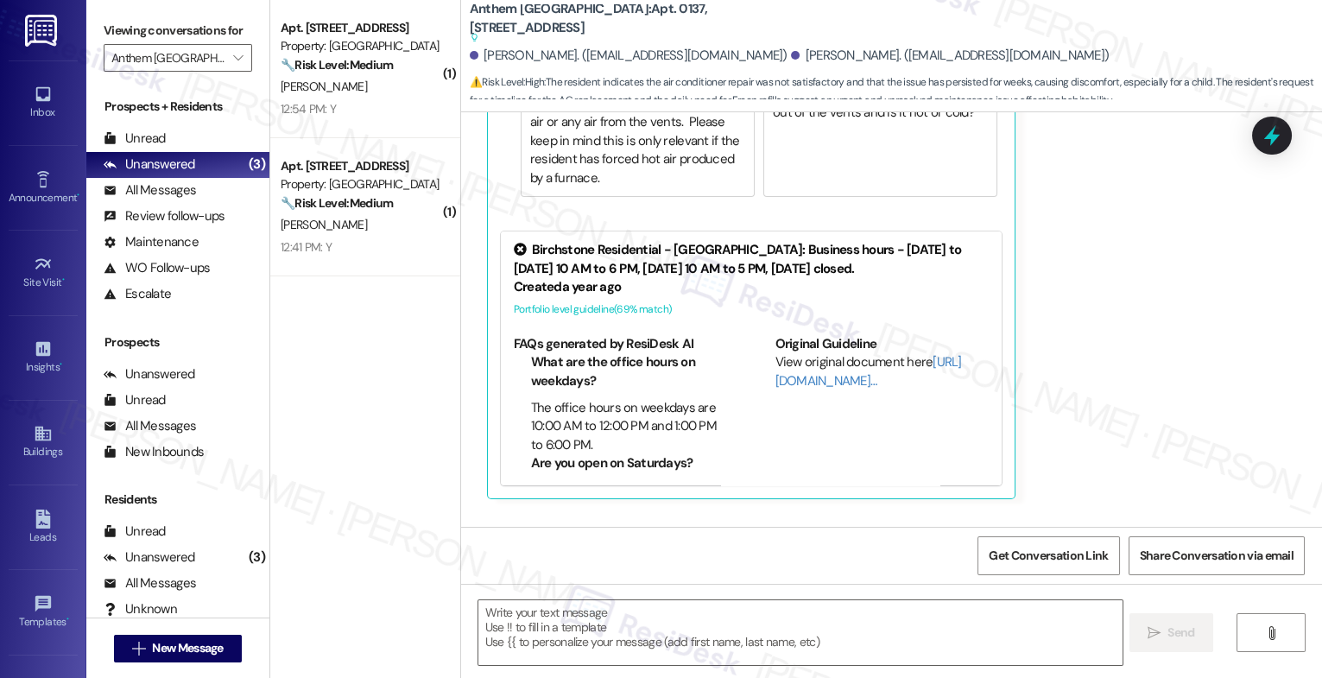
type textarea "Fetching suggested responses. Please feel free to read through the conversation…"
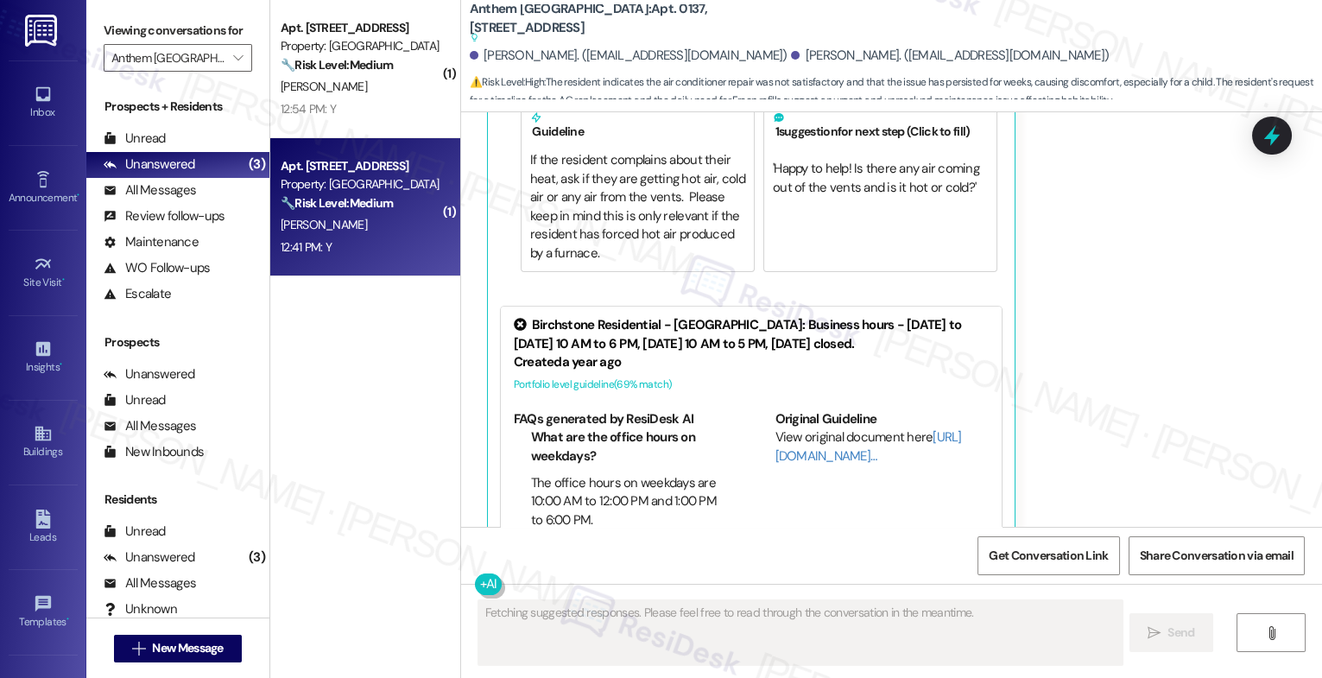
click at [386, 172] on div "Apt. 1010, 10 Anthem Town East" at bounding box center [361, 166] width 160 height 18
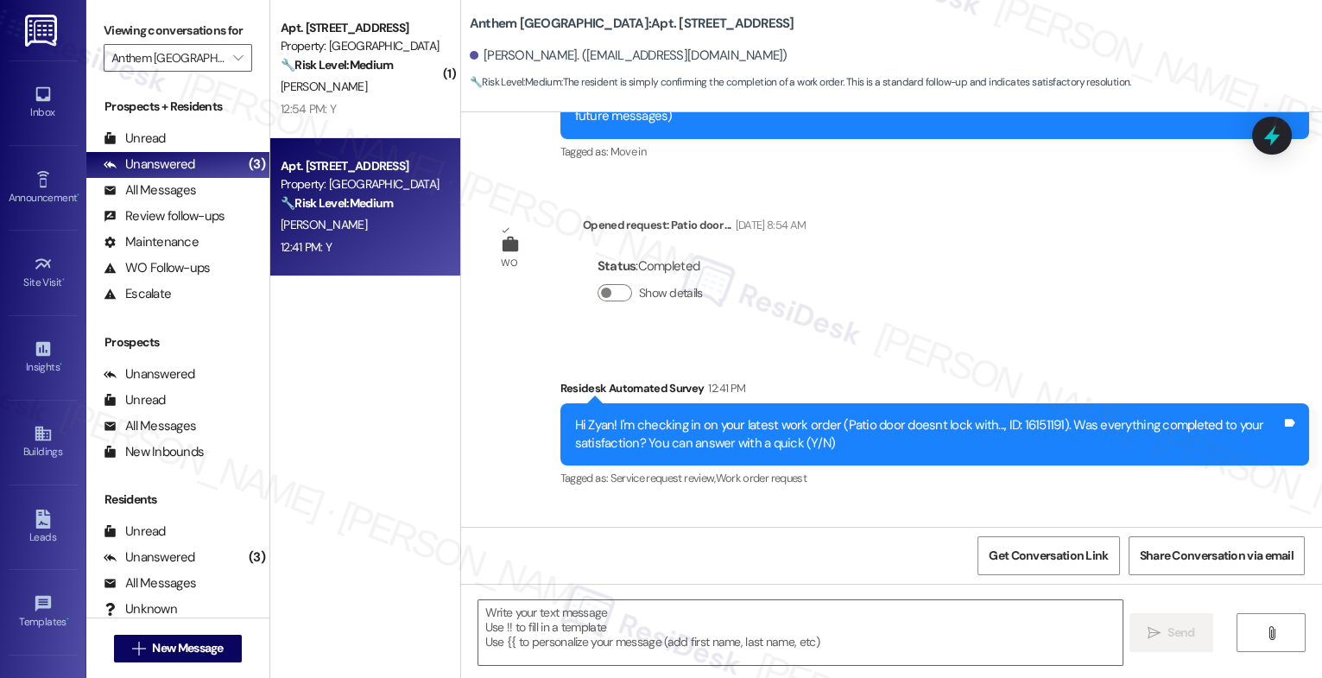
scroll to position [372, 0]
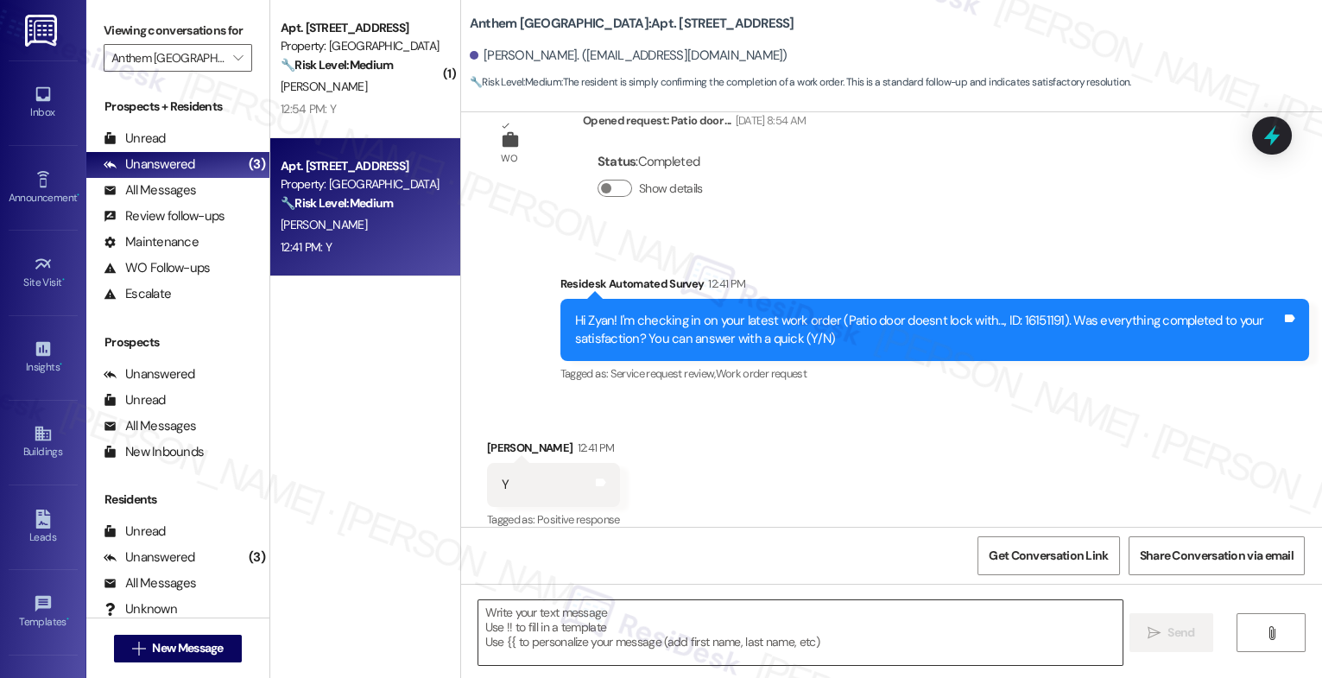
click at [608, 636] on textarea at bounding box center [801, 632] width 644 height 65
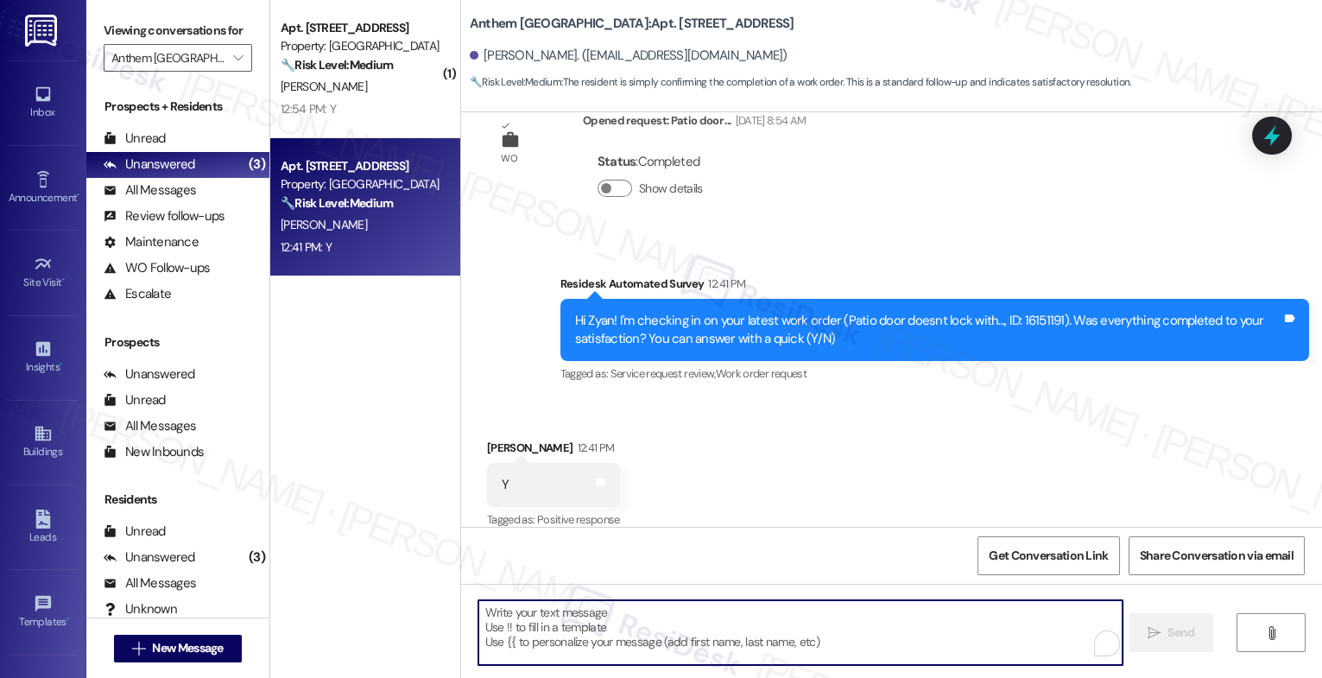
paste textarea "That's great to hear! Thank you for confirming the work order was completed to …"
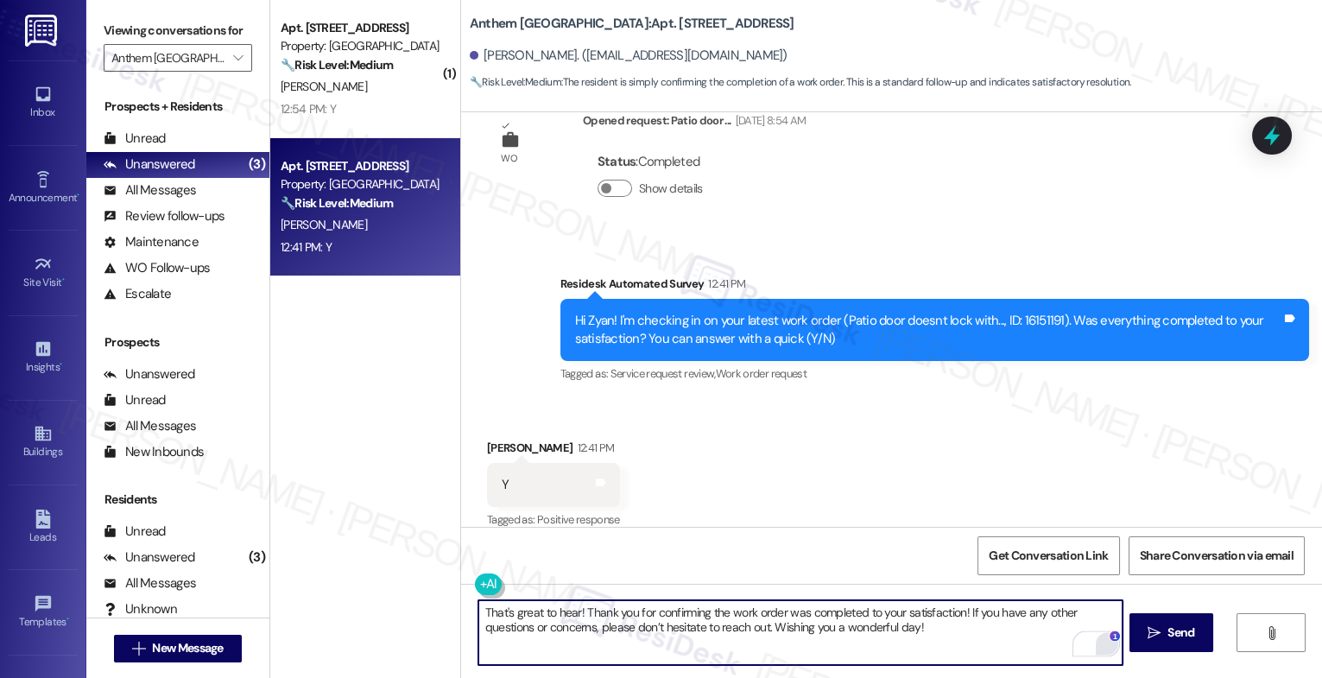
drag, startPoint x: 766, startPoint y: 629, endPoint x: 1088, endPoint y: 642, distance: 321.6
click at [1081, 641] on div "That's great to hear! Thank you for confirming the work order was completed to …" at bounding box center [801, 632] width 646 height 67
type textarea "That's great to hear! Thank you for confirming the work order was completed to …"
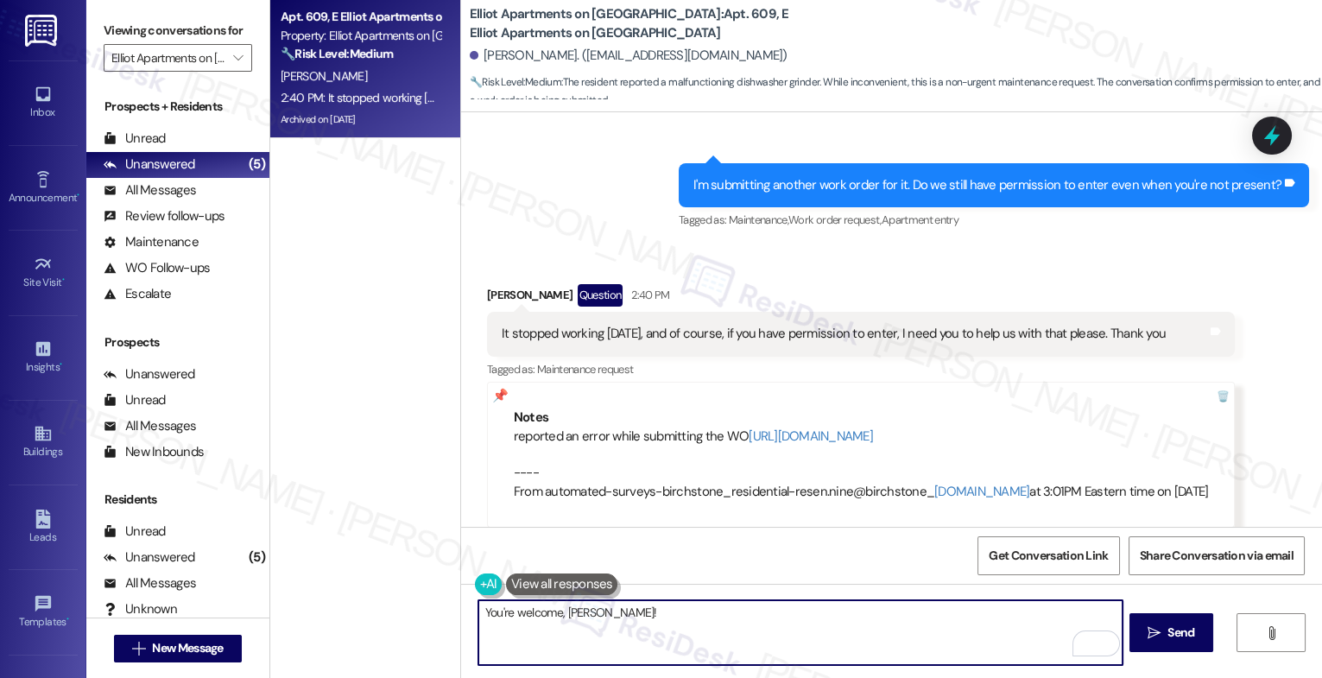
scroll to position [13842, 0]
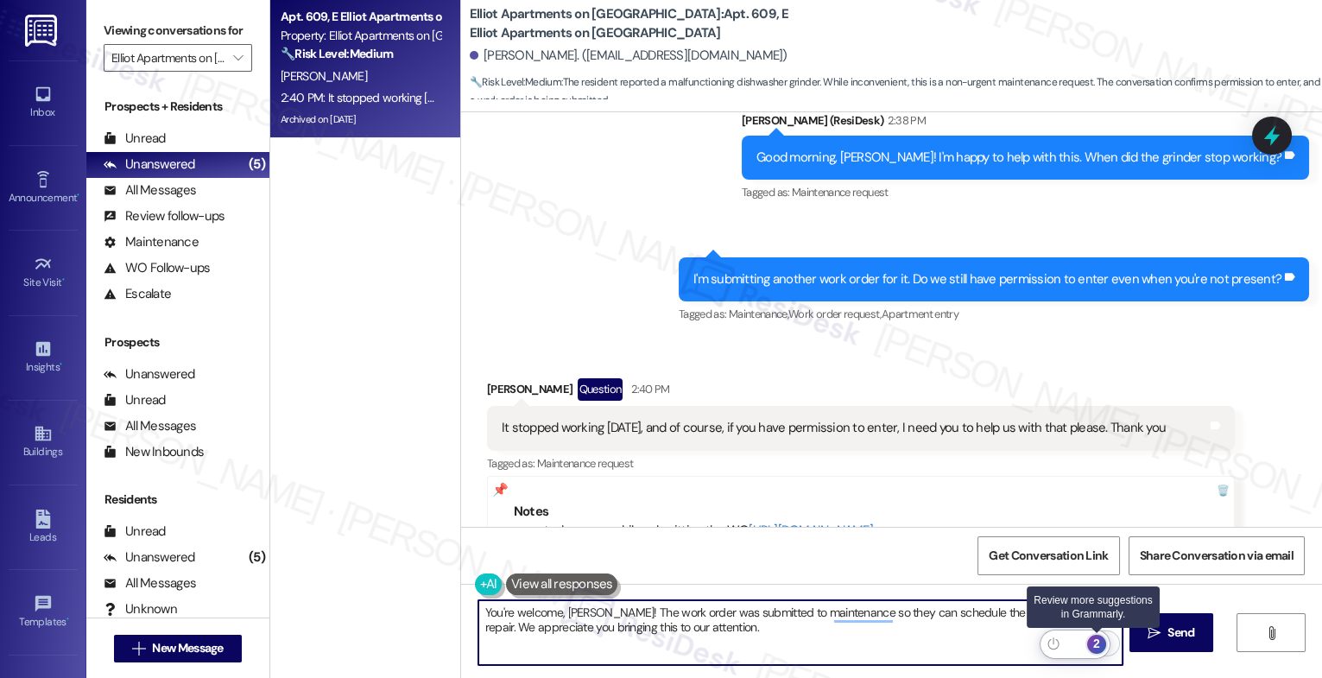
type textarea "You're welcome, [PERSON_NAME]! The work order was submitted to maintenance so t…"
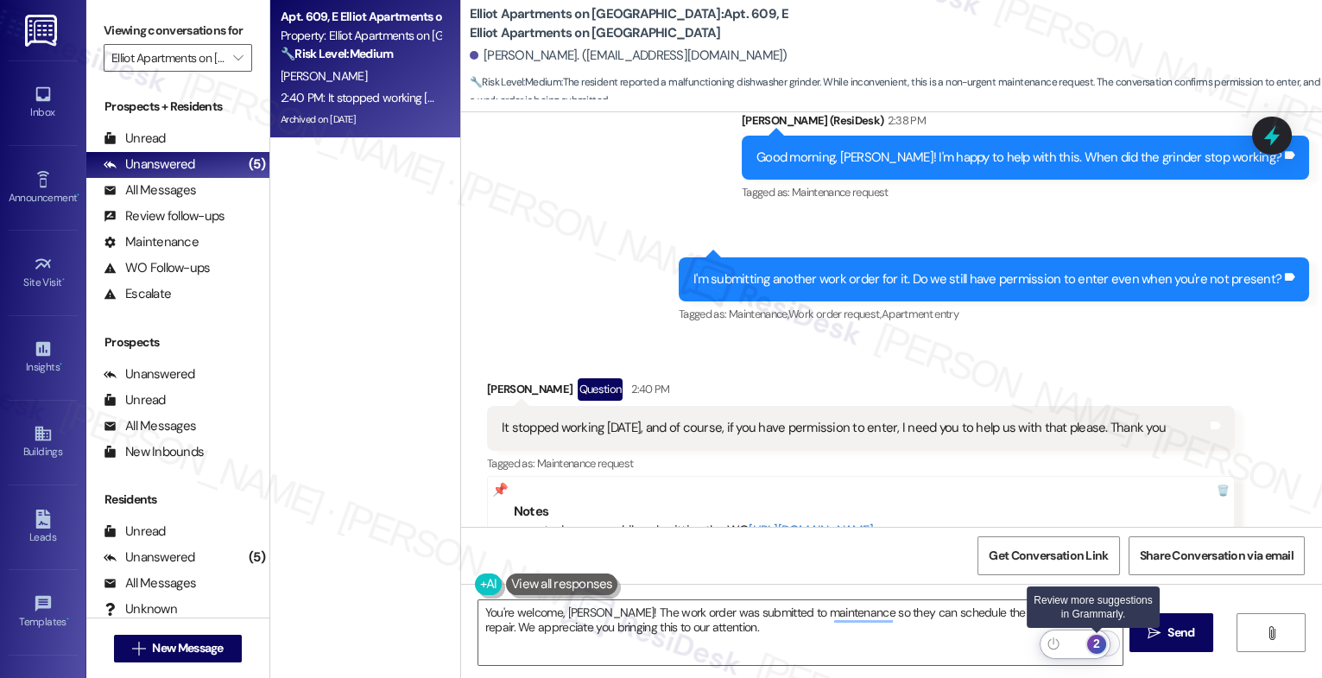
click at [1099, 637] on div "2" at bounding box center [1097, 644] width 19 height 19
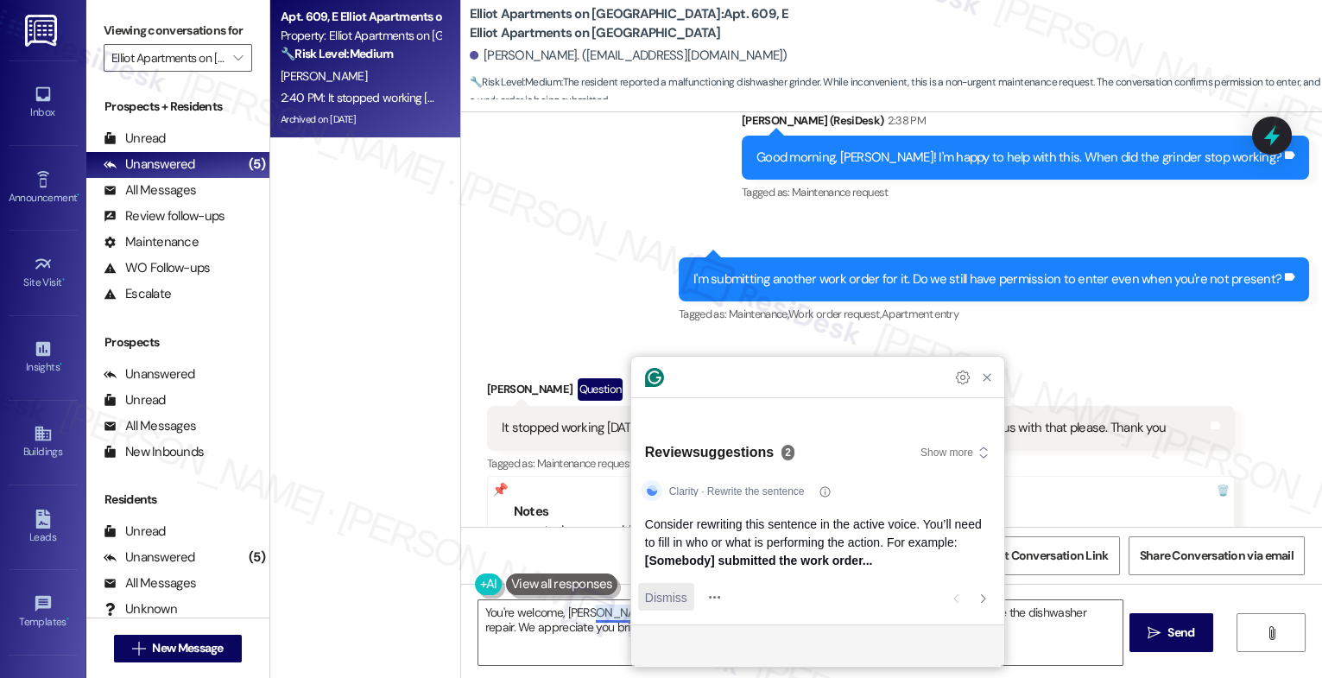
click at [671, 597] on span "Dismiss" at bounding box center [666, 597] width 42 height 18
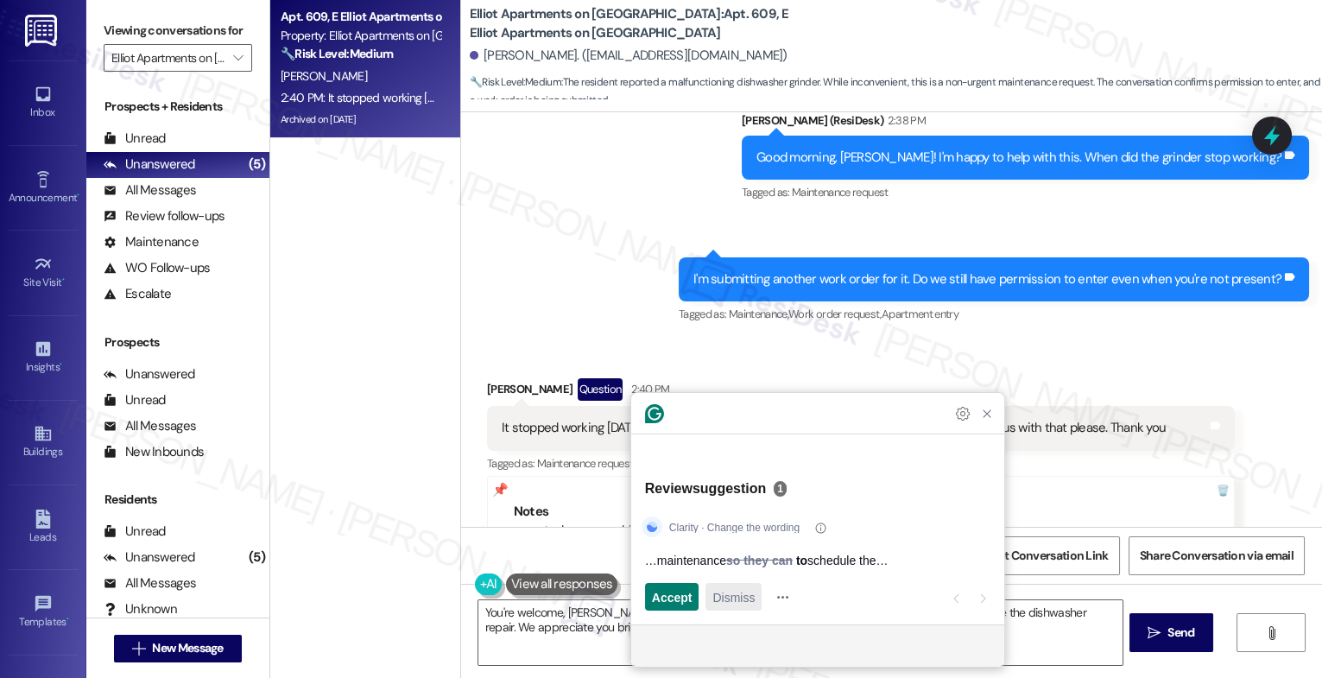
click at [717, 594] on span "Dismiss" at bounding box center [734, 597] width 42 height 18
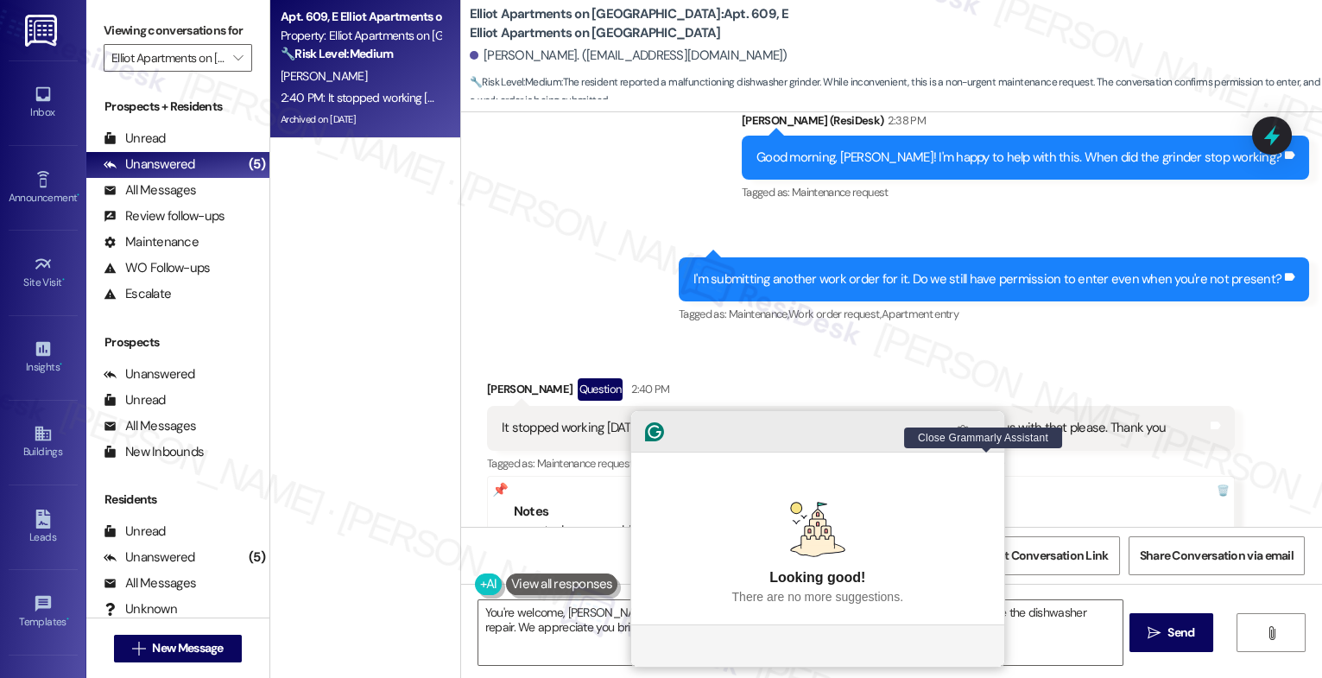
click at [989, 439] on icon "Close Grammarly Assistant" at bounding box center [987, 432] width 14 height 14
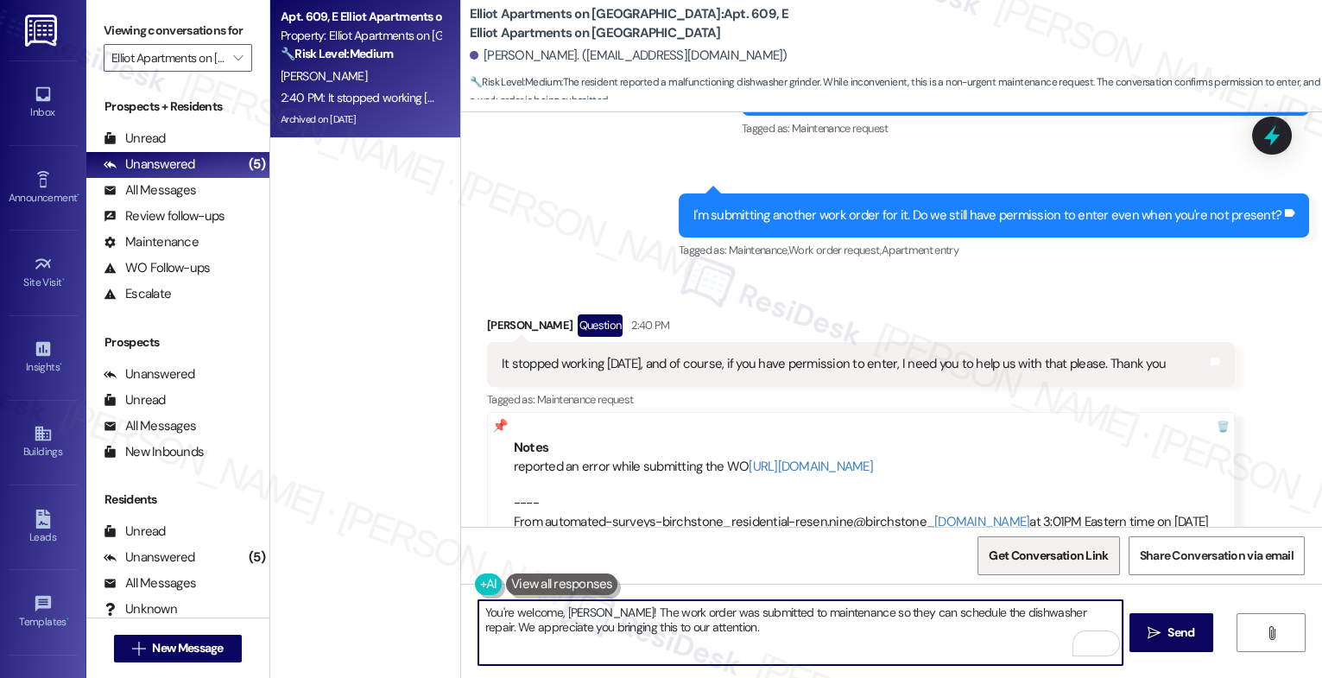
scroll to position [13937, 0]
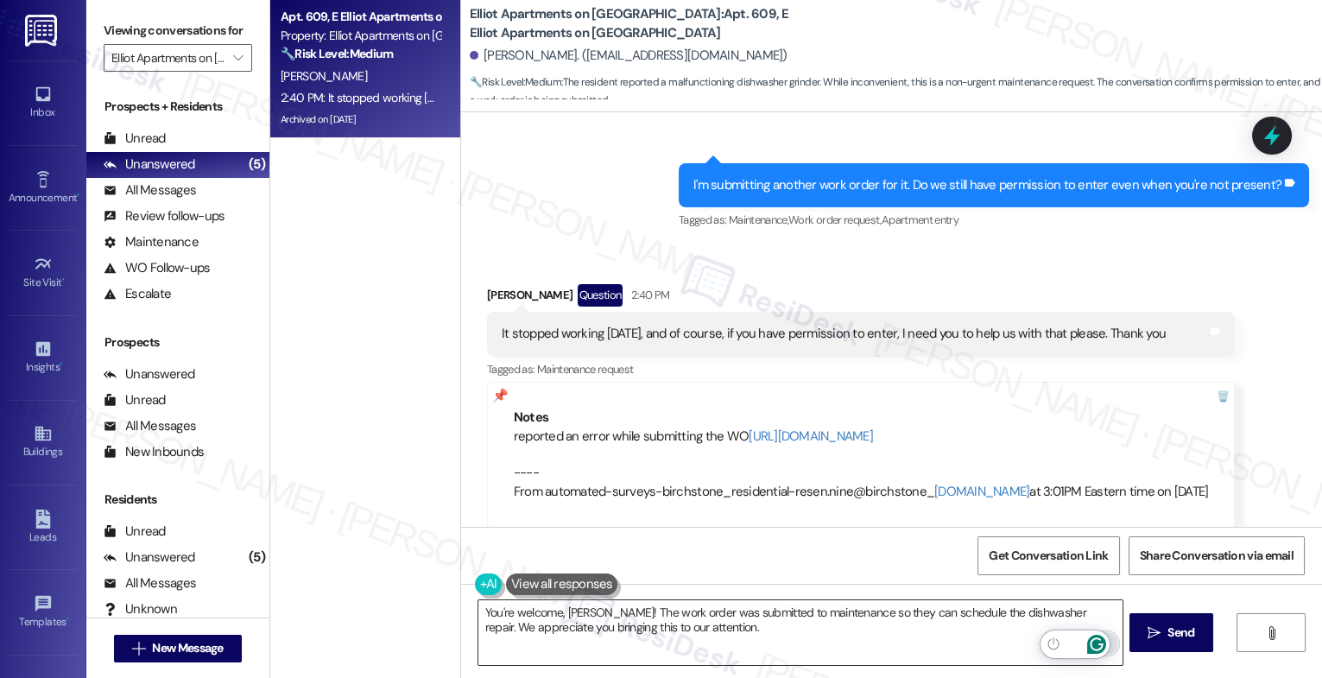
click at [1097, 644] on icon "Open Grammarly. 0 Suggestions." at bounding box center [1097, 644] width 19 height 19
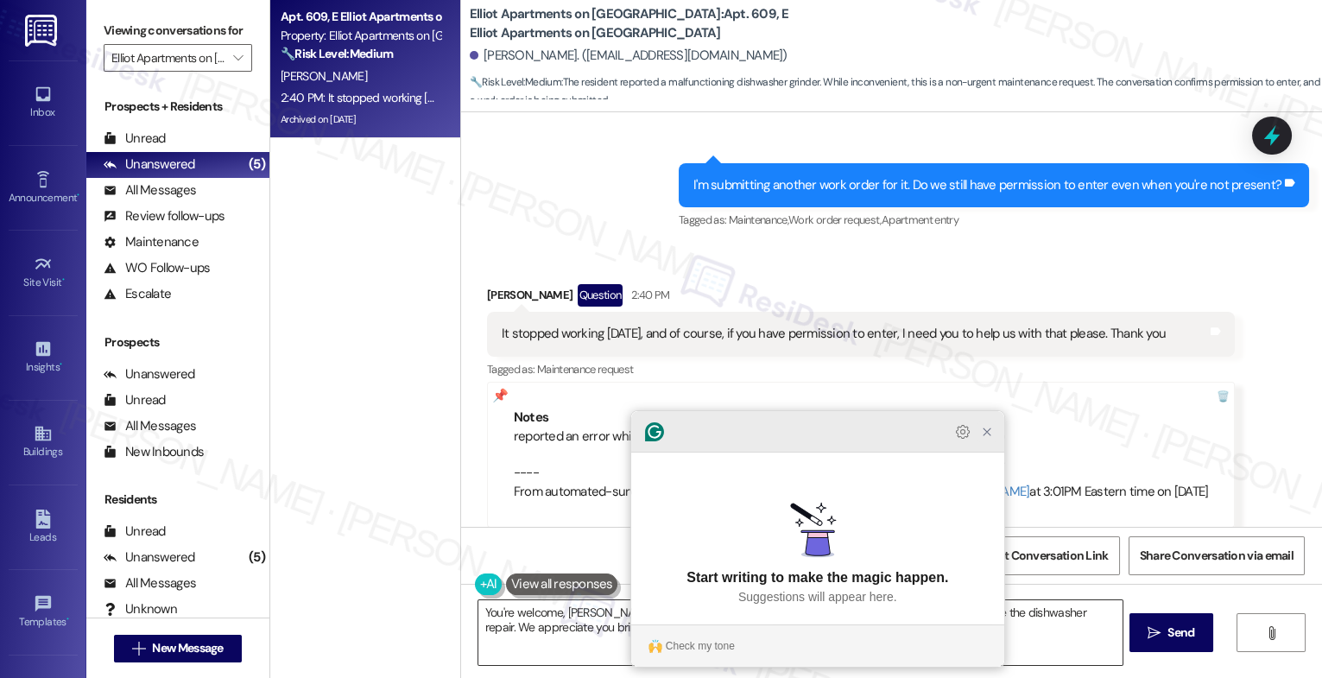
click at [986, 439] on icon "Close Grammarly Assistant" at bounding box center [987, 432] width 14 height 14
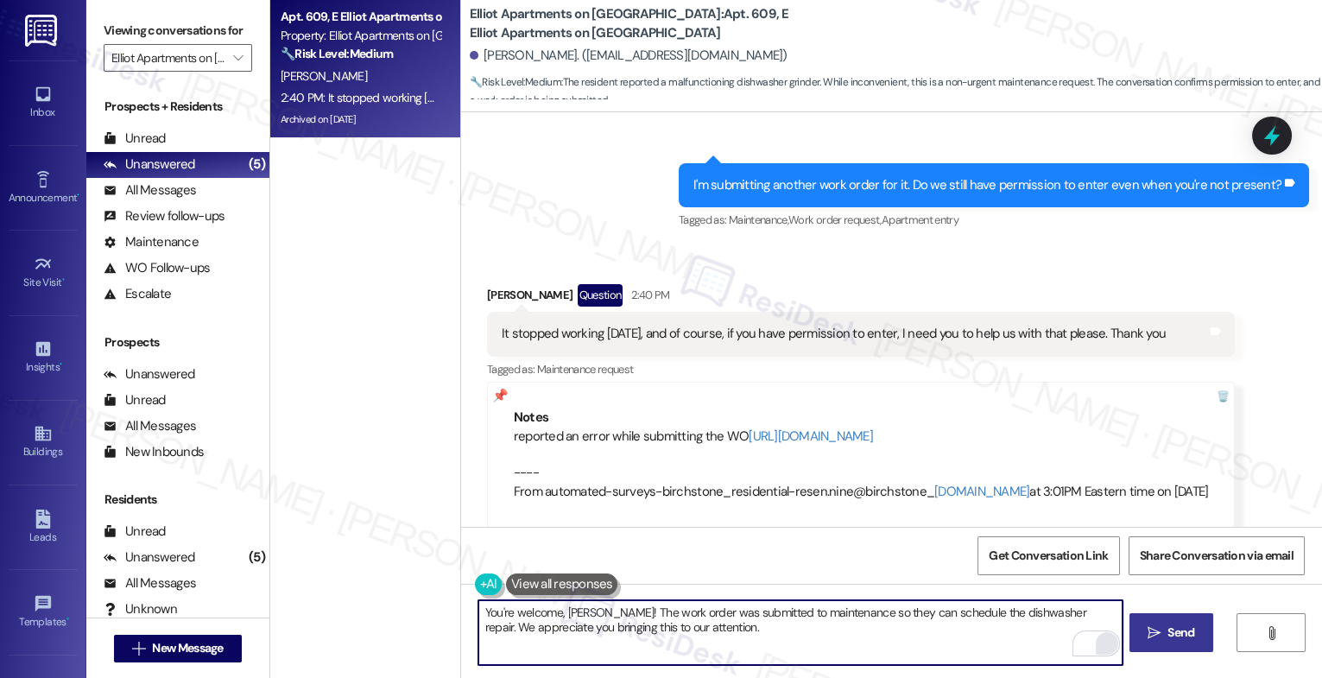
click at [1159, 624] on span " Send" at bounding box center [1172, 633] width 54 height 18
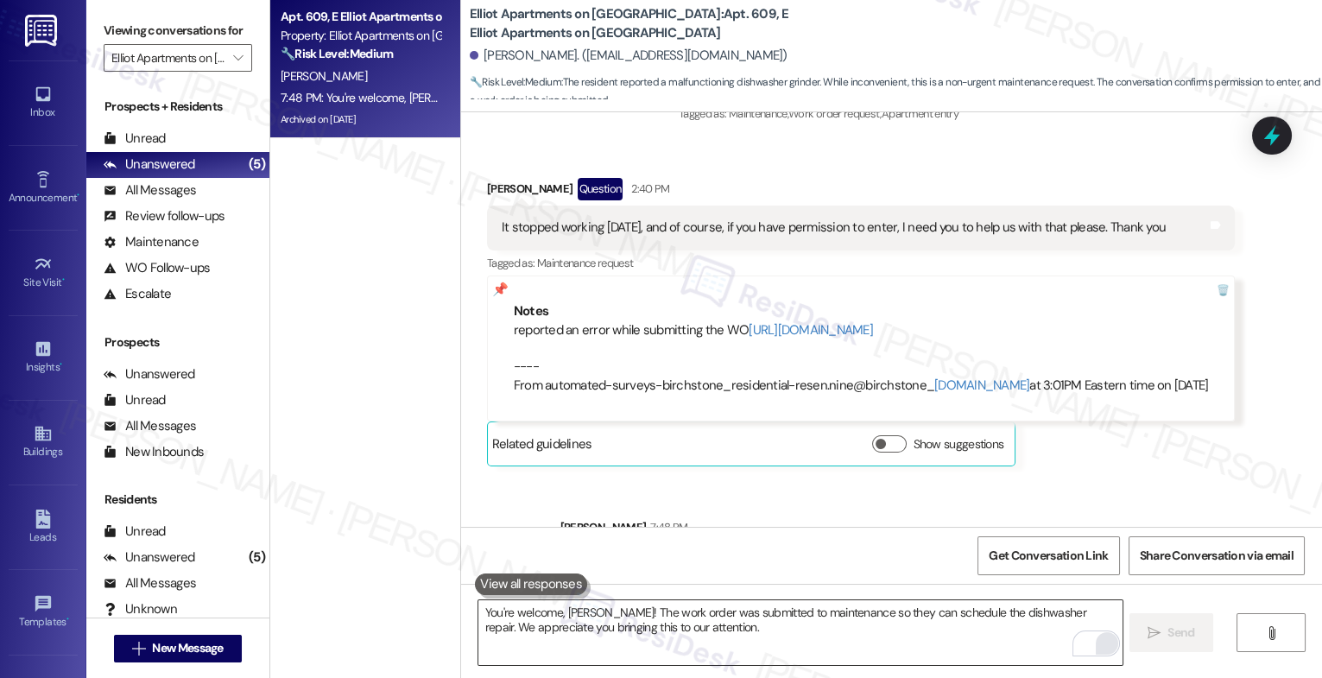
scroll to position [14076, 0]
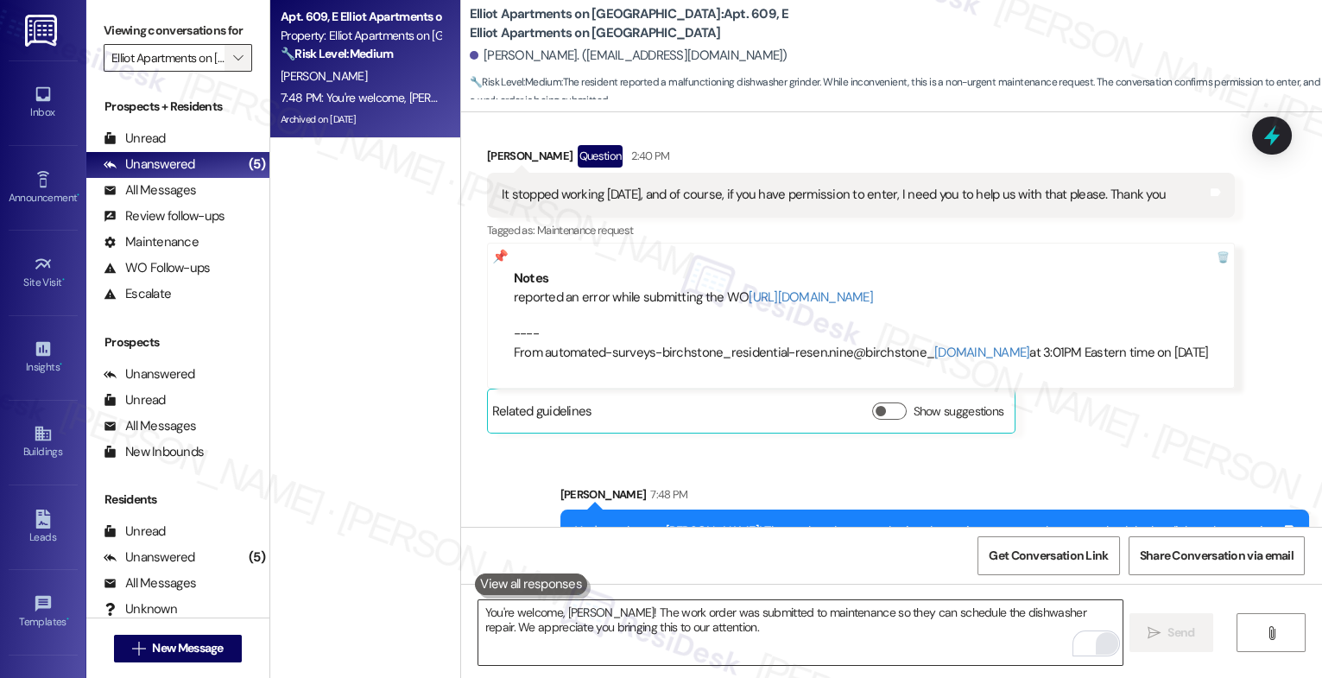
click at [233, 72] on span "" at bounding box center [238, 58] width 16 height 28
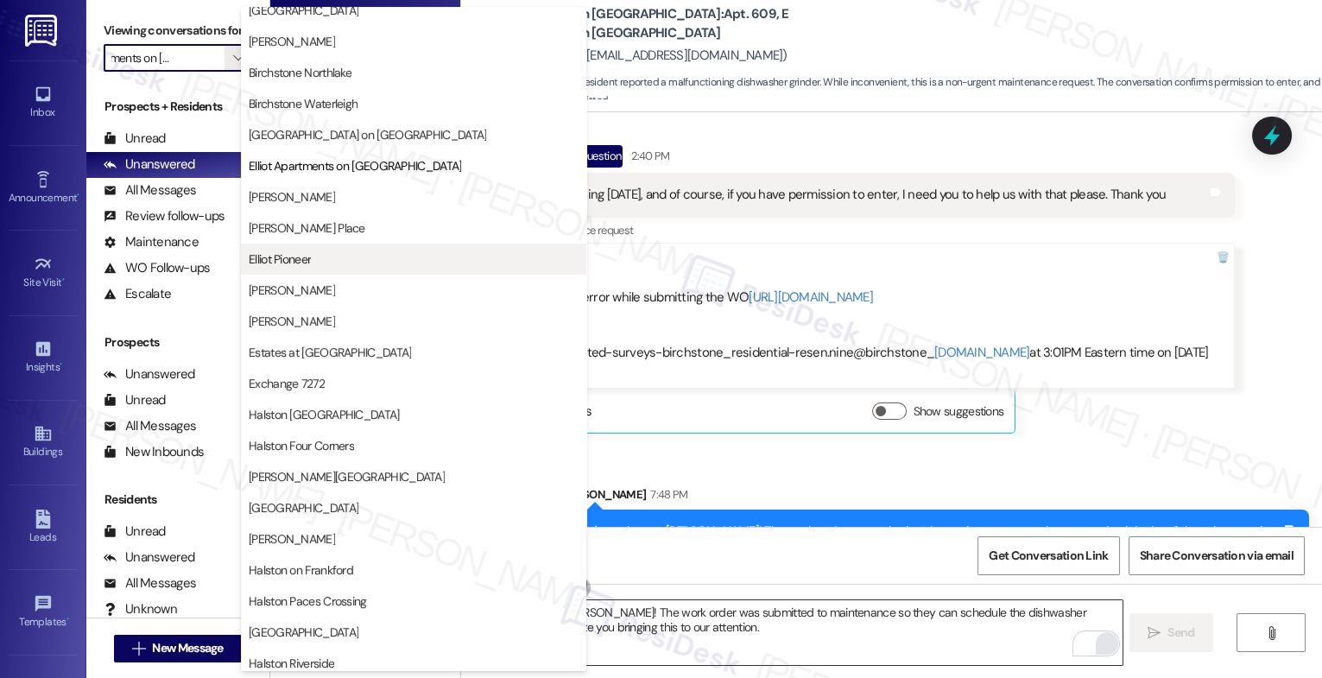
scroll to position [92, 0]
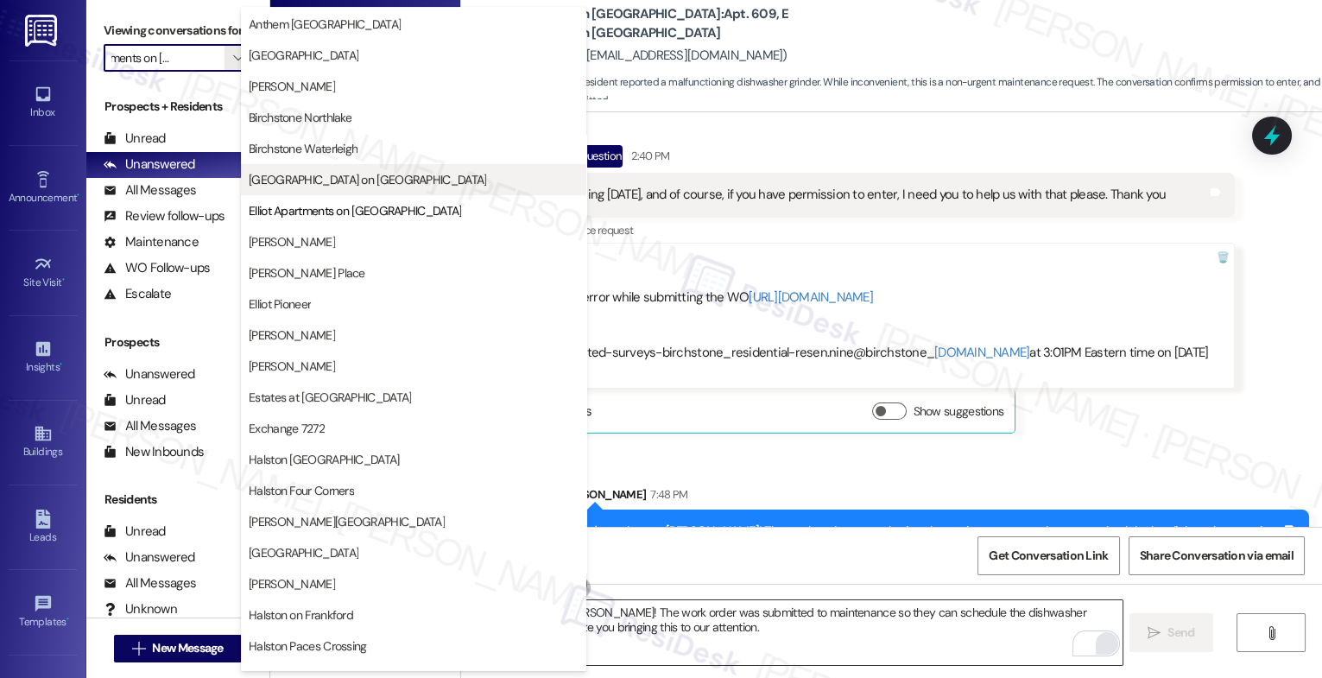
click at [327, 168] on button "[GEOGRAPHIC_DATA] on [GEOGRAPHIC_DATA]" at bounding box center [414, 179] width 346 height 31
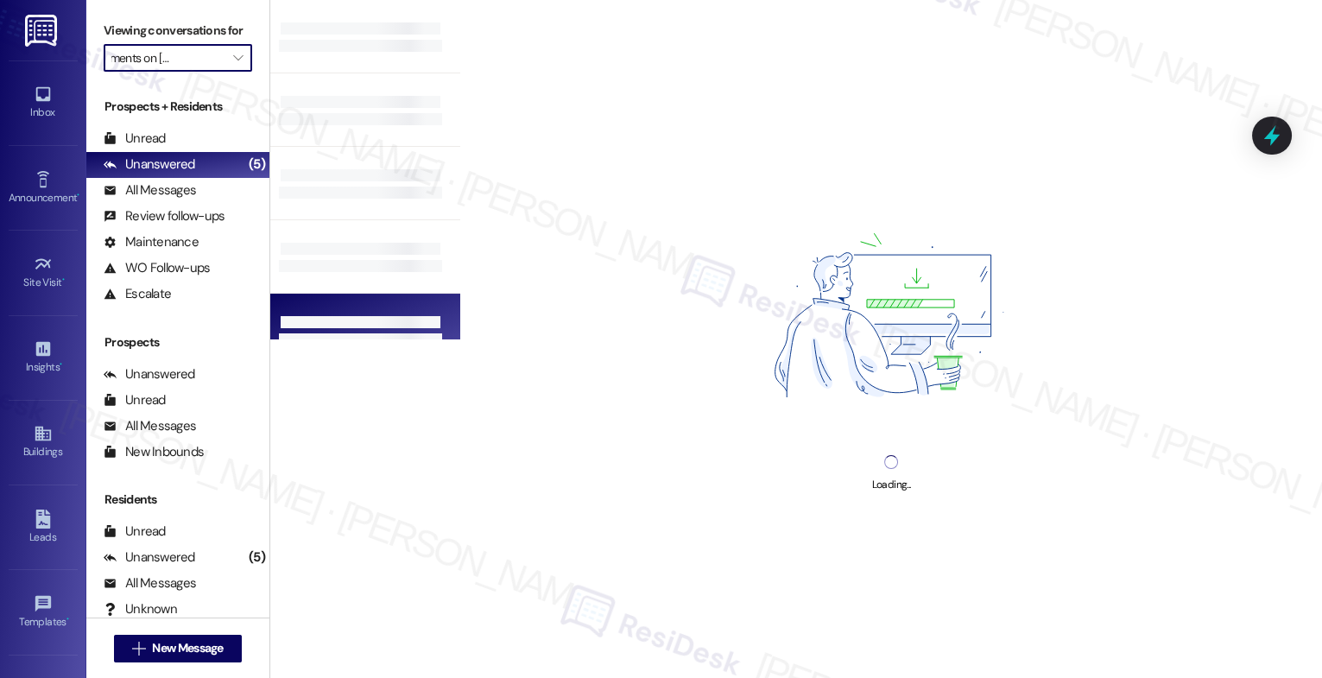
type input "[GEOGRAPHIC_DATA] on [GEOGRAPHIC_DATA]"
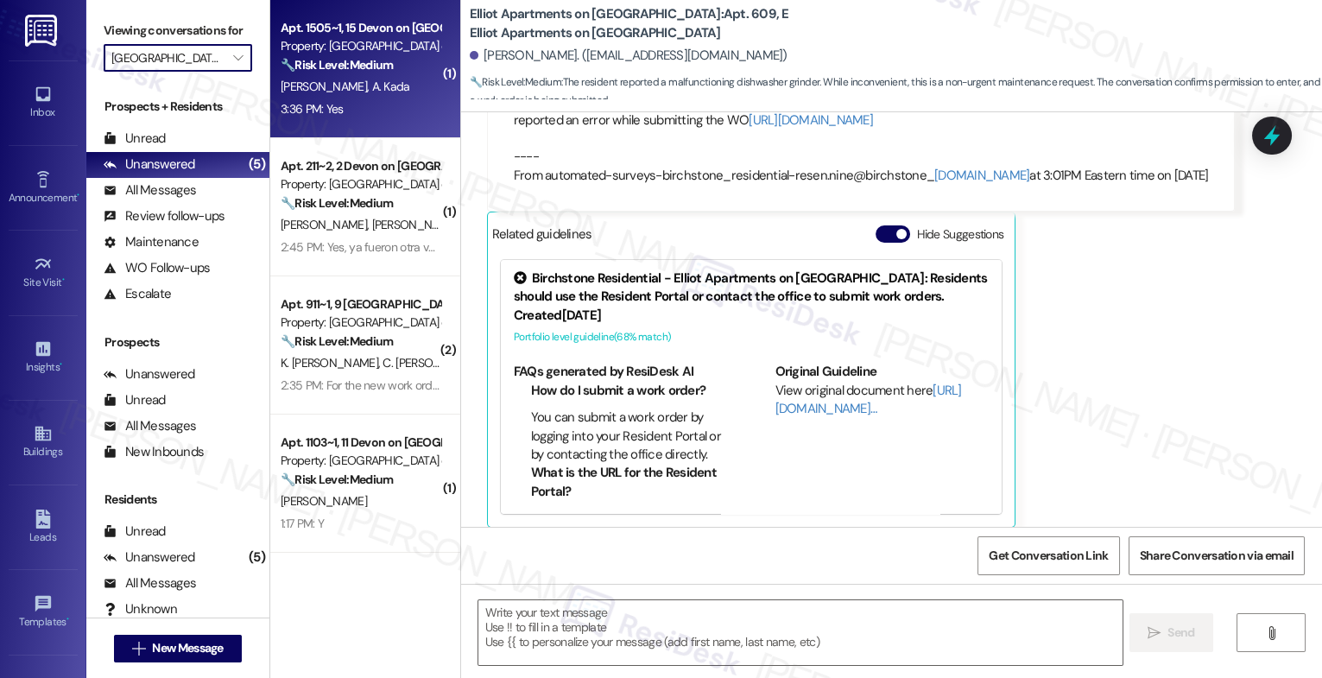
scroll to position [14207, 0]
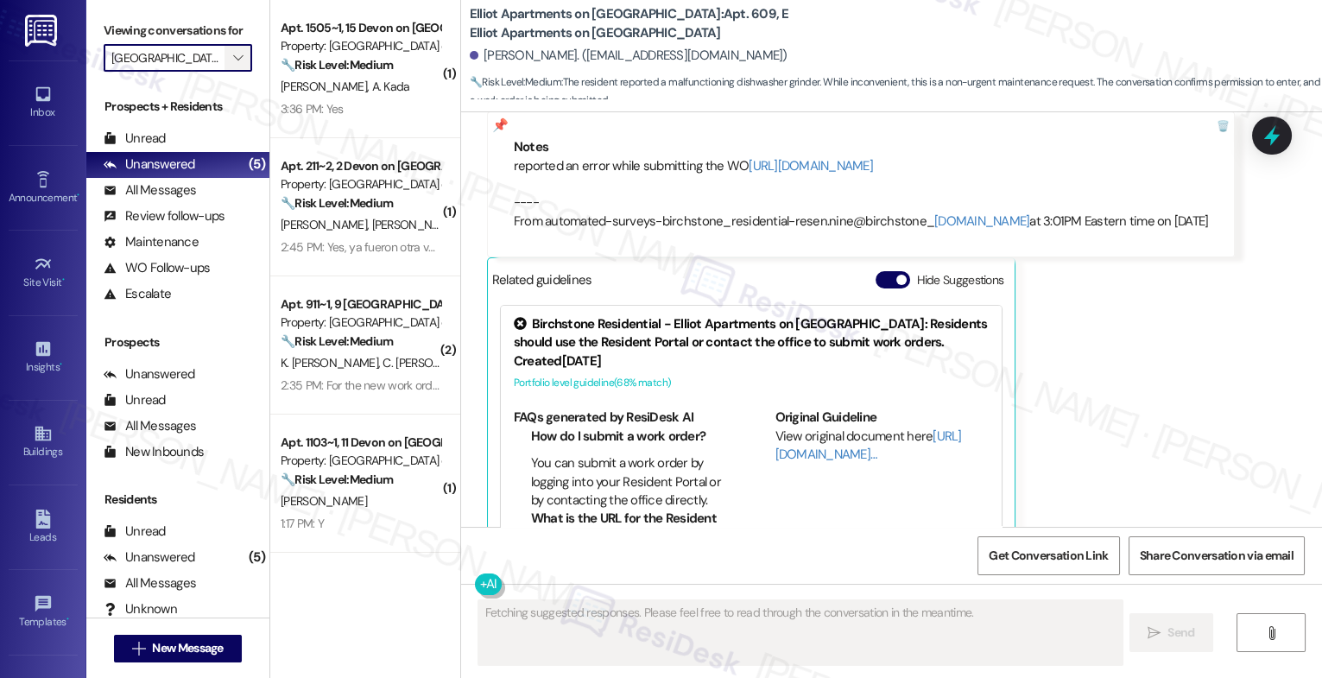
click at [233, 65] on icon "" at bounding box center [238, 58] width 10 height 14
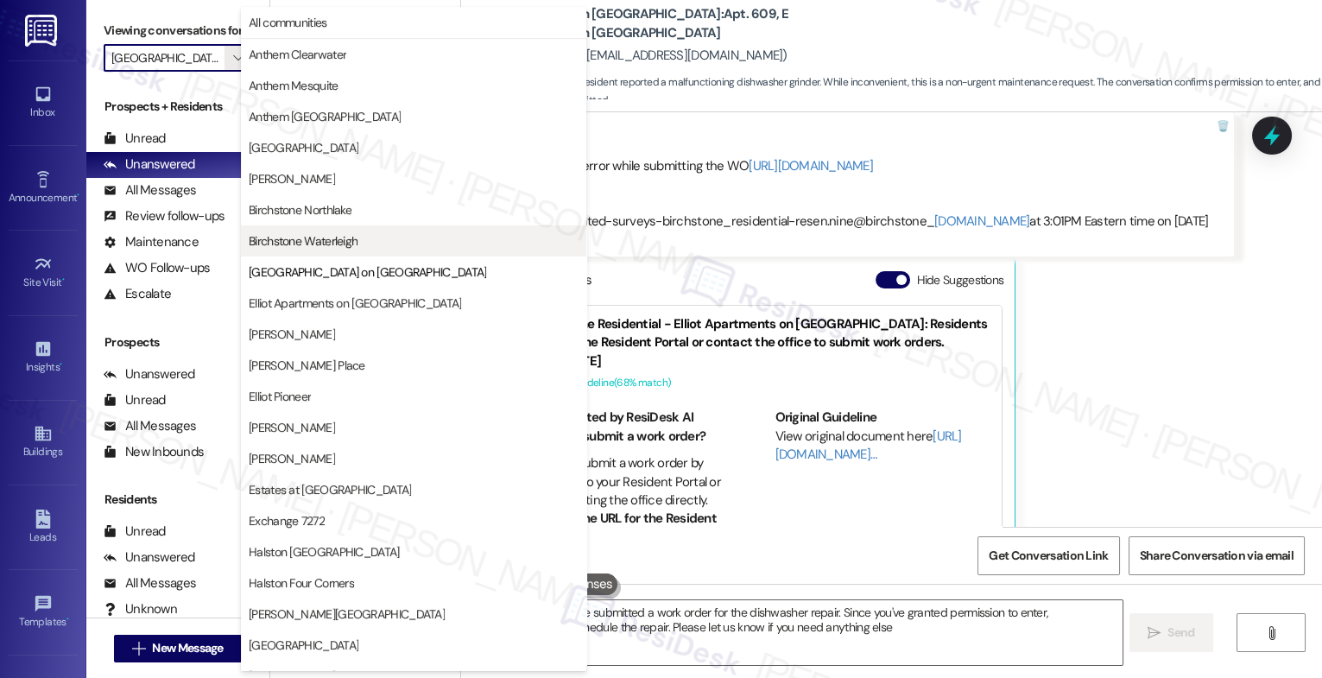
type textarea "Hi {{first_name}}, I've submitted a work order for the dishwasher repair. Since…"
click at [329, 239] on span "Birchstone Waterleigh" at bounding box center [303, 240] width 109 height 17
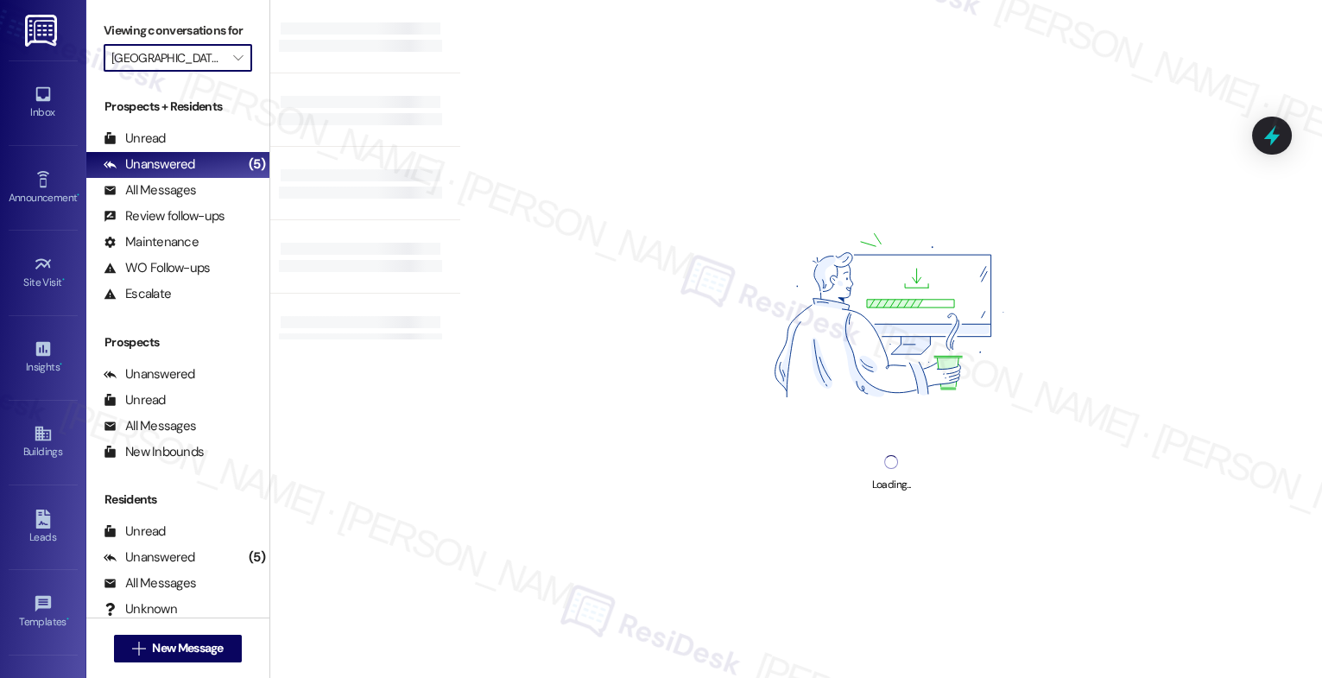
type input "Birchstone Waterleigh"
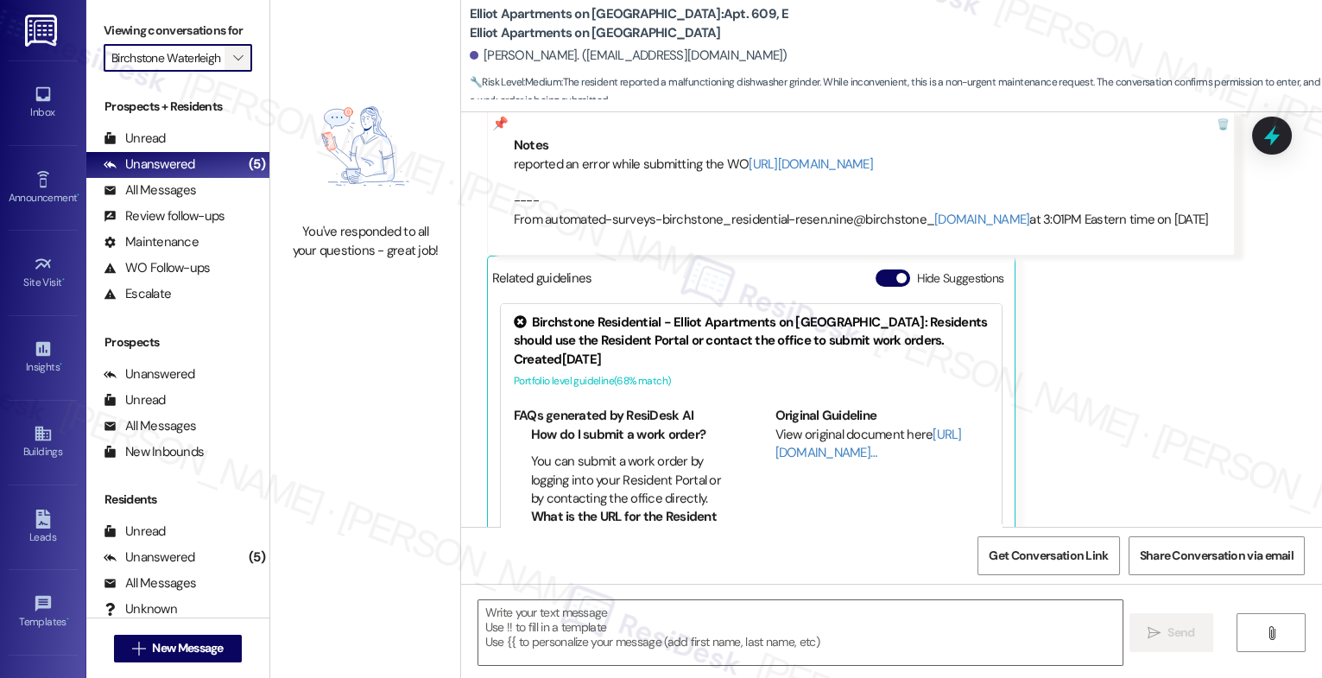
type textarea "Fetching suggested responses. Please feel free to read through the conversation…"
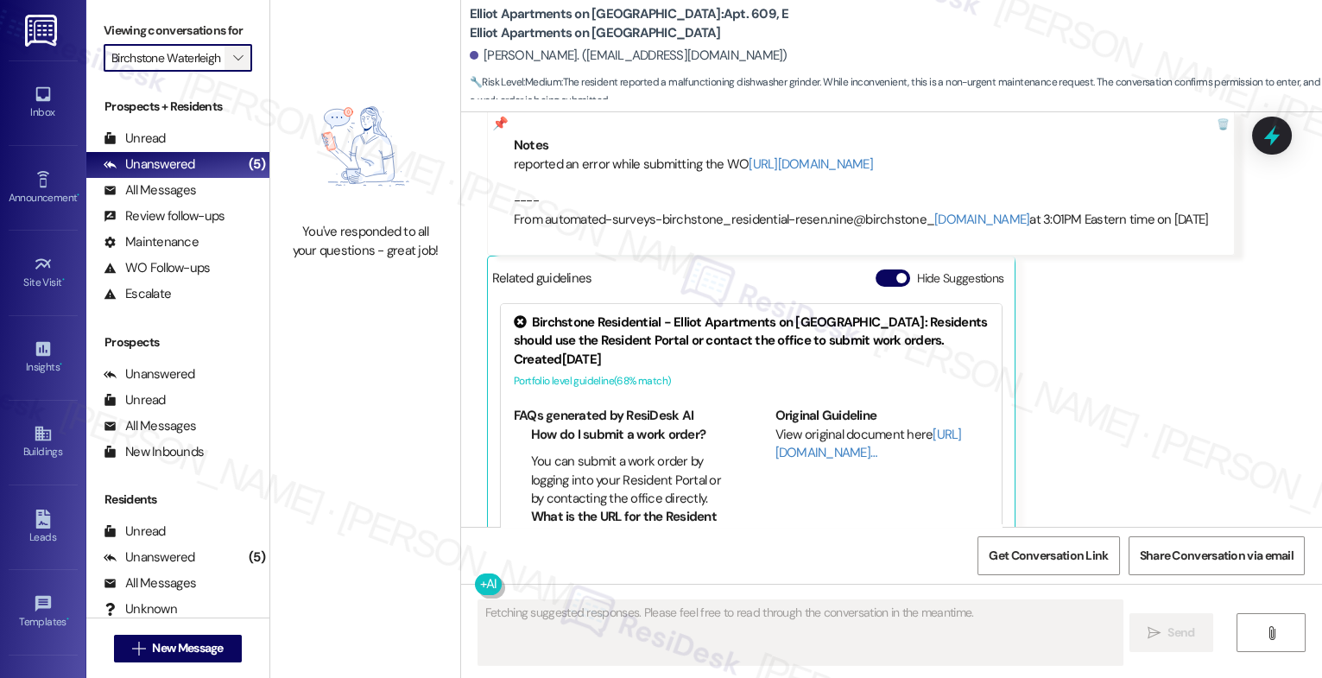
scroll to position [14207, 0]
click at [233, 65] on icon "" at bounding box center [238, 58] width 10 height 14
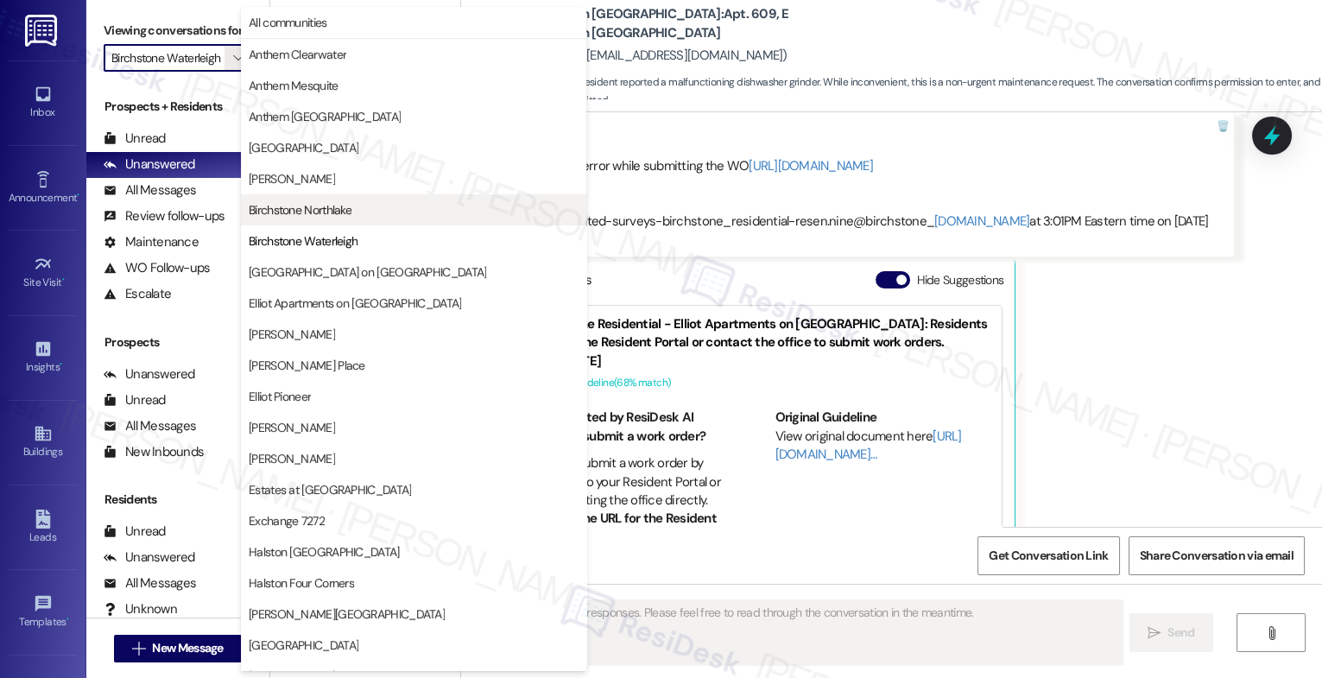
click at [336, 201] on span "Birchstone Northlake" at bounding box center [300, 209] width 103 height 17
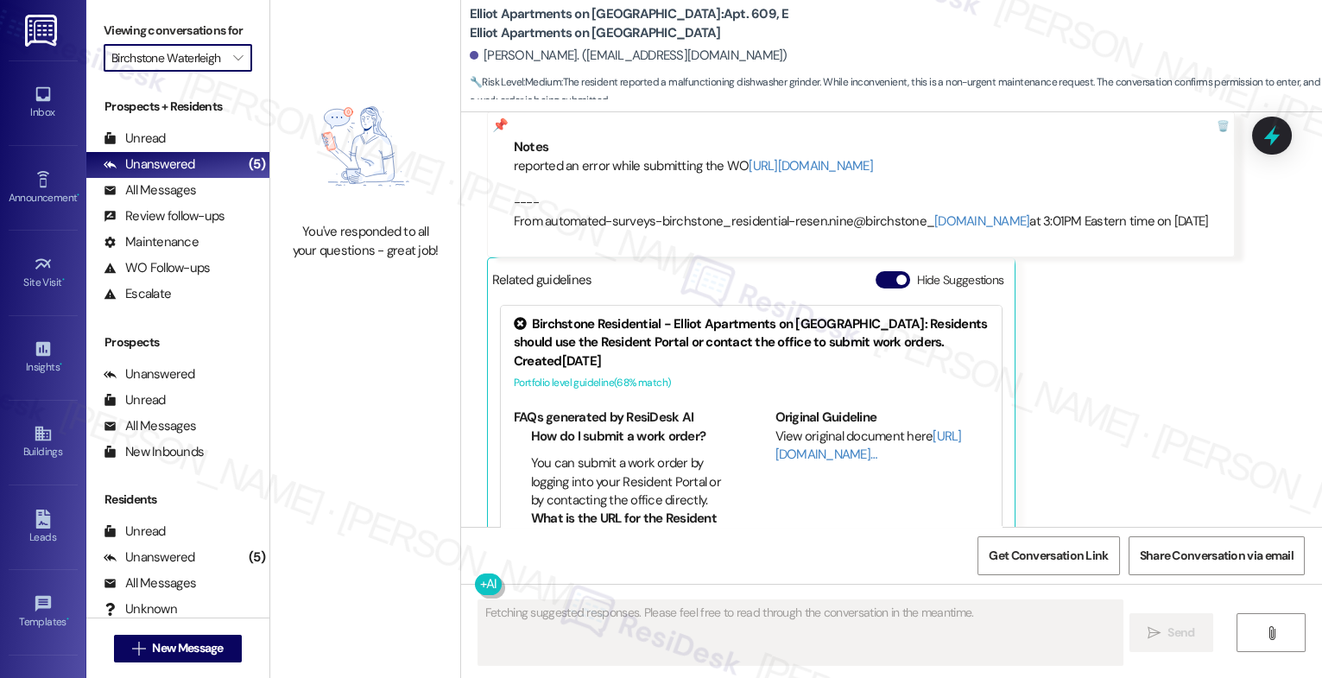
type input "Birchstone Northlake"
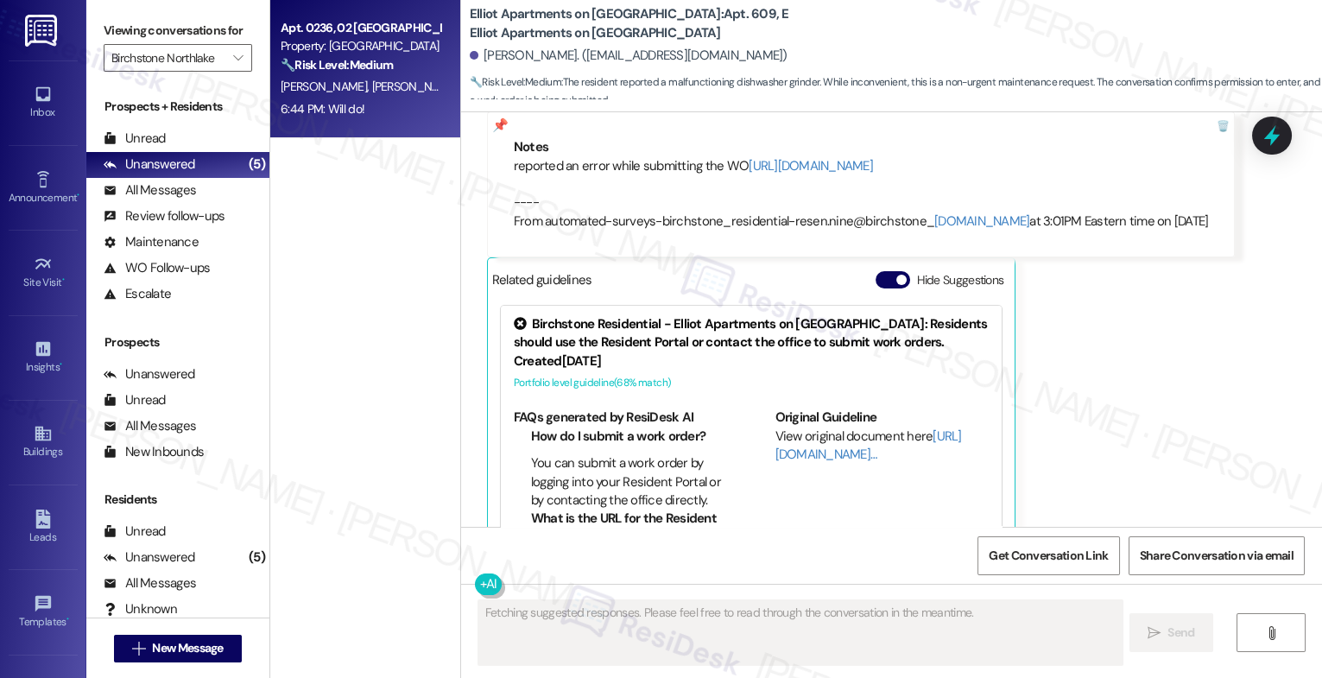
click at [371, 82] on span "[PERSON_NAME][GEOGRAPHIC_DATA]" at bounding box center [469, 87] width 196 height 16
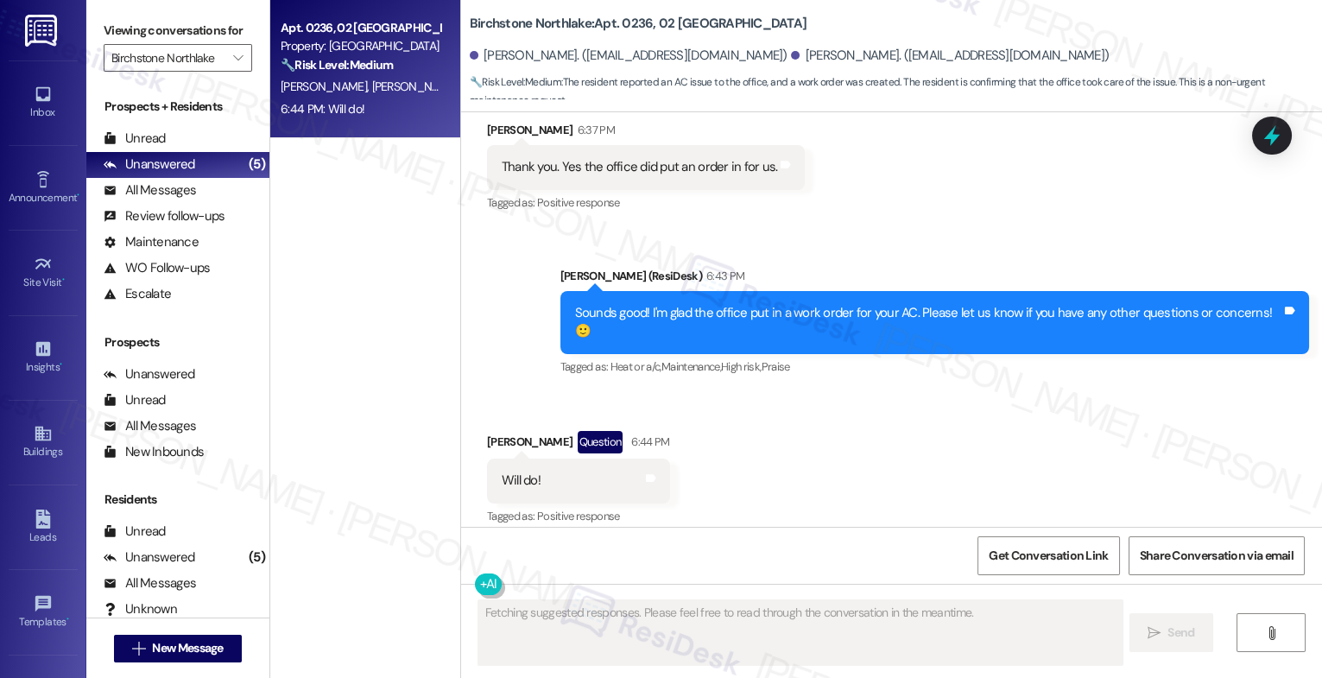
scroll to position [5599, 0]
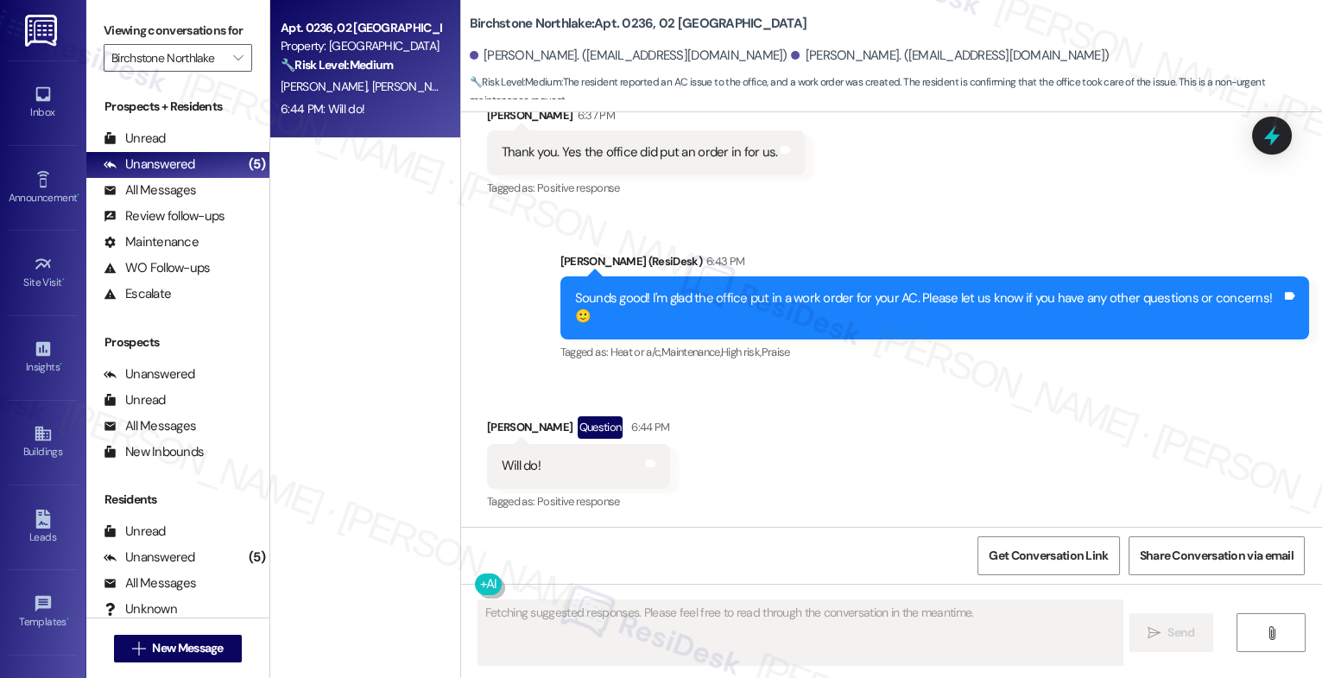
click at [746, 432] on div "Received via SMS [PERSON_NAME] Question 6:44 PM Will do! Tags and notes Tagged …" at bounding box center [891, 451] width 861 height 149
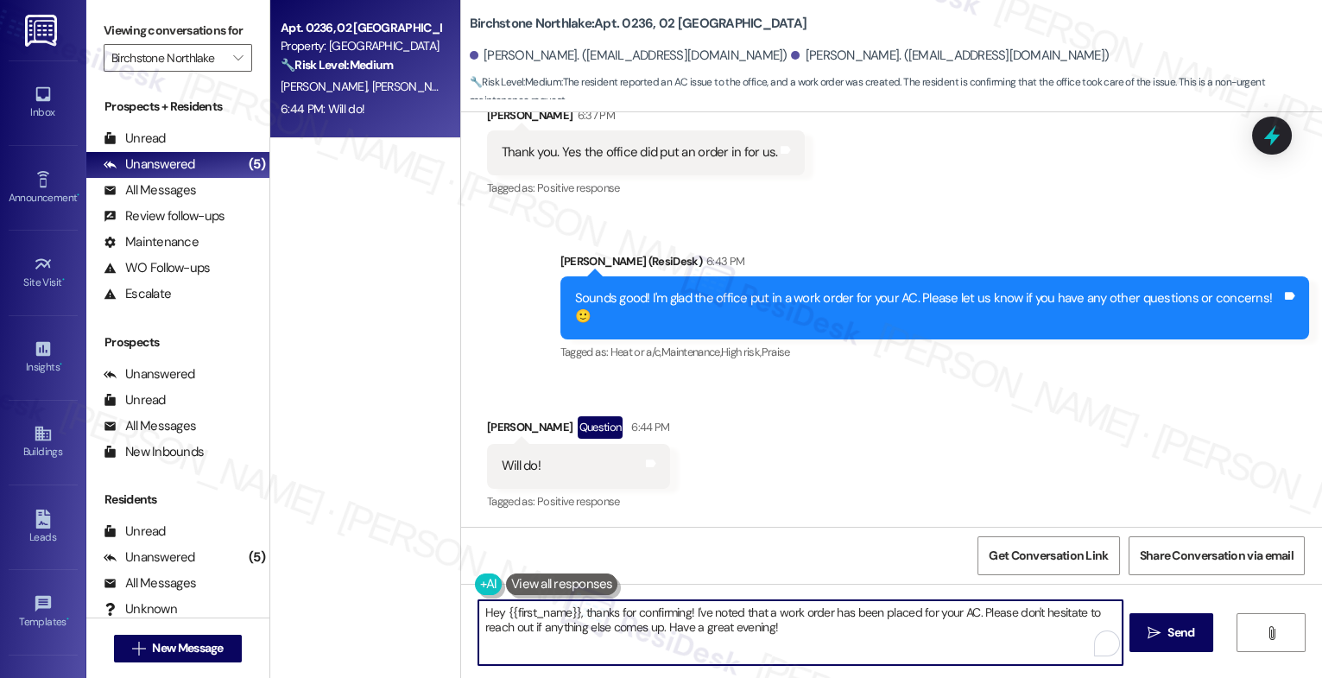
click at [625, 625] on textarea "Hey {{first_name}}, thanks for confirming! I've noted that a work order has bee…" at bounding box center [801, 632] width 644 height 65
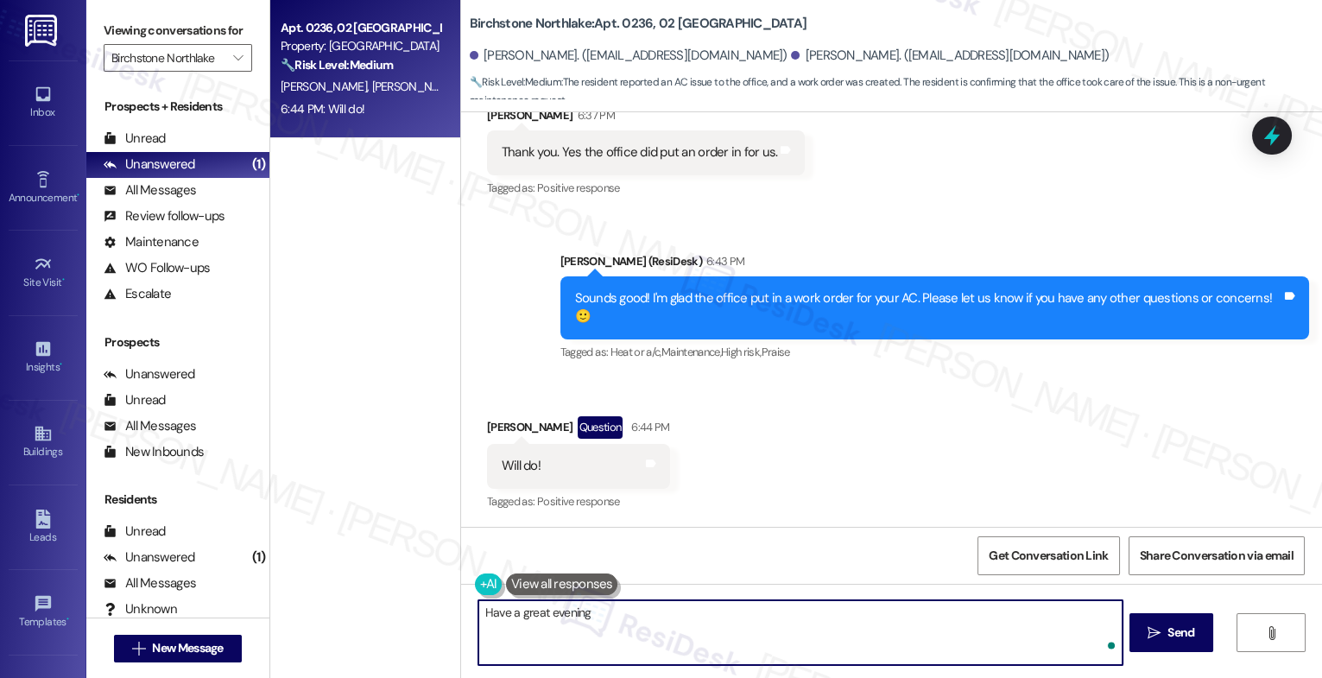
type textarea "Have a great evening!"
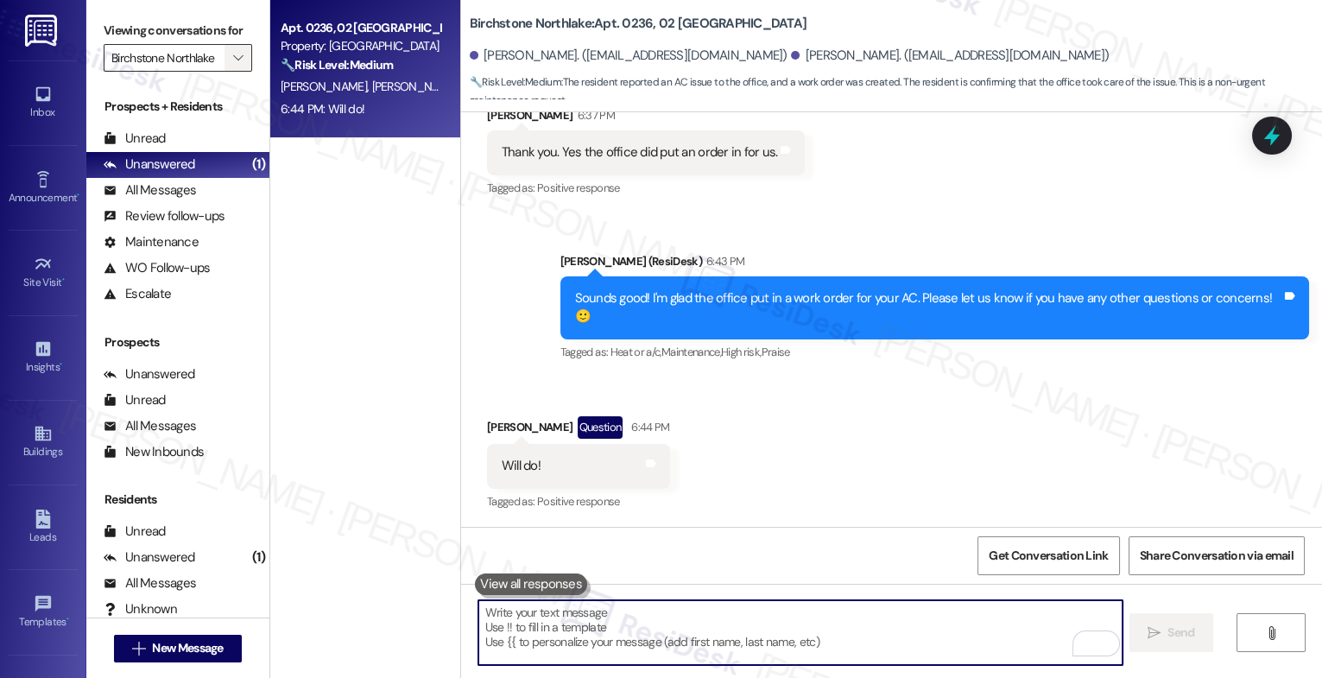
scroll to position [5598, 0]
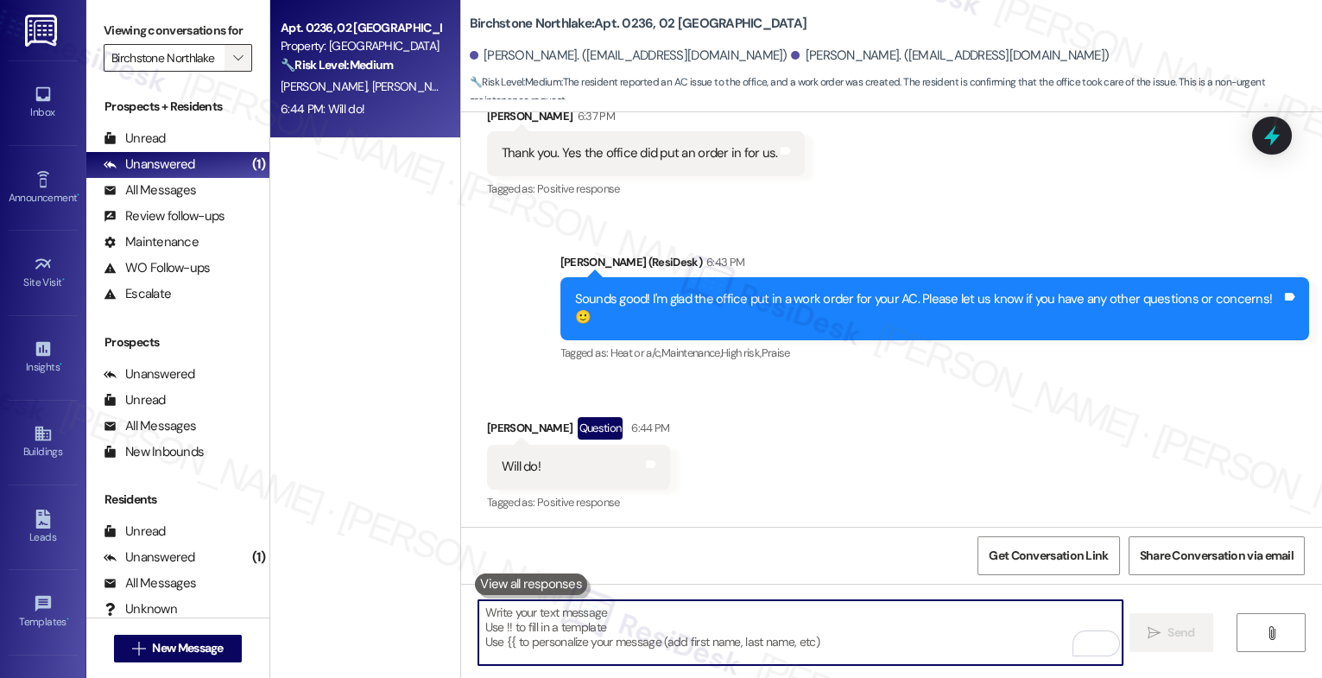
click at [233, 65] on icon "" at bounding box center [238, 58] width 10 height 14
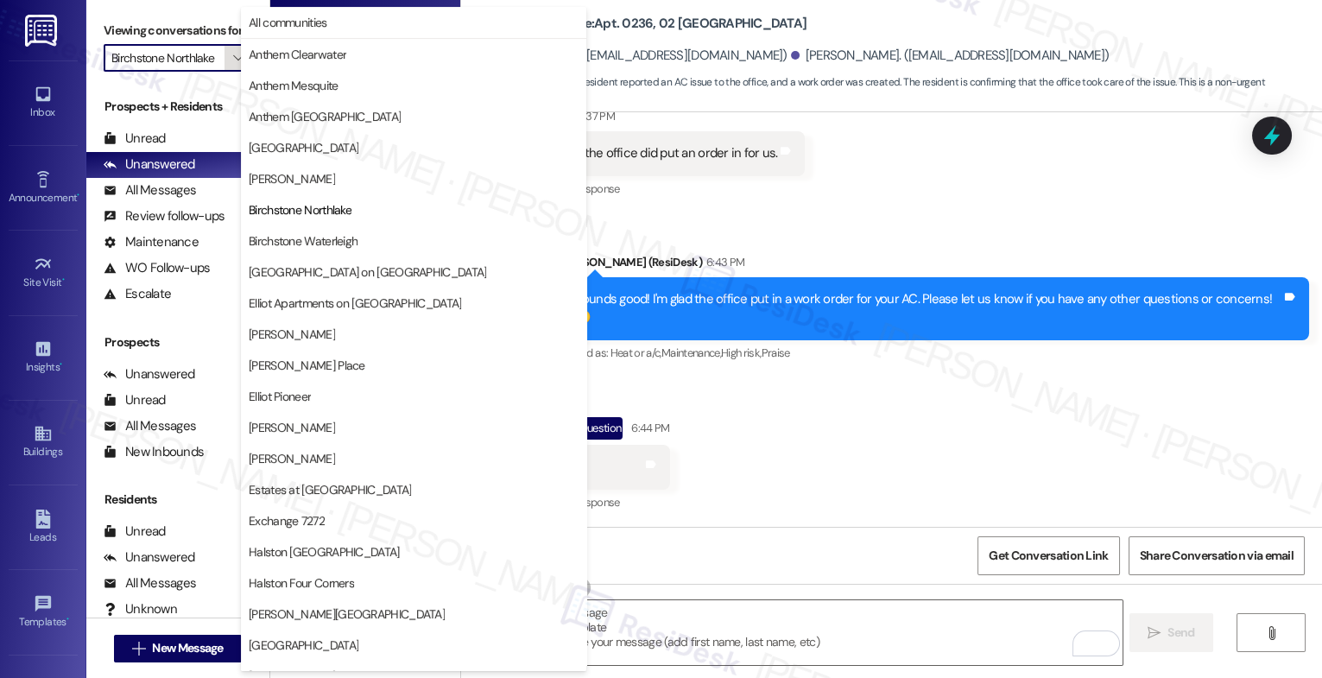
scroll to position [0, 2]
click at [330, 180] on span "[PERSON_NAME]" at bounding box center [414, 178] width 330 height 17
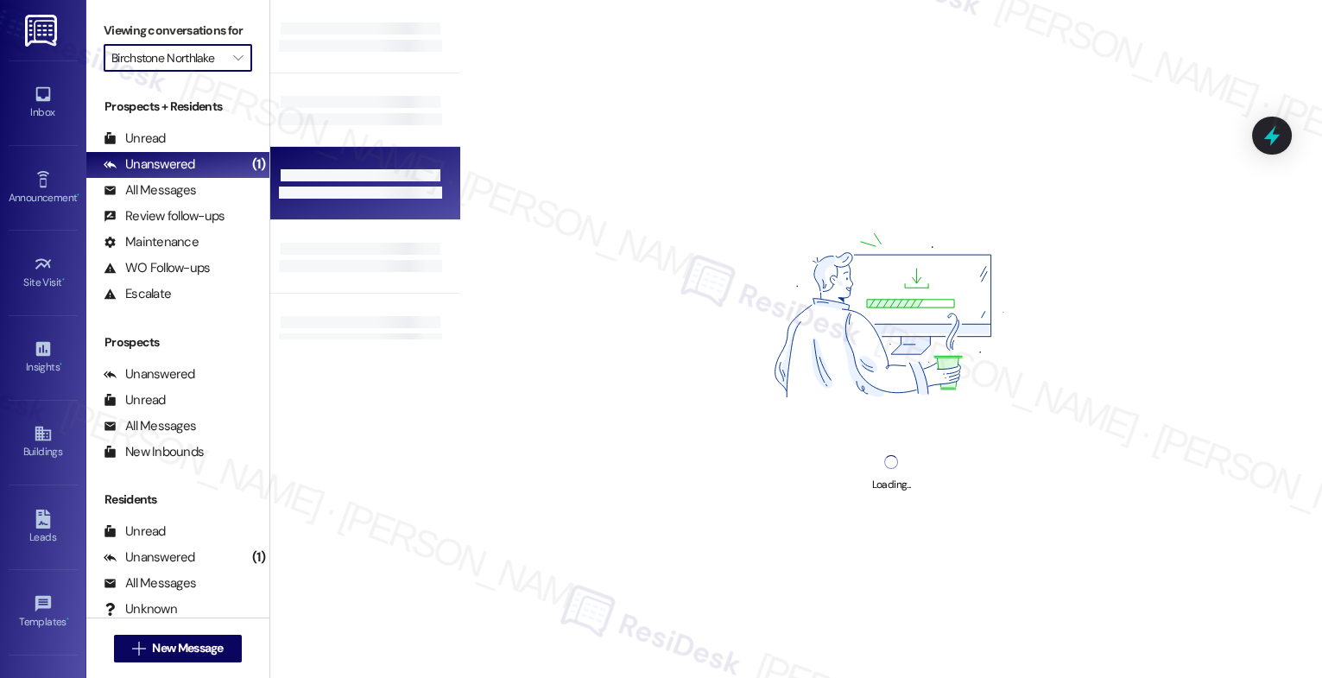
type input "[PERSON_NAME]"
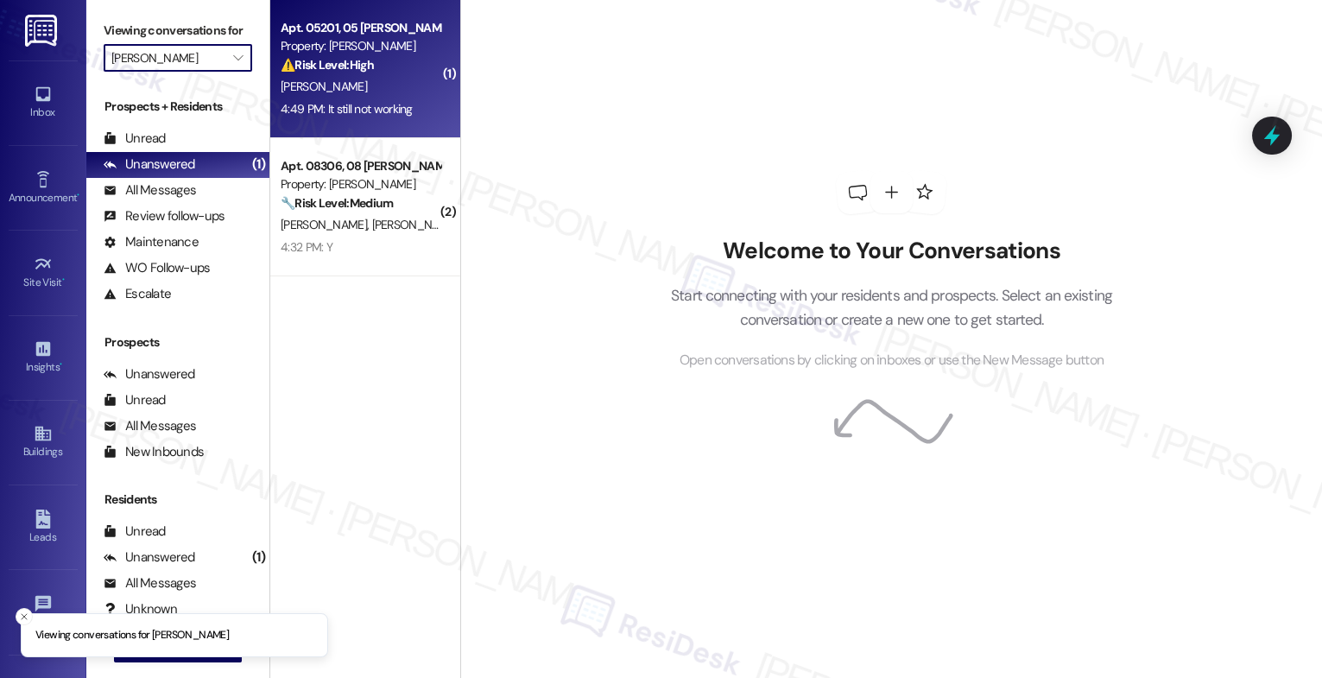
click at [365, 68] on div "⚠️ Risk Level: High The resident reports that the dryer is still not working af…" at bounding box center [361, 65] width 160 height 18
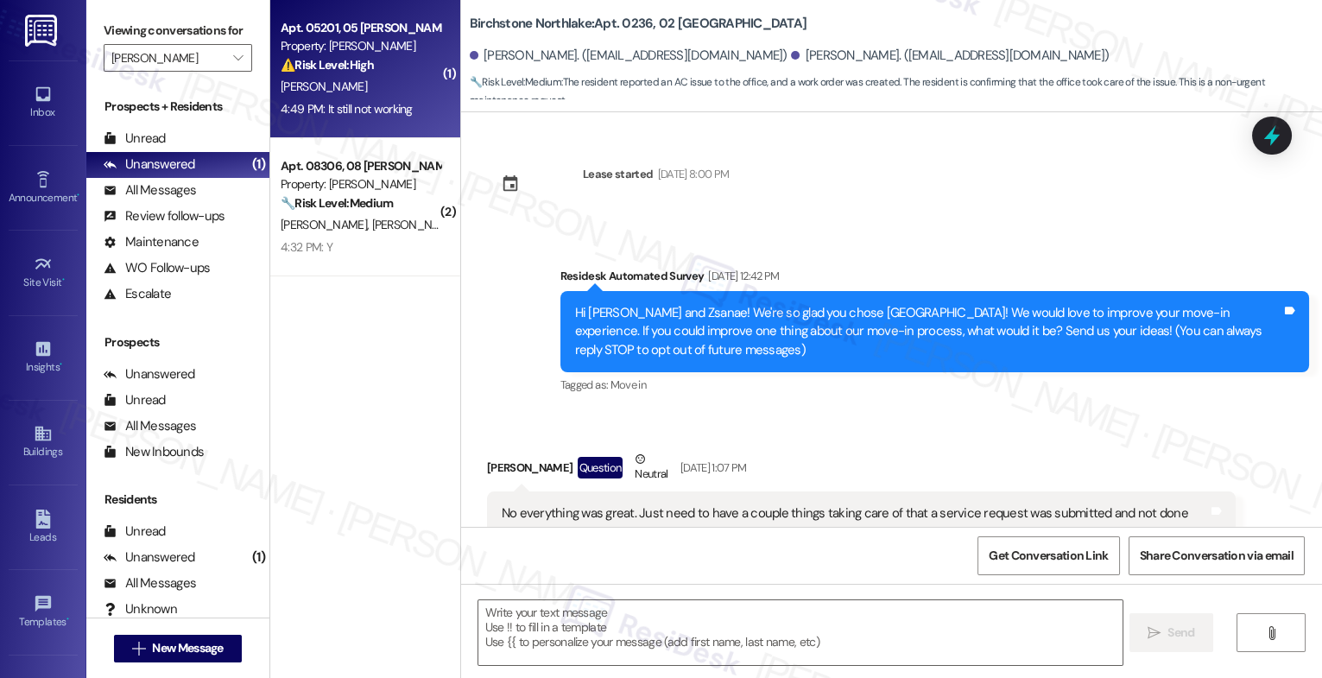
scroll to position [318, 0]
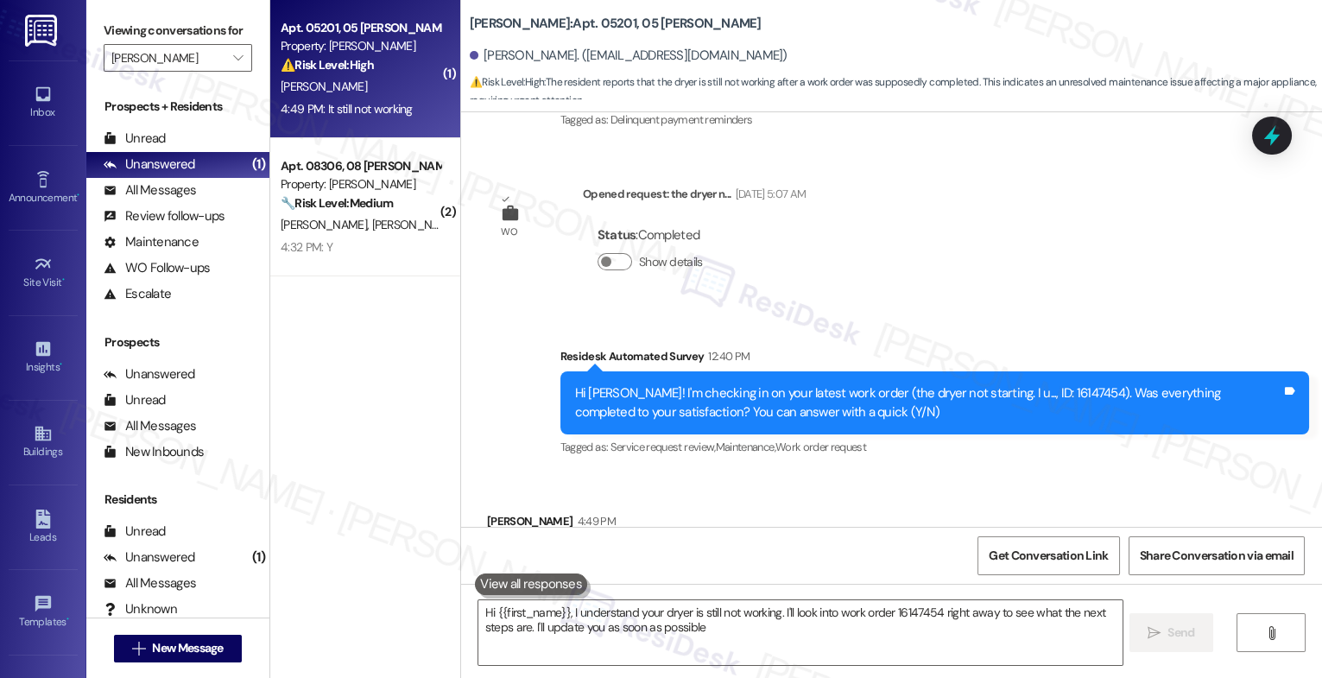
type textarea "Hi {{first_name}}, I understand your dryer is still not working. I'll look into…"
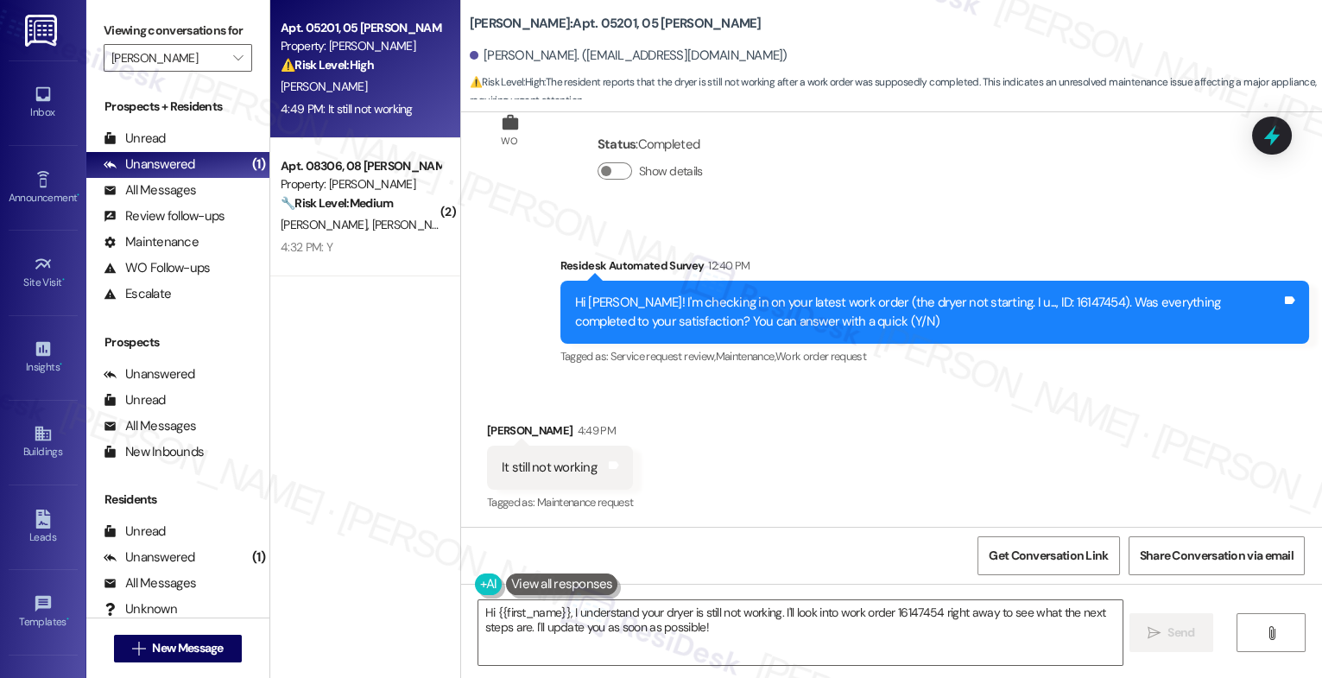
scroll to position [555, 0]
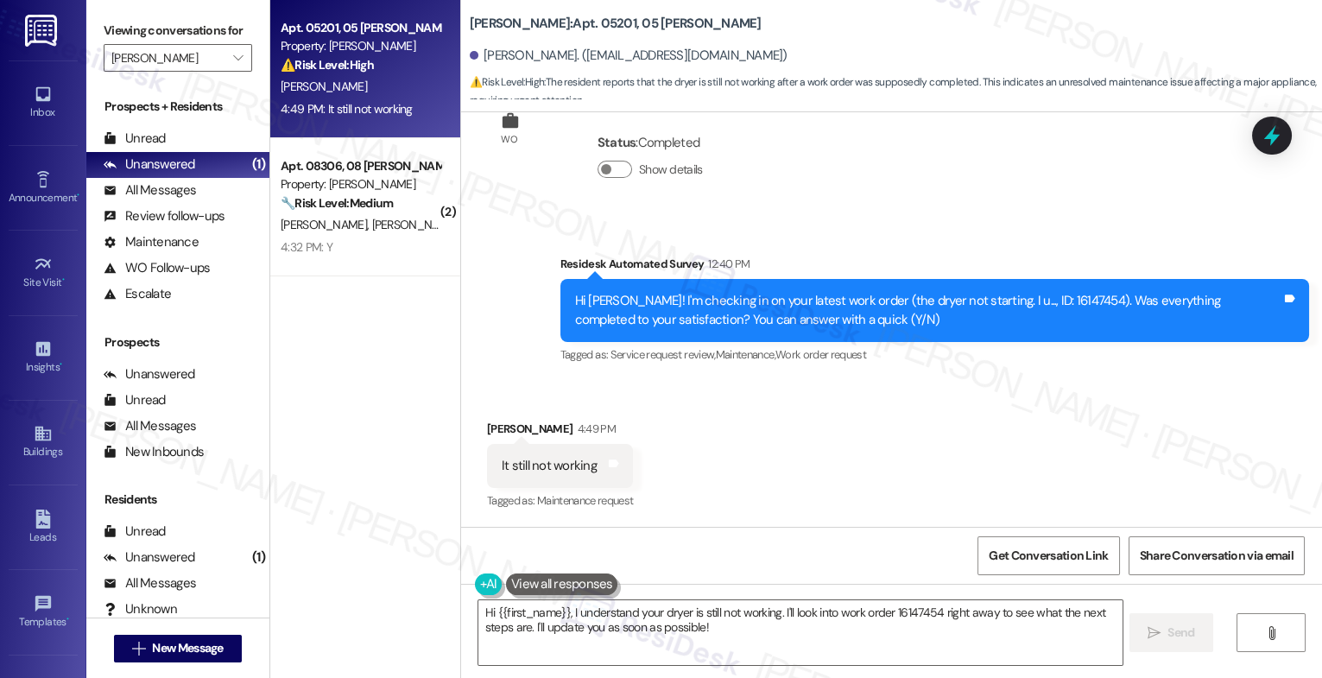
click at [724, 433] on div "Received via SMS [PERSON_NAME] 4:49 PM It still not working Tags and notes Tagg…" at bounding box center [891, 454] width 861 height 146
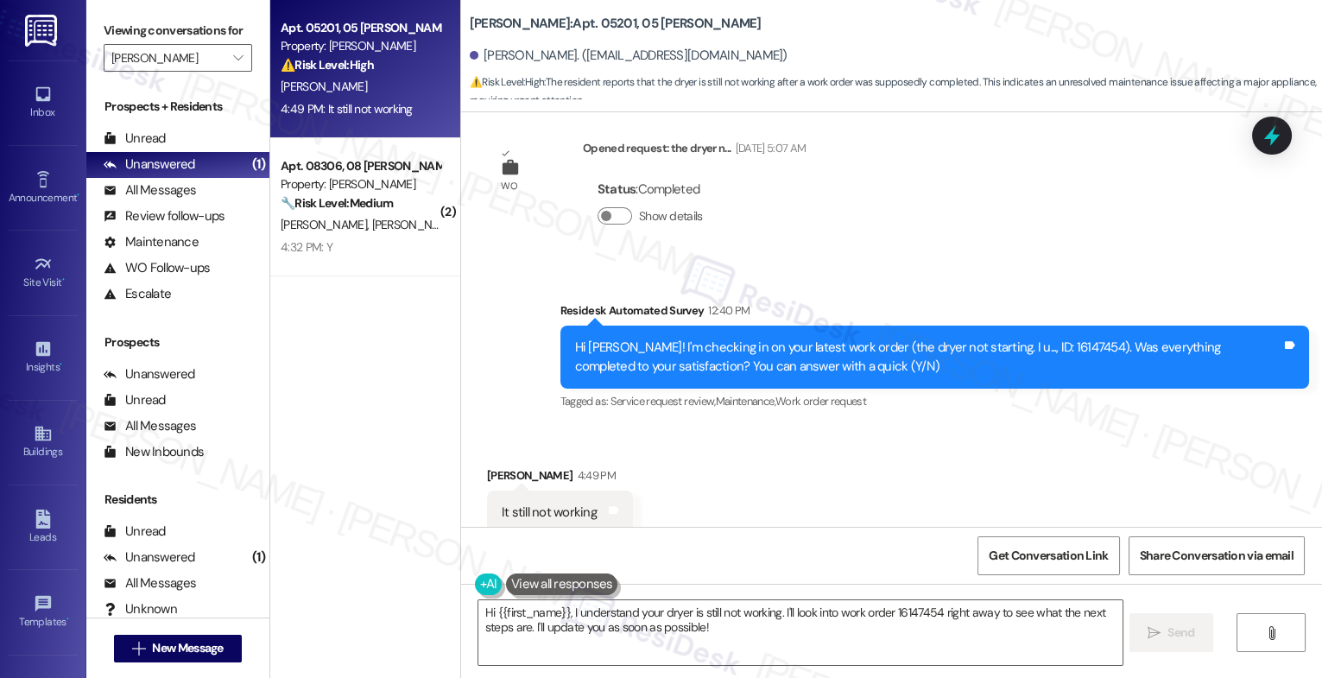
scroll to position [508, 0]
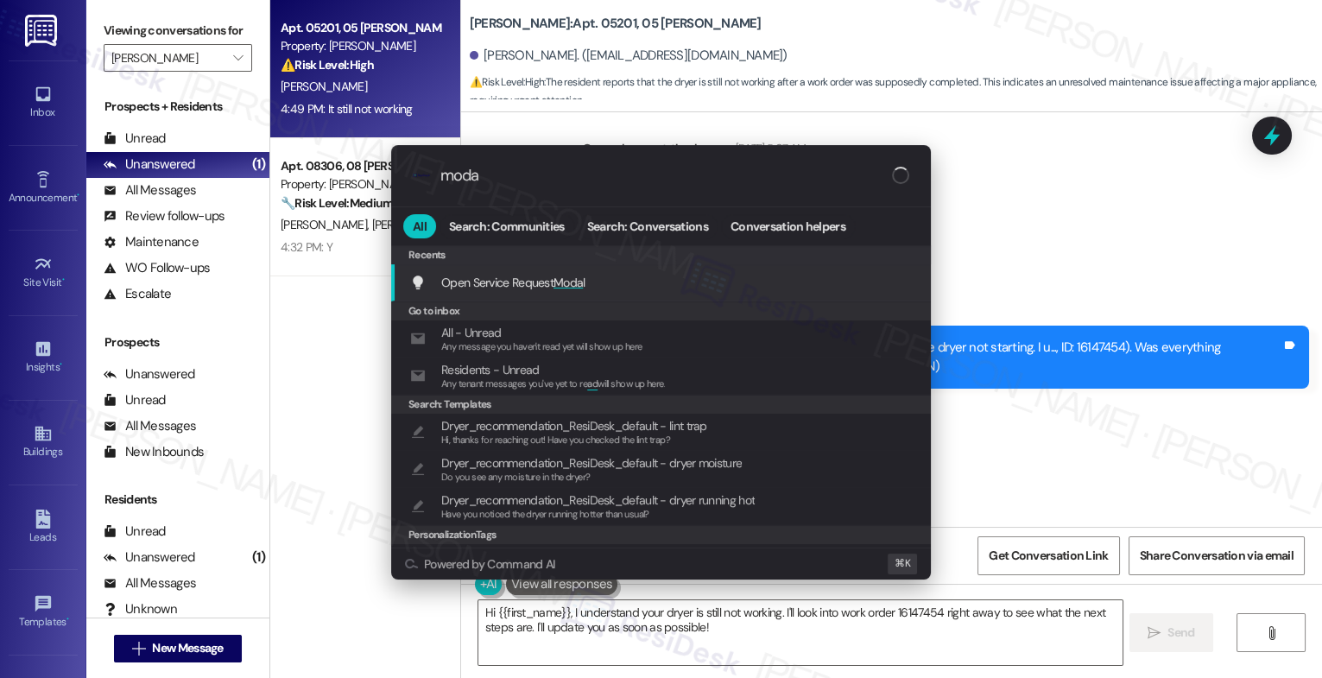
type input "modal"
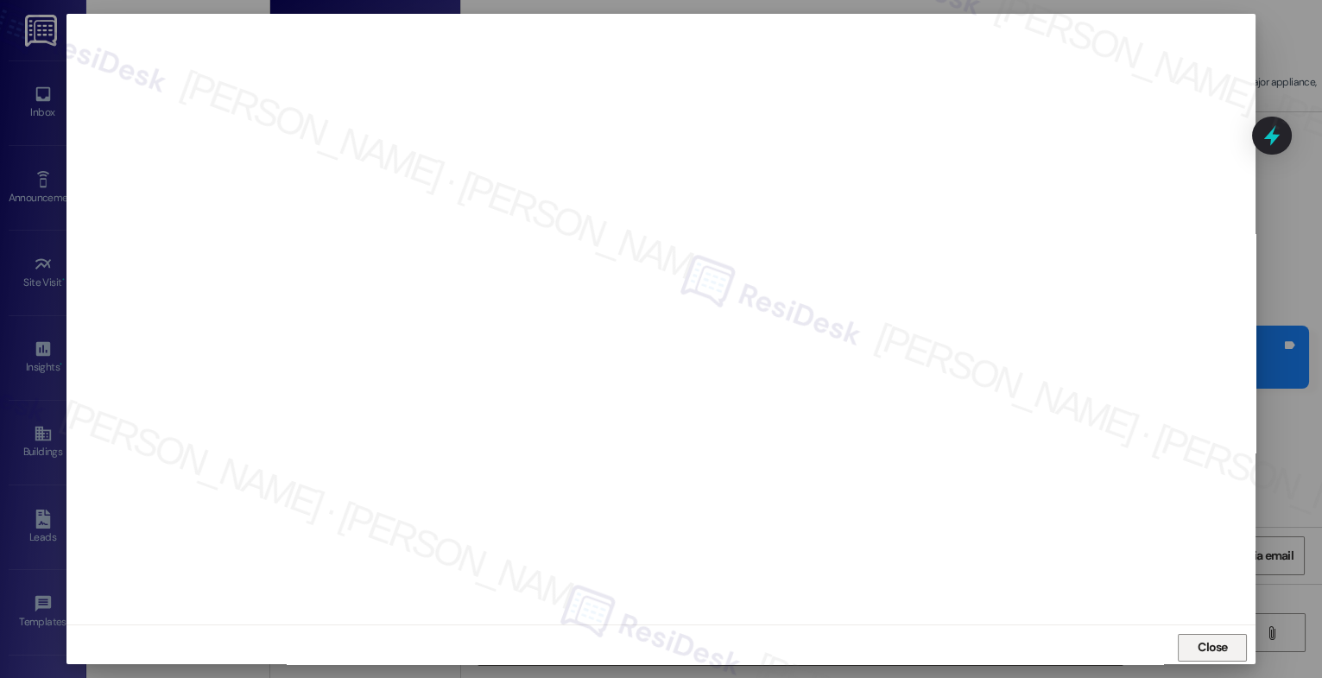
click at [1208, 643] on span "Close" at bounding box center [1213, 647] width 30 height 18
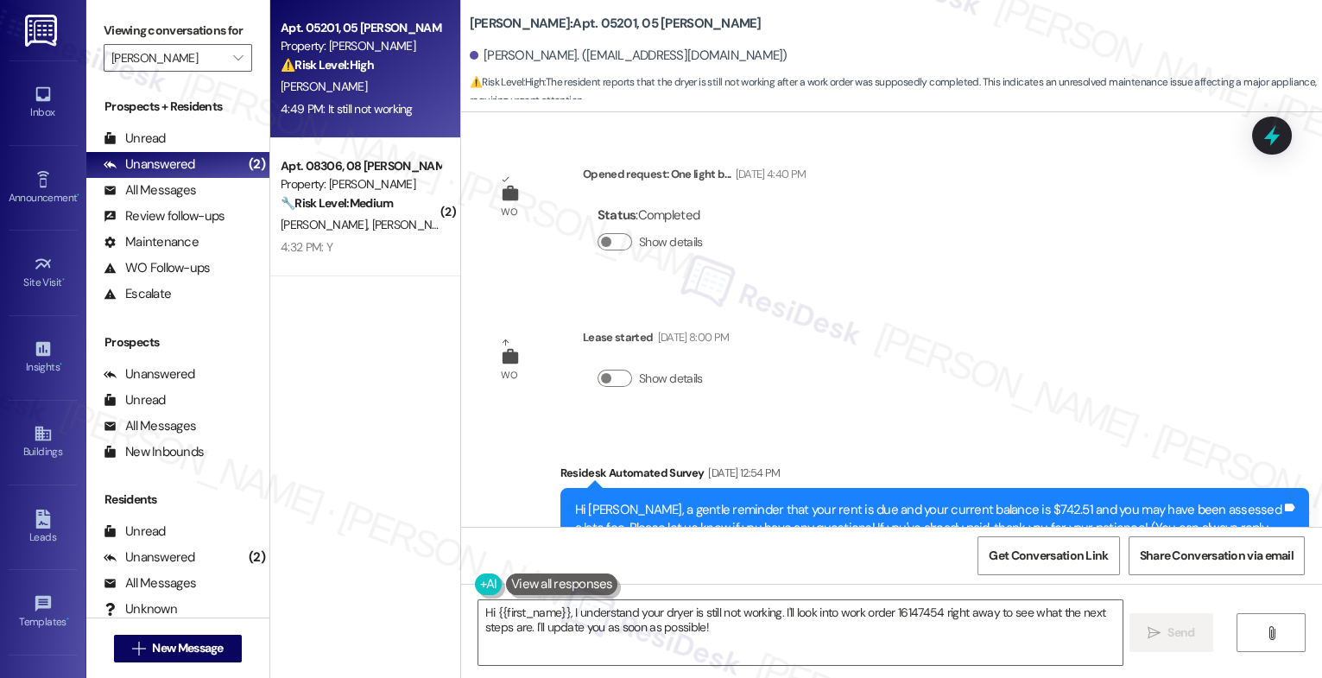
scroll to position [555, 0]
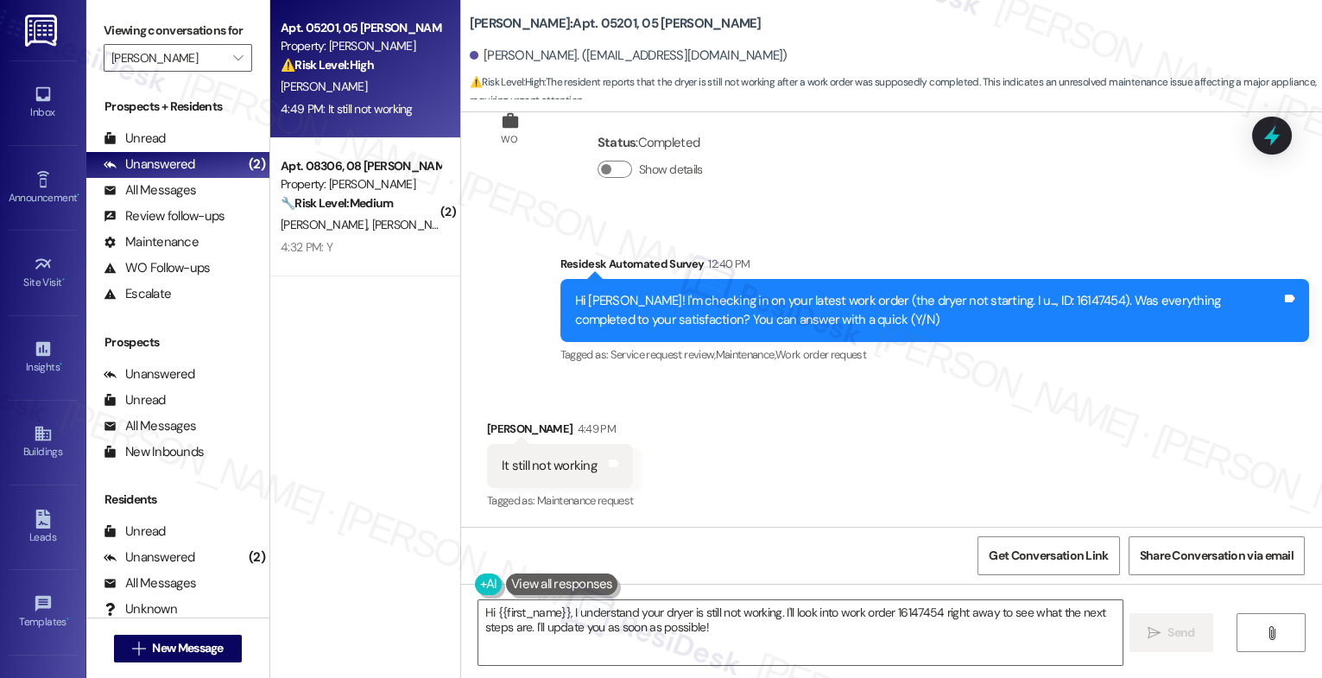
click at [562, 584] on button at bounding box center [562, 585] width 112 height 22
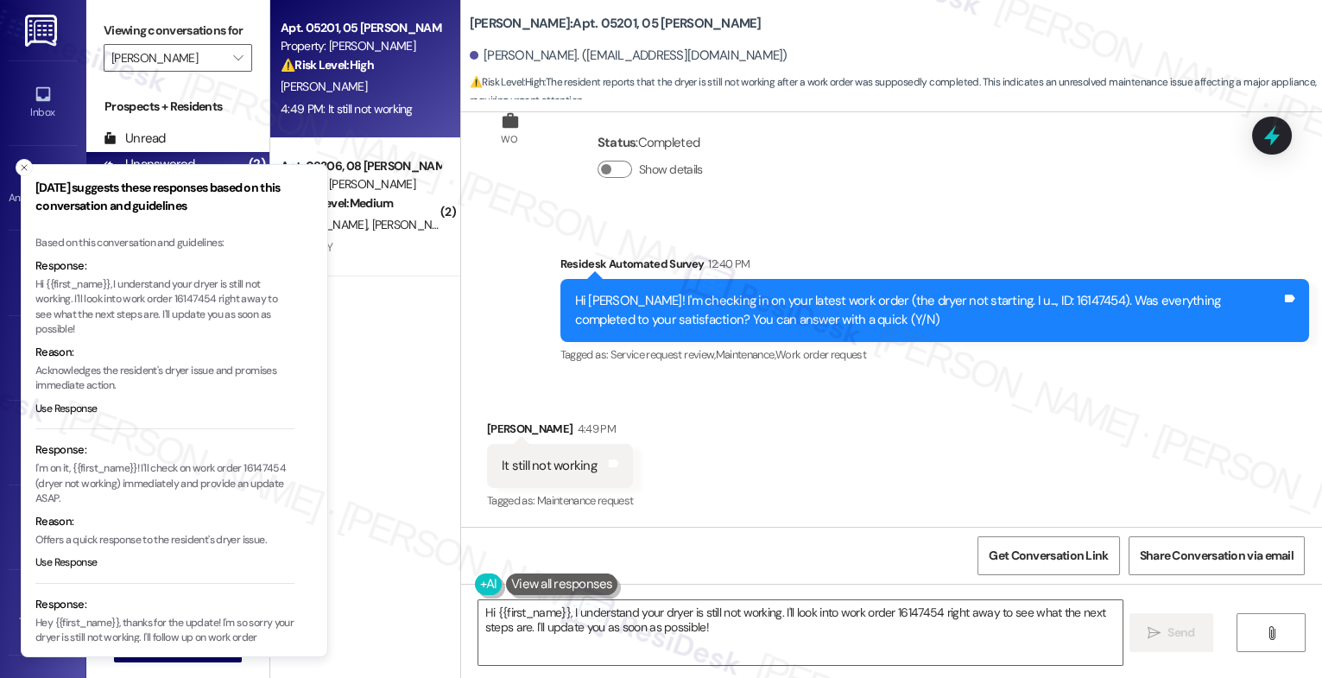
scroll to position [124, 0]
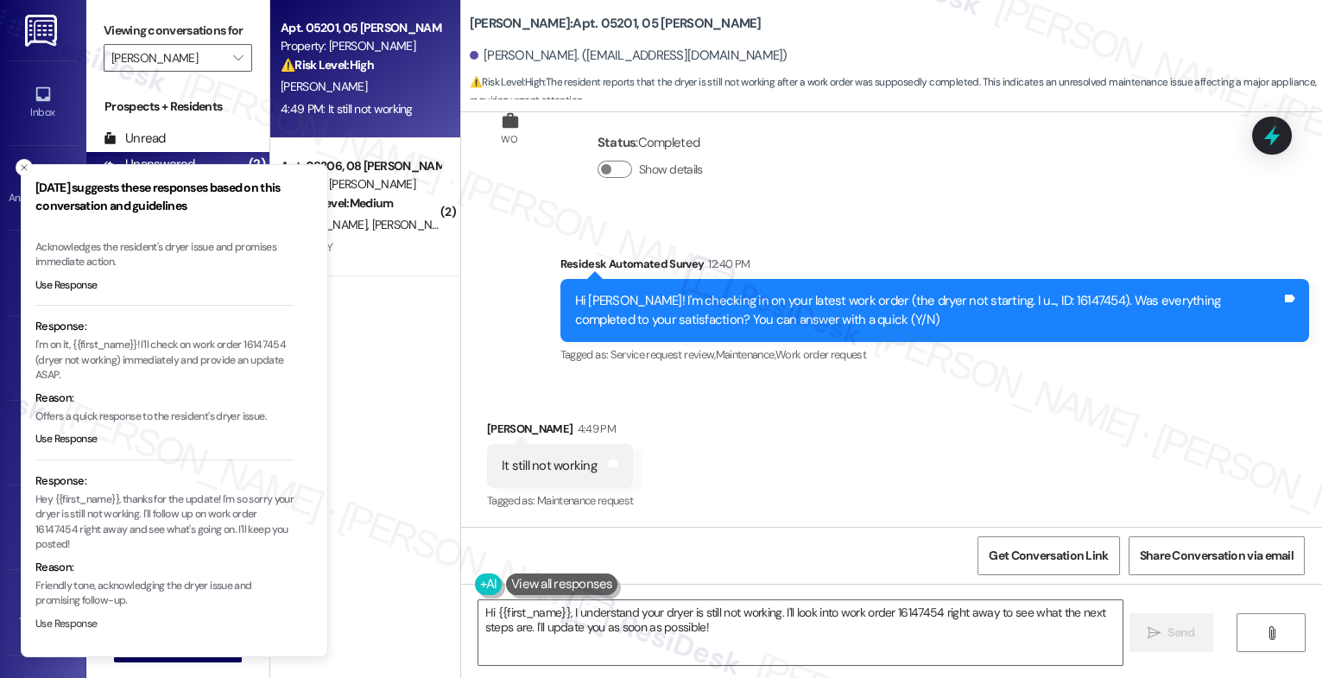
click at [79, 617] on button "Use Response" at bounding box center [66, 625] width 62 height 16
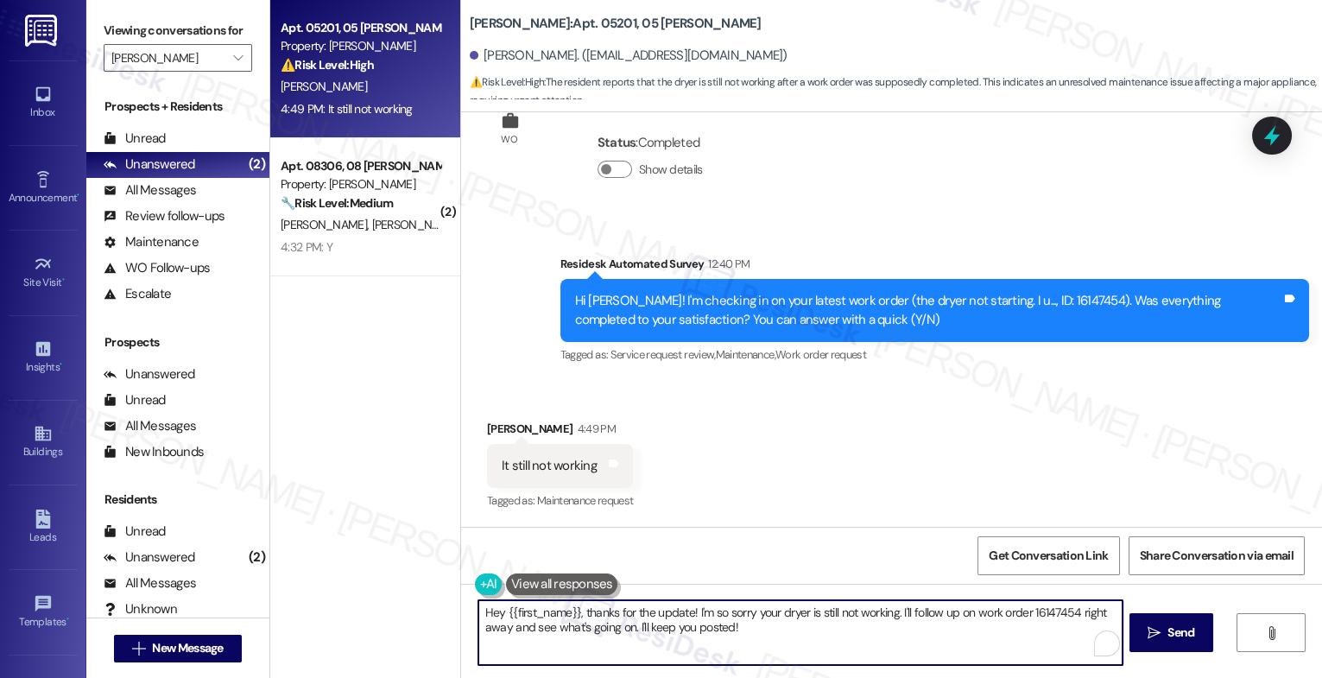
click at [493, 609] on textarea "Hey {{first_name}}, thanks for the update! I'm so sorry your dryer is still not…" at bounding box center [801, 632] width 644 height 65
click at [757, 641] on textarea "Hi {{first_name}}, thanks for the update! I'm so sorry your dryer is still not …" at bounding box center [801, 632] width 644 height 65
drag, startPoint x: 882, startPoint y: 612, endPoint x: 914, endPoint y: 646, distance: 47.1
click at [914, 646] on textarea "Hi {{first_name}}, thanks for the update! I'm so sorry your dryer is still not …" at bounding box center [801, 632] width 644 height 65
drag, startPoint x: 505, startPoint y: 621, endPoint x: 705, endPoint y: 637, distance: 200.2
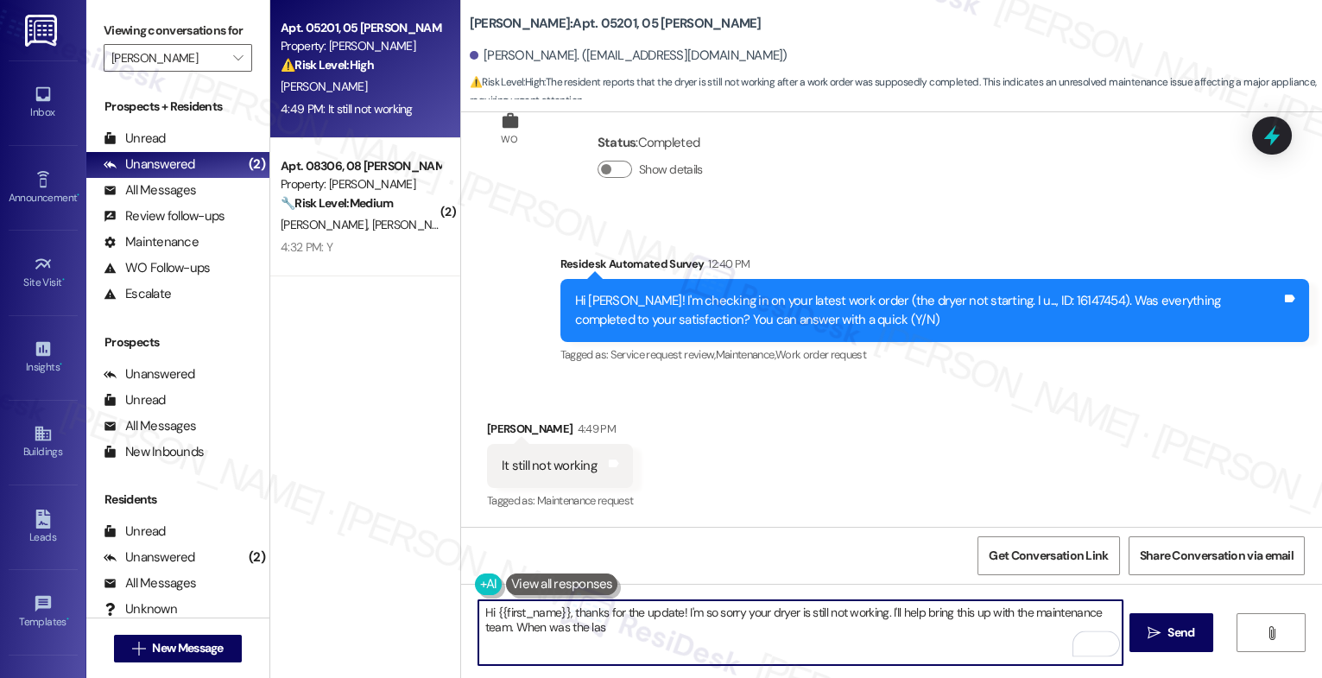
click at [705, 637] on textarea "Hi {{first_name}}, thanks for the update! I'm so sorry your dryer is still not …" at bounding box center [801, 632] width 644 height 65
click at [680, 645] on textarea "Hi {{first_name}}, thanks for the update! I'm so sorry your dryer is still not …" at bounding box center [801, 632] width 644 height 65
drag, startPoint x: 504, startPoint y: 626, endPoint x: 688, endPoint y: 636, distance: 184.2
click at [688, 636] on textarea "Hi {{first_name}}, thanks for the update! I'm so sorry your dryer is still not …" at bounding box center [801, 632] width 644 height 65
click at [669, 632] on textarea "Hi {{first_name}}, thanks for the update! I'm so sorry your dryer is still not …" at bounding box center [801, 632] width 644 height 65
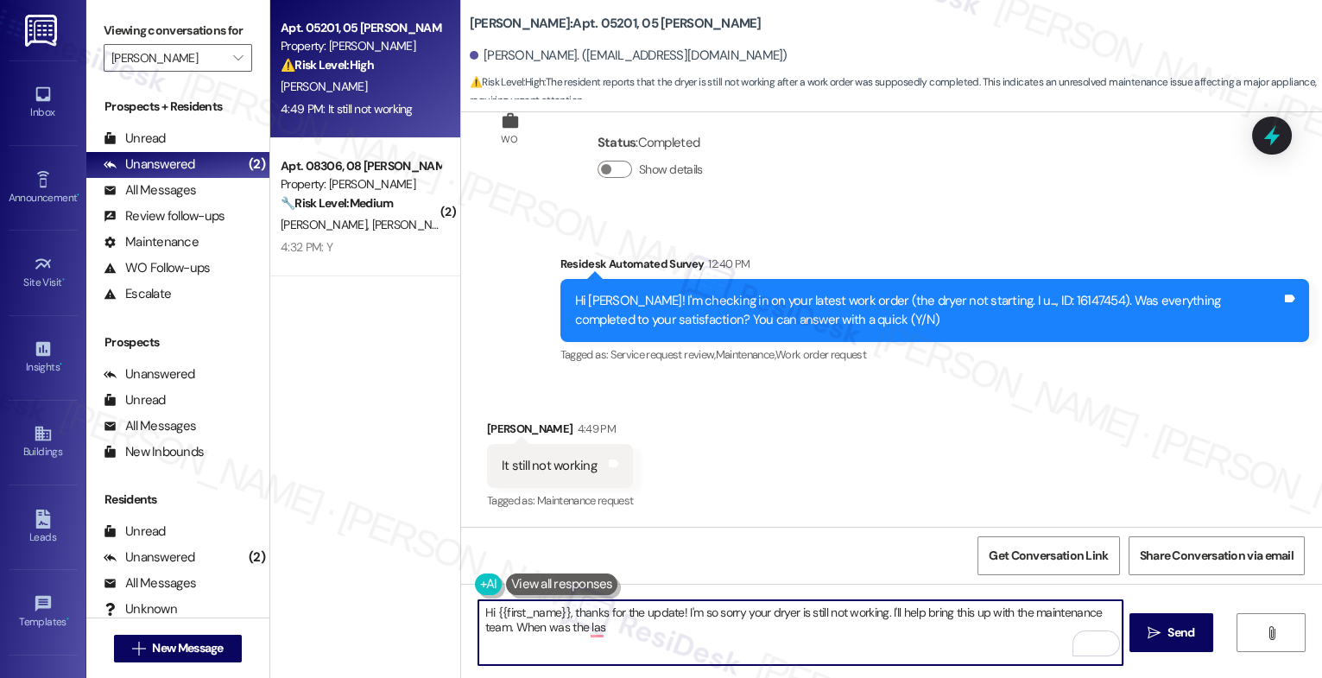
drag, startPoint x: 677, startPoint y: 642, endPoint x: 722, endPoint y: 650, distance: 45.6
click at [687, 643] on textarea "Hi {{first_name}}, thanks for the update! I'm so sorry your dryer is still not …" at bounding box center [801, 632] width 644 height 65
click at [538, 635] on textarea "Hi {{first_name}}, thanks for the update! I'm so sorry your dryer is still not …" at bounding box center [801, 632] width 644 height 65
type textarea "Hi {{first_name}}, thanks for the update! I'm so sorry your dryer is still not …"
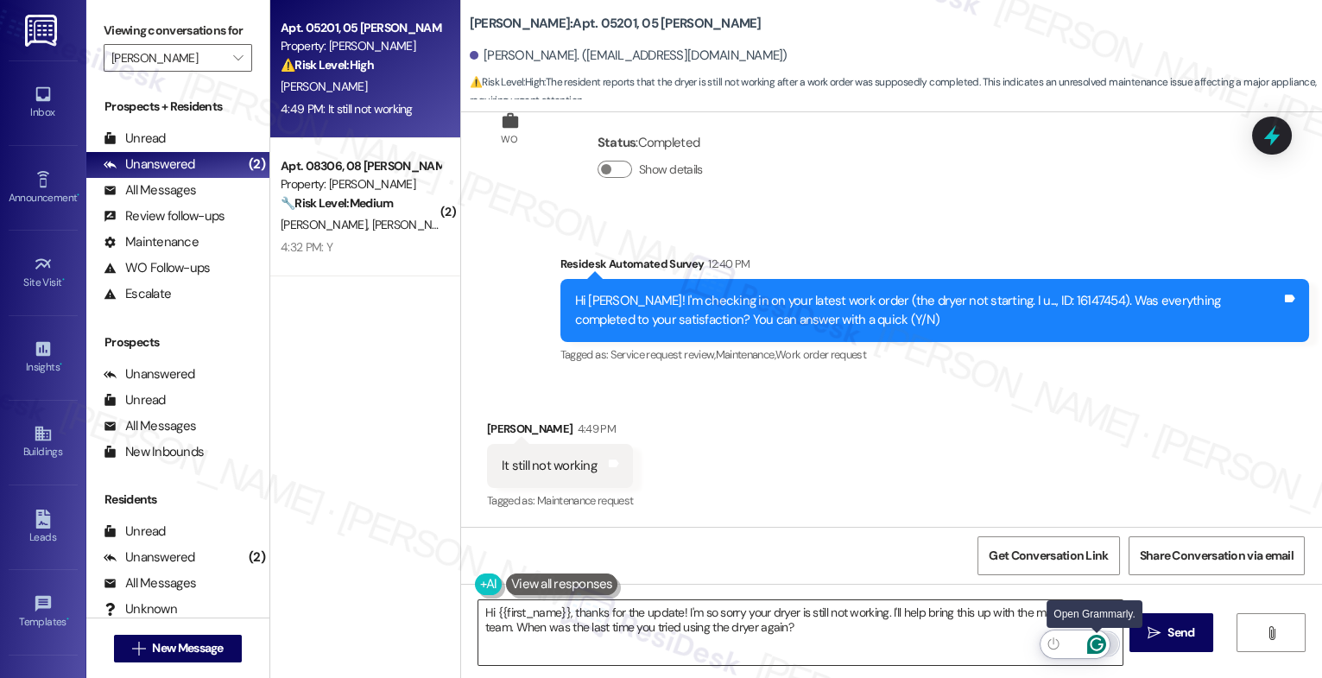
click at [1095, 642] on icon "Open Grammarly. 0 Suggestions." at bounding box center [1097, 644] width 19 height 19
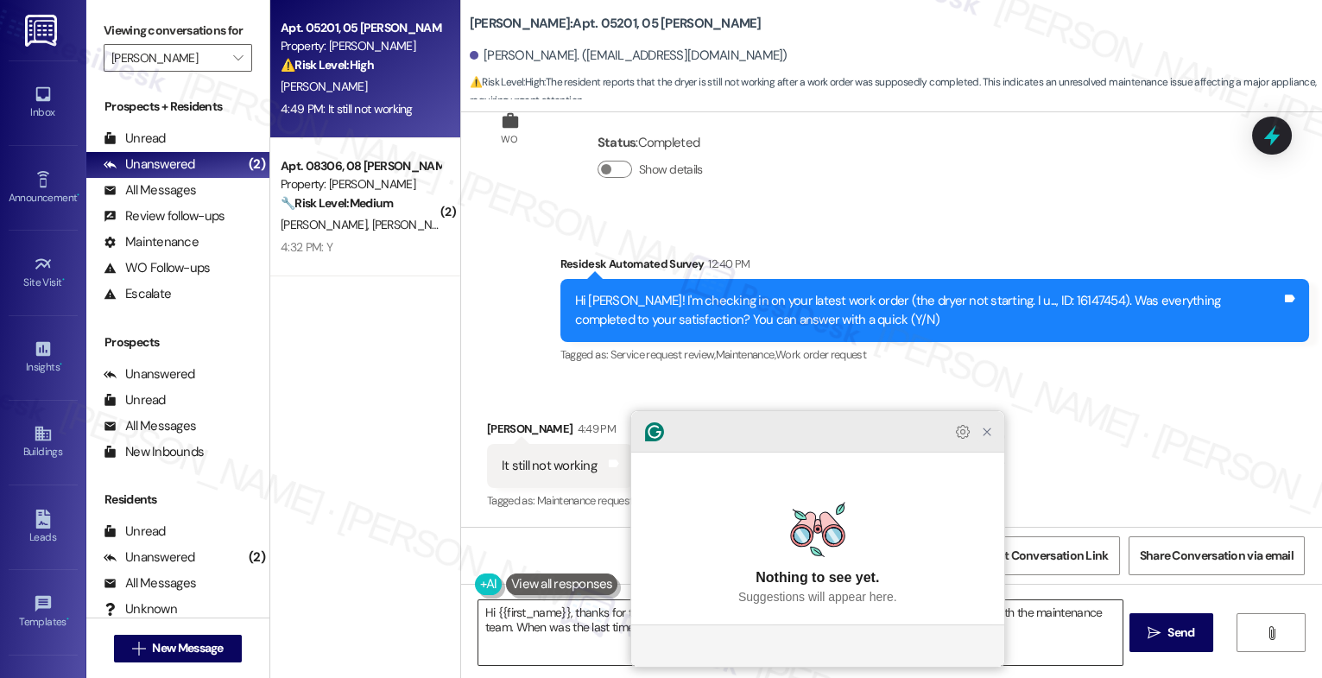
click at [987, 439] on icon "Close Grammarly Assistant" at bounding box center [987, 432] width 14 height 14
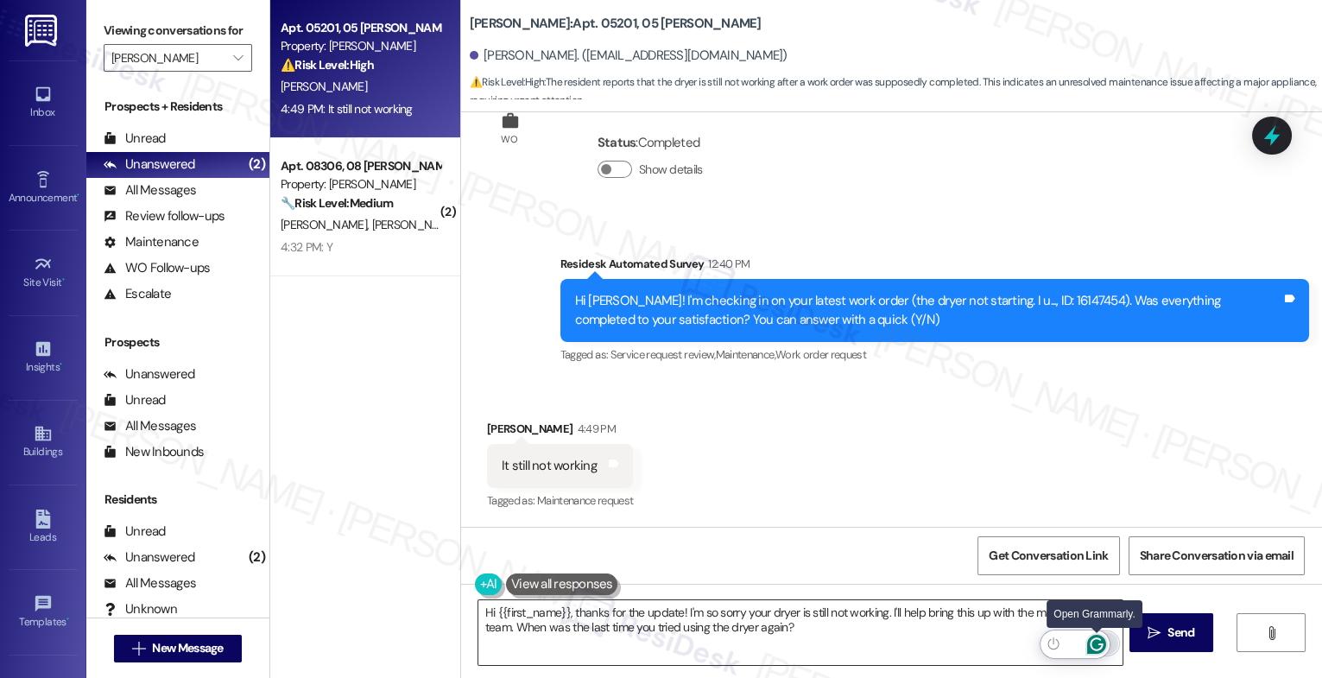
click at [1096, 643] on icon "Open Grammarly. 0 Suggestions." at bounding box center [1097, 644] width 19 height 19
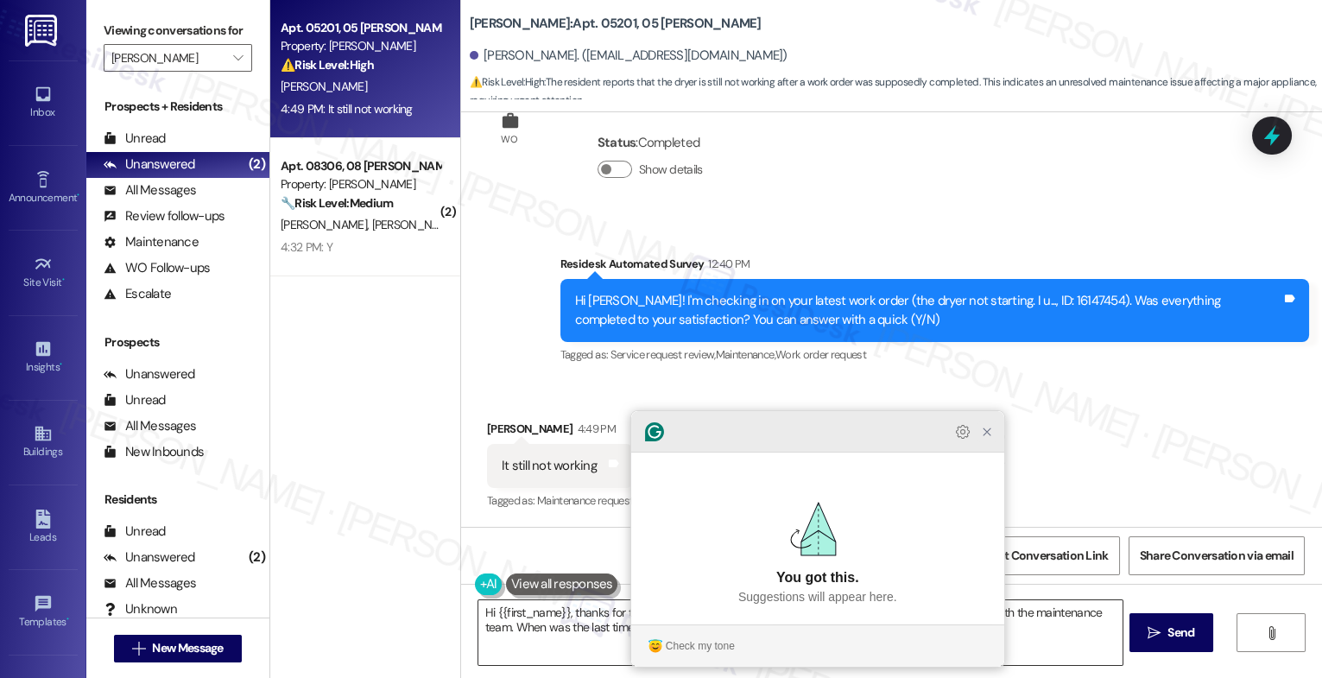
click at [985, 442] on icon "Close Grammarly Assistant" at bounding box center [987, 432] width 21 height 21
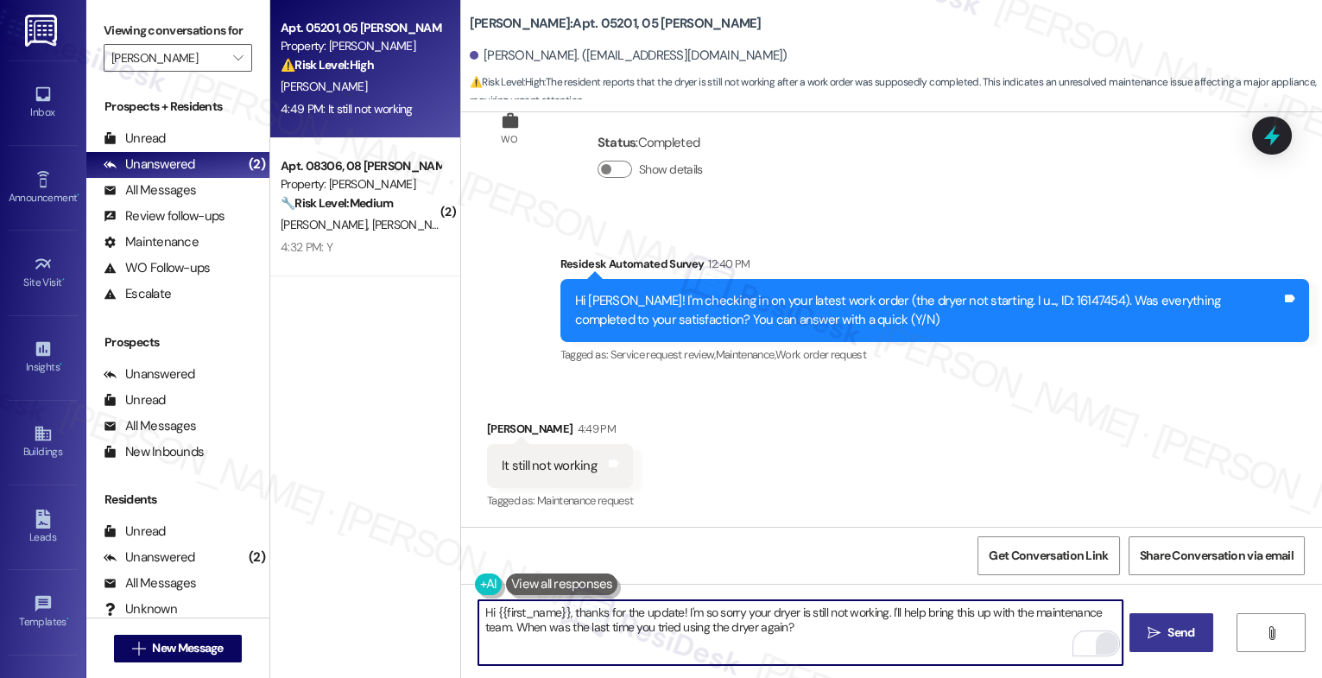
click at [1168, 625] on span "Send" at bounding box center [1181, 633] width 27 height 18
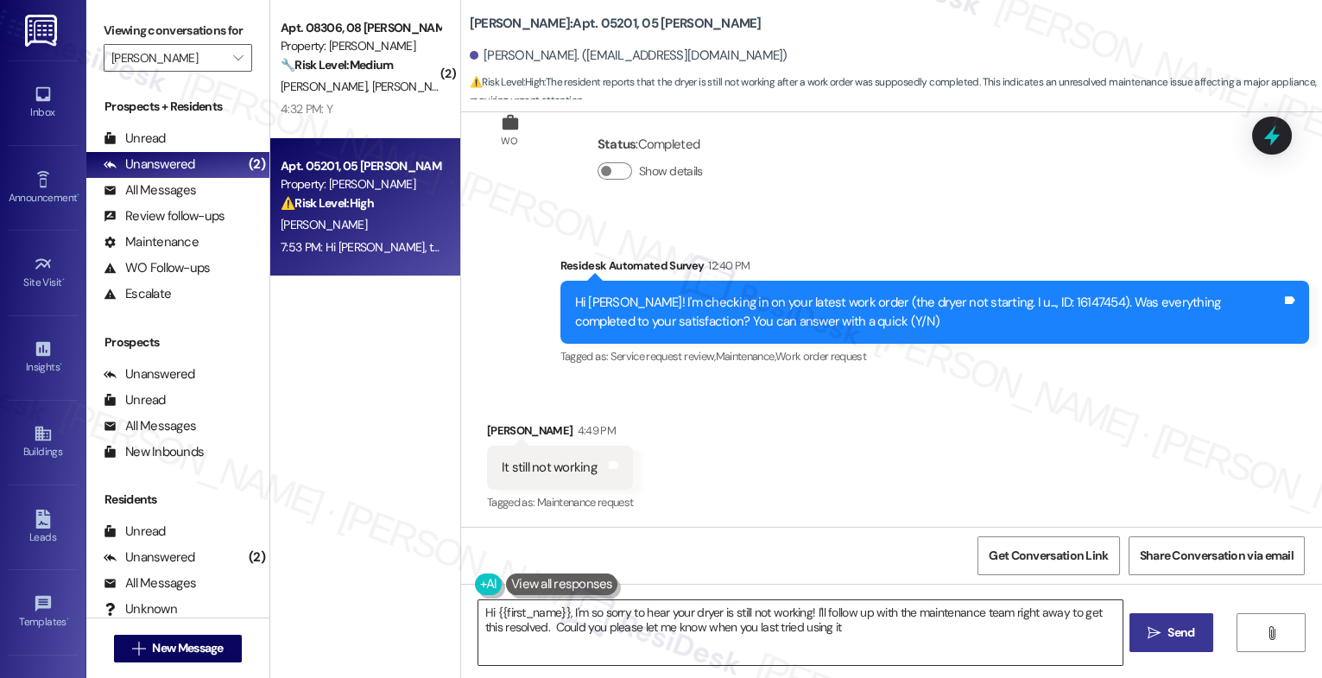
type textarea "Hi {{first_name}}, I'm so sorry to hear your dryer is still not working! I'll f…"
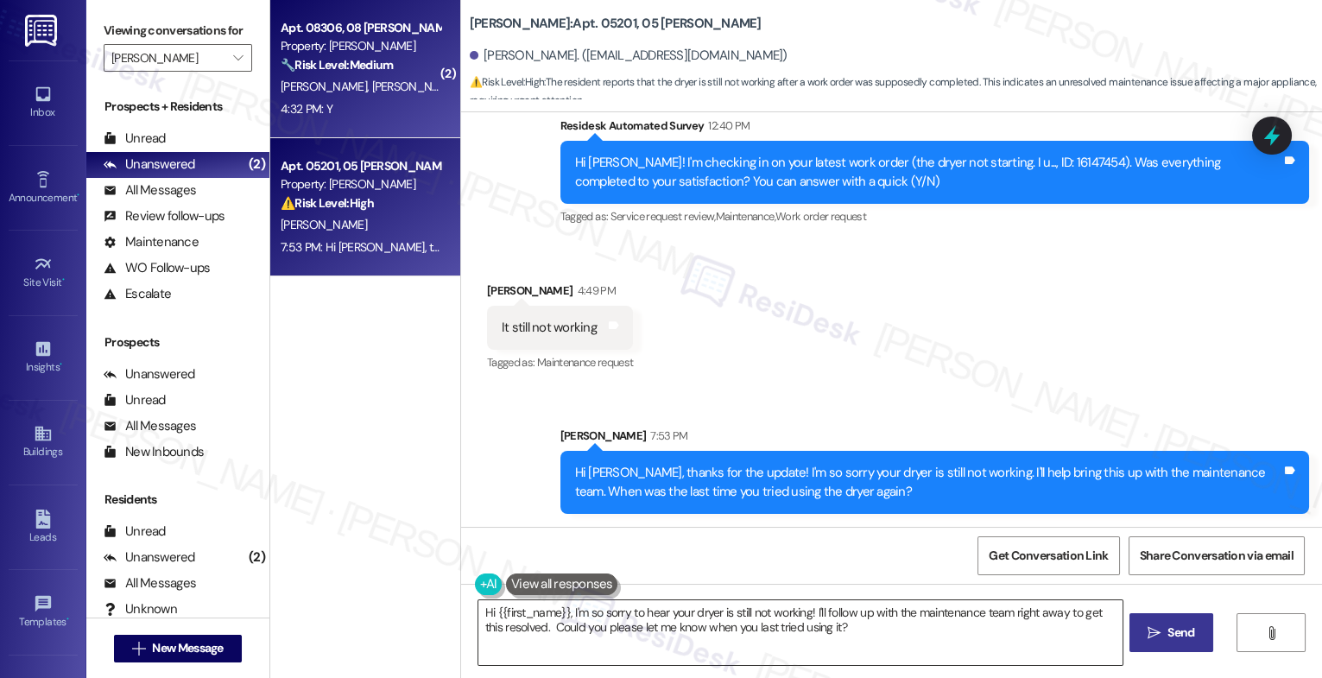
click at [371, 93] on span "[PERSON_NAME]" at bounding box center [414, 87] width 86 height 16
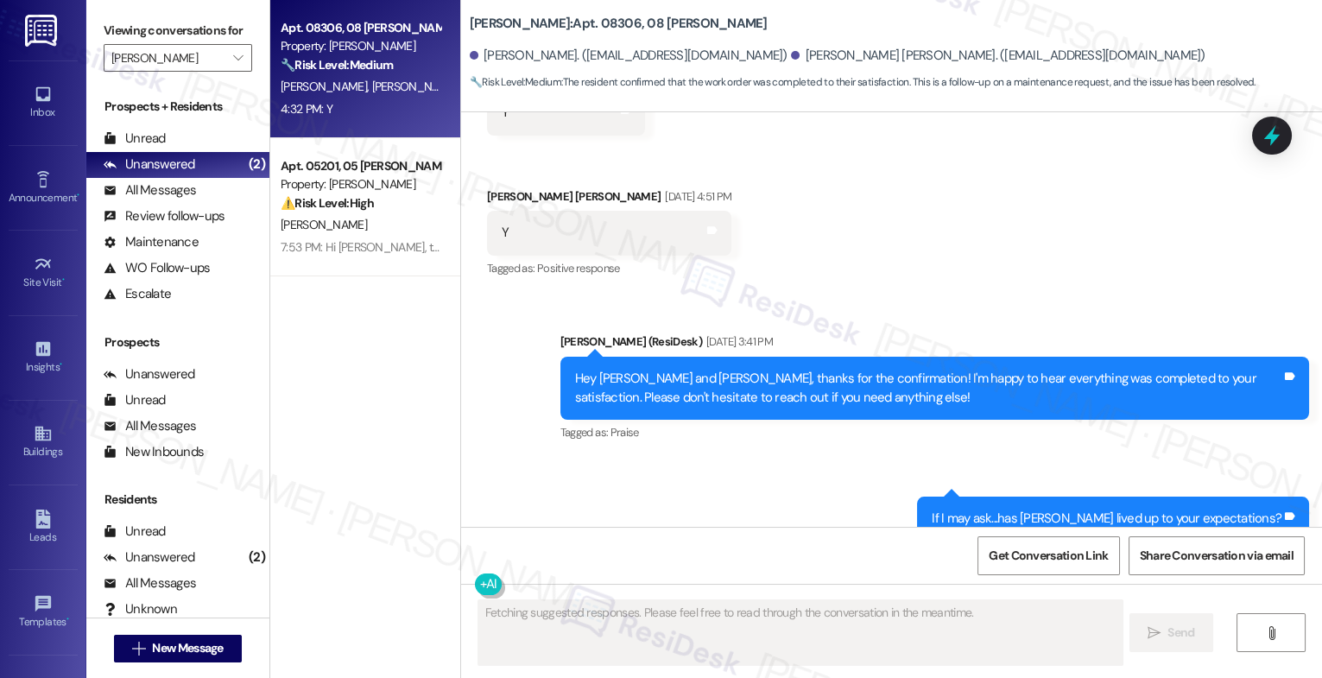
scroll to position [8368, 0]
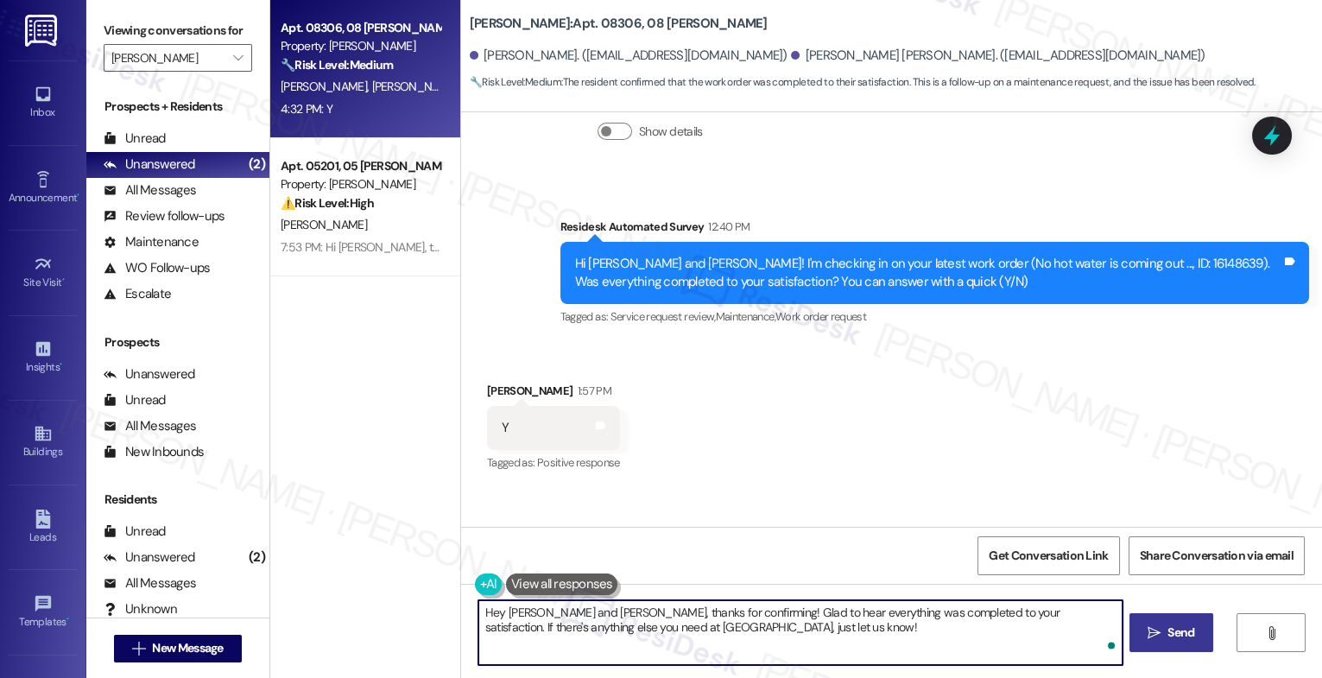
click at [593, 632] on textarea "Hey [PERSON_NAME] and [PERSON_NAME], thanks for confirming! Glad to hear everyt…" at bounding box center [801, 632] width 644 height 65
paste textarea "That's great to hear! Thank you for confirming the work order was completed to …"
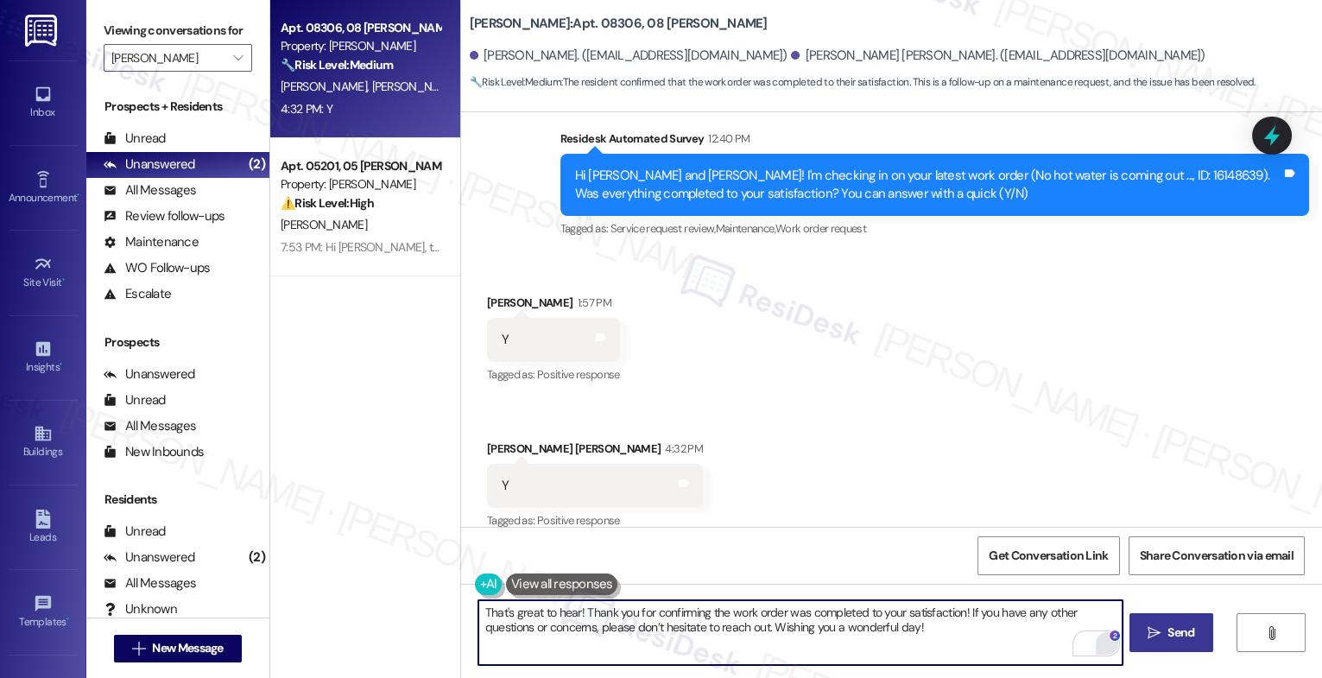
drag, startPoint x: 774, startPoint y: 631, endPoint x: 1102, endPoint y: 641, distance: 328.4
click at [1092, 642] on div "That's great to hear! Thank you for confirming the work order was completed to …" at bounding box center [801, 632] width 646 height 67
type textarea "That's great to hear! Thank you for confirming the work order was completed to …"
click at [570, 607] on textarea "That's great to hear! Thank you for confirming the work order was completed to …" at bounding box center [801, 632] width 644 height 65
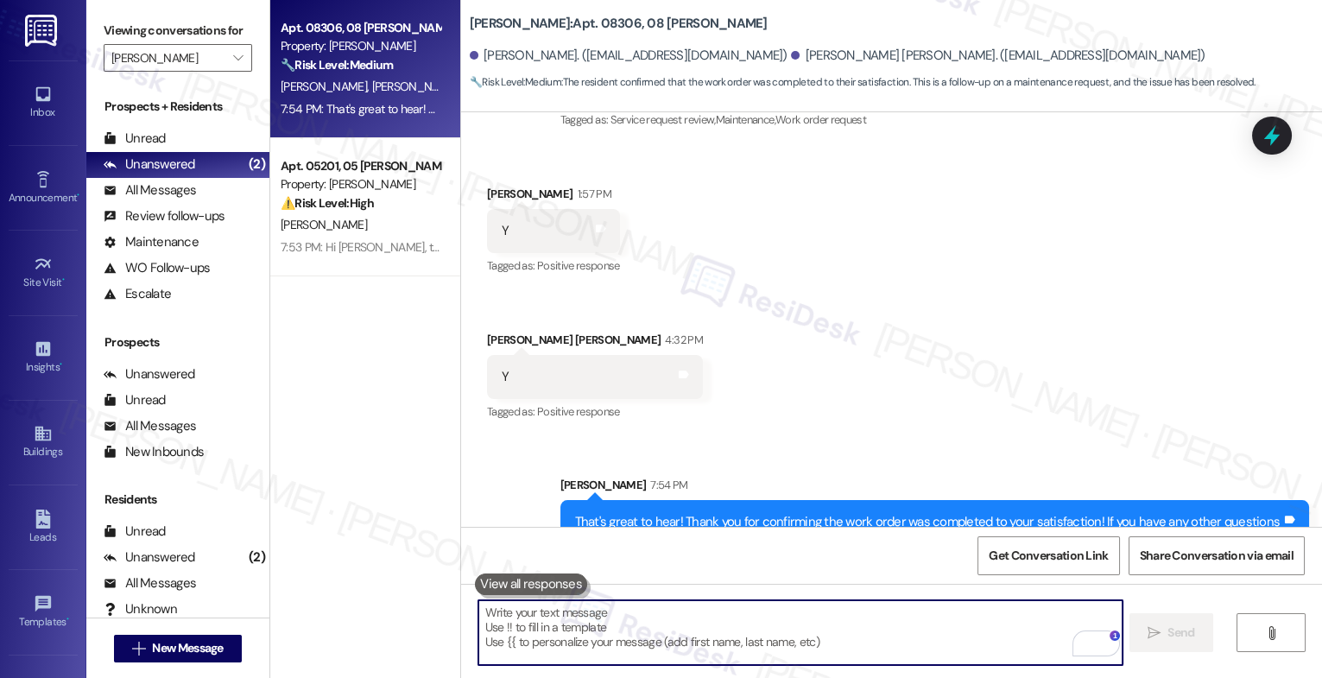
scroll to position [8595, 0]
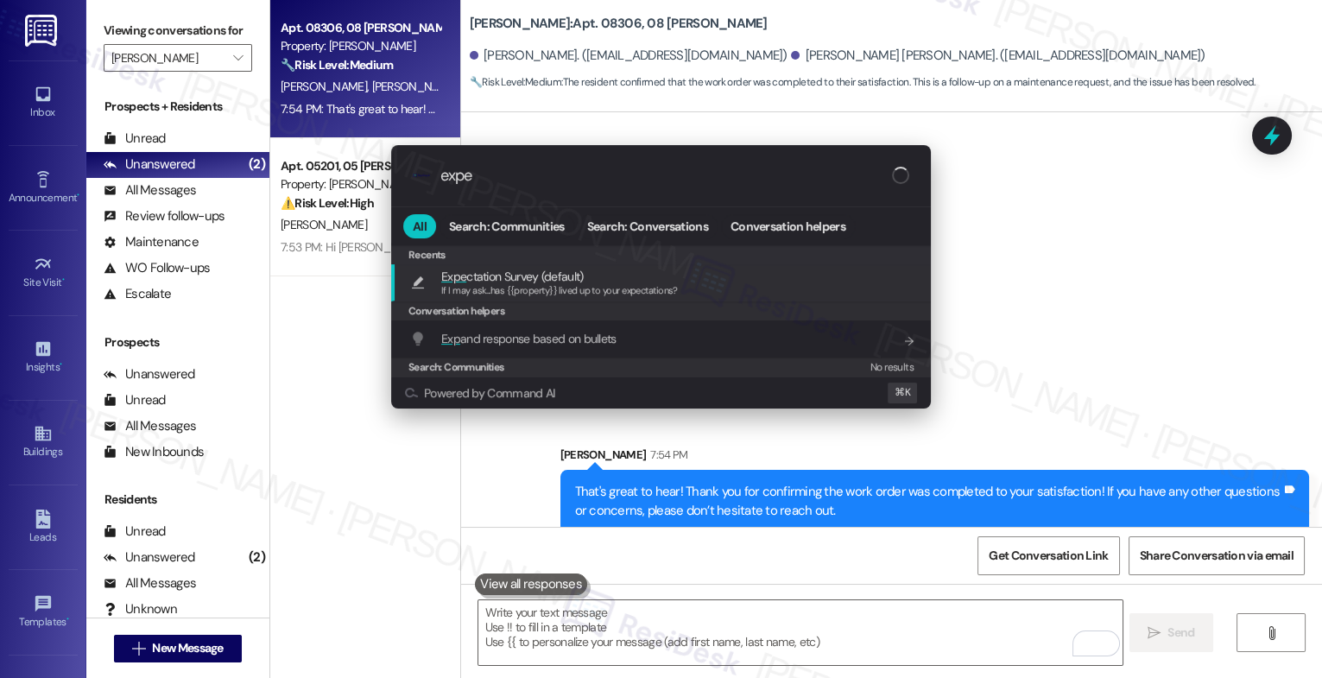
type input "expec"
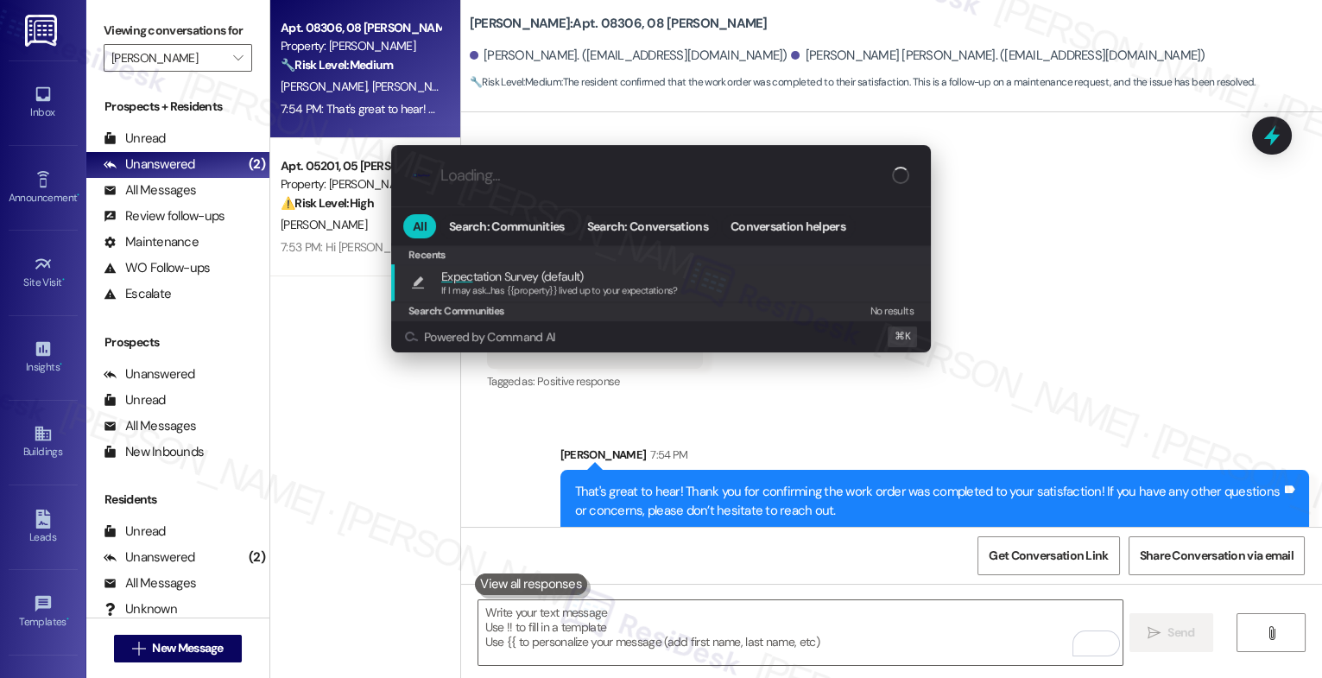
type textarea "If I may ask...has {{property}} lived up to your expectations?"
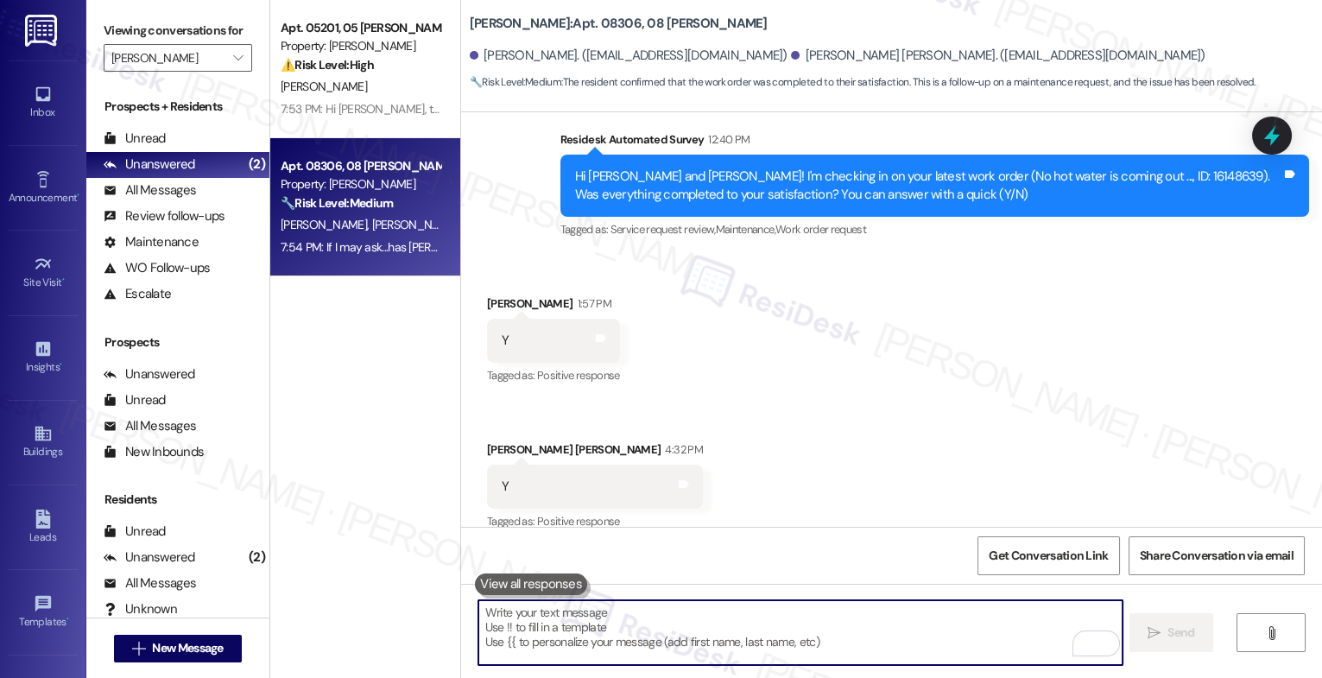
scroll to position [8715, 0]
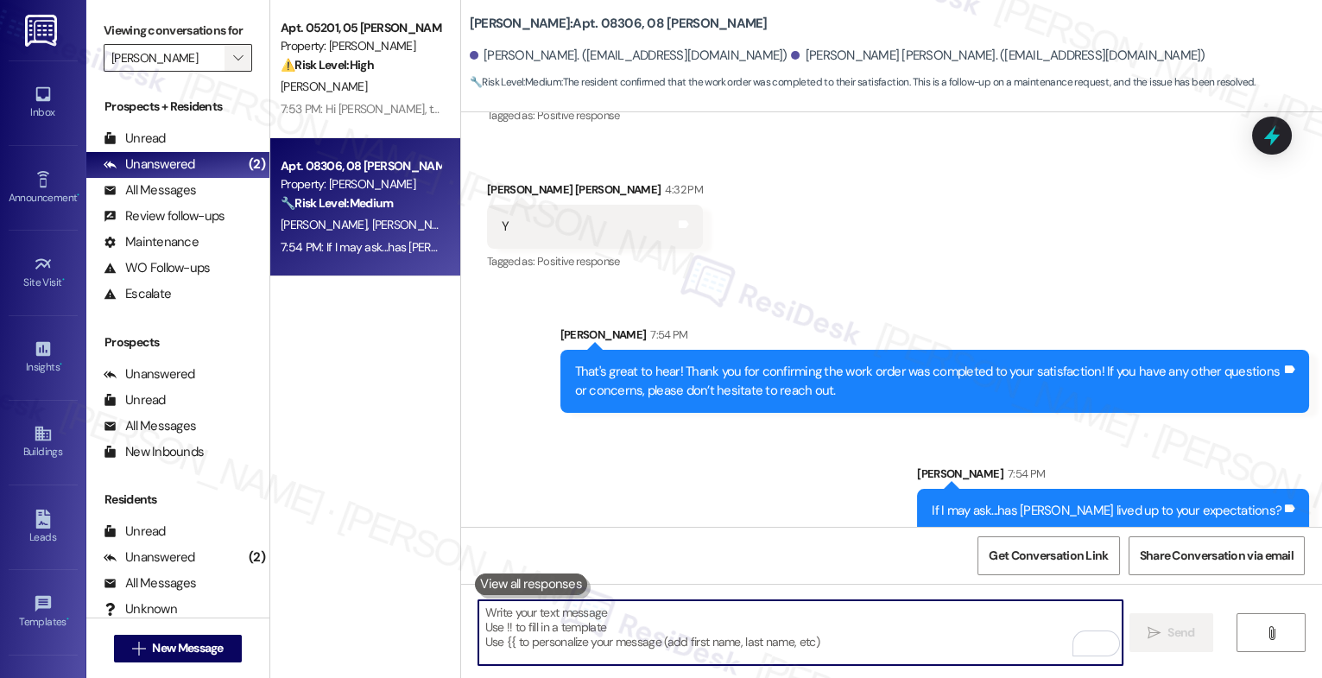
click at [233, 65] on icon "" at bounding box center [238, 58] width 10 height 14
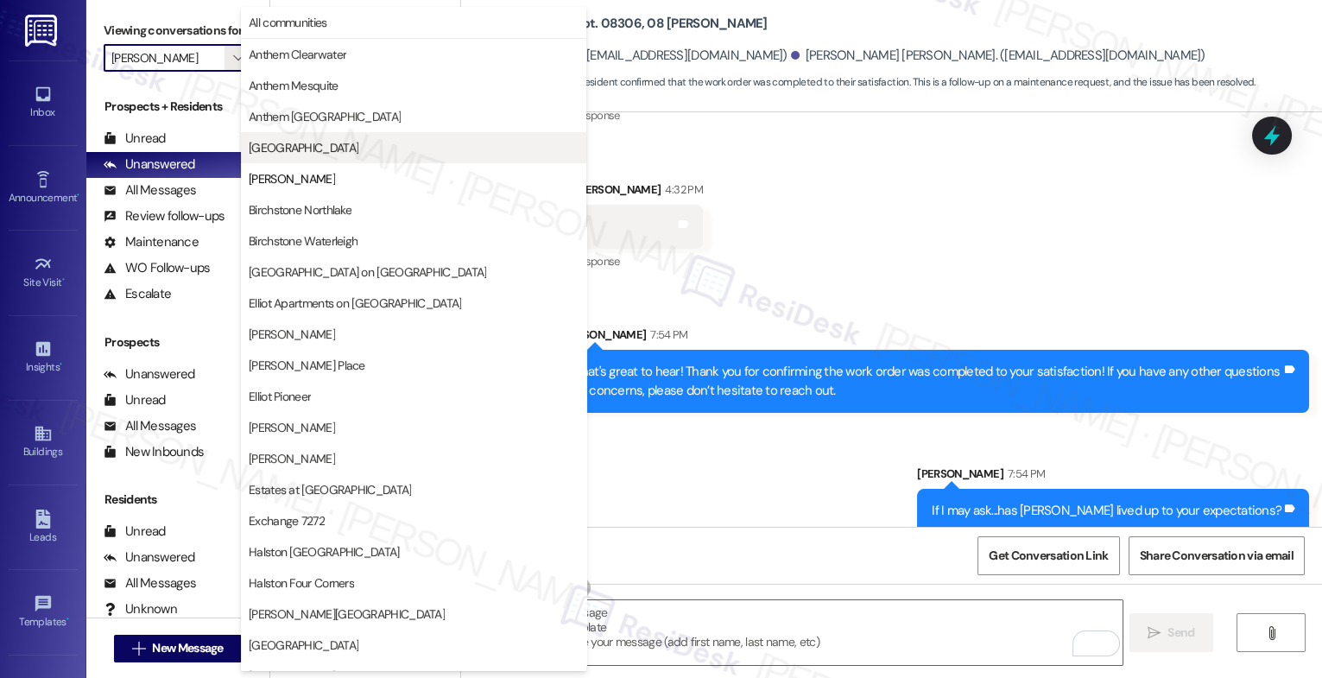
click at [283, 146] on span "[GEOGRAPHIC_DATA]" at bounding box center [304, 147] width 110 height 17
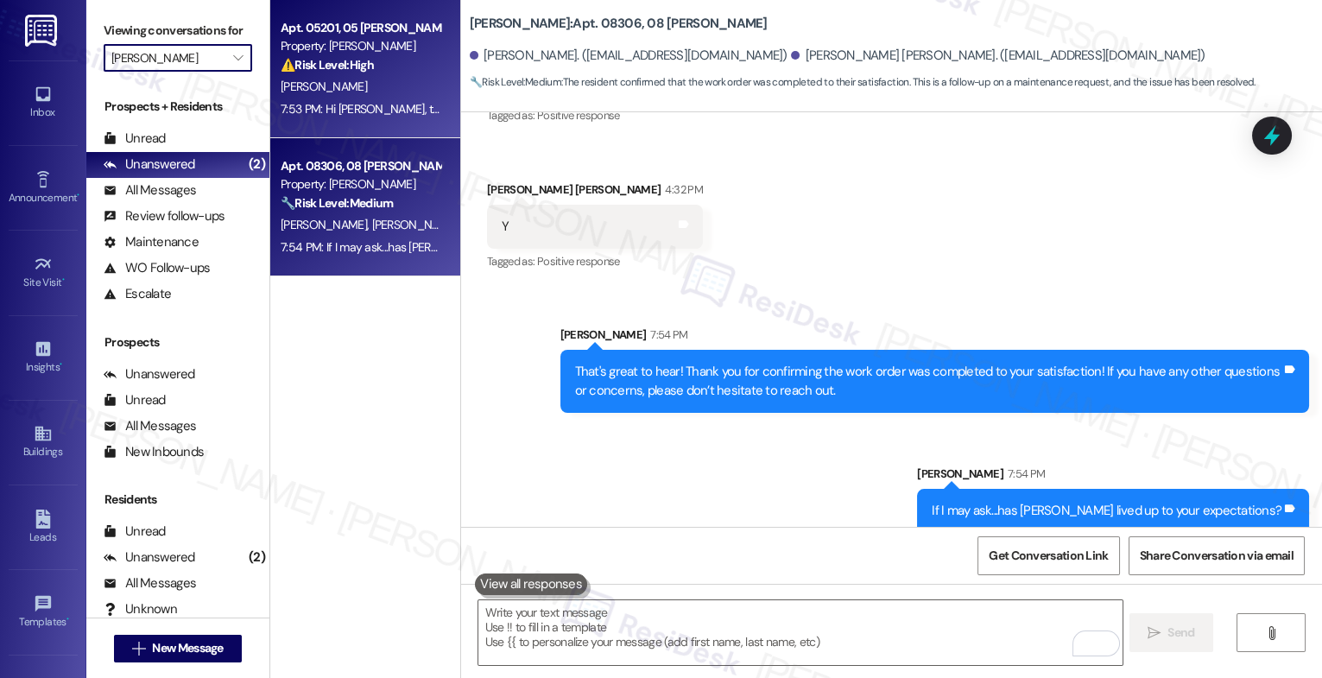
type input "[GEOGRAPHIC_DATA]"
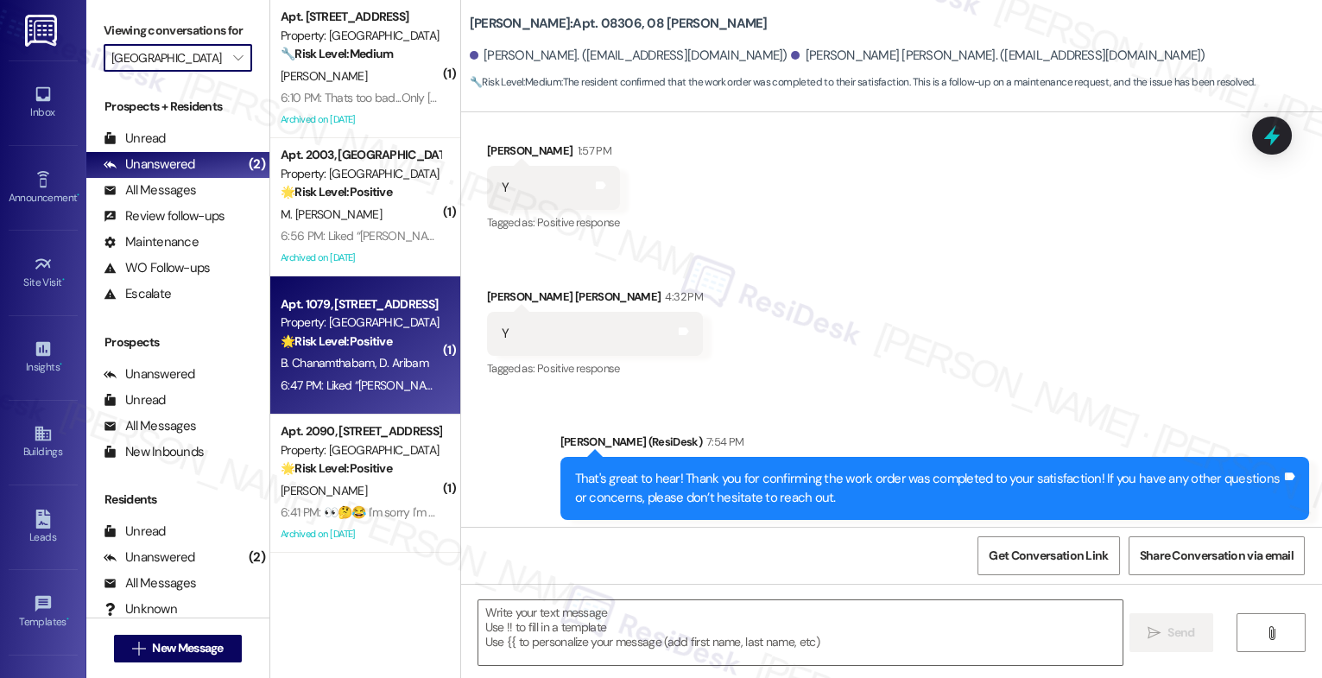
scroll to position [510, 0]
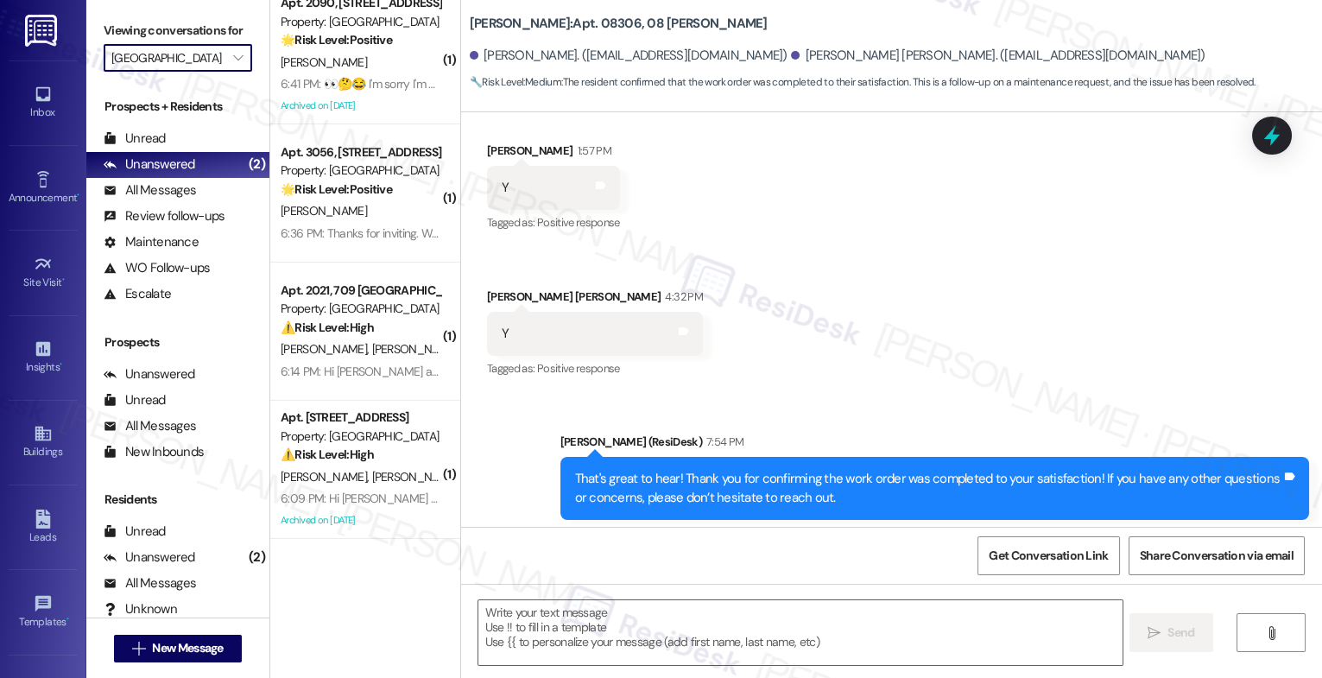
type textarea "Fetching suggested responses. Please feel free to read through the conversation…"
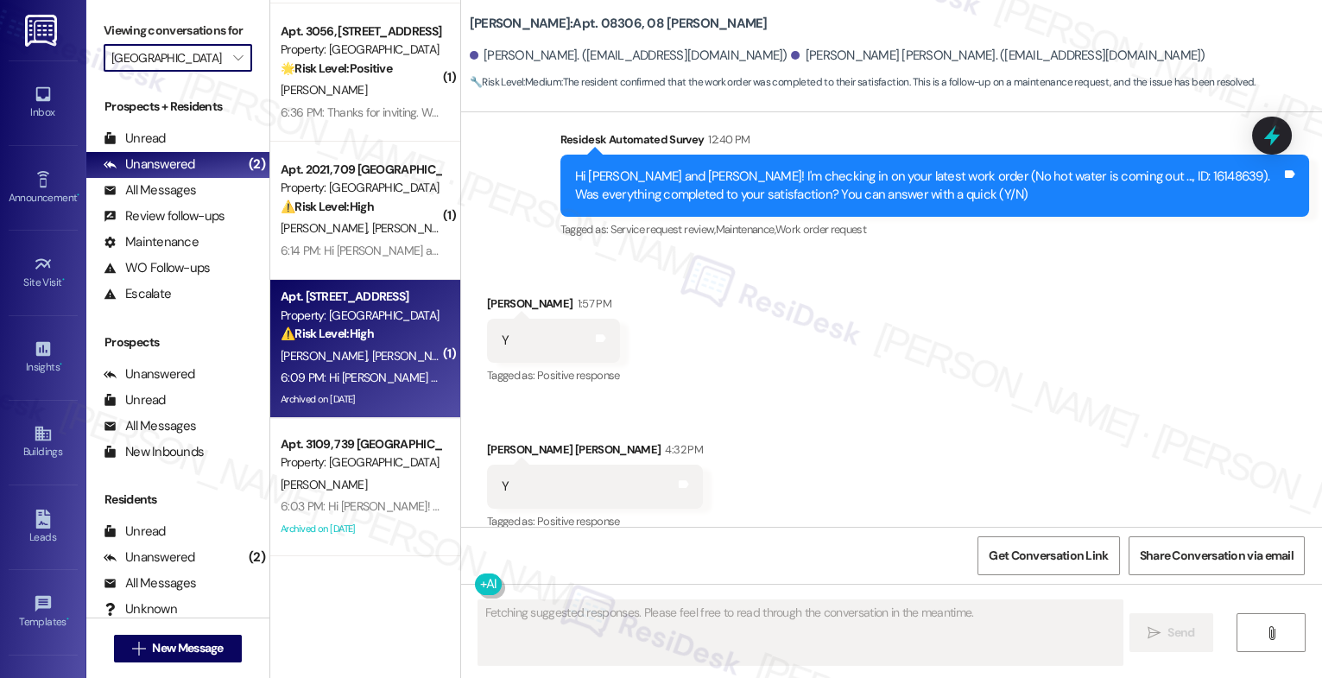
scroll to position [0, 0]
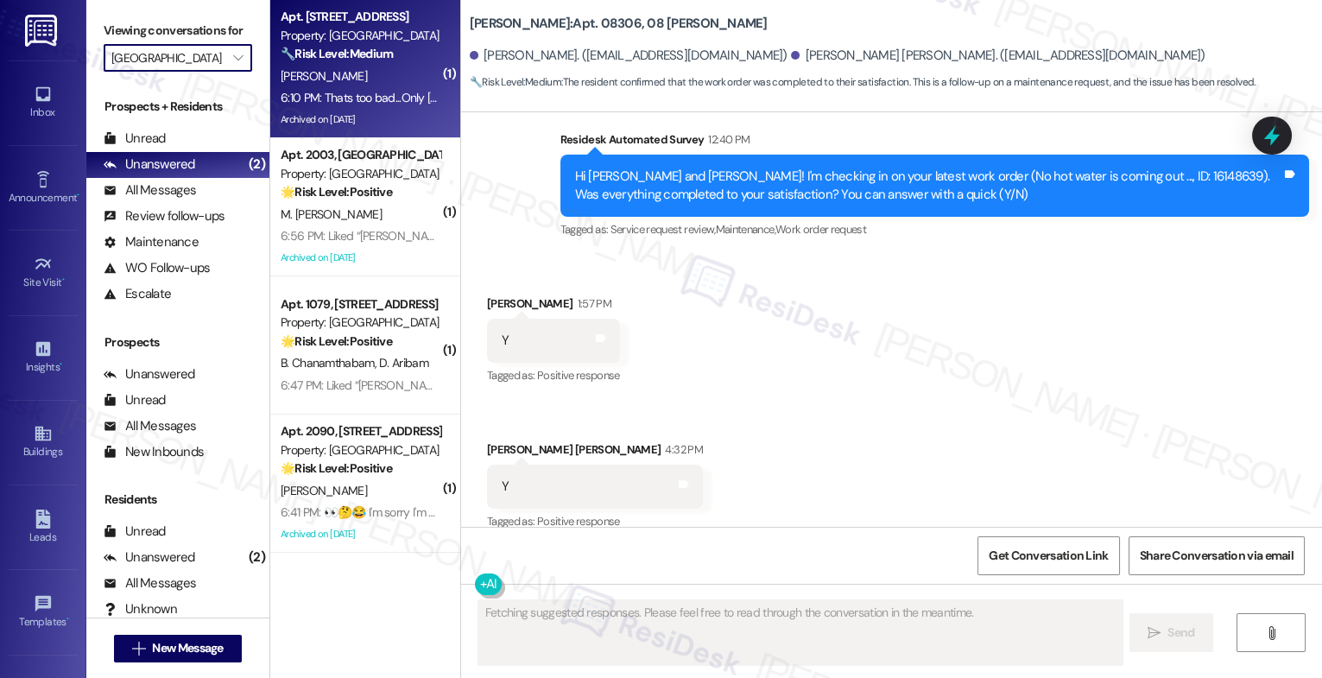
click at [362, 100] on div "6:10 PM: Thats too bad...Only [DEMOGRAPHIC_DATA] .... 😔 6:10 PM: Thats too bad.…" at bounding box center [428, 98] width 294 height 16
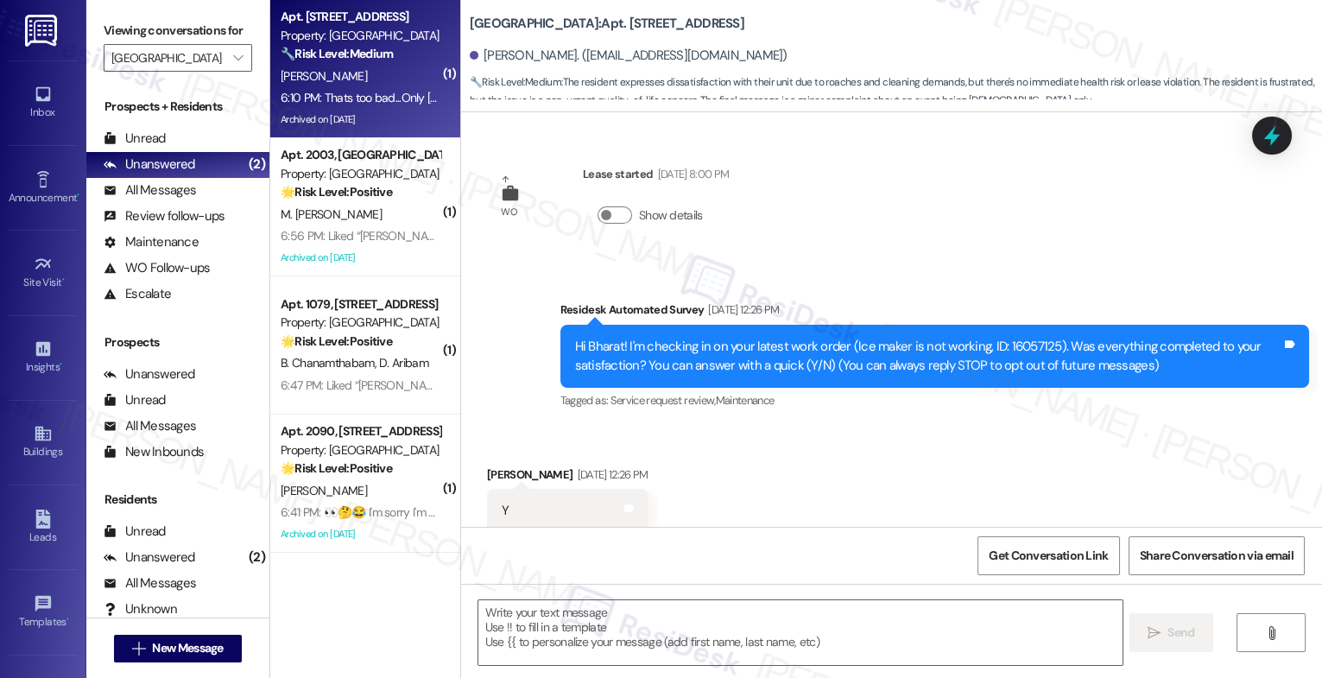
scroll to position [14384, 0]
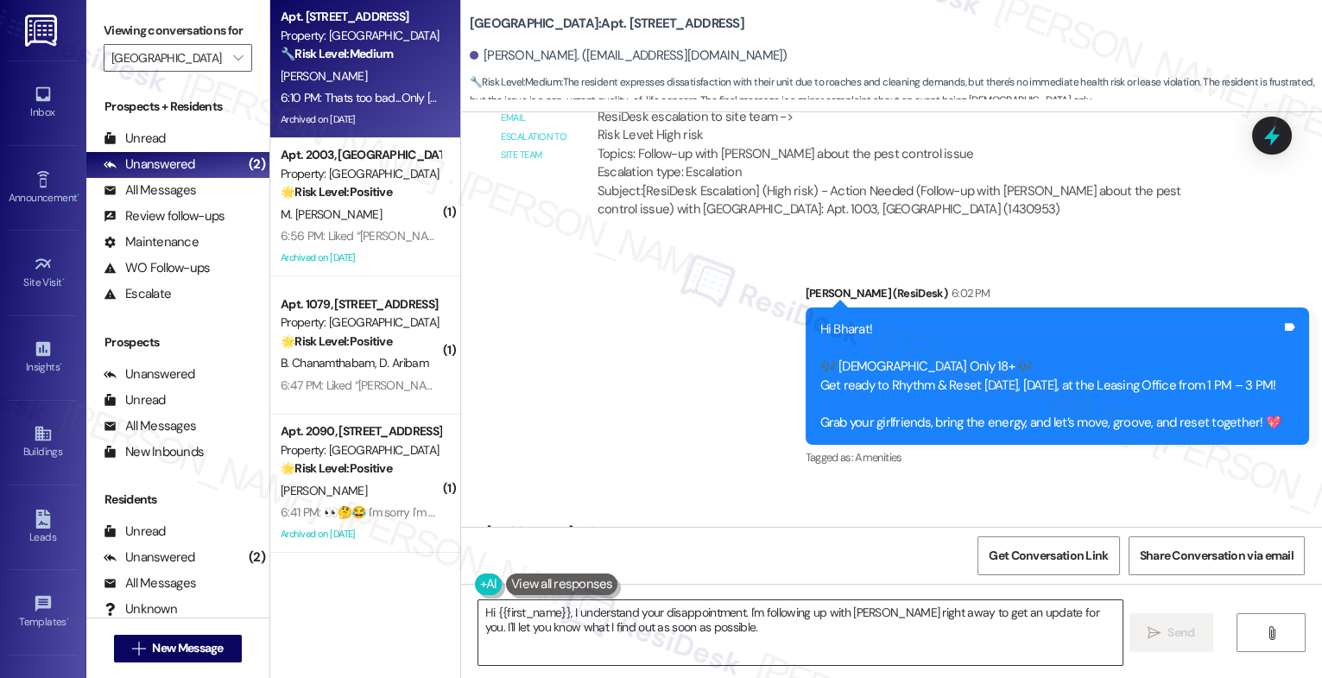
click at [606, 630] on textarea "Hi {{first_name}}, I understand your disappointment. I'm following up with [PER…" at bounding box center [801, 632] width 644 height 65
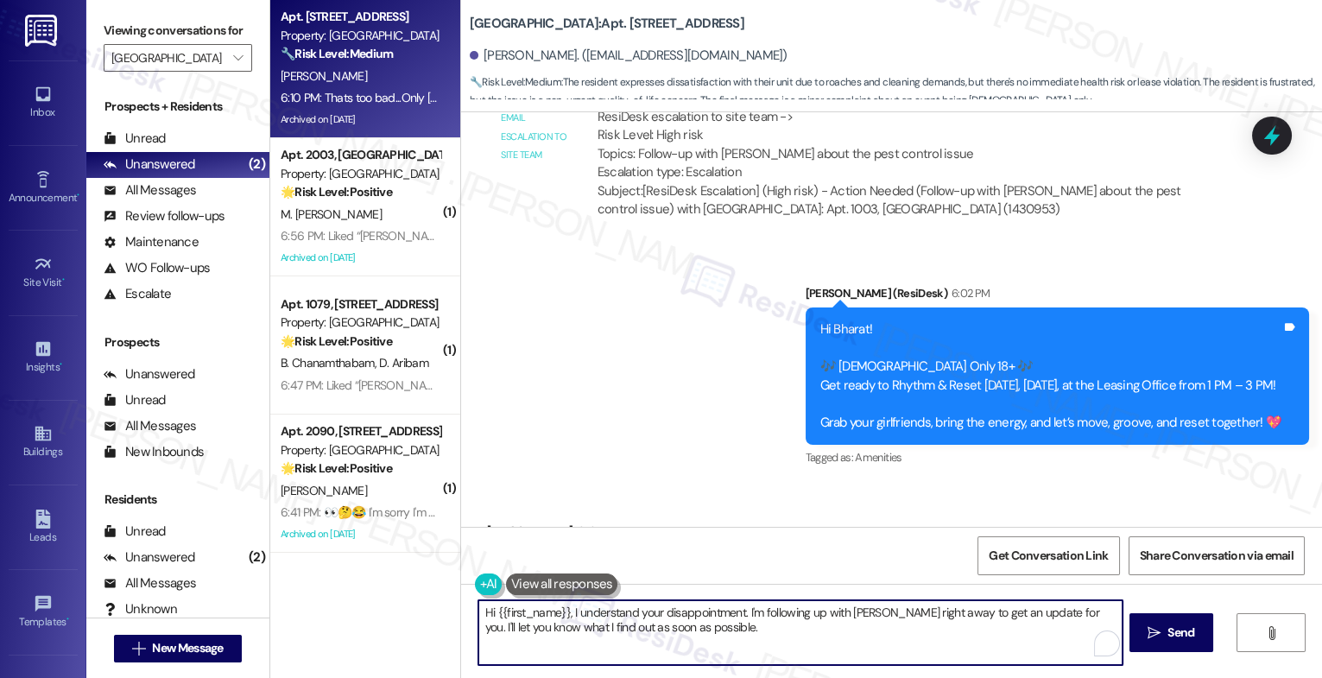
click at [606, 630] on textarea "Hi {{first_name}}, I understand your disappointment. I'm following up with [PER…" at bounding box center [801, 632] width 644 height 65
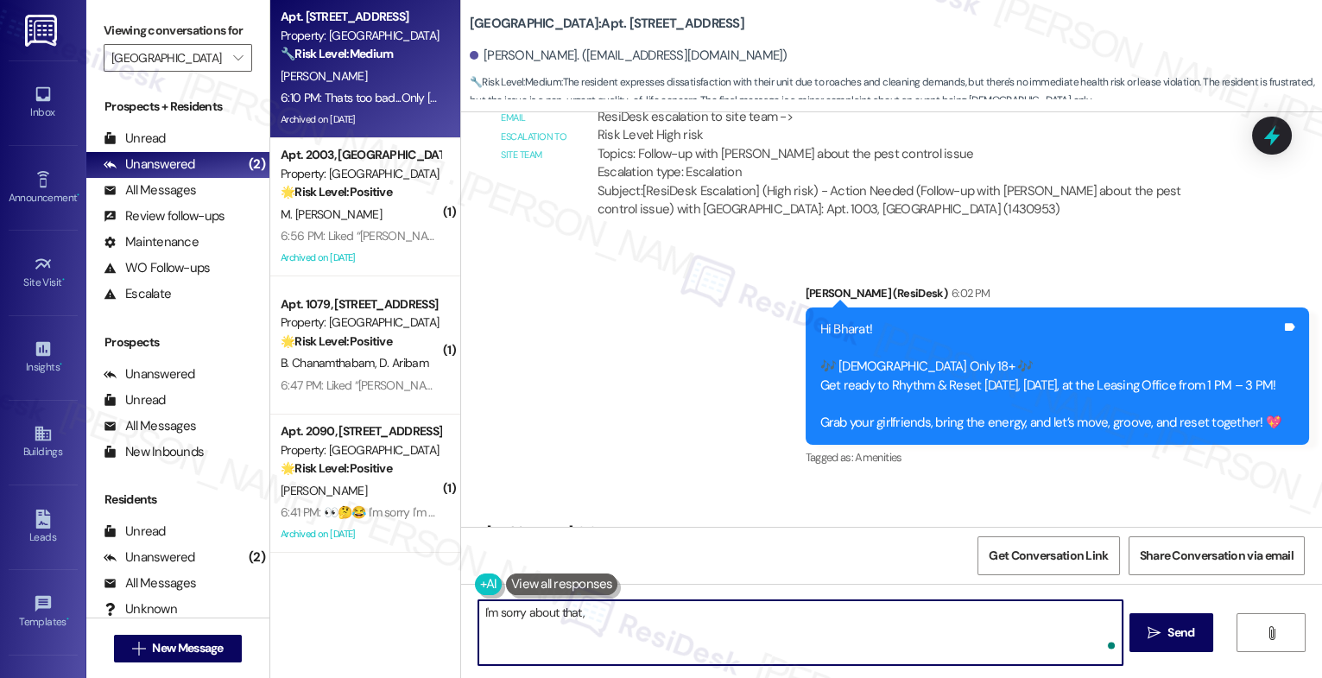
type textarea "I'm sorry about that,"
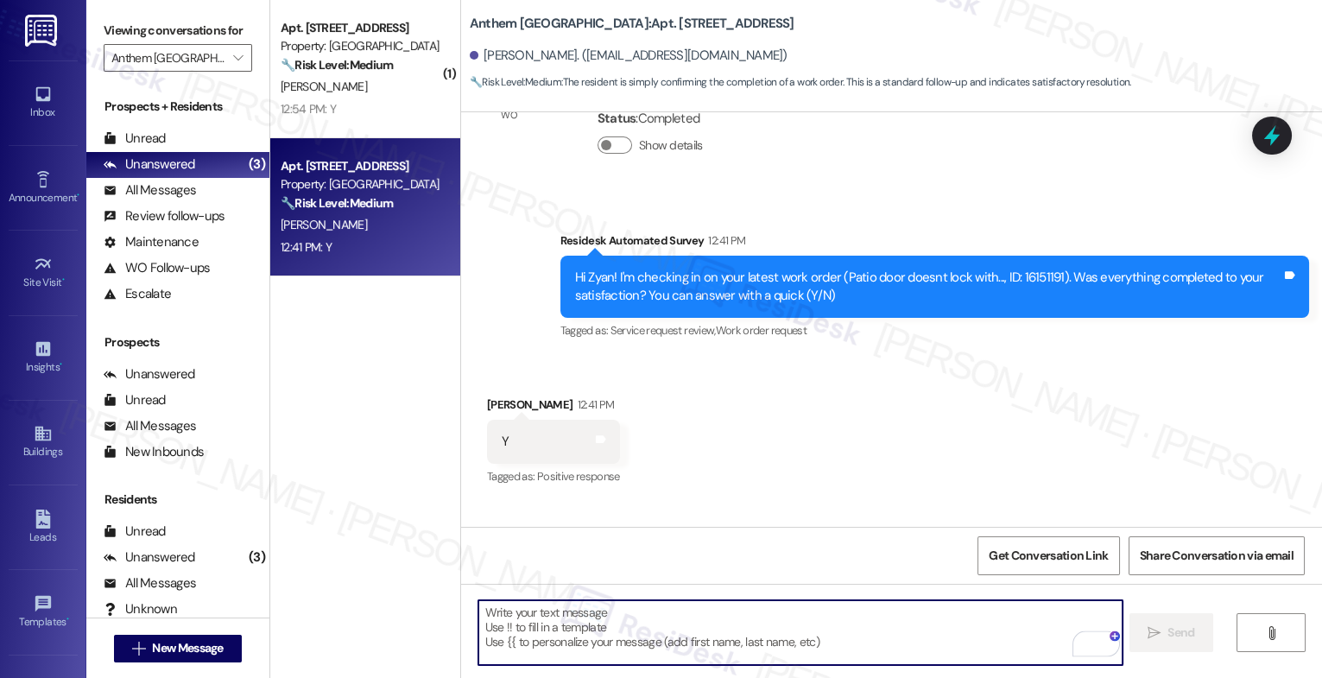
scroll to position [511, 0]
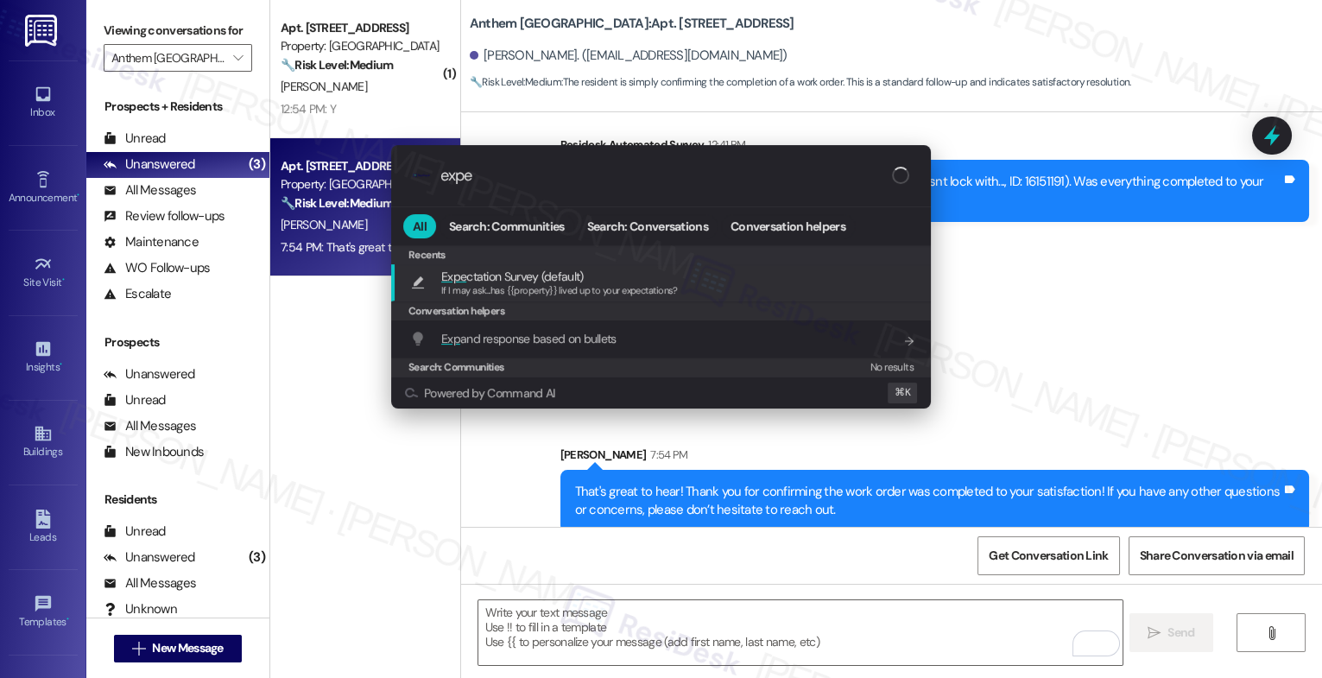
type input "expec"
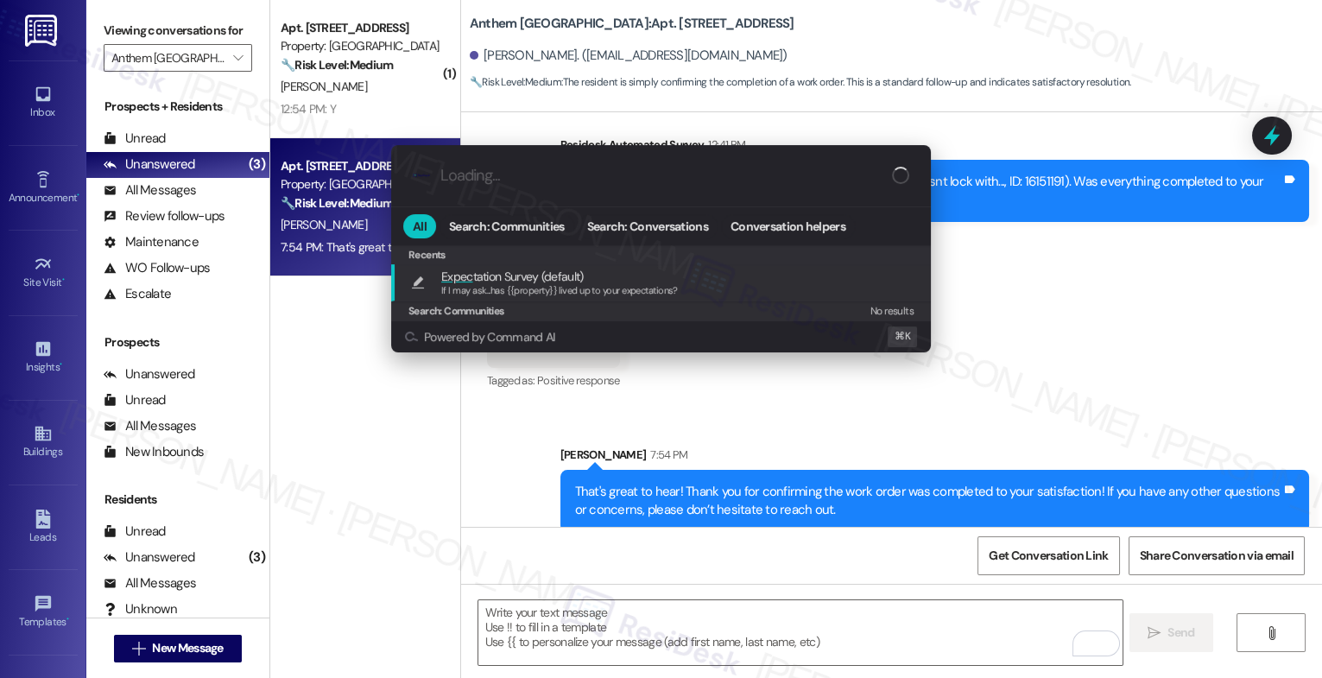
type textarea "If I may ask...has {{property}} lived up to your expectations?"
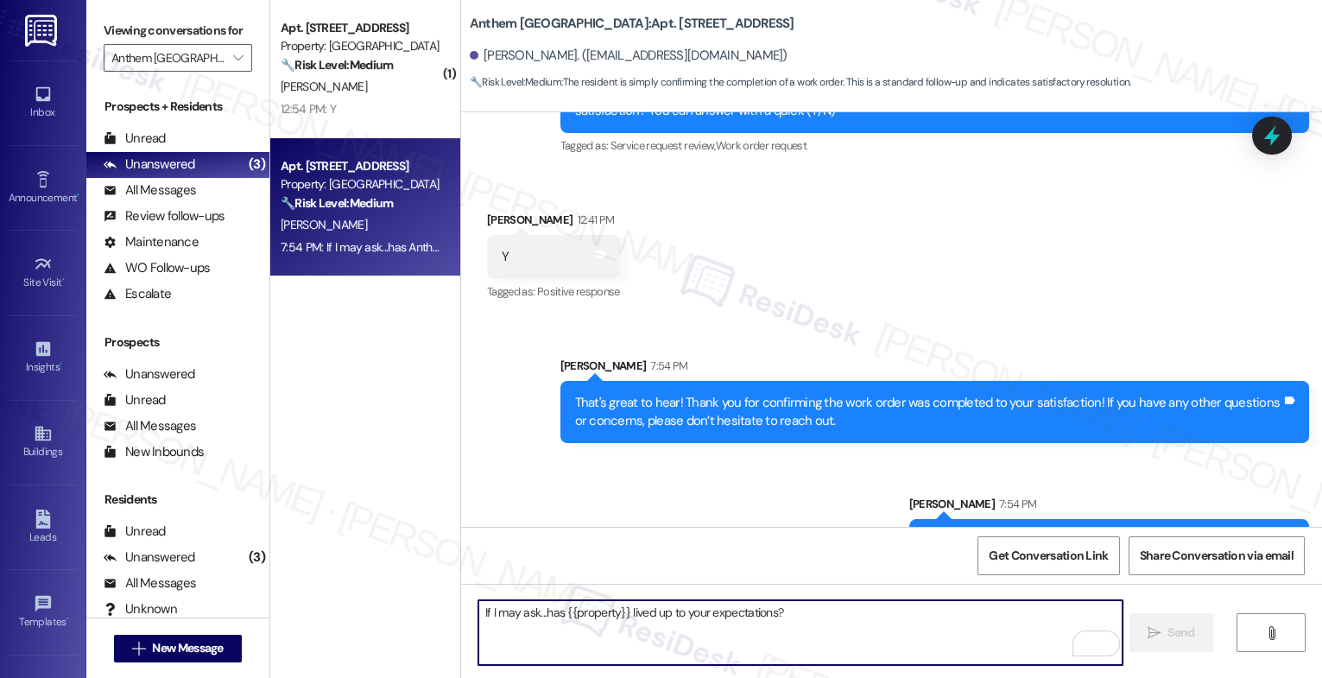
scroll to position [631, 0]
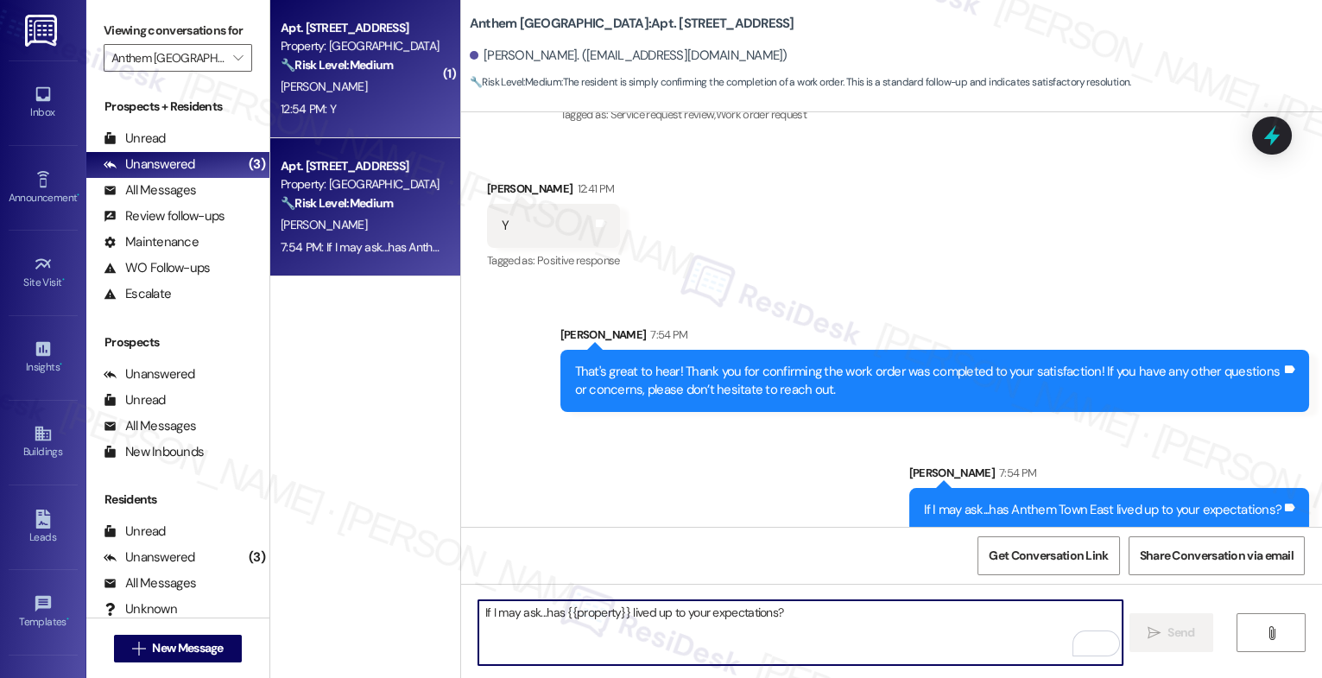
click at [317, 98] on div "K. Grant" at bounding box center [360, 87] width 163 height 22
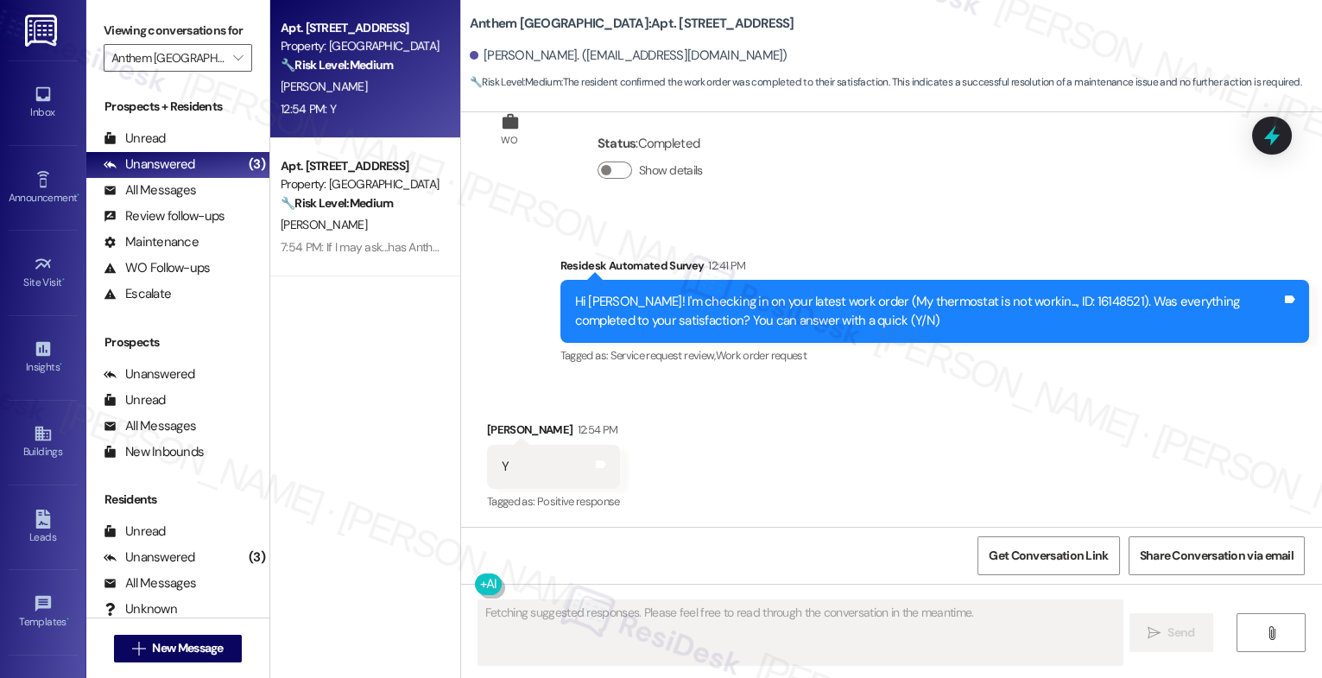
scroll to position [4456, 0]
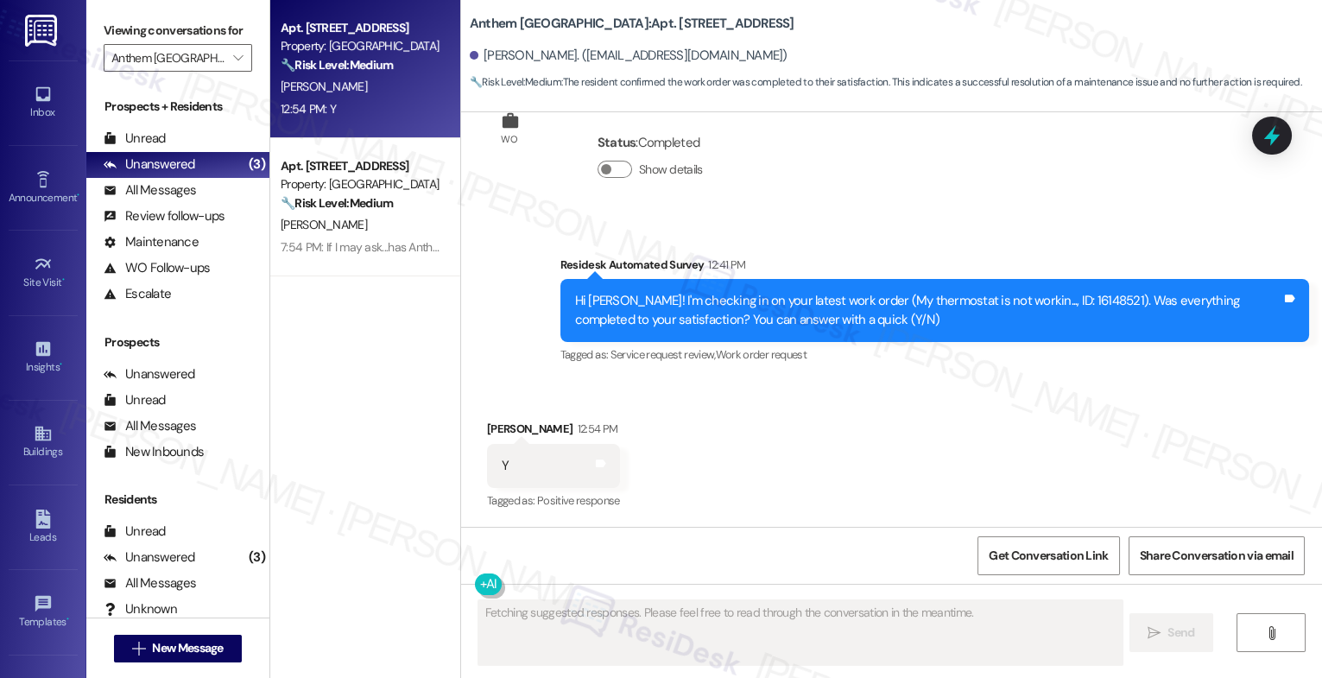
click at [701, 442] on div "Received via SMS Karen Grant 12:54 PM Y Tags and notes Tagged as: Positive resp…" at bounding box center [891, 454] width 861 height 146
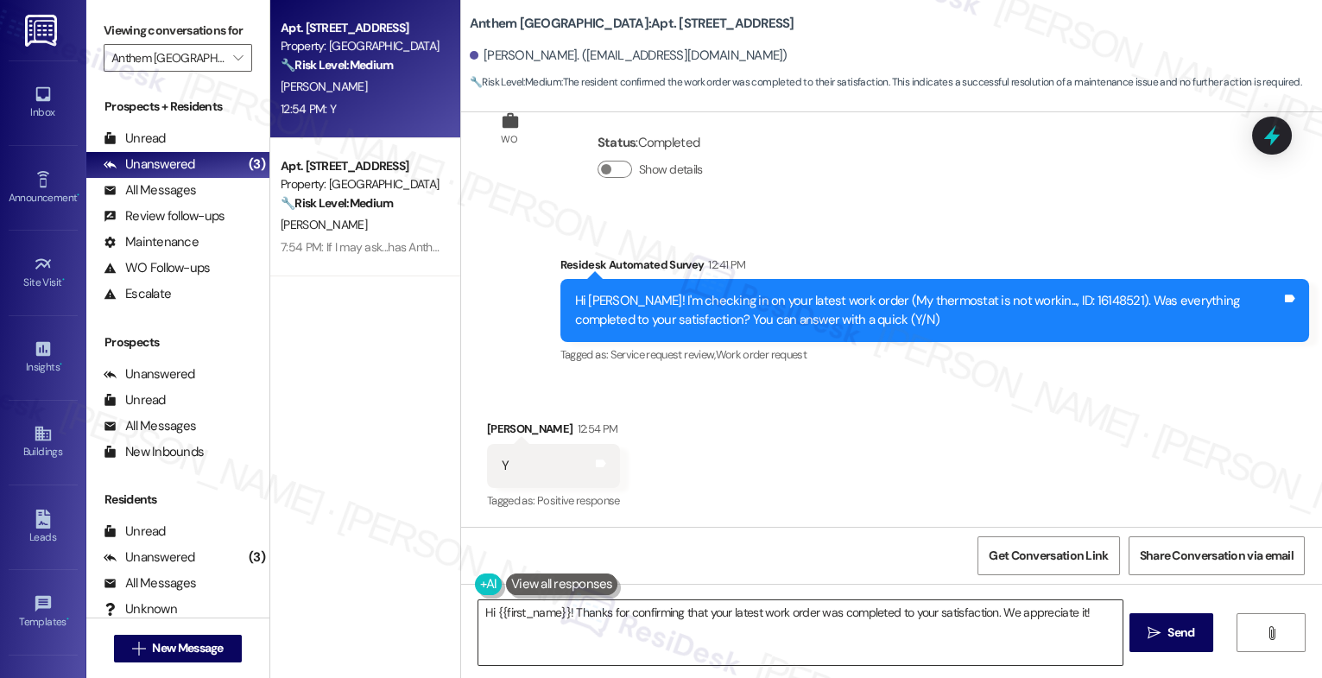
click at [599, 621] on textarea "Hi {{first_name}}! Thanks for confirming that your latest work order was comple…" at bounding box center [801, 632] width 644 height 65
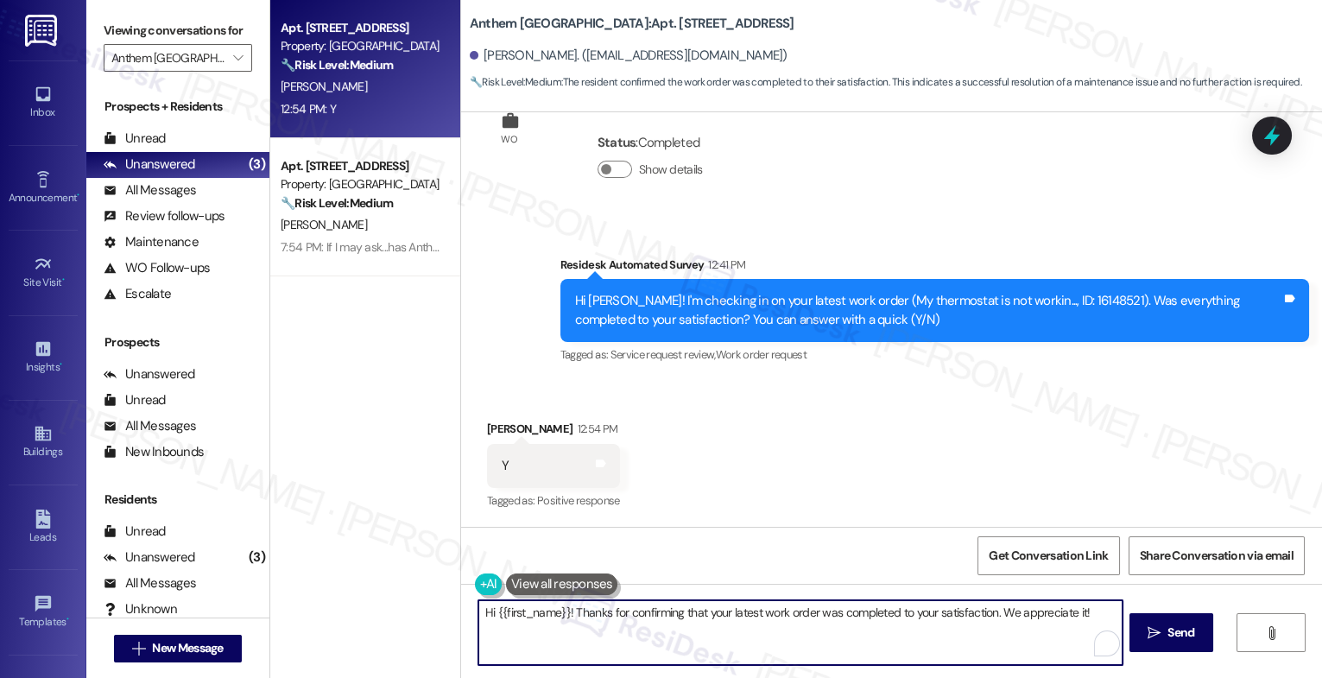
click at [599, 621] on textarea "Hi {{first_name}}! Thanks for confirming that your latest work order was comple…" at bounding box center [801, 632] width 644 height 65
paste textarea "That's great to hear! Thank you for confirming the work order was completed to …"
click at [571, 608] on textarea "That's great to hear! Thank you for confirming the work order was completed to …" at bounding box center [801, 632] width 644 height 65
click at [955, 637] on textarea "That's great to hear, Karen! Thank you for confirming the work order was comple…" at bounding box center [801, 632] width 644 height 65
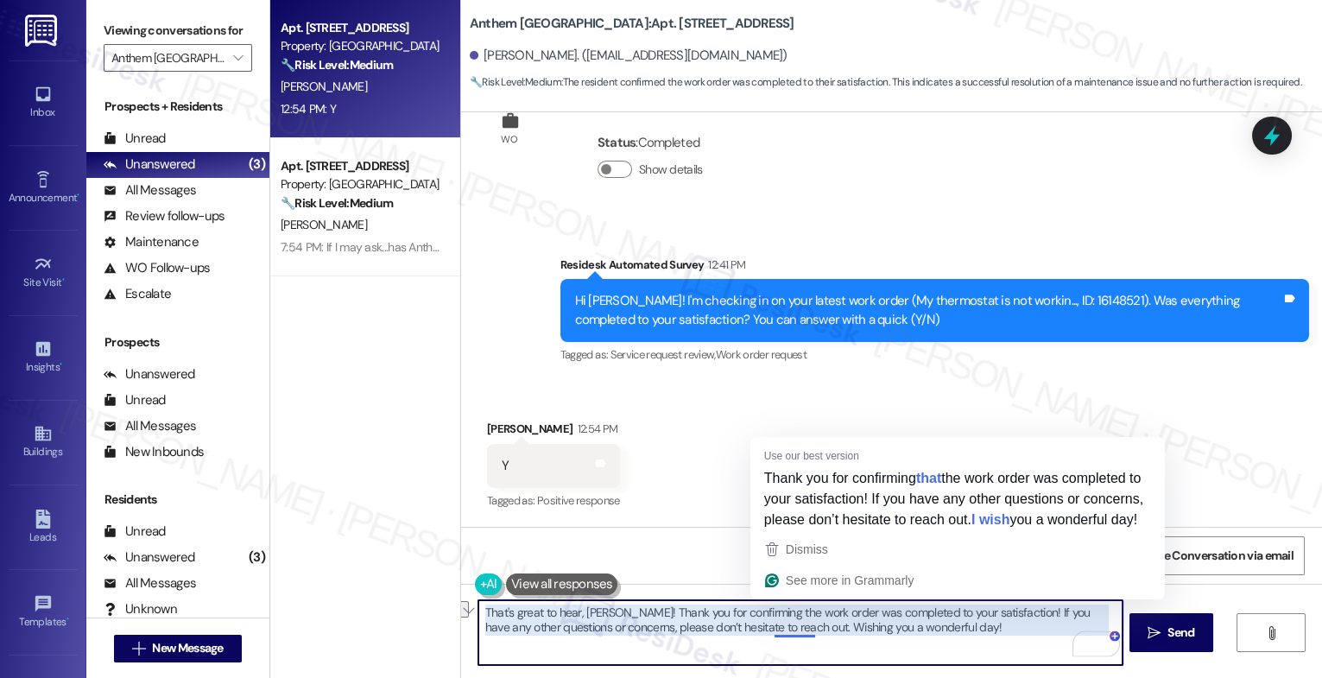
drag, startPoint x: 764, startPoint y: 627, endPoint x: 987, endPoint y: 636, distance: 223.0
click at [985, 636] on textarea "That's great to hear, Karen! Thank you for confirming the work order was comple…" at bounding box center [801, 632] width 644 height 65
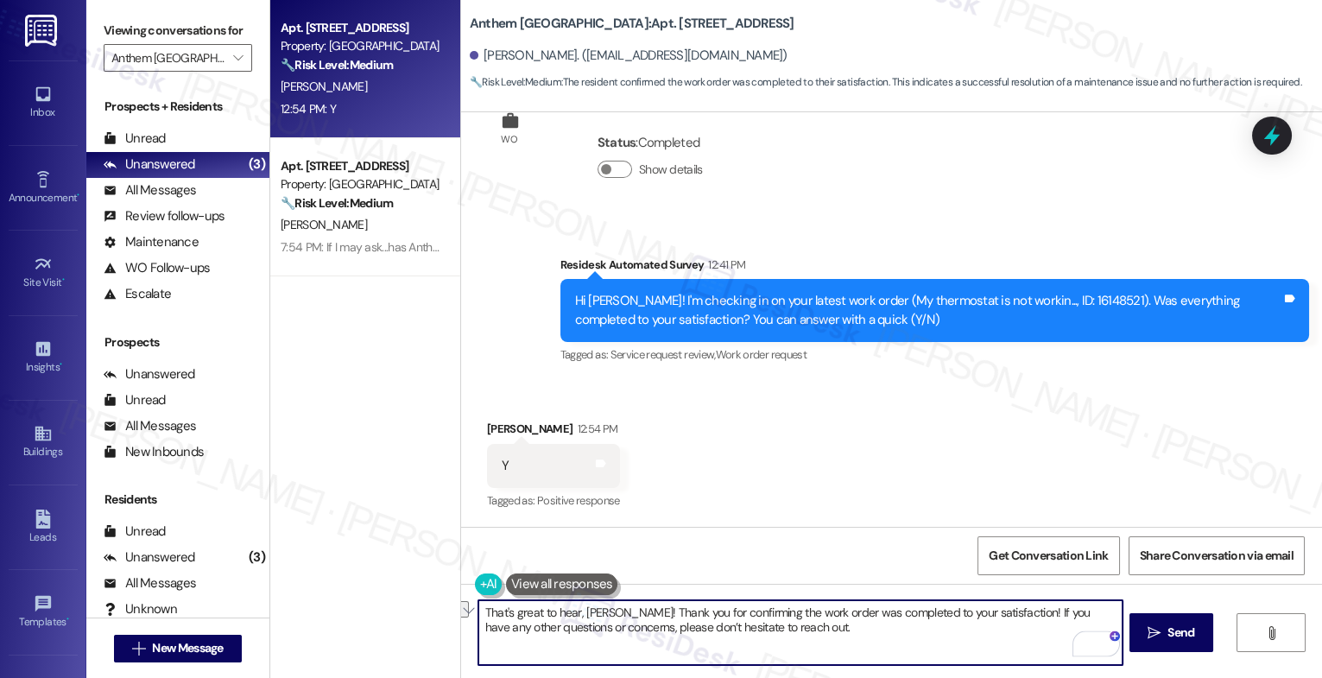
type textarea "That's great to hear, Karen! Thank you for confirming the work order was comple…"
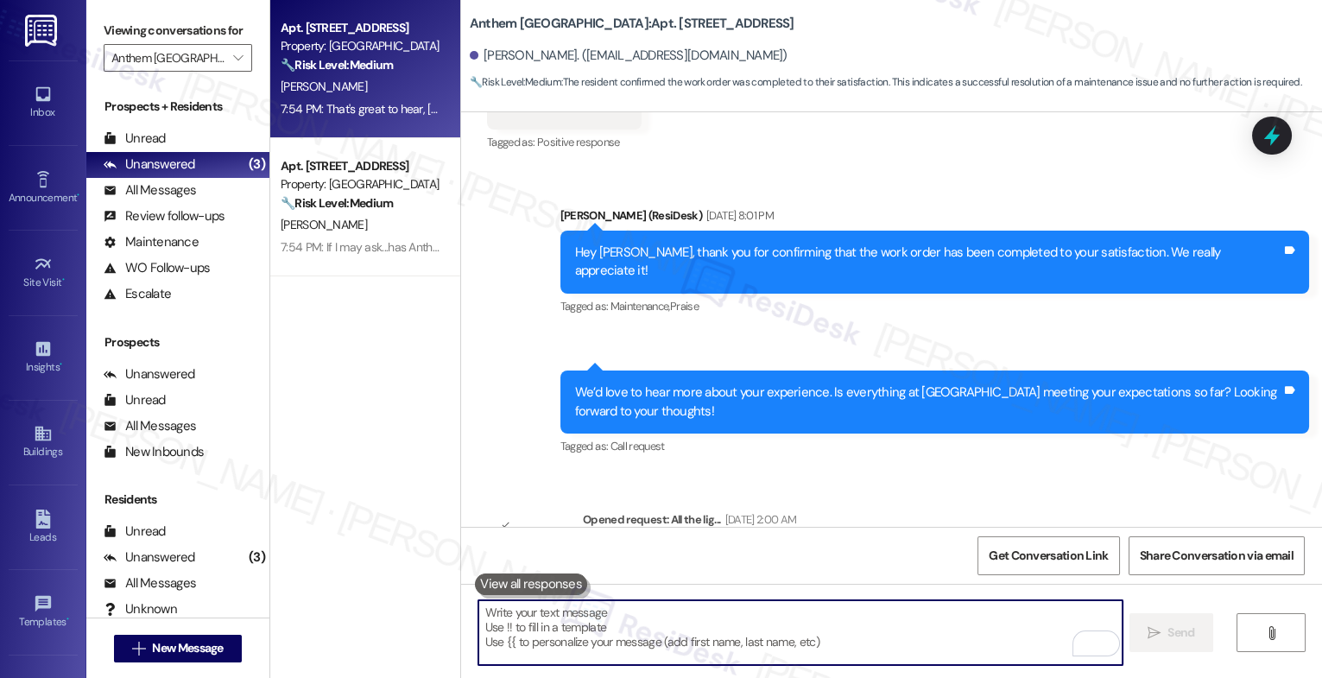
scroll to position [3182, 0]
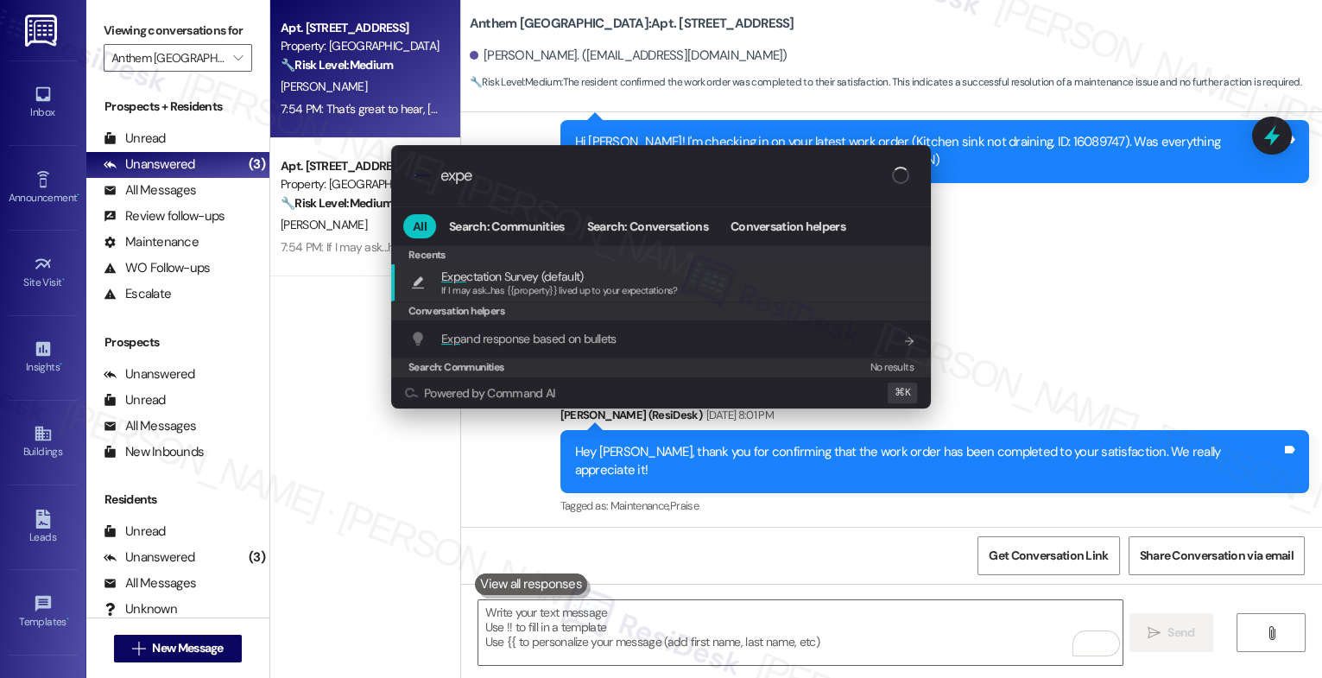
type input "expec"
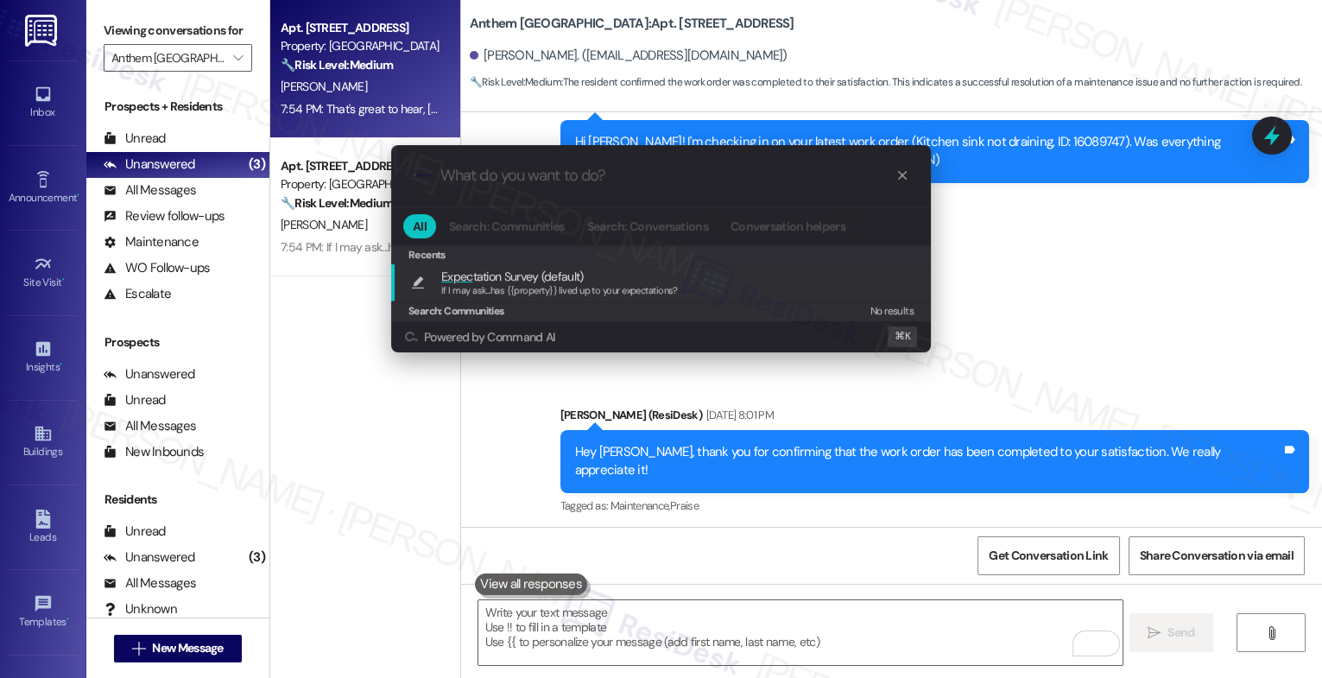
type textarea "If I may ask...has {{property}} lived up to your expectations?"
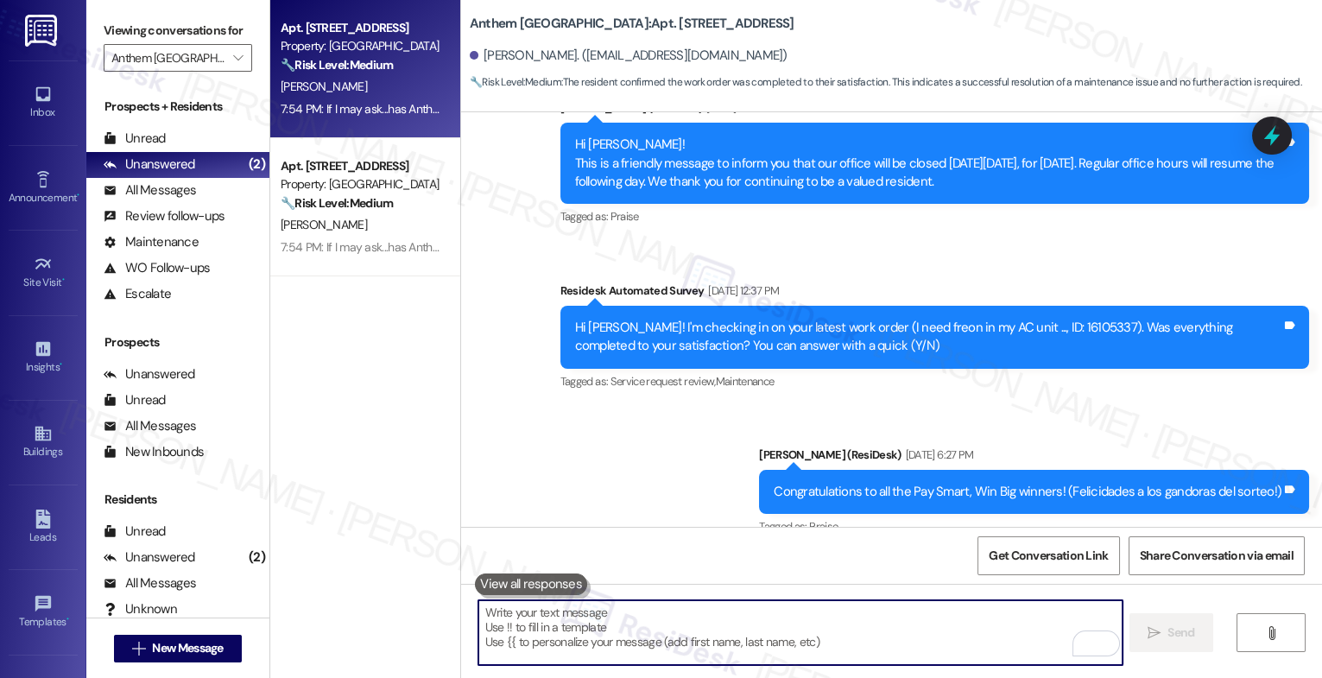
scroll to position [4715, 0]
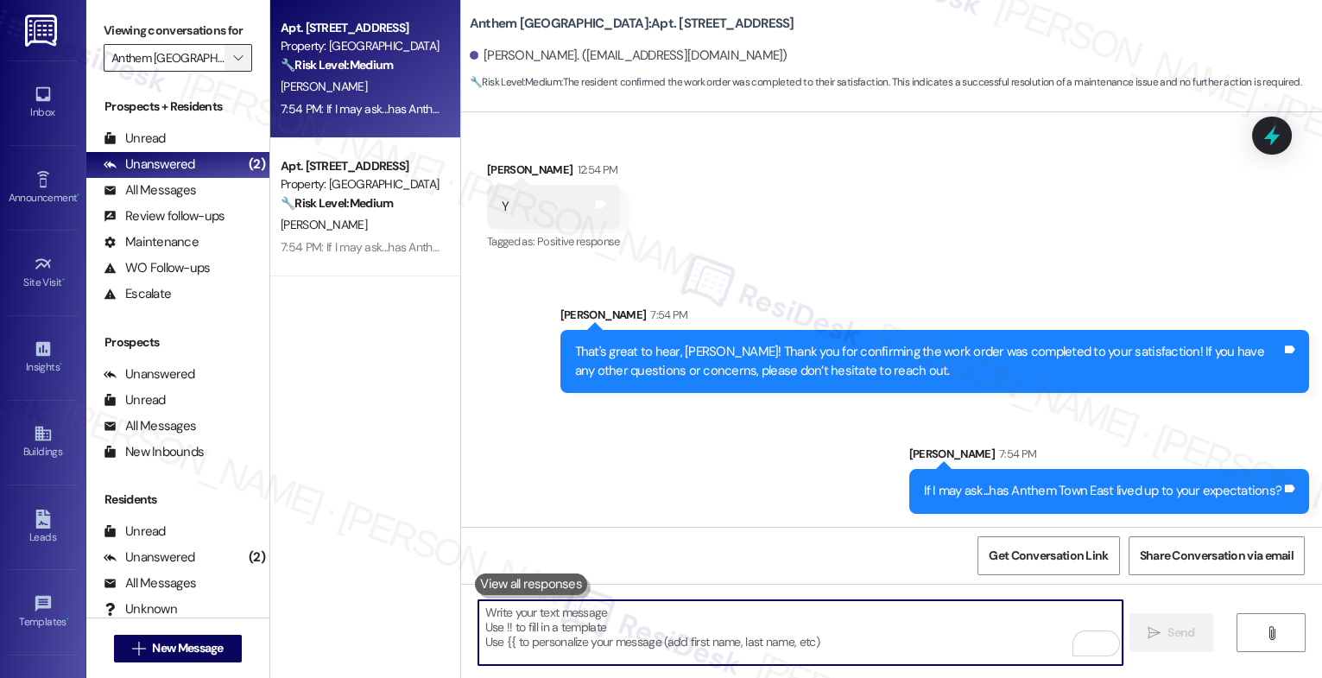
click at [230, 68] on span "" at bounding box center [238, 58] width 16 height 28
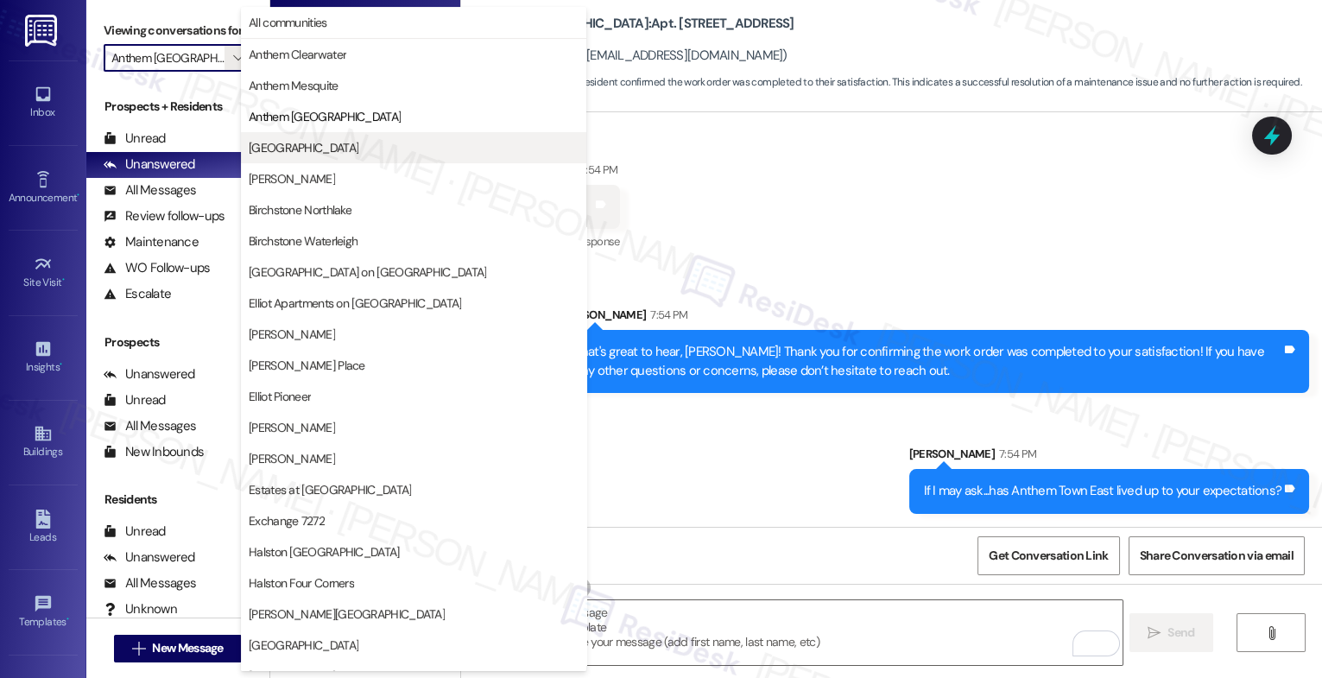
click at [354, 149] on span "[GEOGRAPHIC_DATA]" at bounding box center [304, 147] width 110 height 17
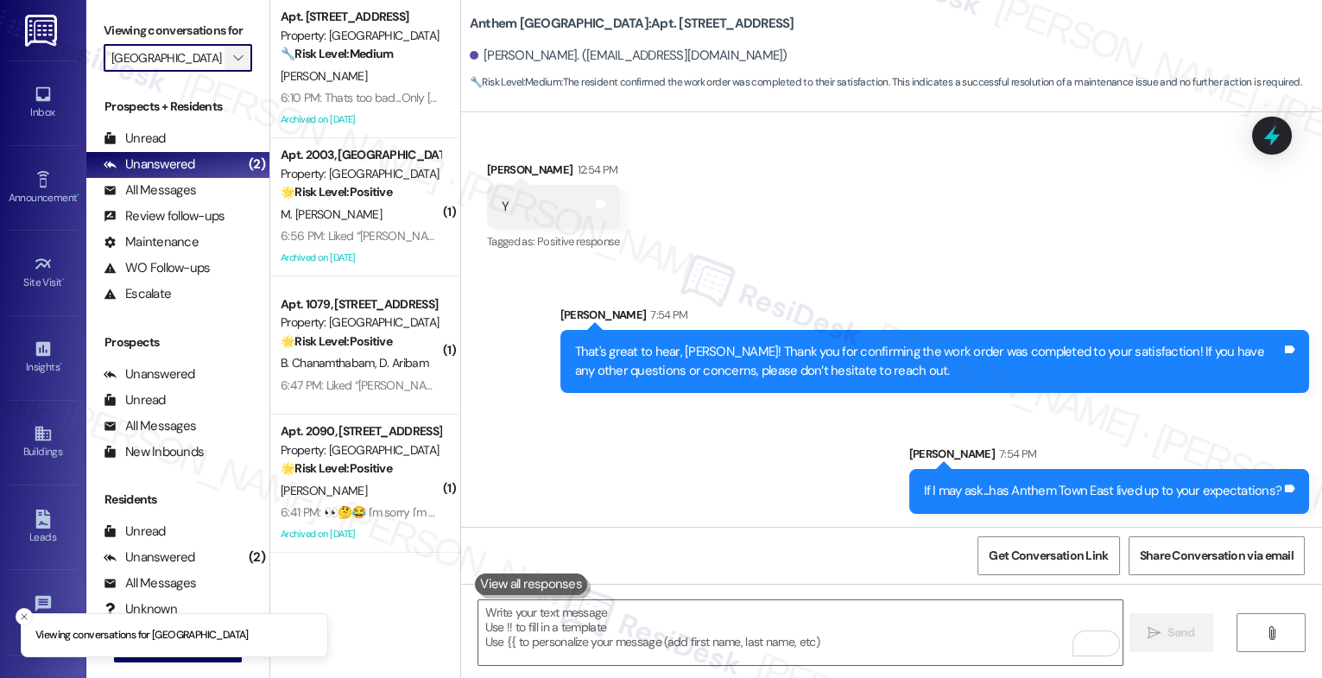
click at [233, 65] on icon "" at bounding box center [238, 58] width 10 height 14
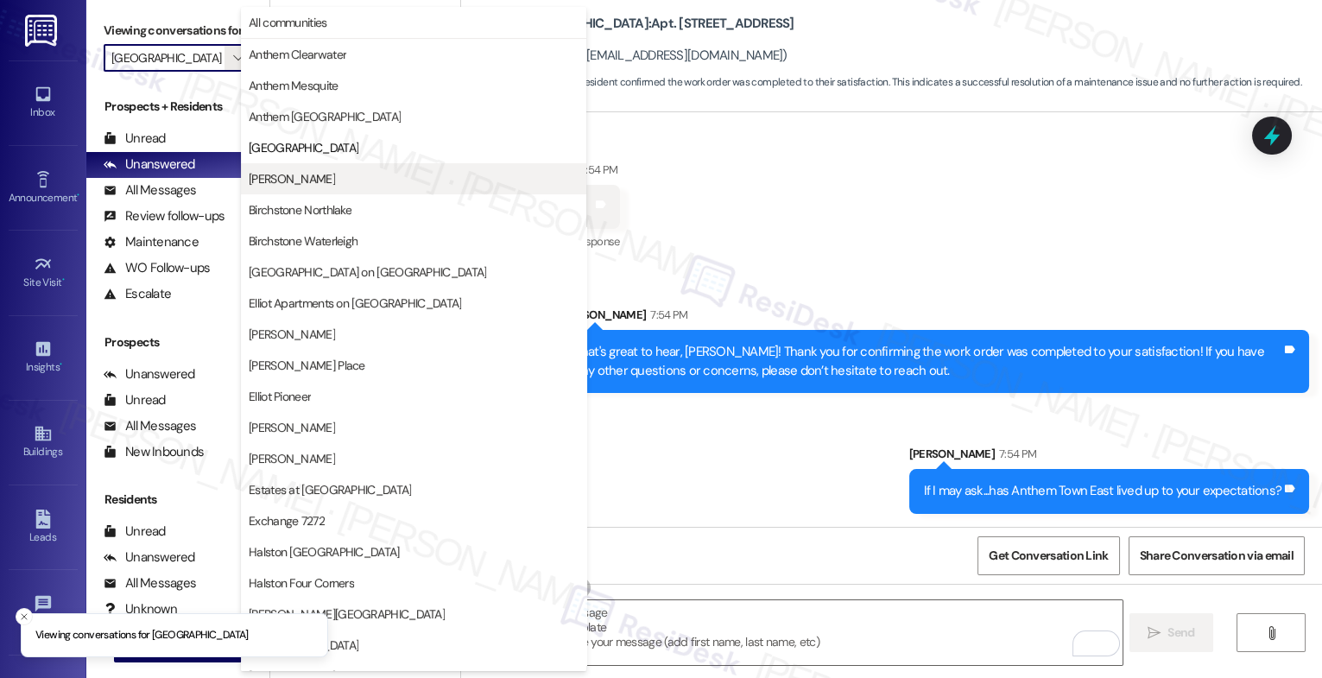
click at [314, 183] on span "Avery" at bounding box center [414, 178] width 330 height 17
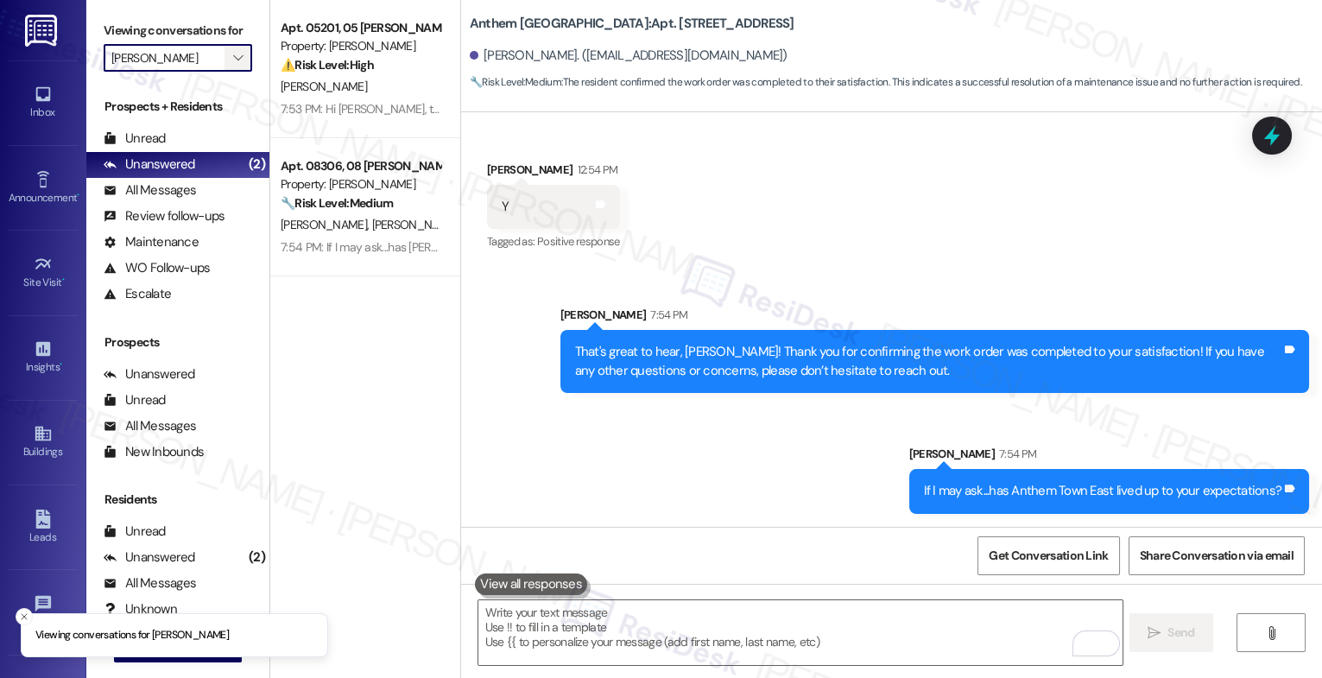
click at [233, 65] on icon "" at bounding box center [238, 58] width 10 height 14
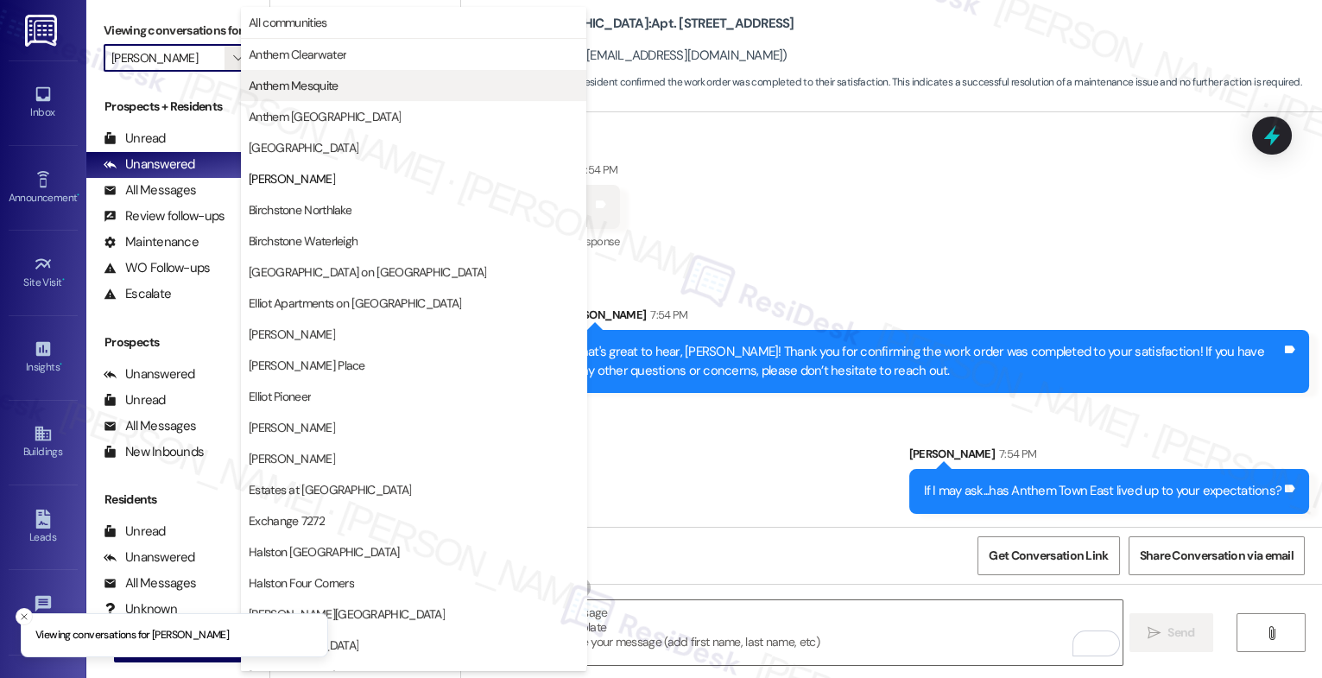
click at [297, 81] on span "Anthem Mesquite" at bounding box center [294, 85] width 90 height 17
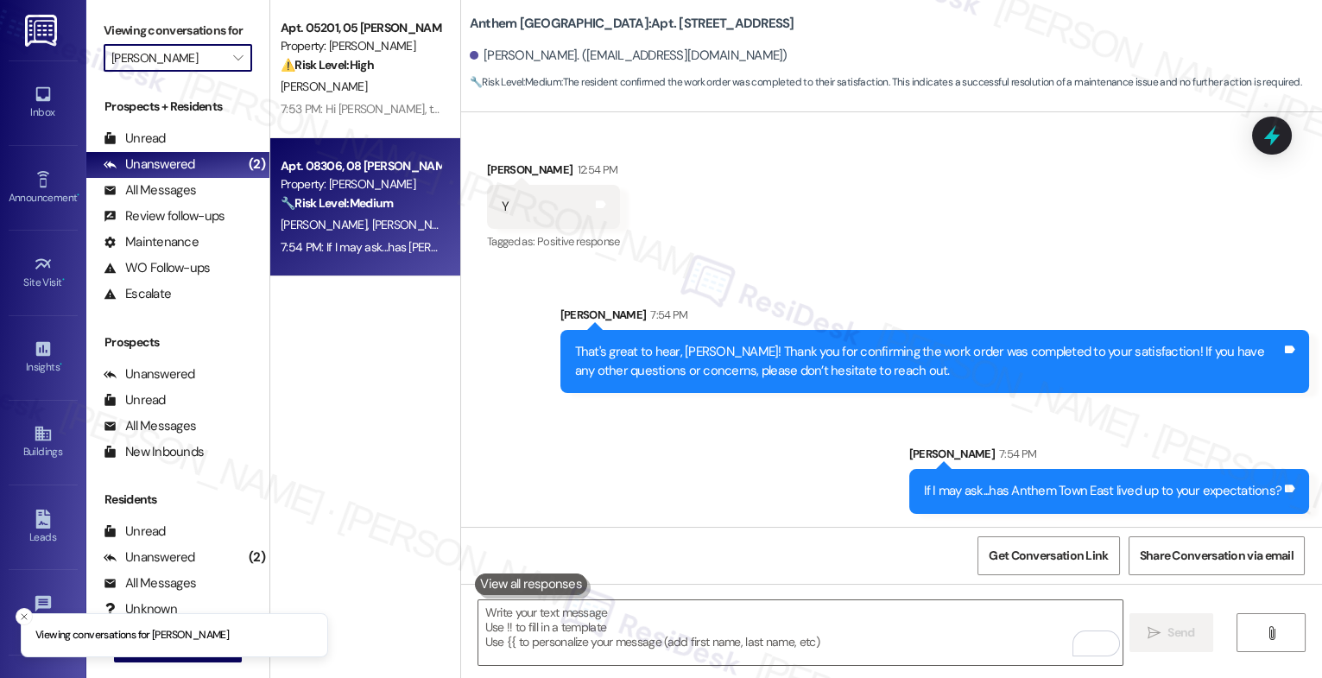
type input "Anthem Mesquite"
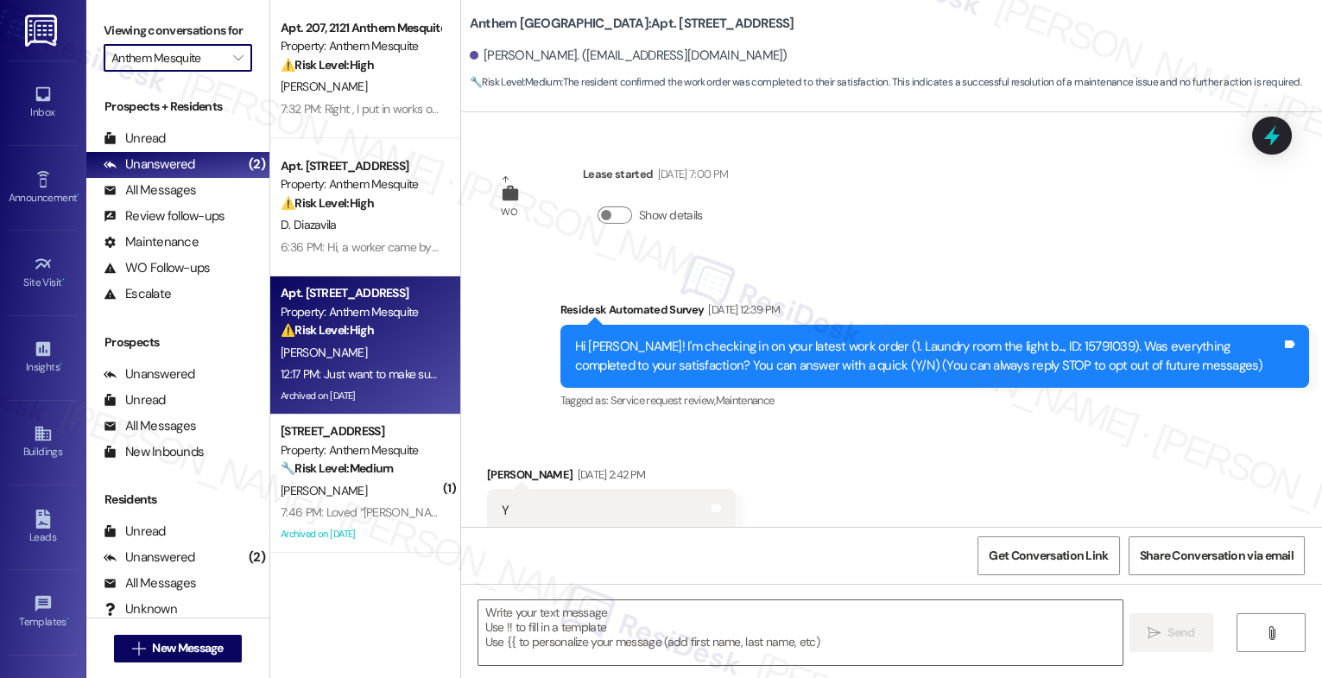
scroll to position [135, 0]
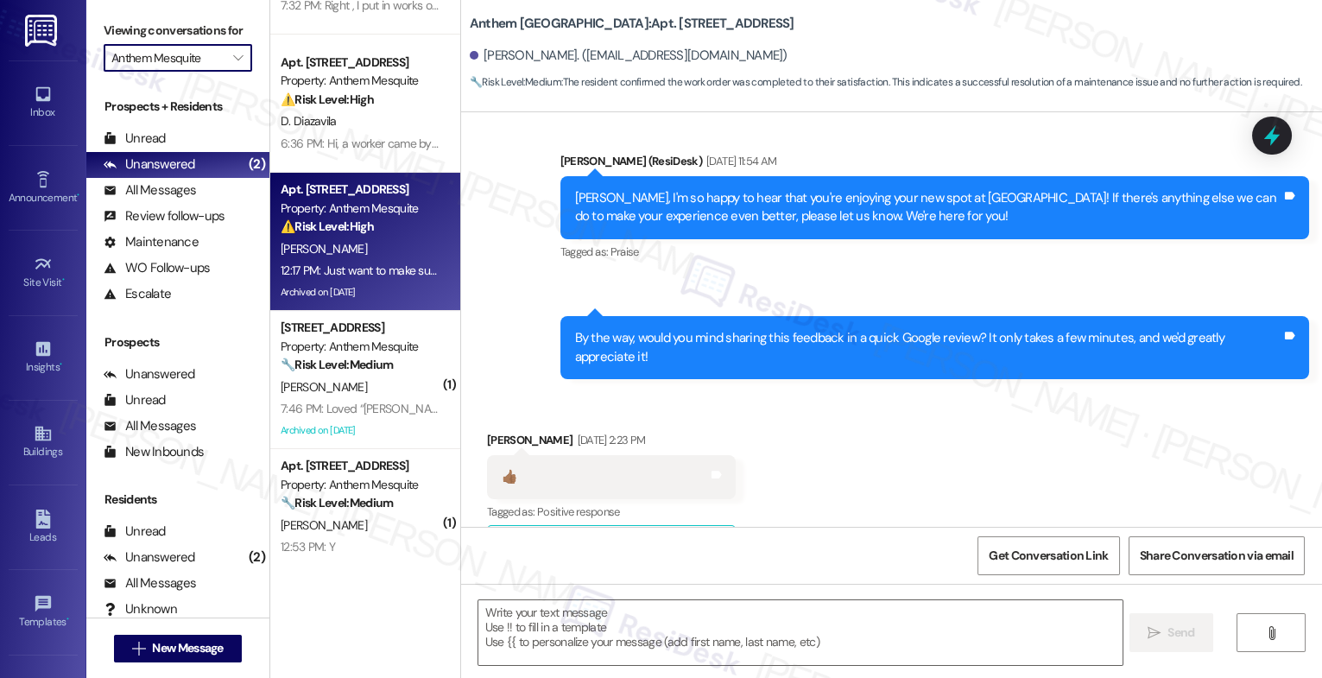
type textarea "Fetching suggested responses. Please feel free to read through the conversation…"
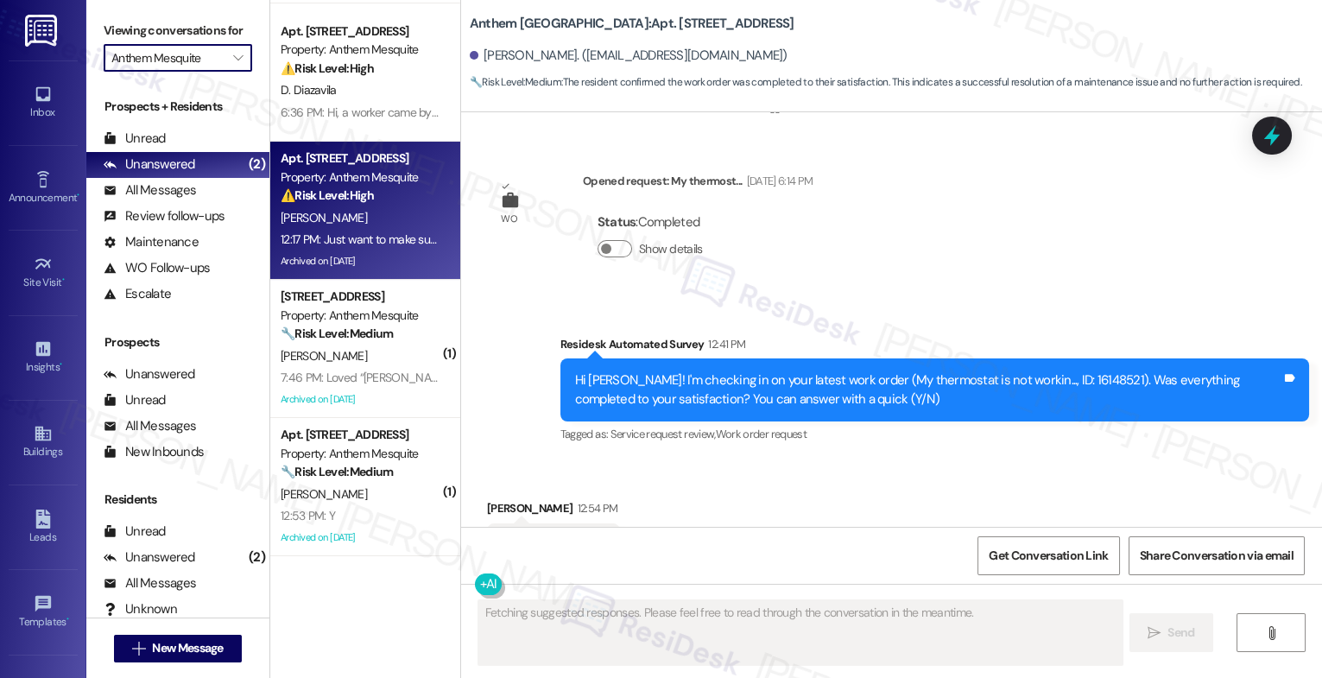
scroll to position [4455, 0]
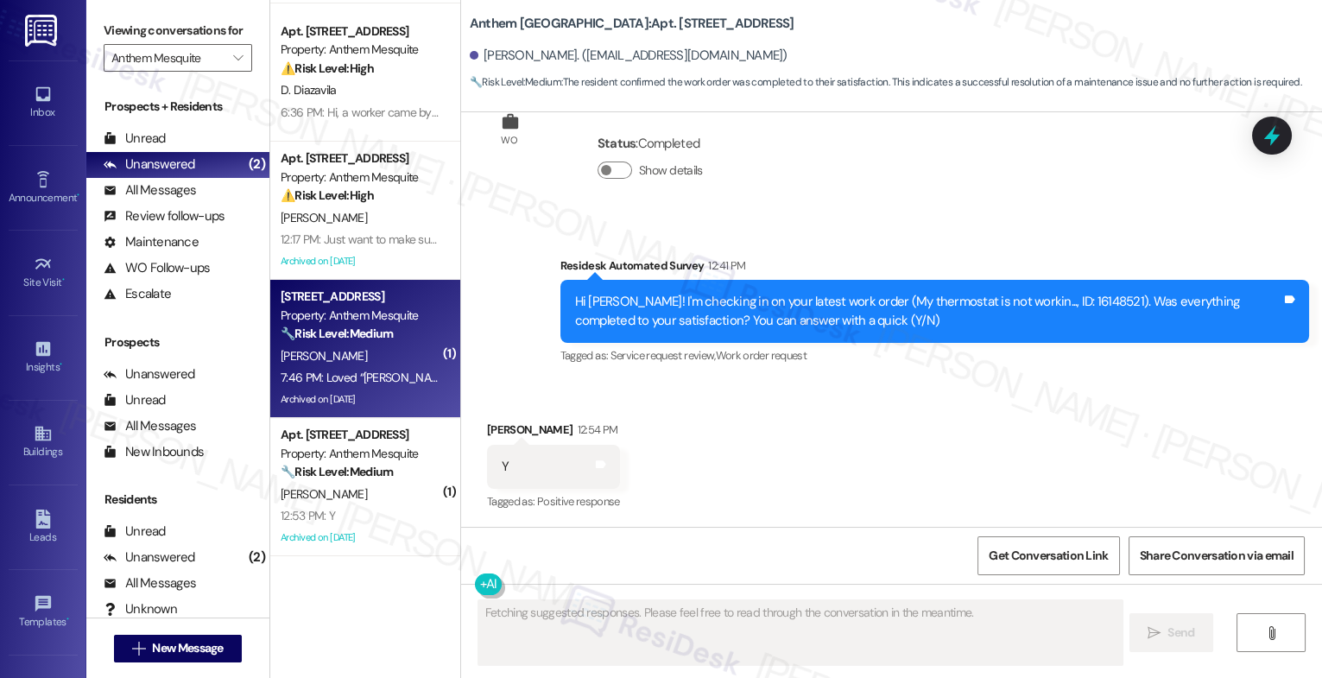
click at [339, 340] on strong "🔧 Risk Level: Medium" at bounding box center [337, 334] width 112 height 16
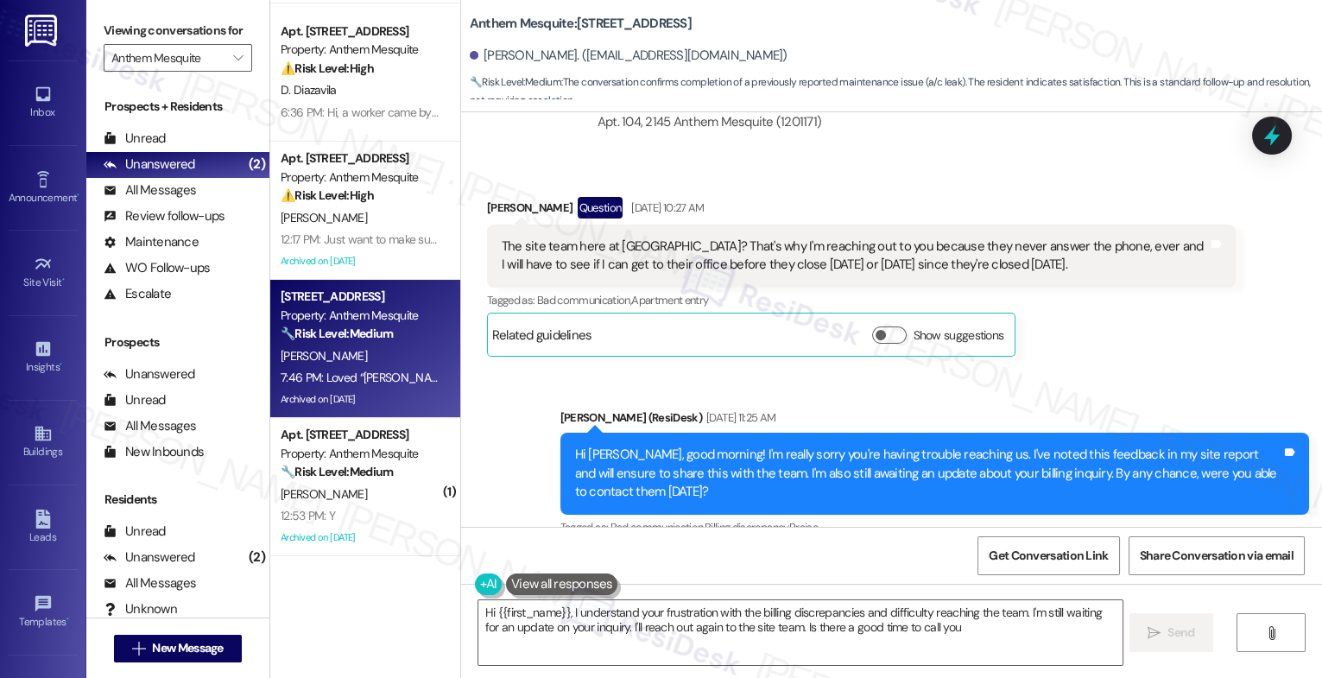
type textarea "Hi {{first_name}}, I understand your frustration with the billing discrepancies…"
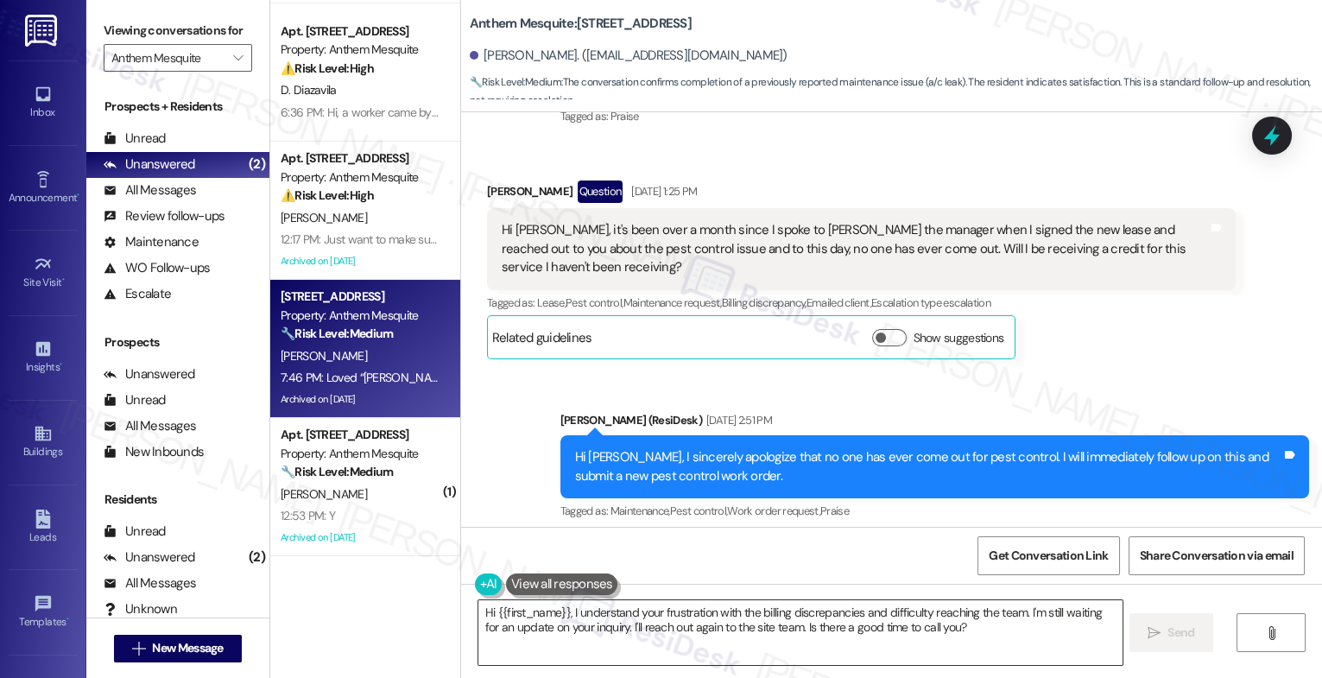
scroll to position [22343, 0]
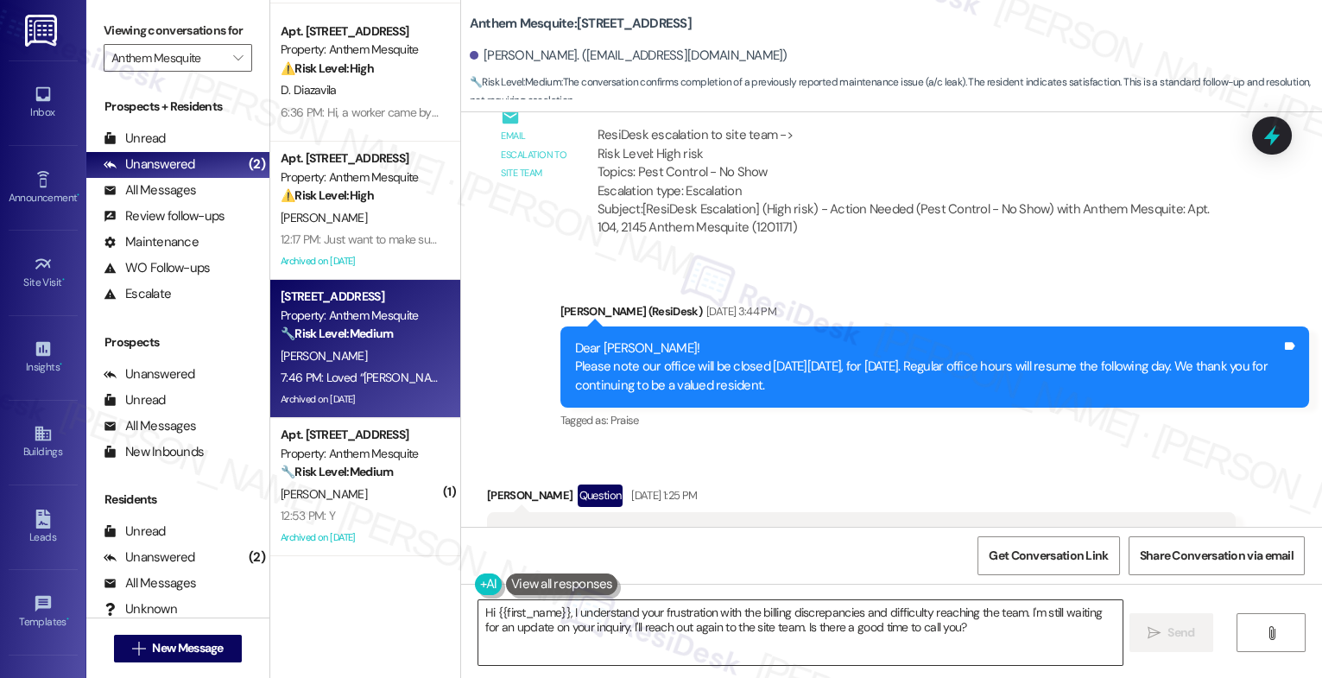
click at [608, 612] on textarea "Hi {{first_name}}, I understand your frustration with the billing discrepancies…" at bounding box center [801, 632] width 644 height 65
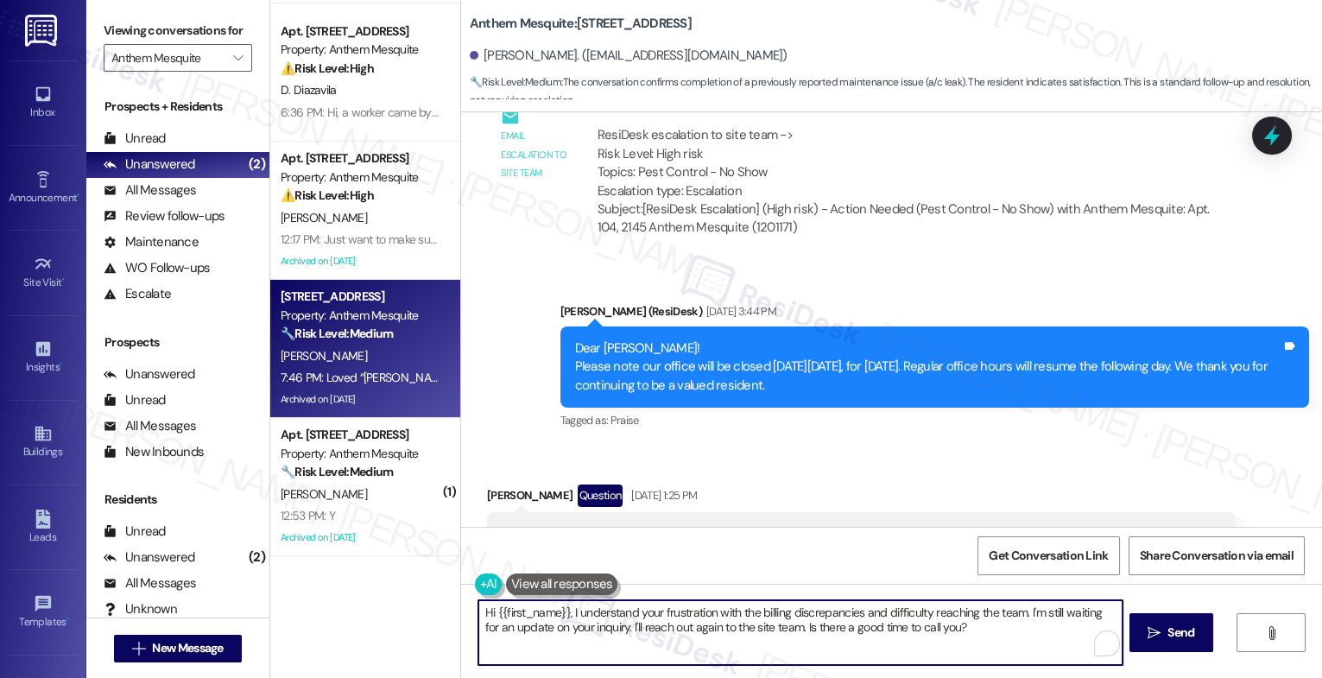
click at [608, 612] on textarea "Hi {{first_name}}, I understand your frustration with the billing discrepancies…" at bounding box center [801, 632] width 644 height 65
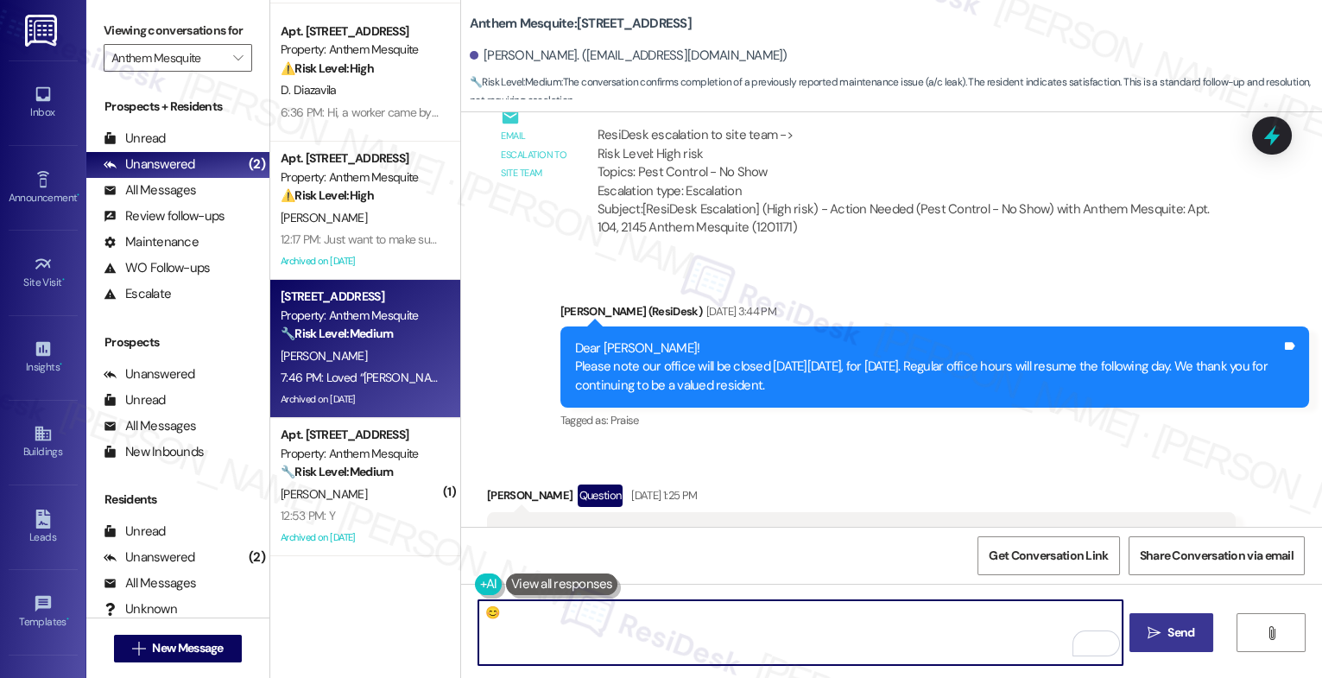
type textarea "😊"
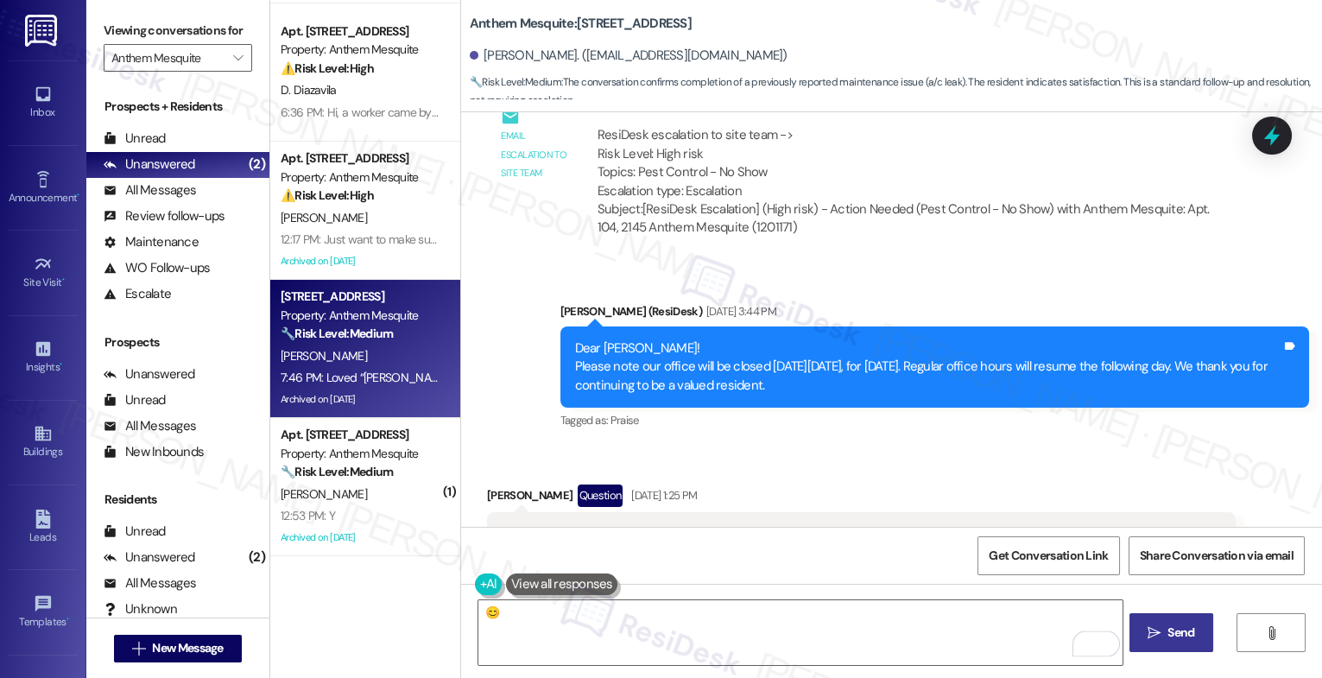
click at [1170, 633] on span "Send" at bounding box center [1181, 633] width 27 height 18
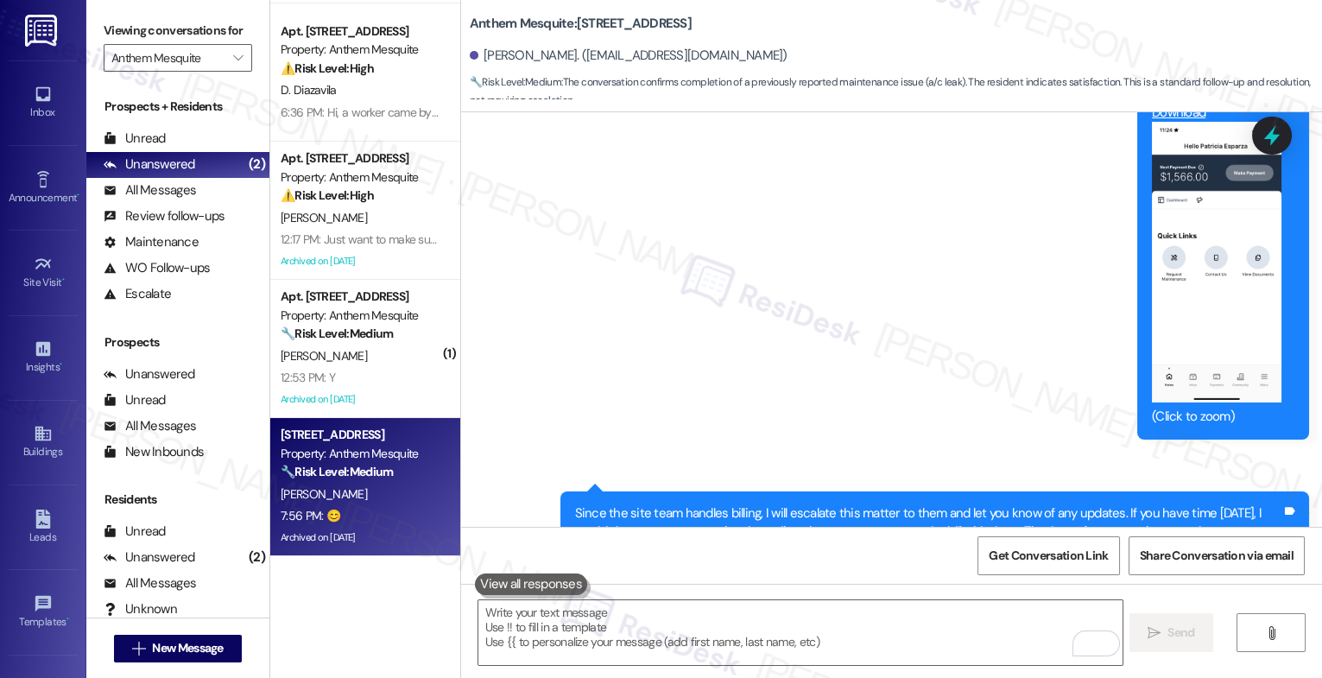
scroll to position [30548, 0]
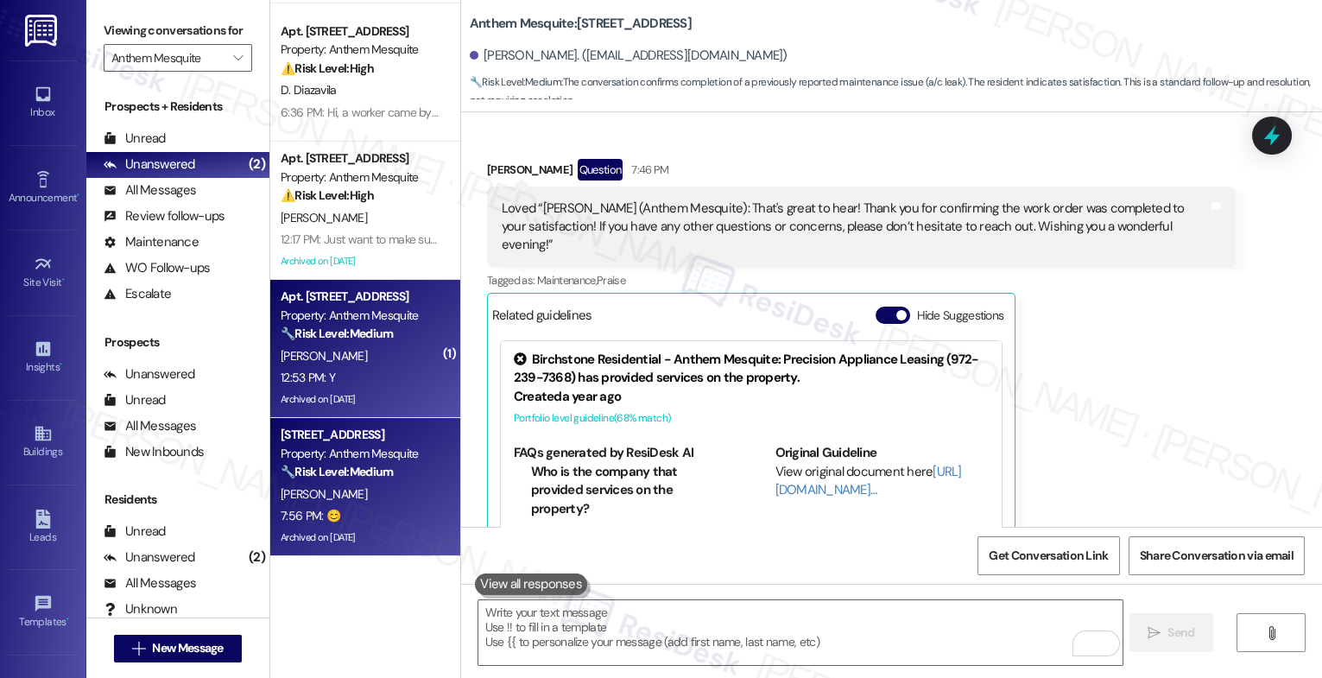
click at [360, 351] on div "L. Stuart" at bounding box center [360, 357] width 163 height 22
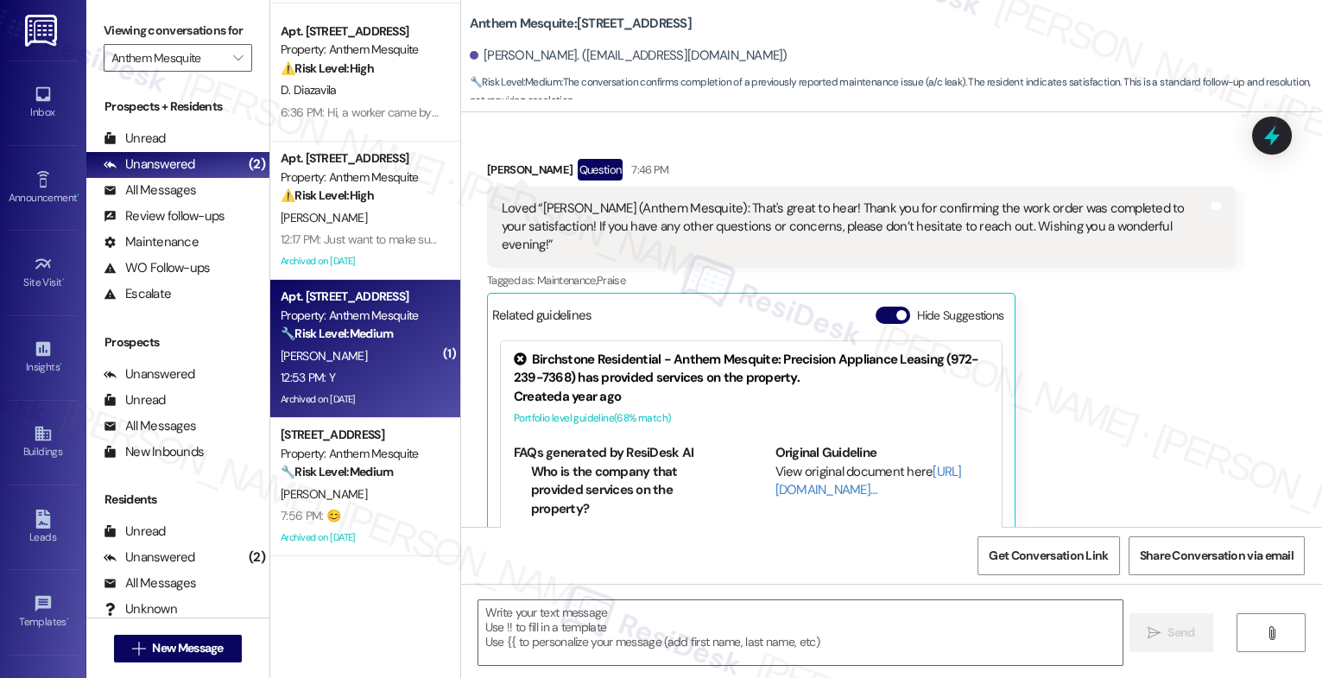
type textarea "Fetching suggested responses. Please feel free to read through the conversation…"
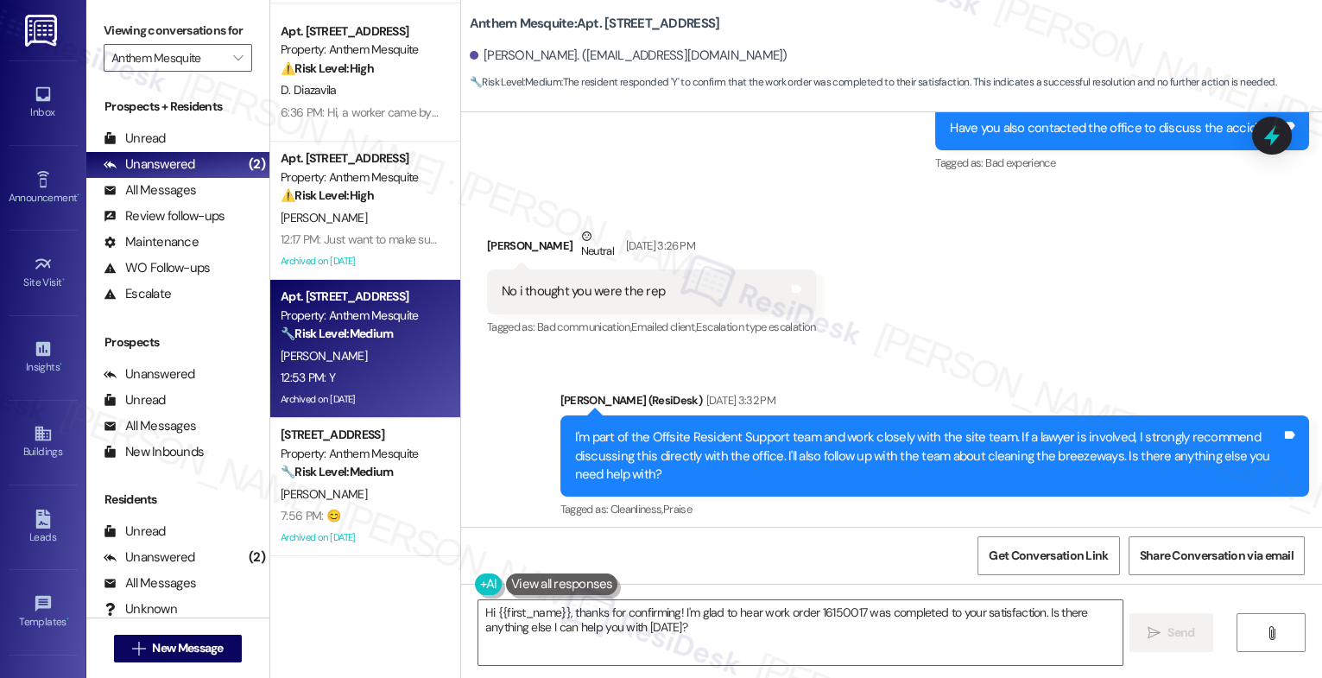
scroll to position [24291, 0]
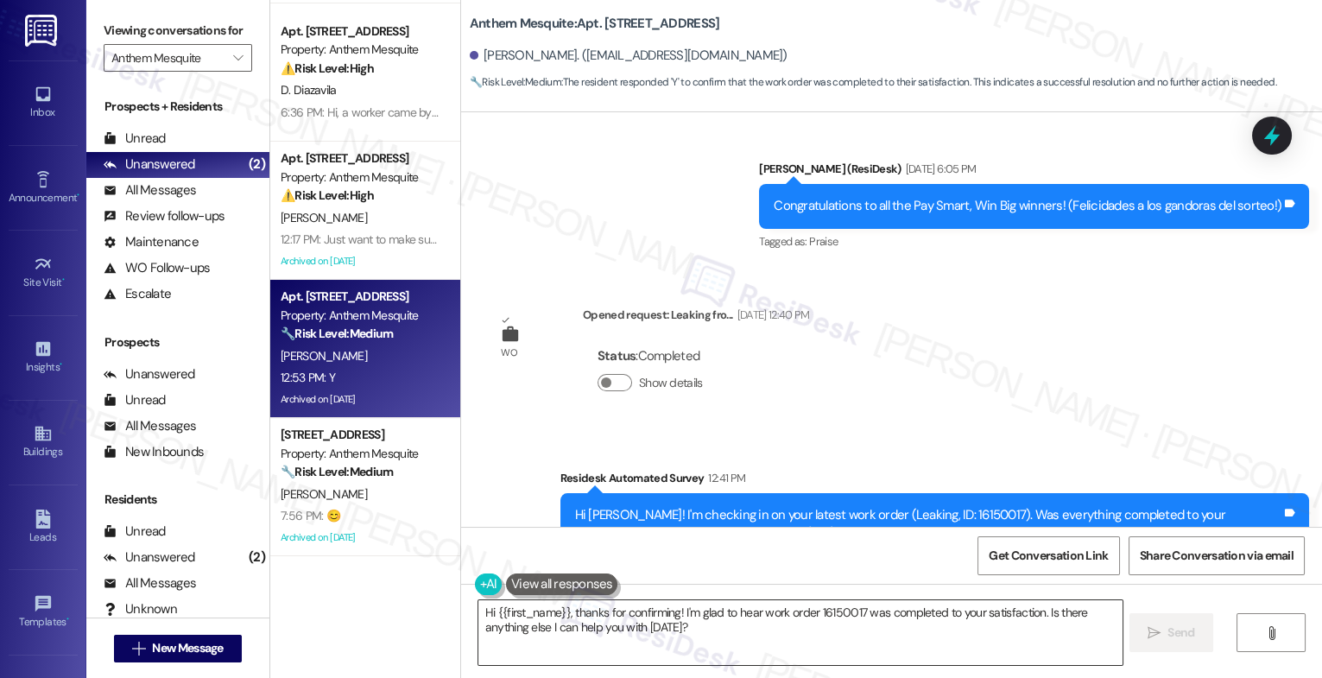
click at [631, 601] on textarea "Hi {{first_name}}, thanks for confirming! I'm glad to hear work order 16150017 …" at bounding box center [801, 632] width 644 height 65
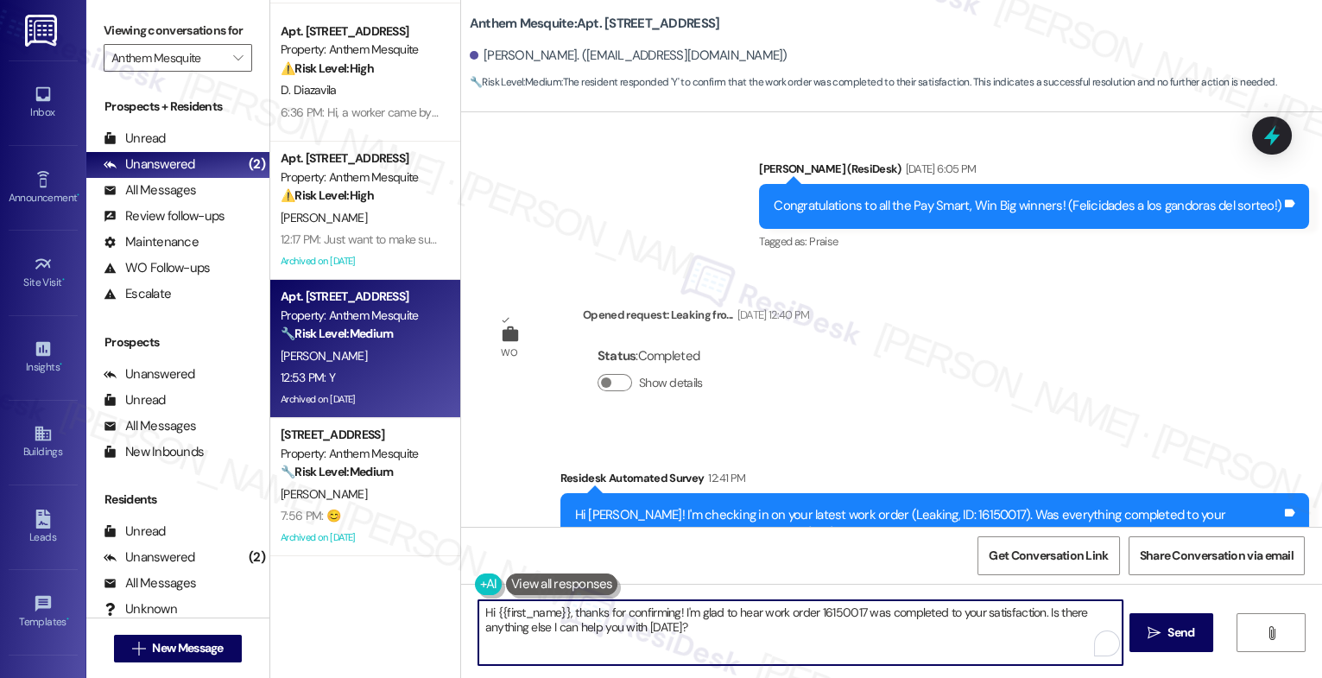
click at [631, 601] on textarea "Hi {{first_name}}, thanks for confirming! I'm glad to hear work order 16150017 …" at bounding box center [801, 632] width 644 height 65
click at [629, 603] on textarea "Hi {{first_name}}, thanks for confirming! I'm glad to hear work order 16150017 …" at bounding box center [801, 632] width 644 height 65
click at [612, 617] on textarea "Hi {{first_name}}, thanks for confirming! I'm glad to hear work order 16150017 …" at bounding box center [801, 632] width 644 height 65
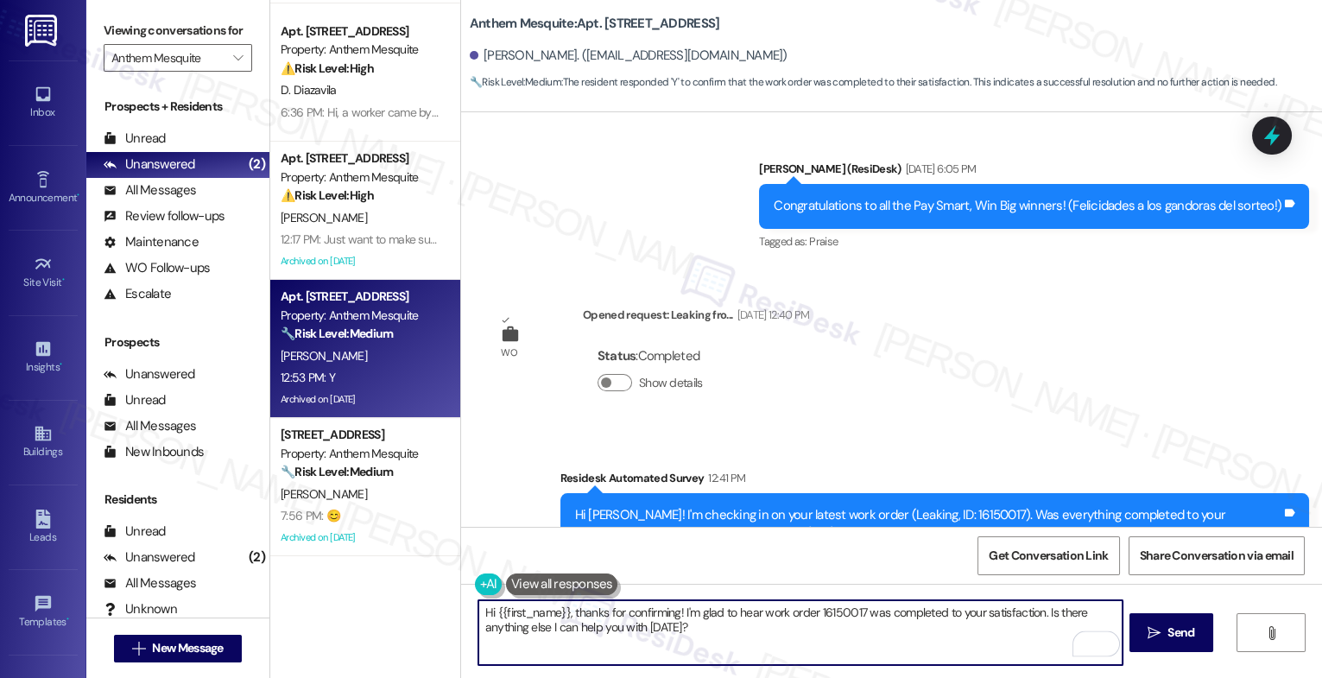
click at [612, 617] on textarea "Hi {{first_name}}, thanks for confirming! I'm glad to hear work order 16150017 …" at bounding box center [801, 632] width 644 height 65
paste textarea "That's great to hear! Thank you for confirming the work order was completed to …"
type textarea "That's great to hear! Thank you for confirming the work order was completed to …"
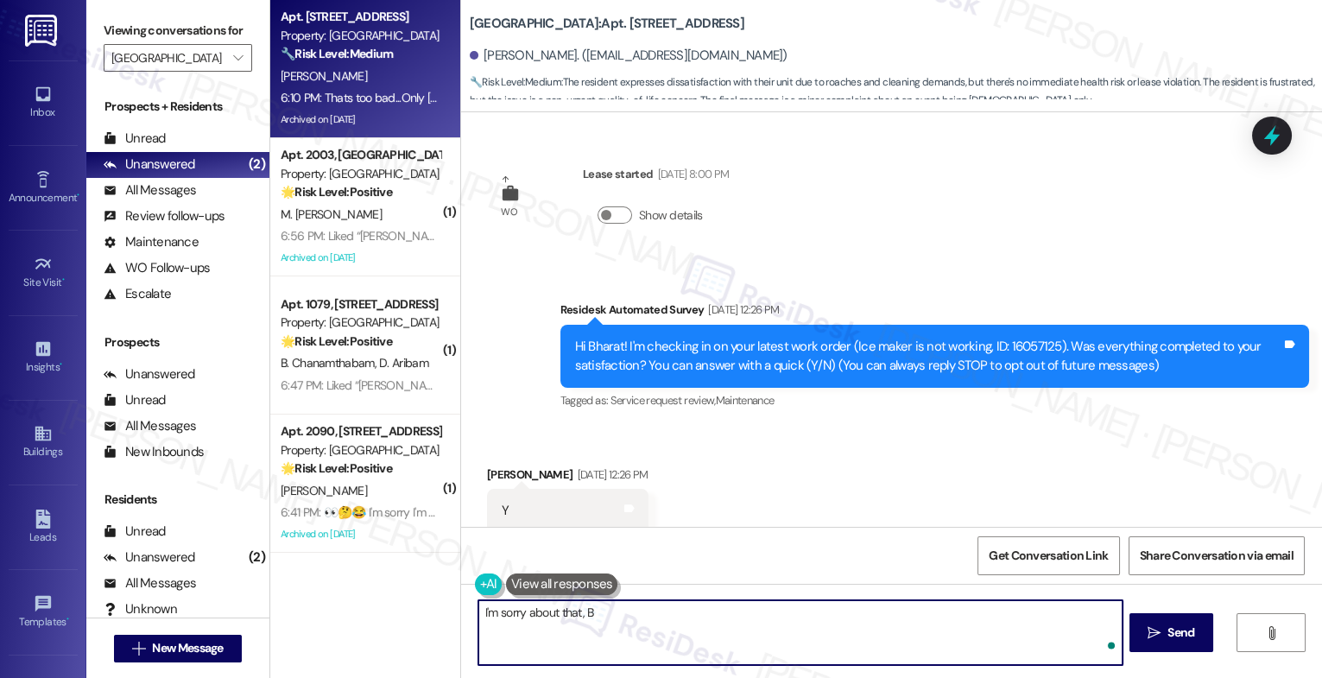
scroll to position [14384, 0]
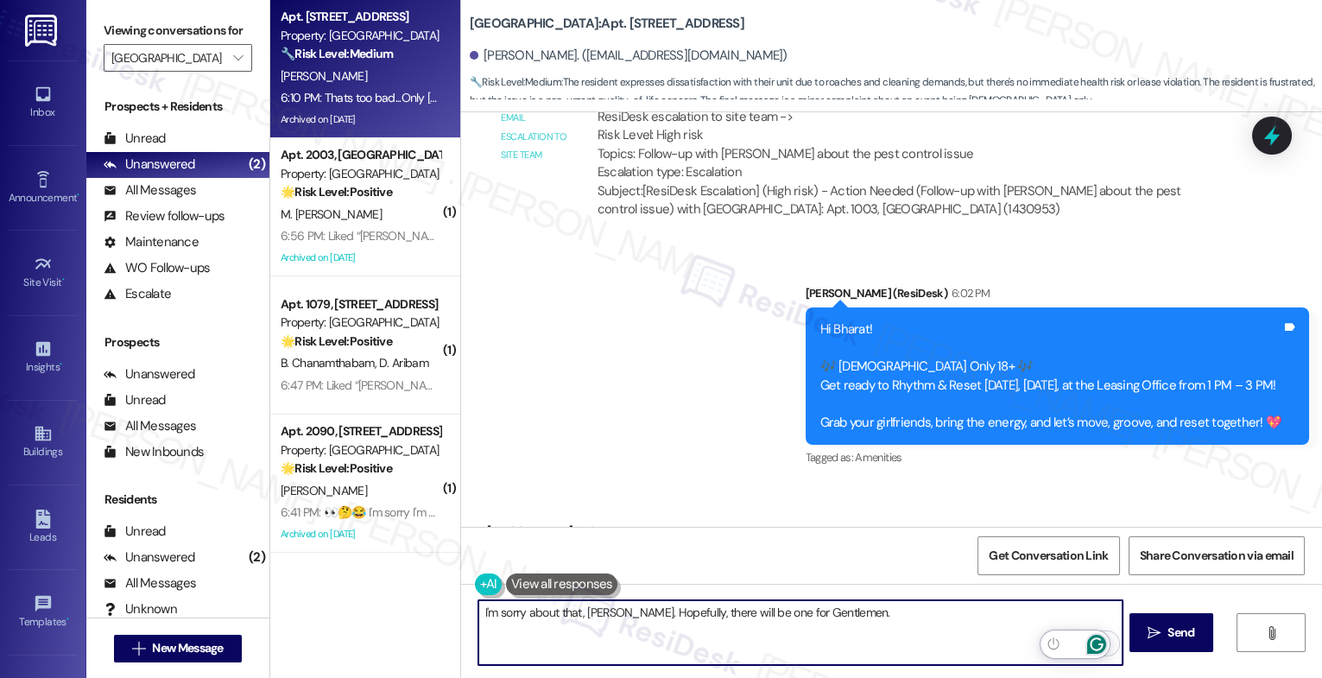
click at [1100, 640] on icon "Open Grammarly. 0 Suggestions." at bounding box center [1096, 643] width 13 height 13
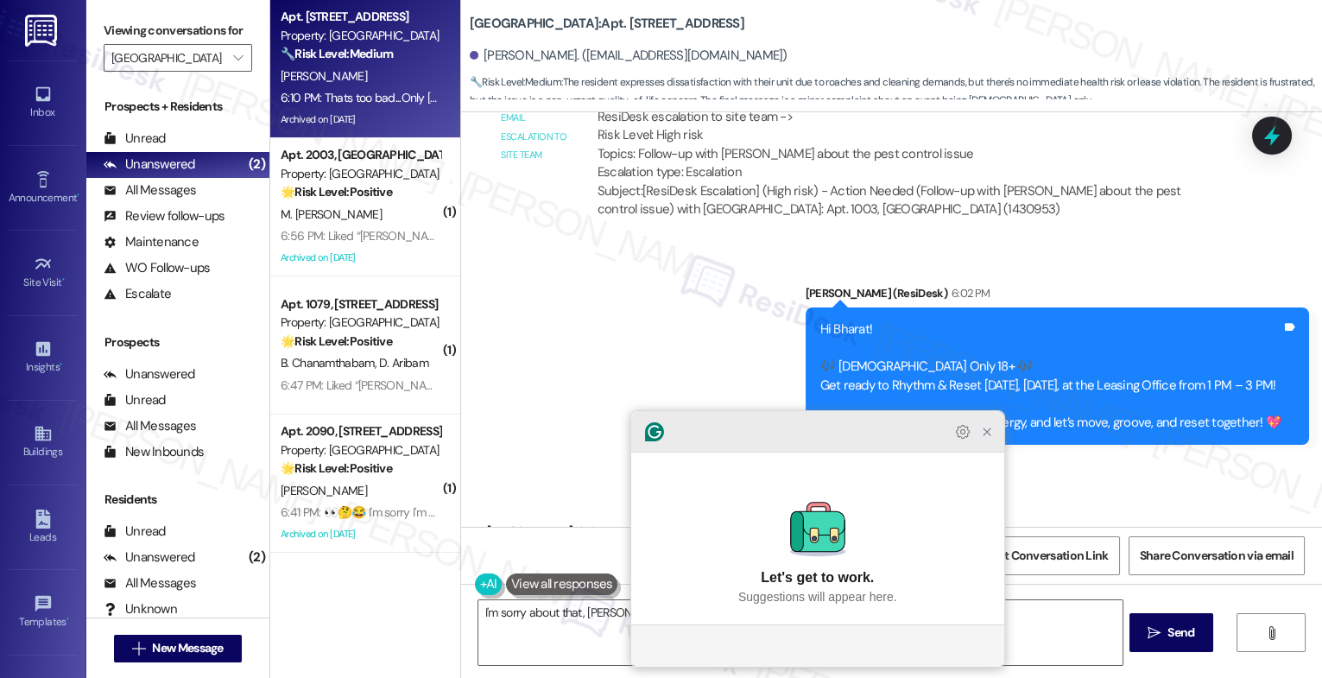
click at [986, 439] on icon "Close Grammarly Assistant" at bounding box center [987, 432] width 14 height 14
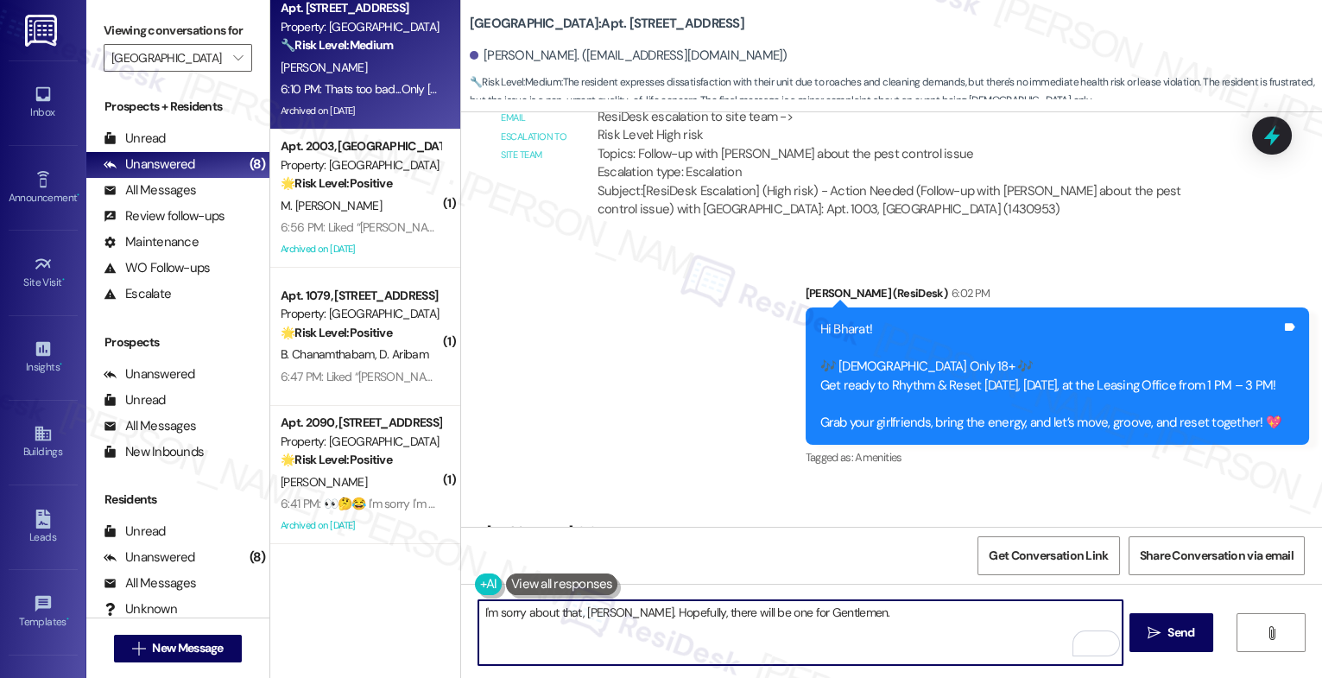
scroll to position [0, 0]
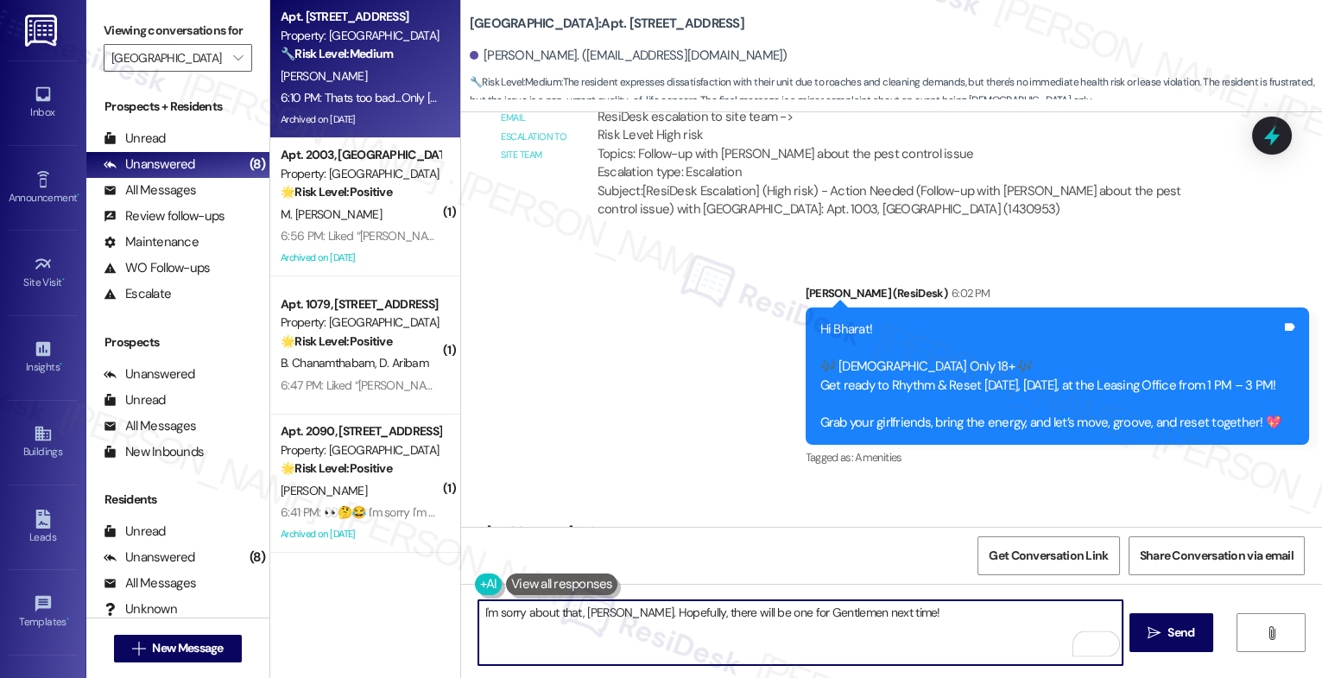
click at [761, 608] on textarea "I'm sorry about that, [PERSON_NAME]. Hopefully, there will be one for Gentlemen…" at bounding box center [801, 632] width 644 height 65
click at [917, 618] on textarea "I'm sorry about that, [PERSON_NAME]. Hopefully, there will be one for the Gentl…" at bounding box center [801, 632] width 644 height 65
type textarea "I'm sorry about that, [PERSON_NAME]. Hopefully, there will be one for the Gentl…"
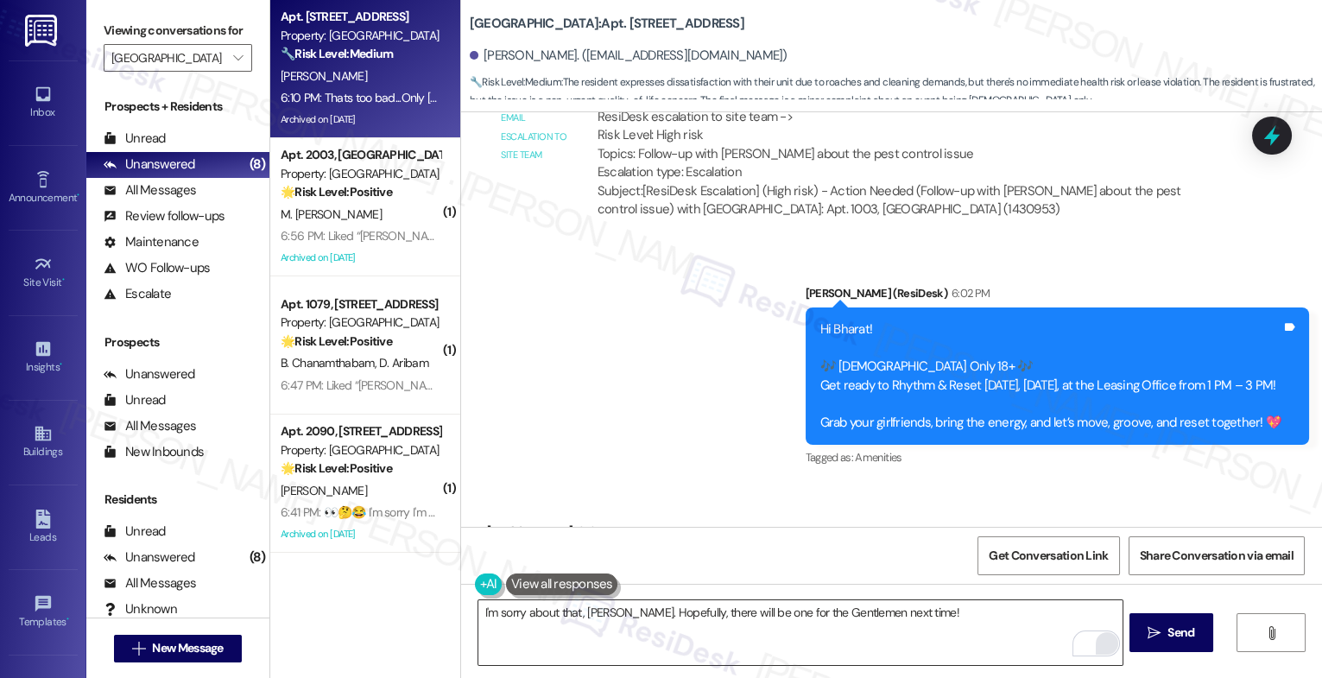
click at [1100, 642] on html "Inbox Go to Inbox Announcement • Send A Text Announcement Site Visit • Go to Si…" at bounding box center [661, 339] width 1322 height 678
click at [1169, 629] on span "Send" at bounding box center [1181, 633] width 27 height 18
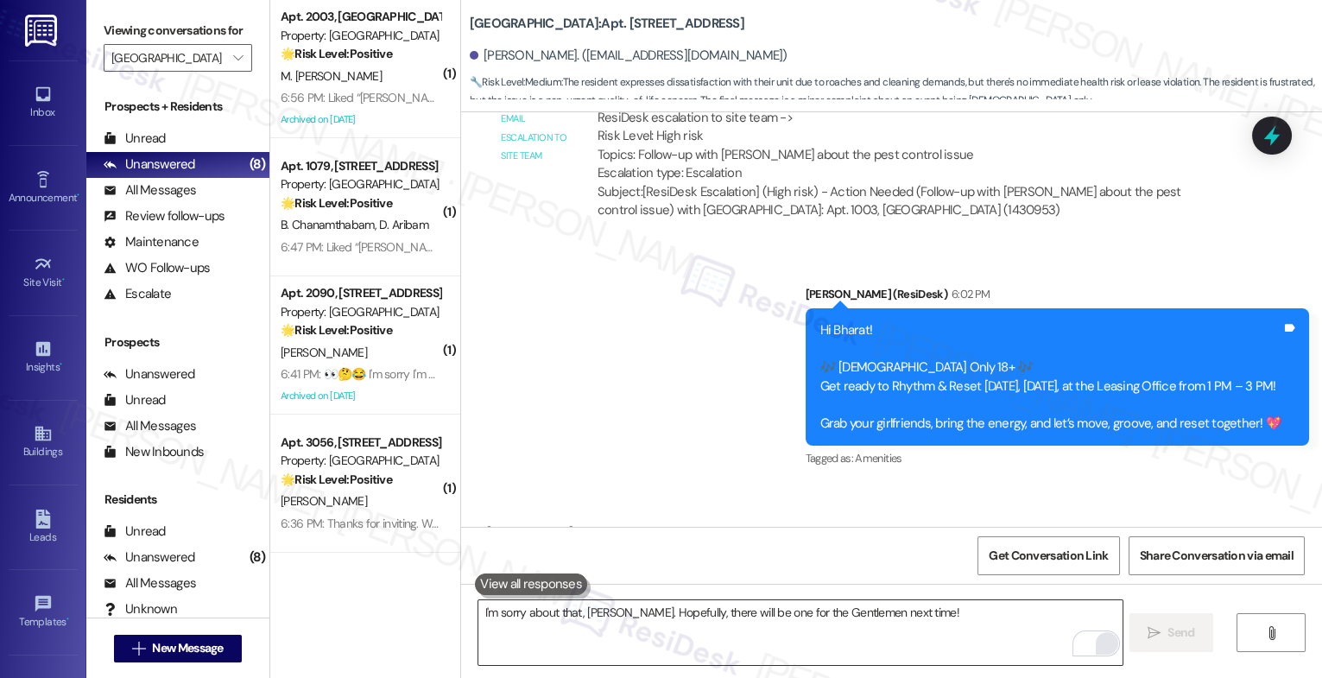
scroll to position [14505, 0]
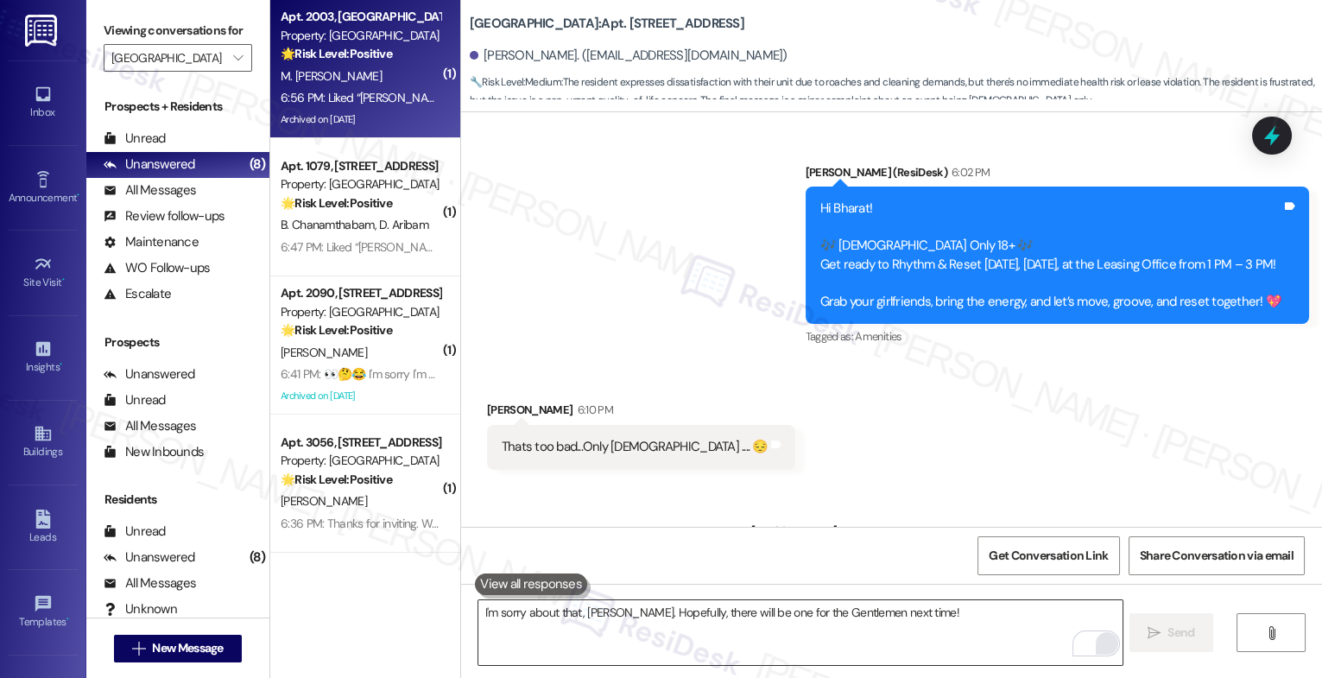
click at [372, 121] on div "Archived on [DATE]" at bounding box center [360, 120] width 163 height 22
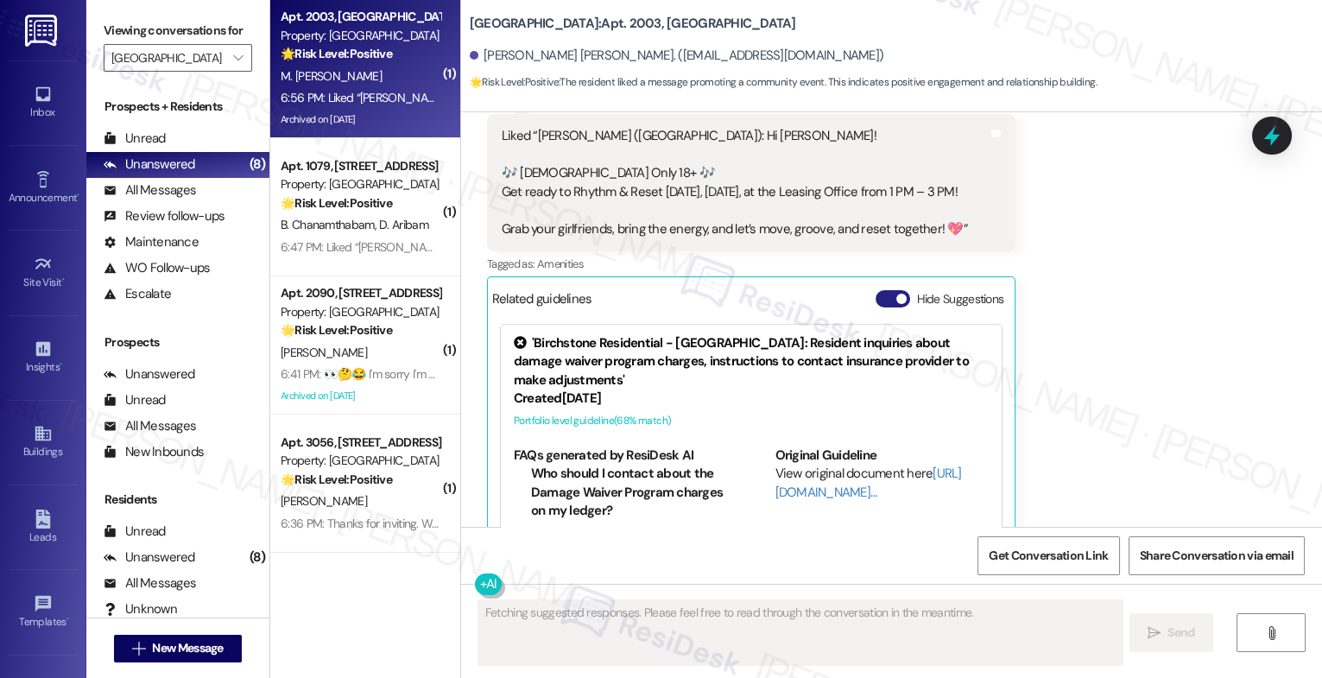
click at [885, 290] on button "Hide Suggestions" at bounding box center [893, 298] width 35 height 17
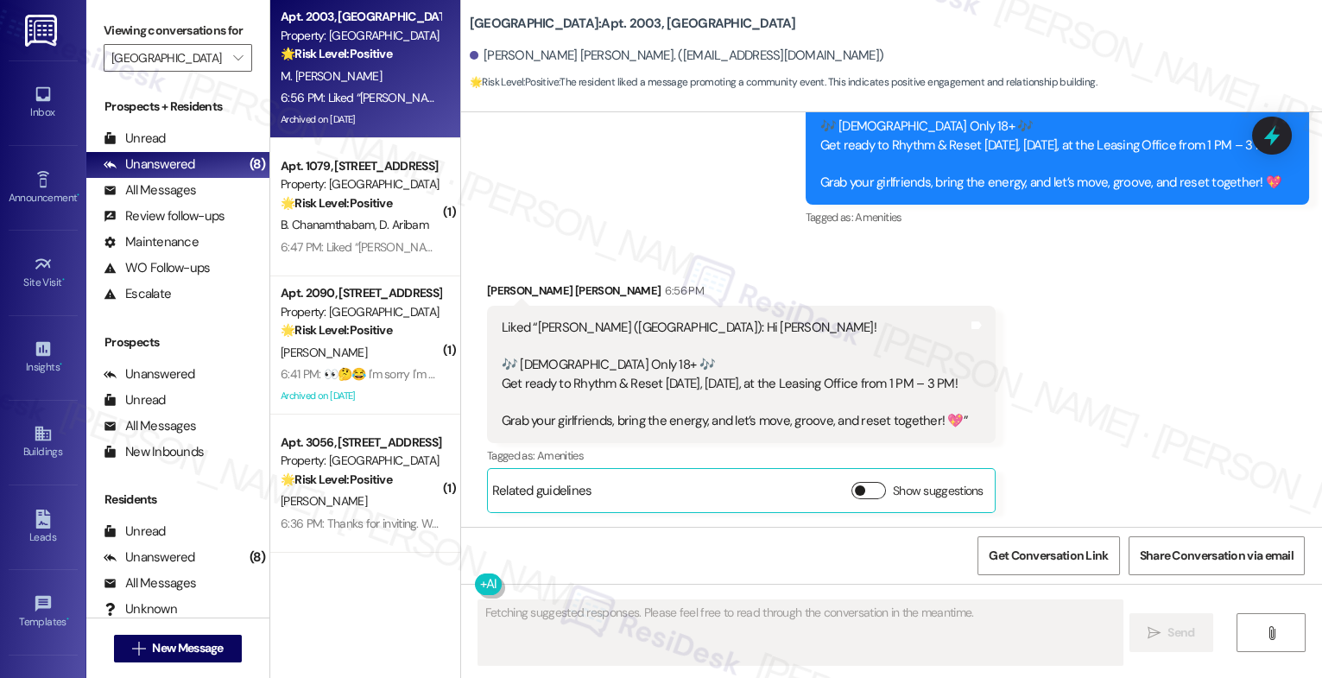
scroll to position [13317, 0]
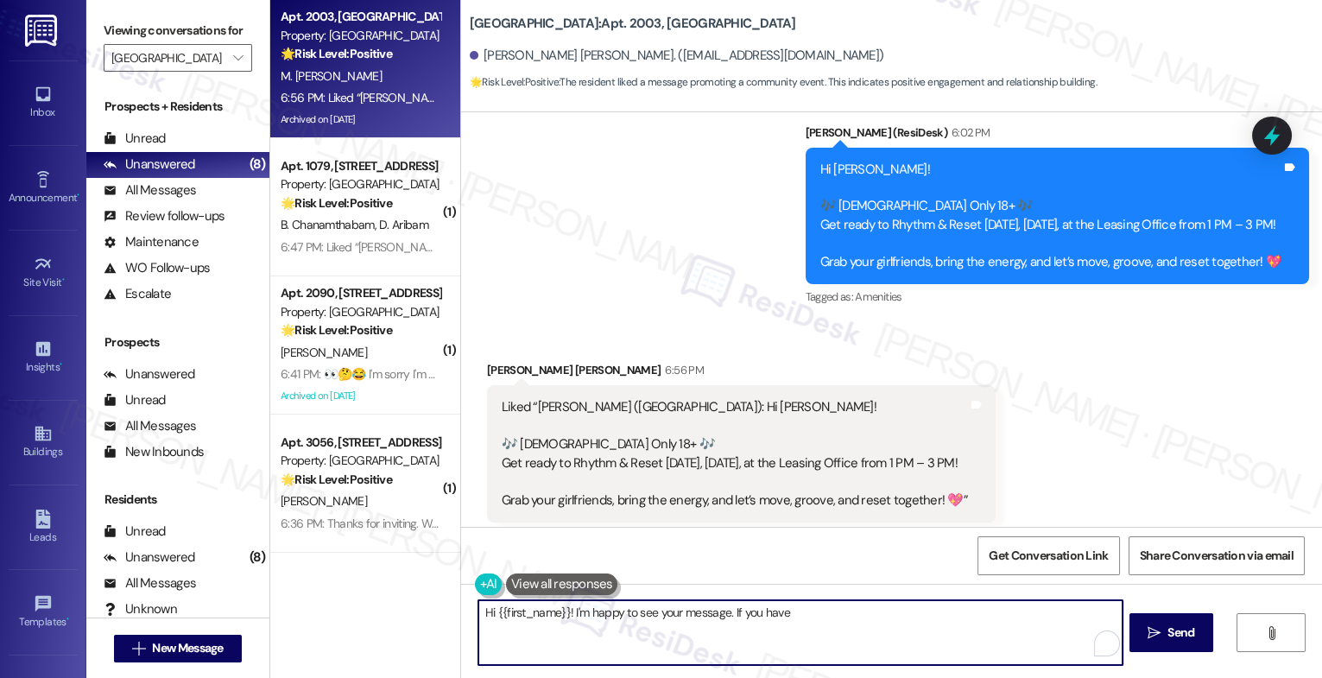
click at [538, 621] on textarea "Hi {{first_name}}! I'm happy to see your message. If you have" at bounding box center [801, 632] width 644 height 65
type textarea "Hi {{first_name}}! I'm happy to see your message. If you have any questions or …"
click at [538, 621] on textarea "Hi {{first_name}}! I'm happy to see your message. If you have any questions or …" at bounding box center [801, 632] width 644 height 65
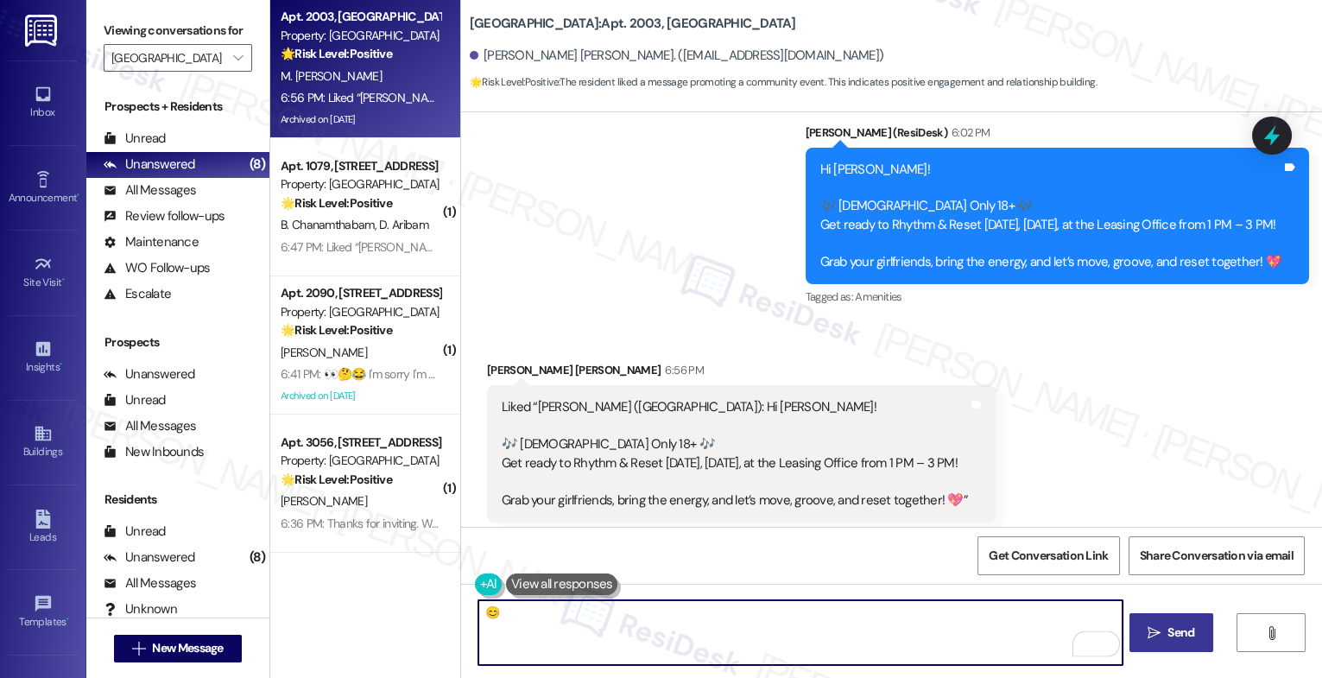
type textarea "😊"
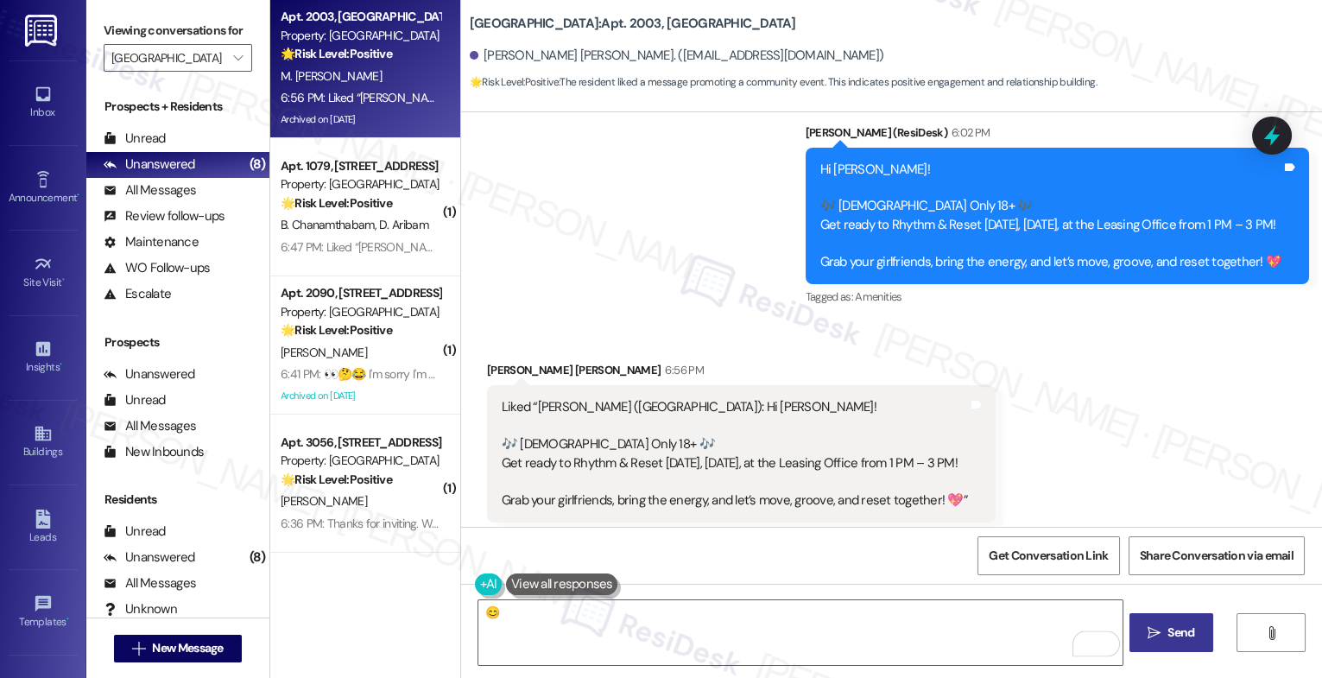
click at [1168, 637] on span "Send" at bounding box center [1181, 633] width 27 height 18
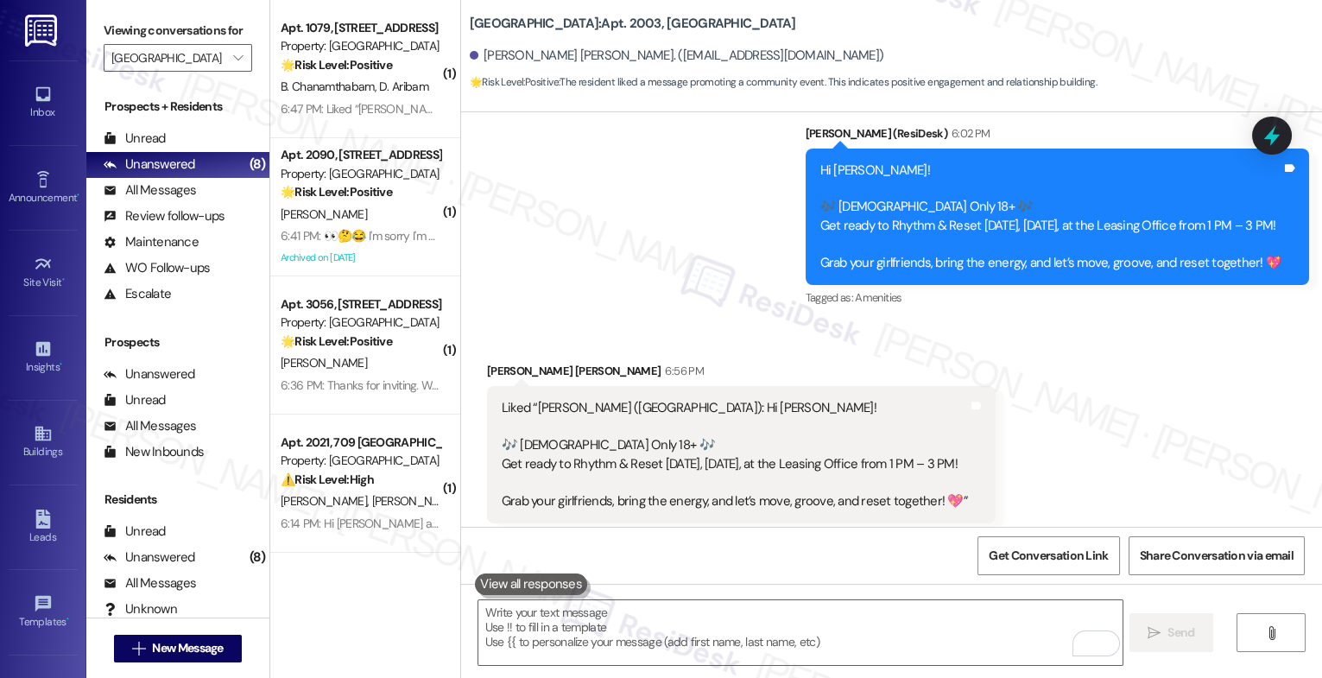
scroll to position [13438, 0]
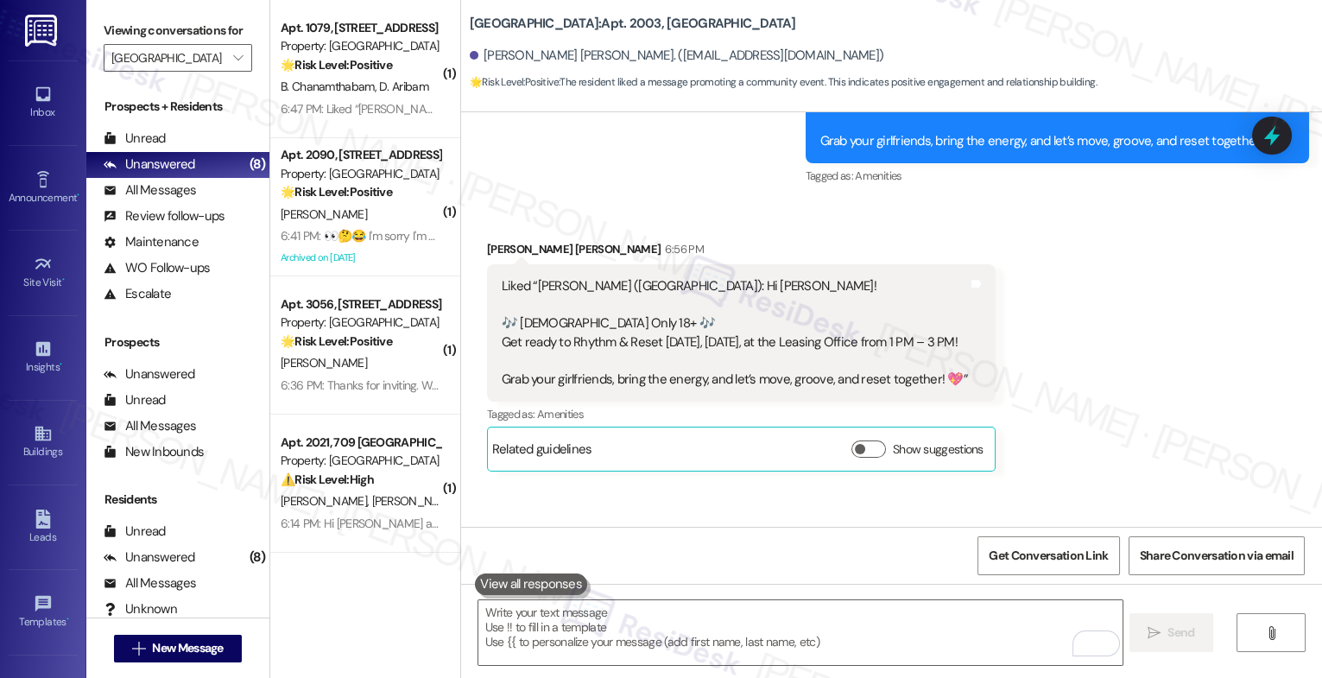
drag, startPoint x: 1261, startPoint y: 490, endPoint x: 1246, endPoint y: 490, distance: 15.5
click at [1246, 548] on div "😊 Tags and notes" at bounding box center [1246, 570] width 127 height 44
copy div "😊"
click at [748, 485] on div "Sent via SMS [PERSON_NAME] 7:57 PM 😊 Tags and notes" at bounding box center [891, 545] width 861 height 120
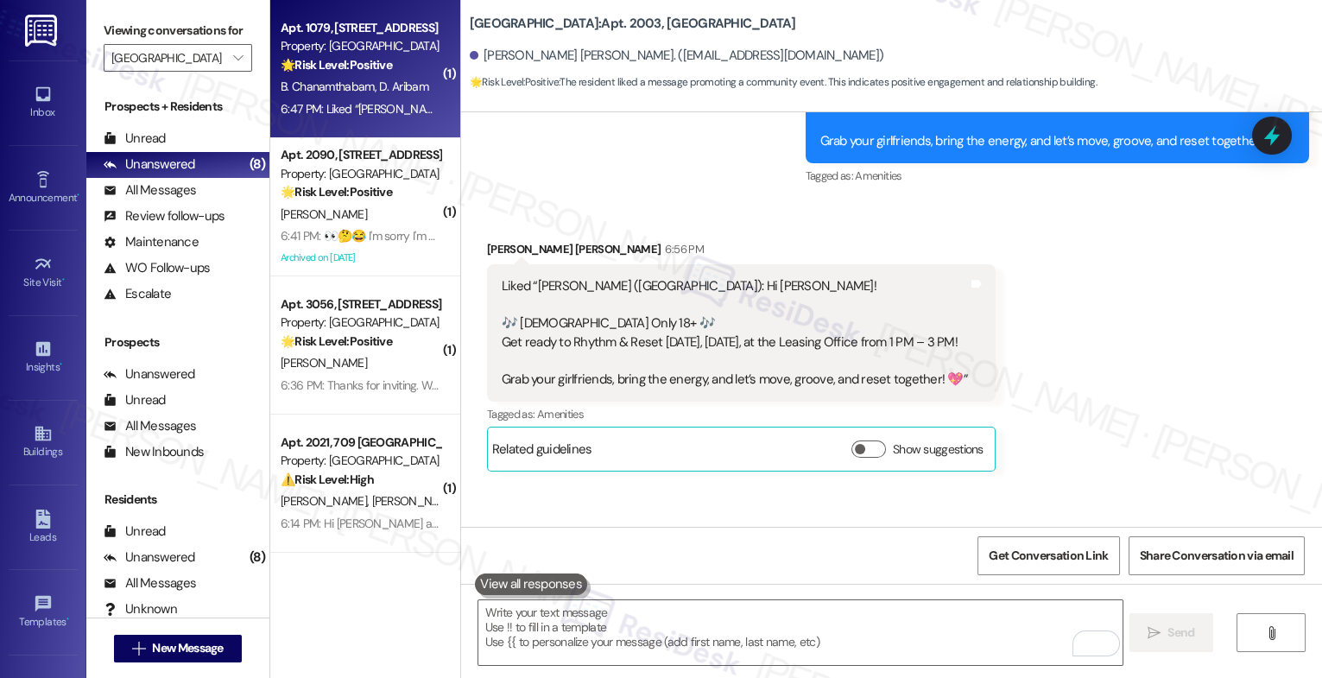
click at [377, 97] on div "B. Chanamthabam D. Aribam" at bounding box center [360, 87] width 163 height 22
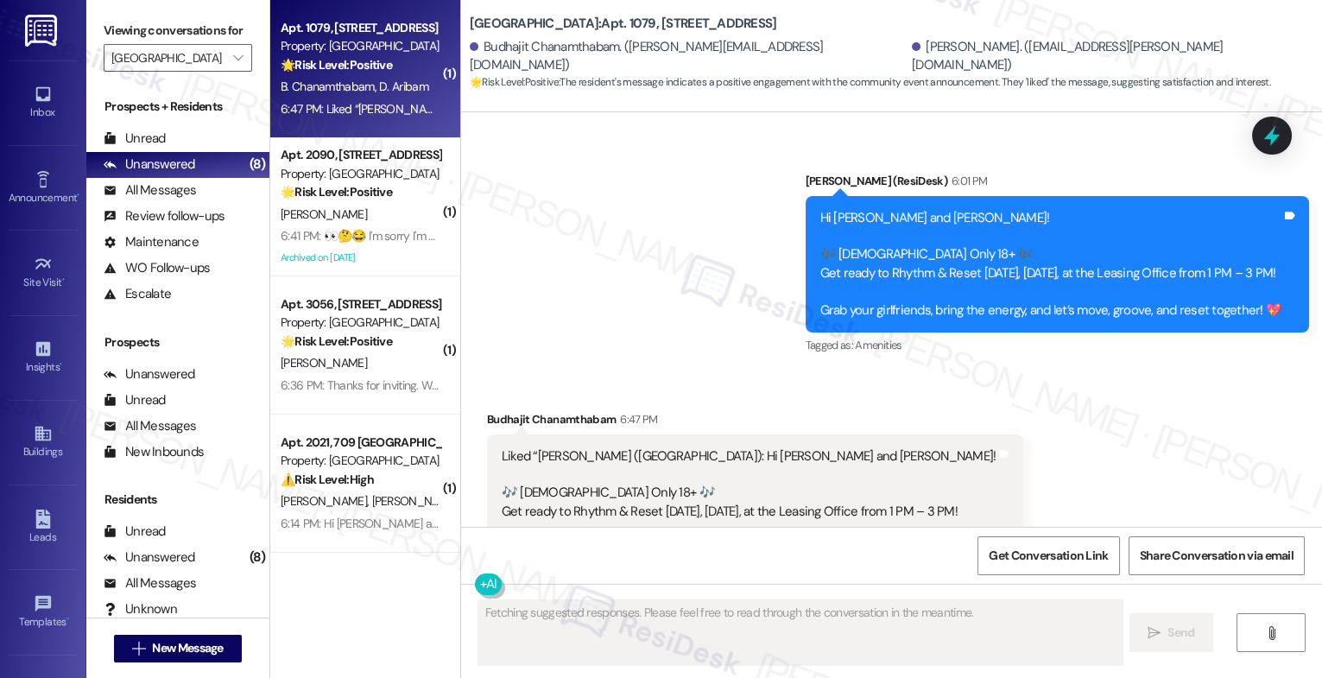
type textarea "Fetching suggested responses. Please feel free to read through the conversation…"
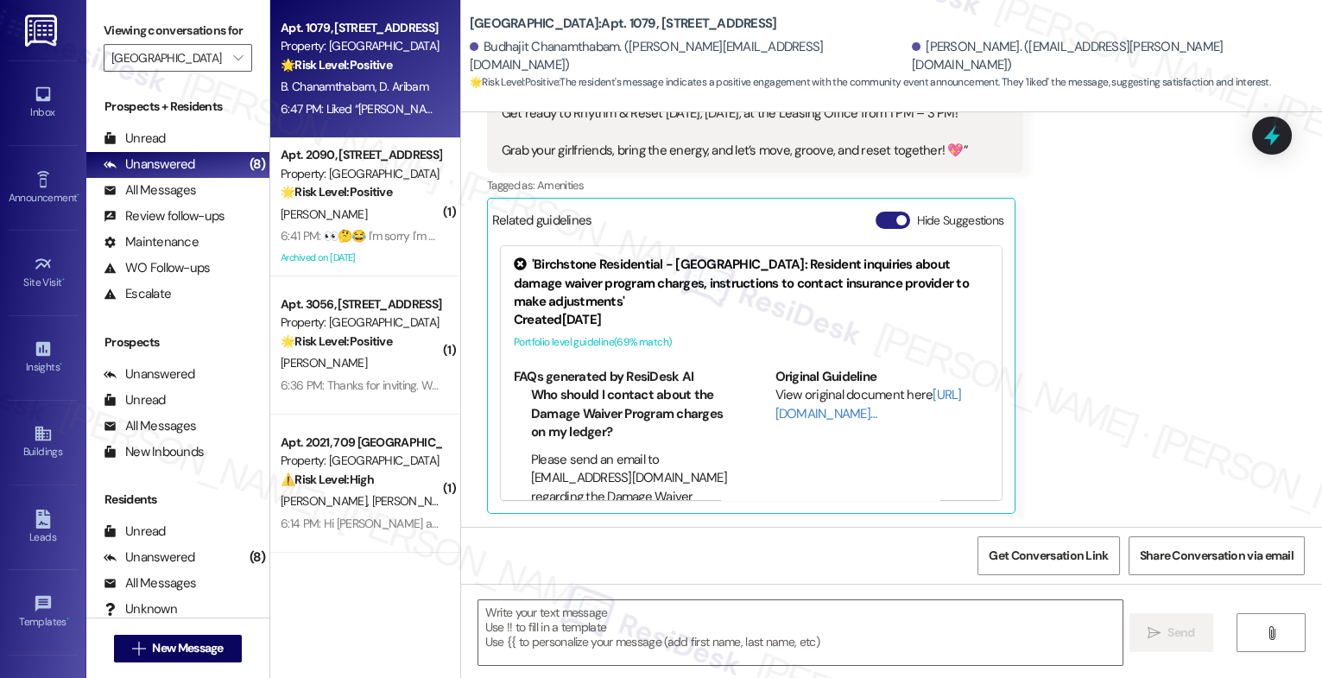
click at [877, 226] on button "Hide Suggestions" at bounding box center [893, 220] width 35 height 17
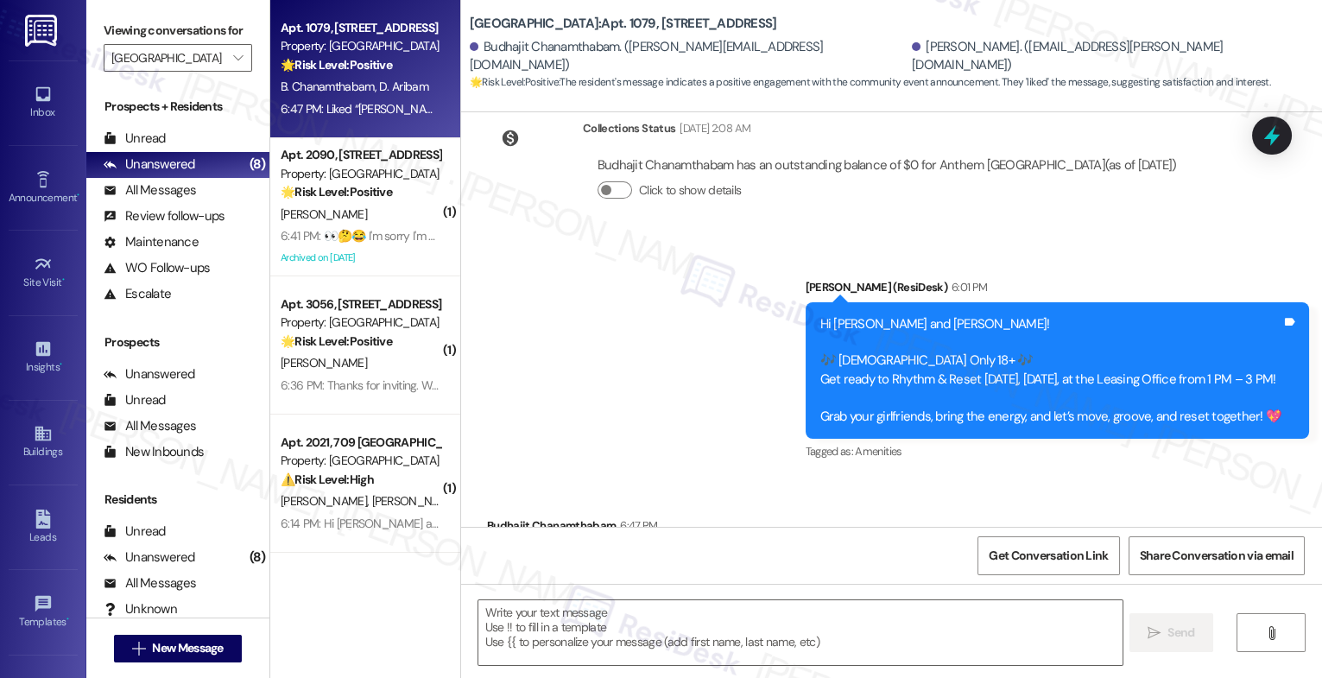
scroll to position [598, 0]
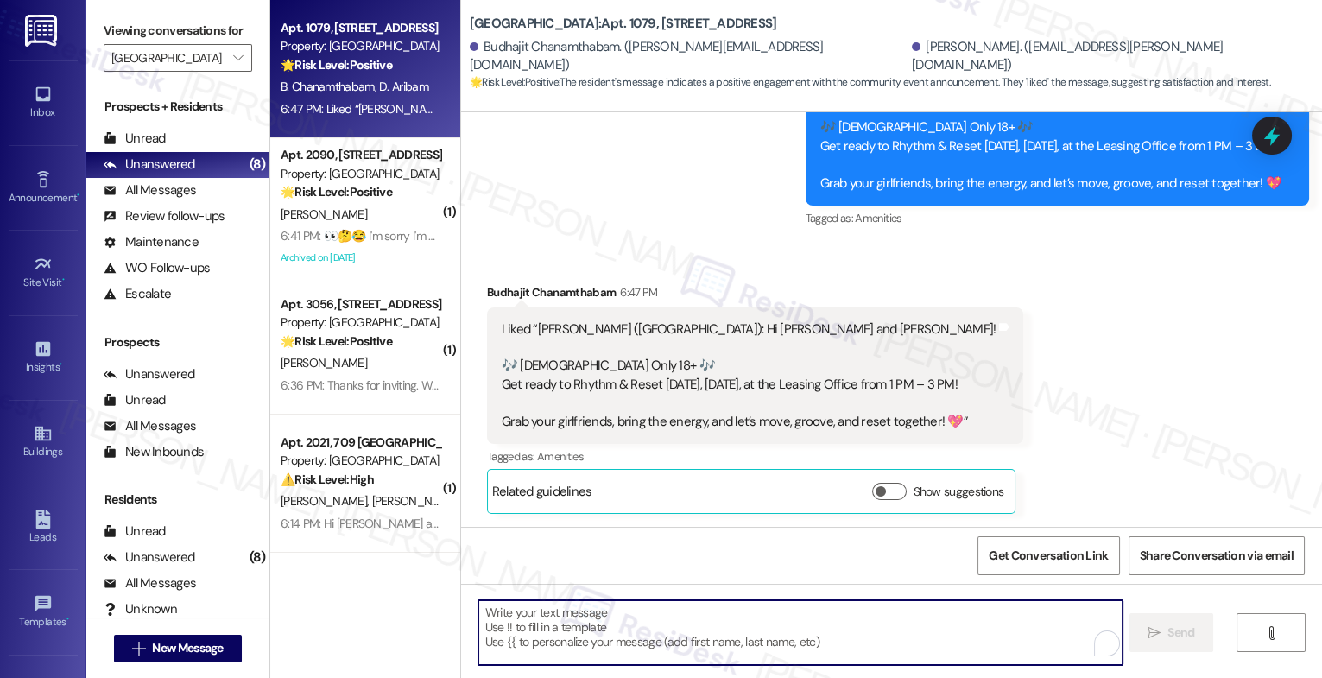
click at [618, 631] on textarea "To enrich screen reader interactions, please activate Accessibility in Grammarl…" at bounding box center [801, 632] width 644 height 65
paste textarea "😊"
type textarea "😊"
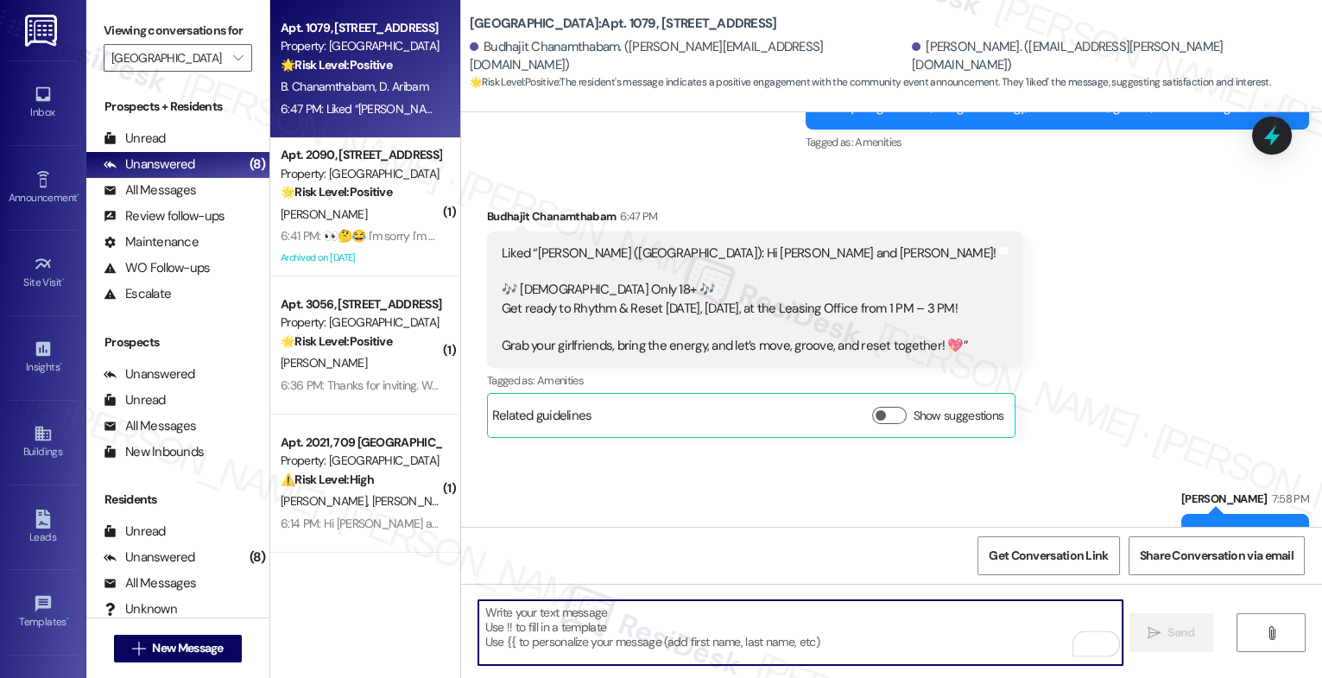
scroll to position [718, 0]
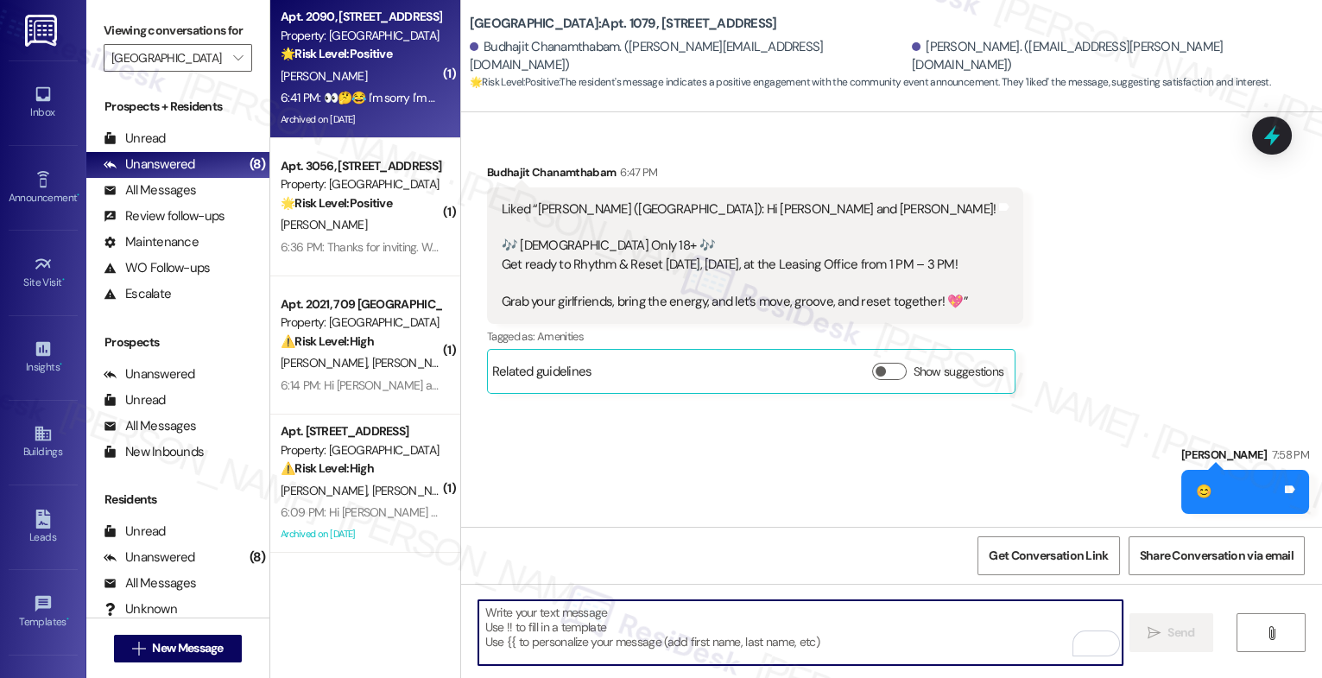
click at [339, 90] on div "6:41 PM: 👀🤔😂 I'm sorry I'm working then. Remember what. Ice Cube said! "Do ya t…" at bounding box center [584, 98] width 606 height 16
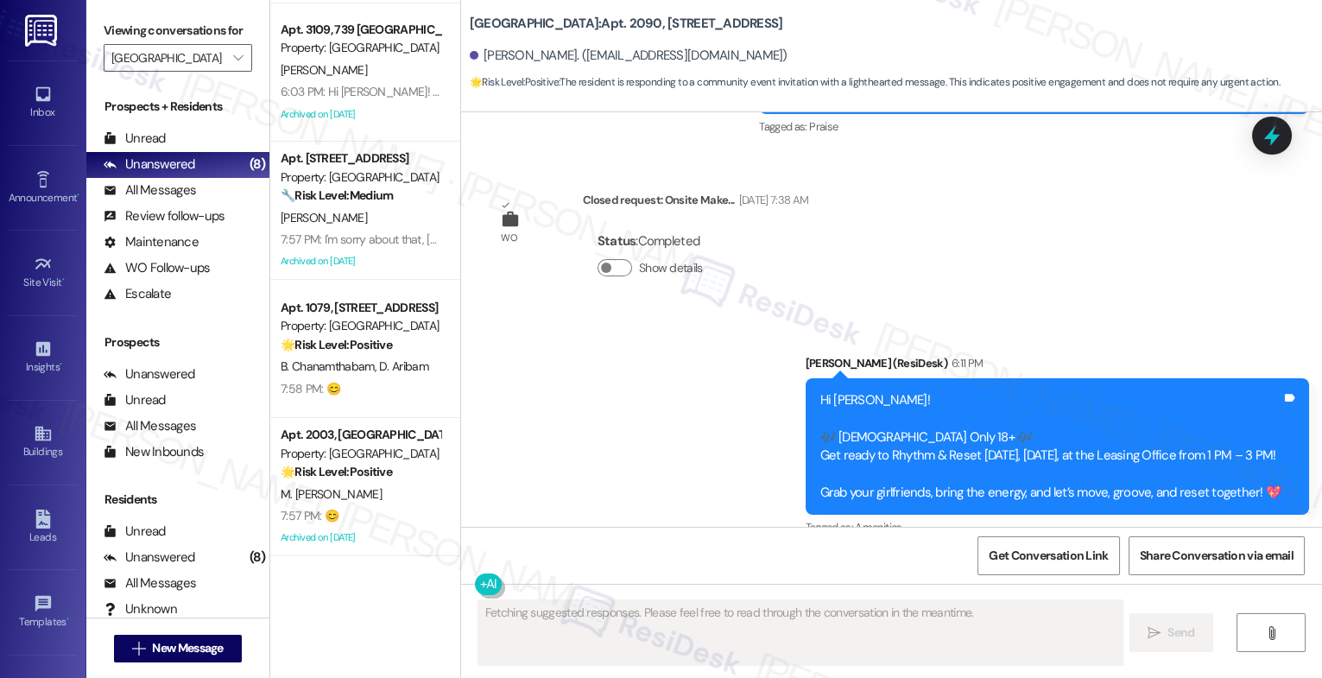
scroll to position [0, 0]
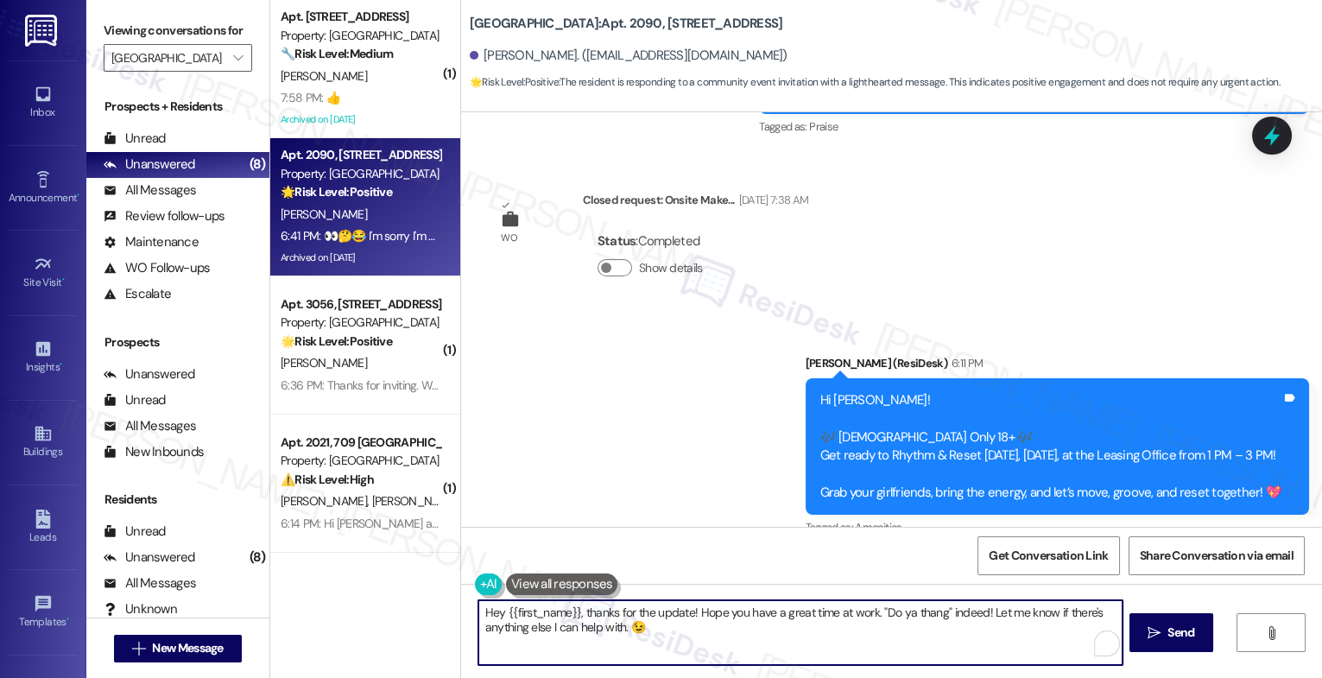
drag, startPoint x: 688, startPoint y: 617, endPoint x: 452, endPoint y: 613, distance: 236.7
click at [461, 613] on div "Hey {{first_name}}, thanks for the update! Hope you have a great time at work. …" at bounding box center [891, 649] width 861 height 130
drag, startPoint x: 793, startPoint y: 603, endPoint x: 810, endPoint y: 627, distance: 29.7
click at [810, 627] on textarea "Thanks for letting me know! Hope you have a great time at work. "Do ya thang" i…" at bounding box center [801, 632] width 644 height 65
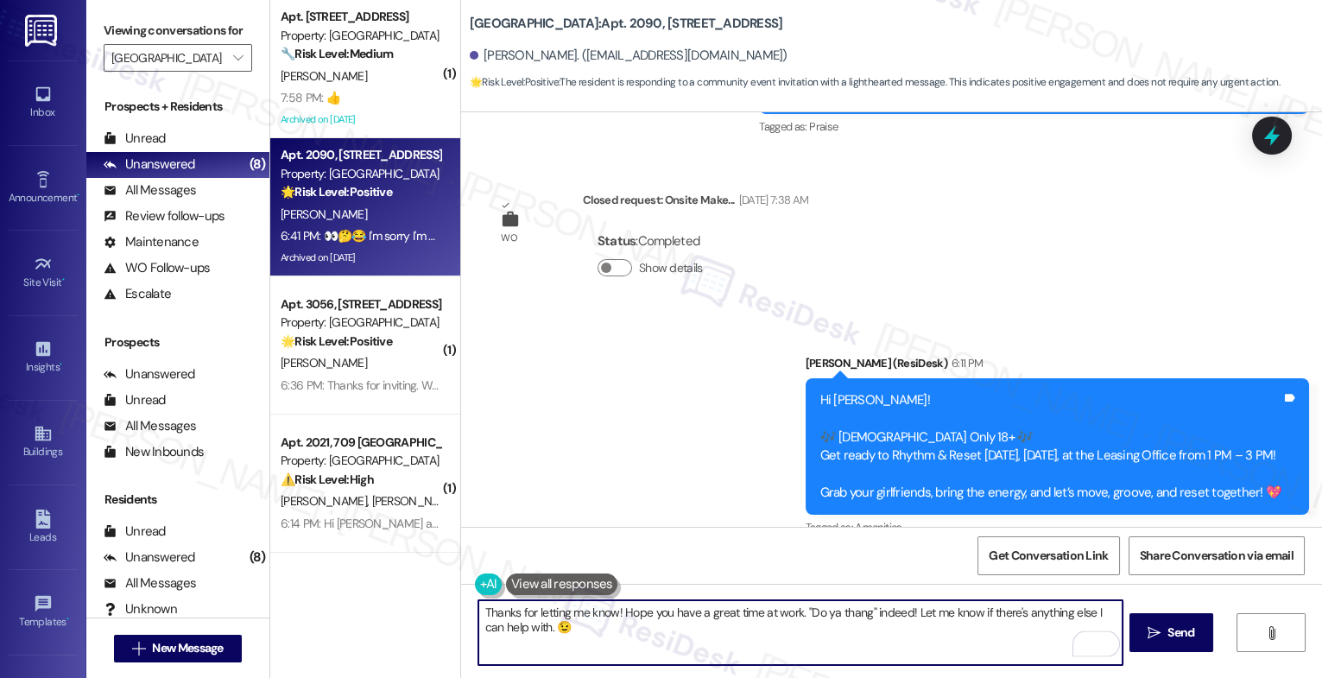
drag, startPoint x: 801, startPoint y: 614, endPoint x: 817, endPoint y: 637, distance: 27.8
click at [817, 637] on textarea "Thanks for letting me know! Hope you have a great time at work. "Do ya thang" i…" at bounding box center [801, 632] width 644 height 65
paste textarea "😊"
type textarea "Thanks for letting me know! Hope you have a great time at work. 😊"
click at [1156, 637] on icon "" at bounding box center [1154, 633] width 13 height 14
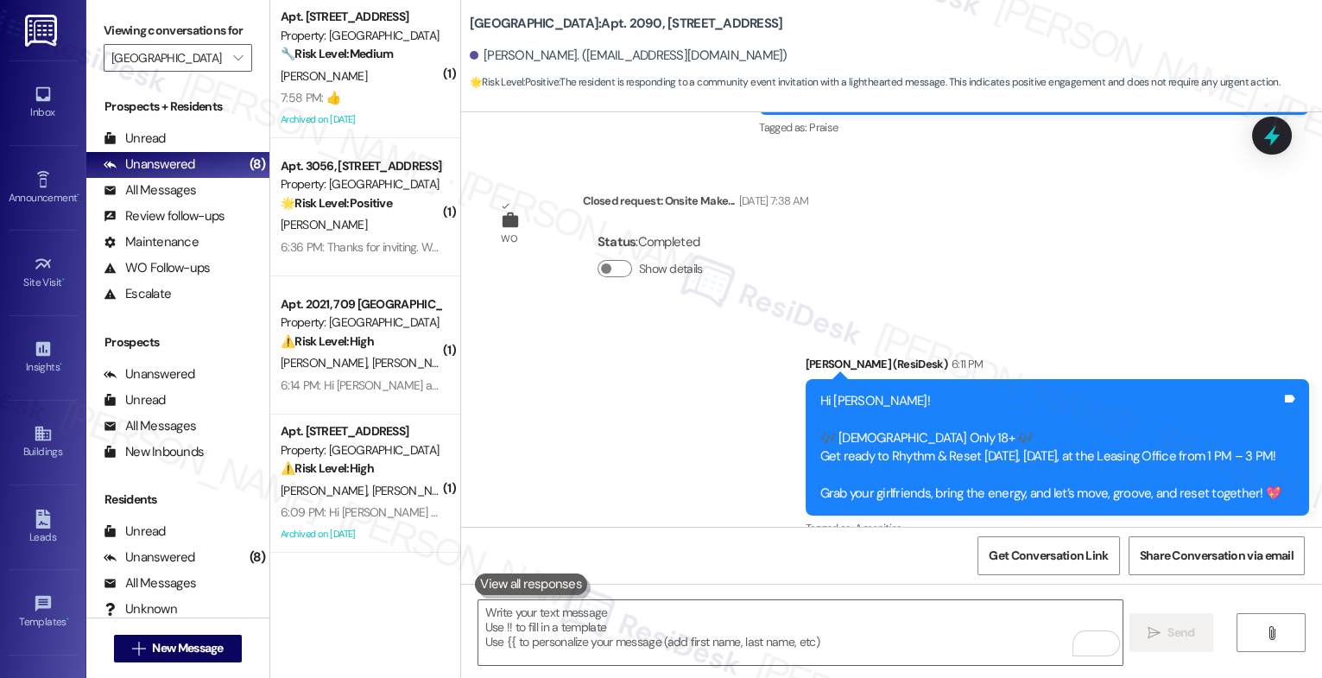
scroll to position [30014, 0]
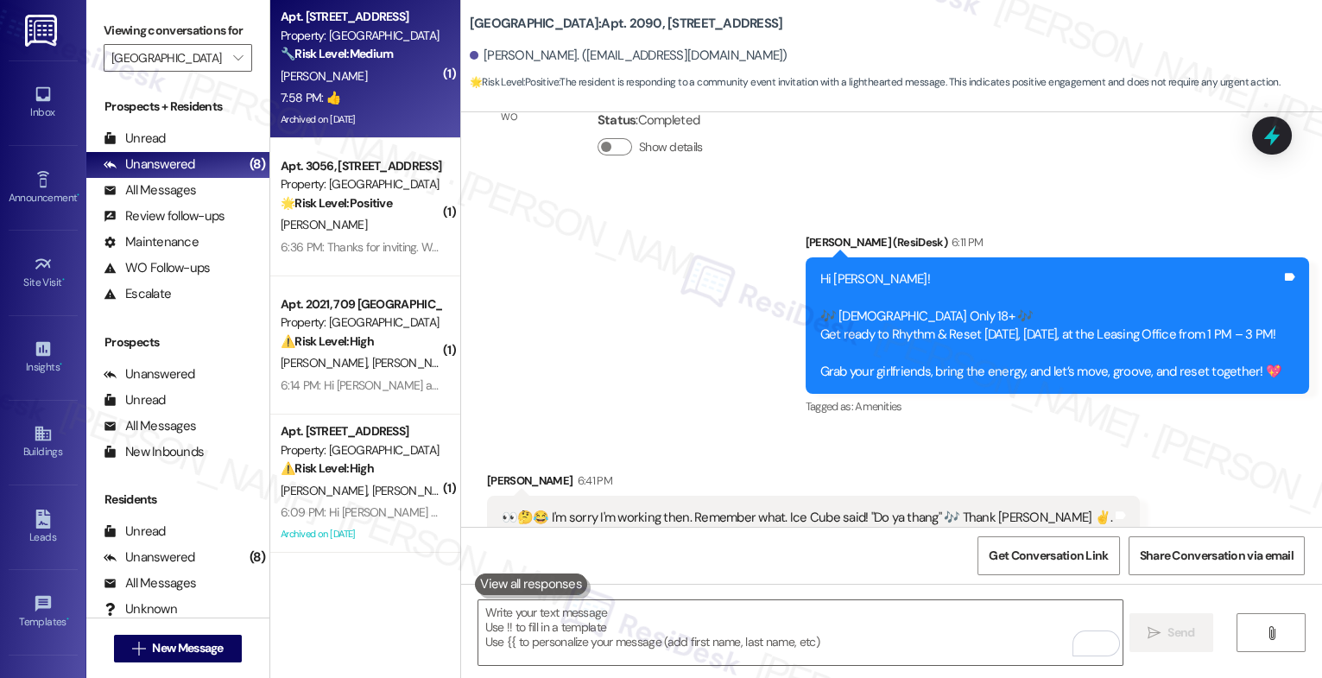
click at [363, 82] on div "[PERSON_NAME]" at bounding box center [360, 77] width 163 height 22
type textarea "Fetching suggested responses. Please feel free to read through the conversation…"
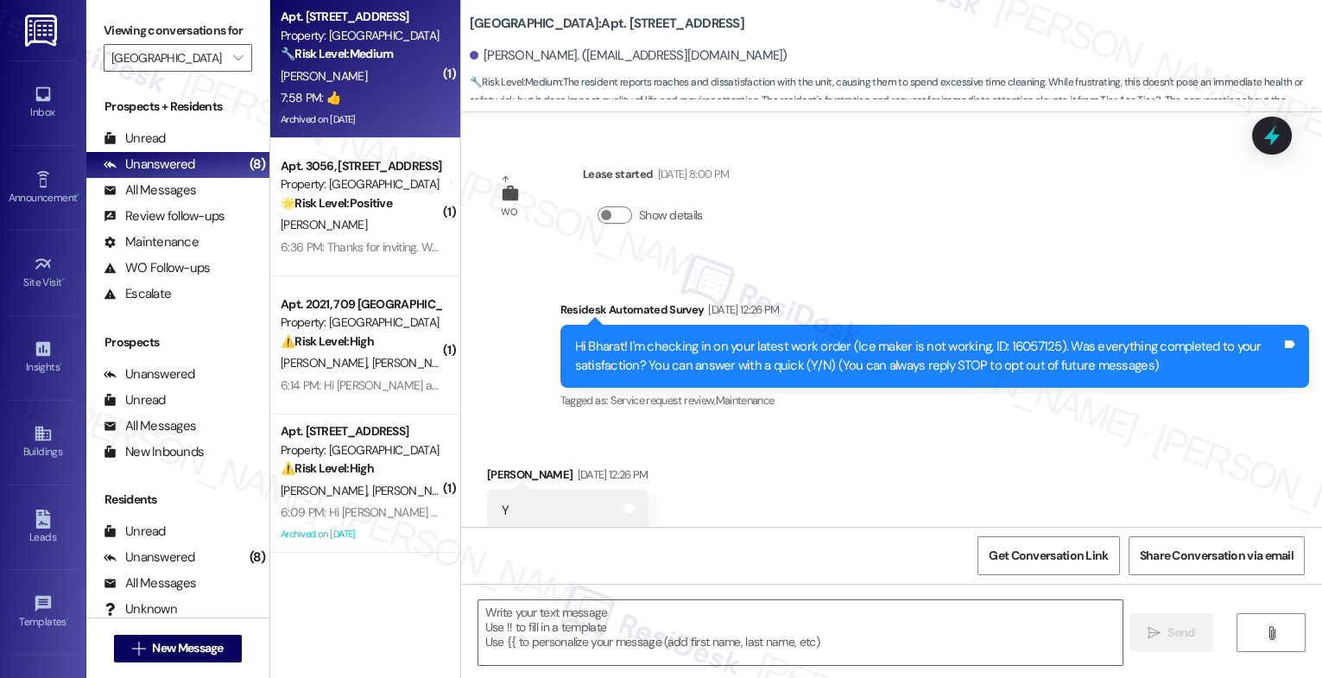
scroll to position [14675, 0]
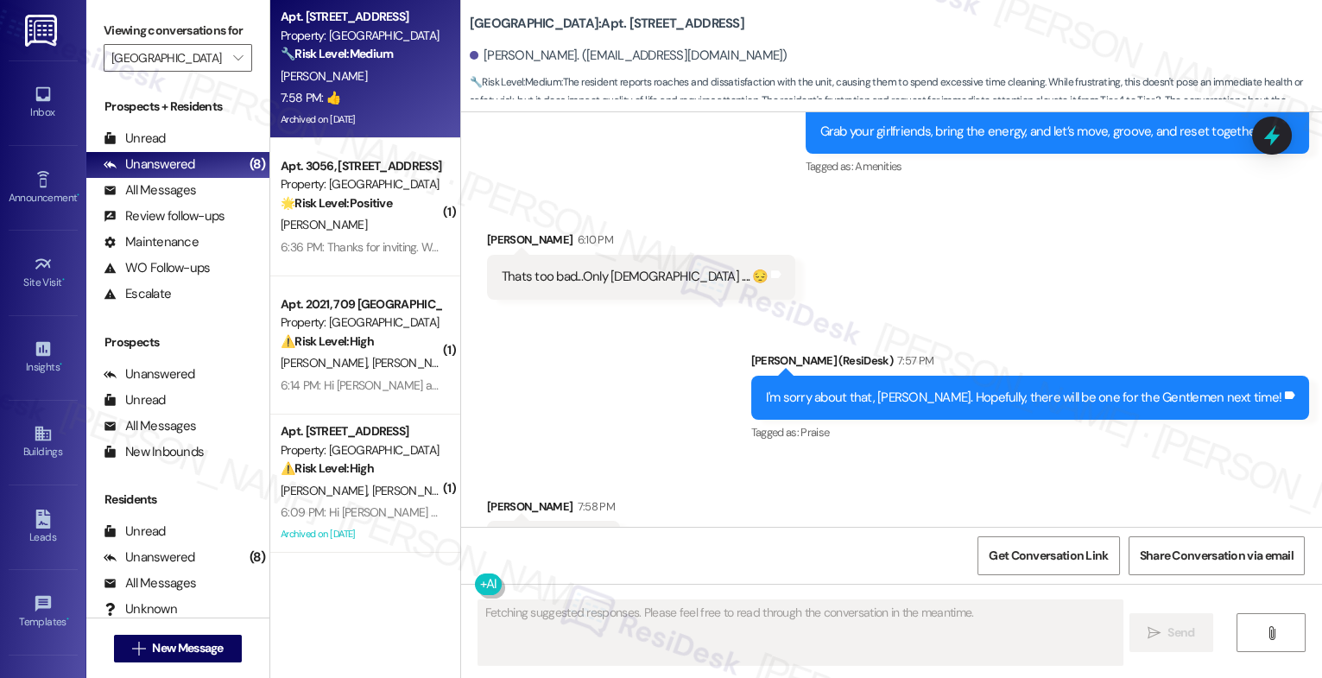
click at [687, 472] on div "Received via SMS [PERSON_NAME] 7:58 PM 👍 Tags and notes Tagged as: Positive res…" at bounding box center [891, 532] width 861 height 146
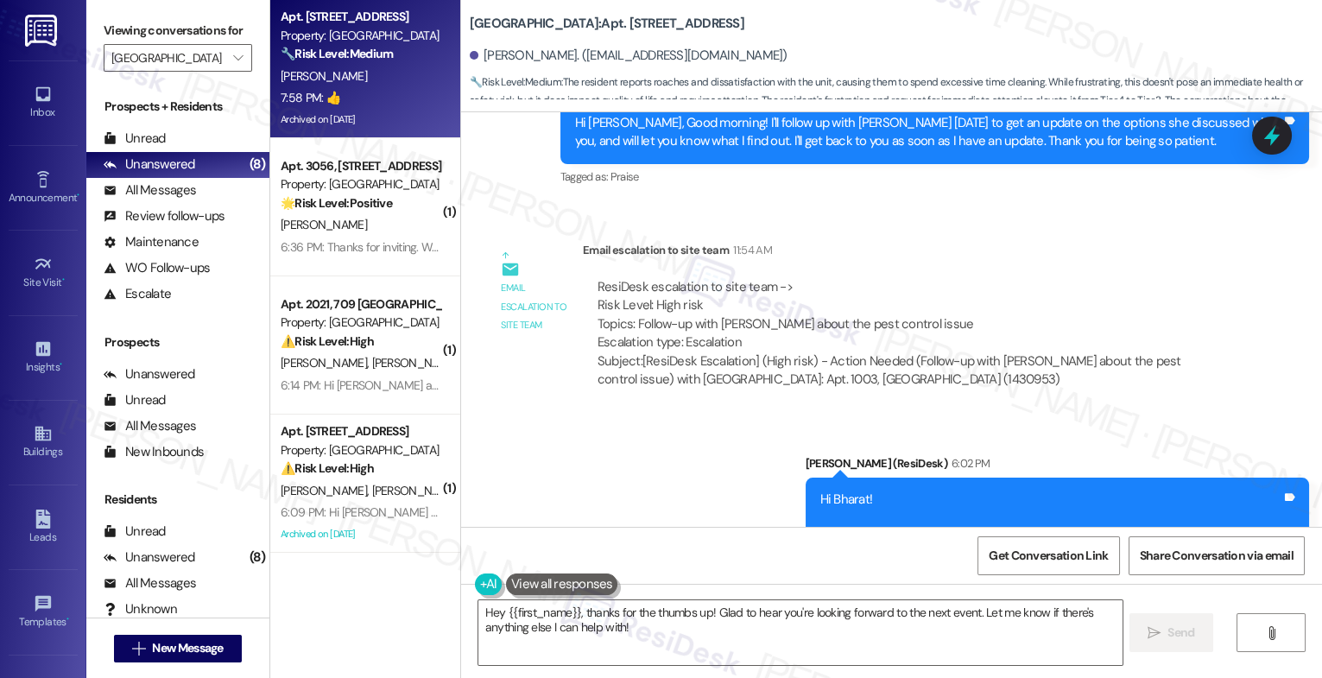
scroll to position [14676, 0]
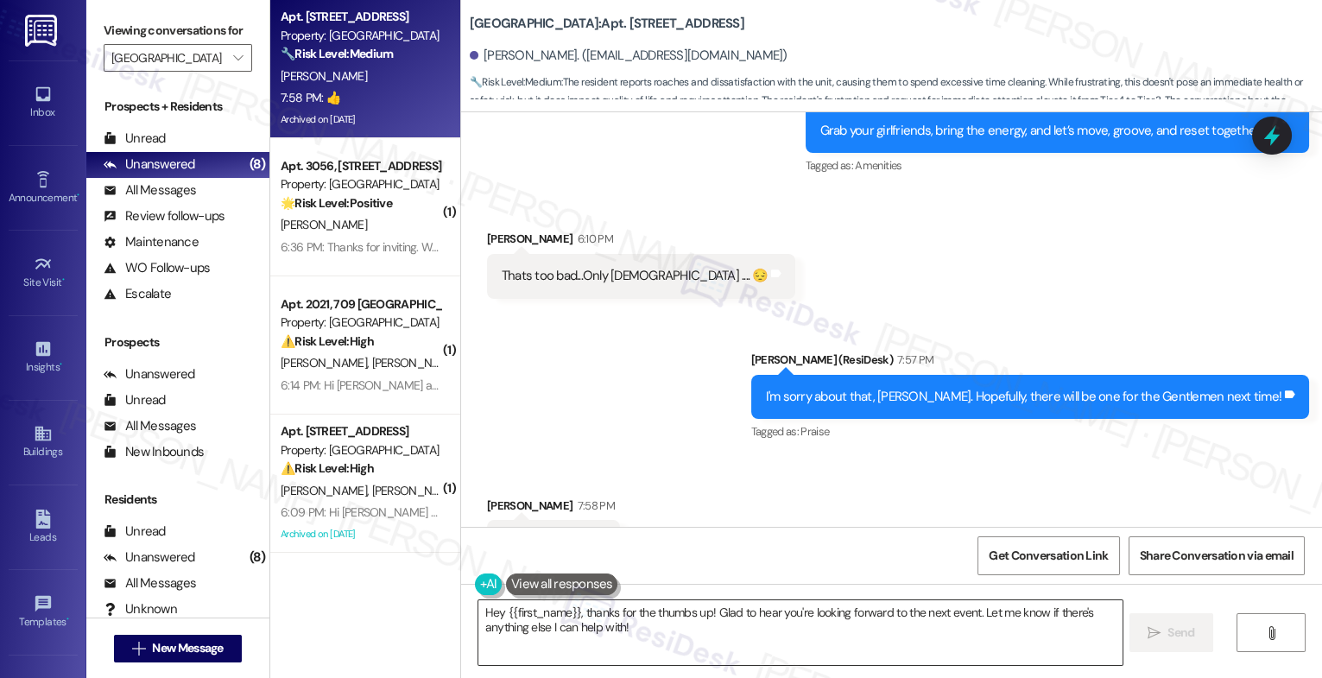
click at [601, 644] on textarea "Hey {{first_name}}, thanks for the thumbs up! Glad to hear you're looking forwa…" at bounding box center [801, 632] width 644 height 65
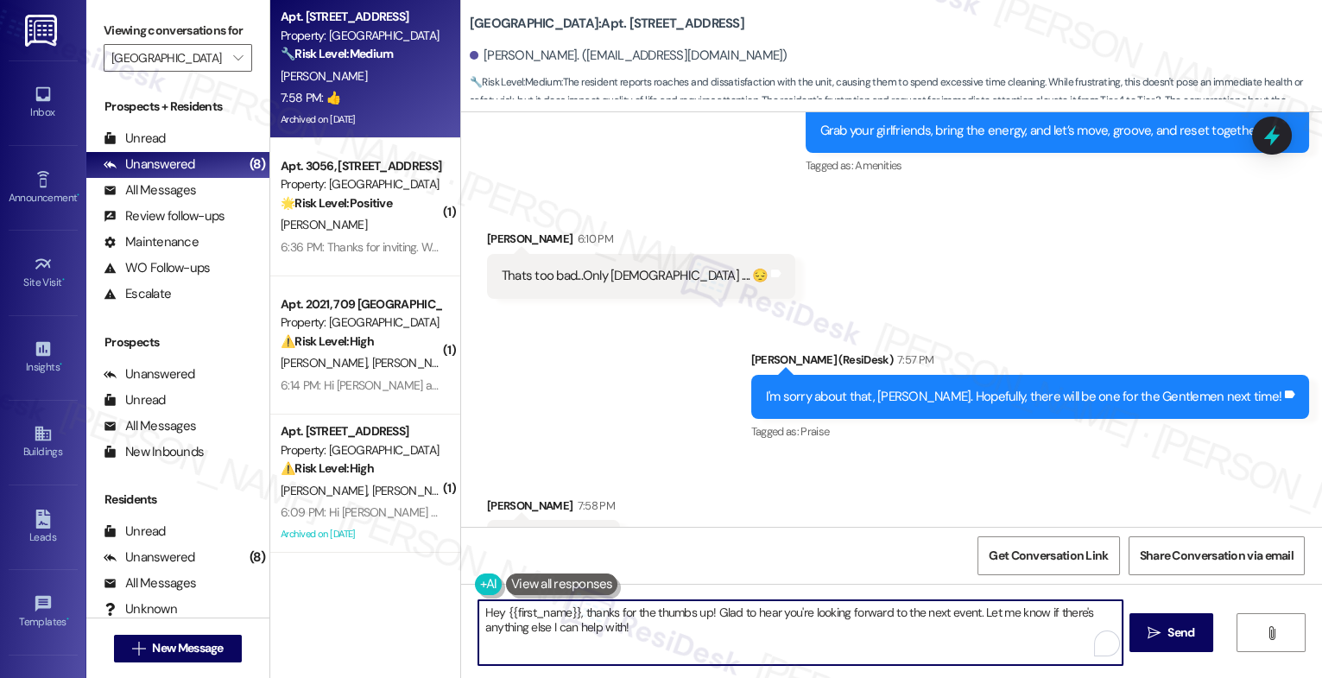
click at [601, 644] on textarea "Hey {{first_name}}, thanks for the thumbs up! Glad to hear you're looking forwa…" at bounding box center [801, 632] width 644 height 65
paste textarea "😊"
click at [479, 614] on textarea "😊" at bounding box center [801, 632] width 644 height 65
type textarea "Have a good evening! 😊"
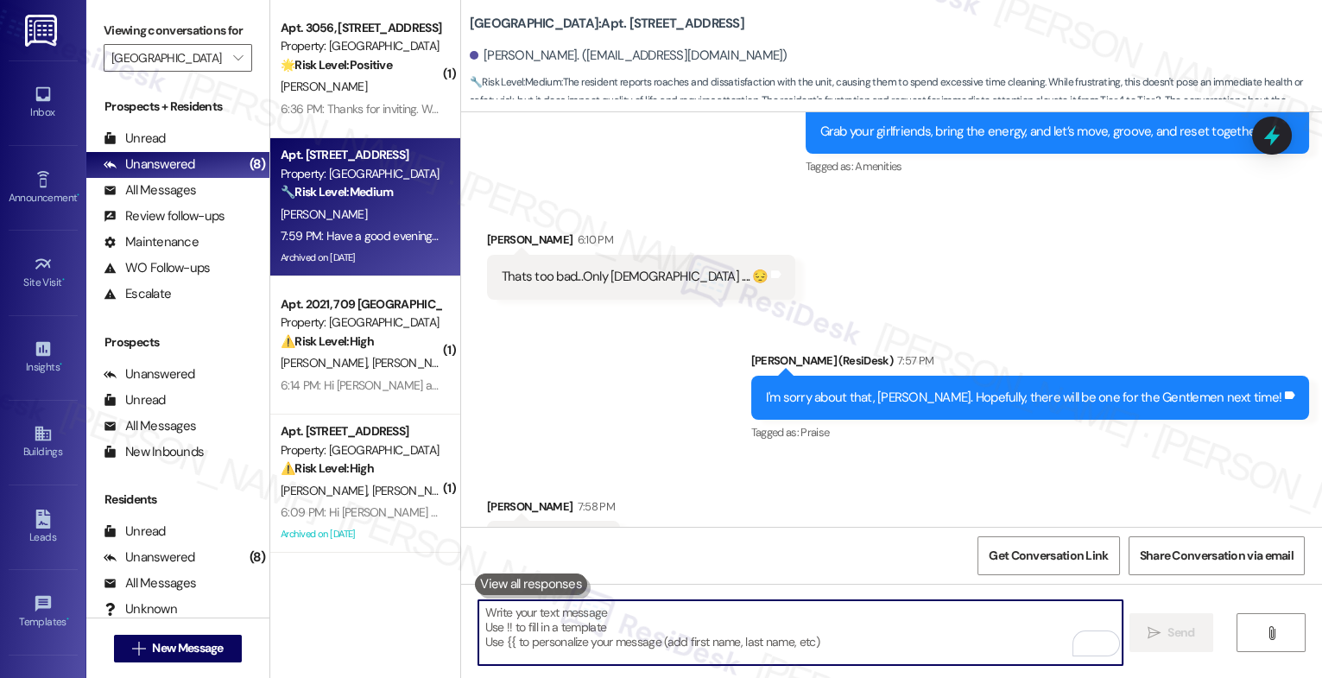
scroll to position [14797, 0]
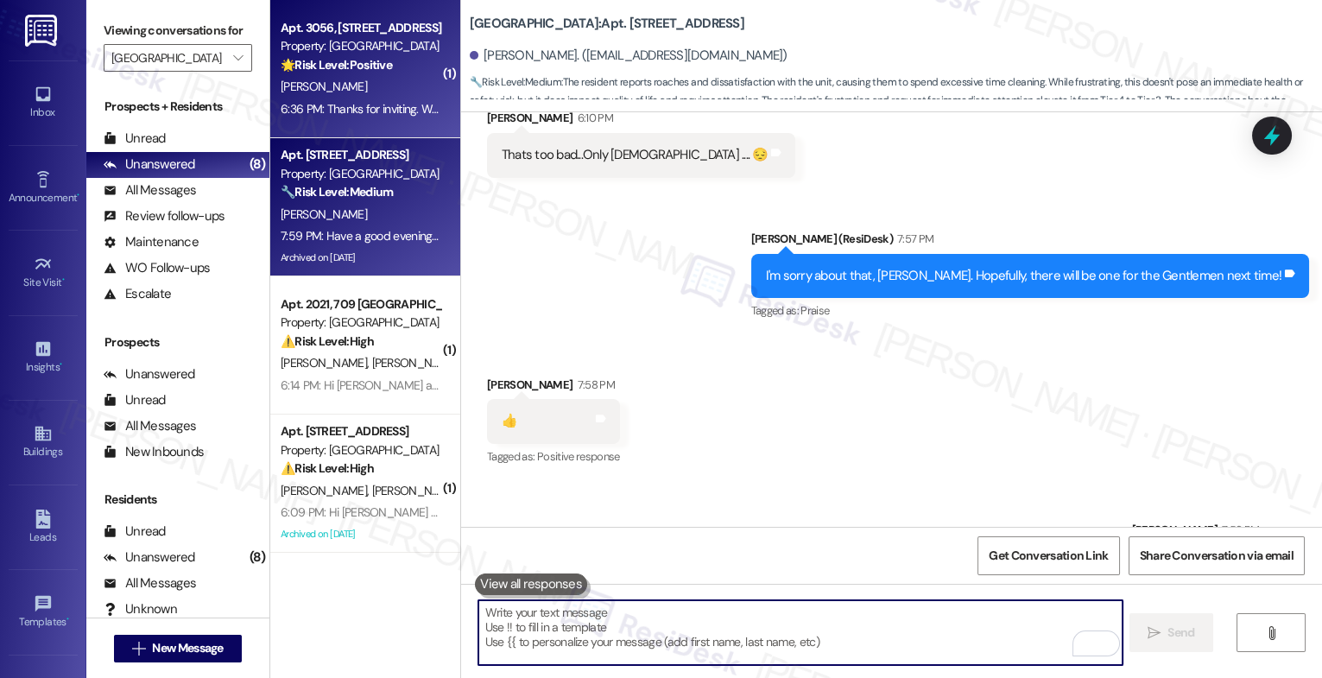
click at [362, 93] on div "[PERSON_NAME]" at bounding box center [360, 87] width 163 height 22
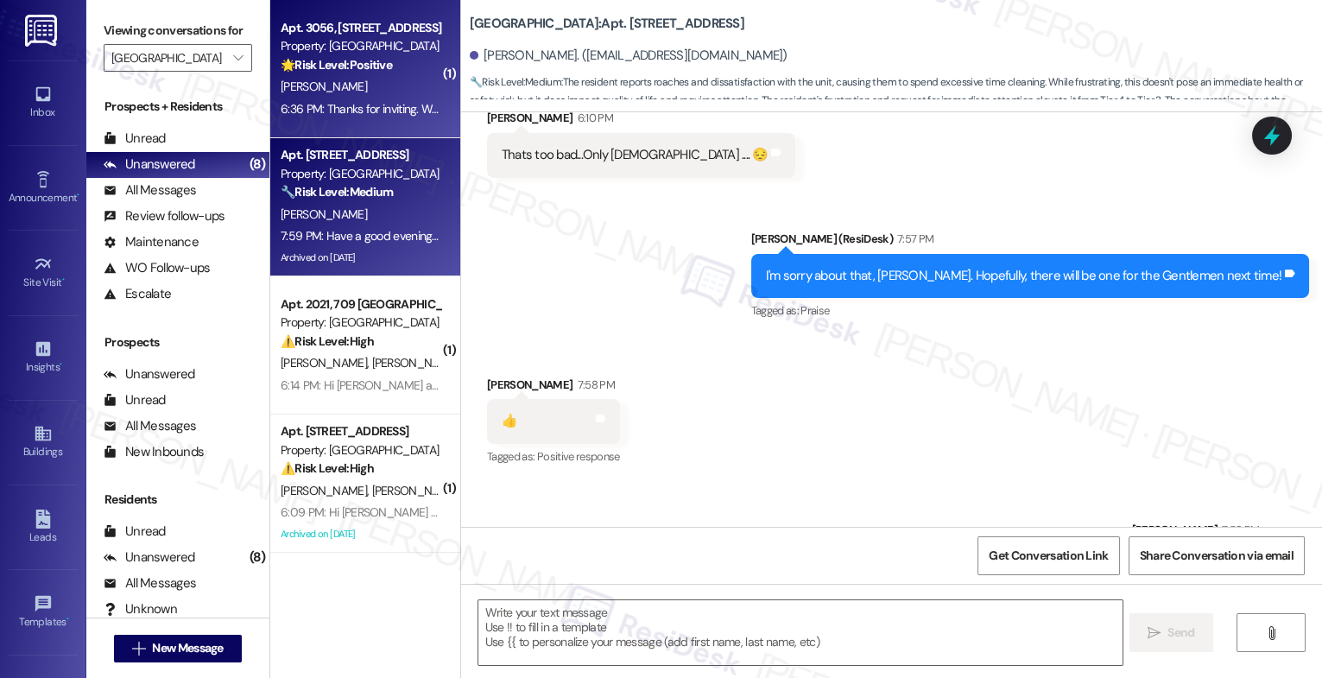
type textarea "Fetching suggested responses. Please feel free to read through the conversation…"
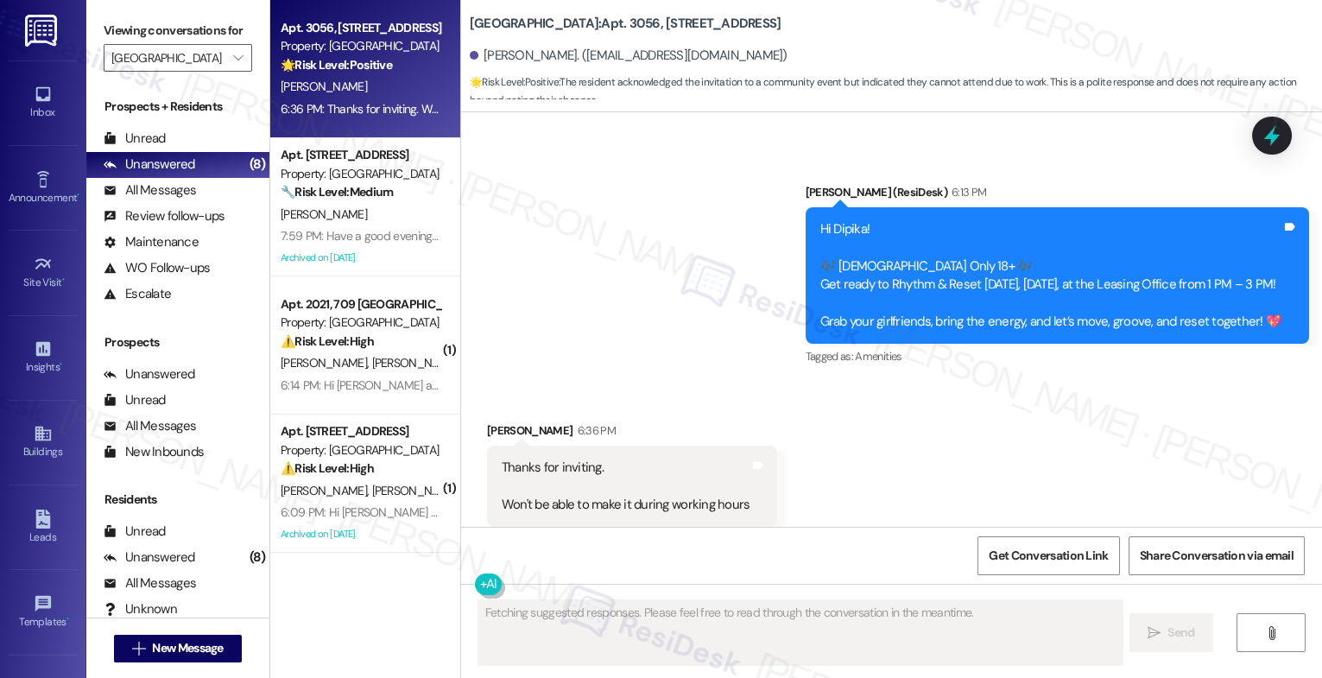
scroll to position [21037, 0]
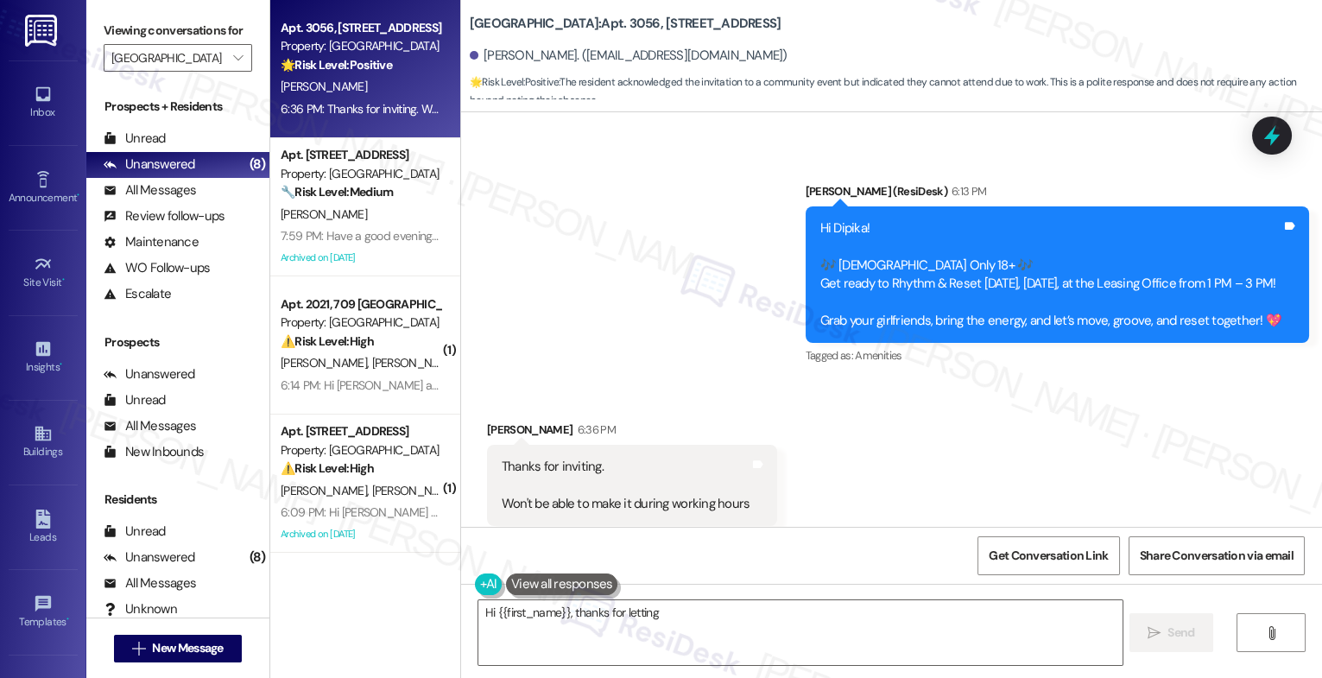
click at [628, 293] on div "Announcement, sent via SMS [PERSON_NAME] (ResiDesk) 6:13 PM Hi Dipika! 🎶 [DEMOG…" at bounding box center [891, 262] width 861 height 238
type textarea "Hi {{first_name}}, thanks for letting us know! I understand you can't make it d…"
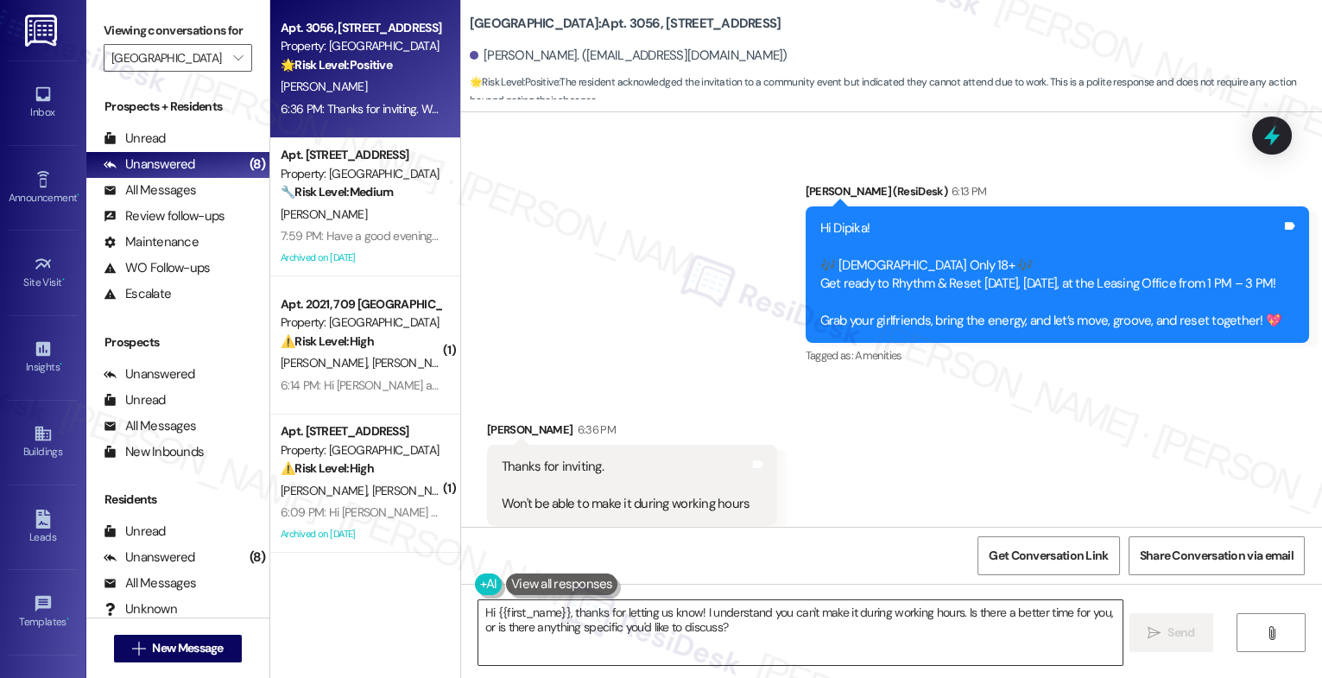
click at [551, 629] on textarea "Hi {{first_name}}, thanks for letting us know! I understand you can't make it d…" at bounding box center [801, 632] width 644 height 65
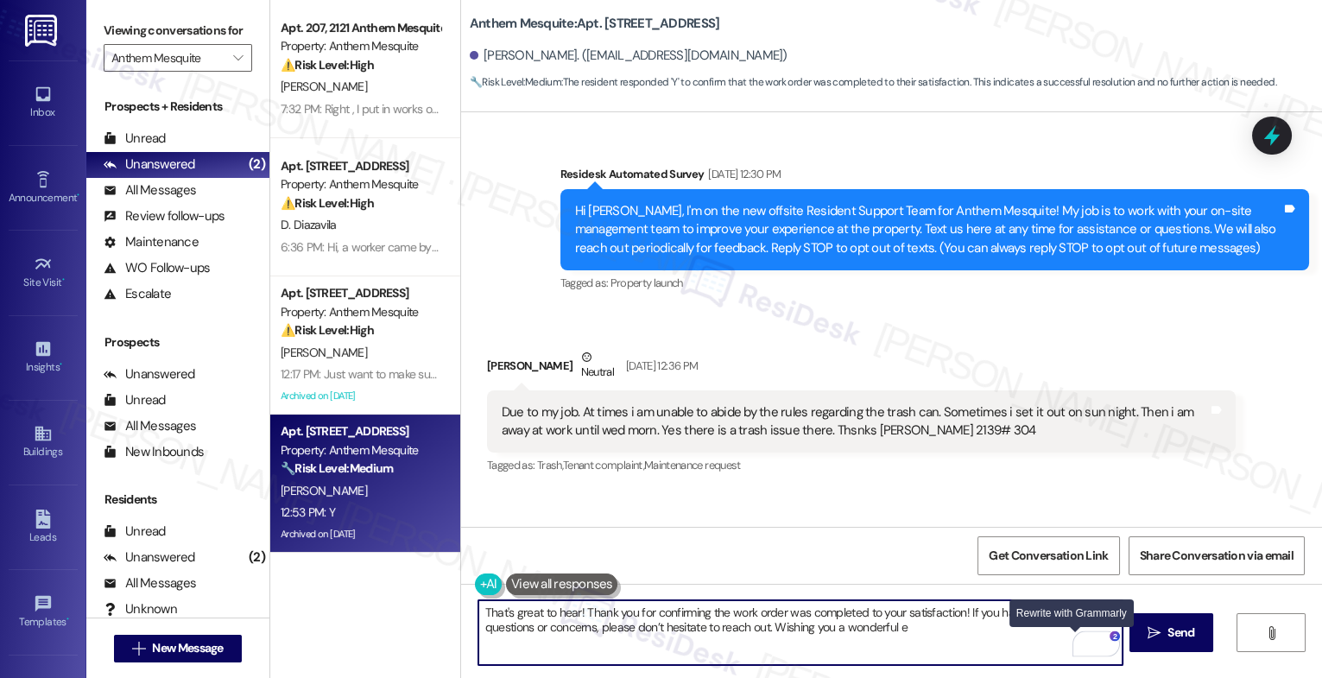
scroll to position [24291, 0]
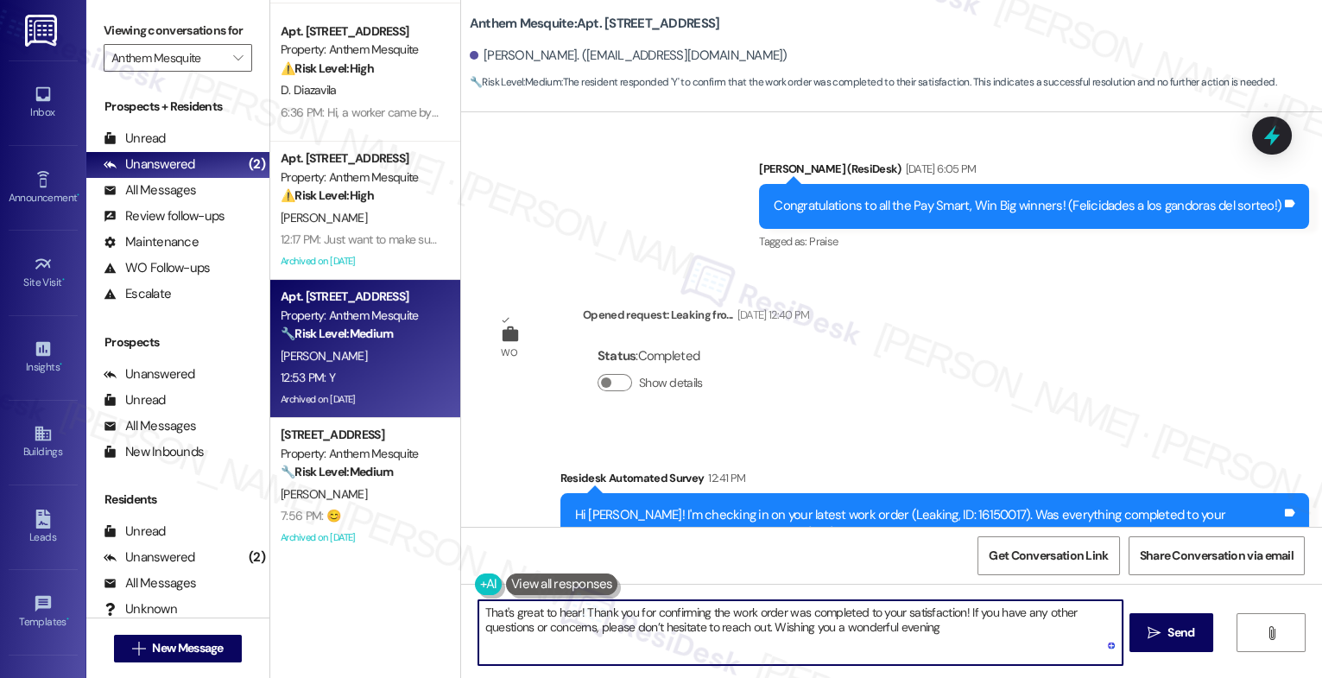
type textarea "That's great to hear! Thank you for confirming the work order was completed to …"
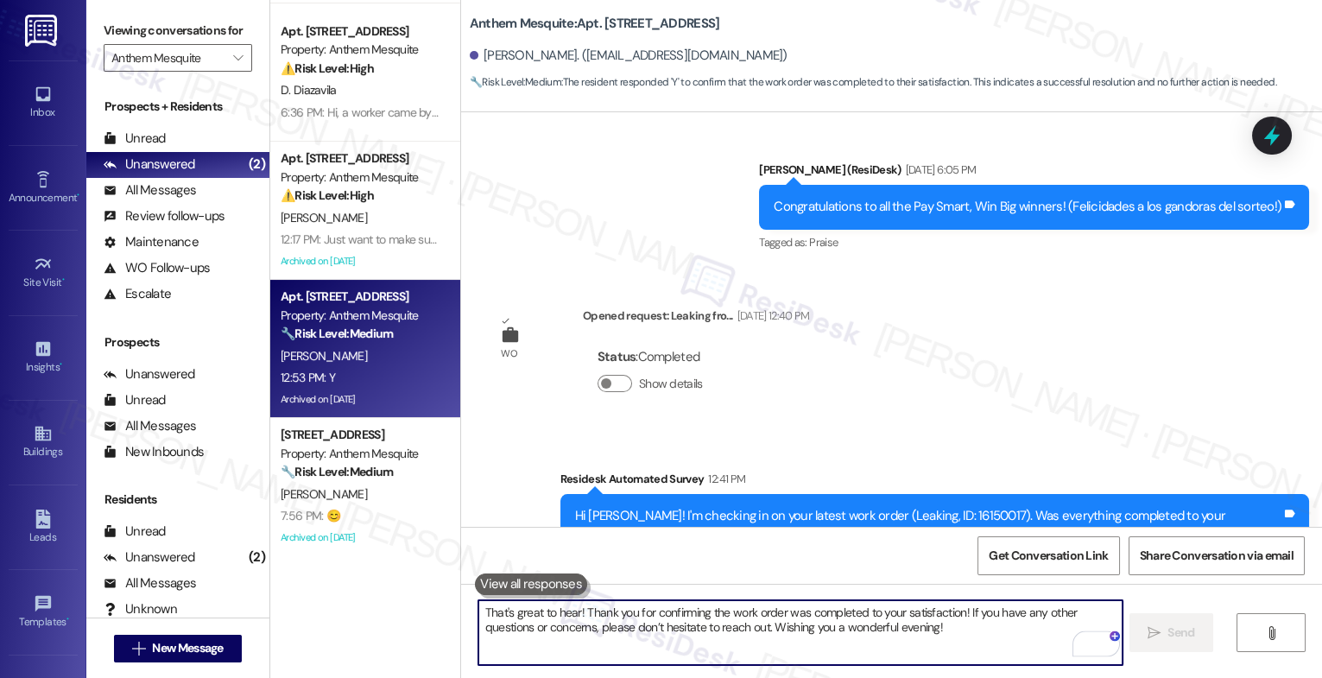
scroll to position [24430, 0]
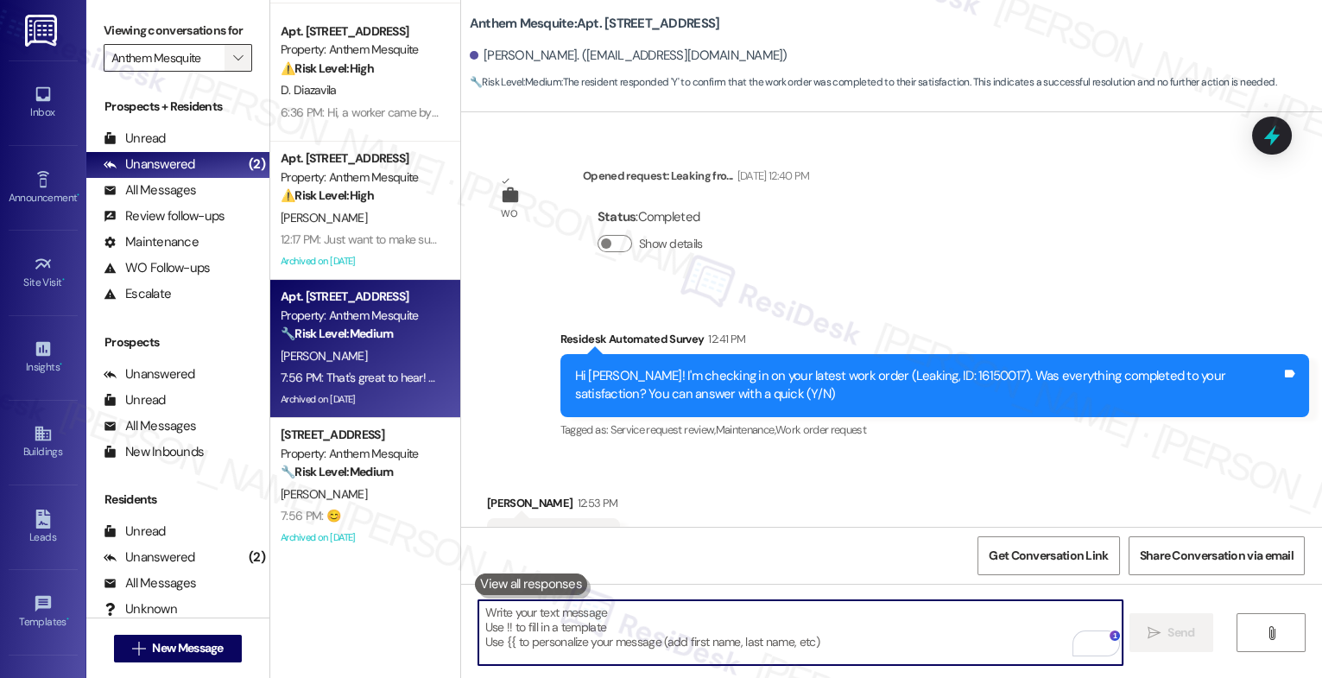
click at [233, 72] on span "" at bounding box center [238, 58] width 16 height 28
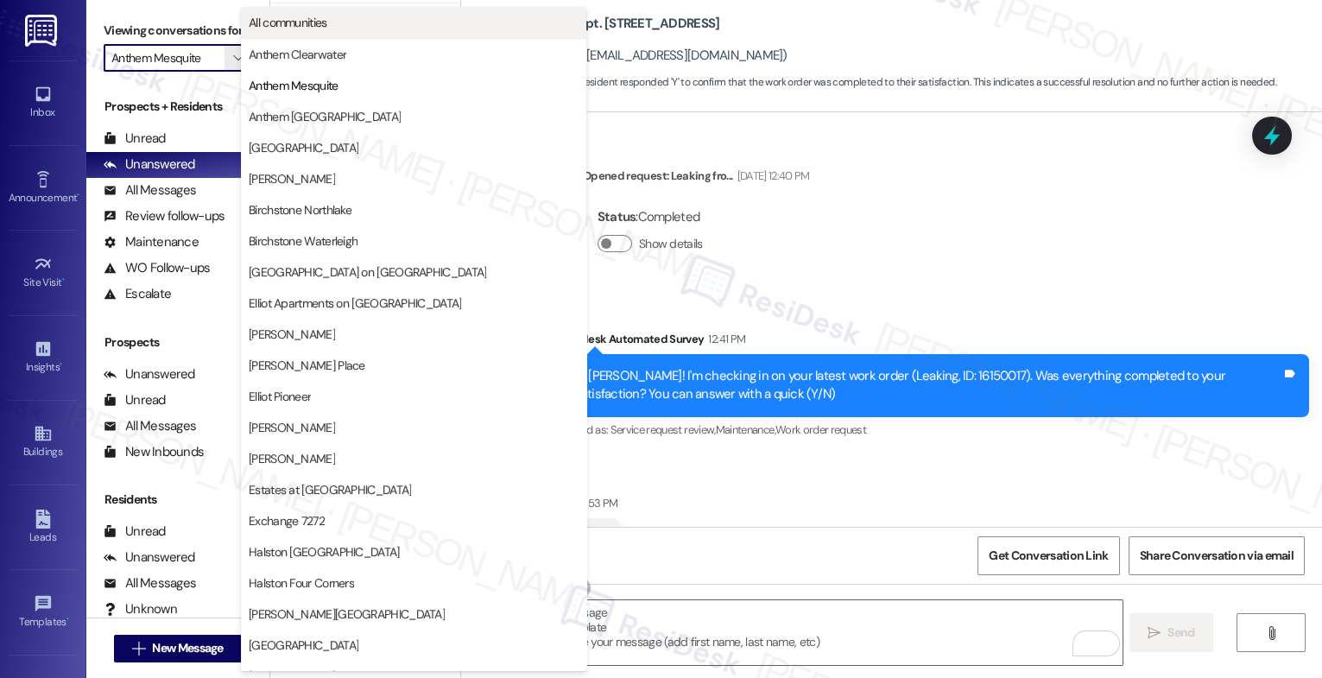
click at [334, 22] on span "All communities" at bounding box center [414, 22] width 330 height 17
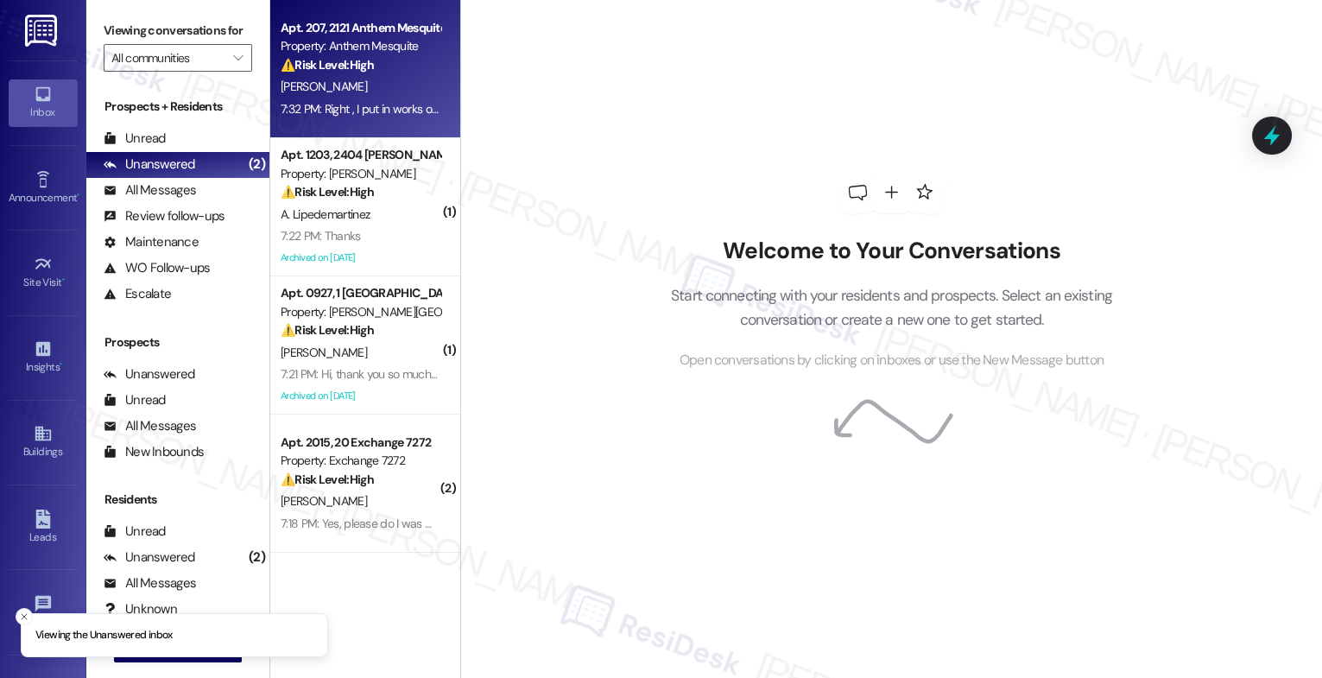
click at [376, 96] on div "[PERSON_NAME]" at bounding box center [360, 87] width 163 height 22
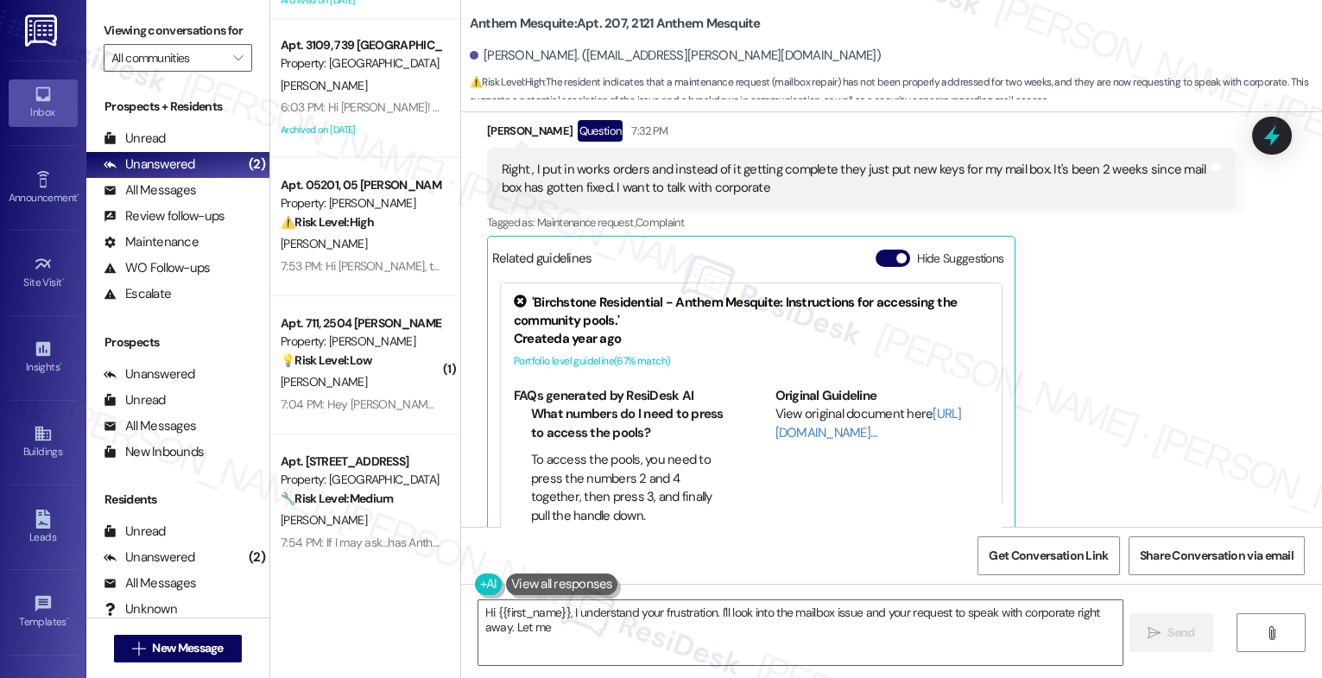
scroll to position [6354, 0]
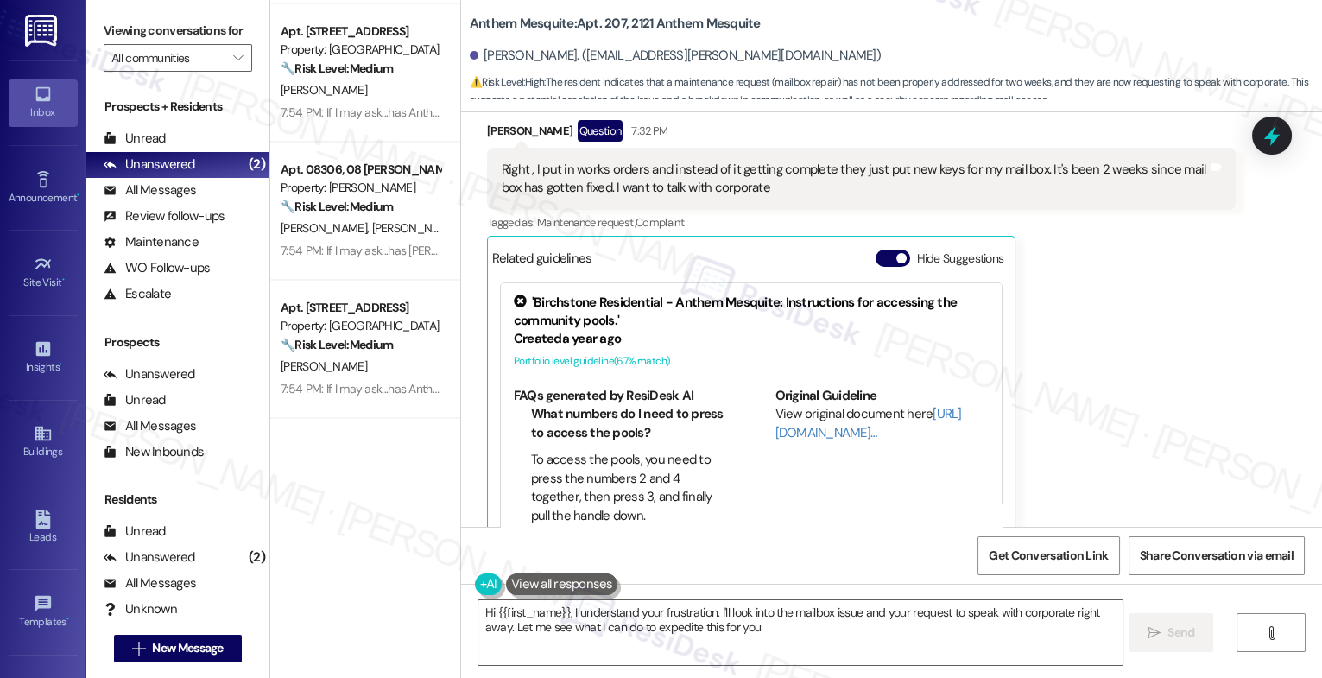
type textarea "Hi {{first_name}}, I understand your frustration. I'll look into the mailbox is…"
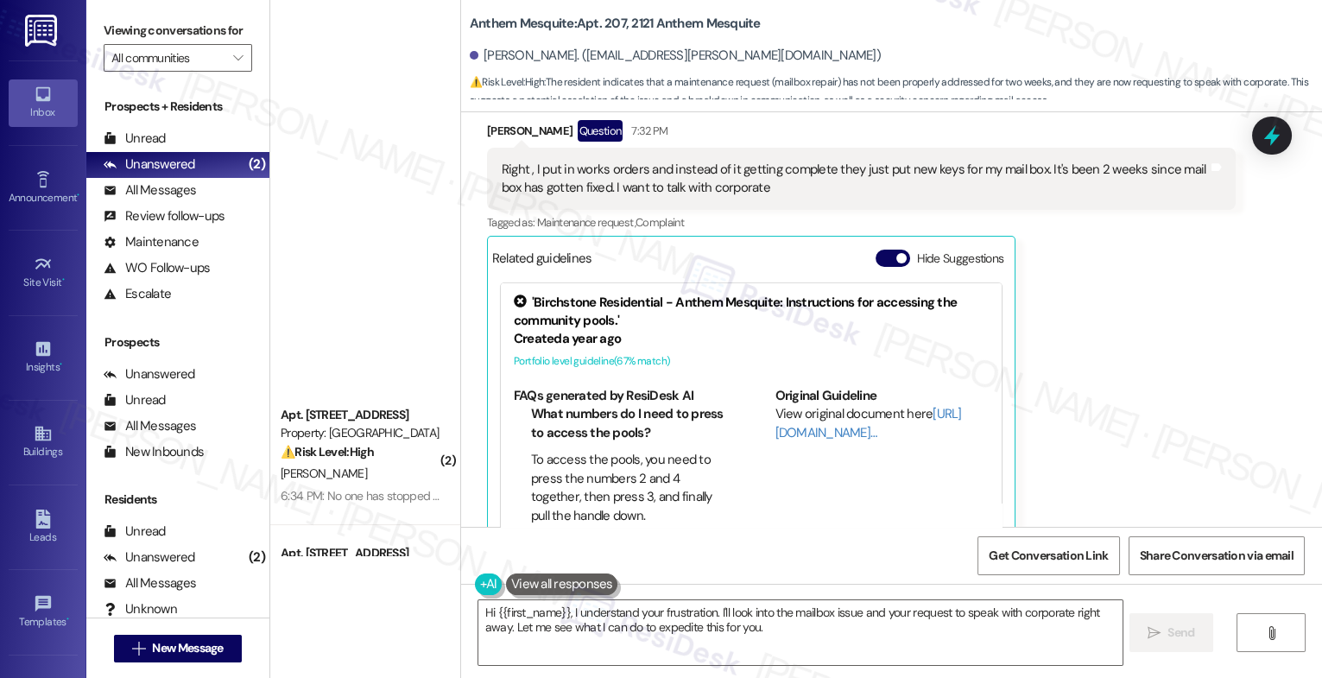
scroll to position [0, 0]
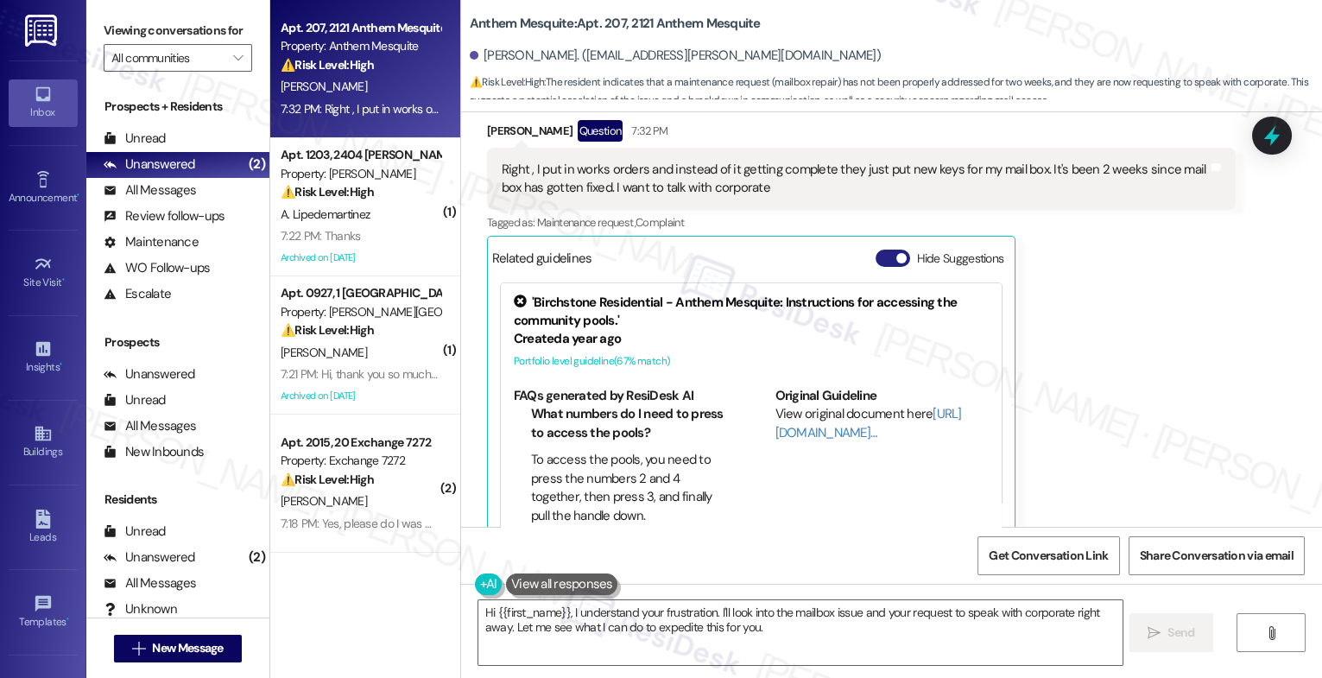
click at [876, 250] on button "Hide Suggestions" at bounding box center [893, 258] width 35 height 17
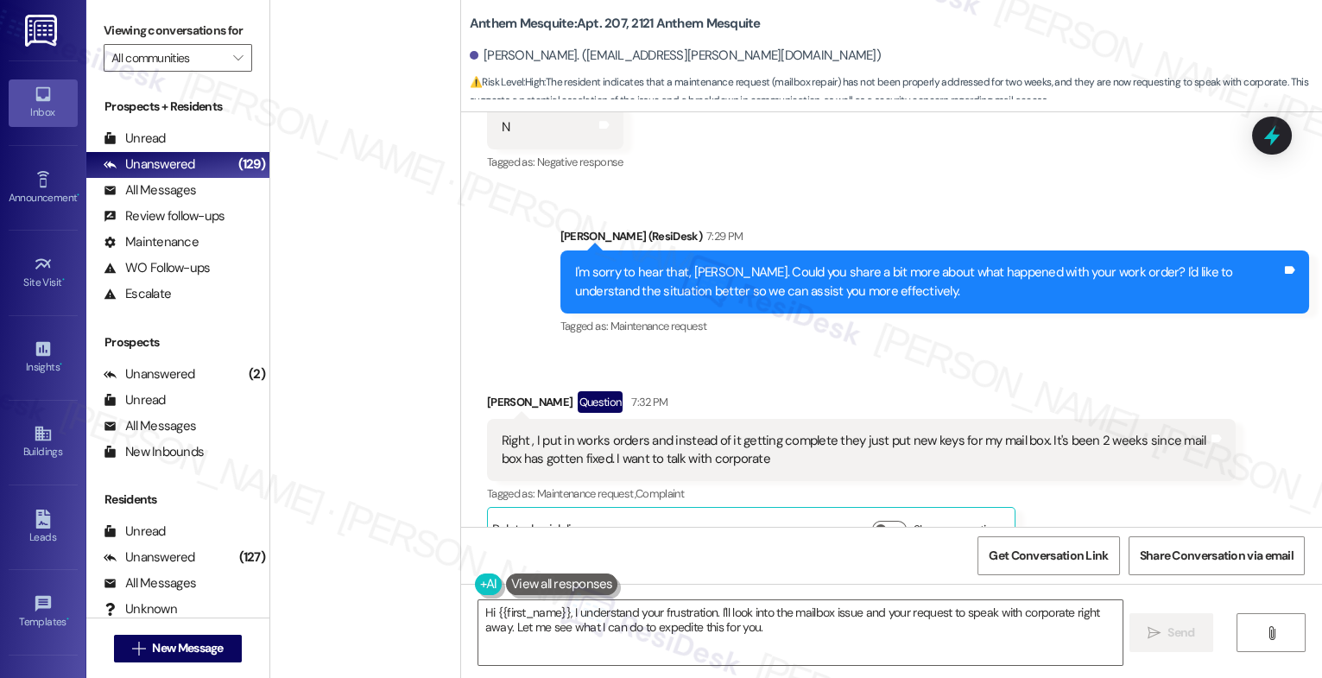
scroll to position [6354, 0]
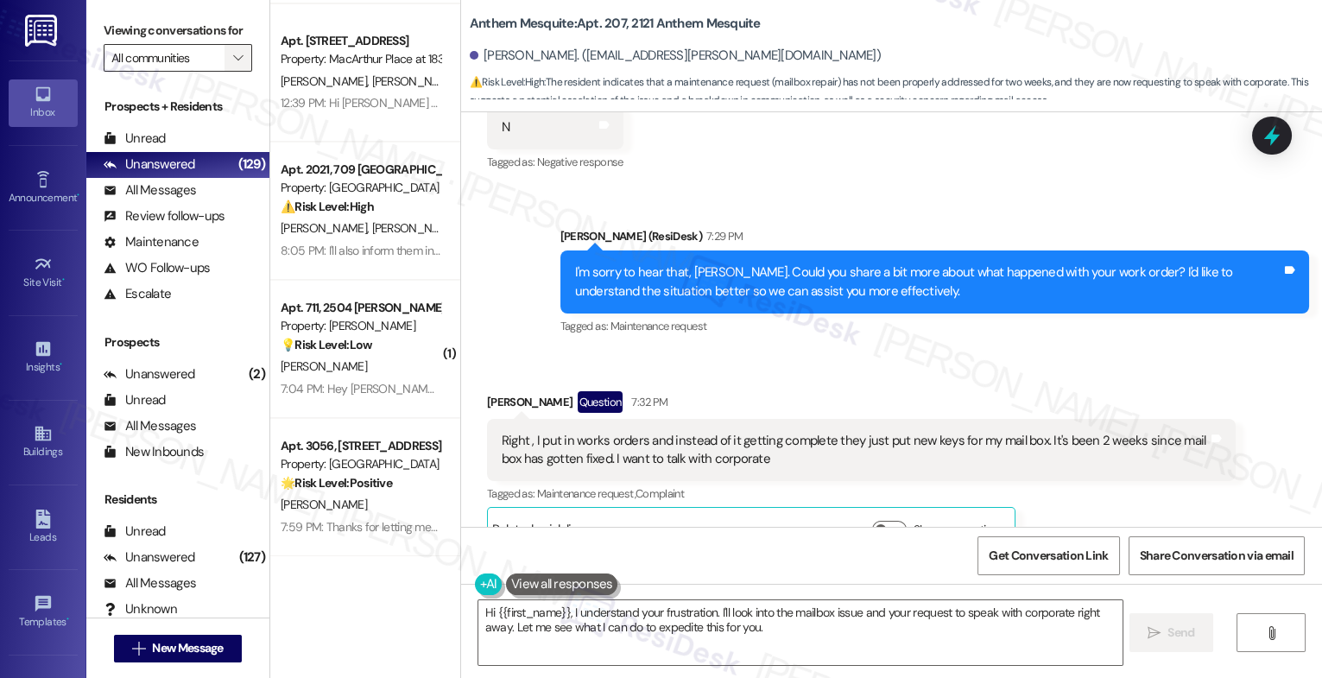
click at [233, 65] on icon "" at bounding box center [238, 58] width 10 height 14
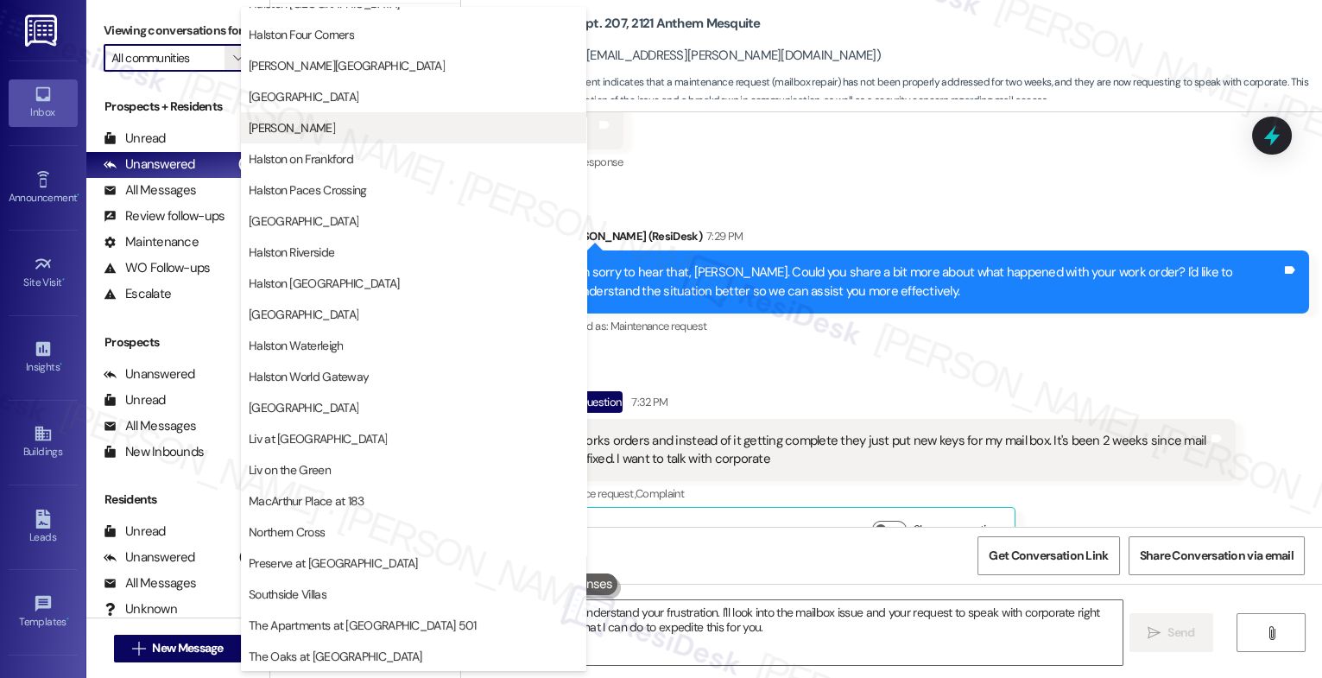
scroll to position [548, 0]
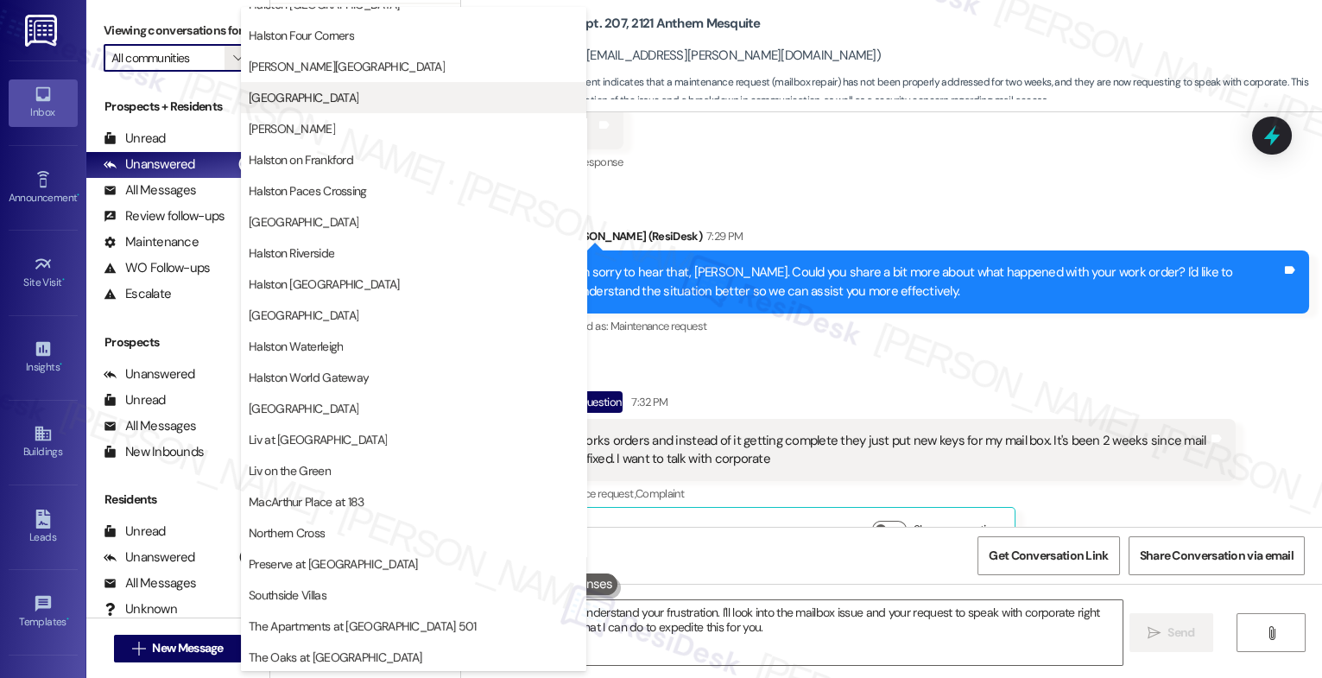
click at [342, 91] on span "Halston Lakeside" at bounding box center [414, 97] width 330 height 17
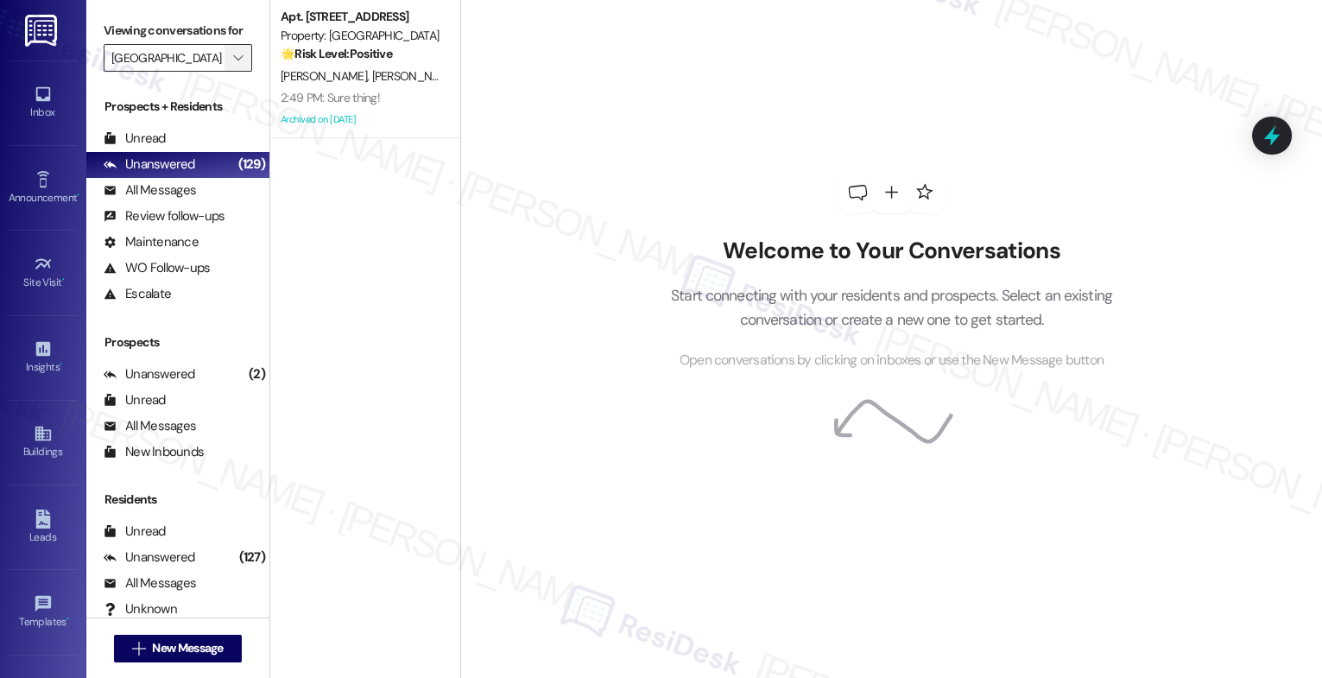
click at [233, 65] on icon "" at bounding box center [238, 58] width 10 height 14
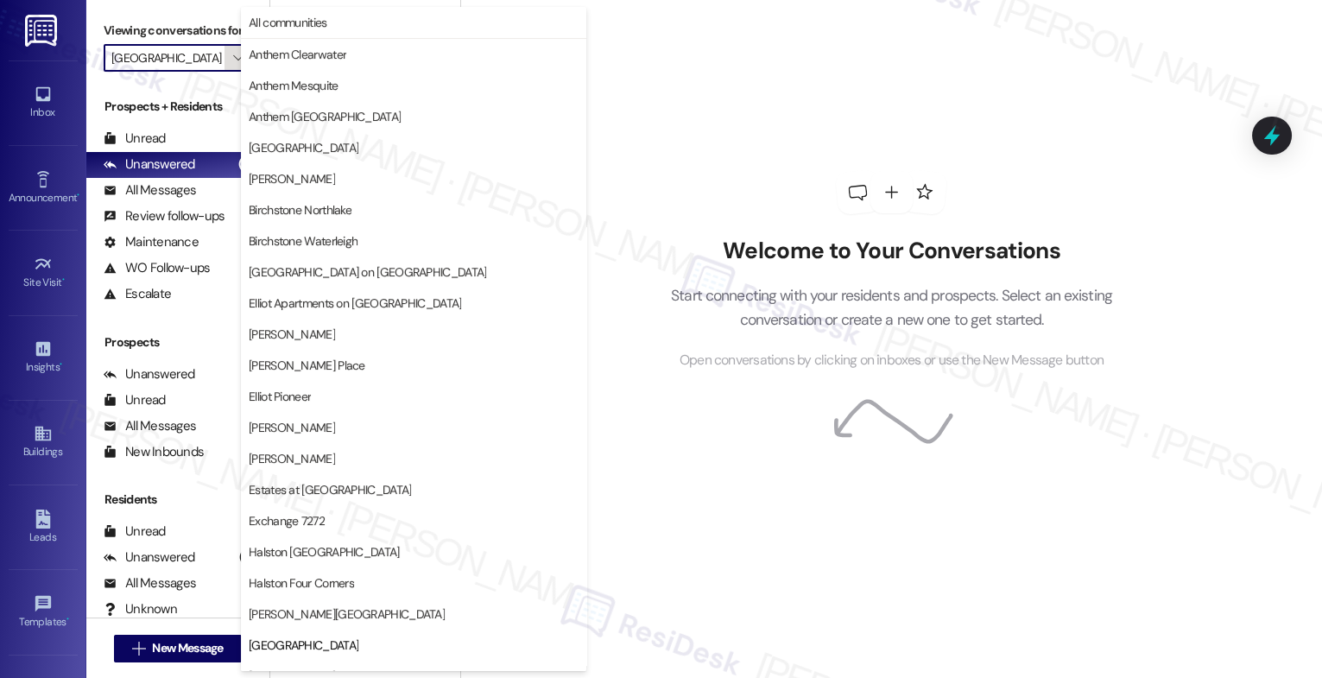
scroll to position [580, 0]
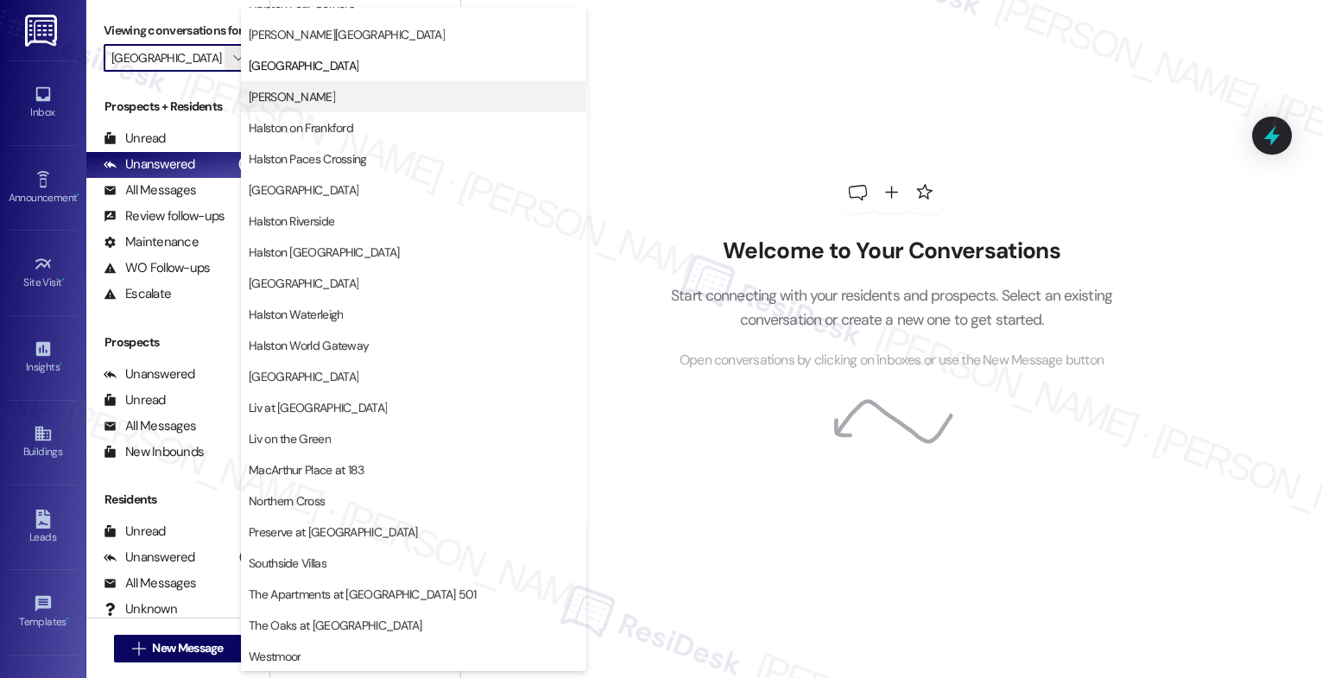
click at [305, 98] on span "Halston McDonough" at bounding box center [292, 96] width 86 height 17
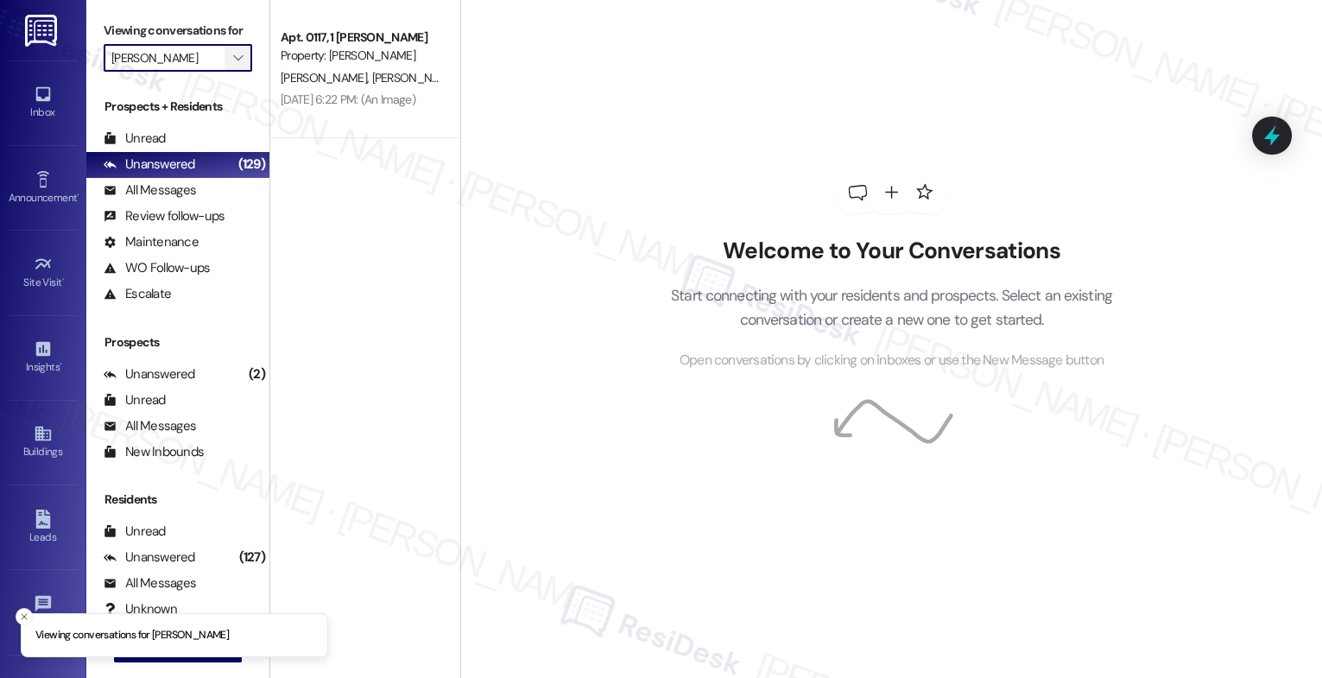
click at [233, 72] on span "" at bounding box center [238, 58] width 16 height 28
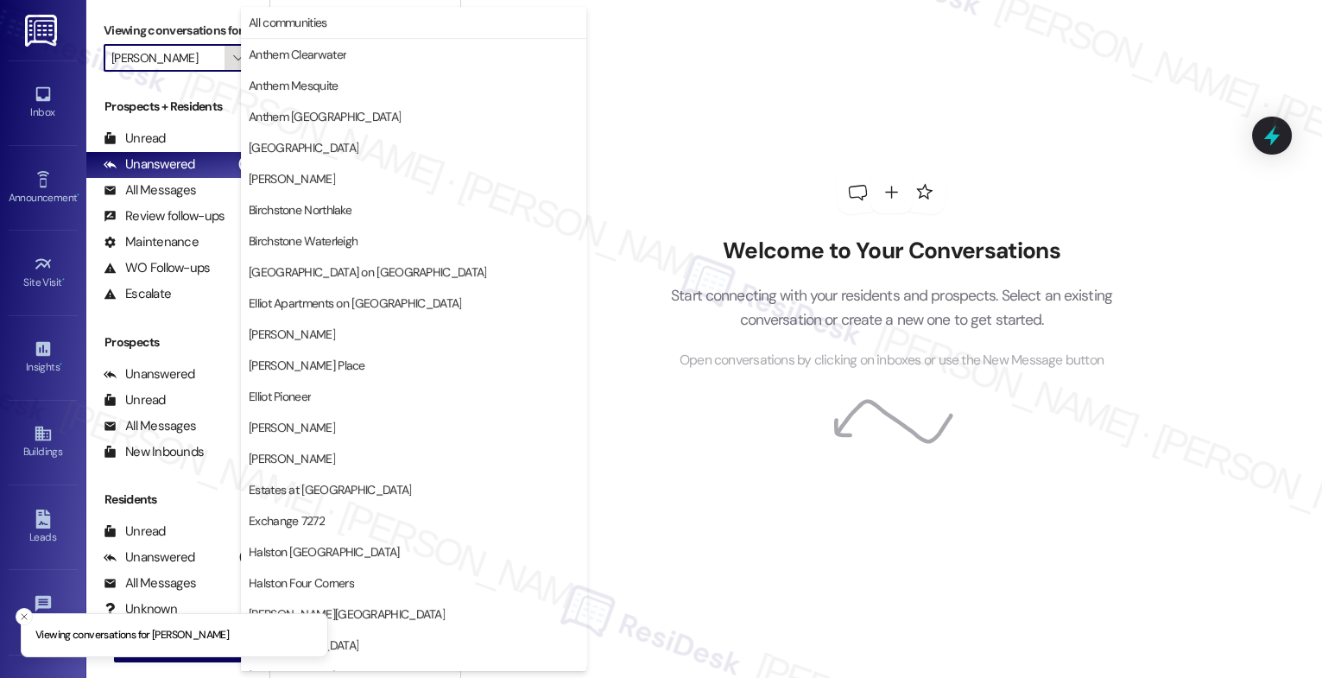
scroll to position [580, 0]
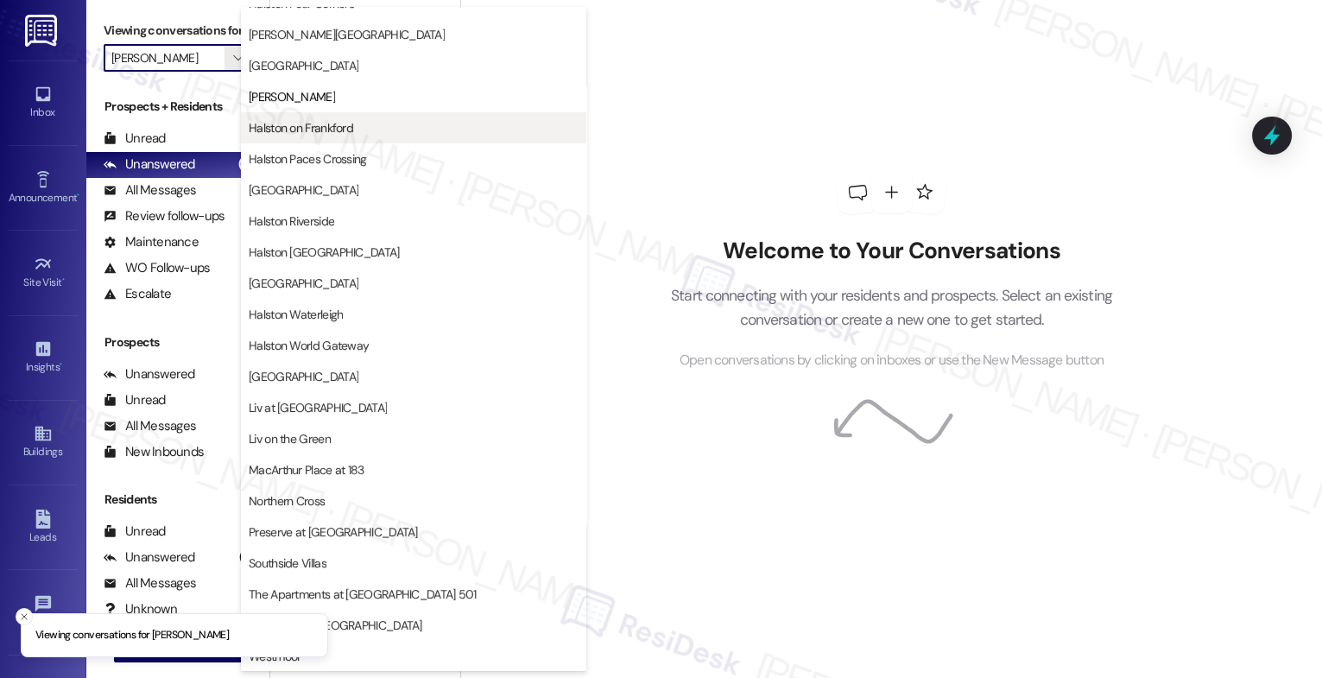
click at [275, 129] on span "Halston on Frankford" at bounding box center [301, 127] width 105 height 17
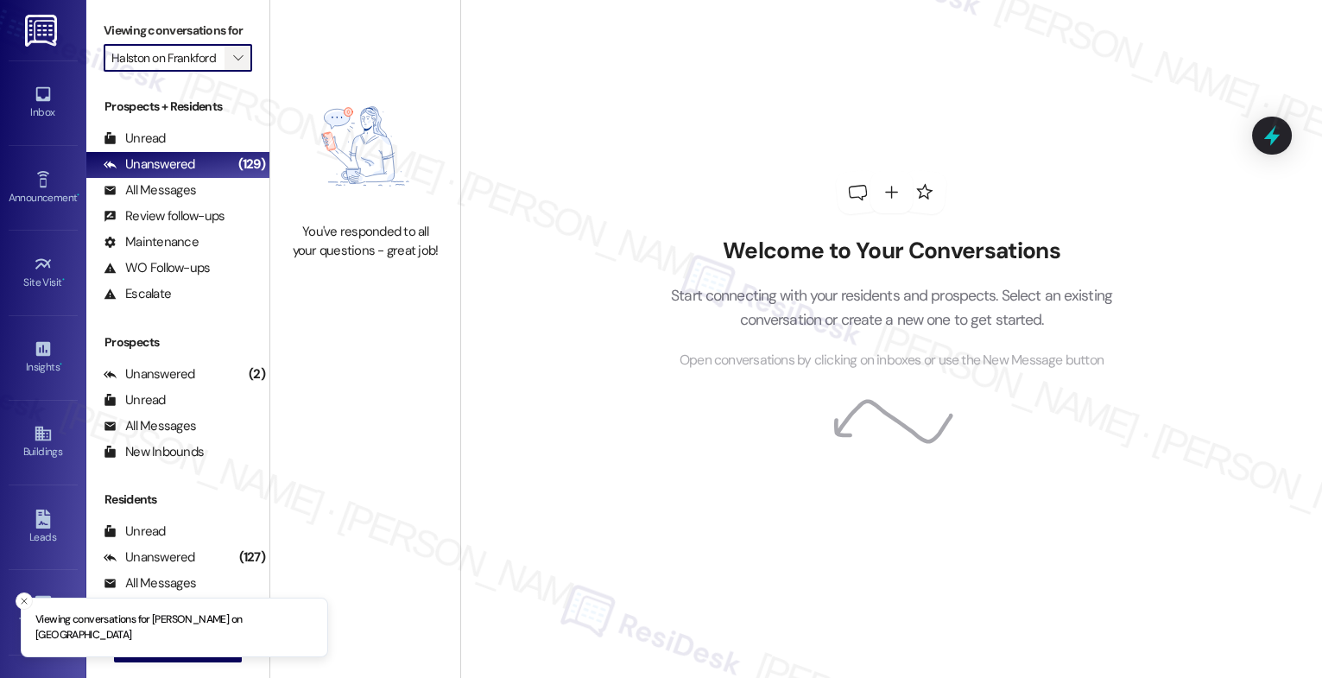
click at [232, 72] on span "" at bounding box center [238, 58] width 16 height 28
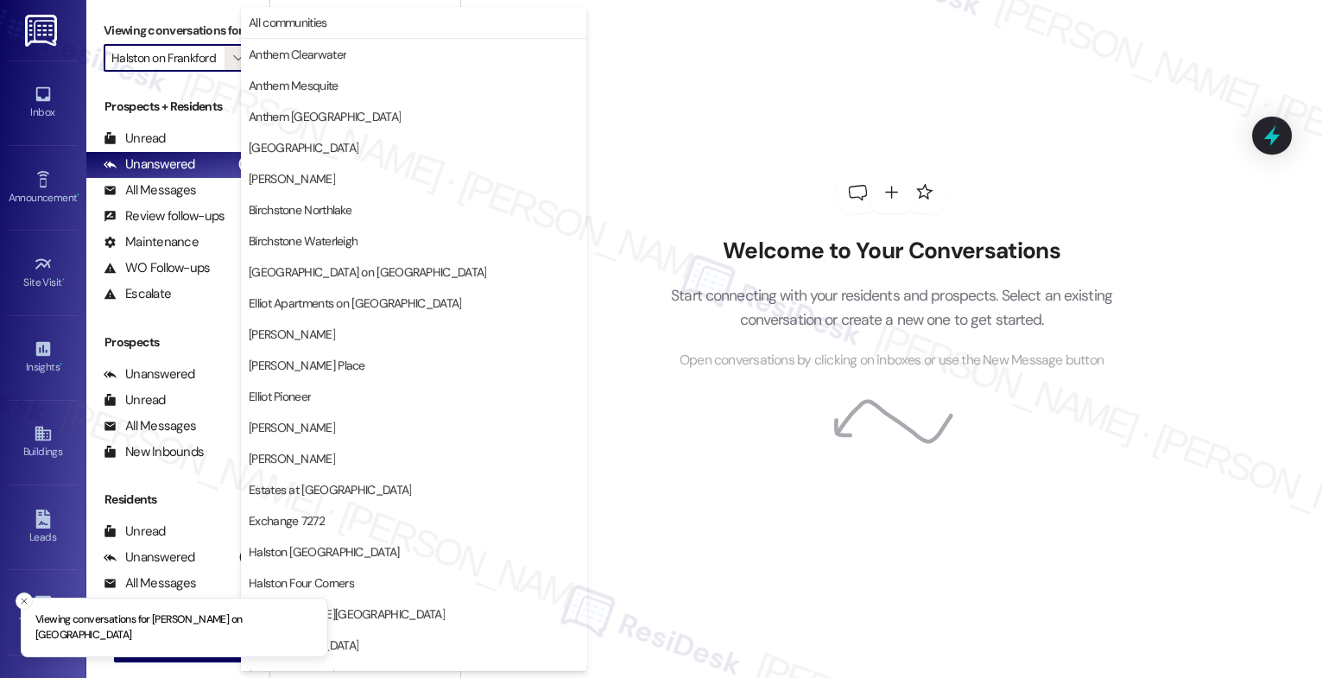
scroll to position [580, 0]
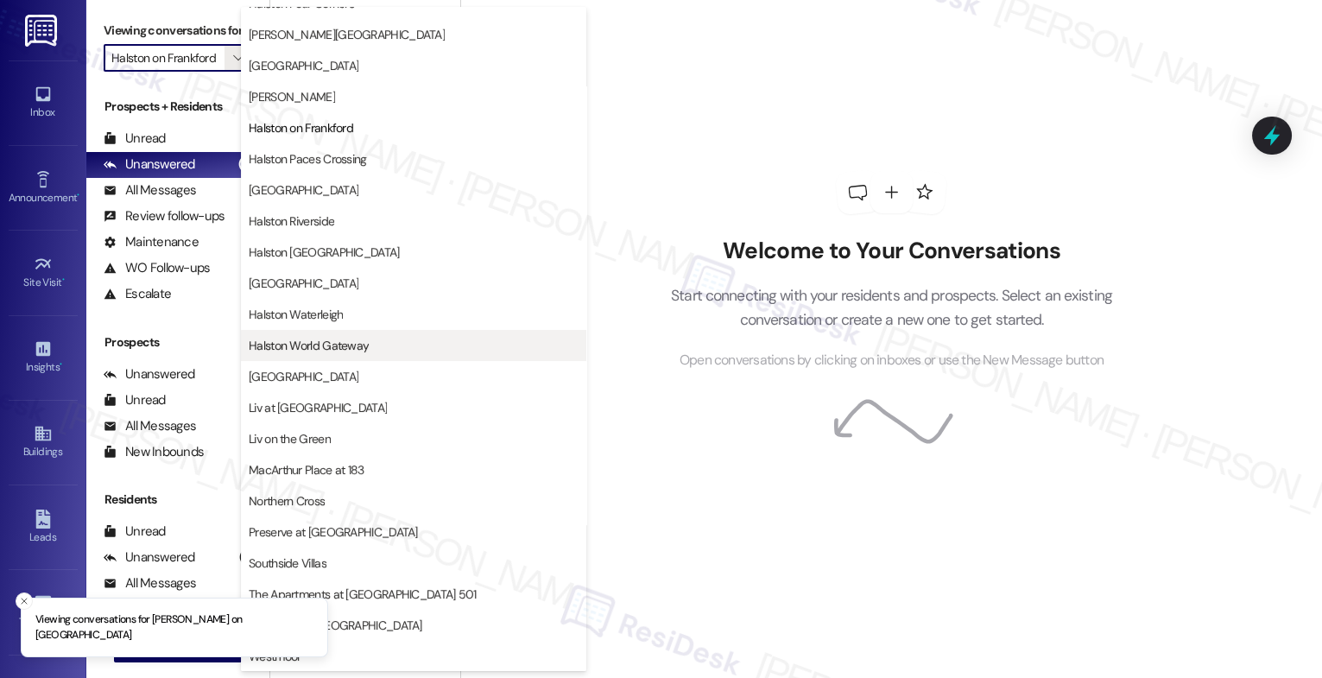
click at [324, 339] on span "Halston World Gateway" at bounding box center [309, 345] width 120 height 17
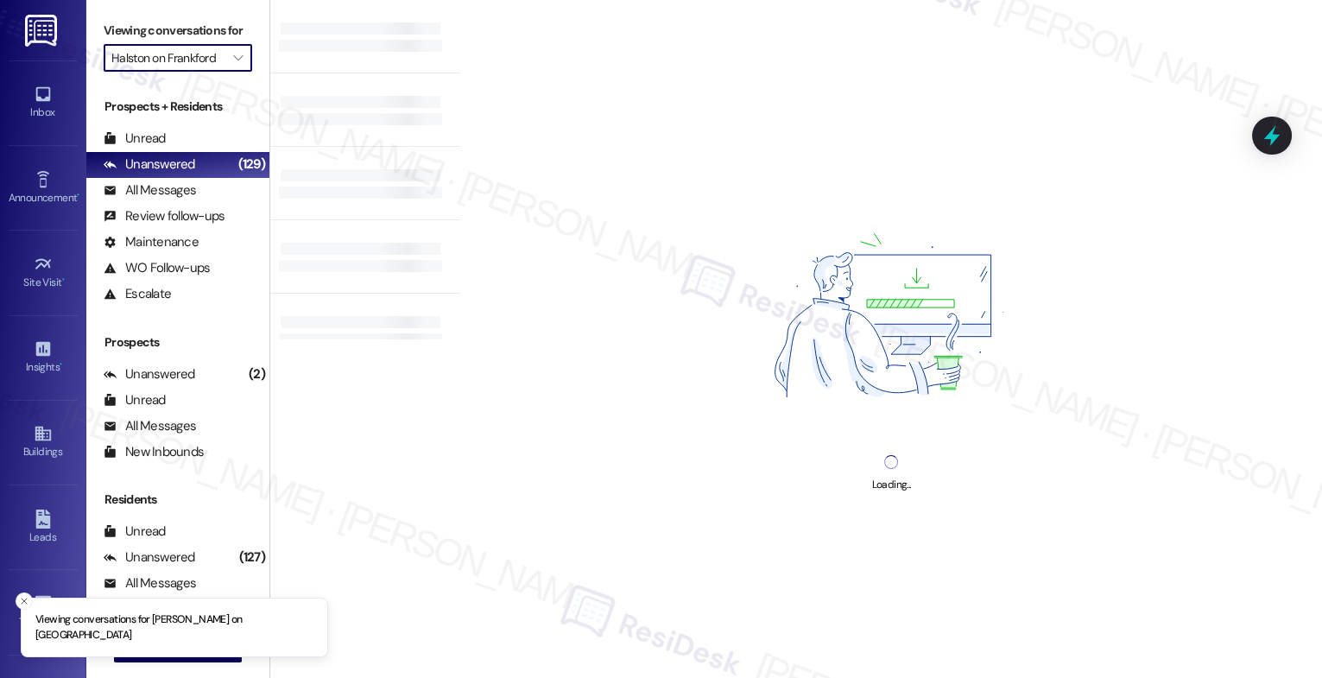
type input "Halston World Gateway"
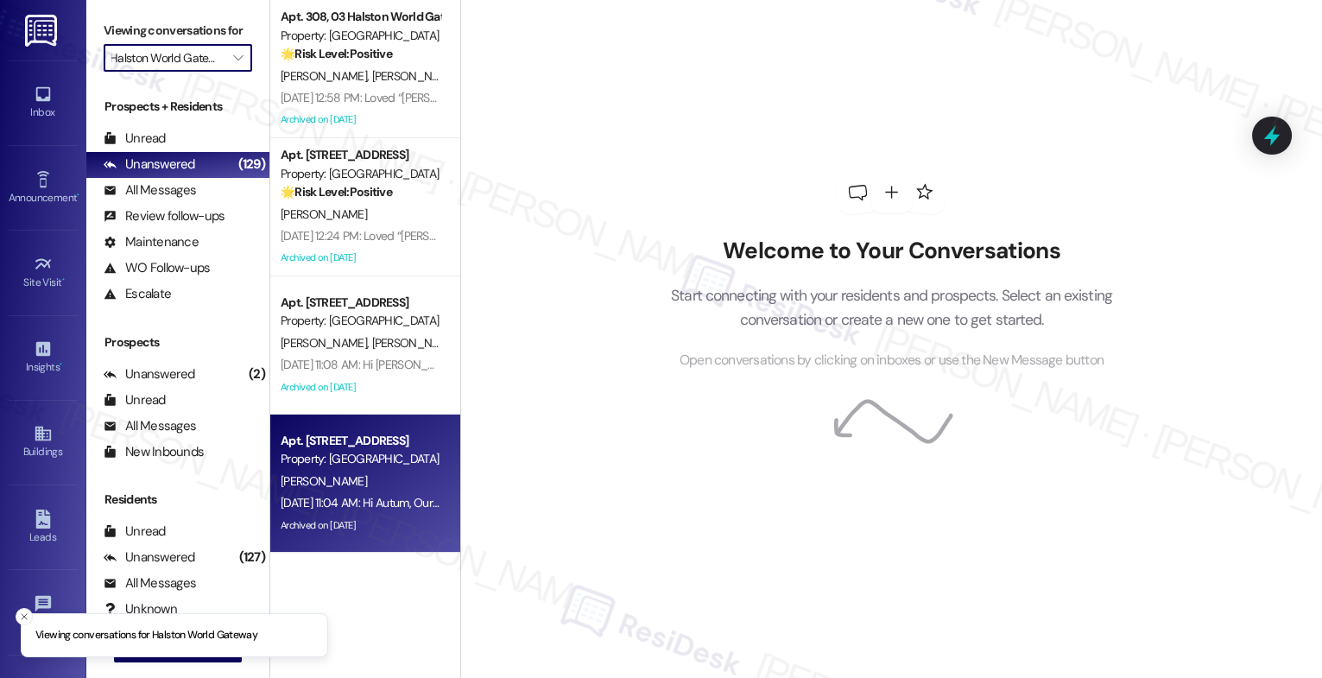
click at [356, 467] on div "Property: Halston World Gateway" at bounding box center [361, 459] width 160 height 18
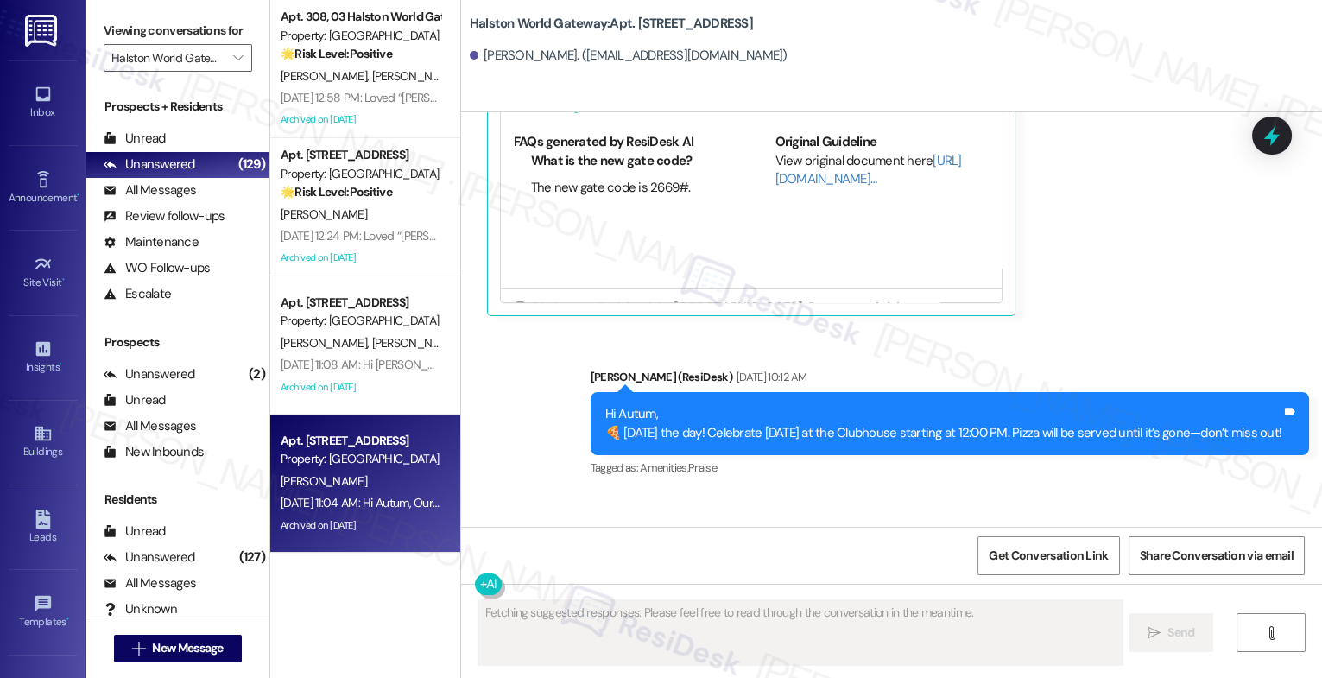
scroll to position [17469, 0]
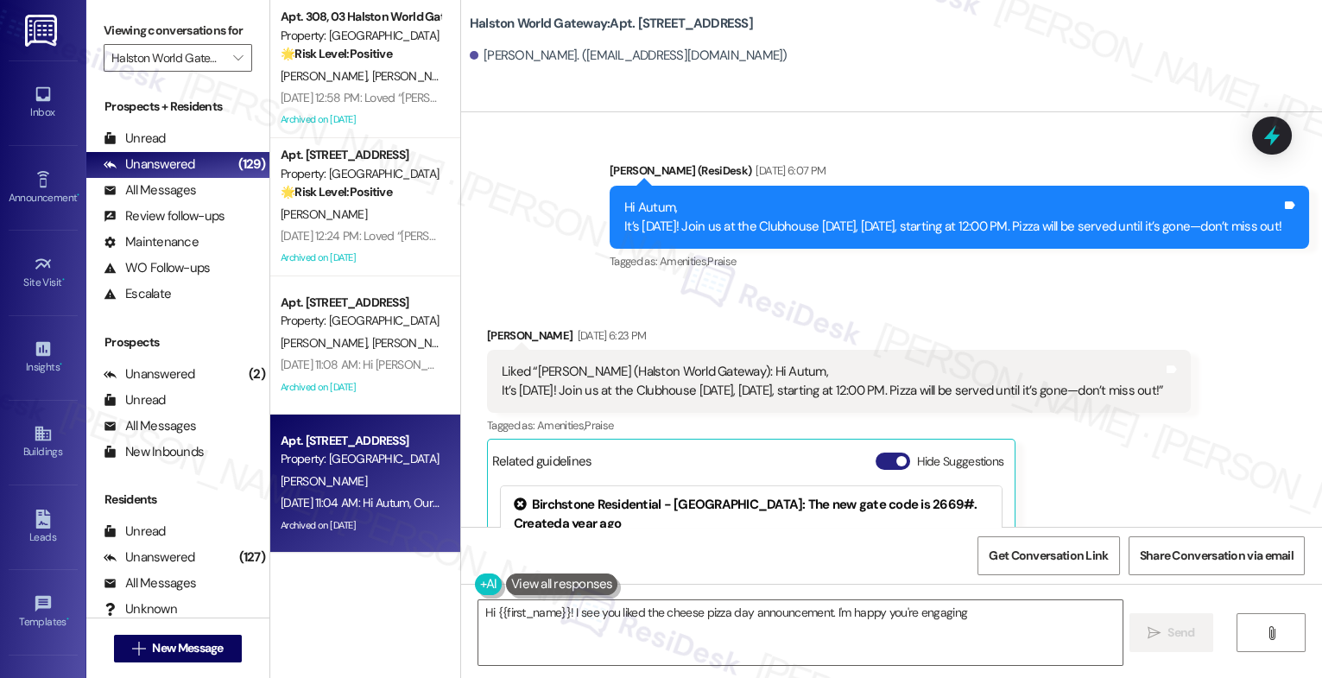
click at [888, 461] on button "Hide Suggestions" at bounding box center [893, 461] width 35 height 17
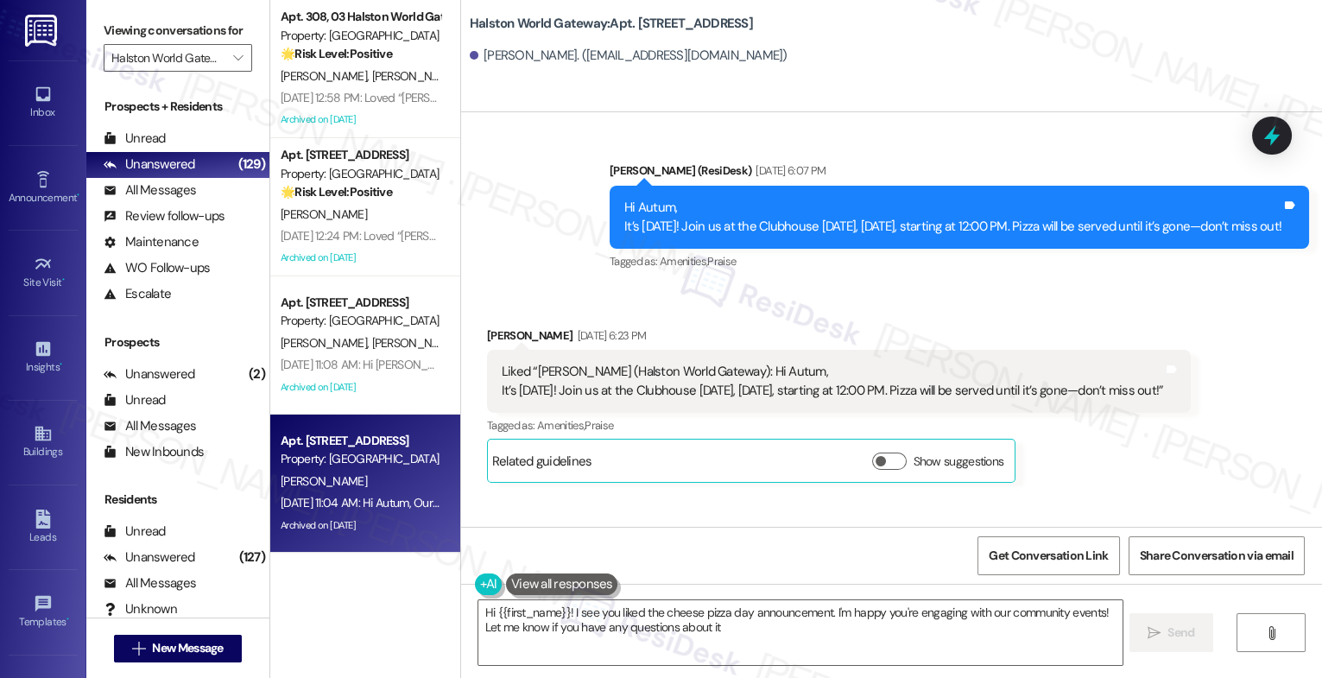
type textarea "Hi {{first_name}}! I see you liked the cheese pizza day announcement. I'm happy…"
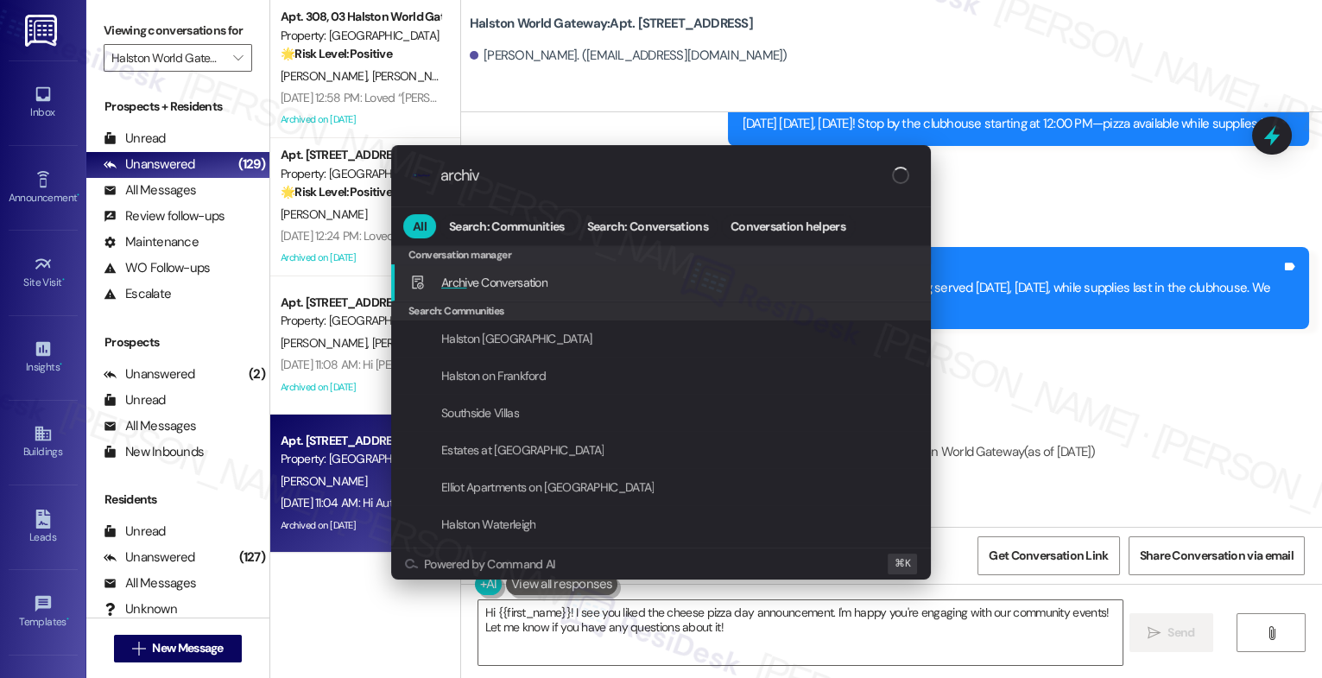
type input "archive"
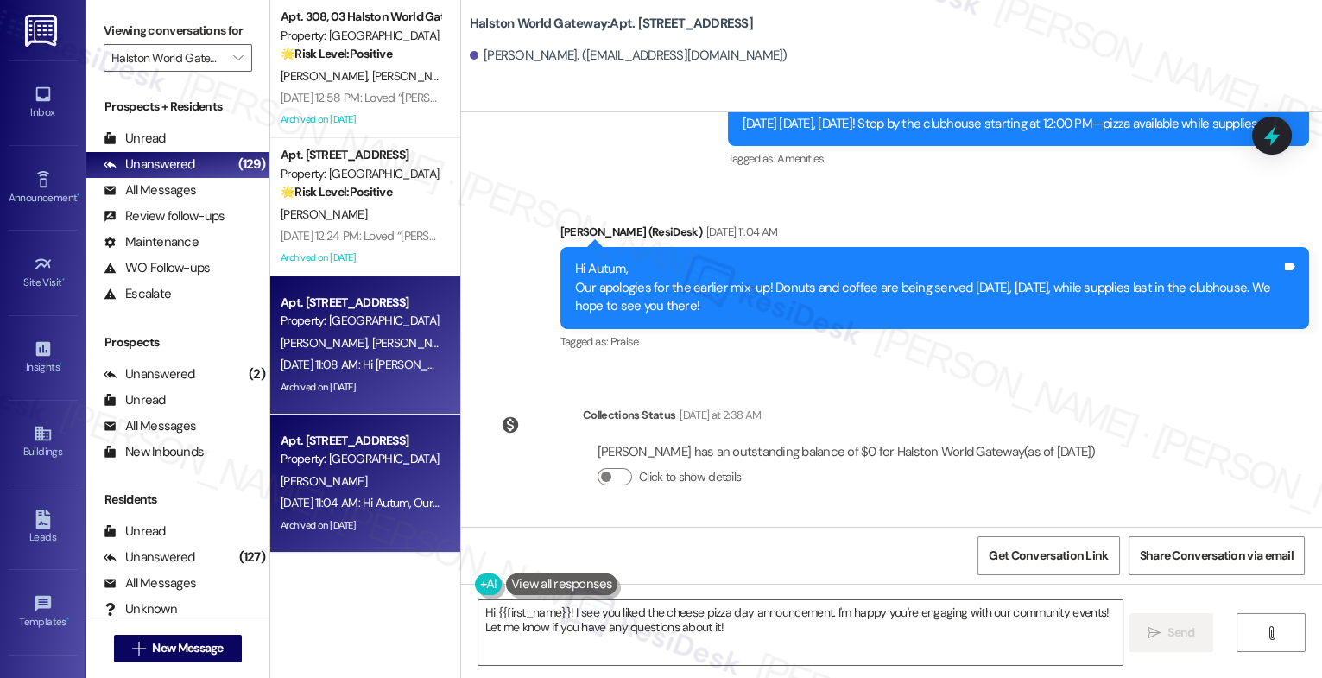
click at [319, 358] on div "Sep 17, 2025 at 11:08 AM: Hi Samuel and Sally, Our apologies for the earlier mi…" at bounding box center [808, 365] width 1054 height 16
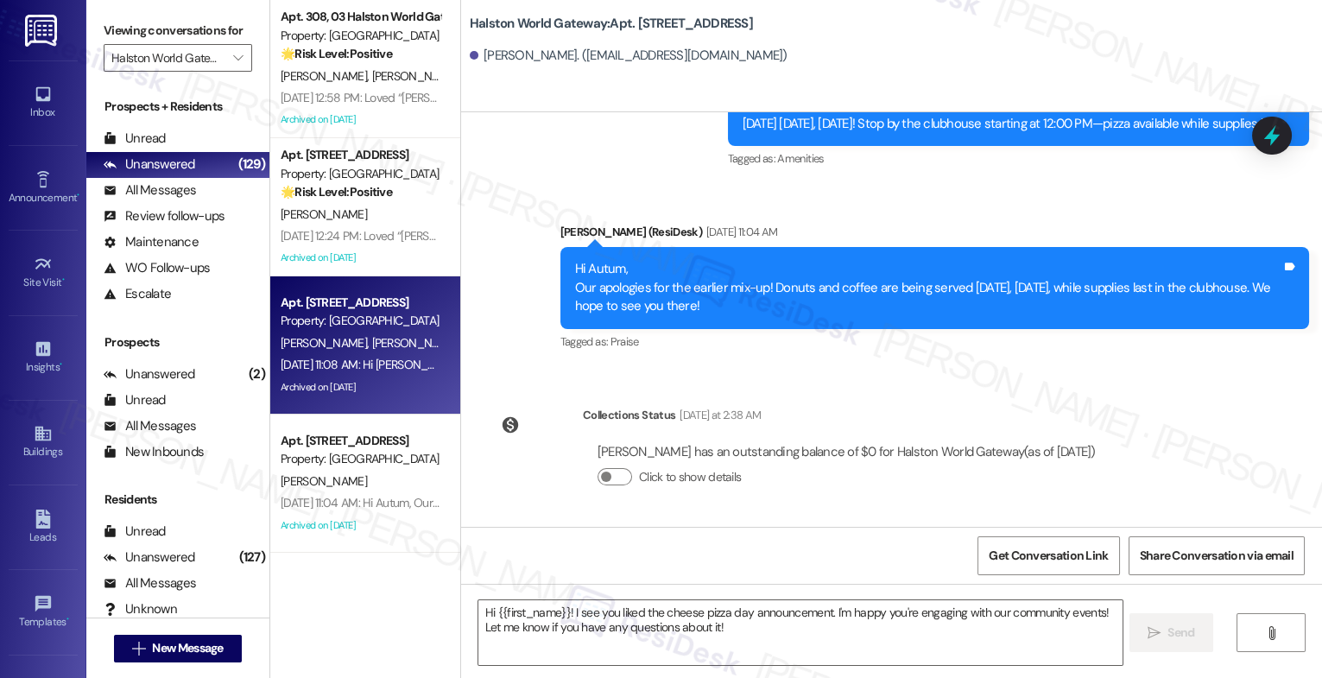
type textarea "Fetching suggested responses. Please feel free to read through the conversation…"
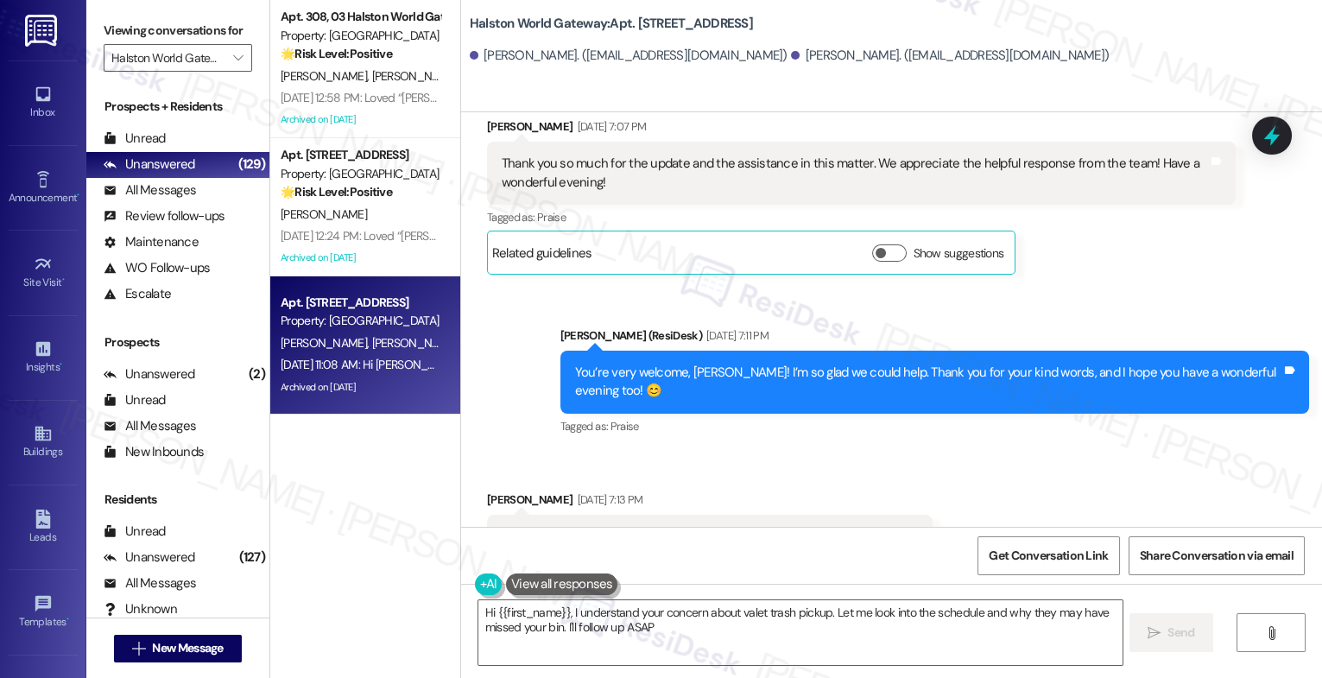
type textarea "Hi {{first_name}}, I understand your concern about valet trash pickup. Let me l…"
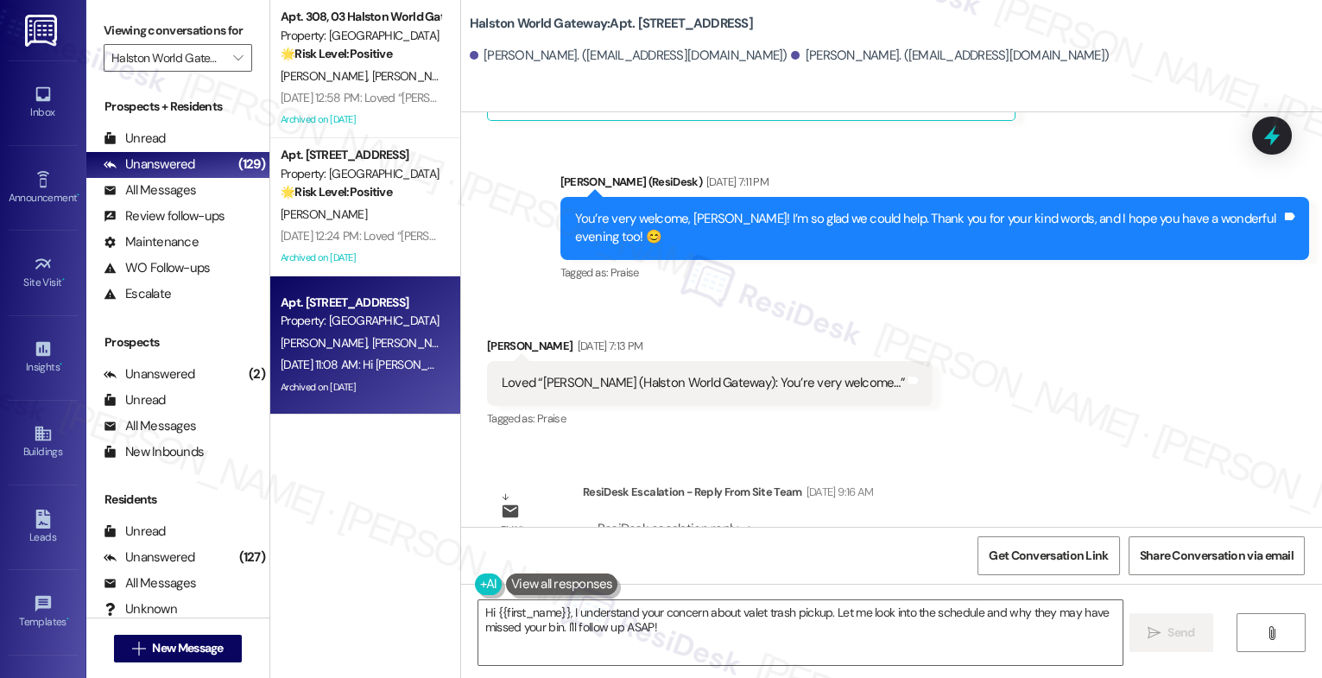
scroll to position [17925, 0]
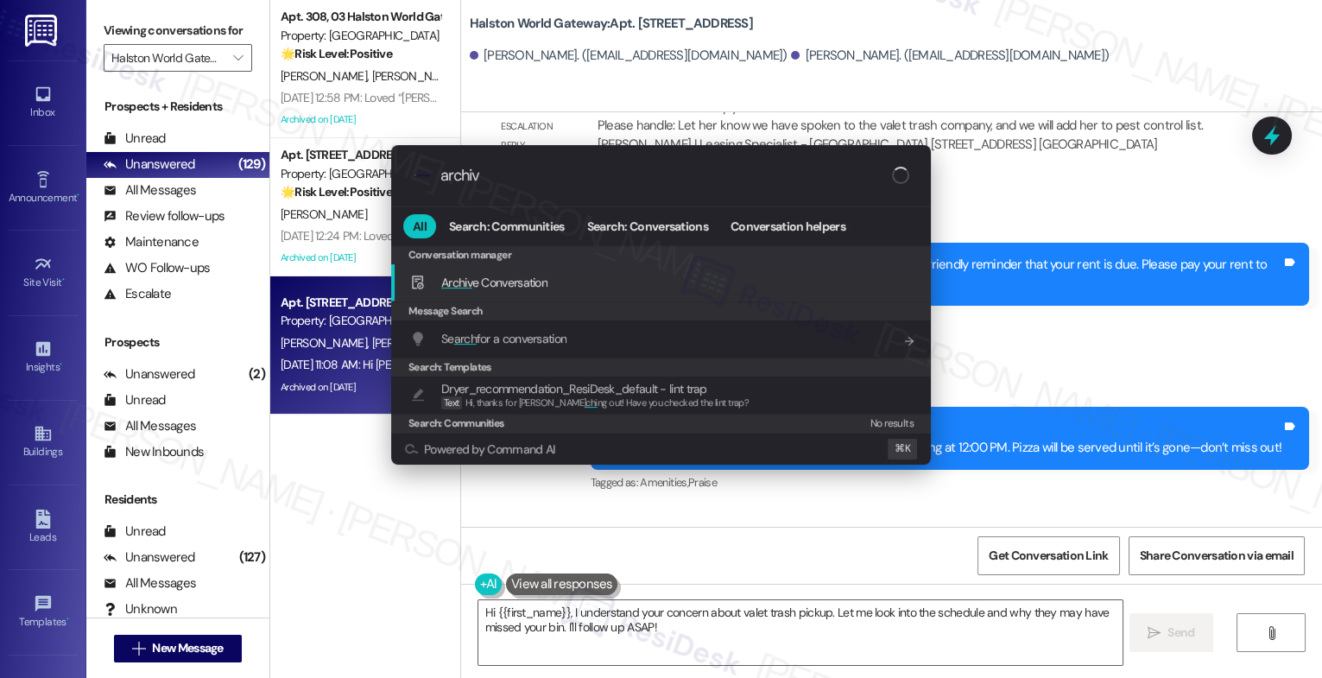
type input "archive"
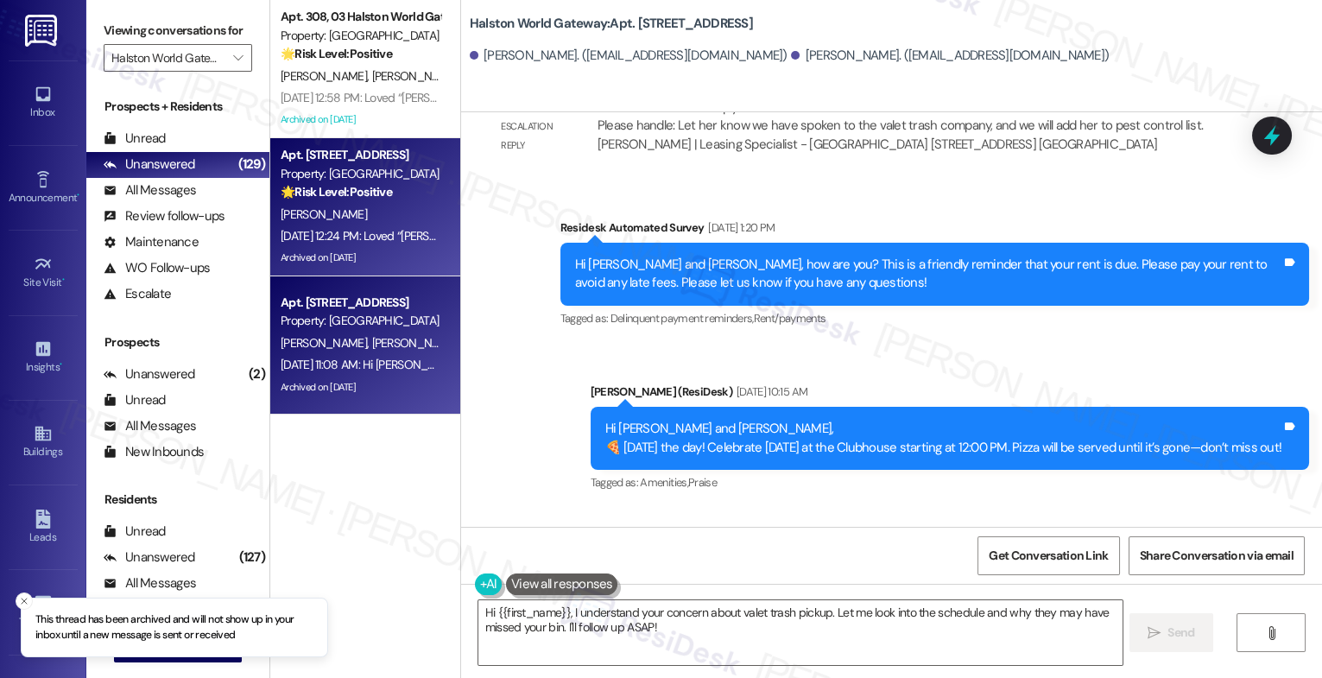
click at [346, 212] on div "D. Grigley" at bounding box center [360, 215] width 163 height 22
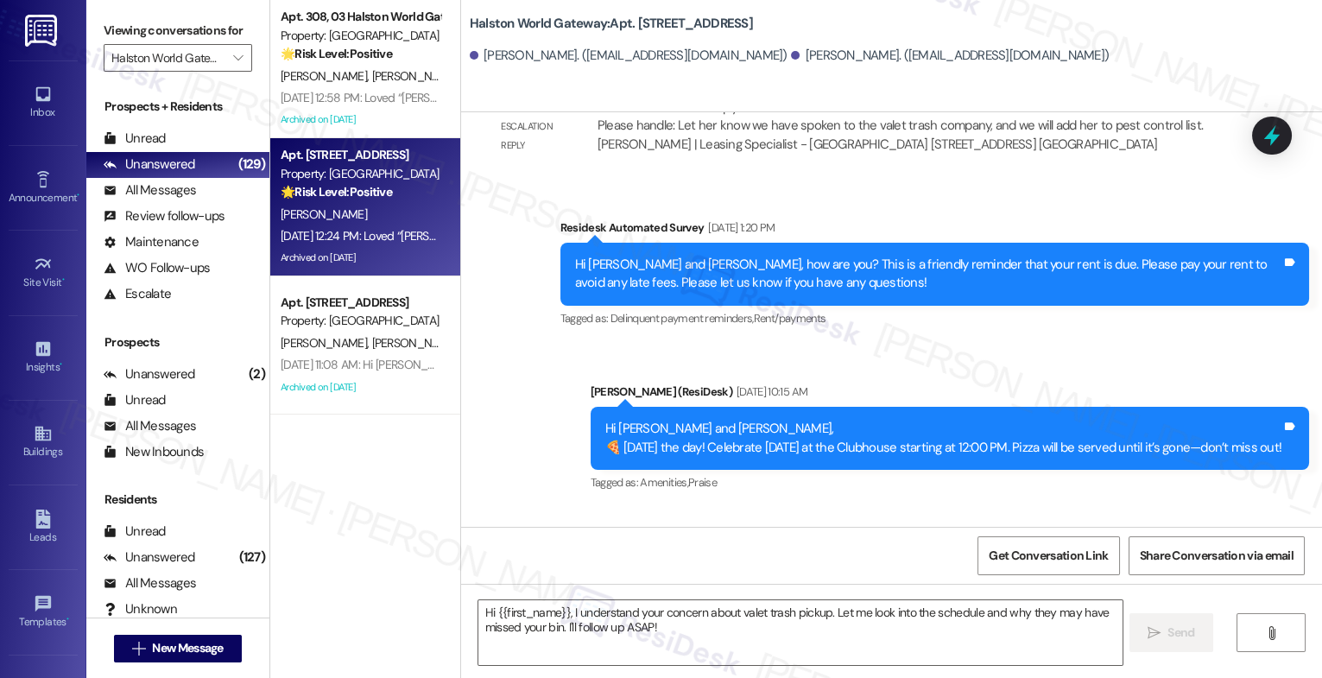
type textarea "Fetching suggested responses. Please feel free to read through the conversation…"
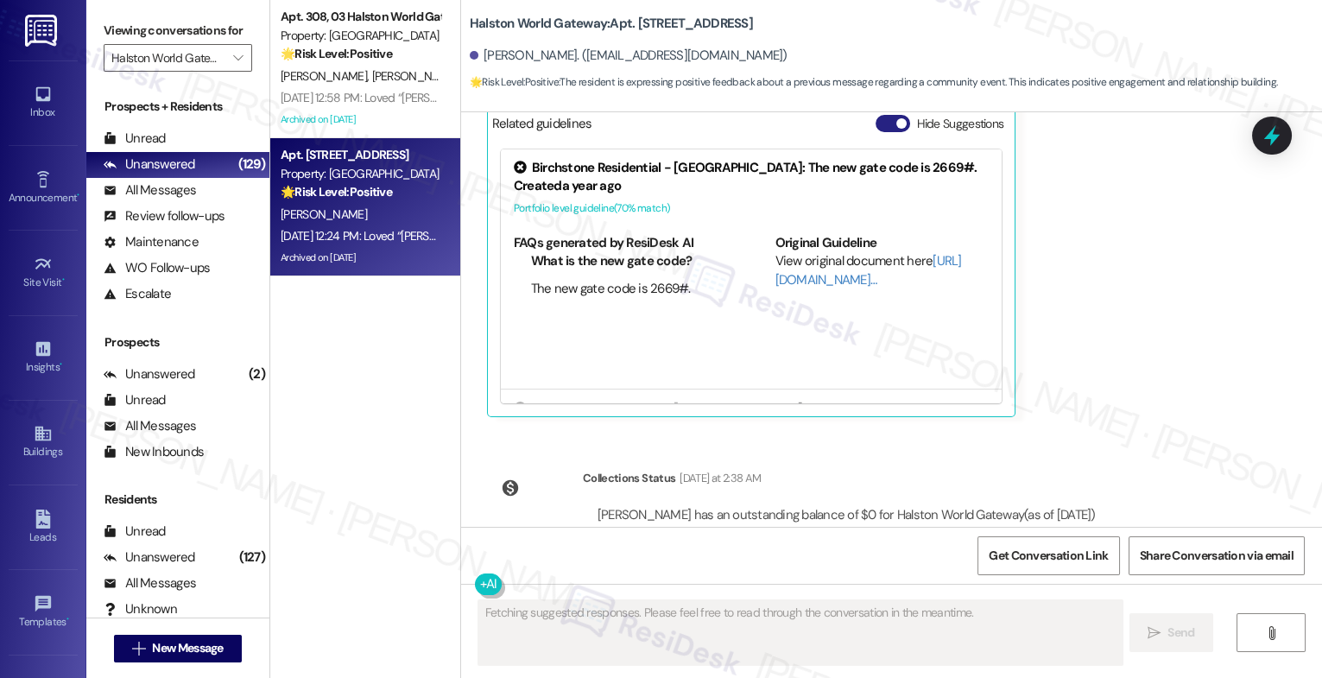
click at [876, 132] on button "Hide Suggestions" at bounding box center [893, 123] width 35 height 17
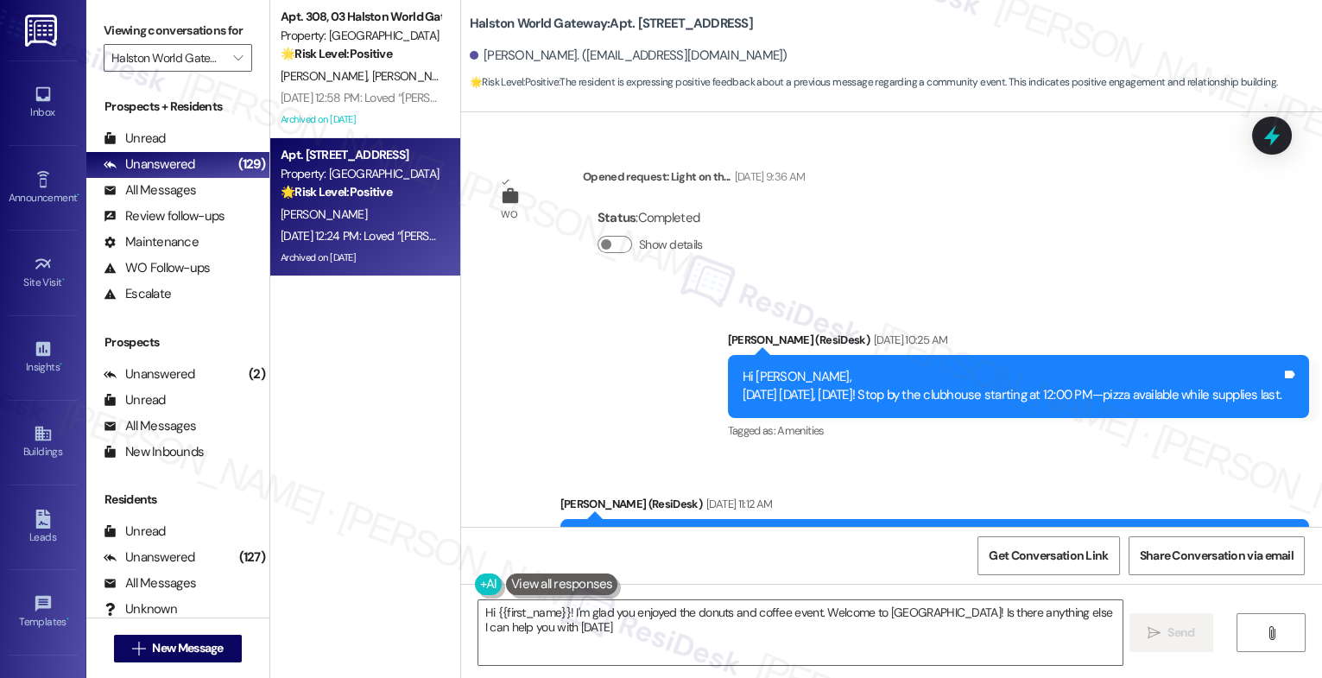
type textarea "Hi {{first_name}}! I'm glad you enjoyed the donuts and coffee event. Welcome to…"
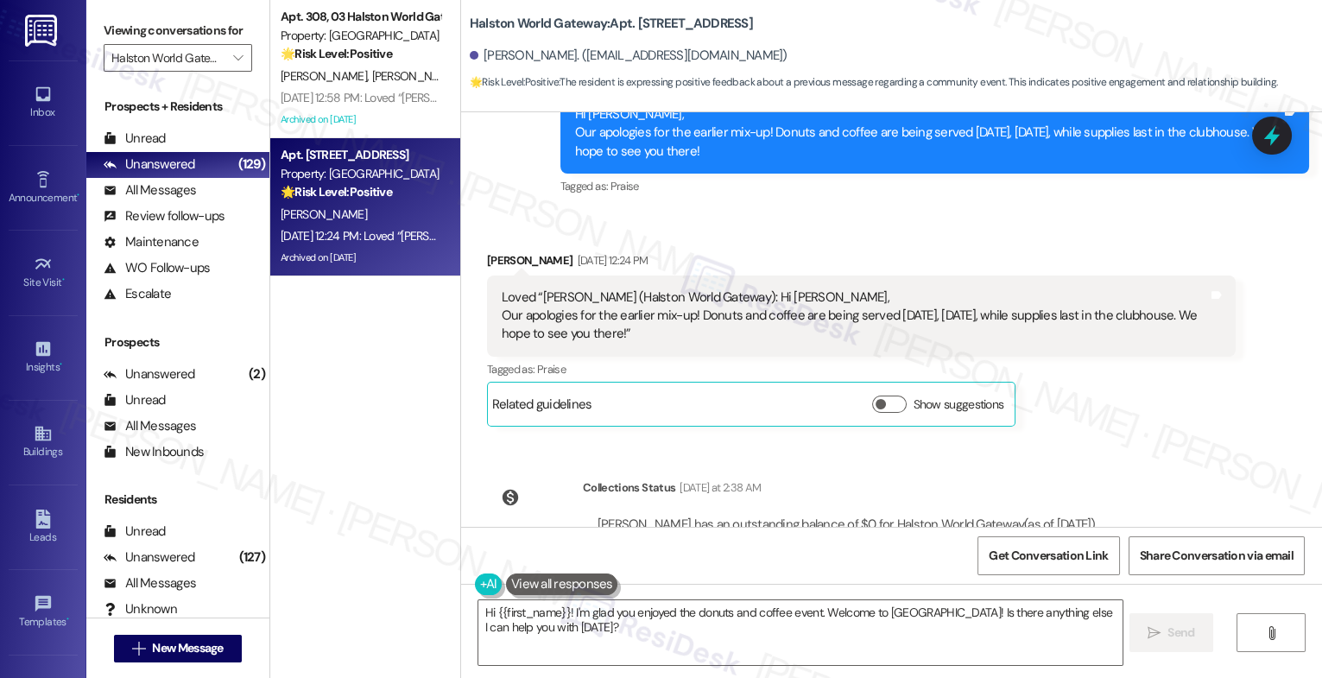
scroll to position [11728, 0]
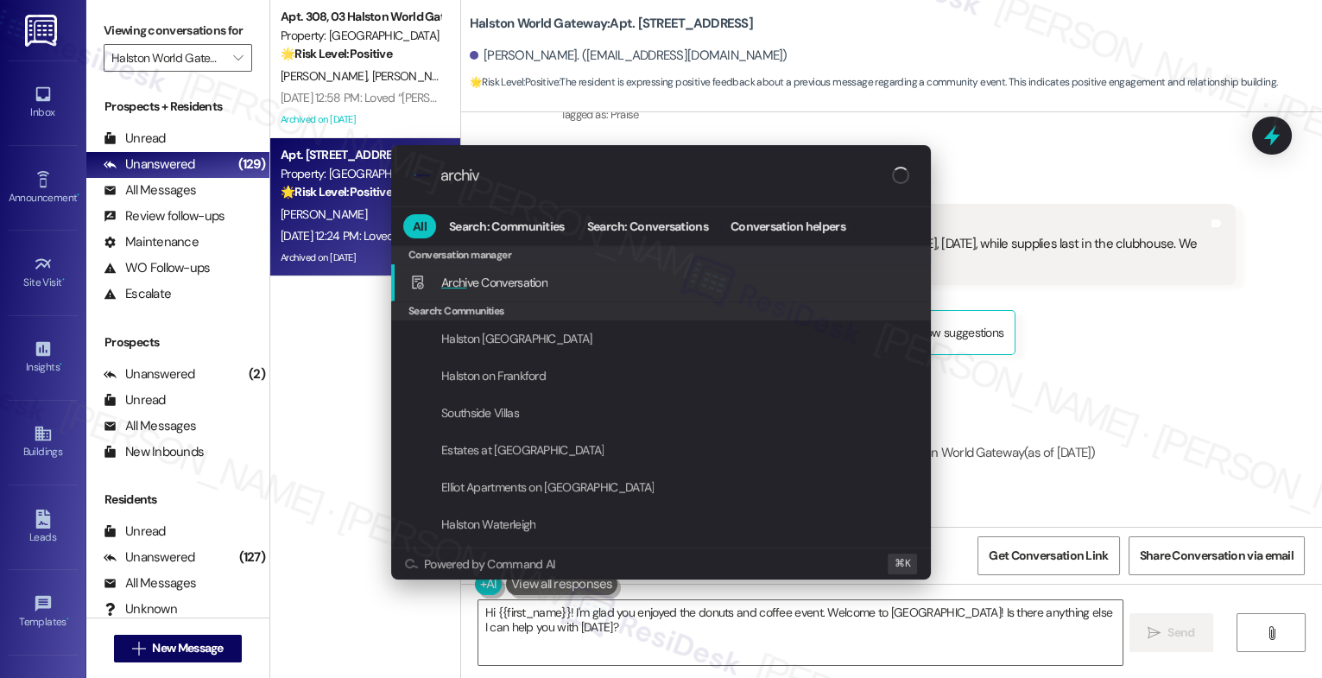
type input "archive"
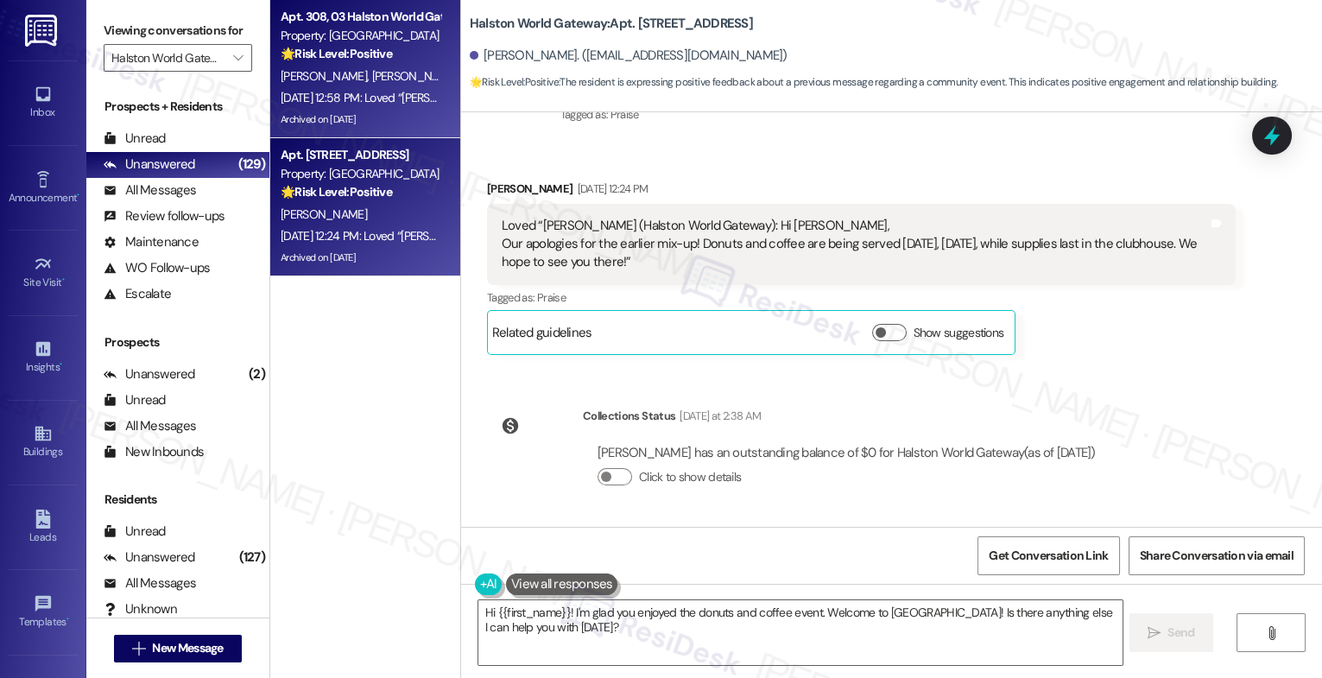
click at [384, 90] on div "Sep 17, 2025 at 12:58 PM: Loved “Sarah (Halston World Gateway): Hey Samantha, w…" at bounding box center [640, 98] width 719 height 16
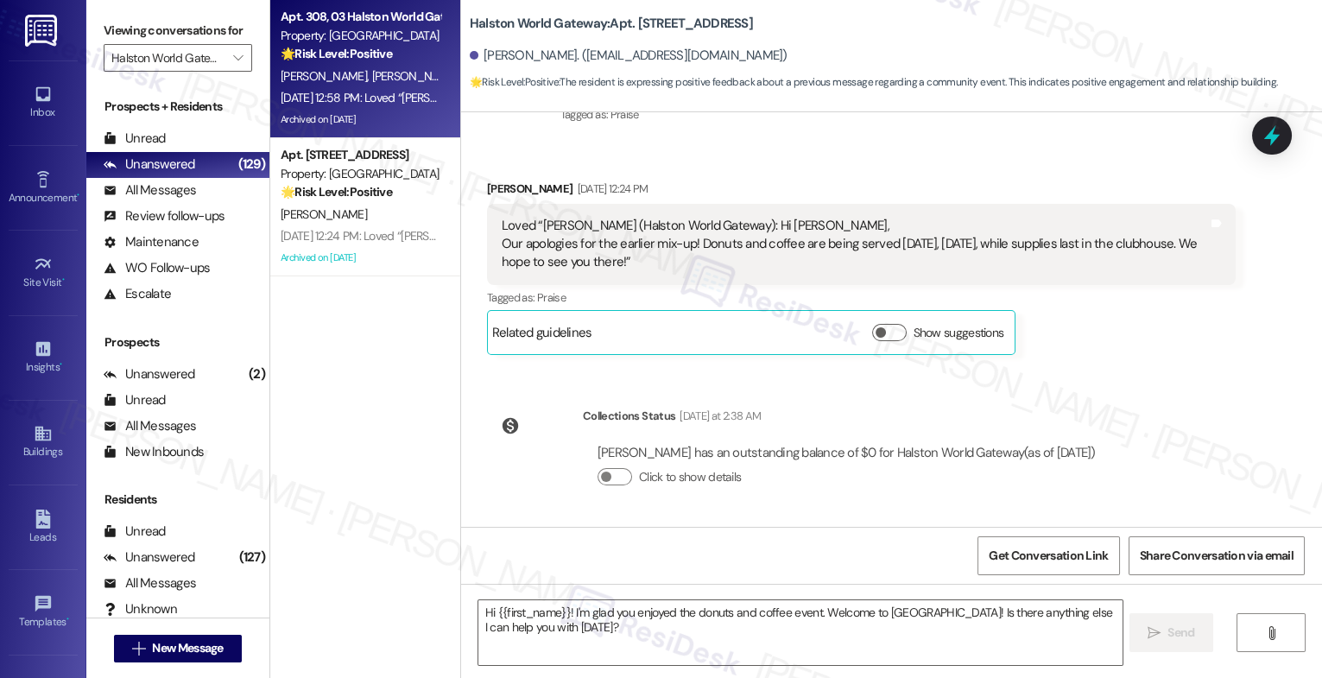
type textarea "Fetching suggested responses. Please feel free to read through the conversation…"
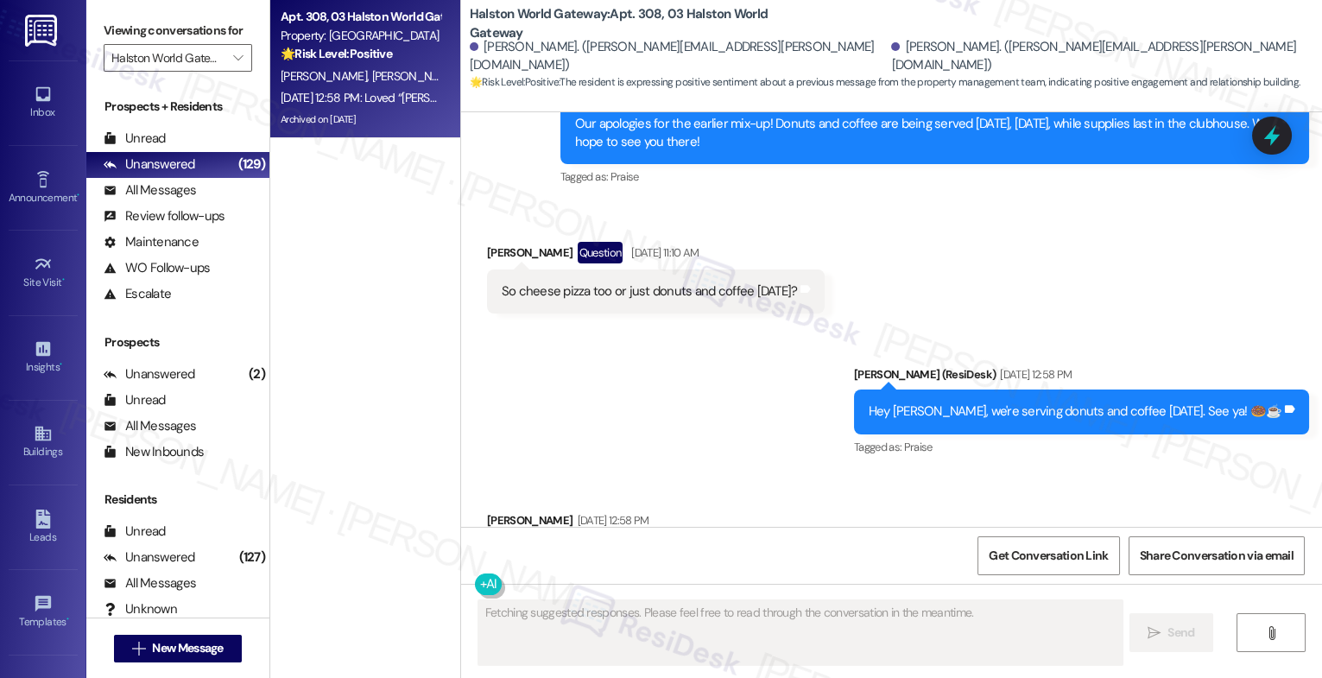
scroll to position [16813, 0]
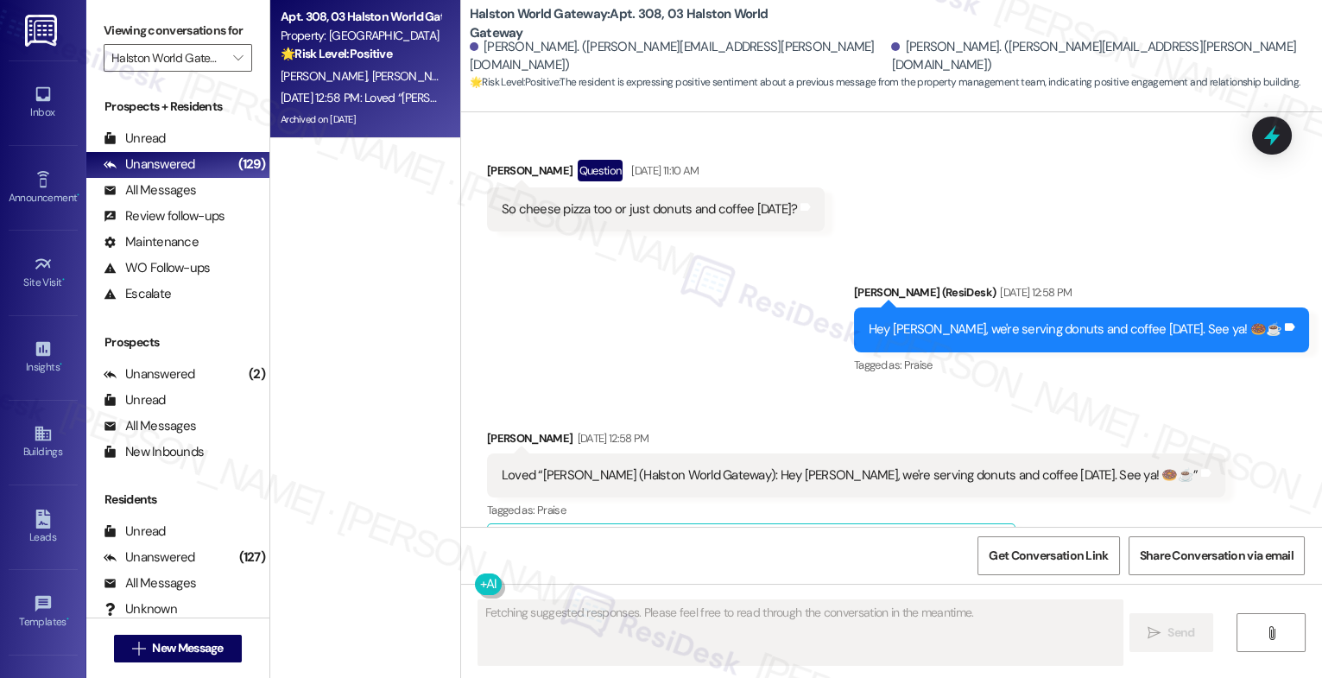
click at [876, 537] on button "Hide Suggestions" at bounding box center [893, 545] width 35 height 17
click at [742, 270] on div "Sent via SMS Sarah (ResiDesk) Sep 17, 2025 at 12:58 PM Hey Samantha, we're serv…" at bounding box center [891, 317] width 861 height 146
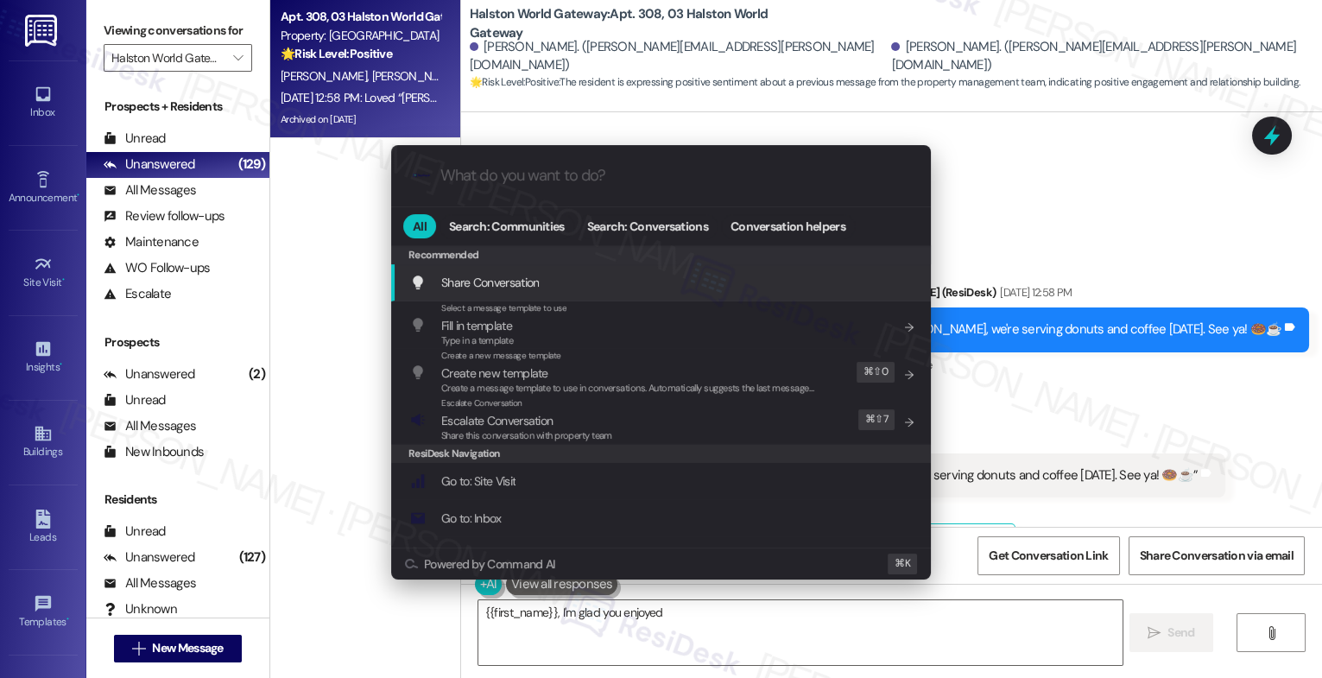
type textarea "{{first_name}}, I'm glad you enjoyed"
type input "a"
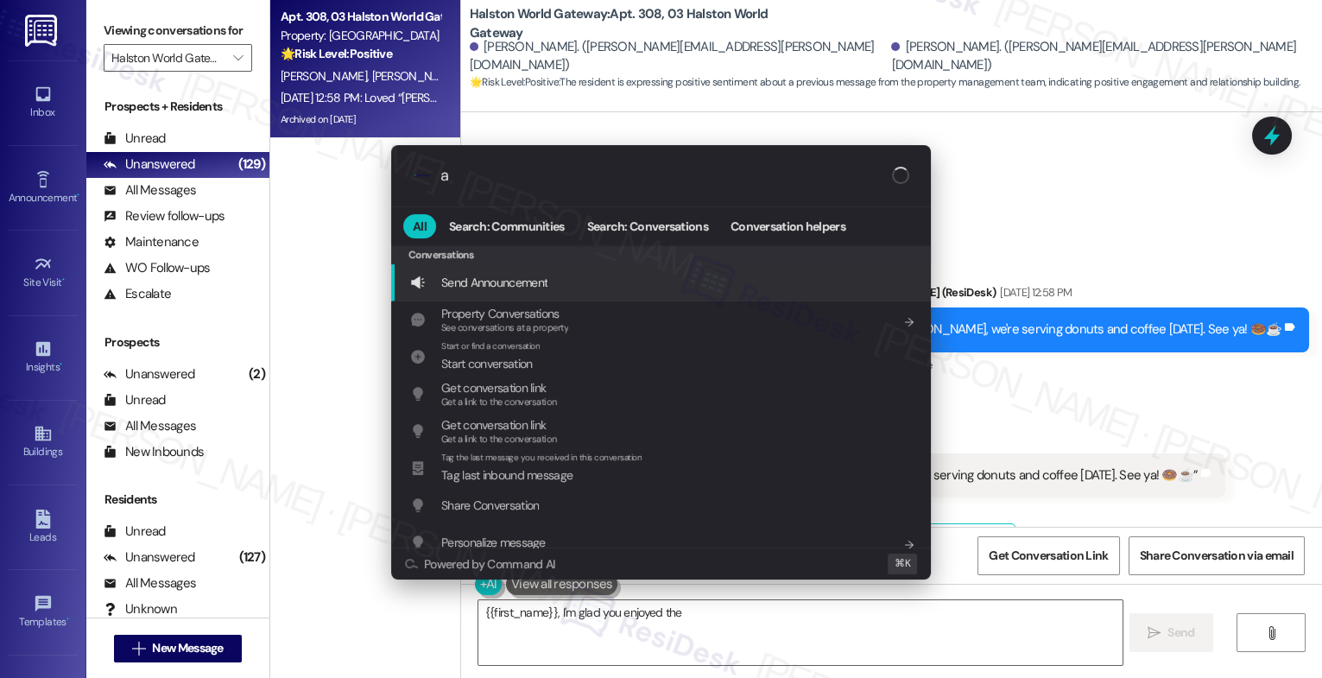
type textarea "{{first_name}}, I'm glad you enjoyed the food"
type input "ar"
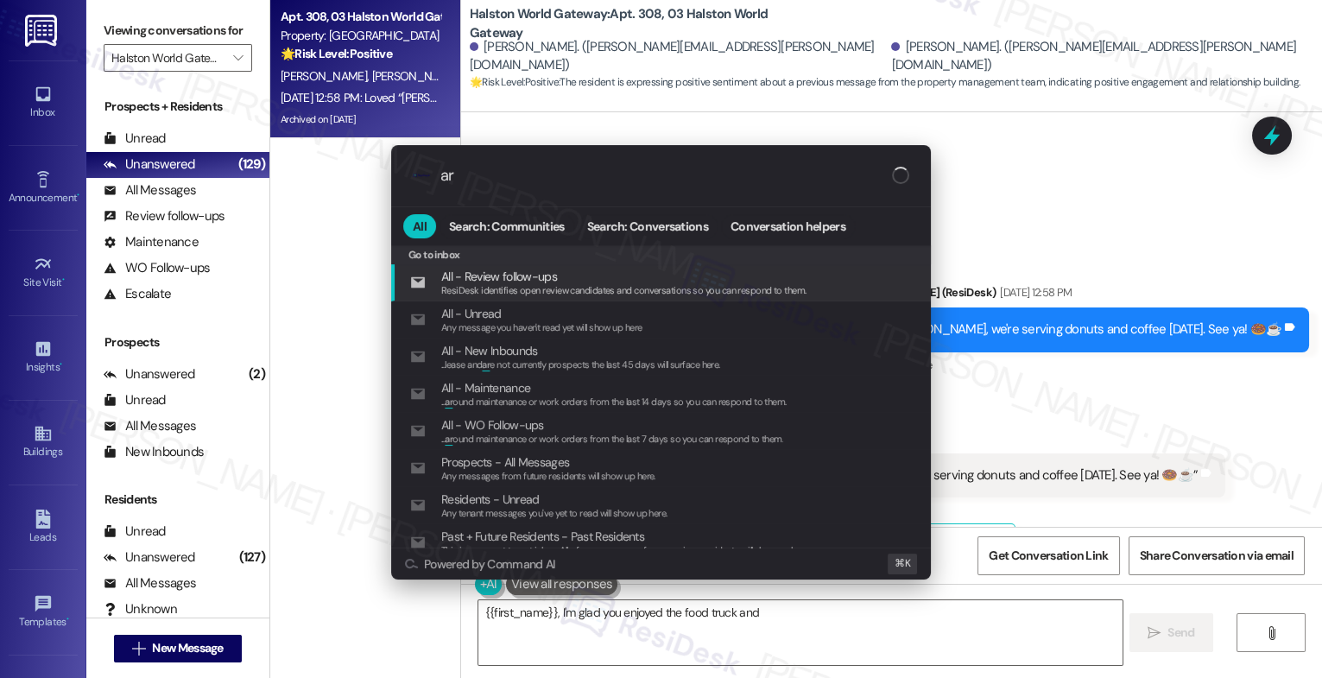
type textarea "{{first_name}}, I'm glad you enjoyed the food truck and the"
type input "arc"
type textarea "{{first_name}}, I'm glad you enjoyed the food truck and the"
type input "arch"
type textarea "{{first_name}}, I'm glad you enjoyed the food truck and the donuts and"
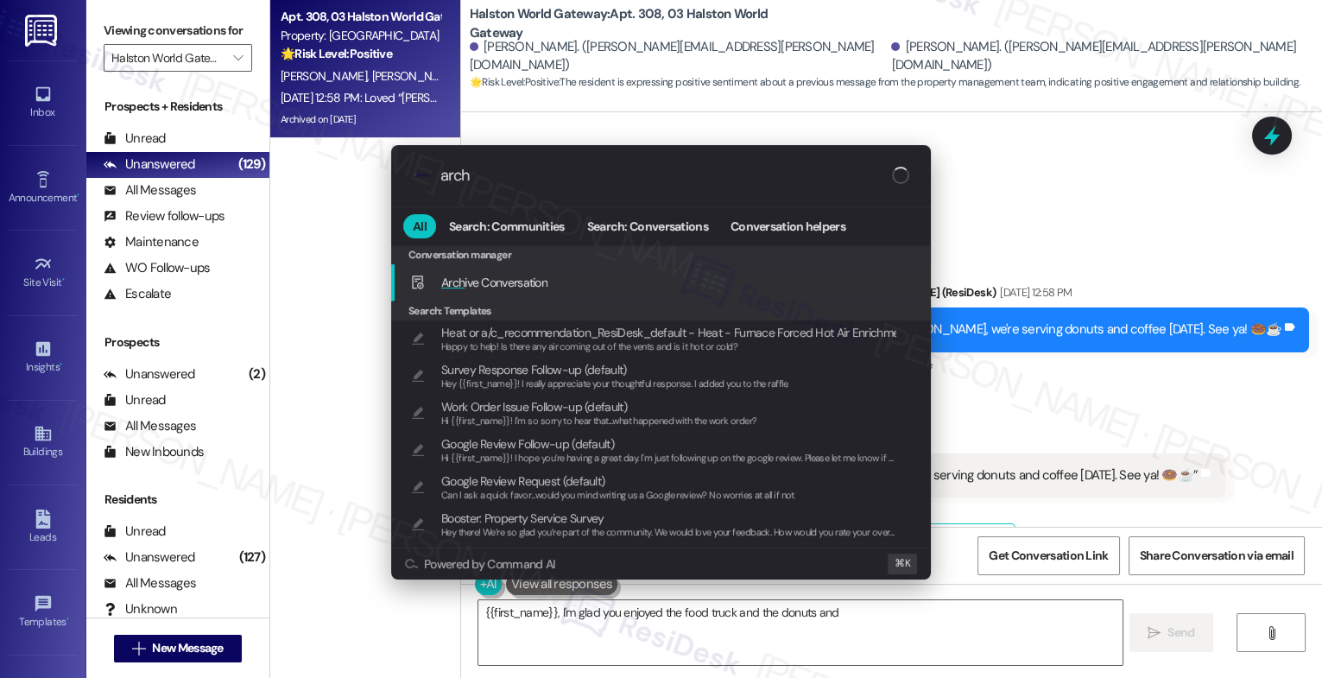
type input "archi"
type textarea "{{first_name}}, I'm glad you enjoyed the food truck and the donuts and coffee! …"
type input "archiv"
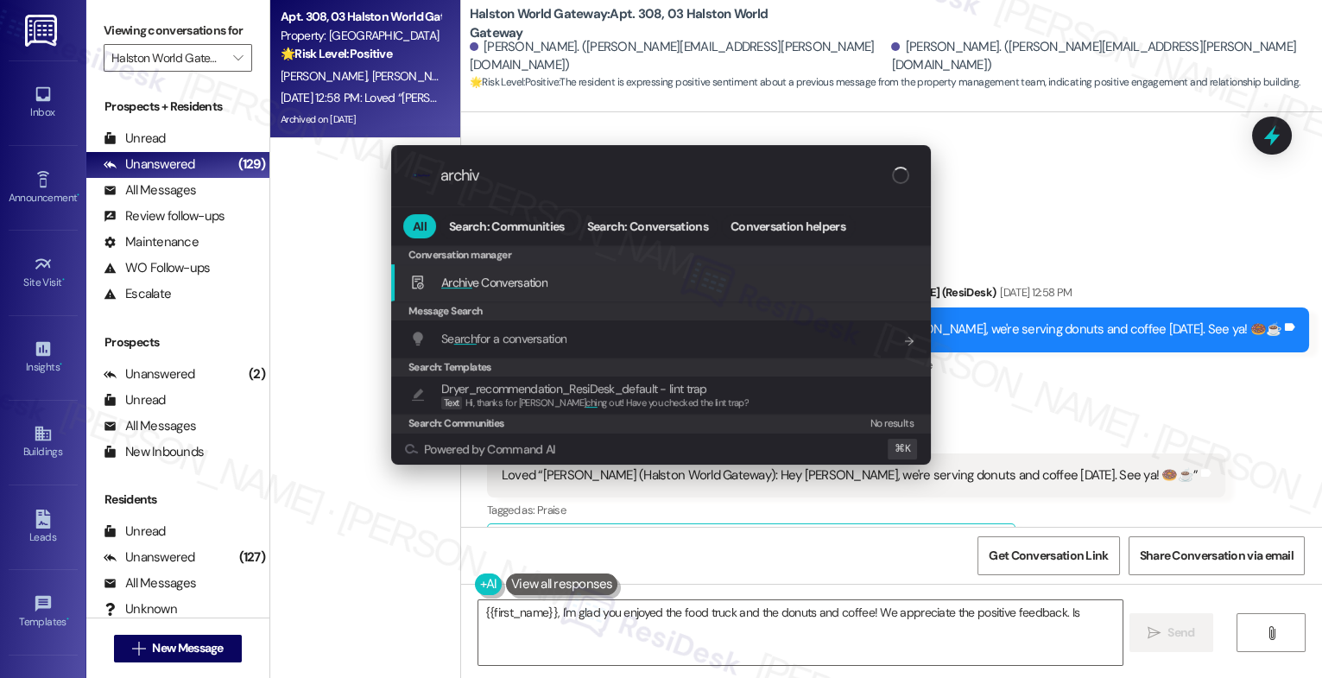
type textarea "{{first_name}}, I'm glad you enjoyed the food truck and the donuts and coffee! …"
type input "archive"
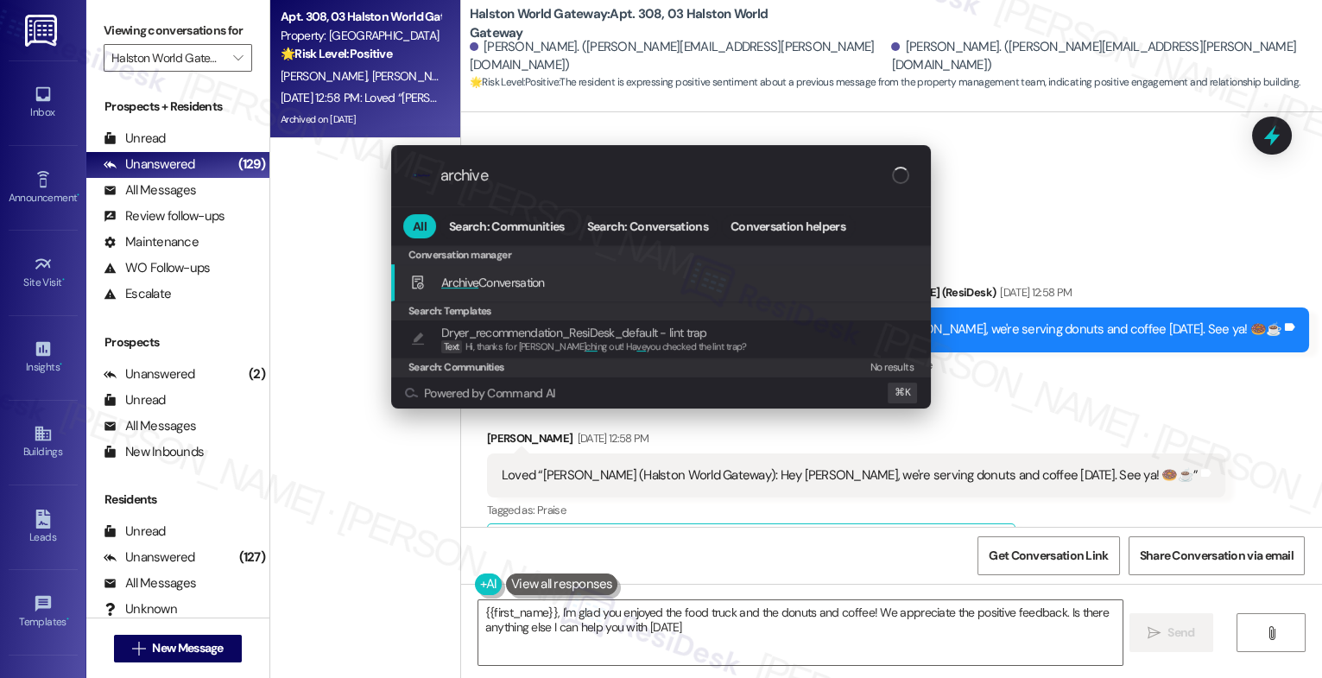
type textarea "{{first_name}}, I'm glad you enjoyed the food truck and the donuts and coffee! …"
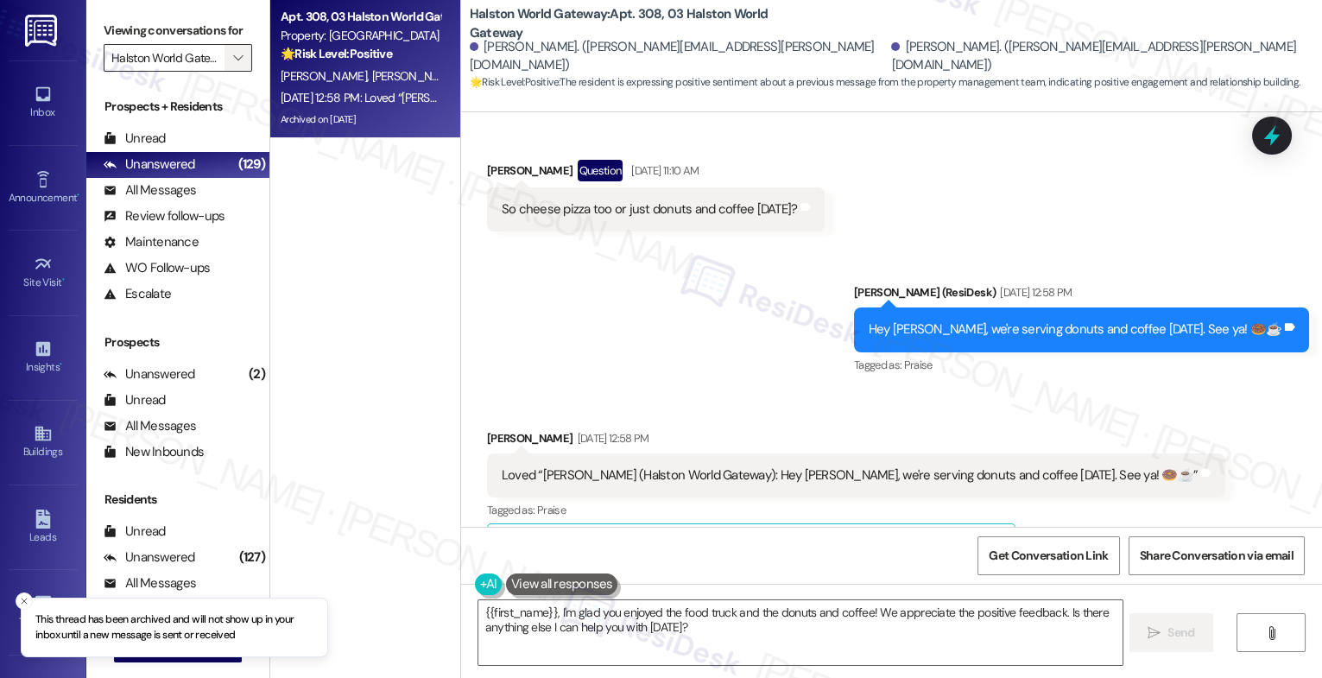
click at [230, 67] on span "" at bounding box center [238, 58] width 16 height 28
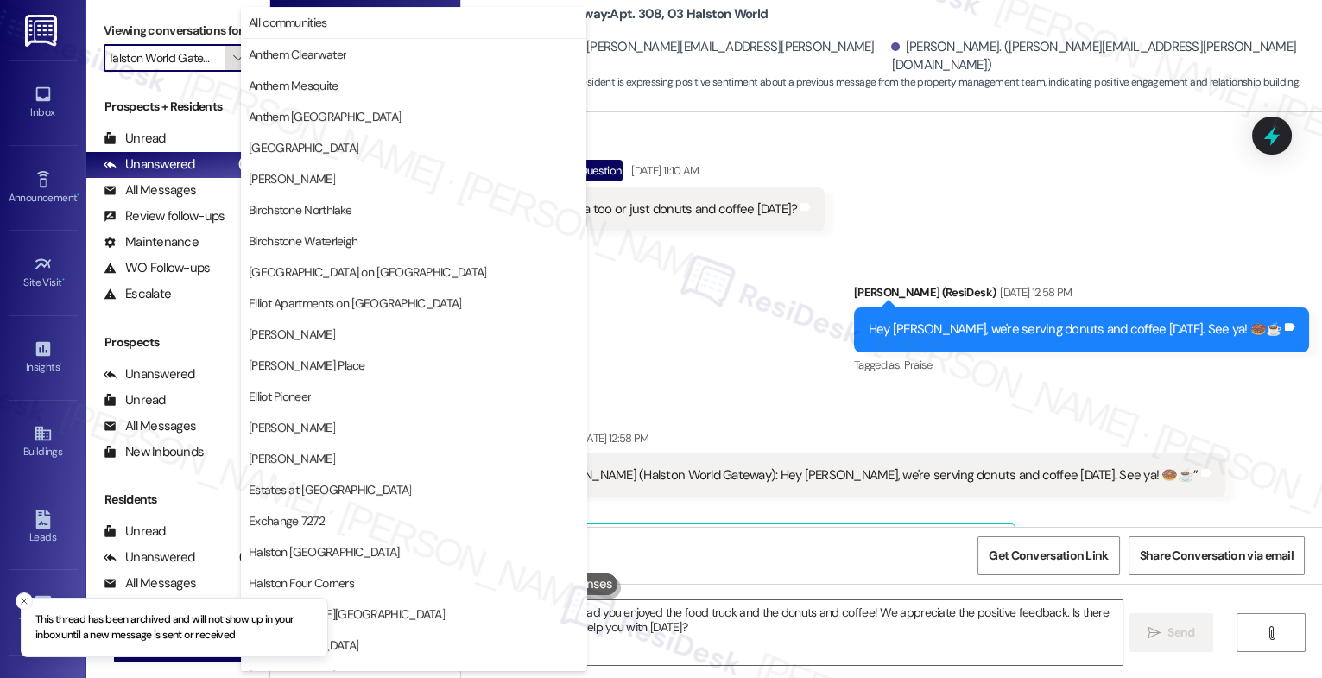
scroll to position [580, 0]
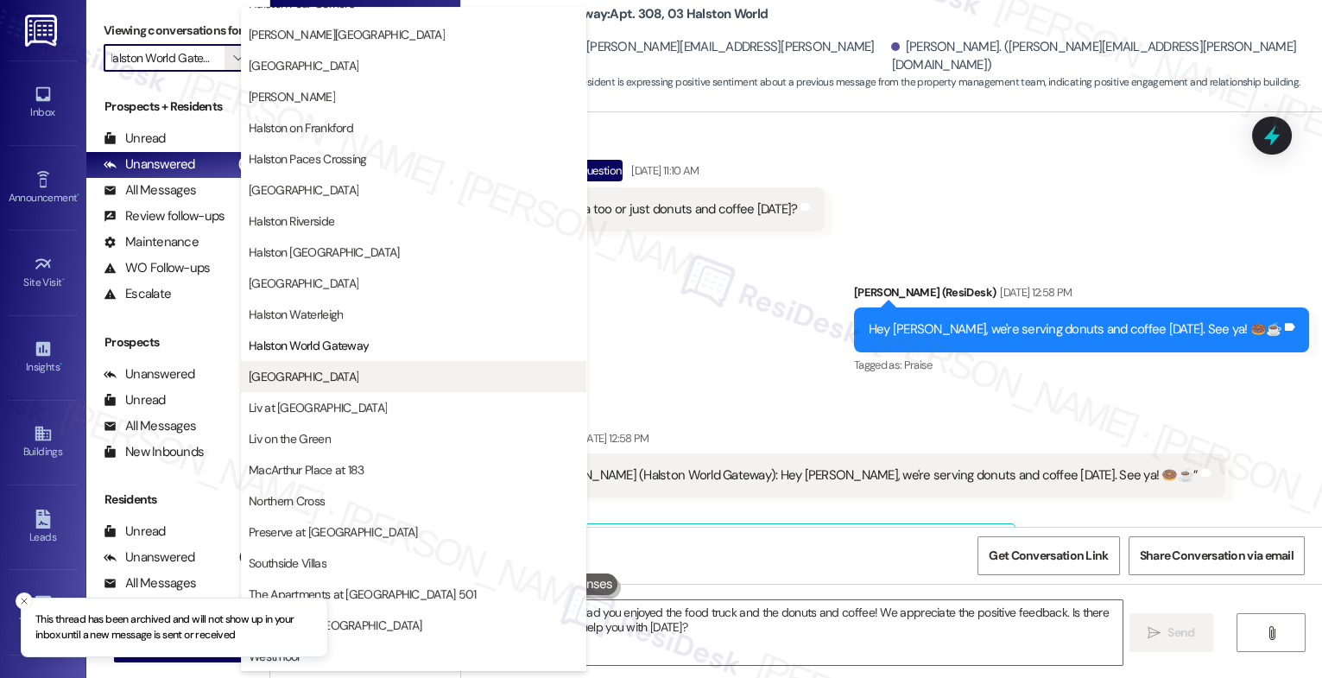
click at [320, 377] on span "Lexington" at bounding box center [414, 376] width 330 height 17
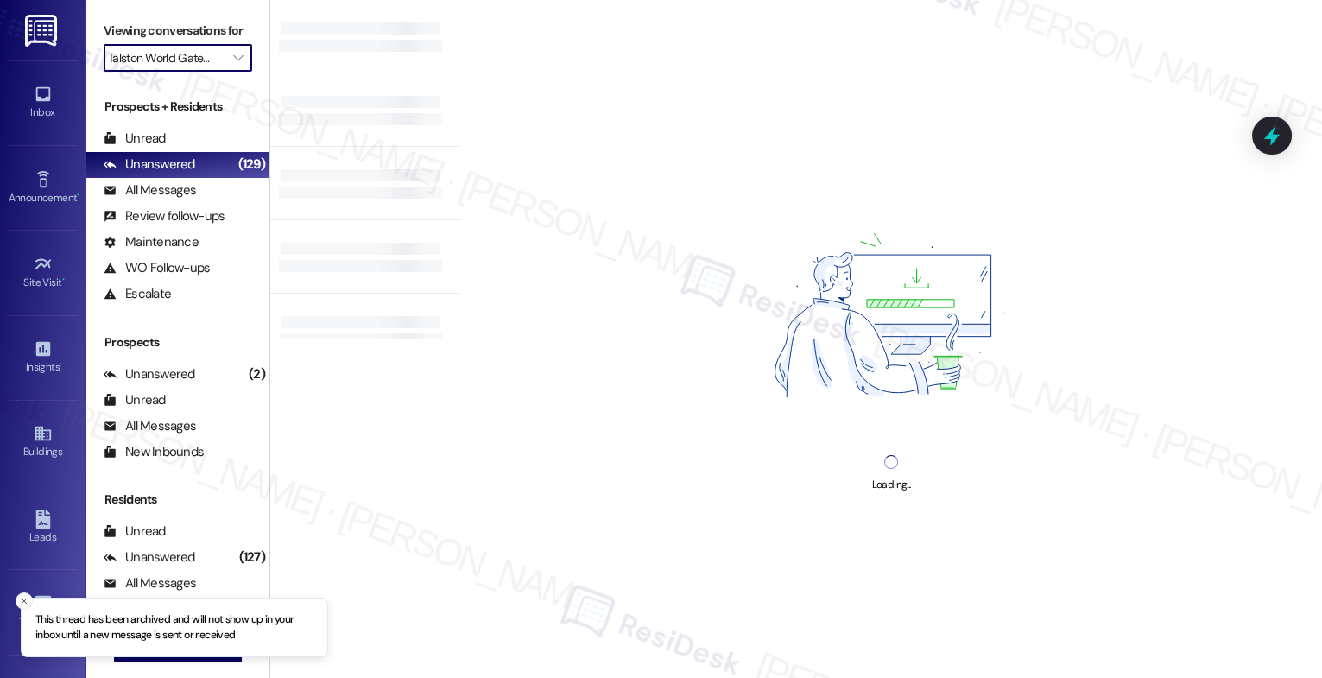
type input "Lexington"
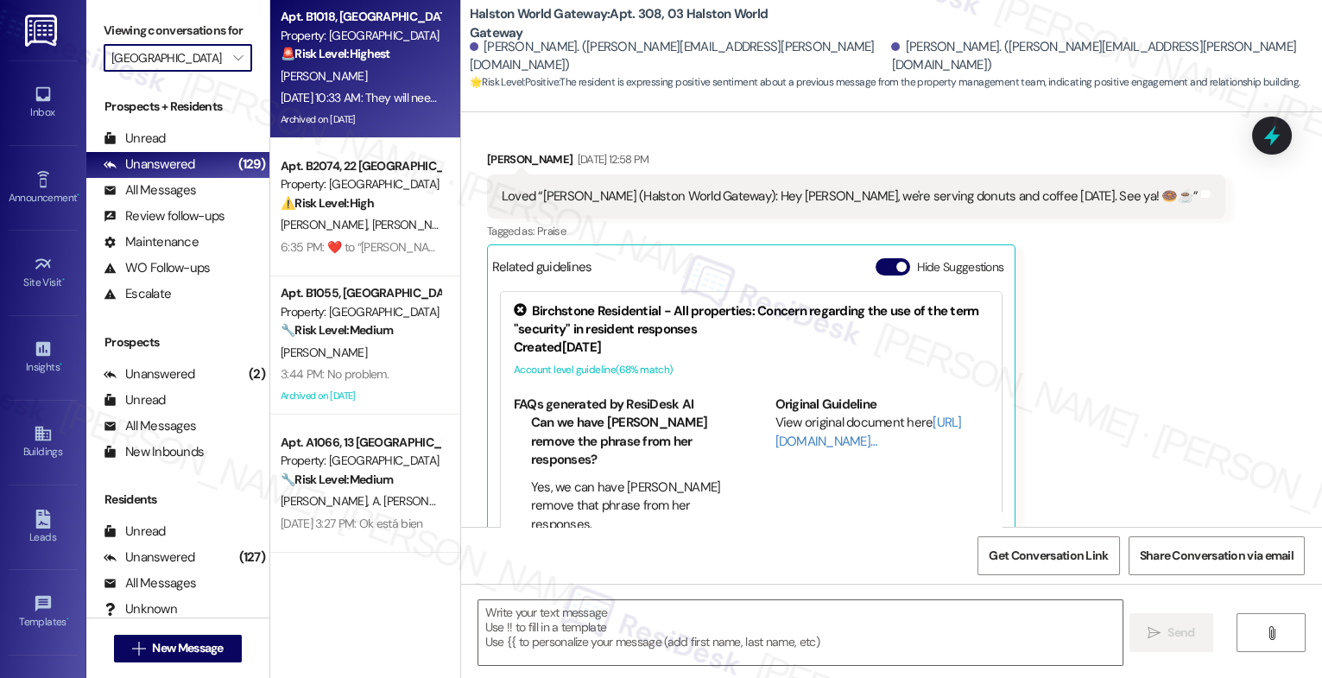
type textarea "Fetching suggested responses. Please feel free to read through the conversation…"
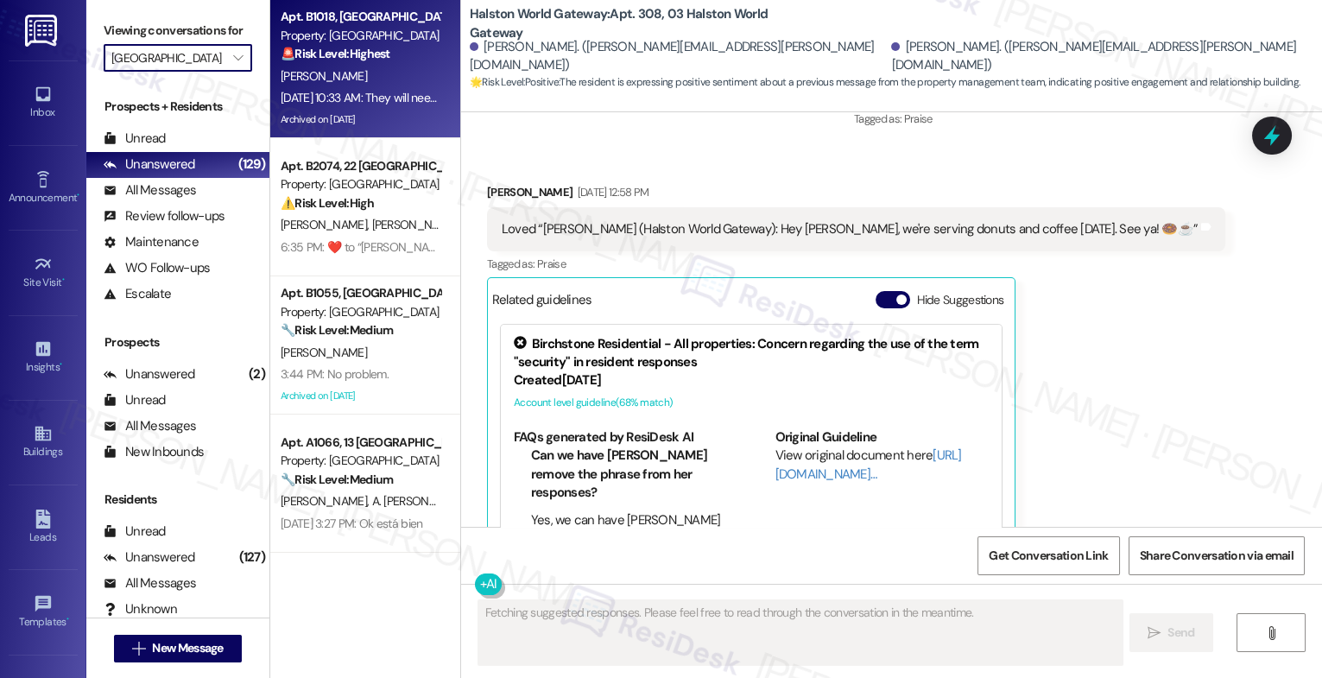
scroll to position [16915, 0]
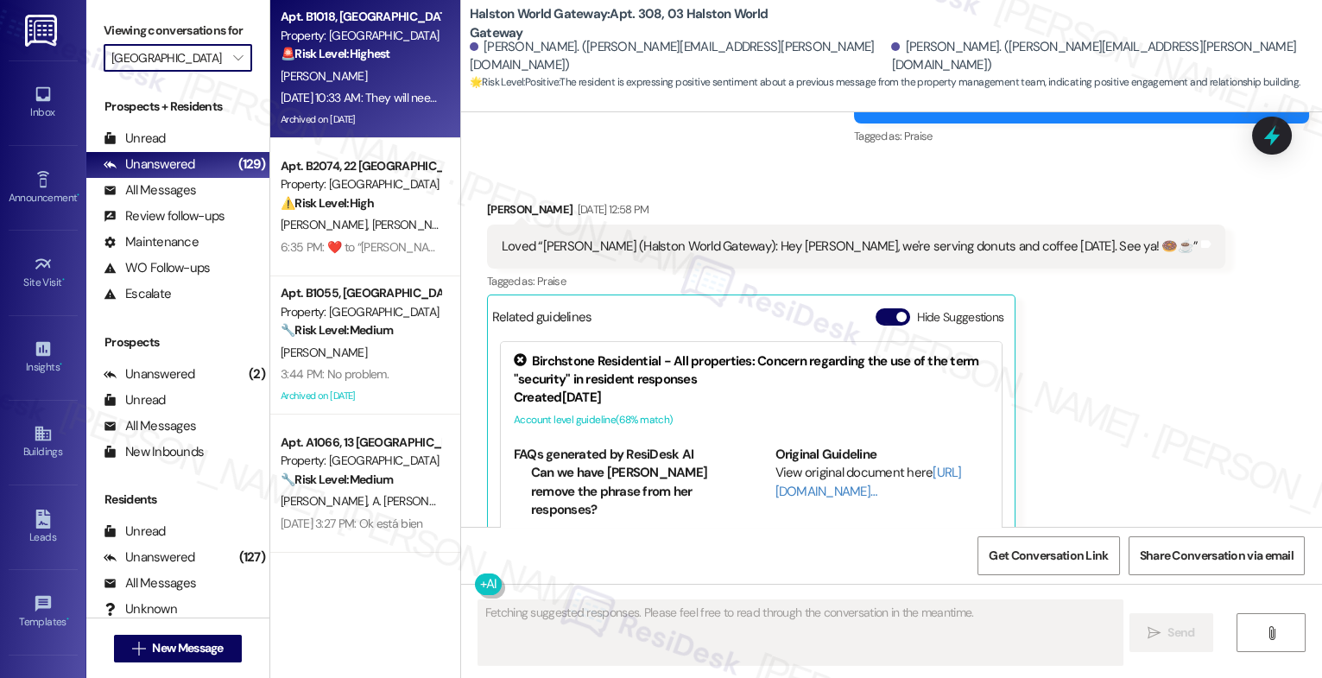
click at [365, 88] on div "Sep 17, 2025 at 10:33 AM: They will need to take care of this ASAP or I will ge…" at bounding box center [360, 98] width 163 height 22
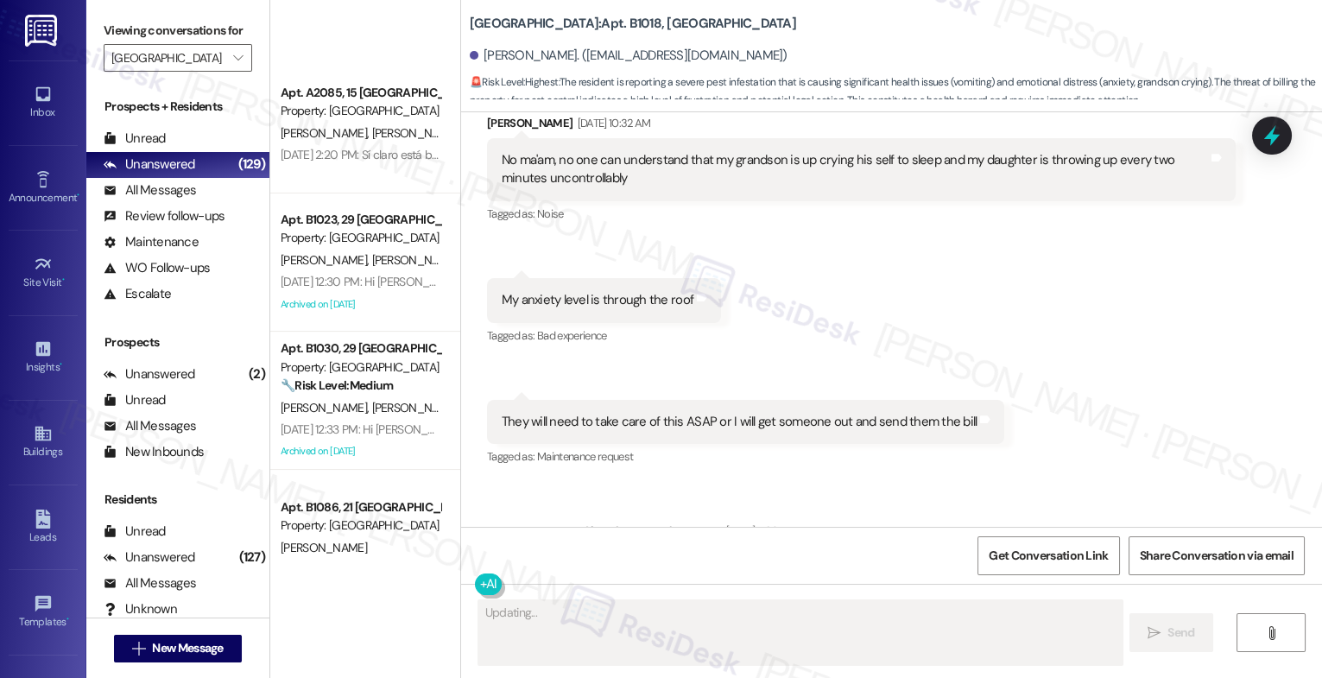
scroll to position [964, 0]
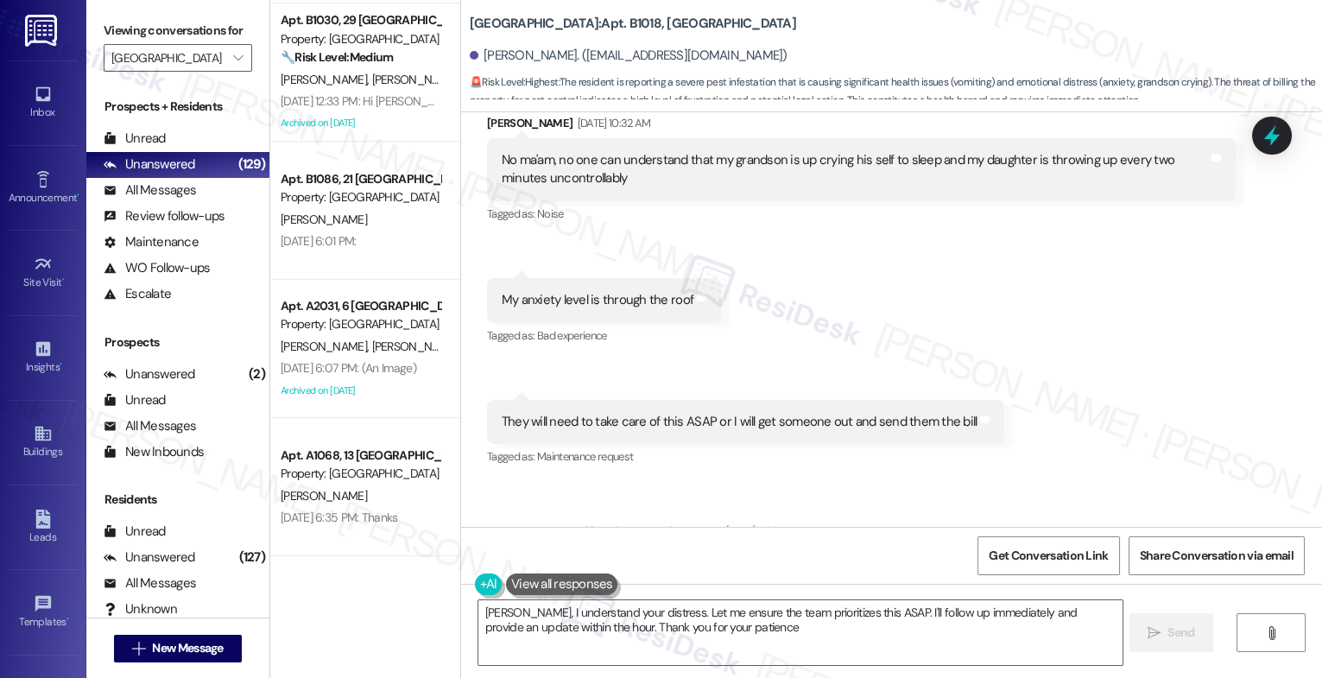
type textarea "Charlene, I understand your distress. Let me ensure the team prioritizes this A…"
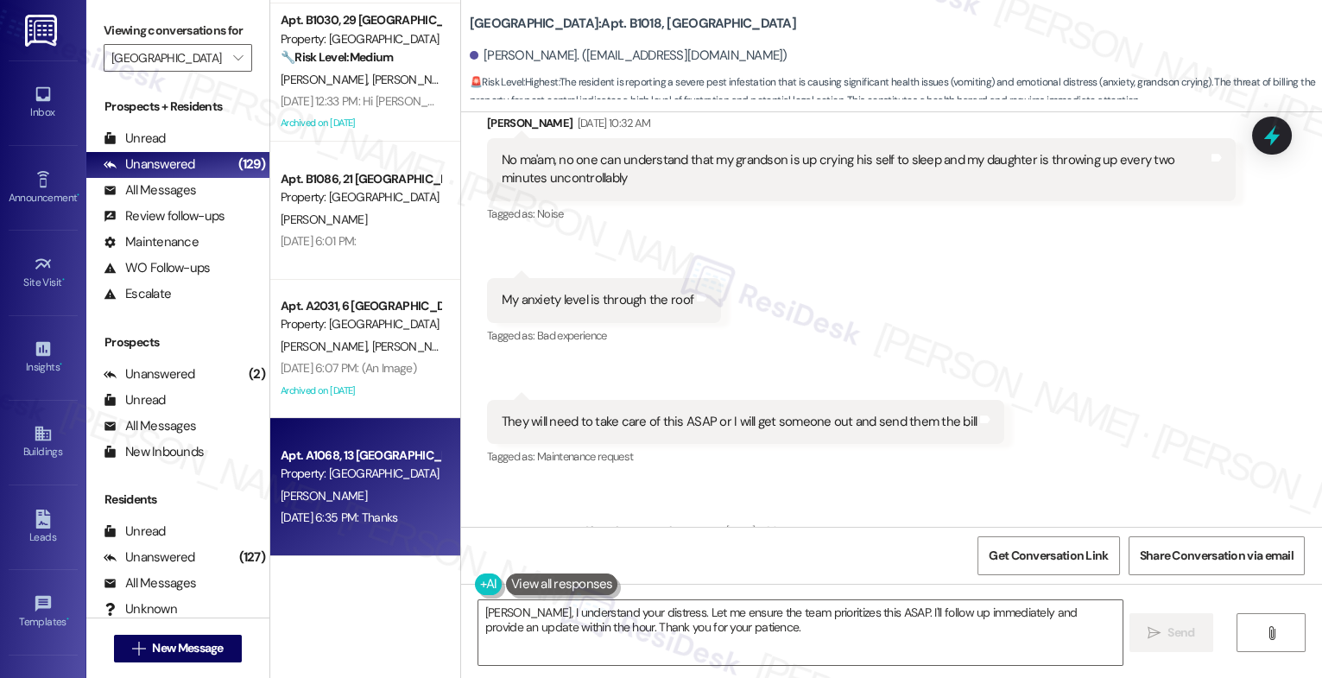
click at [361, 437] on div "Apt. A1068, 13 Lexington Property: Lexington M. Issa Sep 10, 2025 at 6:35 PM: T…" at bounding box center [365, 487] width 190 height 138
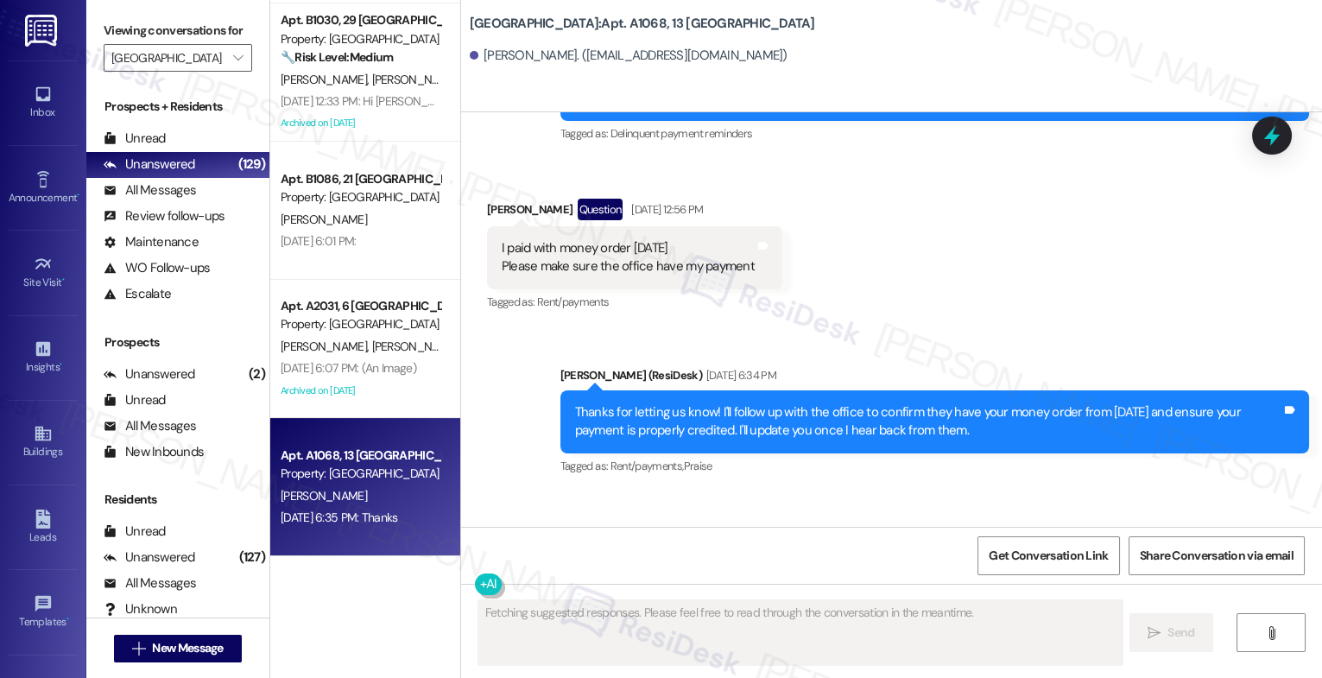
scroll to position [10531, 0]
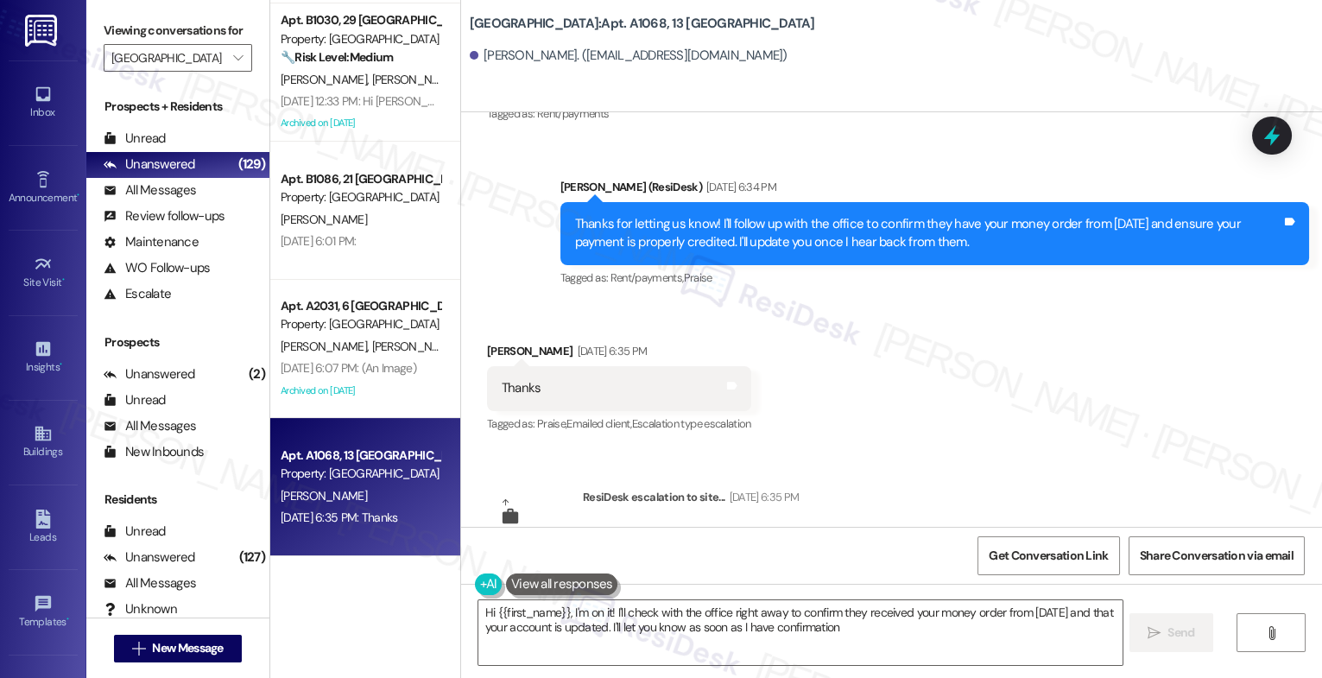
type textarea "Hi {{first_name}}, I'm on it! I'll check with the office right away to confirm …"
click at [853, 333] on div "Received via SMS Mahmoud Issa Sep 10, 2025 at 6:35 PM Thanks Tags and notes Tag…" at bounding box center [891, 376] width 861 height 146
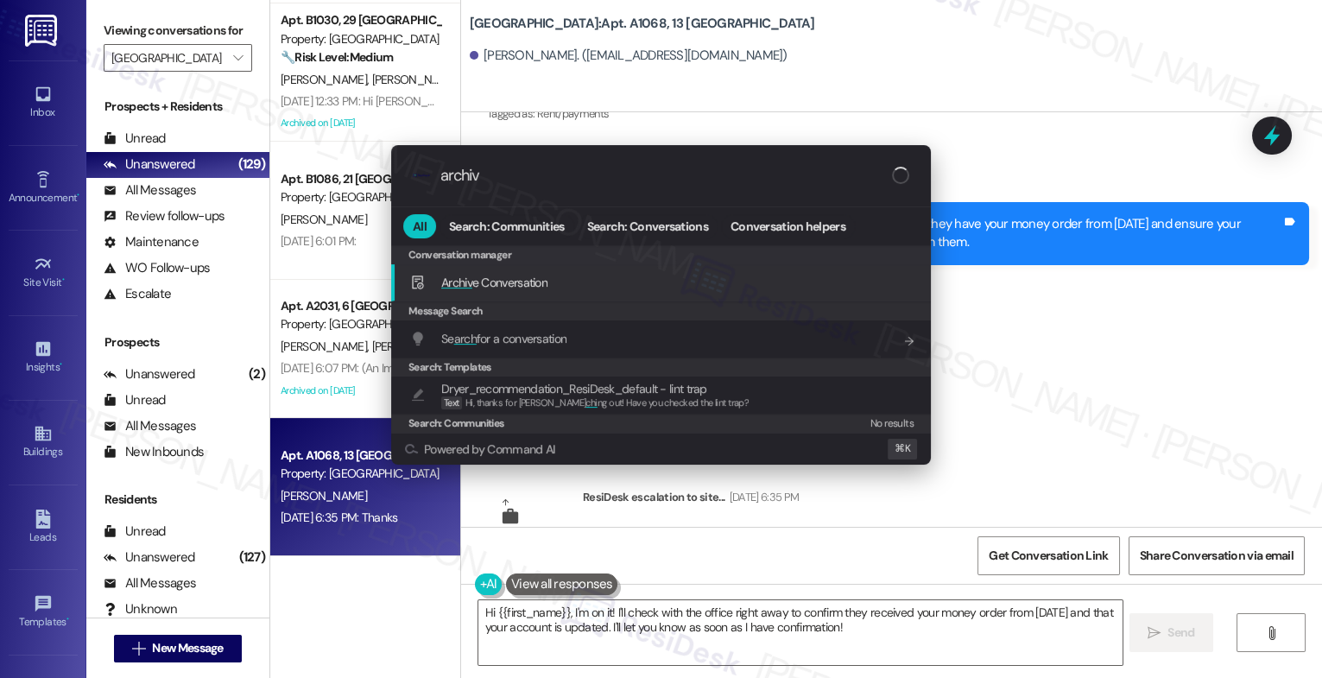
type input "archive"
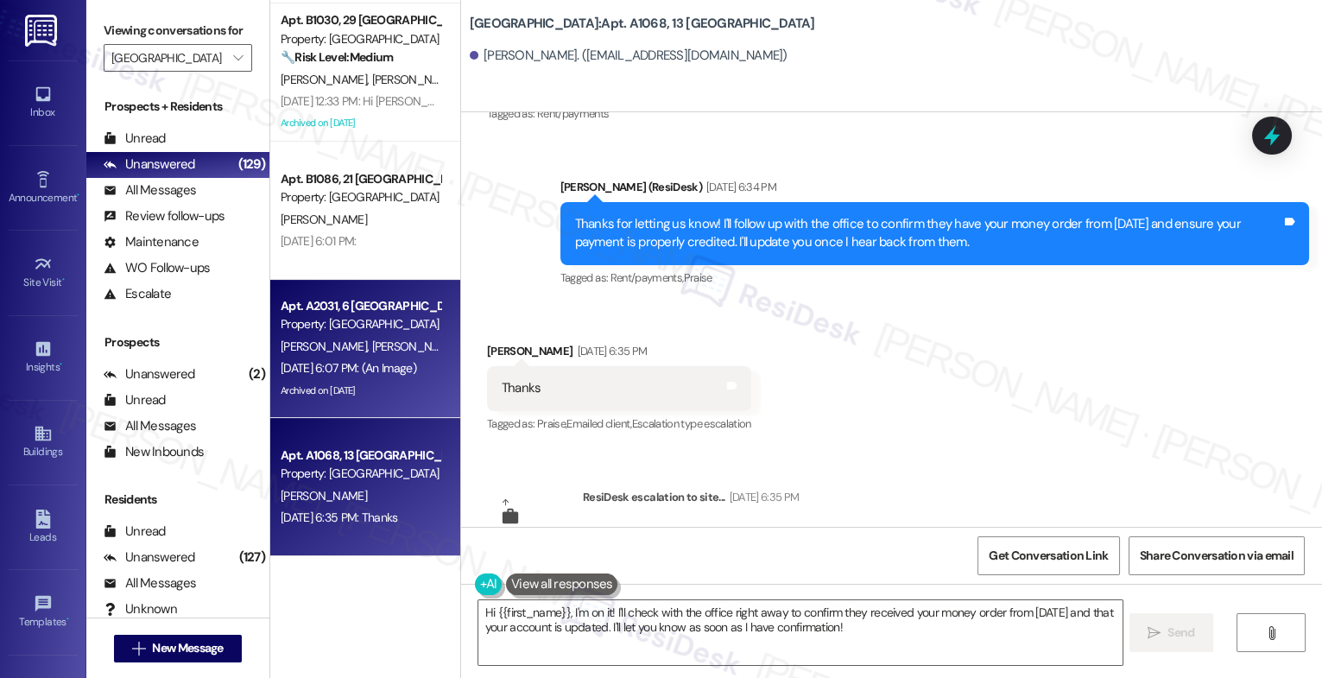
click at [279, 348] on div "P. Gervas J. Kipyego" at bounding box center [360, 347] width 163 height 22
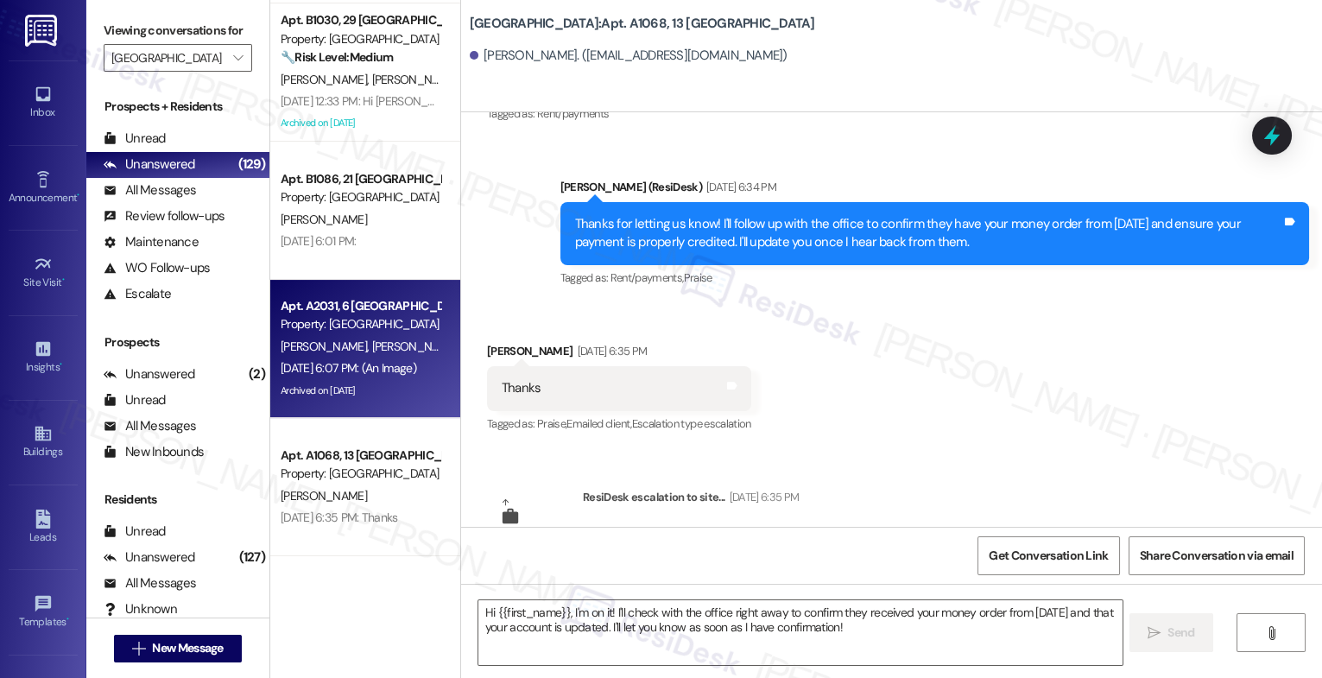
type textarea "Fetching suggested responses. Please feel free to read through the conversation…"
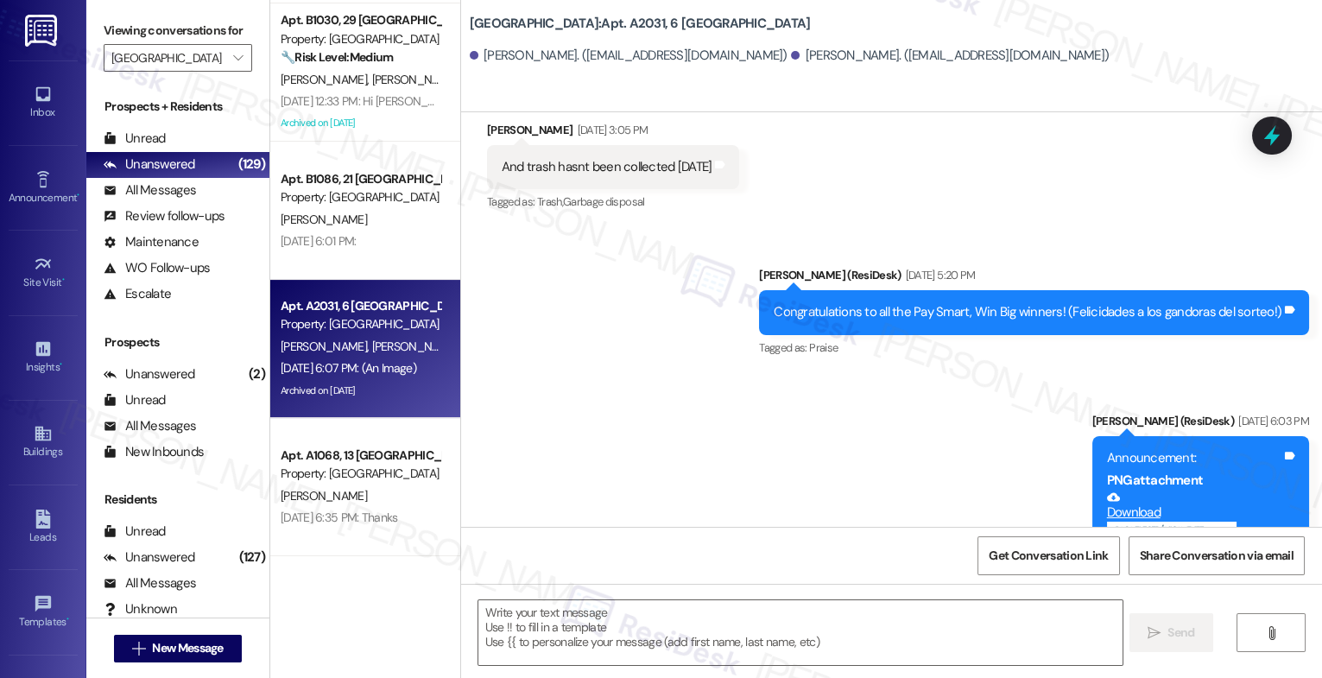
type textarea "Fetching suggested responses. Please feel free to read through the conversation…"
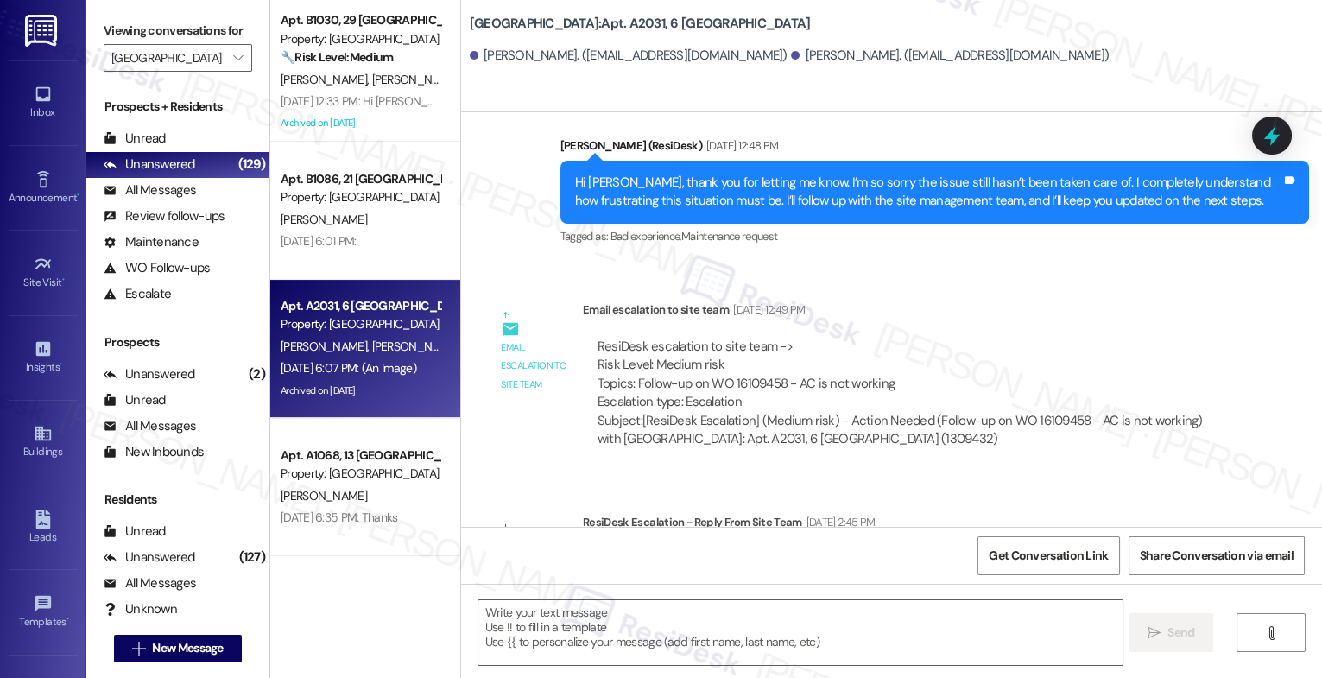
scroll to position [11260, 0]
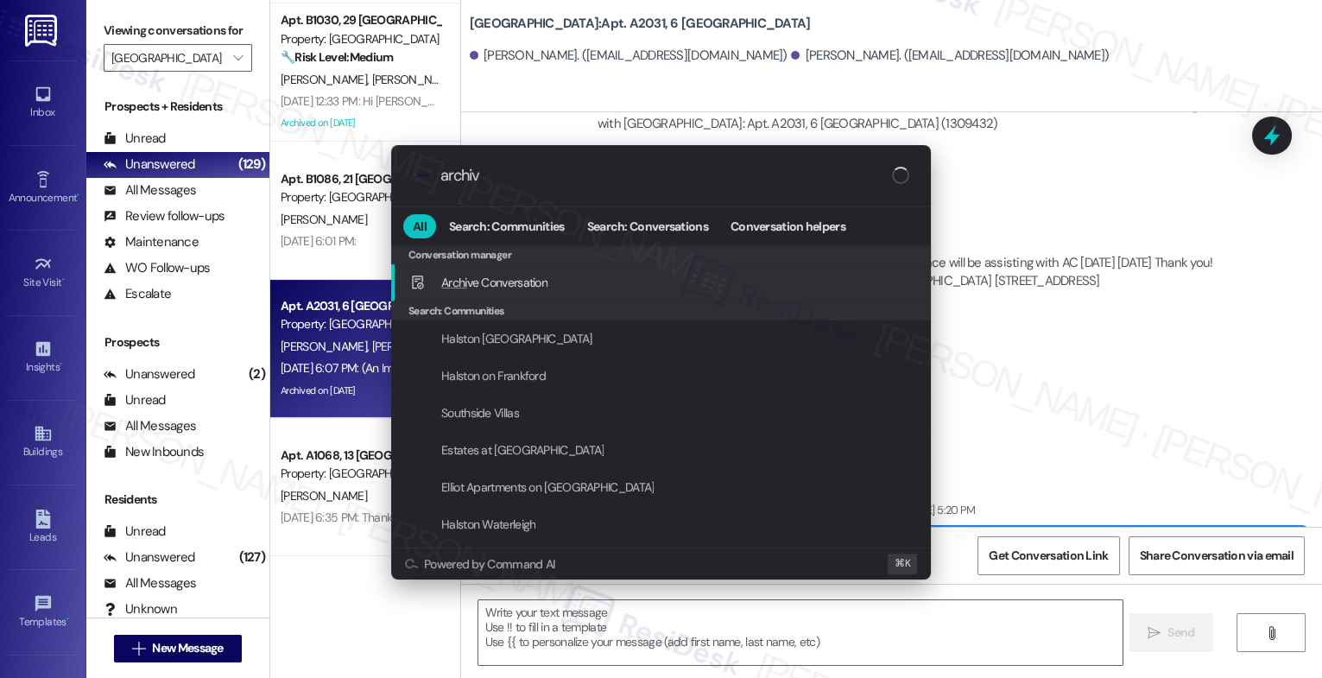
type input "archive"
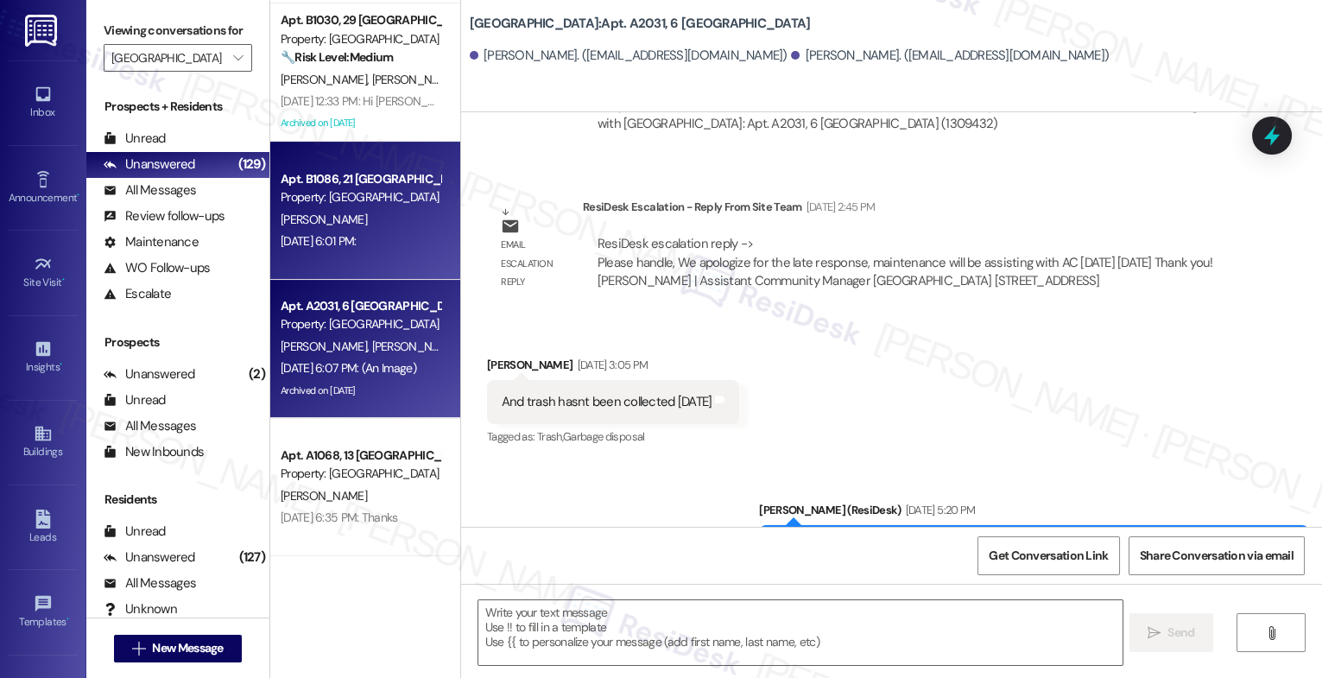
click at [365, 213] on div "A. Cruz" at bounding box center [360, 220] width 163 height 22
type textarea "Fetching suggested responses. Please feel free to read through the conversation…"
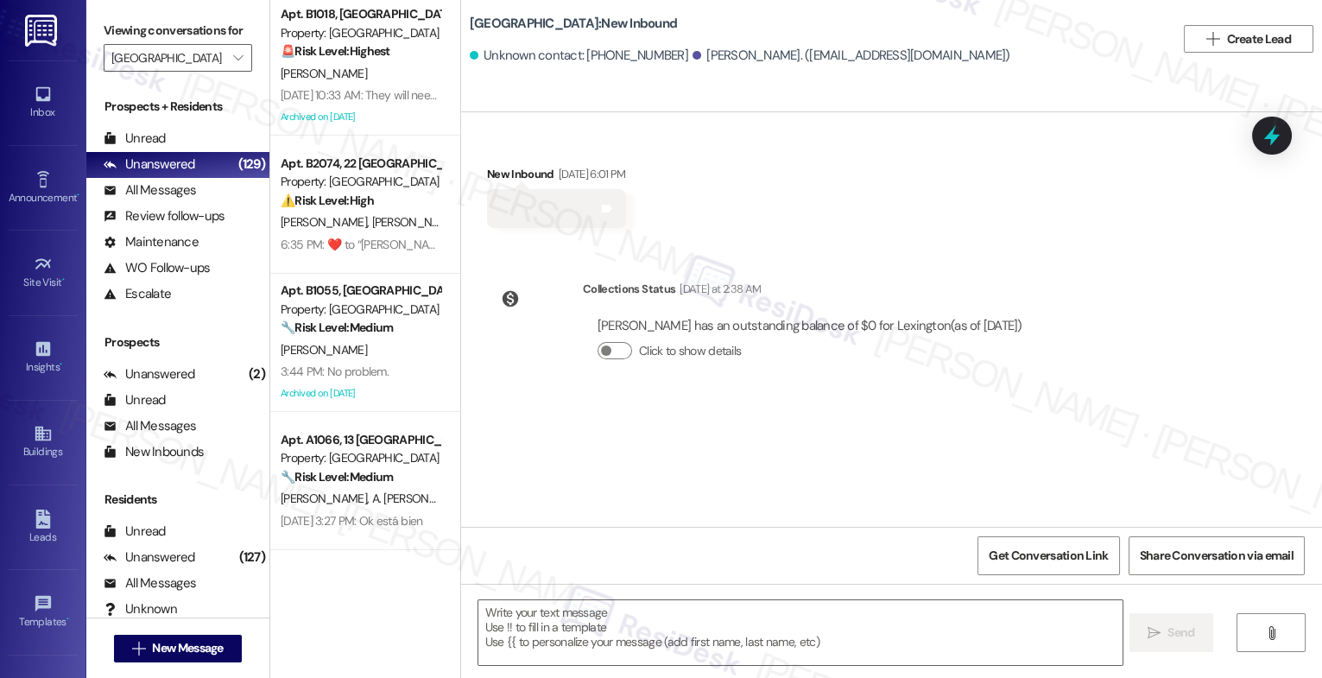
scroll to position [688, 0]
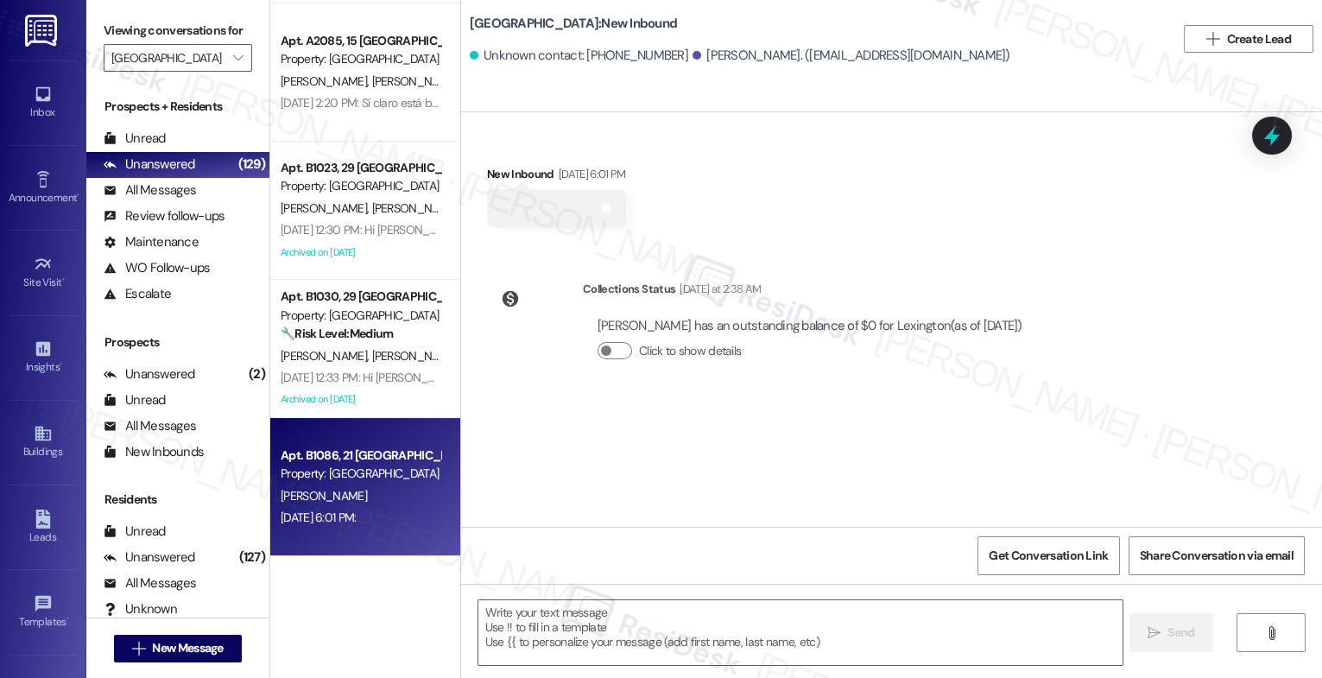
click at [650, 408] on div "Received via SMS New Inbound Sep 20, 2025 at 6:01 PM Tags and notes Collections…" at bounding box center [891, 319] width 861 height 415
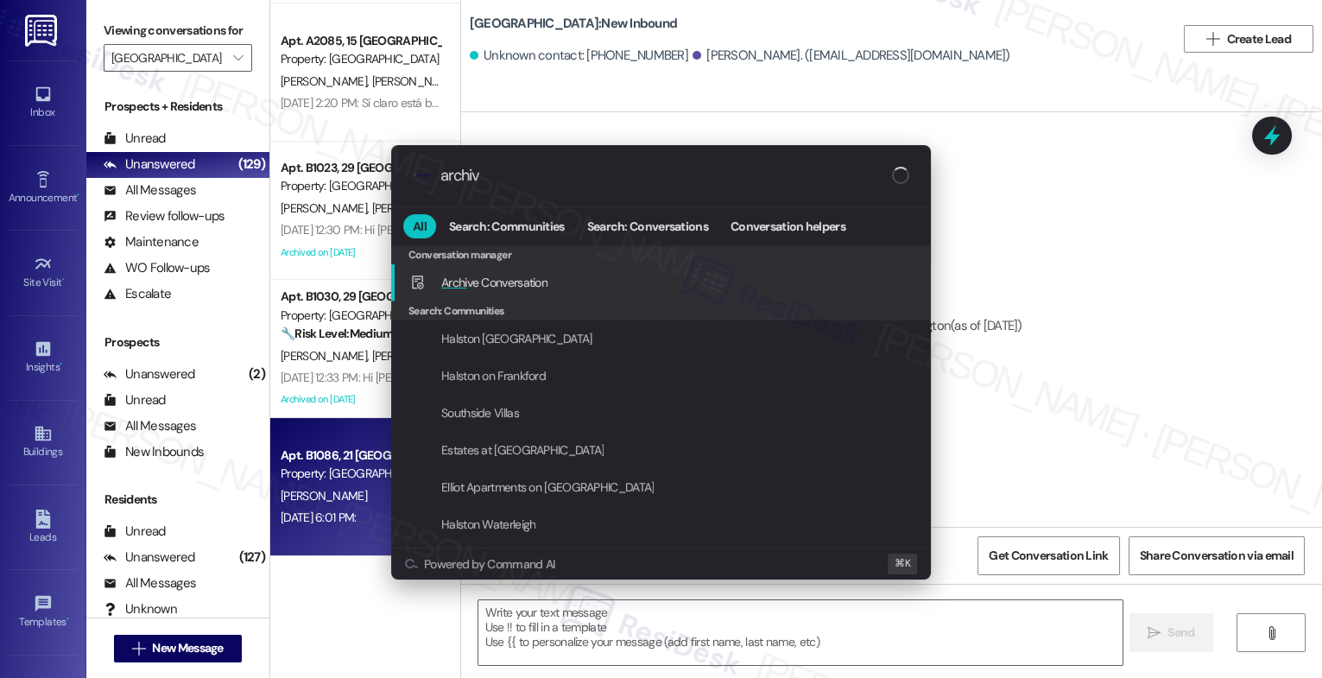
type input "archive"
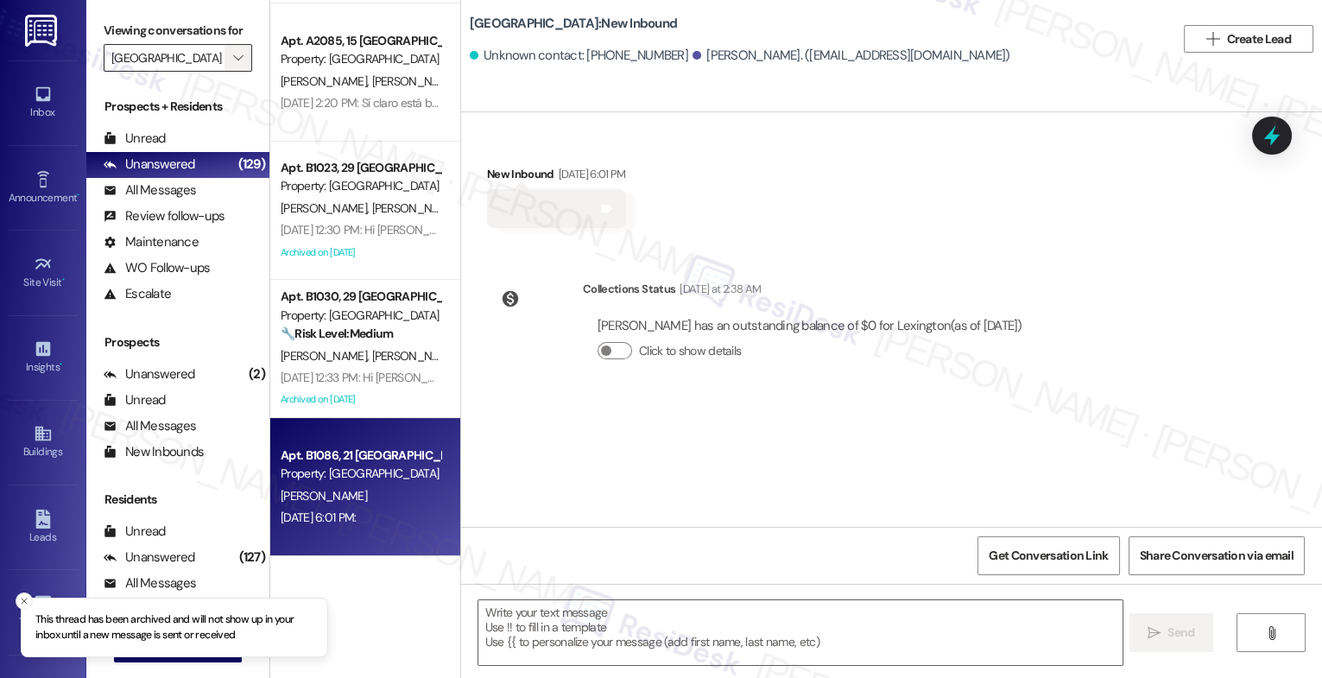
click at [232, 72] on span "" at bounding box center [238, 58] width 16 height 28
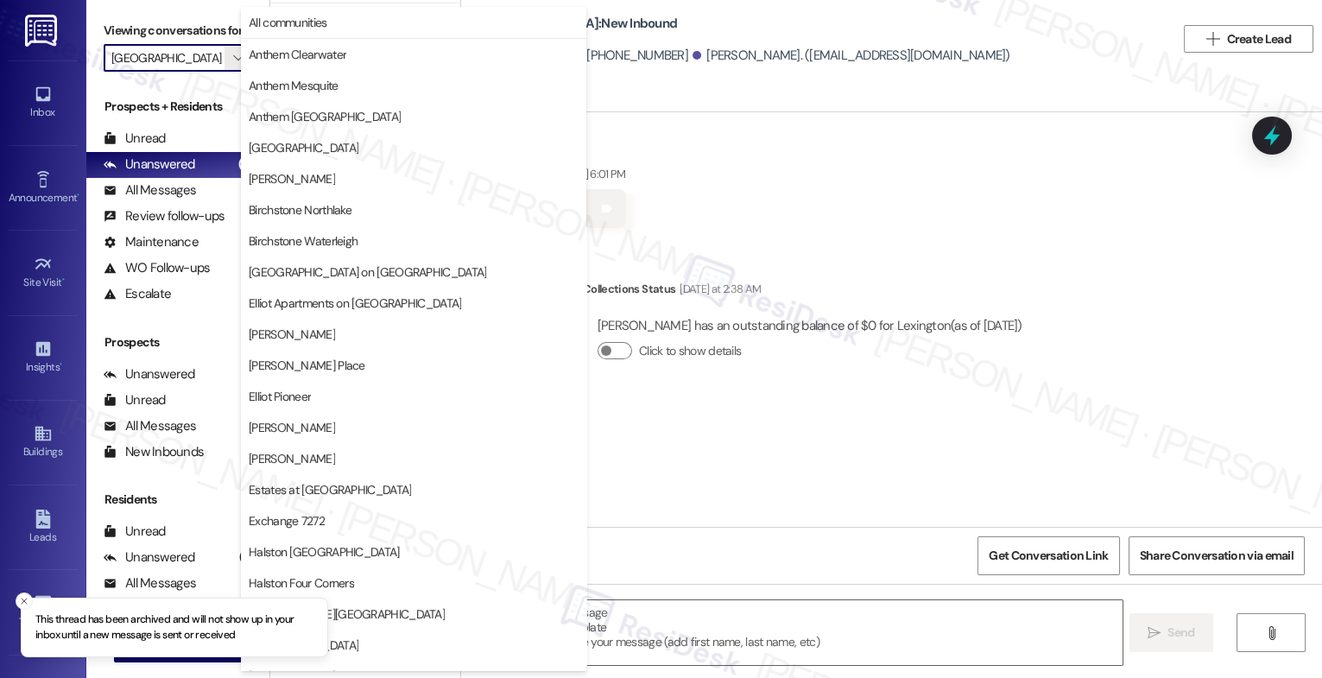
scroll to position [580, 0]
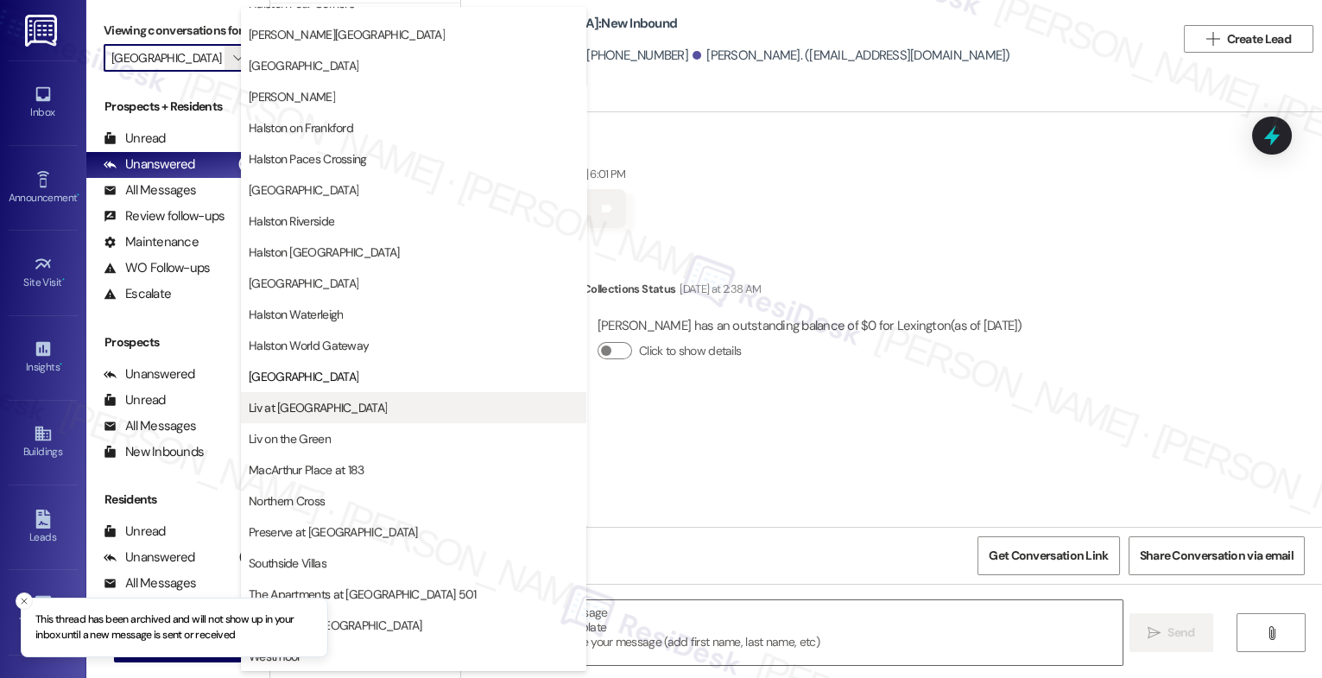
click at [335, 410] on span "Liv at Winter Park" at bounding box center [318, 407] width 138 height 17
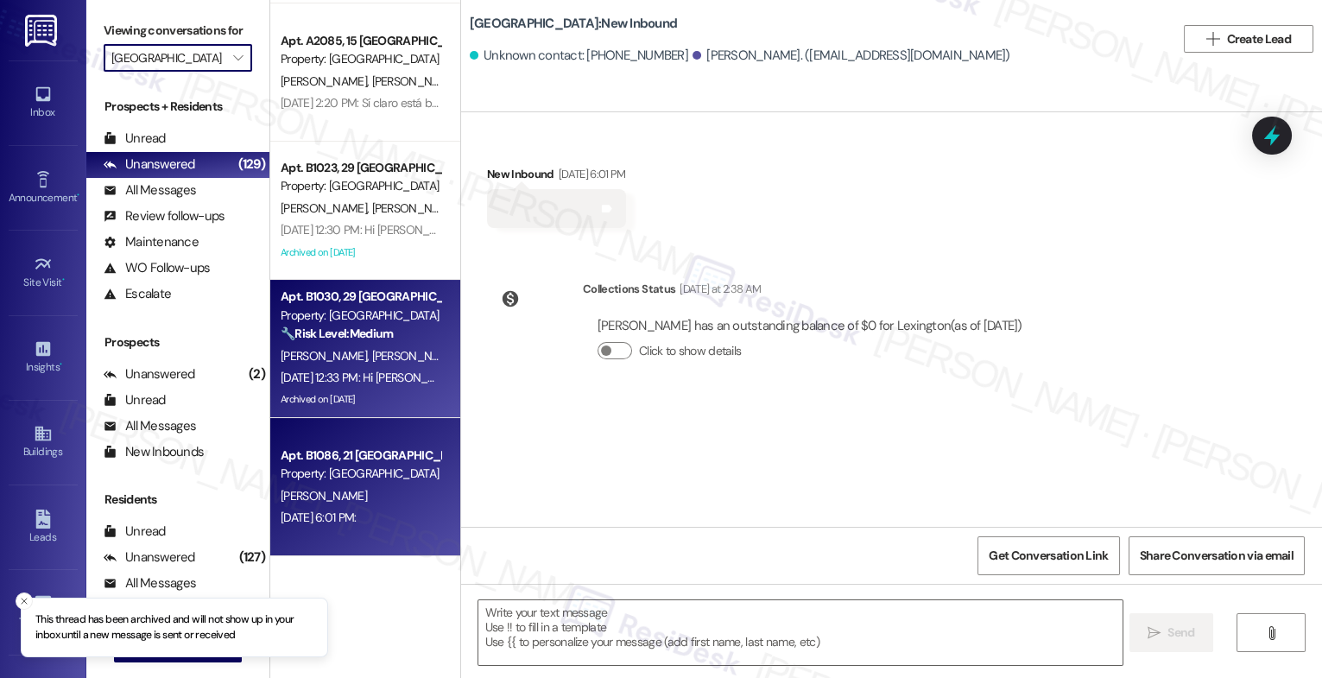
type input "Liv at Winter Park"
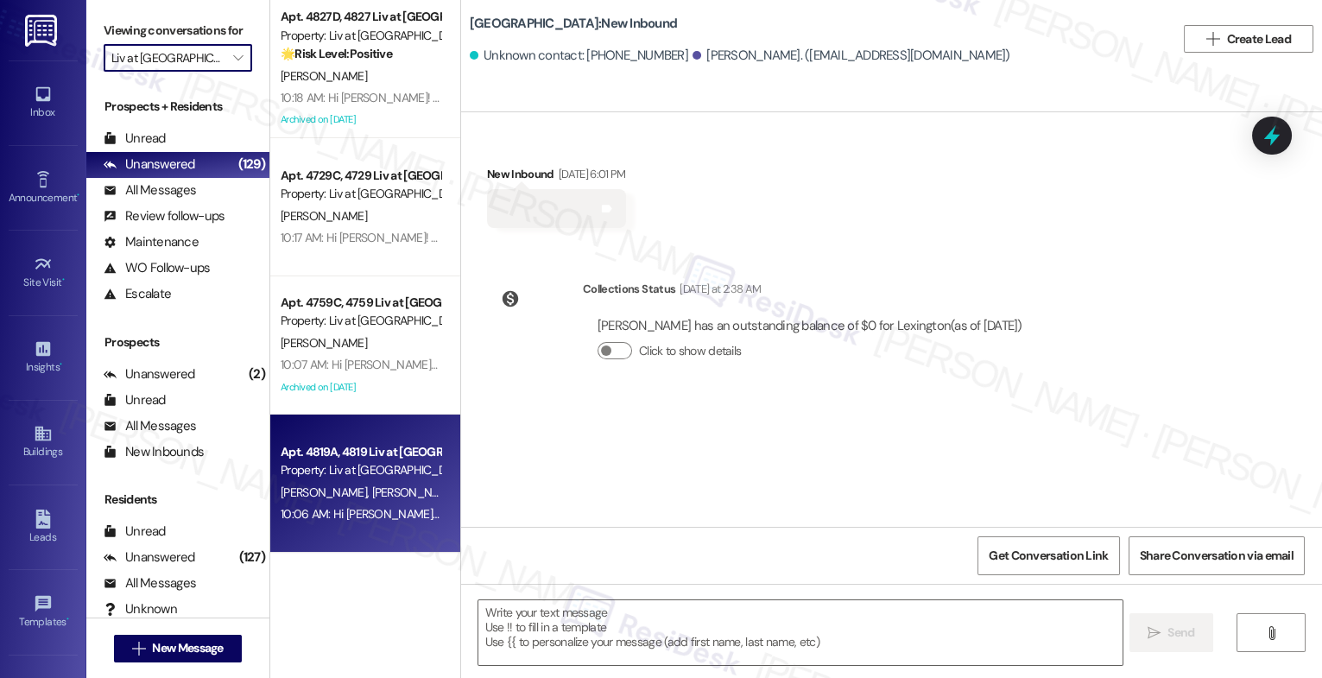
click at [371, 498] on span "E. Tracht" at bounding box center [414, 493] width 86 height 16
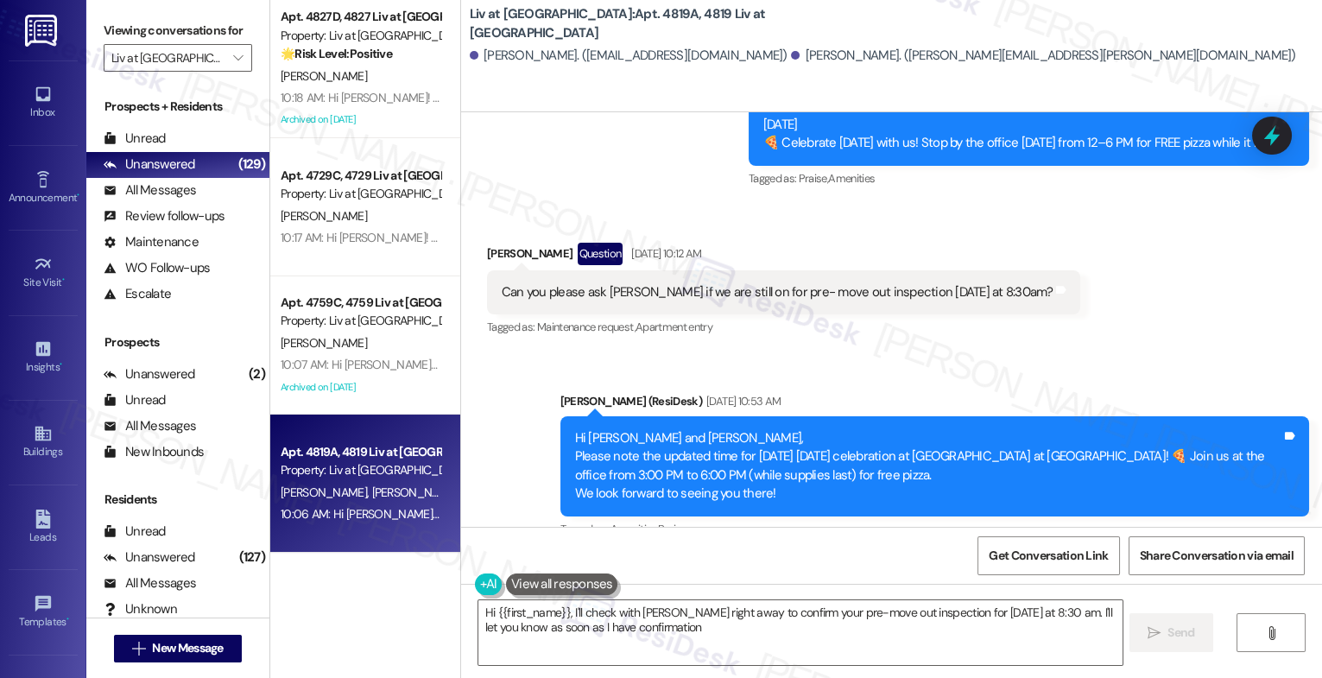
type textarea "Hi {{first_name}}, I'll check with Carrie right away to confirm your pre-move o…"
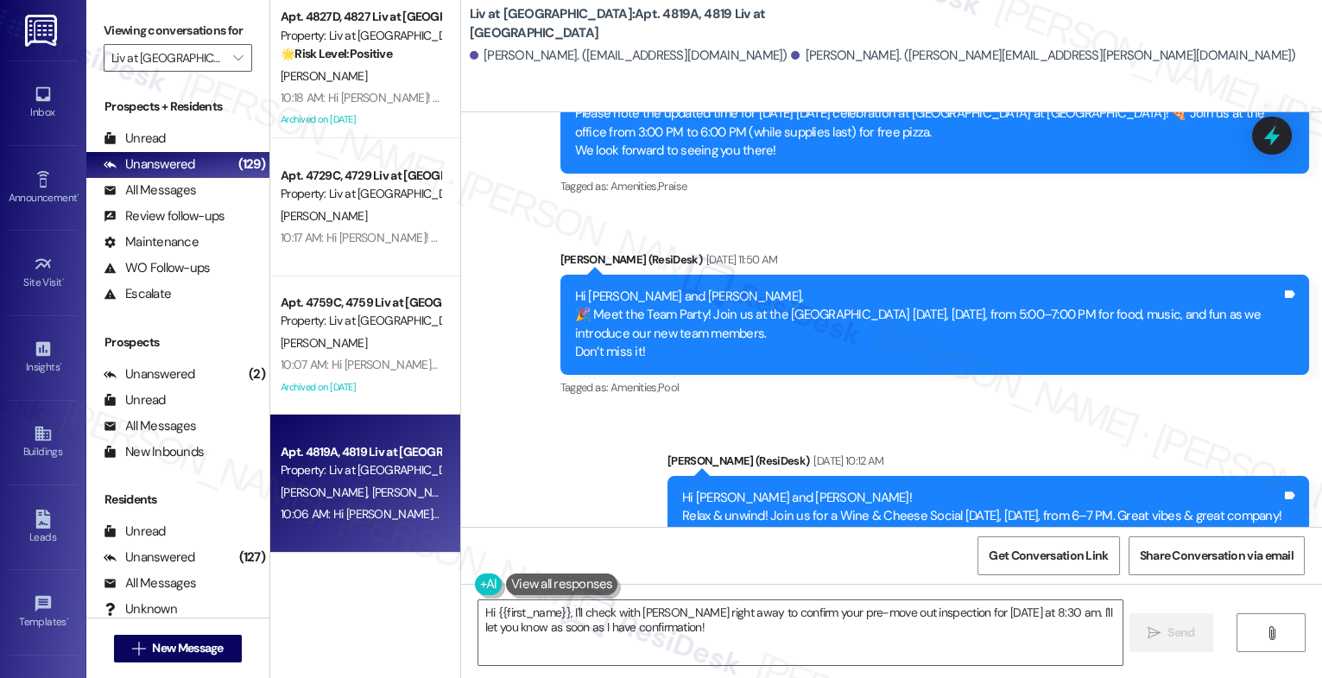
scroll to position [24060, 0]
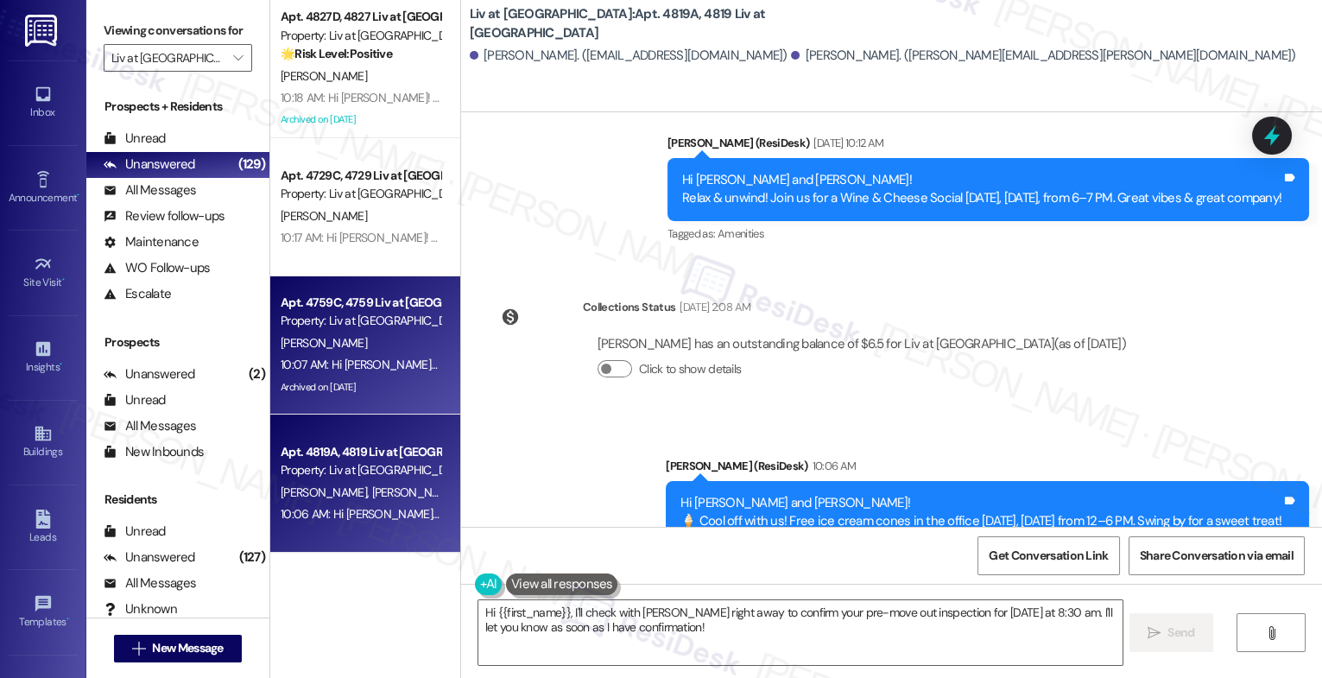
click at [351, 344] on div "B. Green" at bounding box center [360, 344] width 163 height 22
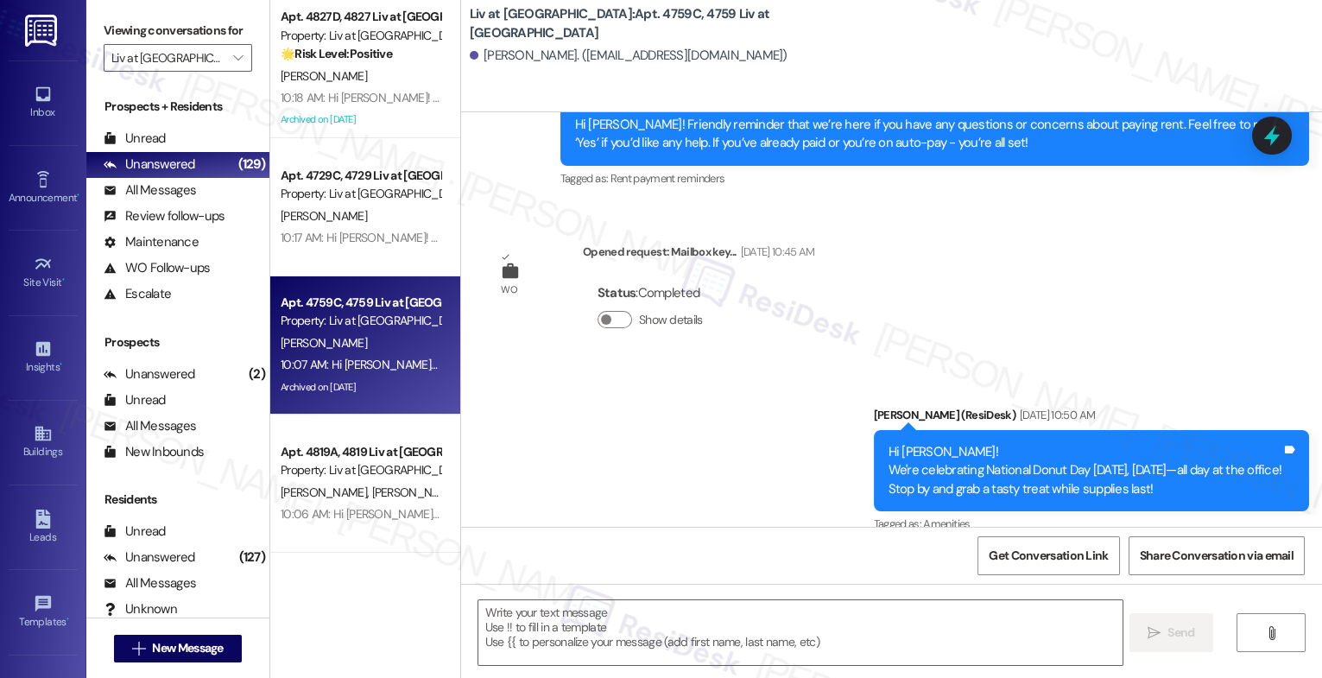
type textarea "Fetching suggested responses. Please feel free to read through the conversation…"
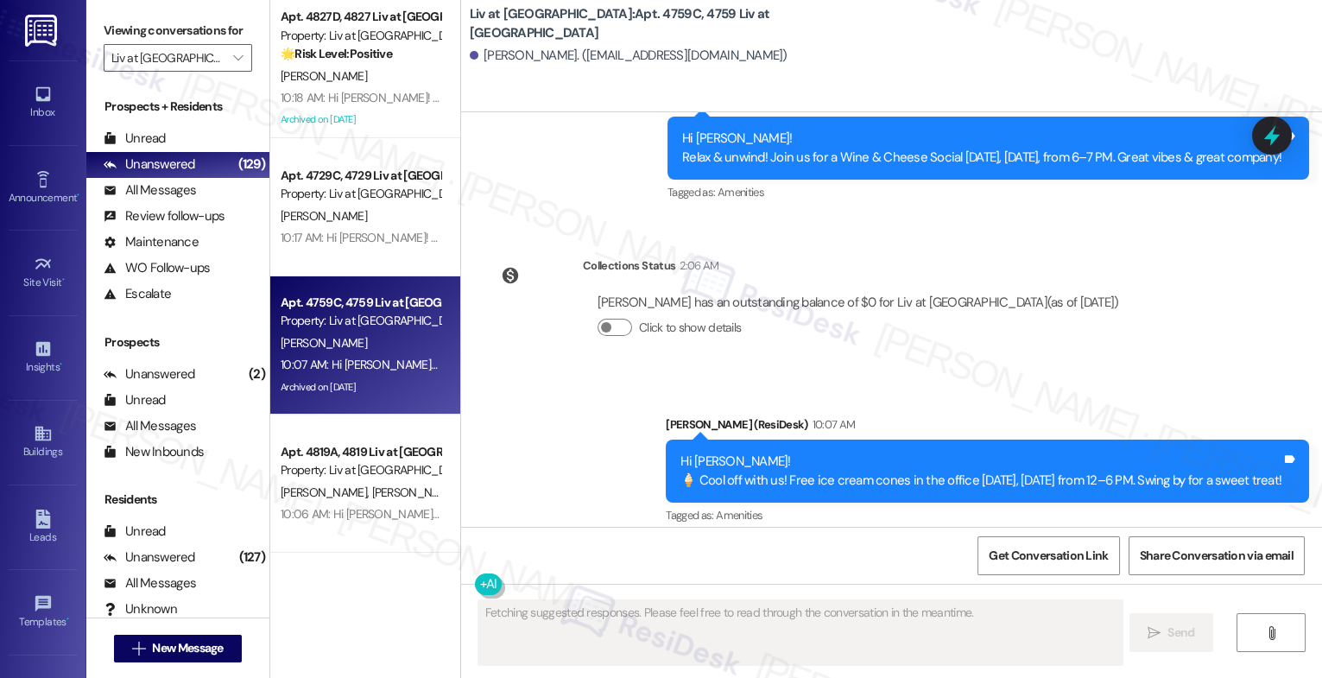
scroll to position [3690, 0]
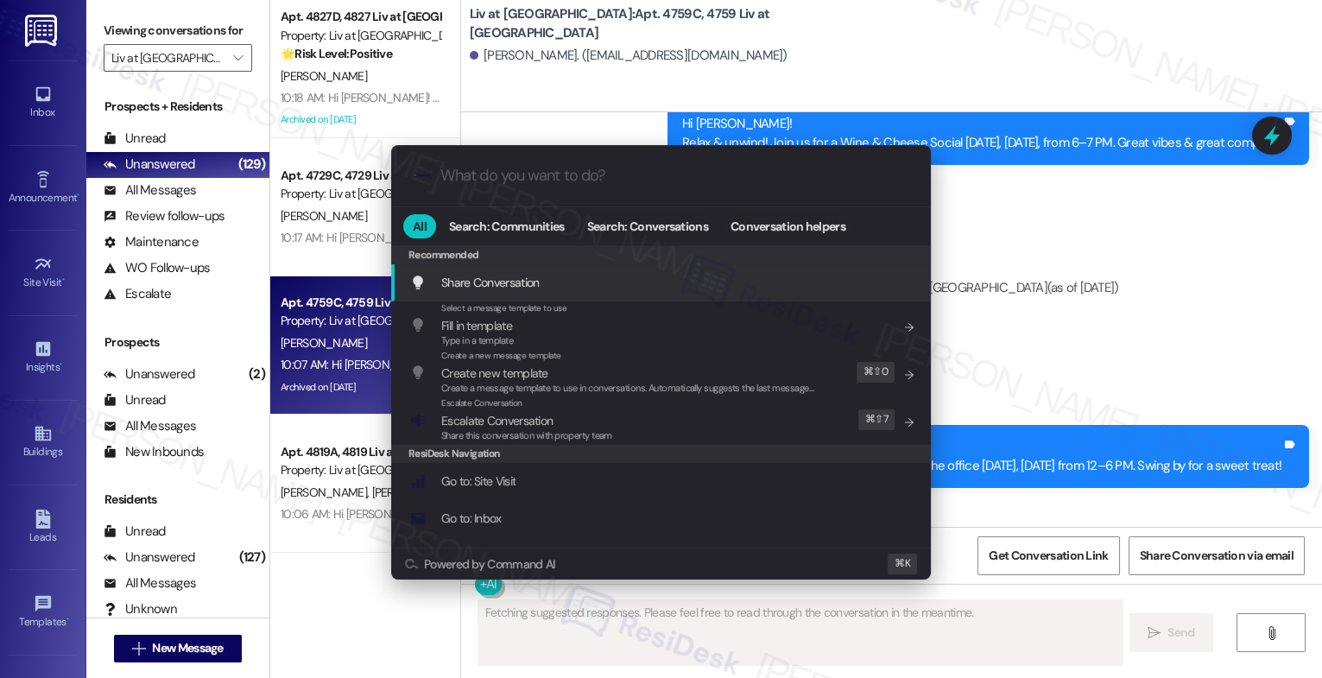
type input "r"
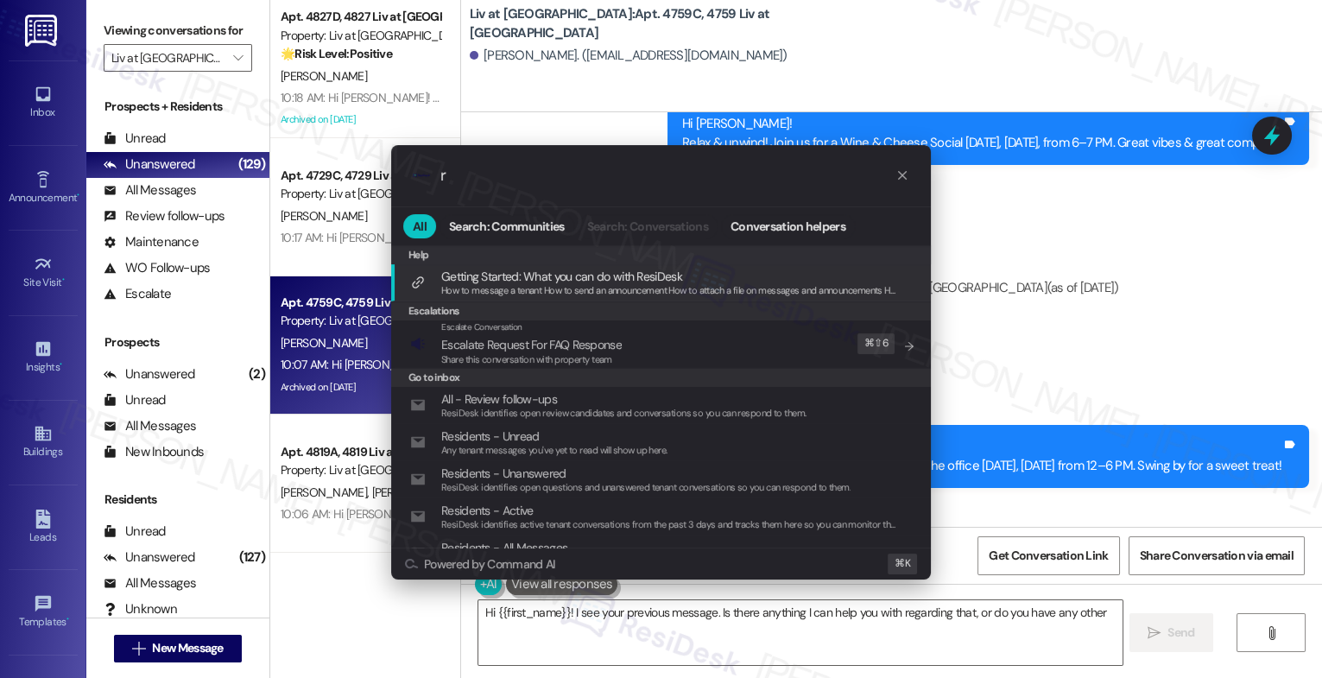
type textarea "Hi {{first_name}}! I see your previous message. Is there anything I can help yo…"
type input "a"
type textarea "Hi {{first_name}}! I see your previous message. Is there anything I can help yo…"
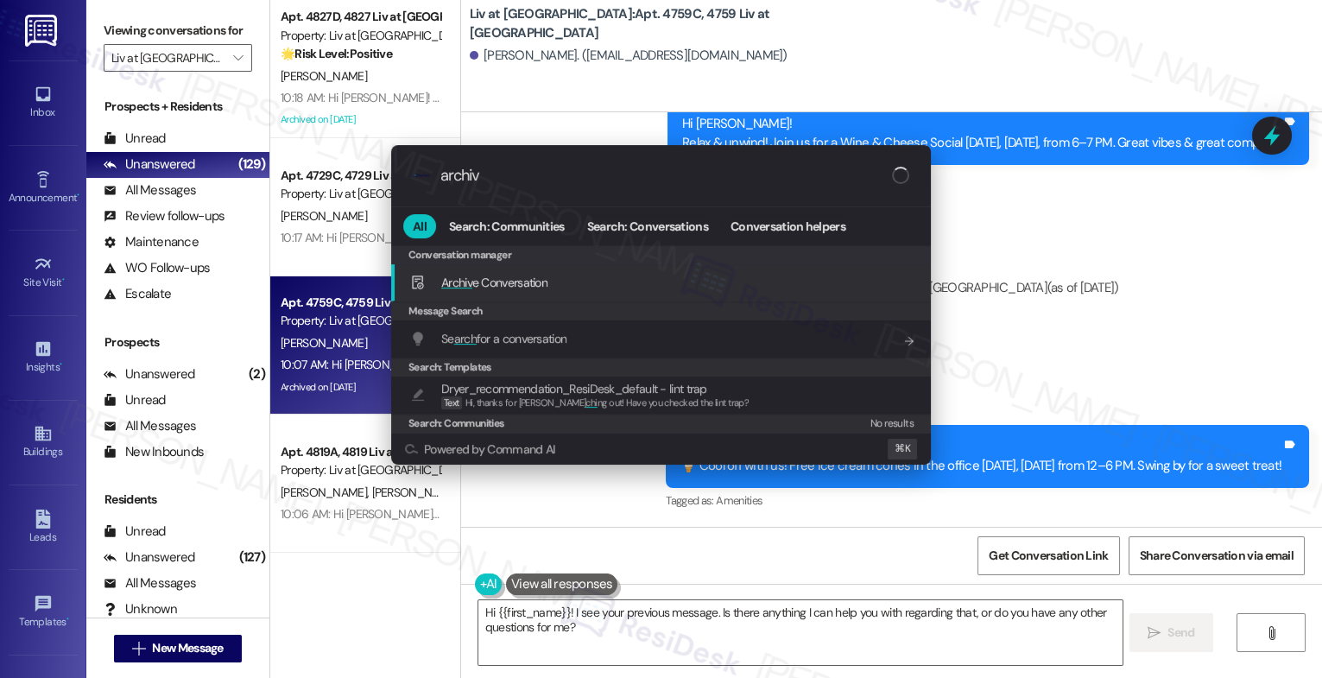
type input "archive"
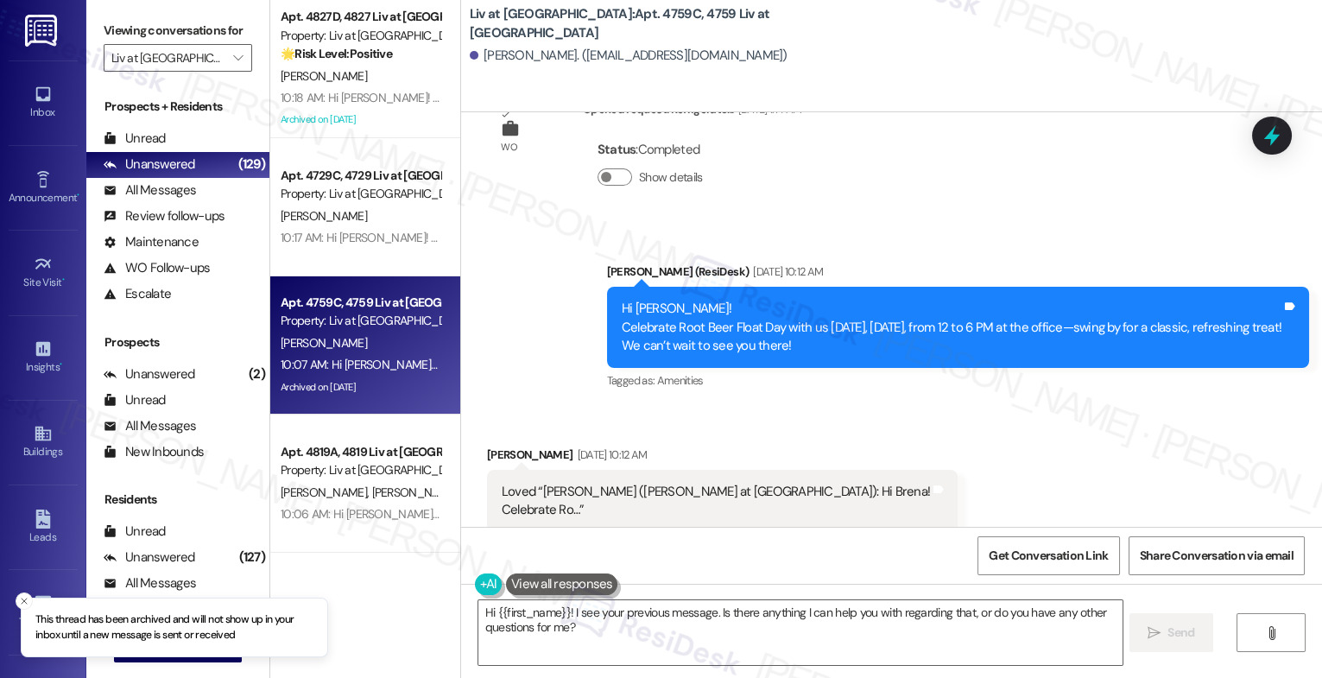
scroll to position [1442, 0]
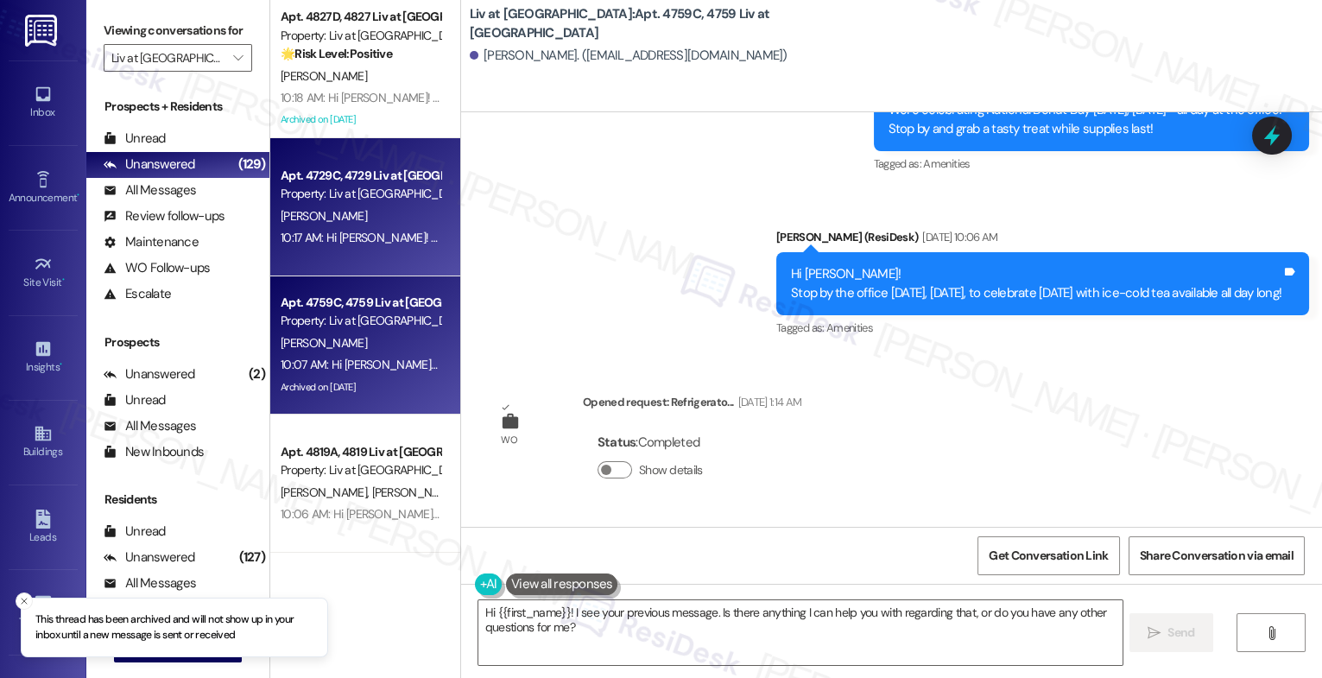
click at [357, 212] on div "K. Franqui" at bounding box center [360, 217] width 163 height 22
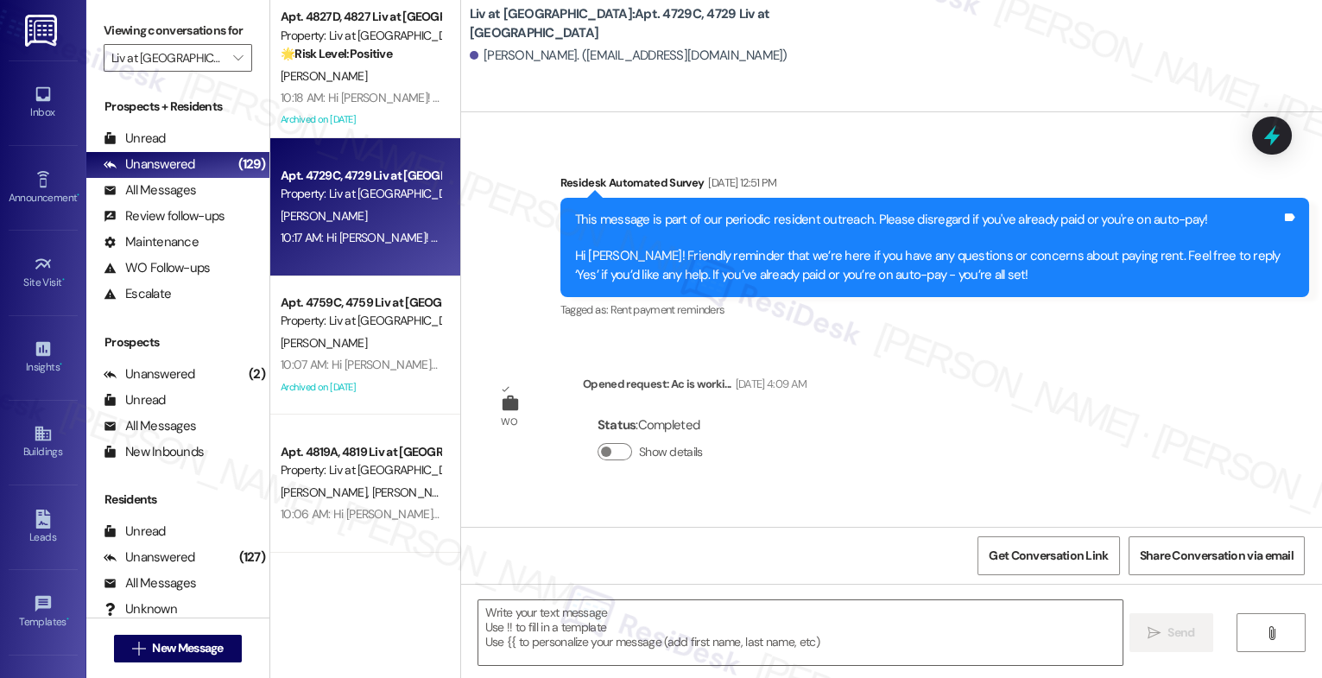
type textarea "Fetching suggested responses. Please feel free to read through the conversation…"
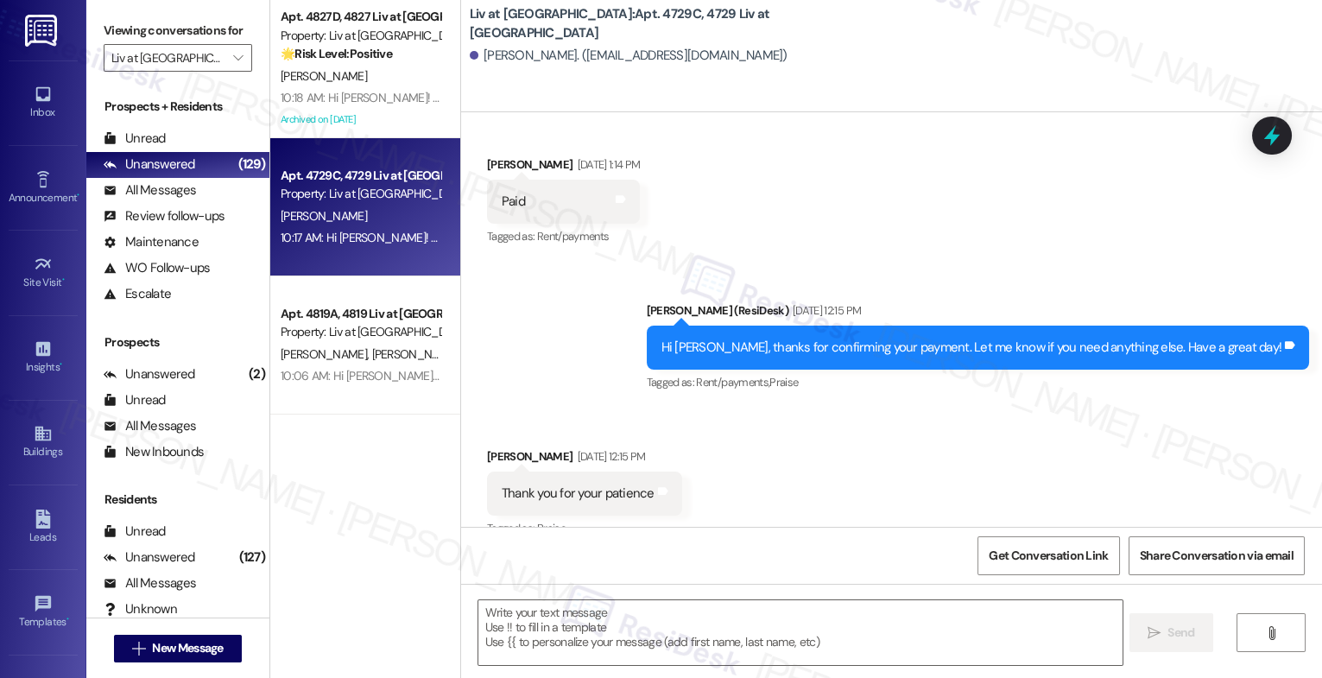
scroll to position [6873, 0]
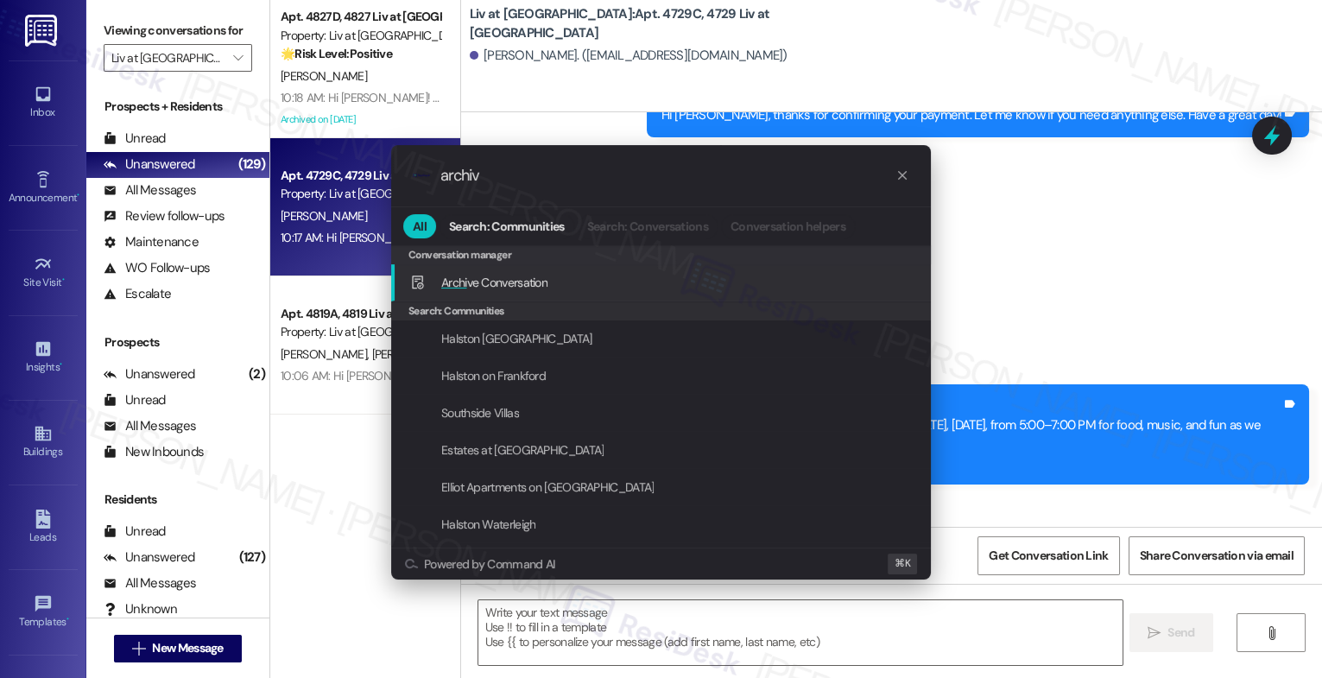
type input "archive"
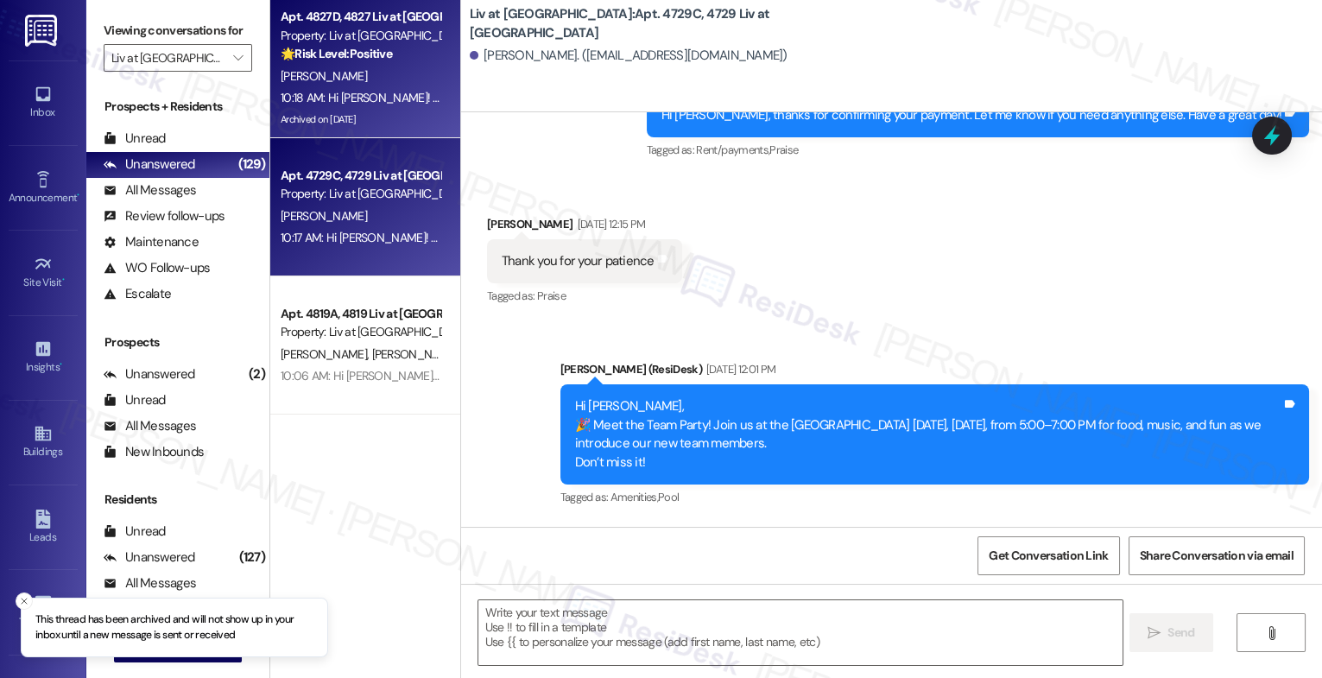
click at [289, 66] on div "R. Guden" at bounding box center [360, 77] width 163 height 22
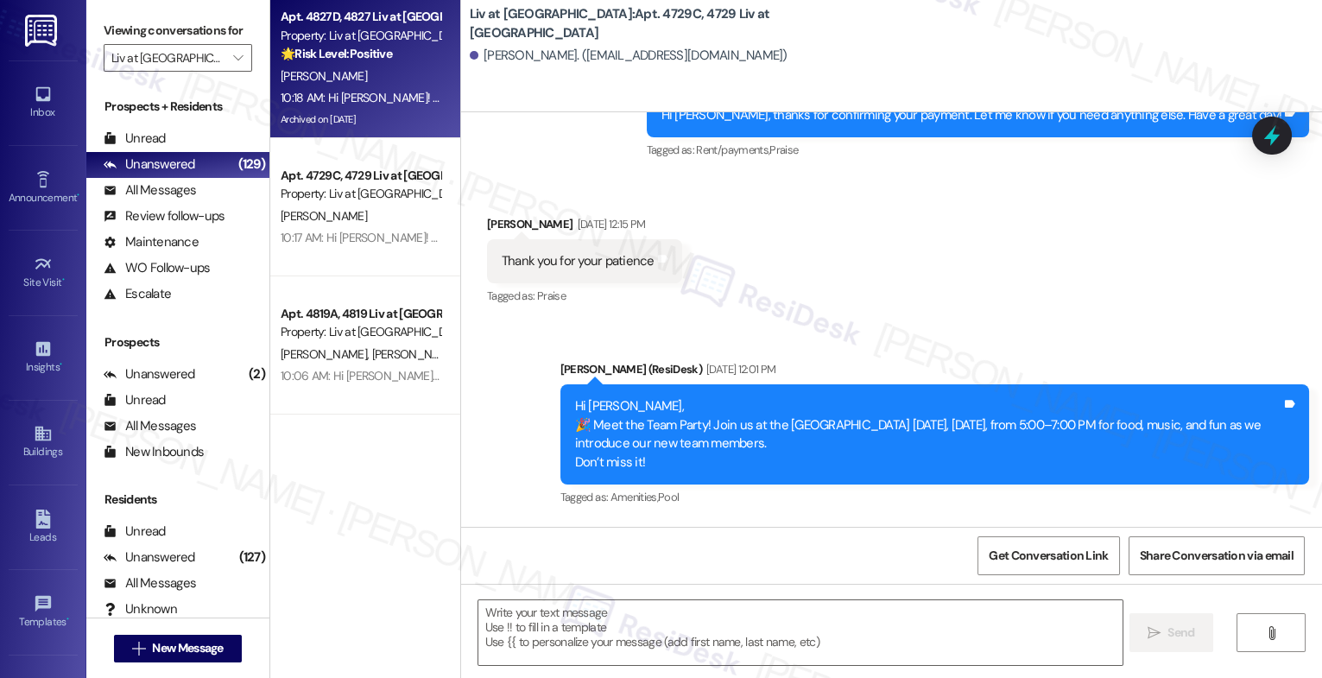
type textarea "Fetching suggested responses. Please feel free to read through the conversation…"
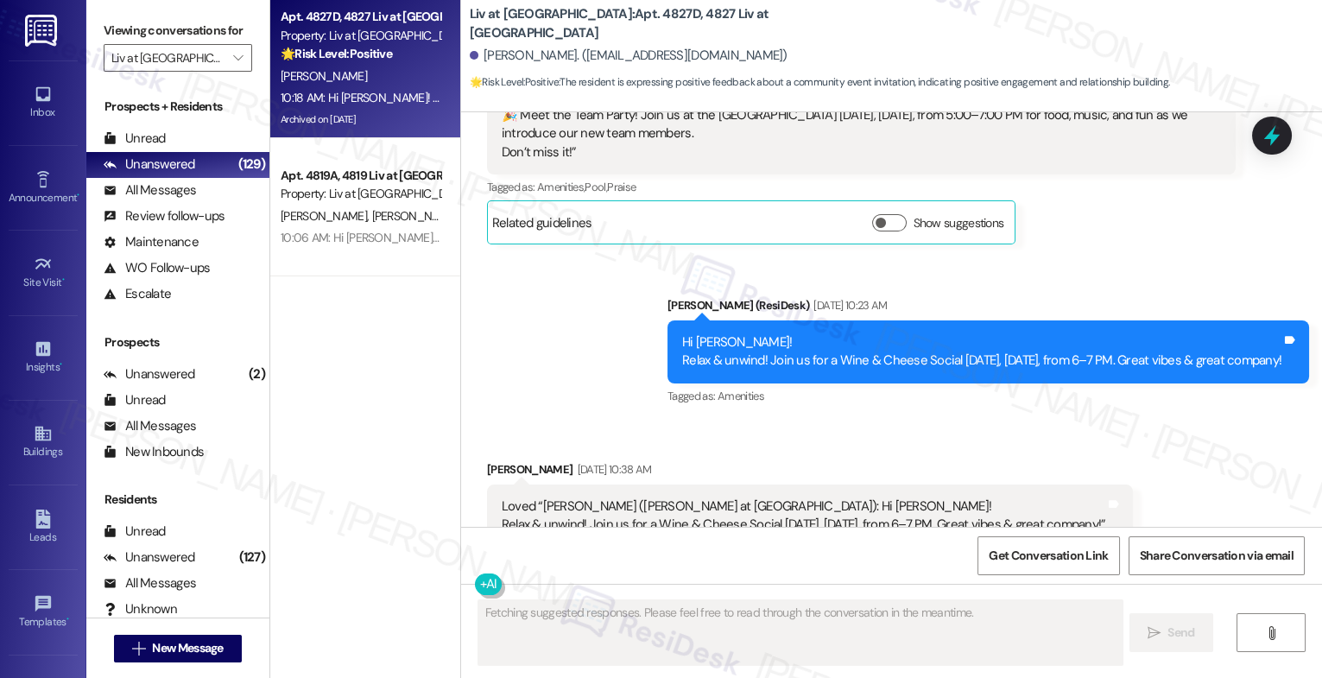
scroll to position [29884, 0]
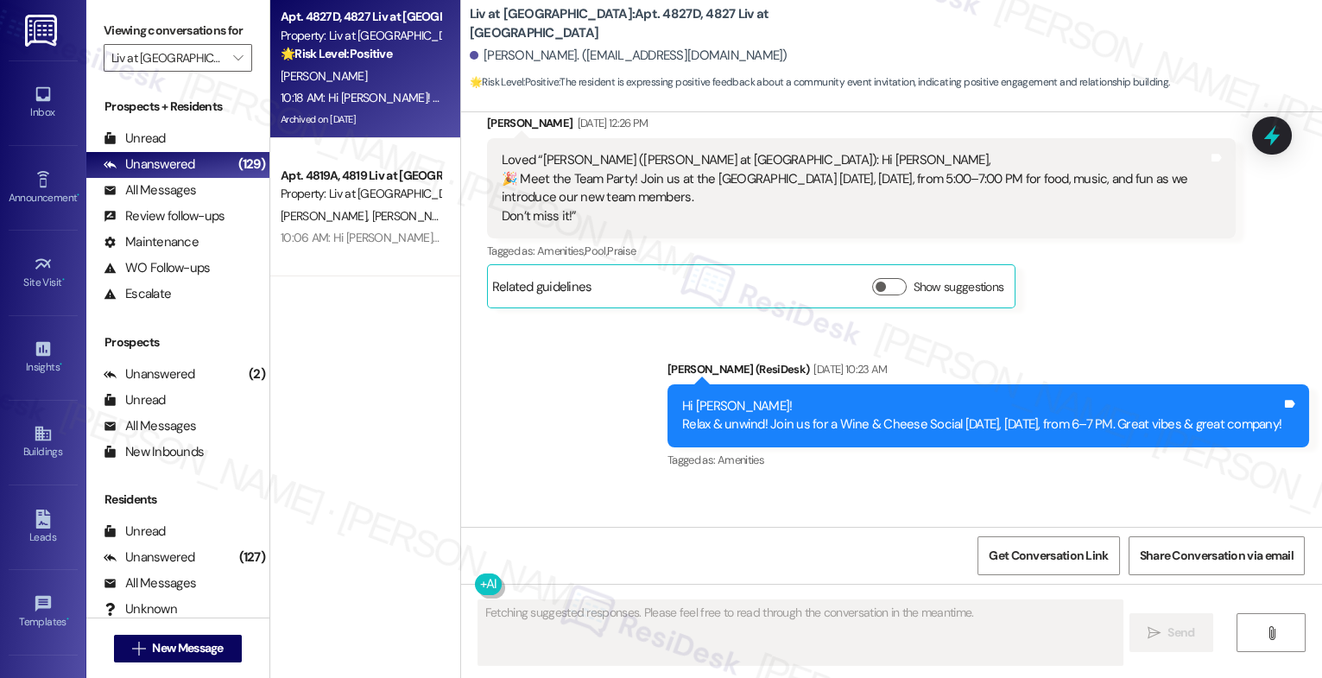
click at [880, 650] on button "Hide Suggestions" at bounding box center [893, 658] width 35 height 17
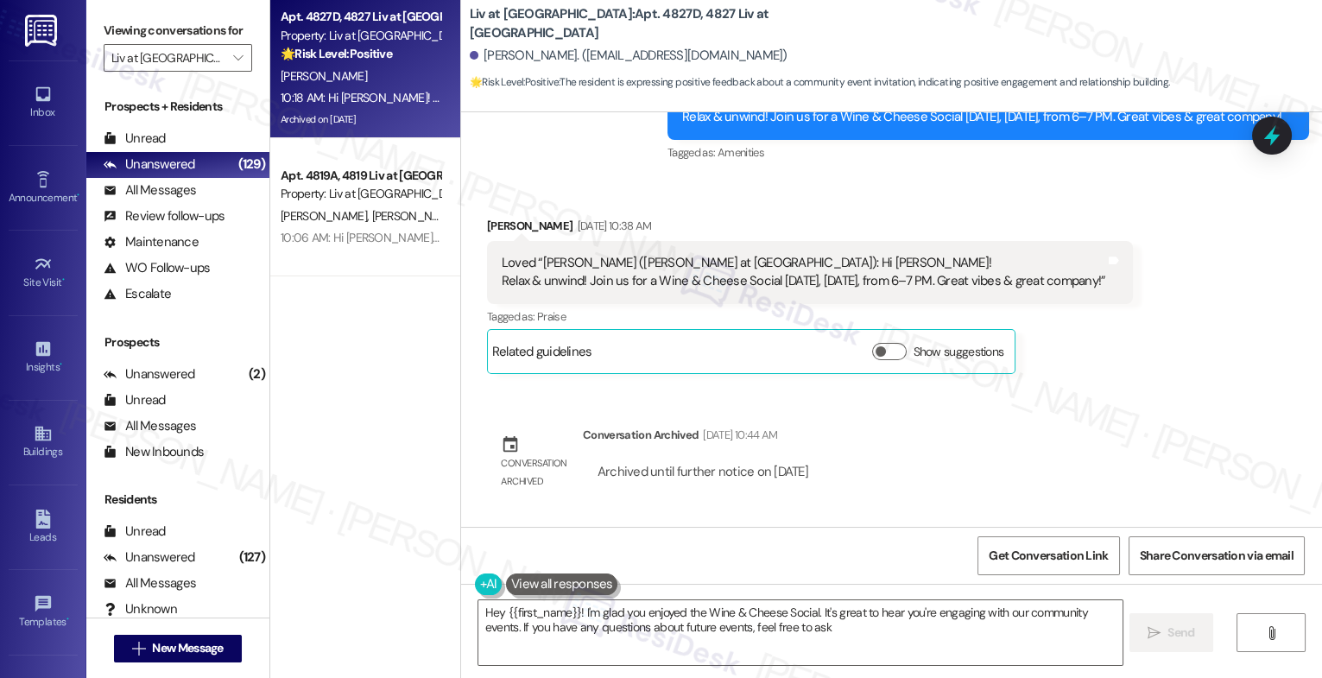
type textarea "Hey {{first_name}}! I'm glad you enjoyed the Wine & Cheese Social. It's great t…"
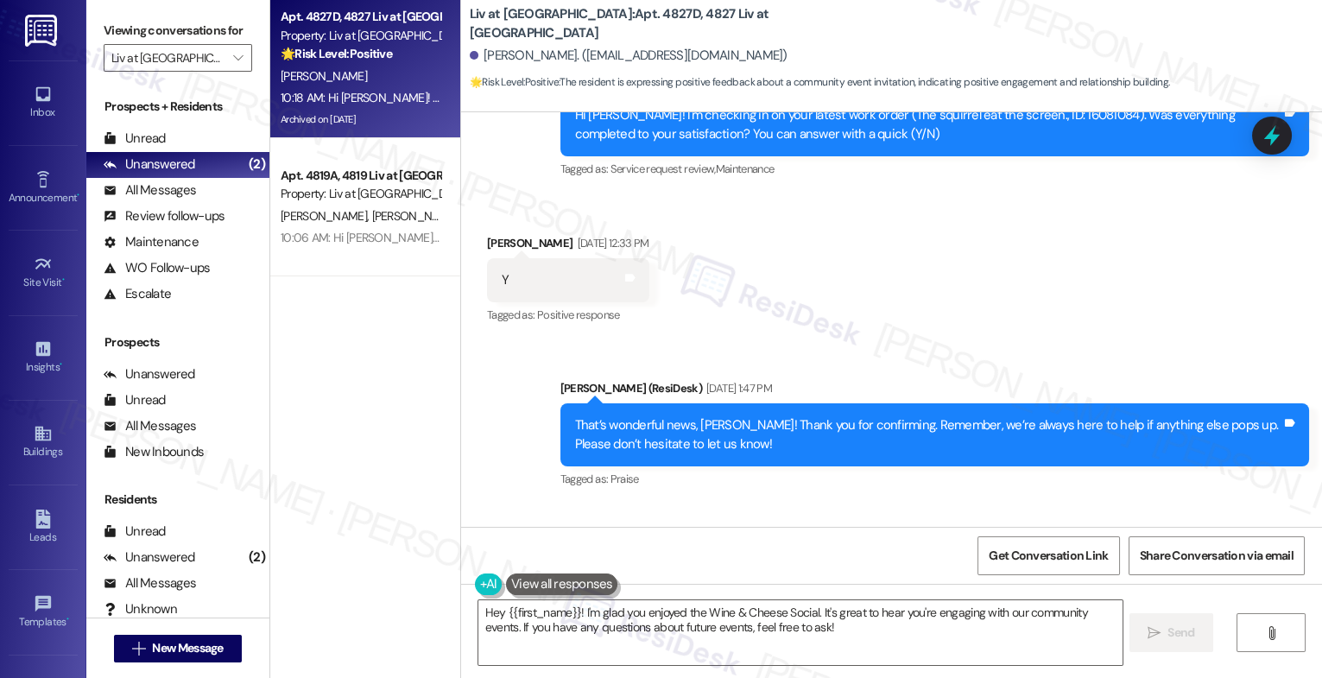
scroll to position [28911, 0]
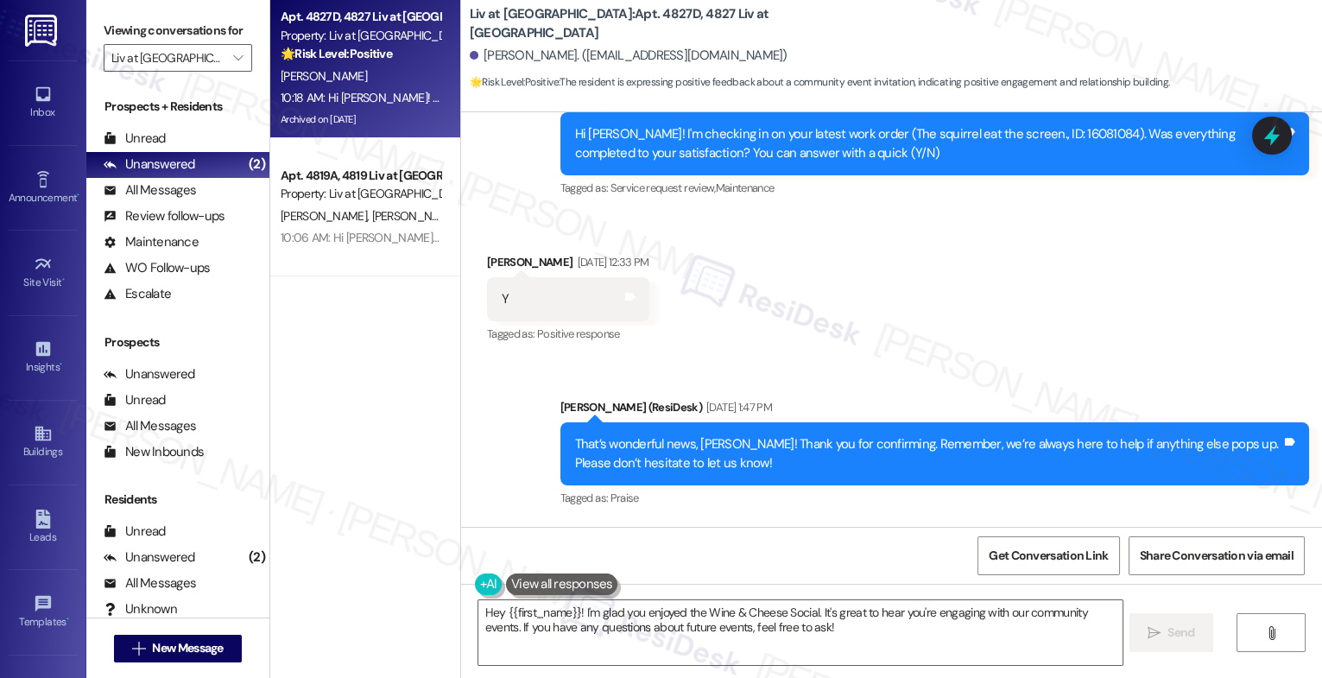
click at [645, 385] on div "Sent via SMS Sarah (ResiDesk) Aug 28, 2025 at 1:47 PM That’s wonderful news, Ro…" at bounding box center [935, 454] width 775 height 138
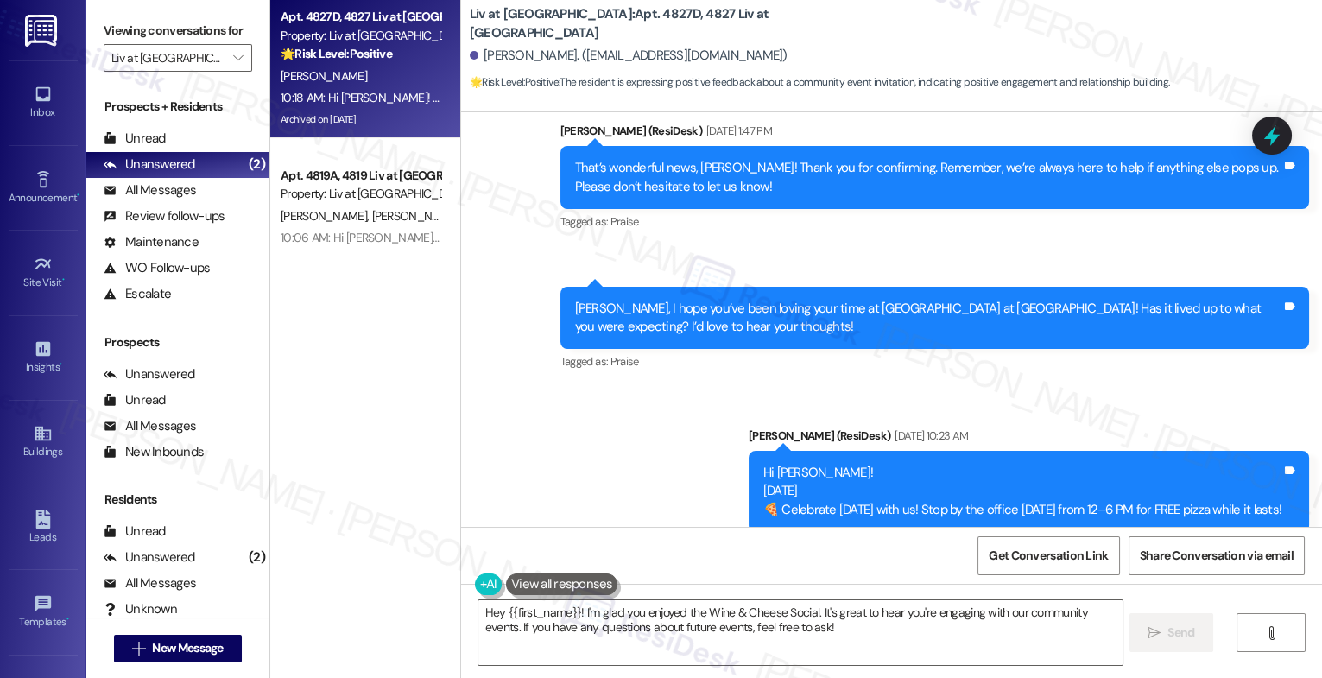
scroll to position [29101, 0]
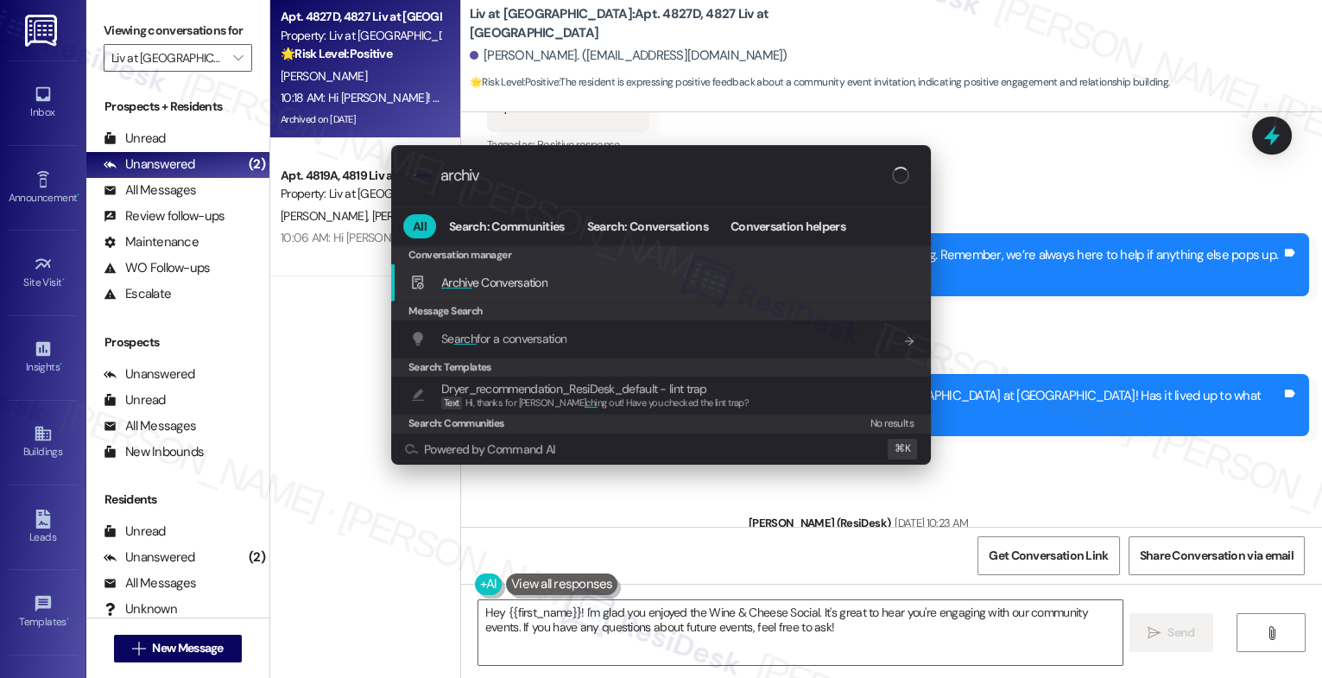
type input "archive"
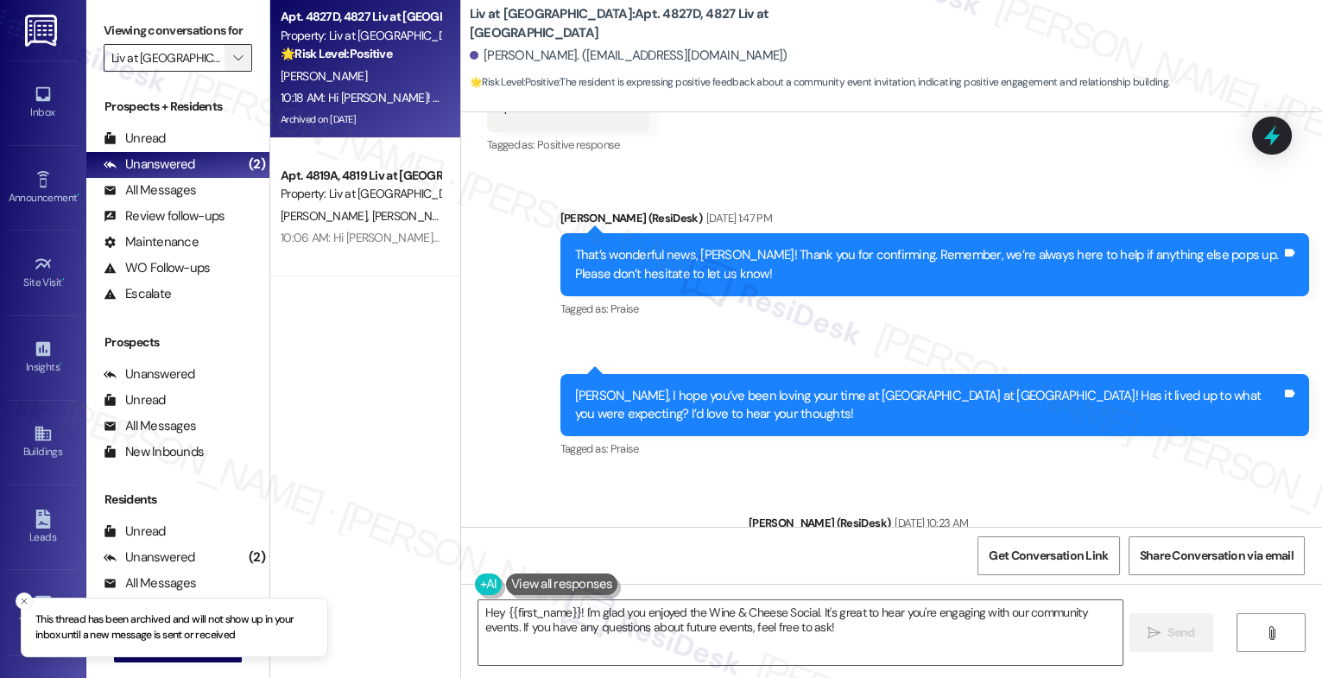
click at [233, 65] on icon "" at bounding box center [238, 58] width 10 height 14
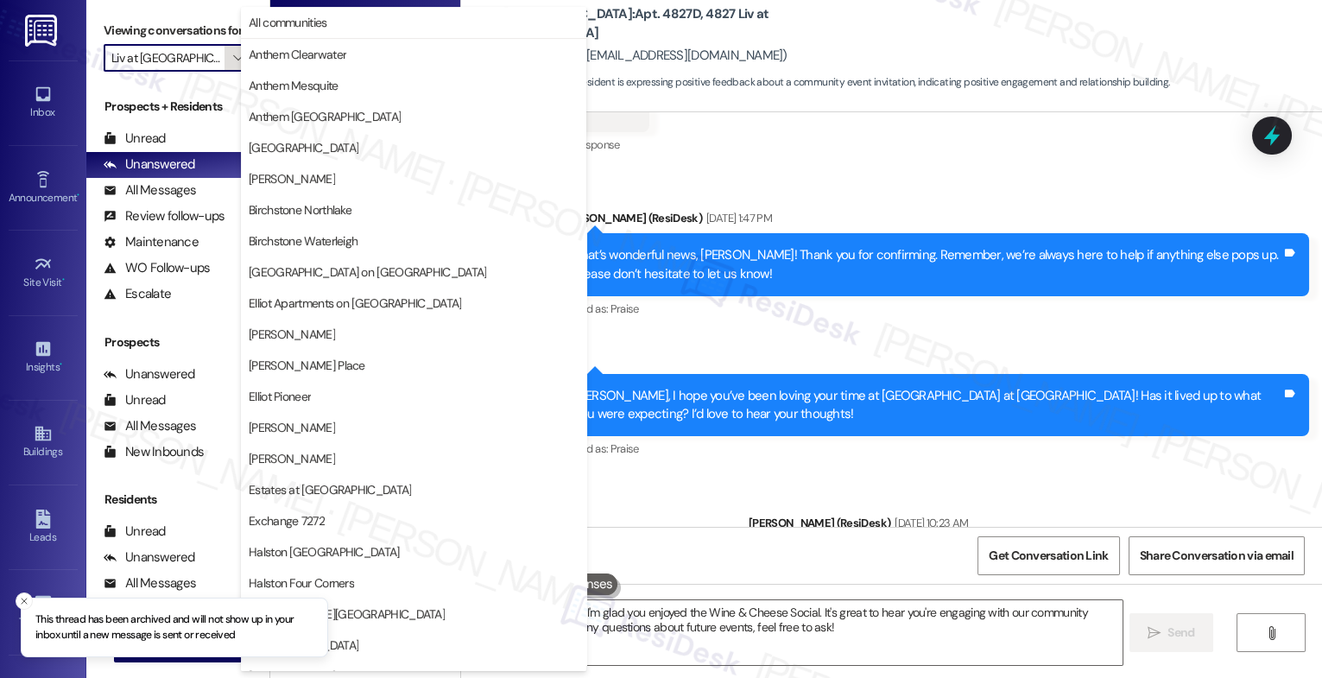
scroll to position [580, 0]
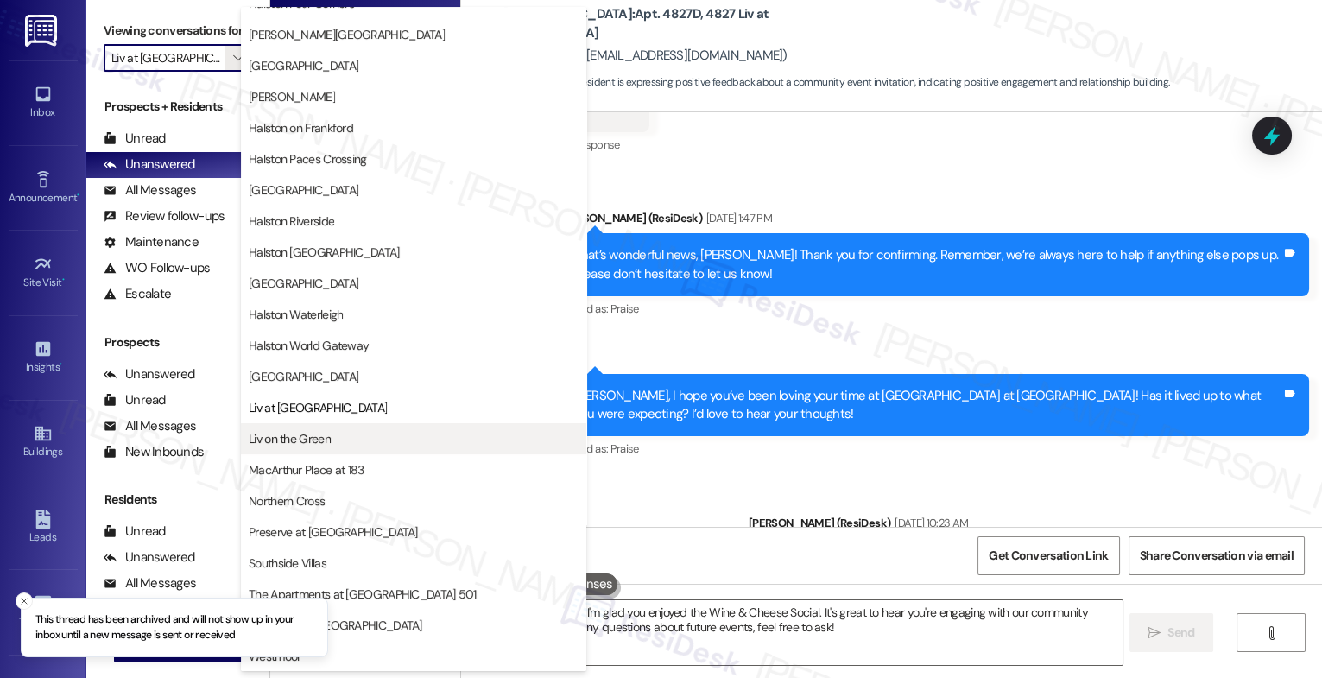
click at [322, 436] on span "Liv on the Green" at bounding box center [290, 438] width 82 height 17
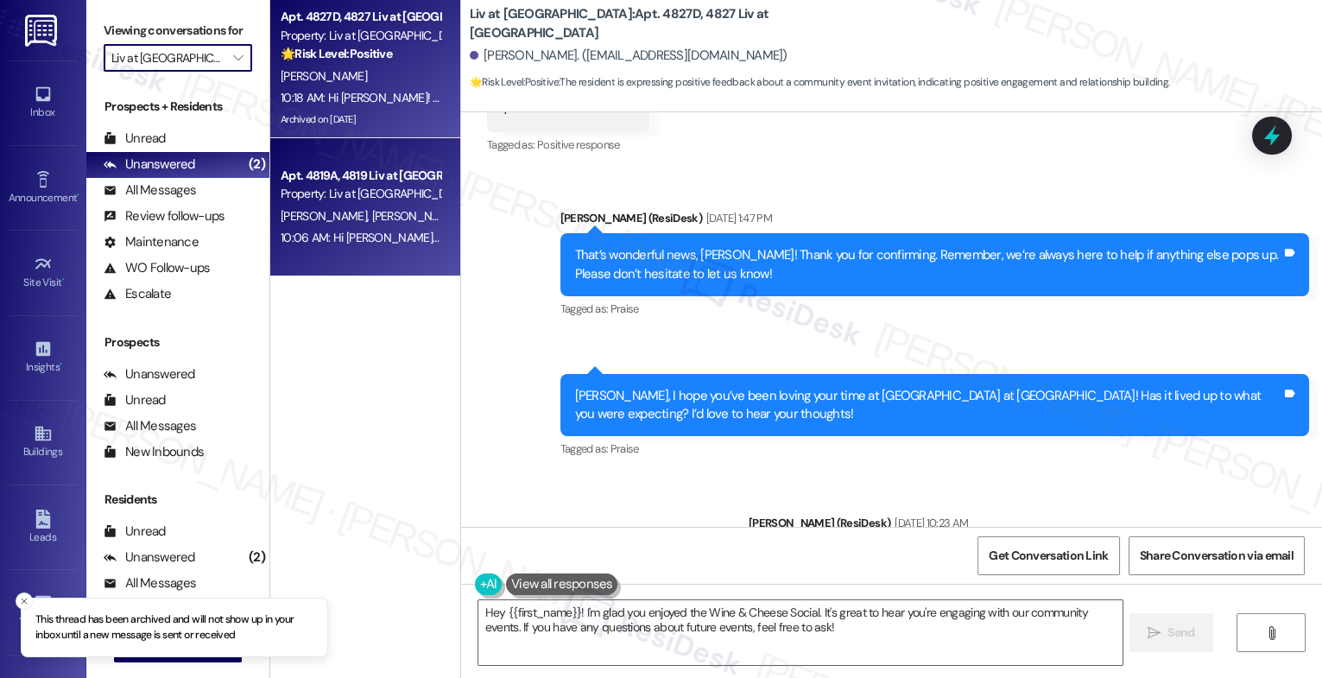
type input "Liv on the Green"
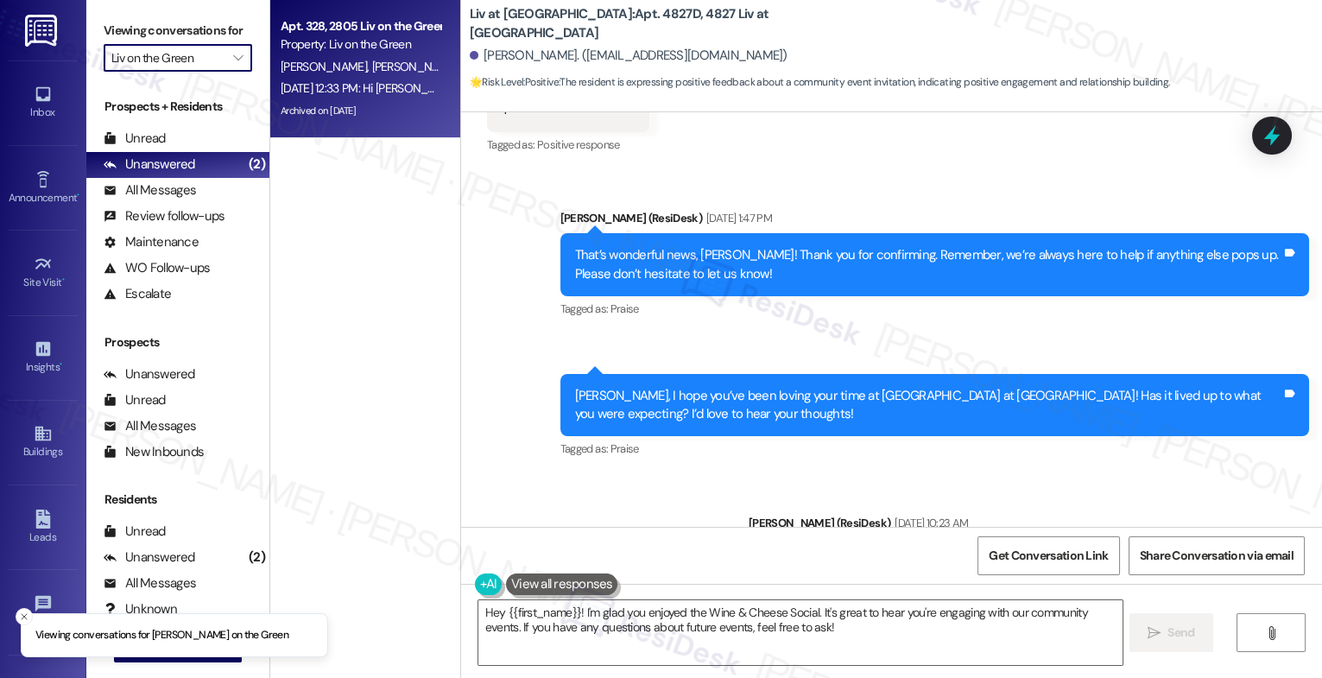
click at [358, 107] on div "Archived on 09/05/2025" at bounding box center [360, 111] width 163 height 22
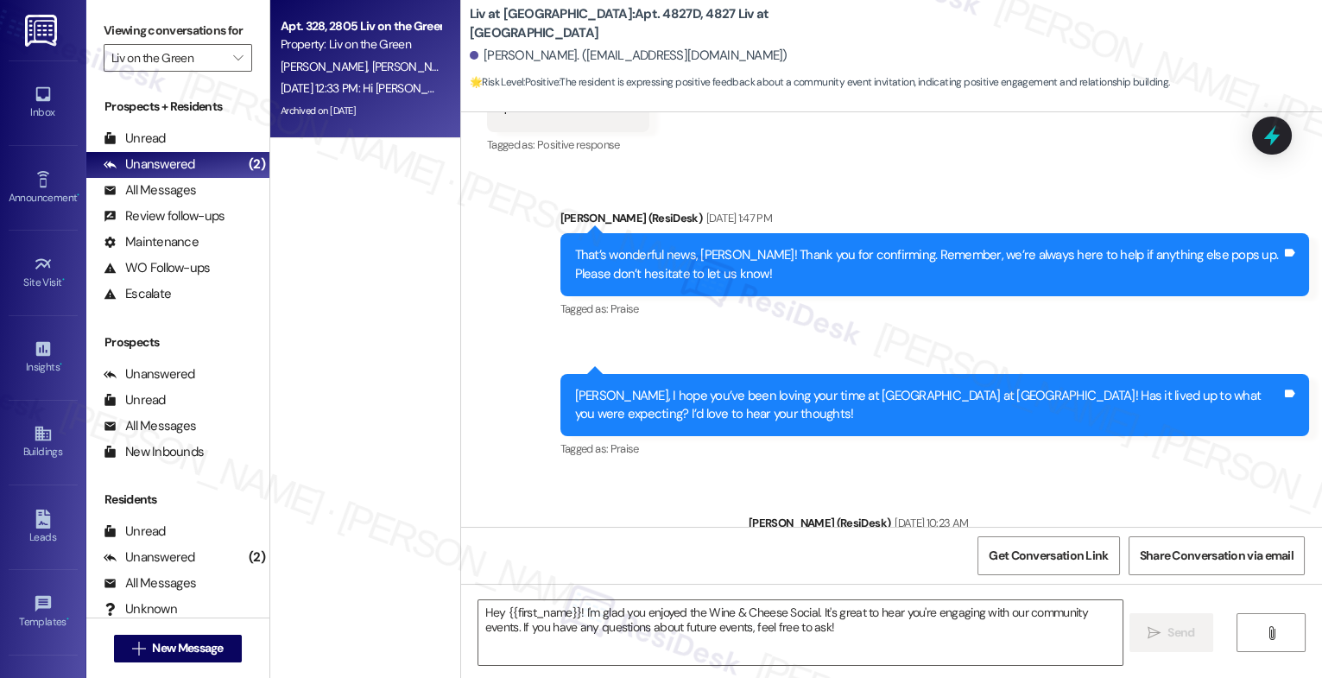
type textarea "Fetching suggested responses. Please feel free to read through the conversation…"
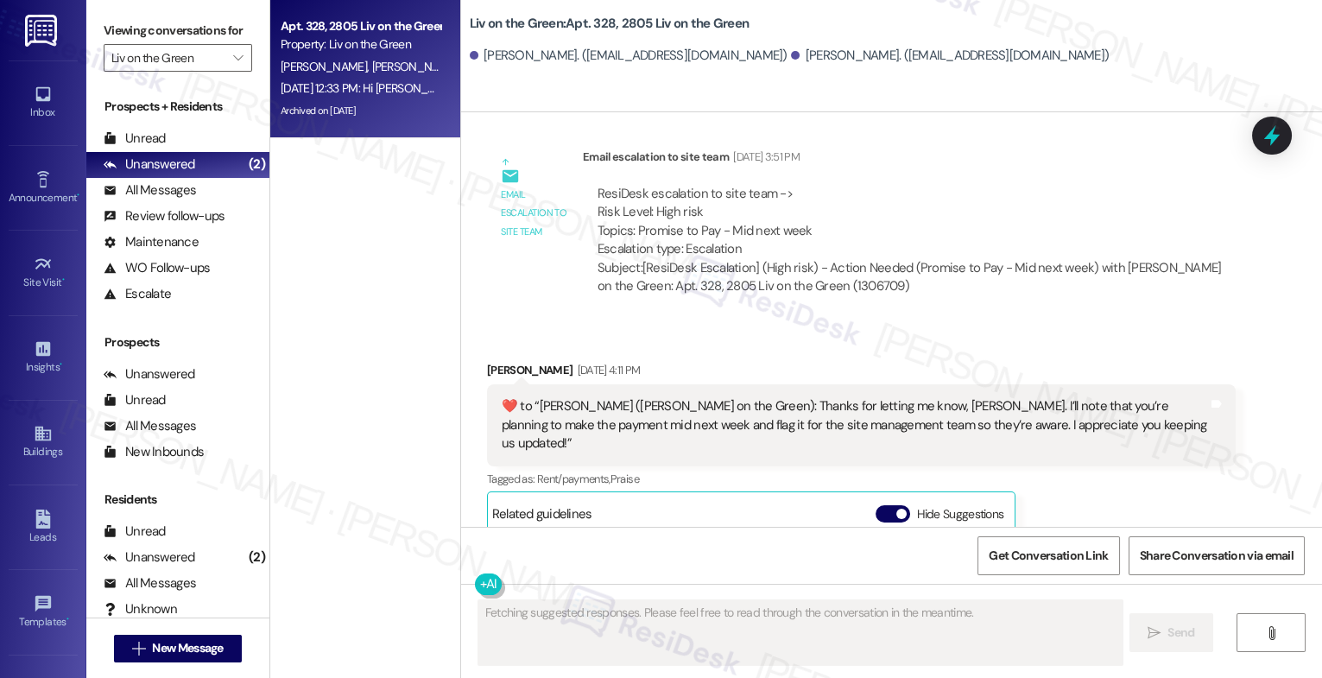
scroll to position [16069, 0]
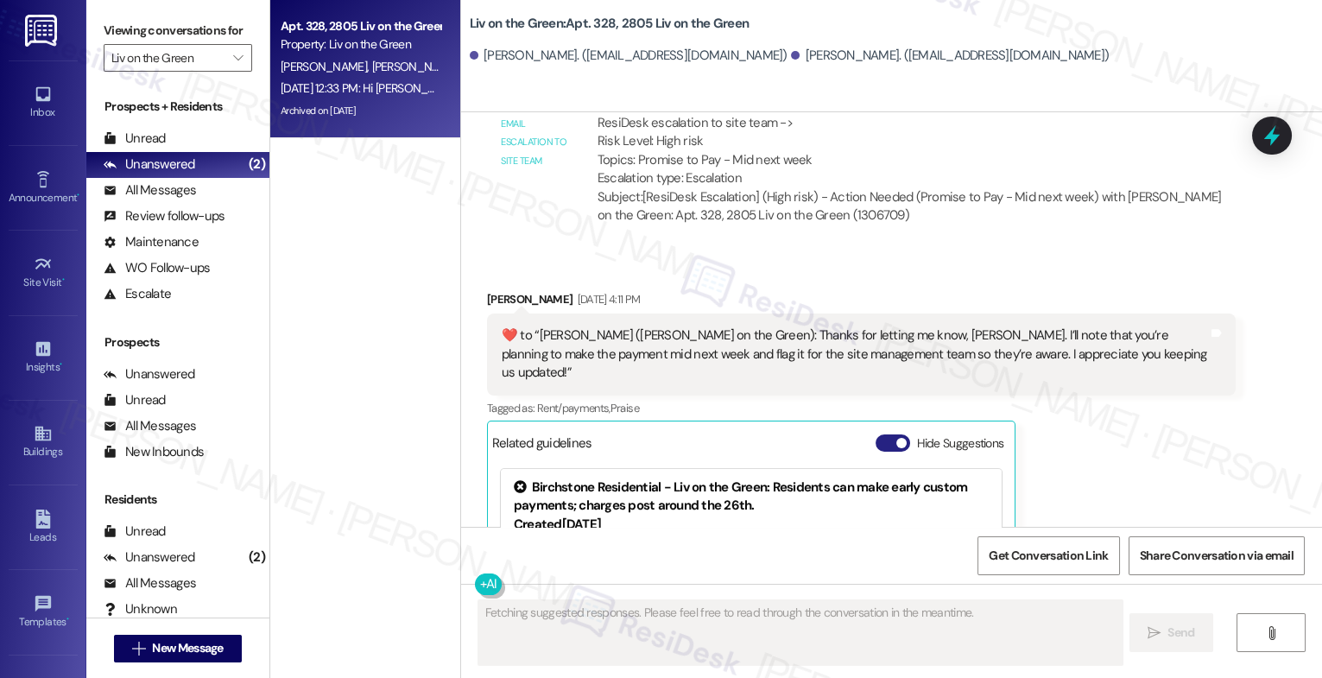
click at [876, 434] on button "Hide Suggestions" at bounding box center [893, 442] width 35 height 17
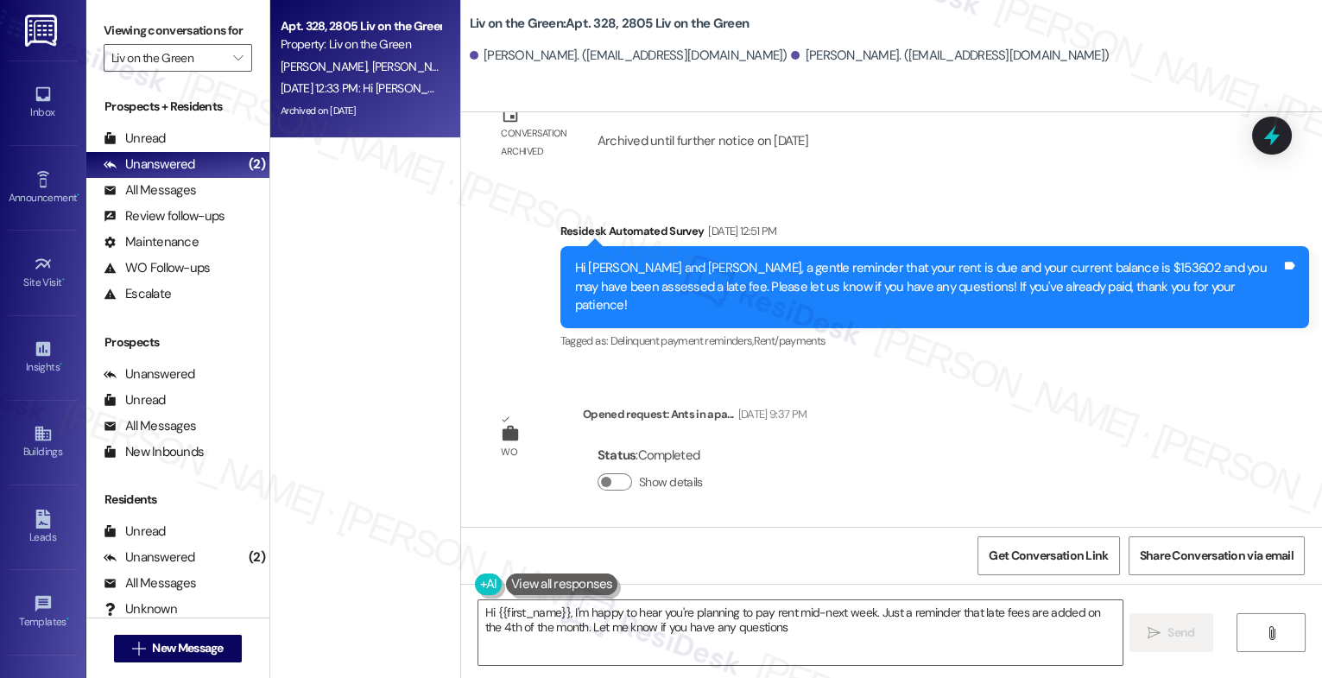
type textarea "Hi {{first_name}}, I'm happy to hear you're planning to pay rent mid-next week.…"
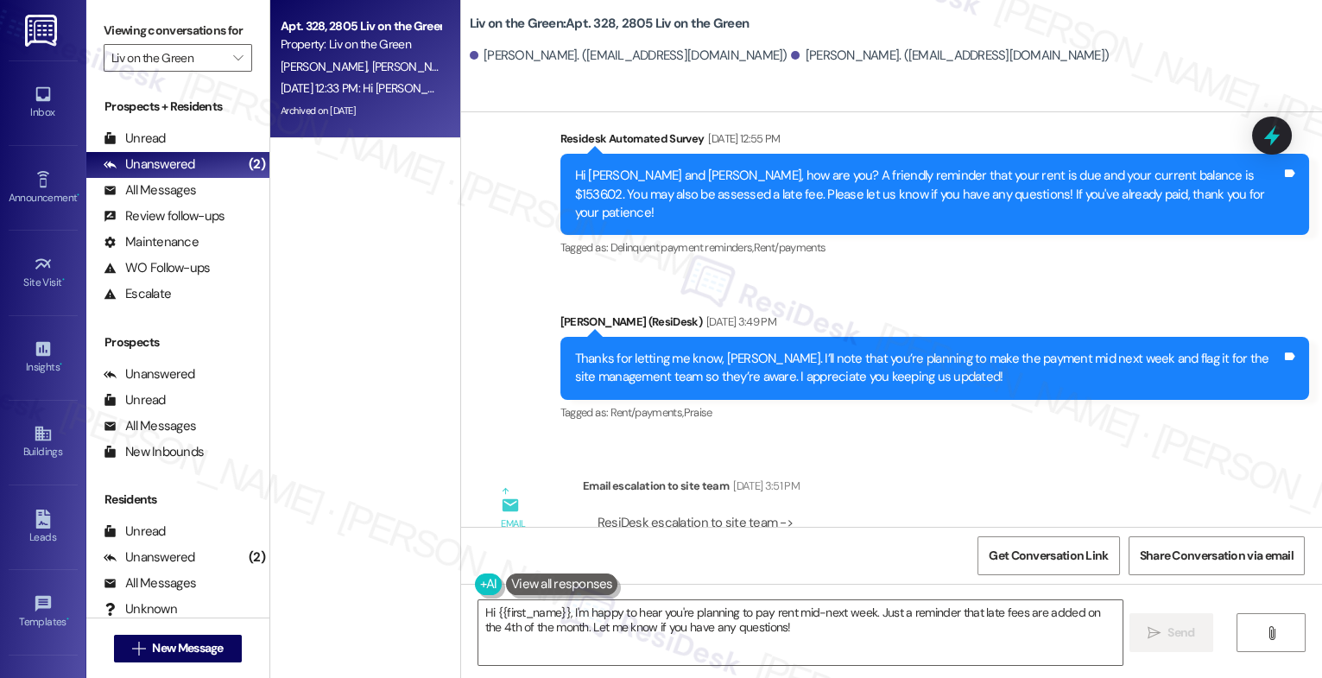
scroll to position [15591, 0]
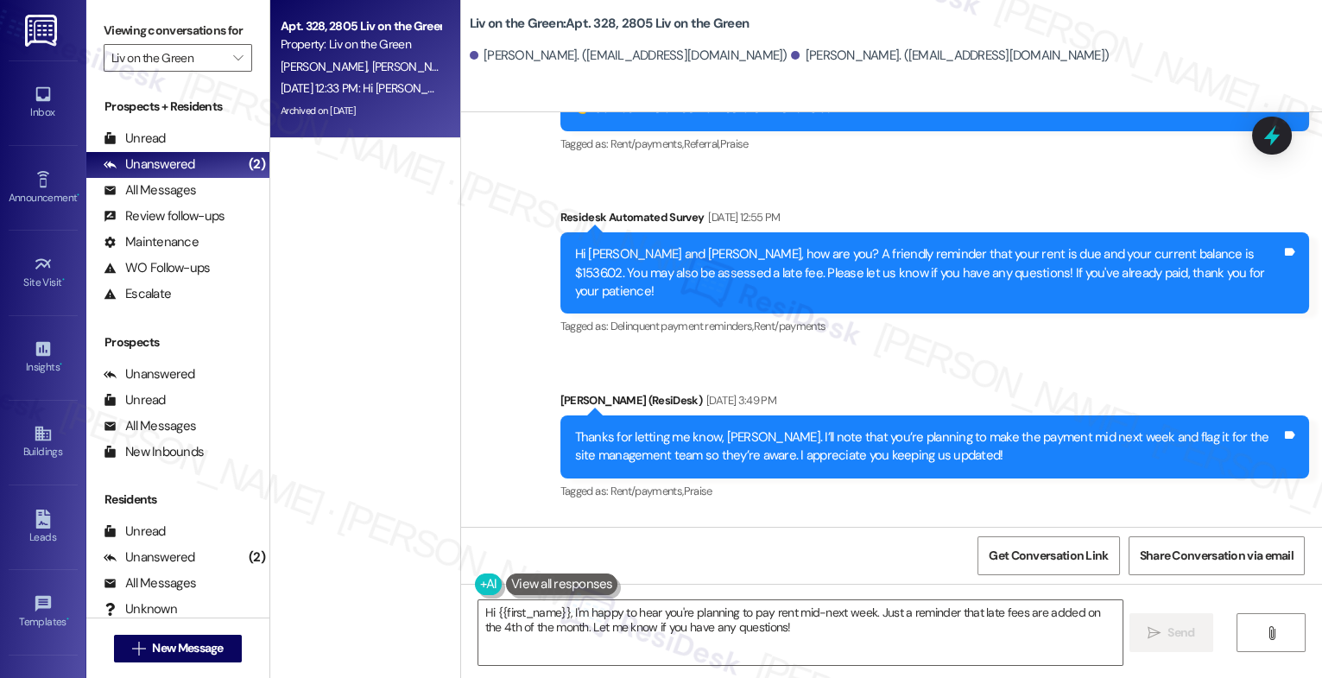
click at [861, 593] on div "ResiDesk escalation to site team -> Risk Level: High risk Topics: Promise to Pa…" at bounding box center [910, 630] width 624 height 74
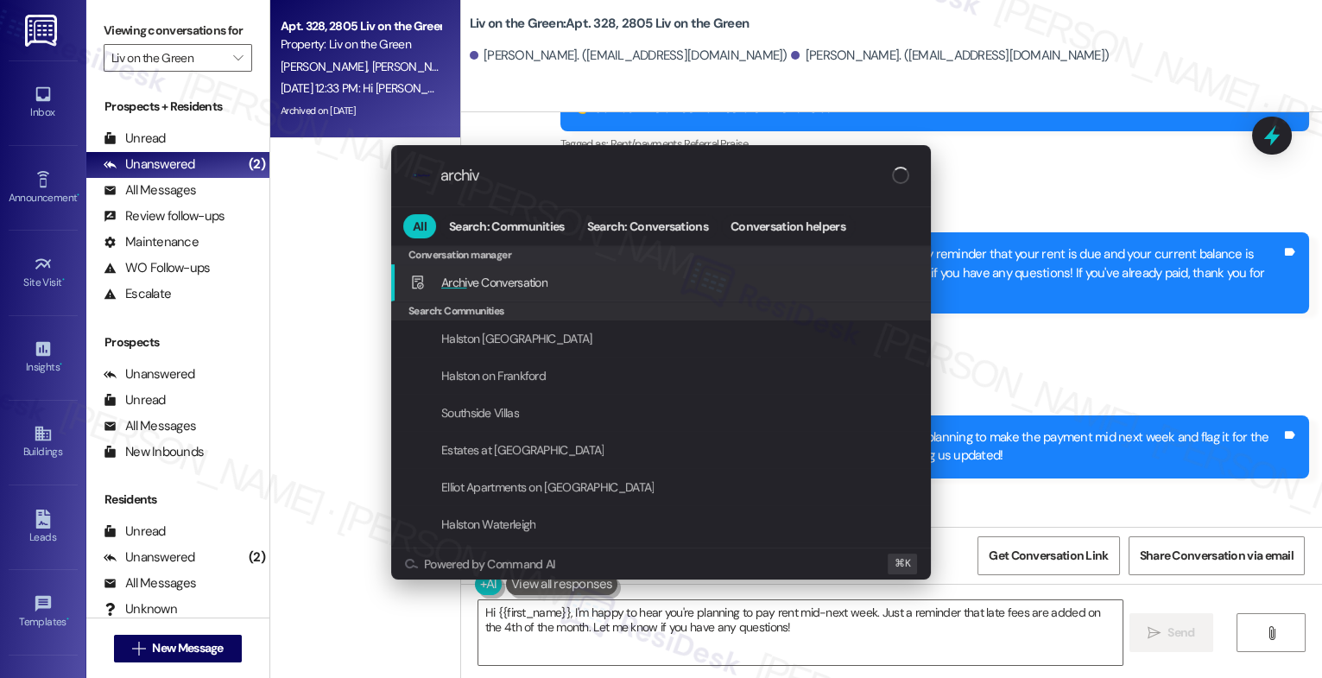
type input "archive"
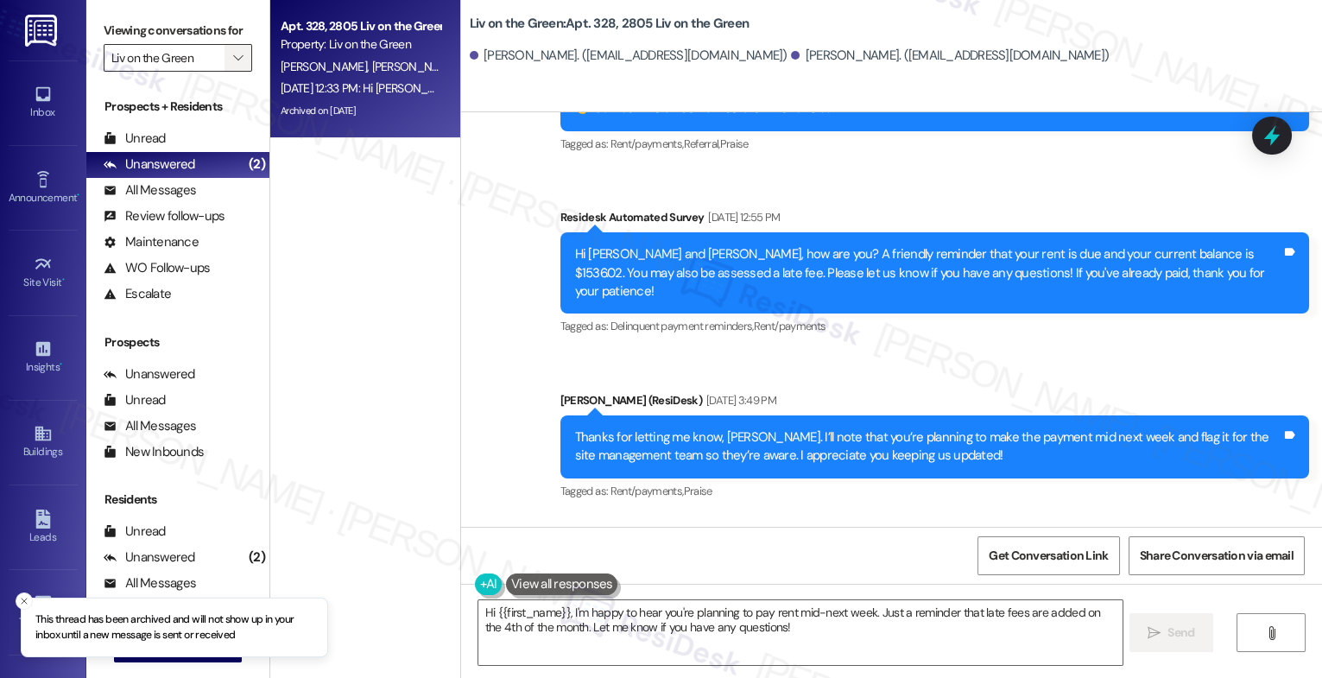
click at [231, 68] on span "" at bounding box center [238, 58] width 16 height 28
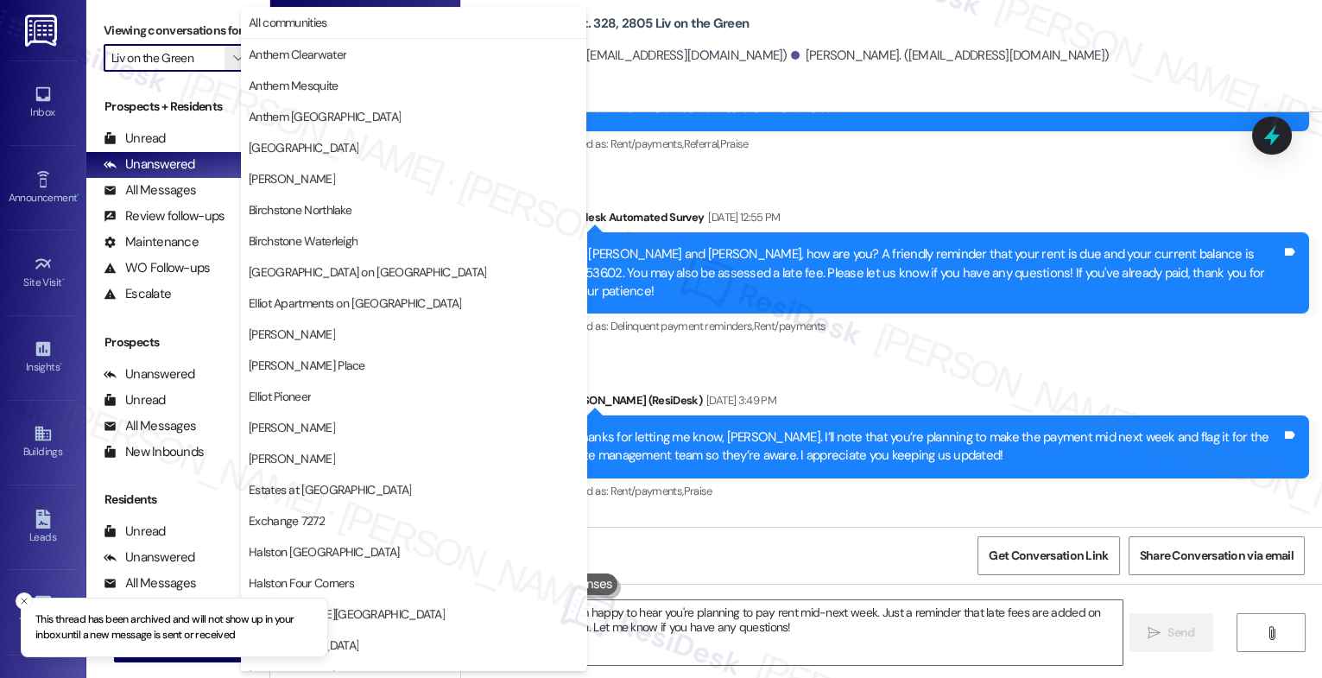
scroll to position [580, 0]
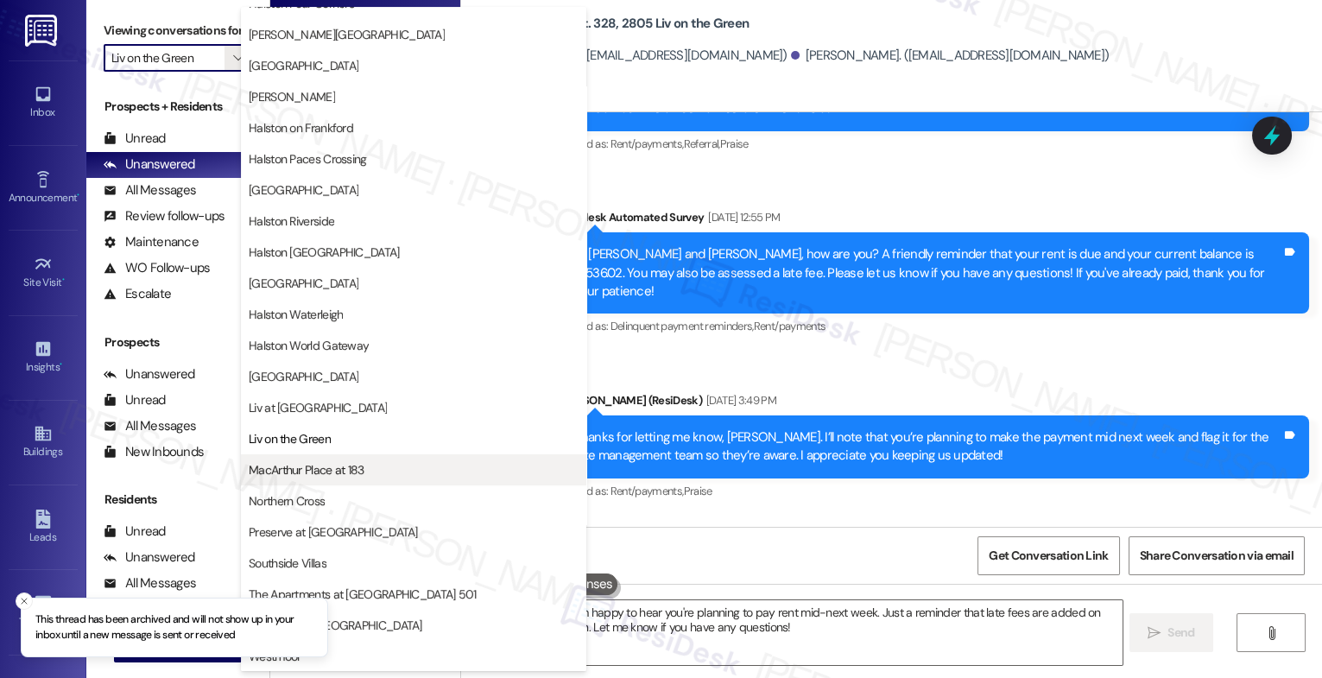
click at [359, 465] on span "MacArthur Place at 183" at bounding box center [307, 469] width 116 height 17
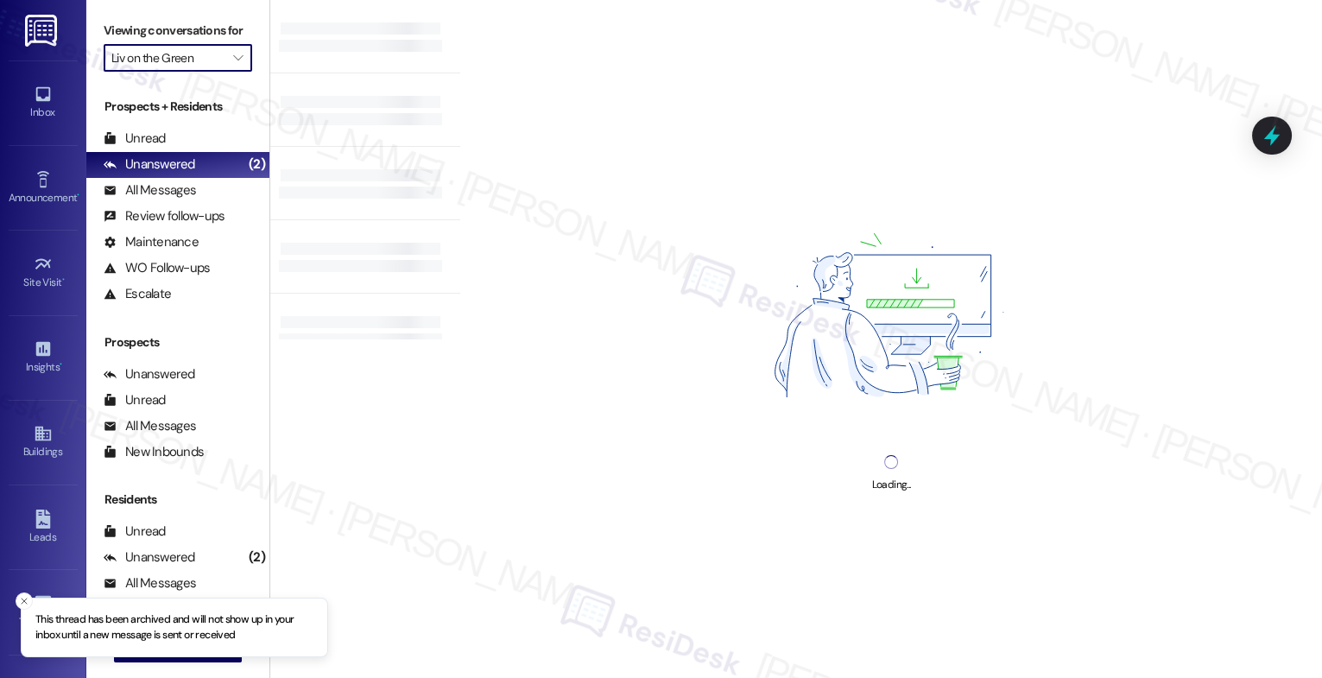
type input "MacArthur Place at 183"
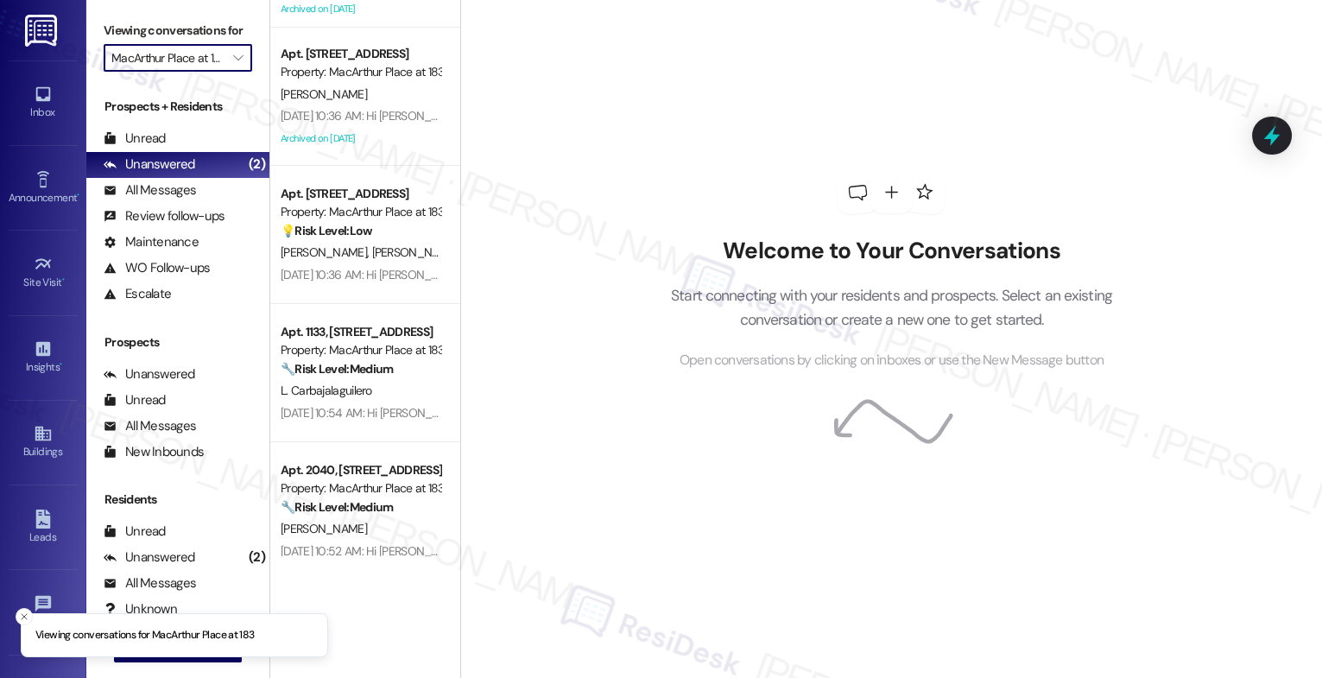
scroll to position [1102, 0]
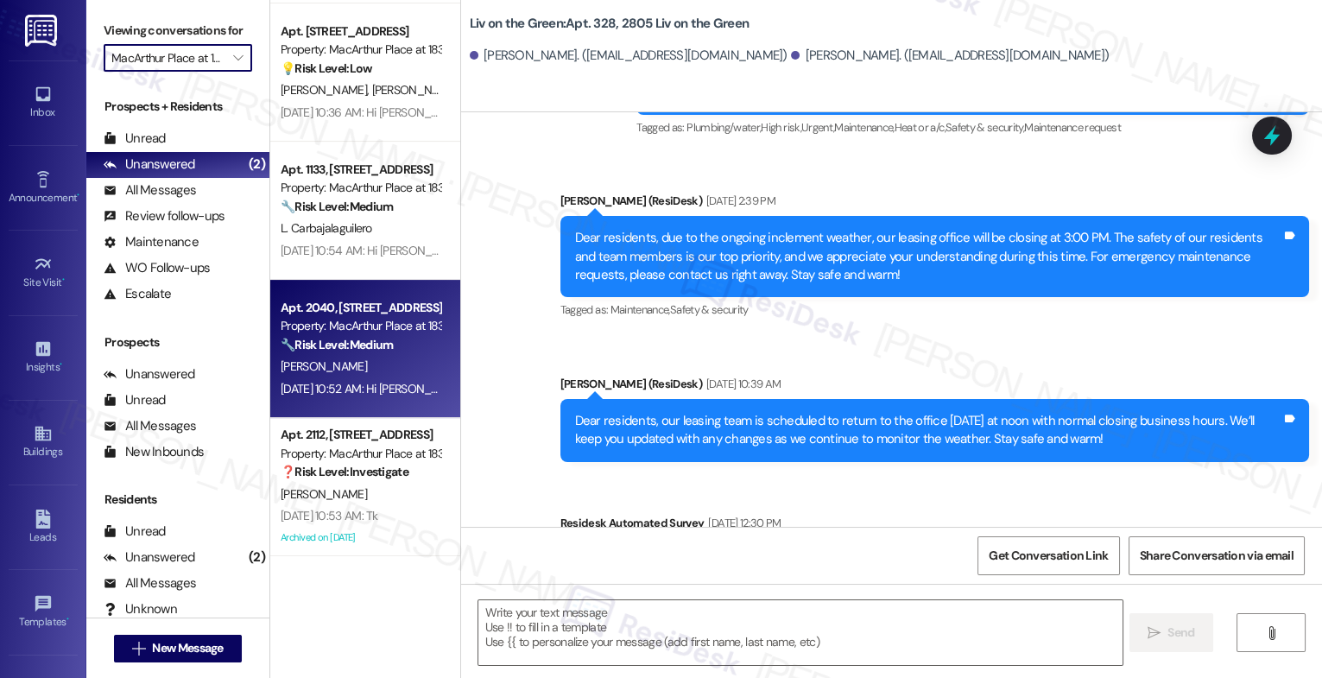
type textarea "Fetching suggested responses. Please feel free to read through the conversation…"
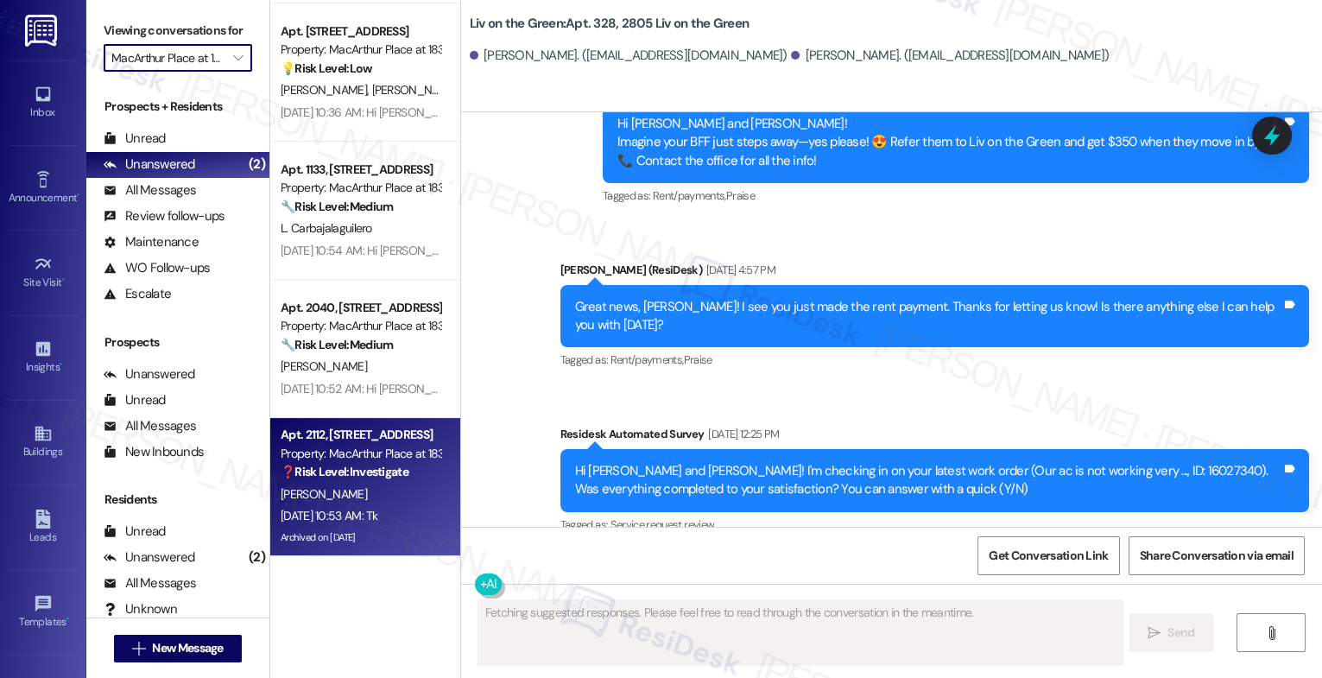
scroll to position [16069, 0]
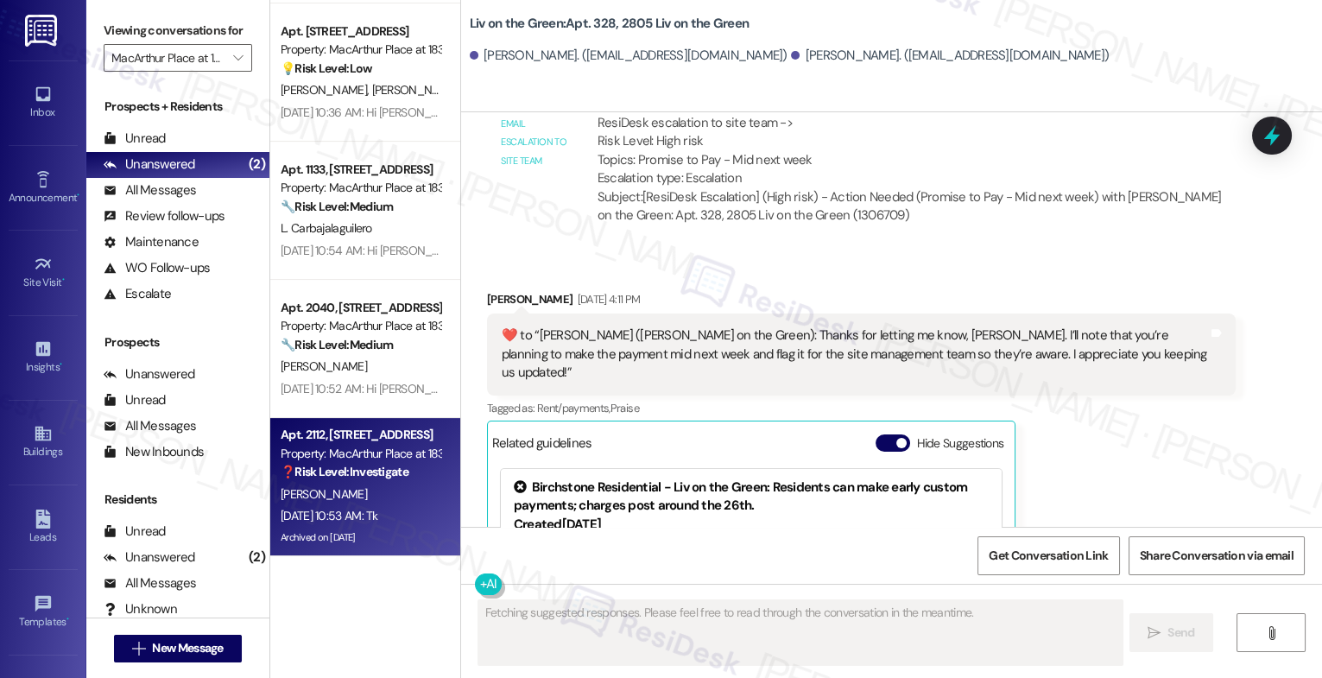
click at [347, 474] on strong "❓ Risk Level: Investigate" at bounding box center [345, 472] width 128 height 16
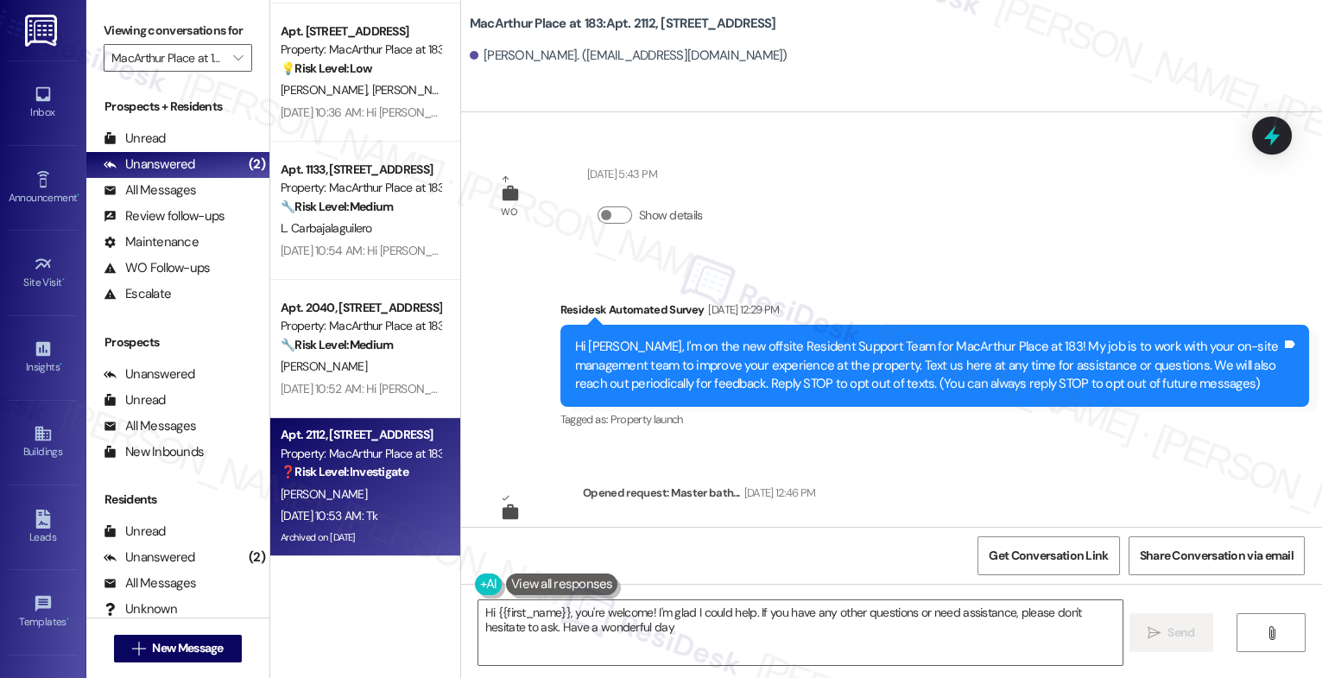
type textarea "Hi {{first_name}}, you're welcome! I'm glad I could help. If you have any other…"
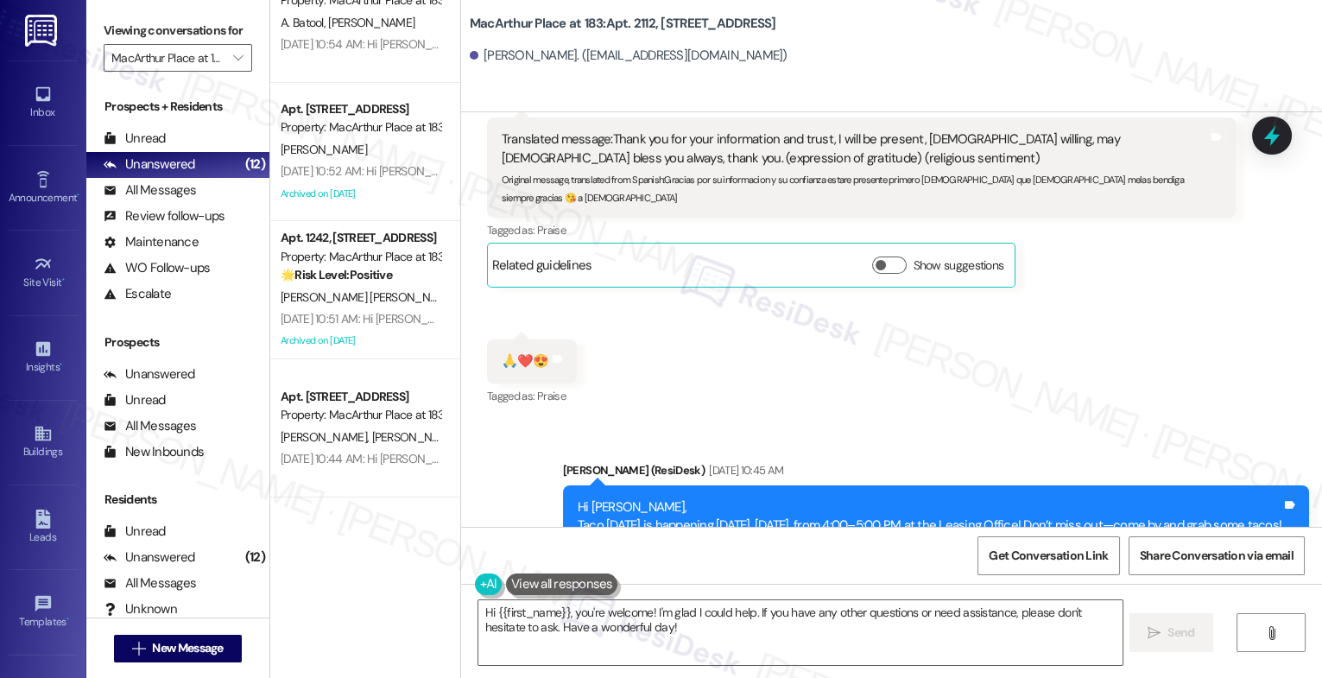
scroll to position [0, 0]
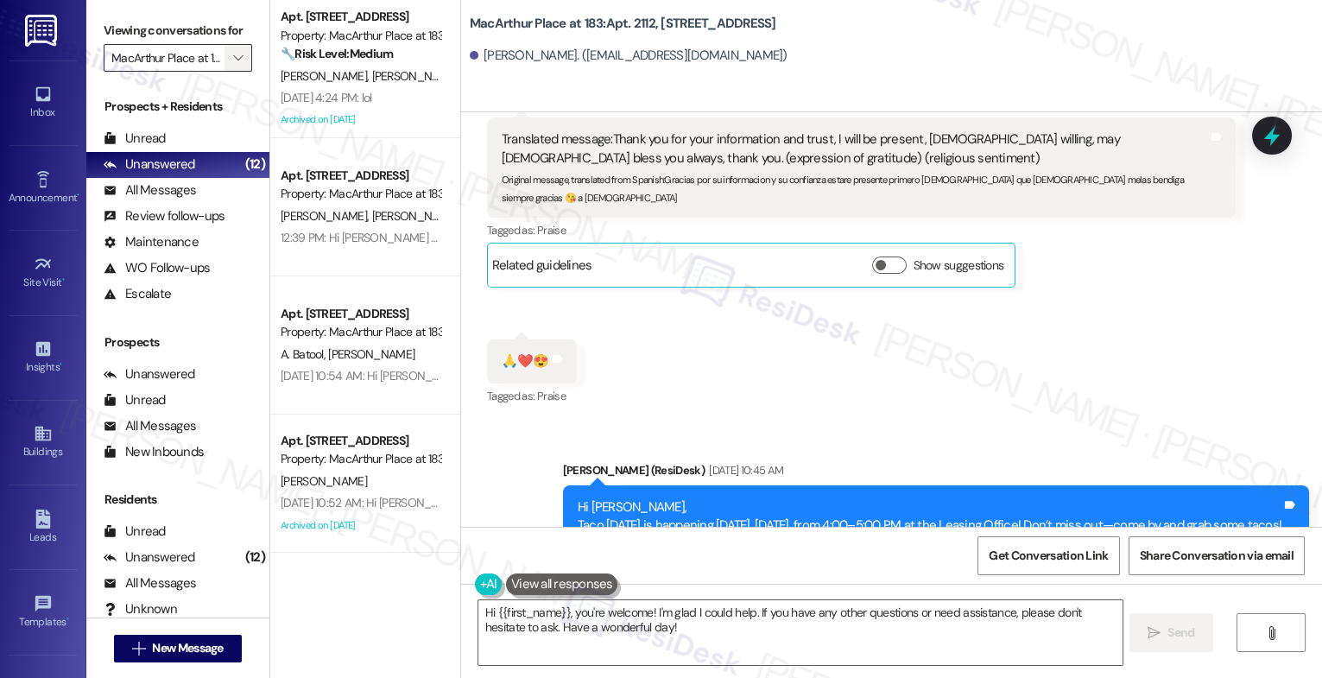
click at [230, 71] on span "" at bounding box center [238, 58] width 16 height 28
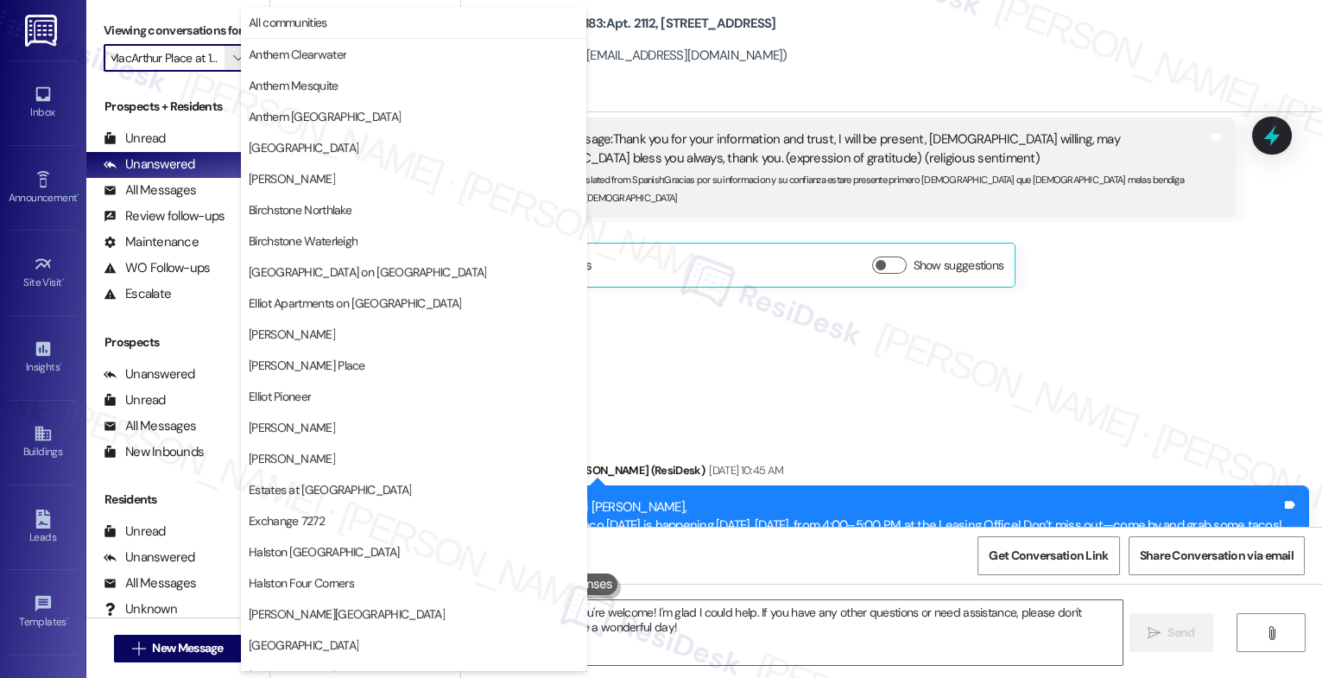
scroll to position [580, 0]
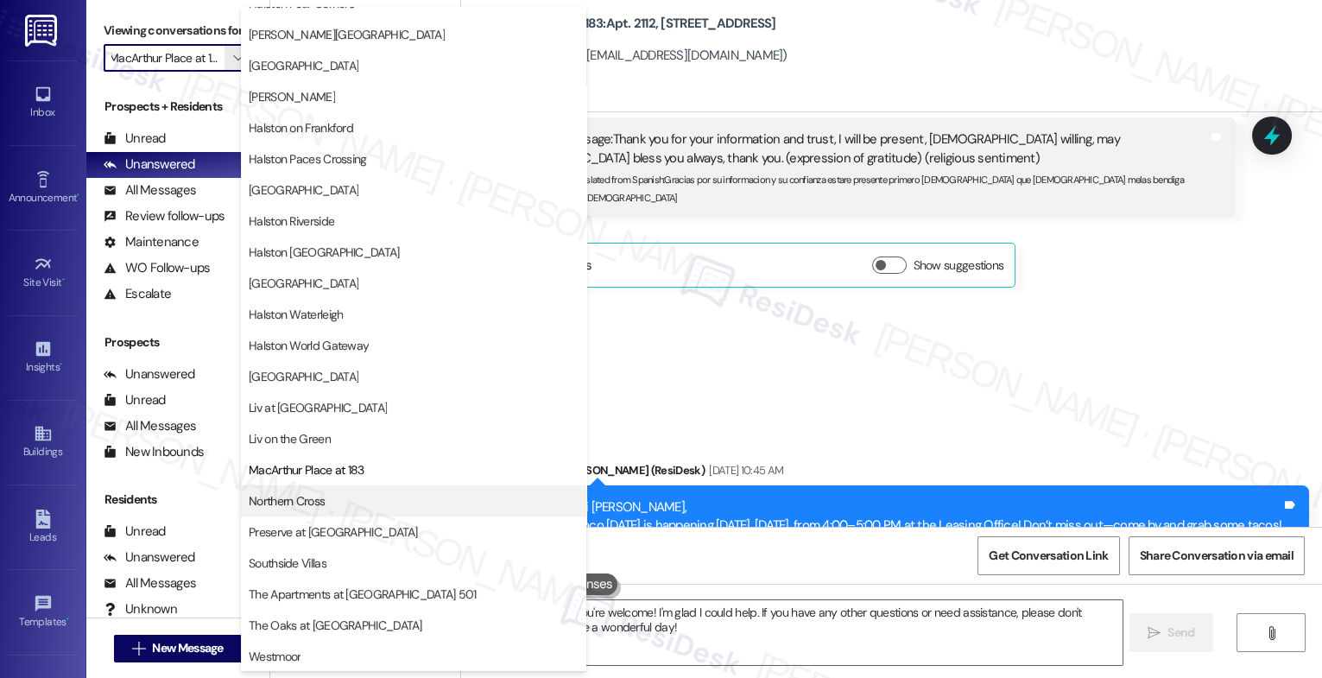
click at [349, 503] on span "Northern Cross" at bounding box center [414, 500] width 330 height 17
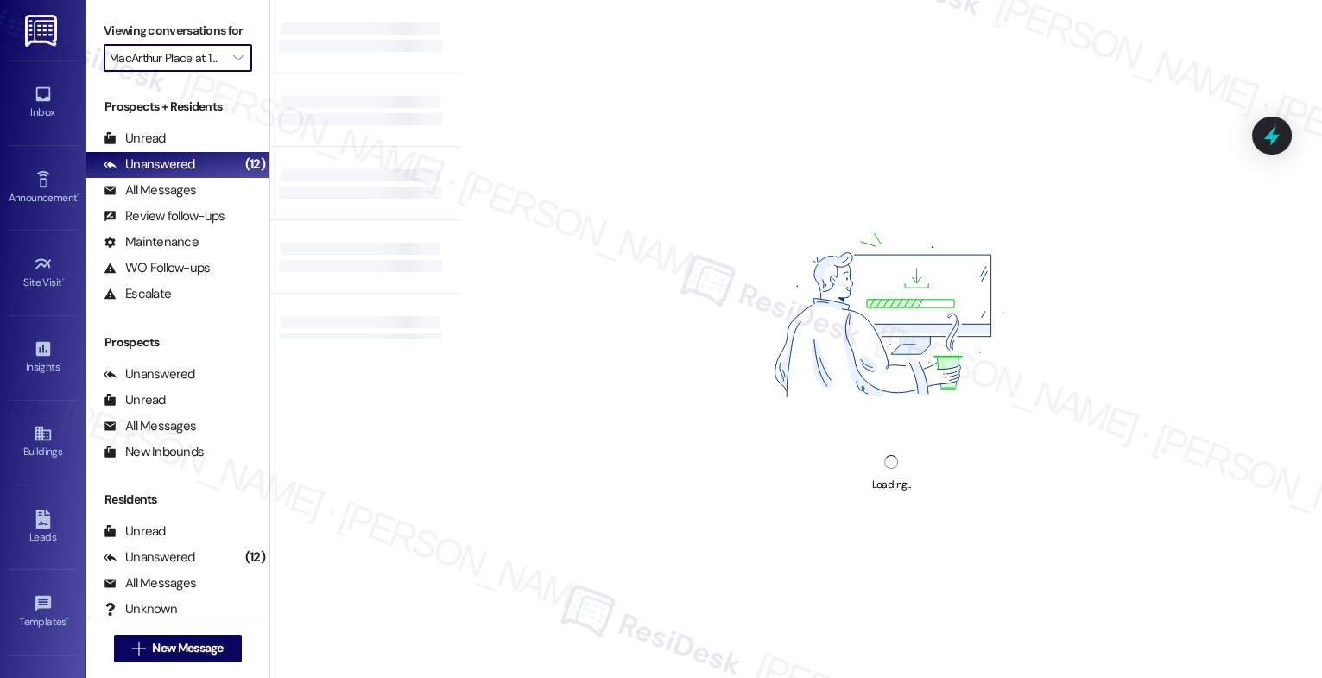
type input "Northern Cross"
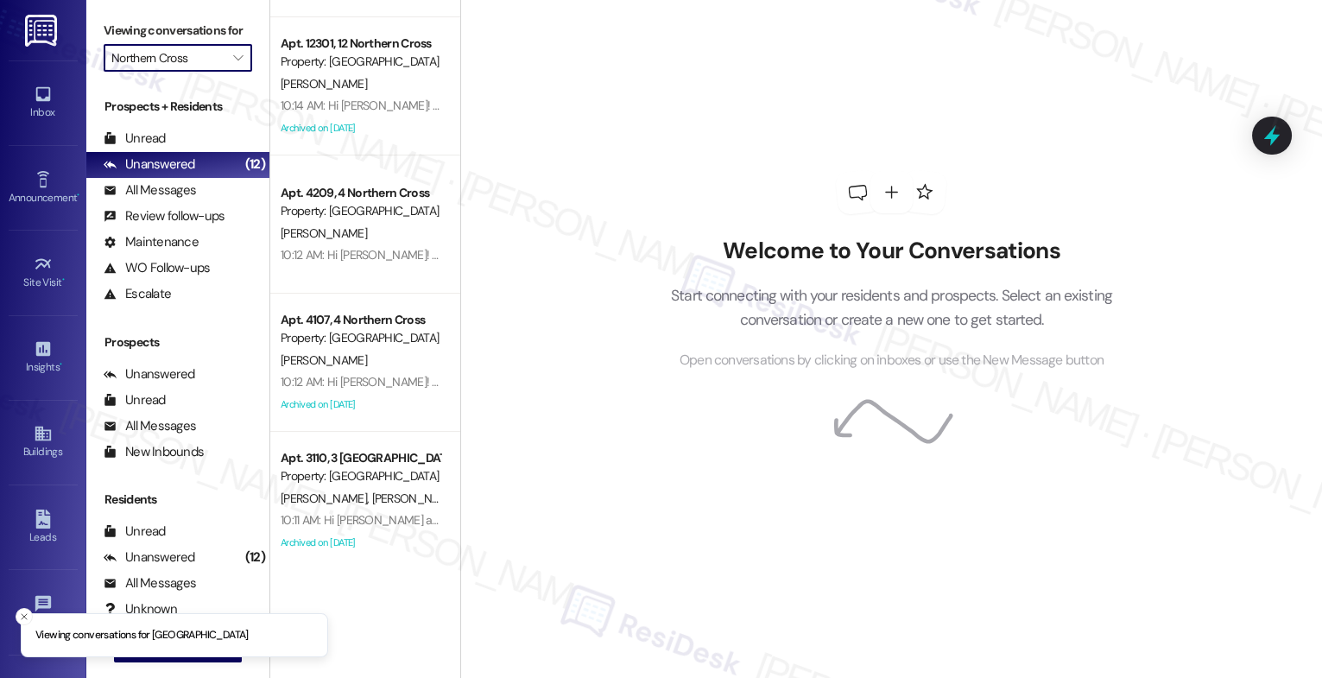
scroll to position [1379, 0]
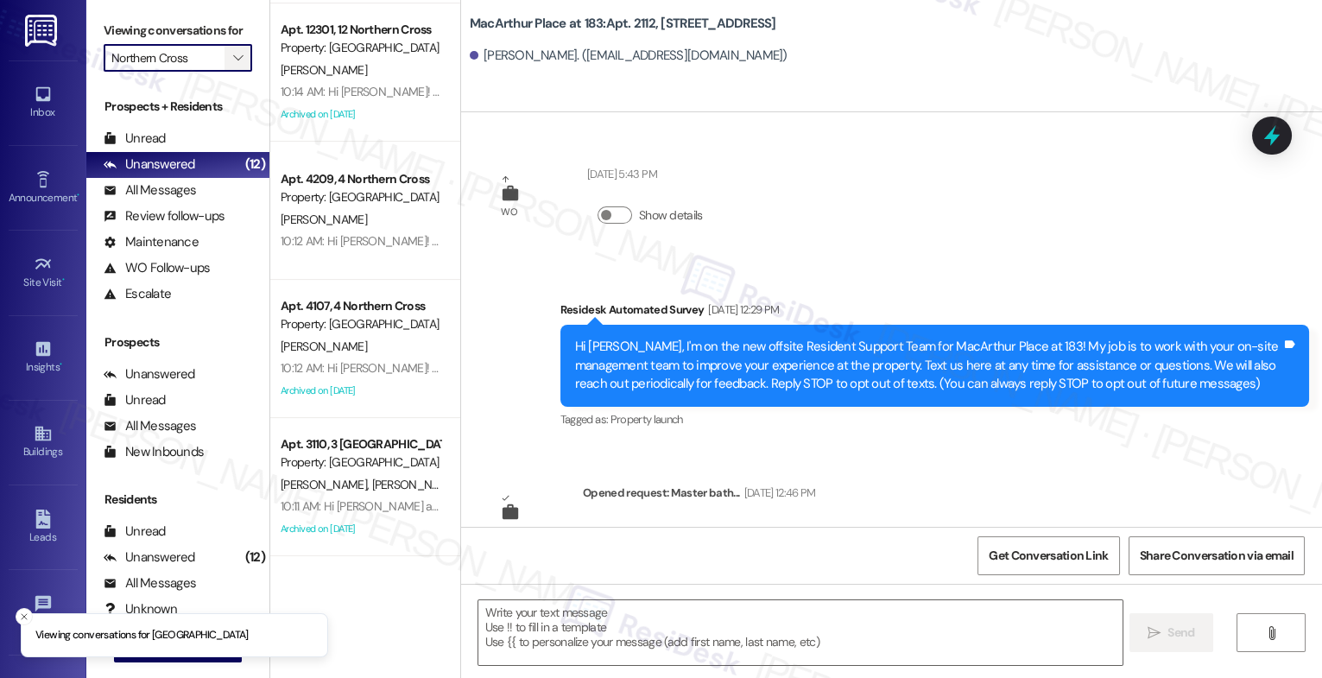
click at [233, 65] on icon "" at bounding box center [238, 58] width 10 height 14
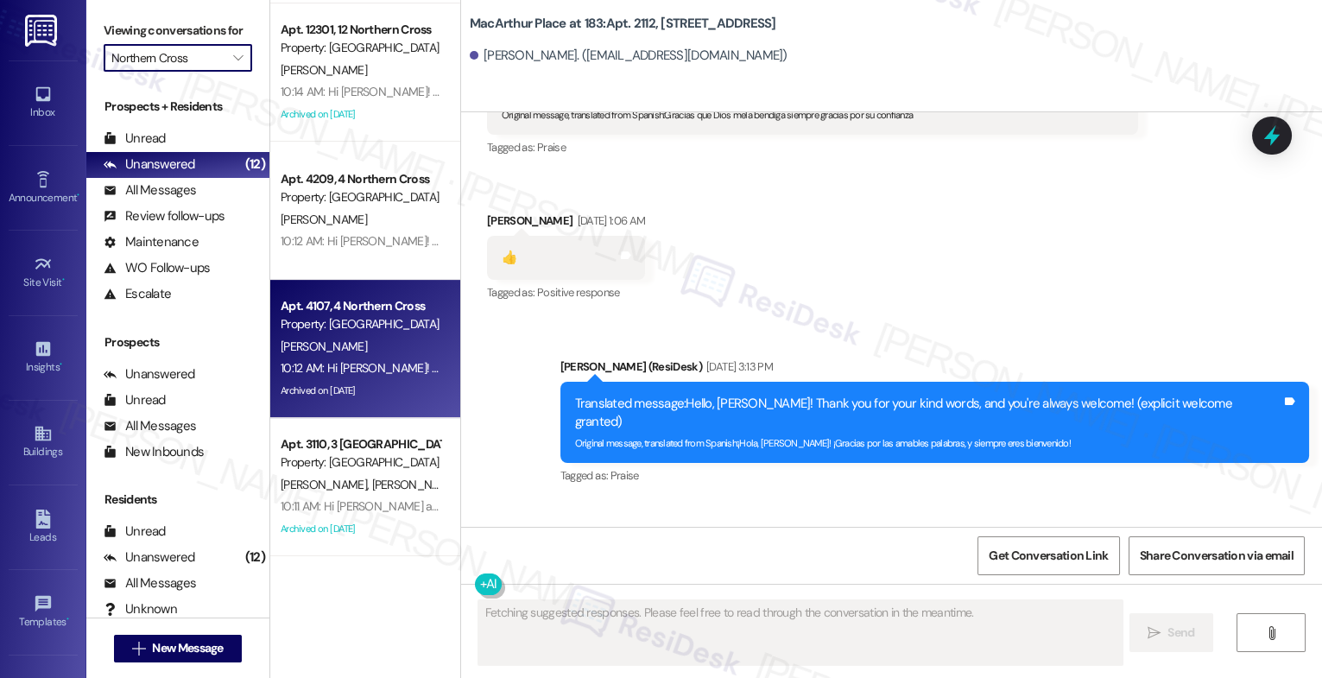
scroll to position [57894, 0]
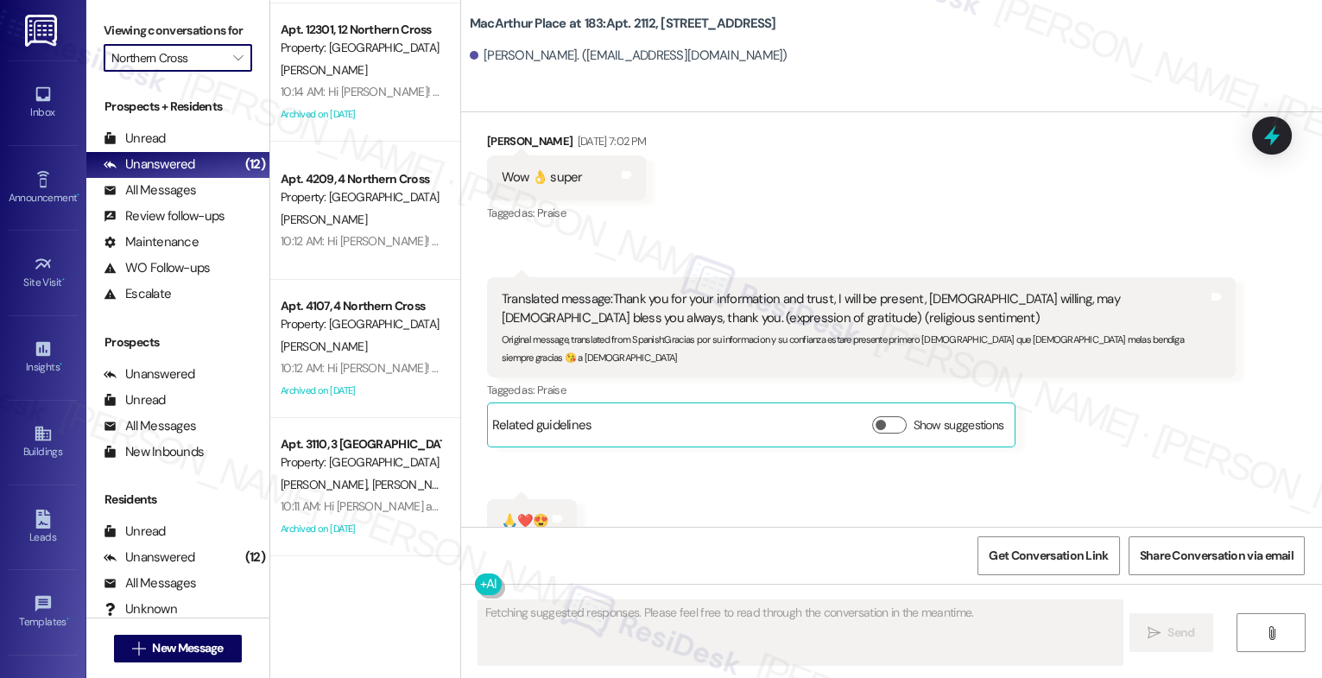
click at [219, 44] on label "Viewing conversations for" at bounding box center [178, 30] width 149 height 27
click at [233, 65] on icon "" at bounding box center [238, 58] width 10 height 14
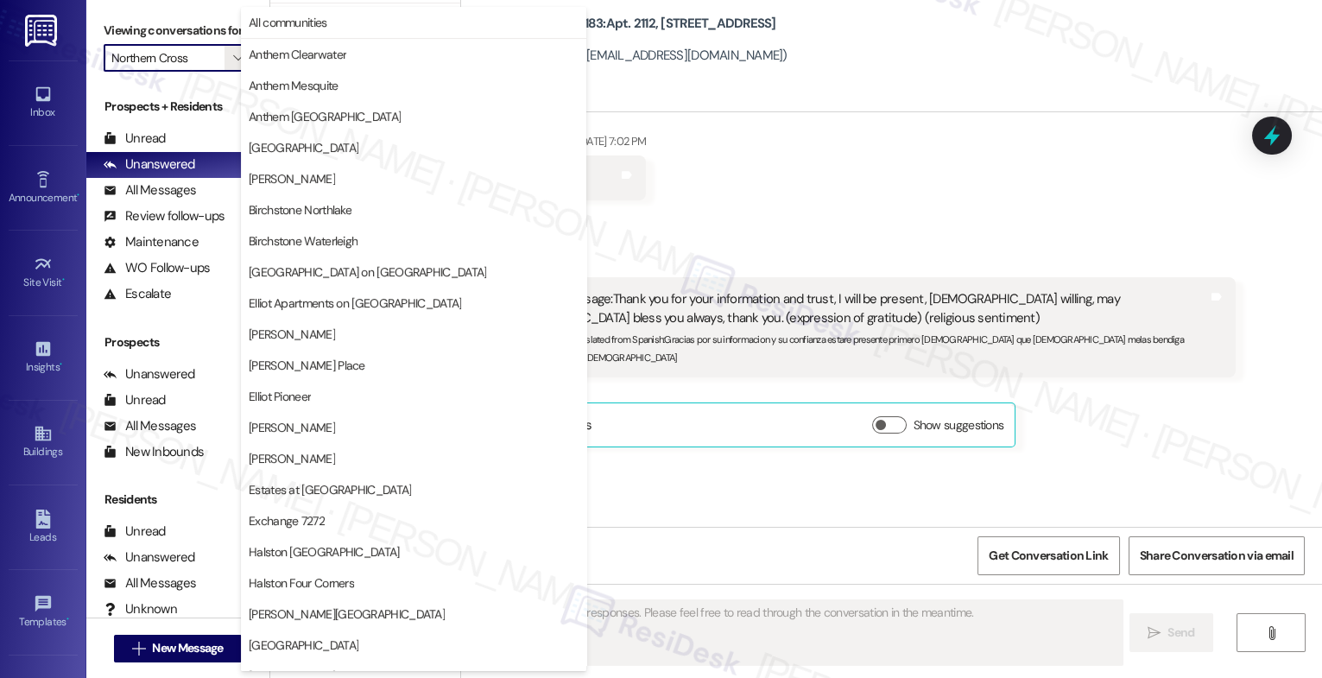
scroll to position [580, 0]
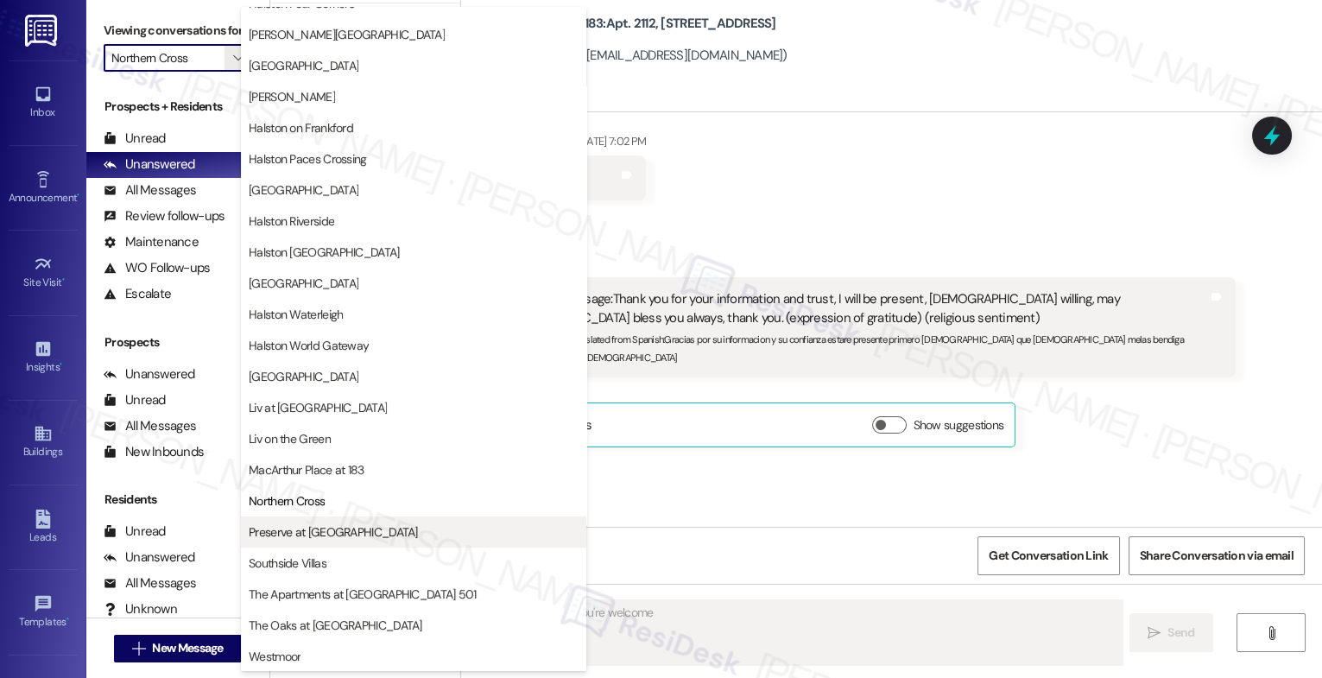
click at [350, 534] on span "Preserve at Preston" at bounding box center [414, 531] width 330 height 17
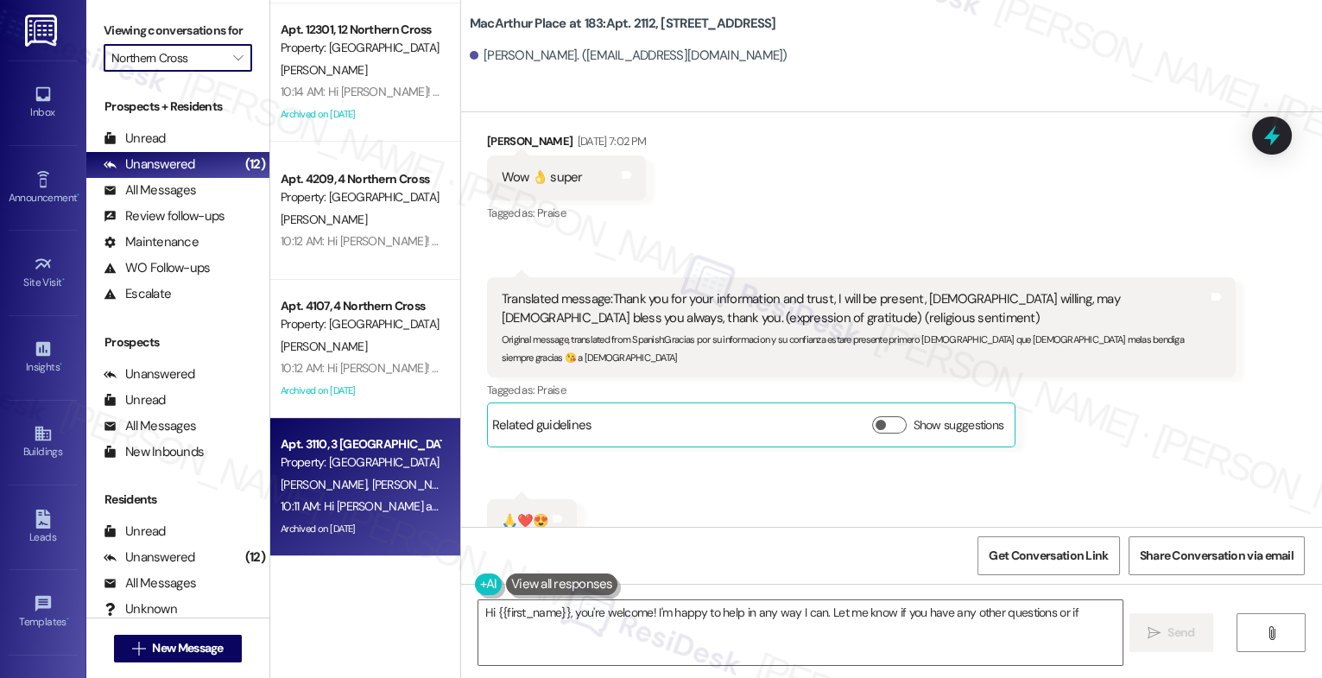
type textarea "Hi {{first_name}}, you're welcome! I'm happy to help in any way I can. Let me k…"
type input "Preserve at Preston"
type textarea "Hi {{first_name}}, you're welcome! I'm happy to help in any way I can. Let me k…"
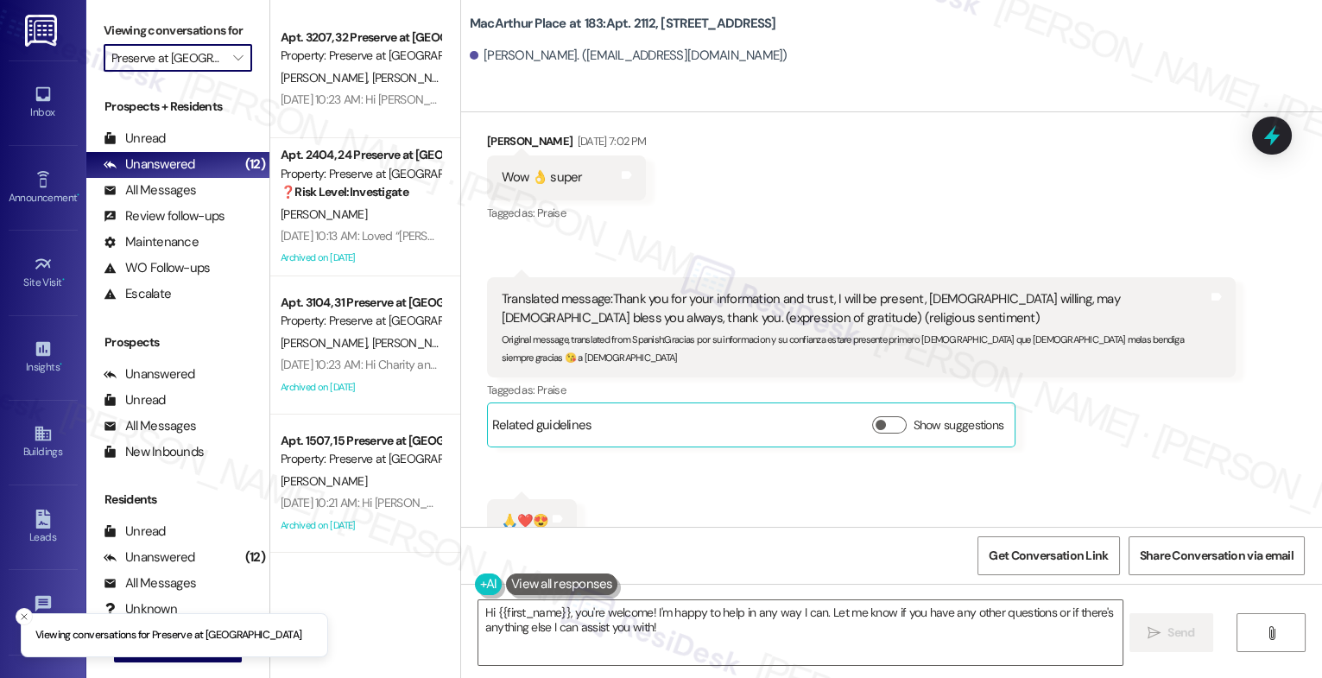
scroll to position [688, 0]
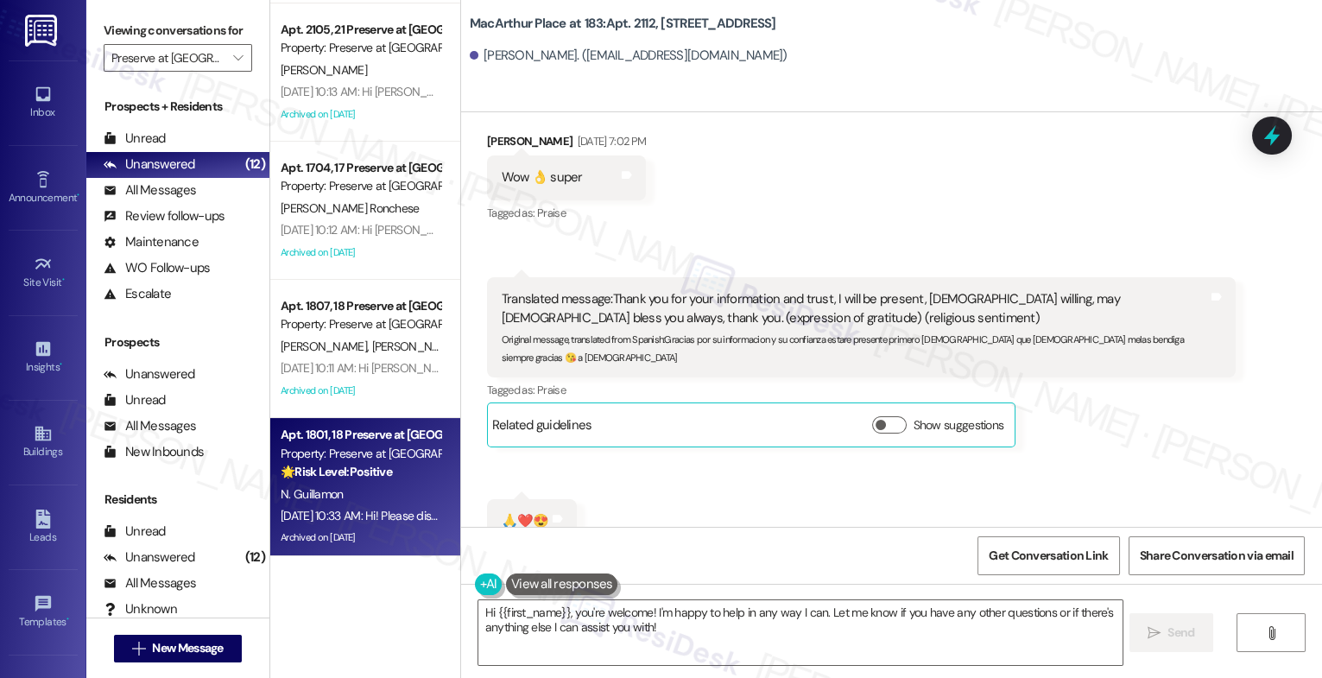
click at [355, 480] on div "🌟 Risk Level: Positive The resident is simply acknowledging and thanking the pr…" at bounding box center [361, 472] width 160 height 18
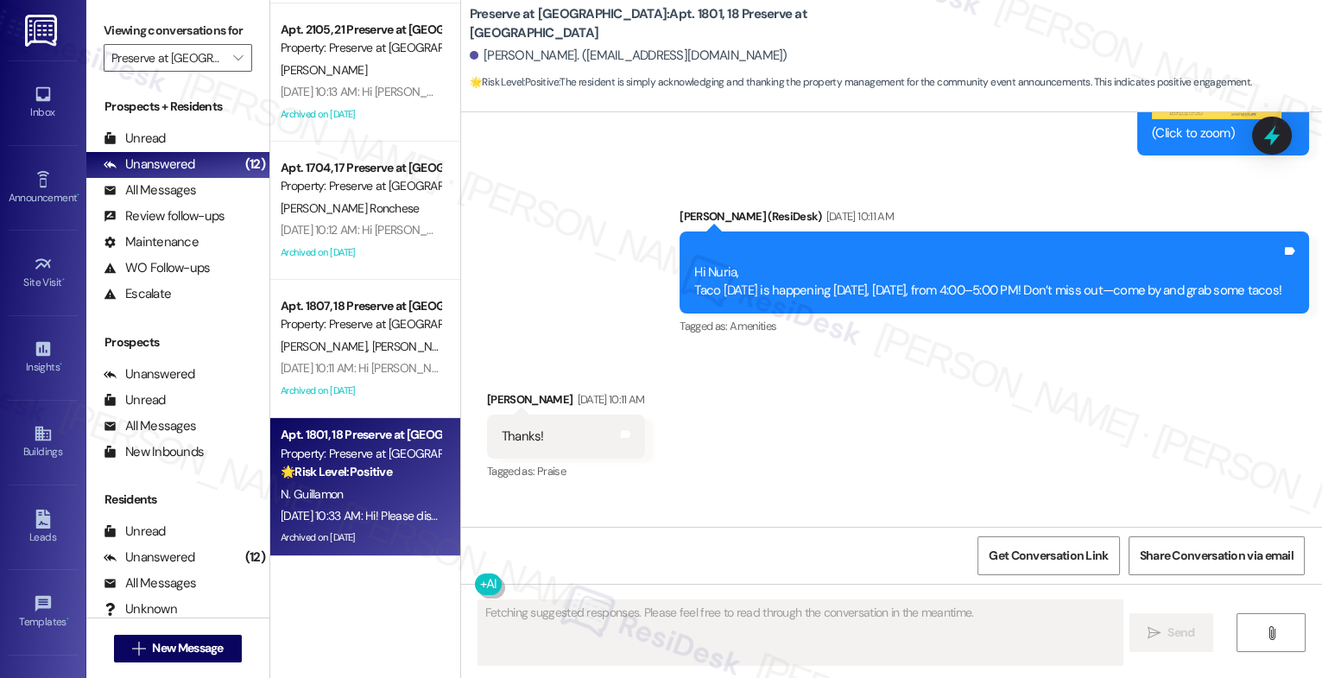
scroll to position [16231, 0]
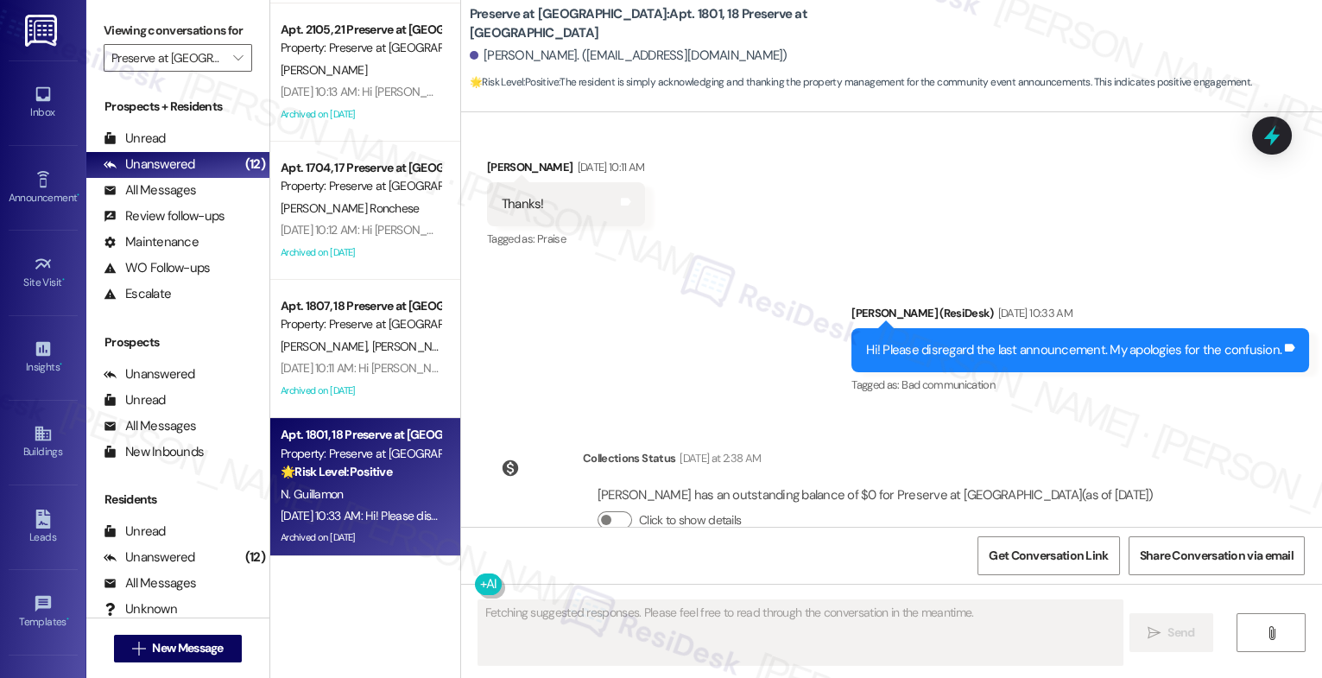
click at [701, 361] on div "Announcement, sent via SMS Sarah (ResiDesk) Sep 16, 2025 at 10:33 AM Hi! Please…" at bounding box center [891, 338] width 861 height 146
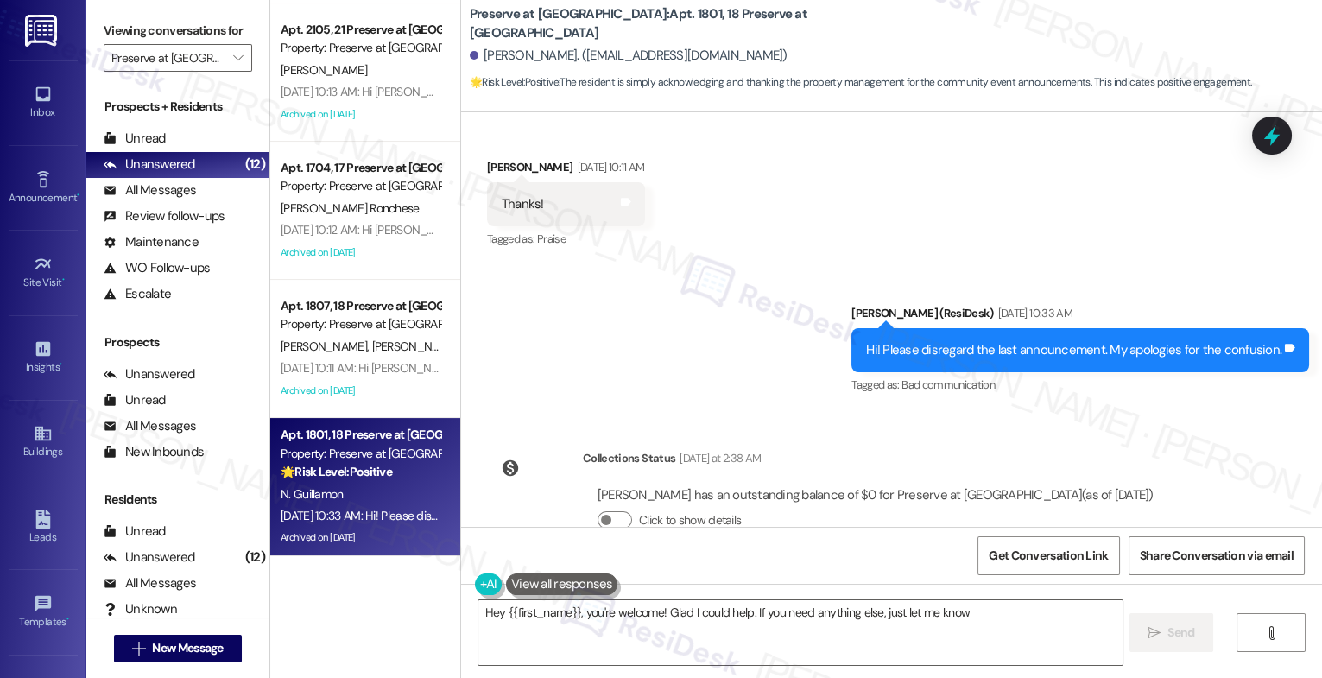
type textarea "Hey {{first_name}}, you're welcome! Glad I could help. If you need anything els…"
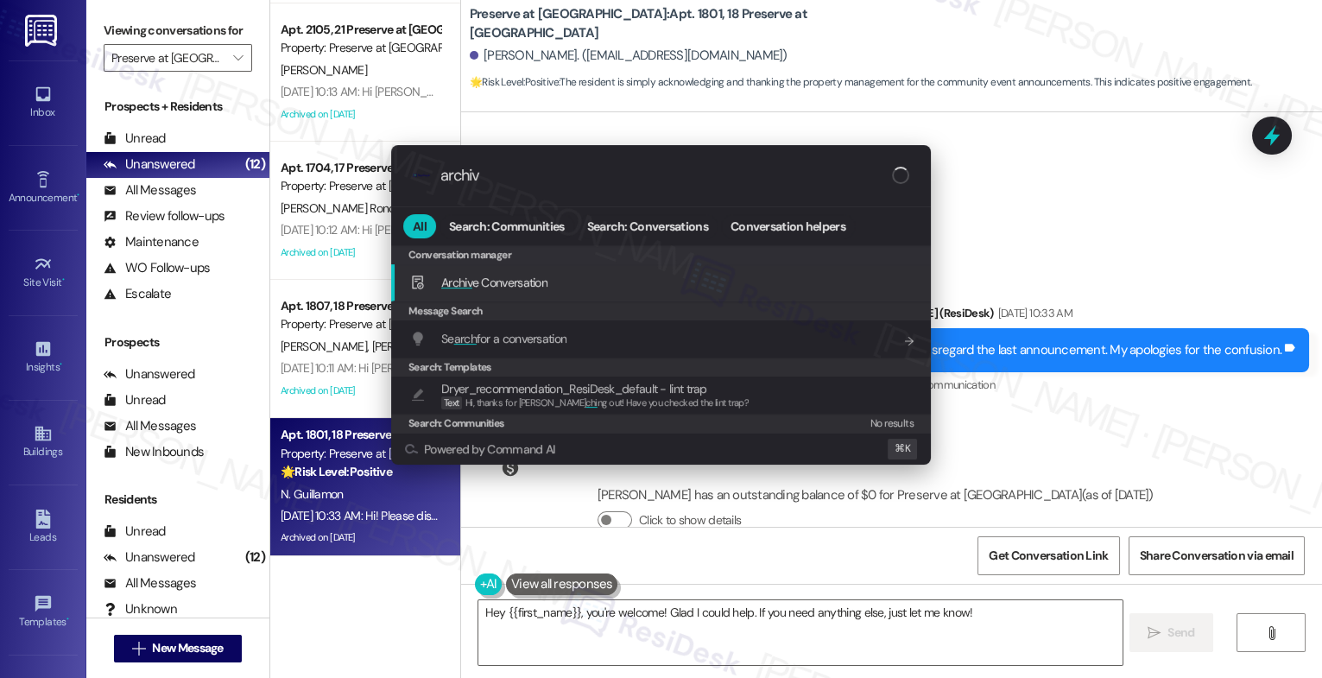
type input "archive"
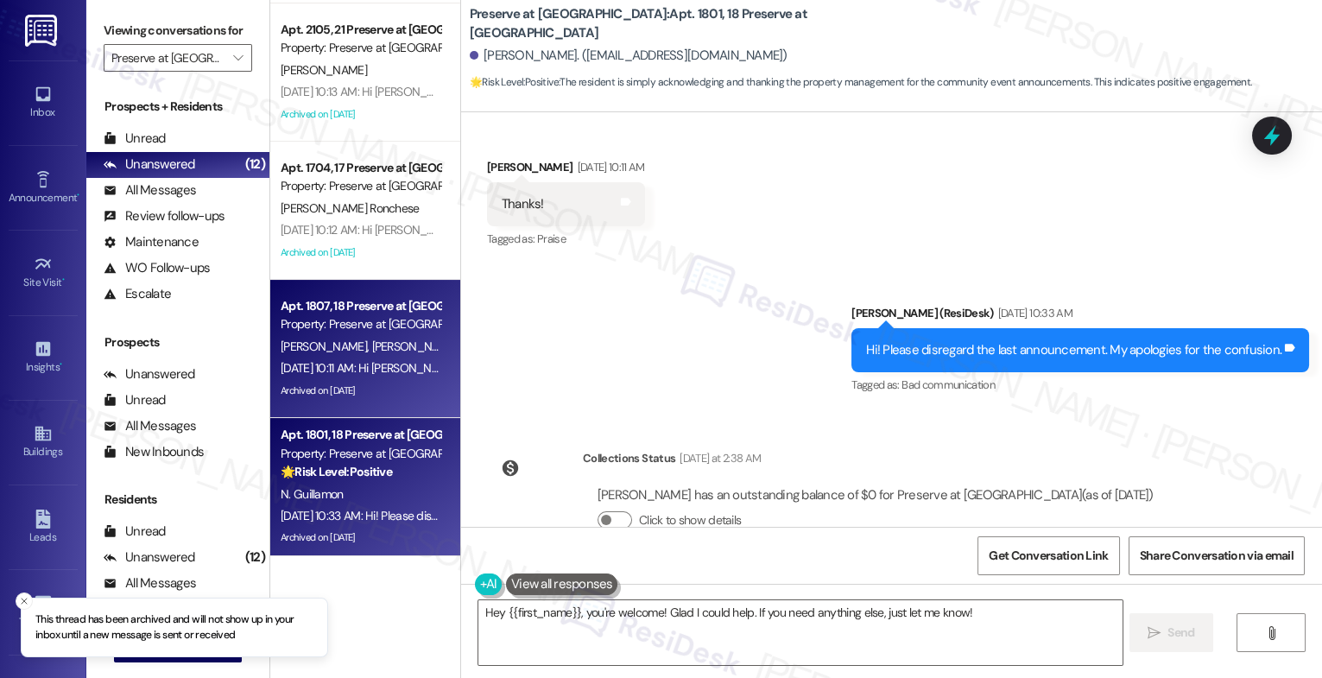
click at [371, 342] on span "M. Chandler" at bounding box center [417, 347] width 92 height 16
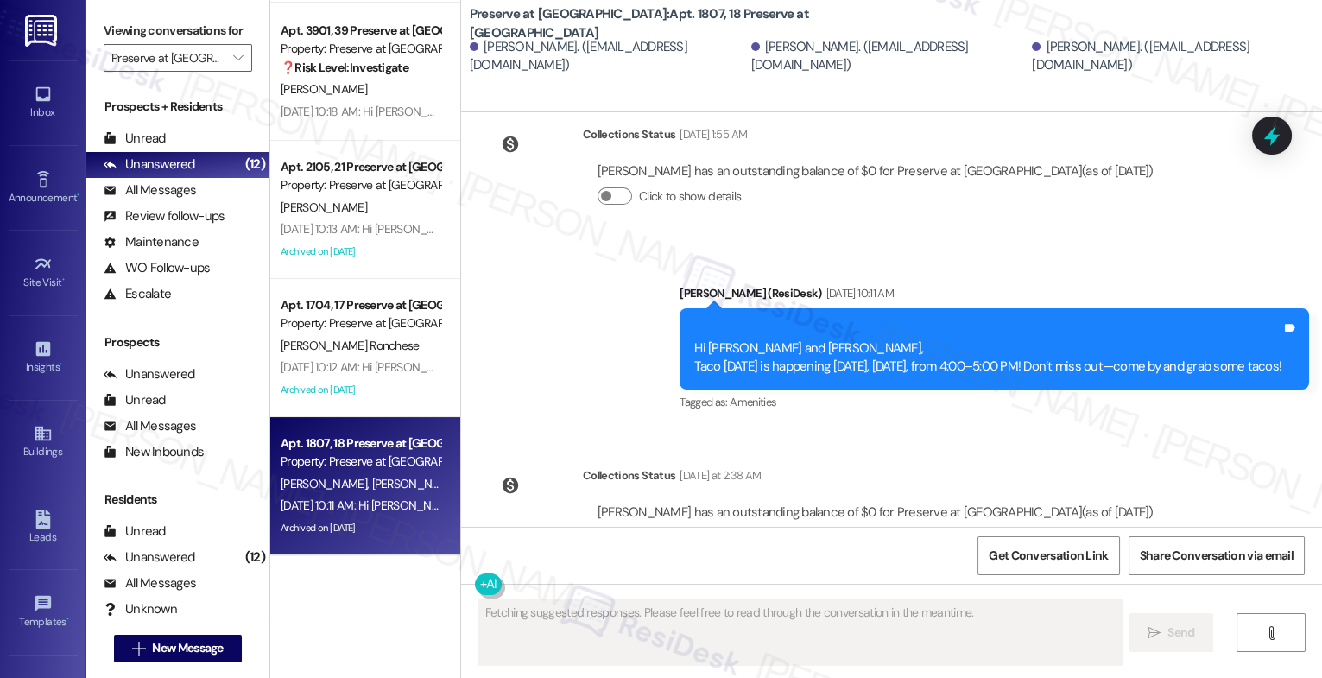
scroll to position [549, 0]
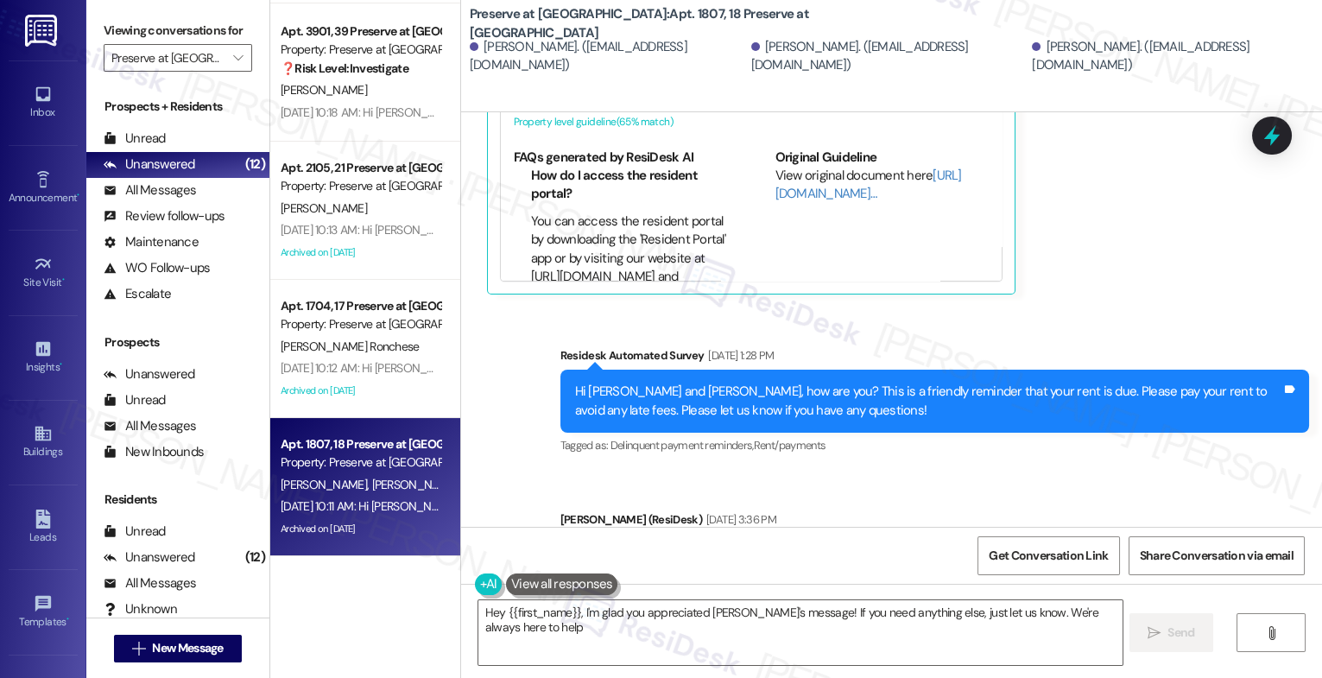
type textarea "Hey {{first_name}}, I'm glad you appreciated Sarah's message! If you need anyth…"
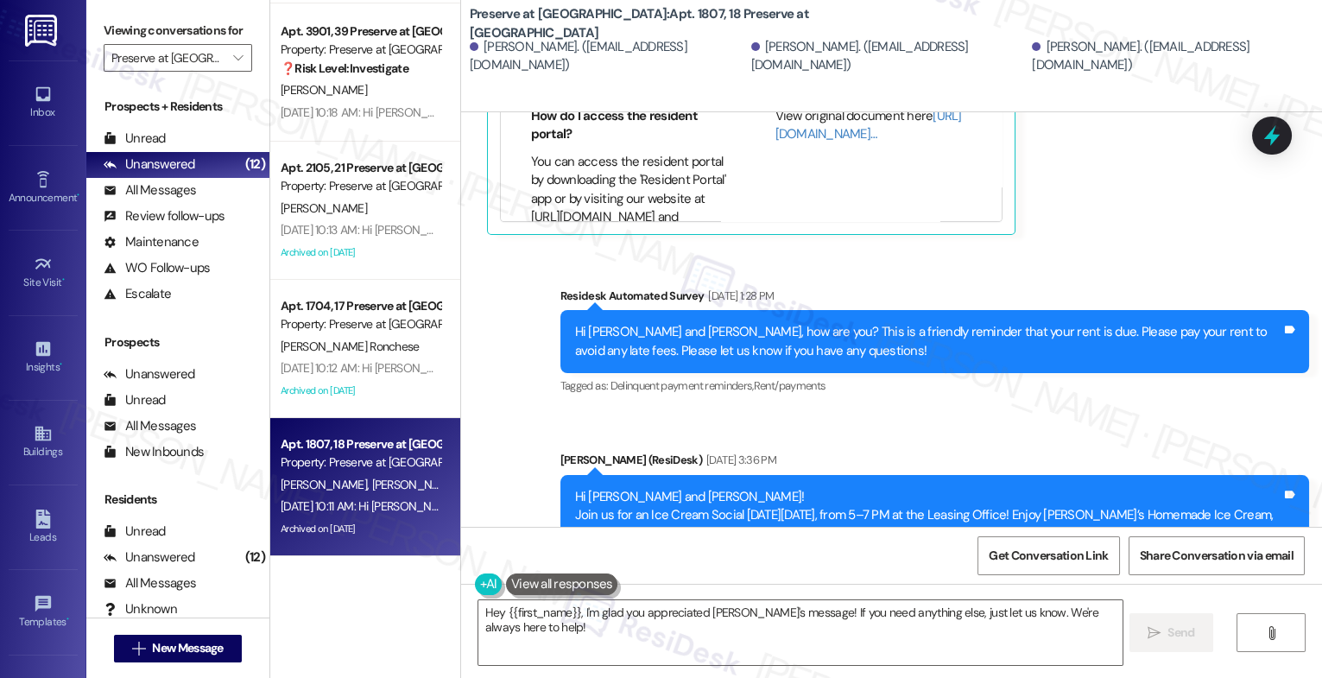
scroll to position [4844, 0]
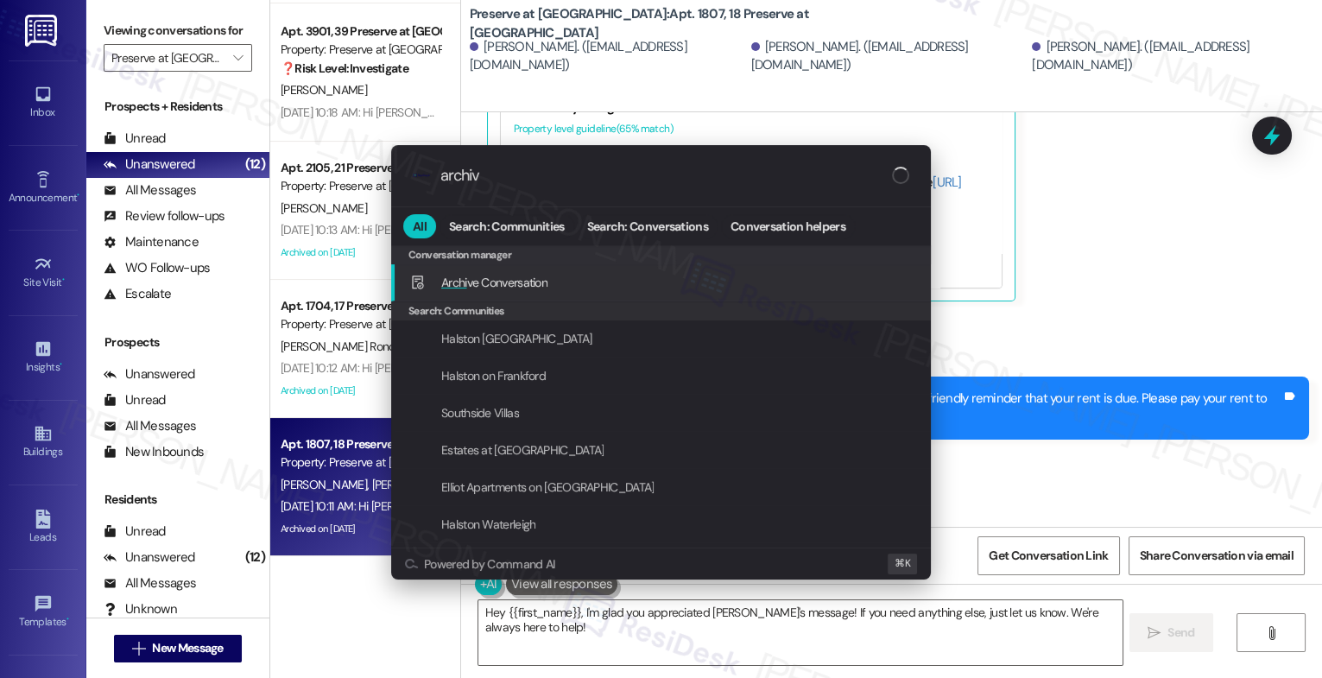
type input "archive"
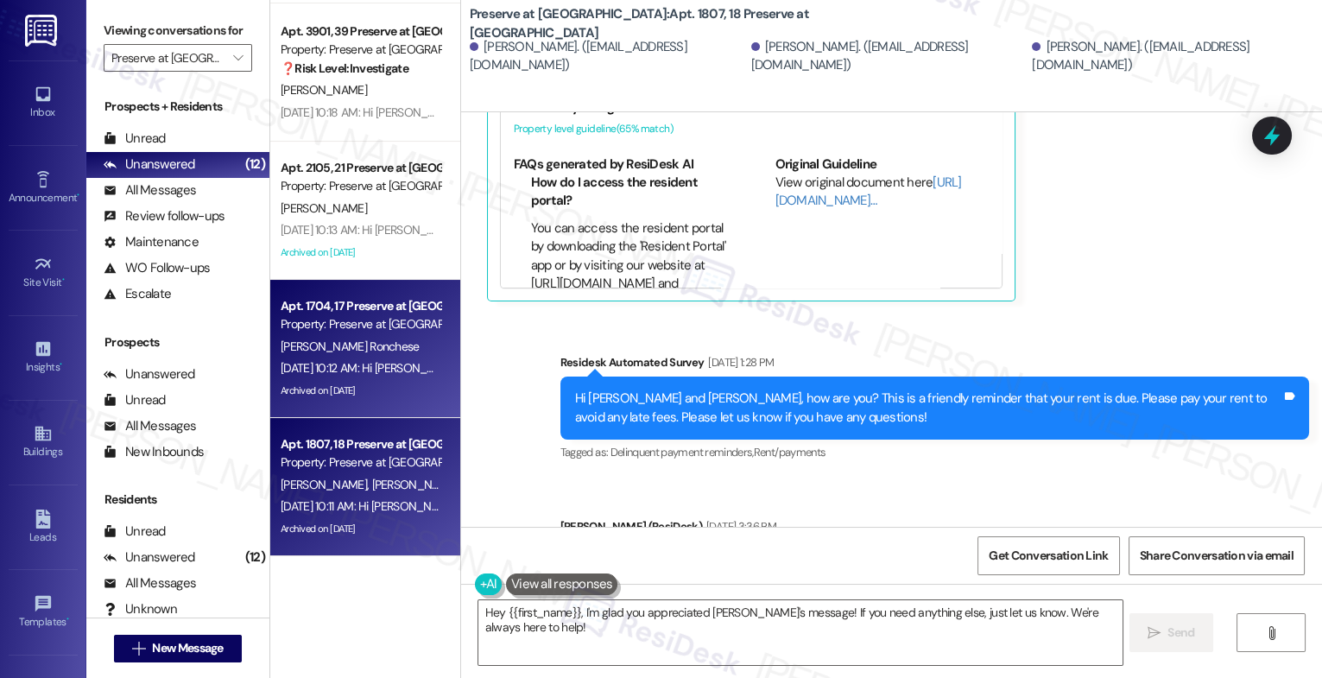
click at [327, 333] on div "Property: Preserve at Preston" at bounding box center [361, 324] width 160 height 18
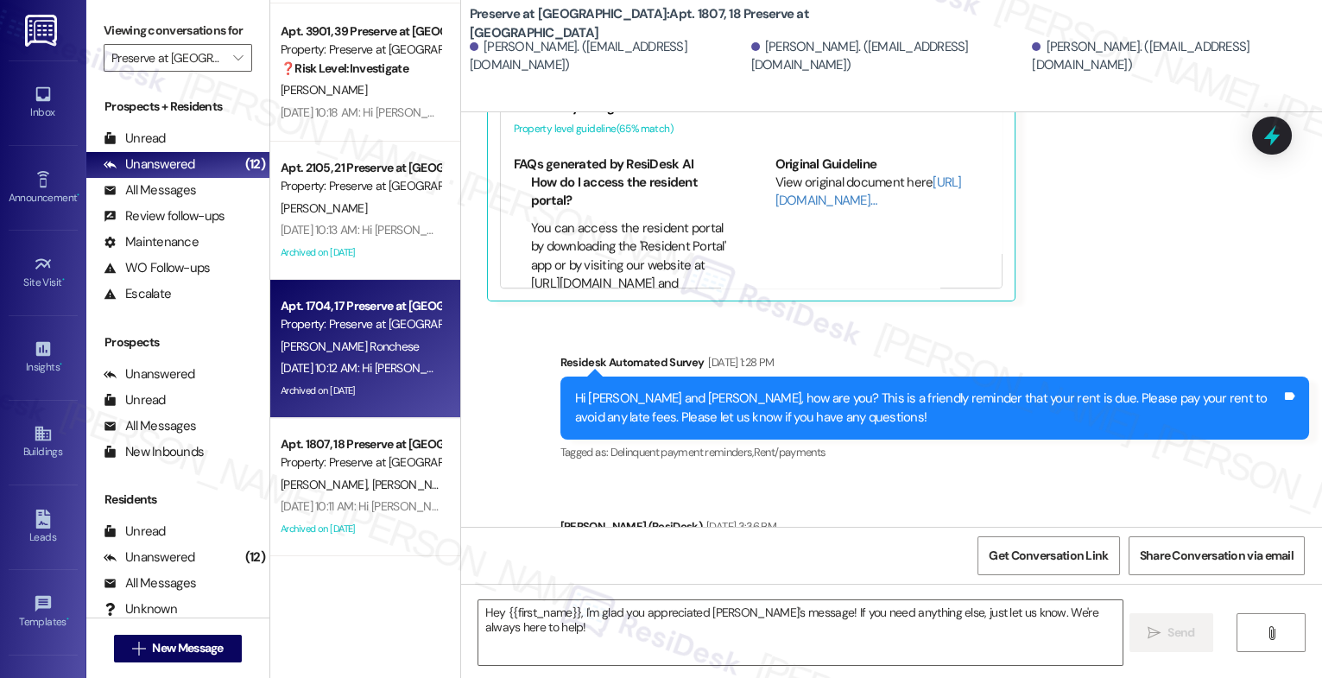
type textarea "Fetching suggested responses. Please feel free to read through the conversation…"
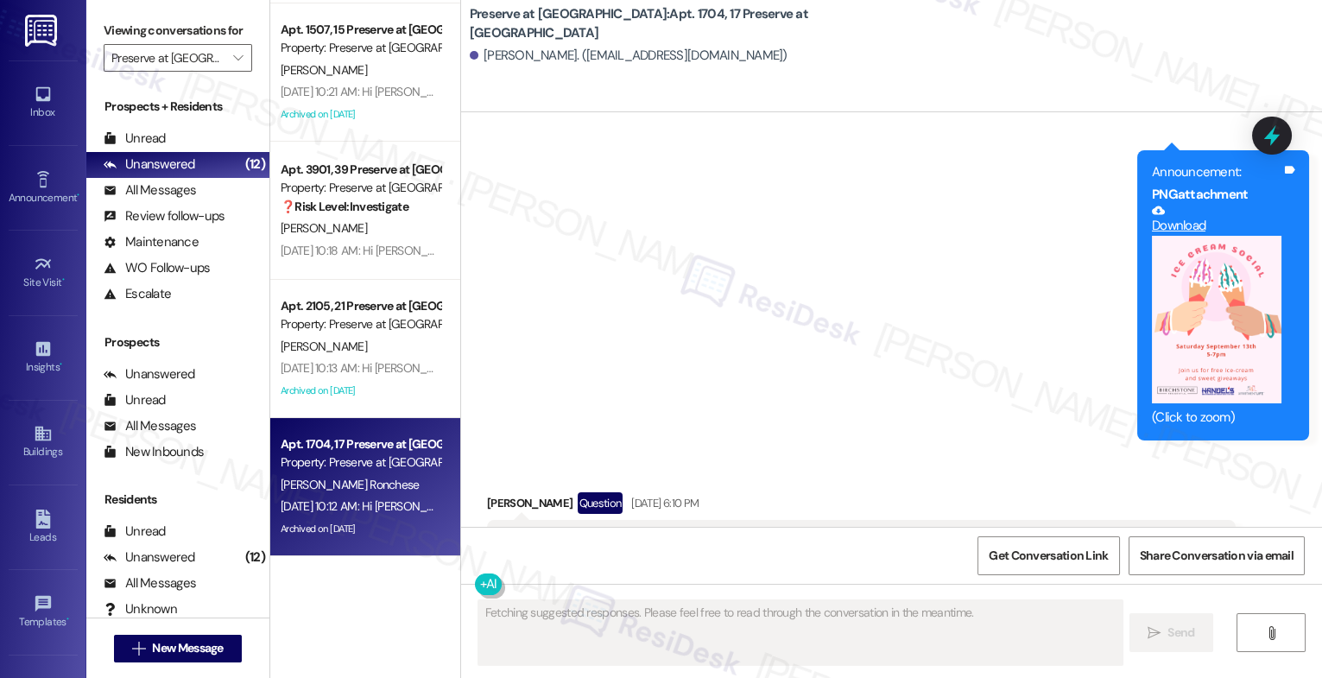
scroll to position [38912, 0]
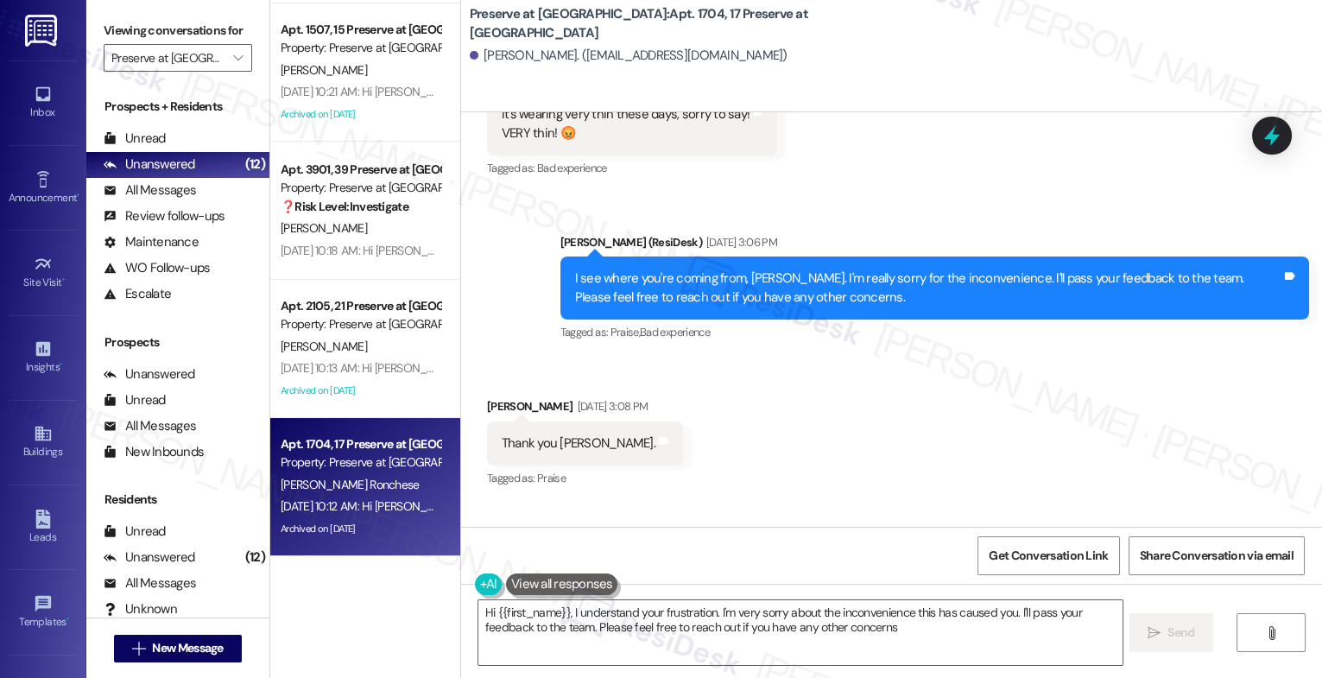
type textarea "Hi {{first_name}}, I understand your frustration. I'm very sorry about the inco…"
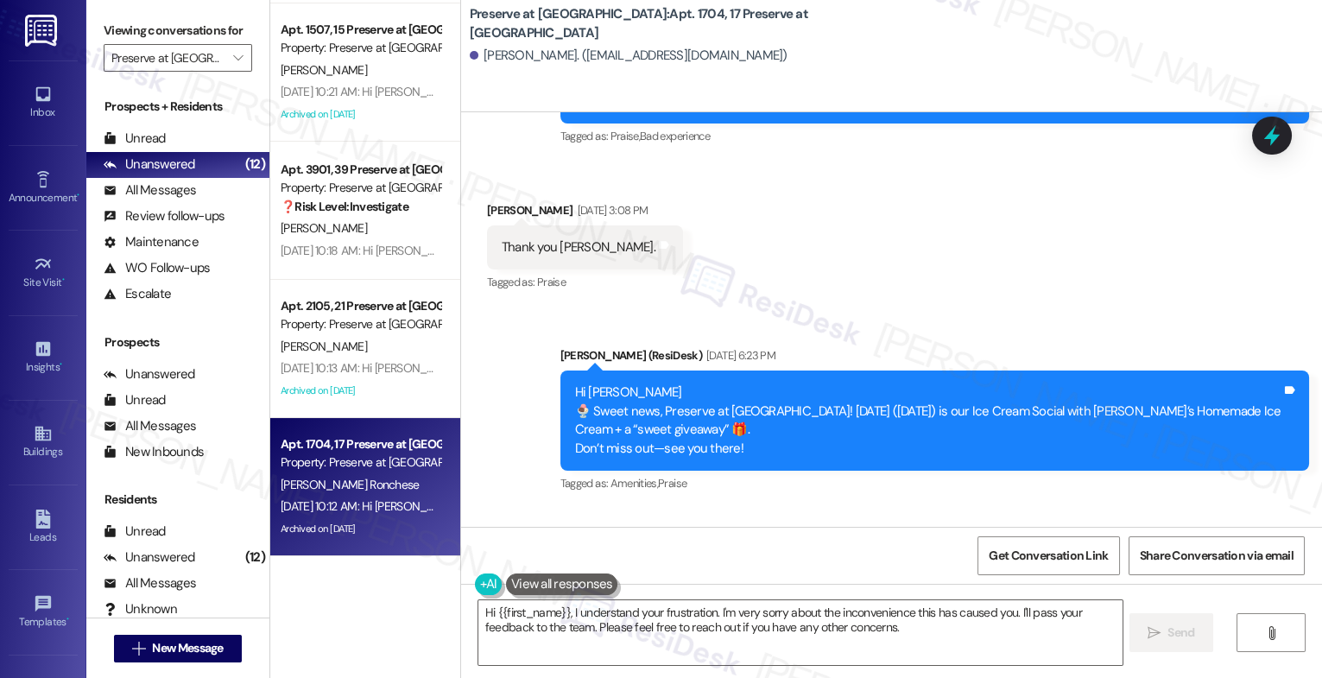
scroll to position [39796, 0]
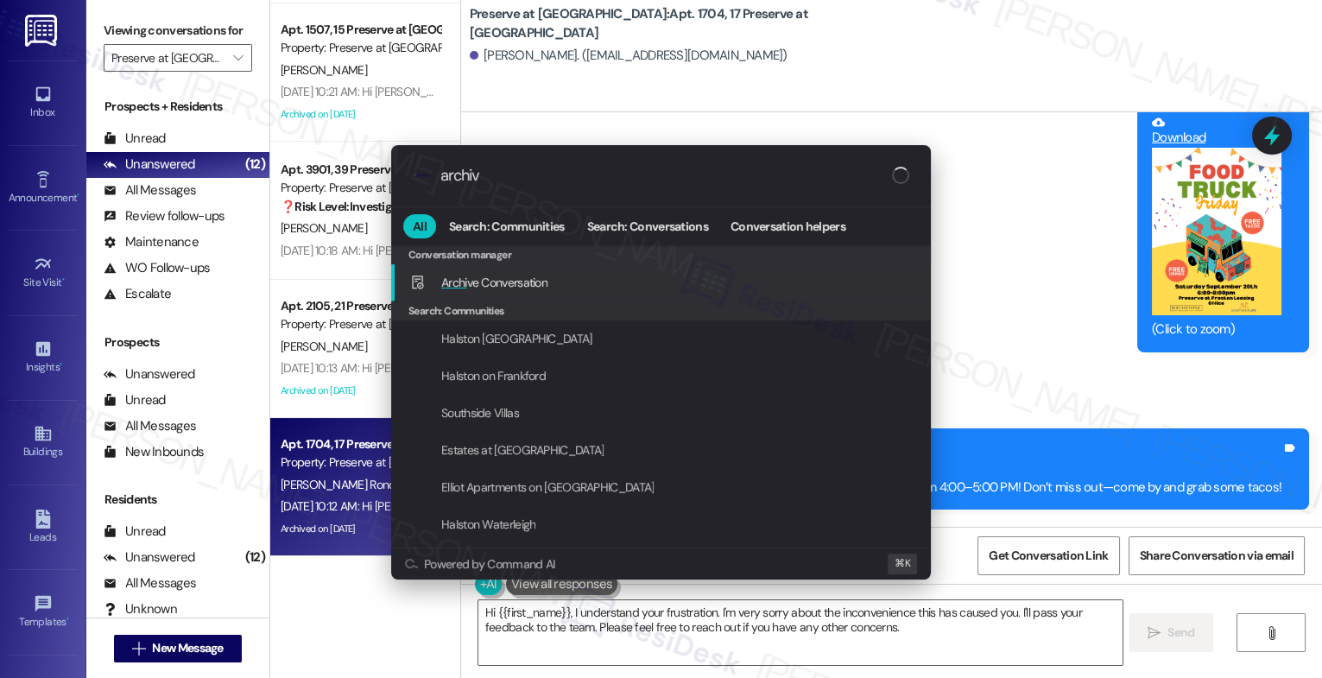
type input "archive"
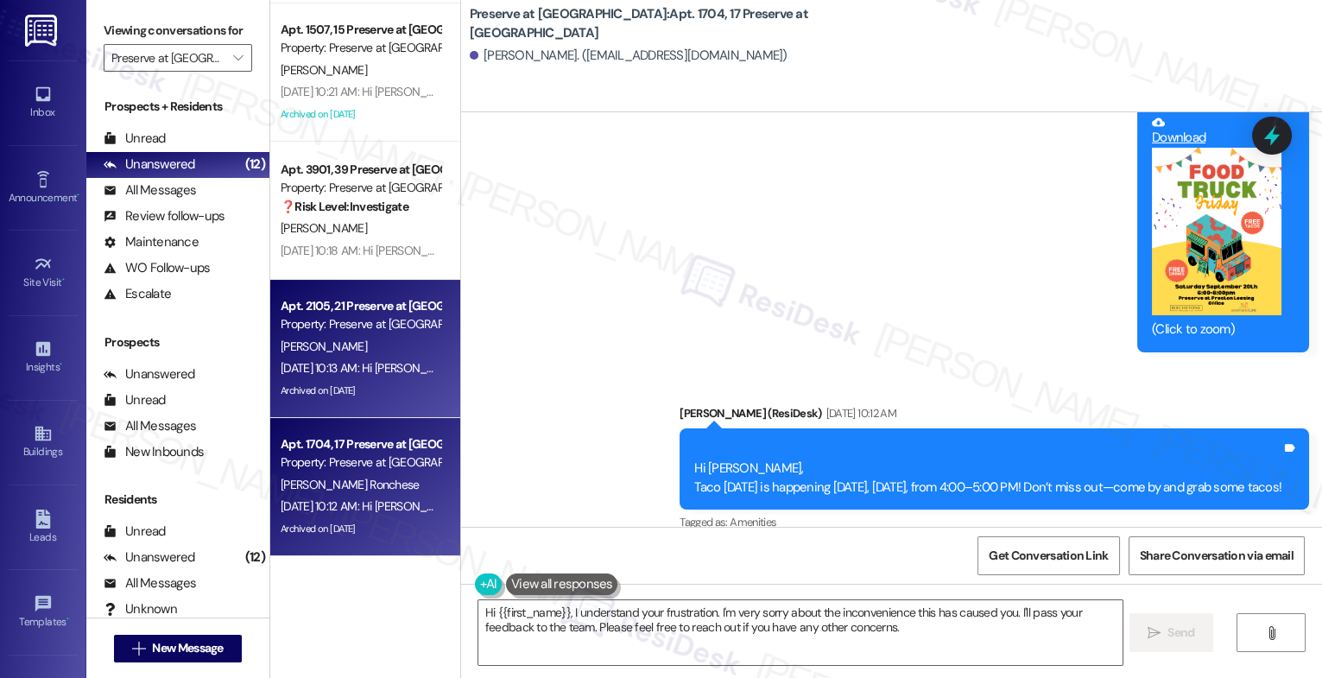
click at [322, 325] on div "Property: Preserve at Preston" at bounding box center [361, 324] width 160 height 18
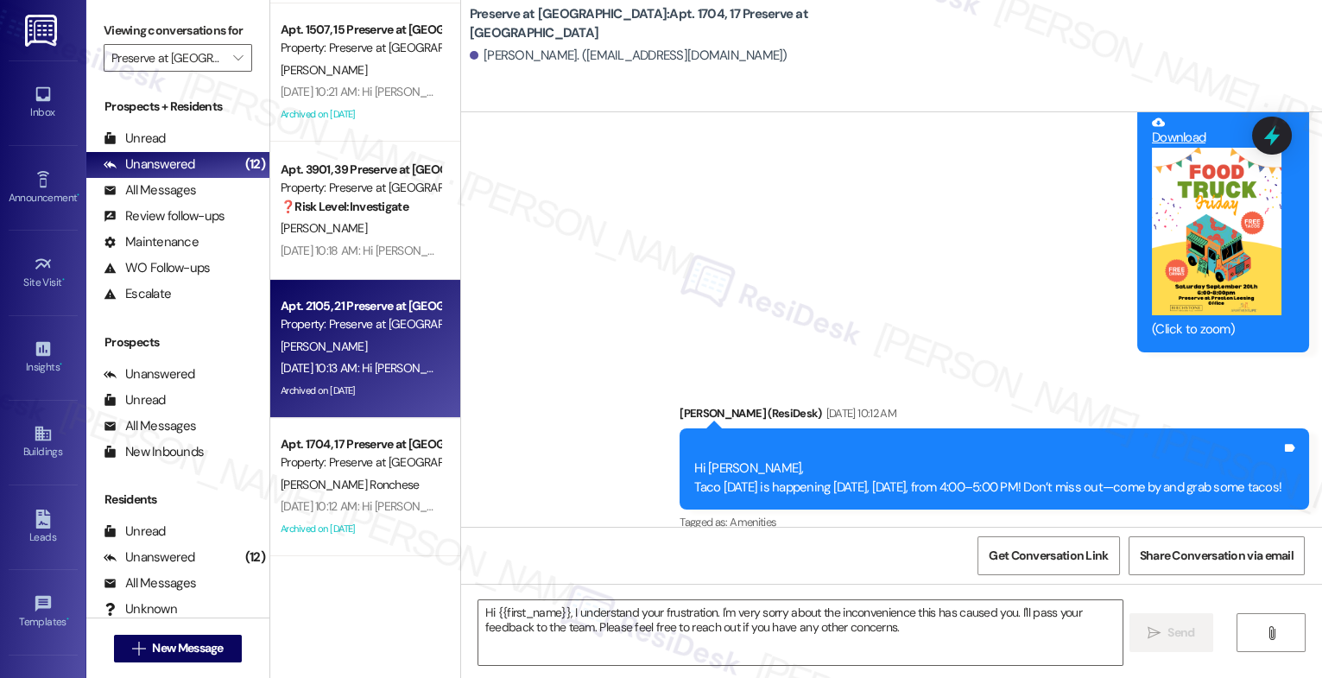
type textarea "Fetching suggested responses. Please feel free to read through the conversation…"
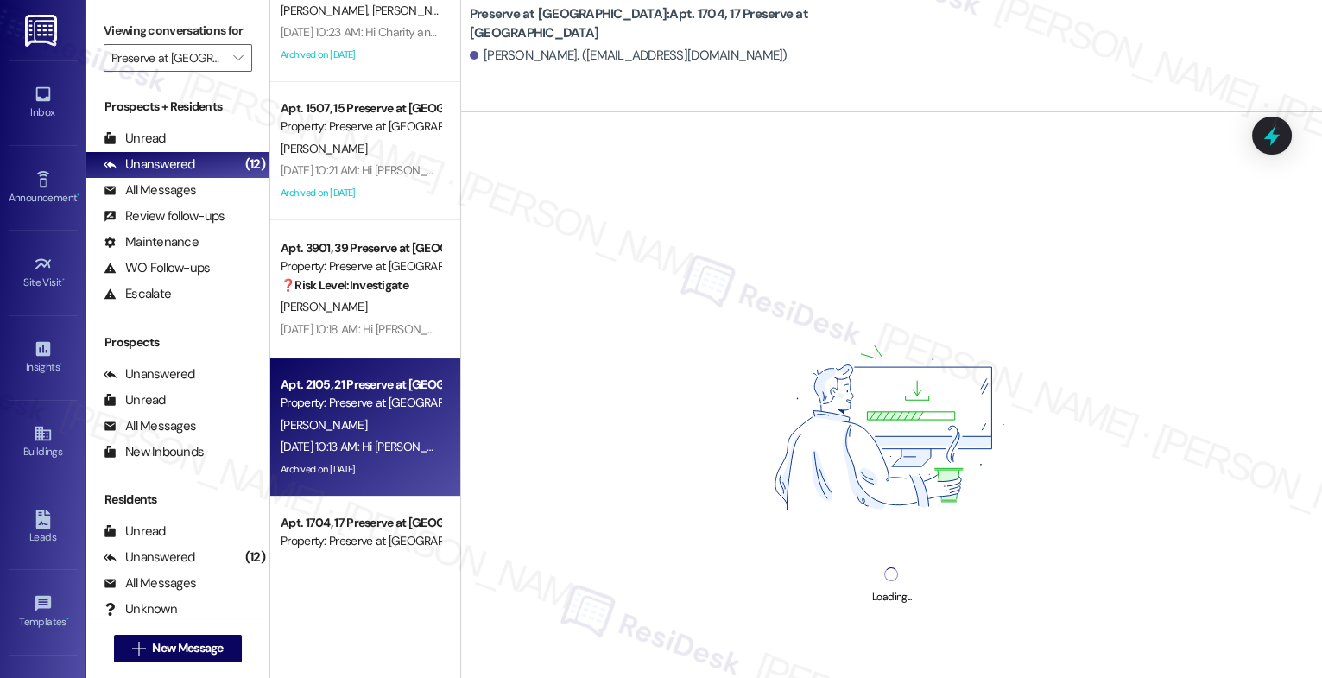
scroll to position [317, 0]
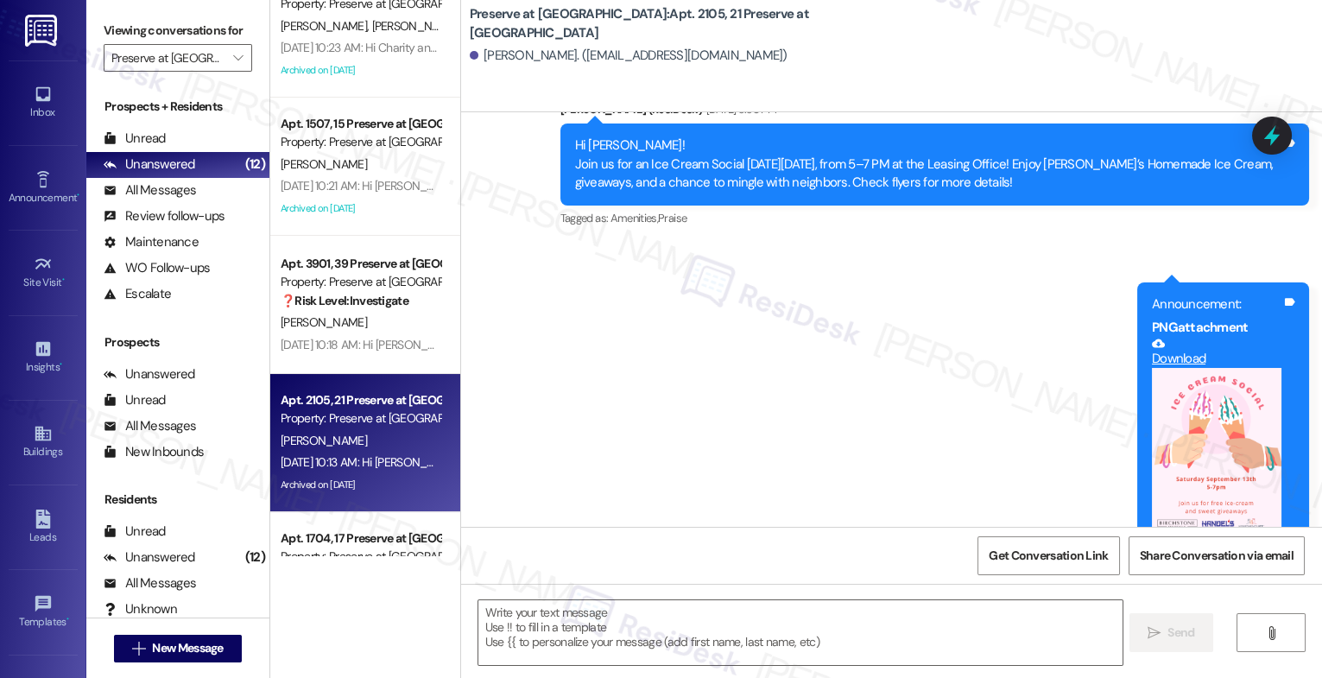
type textarea "Fetching suggested responses. Please feel free to read through the conversation…"
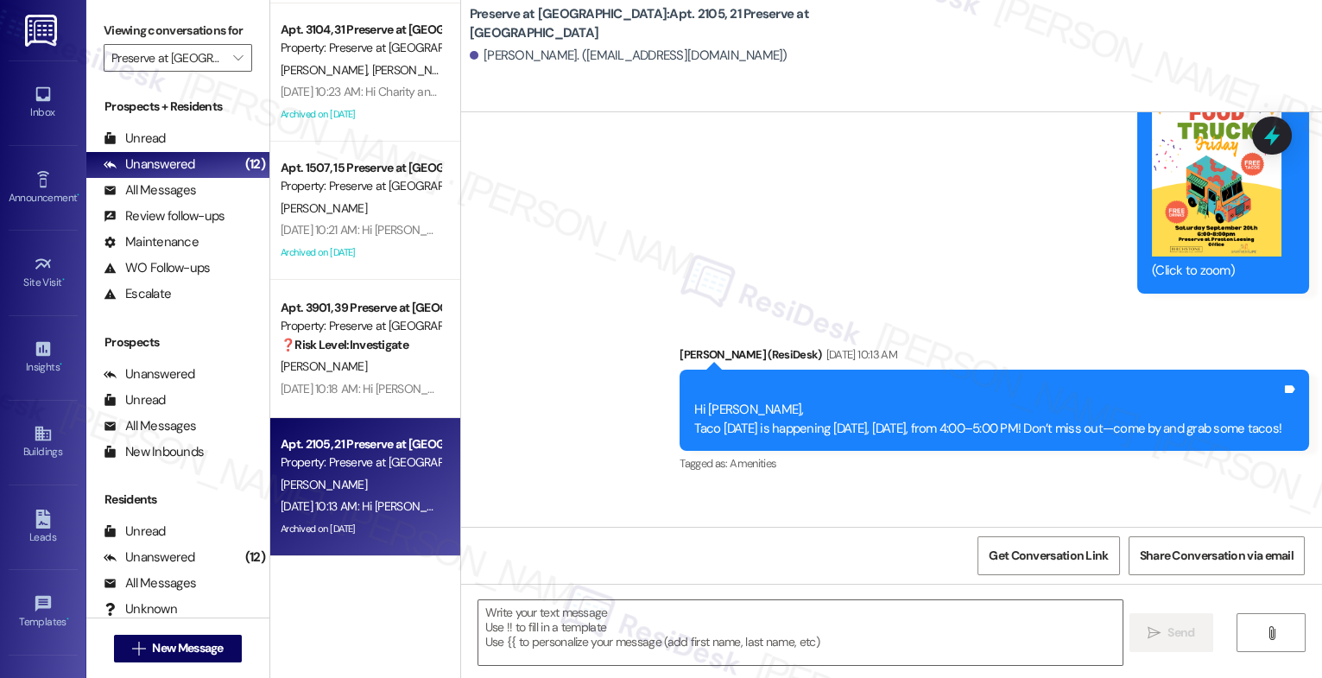
scroll to position [13362, 0]
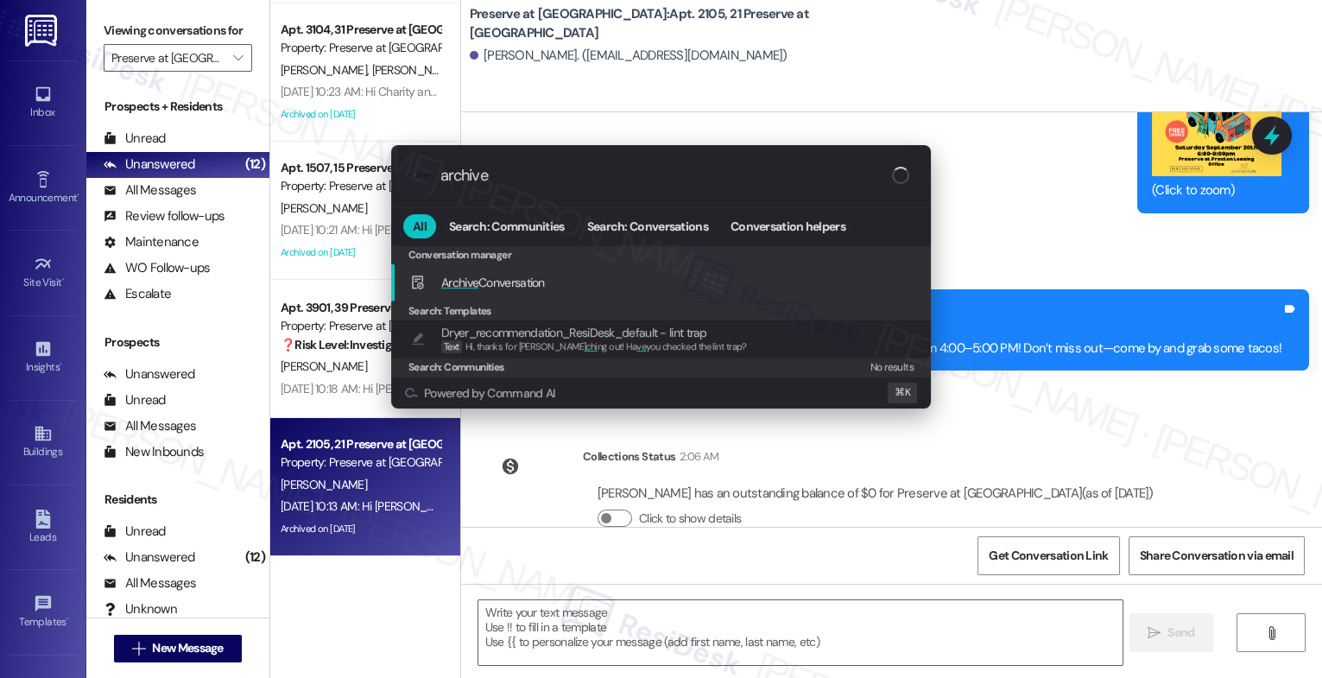
type input "archive"
click at [528, 276] on span "Archive Conversation" at bounding box center [493, 283] width 104 height 16
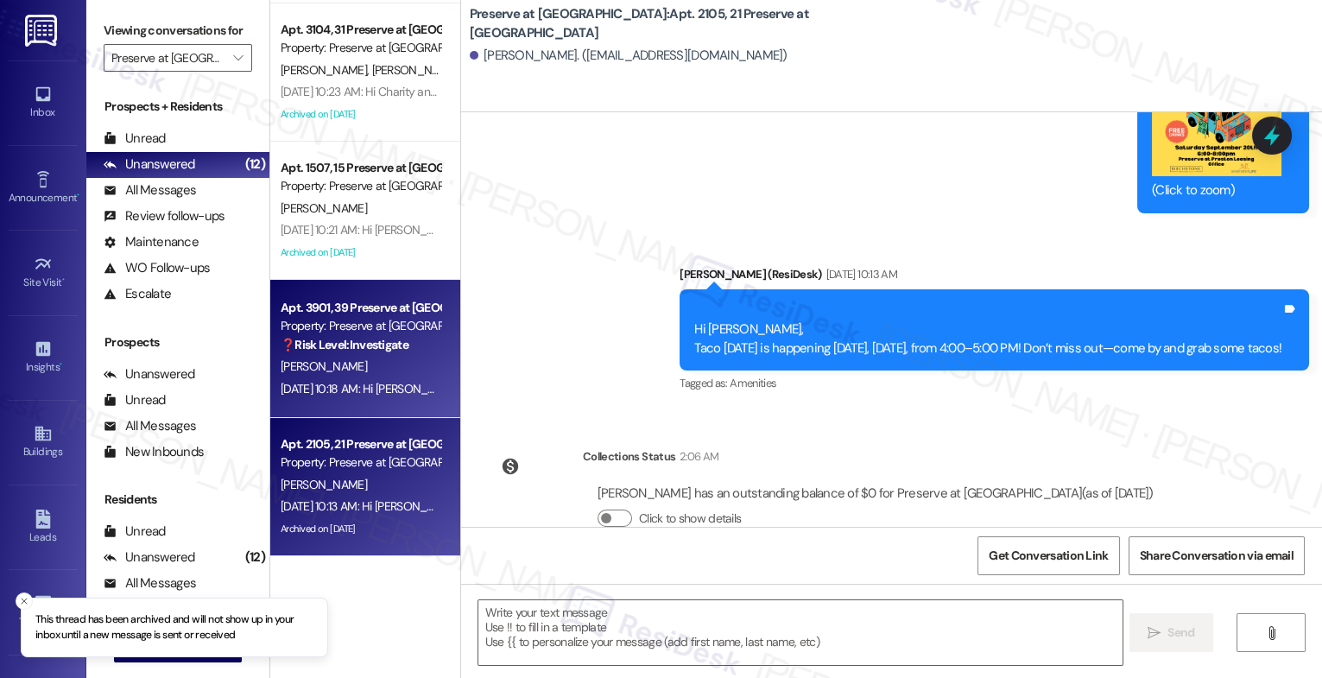
click at [357, 339] on strong "❓ Risk Level: Investigate" at bounding box center [345, 345] width 128 height 16
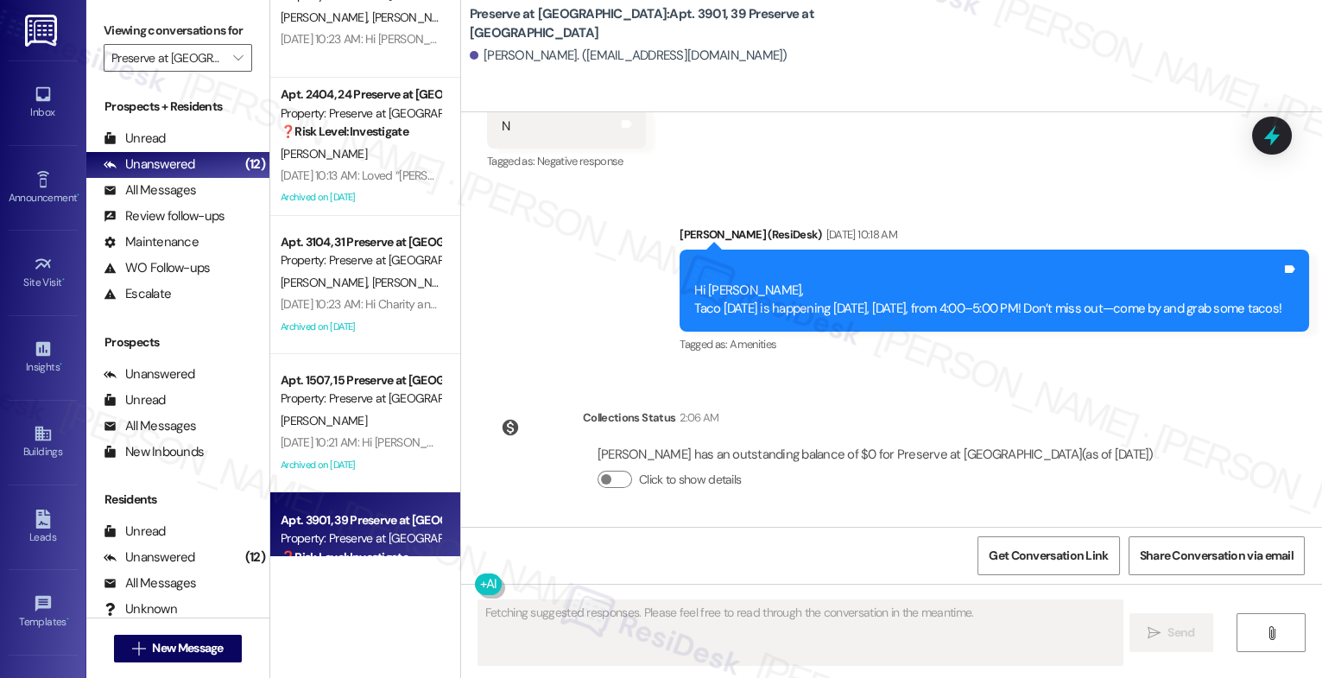
scroll to position [0, 0]
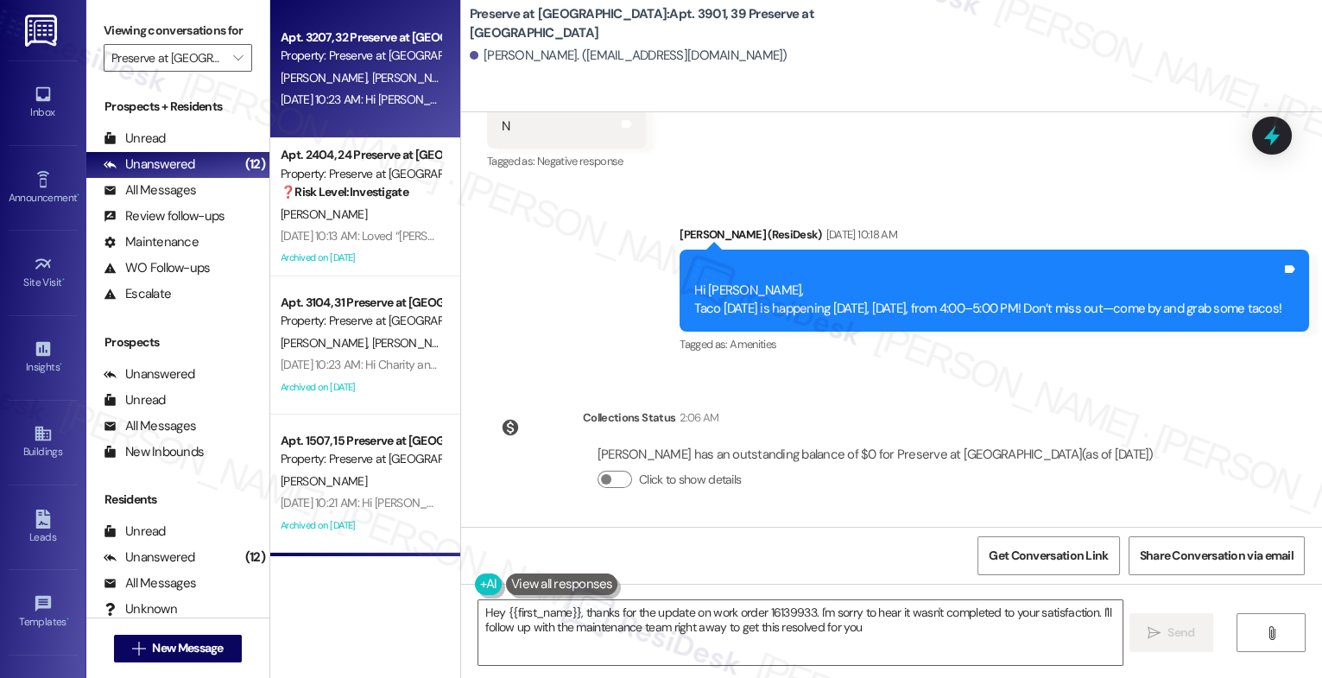
type textarea "Hey {{first_name}}, thanks for the update on work order 16139933. I'm sorry to …"
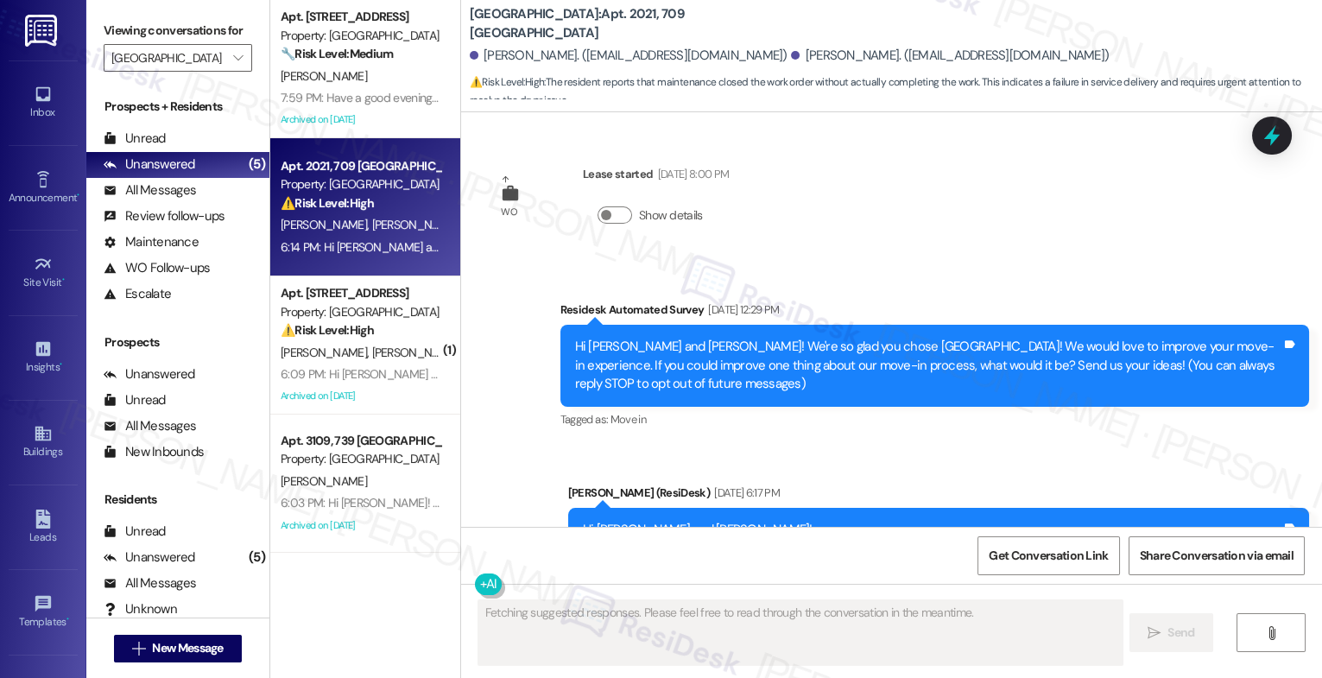
scroll to position [6173, 0]
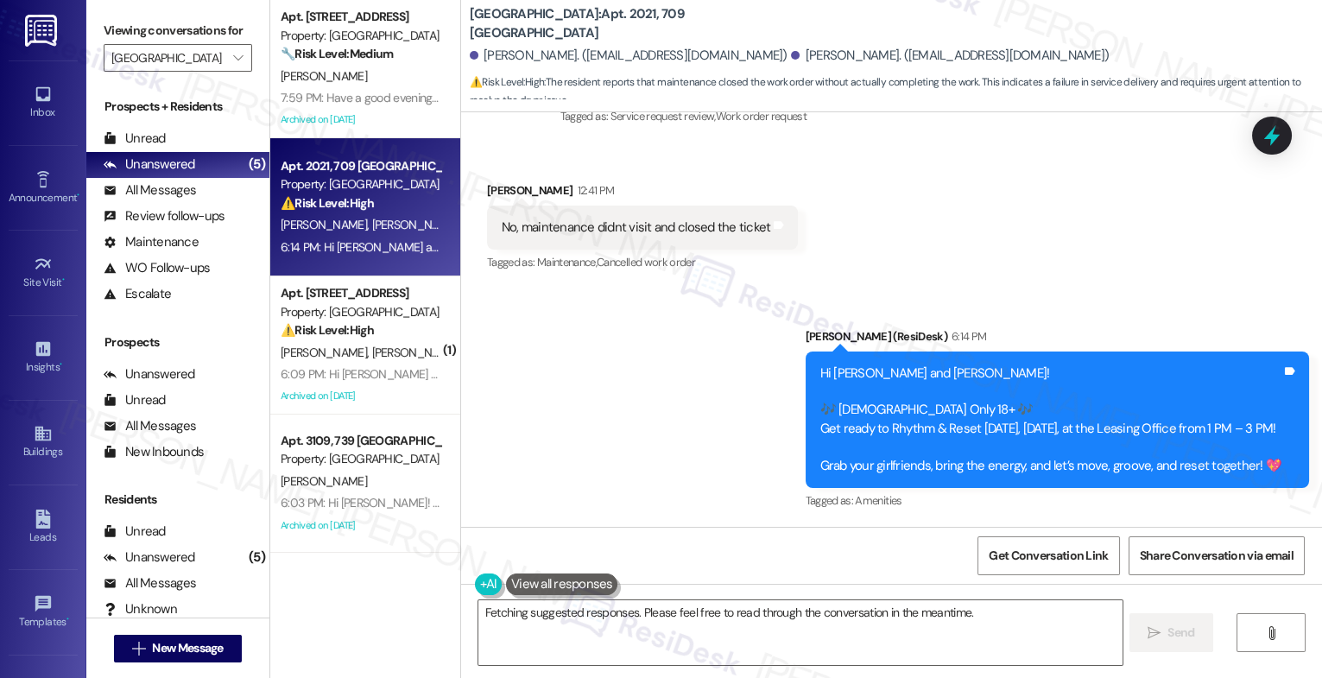
click at [630, 433] on div "Announcement, sent via SMS [PERSON_NAME] (ResiDesk) 6:14 PM Hi [PERSON_NAME] an…" at bounding box center [891, 408] width 861 height 238
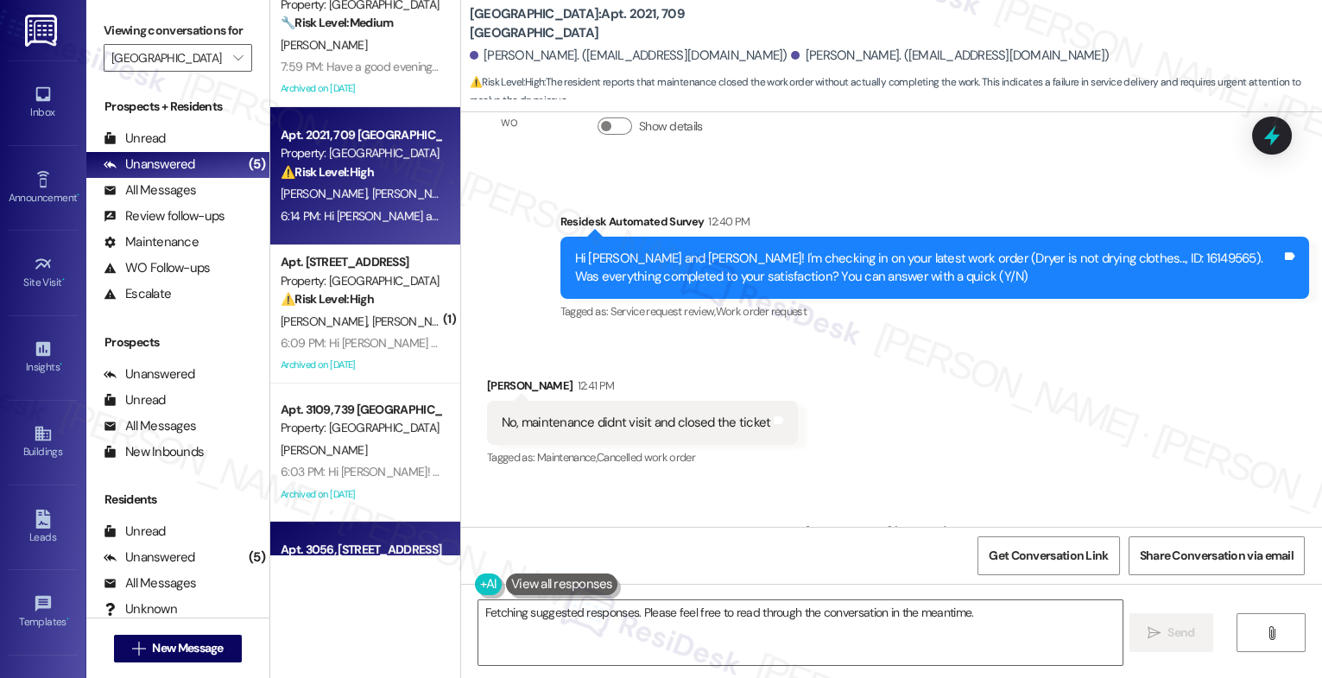
scroll to position [30, 0]
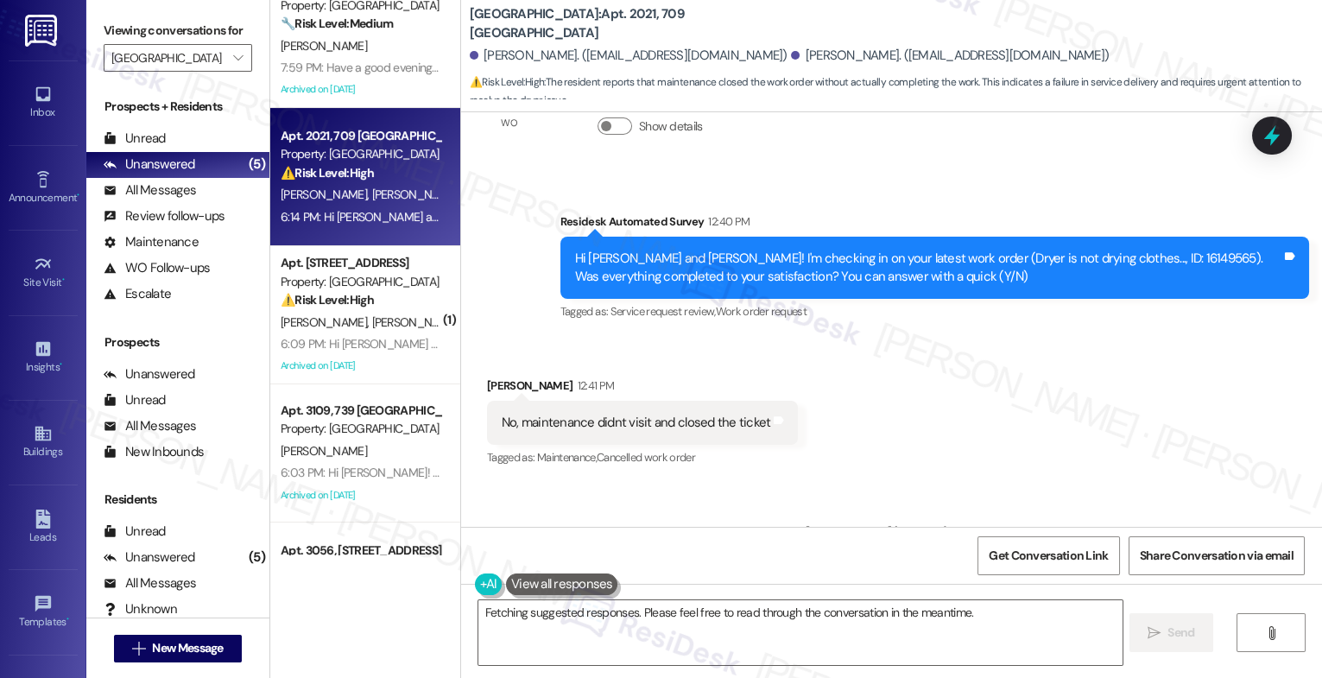
click at [870, 430] on div "Received via SMS Pradeep Halder 12:41 PM No, maintenance didnt visit and closed…" at bounding box center [891, 411] width 861 height 146
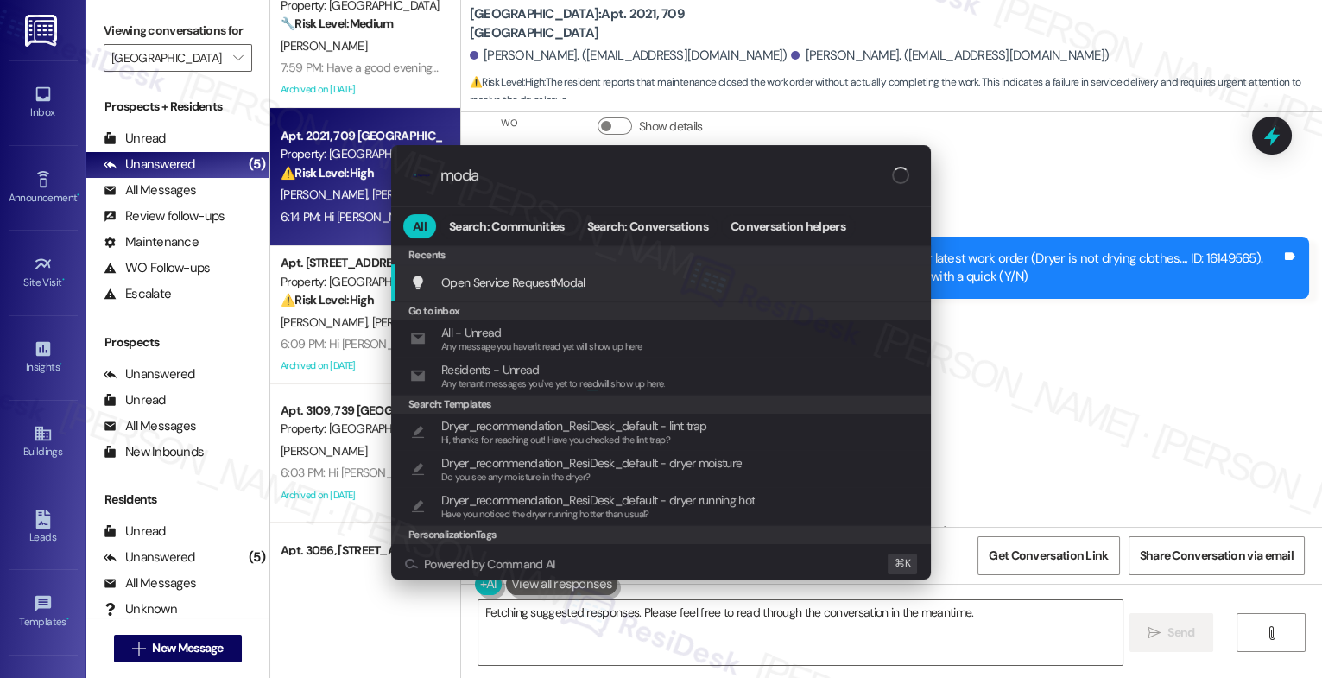
type input "modal"
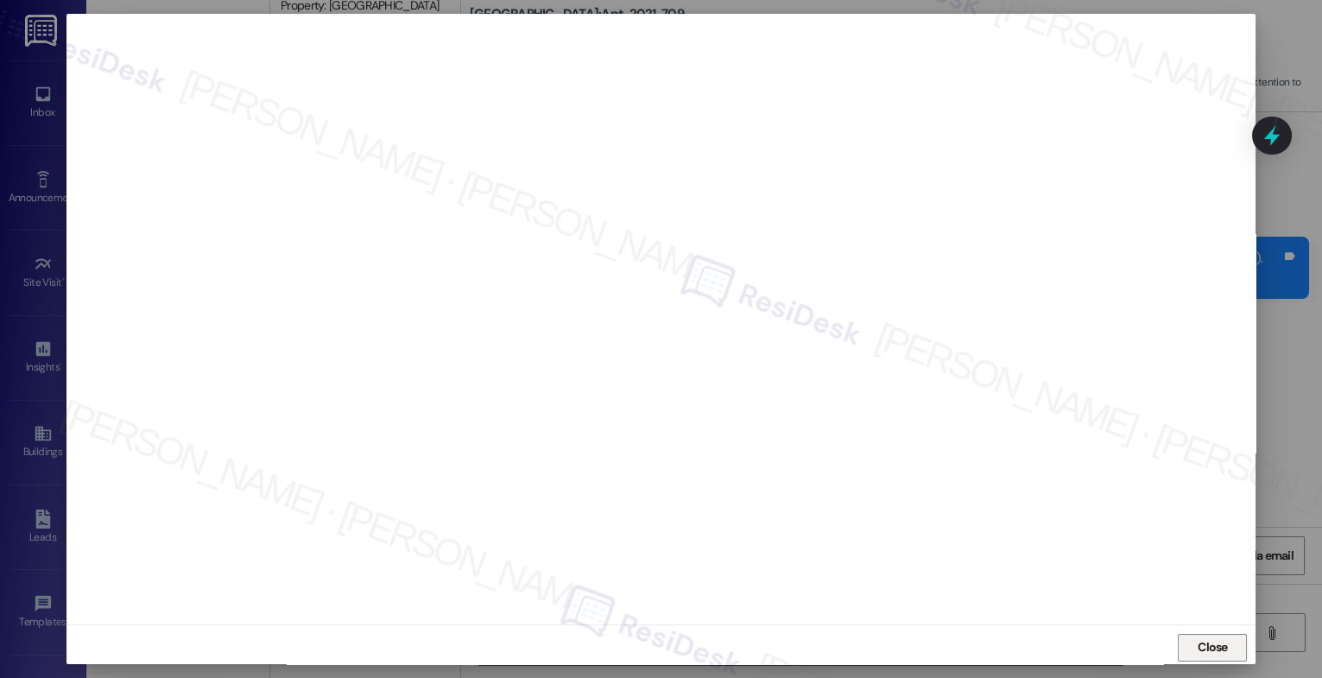
click at [1225, 646] on span "Close" at bounding box center [1213, 647] width 37 height 18
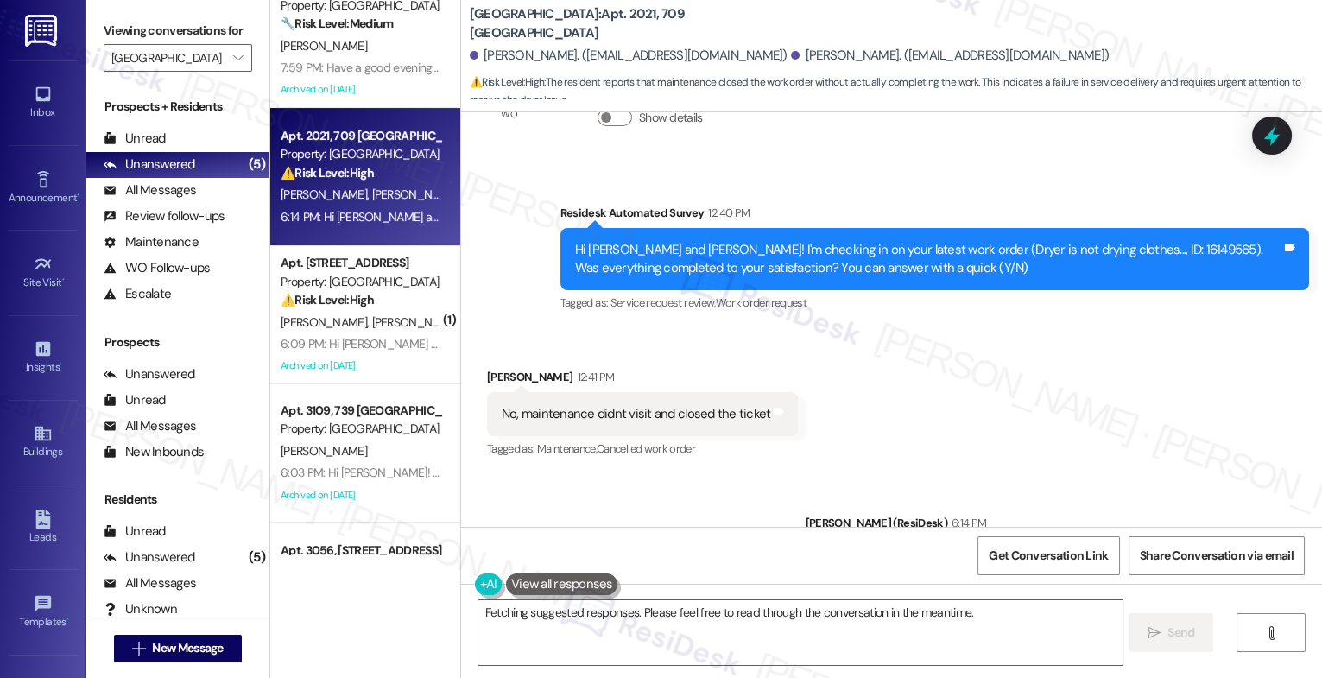
scroll to position [6173, 0]
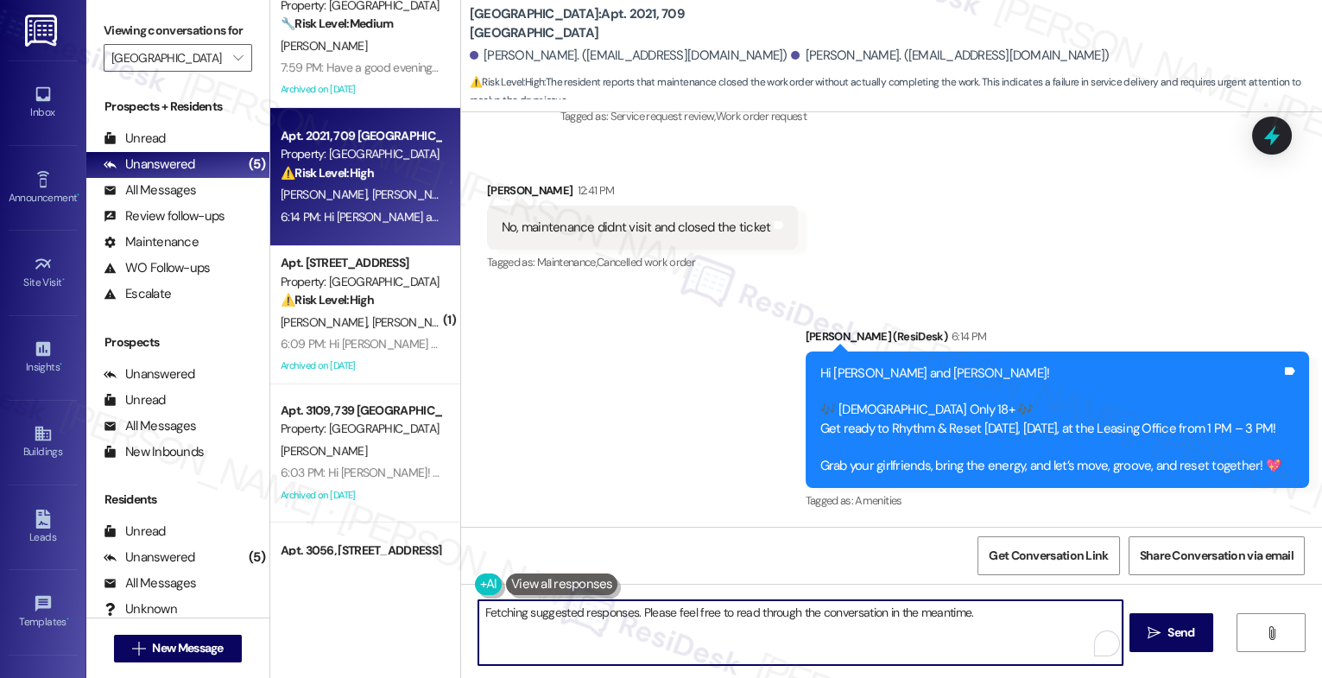
click at [557, 630] on textarea "Hi {{first_name}}, I understand the dryer work order was closed without the iss…" at bounding box center [801, 632] width 644 height 65
click at [602, 623] on textarea "Hi {{first_name}}, I understand the dryer work order was closed without the iss…" at bounding box center [801, 632] width 644 height 65
drag, startPoint x: 579, startPoint y: 612, endPoint x: 996, endPoint y: 651, distance: 419.1
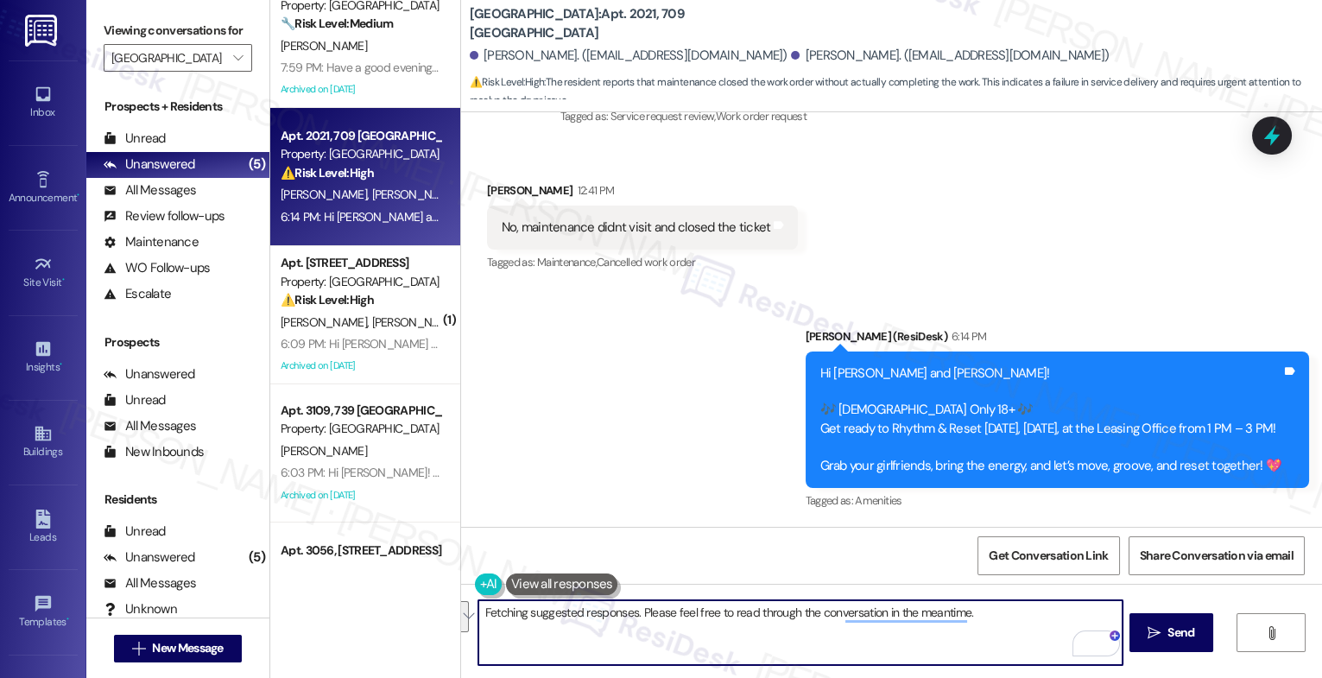
click at [996, 651] on textarea "Hi {{first_name}}, I understand the dryer work order was closed without the iss…" at bounding box center [801, 632] width 644 height 65
click at [1022, 630] on textarea "Hi {{first_name}}, thank you for your quick response. The work order note says …" at bounding box center [801, 632] width 644 height 65
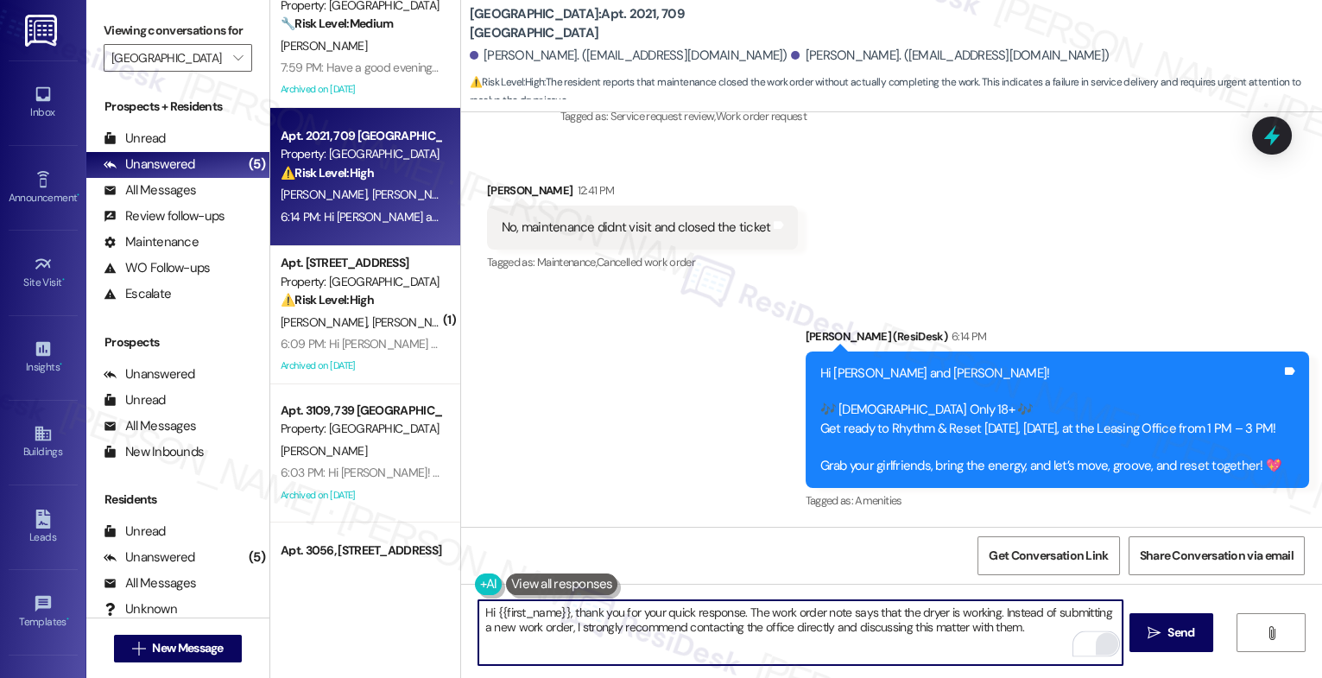
drag, startPoint x: 988, startPoint y: 639, endPoint x: 1097, endPoint y: 644, distance: 108.9
click at [1095, 644] on div "Hi {{first_name}}, thank you for your quick response. The work order note says …" at bounding box center [801, 632] width 646 height 67
type textarea "Hi {{first_name}}, thank you for your quick response. The work order note says …"
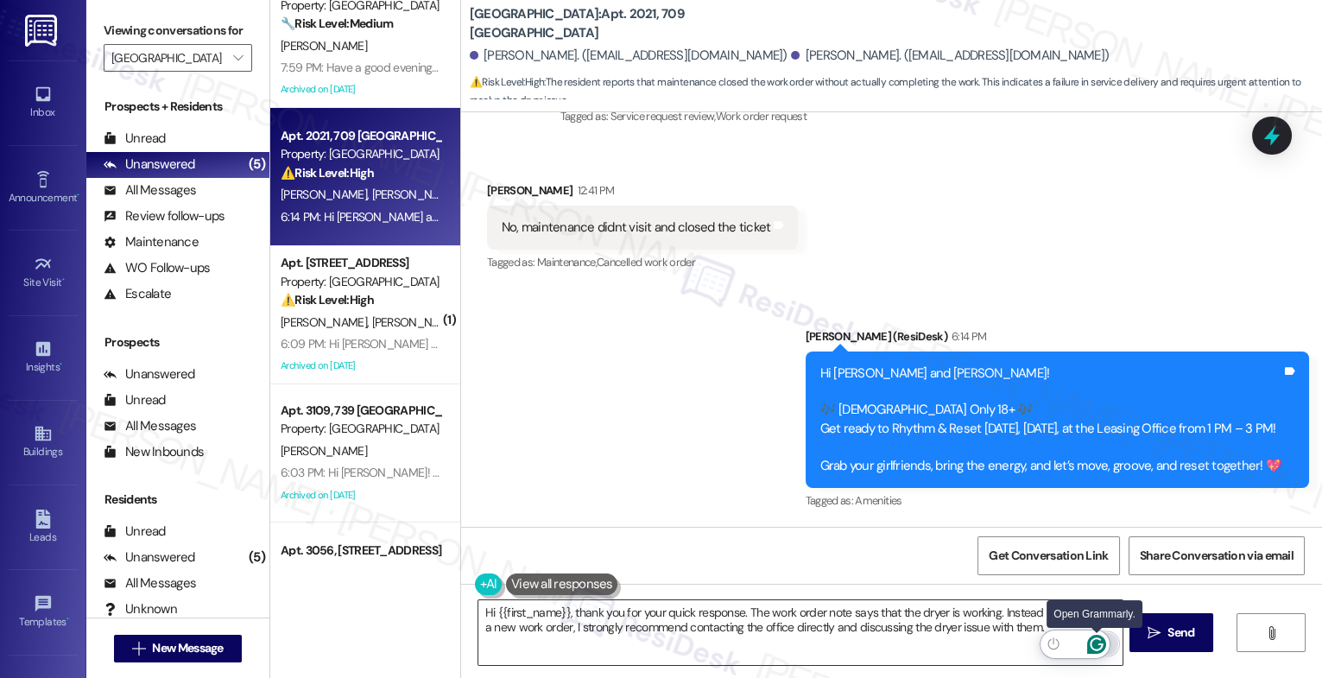
click at [1100, 641] on icon "Open Grammarly. 0 Suggestions." at bounding box center [1097, 644] width 19 height 19
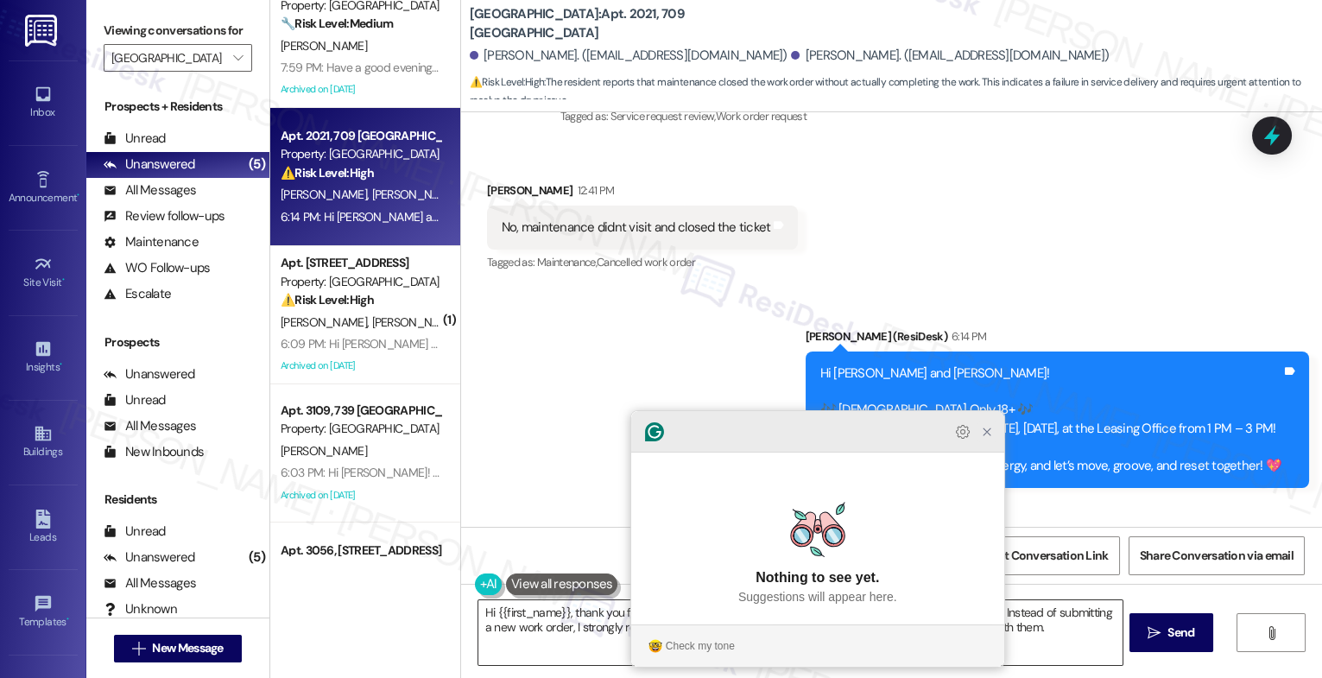
click at [990, 439] on icon "Close Grammarly Assistant" at bounding box center [987, 432] width 14 height 14
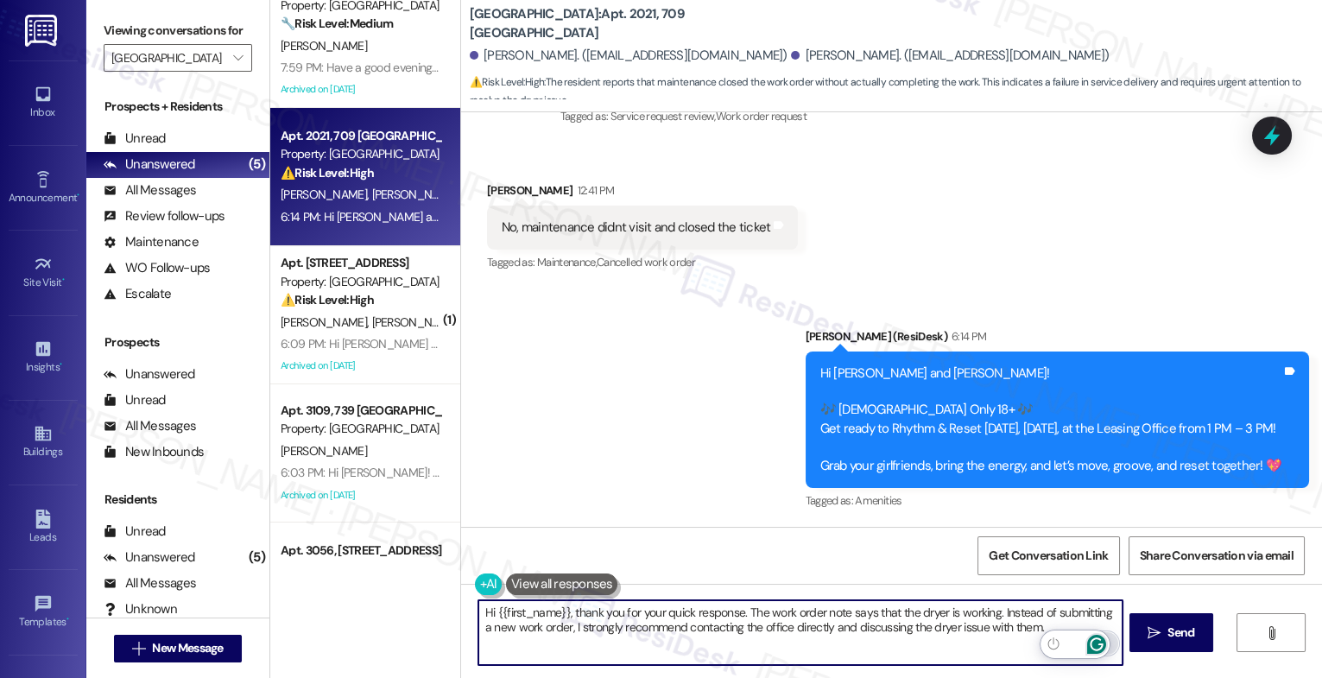
click at [1095, 641] on icon "Open Grammarly. 0 Suggestions." at bounding box center [1097, 644] width 19 height 19
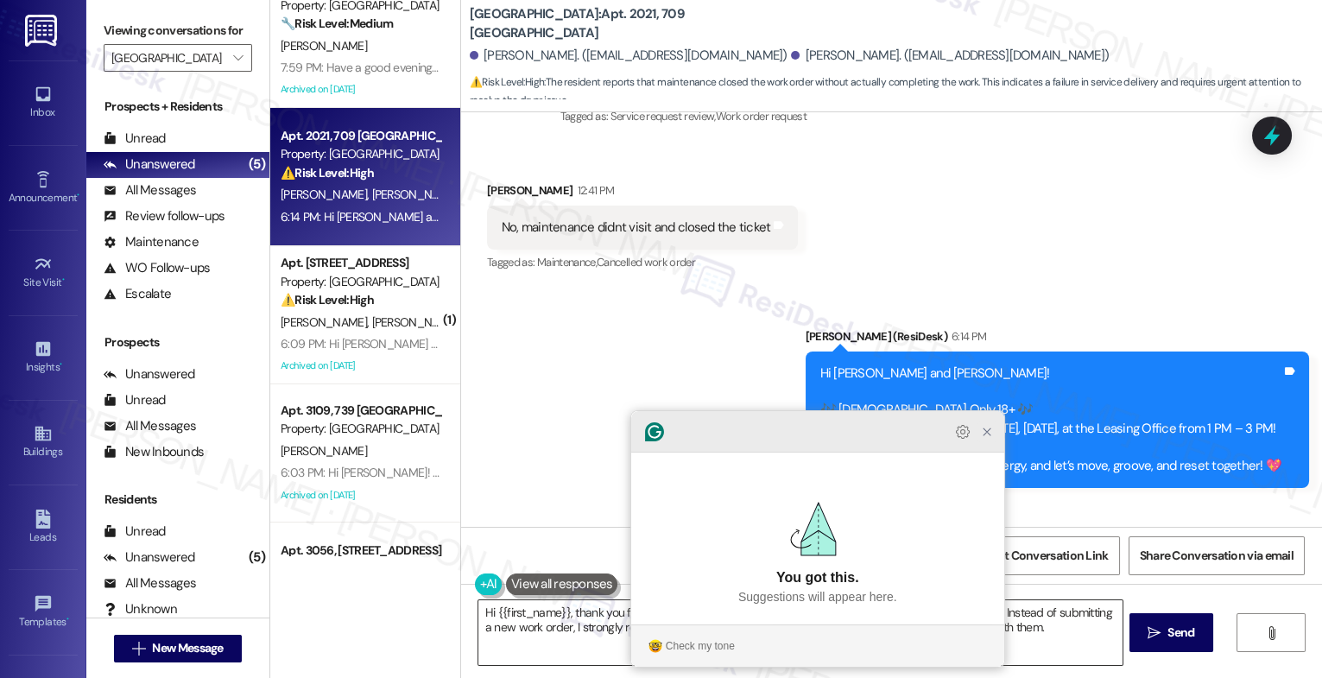
click at [991, 439] on icon "Close Grammarly Assistant" at bounding box center [987, 432] width 14 height 14
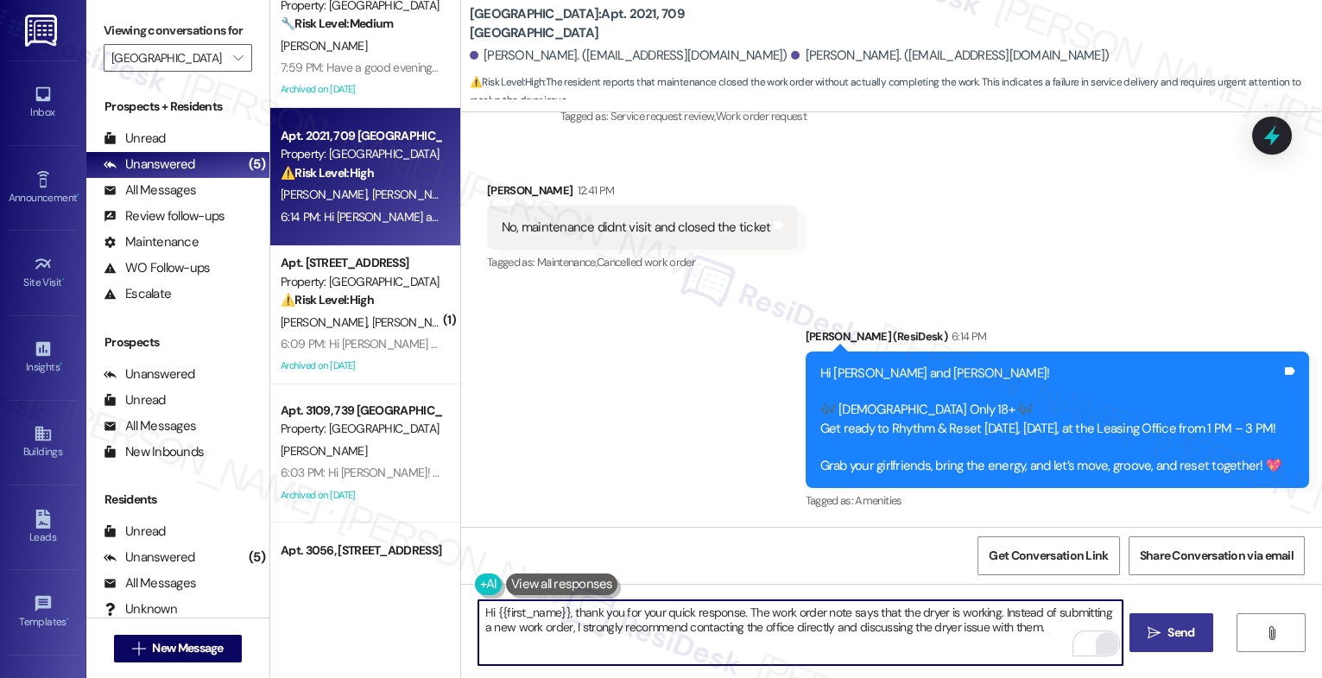
click at [1148, 627] on icon "" at bounding box center [1154, 633] width 13 height 14
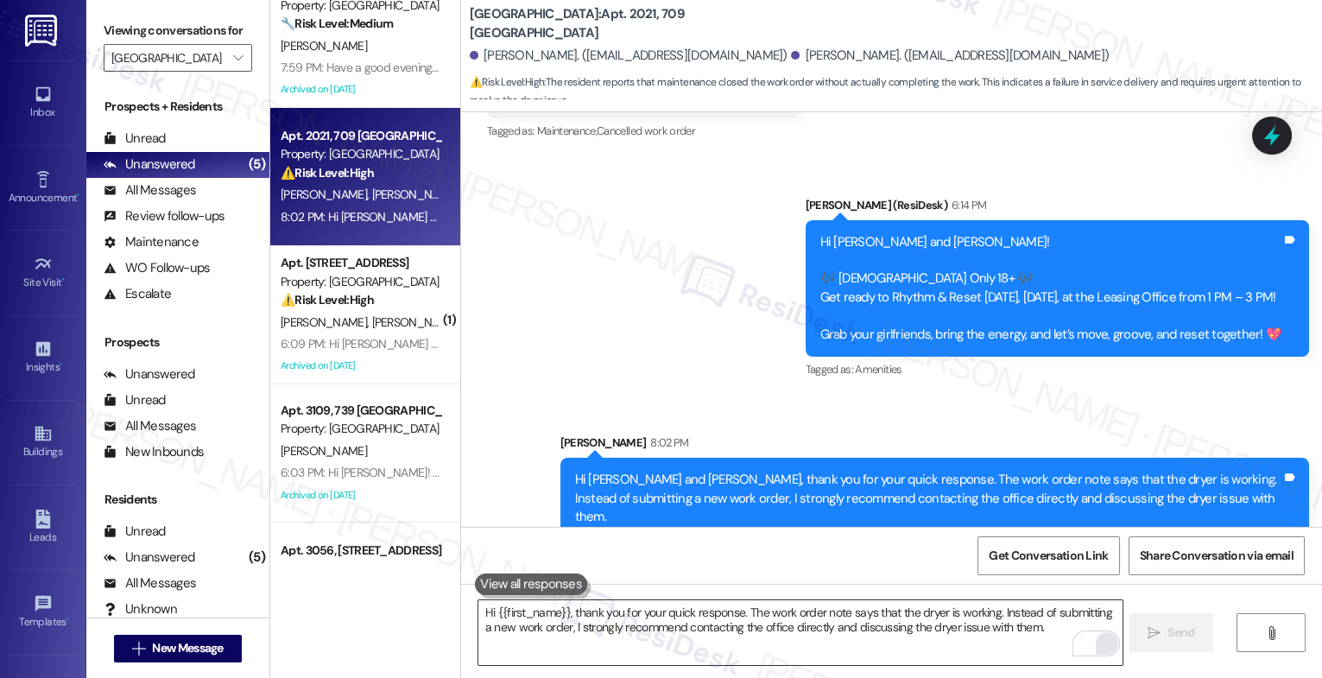
scroll to position [6312, 0]
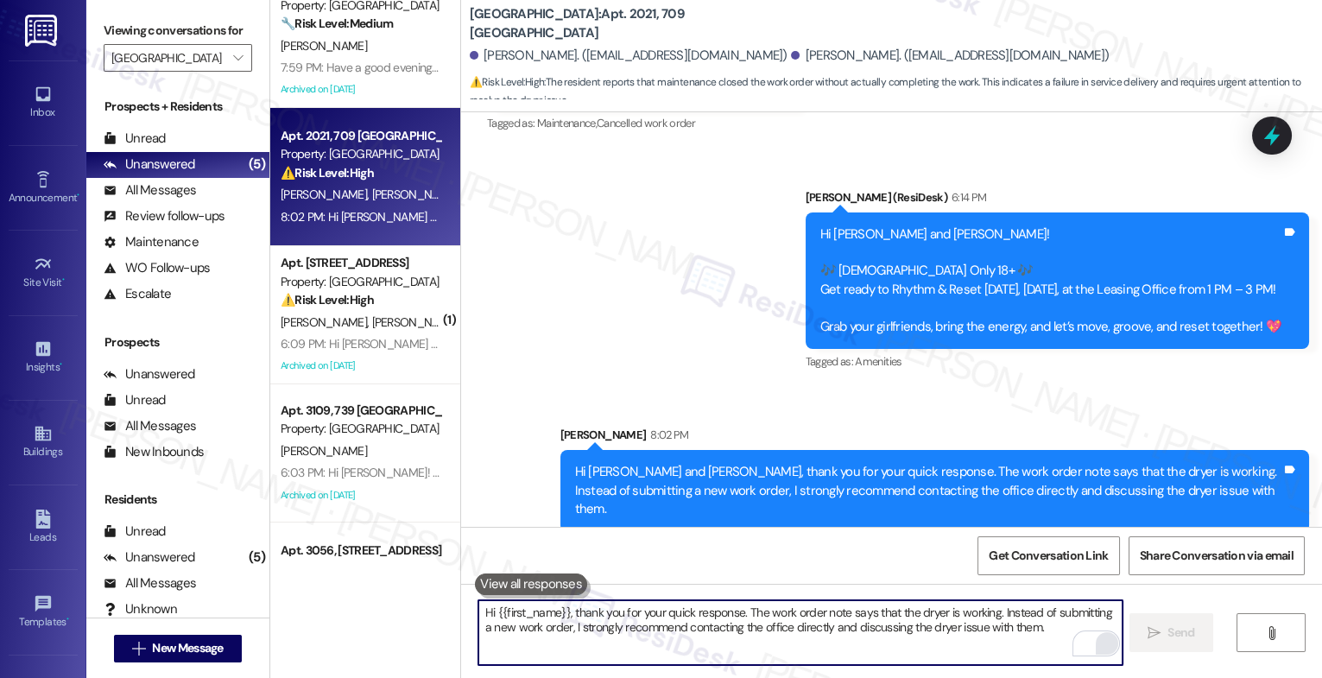
click at [686, 626] on textarea "Hi {{first_name}}, thank you for your quick response. The work order note says …" at bounding box center [801, 632] width 644 height 65
click at [584, 641] on textarea "Hi {{first_name}}, thank you for your quick response. The work order note says …" at bounding box center [801, 632] width 644 height 65
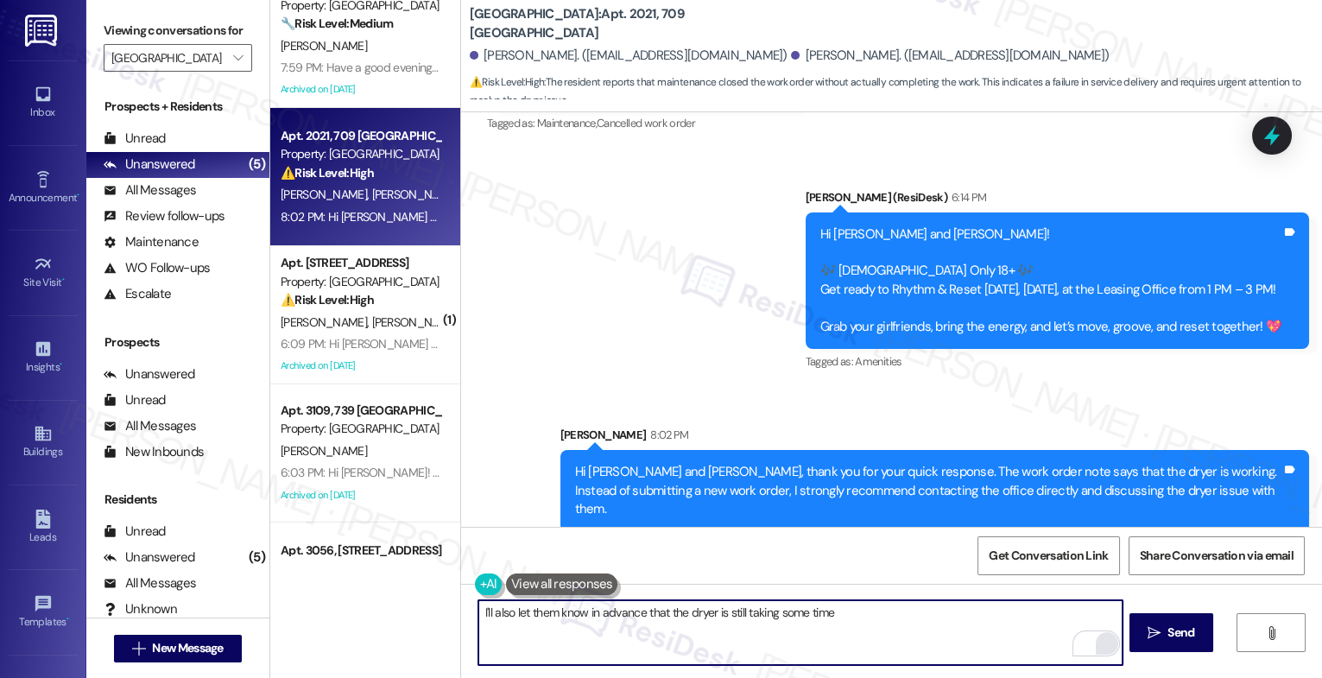
drag, startPoint x: 771, startPoint y: 614, endPoint x: 967, endPoint y: 626, distance: 195.6
click at [958, 626] on textarea "I'll also let them know in advance that the dryer is still taking some time" at bounding box center [801, 632] width 644 height 65
click at [1094, 643] on div "1" at bounding box center [1097, 644] width 19 height 19
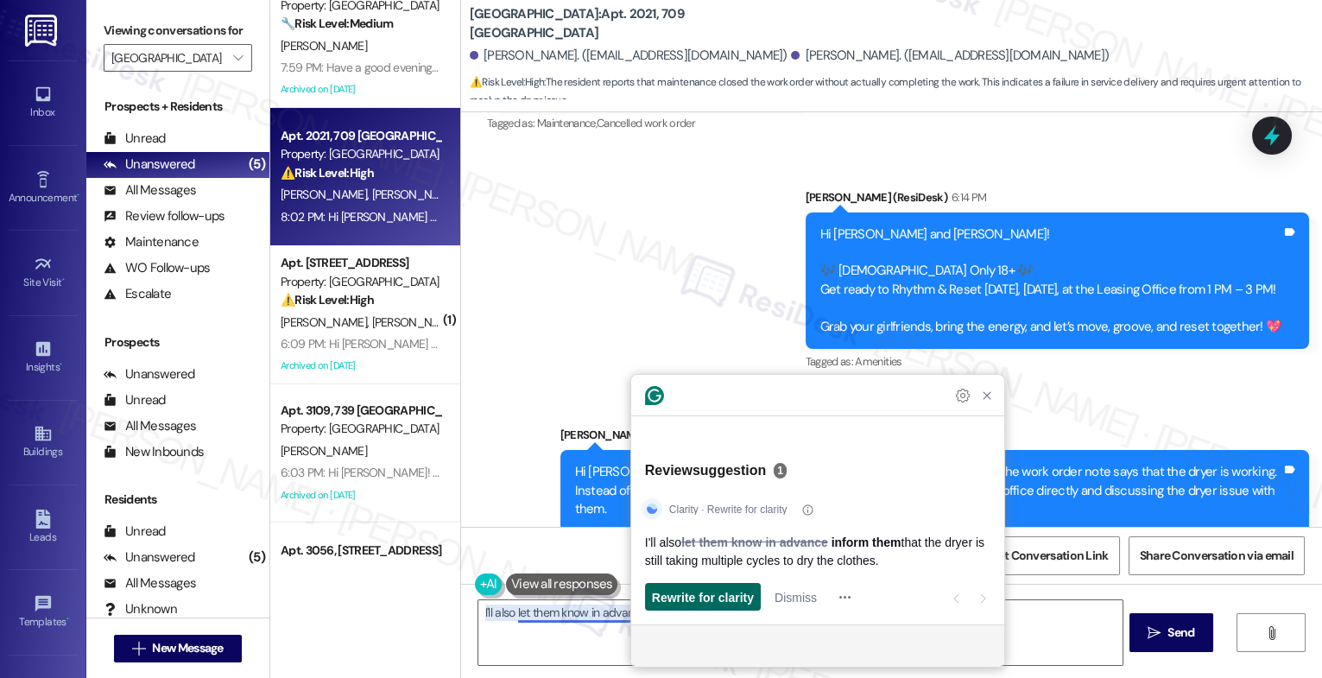
click at [701, 594] on span "Rewrite for clarity" at bounding box center [703, 597] width 102 height 18
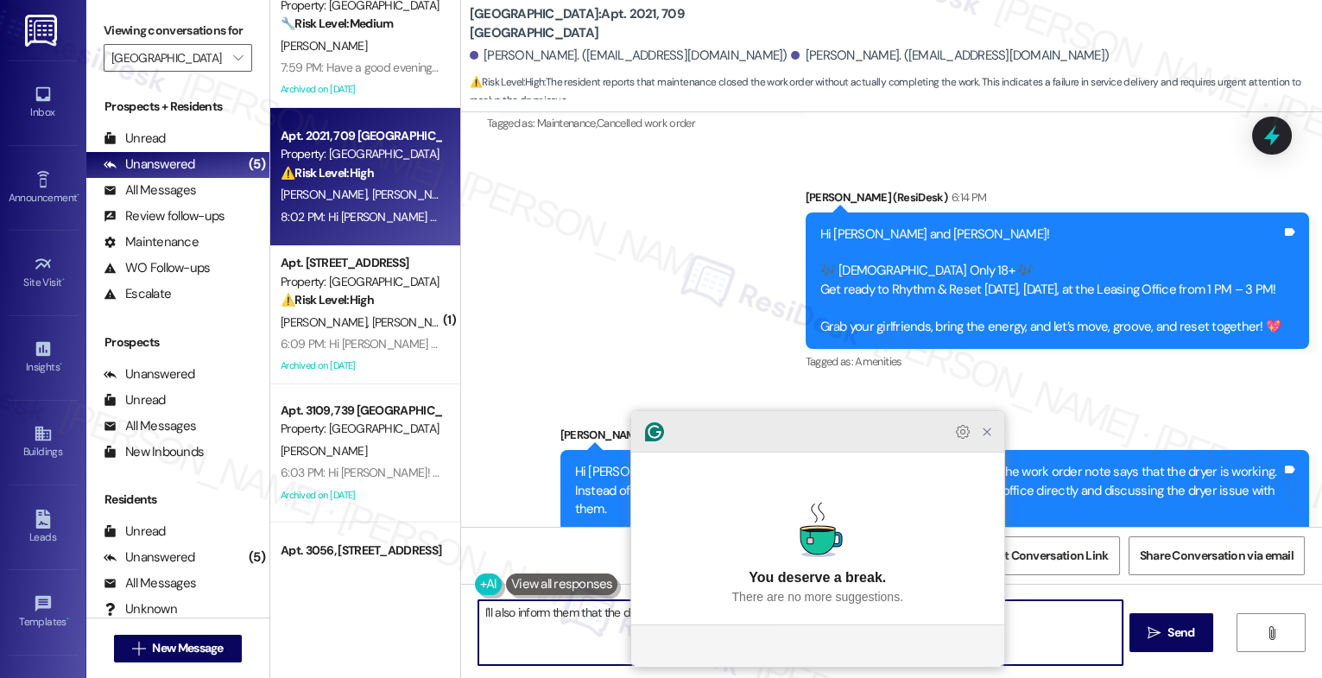
click at [983, 439] on icon "Close Grammarly Assistant" at bounding box center [987, 432] width 14 height 14
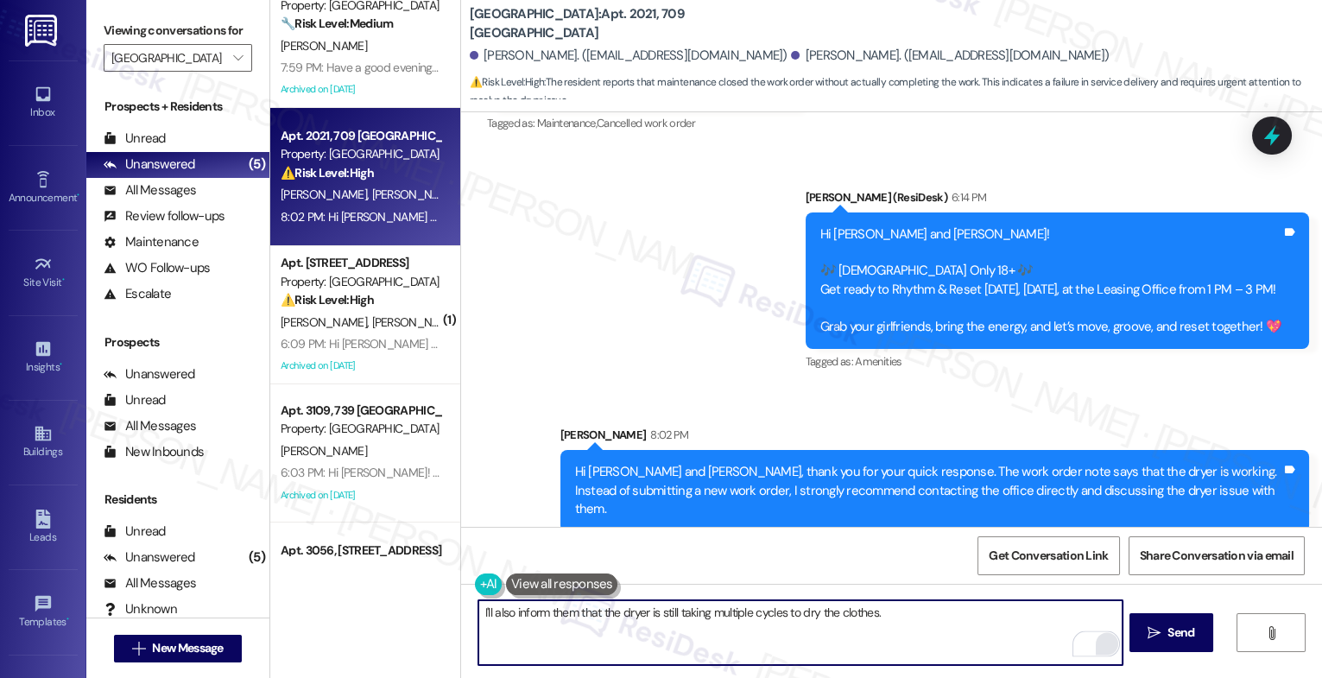
click at [923, 617] on textarea "I'll also inform them that the dryer is still taking multiple cycles to dry the…" at bounding box center [801, 632] width 644 height 65
drag, startPoint x: 559, startPoint y: 638, endPoint x: 470, endPoint y: 630, distance: 89.4
click at [479, 630] on textarea "I'll also inform them that the dryer is still taking multiple cycles to dry the…" at bounding box center [801, 632] width 644 height 65
click at [1105, 647] on icon "Open Grammarly. 0 Suggestions." at bounding box center [1097, 644] width 19 height 19
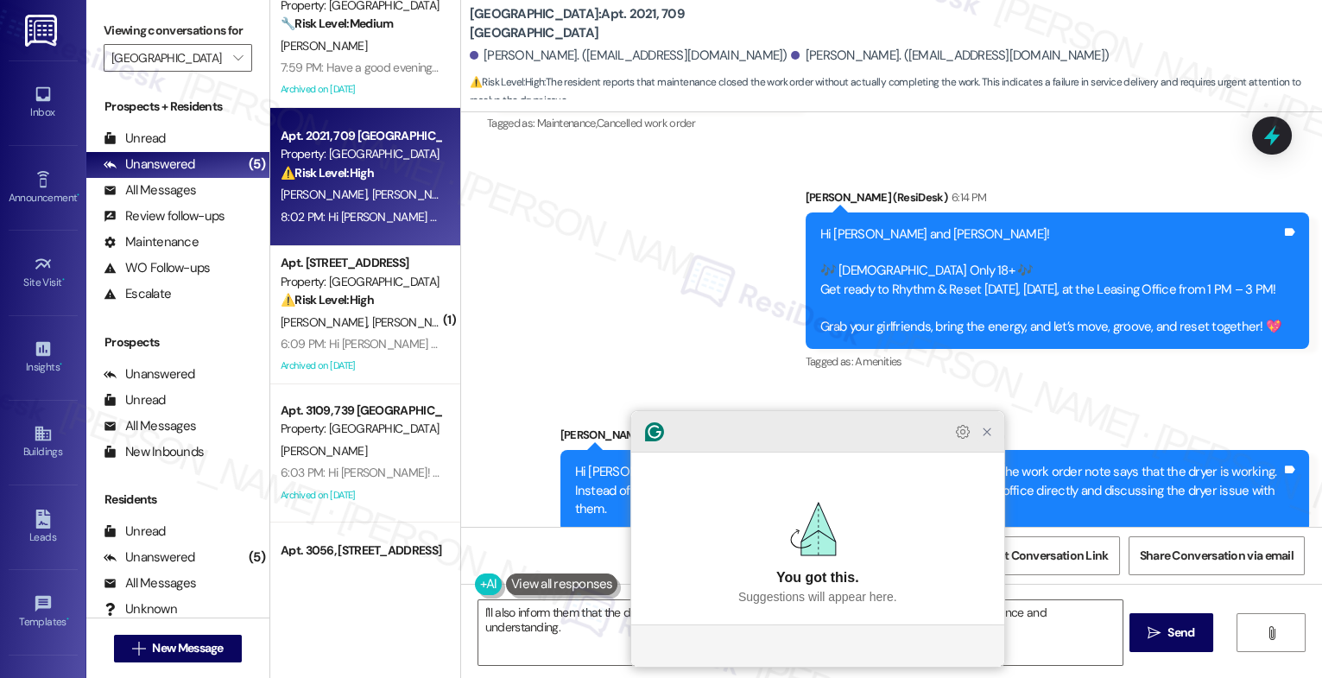
click at [992, 439] on icon "Close Grammarly Assistant" at bounding box center [987, 432] width 14 height 14
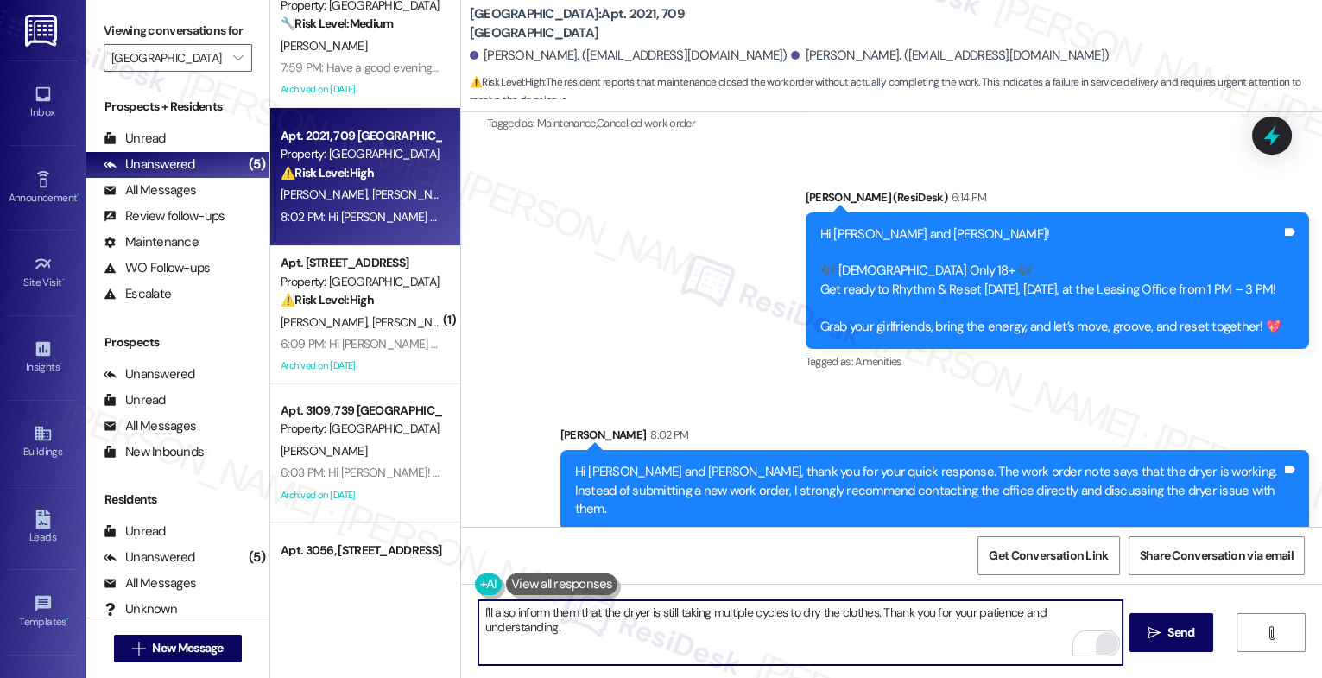
click at [568, 614] on textarea "I'll also inform them that the dryer is still taking multiple cycles to dry the…" at bounding box center [801, 632] width 644 height 65
click at [752, 640] on textarea "I'll also inform them in advance that the dryer is still taking multiple cycles…" at bounding box center [801, 632] width 644 height 65
type textarea "I'll also inform them in advance that the dryer is still taking multiple cycles…"
click at [1145, 625] on span " Send" at bounding box center [1172, 633] width 54 height 18
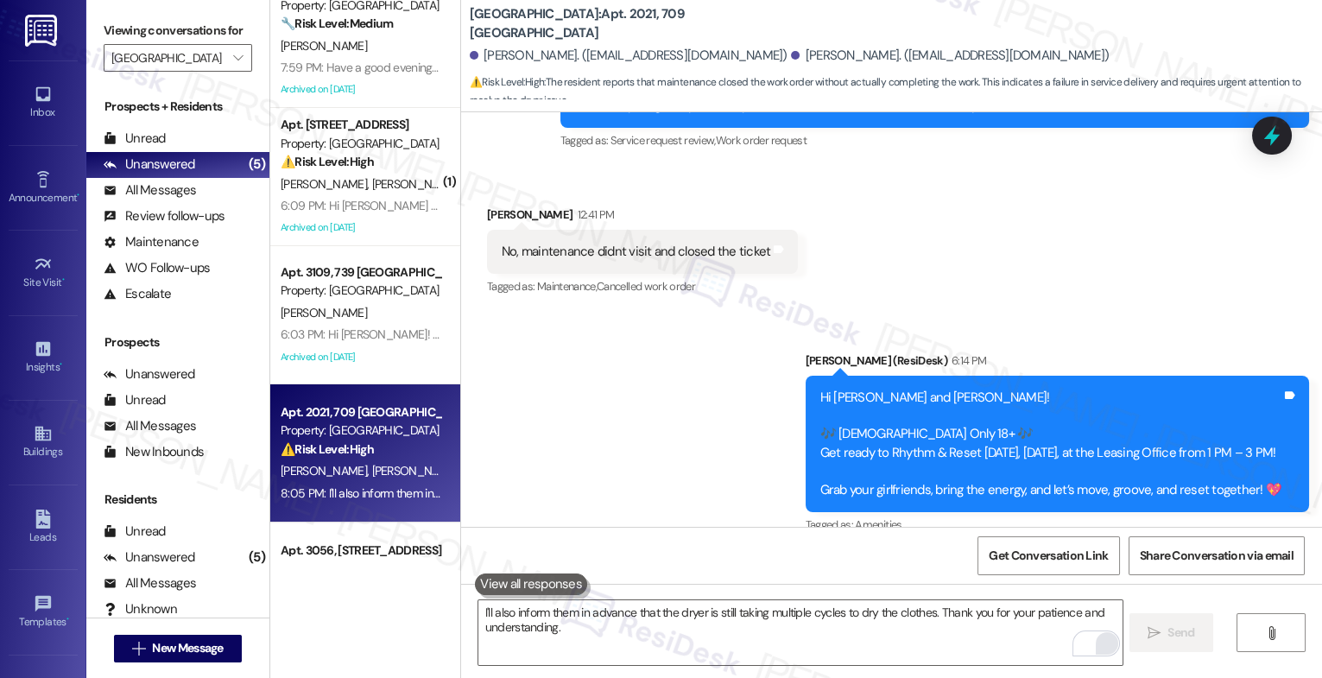
scroll to position [6022, 0]
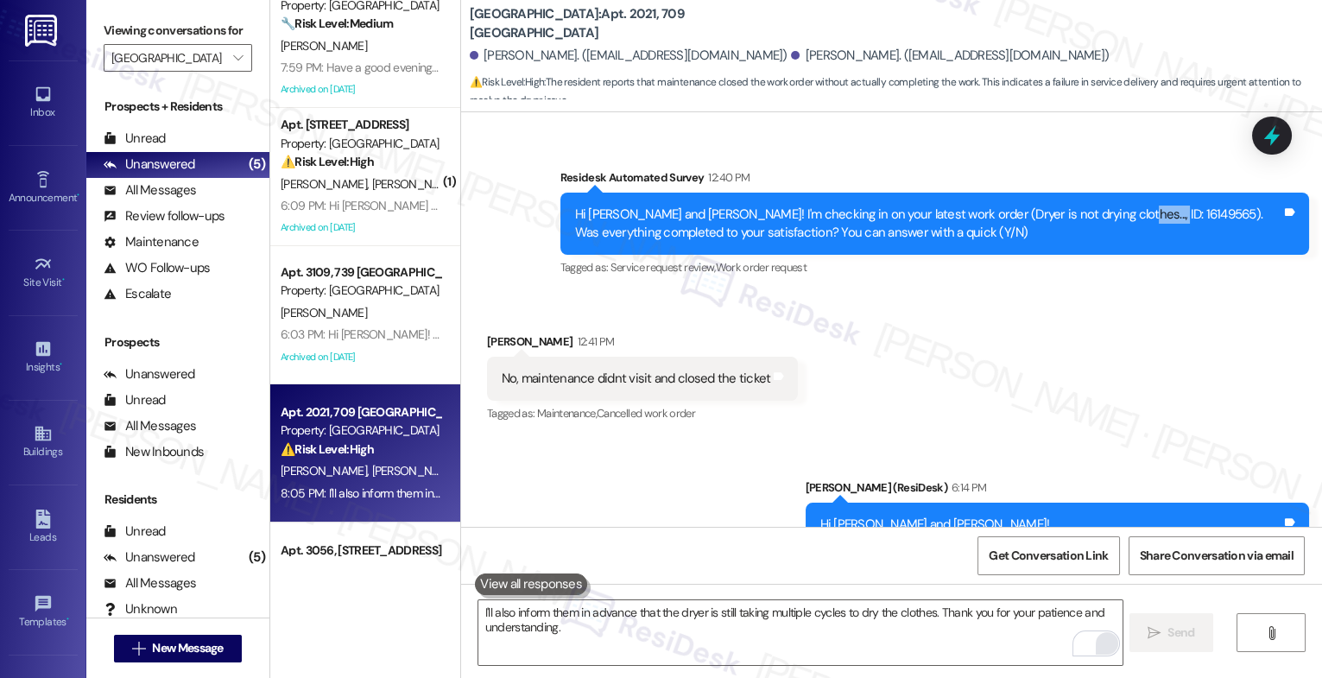
drag, startPoint x: 1128, startPoint y: 214, endPoint x: 1077, endPoint y: 211, distance: 51.1
click at [1077, 211] on div "Hi Pallabi and Pradeep! I'm checking in on your latest work order (Dryer is not…" at bounding box center [928, 224] width 707 height 37
copy div "16149565"
click at [850, 398] on div "Received via SMS Pradeep Halder 12:41 PM No, maintenance didnt visit and closed…" at bounding box center [891, 367] width 861 height 146
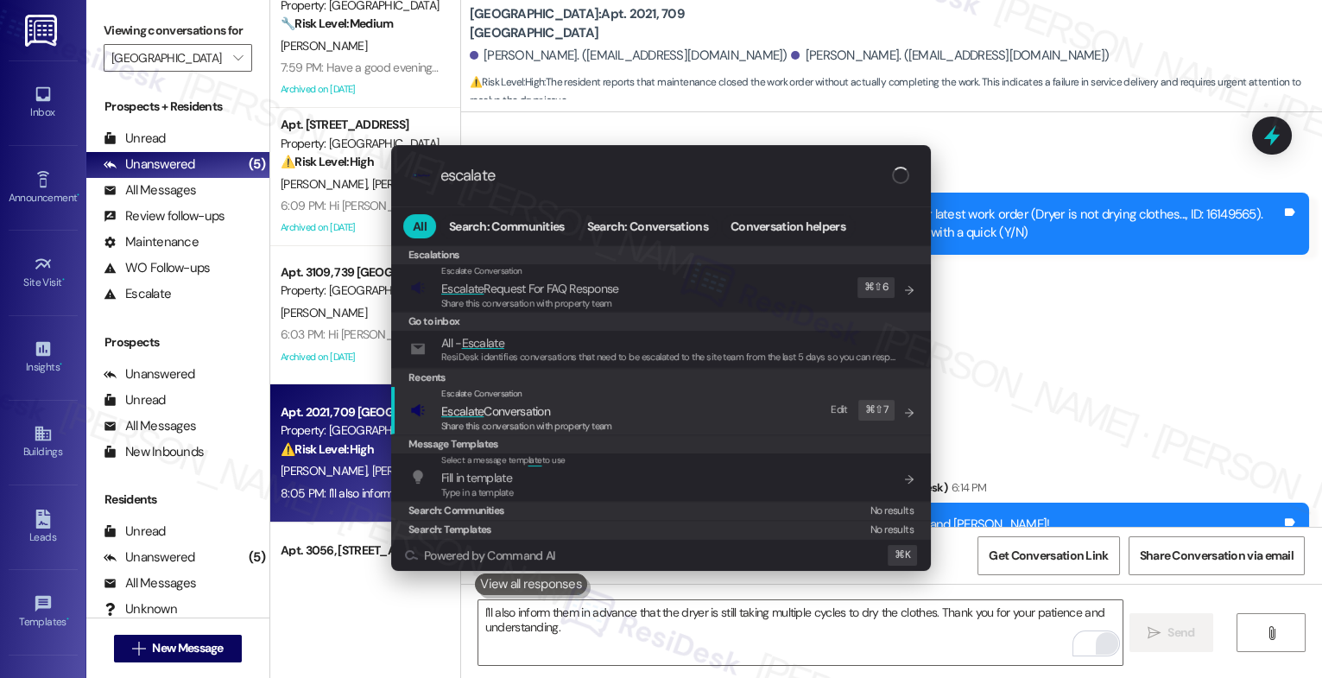
type input "escalate"
click at [590, 404] on span "Escalate Conversation" at bounding box center [526, 411] width 171 height 19
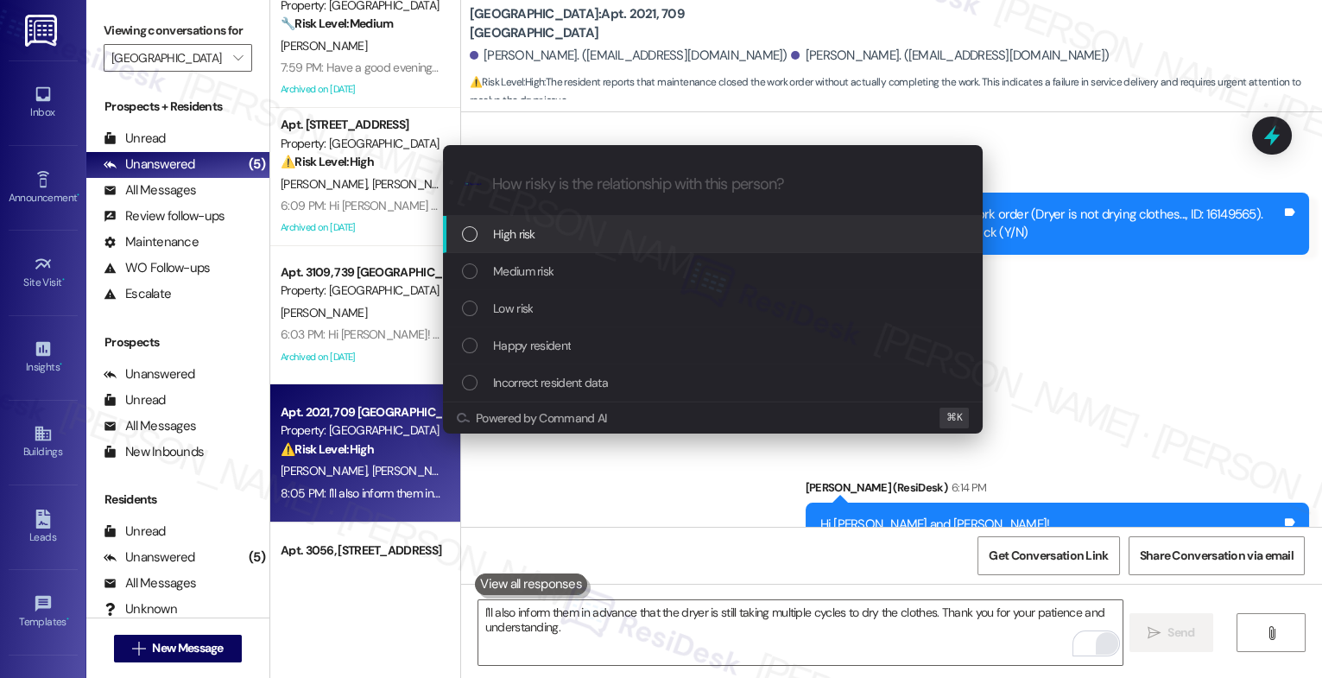
click at [558, 232] on div "High risk" at bounding box center [714, 234] width 505 height 19
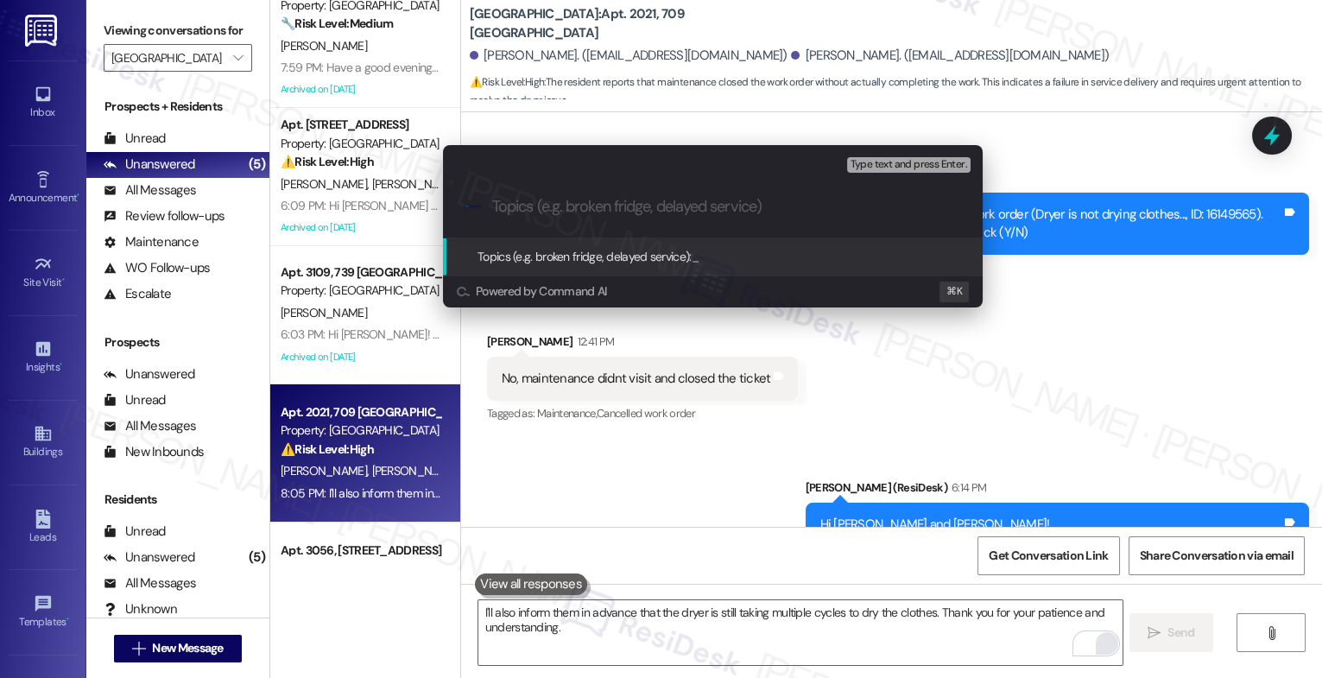
click at [549, 195] on div ".cls-1{fill:#0a055f;}.cls-2{fill:#0cc4c4;} resideskLogoBlueOrange" at bounding box center [713, 206] width 540 height 61
click at [530, 205] on input "Topics (e.g. broken fridge, delayed service)" at bounding box center [726, 207] width 469 height 18
paste input "16149565"
type input "Unresolved Dryer Issue - WO 16149565"
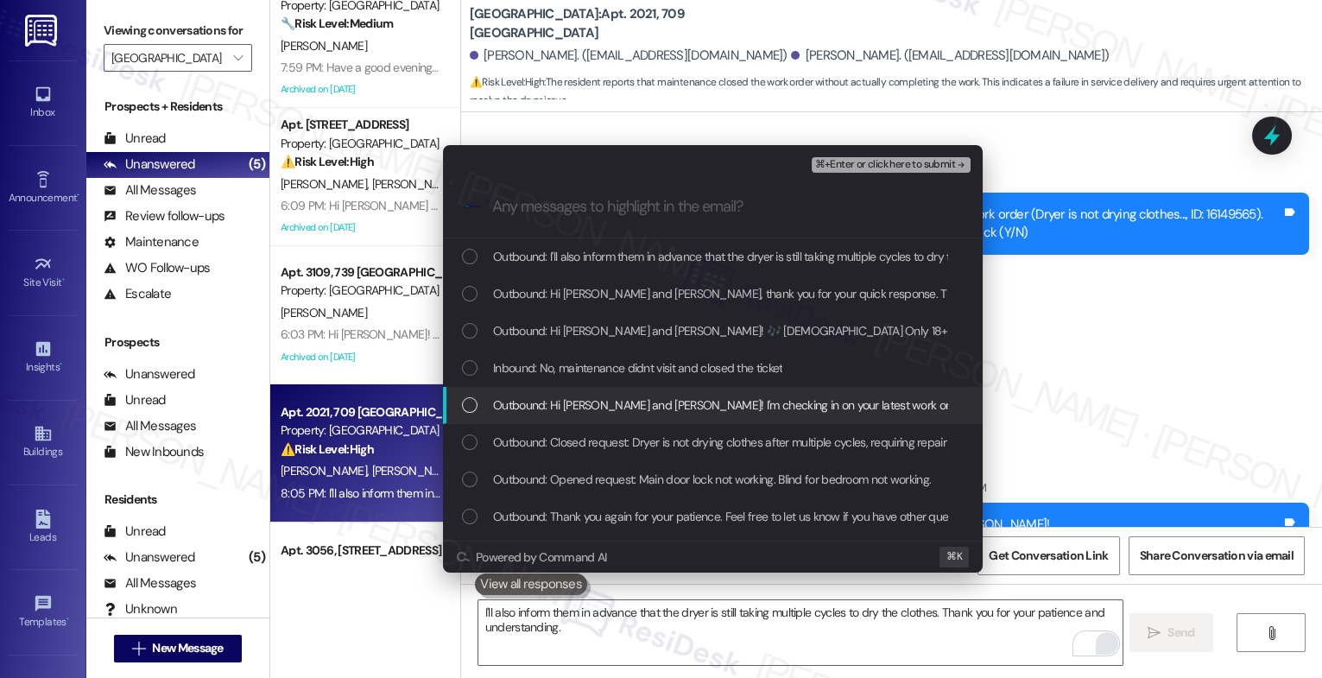
click at [603, 412] on span "Outbound: Hi Pallabi and Pradeep! I'm checking in on your latest work order (Dr…" at bounding box center [1046, 405] width 1107 height 19
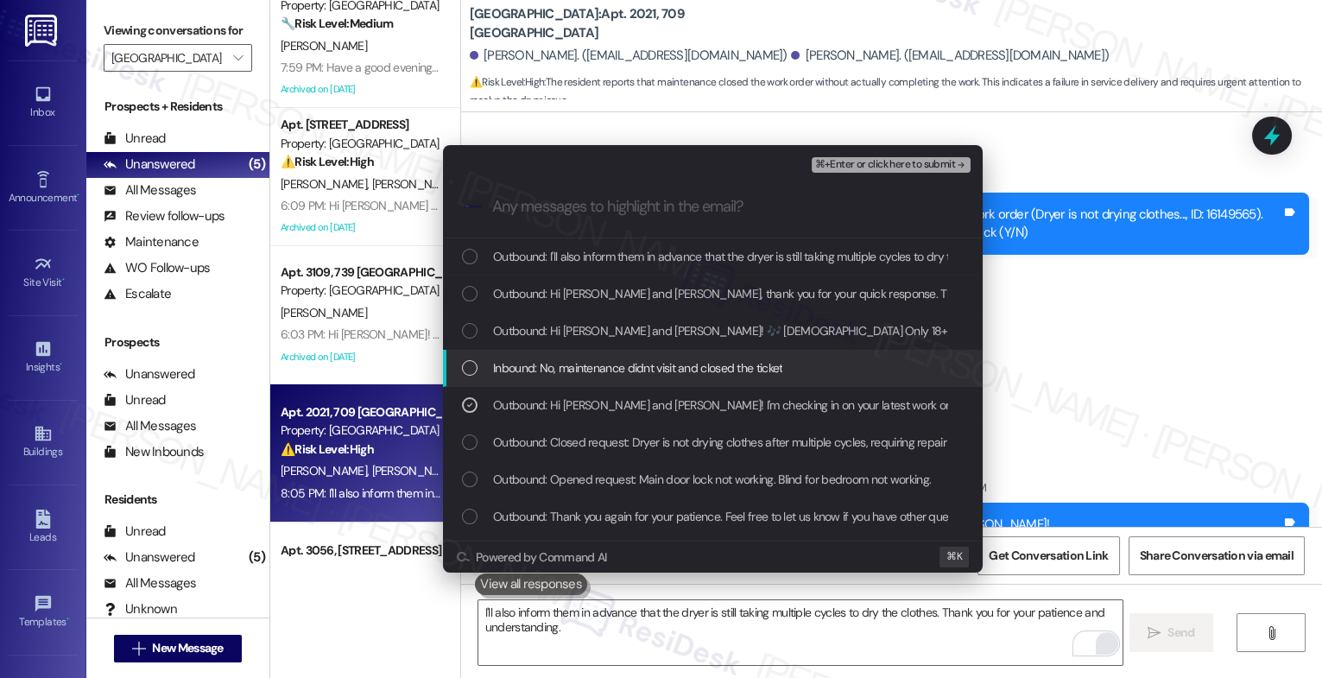
click at [598, 368] on span "Inbound: No, maintenance didnt visit and closed the ticket" at bounding box center [637, 367] width 289 height 19
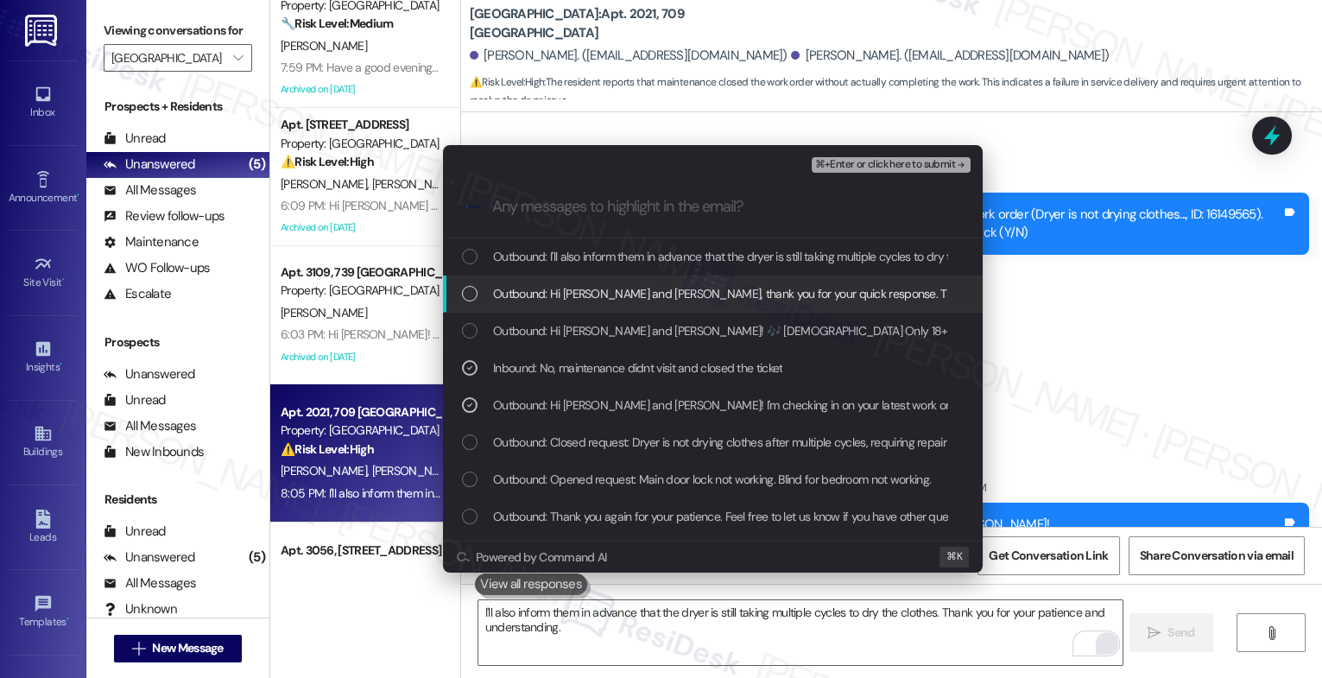
click at [609, 295] on span "Outbound: Hi Pallabi and Pradeep, thank you for your quick response. The work o…" at bounding box center [1179, 293] width 1372 height 19
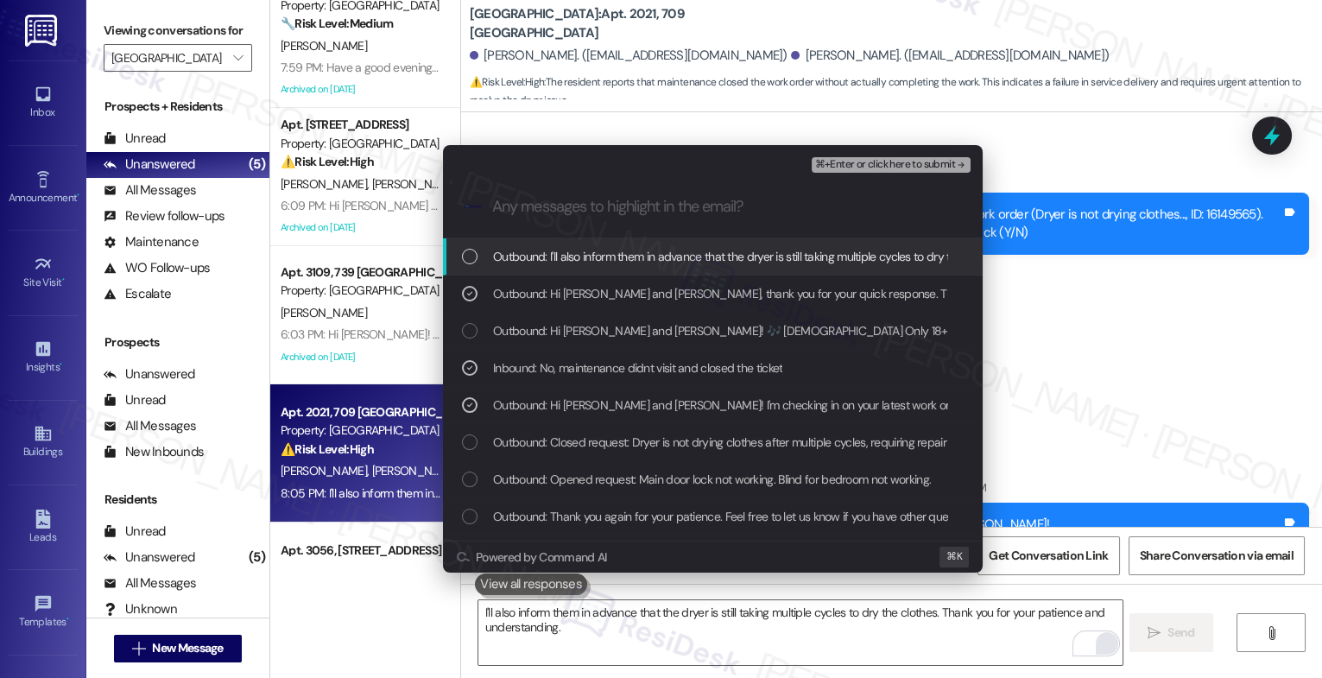
drag, startPoint x: 615, startPoint y: 255, endPoint x: 871, endPoint y: 179, distance: 266.7
click at [616, 255] on span "Outbound: I'll also inform them in advance that the dryer is still taking multi…" at bounding box center [870, 256] width 755 height 19
click at [925, 159] on span "⌘+Enter or click here to submit" at bounding box center [885, 165] width 140 height 12
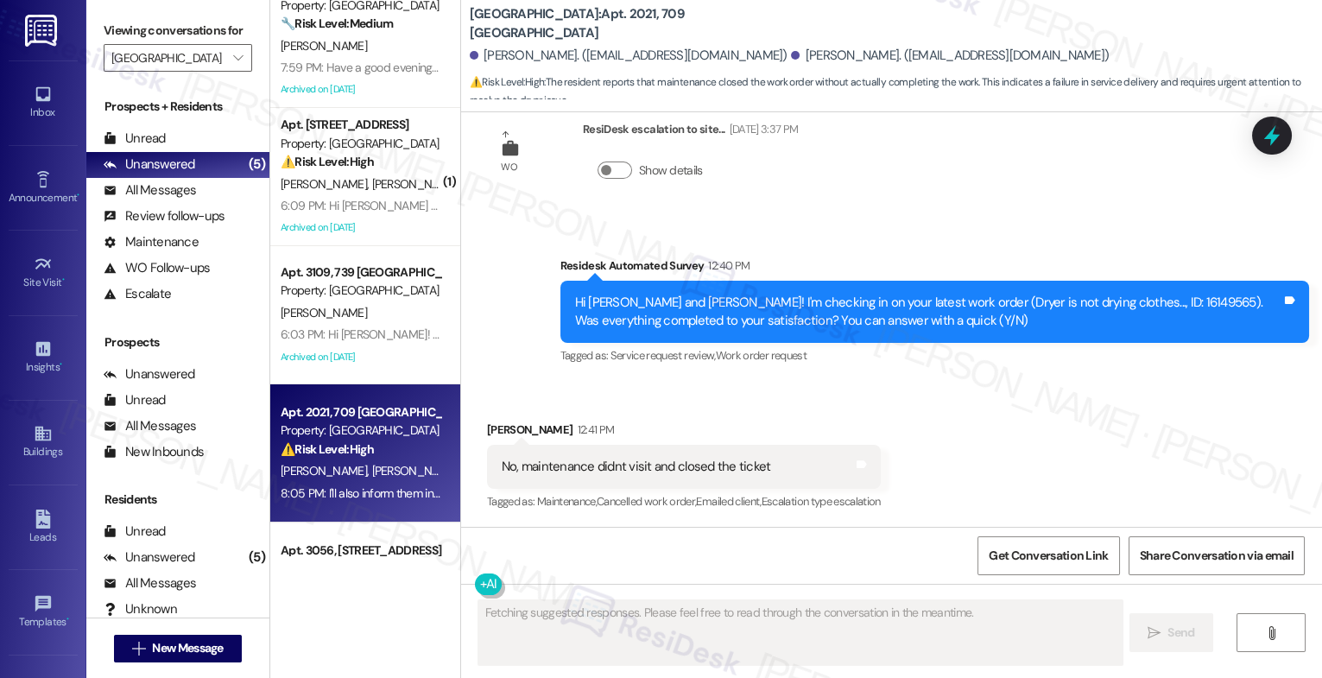
scroll to position [0, 0]
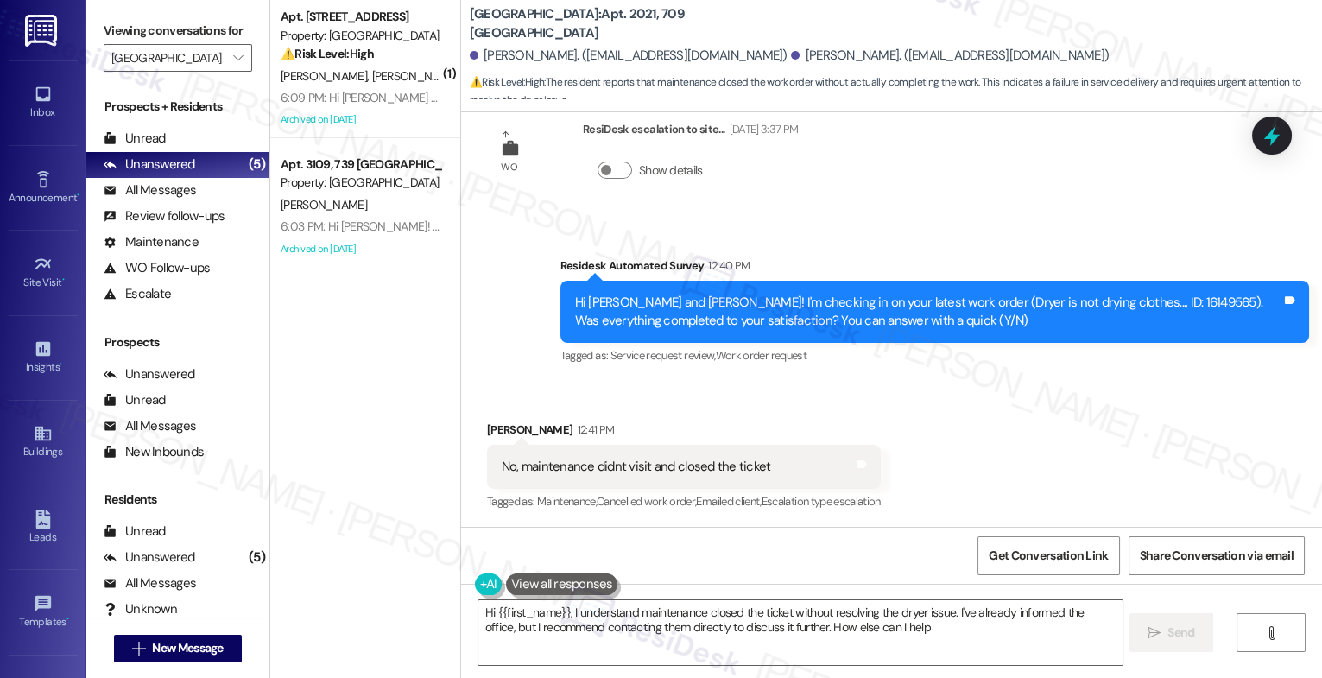
type textarea "Hi {{first_name}}, I understand maintenance closed the ticket without resolving…"
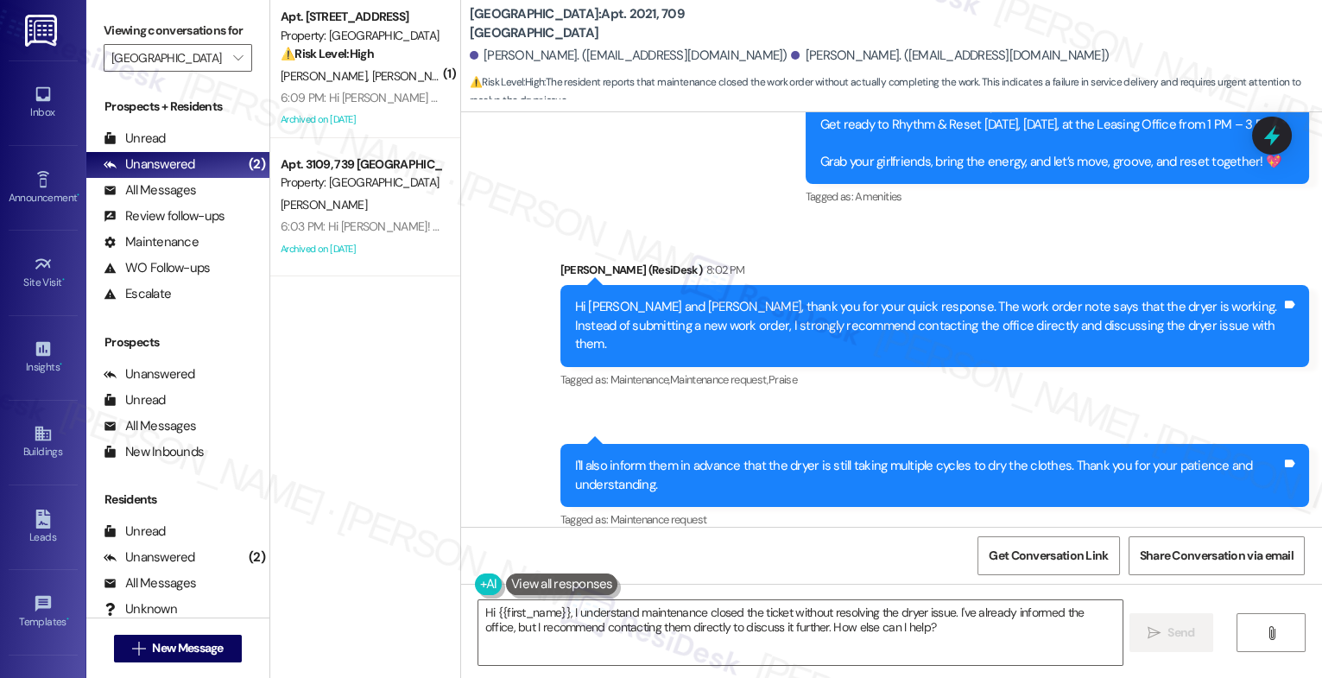
scroll to position [6029, 0]
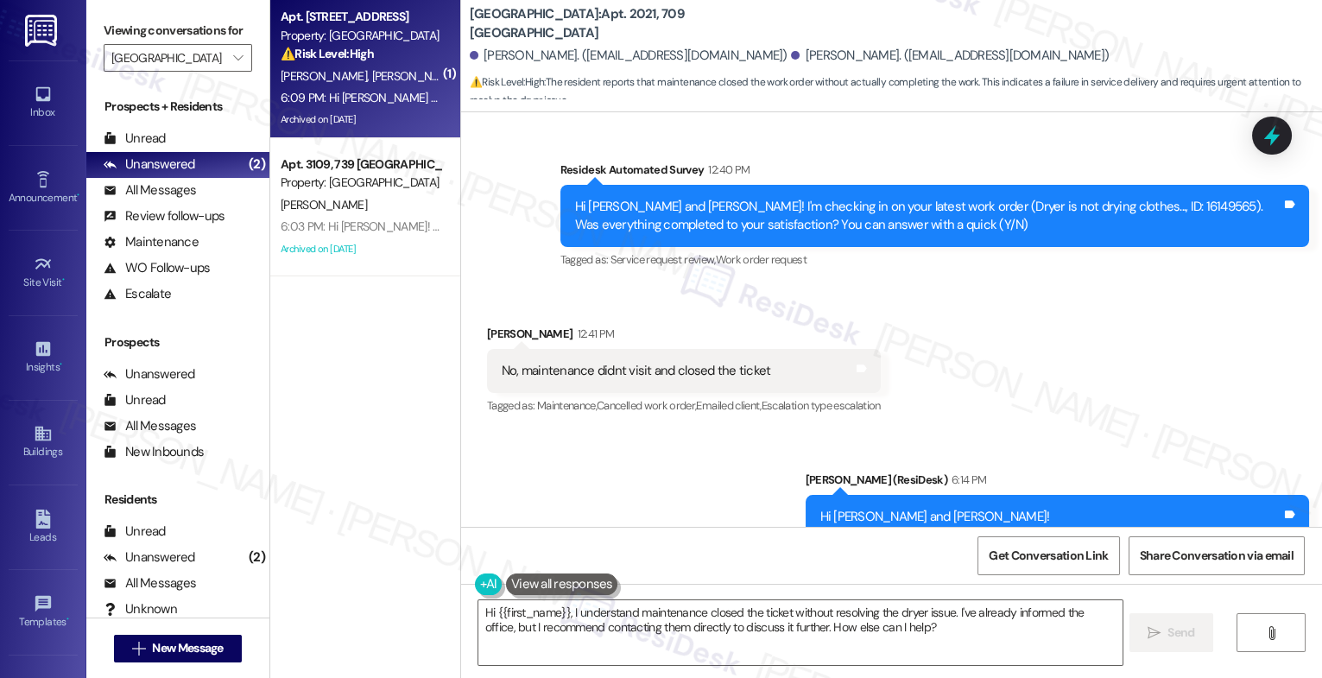
click at [347, 103] on div "6:09 PM: Hi Dhruti and Harshal! 🎶 Ladies Only 18+ 🎶 Get ready to Rhythm & Reset…" at bounding box center [936, 98] width 1311 height 16
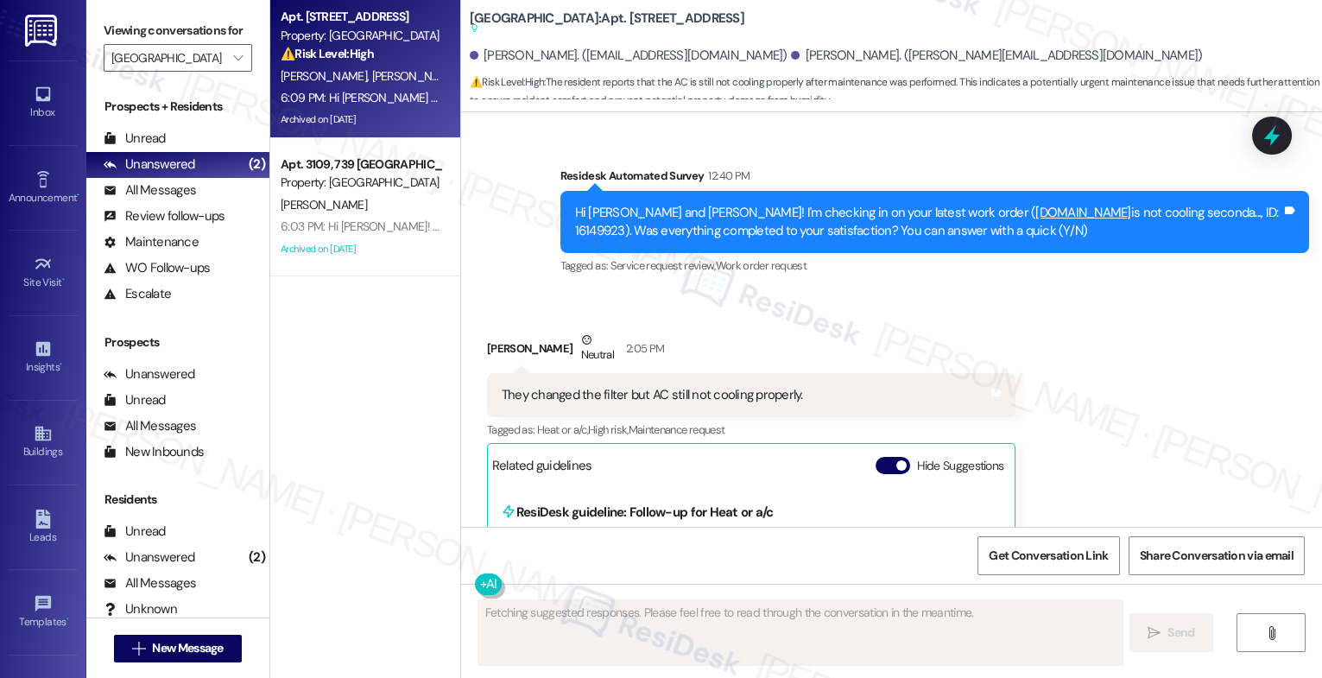
scroll to position [26331, 0]
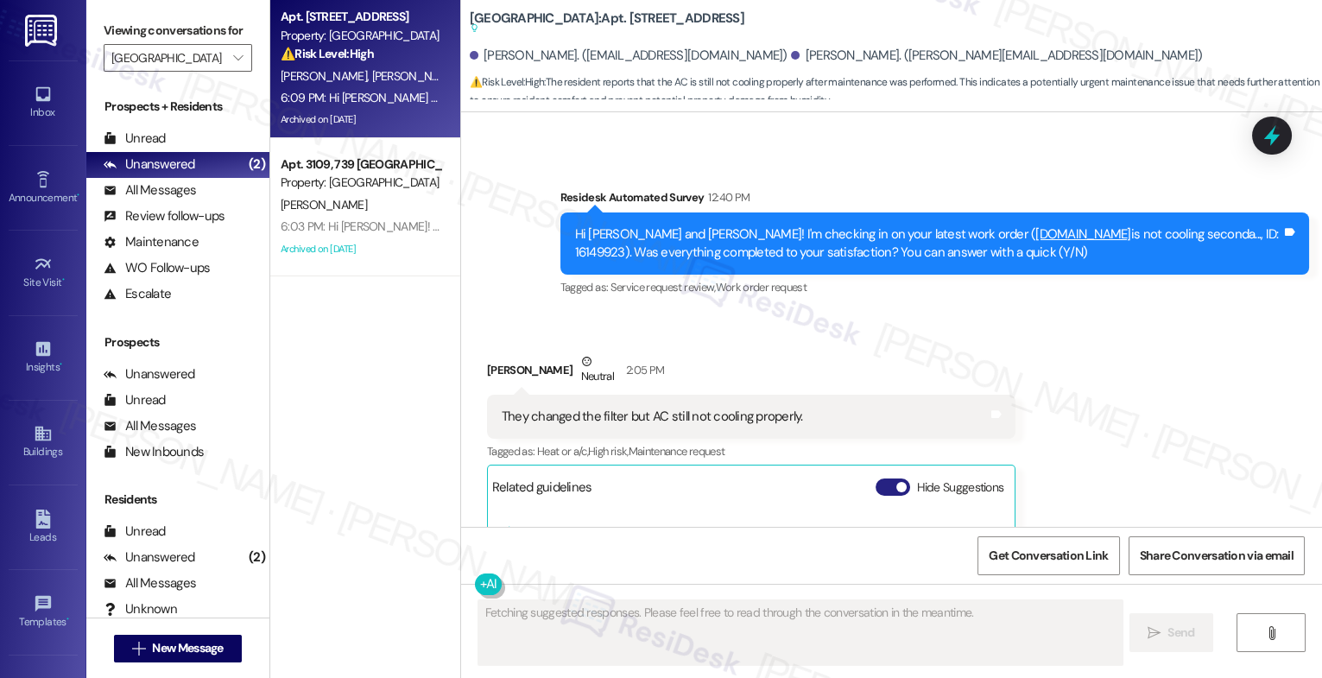
click at [876, 479] on button "Hide Suggestions" at bounding box center [893, 487] width 35 height 17
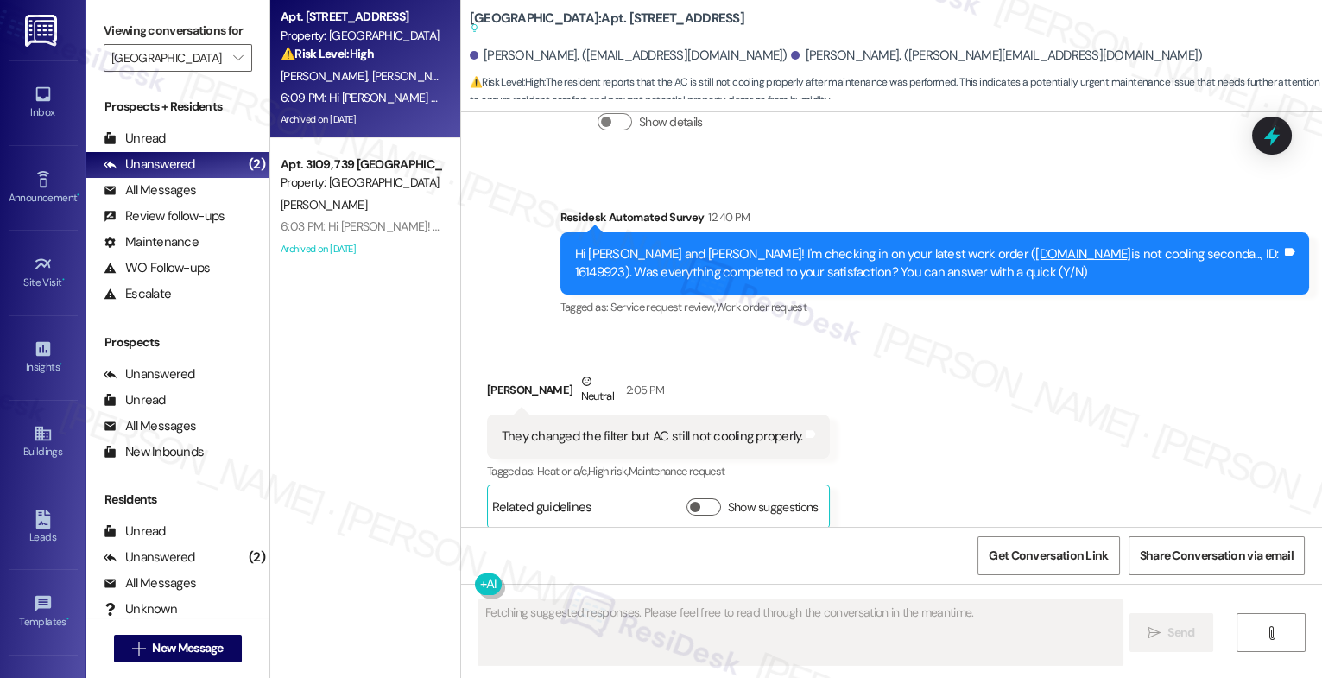
scroll to position [26156, 0]
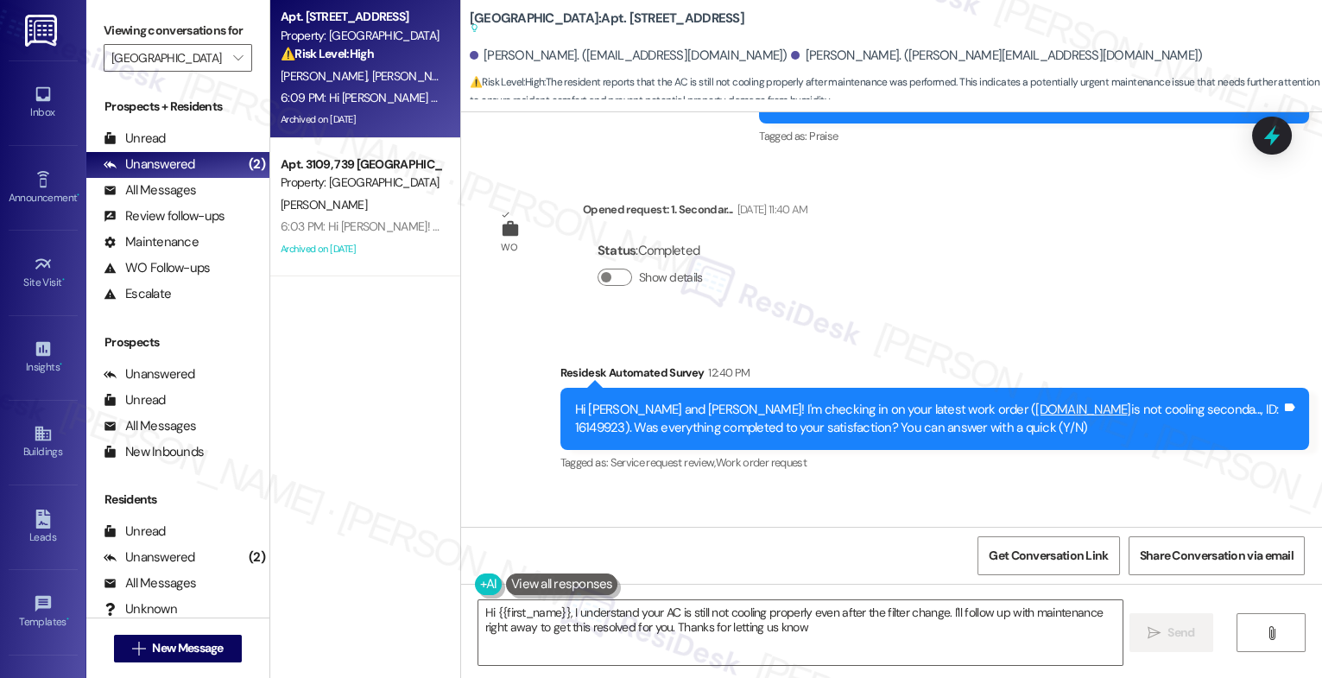
type textarea "Hi {{first_name}}, I understand your AC is still not cooling properly even afte…"
click at [855, 489] on div "Received via SMS Dhruti Doshi Neutral 2:05 PM They changed the filter but AC st…" at bounding box center [891, 593] width 861 height 208
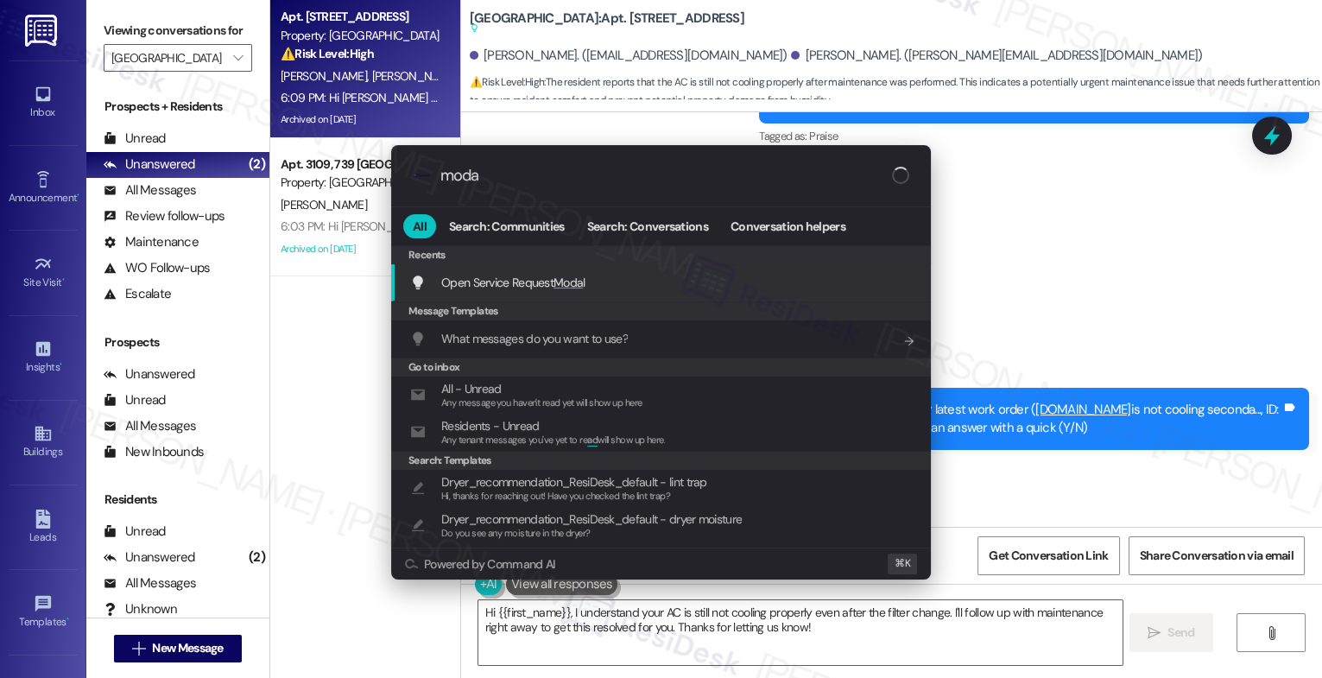
type input "modal"
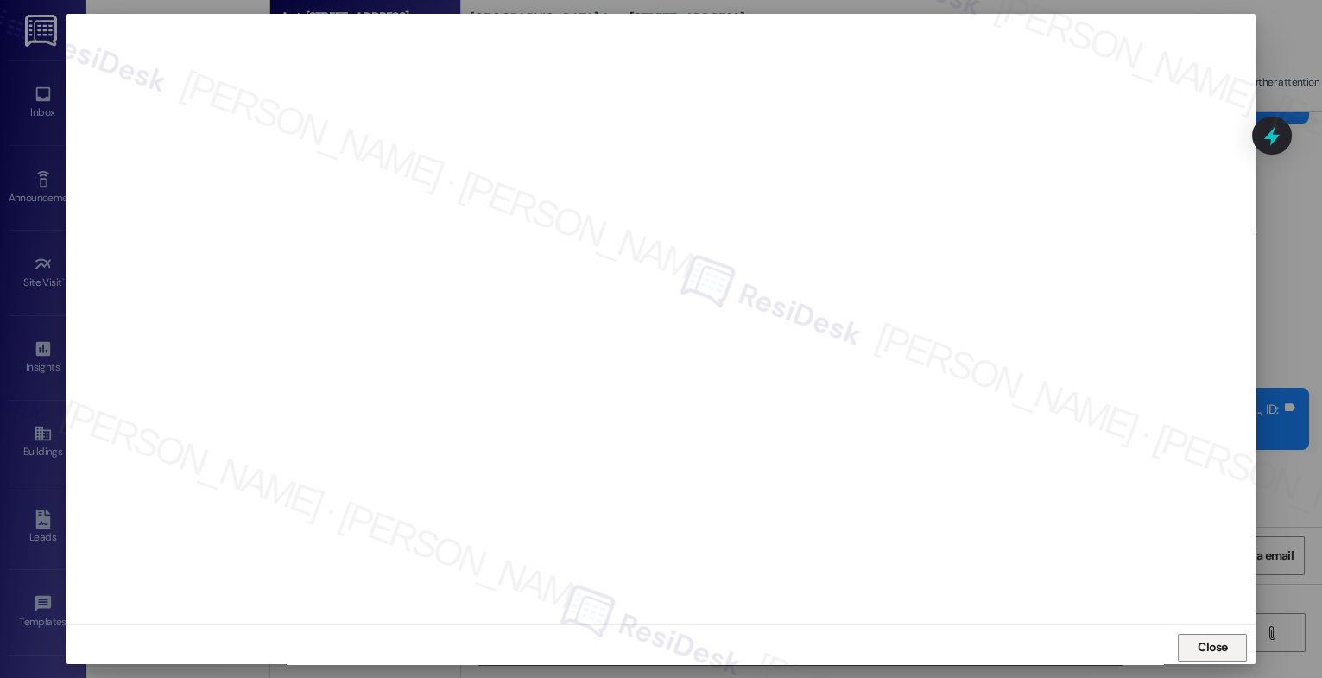
click at [1198, 649] on span "Close" at bounding box center [1213, 647] width 30 height 18
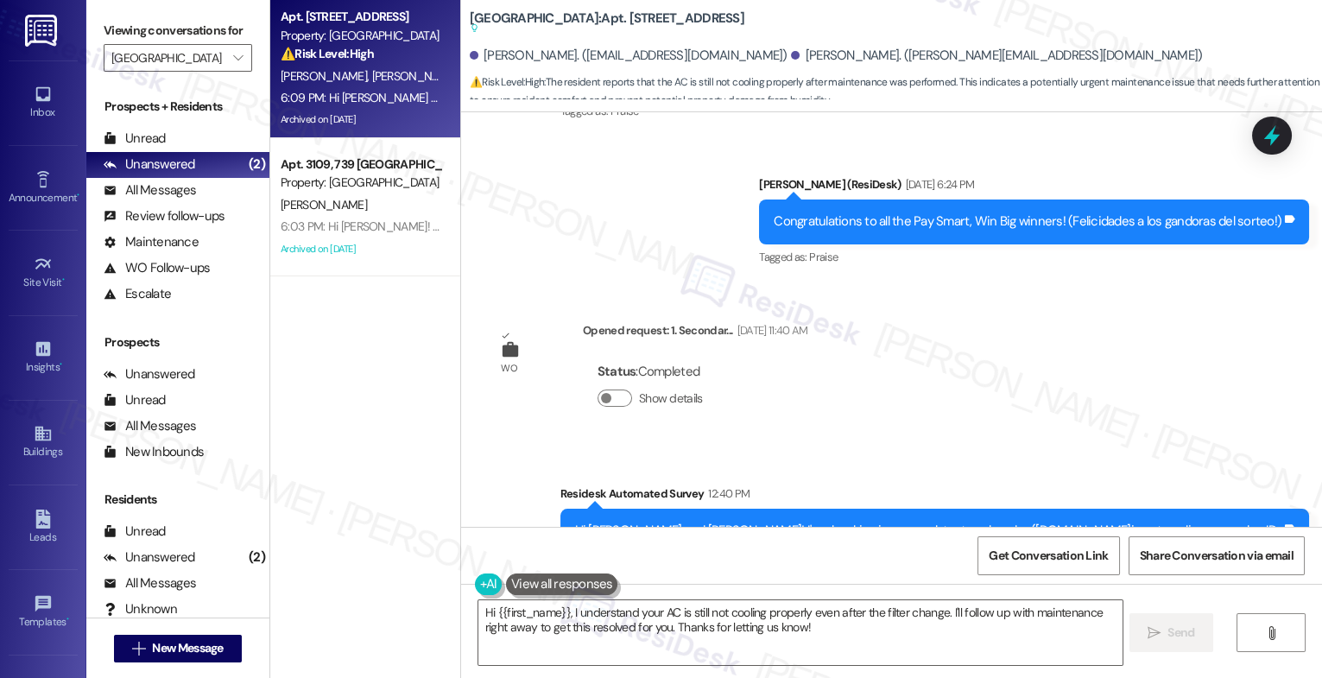
scroll to position [26033, 0]
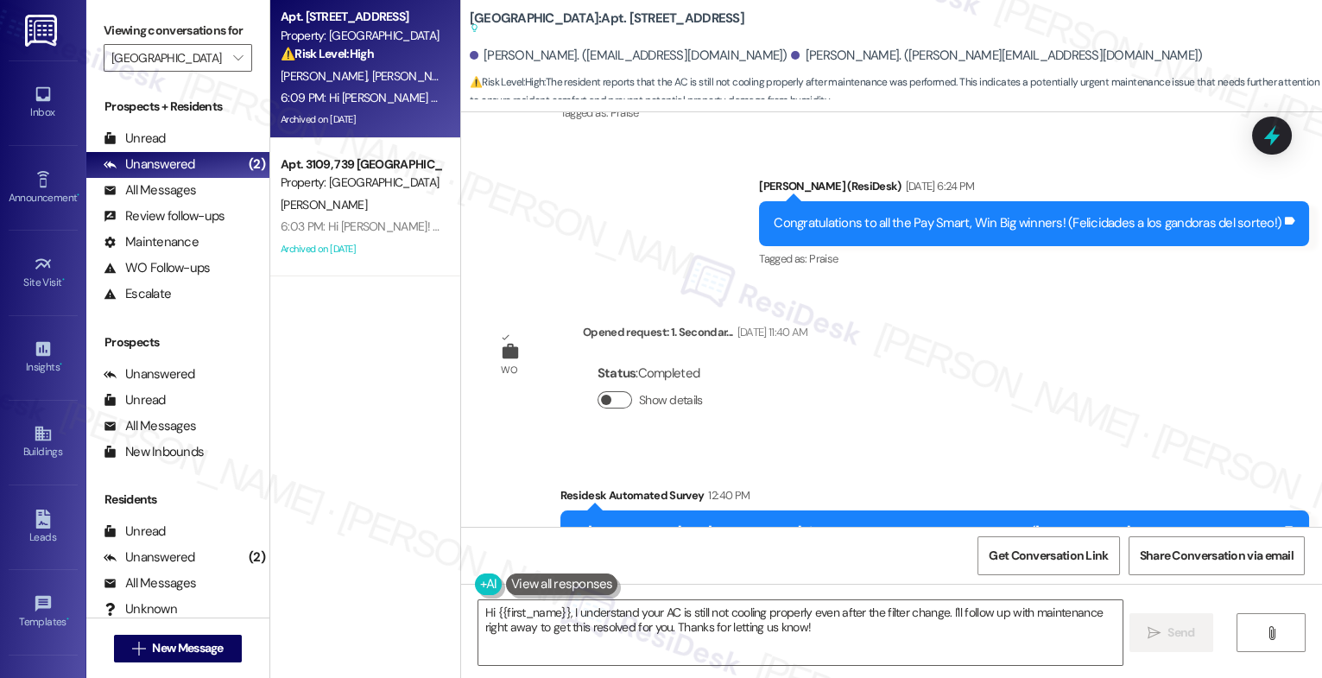
click at [603, 391] on button "Show details" at bounding box center [615, 399] width 35 height 17
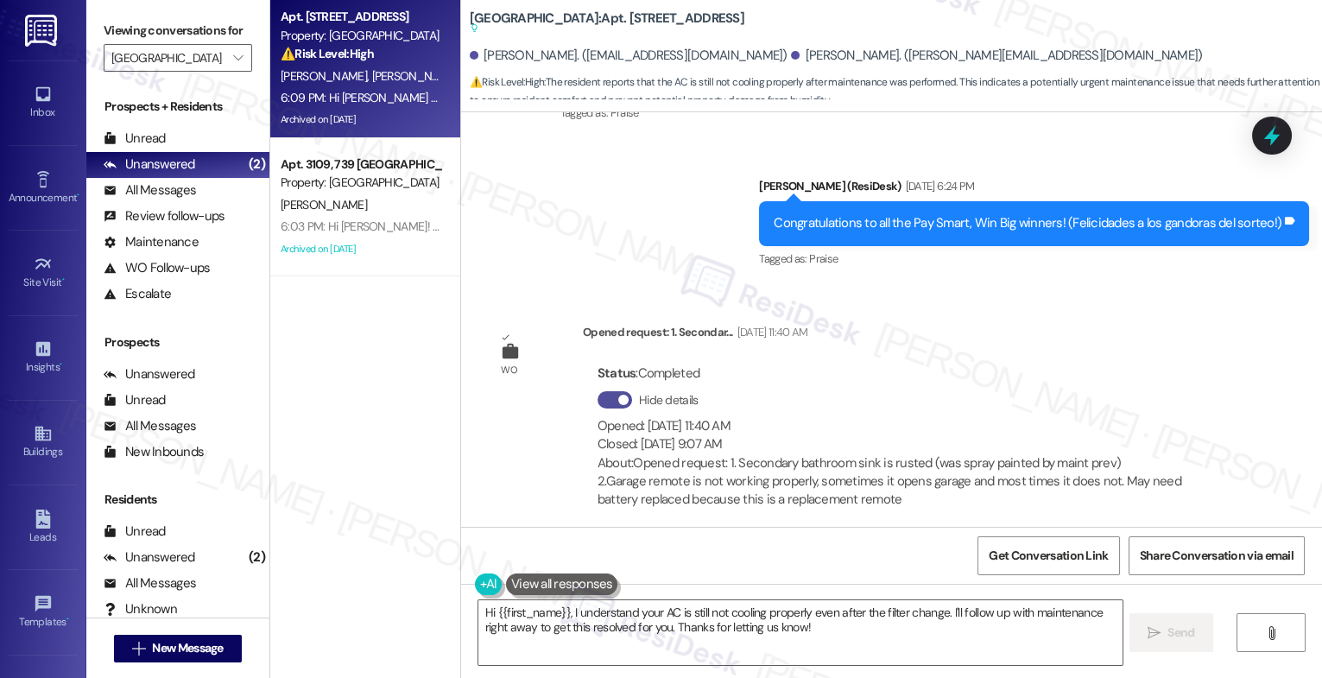
click at [603, 391] on button "Hide details" at bounding box center [615, 399] width 35 height 17
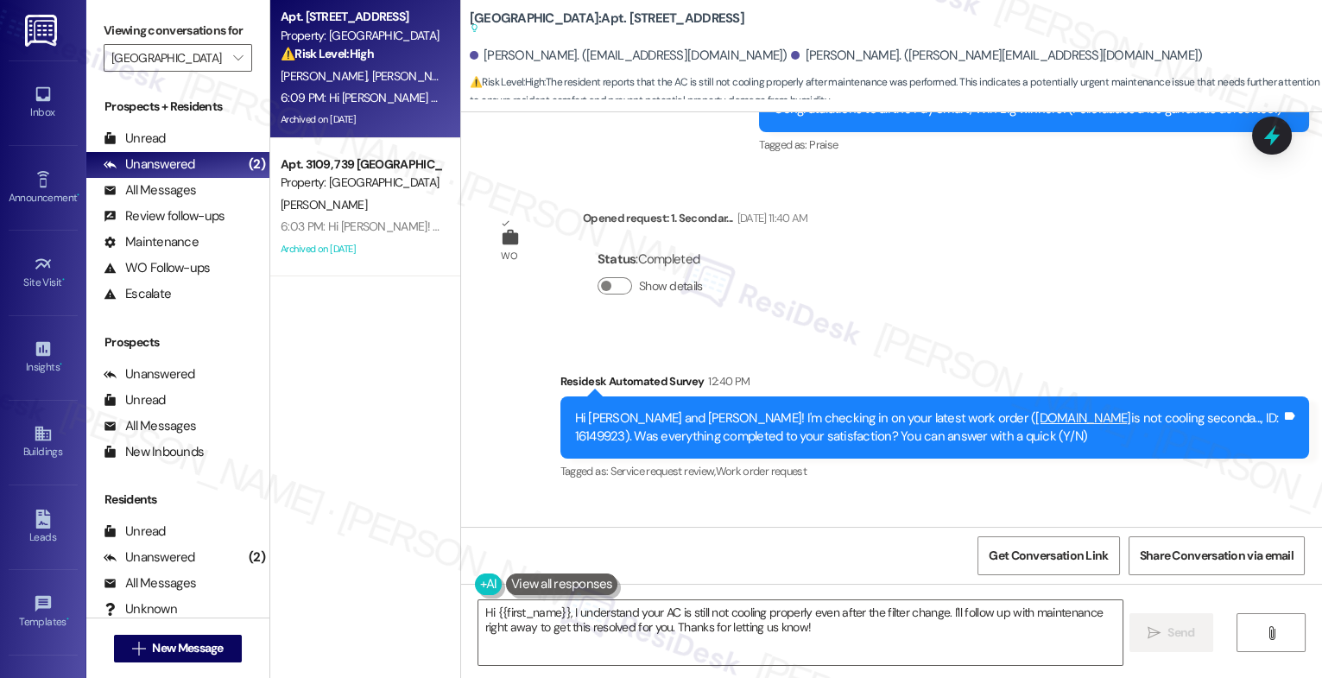
scroll to position [26176, 0]
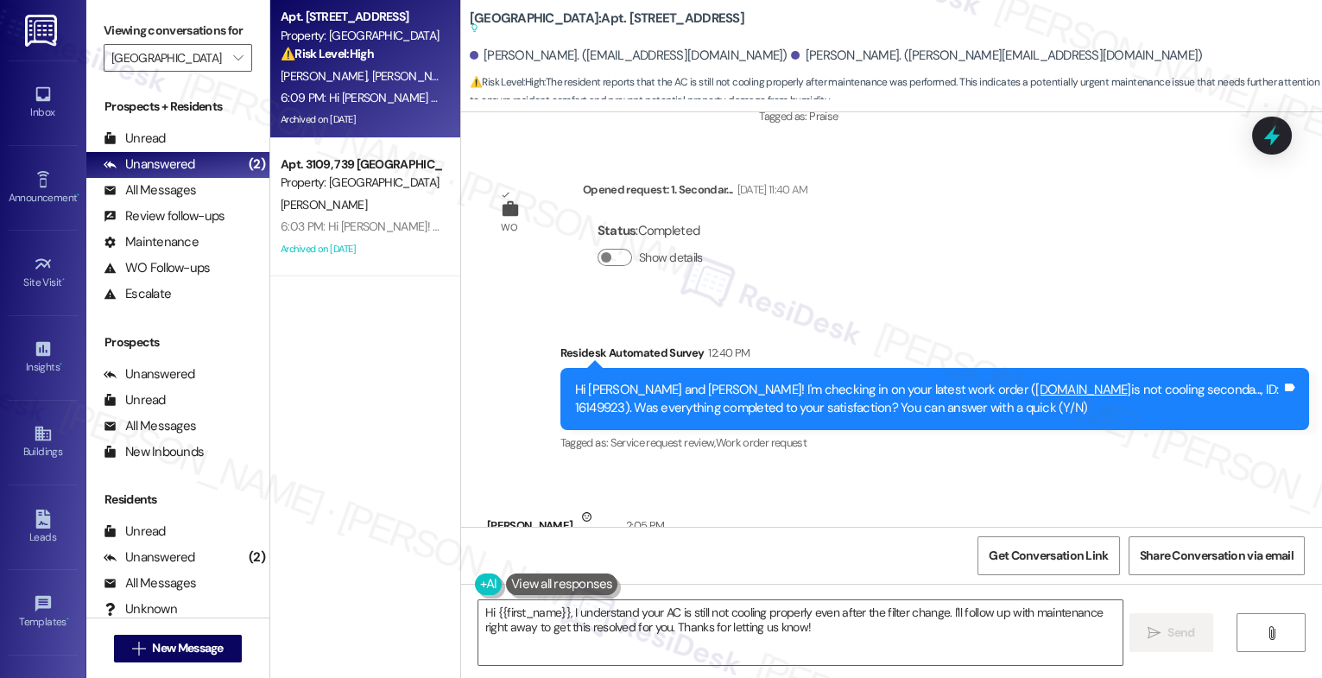
click at [556, 582] on button at bounding box center [562, 585] width 112 height 22
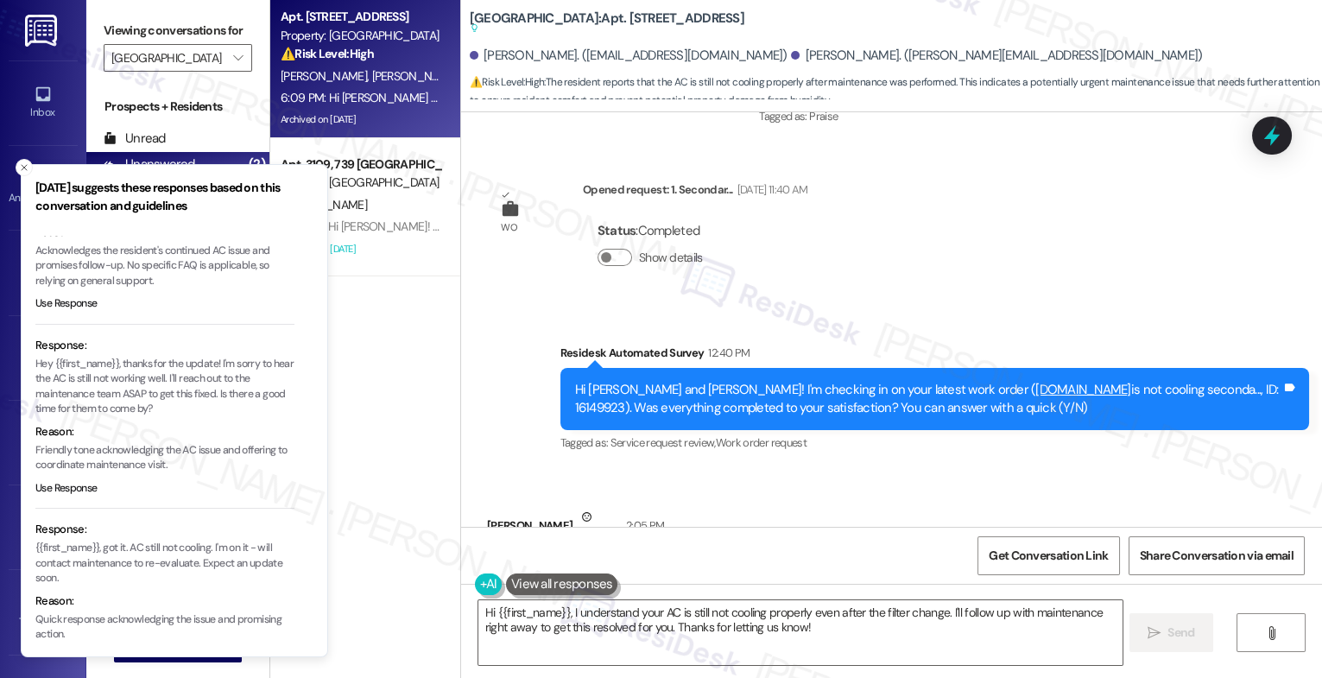
scroll to position [154, 0]
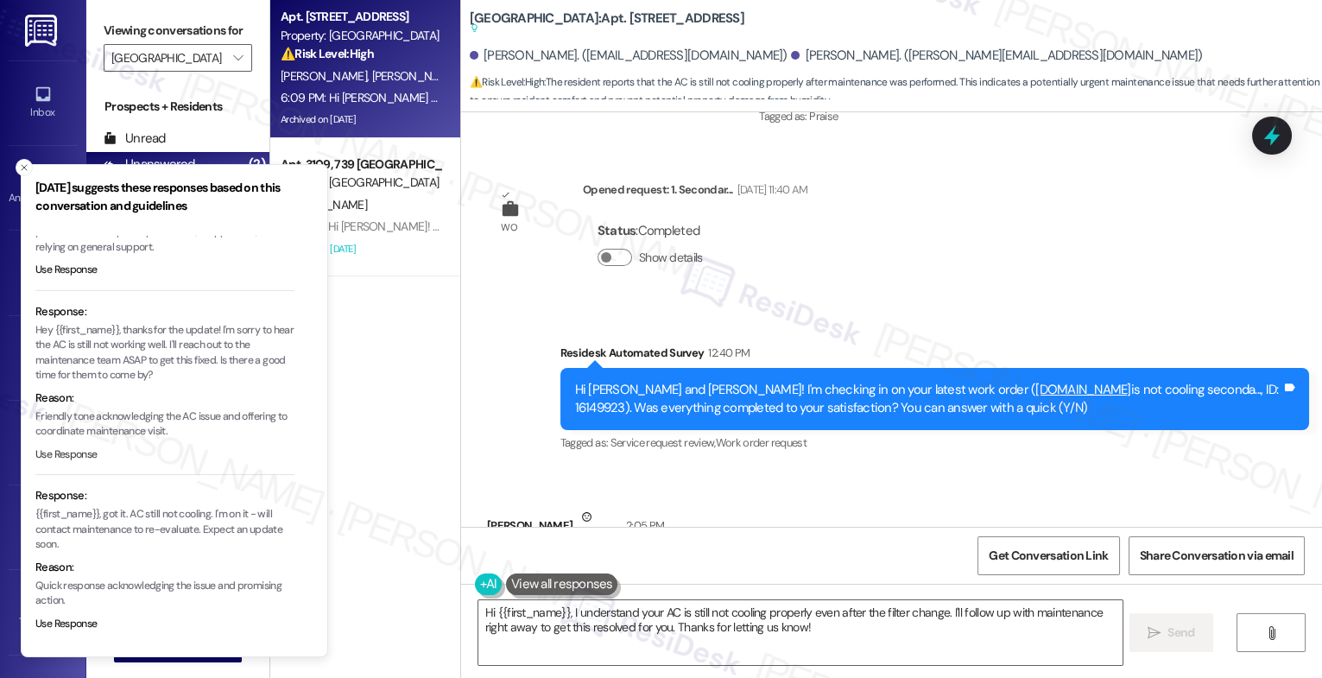
click at [79, 447] on button "Use Response" at bounding box center [66, 455] width 62 height 16
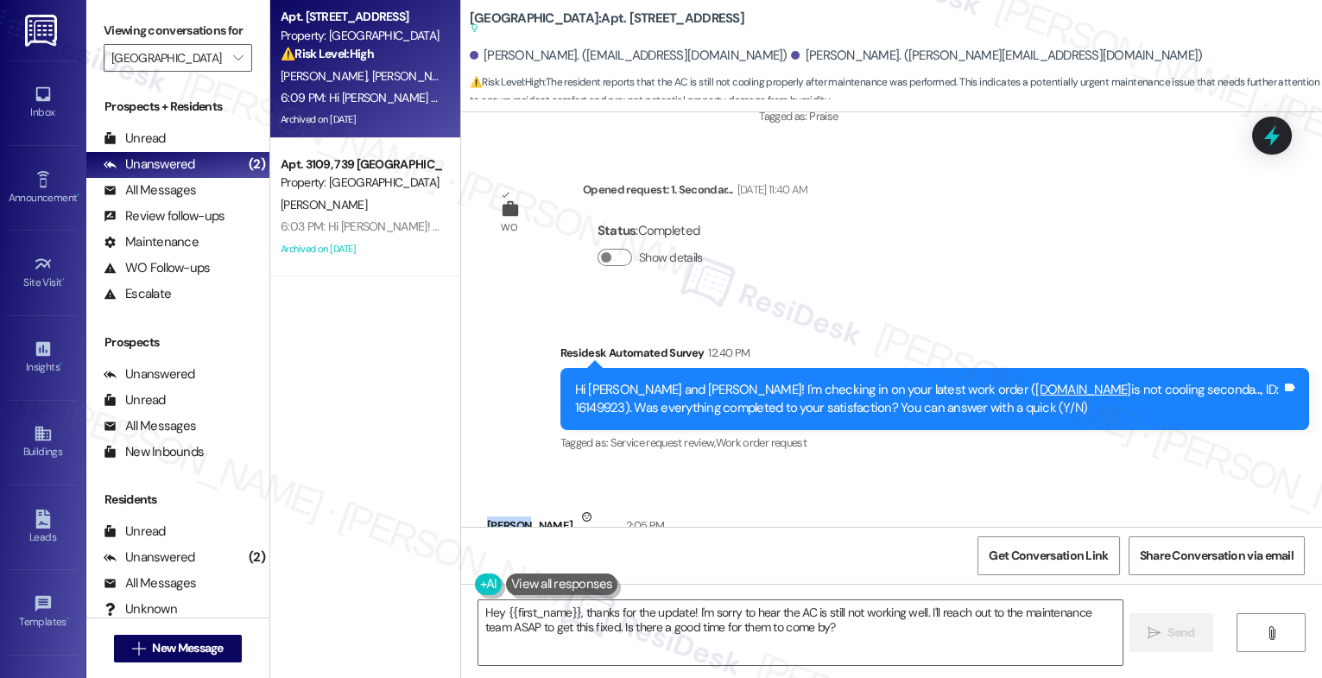
drag, startPoint x: 508, startPoint y: 391, endPoint x: 474, endPoint y: 386, distance: 34.1
click at [474, 495] on div "Received via SMS Dhruti Doshi Neutral 2:05 PM They changed the filter but AC st…" at bounding box center [659, 586] width 370 height 182
copy div "Dhruti"
click at [570, 649] on textarea "Hey {{first_name}}, thanks for the update! I'm sorry to hear the AC is still no…" at bounding box center [801, 632] width 644 height 65
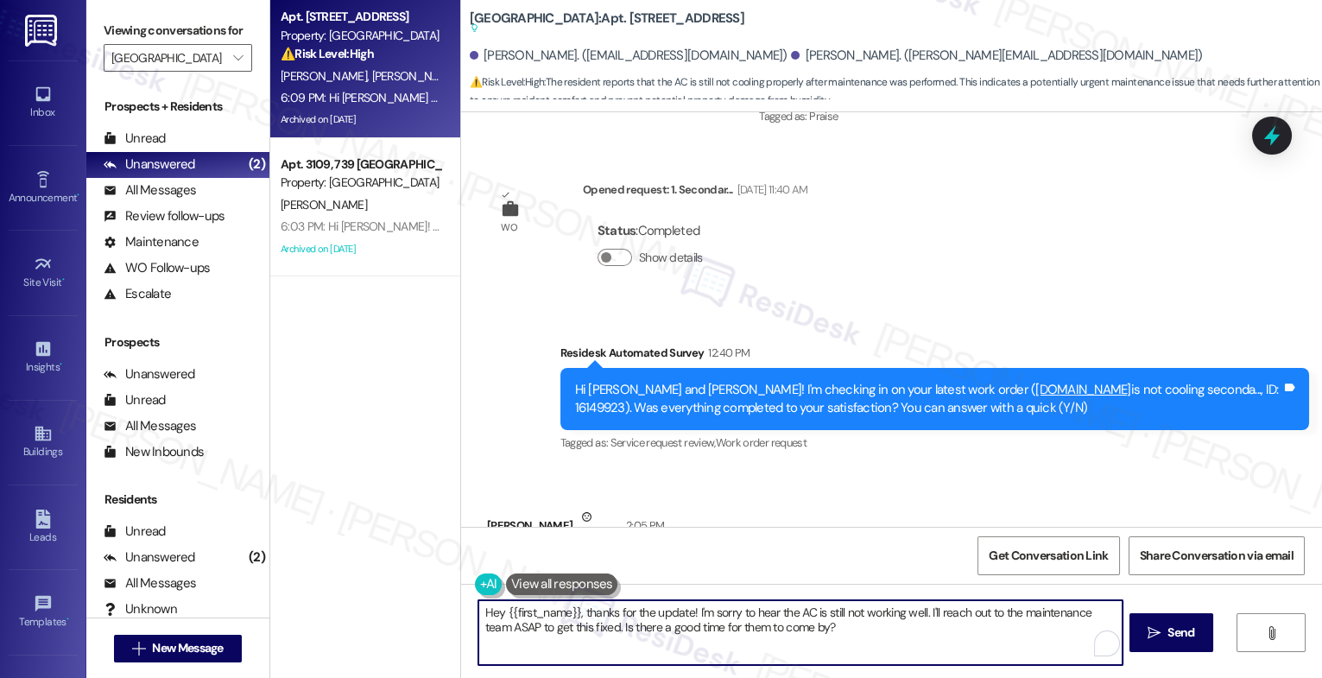
drag, startPoint x: 569, startPoint y: 613, endPoint x: 432, endPoint y: 610, distance: 137.4
click at [433, 610] on div "Apt. 2044, 717 Anthem Valley Ranch Property: Anthem Valley Ranch ⚠️ Risk Level:…" at bounding box center [796, 339] width 1052 height 678
paste textarea "Dhruti"
drag, startPoint x: 869, startPoint y: 617, endPoint x: 881, endPoint y: 636, distance: 22.5
click at [881, 636] on textarea "Hi Dhruti , thanks for the update! I'm sorry to hear the AC is still not workin…" at bounding box center [801, 632] width 644 height 65
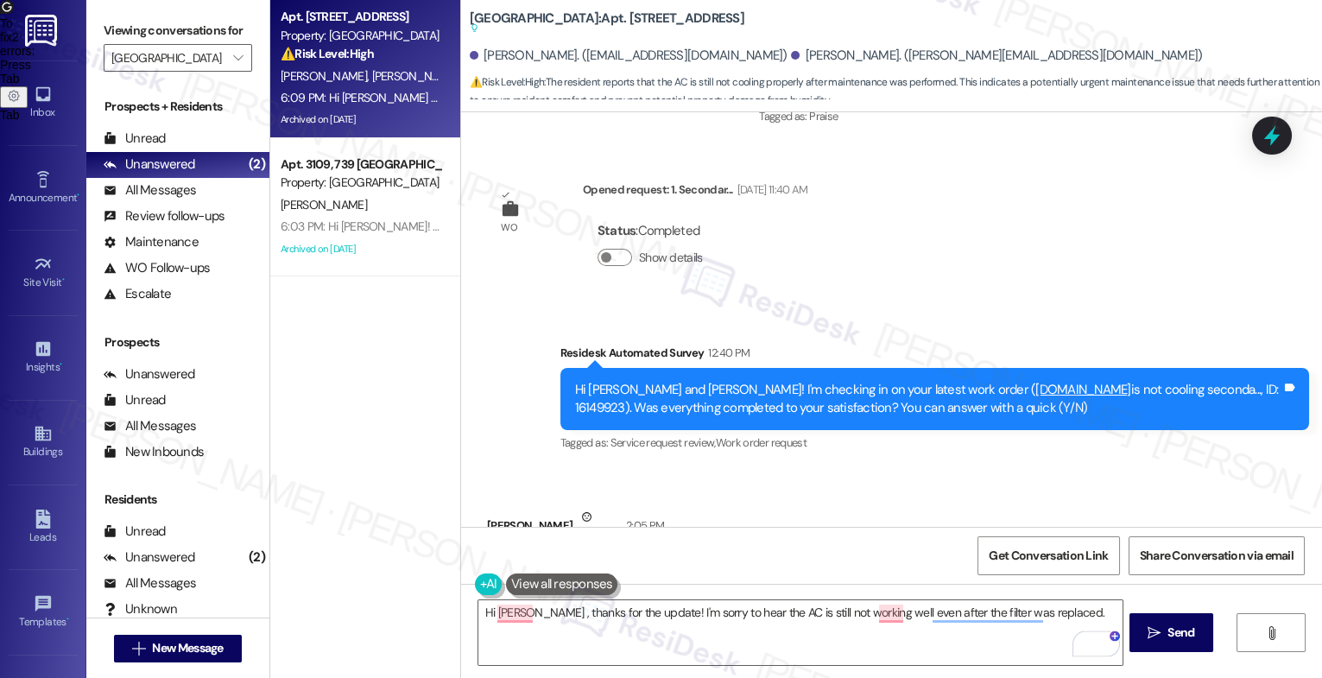
click at [503, 563] on div "They changed the filter but AC still not cooling properly." at bounding box center [652, 572] width 301 height 18
copy div "They changed the filter but AC still not cooling properly. Tags and notes"
click at [846, 469] on div "Received via SMS Dhruti Doshi Neutral 2:05 PM They changed the filter but AC st…" at bounding box center [891, 573] width 861 height 208
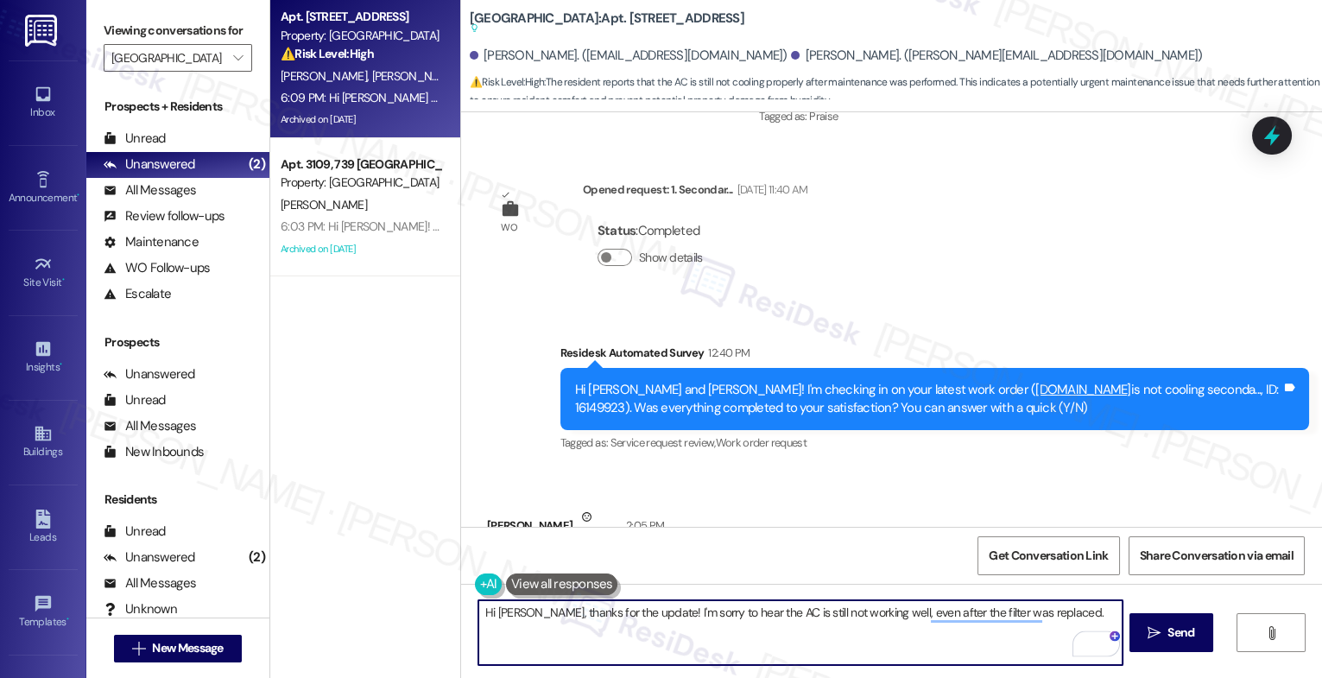
click at [1057, 618] on textarea "Hi Dhruti, thanks for the update! I'm sorry to hear the AC is still not working…" at bounding box center [801, 632] width 644 height 65
click at [1050, 617] on textarea "Hi Dhruti, thanks for the update! I'm sorry to hear the AC is still not working…" at bounding box center [801, 632] width 644 height 65
click at [1057, 619] on textarea "Hi Dhruti, thanks for the update! I'm sorry to hear the AC is still not working…" at bounding box center [801, 632] width 644 height 65
paste textarea "Is the thermostat set to "cool" and showing the correct temperature, or is it n…"
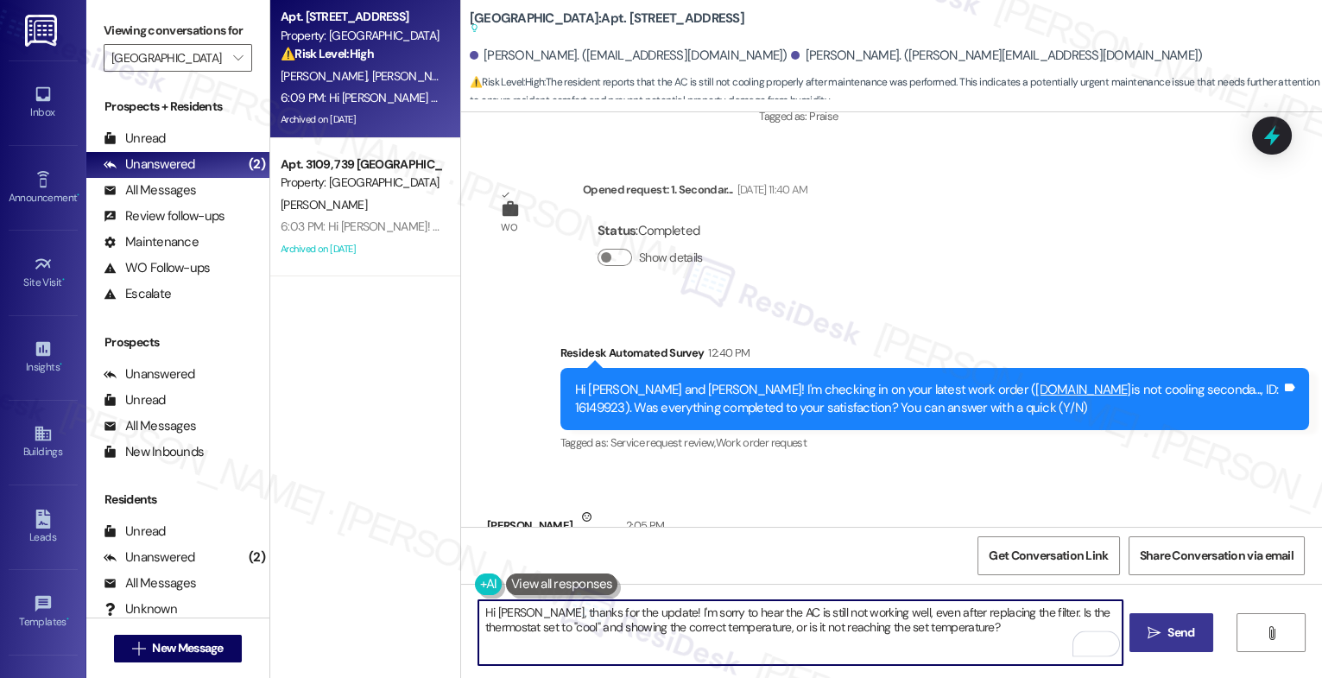
type textarea "Hi Dhruti, thanks for the update! I'm sorry to hear the AC is still not working…"
click at [1158, 635] on icon "" at bounding box center [1154, 633] width 13 height 14
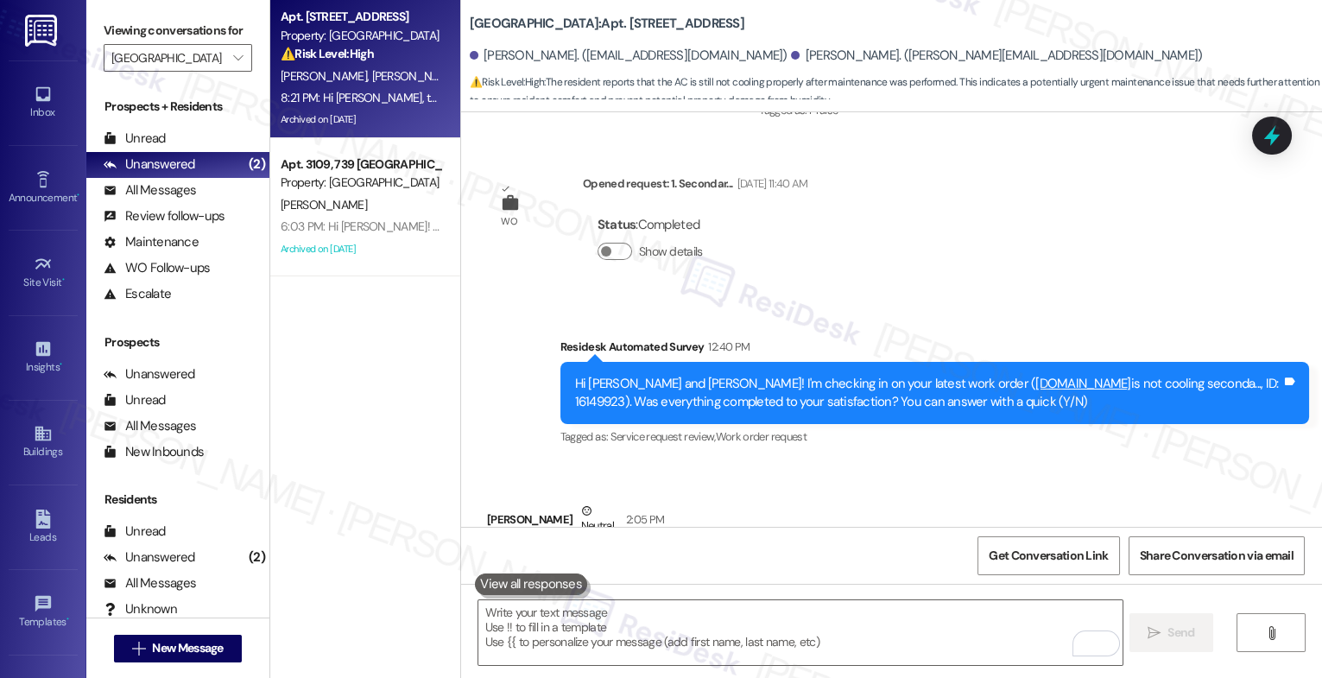
scroll to position [26523, 0]
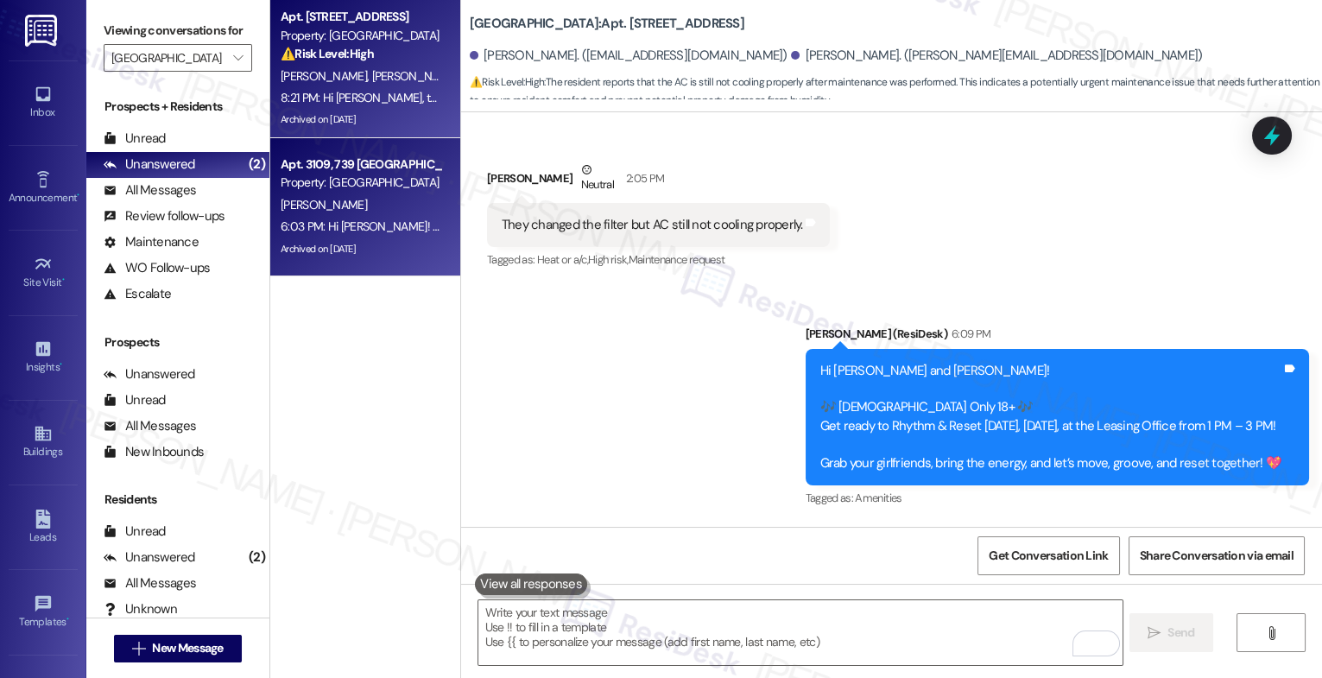
click at [363, 193] on div "Apt. 3109, 739 Anthem Valley Ranch Property: Anthem Valley Ranch" at bounding box center [360, 174] width 163 height 41
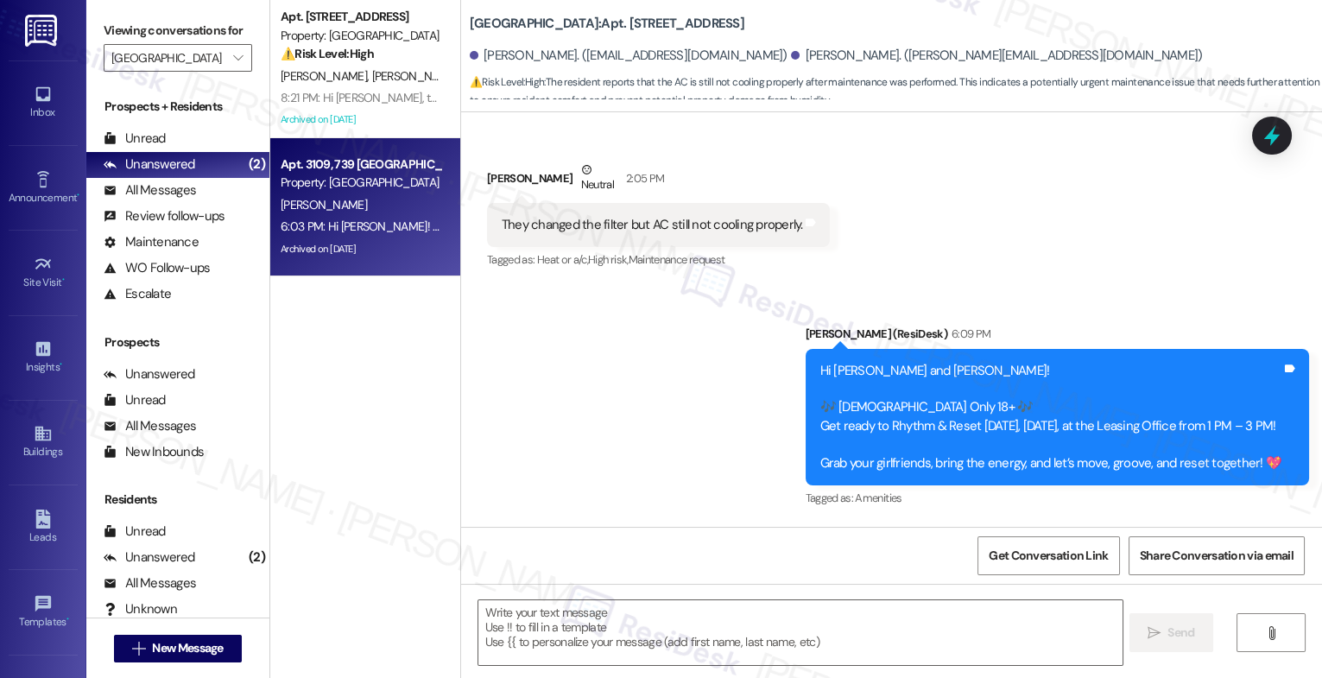
type textarea "Fetching suggested responses. Please feel free to read through the conversation…"
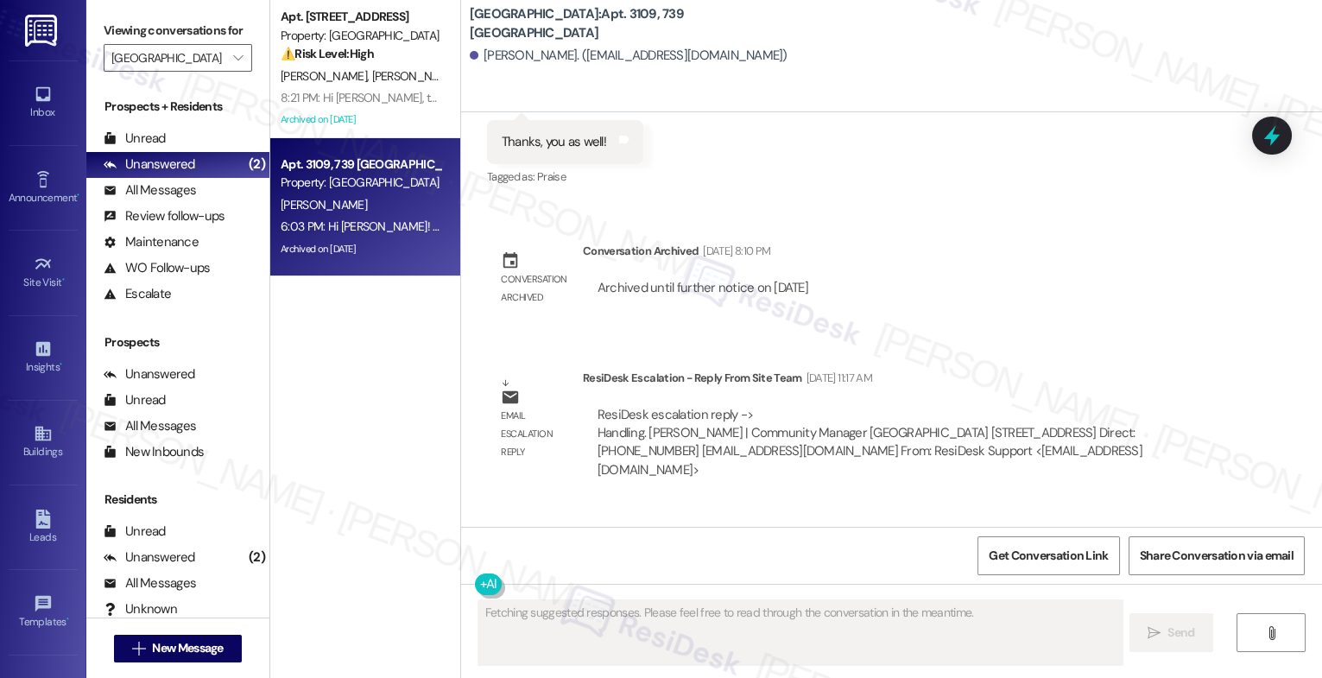
scroll to position [6149, 0]
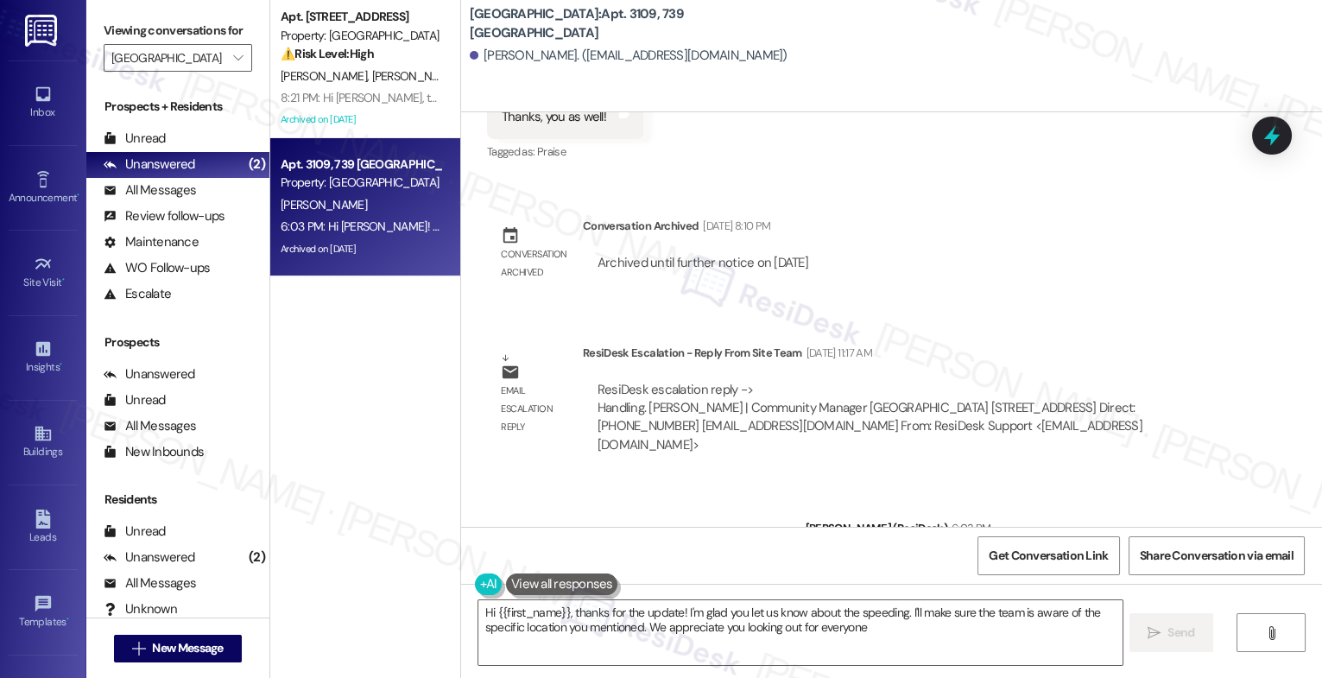
type textarea "Hi {{first_name}}, thanks for the update! I'm glad you let us know about the sp…"
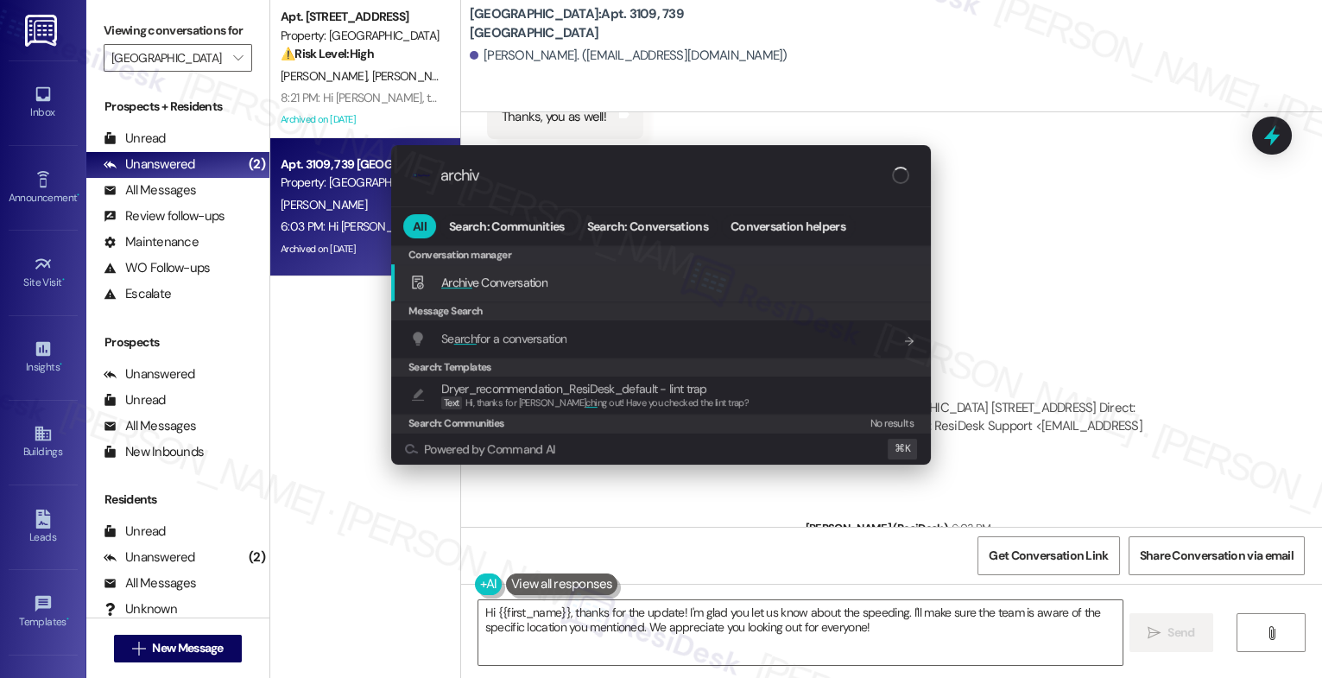
type input "archive"
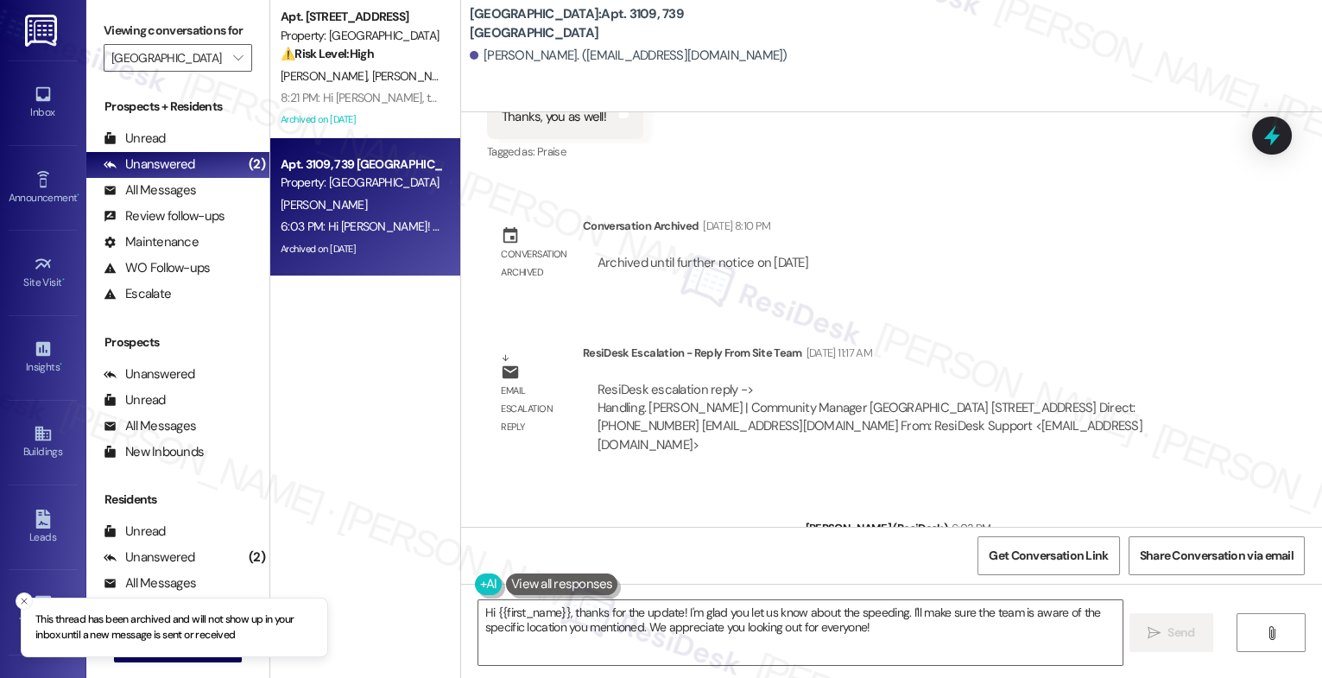
scroll to position [6285, 0]
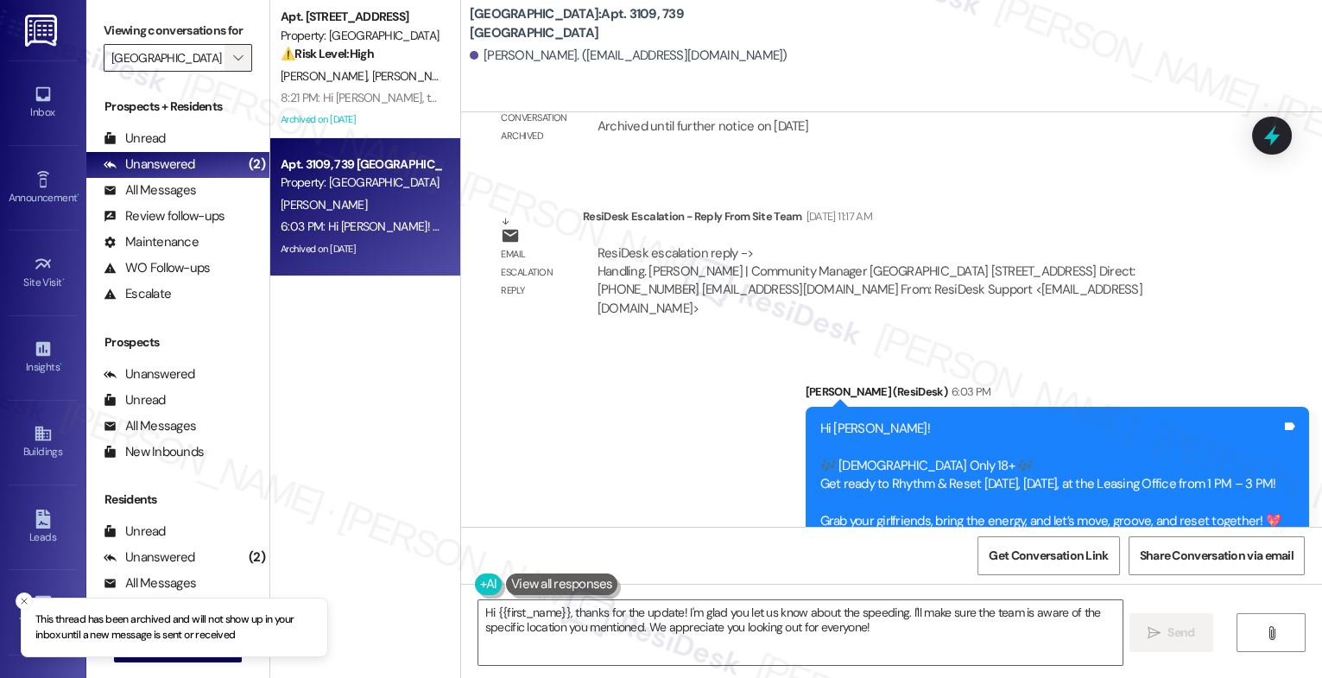
click at [233, 65] on icon "" at bounding box center [238, 58] width 10 height 14
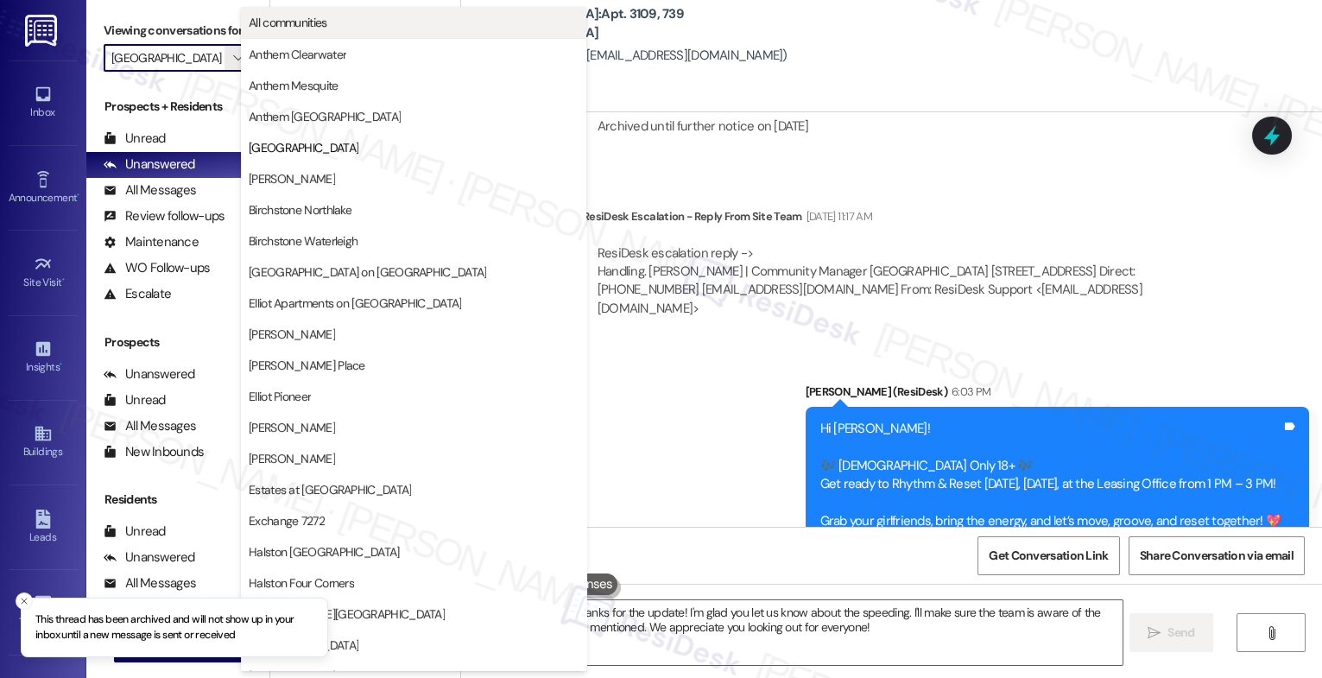
click at [354, 19] on span "All communities" at bounding box center [414, 22] width 330 height 17
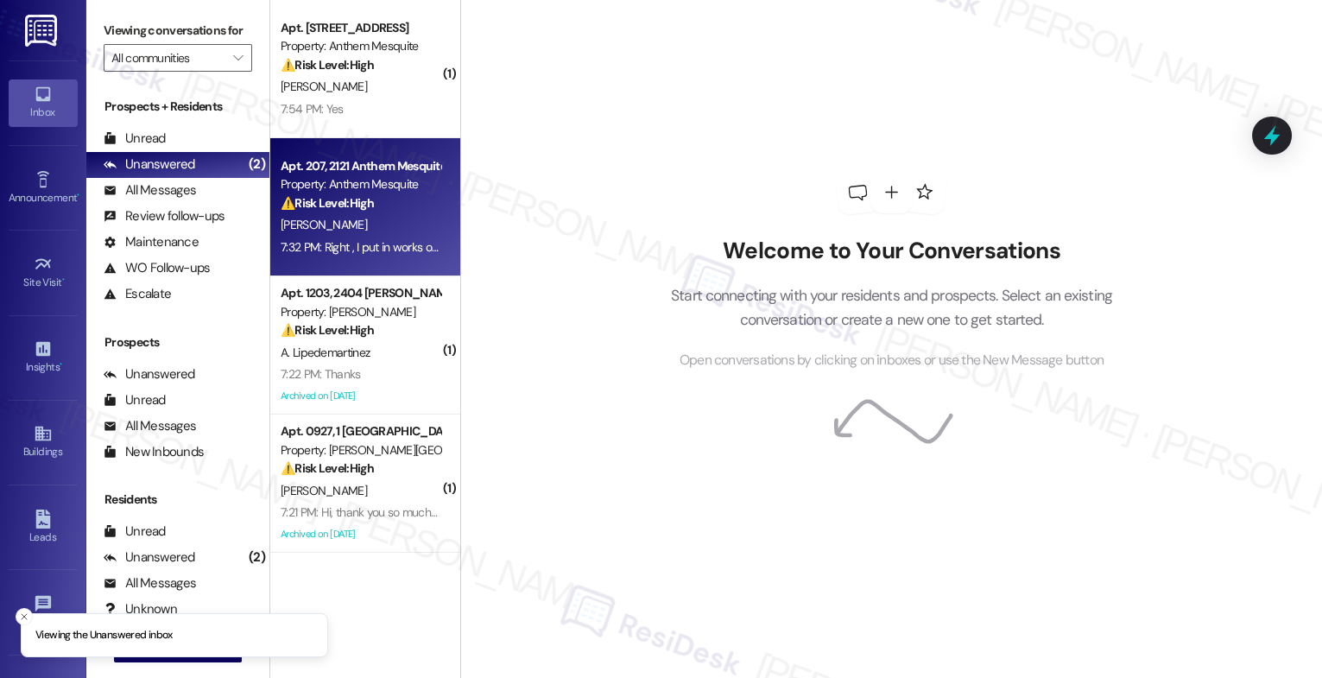
click at [359, 223] on div "[PERSON_NAME]" at bounding box center [360, 225] width 163 height 22
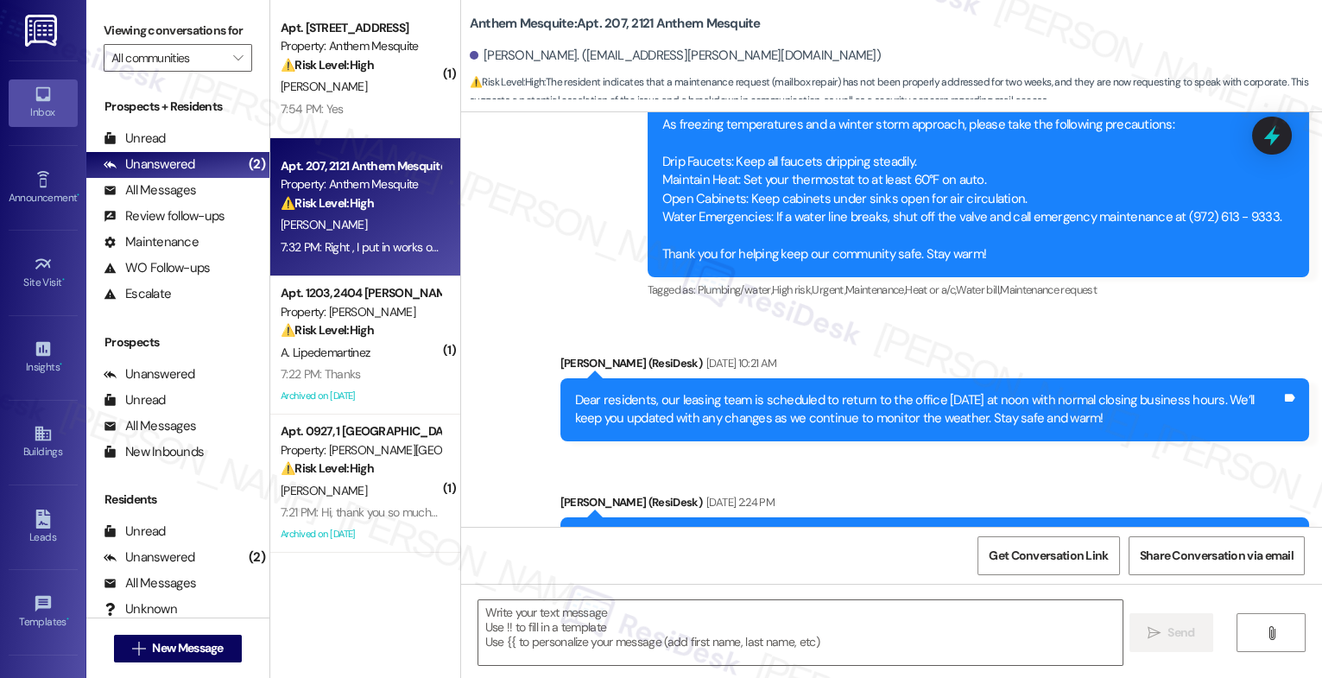
type textarea "Fetching suggested responses. Please feel free to read through the conversation…"
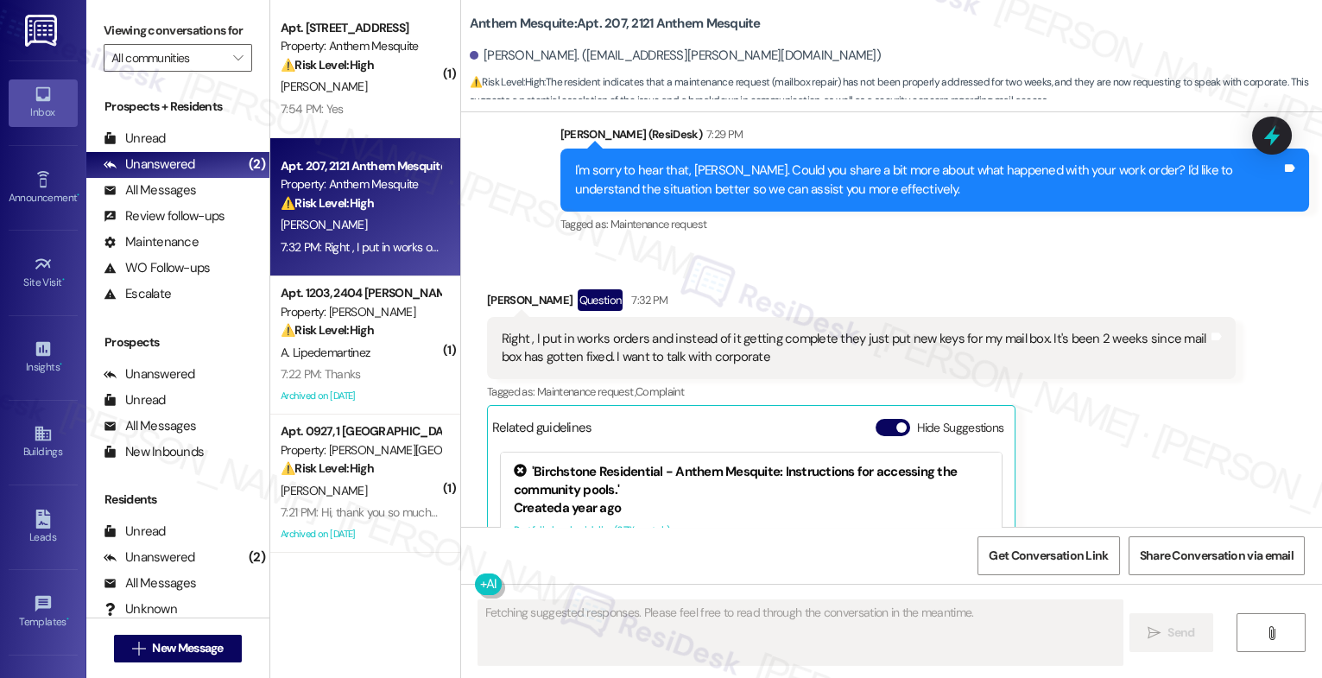
scroll to position [9484, 0]
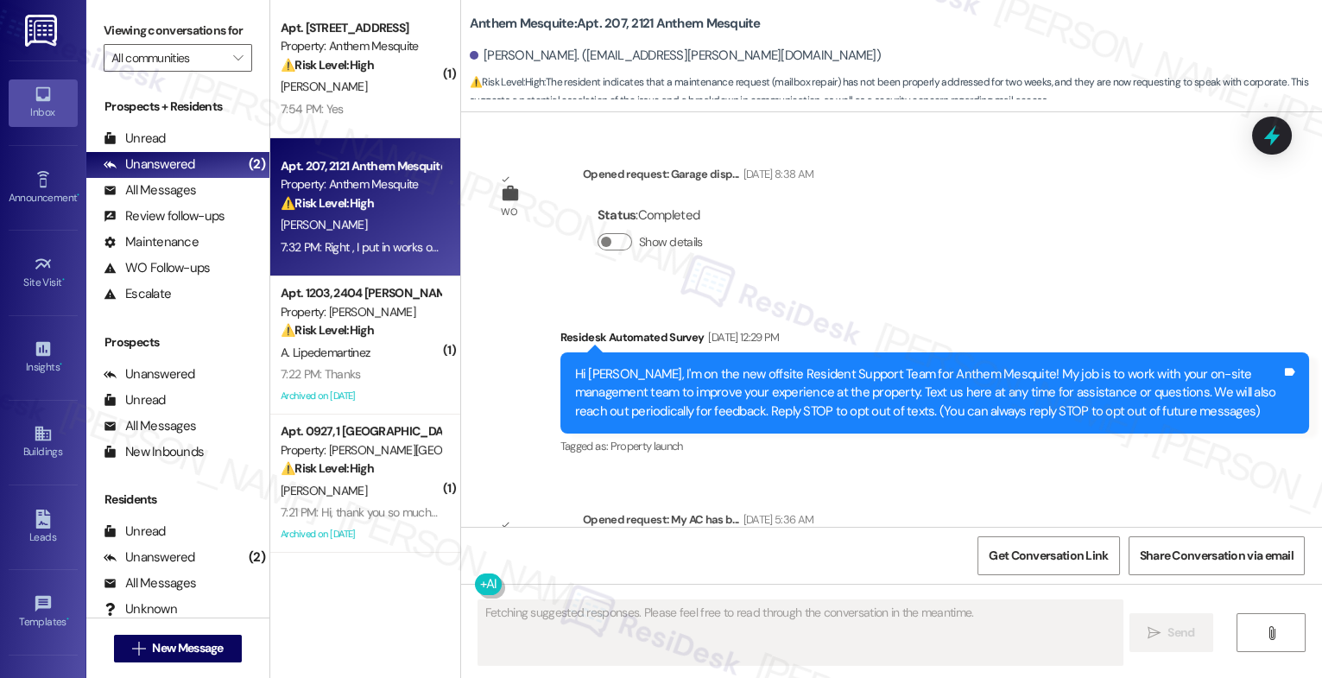
scroll to position [9484, 0]
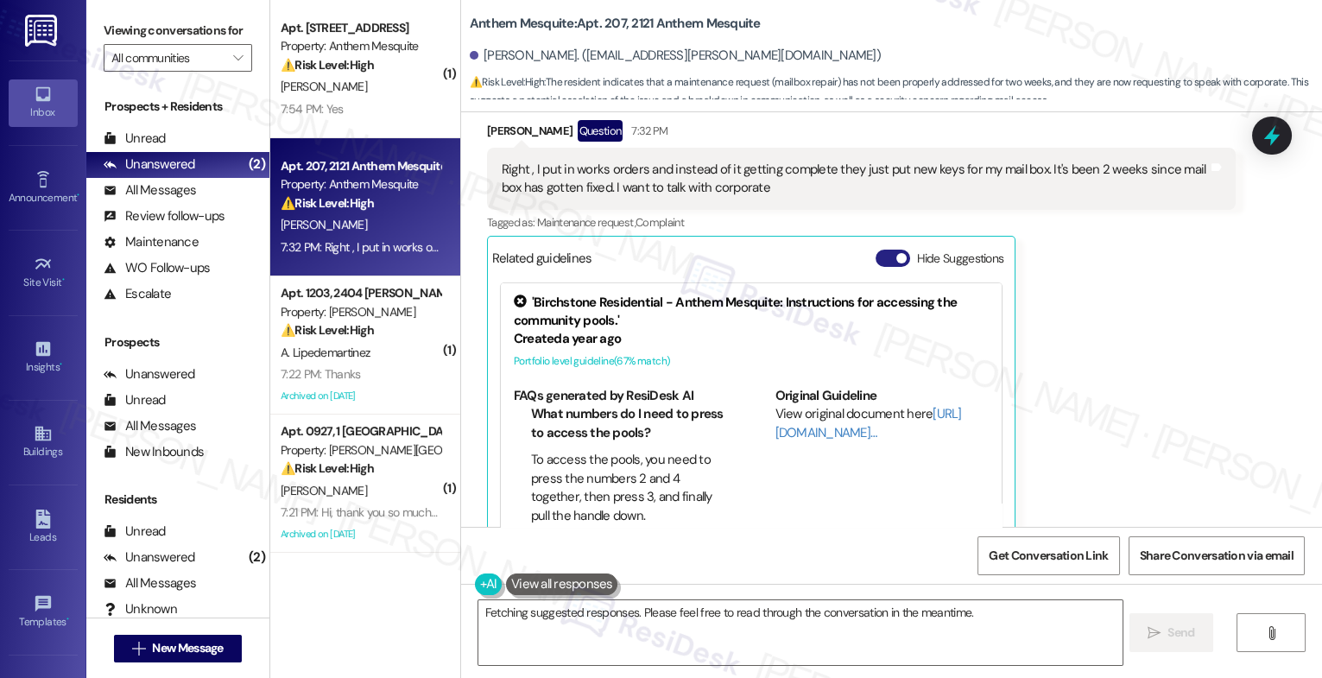
click at [876, 250] on button "Hide Suggestions" at bounding box center [893, 258] width 35 height 17
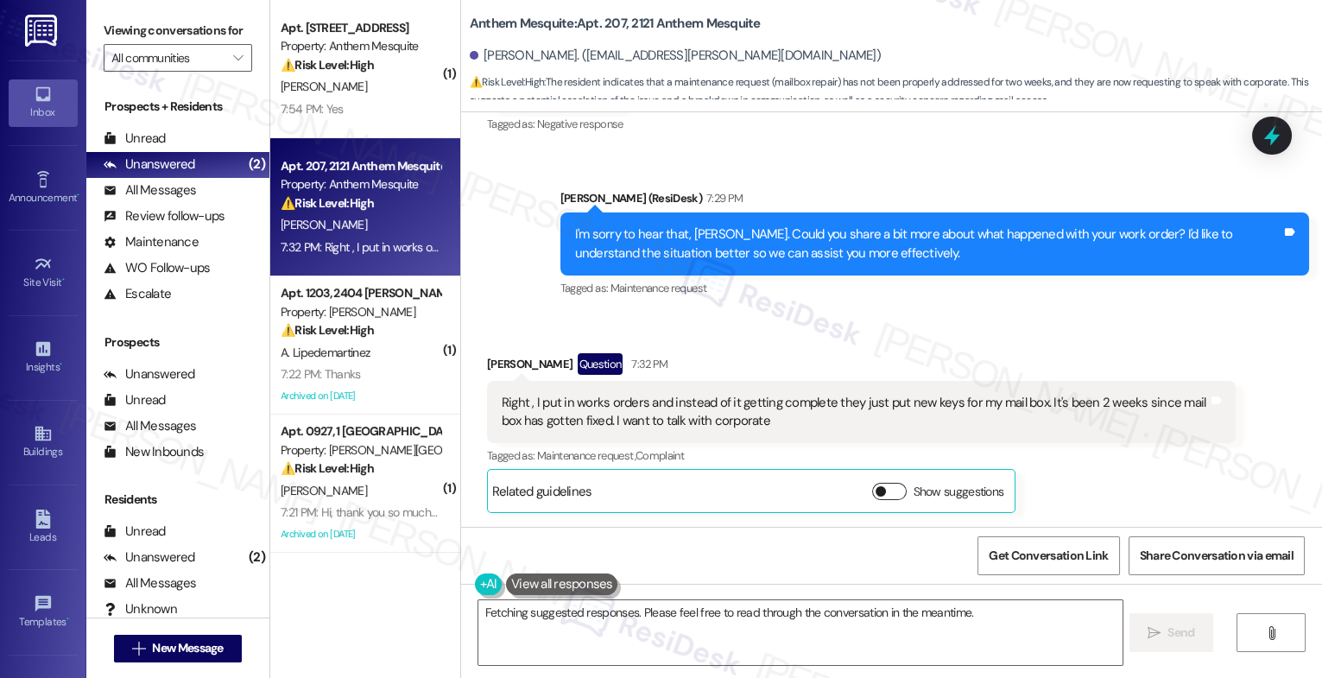
scroll to position [9212, 0]
